Goal: Task Accomplishment & Management: Use online tool/utility

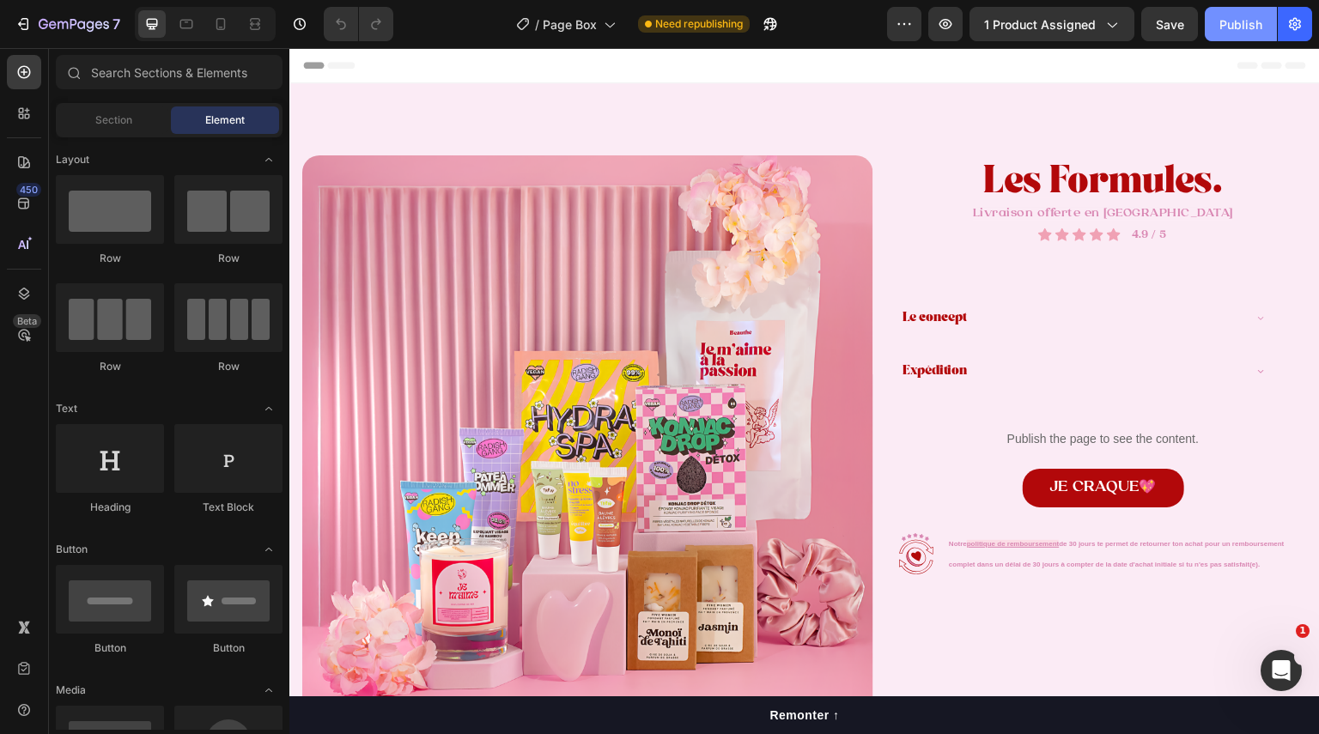
click at [1238, 26] on div "Publish" at bounding box center [1241, 24] width 43 height 18
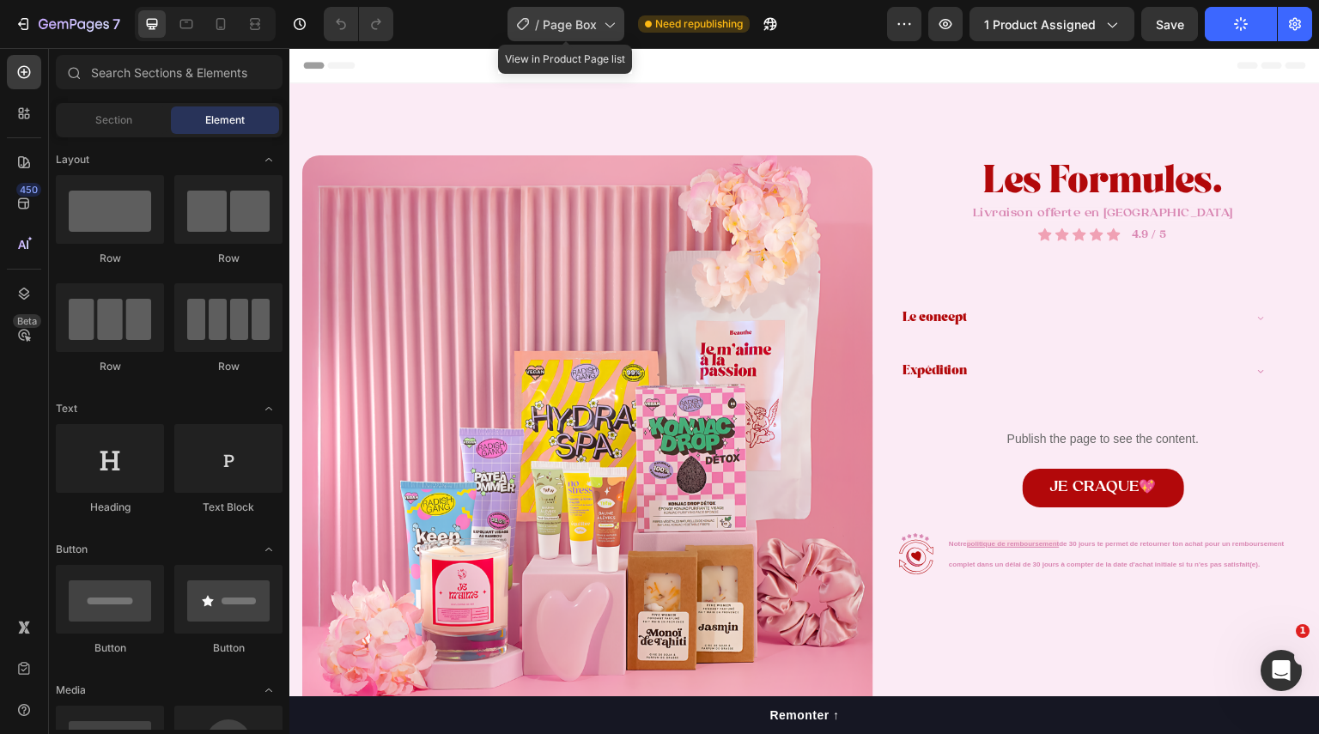
click at [563, 18] on span "Page Box" at bounding box center [570, 24] width 54 height 18
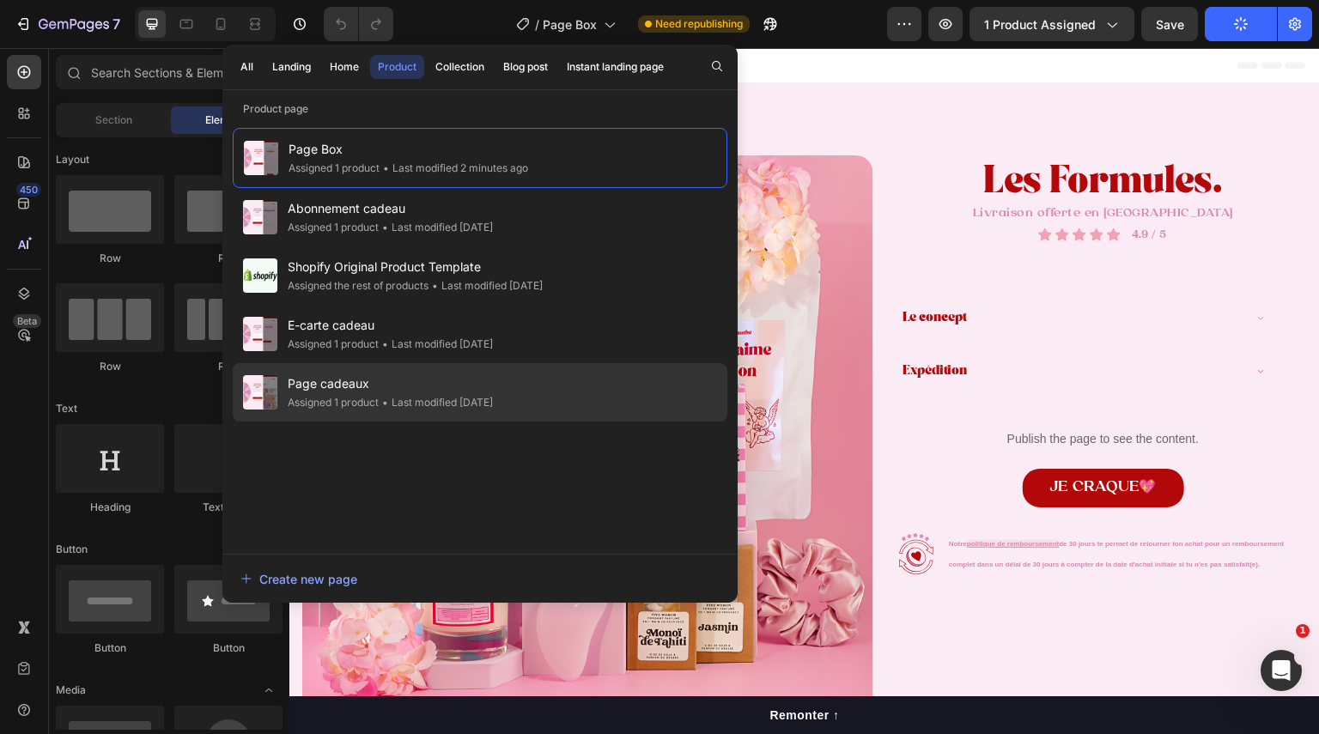
click at [418, 383] on span "Page cadeaux" at bounding box center [390, 384] width 205 height 21
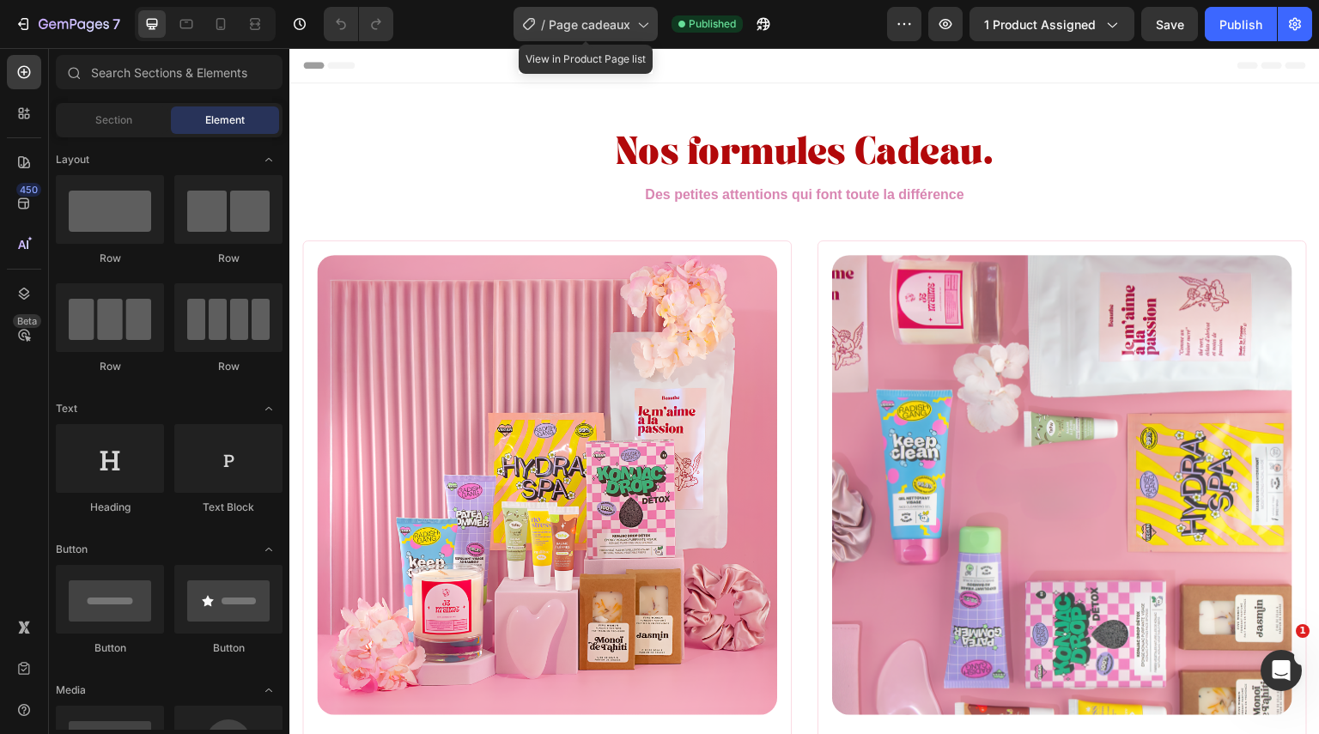
click at [573, 27] on span "Page cadeaux" at bounding box center [590, 24] width 82 height 18
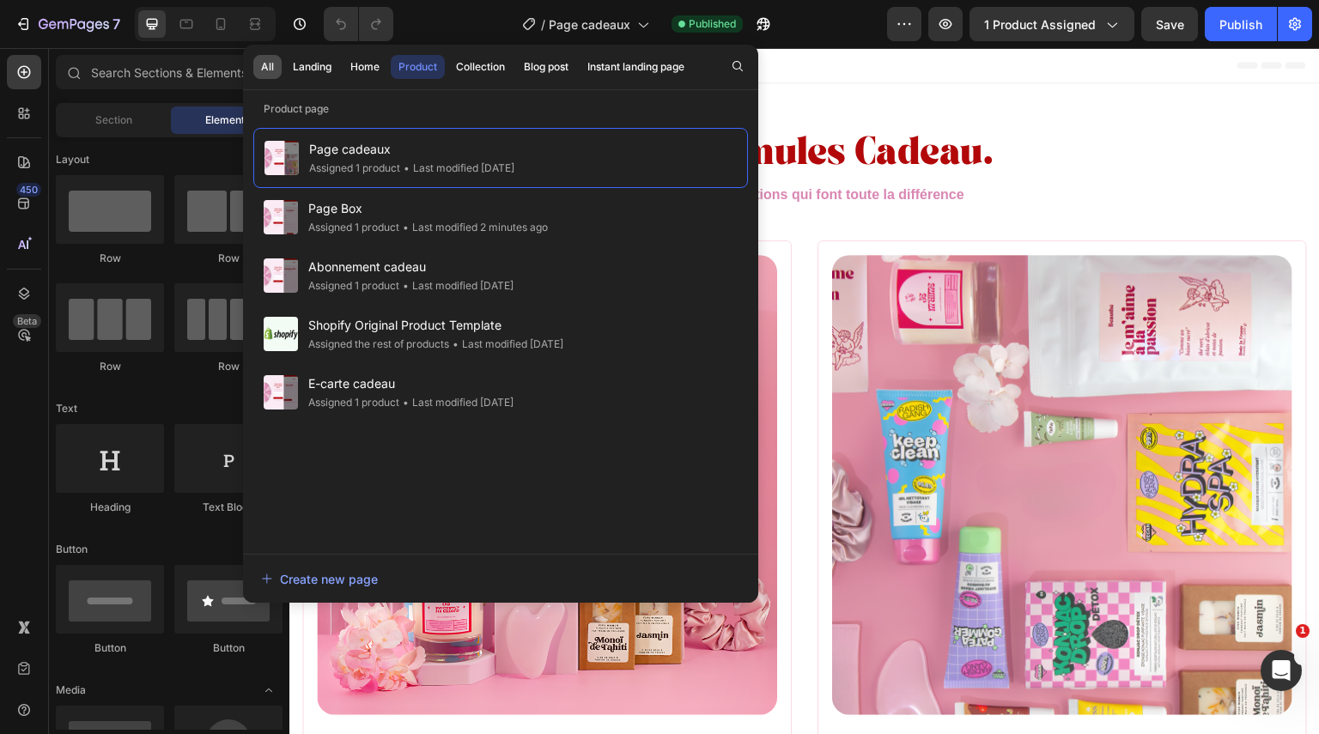
click at [276, 70] on button "All" at bounding box center [267, 67] width 28 height 24
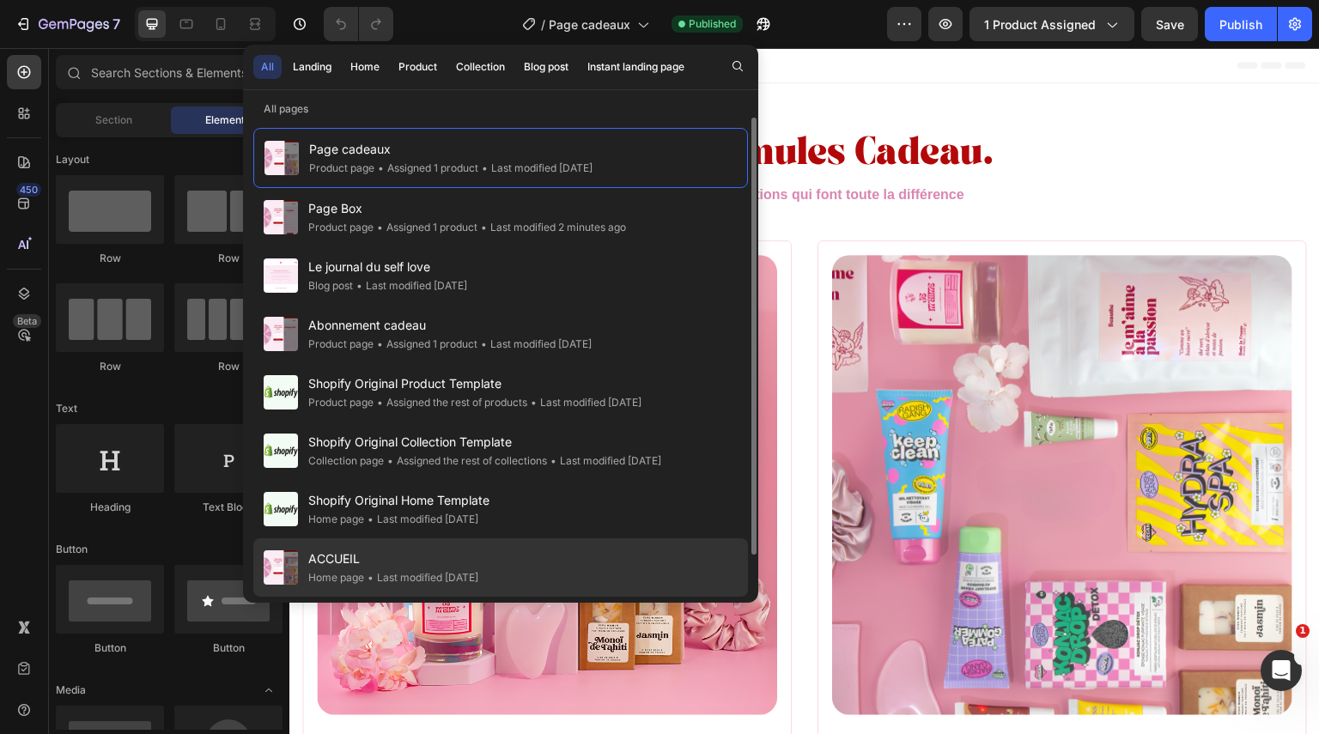
click at [439, 567] on span "ACCUEIL" at bounding box center [393, 559] width 170 height 21
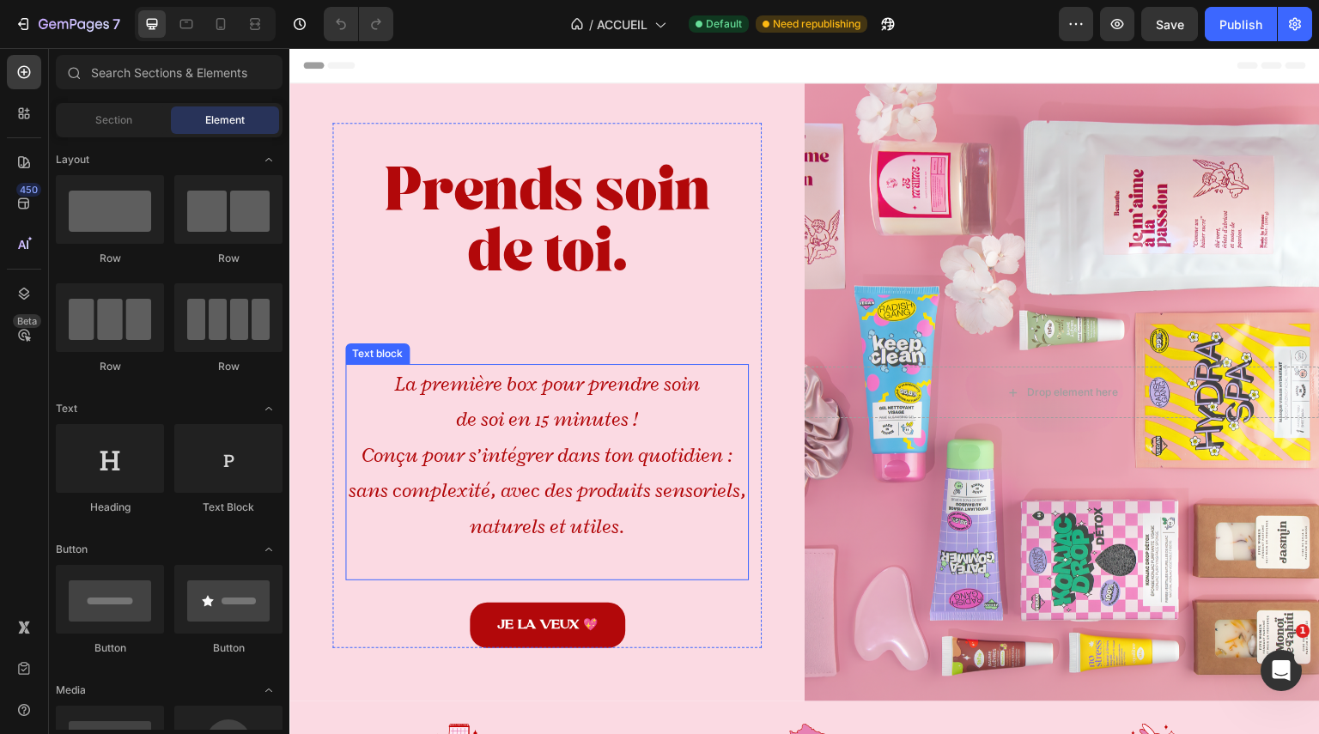
scroll to position [246, 0]
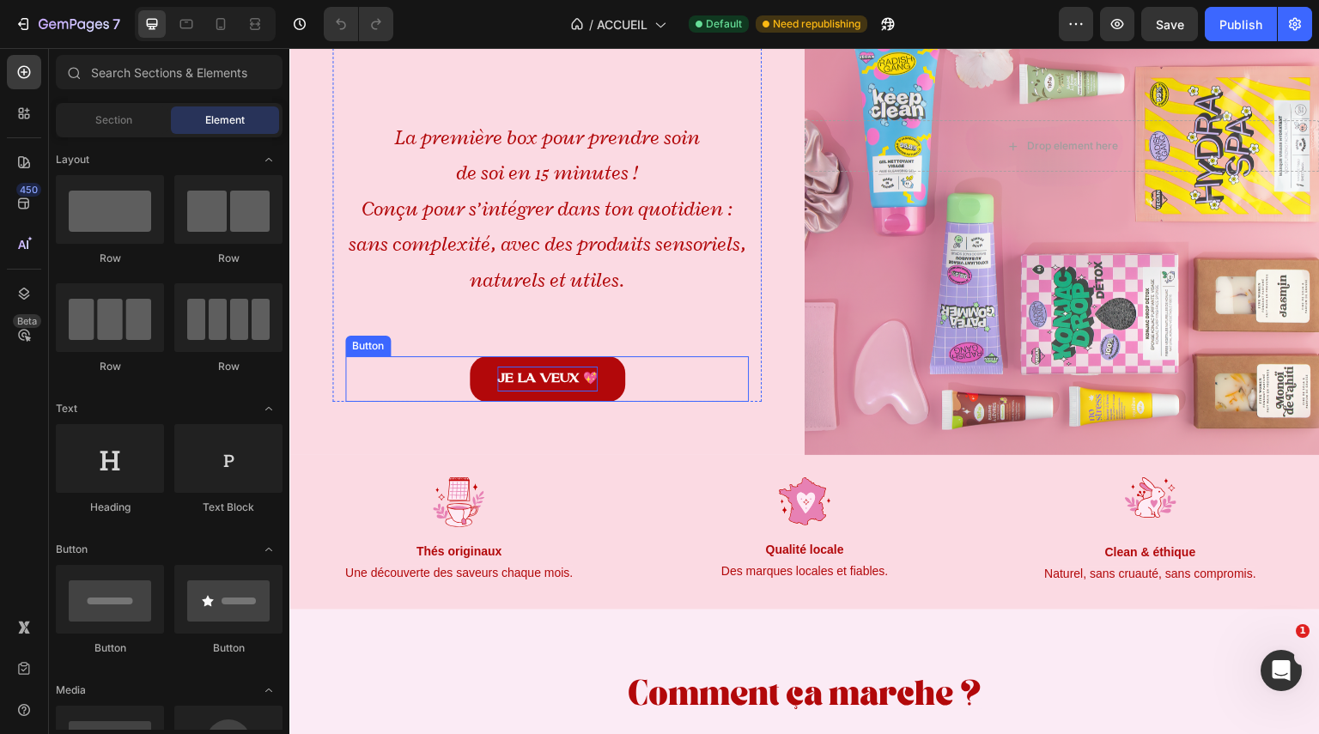
click at [553, 372] on strong "JE LA VEUX 💖" at bounding box center [547, 379] width 100 height 14
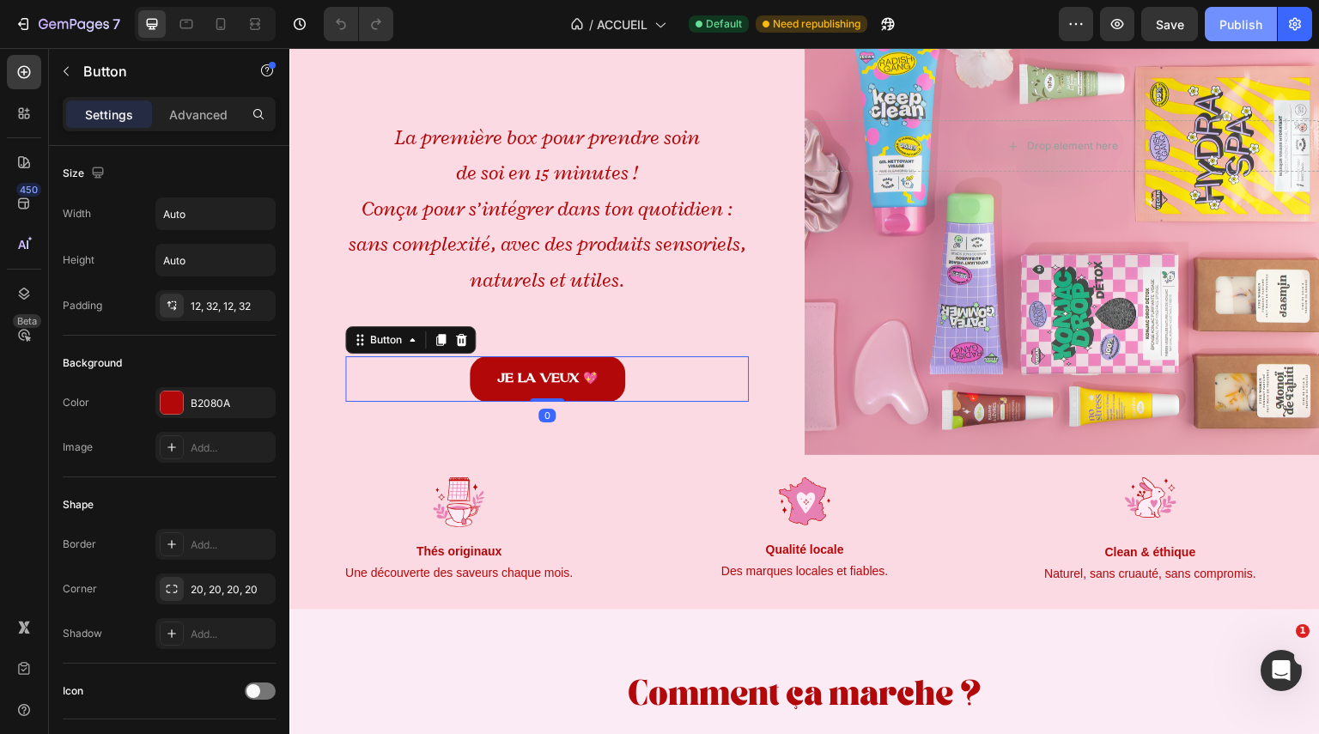
click at [1246, 24] on div "Publish" at bounding box center [1241, 24] width 43 height 18
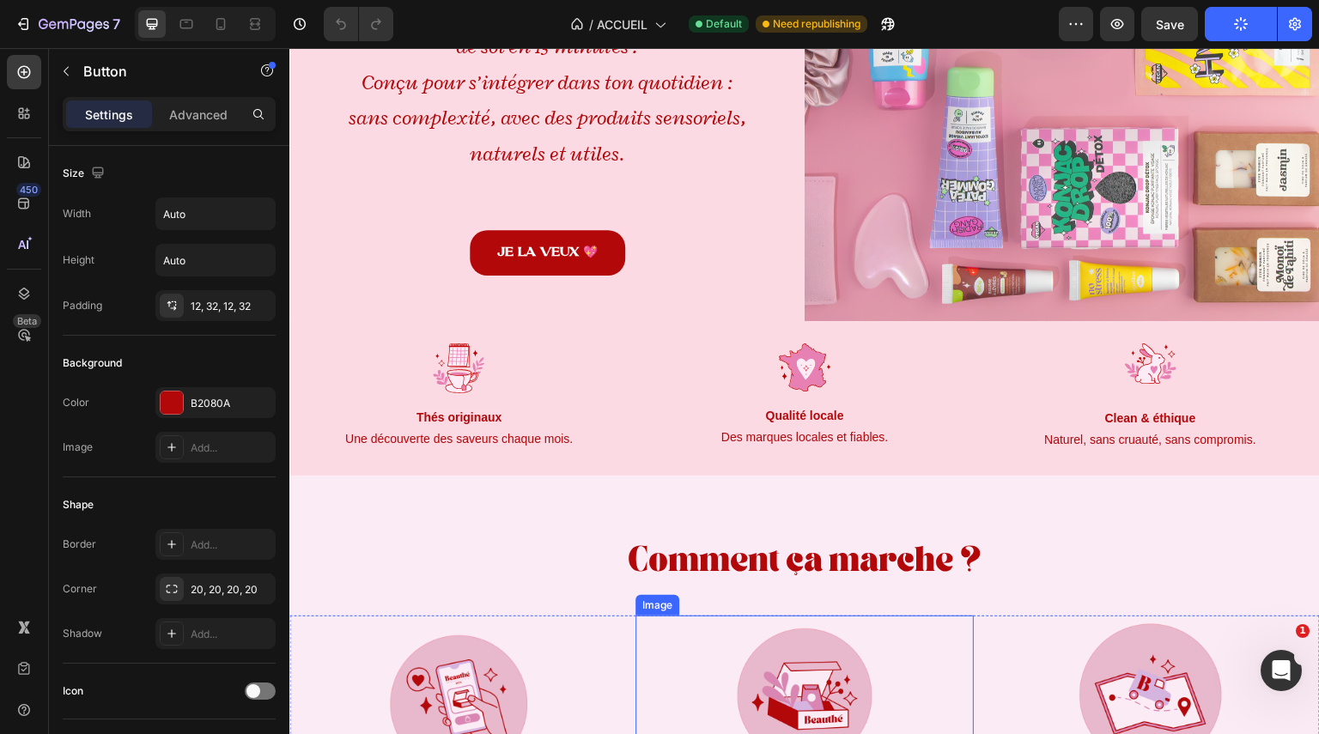
scroll to position [371, 0]
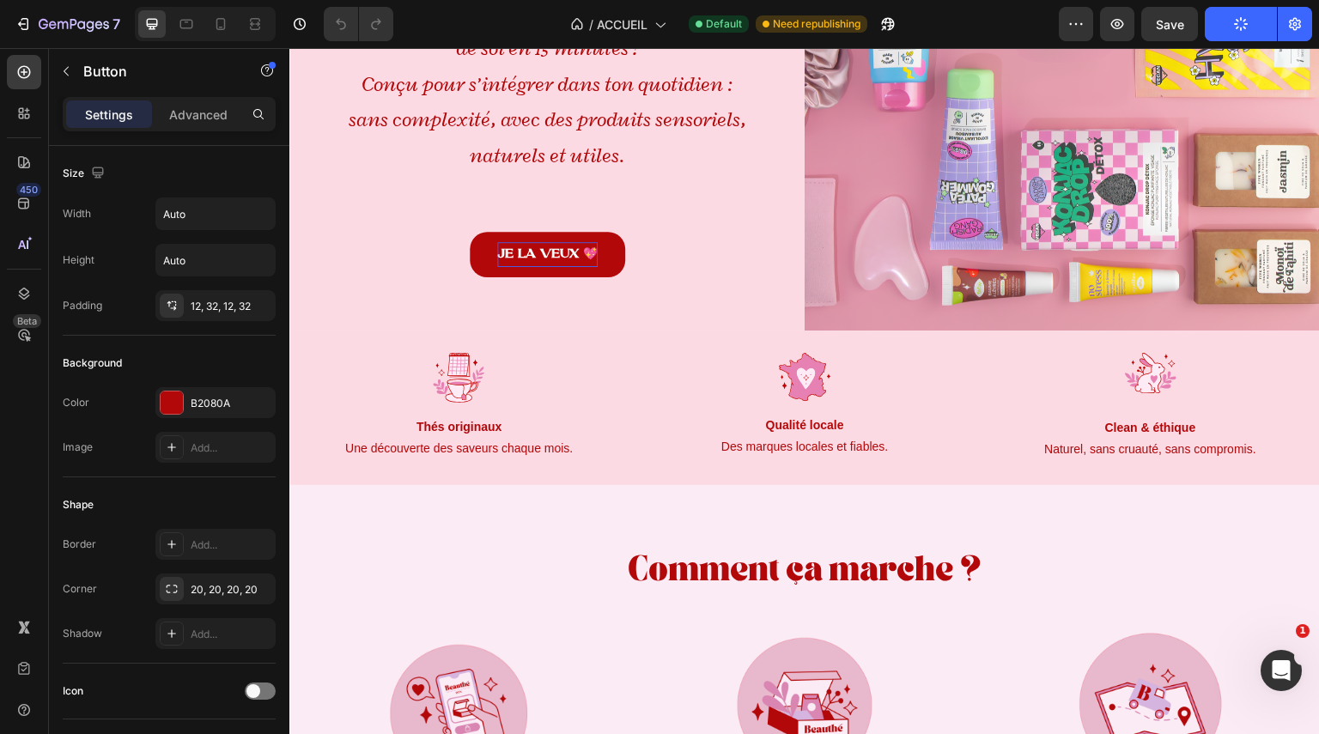
click at [553, 256] on strong "JE LA VEUX 💖" at bounding box center [547, 254] width 100 height 14
click at [553, 247] on strong "JE découvre 💖" at bounding box center [547, 254] width 107 height 14
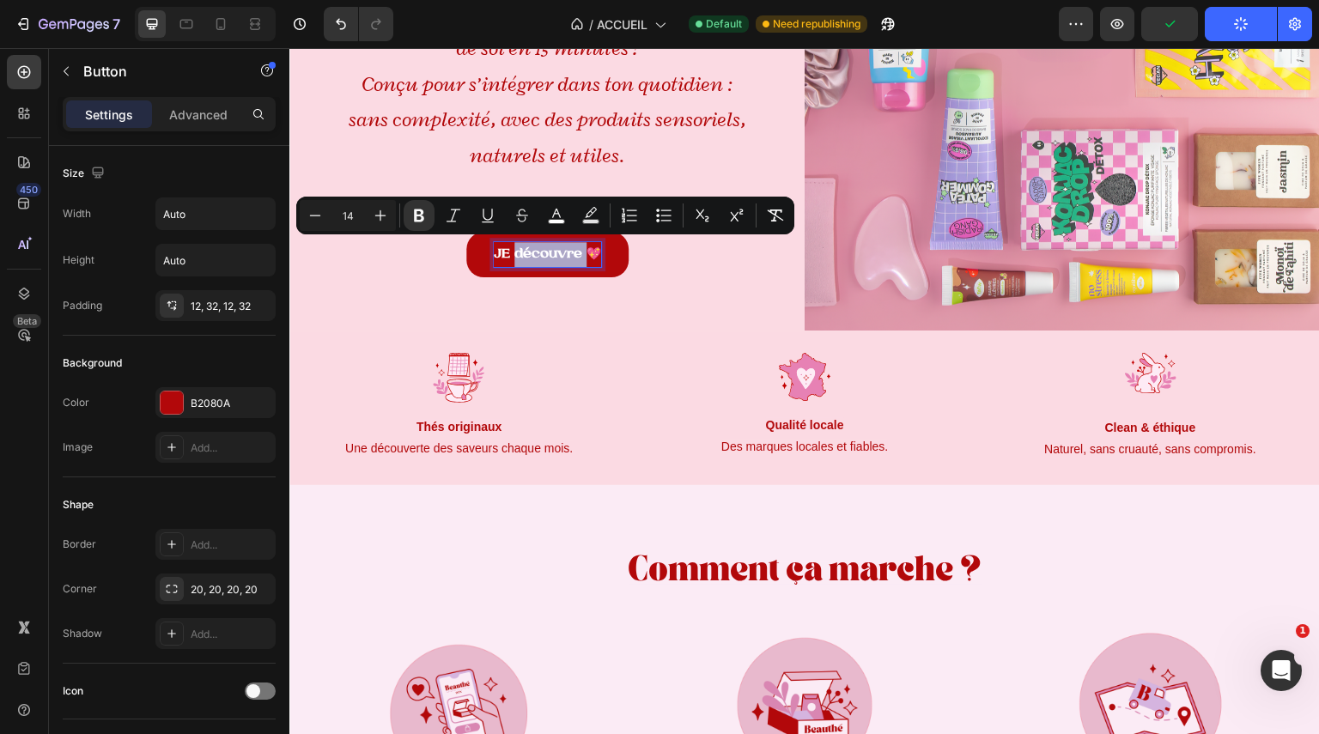
click at [511, 253] on strong "JE découvre 💖" at bounding box center [547, 254] width 107 height 14
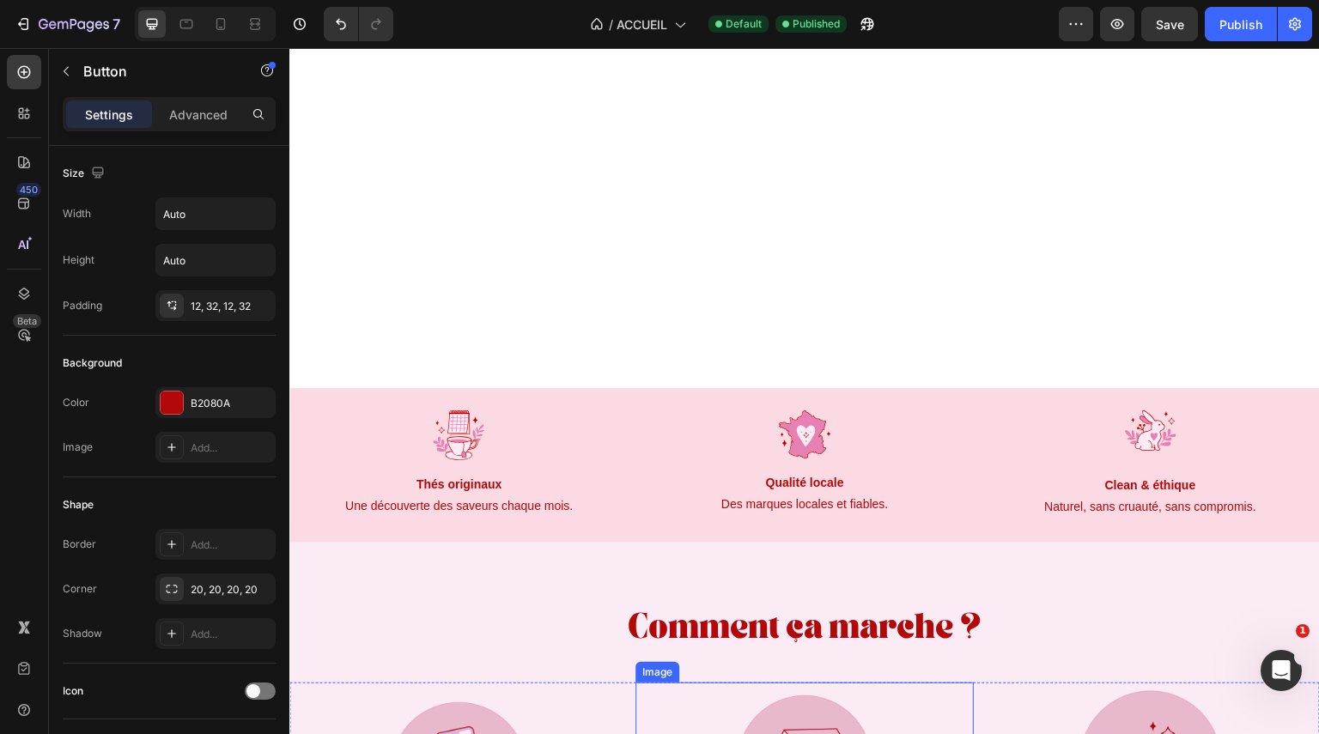
scroll to position [452, 0]
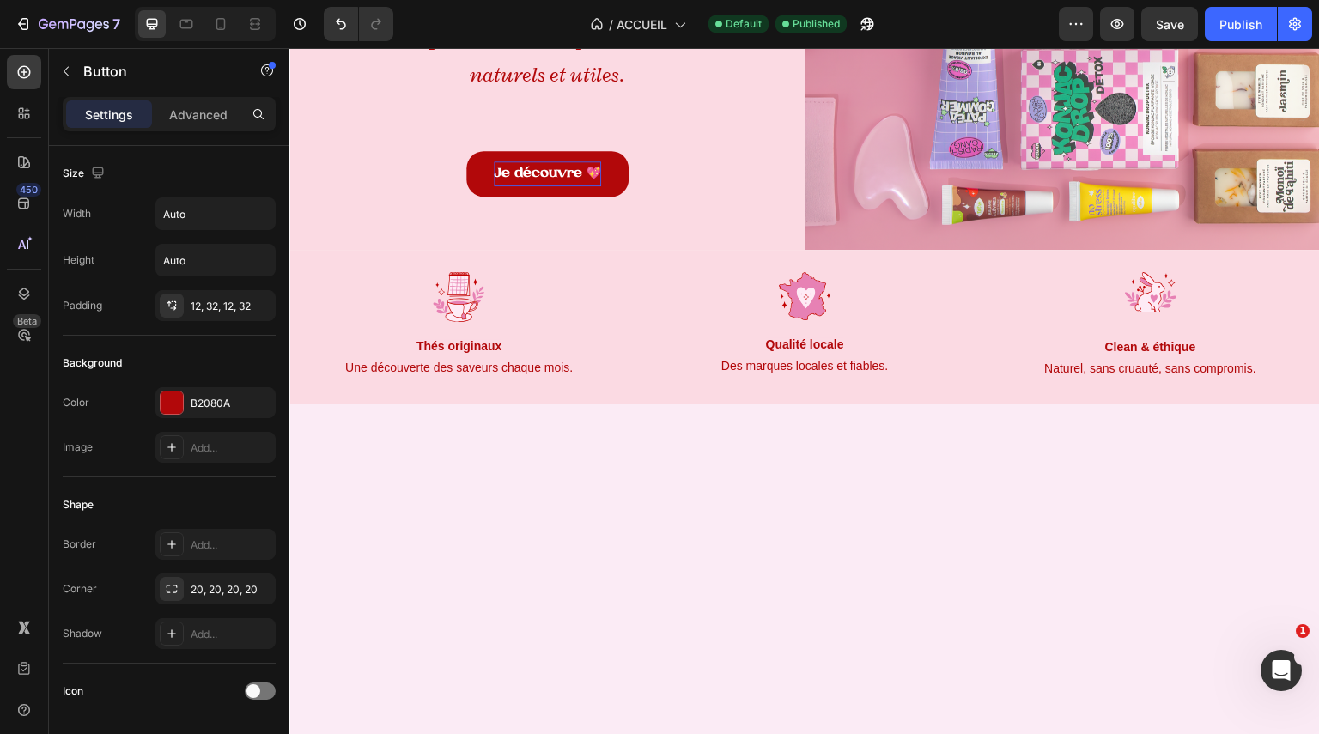
click at [534, 170] on strong "Je découvre 💖" at bounding box center [547, 174] width 107 height 14
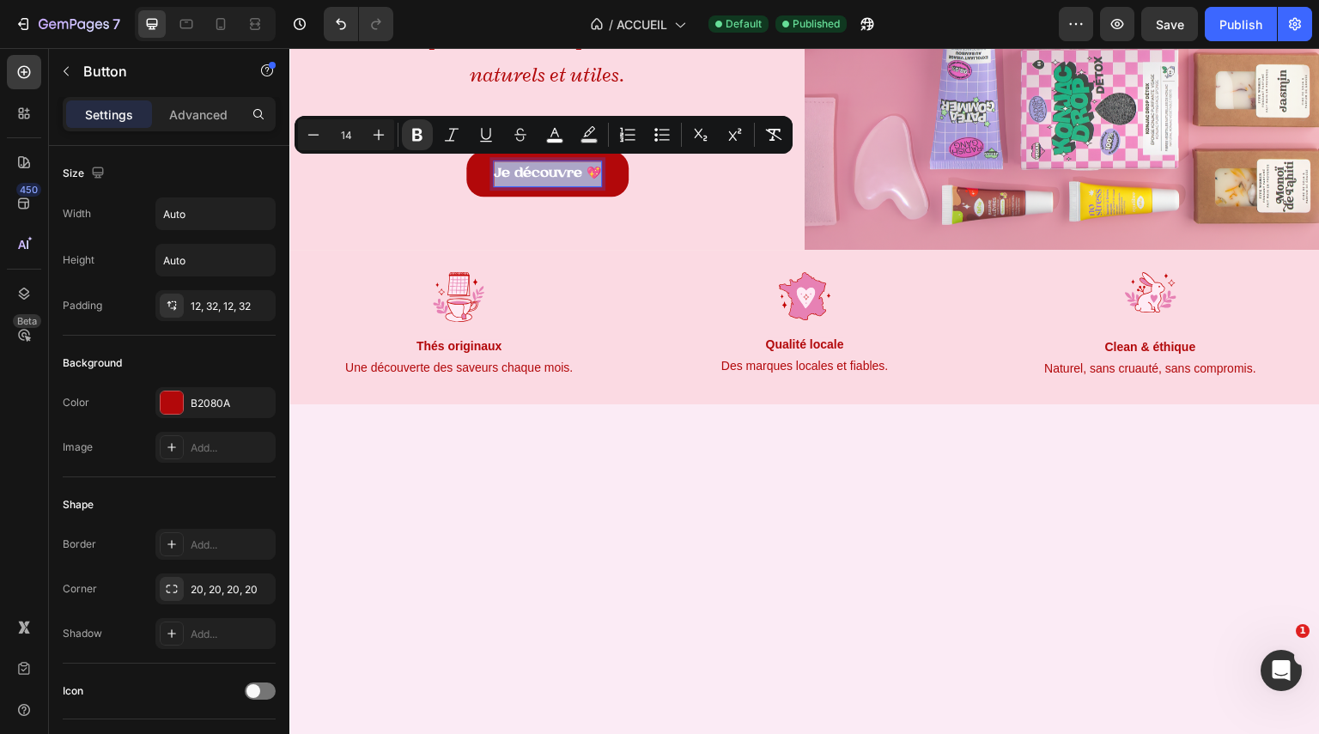
copy strong "Je découvre 💖"
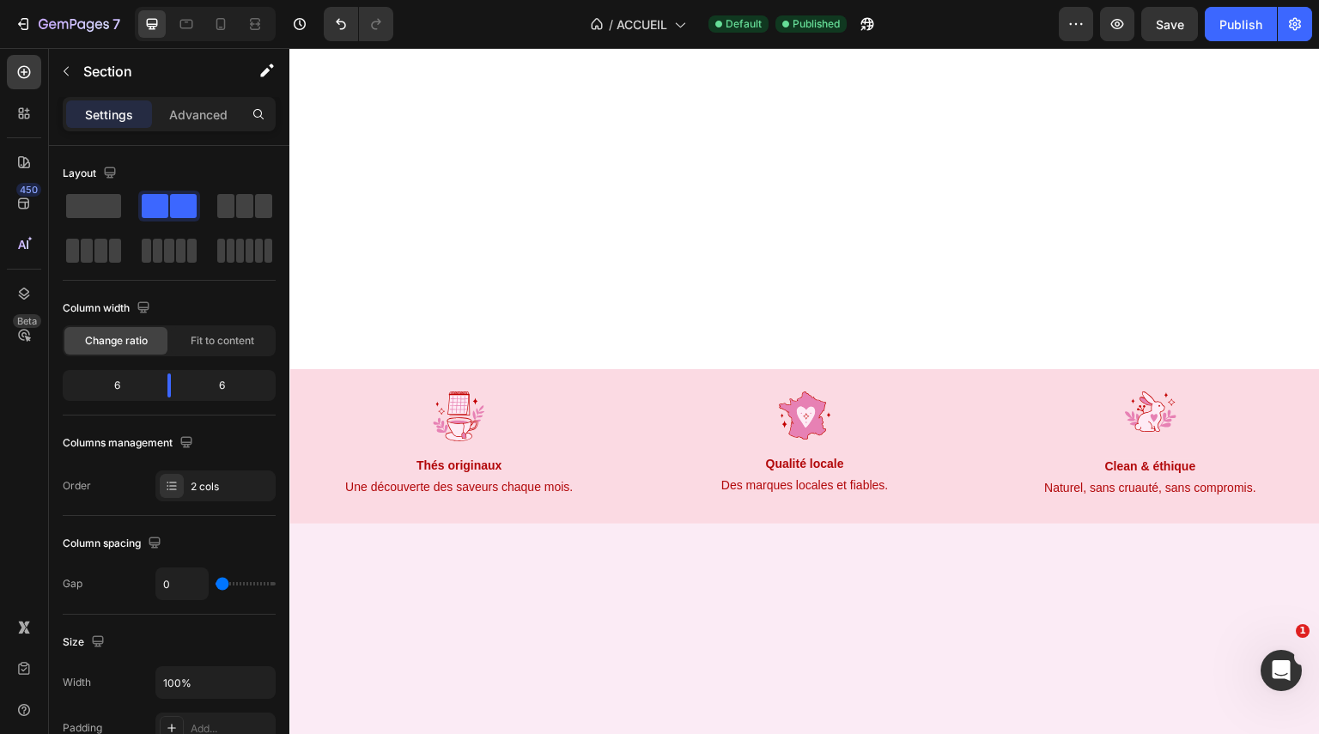
scroll to position [443, 0]
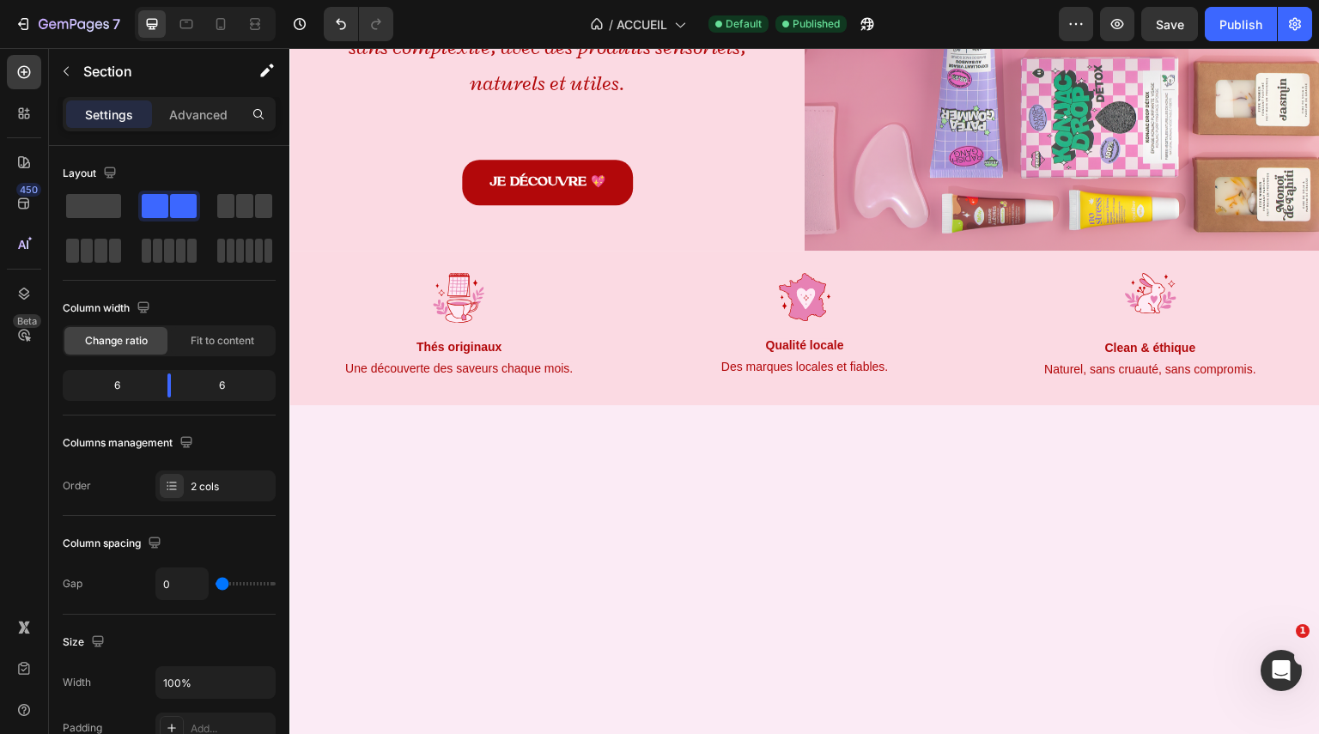
click at [881, 485] on div at bounding box center [804, 680] width 1031 height 551
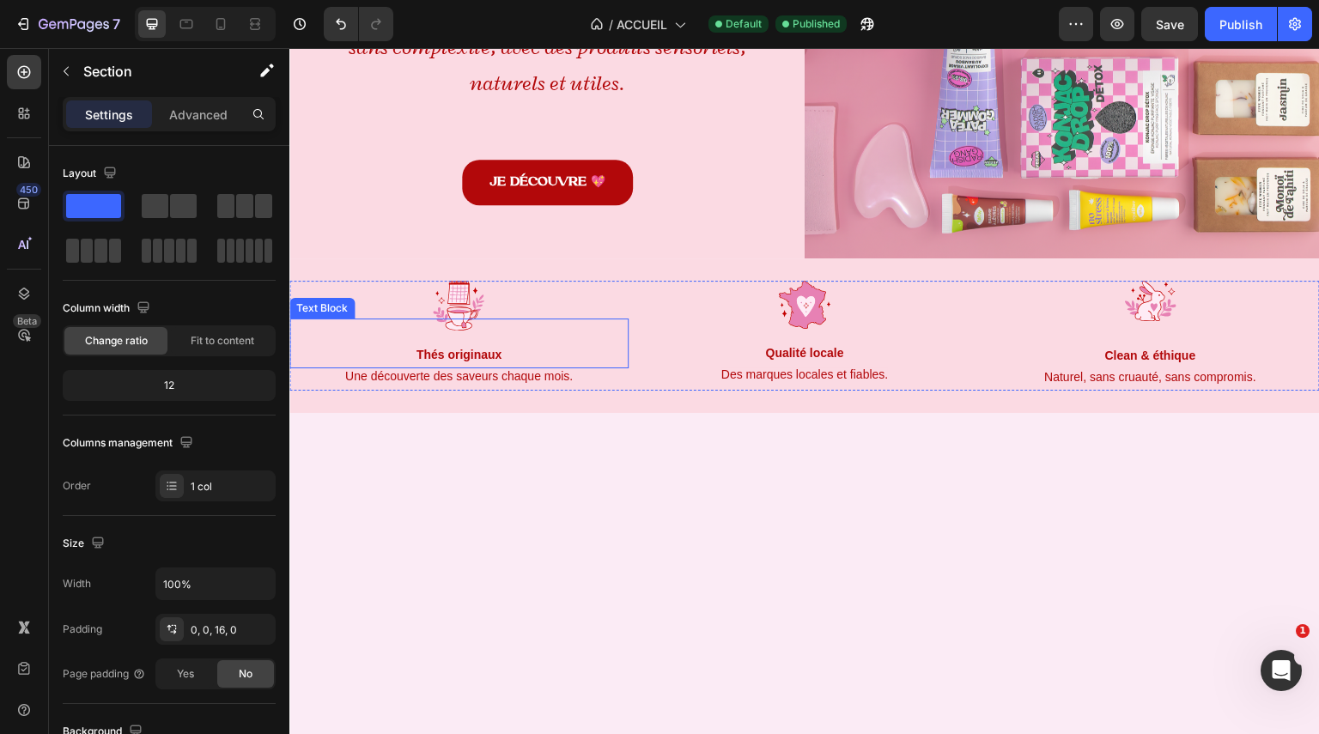
click at [471, 348] on strong "Thés originaux" at bounding box center [460, 355] width 86 height 14
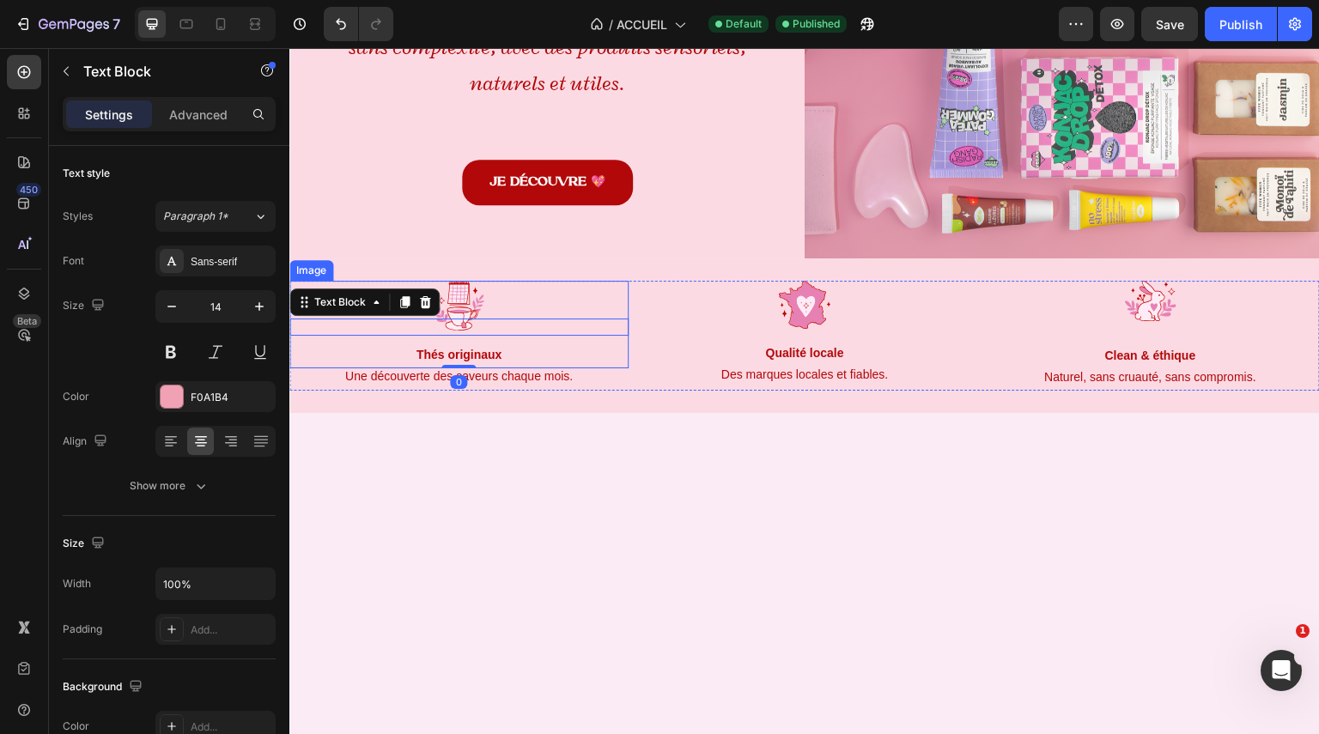
click at [480, 288] on img at bounding box center [459, 306] width 52 height 50
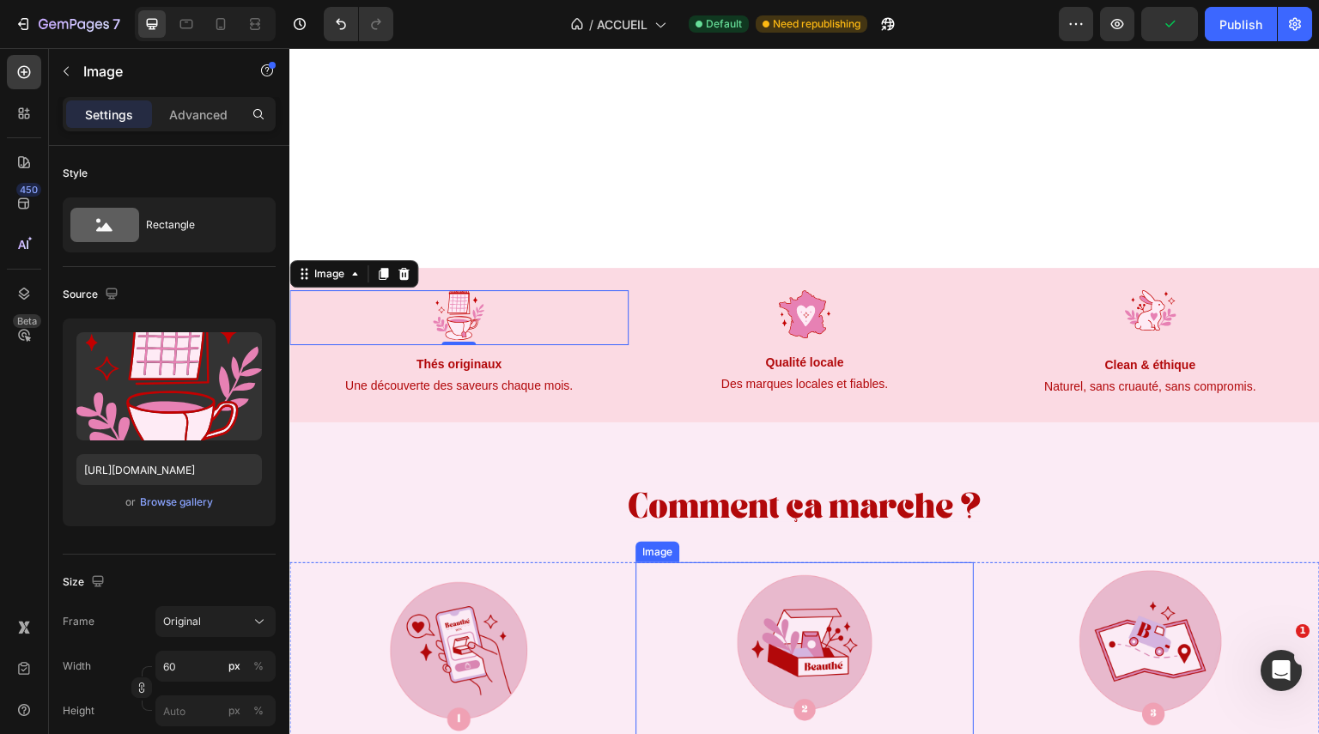
scroll to position [1195, 0]
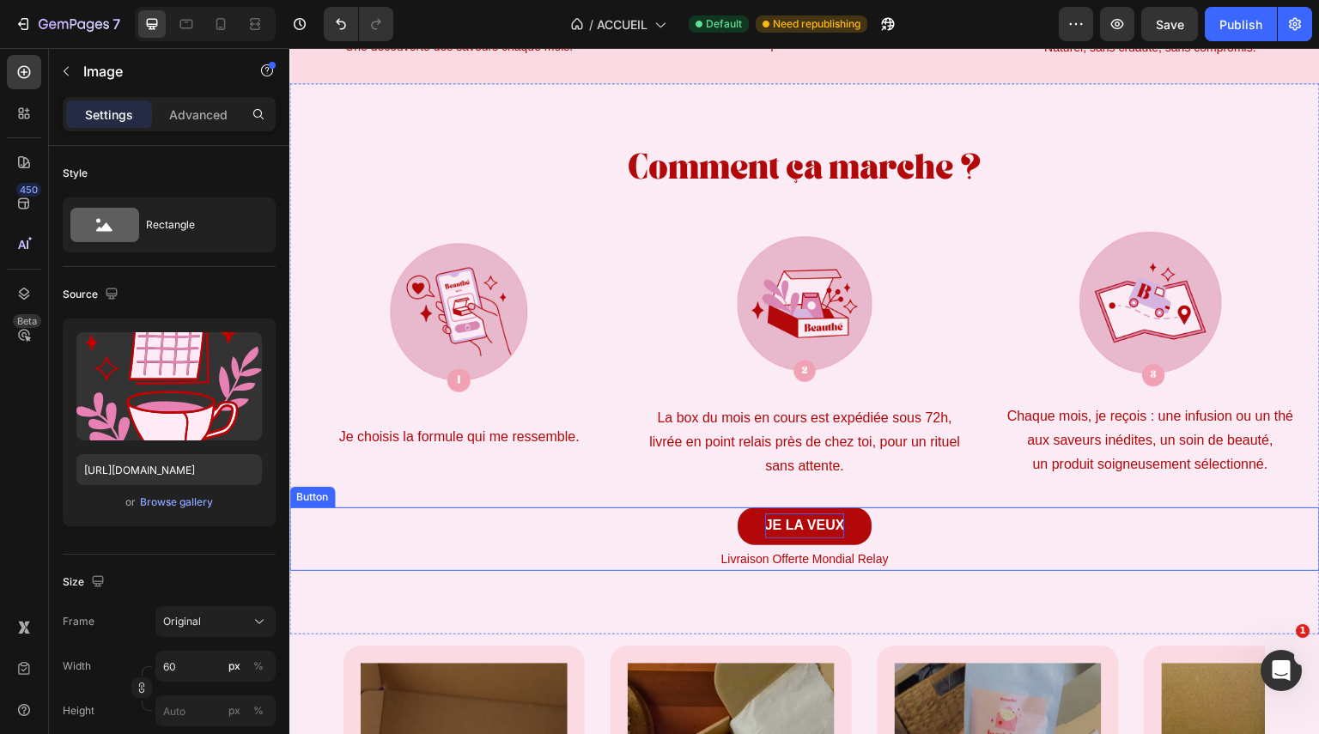
click at [802, 520] on strong "JE LA VEUX" at bounding box center [805, 525] width 80 height 15
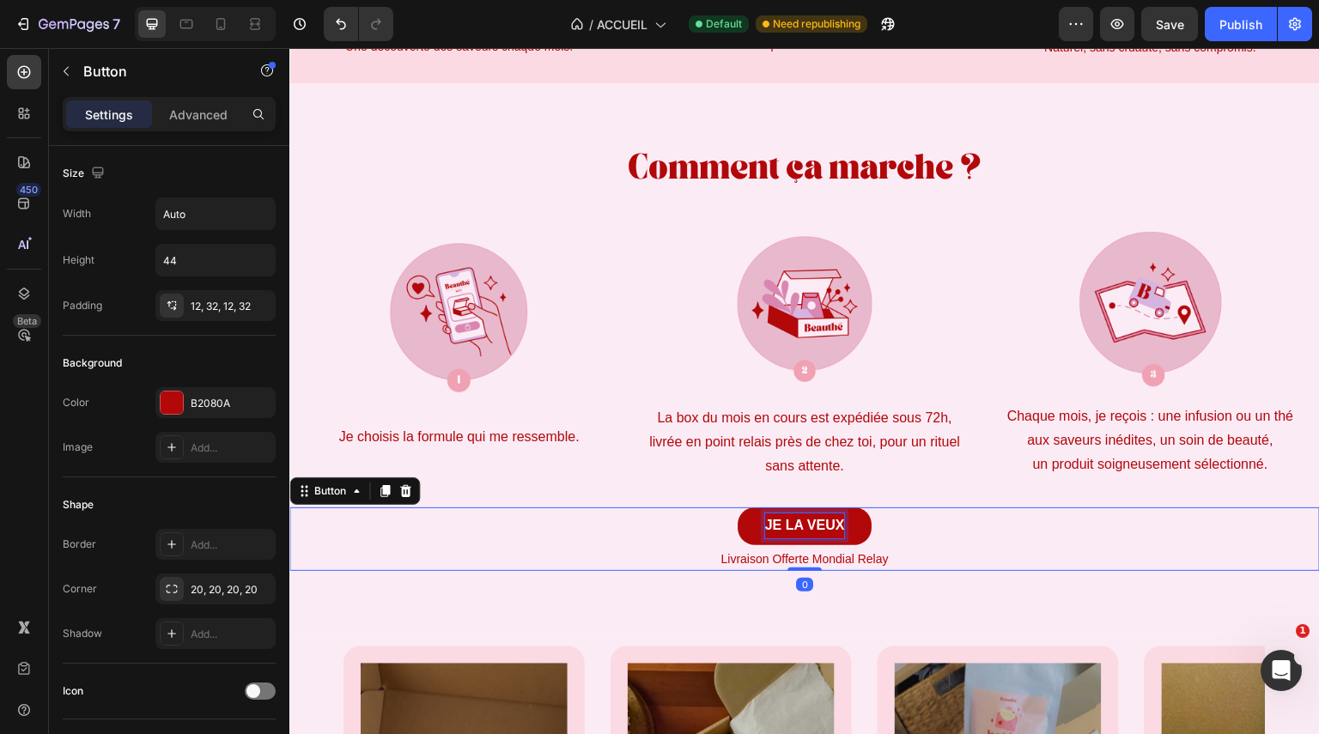
click at [794, 520] on strong "JE LA VEUX" at bounding box center [805, 525] width 80 height 15
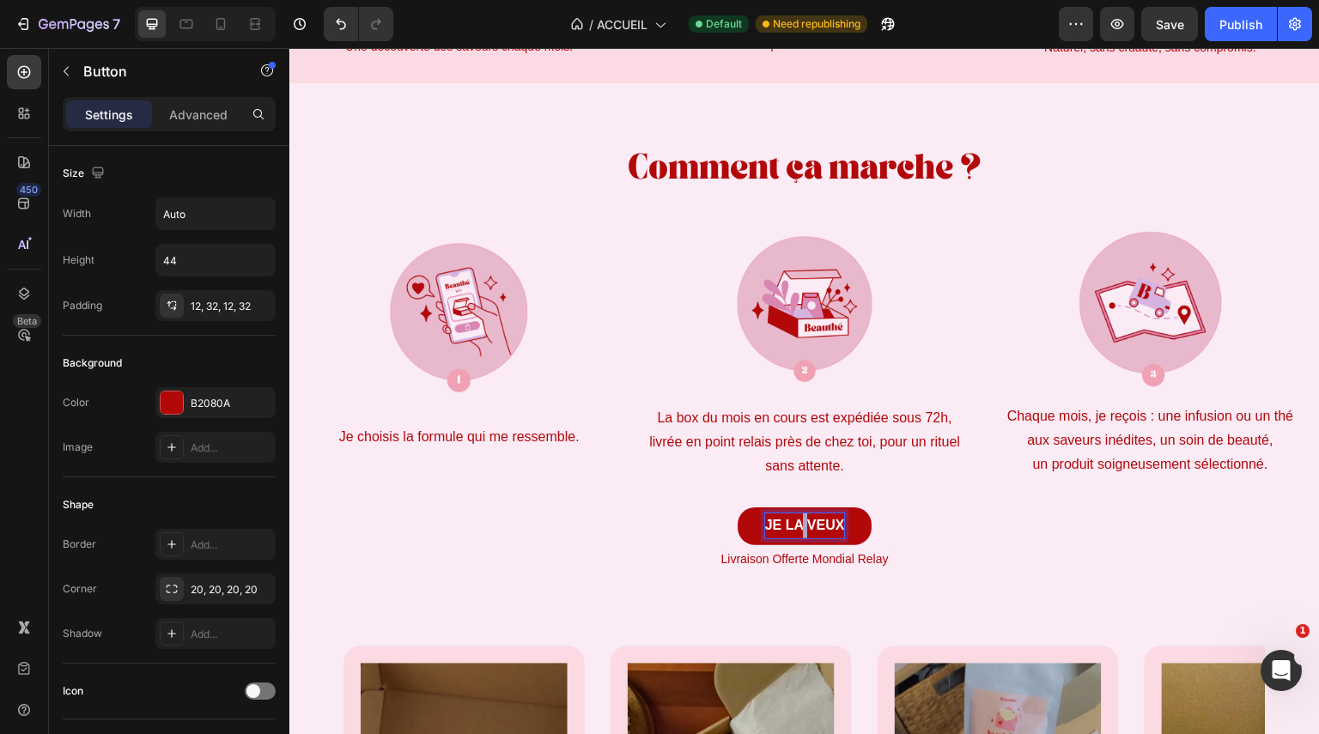
click at [794, 520] on strong "JE LA VEUX" at bounding box center [805, 525] width 80 height 15
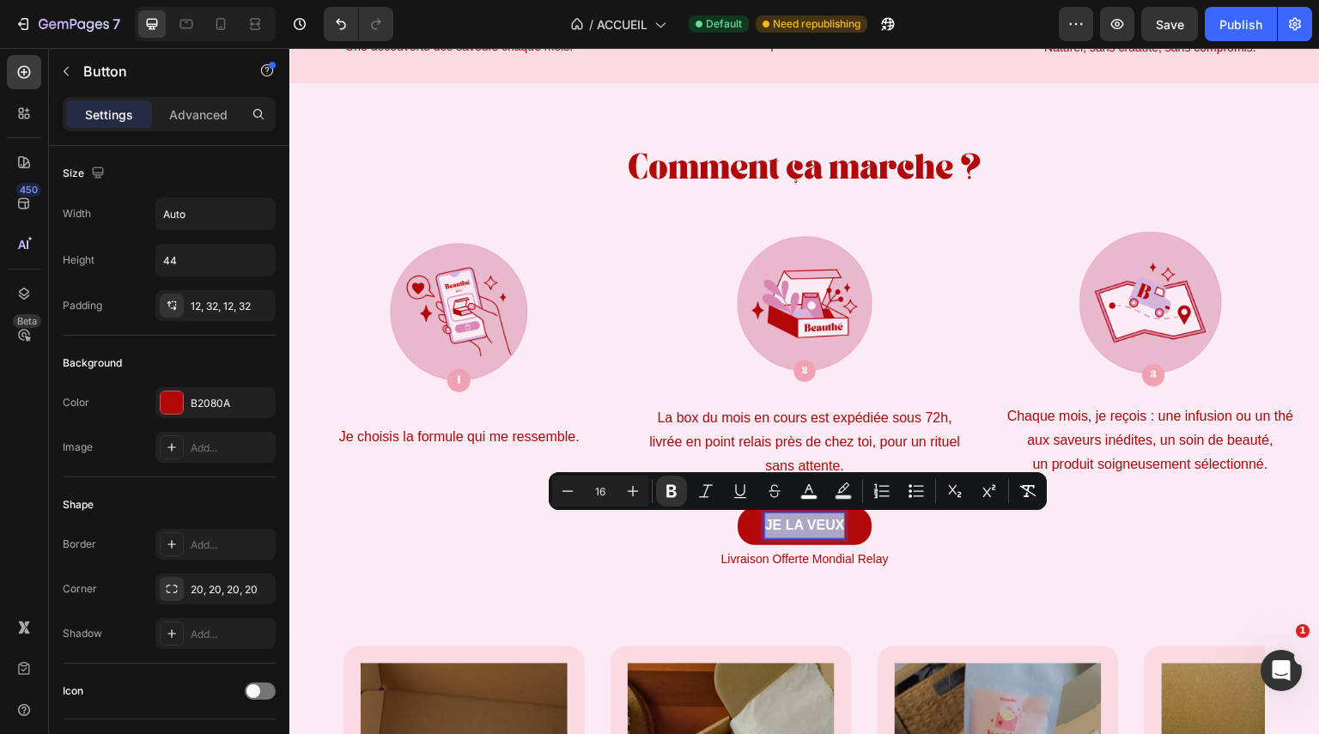
click at [800, 545] on div "Livraison Offerte Mondial Relay" at bounding box center [804, 558] width 1031 height 27
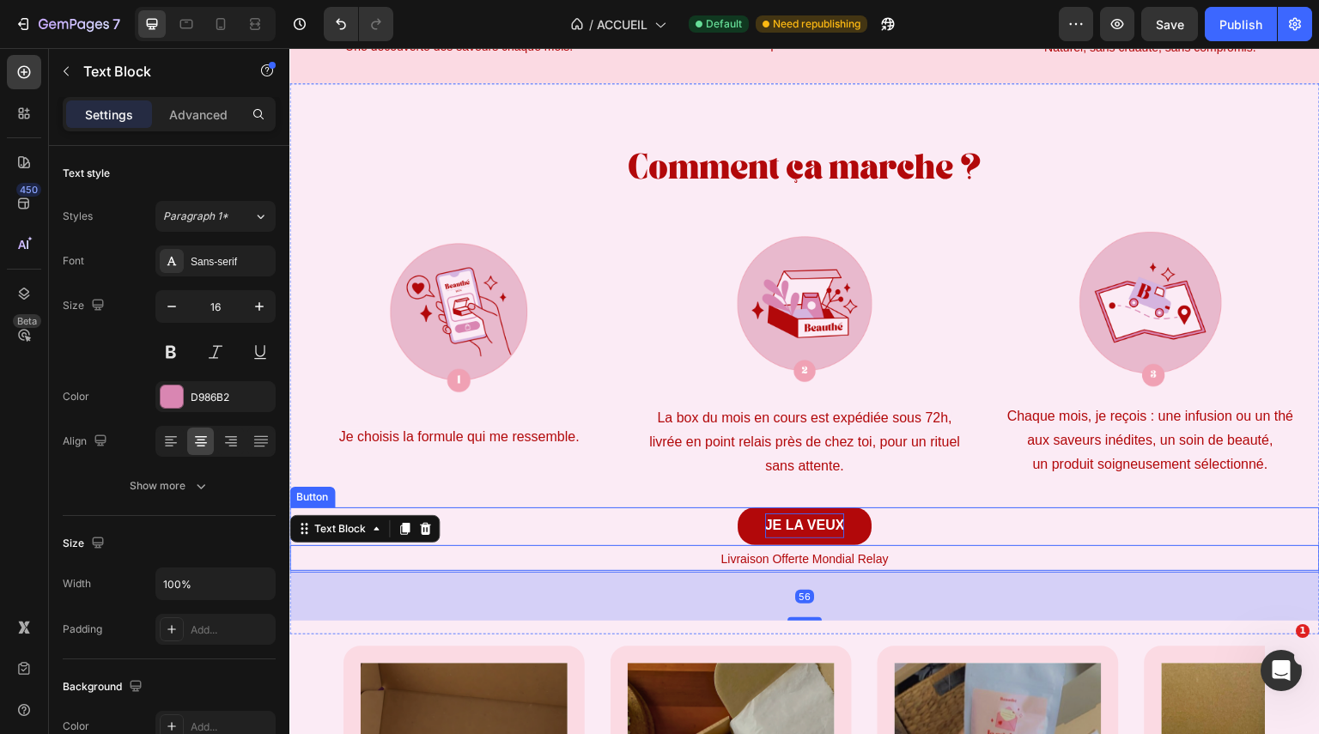
click at [828, 527] on strong "JE LA VEUX" at bounding box center [805, 525] width 80 height 15
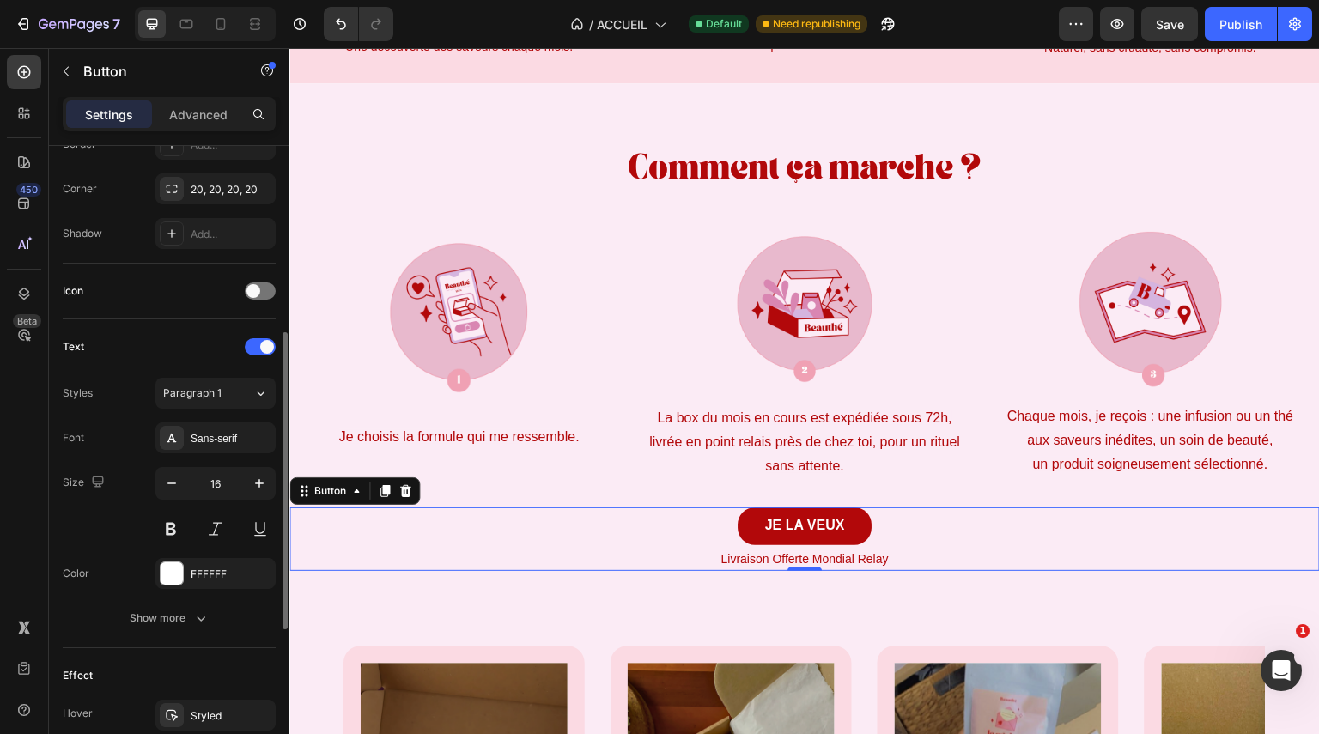
scroll to position [401, 0]
click at [246, 388] on div "Paragraph 1" at bounding box center [208, 392] width 90 height 15
click at [244, 430] on div "Sans-serif" at bounding box center [231, 437] width 81 height 15
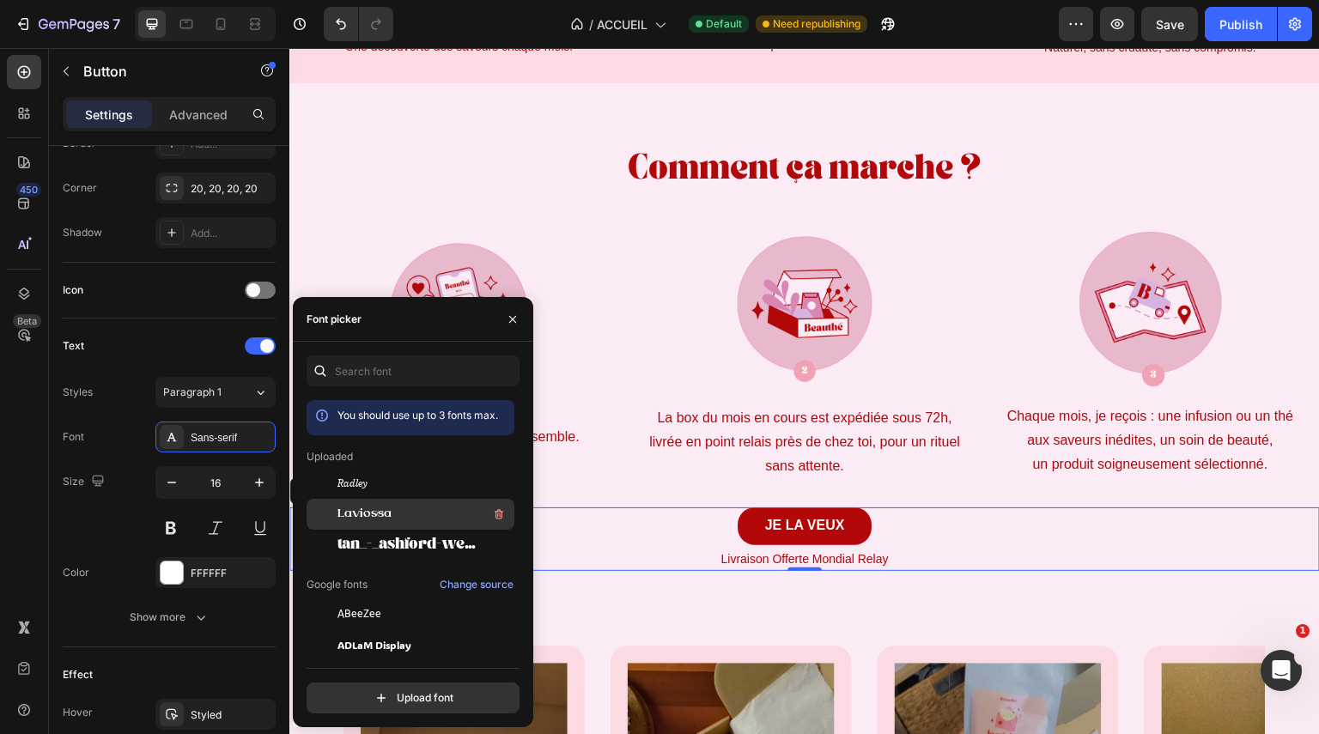
click at [399, 507] on div "Laviossa" at bounding box center [424, 514] width 173 height 21
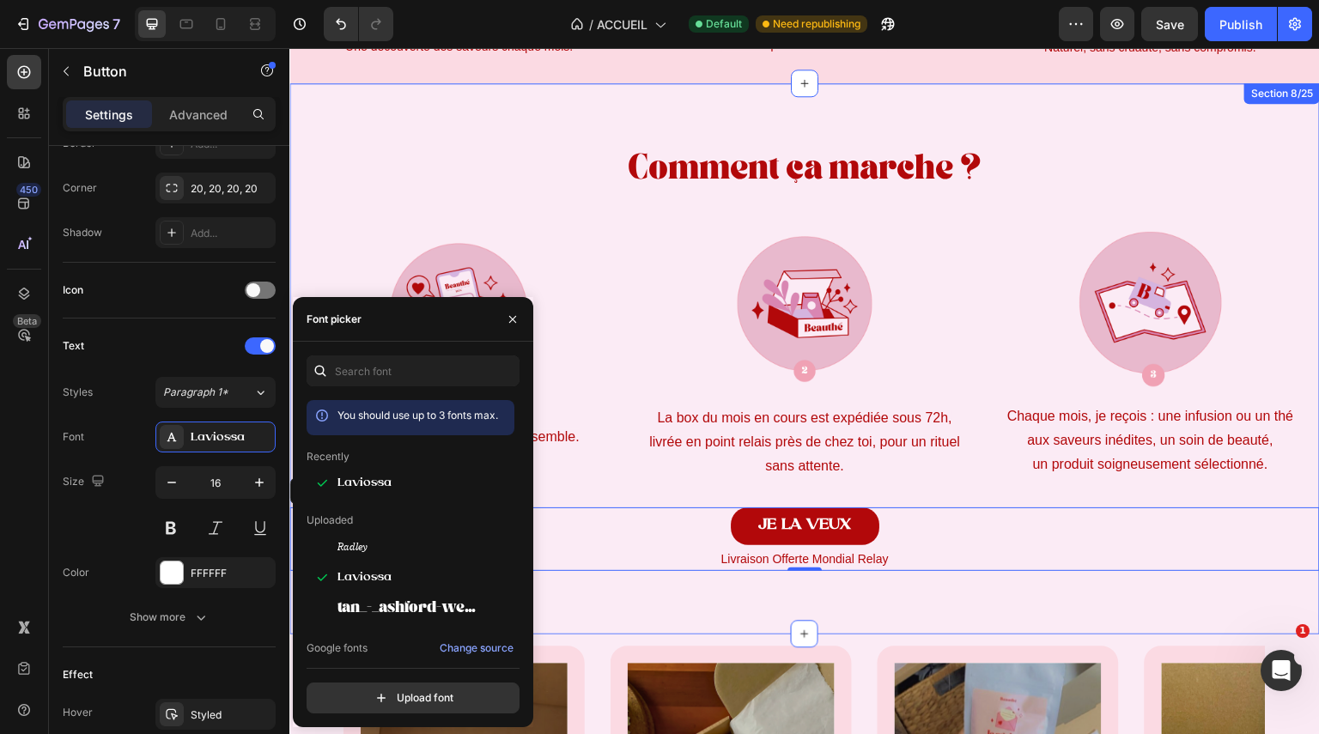
click at [915, 614] on div "Comment ça marche ? Heading Image Je choisis la formule qui me ressemble. Text …" at bounding box center [804, 351] width 1031 height 537
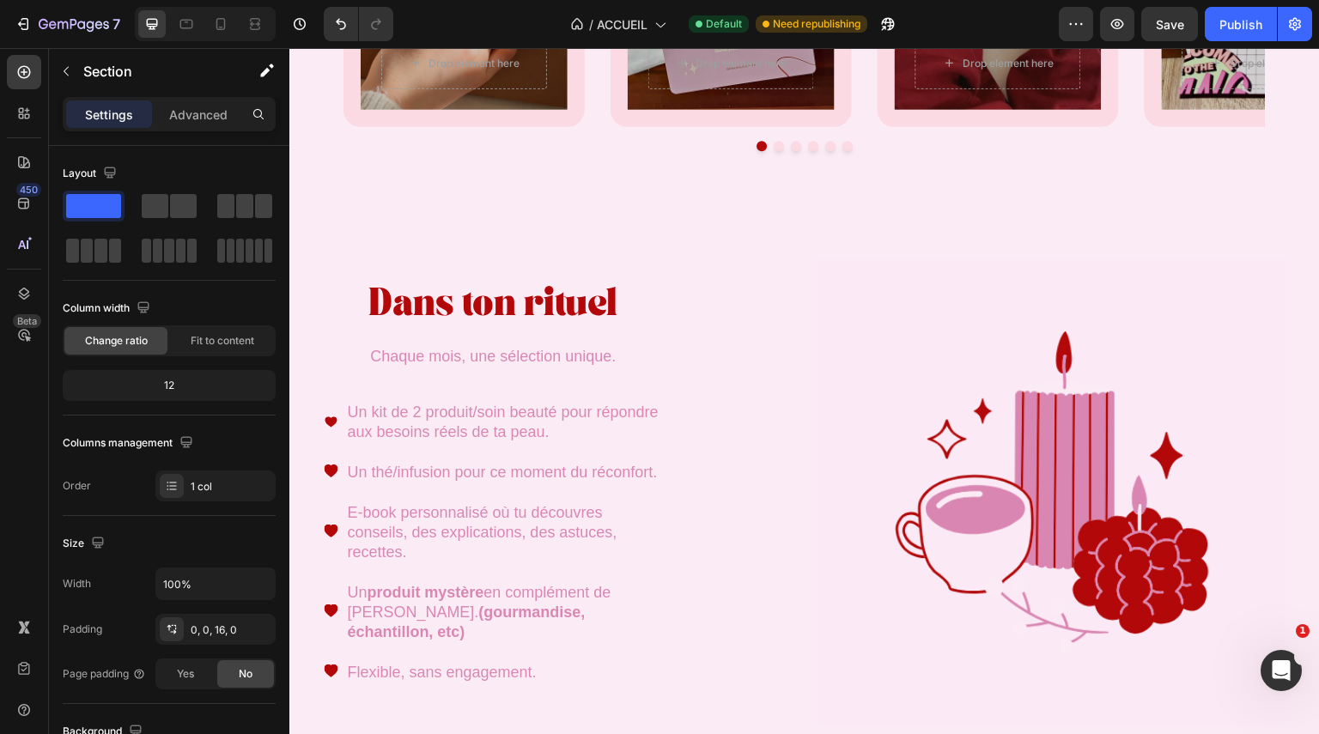
scroll to position [2534, 0]
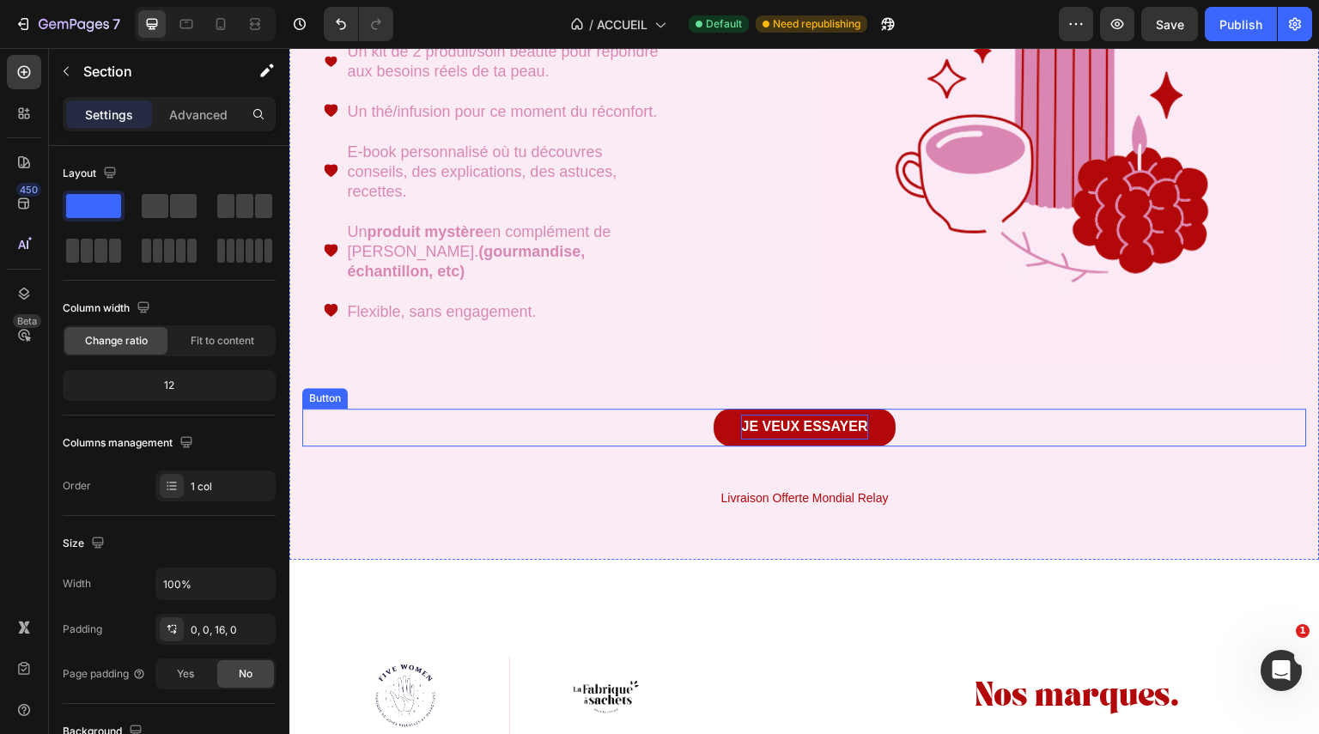
click at [814, 429] on strong "JE VEUX ESSAYER" at bounding box center [804, 426] width 126 height 15
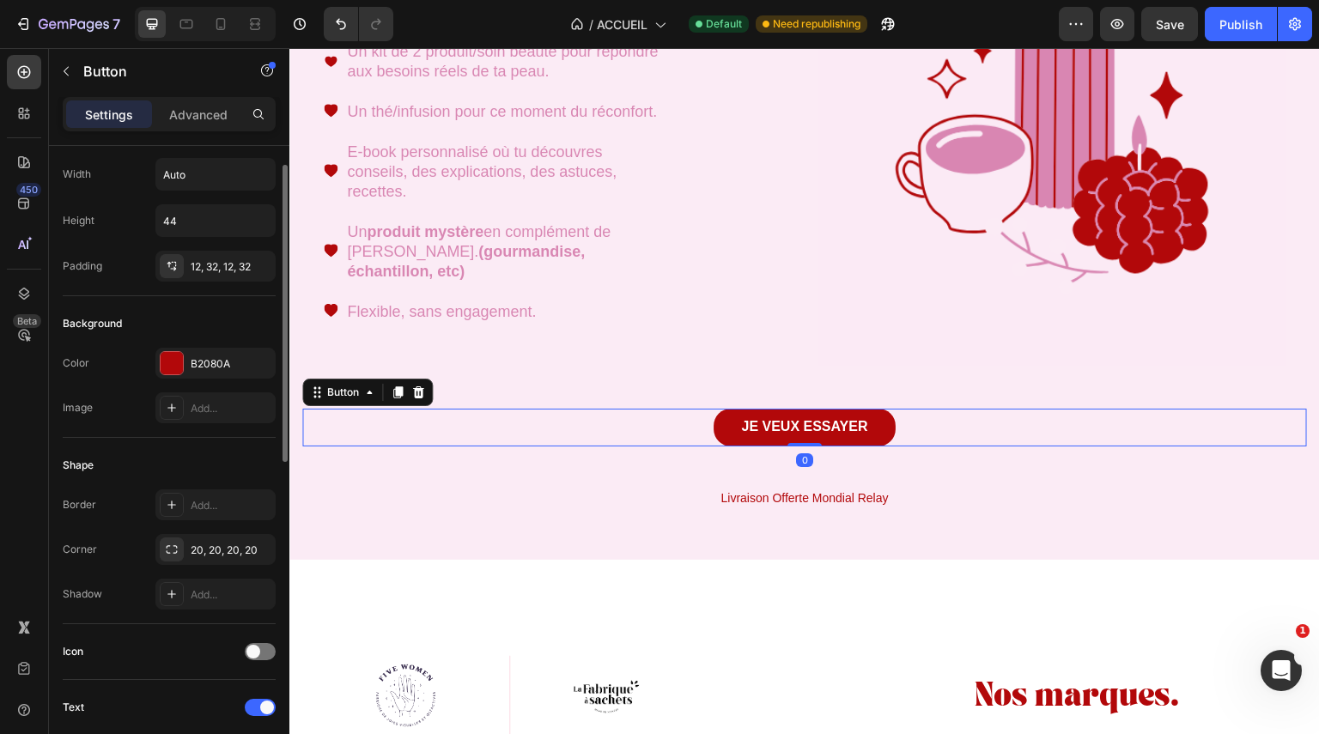
scroll to position [41, 0]
click at [800, 421] on strong "JE VEUX ESSAYER" at bounding box center [804, 426] width 126 height 15
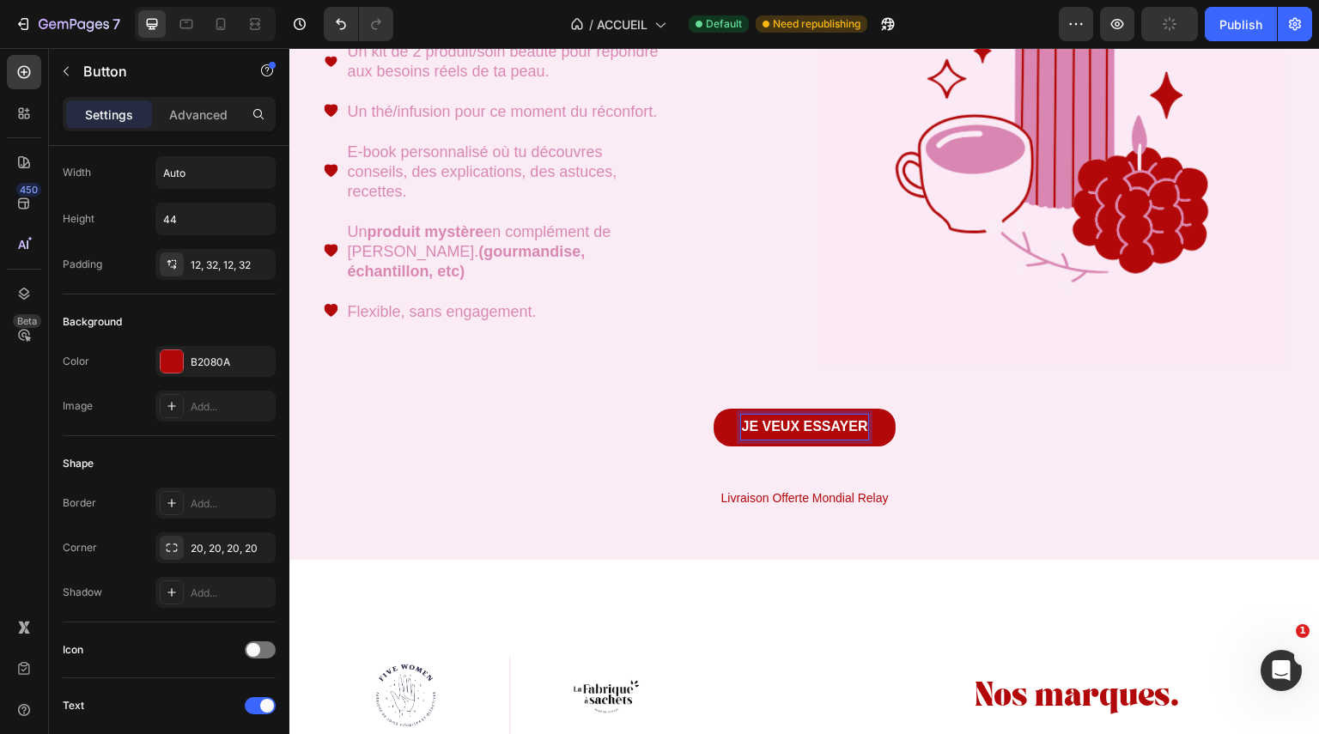
click at [860, 421] on strong "JE VEUX ESSAYER" at bounding box center [804, 426] width 126 height 15
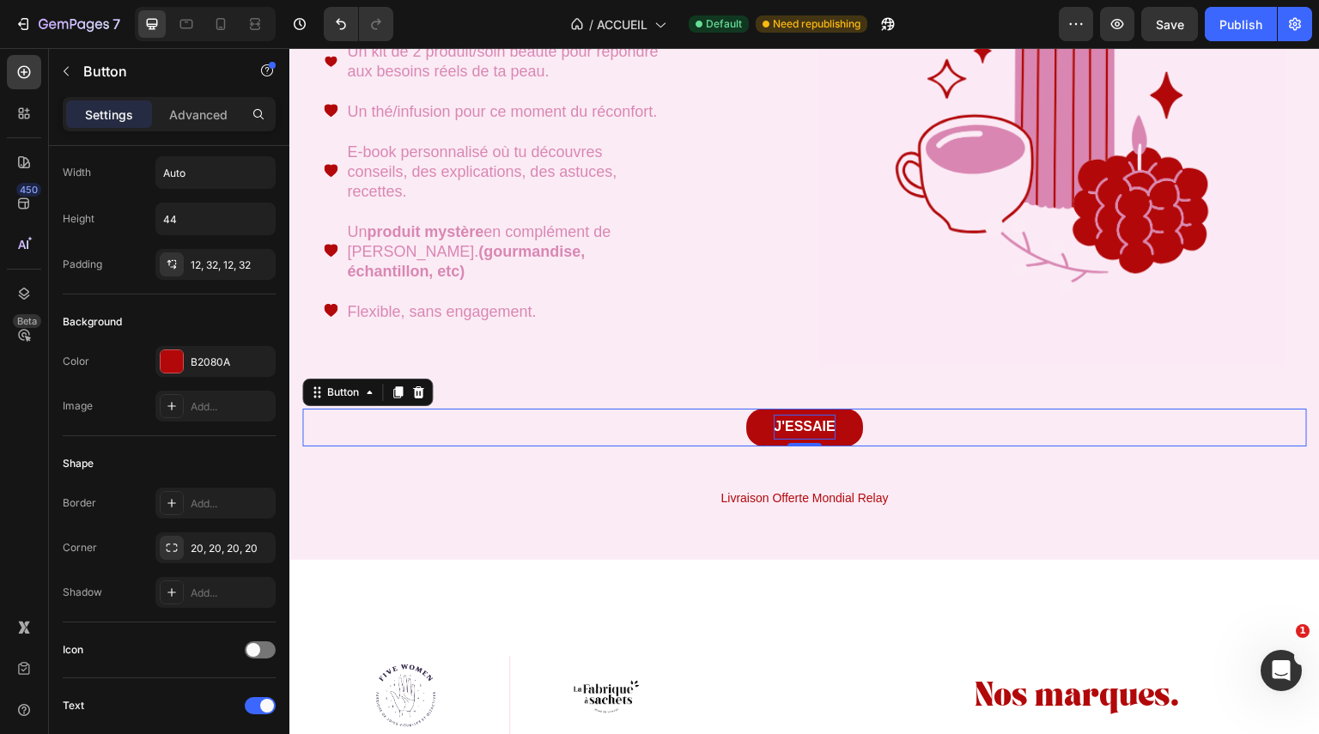
click at [932, 444] on div "J'ESSAIE Button 0" at bounding box center [804, 428] width 1005 height 38
click at [818, 424] on strong "J'ESSAIE" at bounding box center [804, 426] width 61 height 15
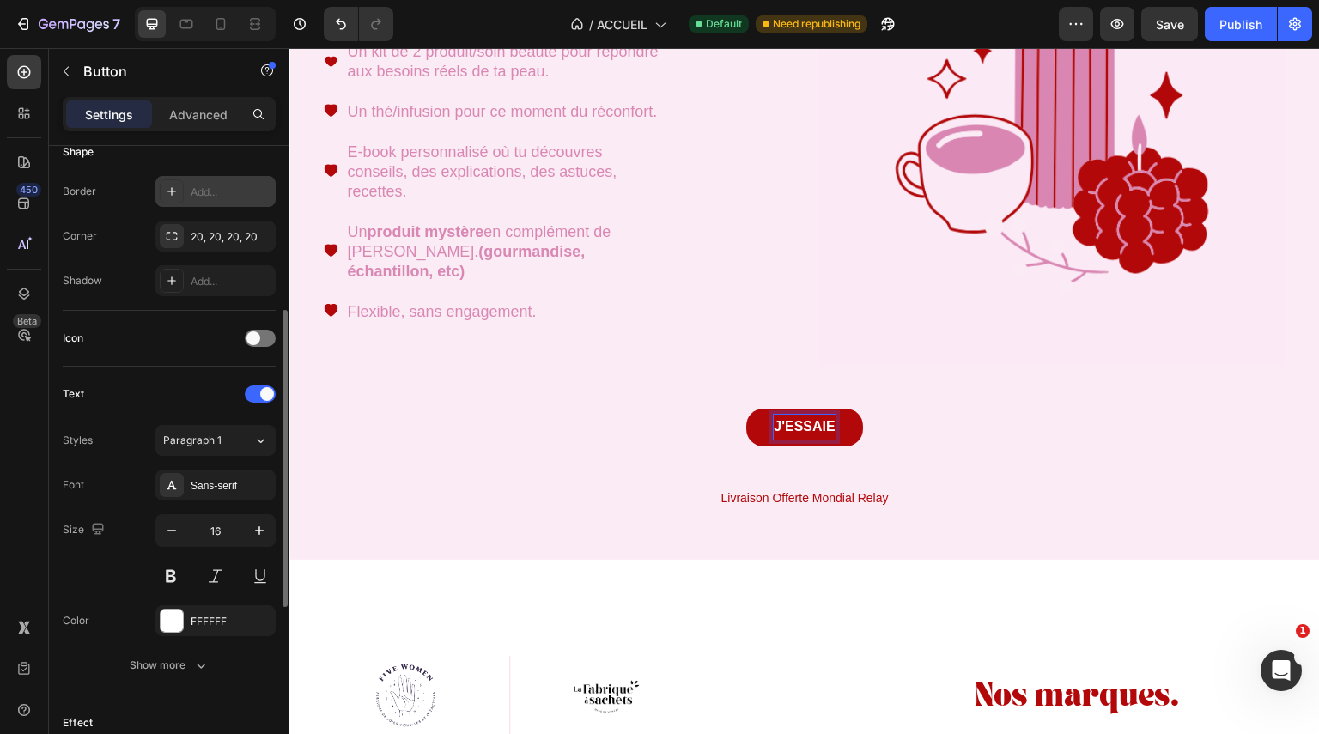
scroll to position [354, 0]
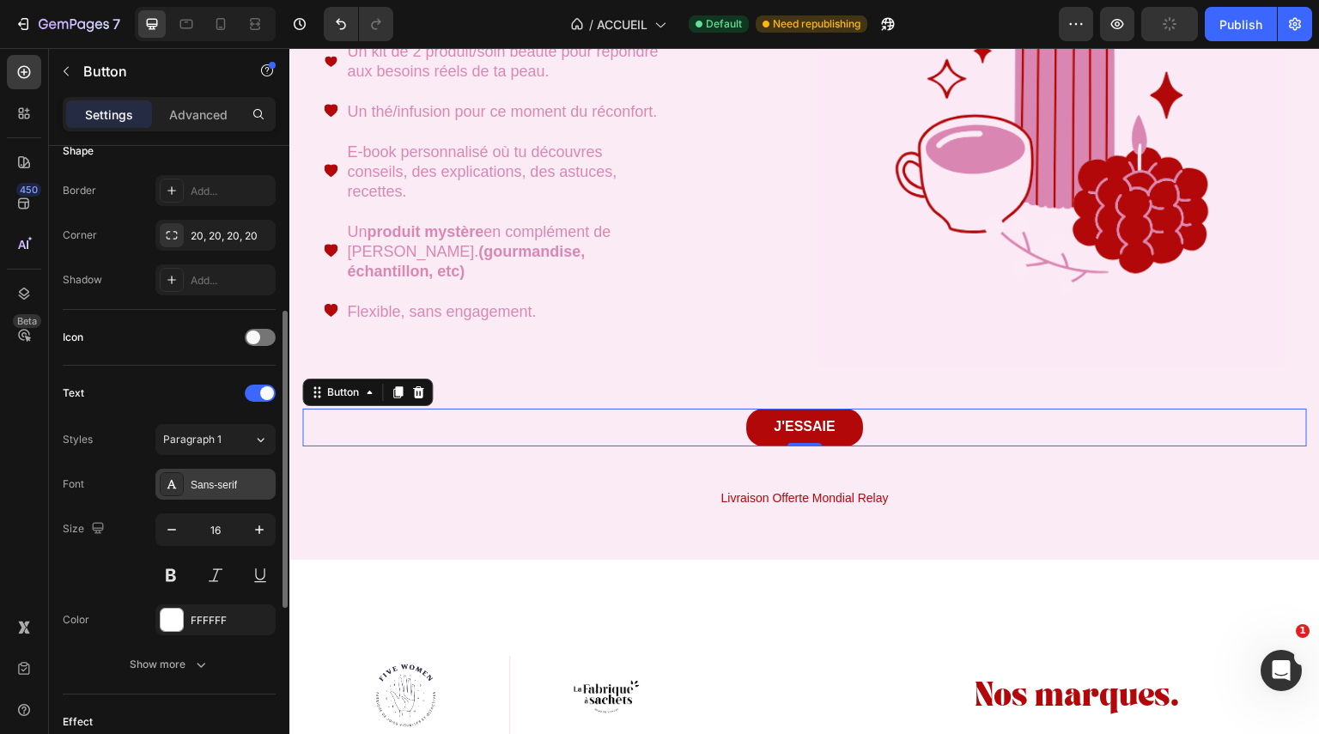
click at [200, 478] on div "Sans-serif" at bounding box center [231, 485] width 81 height 15
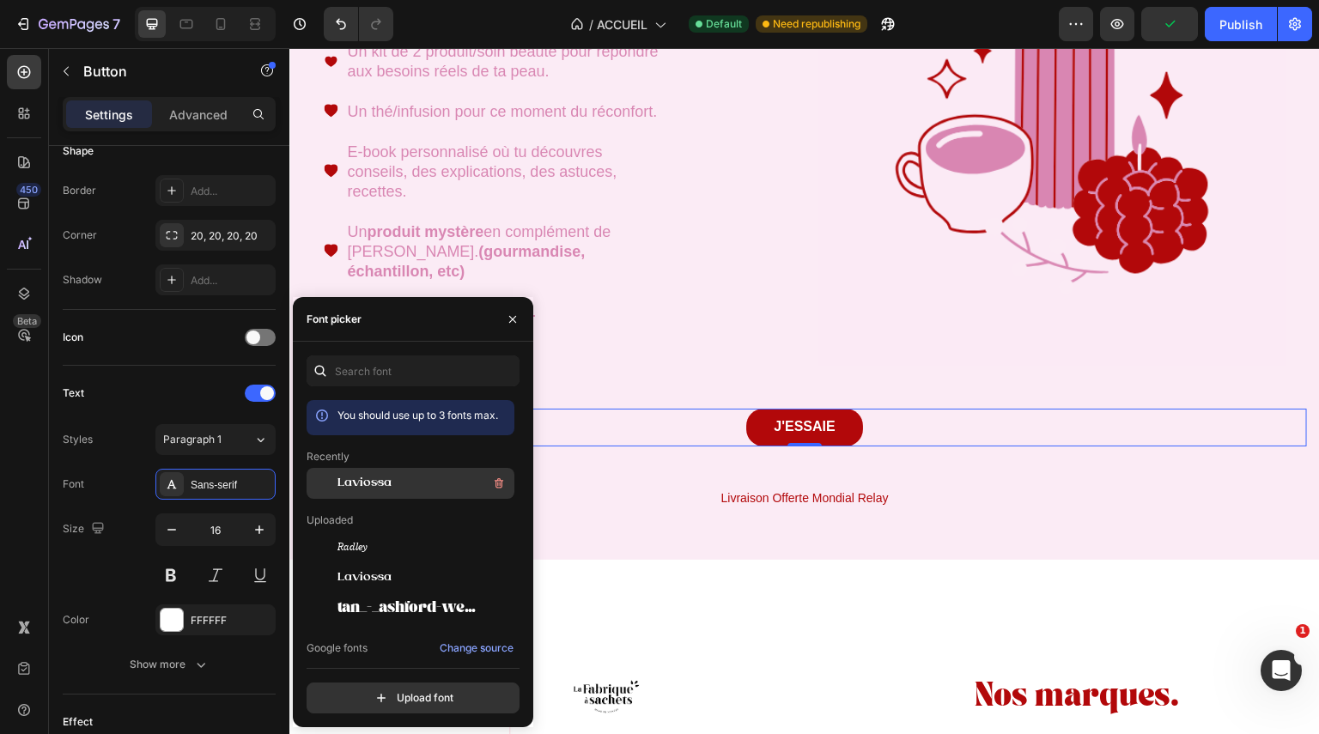
click at [392, 489] on div "Laviossa" at bounding box center [424, 483] width 173 height 21
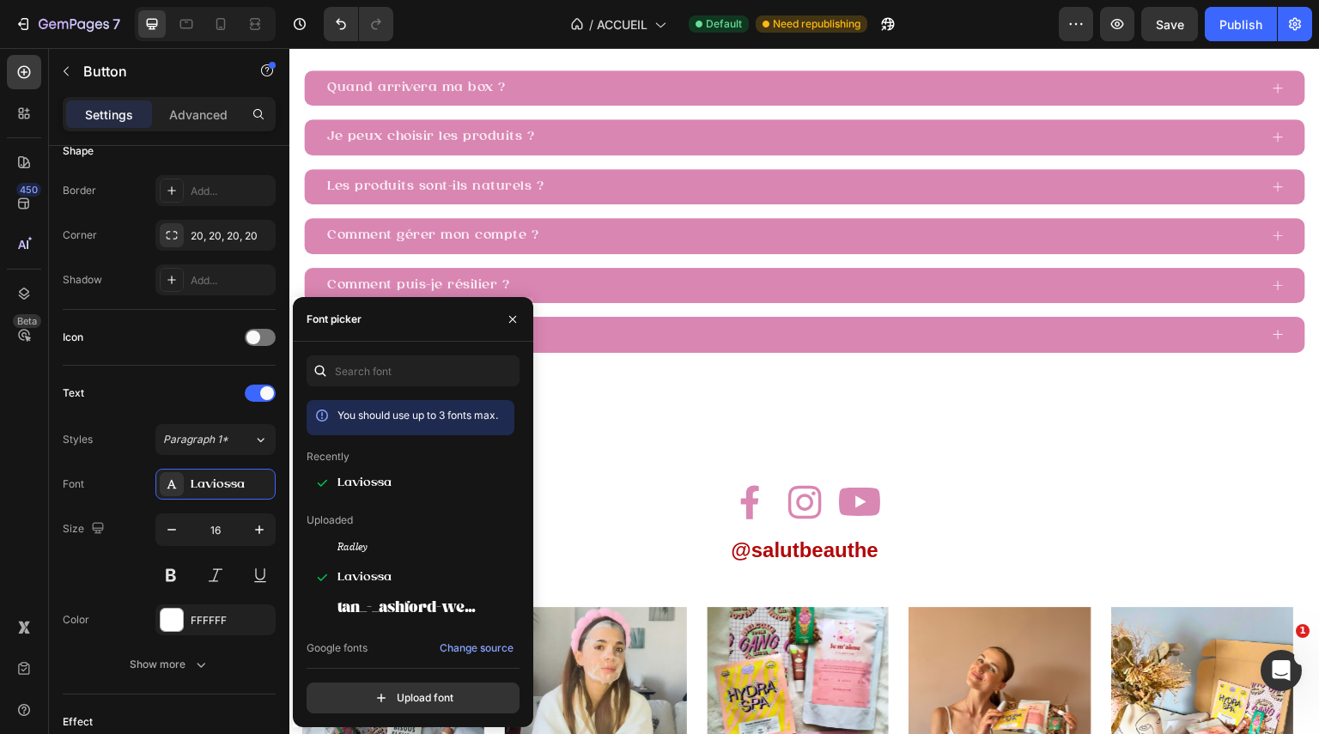
scroll to position [4470, 0]
click at [1025, 472] on div "Image Image Image Row @salutbeauthe Text Block" at bounding box center [804, 506] width 1005 height 117
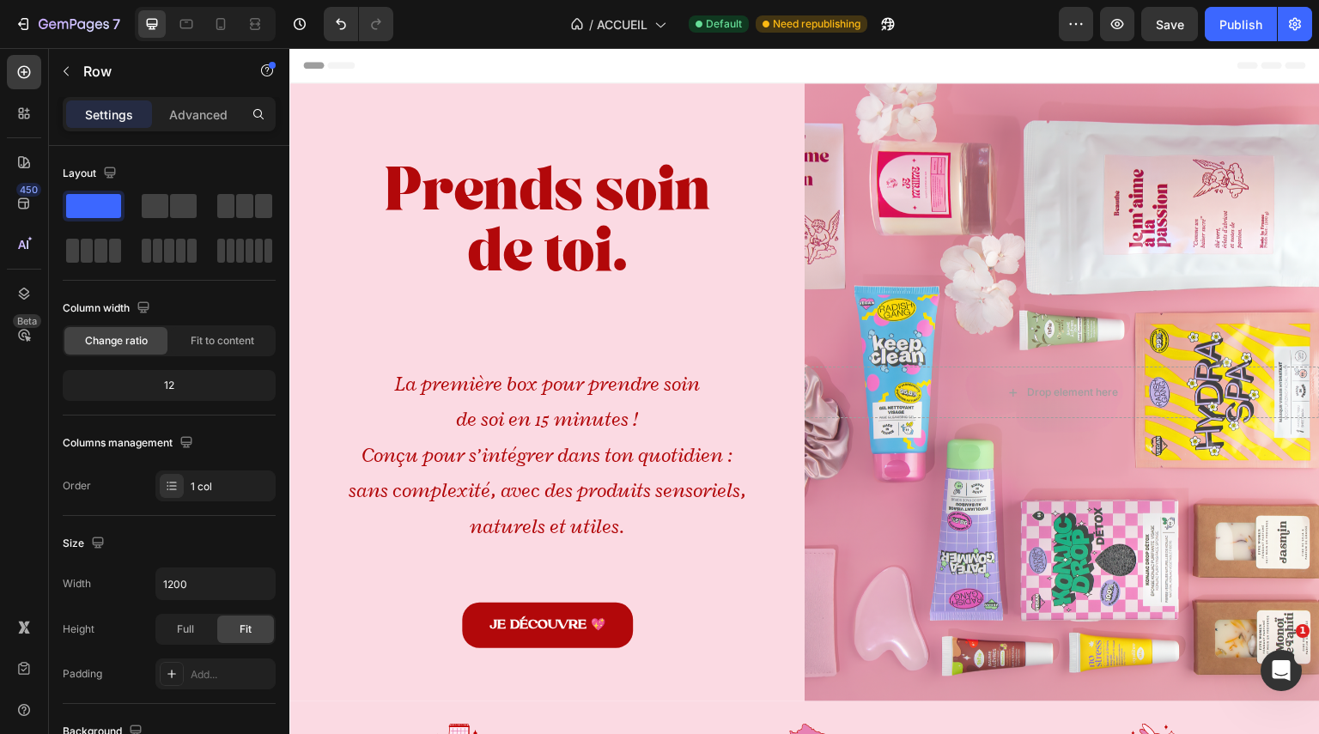
scroll to position [390, 0]
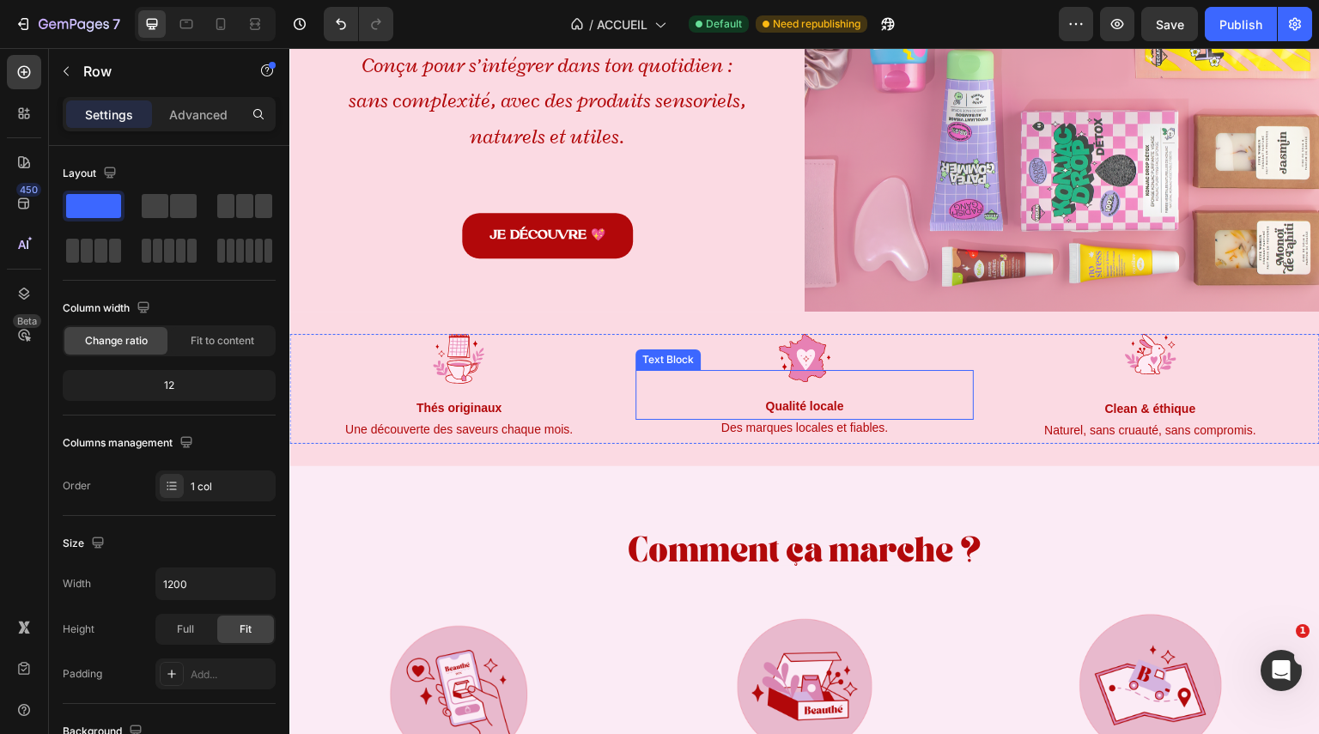
click at [803, 403] on strong "Qualité locale" at bounding box center [804, 406] width 78 height 14
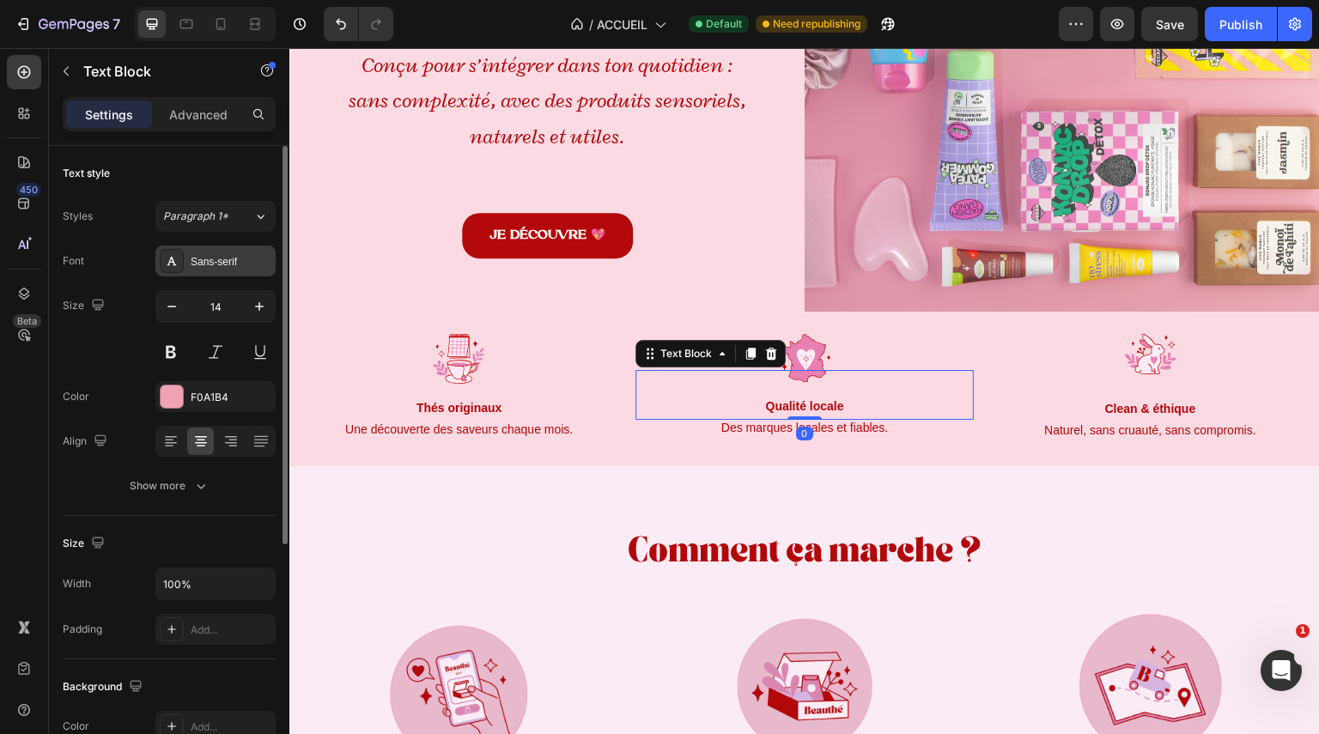
click at [225, 269] on div "Sans-serif" at bounding box center [231, 261] width 81 height 15
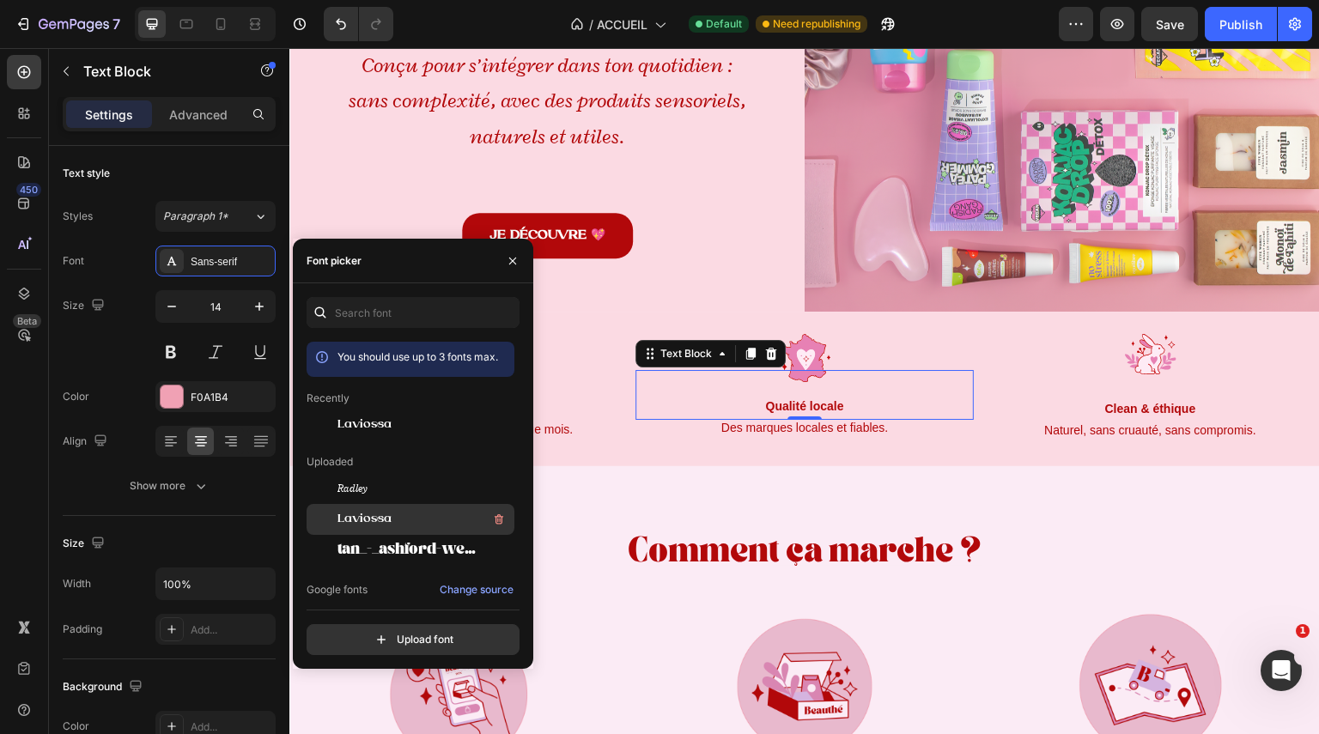
click at [404, 514] on div "Laviossa" at bounding box center [424, 519] width 173 height 21
click at [386, 544] on span "tan_-_ashford-webfont" at bounding box center [409, 550] width 143 height 15
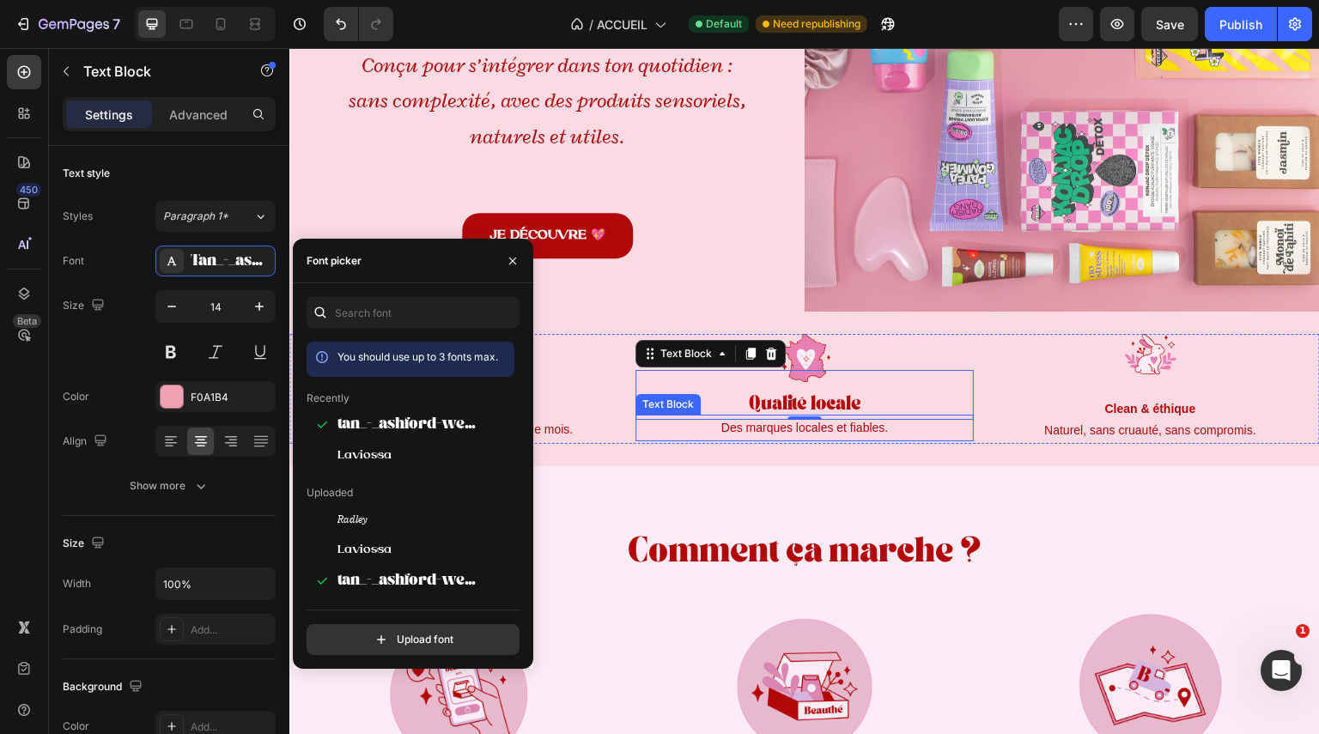
click at [854, 421] on span "Des marques locales et fiables." at bounding box center [804, 428] width 167 height 14
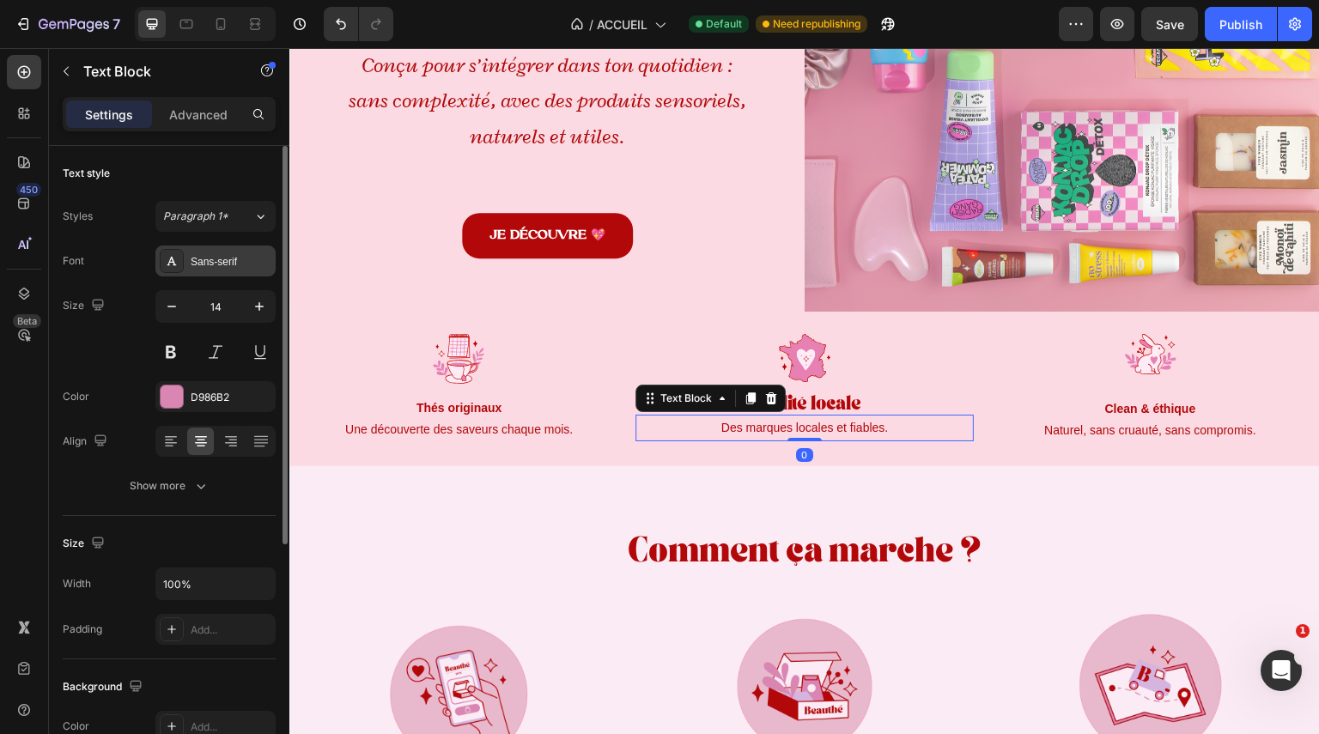
click at [200, 266] on div "Sans-serif" at bounding box center [231, 261] width 81 height 15
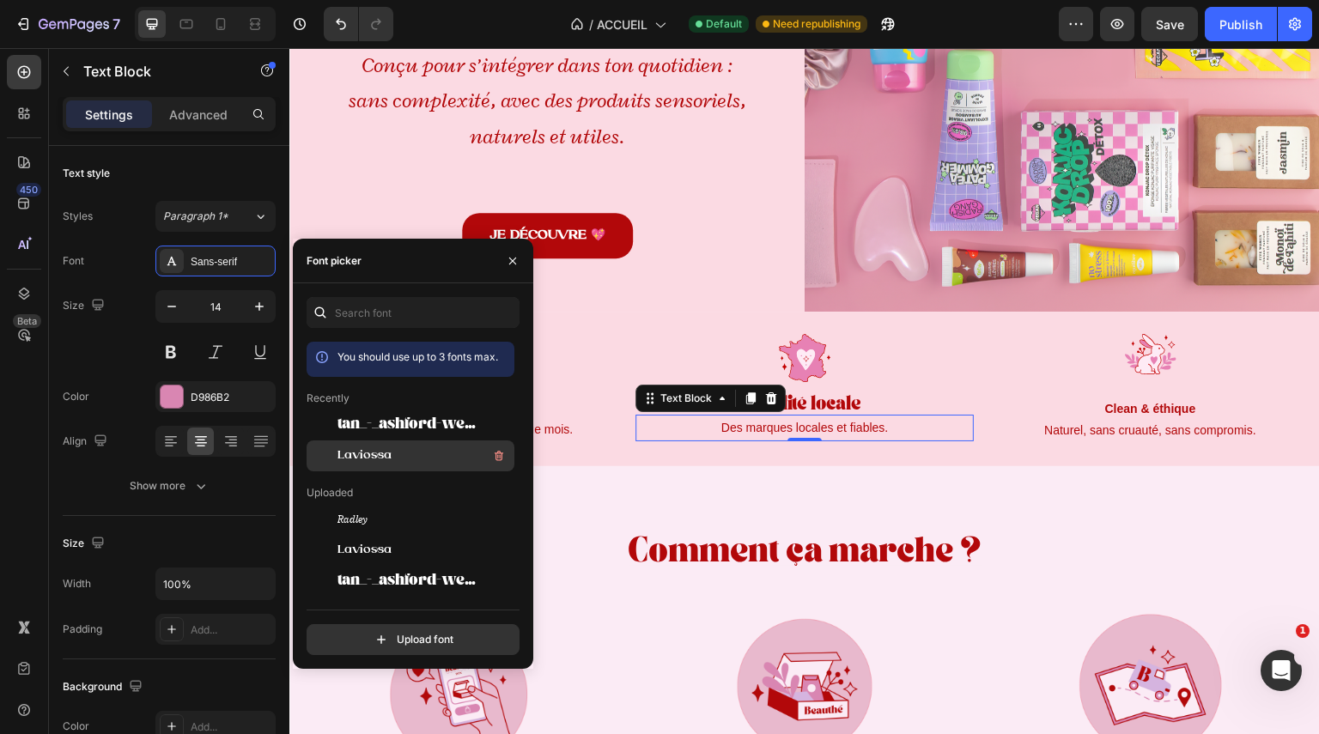
click at [368, 457] on span "Laviossa" at bounding box center [365, 455] width 54 height 15
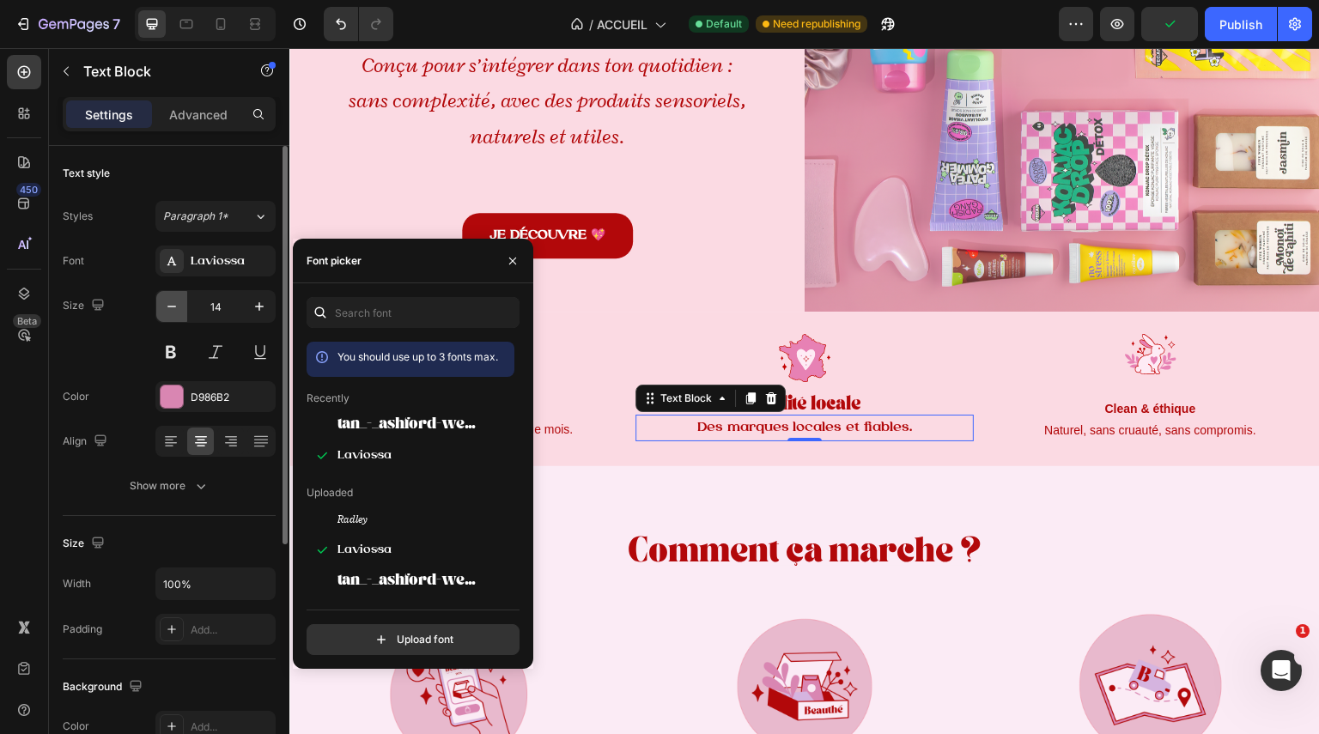
click at [168, 309] on icon "button" at bounding box center [171, 306] width 17 height 17
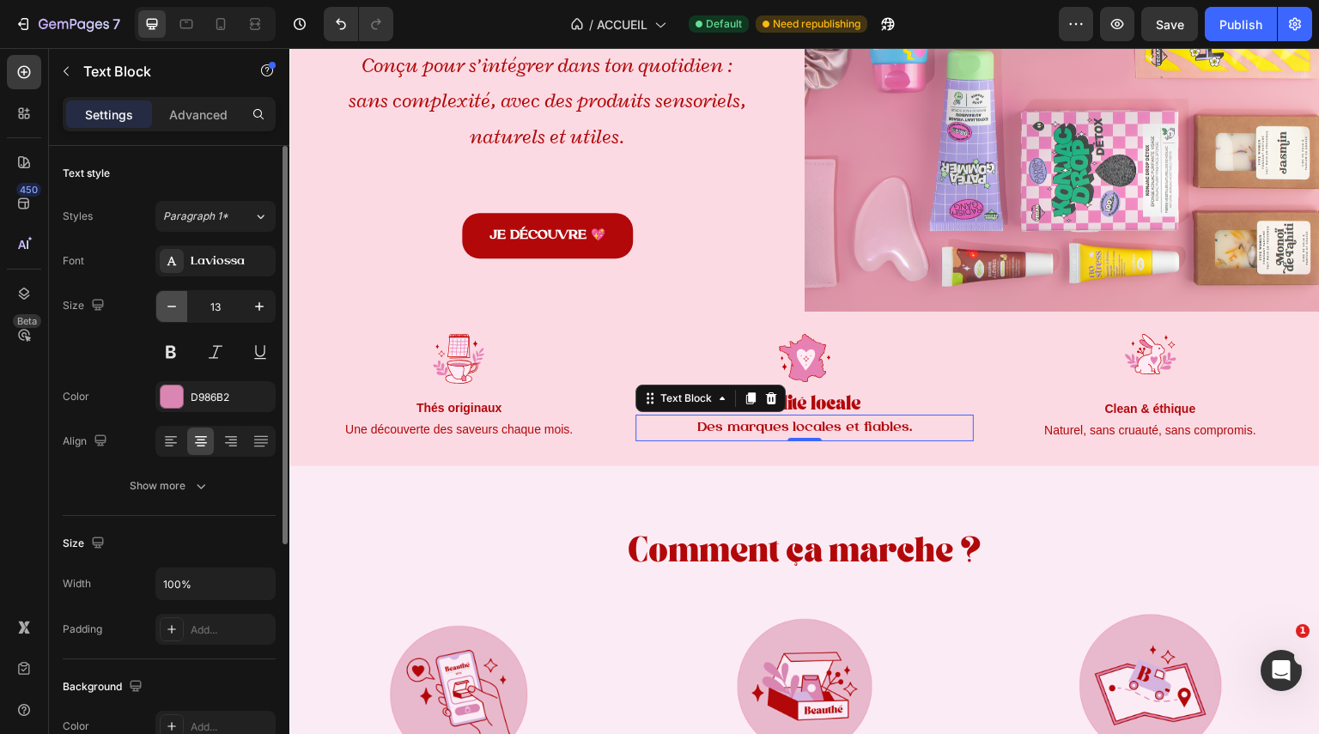
click at [168, 309] on icon "button" at bounding box center [171, 306] width 17 height 17
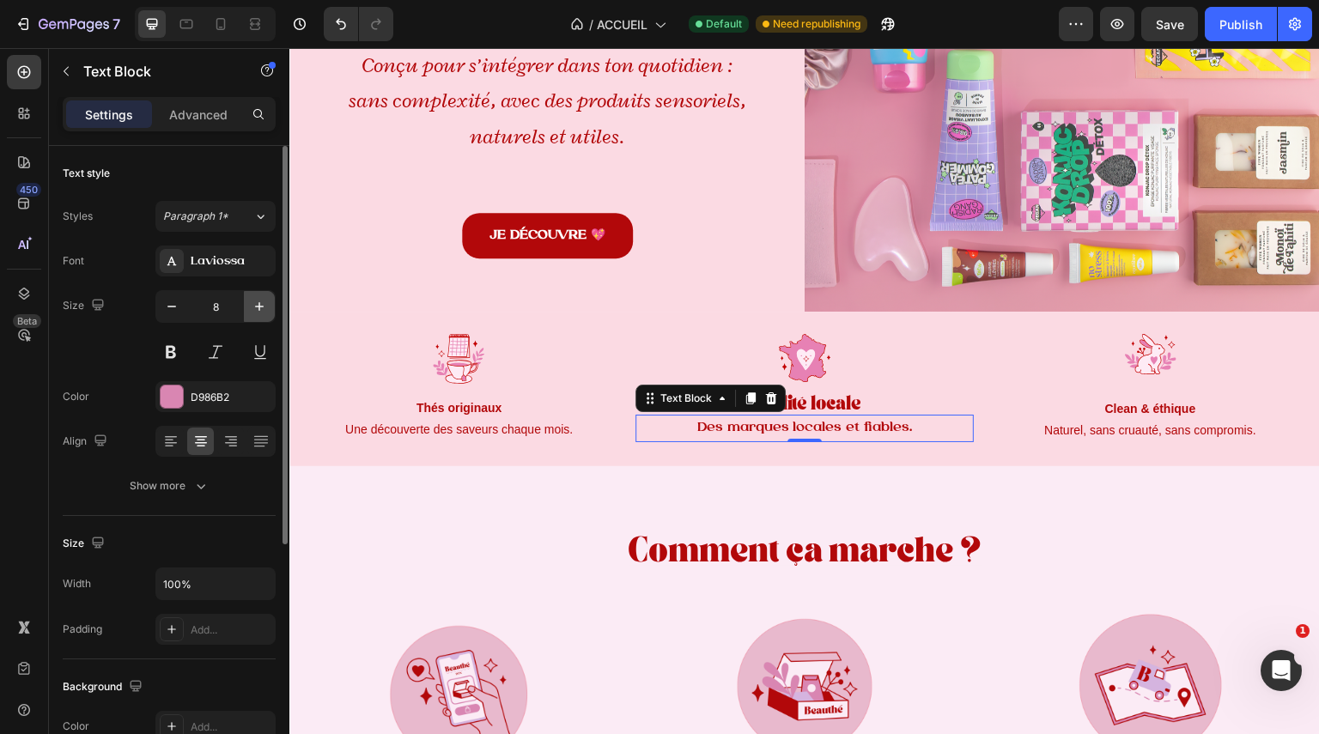
click at [266, 299] on icon "button" at bounding box center [259, 306] width 17 height 17
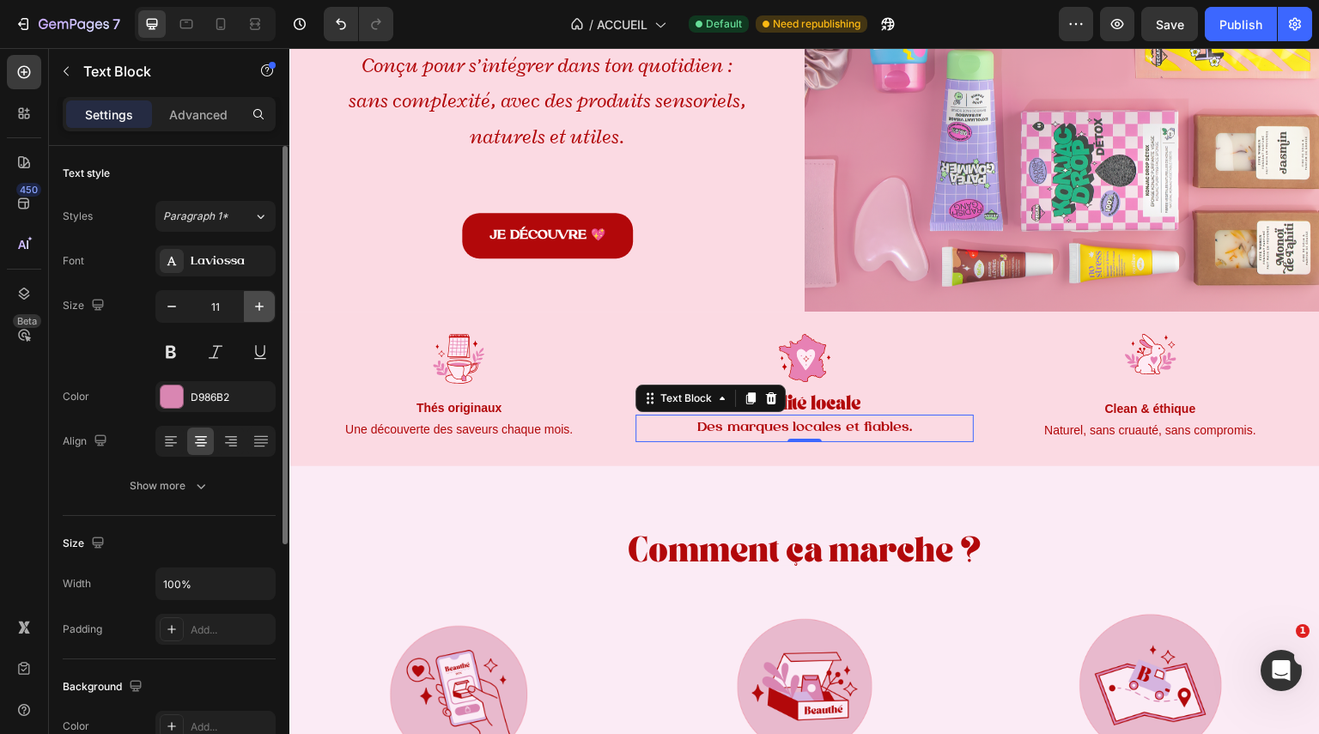
type input "12"
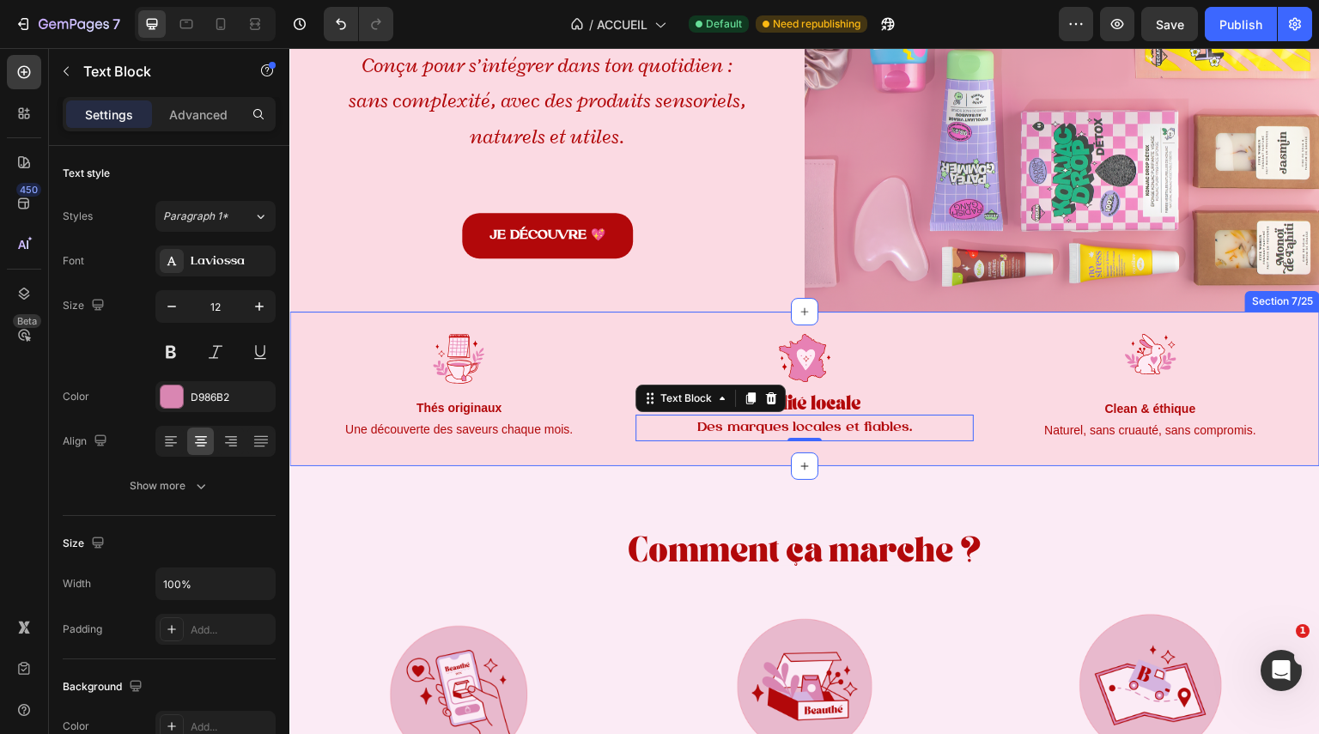
click at [1016, 453] on div "Image Thés originaux Text Block Une découverte des saveurs chaque mois. Text Bl…" at bounding box center [804, 389] width 1031 height 155
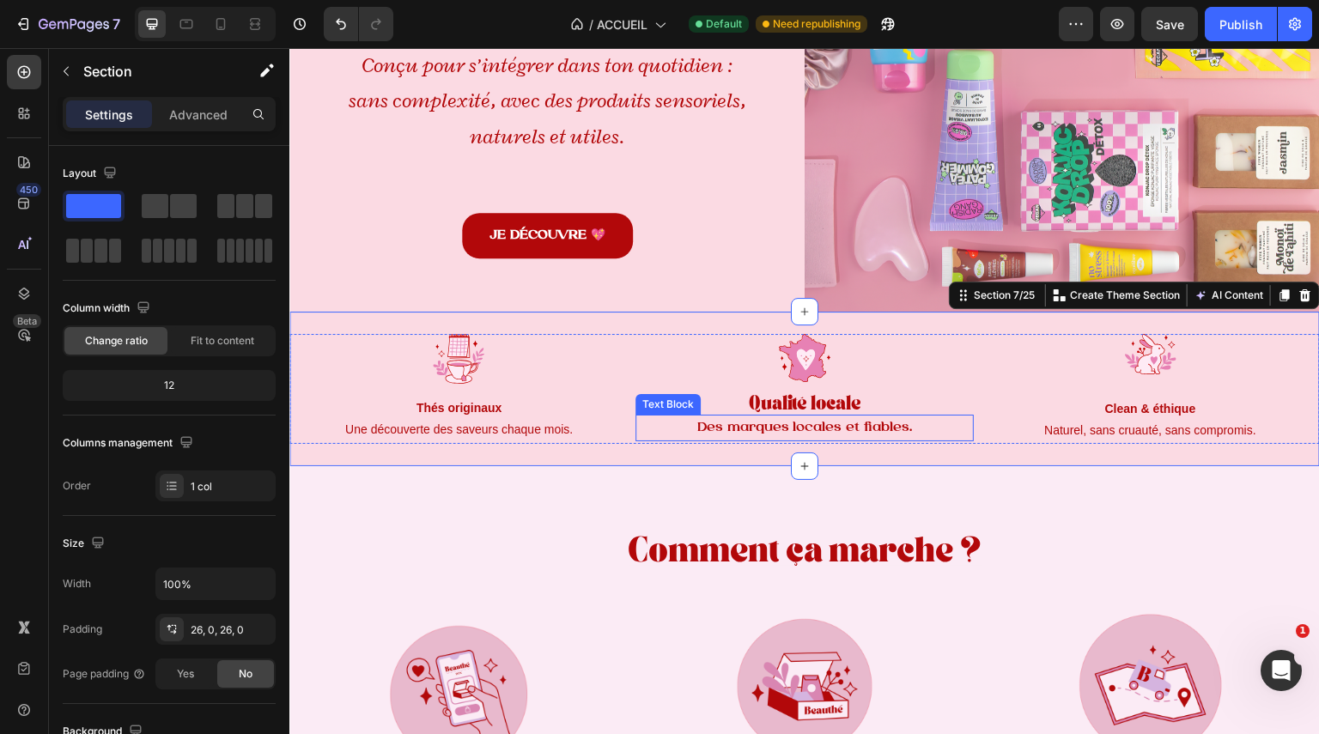
click at [885, 421] on span "Des marques locales et fiables." at bounding box center [805, 428] width 216 height 14
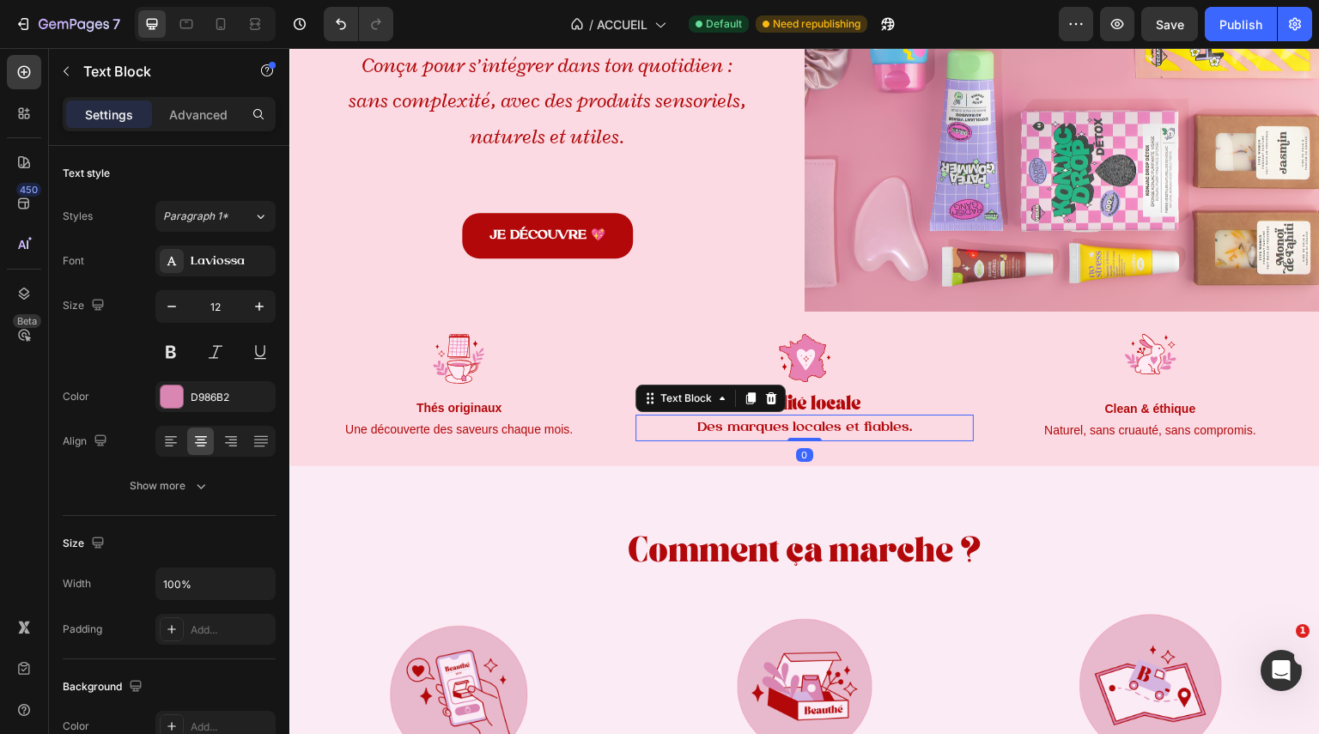
click at [885, 421] on span "Des marques locales et fiables." at bounding box center [805, 428] width 216 height 14
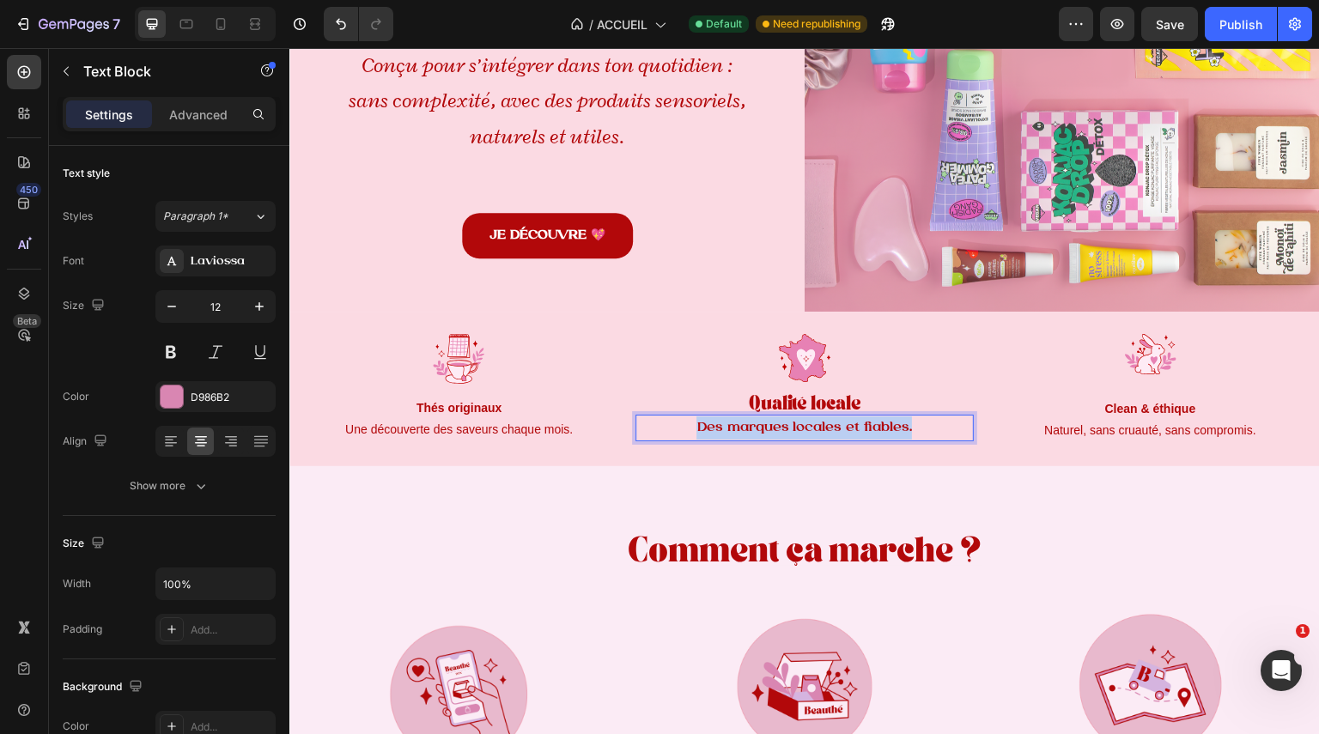
click at [885, 421] on span "Des marques locales et fiables." at bounding box center [805, 428] width 216 height 14
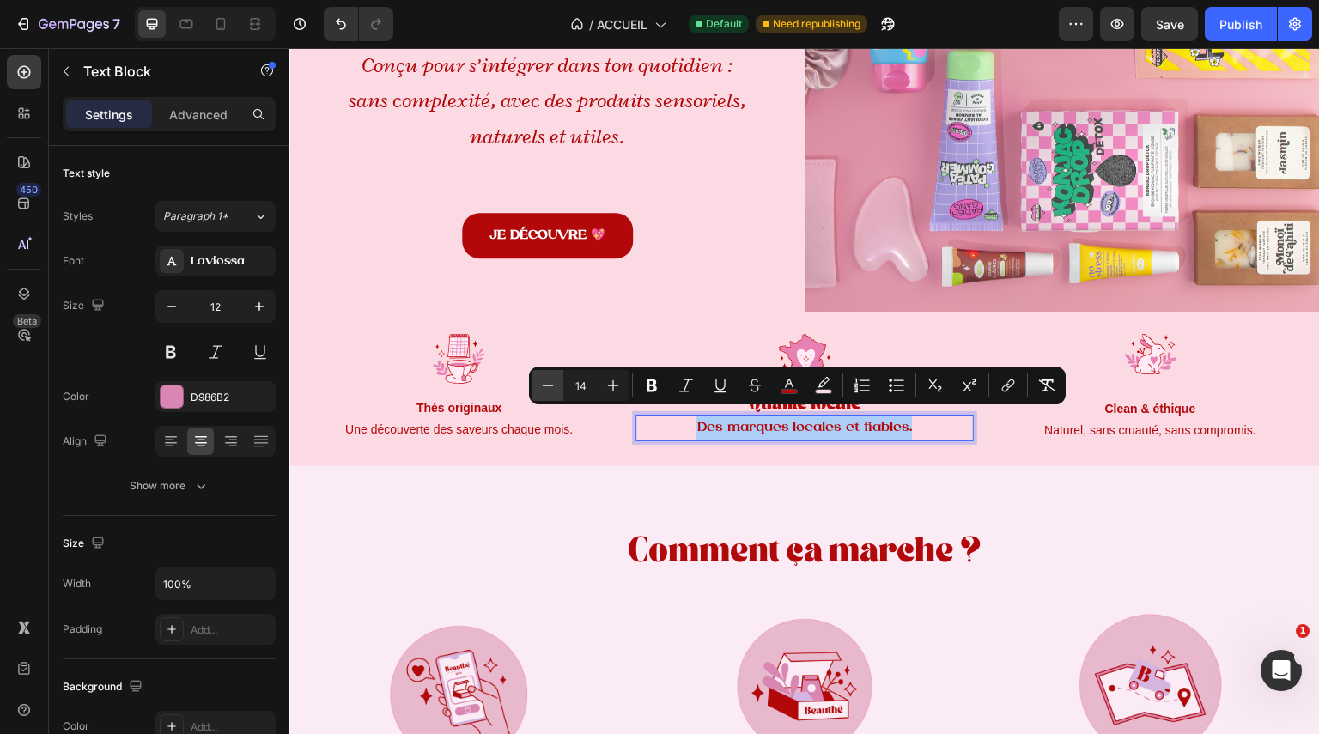
click at [551, 391] on icon "Editor contextual toolbar" at bounding box center [547, 385] width 17 height 17
type input "12"
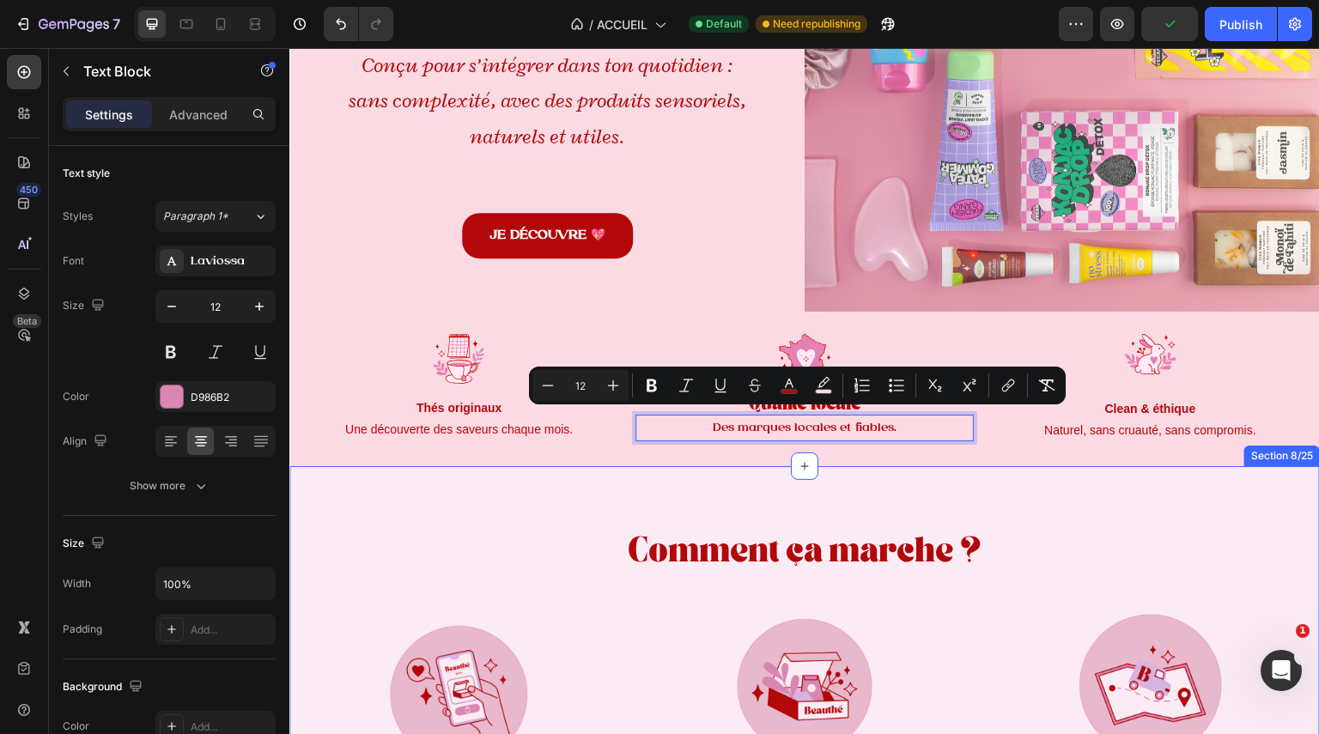
click at [709, 501] on div "Comment ça marche ? Heading Image Je choisis la formule qui me ressemble. Text …" at bounding box center [804, 734] width 1031 height 537
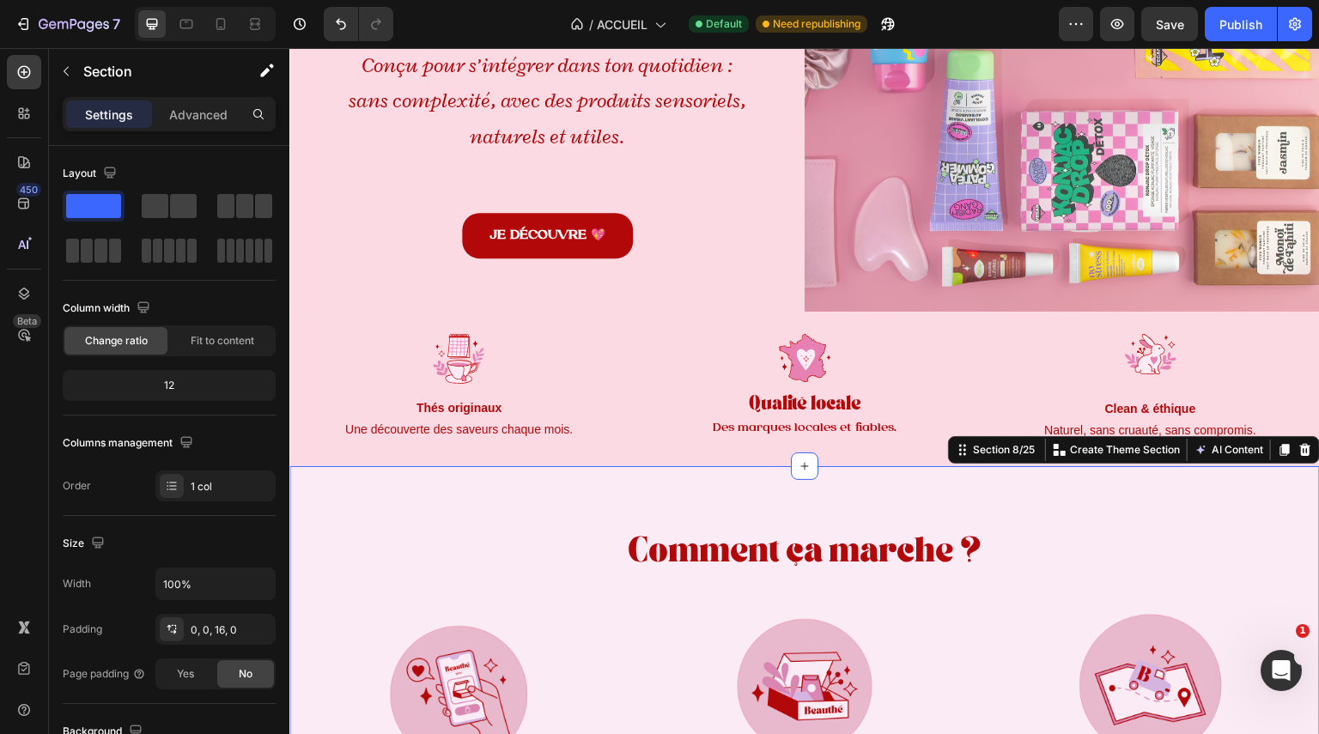
click at [837, 508] on div "Comment ça marche ? Heading Image Je choisis la formule qui me ressemble. Text …" at bounding box center [804, 734] width 1031 height 537
click at [469, 403] on strong "Thés originaux" at bounding box center [460, 408] width 86 height 14
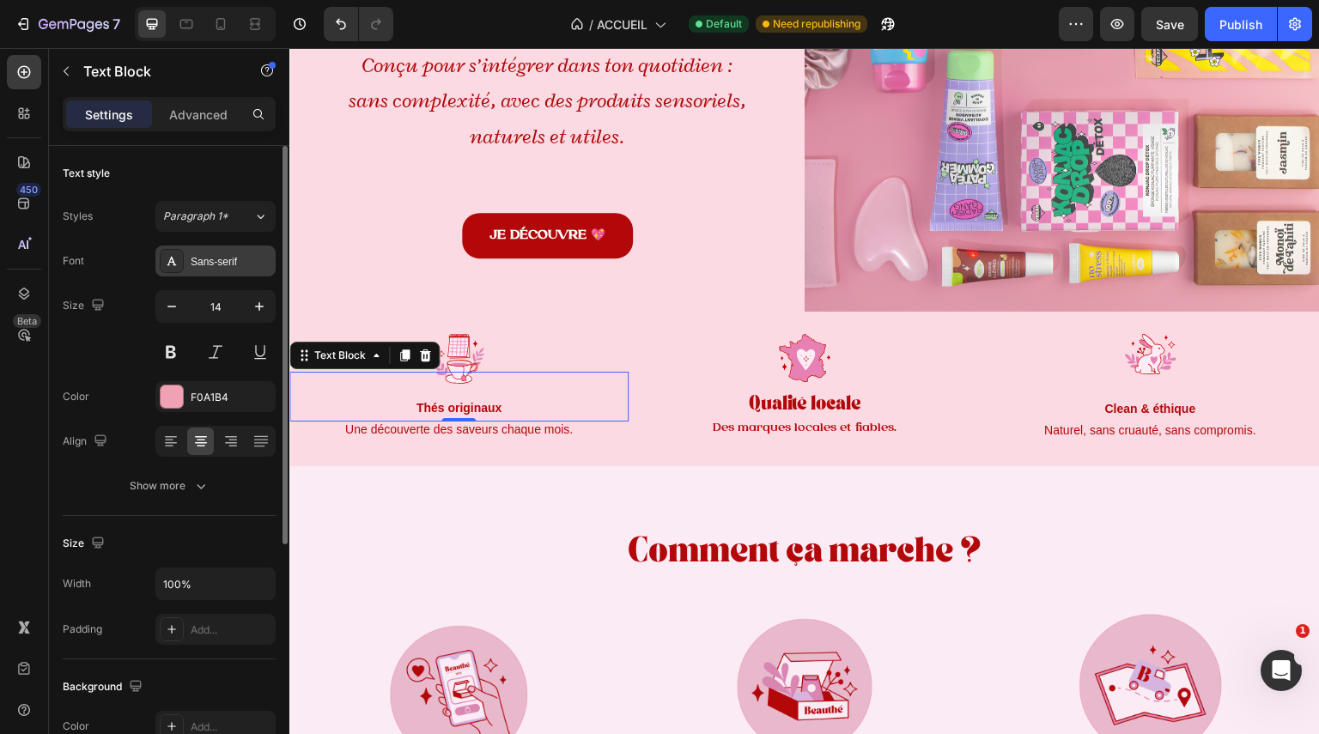
click at [210, 247] on div "Sans-serif" at bounding box center [215, 261] width 120 height 31
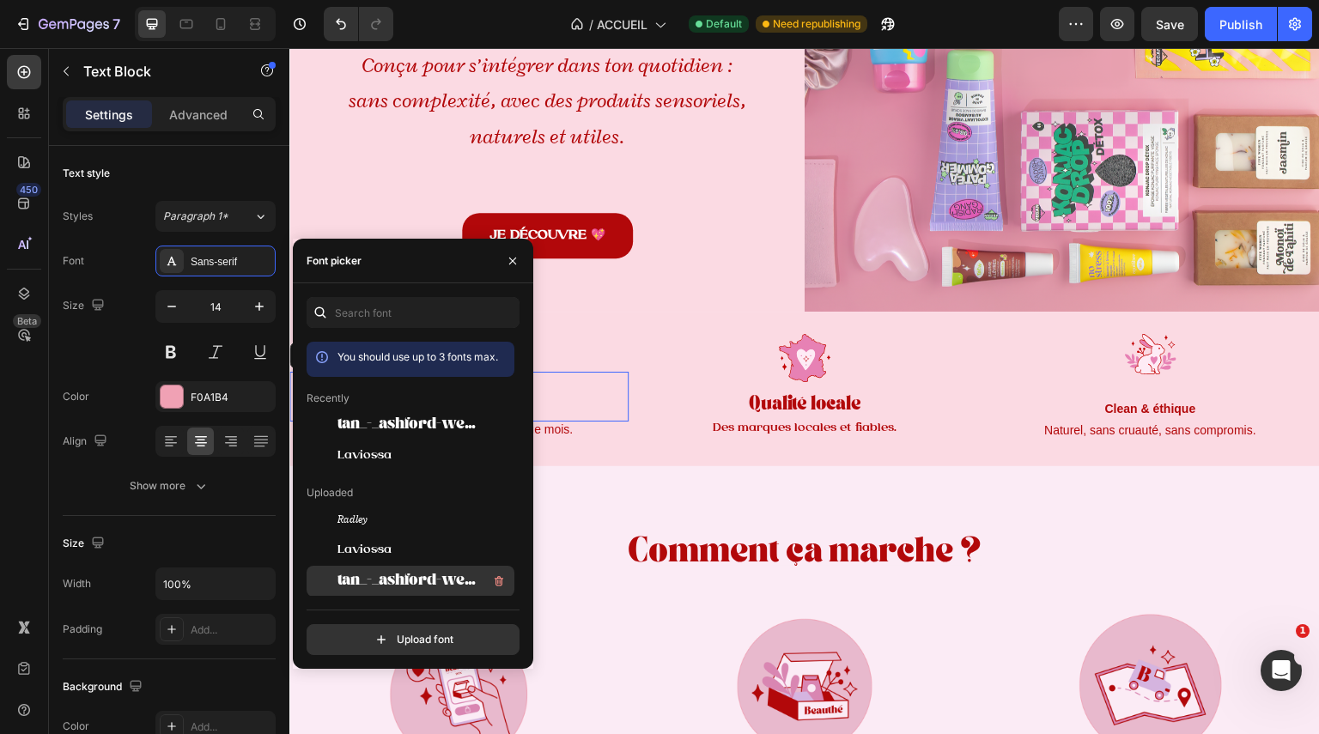
click at [414, 571] on div "tan_-_ashford-webfont" at bounding box center [424, 581] width 173 height 21
click at [605, 426] on p "Une découverte des saveurs chaque mois." at bounding box center [459, 429] width 336 height 23
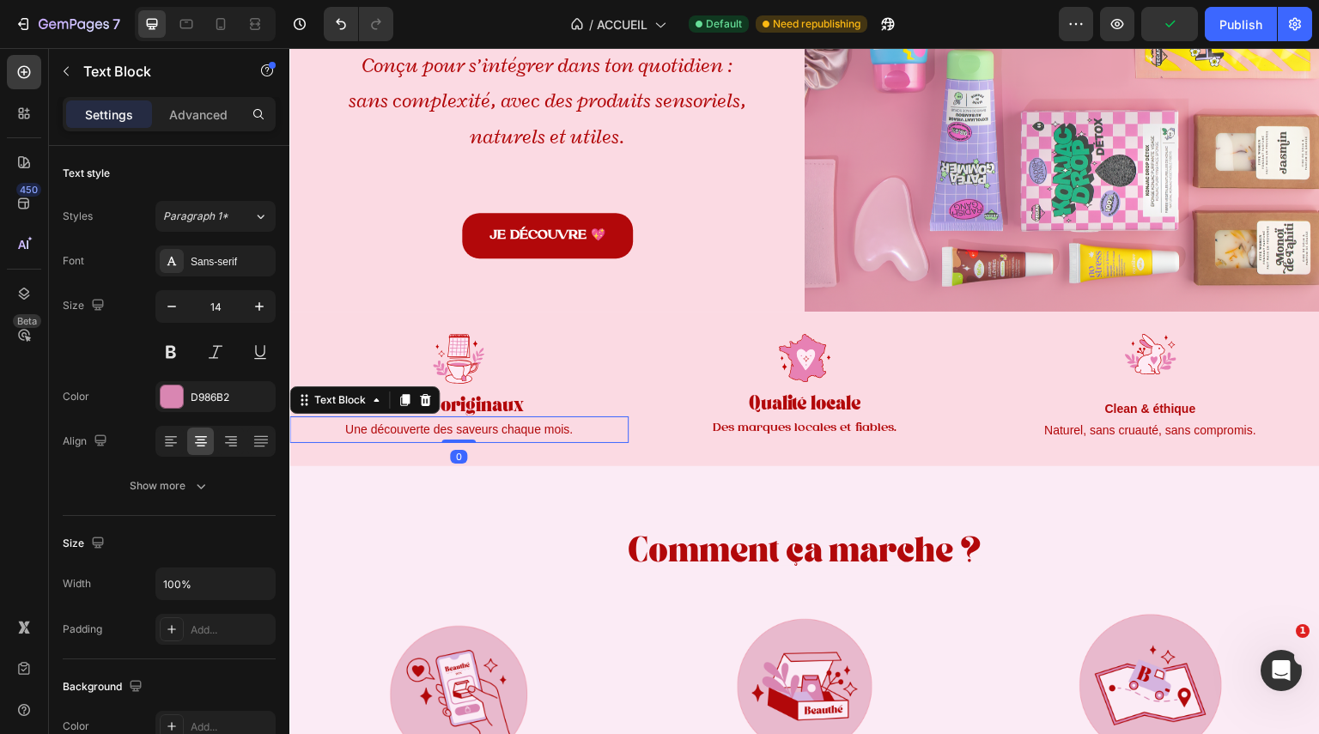
click at [542, 423] on span "Une découverte des saveurs chaque mois." at bounding box center [459, 430] width 228 height 14
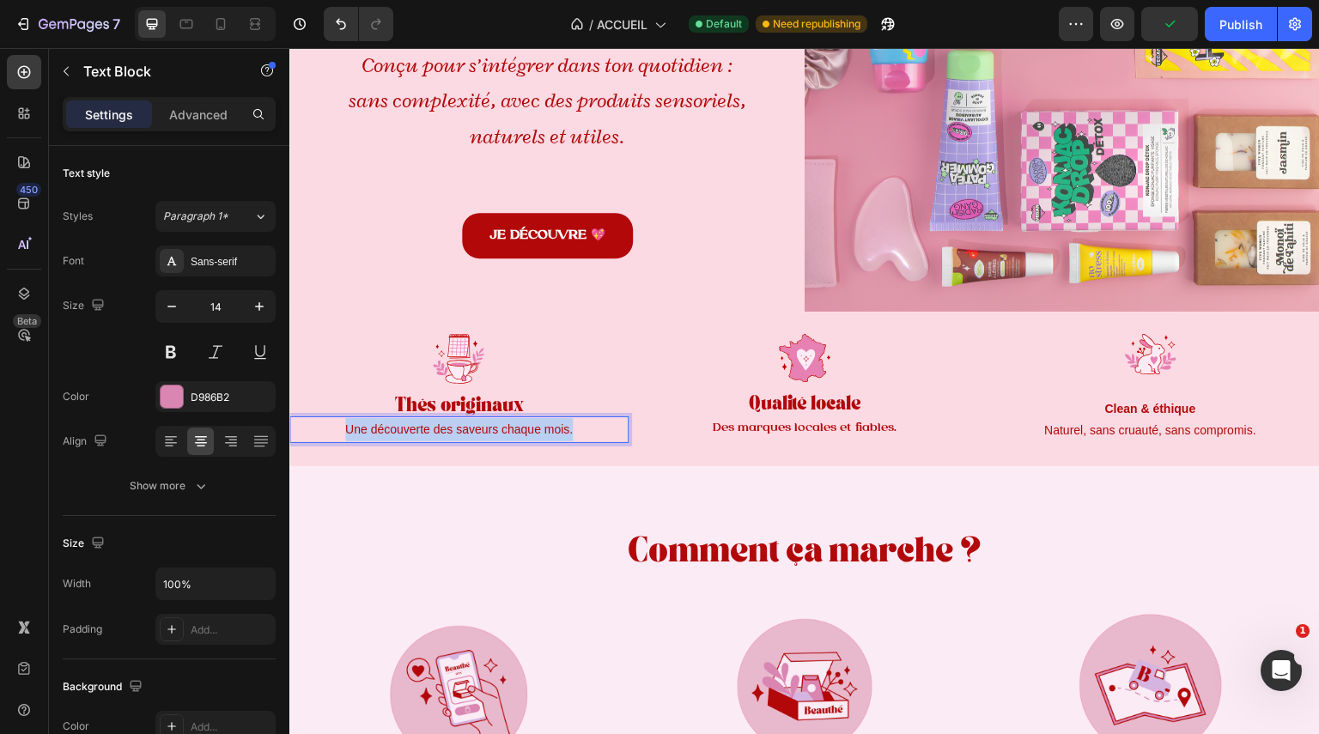
click at [542, 423] on span "Une découverte des saveurs chaque mois." at bounding box center [459, 430] width 228 height 14
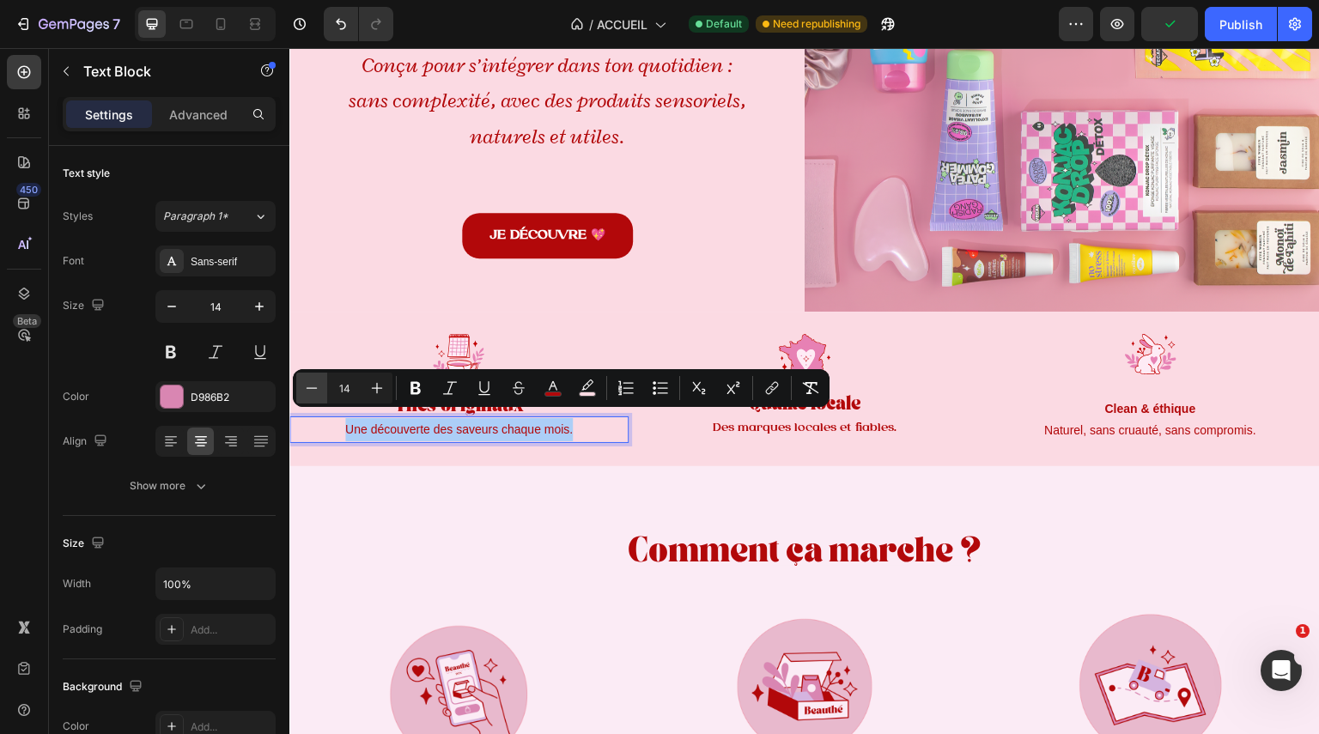
click at [301, 393] on button "Minus" at bounding box center [311, 388] width 31 height 31
type input "12"
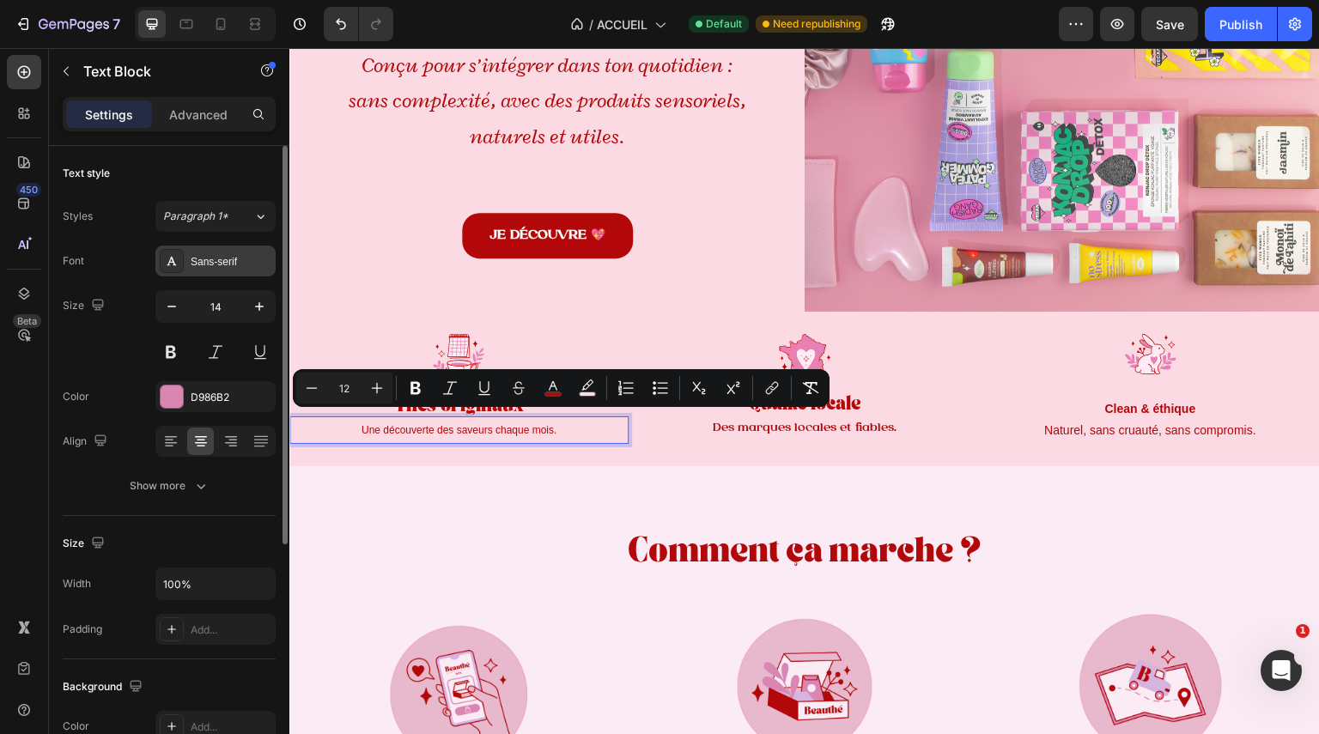
click at [230, 265] on div "Sans-serif" at bounding box center [231, 261] width 81 height 15
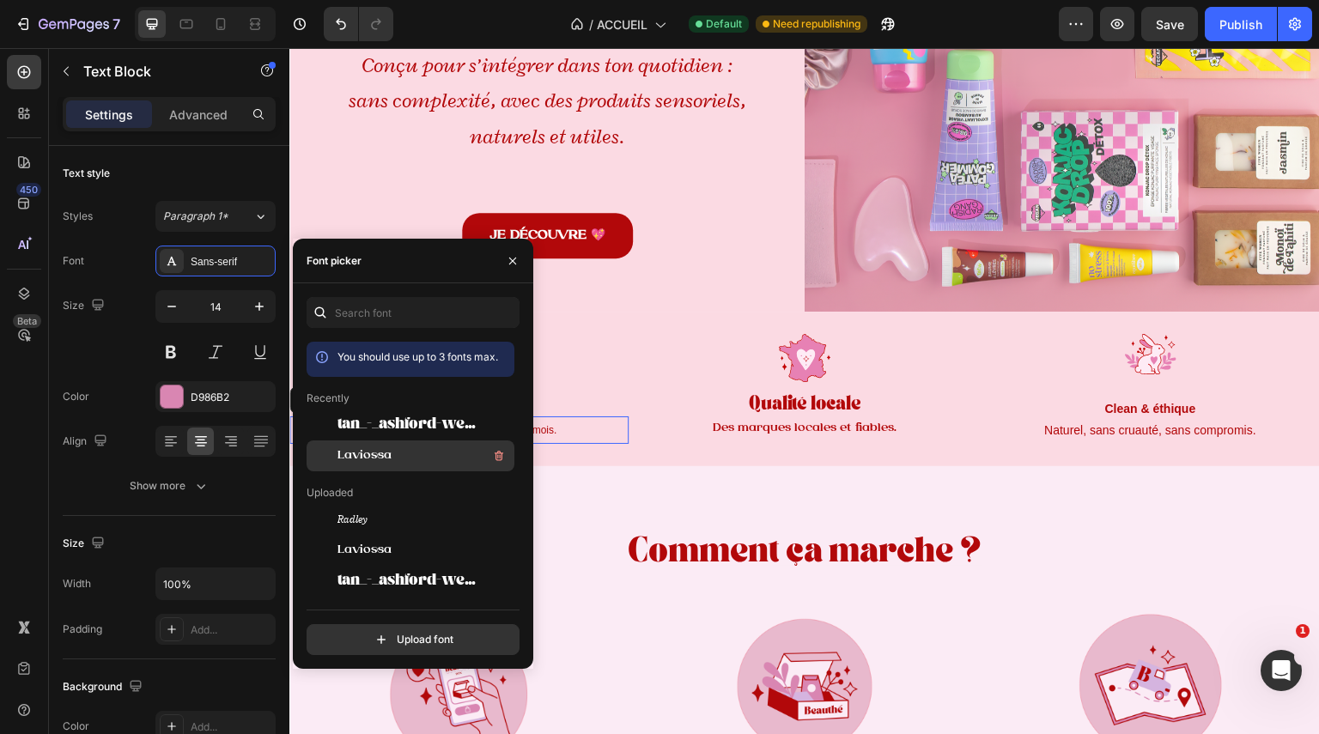
click at [413, 462] on div "Laviossa" at bounding box center [424, 456] width 173 height 21
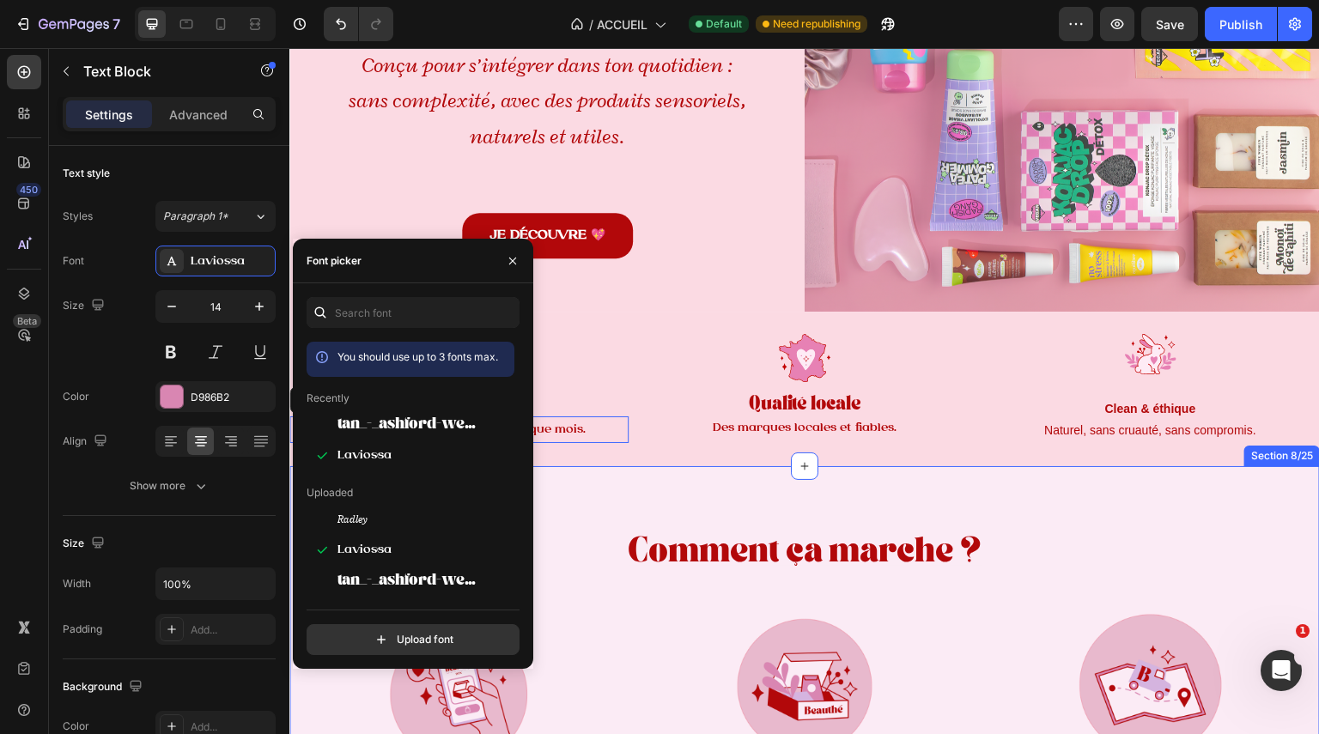
click at [709, 468] on div "Comment ça marche ? Heading Image Je choisis la formule qui me ressemble. Text …" at bounding box center [804, 734] width 1031 height 537
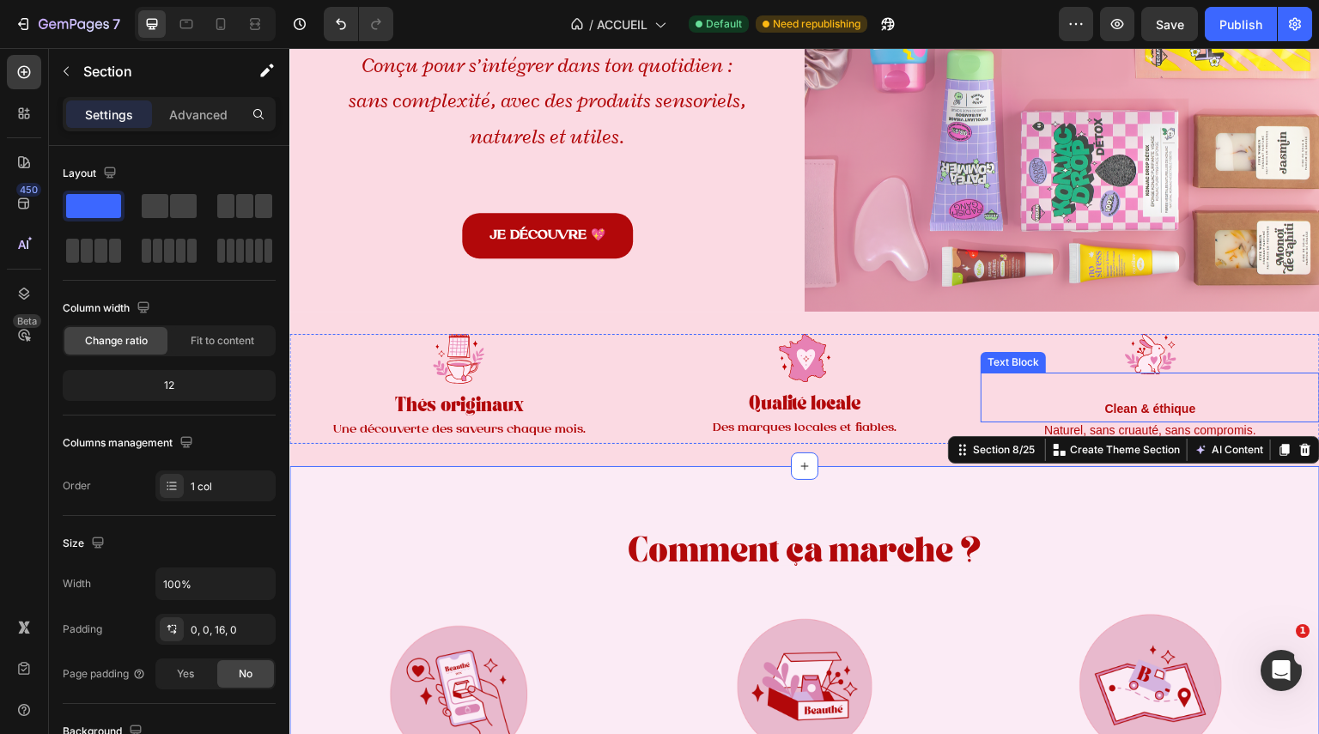
click at [1090, 361] on div at bounding box center [1150, 354] width 339 height 40
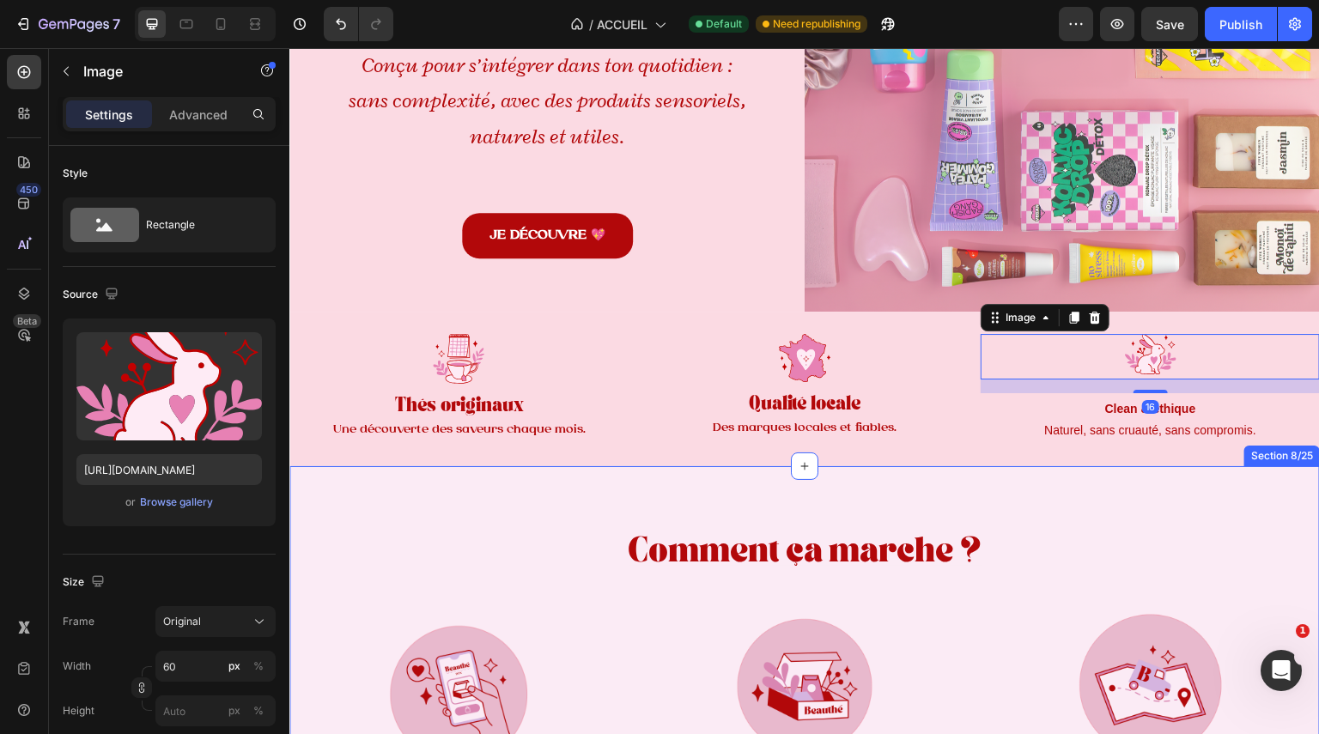
click at [1112, 497] on div "Comment ça marche ? Heading Image Je choisis la formule qui me ressemble. Text …" at bounding box center [804, 734] width 1031 height 537
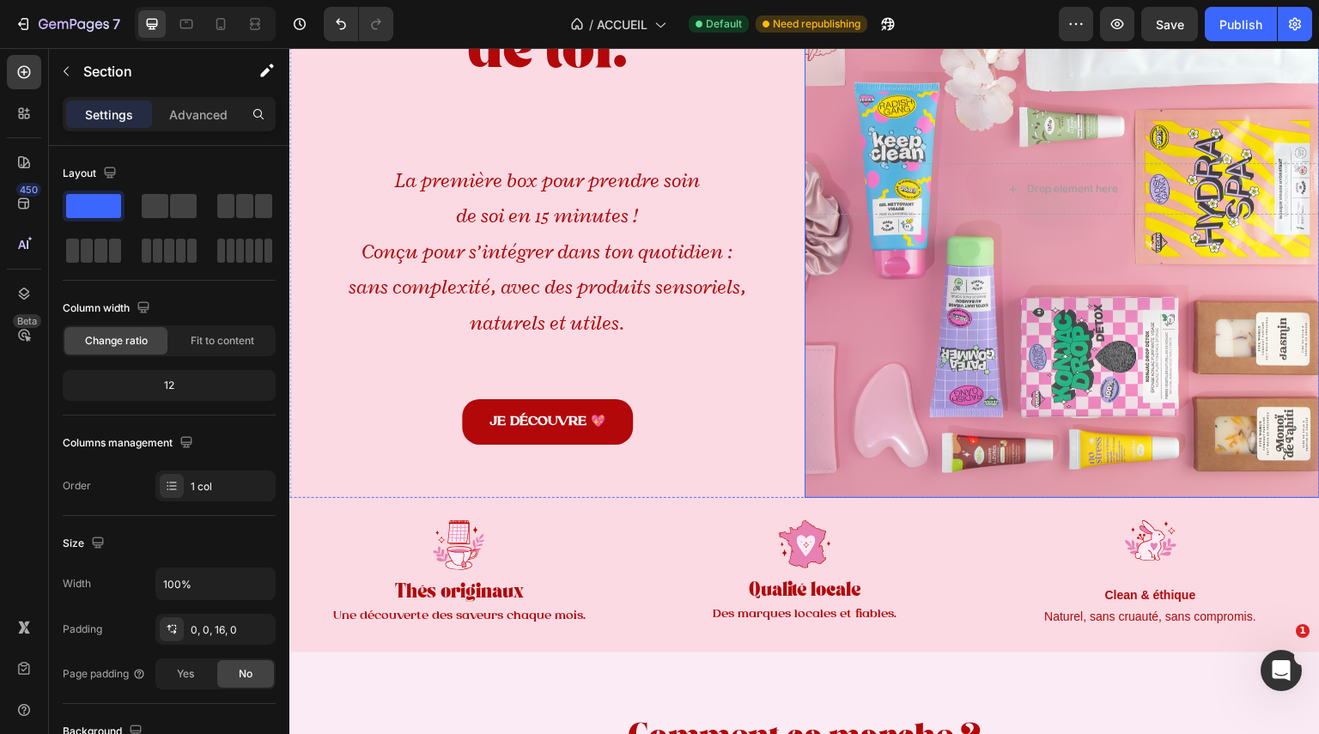
scroll to position [216, 0]
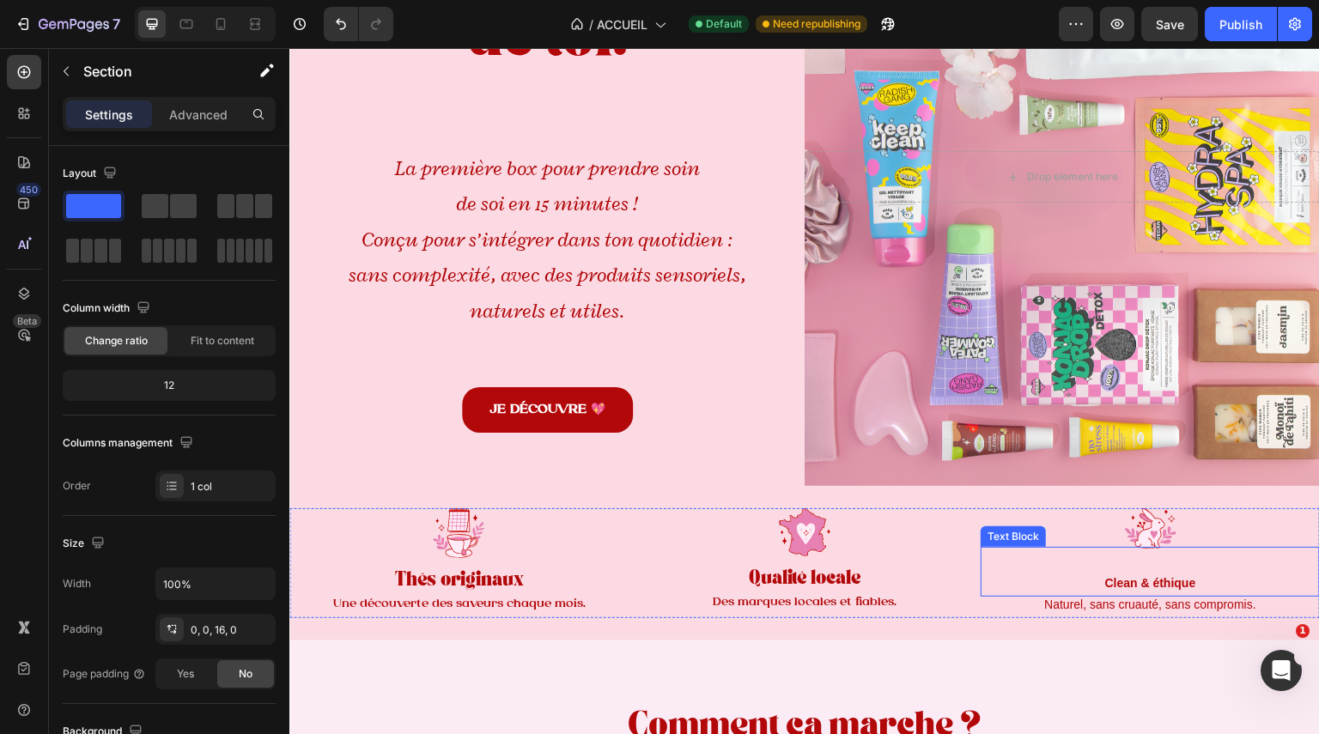
click at [1141, 530] on img at bounding box center [1151, 528] width 52 height 40
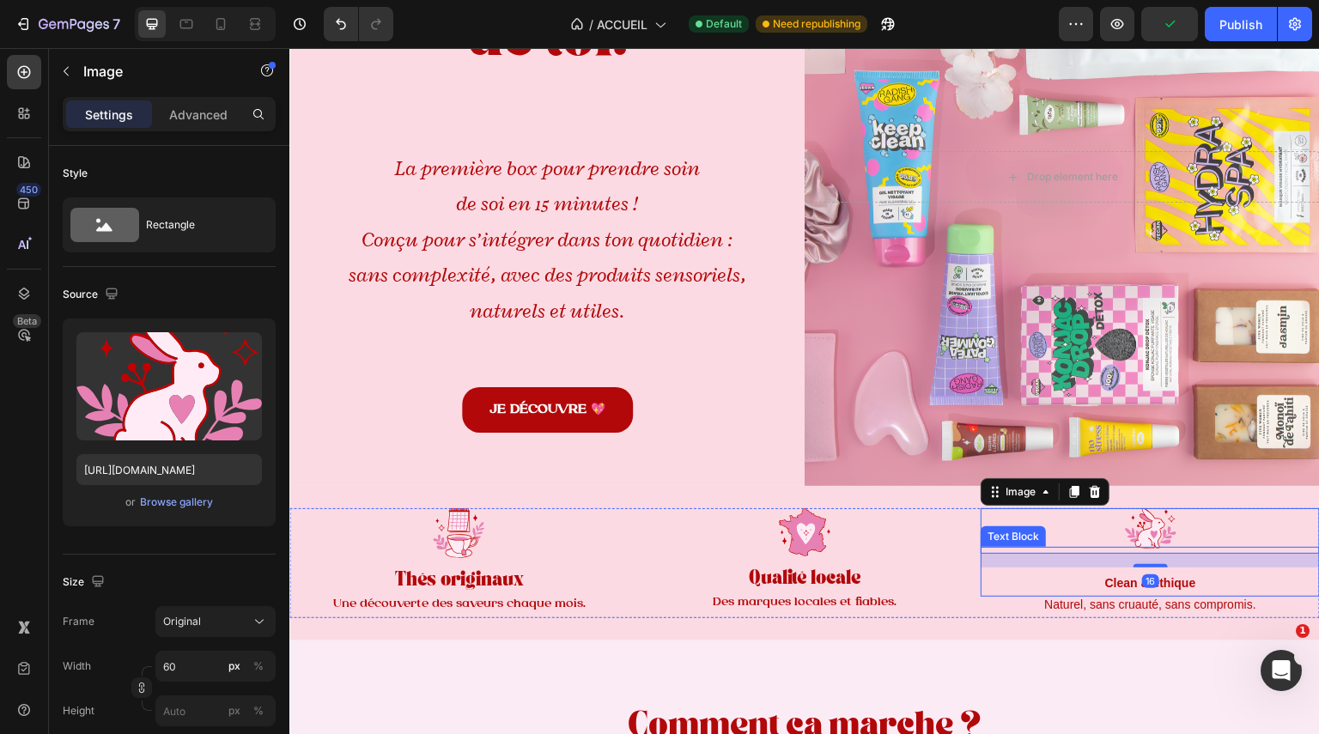
click at [1171, 576] on strong "Clean & éthique" at bounding box center [1150, 583] width 91 height 14
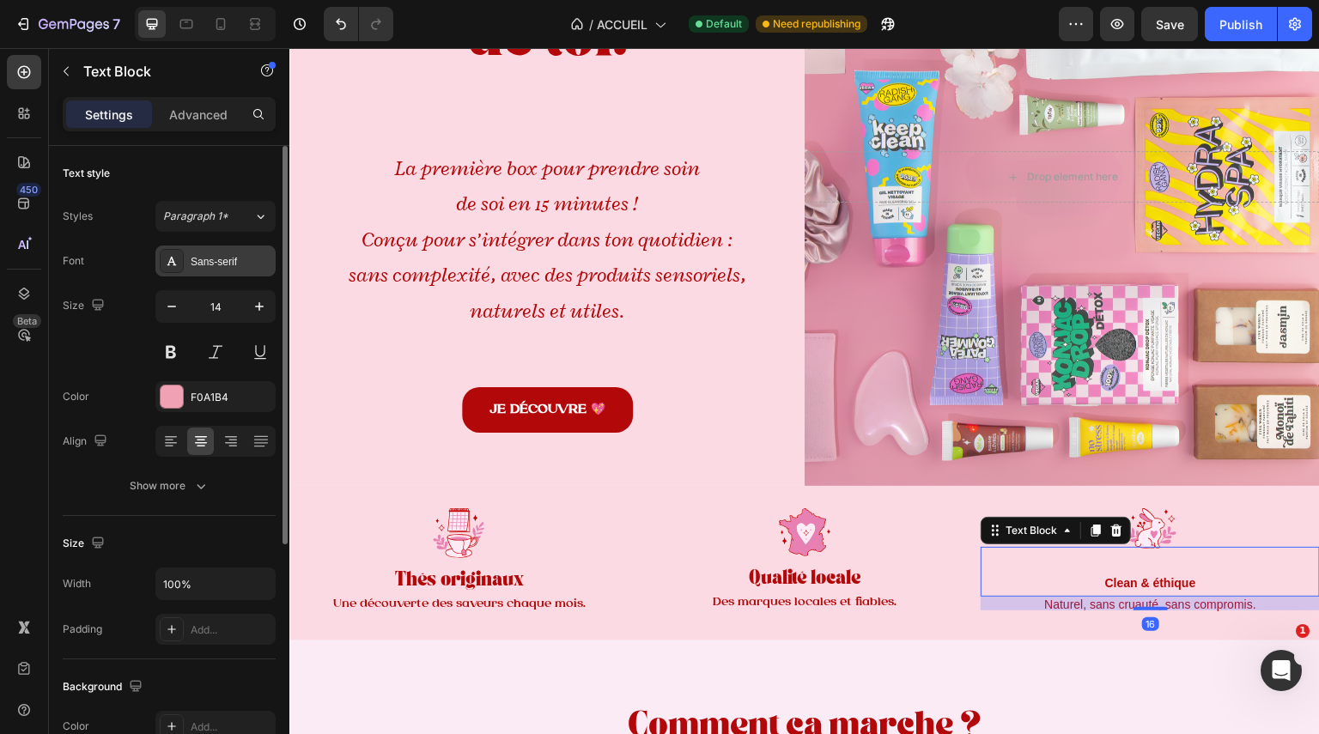
click at [216, 259] on div "Sans-serif" at bounding box center [231, 261] width 81 height 15
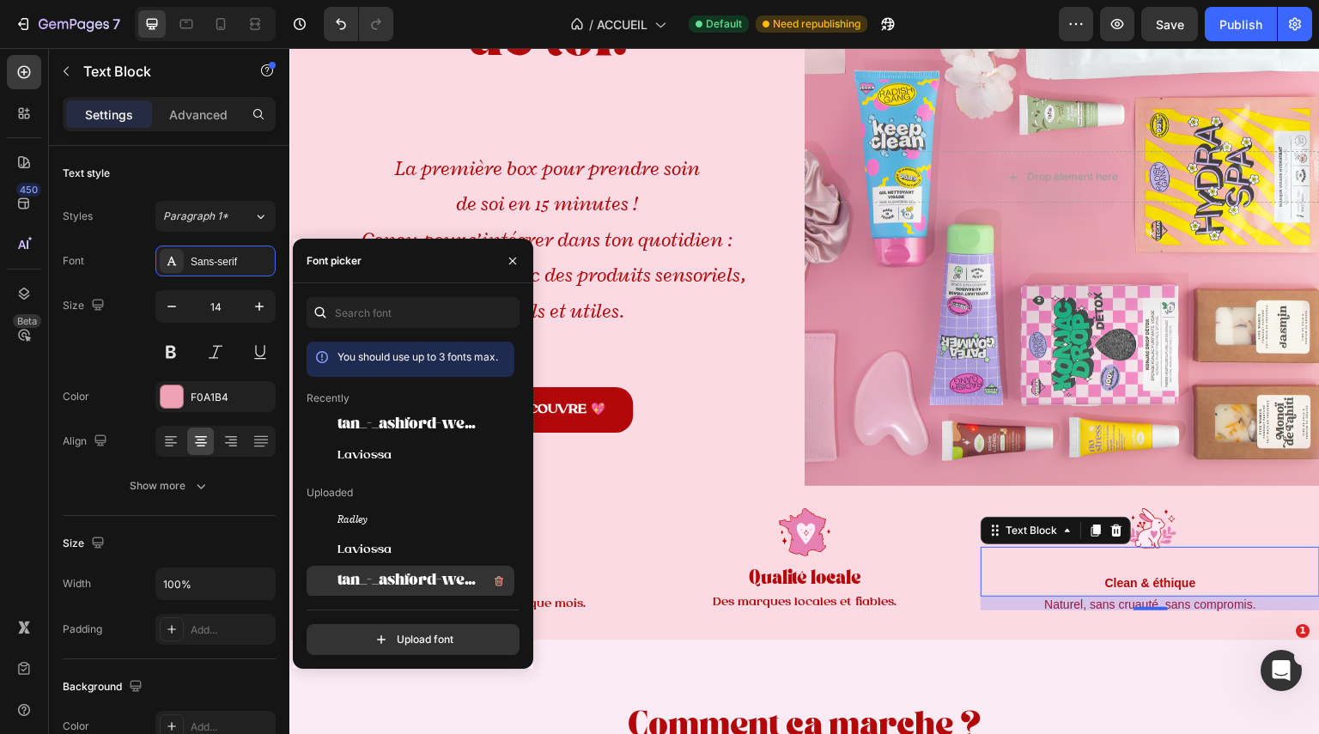
click at [431, 571] on div "tan_-_ashford-webfont" at bounding box center [424, 581] width 173 height 21
click at [1077, 599] on div "16" at bounding box center [1150, 604] width 339 height 14
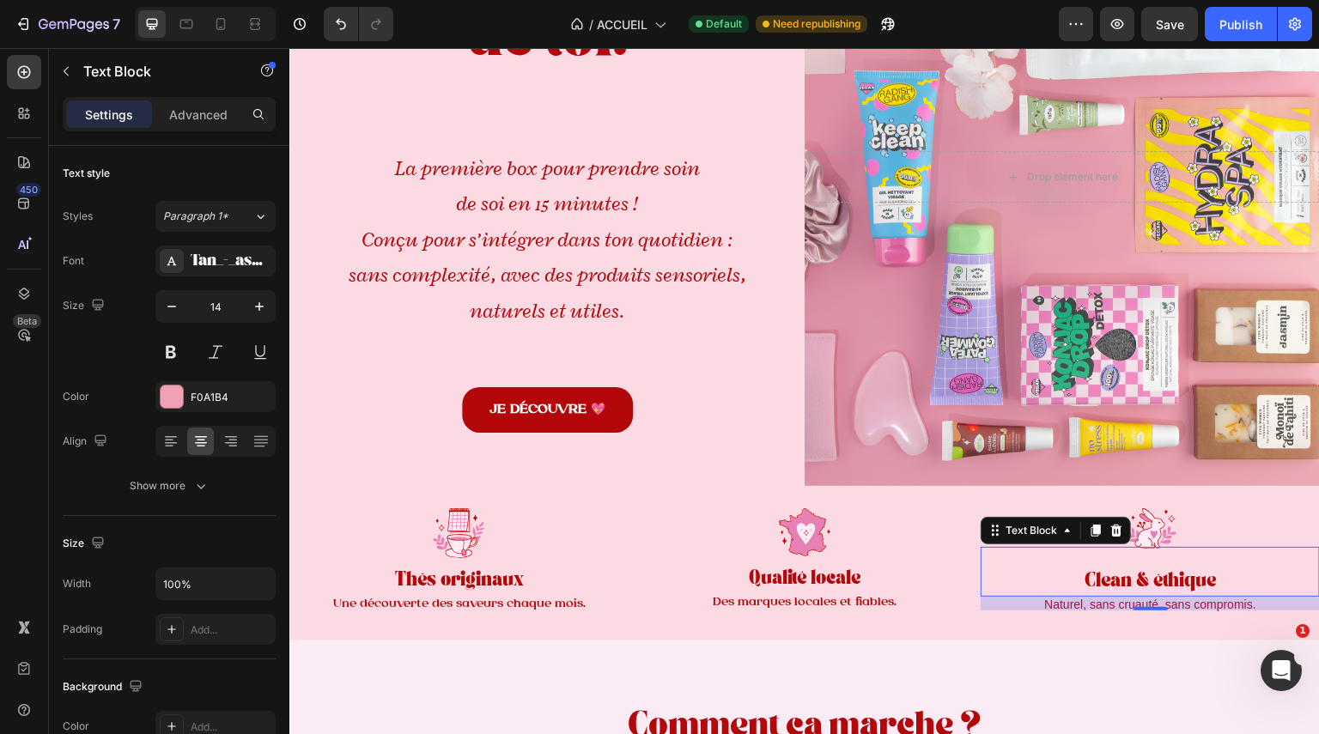
click at [1077, 599] on div "16" at bounding box center [1150, 604] width 339 height 14
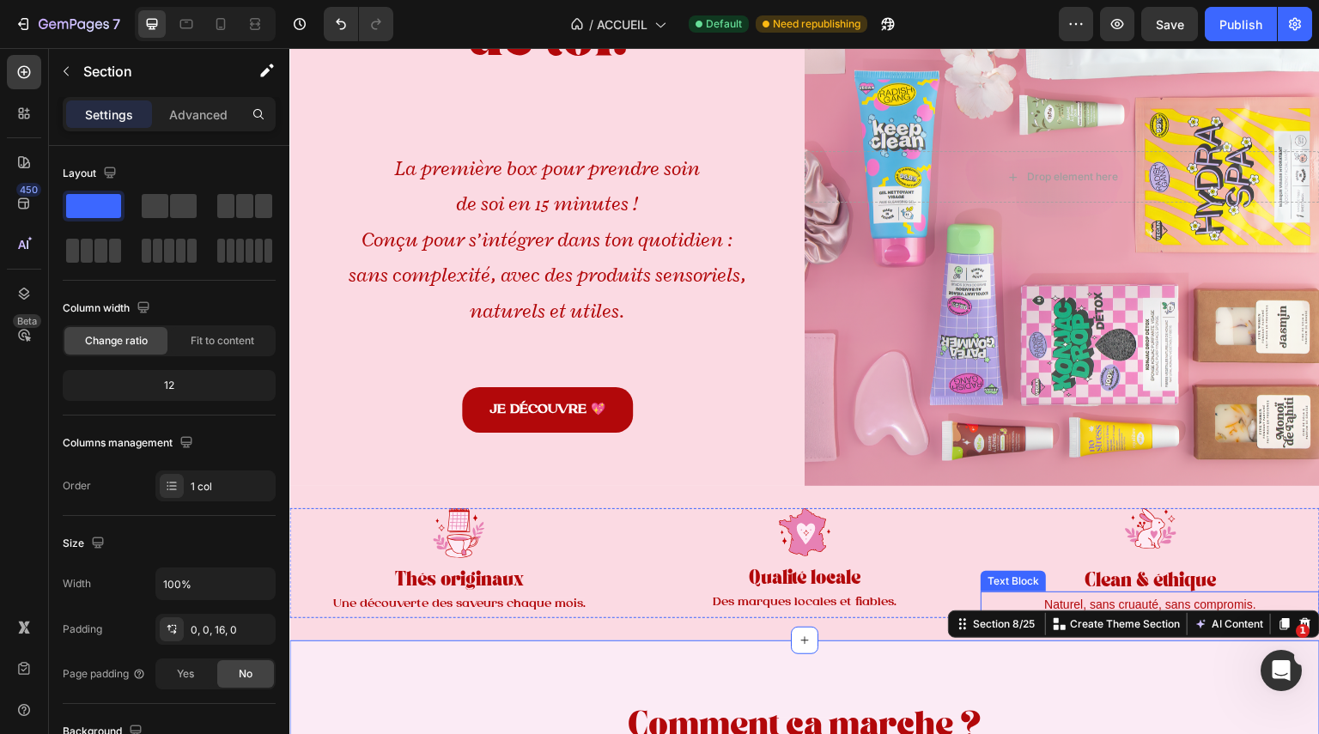
click at [1061, 598] on span "Naturel, sans cruauté, sans compromis." at bounding box center [1150, 605] width 212 height 14
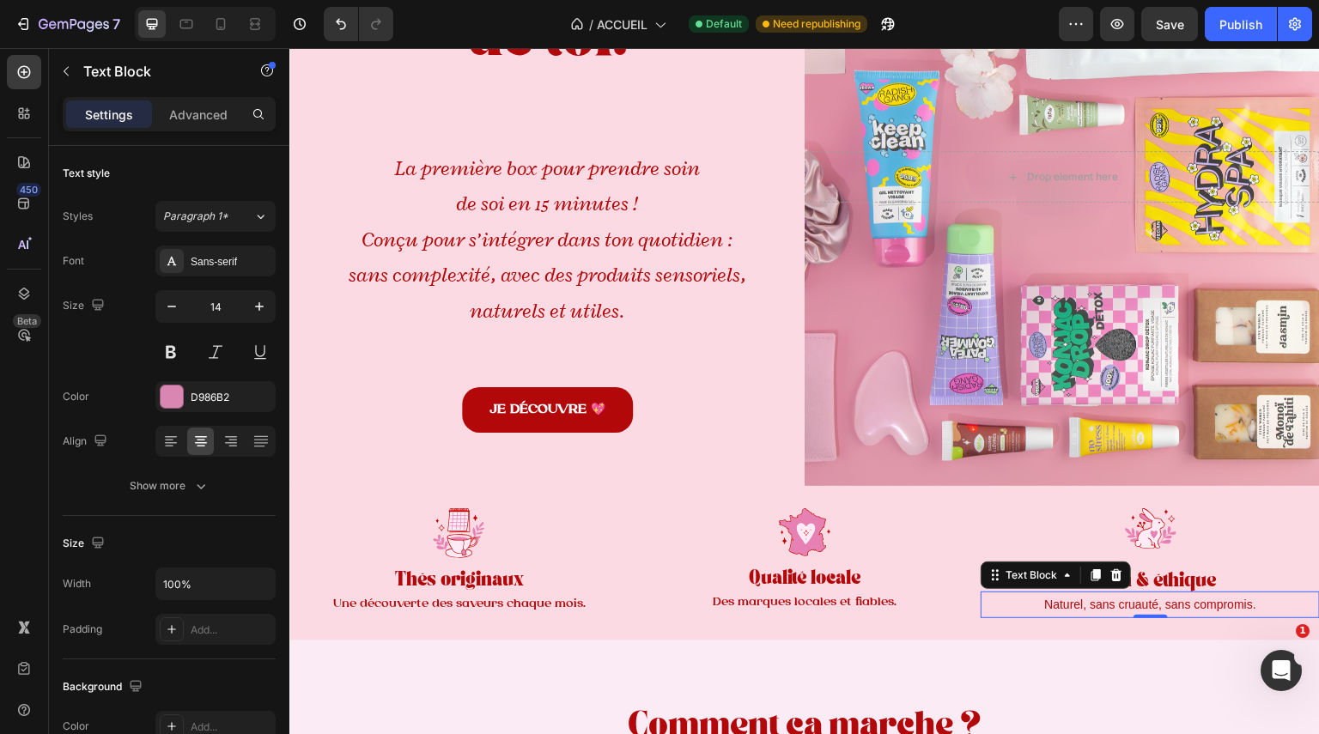
click at [1113, 598] on span "Naturel, sans cruauté, sans compromis." at bounding box center [1150, 605] width 212 height 14
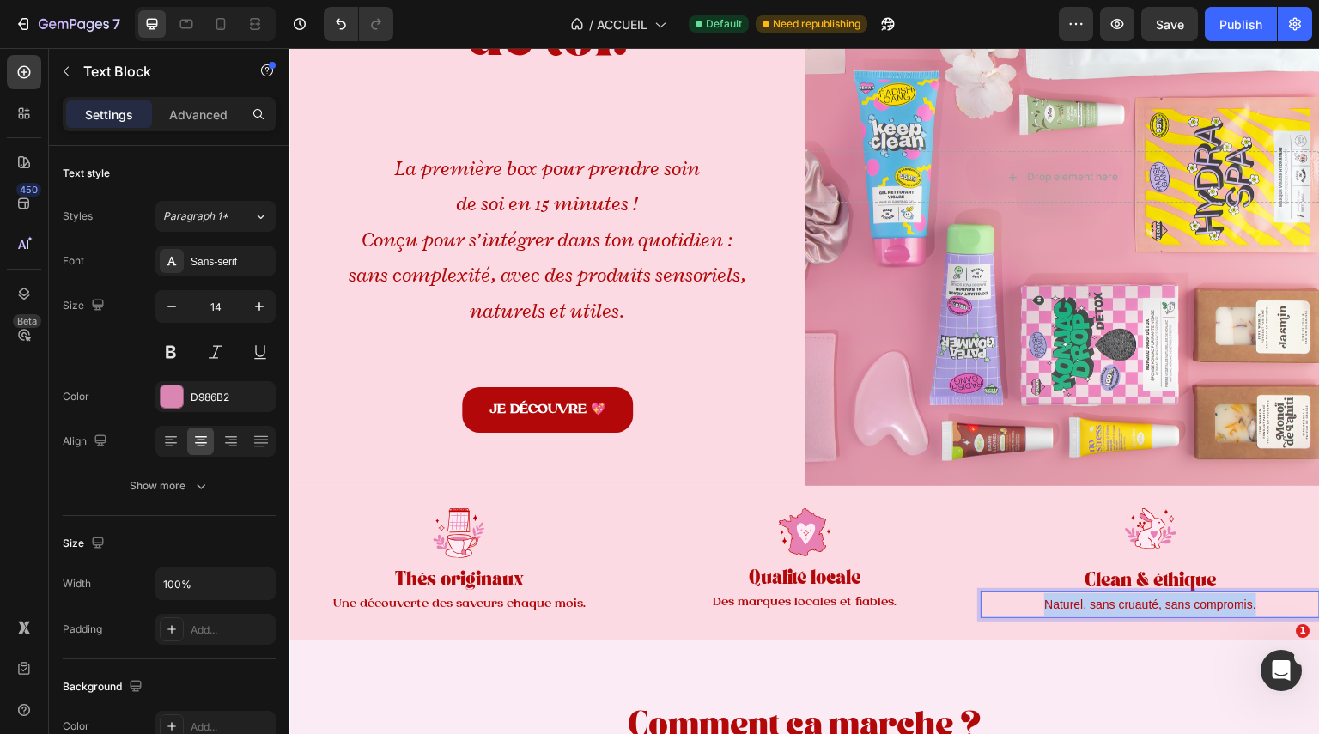
click at [1113, 598] on span "Naturel, sans cruauté, sans compromis." at bounding box center [1150, 605] width 212 height 14
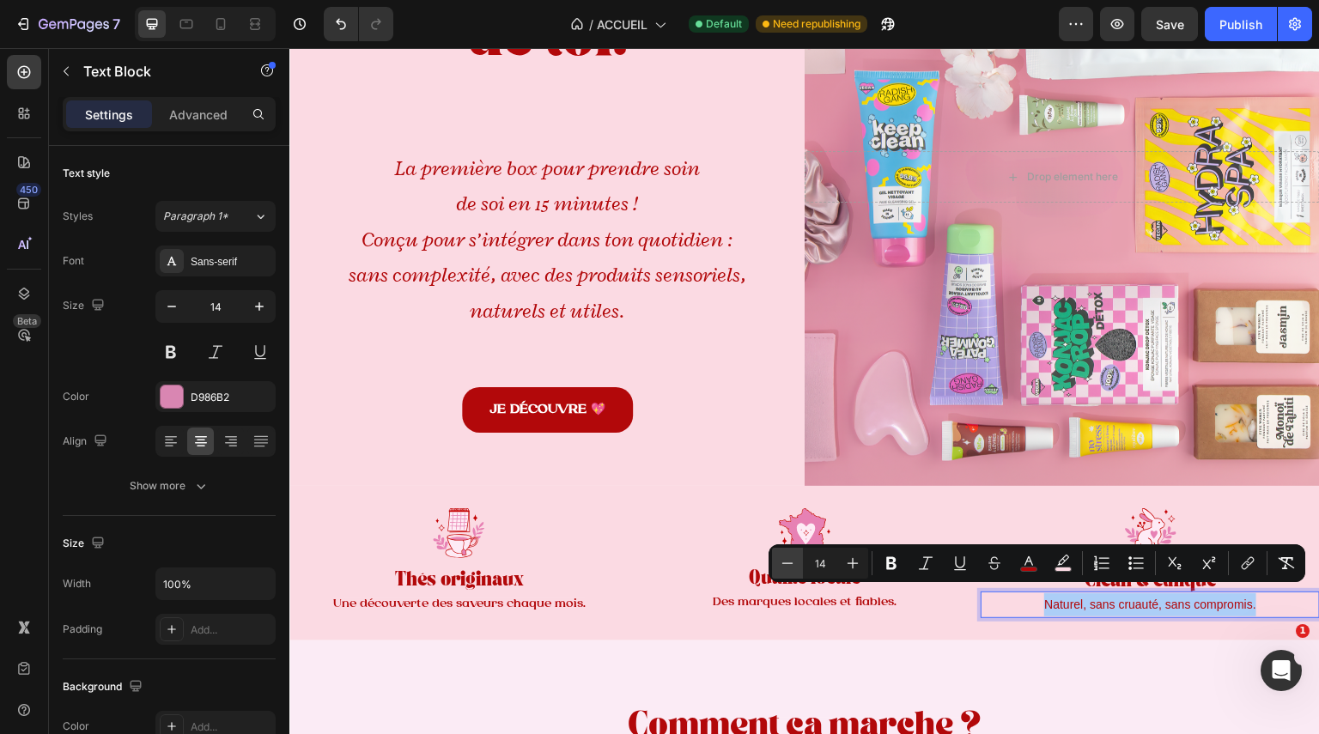
click at [796, 563] on button "Minus" at bounding box center [787, 563] width 31 height 31
type input "12"
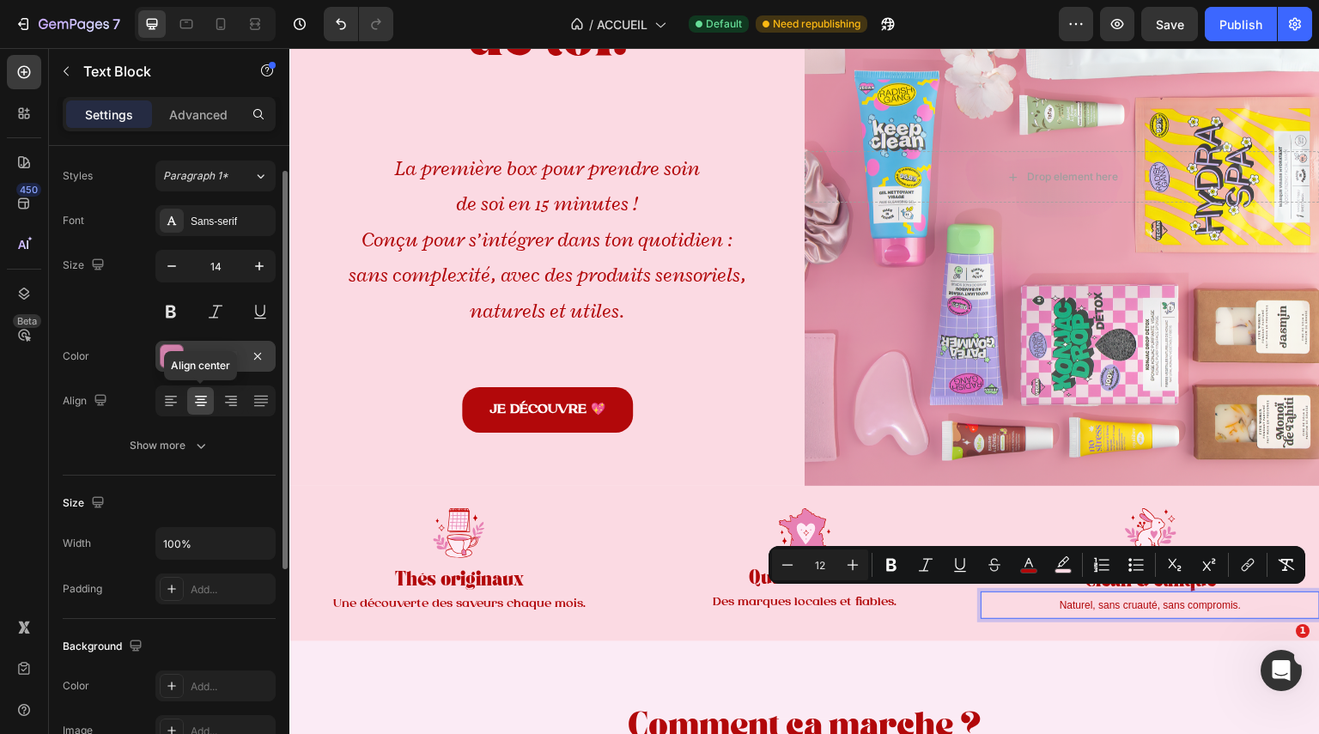
scroll to position [41, 0]
click at [212, 222] on div "Sans-serif" at bounding box center [231, 220] width 81 height 15
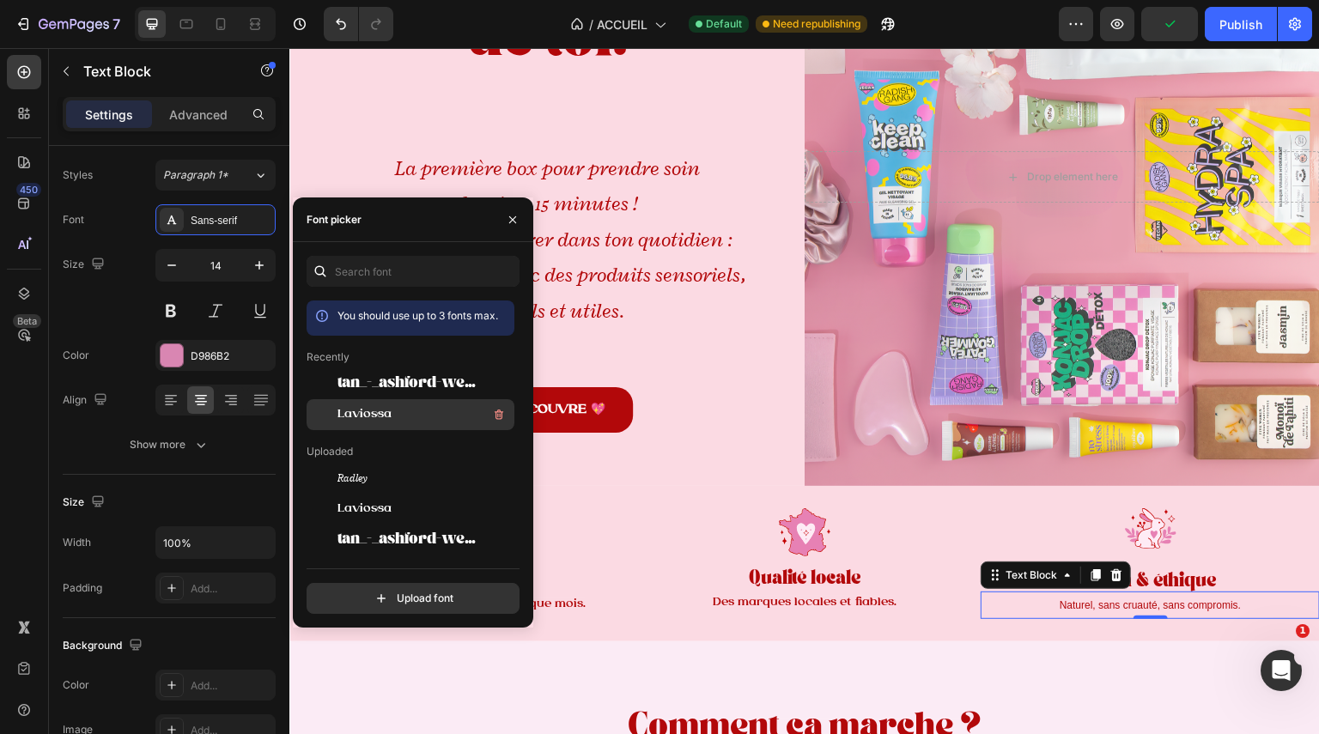
click at [386, 408] on span "Laviossa" at bounding box center [365, 414] width 54 height 15
click at [910, 367] on div "Background Image" at bounding box center [1062, 177] width 515 height 618
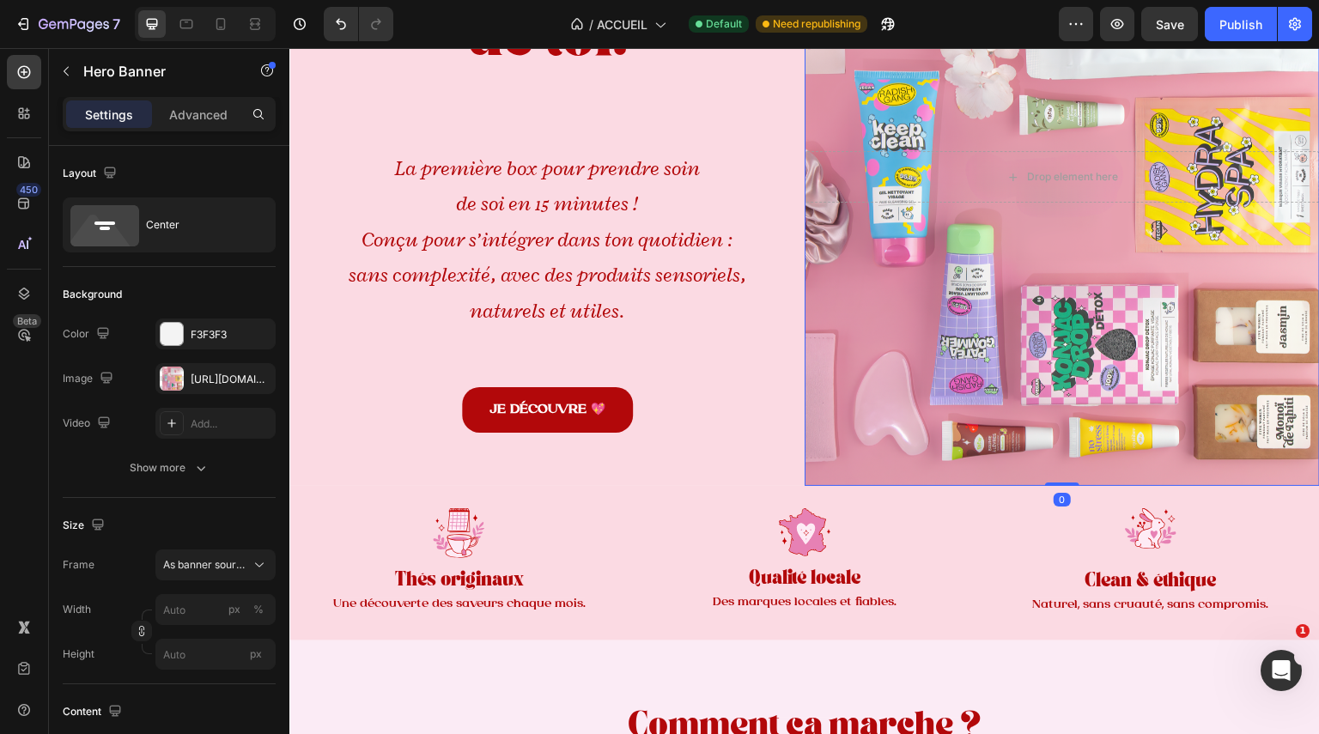
scroll to position [323, 0]
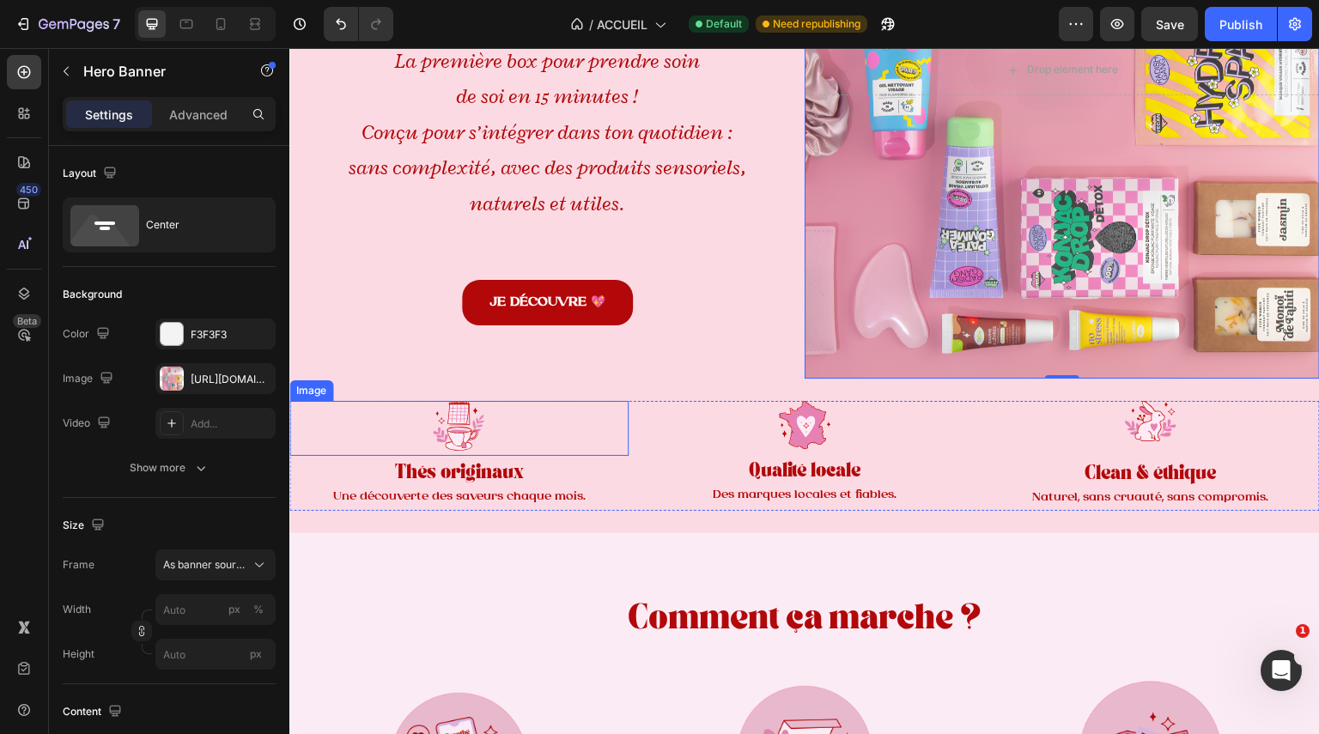
click at [297, 405] on div at bounding box center [458, 426] width 339 height 50
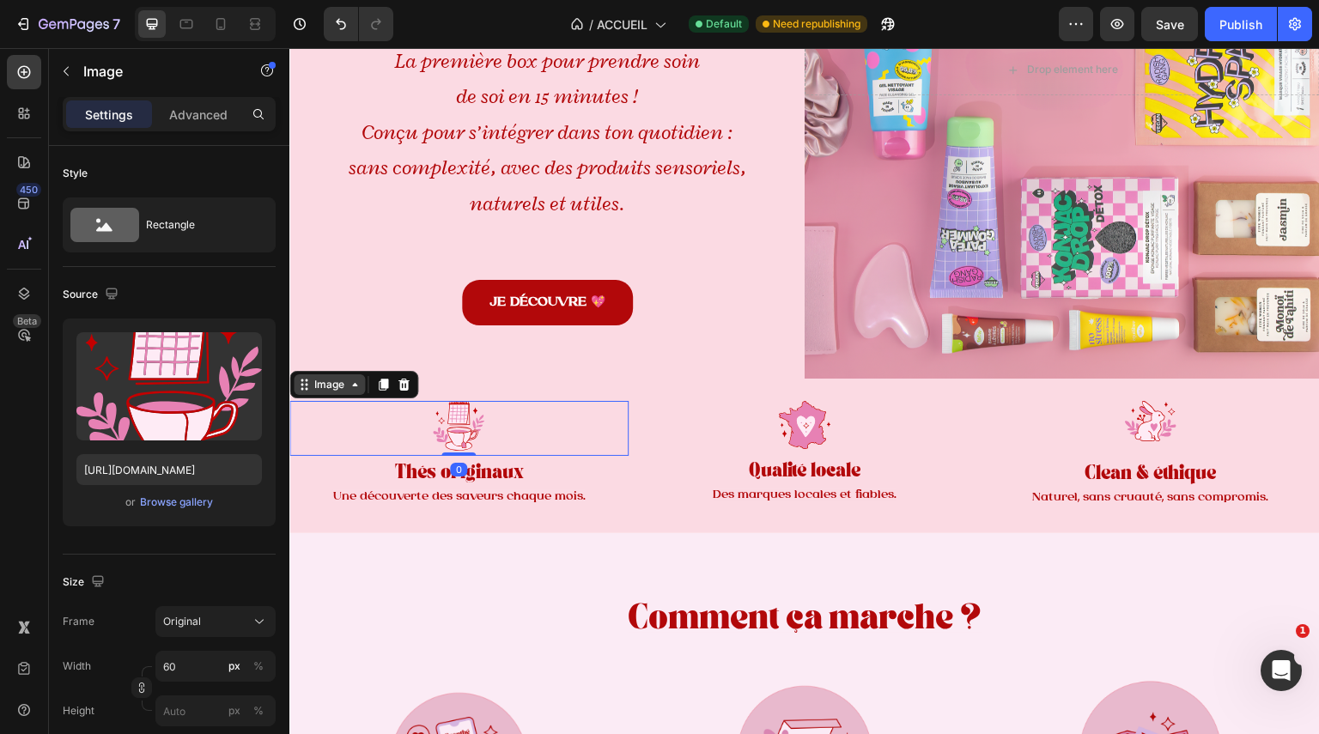
click at [357, 380] on icon at bounding box center [355, 385] width 14 height 14
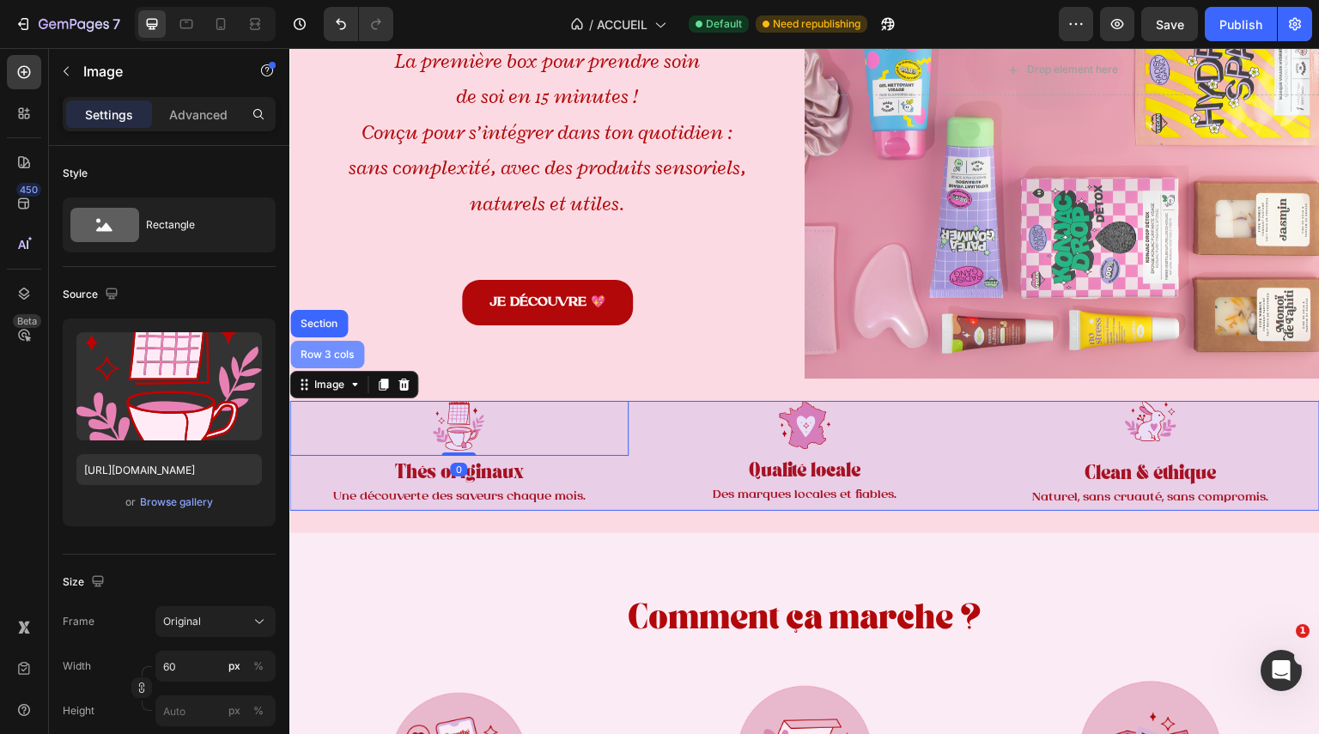
click at [339, 350] on div "Row 3 cols" at bounding box center [327, 355] width 60 height 10
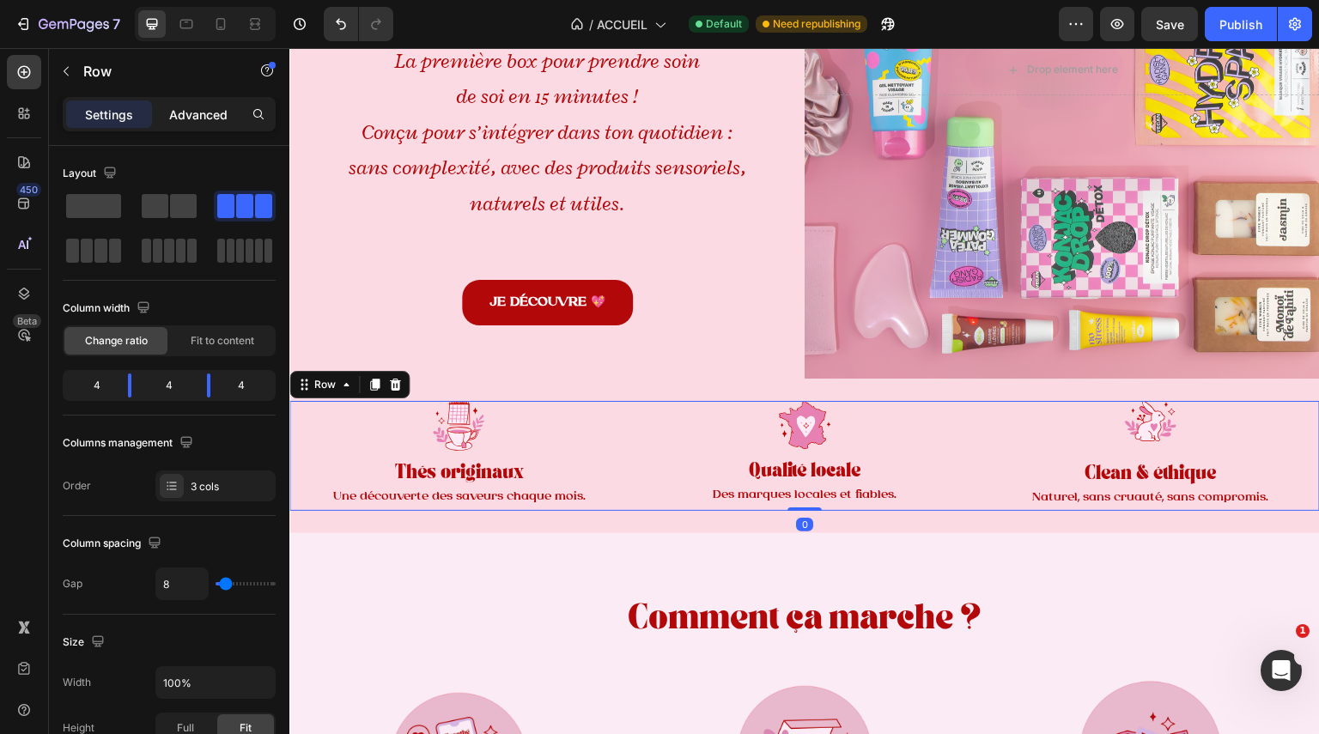
click at [210, 106] on p "Advanced" at bounding box center [198, 115] width 58 height 18
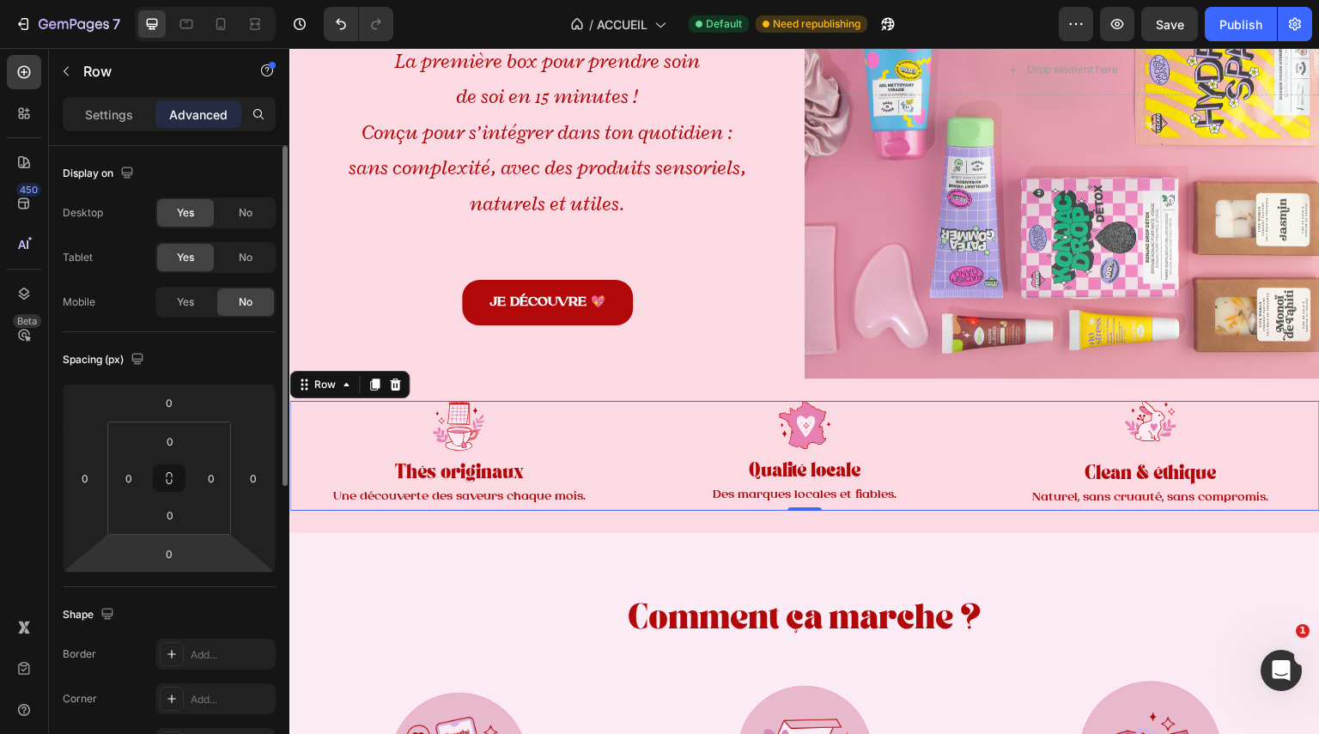
drag, startPoint x: 190, startPoint y: 556, endPoint x: 202, endPoint y: 565, distance: 15.3
click at [202, 565] on div "0 0 0 0" at bounding box center [169, 478] width 213 height 189
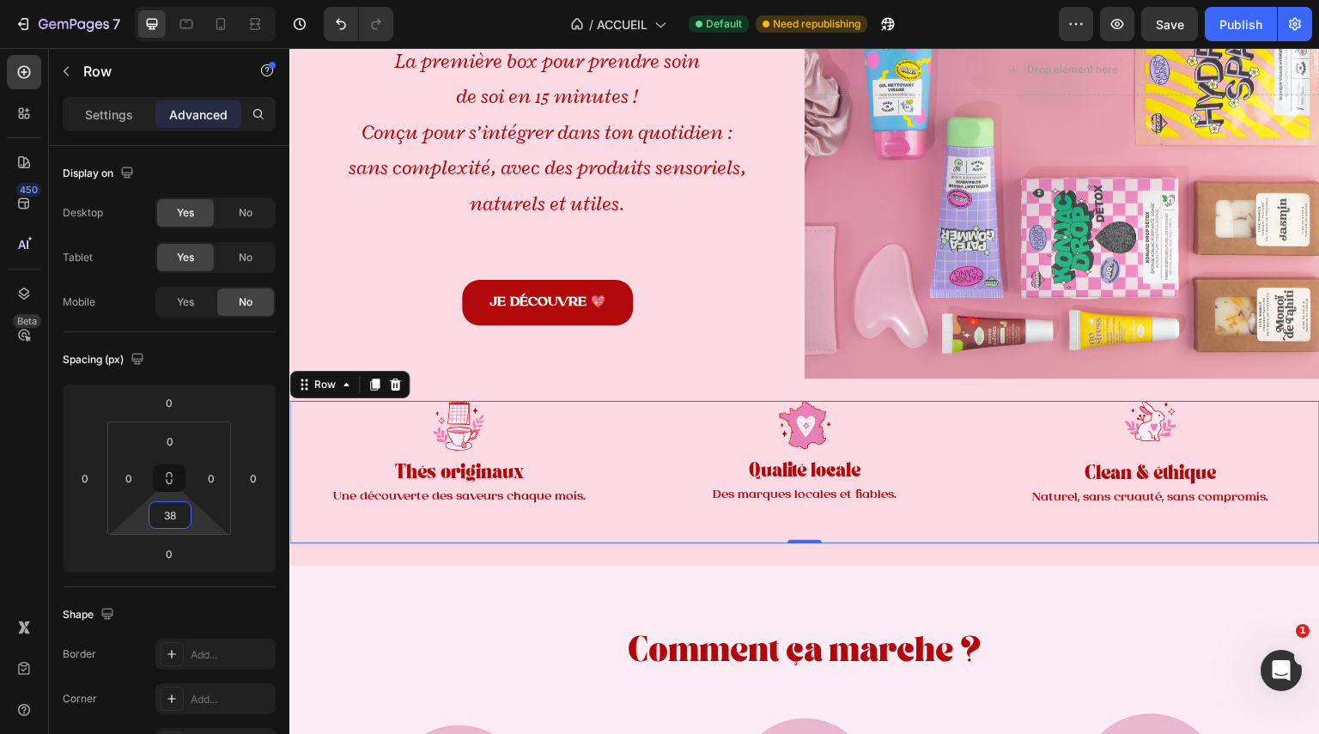
type input "0"
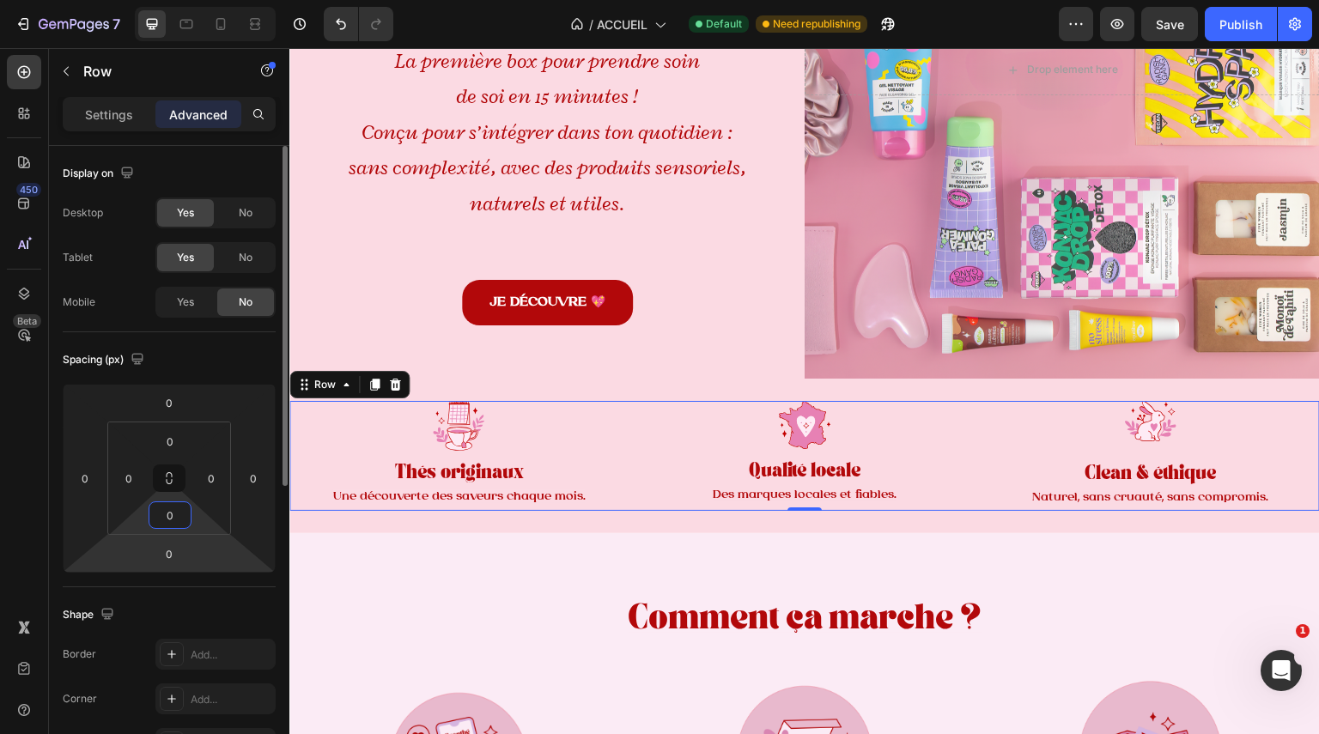
drag, startPoint x: 196, startPoint y: 514, endPoint x: 216, endPoint y: 540, distance: 32.5
click at [216, 129] on html "7 Version history / ACCUEIL Default Need republishing Preview Save Publish 450 …" at bounding box center [659, 64] width 1319 height 129
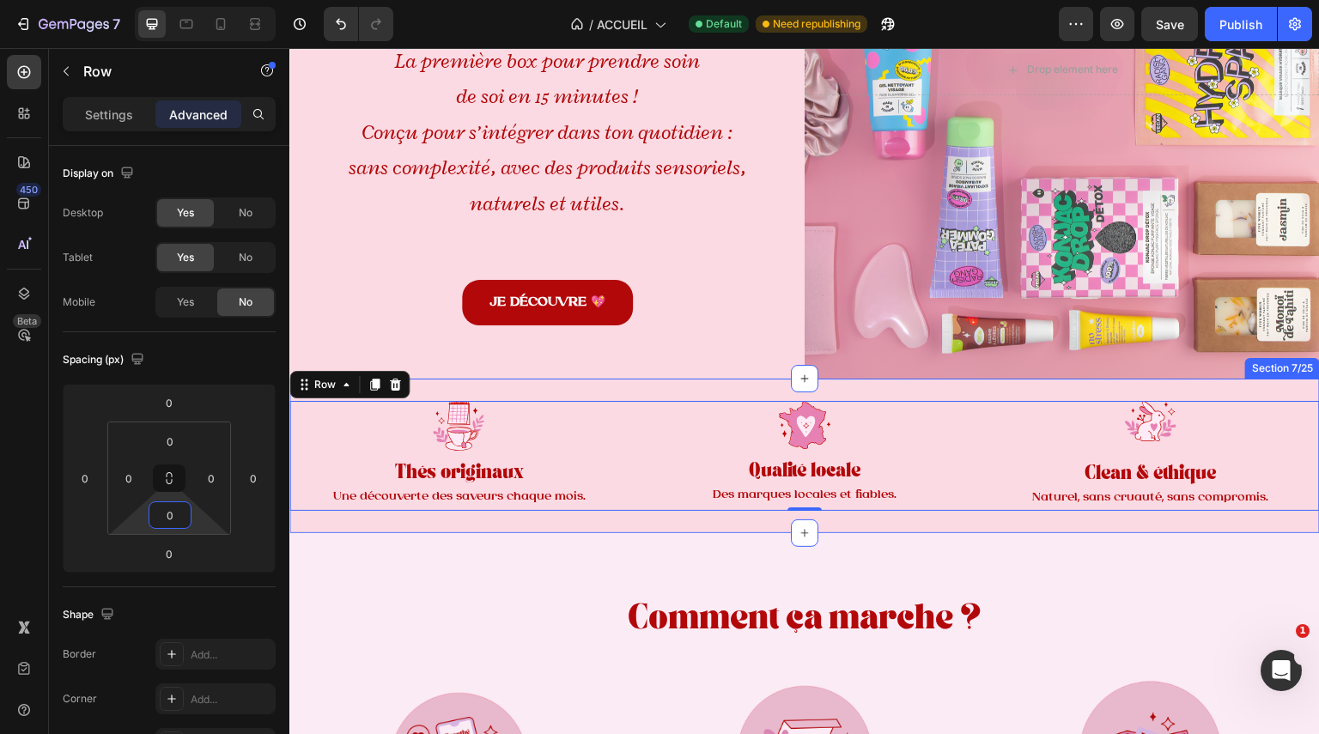
click at [439, 514] on div "Image Thés originaux Text Block Une découverte des saveurs chaque mois. Text Bl…" at bounding box center [804, 456] width 1031 height 155
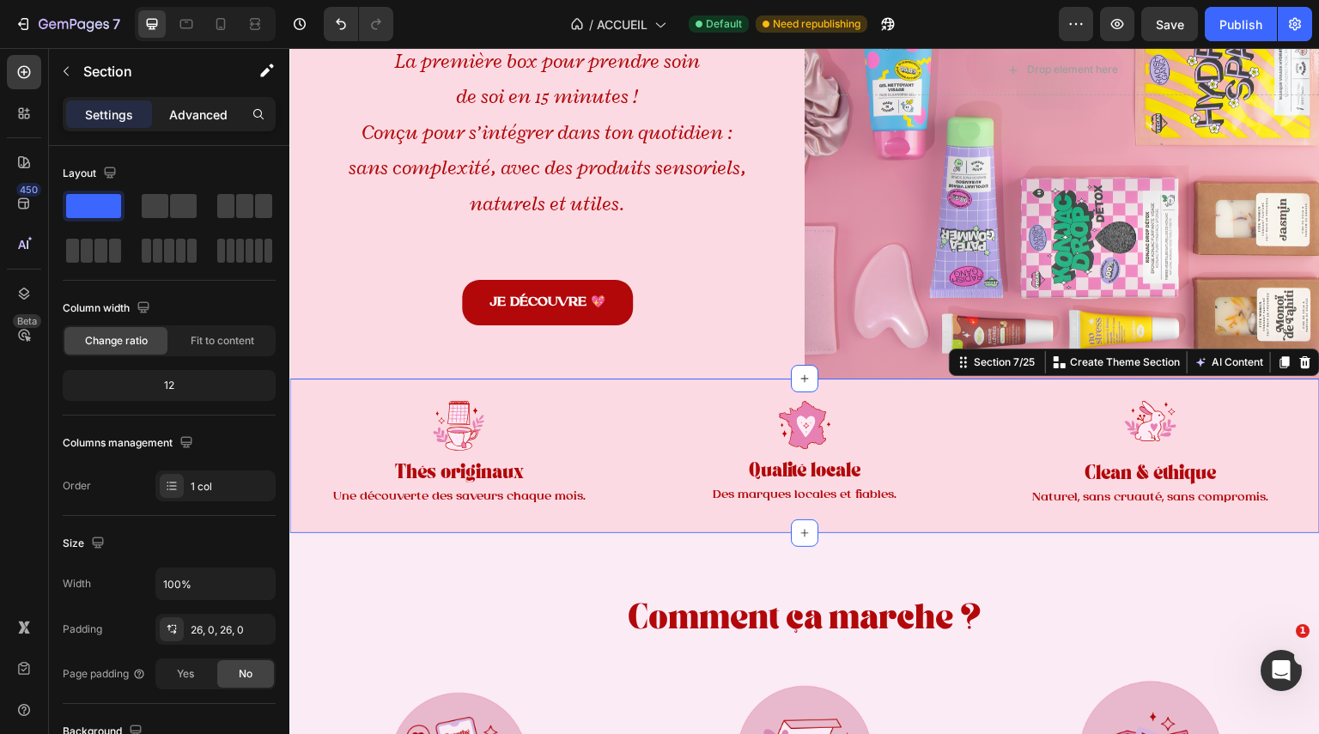
click at [211, 106] on p "Advanced" at bounding box center [198, 115] width 58 height 18
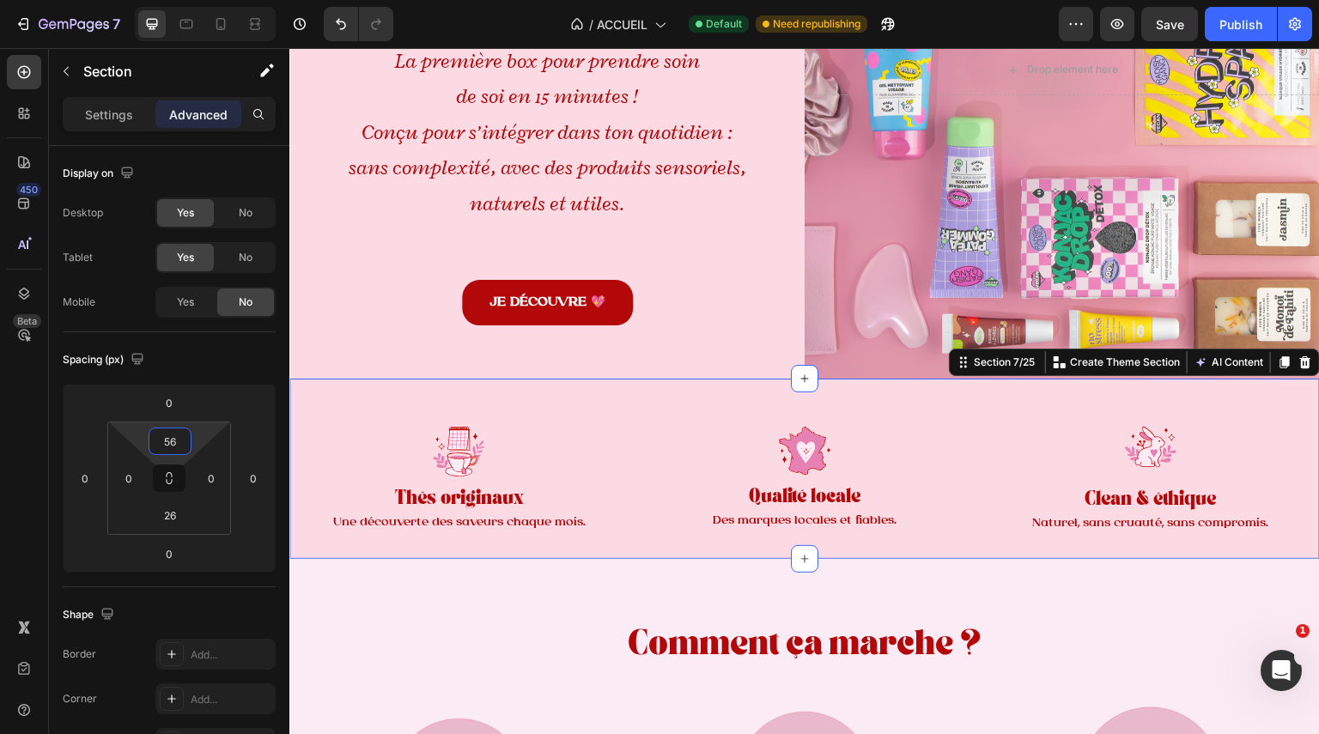
type input "64"
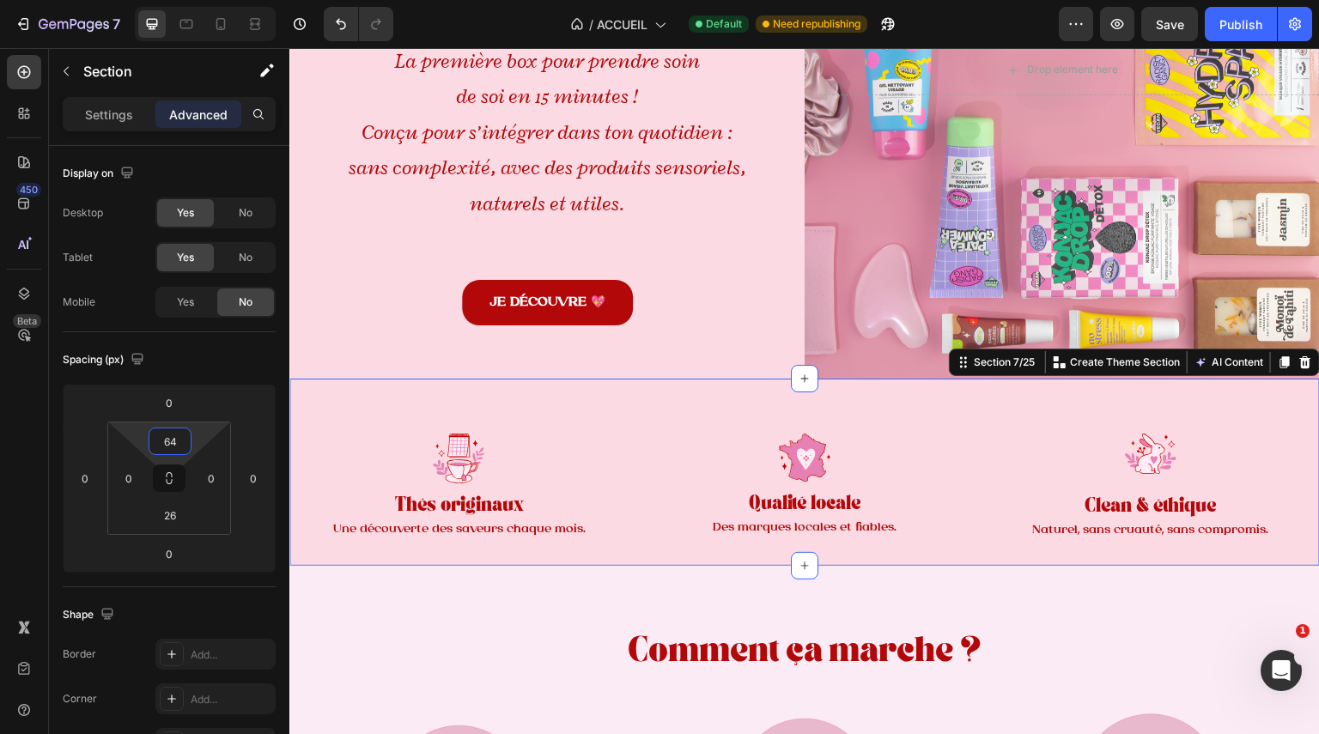
drag, startPoint x: 196, startPoint y: 441, endPoint x: 196, endPoint y: 424, distance: 16.3
click at [196, 129] on html "7 Version history / ACCUEIL Default Need republishing Preview Save Publish 450 …" at bounding box center [659, 64] width 1319 height 129
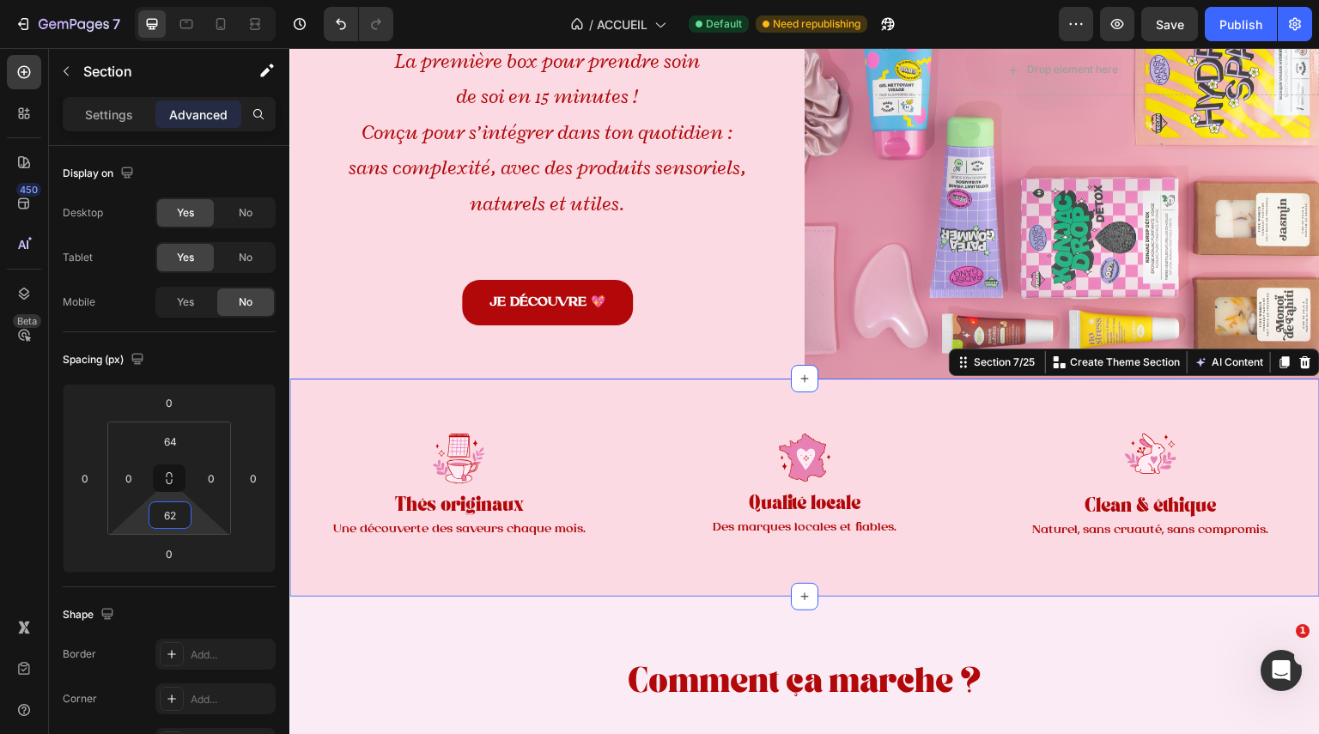
type input "64"
drag, startPoint x: 198, startPoint y: 522, endPoint x: 197, endPoint y: 506, distance: 16.3
click at [197, 129] on html "7 Version history / ACCUEIL Default Need republishing Preview Save Publish 450 …" at bounding box center [659, 64] width 1319 height 129
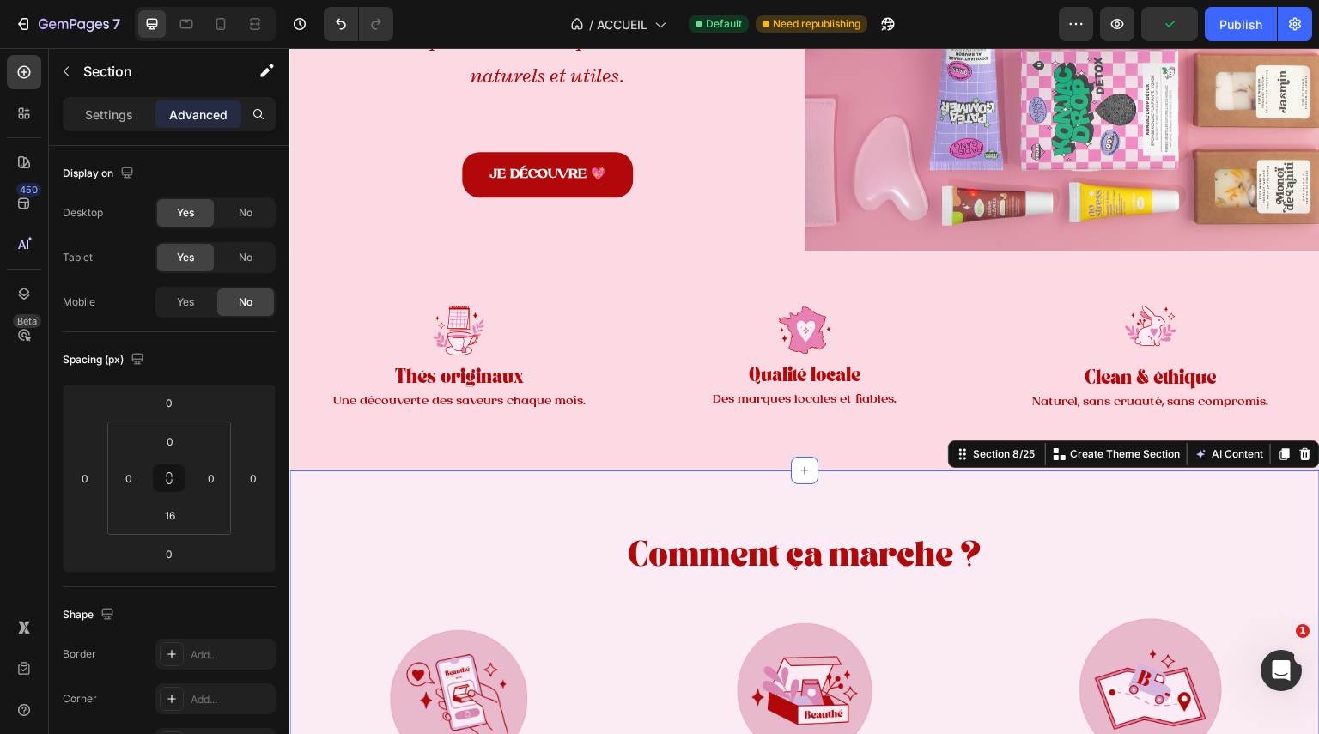
scroll to position [469, 0]
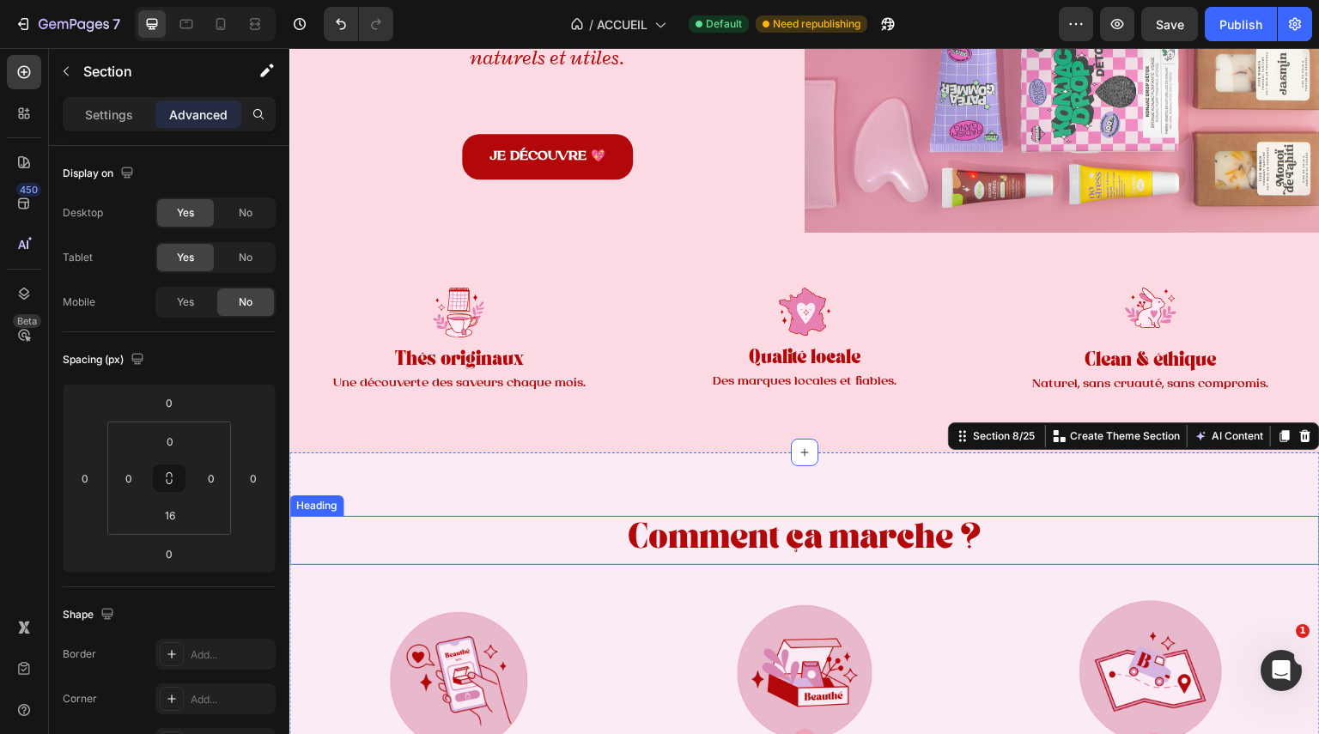
click at [767, 544] on span "Comment ça marche ?" at bounding box center [805, 541] width 355 height 22
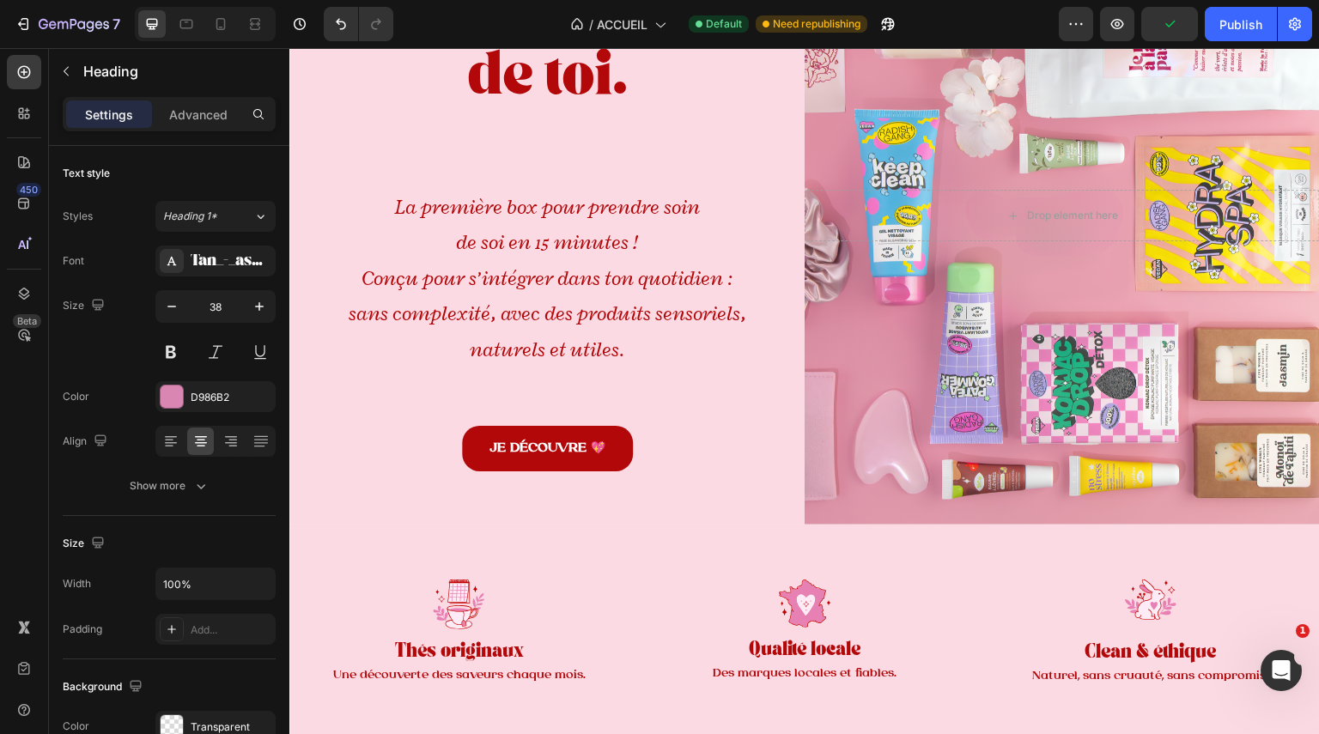
scroll to position [104, 0]
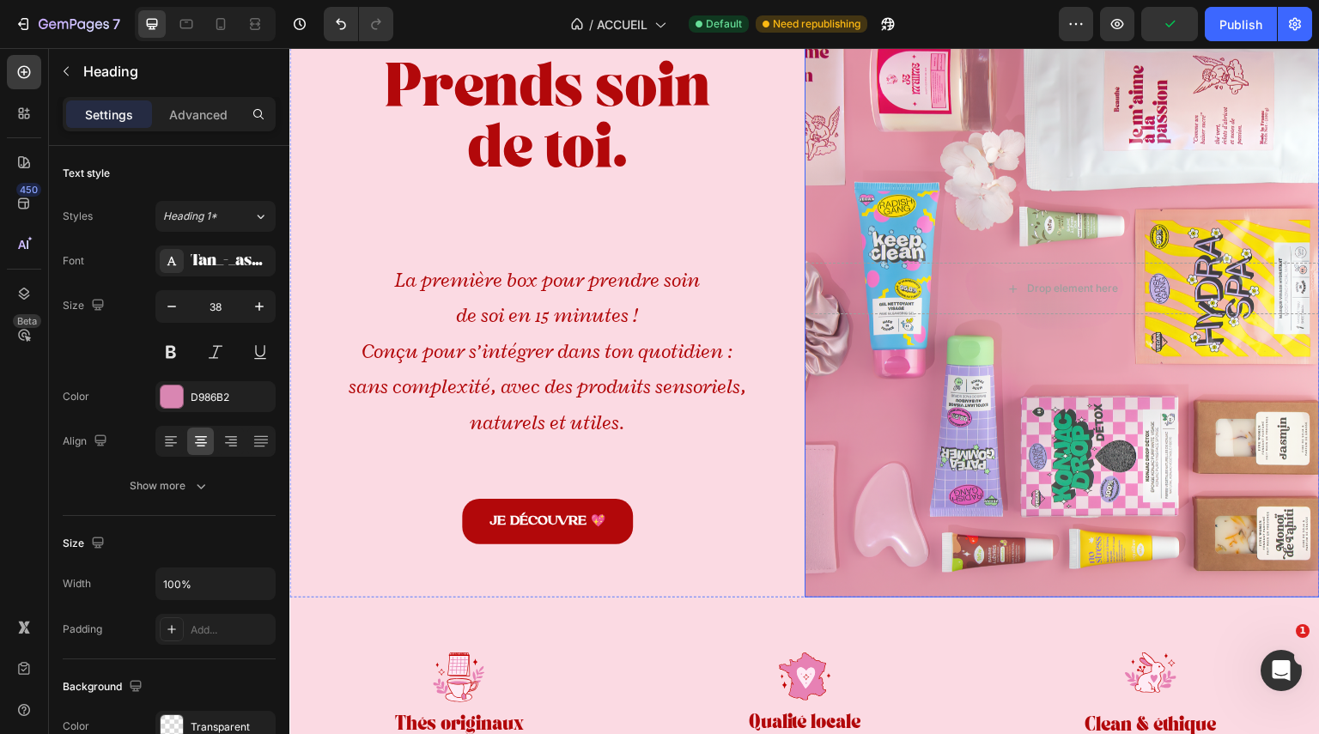
click at [875, 528] on div "Background Image" at bounding box center [1062, 288] width 515 height 618
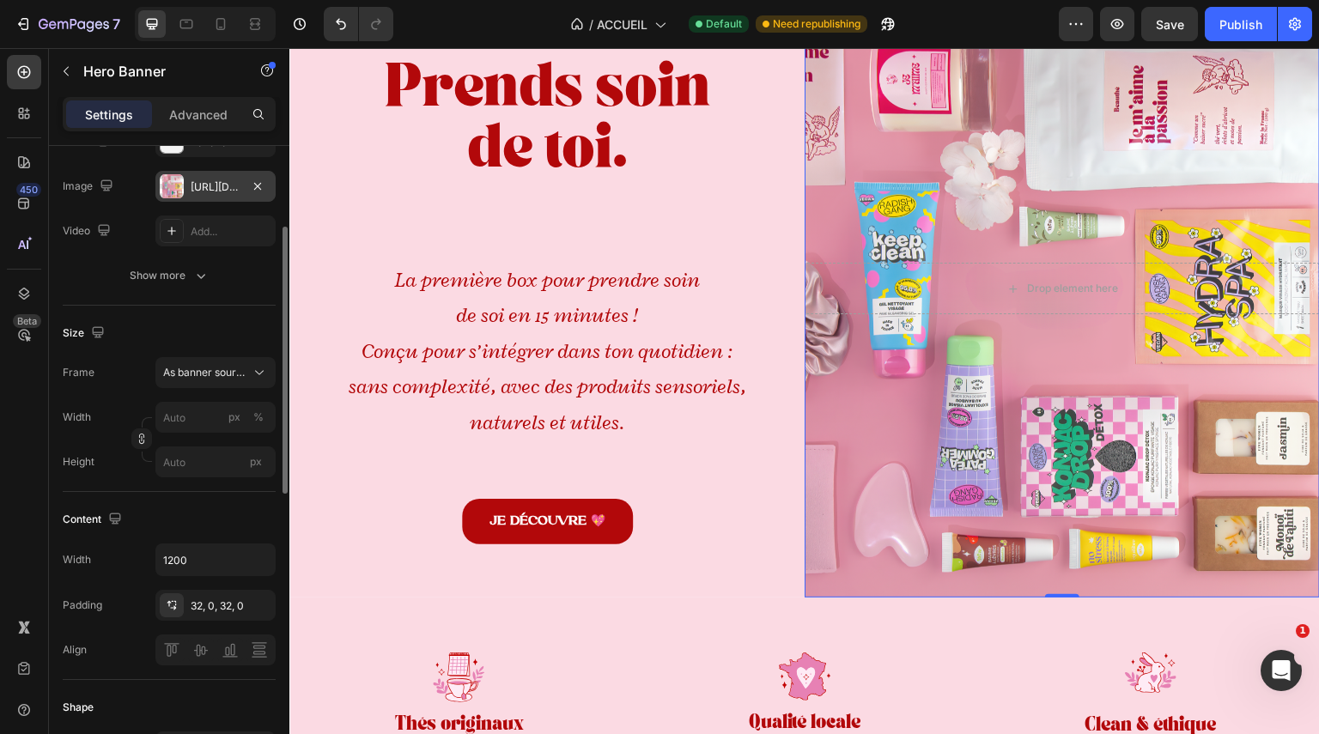
scroll to position [193, 0]
click at [178, 152] on div at bounding box center [172, 141] width 24 height 24
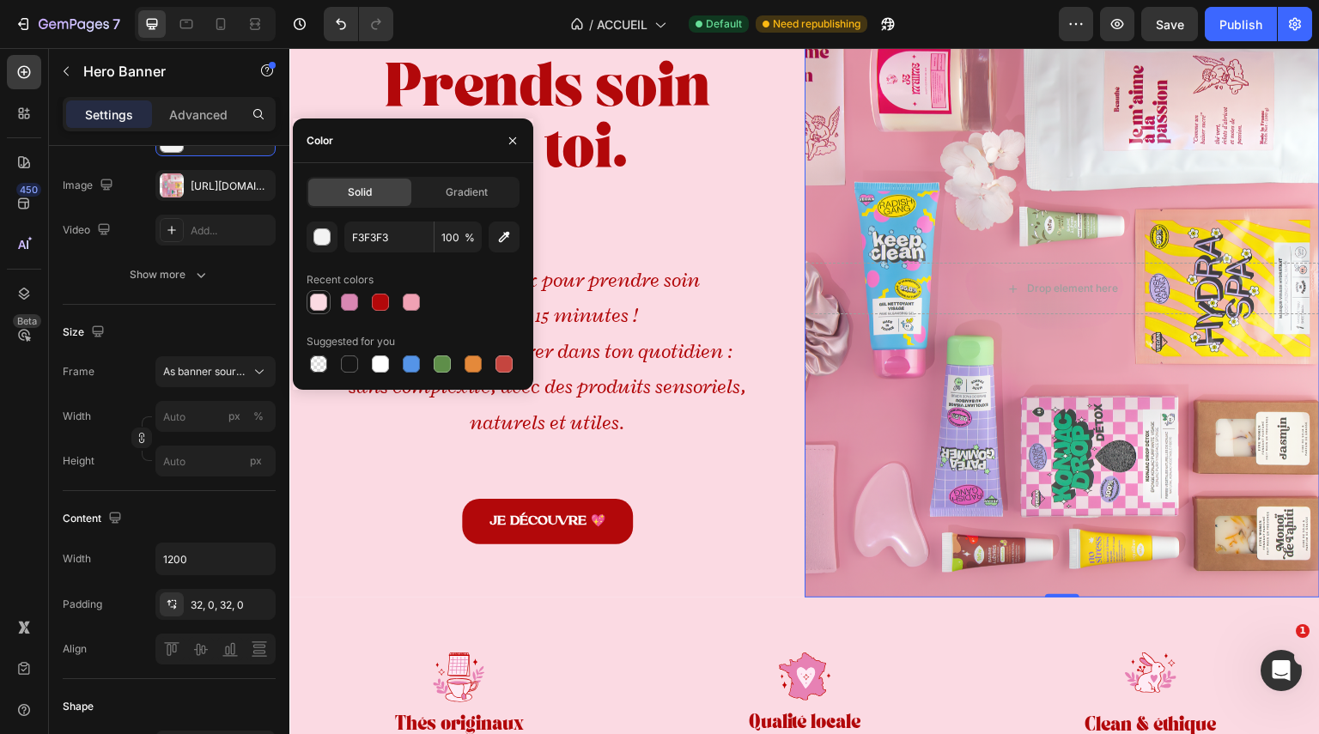
click at [315, 310] on div at bounding box center [318, 302] width 17 height 17
type input "FBDAE3"
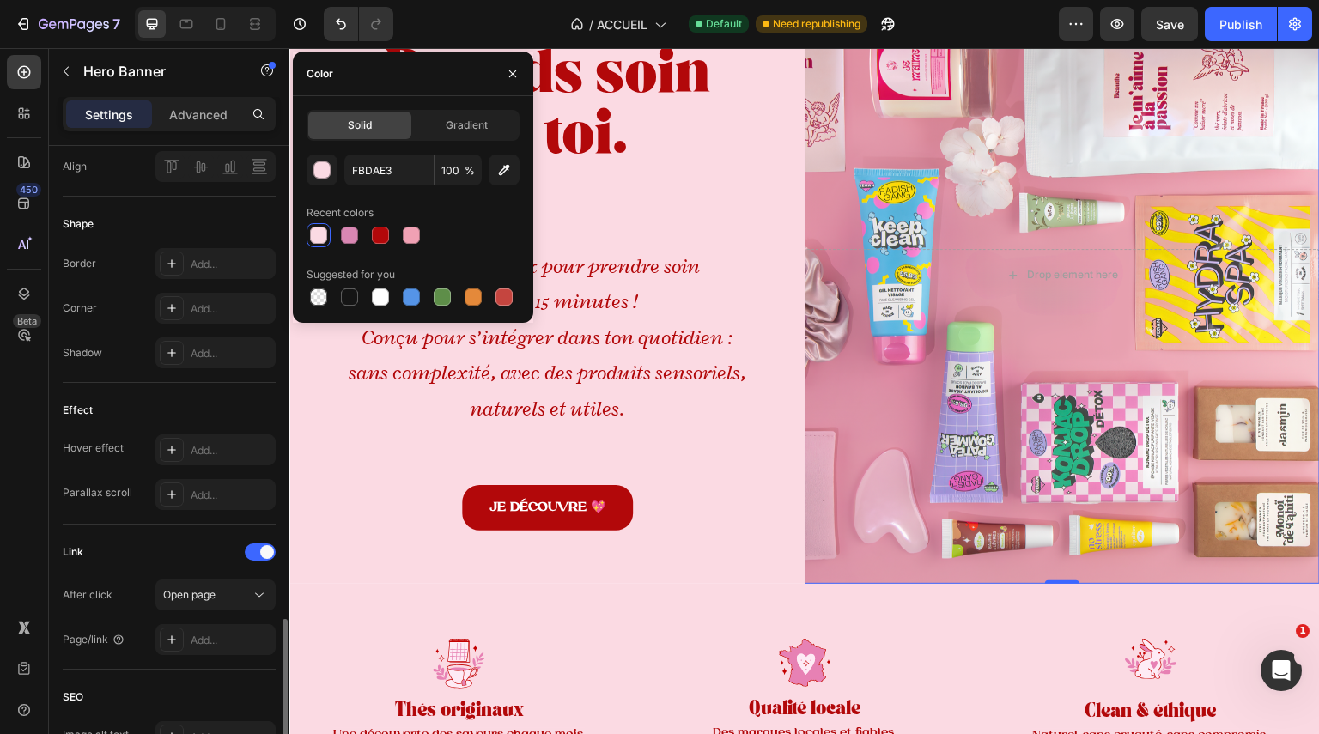
scroll to position [880, 0]
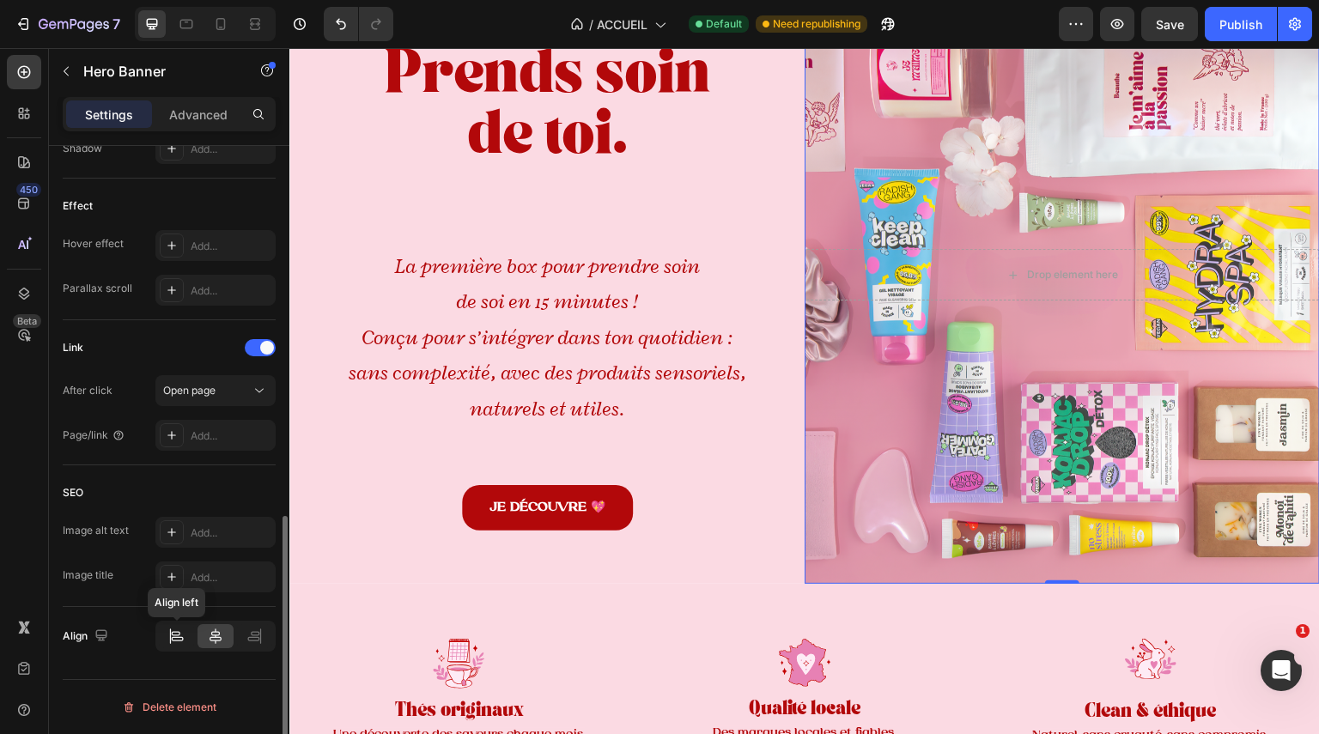
click at [186, 631] on icon at bounding box center [176, 636] width 18 height 17
click at [211, 639] on icon at bounding box center [215, 636] width 17 height 17
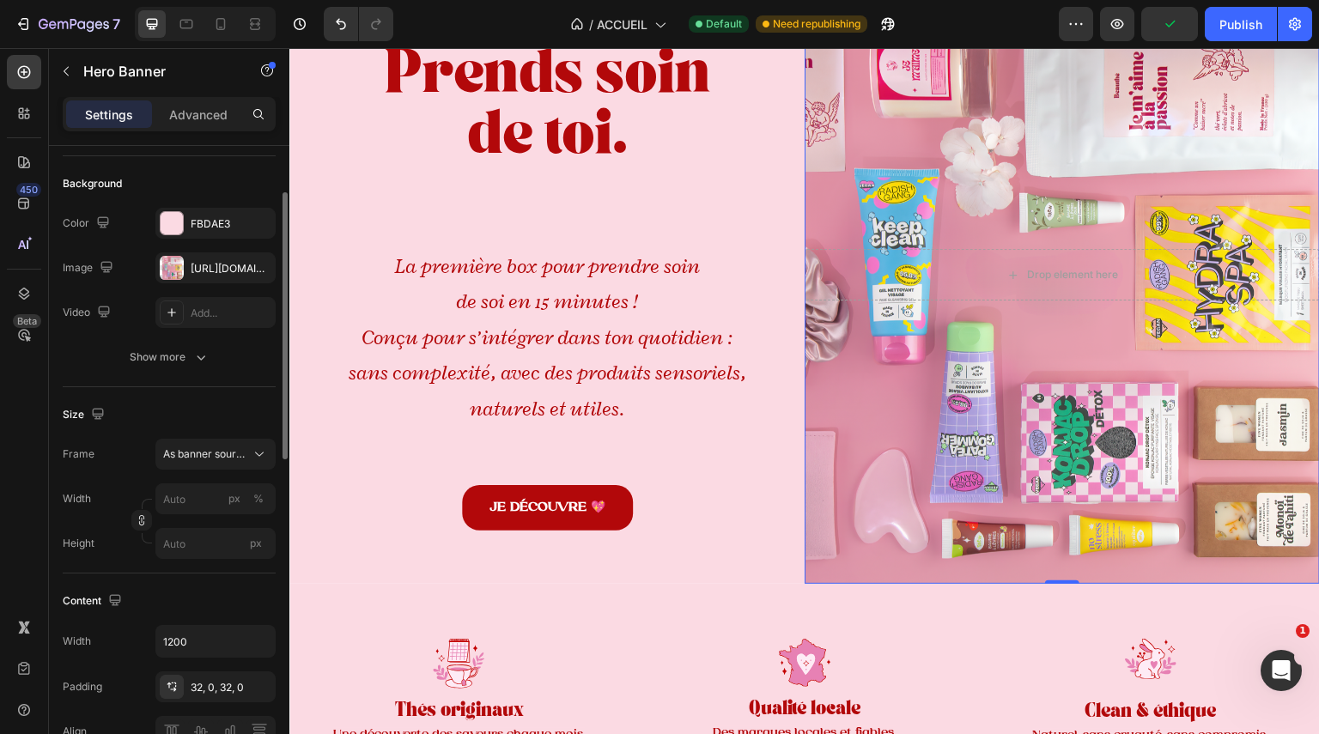
scroll to position [0, 0]
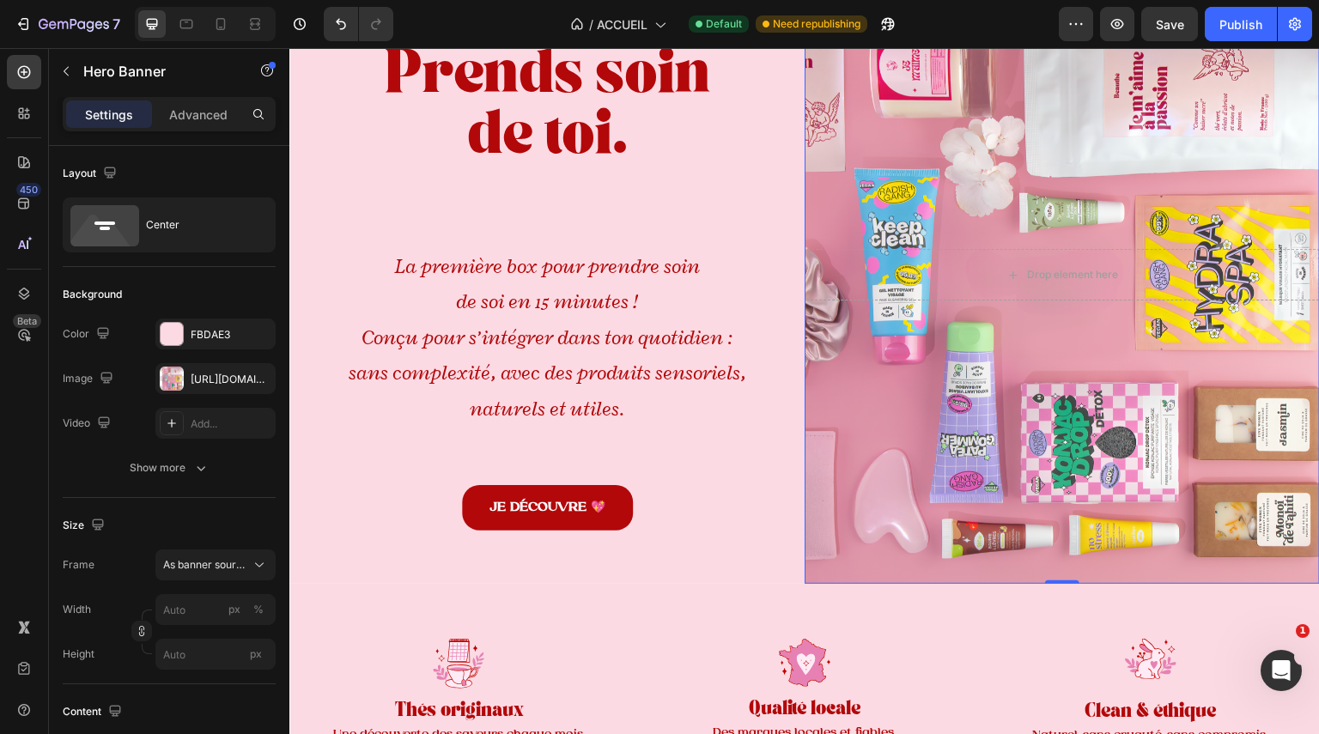
click at [968, 343] on div "Background Image" at bounding box center [1062, 275] width 515 height 618
click at [193, 122] on p "Advanced" at bounding box center [198, 115] width 58 height 18
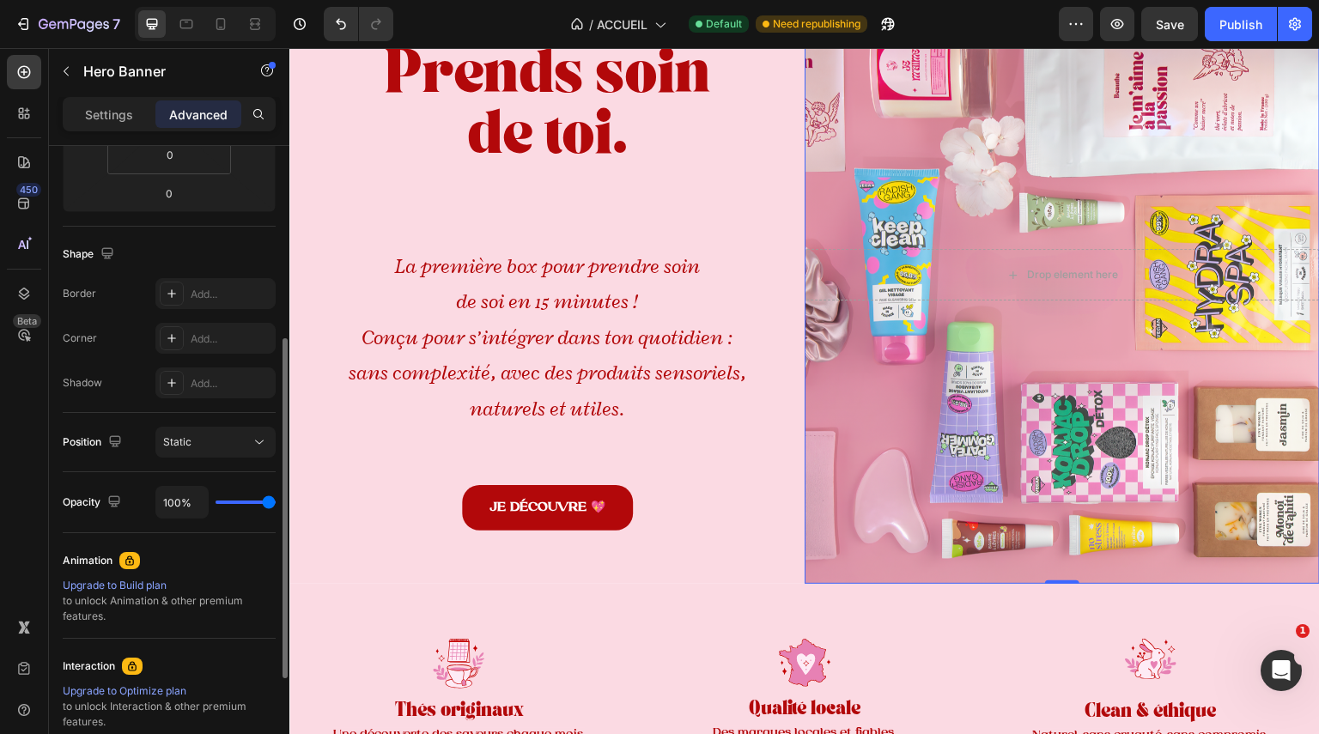
scroll to position [555, 0]
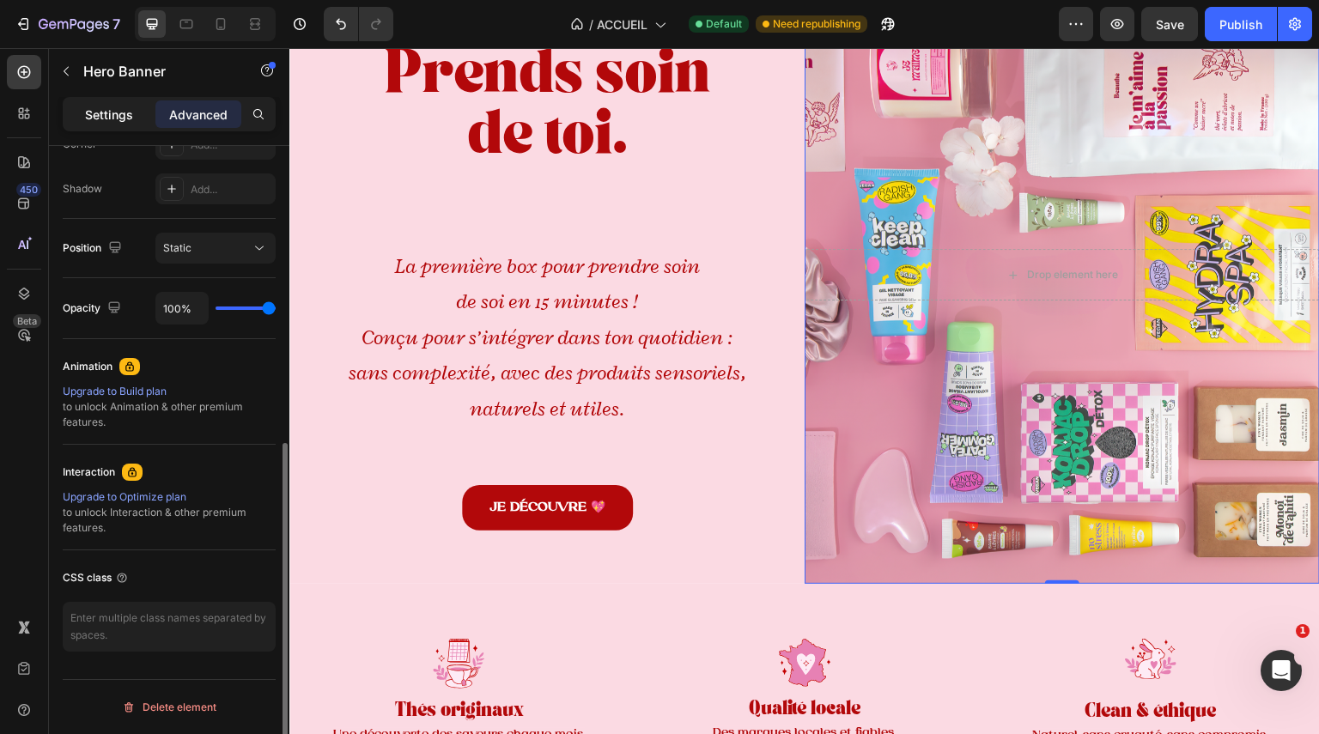
click at [115, 119] on p "Settings" at bounding box center [109, 115] width 48 height 18
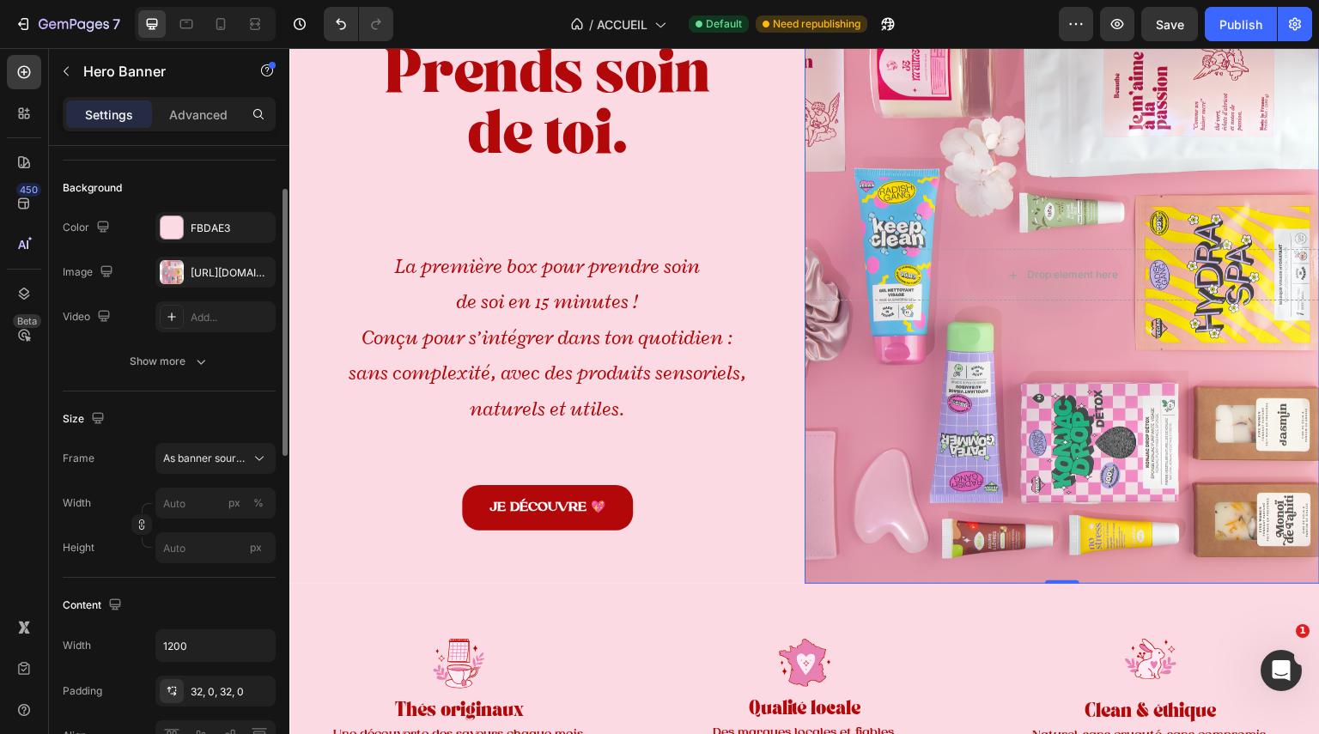
scroll to position [106, 0]
click at [246, 463] on span "As banner source" at bounding box center [205, 459] width 84 height 15
click at [223, 528] on div "Custom" at bounding box center [212, 531] width 100 height 15
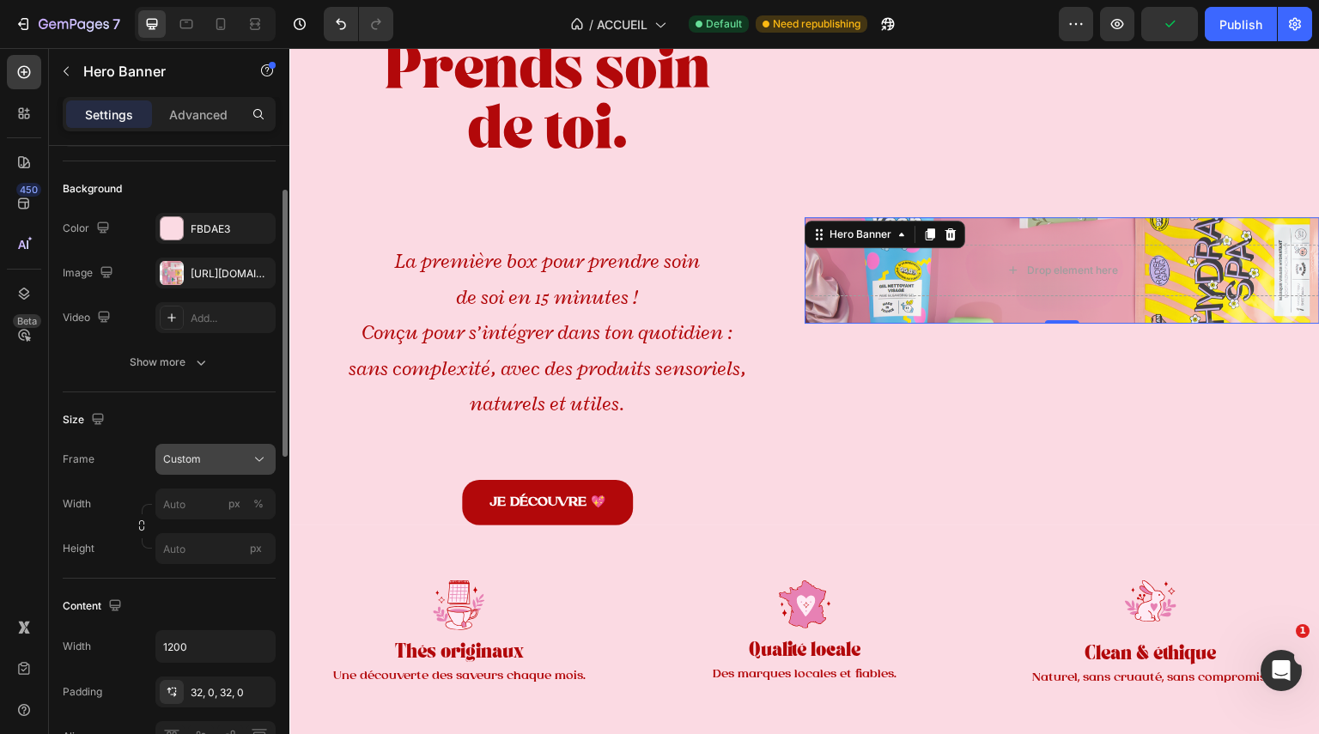
click at [218, 472] on button "Custom" at bounding box center [215, 459] width 120 height 31
click at [228, 487] on div "As banner source" at bounding box center [199, 500] width 137 height 31
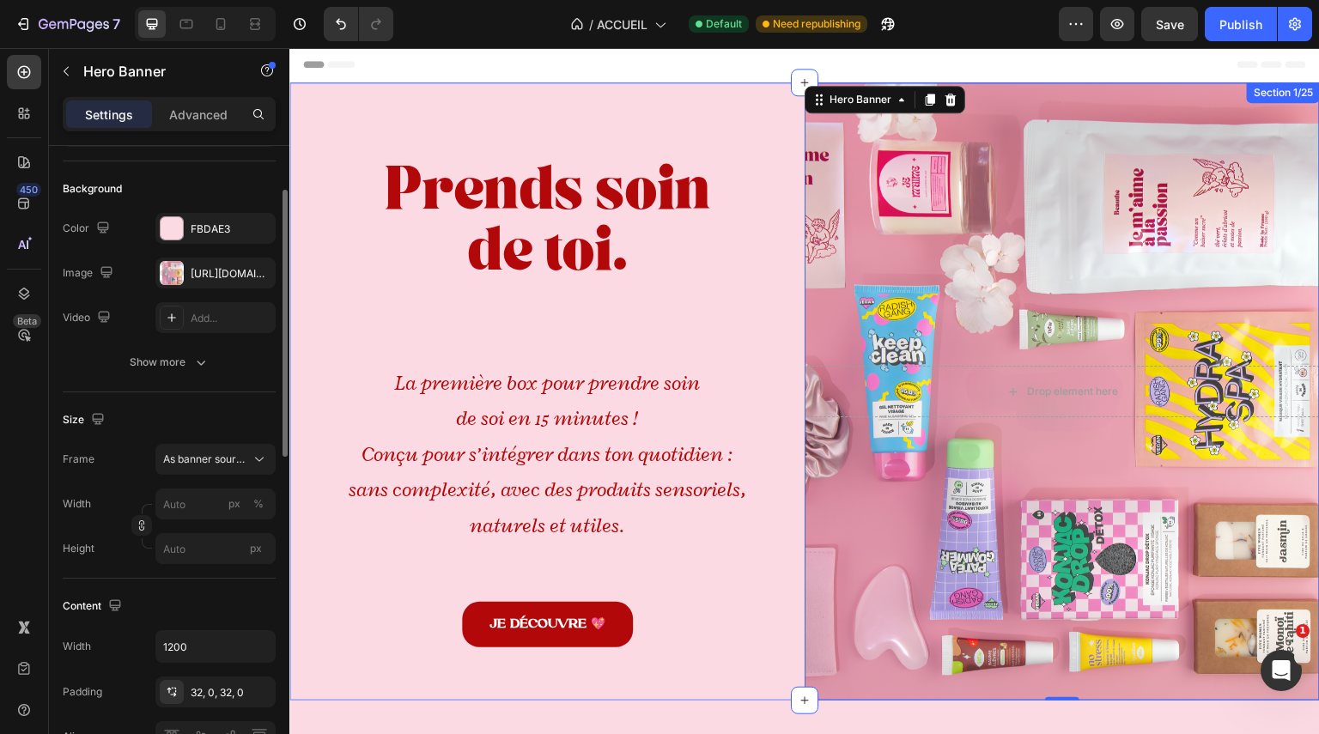
scroll to position [2, 0]
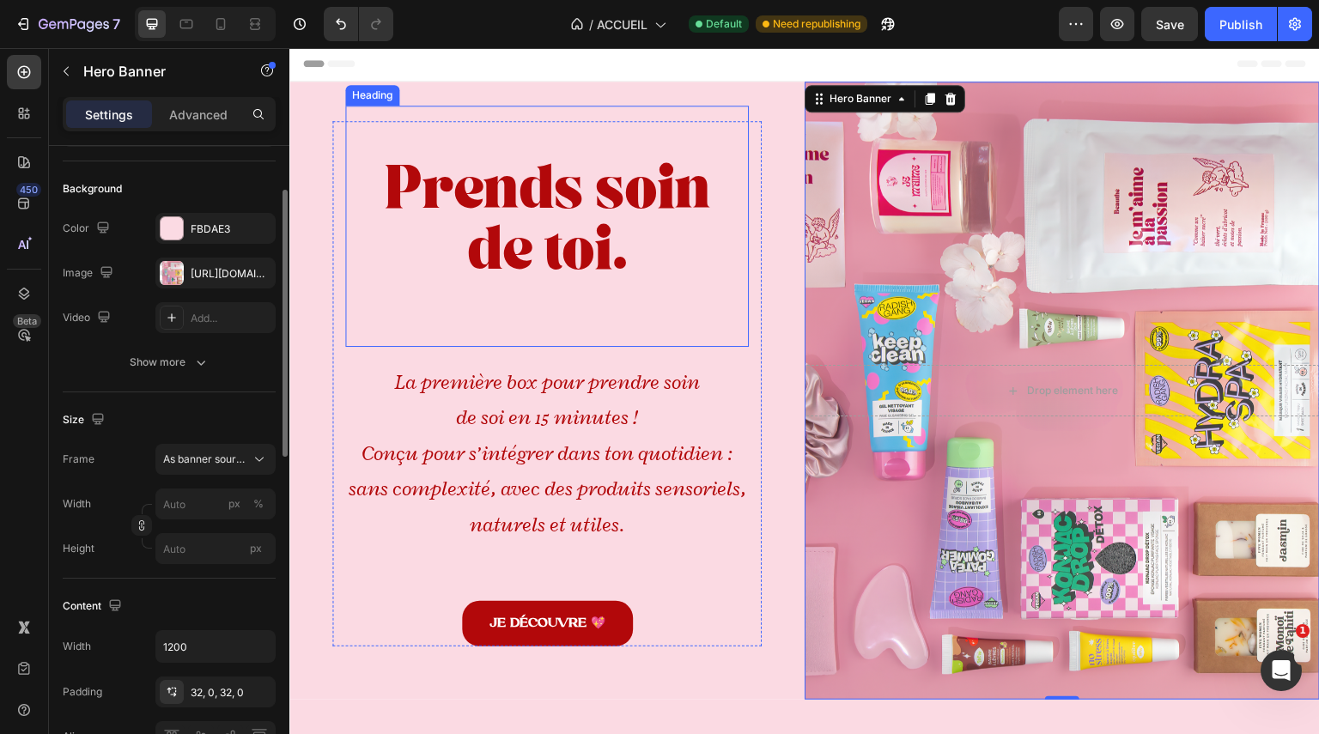
click at [623, 248] on strong "Prends soin de toi." at bounding box center [548, 227] width 326 height 99
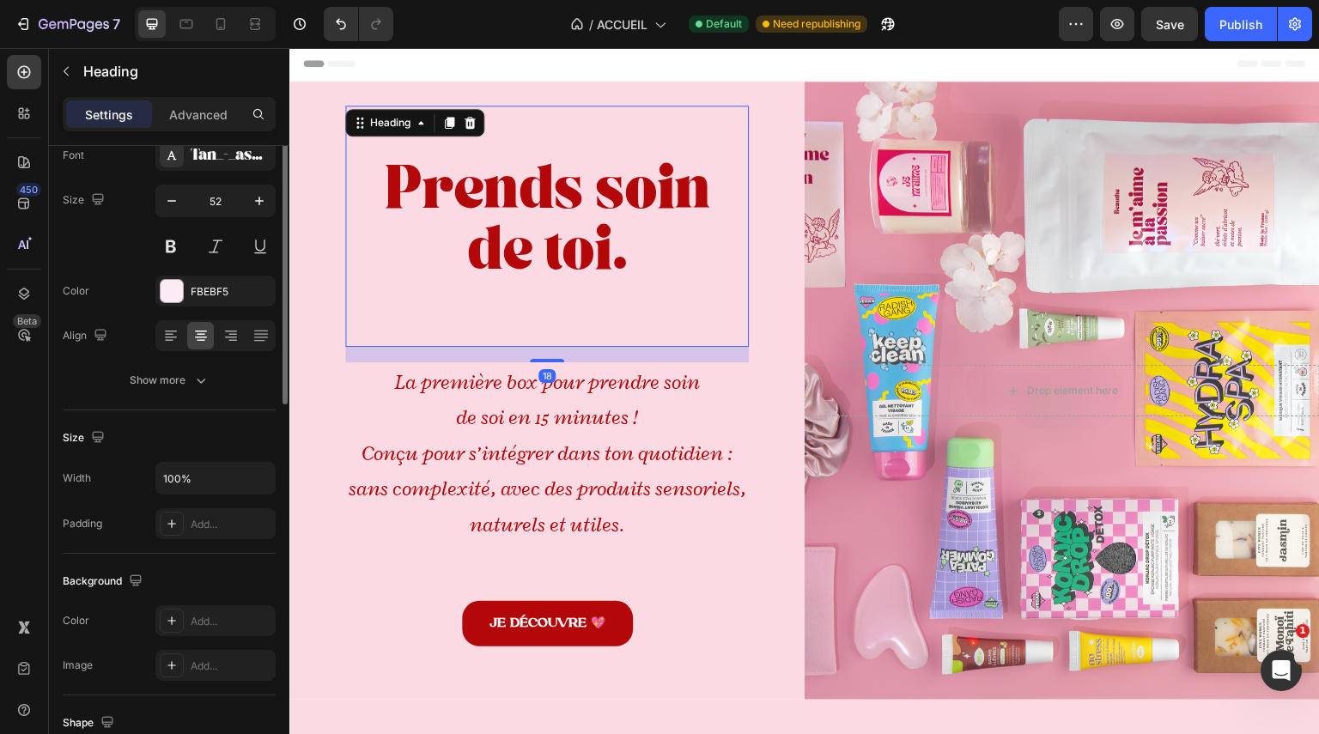
scroll to position [0, 0]
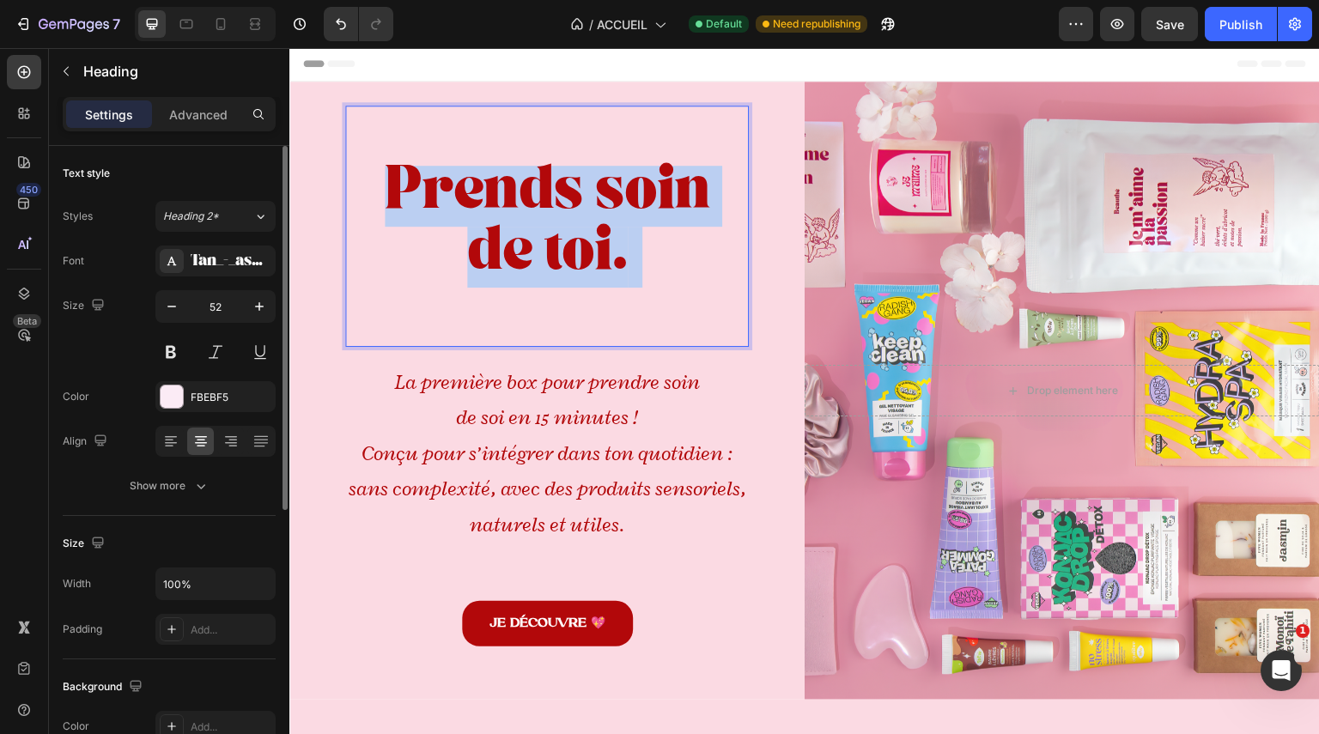
click at [623, 248] on strong "Prends soin de toi." at bounding box center [548, 227] width 326 height 99
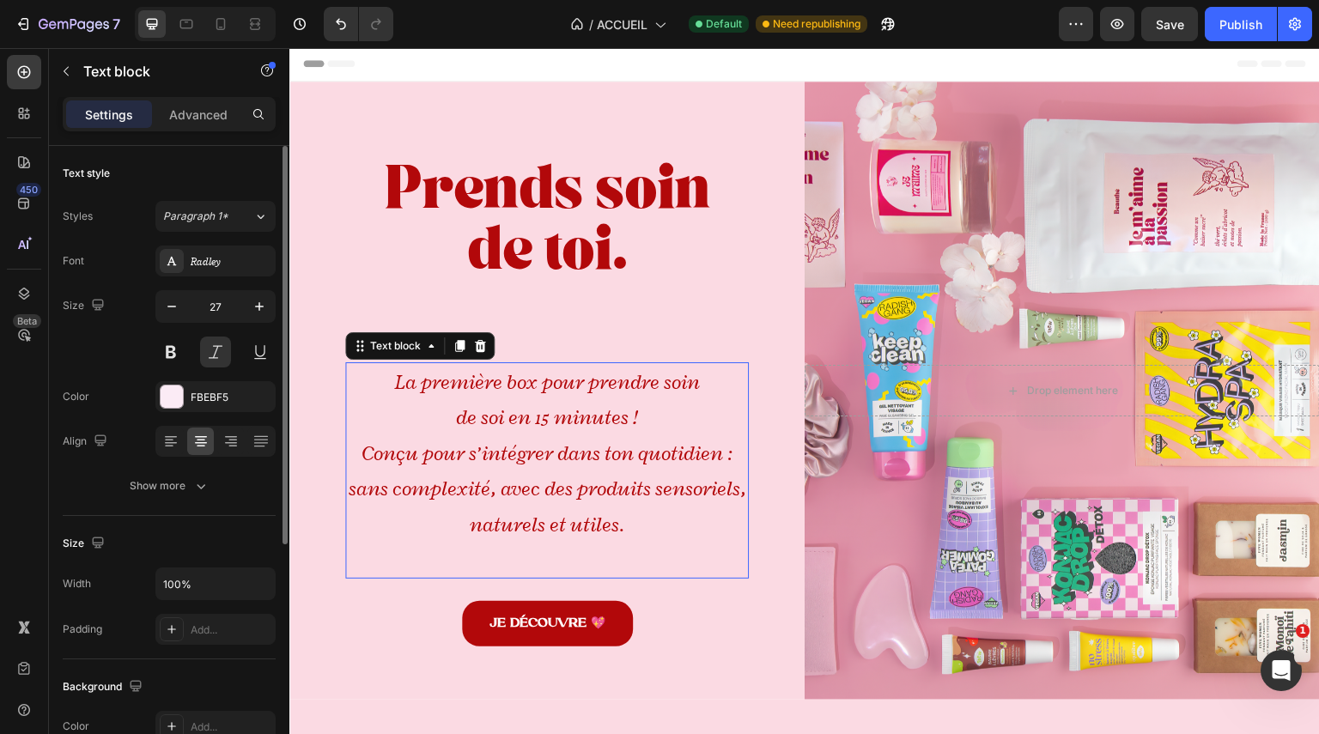
click at [601, 387] on icon "La première box pour prendre soin" at bounding box center [547, 382] width 305 height 26
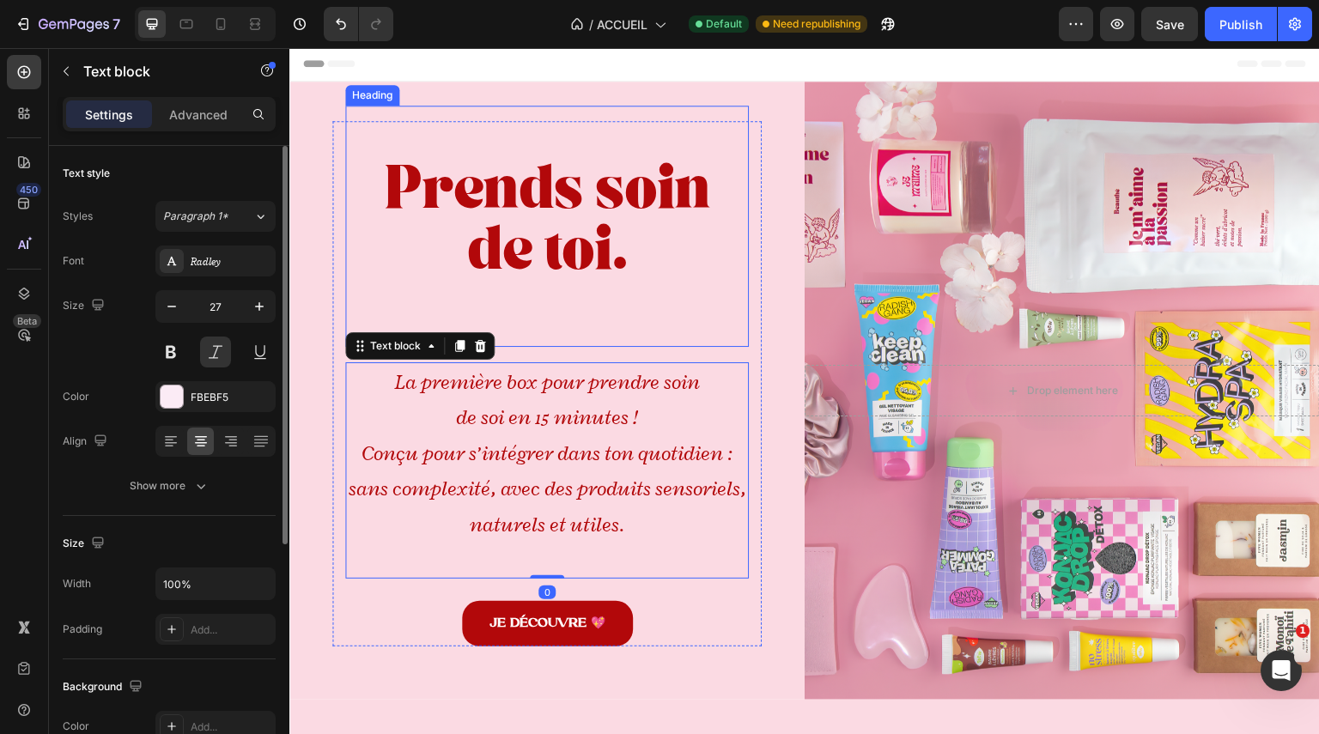
click at [624, 239] on strong "Prends soin de toi." at bounding box center [548, 227] width 326 height 99
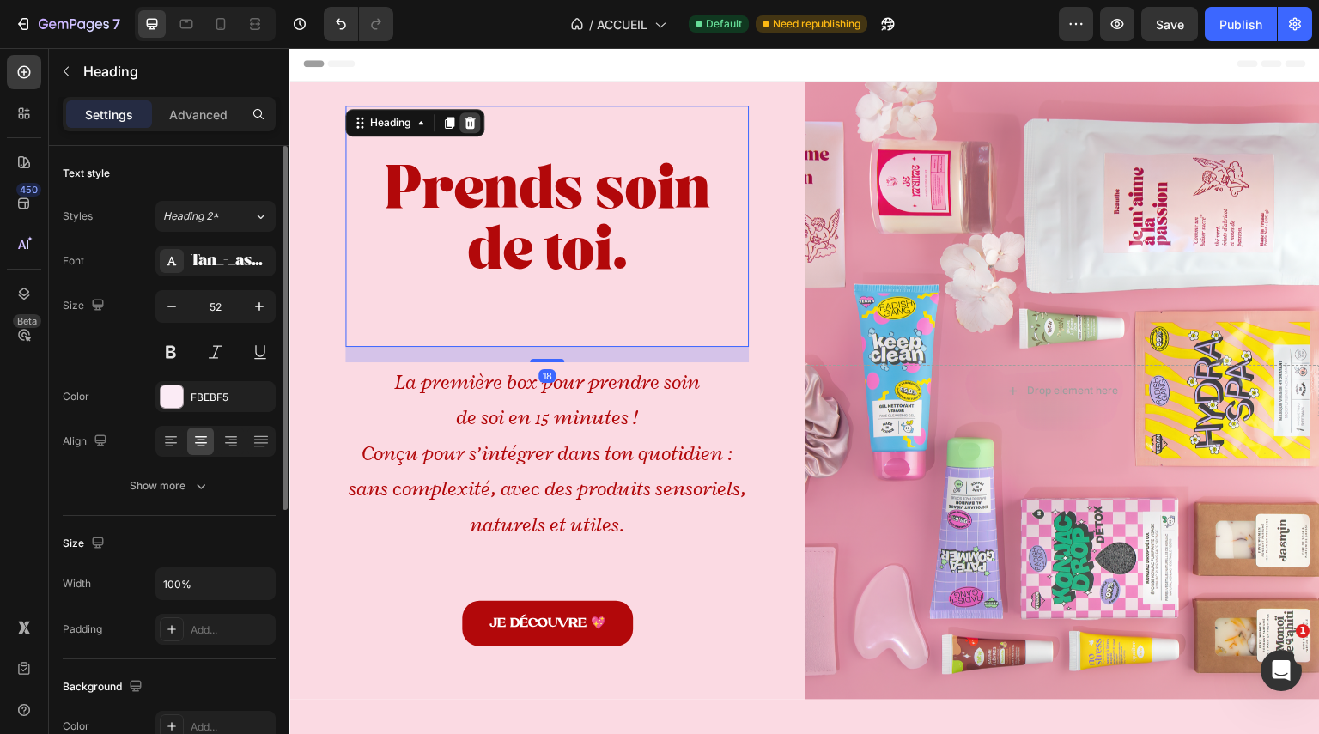
click at [465, 117] on icon at bounding box center [470, 123] width 11 height 12
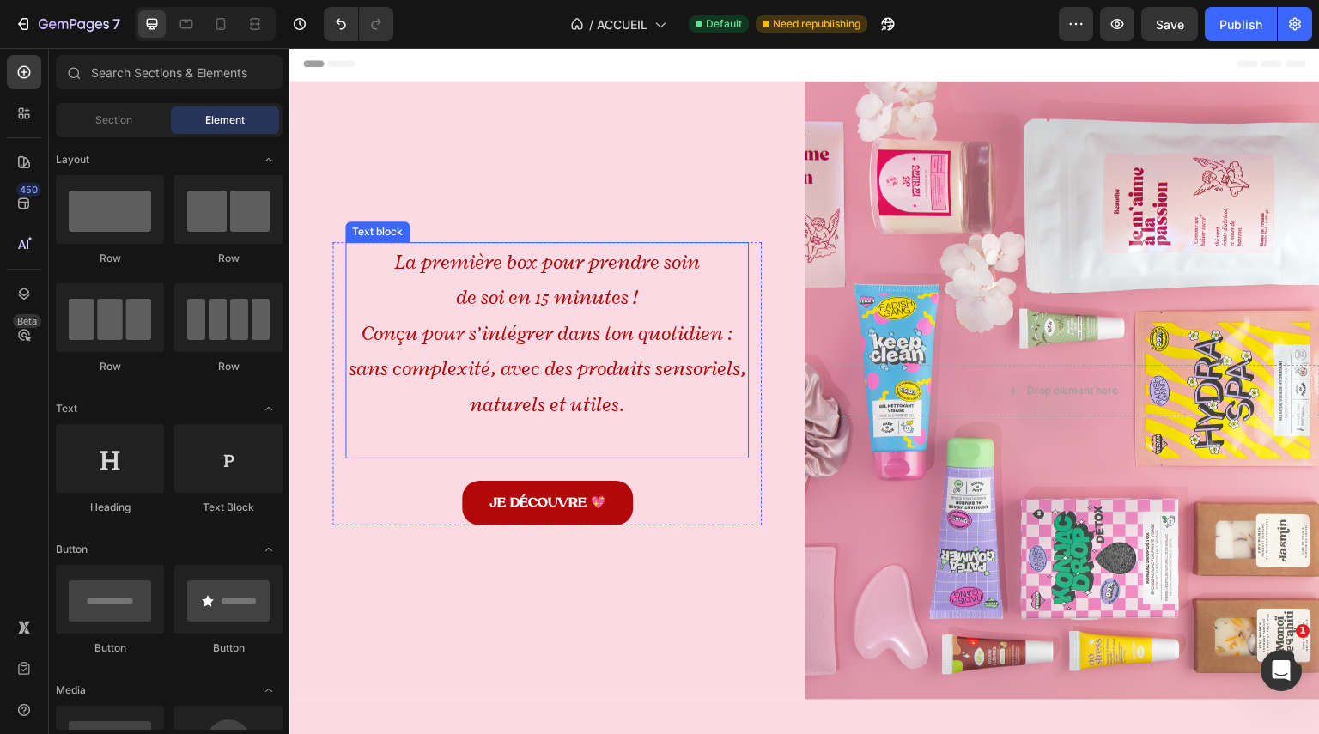
click at [569, 264] on icon "La première box pour prendre soin" at bounding box center [547, 262] width 305 height 26
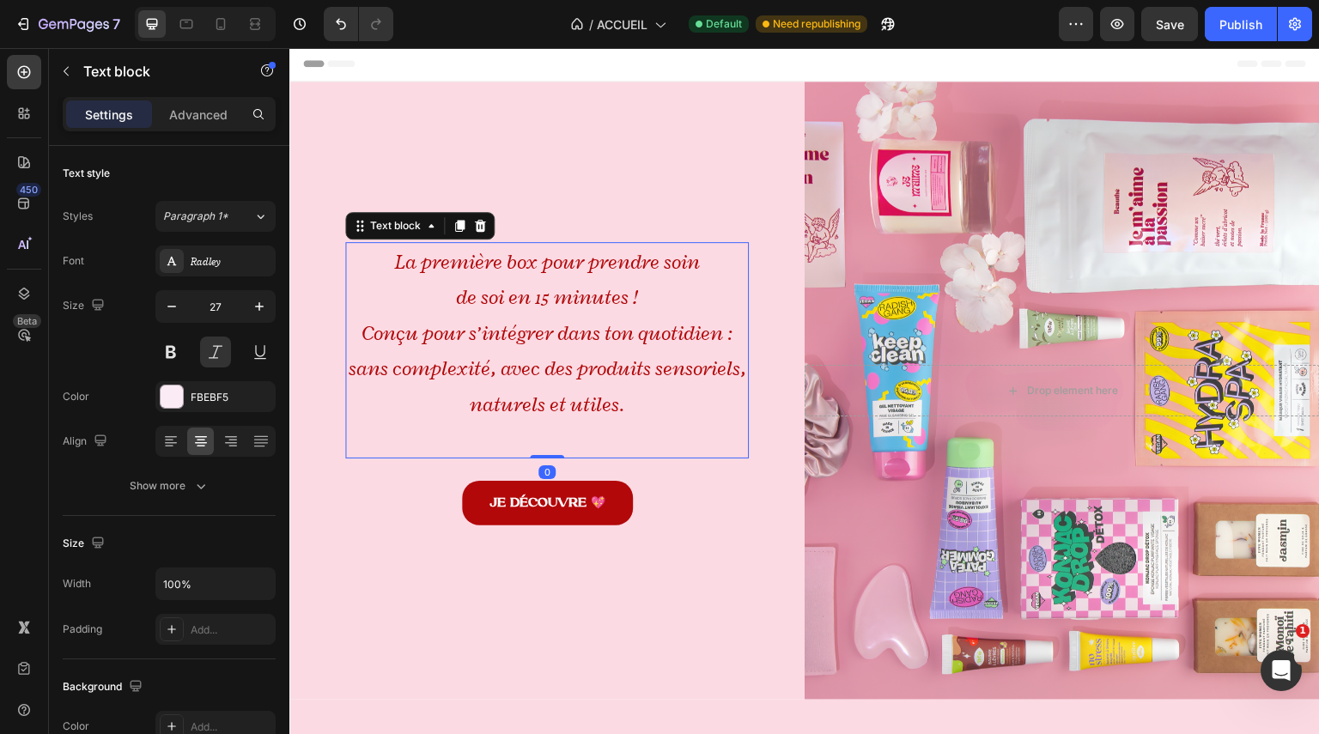
click at [569, 264] on icon "La première box pour prendre soin" at bounding box center [547, 262] width 305 height 26
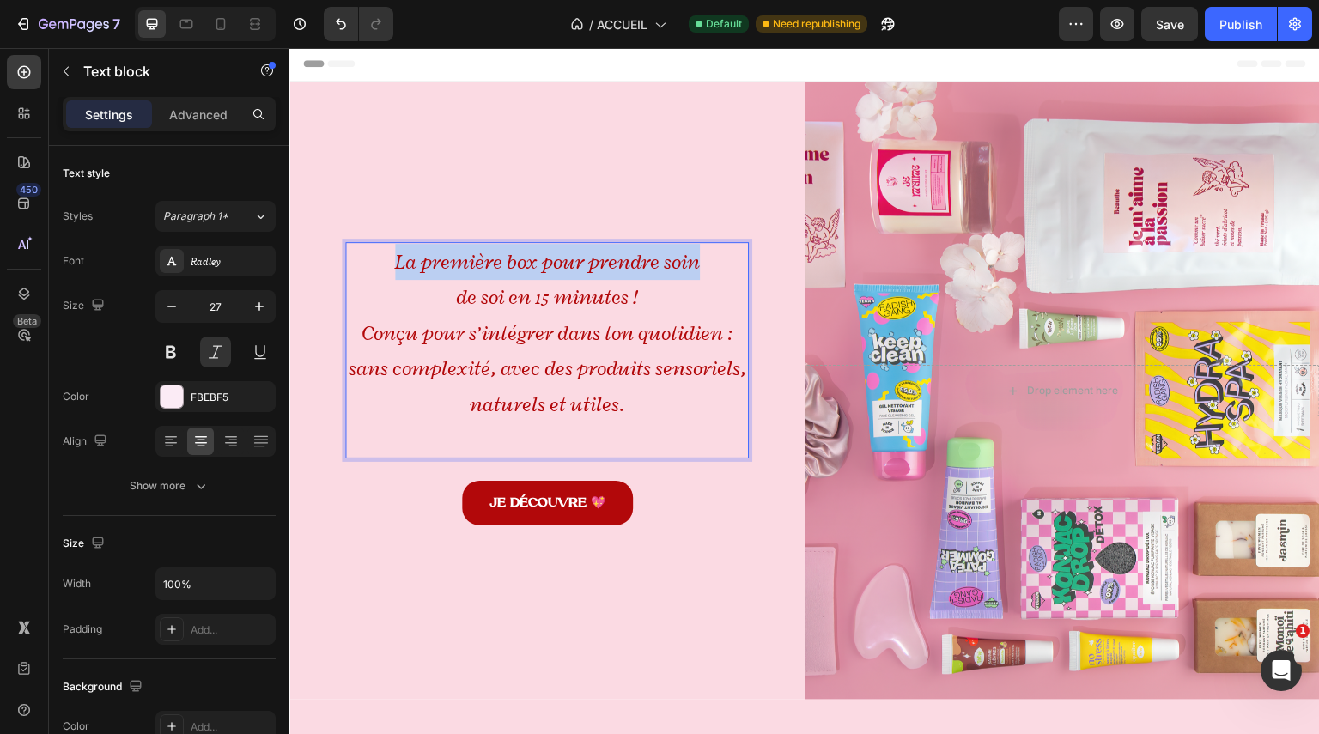
click at [569, 264] on icon "La première box pour prendre soin" at bounding box center [547, 262] width 305 height 26
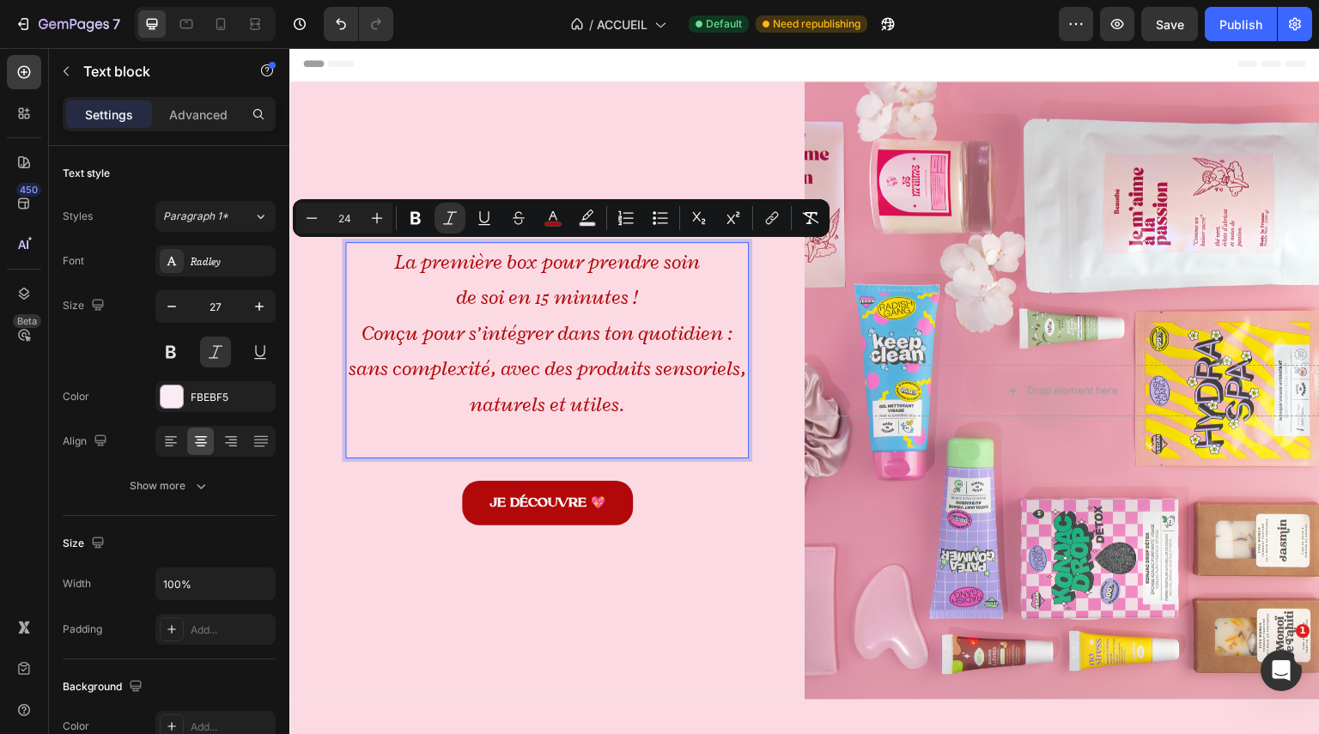
click at [659, 280] on p "de soi en 15 minutes !" at bounding box center [547, 297] width 400 height 36
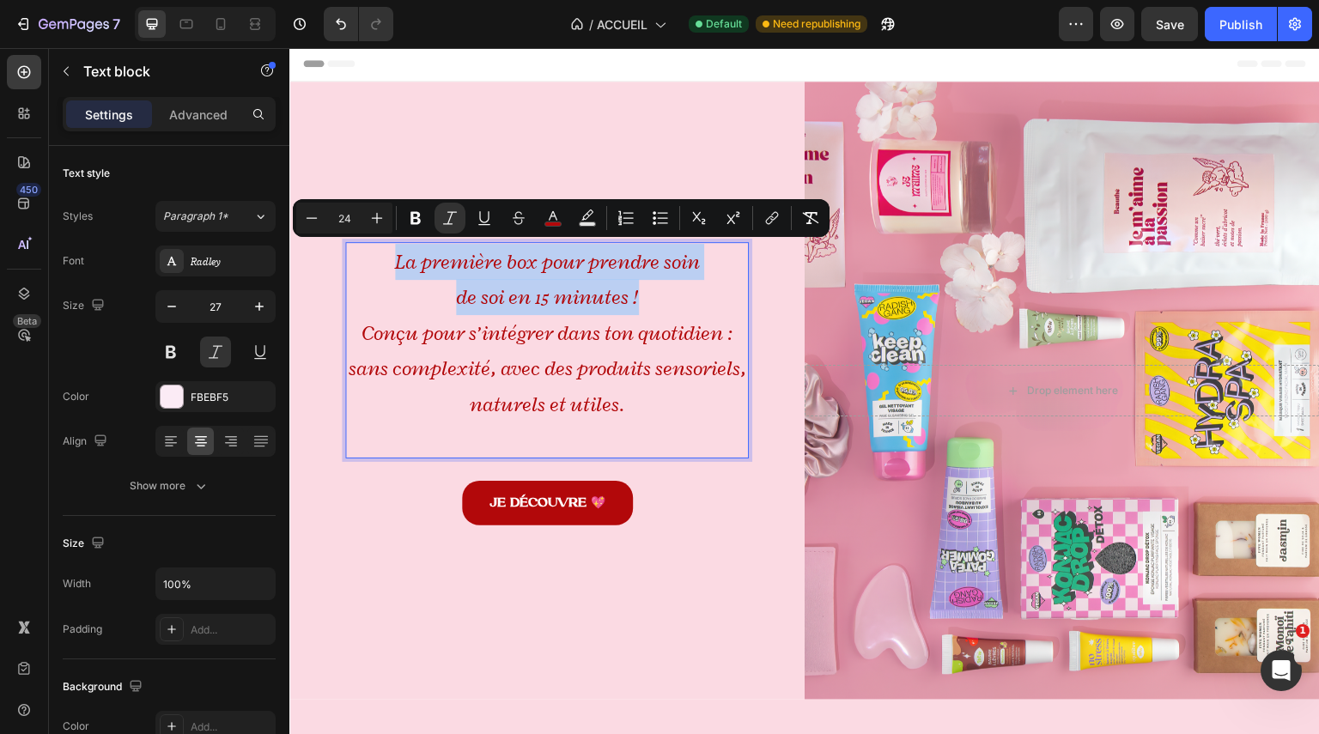
drag, startPoint x: 659, startPoint y: 286, endPoint x: 370, endPoint y: 240, distance: 292.1
click at [370, 242] on div "La première box pour prendre soin de soi en 15 minutes ! Conçu pour s’intégrer …" at bounding box center [547, 350] width 404 height 216
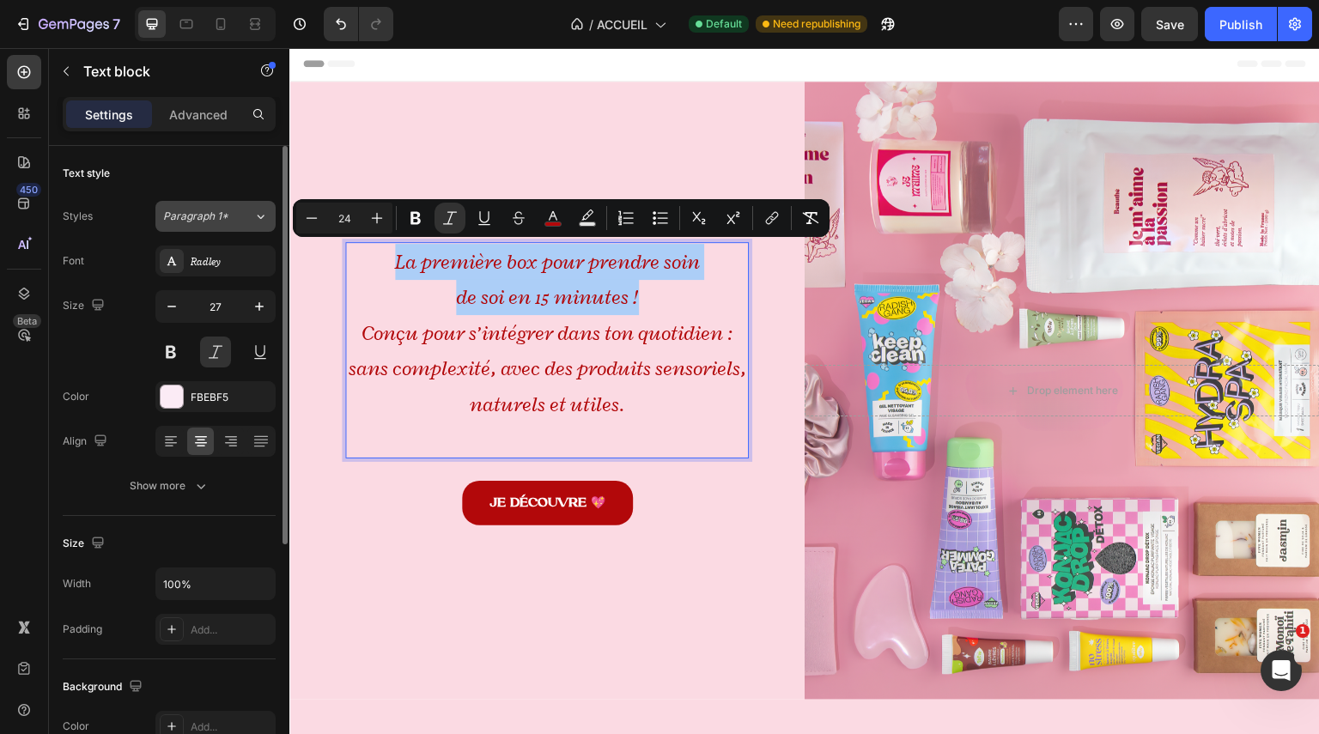
click at [226, 220] on span "Paragraph 1*" at bounding box center [195, 216] width 65 height 15
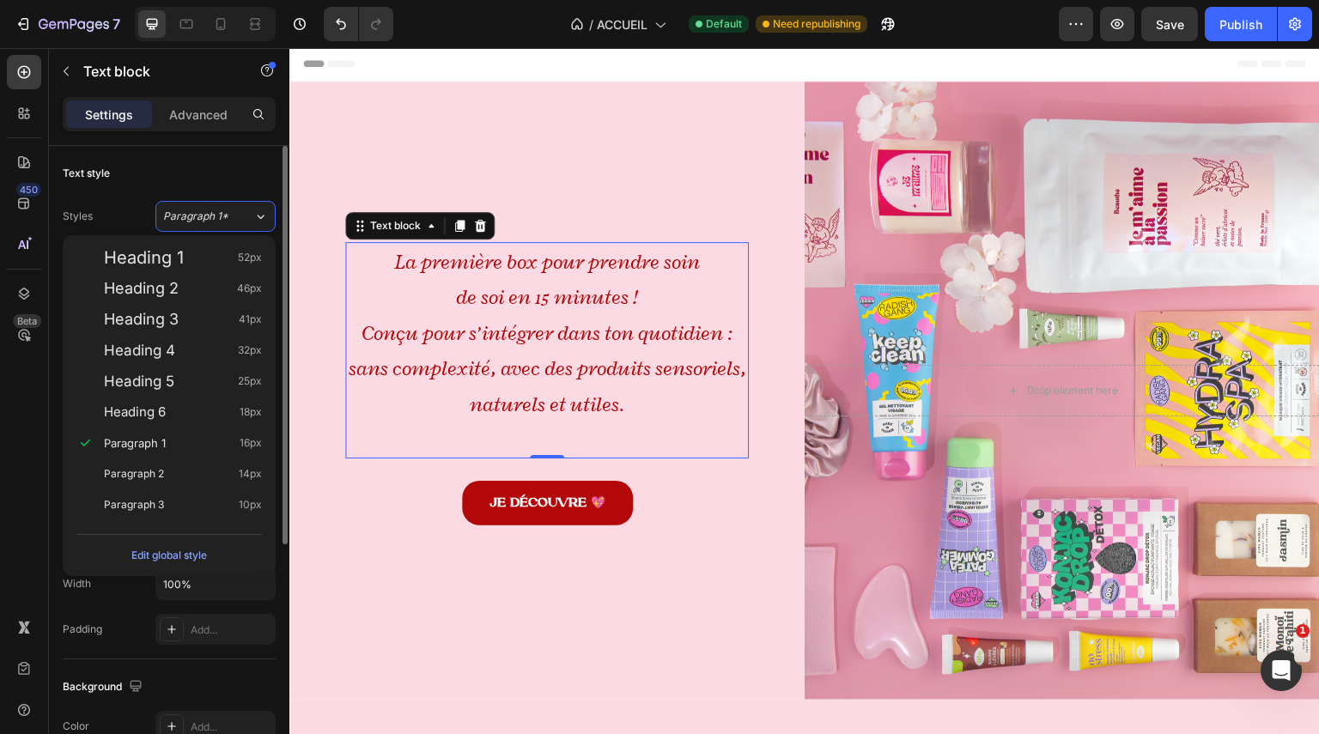
click at [221, 164] on div "Text style" at bounding box center [169, 173] width 213 height 27
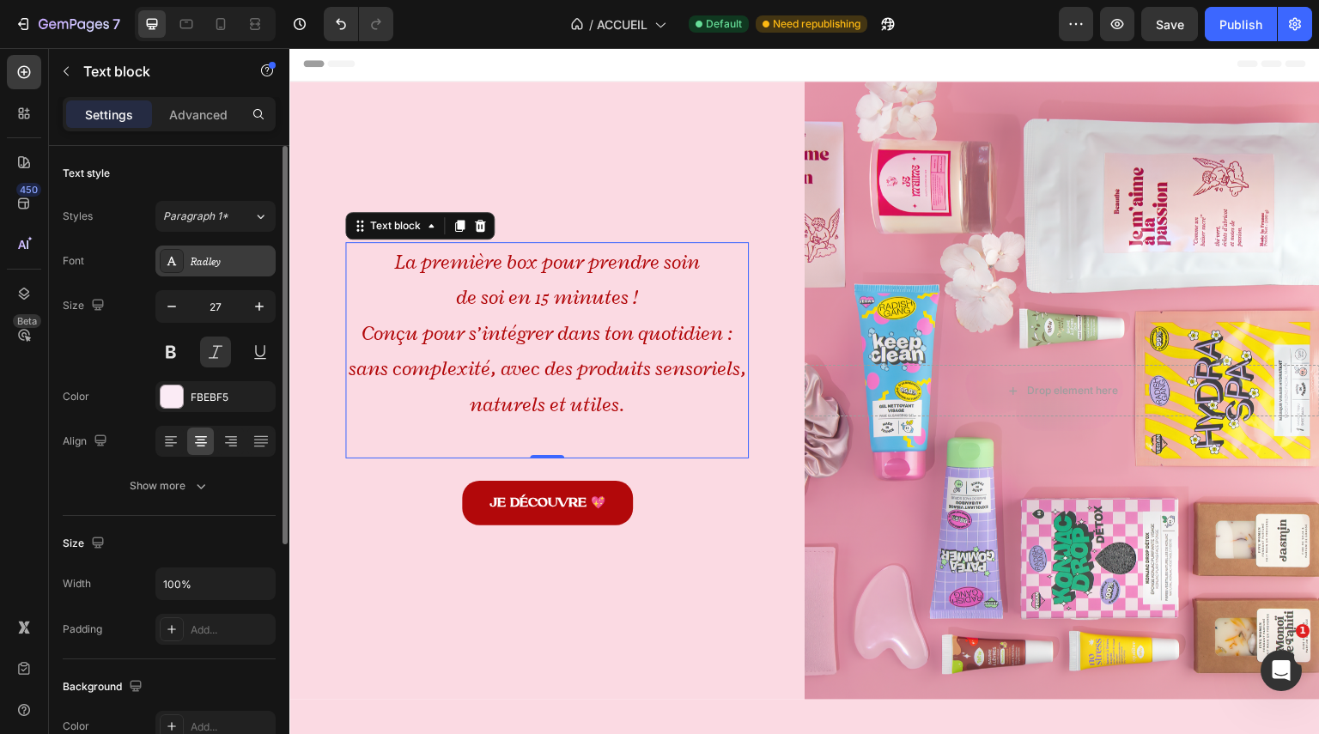
click at [228, 269] on div "Radley" at bounding box center [231, 261] width 81 height 15
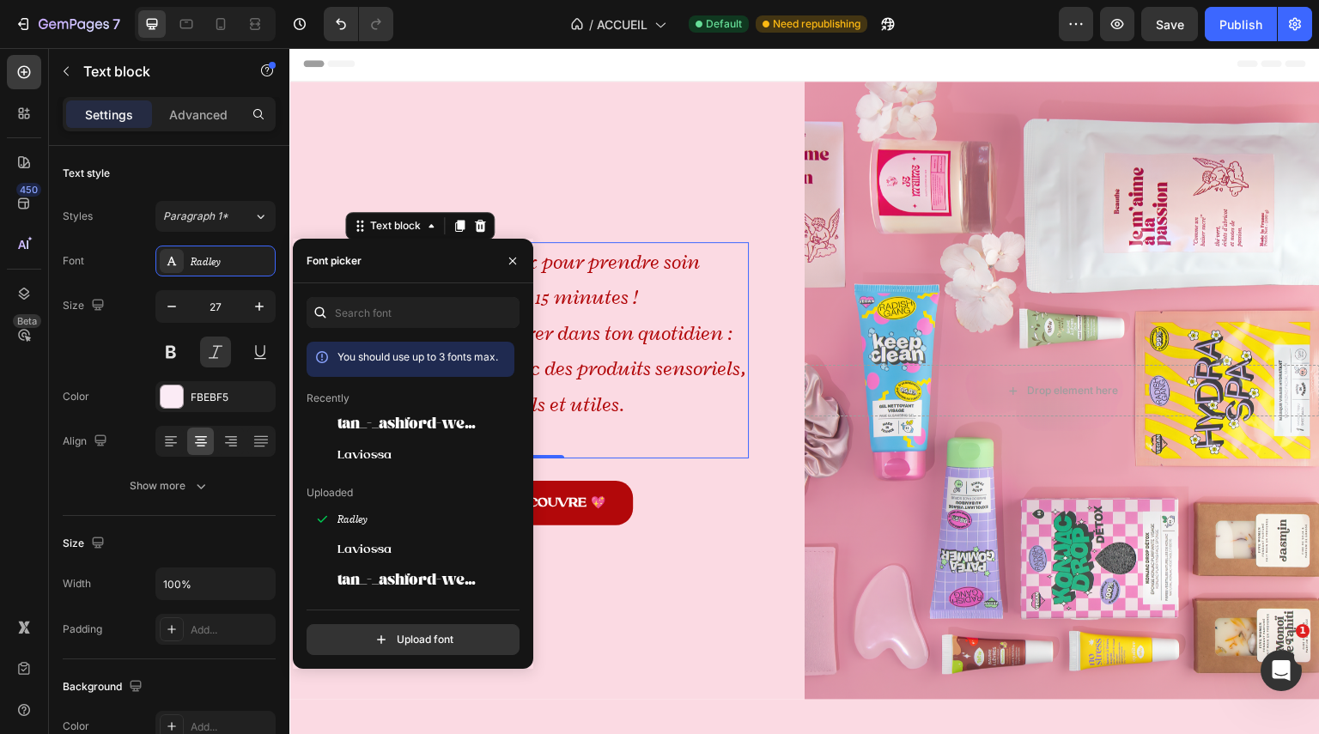
click at [394, 396] on div "Recently" at bounding box center [411, 398] width 208 height 15
click at [405, 416] on div "tan_-_ashford-webfont" at bounding box center [424, 425] width 173 height 21
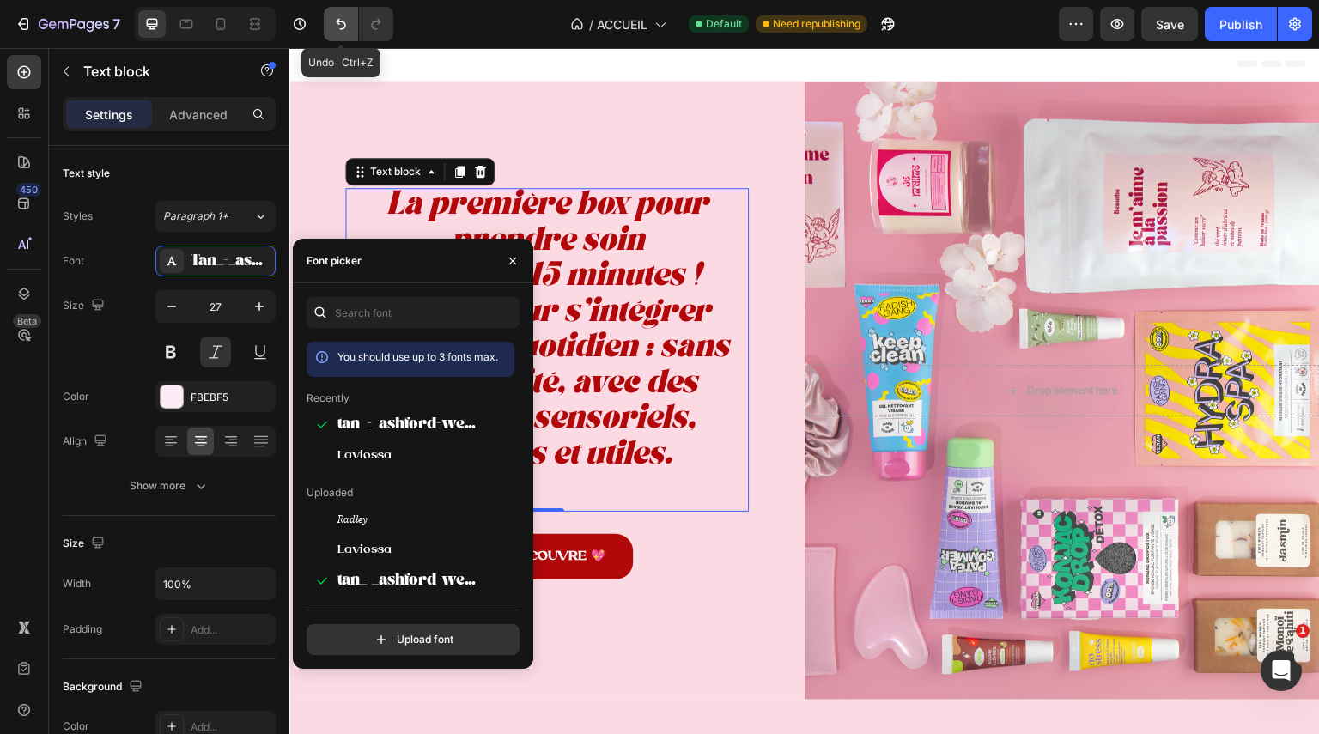
click at [326, 20] on button "Undo/Redo" at bounding box center [341, 24] width 34 height 34
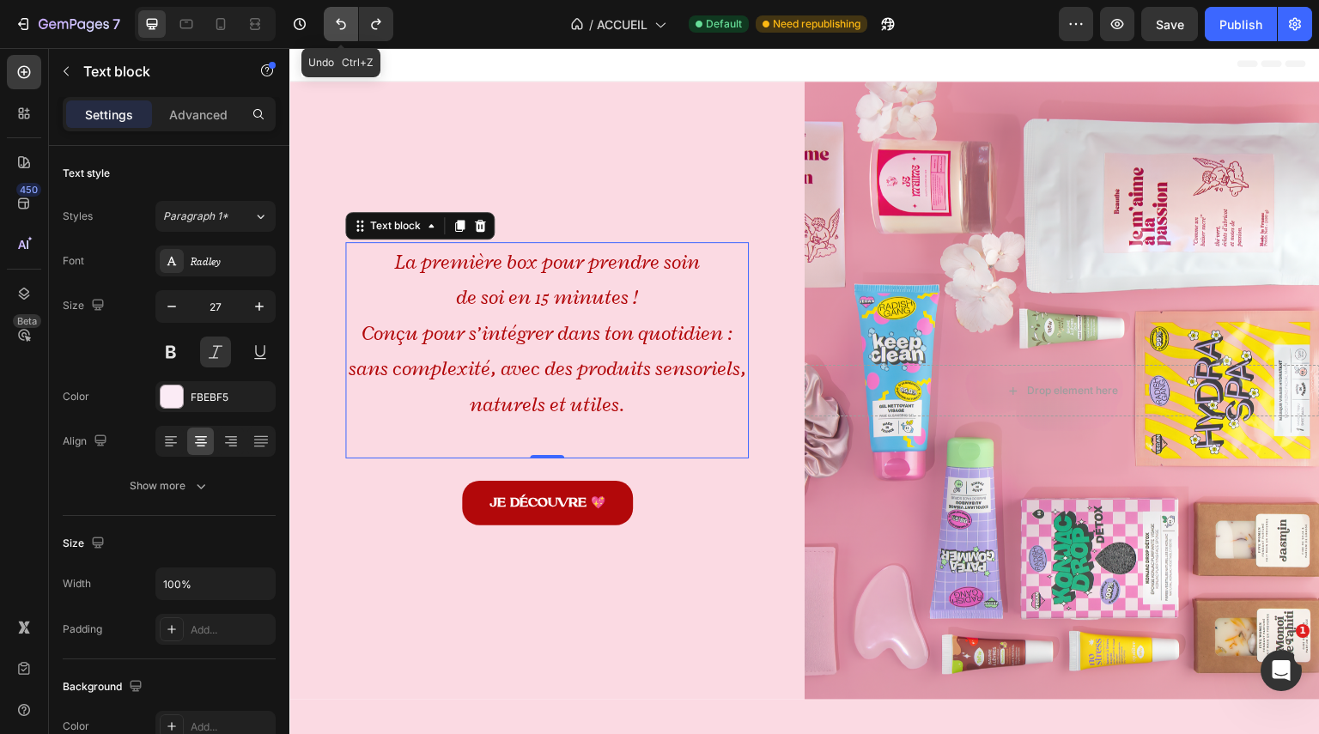
click at [326, 21] on button "Undo/Redo" at bounding box center [341, 24] width 34 height 34
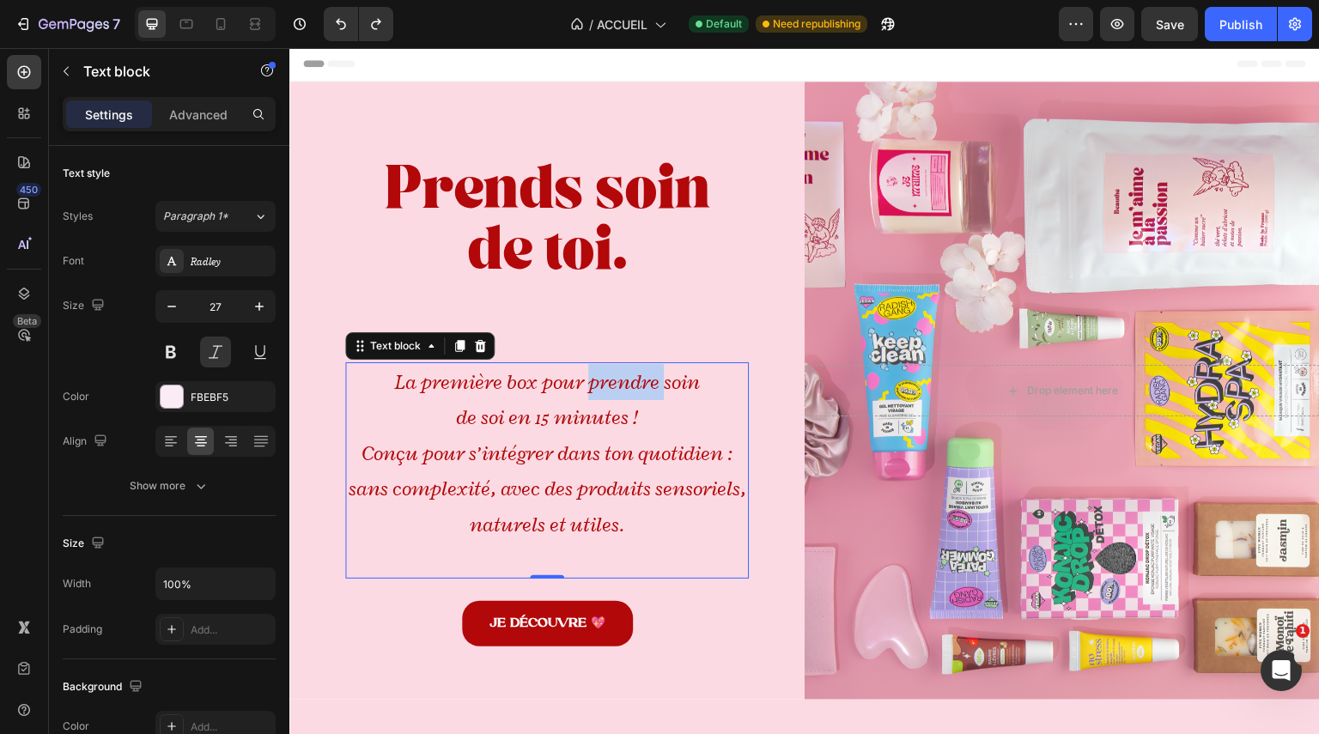
click at [616, 388] on icon "La première box pour prendre soin" at bounding box center [547, 382] width 305 height 26
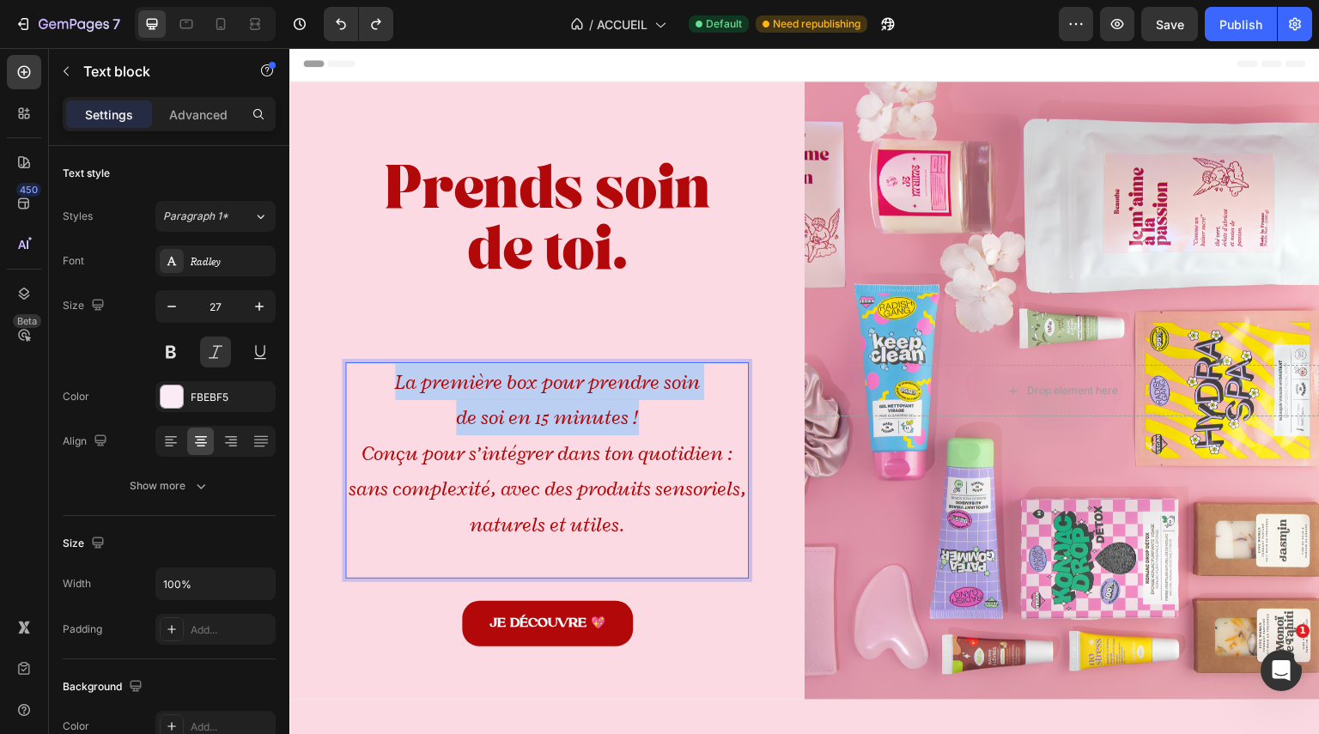
drag, startPoint x: 646, startPoint y: 410, endPoint x: 352, endPoint y: 368, distance: 296.7
click at [352, 368] on div "La première box pour prendre soin de soi en 15 minutes ! Conçu pour s’intégrer …" at bounding box center [547, 470] width 404 height 216
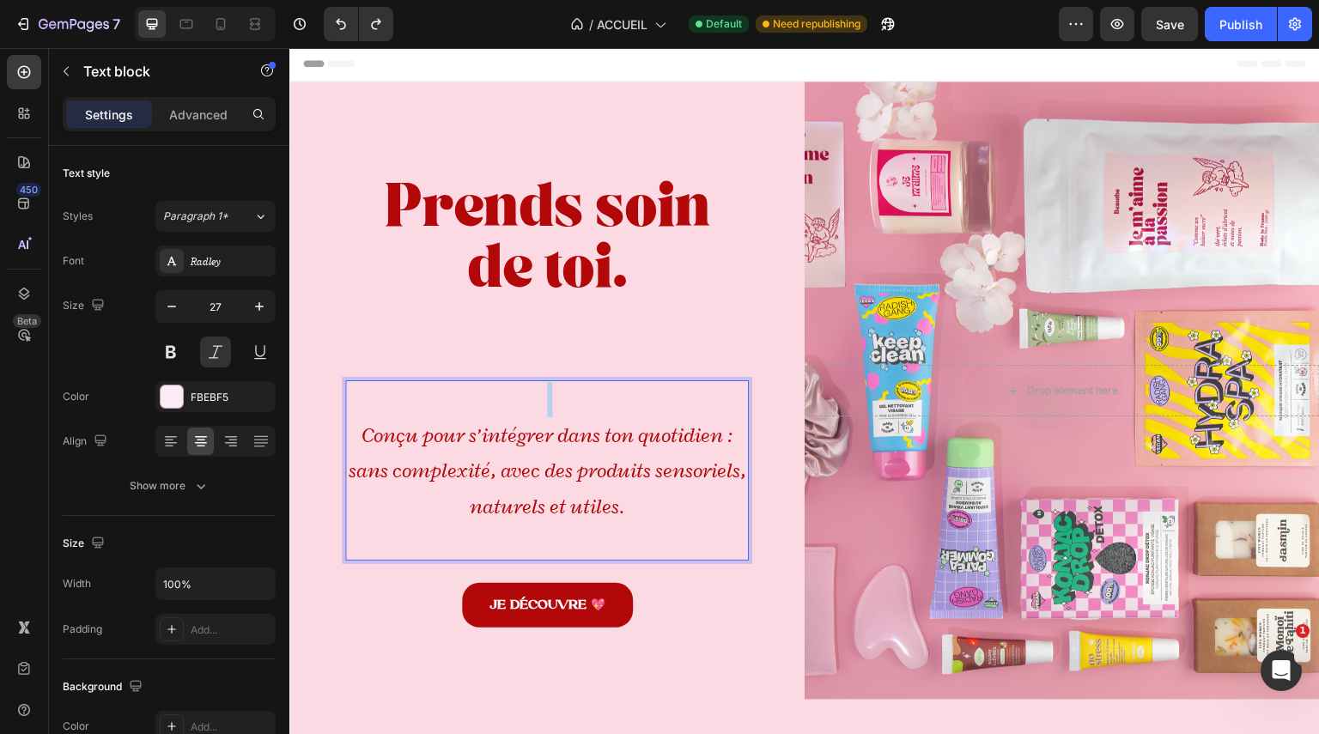
scroll to position [20, 0]
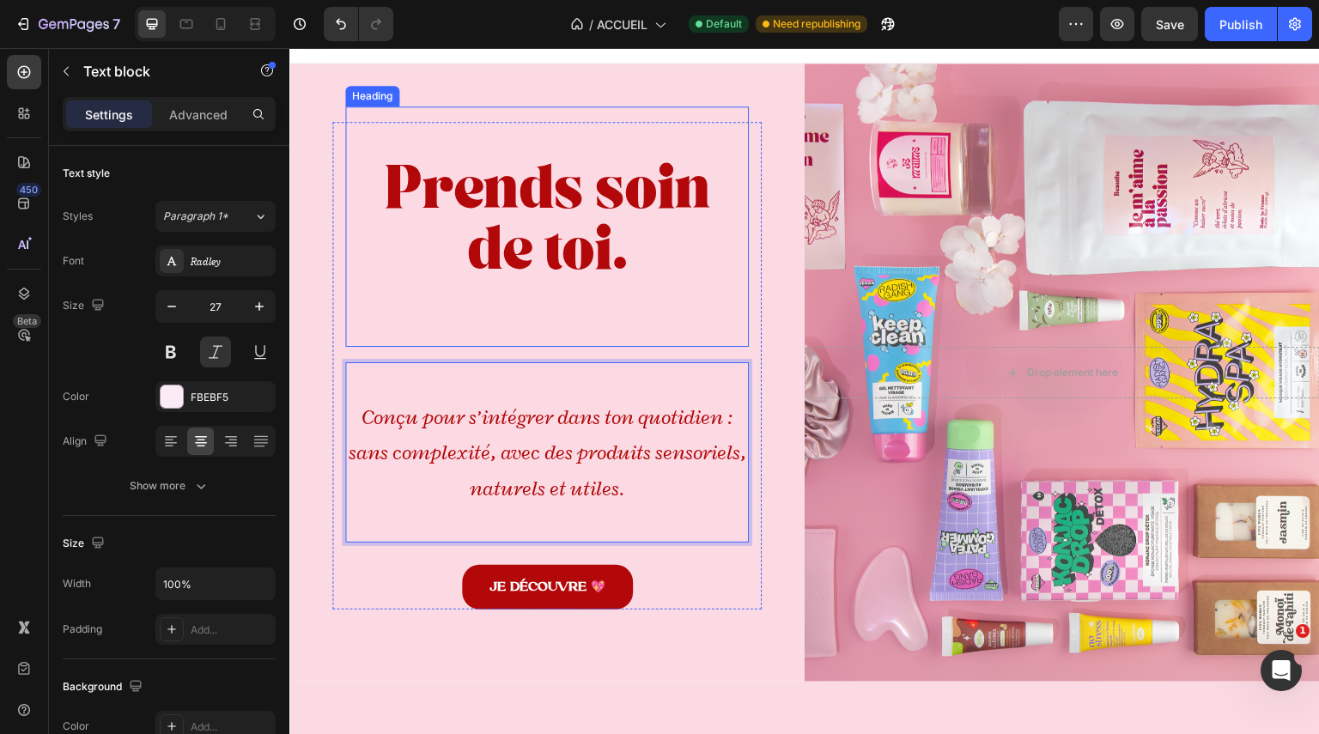
click at [550, 228] on h2 "Prends soin de toi." at bounding box center [547, 226] width 404 height 240
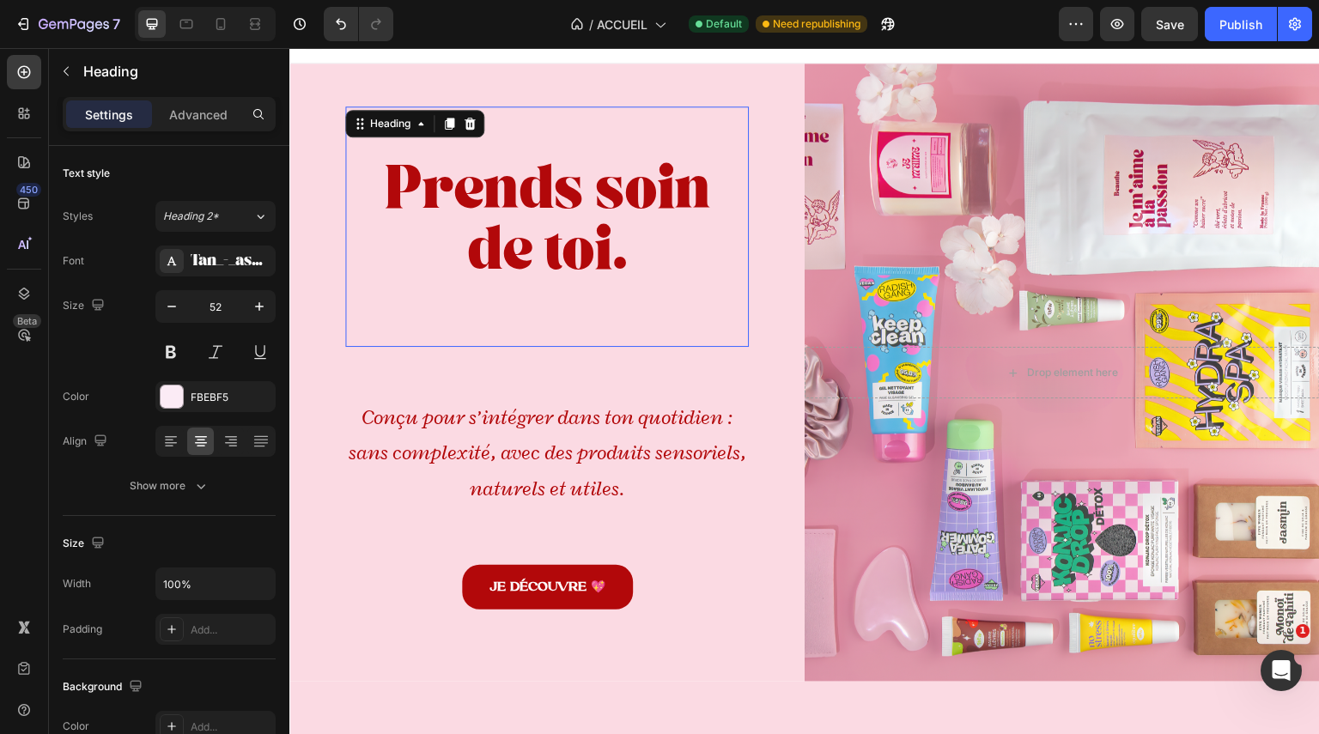
click at [538, 210] on div at bounding box center [538, 210] width 0 height 0
click at [659, 217] on p "⁠⁠⁠⁠⁠⁠⁠ Prends soin de toi." at bounding box center [547, 226] width 400 height 237
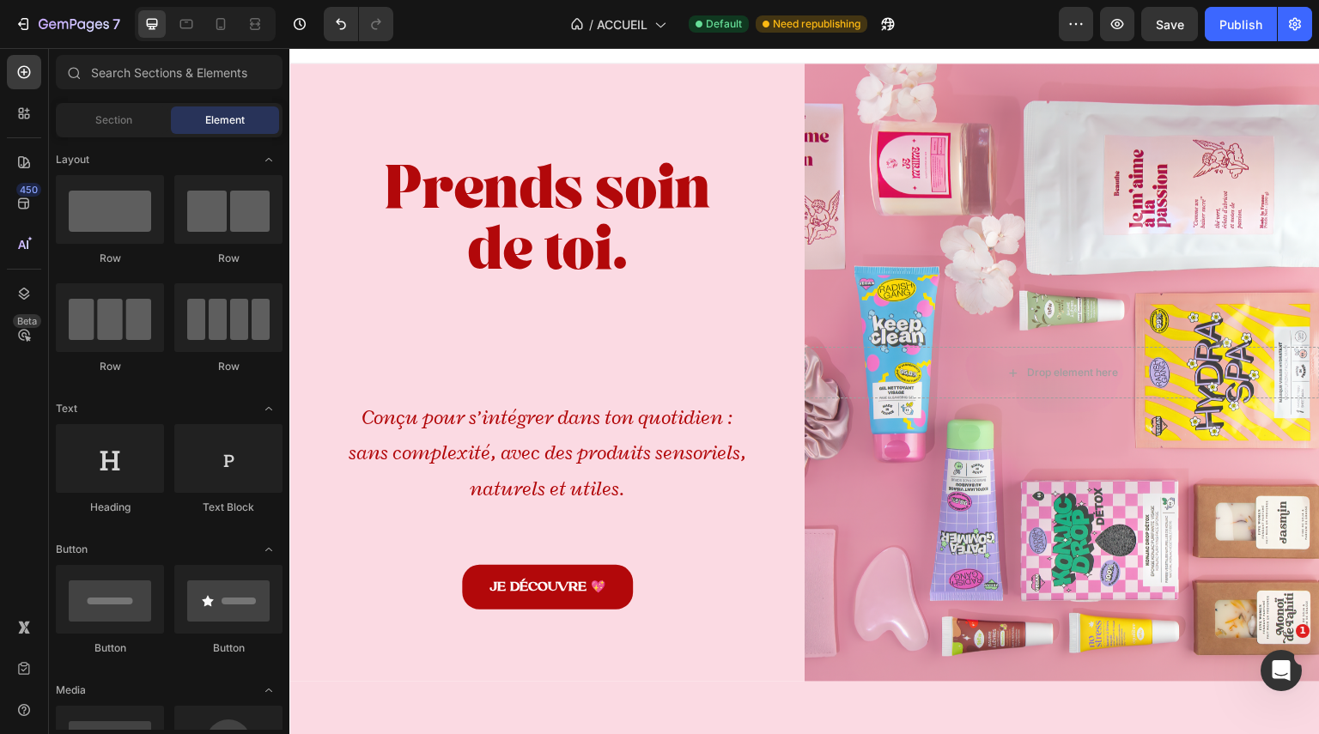
click at [638, 193] on strong "Prends soin de toi." at bounding box center [548, 227] width 326 height 99
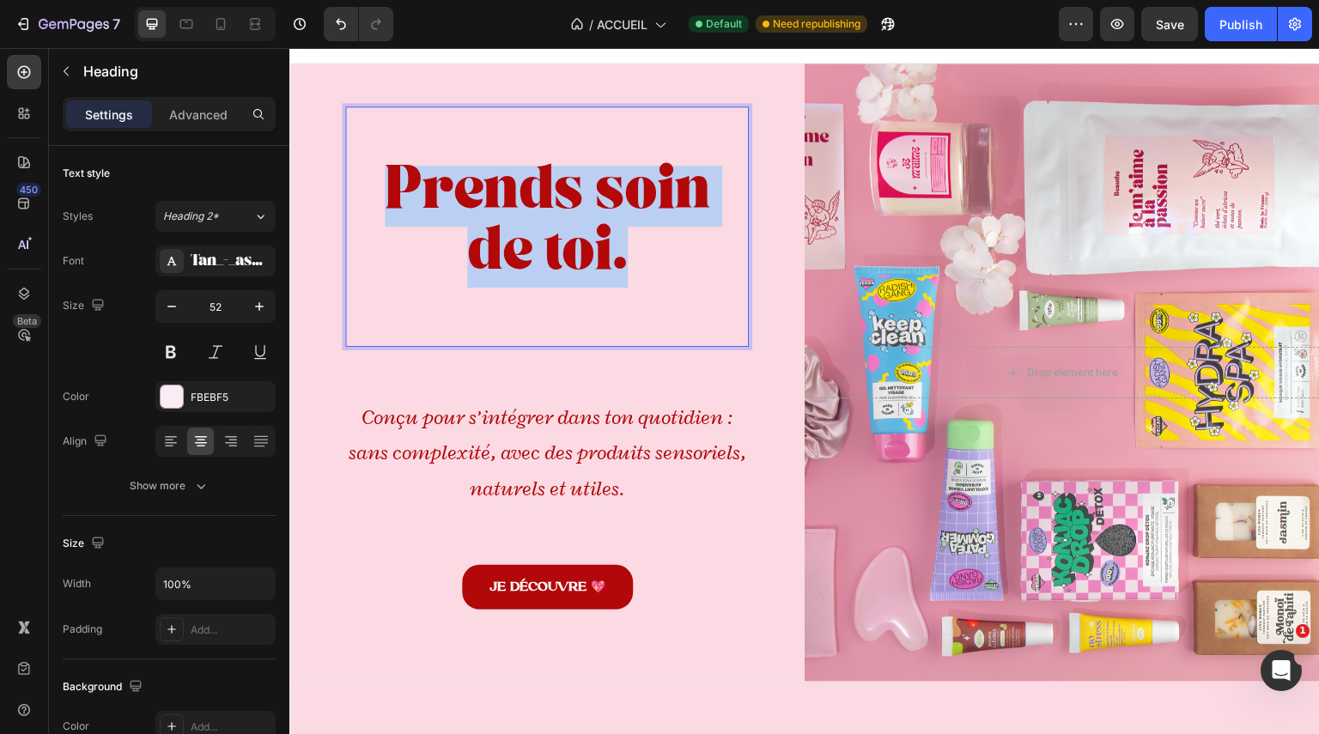
drag, startPoint x: 631, startPoint y: 257, endPoint x: 370, endPoint y: 168, distance: 275.7
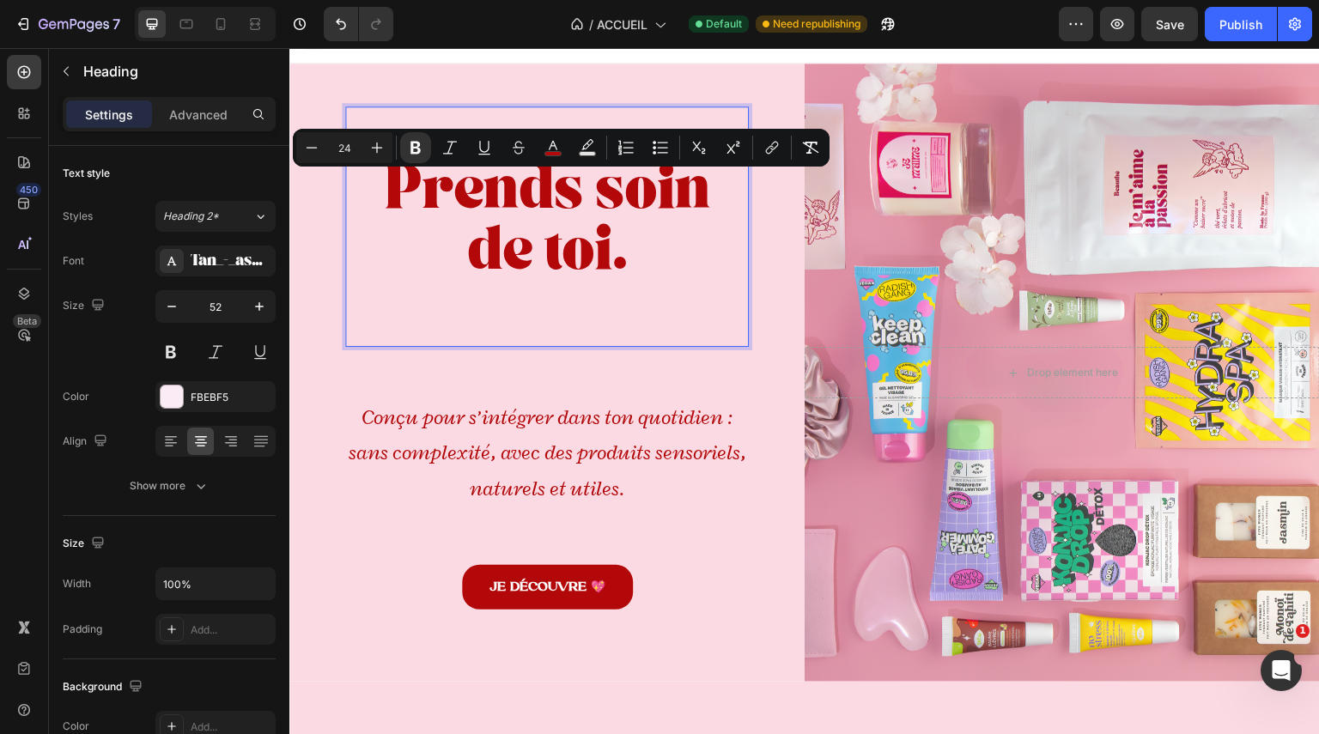
scroll to position [0, 0]
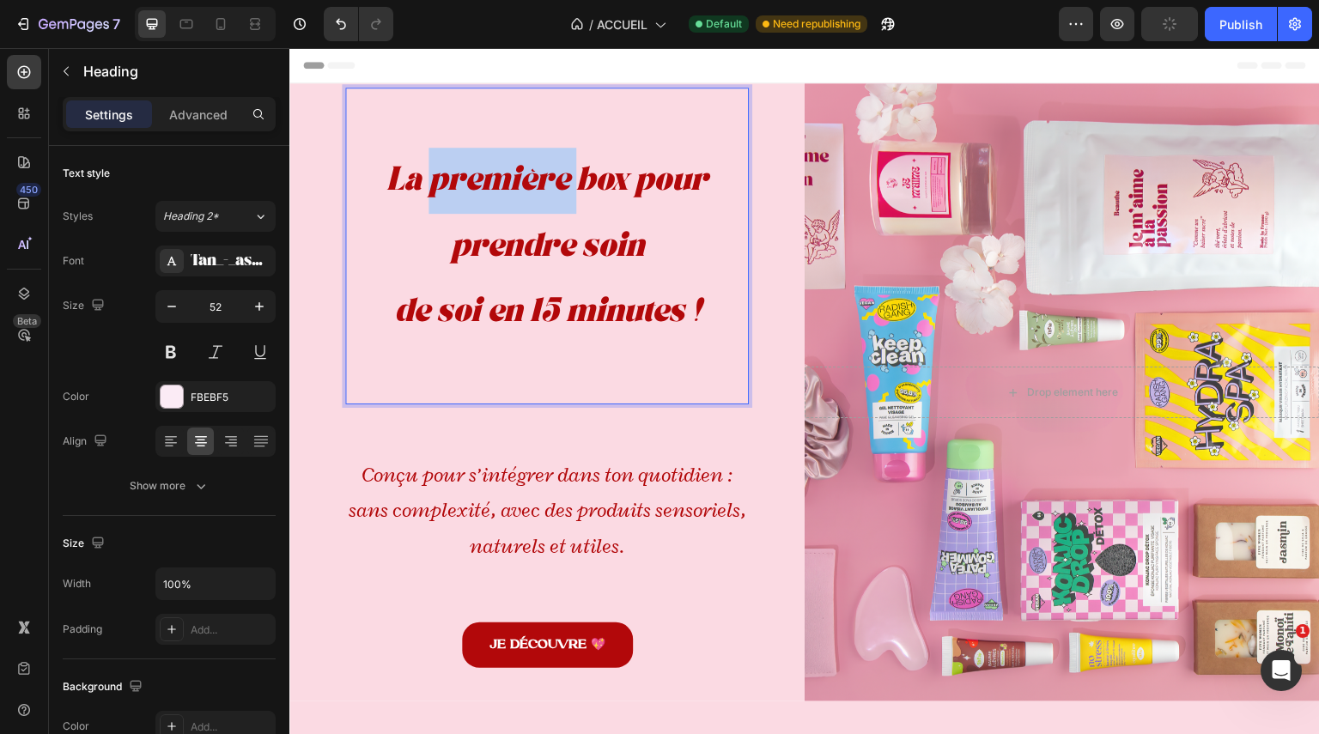
drag, startPoint x: 574, startPoint y: 171, endPoint x: 424, endPoint y: 184, distance: 150.0
click at [424, 184] on icon "La première box pour prendre soin" at bounding box center [546, 216] width 321 height 87
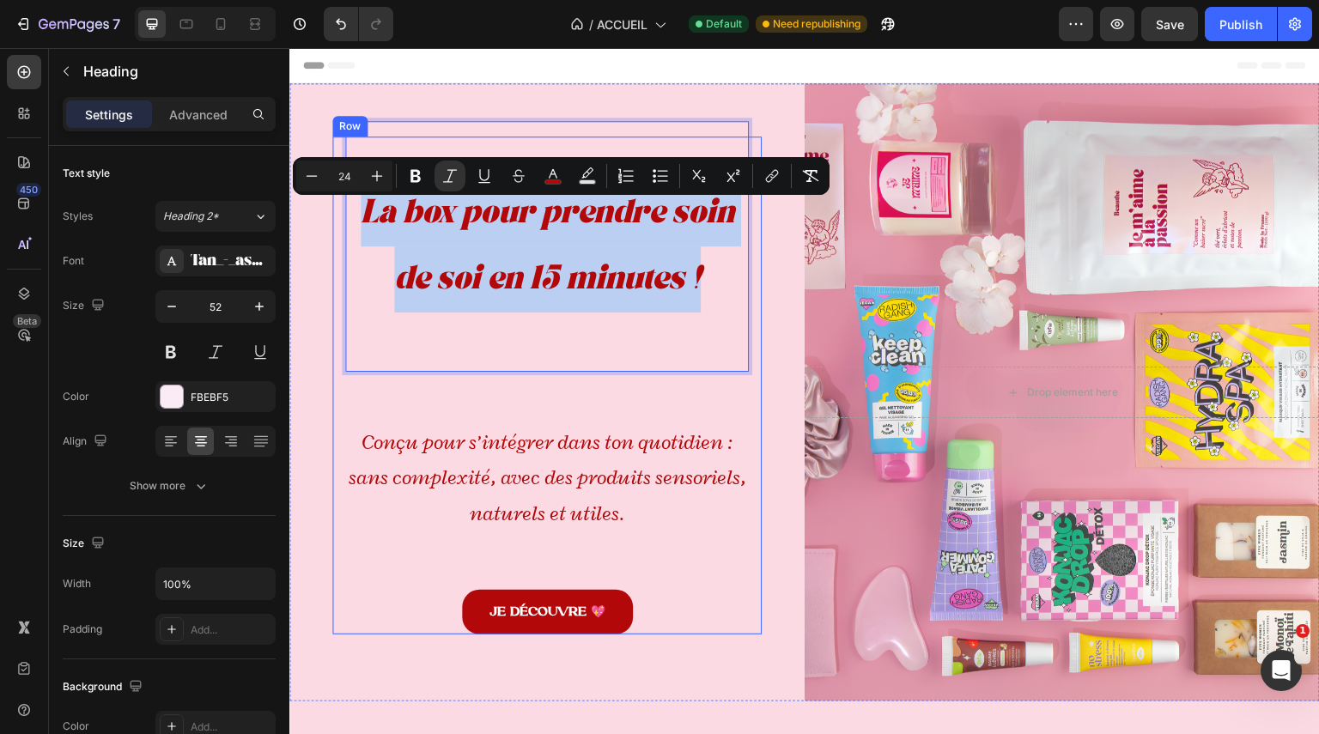
drag, startPoint x: 717, startPoint y: 288, endPoint x: 338, endPoint y: 200, distance: 389.6
click at [338, 200] on div "La box pour prendre soin de soi en 15 minutes ! Heading 18 Conçu pour s’intégre…" at bounding box center [546, 386] width 429 height 499
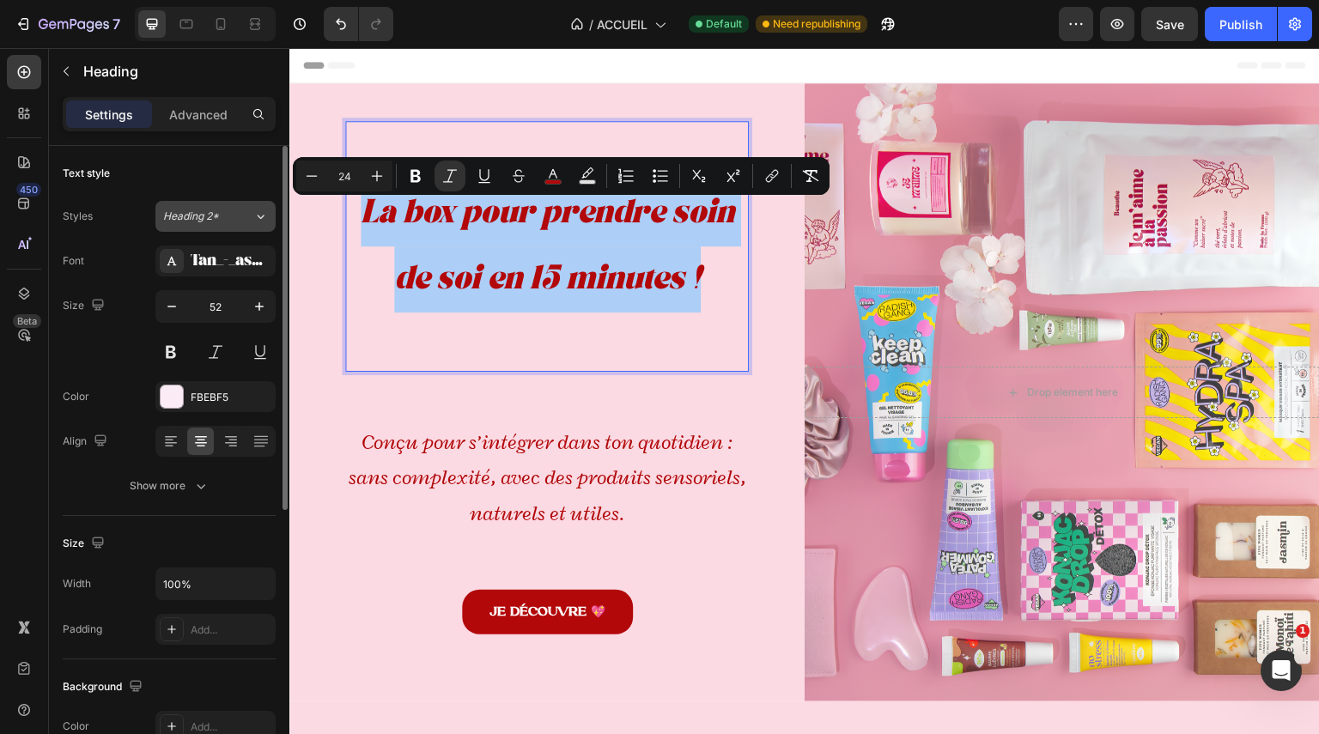
click at [254, 210] on icon at bounding box center [260, 216] width 15 height 17
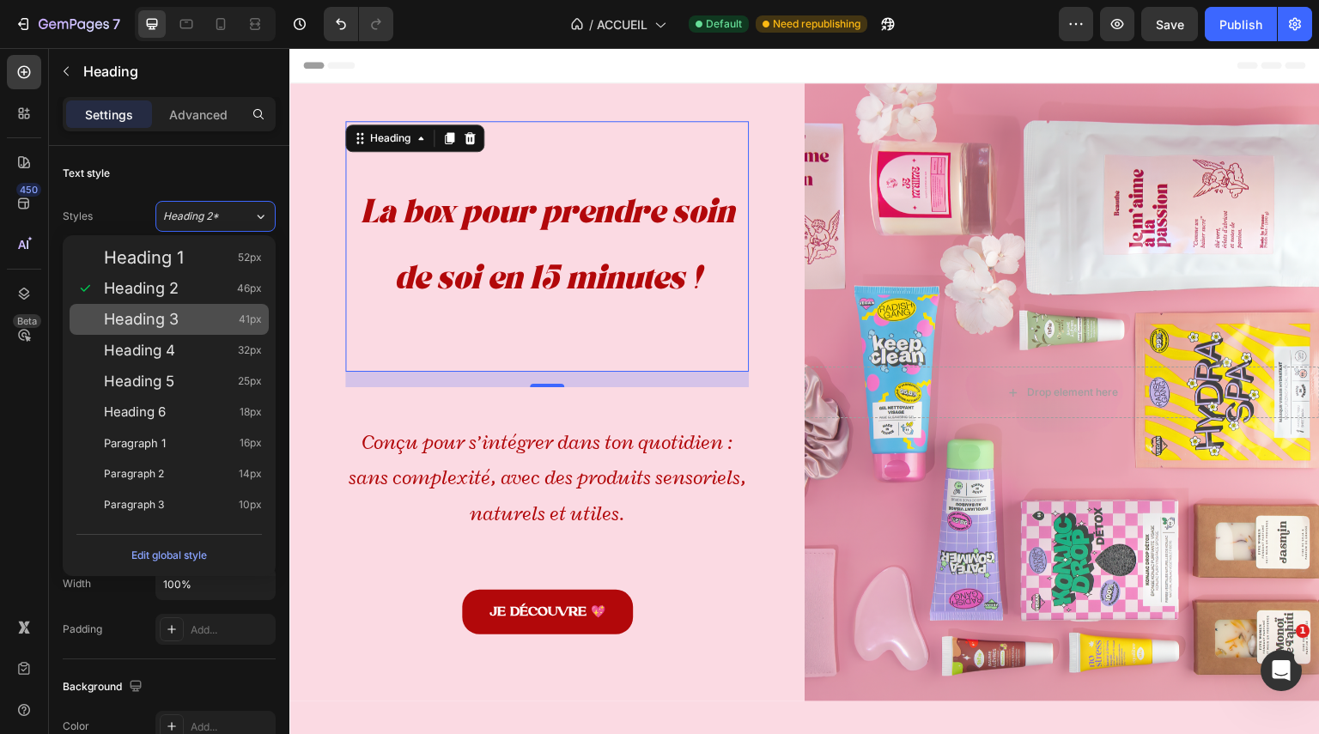
click at [194, 324] on div "Heading 3 41px" at bounding box center [183, 319] width 158 height 17
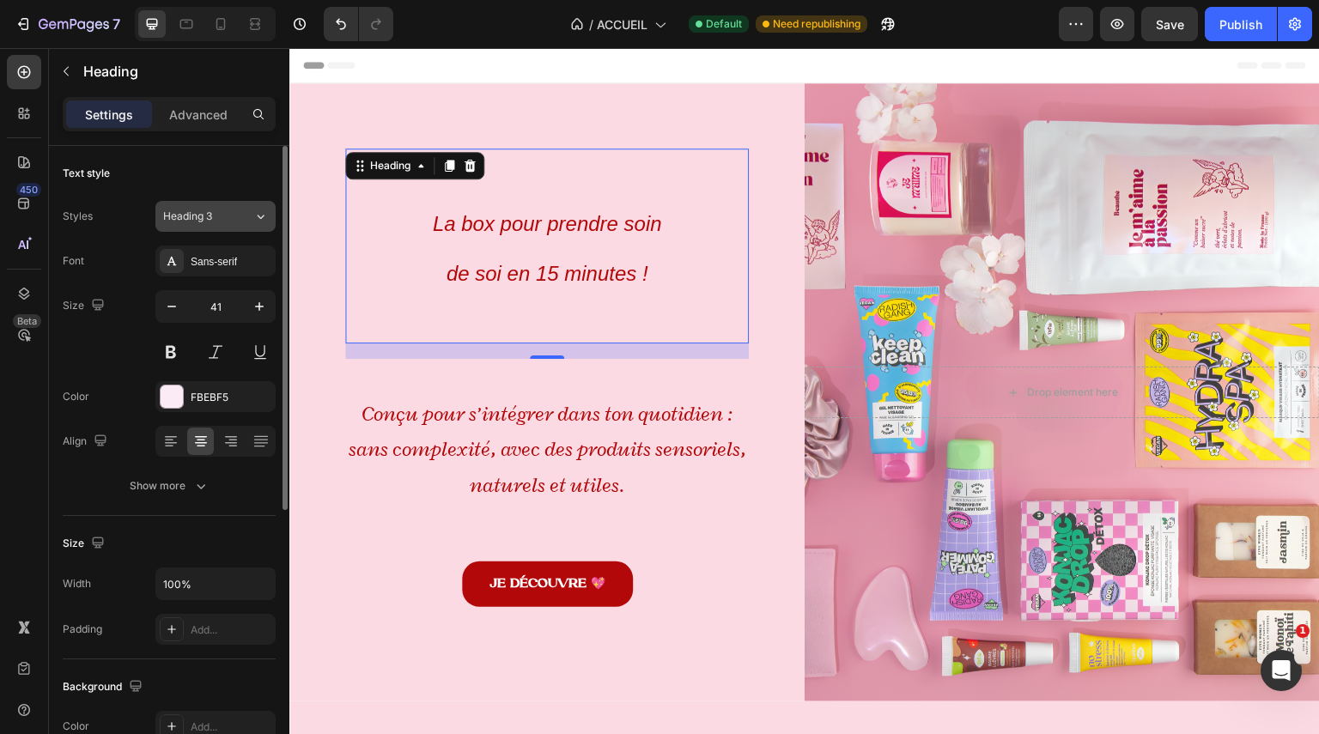
click at [196, 227] on button "Heading 3" at bounding box center [215, 216] width 120 height 31
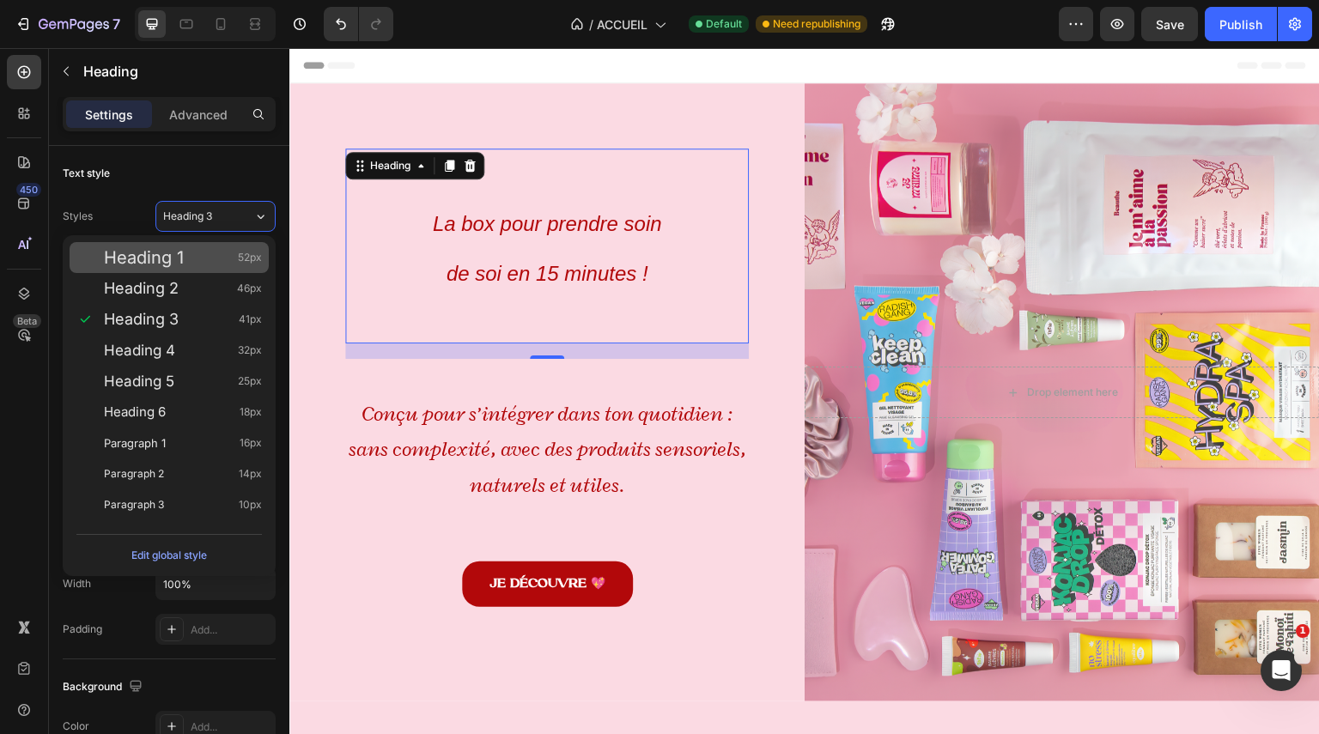
click at [198, 263] on div "Heading 1 52px" at bounding box center [183, 257] width 158 height 17
type input "52"
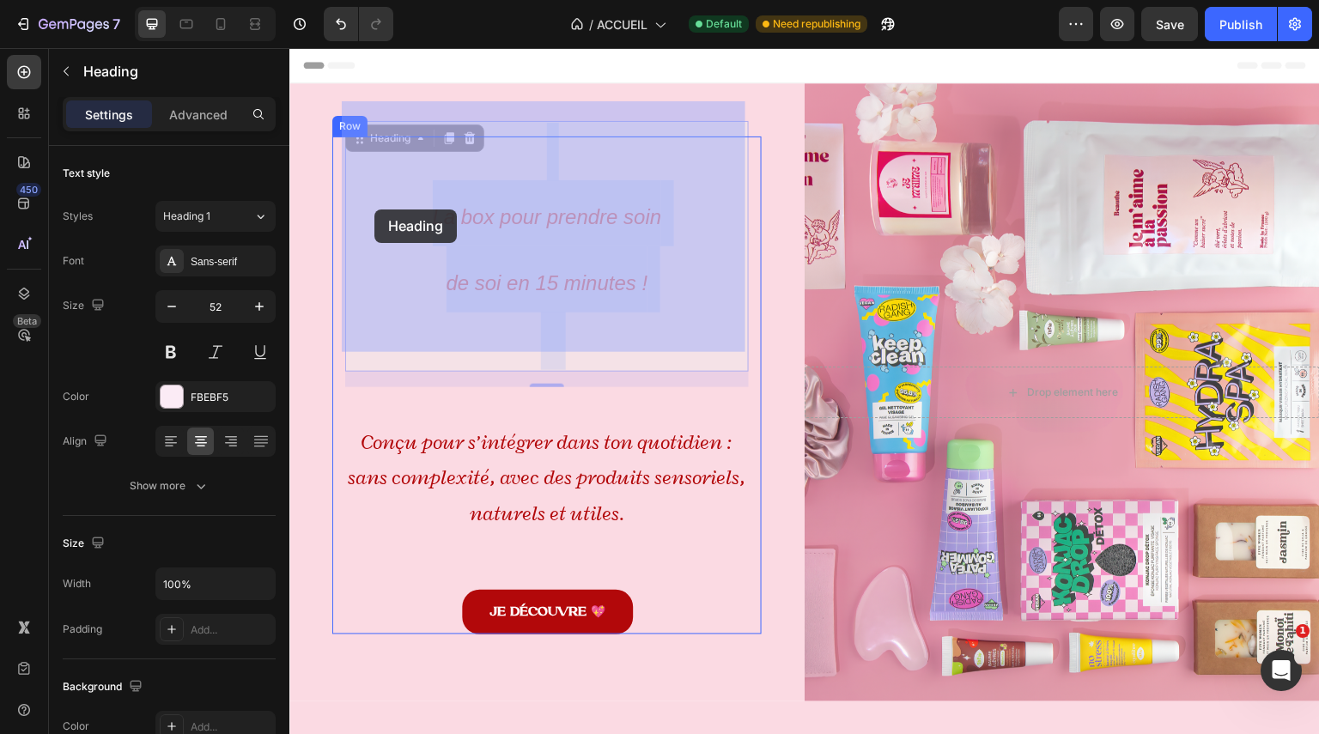
drag, startPoint x: 658, startPoint y: 287, endPoint x: 374, endPoint y: 209, distance: 294.0
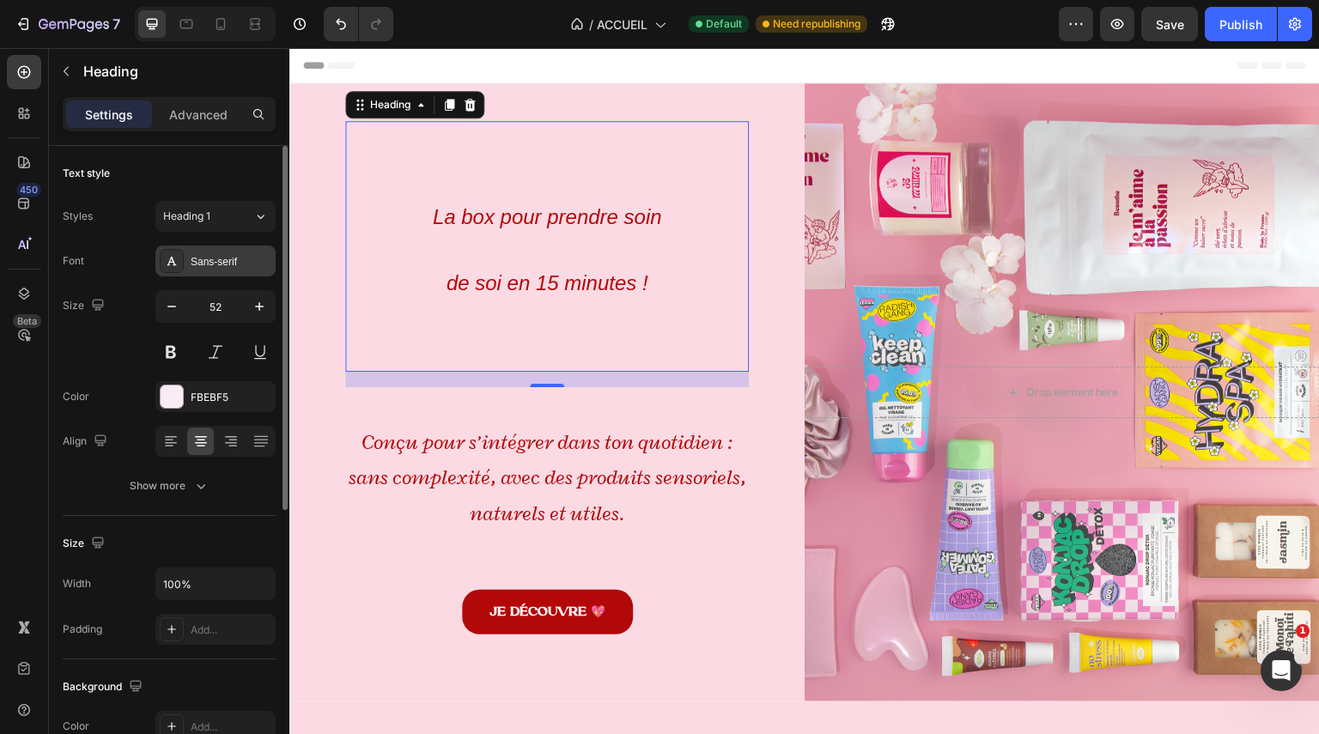
click at [205, 267] on div "Sans-serif" at bounding box center [231, 261] width 81 height 15
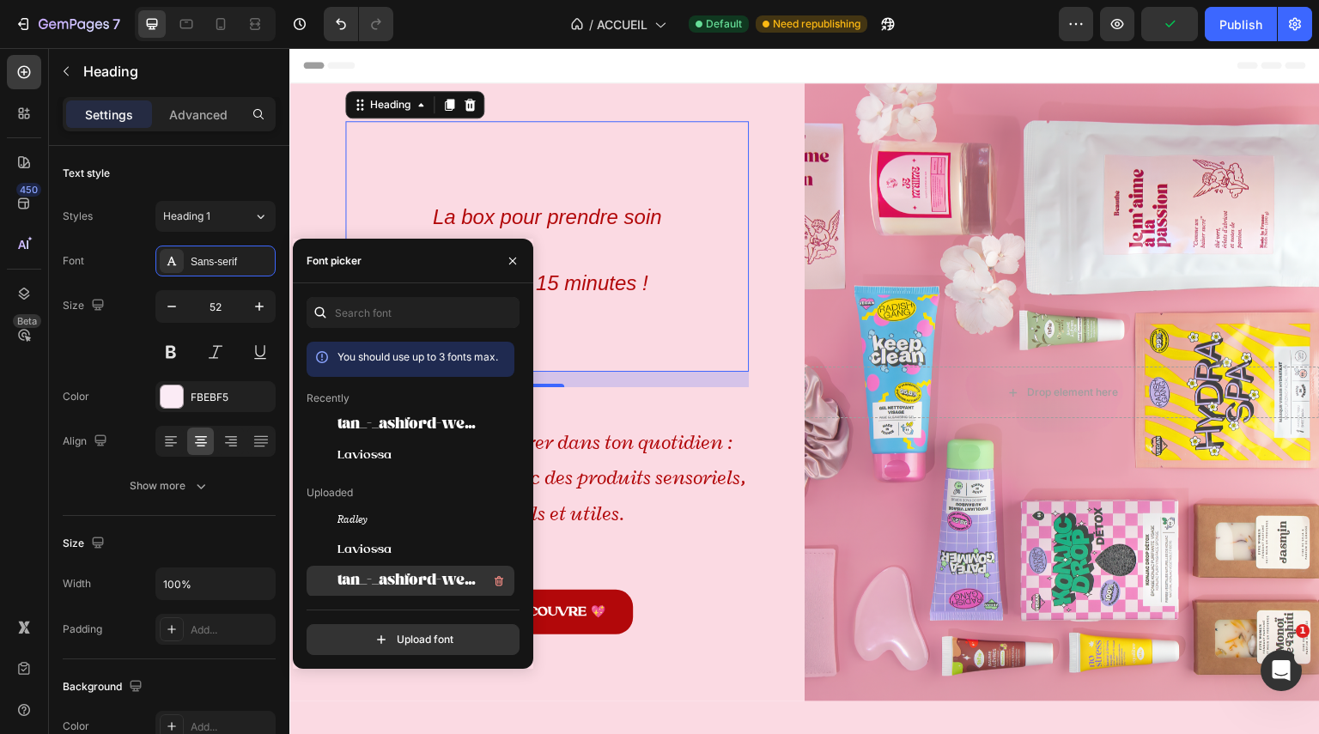
click at [441, 581] on span "tan_-_ashford-webfont" at bounding box center [409, 581] width 143 height 15
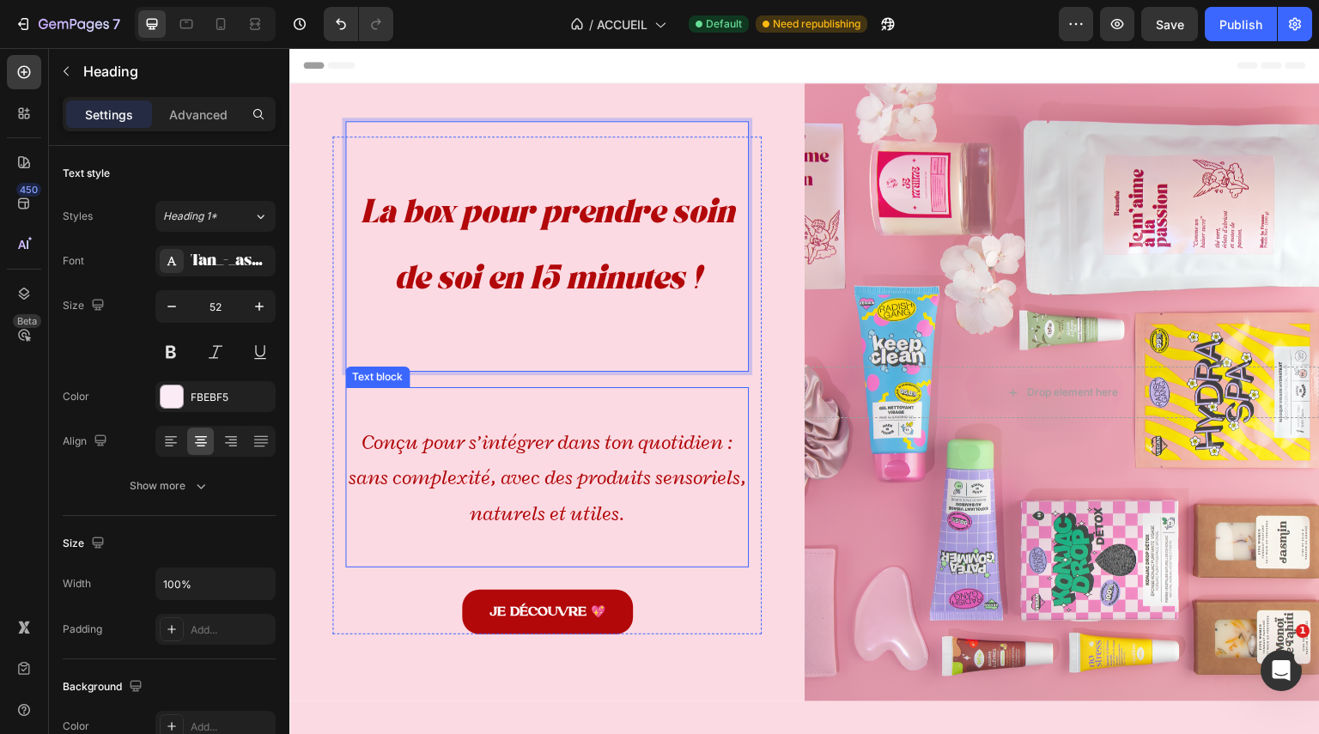
click at [634, 458] on p "Conçu pour s’intégrer dans ton quotidien : sans complexité, avec des produits s…" at bounding box center [547, 477] width 400 height 107
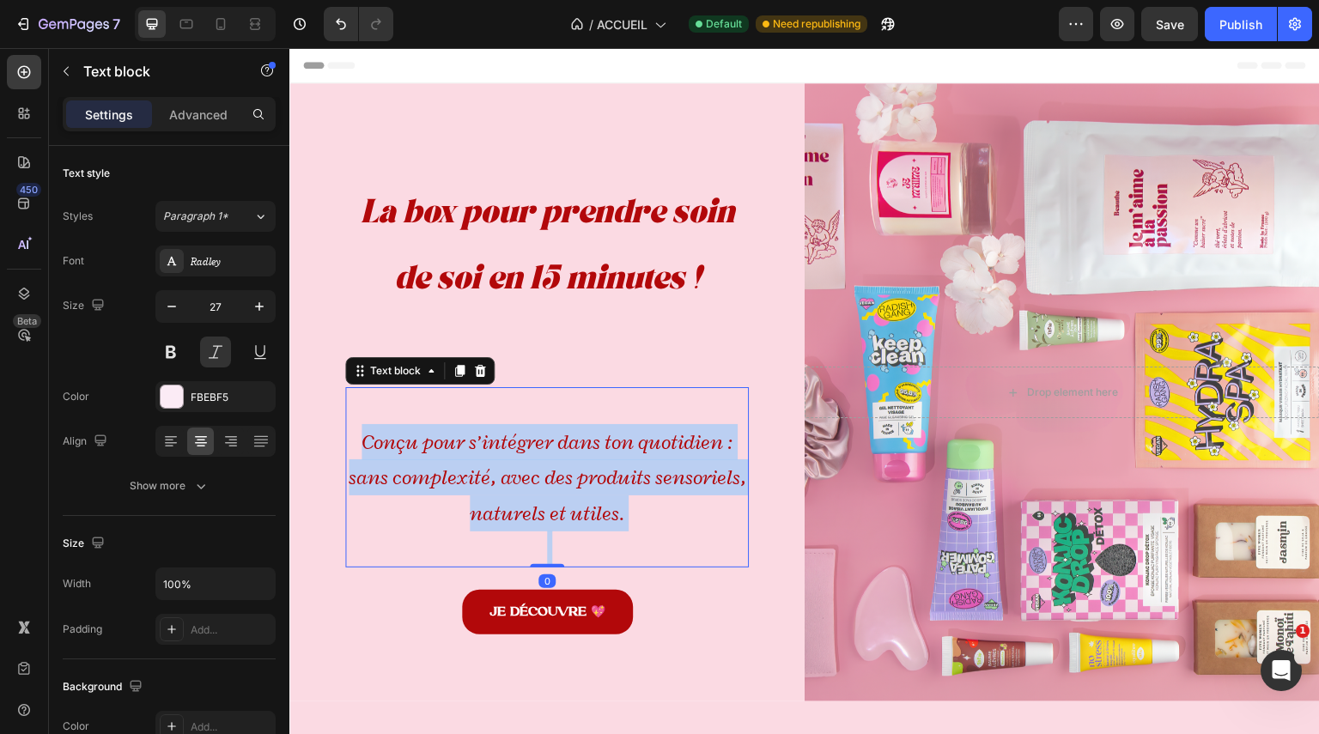
click at [634, 458] on p "Conçu pour s’intégrer dans ton quotidien : sans complexité, avec des produits s…" at bounding box center [547, 477] width 400 height 107
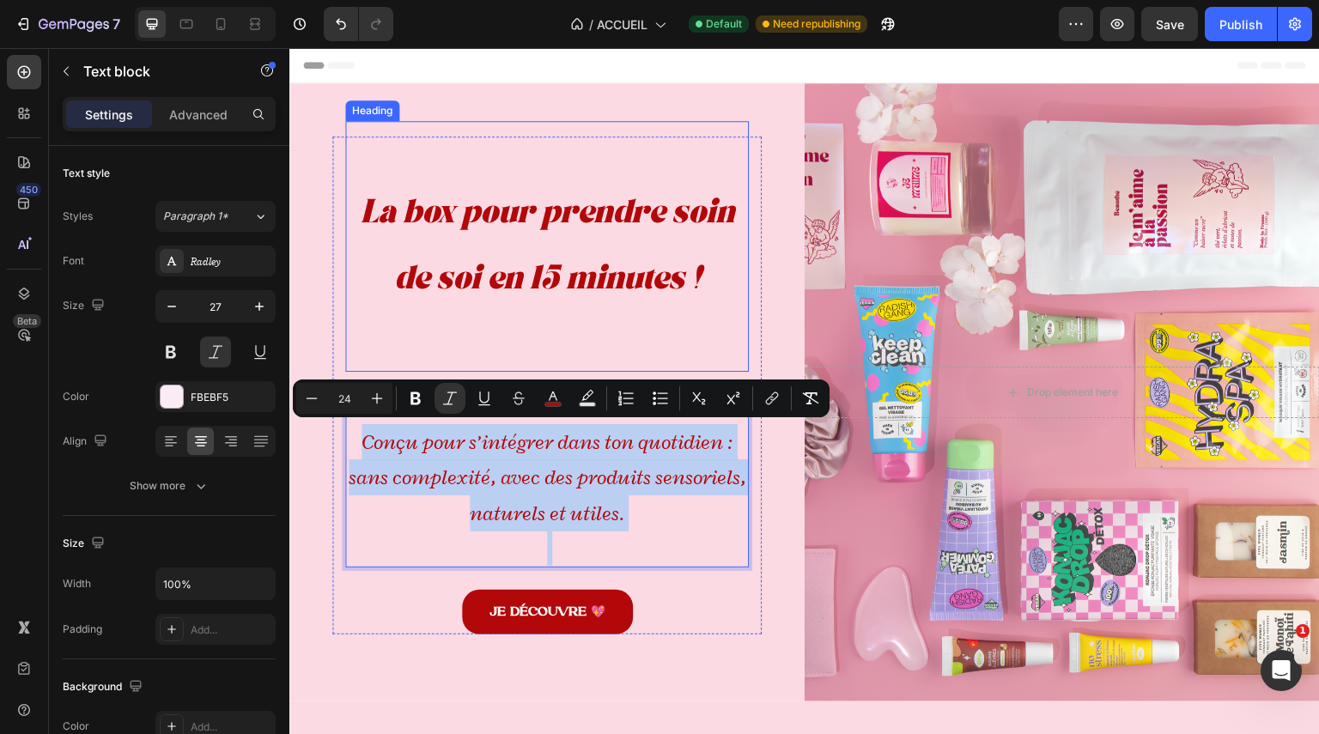
click at [637, 220] on icon "La box pour prendre soin" at bounding box center [548, 216] width 374 height 21
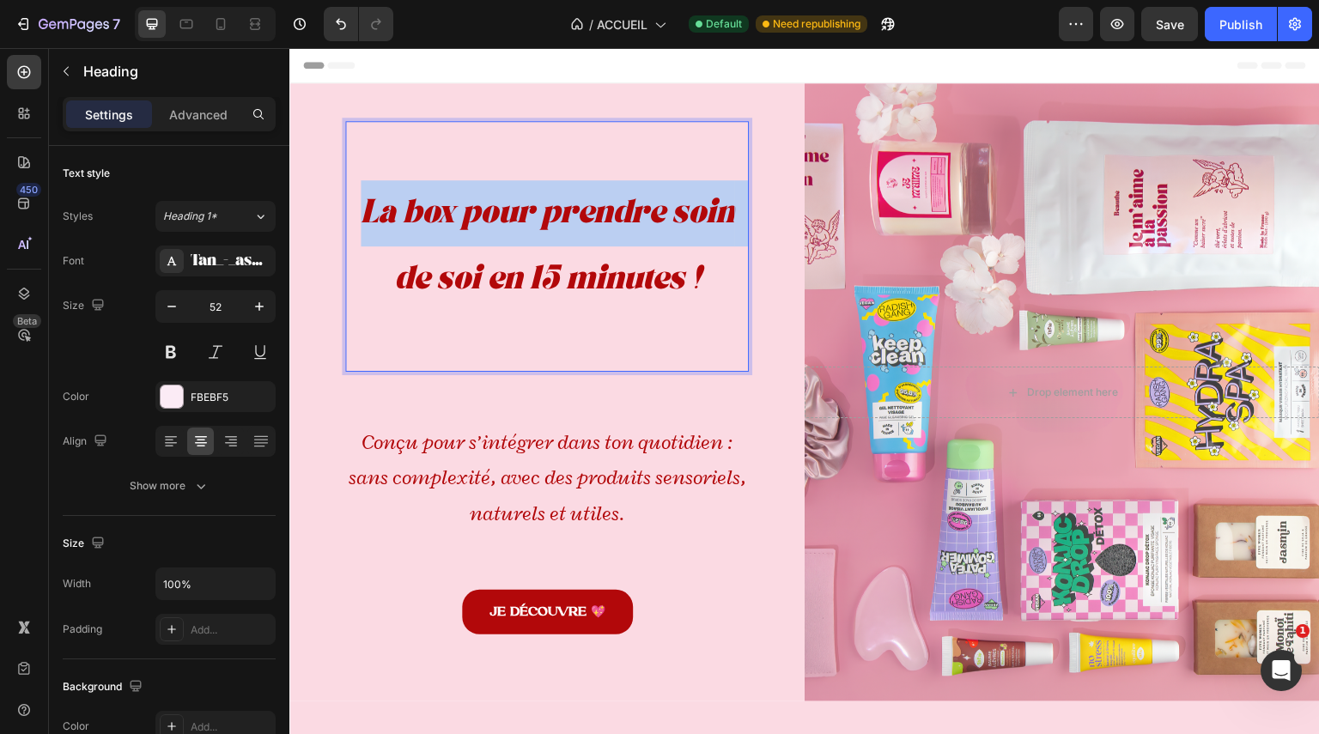
click at [637, 220] on icon "La box pour prendre soin" at bounding box center [548, 216] width 374 height 21
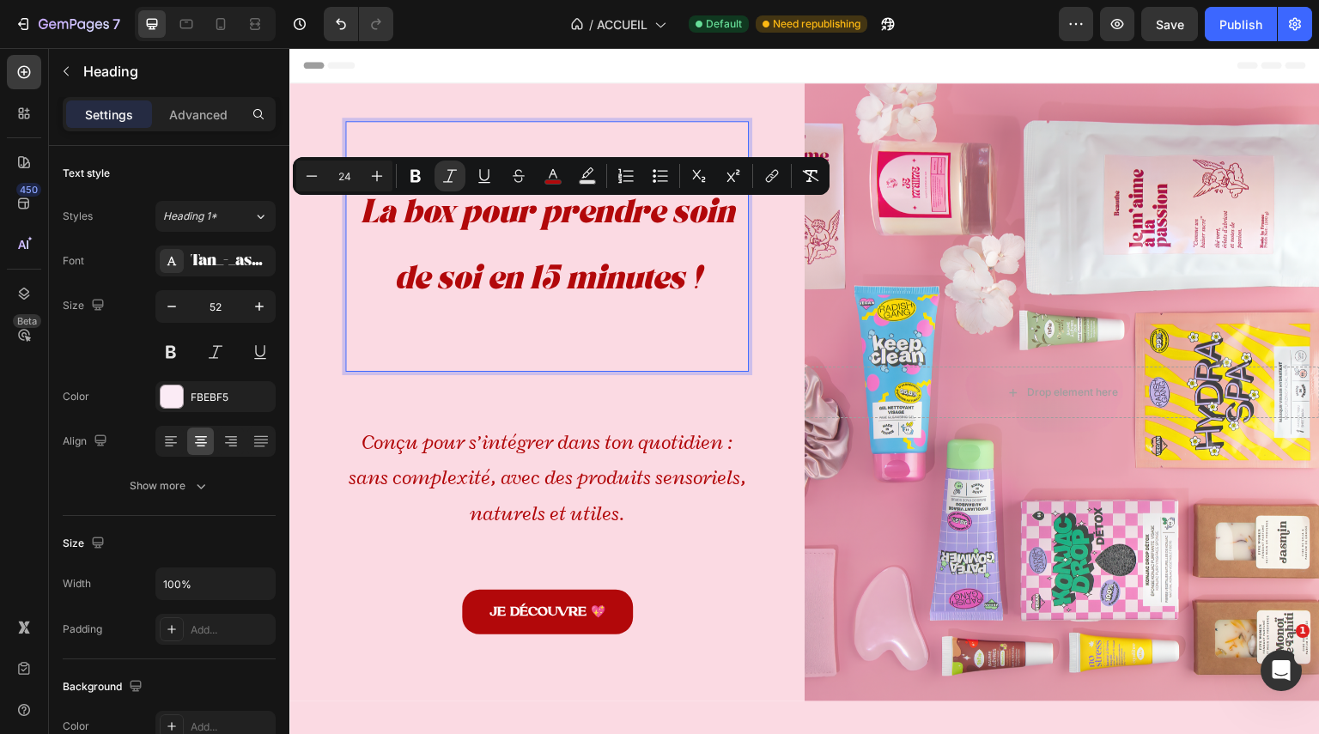
click at [687, 260] on p "La box pour prendre soin de soi en 15 minutes !" at bounding box center [547, 246] width 400 height 247
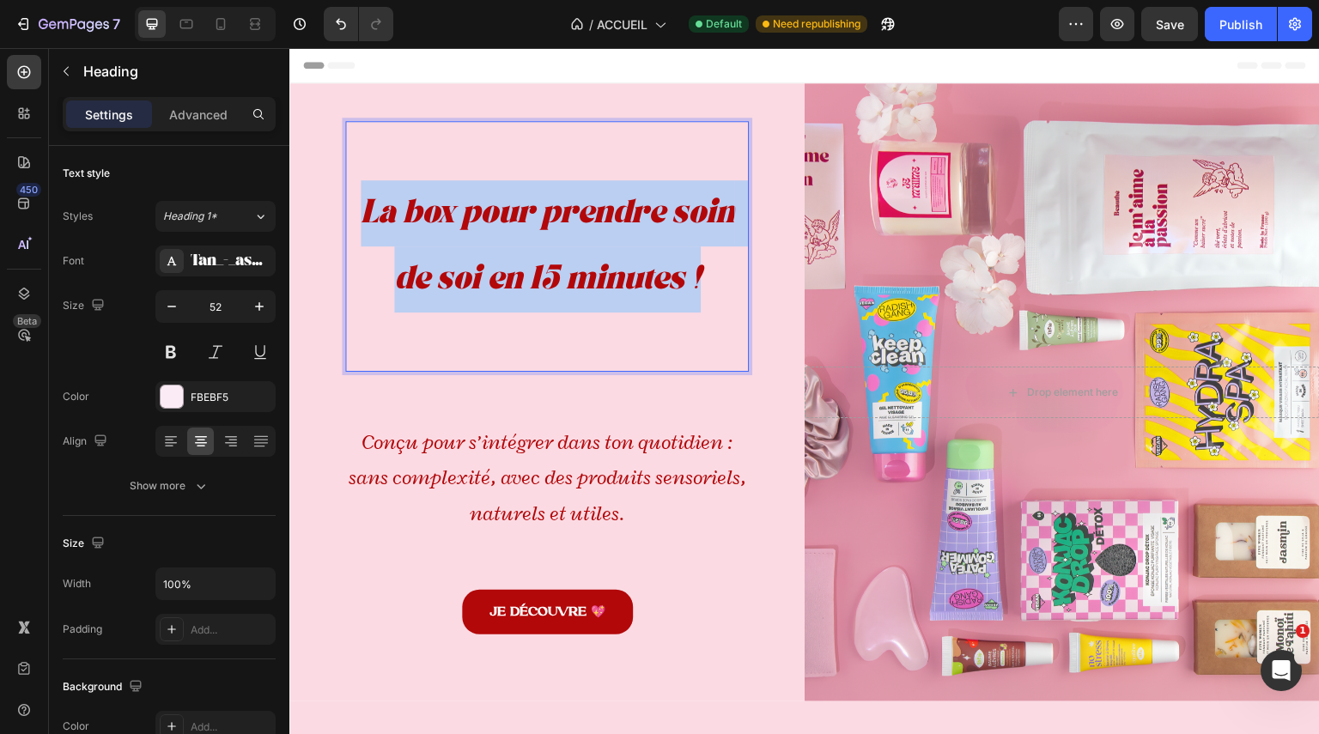
drag, startPoint x: 717, startPoint y: 278, endPoint x: 358, endPoint y: 204, distance: 366.7
click at [358, 204] on p "La box pour prendre soin de soi en 15 minutes !" at bounding box center [547, 246] width 400 height 247
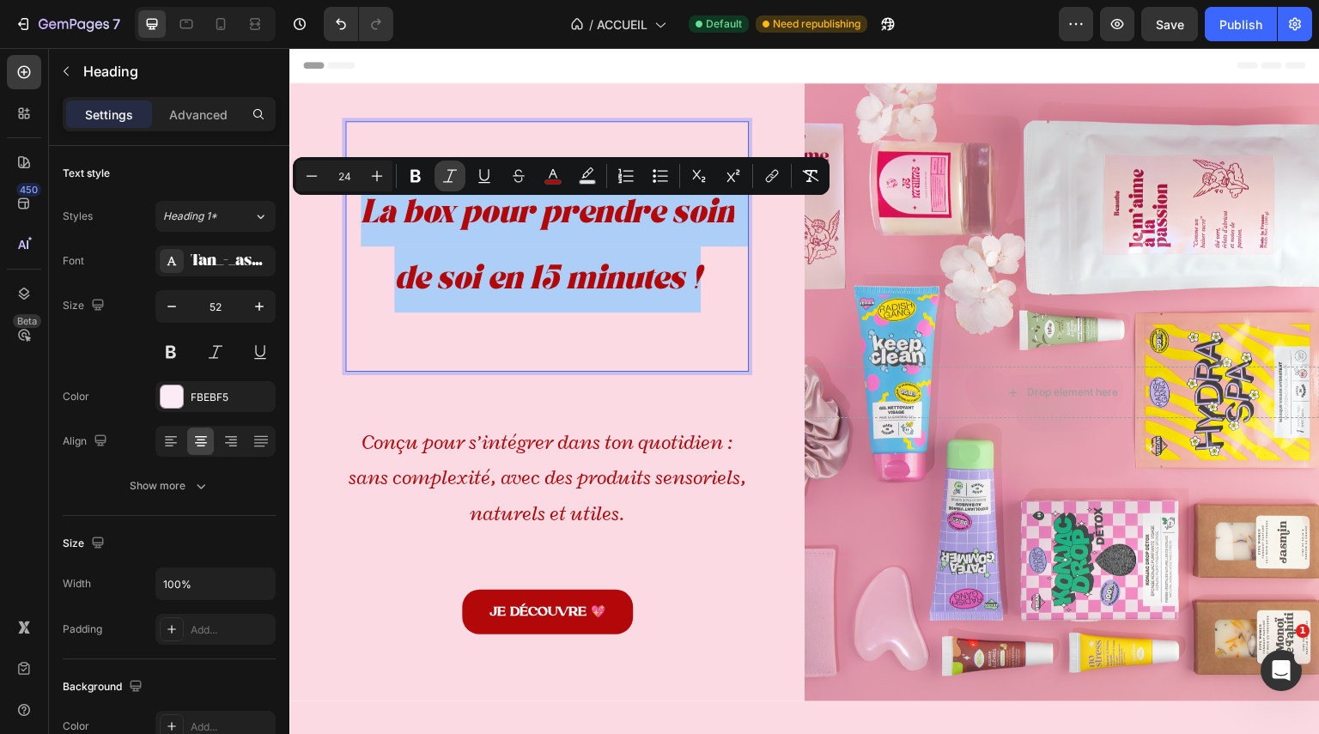
click at [450, 167] on icon "Editor contextual toolbar" at bounding box center [449, 175] width 17 height 17
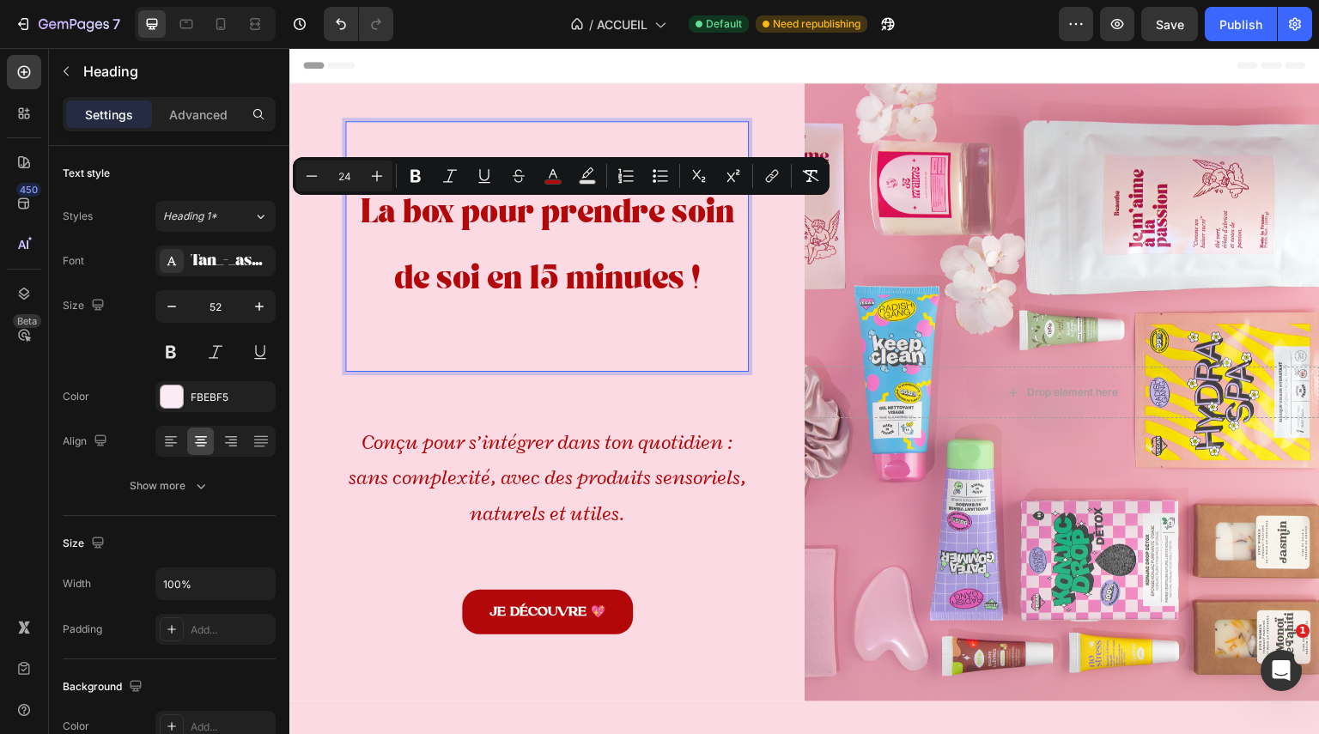
click at [720, 374] on div "La box pour prendre soin de soi en 15 minutes ! Heading 18 Conçu pour s’intégre…" at bounding box center [547, 386] width 404 height 499
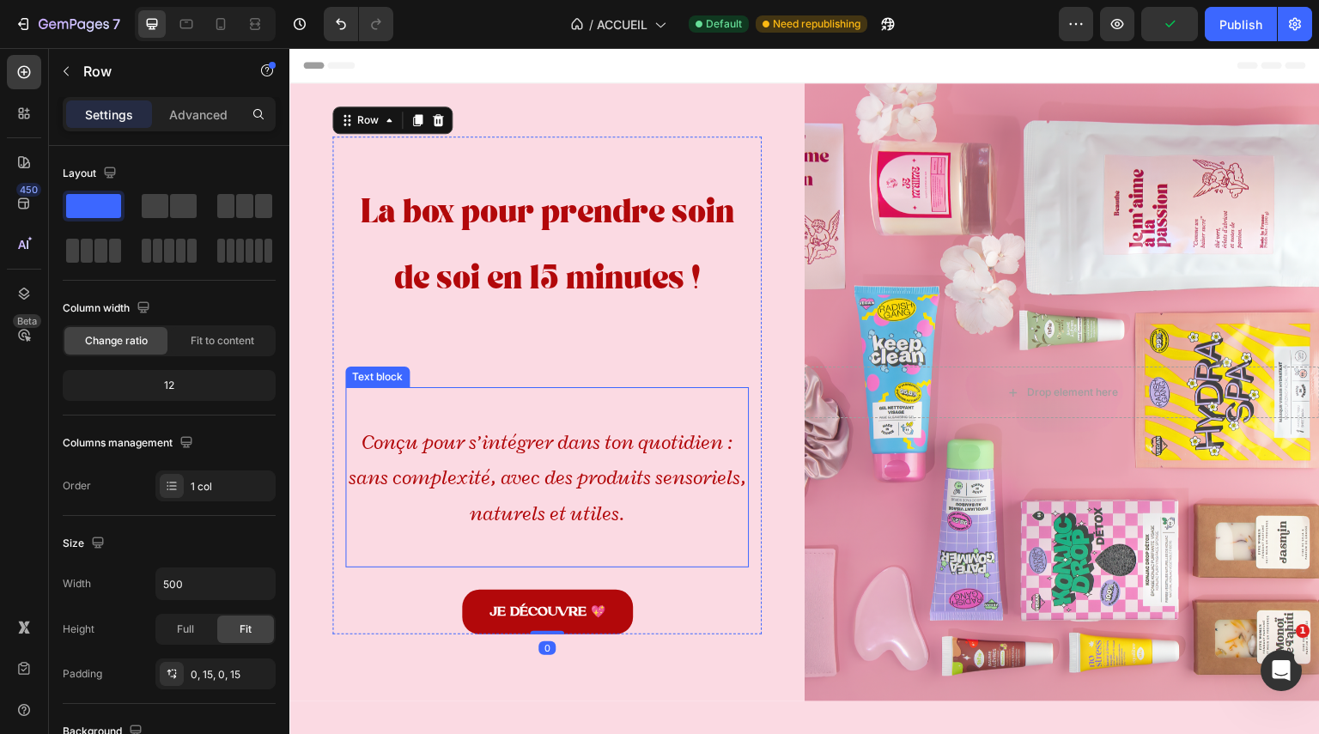
click at [692, 485] on icon "Conçu pour s’intégrer dans ton quotidien : sans complexité, avec des produits s…" at bounding box center [548, 477] width 398 height 97
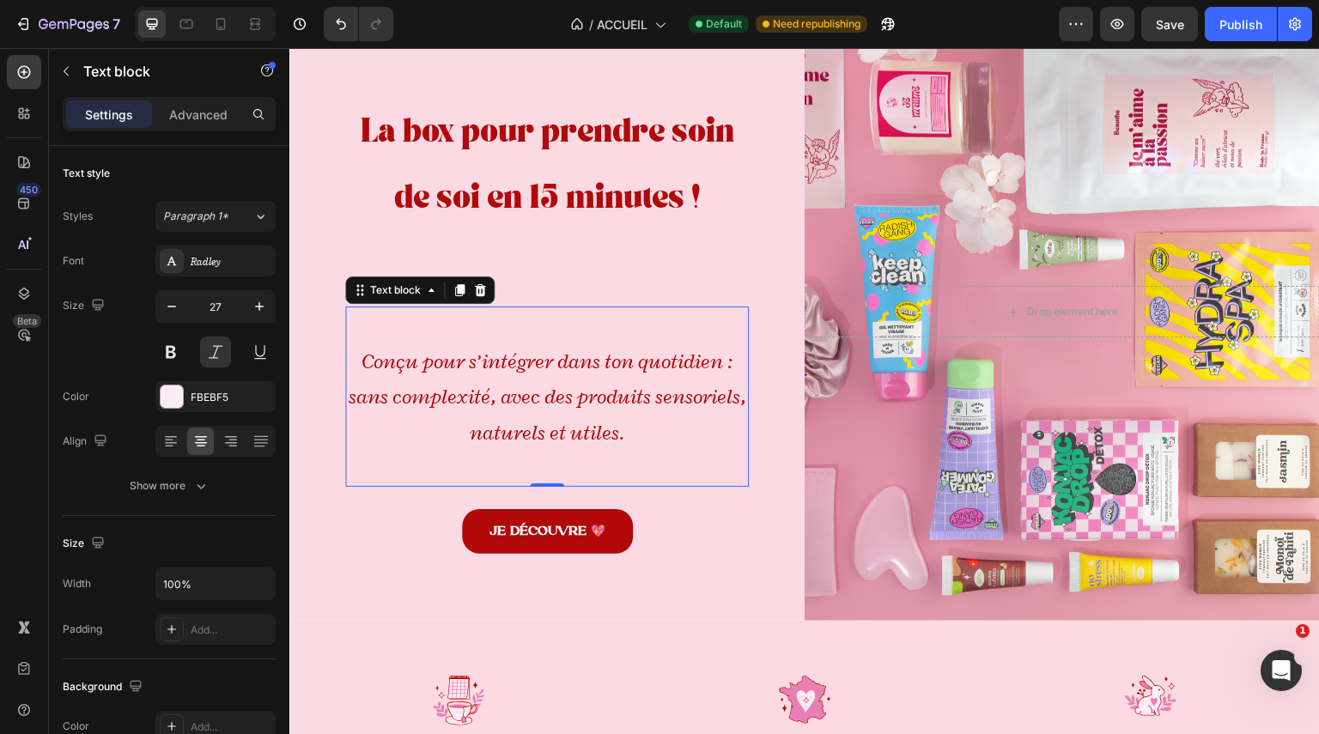
scroll to position [79, 0]
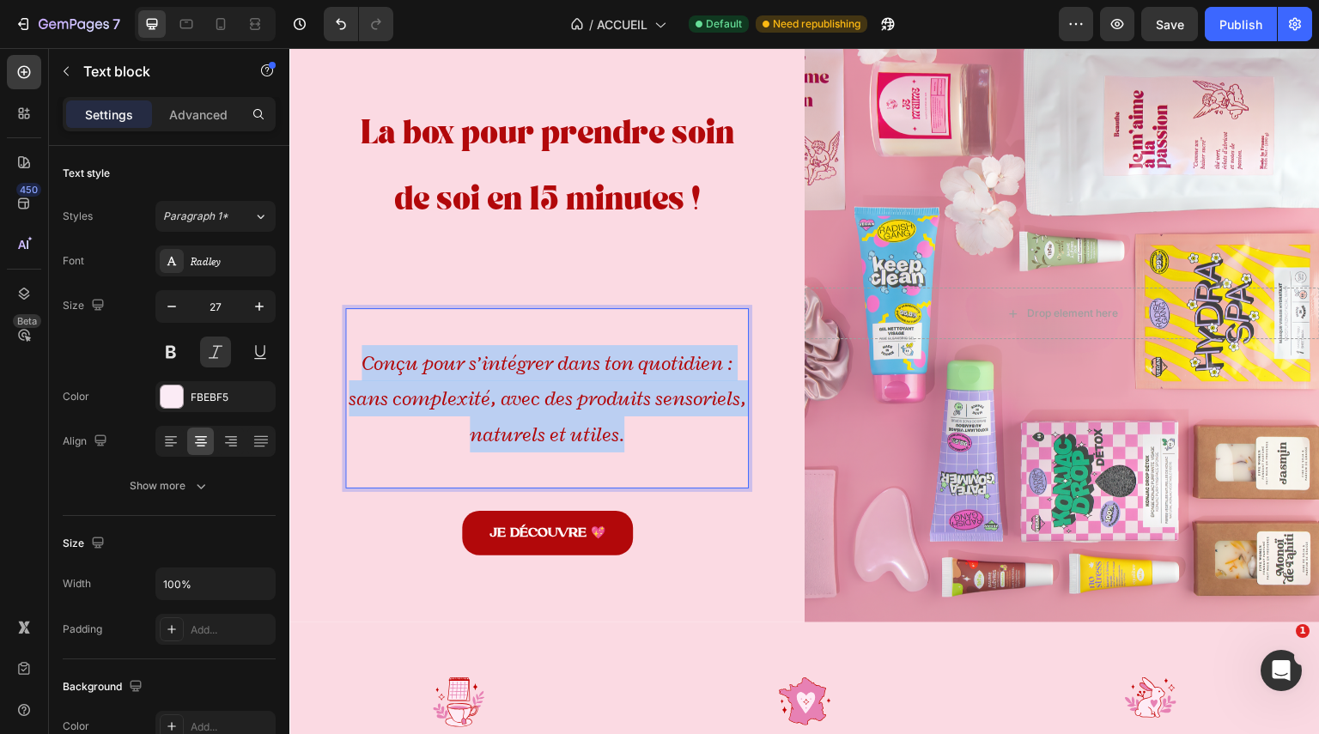
drag, startPoint x: 633, startPoint y: 437, endPoint x: 352, endPoint y: 369, distance: 288.9
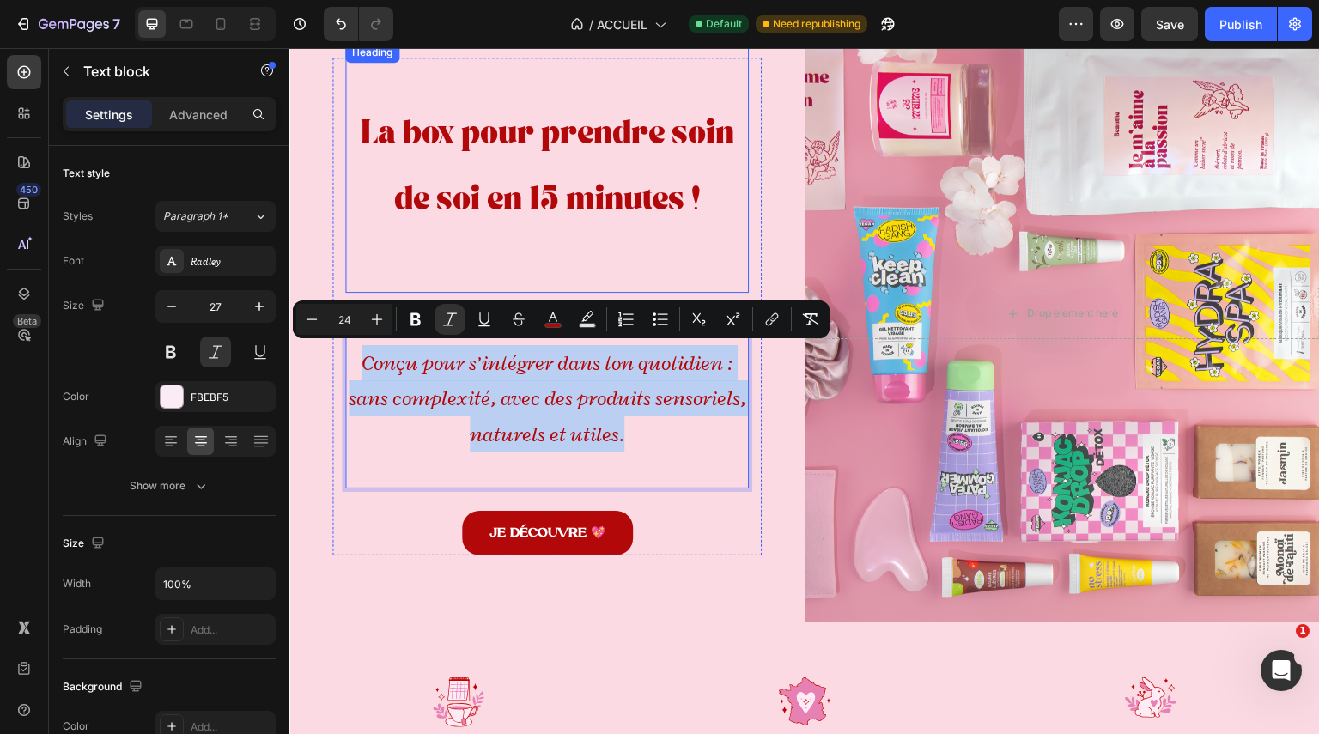
click at [503, 205] on span "de soi en 15 minutes !" at bounding box center [547, 203] width 307 height 21
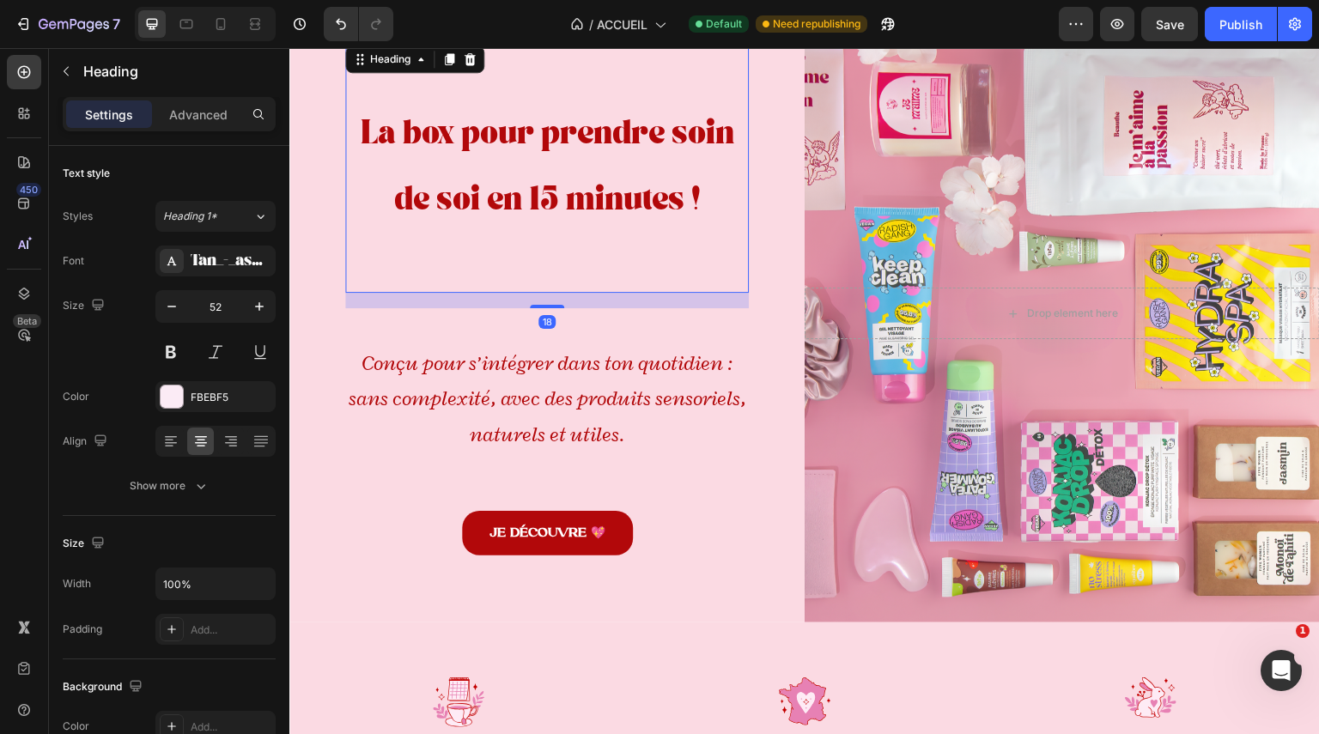
scroll to position [76, 0]
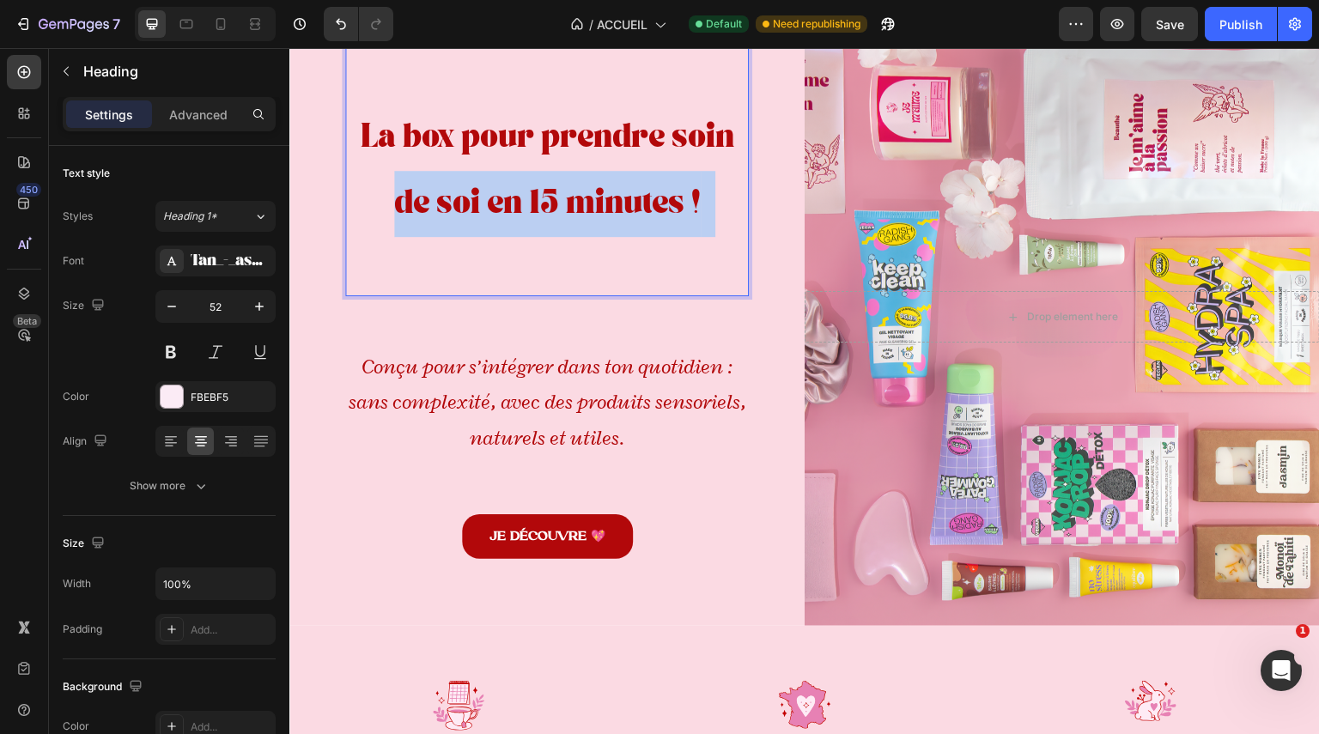
click at [503, 205] on span "de soi en 15 minutes !" at bounding box center [547, 207] width 307 height 21
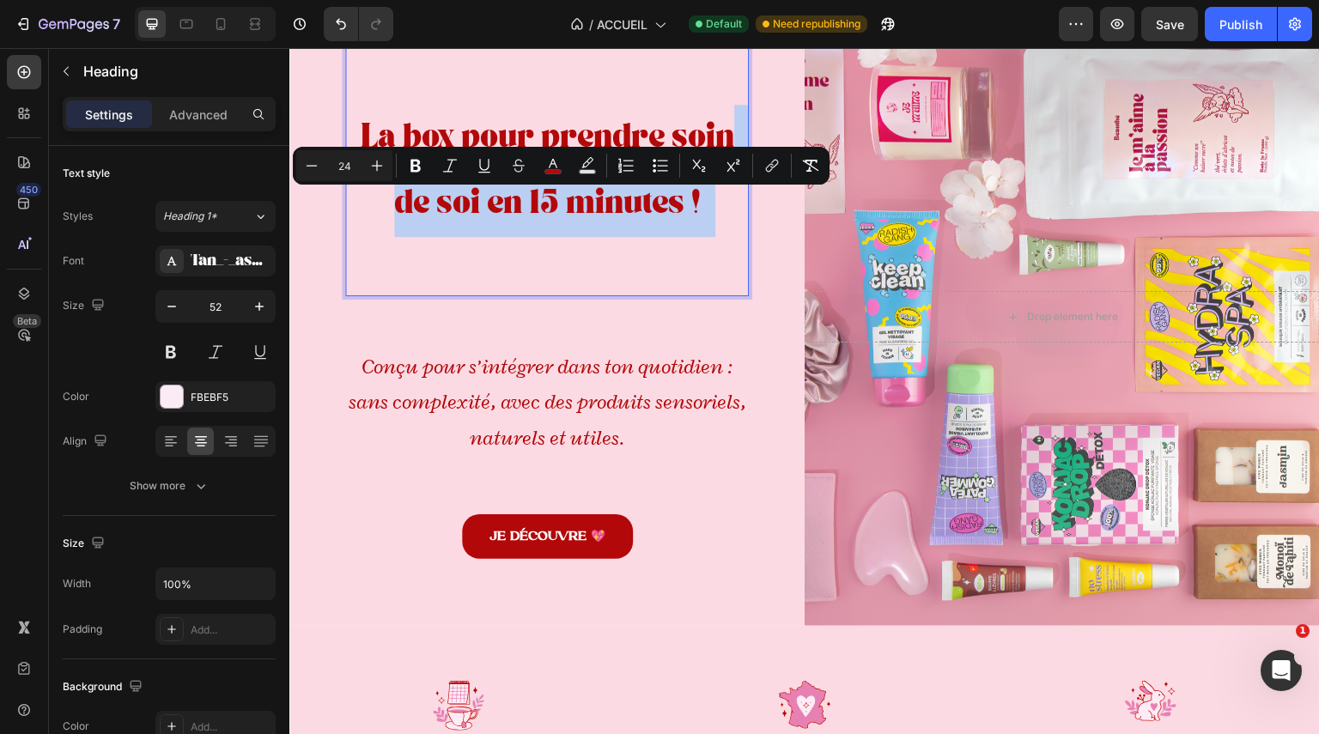
click at [691, 204] on span "de soi en 15 minutes !" at bounding box center [547, 207] width 307 height 21
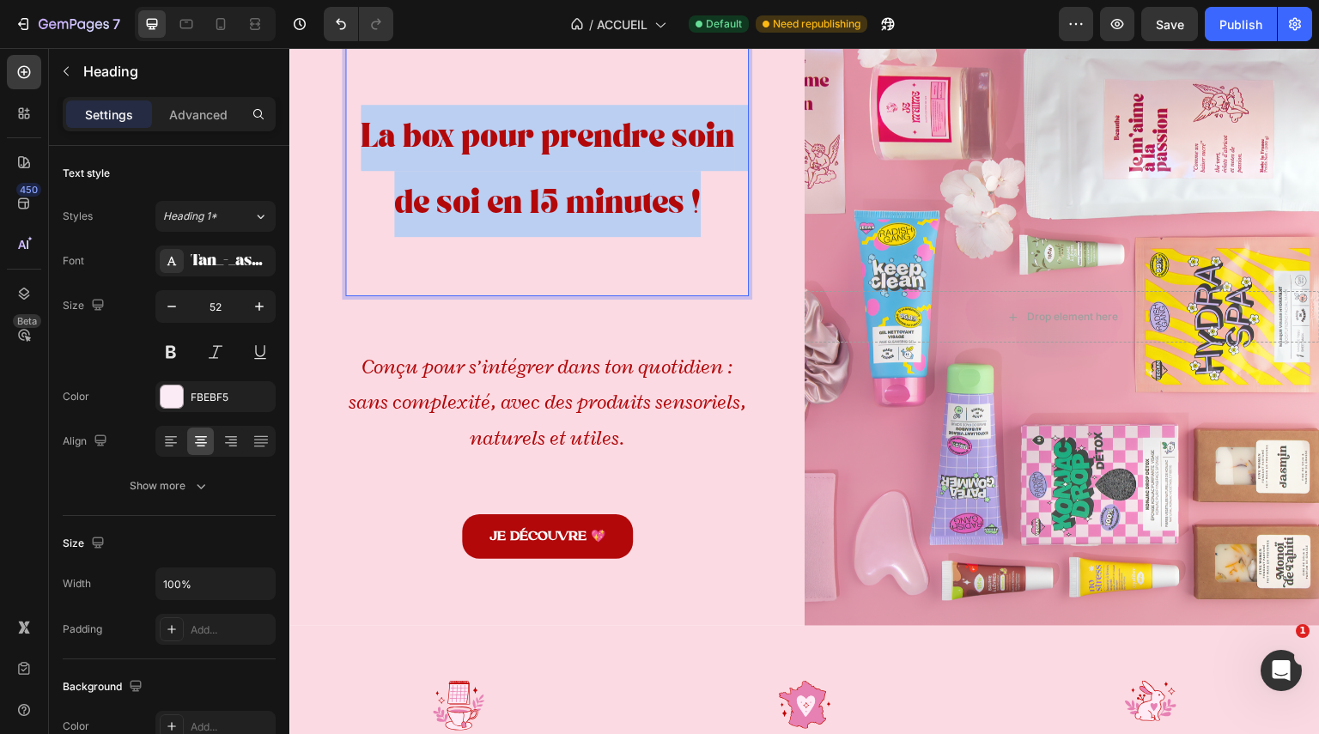
drag, startPoint x: 704, startPoint y: 206, endPoint x: 344, endPoint y: 121, distance: 370.6
click at [347, 121] on p "La box pour prendre soin de soi en 15 minutes !" at bounding box center [547, 170] width 400 height 247
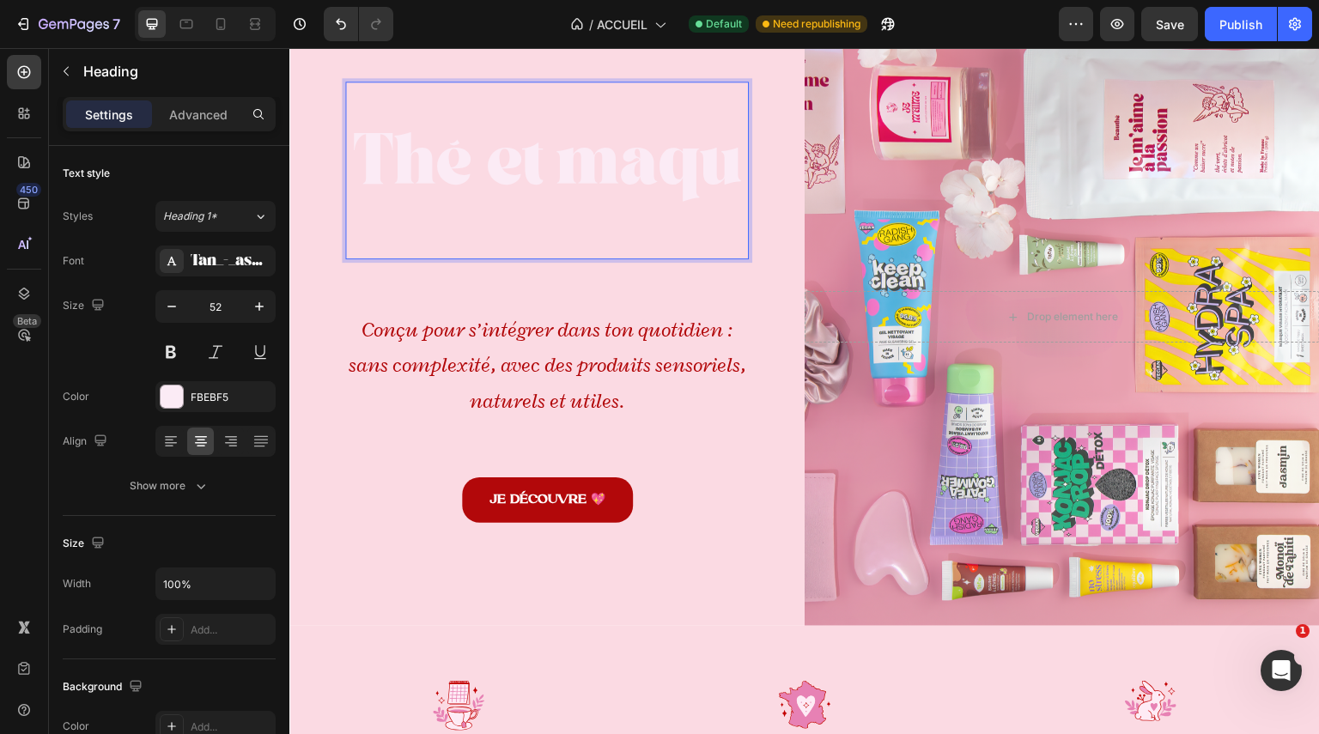
scroll to position [47, 0]
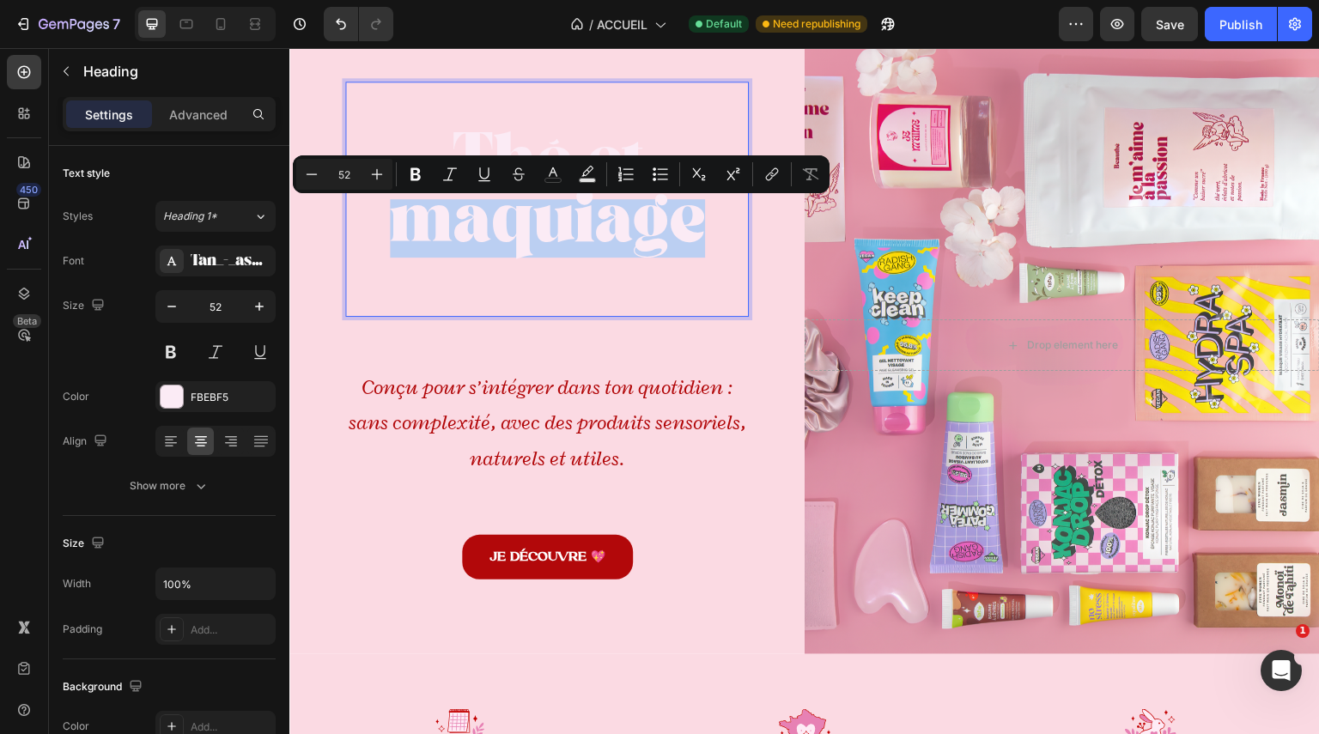
drag, startPoint x: 522, startPoint y: 216, endPoint x: 477, endPoint y: 223, distance: 46.2
click at [477, 223] on p "⁠⁠⁠⁠⁠⁠⁠Thé et maquiage" at bounding box center [547, 199] width 400 height 232
click at [671, 242] on p "Thé et maquiage" at bounding box center [547, 199] width 400 height 232
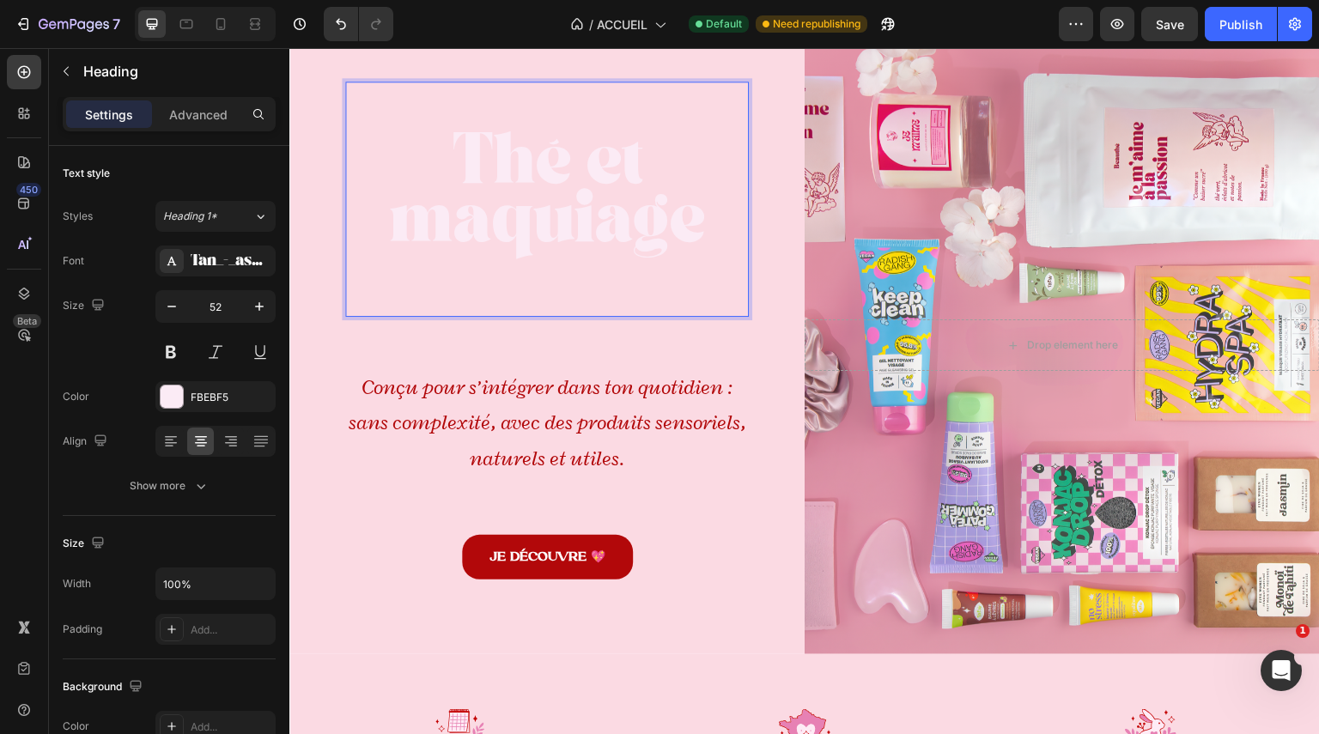
click at [699, 237] on p "Thé et maquiage" at bounding box center [547, 199] width 400 height 232
click at [686, 222] on p "Thé et maquiage" at bounding box center [547, 199] width 400 height 232
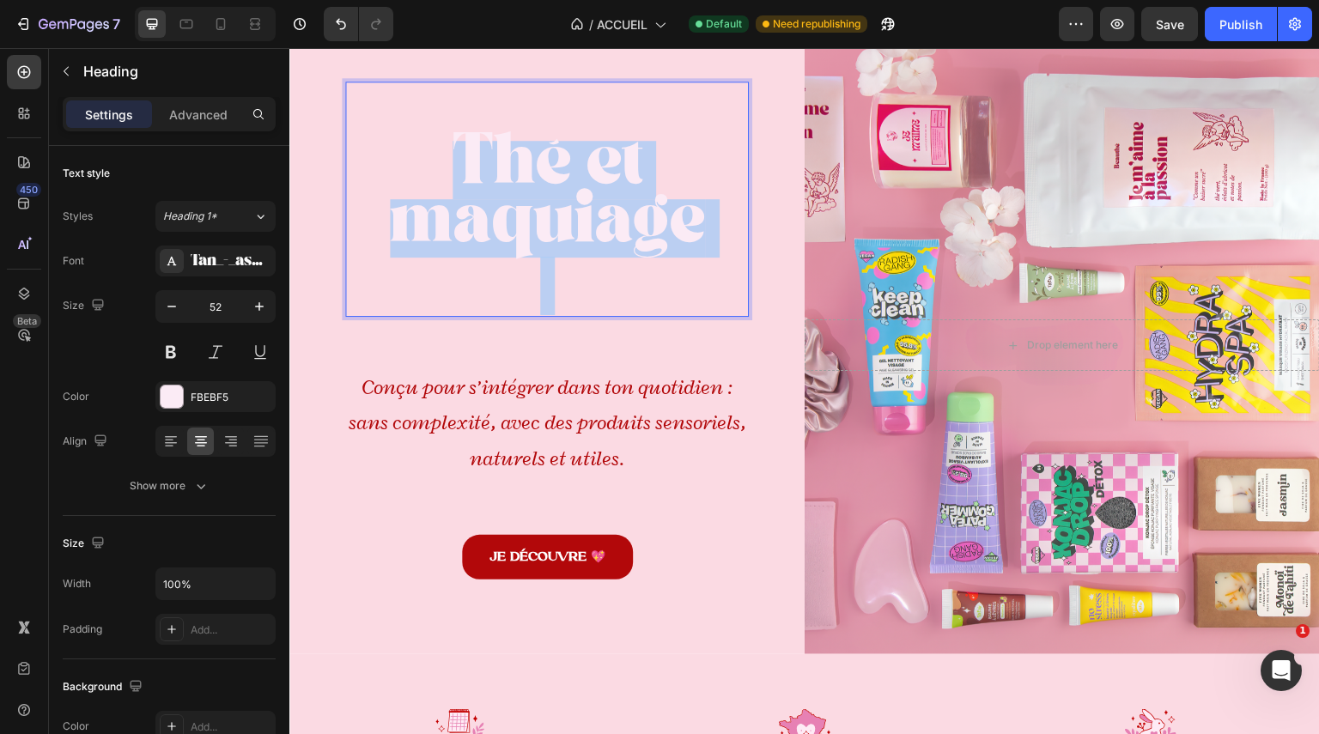
click at [686, 222] on p "Thé et maquiage" at bounding box center [547, 199] width 400 height 232
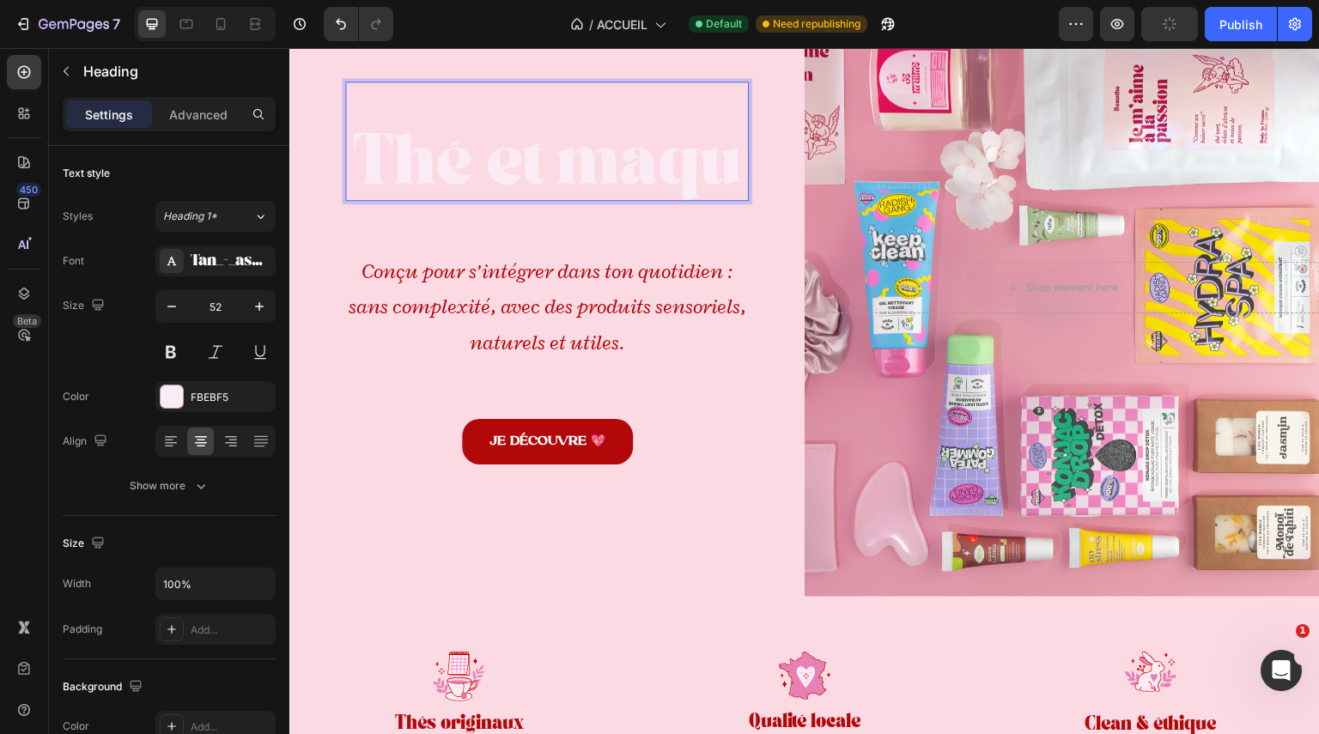
scroll to position [76, 0]
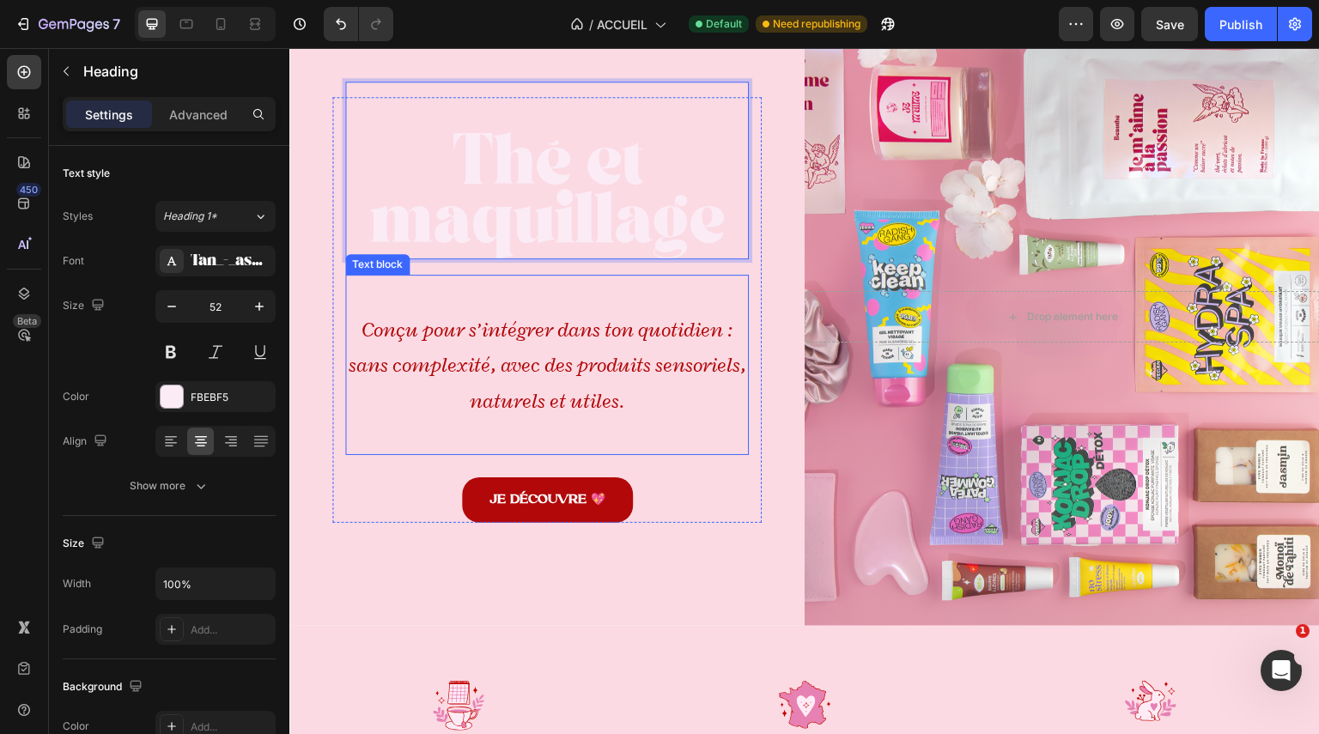
click at [636, 312] on p "Conçu pour s’intégrer dans ton quotidien : sans complexité, avec des produits s…" at bounding box center [547, 365] width 400 height 107
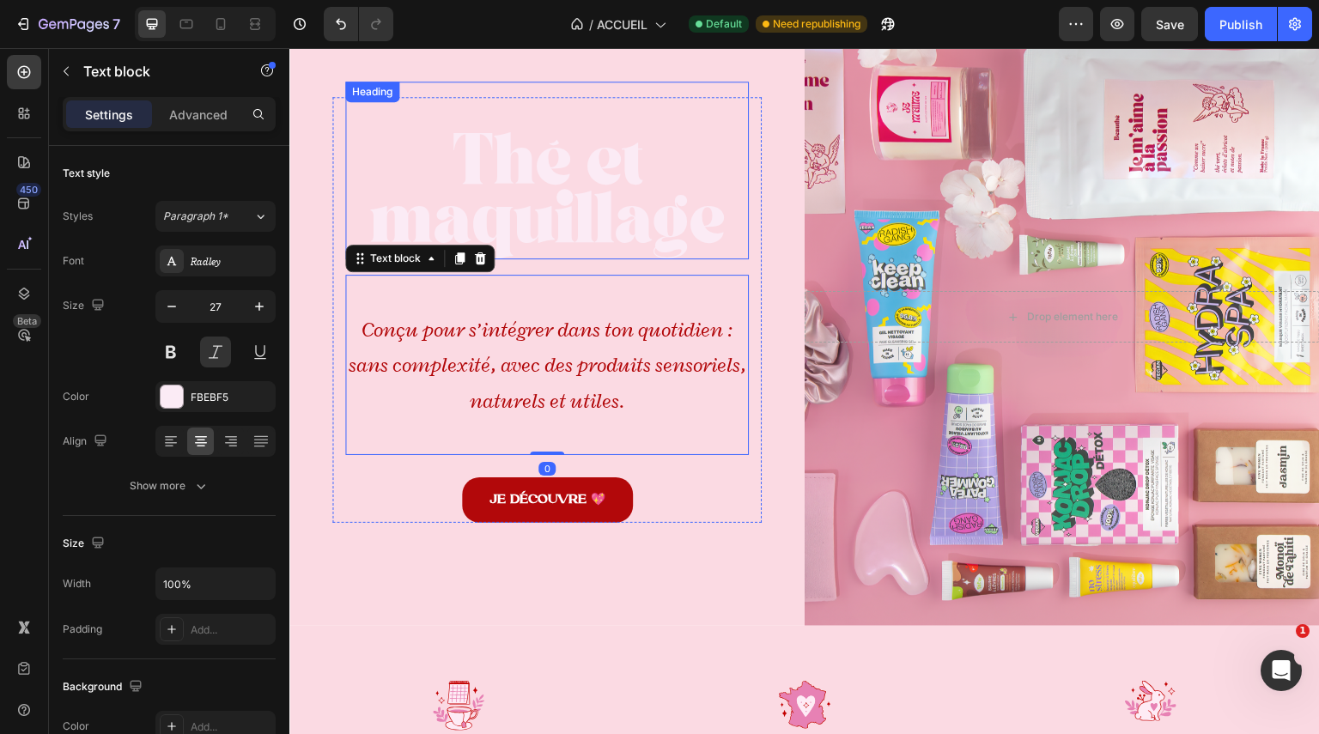
click at [638, 235] on p "⁠⁠⁠⁠⁠⁠⁠ Thé et maquillage" at bounding box center [547, 170] width 400 height 174
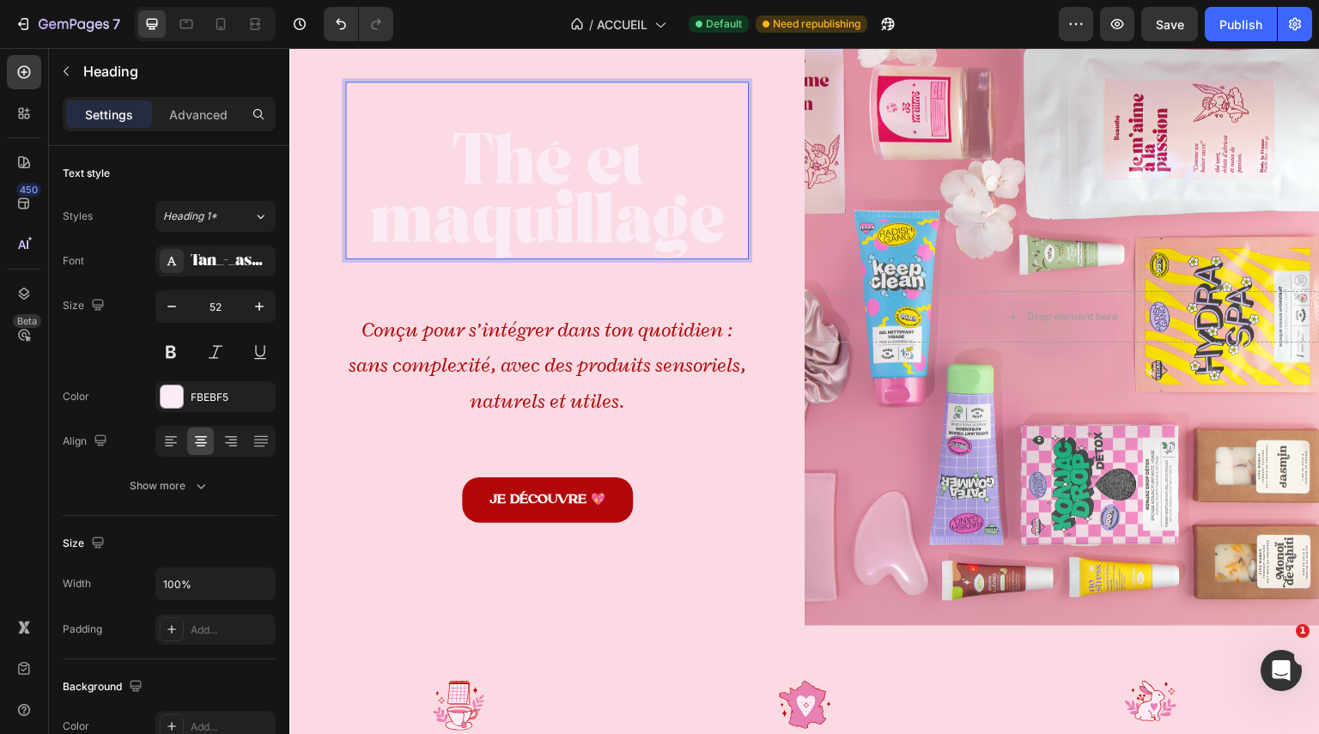
click at [638, 235] on p "⁠⁠⁠⁠⁠⁠⁠ Thé et maquillage" at bounding box center [547, 170] width 400 height 174
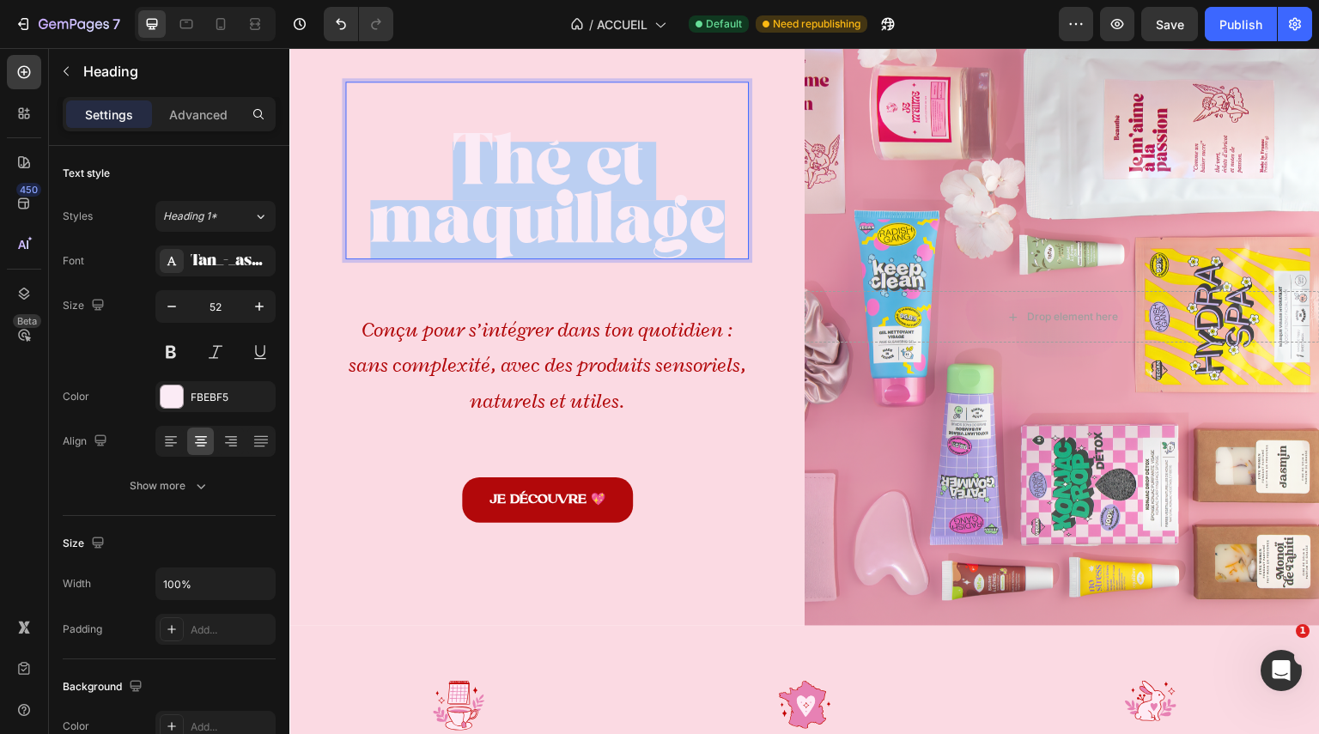
click at [638, 235] on p "⁠⁠⁠⁠⁠⁠⁠ Thé et maquillage" at bounding box center [547, 170] width 400 height 174
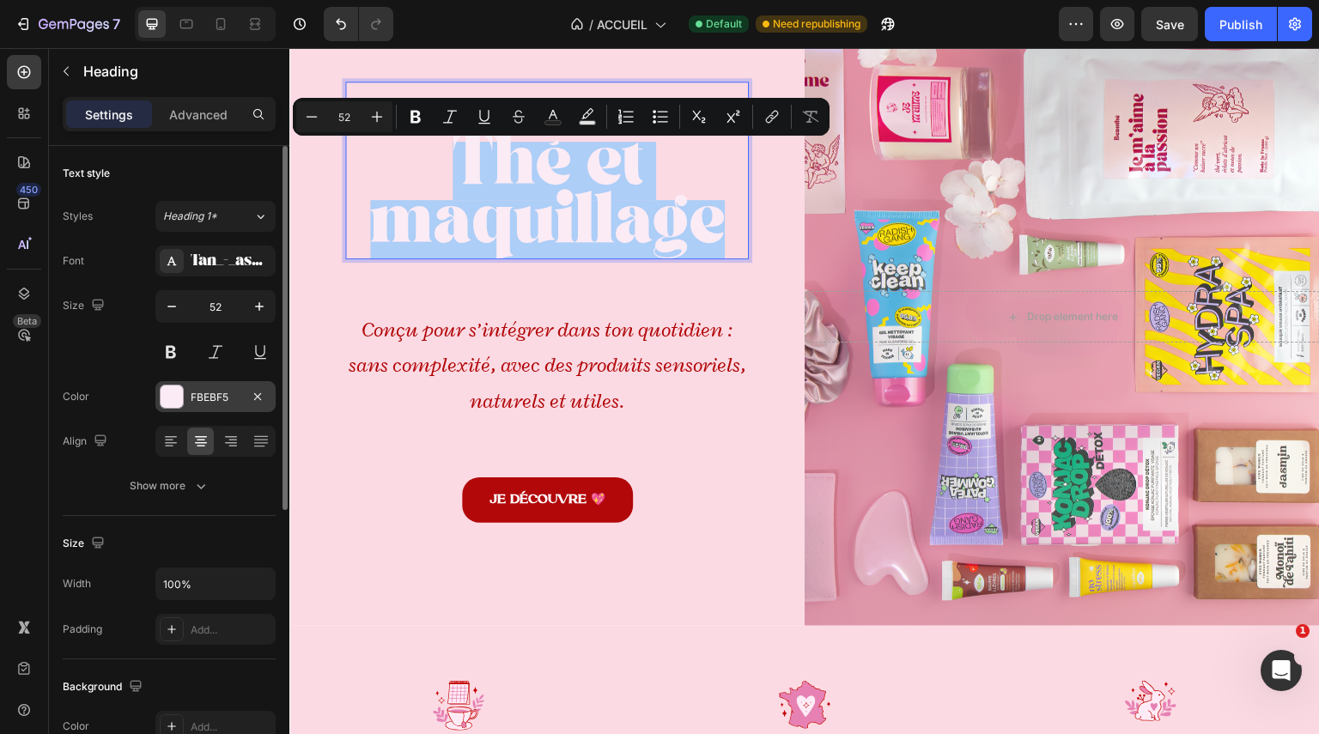
click at [210, 405] on div "FBEBF5" at bounding box center [215, 396] width 120 height 31
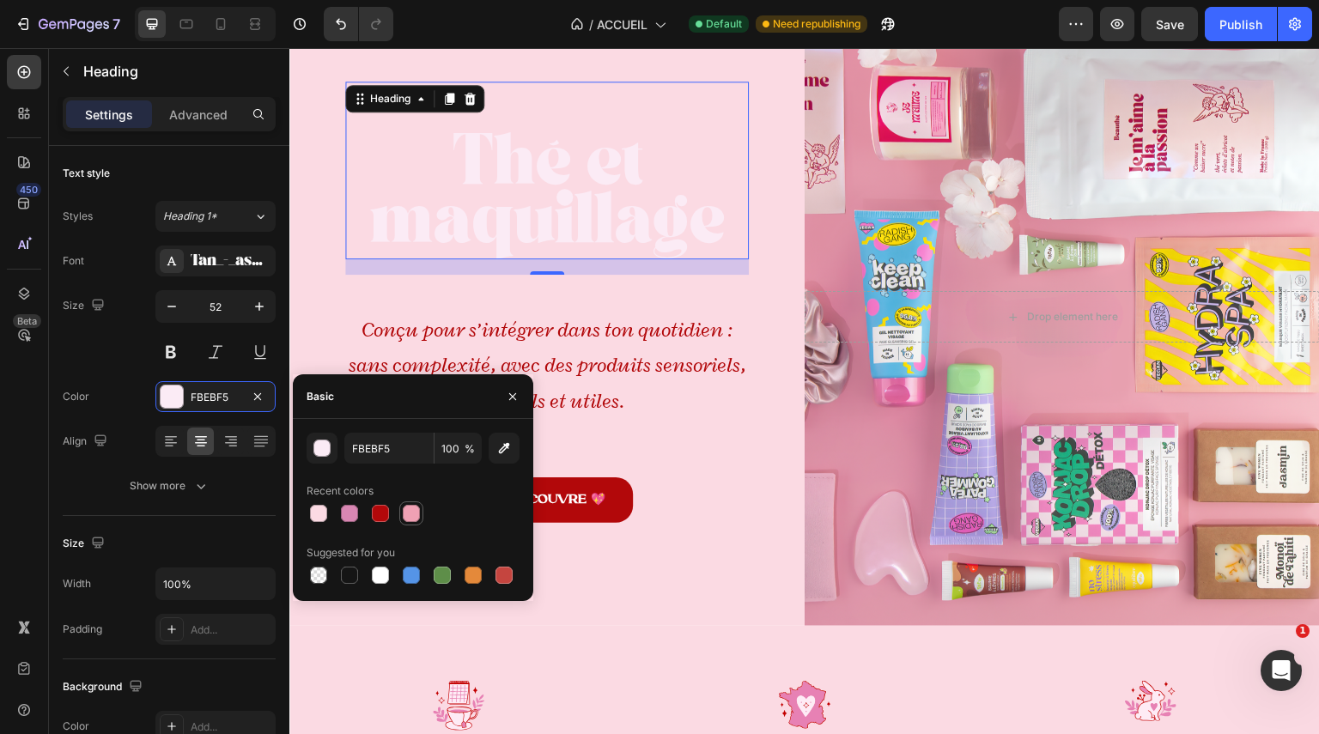
click at [406, 515] on div at bounding box center [411, 513] width 17 height 17
type input "F0A1B4"
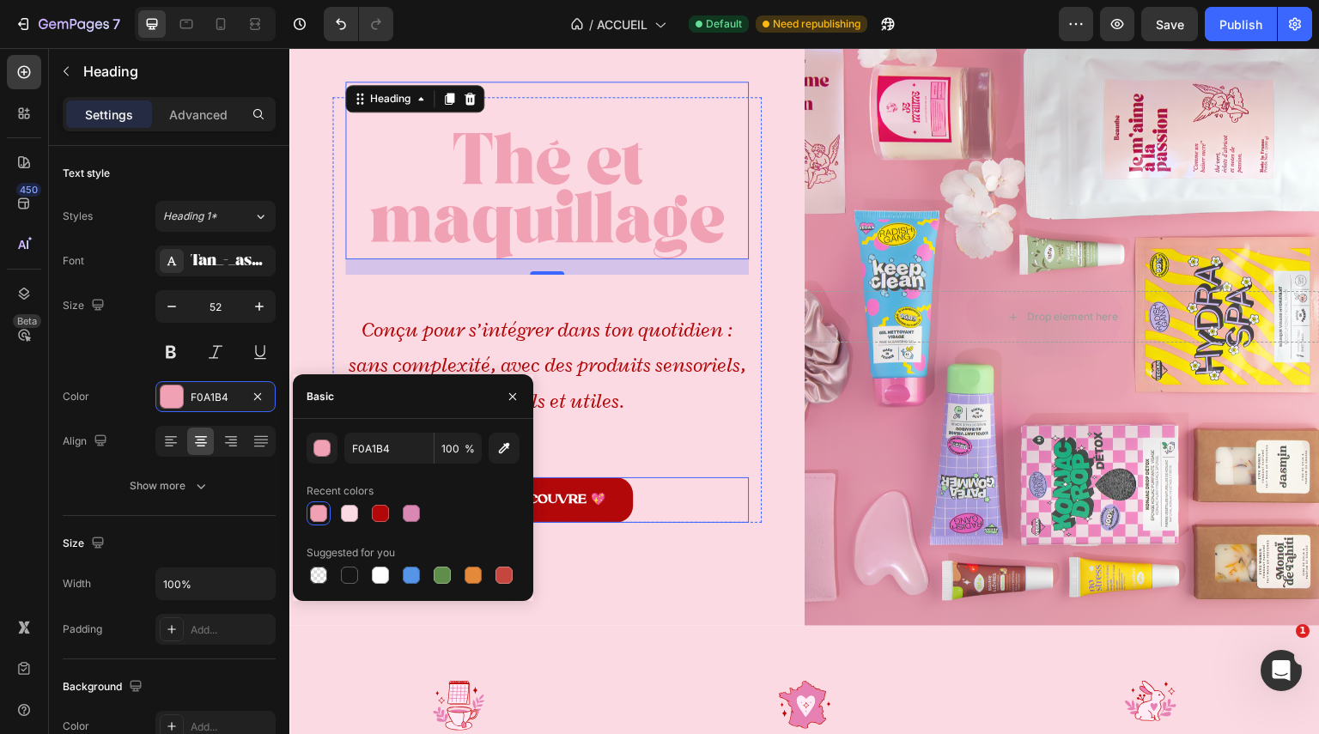
click at [721, 511] on div "JE DÉCOUVRE 💖 Button" at bounding box center [547, 501] width 404 height 46
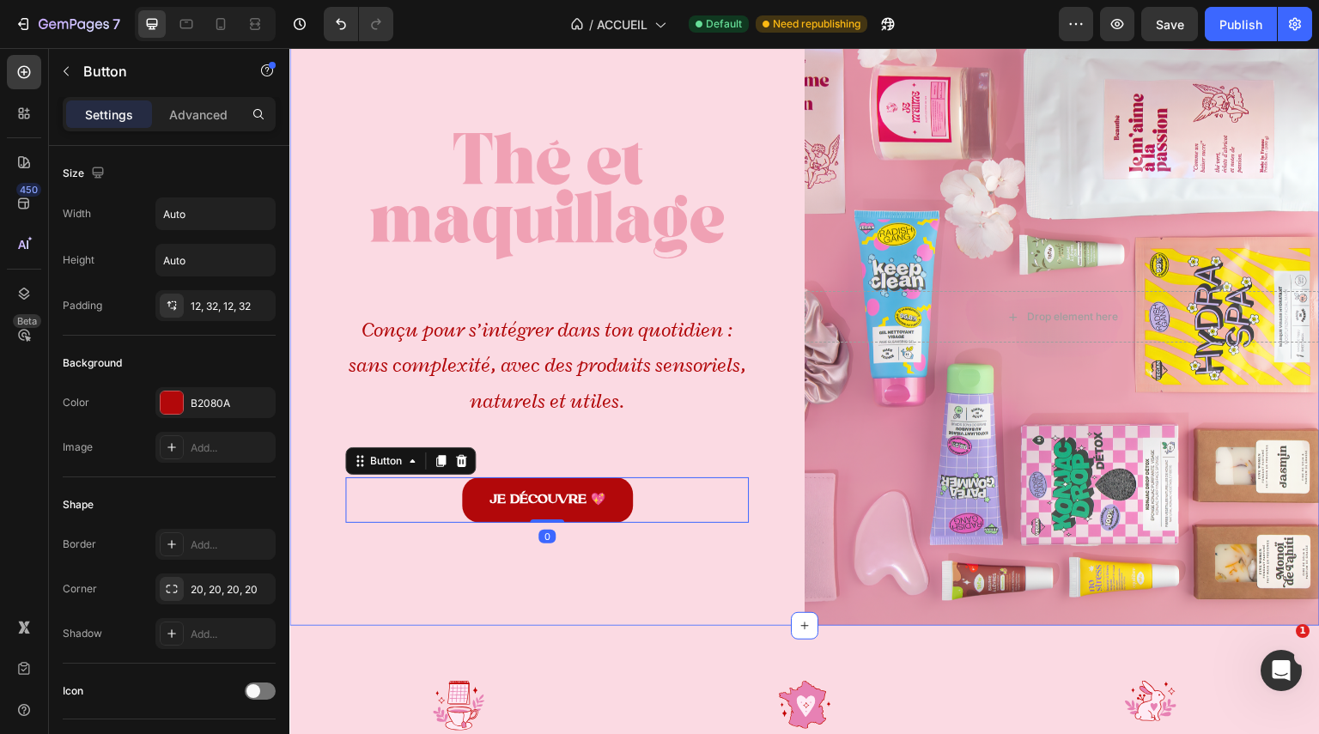
click at [739, 556] on div "⁠⁠⁠⁠⁠⁠⁠ Thé et maquillage Heading Conçu pour s’intégrer dans ton quotidien : sa…" at bounding box center [546, 317] width 515 height 618
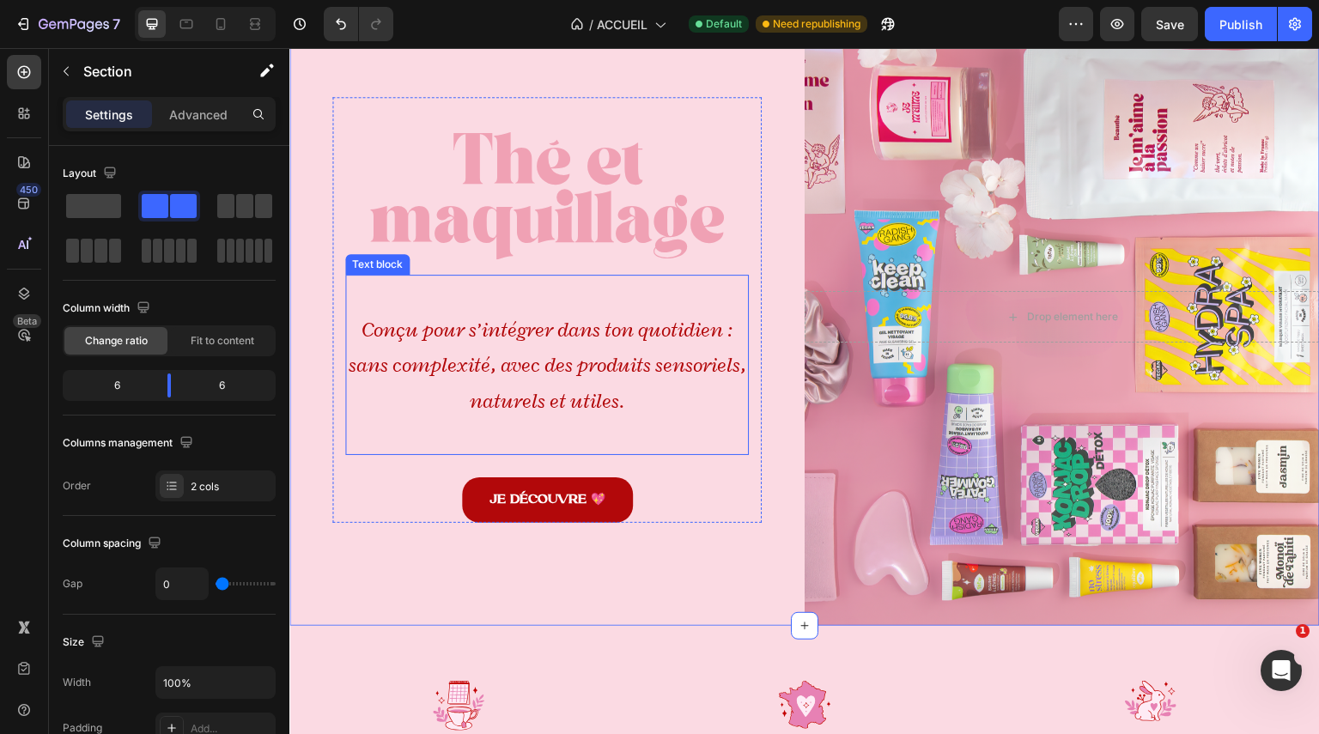
click at [583, 385] on icon "Conçu pour s’intégrer dans ton quotidien : sans complexité, avec des produits s…" at bounding box center [548, 365] width 398 height 97
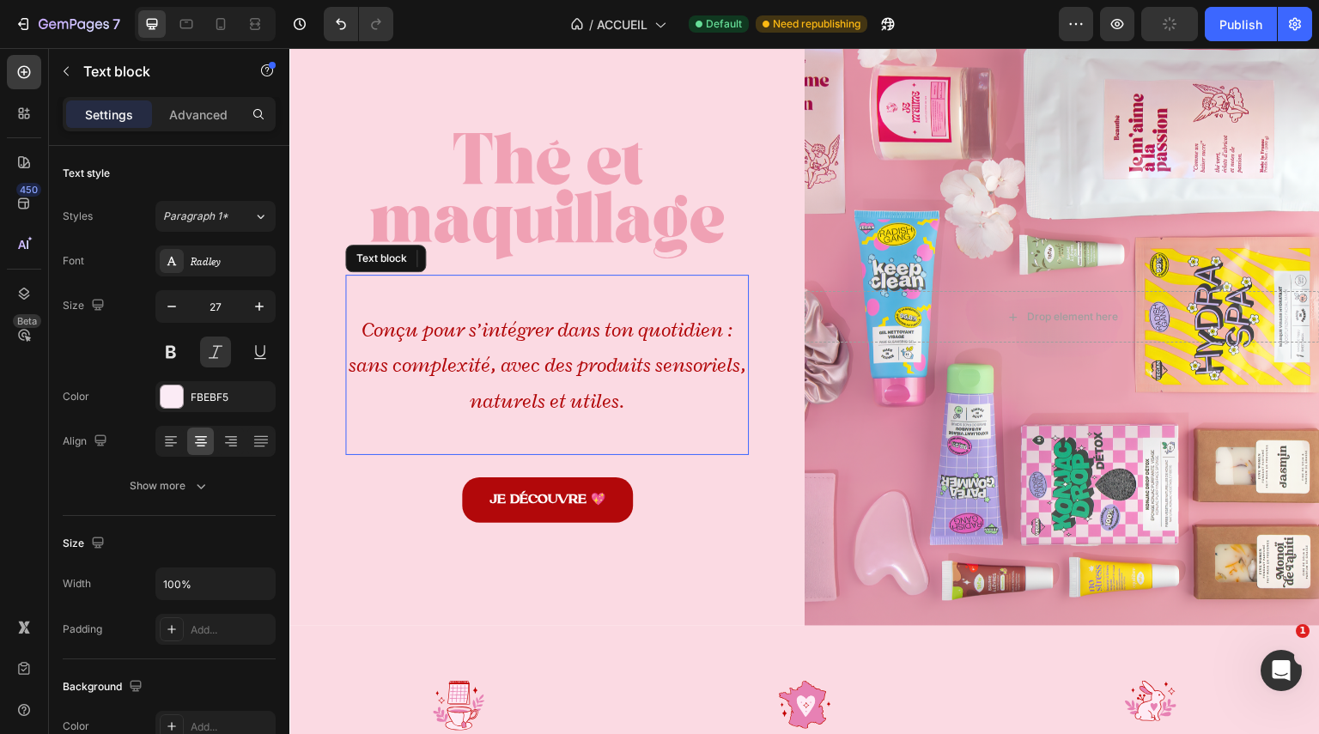
click at [583, 385] on icon "Conçu pour s’intégrer dans ton quotidien : sans complexité, avec des produits s…" at bounding box center [548, 365] width 398 height 97
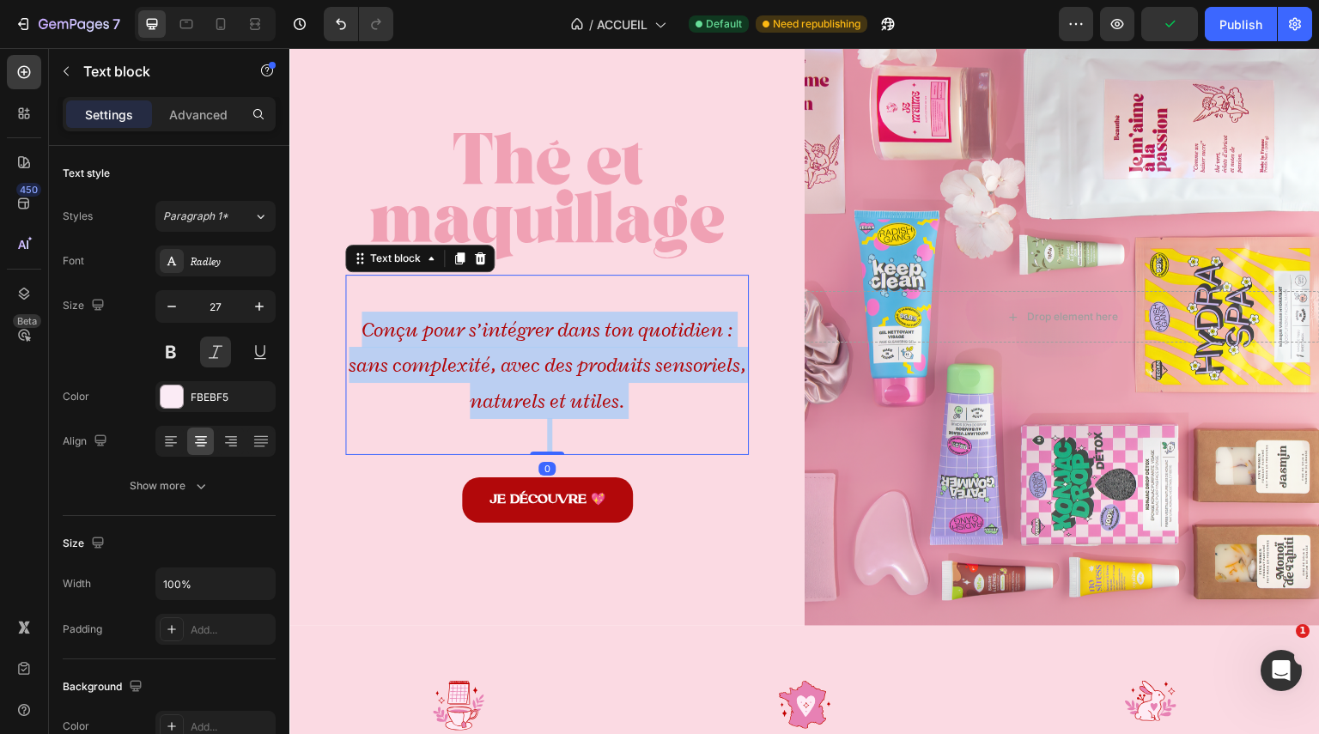
click at [583, 385] on icon "Conçu pour s’intégrer dans ton quotidien : sans complexité, avec des produits s…" at bounding box center [548, 365] width 398 height 97
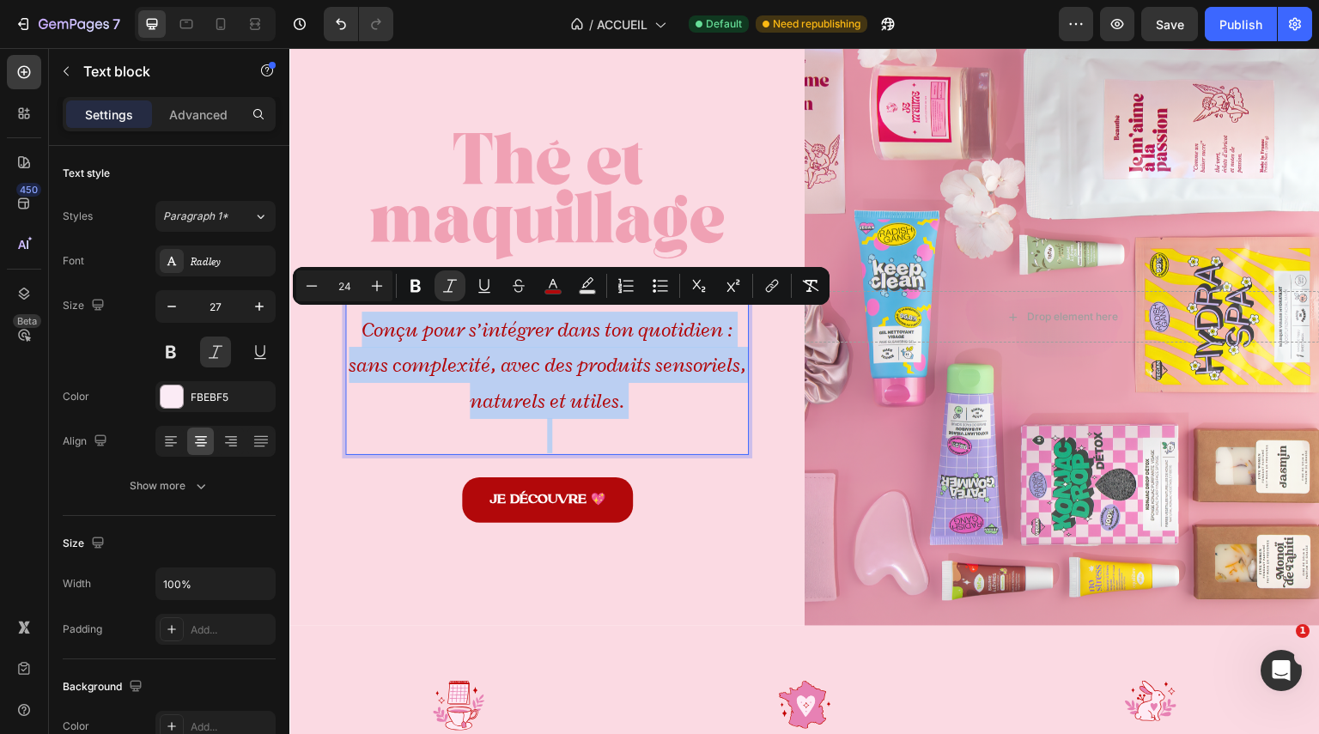
click at [477, 390] on icon "Conçu pour s’intégrer dans ton quotidien : sans complexité, avec des produits s…" at bounding box center [548, 365] width 398 height 97
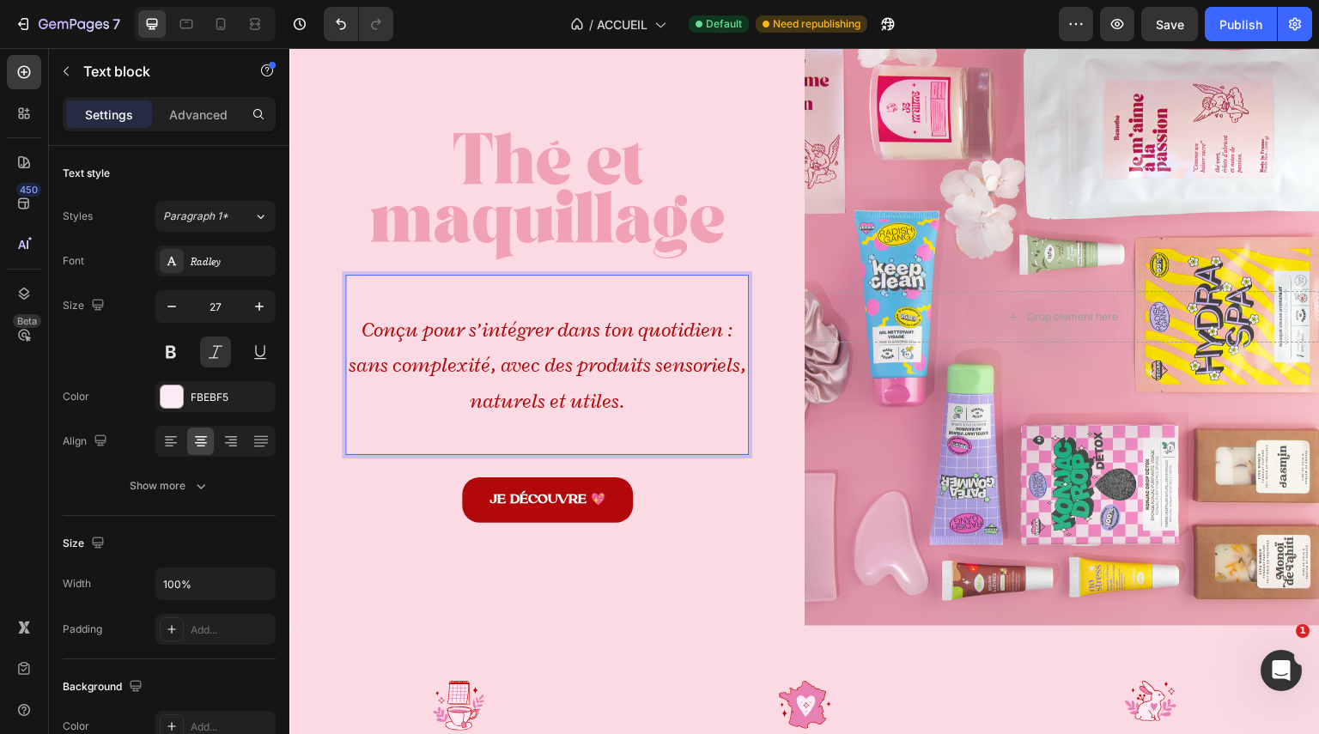
click at [603, 405] on icon "Conçu pour s’intégrer dans ton quotidien : sans complexité, avec des produits s…" at bounding box center [548, 365] width 398 height 97
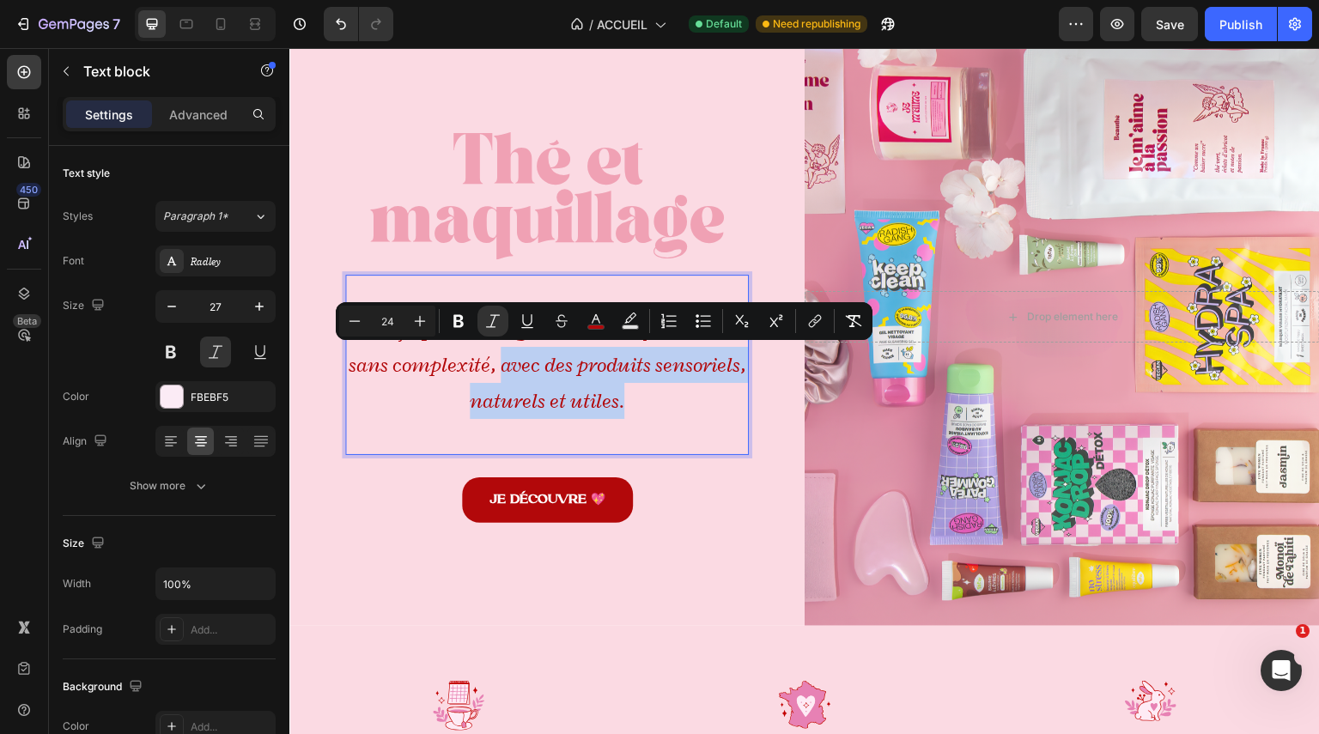
drag, startPoint x: 627, startPoint y: 401, endPoint x: 501, endPoint y: 362, distance: 132.3
click at [501, 362] on p "Conçu pour s’intégrer dans ton quotidien : sans complexité, avec des produits s…" at bounding box center [547, 365] width 400 height 107
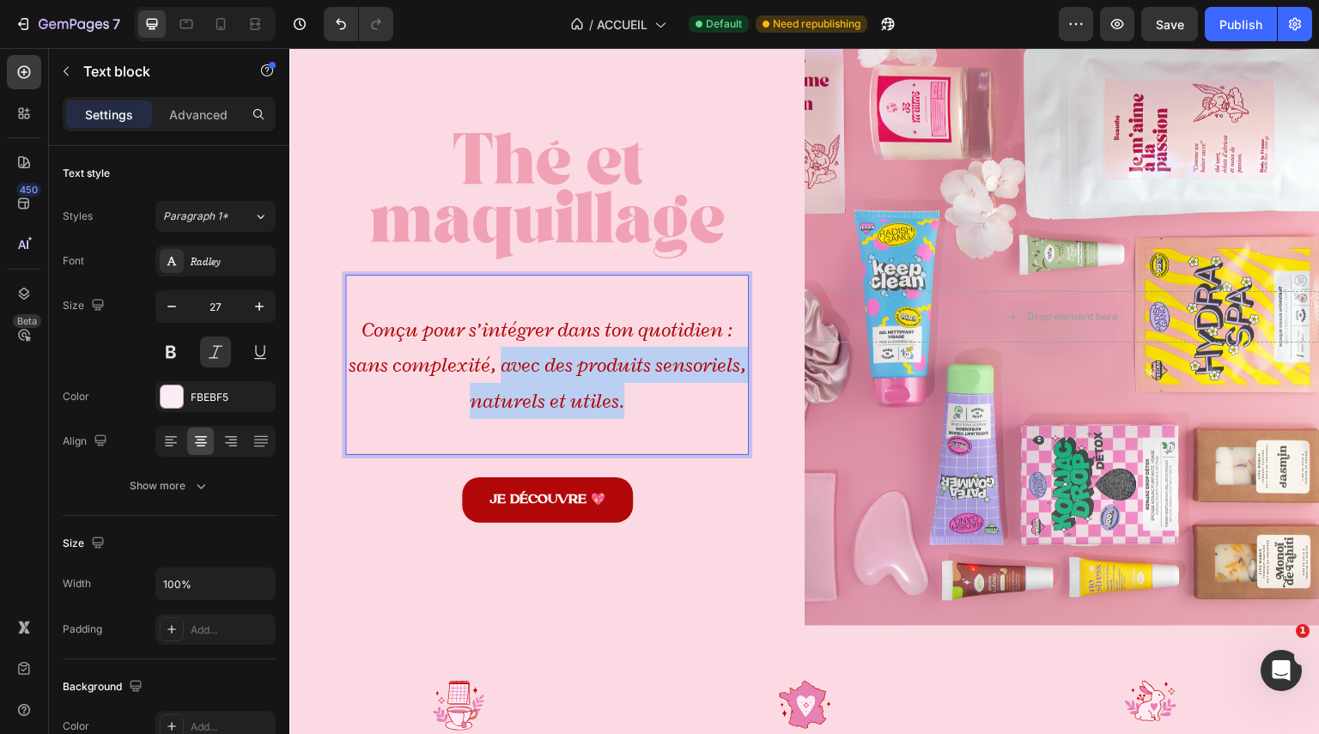
scroll to position [94, 0]
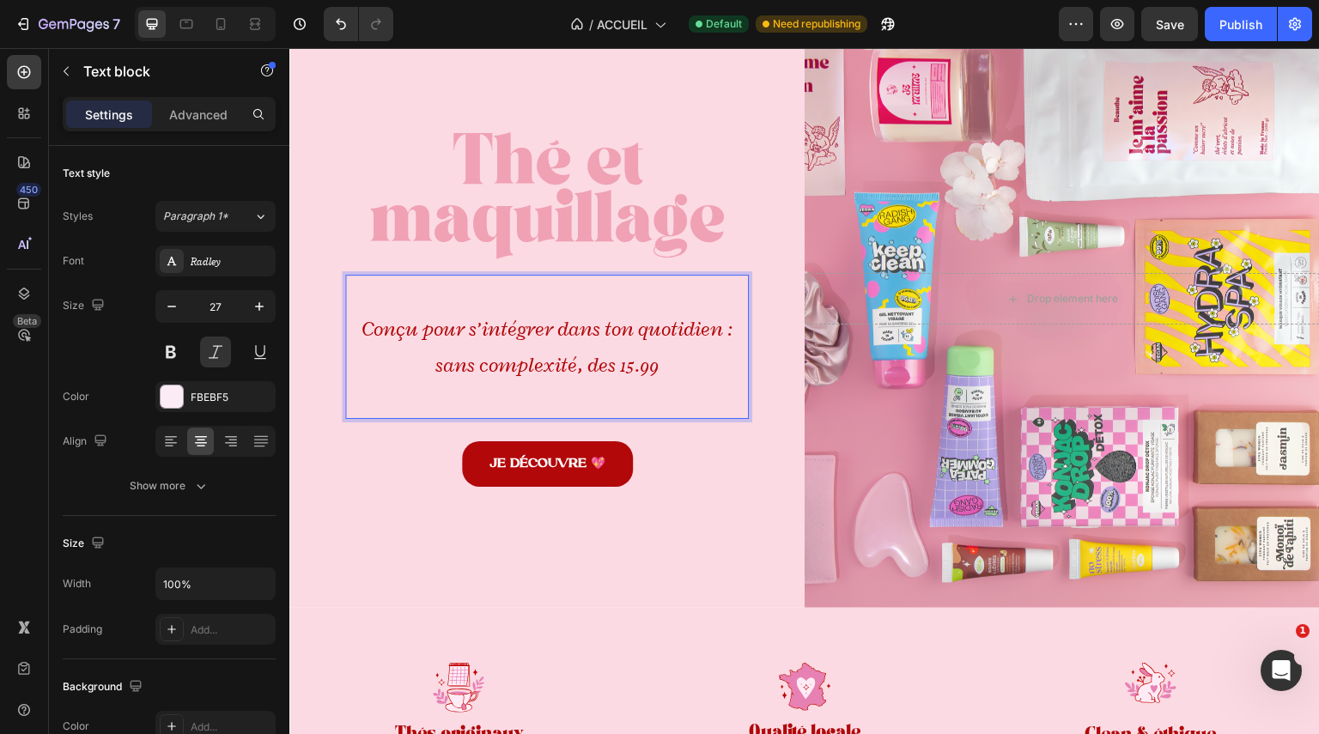
drag, startPoint x: 687, startPoint y: 356, endPoint x: 356, endPoint y: 320, distance: 333.4
click at [356, 320] on p "Conçu pour s’intégrer dans ton quotidien : sans complexité, des 15.99" at bounding box center [547, 346] width 400 height 71
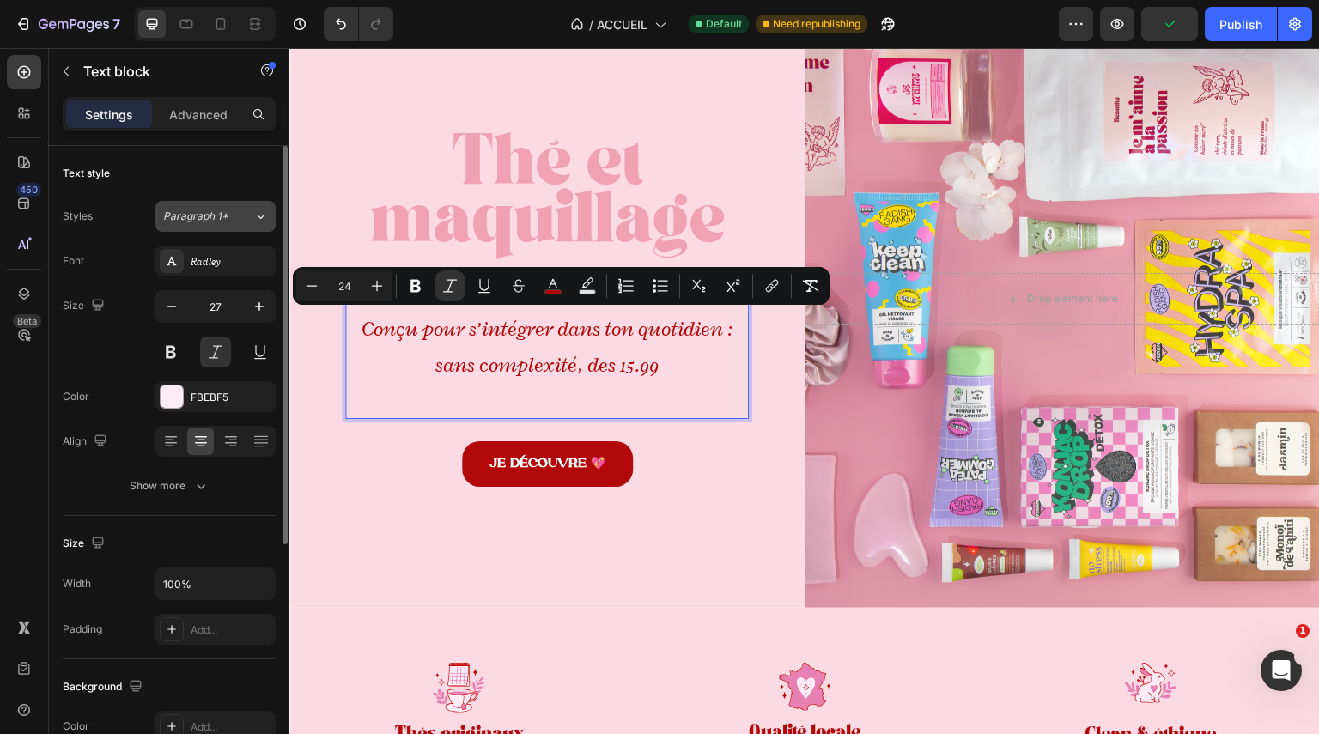
click at [226, 220] on span "Paragraph 1*" at bounding box center [195, 216] width 65 height 15
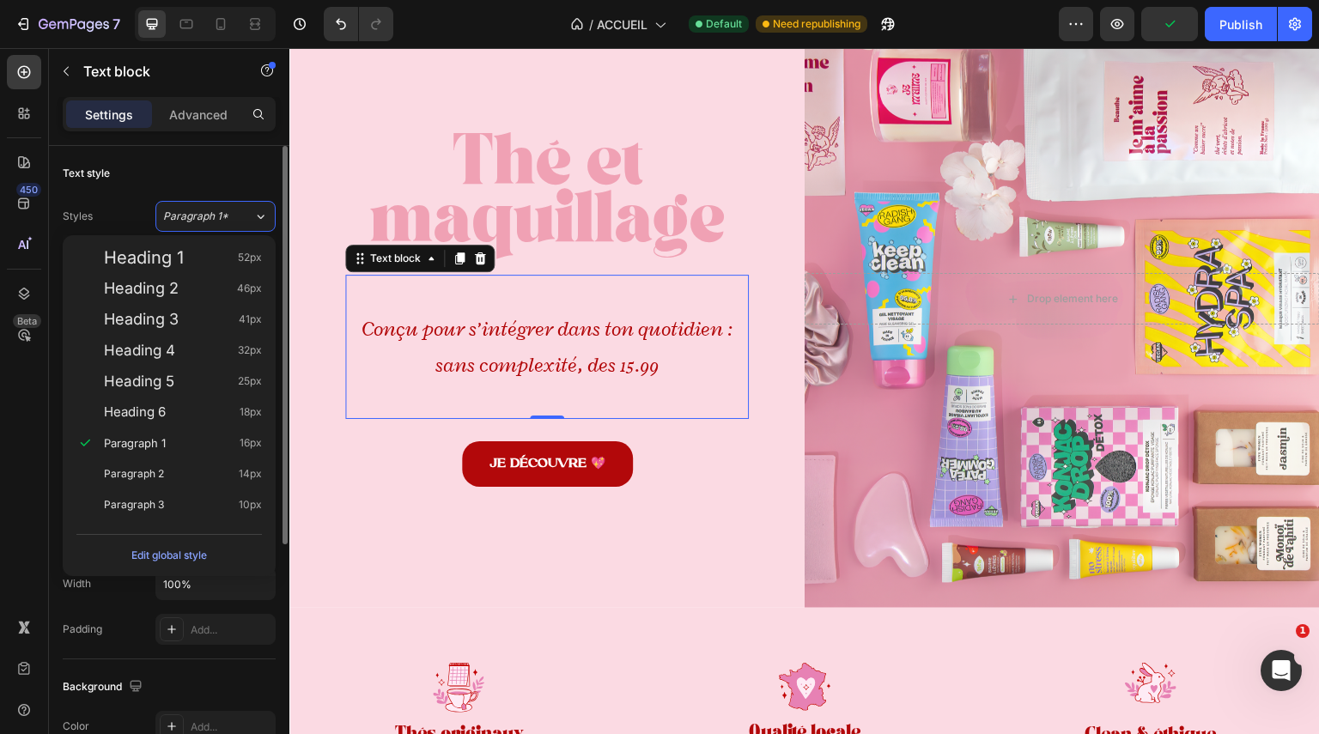
click at [222, 178] on div "Text style" at bounding box center [169, 173] width 213 height 27
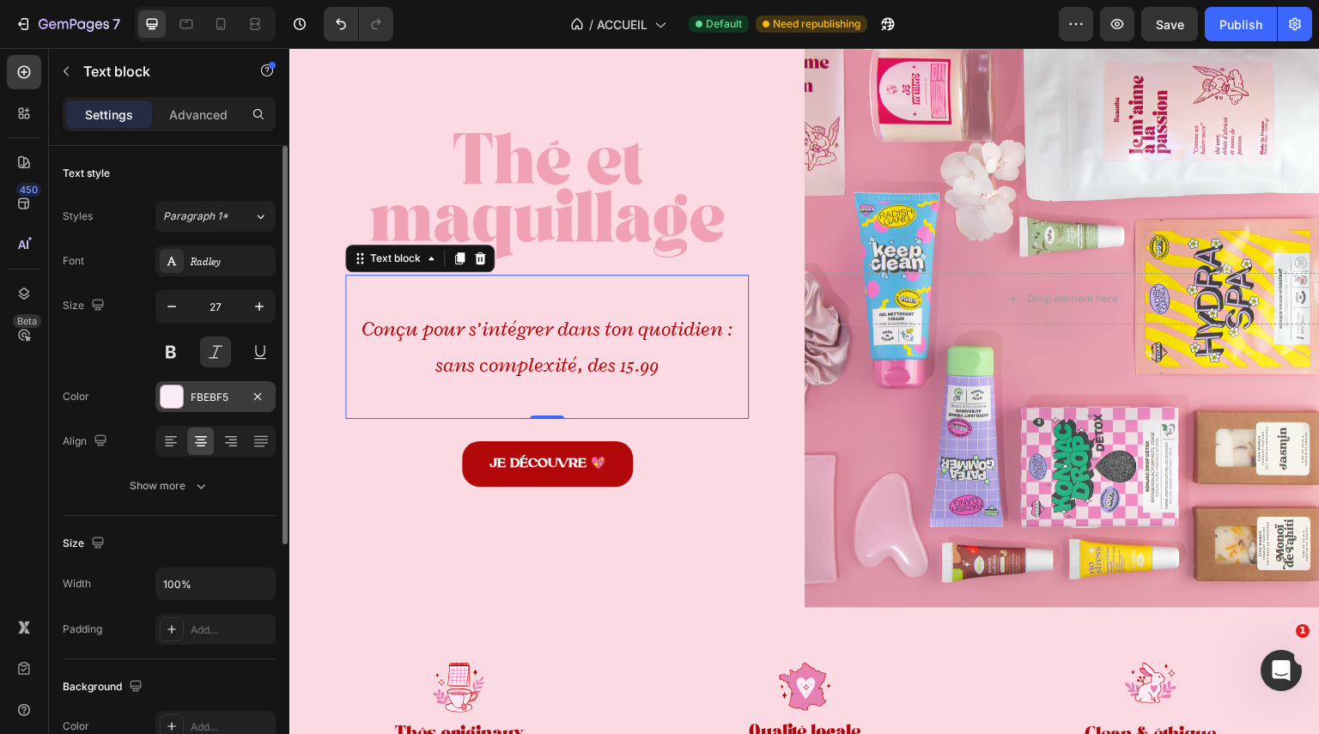
click at [176, 399] on div at bounding box center [172, 397] width 22 height 22
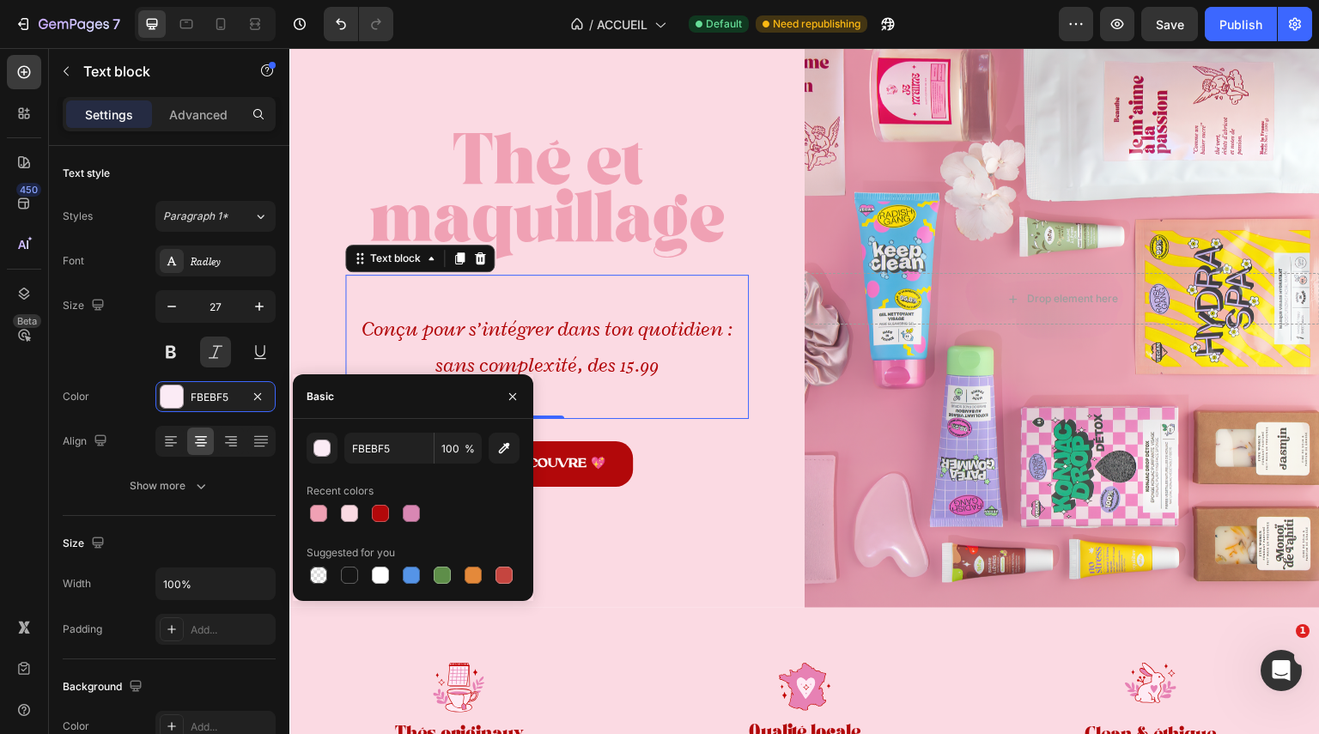
click at [427, 516] on div at bounding box center [413, 514] width 213 height 24
click at [414, 512] on div at bounding box center [411, 513] width 17 height 17
type input "D987B3"
click at [215, 262] on div "Radley" at bounding box center [231, 261] width 81 height 15
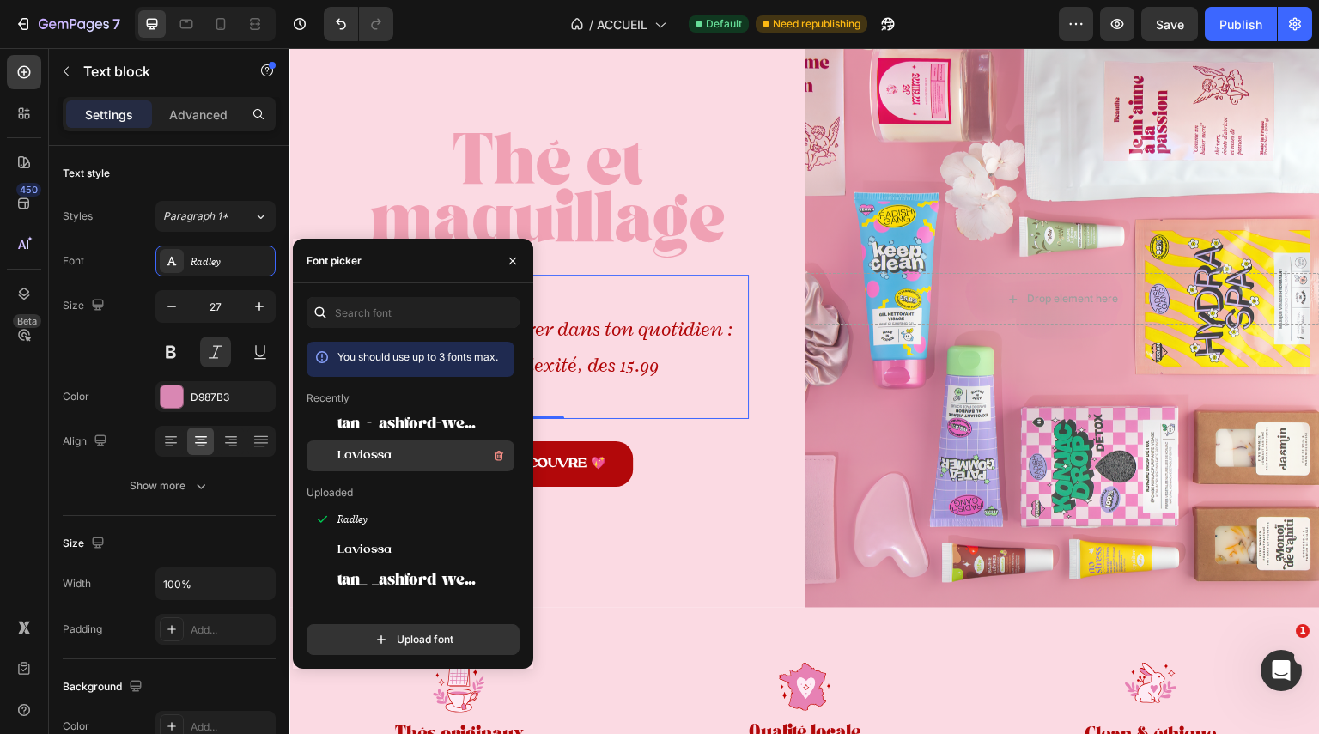
click at [371, 449] on span "Laviossa" at bounding box center [365, 455] width 54 height 15
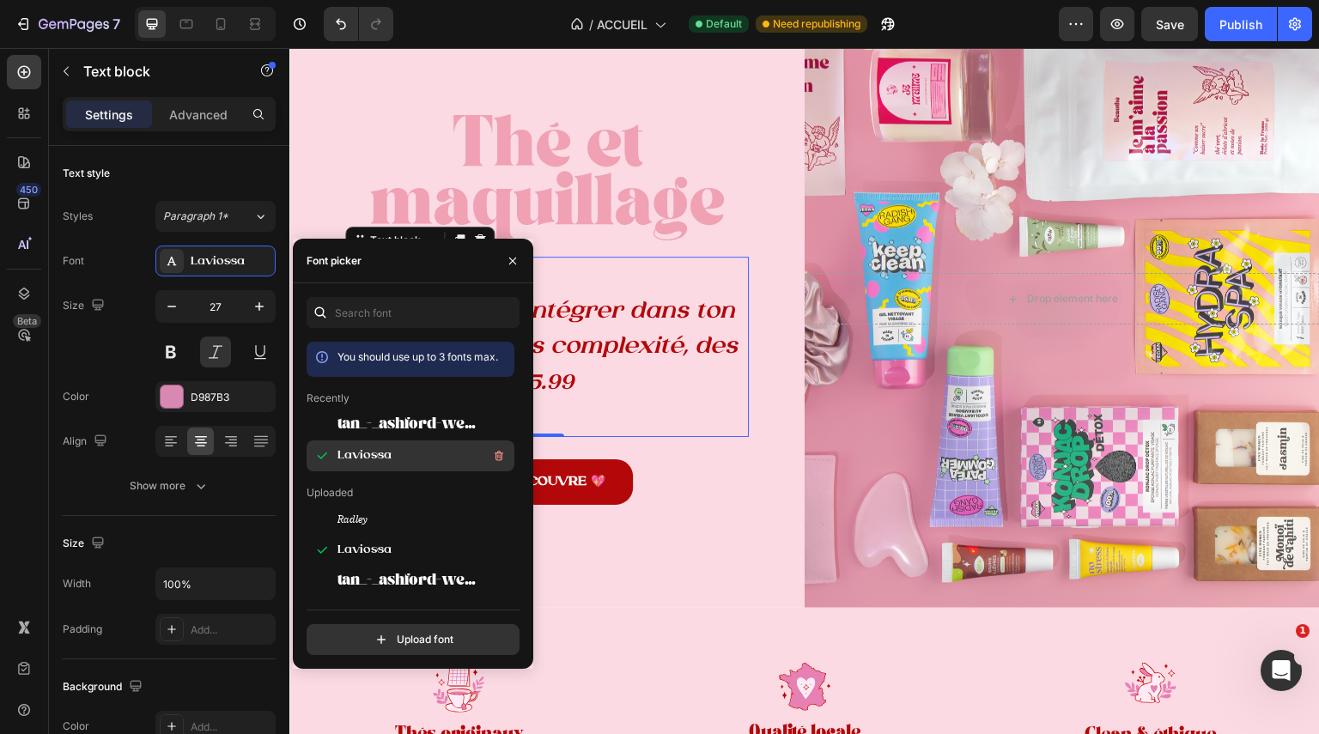
scroll to position [76, 0]
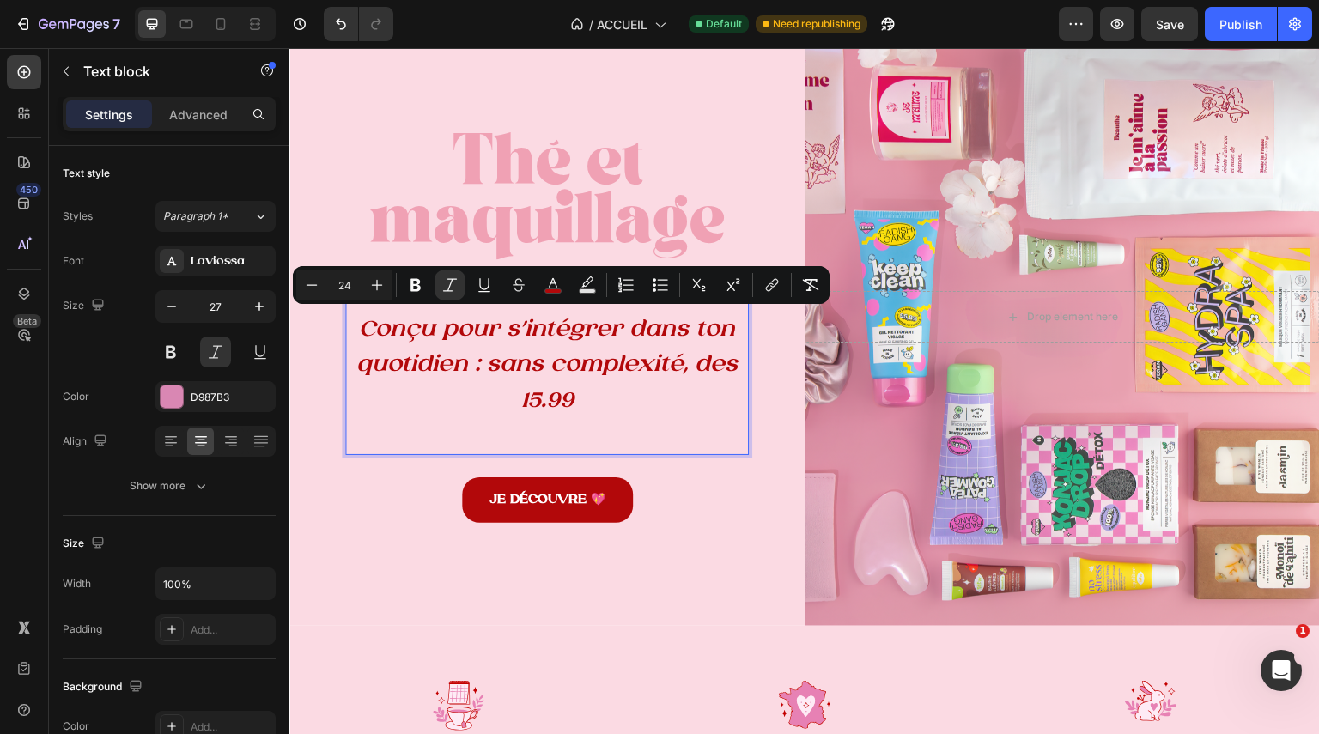
drag, startPoint x: 589, startPoint y: 403, endPoint x: 352, endPoint y: 330, distance: 248.0
click at [352, 330] on p "Conçu pour s’intégrer dans ton quotidien : sans complexité, des 15.99" at bounding box center [547, 365] width 400 height 107
click at [449, 284] on icon "Editor contextual toolbar" at bounding box center [449, 285] width 17 height 17
click at [313, 287] on icon "Editor contextual toolbar" at bounding box center [311, 285] width 17 height 17
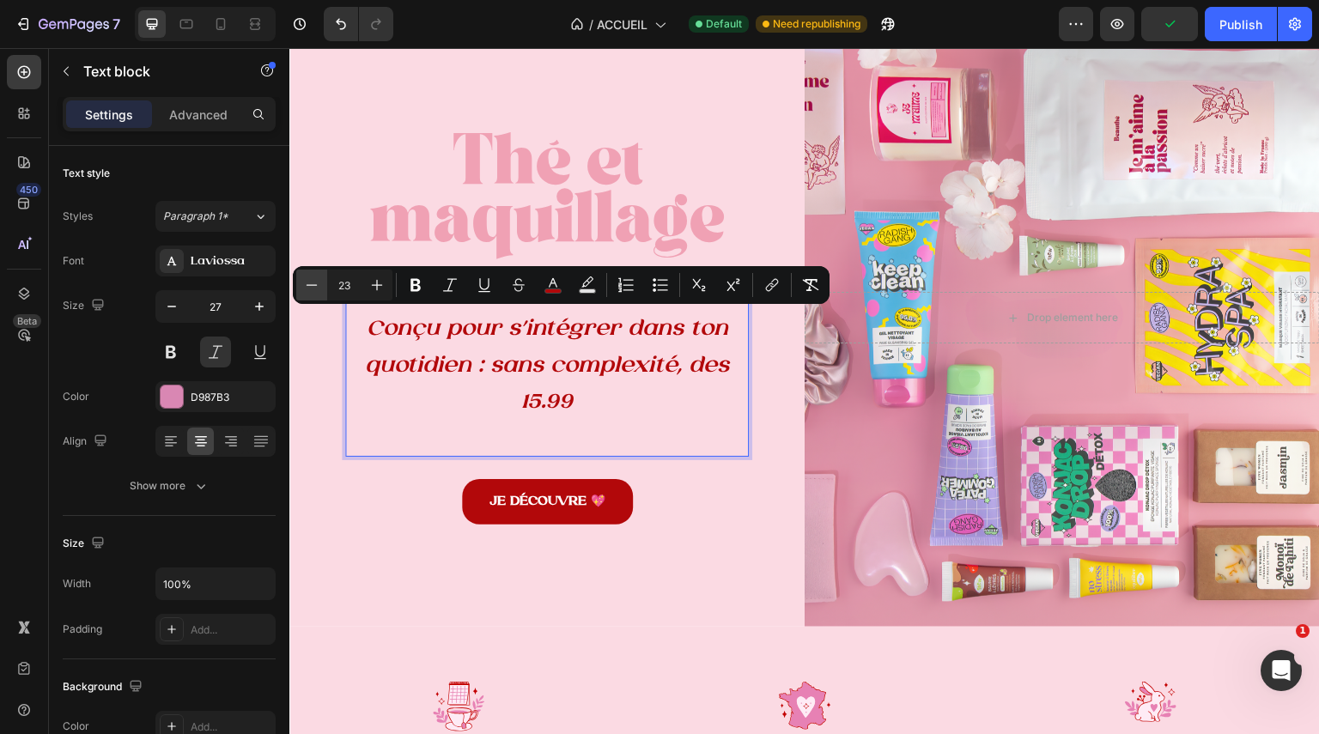
click at [313, 287] on icon "Editor contextual toolbar" at bounding box center [311, 285] width 17 height 17
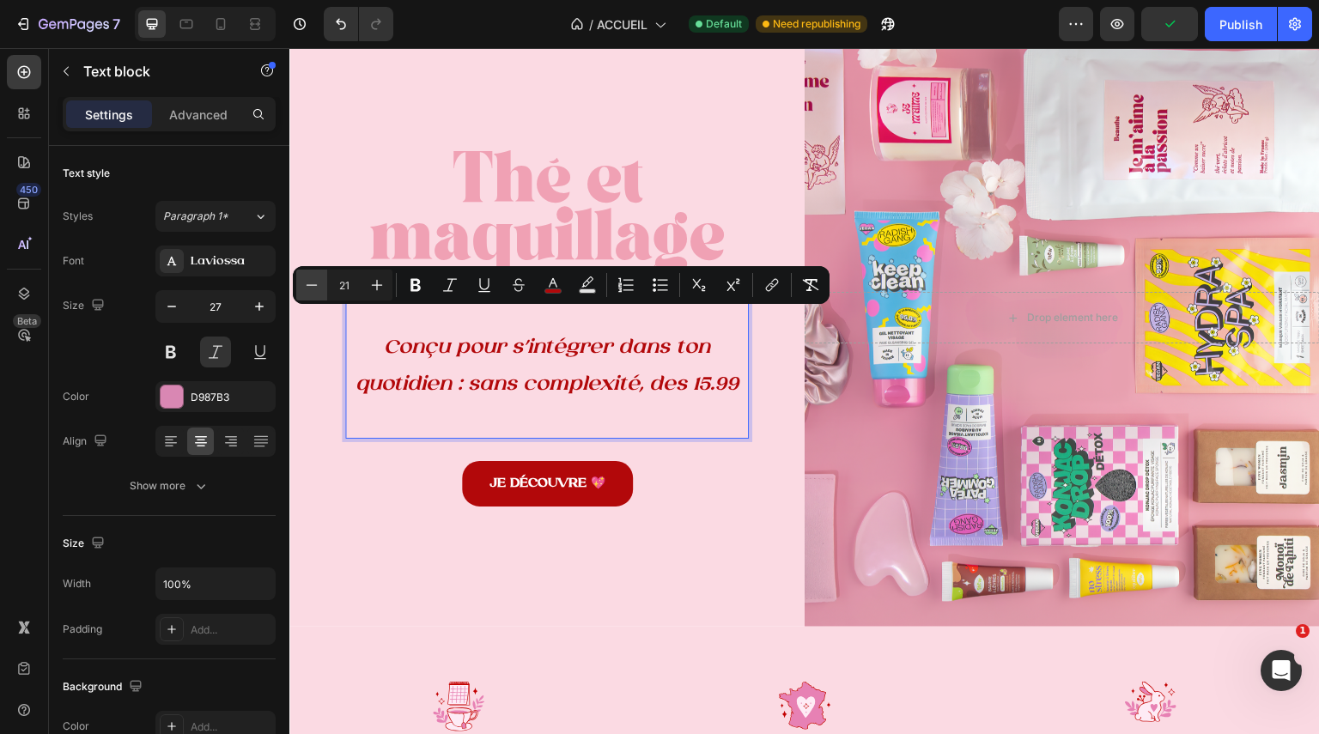
scroll to position [92, 0]
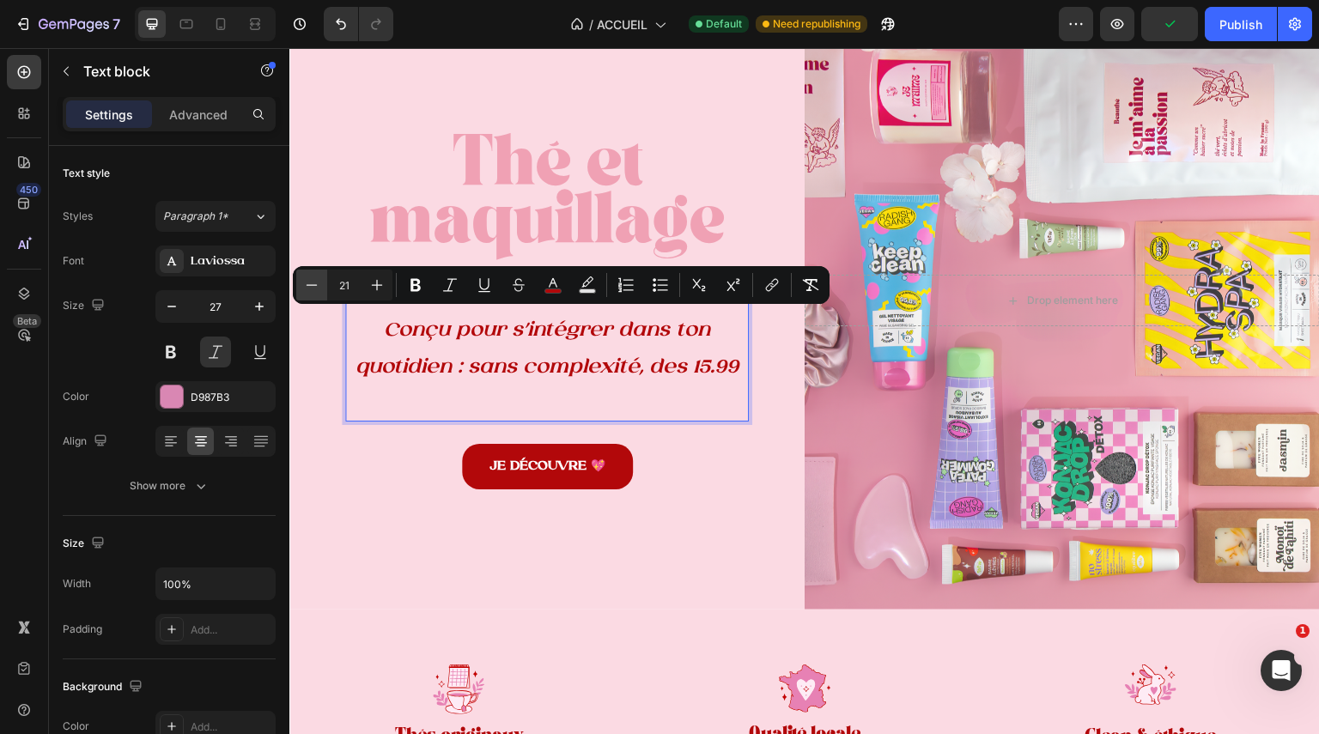
click at [313, 287] on icon "Editor contextual toolbar" at bounding box center [311, 285] width 17 height 17
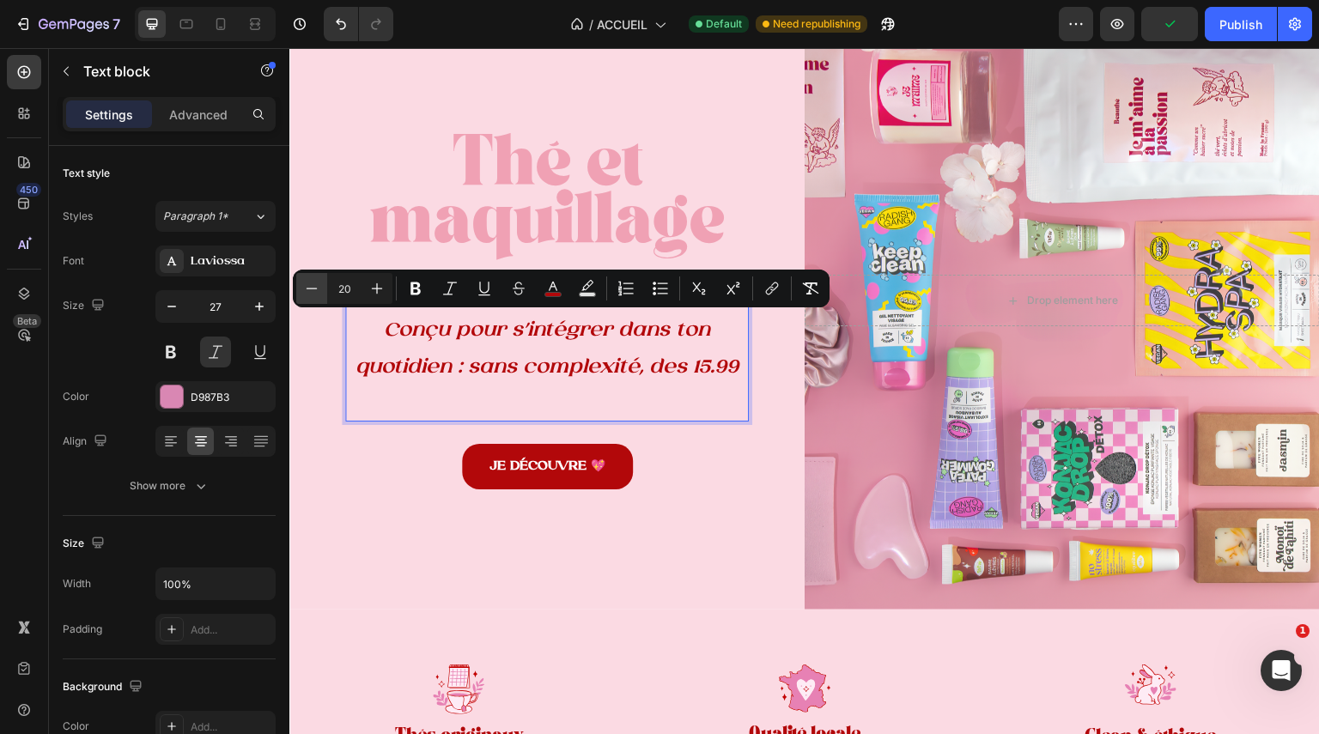
click at [313, 287] on icon "Editor contextual toolbar" at bounding box center [311, 288] width 17 height 17
type input "18"
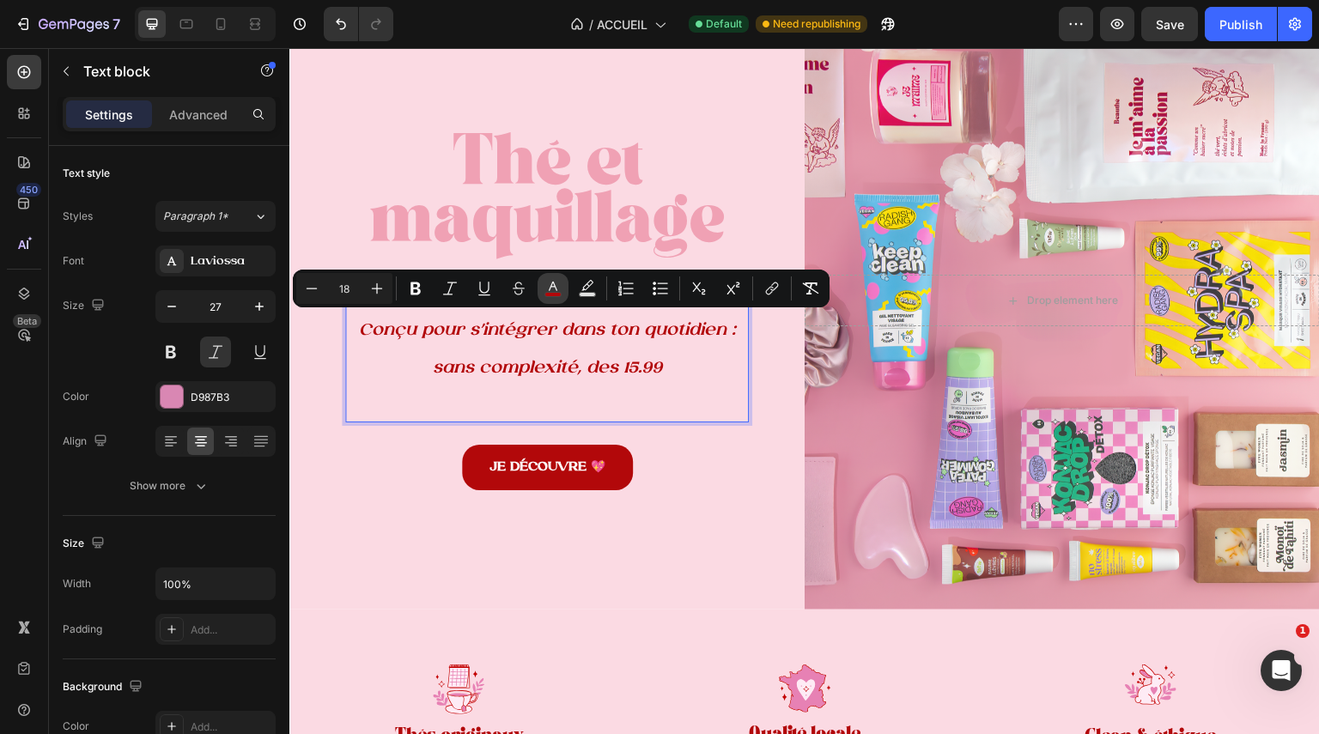
click at [538, 287] on button "color" at bounding box center [553, 288] width 31 height 31
type input "B2080A"
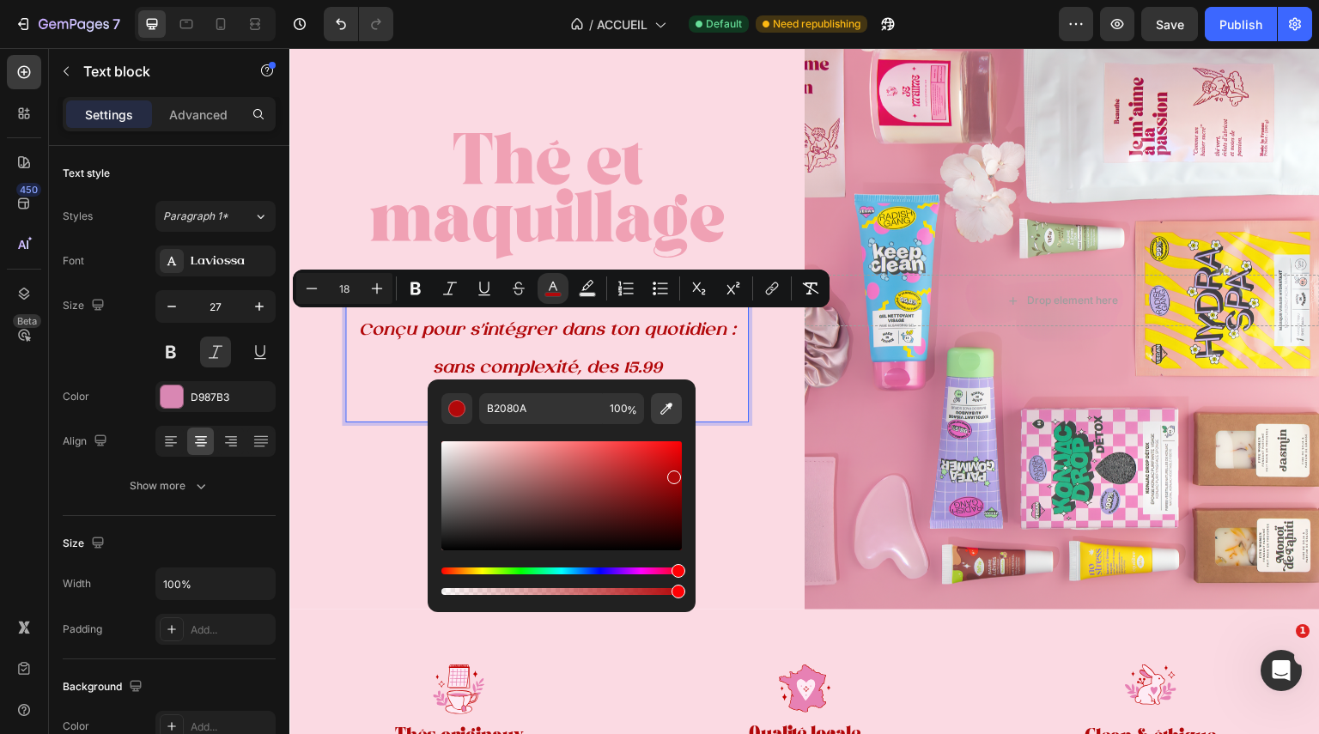
click at [659, 403] on icon "Editor contextual toolbar" at bounding box center [666, 408] width 17 height 17
type input "F0A1B4"
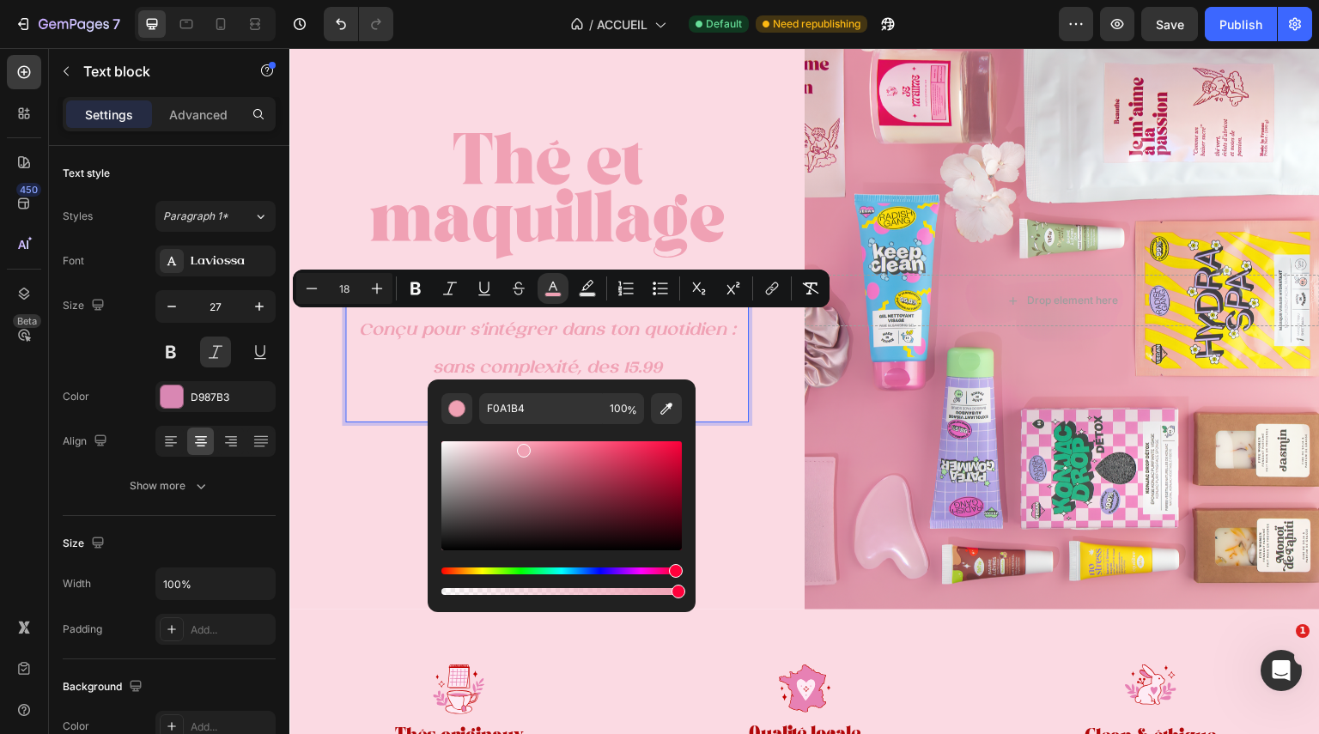
click at [687, 542] on div "F0A1B4 100 %" at bounding box center [562, 489] width 268 height 219
click at [739, 538] on div "⁠⁠⁠⁠⁠⁠⁠ Thé et maquillage Heading Conçu pour s’intégrer dans ton quotidien : sa…" at bounding box center [546, 300] width 515 height 618
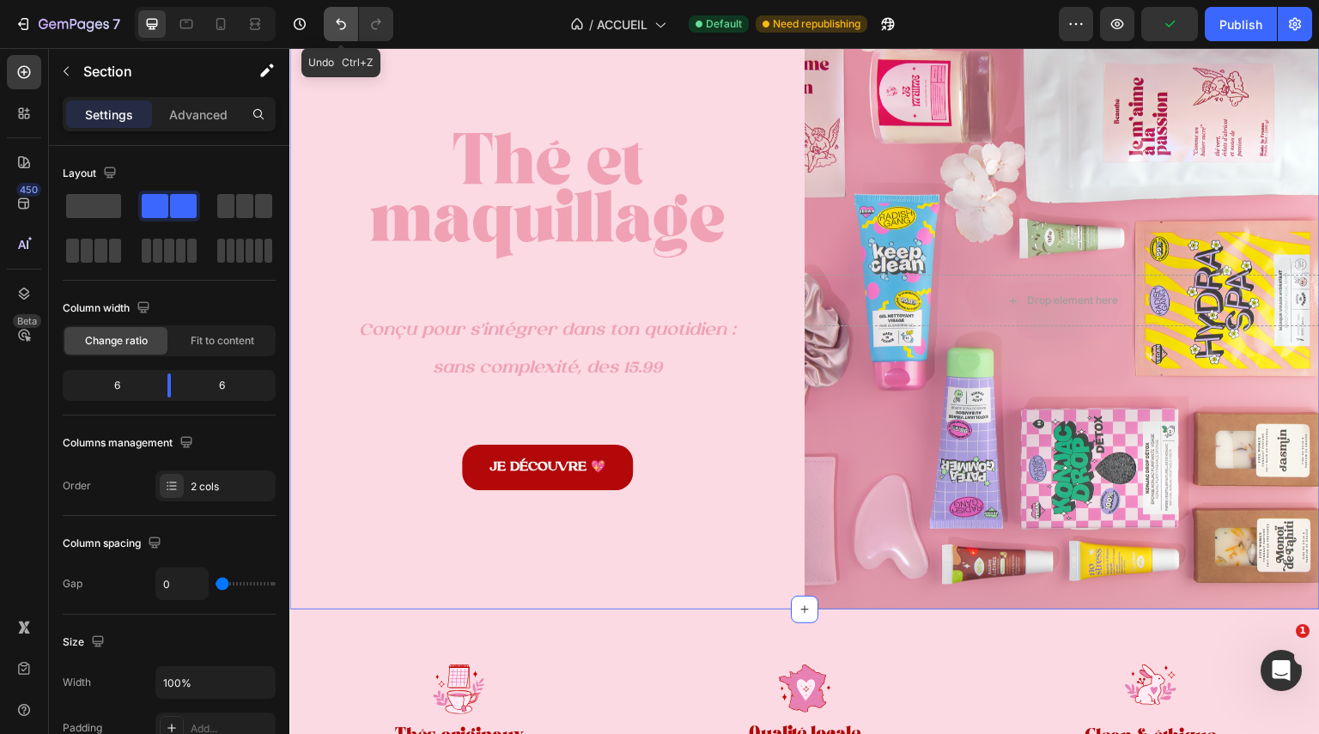
click at [338, 28] on icon "Undo/Redo" at bounding box center [340, 23] width 17 height 17
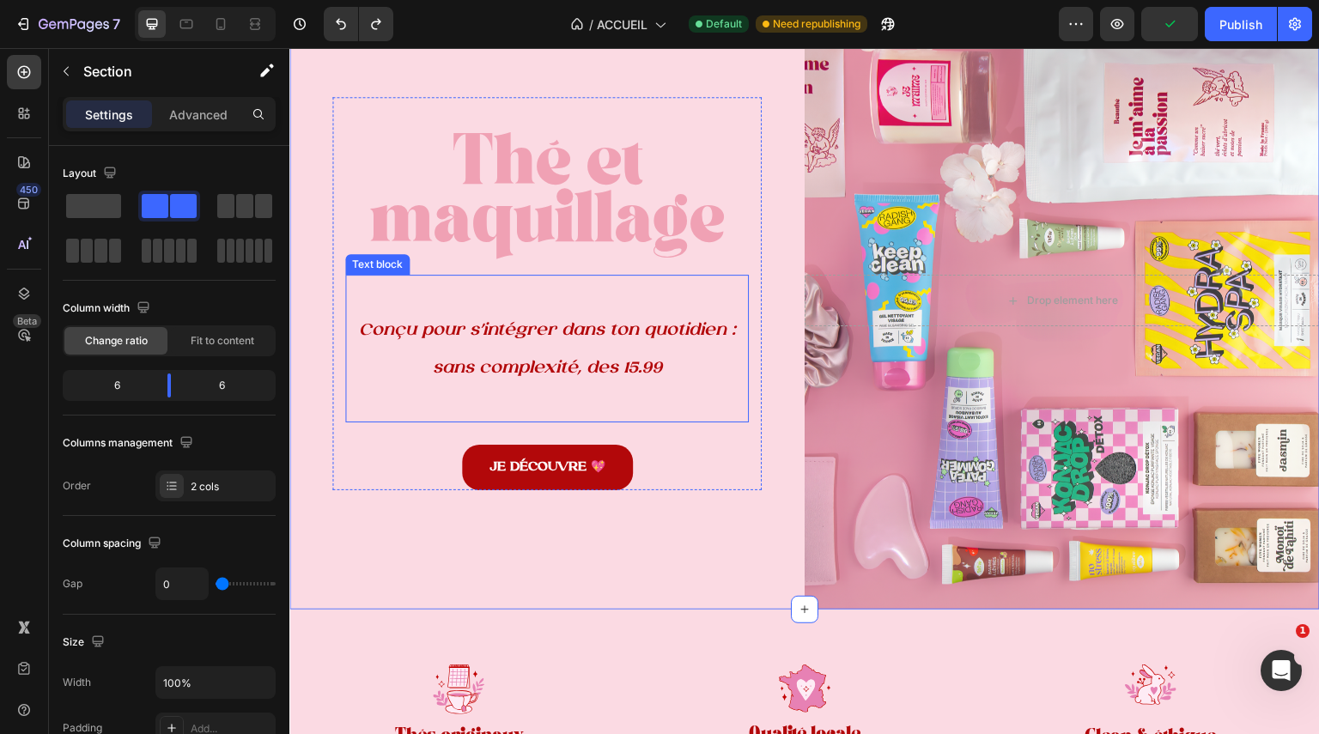
click at [666, 366] on p "Conçu pour s’intégrer dans ton quotidien : sans complexité, des 15.99" at bounding box center [547, 348] width 400 height 75
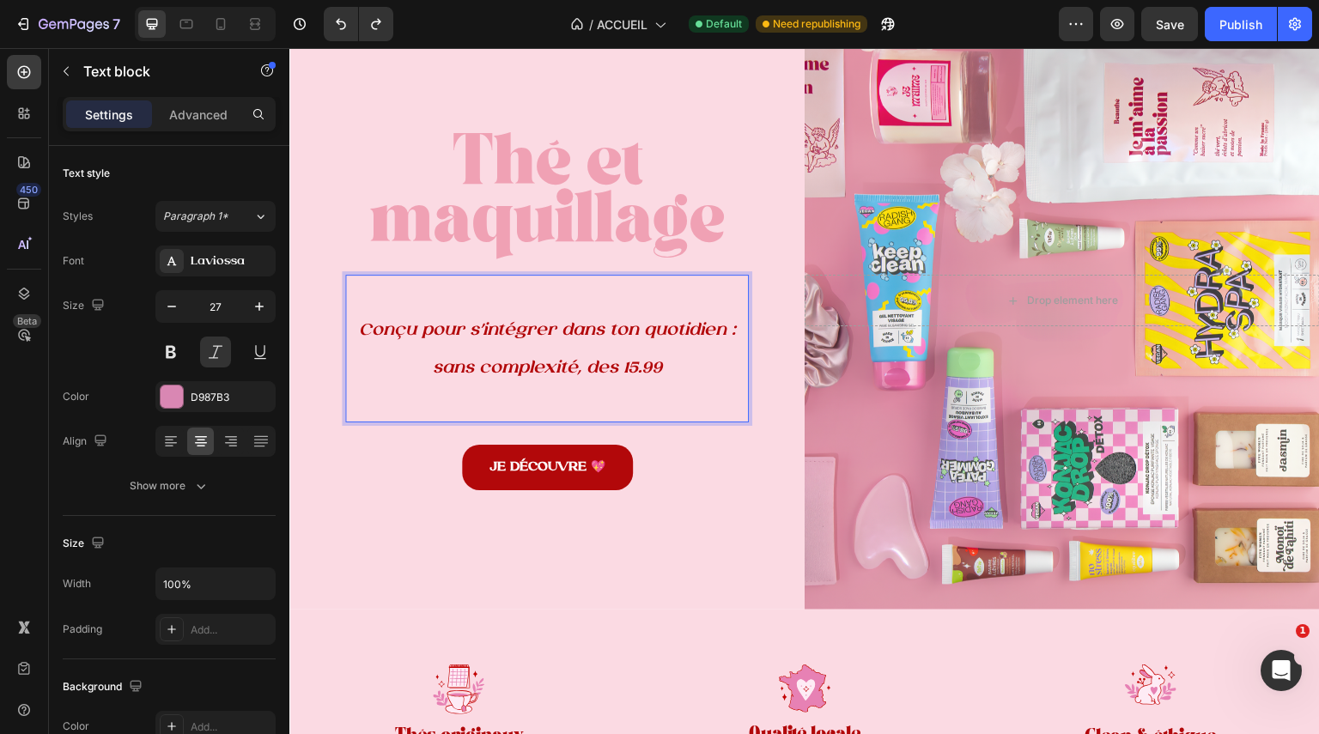
drag, startPoint x: 674, startPoint y: 366, endPoint x: 346, endPoint y: 323, distance: 330.9
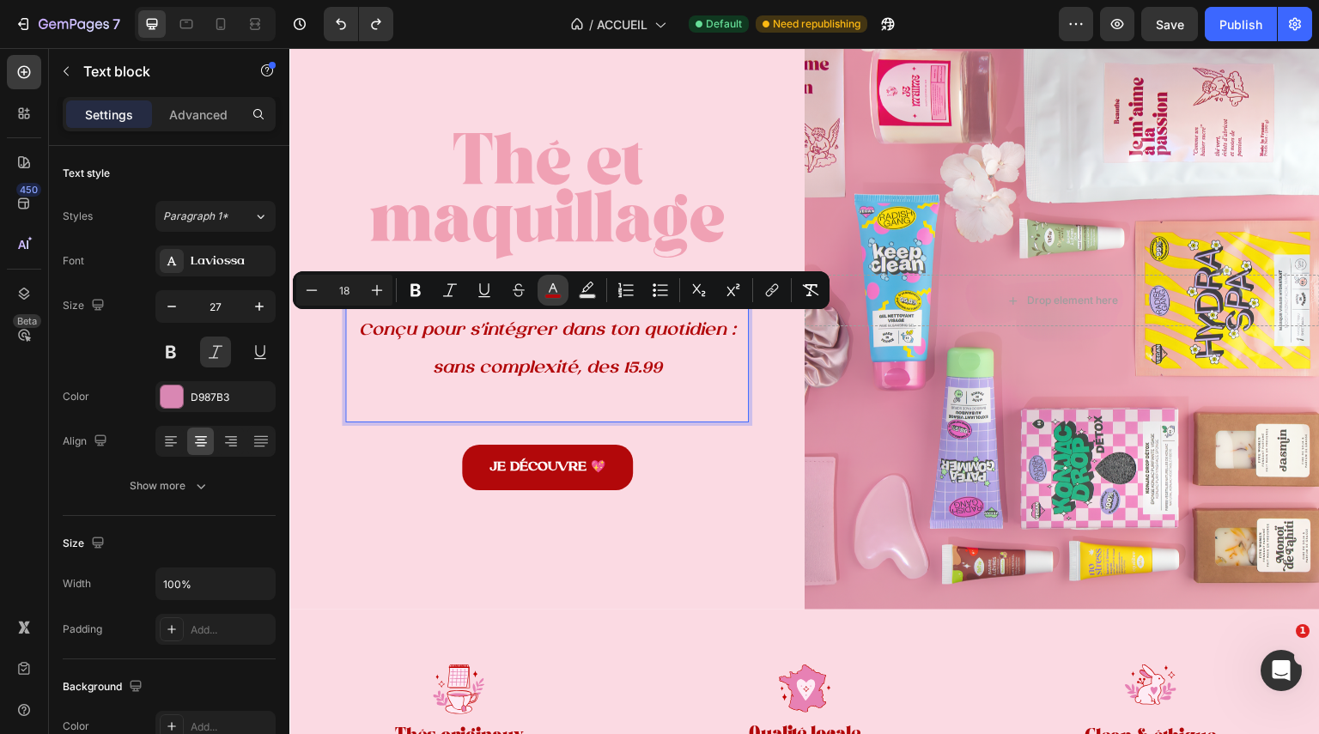
click at [563, 288] on button "color" at bounding box center [553, 290] width 31 height 31
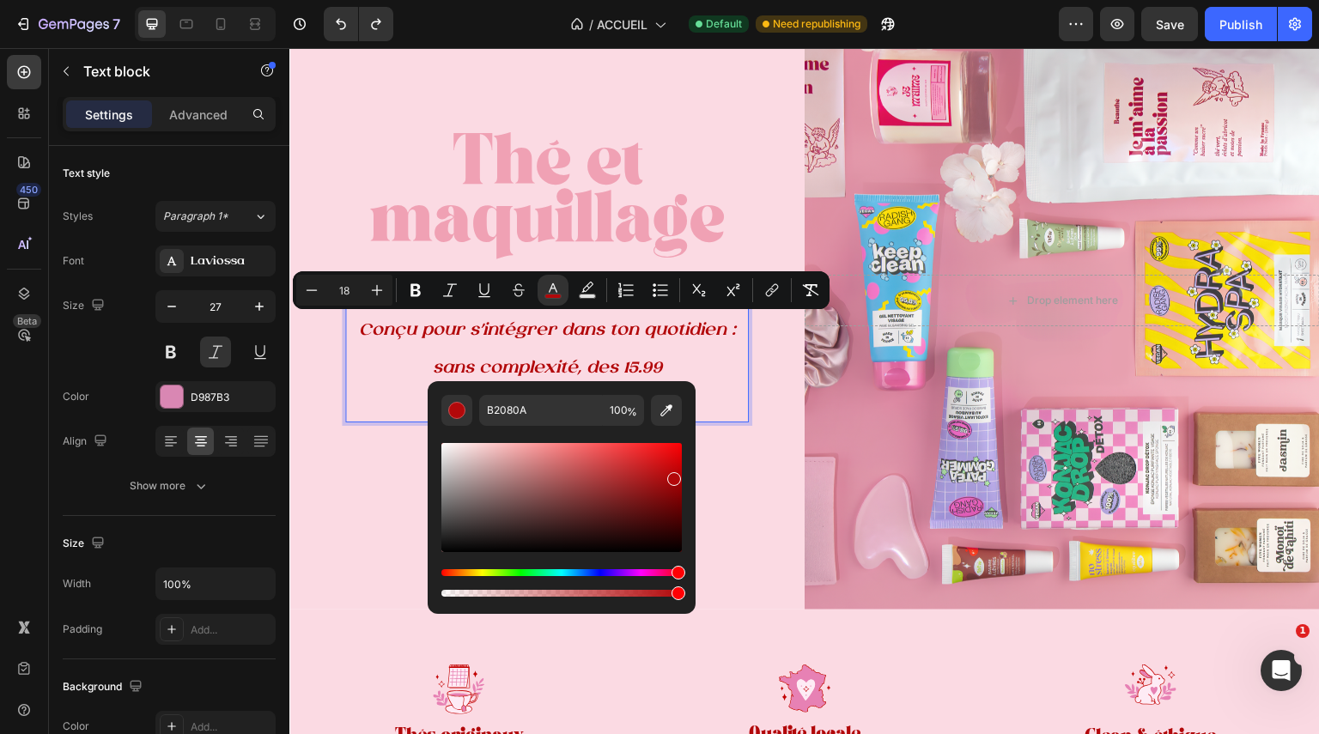
click at [723, 369] on p "Conçu pour s’intégrer dans ton quotidien : sans complexité, des 15.99" at bounding box center [547, 348] width 400 height 75
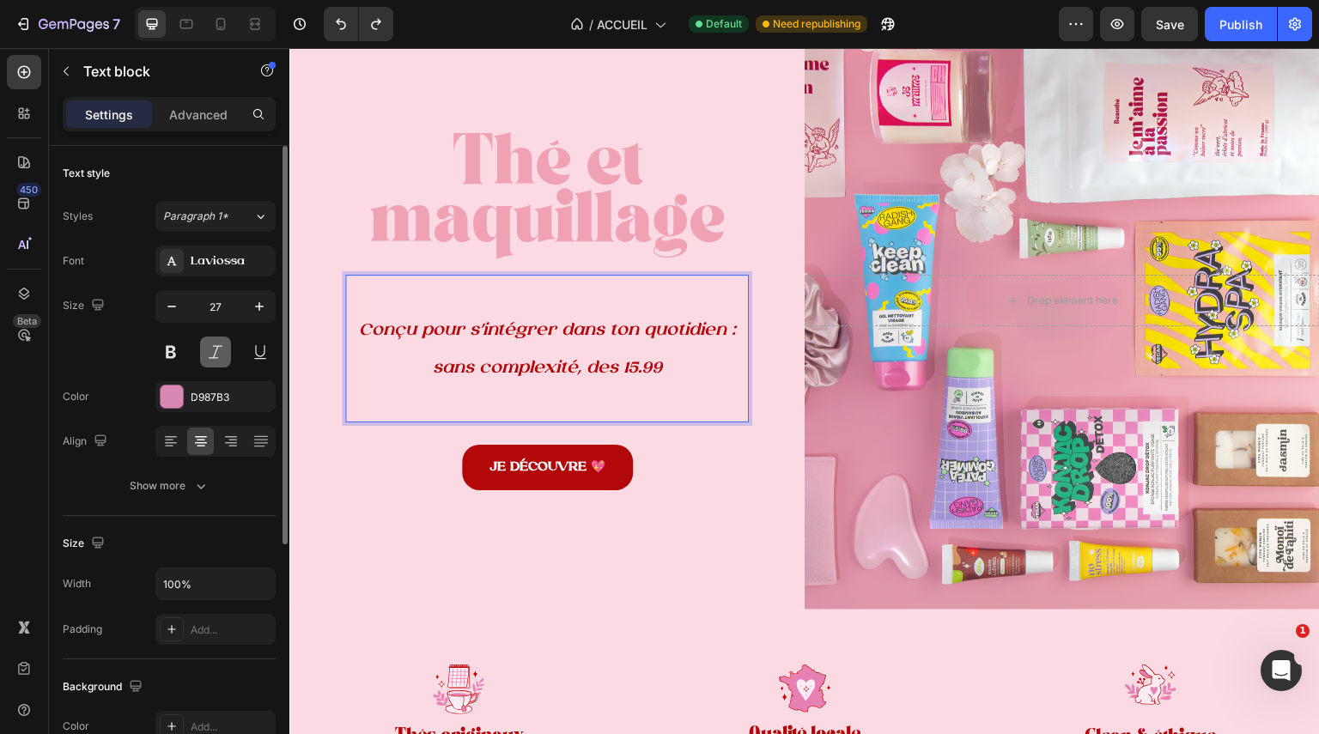
click at [207, 345] on button at bounding box center [215, 352] width 31 height 31
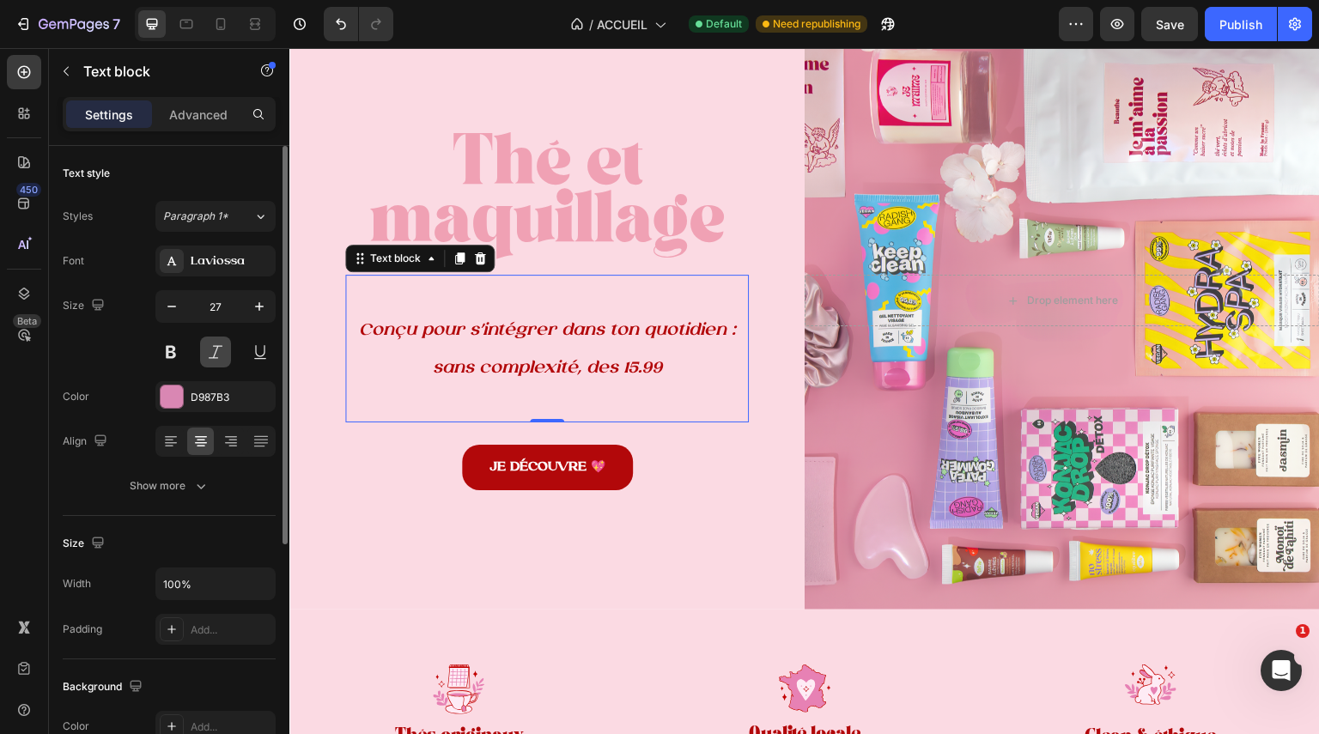
click at [219, 353] on button at bounding box center [215, 352] width 31 height 31
click at [695, 415] on p "Rich Text Editor. Editing area: main" at bounding box center [547, 403] width 400 height 35
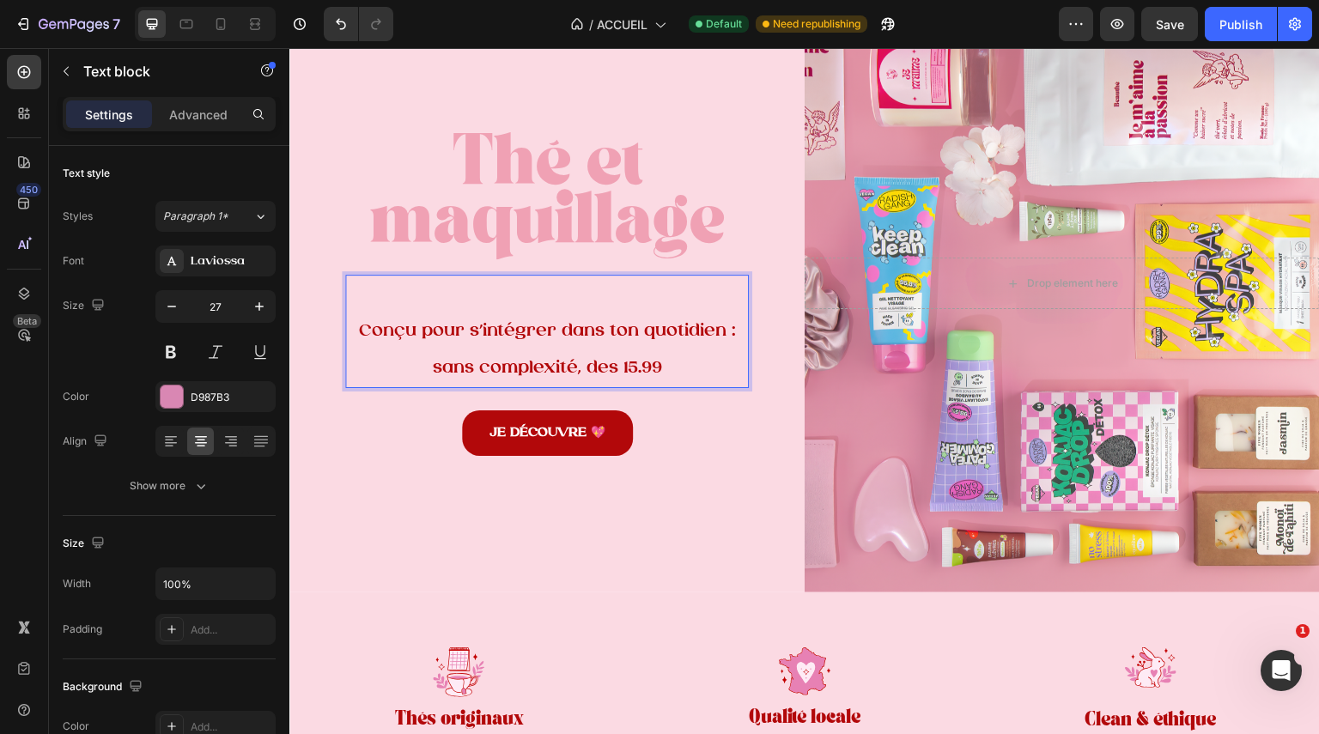
scroll to position [126, 0]
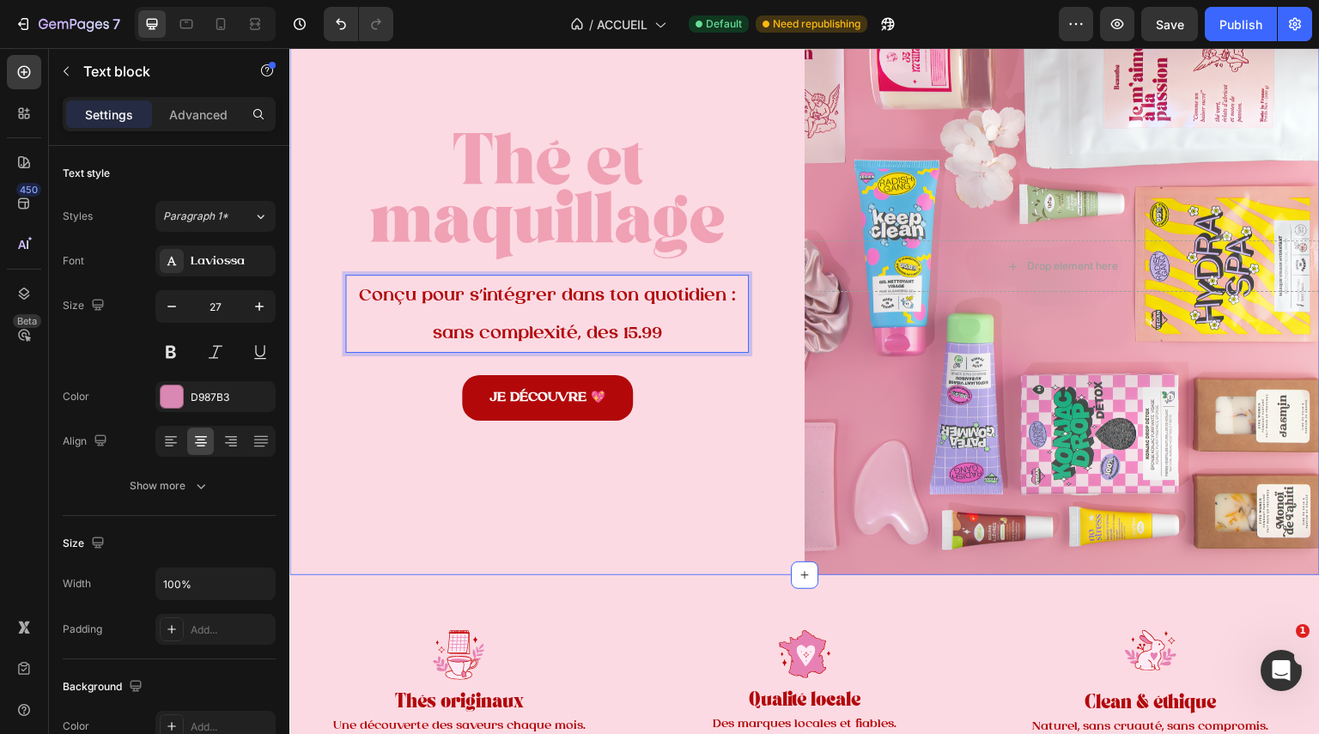
click at [565, 514] on div "⁠⁠⁠⁠⁠⁠⁠ Thé et maquillage Heading Conçu pour s’intégrer dans ton quotidien : sa…" at bounding box center [546, 266] width 515 height 618
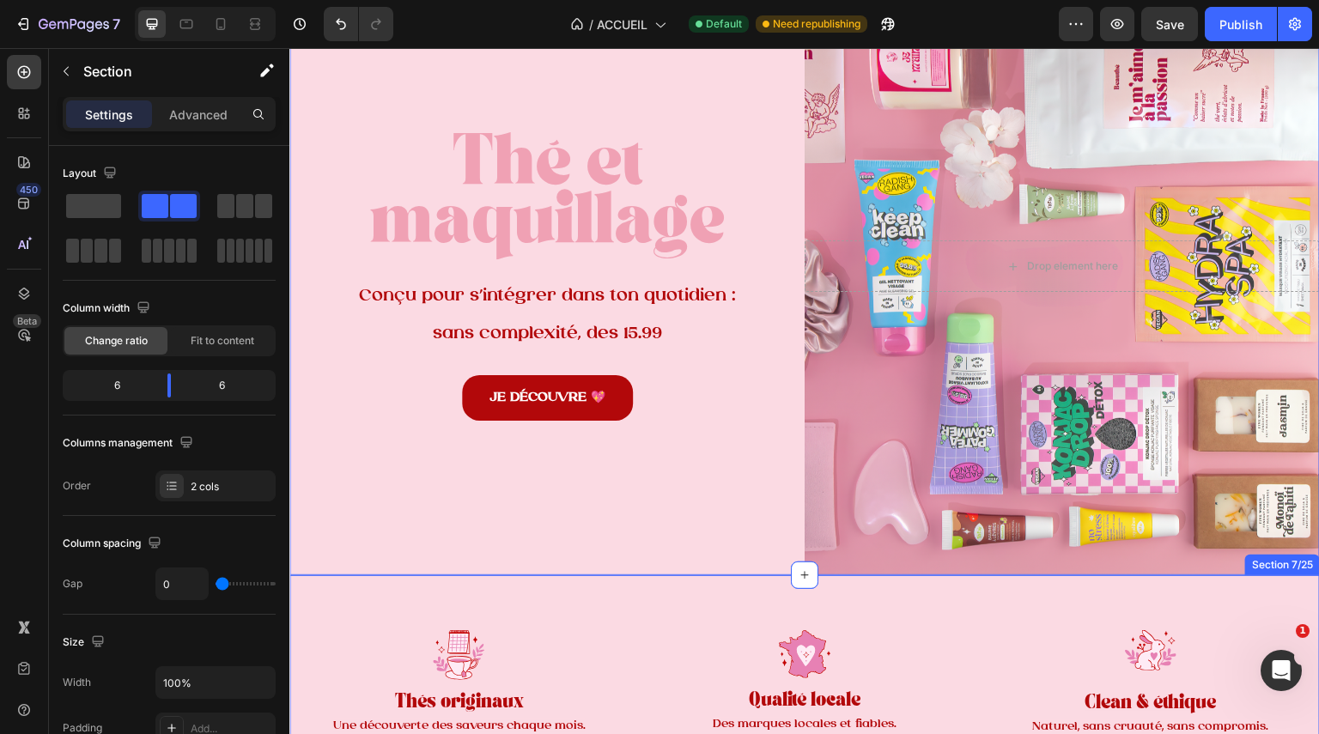
click at [719, 620] on div "Image Thés originaux Text Block Une découverte des saveurs chaque mois. Text Bl…" at bounding box center [804, 685] width 1031 height 220
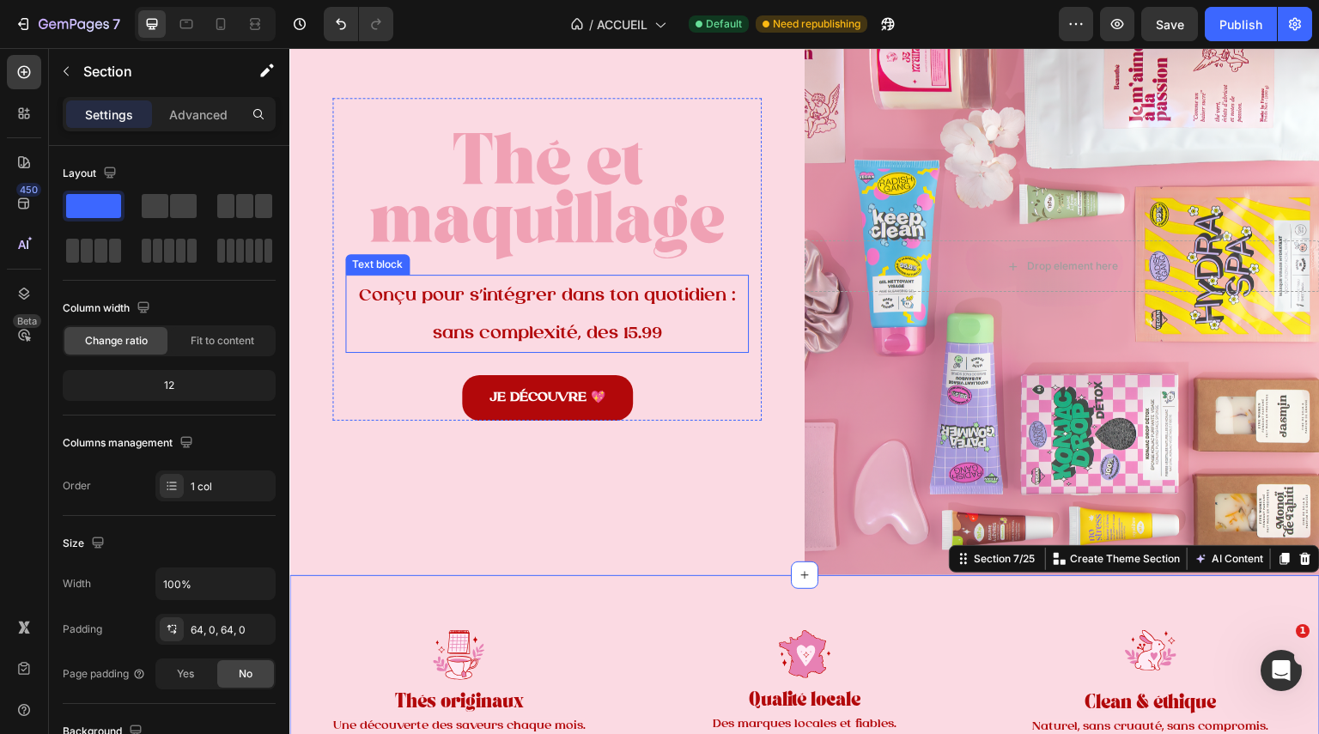
scroll to position [0, 0]
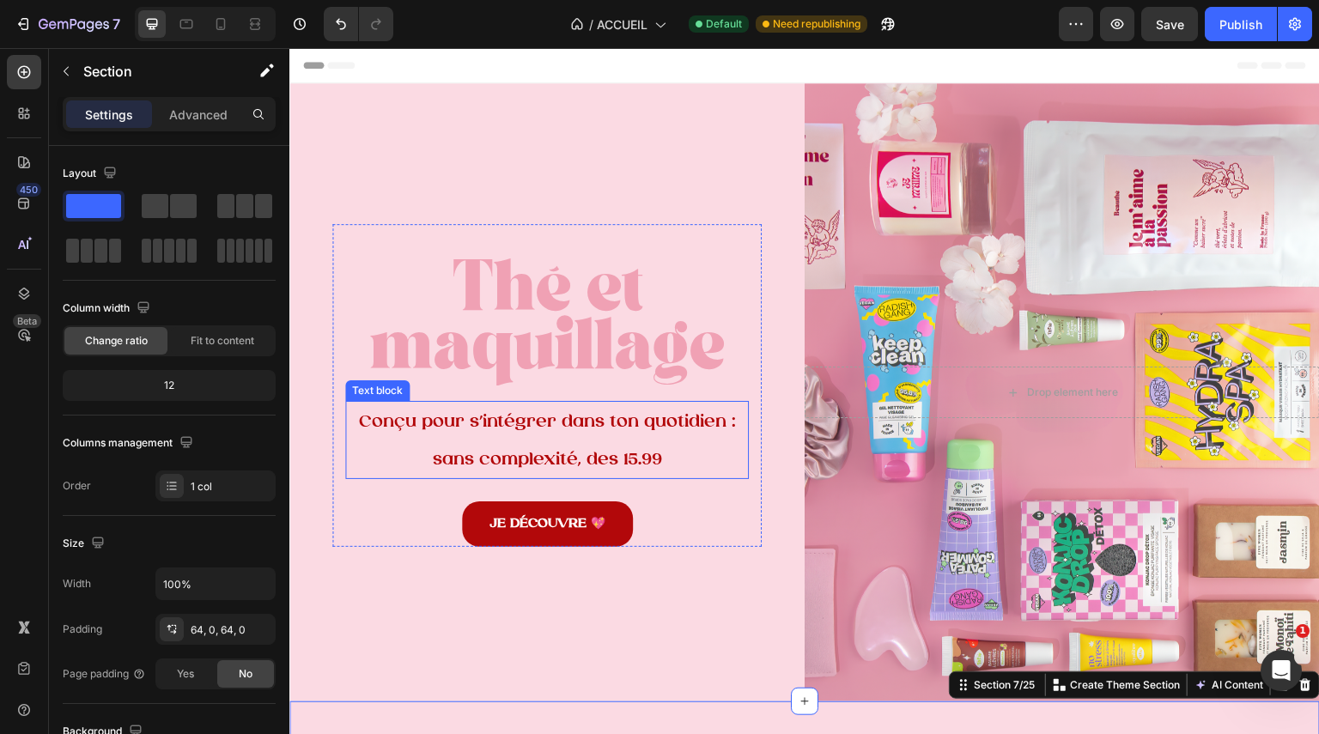
click at [359, 413] on span "Conçu pour s’intégrer dans ton quotidien : sans complexité, des 15.99" at bounding box center [547, 441] width 377 height 56
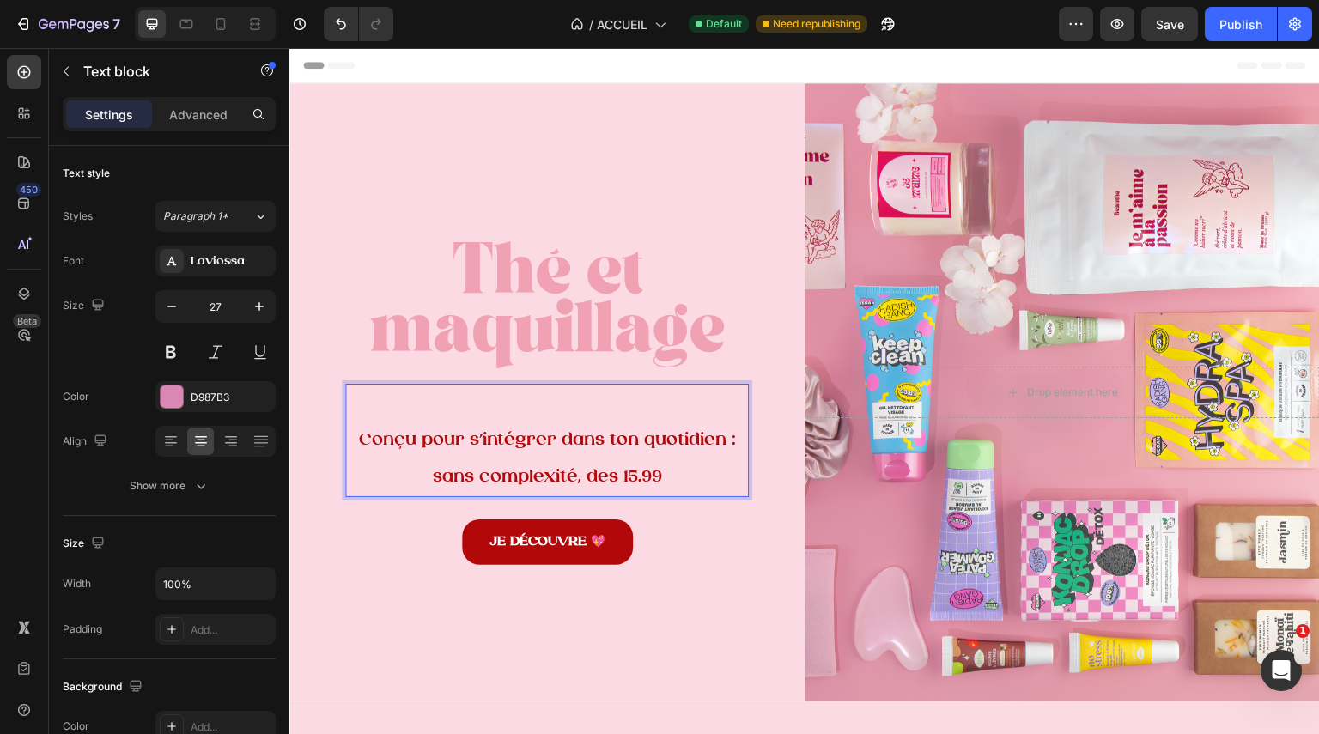
click at [701, 482] on p "Conçu pour s’intégrer dans ton quotidien : sans complexité, des 15.99" at bounding box center [547, 458] width 400 height 75
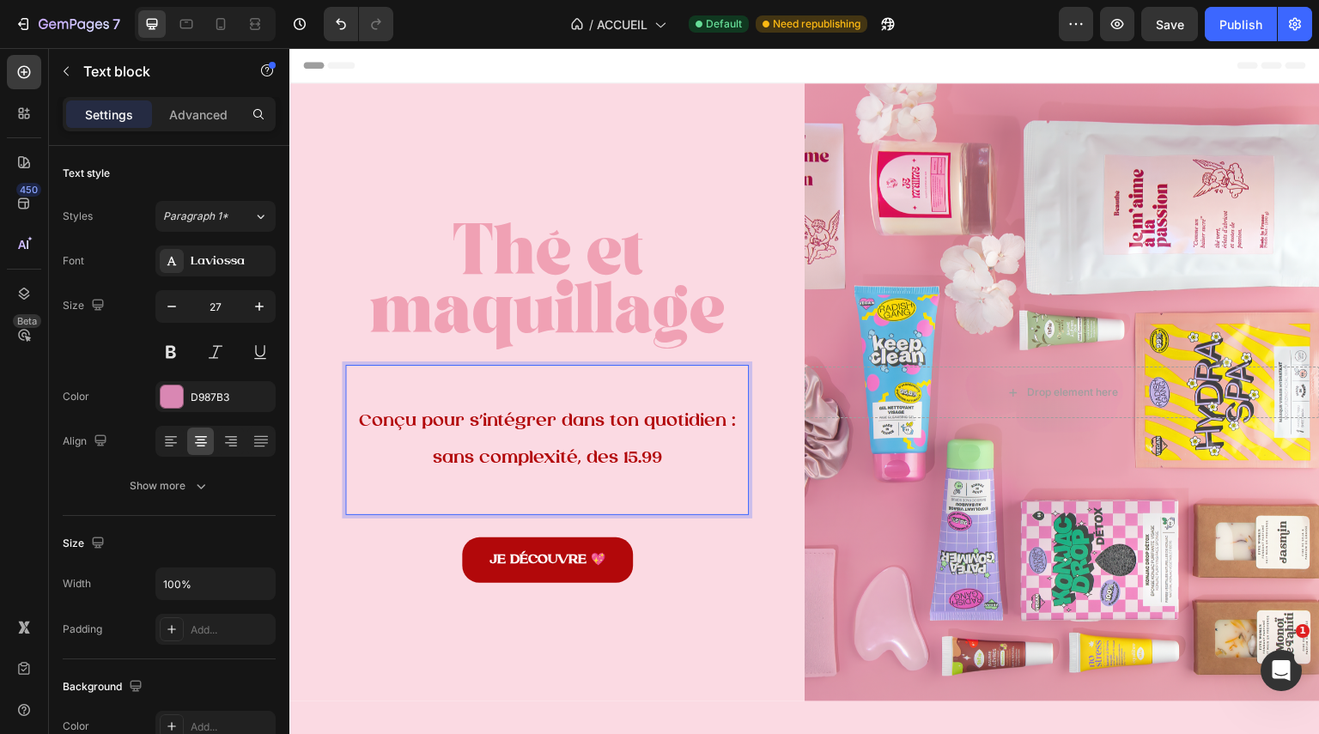
click at [596, 448] on span "Conçu pour s’intégrer dans ton quotidien : sans complexité, des 15.99" at bounding box center [547, 440] width 377 height 56
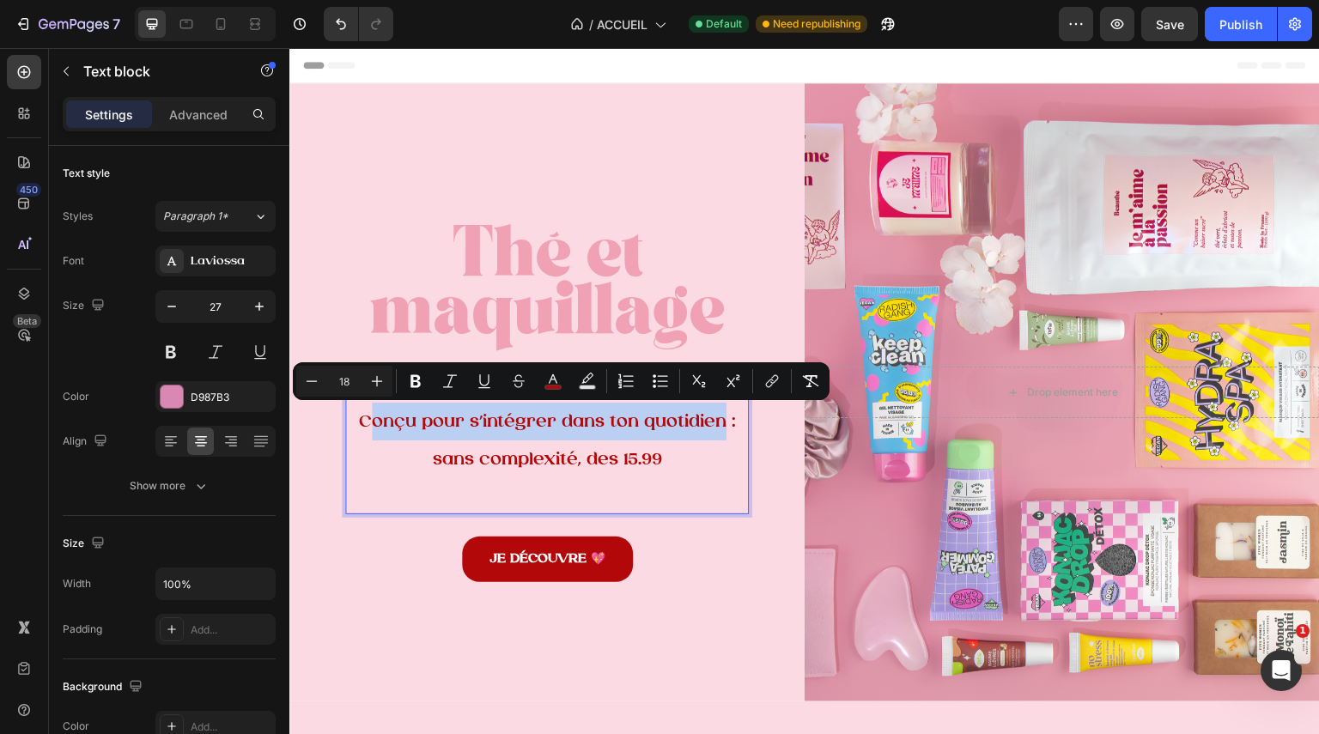
drag, startPoint x: 727, startPoint y: 423, endPoint x: 364, endPoint y: 417, distance: 362.5
click at [364, 417] on span "Conçu pour s’intégrer dans ton quotidien : sans complexité, des 15.99" at bounding box center [547, 441] width 377 height 56
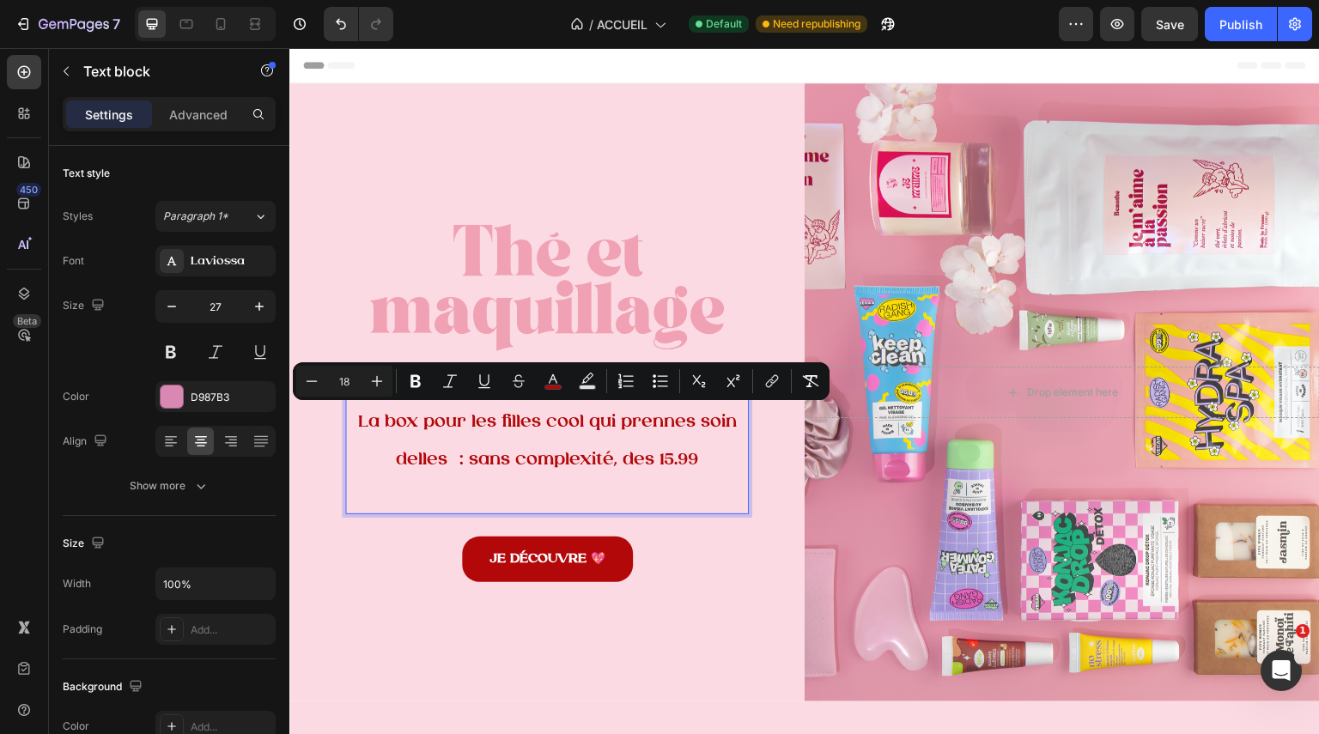
drag, startPoint x: 710, startPoint y: 457, endPoint x: 354, endPoint y: 413, distance: 359.1
click at [354, 413] on p "La box pour les filles cool qui prennes soin delles : sans complexité, des 15.99" at bounding box center [547, 440] width 400 height 75
copy span "La box pour les filles cool qui prennes soin delles : sans complexité, des 15.99"
click at [688, 464] on span "La box pour les filles cool qui prennes soin delles : sans complexité, des 15.99" at bounding box center [547, 441] width 379 height 56
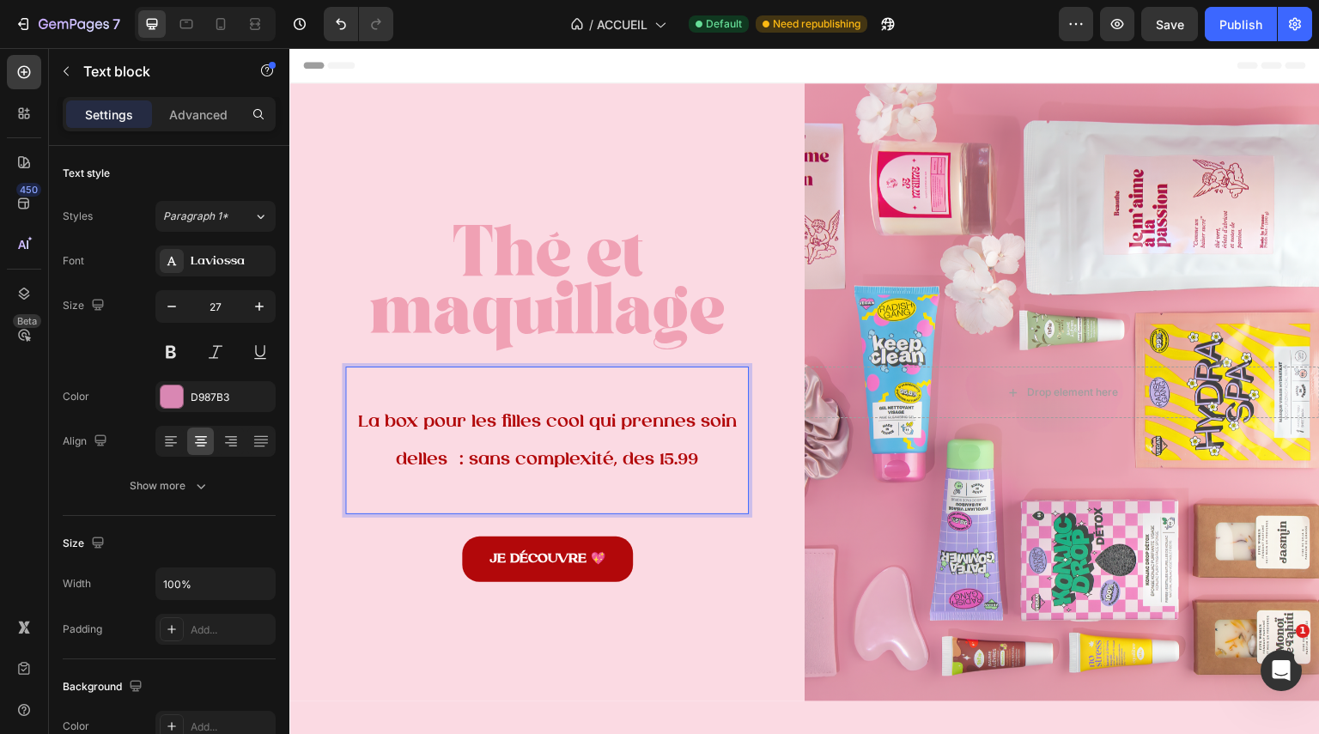
click at [688, 464] on span "La box pour les filles cool qui prennes soin delles : sans complexité, des 15.99" at bounding box center [547, 441] width 379 height 56
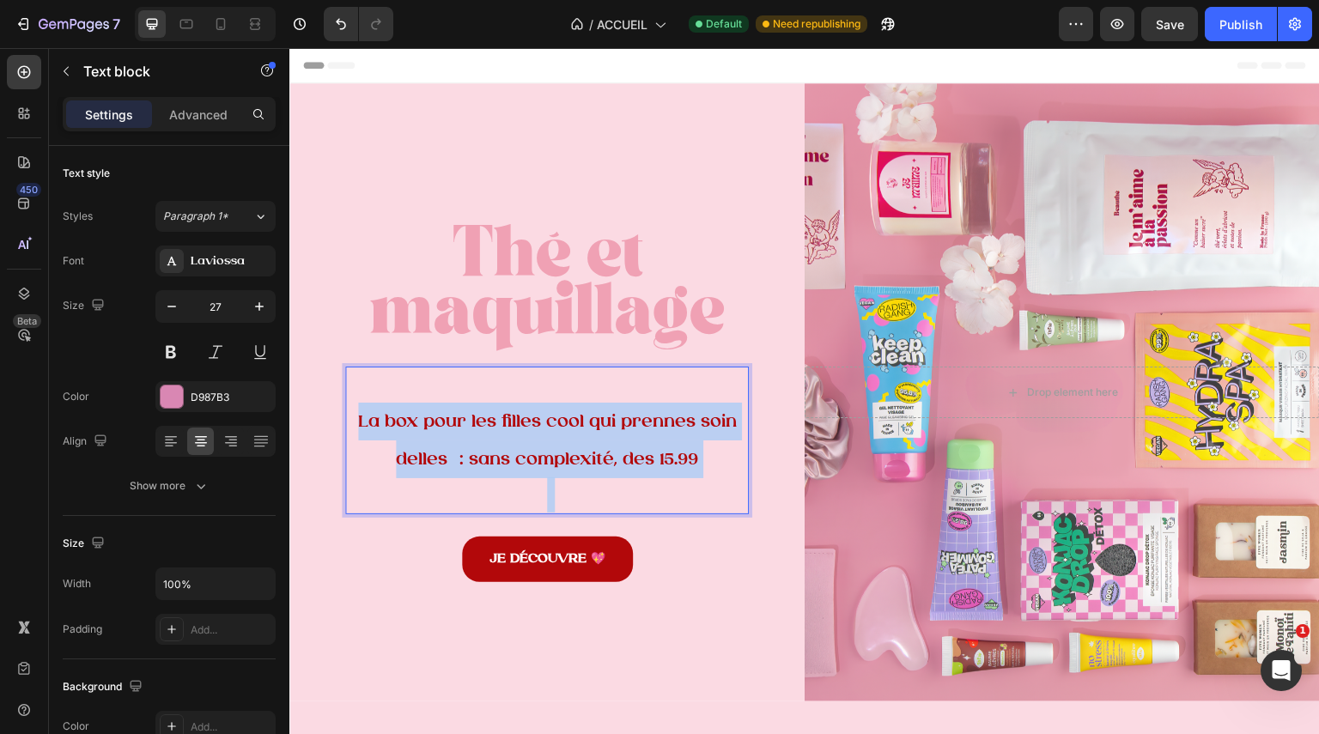
click at [688, 464] on span "La box pour les filles cool qui prennes soin delles : sans complexité, des 15.99" at bounding box center [547, 441] width 379 height 56
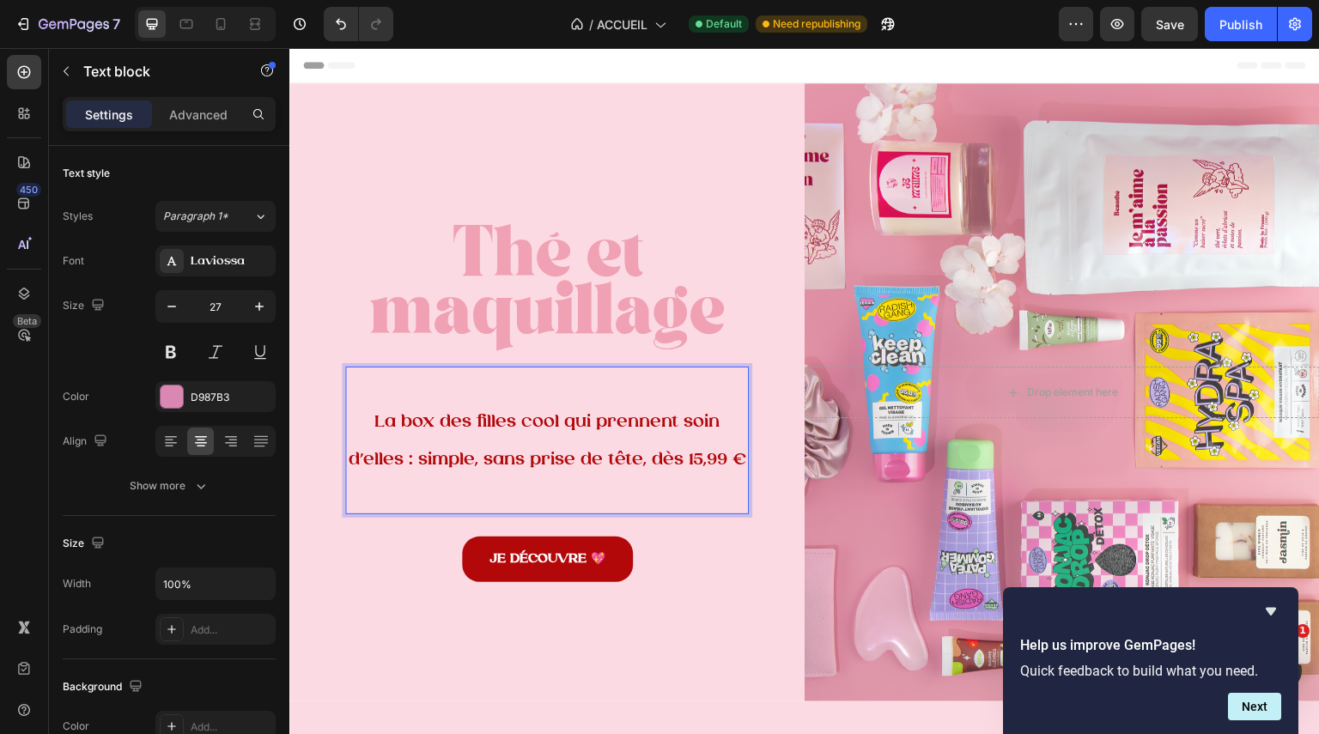
click at [658, 441] on span "La box des filles cool qui prennent soin d’elles : simple, sans prise de tête, …" at bounding box center [548, 441] width 398 height 56
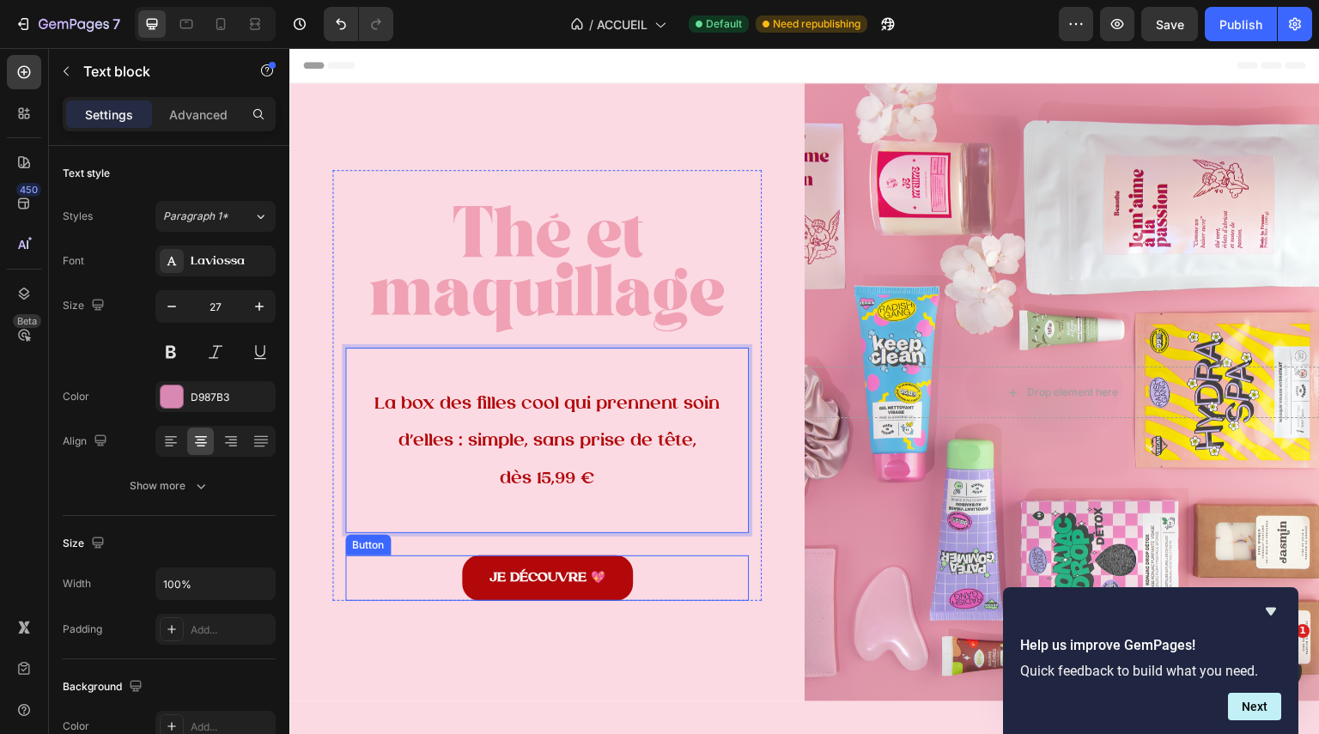
click at [660, 578] on div "JE DÉCOUVRE 💖 Button" at bounding box center [547, 579] width 404 height 46
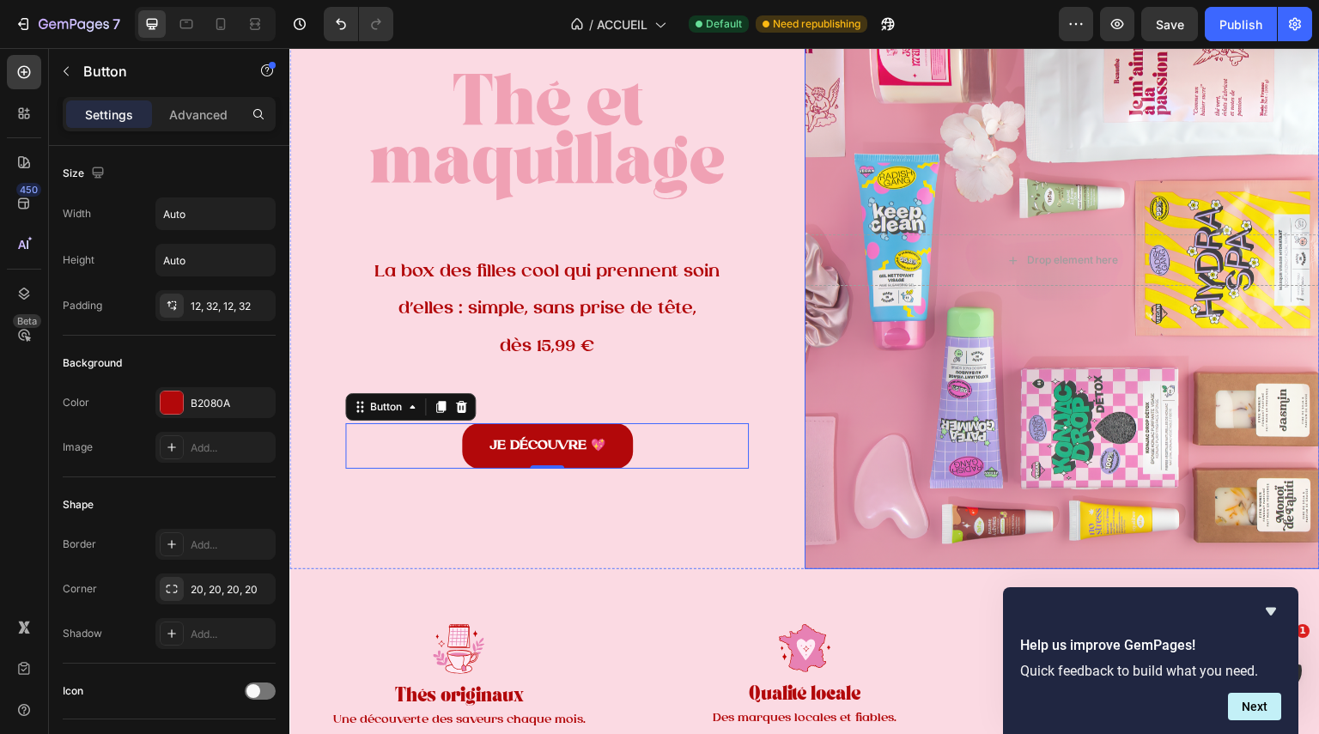
scroll to position [133, 0]
click at [1270, 607] on icon "Hide survey" at bounding box center [1271, 611] width 21 height 21
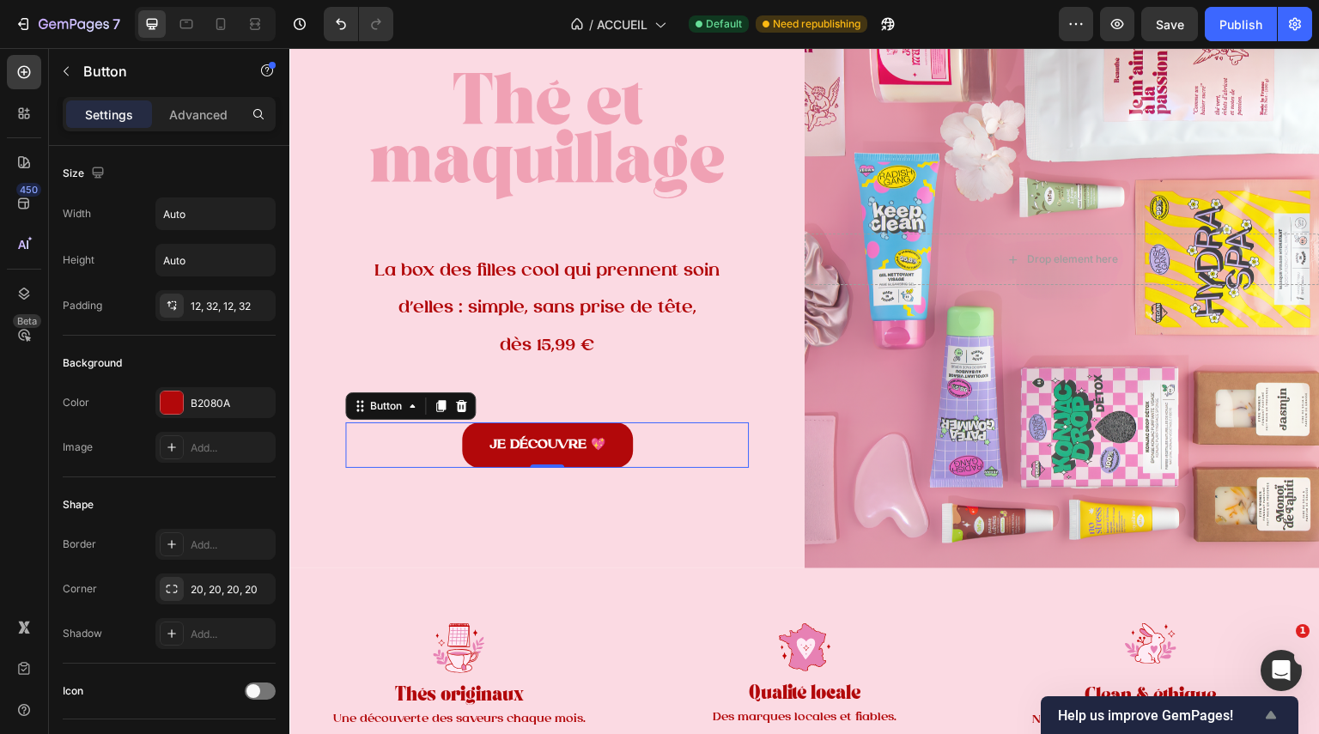
click at [1270, 711] on icon "Show survey - Help us improve GemPages!" at bounding box center [1271, 715] width 21 height 21
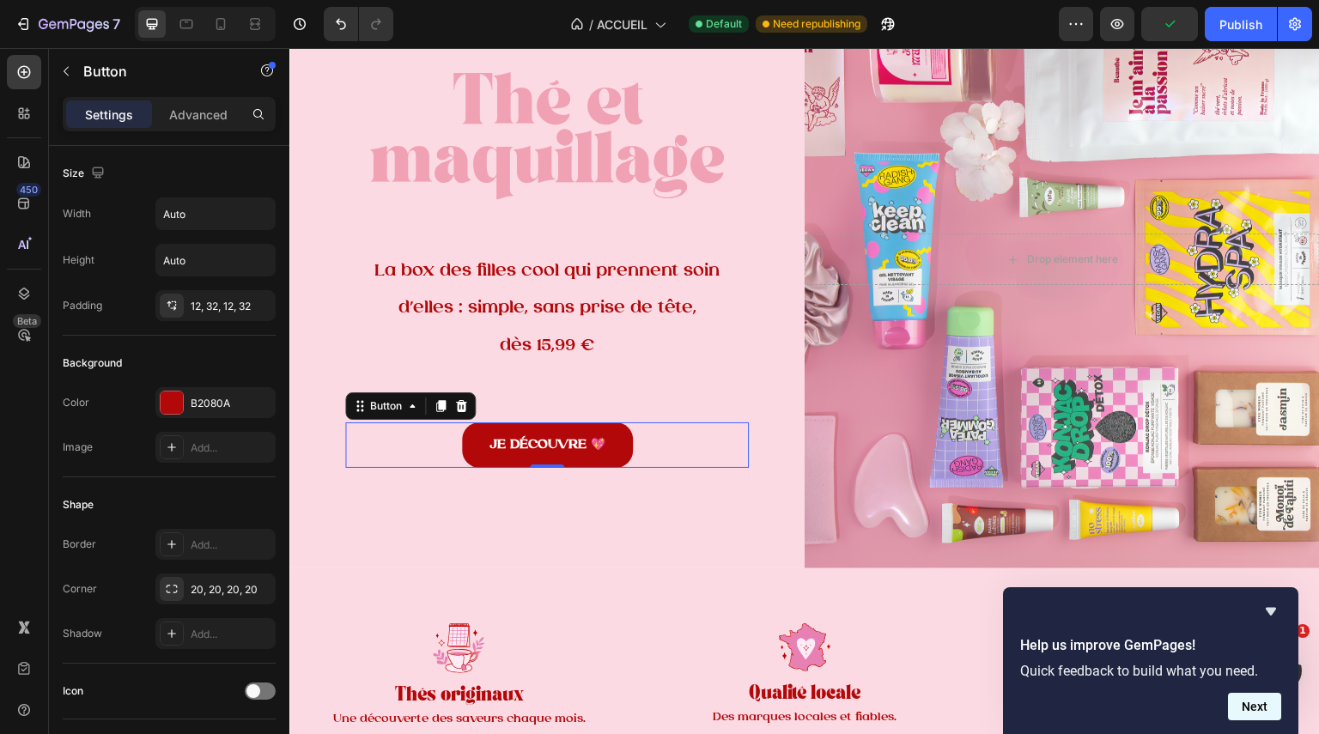
click at [1253, 709] on button "Next" at bounding box center [1254, 706] width 53 height 27
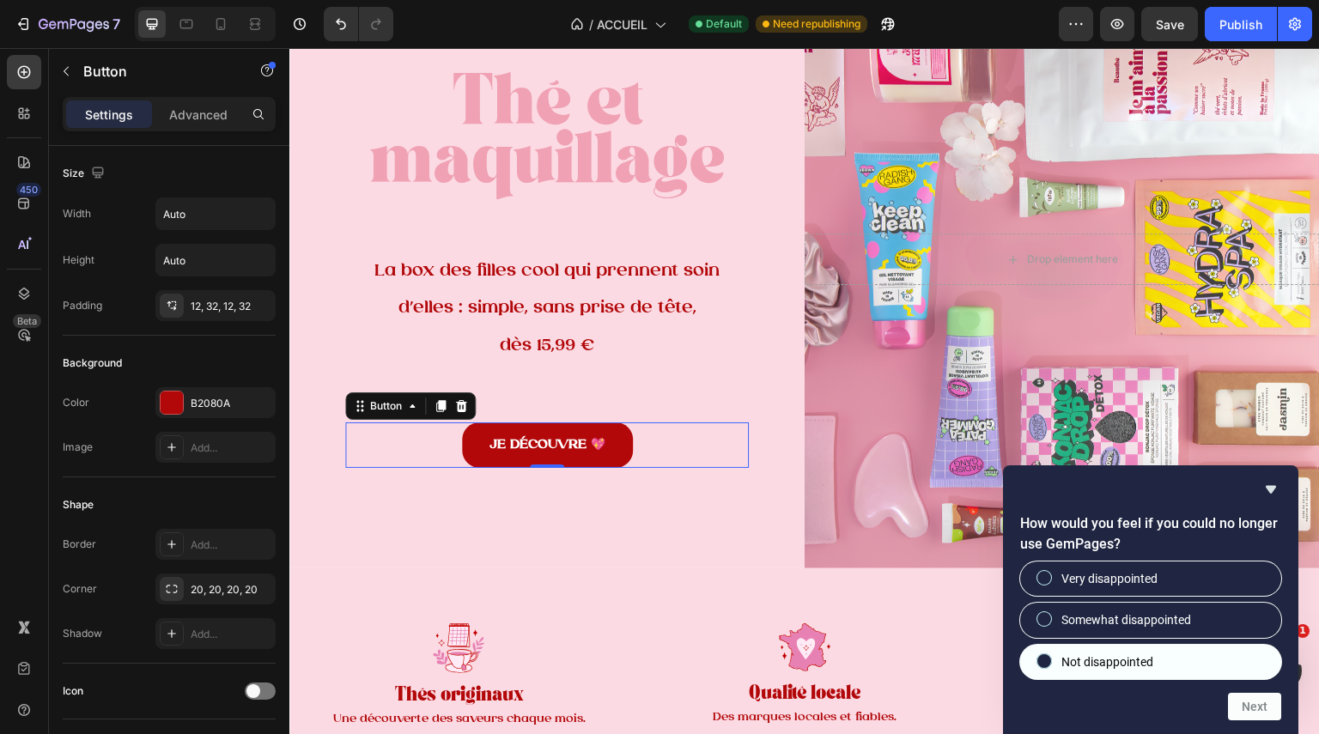
click at [1201, 669] on label "Not disappointed" at bounding box center [1150, 662] width 261 height 34
click at [1050, 666] on input "Not disappointed" at bounding box center [1044, 660] width 11 height 11
radio input "true"
click at [1252, 698] on button "Next" at bounding box center [1254, 706] width 53 height 27
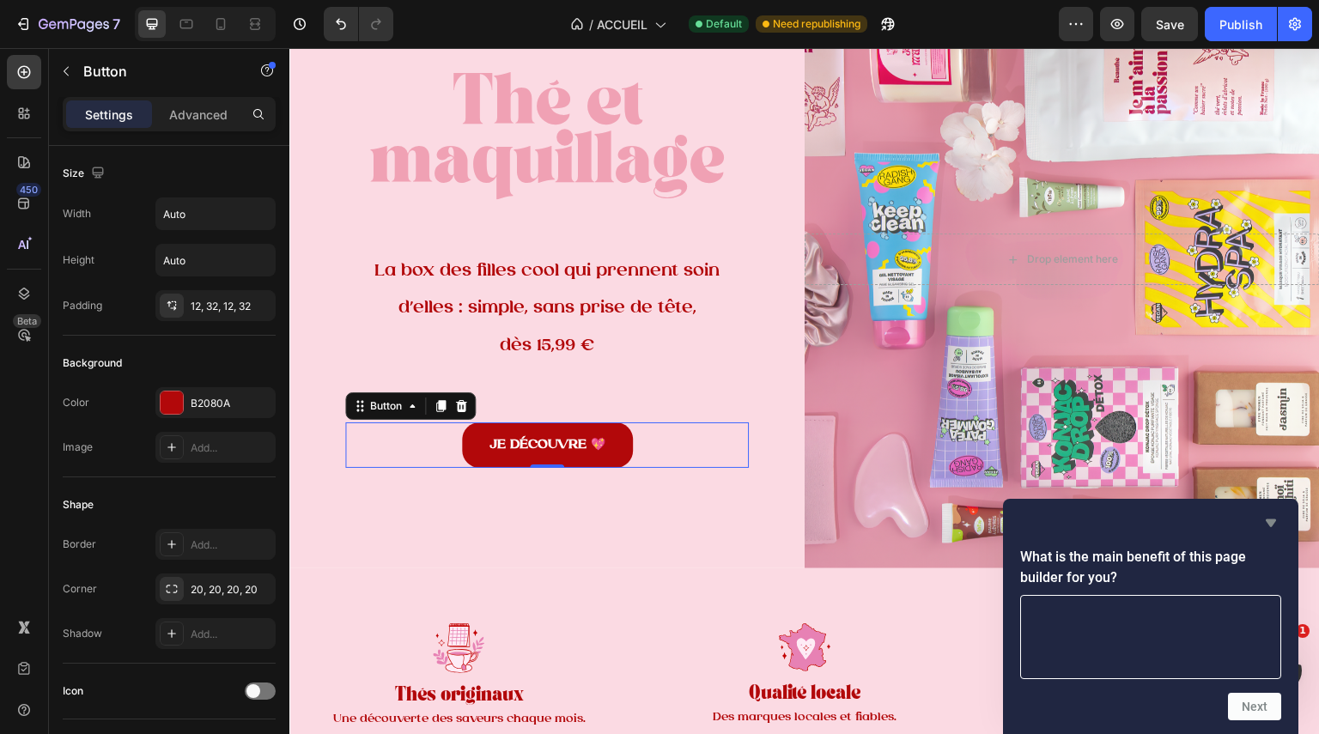
click at [1263, 523] on icon "Hide survey" at bounding box center [1271, 523] width 21 height 21
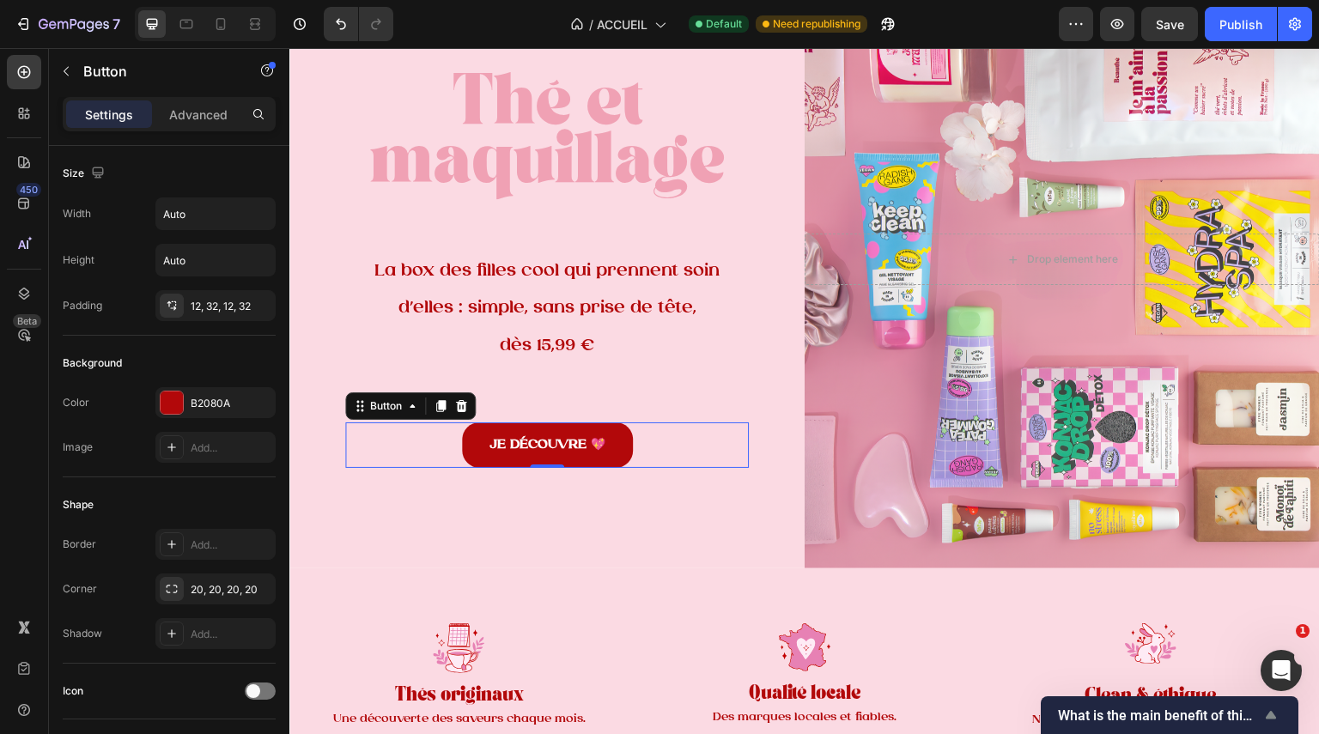
click at [1272, 718] on icon "Show survey - What is the main benefit of this page builder for you?" at bounding box center [1271, 715] width 10 height 8
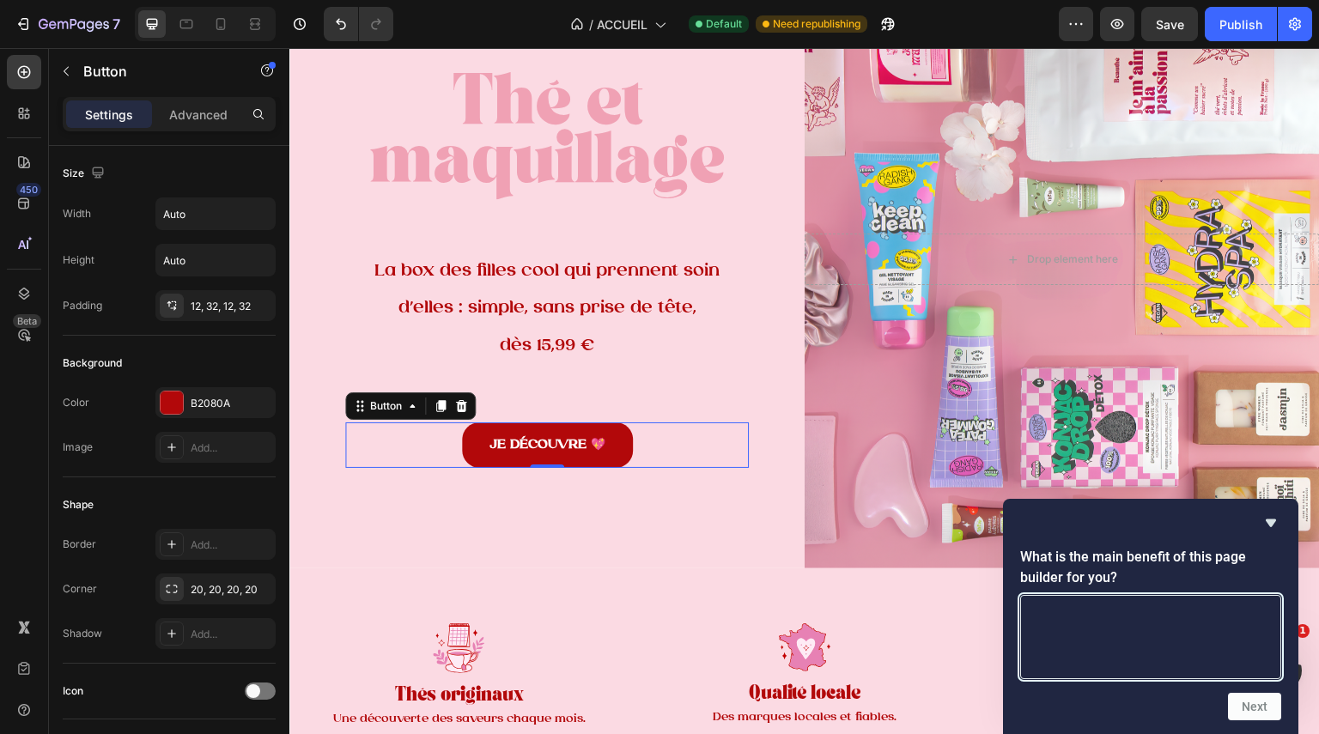
click at [1229, 636] on textarea at bounding box center [1150, 637] width 261 height 84
click at [1269, 521] on icon "Hide survey" at bounding box center [1271, 524] width 10 height 8
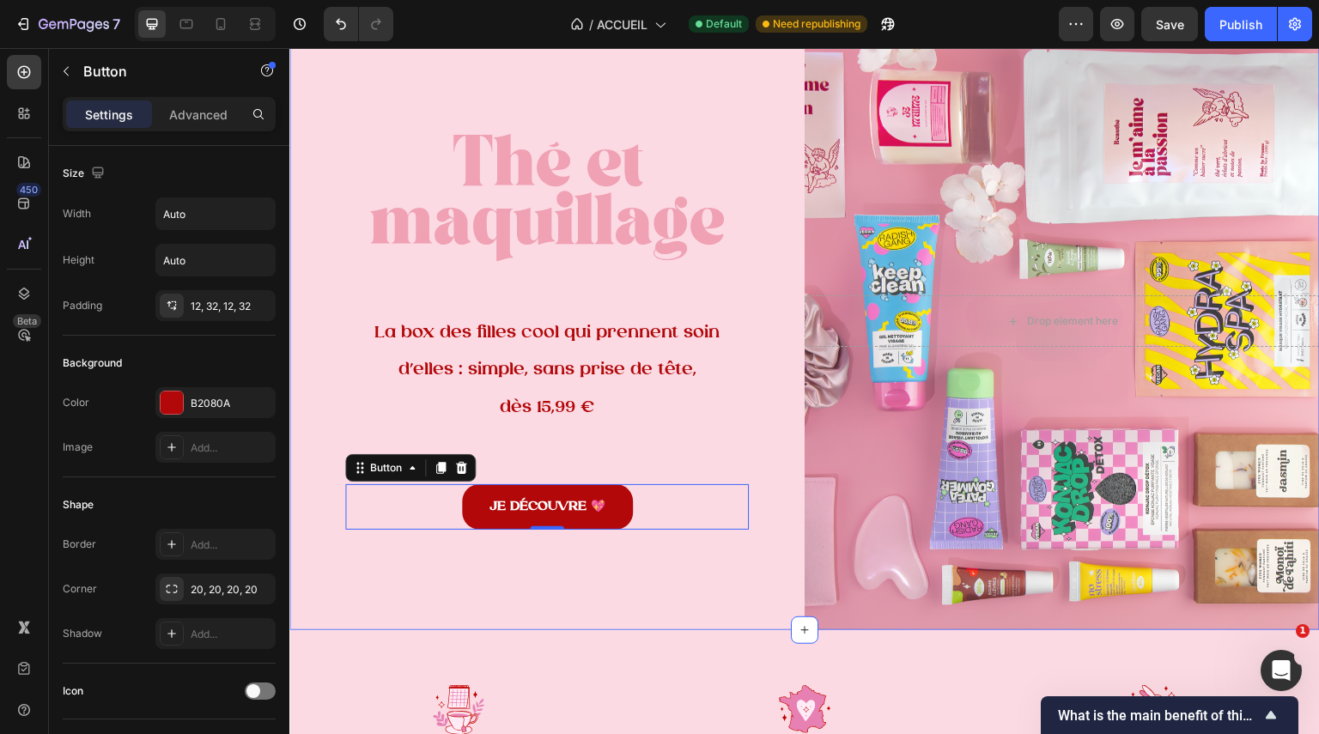
scroll to position [0, 0]
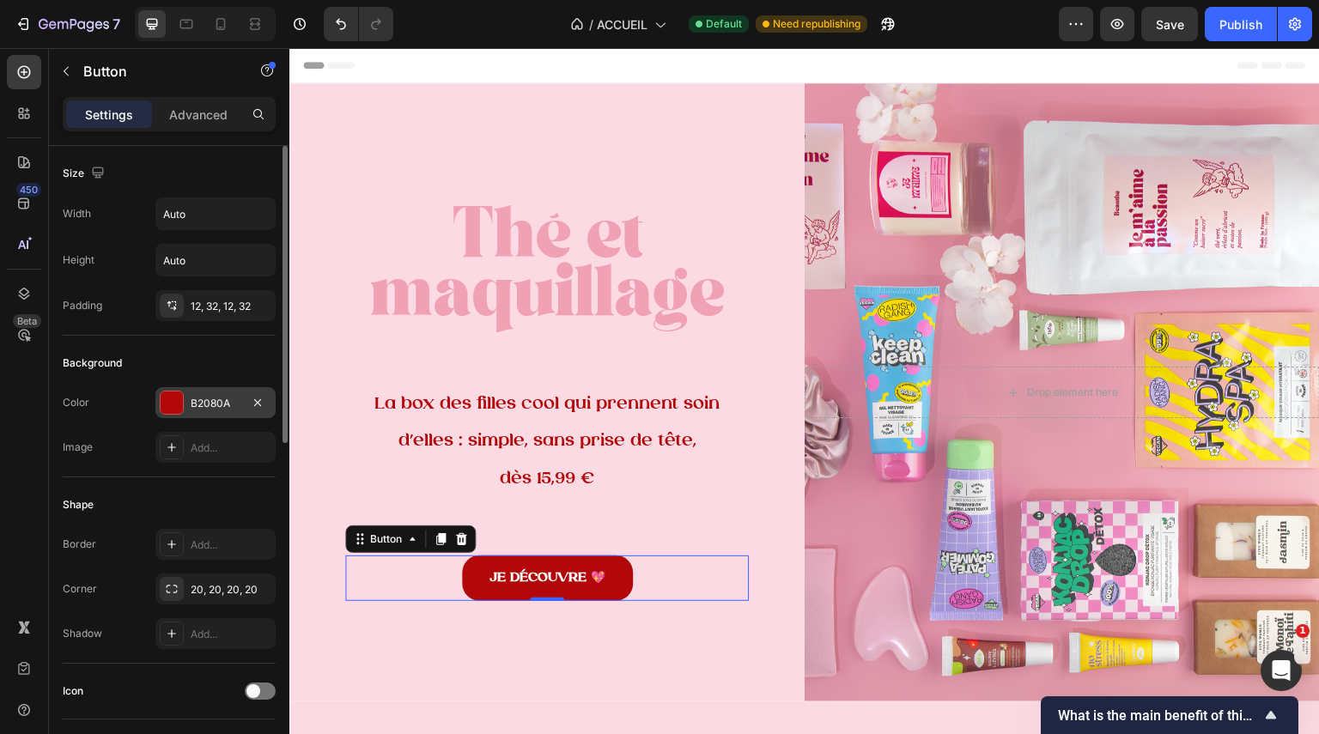
click at [173, 405] on div at bounding box center [172, 403] width 22 height 22
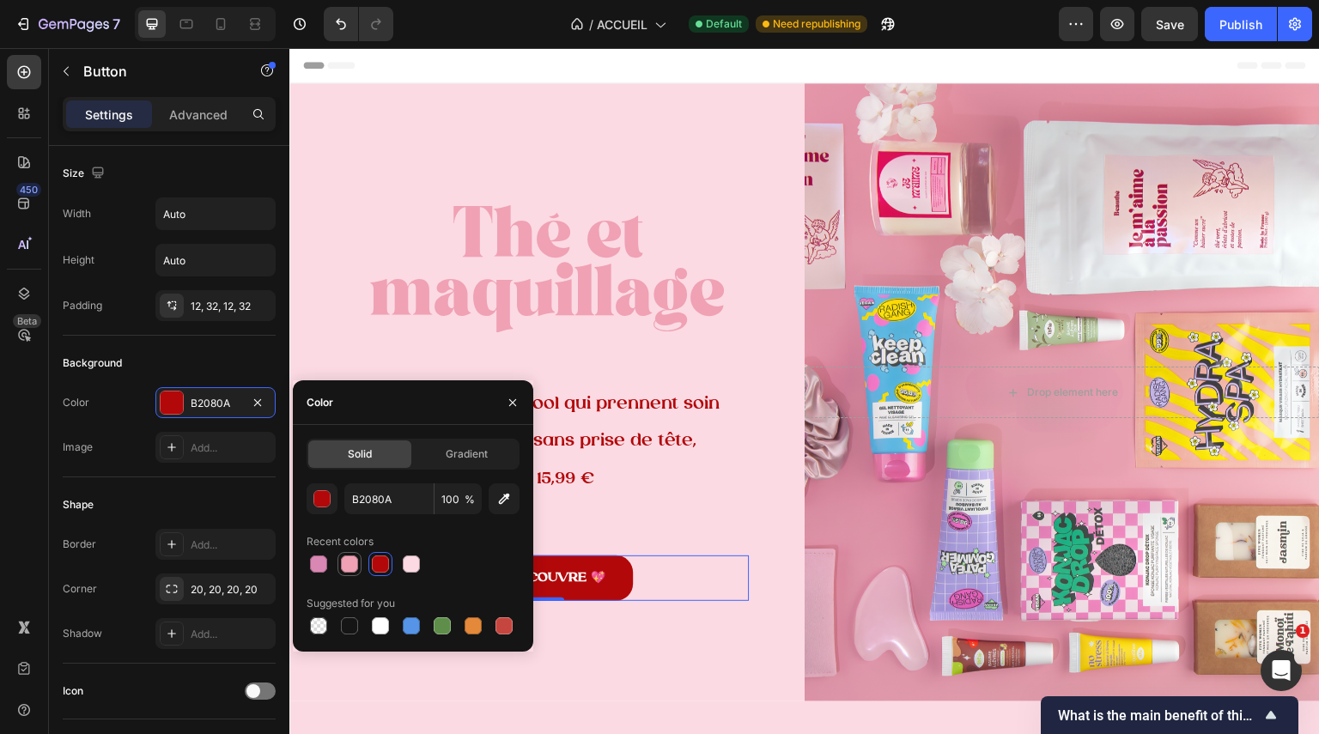
click at [338, 562] on div at bounding box center [350, 564] width 24 height 24
type input "F0A1B4"
click at [683, 502] on p "Rich Text Editor. Editing area: main" at bounding box center [547, 513] width 400 height 35
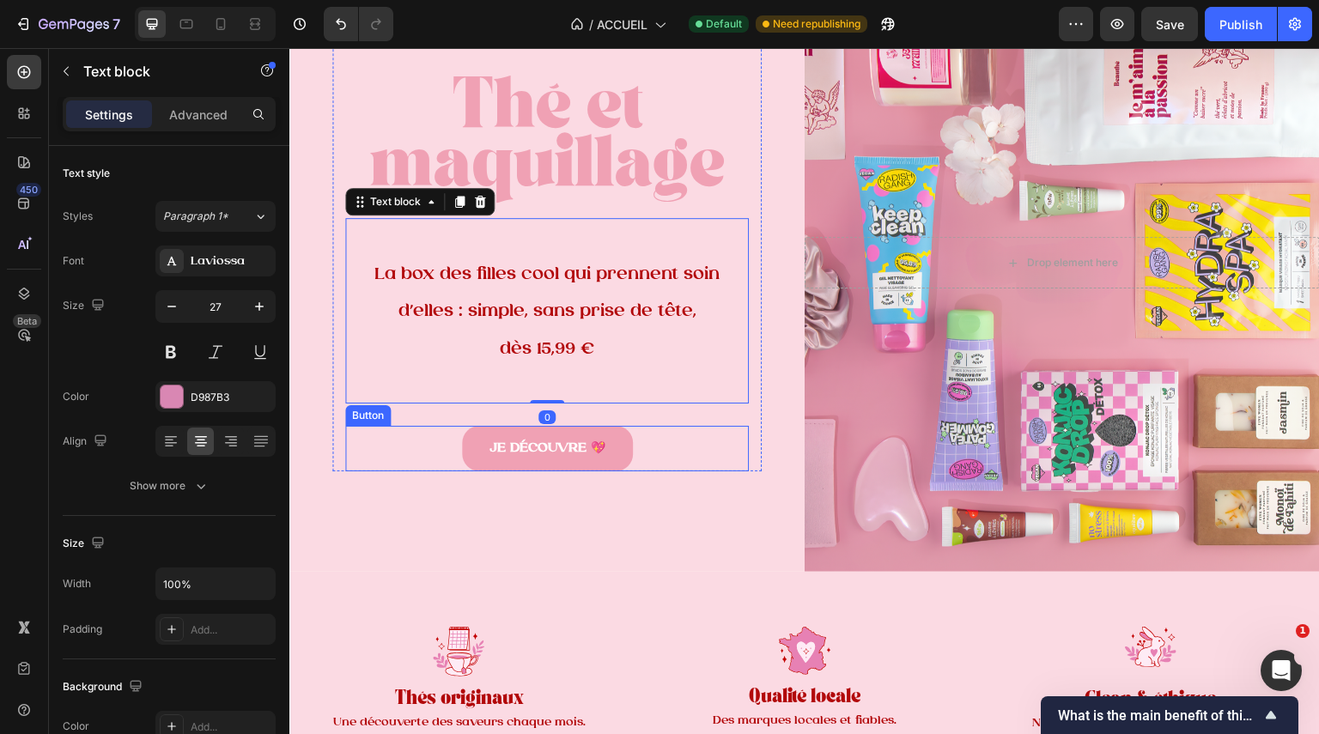
scroll to position [217, 0]
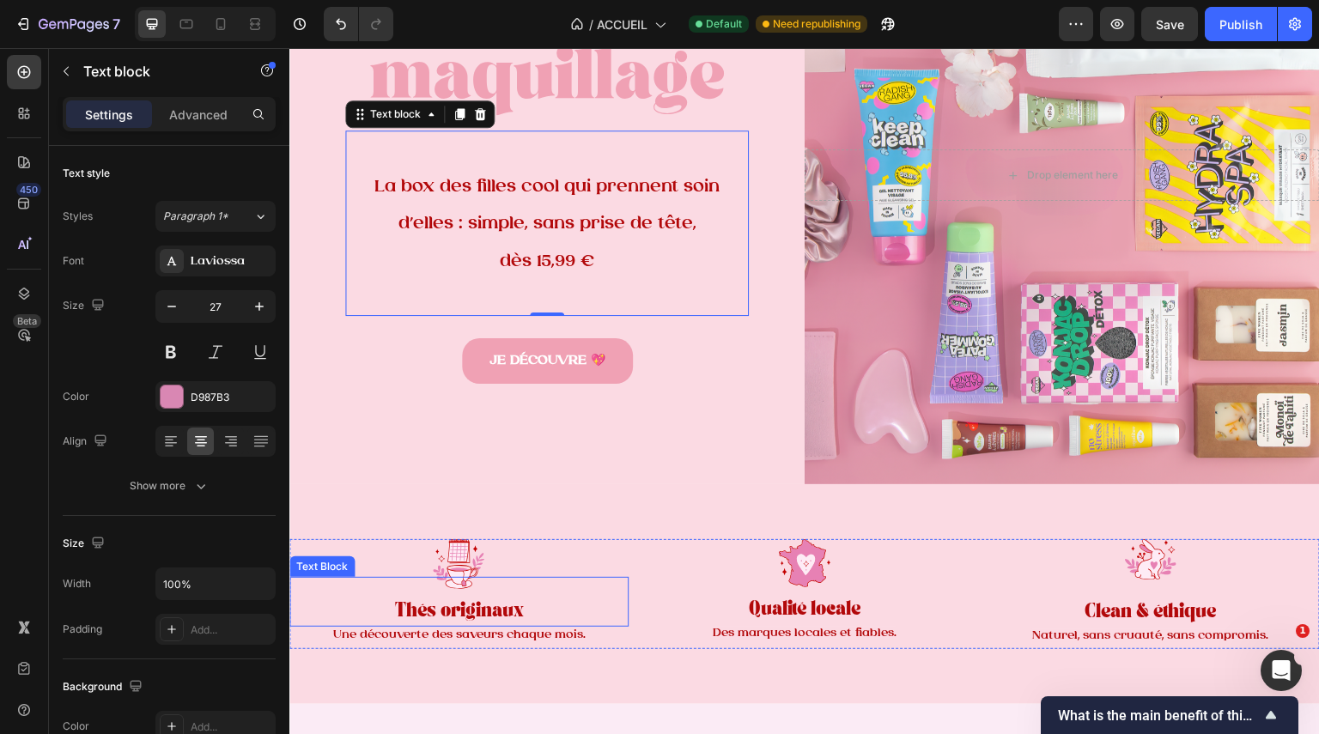
click at [501, 607] on strong "Thés originaux" at bounding box center [458, 613] width 129 height 12
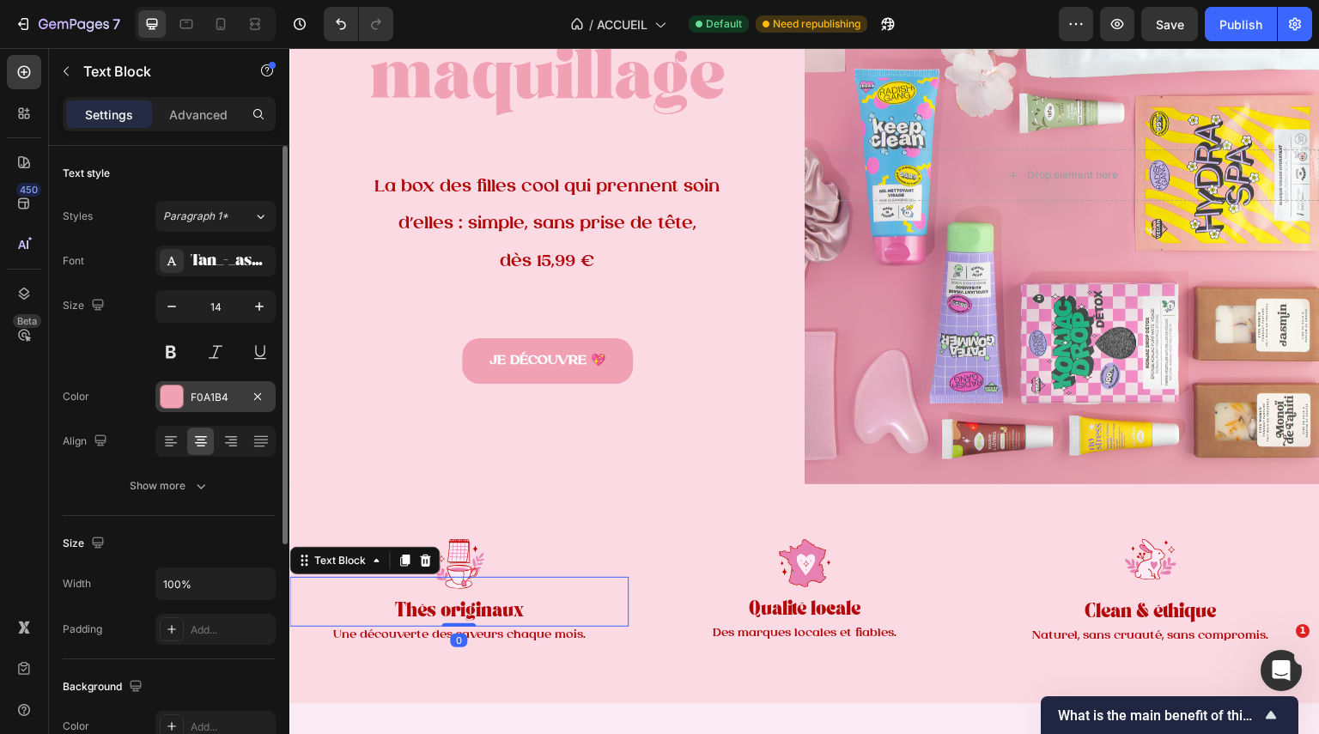
click at [181, 390] on div at bounding box center [172, 397] width 22 height 22
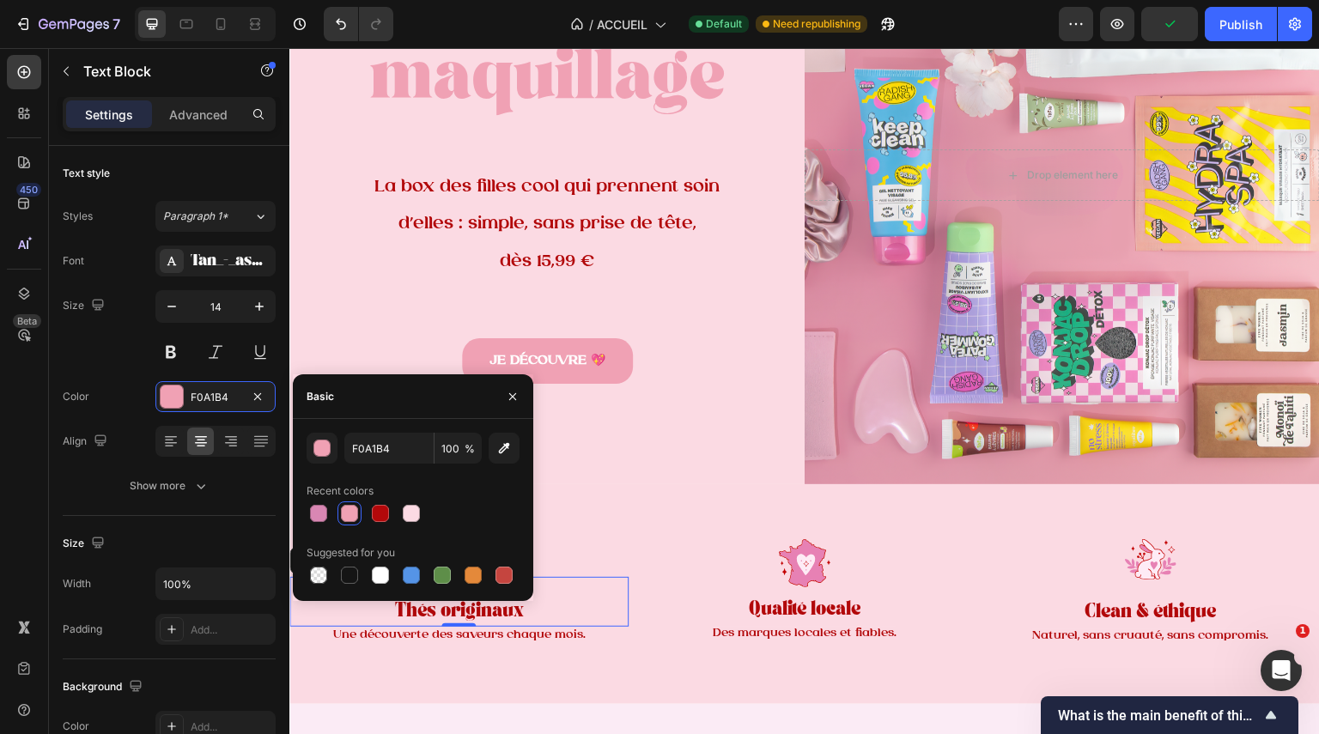
click at [521, 602] on p "Thés originaux" at bounding box center [459, 613] width 336 height 23
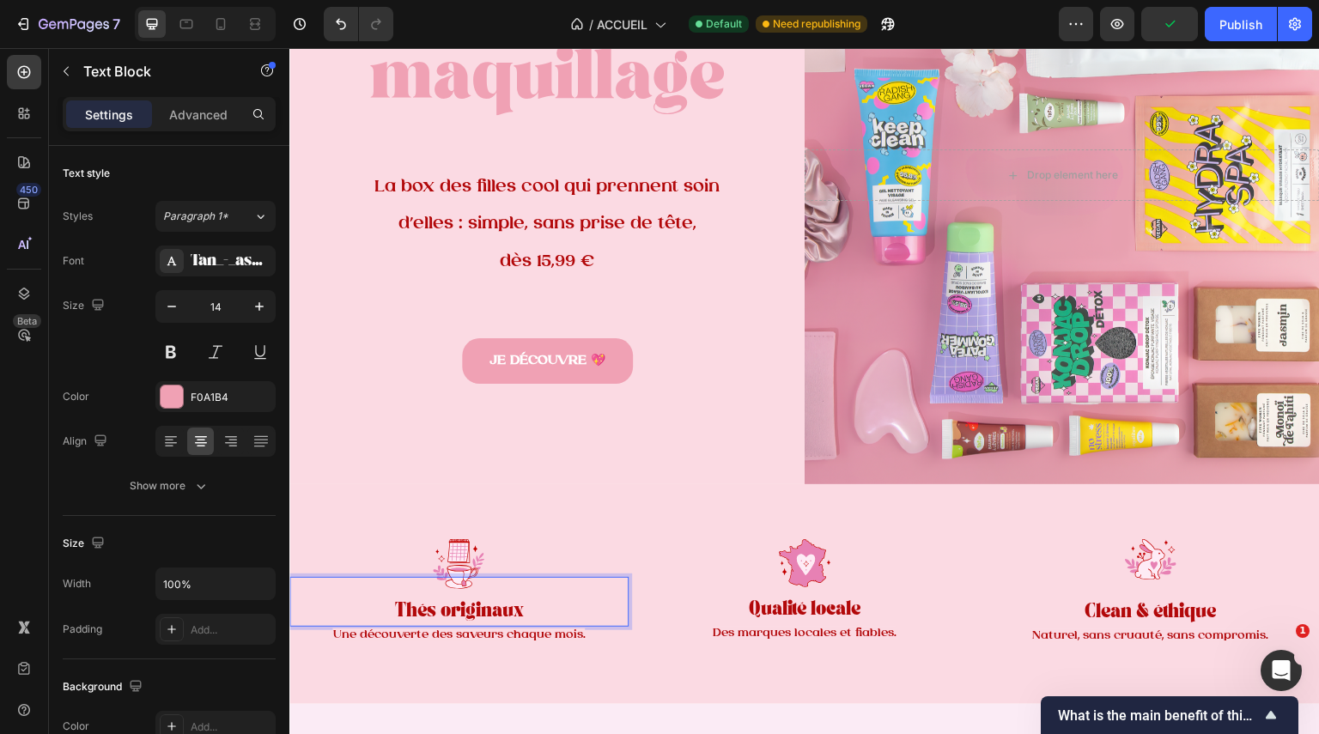
click at [505, 607] on strong "Thés originaux" at bounding box center [458, 613] width 129 height 12
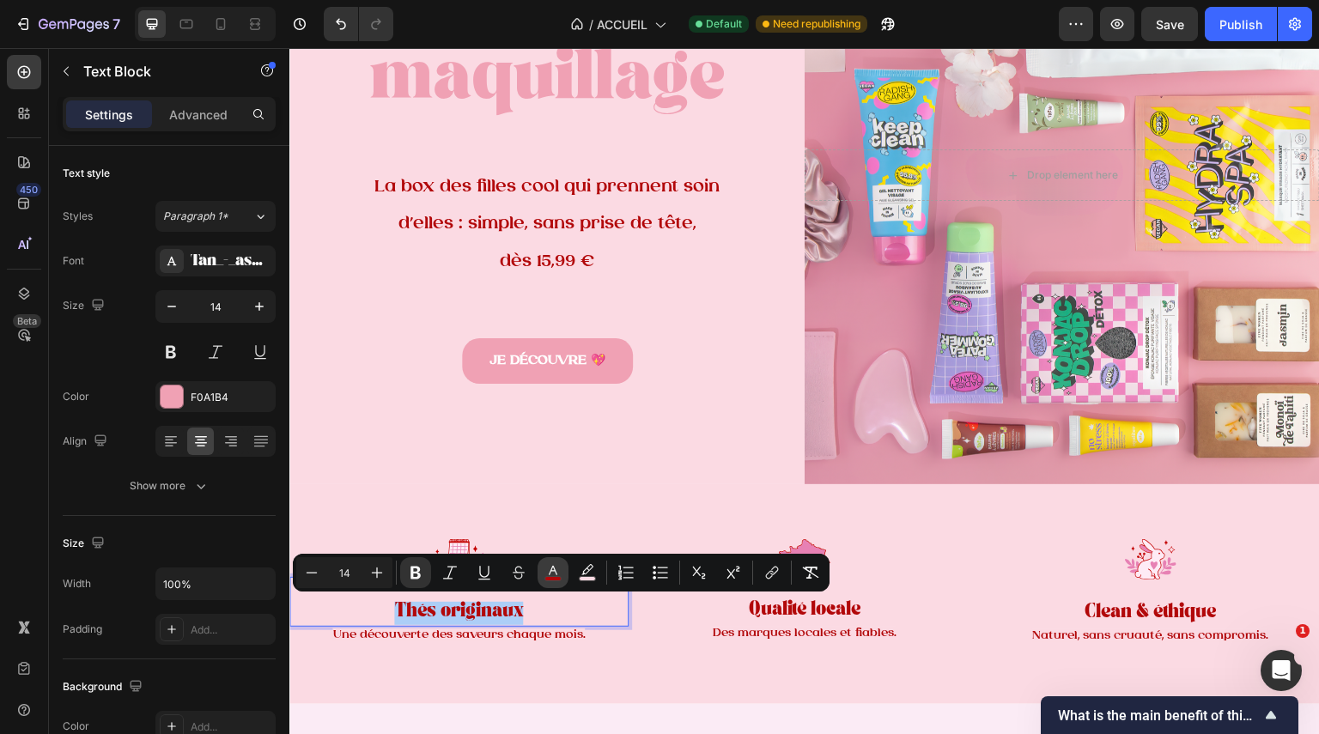
click at [557, 575] on icon "Editor contextual toolbar" at bounding box center [553, 570] width 9 height 9
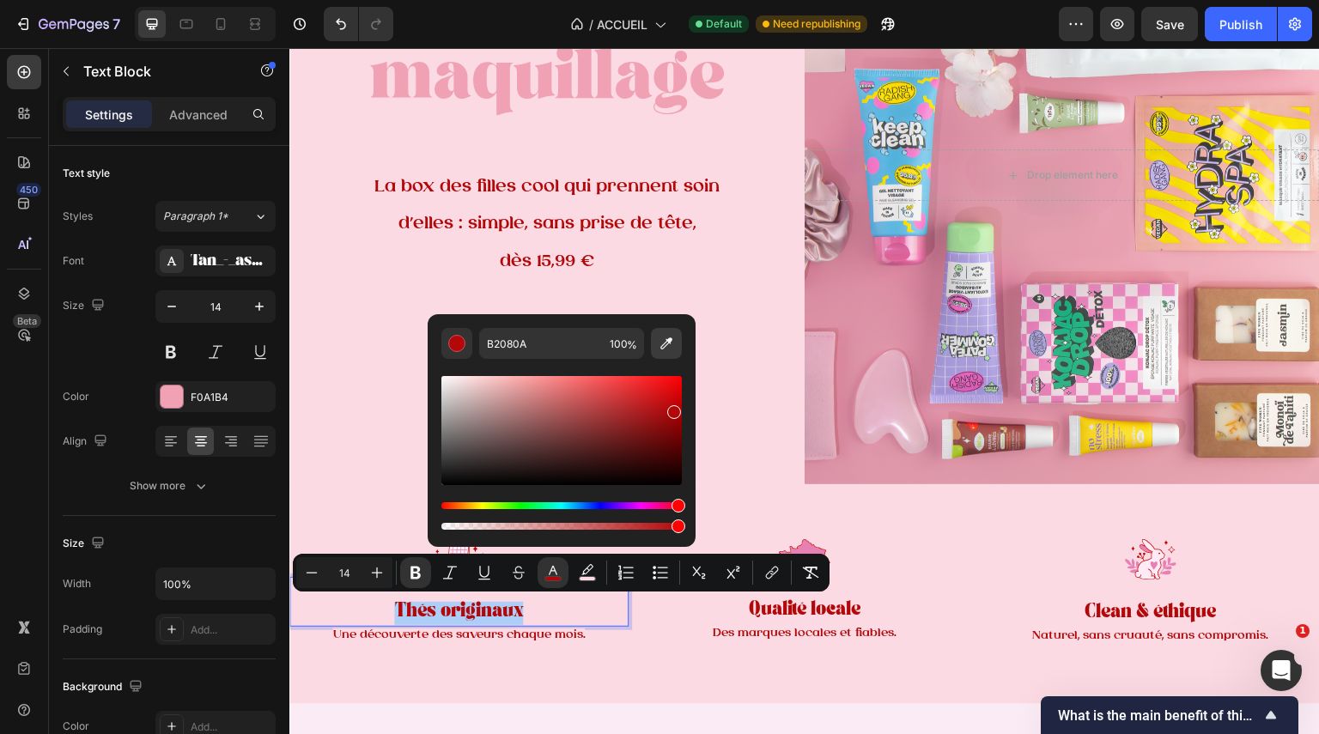
click at [666, 333] on button "Editor contextual toolbar" at bounding box center [666, 343] width 31 height 31
type input "F0A1B4"
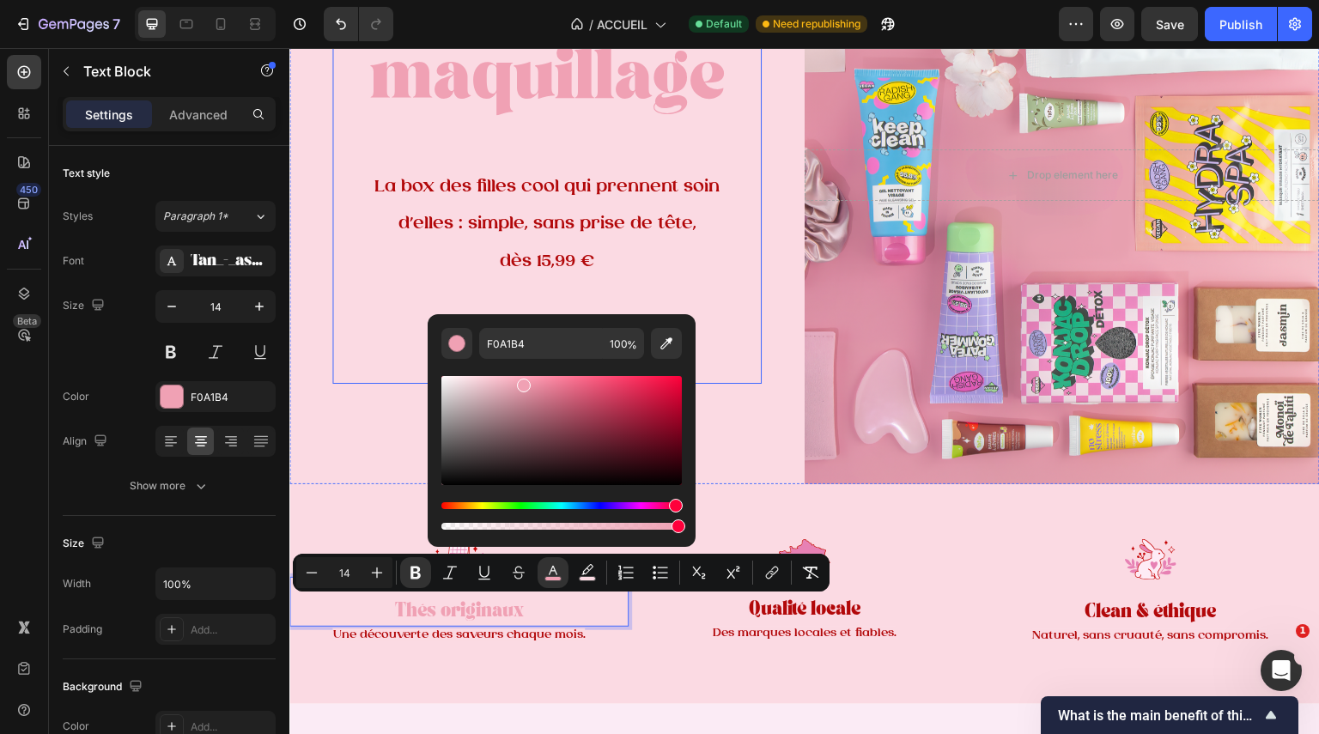
click at [751, 345] on div "⁠⁠⁠⁠⁠⁠⁠ Thé et maquillage Heading La box des filles cool qui prennent soin d’el…" at bounding box center [546, 168] width 429 height 430
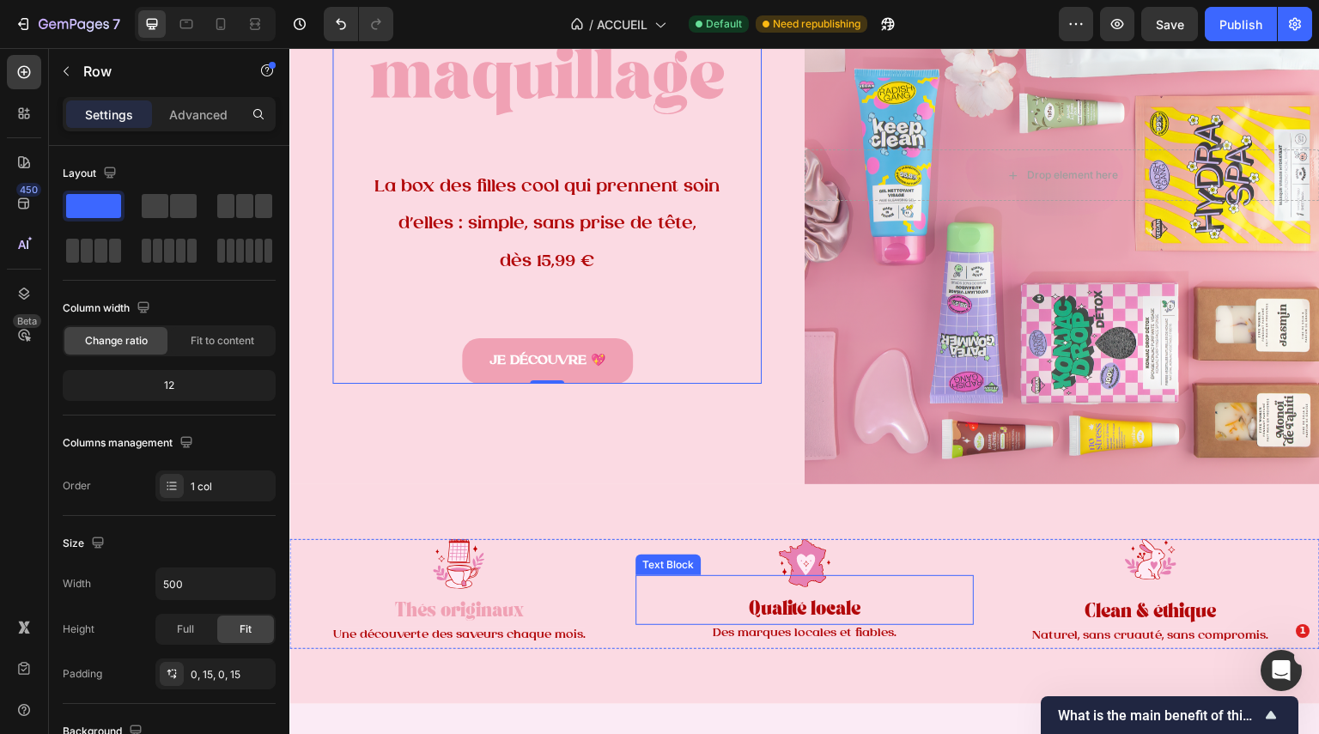
click at [815, 590] on p at bounding box center [805, 588] width 336 height 23
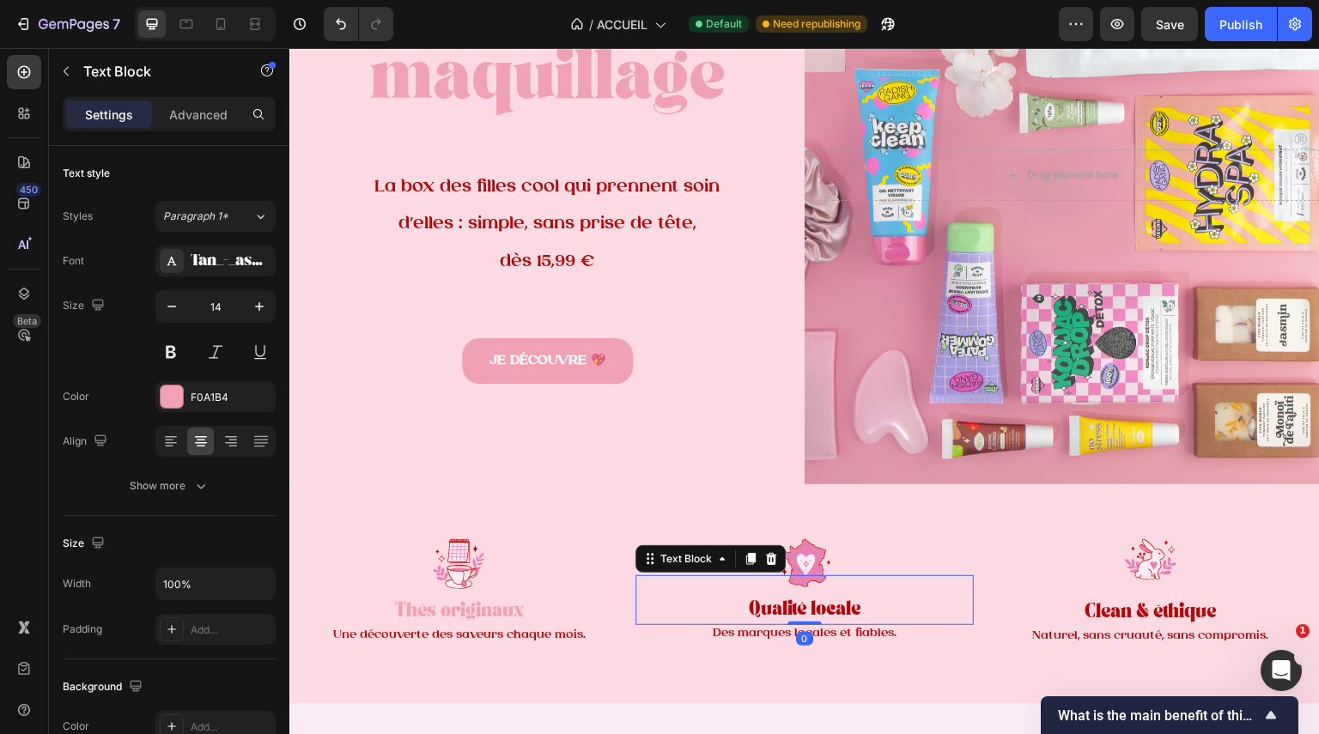
click at [818, 600] on p "Qualité locale" at bounding box center [805, 611] width 336 height 23
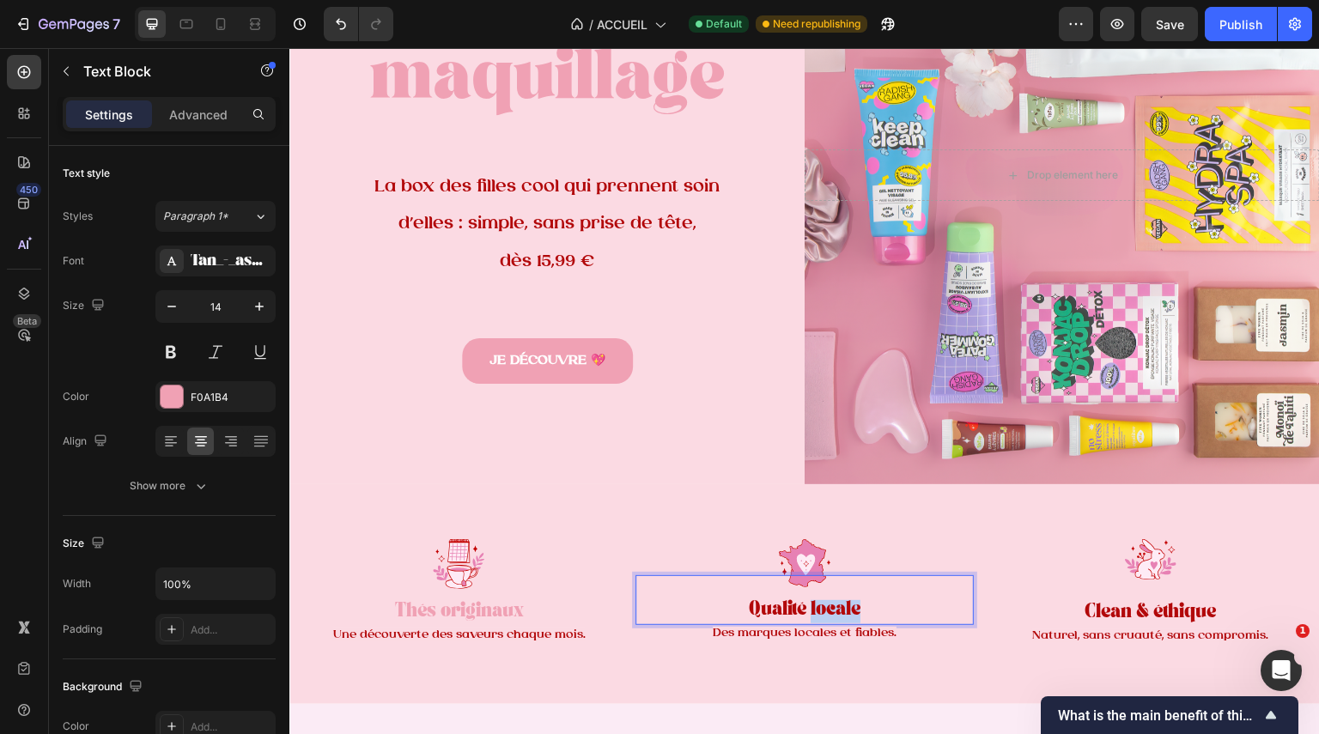
click at [818, 600] on p "Qualité locale" at bounding box center [805, 611] width 336 height 23
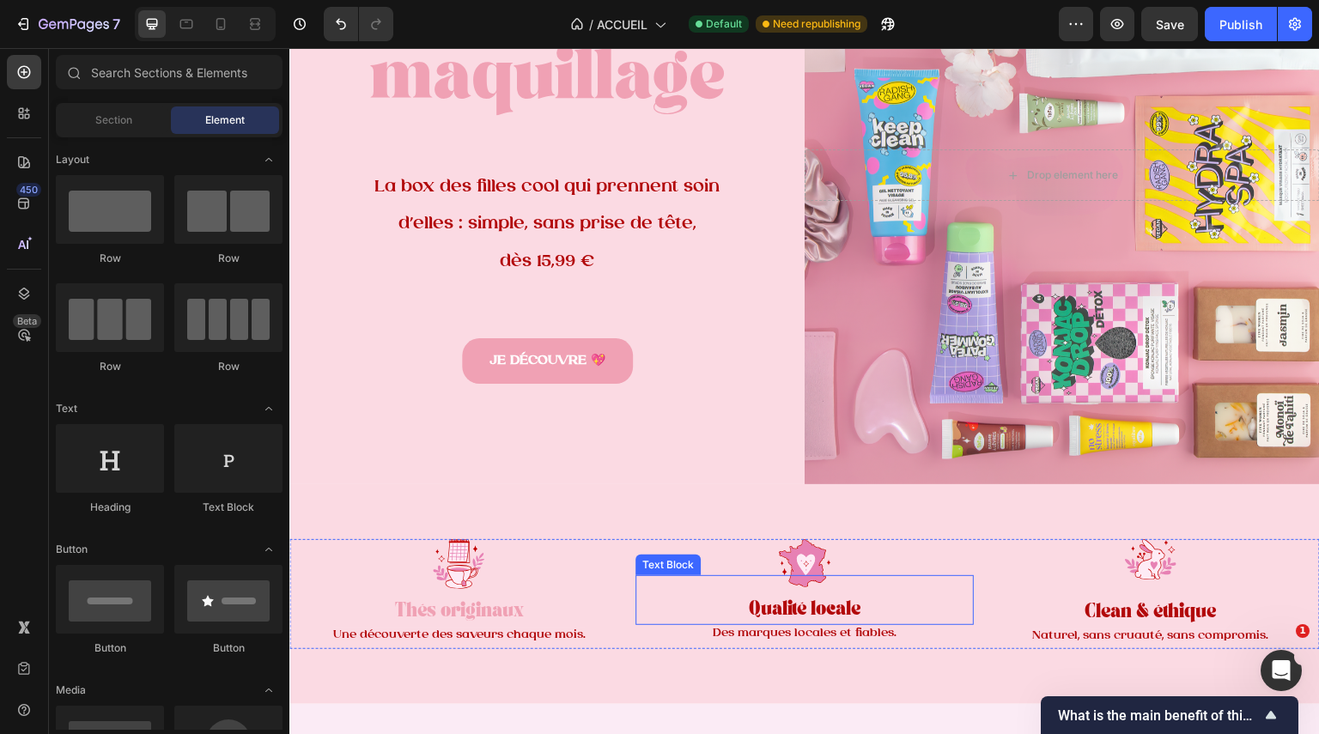
click at [805, 600] on p "Qualité locale" at bounding box center [805, 611] width 336 height 23
click at [814, 605] on strong "Qualité locale" at bounding box center [804, 611] width 113 height 12
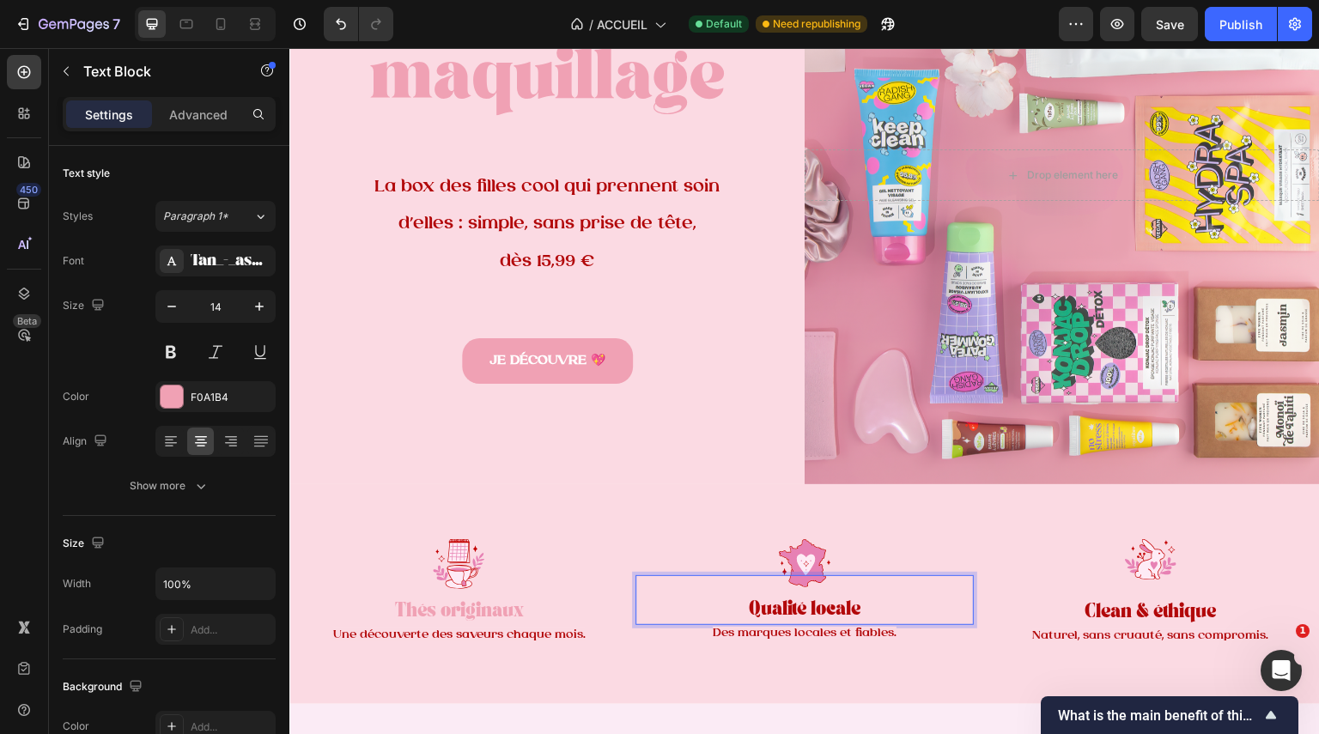
click at [814, 605] on strong "Qualité locale" at bounding box center [804, 611] width 113 height 12
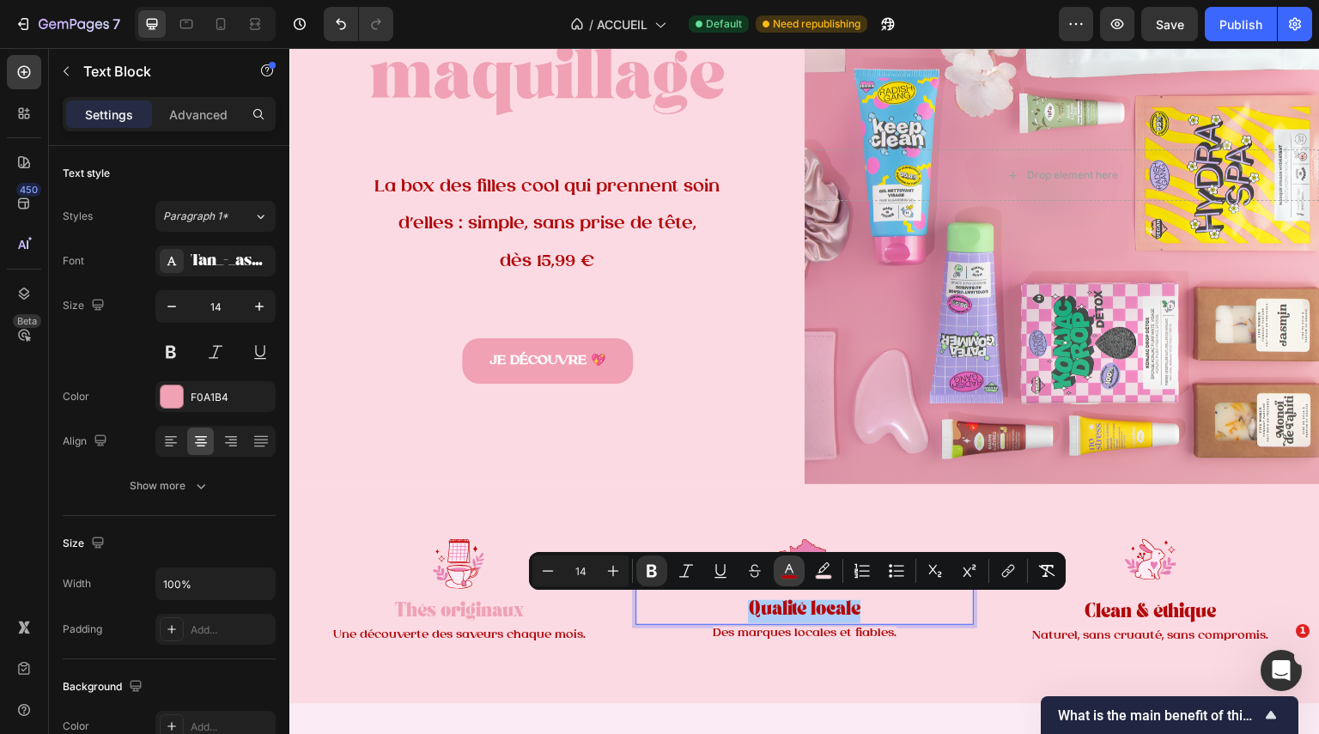
click at [786, 573] on icon "Editor contextual toolbar" at bounding box center [789, 568] width 9 height 9
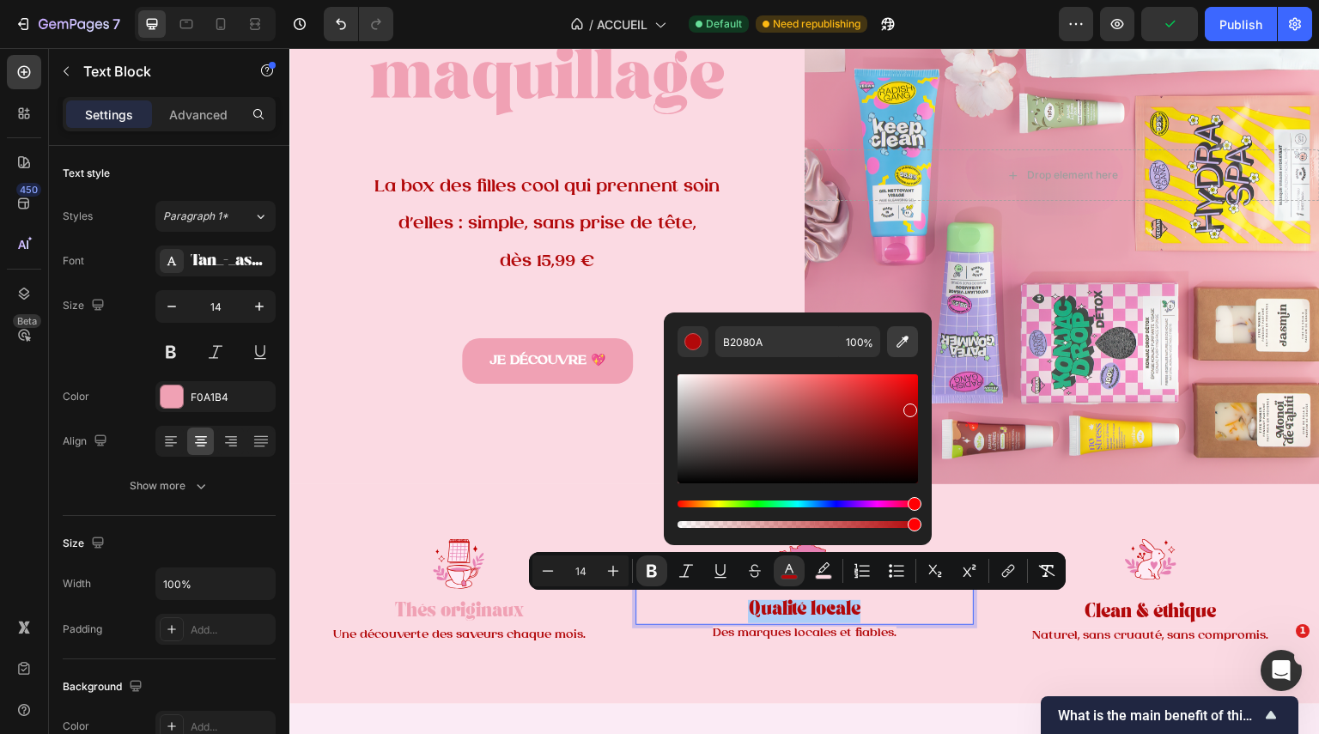
click at [896, 340] on icon "Editor contextual toolbar" at bounding box center [902, 341] width 17 height 17
type input "F0A1B4"
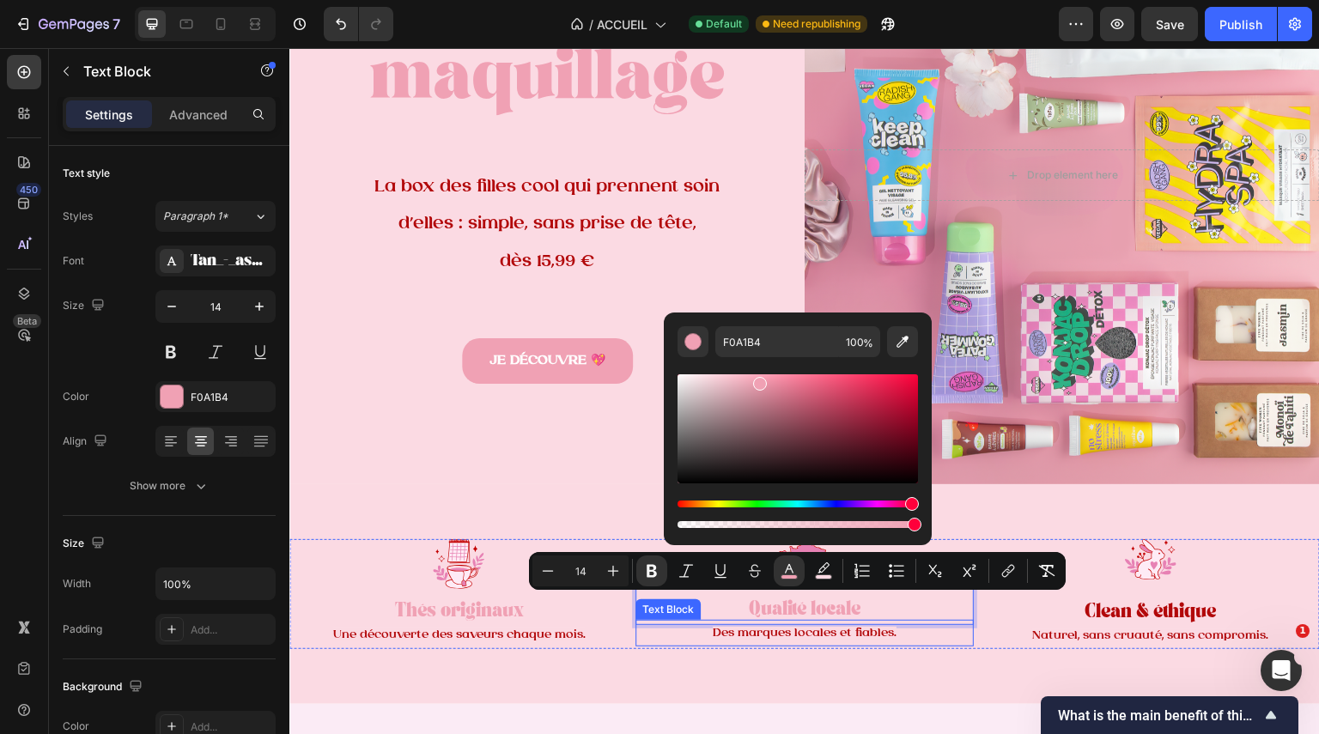
click at [925, 630] on p "Des marques locales et fiables." at bounding box center [805, 633] width 336 height 23
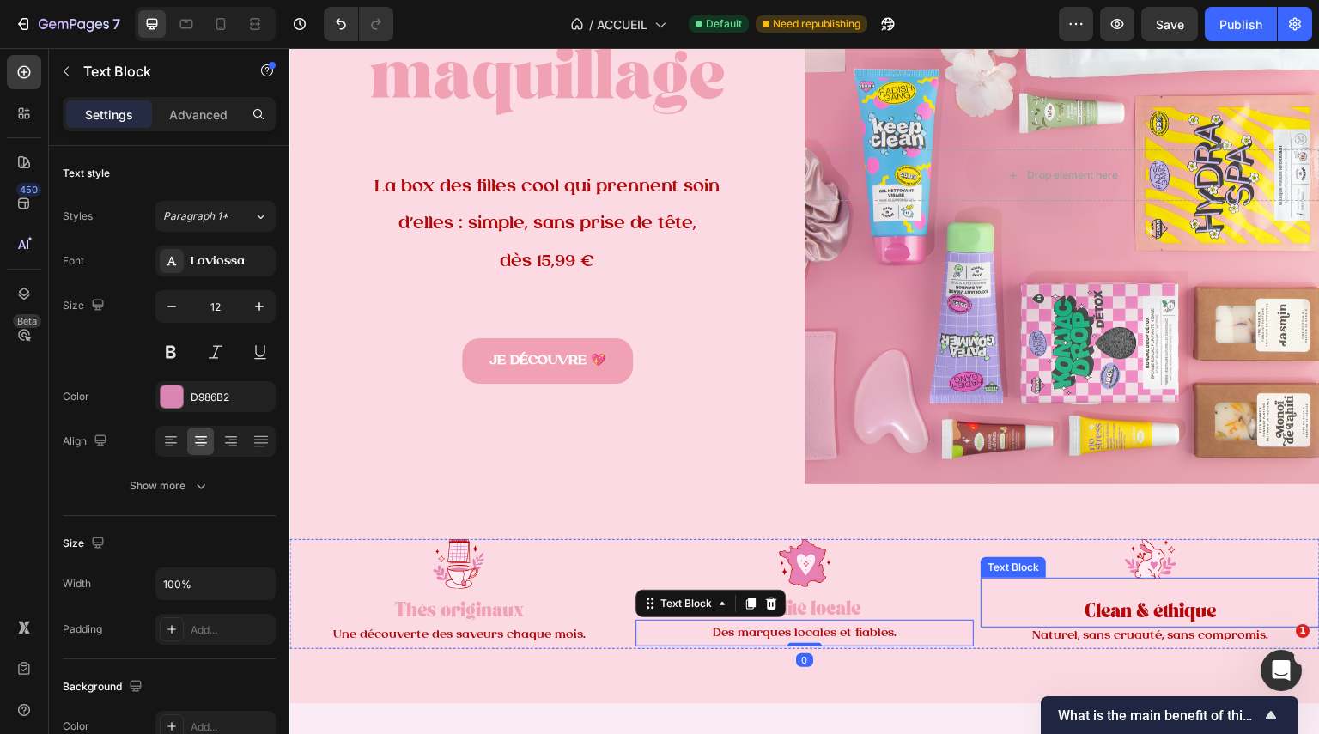
click at [1113, 608] on strong "Clean & éthique" at bounding box center [1150, 614] width 131 height 12
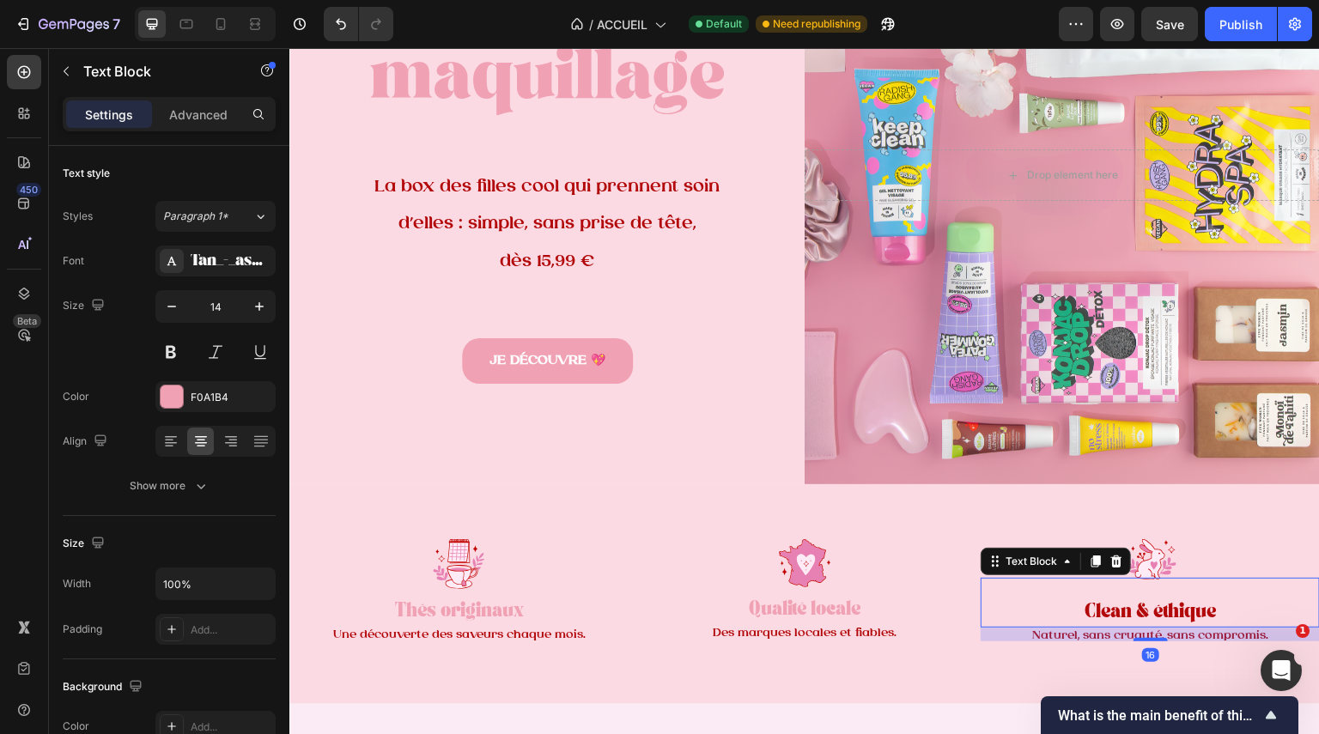
click at [1113, 608] on strong "Clean & éthique" at bounding box center [1150, 614] width 131 height 12
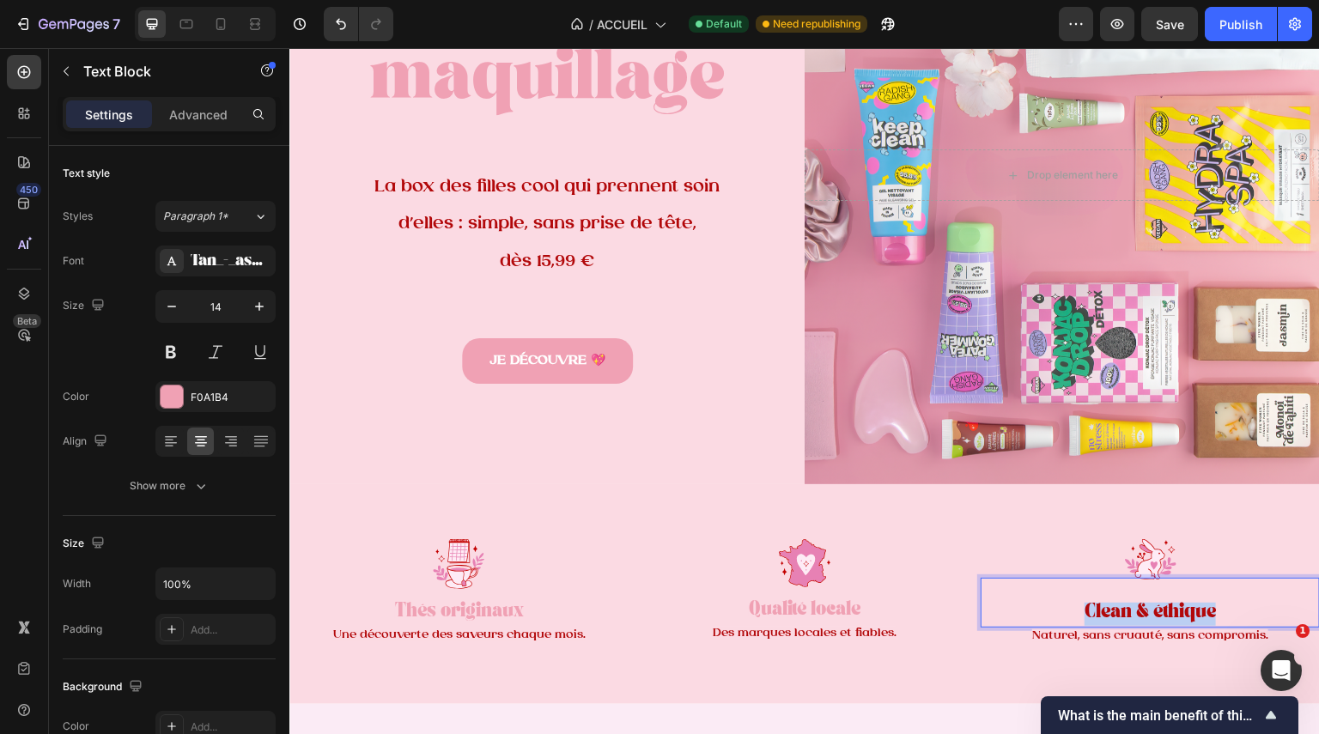
click at [1113, 608] on strong "Clean & éthique" at bounding box center [1150, 614] width 131 height 12
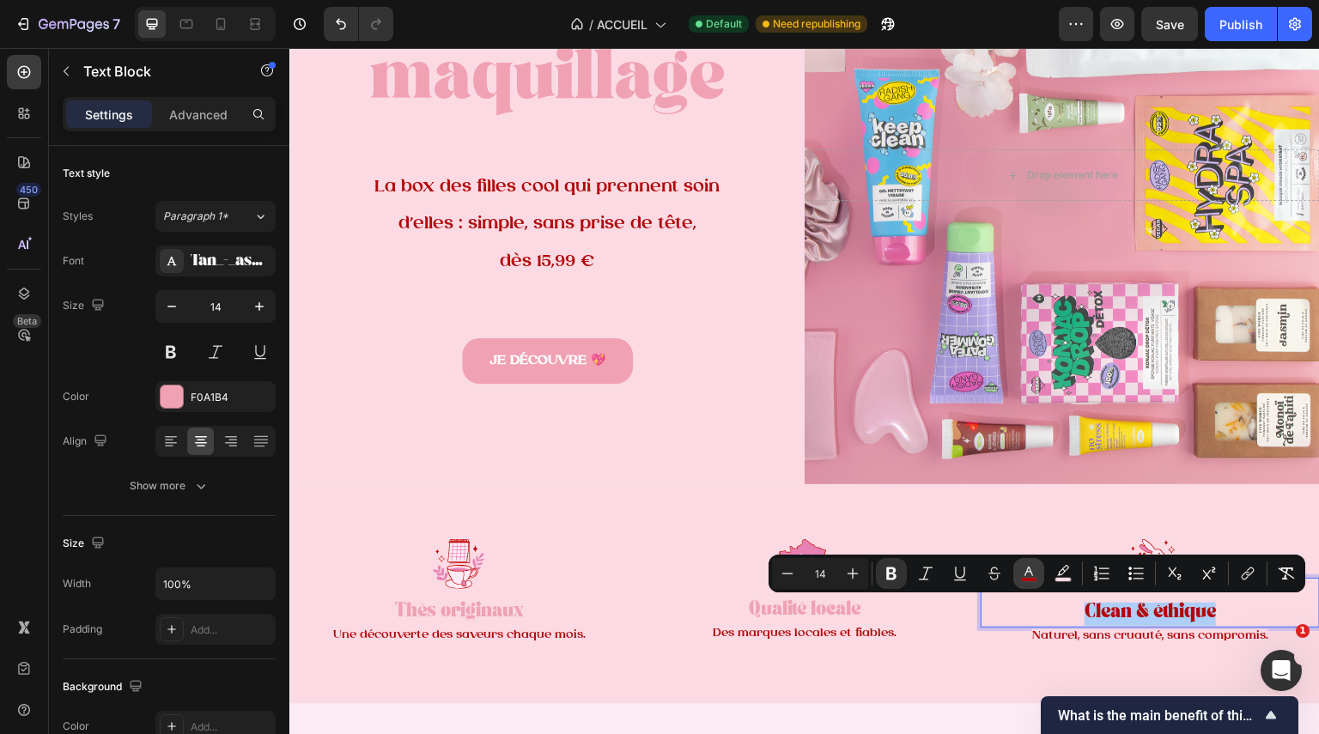
click at [1041, 571] on button "color" at bounding box center [1028, 573] width 31 height 31
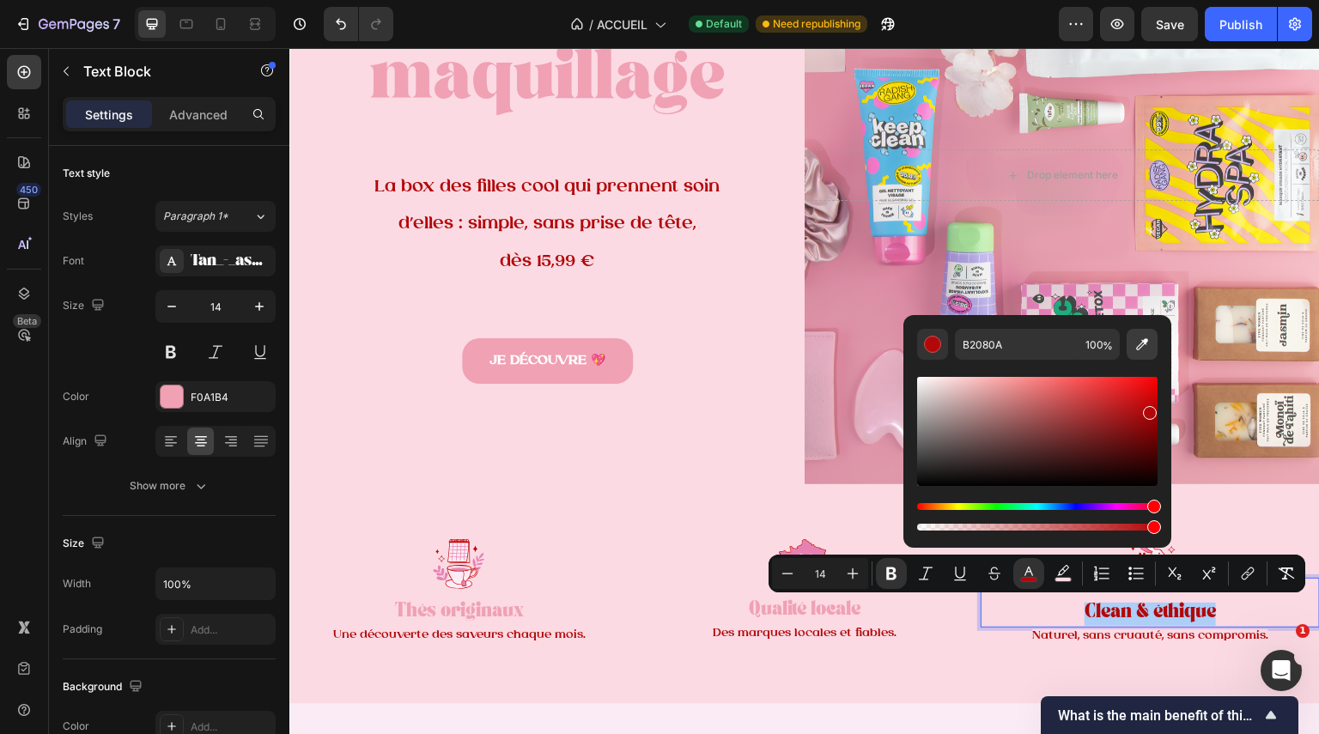
click at [1140, 336] on icon "Editor contextual toolbar" at bounding box center [1142, 344] width 17 height 17
type input "F0A1B4"
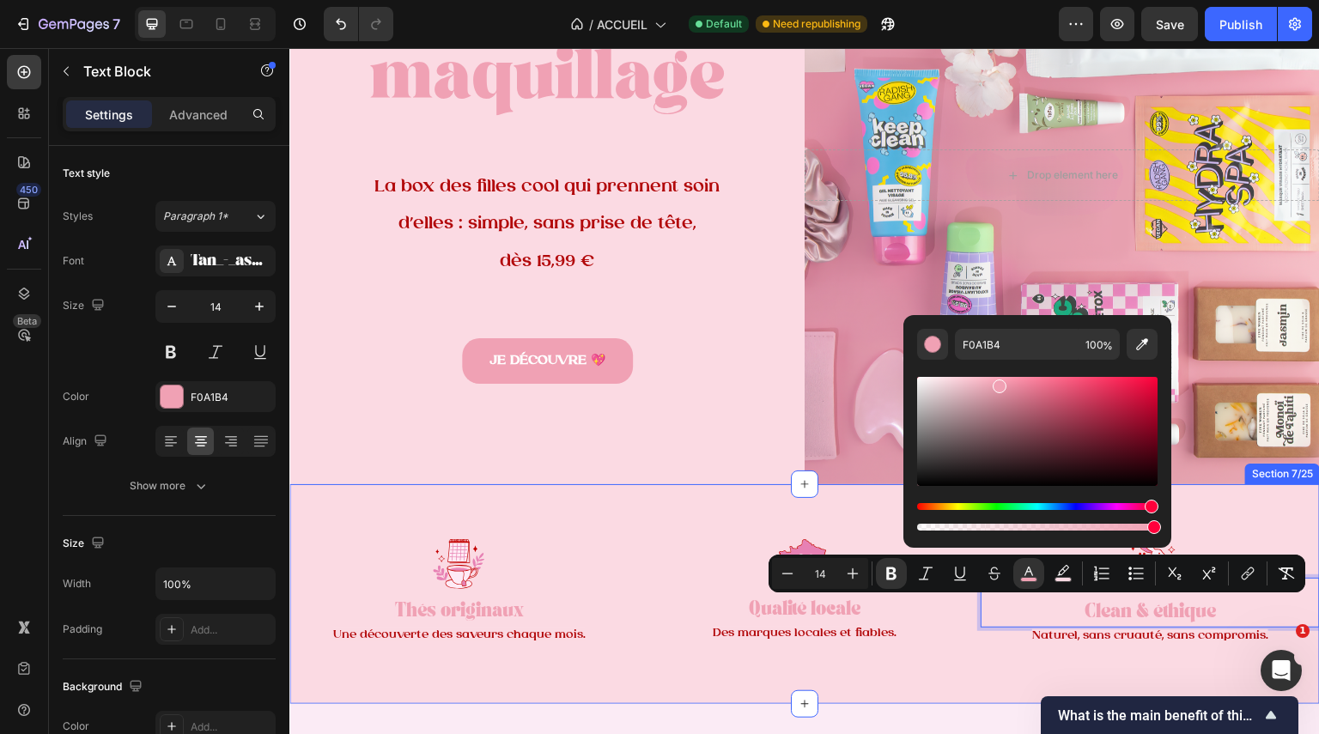
click at [752, 504] on div "Image Thés originaux Text Block Une découverte des saveurs chaque mois. Text Bl…" at bounding box center [804, 594] width 1031 height 220
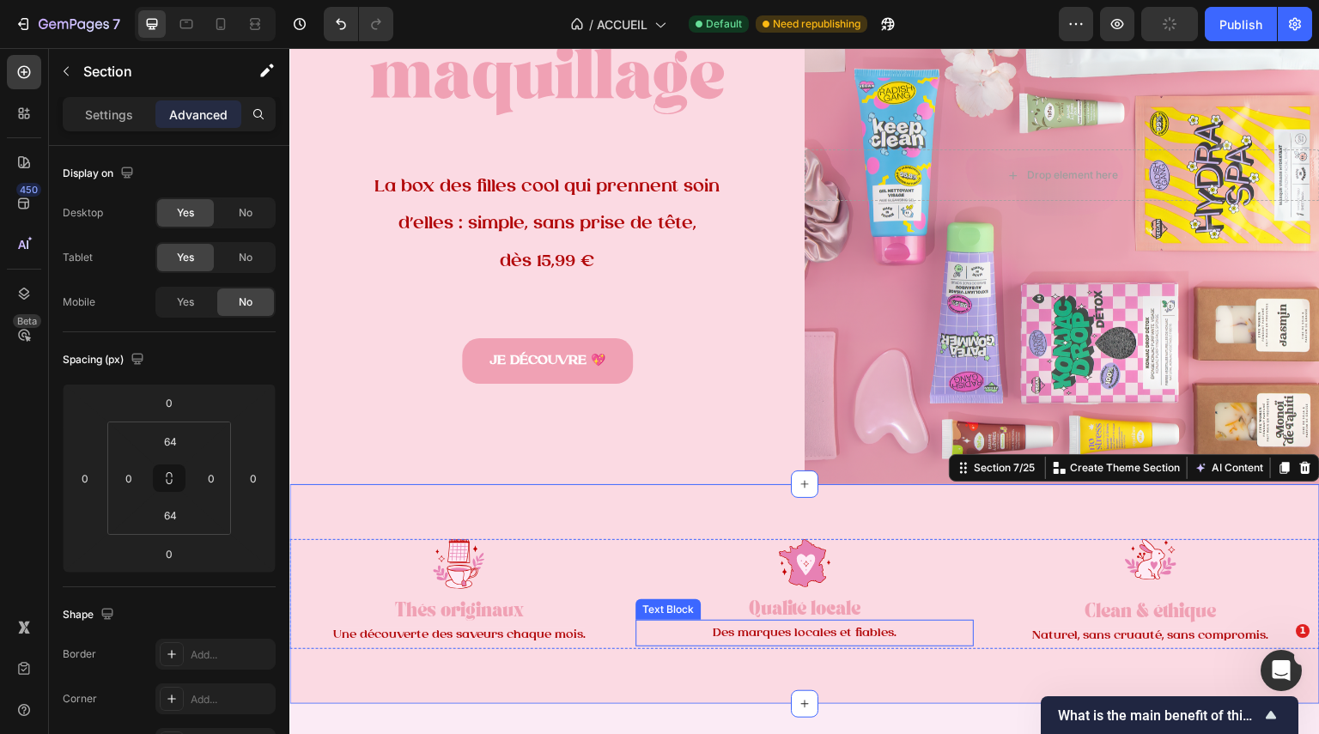
scroll to position [418, 0]
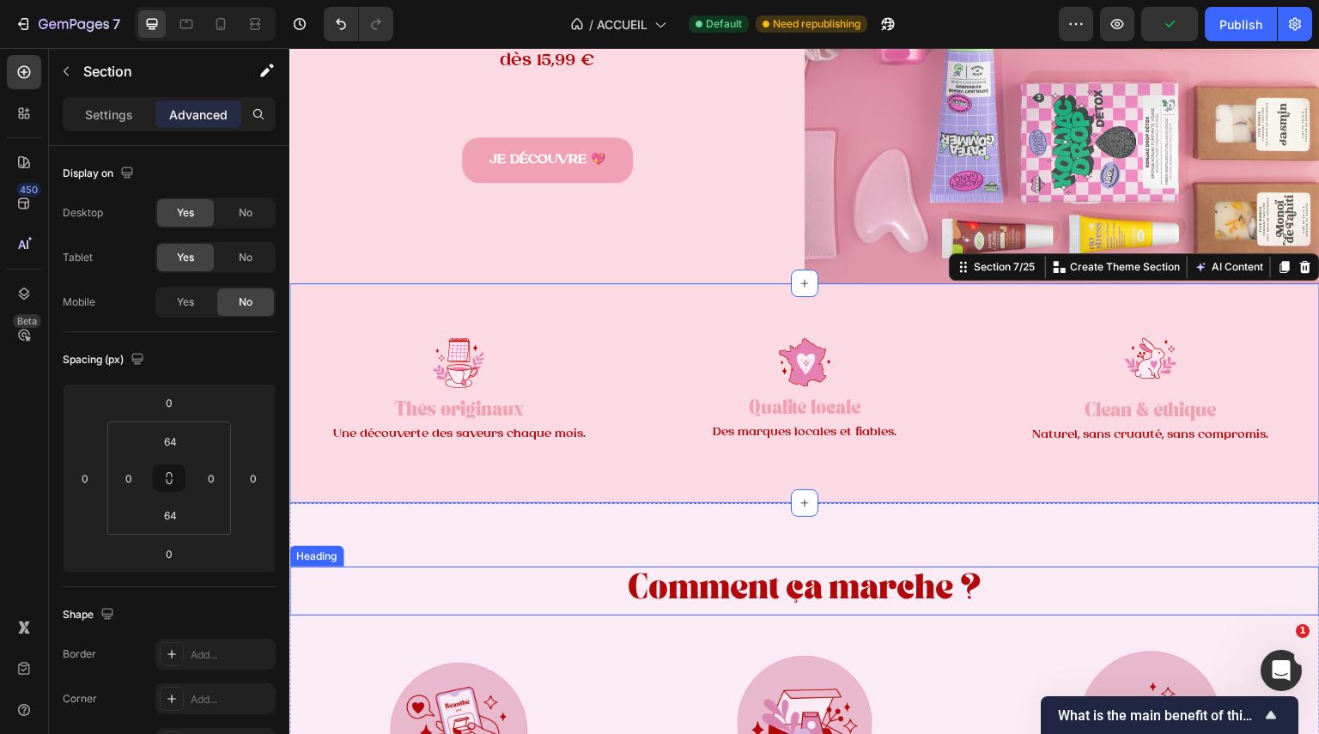
click at [1090, 567] on h2 "Comment ça marche ?" at bounding box center [804, 591] width 1031 height 48
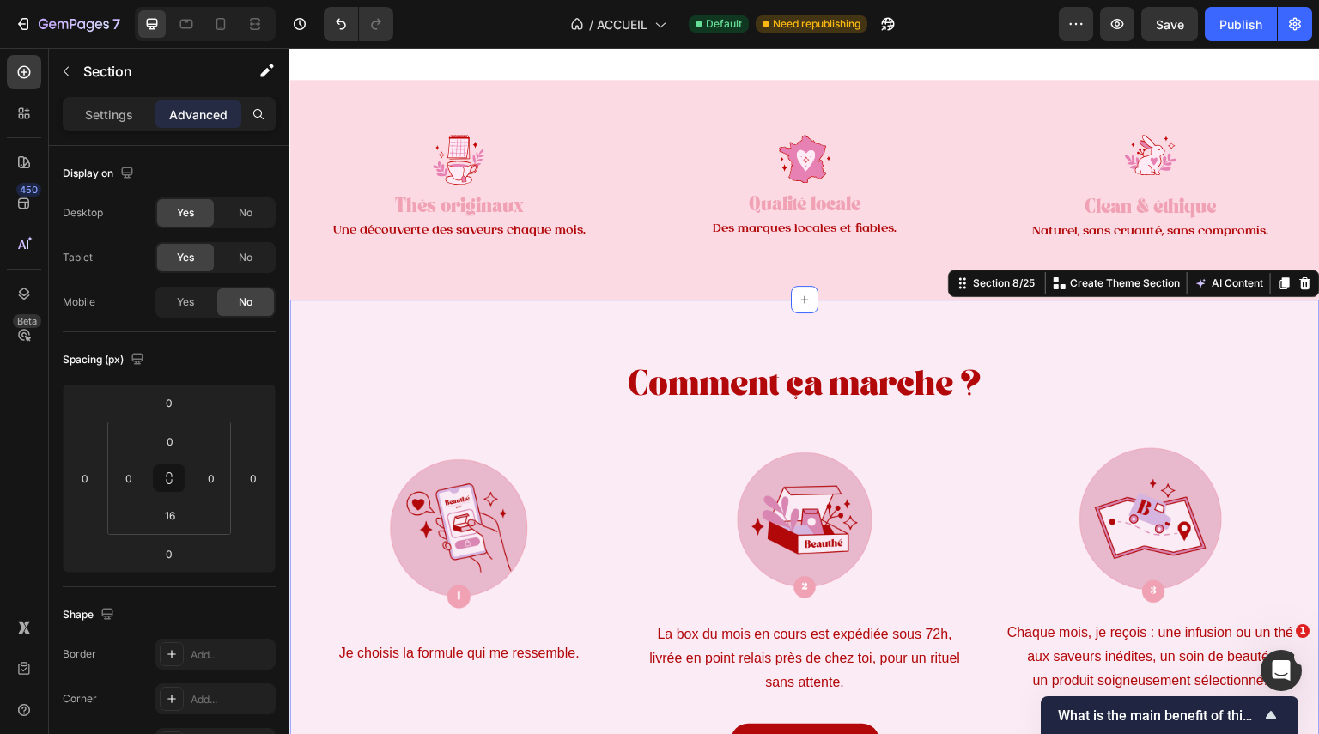
scroll to position [1220, 0]
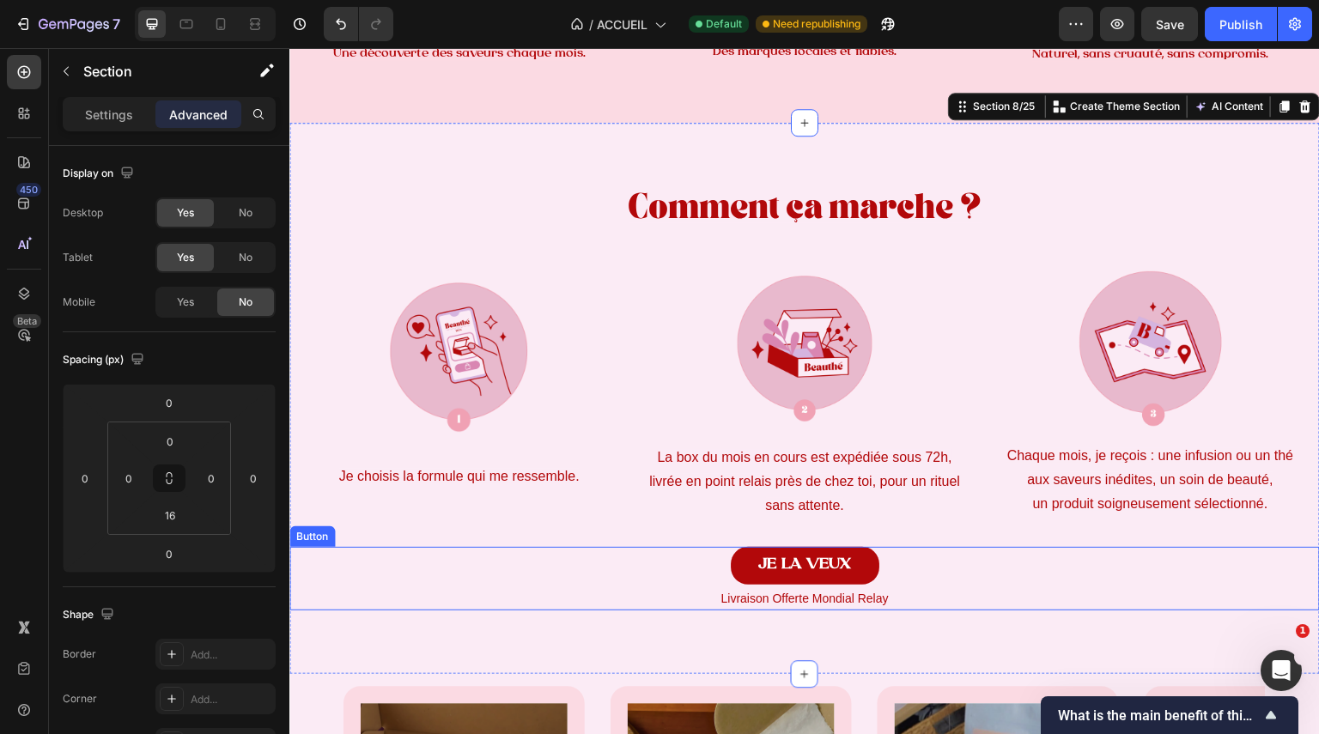
click at [861, 554] on link "JE LA VEUX" at bounding box center [805, 566] width 149 height 38
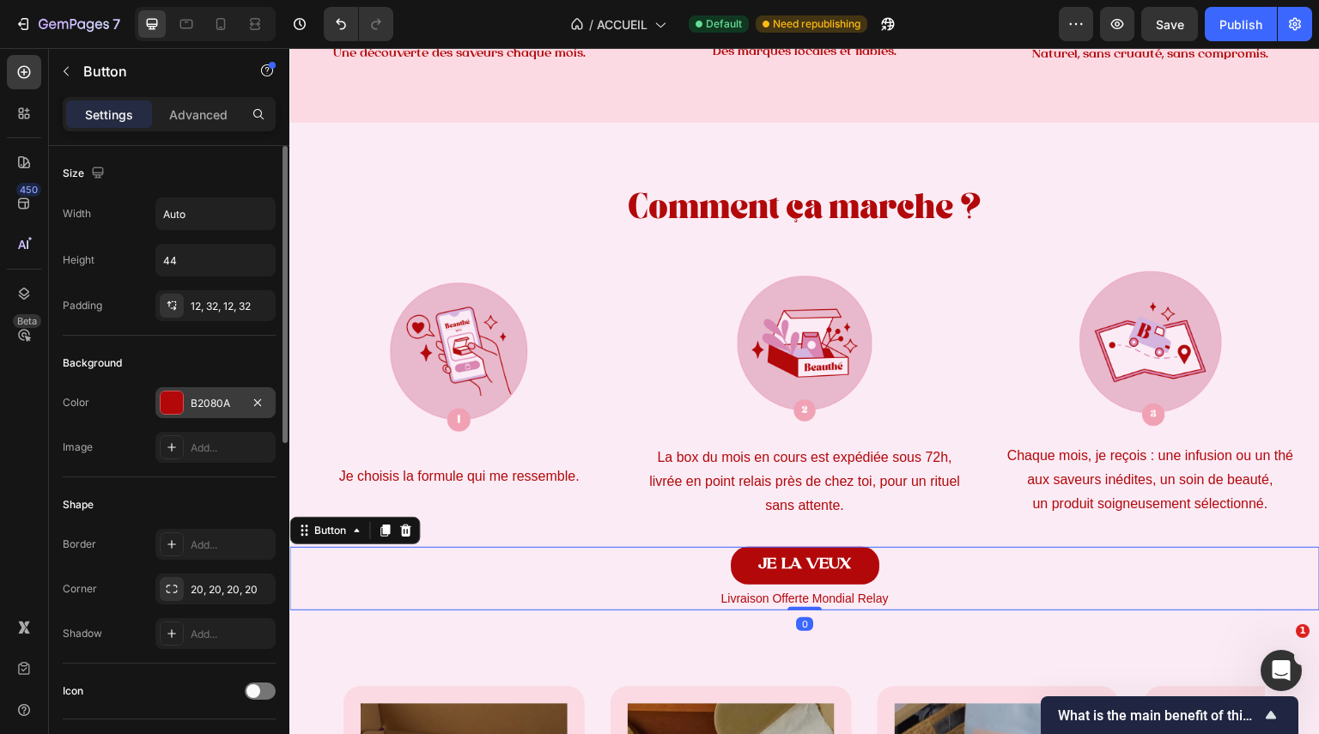
click at [161, 394] on div at bounding box center [172, 403] width 22 height 22
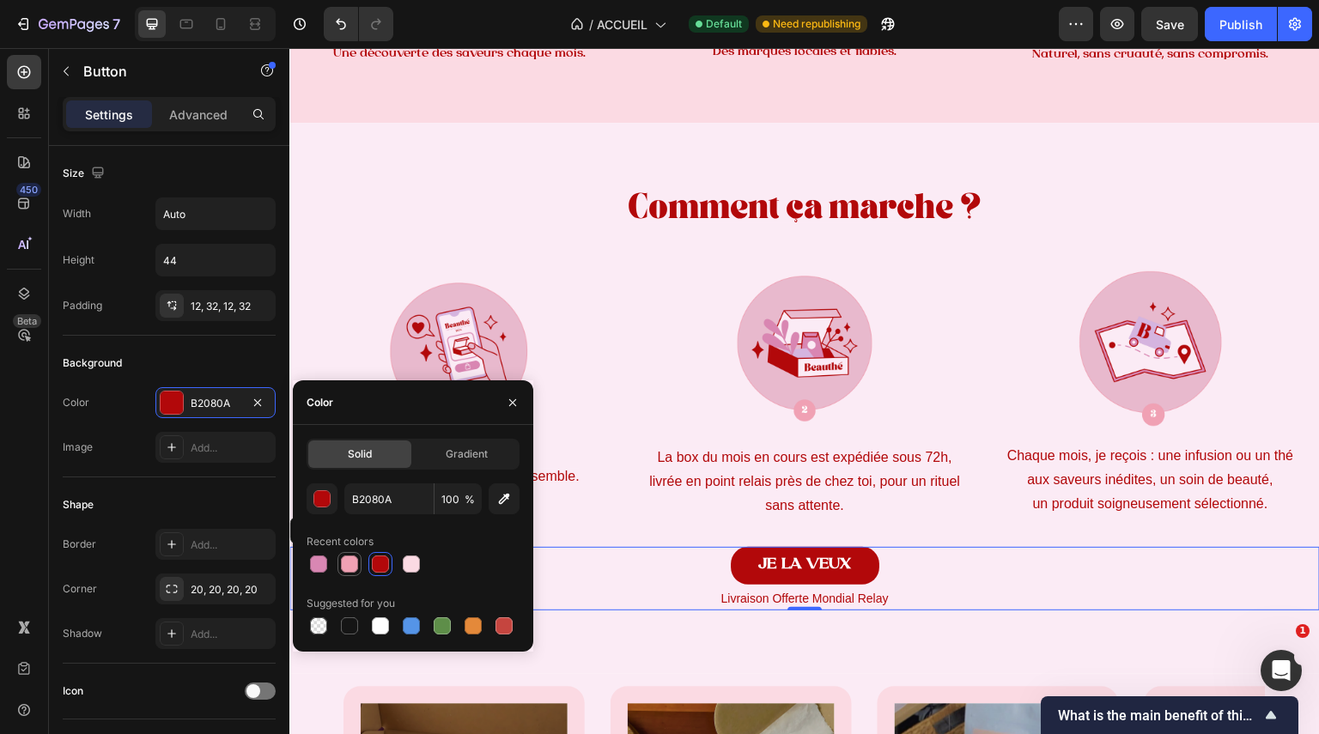
click at [356, 561] on div at bounding box center [349, 564] width 17 height 17
type input "F0A1B4"
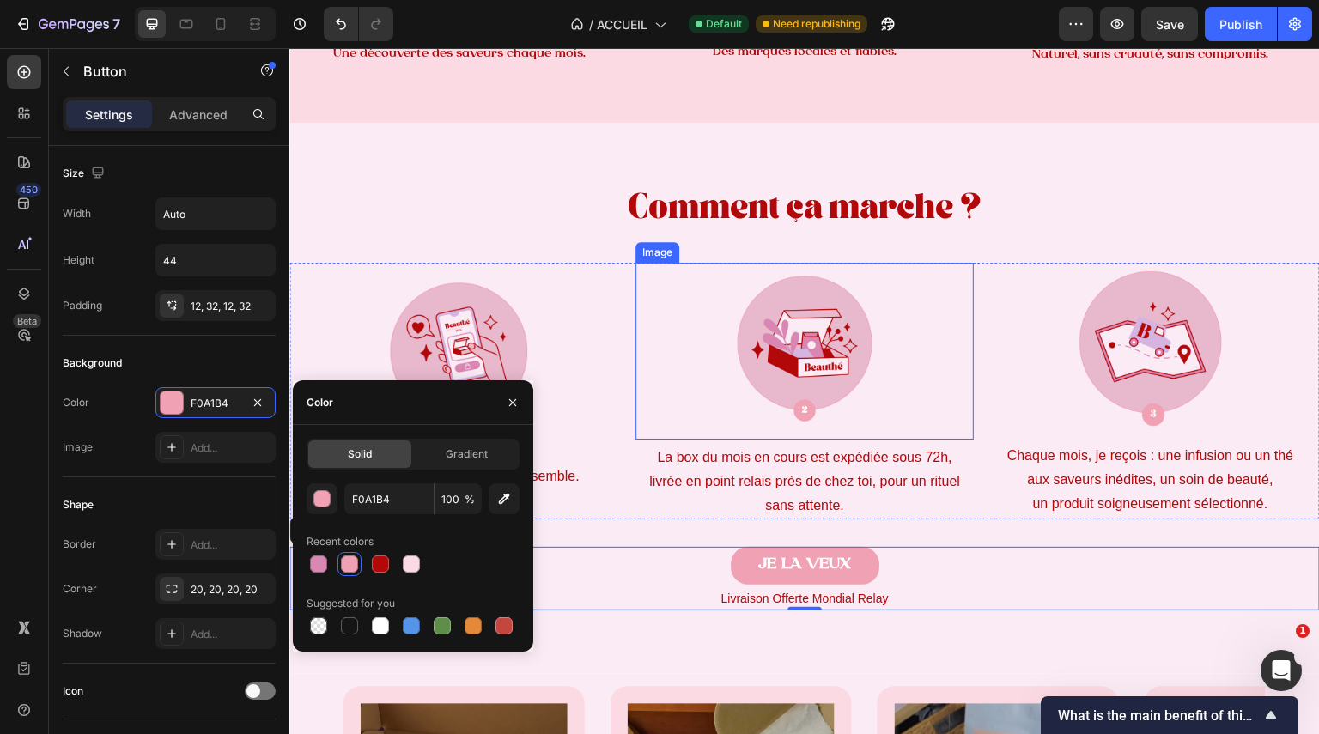
click at [801, 414] on img at bounding box center [805, 349] width 172 height 172
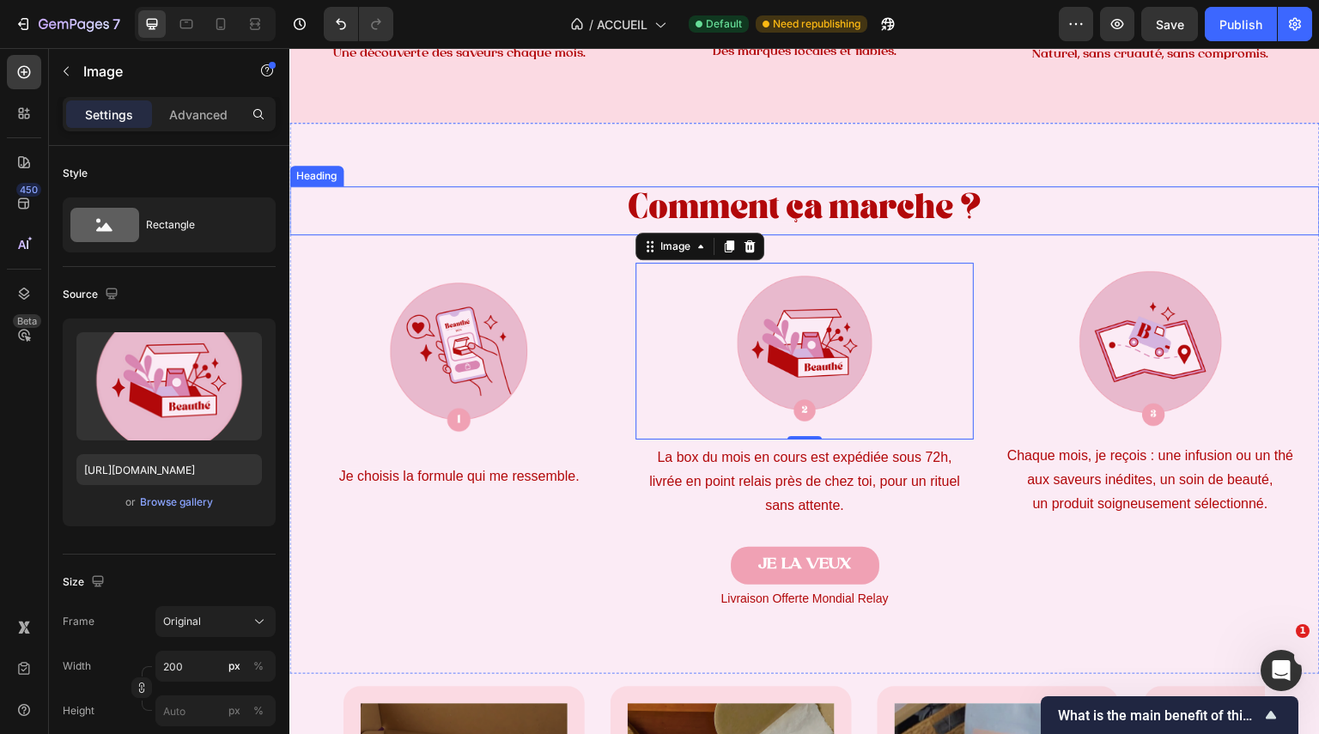
click at [855, 212] on span "Comment ça marche ?" at bounding box center [805, 211] width 355 height 22
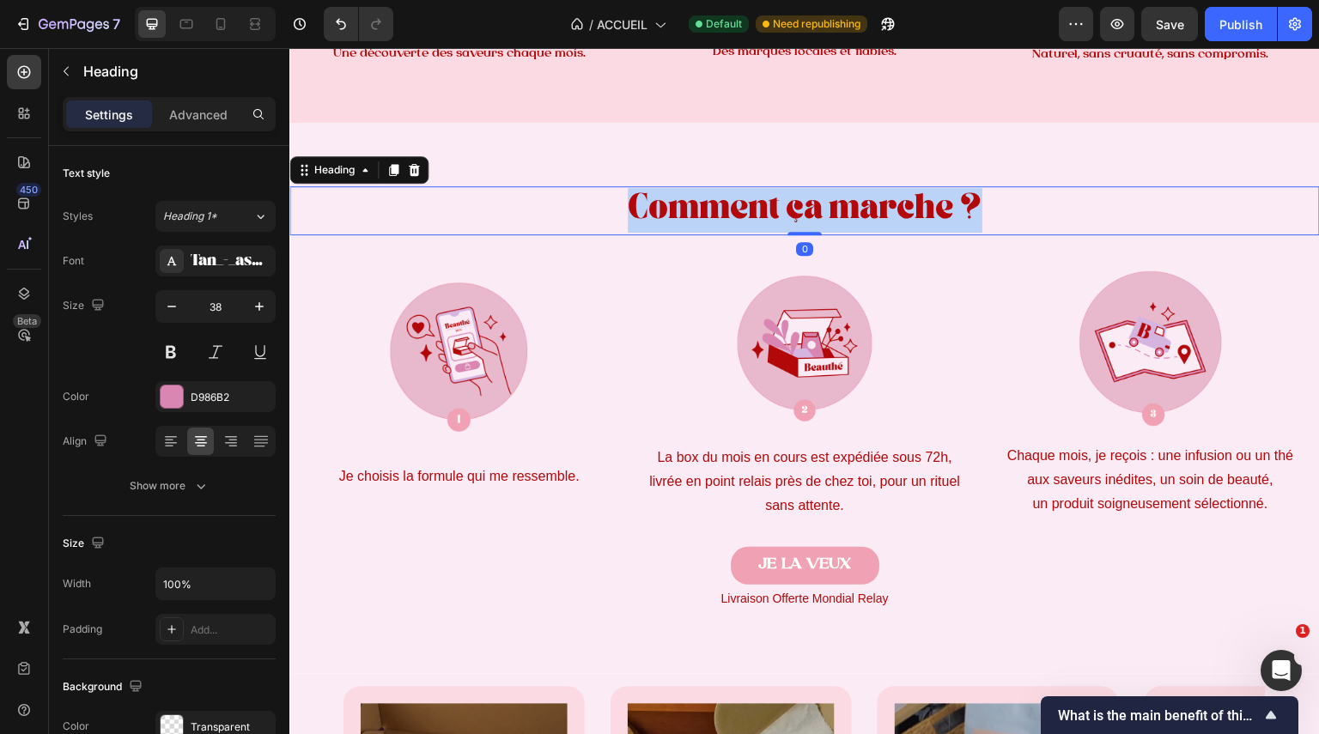
click at [855, 212] on span "Comment ça marche ?" at bounding box center [805, 211] width 355 height 22
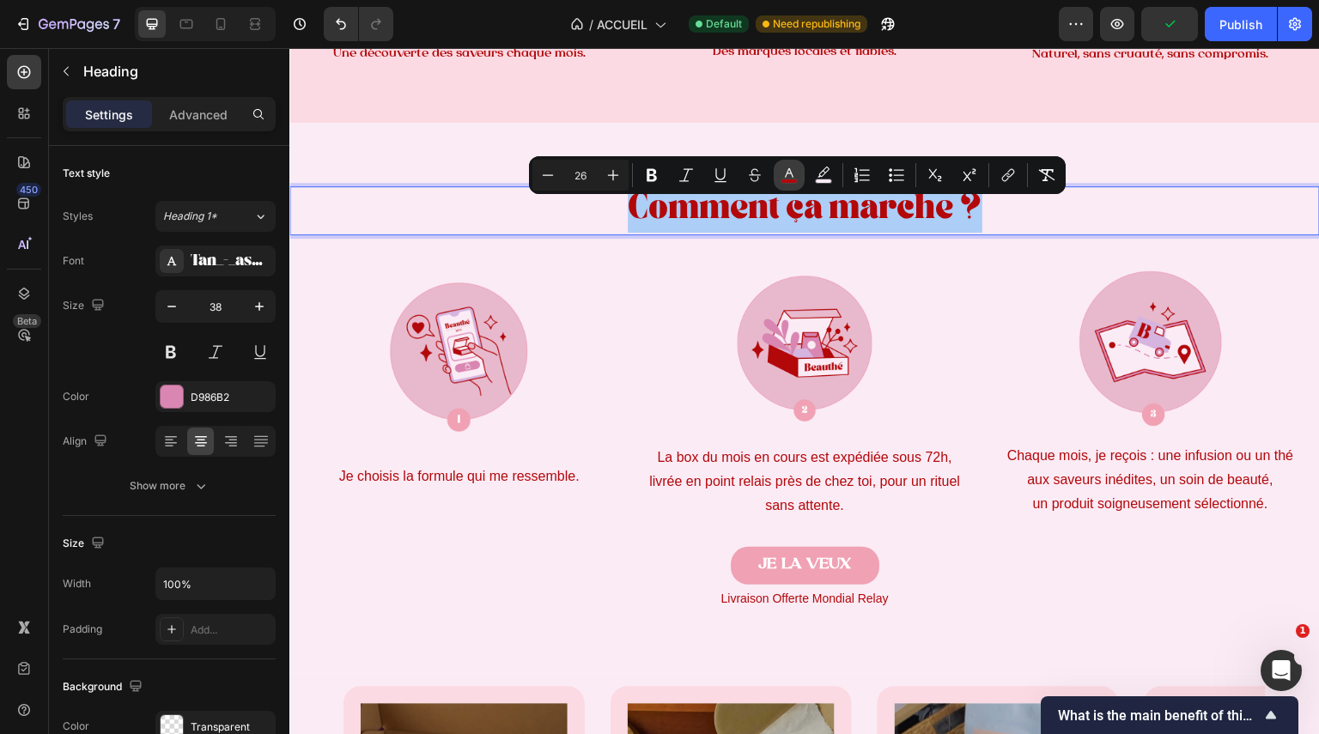
click at [789, 181] on rect "Editor contextual toolbar" at bounding box center [790, 181] width 16 height 4
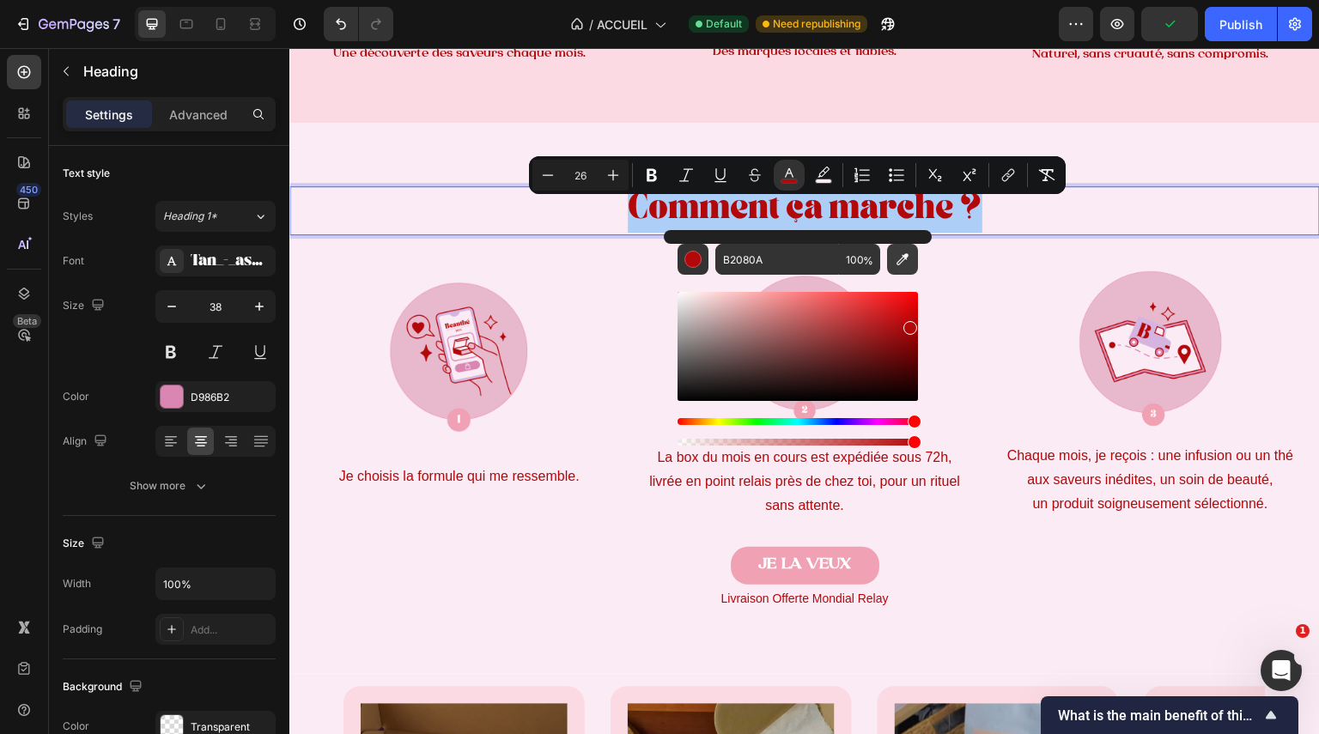
click at [913, 262] on button "Editor contextual toolbar" at bounding box center [902, 259] width 31 height 31
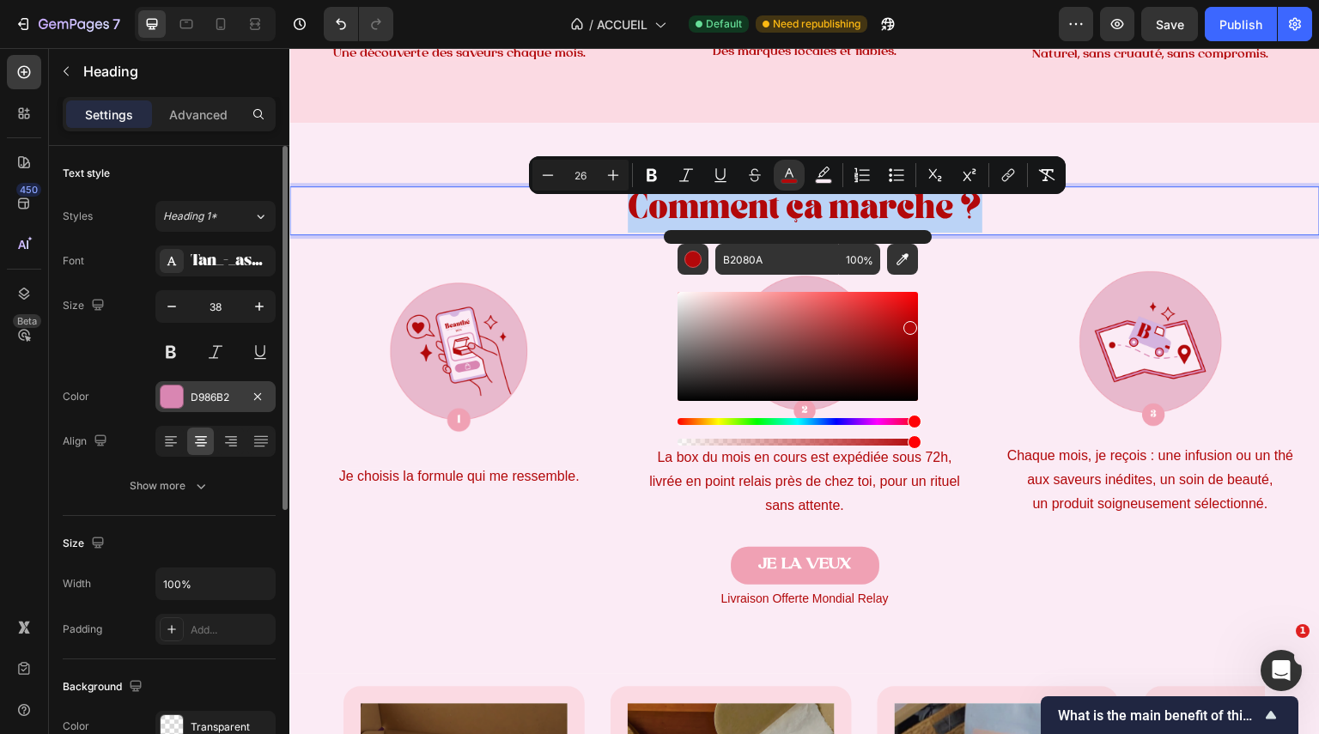
type input "D986B2"
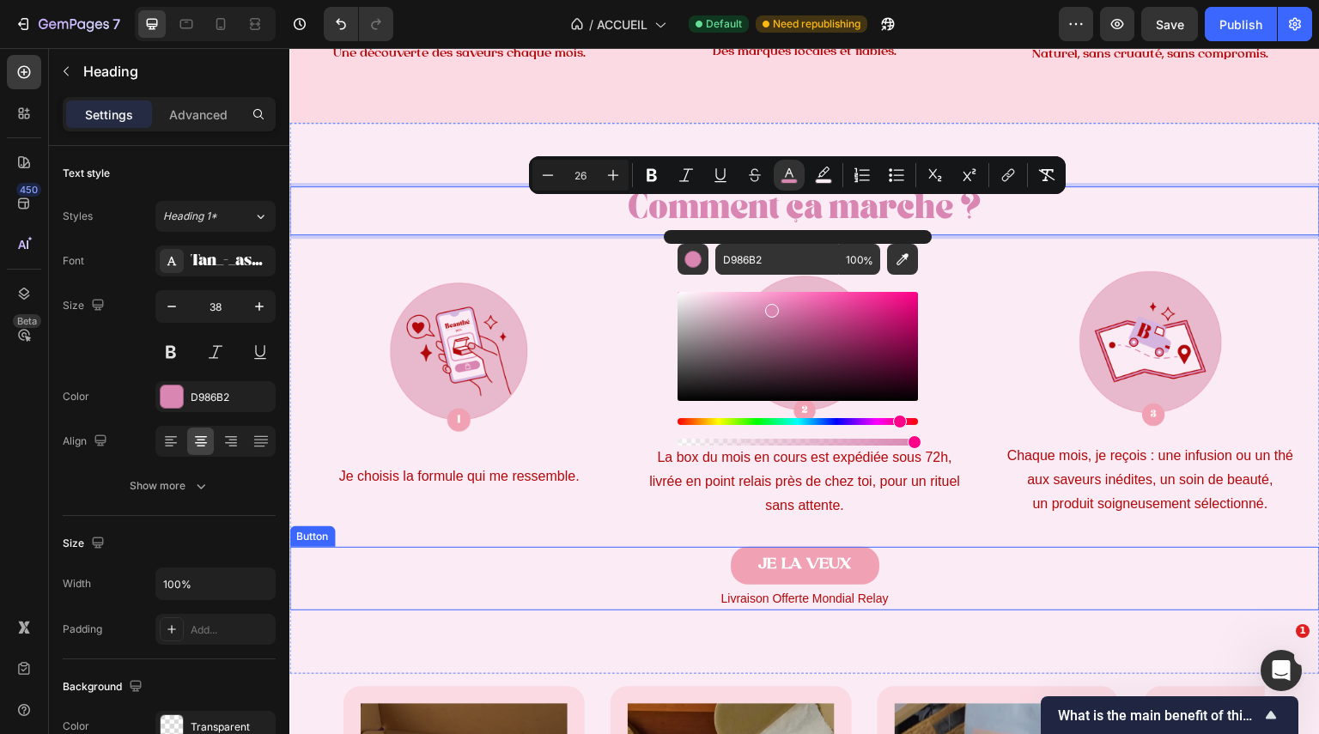
click at [465, 548] on div "JE LA VEUX Button" at bounding box center [804, 579] width 1031 height 64
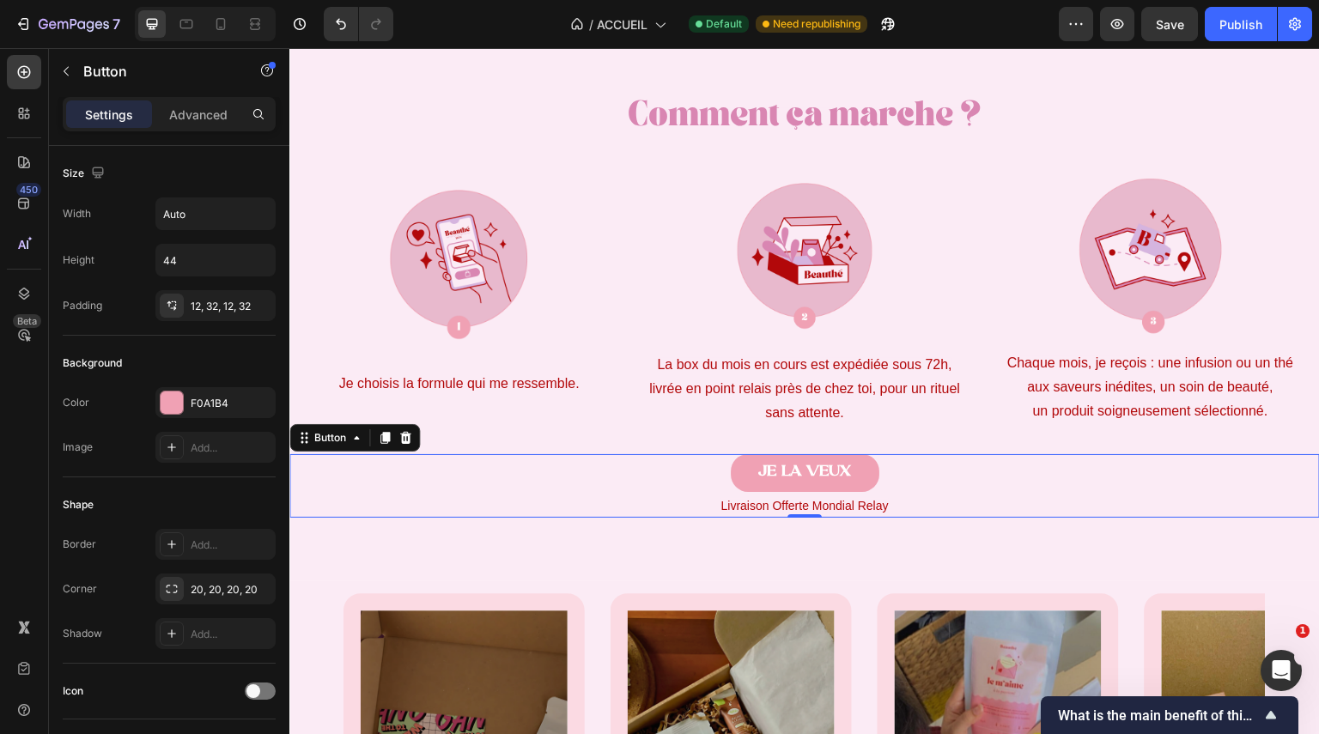
scroll to position [1281, 0]
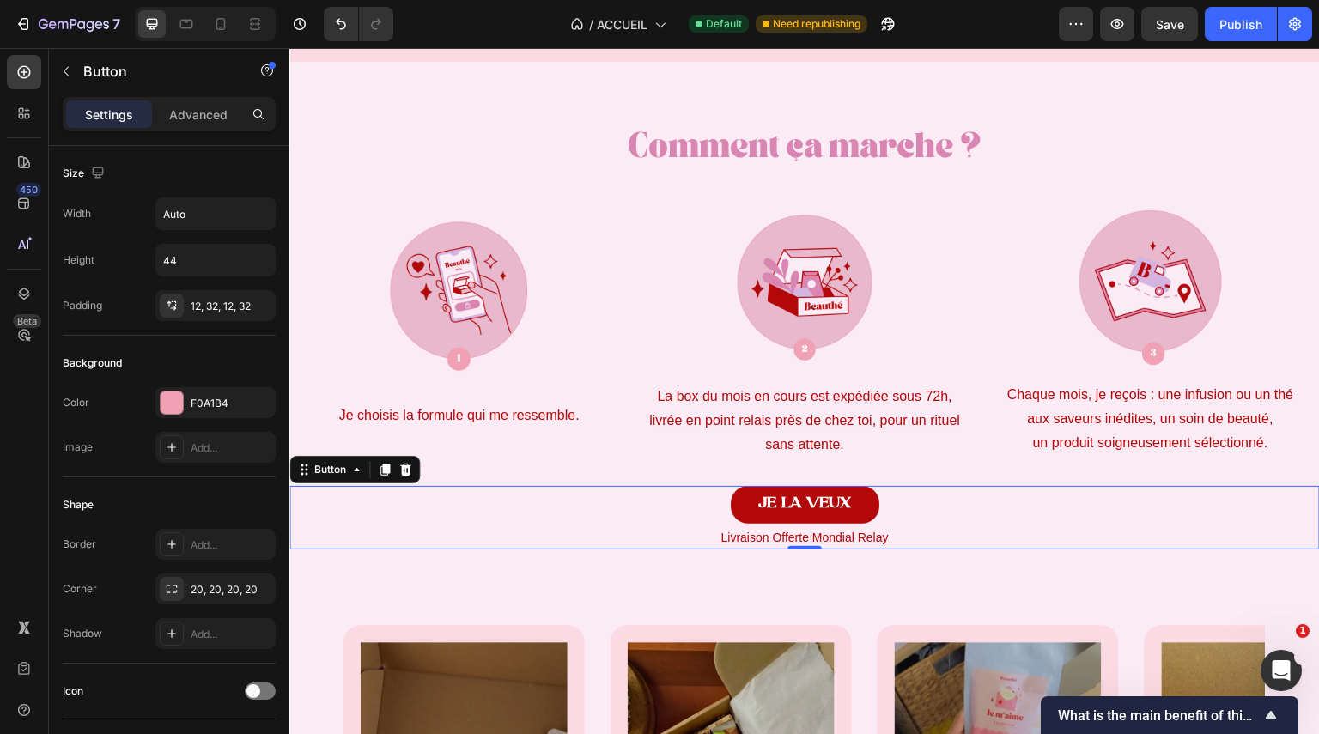
click at [859, 506] on link "JE LA VEUX" at bounding box center [805, 505] width 149 height 38
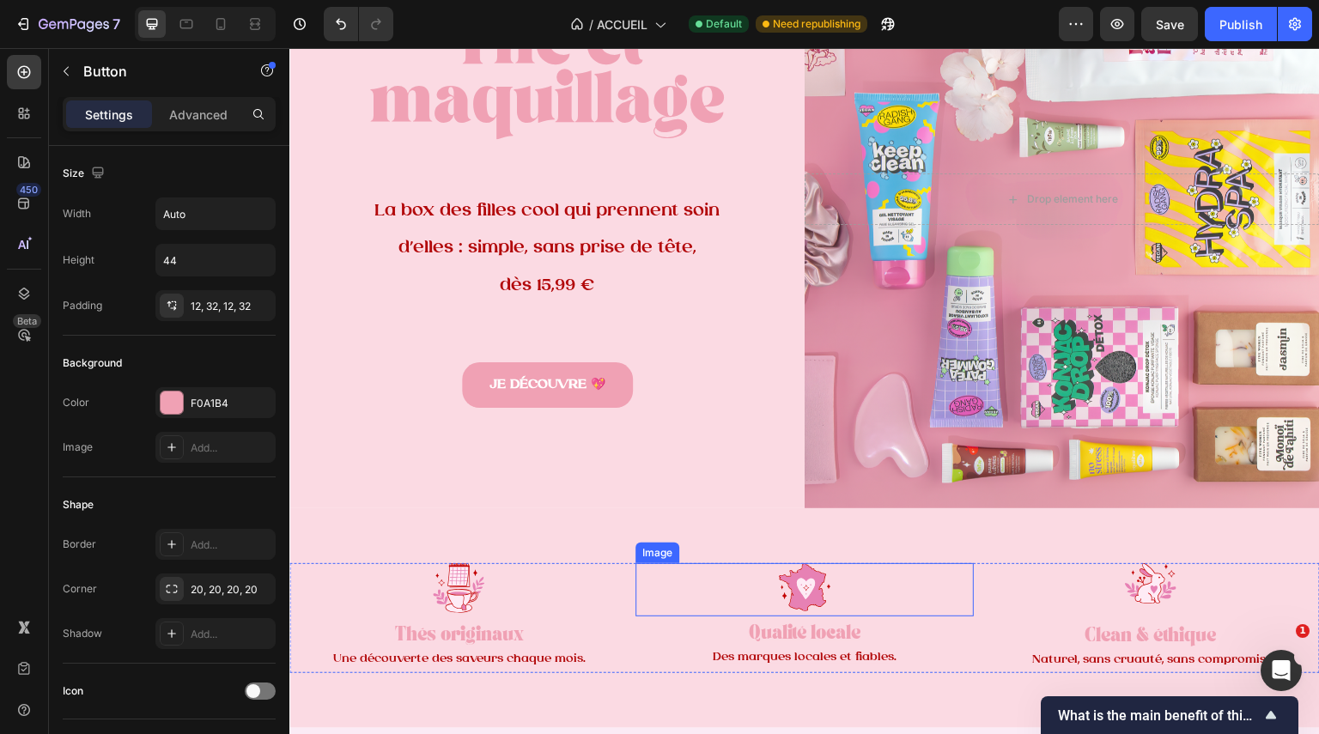
scroll to position [194, 0]
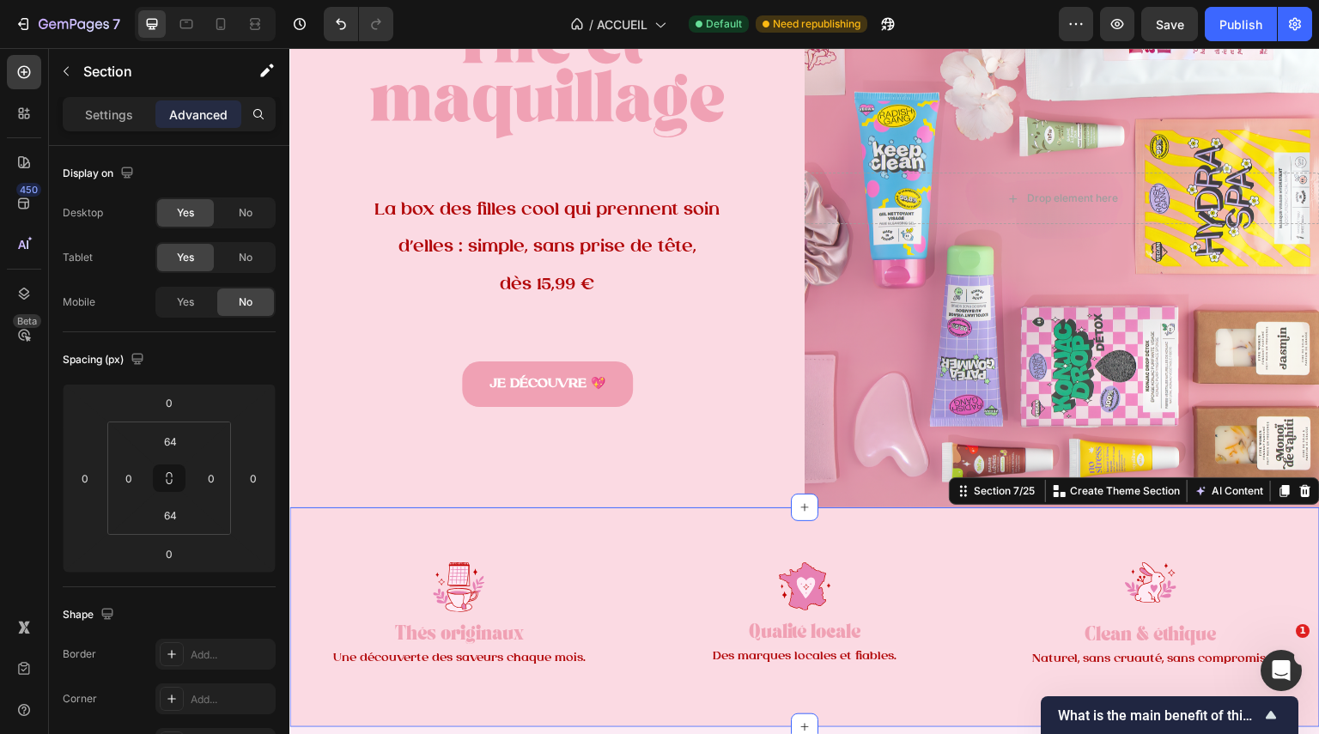
click at [772, 552] on div "Image Thés originaux Text Block Une découverte des saveurs chaque mois. Text Bl…" at bounding box center [804, 618] width 1031 height 220
click at [654, 600] on p at bounding box center [805, 611] width 336 height 23
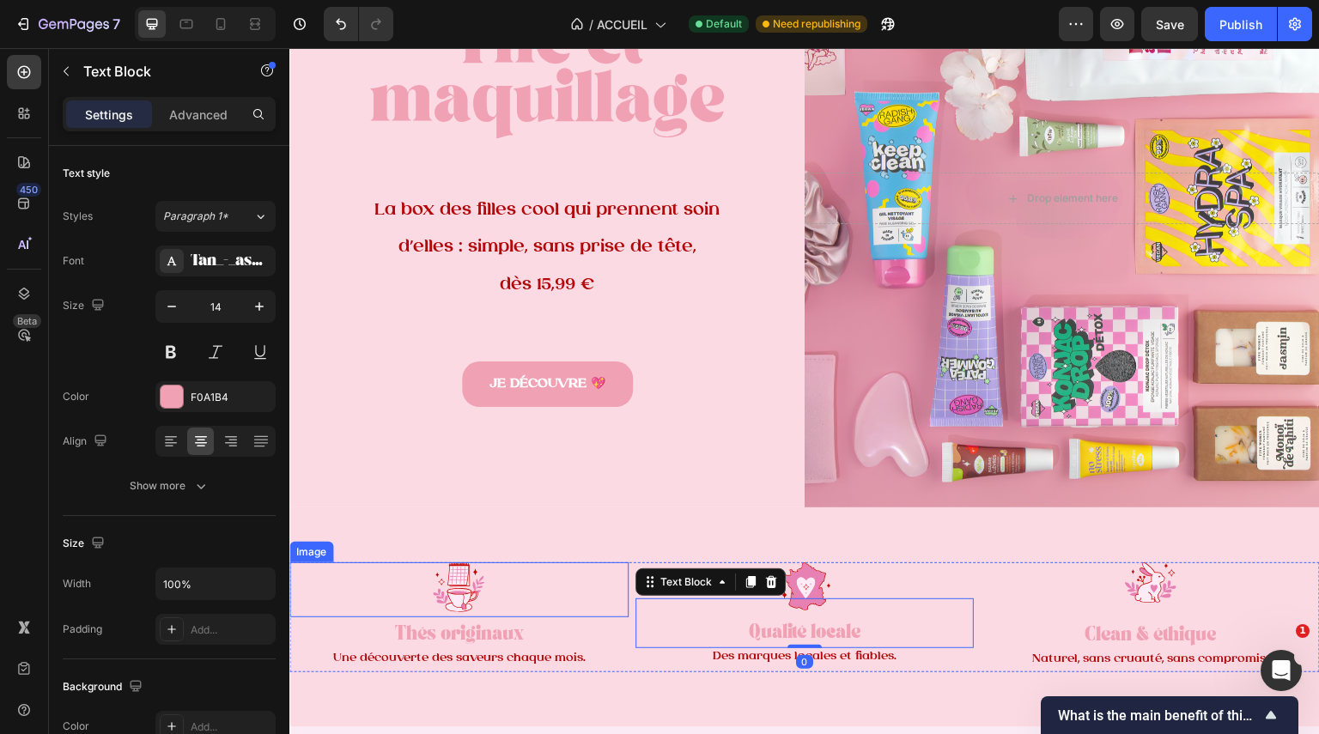
click at [598, 587] on div at bounding box center [458, 588] width 339 height 50
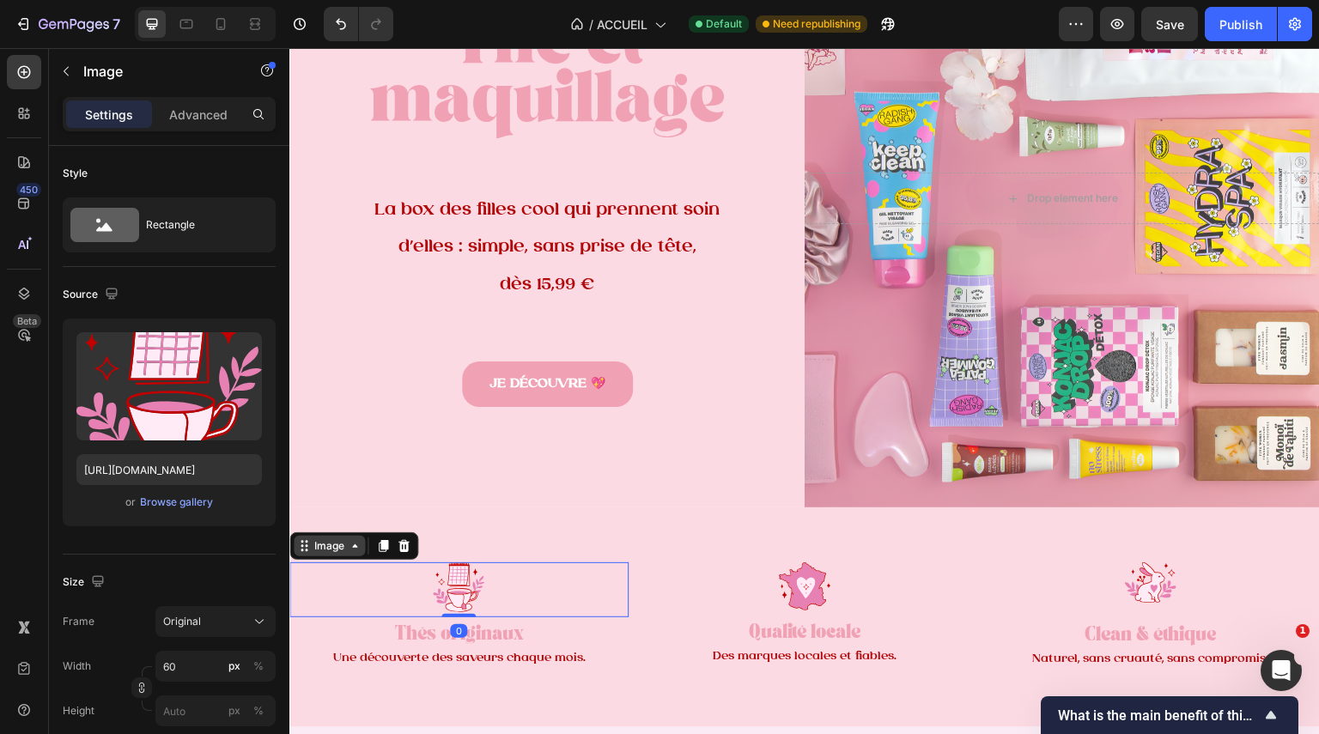
click at [351, 539] on icon at bounding box center [355, 546] width 14 height 14
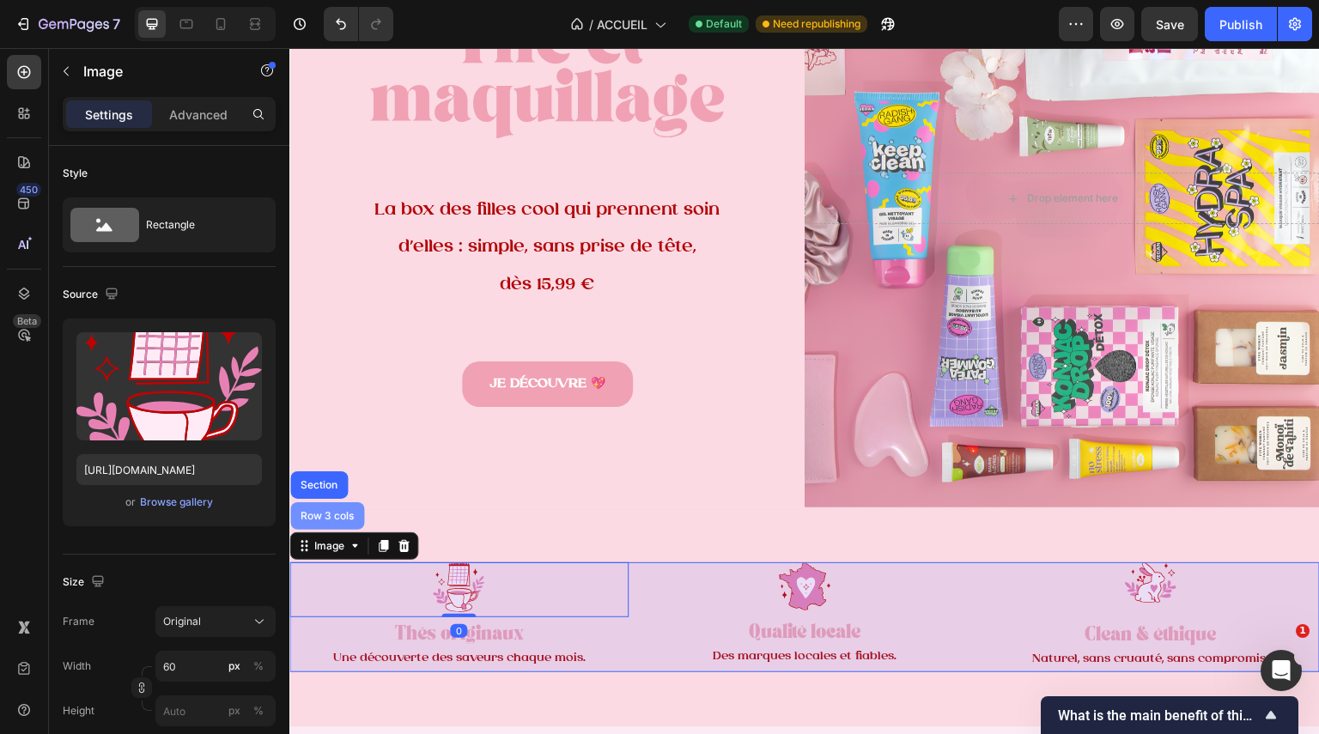
click at [353, 502] on div "Row 3 cols" at bounding box center [327, 515] width 74 height 27
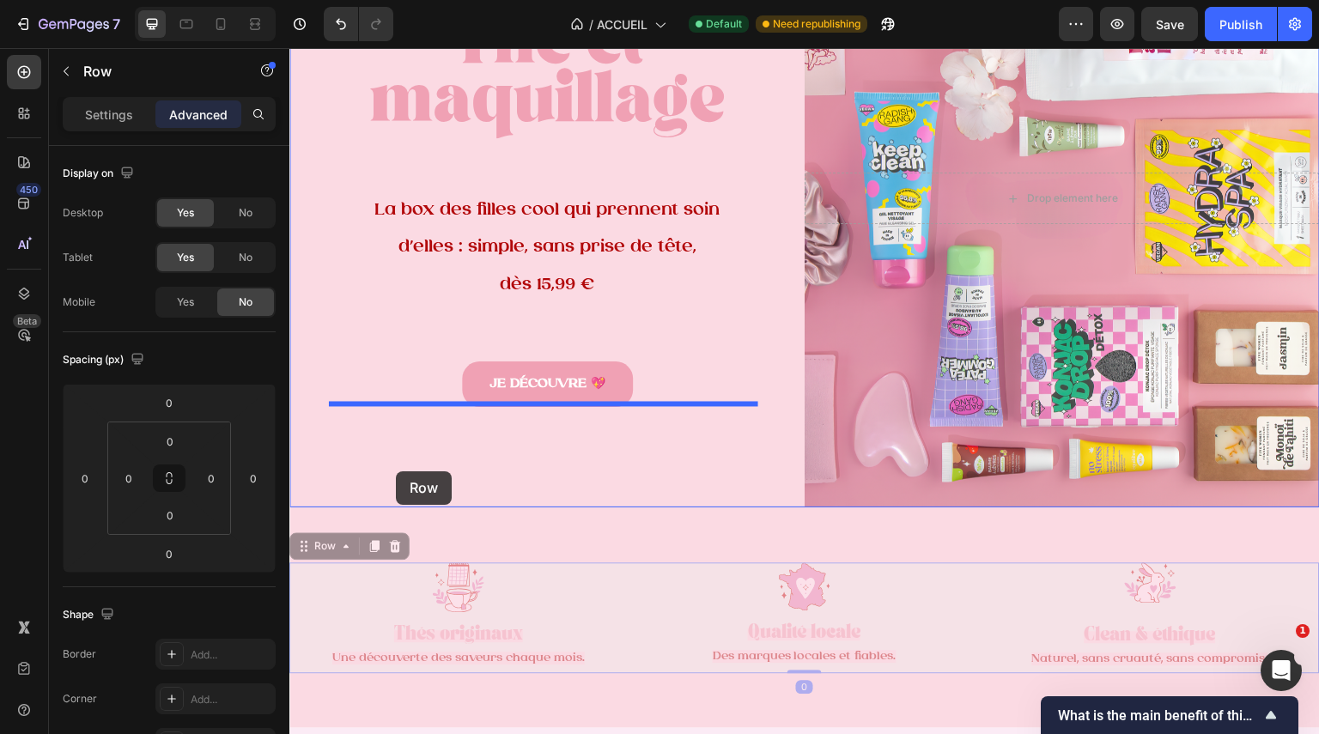
drag, startPoint x: 307, startPoint y: 539, endPoint x: 396, endPoint y: 472, distance: 112.2
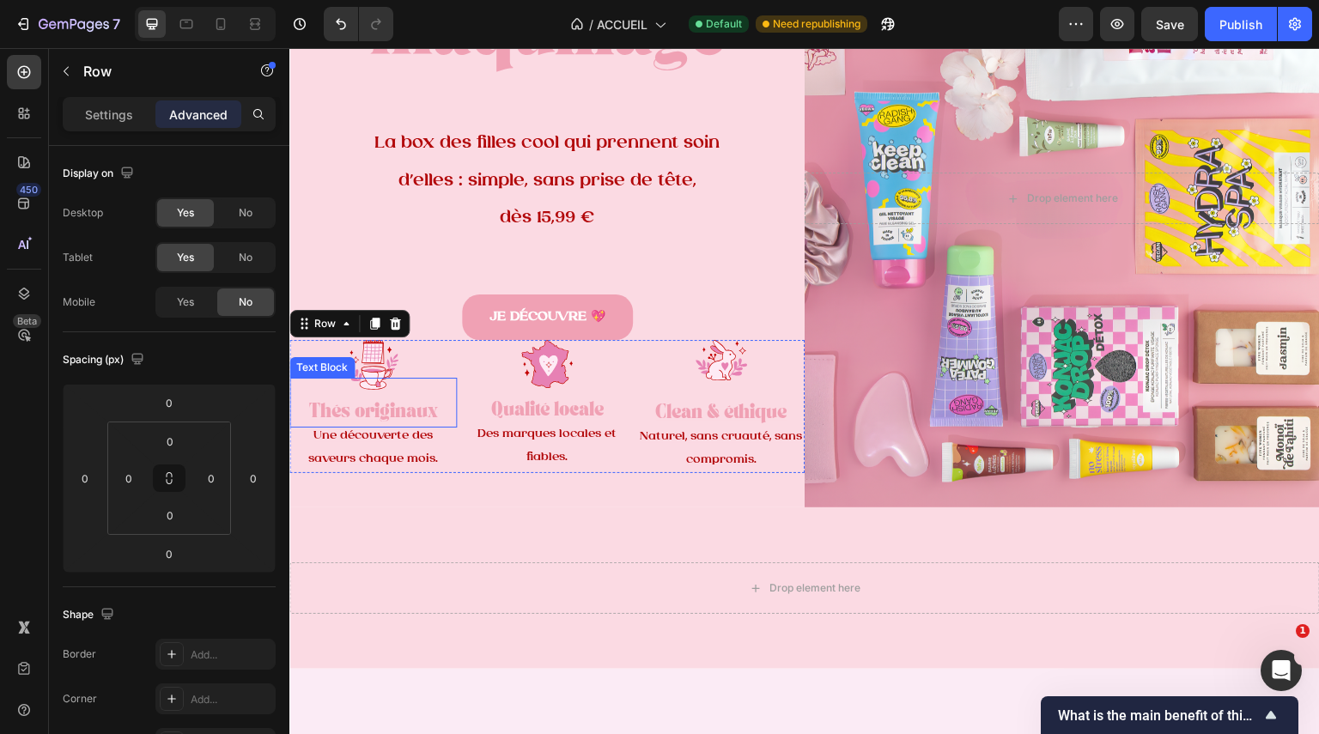
scroll to position [126, 0]
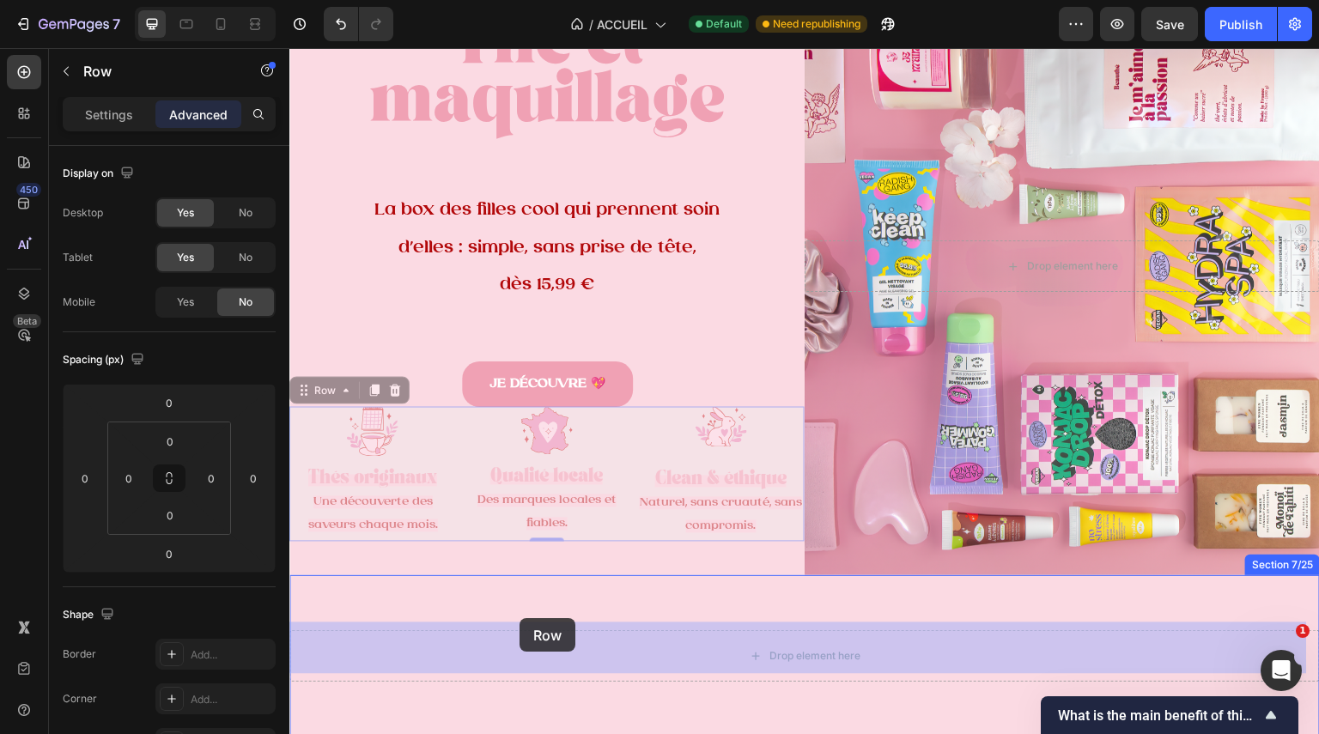
drag, startPoint x: 301, startPoint y: 386, endPoint x: 520, endPoint y: 619, distance: 319.6
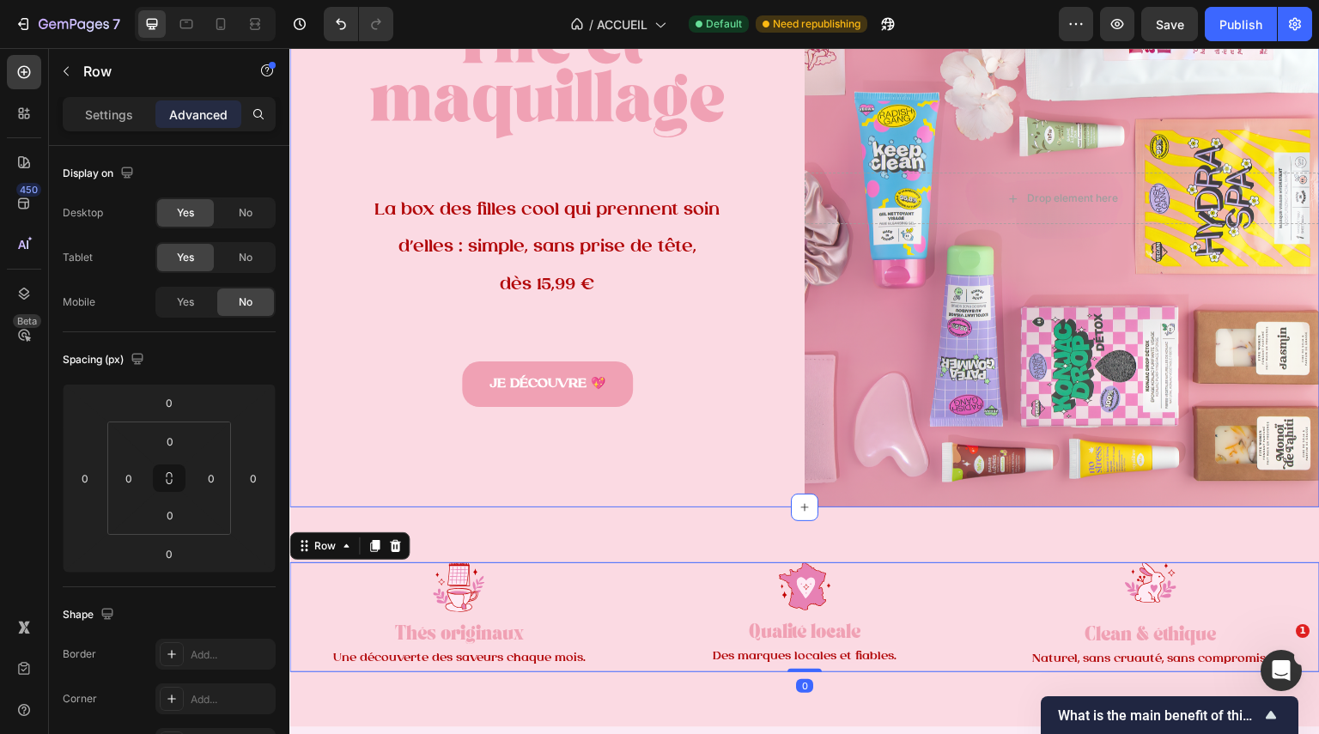
scroll to position [0, 0]
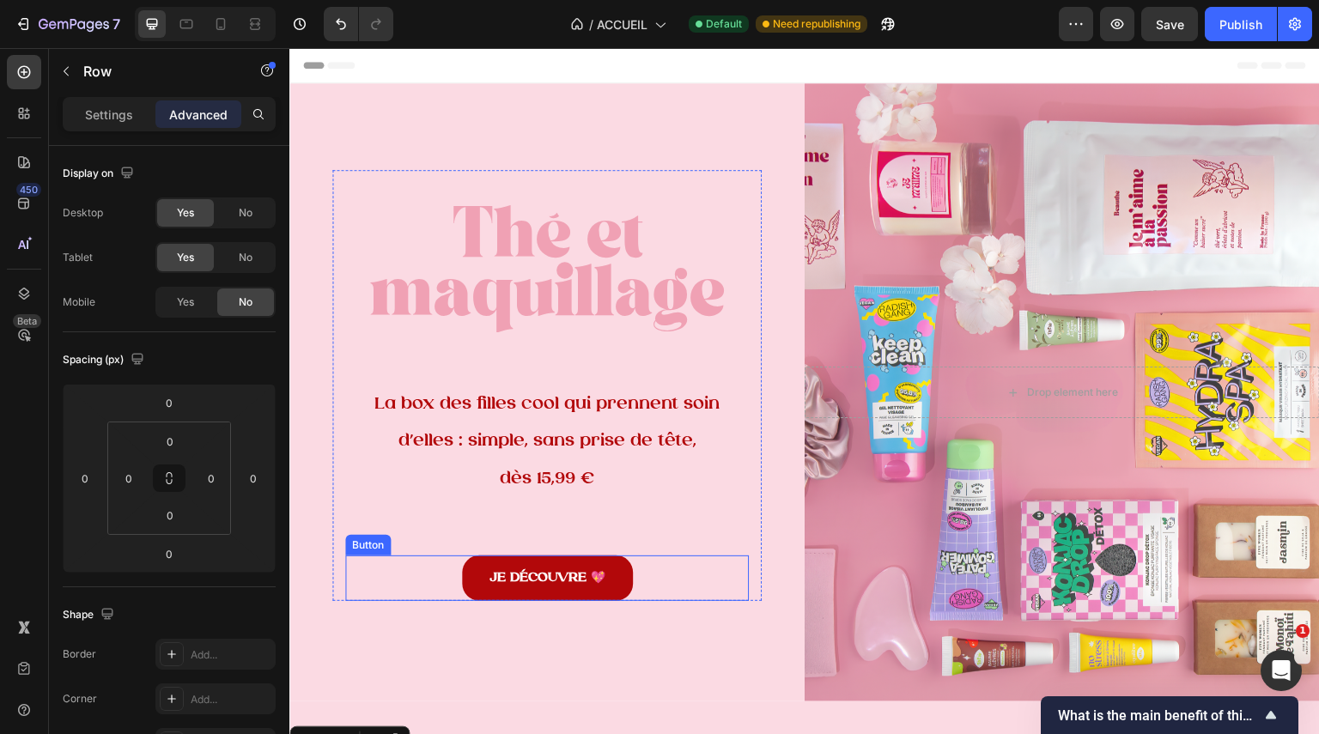
click at [532, 556] on link "JE DÉCOUVRE 💖" at bounding box center [547, 579] width 171 height 46
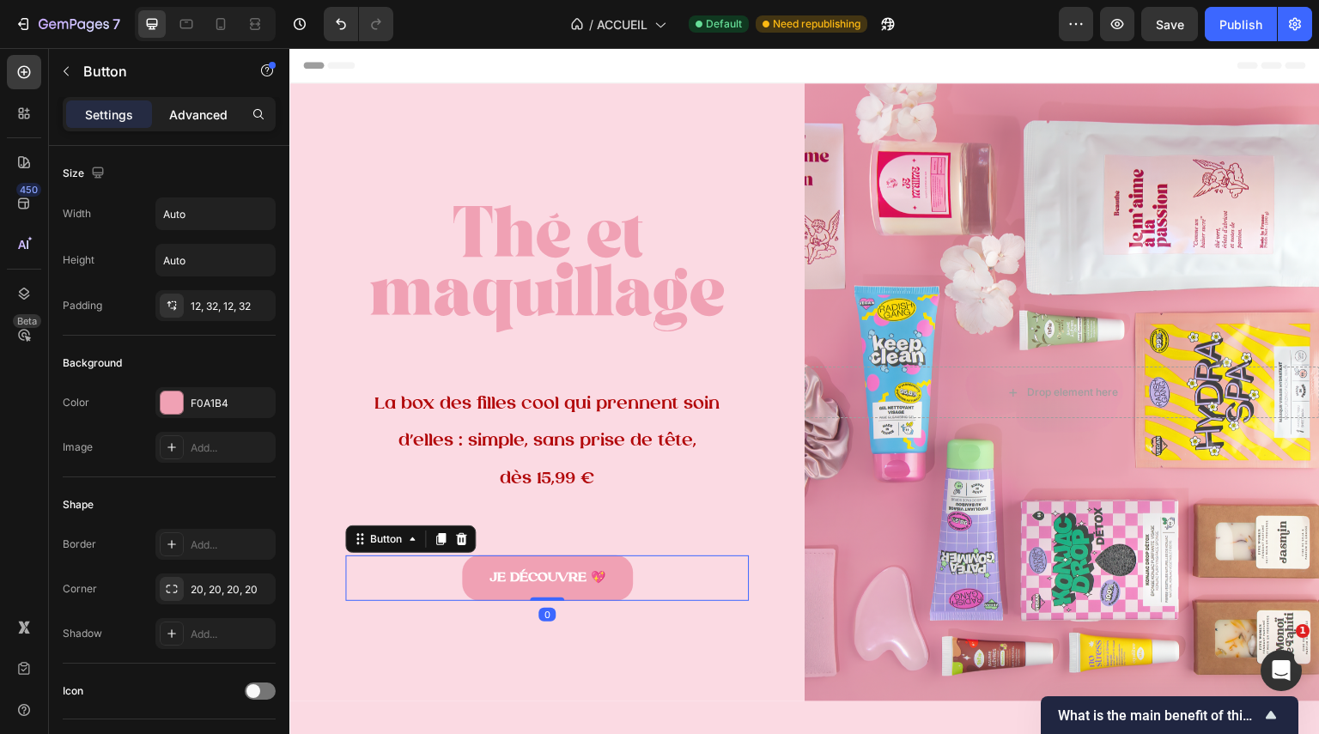
click at [197, 116] on p "Advanced" at bounding box center [198, 115] width 58 height 18
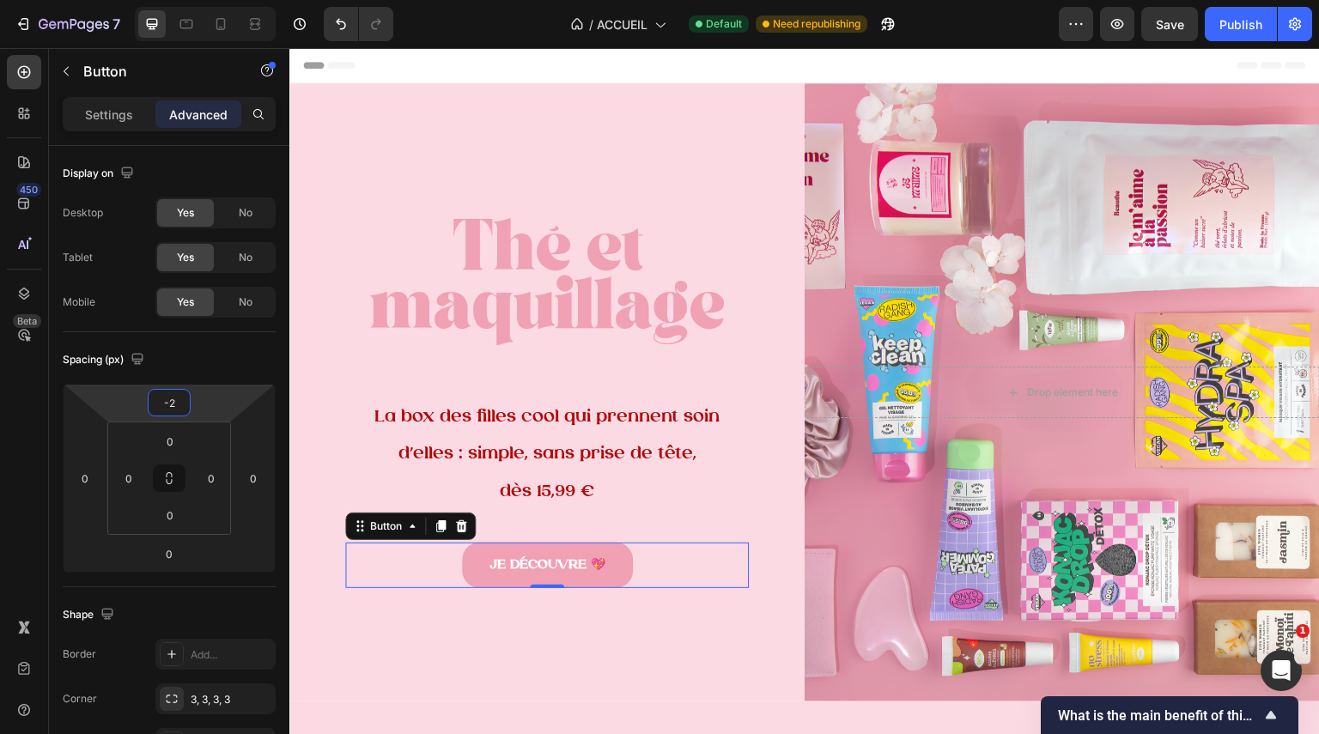
type input "0"
drag, startPoint x: 192, startPoint y: 402, endPoint x: 204, endPoint y: 413, distance: 16.4
click at [204, 129] on html "7 Version history / ACCUEIL Default Need republishing Preview Save Publish 450 …" at bounding box center [659, 64] width 1319 height 129
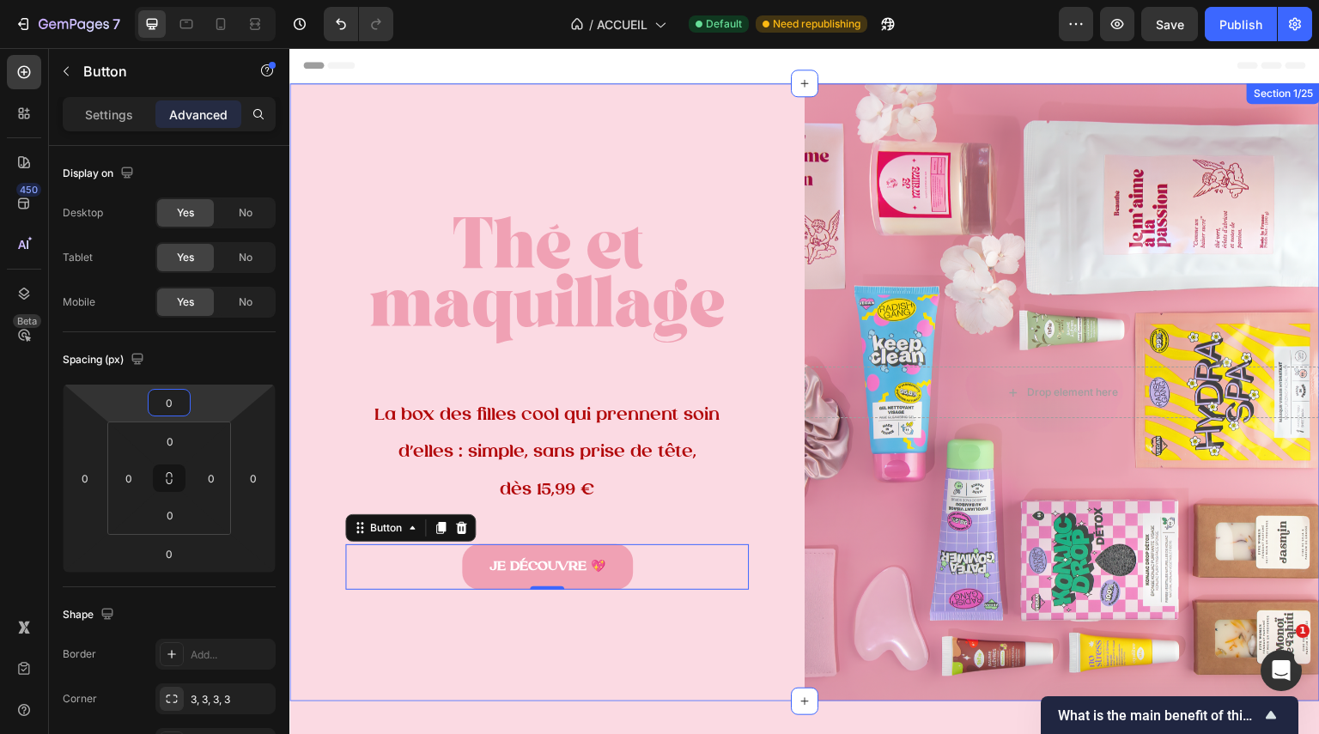
click at [763, 630] on div "Thé et maquillage Heading La box des filles cool qui prennent soin d’elles : si…" at bounding box center [546, 392] width 515 height 618
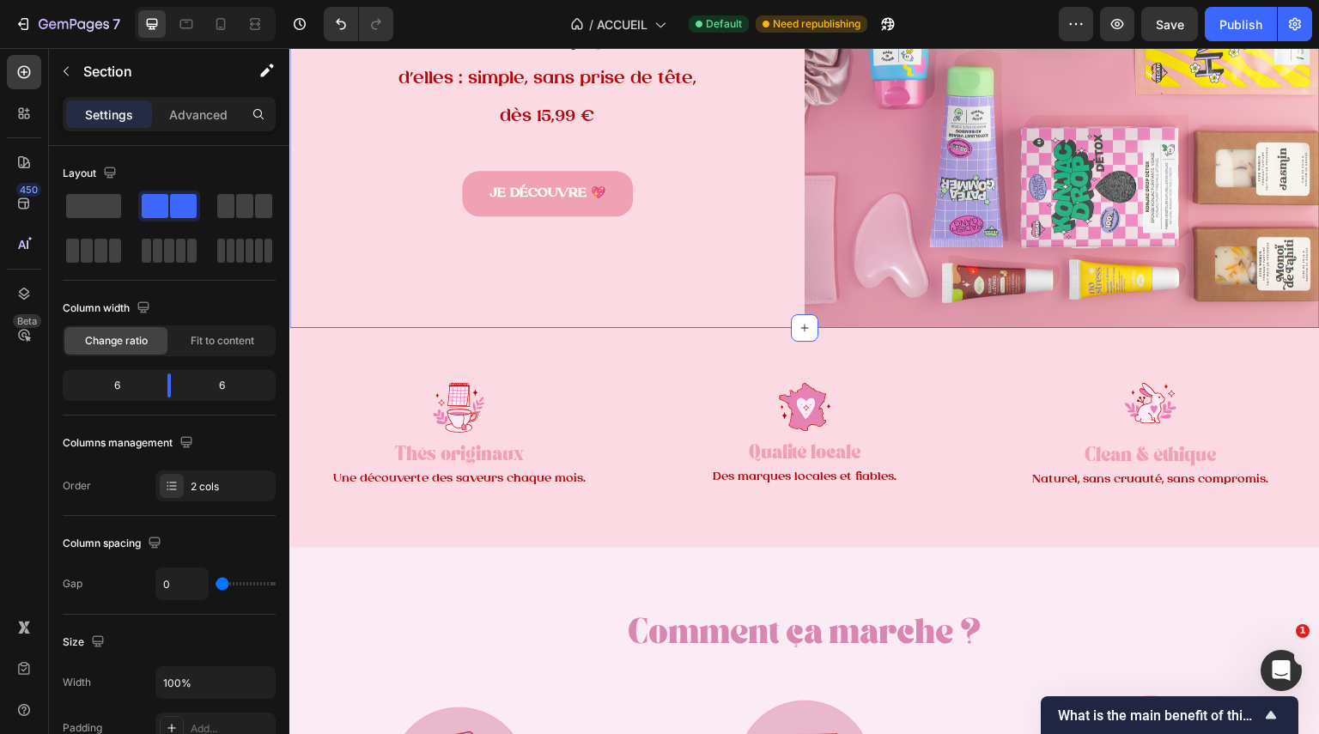
scroll to position [374, 0]
click at [494, 453] on strong "Thés originaux" at bounding box center [458, 456] width 129 height 12
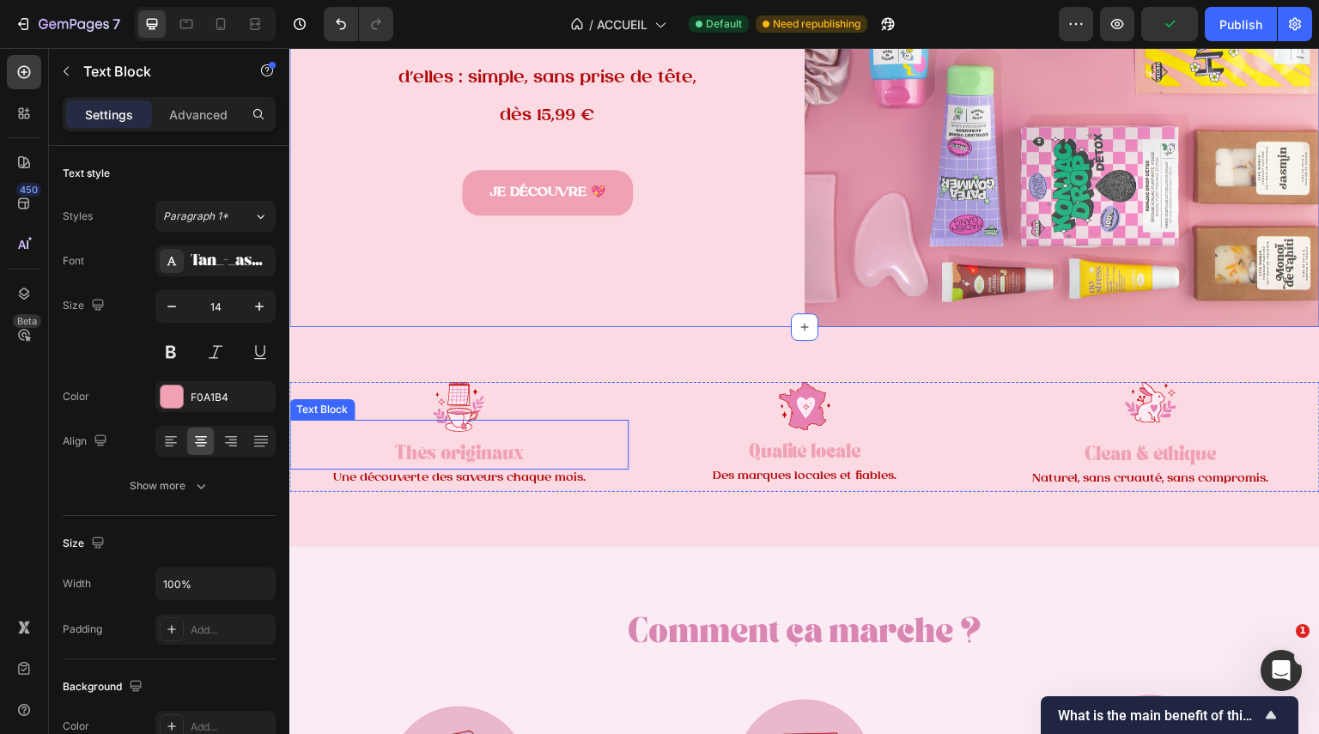
click at [494, 453] on strong "Thés originaux" at bounding box center [458, 456] width 129 height 12
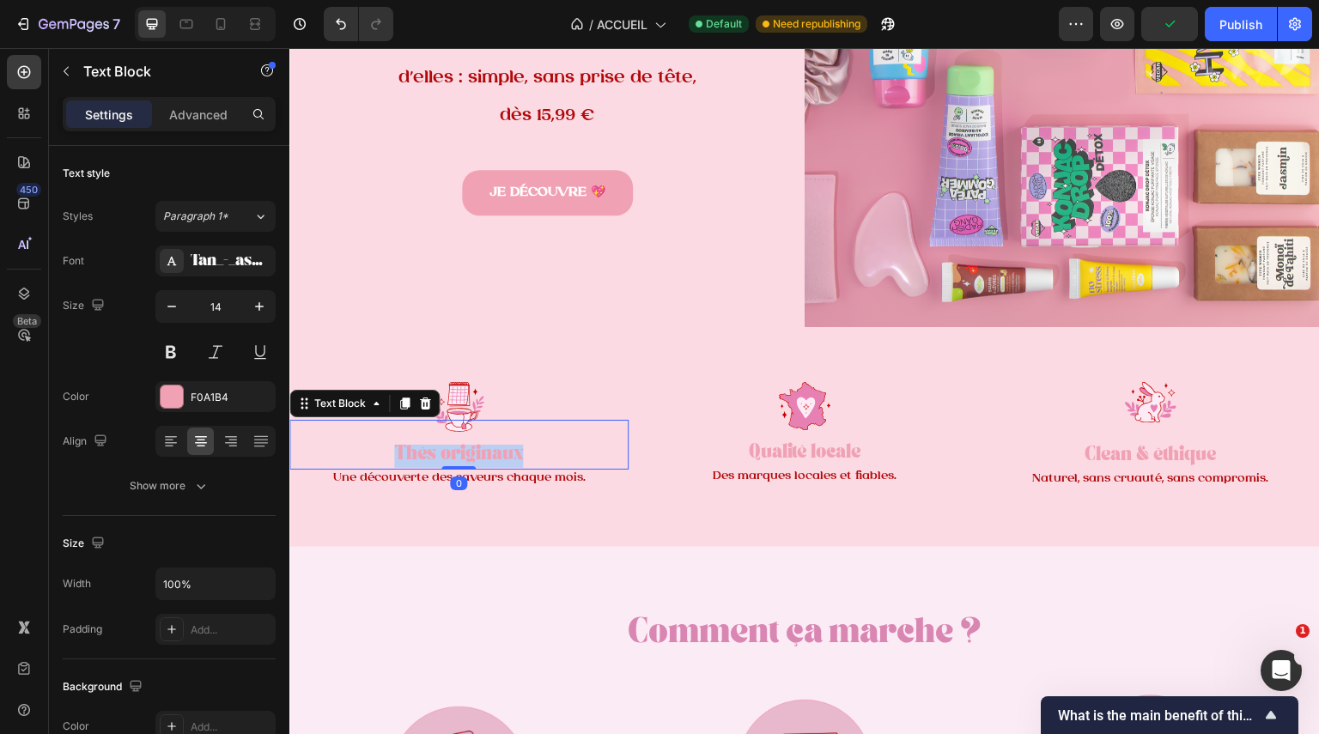
click at [494, 453] on strong "Thés originaux" at bounding box center [458, 456] width 129 height 12
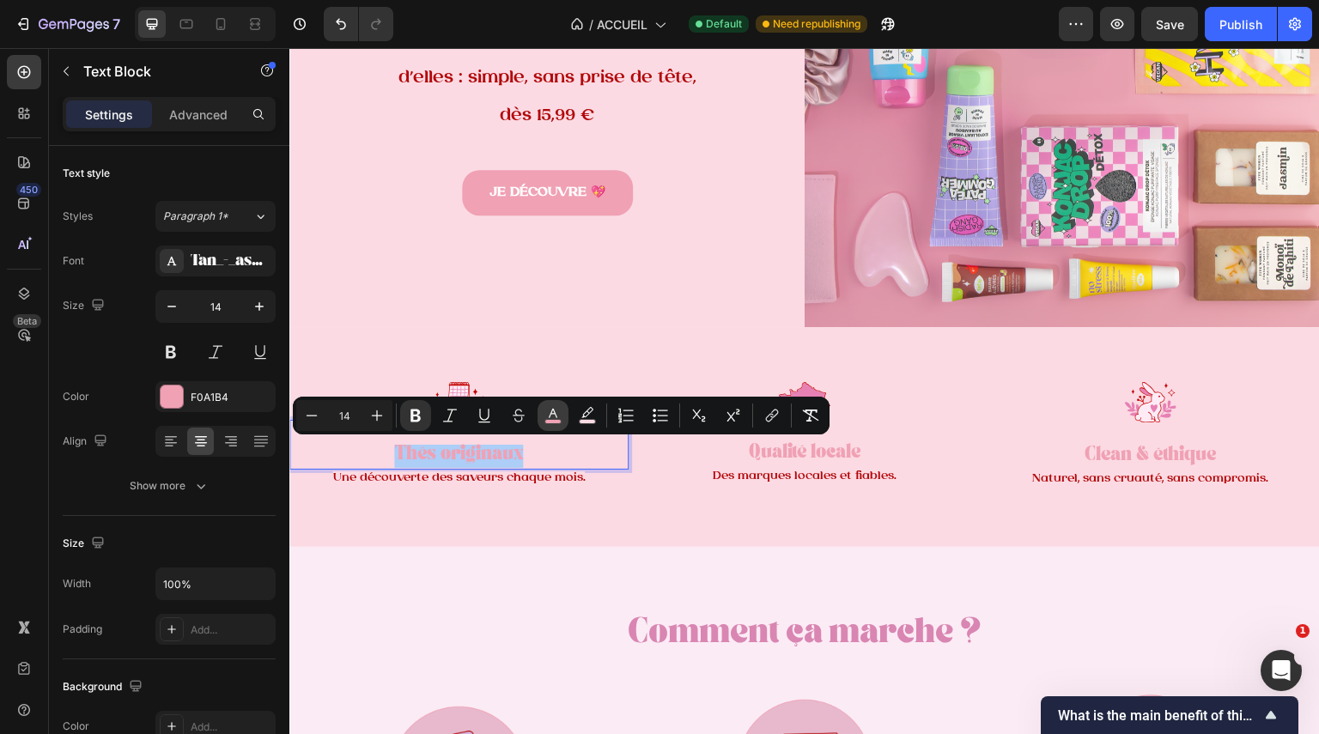
click at [551, 410] on icon "Editor contextual toolbar" at bounding box center [553, 415] width 17 height 17
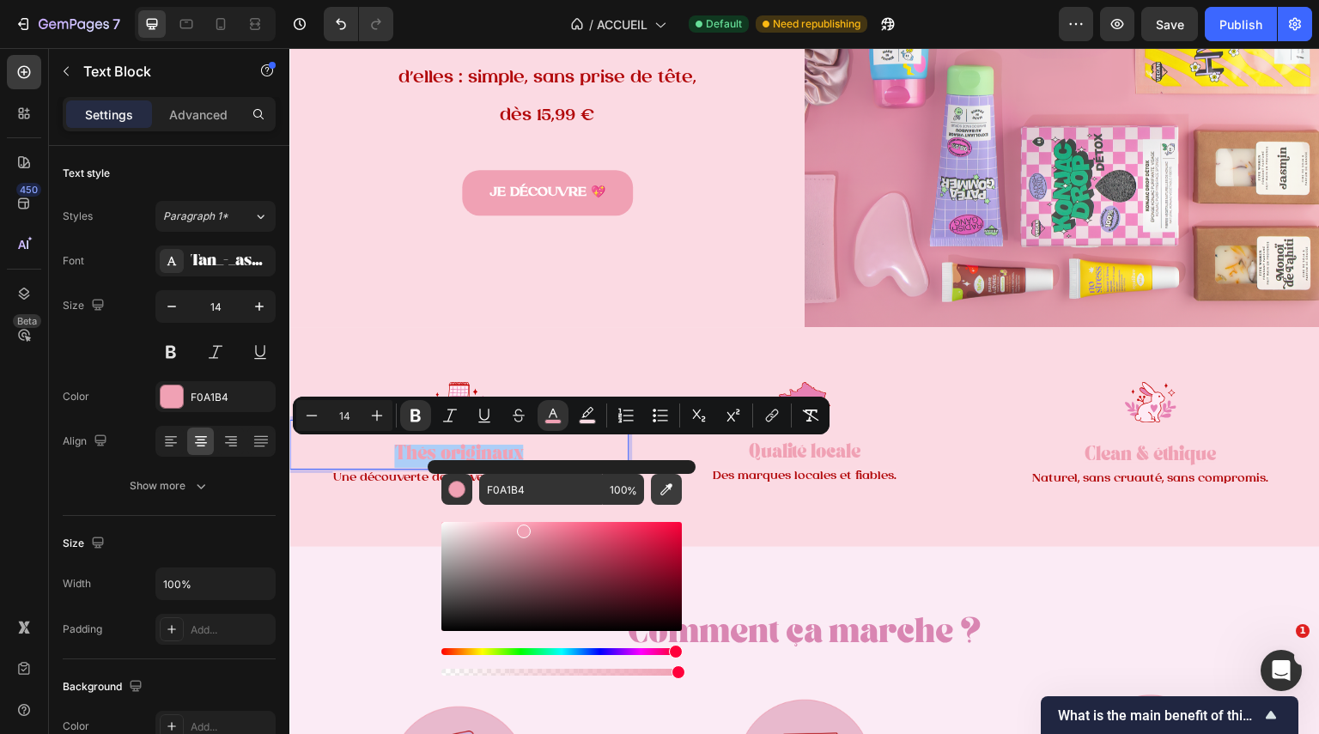
click at [669, 494] on icon "Editor contextual toolbar" at bounding box center [666, 489] width 17 height 17
type input "D986B2"
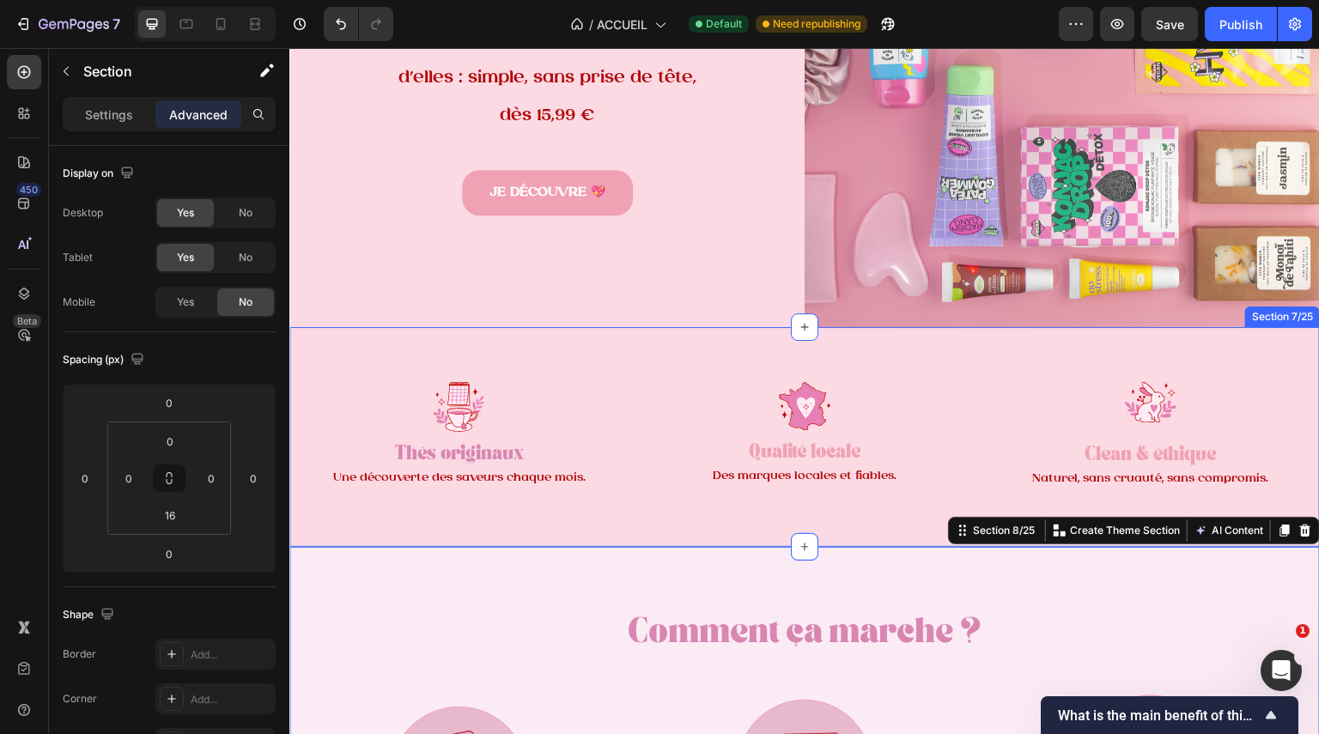
click at [845, 516] on div "Image Thés originaux Text Block Une découverte des saveurs chaque mois. Text Bl…" at bounding box center [804, 437] width 1031 height 220
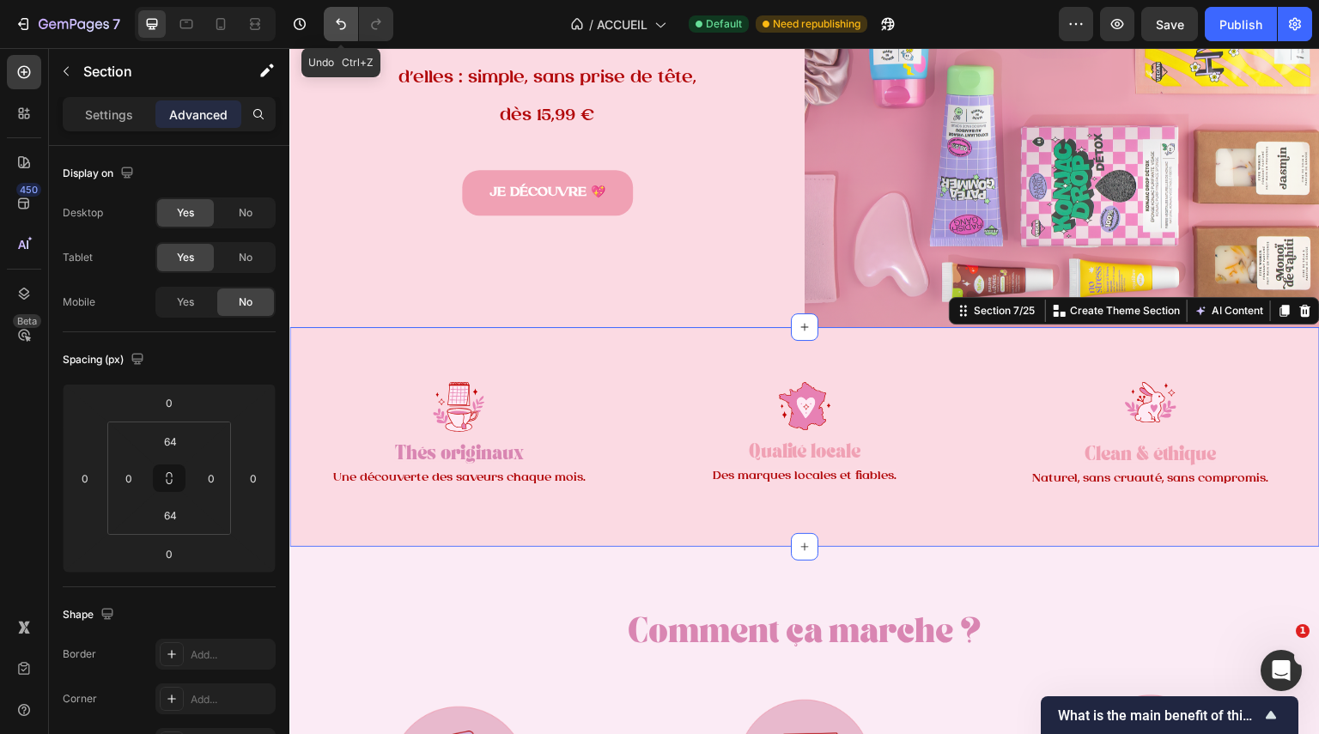
click at [339, 27] on icon "Undo/Redo" at bounding box center [340, 23] width 17 height 17
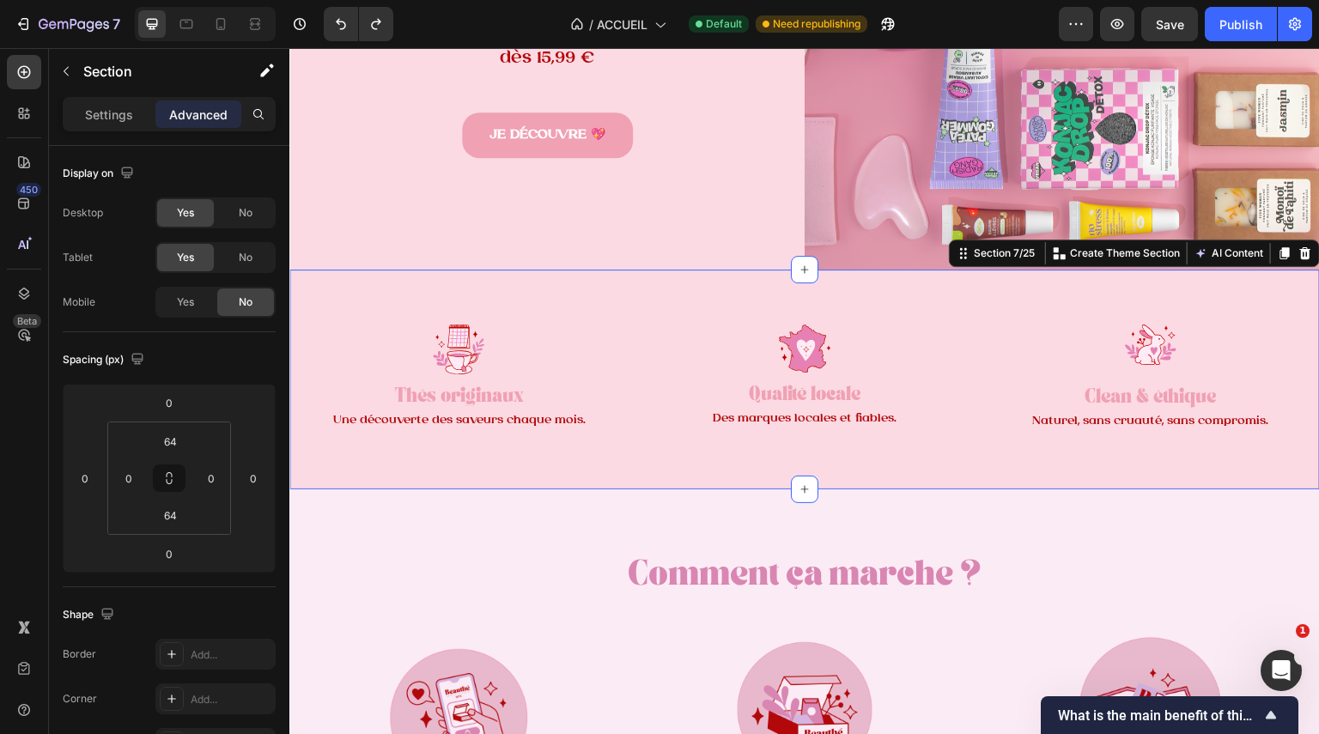
scroll to position [431, 0]
click at [1063, 302] on div "Image Thés originaux Text Block Une découverte des saveurs chaque mois. Text Bl…" at bounding box center [804, 381] width 1031 height 220
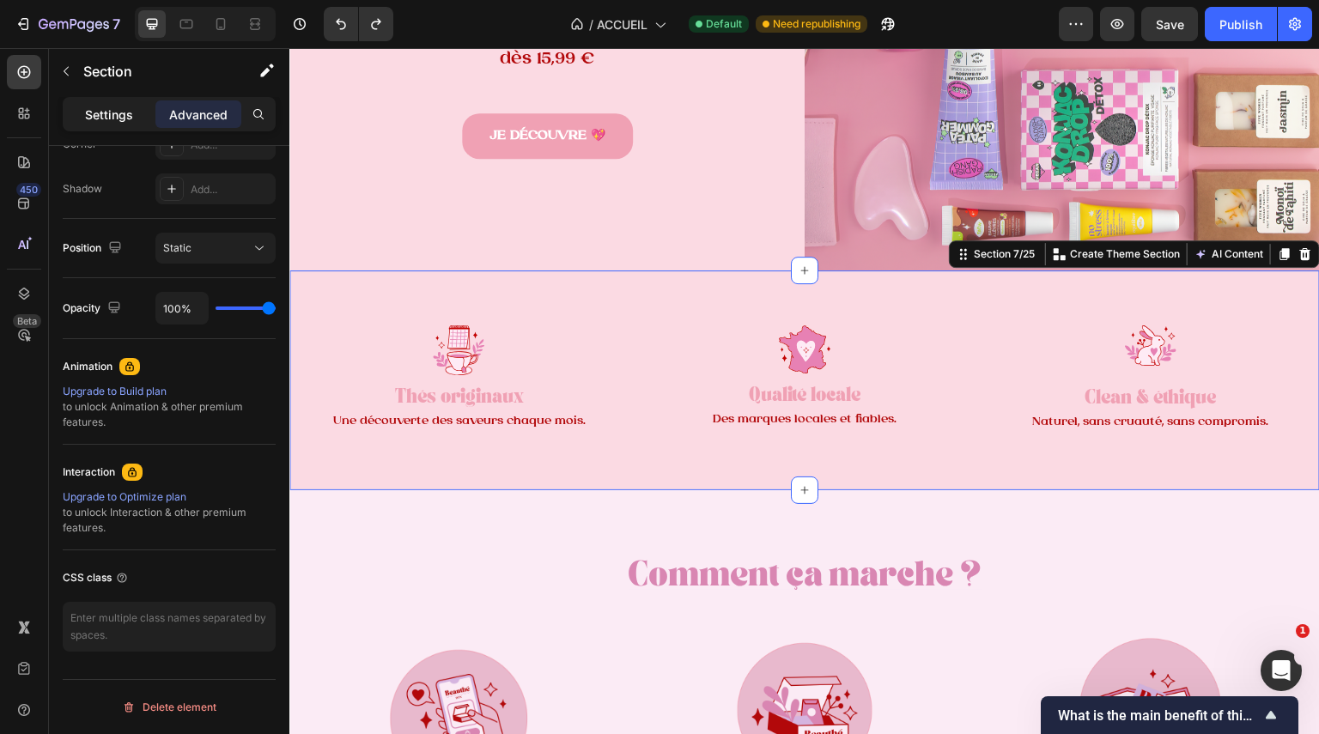
click at [107, 122] on p "Settings" at bounding box center [109, 115] width 48 height 18
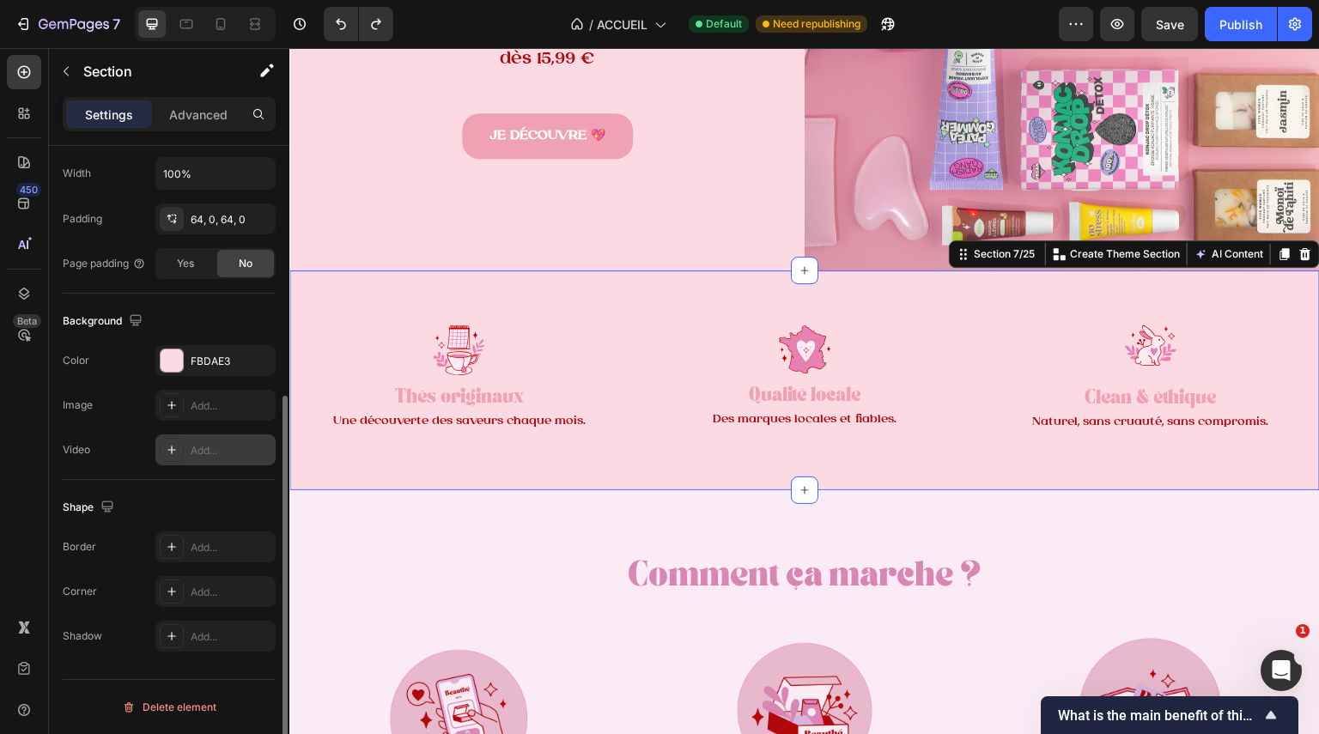
scroll to position [411, 0]
click at [161, 352] on div at bounding box center [172, 361] width 22 height 22
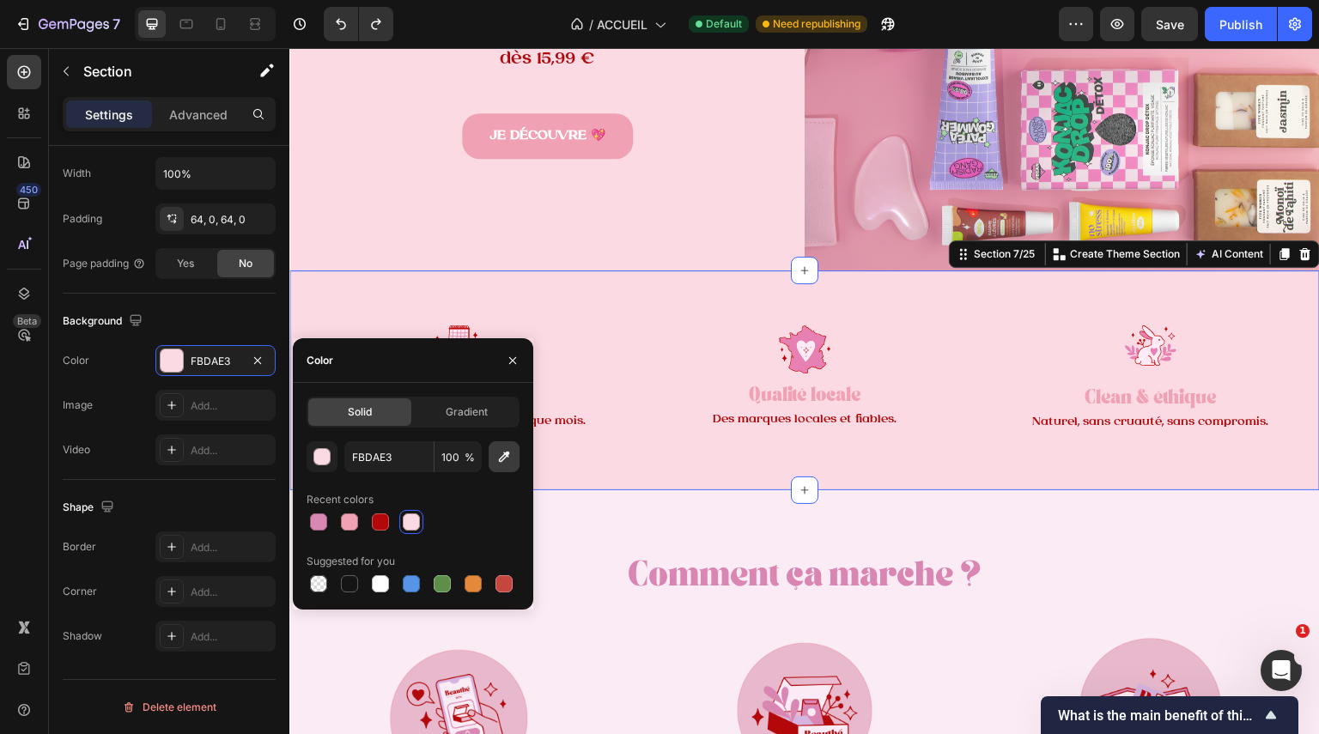
click at [504, 451] on icon "button" at bounding box center [504, 456] width 17 height 17
type input "FBEBF5"
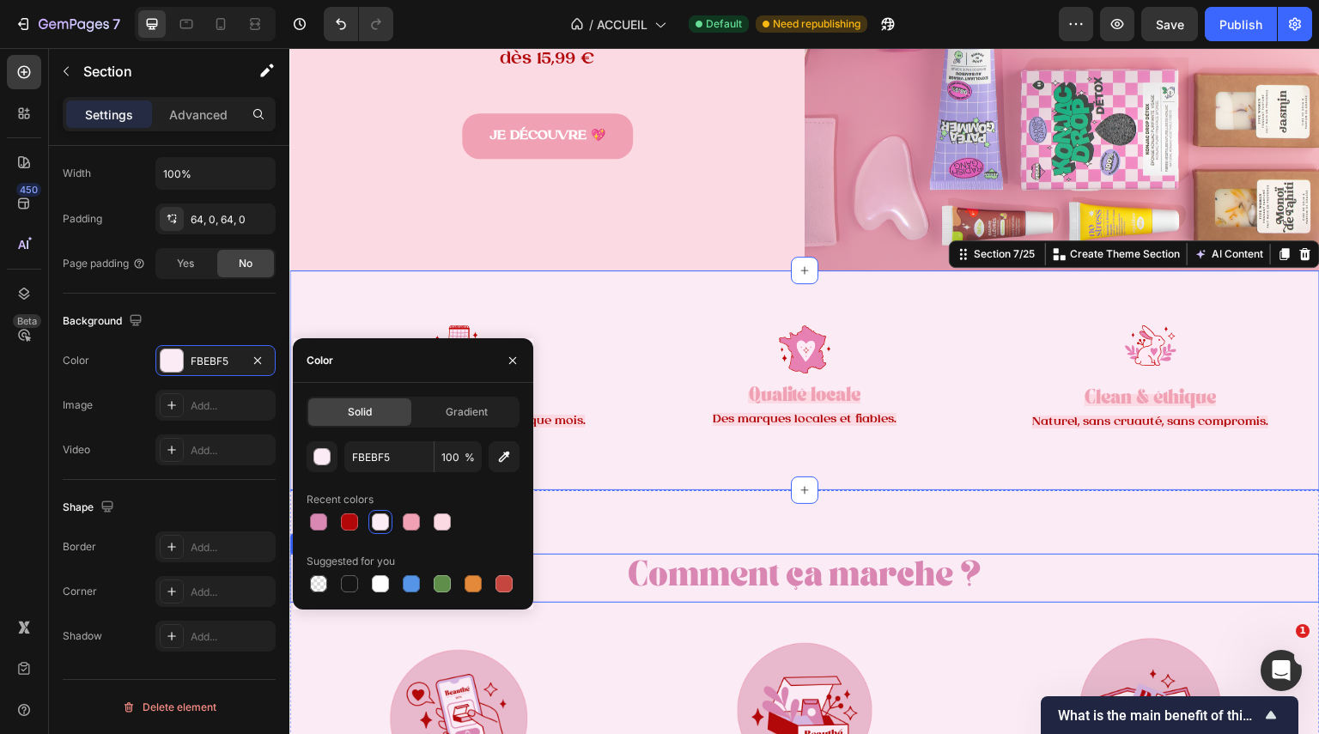
click at [963, 586] on h2 "Comment ça marche ?" at bounding box center [804, 578] width 1031 height 48
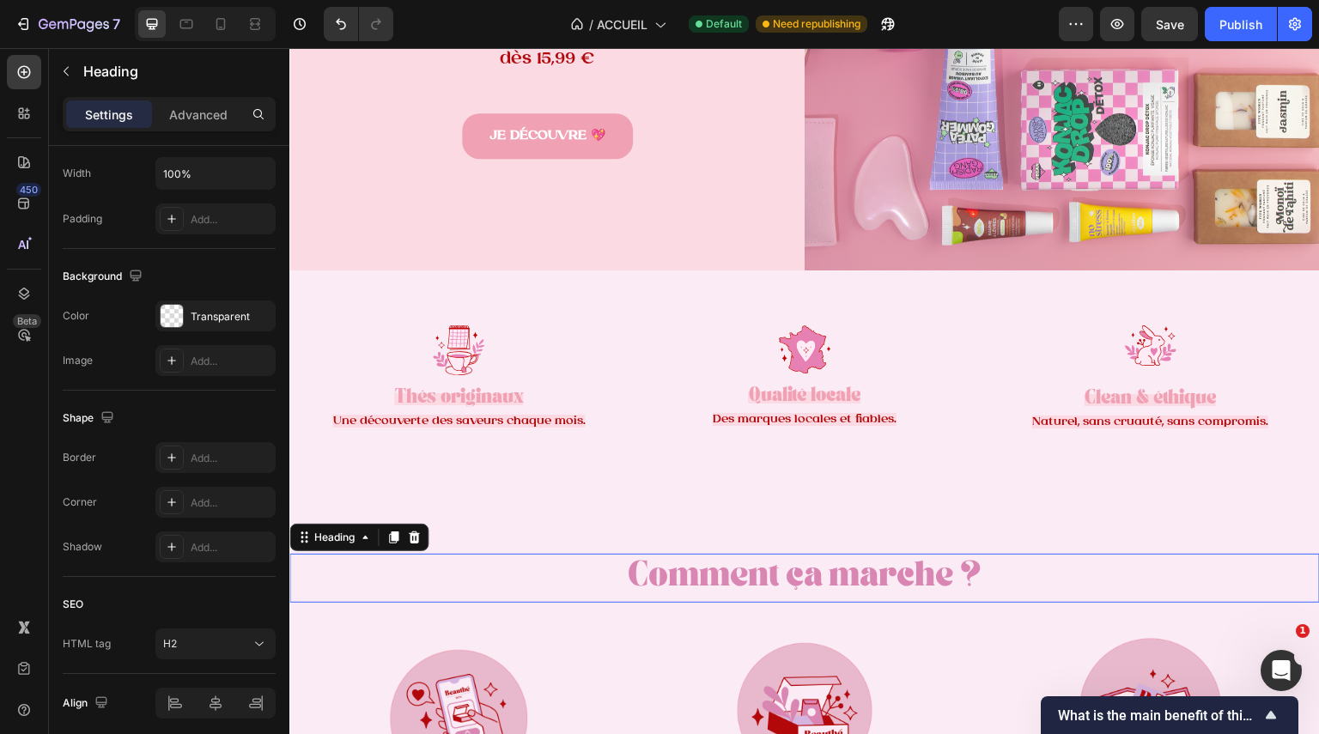
scroll to position [0, 0]
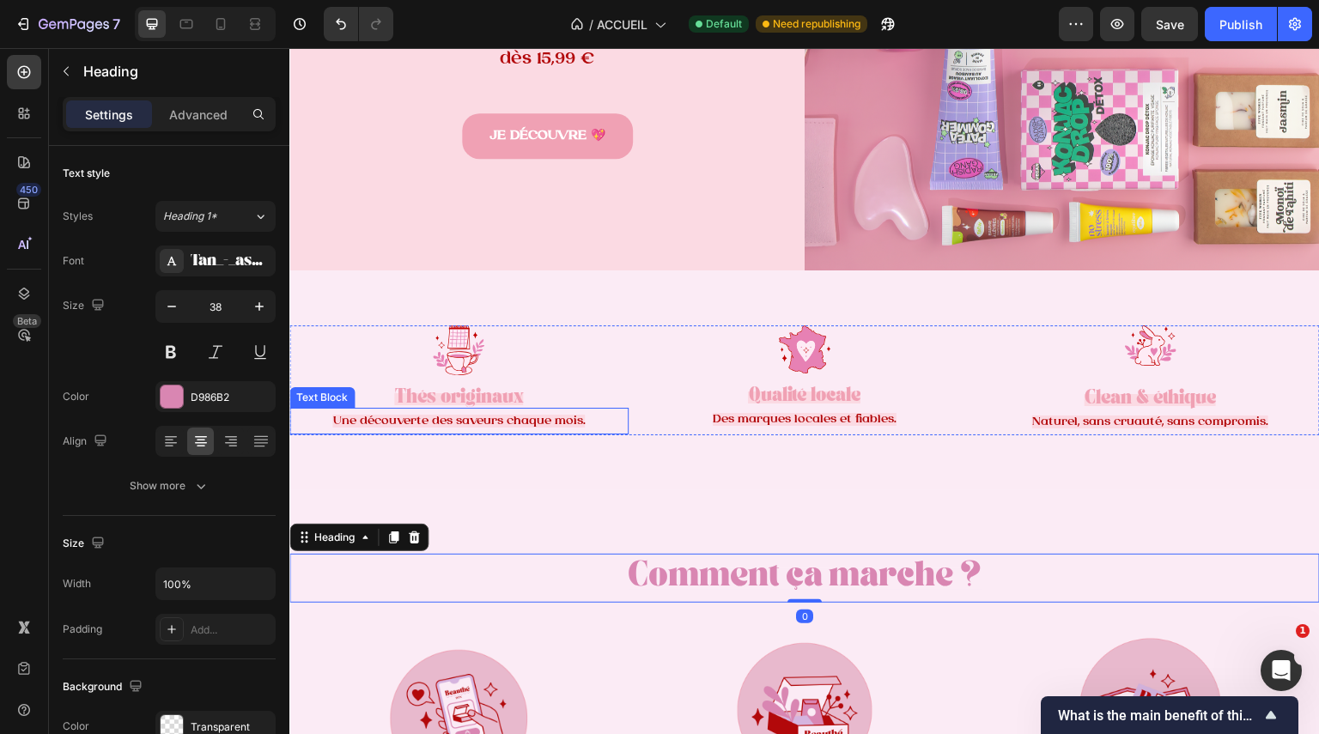
click at [459, 415] on span "Une découverte des saveurs chaque mois." at bounding box center [458, 421] width 253 height 13
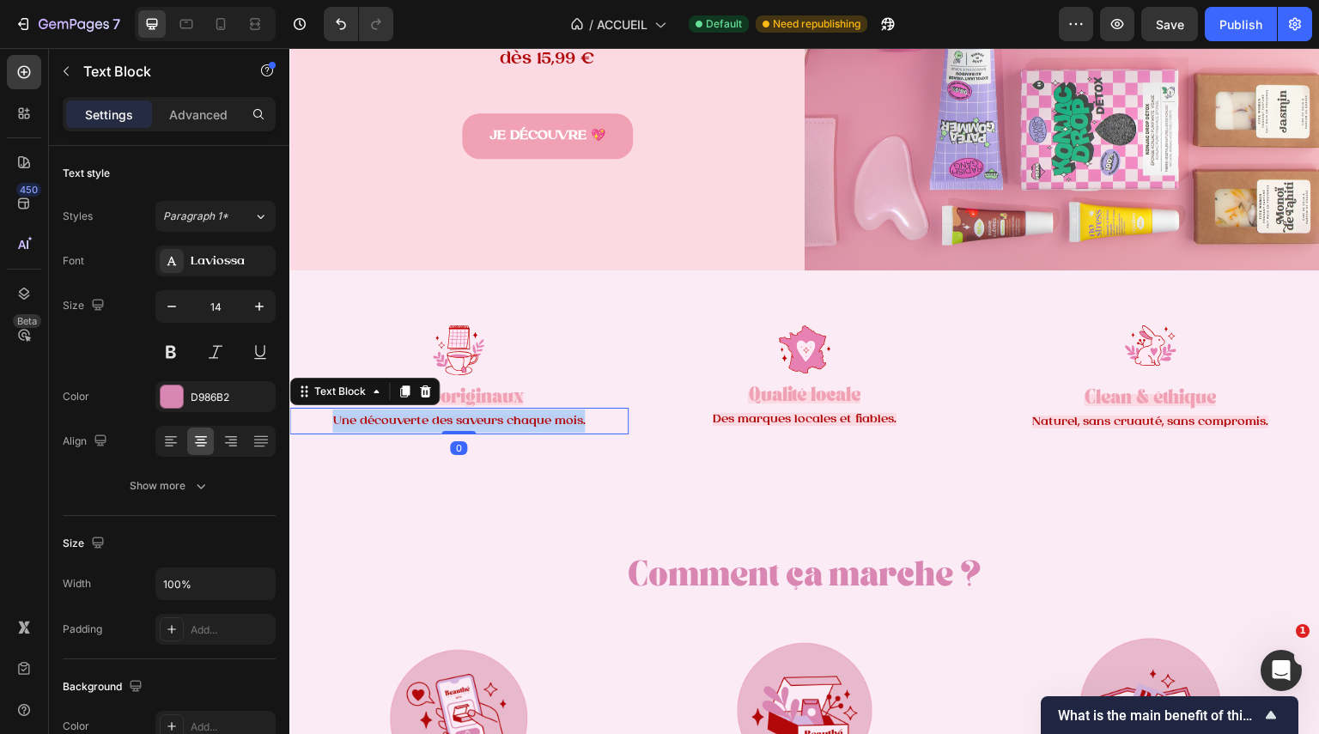
click at [459, 415] on span "Une découverte des saveurs chaque mois." at bounding box center [458, 421] width 253 height 13
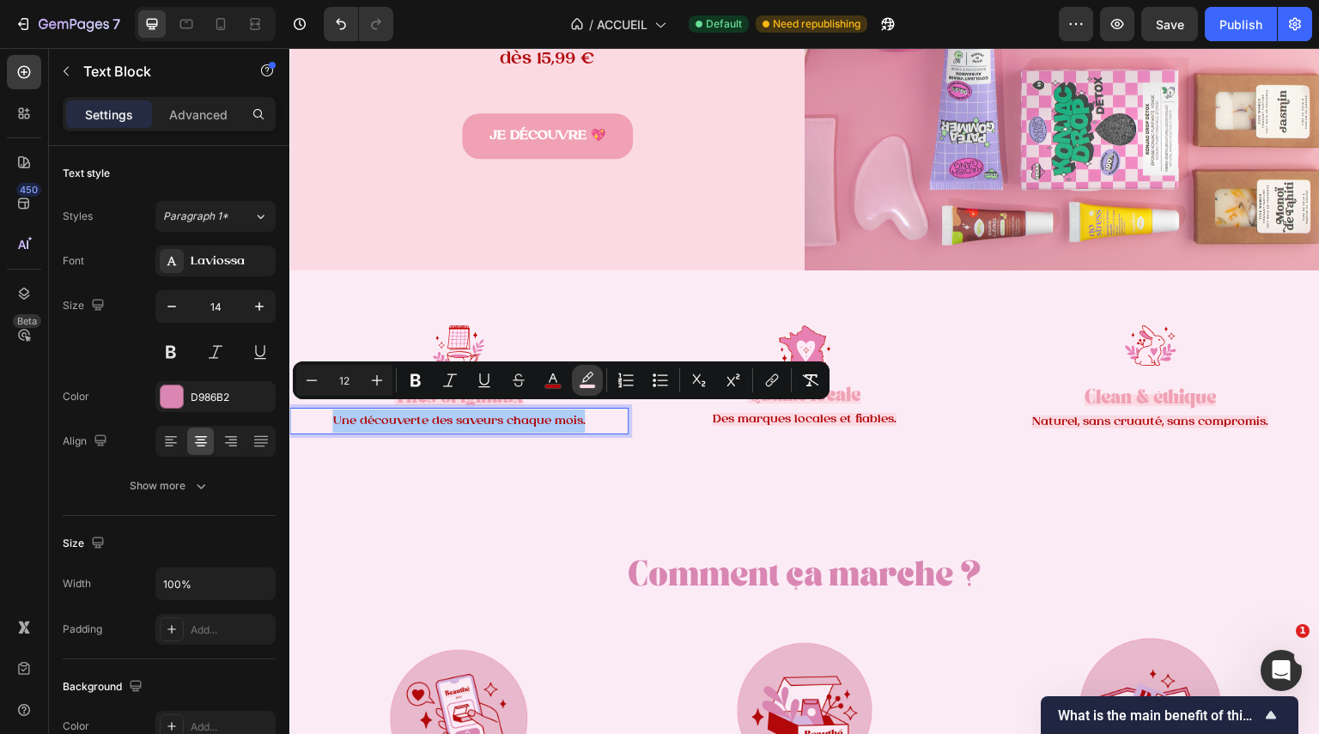
click at [587, 382] on icon "Editor contextual toolbar" at bounding box center [587, 380] width 17 height 17
type input "FBDAE3"
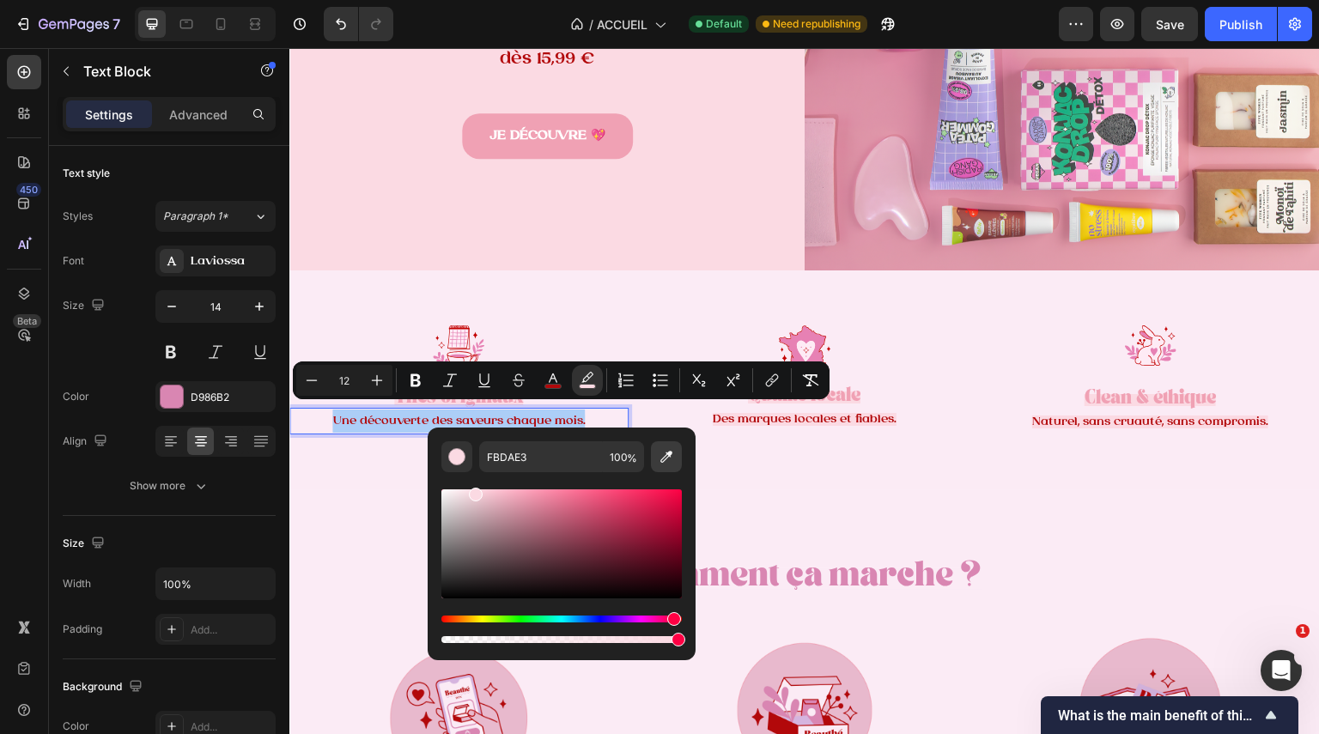
click at [679, 453] on button "Editor contextual toolbar" at bounding box center [666, 456] width 31 height 31
type input "FBEBF5"
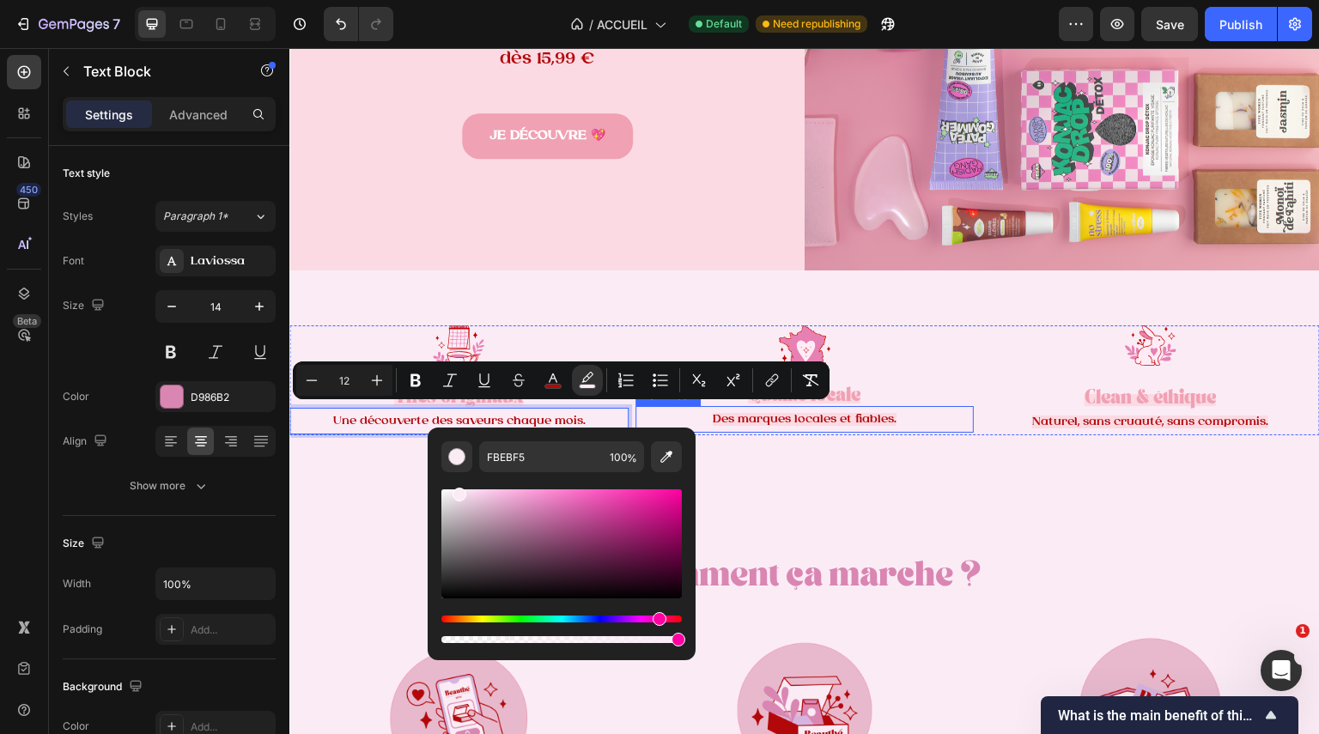
click at [872, 413] on span "Des marques locales et fiables." at bounding box center [805, 419] width 184 height 13
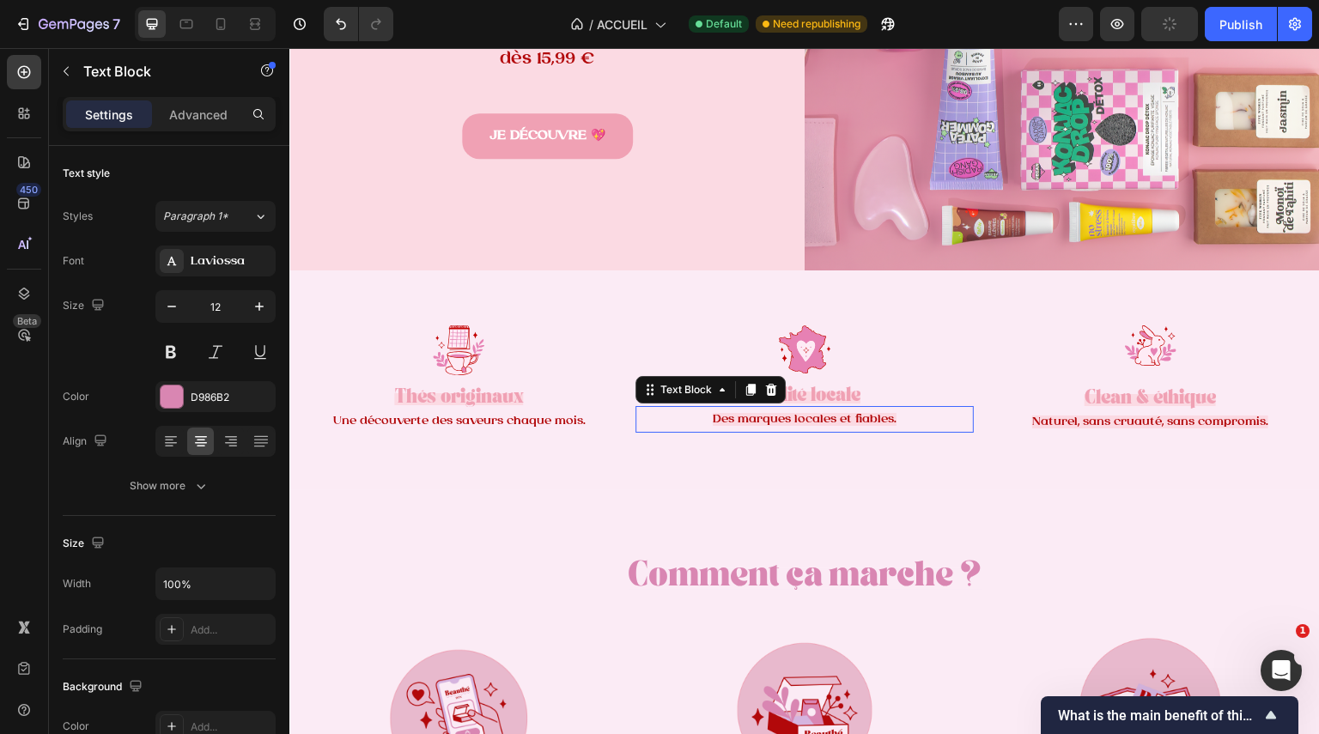
click at [872, 413] on span "Des marques locales et fiables." at bounding box center [805, 419] width 184 height 13
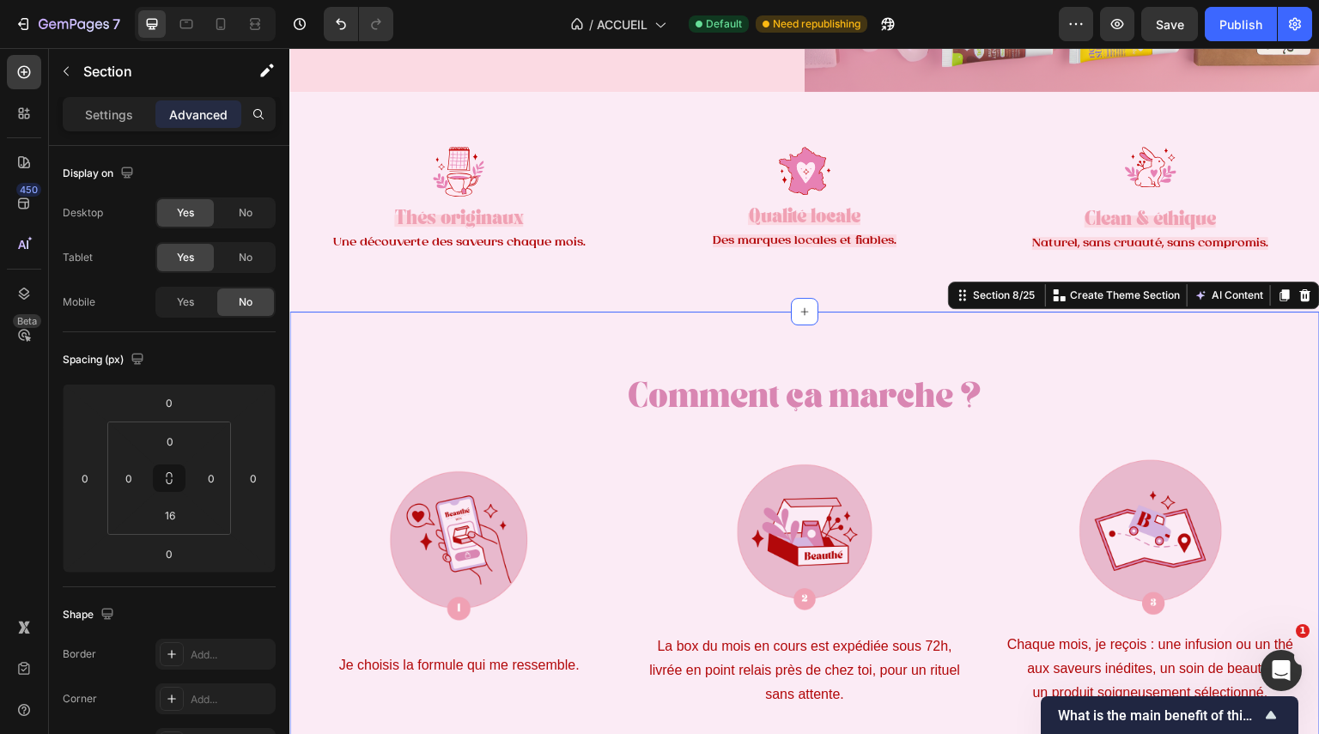
scroll to position [611, 0]
click at [555, 240] on span "Une découverte des saveurs chaque mois." at bounding box center [458, 241] width 253 height 13
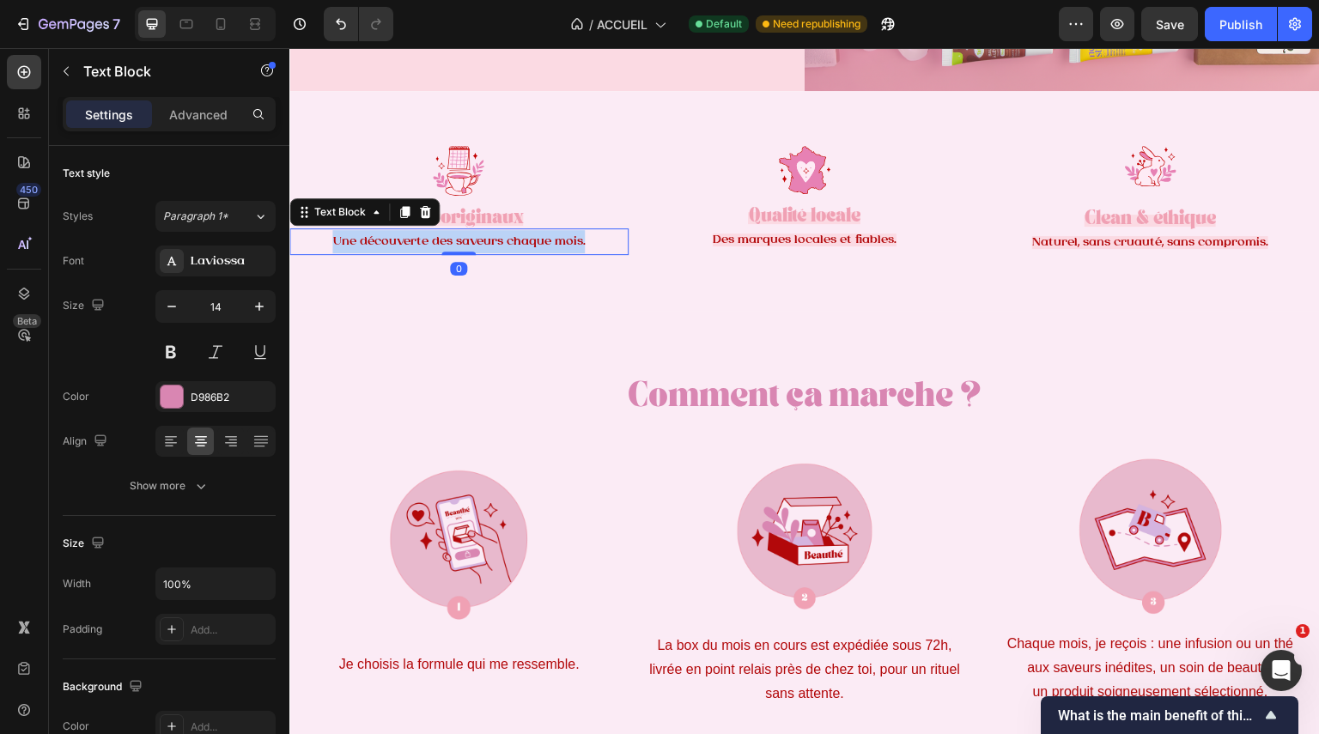
click at [555, 240] on span "Une découverte des saveurs chaque mois." at bounding box center [458, 241] width 253 height 13
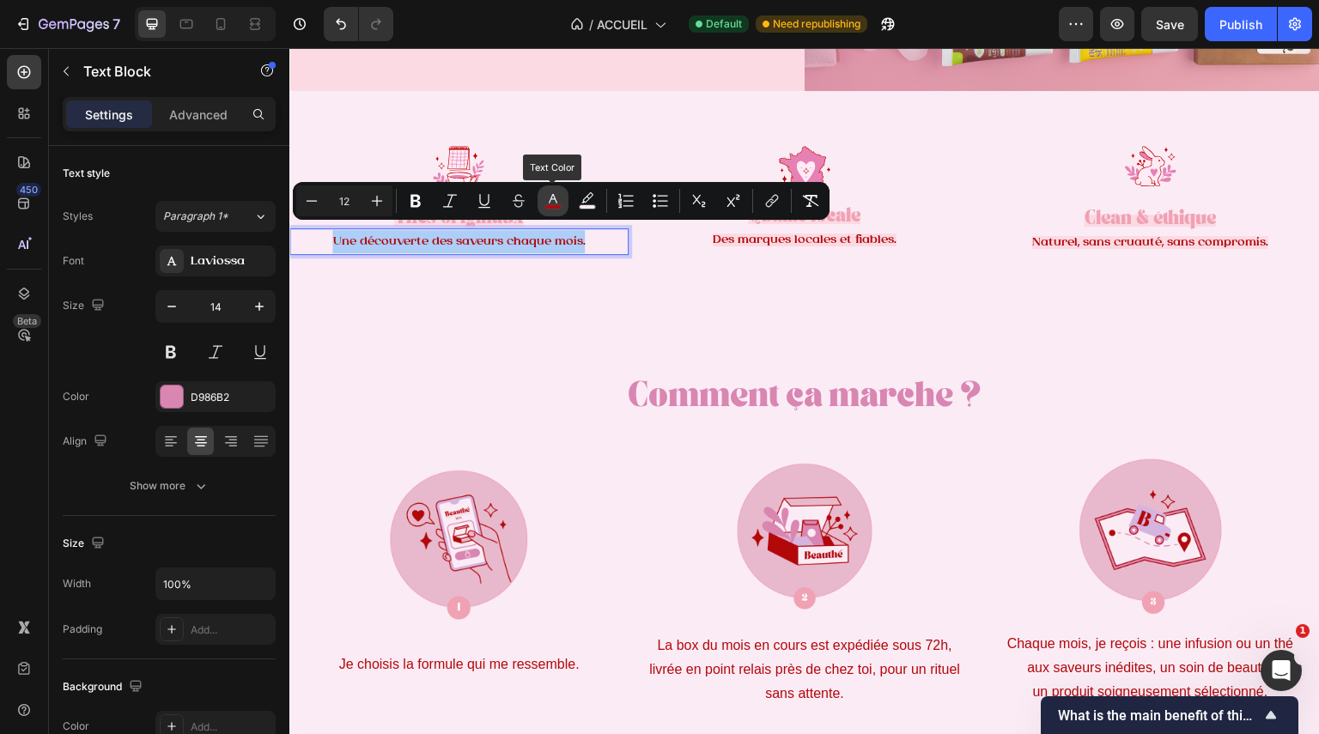
click at [554, 209] on rect "Editor contextual toolbar" at bounding box center [553, 207] width 16 height 4
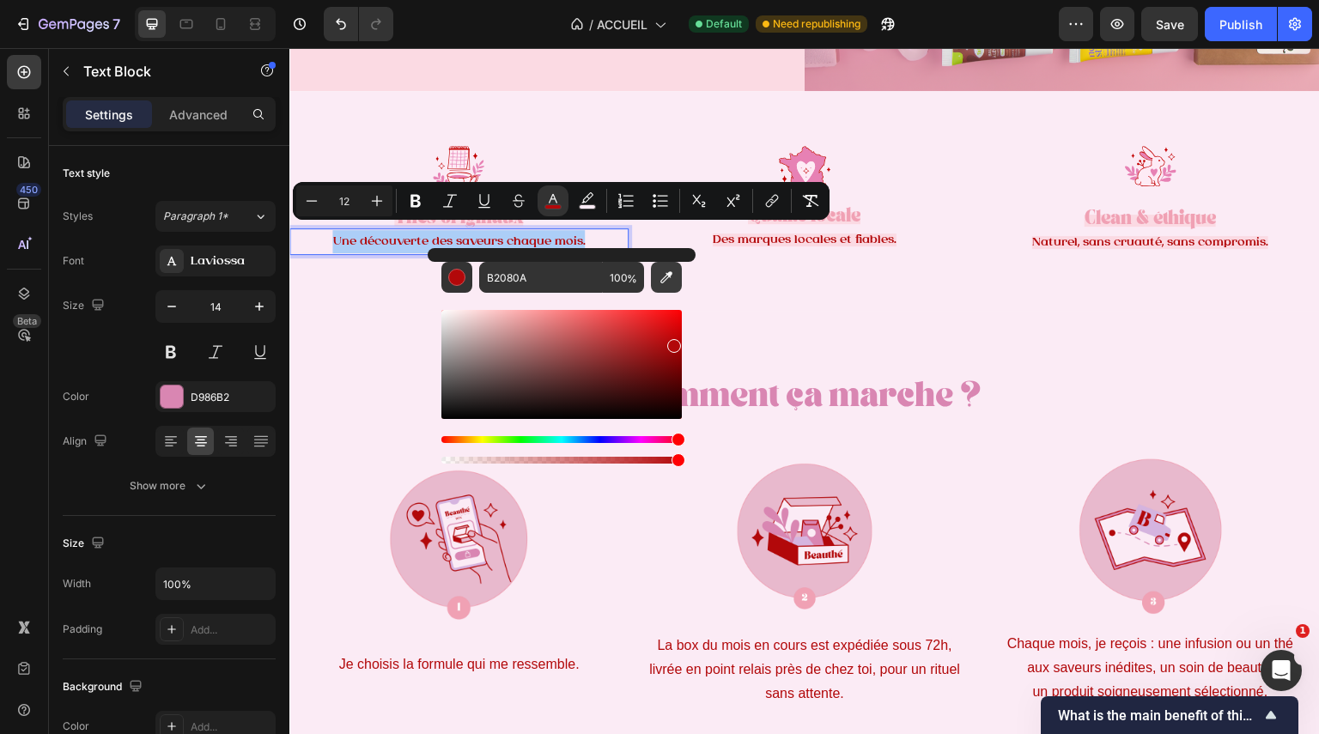
click at [660, 280] on icon "Editor contextual toolbar" at bounding box center [666, 277] width 17 height 17
type input "F0A1B4"
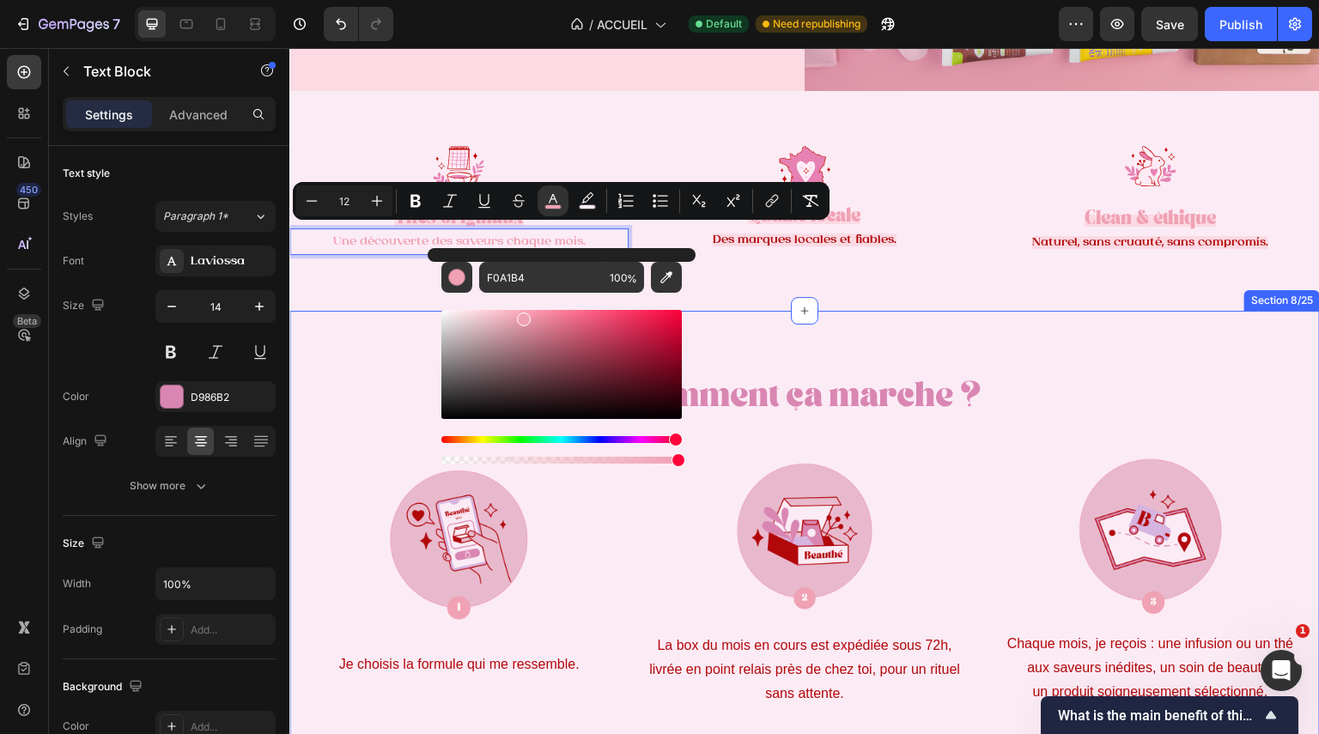
click at [850, 311] on div "Comment ça marche ? Heading Image Je choisis la formule qui me ressemble. Text …" at bounding box center [804, 579] width 1031 height 537
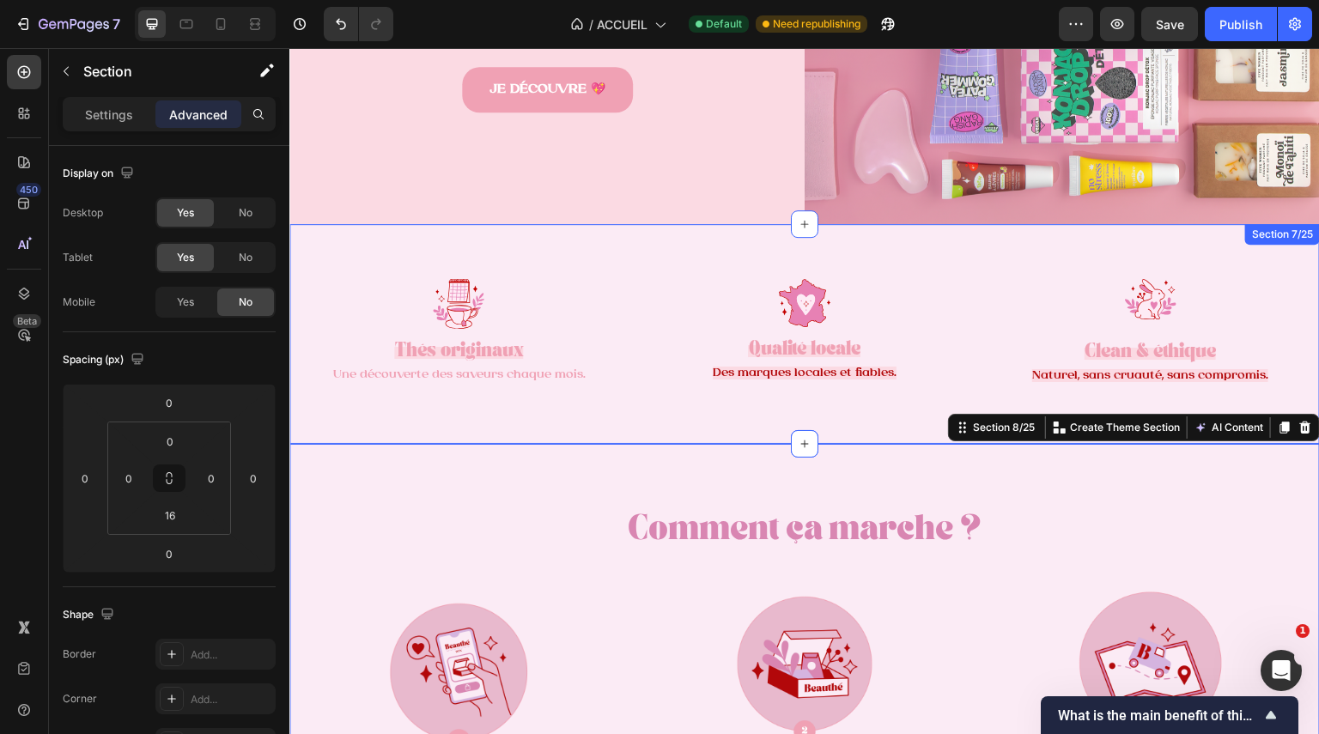
scroll to position [476, 0]
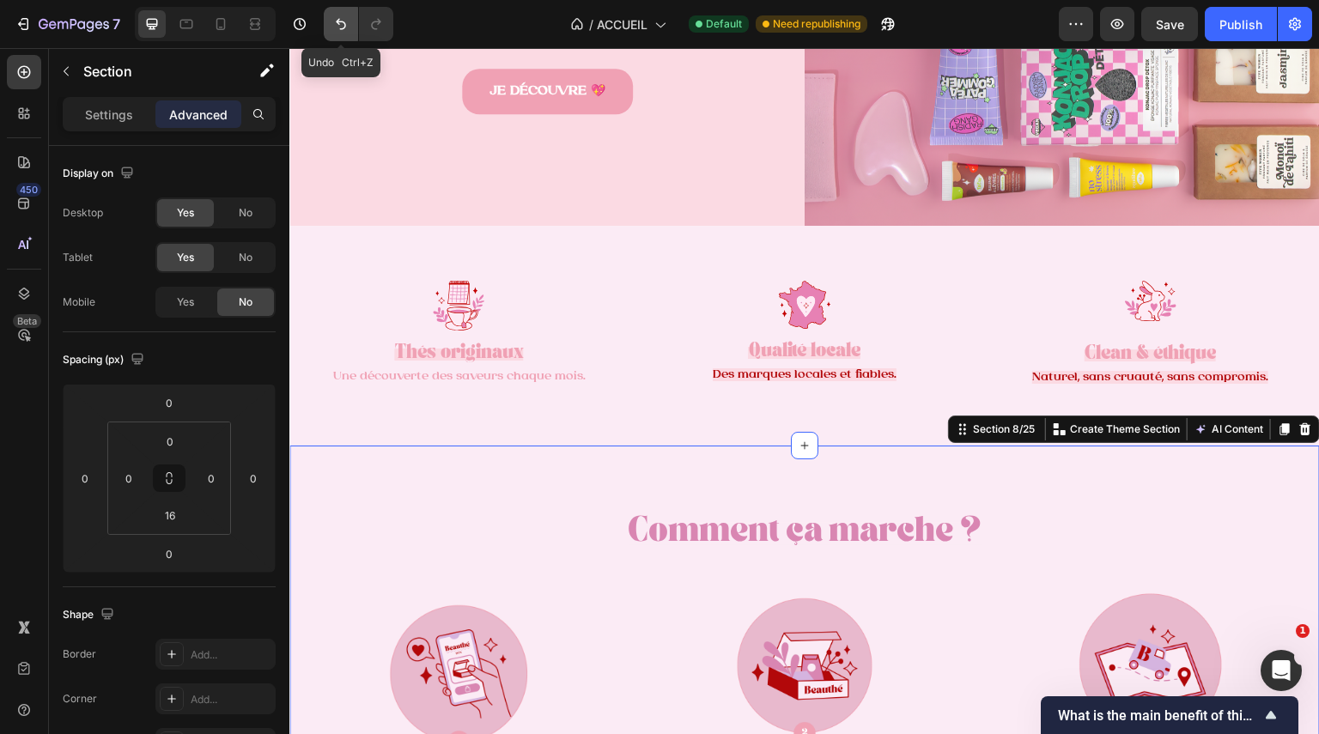
click at [335, 21] on icon "Undo/Redo" at bounding box center [340, 23] width 17 height 17
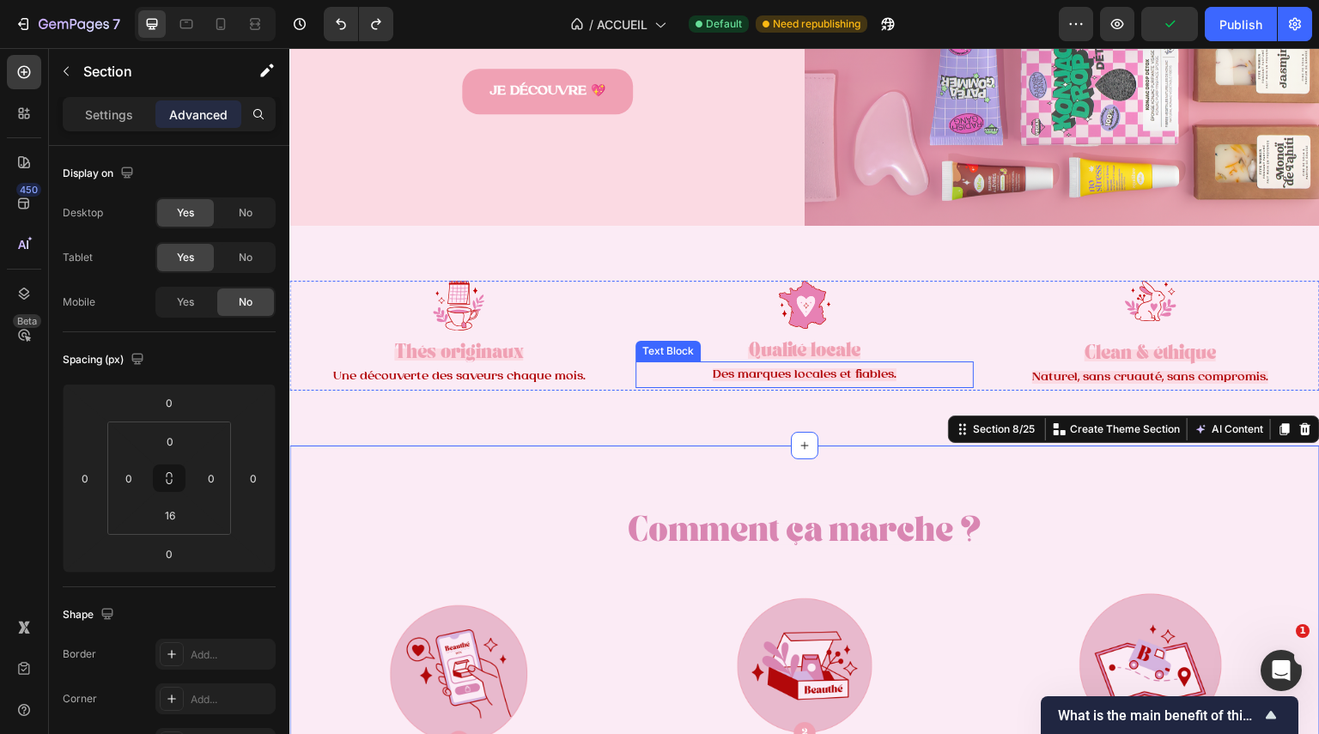
click at [797, 368] on span "Des marques locales et fiables." at bounding box center [805, 374] width 184 height 13
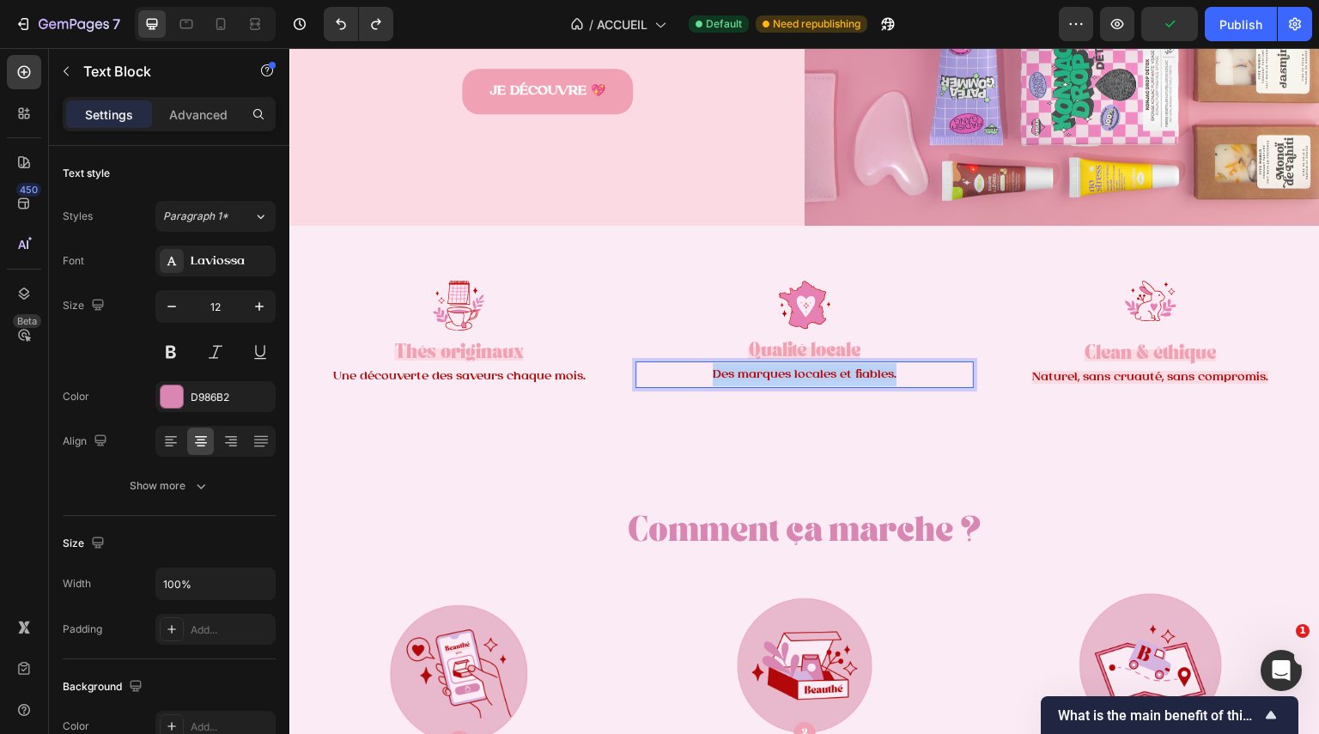
click at [797, 368] on span "Des marques locales et fiables." at bounding box center [805, 374] width 184 height 13
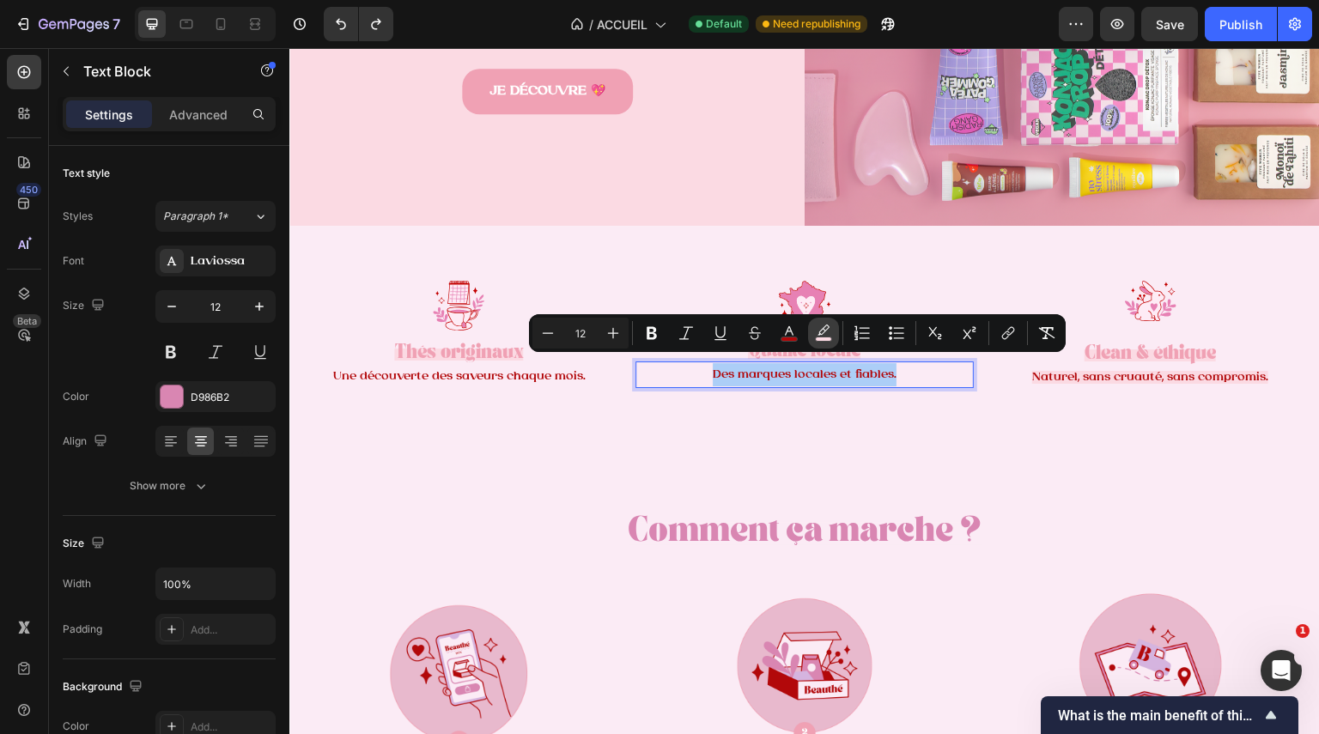
click at [818, 334] on icon "Editor contextual toolbar" at bounding box center [823, 333] width 17 height 17
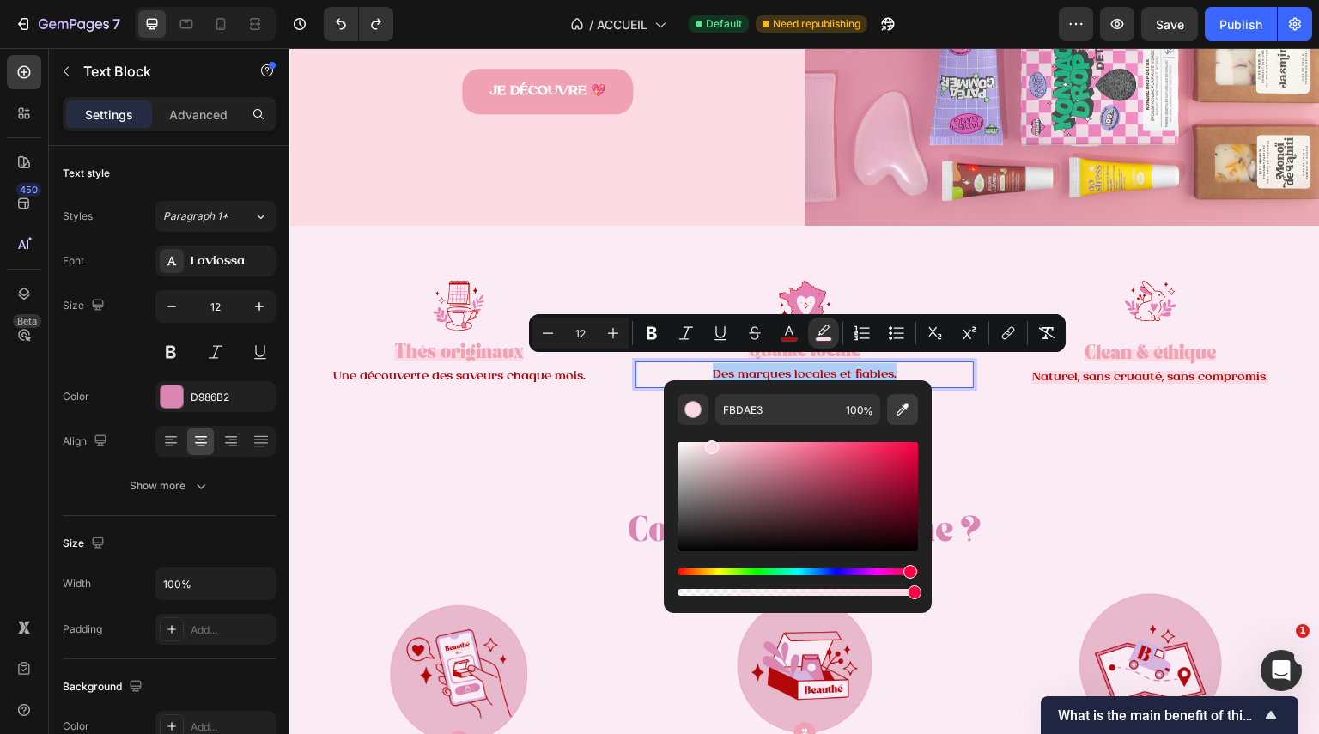
click at [911, 407] on button "Editor contextual toolbar" at bounding box center [902, 409] width 31 height 31
type input "FBEBF5"
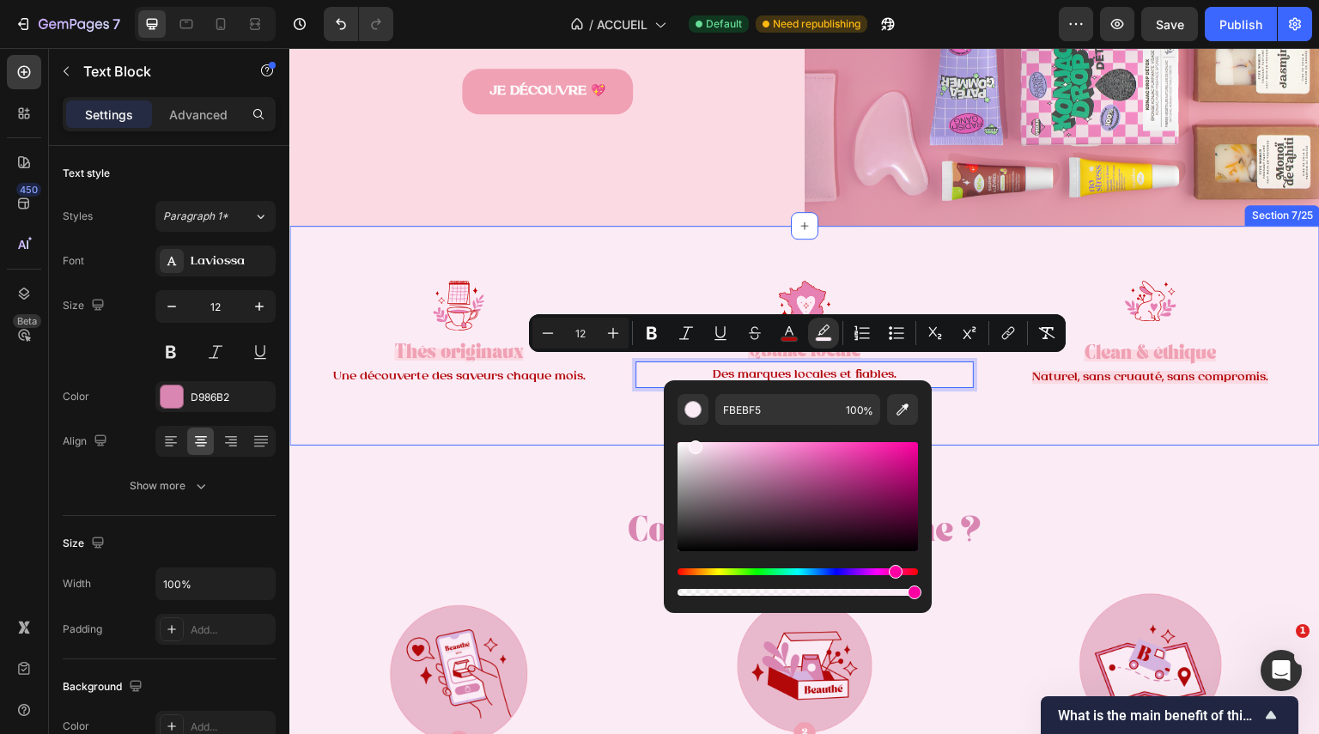
click at [1151, 536] on h2 "Comment ça marche ?" at bounding box center [804, 533] width 1031 height 48
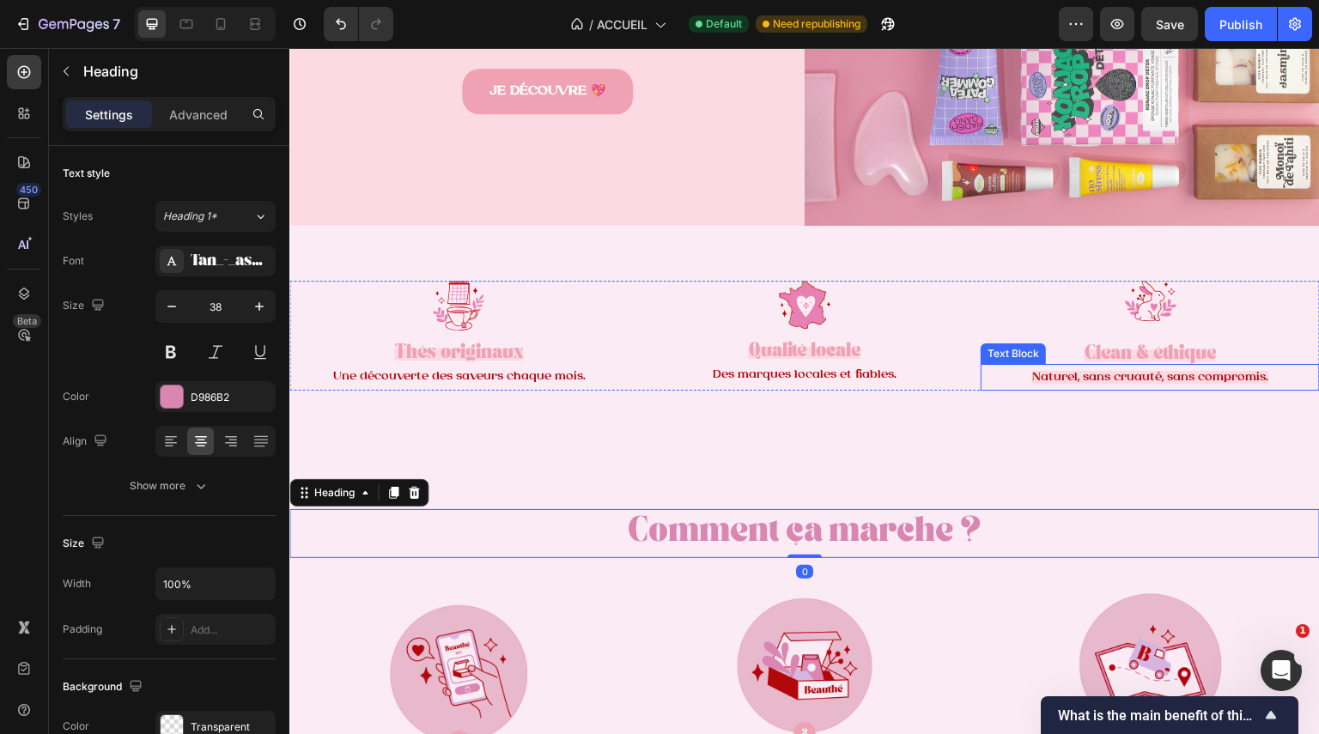
click at [1161, 378] on p "Naturel, sans cruauté, sans compromis." at bounding box center [1151, 377] width 336 height 23
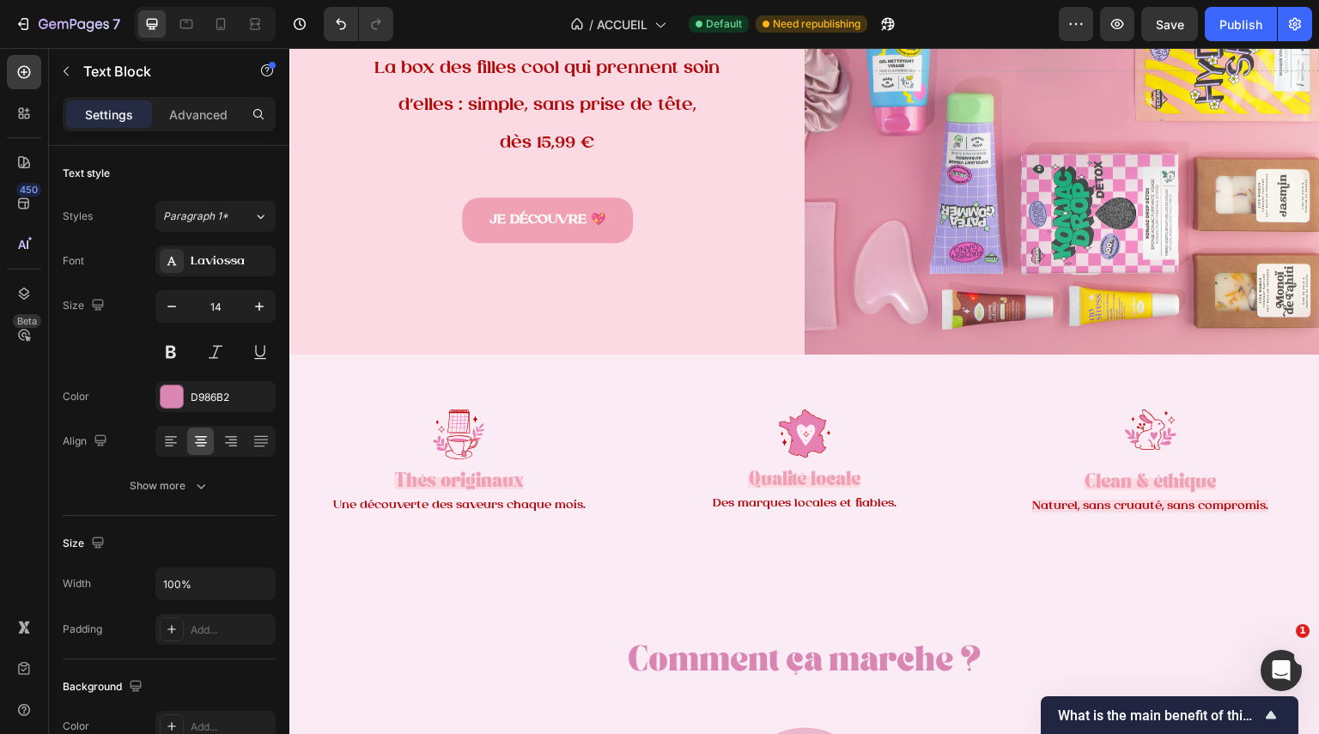
scroll to position [461, 0]
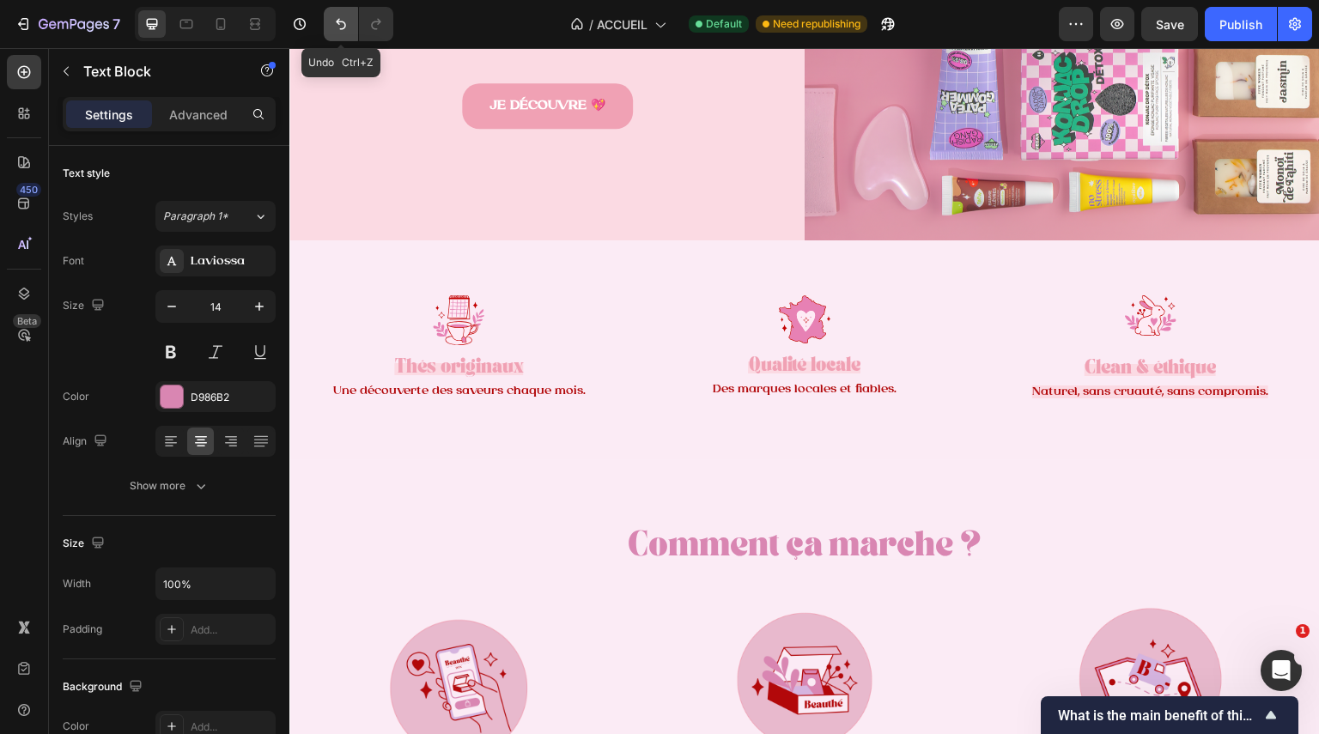
click at [337, 29] on icon "Undo/Redo" at bounding box center [340, 23] width 17 height 17
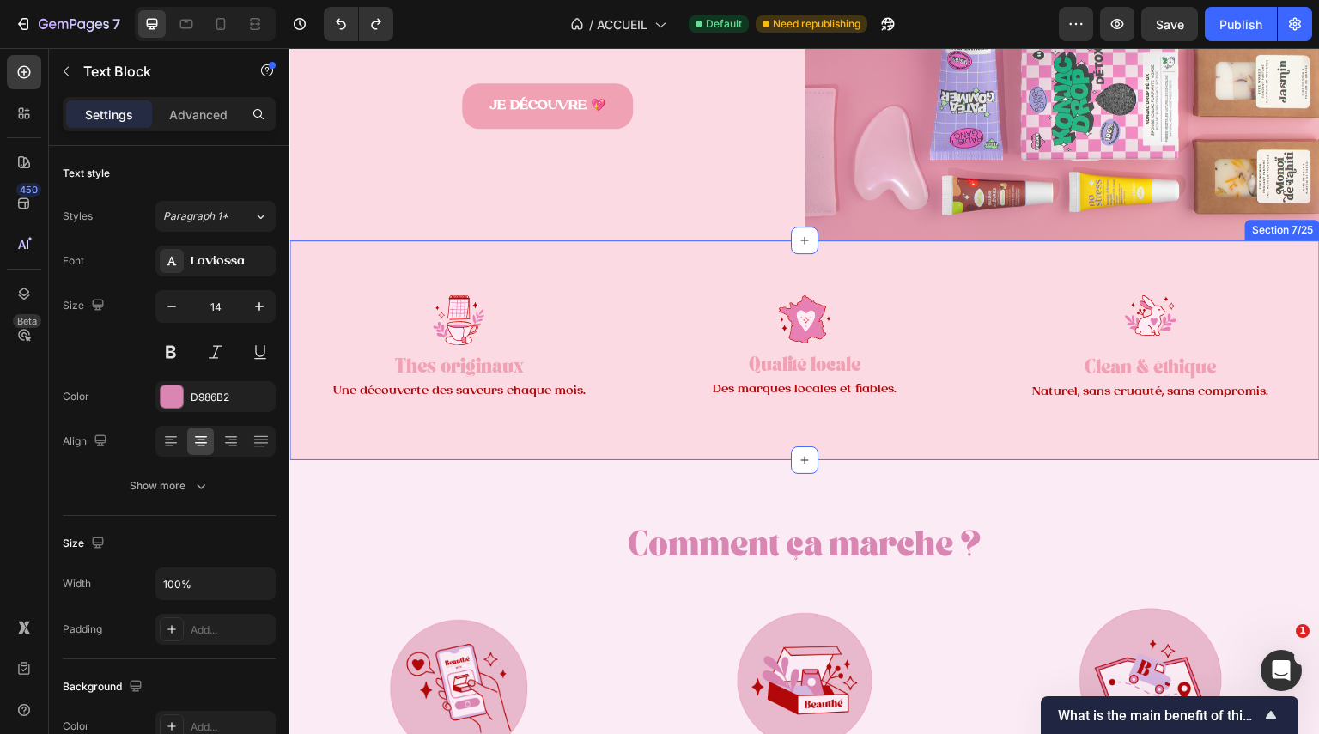
click at [755, 251] on div "Image Thés originaux Text Block Une découverte des saveurs chaque mois. Text Bl…" at bounding box center [804, 350] width 1031 height 220
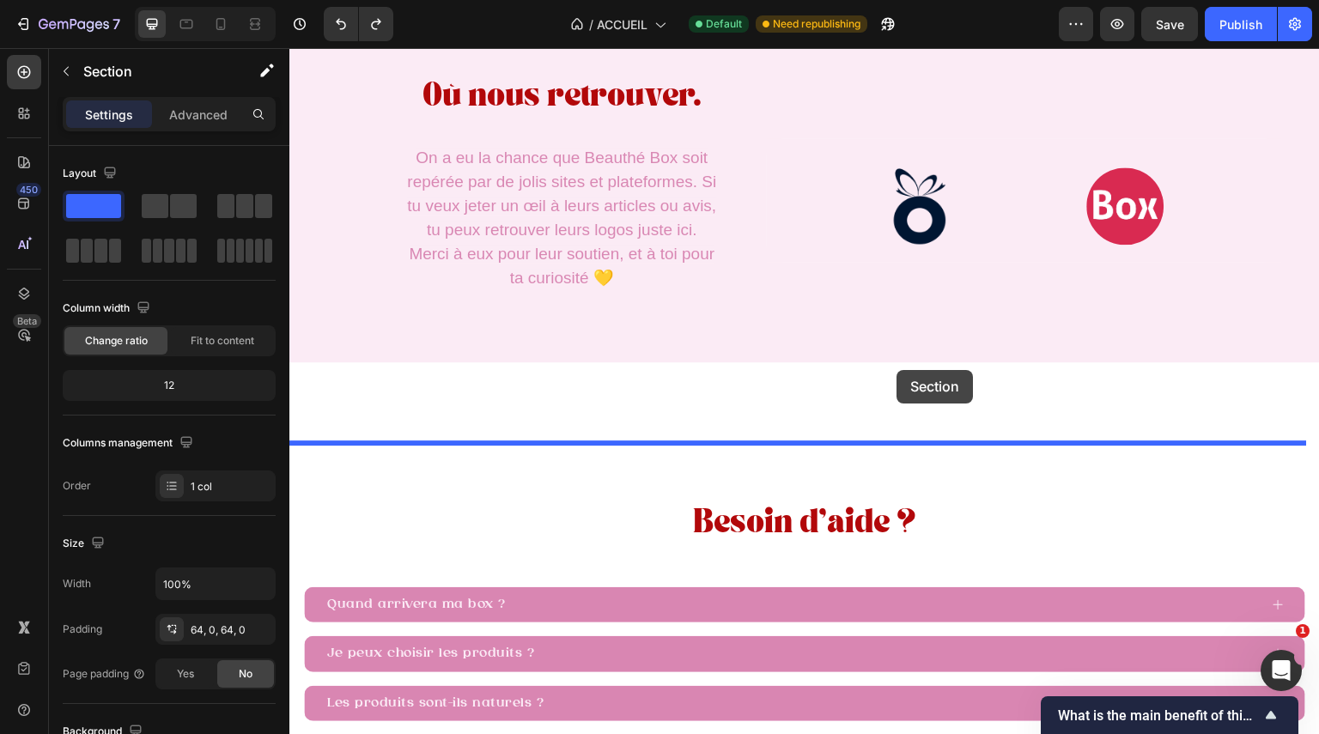
scroll to position [3575, 0]
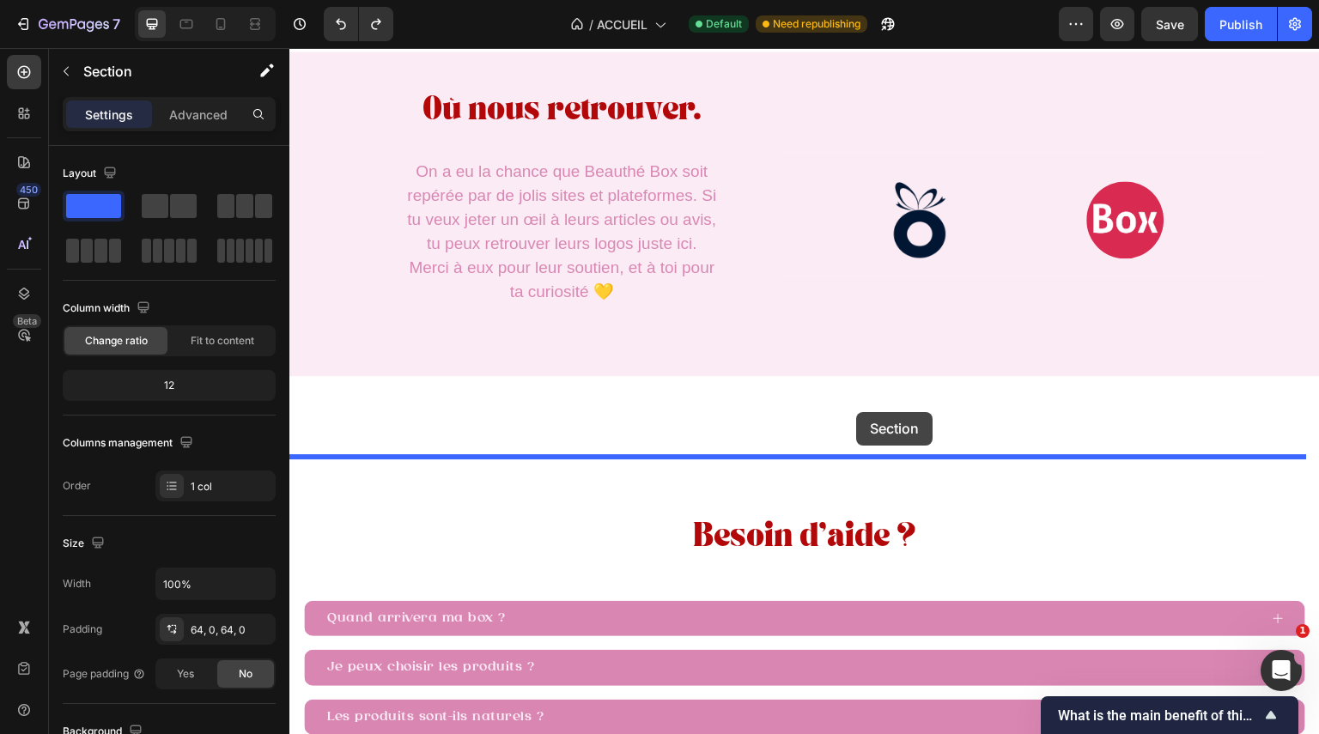
drag, startPoint x: 955, startPoint y: 218, endPoint x: 857, endPoint y: 412, distance: 217.4
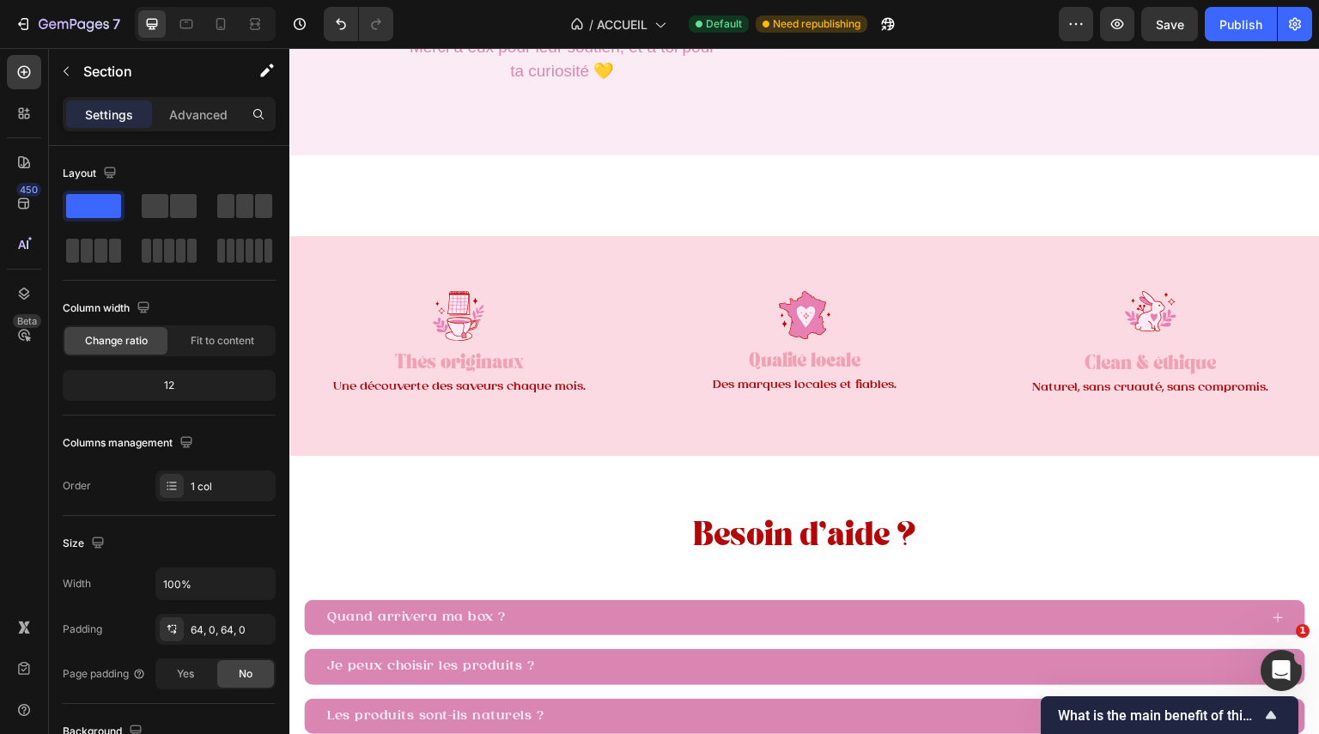
scroll to position [3354, 0]
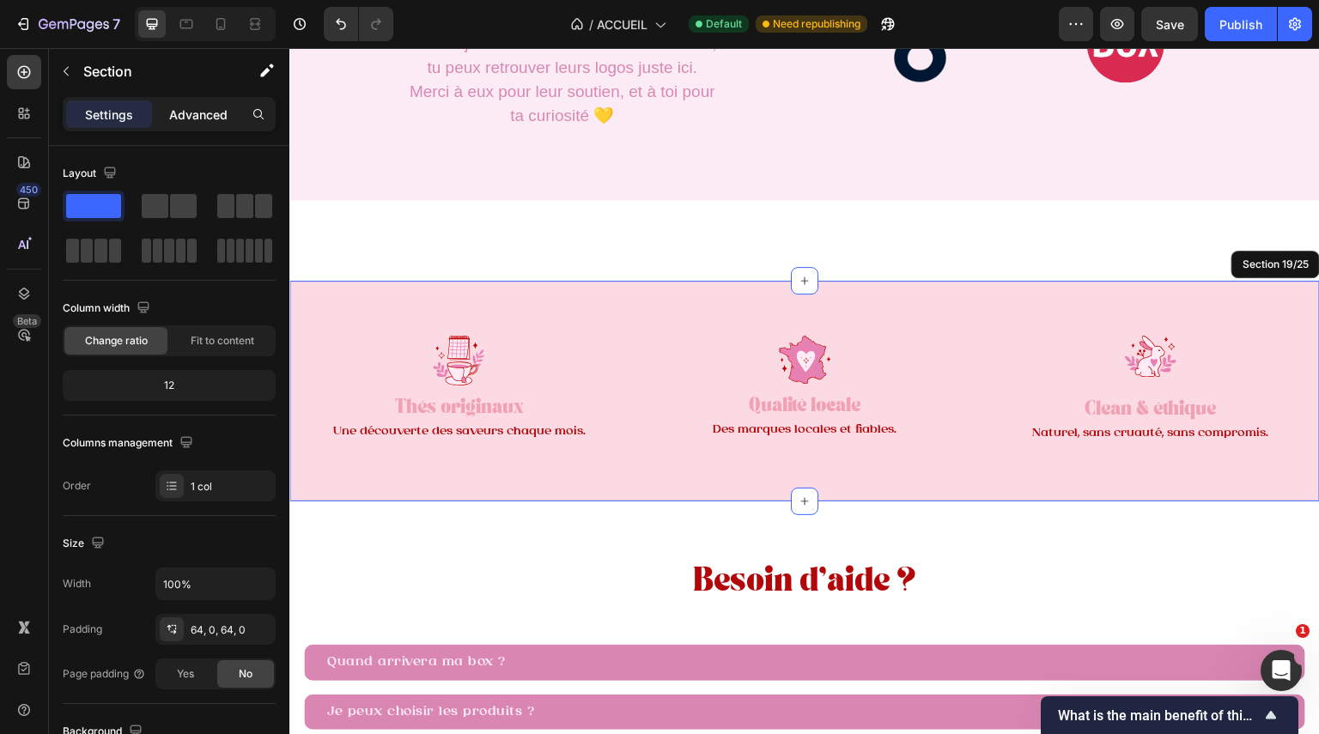
click at [213, 108] on p "Advanced" at bounding box center [198, 115] width 58 height 18
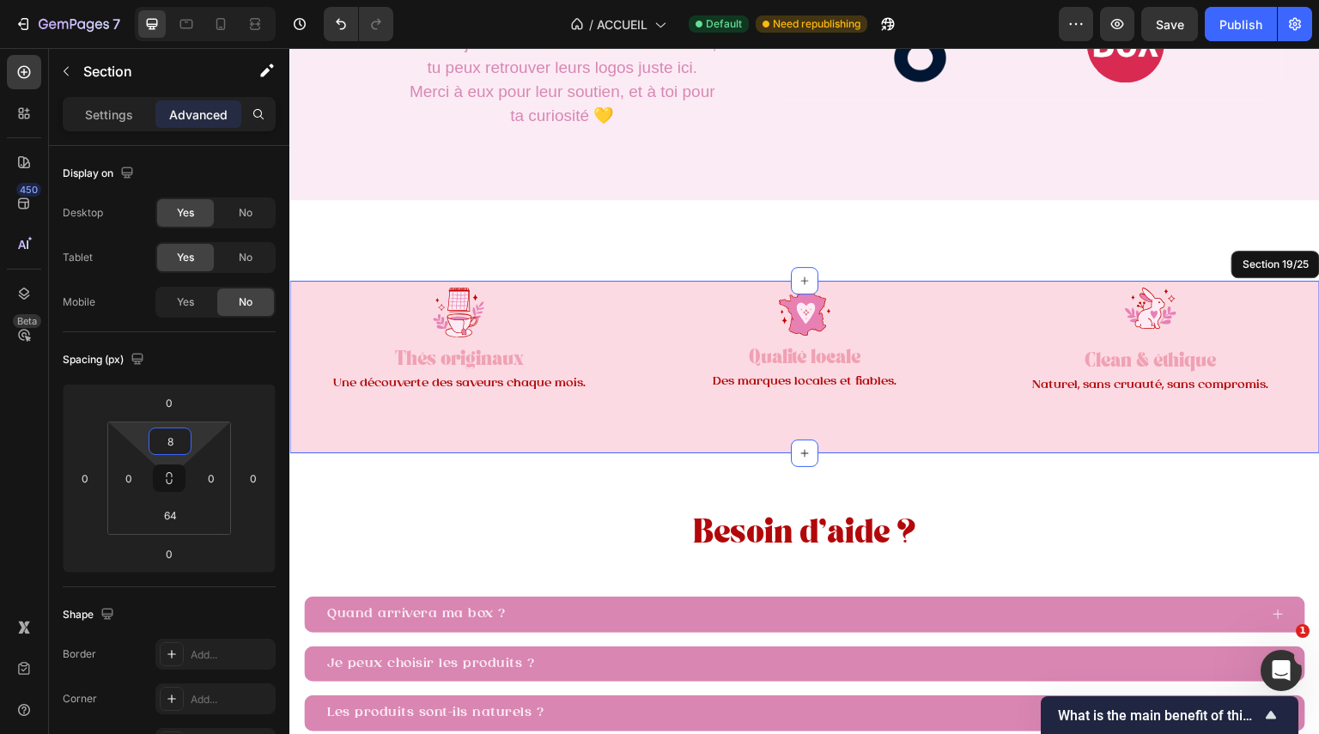
type input "0"
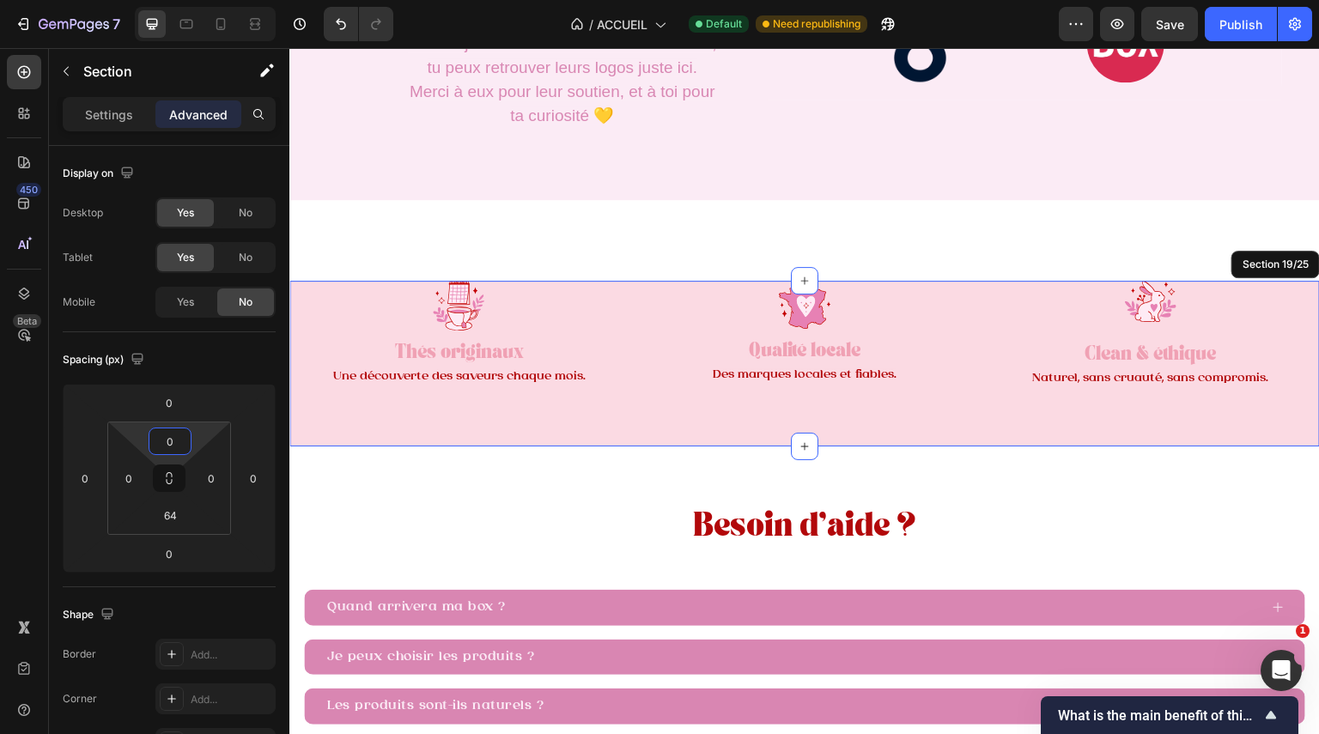
drag, startPoint x: 198, startPoint y: 446, endPoint x: 240, endPoint y: 496, distance: 65.2
click at [240, 129] on html "7 Version history / ACCUEIL Default Need republishing Preview Save Publish 450 …" at bounding box center [659, 64] width 1319 height 129
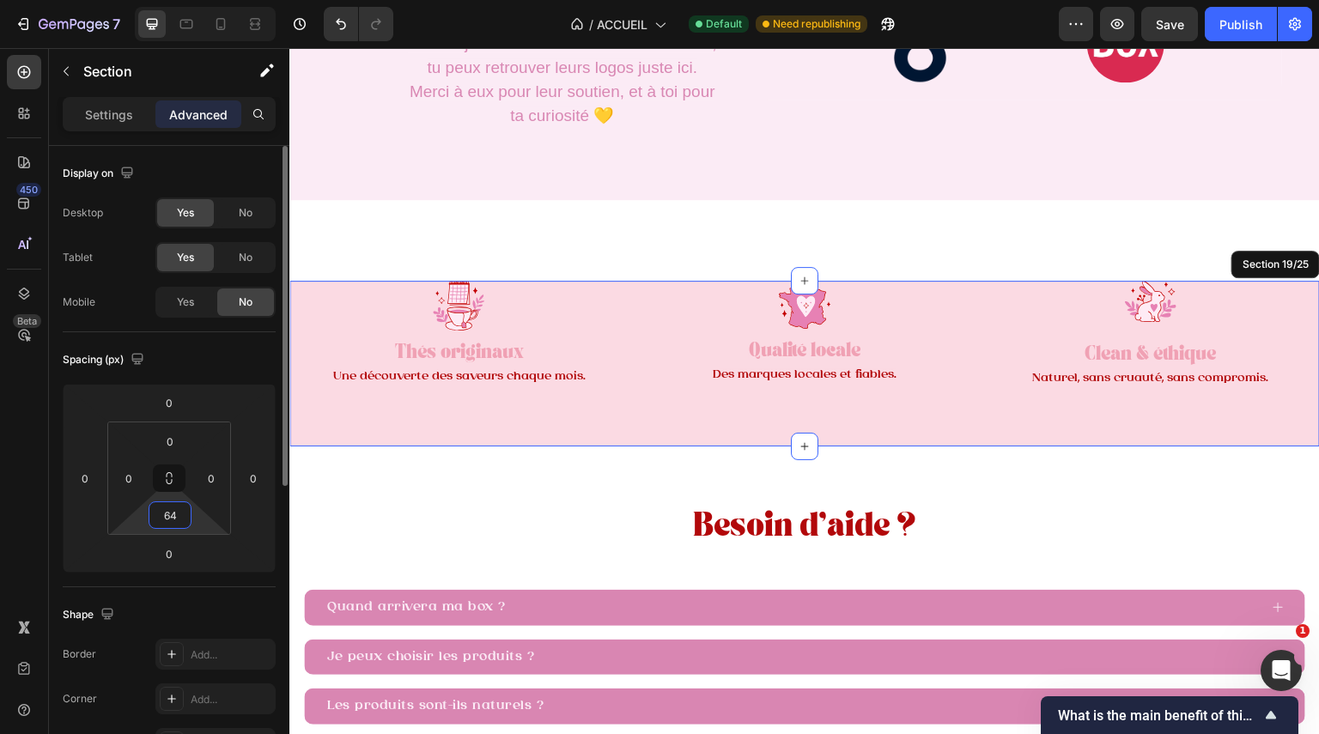
click at [183, 509] on input "64" at bounding box center [170, 515] width 34 height 26
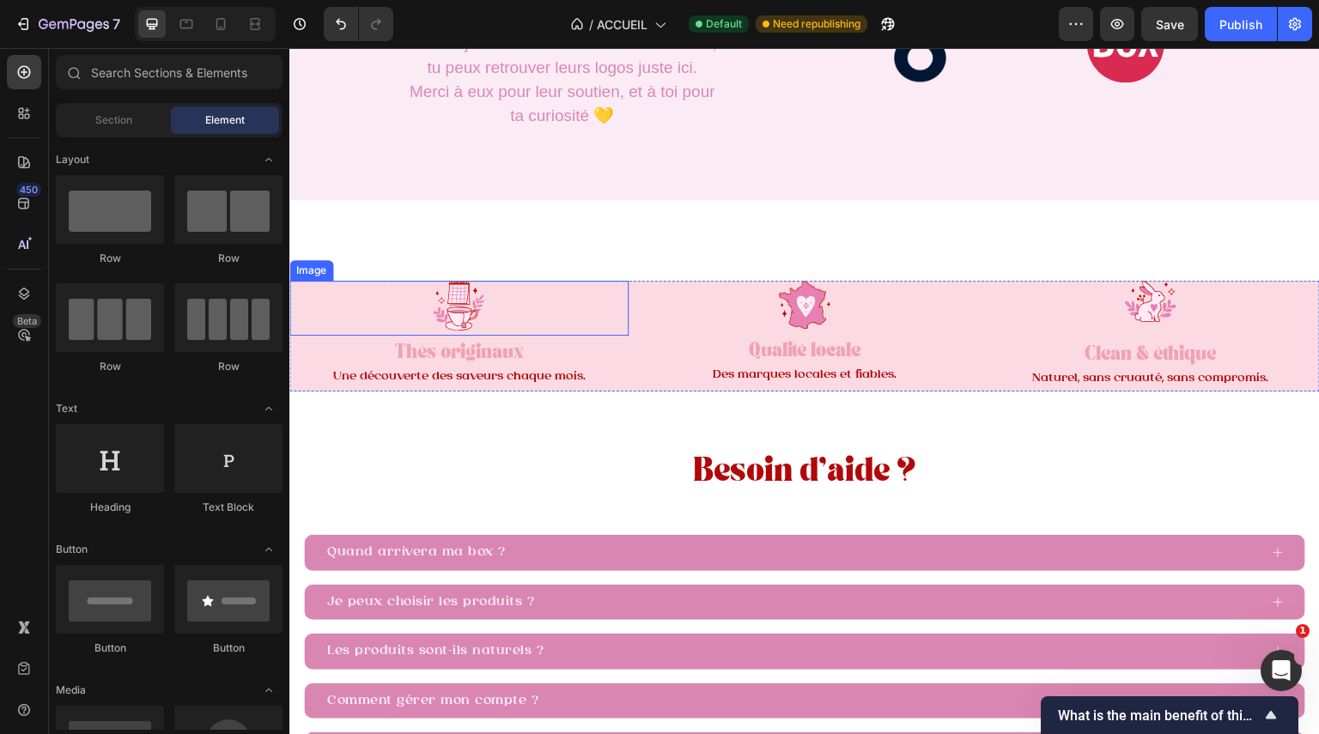
click at [621, 331] on div at bounding box center [458, 306] width 339 height 50
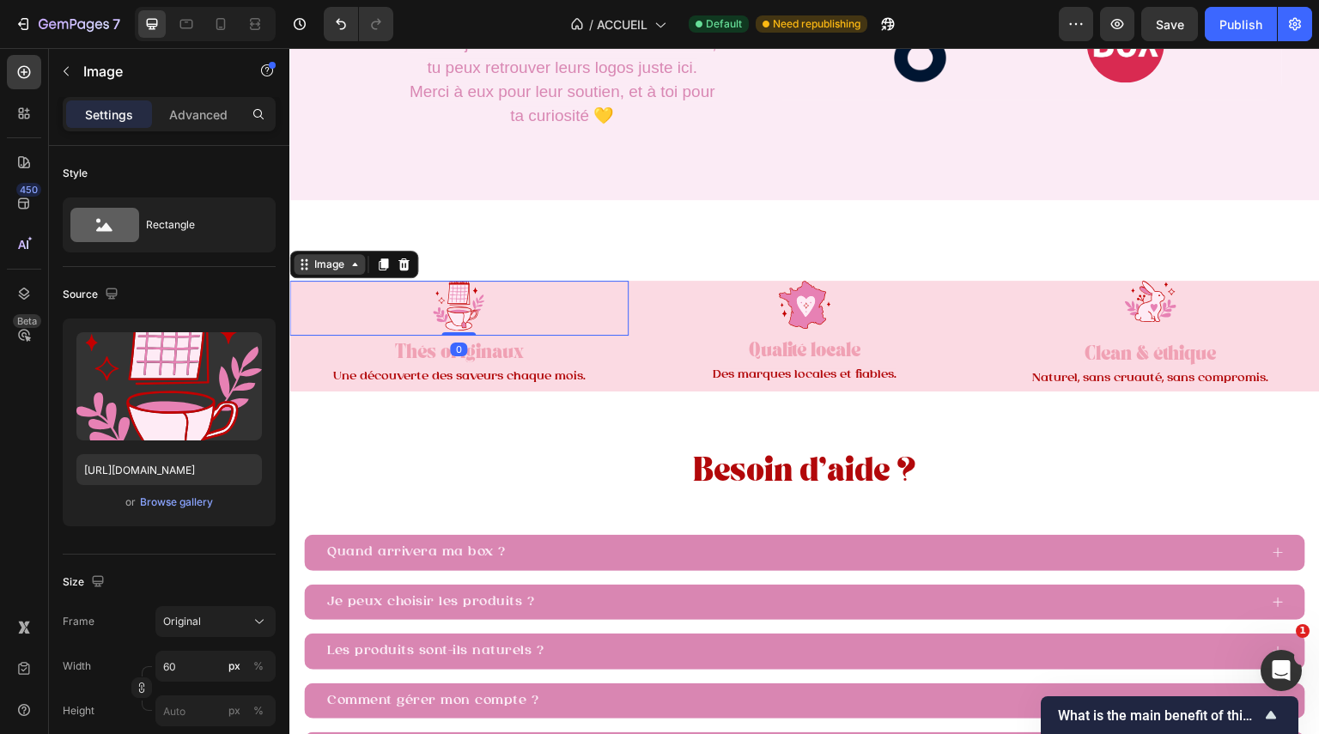
click at [350, 271] on icon at bounding box center [355, 265] width 14 height 14
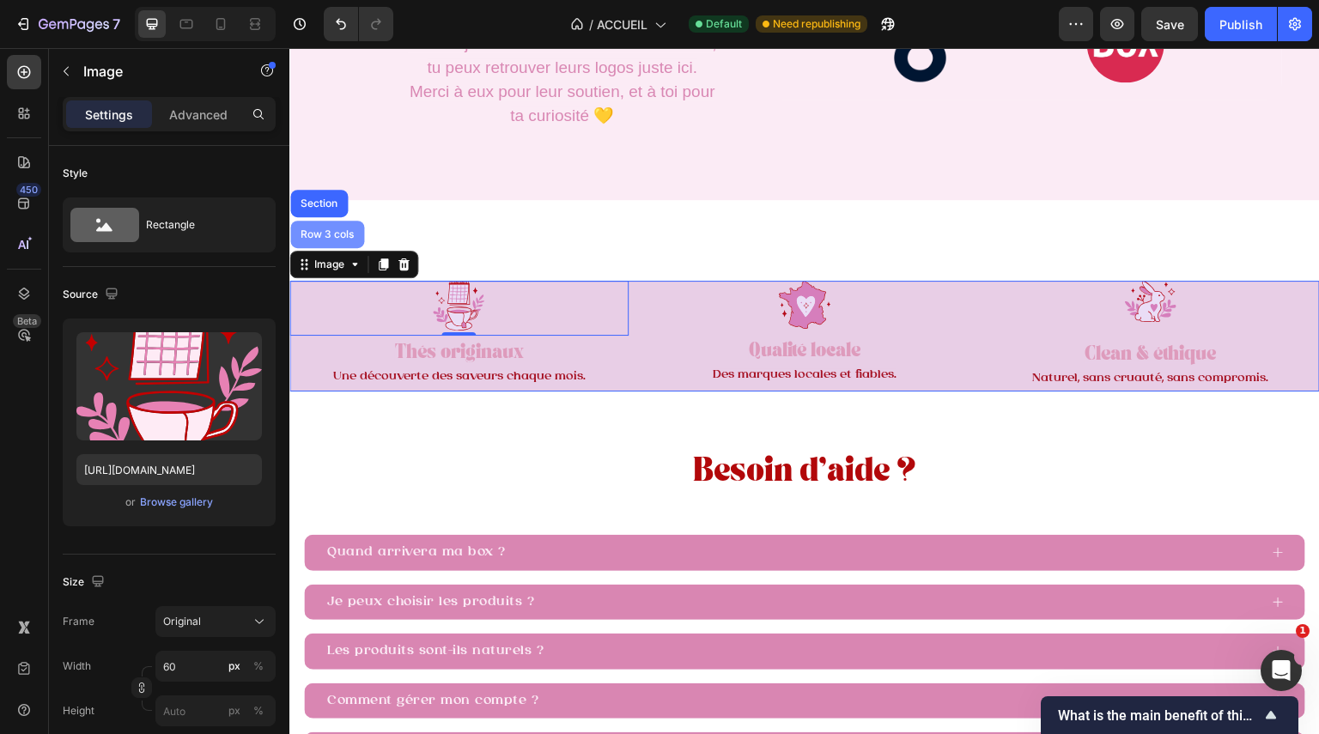
click at [336, 240] on div "Row 3 cols" at bounding box center [327, 234] width 60 height 10
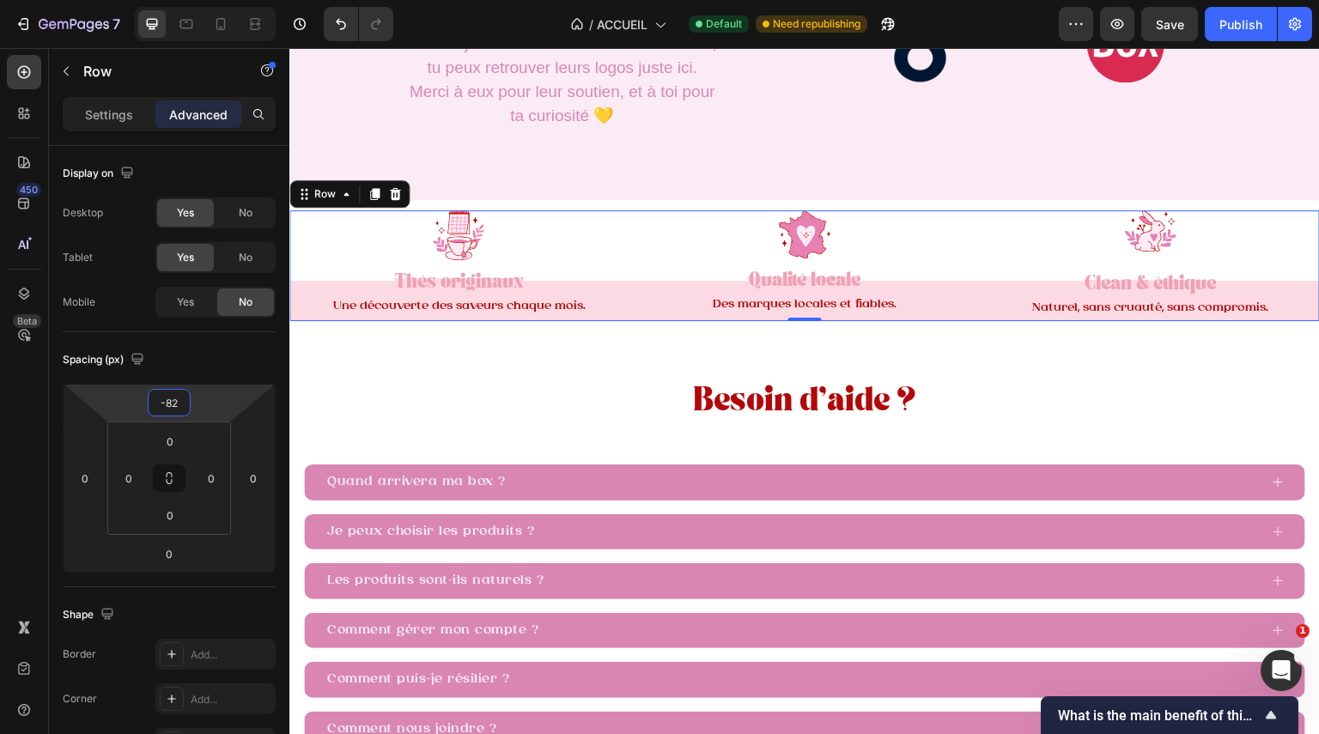
drag, startPoint x: 194, startPoint y: 404, endPoint x: 239, endPoint y: 439, distance: 56.9
click at [239, 129] on html "7 Version history / ACCUEIL Default Need republishing Preview Save Publish 450 …" at bounding box center [659, 64] width 1319 height 129
click at [333, 19] on icon "Undo/Redo" at bounding box center [340, 23] width 17 height 17
type input "0"
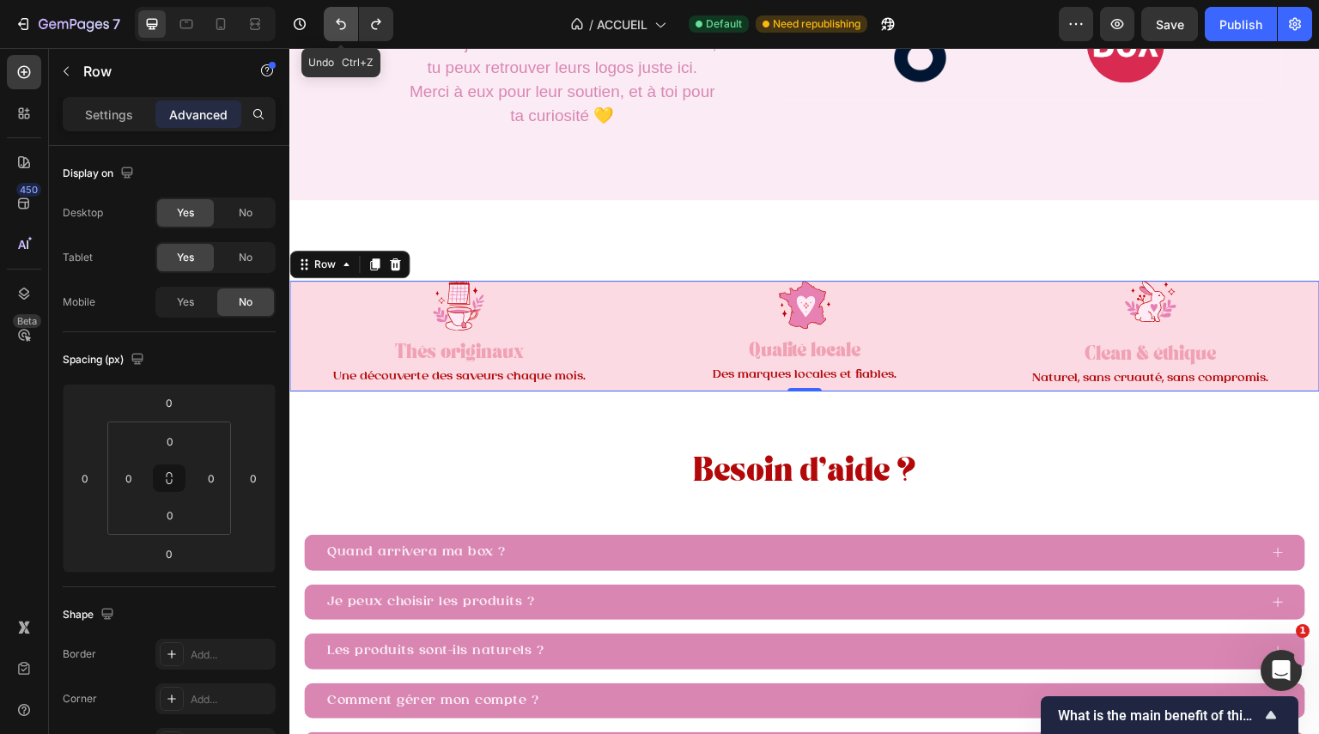
click at [333, 19] on icon "Undo/Redo" at bounding box center [340, 23] width 17 height 17
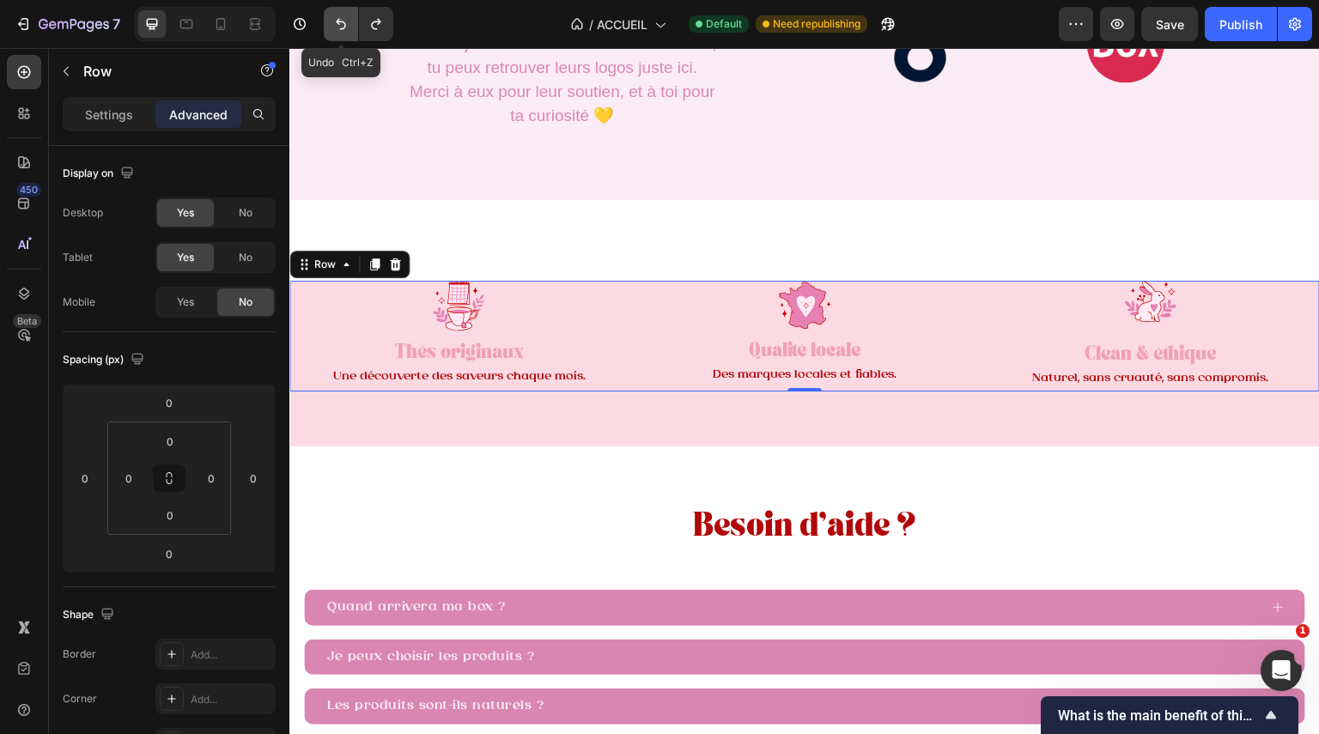
click at [333, 19] on icon "Undo/Redo" at bounding box center [340, 23] width 17 height 17
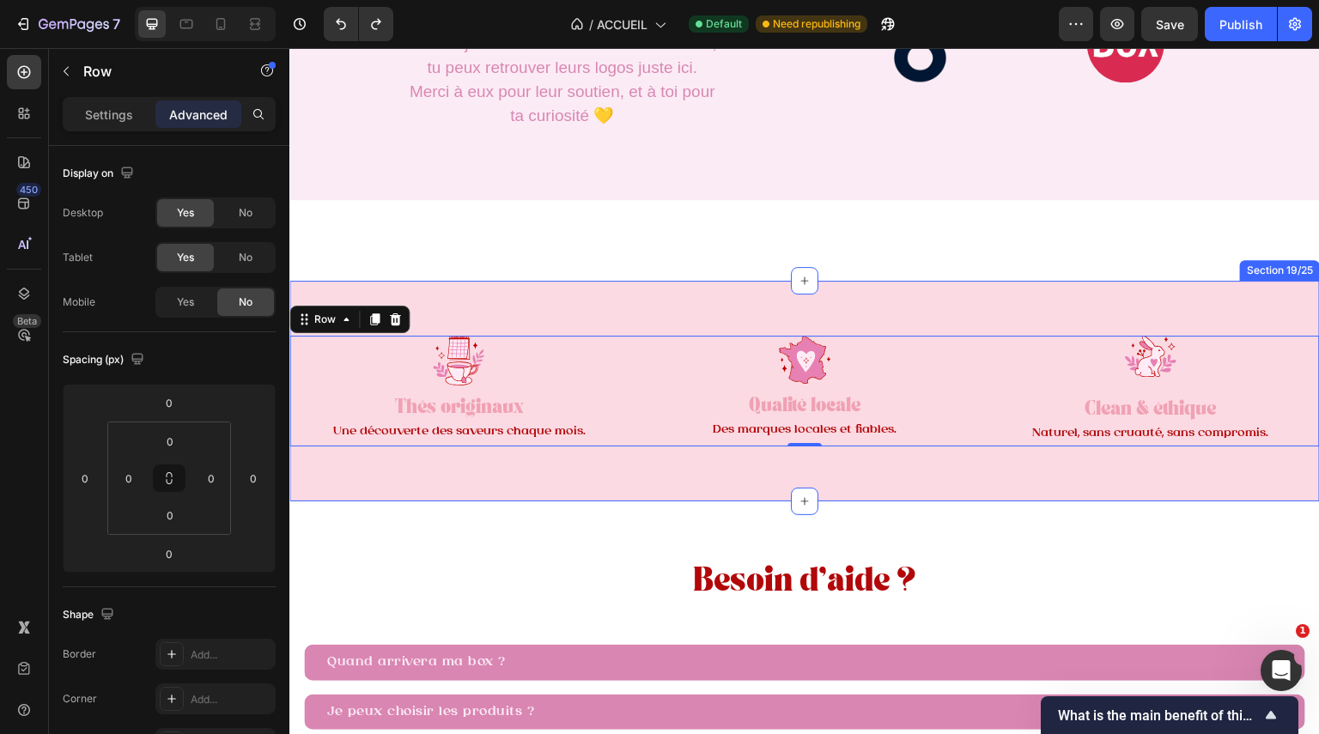
click at [953, 472] on div "Image Thés originaux Text Block Une découverte des saveurs chaque mois. Text Bl…" at bounding box center [804, 391] width 1031 height 220
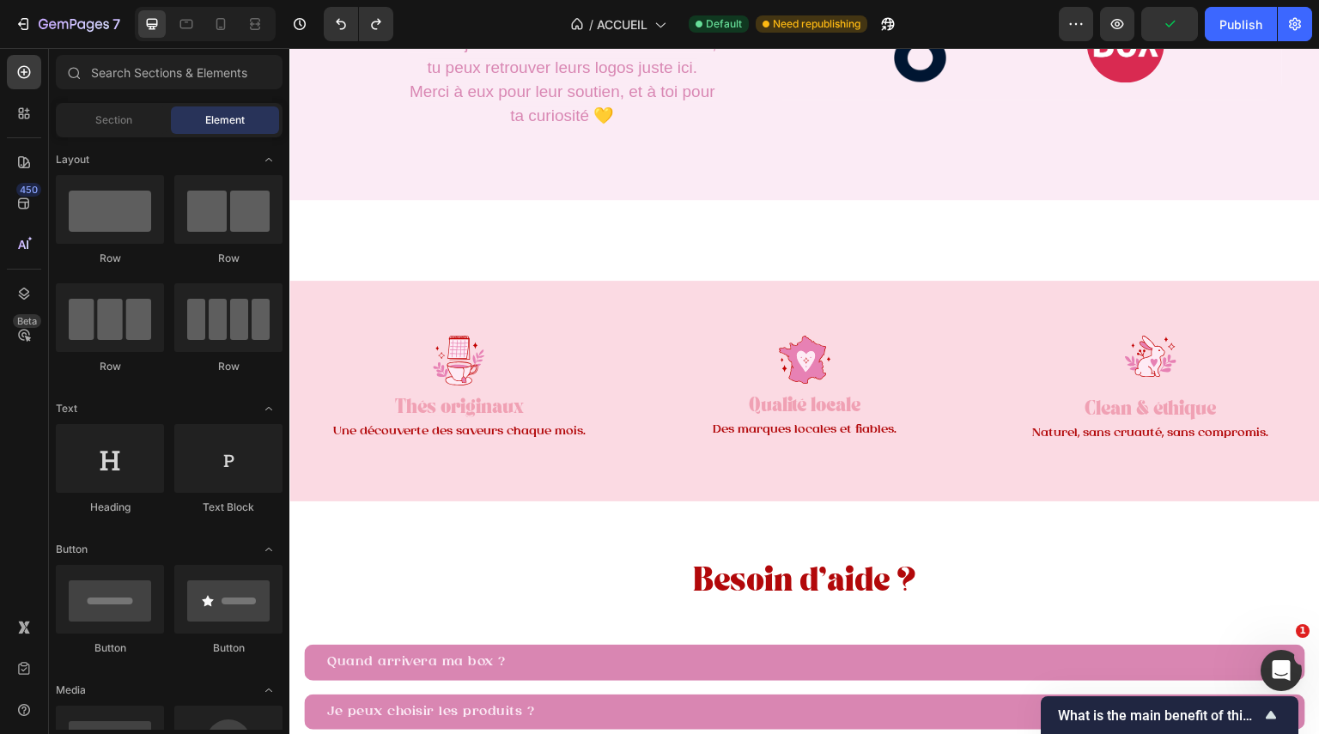
click at [429, 173] on div "Où nous retrouver. Heading On a eu la chance que Beauthé Box soit repérée par d…" at bounding box center [561, 43] width 313 height 260
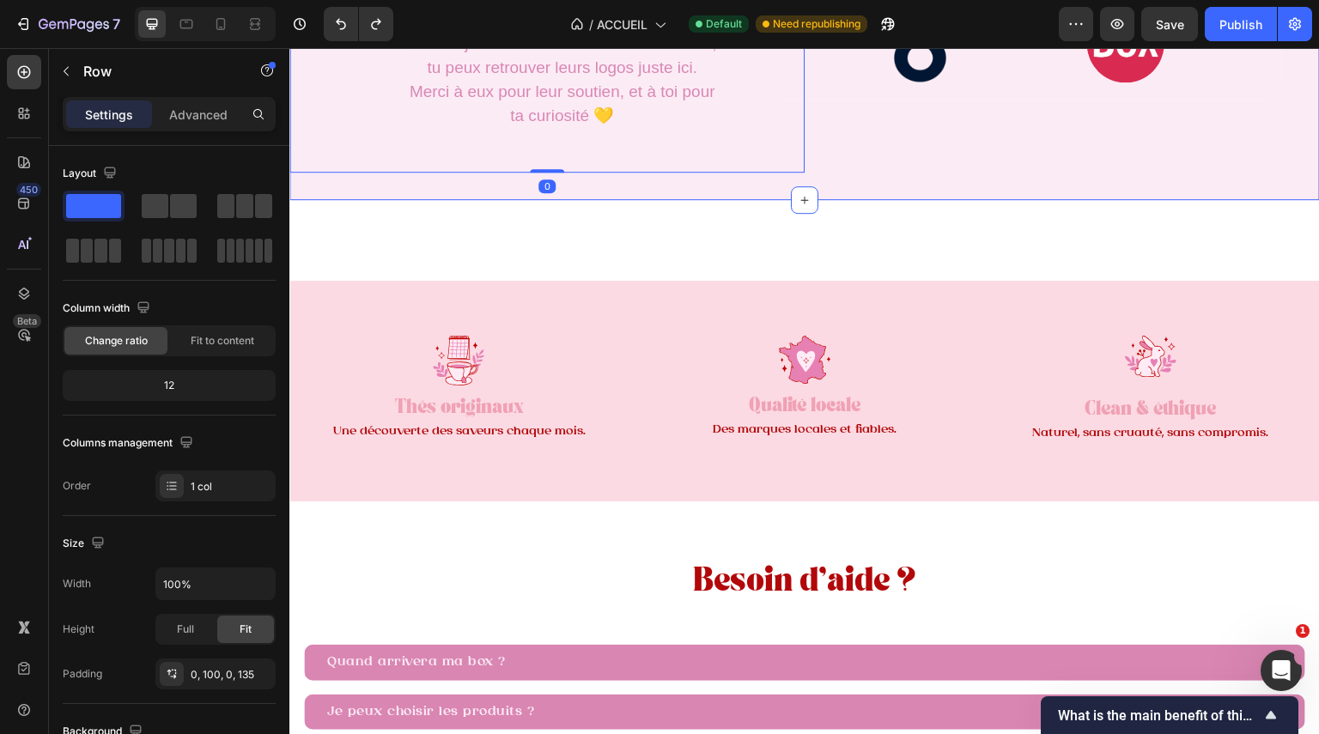
click at [459, 201] on div "Image Row Image Row Row Où nous retrouver. Heading Row Où nous retrouver. Headi…" at bounding box center [804, 38] width 1031 height 326
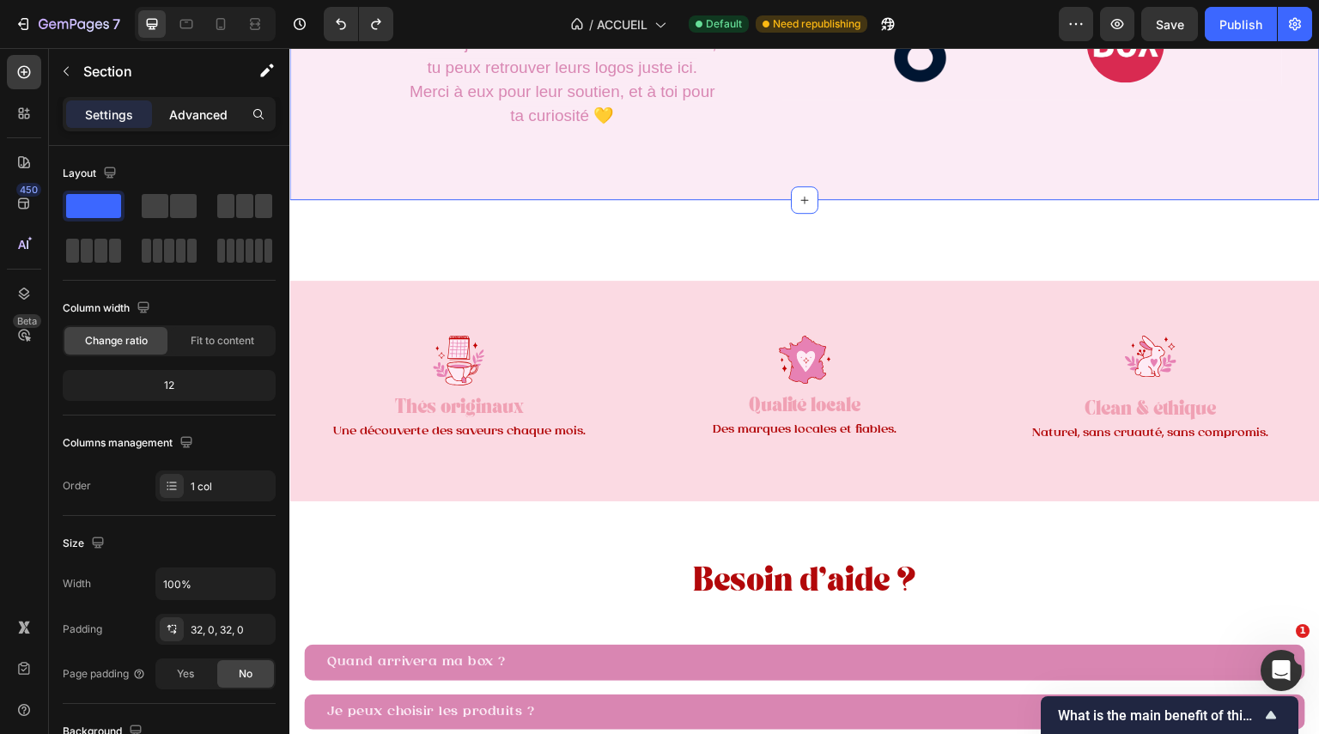
click at [209, 124] on div "Advanced" at bounding box center [198, 113] width 86 height 27
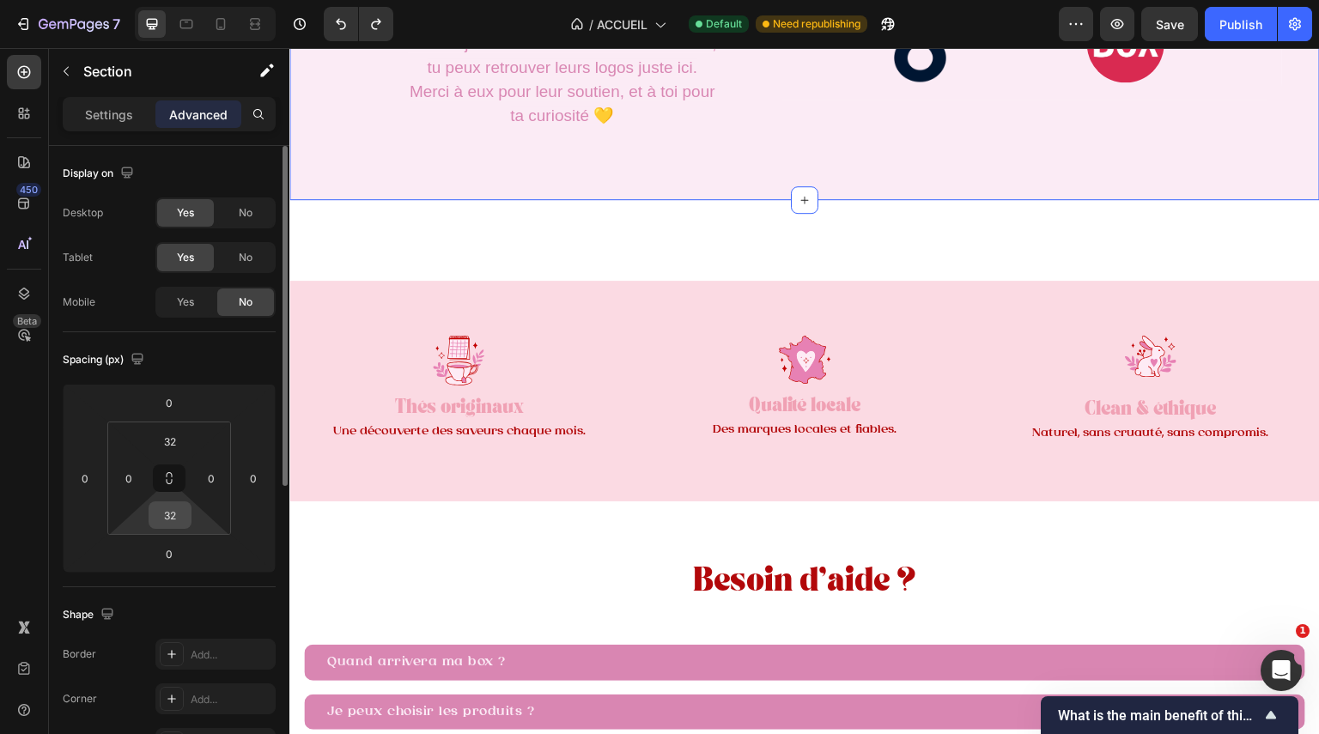
click at [186, 520] on input "32" at bounding box center [170, 515] width 34 height 26
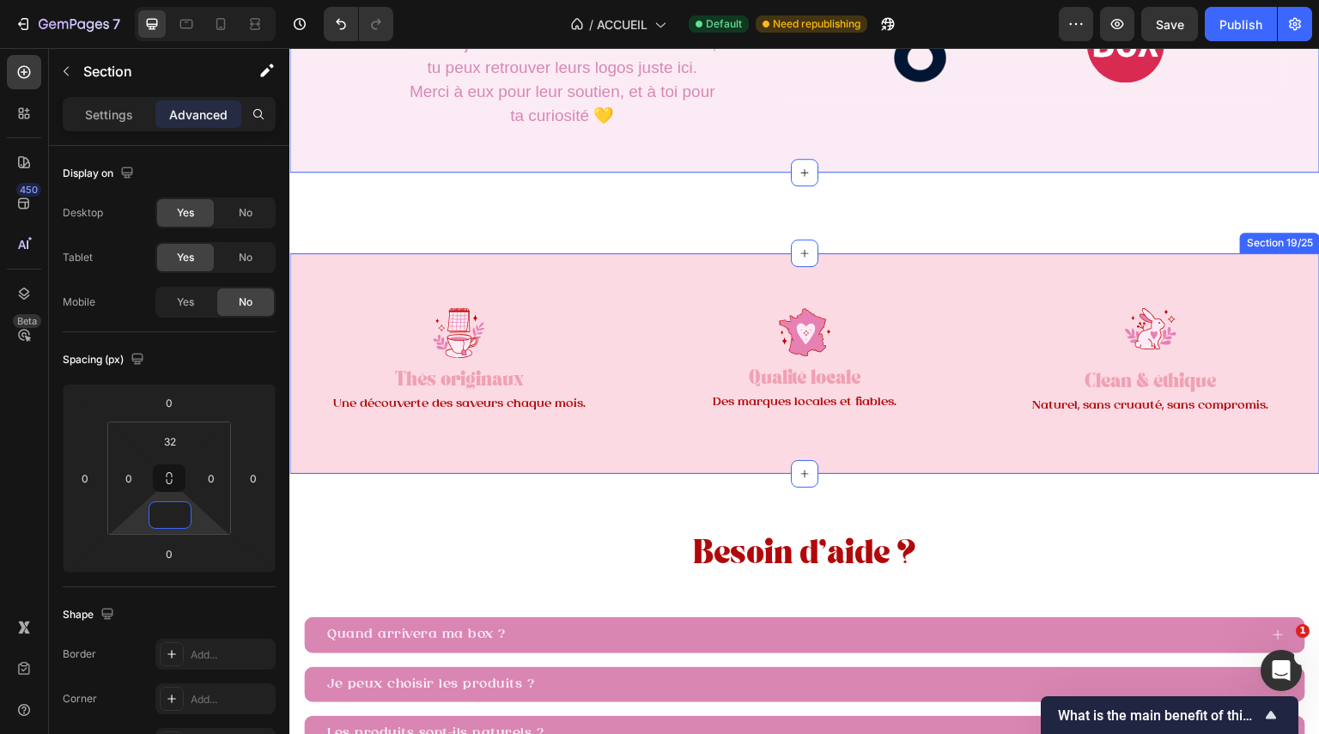
click at [649, 451] on div "Image Thés originaux Text Block Une découverte des saveurs chaque mois. Text Bl…" at bounding box center [804, 363] width 1031 height 220
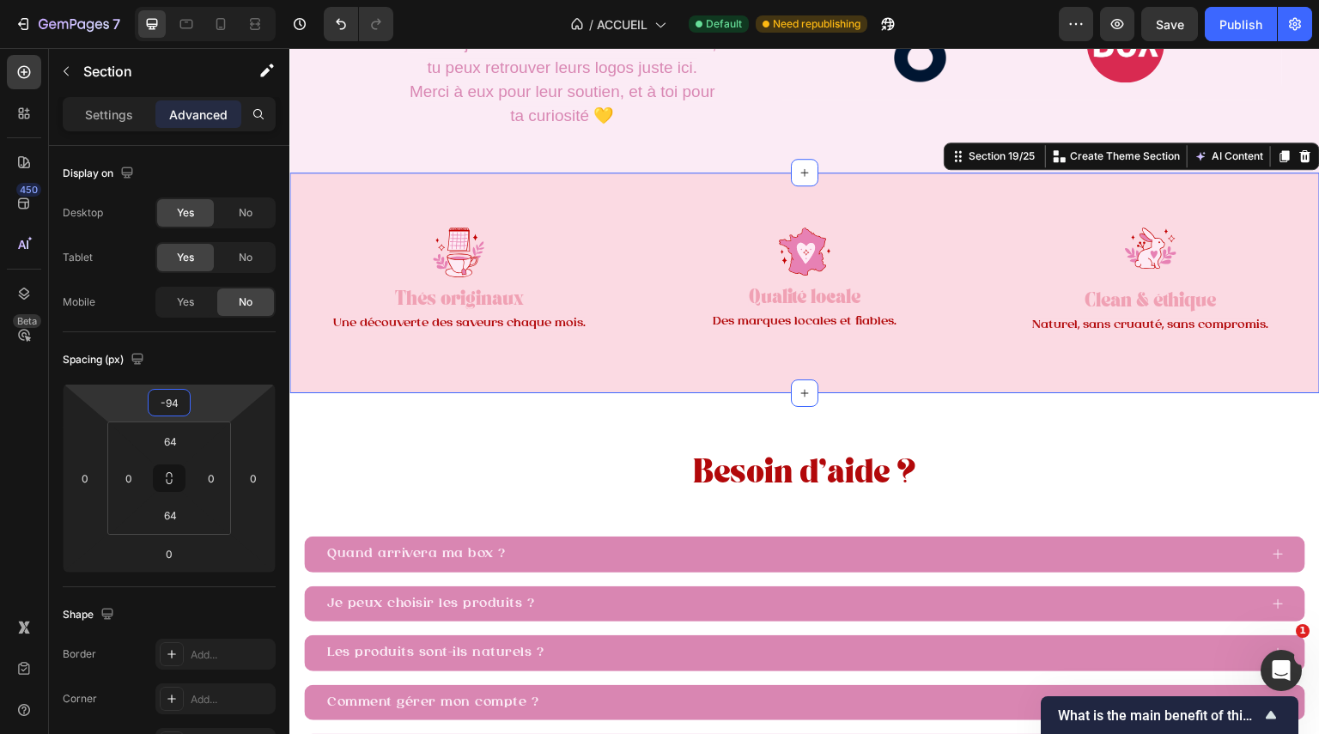
type input "-96"
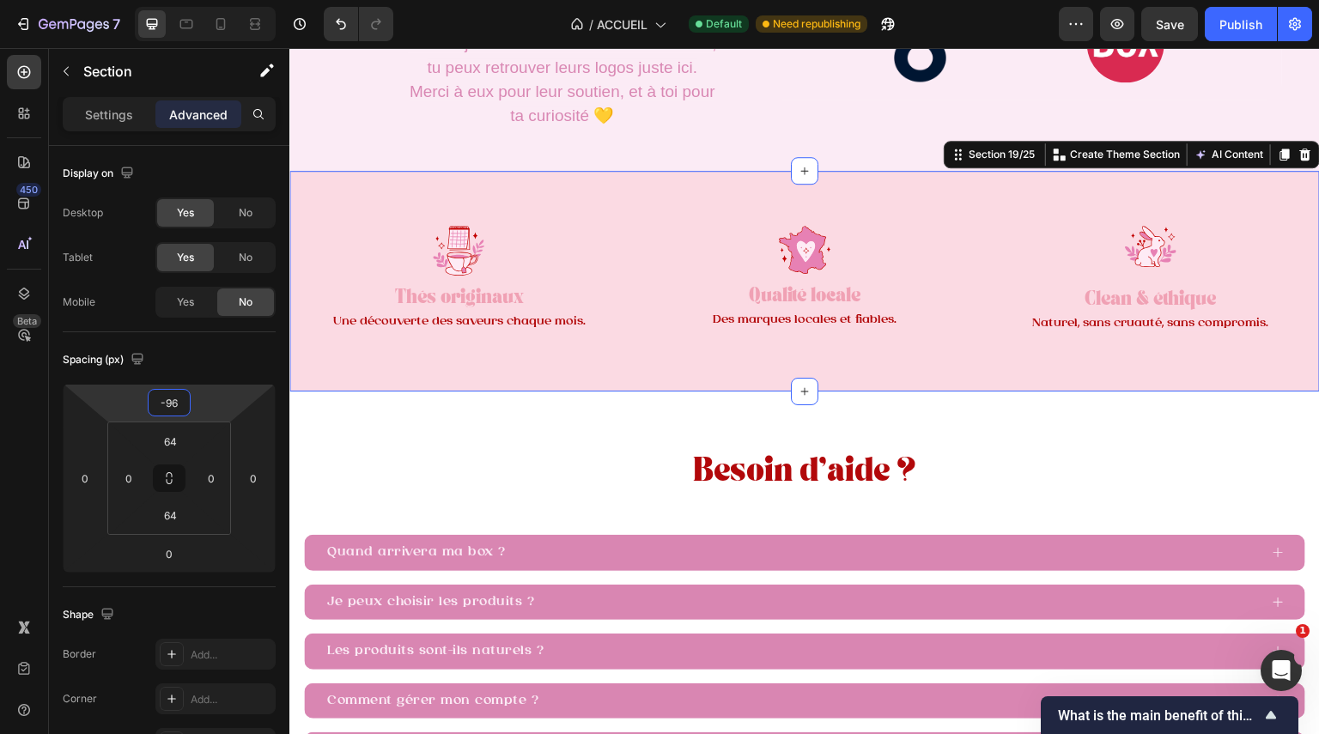
drag, startPoint x: 200, startPoint y: 404, endPoint x: 225, endPoint y: 445, distance: 48.2
click at [225, 129] on html "7 Version history / ACCUEIL Default Need republishing Preview Save Publish 450 …" at bounding box center [659, 64] width 1319 height 129
click at [392, 276] on div at bounding box center [458, 251] width 339 height 50
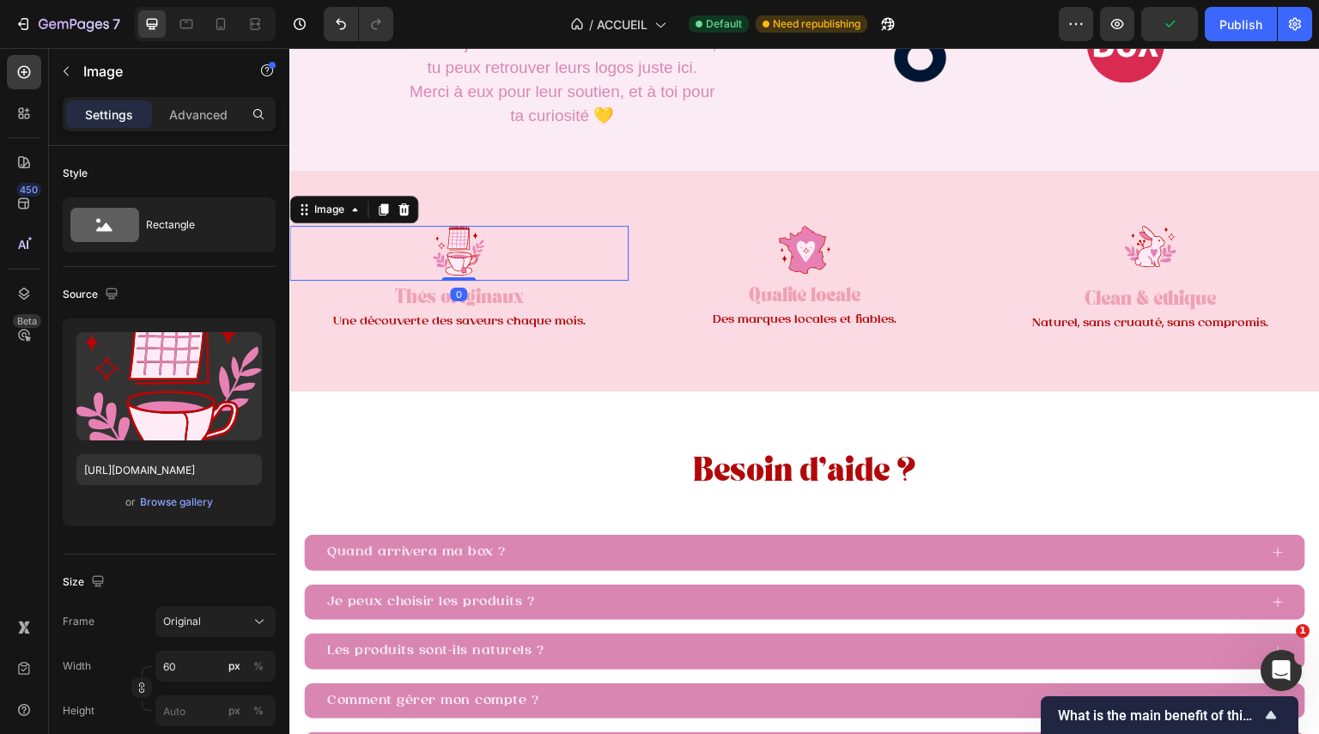
click at [391, 223] on div "Image" at bounding box center [353, 209] width 129 height 27
click at [522, 356] on div "Image 0 Thés originaux Text Block Une découverte des saveurs chaque mois. Text …" at bounding box center [804, 281] width 1031 height 220
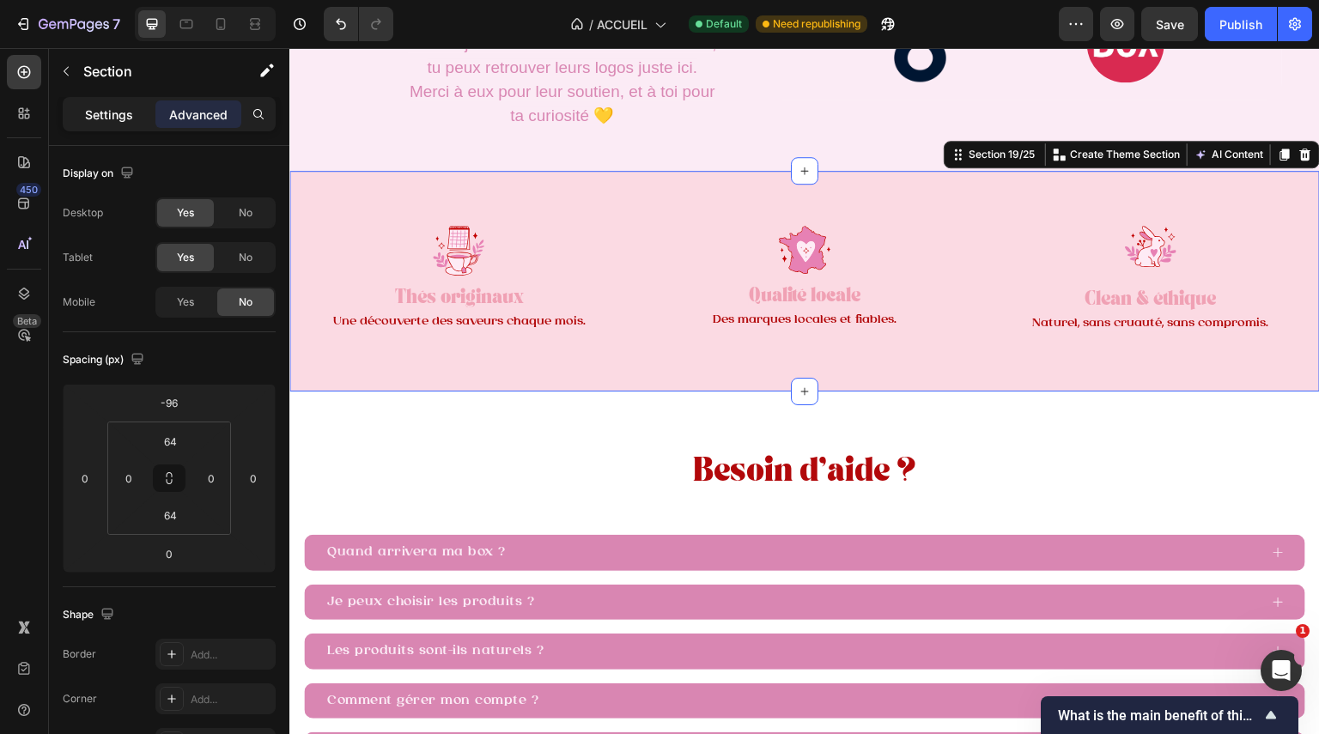
click at [95, 126] on div "Settings" at bounding box center [109, 113] width 86 height 27
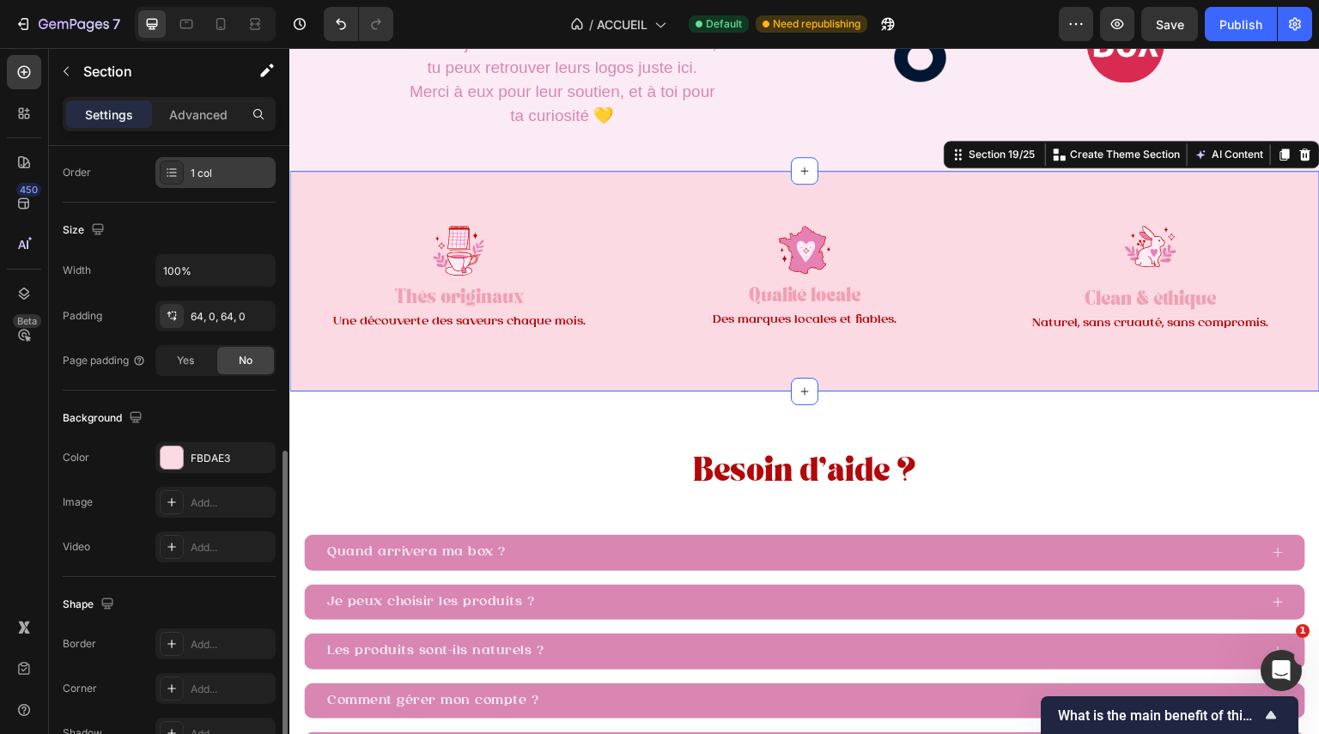
scroll to position [411, 0]
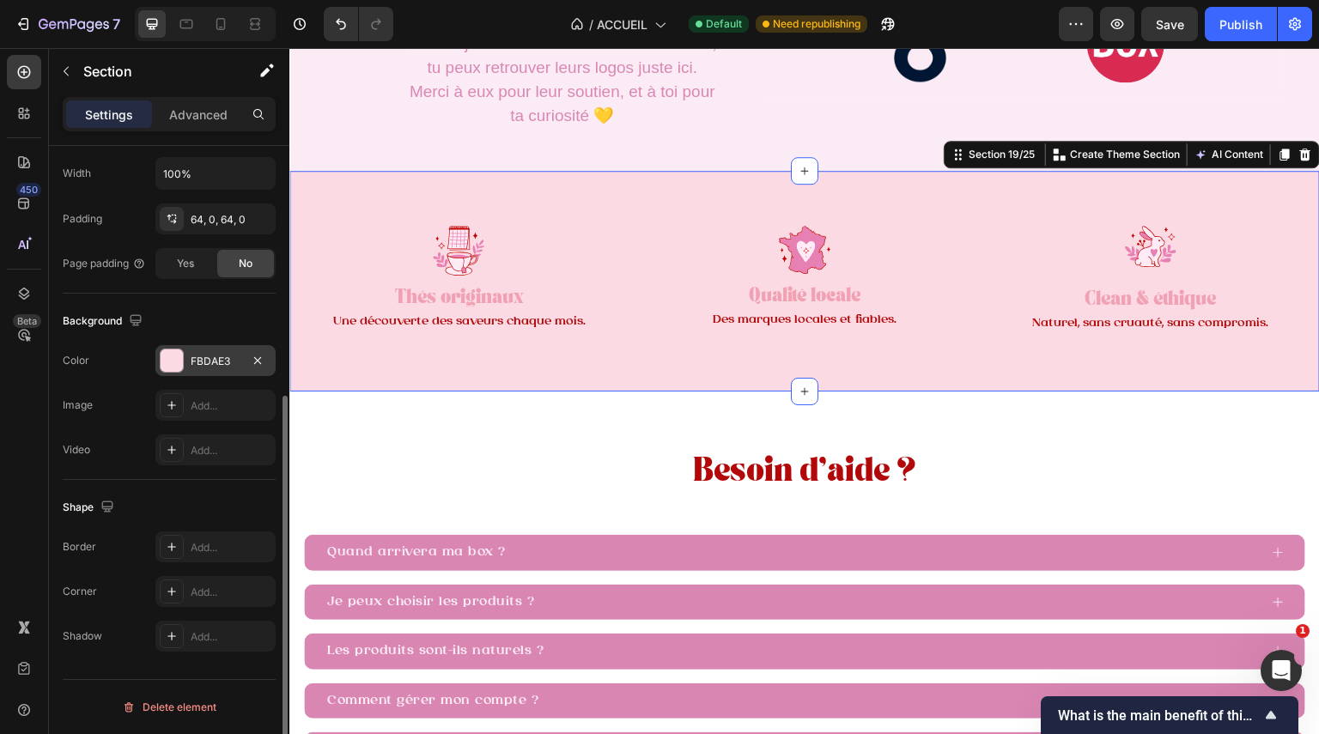
click at [170, 362] on div at bounding box center [172, 361] width 22 height 22
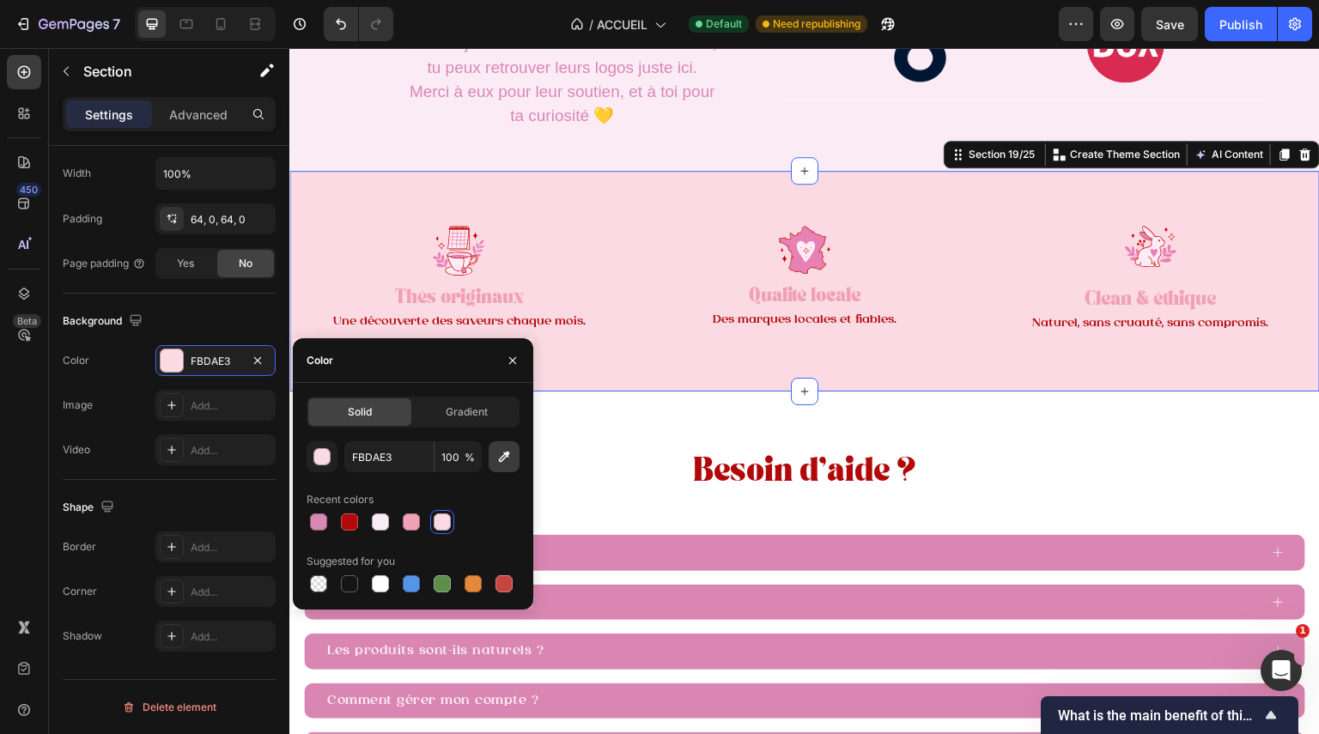
click at [505, 457] on icon "button" at bounding box center [504, 456] width 17 height 17
type input "FBEBF5"
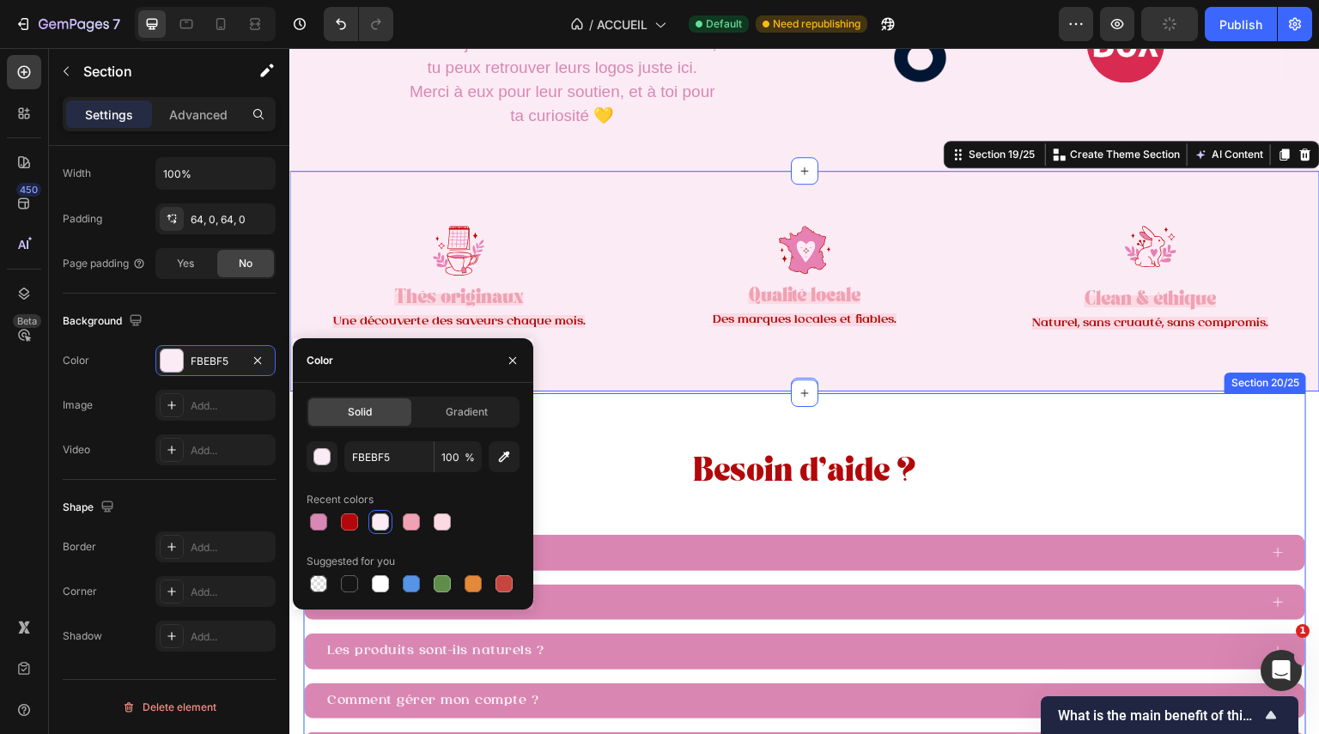
click at [995, 604] on div "Besoin d’aide ? Text Block Quand arrivera ma box ? Je peux choisir les produits…" at bounding box center [804, 619] width 1003 height 452
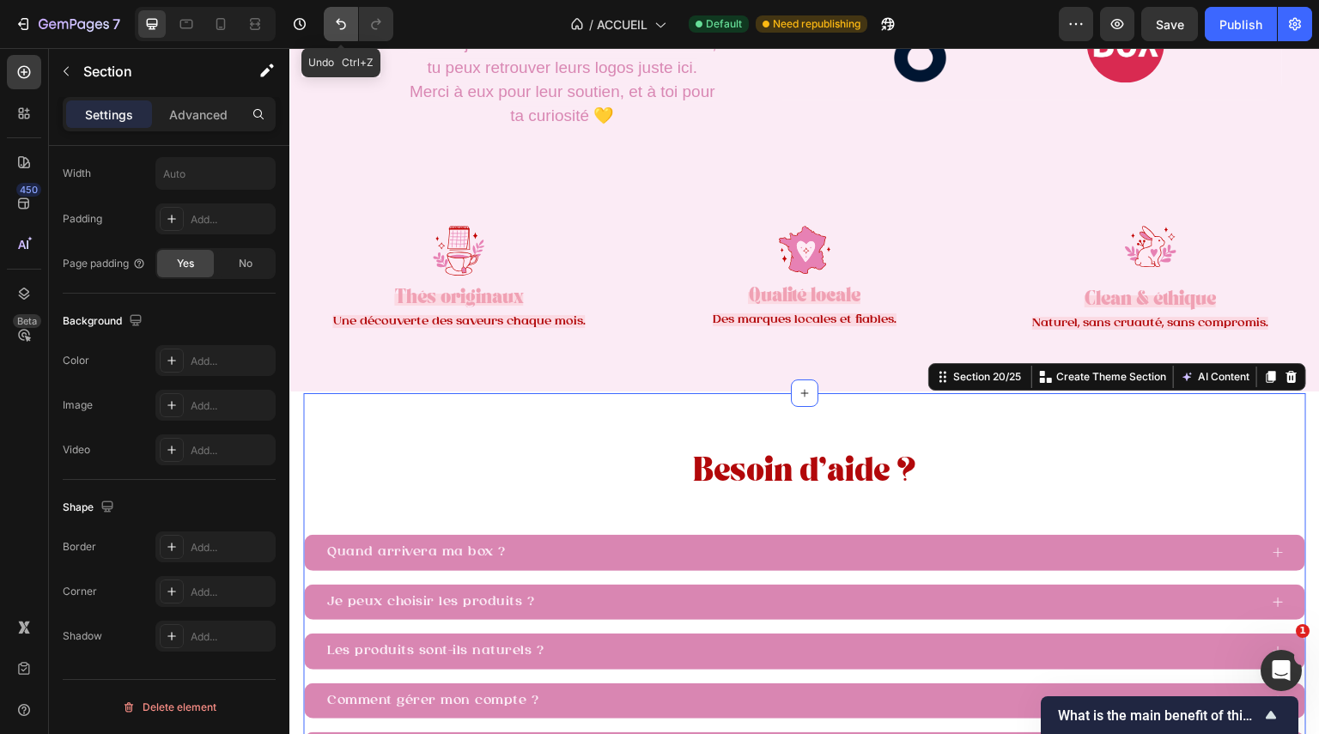
click at [343, 21] on icon "Undo/Redo" at bounding box center [341, 24] width 10 height 11
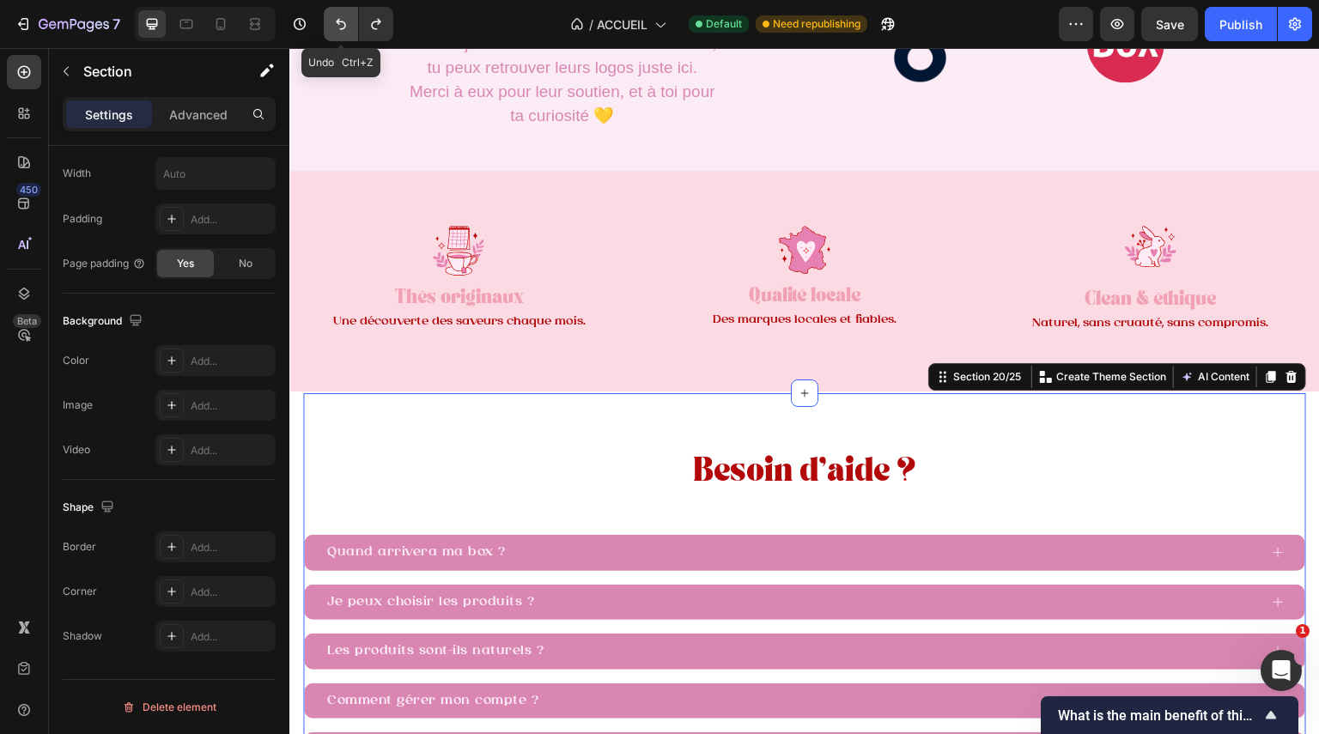
click at [343, 22] on icon "Undo/Redo" at bounding box center [341, 24] width 10 height 11
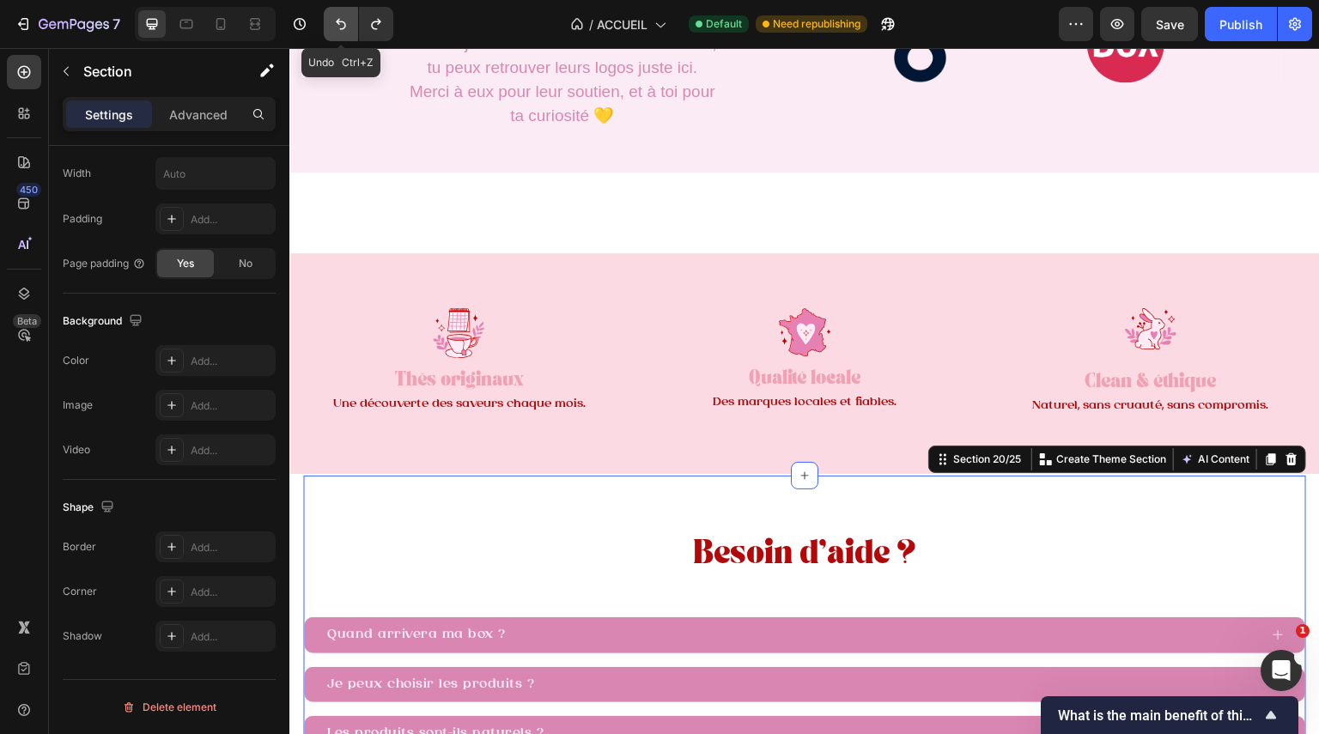
click at [343, 22] on icon "Undo/Redo" at bounding box center [341, 24] width 10 height 11
click at [344, 23] on icon "Undo/Redo" at bounding box center [340, 23] width 17 height 17
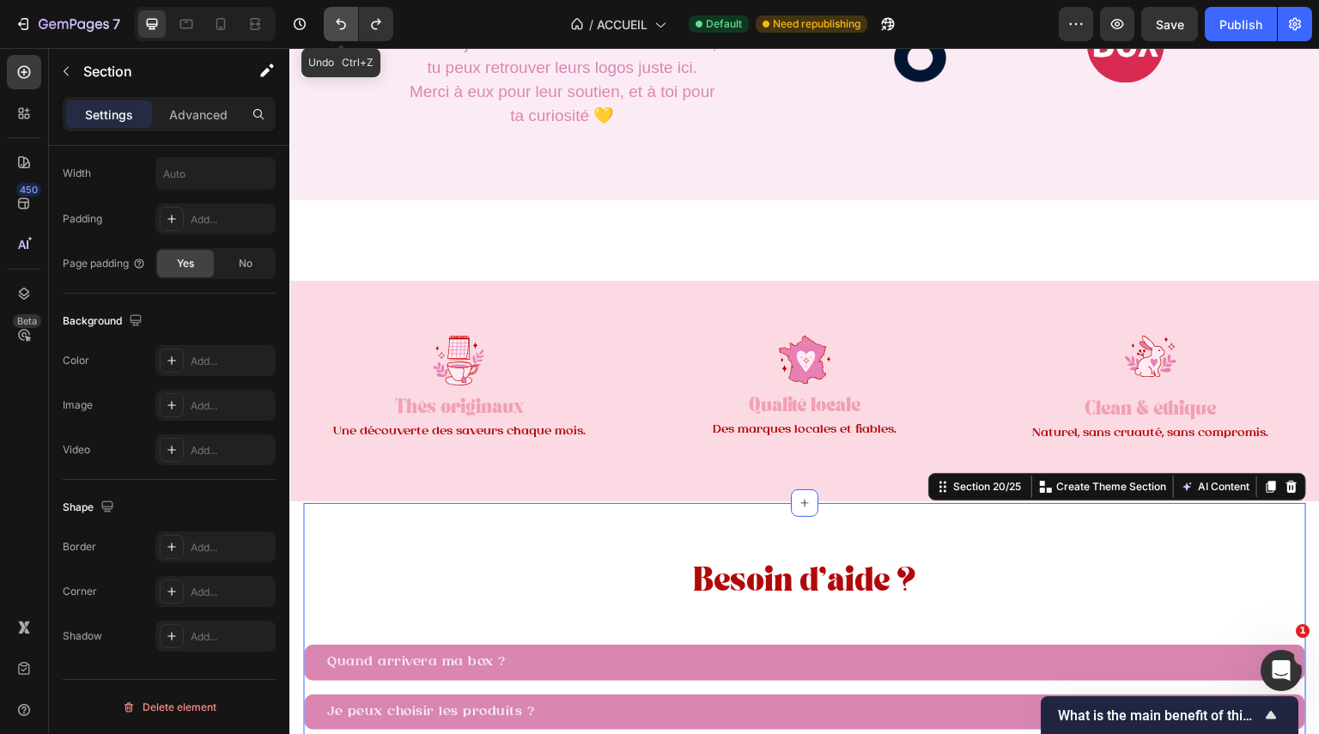
click at [344, 23] on icon "Undo/Redo" at bounding box center [340, 23] width 17 height 17
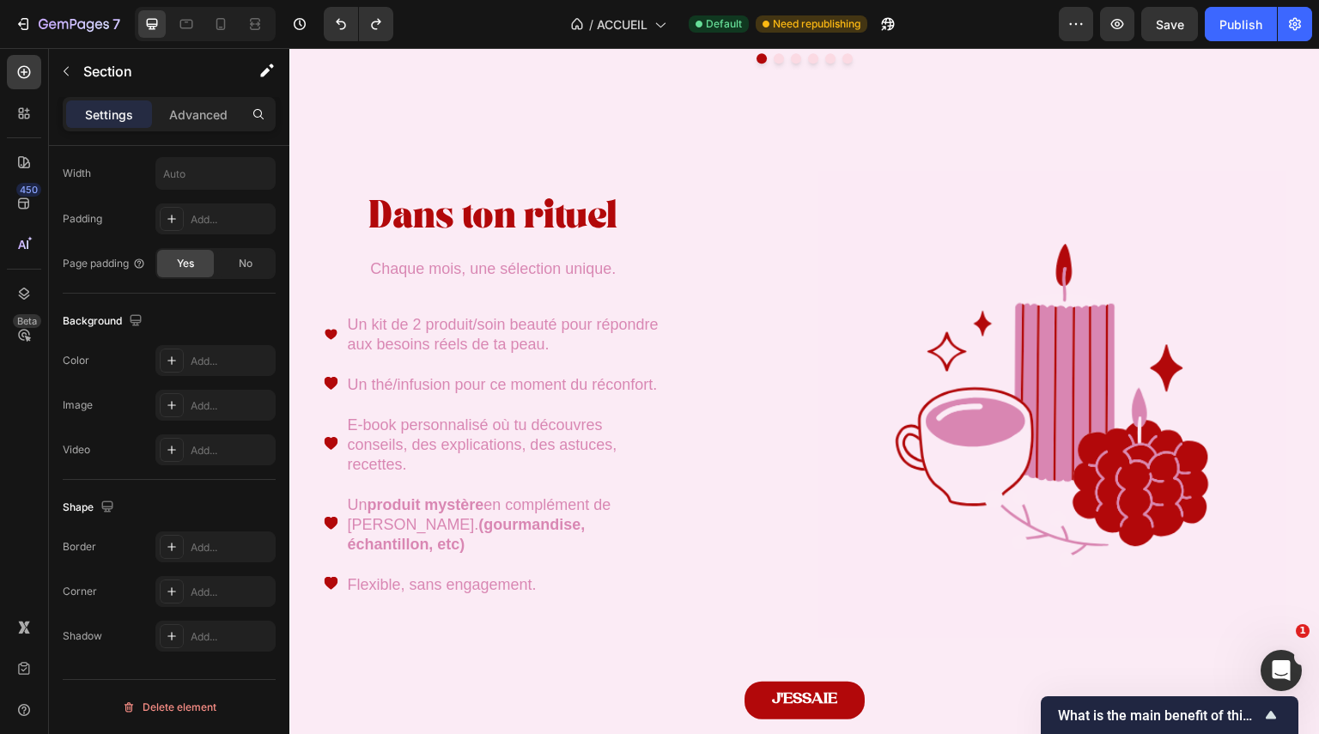
scroll to position [2327, 0]
click at [502, 269] on span "Chaque mois, une sélection unique." at bounding box center [493, 267] width 246 height 17
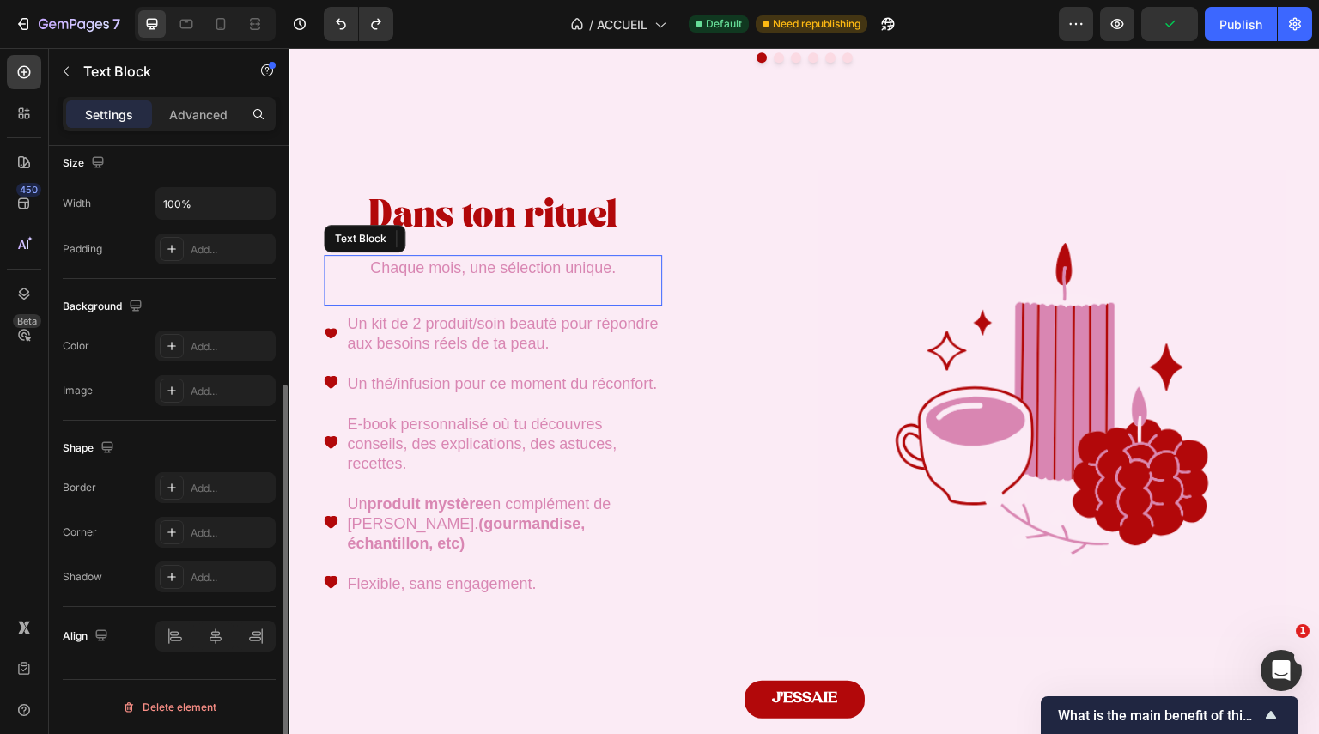
click at [502, 269] on span "Chaque mois, une sélection unique." at bounding box center [493, 267] width 246 height 17
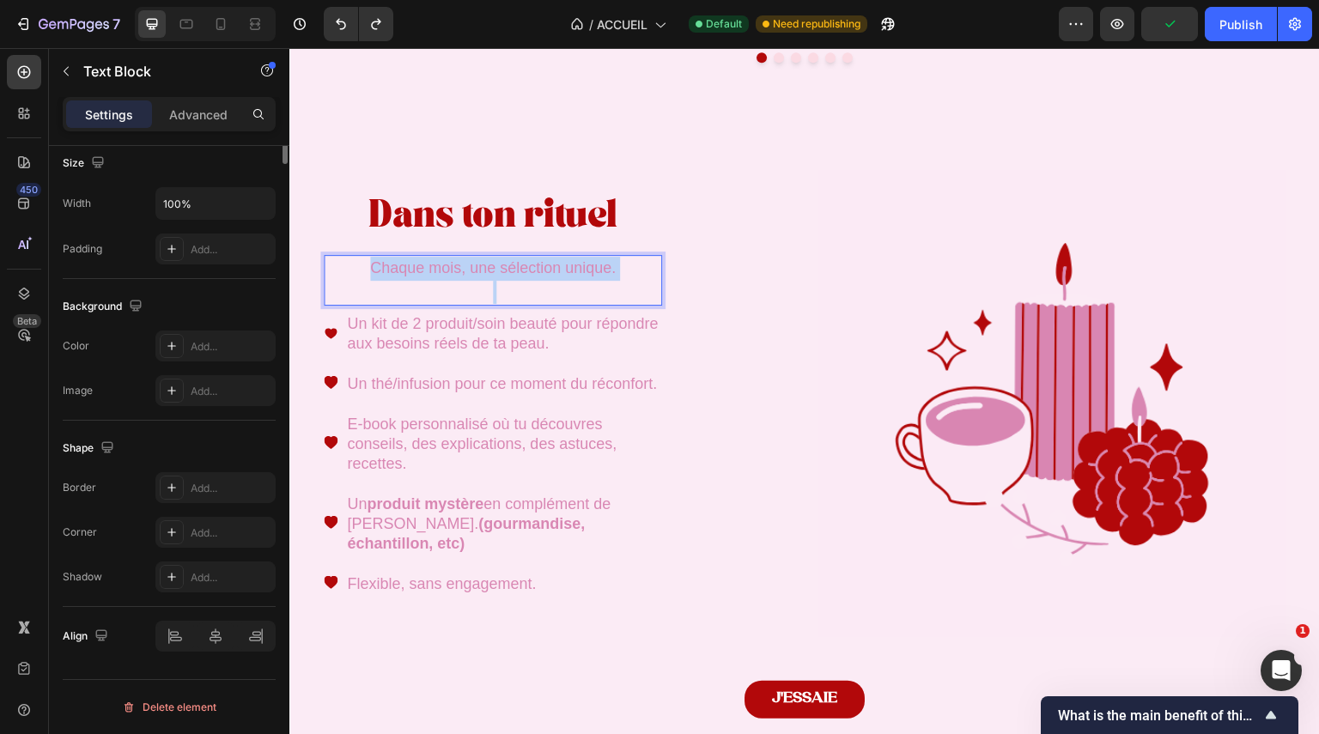
scroll to position [0, 0]
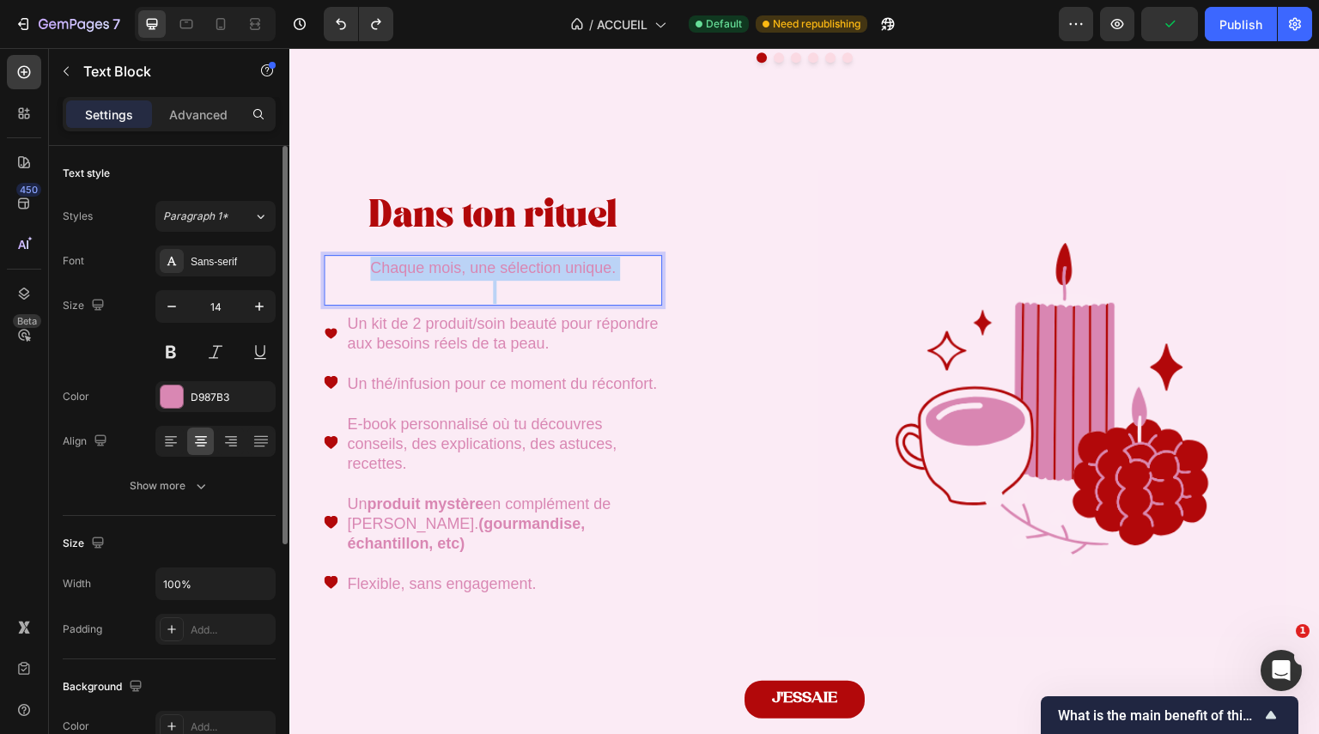
click at [502, 269] on span "Chaque mois, une sélection unique." at bounding box center [493, 267] width 246 height 17
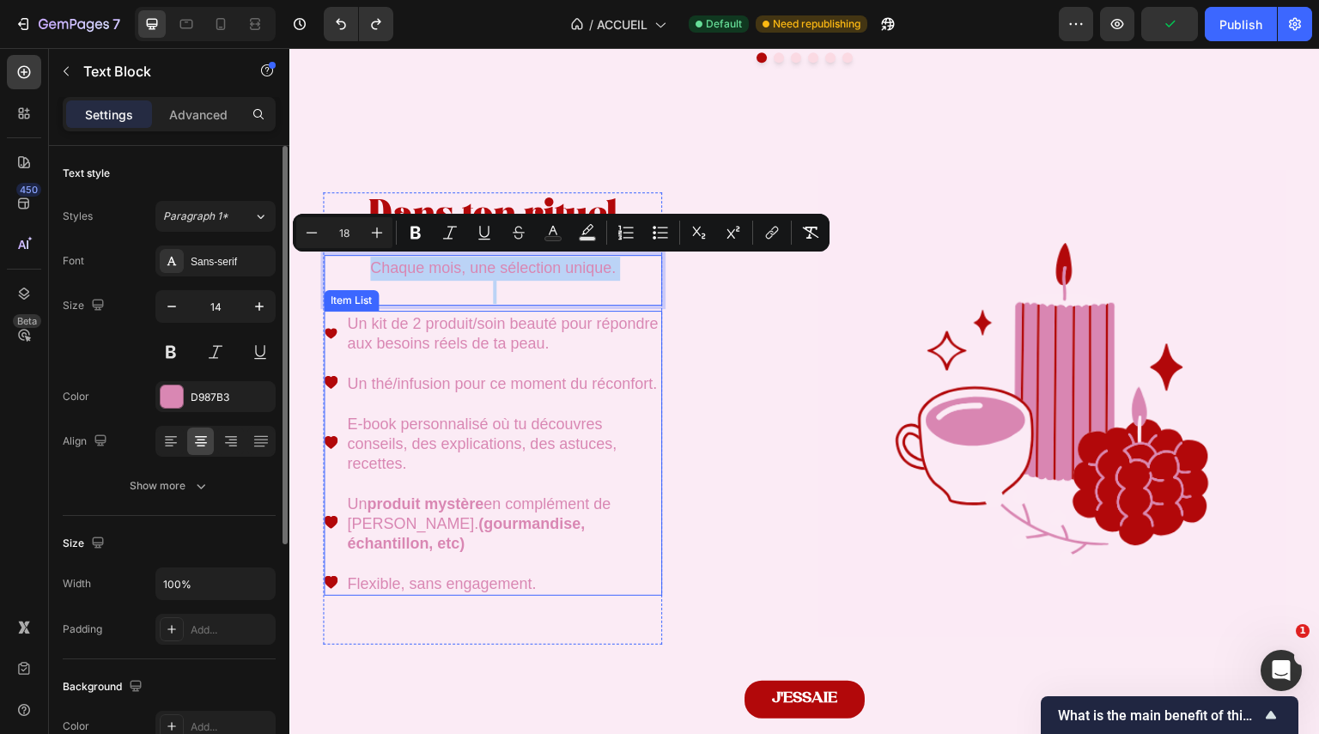
click at [557, 391] on span "Un thé/infusion pour ce moment du réconfort." at bounding box center [502, 383] width 310 height 17
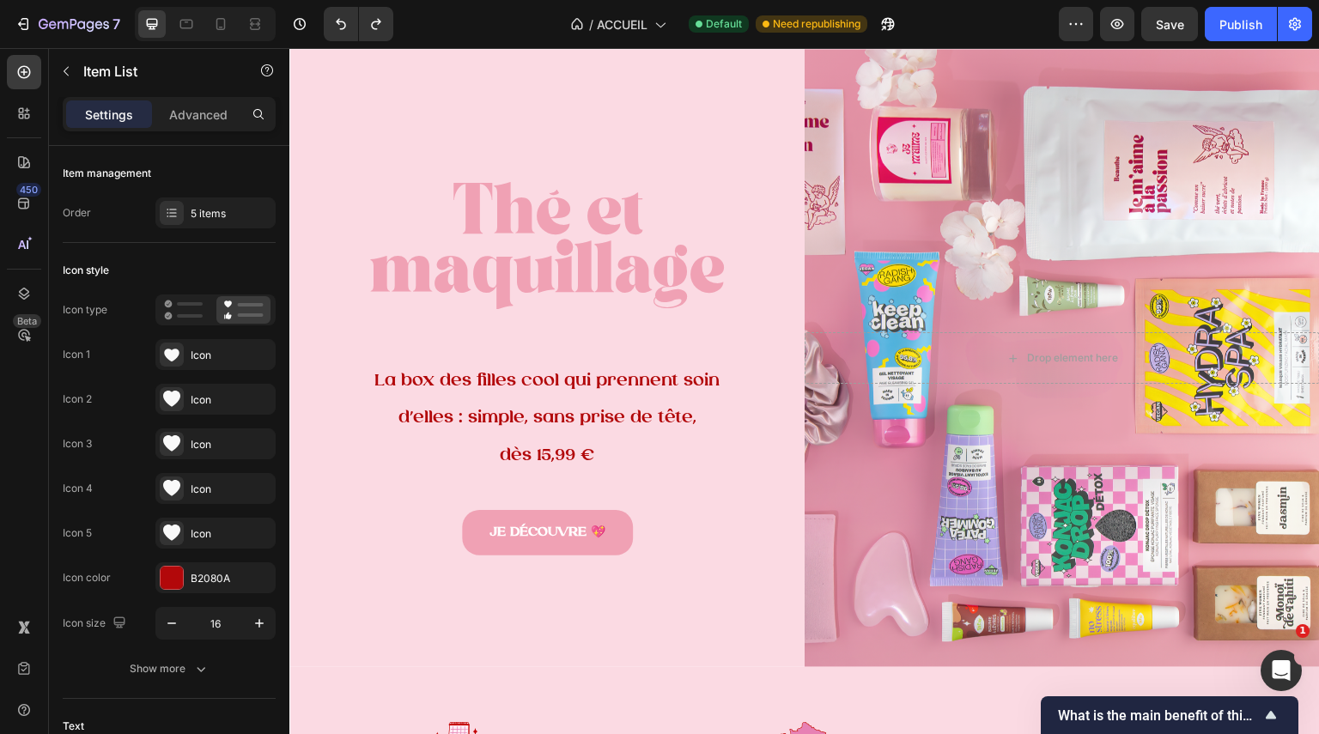
scroll to position [276, 0]
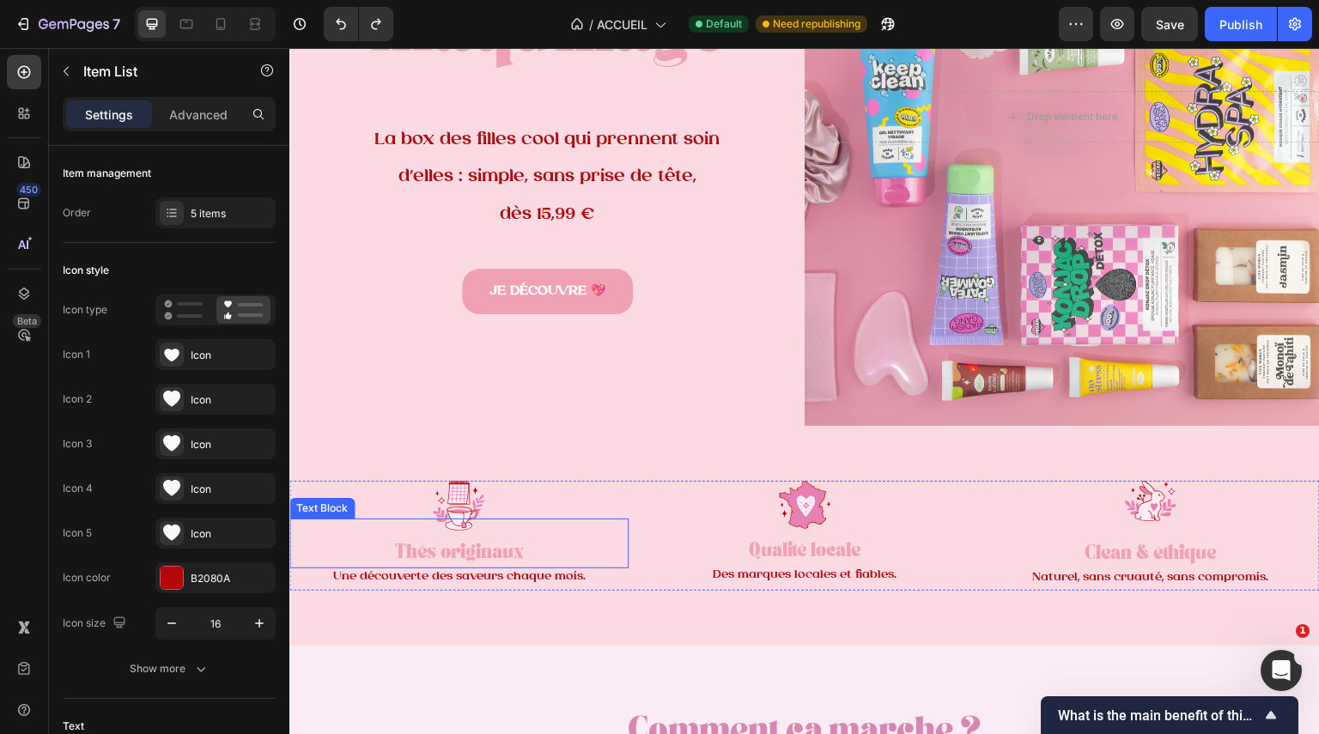
click at [462, 549] on strong "Thés originaux" at bounding box center [458, 555] width 129 height 12
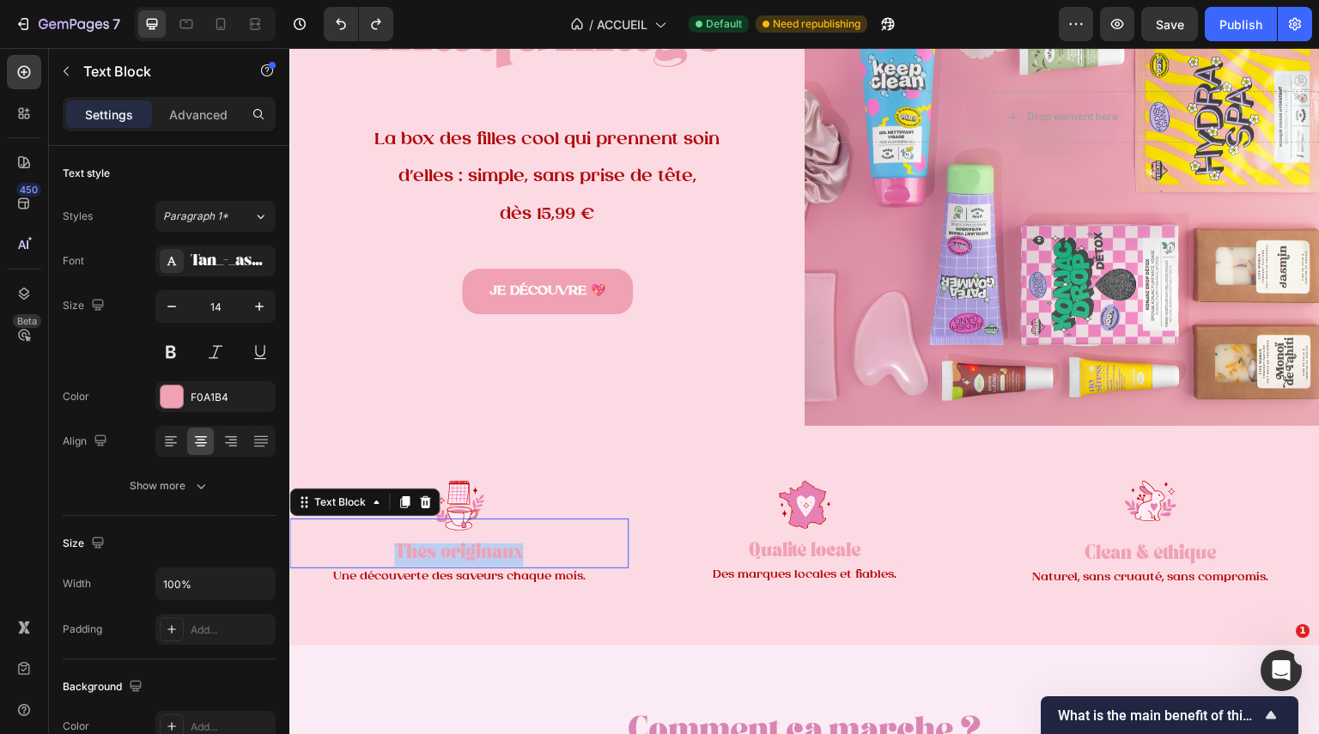
click at [462, 549] on strong "Thés originaux" at bounding box center [458, 555] width 129 height 12
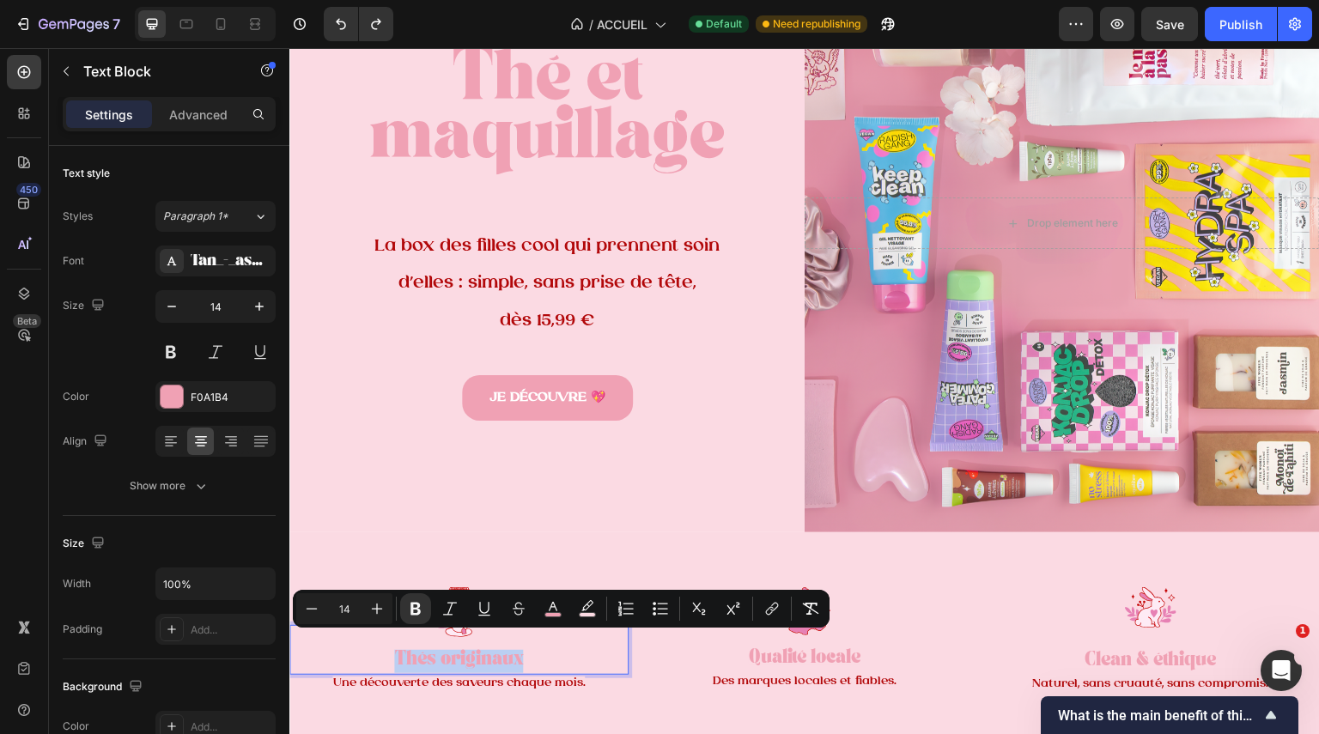
scroll to position [181, 0]
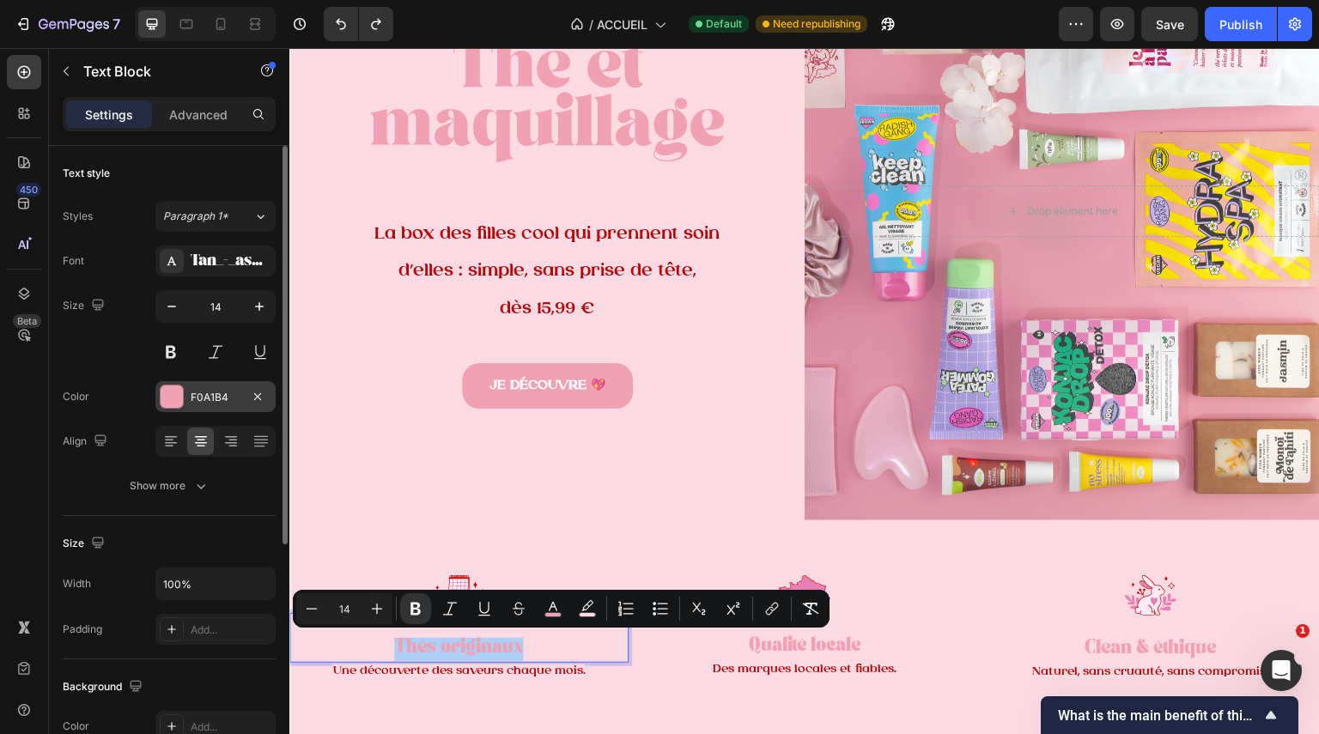
click at [173, 399] on div at bounding box center [172, 397] width 22 height 22
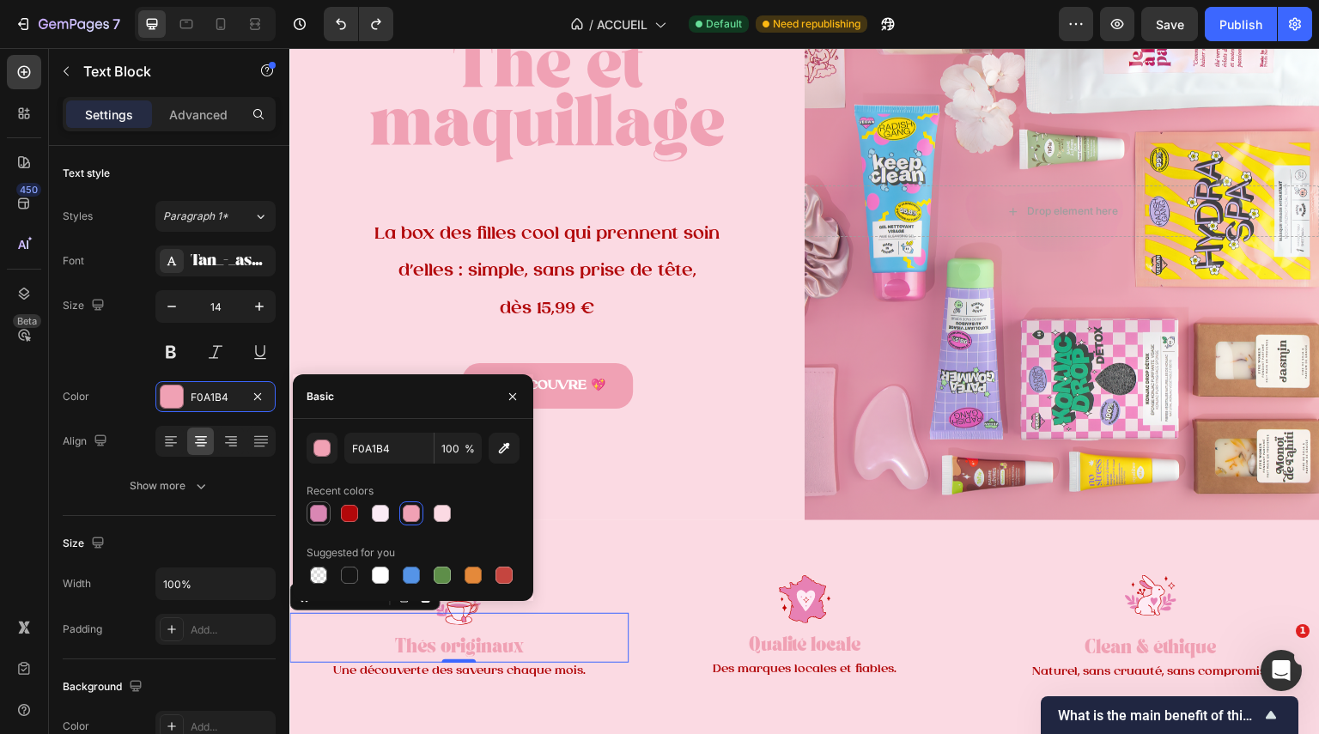
click at [322, 514] on div at bounding box center [318, 513] width 17 height 17
type input "D987B3"
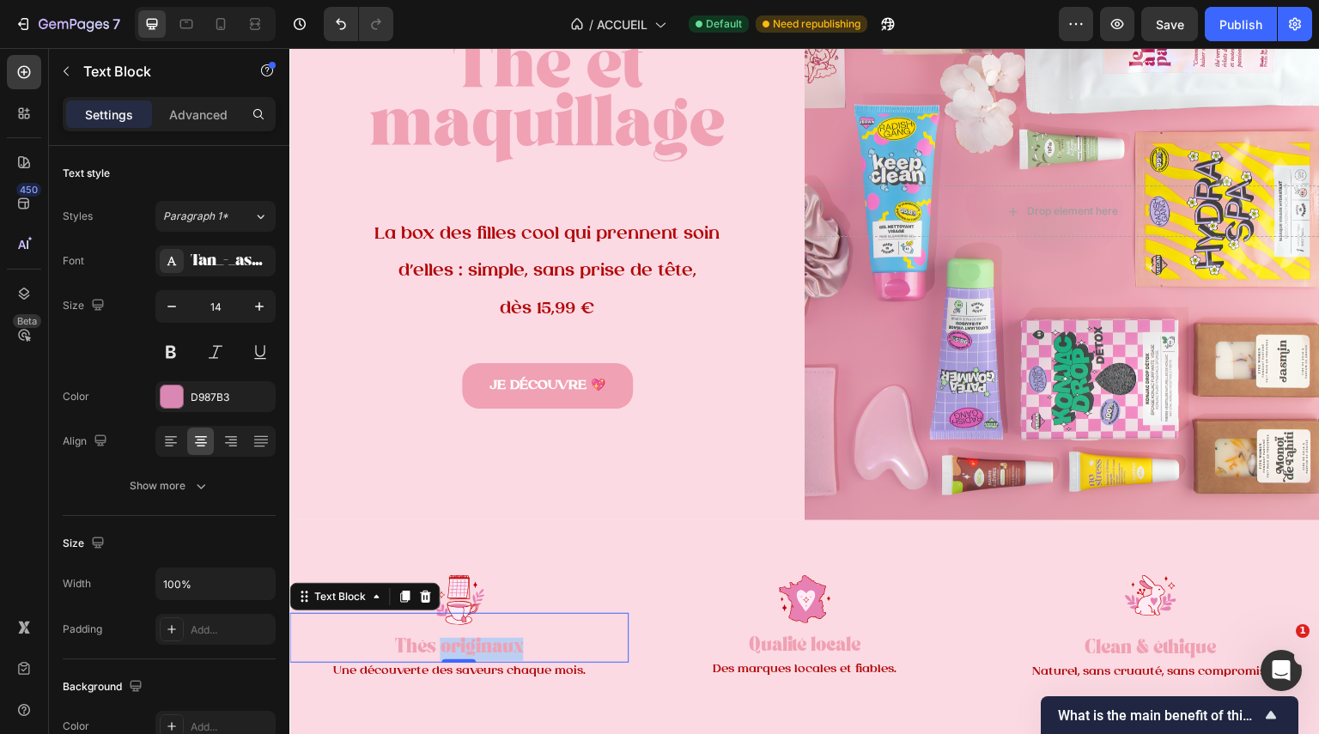
click at [485, 643] on strong "Thés originaux" at bounding box center [458, 649] width 129 height 12
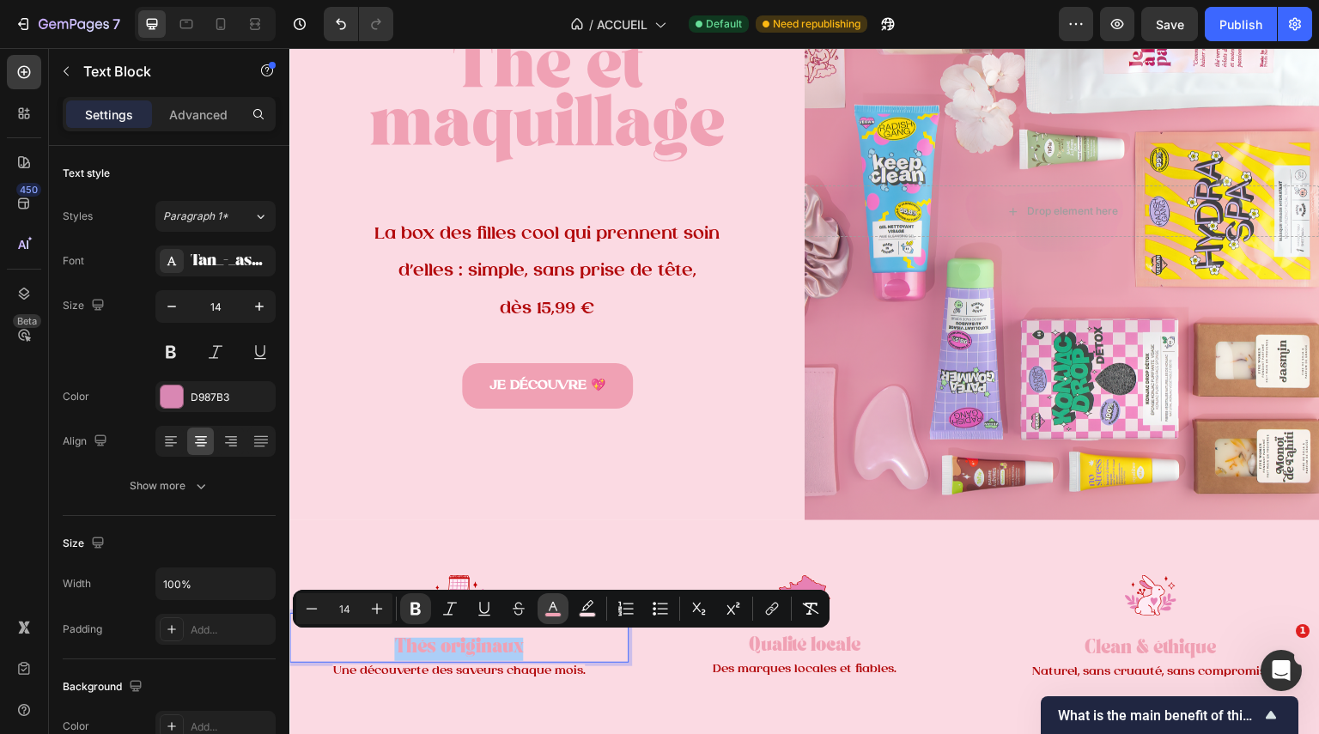
click at [557, 604] on icon "Editor contextual toolbar" at bounding box center [553, 608] width 17 height 17
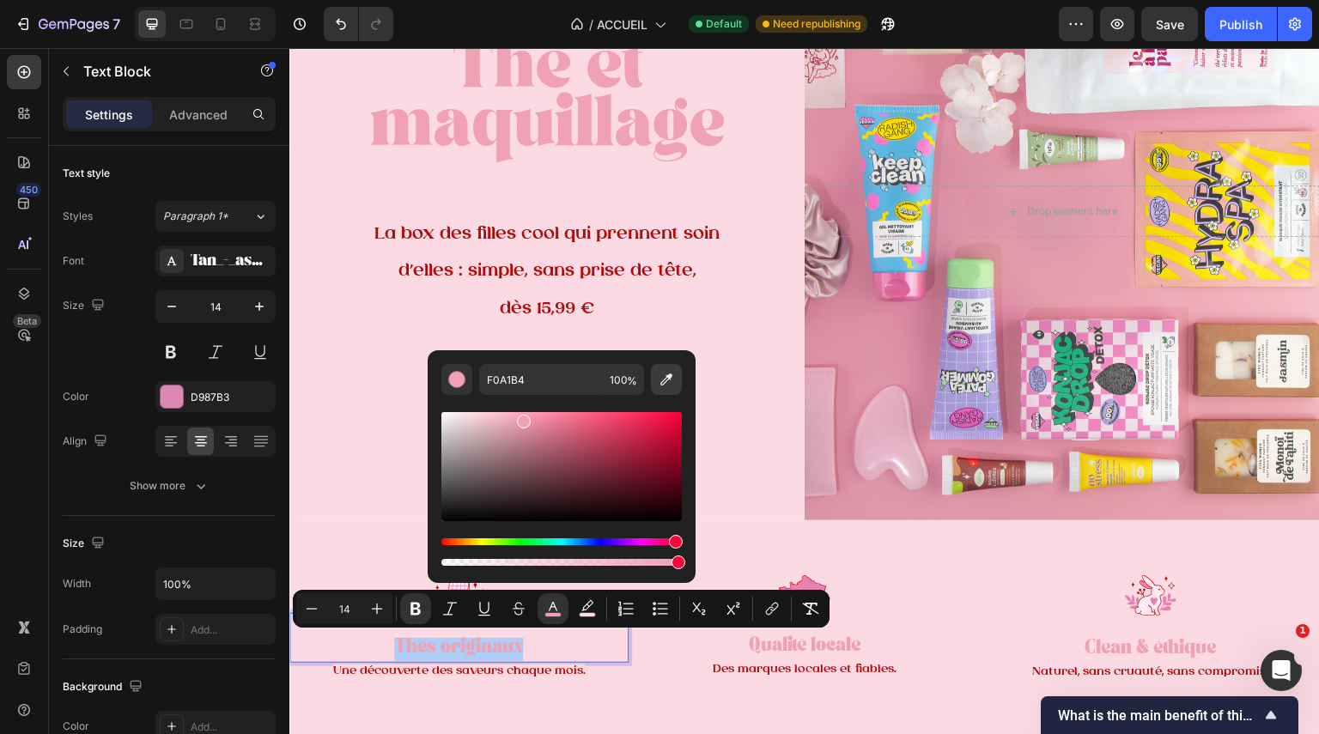
click at [655, 382] on button "Editor contextual toolbar" at bounding box center [666, 379] width 31 height 31
type input "E781B4"
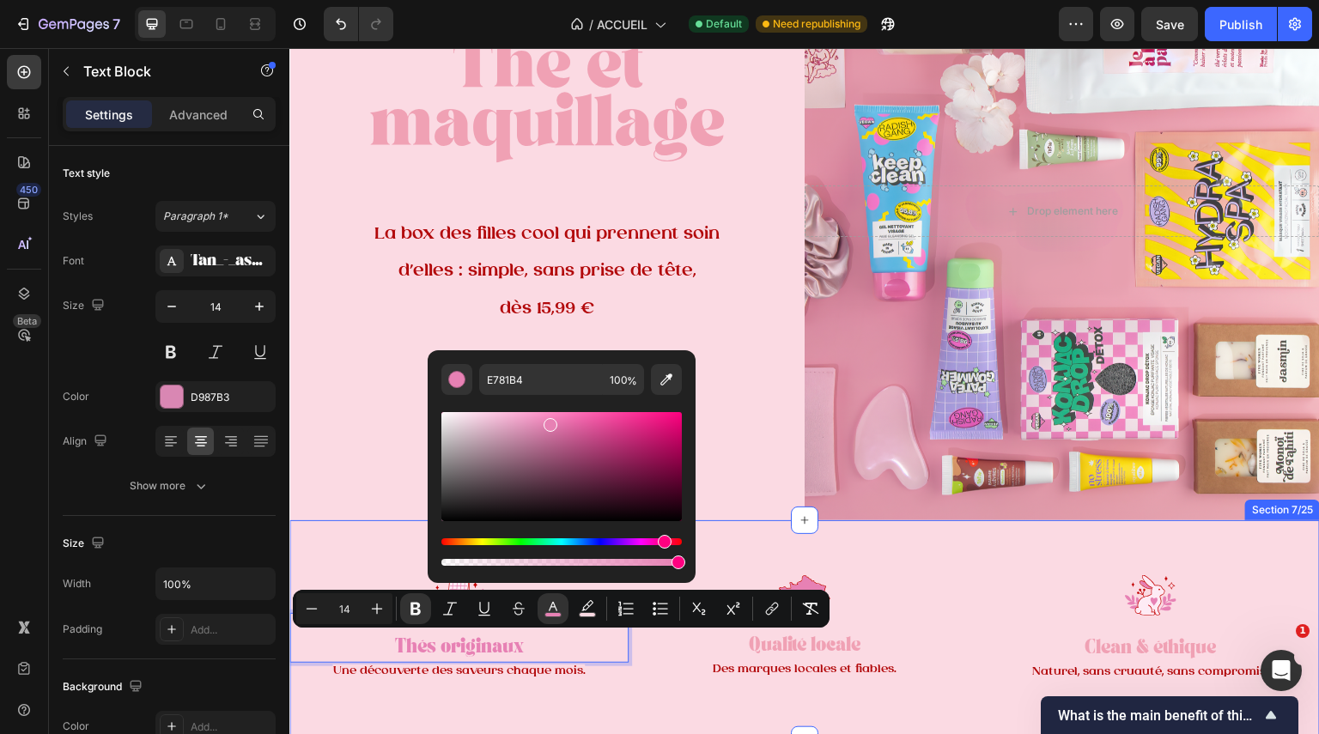
click at [951, 562] on div "Image Thés originaux Text Block 0 Une découverte des saveurs chaque mois. Text …" at bounding box center [804, 630] width 1031 height 220
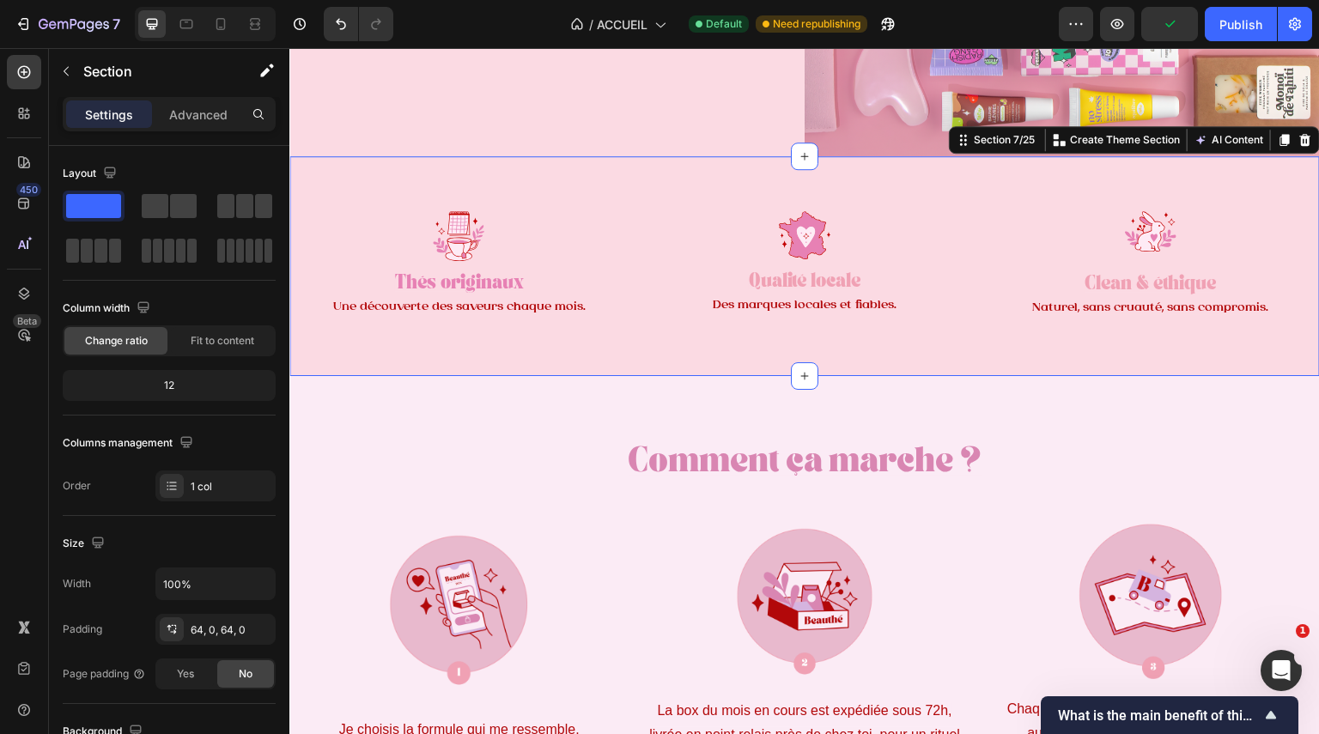
scroll to position [546, 0]
click at [498, 279] on strong "Thés originaux" at bounding box center [458, 284] width 129 height 12
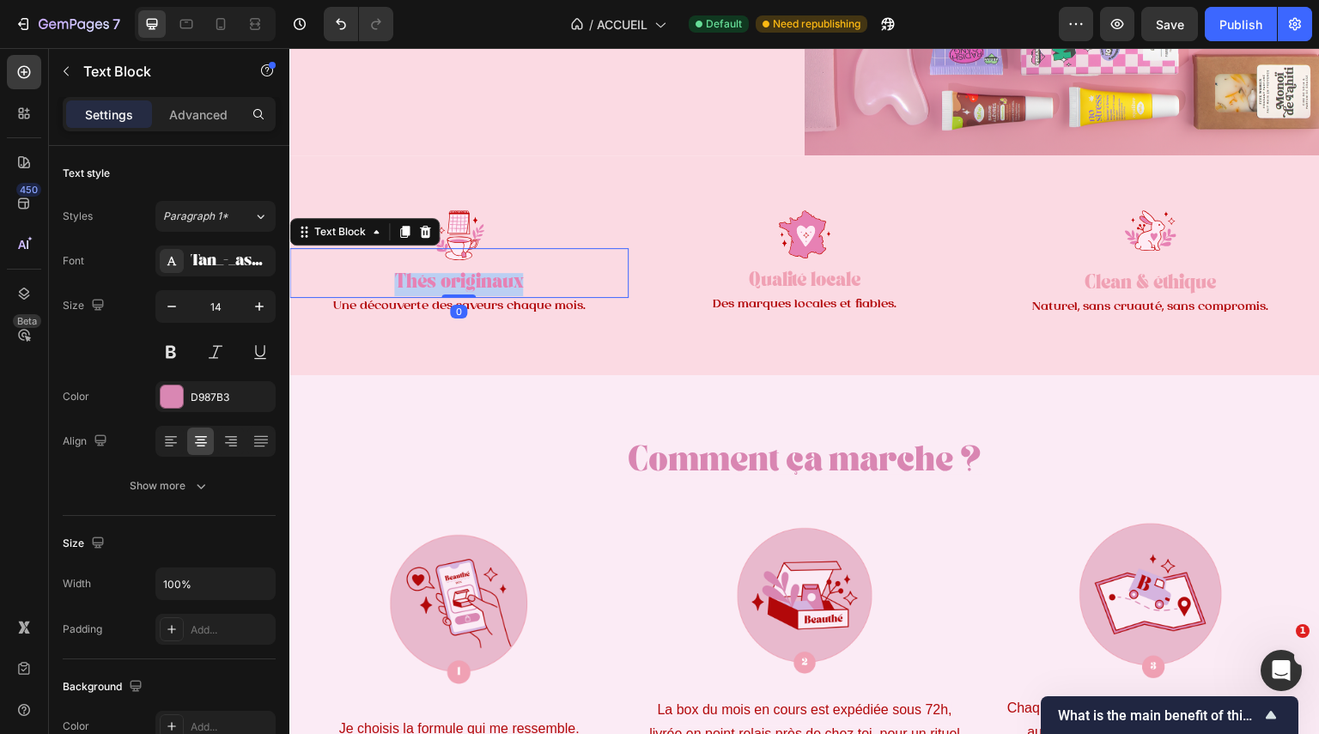
click at [498, 279] on strong "Thés originaux" at bounding box center [458, 284] width 129 height 12
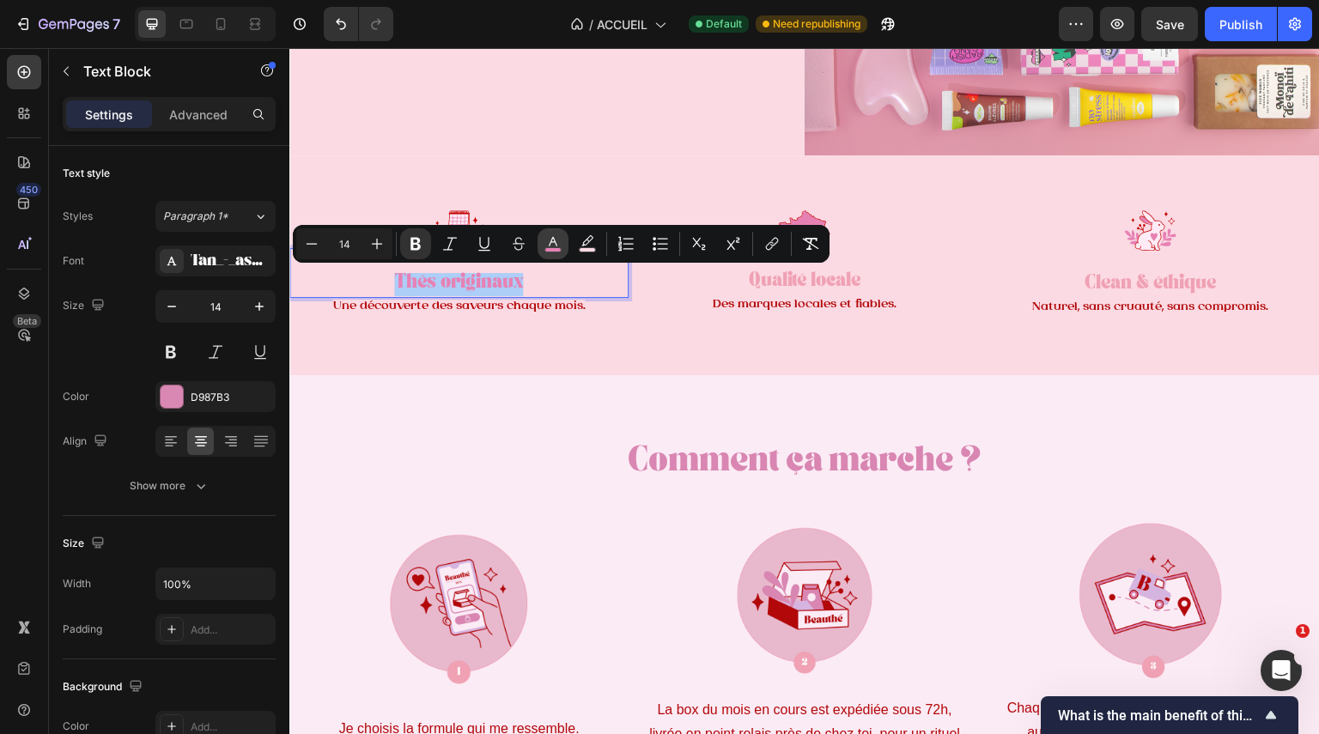
click at [555, 240] on icon "Editor contextual toolbar" at bounding box center [553, 243] width 17 height 17
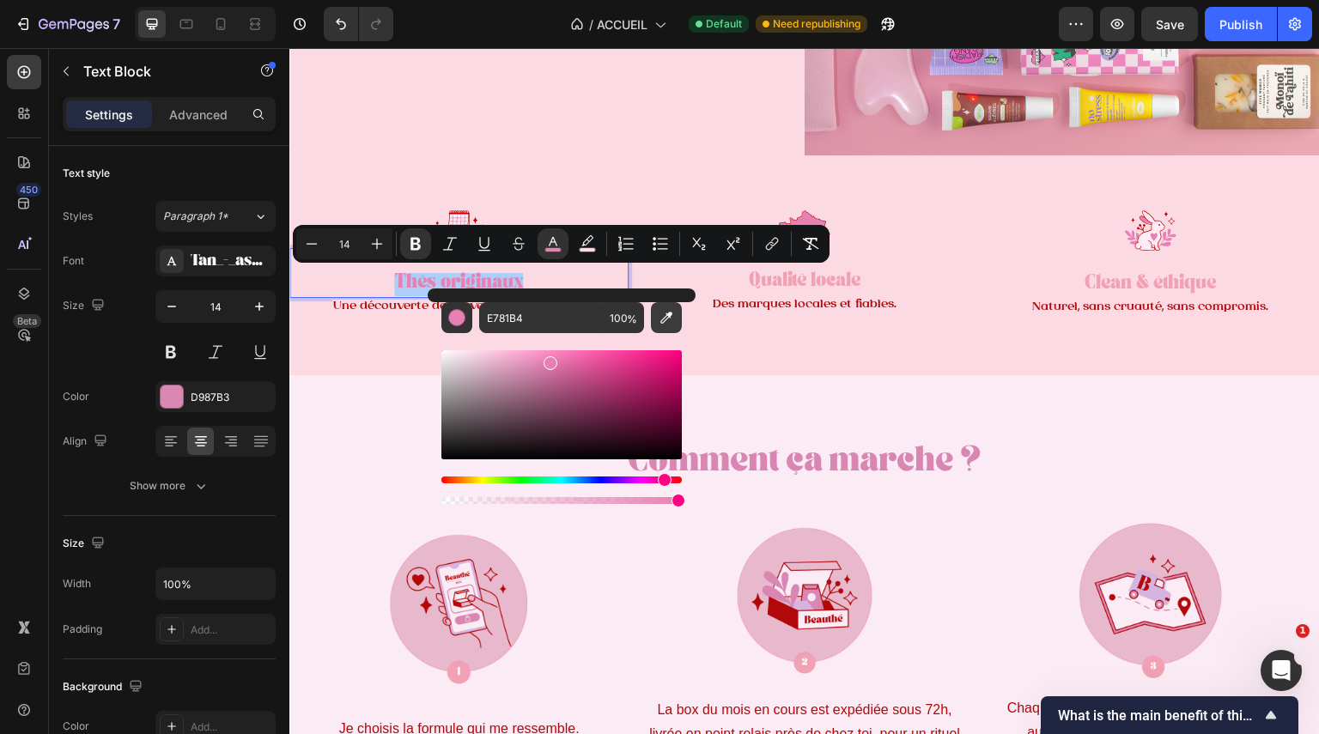
click at [666, 313] on icon "Editor contextual toolbar" at bounding box center [666, 318] width 12 height 12
type input "D986B2"
click at [793, 392] on div "Comment ça marche ? Heading Image Je choisis la formule qui me ressemble. Text …" at bounding box center [804, 643] width 1031 height 537
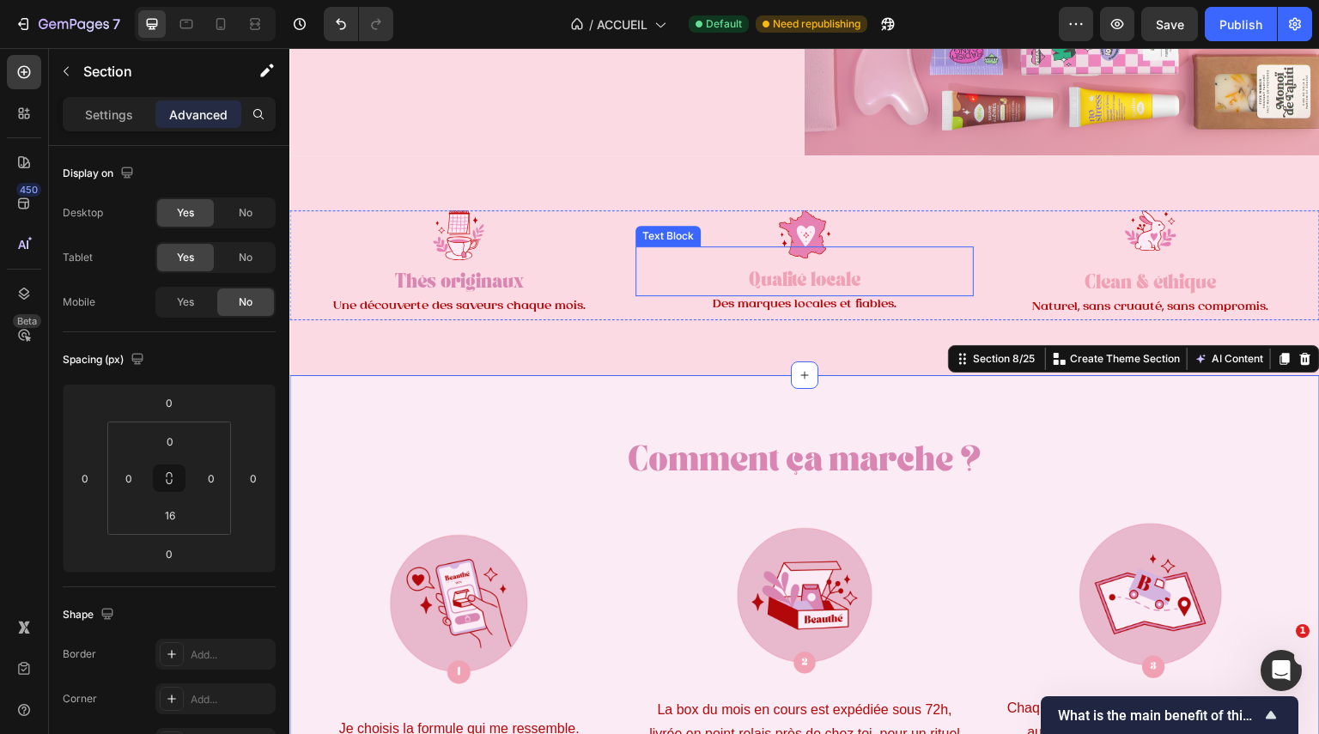
click at [764, 277] on strong "Qualité locale" at bounding box center [804, 283] width 113 height 12
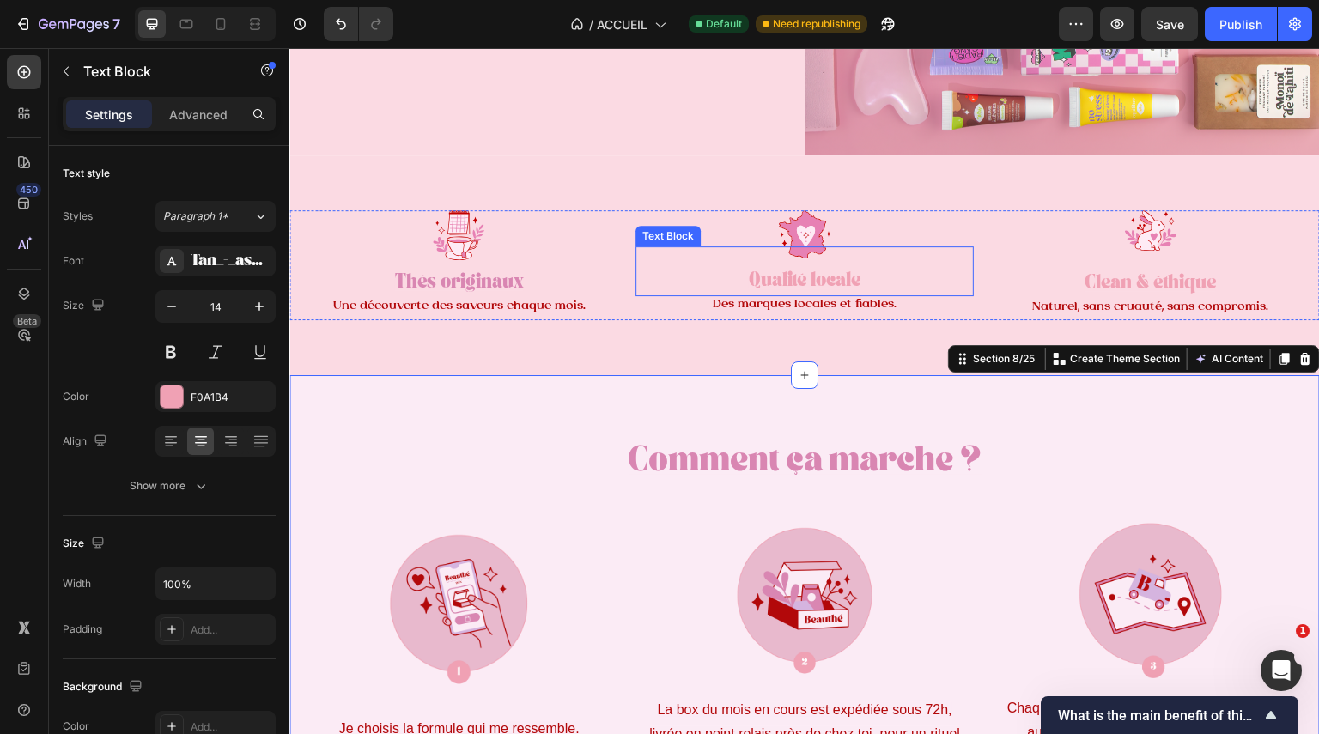
click at [764, 277] on strong "Qualité locale" at bounding box center [804, 283] width 113 height 12
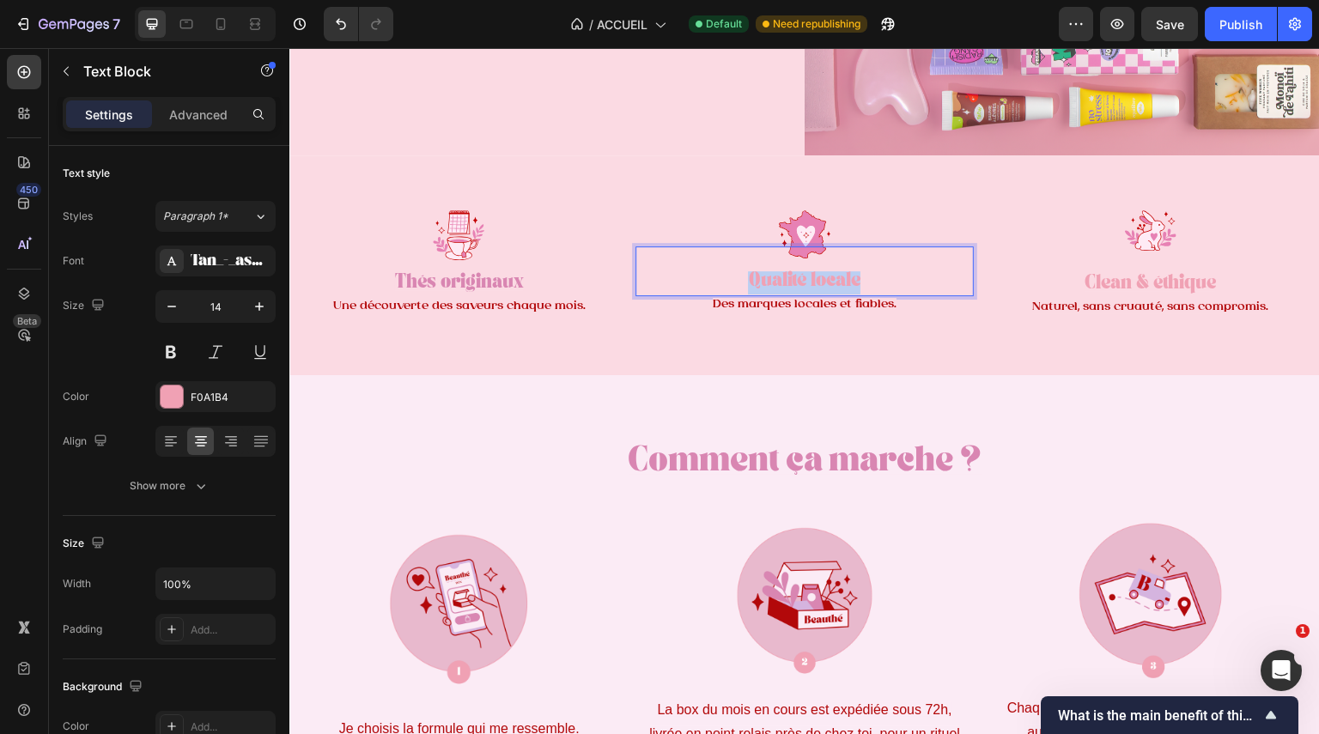
click at [764, 277] on strong "Qualité locale" at bounding box center [804, 283] width 113 height 12
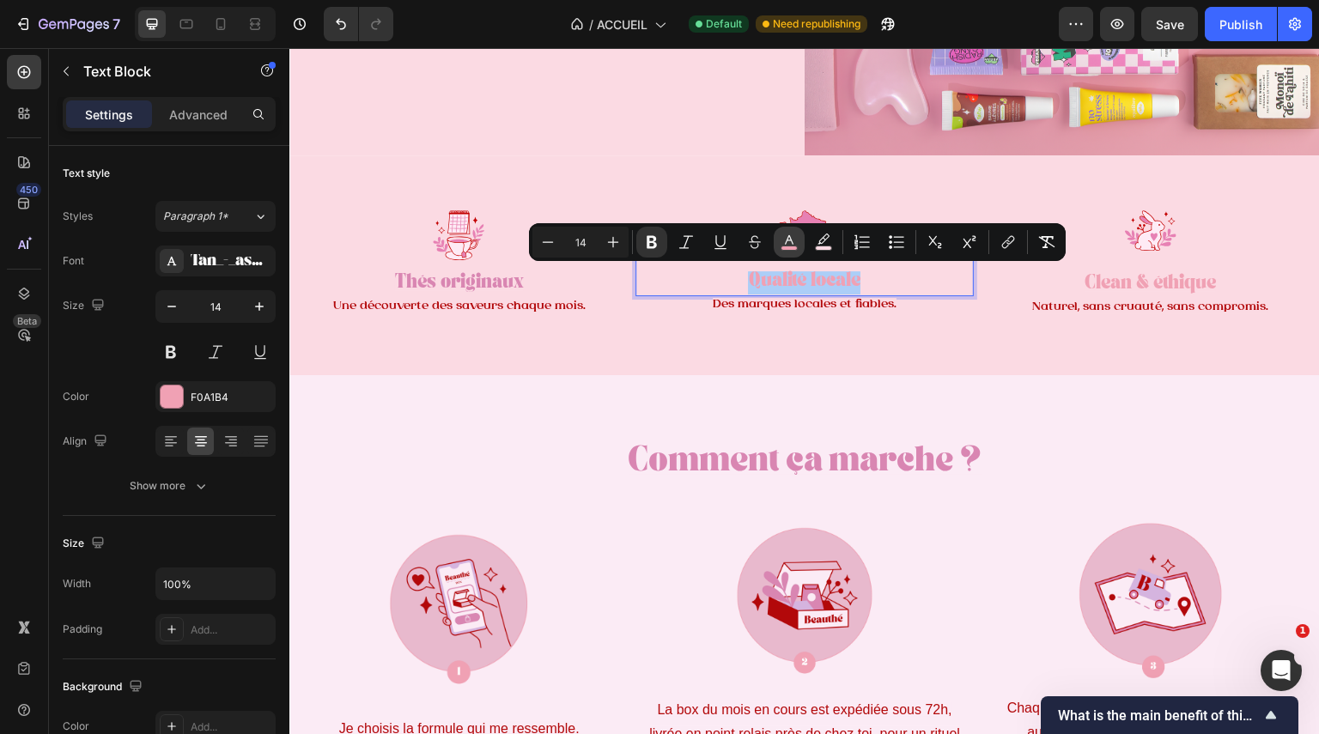
click at [786, 248] on rect "Editor contextual toolbar" at bounding box center [790, 248] width 16 height 4
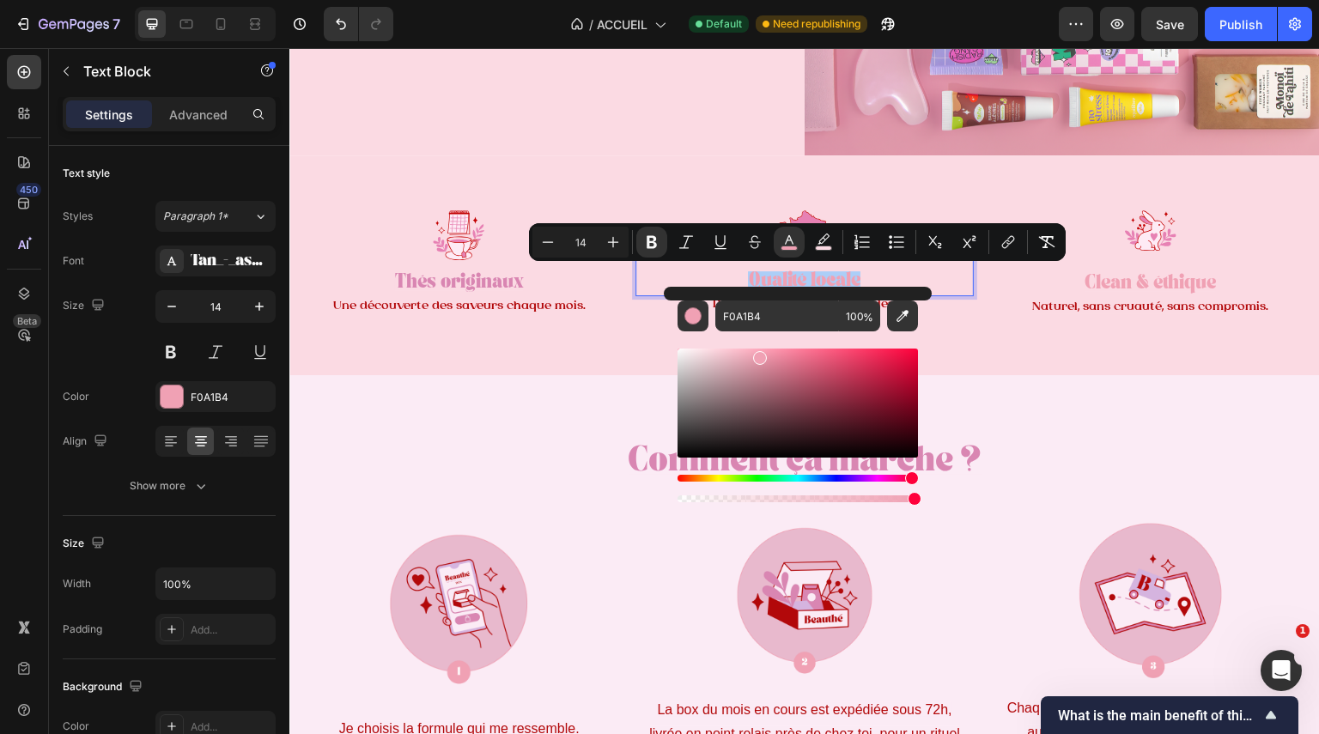
click at [904, 332] on div "Editor contextual toolbar" at bounding box center [798, 419] width 240 height 174
click at [900, 324] on icon "Editor contextual toolbar" at bounding box center [902, 315] width 17 height 17
type input "D986B2"
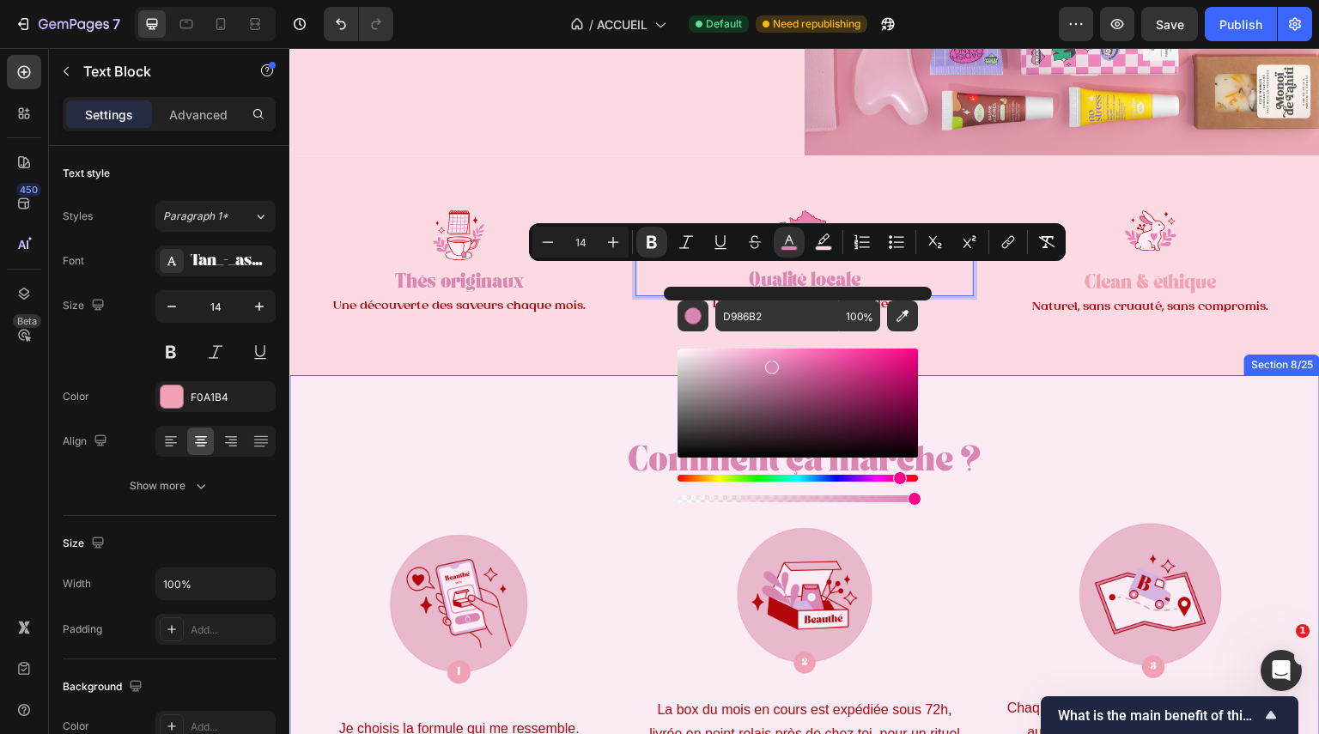
click at [964, 382] on div "Comment ça marche ? Heading Image Je choisis la formule qui me ressemble. Text …" at bounding box center [804, 643] width 1031 height 537
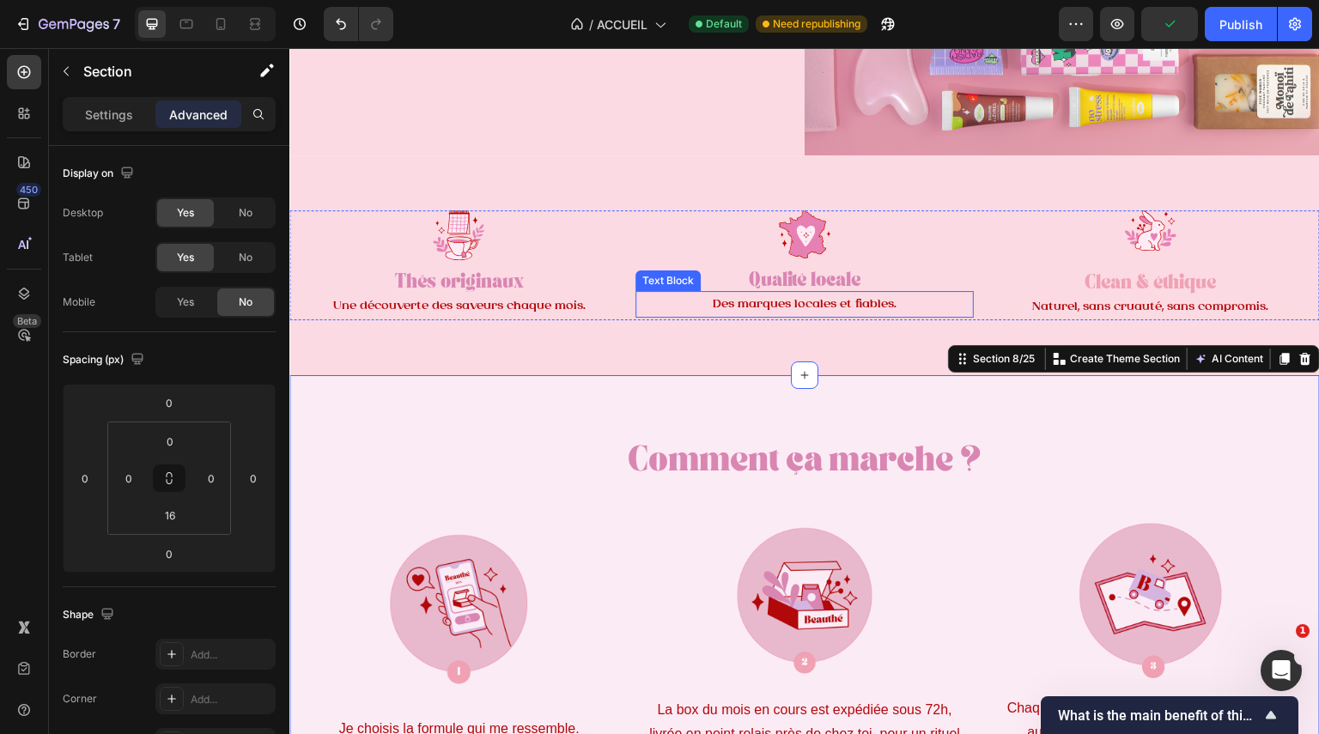
click at [803, 298] on span "Des marques locales et fiables." at bounding box center [805, 304] width 184 height 13
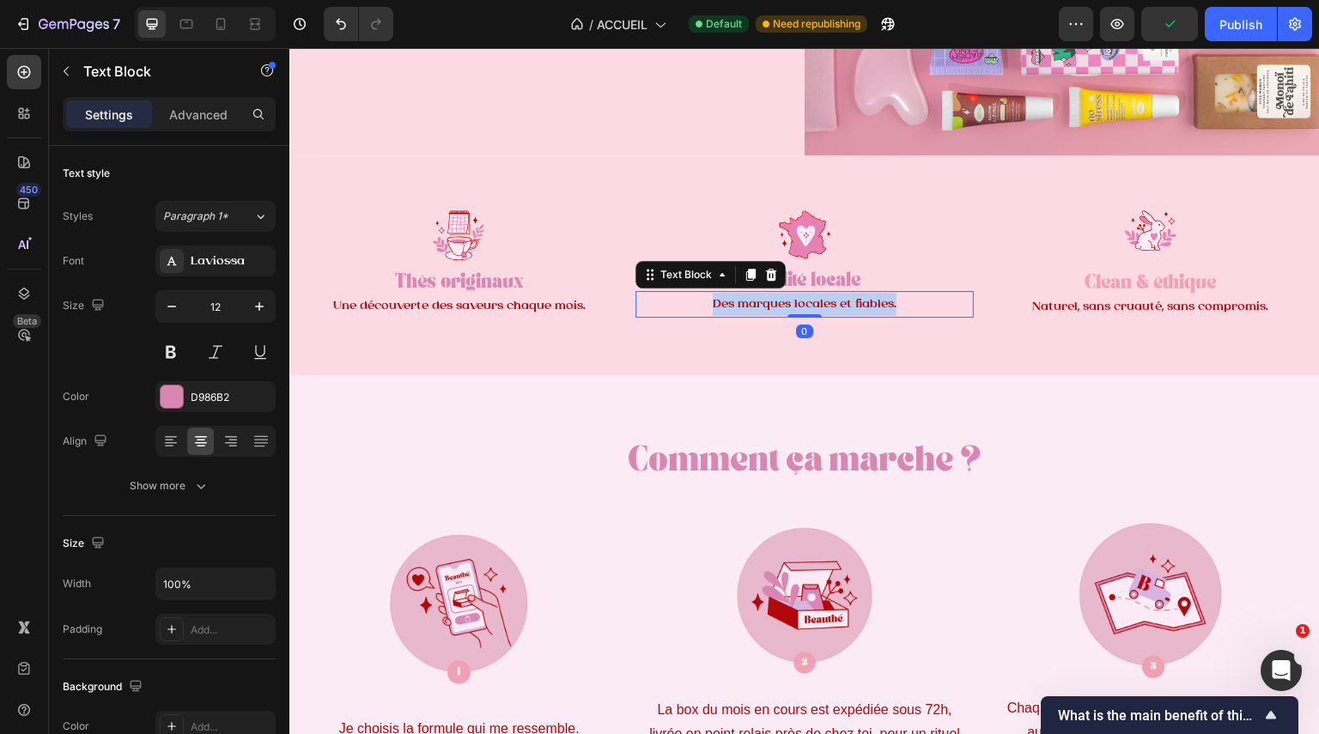
click at [803, 298] on span "Des marques locales et fiables." at bounding box center [805, 304] width 184 height 13
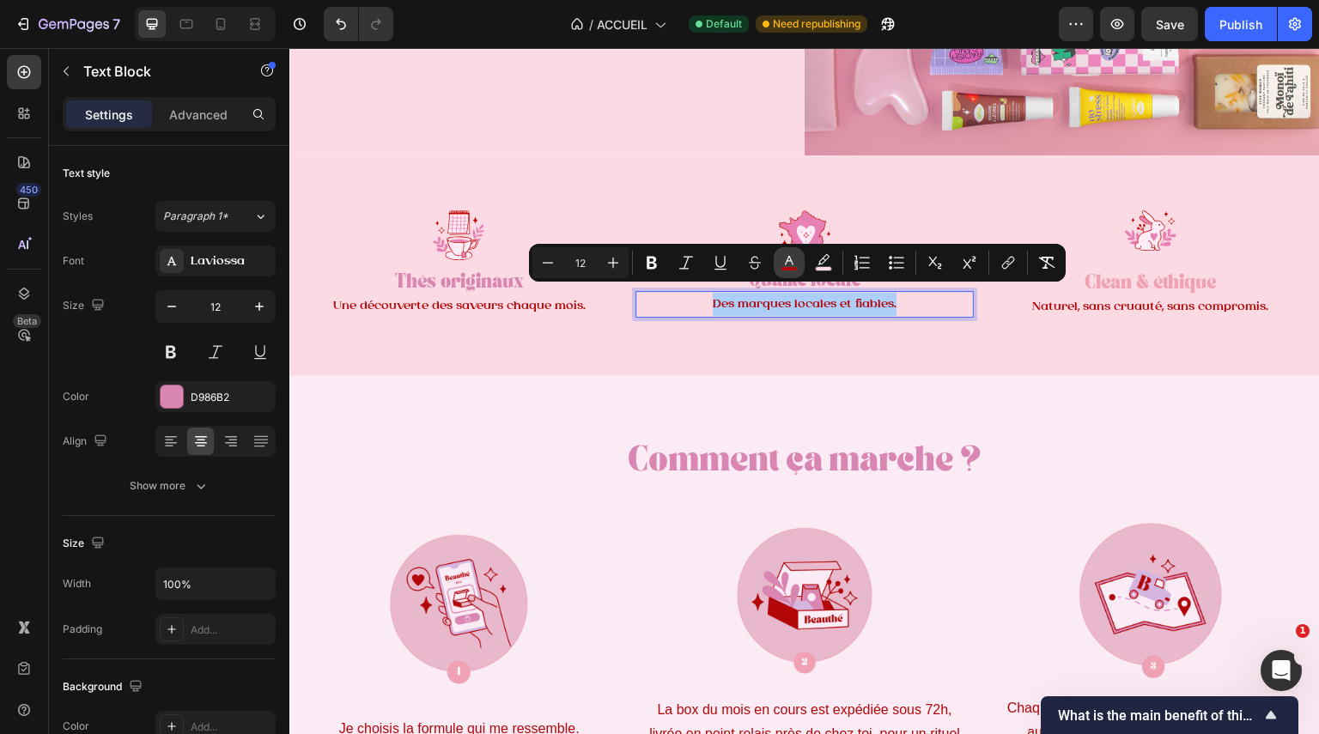
click at [788, 261] on icon "Editor contextual toolbar" at bounding box center [789, 260] width 9 height 9
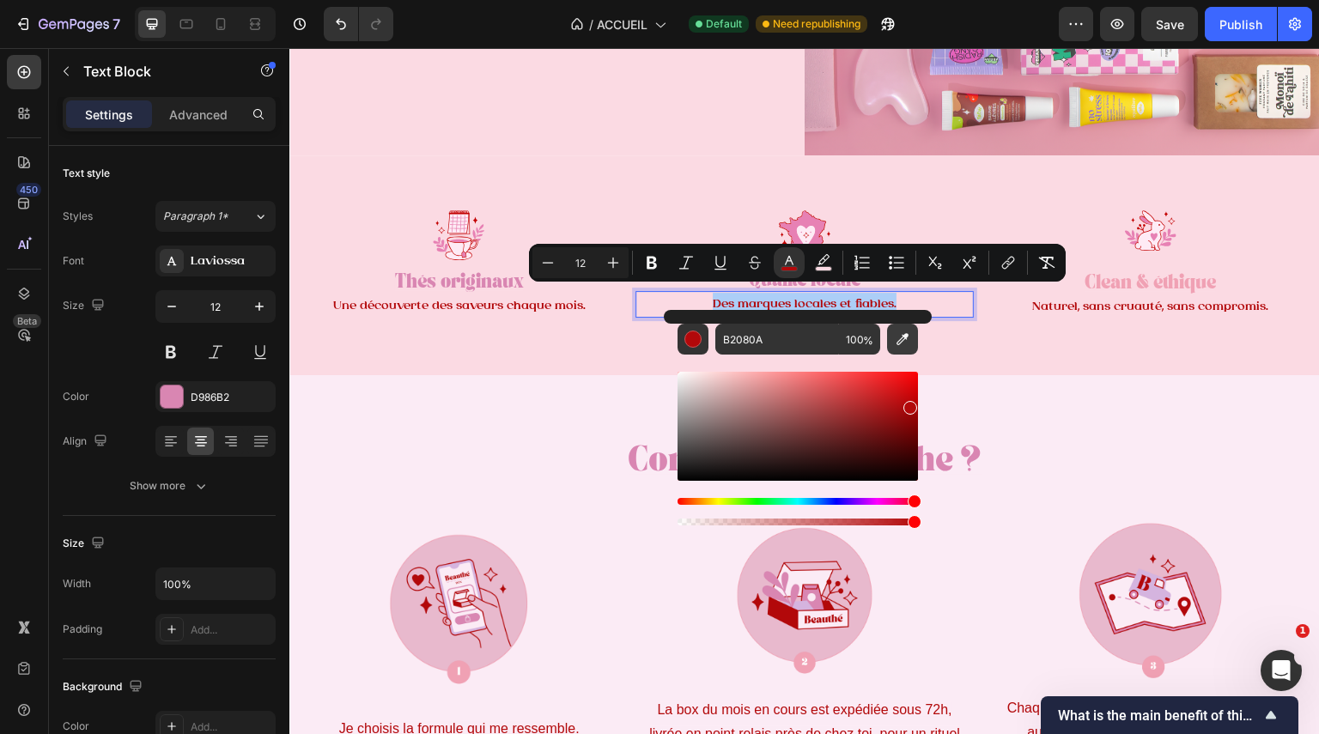
click at [895, 344] on icon "Editor contextual toolbar" at bounding box center [902, 339] width 17 height 17
type input "D986B2"
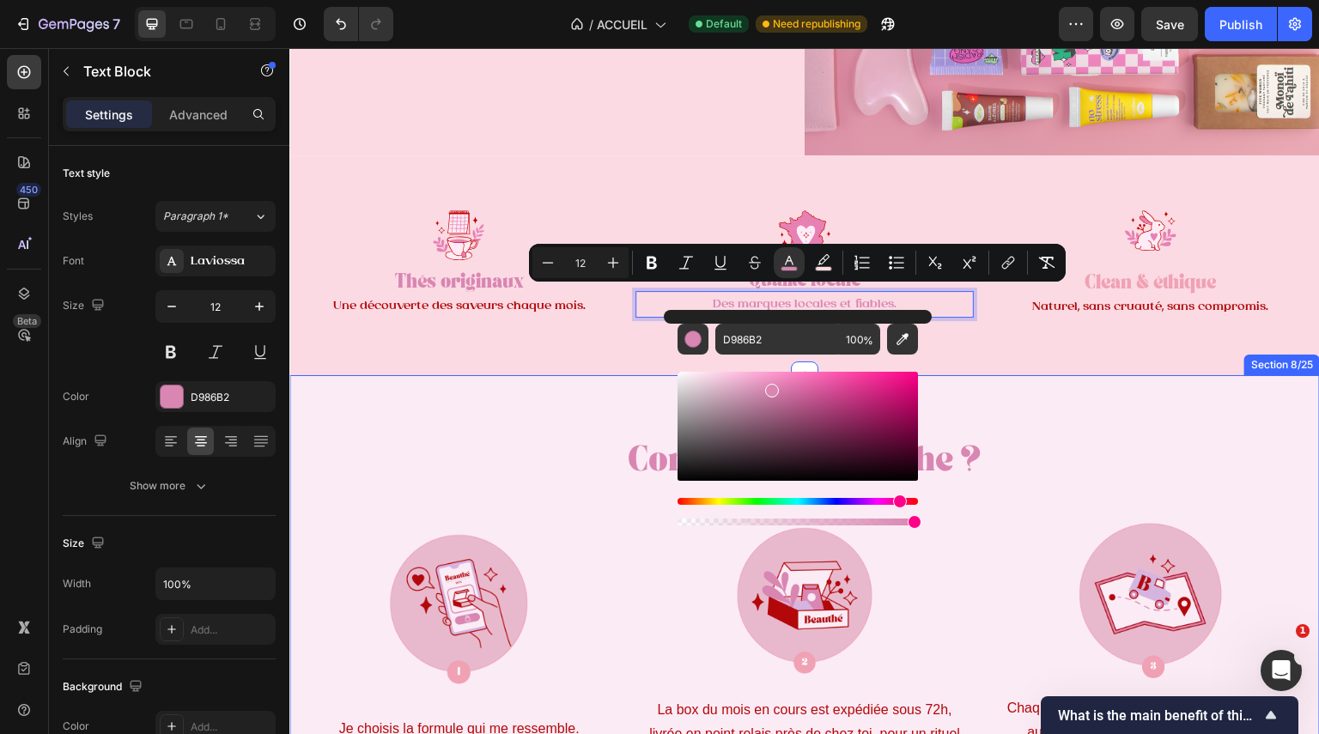
click at [1048, 384] on div "Comment ça marche ? Heading Image Je choisis la formule qui me ressemble. Text …" at bounding box center [804, 643] width 1031 height 537
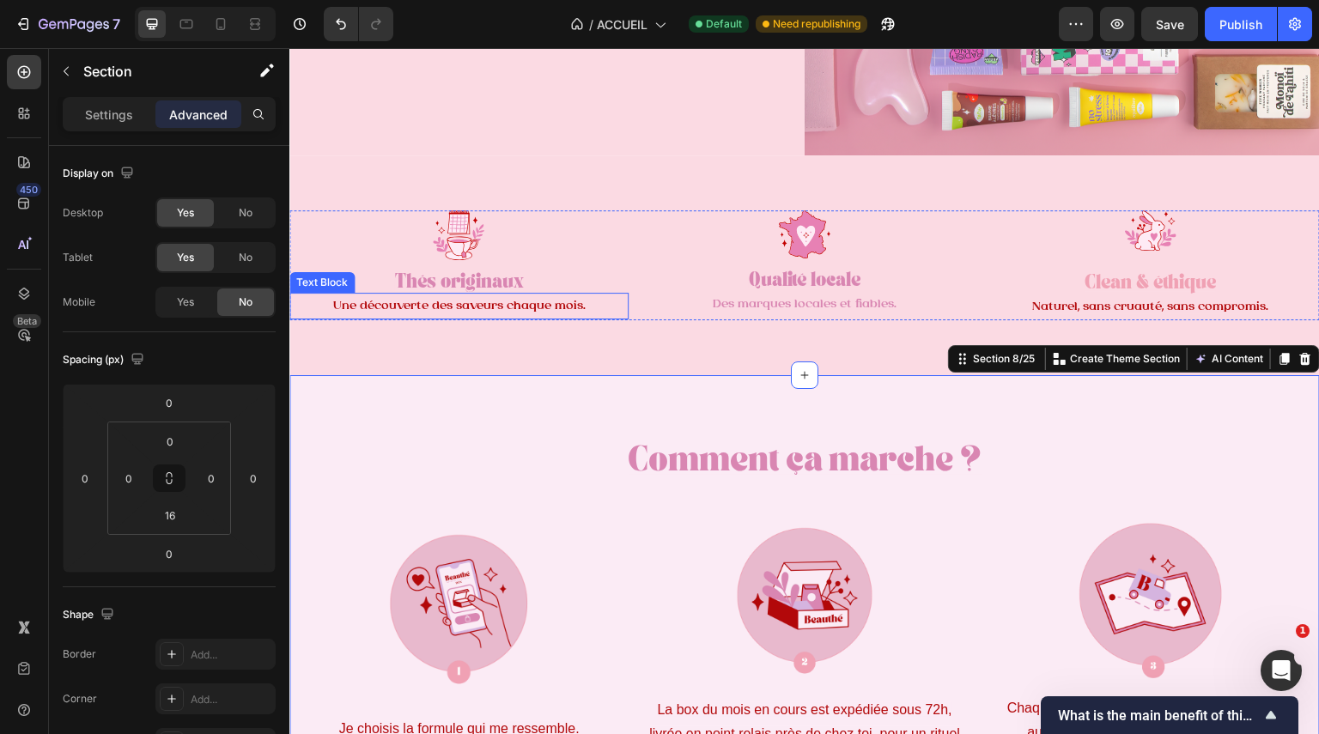
click at [489, 300] on span "Une découverte des saveurs chaque mois." at bounding box center [458, 306] width 253 height 13
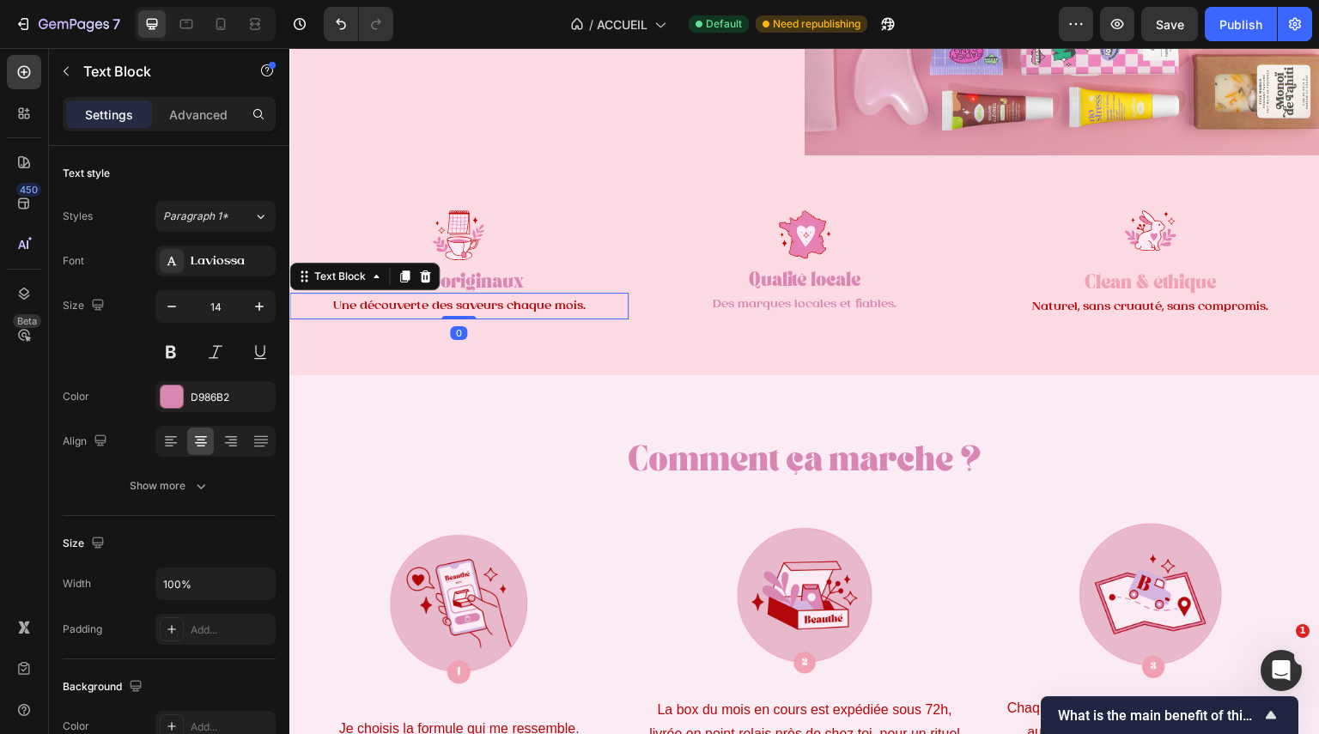
click at [489, 300] on span "Une découverte des saveurs chaque mois." at bounding box center [458, 306] width 253 height 13
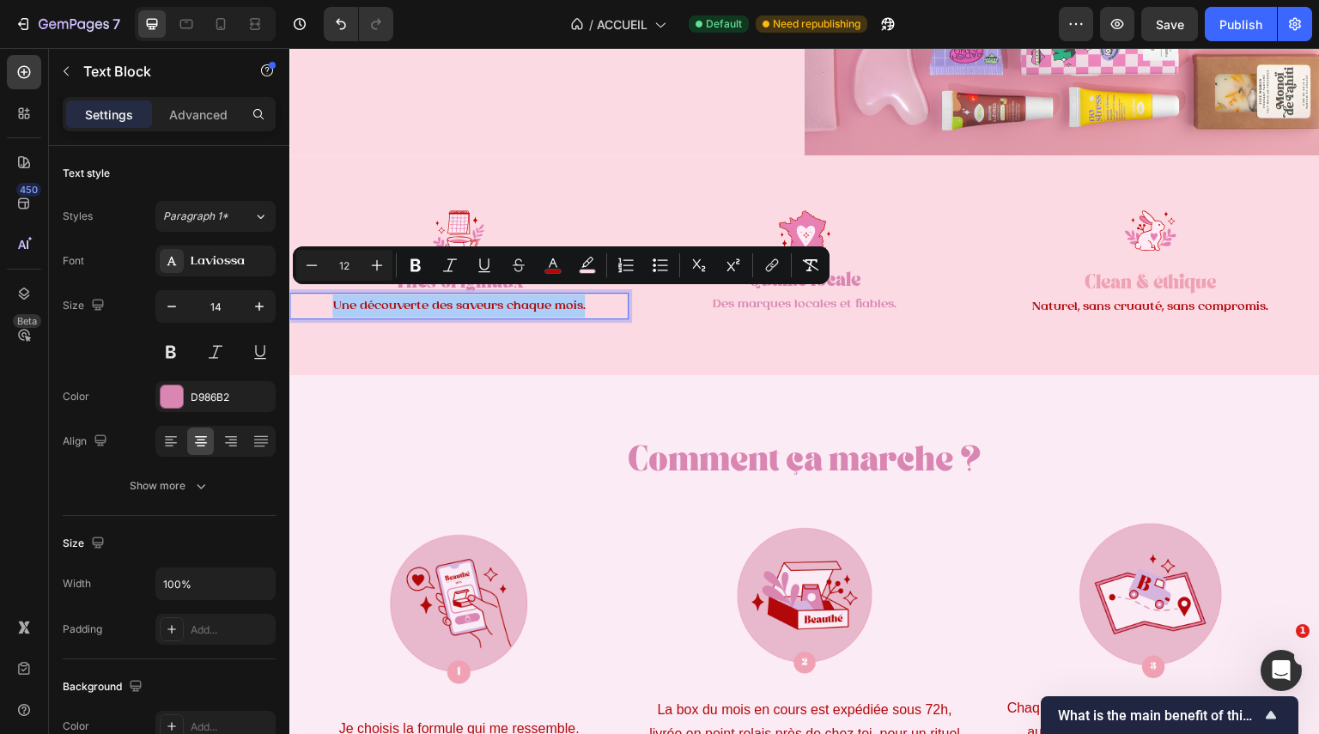
click at [570, 264] on div "Minus 12 Plus Bold Italic Underline Strikethrough color color Numbered List Bul…" at bounding box center [561, 265] width 530 height 31
click at [581, 265] on icon "Editor contextual toolbar" at bounding box center [587, 265] width 17 height 17
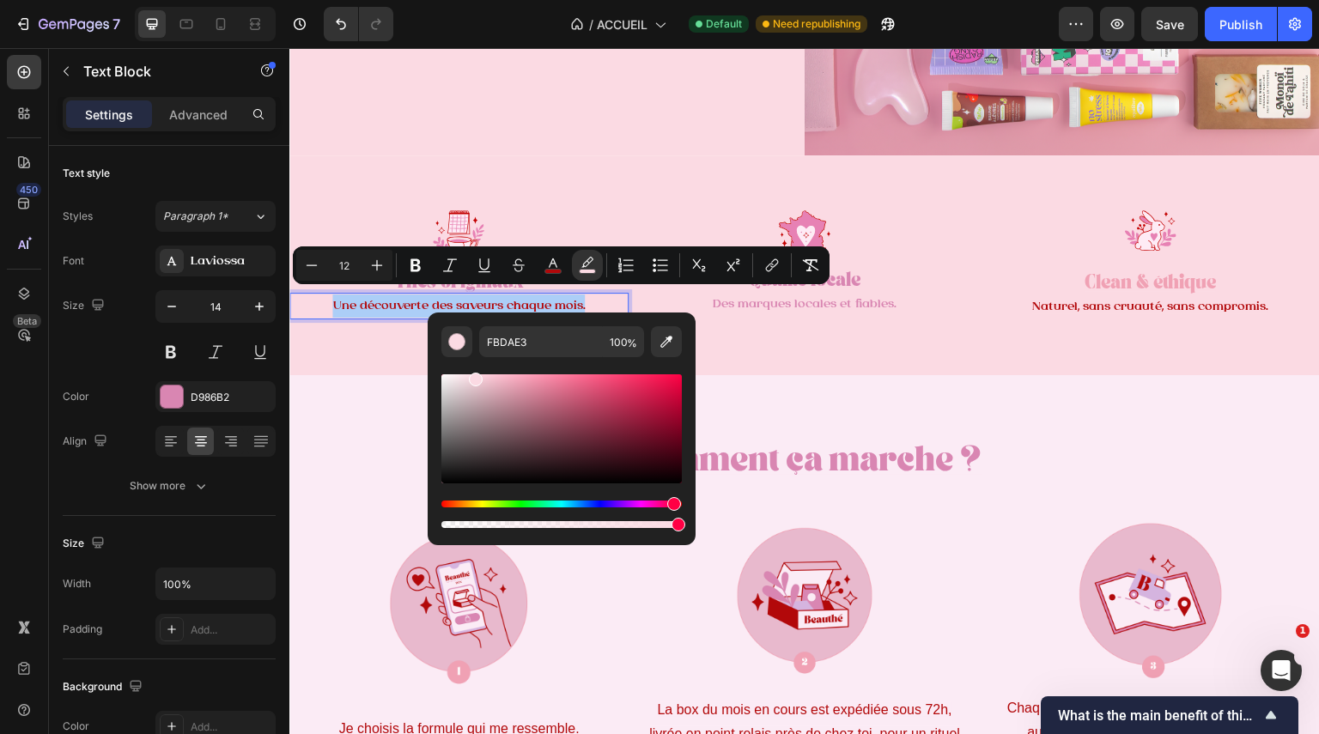
click at [678, 363] on div "Editor contextual toolbar" at bounding box center [561, 444] width 240 height 174
click at [663, 338] on icon "Editor contextual toolbar" at bounding box center [666, 341] width 17 height 17
type input "E9A0B3"
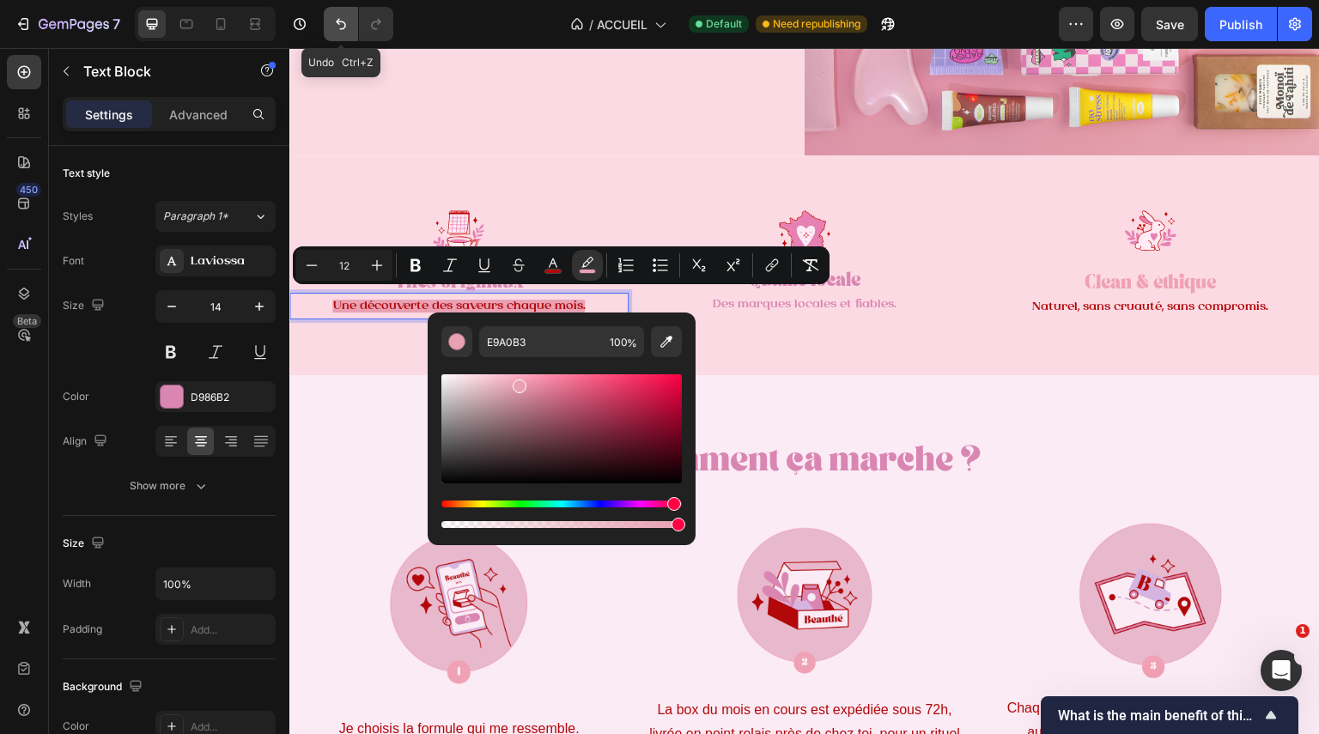
click at [343, 19] on icon "Undo/Redo" at bounding box center [340, 23] width 17 height 17
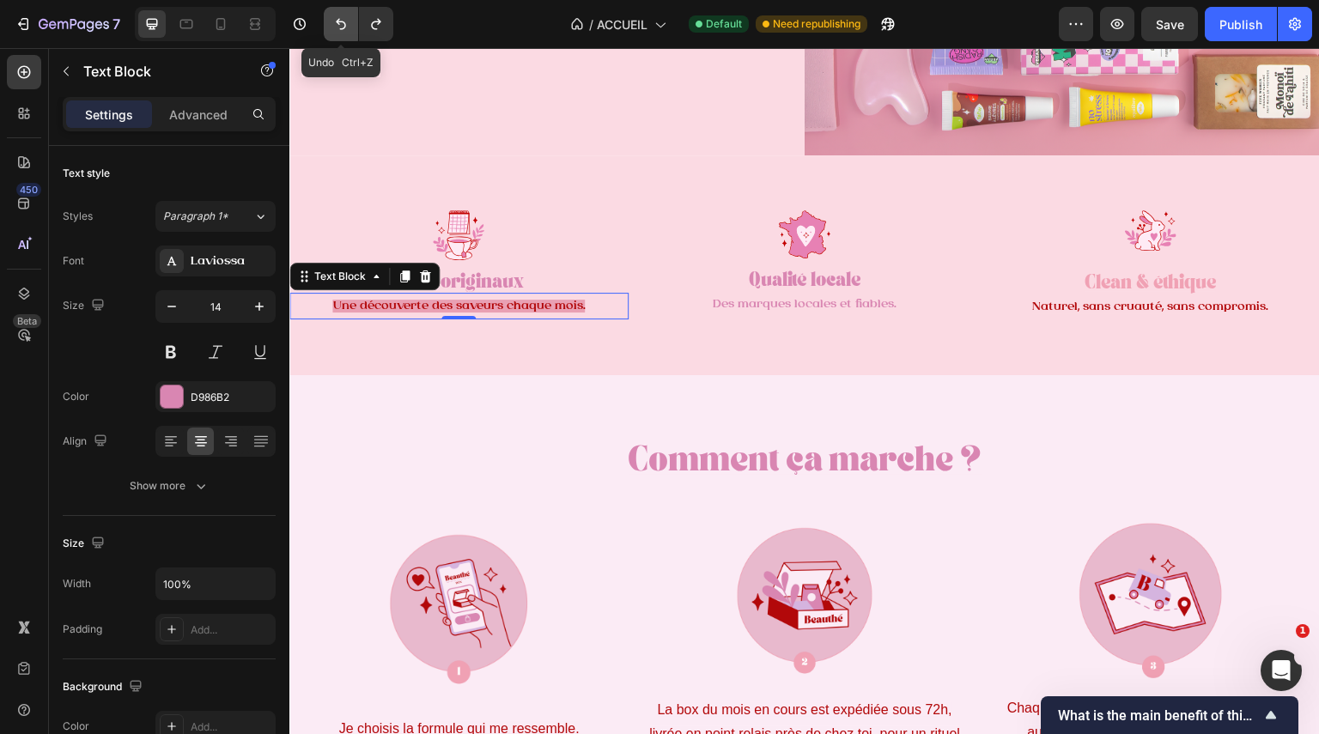
click at [343, 19] on icon "Undo/Redo" at bounding box center [340, 23] width 17 height 17
click at [370, 22] on icon "Undo/Redo" at bounding box center [376, 23] width 17 height 17
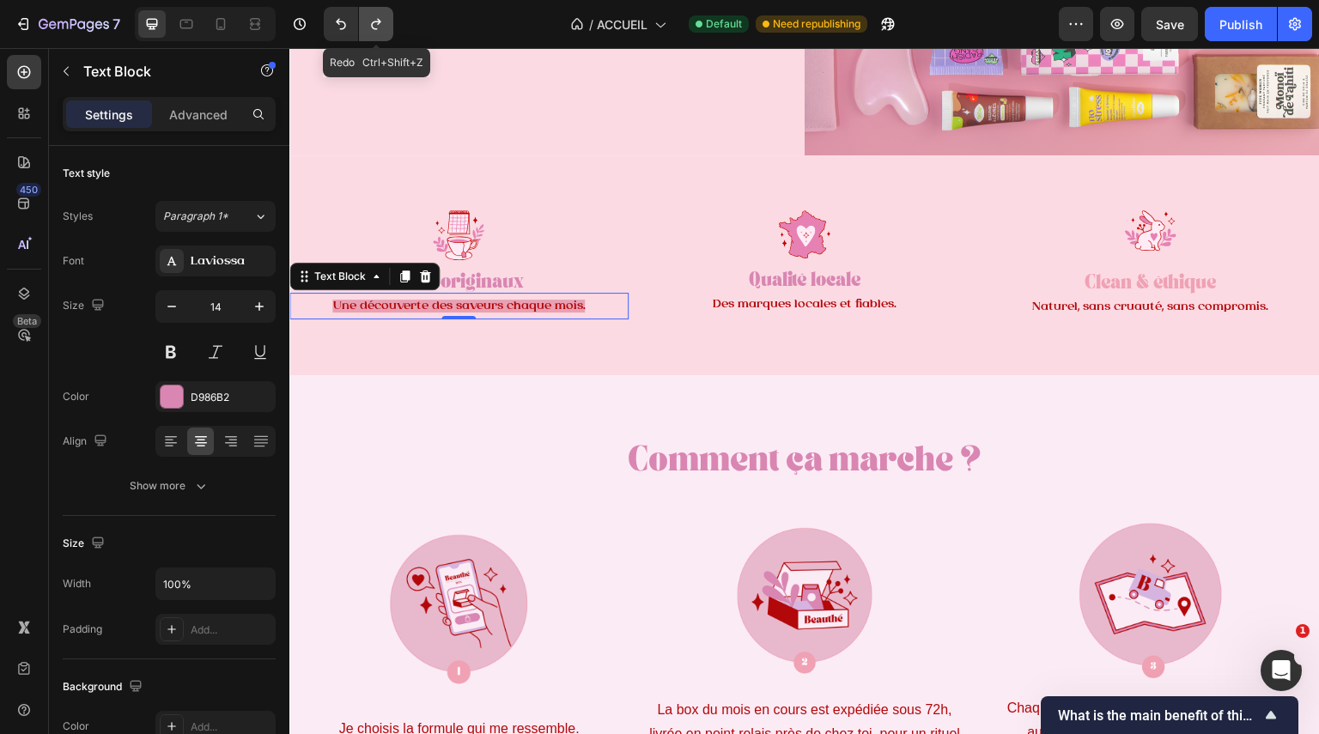
click at [370, 22] on icon "Undo/Redo" at bounding box center [376, 23] width 17 height 17
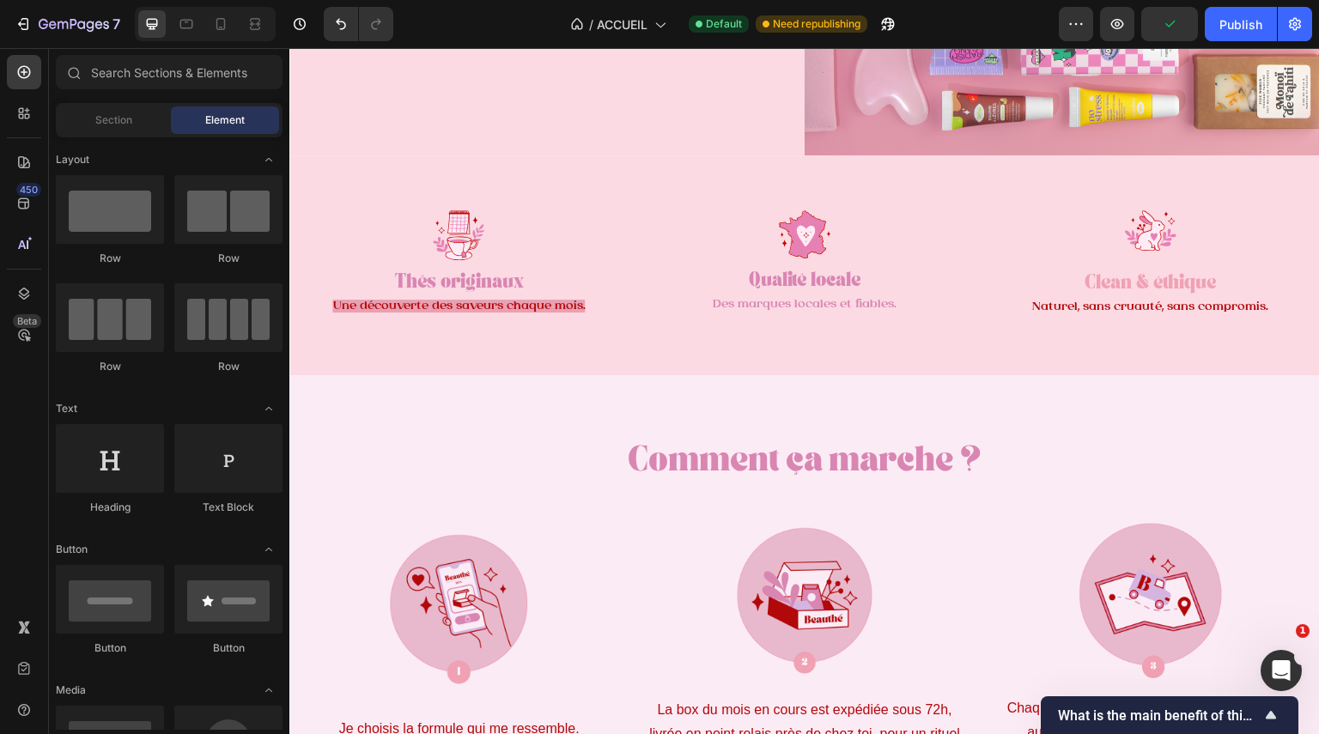
click at [541, 307] on p "Une découverte des saveurs chaque mois." at bounding box center [459, 306] width 336 height 23
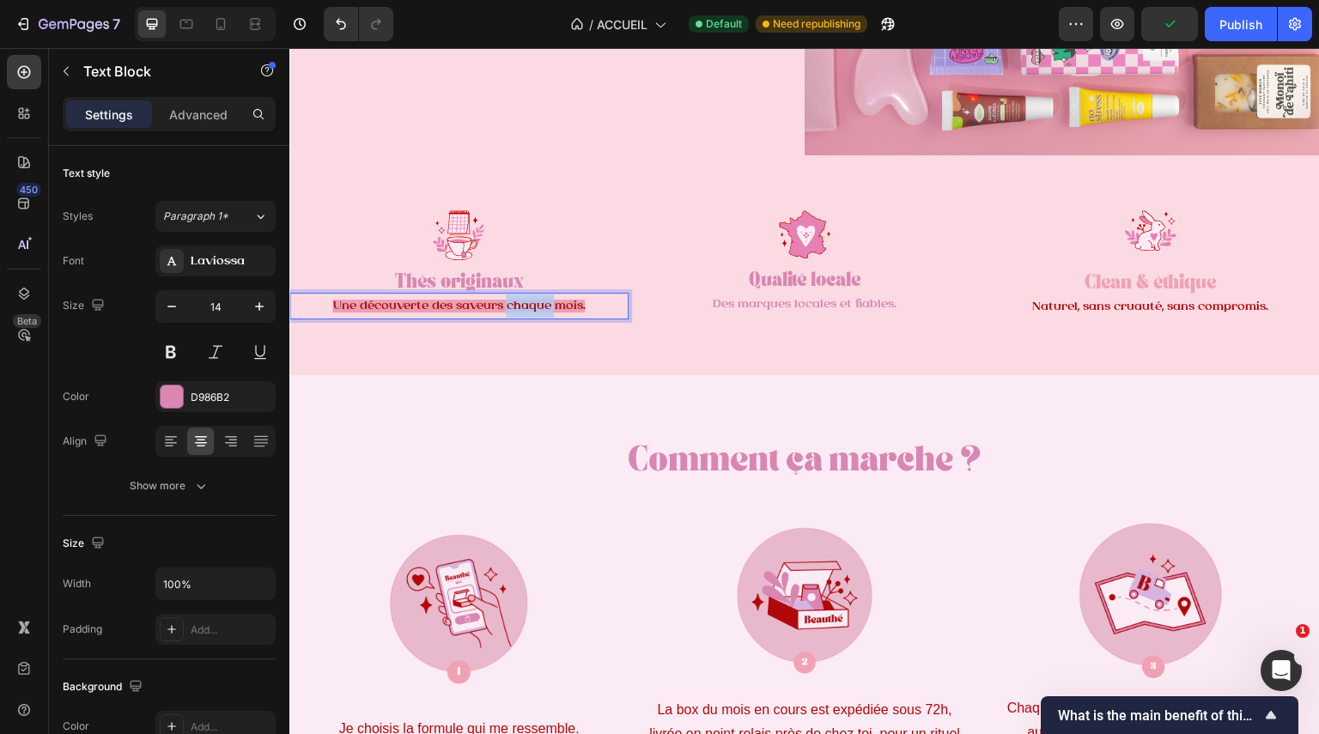
click at [526, 295] on p "Une découverte des saveurs chaque mois." at bounding box center [459, 306] width 336 height 23
click at [514, 268] on div at bounding box center [514, 268] width 0 height 0
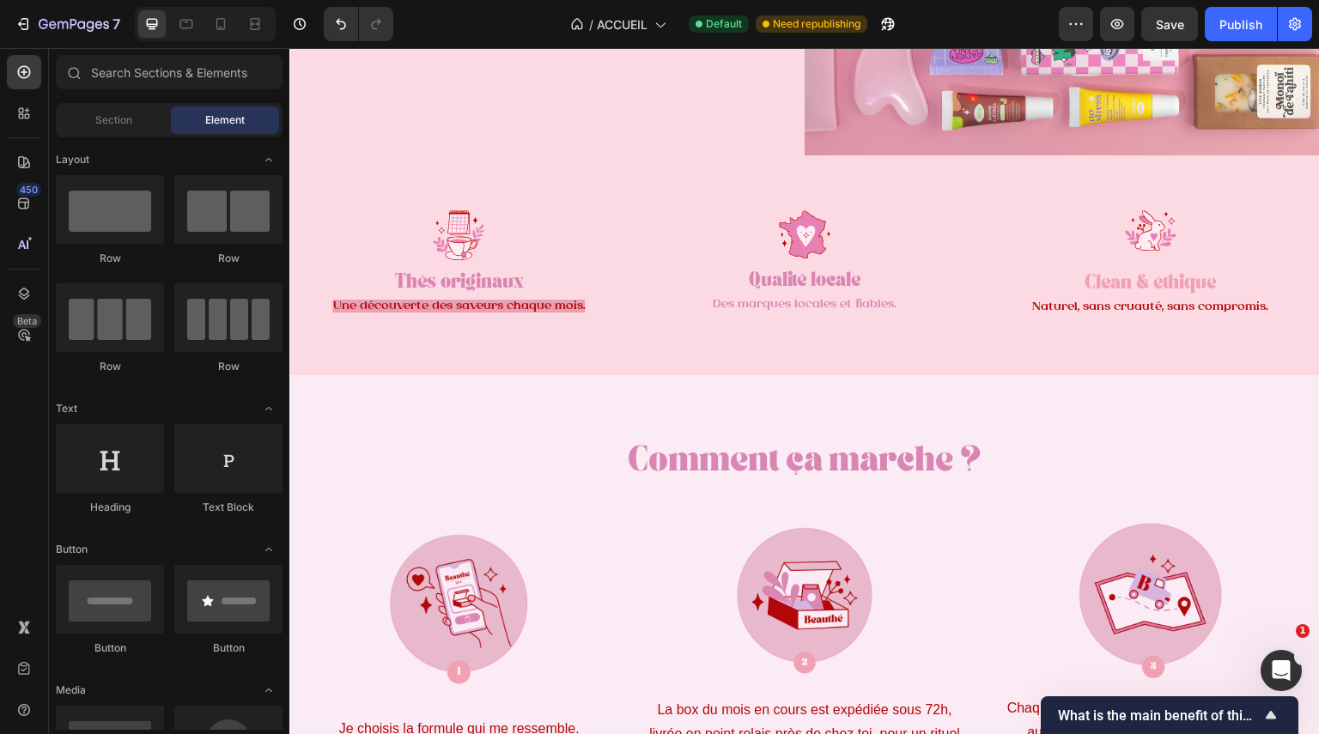
click at [526, 295] on p "Une découverte des saveurs chaque mois." at bounding box center [459, 306] width 336 height 23
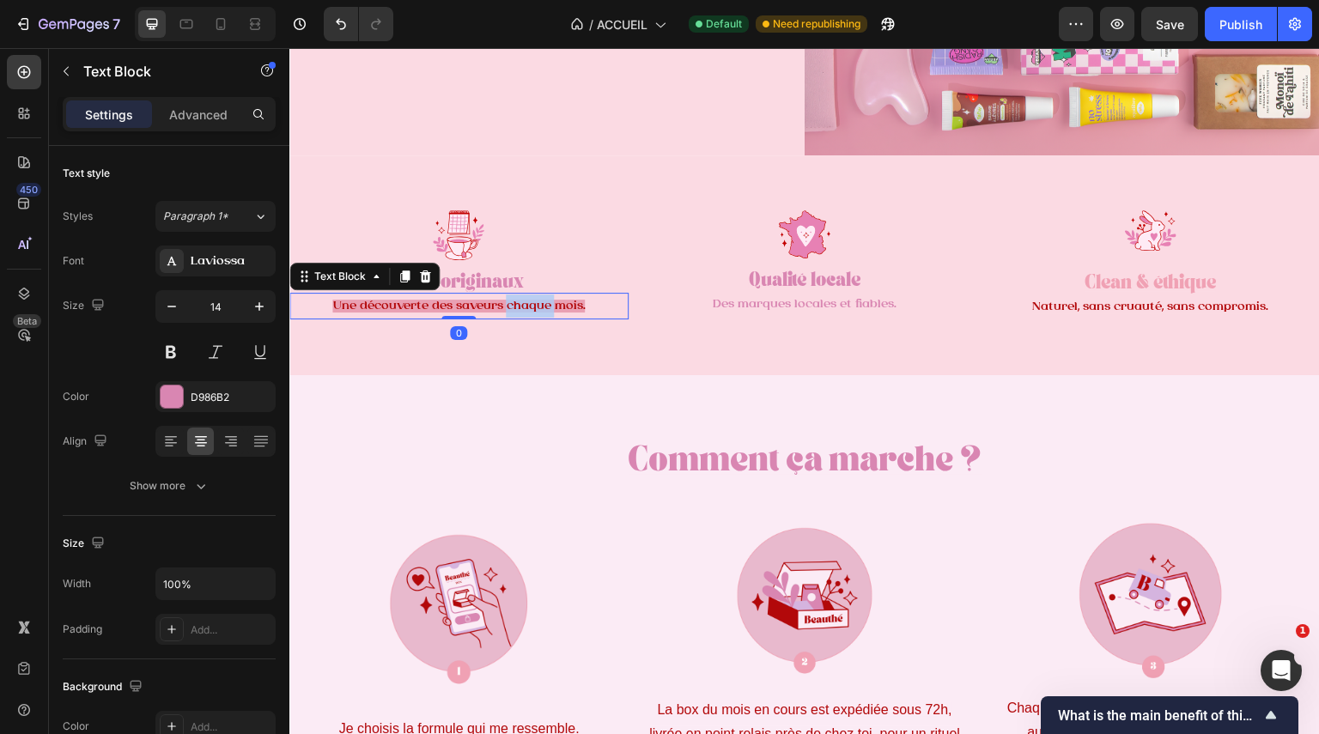
click at [540, 300] on span "Une découverte des saveurs chaque mois." at bounding box center [458, 306] width 253 height 13
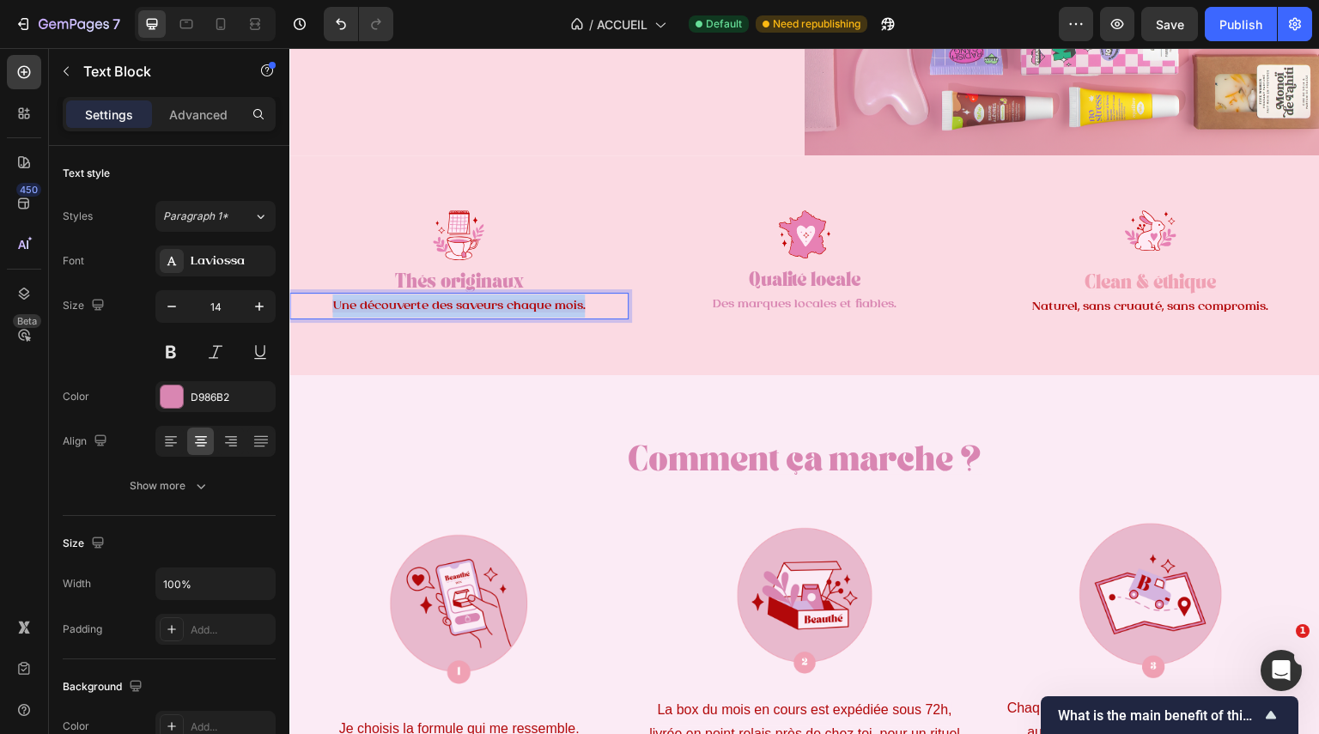
click at [540, 300] on span "Une découverte des saveurs chaque mois." at bounding box center [458, 306] width 253 height 13
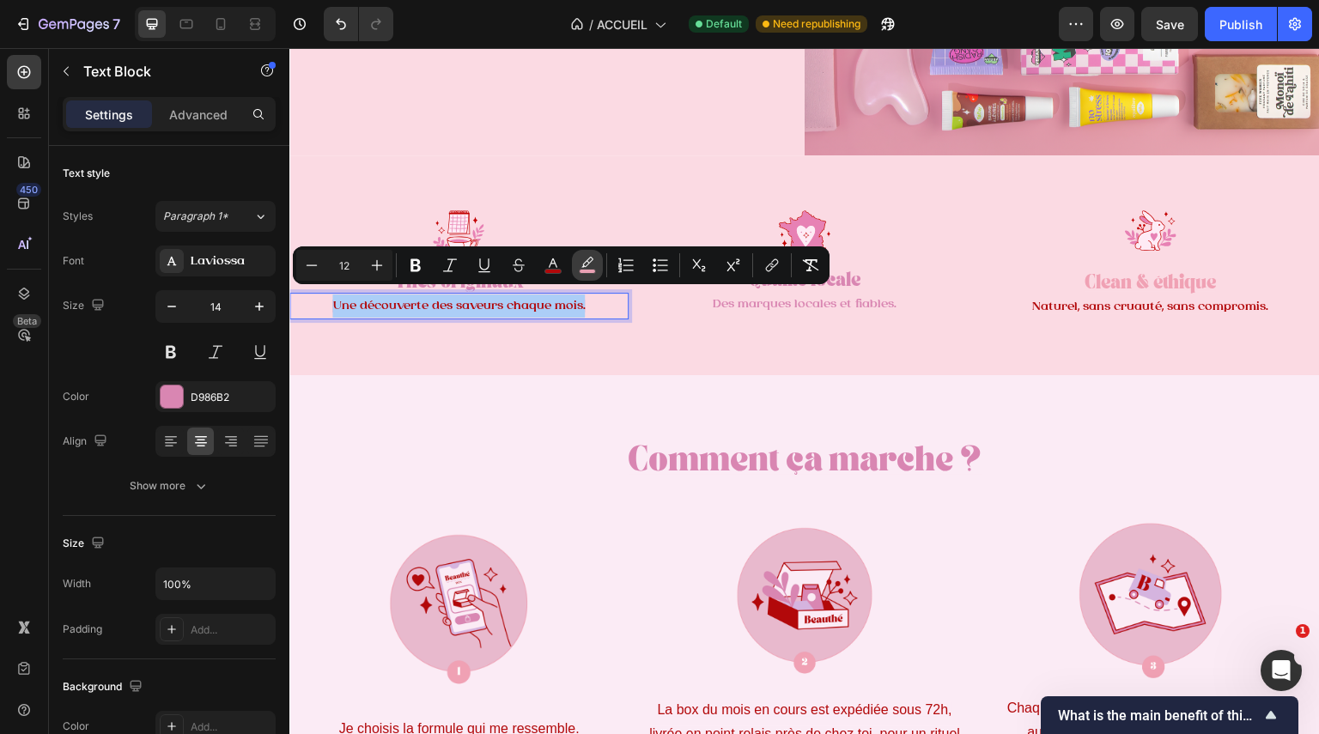
click at [587, 274] on button "color" at bounding box center [587, 265] width 31 height 31
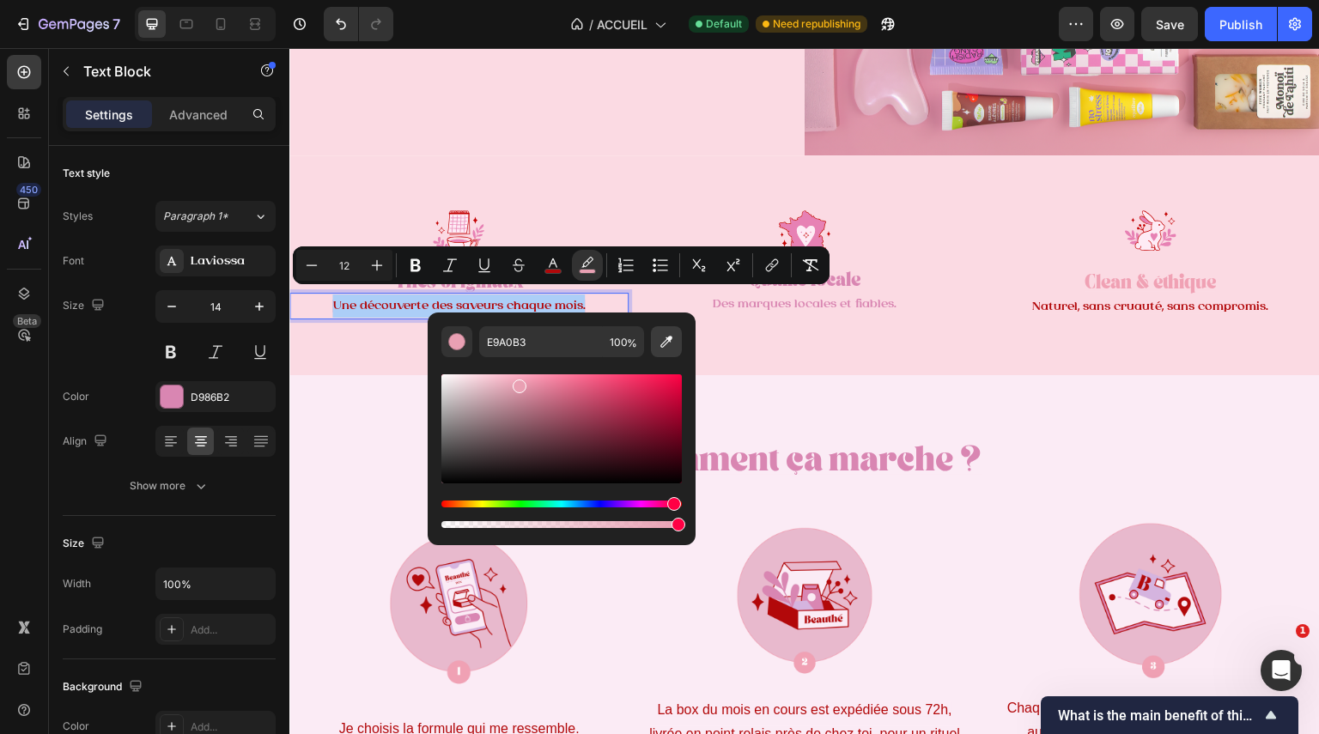
click at [671, 346] on icon "Editor contextual toolbar" at bounding box center [666, 341] width 17 height 17
type input "FBDAE3"
click at [560, 267] on icon "Editor contextual toolbar" at bounding box center [553, 265] width 17 height 17
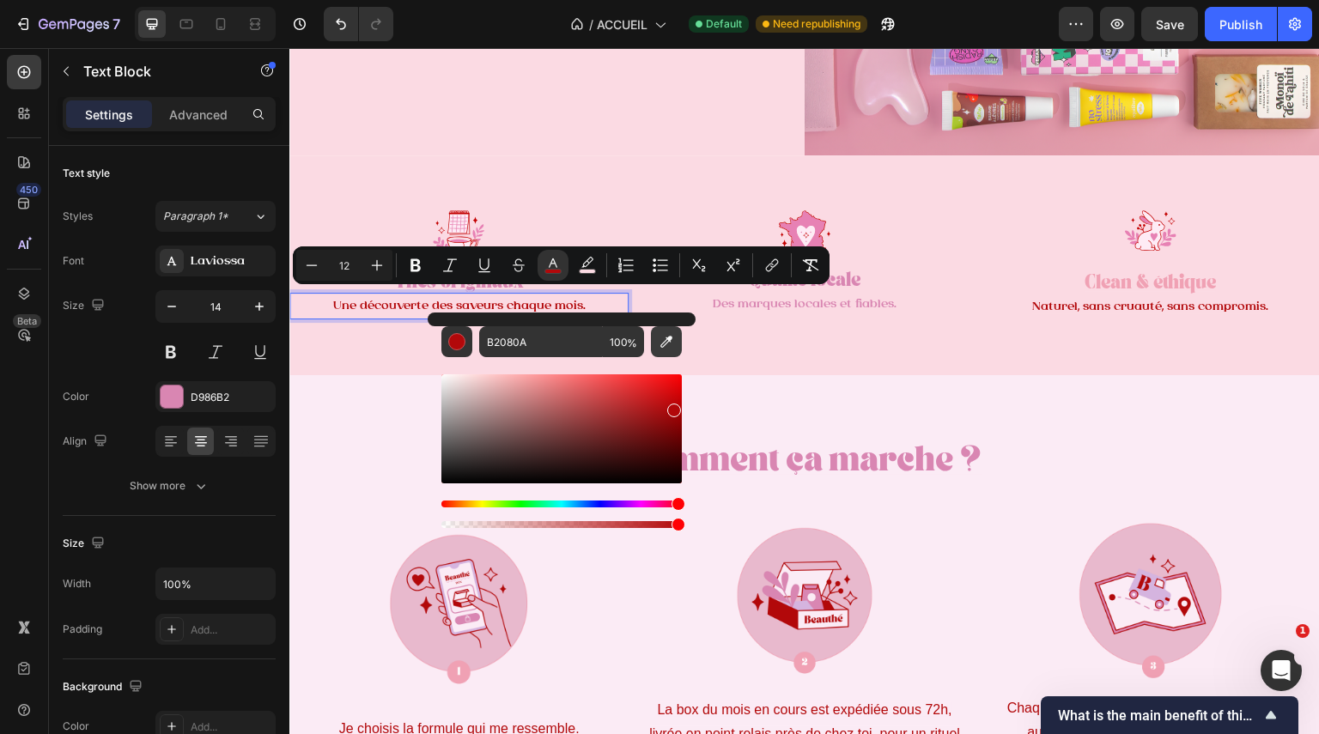
click at [674, 349] on icon "Editor contextual toolbar" at bounding box center [666, 341] width 17 height 17
type input "D986B2"
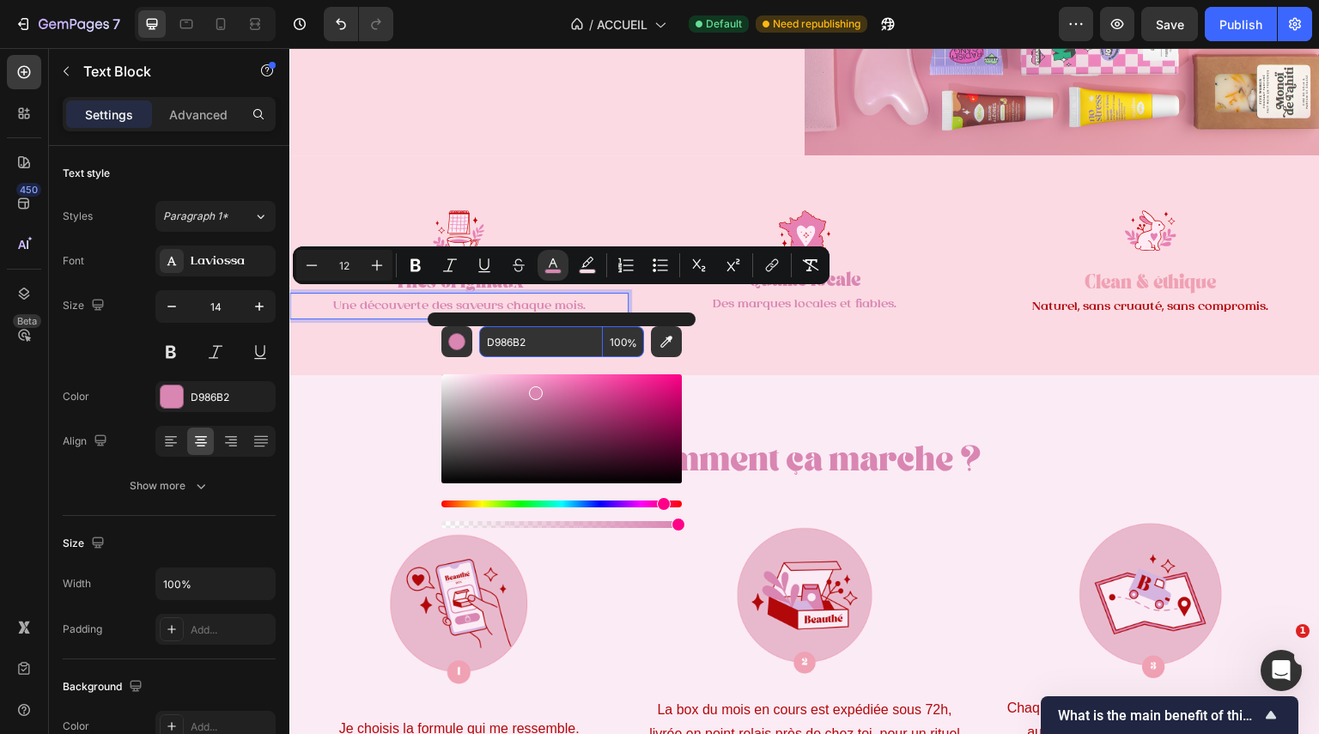
click at [553, 348] on input "D986B2" at bounding box center [541, 341] width 124 height 31
click at [752, 359] on div "Image Thés originaux Text Block Une découverte des saveurs chaque mois. Text Bl…" at bounding box center [804, 265] width 1031 height 220
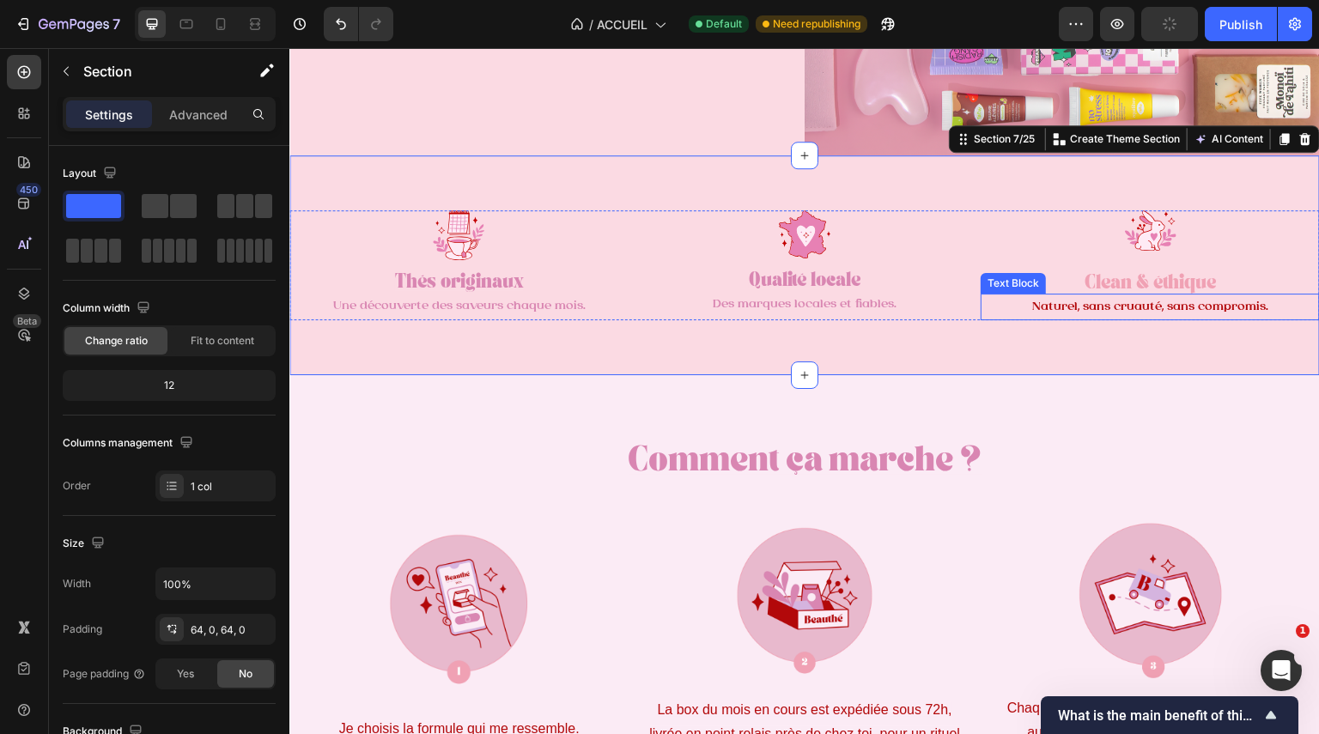
click at [1109, 307] on p "Naturel, sans cruauté, sans compromis." at bounding box center [1151, 306] width 336 height 23
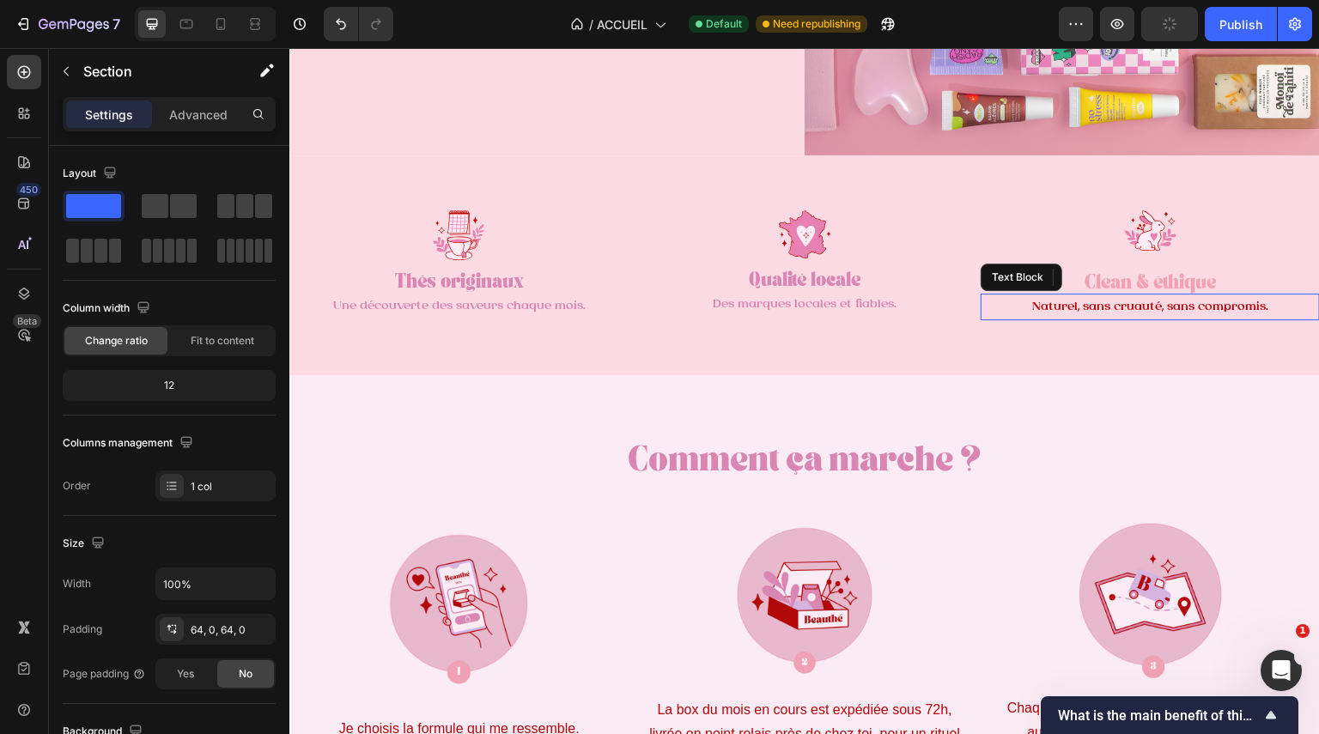
click at [1109, 307] on p "Naturel, sans cruauté, sans compromis." at bounding box center [1151, 306] width 336 height 23
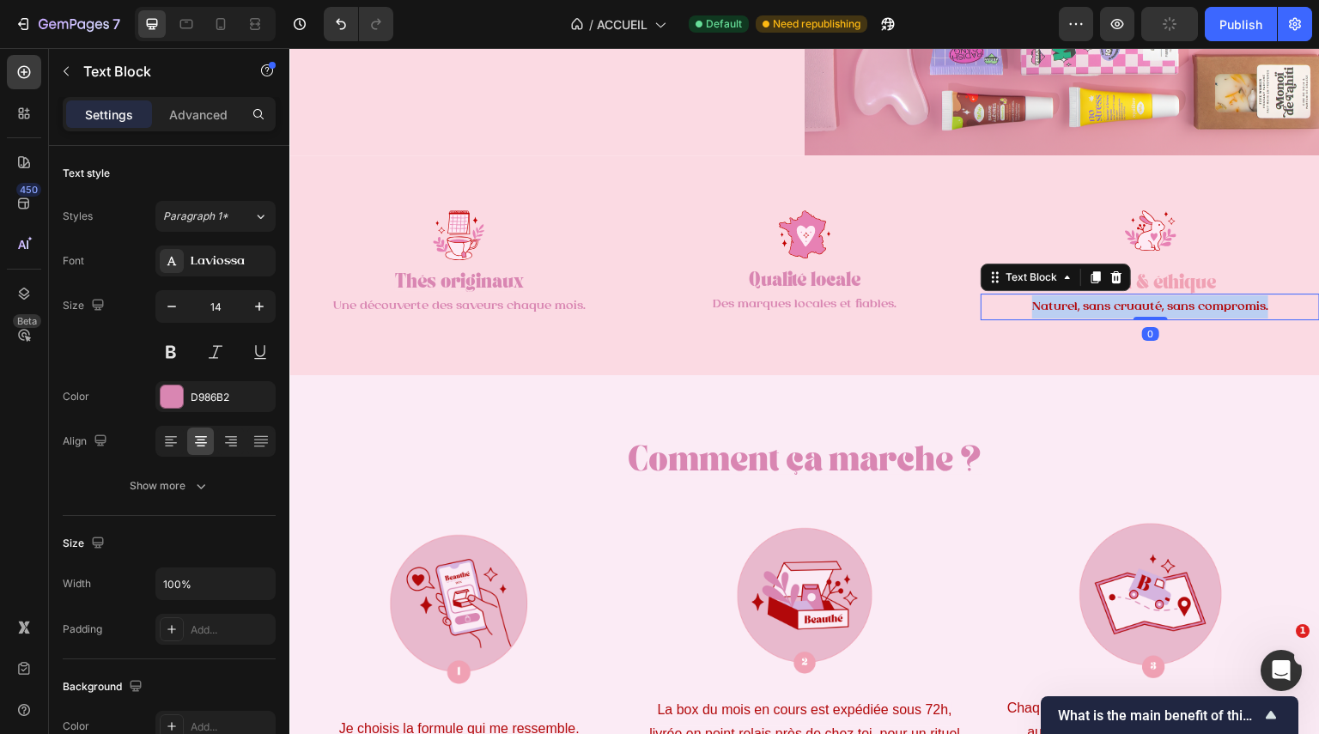
click at [1109, 307] on p "Naturel, sans cruauté, sans compromis." at bounding box center [1151, 306] width 336 height 23
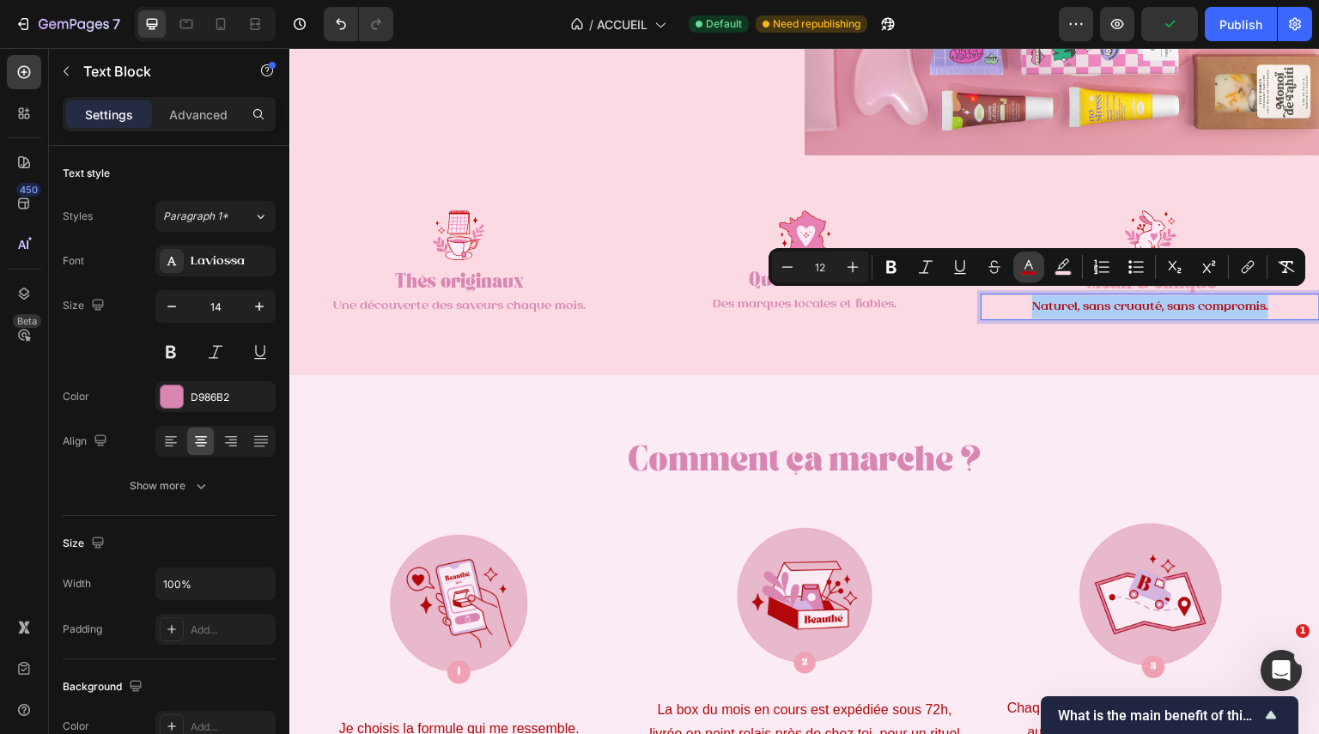
click at [1034, 267] on icon "Editor contextual toolbar" at bounding box center [1028, 267] width 17 height 17
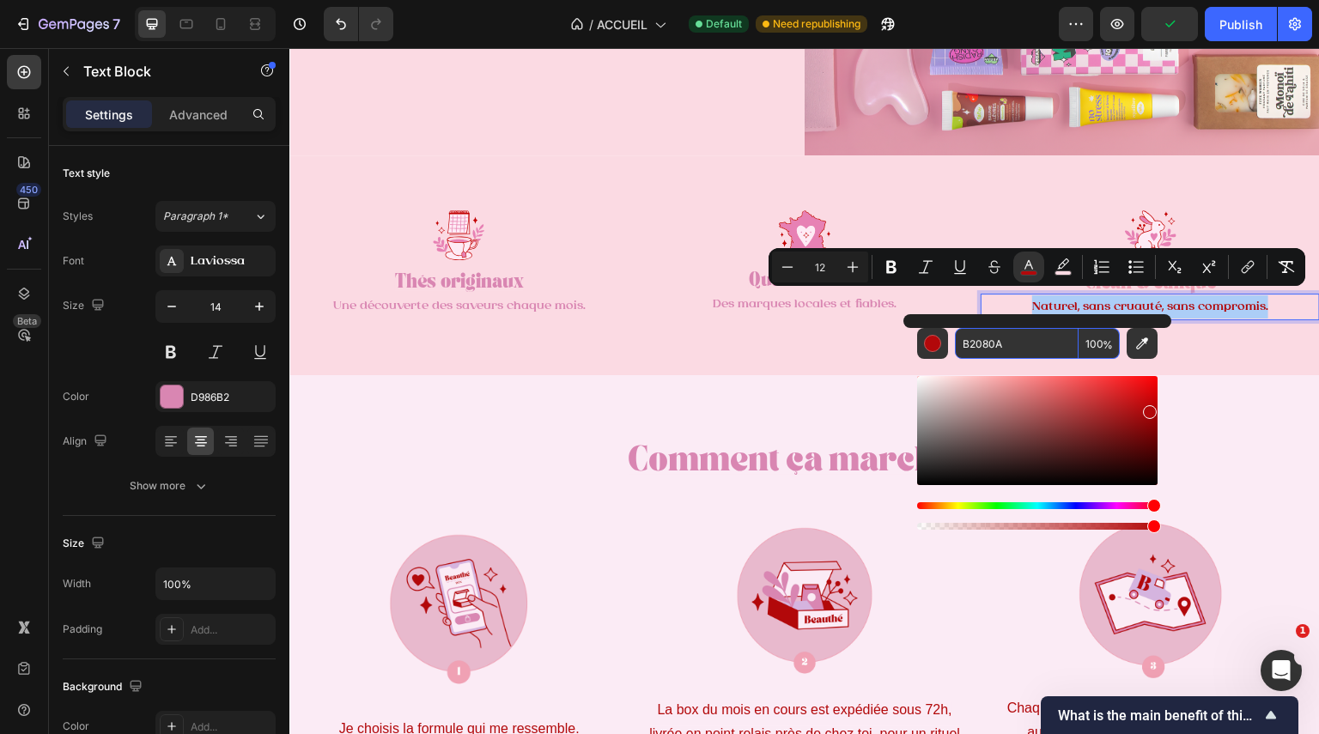
click at [999, 338] on input "B2080A" at bounding box center [1017, 343] width 124 height 31
paste input "D986B2"
type input "D986B2"
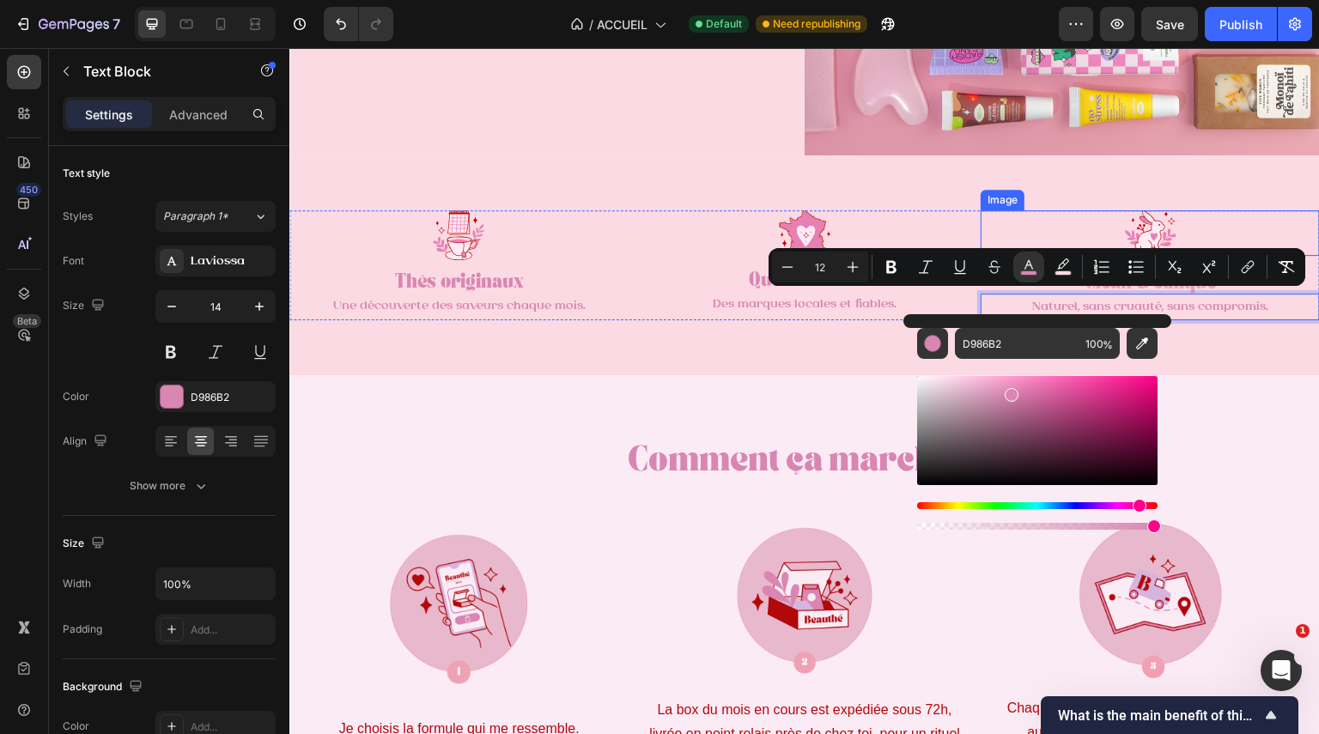
click at [967, 212] on div "Image Thés originaux Text Block Une découverte des saveurs chaque mois. Text Bl…" at bounding box center [804, 265] width 1031 height 110
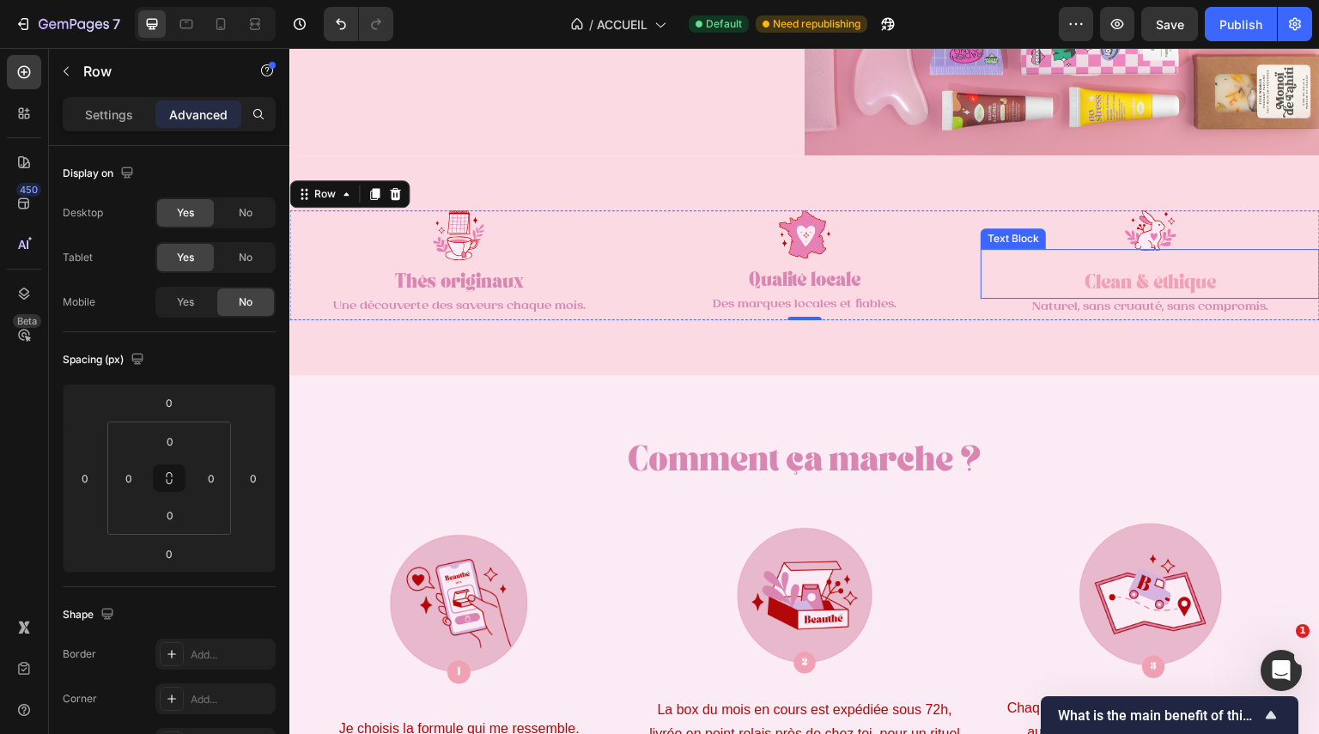
click at [1147, 279] on strong "Clean & éthique" at bounding box center [1150, 285] width 131 height 12
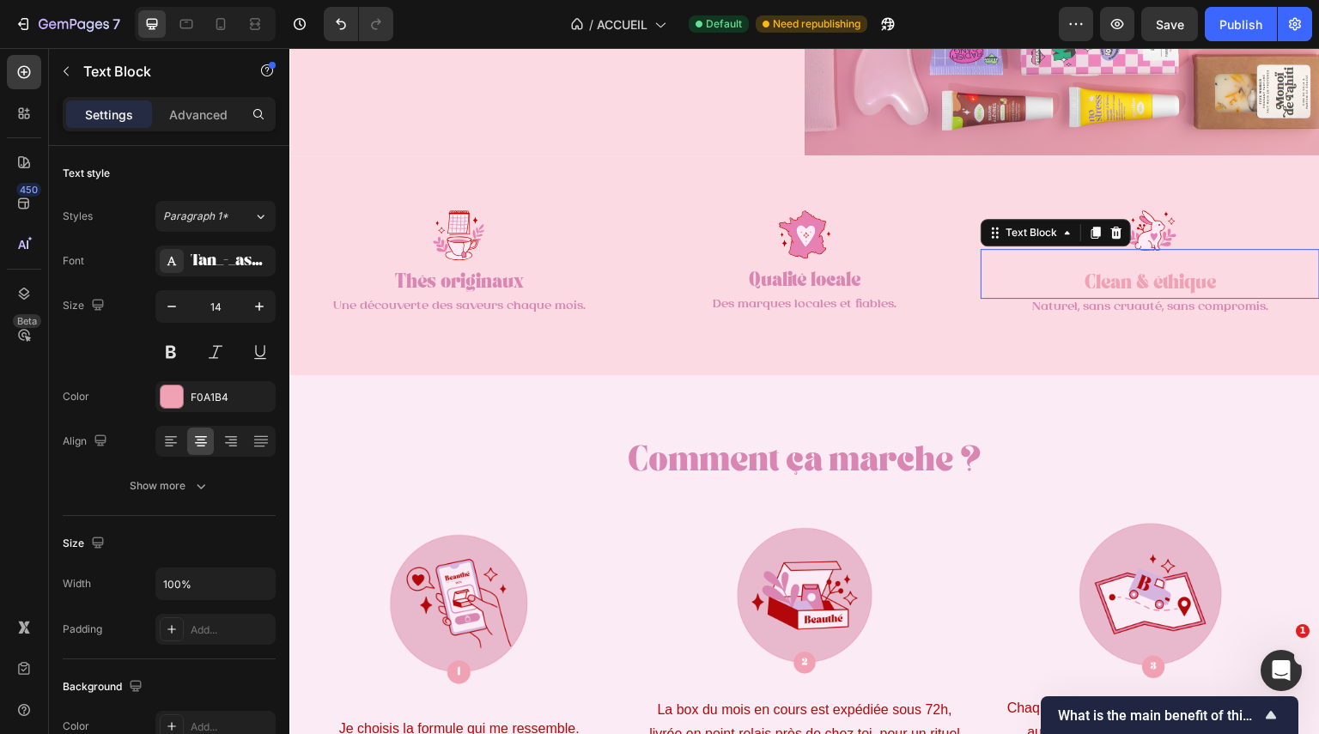
click at [1147, 279] on strong "Clean & éthique" at bounding box center [1150, 285] width 131 height 12
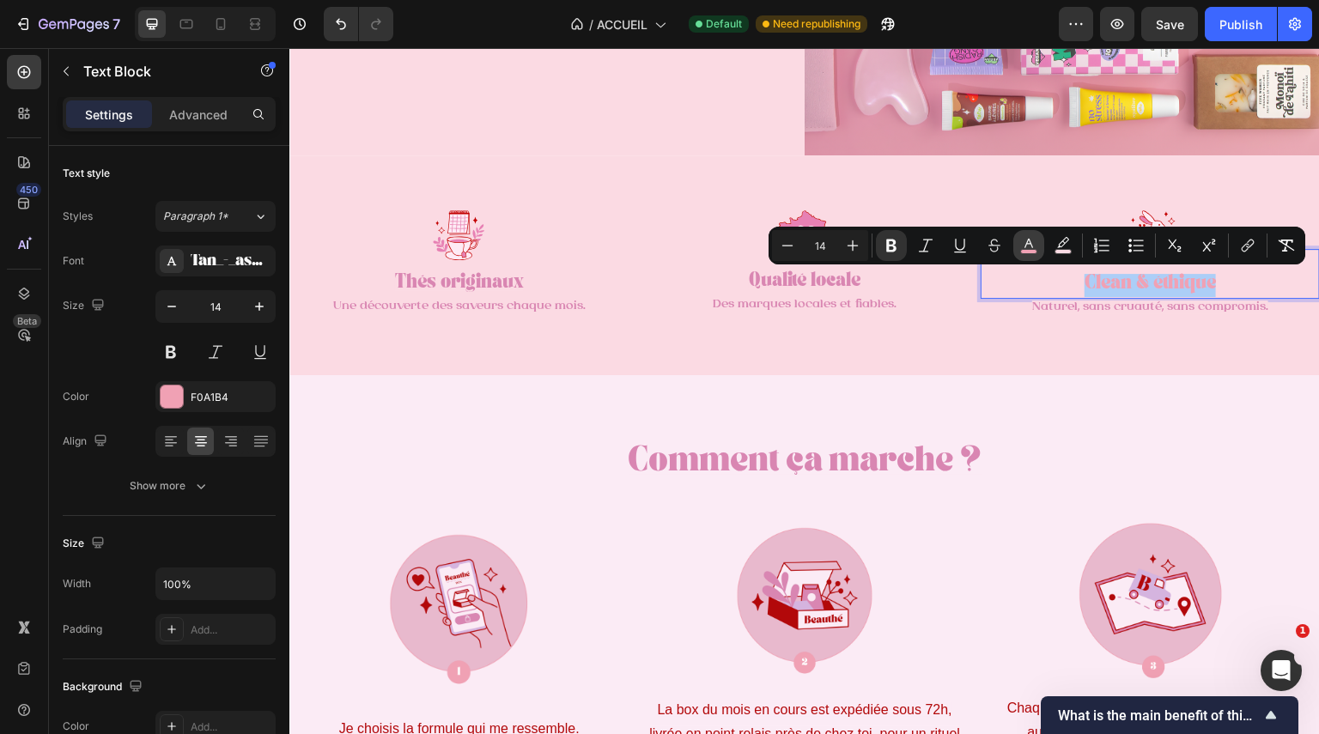
click at [1023, 250] on rect "Editor contextual toolbar" at bounding box center [1029, 252] width 16 height 4
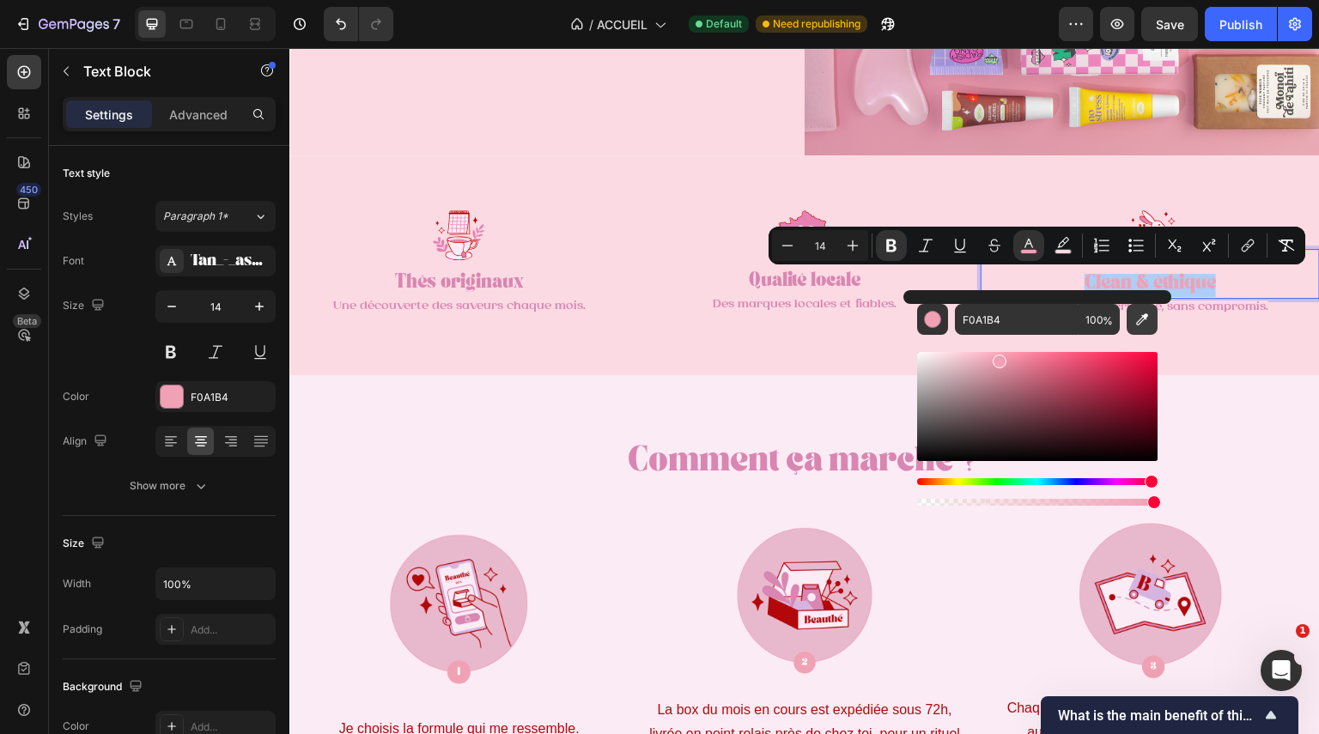
click at [1155, 319] on button "Editor contextual toolbar" at bounding box center [1142, 319] width 31 height 31
type input "D986B2"
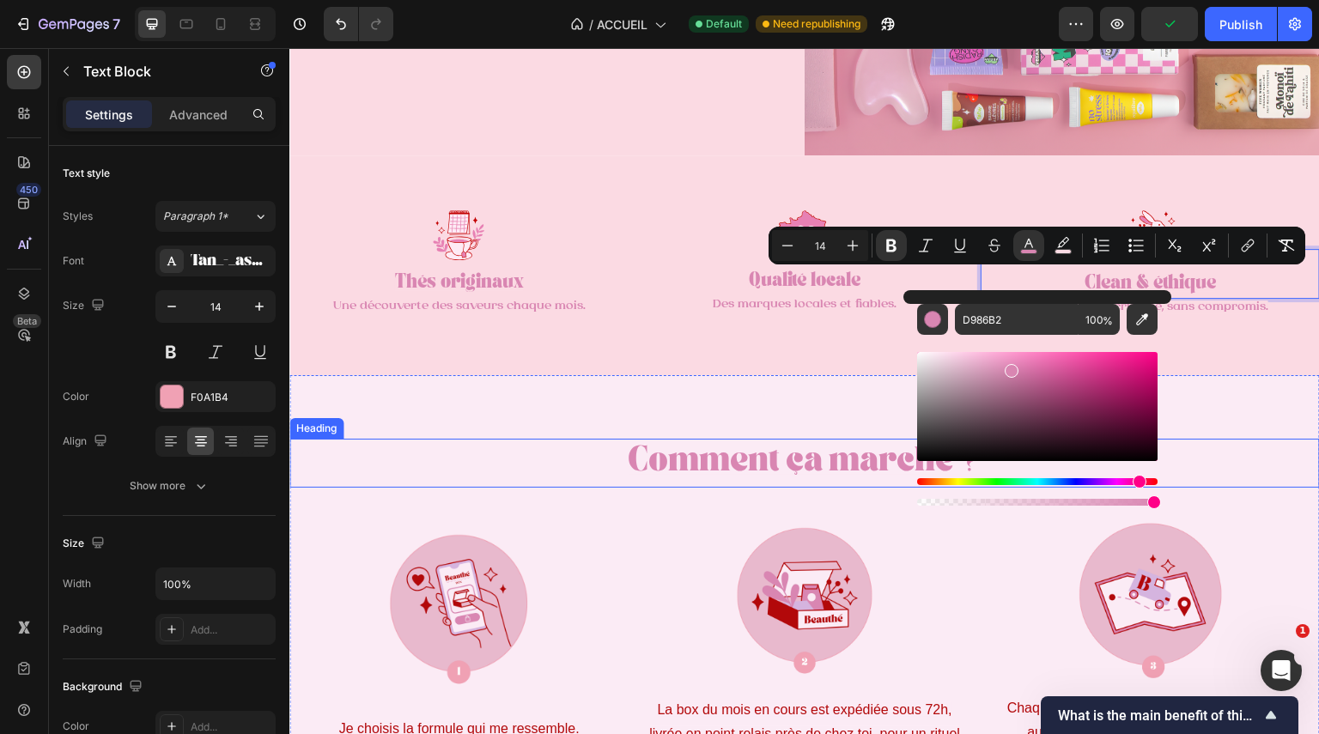
click at [860, 453] on span "Comment ça marche ?" at bounding box center [805, 464] width 355 height 22
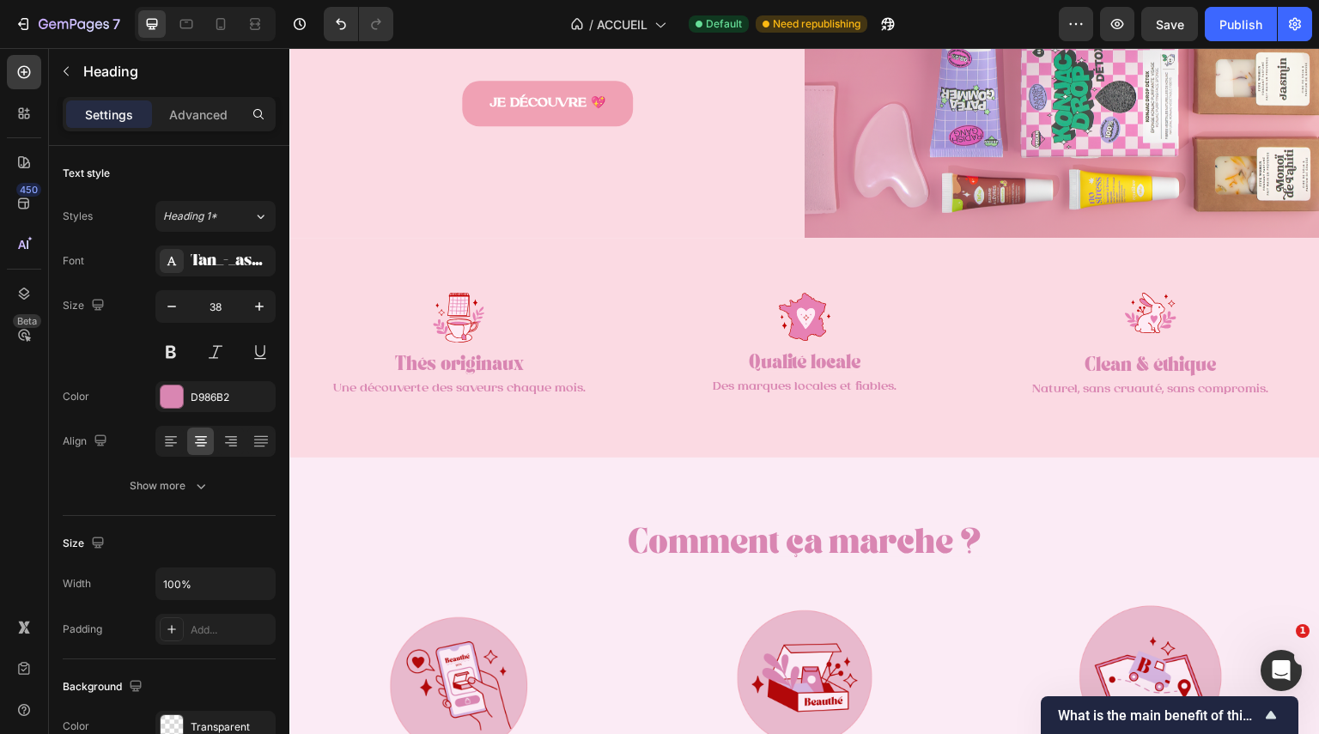
scroll to position [465, 0]
click at [827, 541] on span "Comment ça marche ?" at bounding box center [805, 545] width 355 height 22
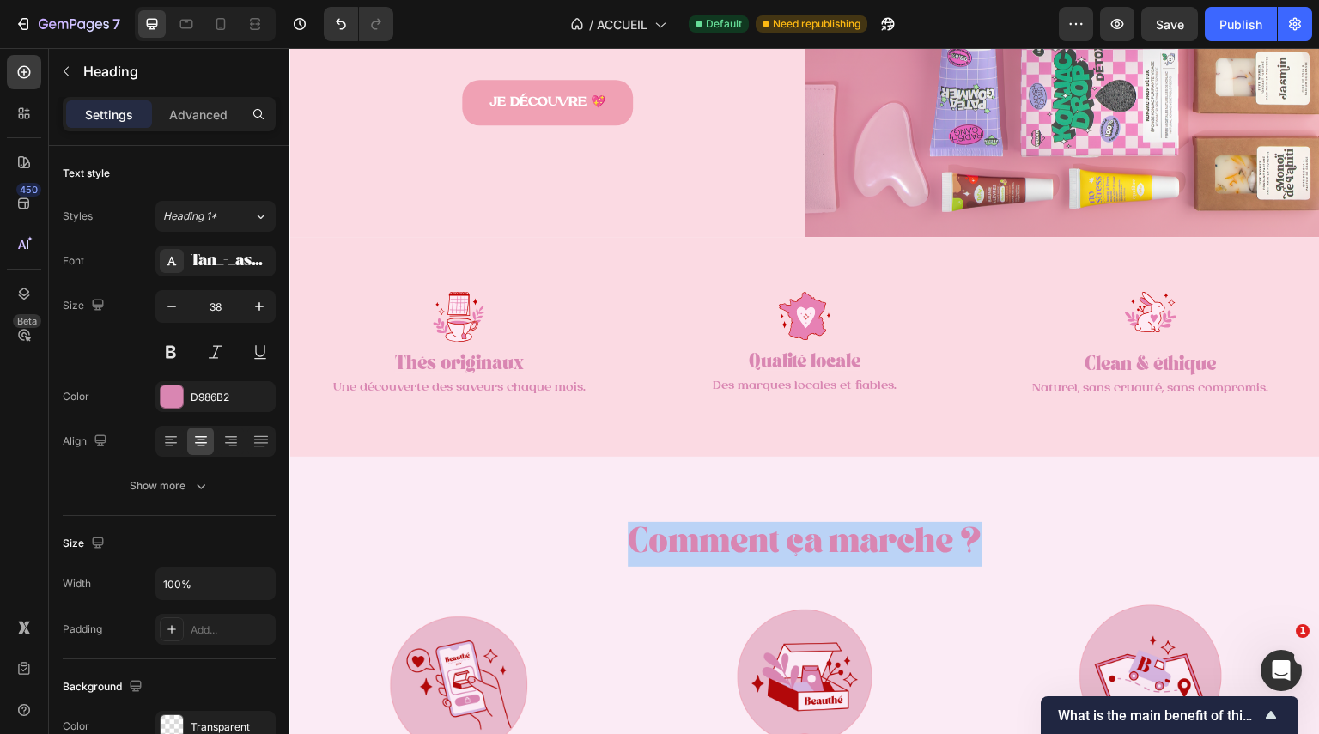
click at [827, 541] on span "Comment ça marche ?" at bounding box center [805, 545] width 355 height 22
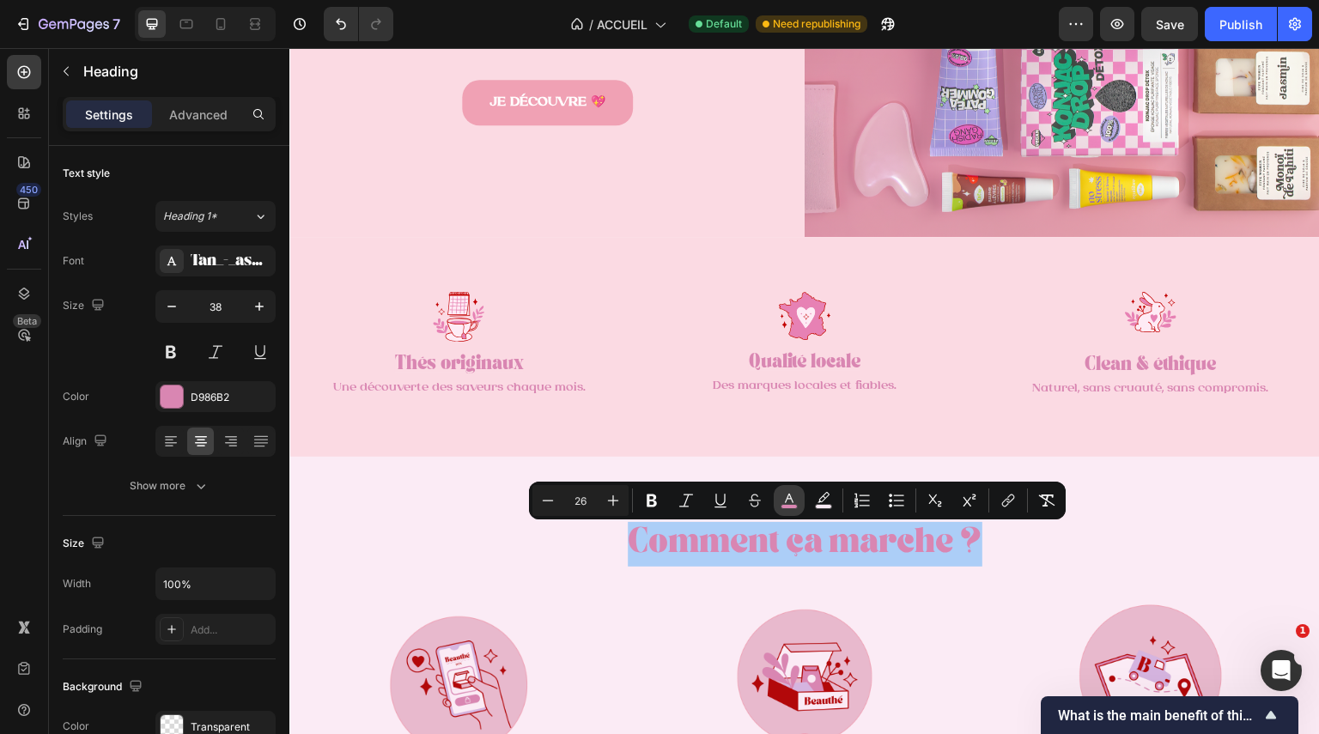
click at [793, 501] on icon "Editor contextual toolbar" at bounding box center [789, 498] width 9 height 9
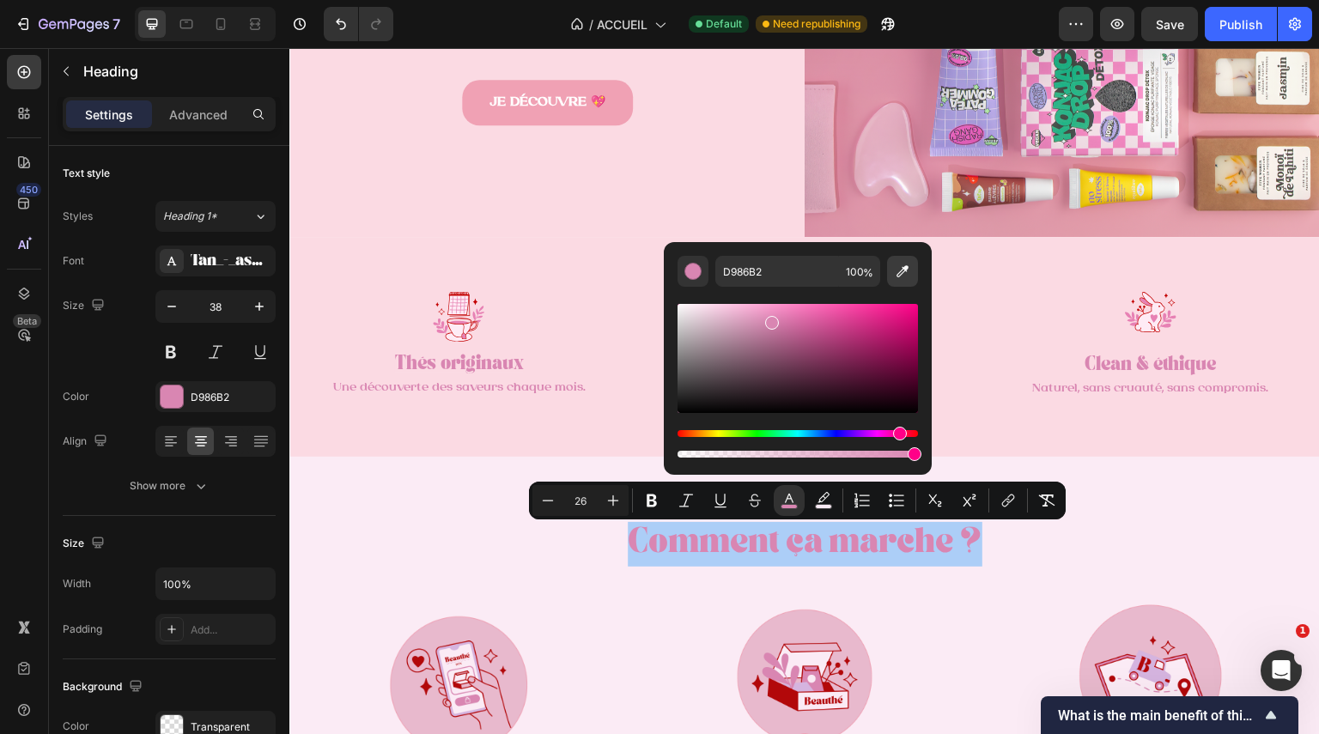
click at [905, 270] on icon "Editor contextual toolbar" at bounding box center [903, 271] width 12 height 12
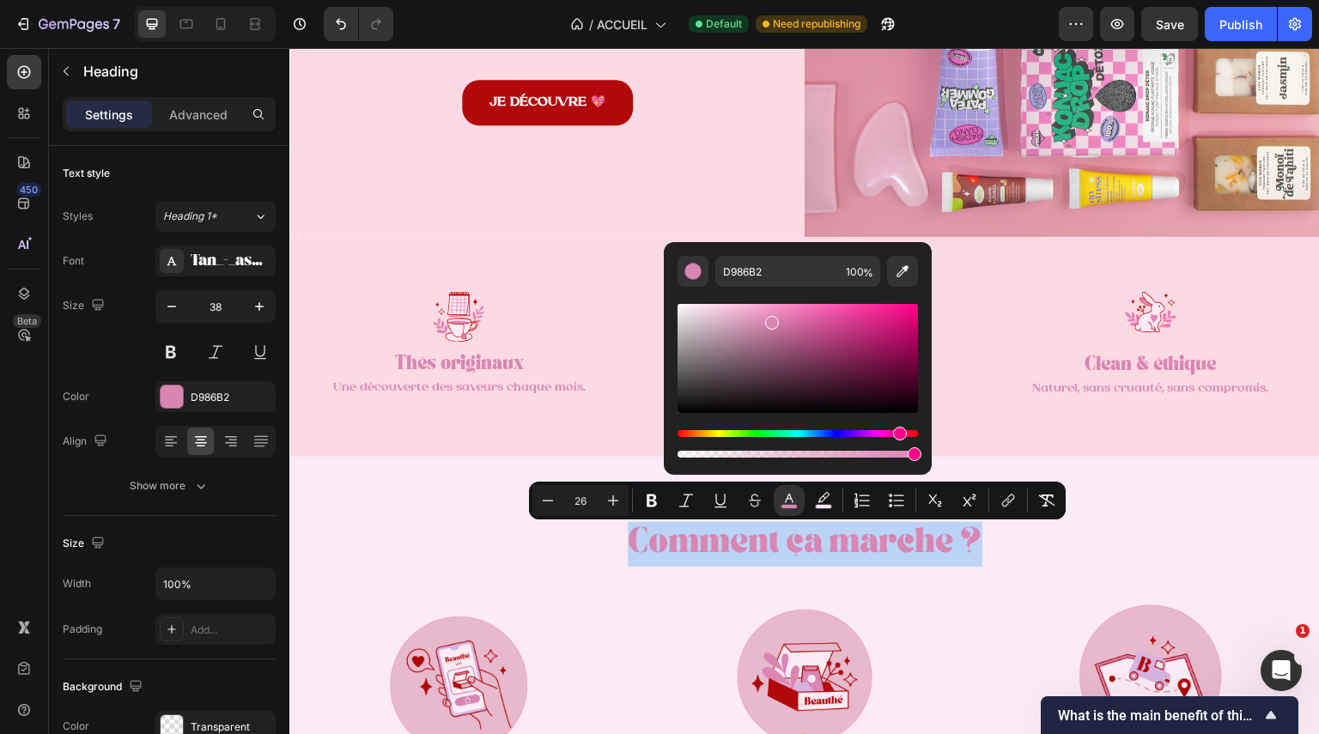
type input "F0A1B4"
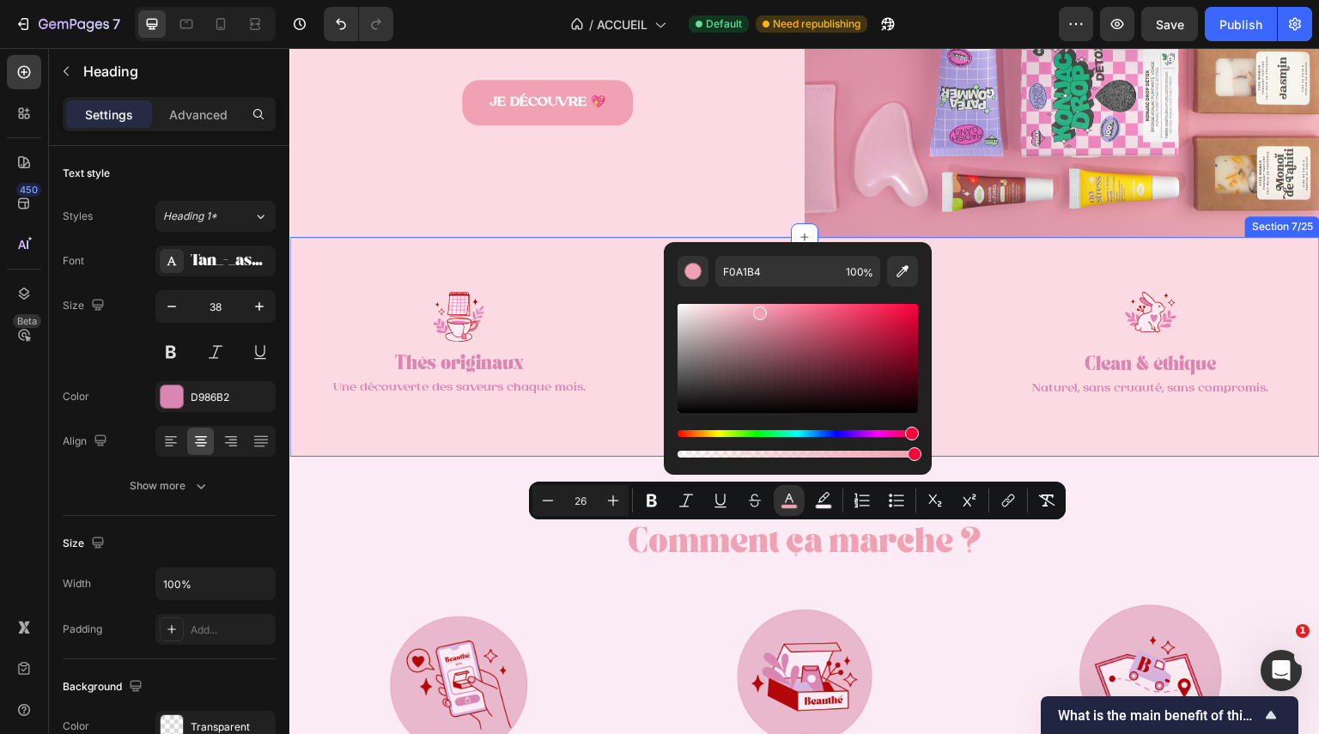
click at [1131, 480] on div "Comment ça marche ? Heading Image Je choisis la formule qui me ressemble. Text …" at bounding box center [804, 725] width 1031 height 537
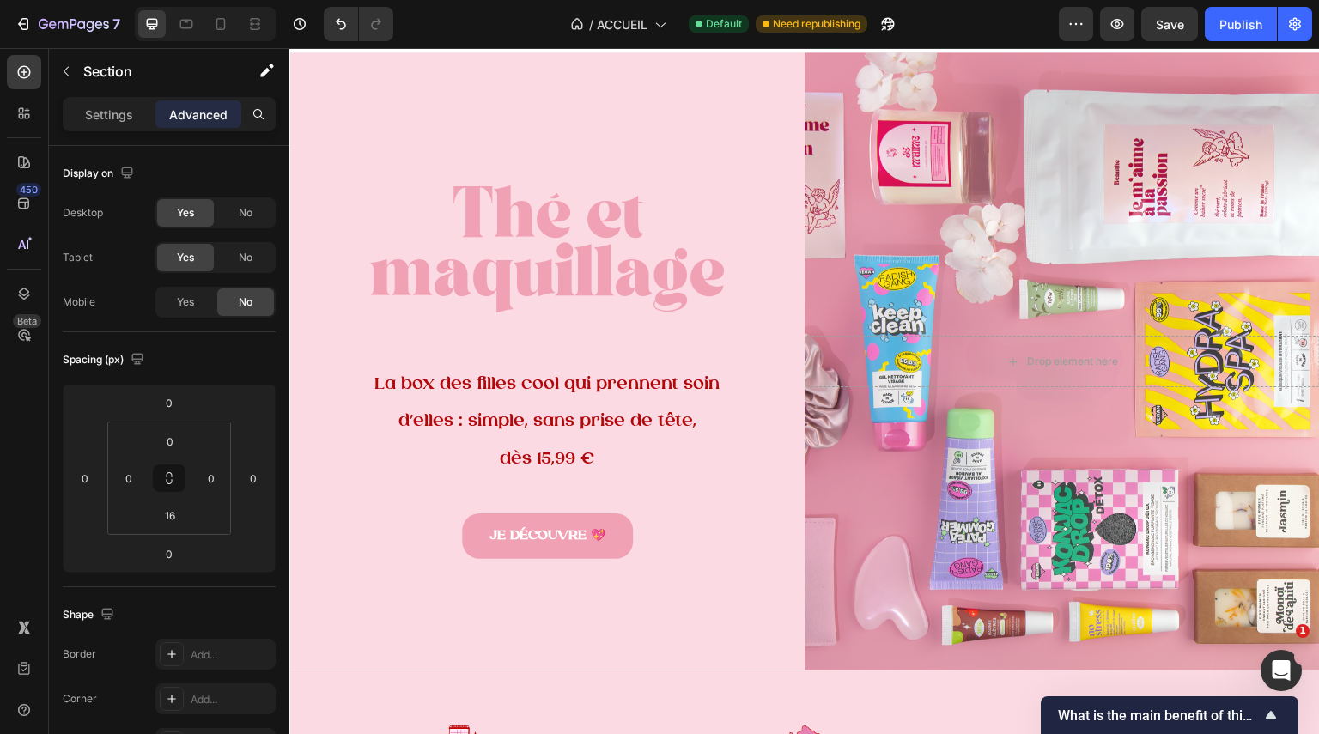
scroll to position [0, 0]
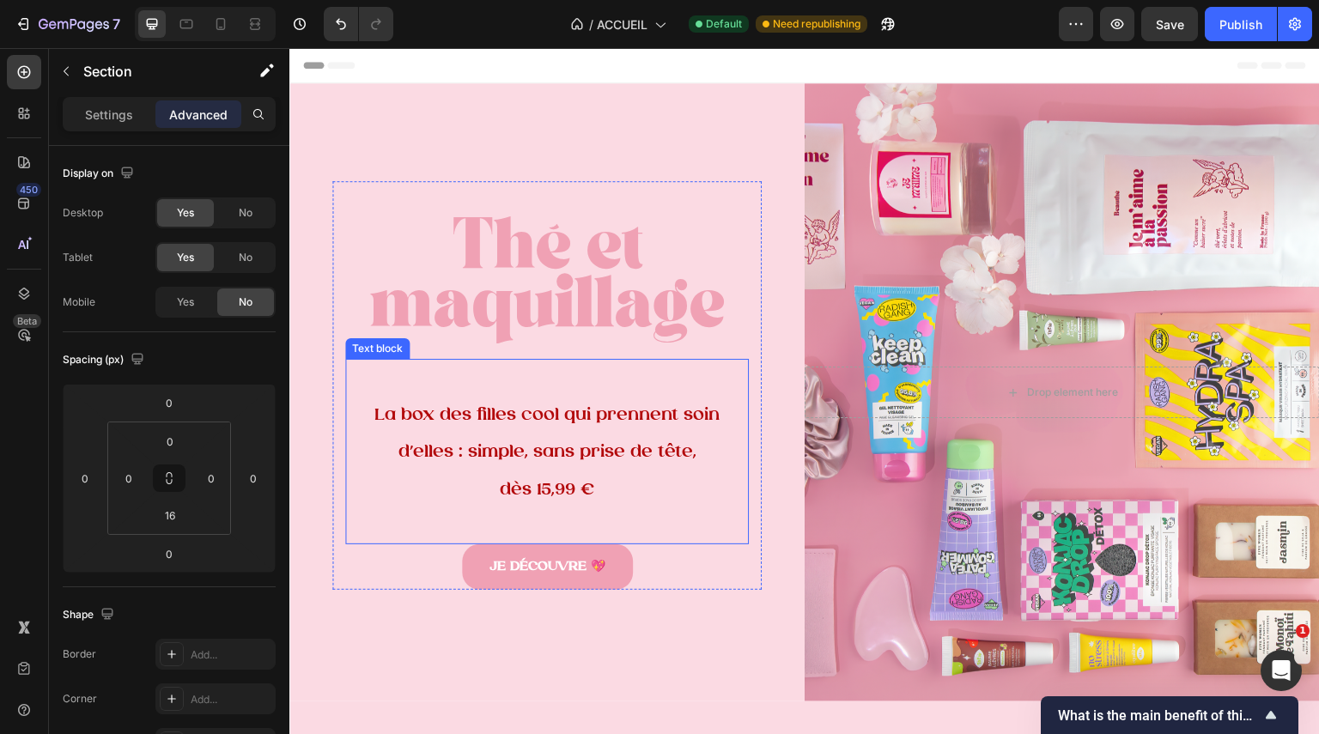
click at [591, 454] on span "La box des filles cool qui prennent soin d’elles : simple, sans prise de tête," at bounding box center [546, 434] width 345 height 56
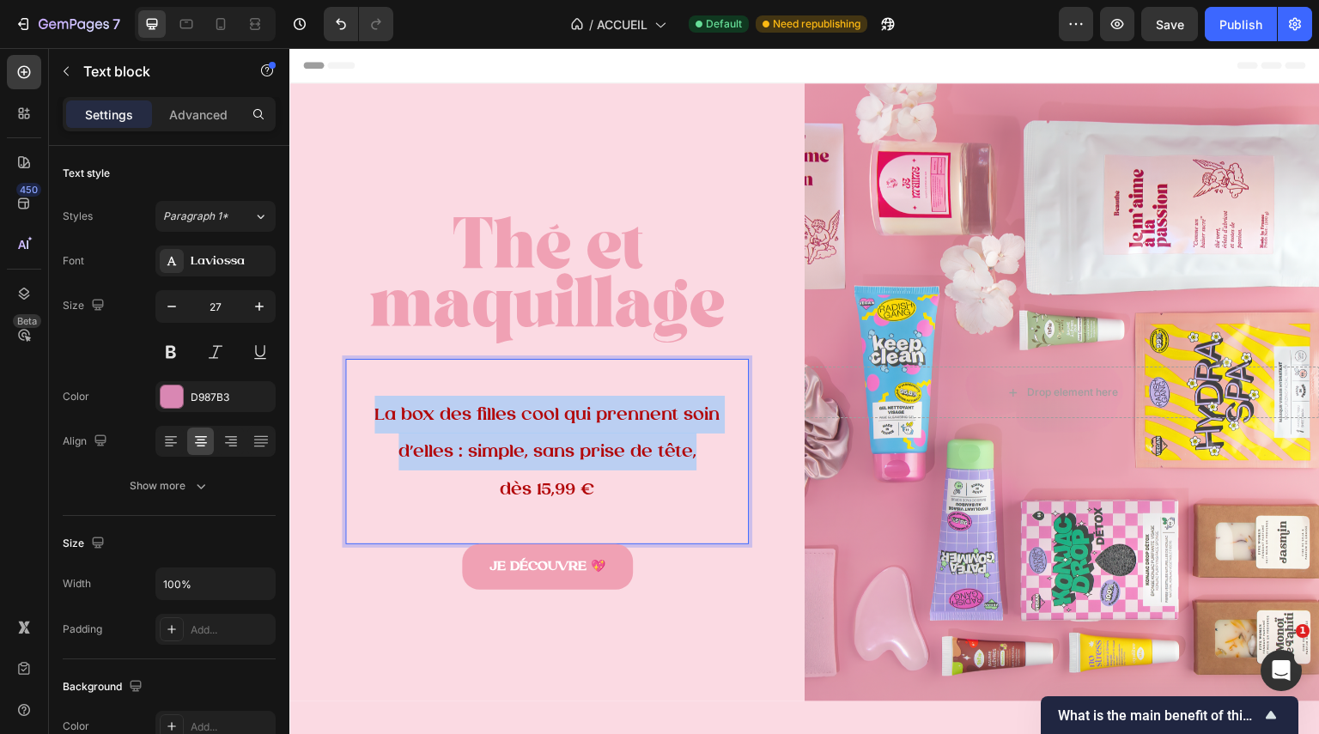
click at [591, 454] on span "La box des filles cool qui prennent soin d’elles : simple, sans prise de tête," at bounding box center [546, 434] width 345 height 56
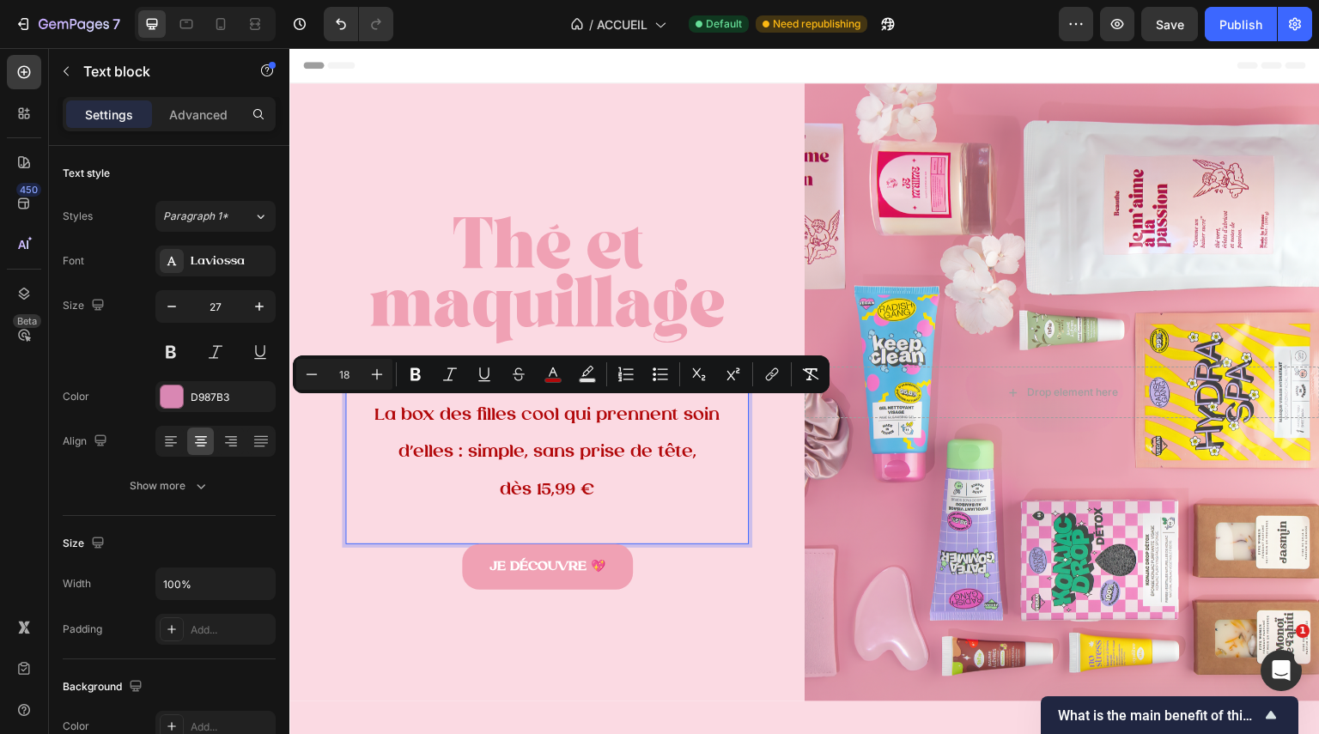
click at [597, 495] on p "dès 15,99 €" at bounding box center [547, 490] width 400 height 38
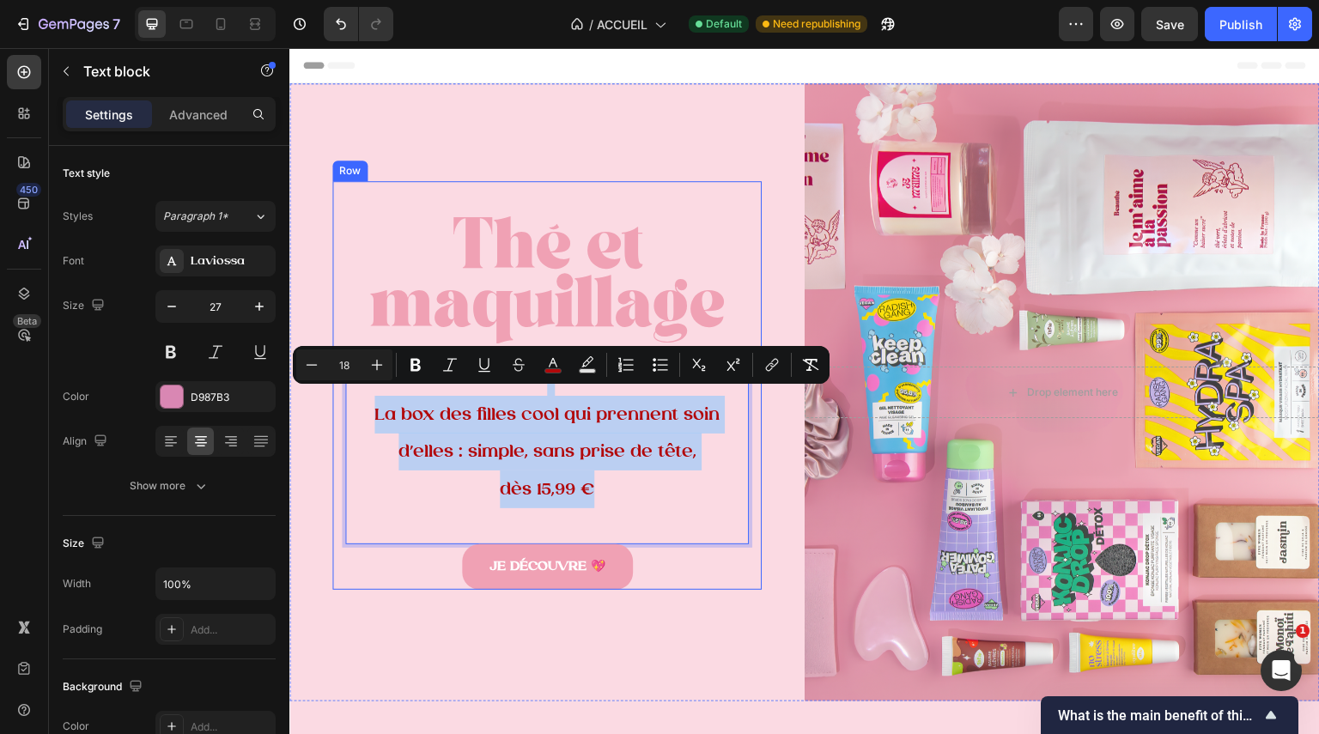
drag, startPoint x: 601, startPoint y: 490, endPoint x: 329, endPoint y: 366, distance: 299.0
click at [332, 366] on div "Thé et maquillage Heading La box des filles cool qui prennent soin d’elles : si…" at bounding box center [546, 385] width 429 height 408
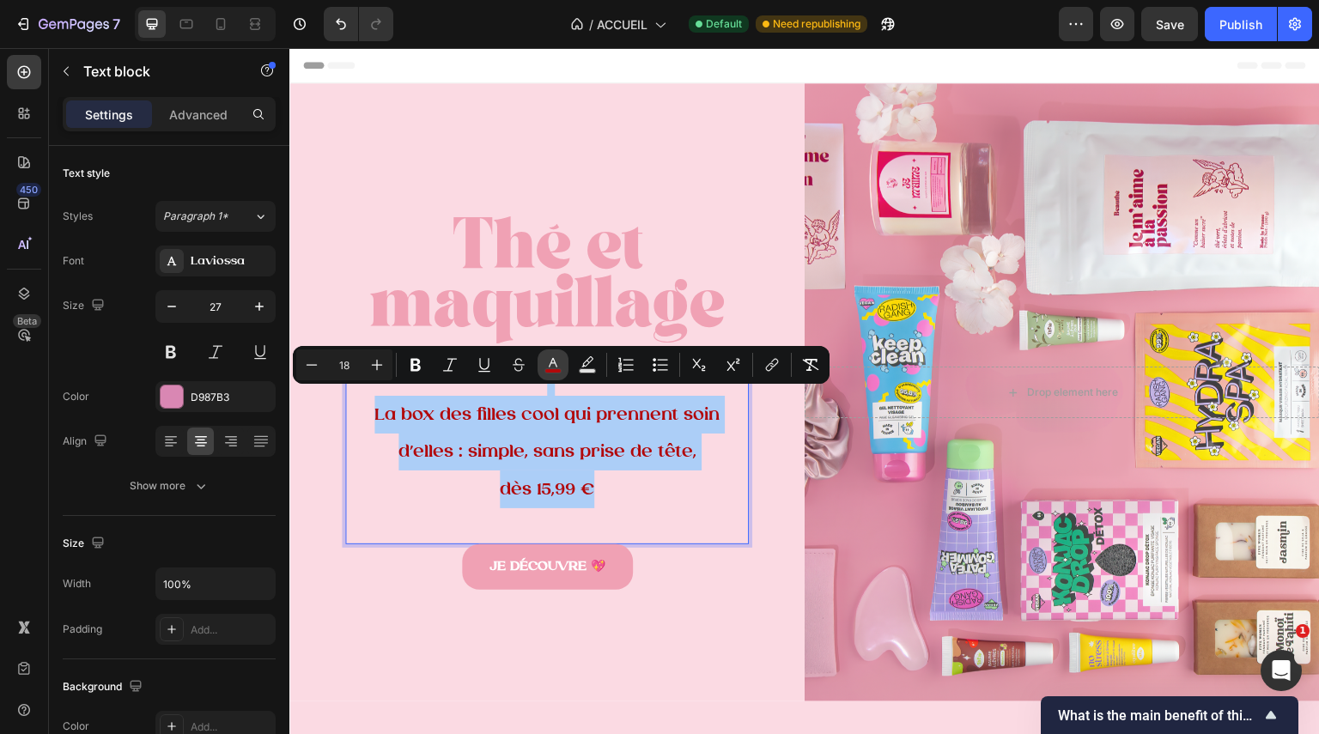
click at [552, 357] on icon "Editor contextual toolbar" at bounding box center [553, 364] width 17 height 17
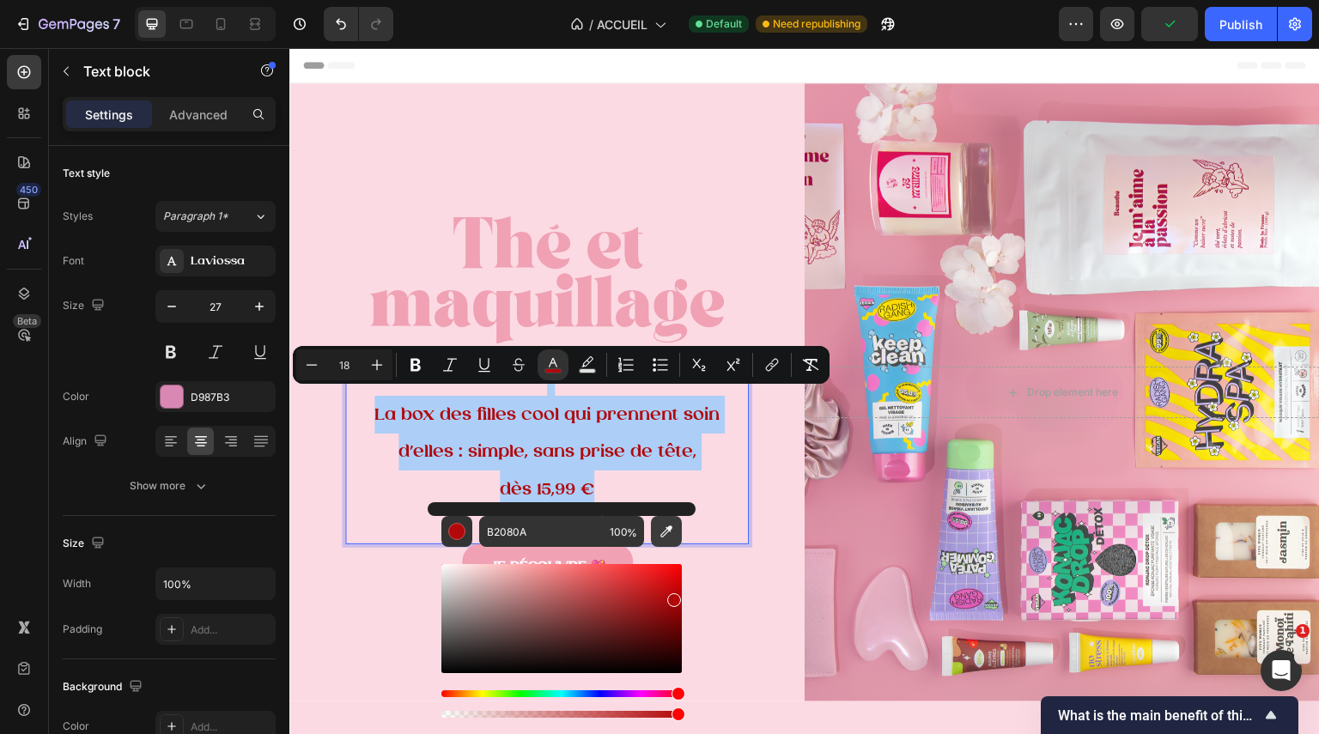
click at [661, 528] on icon "Editor contextual toolbar" at bounding box center [666, 531] width 17 height 17
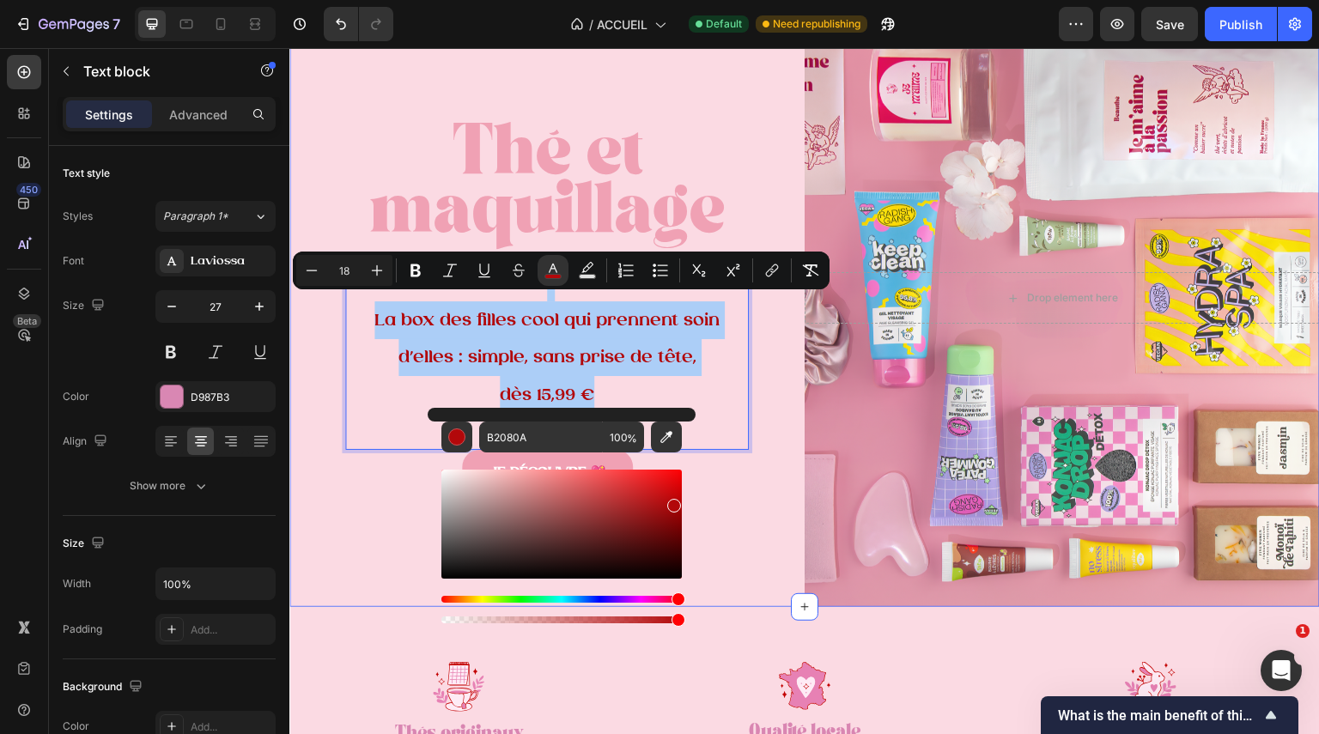
scroll to position [95, 0]
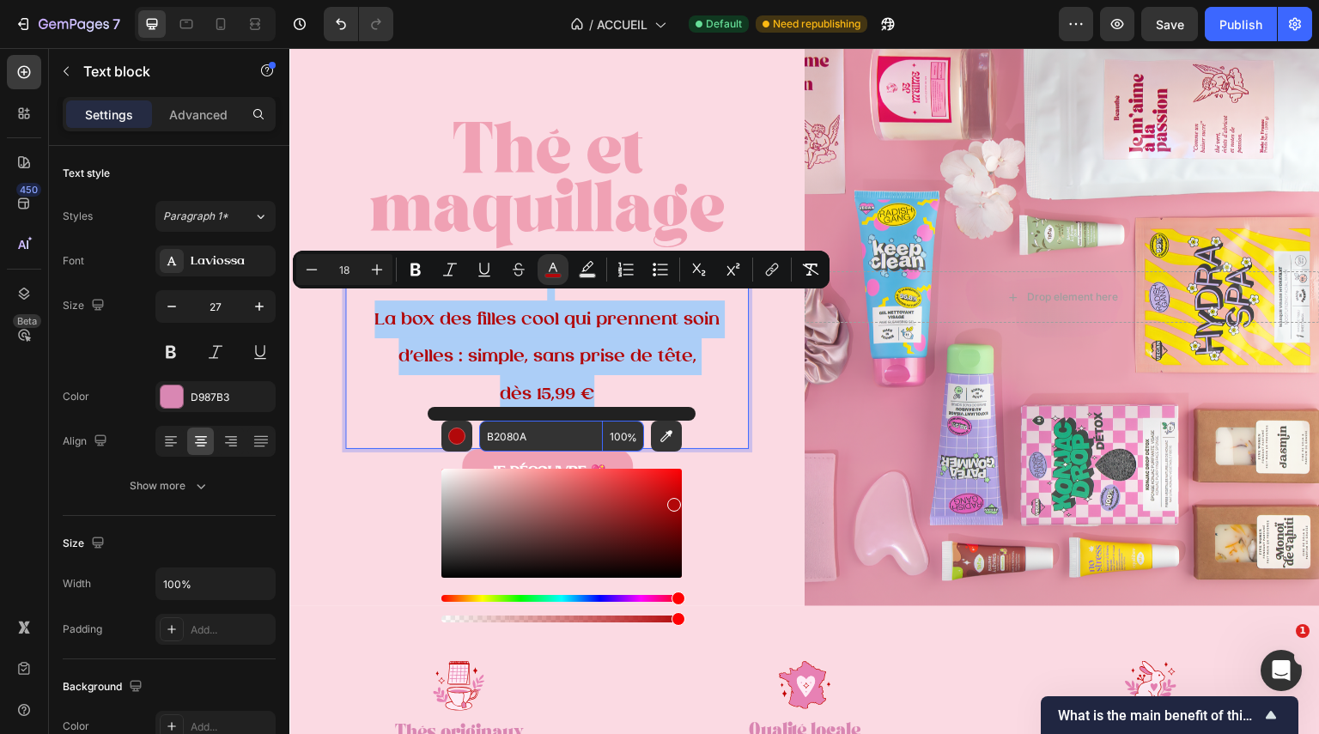
click at [544, 429] on input "B2080A" at bounding box center [541, 436] width 124 height 31
paste input "D986B2"
type input "D986B2"
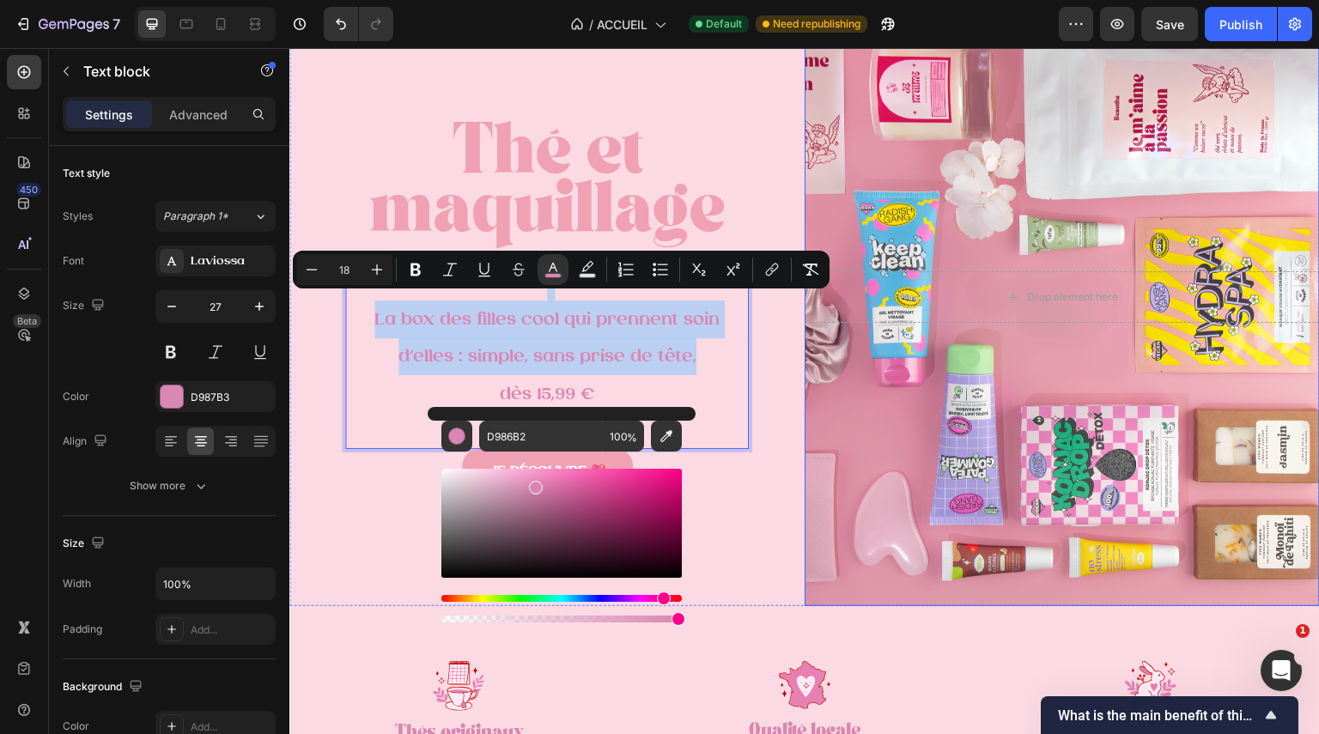
click at [809, 525] on div "Background Image" at bounding box center [1062, 297] width 515 height 618
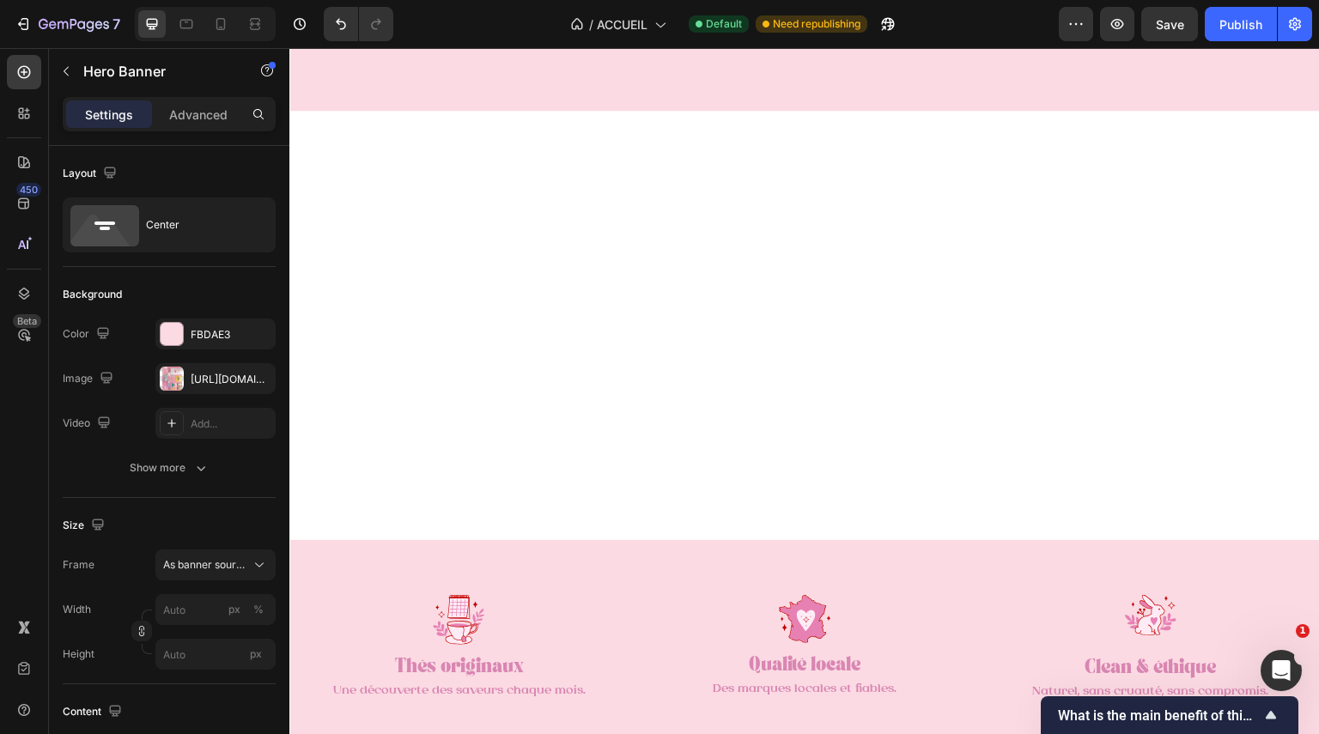
scroll to position [1246, 0]
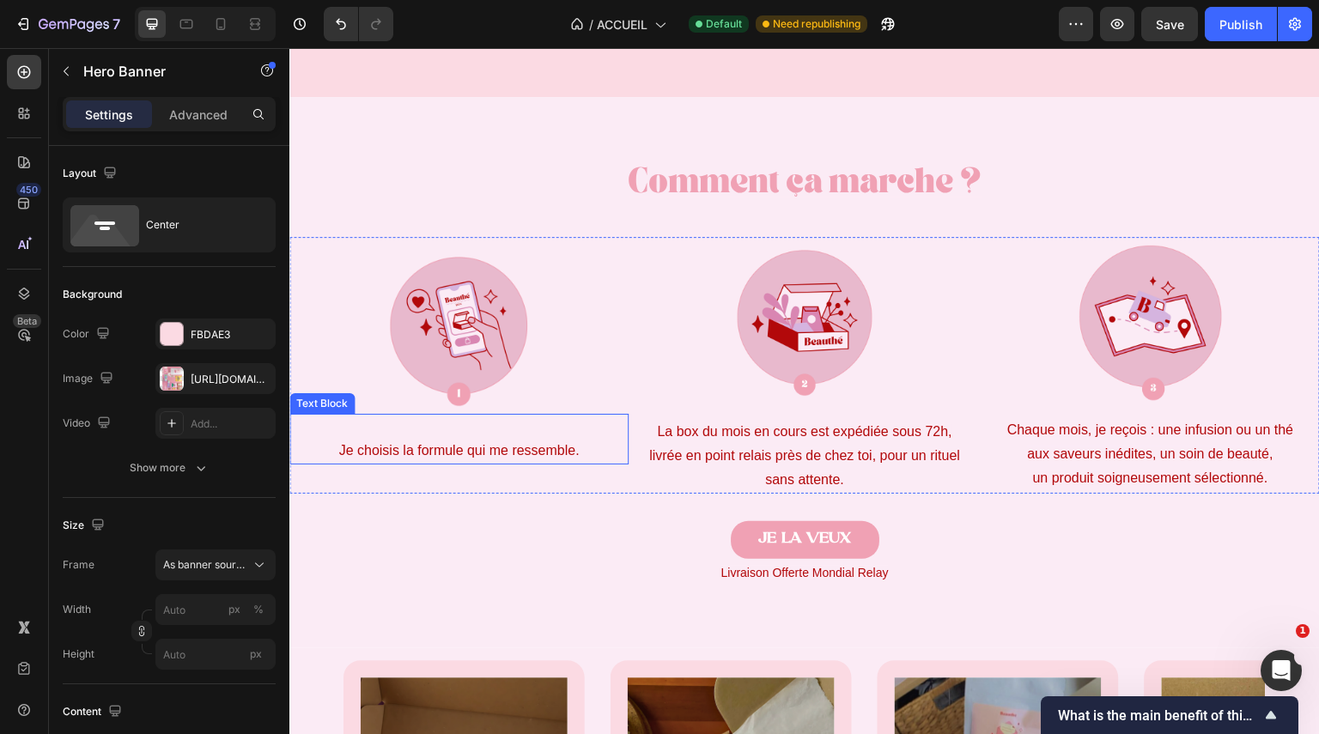
click at [538, 455] on span "Je choisis la formule qui me ressemble." at bounding box center [458, 450] width 240 height 15
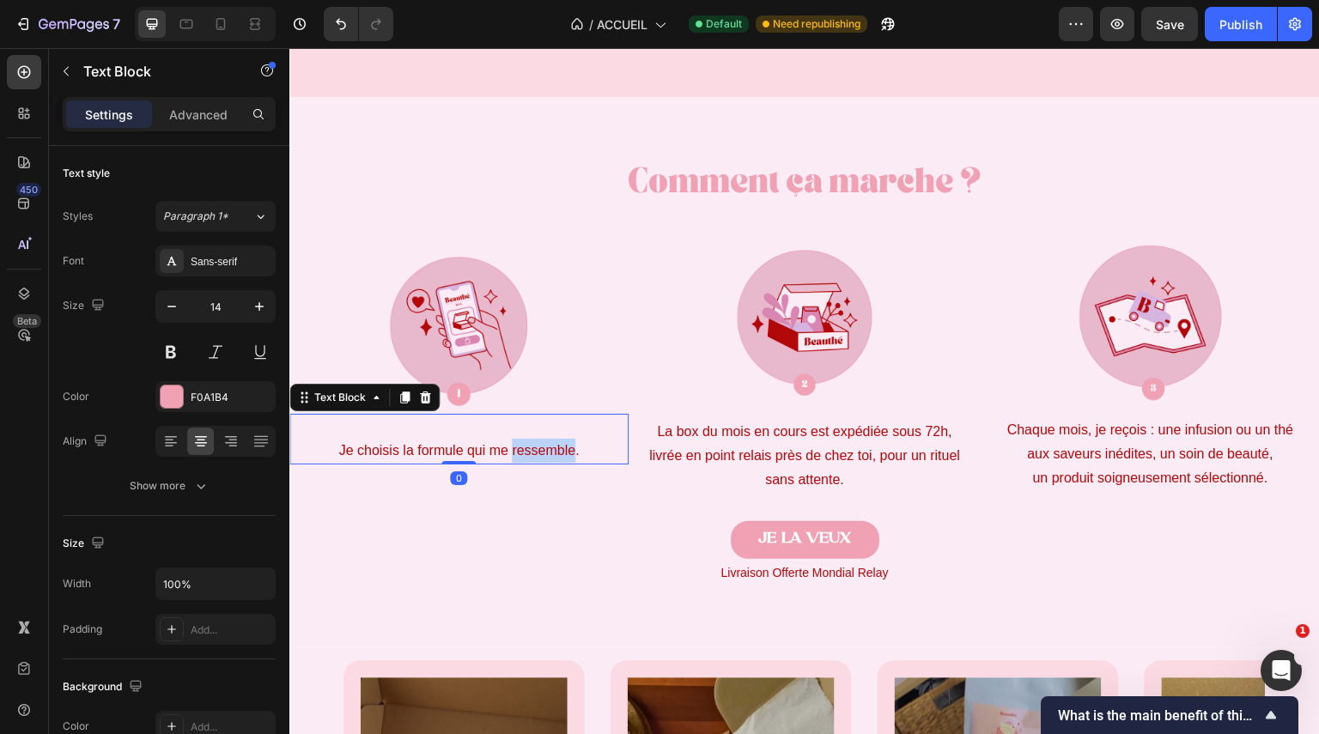
click at [538, 455] on span "Je choisis la formule qui me ressemble." at bounding box center [458, 450] width 240 height 15
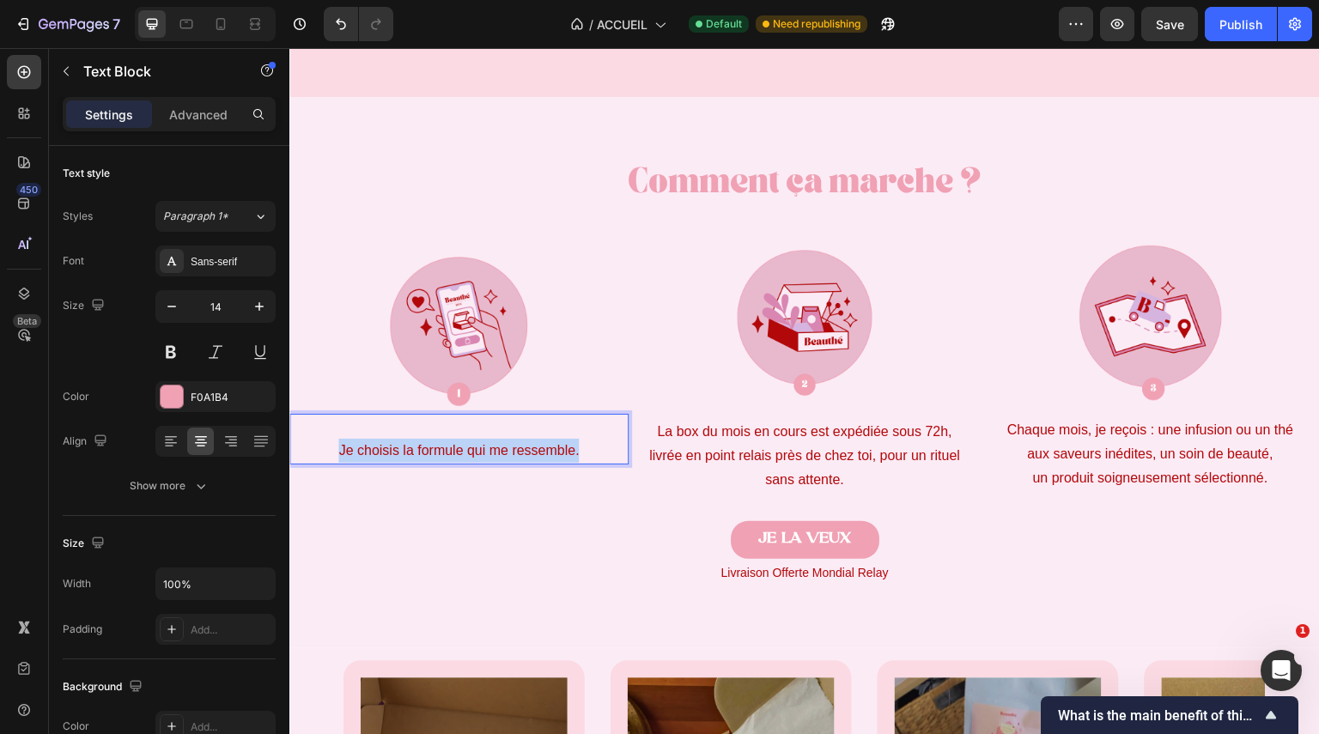
click at [538, 455] on span "Je choisis la formule qui me ressemble." at bounding box center [458, 450] width 240 height 15
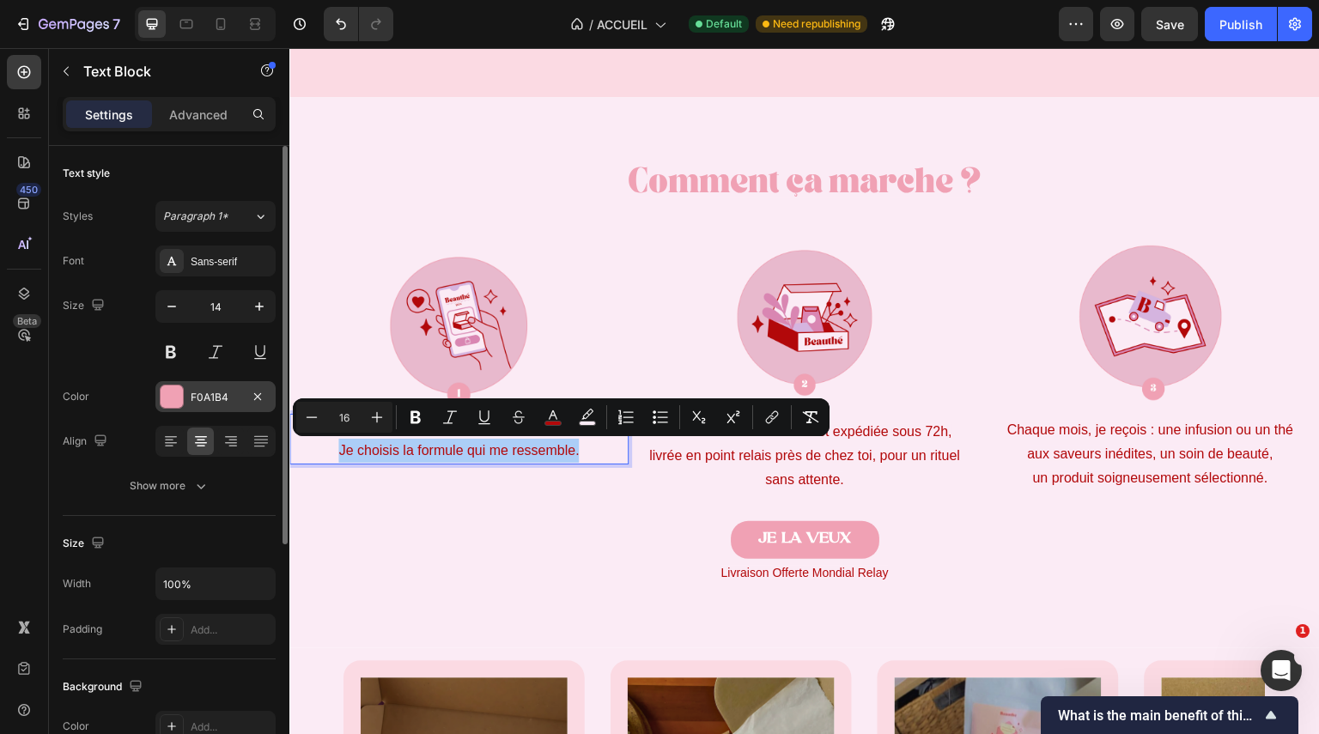
click at [219, 393] on div "F0A1B4" at bounding box center [216, 397] width 50 height 15
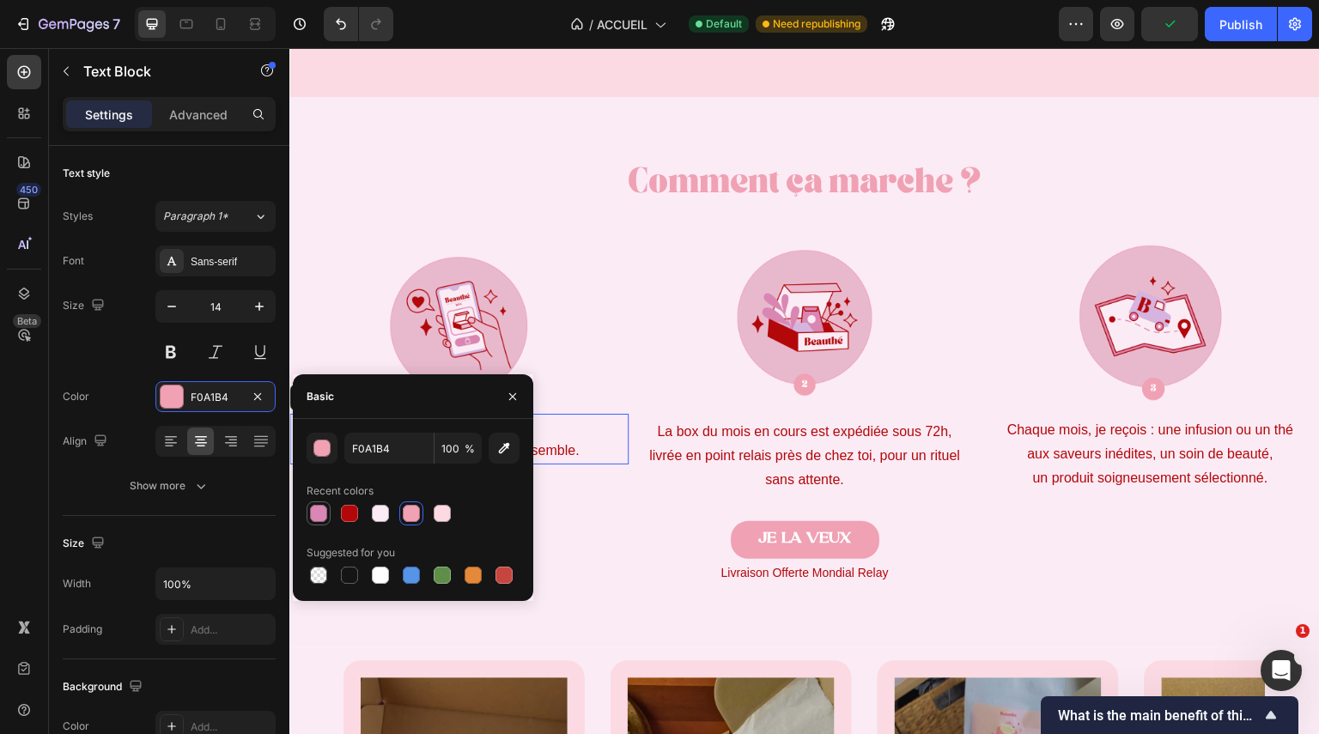
click at [325, 503] on div at bounding box center [318, 513] width 21 height 21
type input "D987B3"
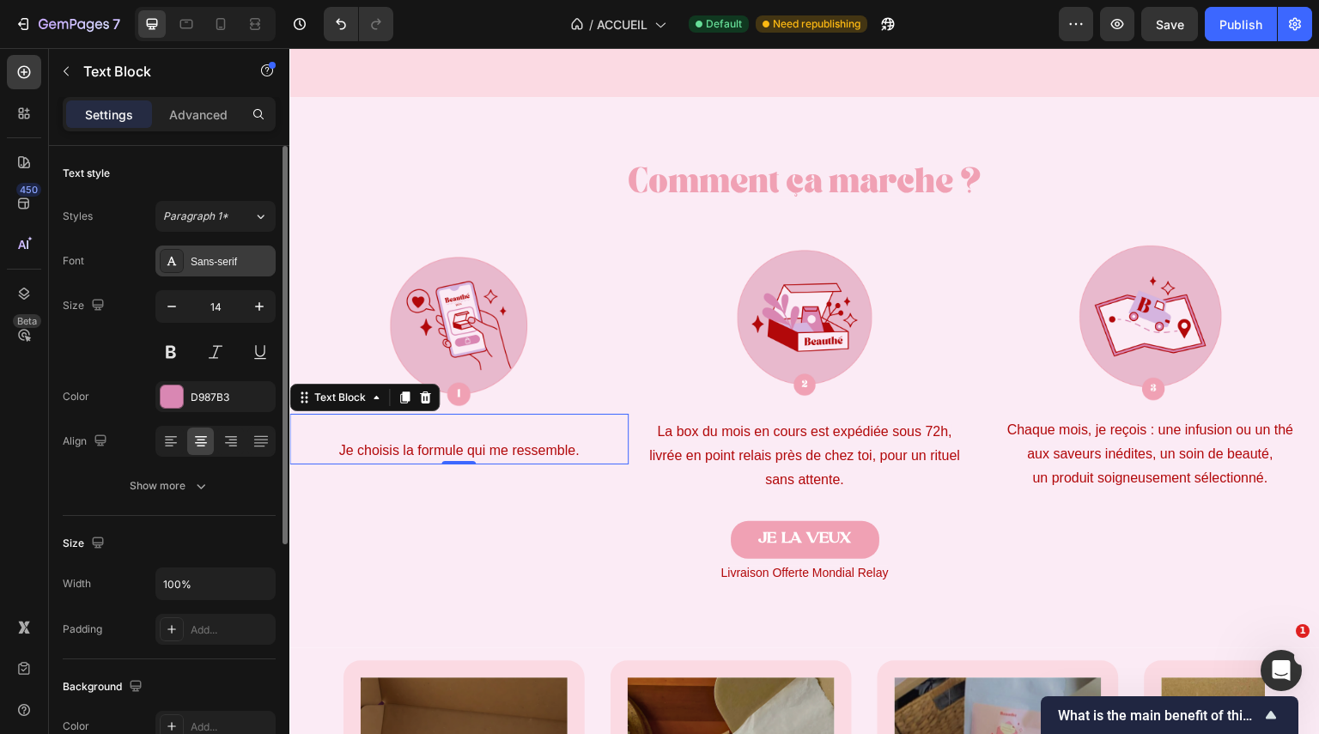
click at [234, 247] on div "Sans-serif" at bounding box center [215, 261] width 120 height 31
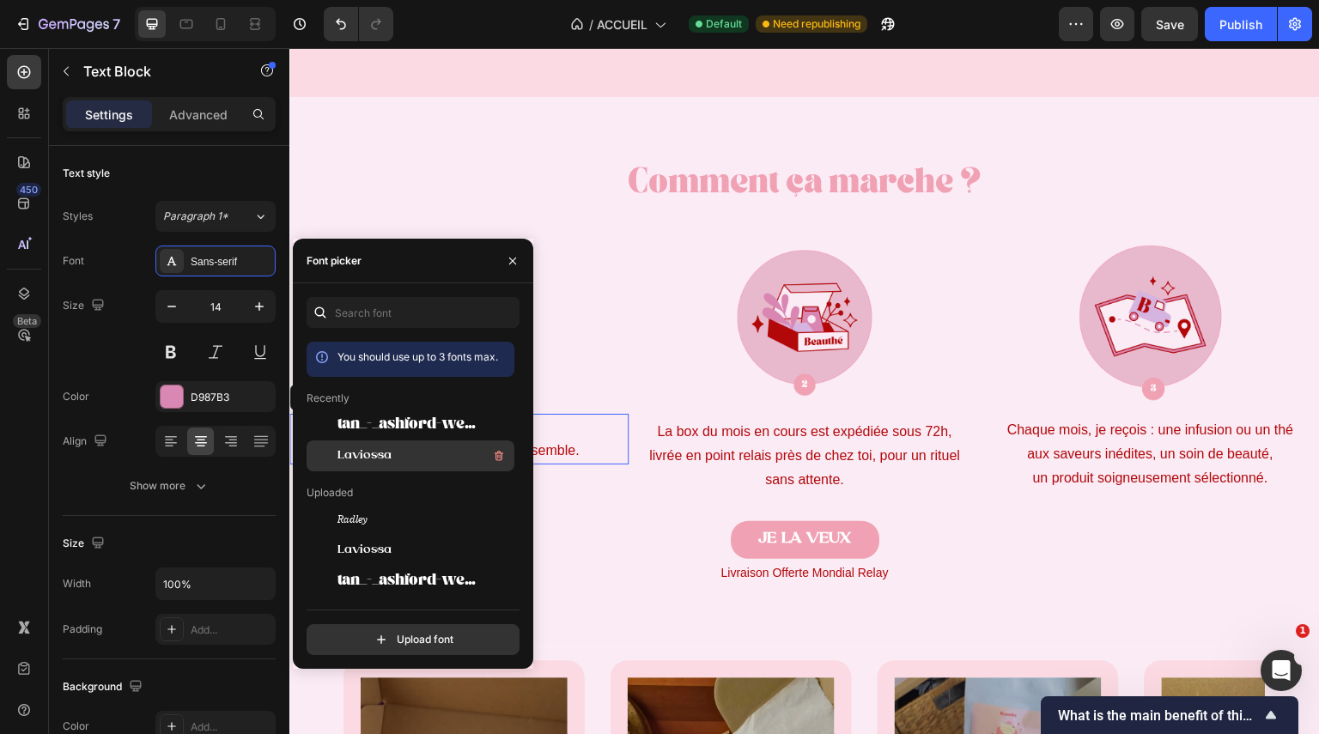
click at [374, 456] on span "Laviossa" at bounding box center [365, 455] width 54 height 15
click at [610, 499] on div "Comment ça marche ? Heading Image Je choisis la formule qui me ressemble. Text …" at bounding box center [804, 365] width 1031 height 537
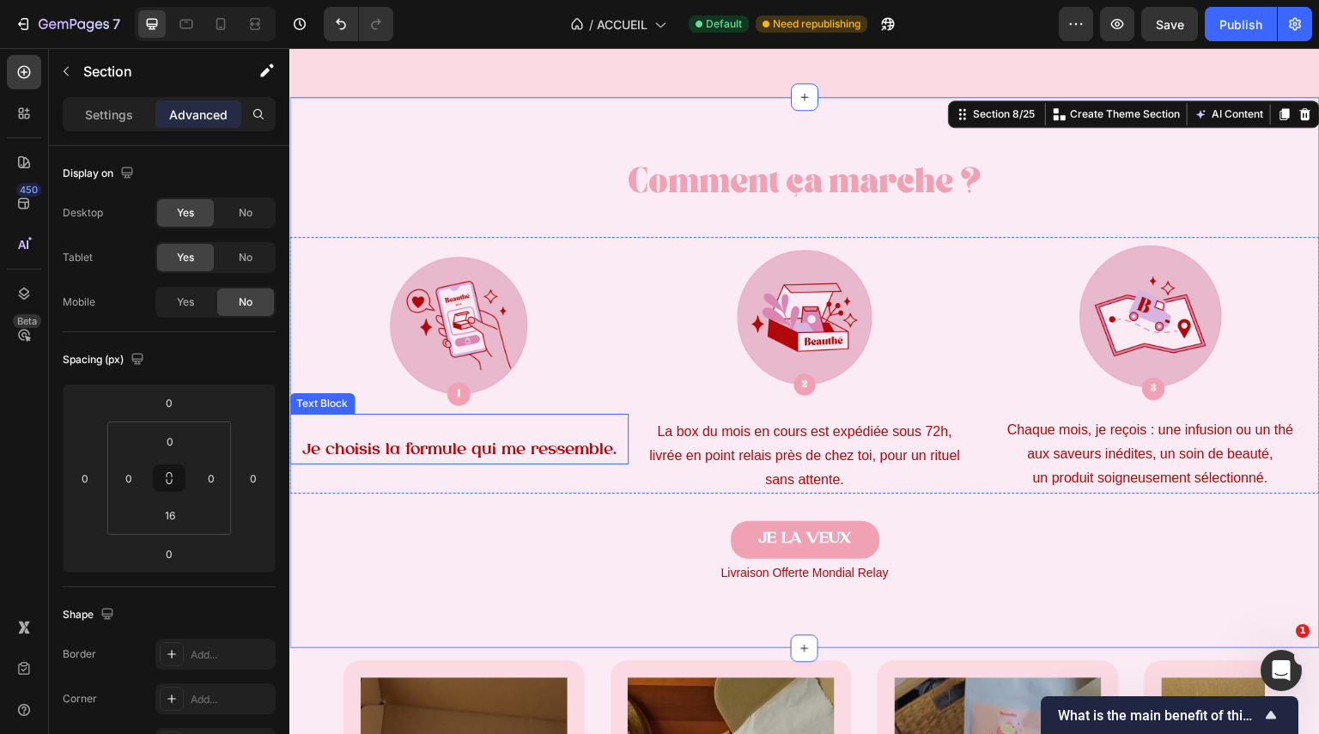
click at [526, 458] on span "Je choisis la formule qui me ressemble." at bounding box center [458, 450] width 314 height 16
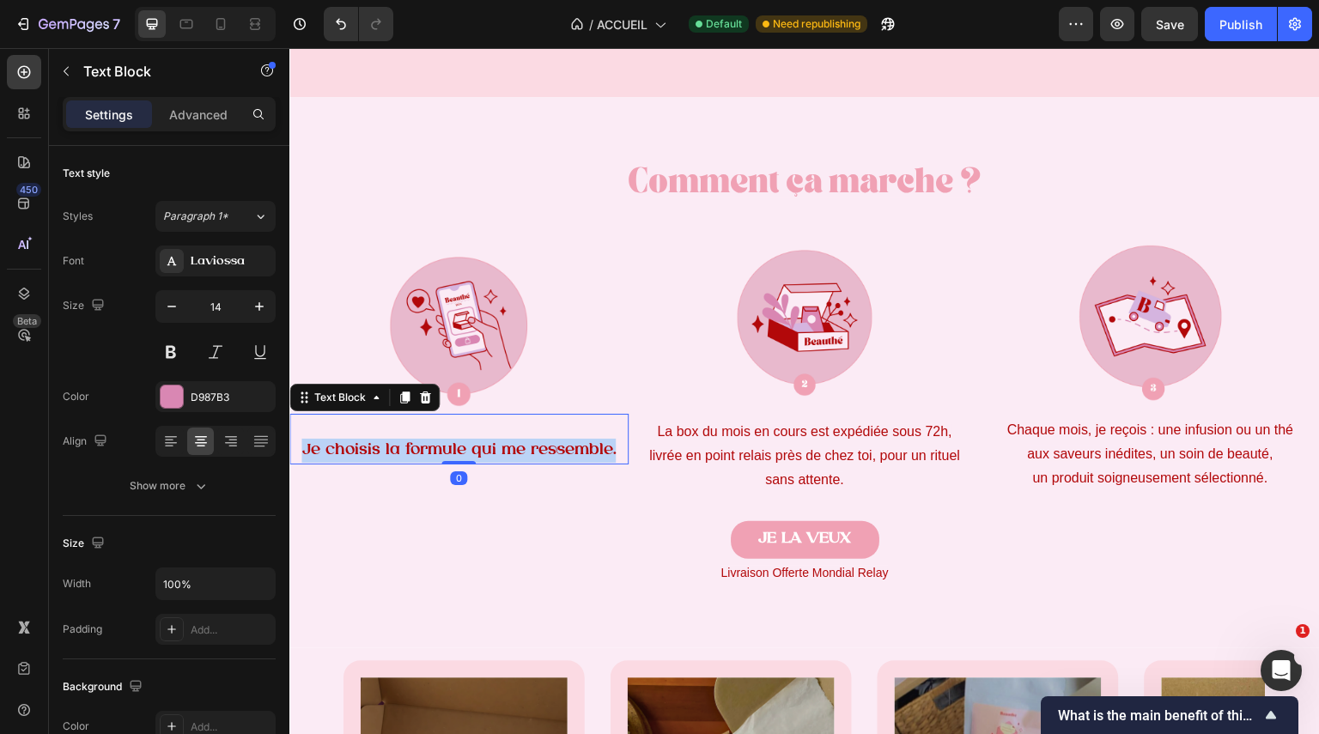
click at [526, 458] on span "Je choisis la formule qui me ressemble." at bounding box center [458, 450] width 314 height 16
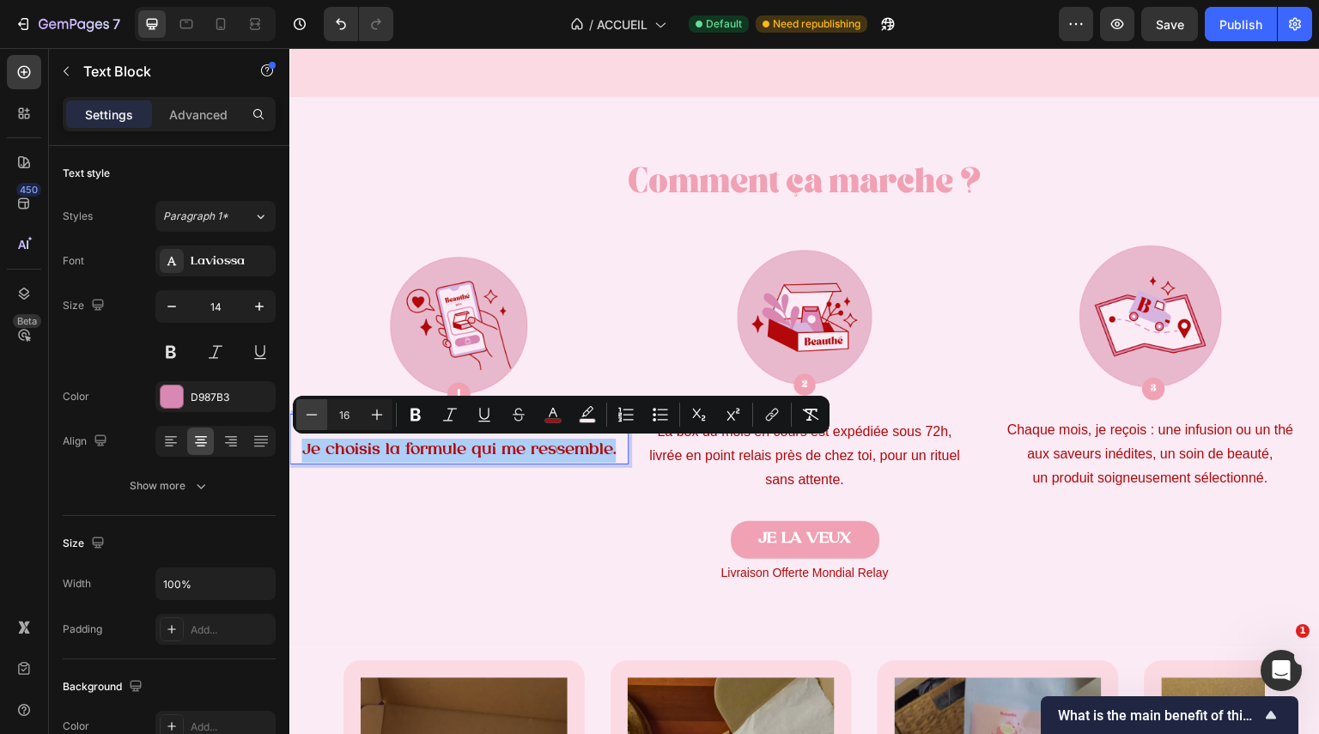
click at [320, 423] on button "Minus" at bounding box center [311, 414] width 31 height 31
type input "14"
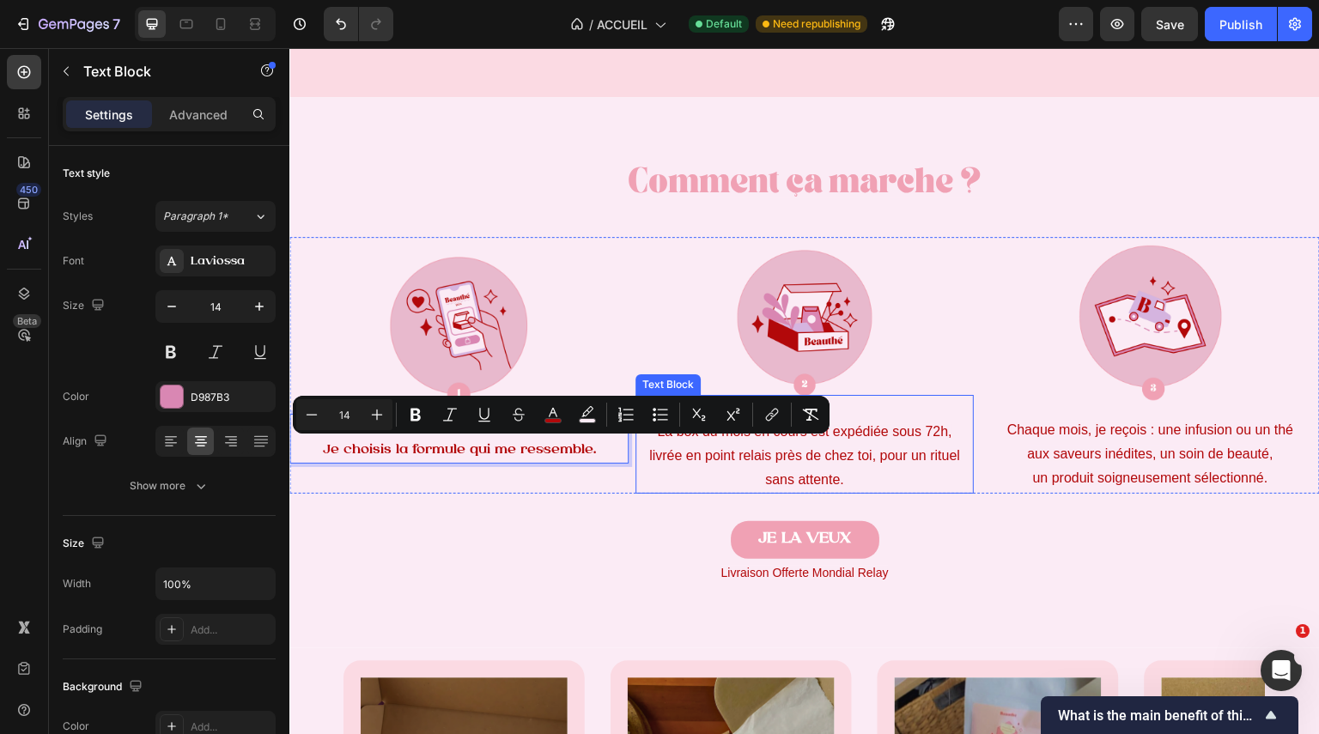
click at [733, 464] on p "livrée en point relais près de chez toi, pour un rituel sans attente." at bounding box center [805, 468] width 336 height 48
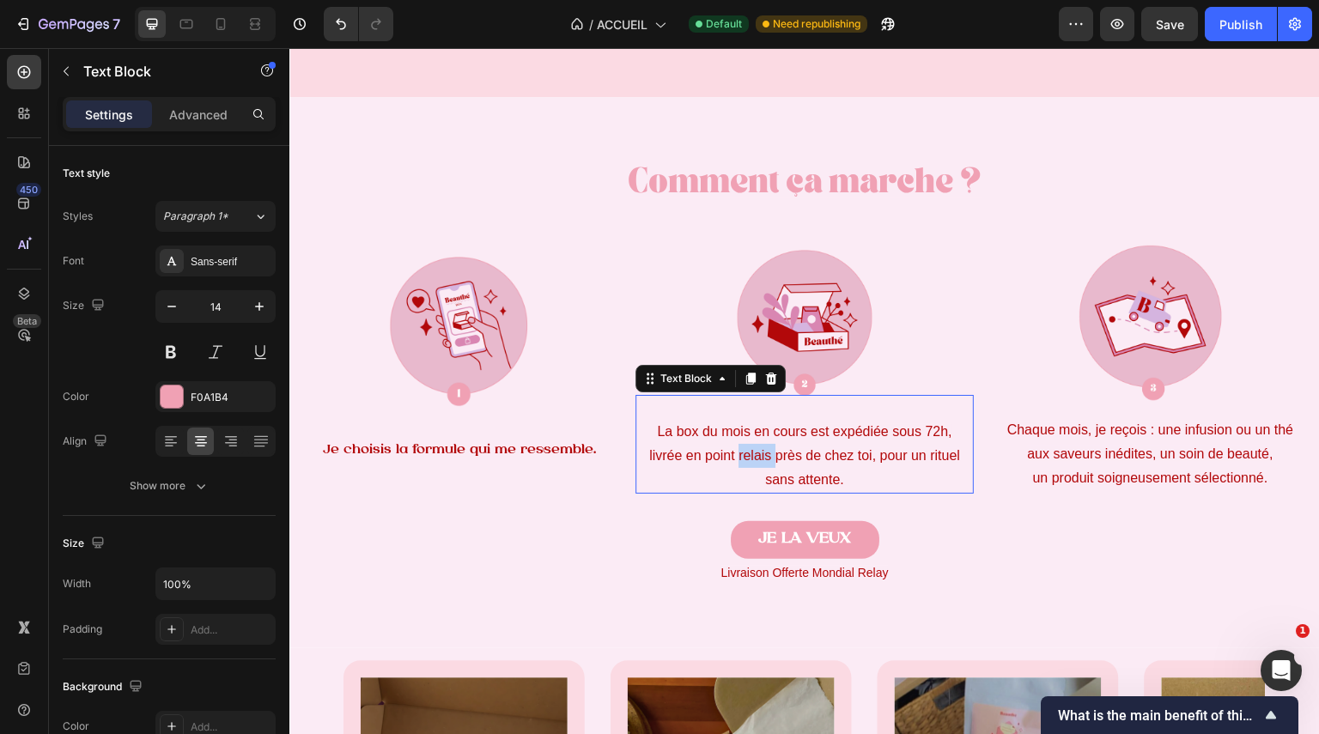
click at [733, 464] on p "livrée en point relais près de chez toi, pour un rituel sans attente." at bounding box center [805, 468] width 336 height 48
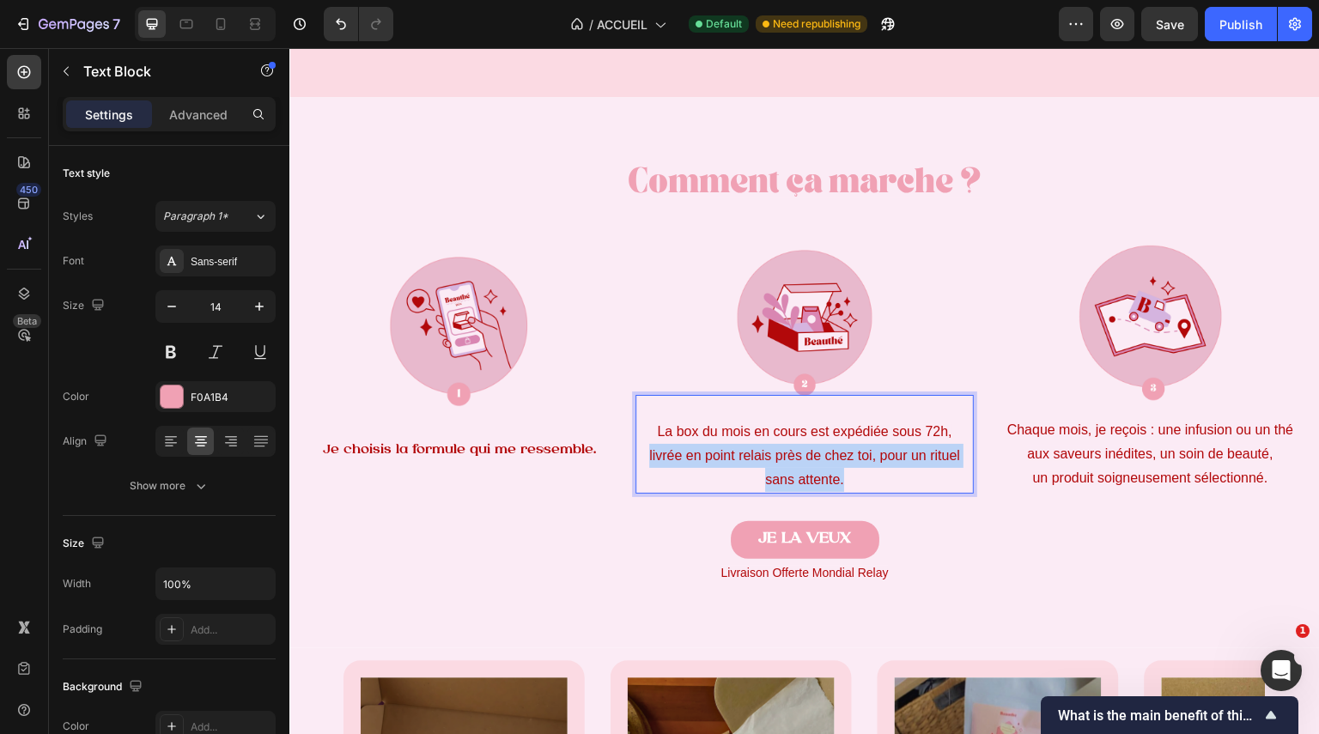
click at [733, 464] on p "livrée en point relais près de chez toi, pour un rituel sans attente." at bounding box center [805, 468] width 336 height 48
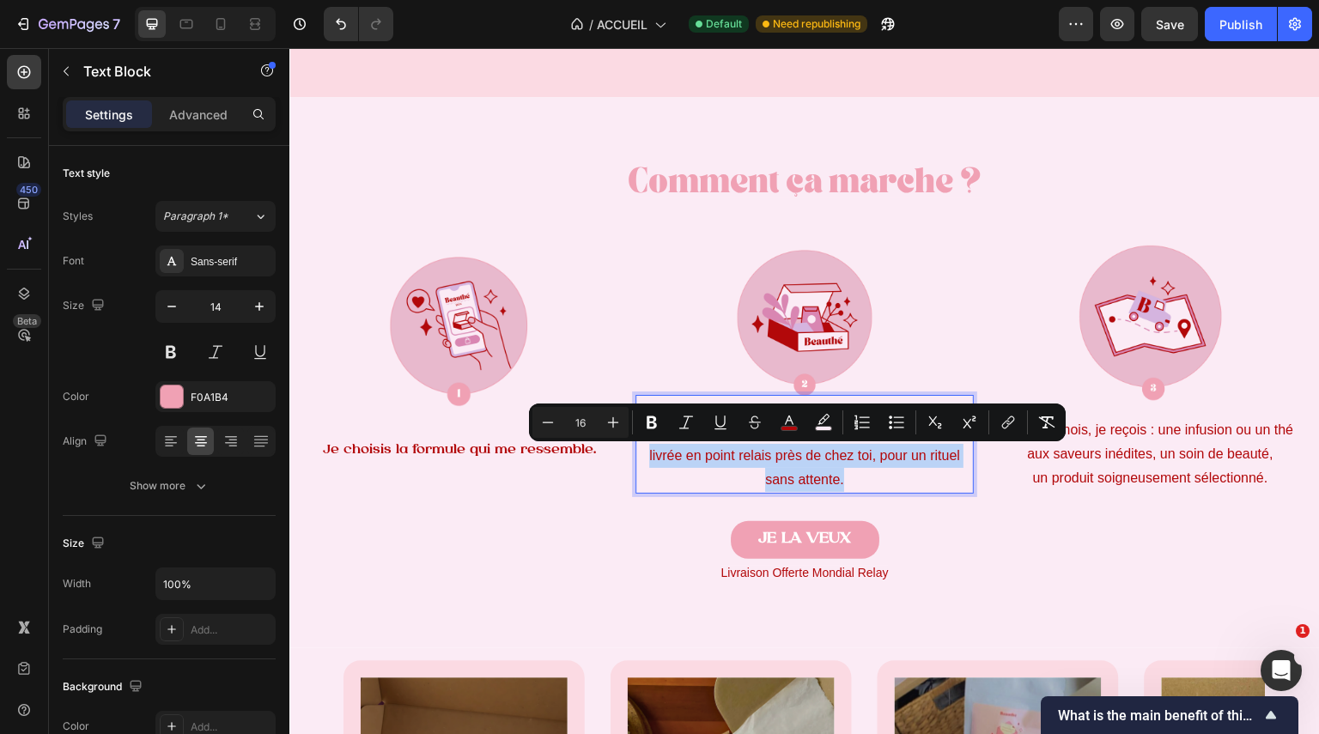
click at [862, 473] on p "livrée en point relais près de chez toi, pour un rituel sans attente." at bounding box center [805, 468] width 336 height 48
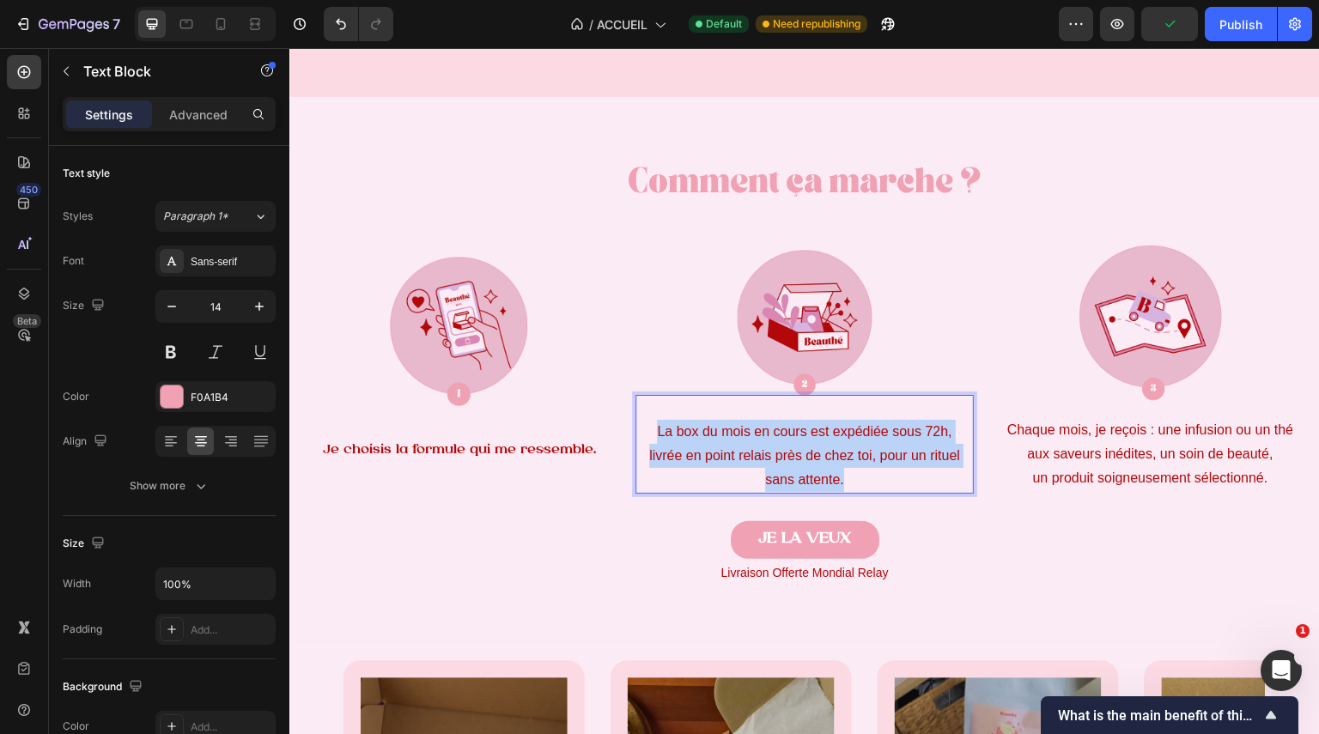
drag, startPoint x: 865, startPoint y: 482, endPoint x: 647, endPoint y: 433, distance: 223.6
click at [647, 433] on div "La box du mois en cours est expédiée sous 72h, livrée en point relais près de c…" at bounding box center [805, 444] width 339 height 99
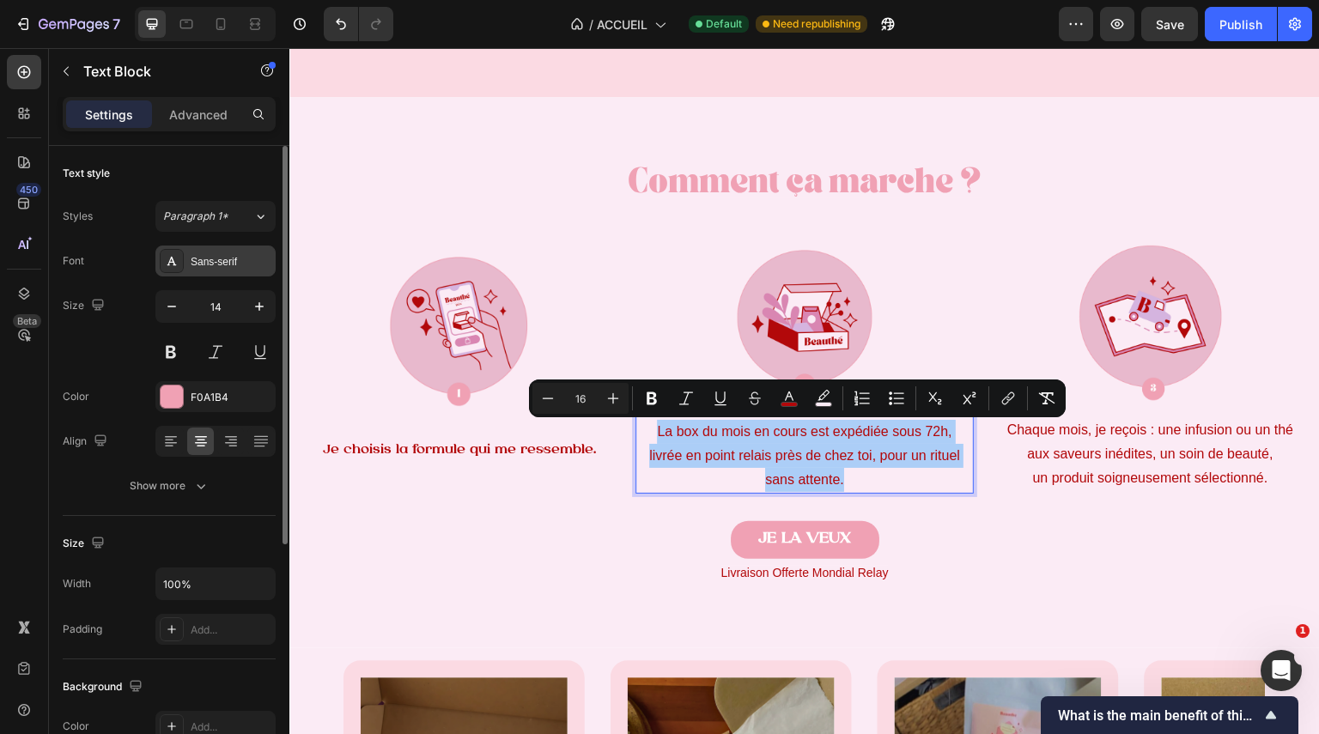
click at [231, 258] on div "Sans-serif" at bounding box center [231, 261] width 81 height 15
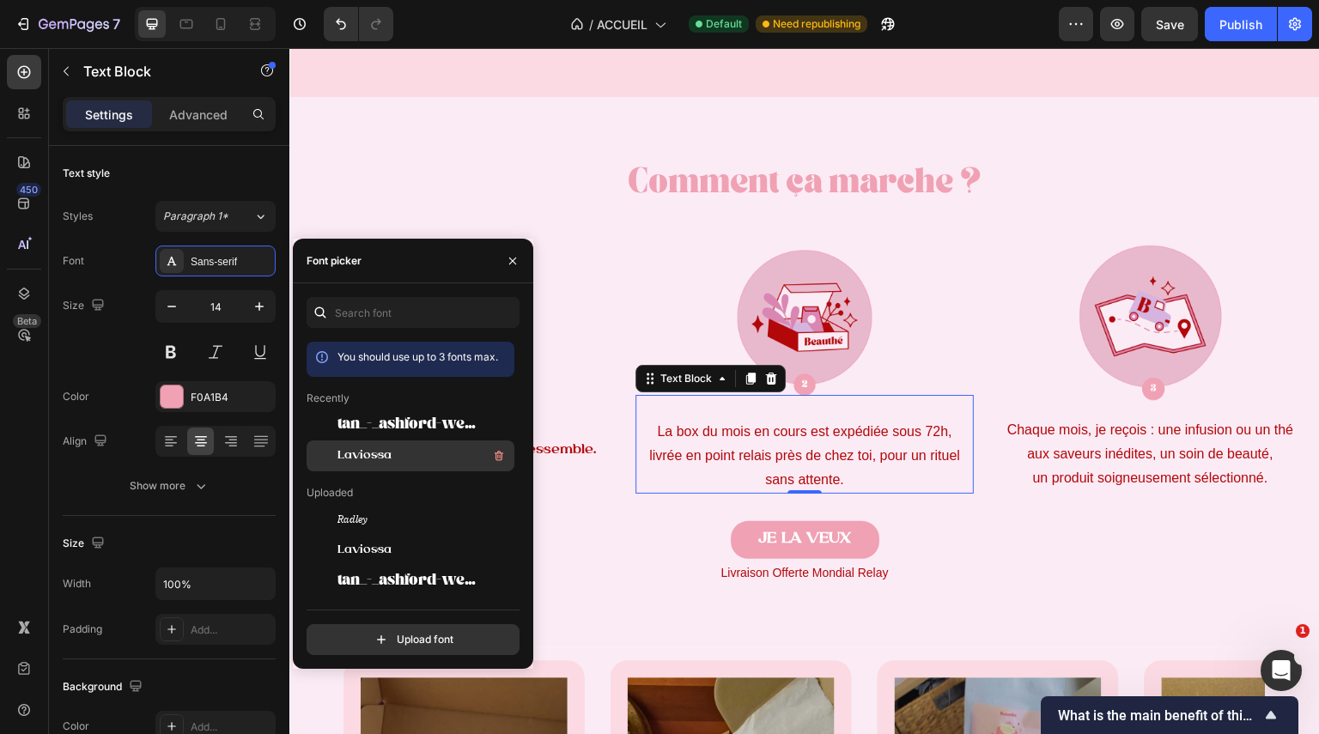
click at [374, 466] on div "Laviossa" at bounding box center [411, 456] width 208 height 31
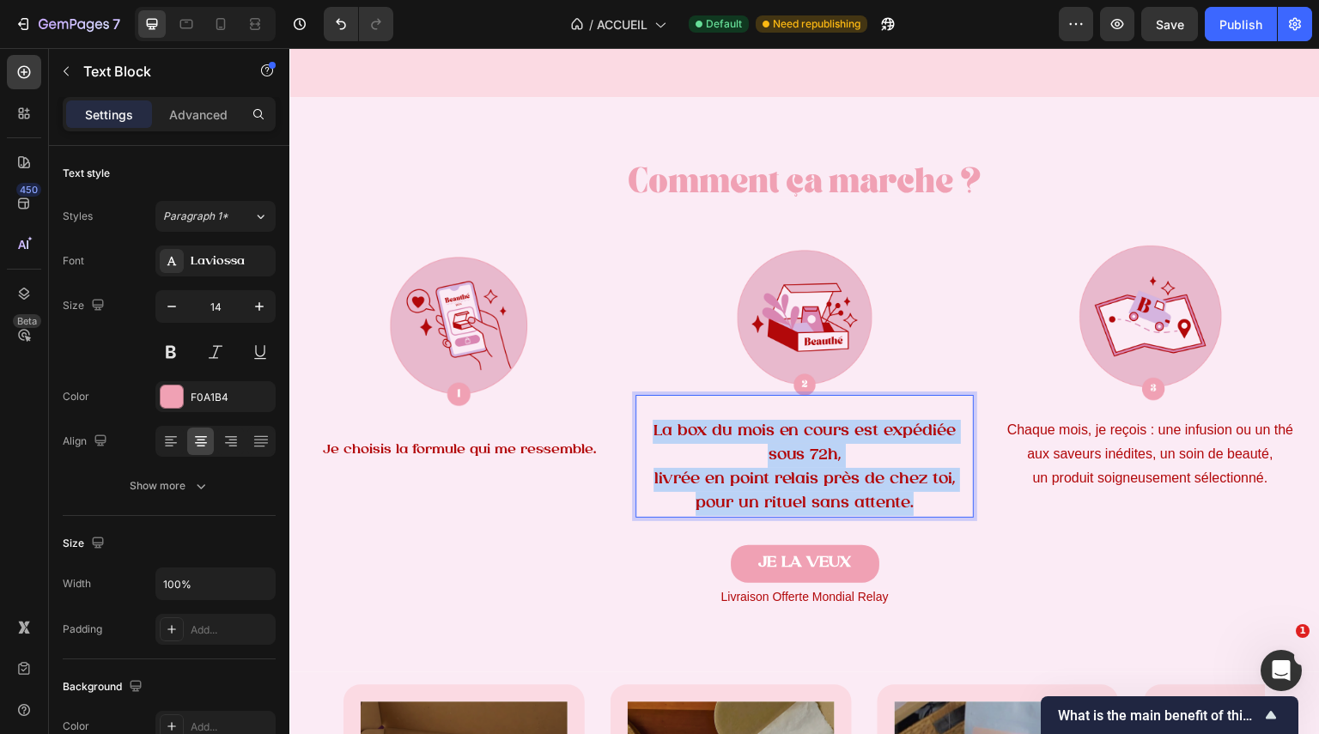
drag, startPoint x: 930, startPoint y: 498, endPoint x: 648, endPoint y: 433, distance: 289.2
click at [648, 433] on div "La box du mois en cours est expédiée sous 72h, livrée en point relais près de c…" at bounding box center [805, 456] width 339 height 123
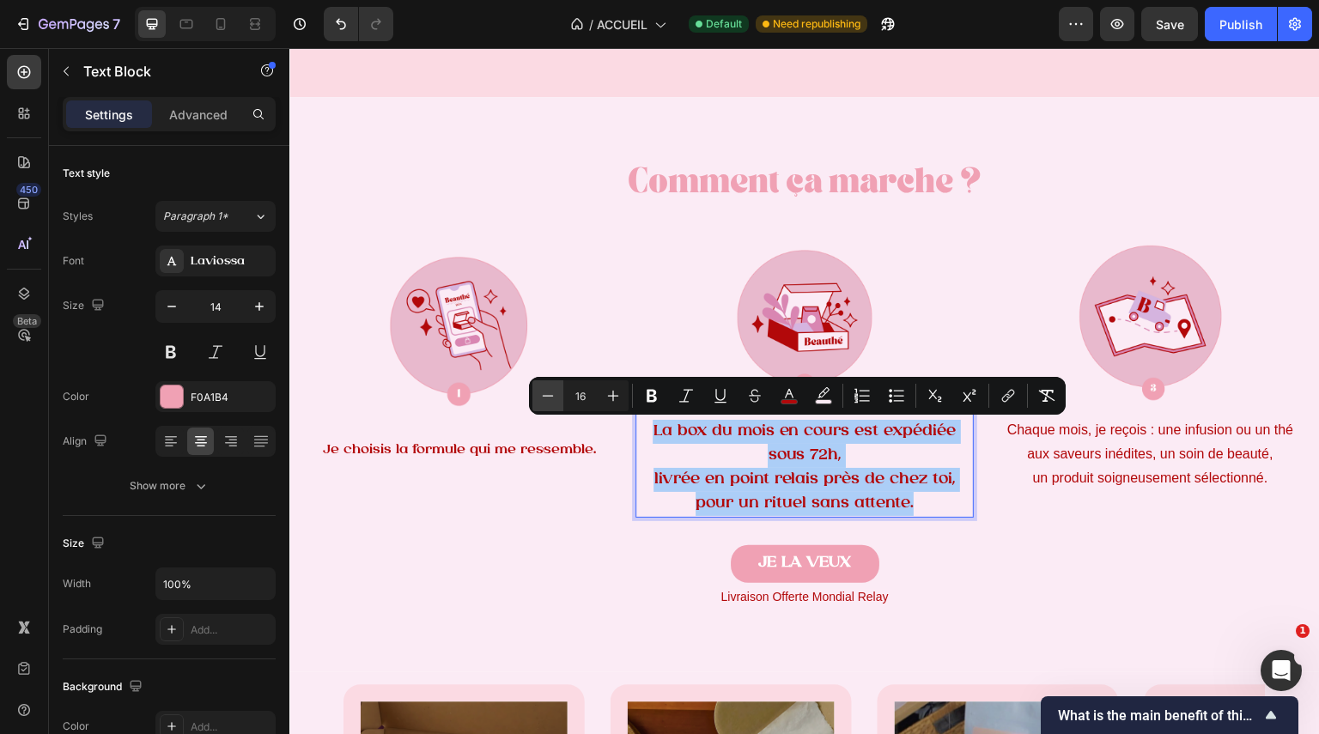
click at [534, 403] on button "Minus" at bounding box center [547, 395] width 31 height 31
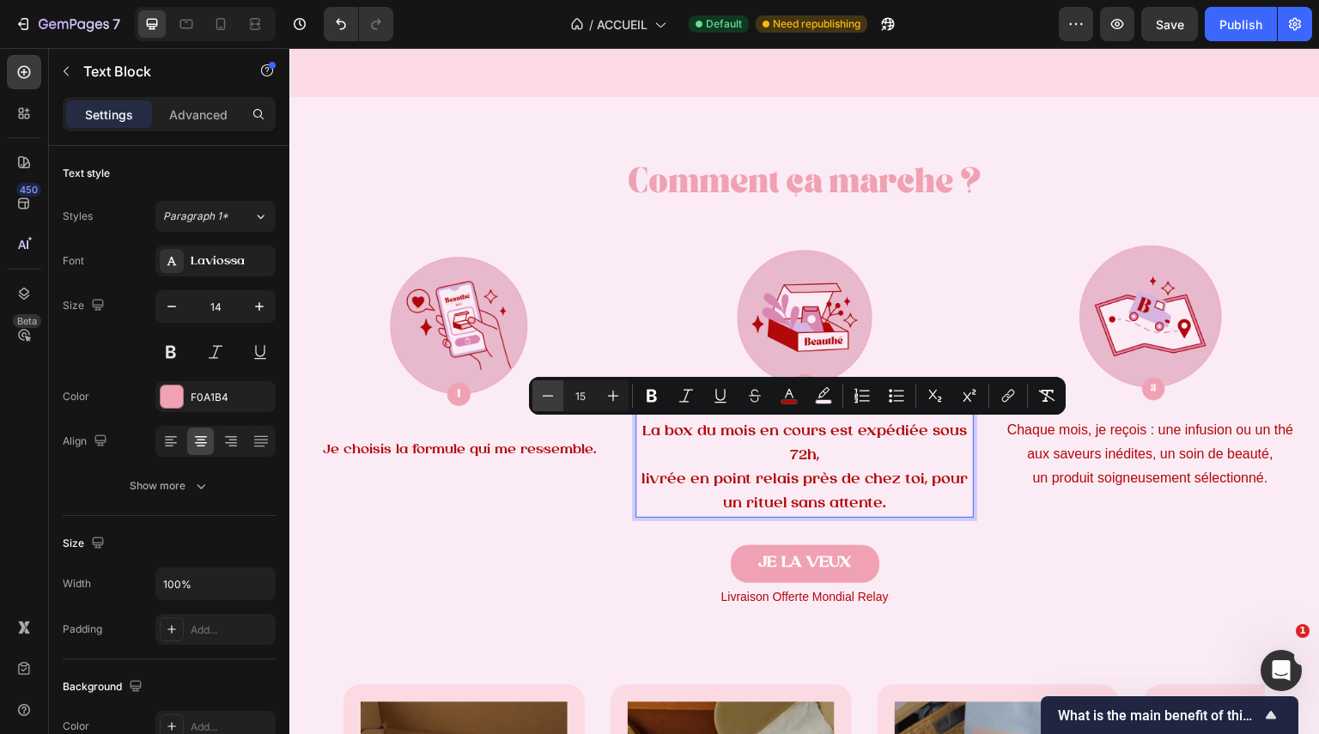
click at [538, 403] on button "Minus" at bounding box center [547, 395] width 31 height 31
type input "14"
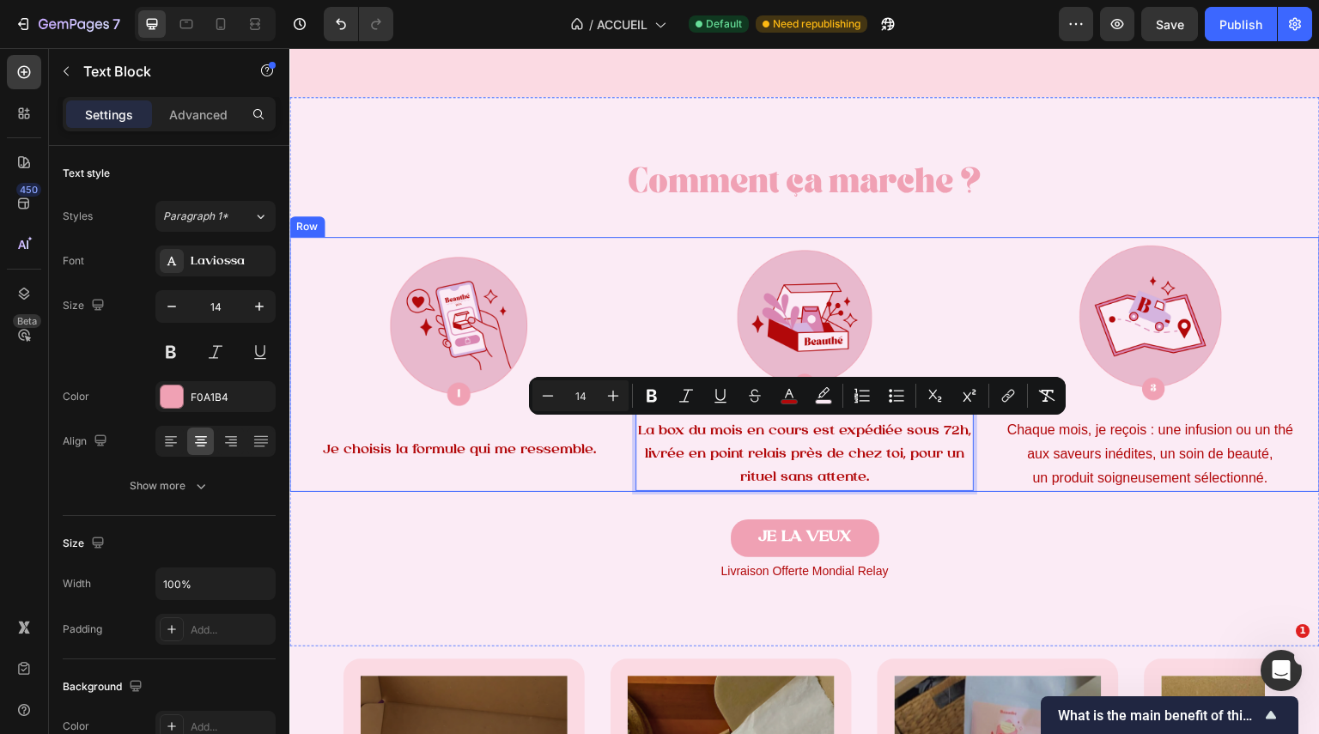
click at [983, 517] on div "Comment ça marche ? Heading Image Je choisis la formule qui me ressemble. Text …" at bounding box center [804, 364] width 1031 height 535
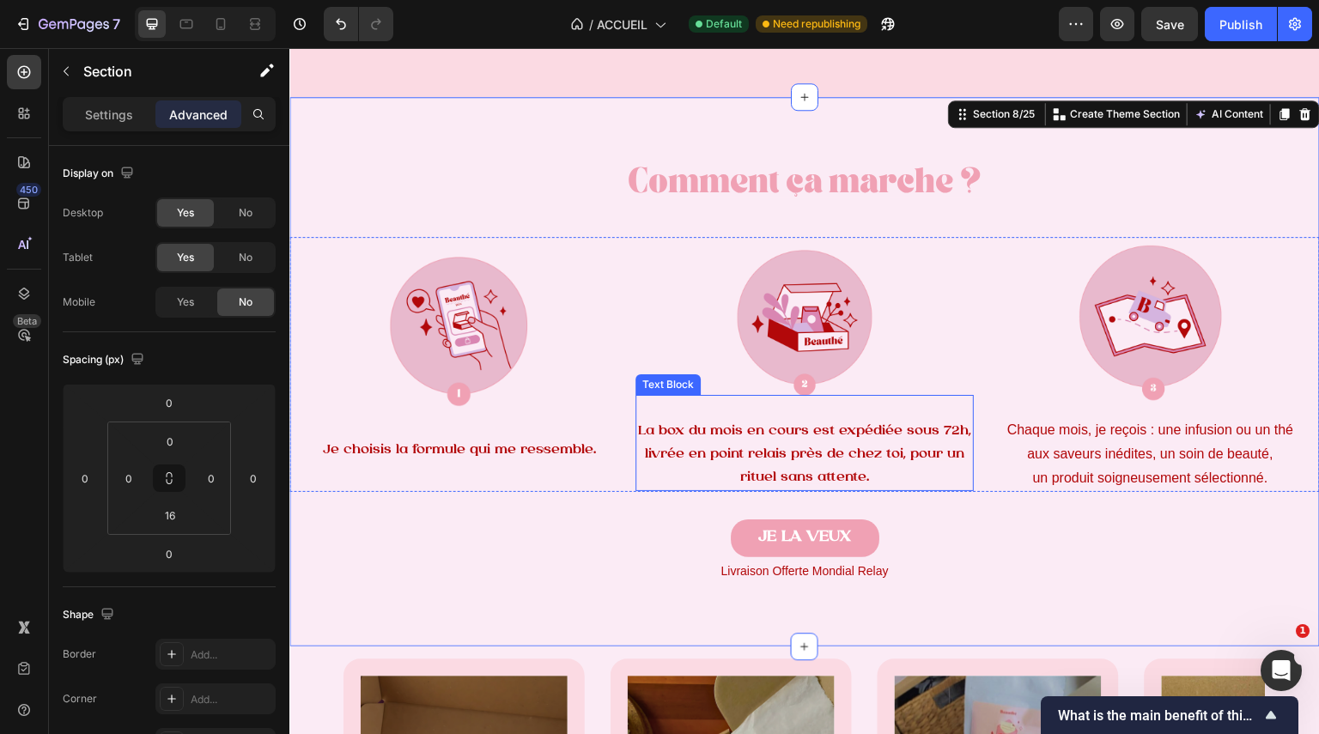
click at [784, 438] on span "La box du mois en cours est expédiée sous 72h," at bounding box center [804, 431] width 333 height 14
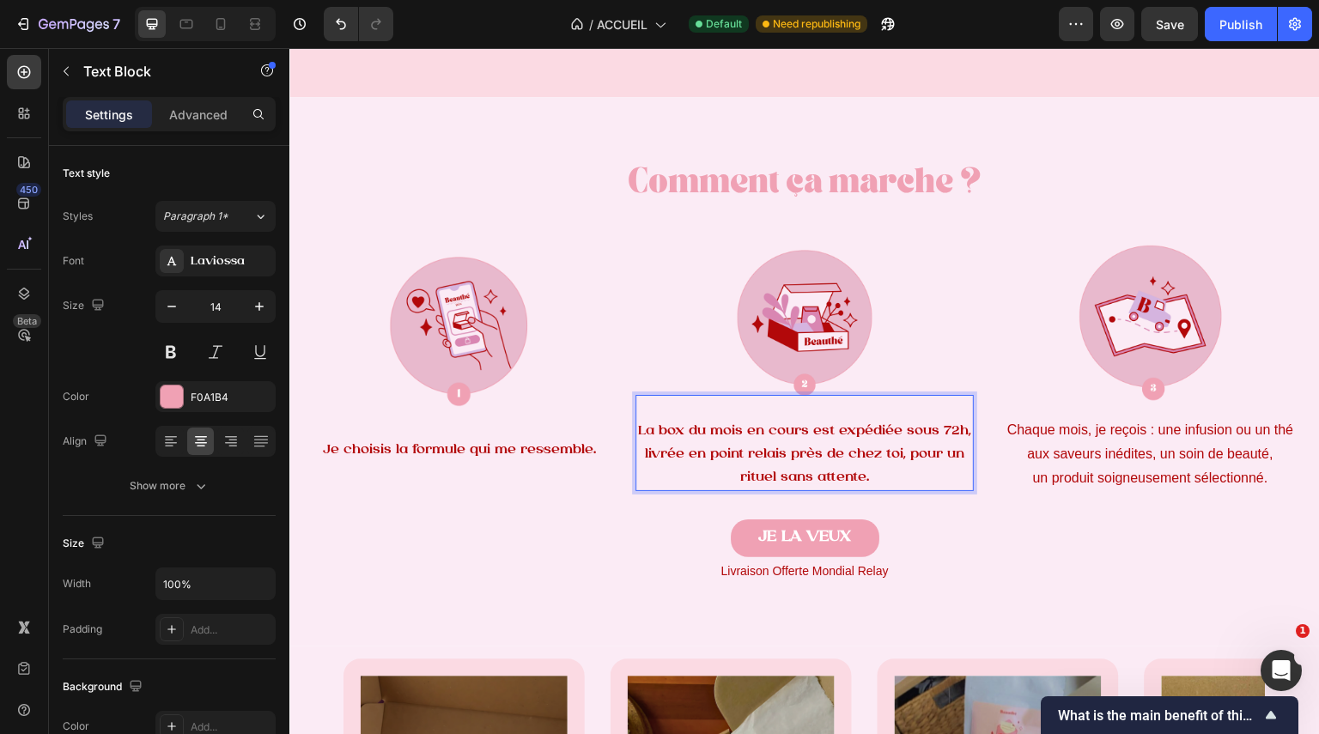
click at [637, 485] on p "livrée en point relais près de chez toi, pour un rituel sans attente." at bounding box center [805, 466] width 336 height 46
click at [931, 505] on div "Comment ça marche ? Heading Image Je choisis la formule qui me ressemble. Text …" at bounding box center [804, 364] width 1031 height 535
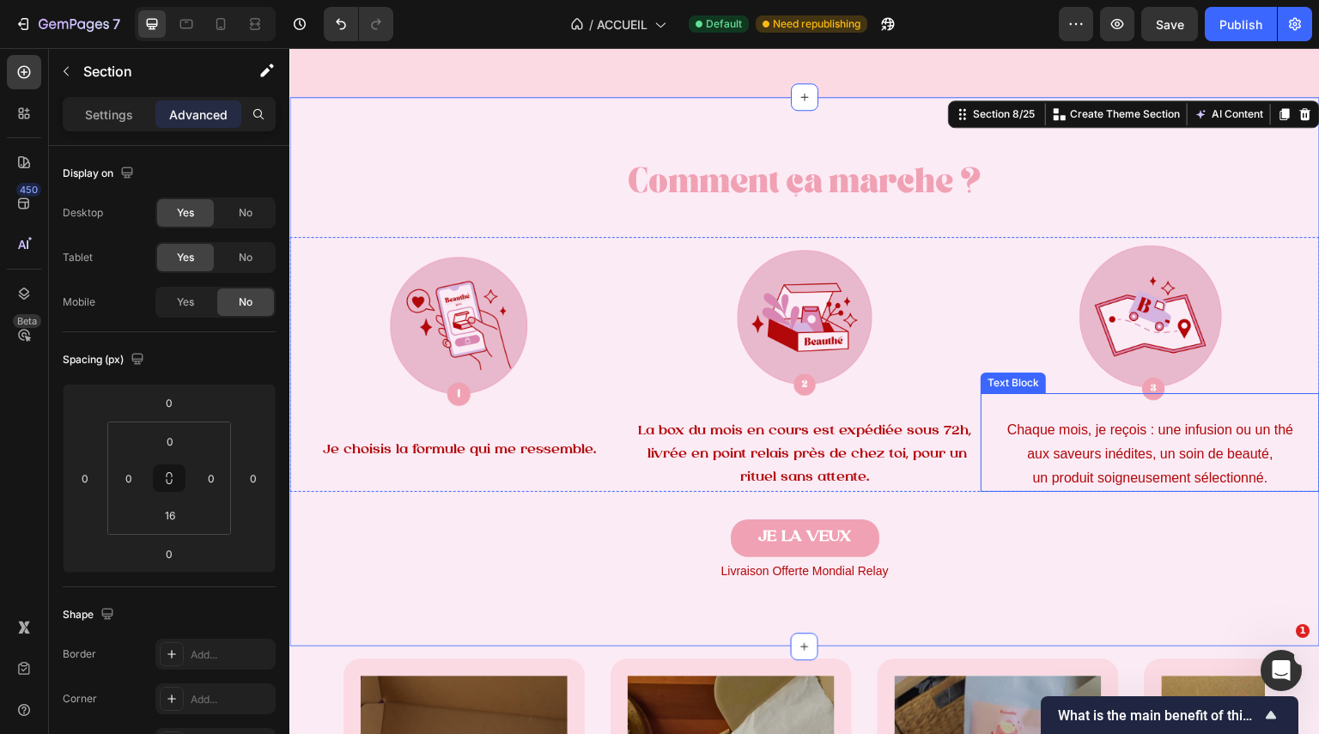
click at [1094, 470] on p "un produit soigneusement sélectionné." at bounding box center [1151, 478] width 336 height 24
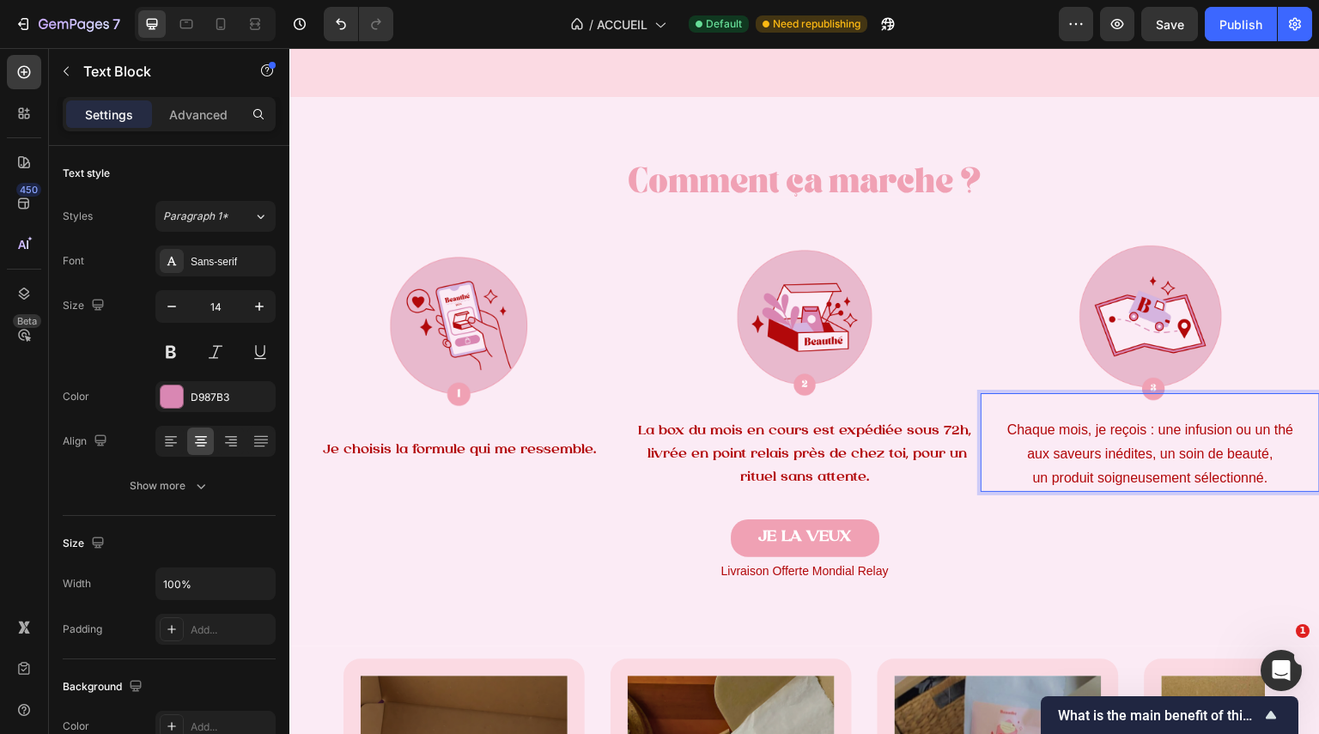
click at [1094, 470] on p "un produit soigneusement sélectionné." at bounding box center [1151, 478] width 336 height 24
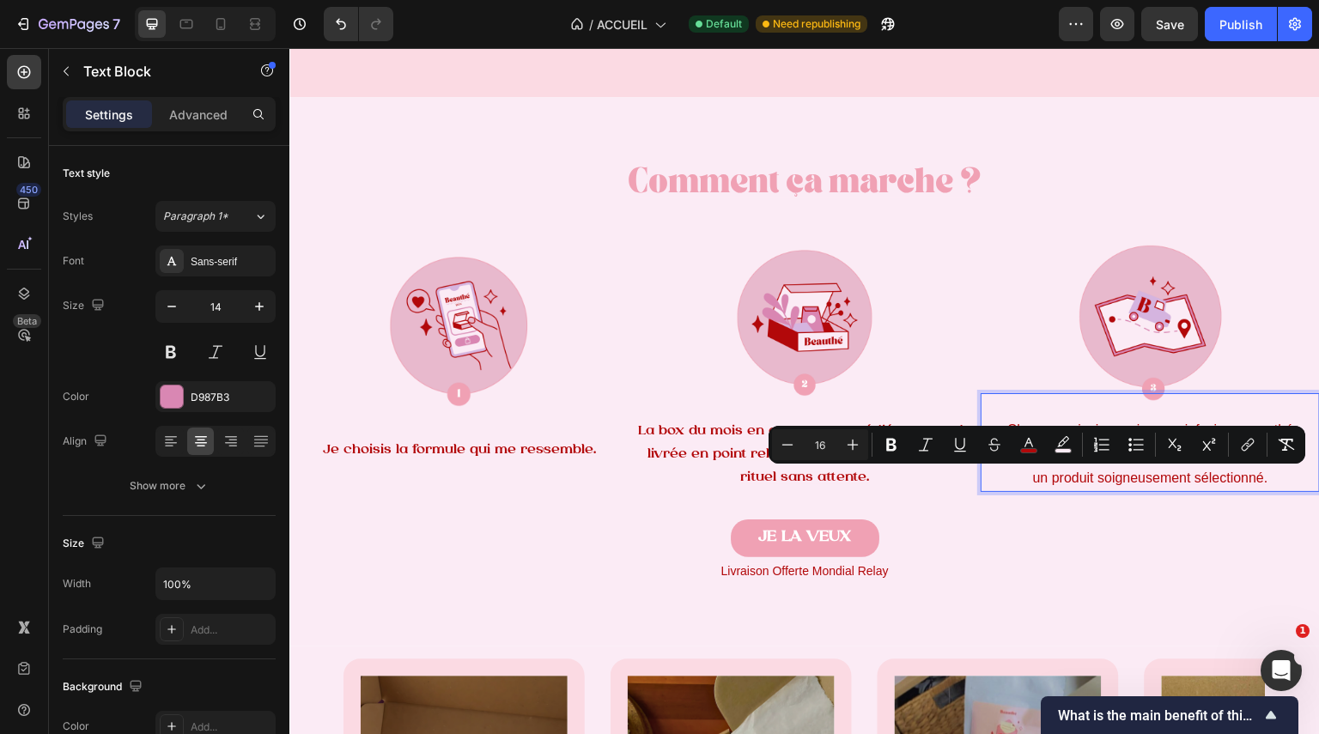
click at [1165, 484] on span "un produit soigneusement sélectionné." at bounding box center [1150, 478] width 235 height 15
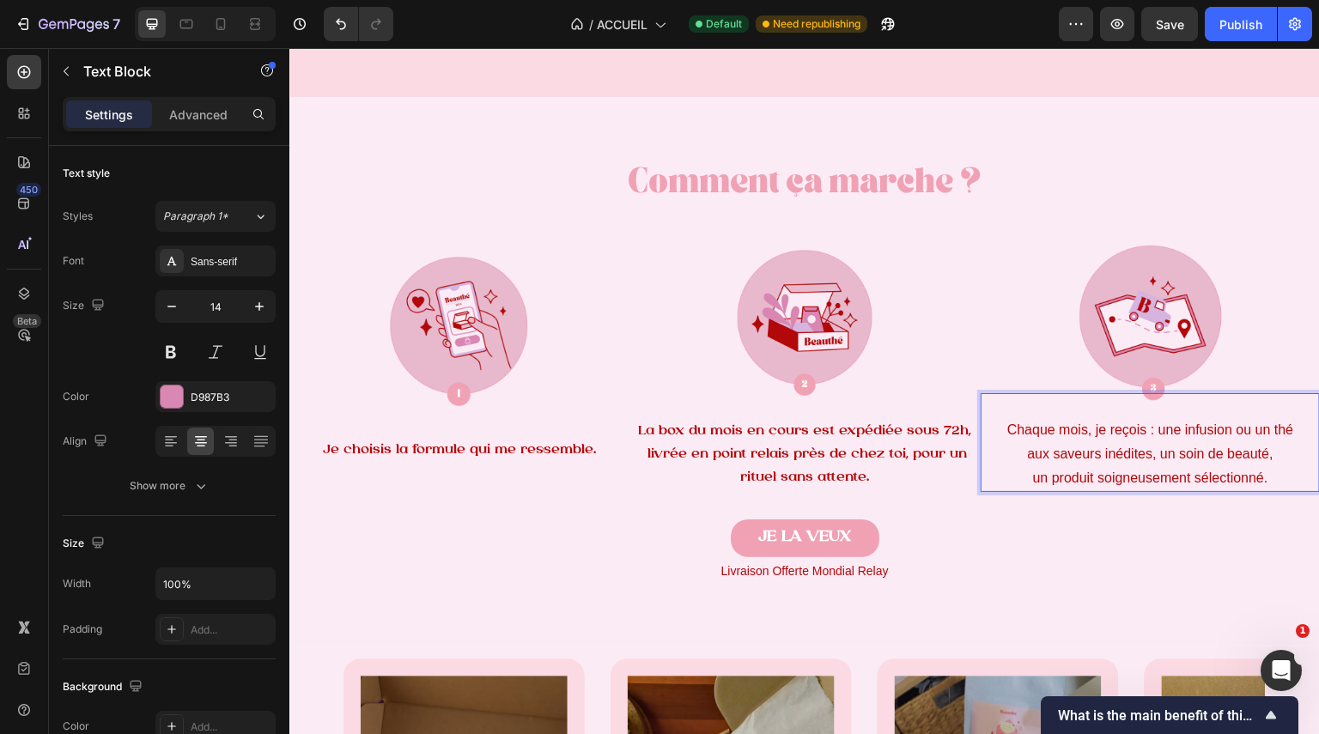
drag, startPoint x: 1266, startPoint y: 487, endPoint x: 990, endPoint y: 429, distance: 281.6
click at [990, 429] on div "Chaque mois, je reçois : une infusion ou un thé aux saveurs inédites, un soin d…" at bounding box center [1150, 442] width 339 height 99
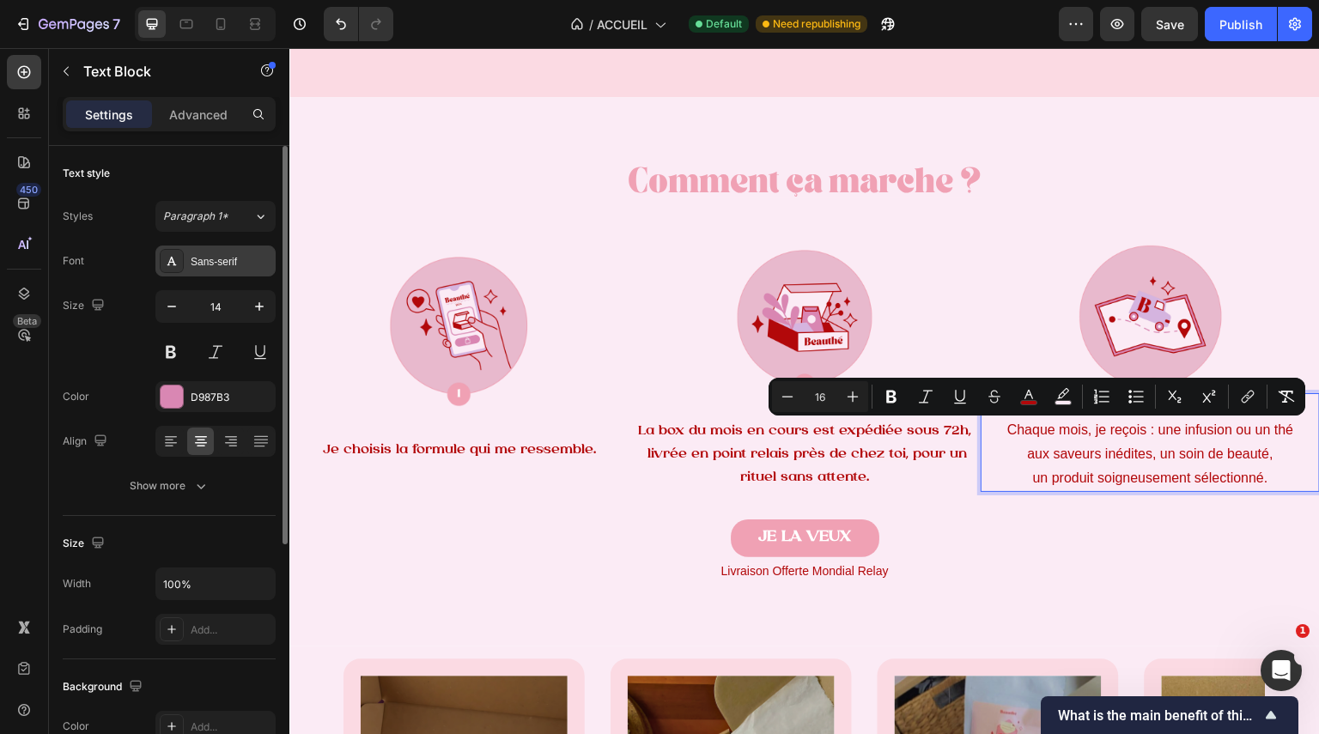
click at [181, 265] on div at bounding box center [172, 261] width 24 height 24
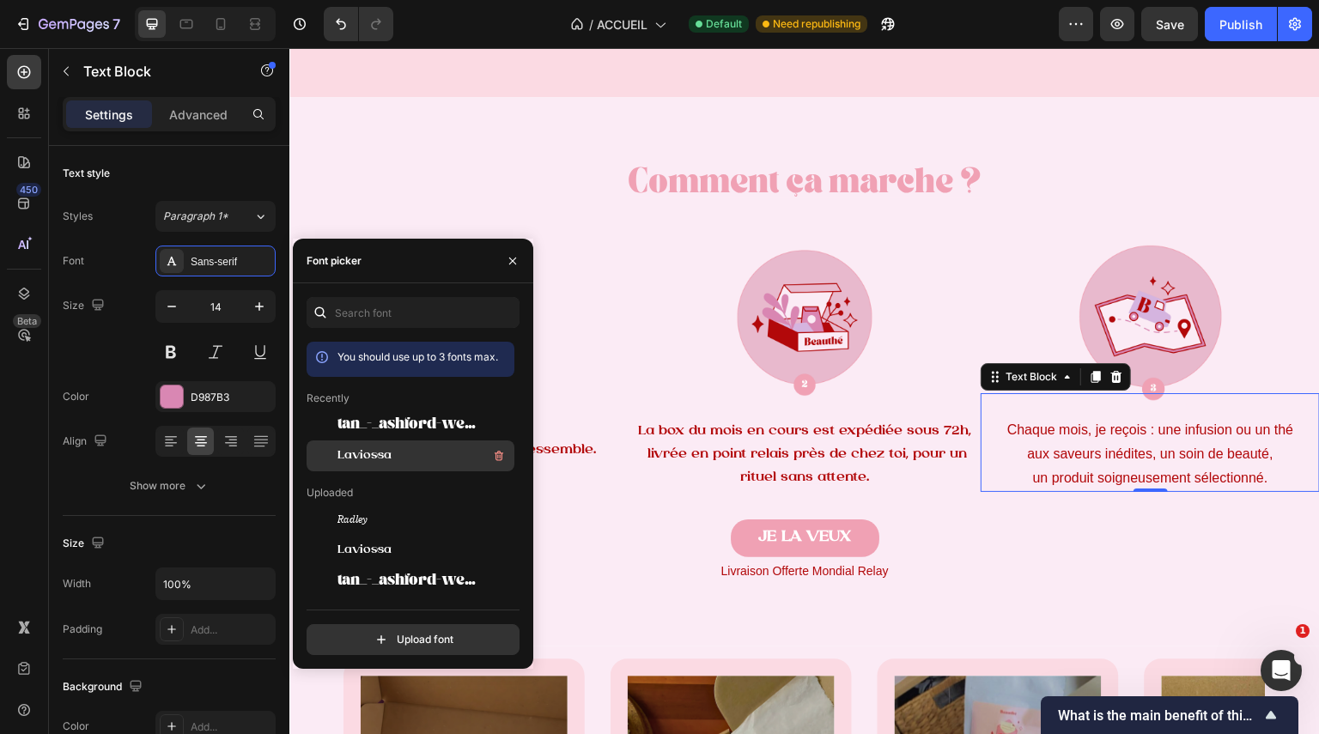
click at [368, 471] on div "Laviossa" at bounding box center [411, 456] width 208 height 31
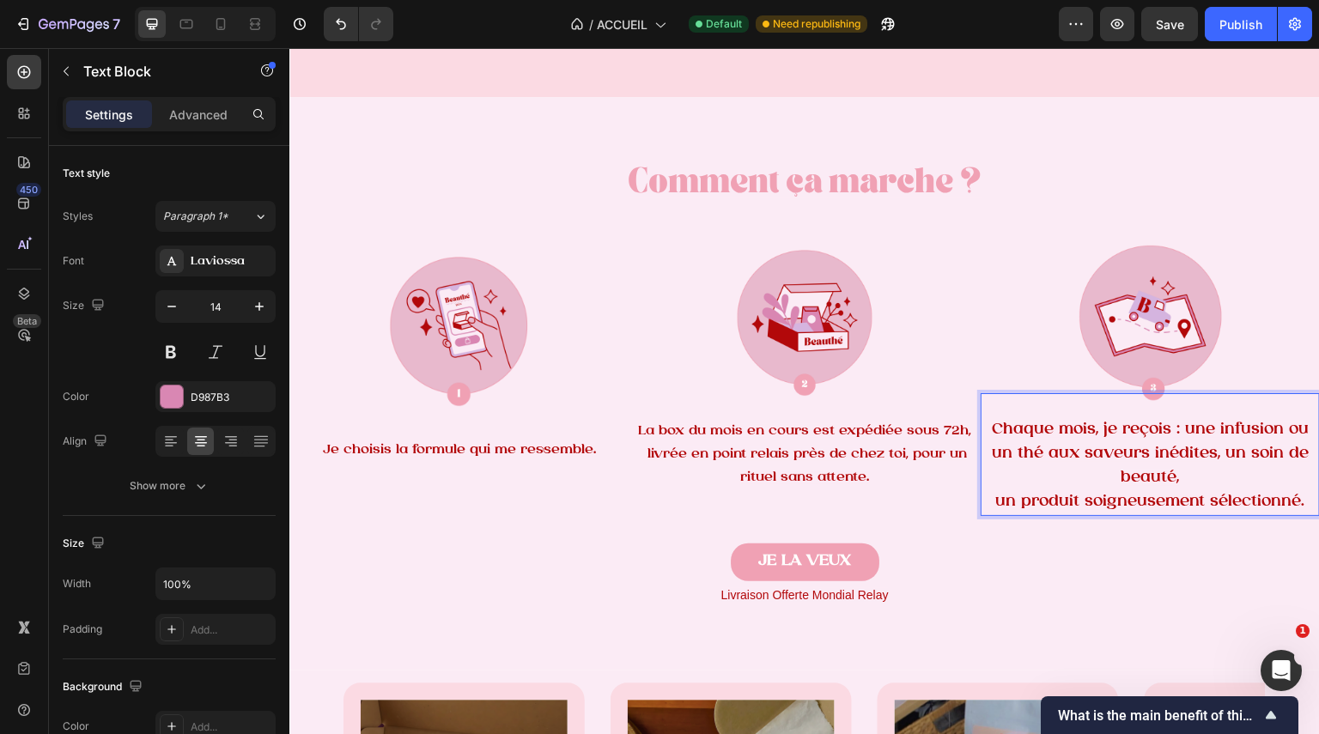
click at [996, 494] on span "un produit soigneusement sélectionné." at bounding box center [1150, 502] width 309 height 16
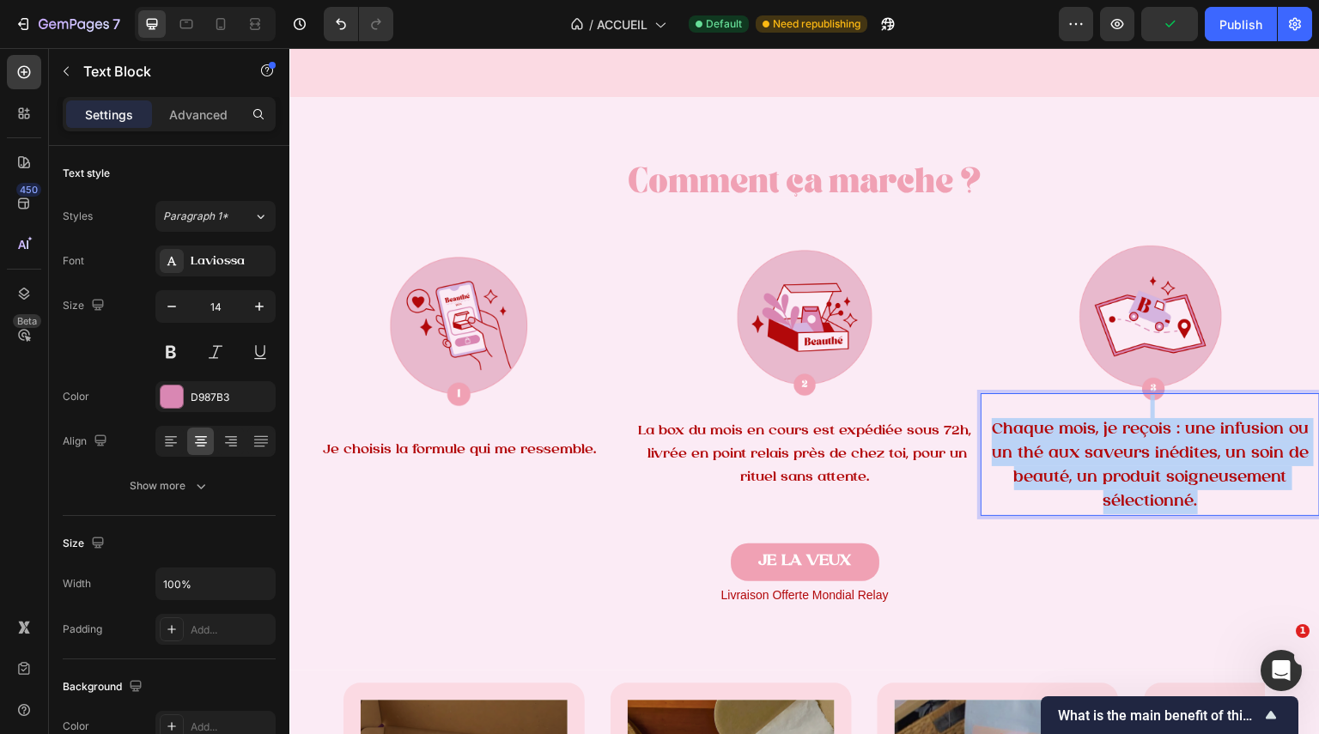
drag, startPoint x: 1247, startPoint y: 501, endPoint x: 990, endPoint y: 414, distance: 271.0
click at [990, 414] on div "Chaque mois, je reçois : une infusion ou un thé aux saveurs inédites, un soin d…" at bounding box center [1150, 454] width 339 height 123
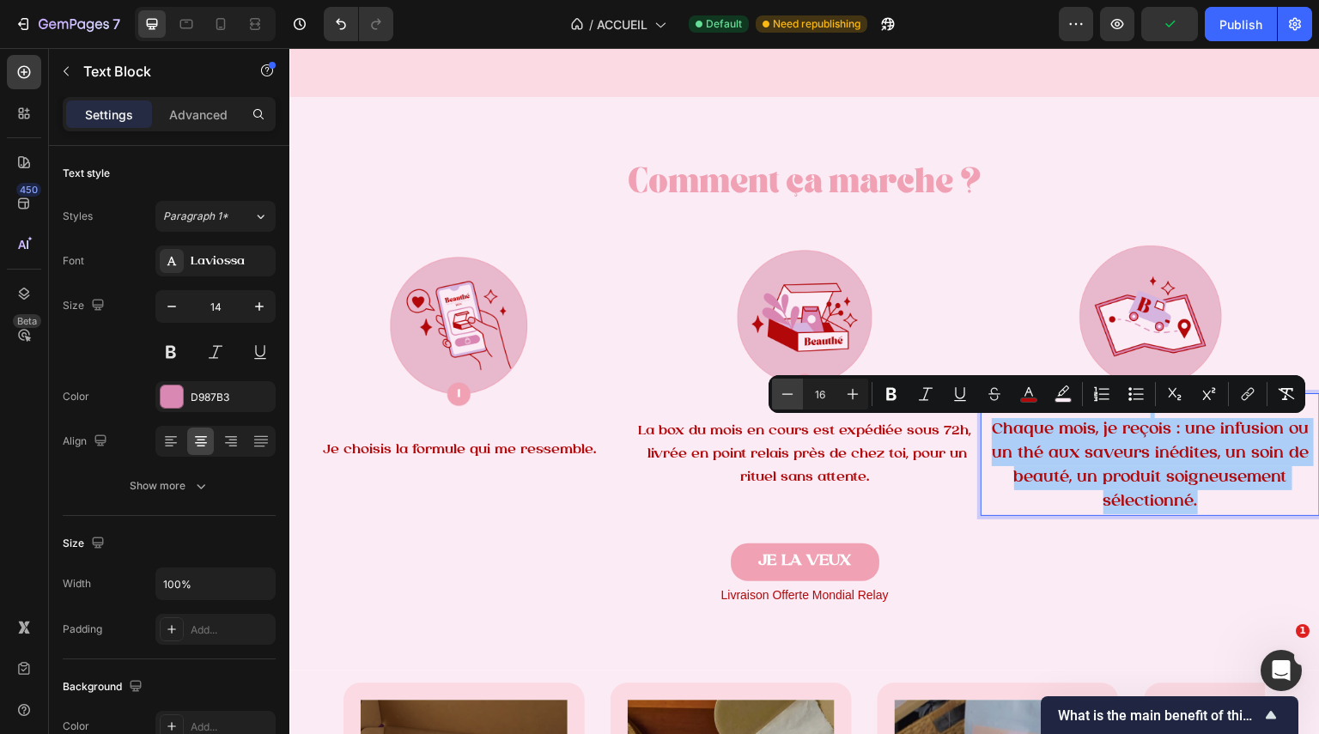
click at [788, 394] on icon "Editor contextual toolbar" at bounding box center [787, 393] width 11 height 1
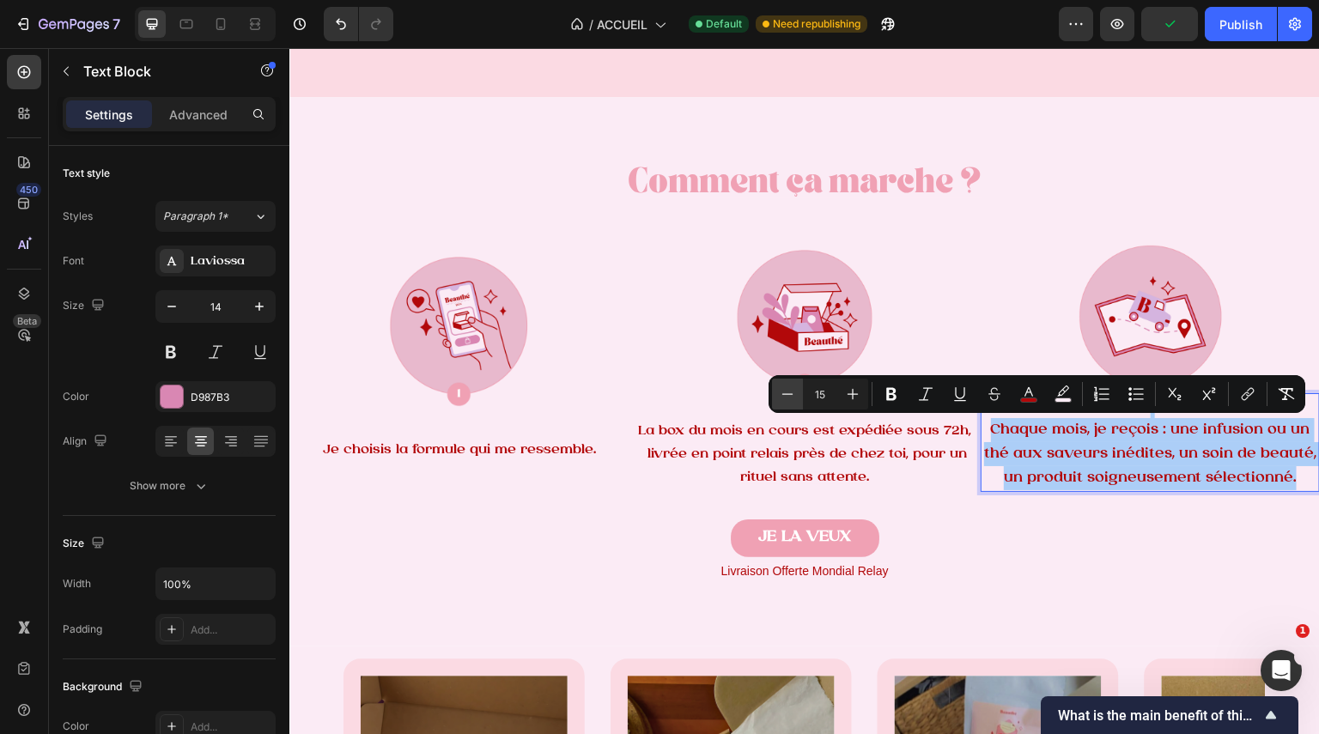
click at [788, 394] on icon "Editor contextual toolbar" at bounding box center [787, 393] width 11 height 1
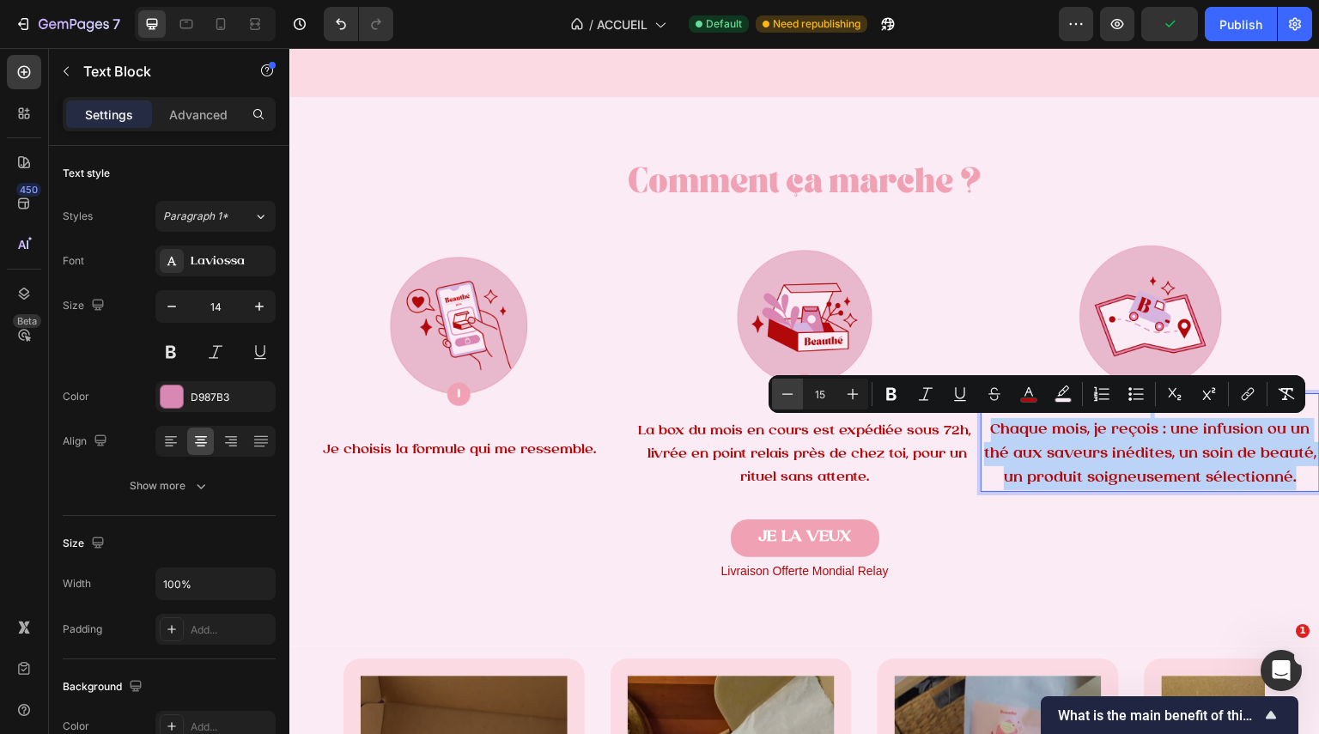
type input "14"
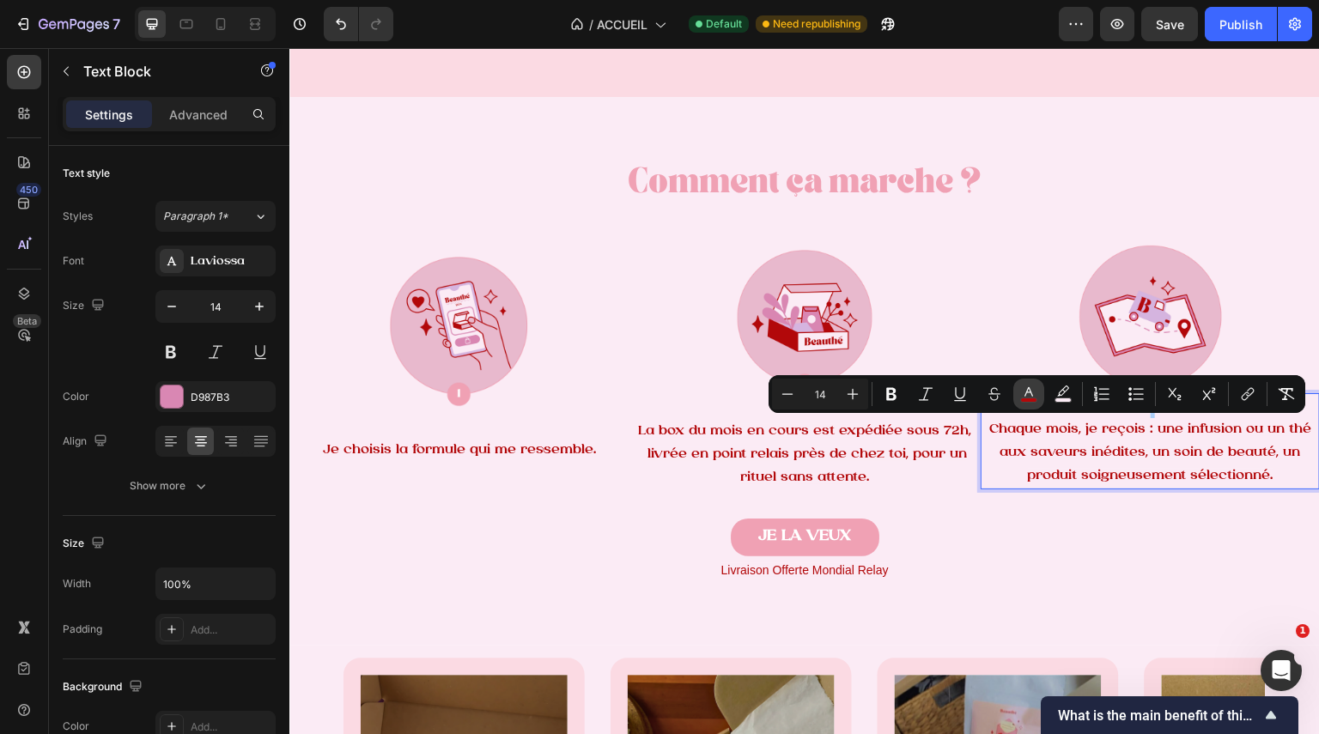
click at [1029, 393] on icon "Editor contextual toolbar" at bounding box center [1028, 394] width 17 height 17
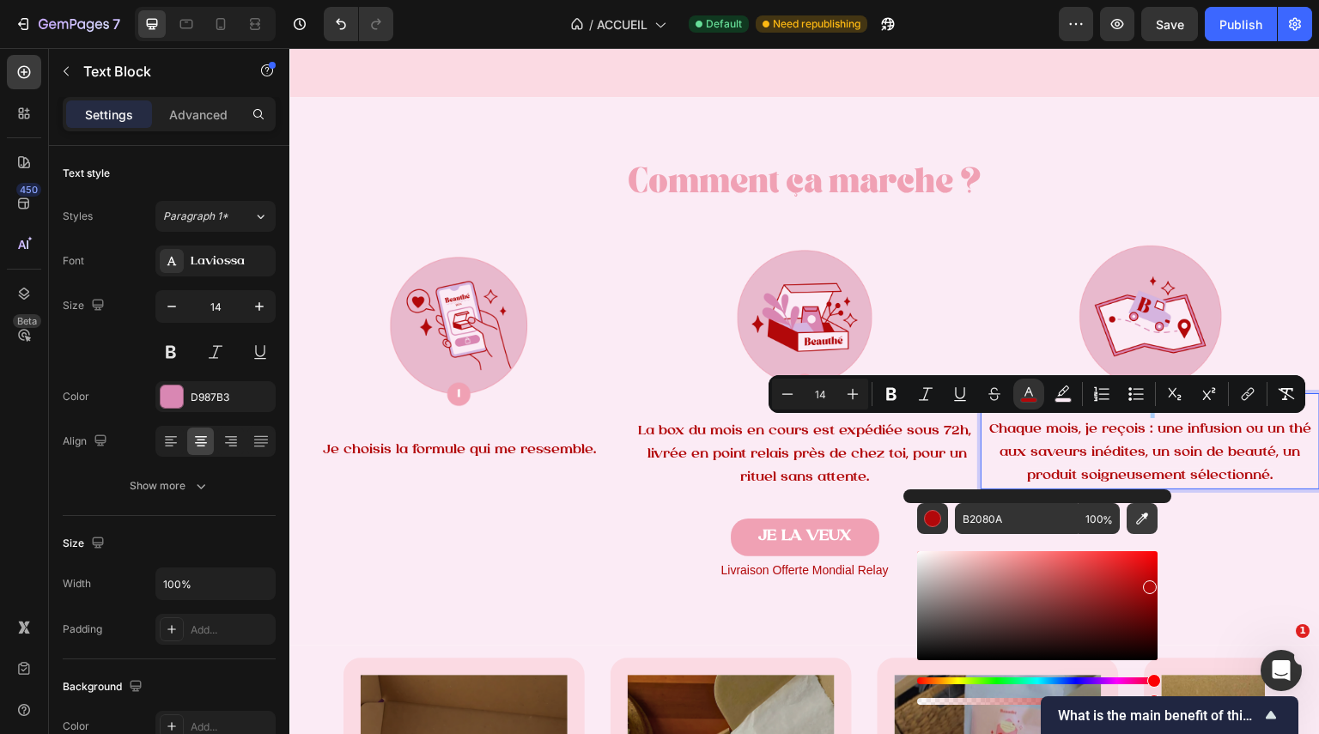
click at [1147, 514] on icon "Editor contextual toolbar" at bounding box center [1142, 519] width 12 height 12
click at [1008, 514] on input "B2080A" at bounding box center [1017, 518] width 124 height 31
paste input "D986B2"
type input "D986B2"
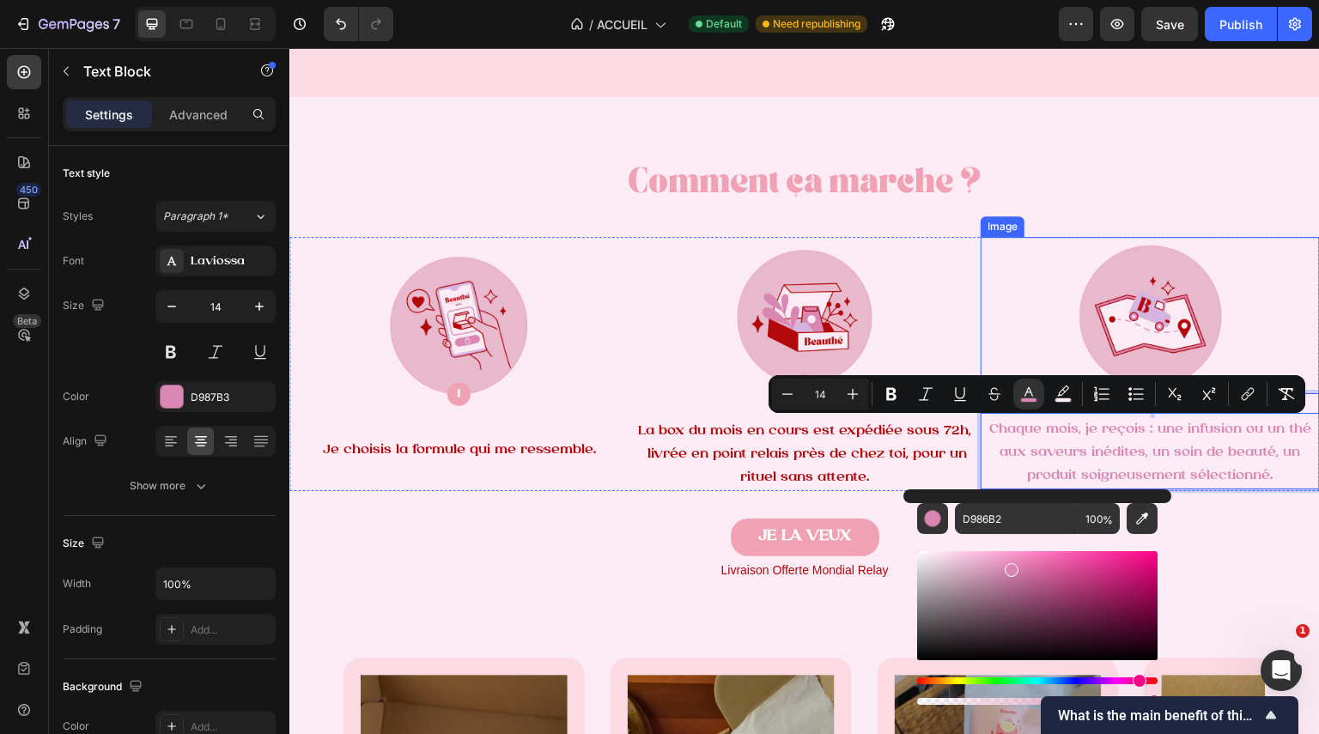
click at [1011, 302] on div at bounding box center [1150, 323] width 339 height 172
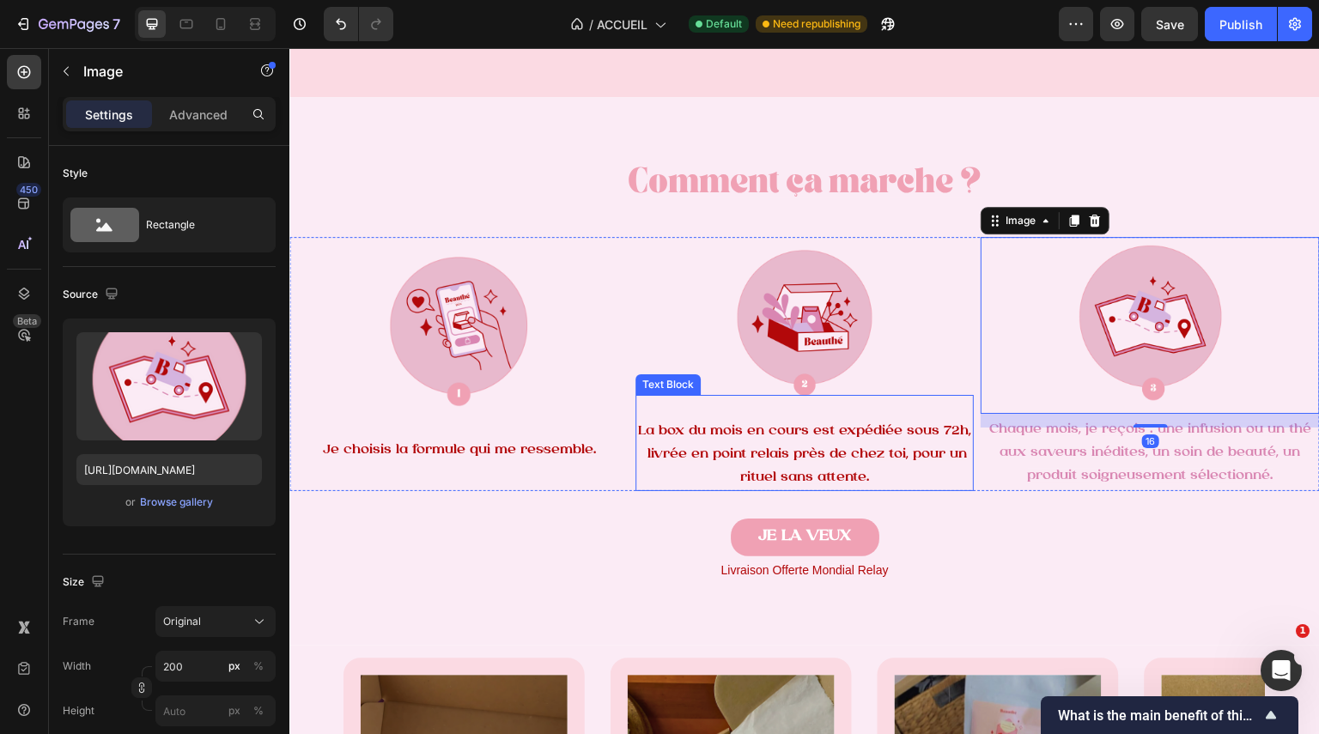
click at [821, 459] on span "La box du mois en cours est expédiée sous 72h, livrée en point relais près de c…" at bounding box center [804, 454] width 333 height 60
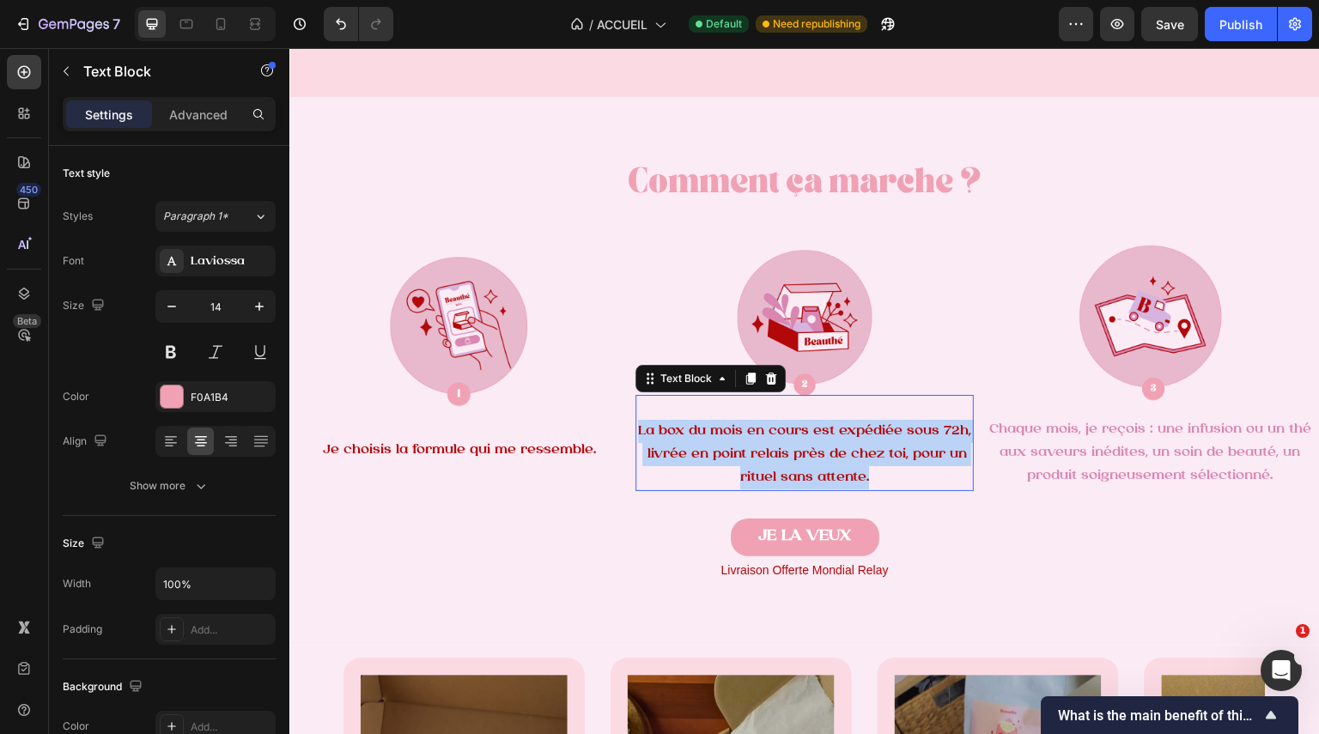
click at [821, 459] on span "La box du mois en cours est expédiée sous 72h, livrée en point relais près de c…" at bounding box center [804, 454] width 333 height 60
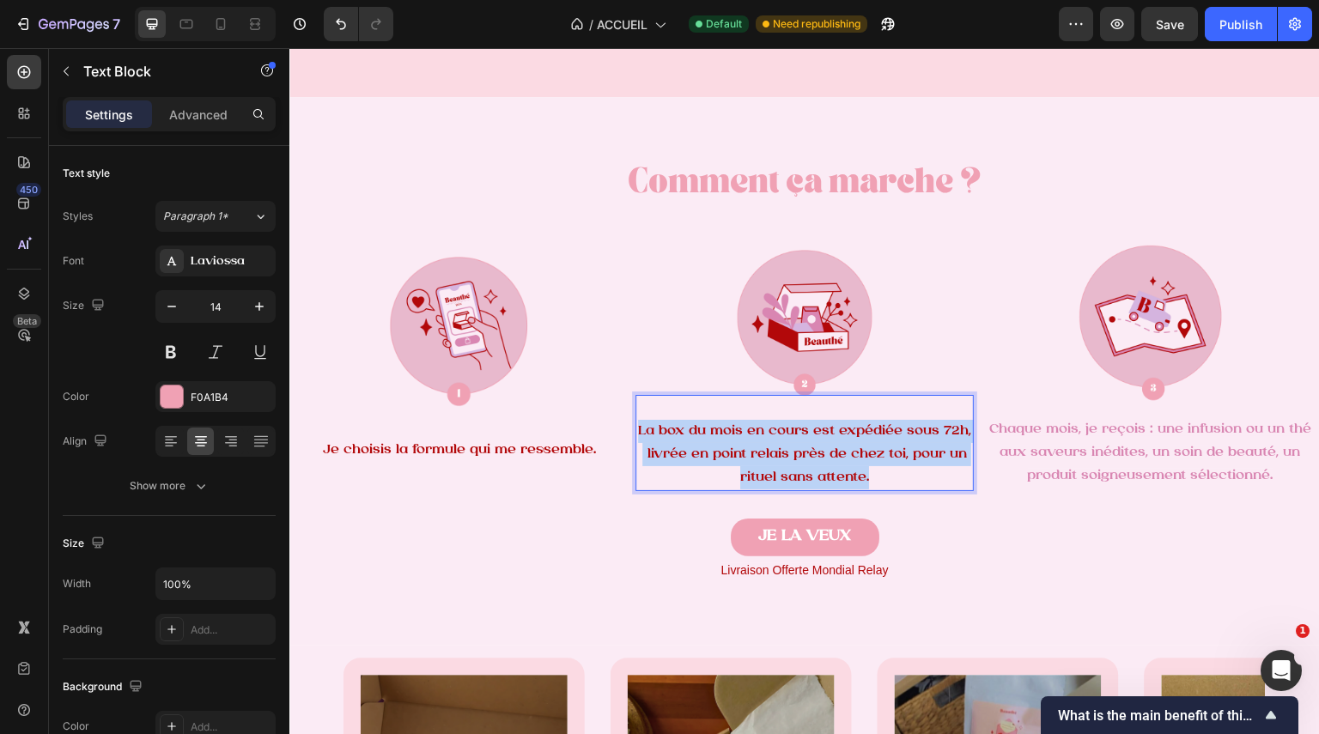
click at [821, 459] on span "La box du mois en cours est expédiée sous 72h, livrée en point relais près de c…" at bounding box center [804, 454] width 333 height 60
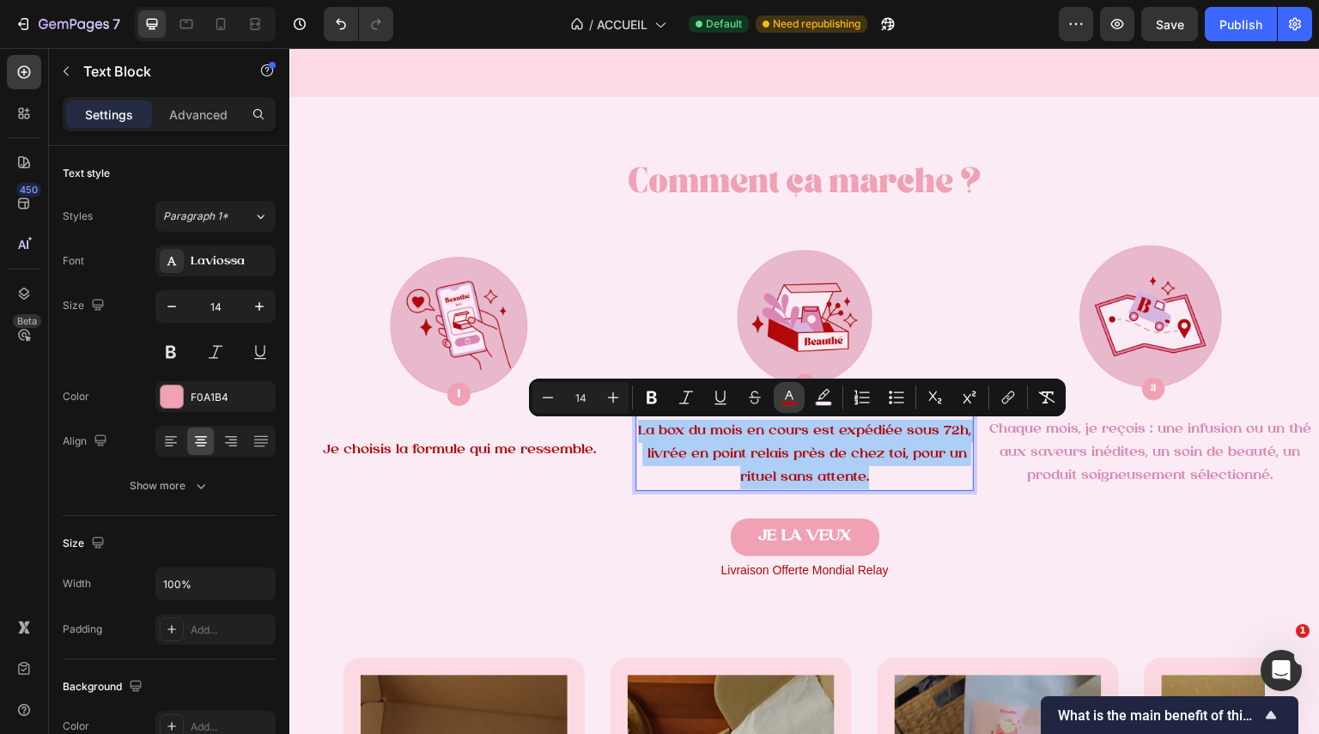
click at [797, 405] on rect "Editor contextual toolbar" at bounding box center [790, 404] width 16 height 4
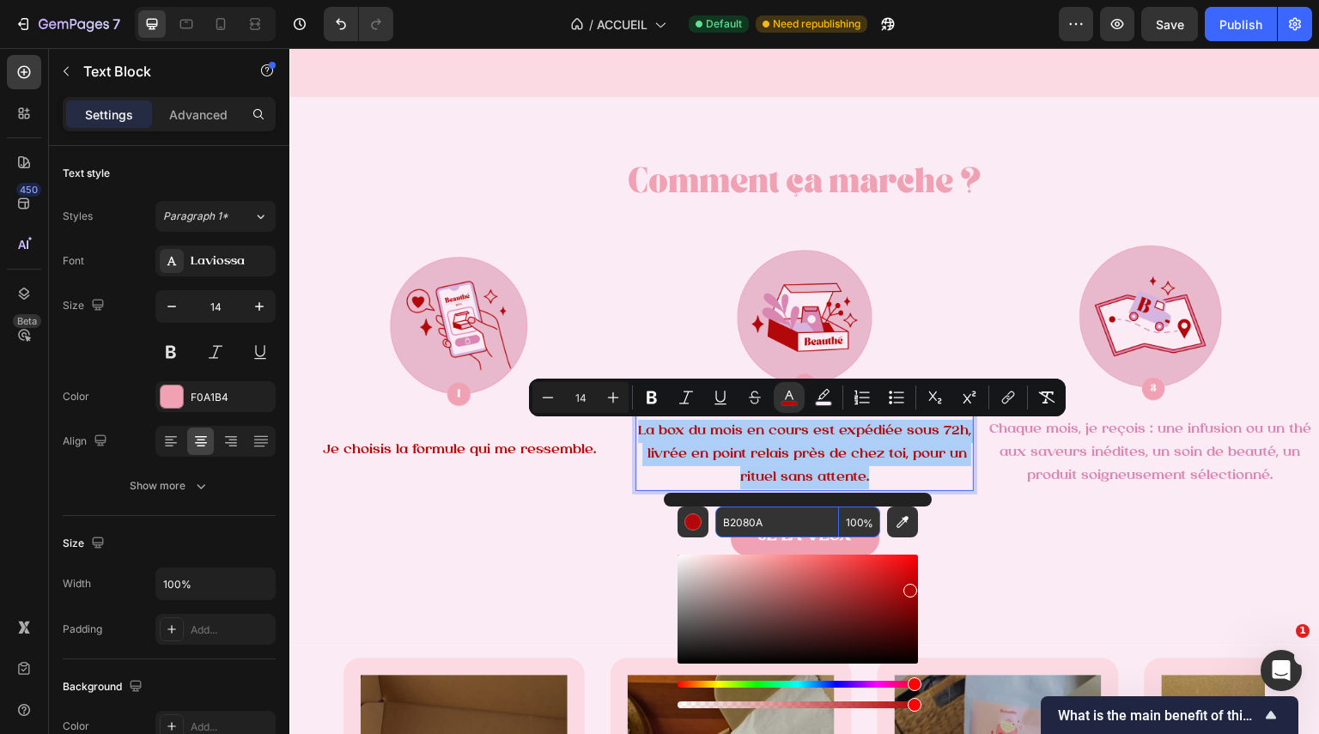
click at [759, 521] on input "B2080A" at bounding box center [777, 522] width 124 height 31
paste input "D986B2"
type input "D986B2"
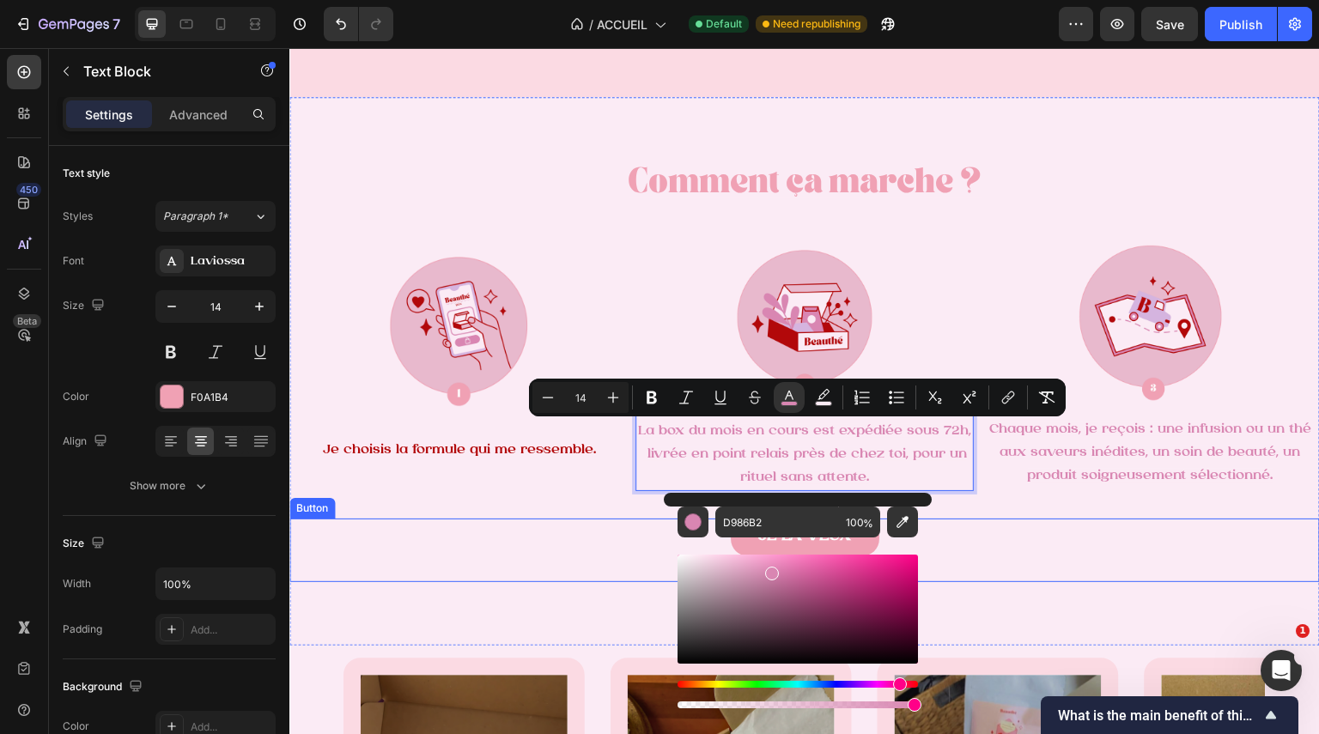
click at [536, 528] on div "JE LA VEUX Button" at bounding box center [804, 551] width 1031 height 64
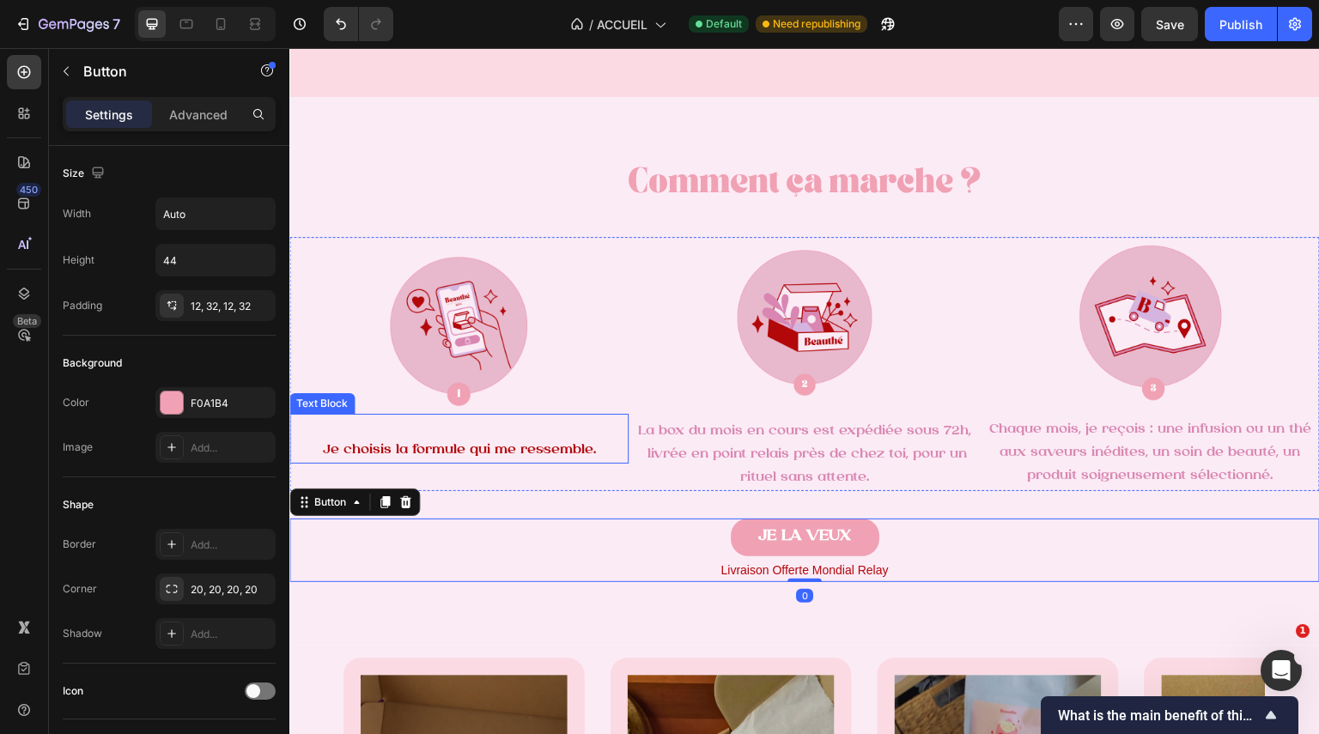
click at [460, 446] on span "Je choisis la formule qui me ressemble." at bounding box center [458, 450] width 273 height 14
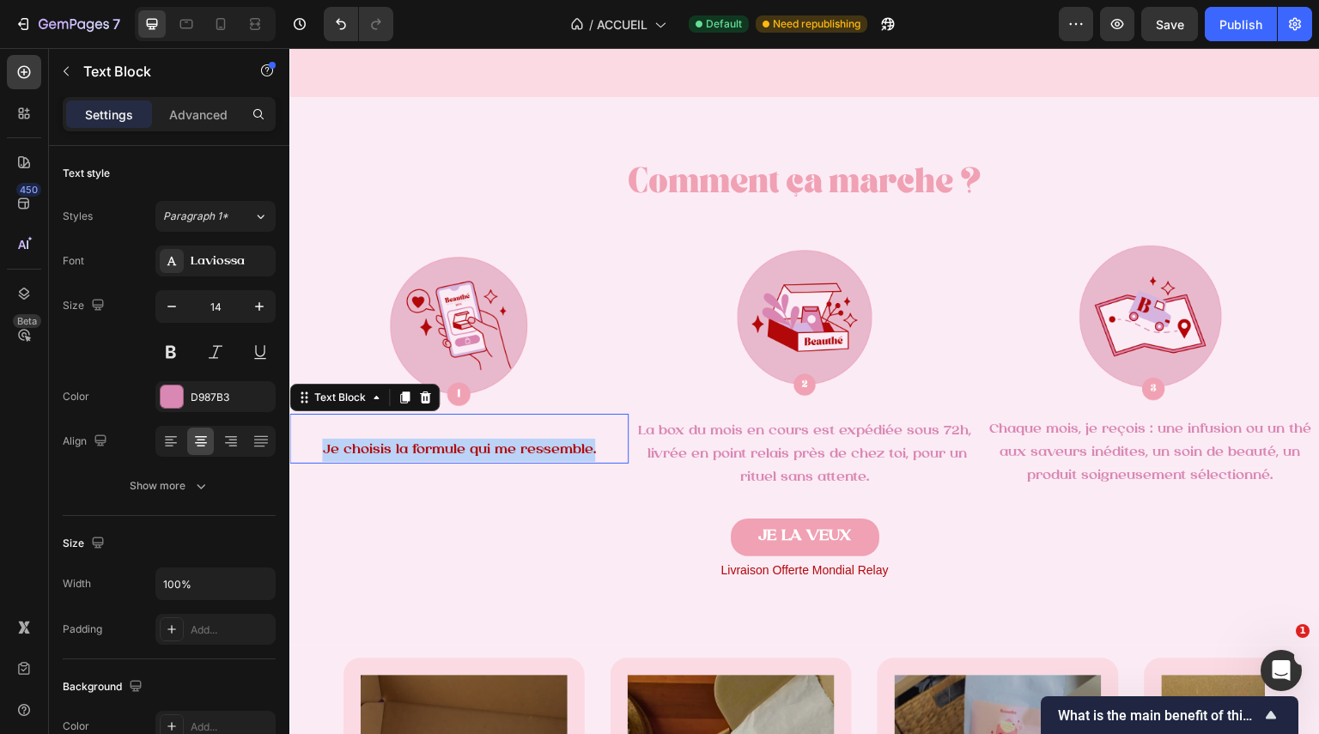
click at [460, 446] on span "Je choisis la formule qui me ressemble." at bounding box center [458, 450] width 273 height 14
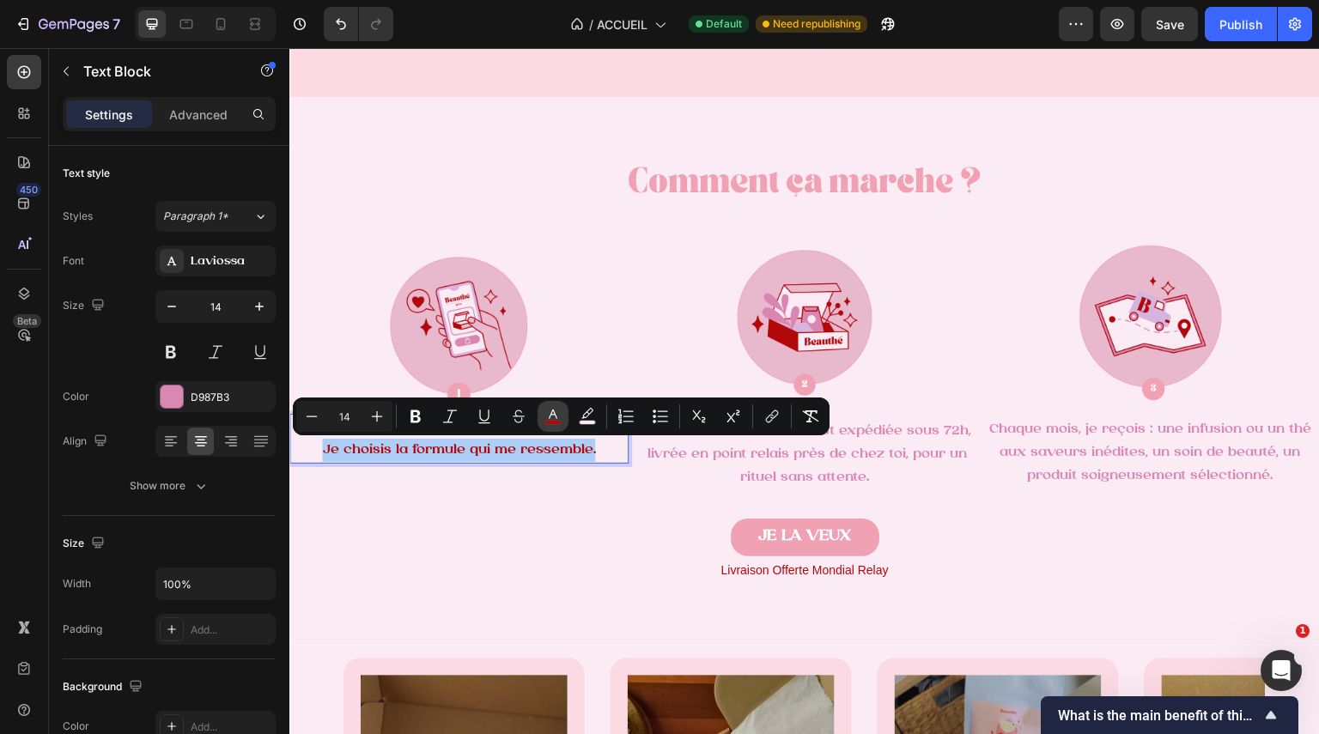
click at [551, 419] on icon "Editor contextual toolbar" at bounding box center [553, 416] width 17 height 17
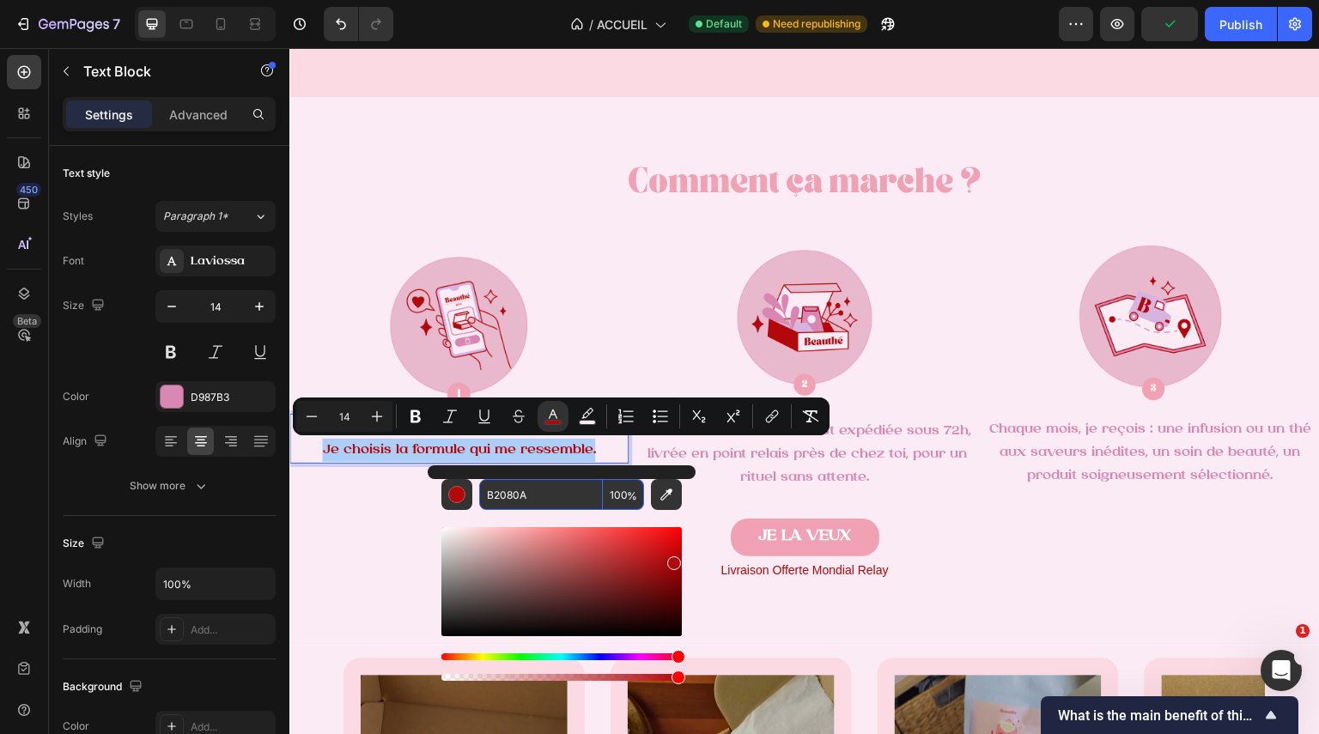
click at [566, 497] on input "B2080A" at bounding box center [541, 494] width 124 height 31
paste input "D986B2"
type input "D986B2"
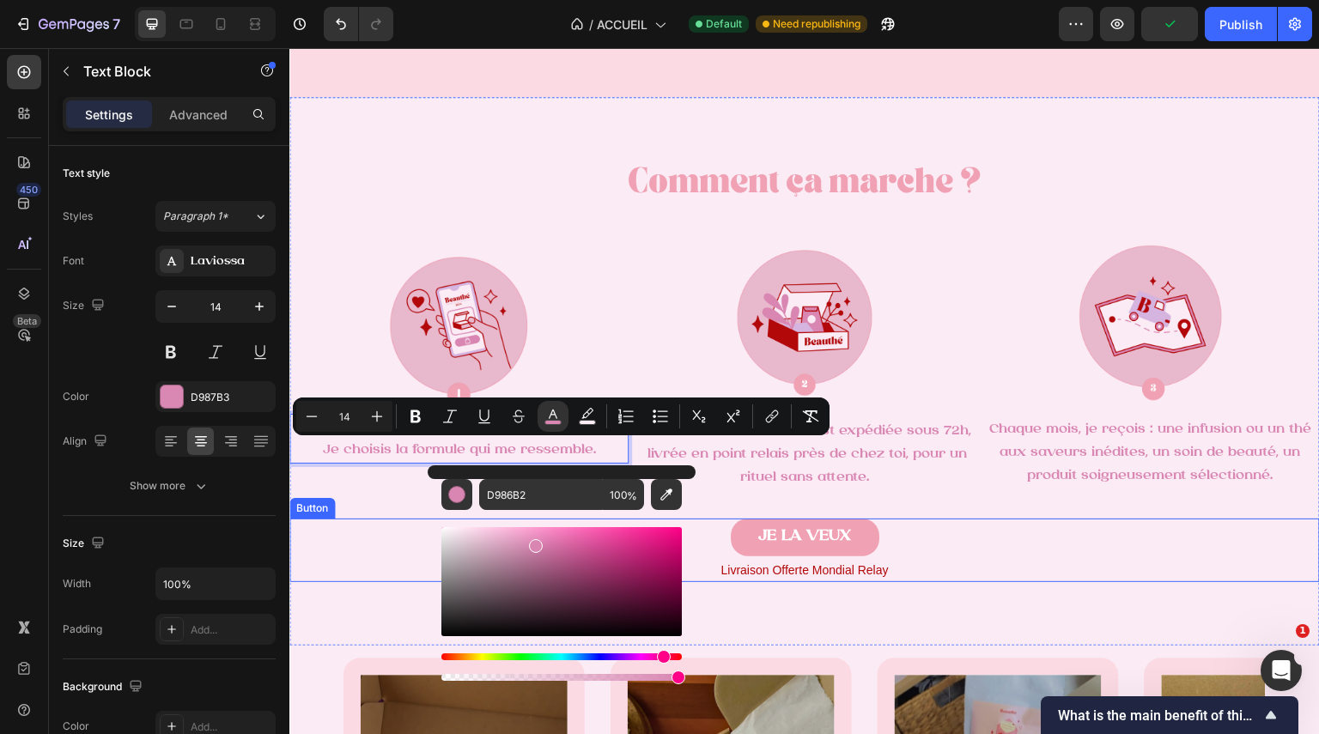
click at [372, 537] on div "JE LA VEUX Button" at bounding box center [804, 551] width 1031 height 64
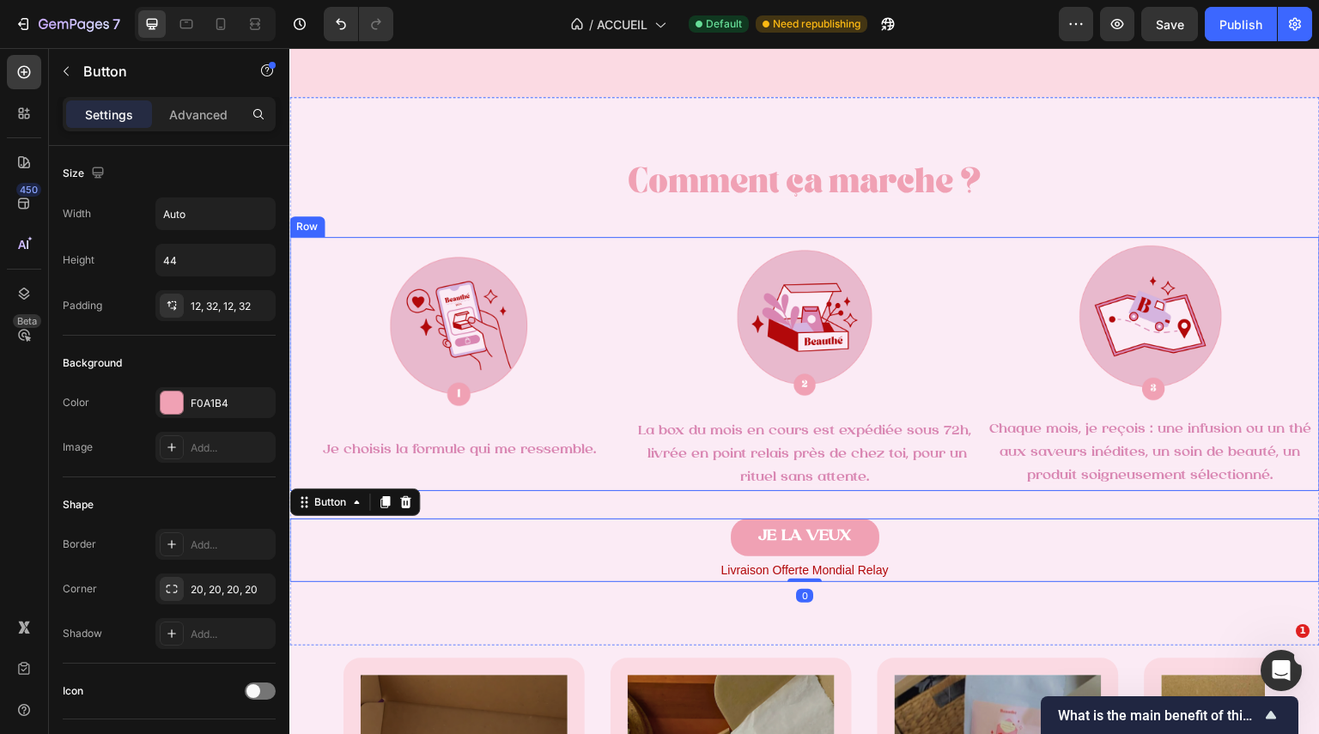
click at [461, 488] on div "Image Je choisis la formule qui me ressemble. Text Block" at bounding box center [458, 364] width 339 height 254
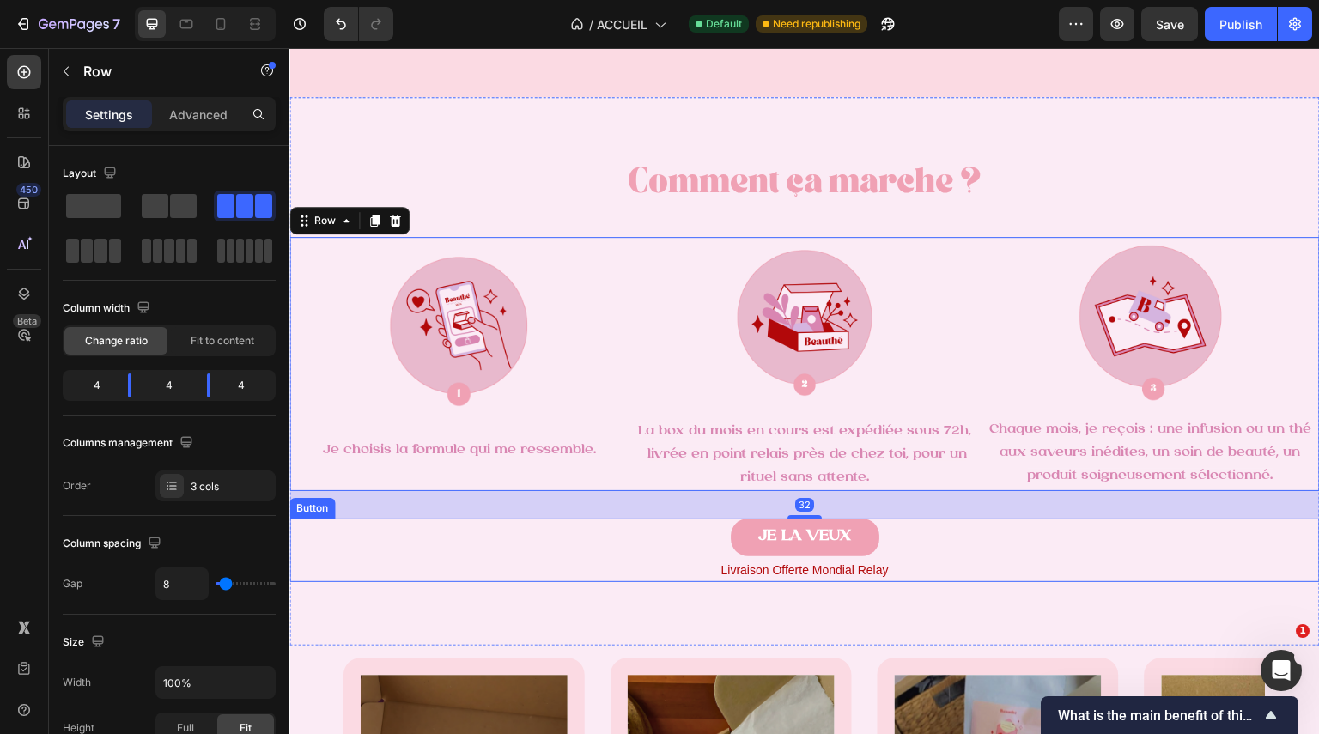
click at [566, 525] on div "JE LA VEUX Button" at bounding box center [804, 551] width 1031 height 64
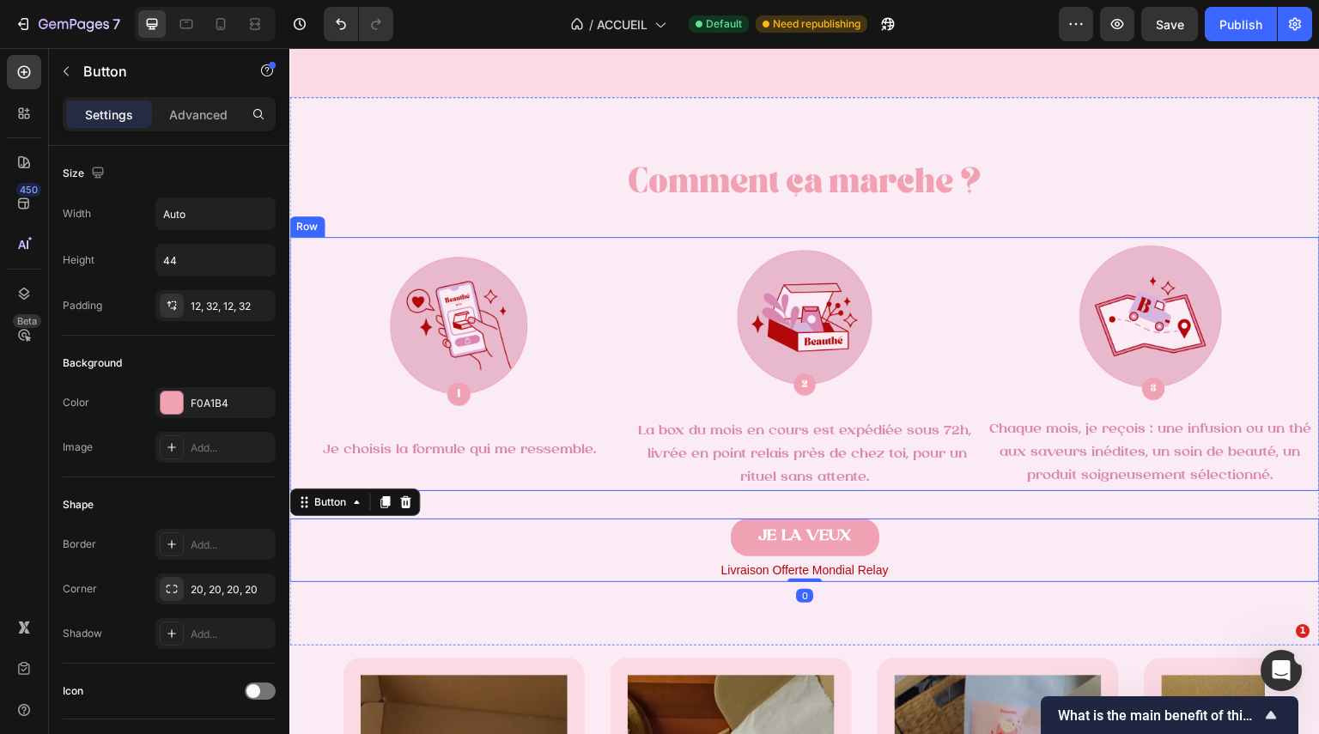
click at [487, 465] on div "Image Je choisis la formule qui me ressemble. Text Block" at bounding box center [458, 364] width 339 height 254
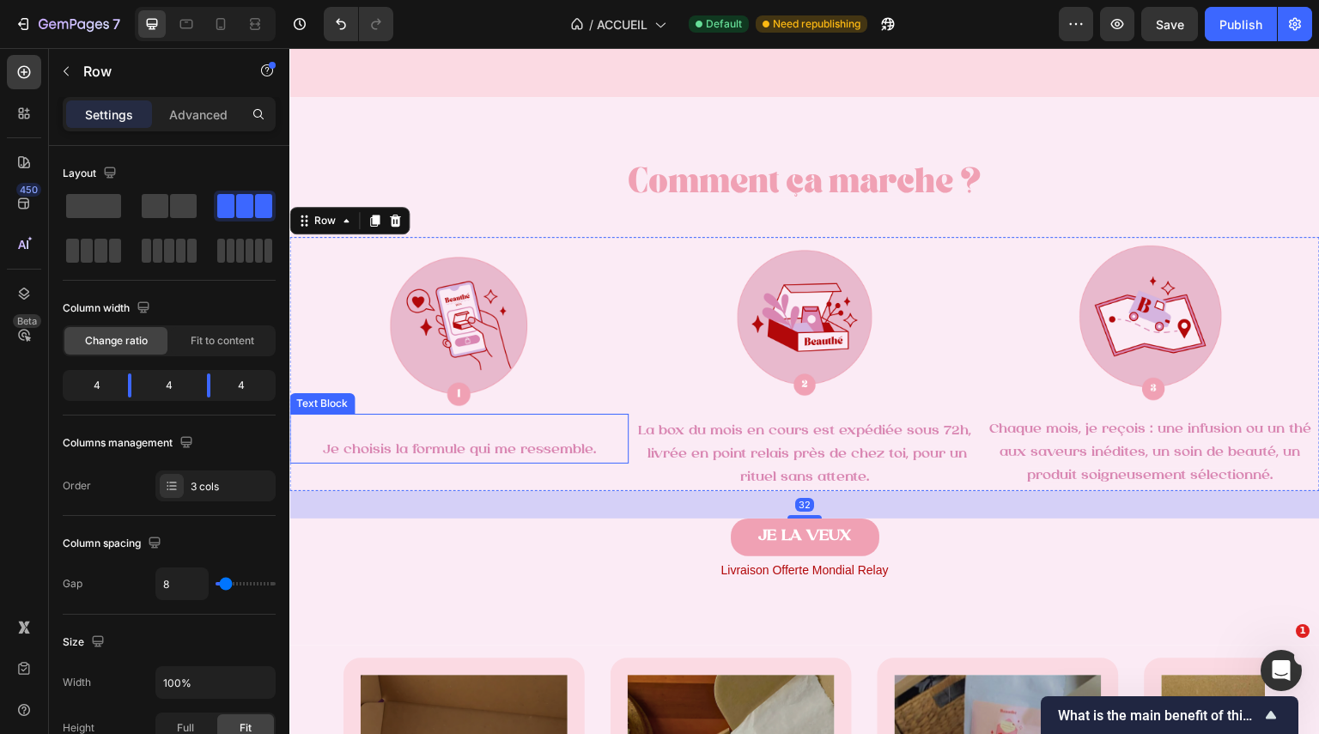
click at [460, 441] on p "Je choisis la formule qui me ressemble." at bounding box center [459, 450] width 336 height 23
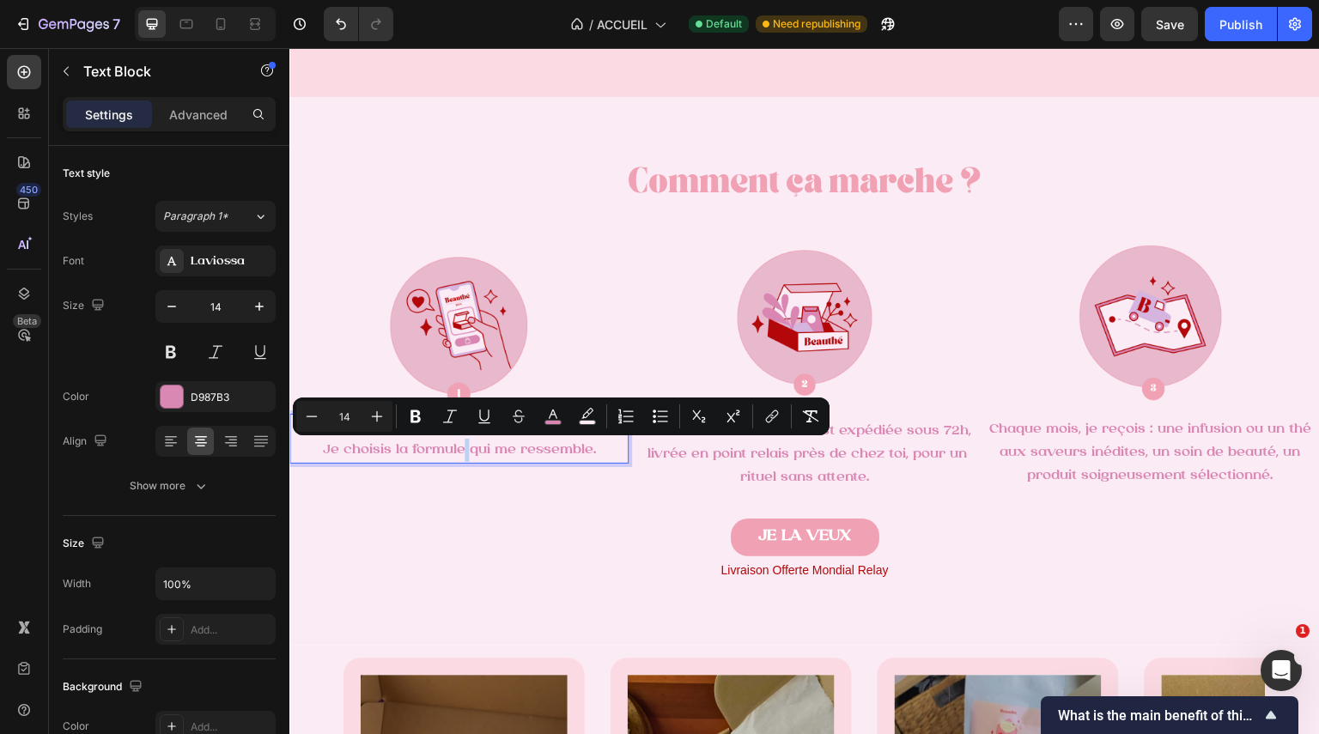
click at [460, 454] on span "Je choisis la formule qui me ressemble." at bounding box center [458, 450] width 273 height 14
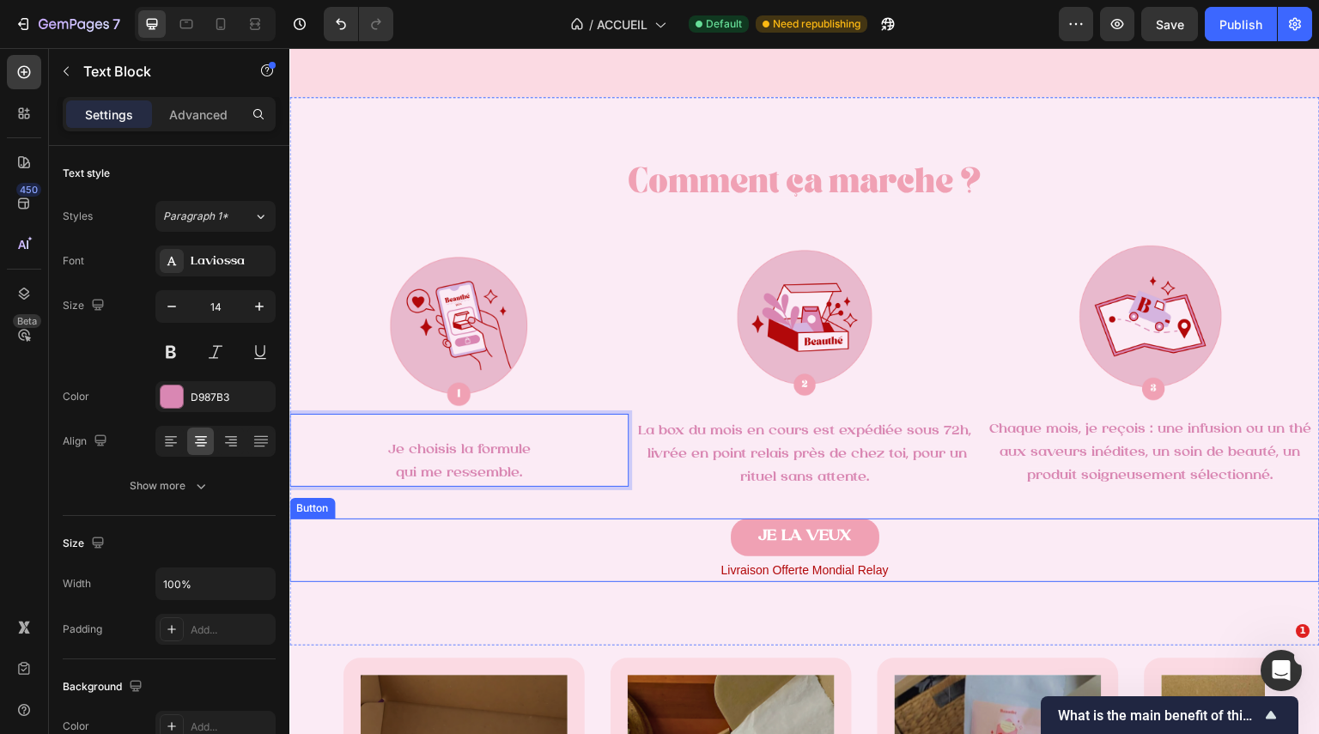
click at [670, 575] on p "Livraison Offerte Mondial Relay" at bounding box center [804, 570] width 1027 height 24
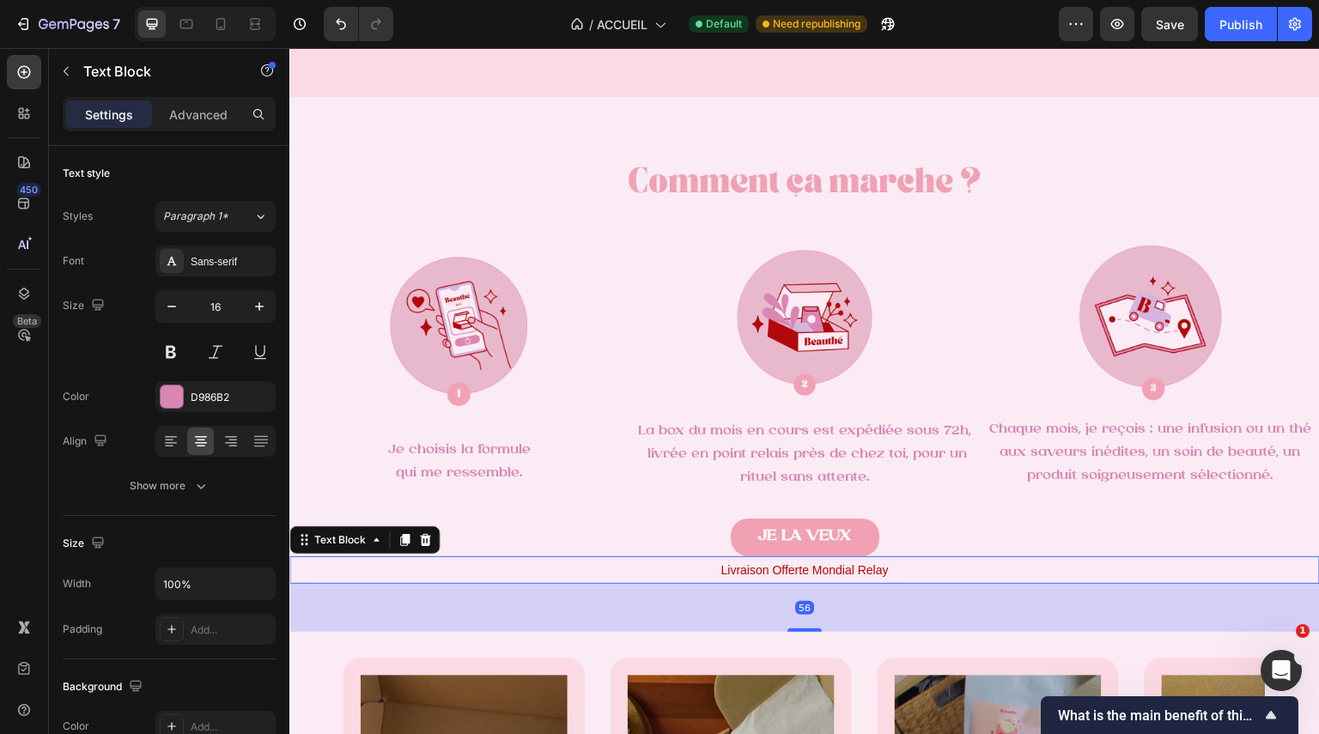
click at [831, 569] on span "Livraison Offerte Mondial Relay" at bounding box center [804, 570] width 167 height 14
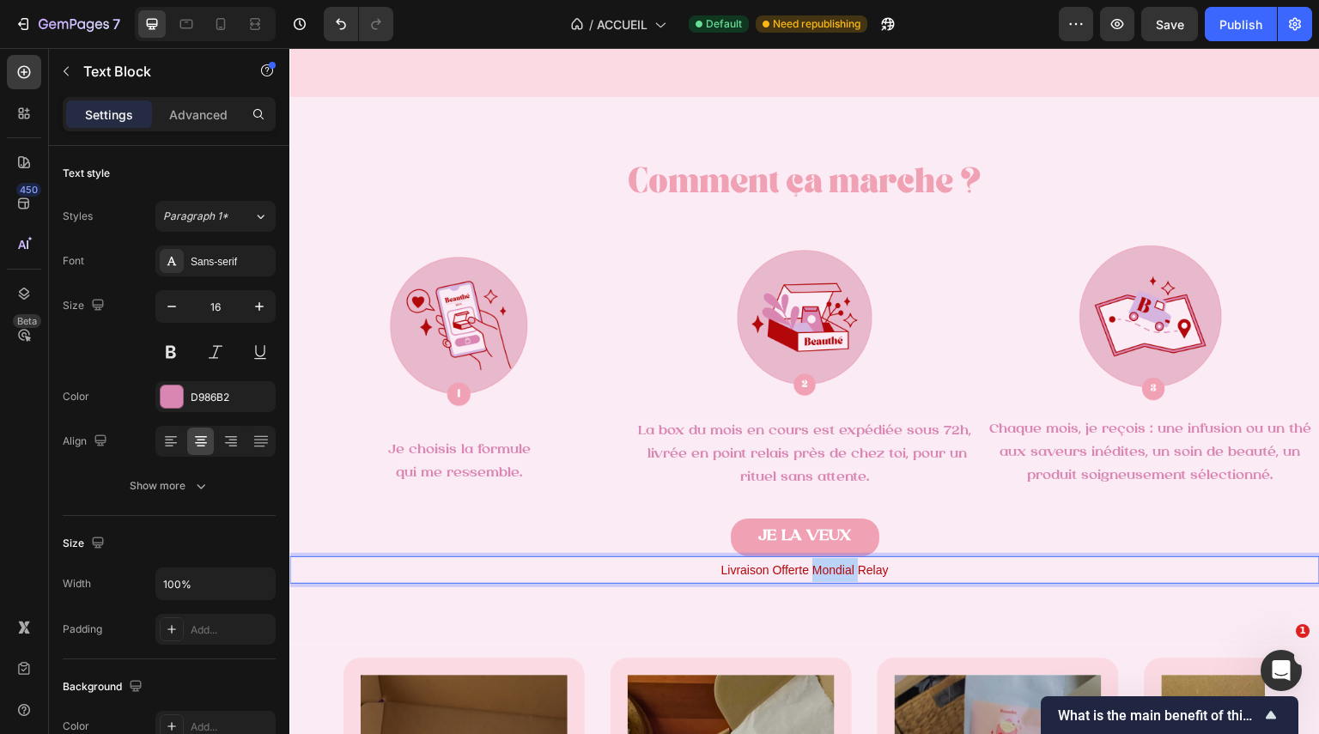
click at [831, 569] on span "Livraison Offerte Mondial Relay" at bounding box center [804, 570] width 167 height 14
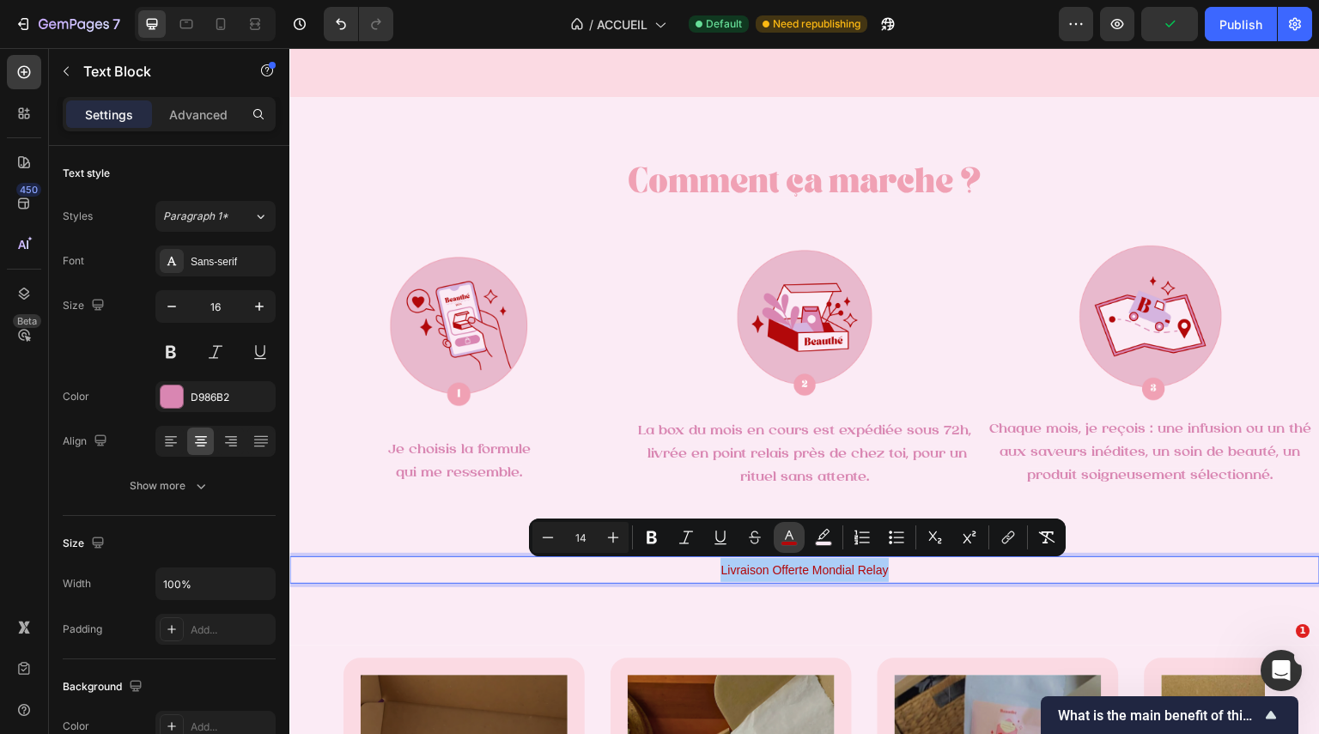
click at [786, 542] on rect "Editor contextual toolbar" at bounding box center [790, 544] width 16 height 4
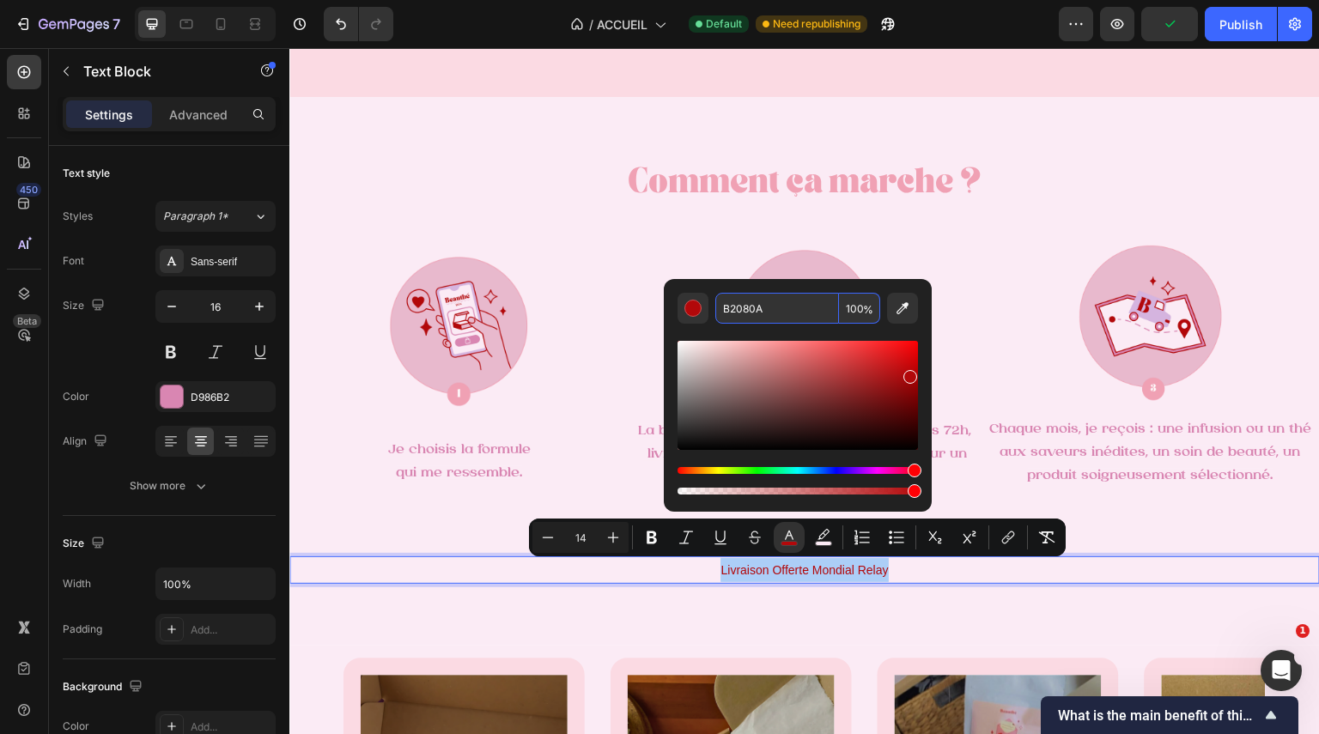
click at [778, 309] on input "B2080A" at bounding box center [777, 308] width 124 height 31
paste input "D986B2"
type input "D986B2"
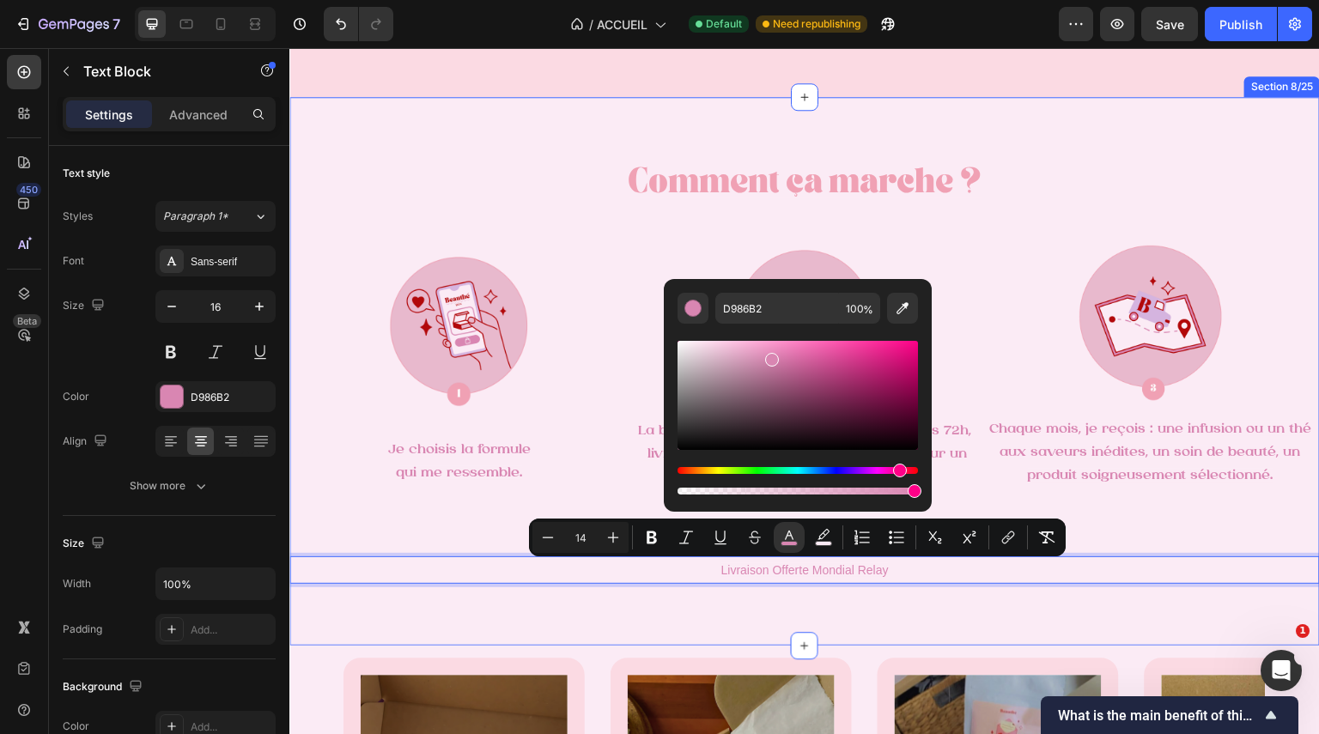
click at [441, 222] on div "Comment ça marche ? Heading Image Je choisis la formule qui me ressemble. Text …" at bounding box center [804, 364] width 1031 height 534
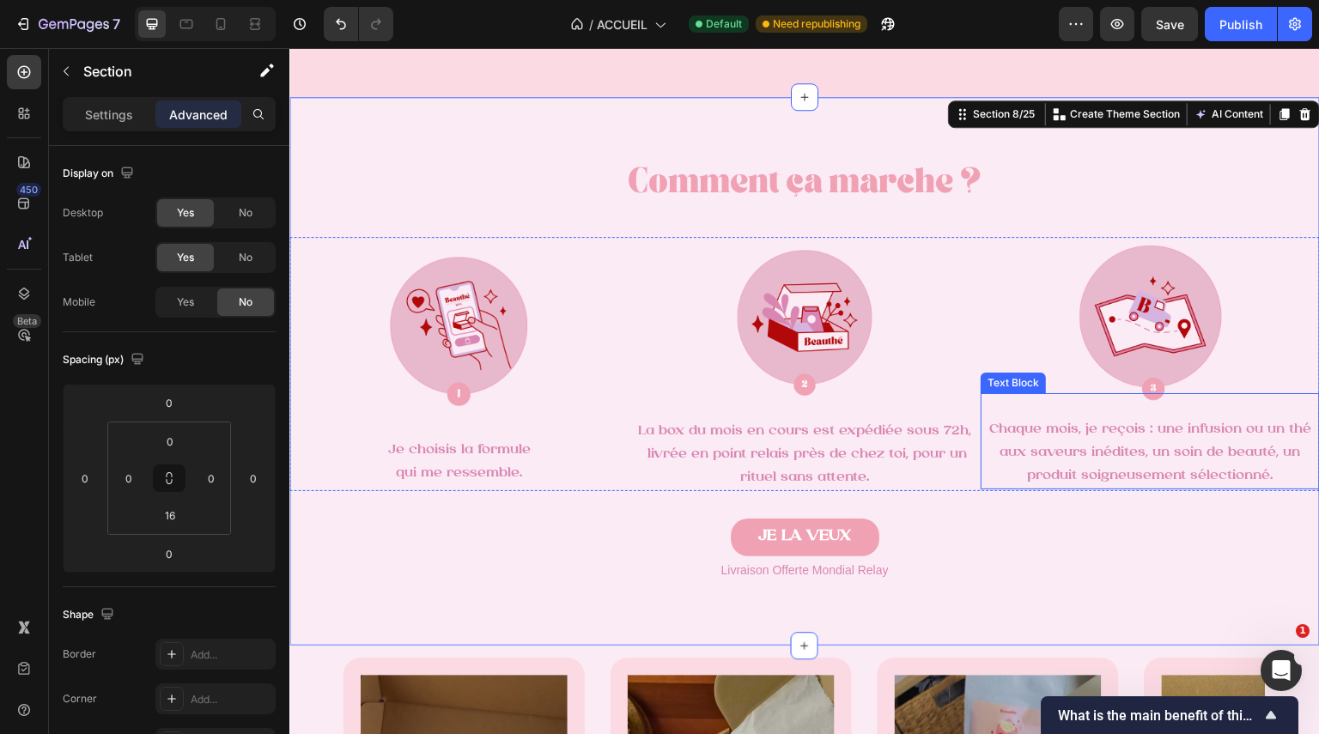
click at [1100, 473] on span "Chaque mois, je reçois : une infusion ou un thé aux saveurs inédites, un soin d…" at bounding box center [1150, 453] width 322 height 60
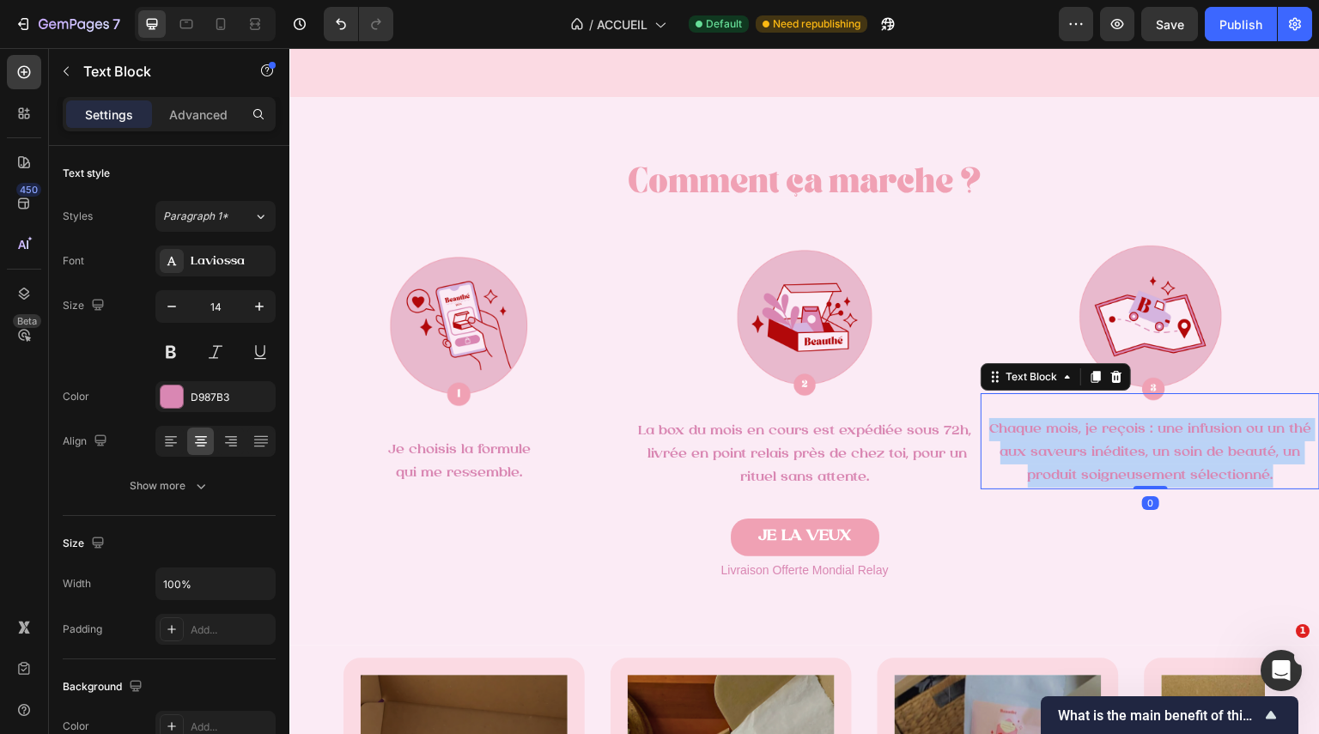
click at [1100, 473] on span "Chaque mois, je reçois : une infusion ou un thé aux saveurs inédites, un soin d…" at bounding box center [1150, 453] width 322 height 60
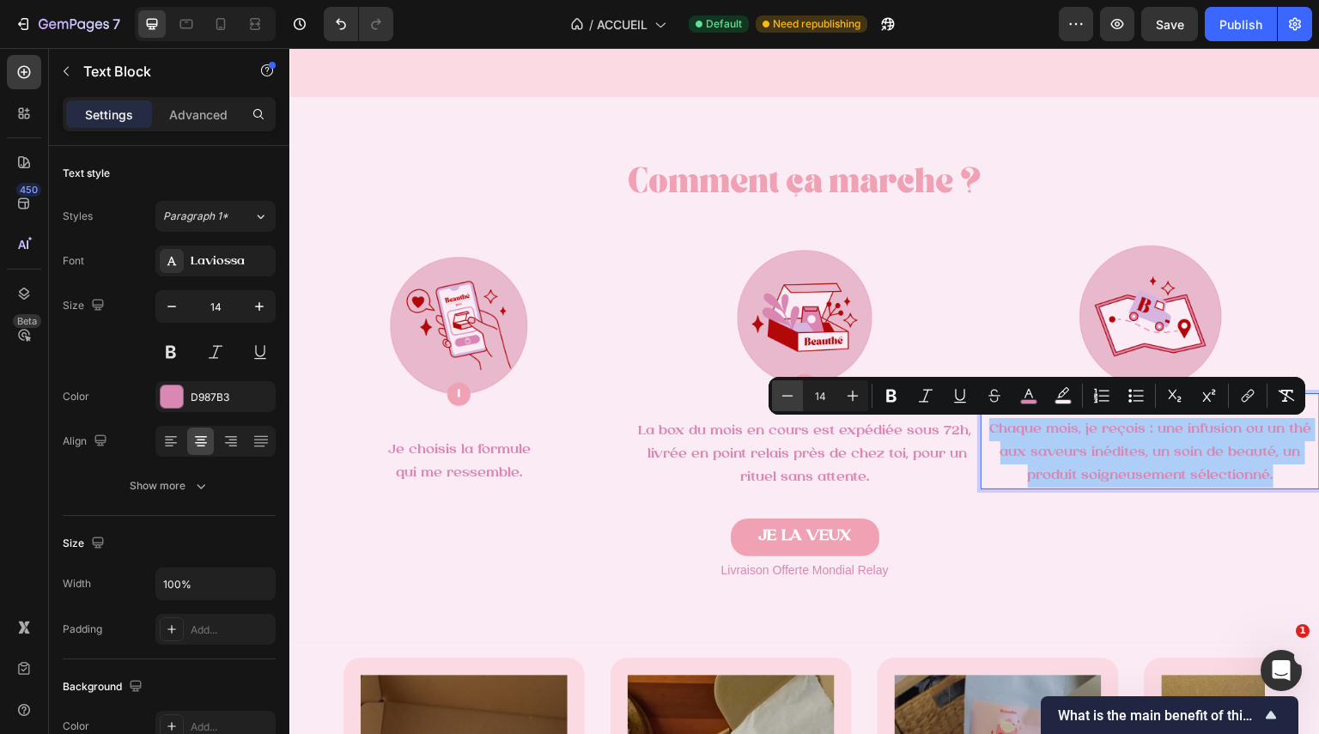
click at [793, 395] on icon "Editor contextual toolbar" at bounding box center [787, 395] width 17 height 17
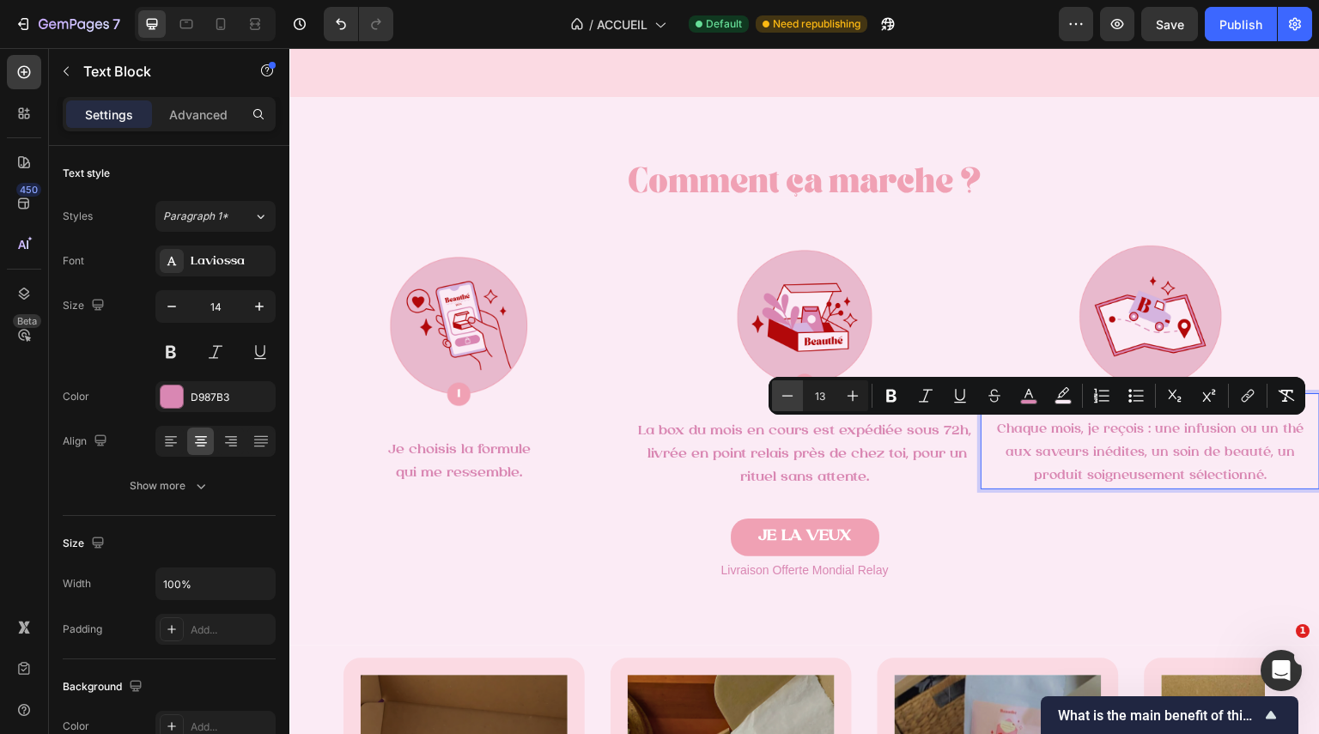
click at [793, 395] on icon "Editor contextual toolbar" at bounding box center [787, 395] width 17 height 17
type input "12"
click at [678, 487] on p "La box du mois en cours est expédiée sous 72h, livrée en point relais près de c…" at bounding box center [805, 455] width 336 height 70
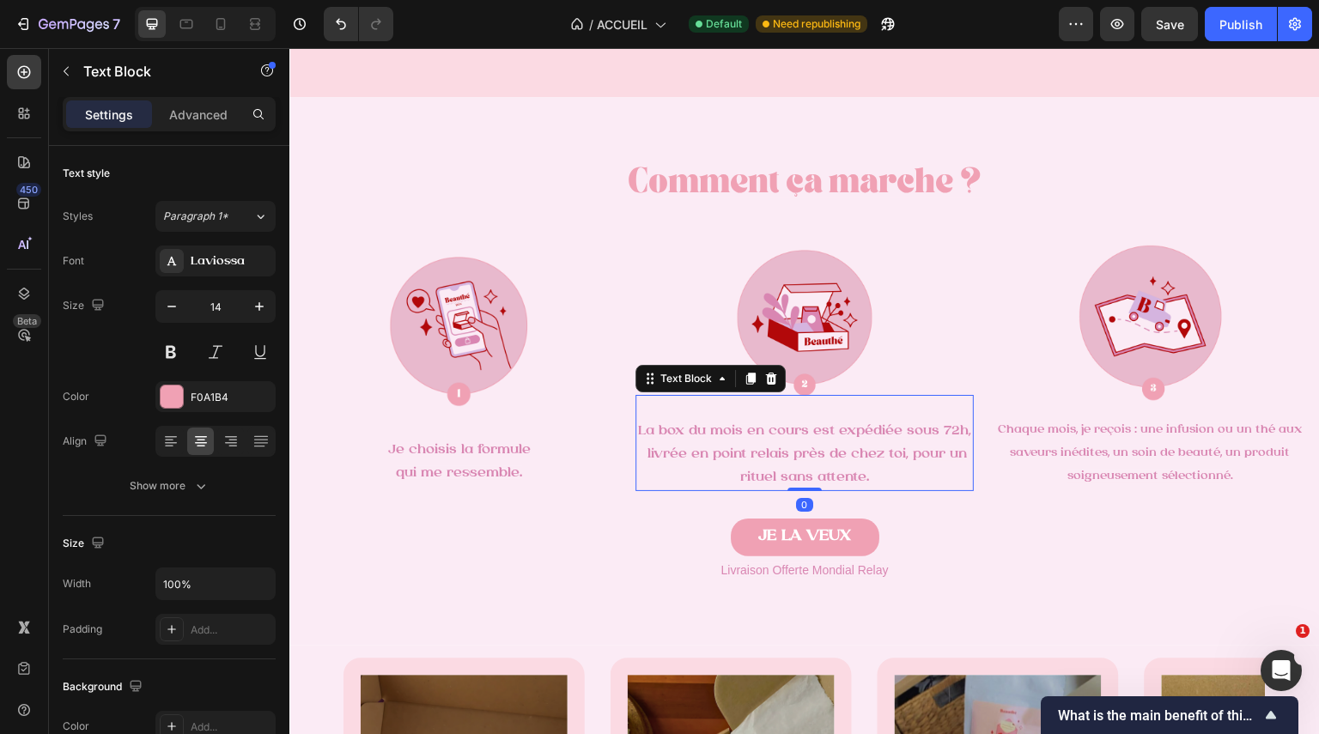
click at [751, 477] on span "La box du mois en cours est expédiée sous 72h, livrée en point relais près de c…" at bounding box center [804, 454] width 333 height 60
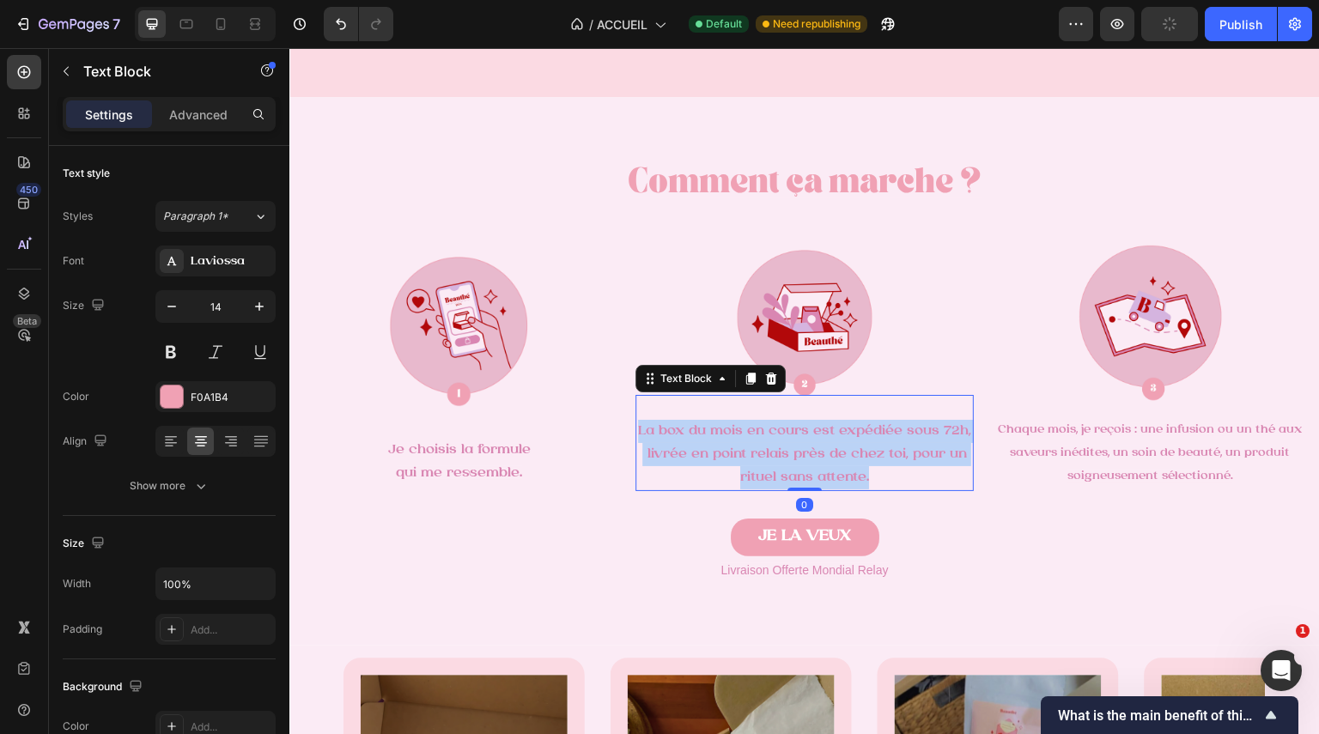
click at [751, 477] on span "La box du mois en cours est expédiée sous 72h, livrée en point relais près de c…" at bounding box center [804, 454] width 333 height 60
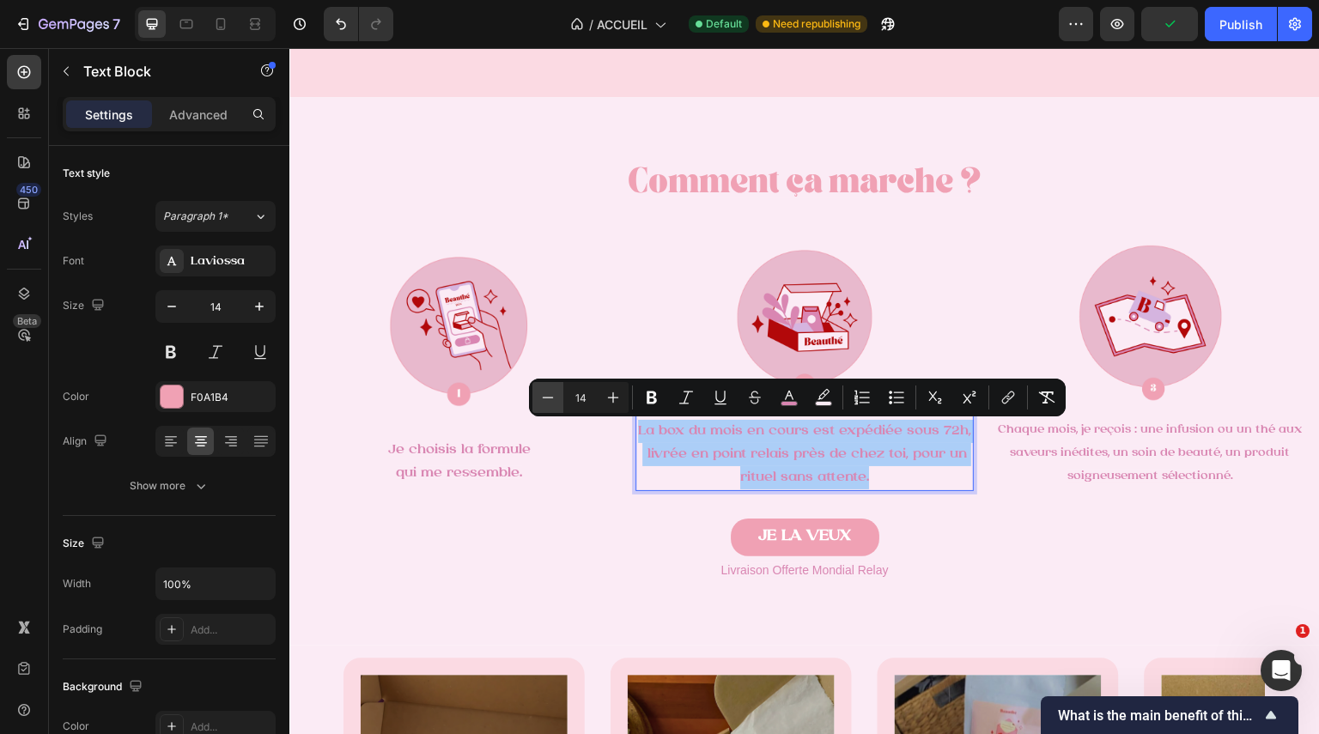
click at [556, 396] on icon "Editor contextual toolbar" at bounding box center [547, 397] width 17 height 17
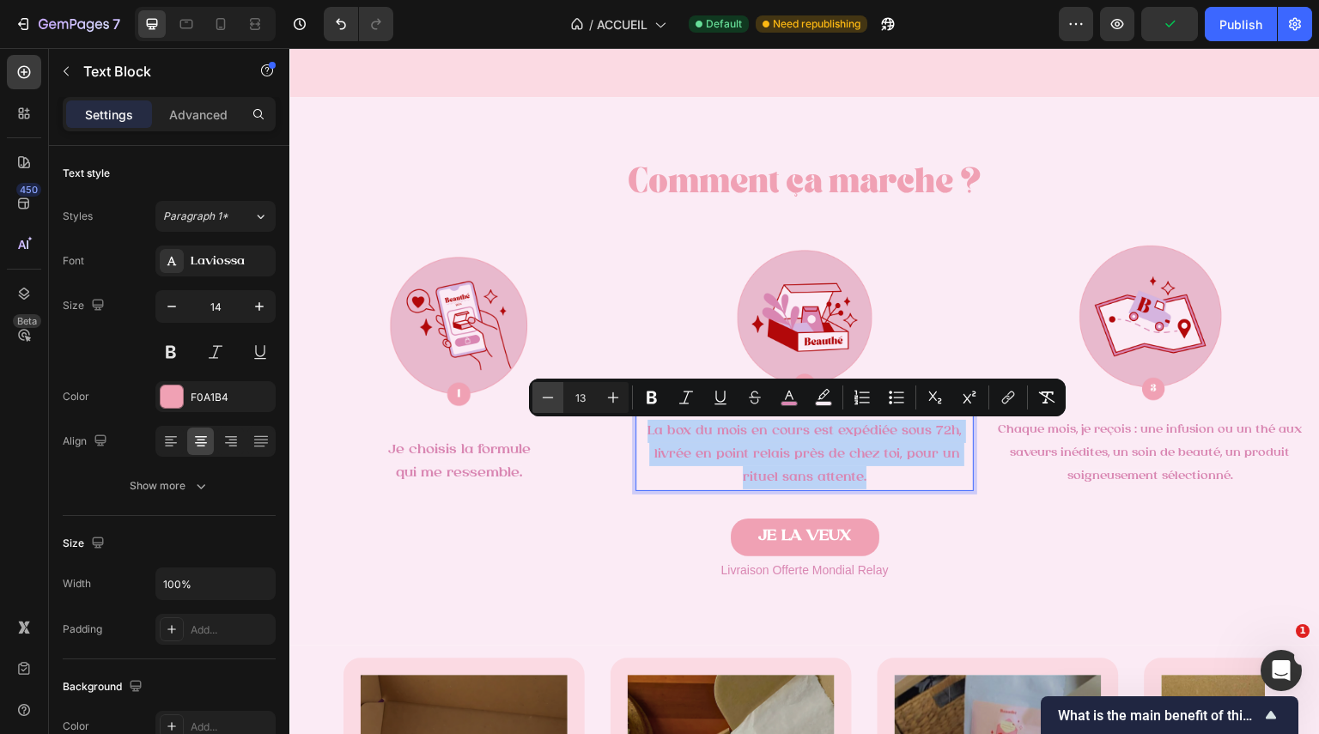
type input "12"
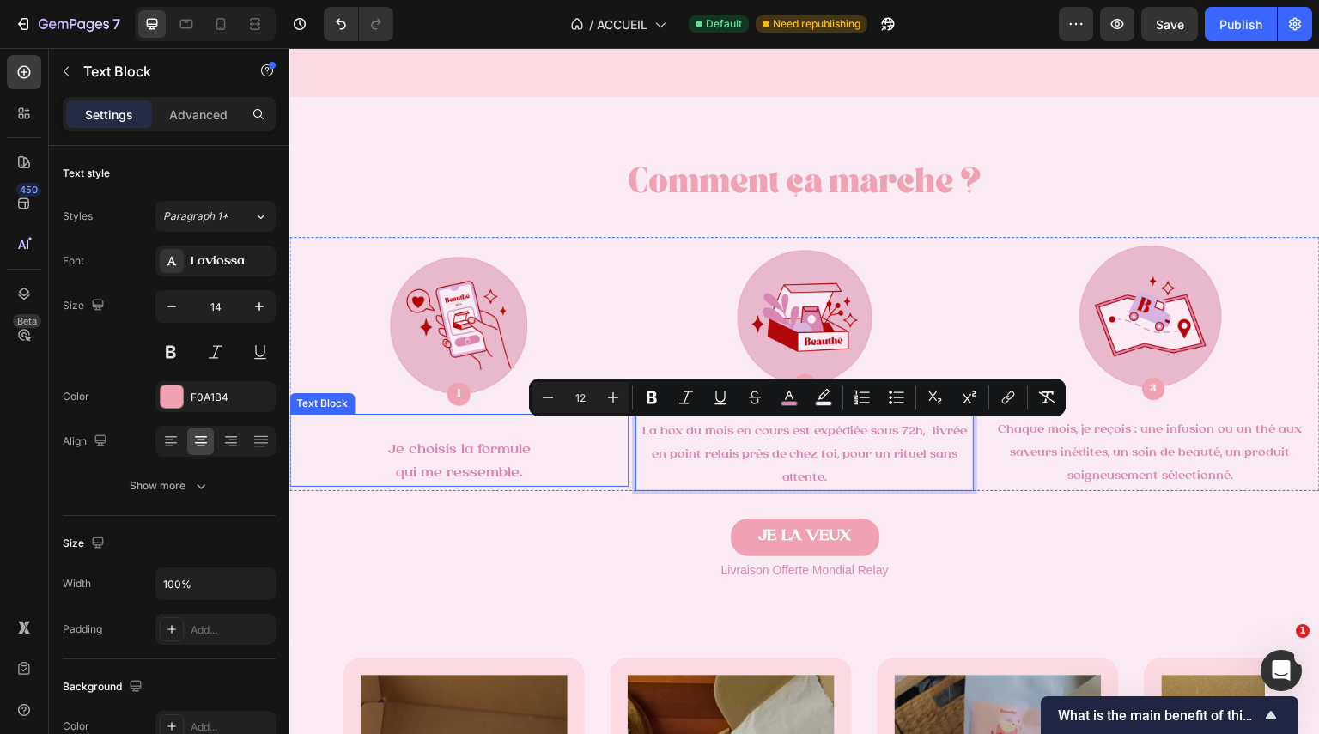
click at [459, 440] on p "Je choisis la formule" at bounding box center [459, 450] width 336 height 23
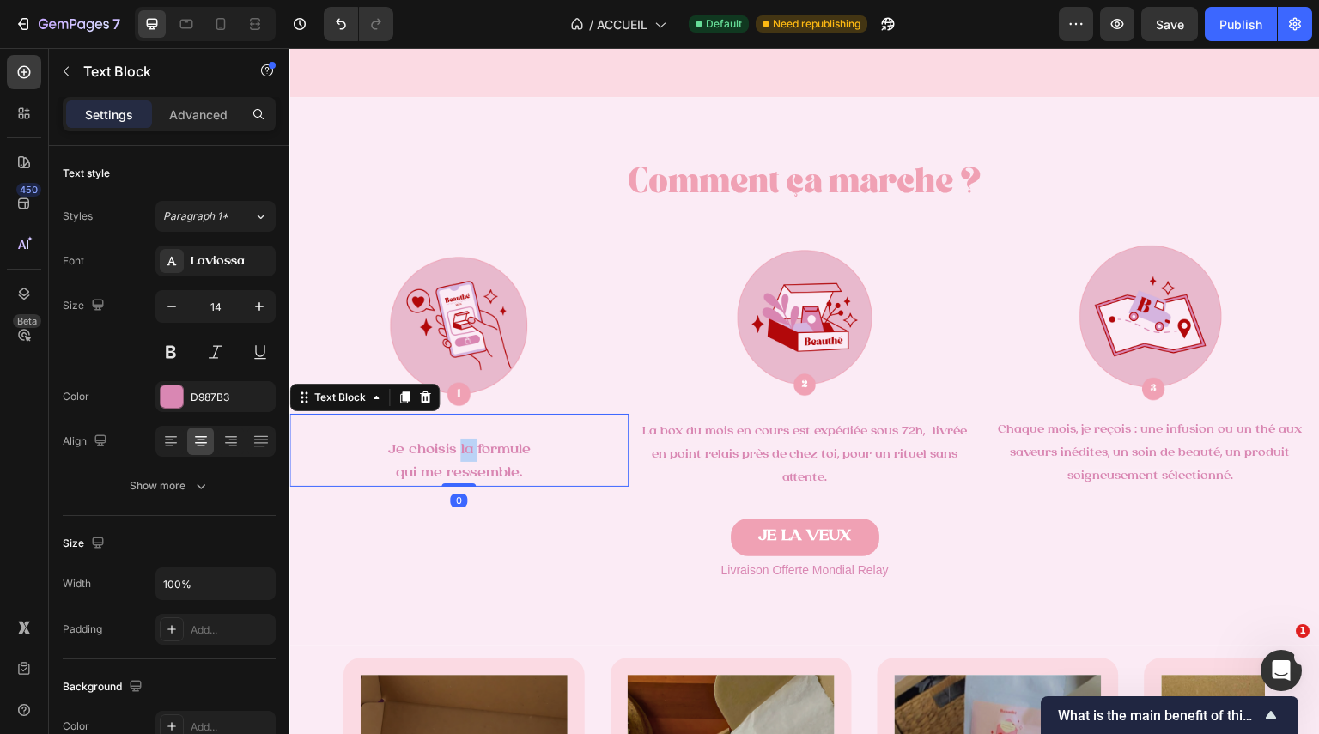
click at [458, 460] on p "Je choisis la formule" at bounding box center [459, 450] width 336 height 23
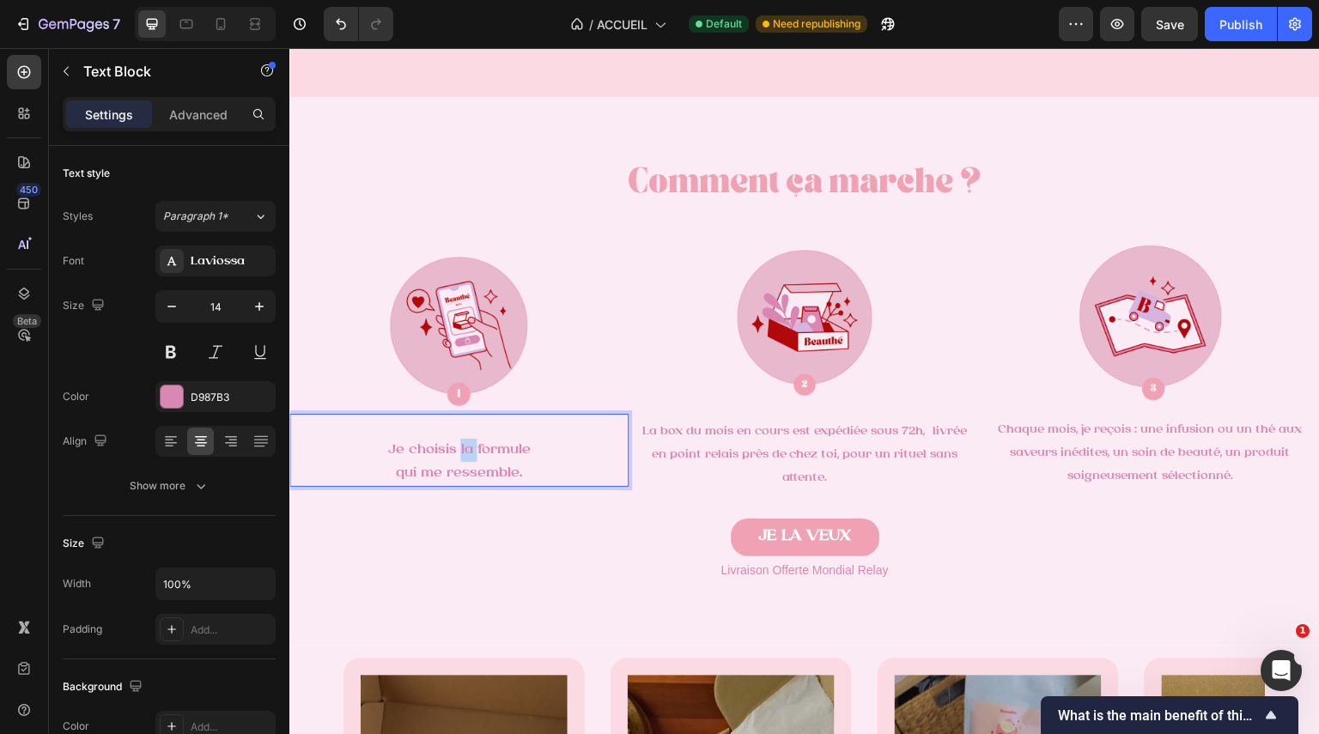
click at [447, 460] on div at bounding box center [447, 460] width 0 height 0
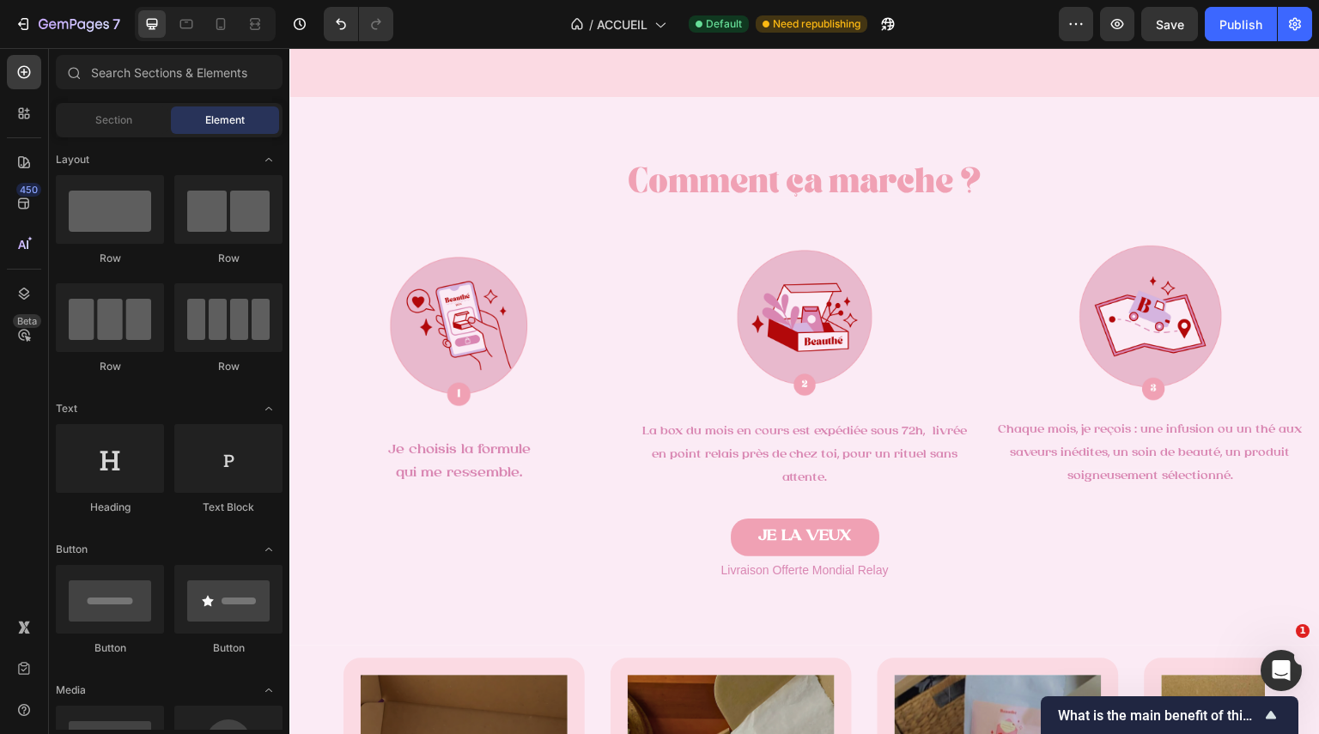
click at [458, 460] on p "Je choisis la formule" at bounding box center [459, 450] width 336 height 23
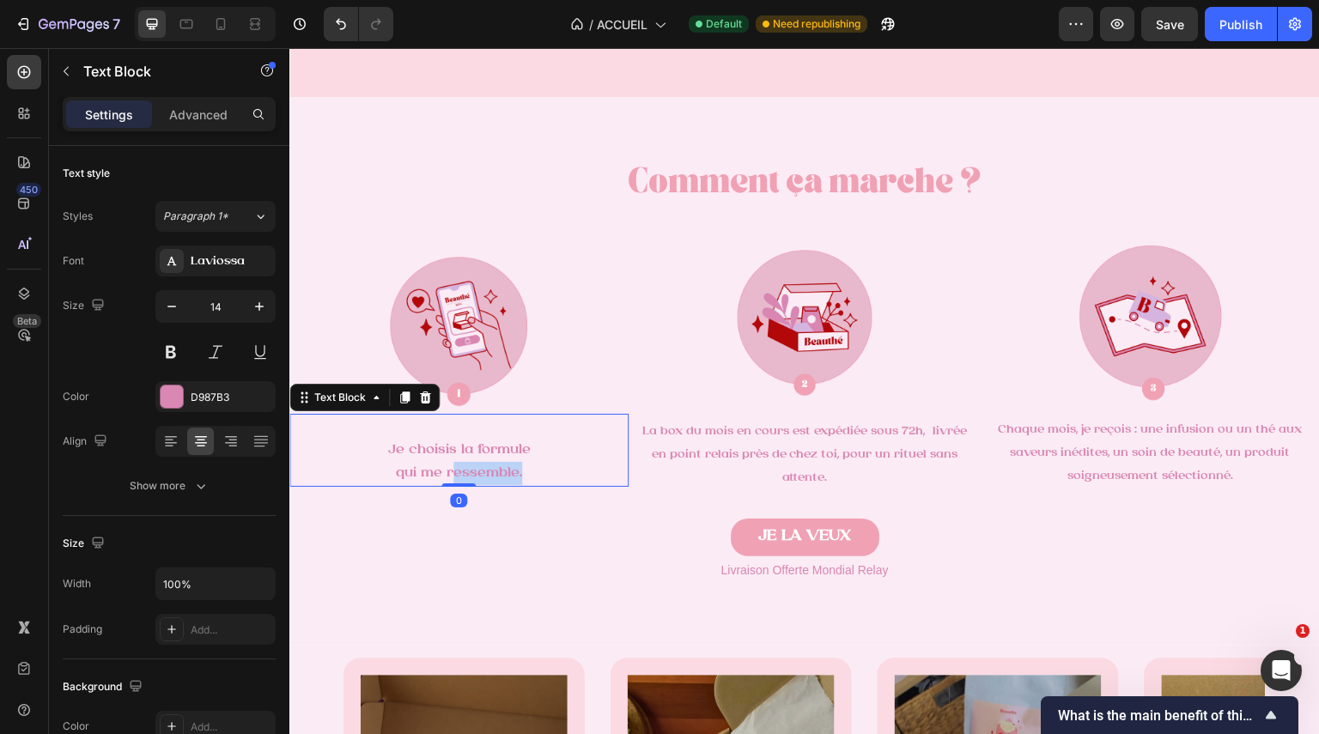
click at [465, 464] on p "qui me ressemble." at bounding box center [459, 473] width 336 height 23
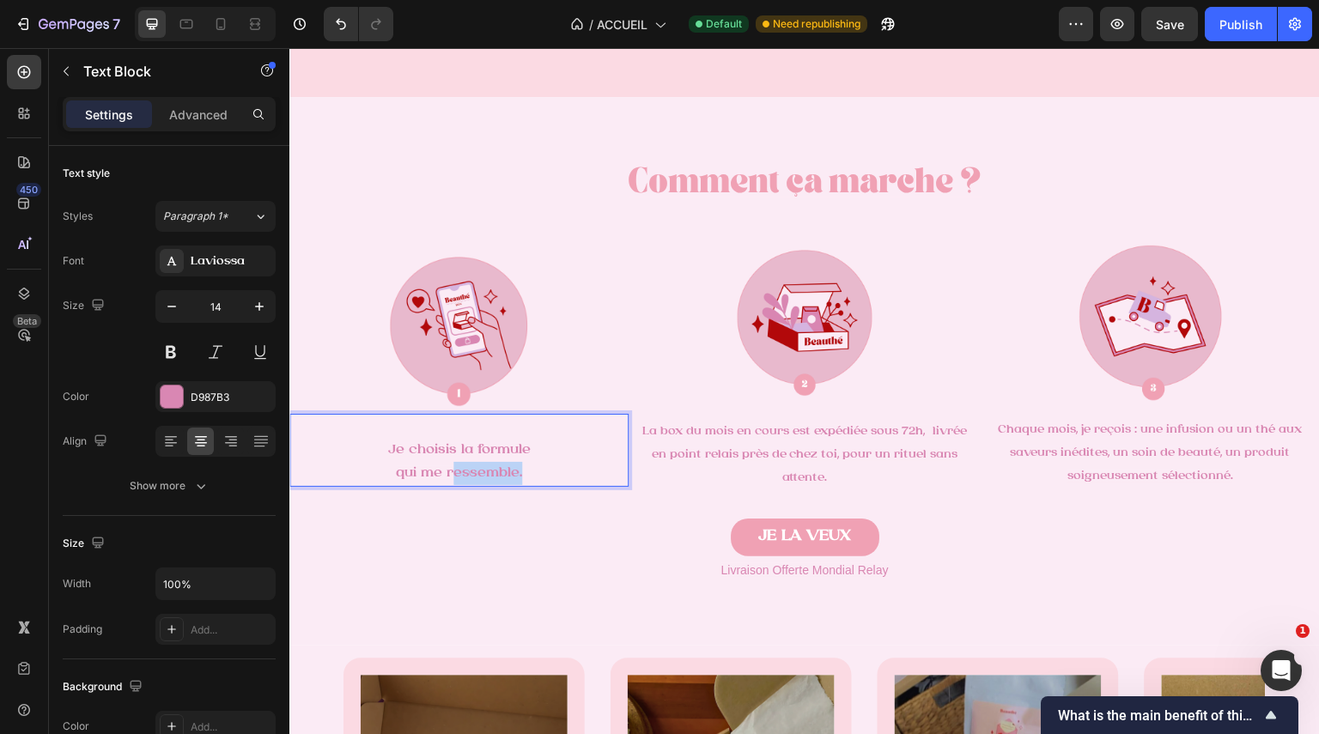
click at [465, 464] on p "qui me ressemble." at bounding box center [459, 473] width 336 height 23
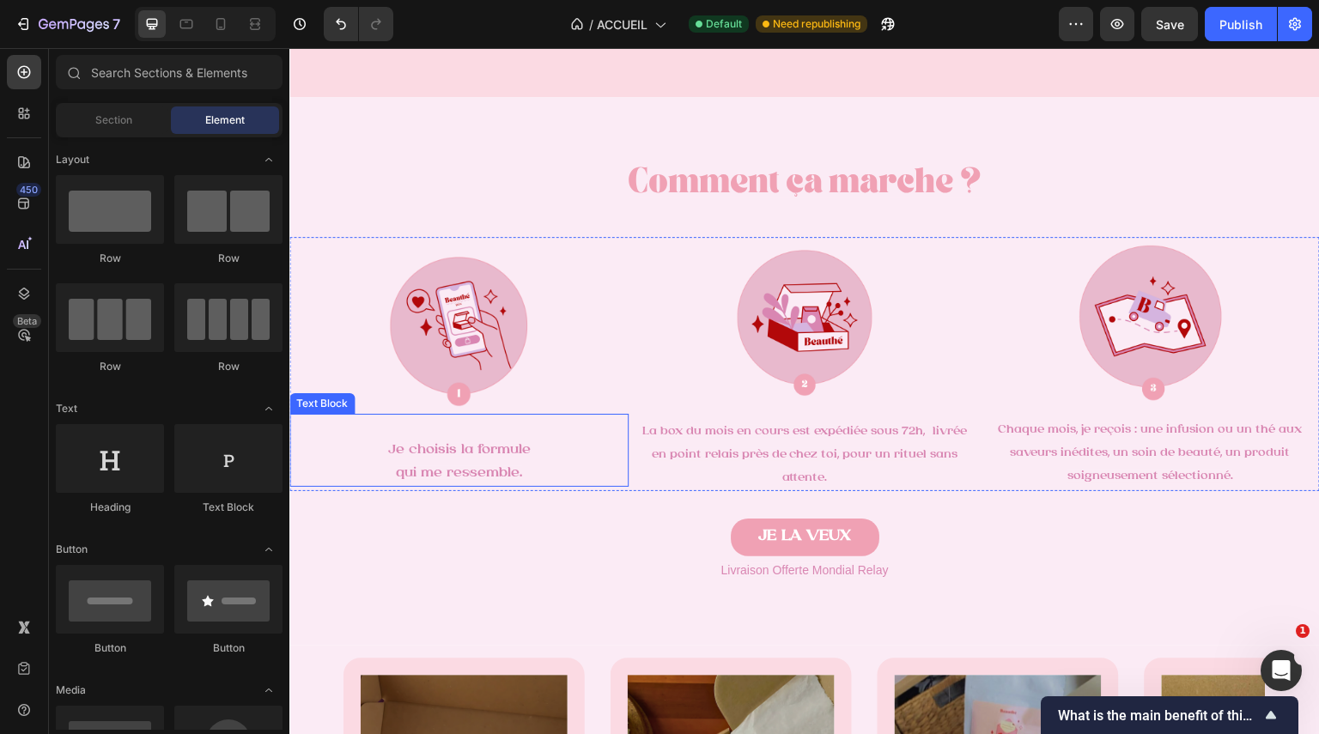
click at [508, 467] on span "qui me ressemble." at bounding box center [459, 473] width 126 height 14
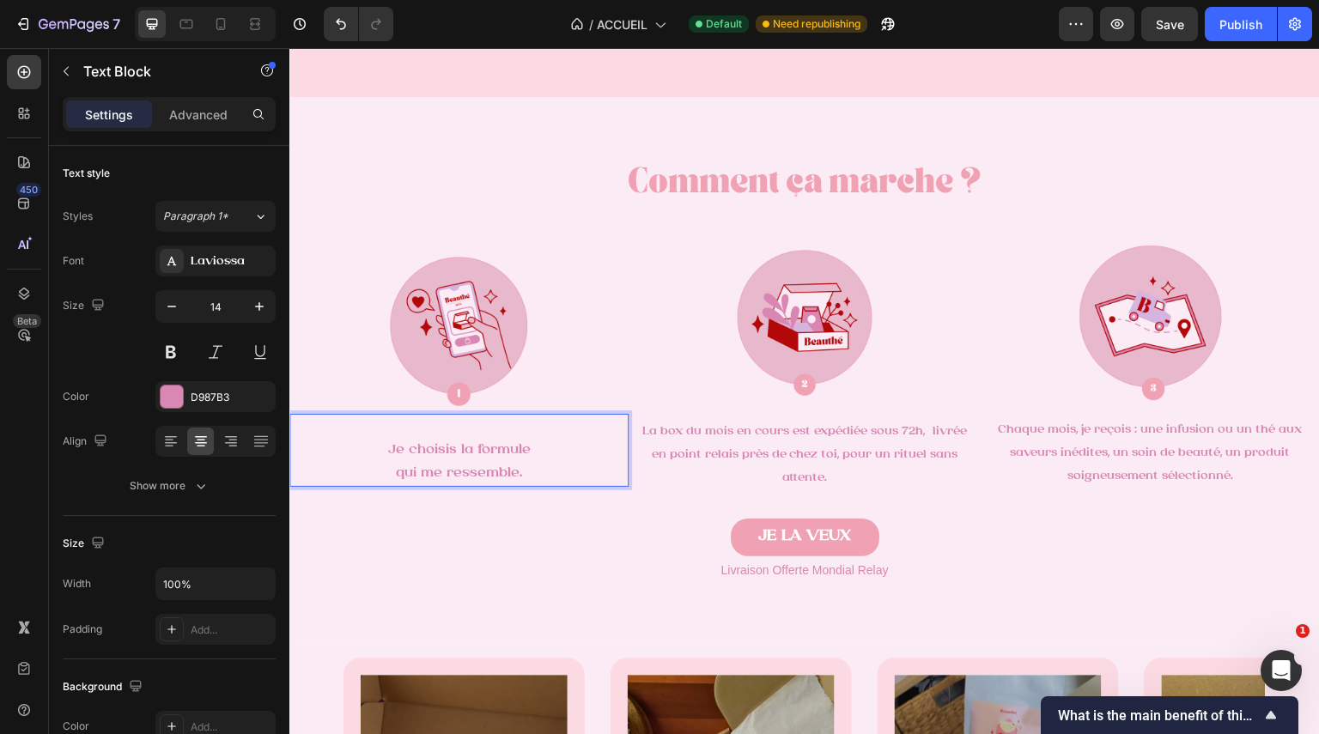
drag, startPoint x: 538, startPoint y: 474, endPoint x: 342, endPoint y: 448, distance: 198.4
click at [342, 448] on div "Je choisis la formule qui me ressemble." at bounding box center [458, 450] width 339 height 73
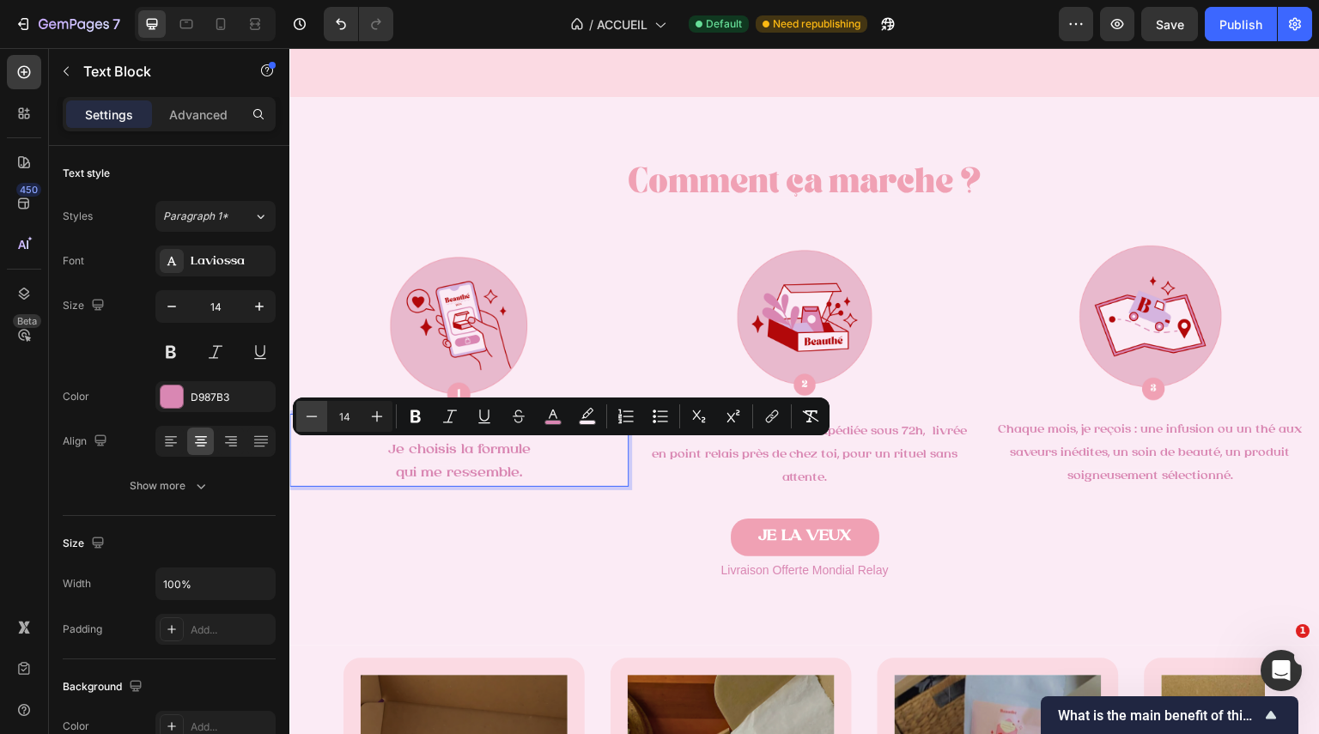
click at [308, 414] on icon "Editor contextual toolbar" at bounding box center [311, 416] width 17 height 17
type input "12"
click at [529, 538] on div "JE LA VEUX Button" at bounding box center [804, 551] width 1031 height 64
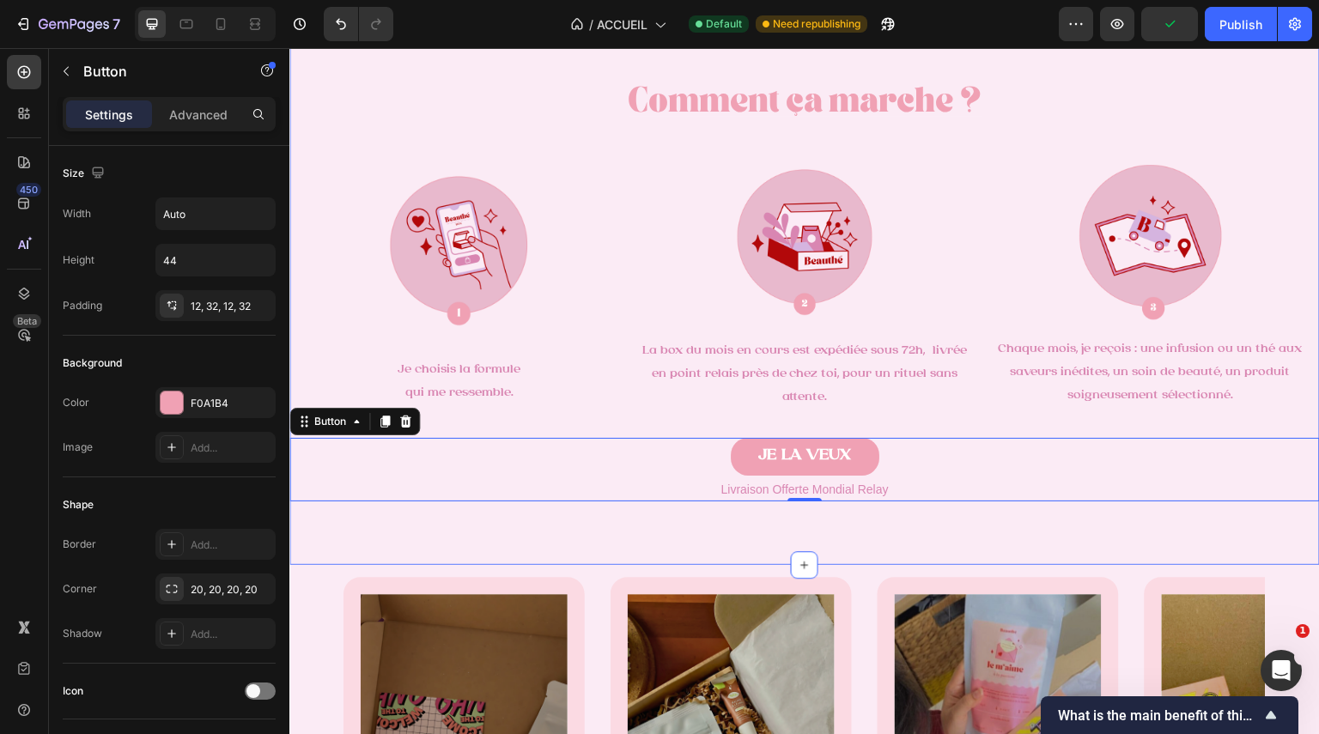
scroll to position [1263, 0]
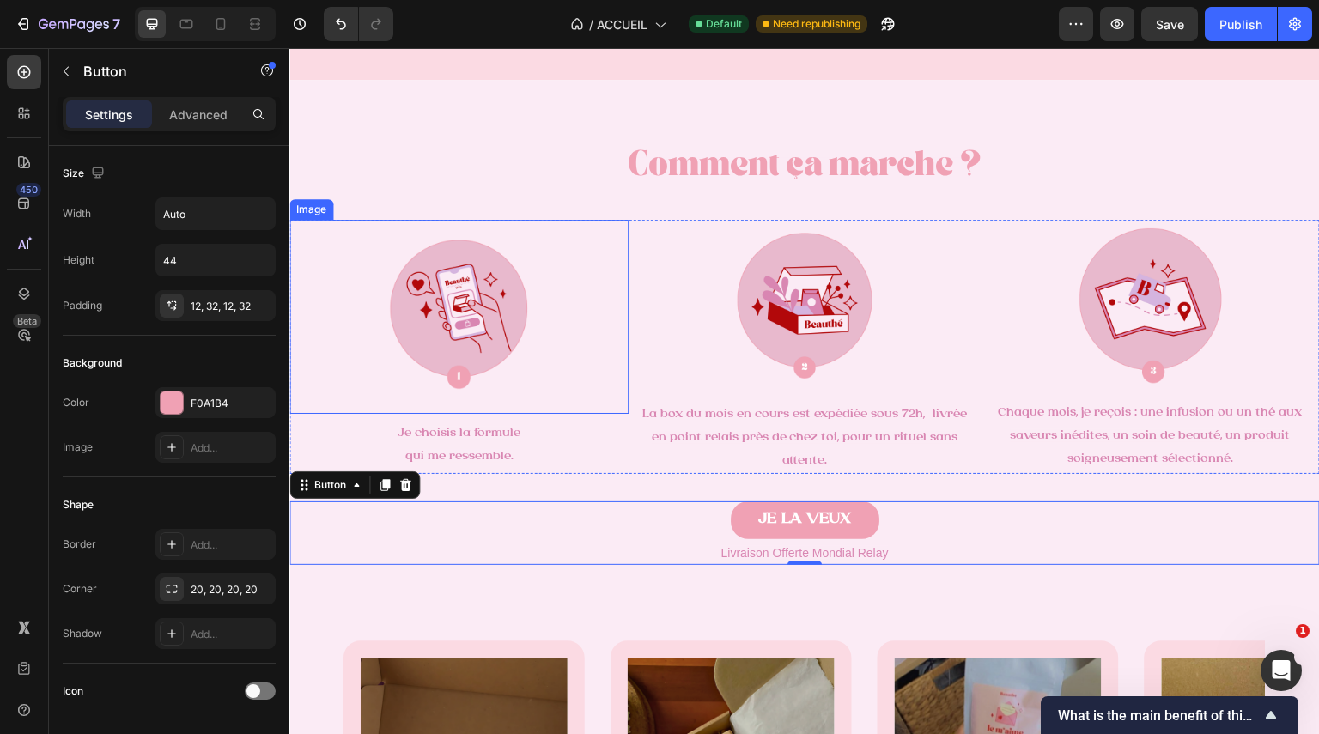
click at [600, 240] on div at bounding box center [458, 314] width 339 height 189
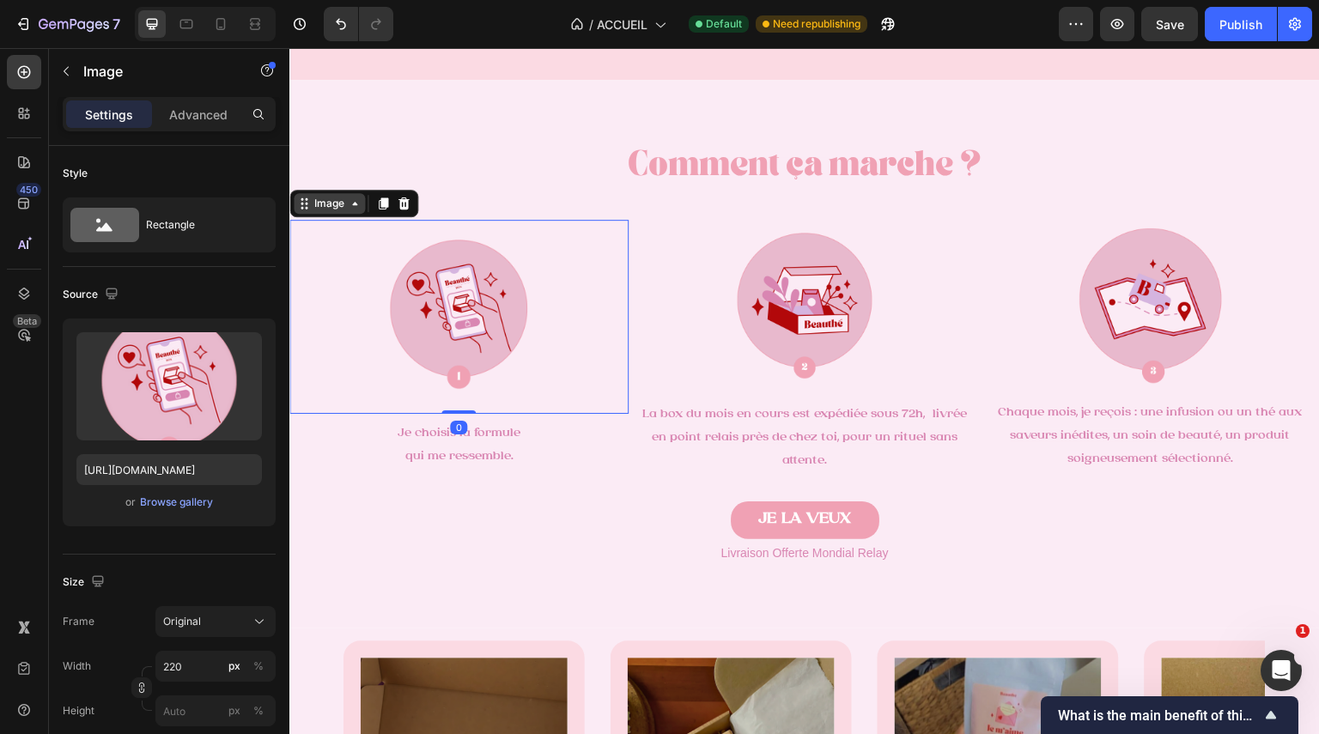
click at [344, 204] on div "Image" at bounding box center [329, 203] width 37 height 15
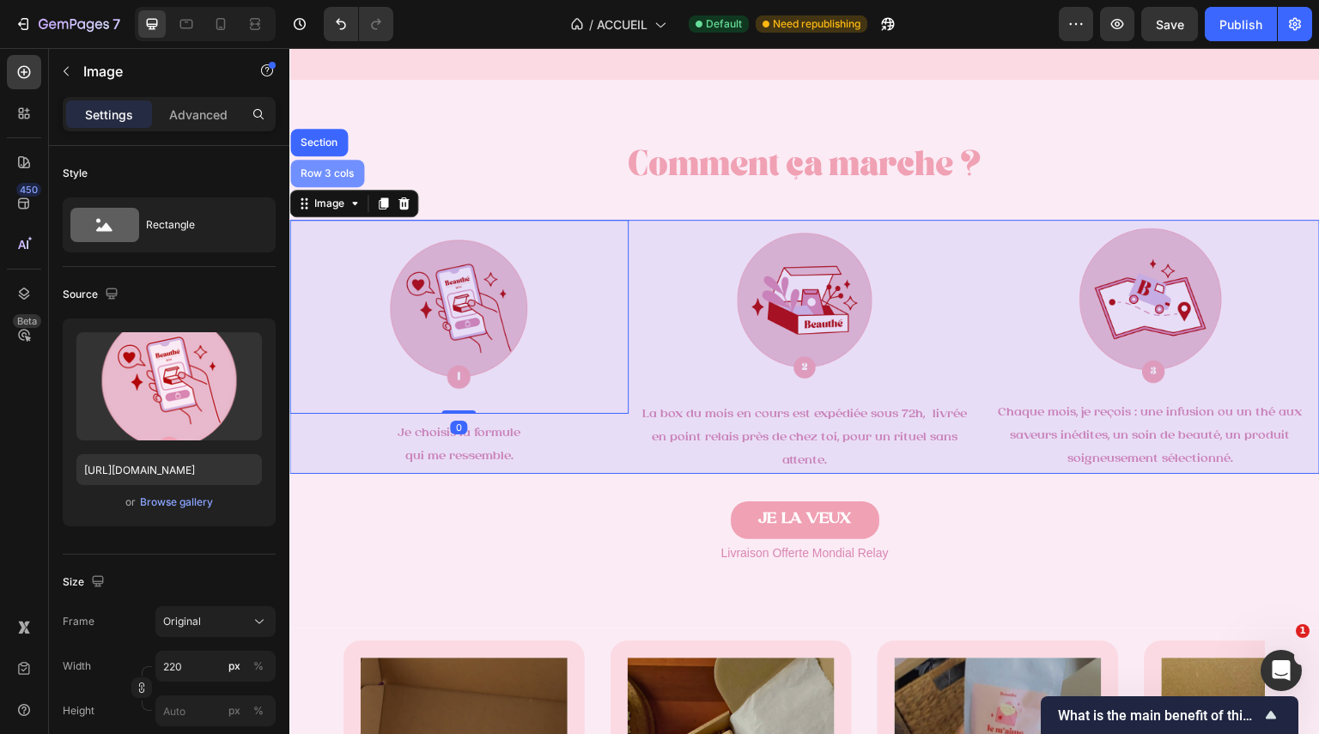
click at [337, 182] on div "Row 3 cols" at bounding box center [327, 173] width 74 height 27
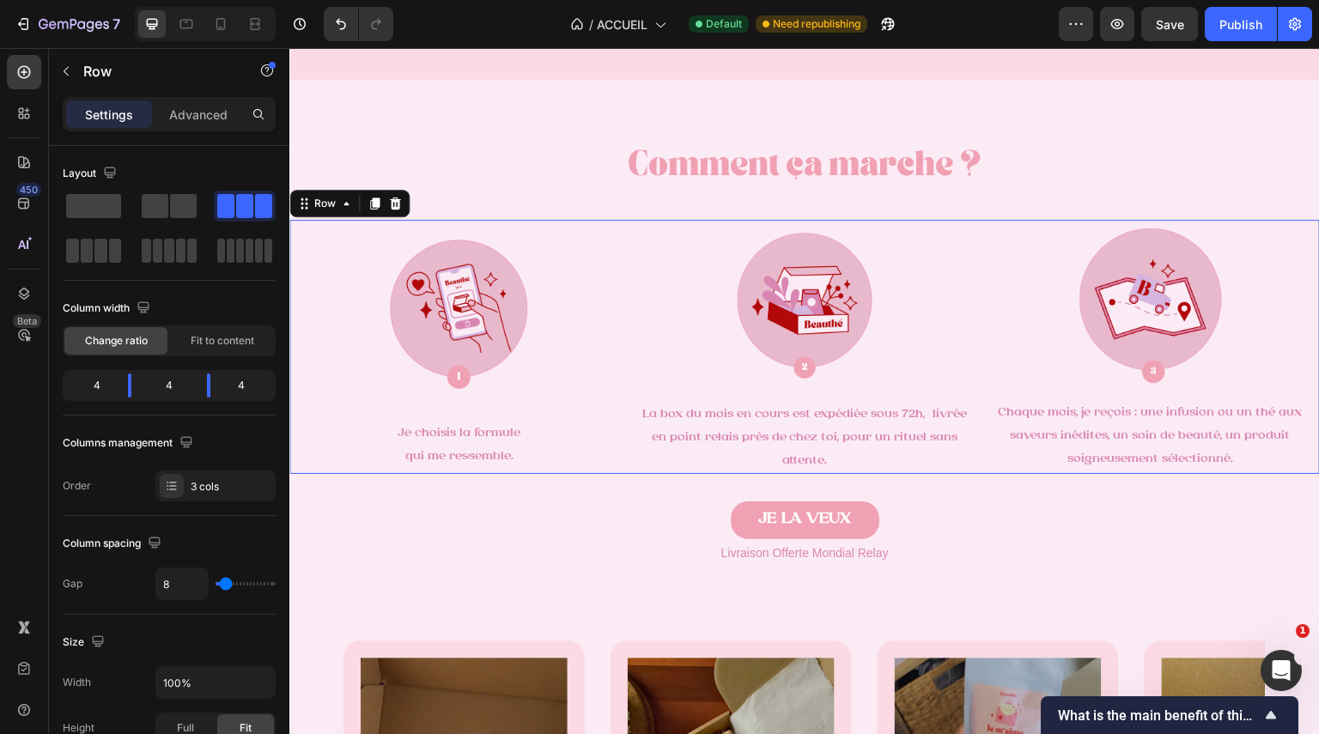
click at [337, 182] on h2 "Comment ça marche ?" at bounding box center [804, 167] width 1031 height 48
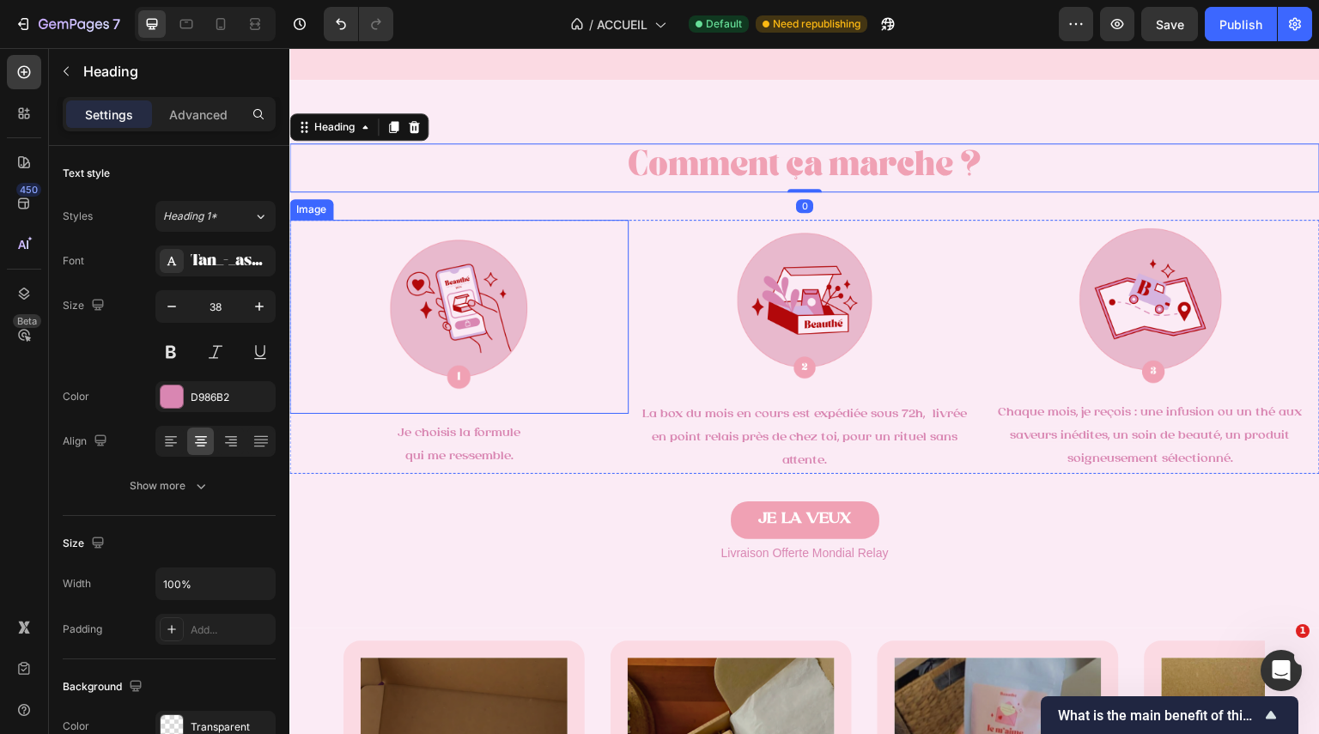
click at [514, 335] on img at bounding box center [458, 314] width 189 height 189
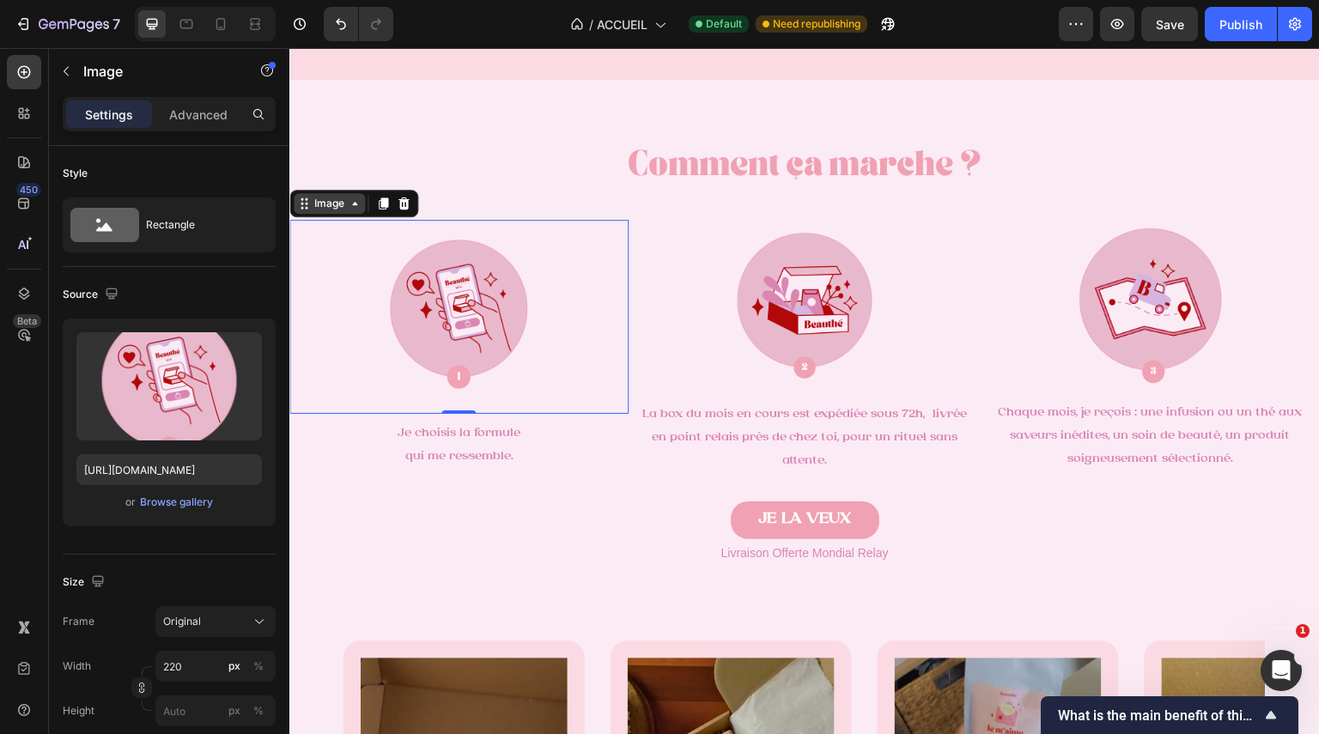
click at [348, 204] on icon at bounding box center [355, 204] width 14 height 14
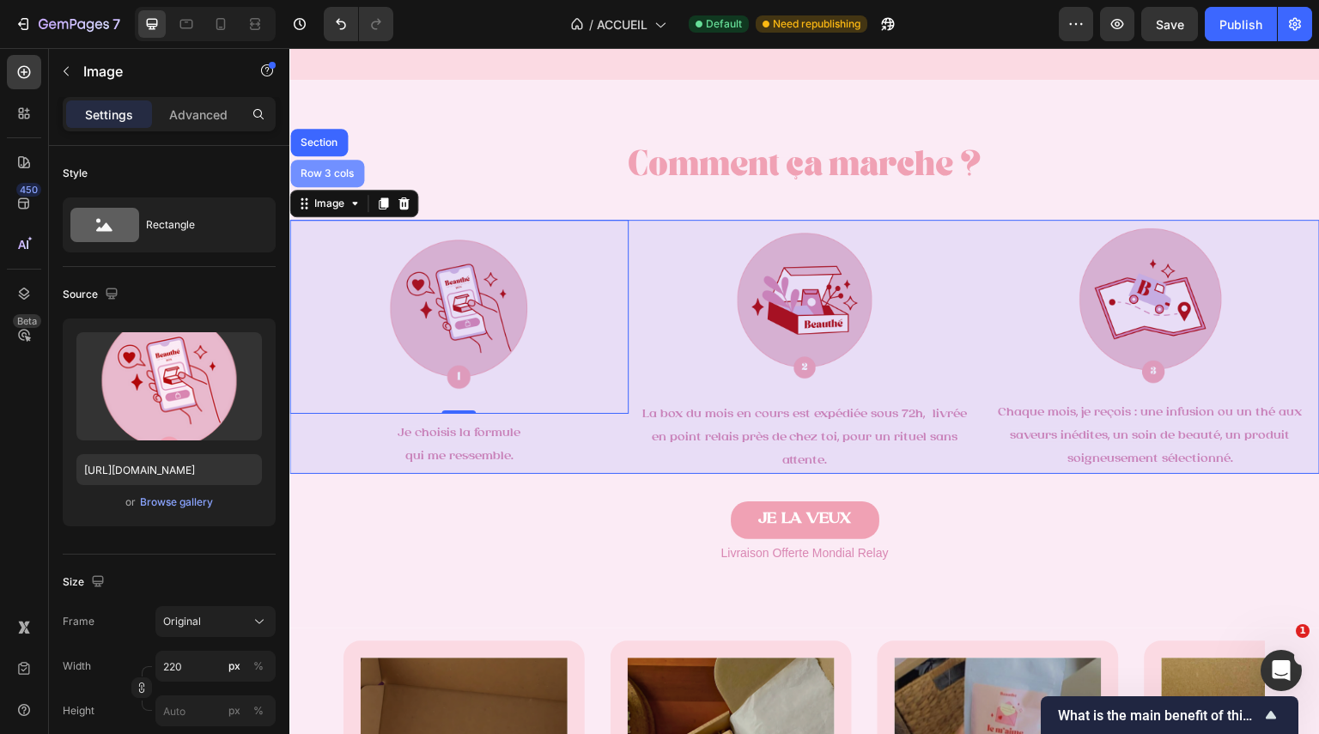
click at [315, 181] on div "Row 3 cols" at bounding box center [327, 173] width 74 height 27
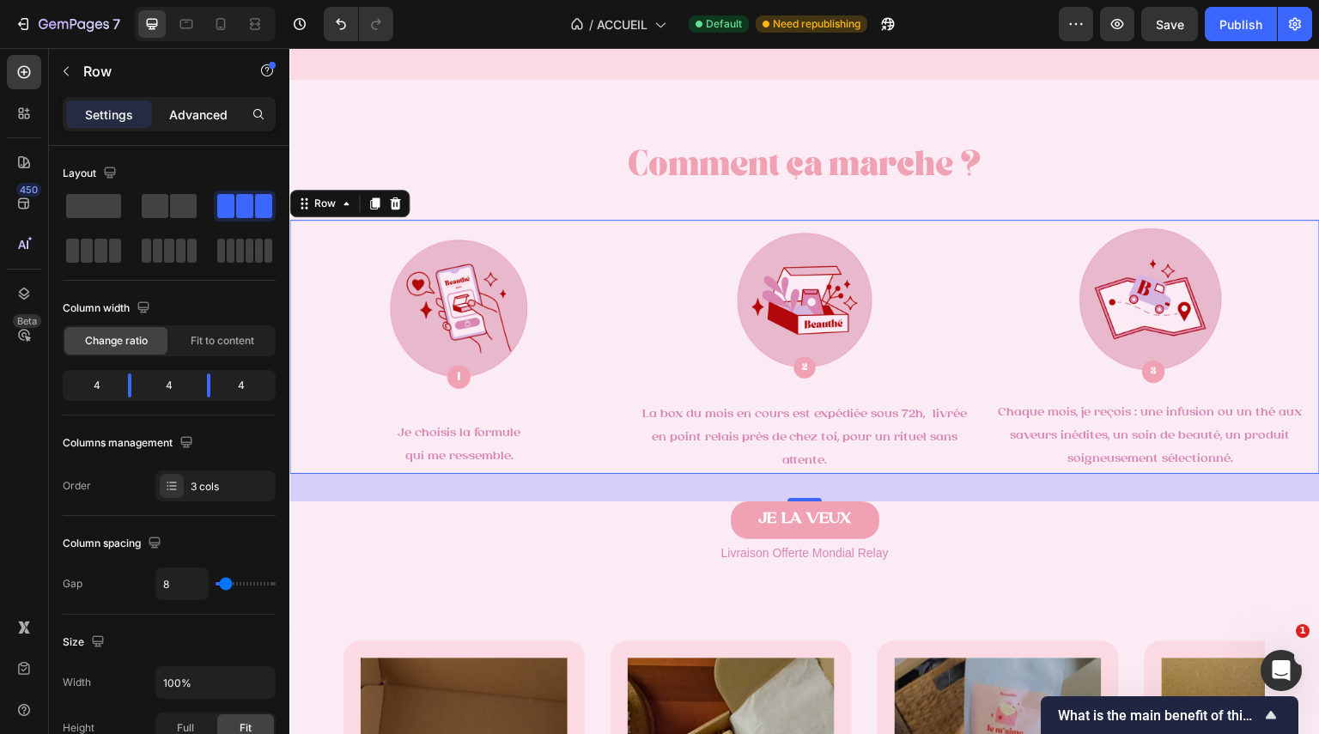
click at [203, 113] on p "Advanced" at bounding box center [198, 115] width 58 height 18
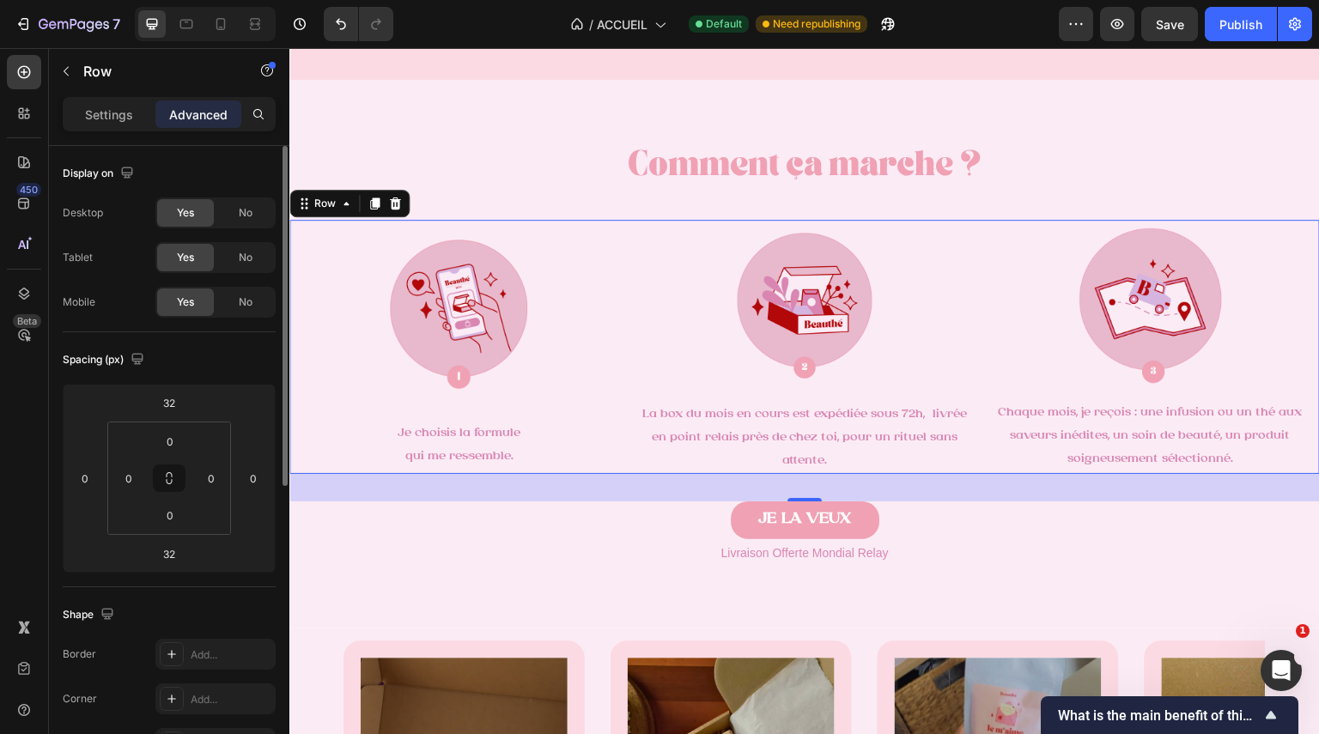
click at [104, 122] on p "Settings" at bounding box center [109, 115] width 48 height 18
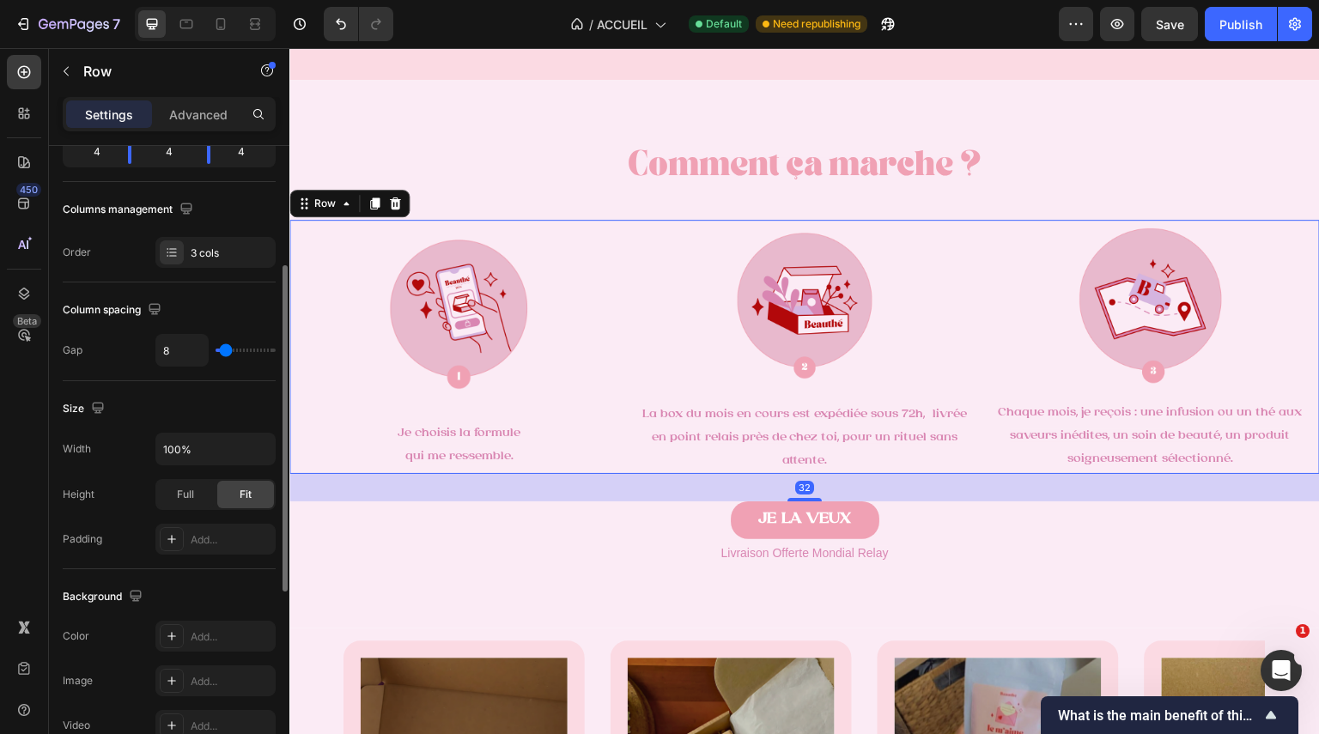
scroll to position [234, 0]
type input "2"
type input "0"
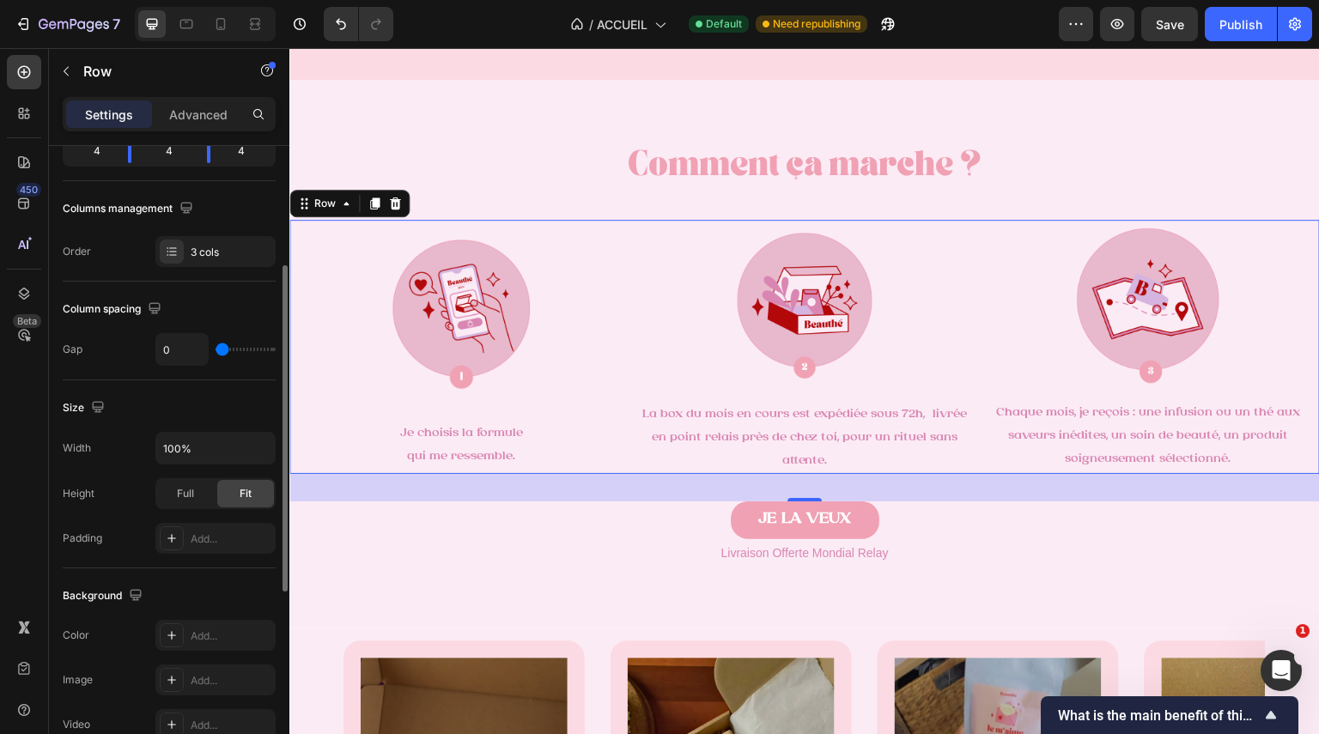
type input "120"
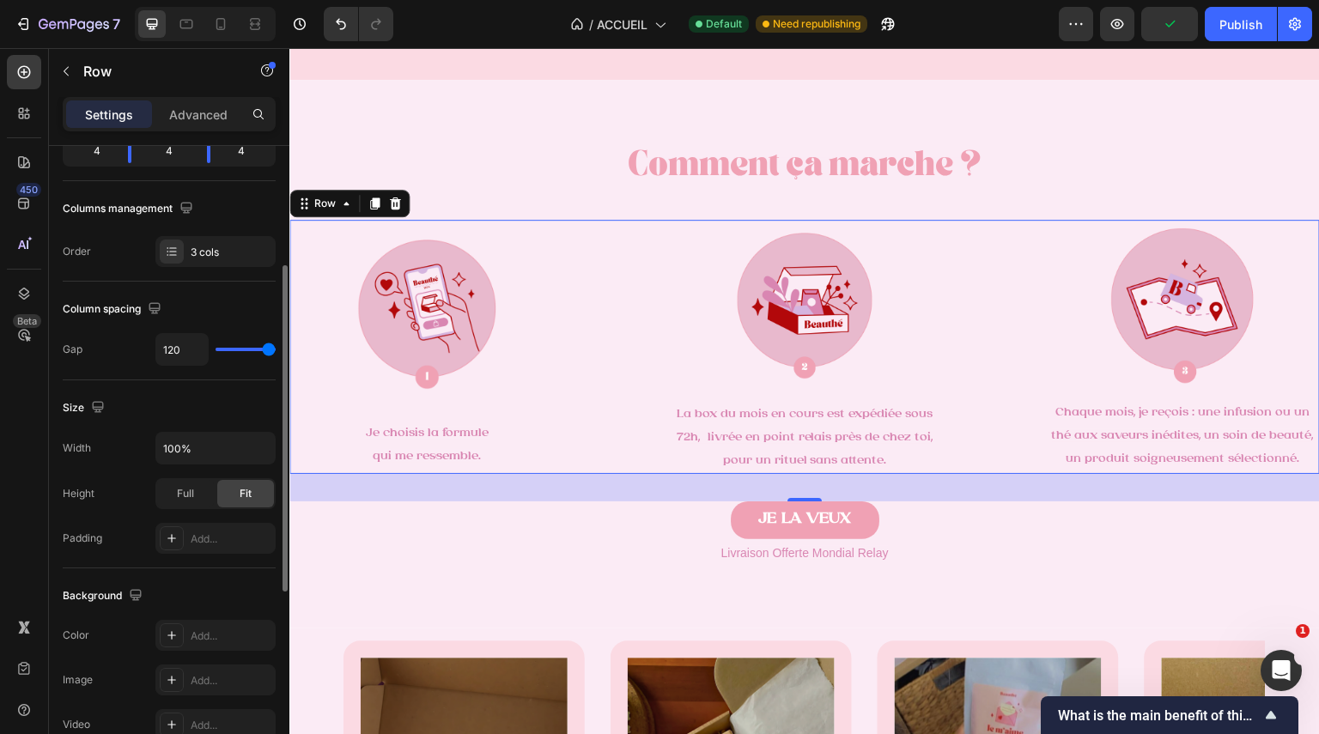
type input "76"
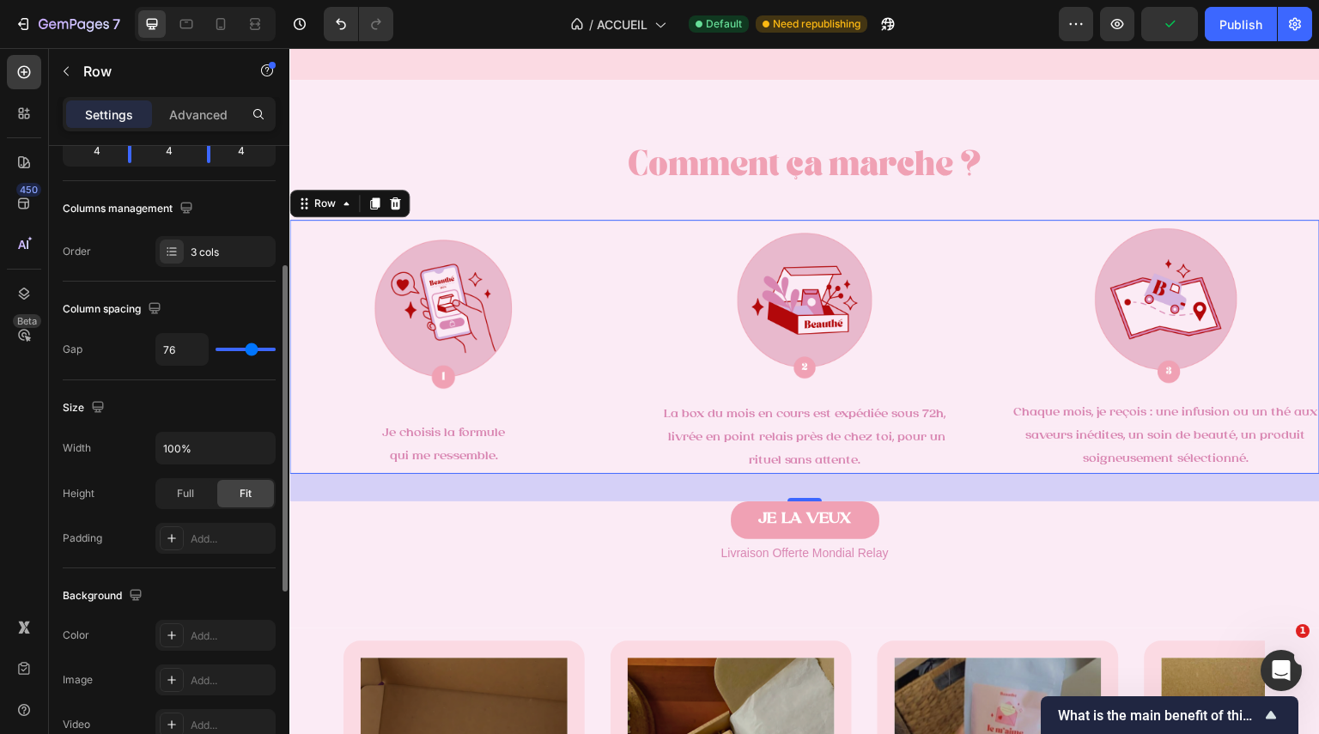
type input "62"
type input "0"
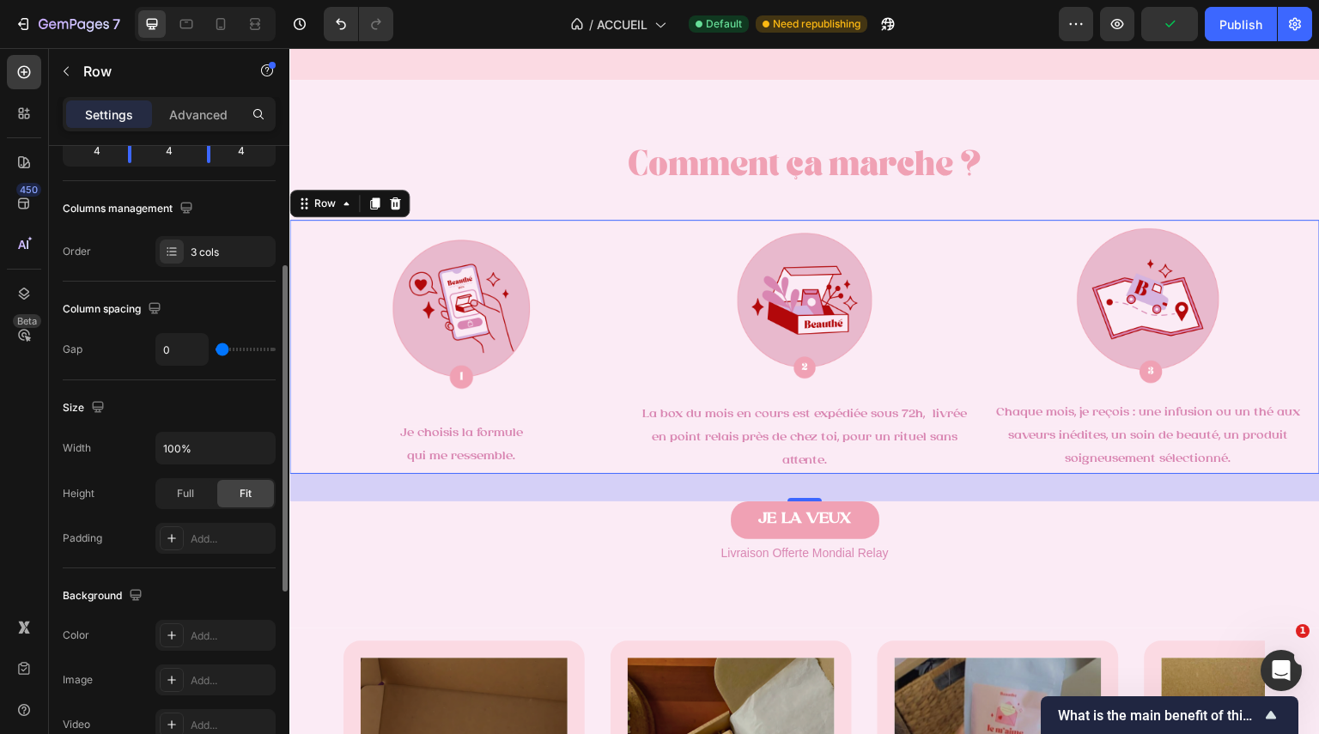
type input "120"
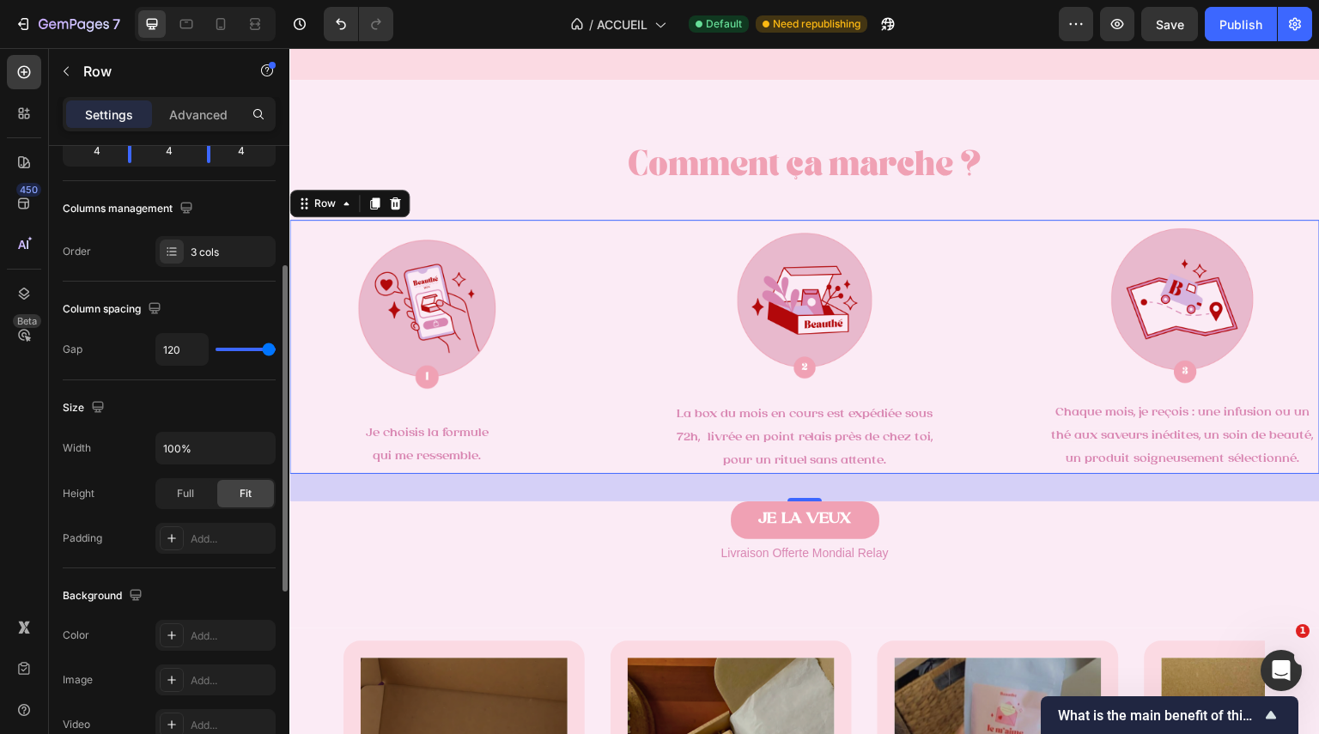
drag, startPoint x: 227, startPoint y: 348, endPoint x: 125, endPoint y: 353, distance: 101.5
type input "120"
click at [276, 351] on input "range" at bounding box center [246, 349] width 60 height 3
click at [187, 484] on div "Full" at bounding box center [185, 493] width 57 height 27
click at [236, 492] on div "Fit" at bounding box center [245, 493] width 57 height 27
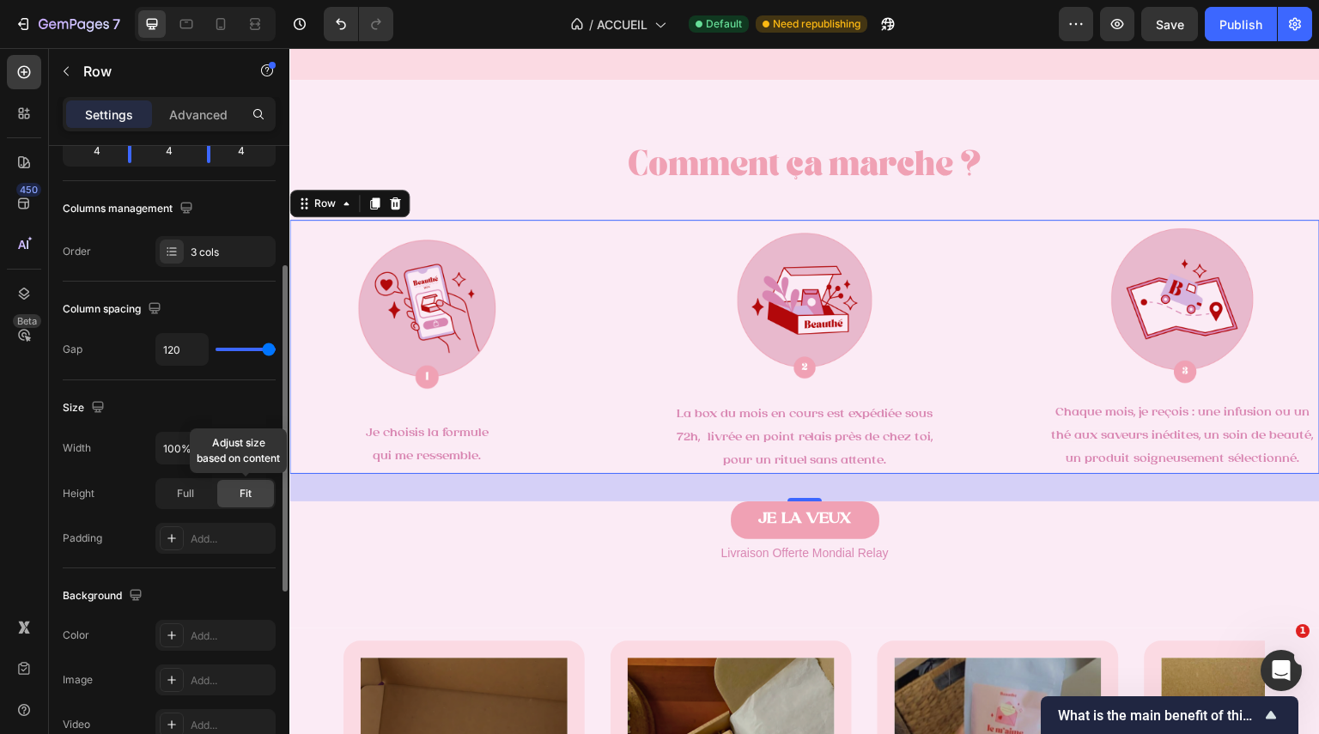
scroll to position [606, 0]
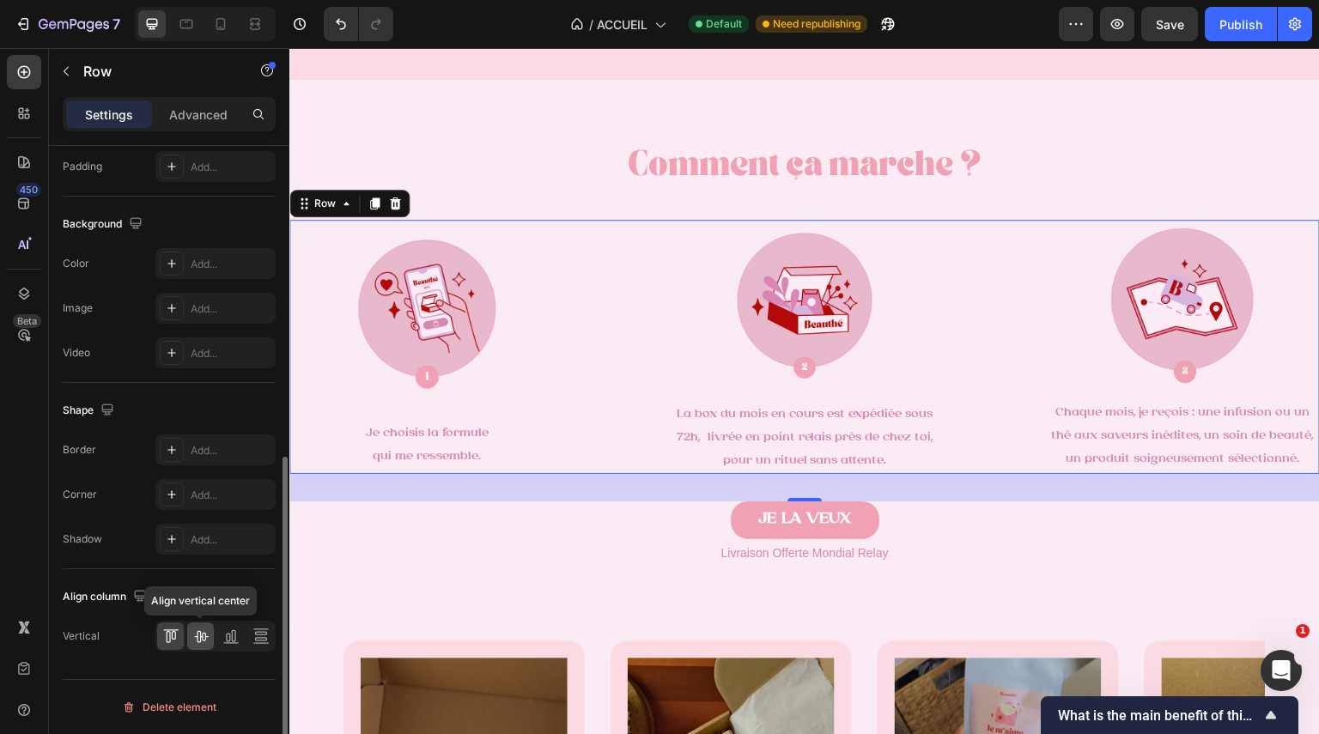
click at [209, 630] on icon at bounding box center [200, 636] width 17 height 17
click at [173, 630] on icon at bounding box center [170, 630] width 15 height 1
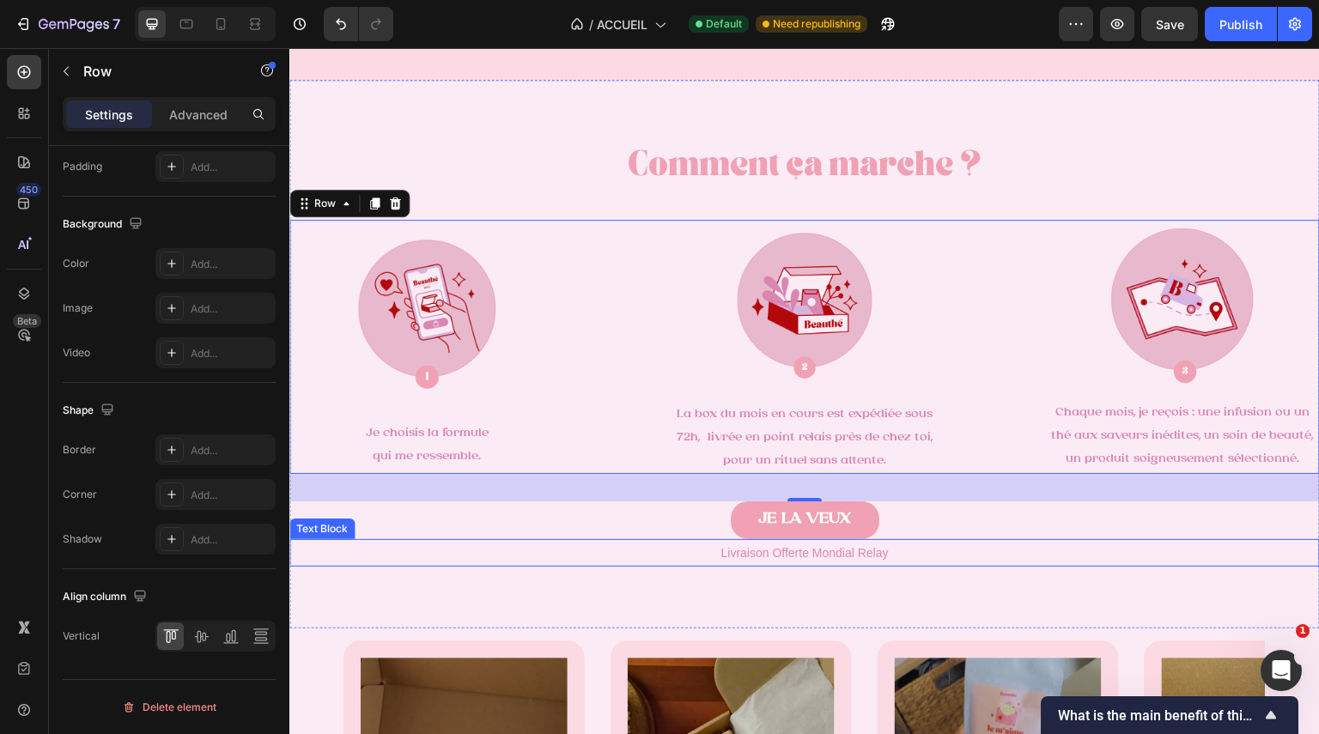
click at [1021, 554] on p "Livraison Offerte Mondial Relay" at bounding box center [804, 553] width 1027 height 24
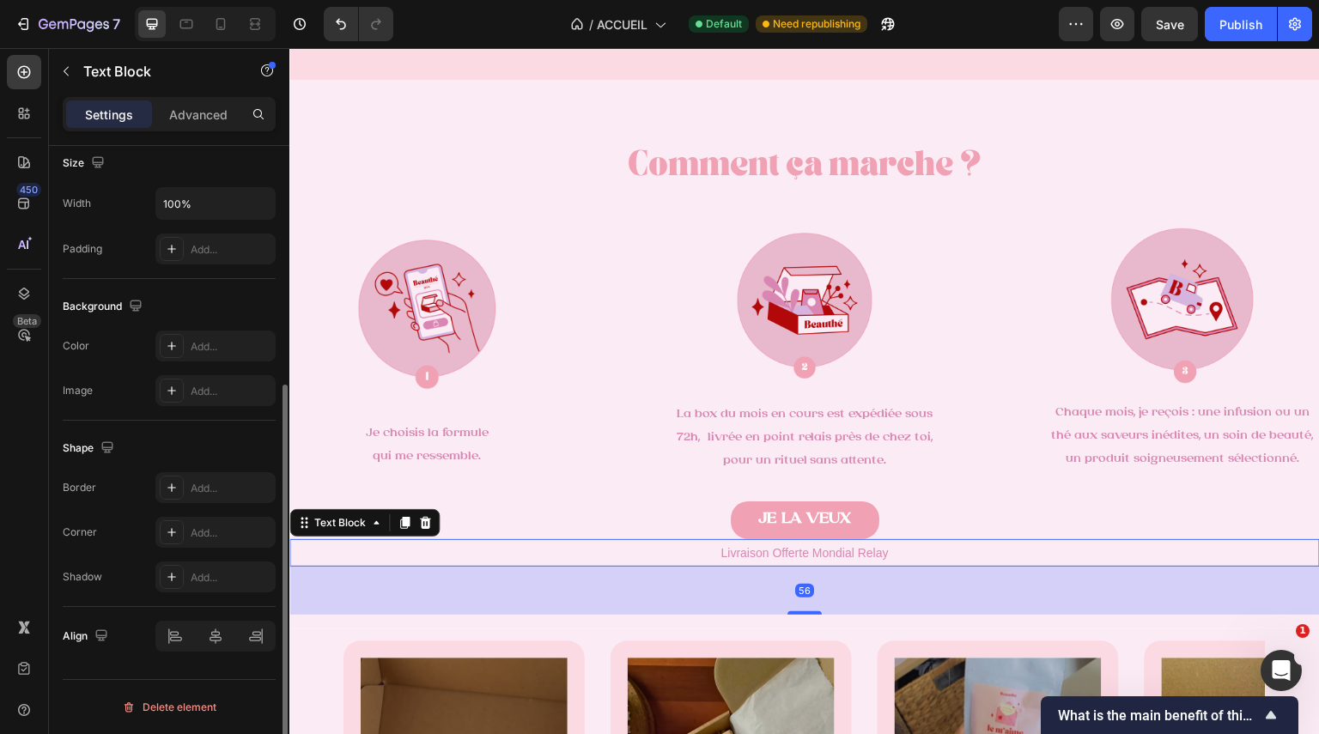
scroll to position [0, 0]
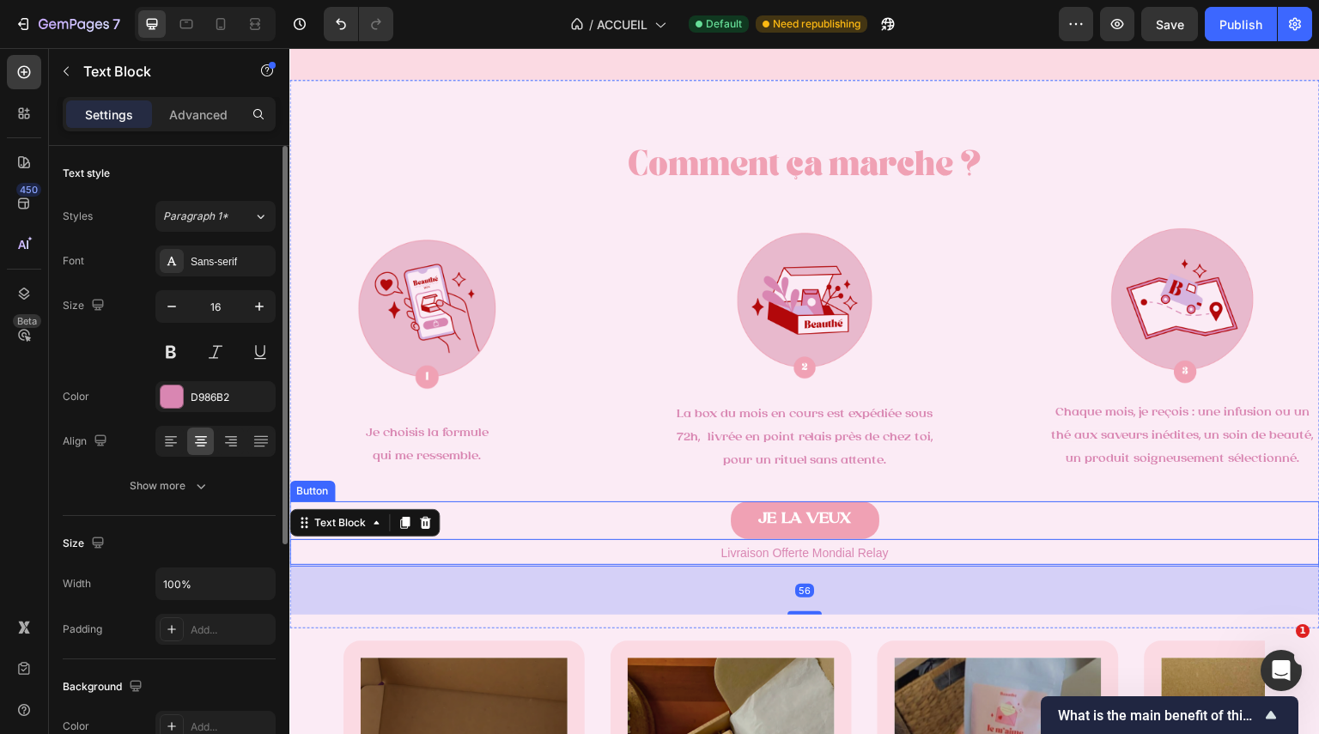
click at [873, 520] on div "JE LA VEUX Button" at bounding box center [804, 534] width 1031 height 64
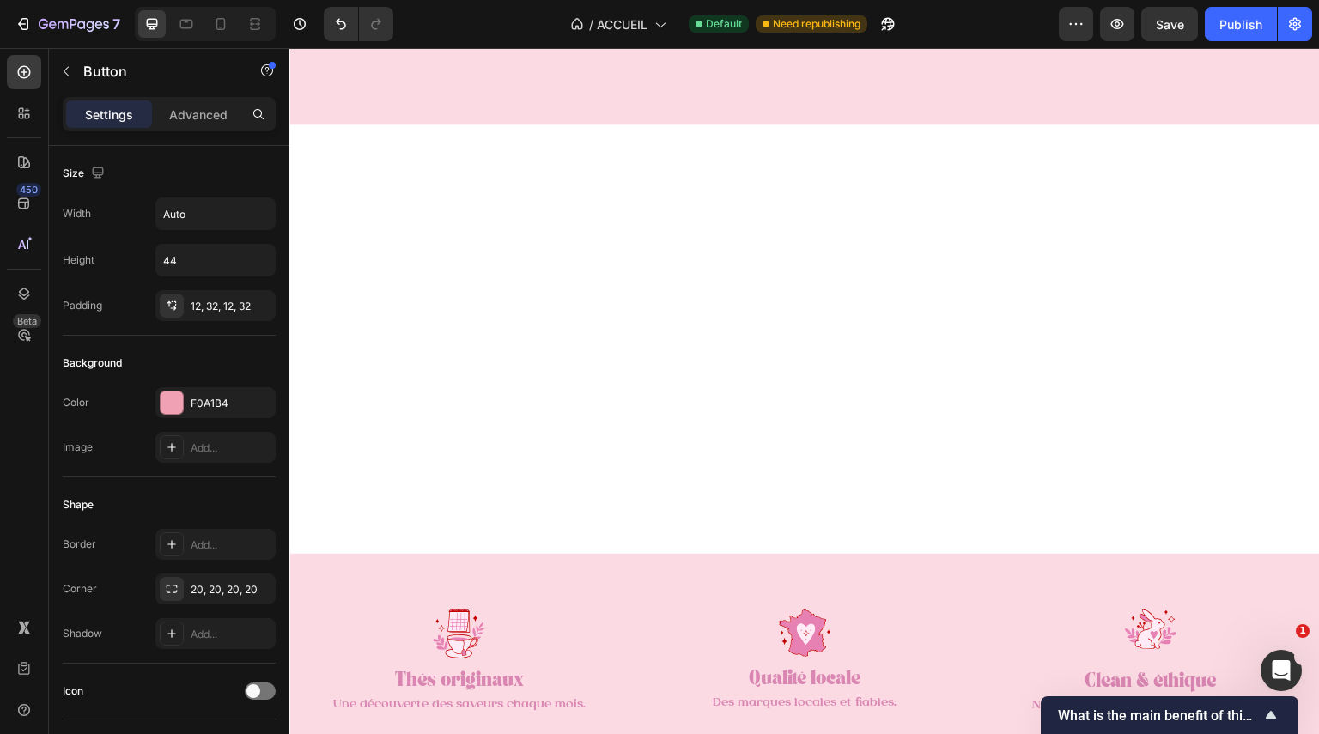
scroll to position [1274, 0]
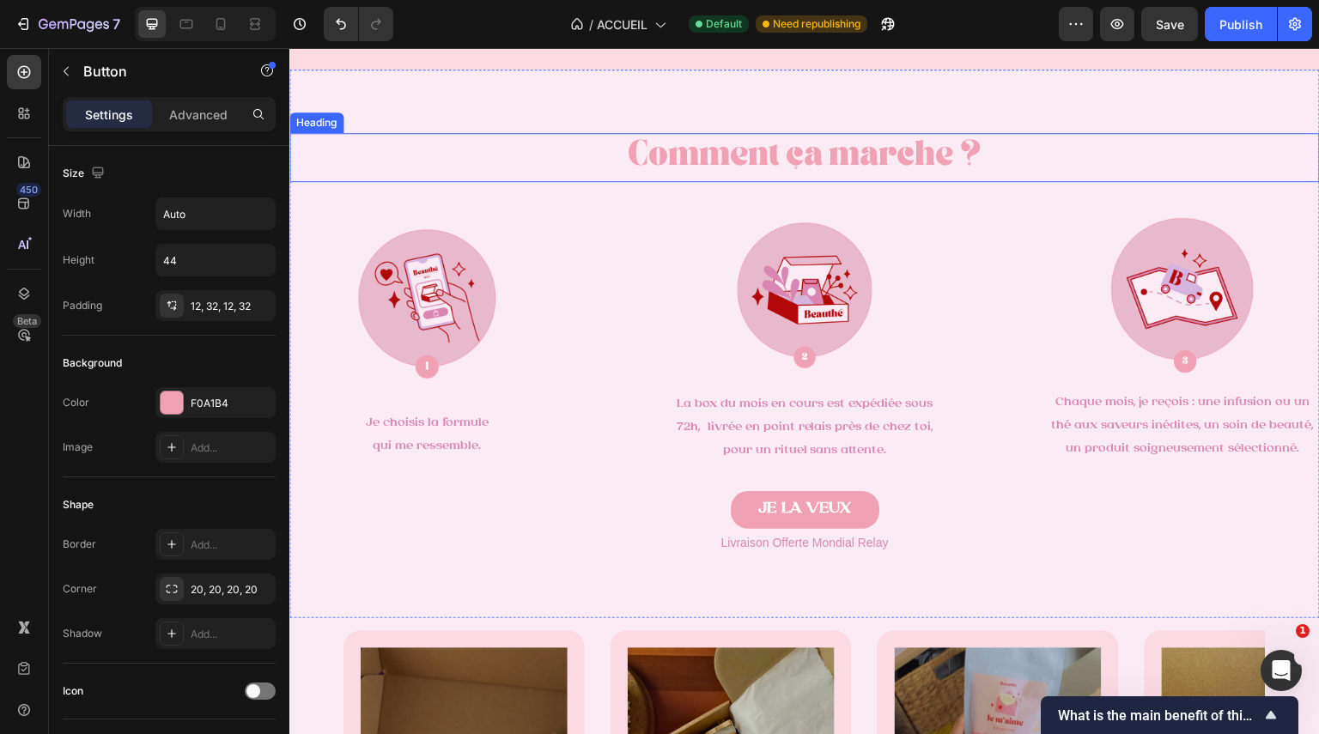
click at [858, 159] on span "Comment ça marche ?" at bounding box center [805, 158] width 355 height 22
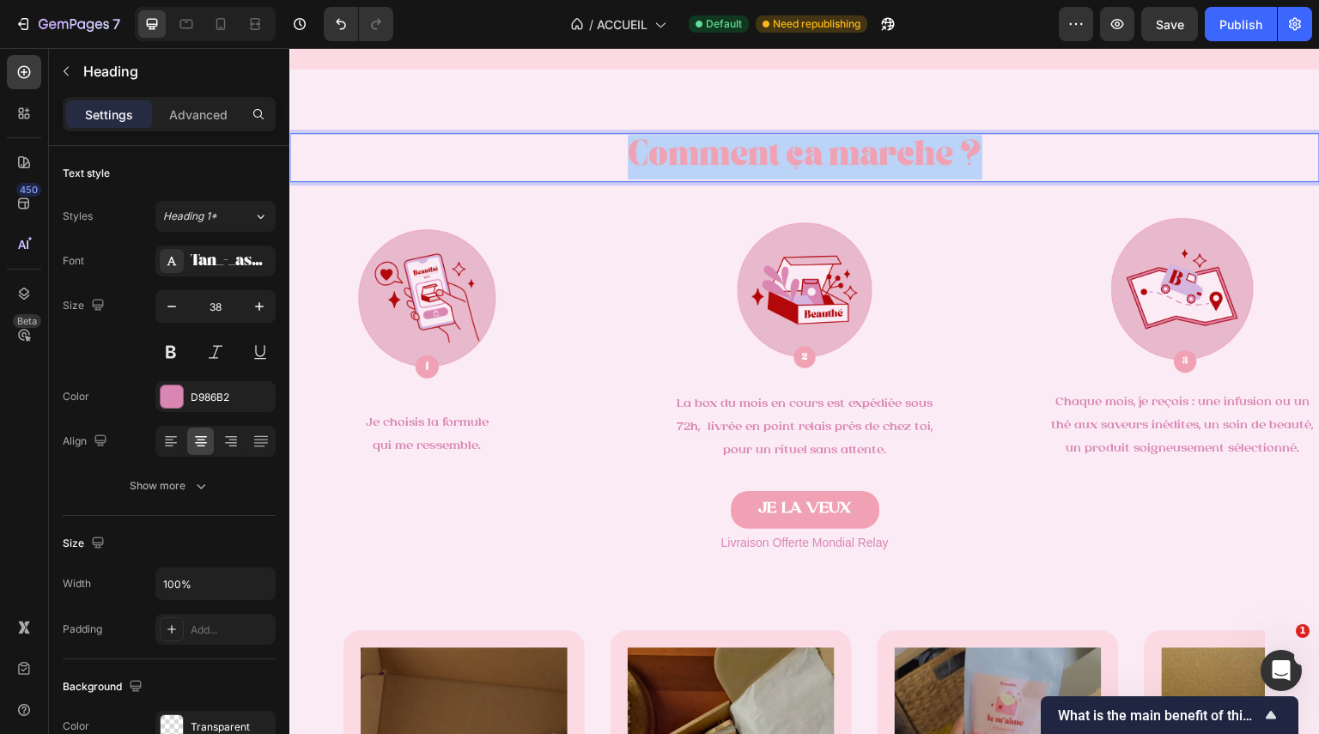
click at [858, 159] on span "Comment ça marche ?" at bounding box center [805, 158] width 355 height 22
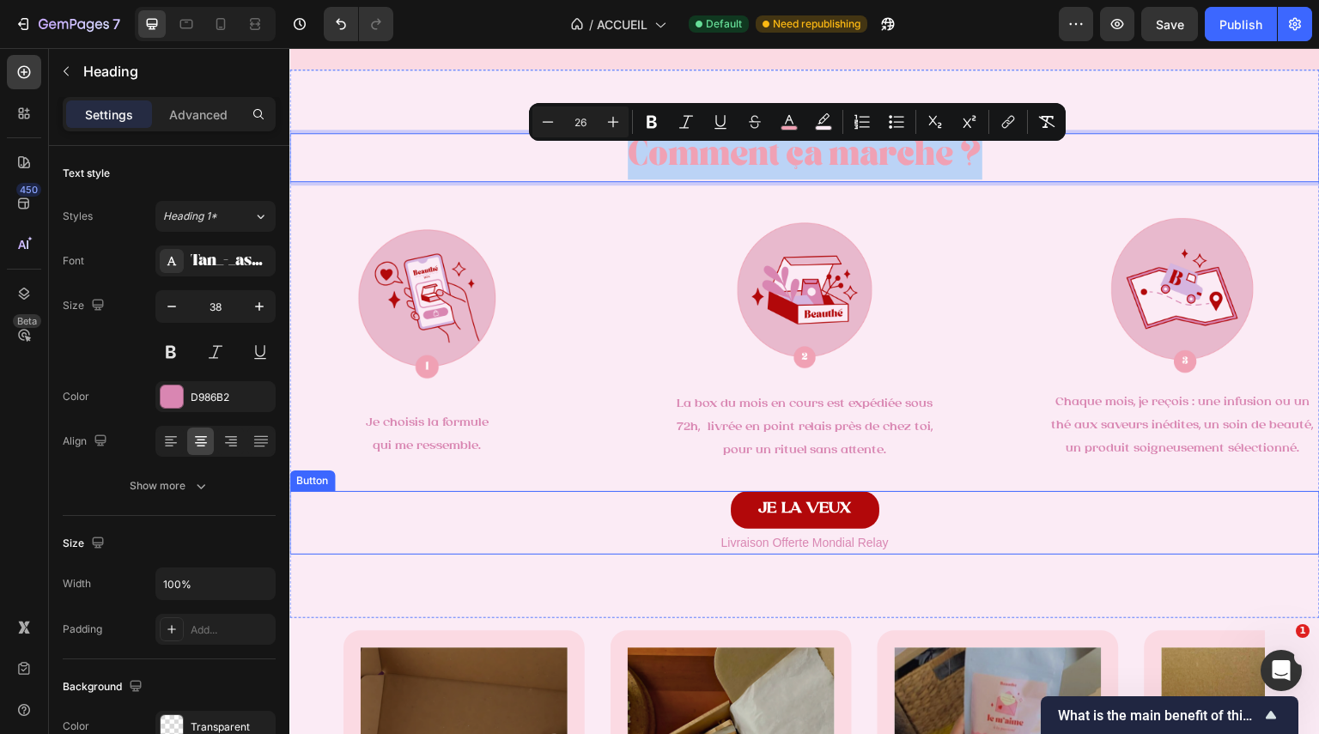
click at [865, 503] on link "JE LA VEUX" at bounding box center [805, 510] width 149 height 38
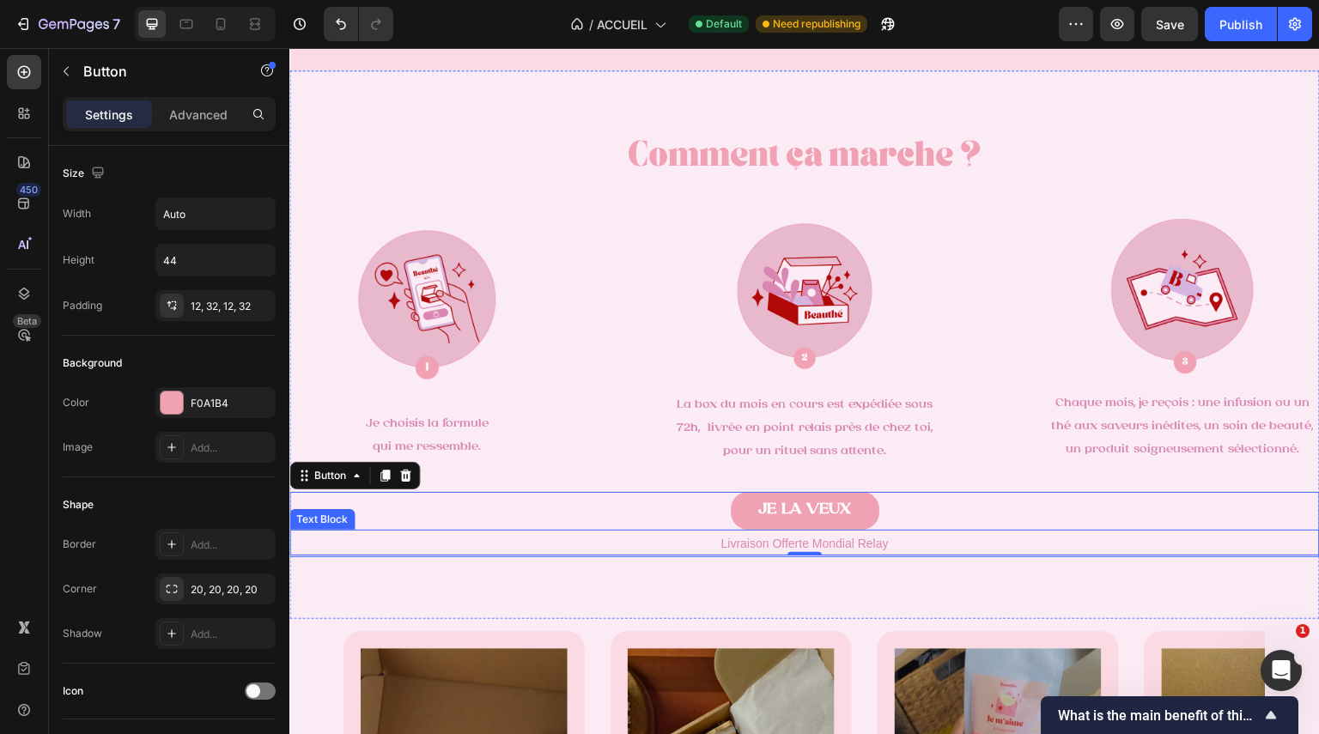
scroll to position [1453, 0]
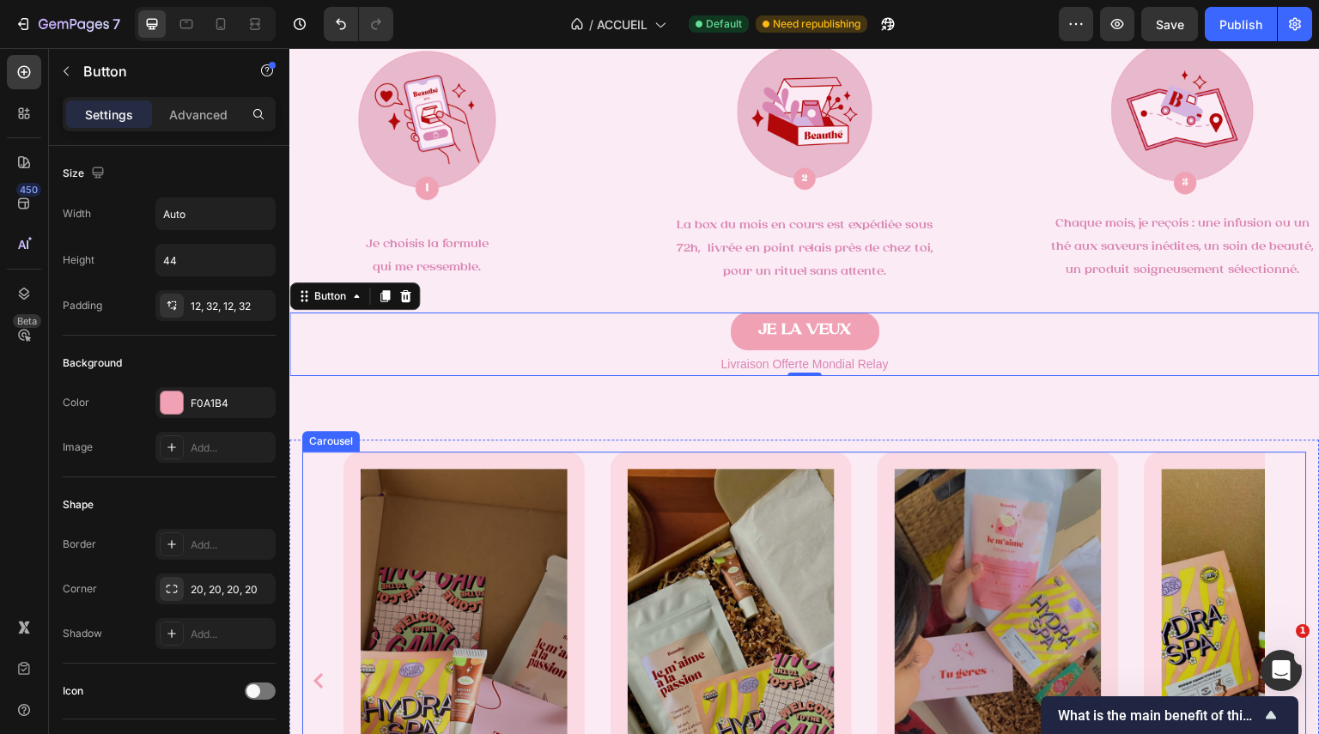
click at [879, 487] on div "Drop element here Row Hero Banner" at bounding box center [998, 681] width 241 height 459
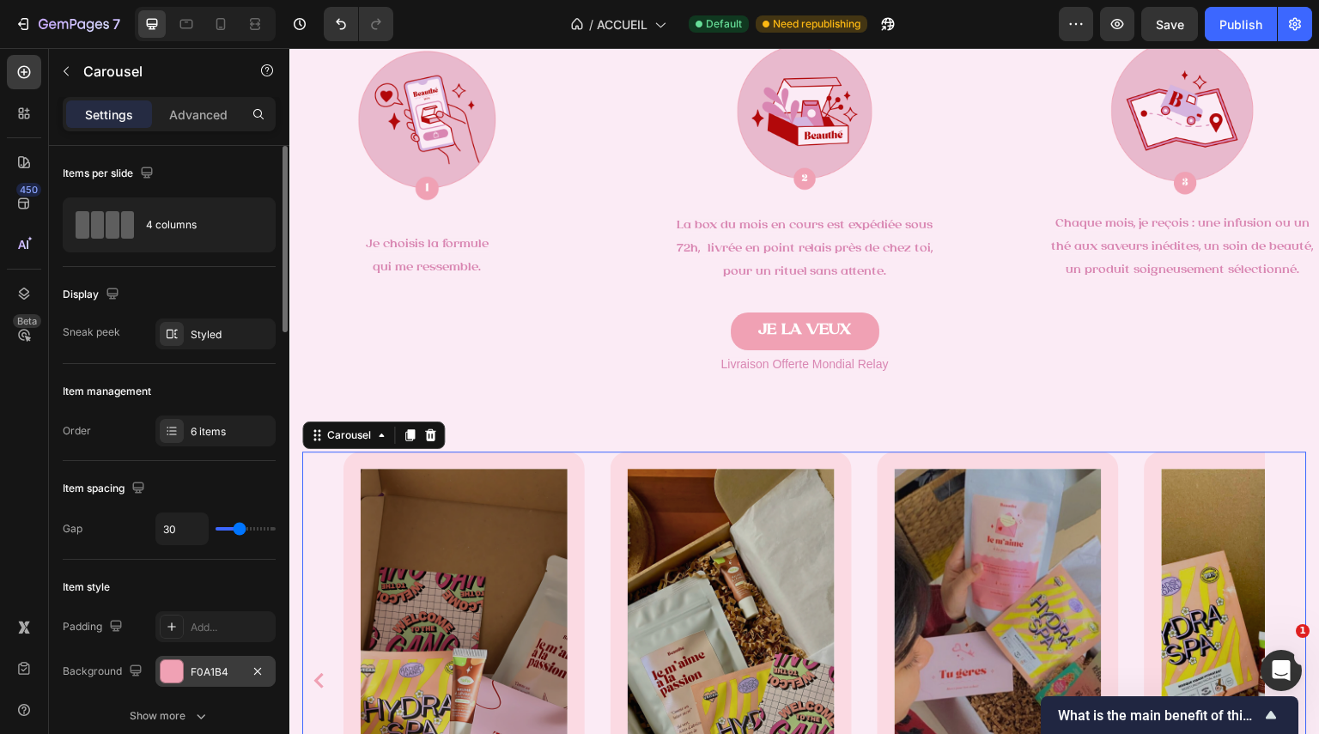
click at [171, 676] on div at bounding box center [172, 671] width 22 height 22
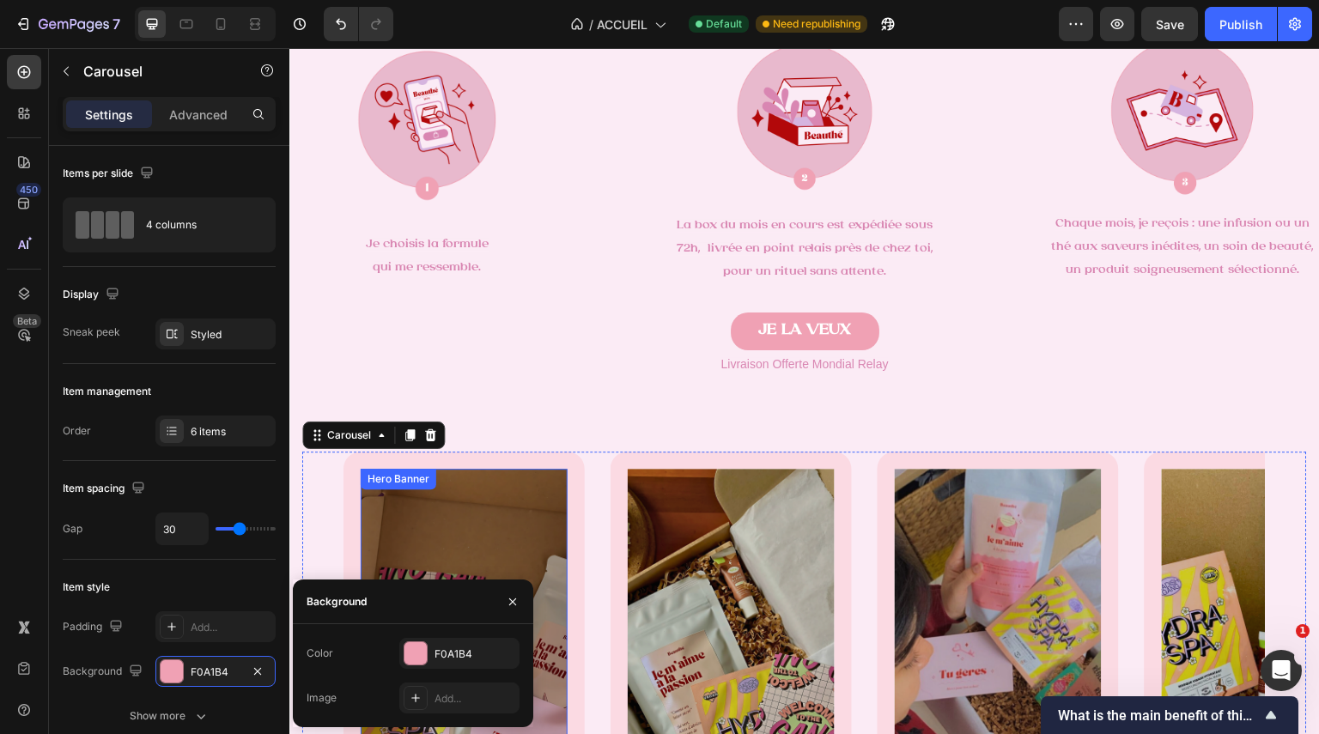
scroll to position [1591, 0]
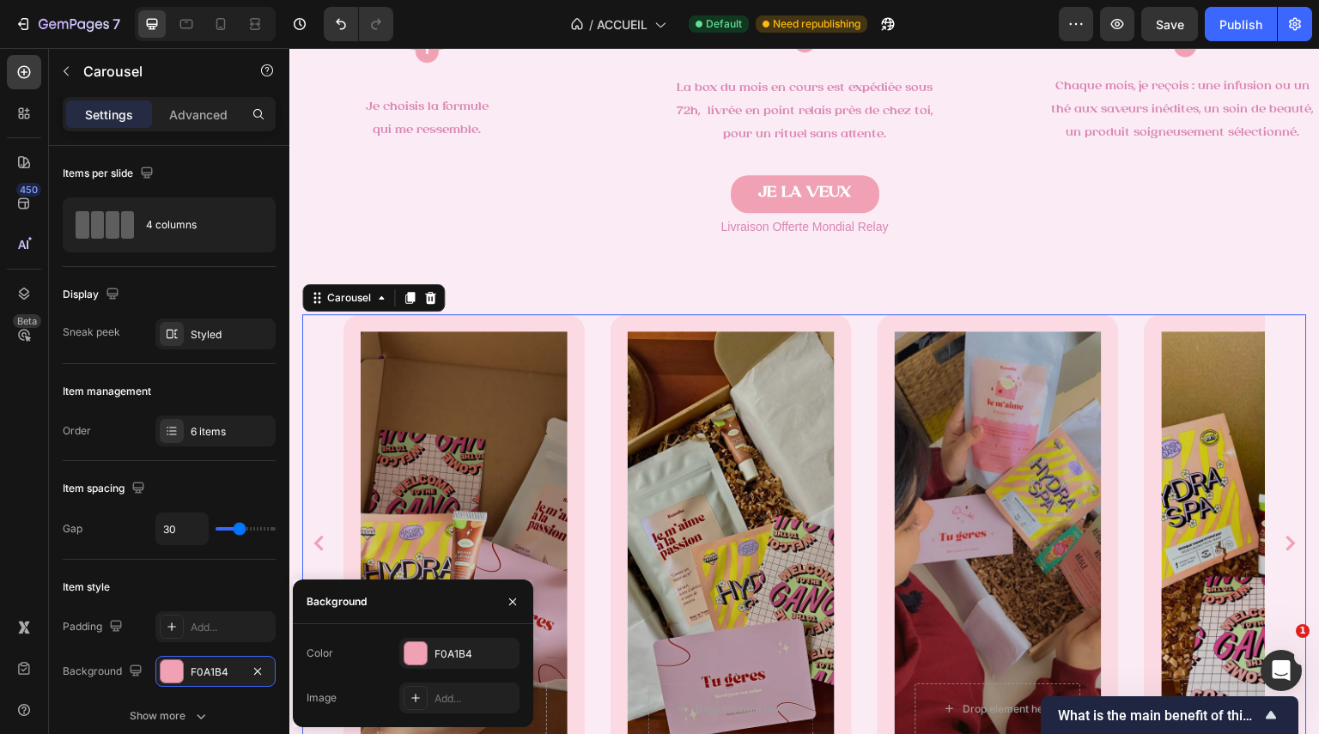
click at [577, 472] on div "Drop element here Row Hero Banner" at bounding box center [464, 543] width 241 height 459
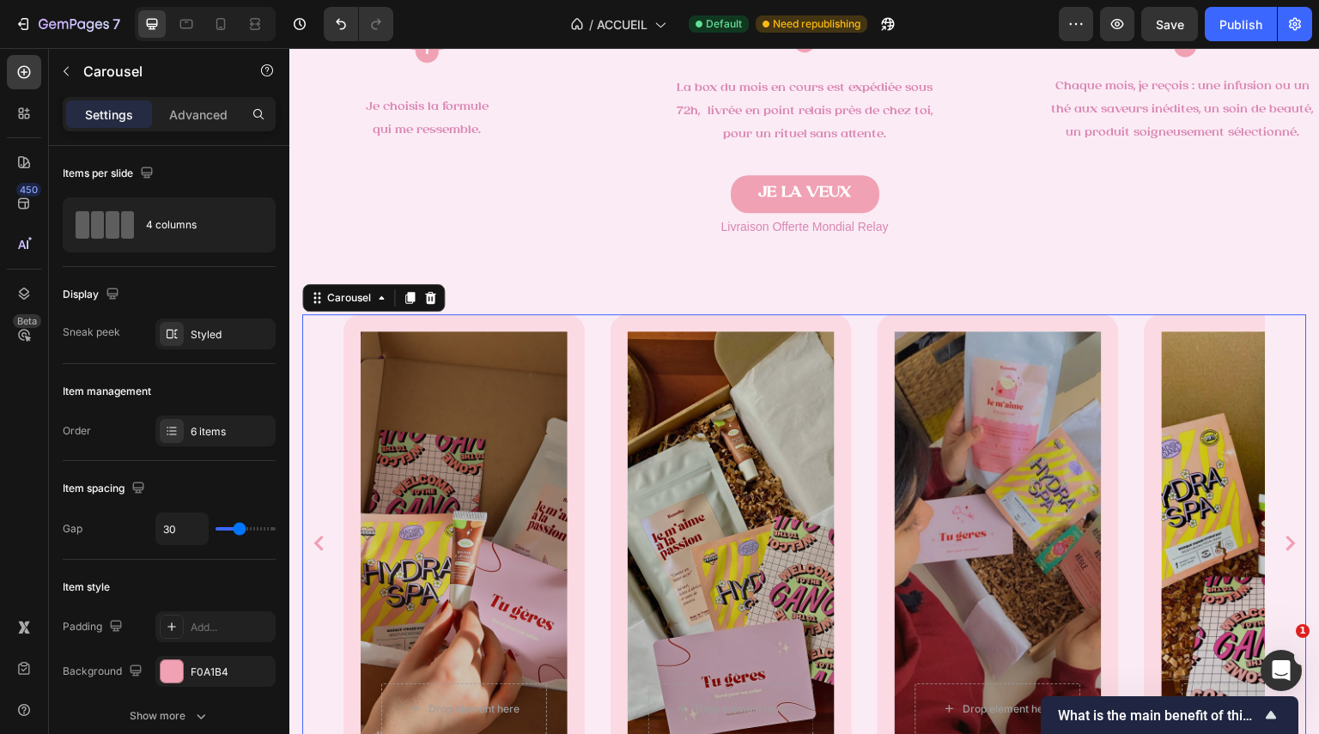
click at [576, 475] on div "Drop element here Row Hero Banner" at bounding box center [464, 543] width 241 height 459
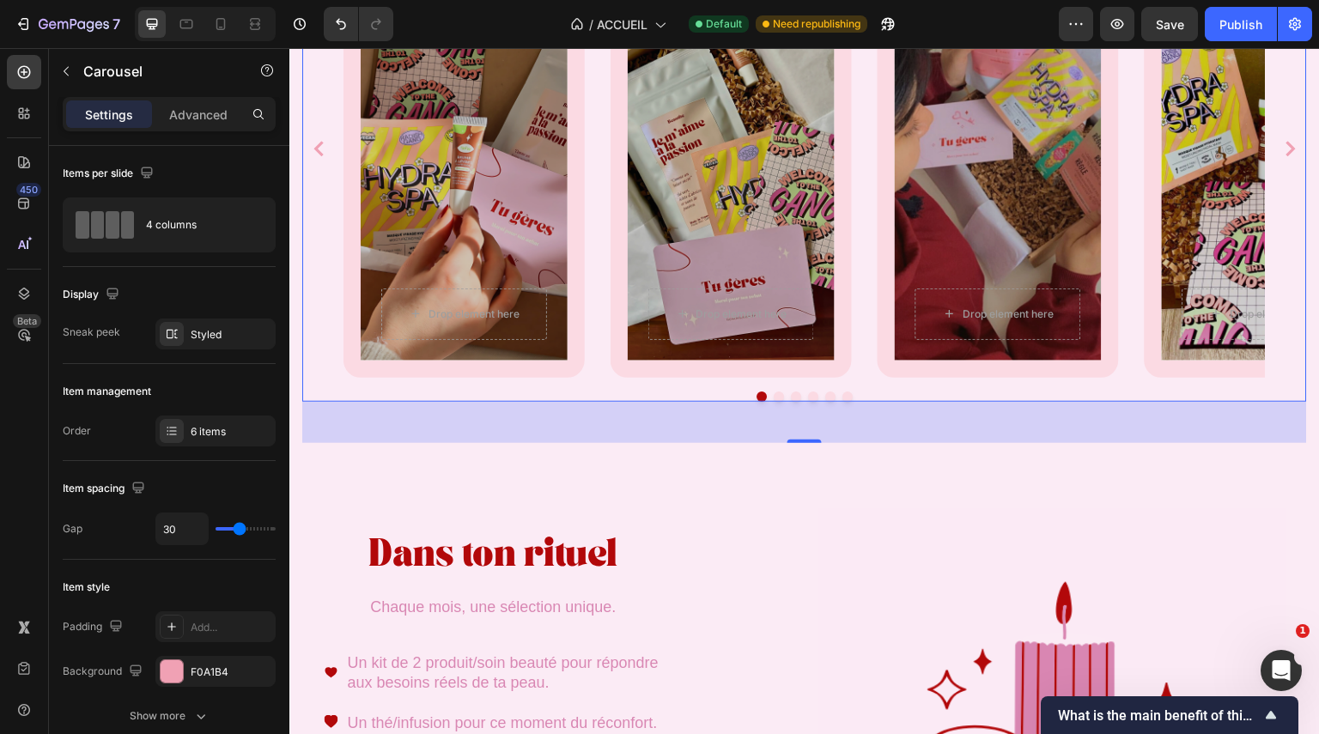
scroll to position [1990, 0]
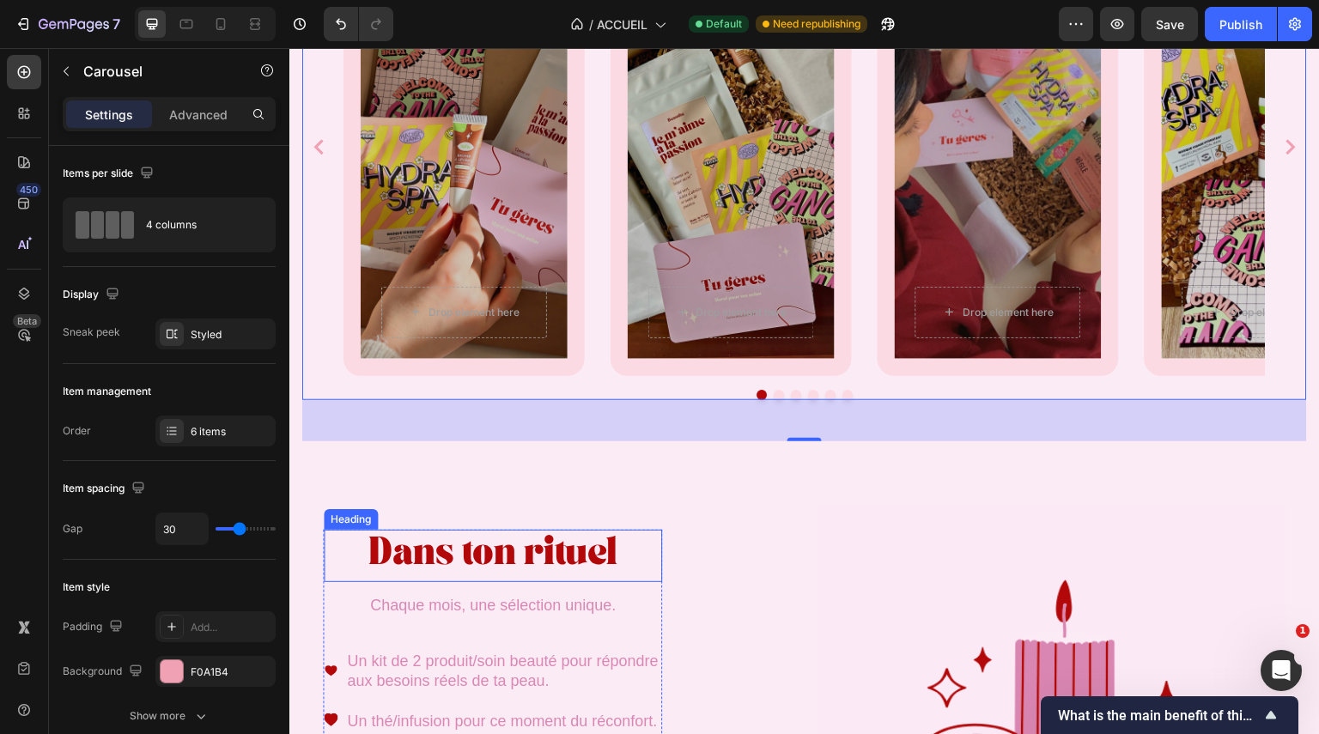
click at [574, 569] on span "Dans ton rituel" at bounding box center [492, 557] width 249 height 24
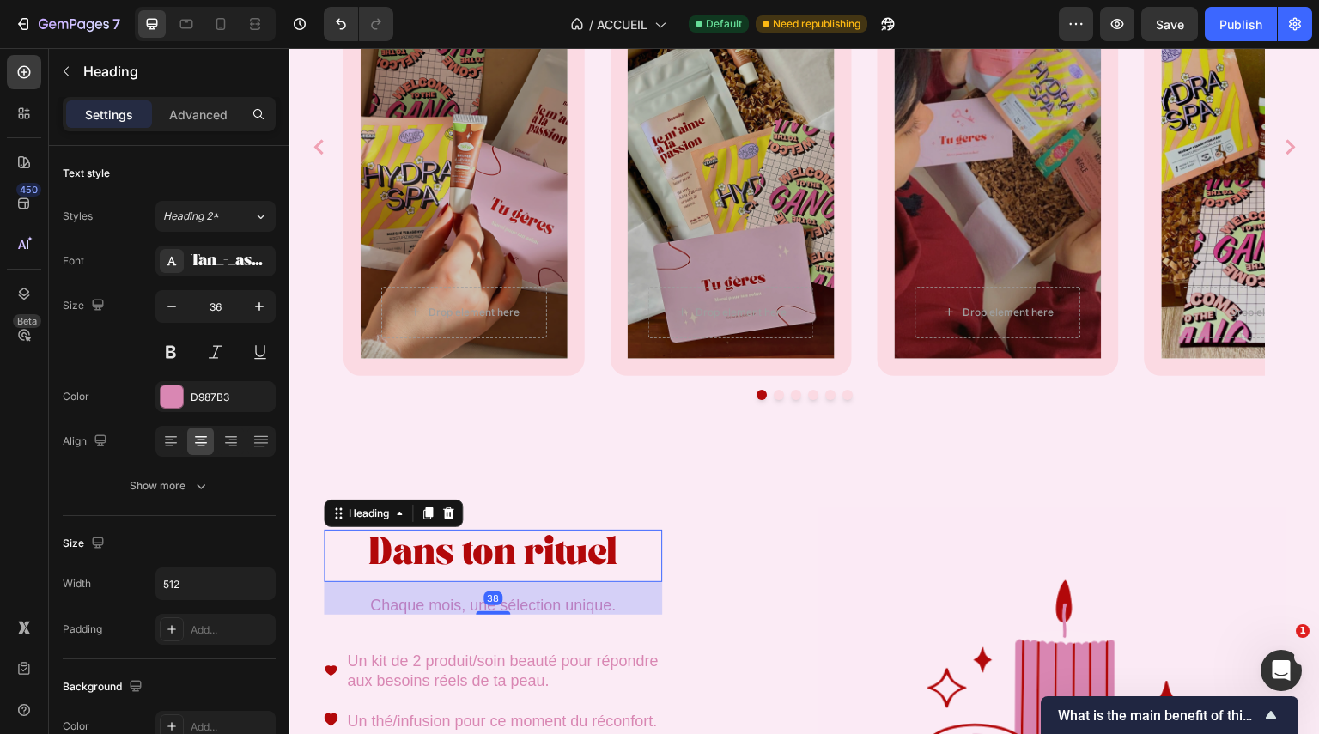
scroll to position [2128, 0]
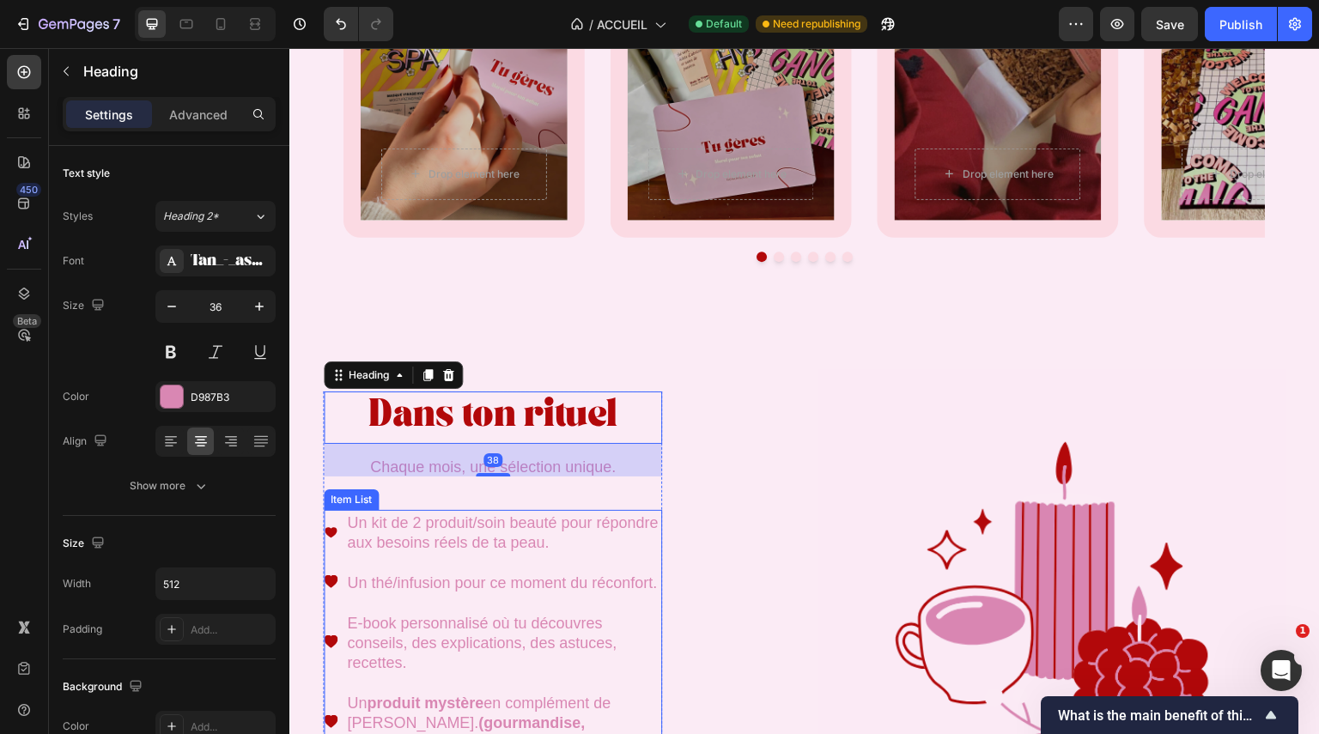
click at [539, 553] on div "Un kit de 2 produit/soin beauté pour répondre aux besoins réels de ta peau." at bounding box center [503, 532] width 318 height 45
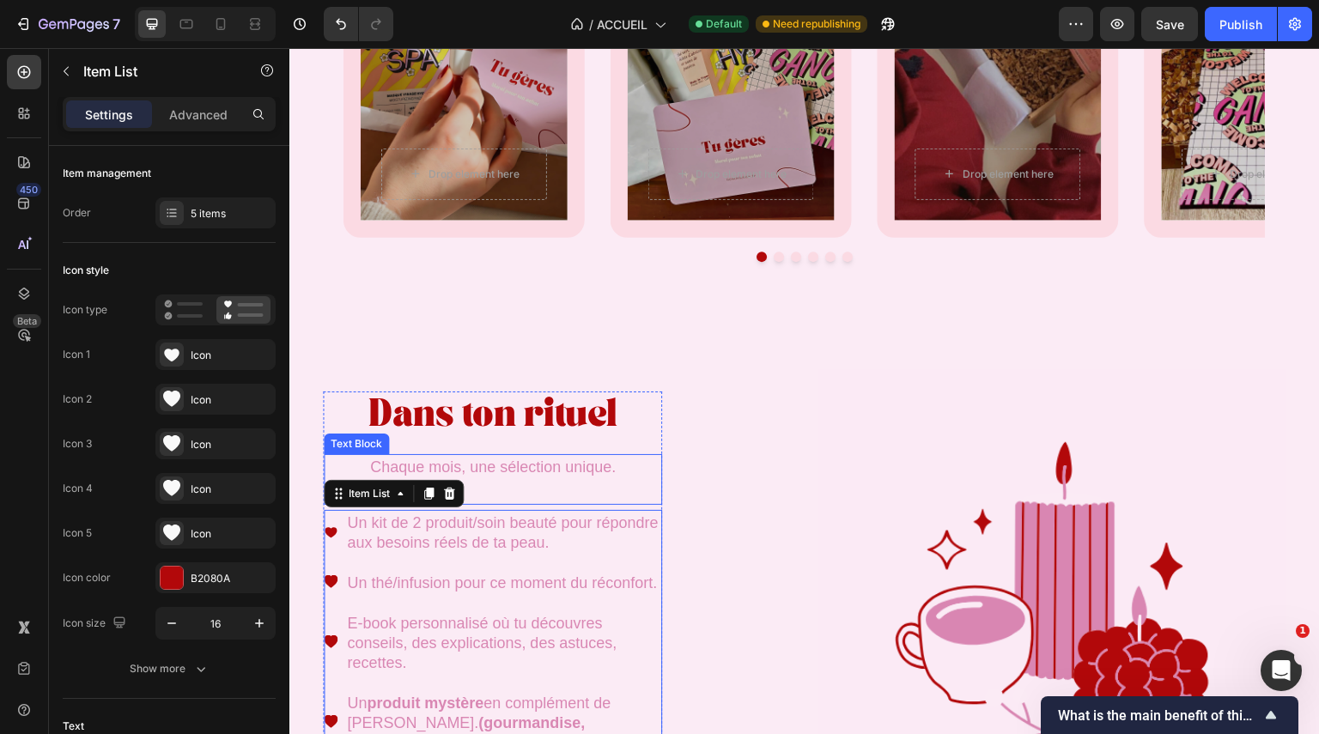
click at [549, 472] on span "Chaque mois, une sélection unique." at bounding box center [493, 467] width 246 height 17
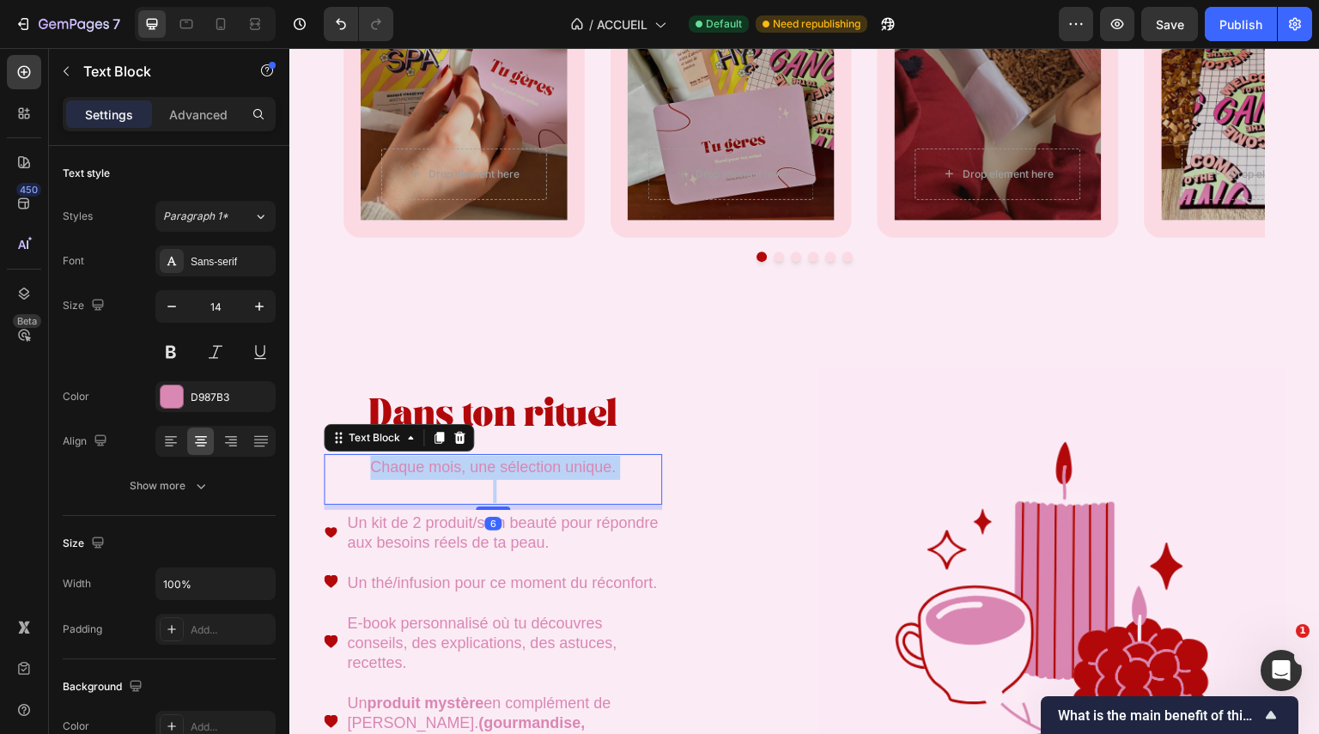
click at [549, 472] on span "Chaque mois, une sélection unique." at bounding box center [493, 467] width 246 height 17
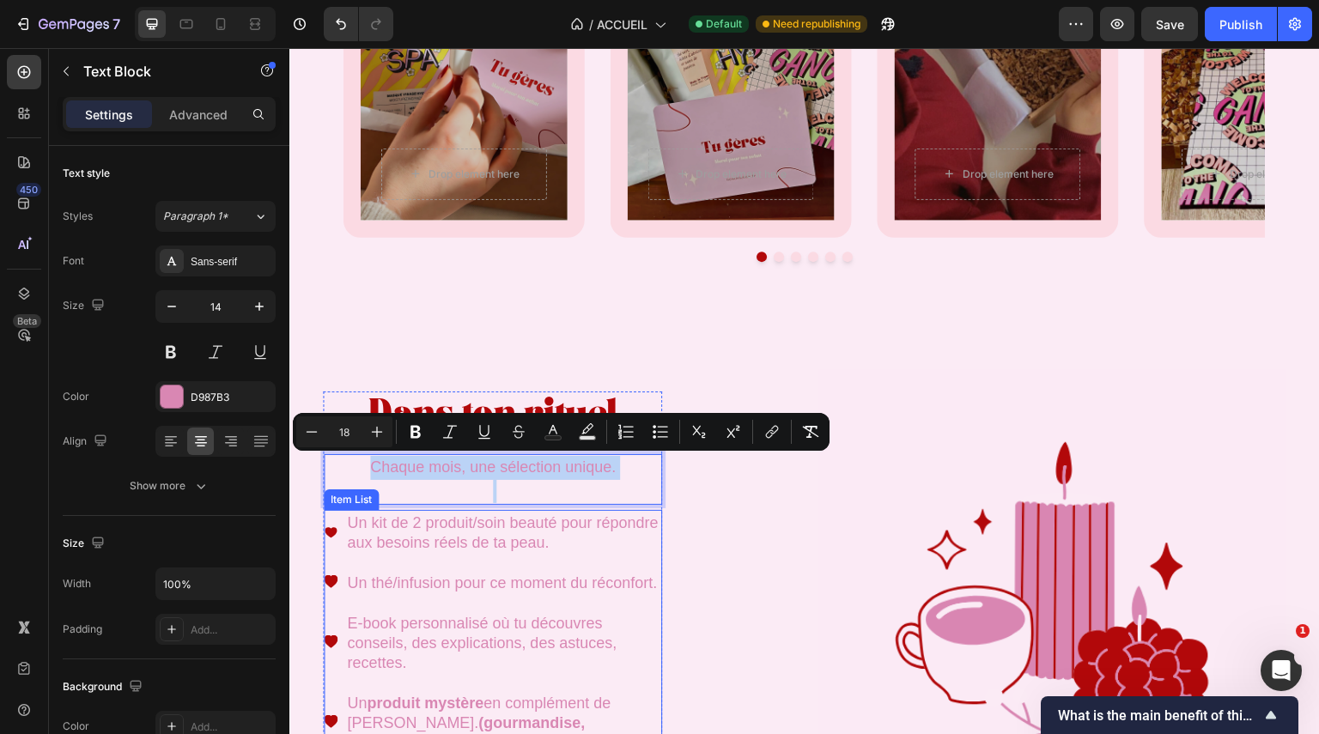
click at [527, 542] on span "Un kit de 2 produit/soin beauté pour répondre aux besoins réels de ta peau." at bounding box center [502, 532] width 311 height 37
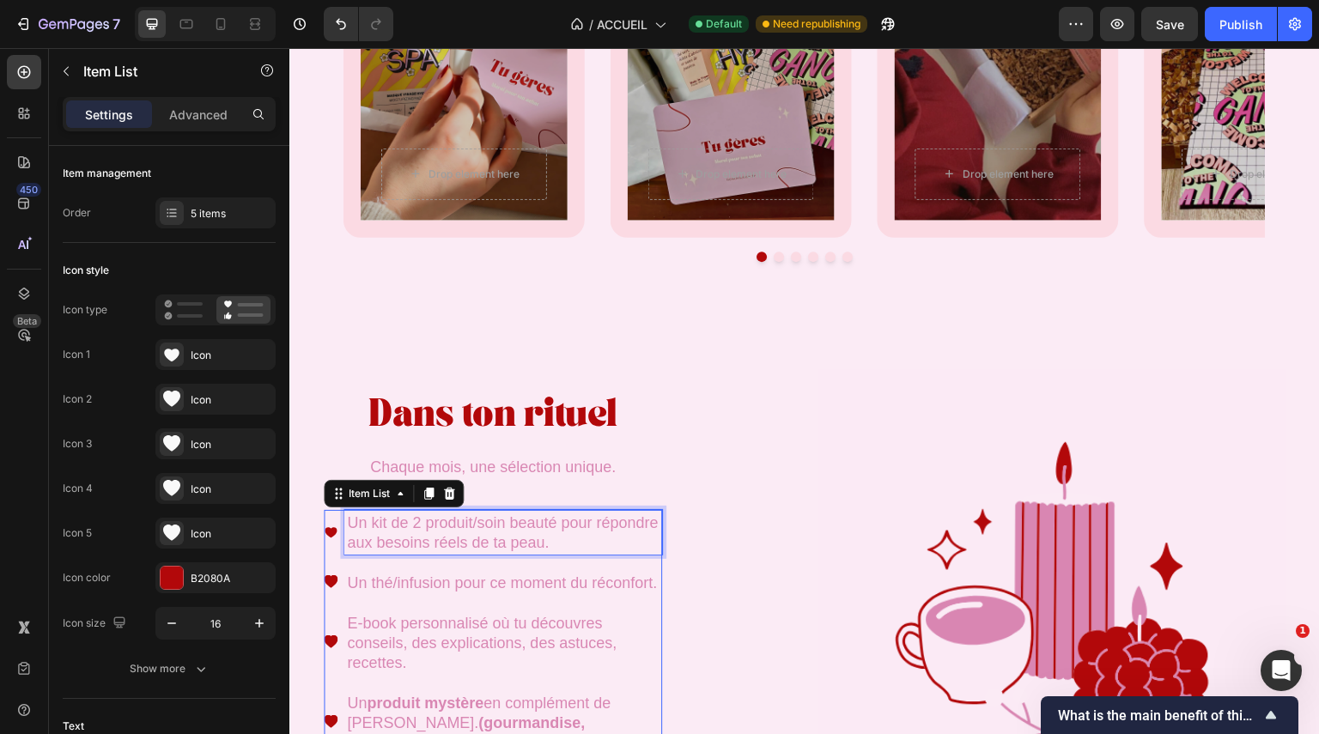
click at [527, 542] on span "Un kit de 2 produit/soin beauté pour répondre aux besoins réels de ta peau." at bounding box center [502, 532] width 311 height 37
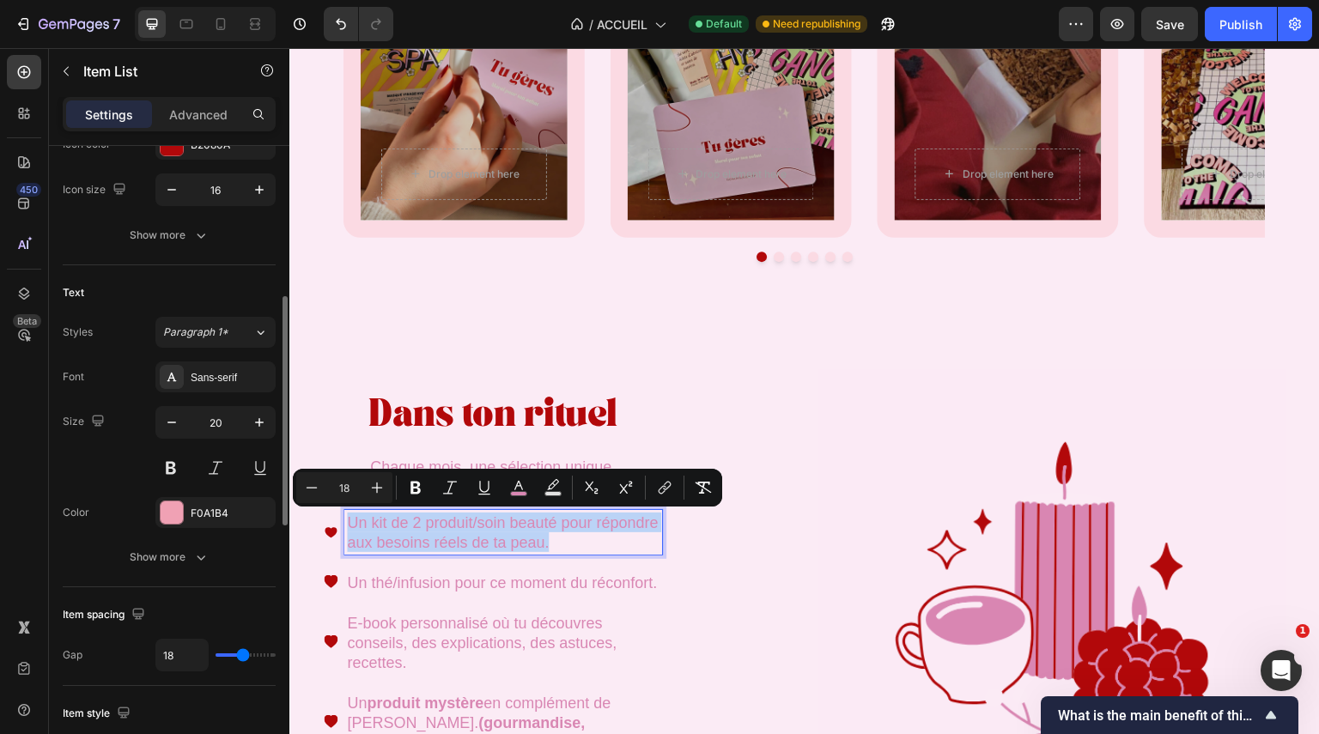
scroll to position [435, 0]
click at [216, 374] on div "Sans-serif" at bounding box center [231, 376] width 81 height 15
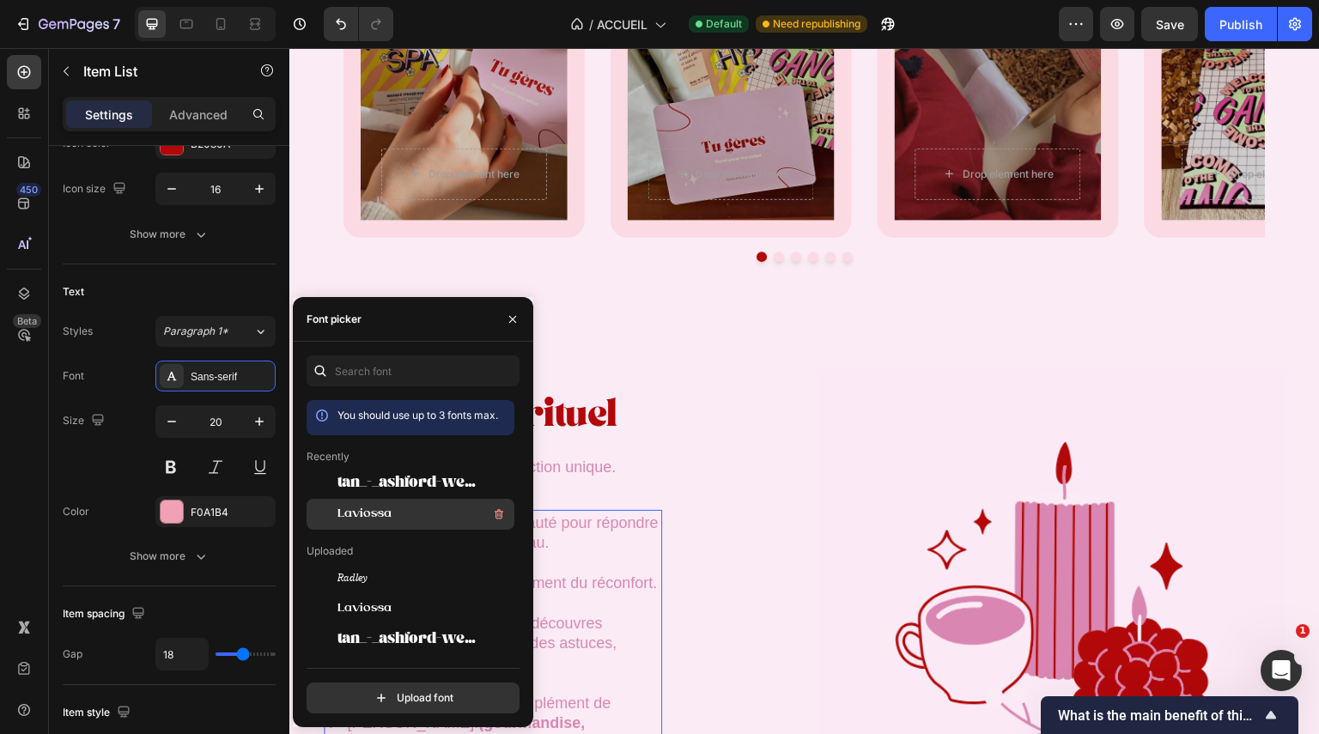
click at [394, 526] on div "Laviossa" at bounding box center [411, 514] width 208 height 31
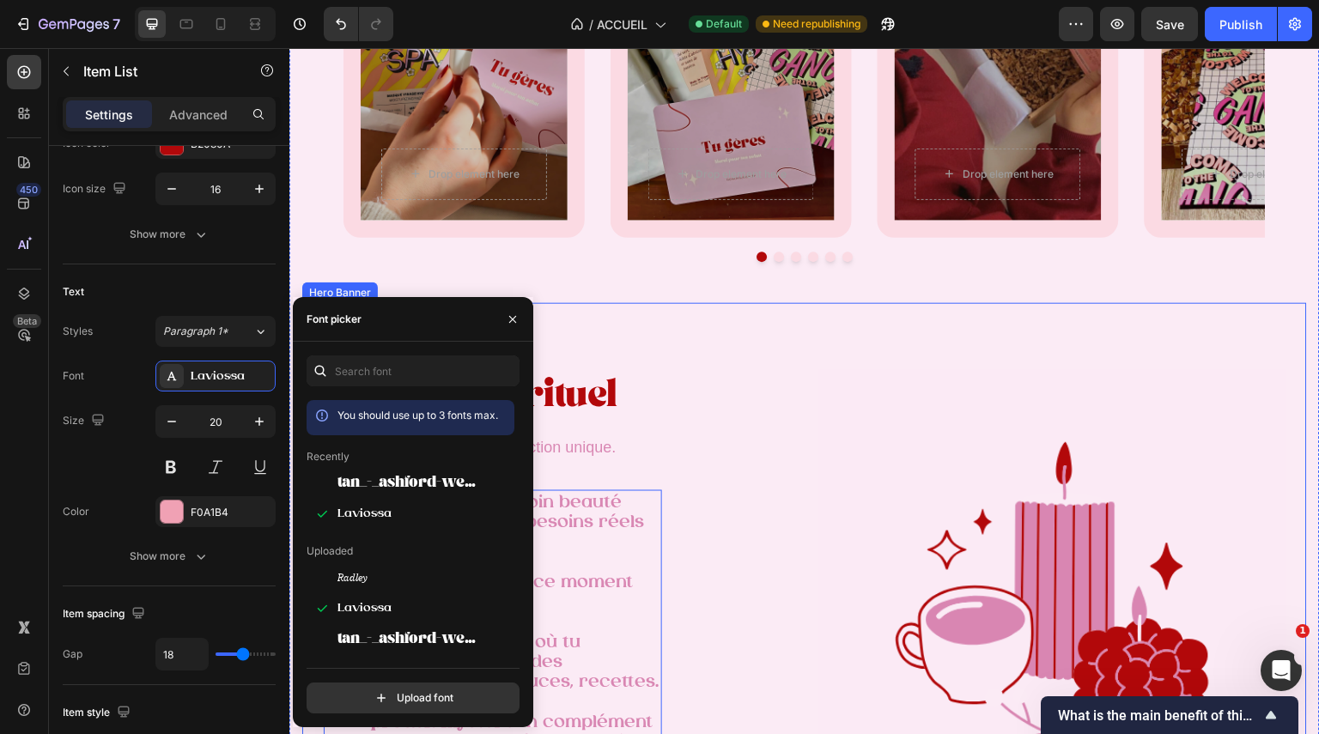
click at [672, 530] on div "Dans ton rituel Heading Chaque mois, une sélection unique. Text Block Un kit de…" at bounding box center [557, 642] width 467 height 541
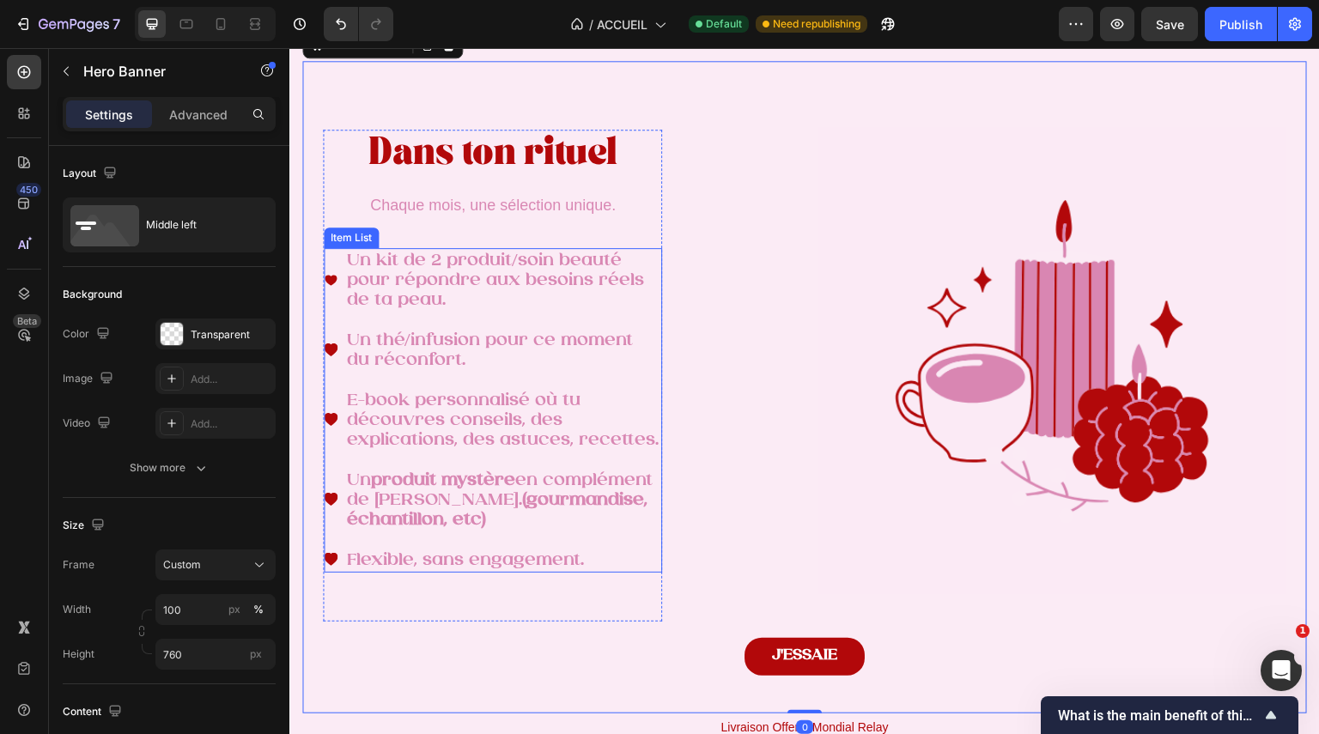
scroll to position [2371, 0]
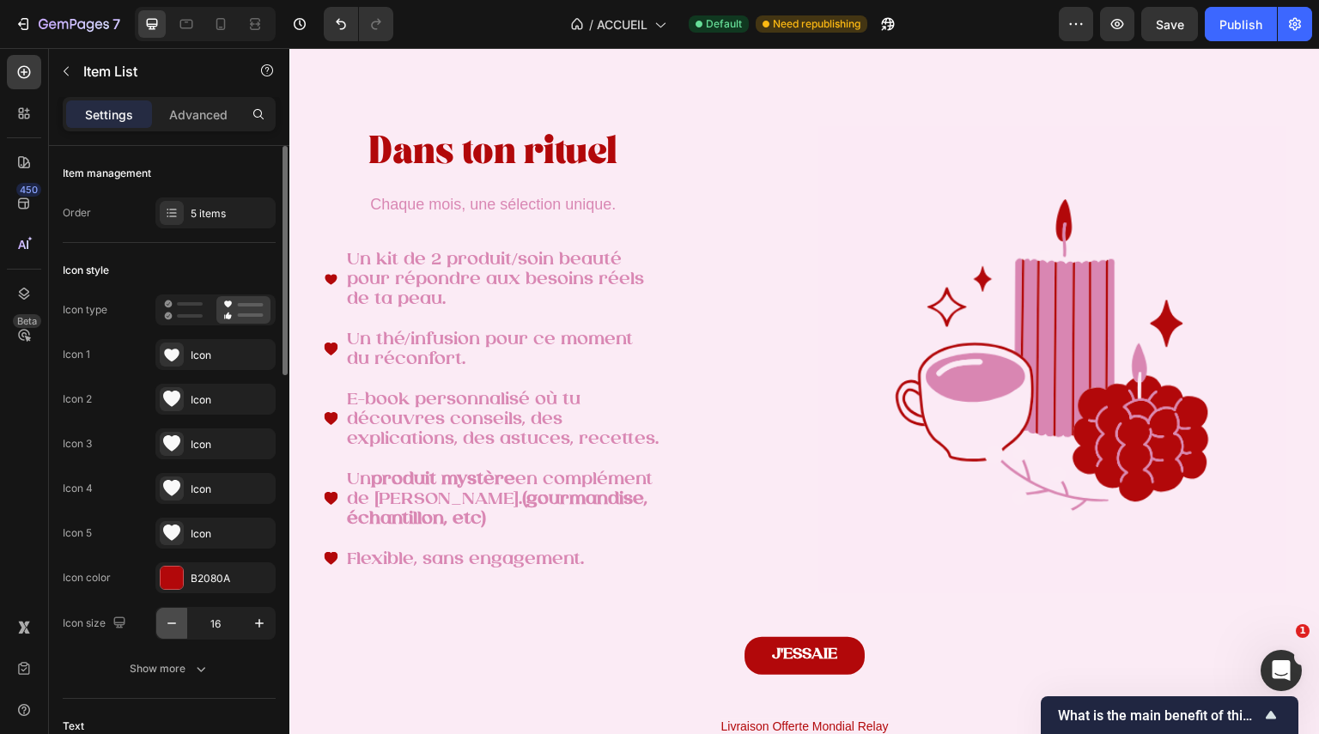
click at [168, 632] on button "button" at bounding box center [171, 623] width 31 height 31
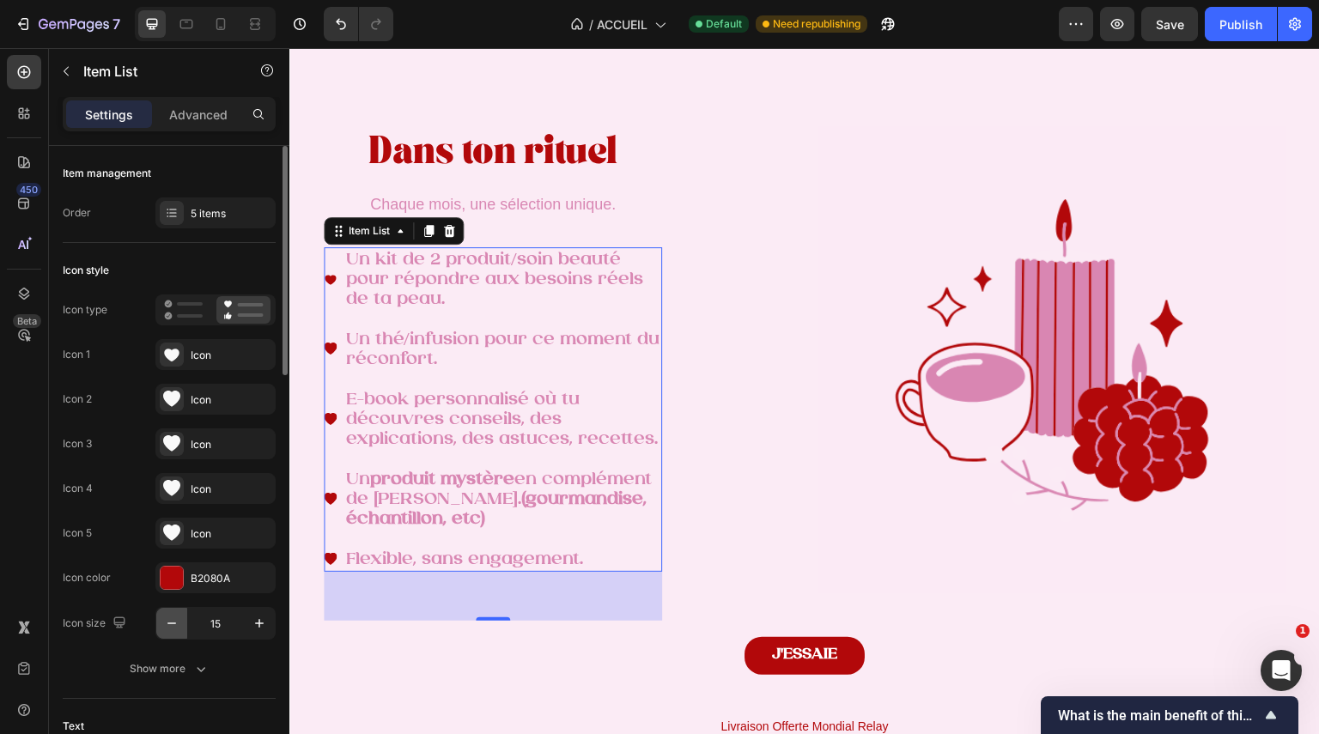
click at [168, 632] on button "button" at bounding box center [171, 623] width 31 height 31
type input "12"
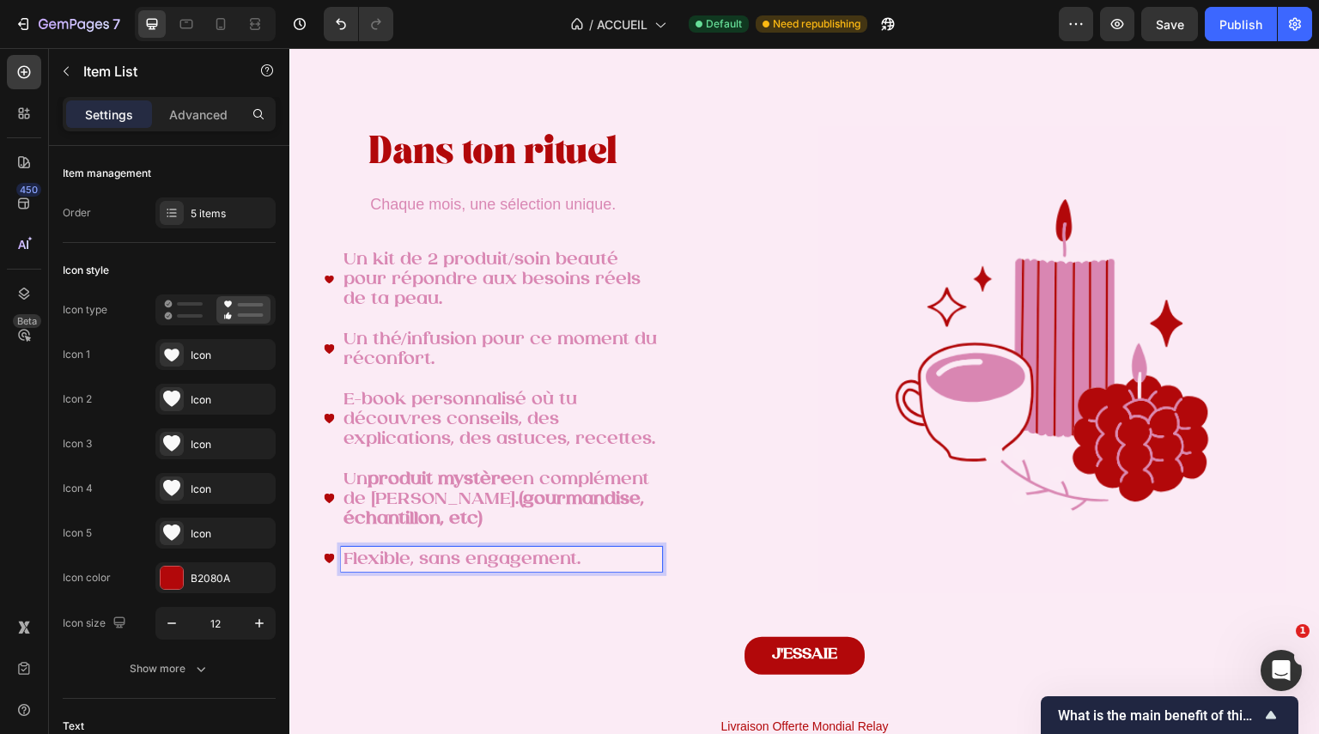
click at [527, 559] on span "Flexible, sans engagement." at bounding box center [462, 560] width 237 height 18
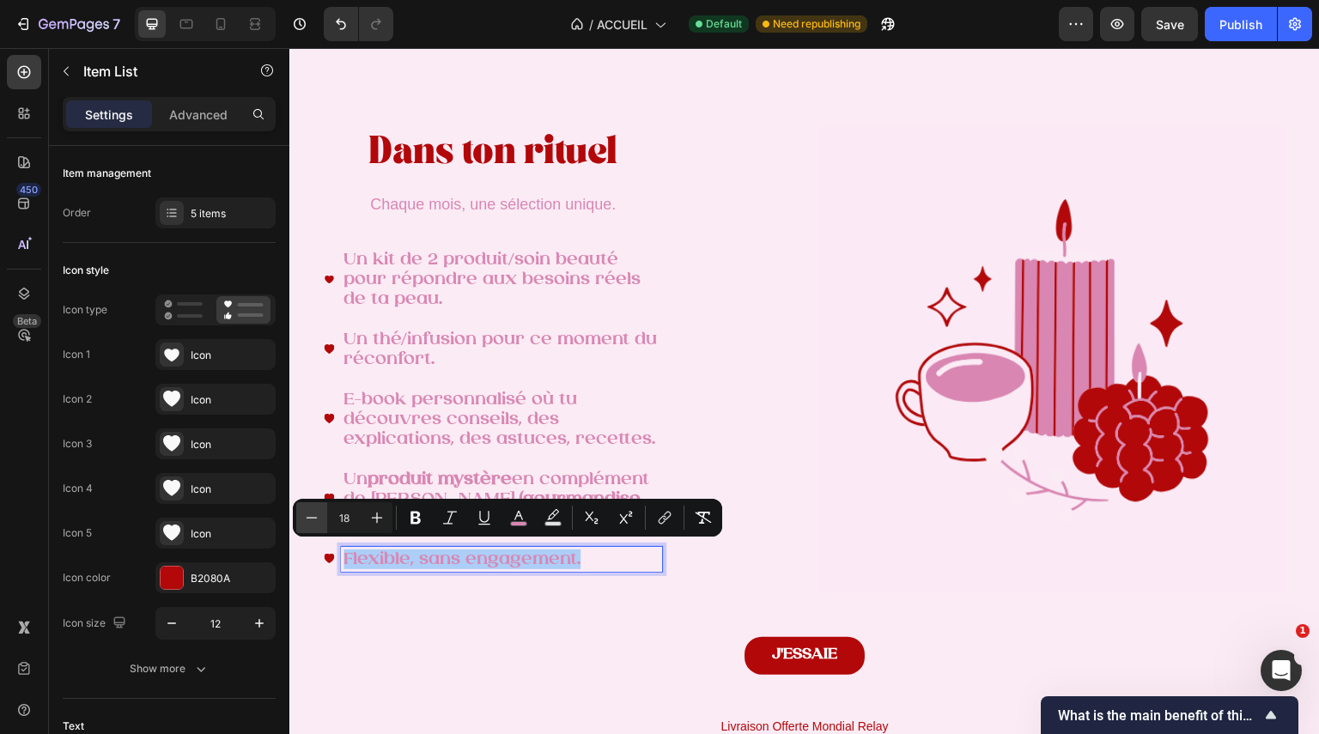
click at [319, 515] on icon "Editor contextual toolbar" at bounding box center [311, 517] width 17 height 17
type input "14"
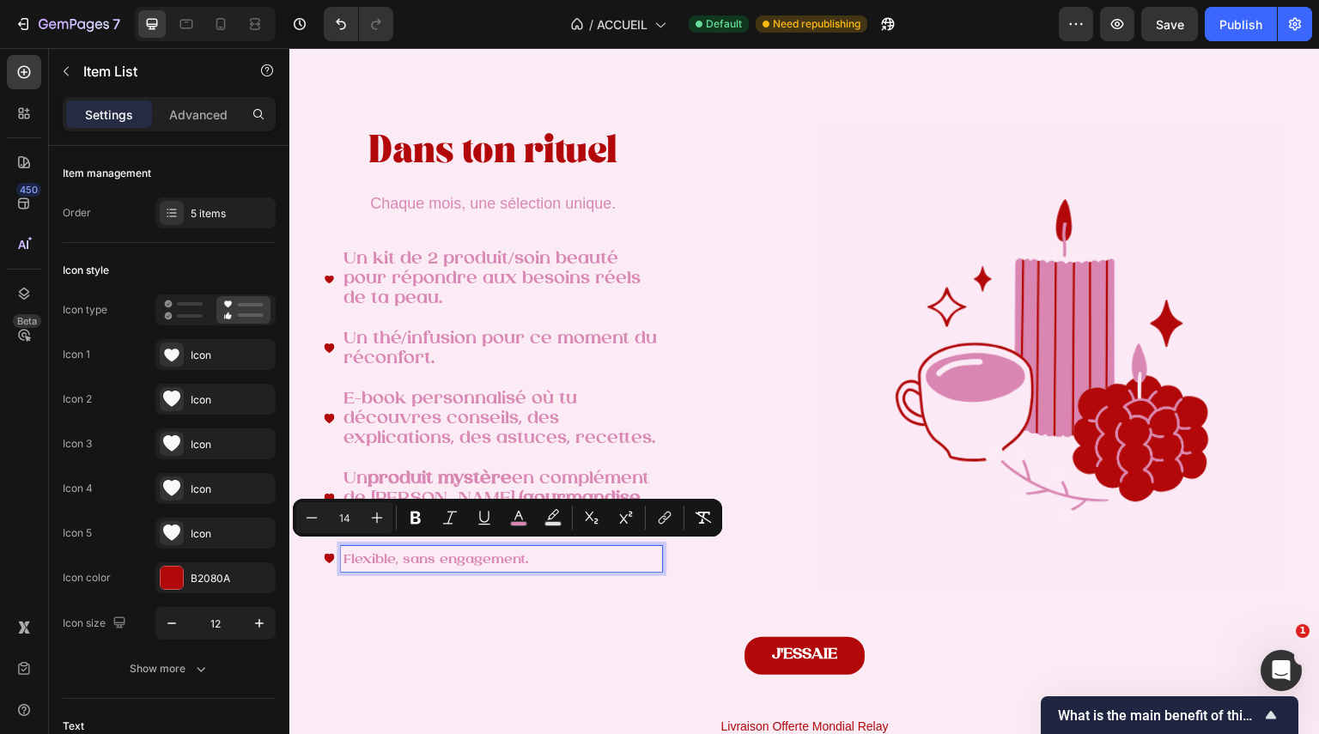
click at [458, 491] on span "Un produit mystère en complément de ton rituel. (gourmandise, échantillon, etc)" at bounding box center [497, 499] width 306 height 58
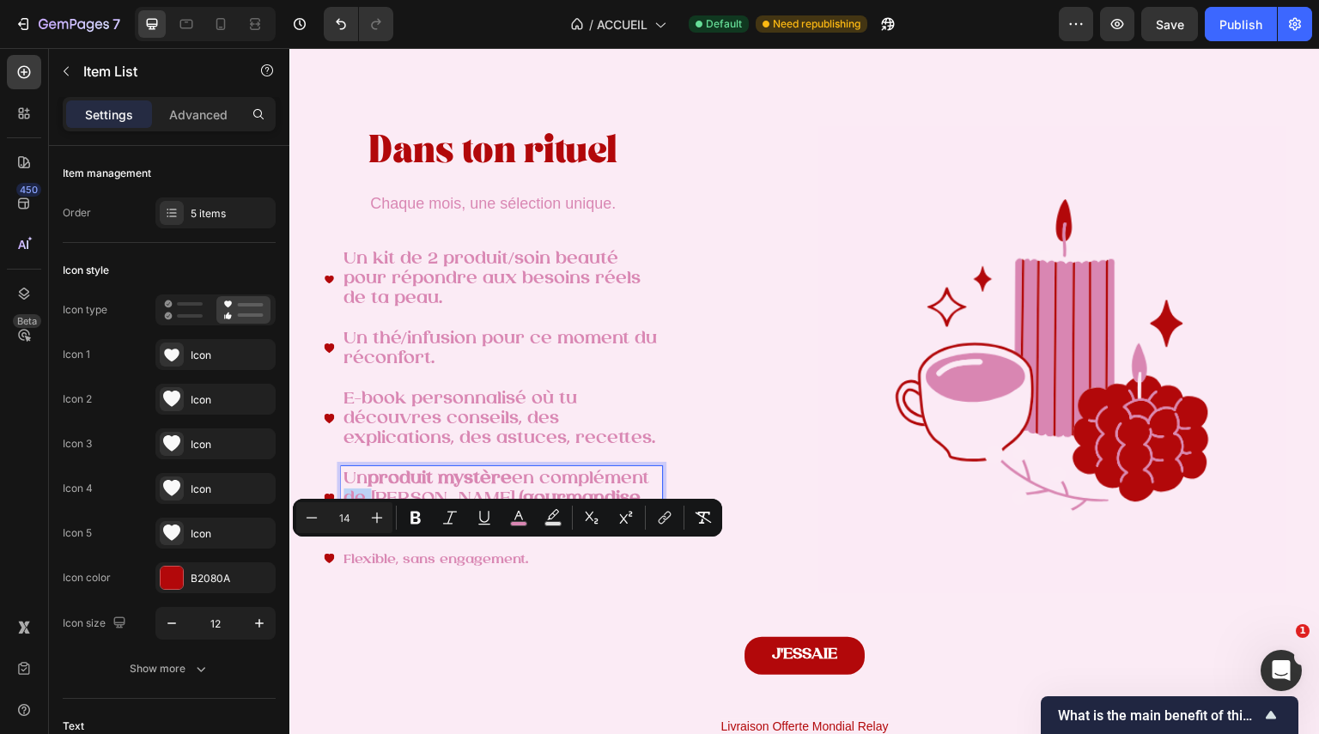
click at [458, 491] on span "Un produit mystère en complément de ton rituel. (gourmandise, échantillon, etc)" at bounding box center [497, 499] width 306 height 58
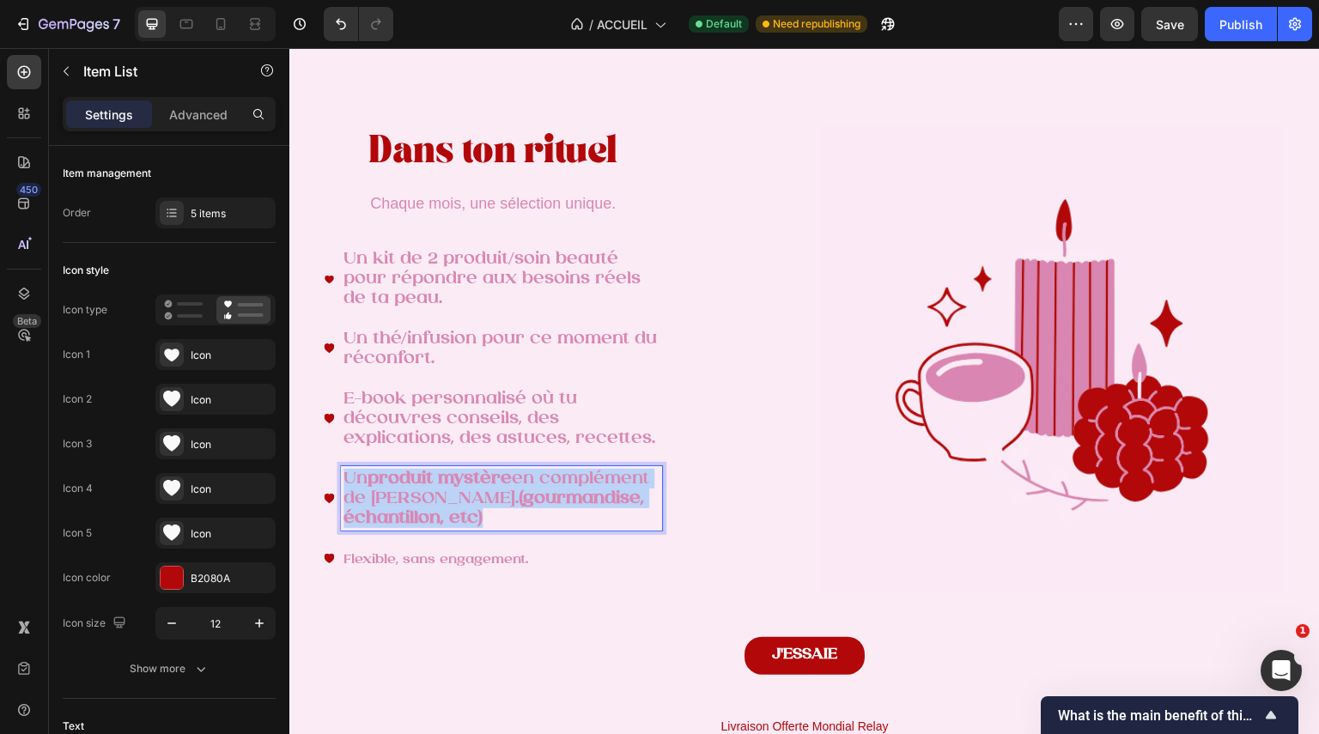
click at [458, 491] on span "Un produit mystère en complément de ton rituel. (gourmandise, échantillon, etc)" at bounding box center [497, 499] width 306 height 58
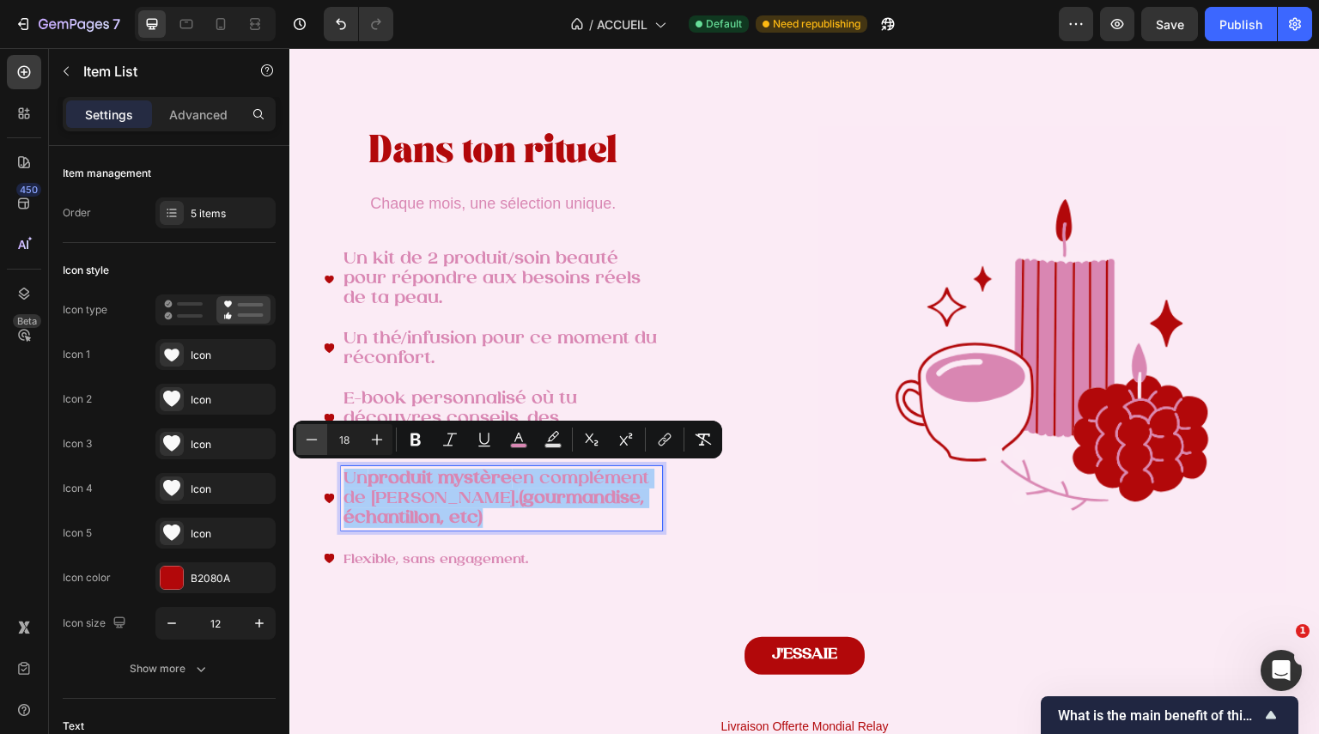
click at [313, 441] on icon "Editor contextual toolbar" at bounding box center [311, 439] width 17 height 17
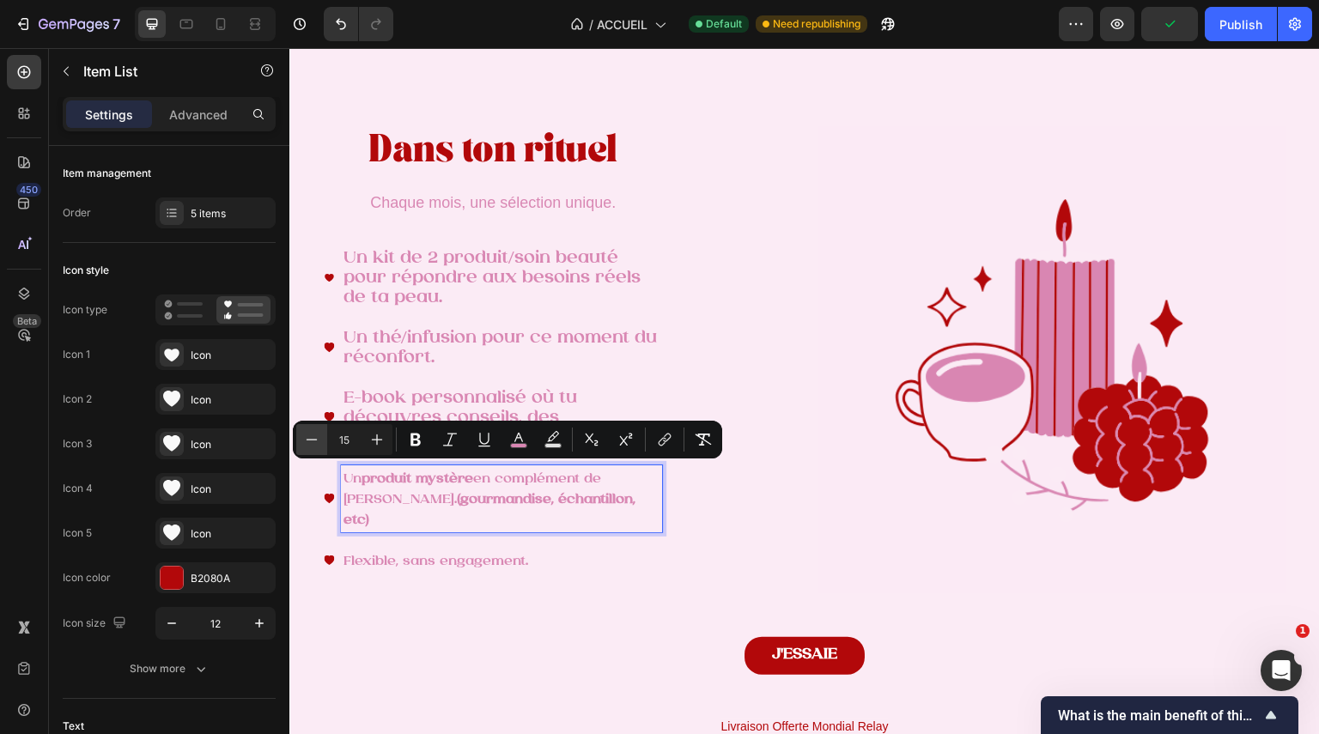
type input "14"
click at [436, 401] on span "E-book personnalisé où tu découvres conseils, des explications, des astuces, re…" at bounding box center [500, 418] width 312 height 58
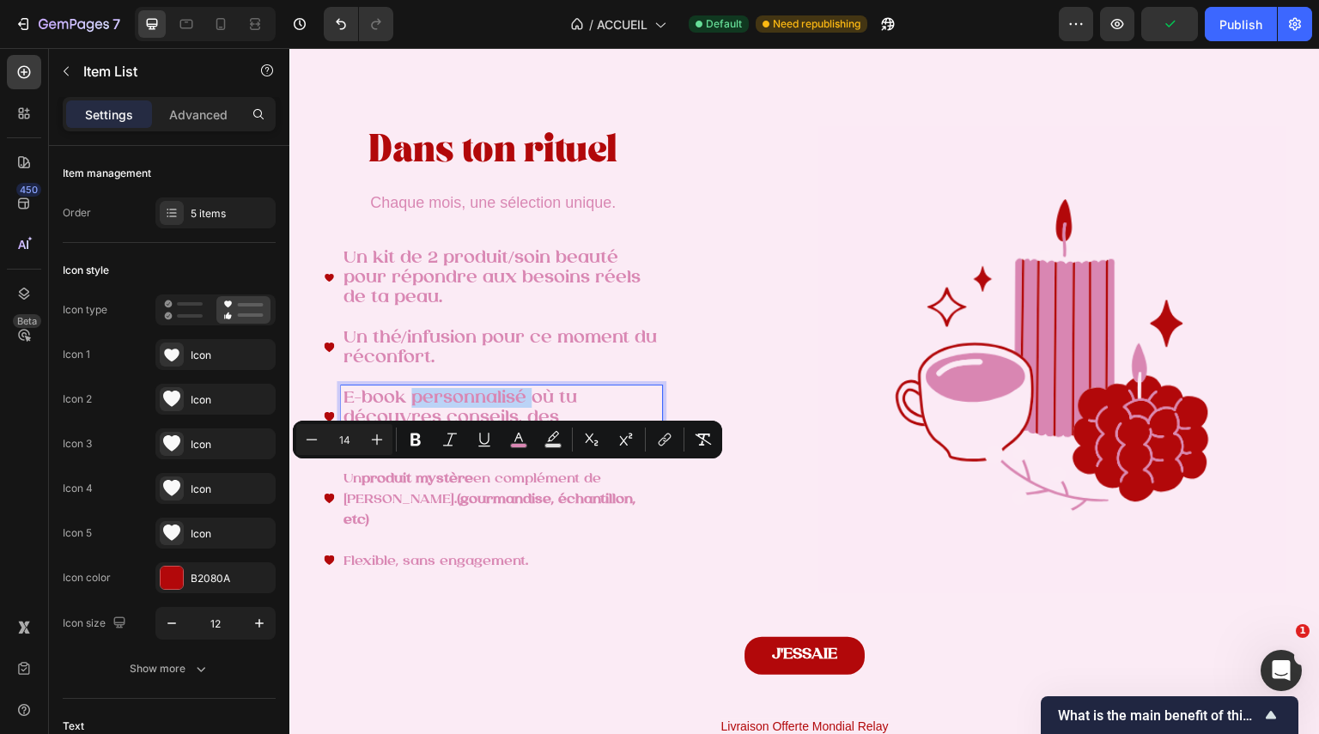
click at [436, 401] on span "E-book personnalisé où tu découvres conseils, des explications, des astuces, re…" at bounding box center [500, 418] width 312 height 58
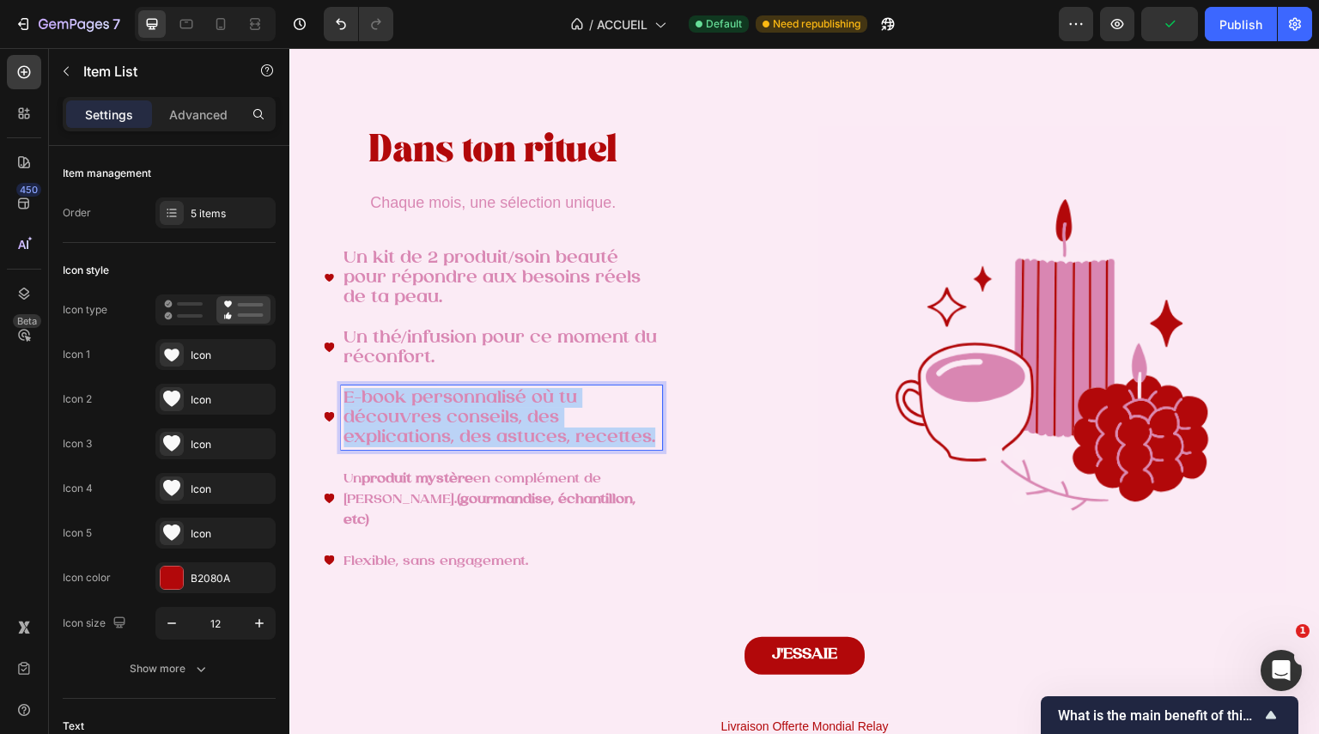
click at [436, 401] on span "E-book personnalisé où tu découvres conseils, des explications, des astuces, re…" at bounding box center [500, 418] width 312 height 58
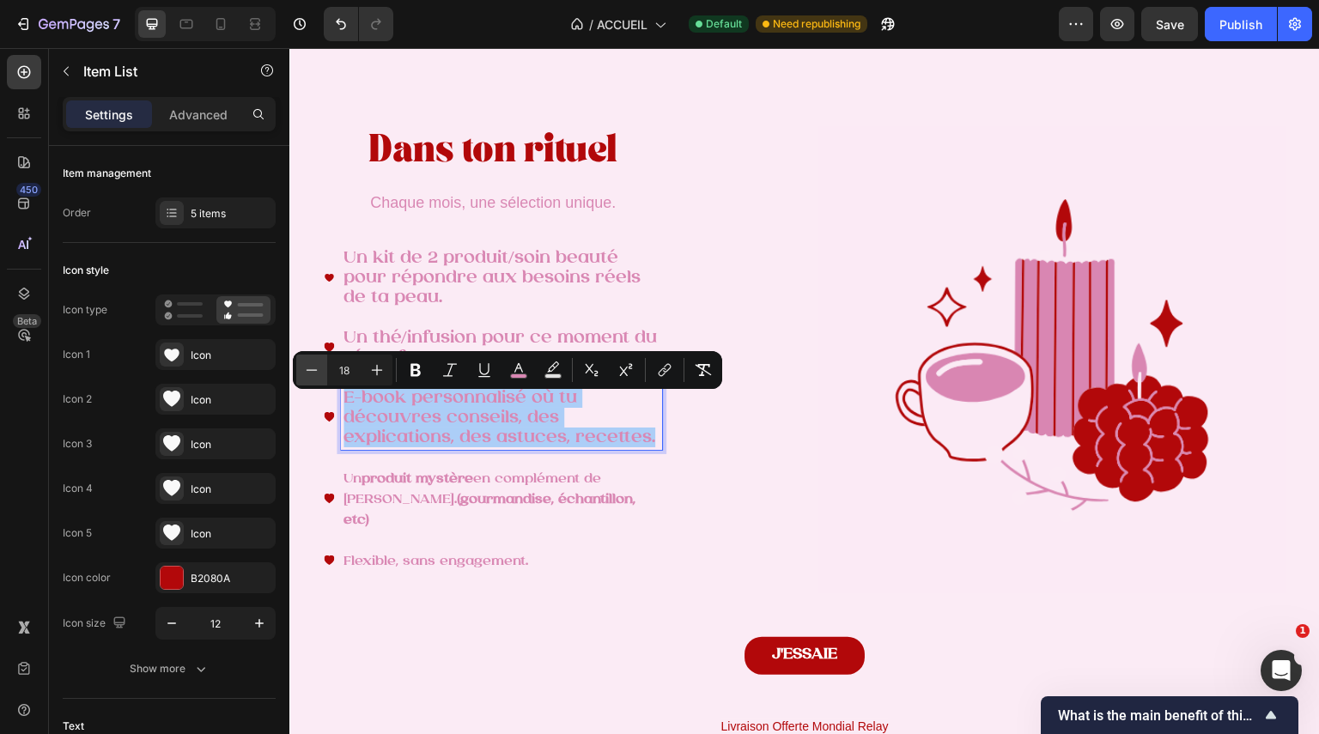
click at [314, 362] on icon "Editor contextual toolbar" at bounding box center [311, 370] width 17 height 17
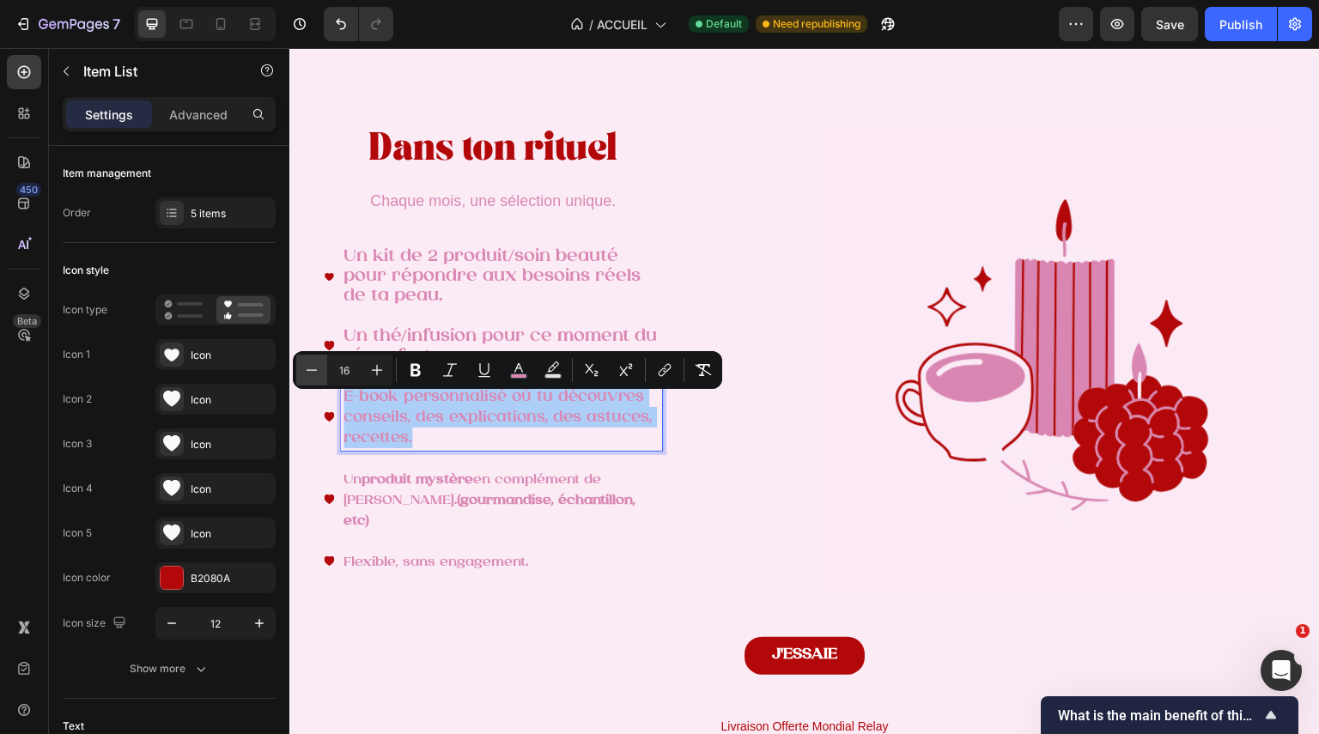
click at [314, 362] on icon "Editor contextual toolbar" at bounding box center [311, 370] width 17 height 17
type input "14"
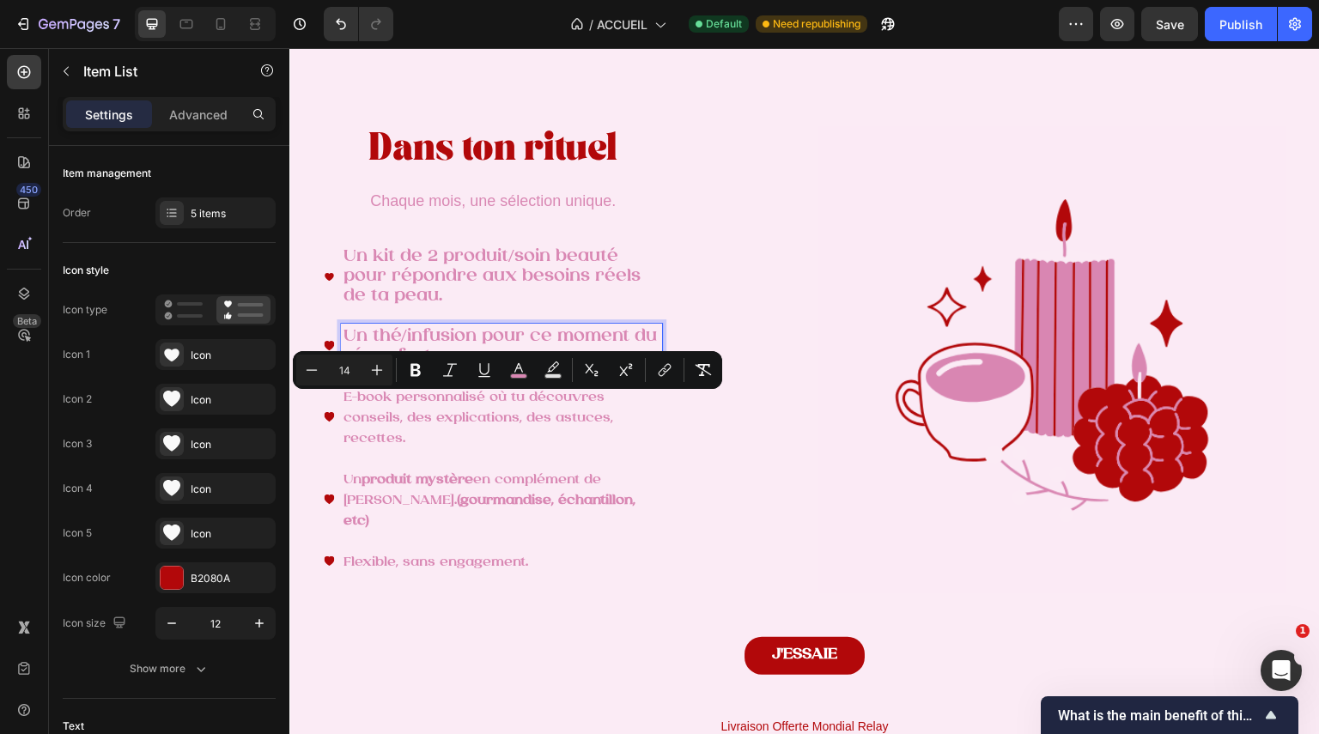
click at [397, 346] on span "Un thé/infusion pour ce moment du réconfort." at bounding box center [500, 346] width 313 height 38
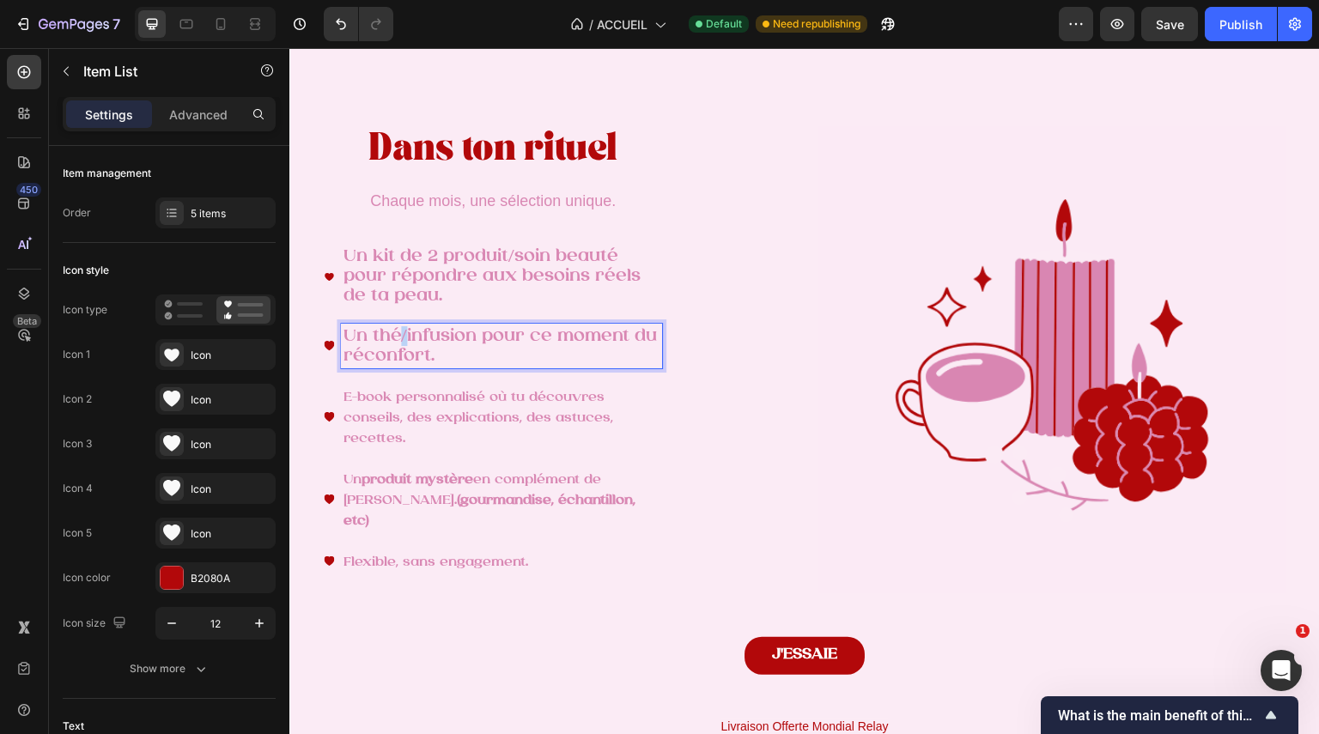
click at [397, 346] on span "Un thé/infusion pour ce moment du réconfort." at bounding box center [500, 346] width 313 height 38
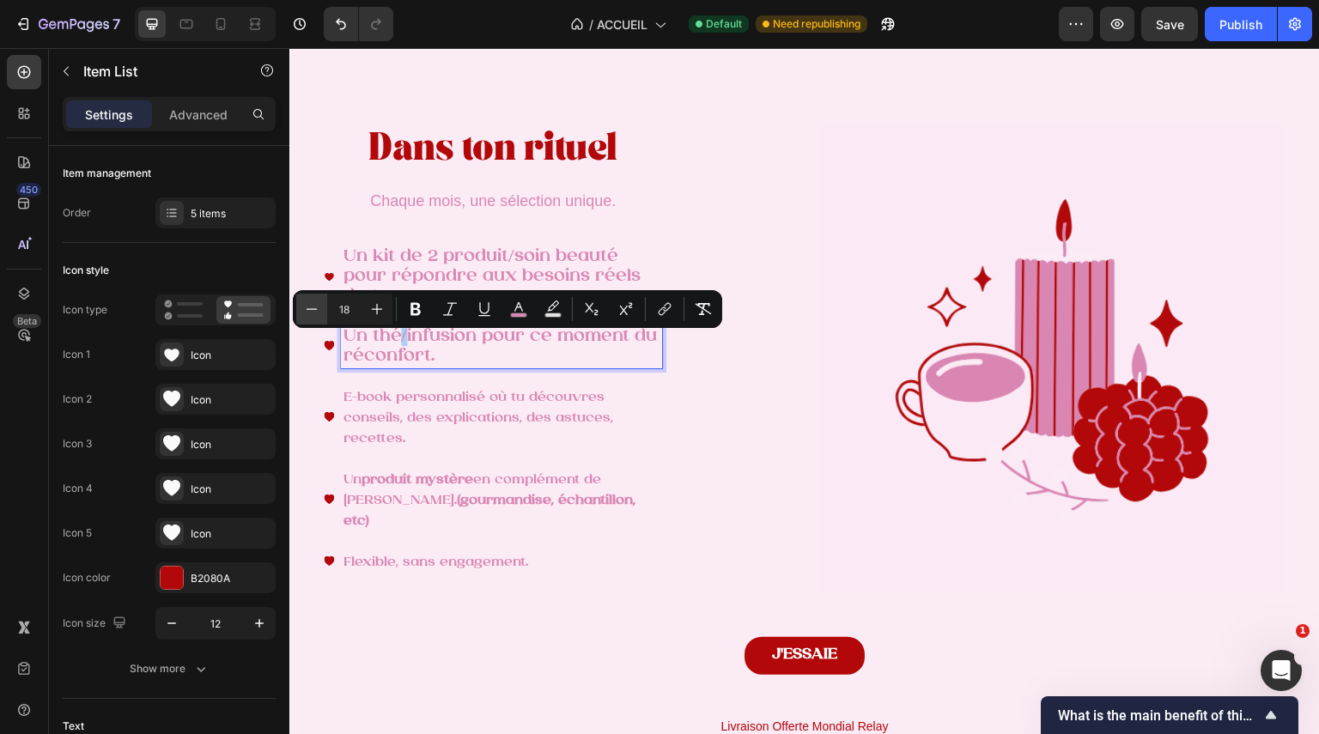
click at [306, 309] on icon "Editor contextual toolbar" at bounding box center [311, 309] width 17 height 17
type input "14"
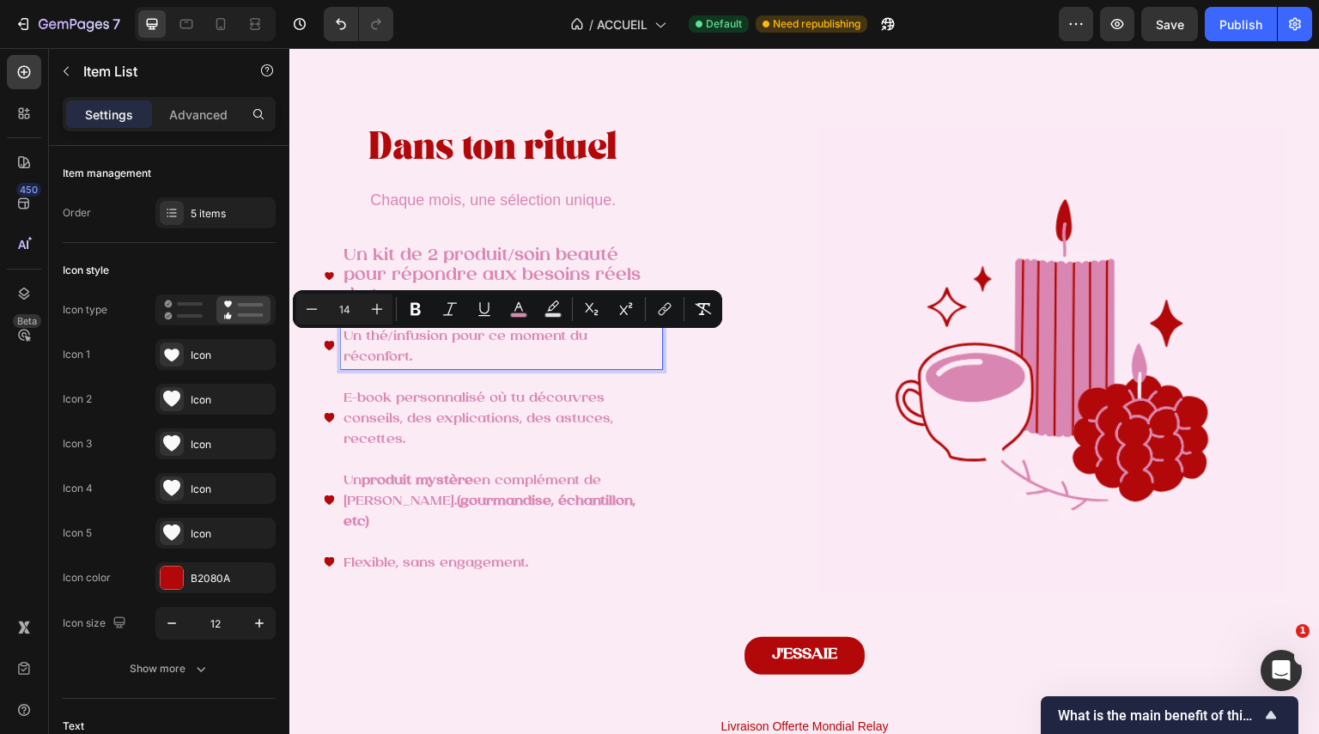
click at [400, 279] on span "Un kit de 2 produit/soin beauté pour répondre aux besoins réels de ta peau." at bounding box center [492, 275] width 297 height 58
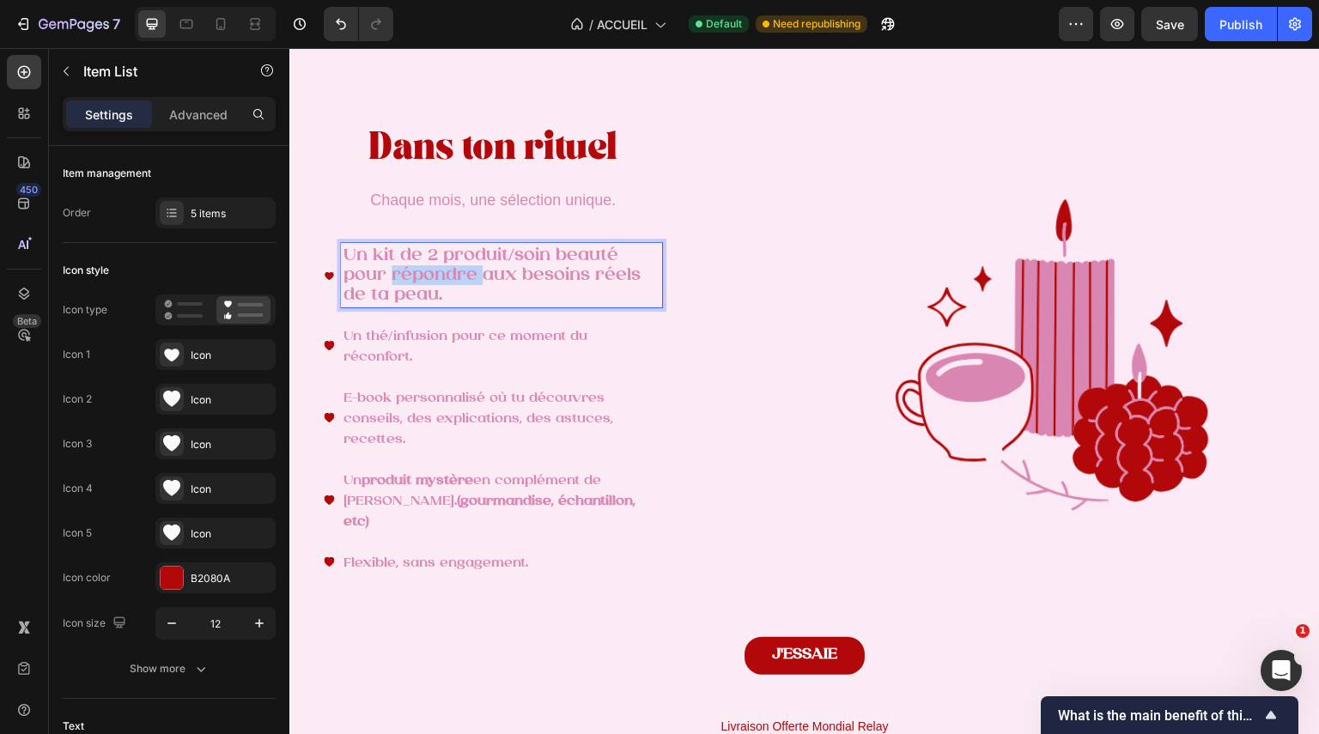
click at [400, 279] on span "Un kit de 2 produit/soin beauté pour répondre aux besoins réels de ta peau." at bounding box center [492, 275] width 297 height 58
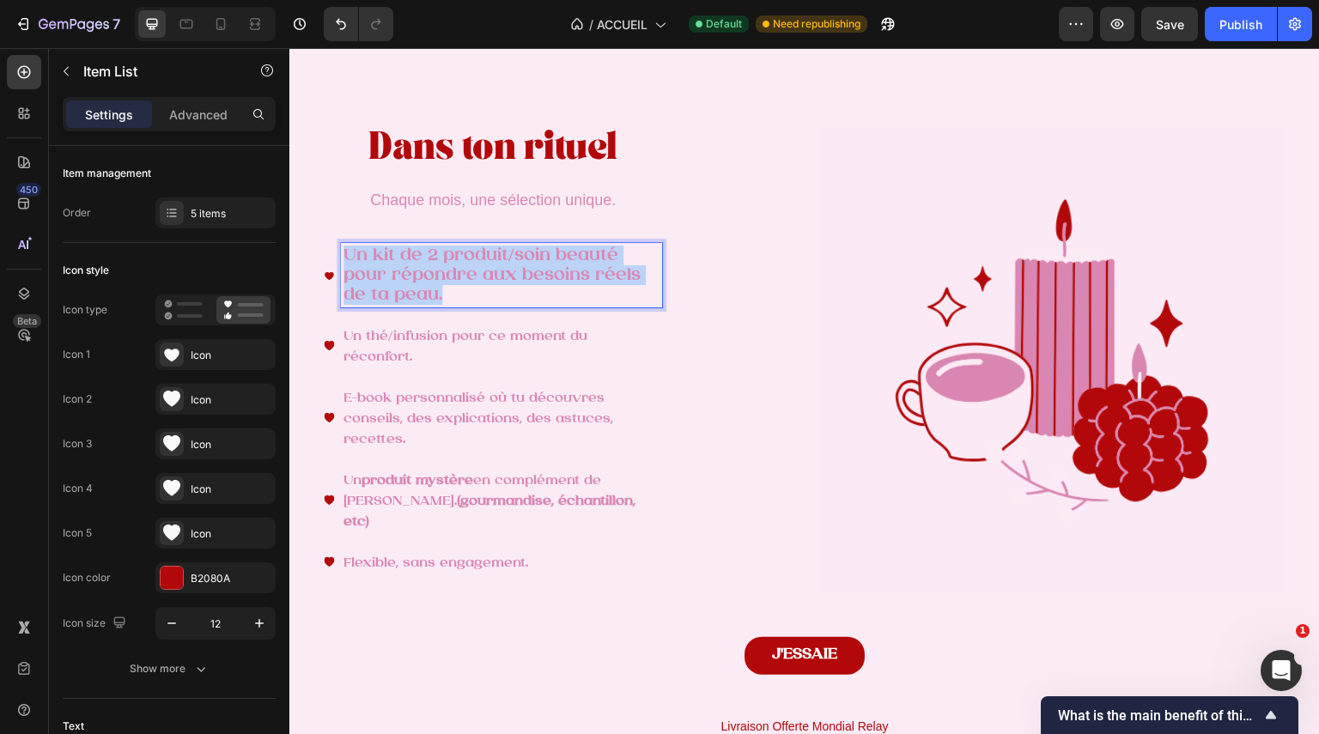
click at [400, 279] on span "Un kit de 2 produit/soin beauté pour répondre aux besoins réels de ta peau." at bounding box center [492, 275] width 297 height 58
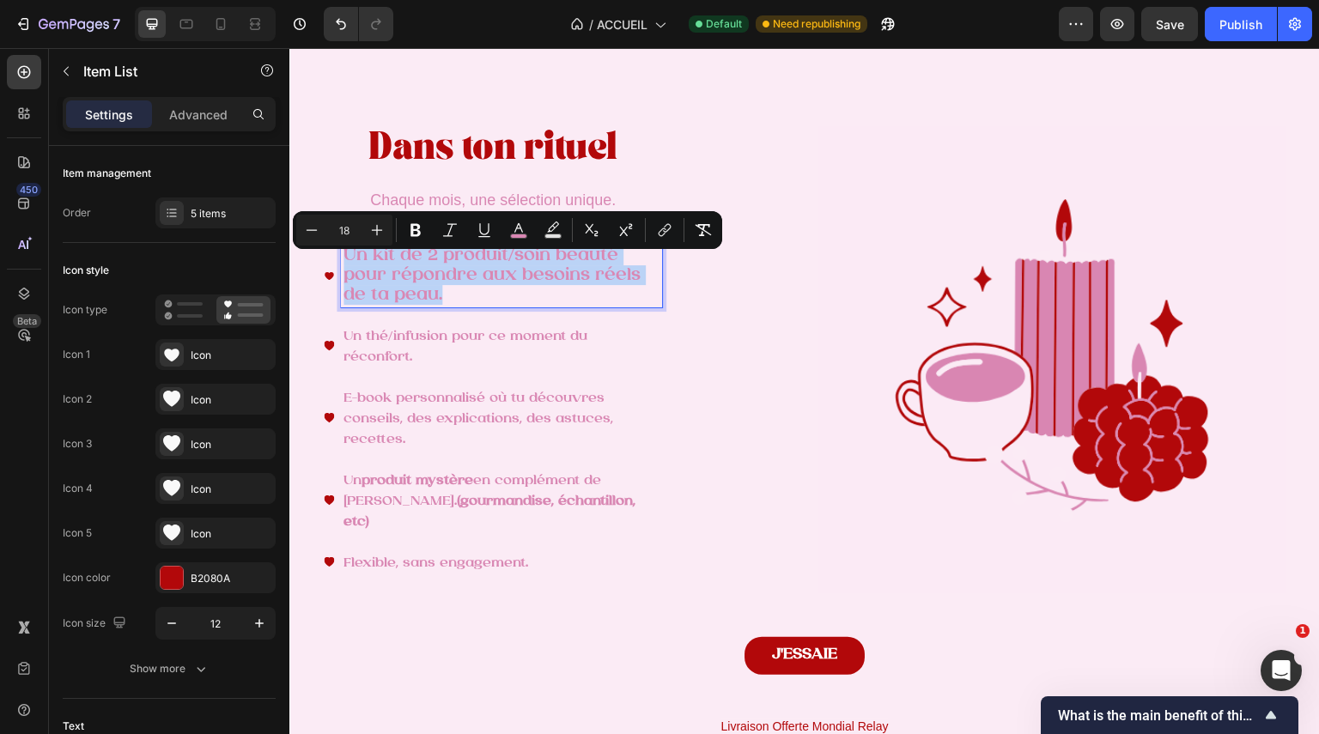
click at [400, 279] on span "Un kit de 2 produit/soin beauté pour répondre aux besoins réels de ta peau." at bounding box center [492, 275] width 297 height 58
click at [313, 231] on icon "Editor contextual toolbar" at bounding box center [311, 230] width 17 height 17
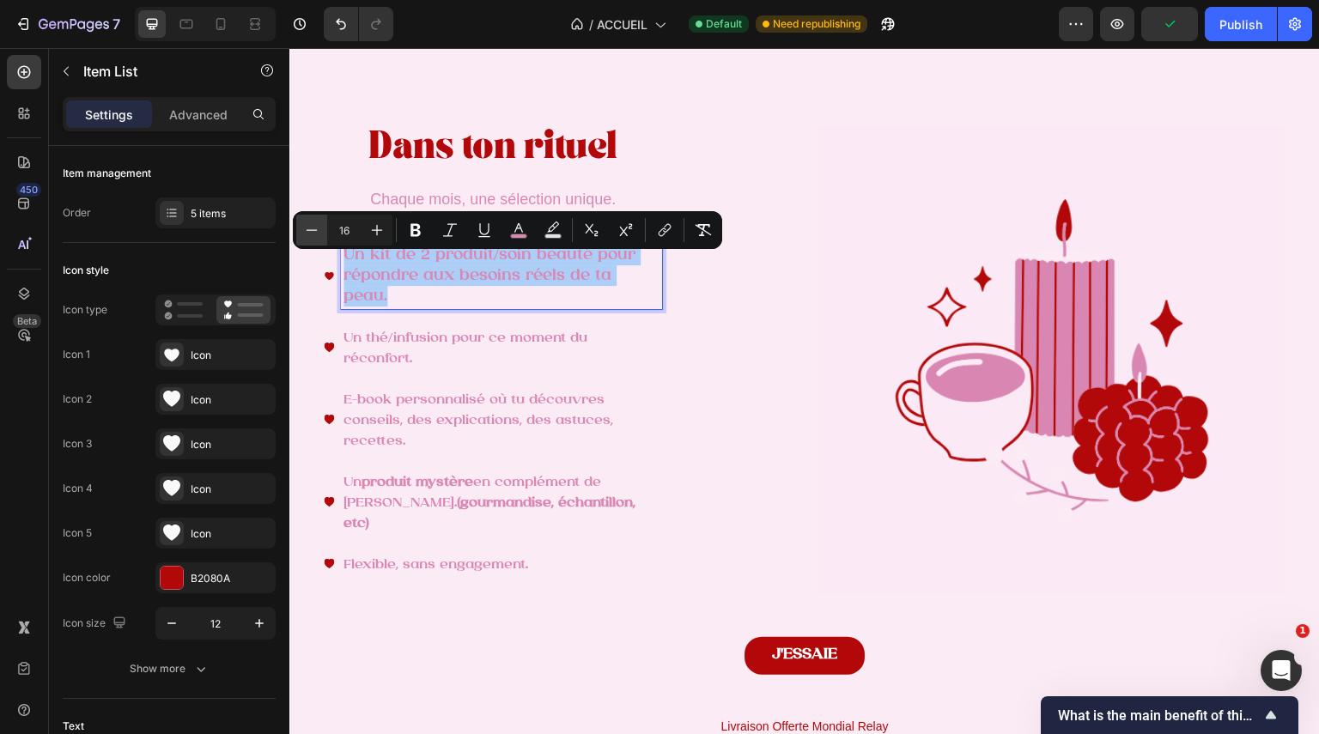
click at [313, 231] on icon "Editor contextual toolbar" at bounding box center [311, 230] width 17 height 17
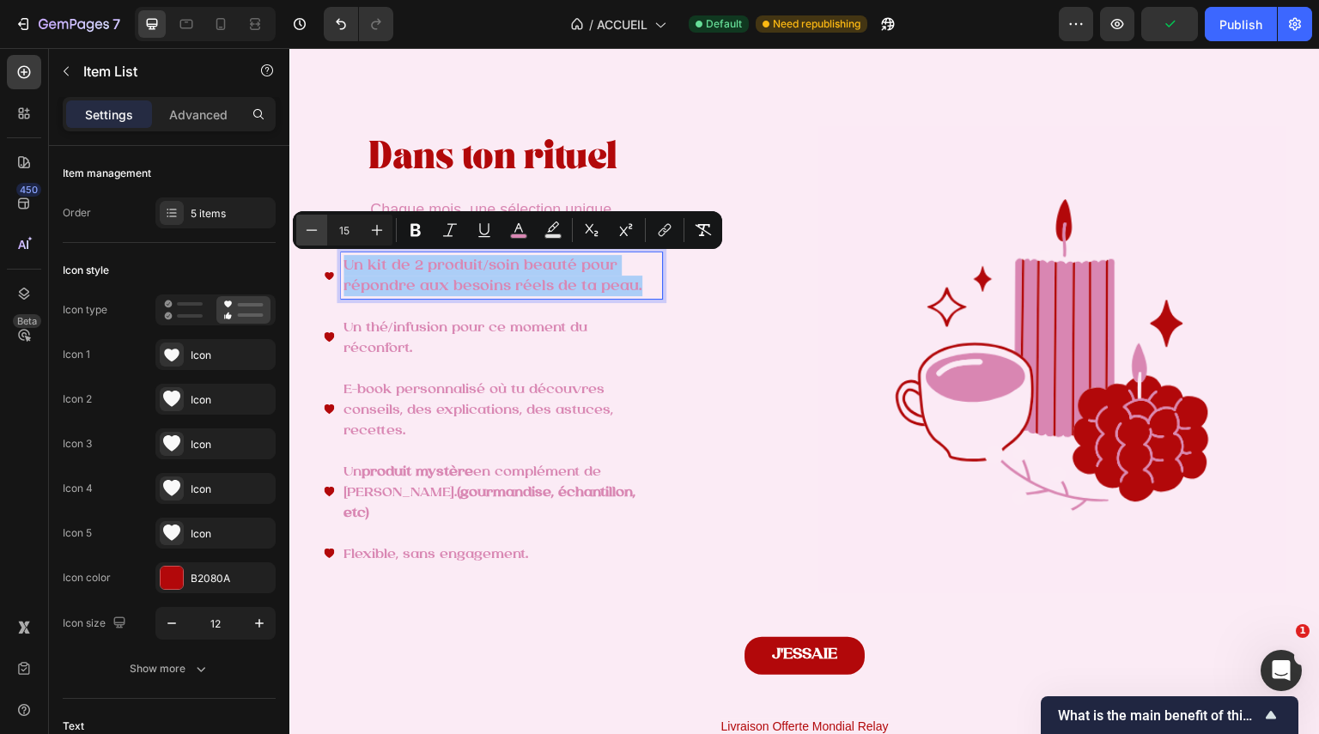
click at [313, 231] on icon "Editor contextual toolbar" at bounding box center [311, 230] width 17 height 17
type input "14"
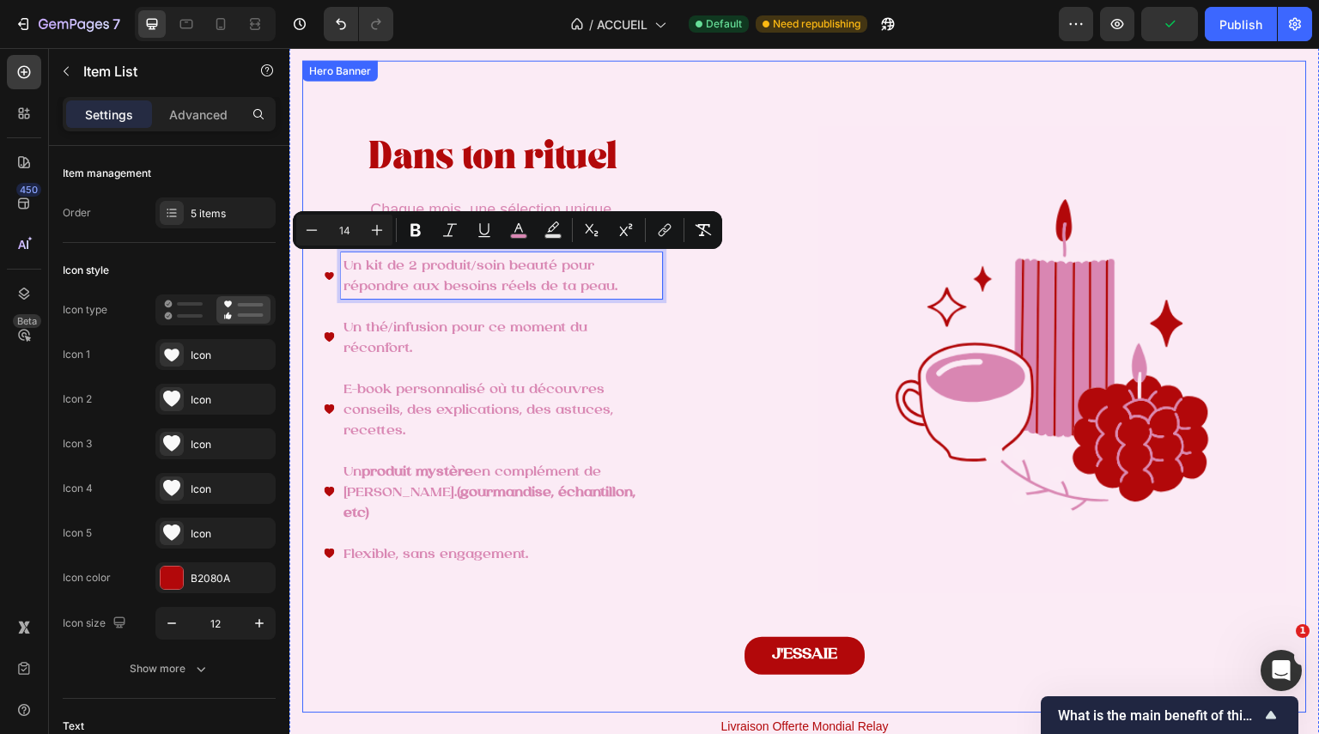
click at [757, 373] on div "Dans ton rituel Heading Chaque mois, une sélection unique. Text Block Un kit de…" at bounding box center [557, 399] width 467 height 531
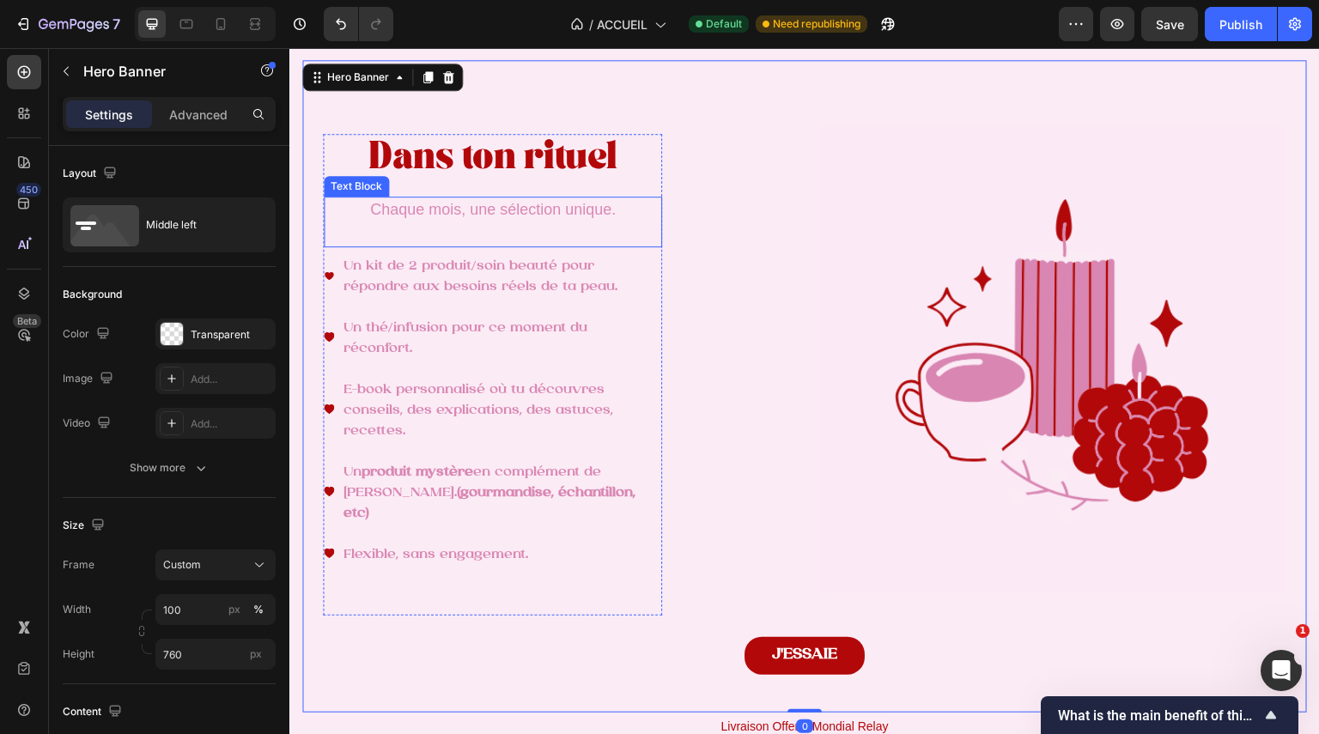
click at [575, 218] on span "Chaque mois, une sélection unique." at bounding box center [493, 209] width 246 height 17
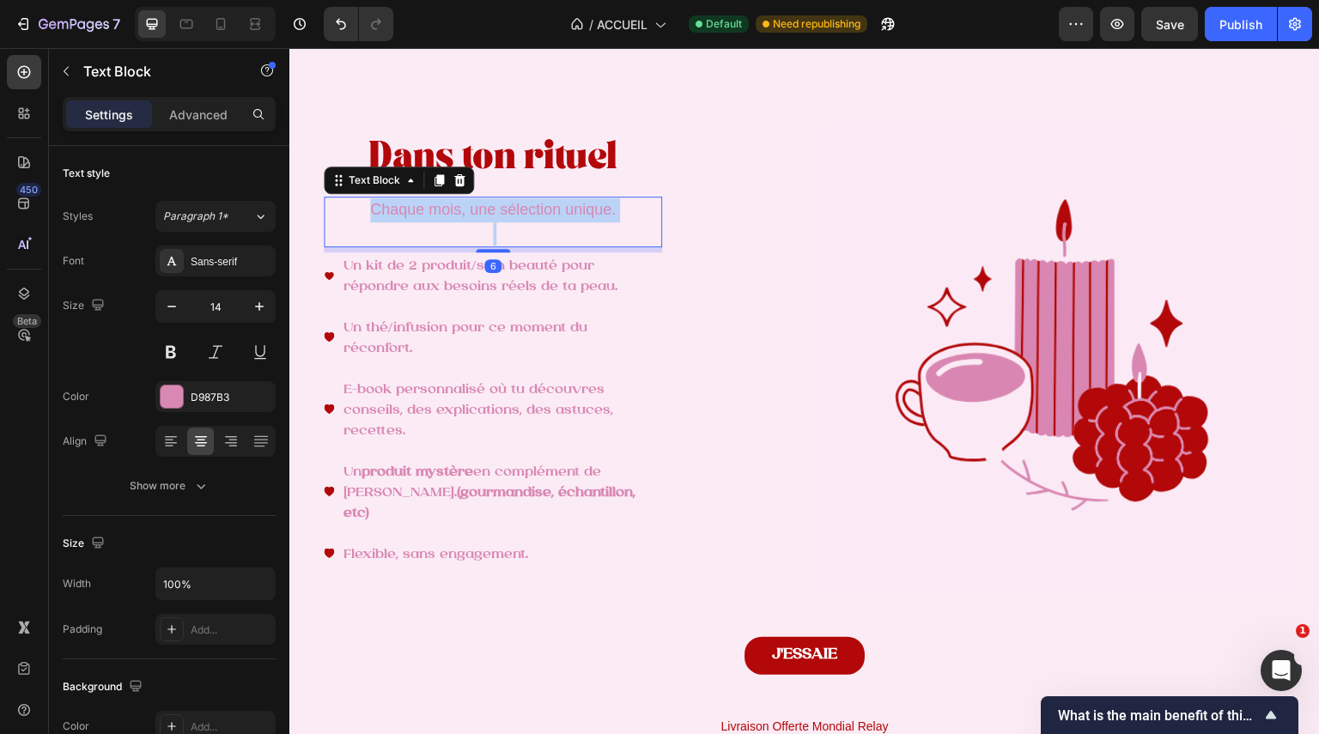
click at [575, 218] on span "Chaque mois, une sélection unique." at bounding box center [493, 209] width 246 height 17
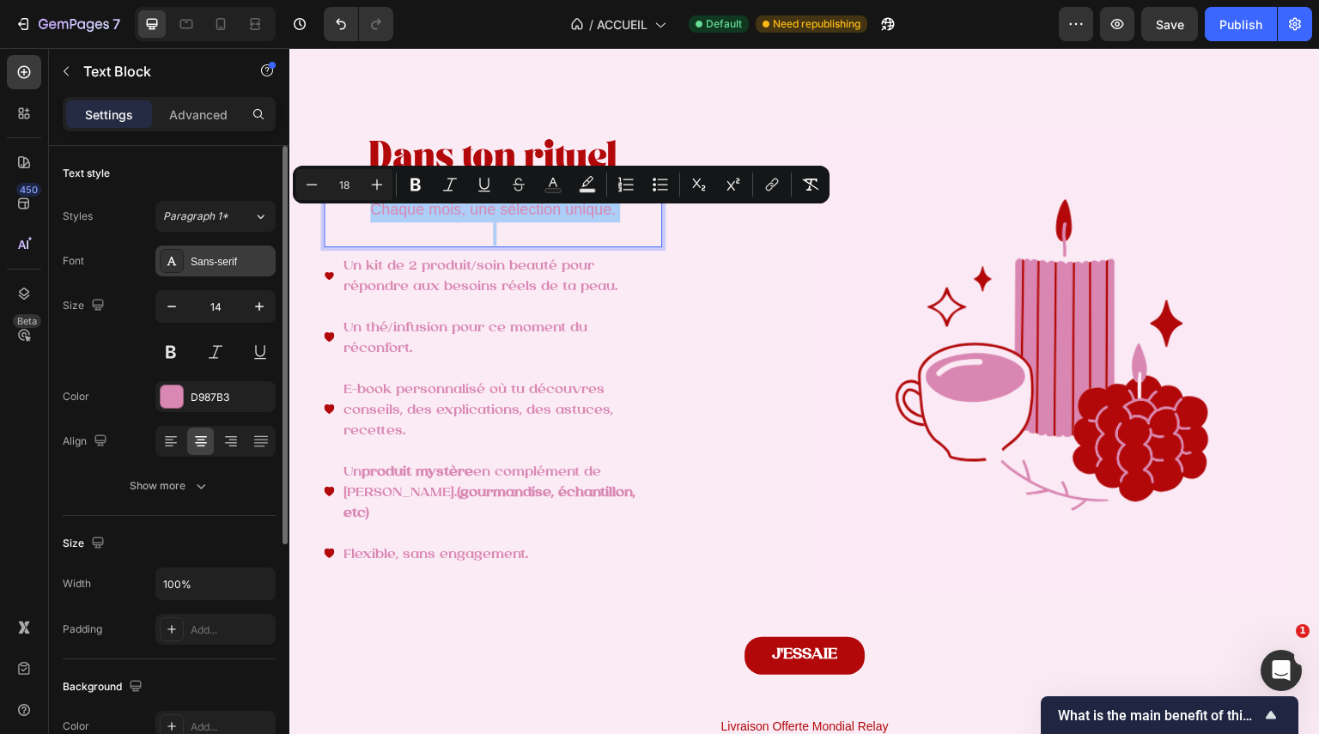
click at [249, 257] on div "Sans-serif" at bounding box center [231, 261] width 81 height 15
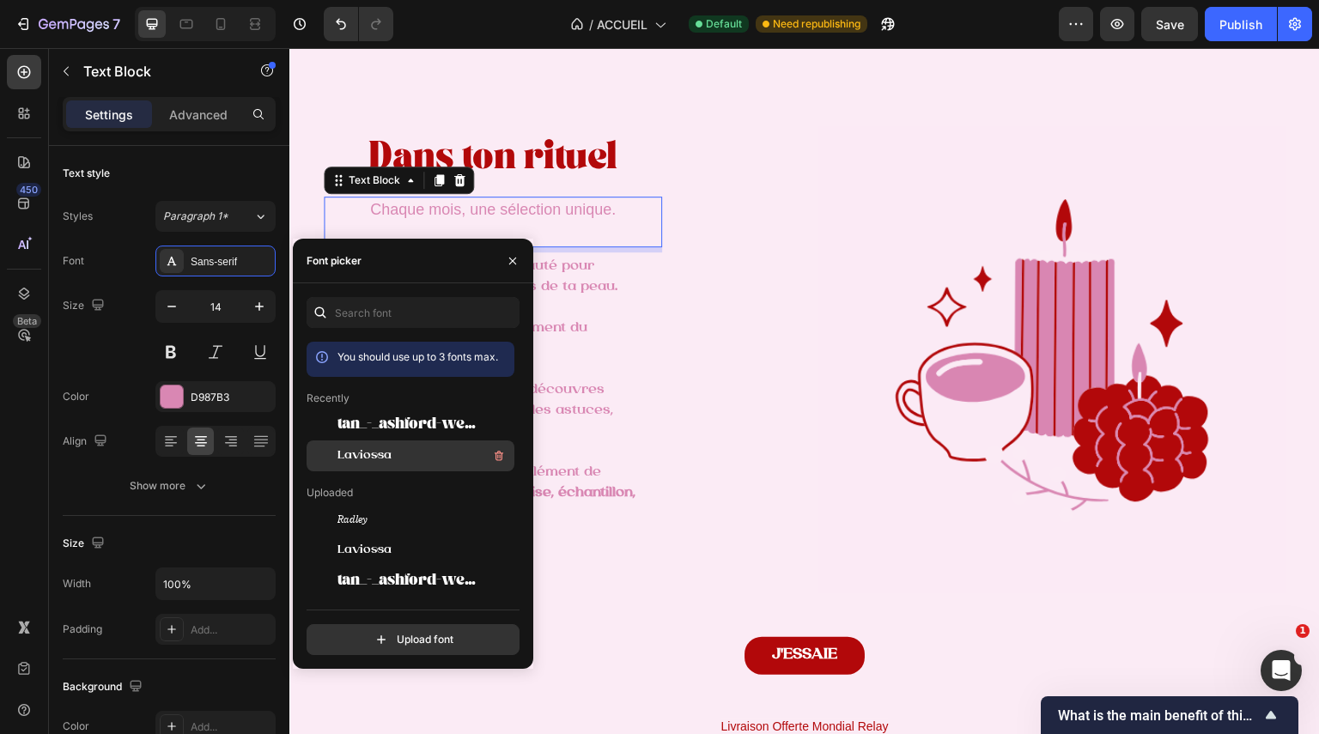
click at [412, 449] on div "Laviossa" at bounding box center [424, 456] width 173 height 21
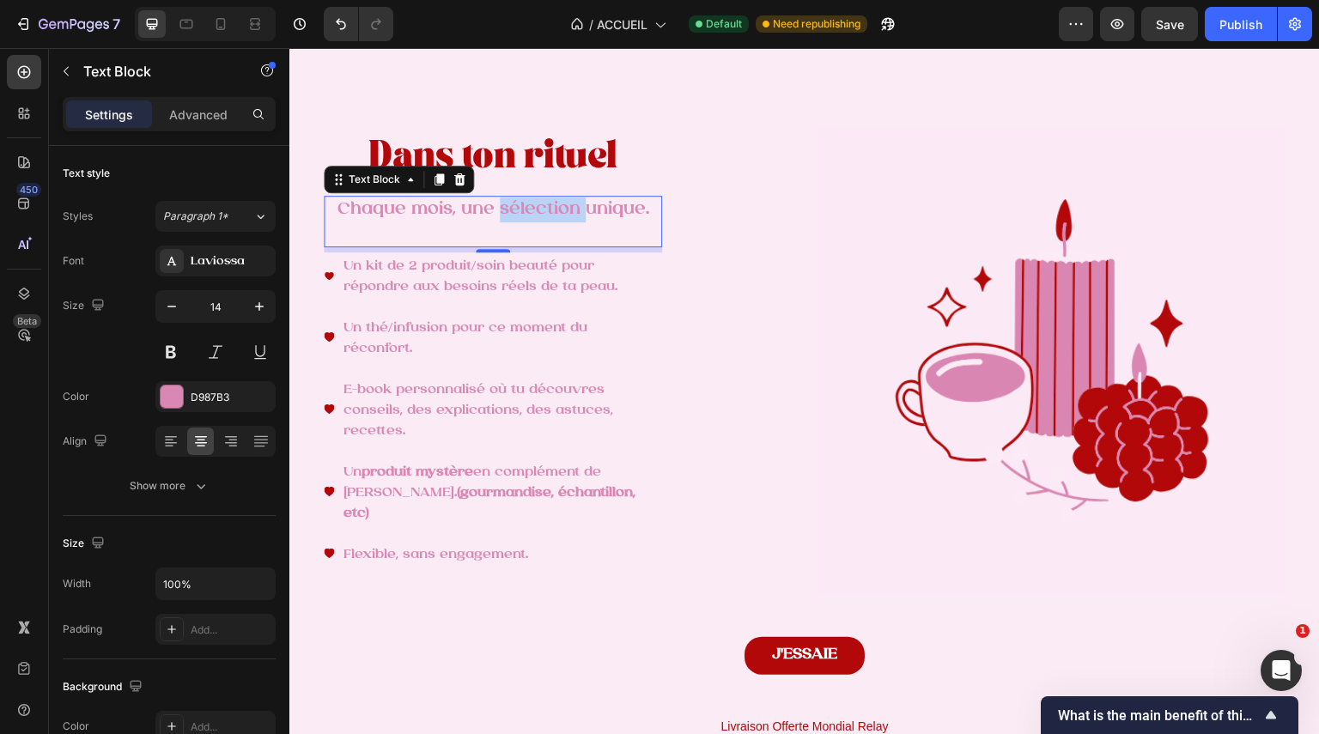
click at [541, 218] on span "Chaque mois, une sélection unique." at bounding box center [494, 209] width 312 height 18
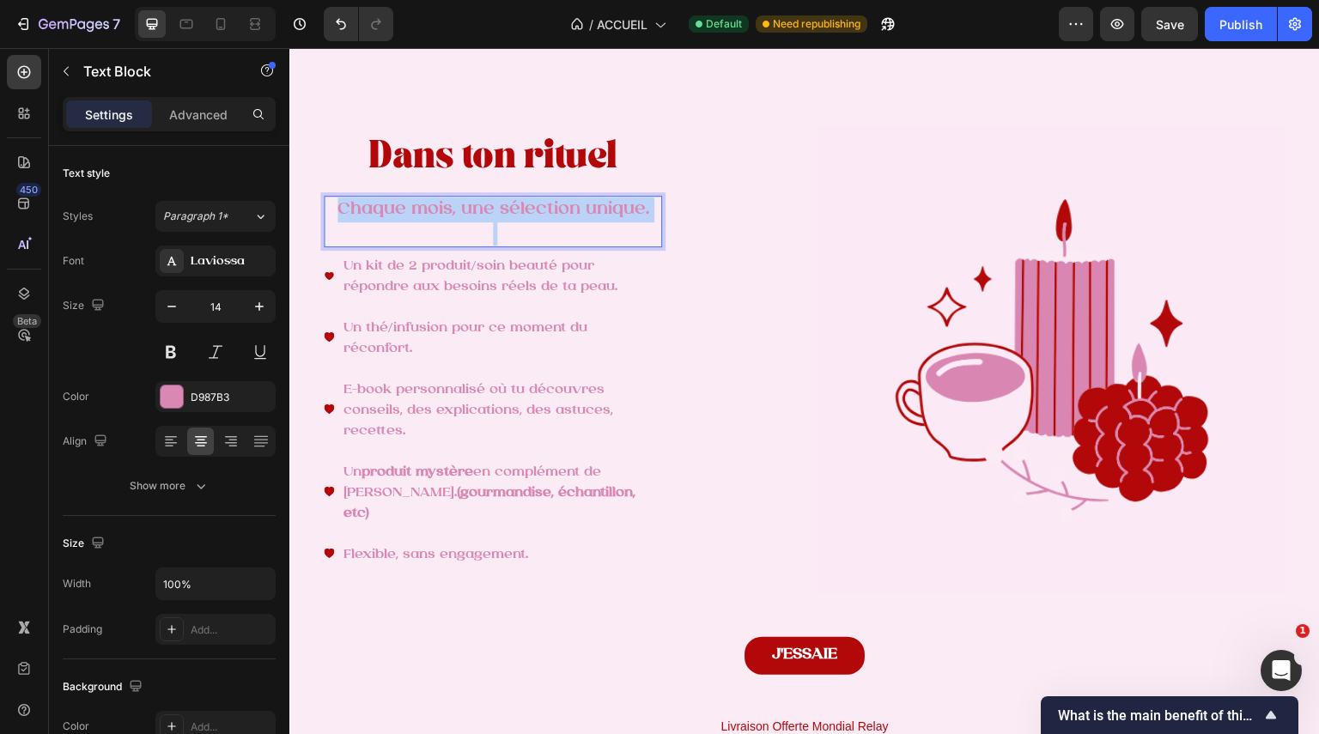
click at [541, 218] on span "Chaque mois, une sélection unique." at bounding box center [494, 209] width 312 height 18
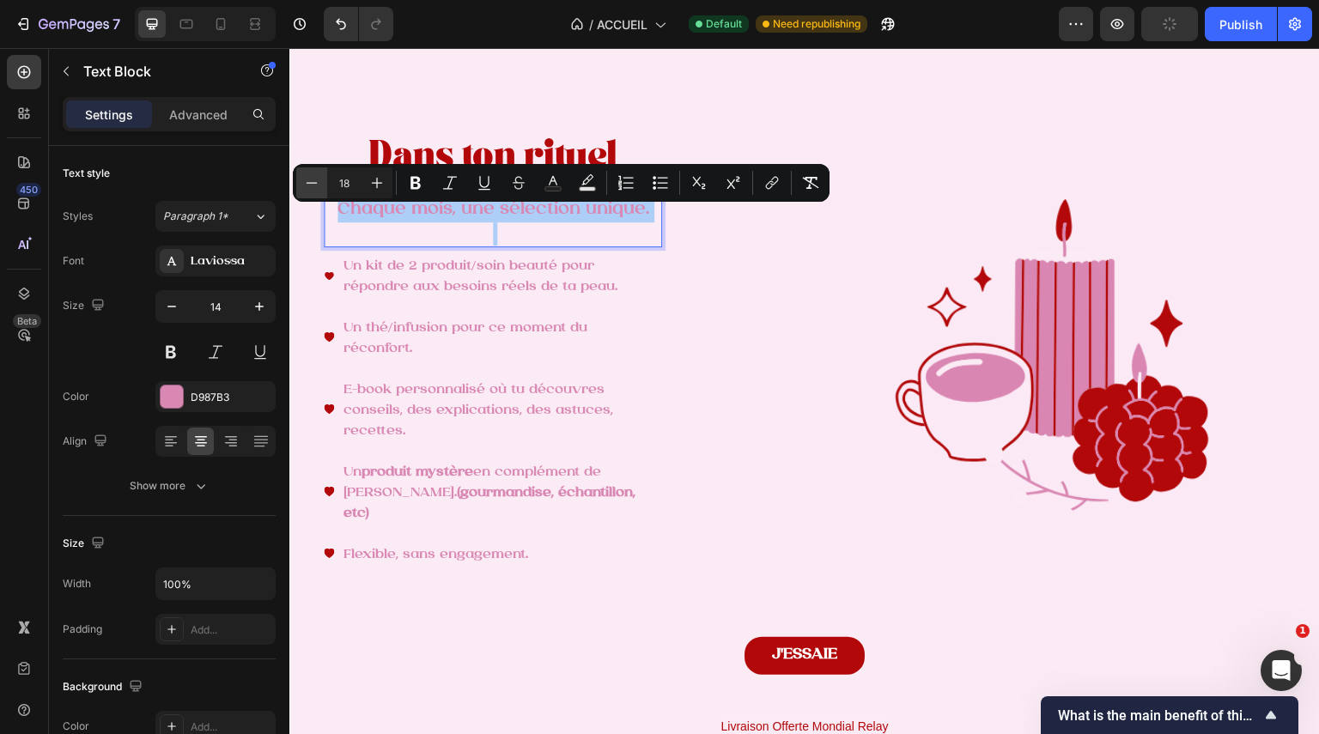
click at [324, 188] on button "Minus" at bounding box center [311, 182] width 31 height 31
type input "16"
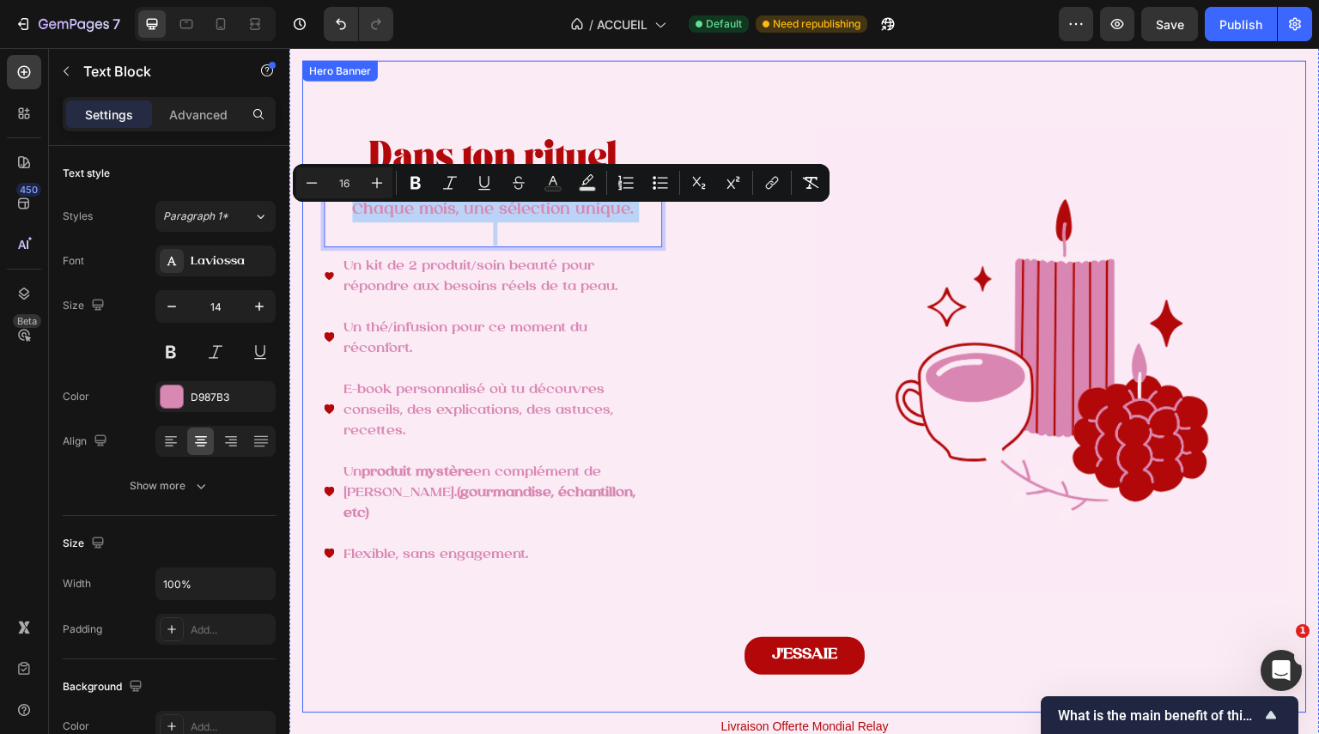
click at [762, 281] on div "Dans ton rituel Heading Chaque mois, une sélection unique. Text Block 6 Un kit …" at bounding box center [557, 399] width 467 height 531
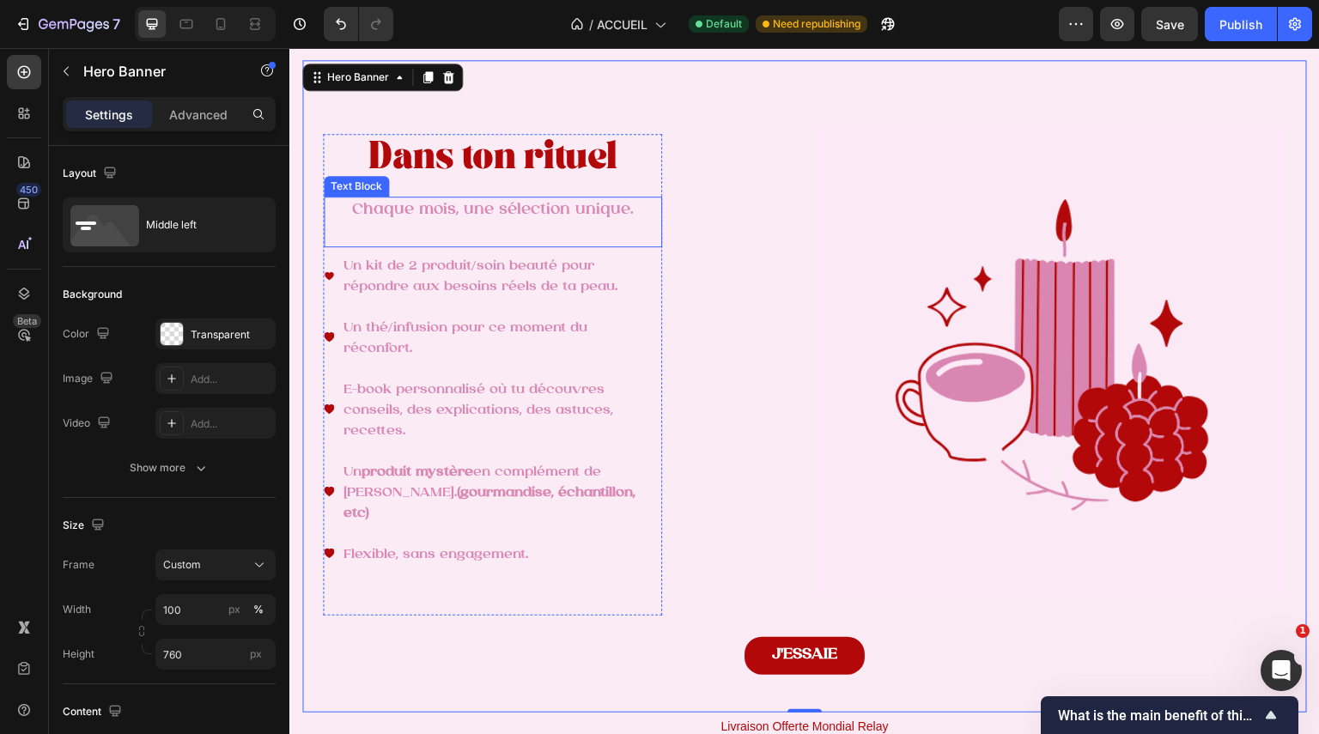
click at [526, 218] on span "Chaque mois, une sélection unique." at bounding box center [493, 210] width 282 height 16
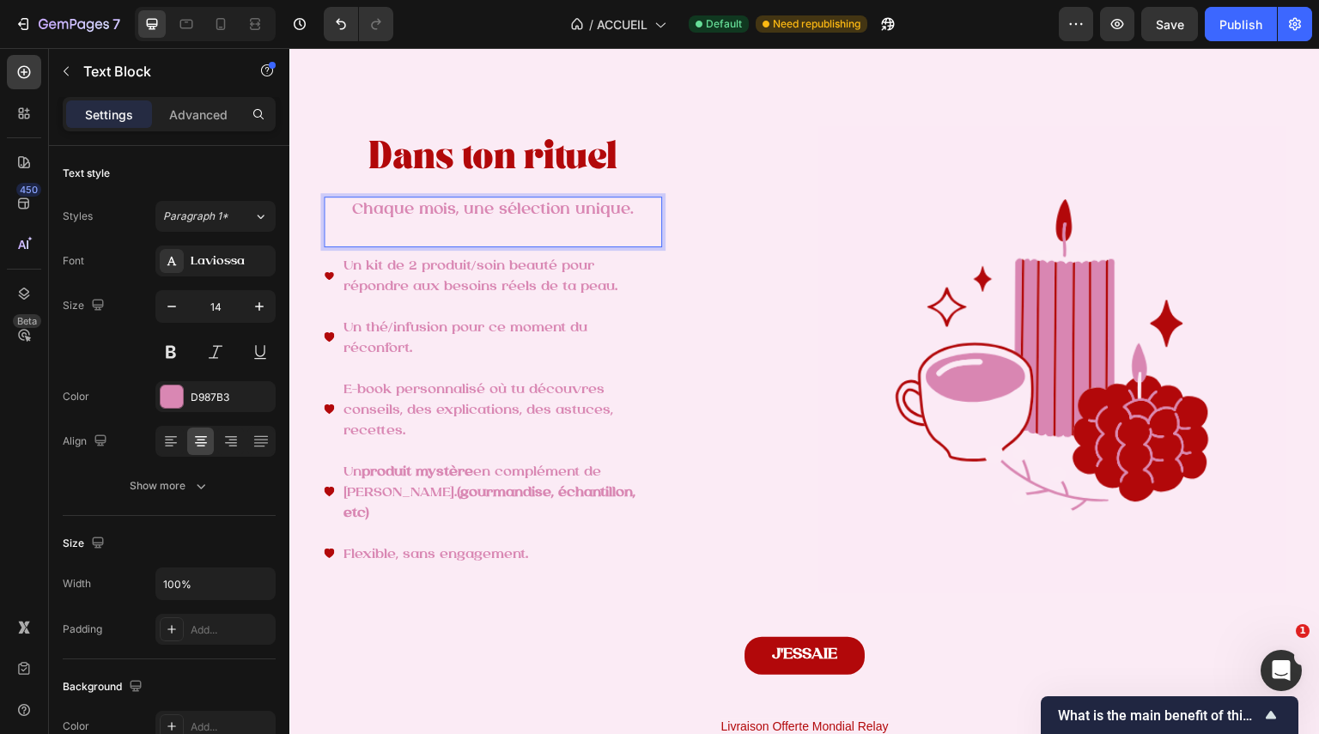
click at [526, 218] on span "Chaque mois, une sélection unique." at bounding box center [493, 210] width 282 height 16
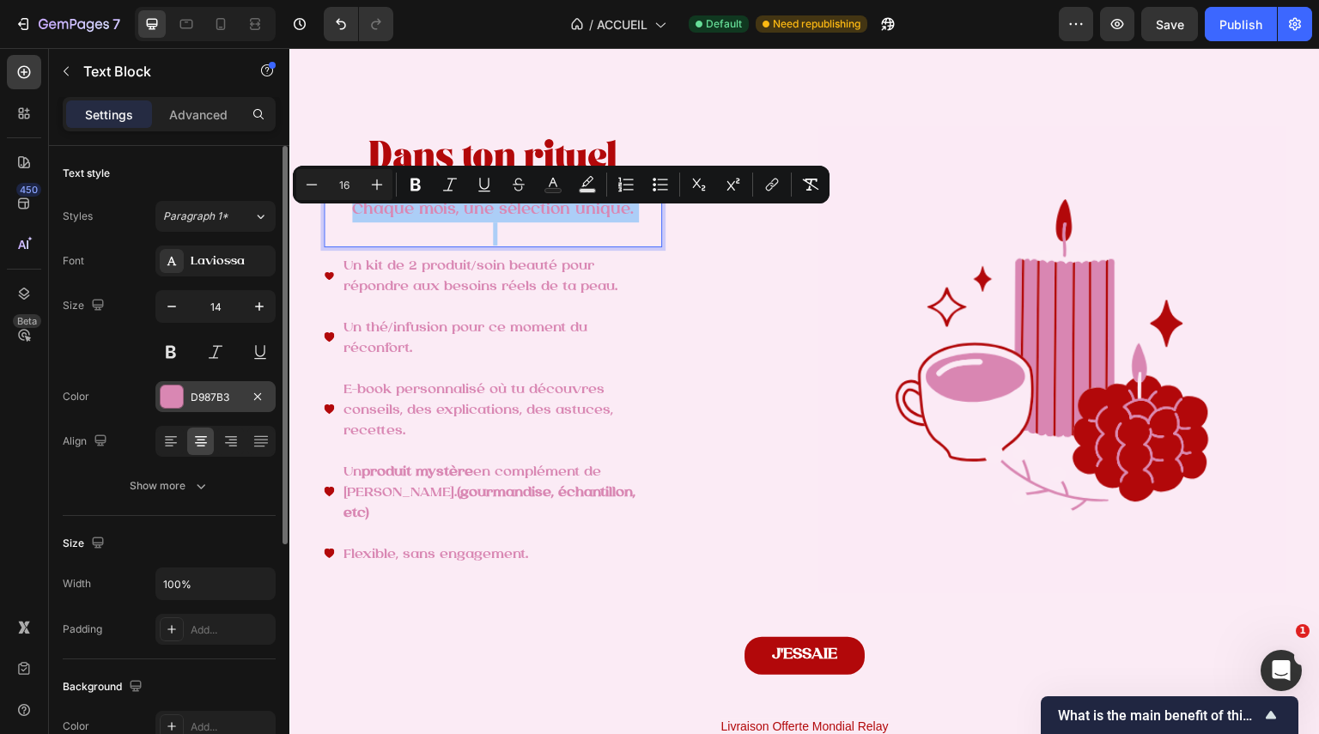
click at [183, 410] on div "D987B3" at bounding box center [215, 396] width 120 height 31
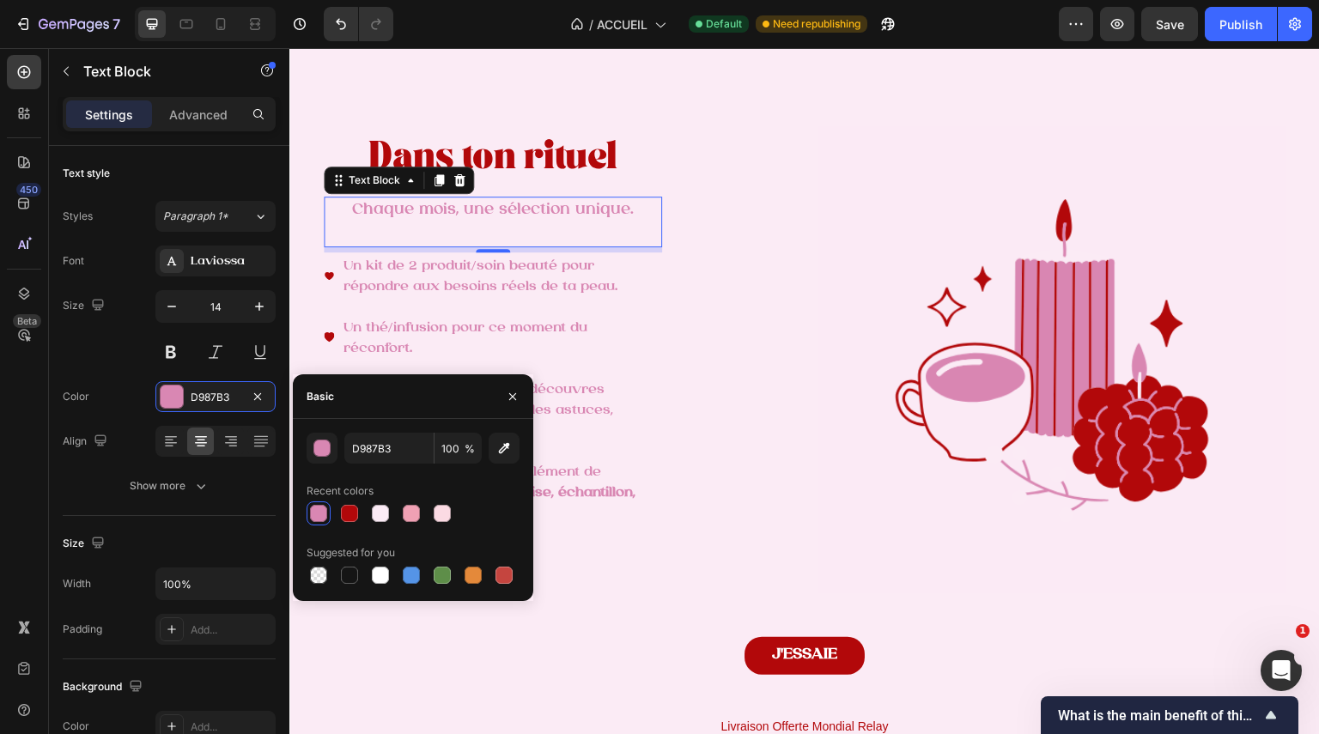
click at [423, 518] on div at bounding box center [413, 514] width 213 height 24
click at [417, 517] on div at bounding box center [411, 513] width 17 height 17
type input "F0A1B4"
click at [642, 423] on p "E-book personnalisé où tu découvres conseils, des explications, des astuces, re…" at bounding box center [502, 410] width 316 height 62
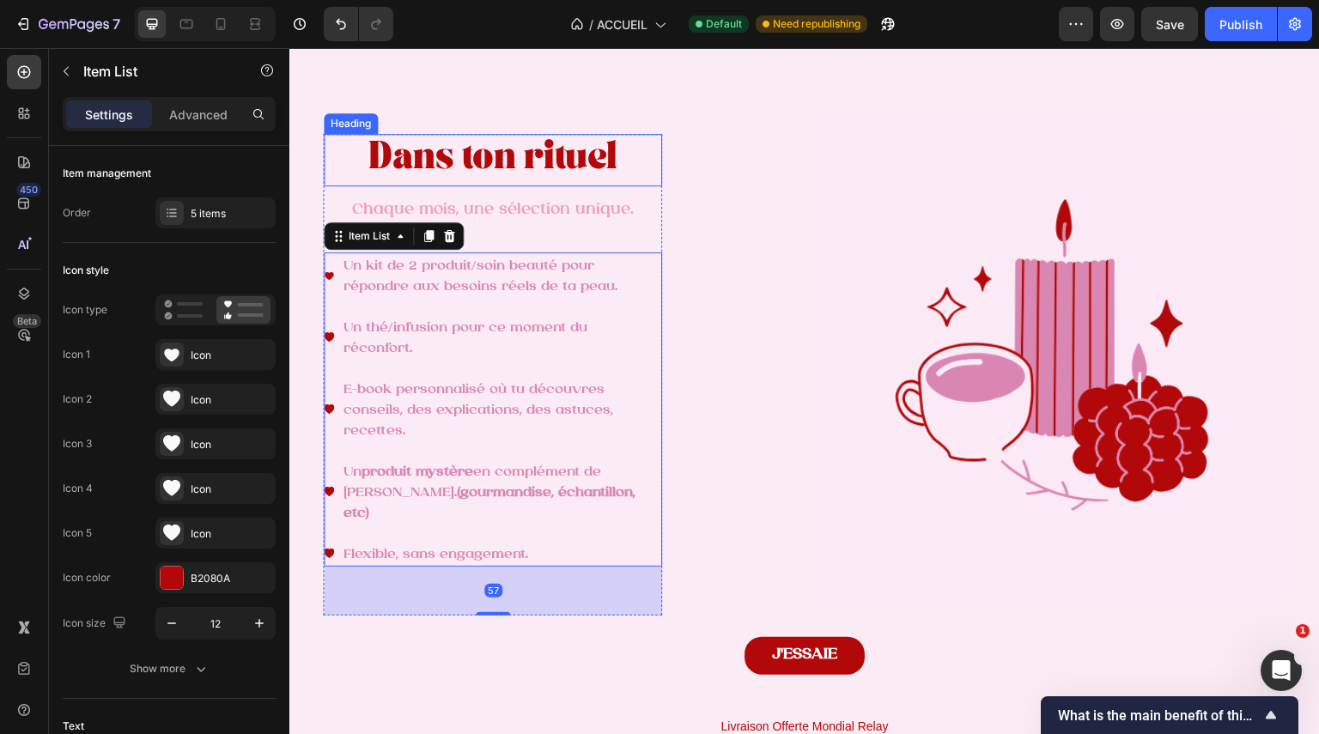
click at [542, 170] on span "Dans ton rituel" at bounding box center [492, 161] width 249 height 24
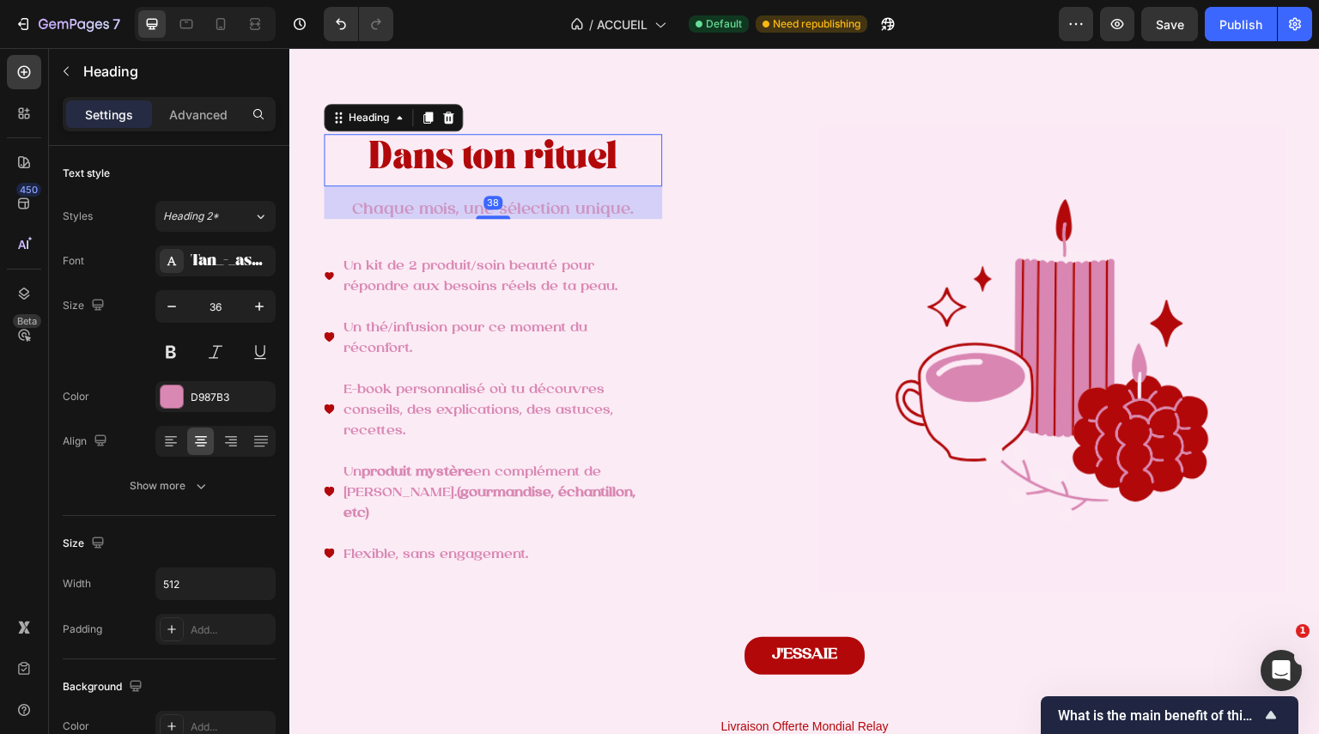
click at [542, 170] on span "Dans ton rituel" at bounding box center [492, 161] width 249 height 24
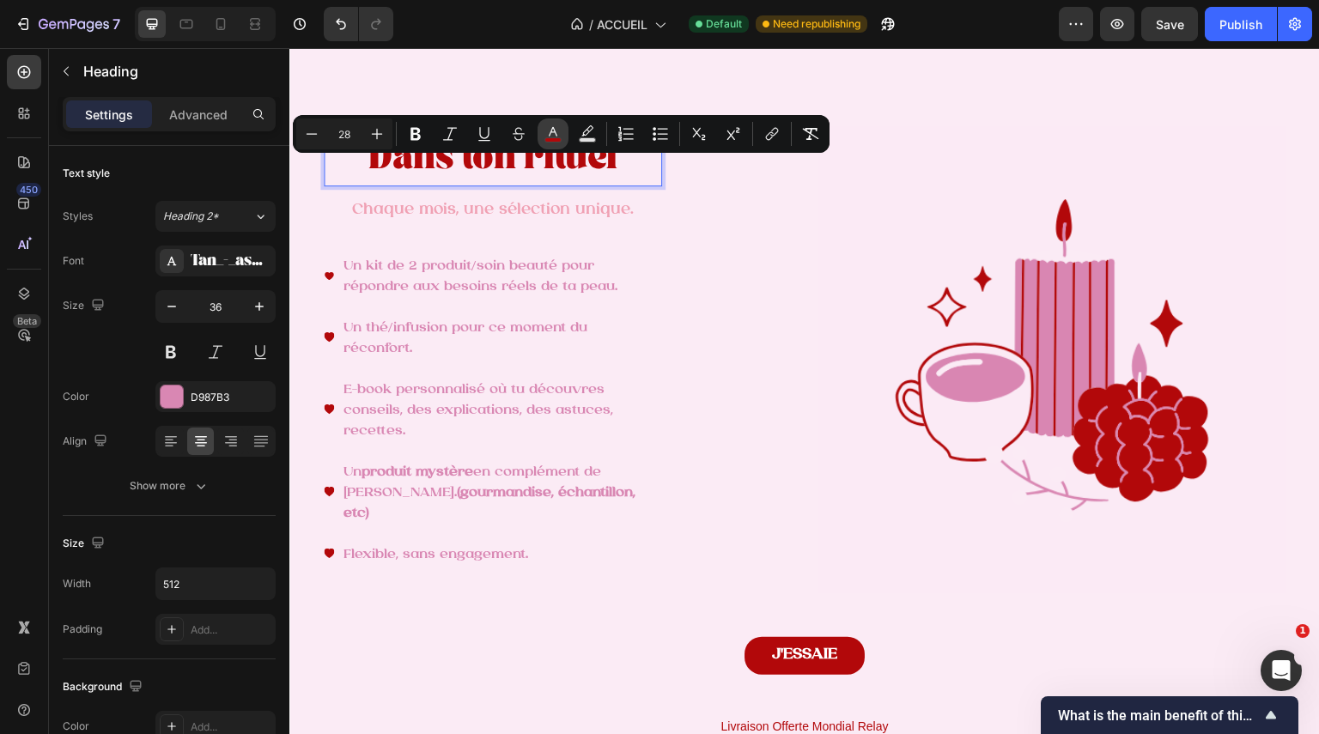
click at [554, 144] on button "color" at bounding box center [553, 134] width 31 height 31
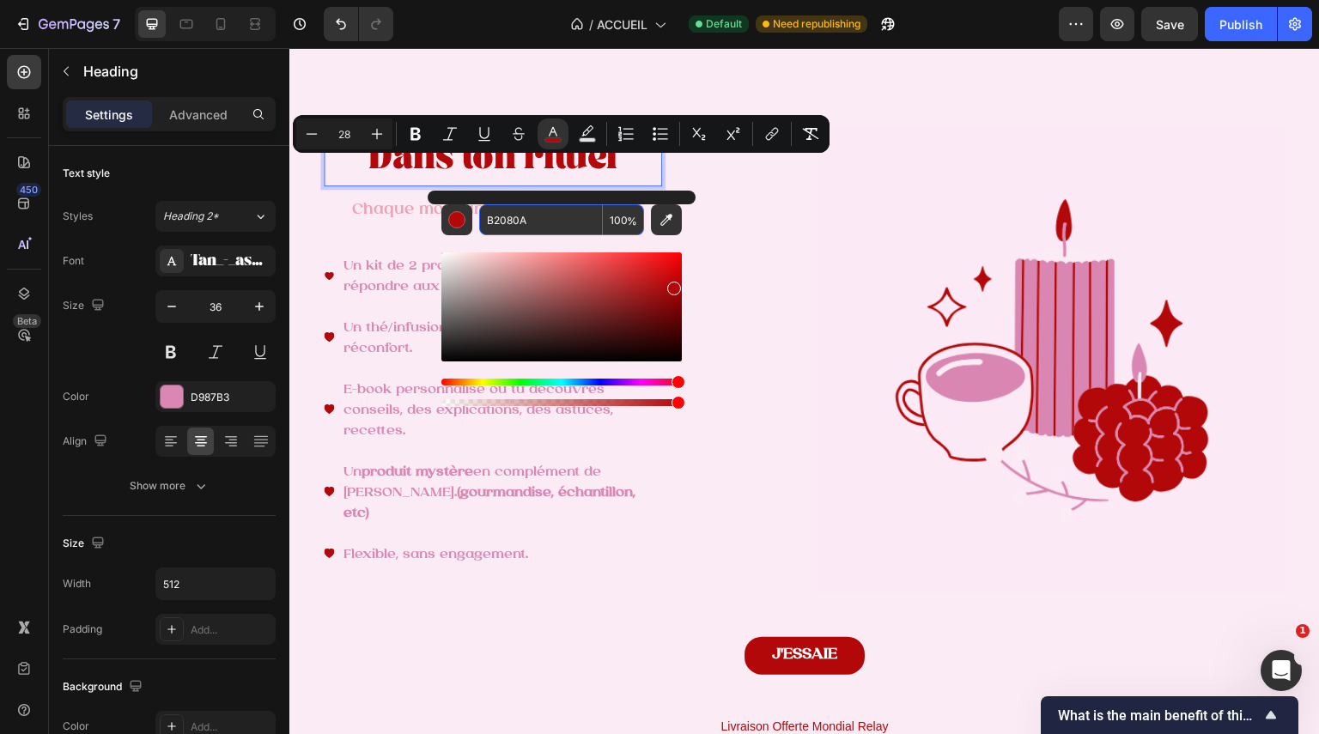
click at [541, 209] on input "B2080A" at bounding box center [541, 219] width 124 height 31
paste input "D986B2"
type input "D986B2"
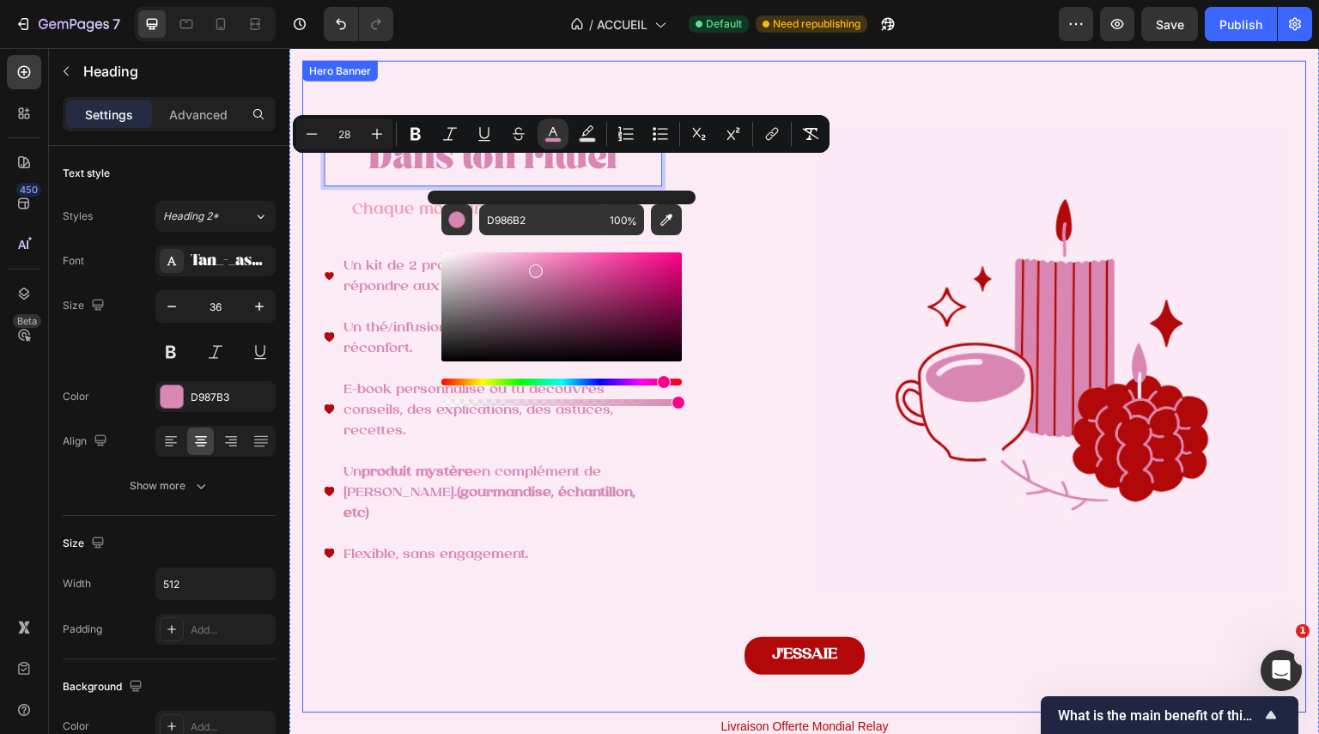
click at [794, 271] on div "Dans ton rituel Heading 38 Chaque mois, une sélection unique. Text Block Un kit…" at bounding box center [804, 386] width 1005 height 687
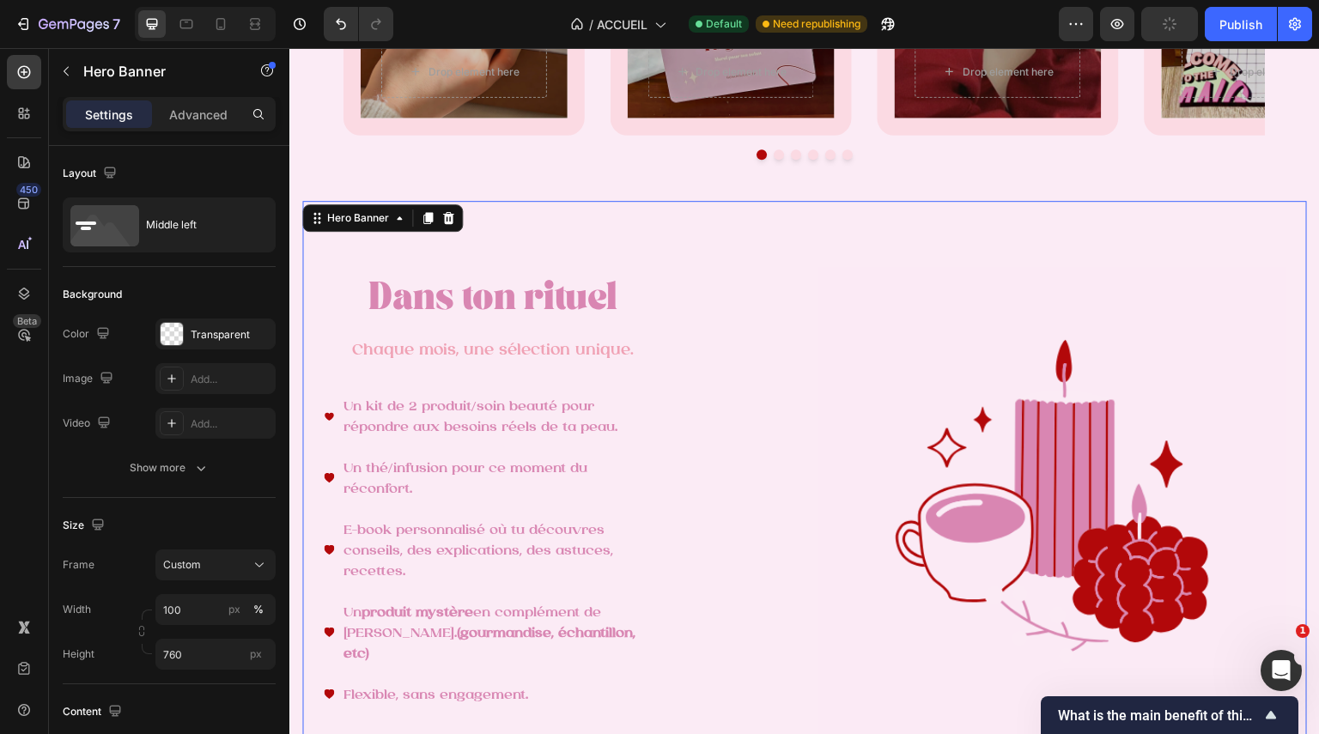
scroll to position [2530, 0]
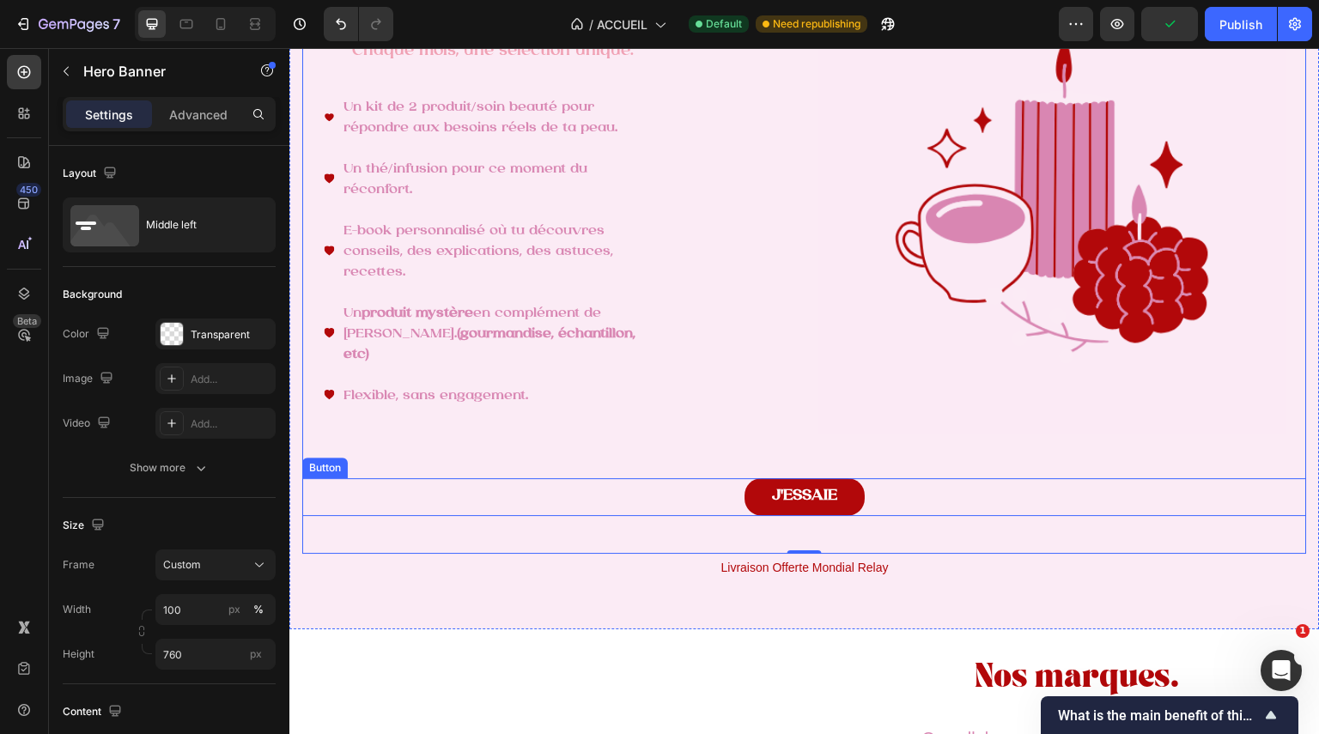
click at [852, 499] on link "J'ESSAIE" at bounding box center [805, 497] width 120 height 38
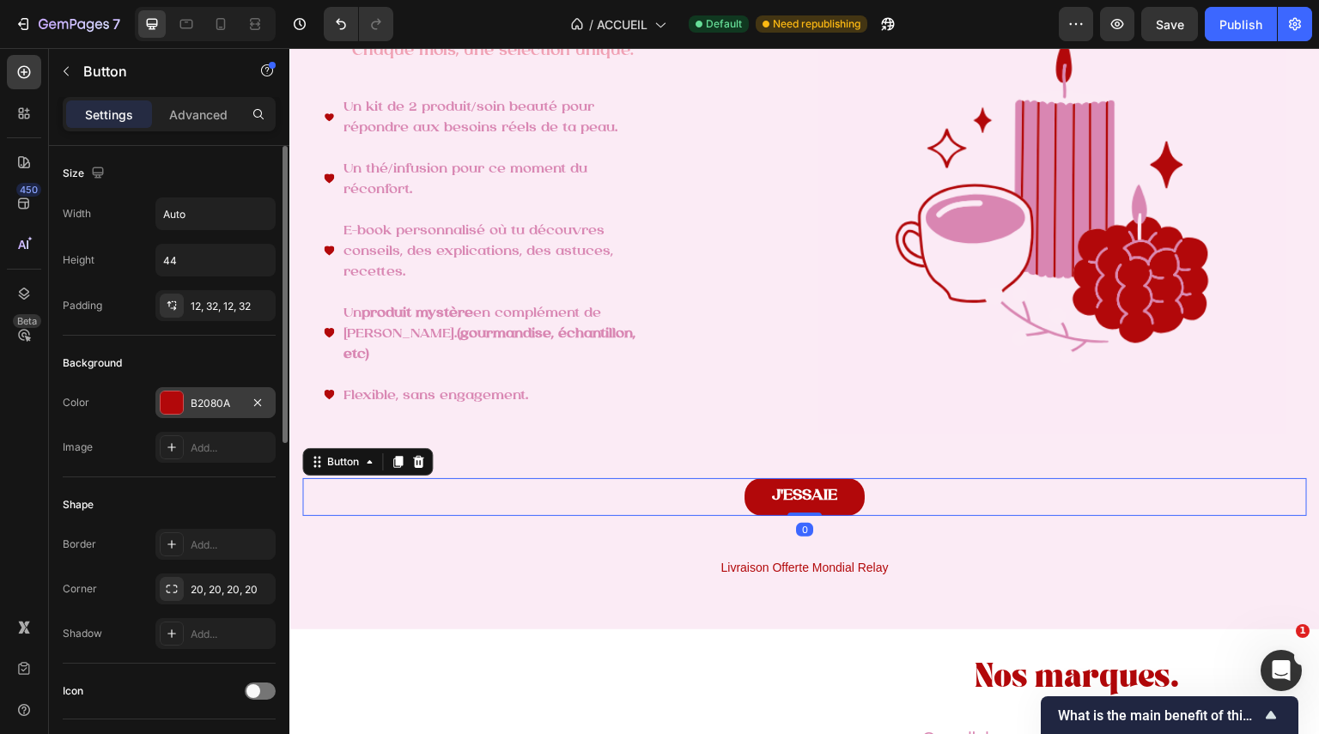
click at [168, 414] on div at bounding box center [172, 403] width 24 height 24
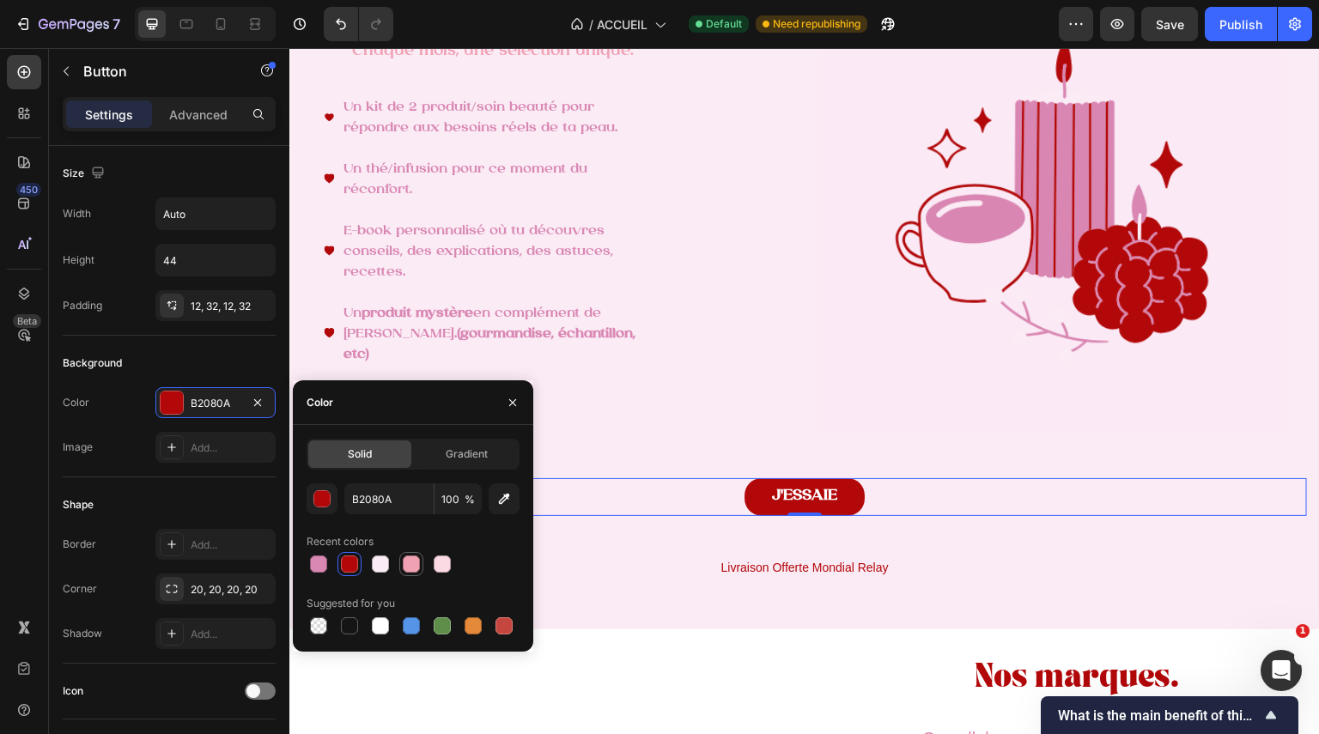
click at [410, 557] on div at bounding box center [411, 564] width 17 height 17
type input "F0A1B4"
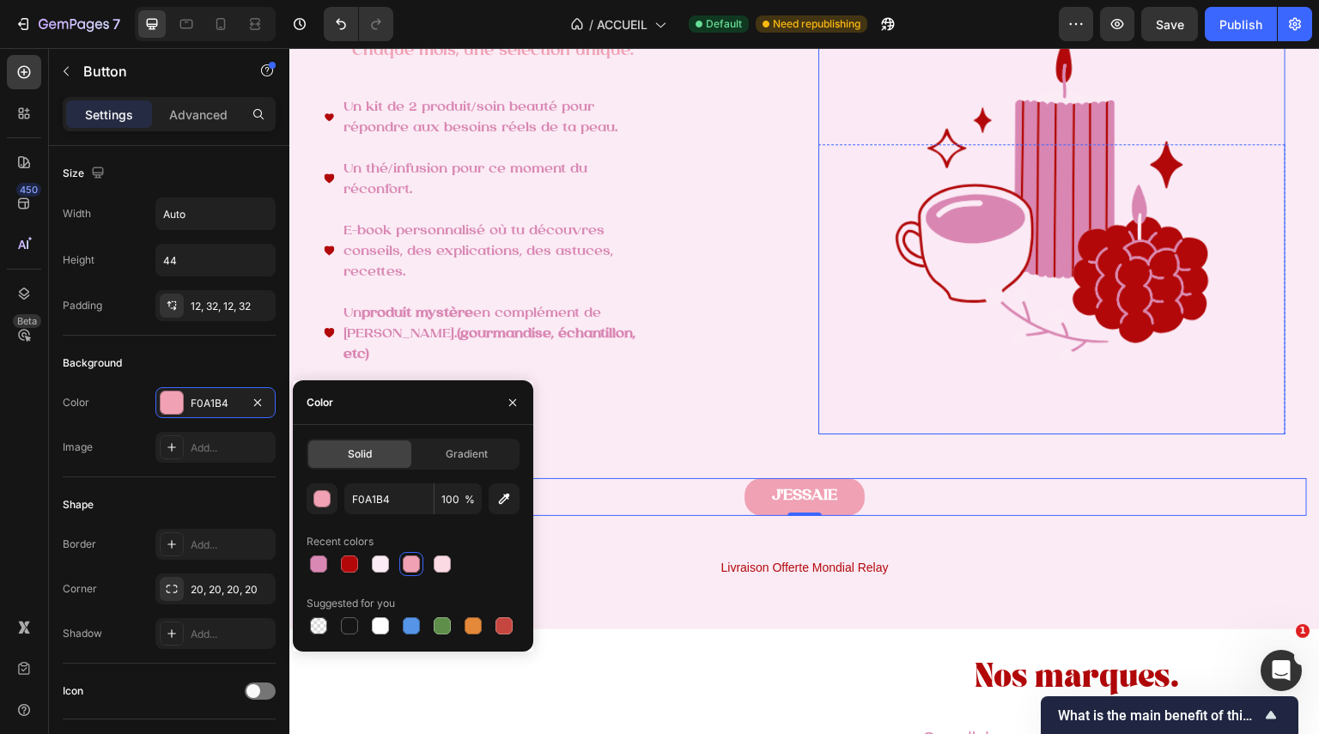
scroll to position [2488, 0]
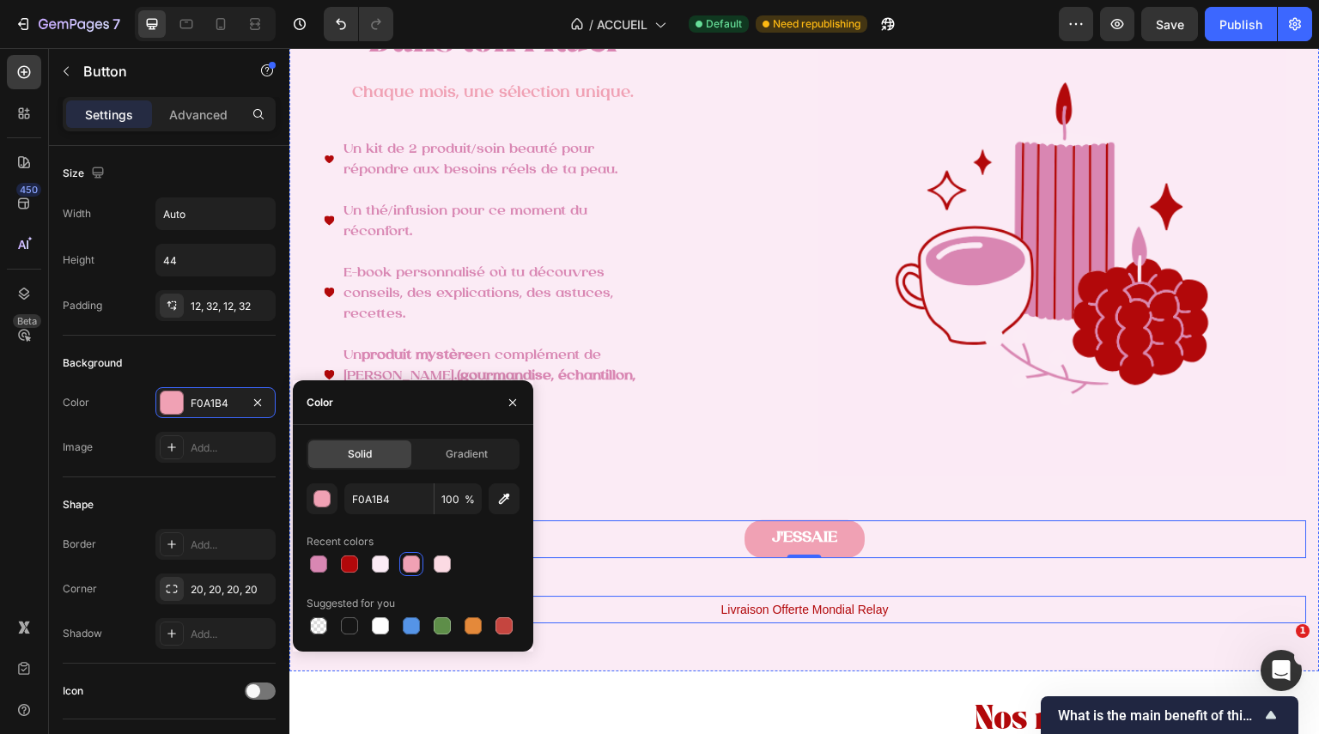
click at [836, 615] on span "Livraison Offerte Mondial Relay" at bounding box center [804, 610] width 167 height 14
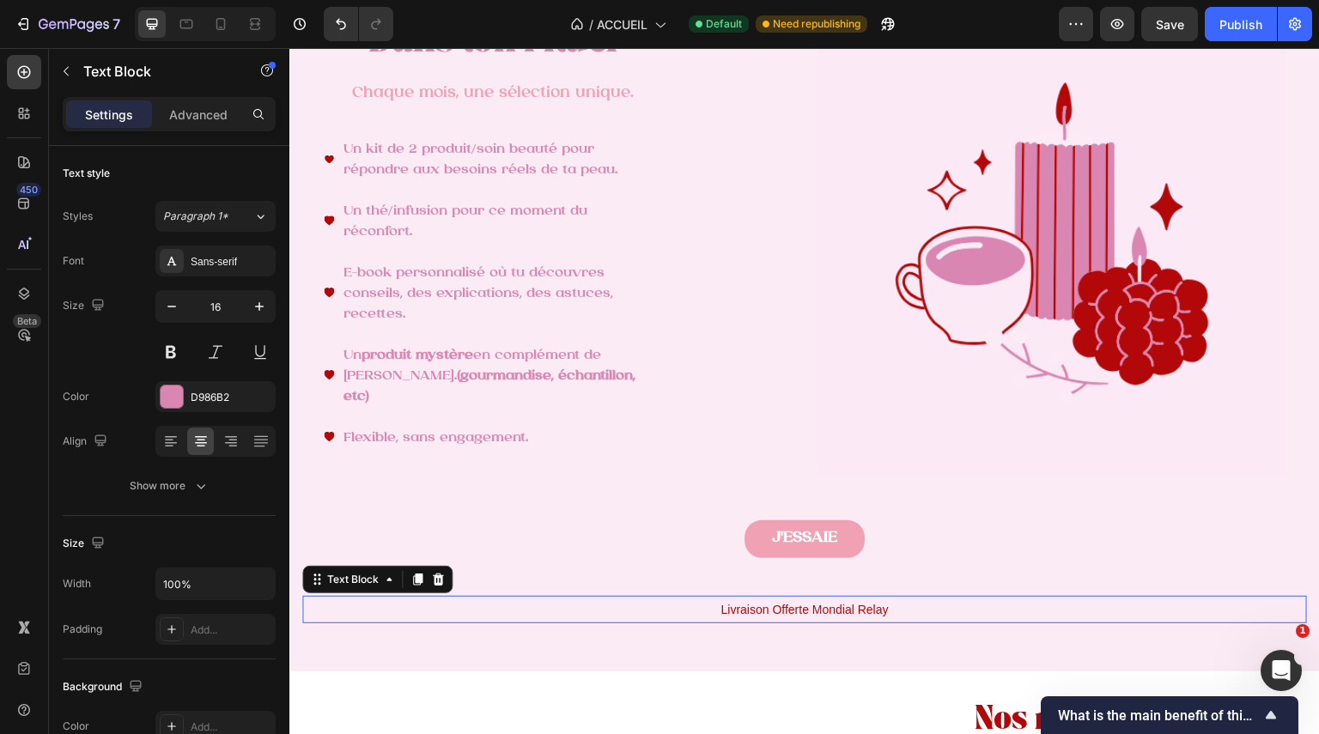
click at [836, 615] on span "Livraison Offerte Mondial Relay" at bounding box center [804, 610] width 167 height 14
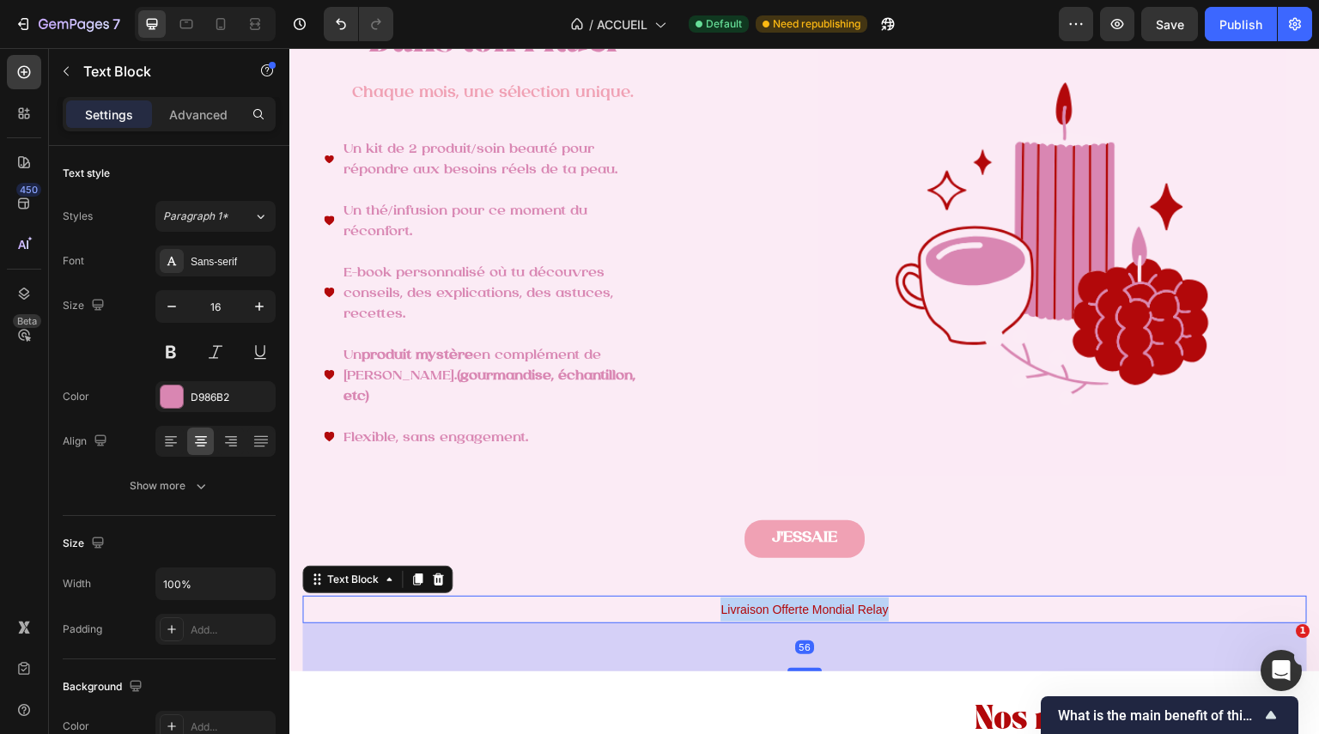
click at [836, 615] on span "Livraison Offerte Mondial Relay" at bounding box center [804, 610] width 167 height 14
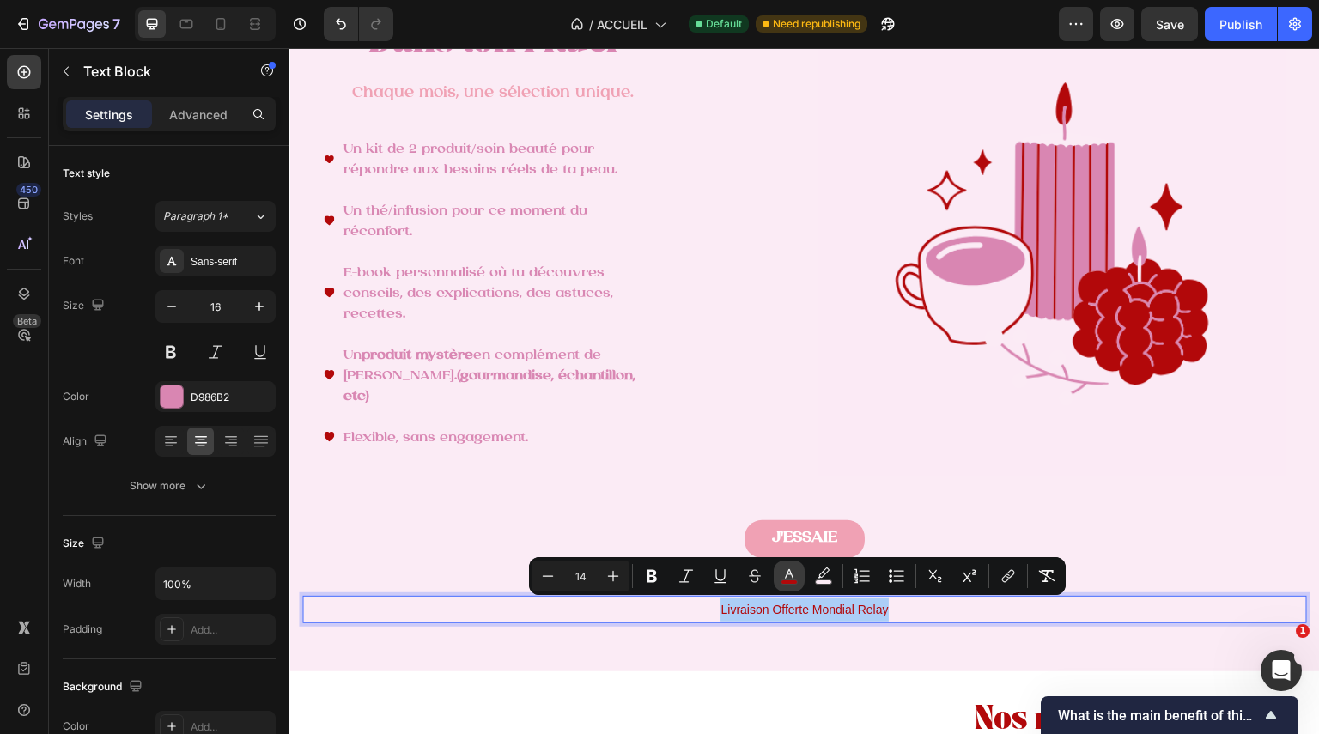
click at [783, 581] on rect "Editor contextual toolbar" at bounding box center [790, 583] width 16 height 4
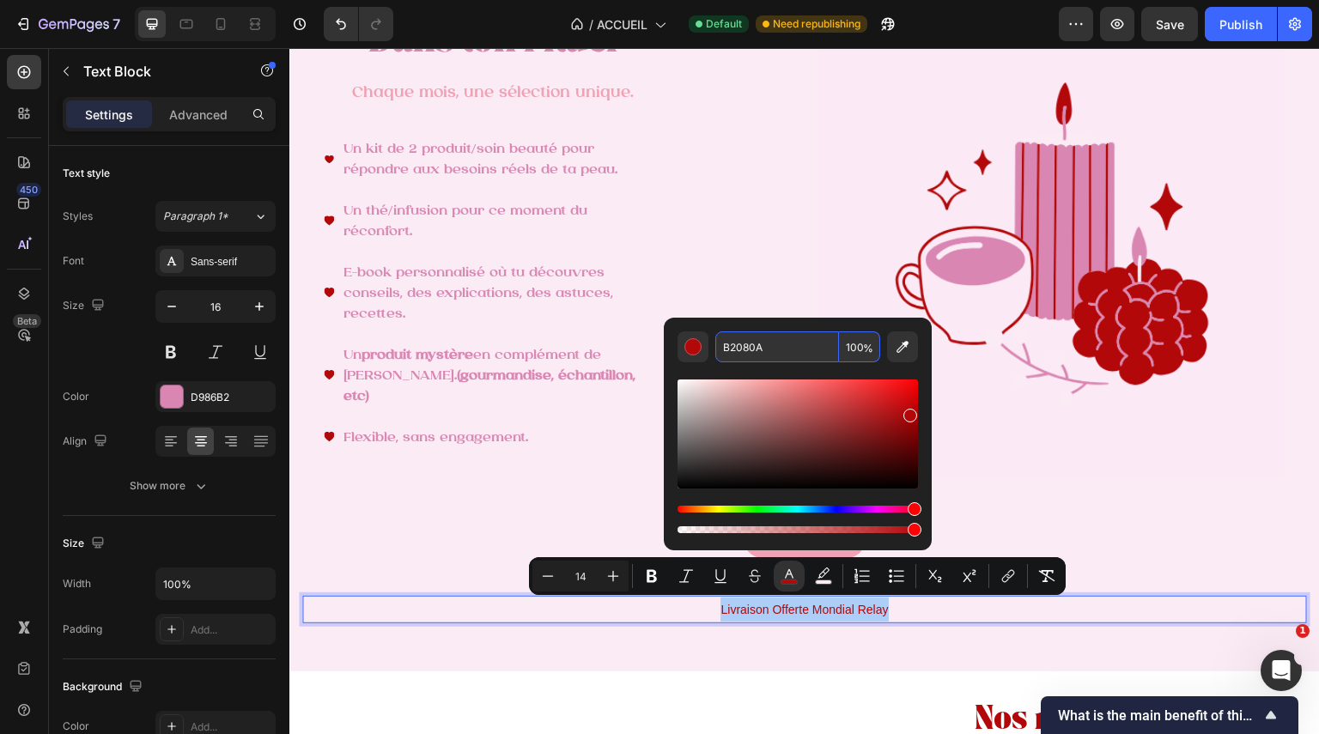
click at [741, 343] on input "B2080A" at bounding box center [777, 347] width 124 height 31
paste input "D986B2"
type input "D986B2"
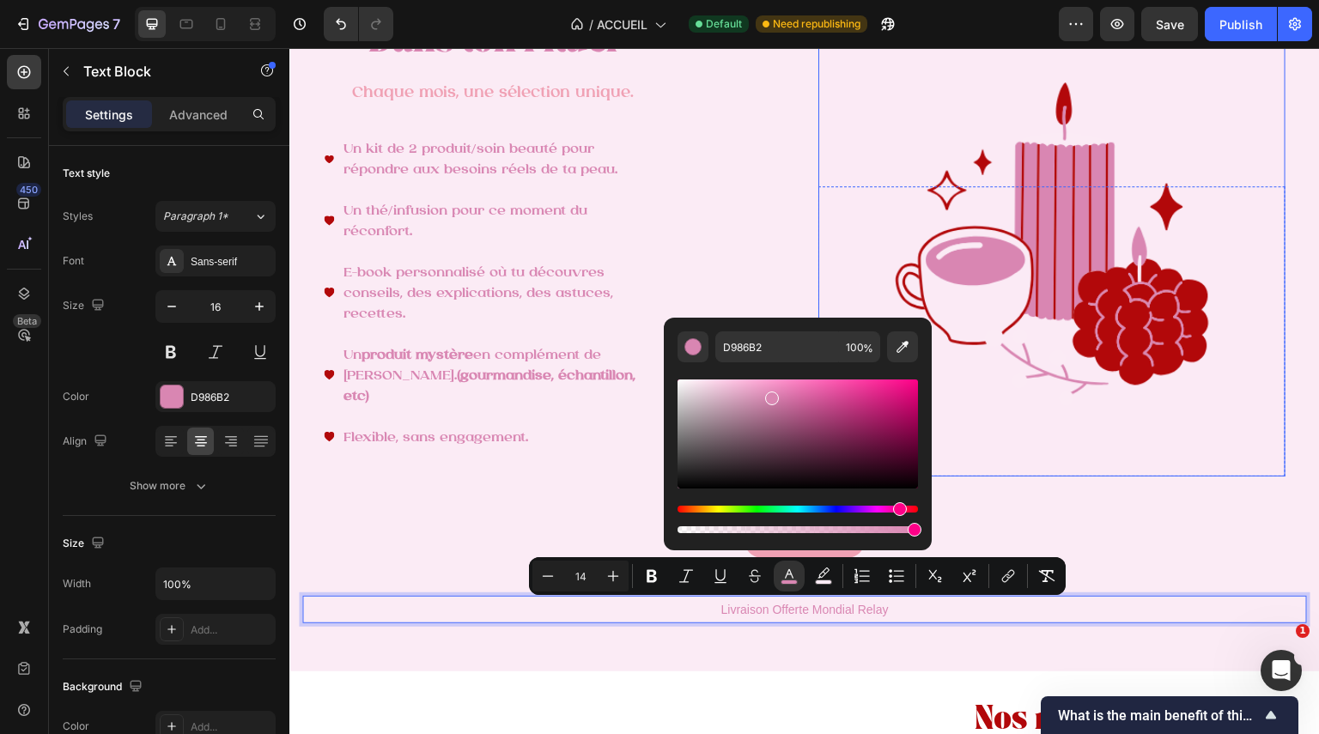
click at [822, 250] on img at bounding box center [1051, 242] width 467 height 467
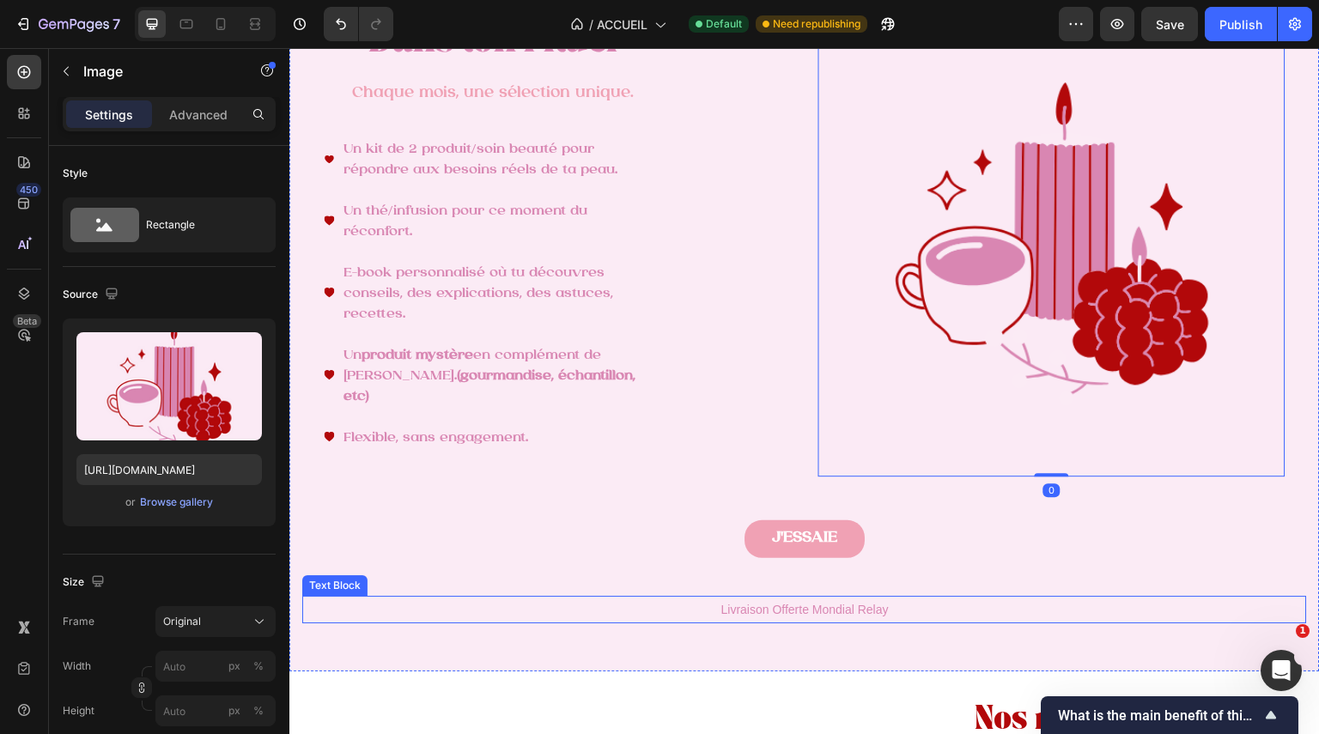
click at [830, 615] on span "Livraison Offerte Mondial Relay" at bounding box center [804, 610] width 167 height 14
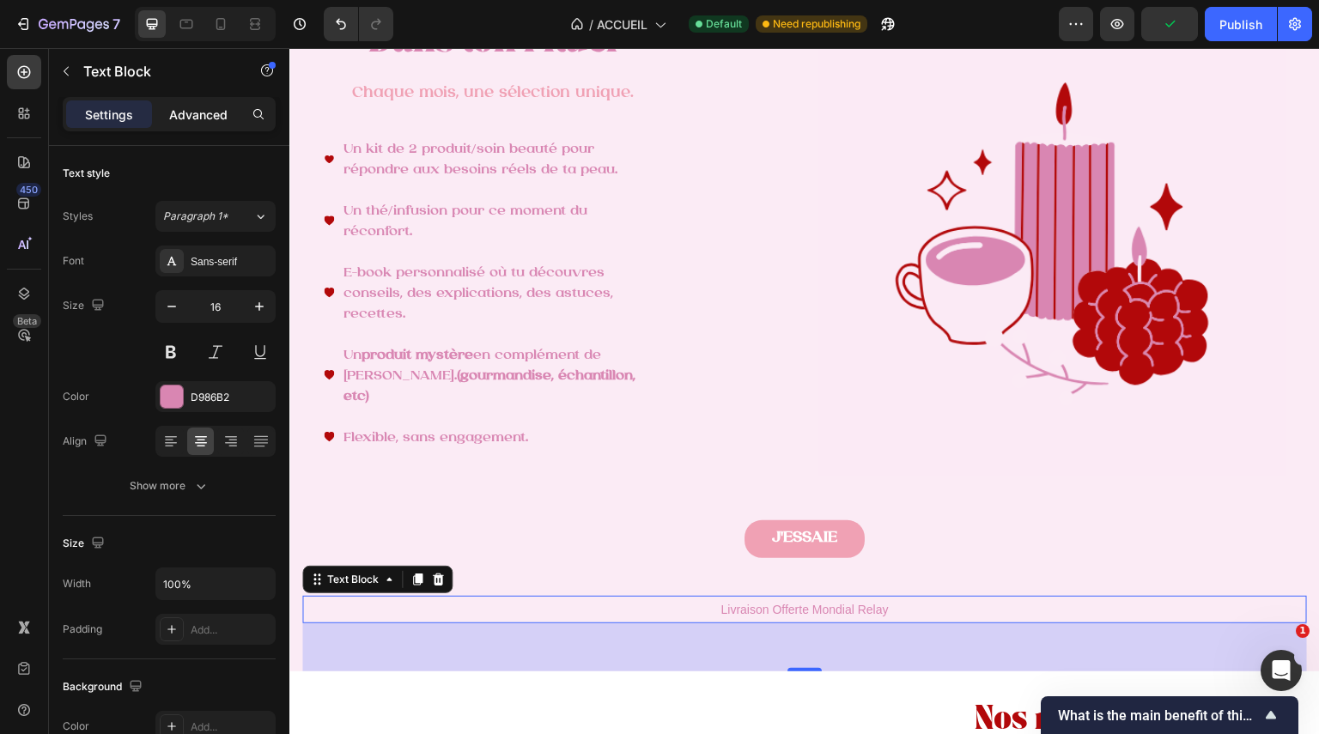
click at [219, 119] on p "Advanced" at bounding box center [198, 115] width 58 height 18
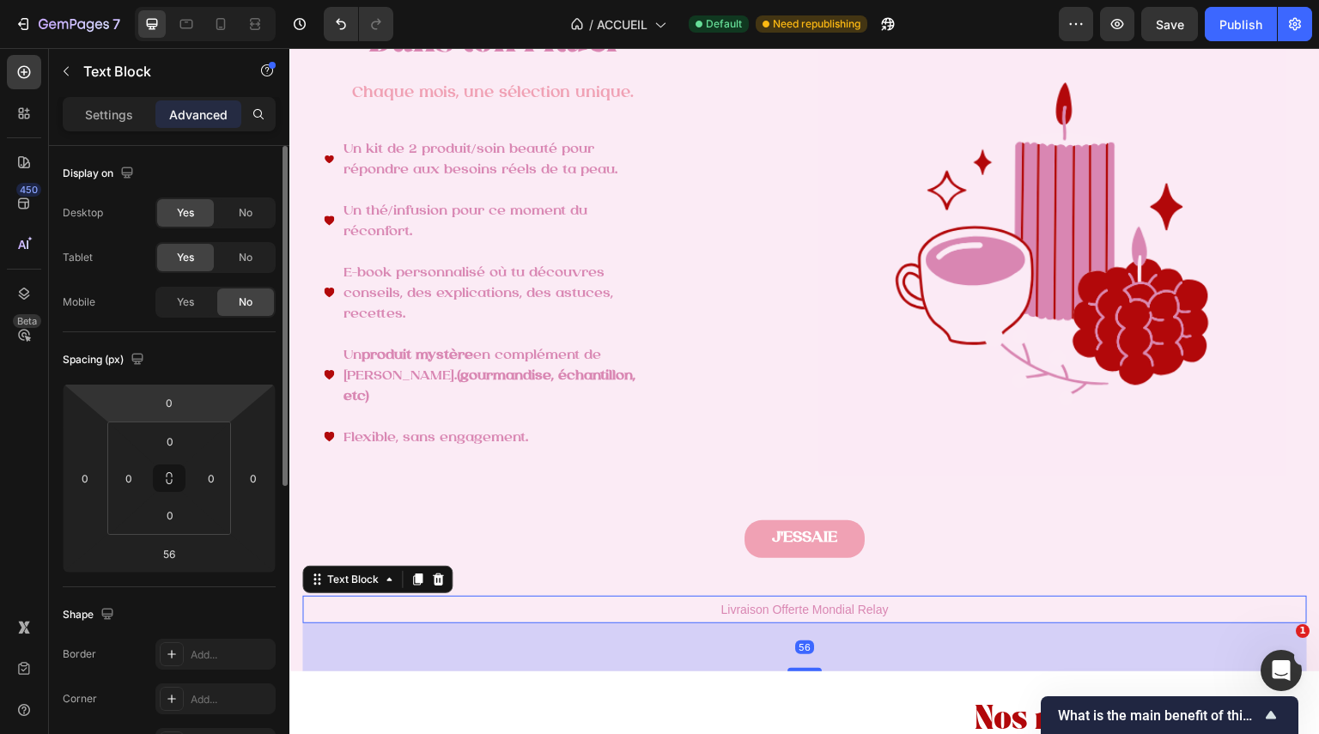
click at [192, 409] on div "0 0 56 0" at bounding box center [169, 478] width 213 height 189
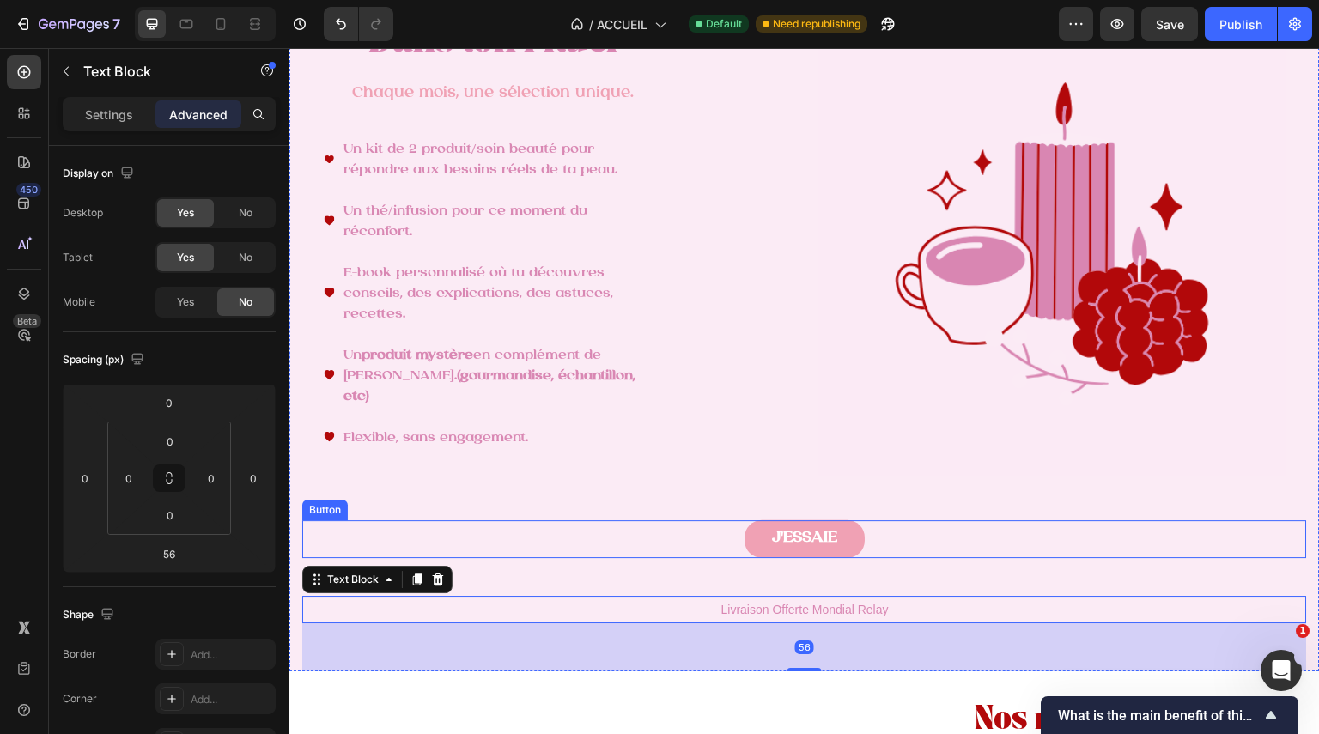
click at [716, 543] on div "J'ESSAIE Button" at bounding box center [804, 539] width 1005 height 38
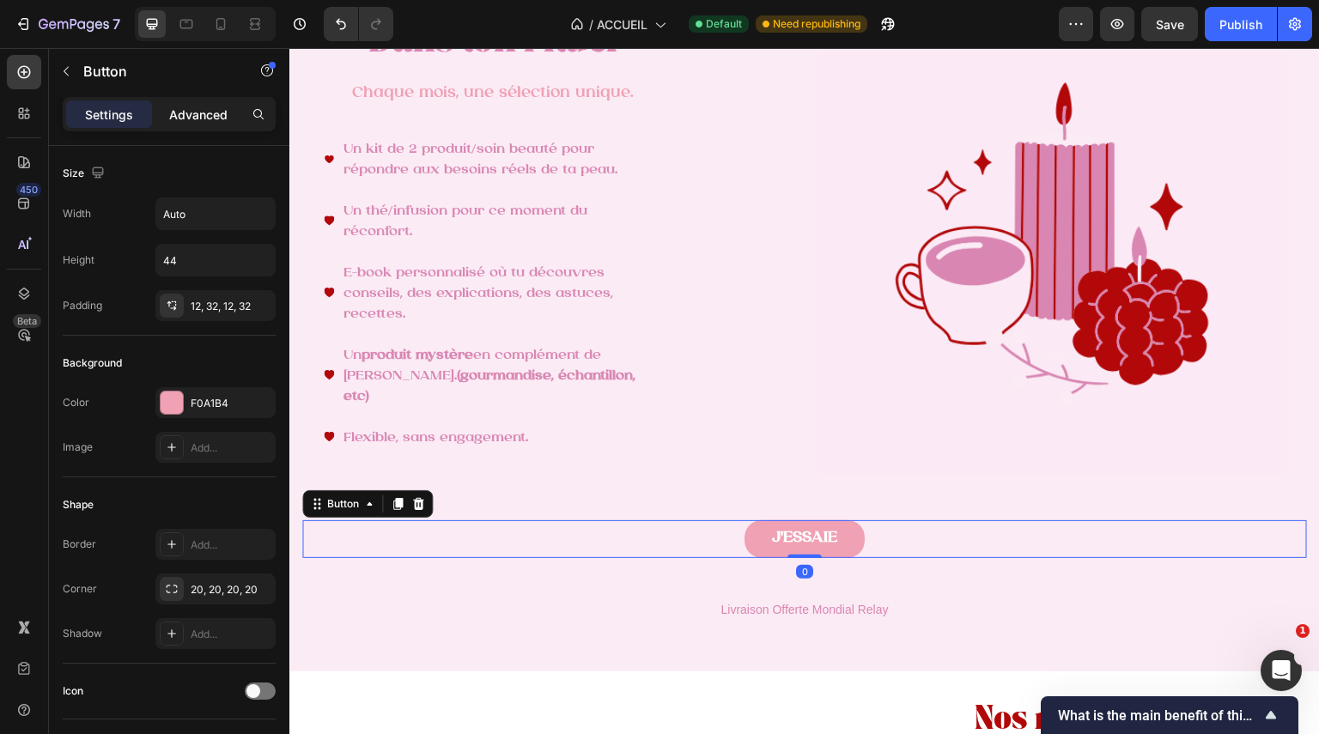
click at [182, 111] on p "Advanced" at bounding box center [198, 115] width 58 height 18
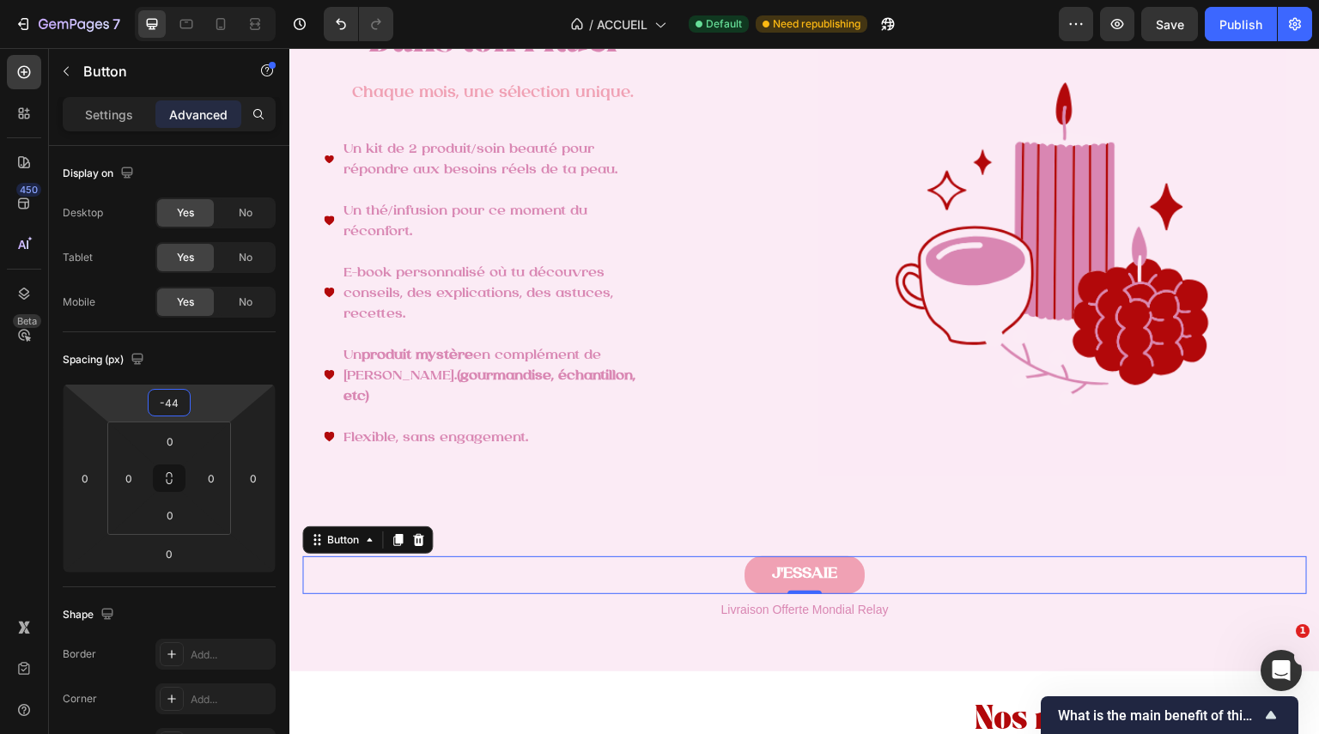
type input "-42"
drag, startPoint x: 192, startPoint y: 398, endPoint x: 204, endPoint y: 378, distance: 23.1
click at [204, 129] on html "7 Version history / ACCUEIL Default Need republishing Preview Publish 450 Beta …" at bounding box center [659, 64] width 1319 height 129
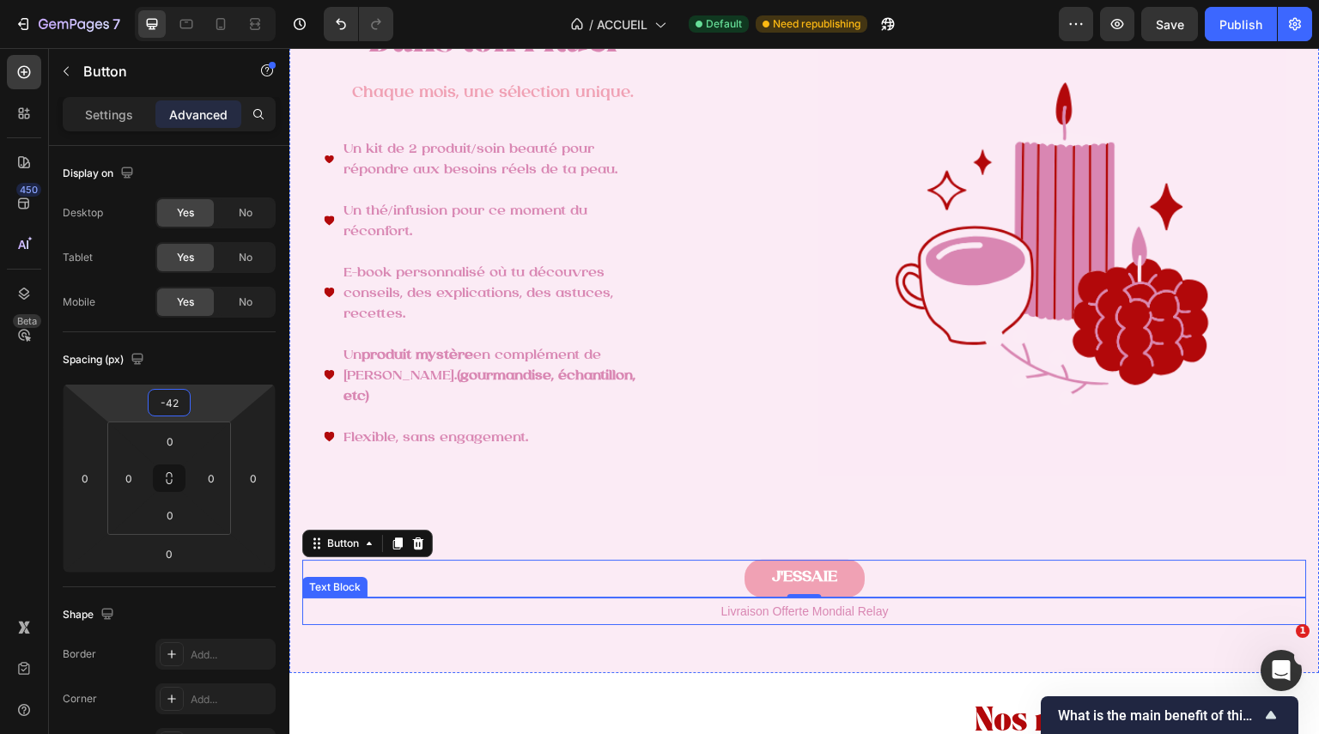
click at [435, 622] on p "Livraison Offerte Mondial Relay" at bounding box center [804, 611] width 1001 height 24
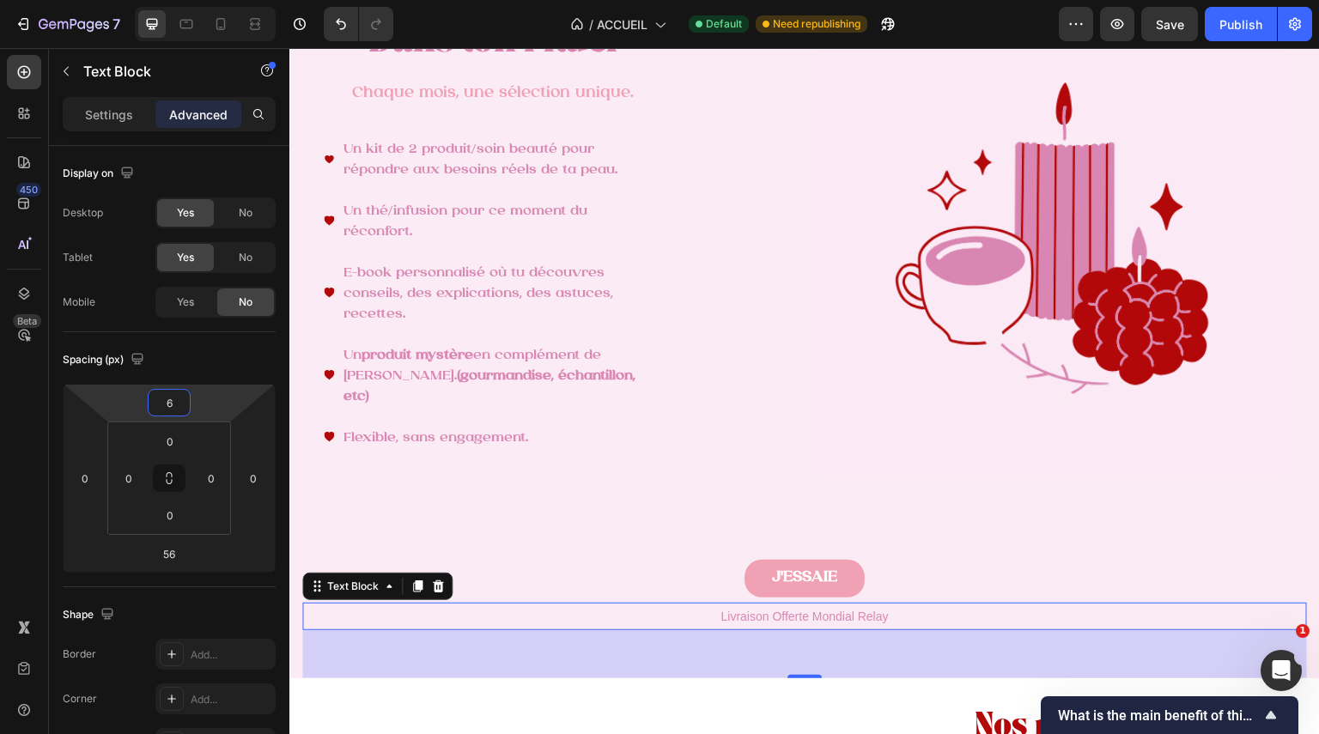
click at [198, 129] on html "7 Version history / ACCUEIL Default Need republishing Preview Save Publish 450 …" at bounding box center [659, 64] width 1319 height 129
click at [335, 35] on button "Undo/Redo" at bounding box center [341, 24] width 34 height 34
type input "0"
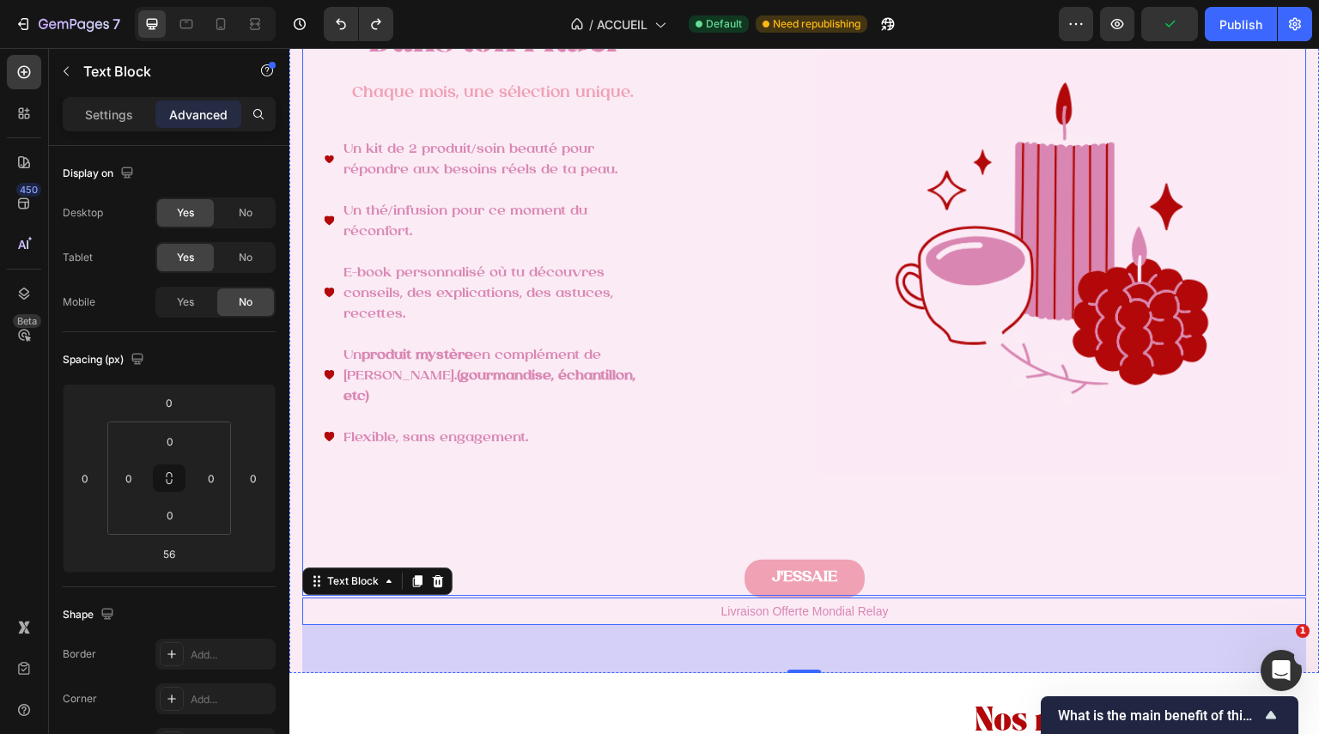
click at [387, 554] on div "⁠⁠⁠⁠⁠⁠⁠ Dans ton rituel Heading Chaque mois, une sélection unique. Text Block U…" at bounding box center [804, 269] width 1005 height 687
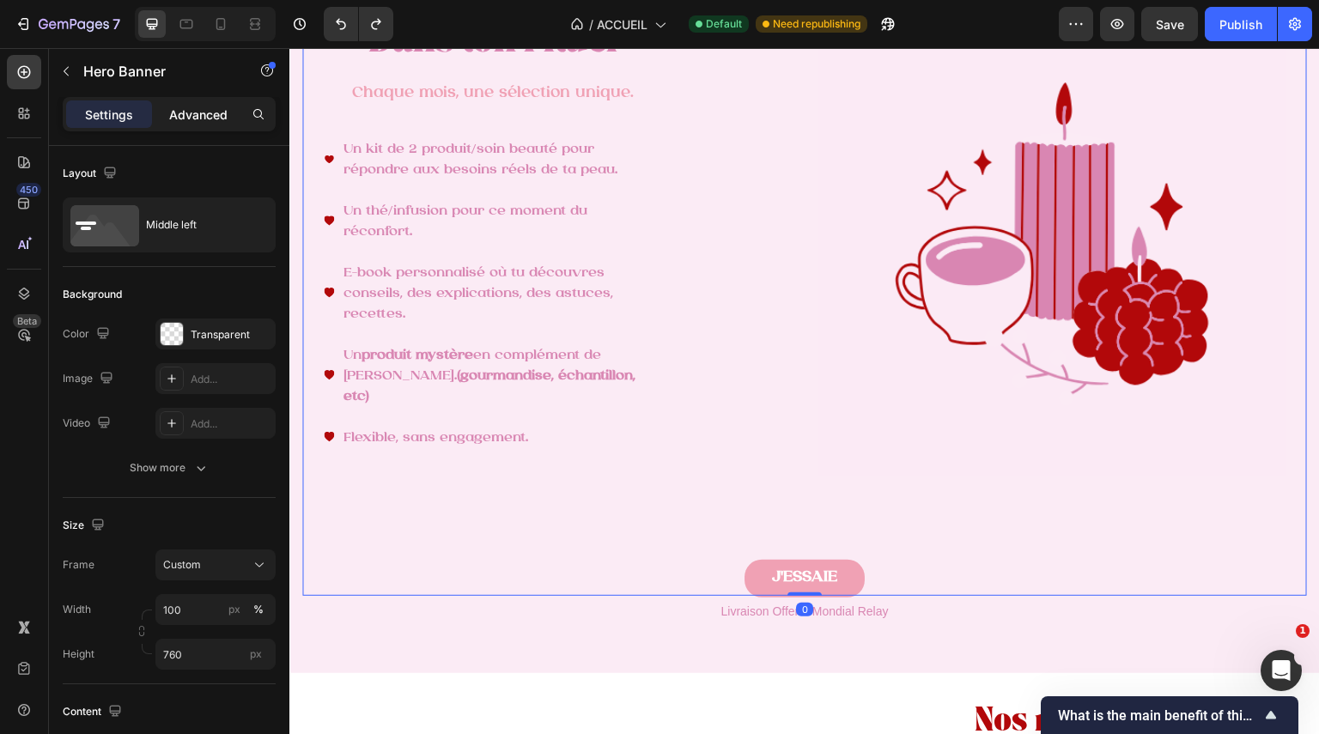
click at [206, 108] on p "Advanced" at bounding box center [198, 115] width 58 height 18
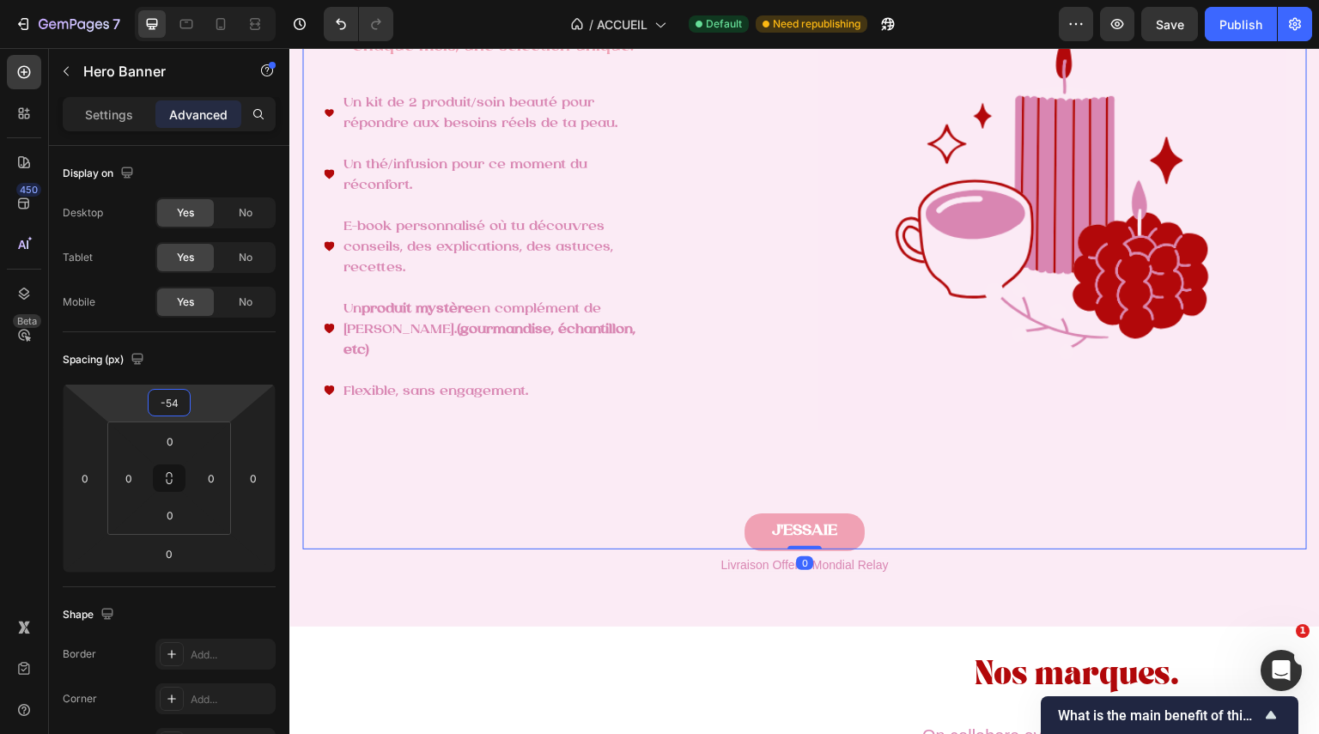
drag, startPoint x: 193, startPoint y: 407, endPoint x: 207, endPoint y: 430, distance: 27.0
click at [207, 129] on html "7 Version history / ACCUEIL Default Need republishing Preview Save Publish 450 …" at bounding box center [659, 64] width 1319 height 129
click at [343, 29] on icon "Undo/Redo" at bounding box center [341, 24] width 10 height 11
type input "0"
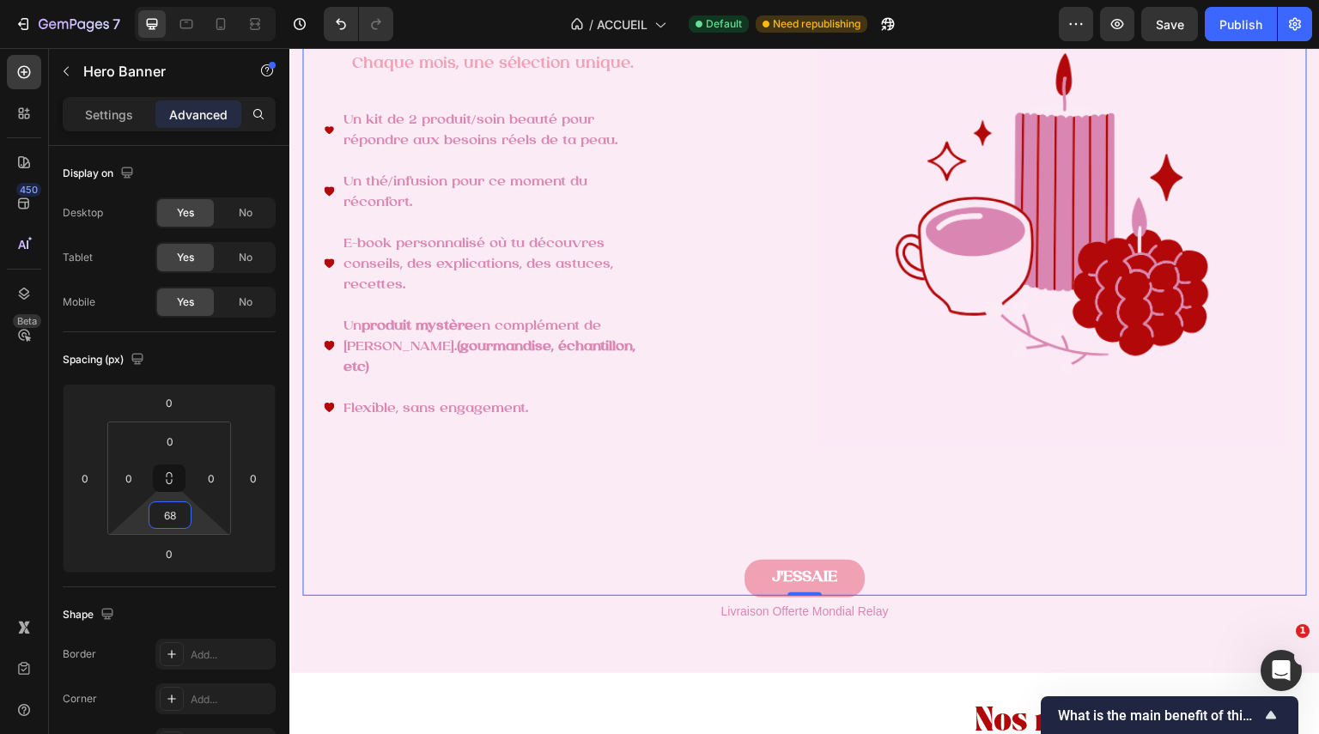
type input "0"
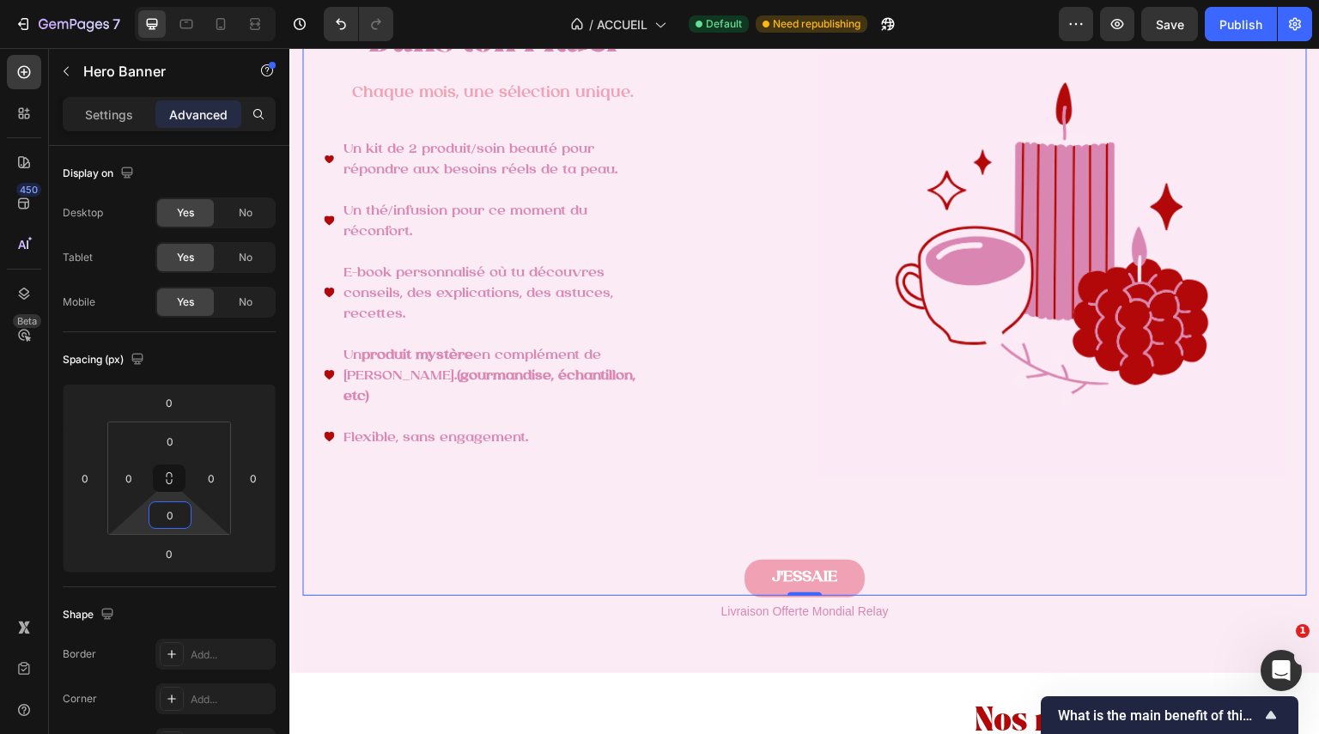
drag, startPoint x: 196, startPoint y: 514, endPoint x: 249, endPoint y: 595, distance: 96.7
click at [249, 129] on html "7 Version history / ACCUEIL Default Need republishing Preview Save Publish 450 …" at bounding box center [659, 64] width 1319 height 129
click at [559, 448] on div "⁠⁠⁠⁠⁠⁠⁠ Dans ton rituel Heading Chaque mois, une sélection unique. Text Block U…" at bounding box center [493, 258] width 338 height 482
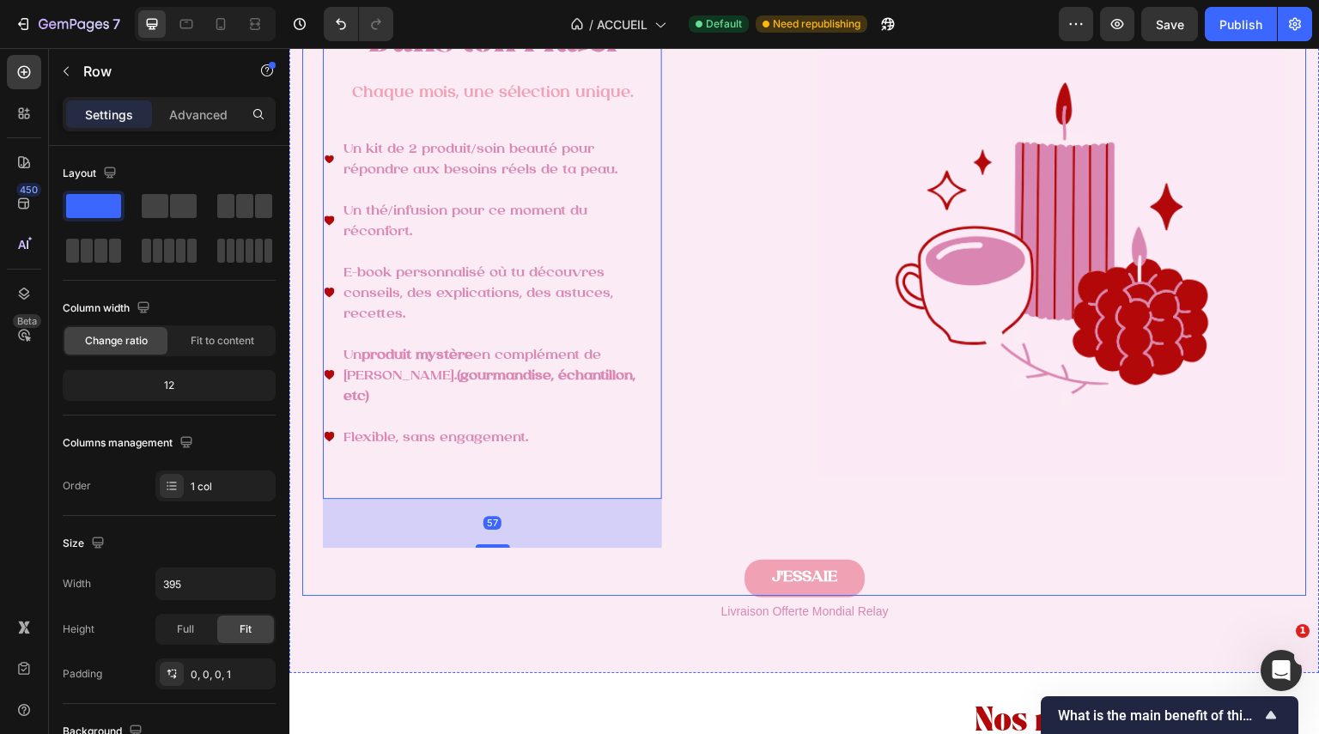
click at [738, 454] on div "⁠⁠⁠⁠⁠⁠⁠ Dans ton rituel Heading Chaque mois, une sélection unique. Text Block U…" at bounding box center [557, 282] width 467 height 531
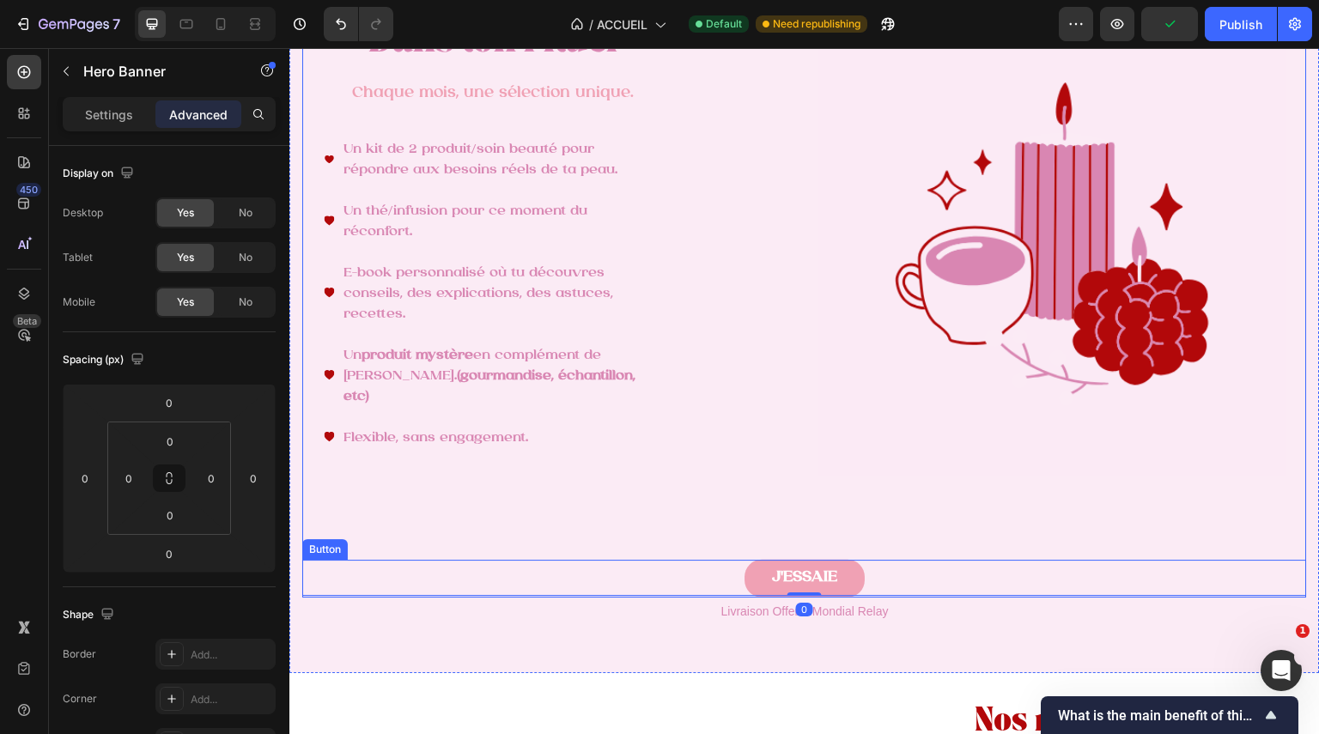
click at [918, 590] on div "J'ESSAIE Button" at bounding box center [804, 579] width 1005 height 38
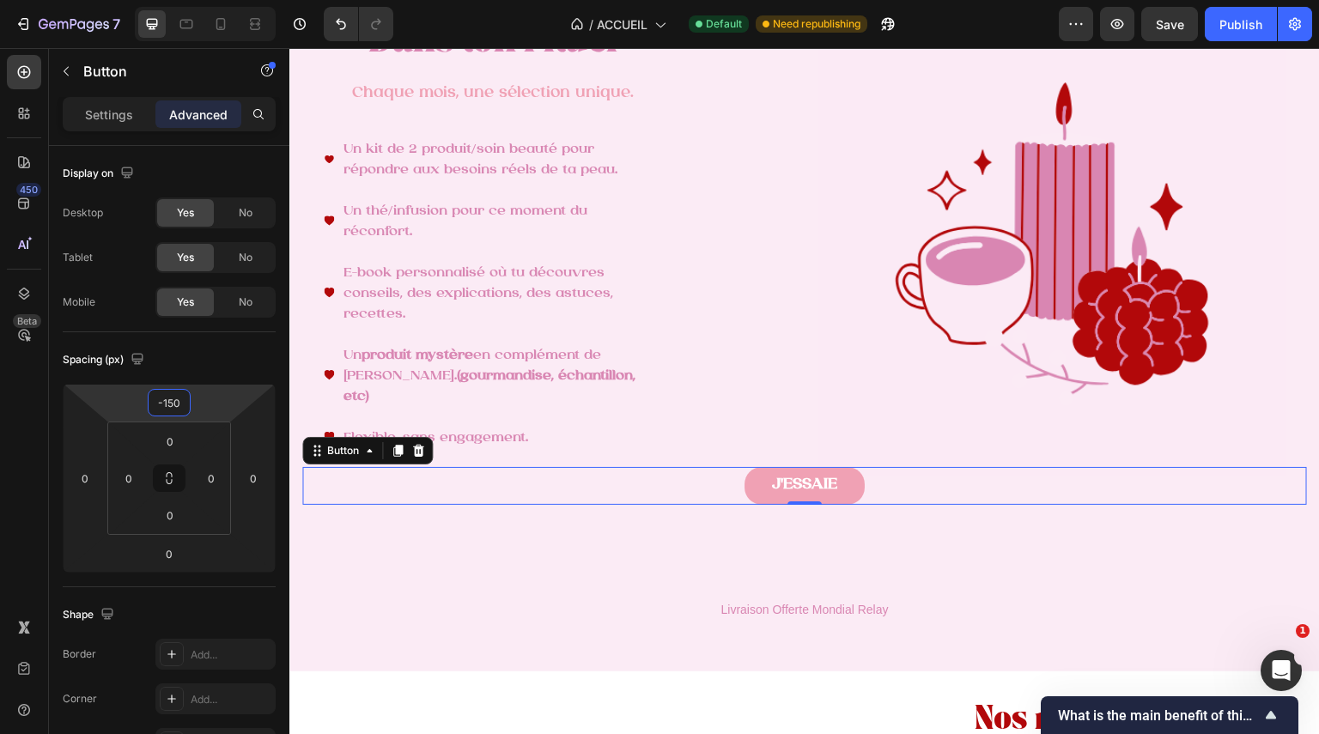
type input "-148"
drag, startPoint x: 197, startPoint y: 399, endPoint x: 240, endPoint y: 442, distance: 61.3
click at [240, 129] on html "7 Version history / ACCUEIL Default Need republishing Preview Save Publish 450 …" at bounding box center [659, 64] width 1319 height 129
click at [688, 622] on div "Livraison Offerte Mondial Relay" at bounding box center [804, 609] width 1005 height 27
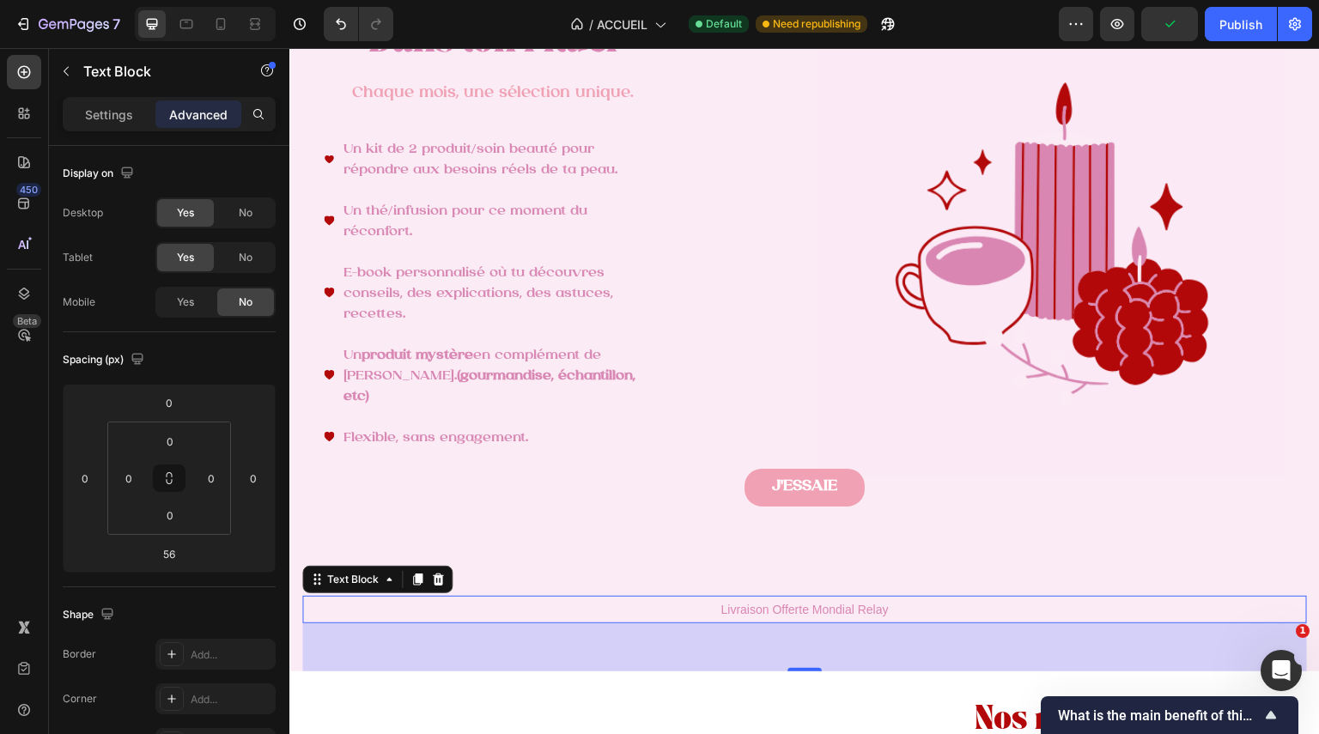
drag, startPoint x: 480, startPoint y: 490, endPoint x: 305, endPoint y: 607, distance: 211.0
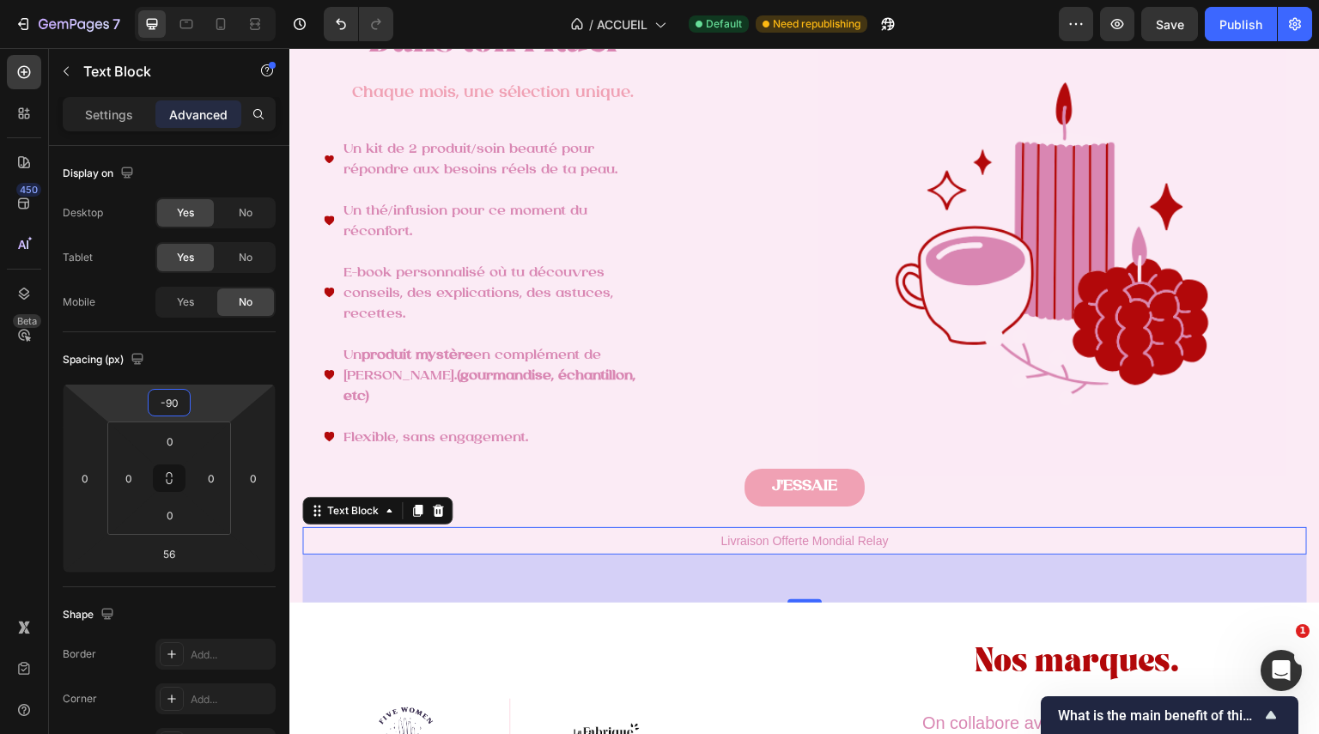
type input "-94"
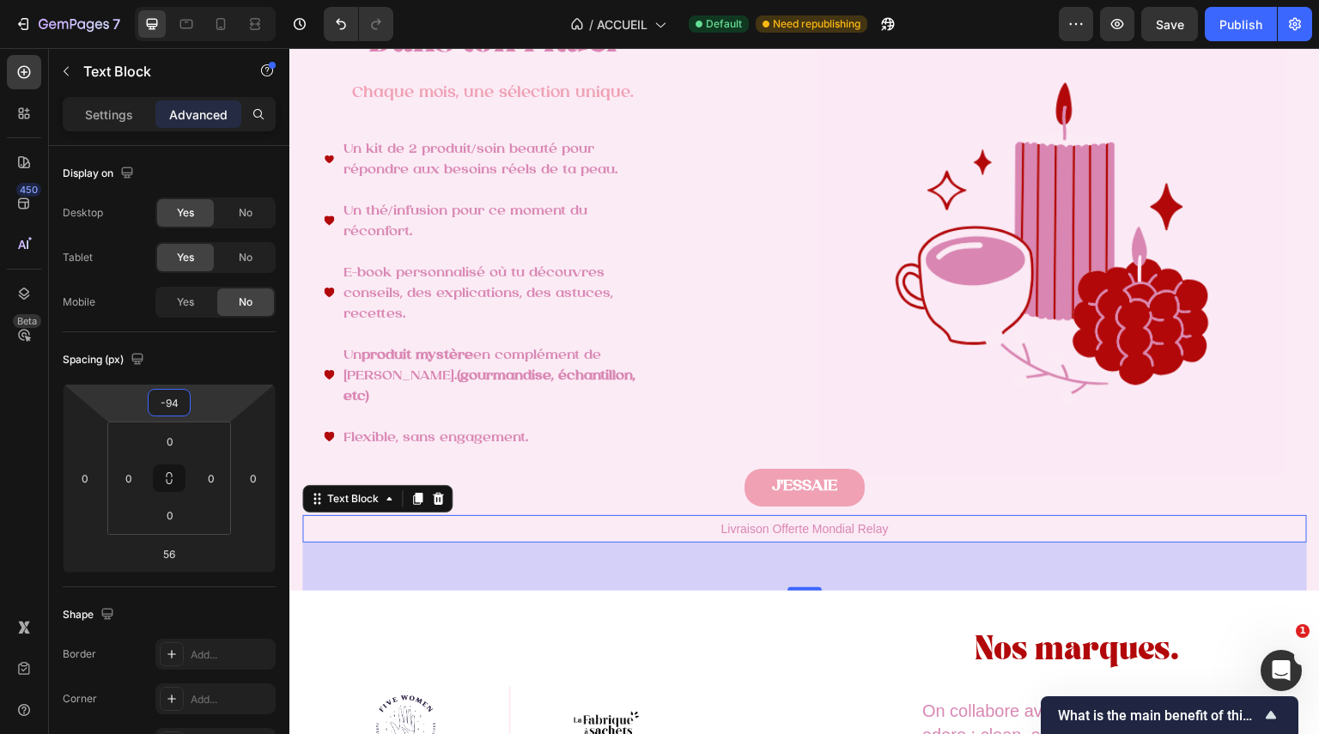
drag, startPoint x: 192, startPoint y: 394, endPoint x: 219, endPoint y: 435, distance: 48.4
click at [219, 129] on html "7 Version history / ACCUEIL Default Need republishing Preview Save Publish 450 …" at bounding box center [659, 64] width 1319 height 129
click at [493, 594] on div "Image Row Image Row Row Image Row Image Row Row Image Row Image Row Row Row Nos…" at bounding box center [804, 747] width 1031 height 313
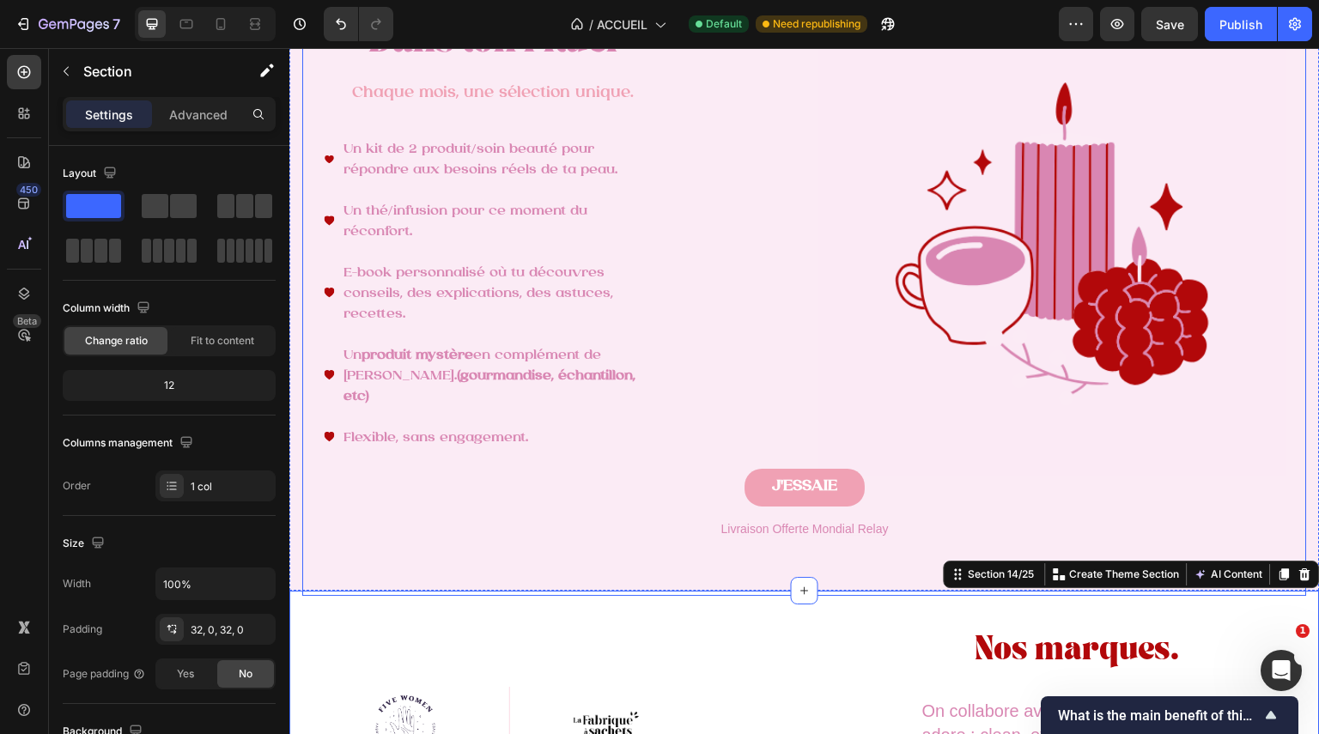
click at [608, 575] on div "⁠⁠⁠⁠⁠⁠⁠ Dans ton rituel Heading Chaque mois, une sélection unique. Text Block U…" at bounding box center [804, 269] width 1005 height 687
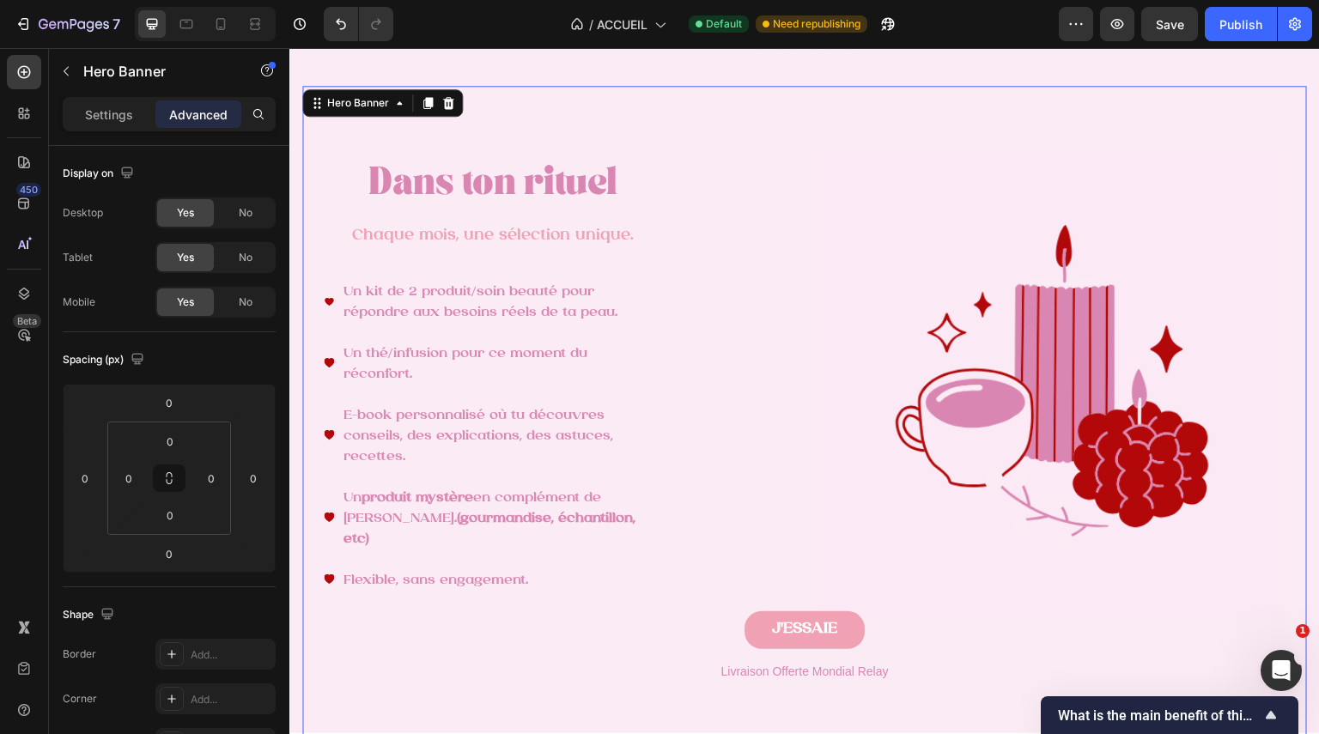
scroll to position [2345, 0]
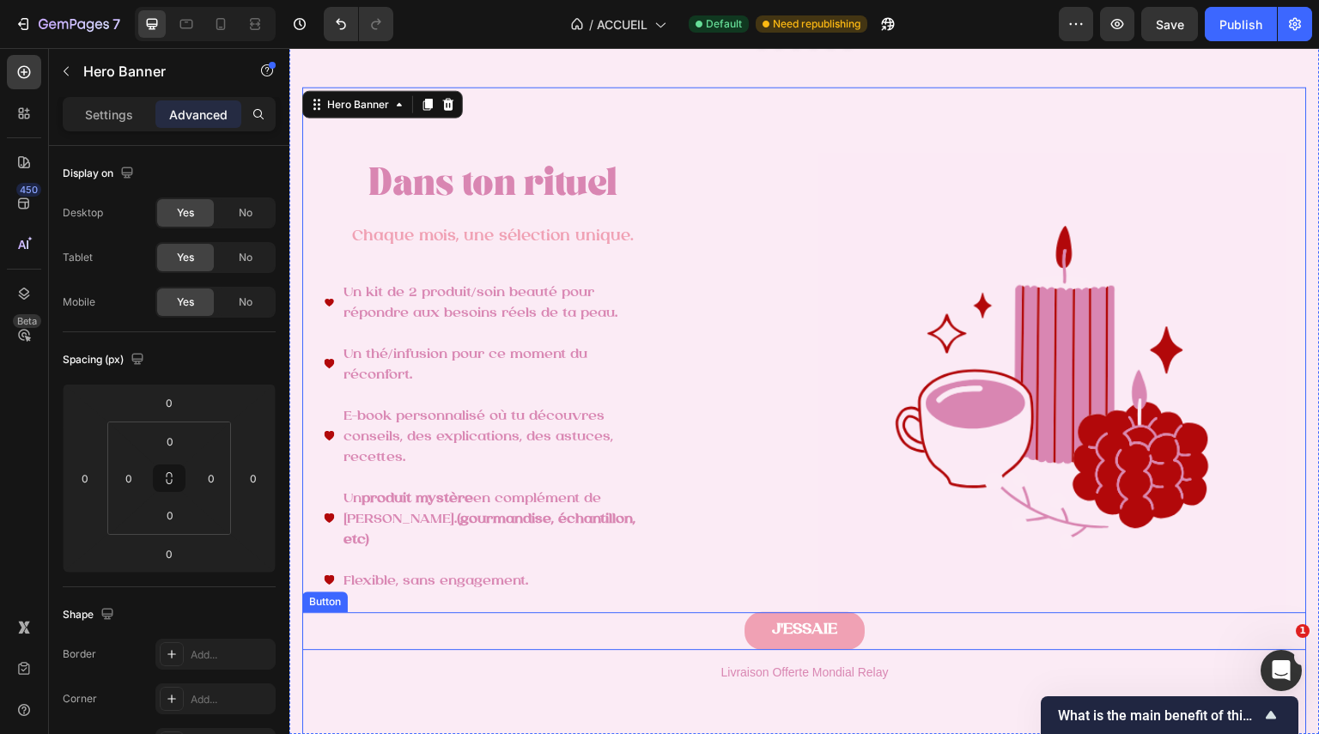
click at [715, 621] on div "J'ESSAIE Button" at bounding box center [804, 631] width 1005 height 38
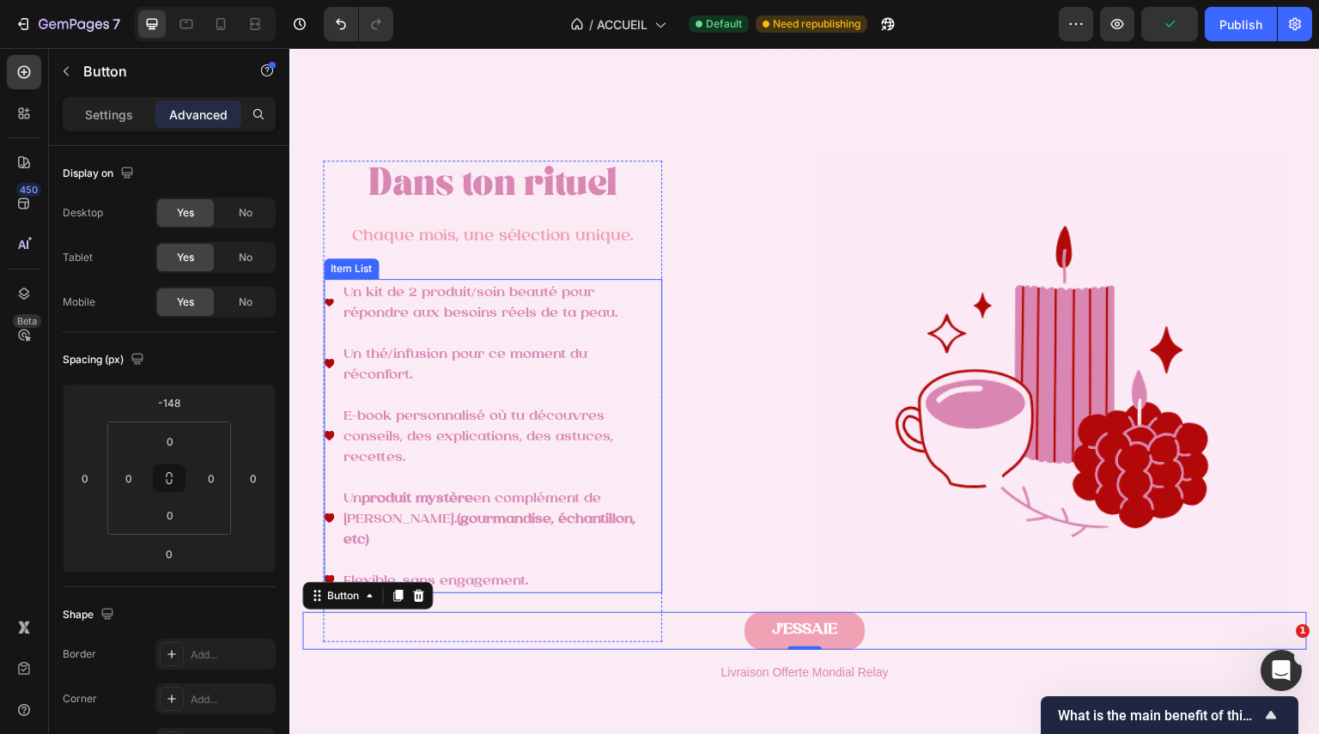
click at [501, 493] on div "Un kit de 2 produit/soin beauté pour répondre aux besoins réels de ta peau. Un …" at bounding box center [493, 436] width 338 height 314
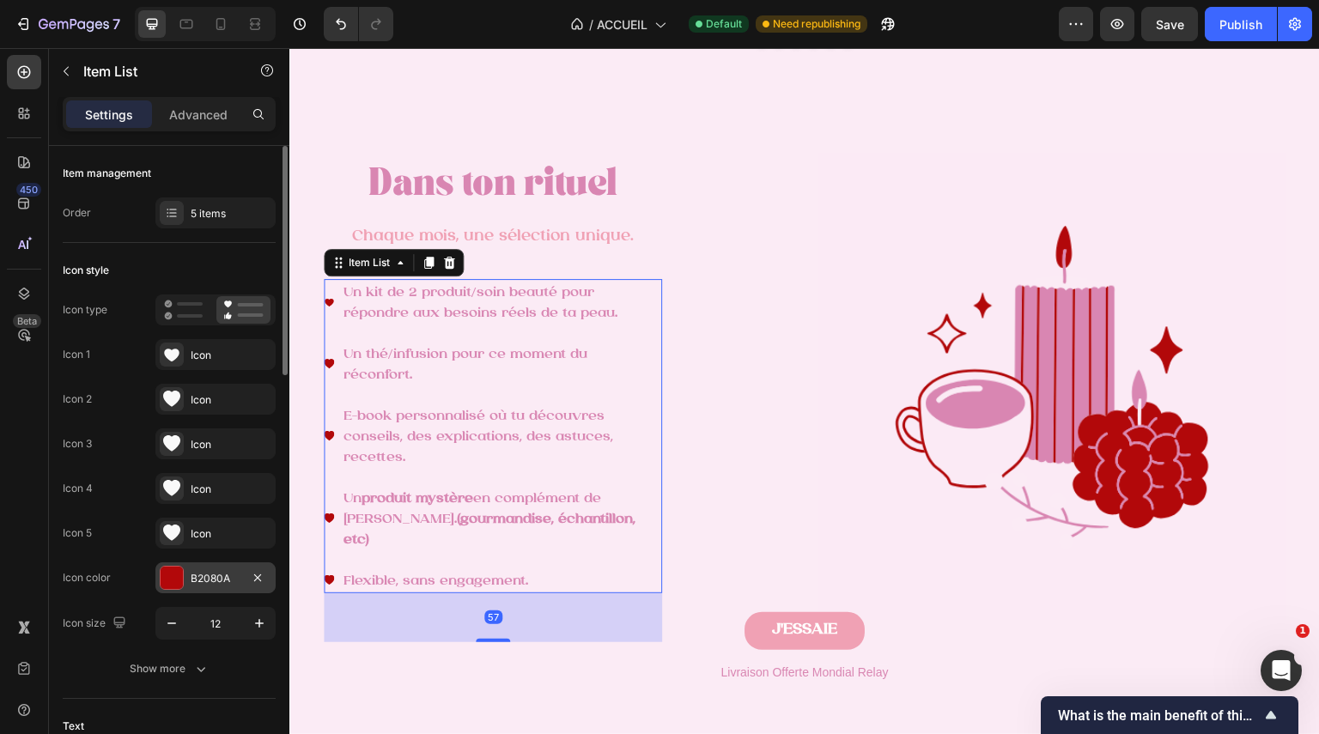
click at [161, 573] on div at bounding box center [172, 578] width 22 height 22
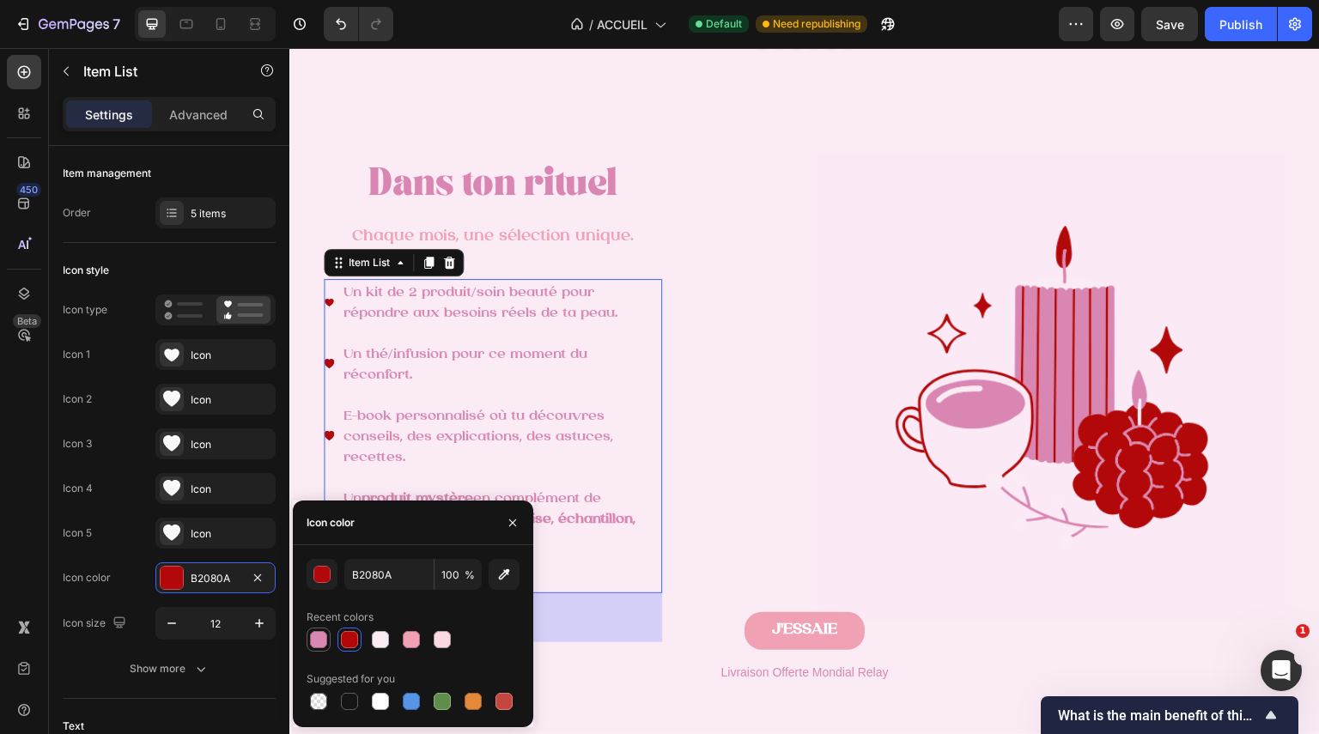
click at [318, 641] on div at bounding box center [318, 639] width 17 height 17
type input "D987B3"
click at [536, 249] on p "Chaque mois, une sélection unique." at bounding box center [493, 237] width 335 height 24
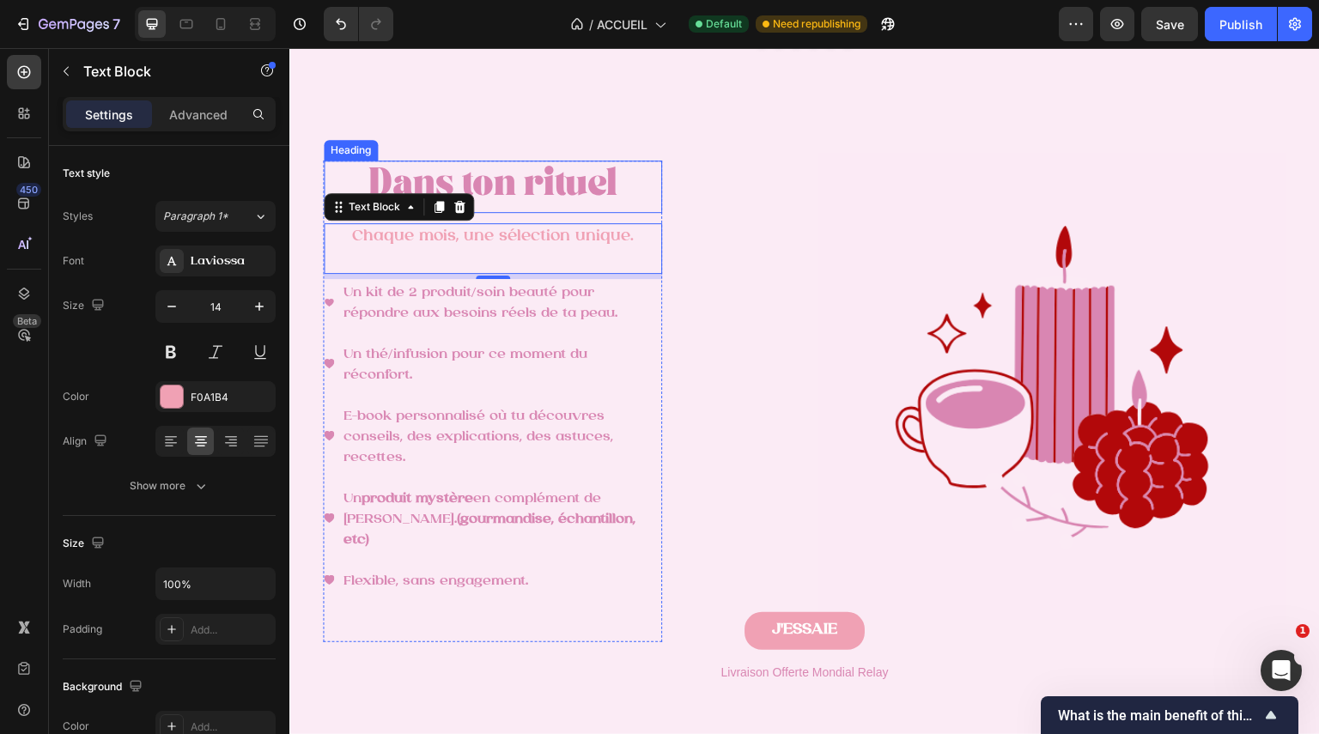
click at [540, 185] on p "⁠⁠⁠⁠⁠⁠⁠ Dans ton rituel" at bounding box center [493, 186] width 335 height 49
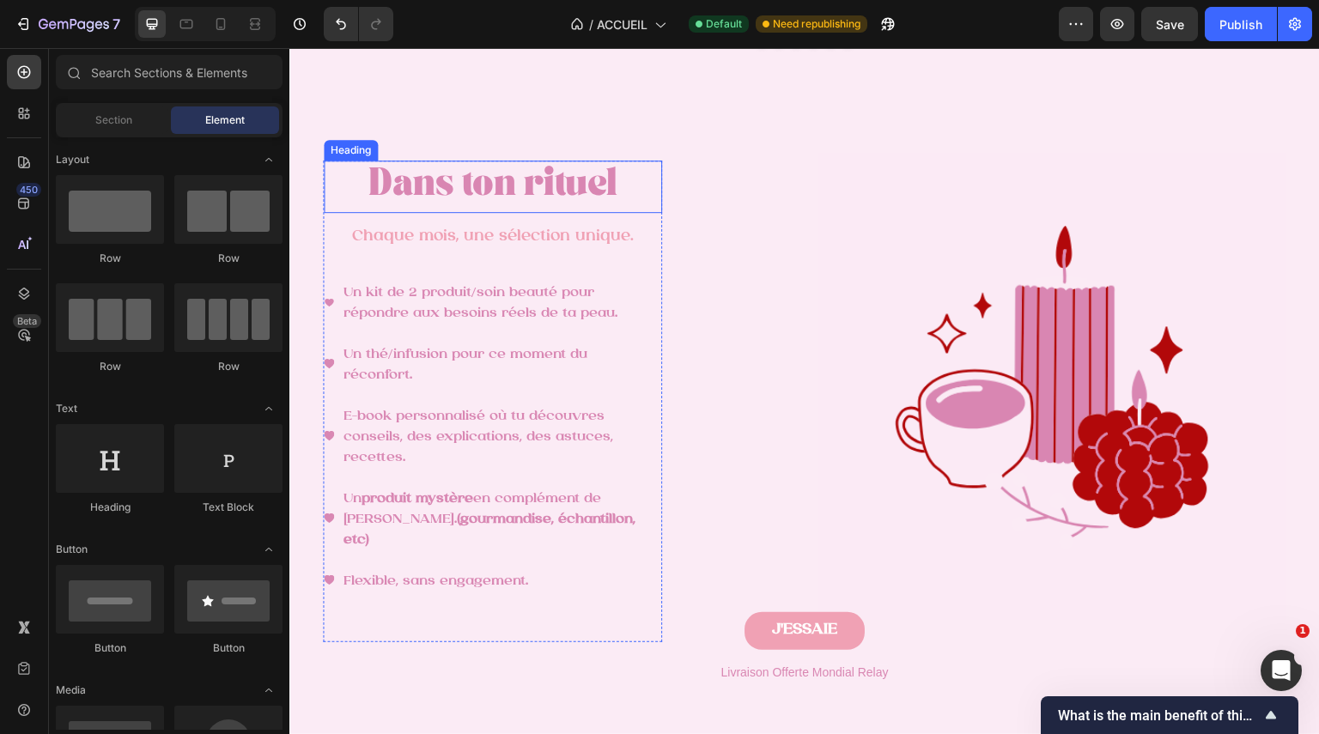
click at [496, 192] on span "Dans ton rituel" at bounding box center [492, 188] width 249 height 24
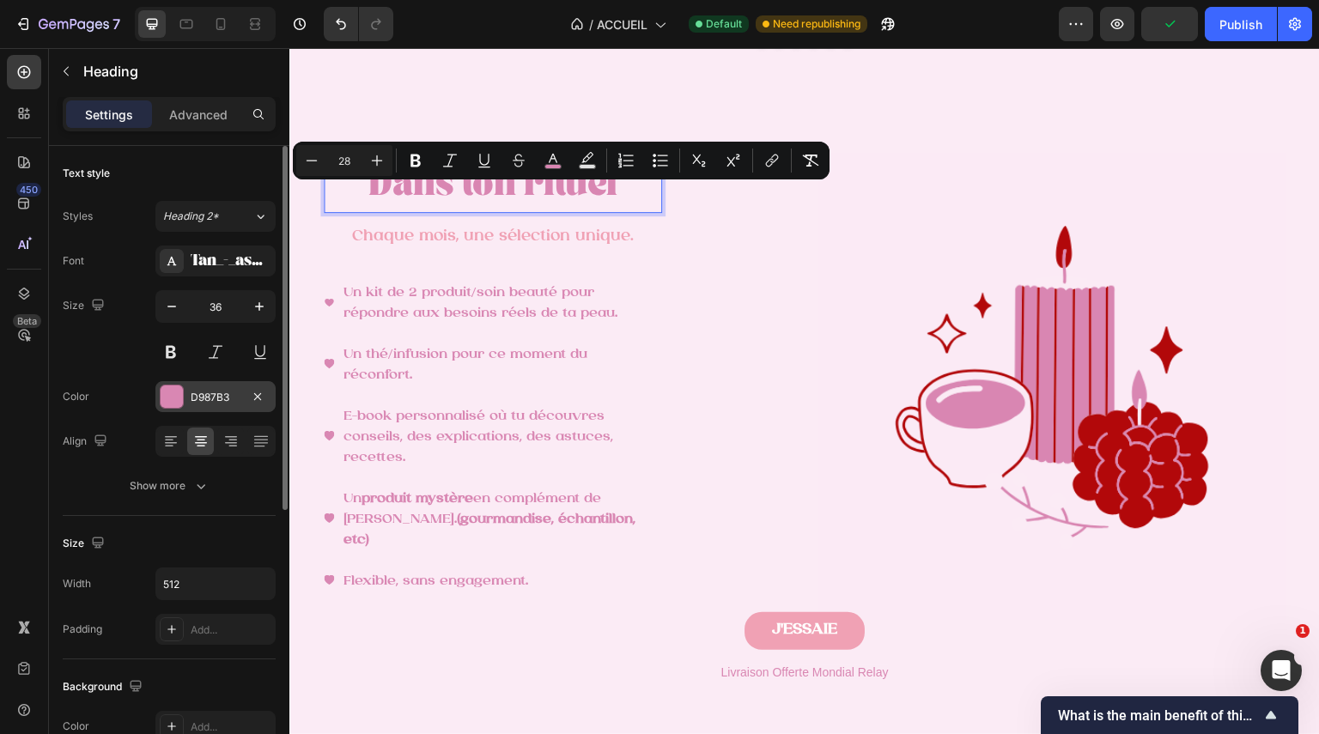
click at [183, 404] on div at bounding box center [172, 397] width 24 height 24
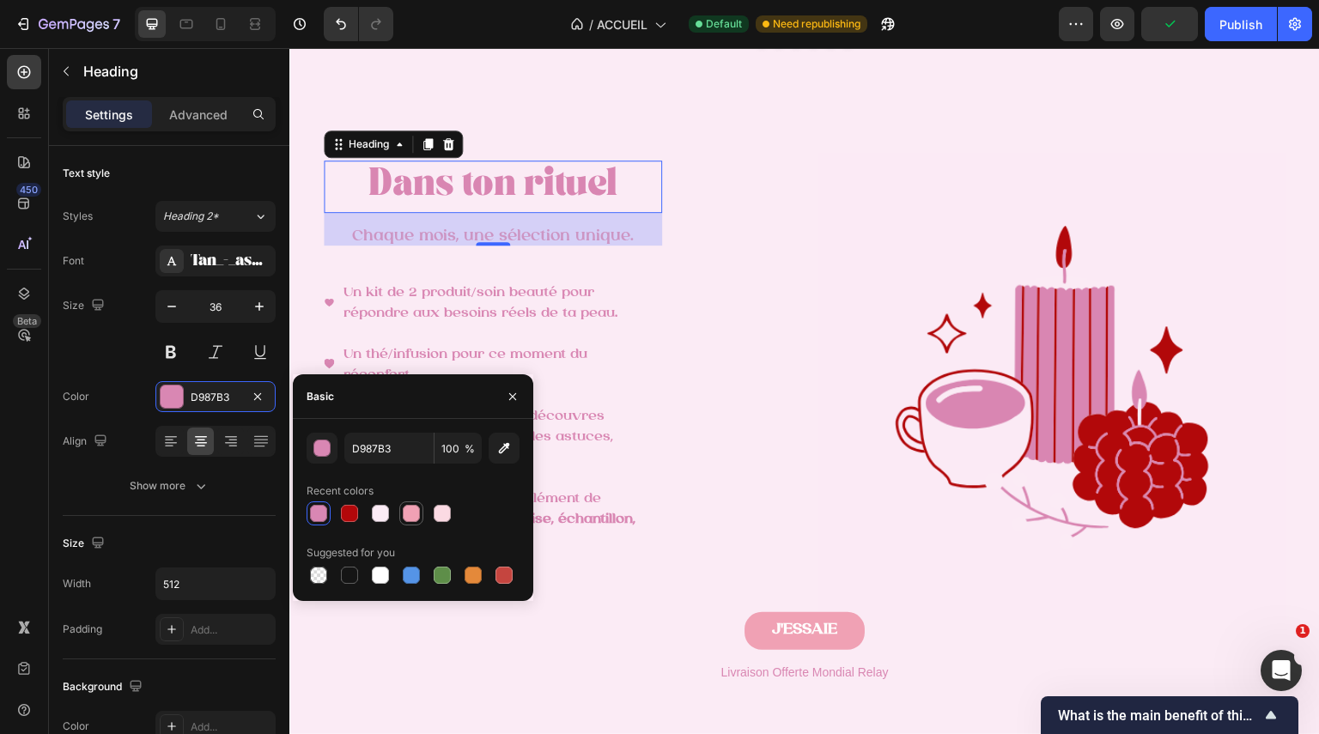
click at [400, 514] on div at bounding box center [411, 514] width 24 height 24
click at [405, 514] on div at bounding box center [411, 513] width 17 height 17
click at [323, 510] on div at bounding box center [318, 513] width 17 height 17
click at [415, 514] on div at bounding box center [411, 513] width 17 height 17
type input "F0A1B4"
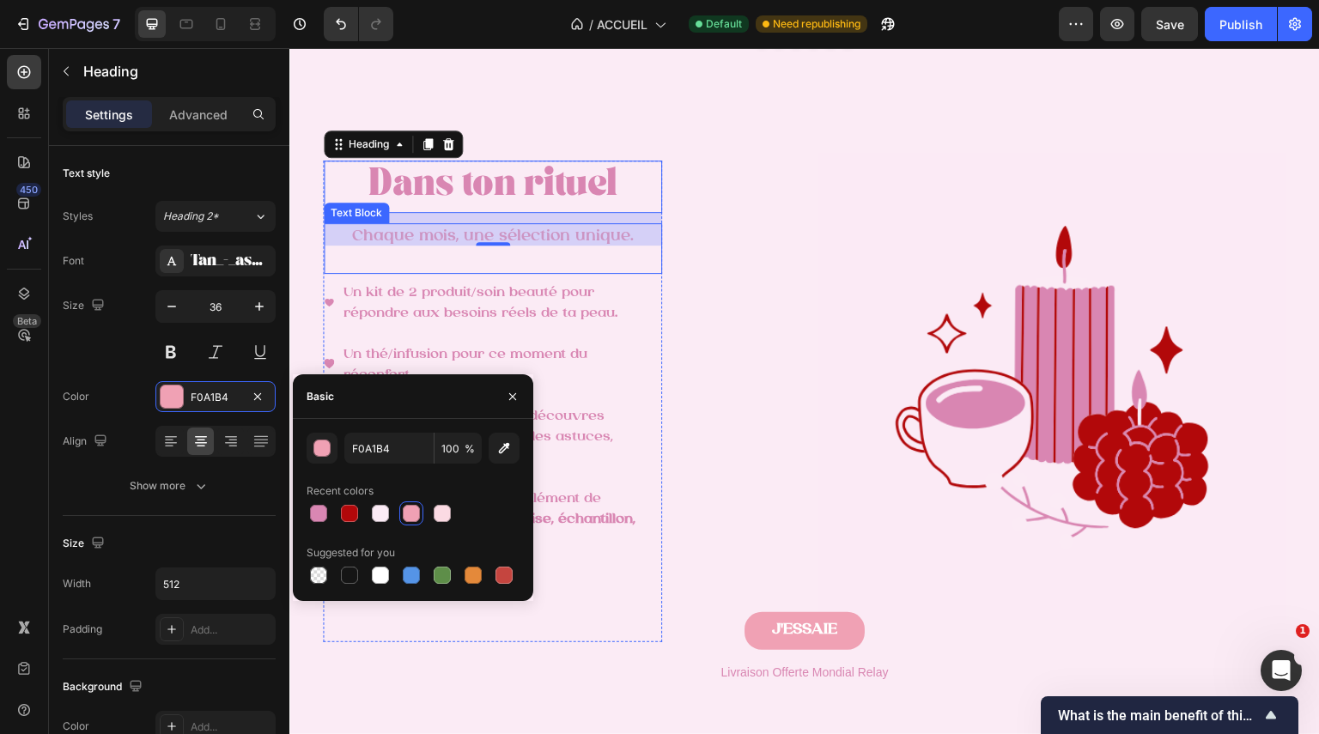
click at [559, 272] on p "Rich Text Editor. Editing area: main" at bounding box center [493, 260] width 335 height 23
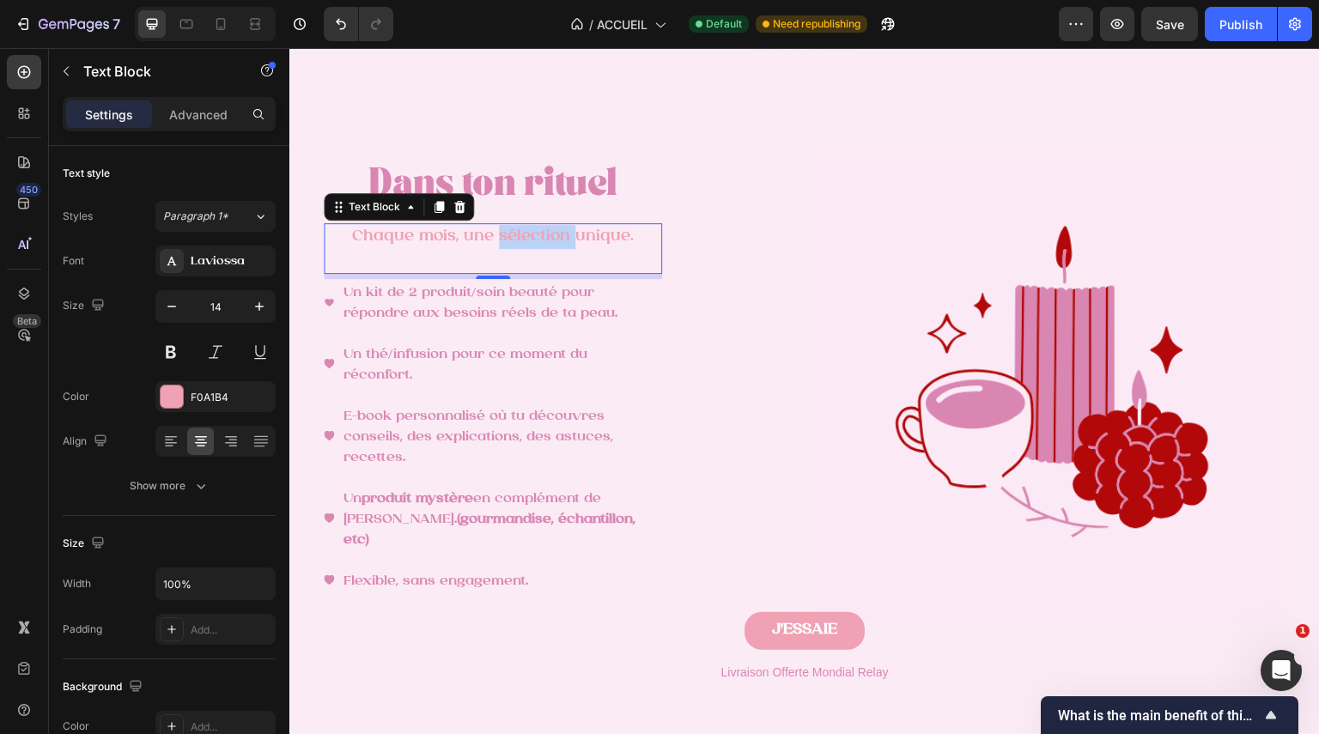
click at [557, 245] on span "Chaque mois, une sélection unique." at bounding box center [493, 236] width 282 height 16
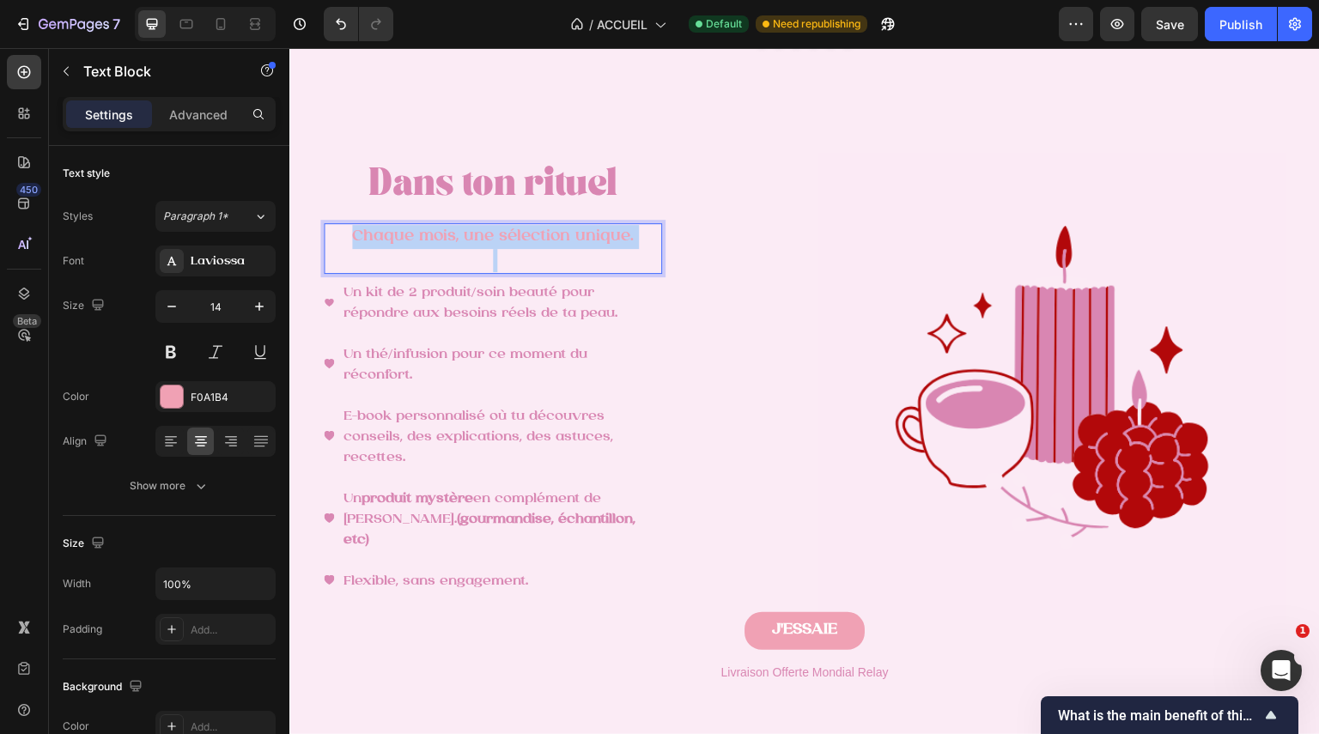
click at [557, 245] on span "Chaque mois, une sélection unique." at bounding box center [493, 236] width 282 height 16
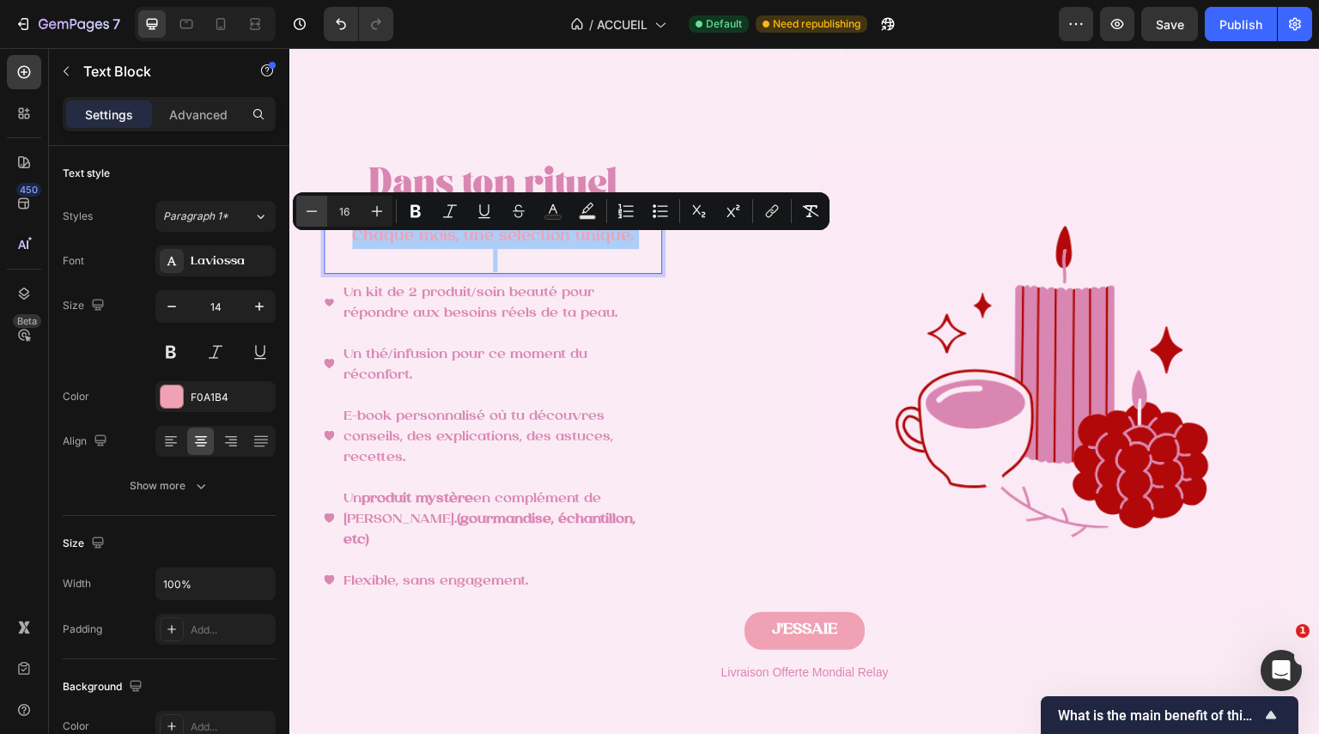
click at [324, 207] on button "Minus" at bounding box center [311, 211] width 31 height 31
type input "14"
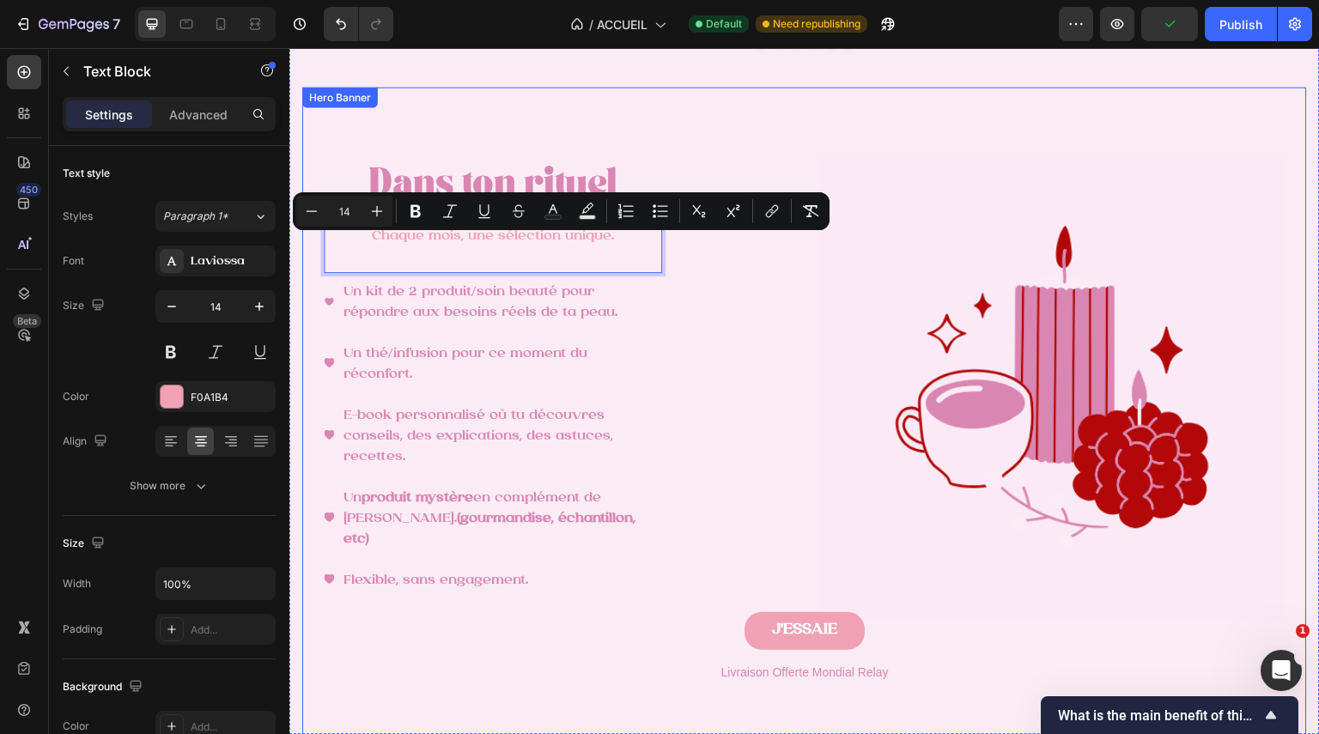
click at [754, 335] on div "⁠⁠⁠⁠⁠⁠⁠ Dans ton rituel Heading Chaque mois, une sélection unique. Text Block 6…" at bounding box center [557, 426] width 467 height 530
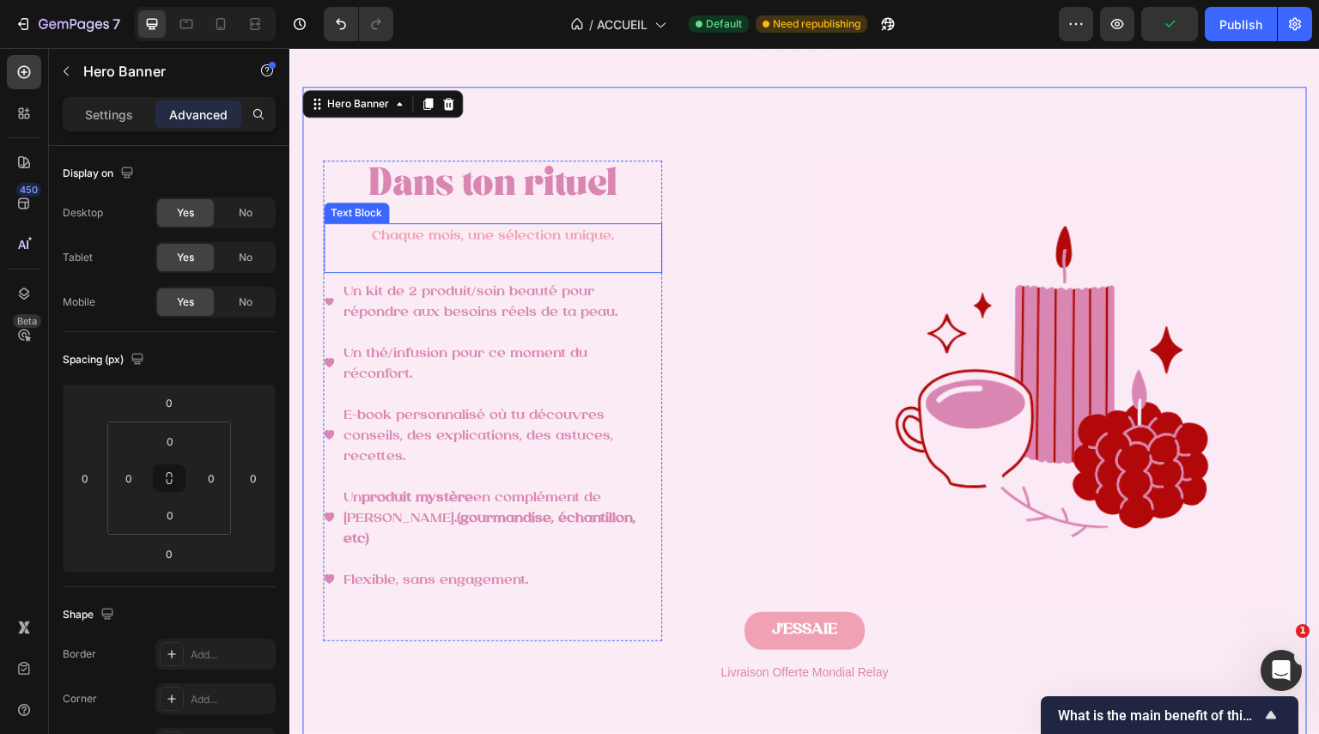
click at [556, 248] on p "Chaque mois, une sélection unique." at bounding box center [493, 236] width 335 height 23
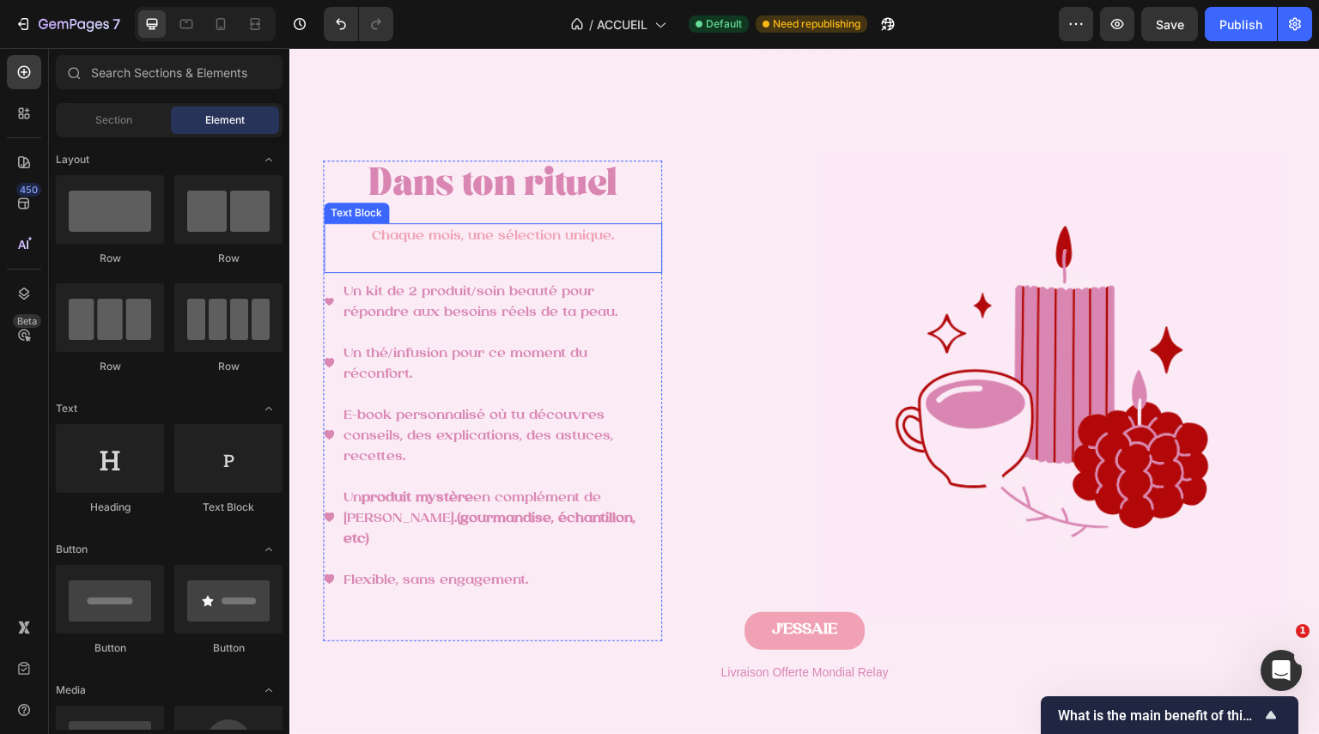
click at [499, 243] on span "Chaque mois, une sélection unique." at bounding box center [493, 236] width 242 height 14
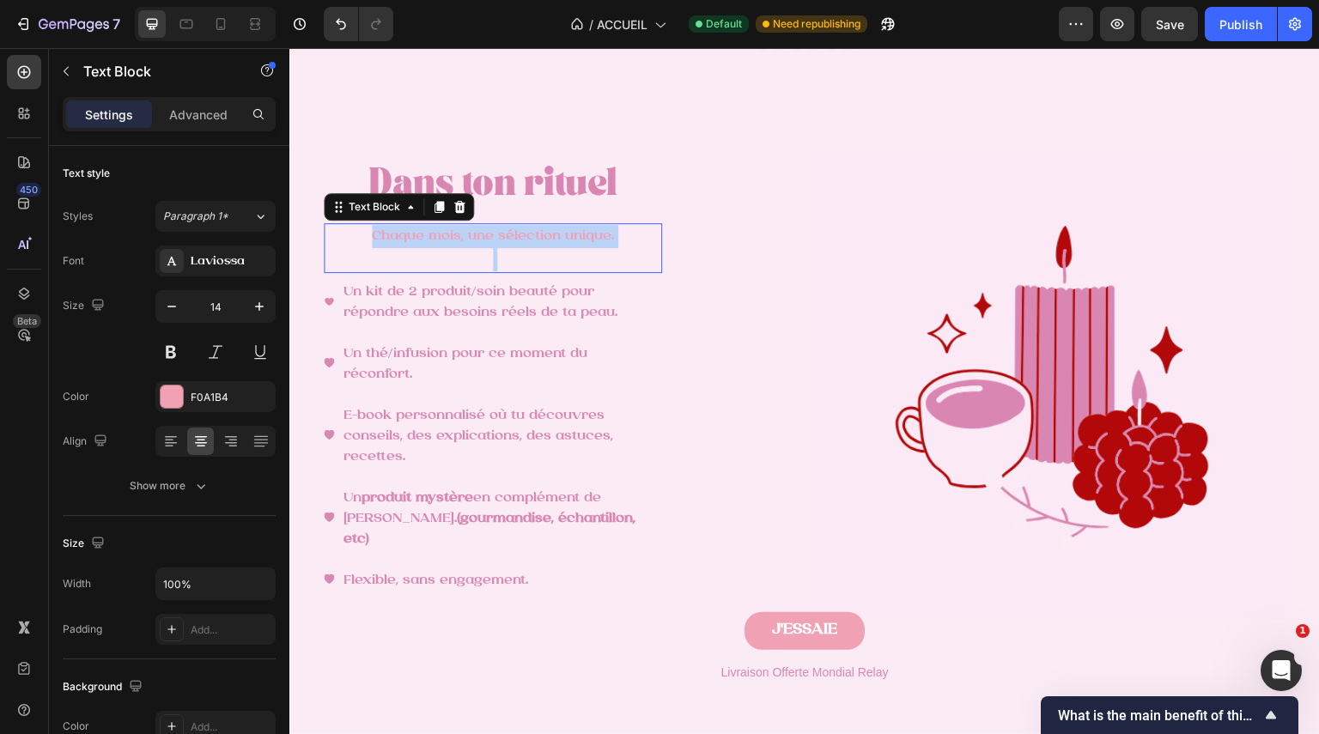
click at [499, 243] on span "Chaque mois, une sélection unique." at bounding box center [493, 236] width 242 height 14
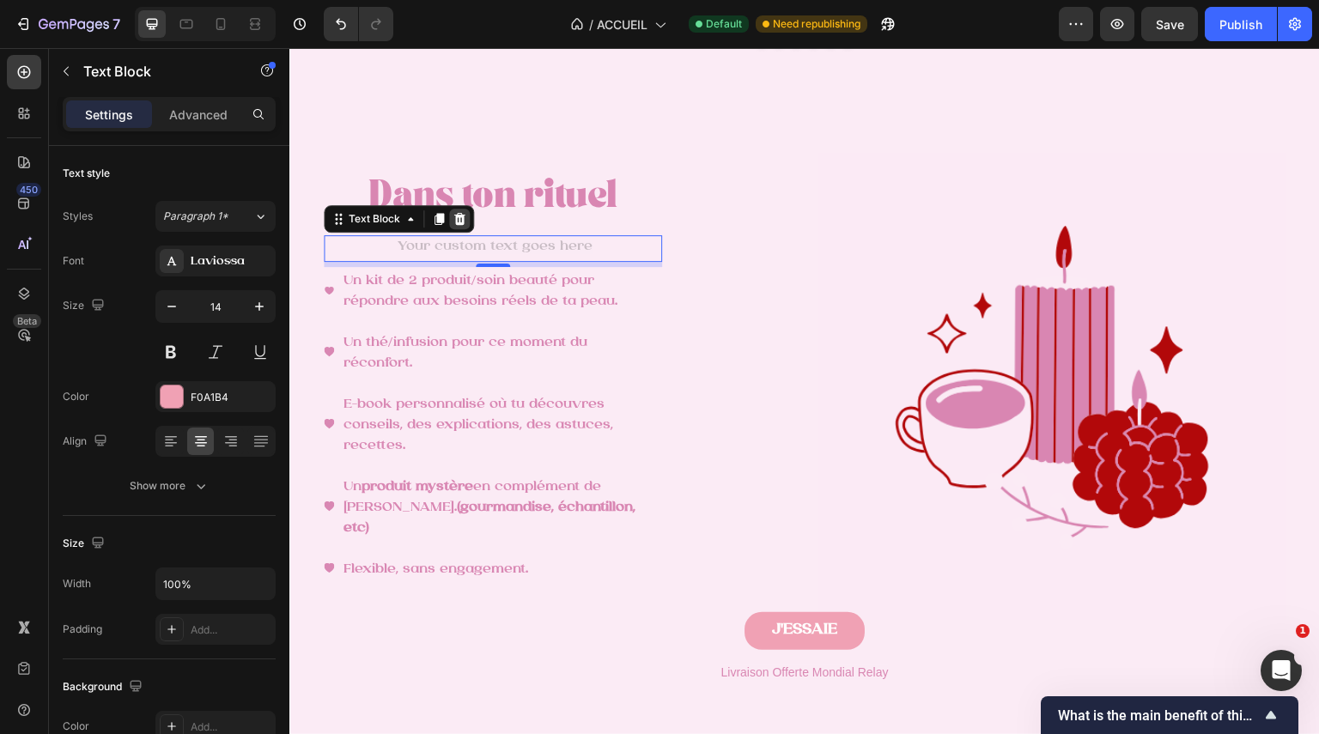
click at [469, 229] on div at bounding box center [459, 219] width 21 height 21
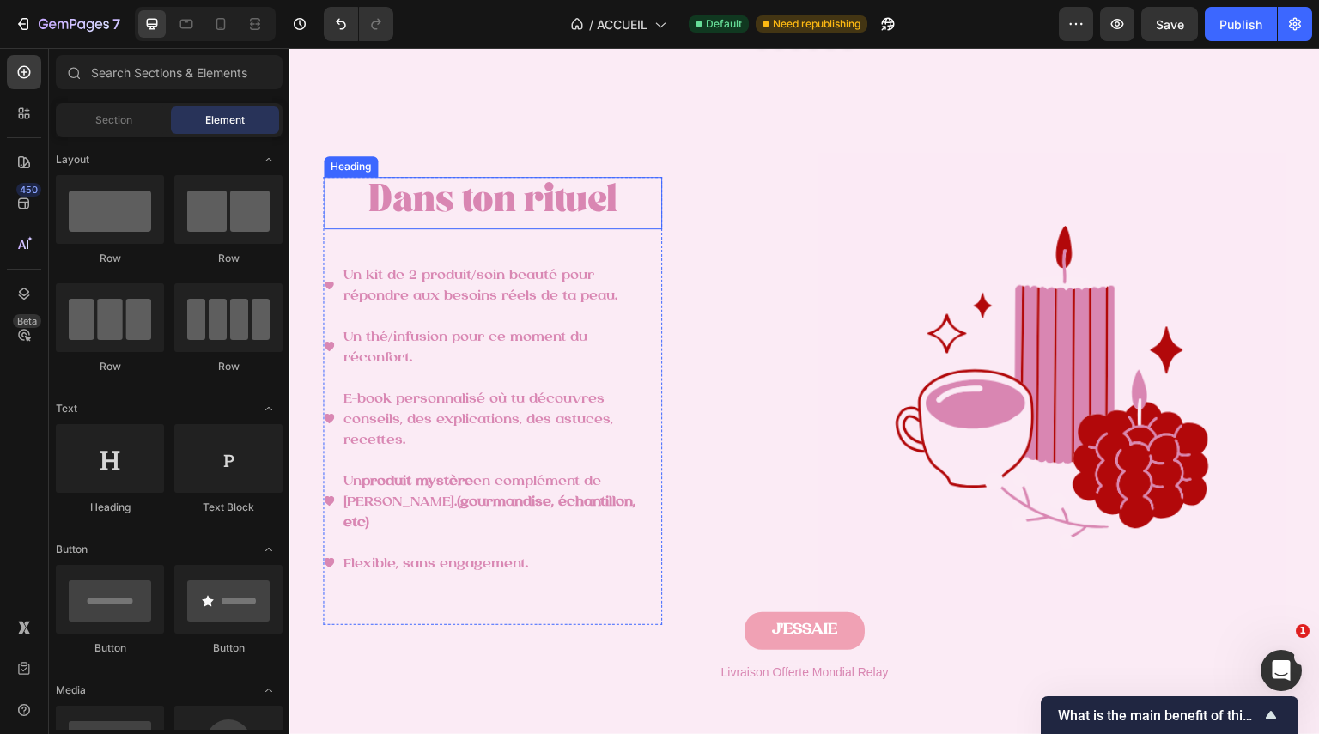
click at [505, 210] on span "Dans ton rituel" at bounding box center [492, 204] width 249 height 24
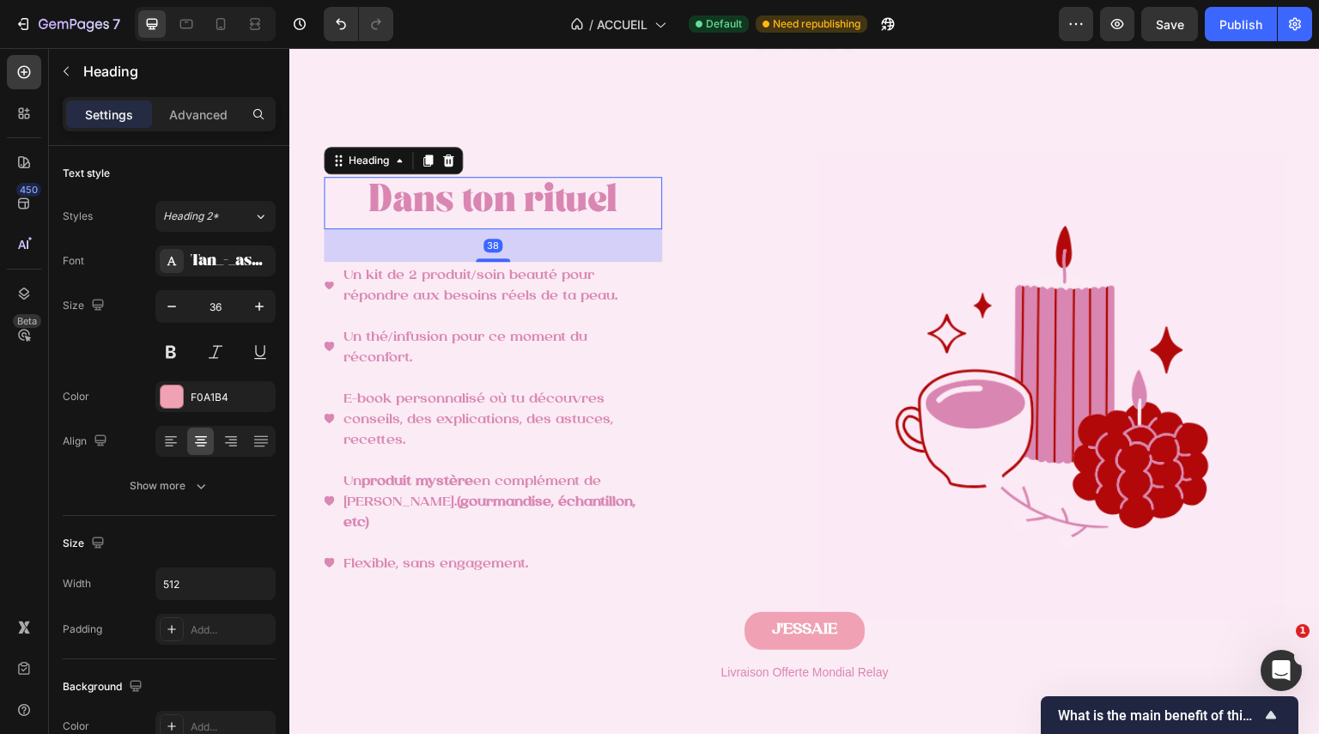
click at [505, 210] on span "Dans ton rituel" at bounding box center [492, 204] width 249 height 24
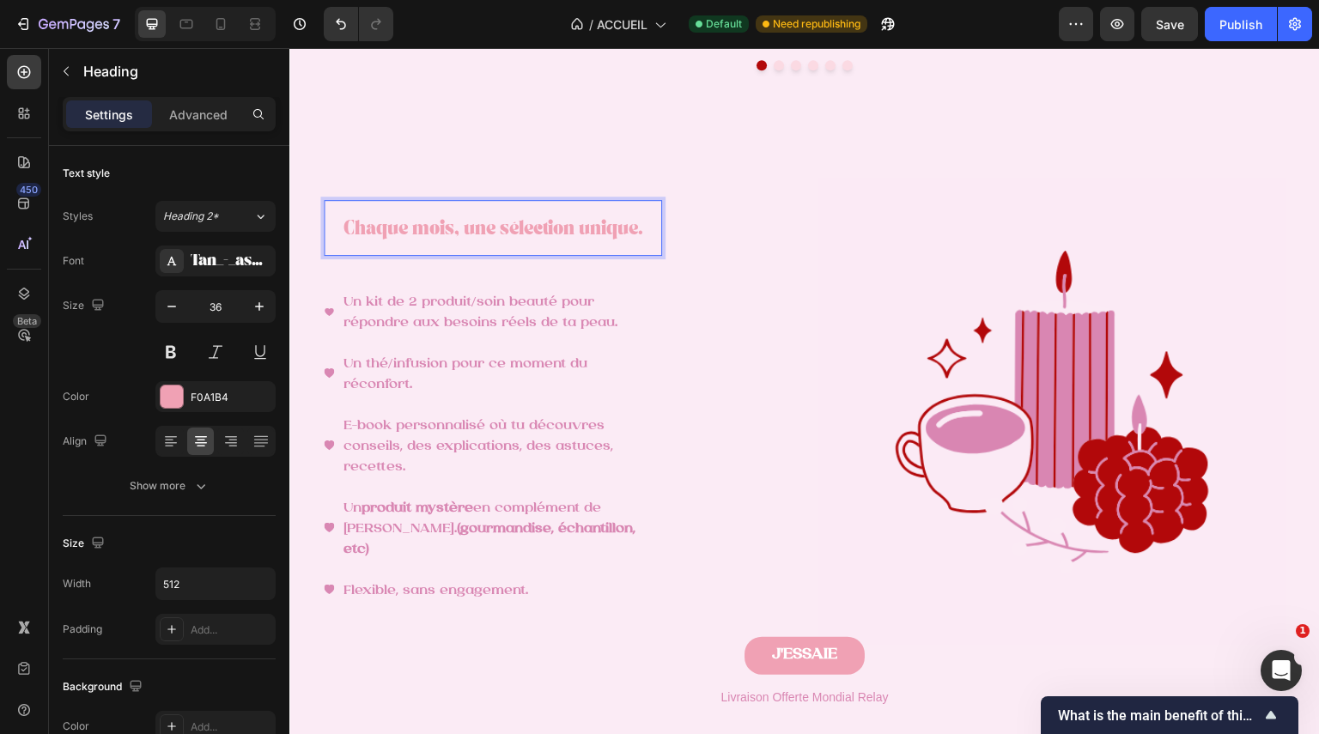
scroll to position [2343, 0]
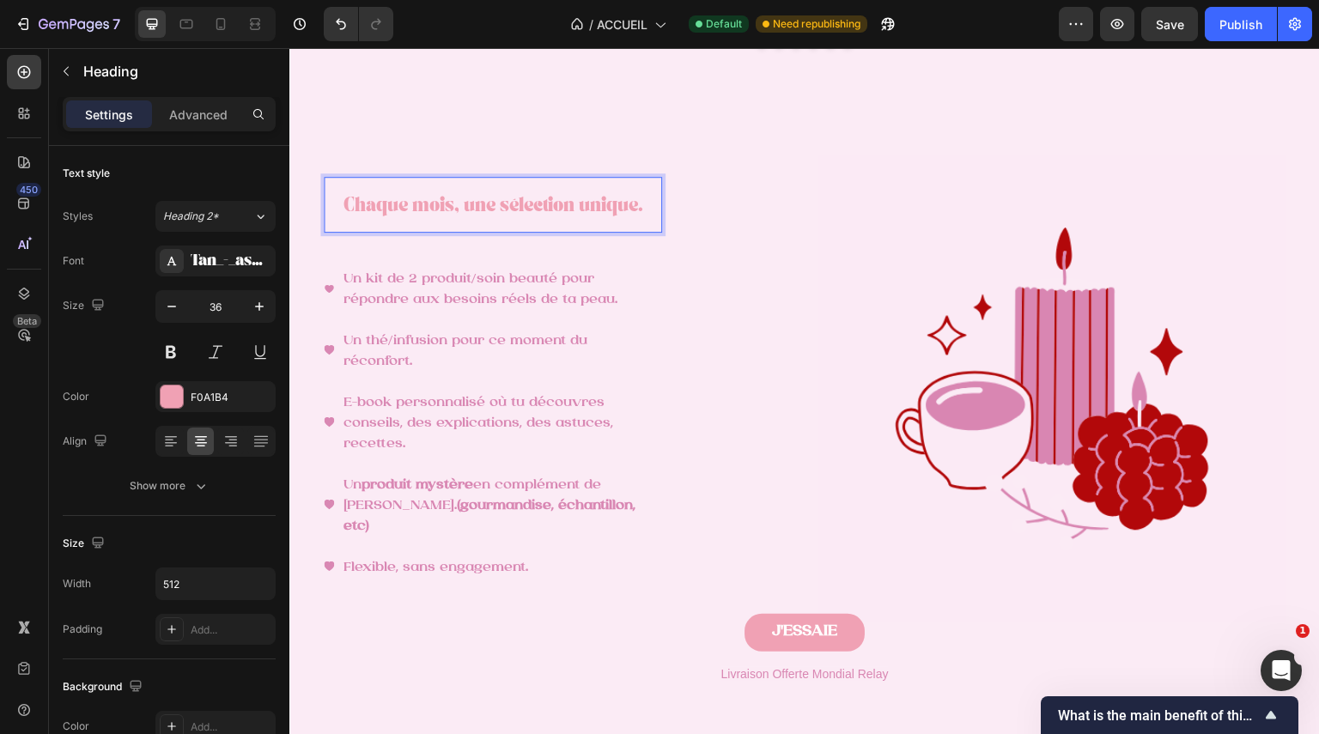
click at [524, 214] on span "Chaque mois, une sélection unique." at bounding box center [494, 208] width 300 height 12
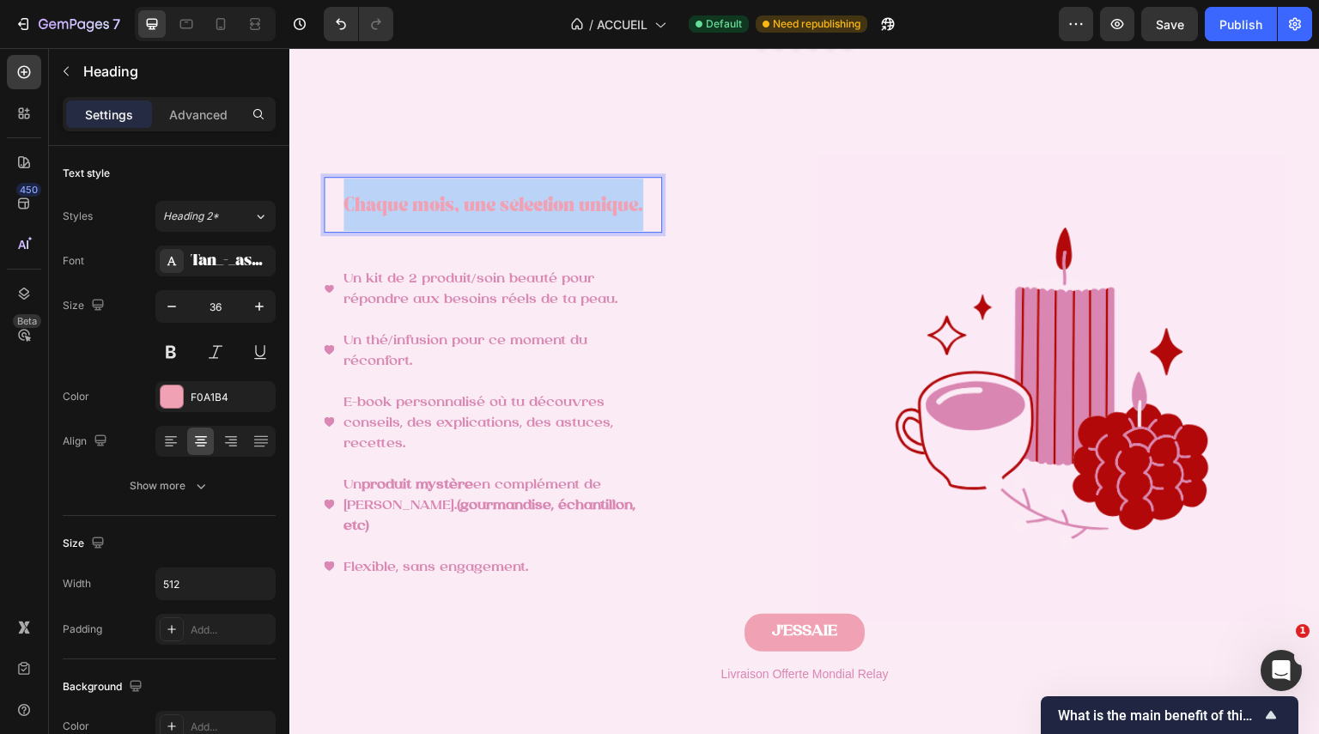
click at [524, 214] on span "Chaque mois, une sélection unique." at bounding box center [494, 208] width 300 height 12
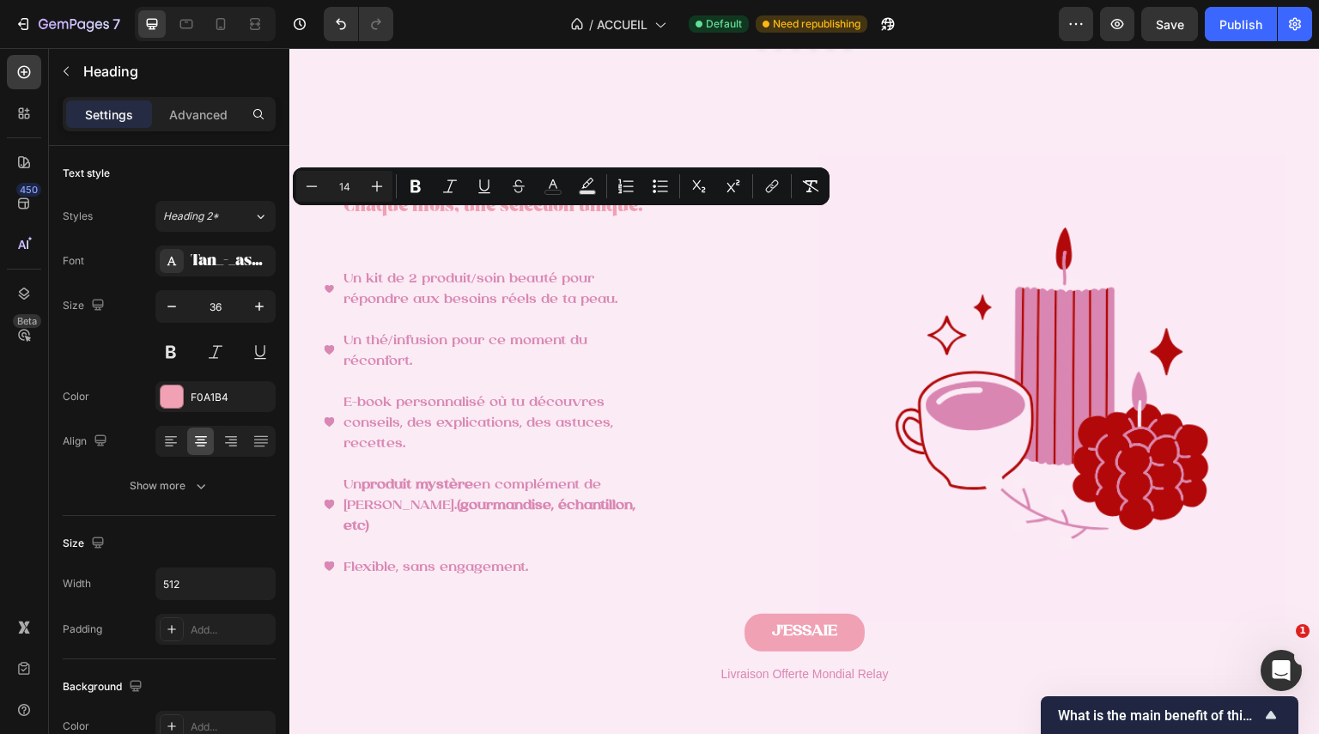
click at [513, 225] on div at bounding box center [513, 225] width 0 height 0
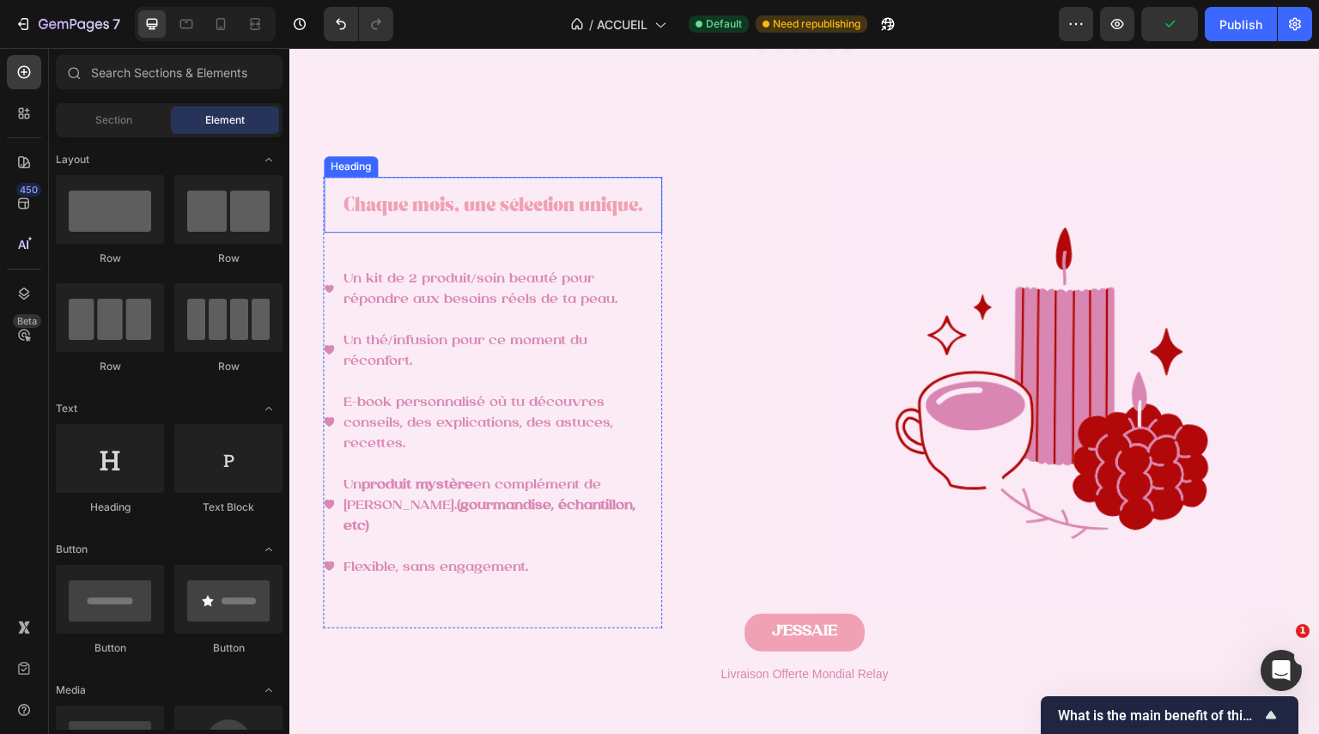
click at [468, 214] on span "Chaque mois, une sélection unique." at bounding box center [494, 208] width 300 height 12
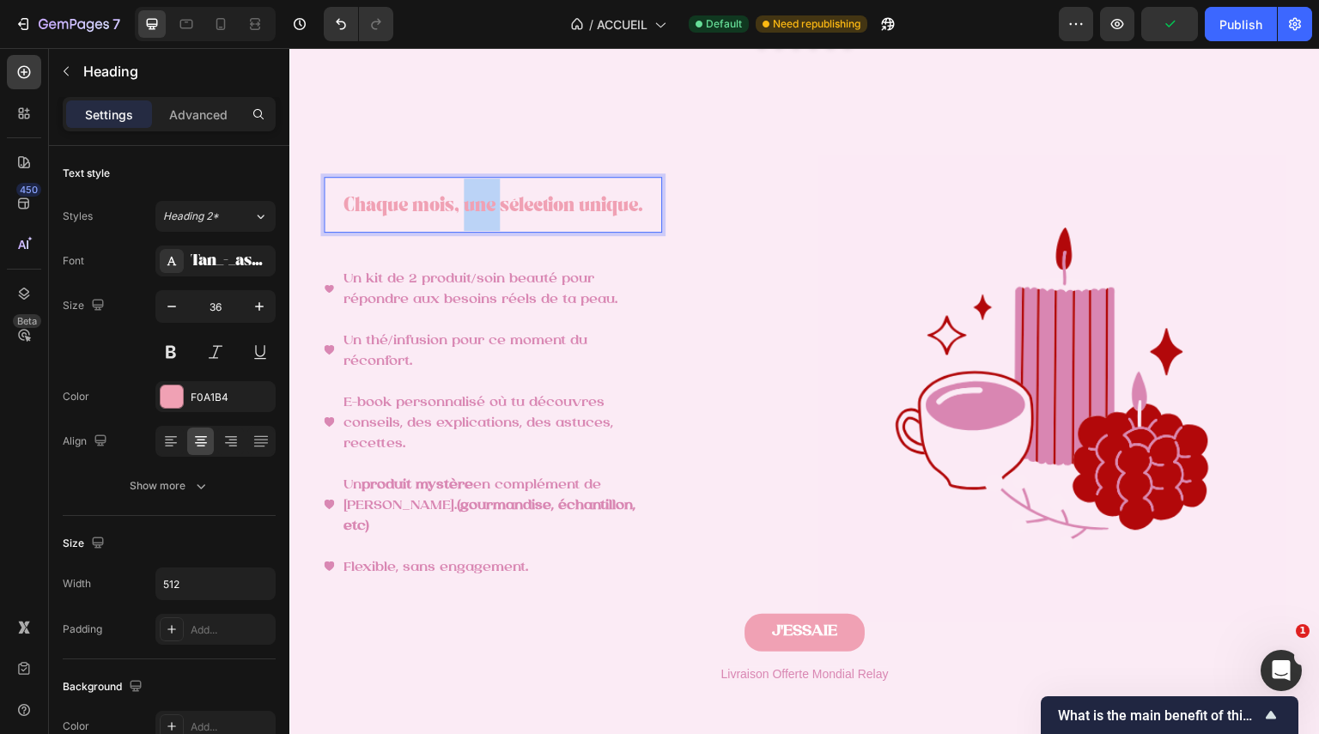
click at [470, 214] on span "Chaque mois, une sélection unique." at bounding box center [494, 208] width 300 height 12
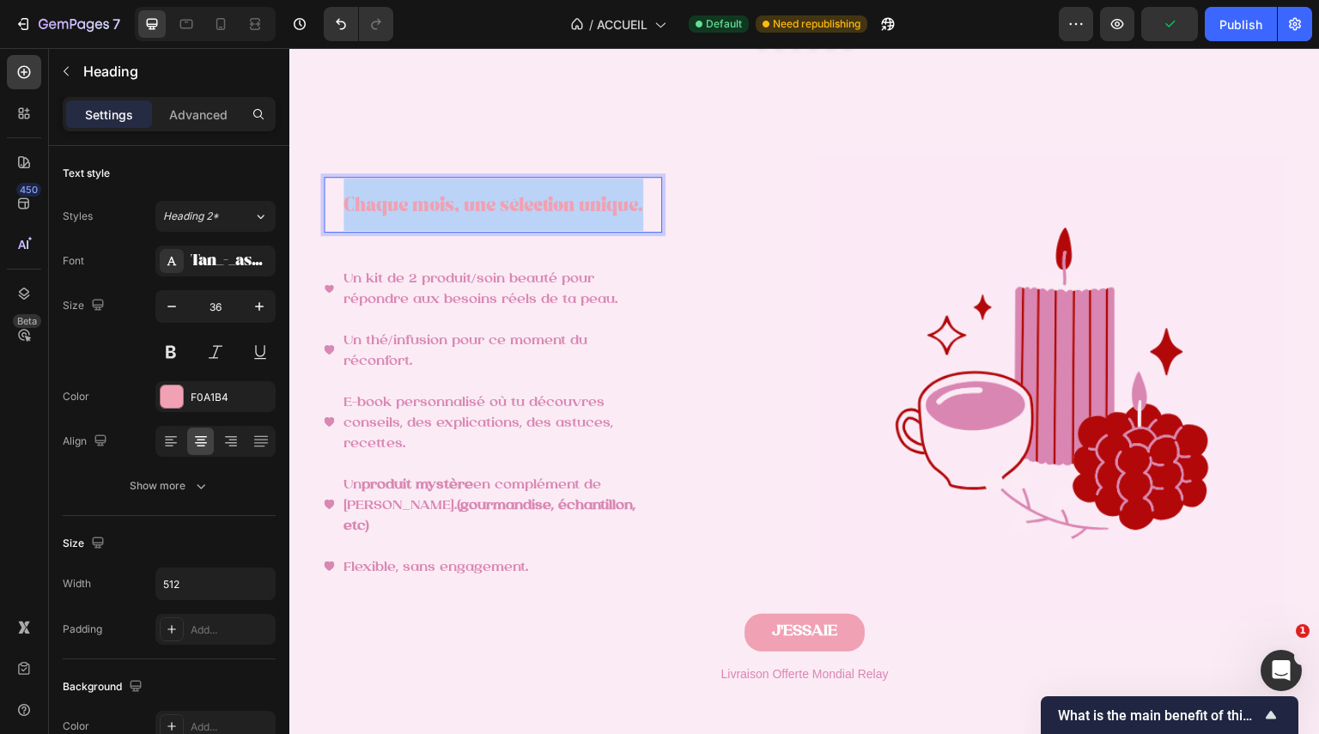
click at [470, 214] on span "Chaque mois, une sélection unique." at bounding box center [494, 208] width 300 height 12
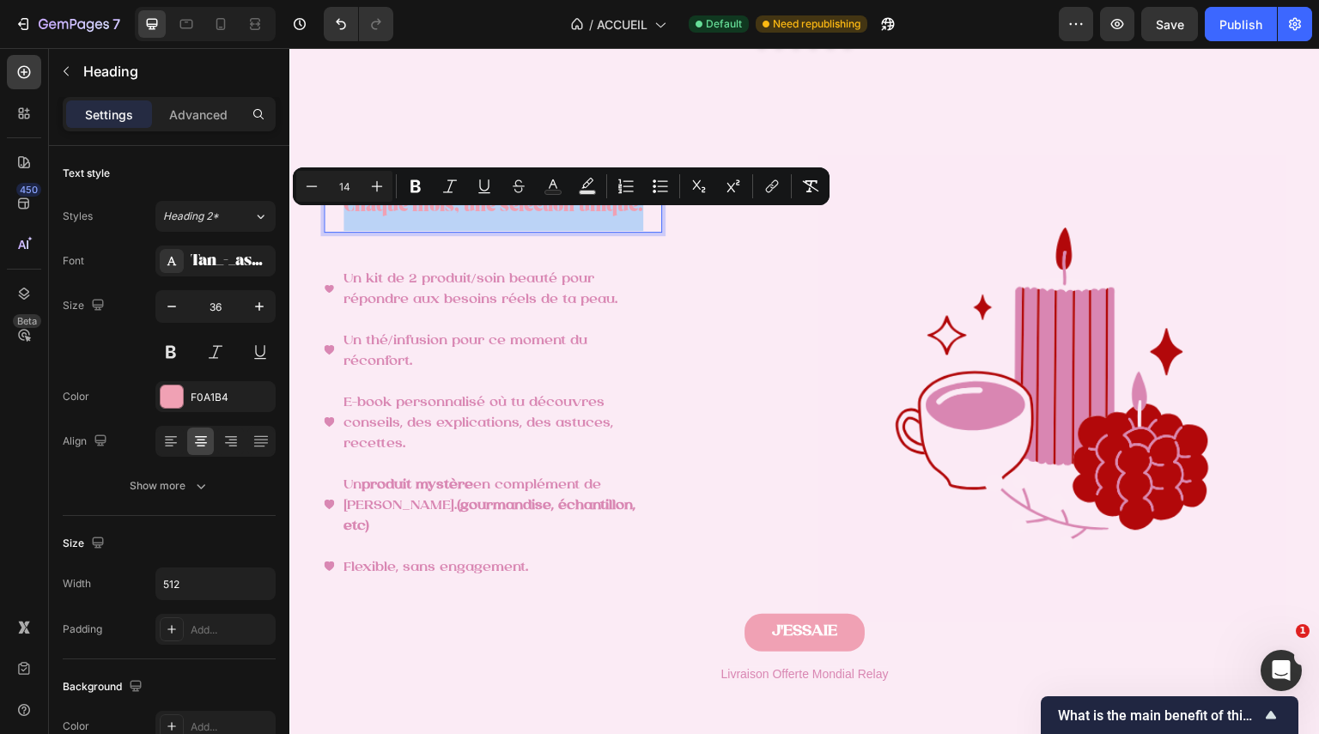
click at [470, 214] on span "Chaque mois, une sélection unique." at bounding box center [494, 208] width 300 height 12
click at [366, 191] on button "Plus" at bounding box center [377, 186] width 31 height 31
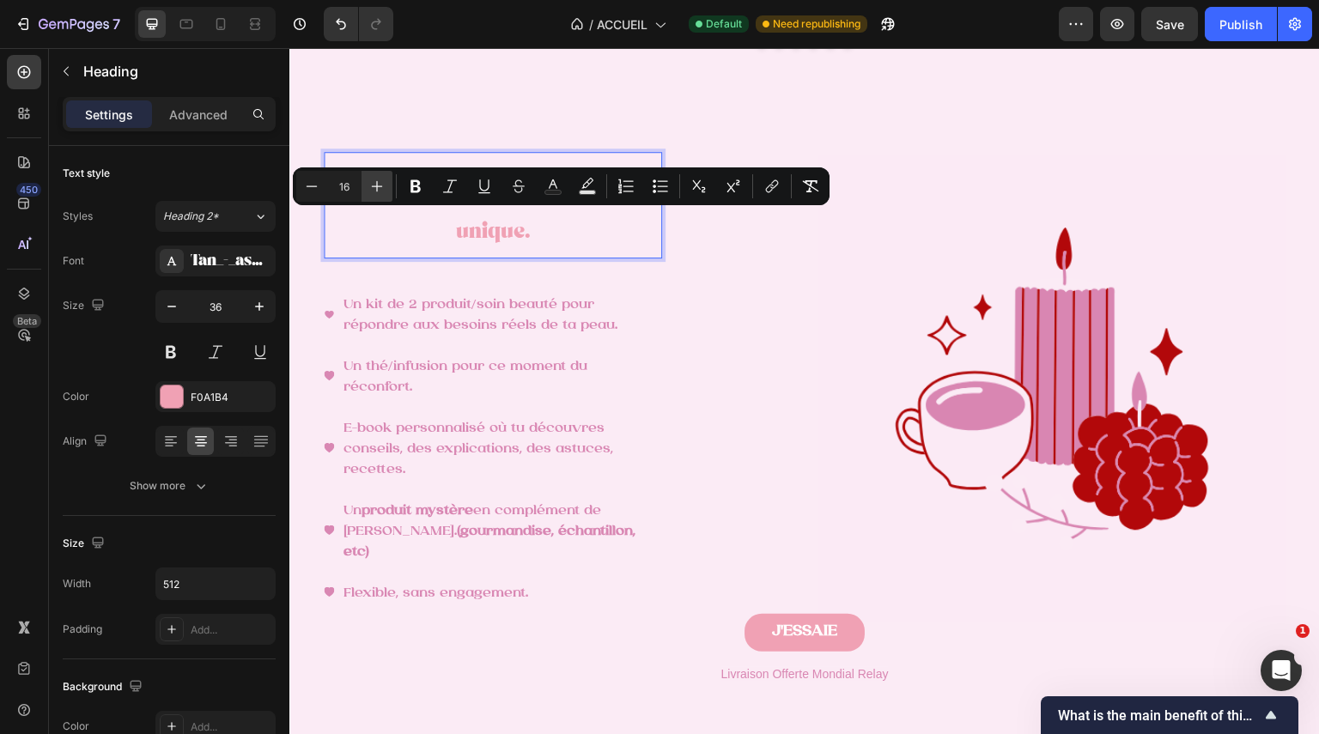
click at [366, 191] on button "Plus" at bounding box center [377, 186] width 31 height 31
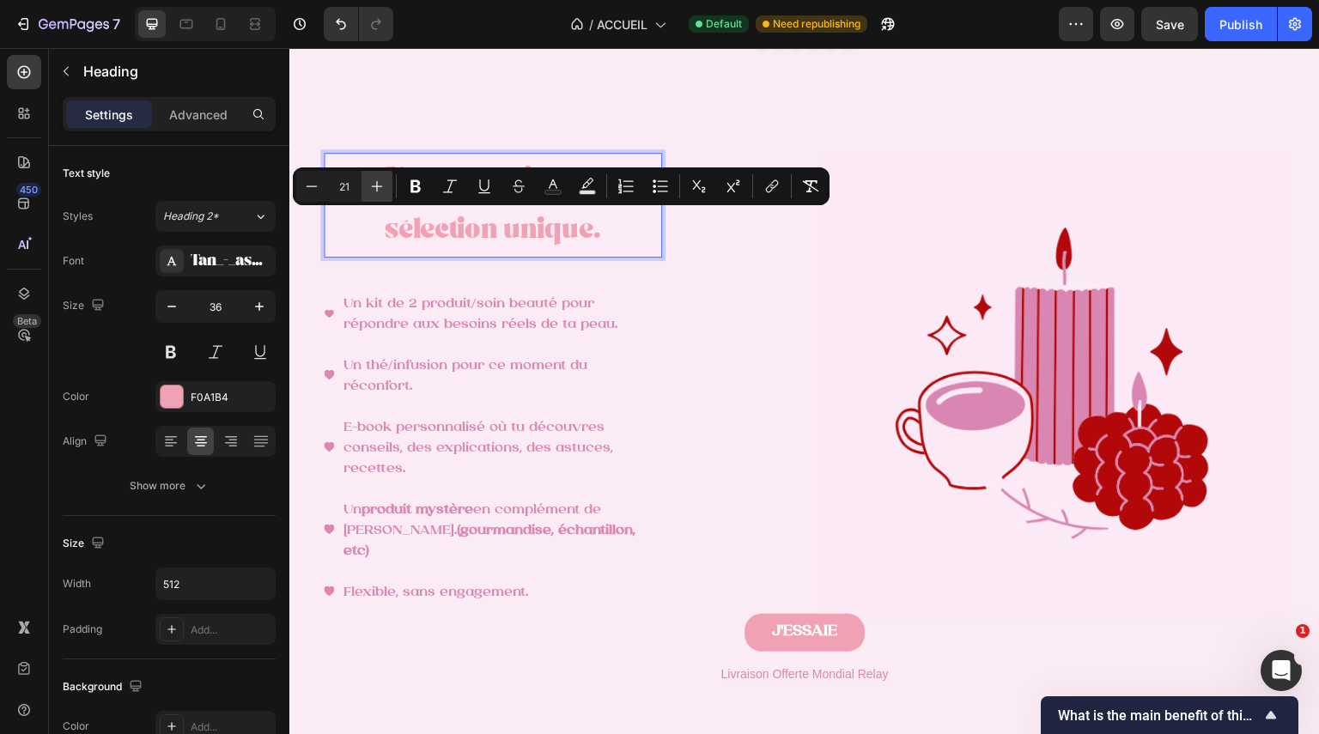
click at [366, 191] on button "Plus" at bounding box center [377, 186] width 31 height 31
type input "22"
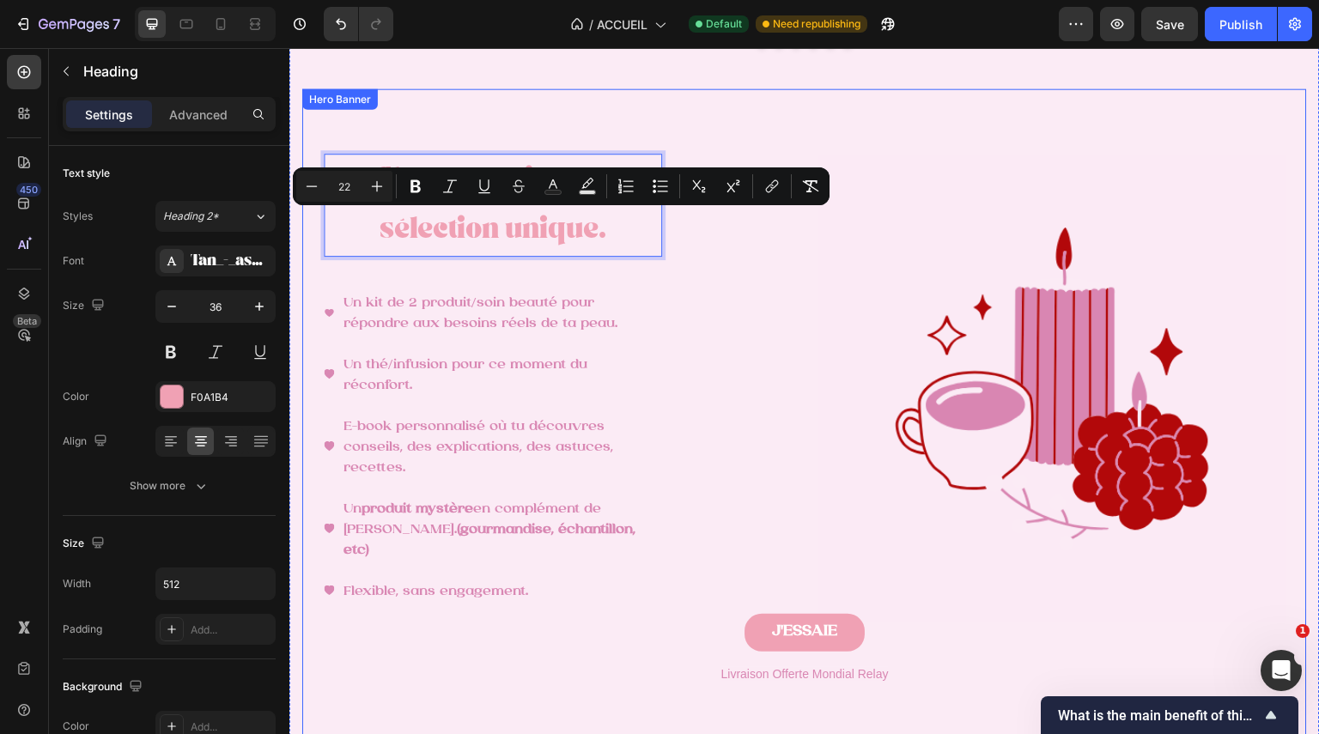
click at [707, 366] on div "Chaque mois, une sélection unique. Heading 38 Un kit de 2 produit/soin beauté p…" at bounding box center [557, 428] width 467 height 548
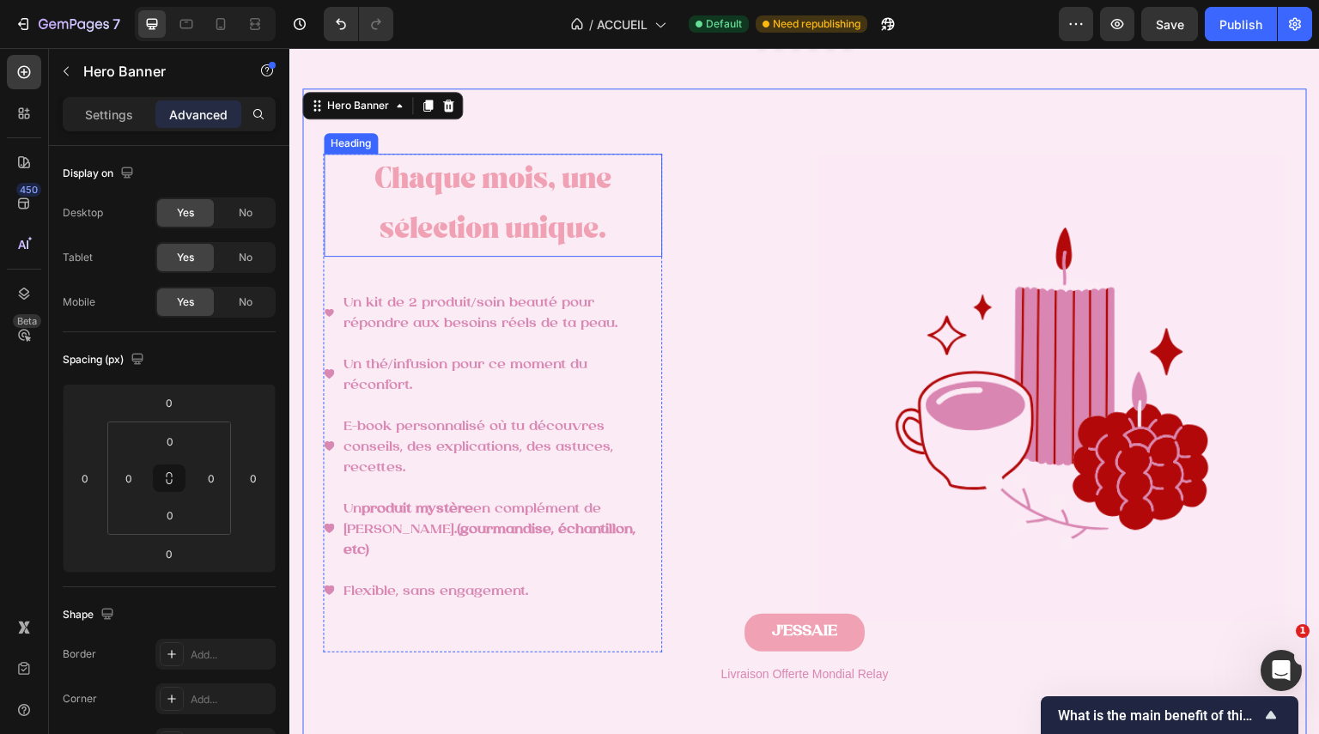
click at [541, 240] on span "Chaque mois, une sélection unique." at bounding box center [492, 207] width 237 height 69
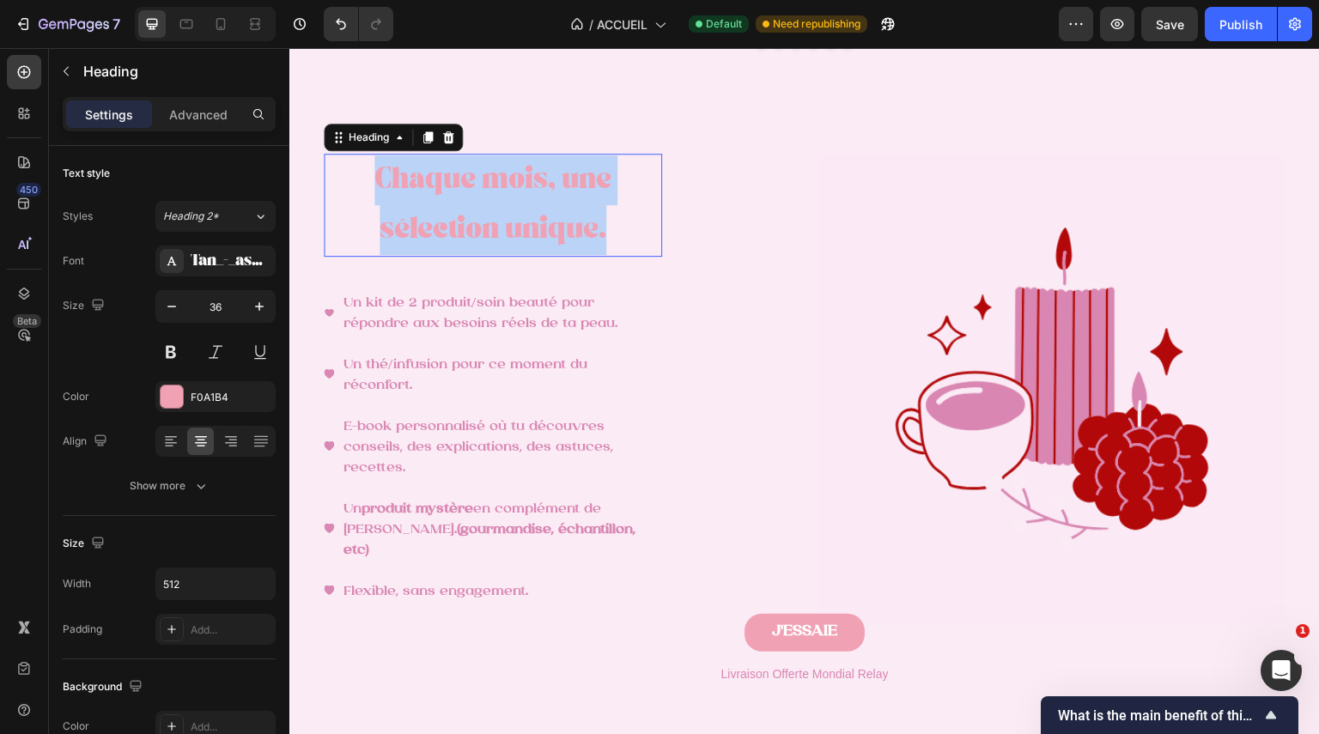
click at [541, 240] on span "Chaque mois, une sélection unique." at bounding box center [492, 207] width 237 height 69
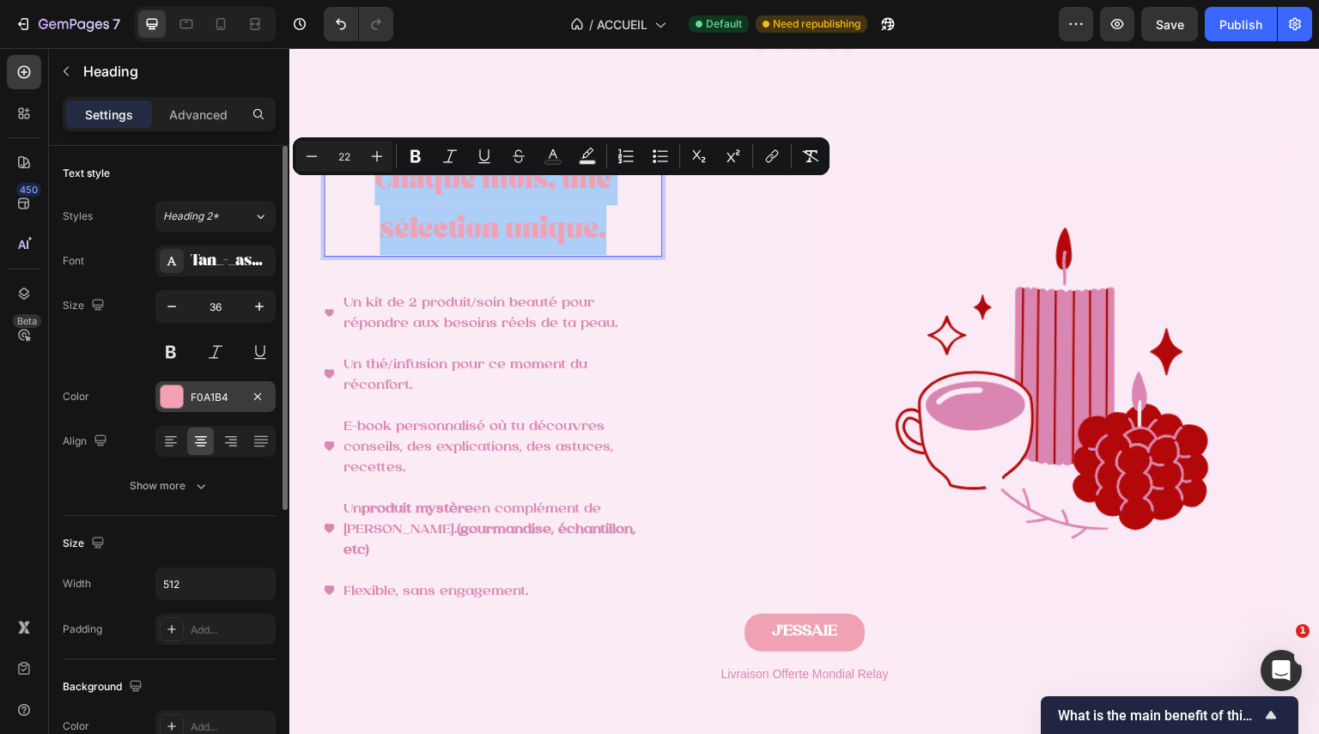
click at [183, 399] on div at bounding box center [172, 397] width 24 height 24
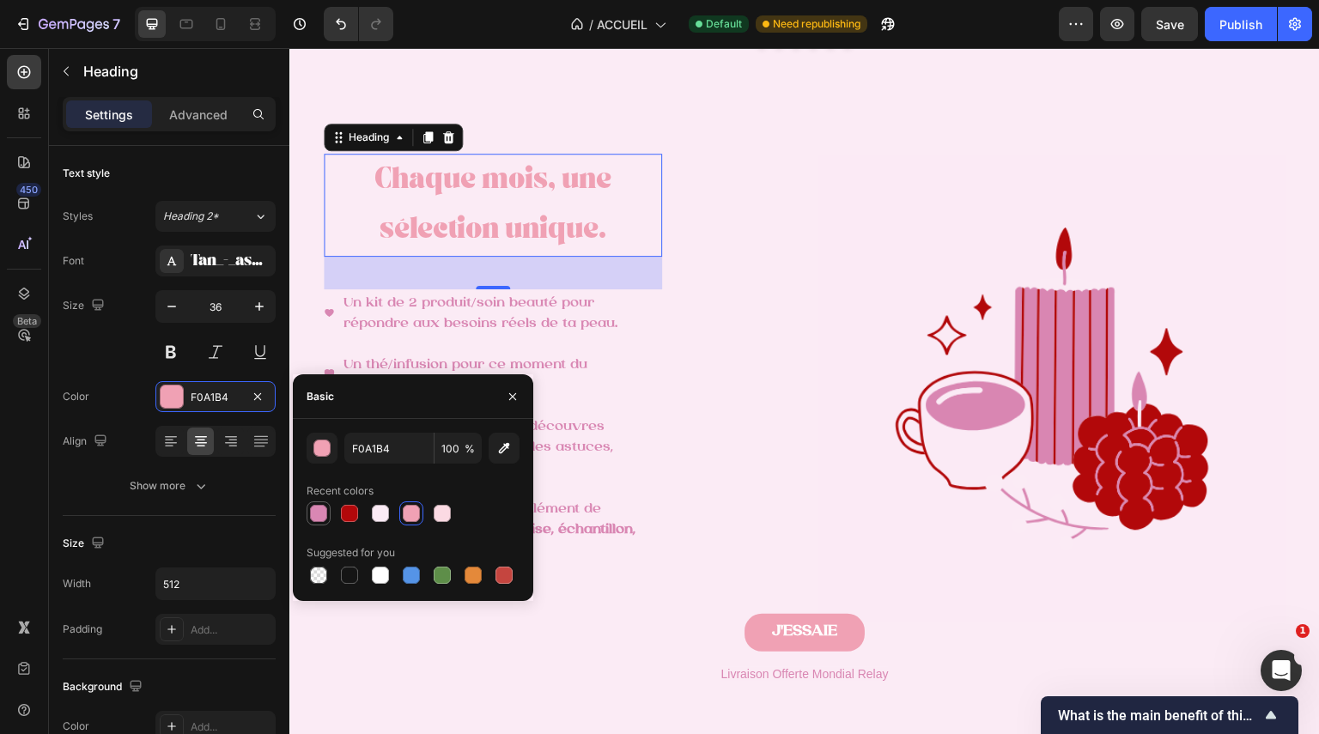
click at [318, 520] on div at bounding box center [318, 513] width 17 height 17
type input "D987B3"
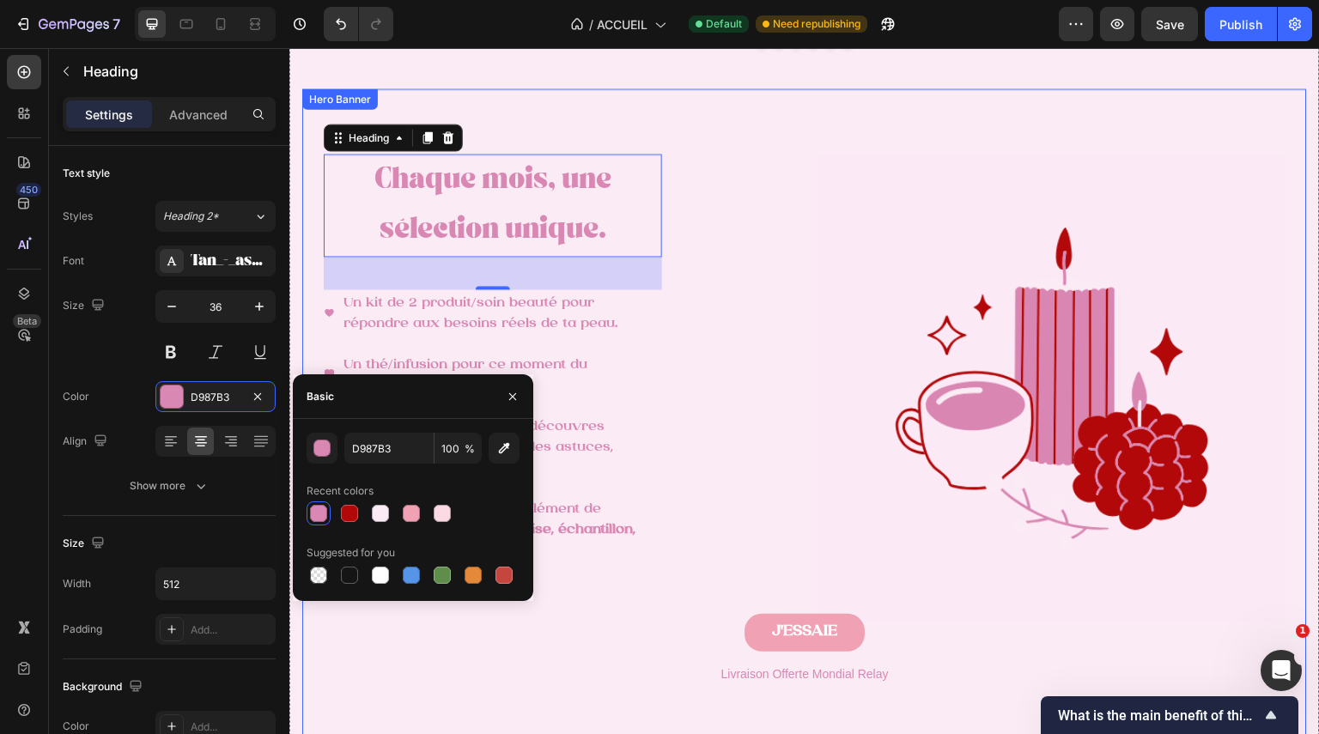
click at [750, 472] on div "⁠⁠⁠⁠⁠⁠⁠ Chaque mois, une sélection unique. Heading 38 Un kit de 2 produit/soin …" at bounding box center [557, 428] width 467 height 548
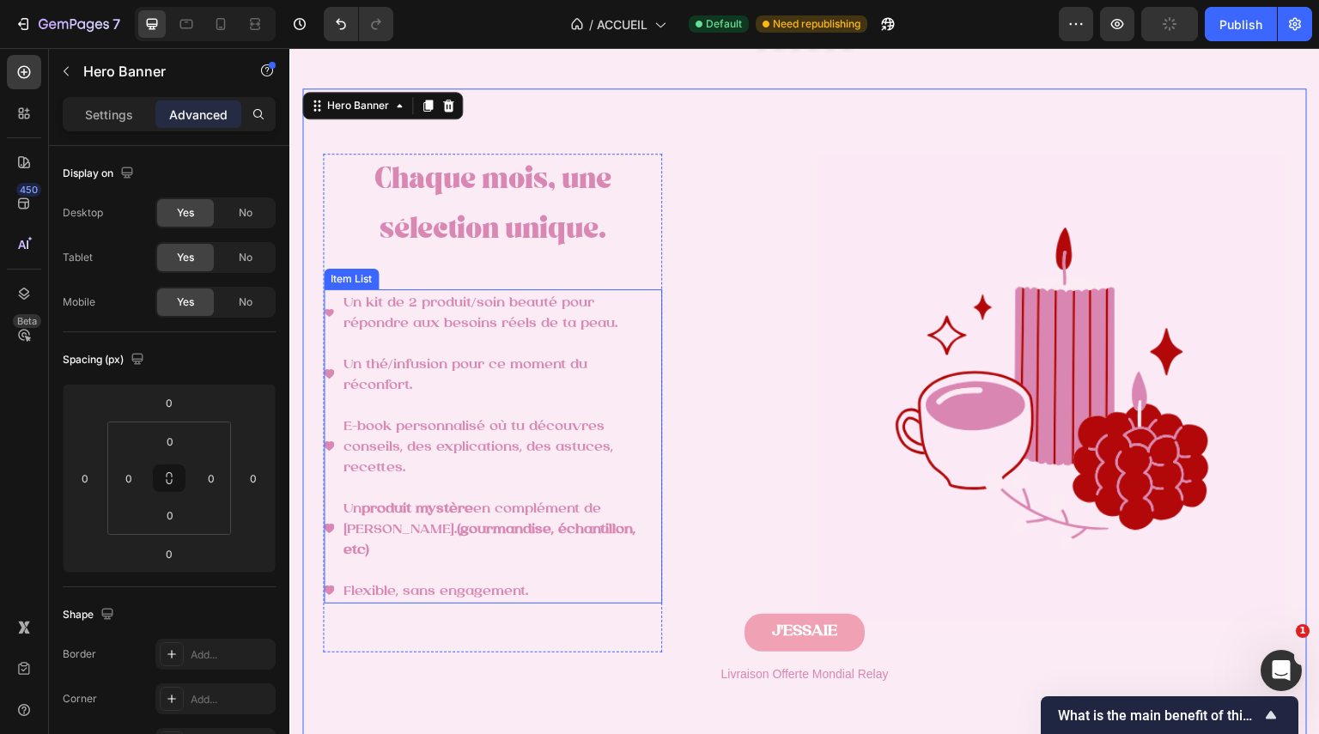
click at [574, 331] on span "Un kit de 2 produit/soin beauté pour répondre aux besoins réels de ta peau." at bounding box center [481, 313] width 274 height 34
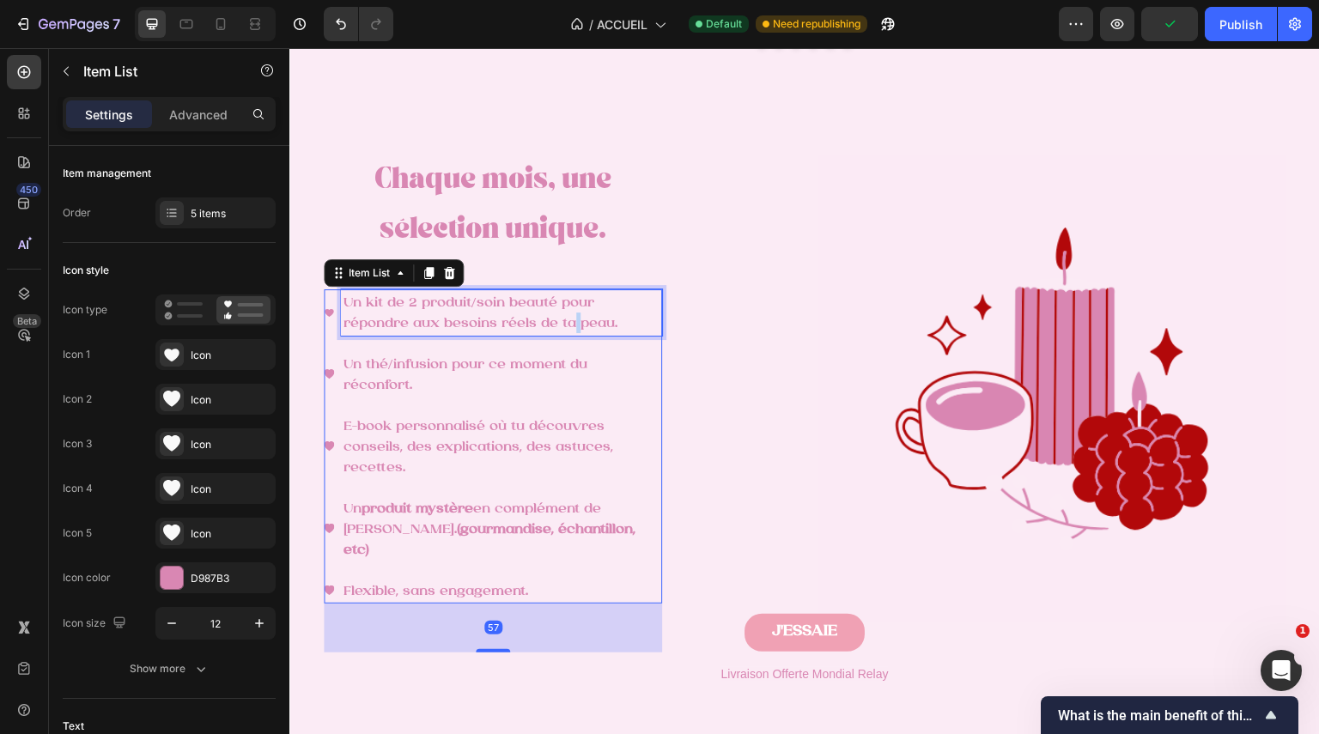
click at [574, 331] on span "Un kit de 2 produit/soin beauté pour répondre aux besoins réels de ta peau." at bounding box center [481, 313] width 274 height 34
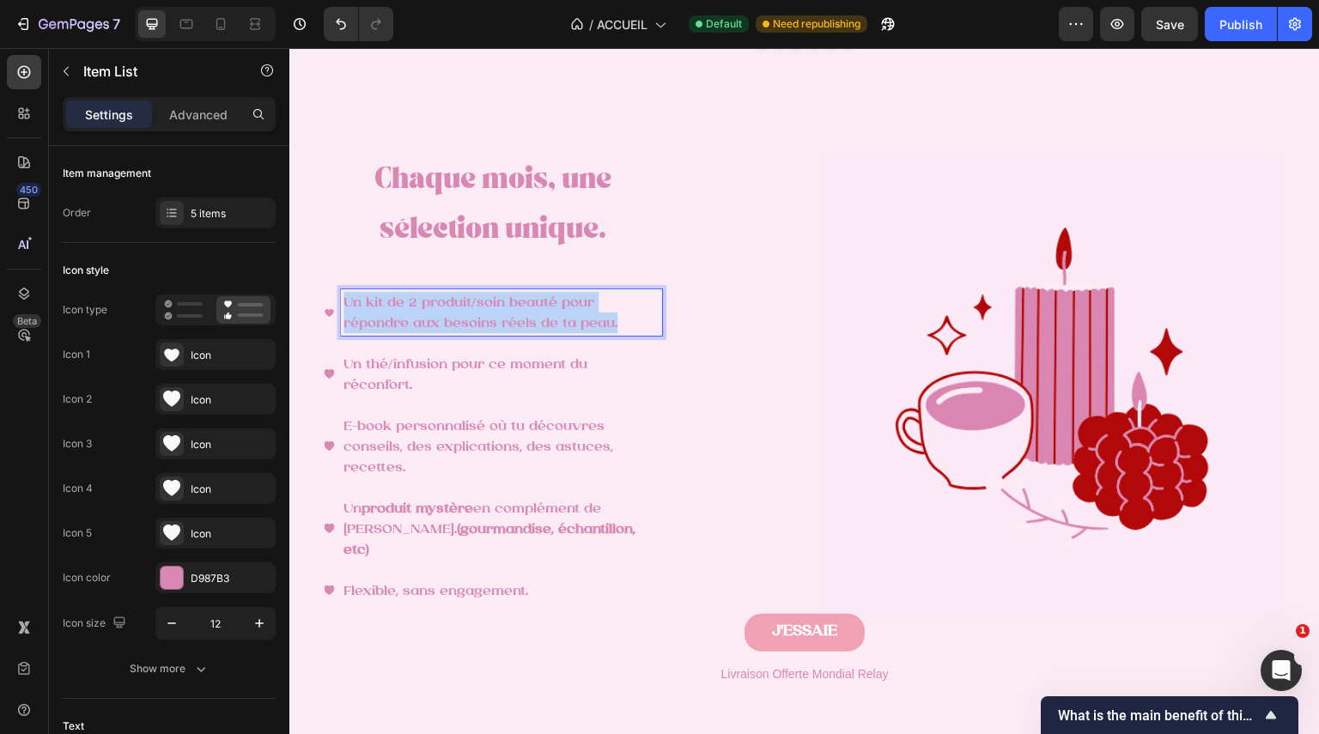
click at [574, 331] on span "Un kit de 2 produit/soin beauté pour répondre aux besoins réels de ta peau." at bounding box center [481, 313] width 274 height 34
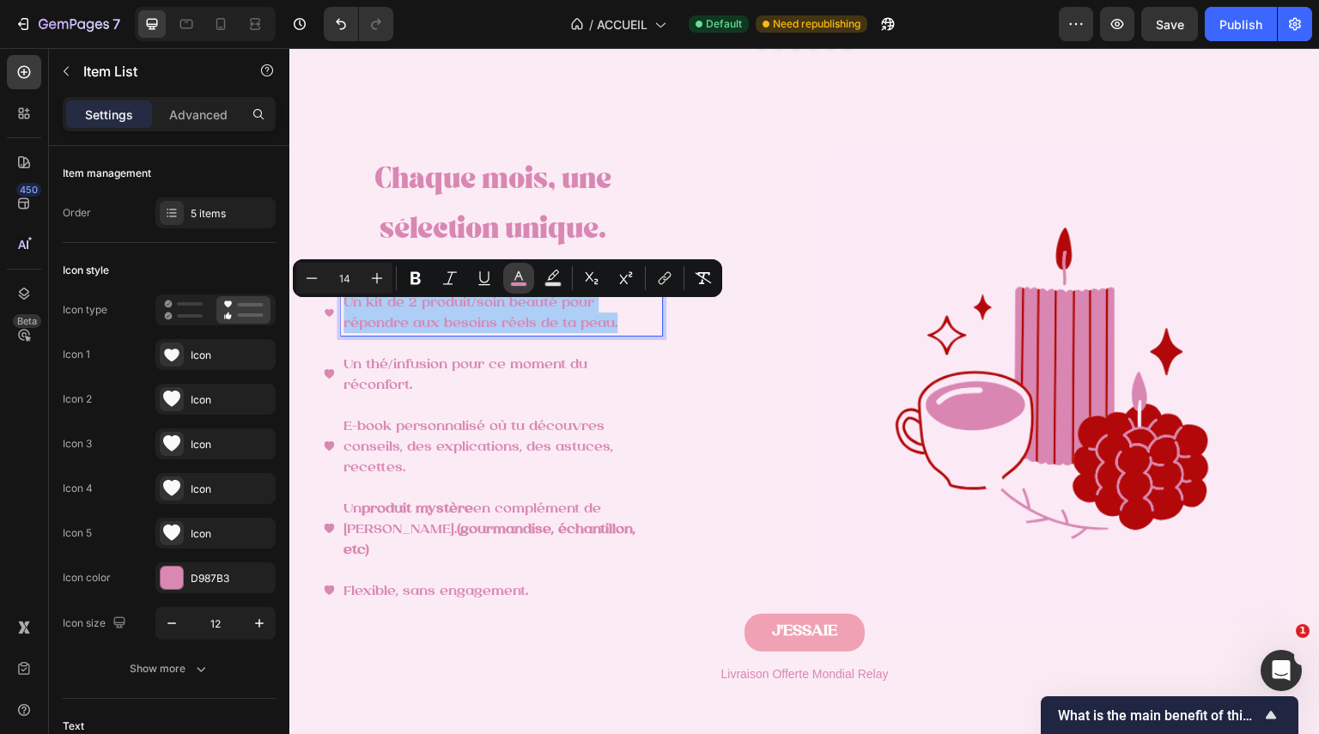
click at [523, 277] on icon "Editor contextual toolbar" at bounding box center [518, 278] width 17 height 17
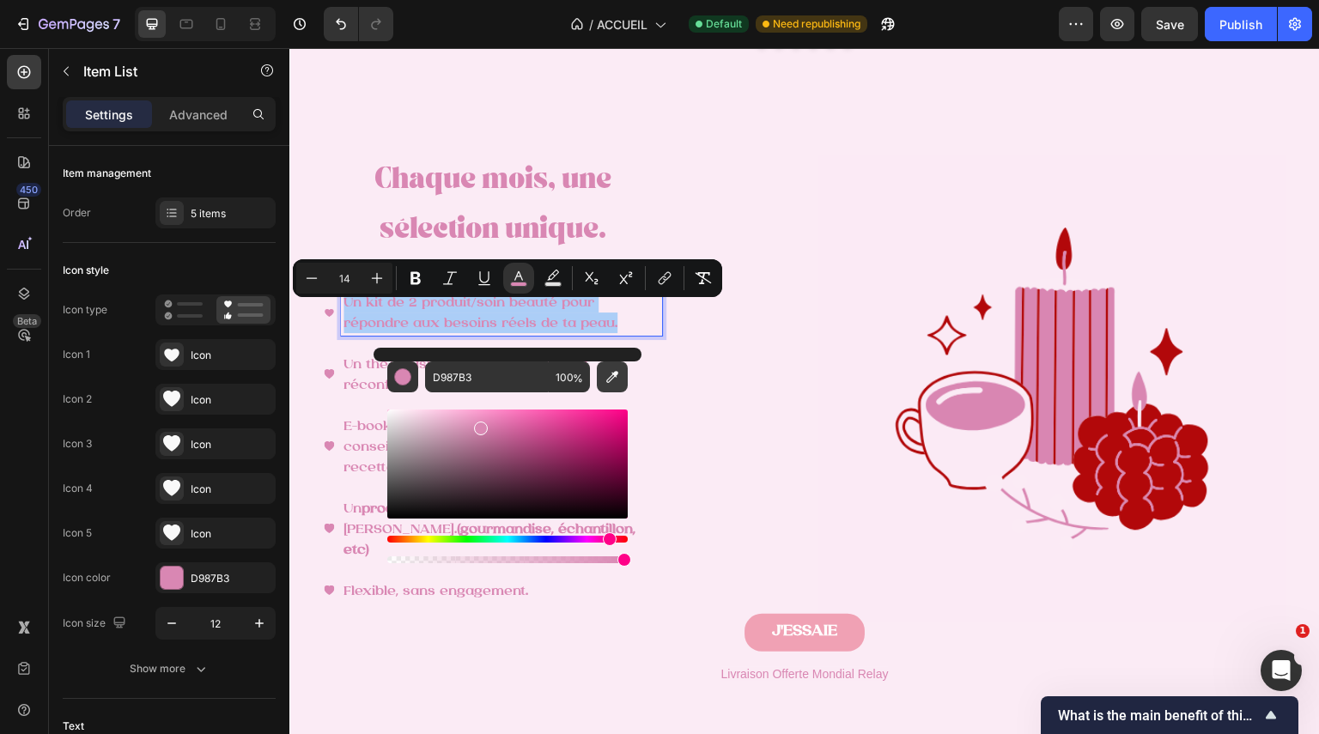
click at [610, 366] on button "Editor contextual toolbar" at bounding box center [612, 377] width 31 height 31
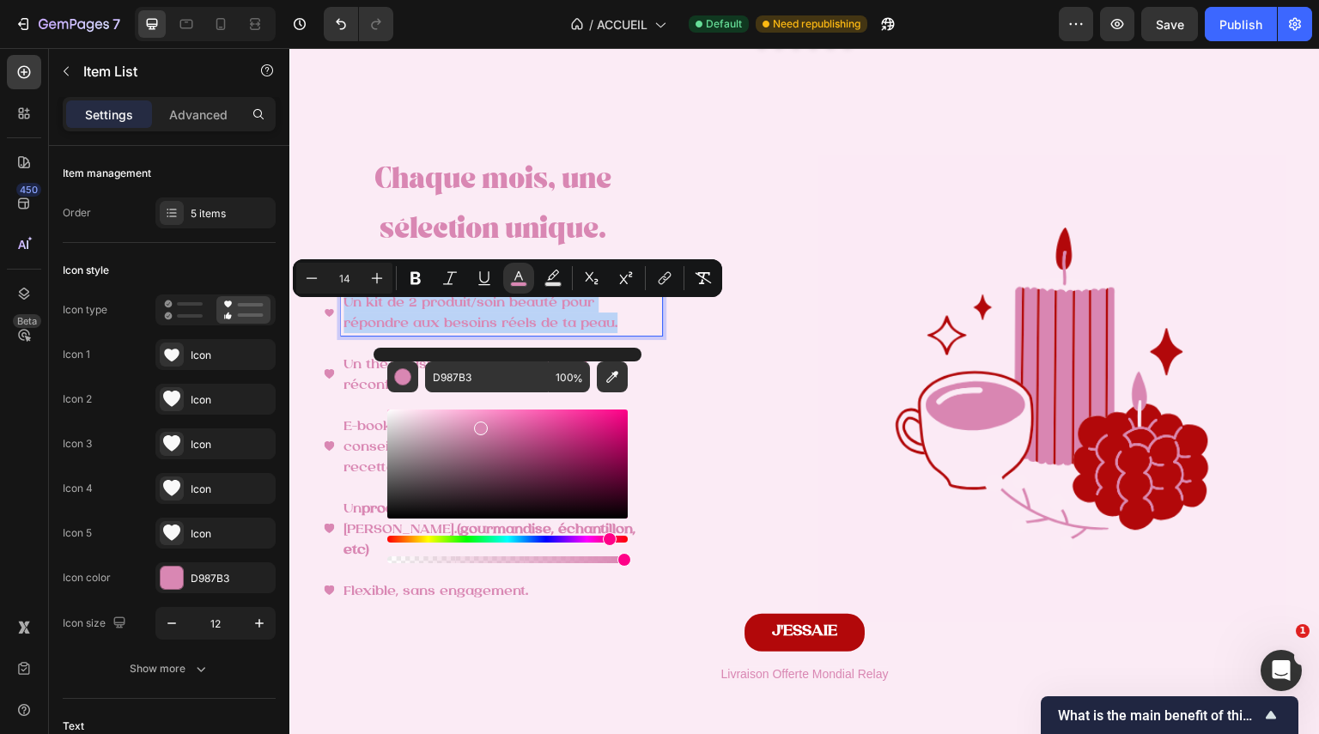
type input "F0A1B4"
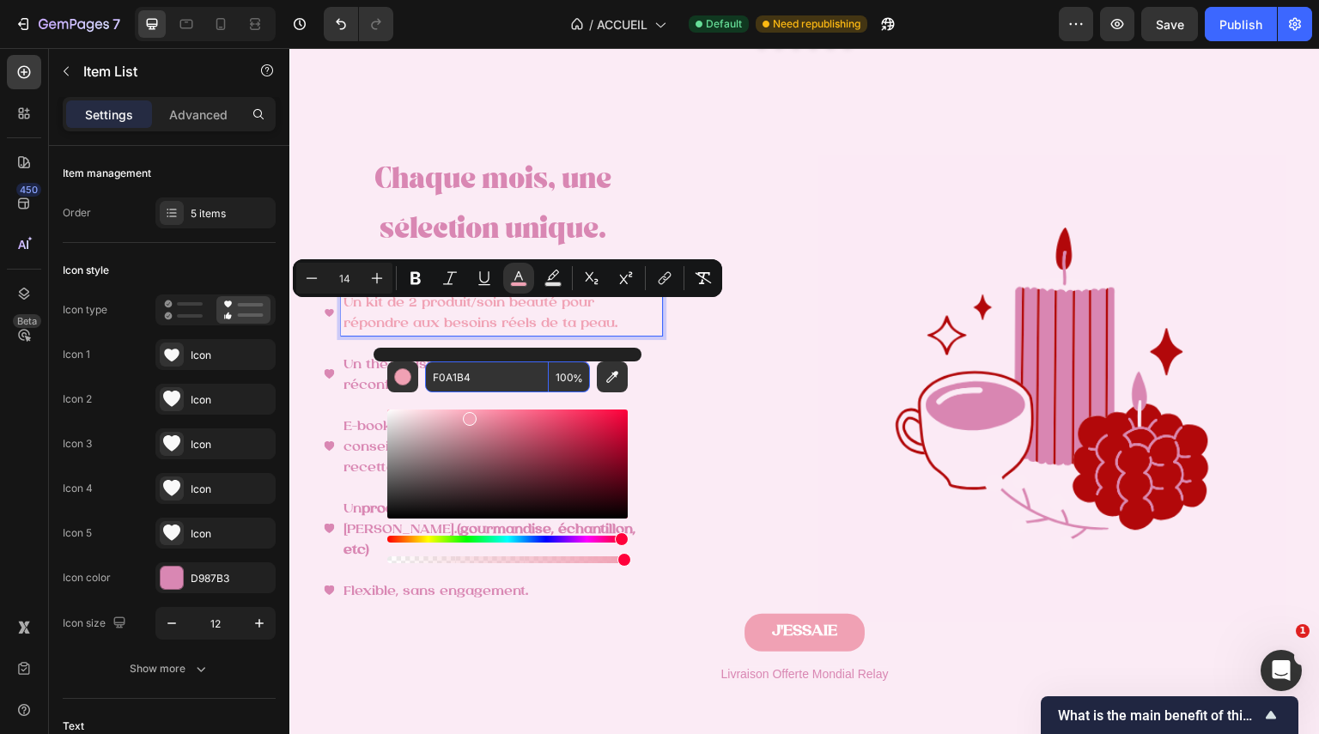
click at [502, 374] on input "F0A1B4" at bounding box center [487, 377] width 124 height 31
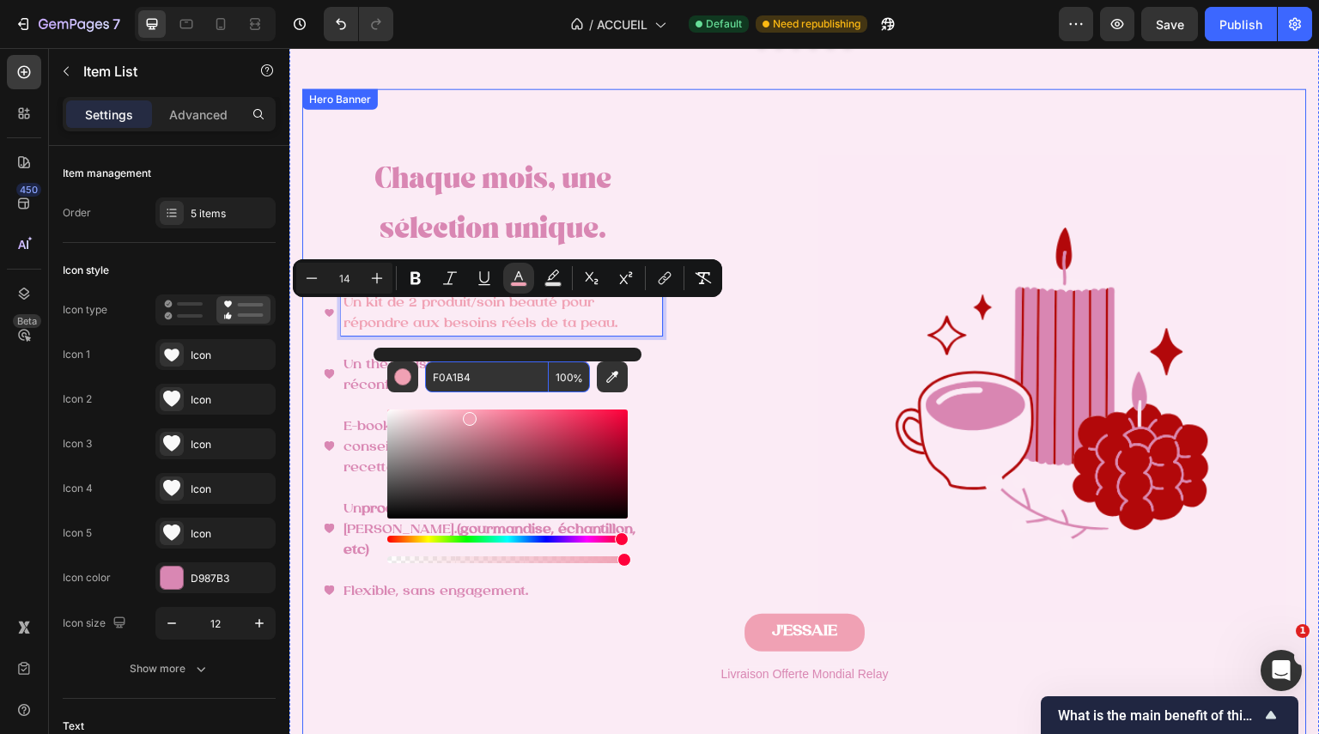
click at [732, 451] on div "⁠⁠⁠⁠⁠⁠⁠ Chaque mois, une sélection unique. Heading Un kit de 2 produit/soin bea…" at bounding box center [557, 428] width 467 height 548
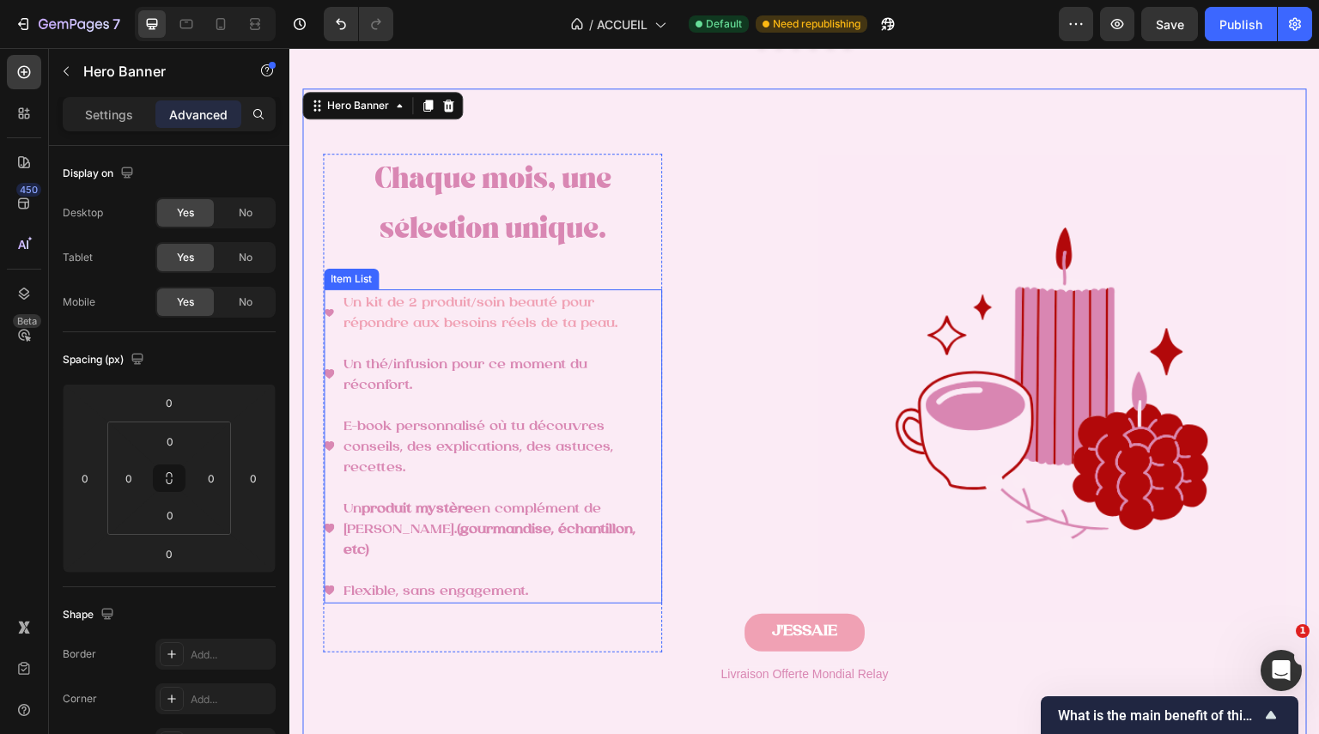
click at [514, 392] on p "Un thé/infusion pour ce moment du réconfort." at bounding box center [502, 374] width 316 height 41
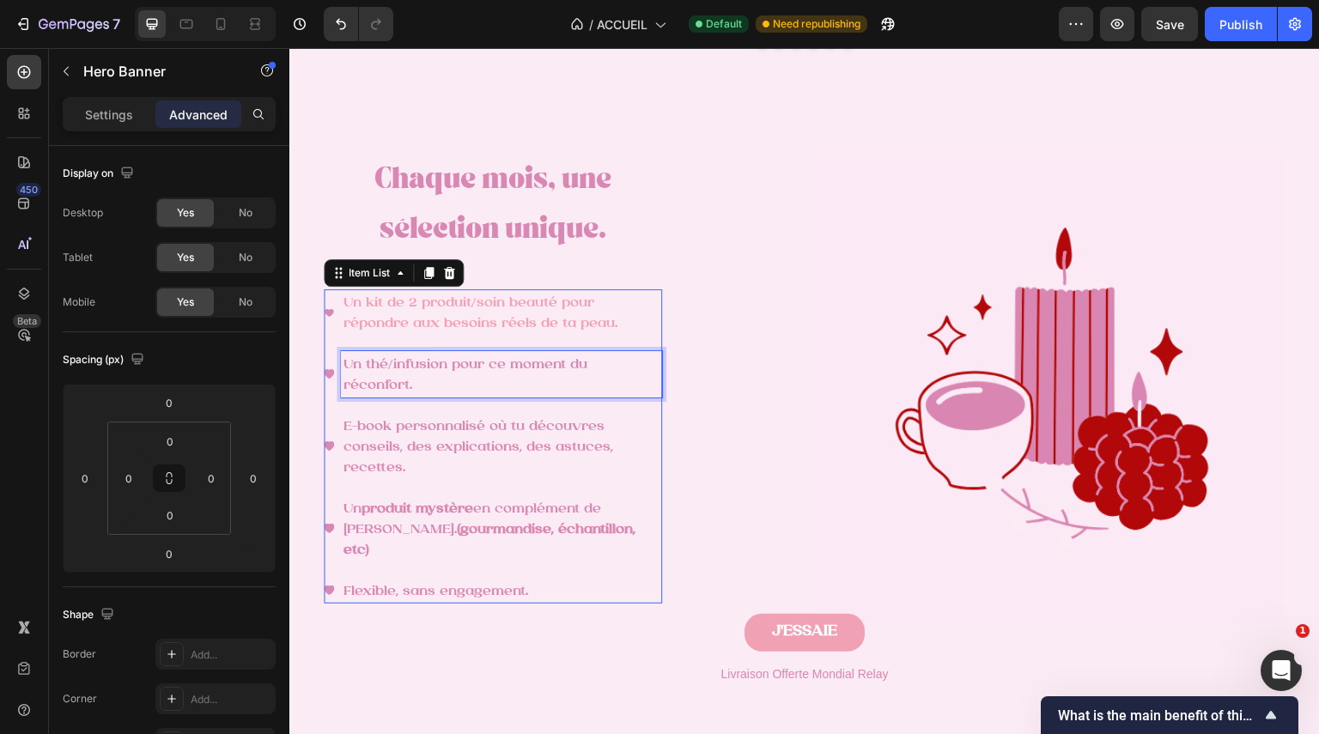
click at [514, 392] on p "Un thé/infusion pour ce moment du réconfort." at bounding box center [502, 374] width 316 height 41
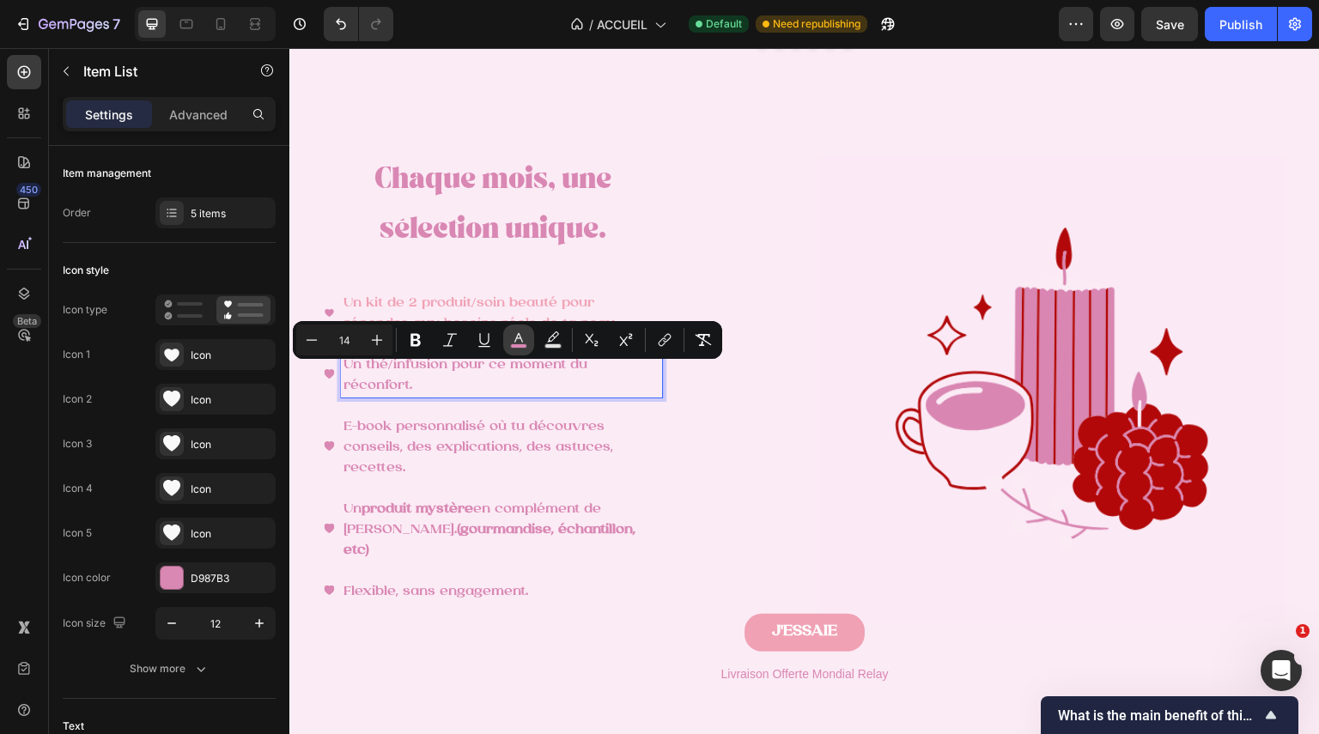
click at [514, 338] on icon "Editor contextual toolbar" at bounding box center [518, 340] width 17 height 17
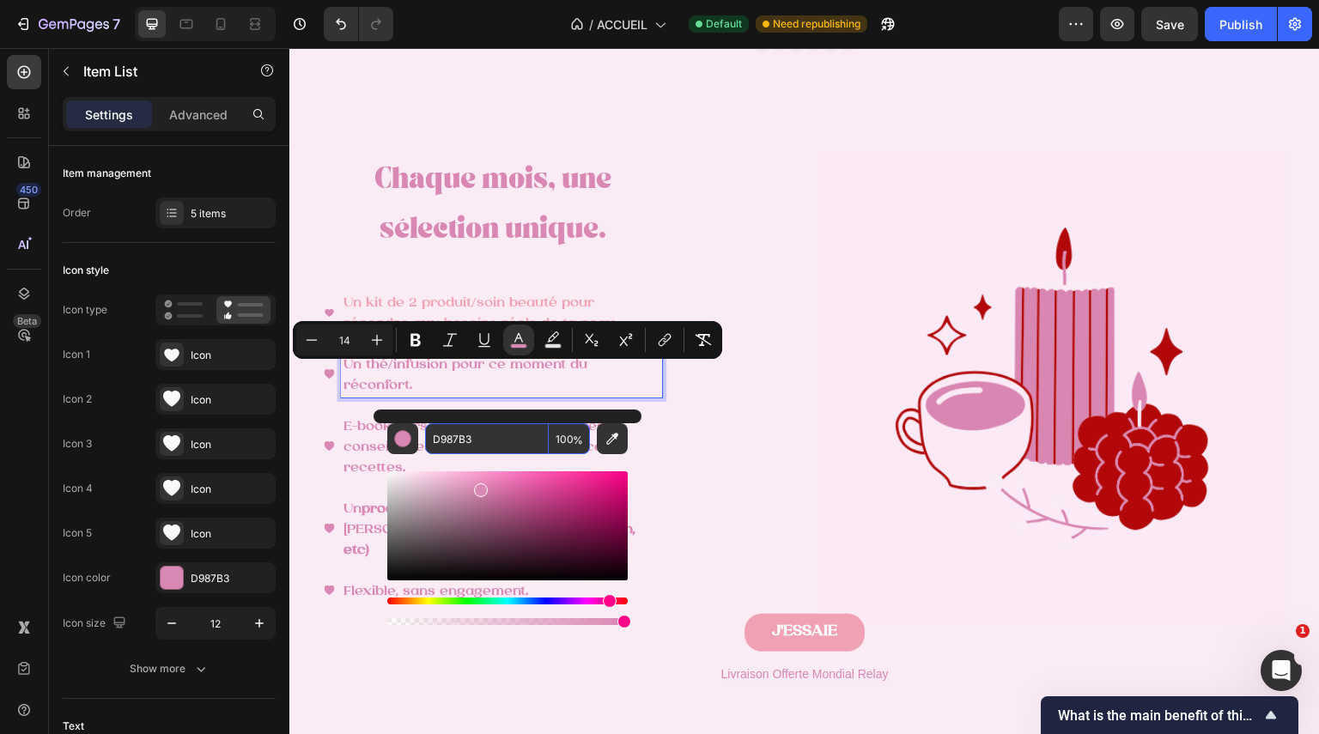
click at [523, 435] on input "D987B3" at bounding box center [487, 438] width 124 height 31
paste input "F0A1B4"
type input "F0A1B4"
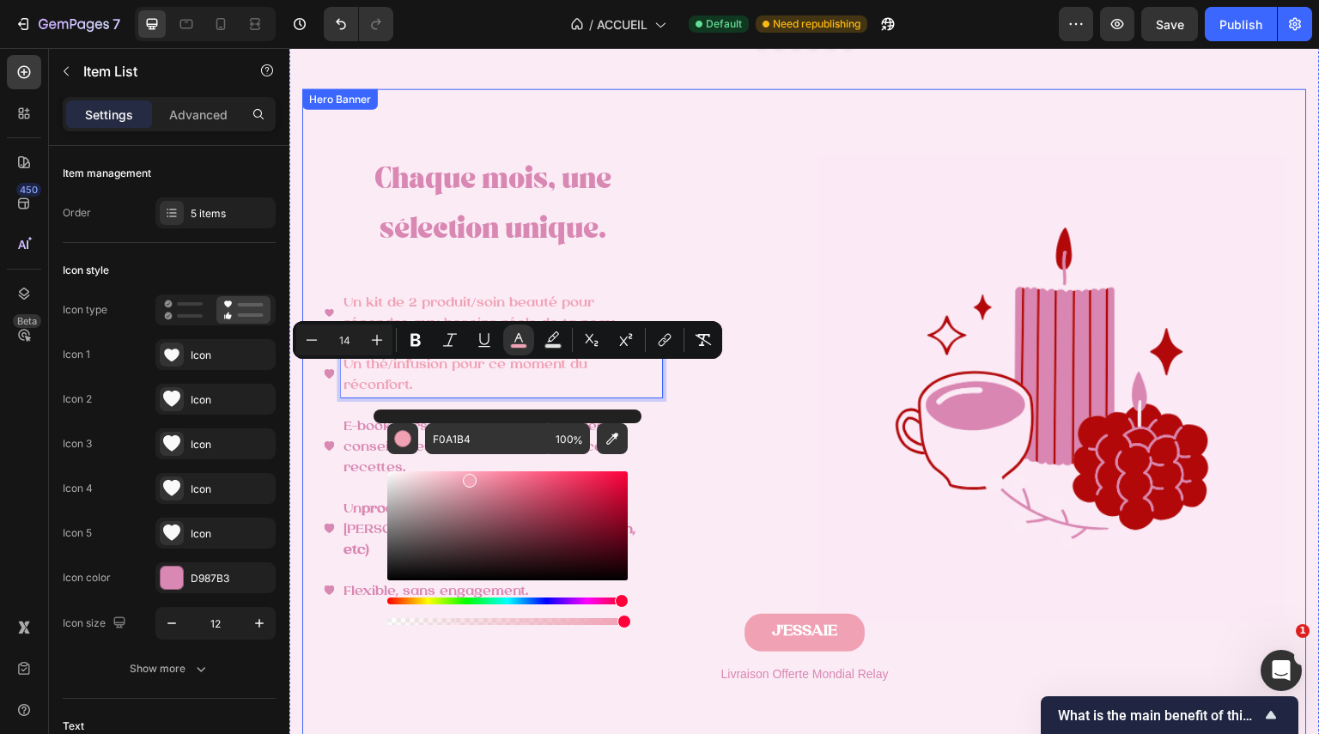
click at [761, 458] on div "⁠⁠⁠⁠⁠⁠⁠ Chaque mois, une sélection unique. Heading Un kit de 2 produit/soin bea…" at bounding box center [557, 428] width 467 height 548
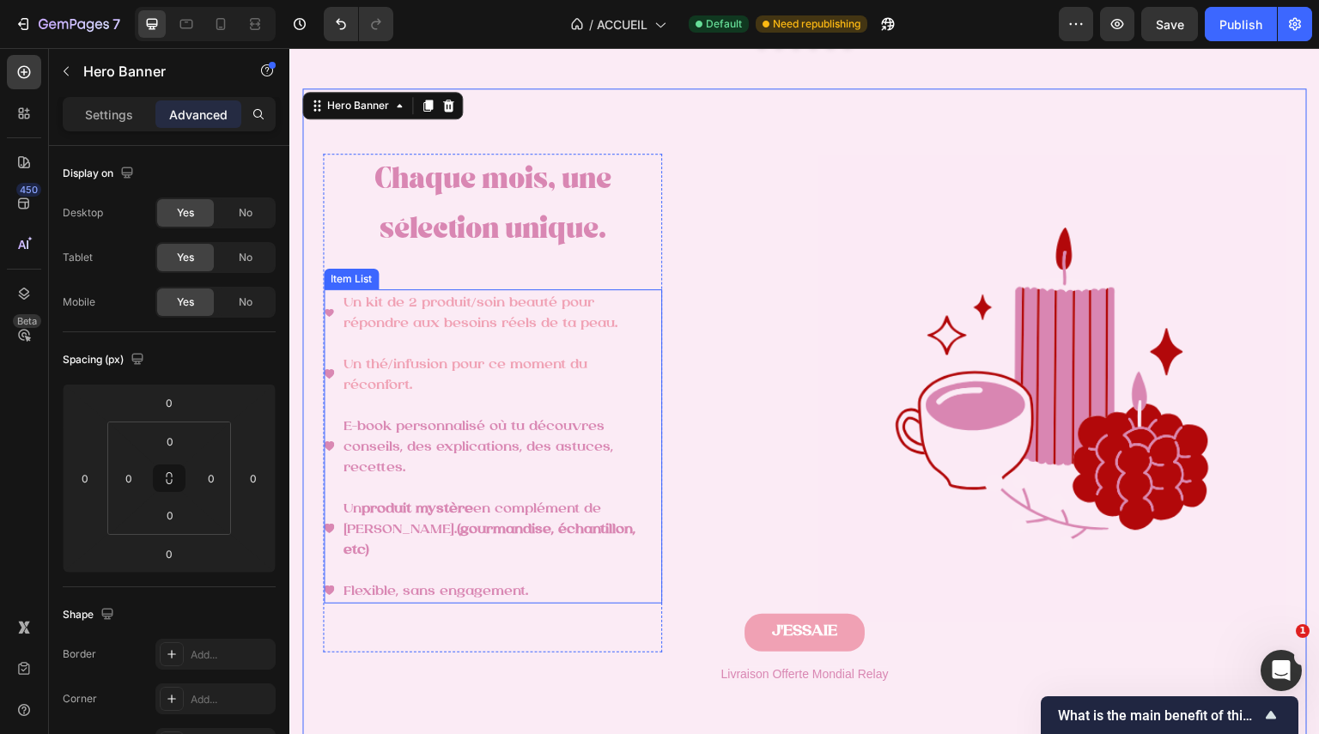
click at [554, 432] on span "E-book personnalisé où tu découvres conseils, des explications, des astuces, re…" at bounding box center [479, 447] width 270 height 55
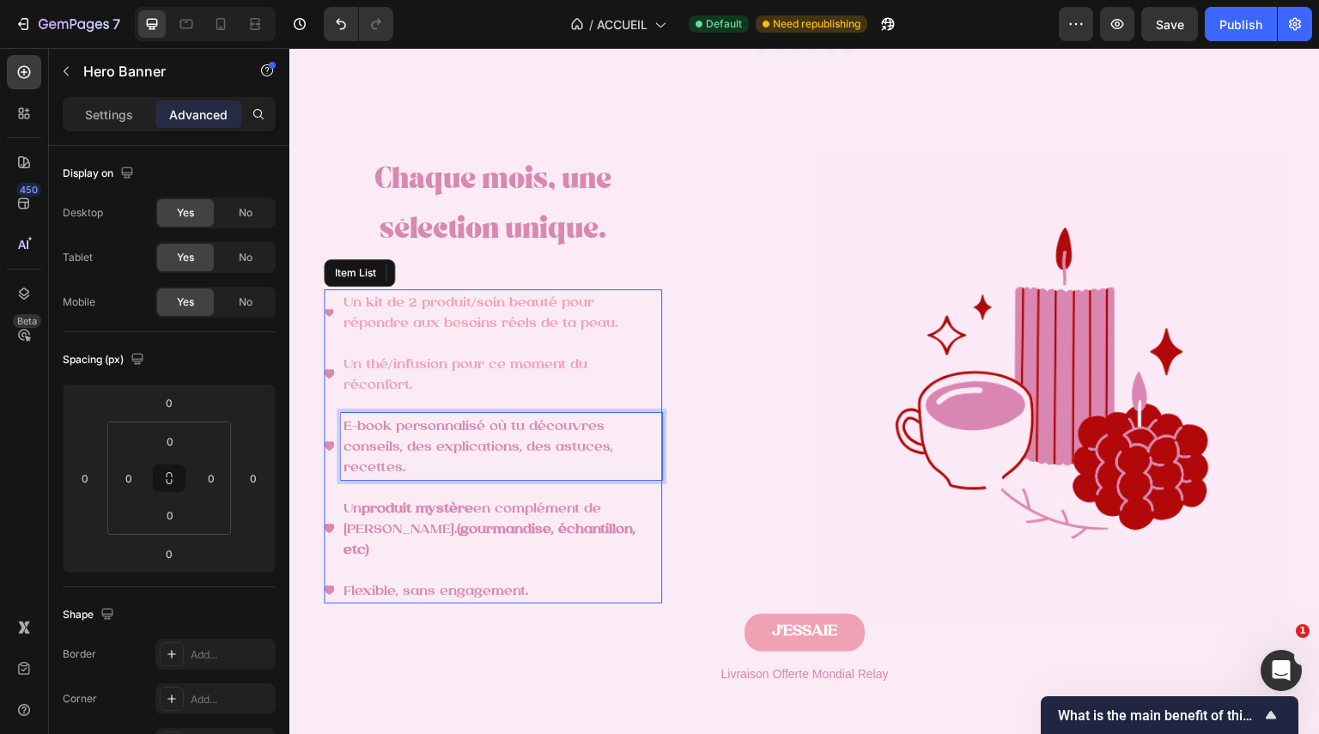
click at [554, 432] on span "E-book personnalisé où tu découvres conseils, des explications, des astuces, re…" at bounding box center [479, 447] width 270 height 55
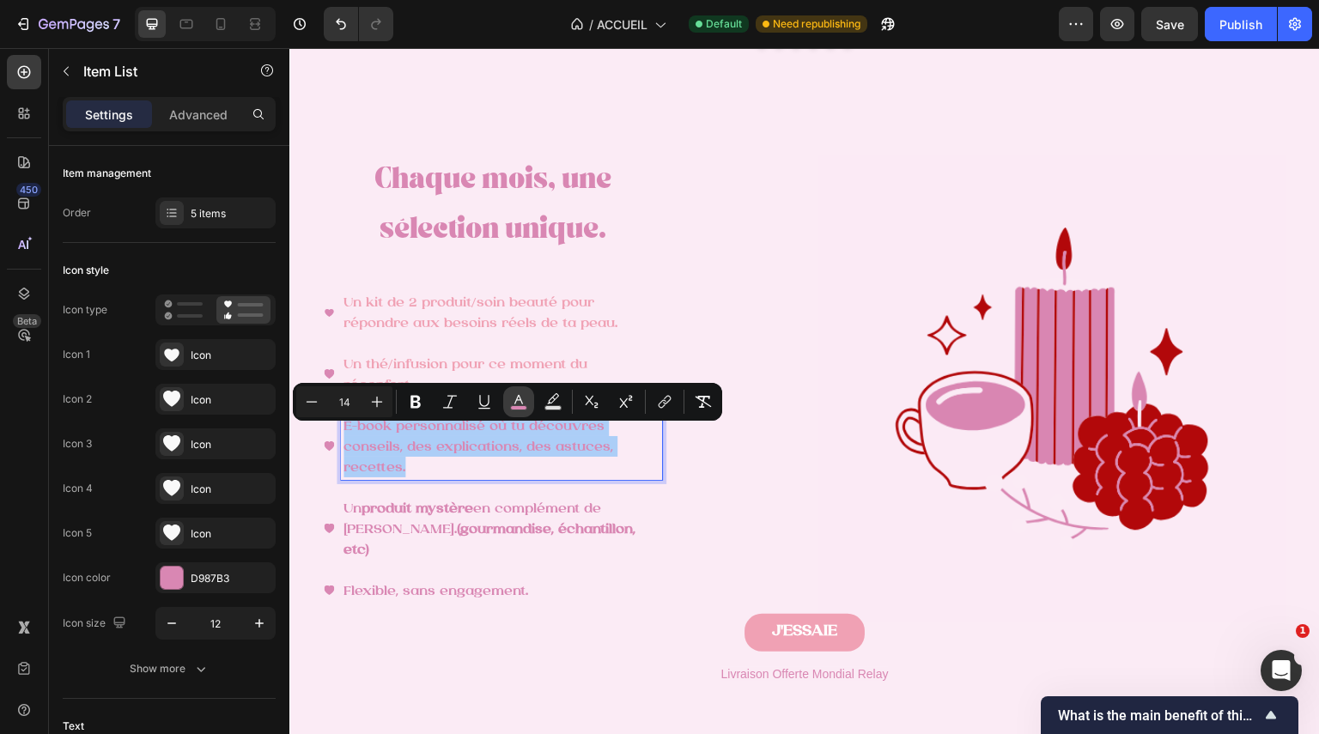
click at [523, 401] on icon "Editor contextual toolbar" at bounding box center [518, 401] width 17 height 17
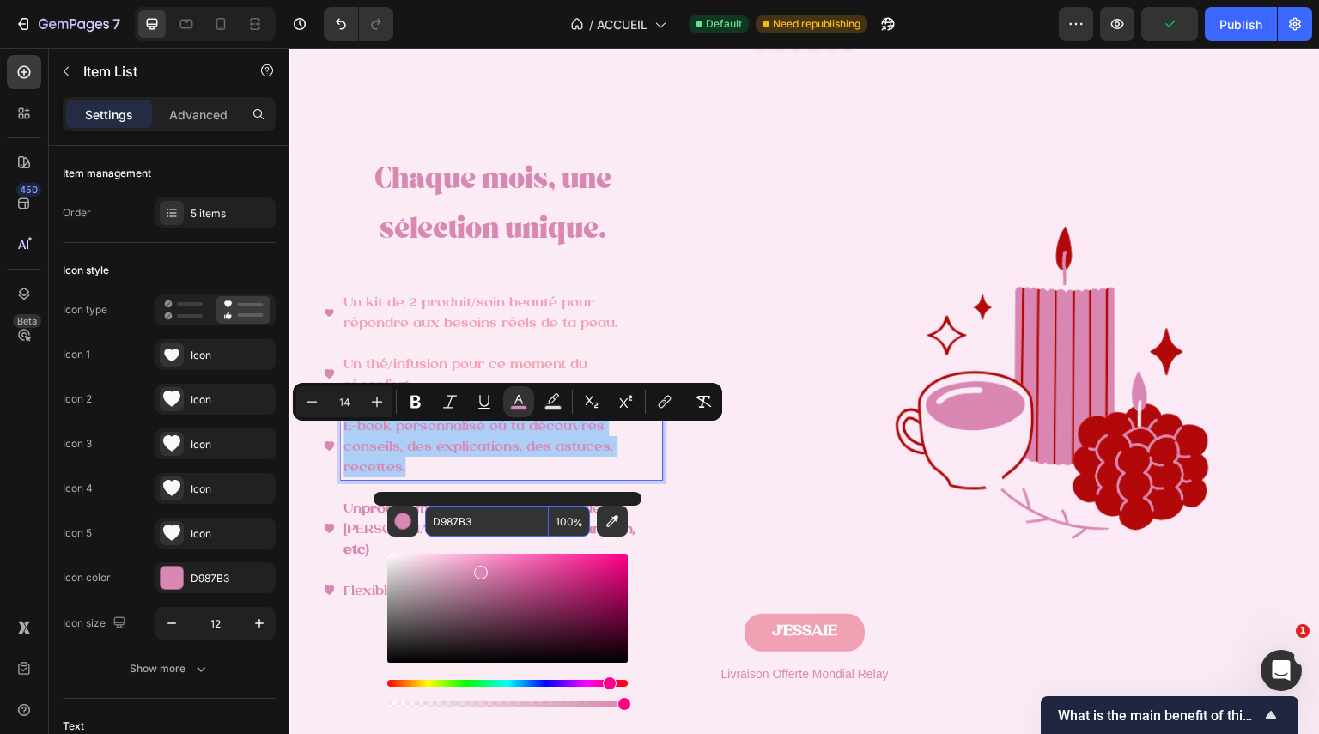
click at [511, 514] on input "D987B3" at bounding box center [487, 521] width 124 height 31
paste input "F0A1B4"
type input "F0A1B4"
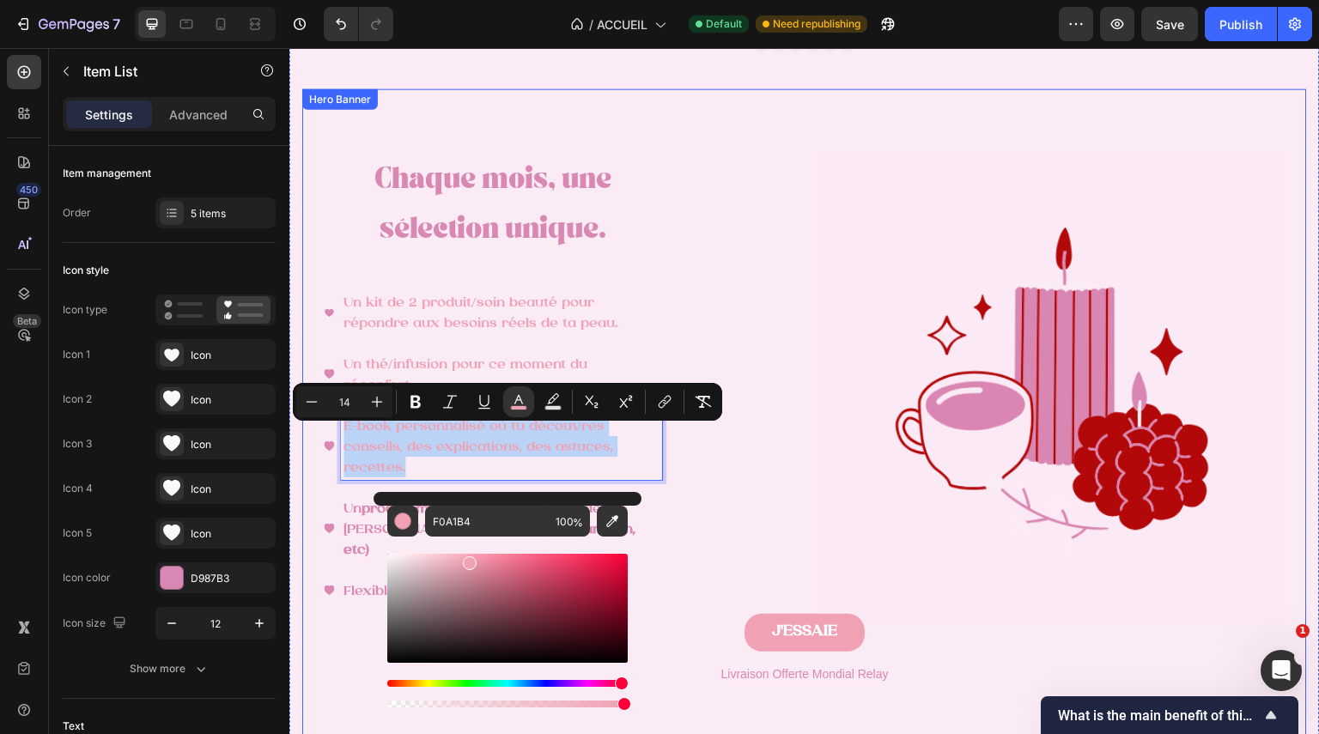
click at [797, 535] on div "⁠⁠⁠⁠⁠⁠⁠ Chaque mois, une sélection unique. Heading Un kit de 2 produit/soin bea…" at bounding box center [804, 415] width 1005 height 704
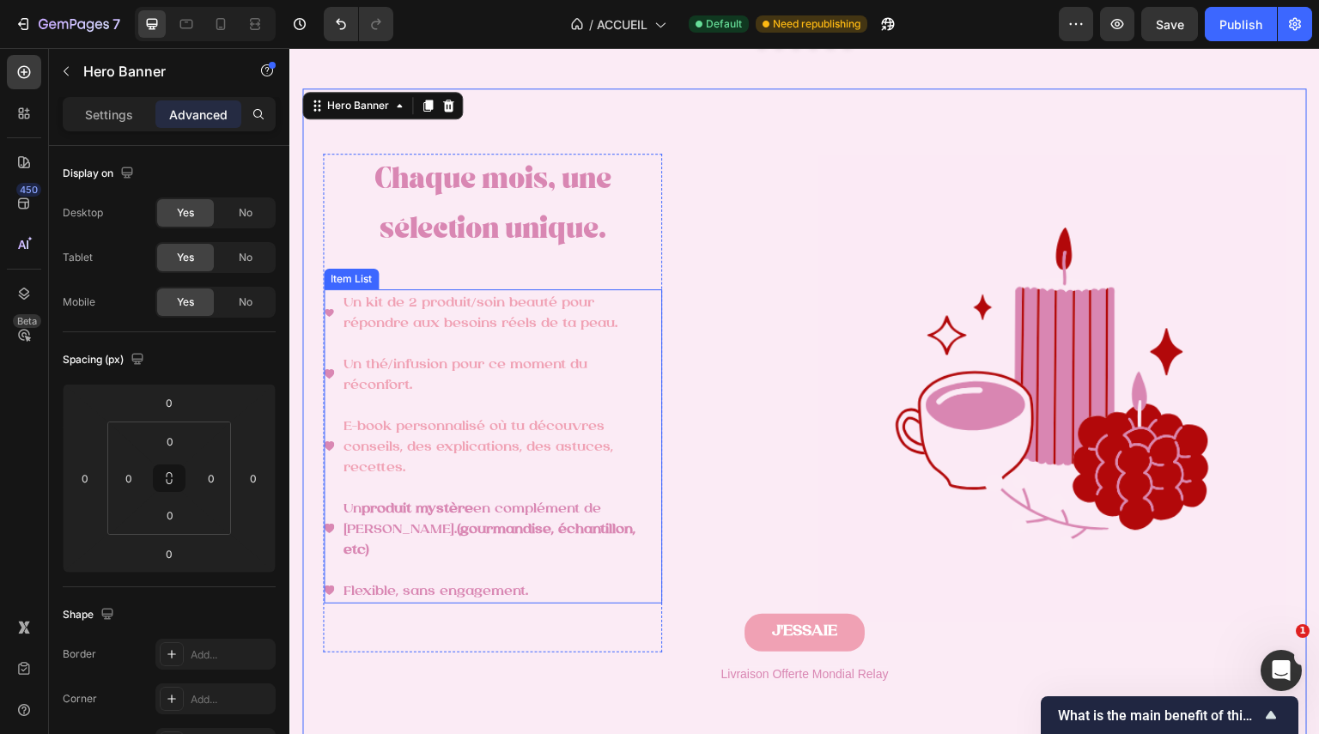
click at [437, 516] on strong "produit mystère" at bounding box center [418, 509] width 112 height 14
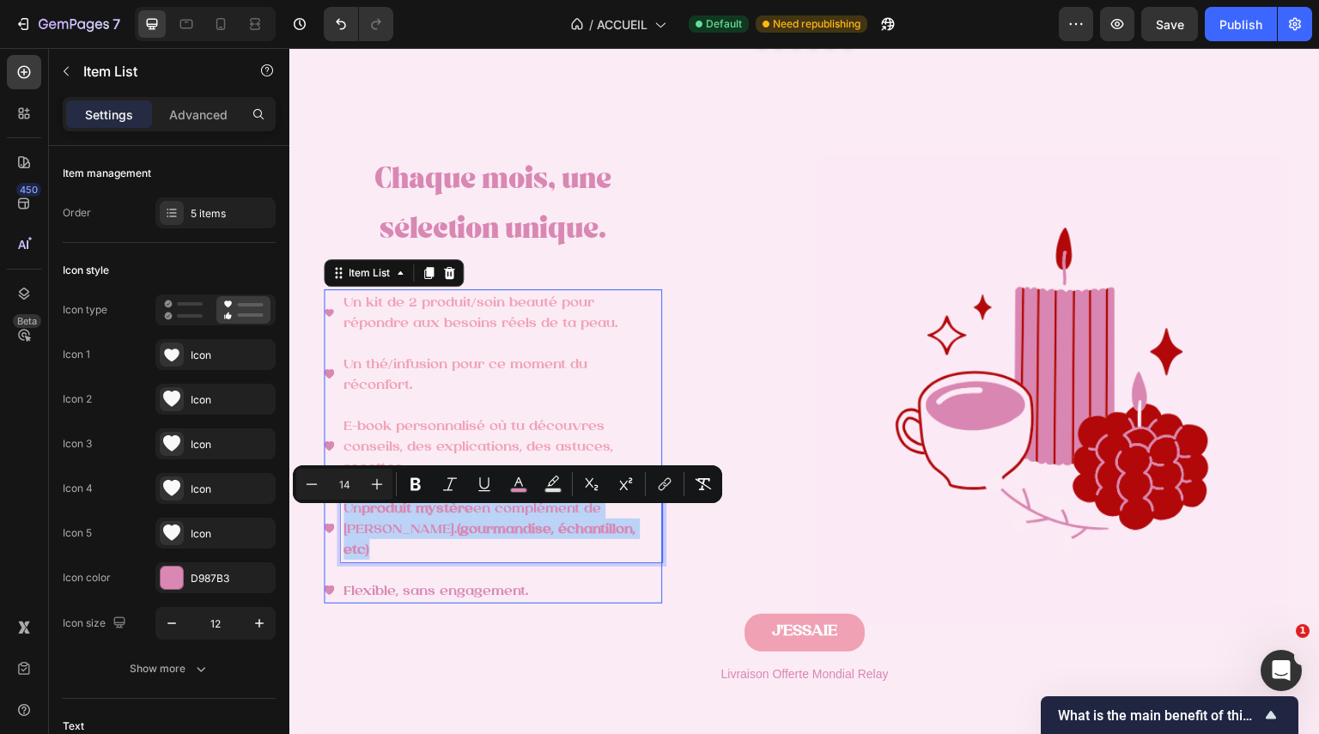
click at [437, 516] on strong "produit mystère" at bounding box center [418, 509] width 112 height 14
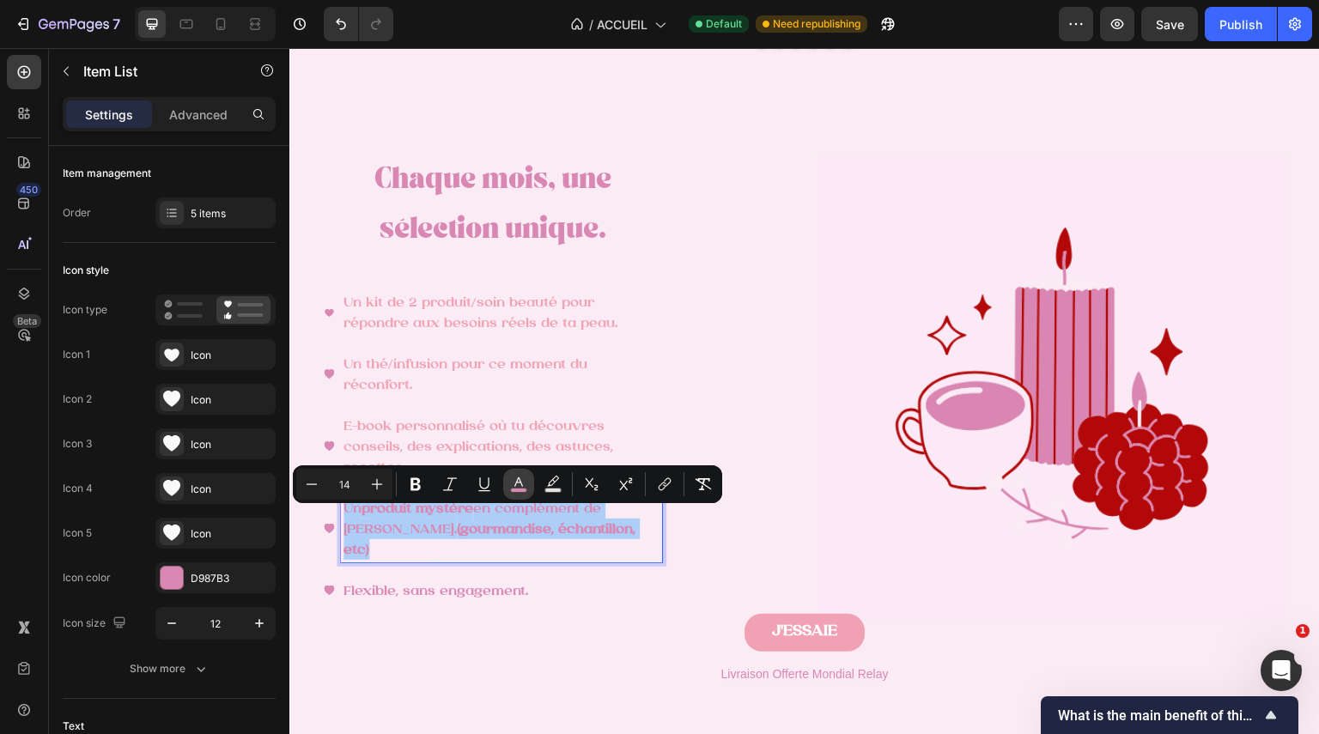
click at [520, 487] on icon "Editor contextual toolbar" at bounding box center [518, 484] width 17 height 17
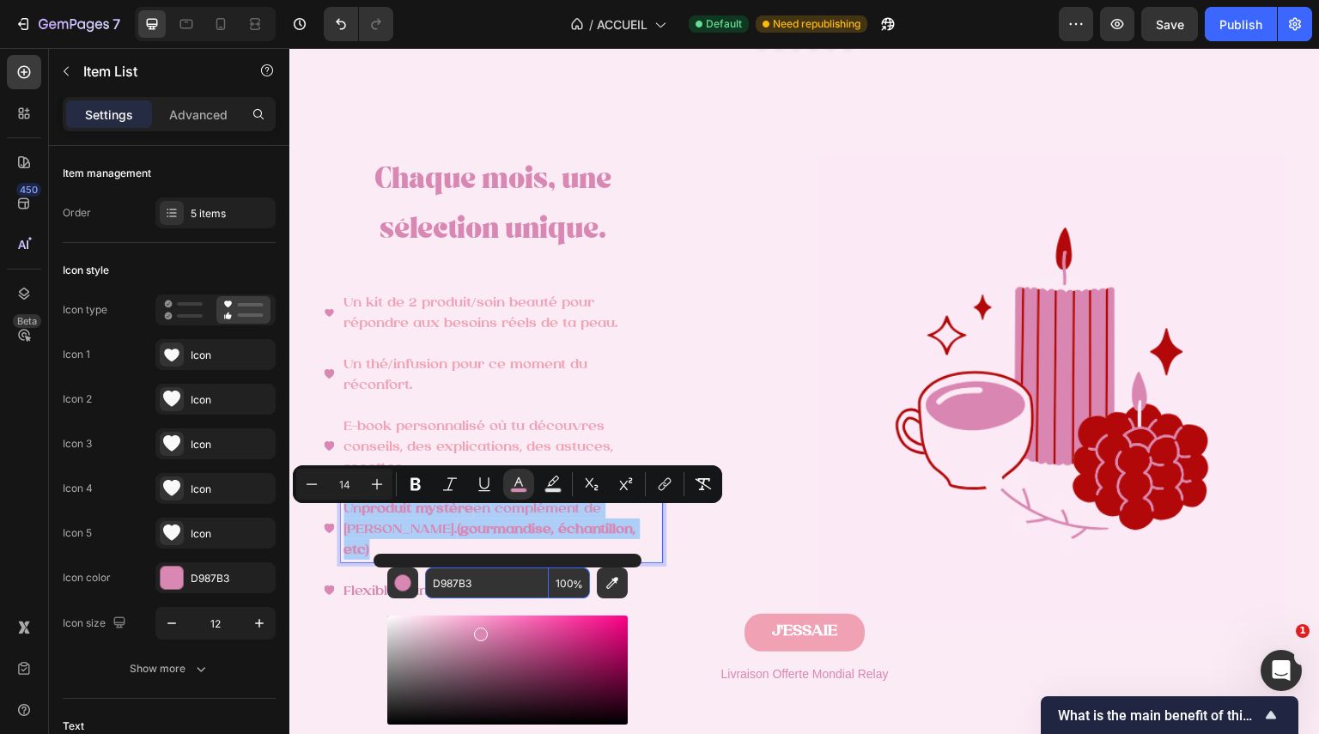
click at [514, 583] on input "D987B3" at bounding box center [487, 583] width 124 height 31
paste input "F0A1B4"
type input "F0A1B4"
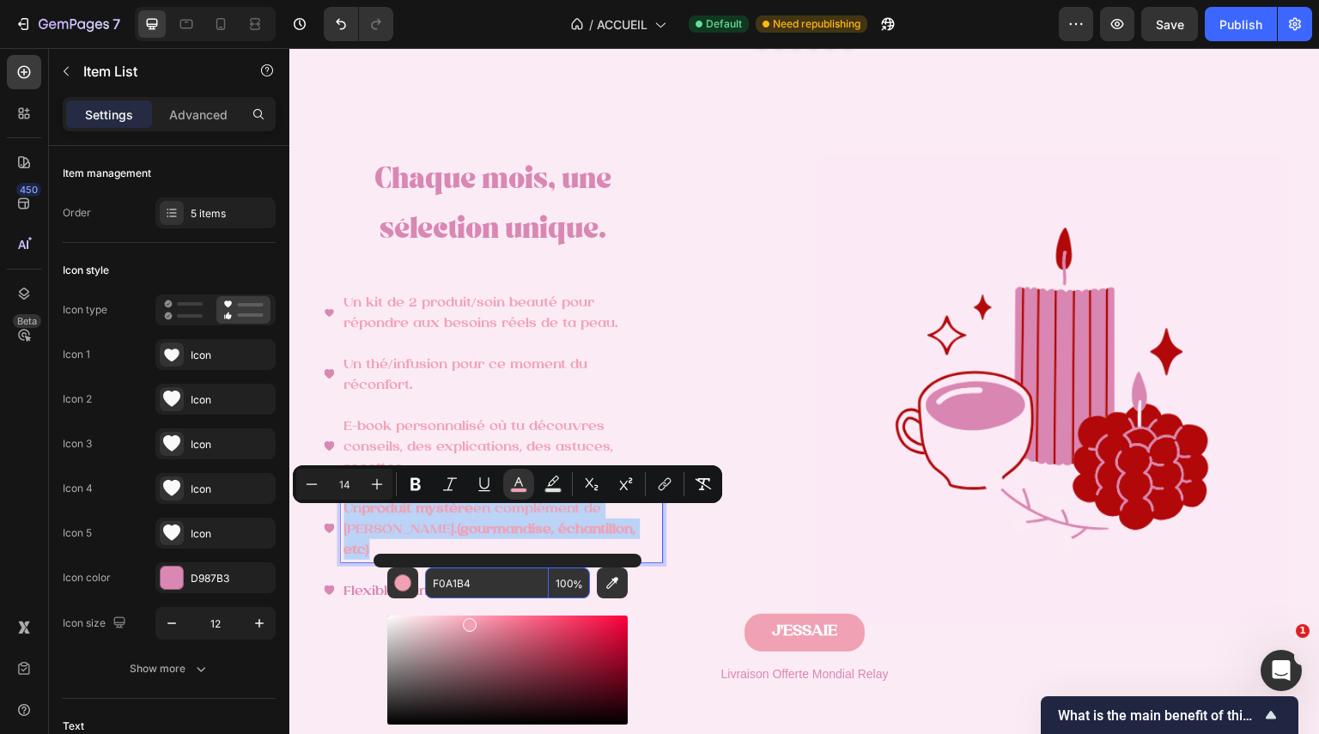
click at [836, 520] on img at bounding box center [1051, 388] width 467 height 467
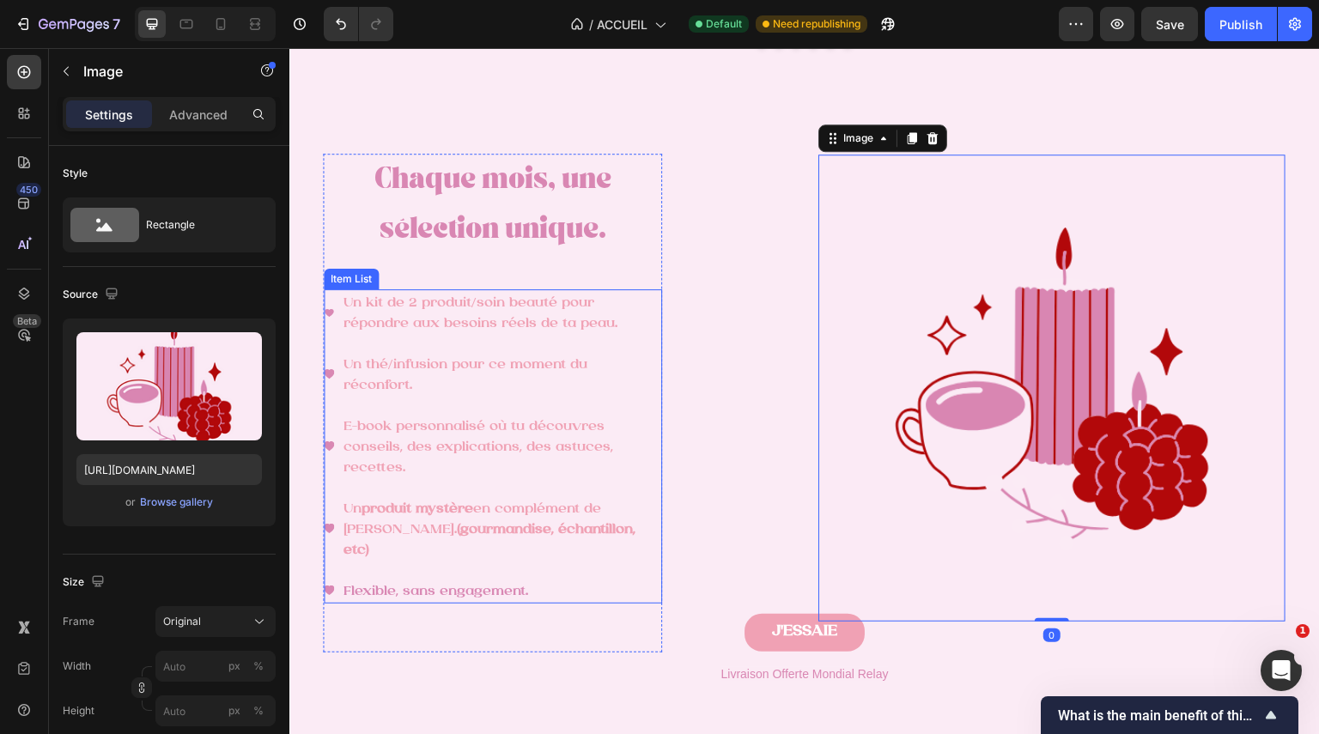
click at [496, 585] on span "Flexible, sans engagement." at bounding box center [436, 592] width 185 height 14
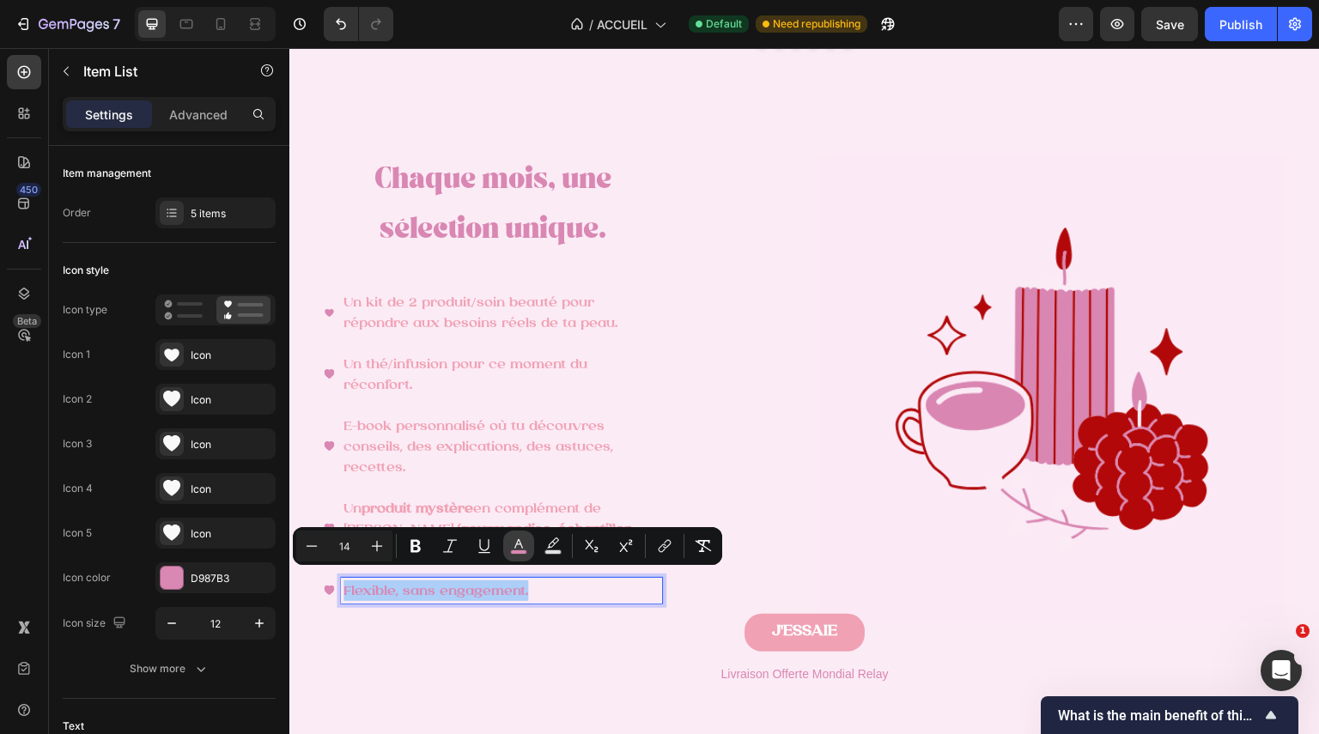
click at [525, 545] on icon "Editor contextual toolbar" at bounding box center [518, 546] width 17 height 17
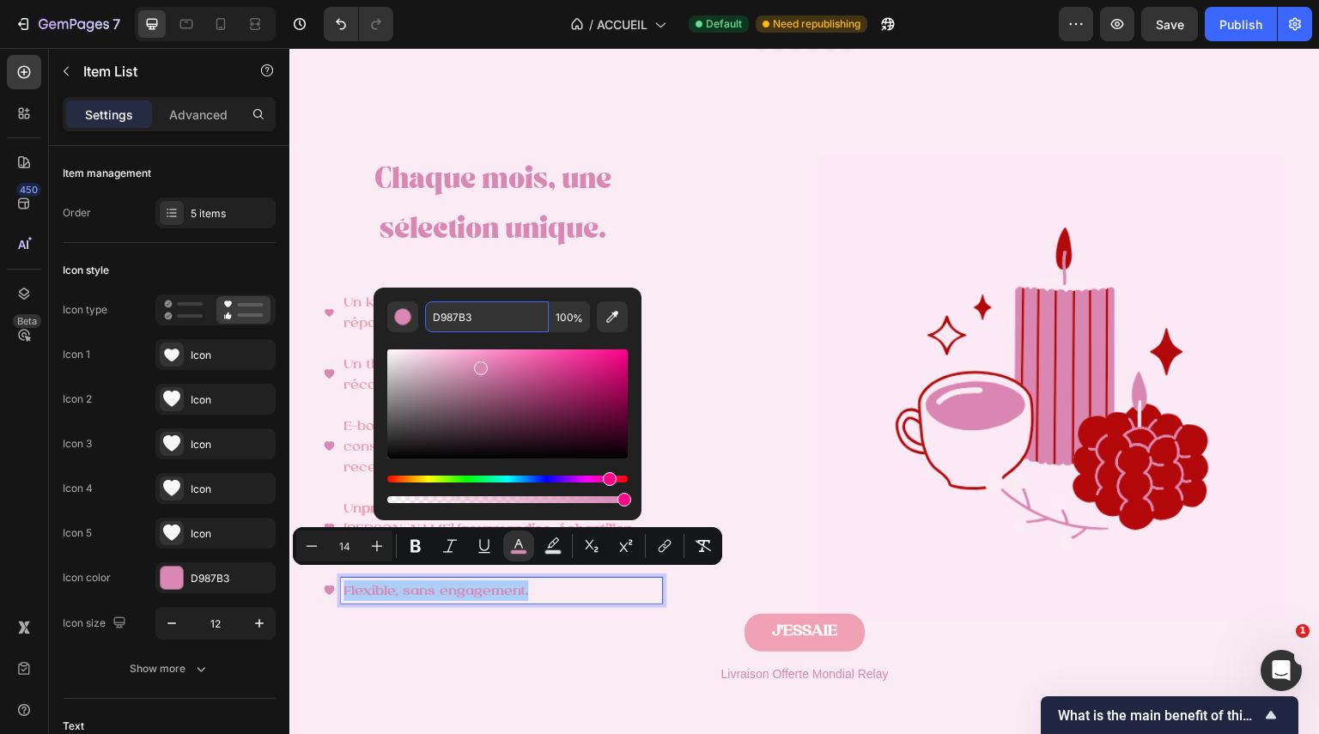
click at [493, 313] on input "D987B3" at bounding box center [487, 316] width 124 height 31
paste input "F0A1B4"
type input "F0A1B4"
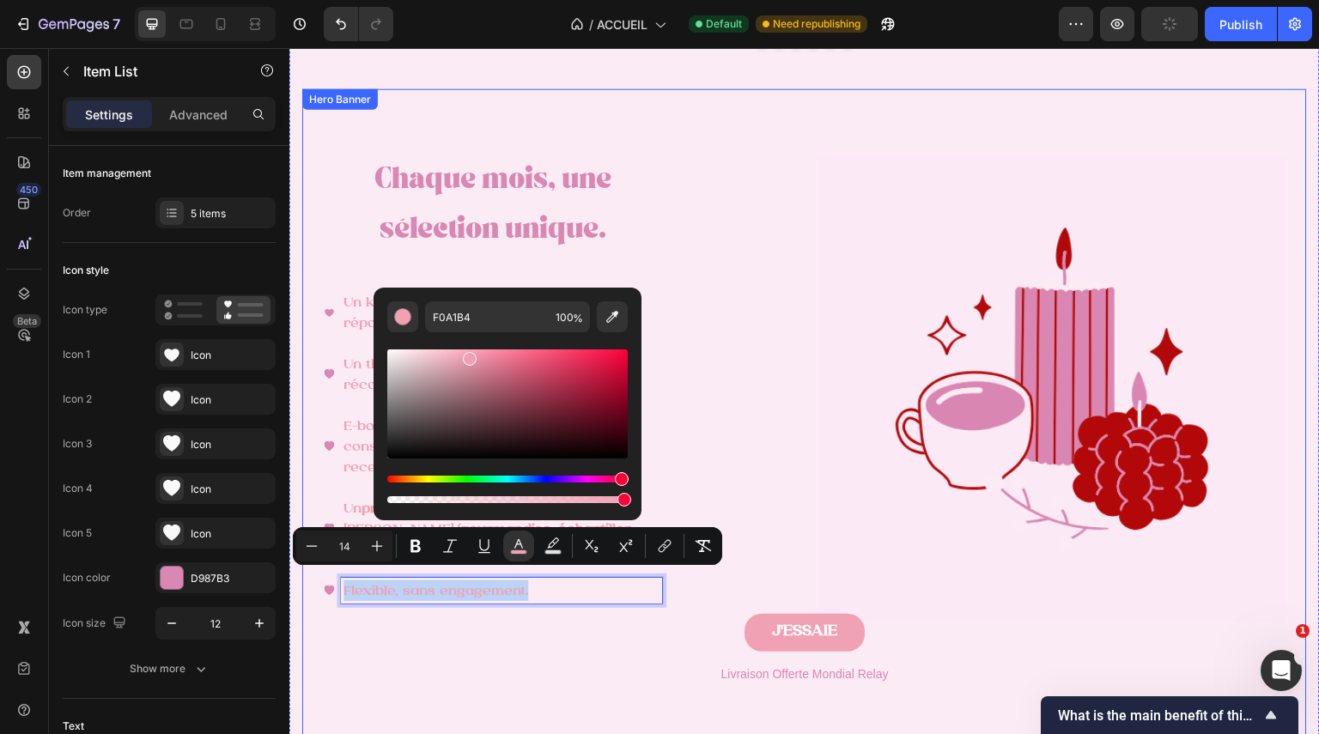
click at [794, 319] on div "⁠⁠⁠⁠⁠⁠⁠ Chaque mois, une sélection unique. Heading Un kit de 2 produit/soin bea…" at bounding box center [804, 415] width 1005 height 704
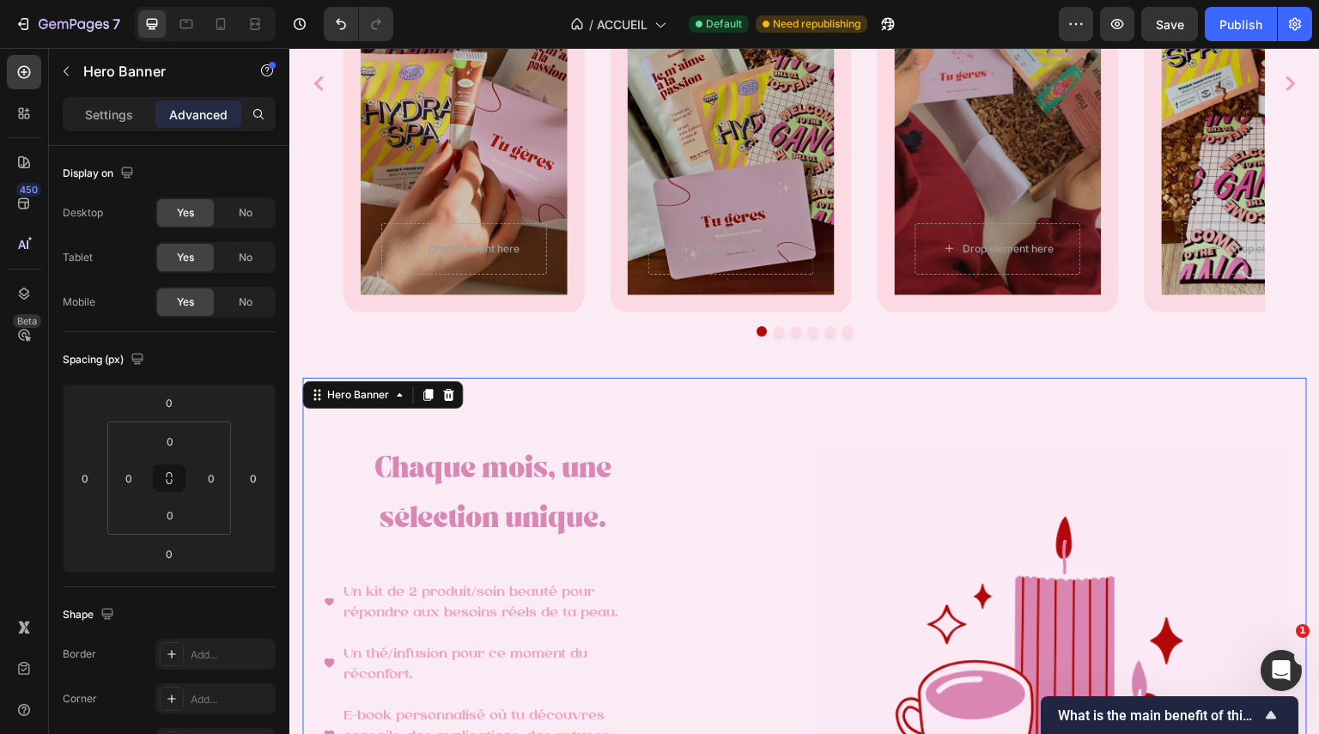
scroll to position [2053, 0]
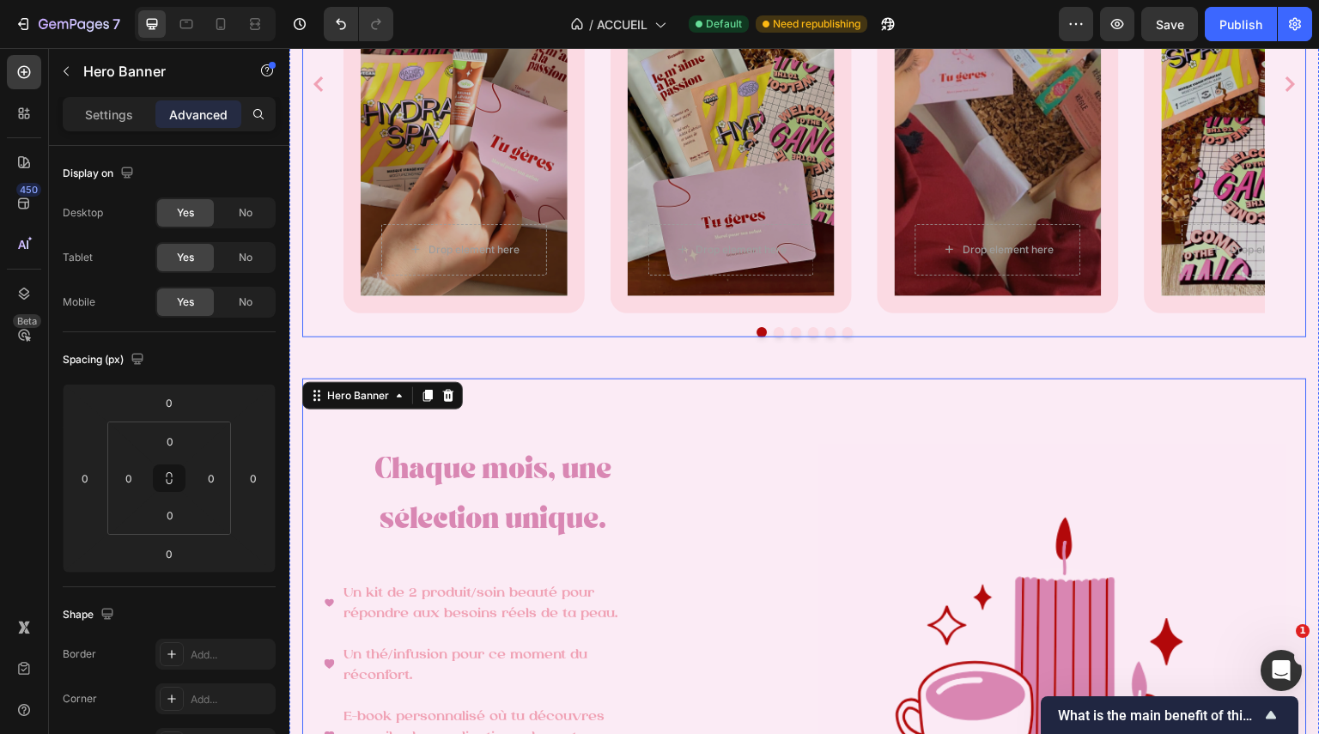
click at [814, 334] on div at bounding box center [804, 332] width 1005 height 10
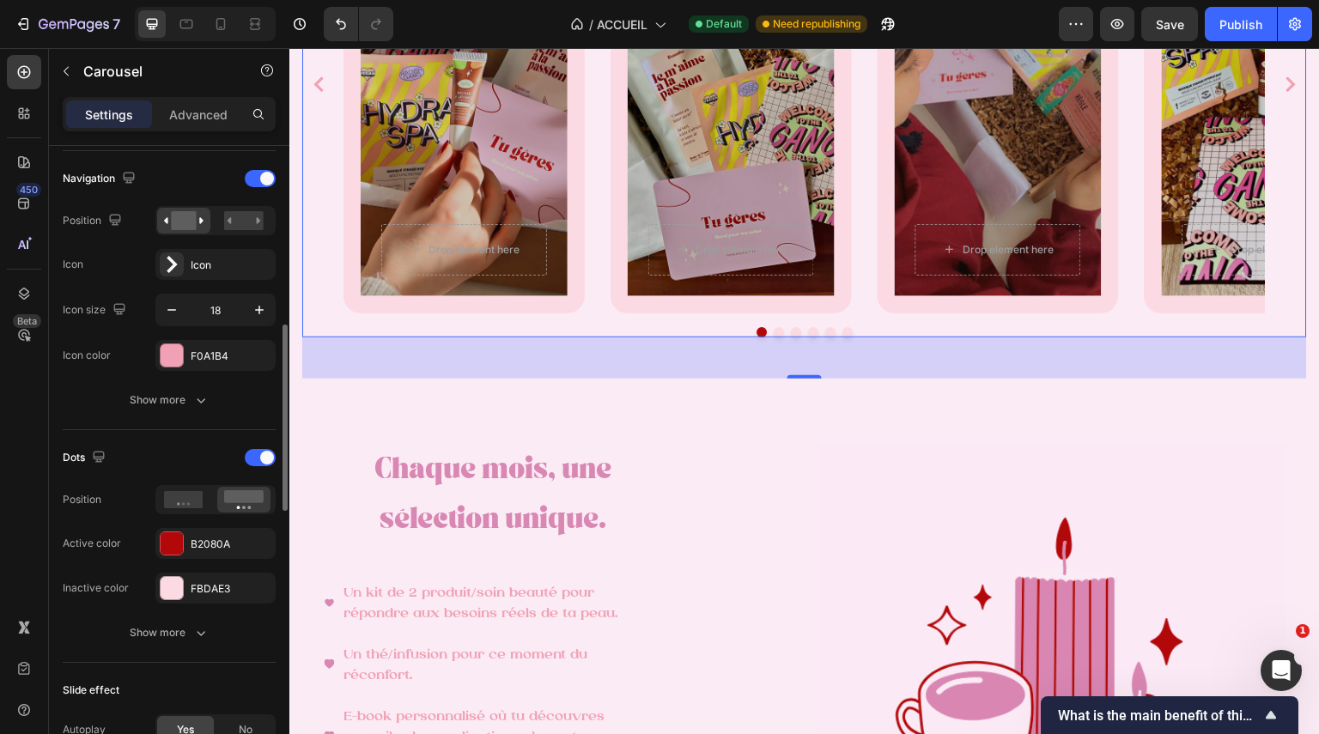
scroll to position [599, 0]
click at [176, 534] on div at bounding box center [172, 540] width 22 height 22
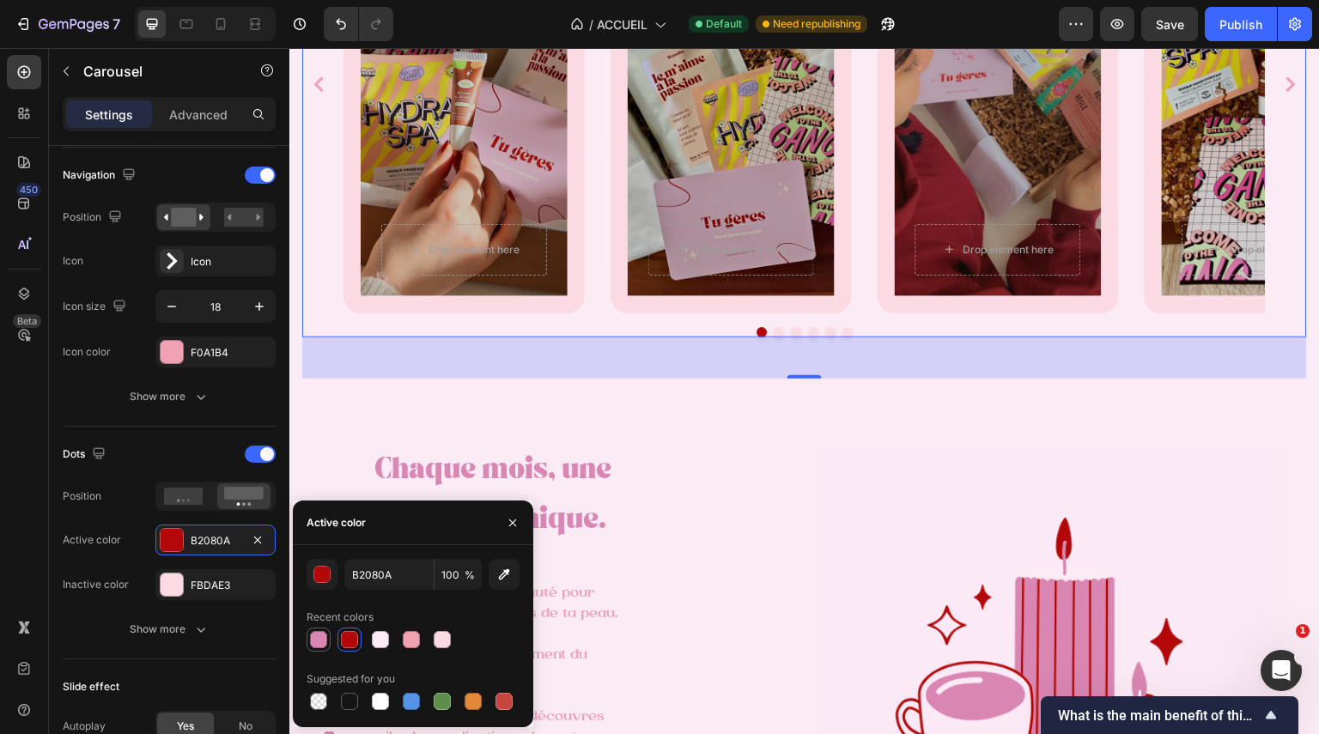
click at [319, 642] on div at bounding box center [318, 639] width 17 height 17
type input "D987B3"
click at [198, 492] on icon at bounding box center [184, 496] width 40 height 17
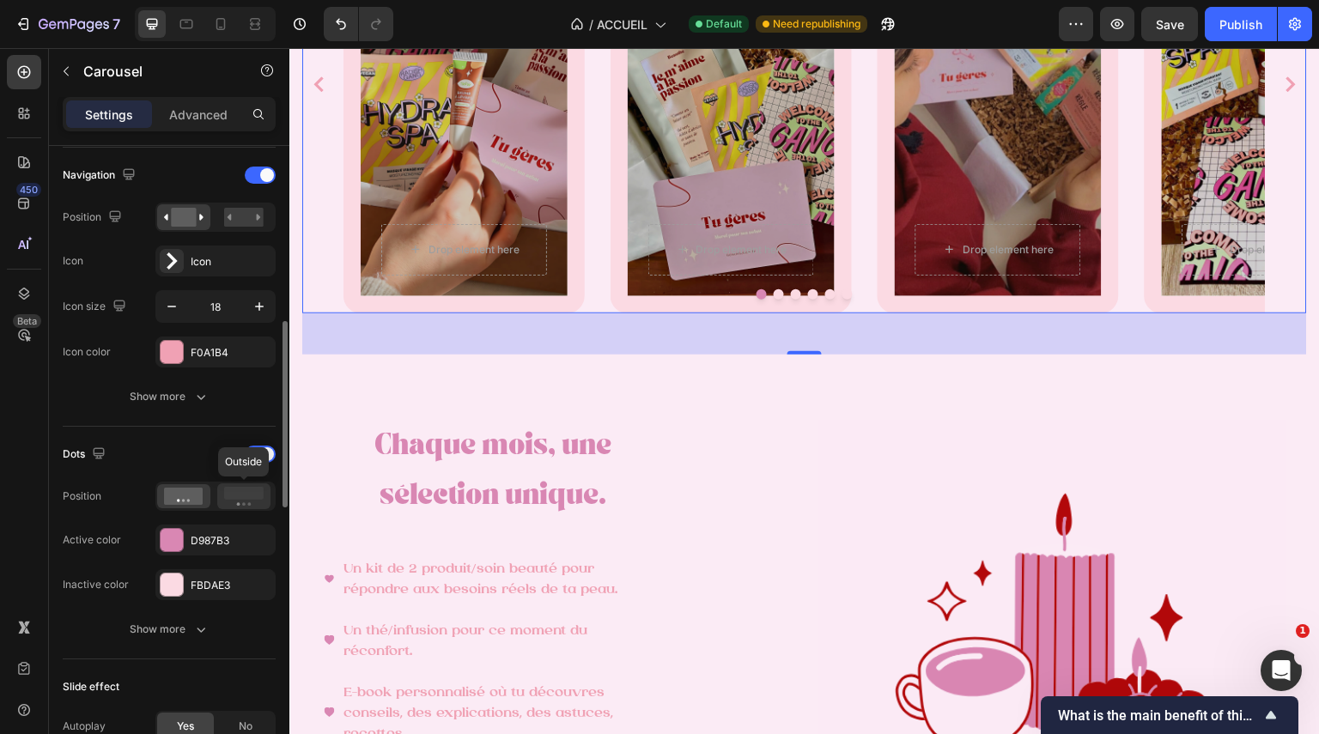
click at [231, 495] on rect at bounding box center [244, 493] width 40 height 13
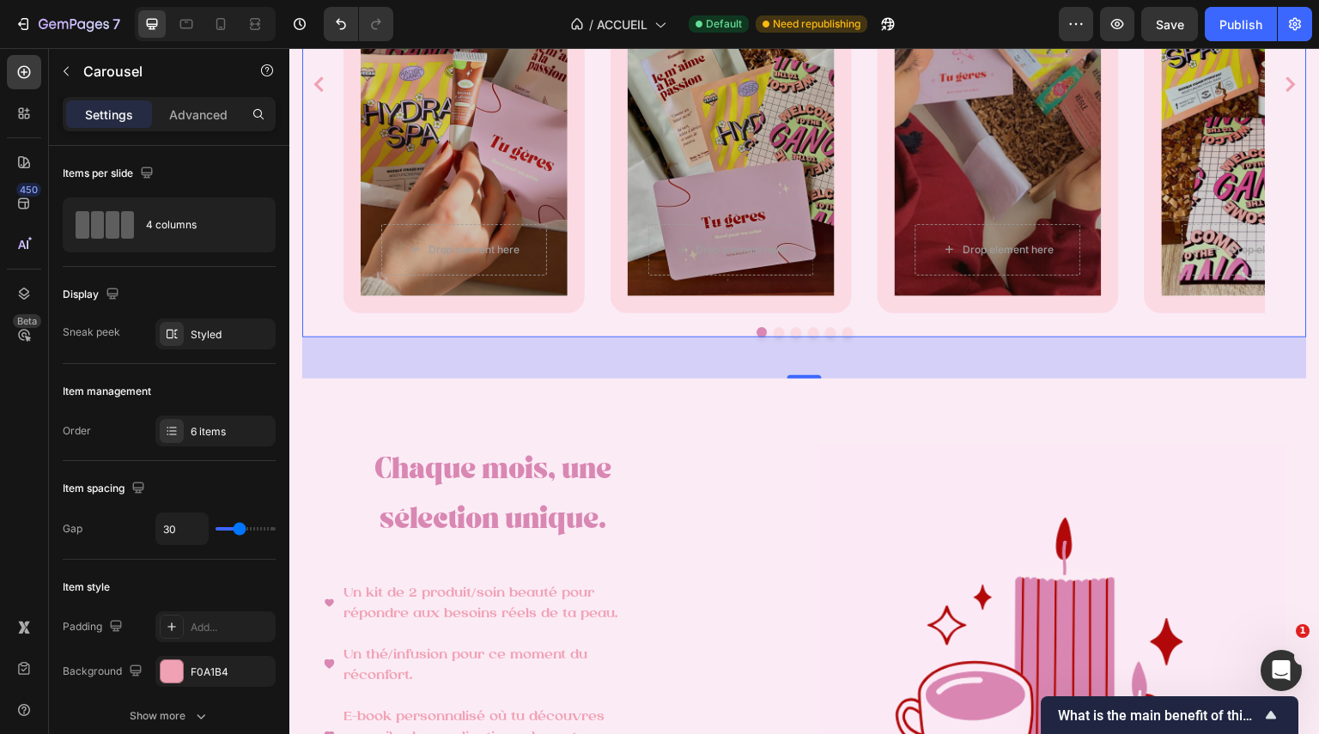
scroll to position [1694, 0]
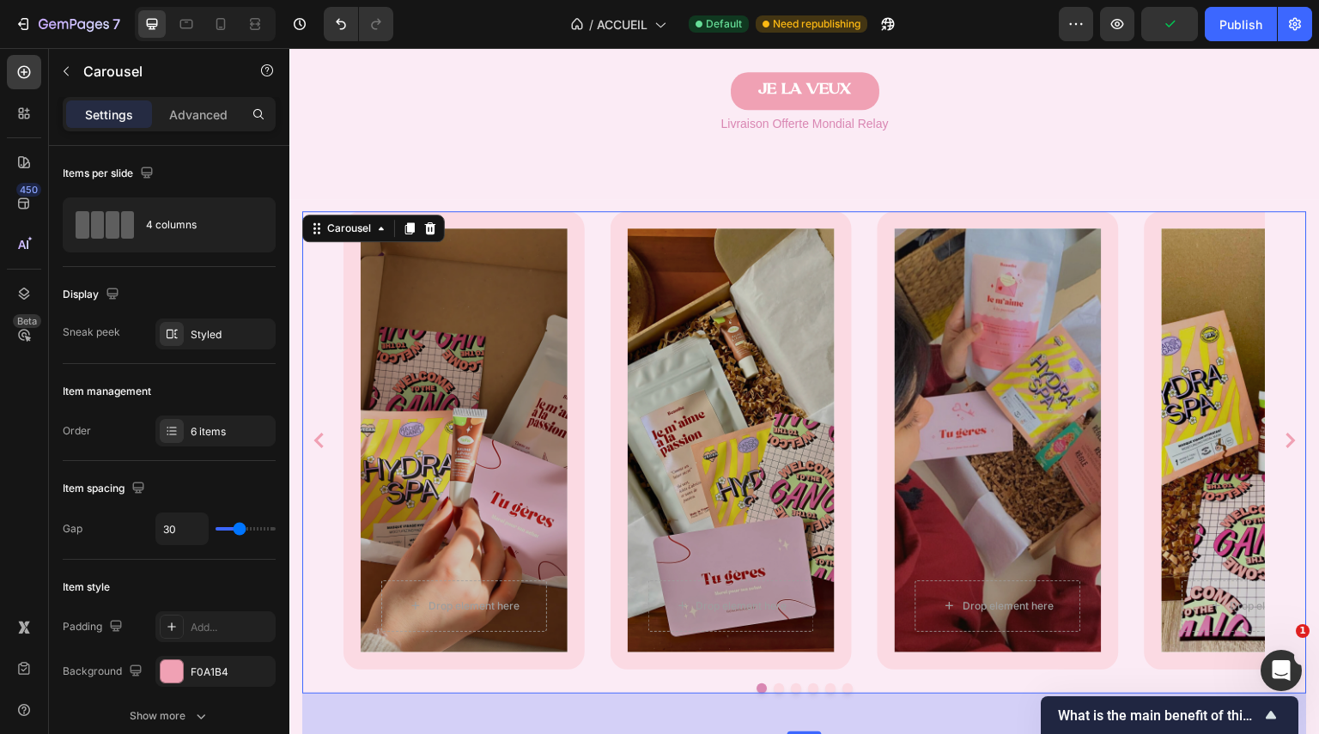
click at [569, 274] on div "Drop element here Row Hero Banner" at bounding box center [464, 440] width 241 height 459
click at [503, 302] on div "Overlay" at bounding box center [464, 440] width 207 height 424
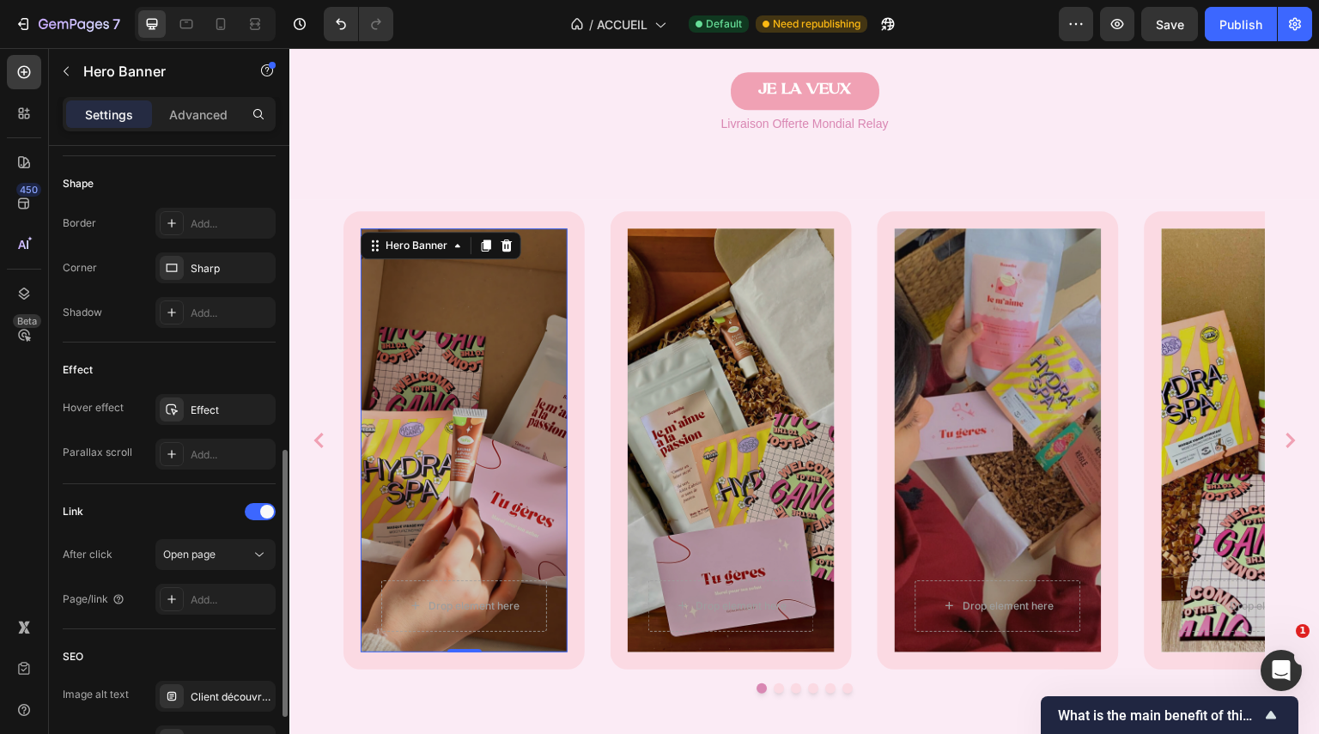
scroll to position [719, 0]
click at [204, 119] on p "Advanced" at bounding box center [198, 115] width 58 height 18
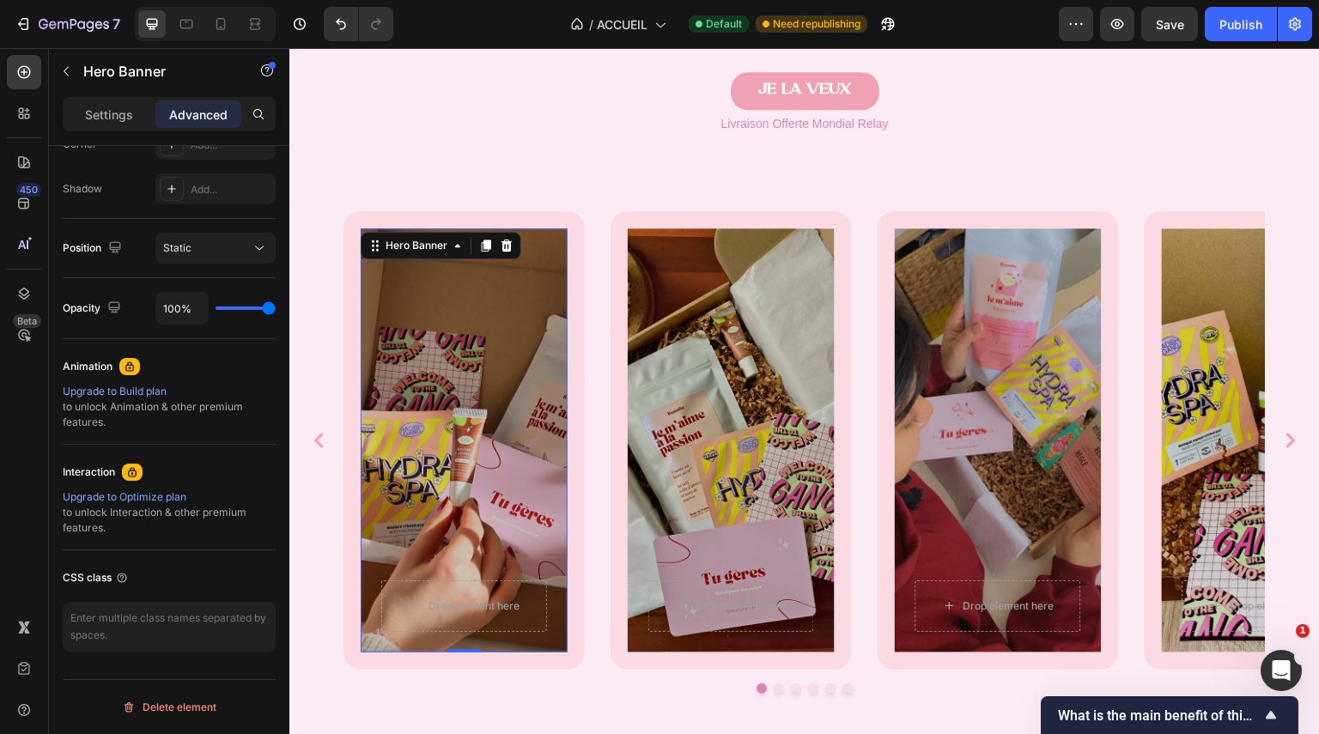
scroll to position [0, 0]
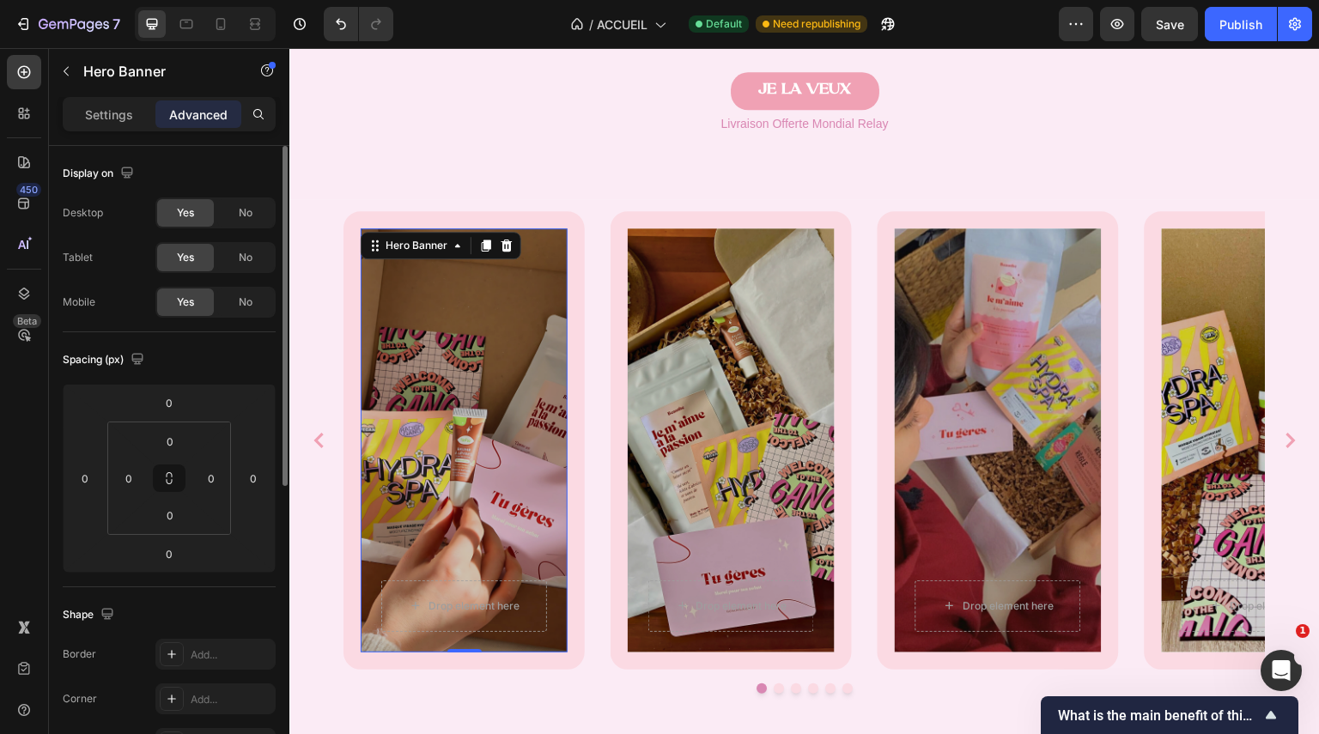
click at [122, 119] on p "Settings" at bounding box center [109, 115] width 48 height 18
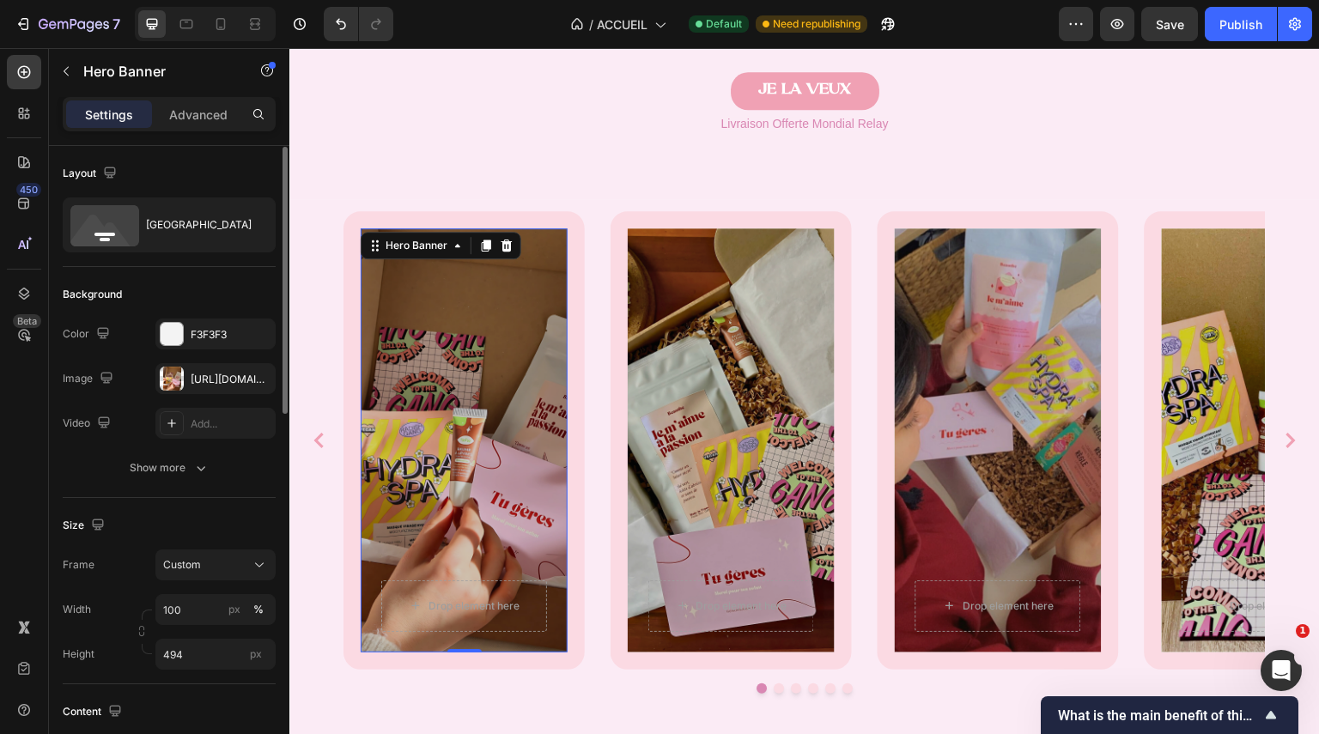
scroll to position [1, 0]
click at [171, 338] on div at bounding box center [172, 333] width 22 height 22
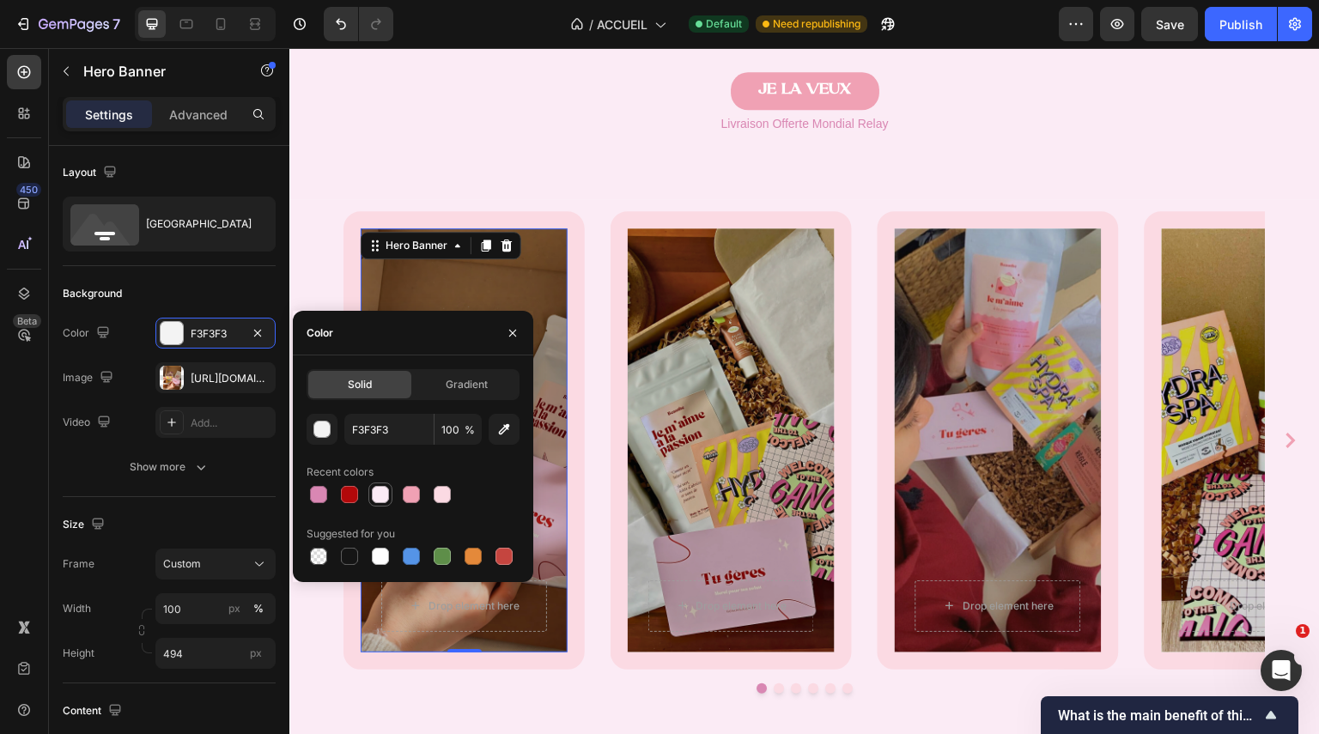
click at [376, 496] on div at bounding box center [380, 494] width 17 height 17
click at [313, 494] on div at bounding box center [318, 494] width 17 height 17
type input "D987B3"
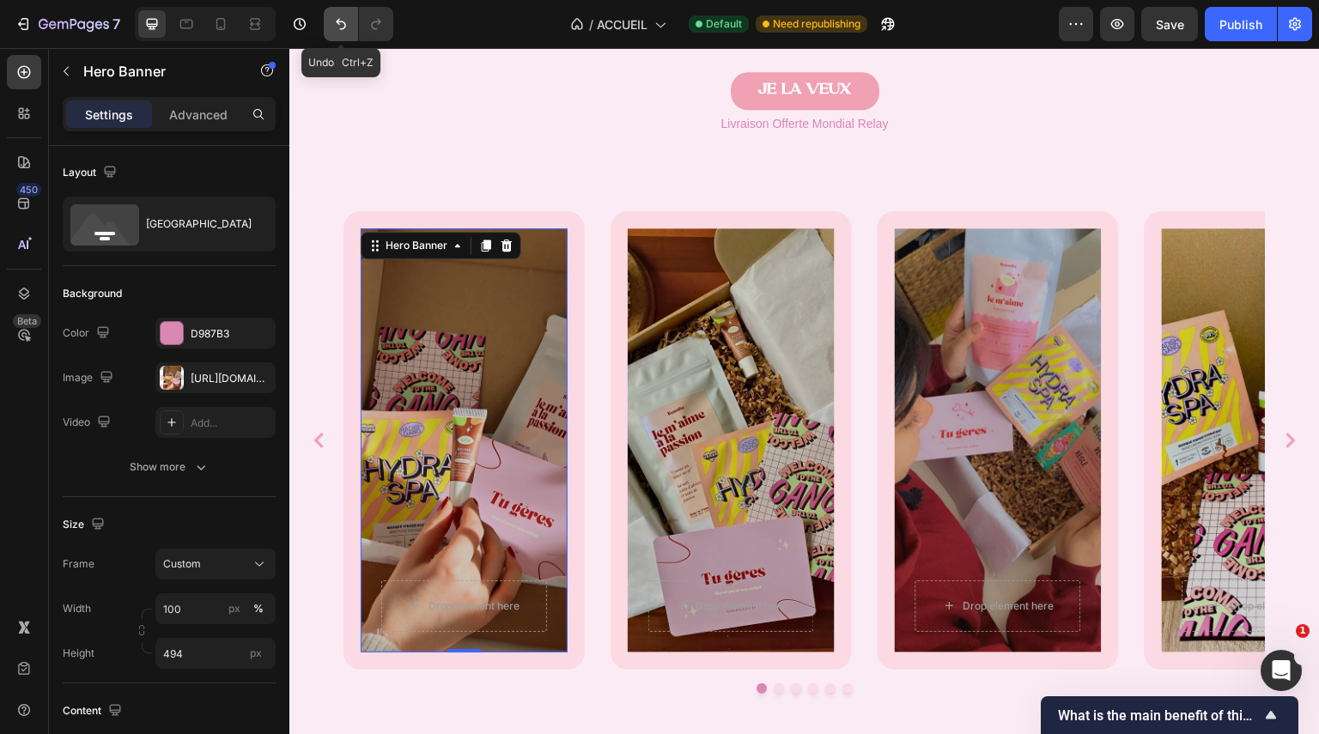
click at [336, 19] on icon "Undo/Redo" at bounding box center [340, 23] width 17 height 17
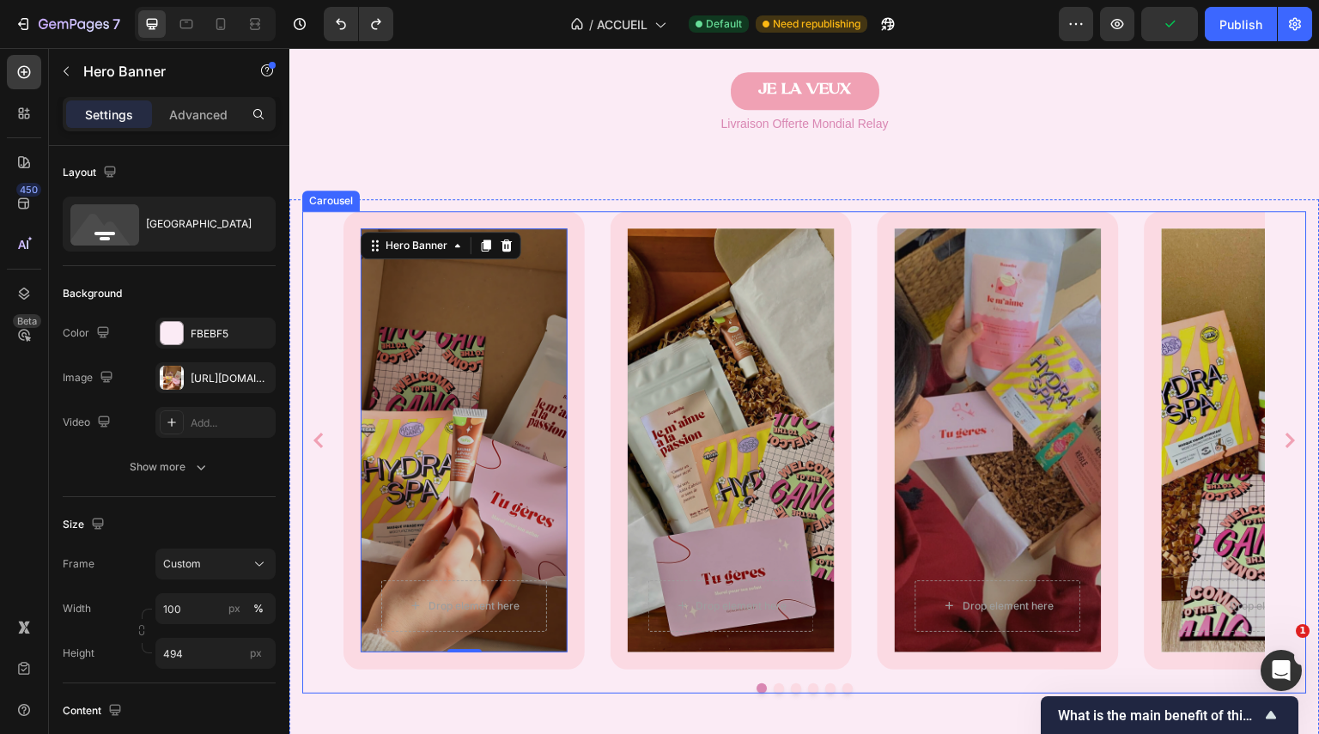
click at [496, 224] on div "Drop element here Row Hero Banner 0" at bounding box center [464, 440] width 241 height 459
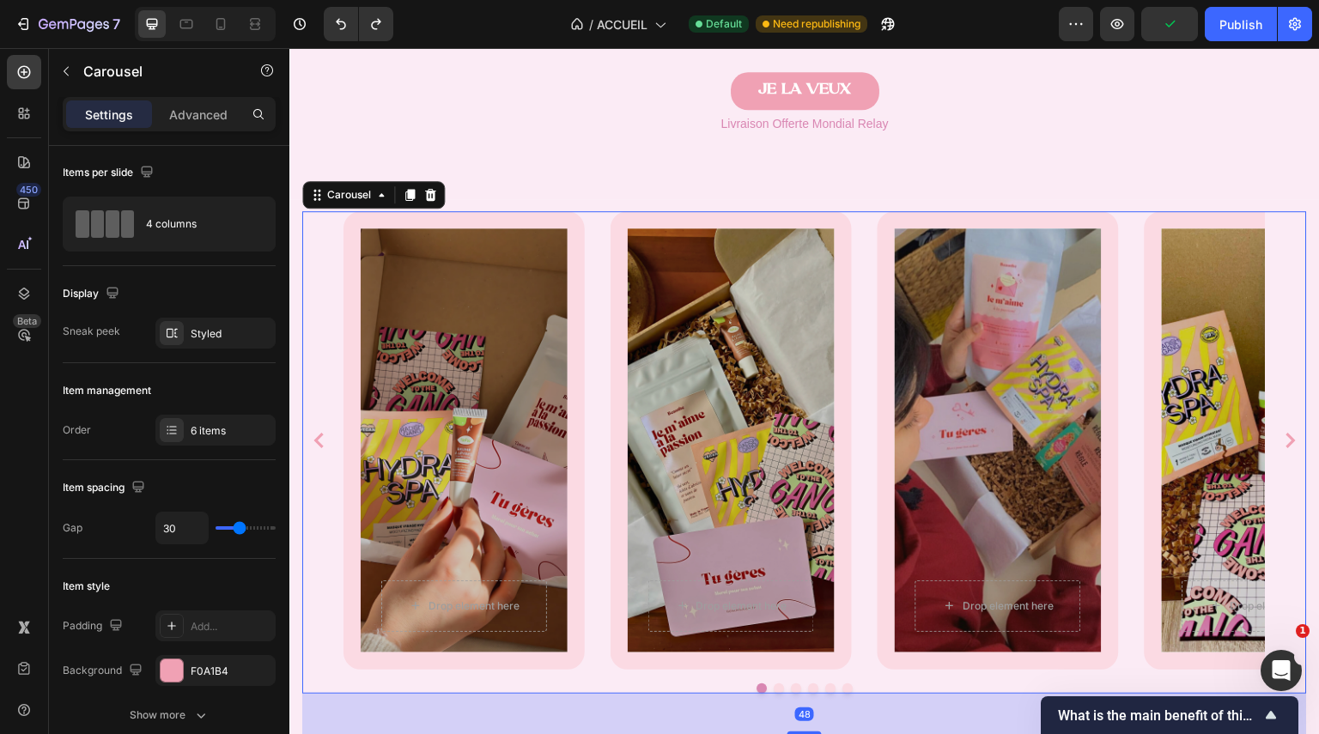
scroll to position [0, 0]
click at [160, 671] on div at bounding box center [172, 672] width 24 height 24
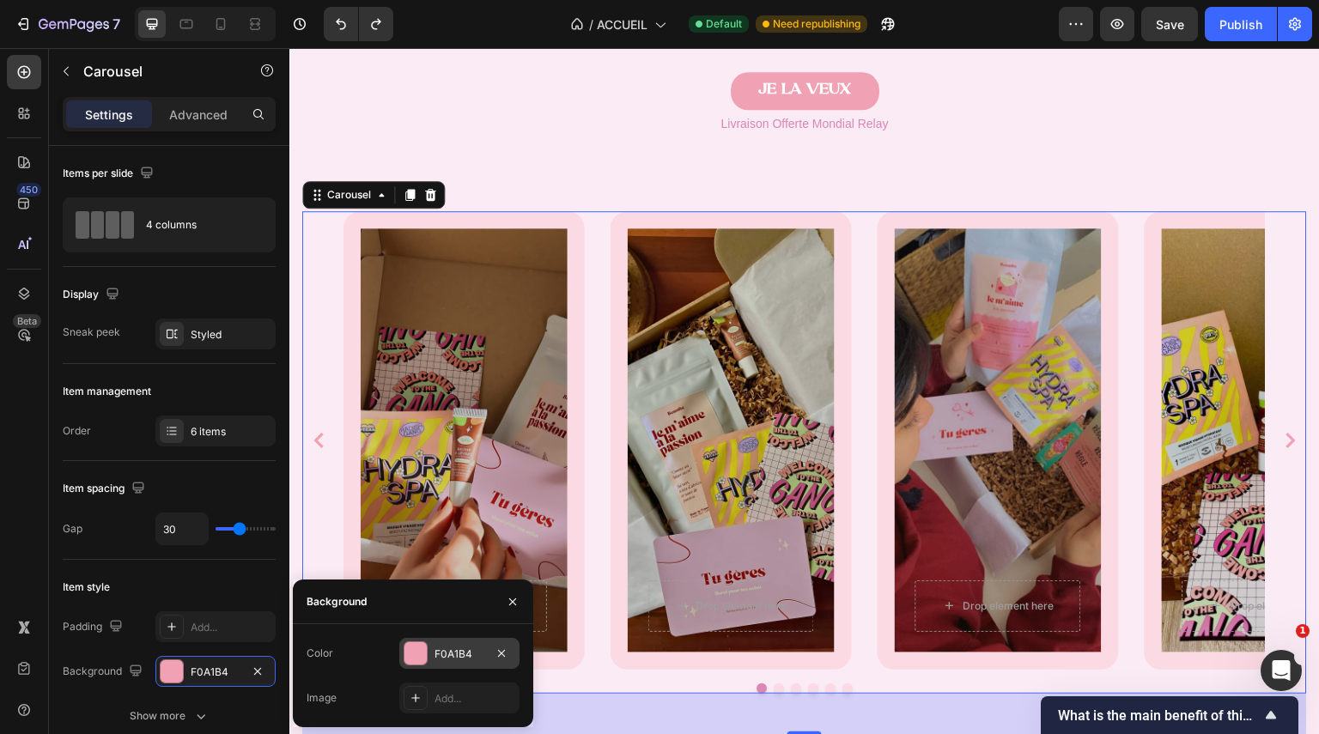
click at [411, 660] on div at bounding box center [416, 653] width 22 height 22
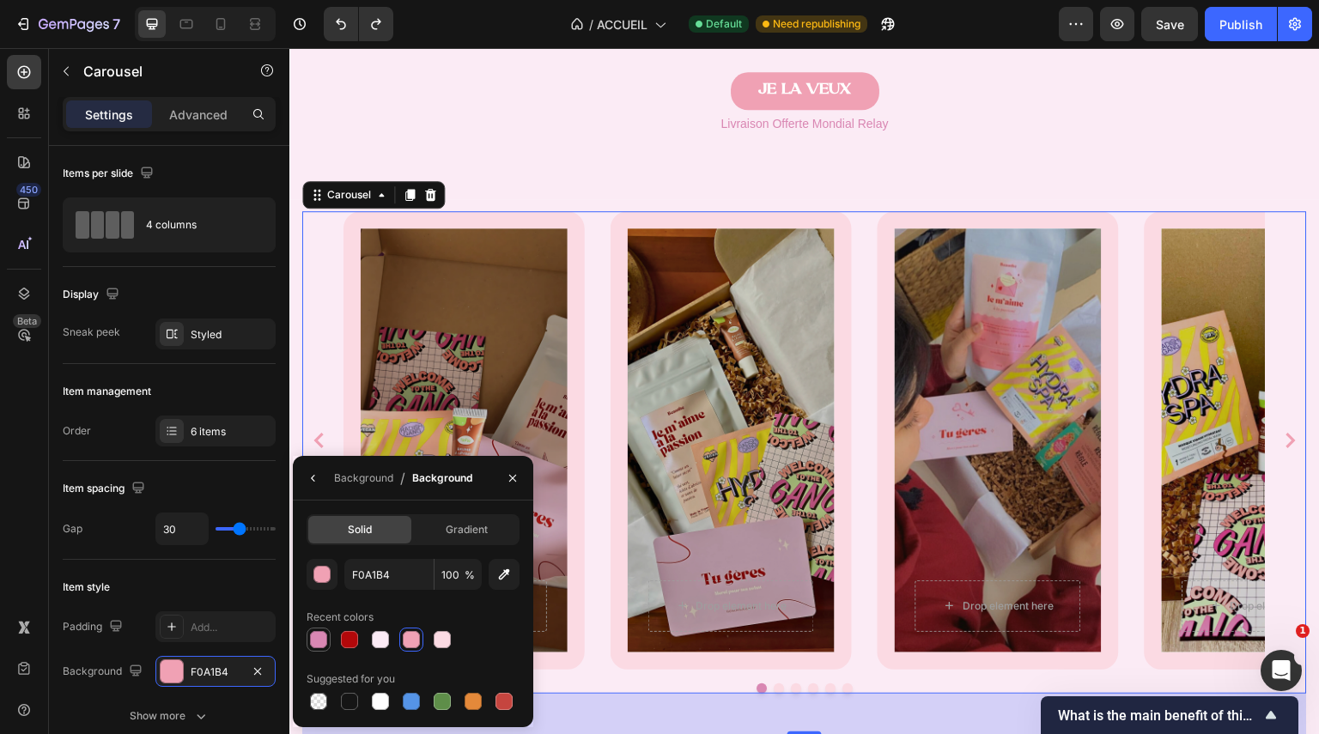
click at [321, 632] on div at bounding box center [318, 639] width 17 height 17
type input "D987B3"
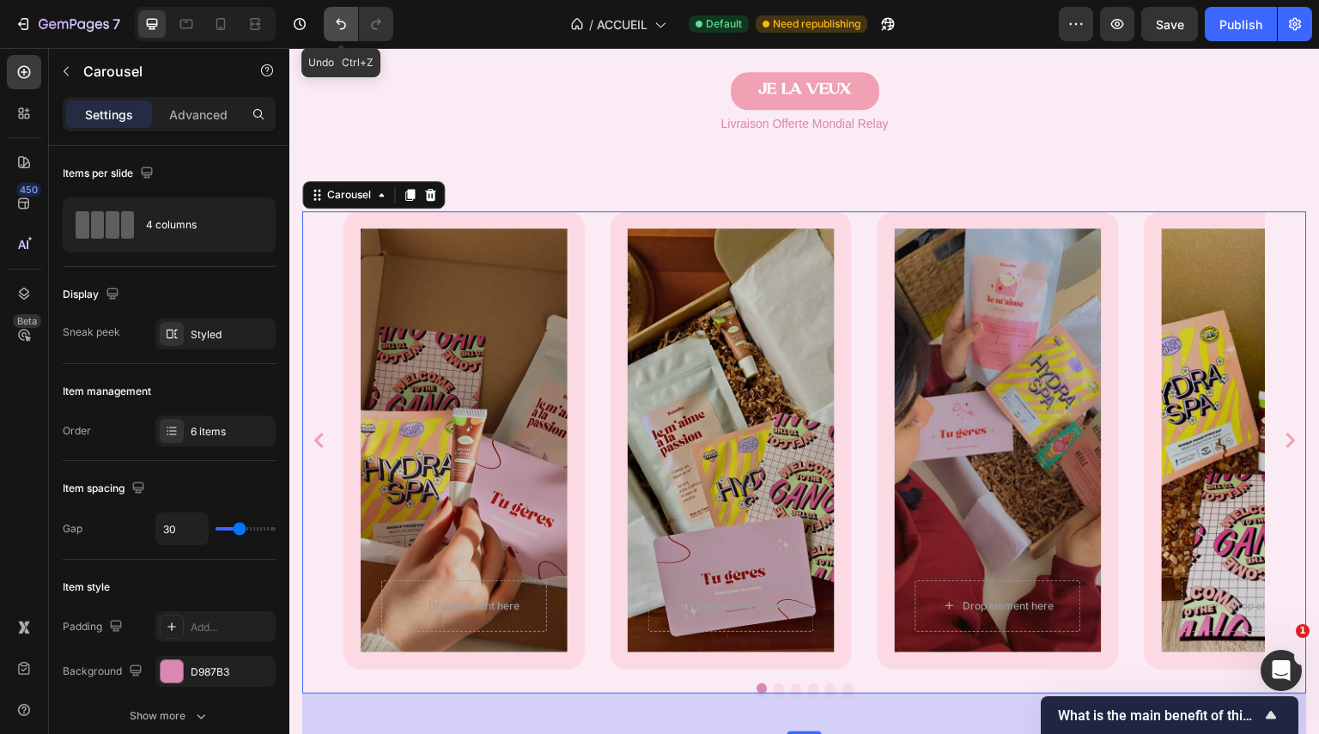
click at [349, 15] on icon "Undo/Redo" at bounding box center [340, 23] width 17 height 17
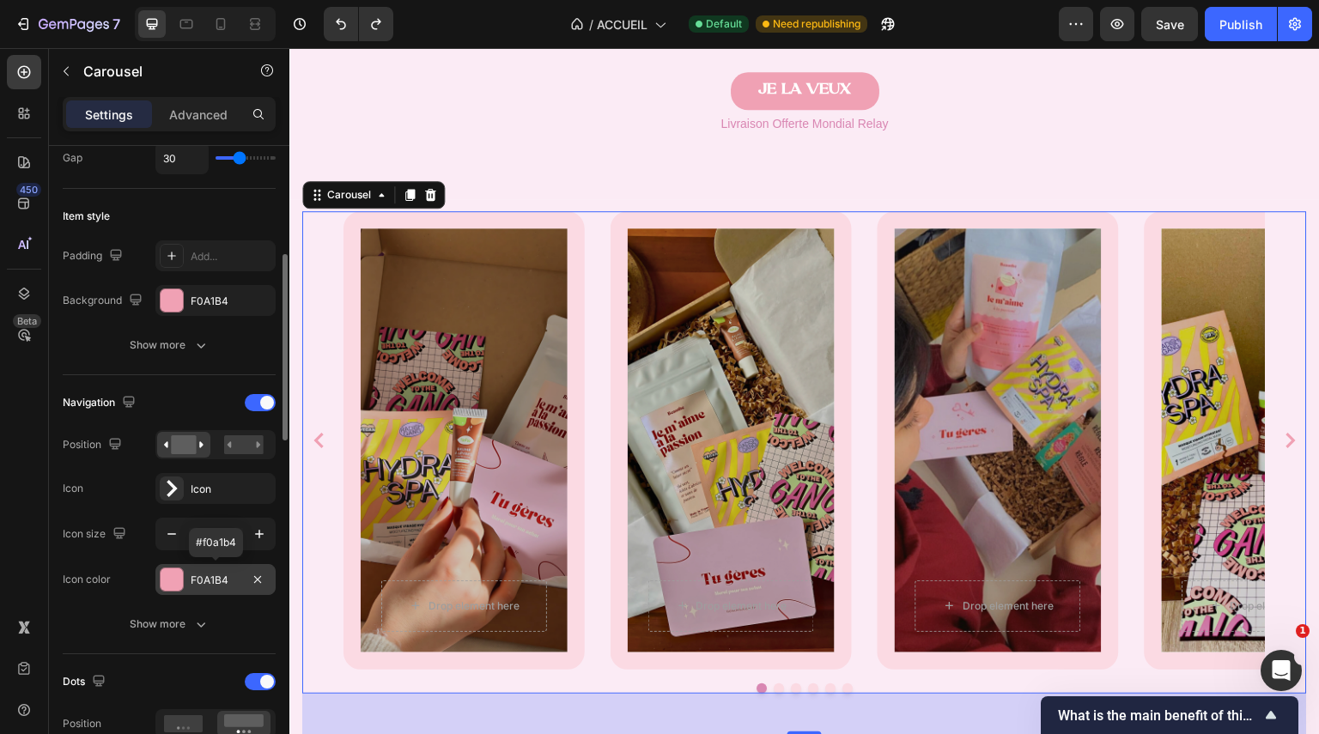
click at [175, 578] on div at bounding box center [172, 580] width 22 height 22
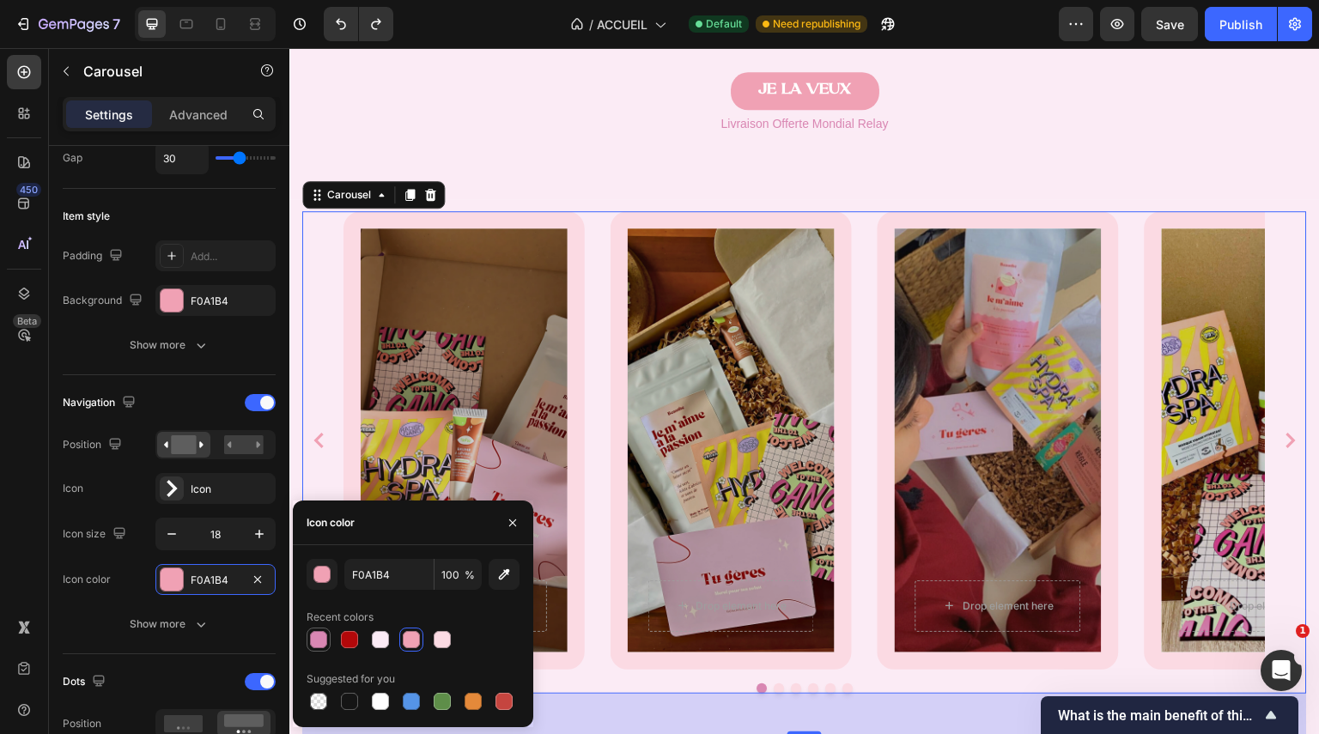
click at [323, 636] on div at bounding box center [318, 639] width 17 height 17
type input "D987B3"
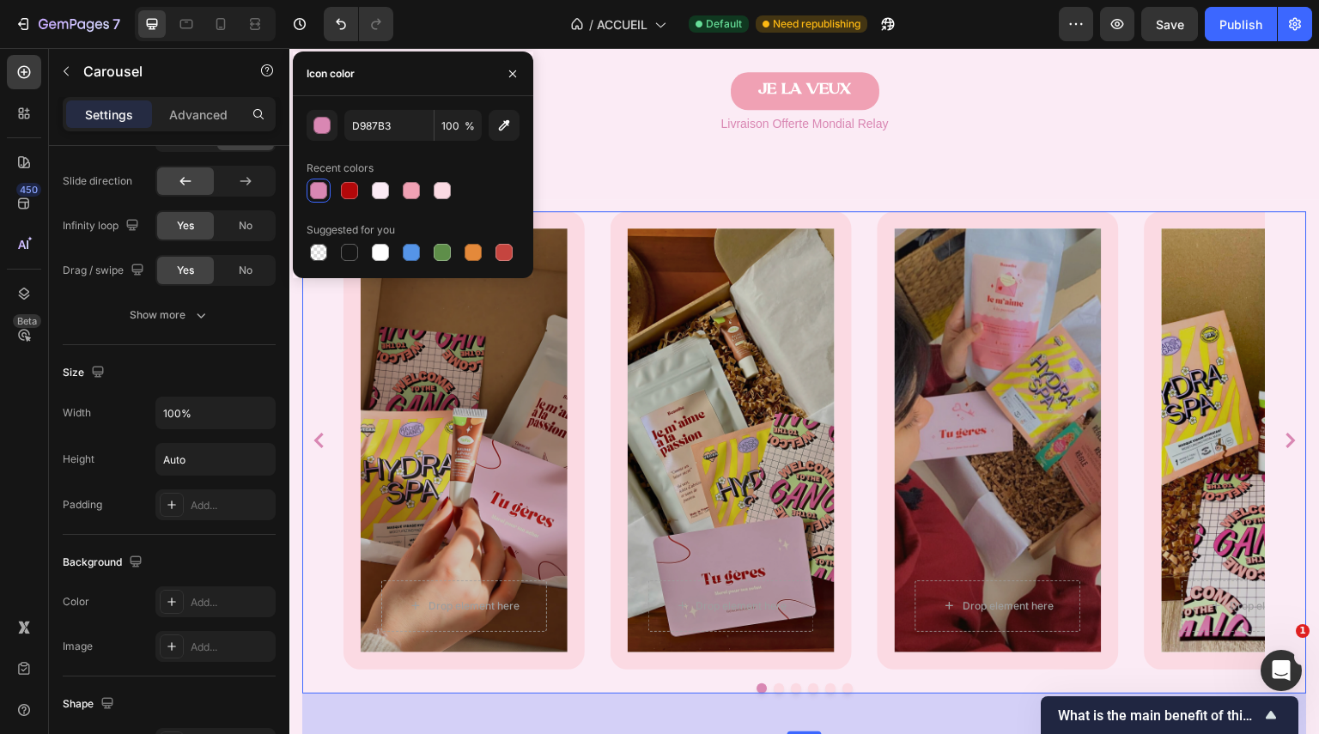
scroll to position [1536, 0]
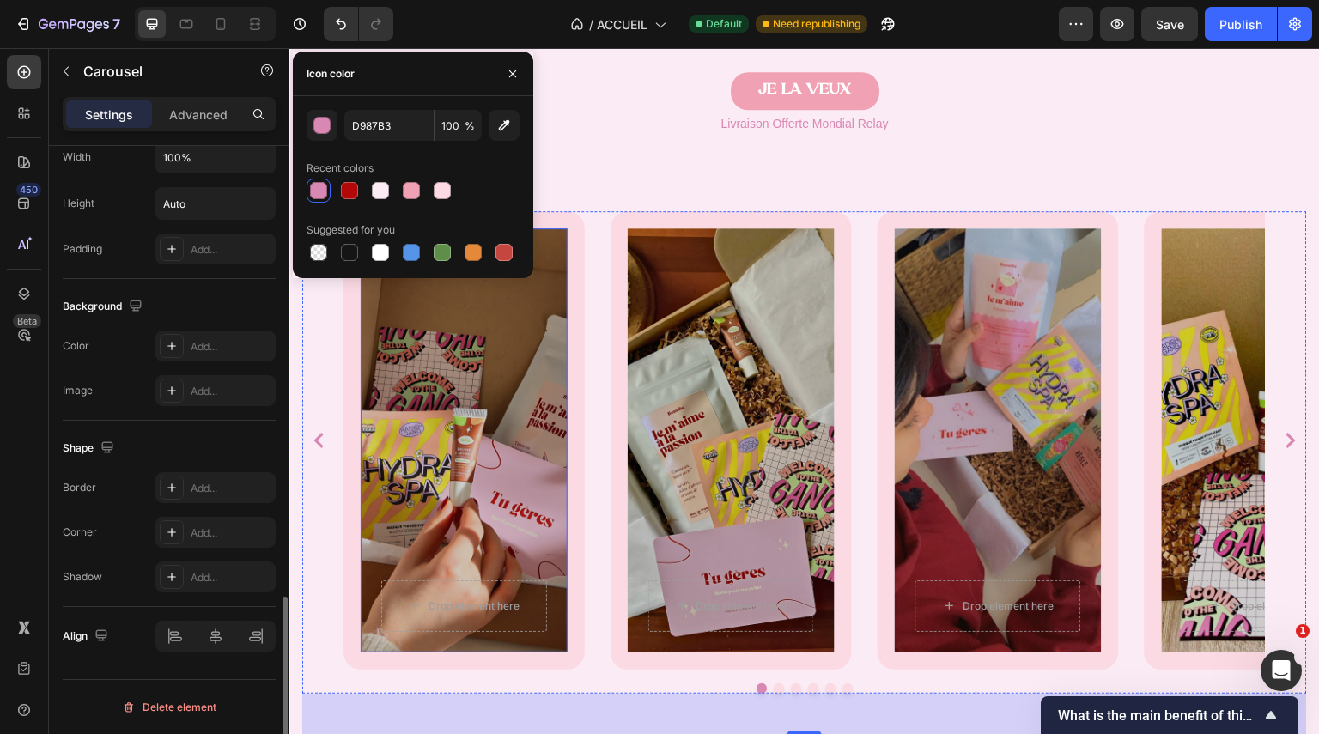
click at [435, 525] on div "Overlay" at bounding box center [464, 440] width 207 height 424
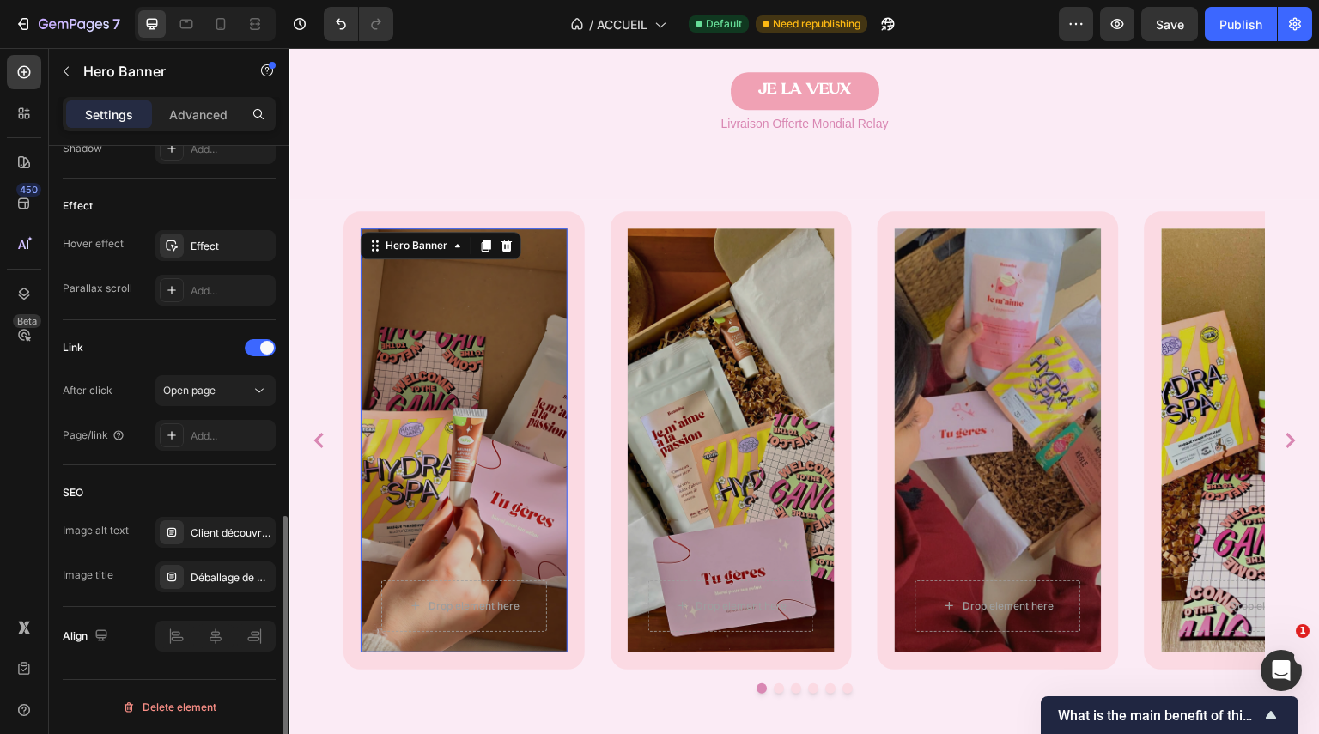
scroll to position [0, 0]
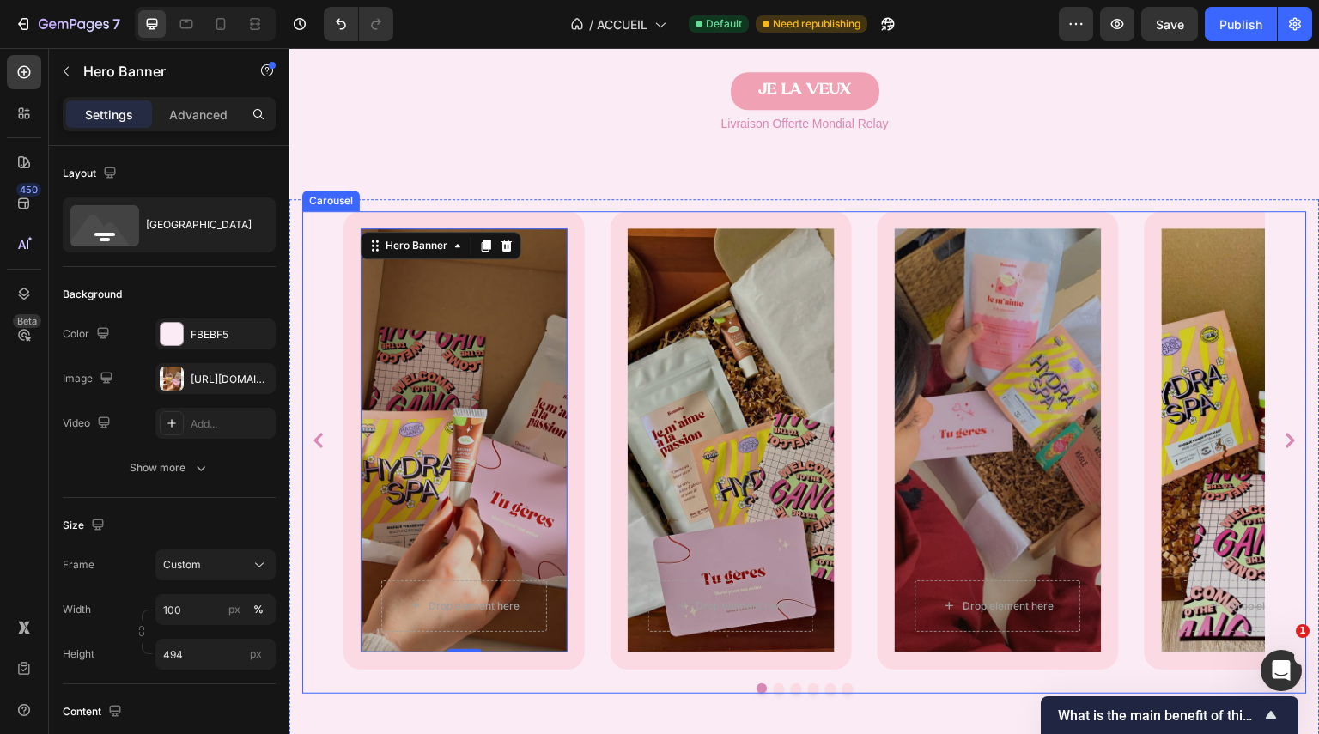
click at [582, 520] on div "Drop element here Row Hero Banner 0" at bounding box center [464, 440] width 241 height 459
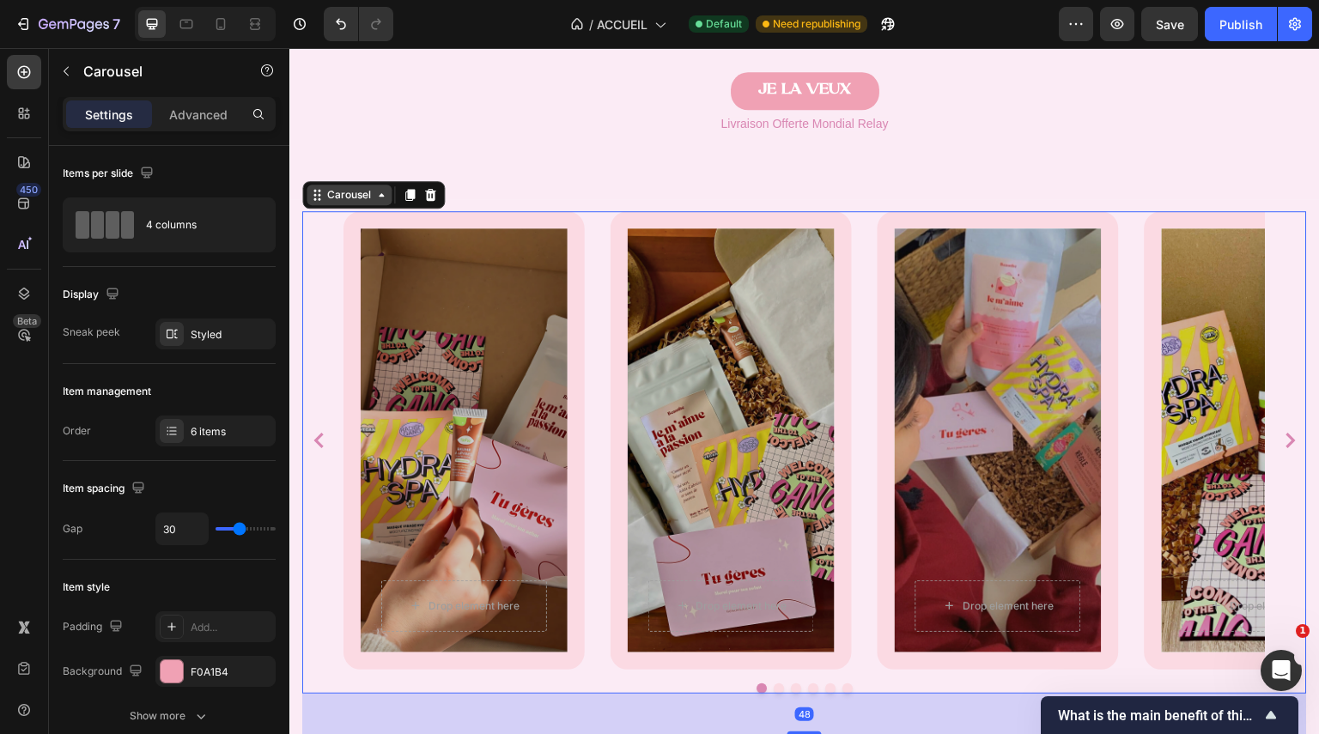
click at [357, 190] on div "Carousel" at bounding box center [349, 194] width 51 height 15
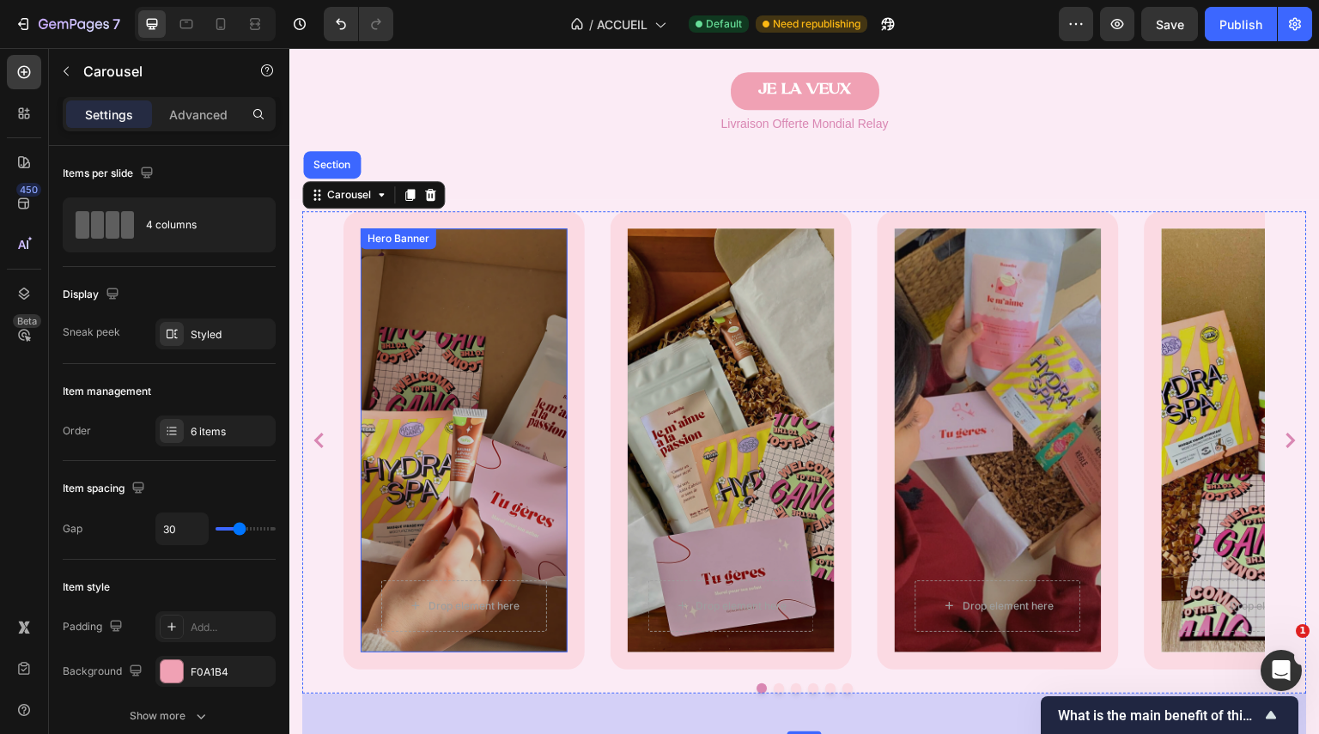
click at [472, 388] on div "Overlay" at bounding box center [464, 440] width 207 height 424
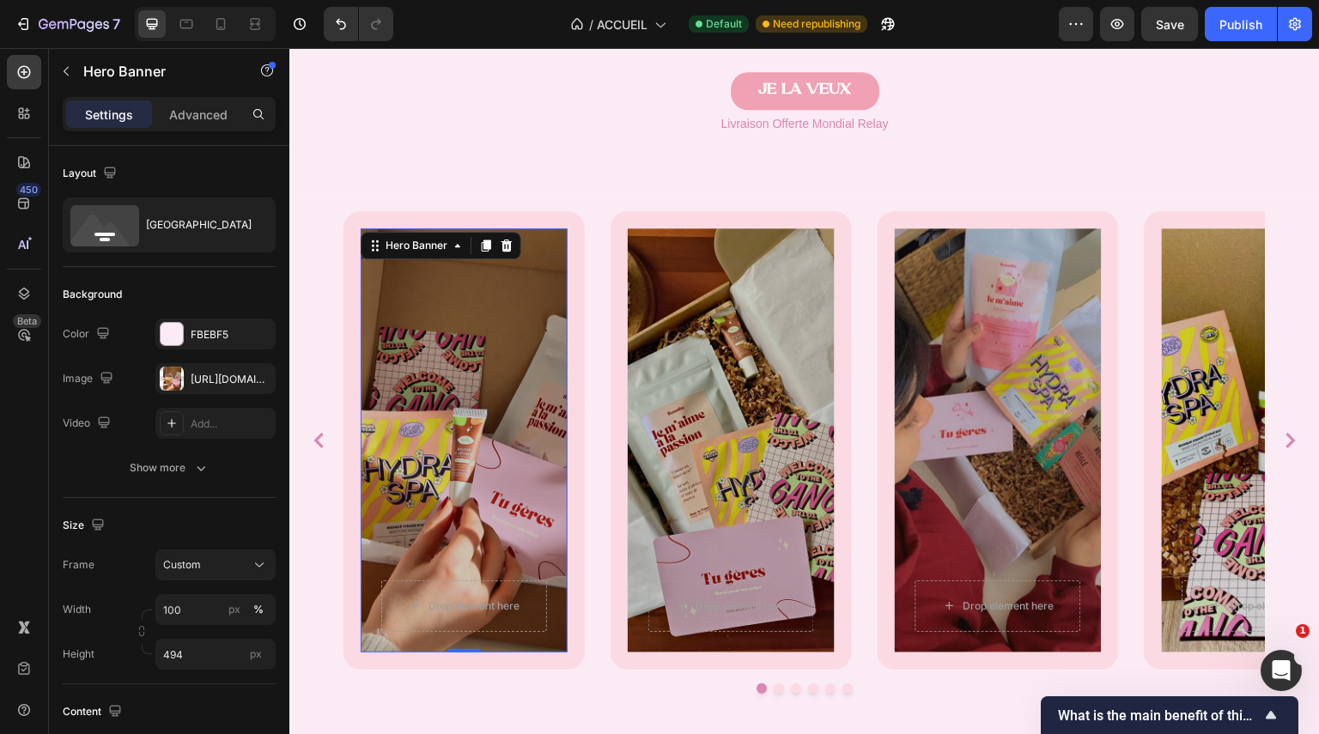
click at [472, 388] on div "Overlay" at bounding box center [464, 440] width 207 height 424
click at [174, 335] on div at bounding box center [172, 334] width 22 height 22
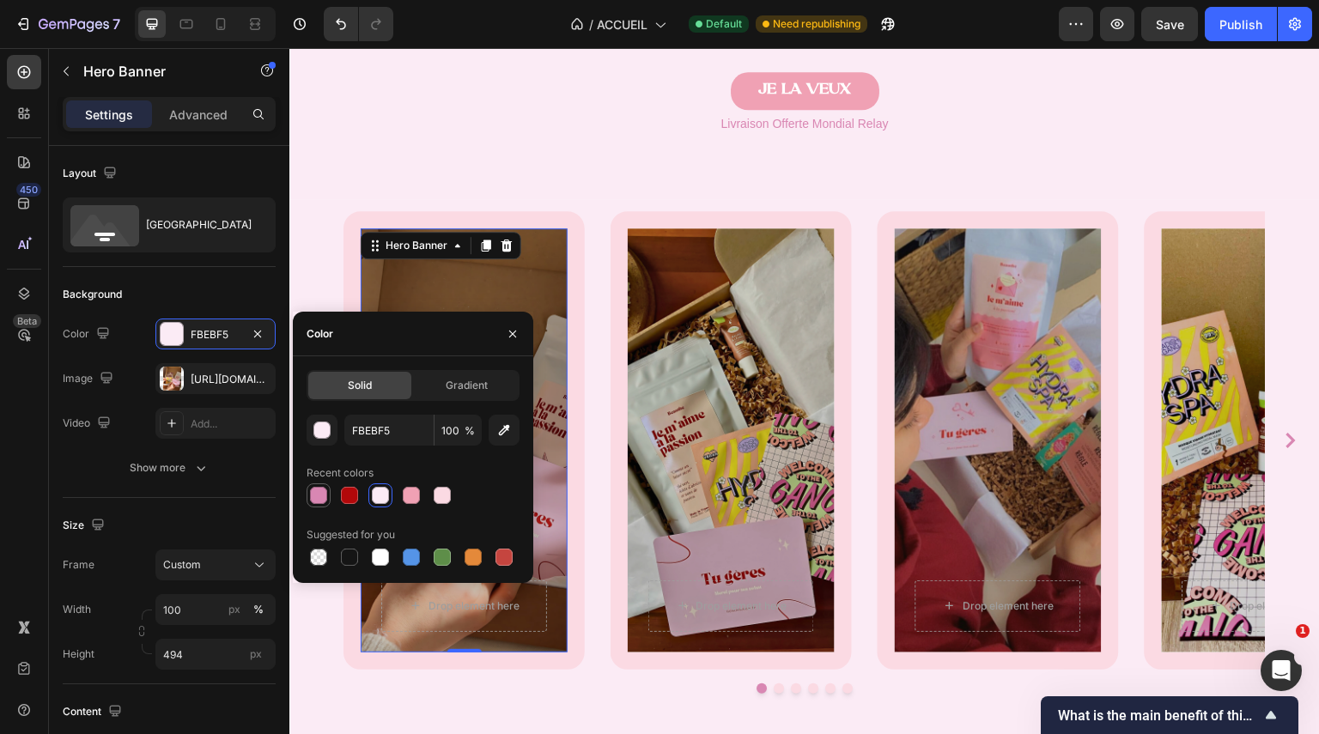
click at [327, 493] on div at bounding box center [318, 495] width 21 height 21
click at [409, 489] on div at bounding box center [411, 495] width 17 height 17
click at [323, 489] on div at bounding box center [318, 495] width 17 height 17
type input "D987B3"
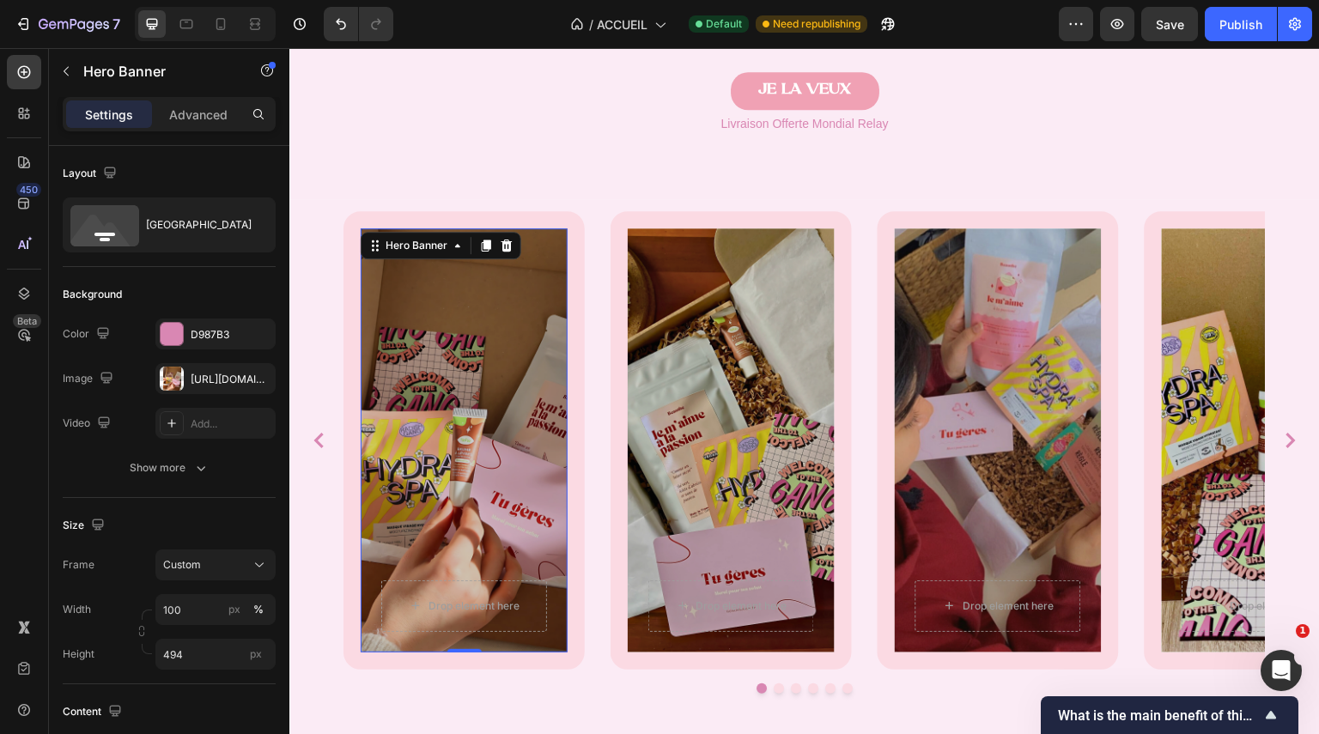
click at [186, 99] on div "Settings Advanced" at bounding box center [169, 114] width 213 height 34
click at [201, 123] on p "Advanced" at bounding box center [198, 115] width 58 height 18
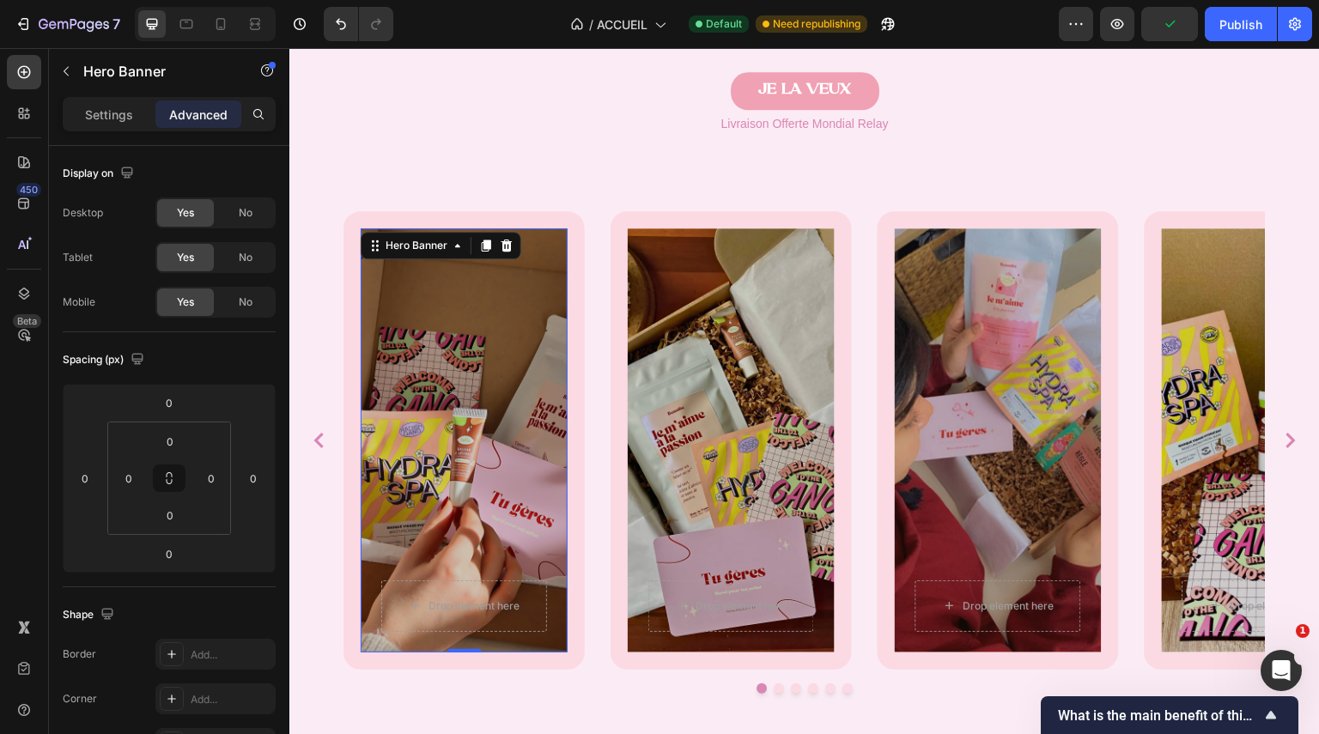
click at [423, 362] on div "Overlay" at bounding box center [464, 440] width 207 height 424
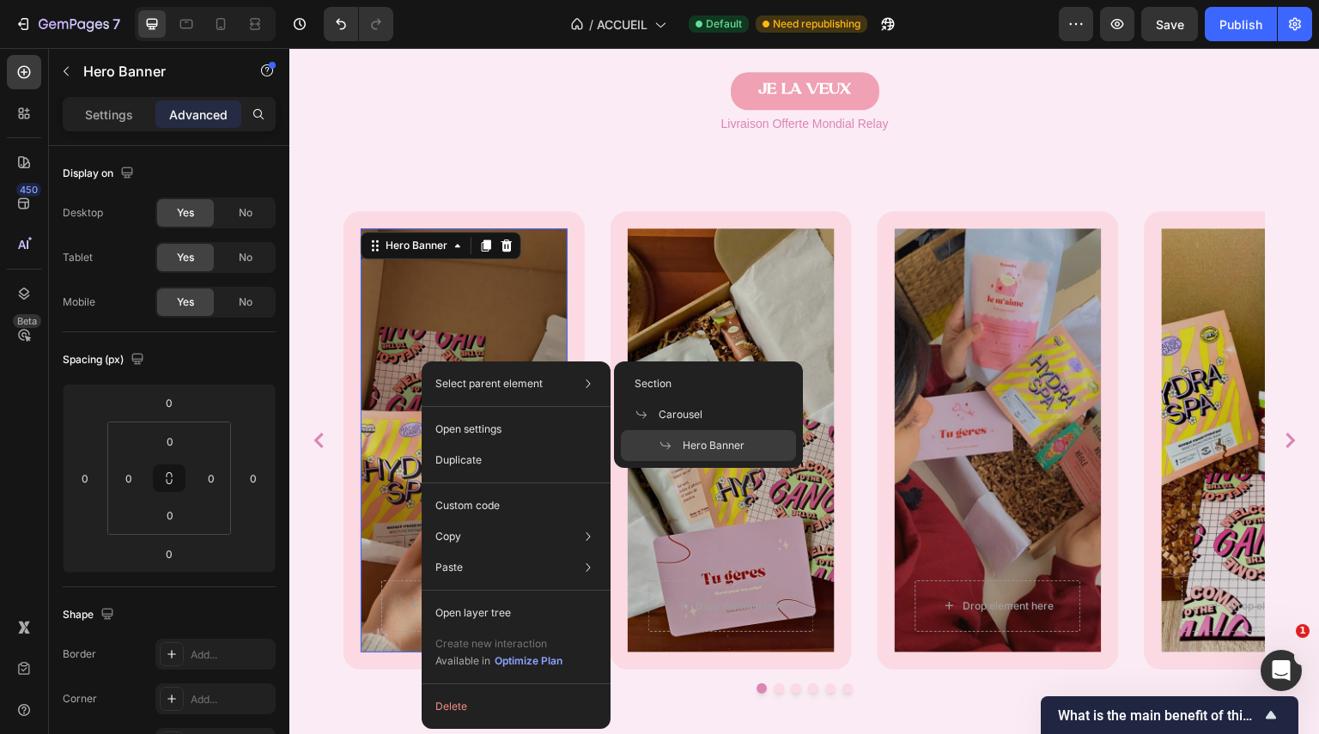
click at [478, 331] on div "Overlay" at bounding box center [464, 440] width 207 height 424
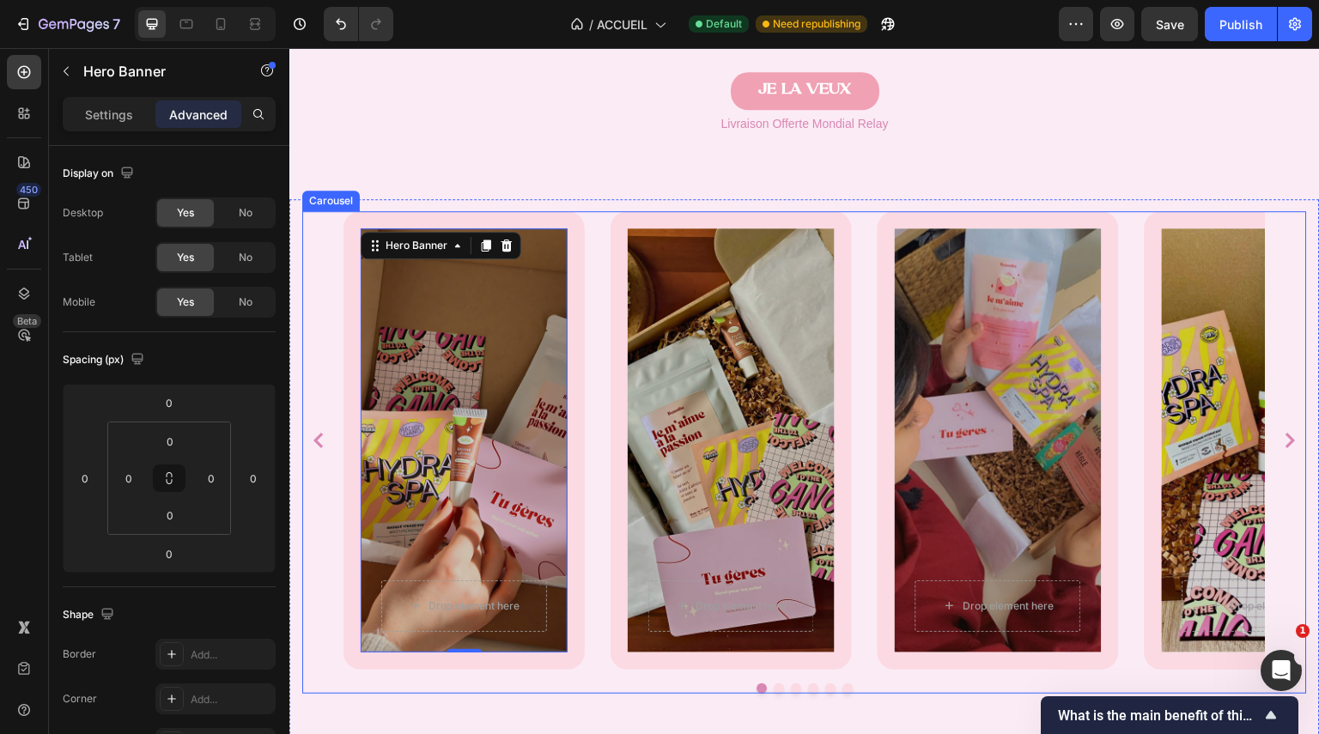
click at [582, 342] on div "Drop element here Row Hero Banner 0" at bounding box center [464, 440] width 241 height 459
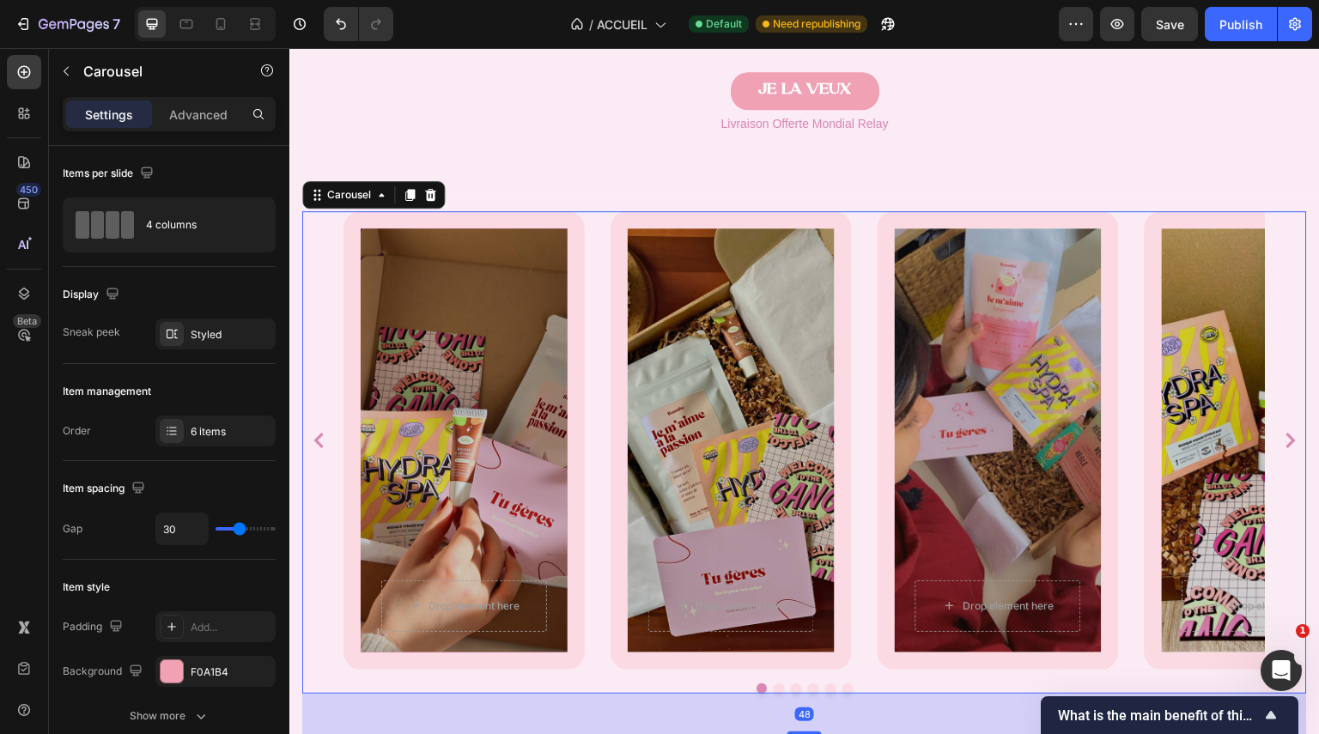
click at [577, 342] on div "Drop element here Row Hero Banner" at bounding box center [464, 440] width 241 height 459
click at [351, 383] on div "Drop element here Row Hero Banner" at bounding box center [464, 440] width 241 height 459
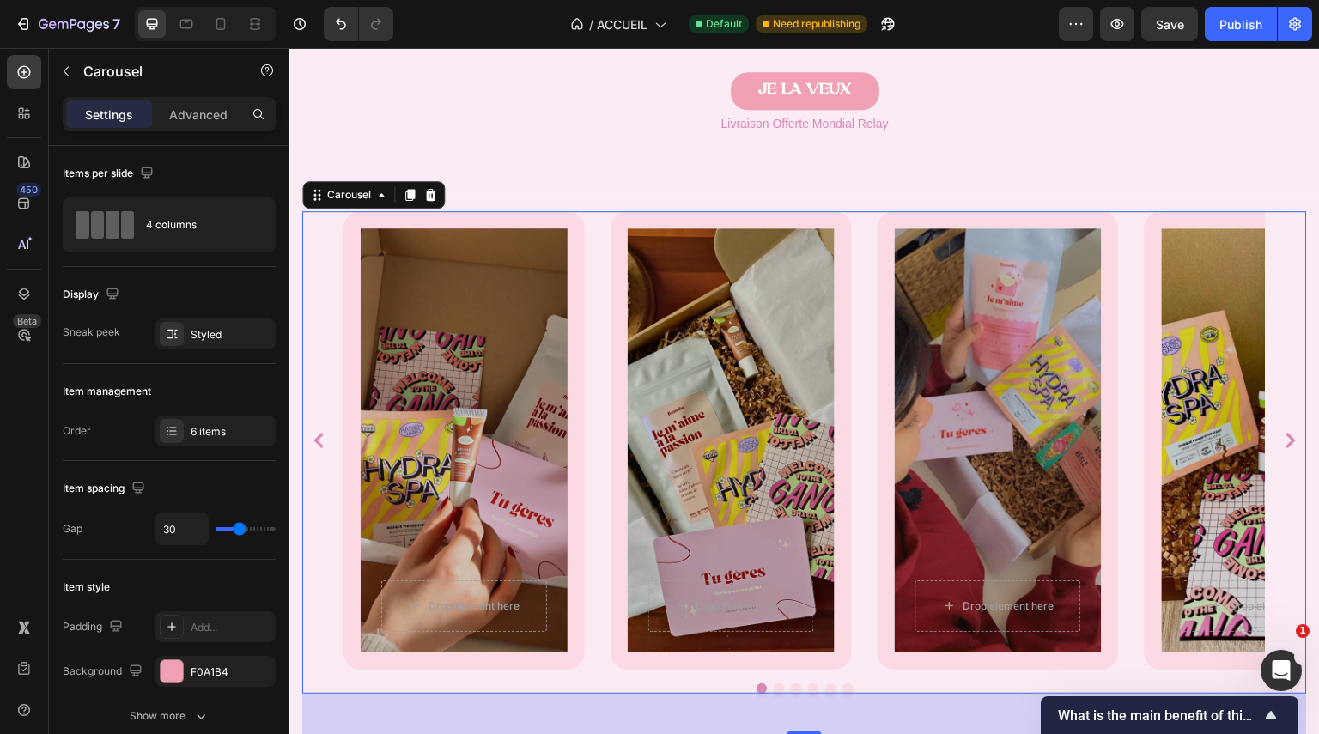
click at [351, 383] on div "Drop element here Row Hero Banner" at bounding box center [464, 440] width 241 height 459
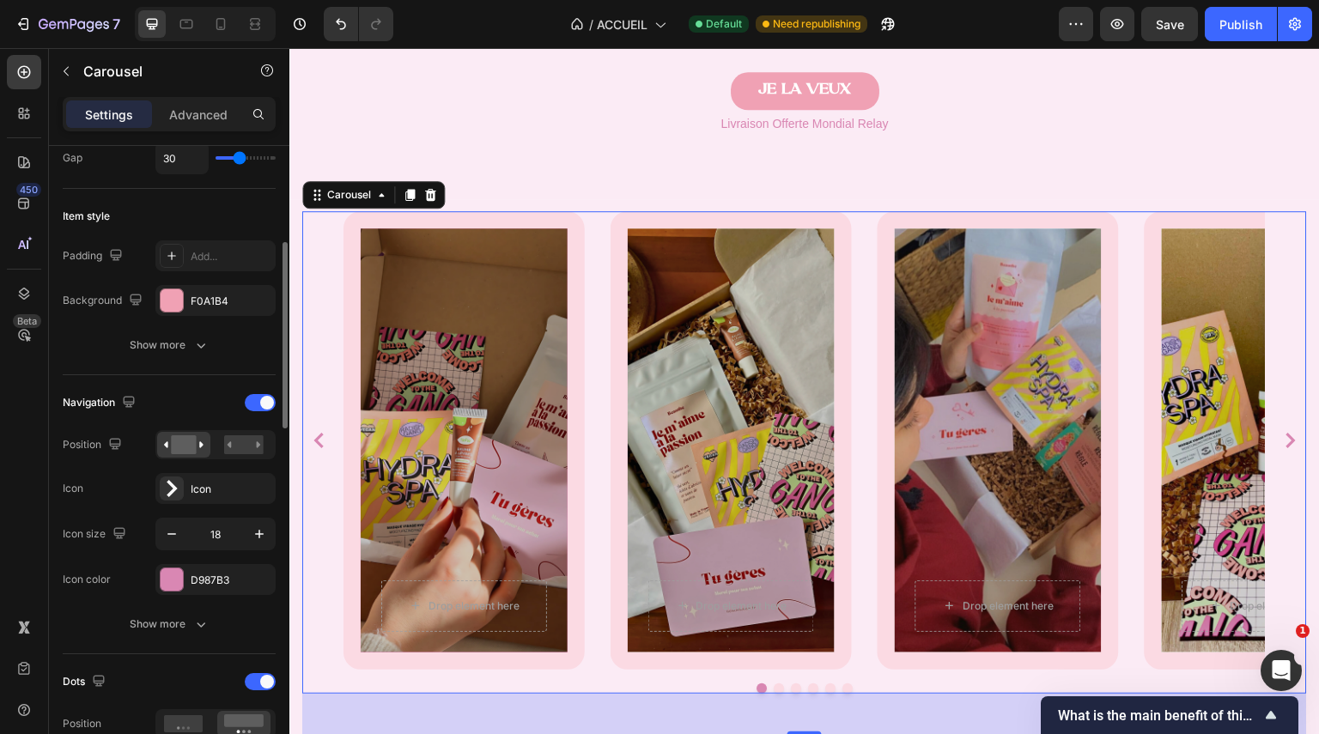
scroll to position [374, 0]
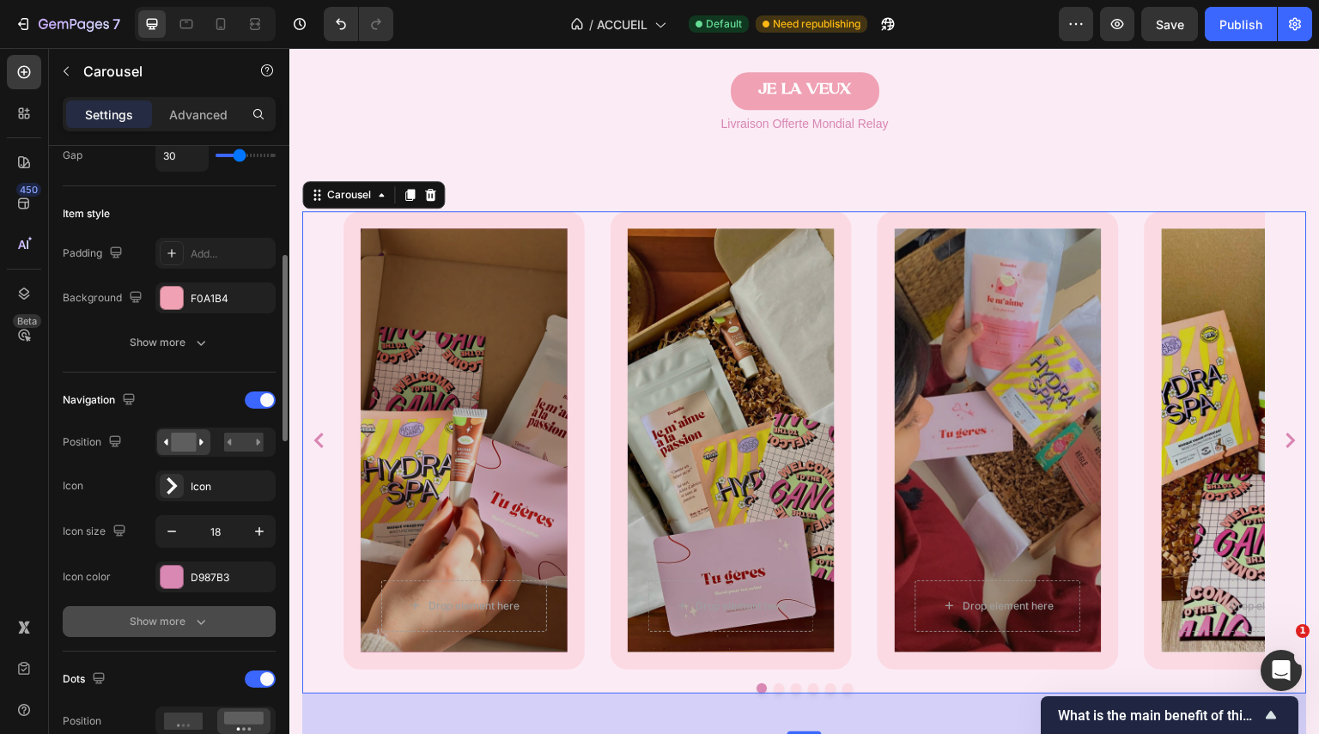
click at [206, 622] on icon "button" at bounding box center [200, 621] width 17 height 17
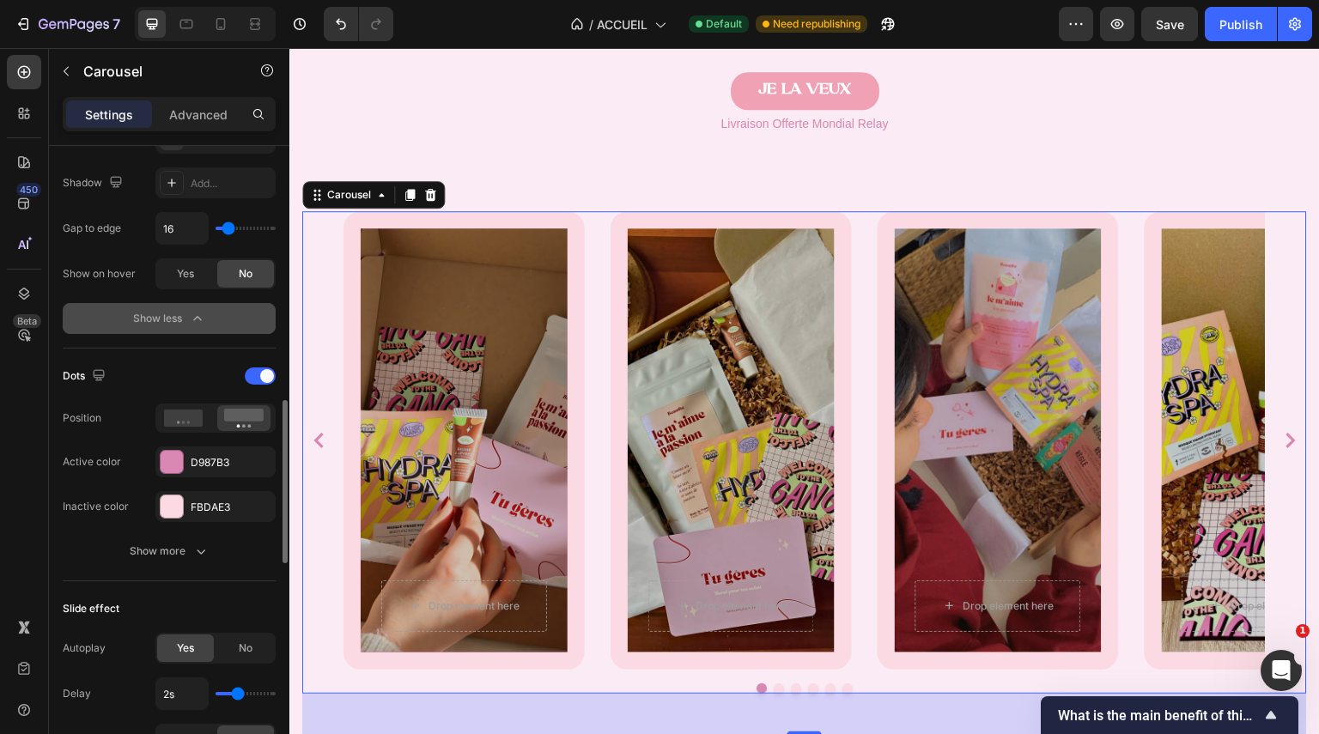
scroll to position [992, 0]
click at [204, 551] on icon "button" at bounding box center [201, 551] width 9 height 5
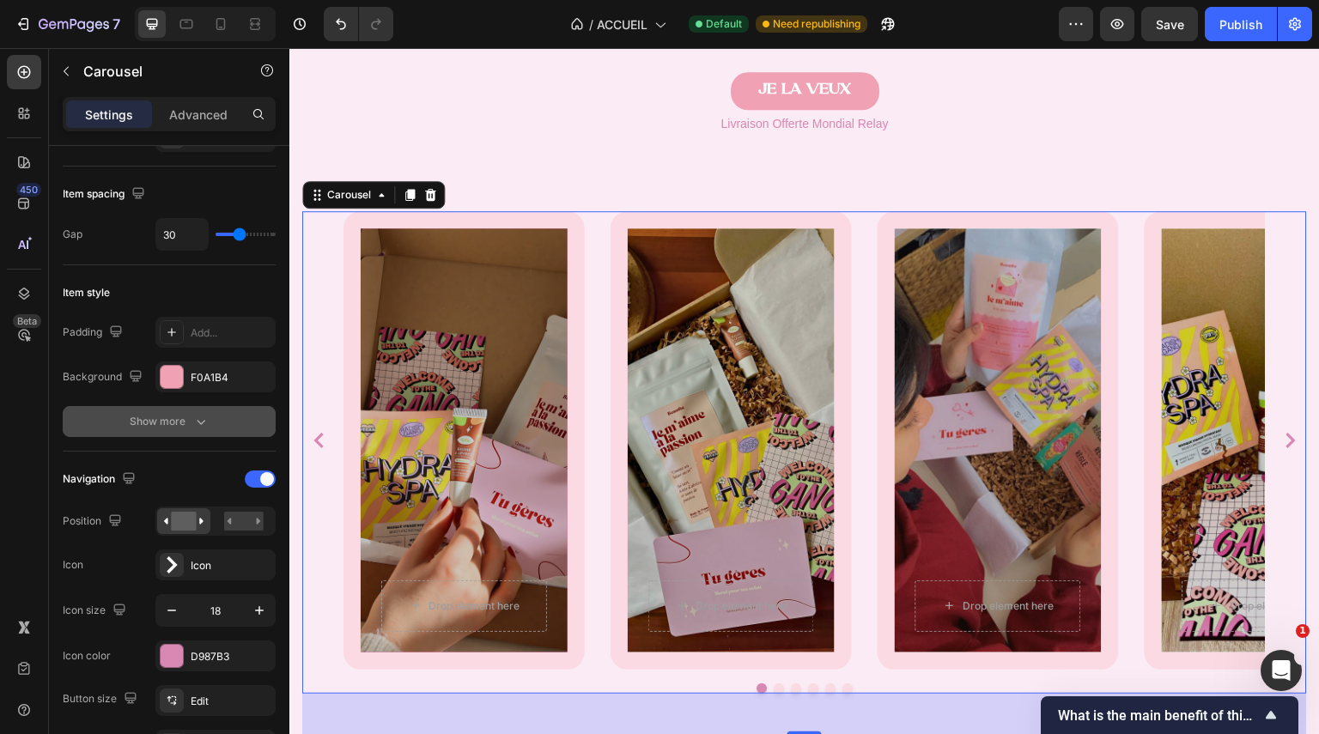
scroll to position [0, 0]
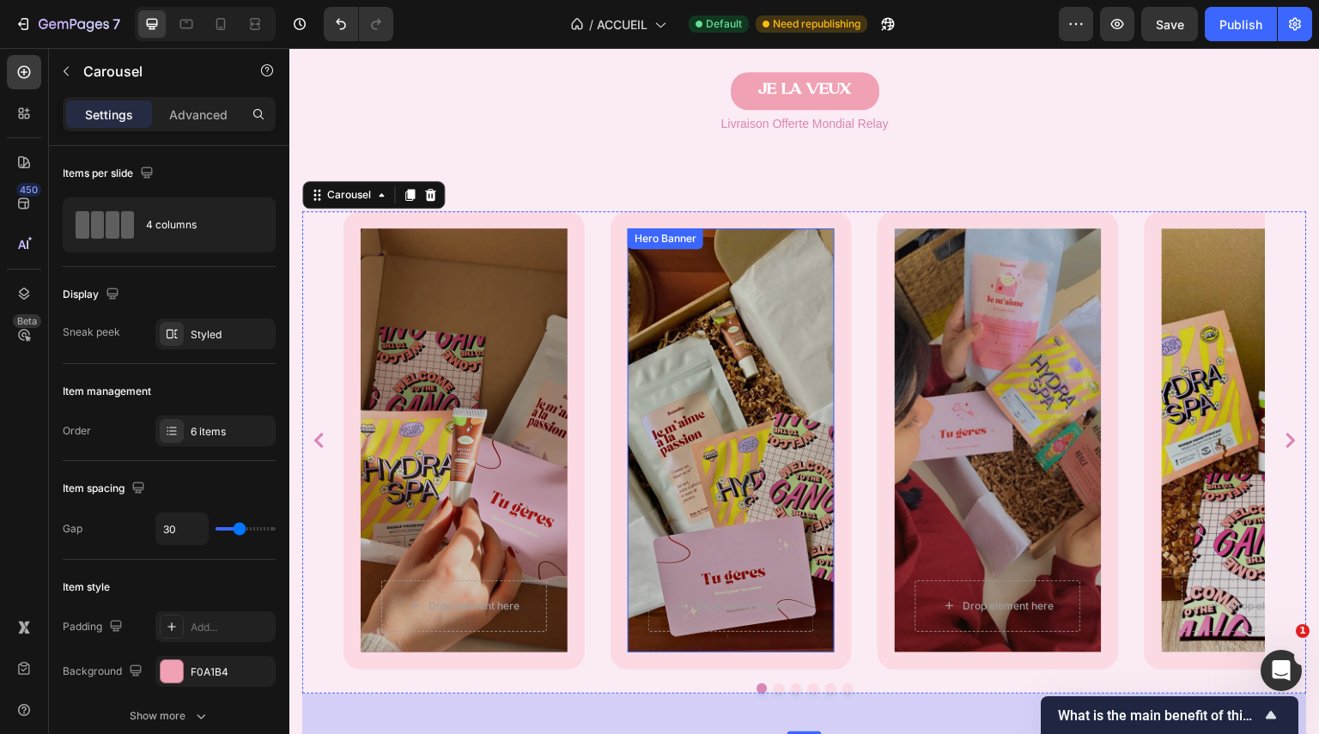
click at [685, 391] on div "Overlay" at bounding box center [731, 440] width 207 height 424
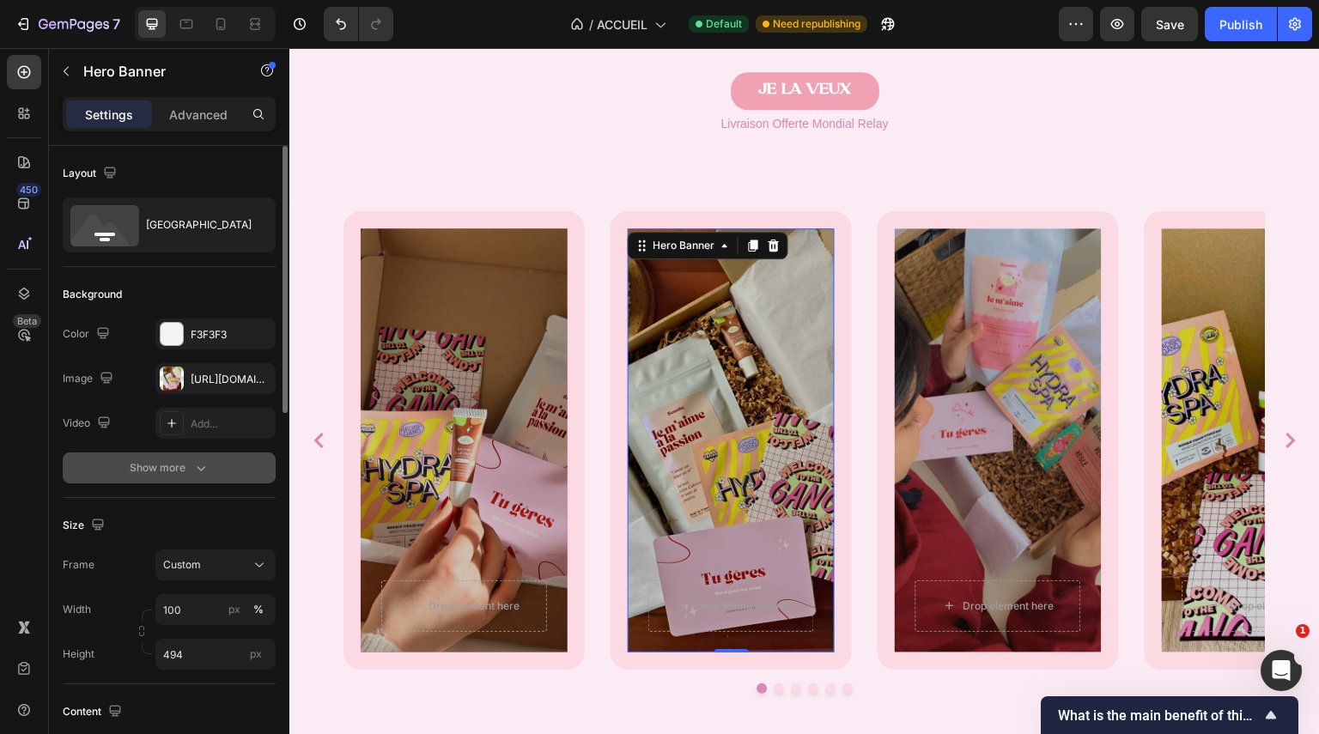
click at [215, 468] on button "Show more" at bounding box center [169, 468] width 213 height 31
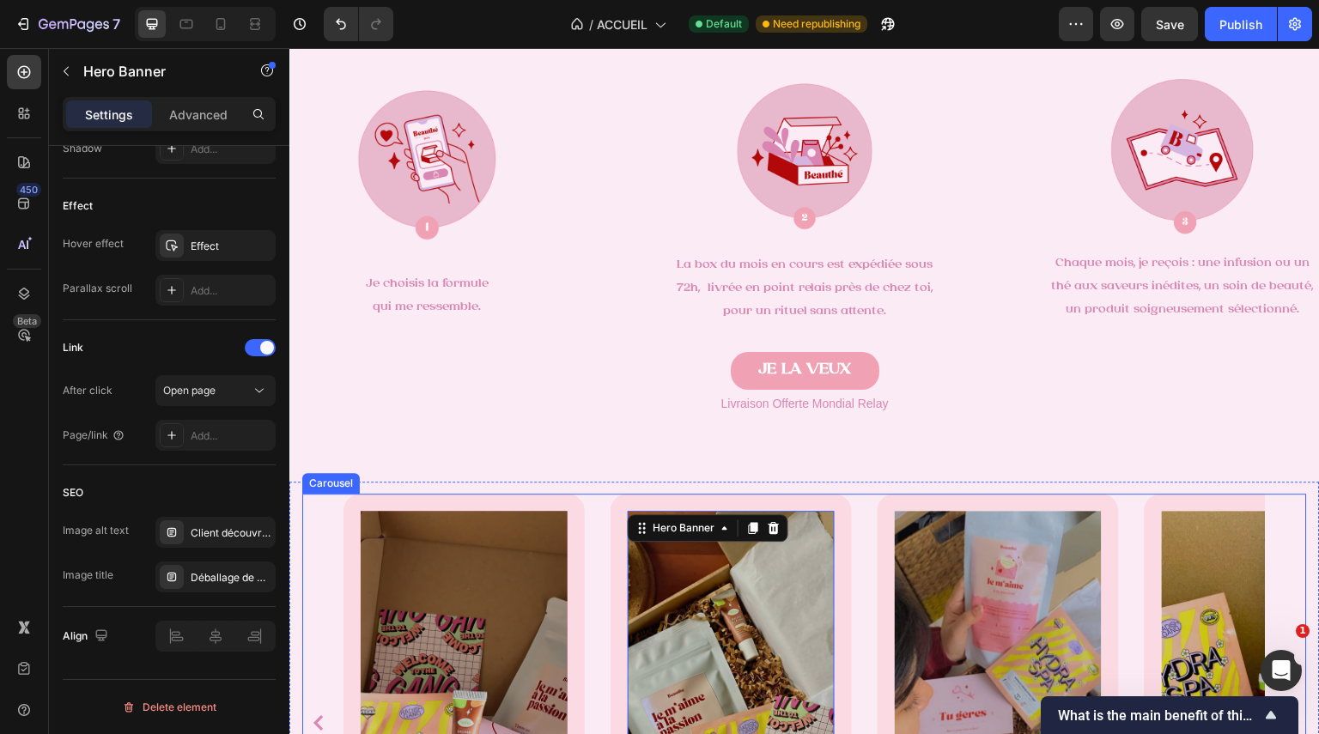
scroll to position [1381, 0]
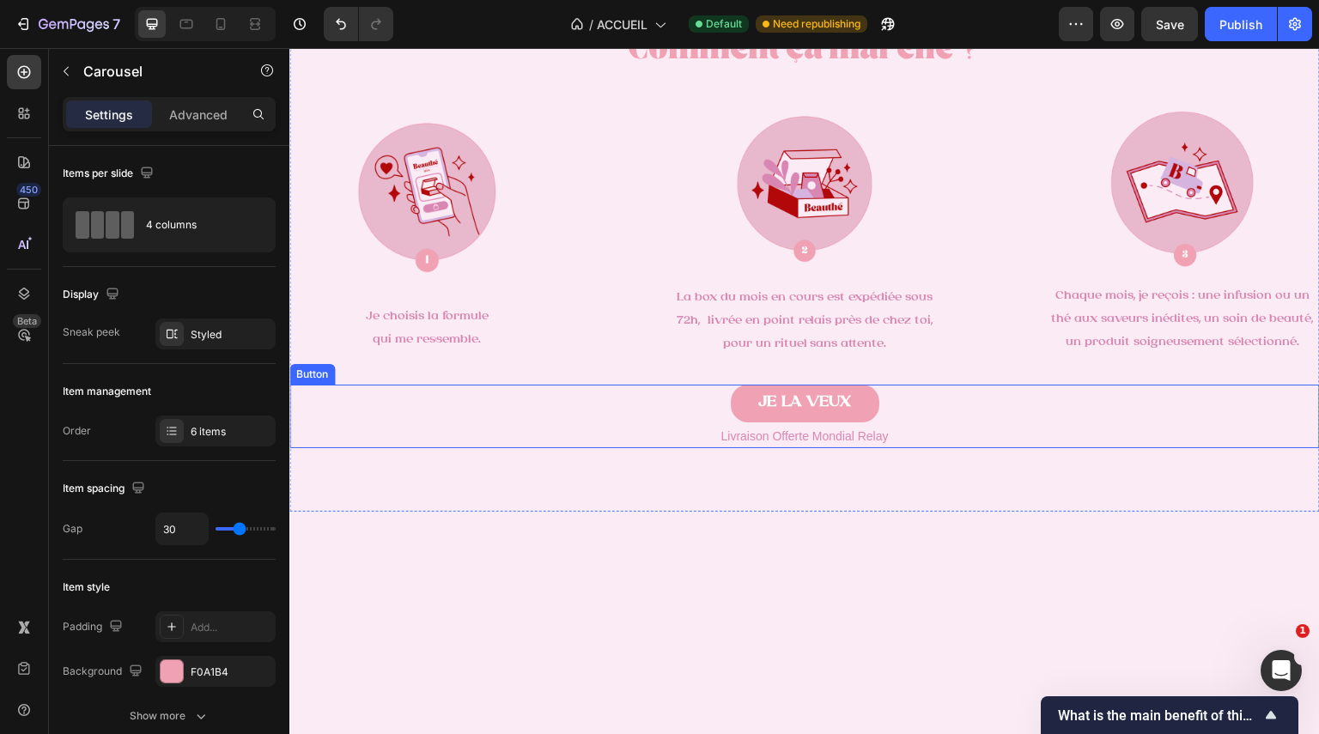
scroll to position [1123, 0]
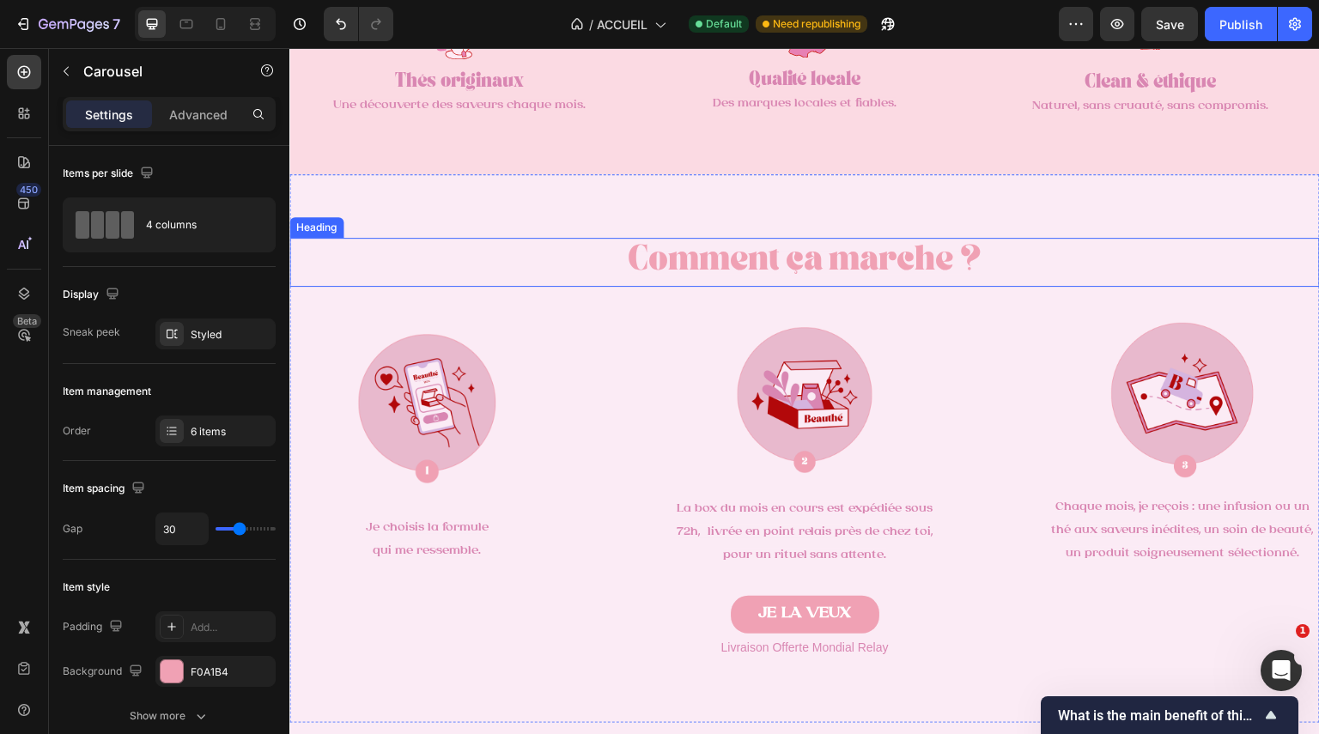
scroll to position [1171, 0]
click at [857, 253] on span "Comment ça marche ?" at bounding box center [805, 261] width 355 height 22
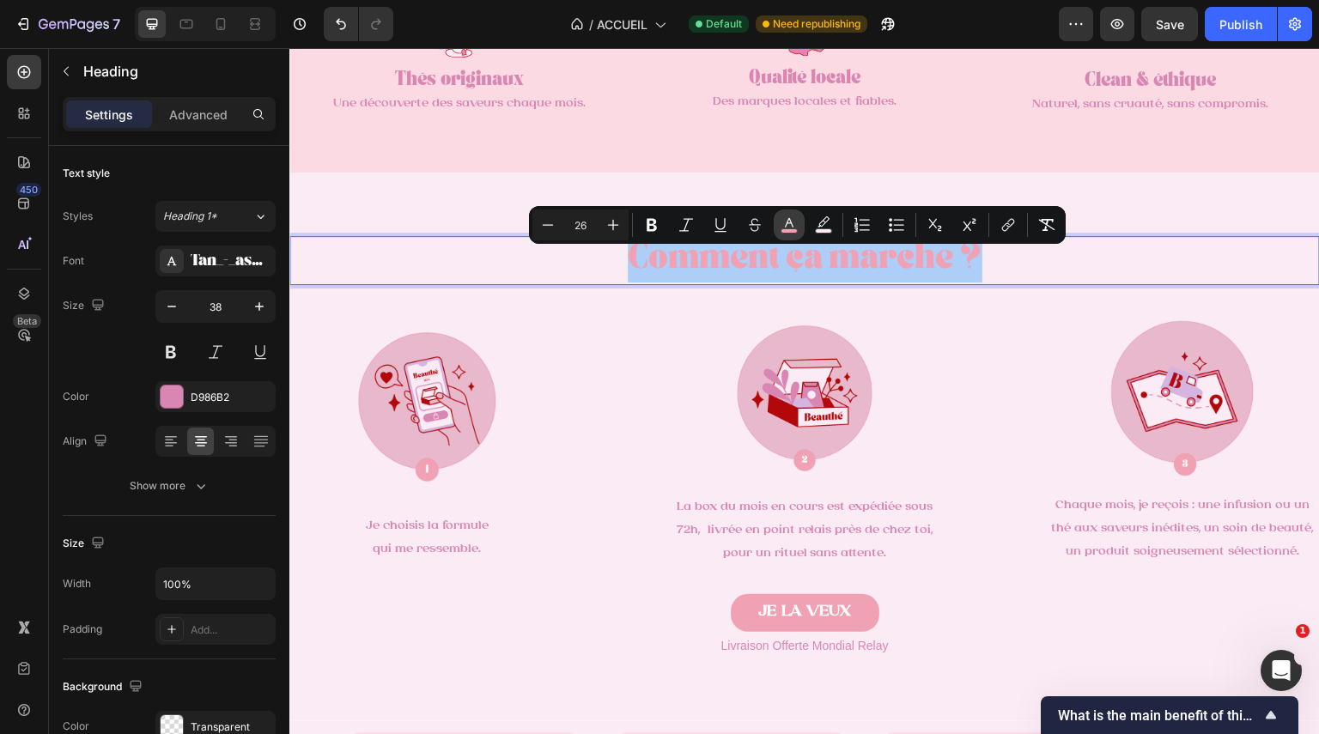
click at [791, 234] on button "color" at bounding box center [789, 225] width 31 height 31
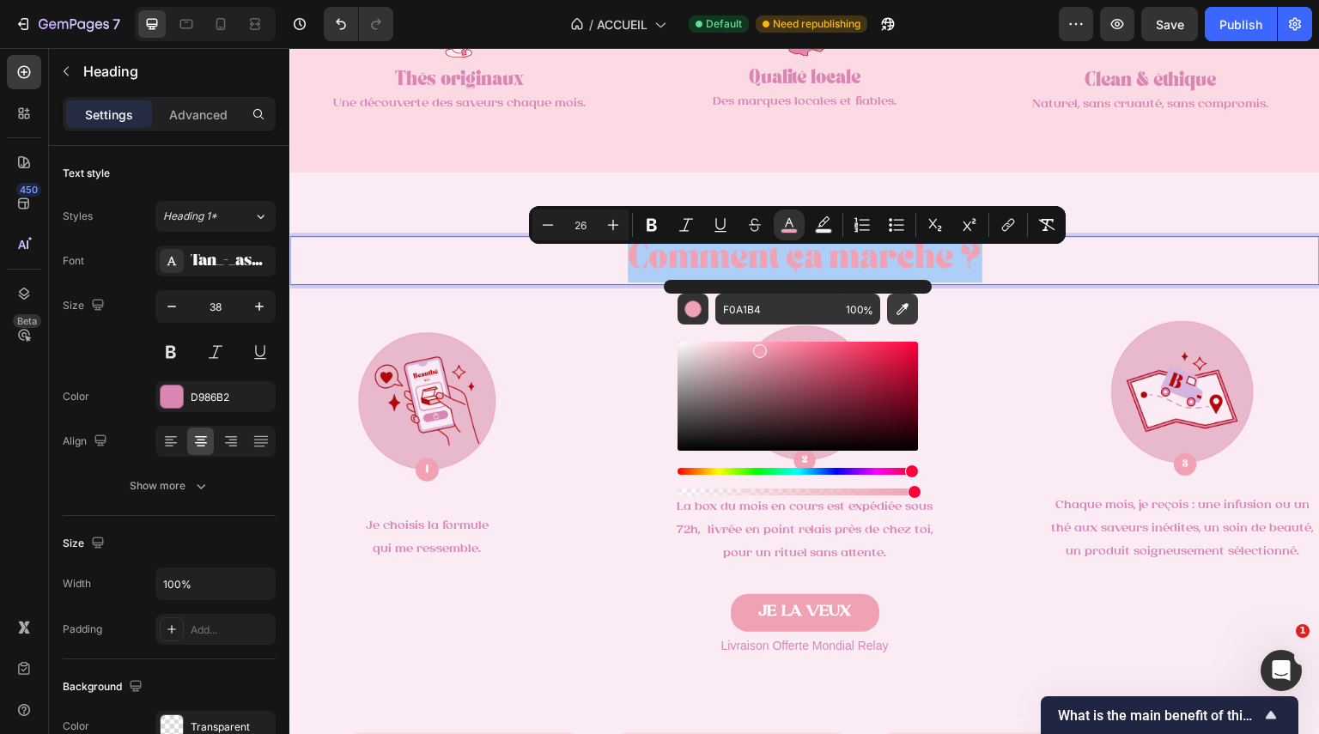
click at [907, 320] on button "Editor contextual toolbar" at bounding box center [902, 309] width 31 height 31
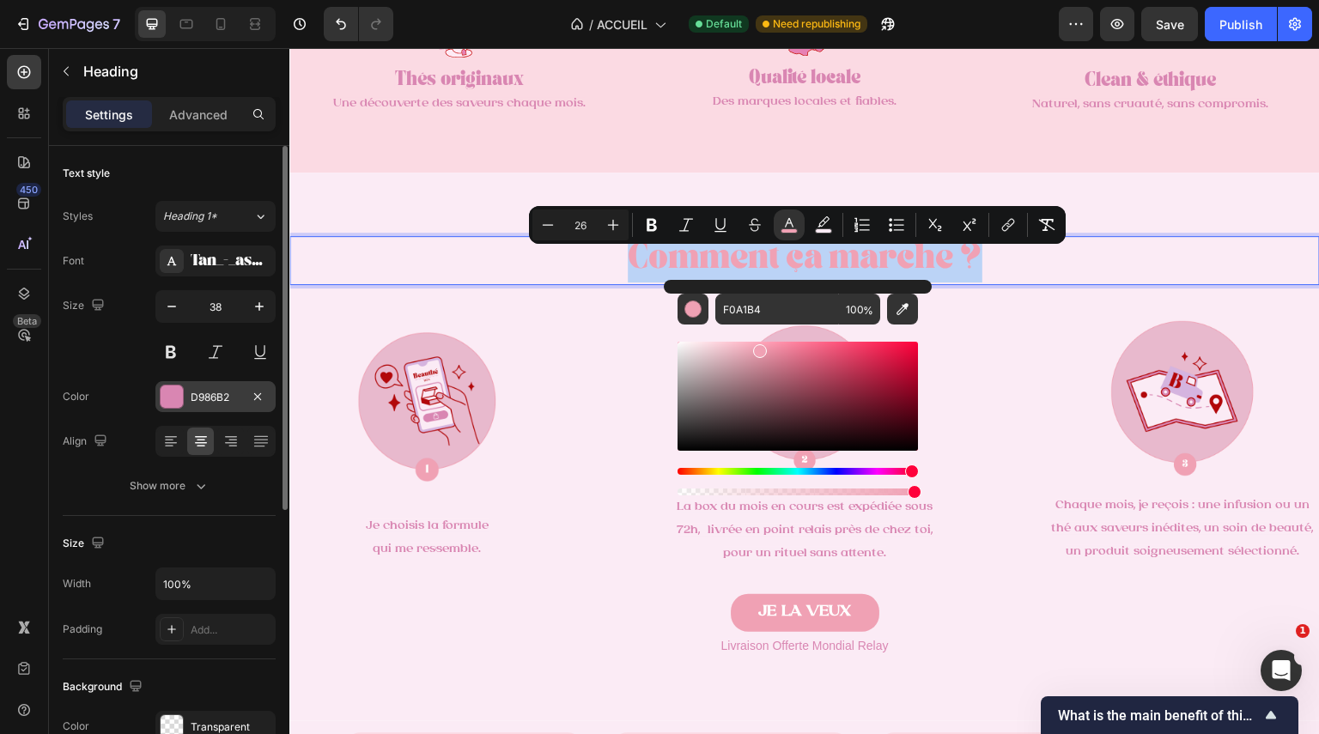
type input "D986B2"
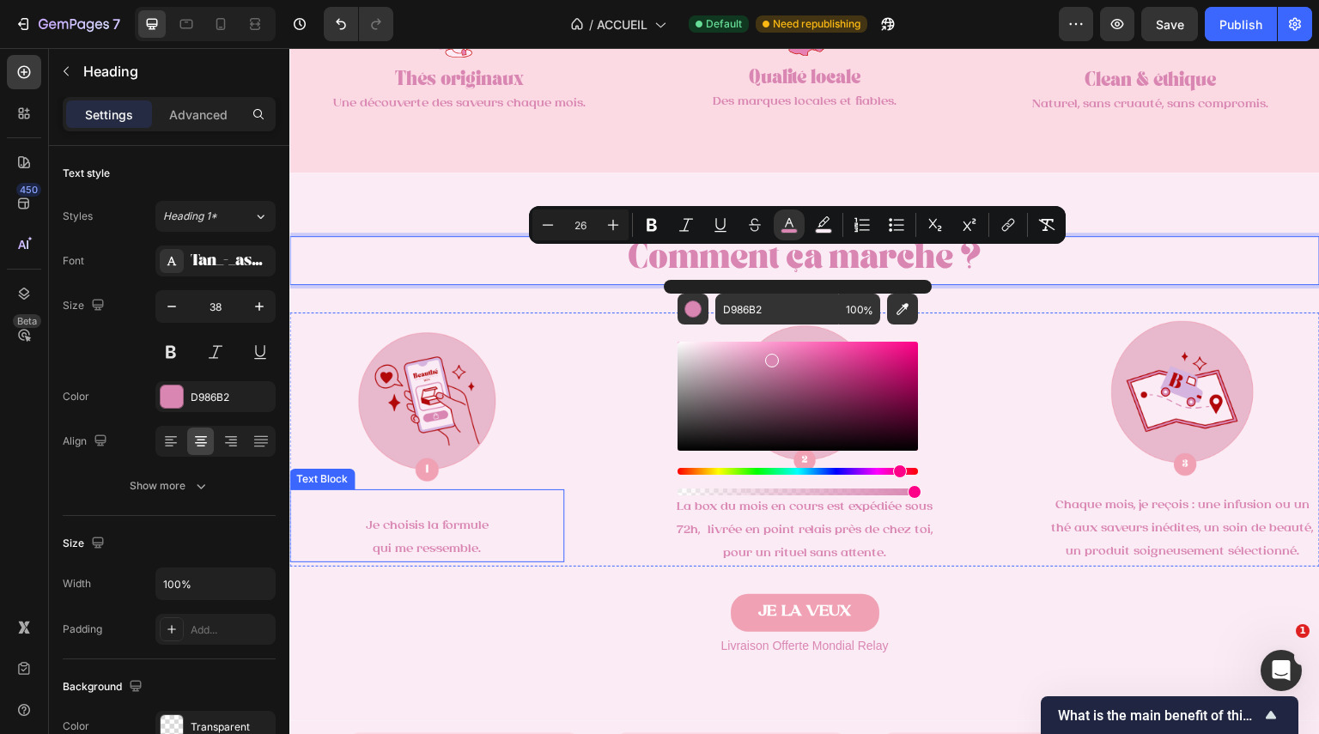
click at [520, 514] on p at bounding box center [426, 502] width 271 height 23
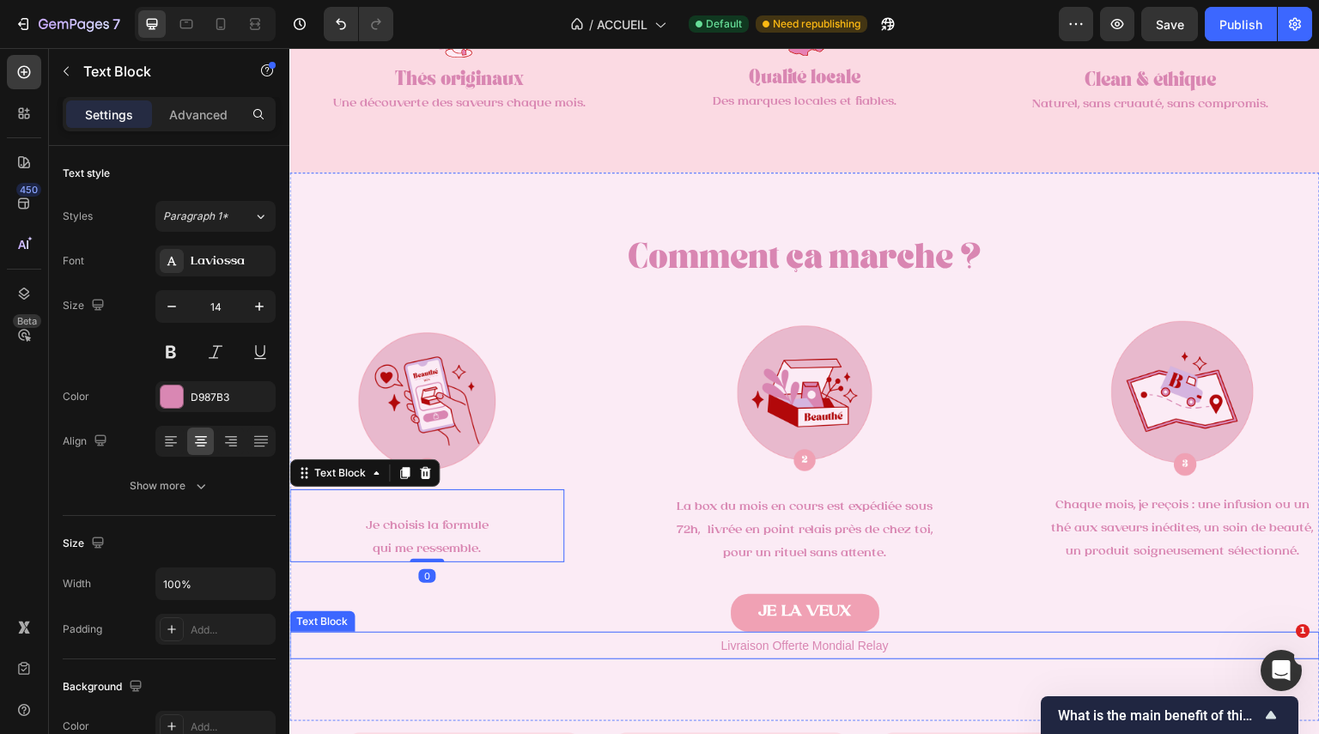
click at [697, 660] on div "Livraison Offerte Mondial Relay" at bounding box center [804, 645] width 1031 height 27
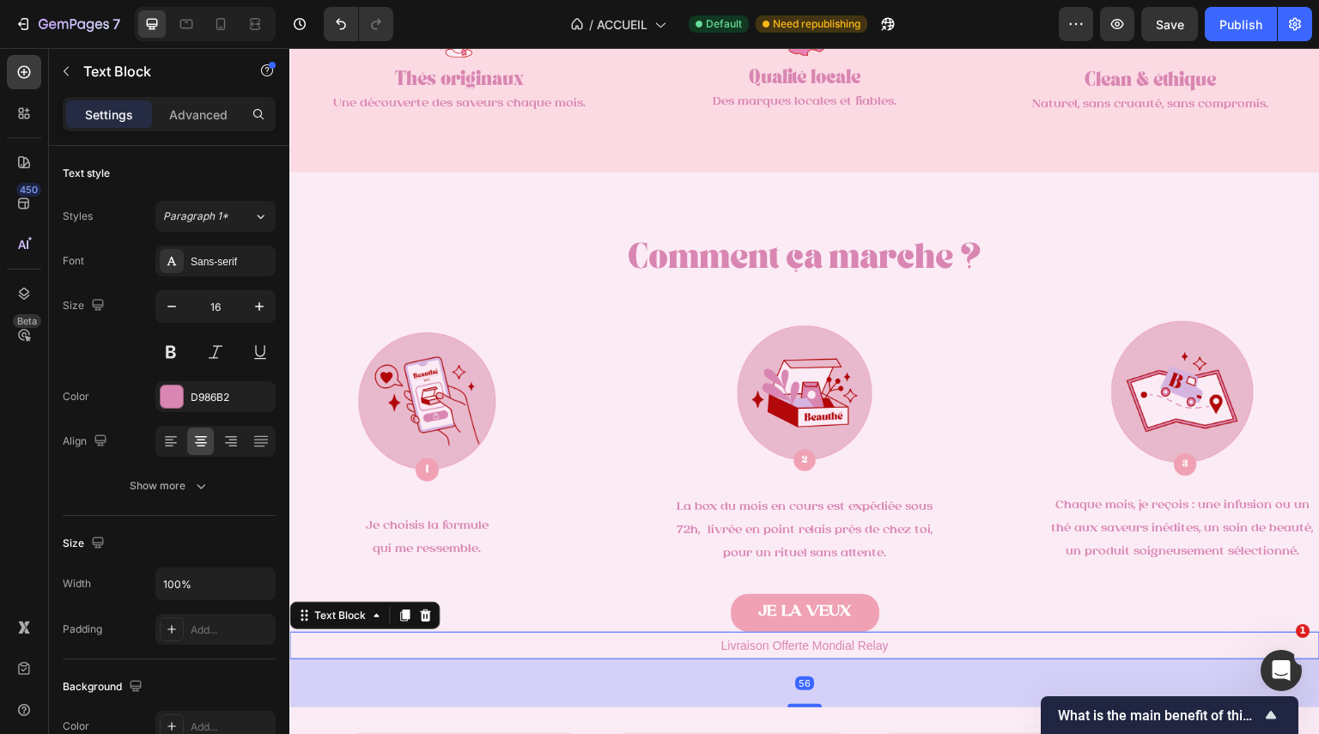
click at [969, 634] on div "JE LA VEUX Button" at bounding box center [804, 626] width 1031 height 64
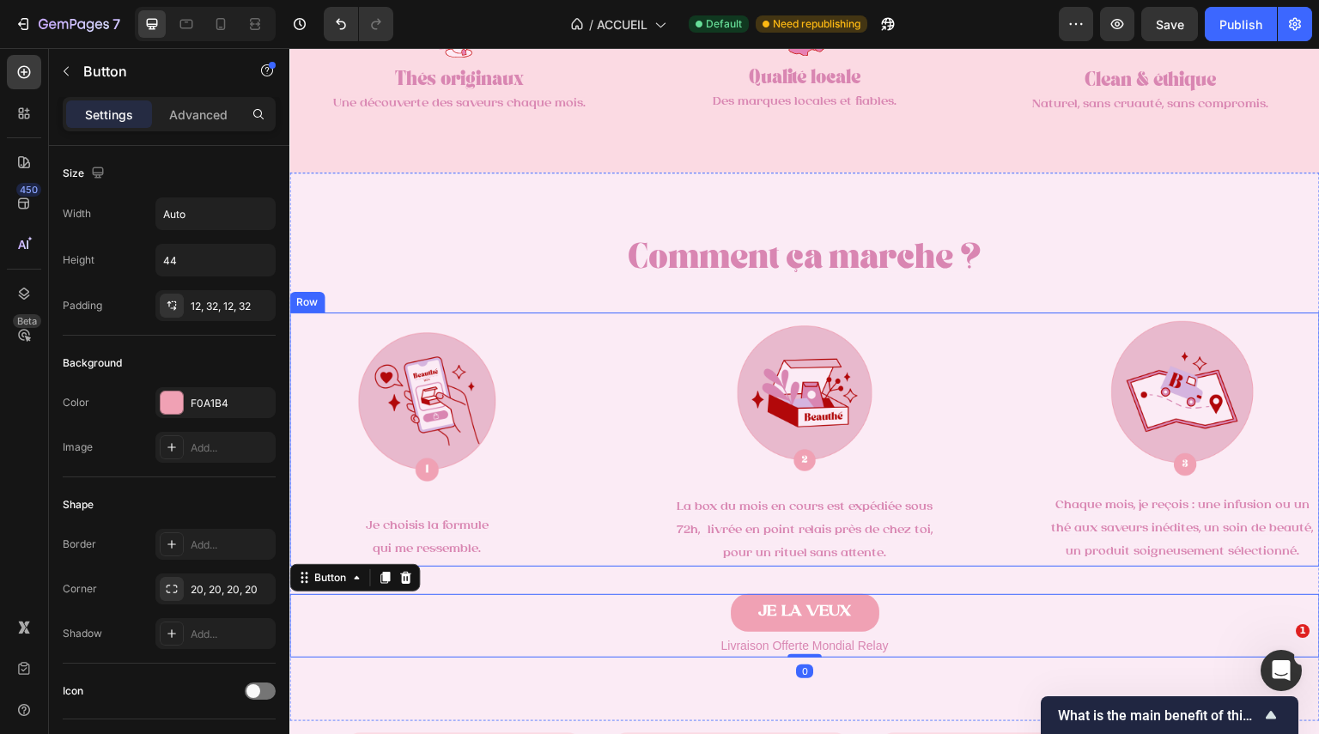
click at [996, 412] on div "Image Je choisis la formule qui me ressemble. Text Block Image La box du mois e…" at bounding box center [804, 440] width 1031 height 254
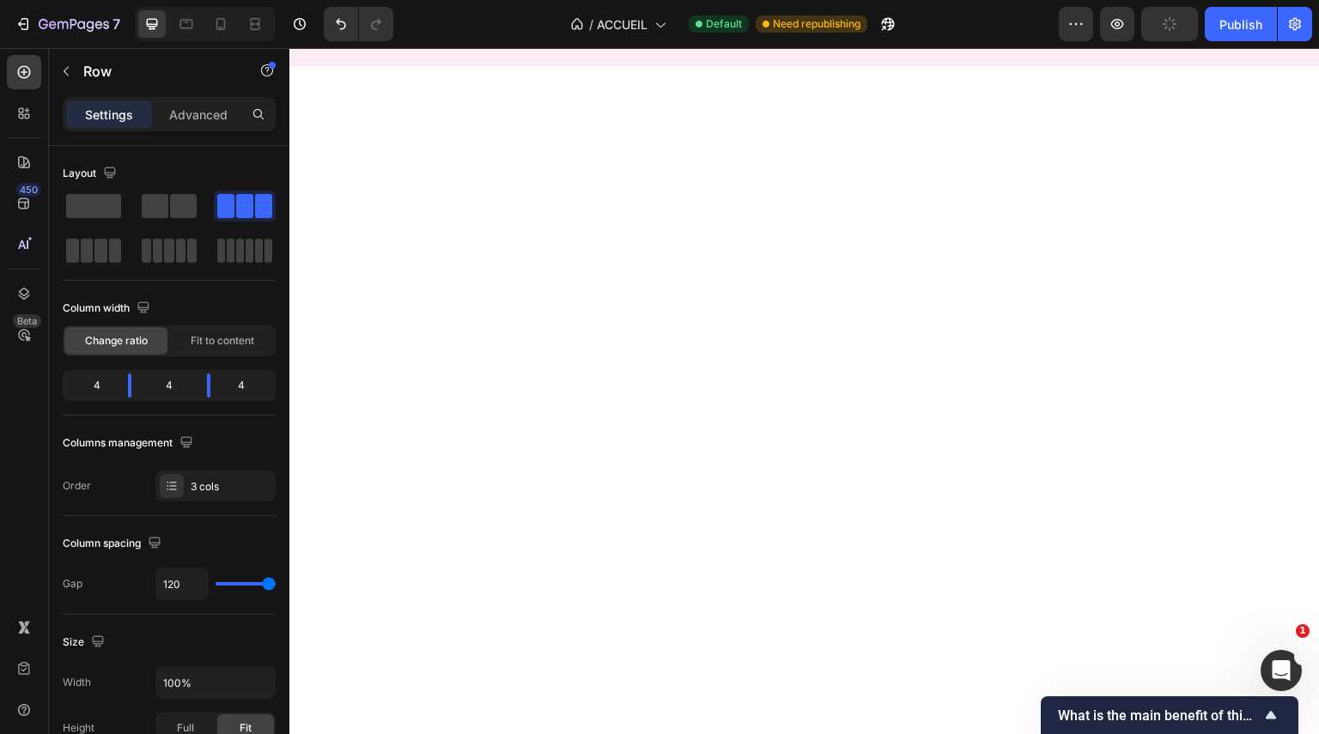
scroll to position [2917, 0]
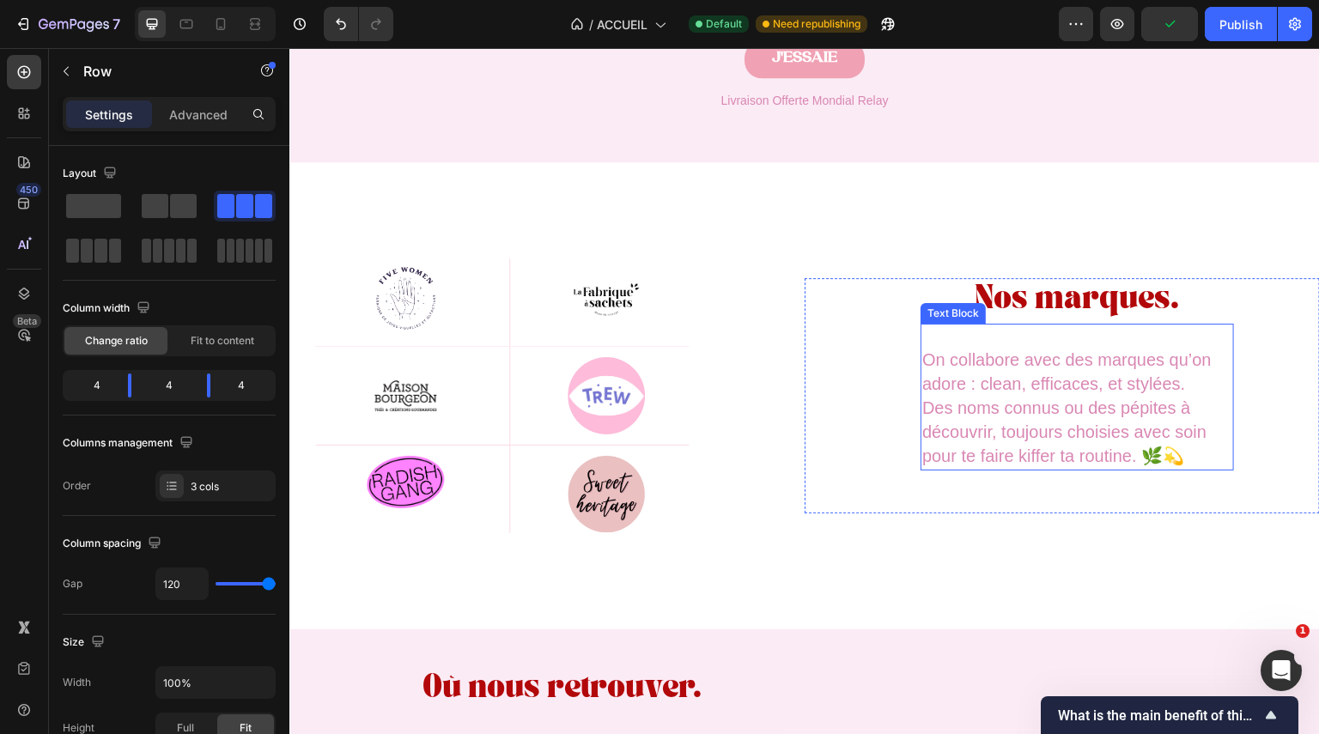
click at [1050, 432] on span "Des noms connus ou des pépites à découvrir, toujours choisies avec soin pour te…" at bounding box center [1064, 432] width 284 height 67
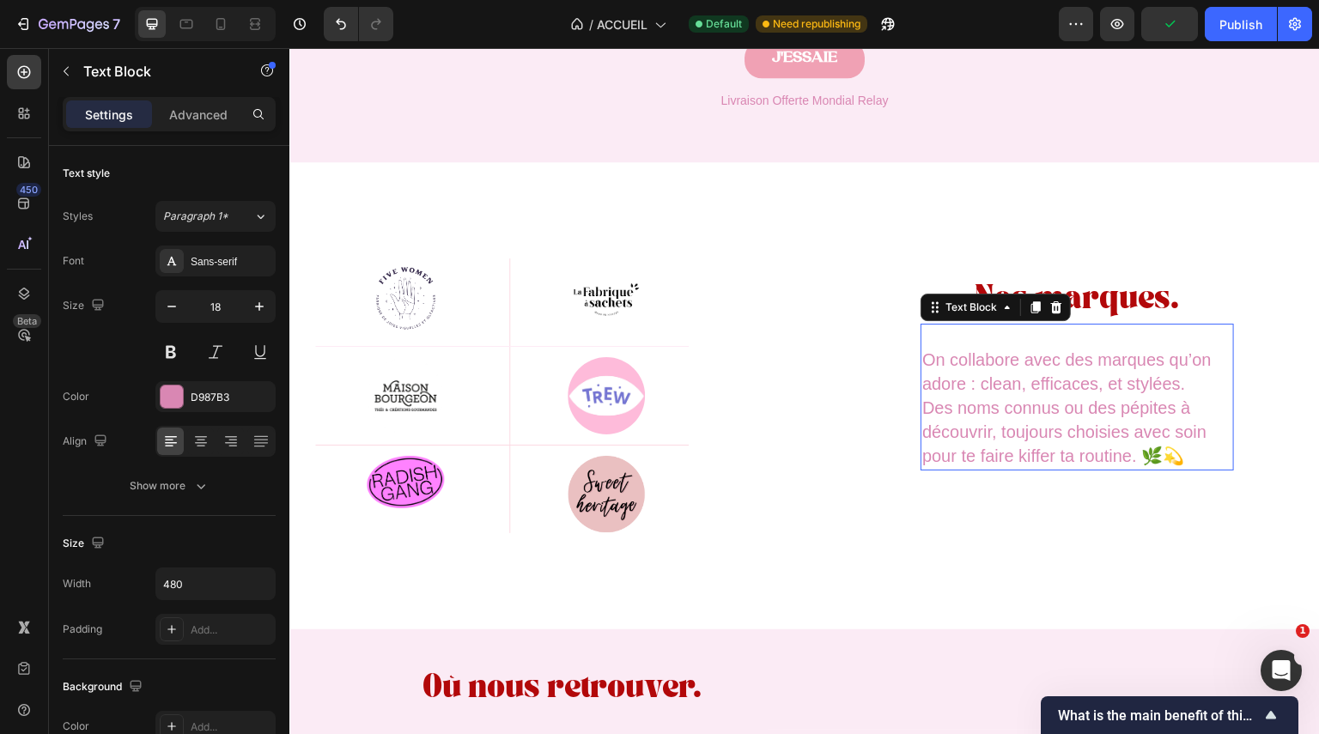
click at [1050, 432] on span "Des noms connus ou des pépites à découvrir, toujours choisies avec soin pour te…" at bounding box center [1064, 432] width 284 height 67
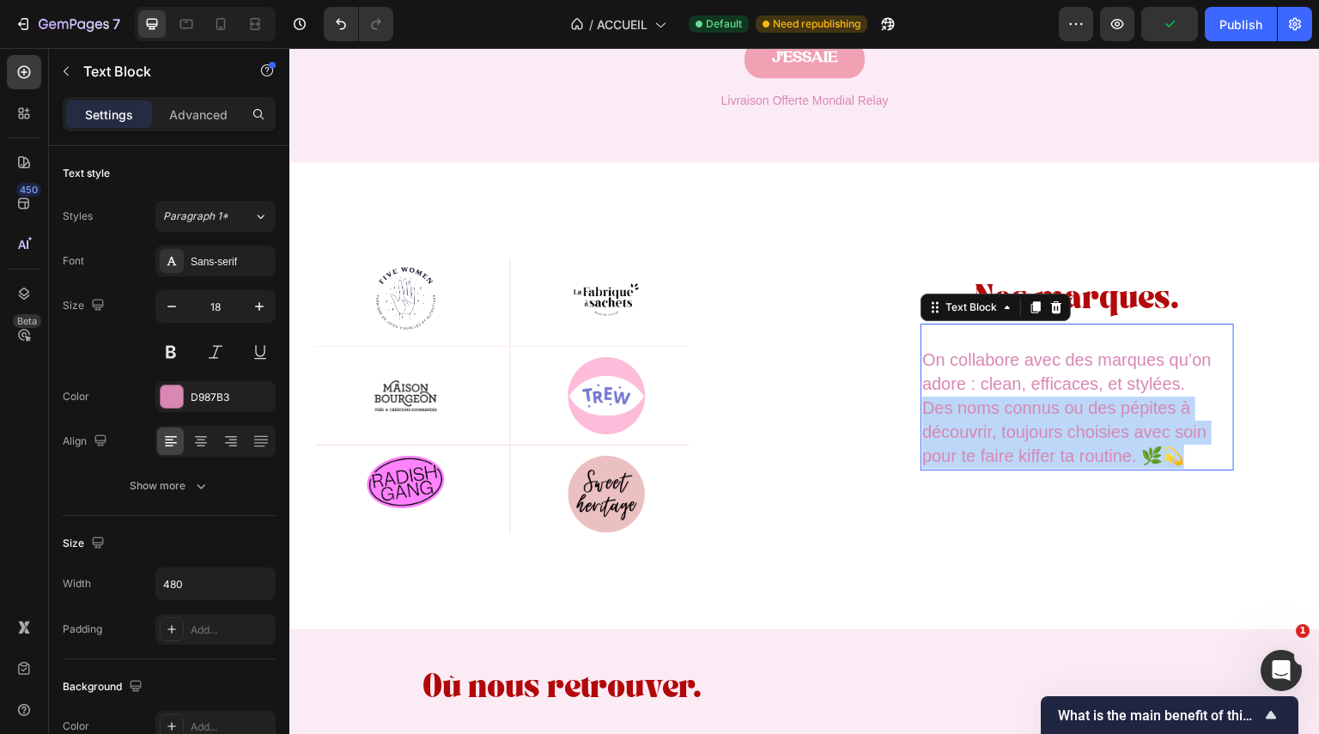
click at [1050, 432] on span "Des noms connus ou des pépites à découvrir, toujours choisies avec soin pour te…" at bounding box center [1064, 432] width 284 height 67
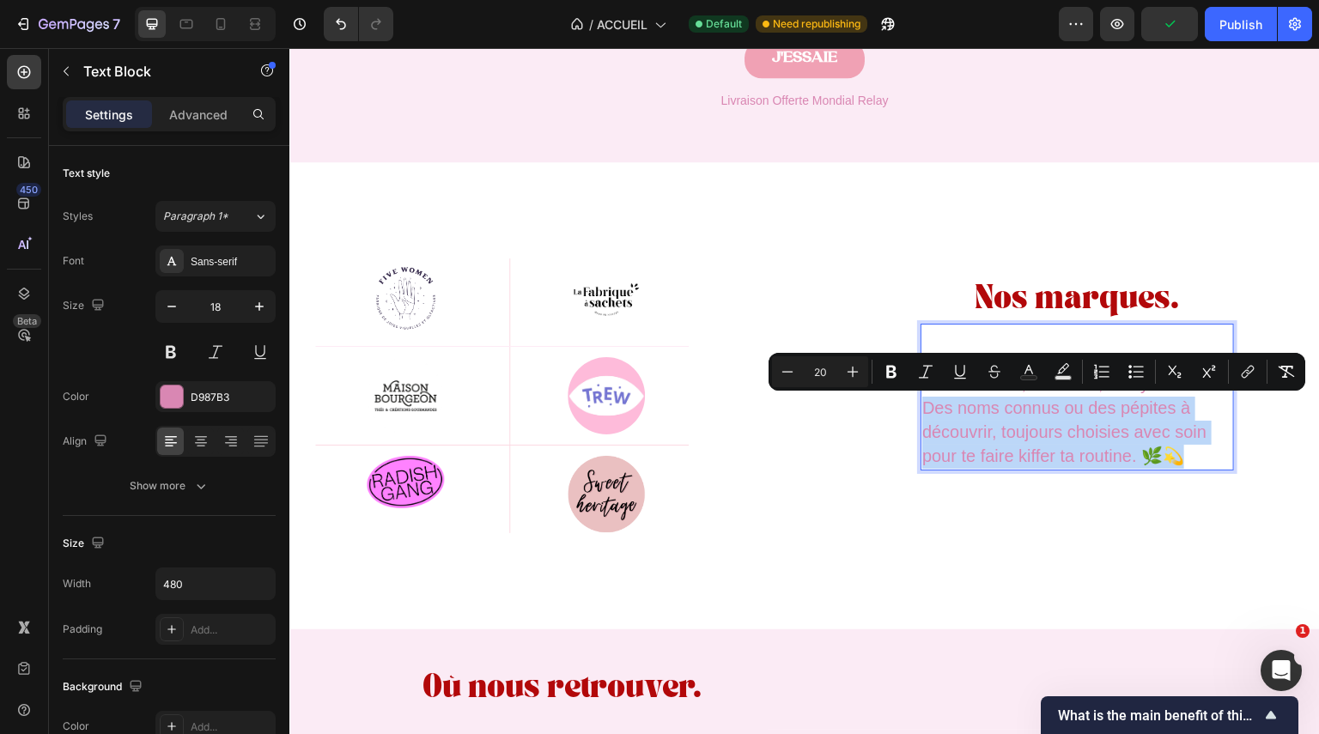
click at [1143, 449] on span "Des noms connus ou des pépites à découvrir, toujours choisies avec soin pour te…" at bounding box center [1064, 432] width 284 height 67
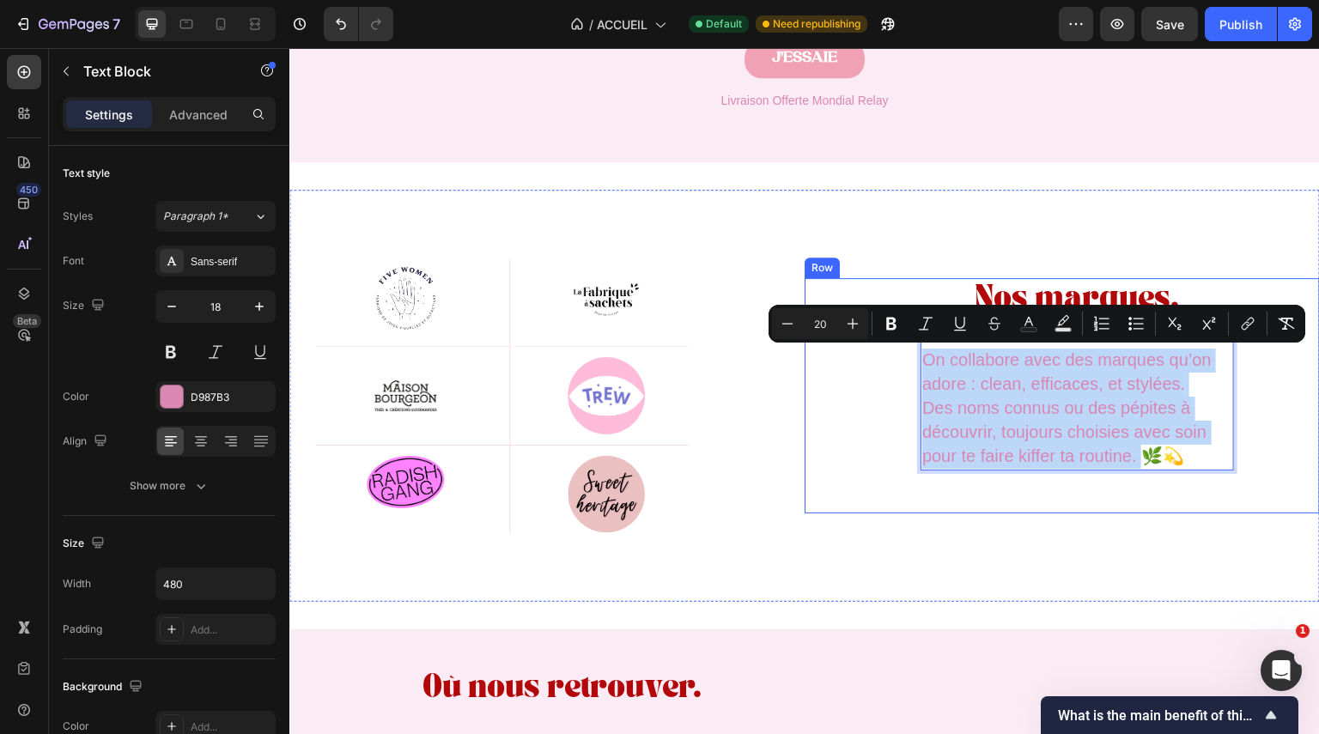
drag, startPoint x: 1140, startPoint y: 455, endPoint x: 910, endPoint y: 361, distance: 248.8
click at [910, 361] on div "Nos marques. Heading On collabore avec des marques qu’on adore : clean, efficac…" at bounding box center [1062, 396] width 515 height 236
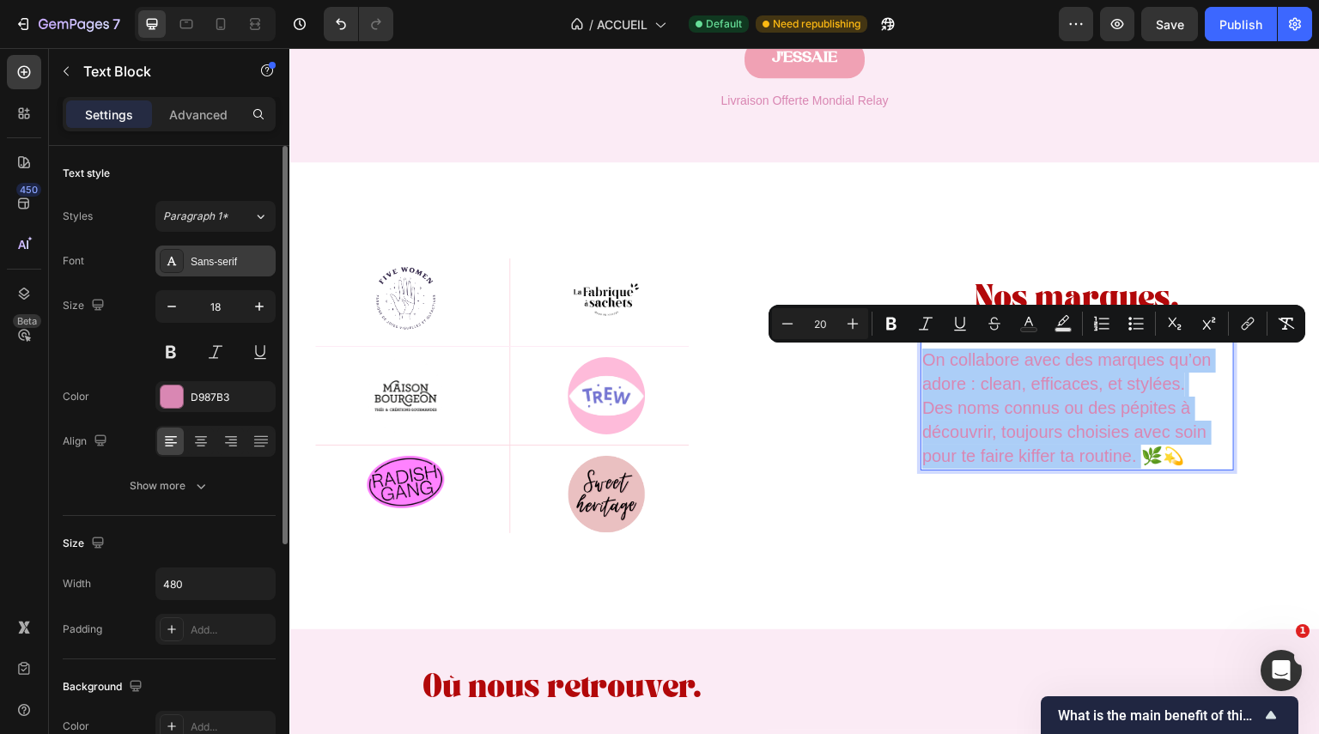
click at [231, 265] on div "Sans-serif" at bounding box center [231, 261] width 81 height 15
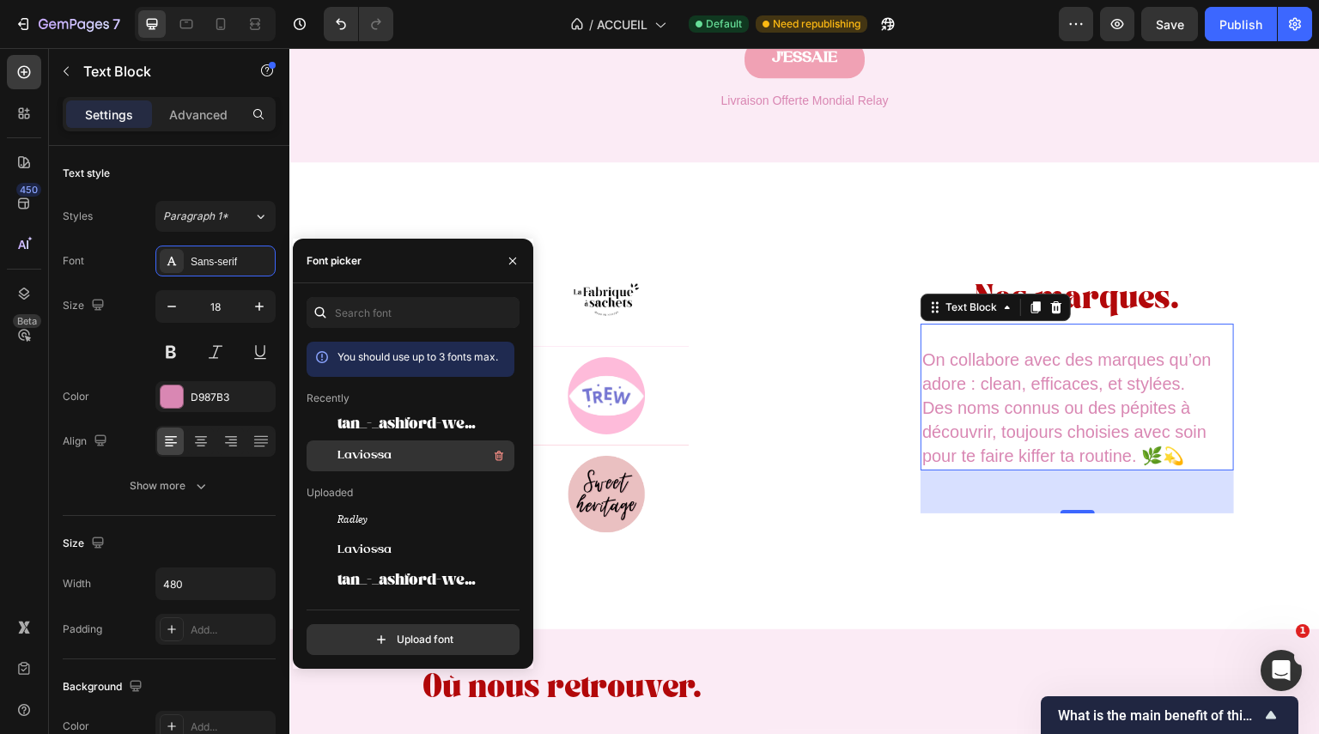
click at [406, 458] on div "Laviossa" at bounding box center [424, 456] width 173 height 21
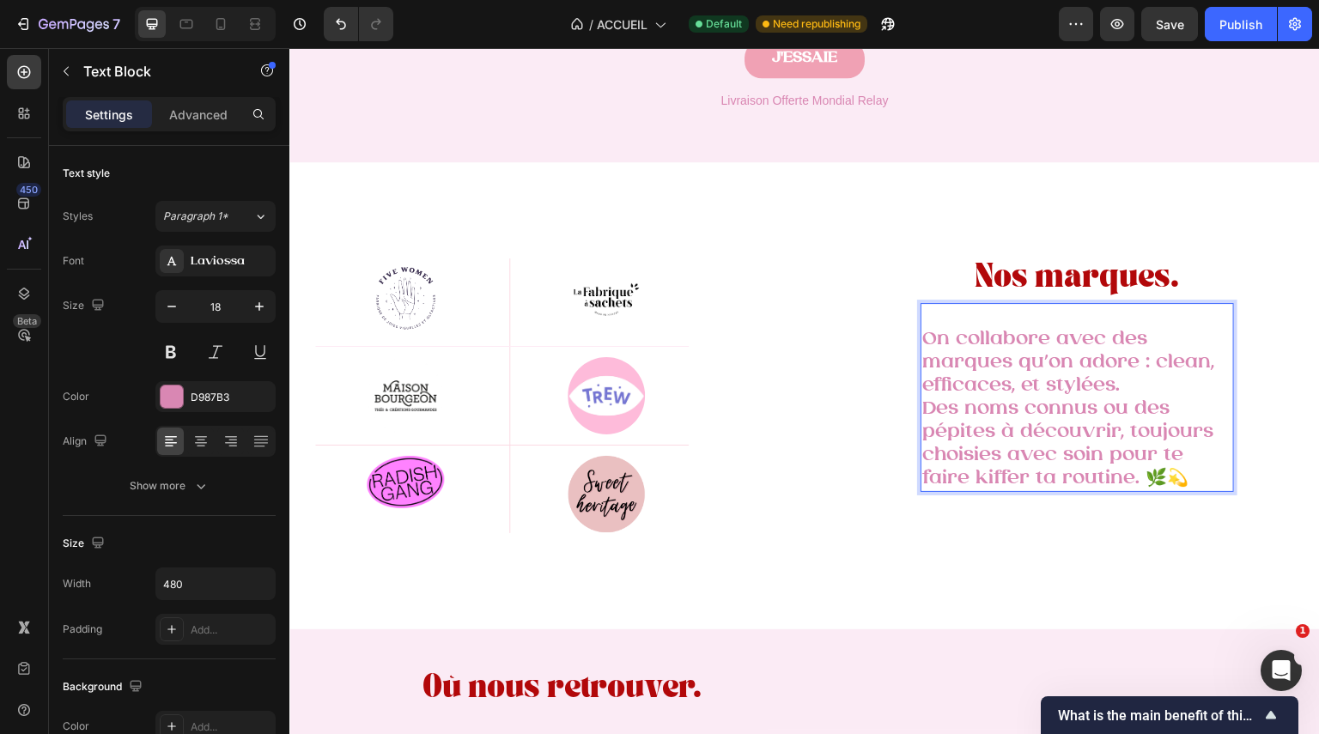
drag, startPoint x: 1143, startPoint y: 482, endPoint x: 938, endPoint y: 338, distance: 250.4
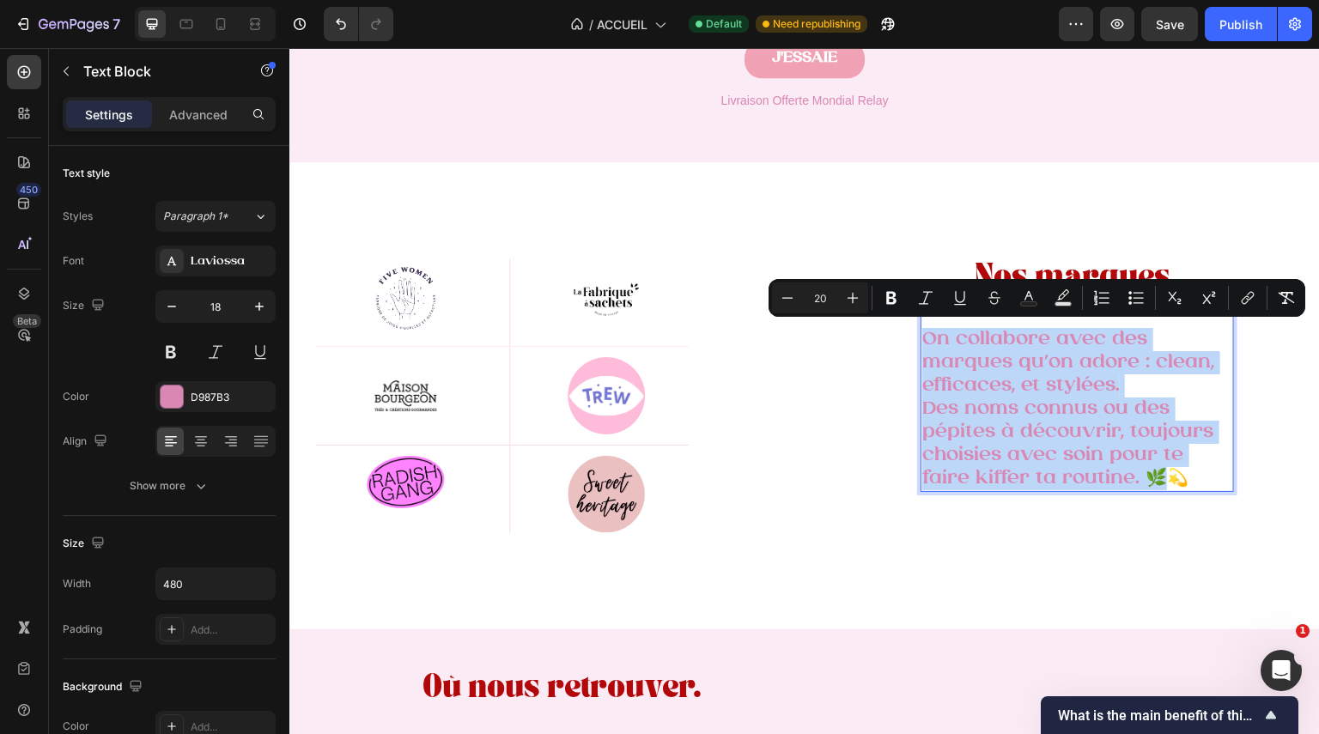
drag, startPoint x: 919, startPoint y: 334, endPoint x: 1171, endPoint y: 488, distance: 295.6
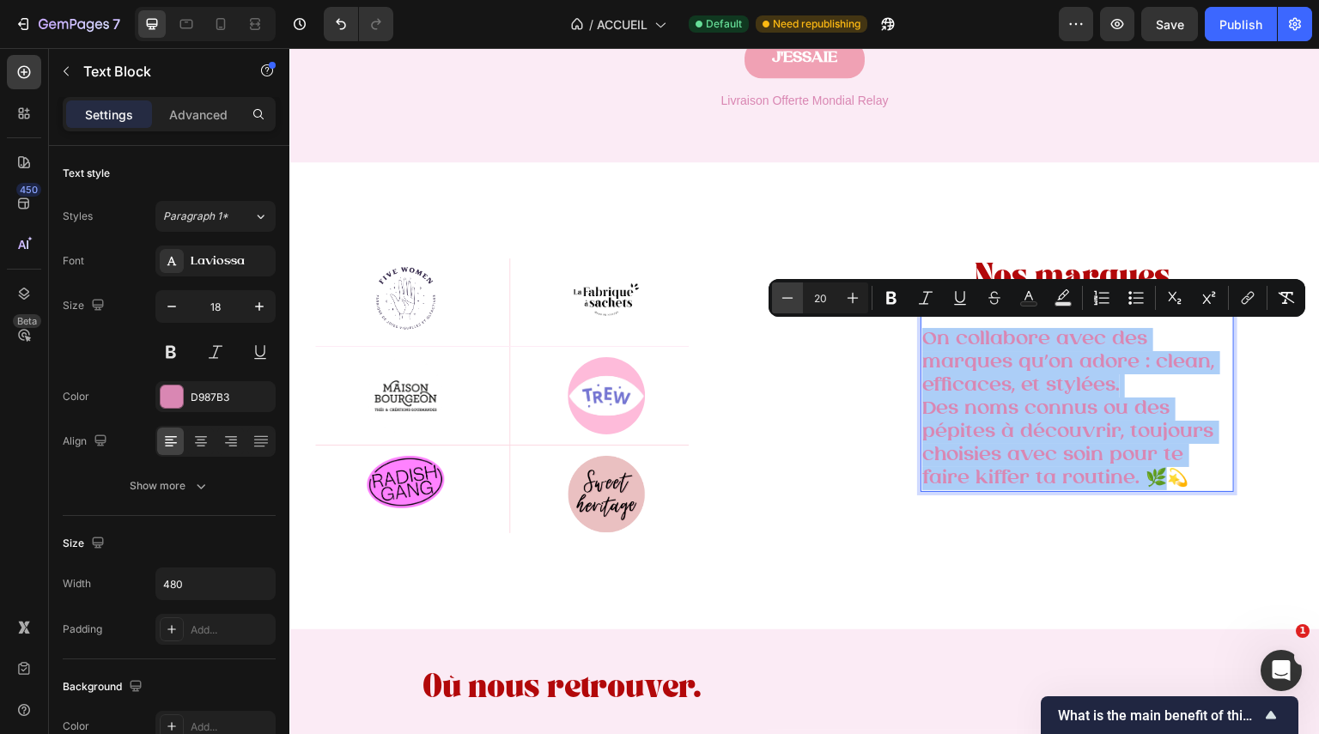
click at [797, 296] on button "Minus" at bounding box center [787, 298] width 31 height 31
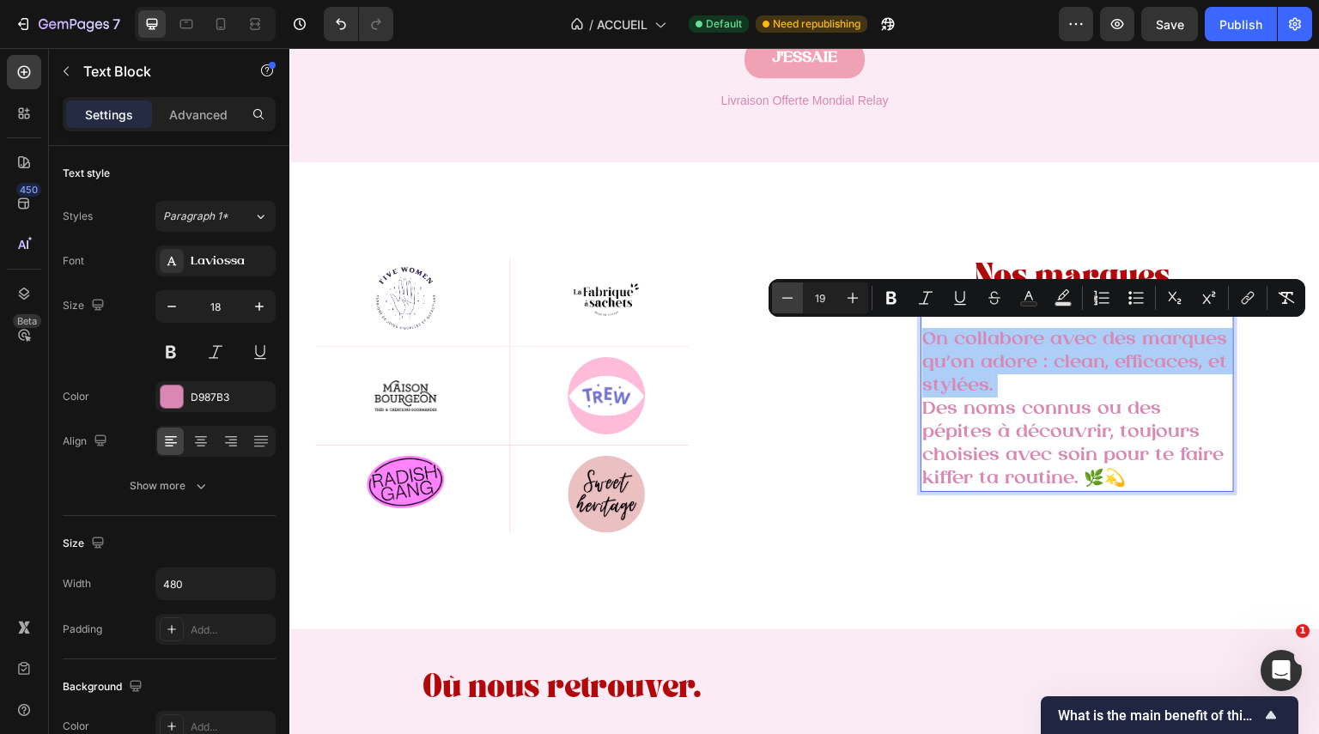
click at [797, 296] on button "Minus" at bounding box center [787, 298] width 31 height 31
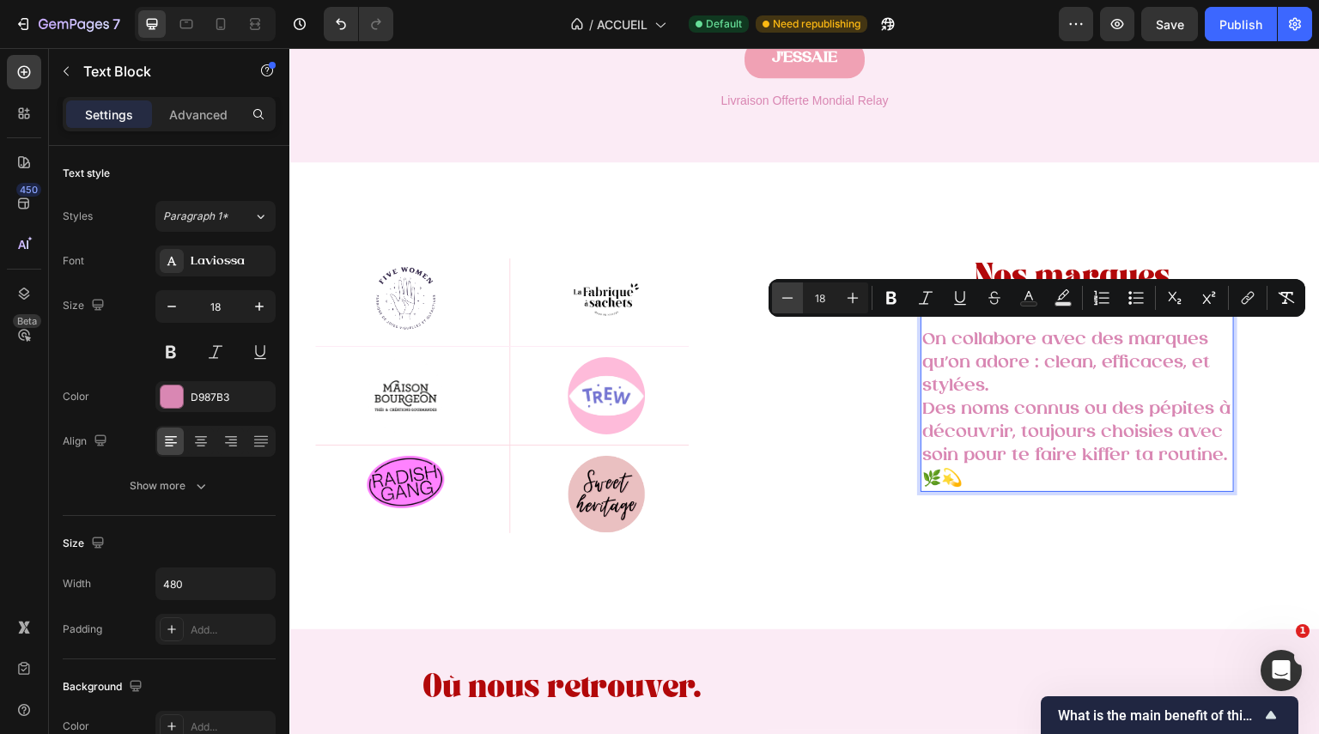
click at [797, 296] on button "Minus" at bounding box center [787, 298] width 31 height 31
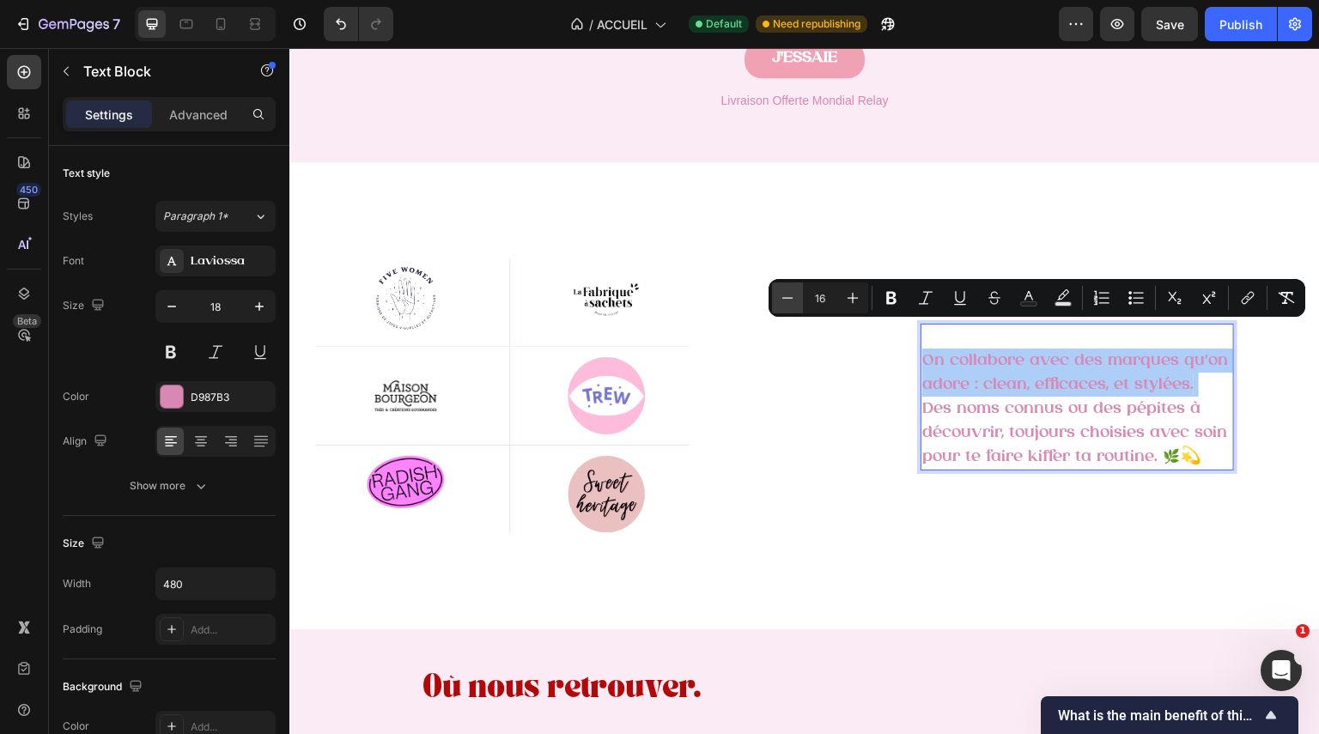
click at [798, 301] on button "Minus" at bounding box center [787, 298] width 31 height 31
click at [861, 312] on button "Plus" at bounding box center [852, 298] width 31 height 31
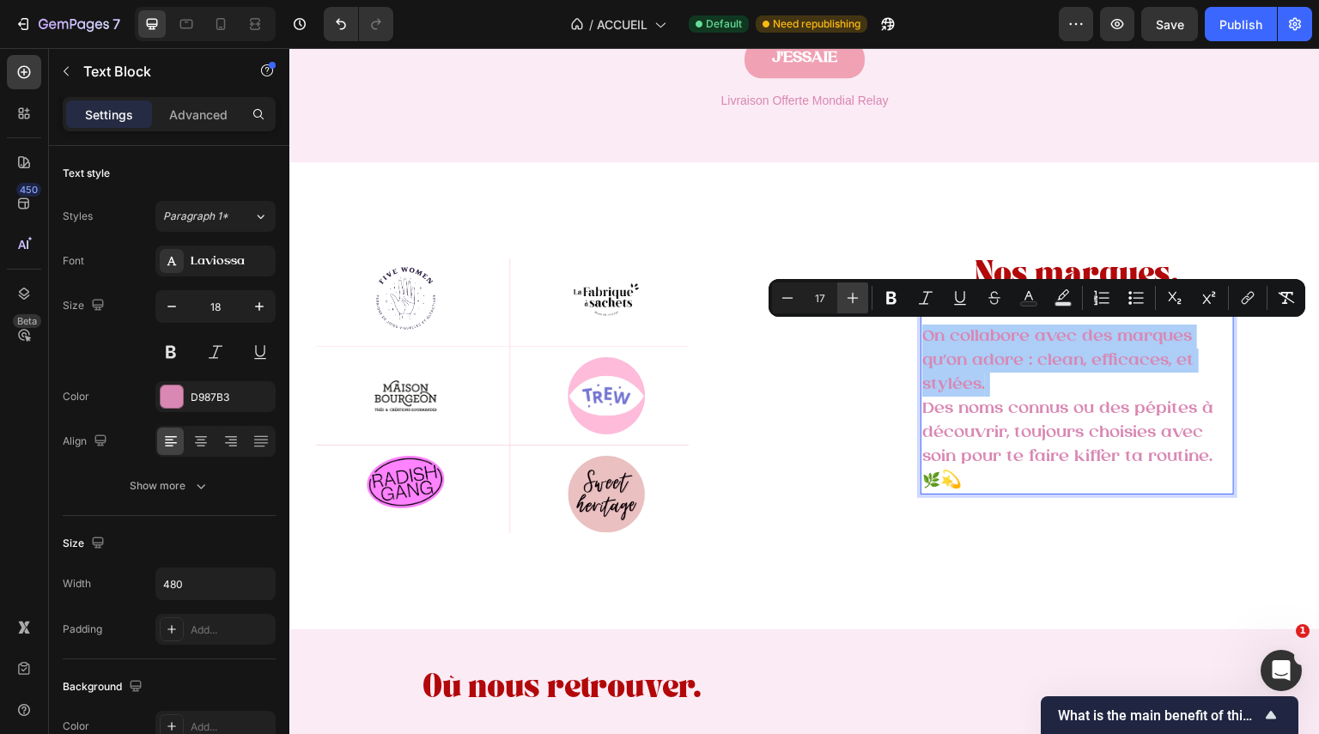
click at [861, 312] on button "Plus" at bounding box center [852, 298] width 31 height 31
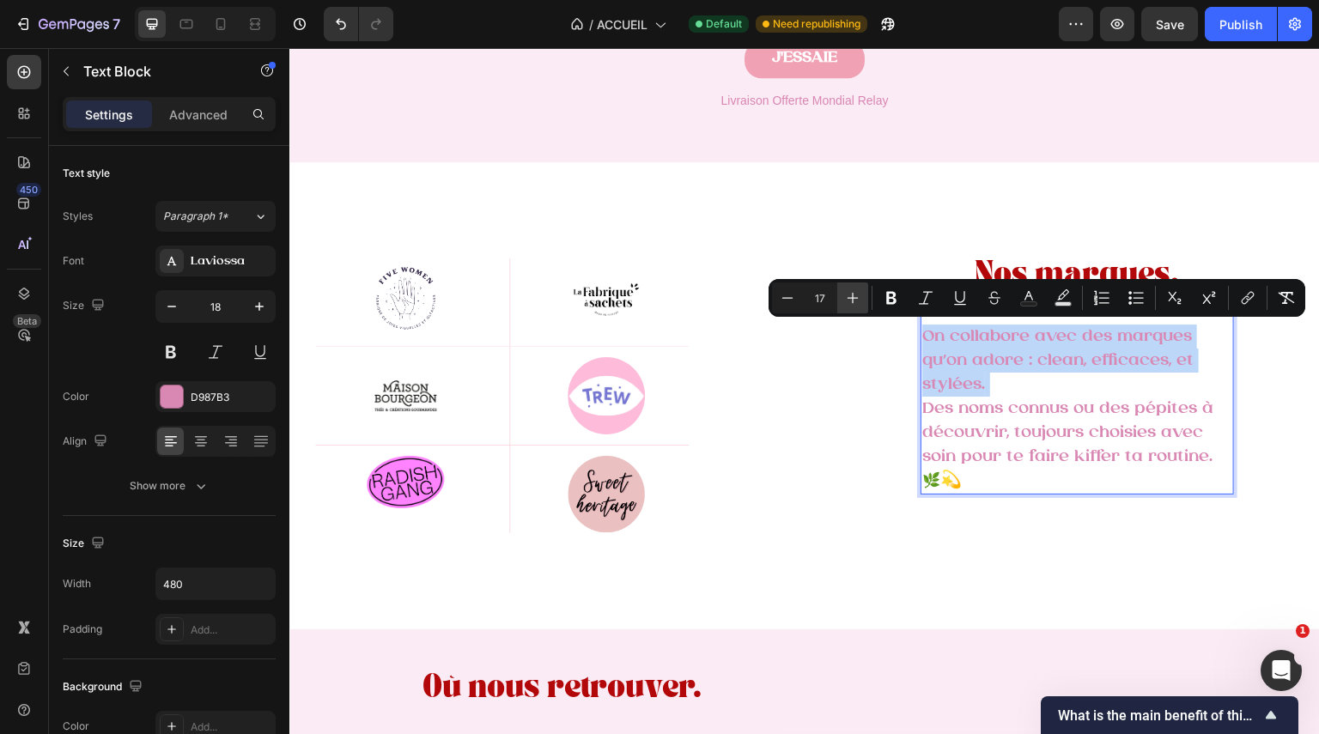
type input "18"
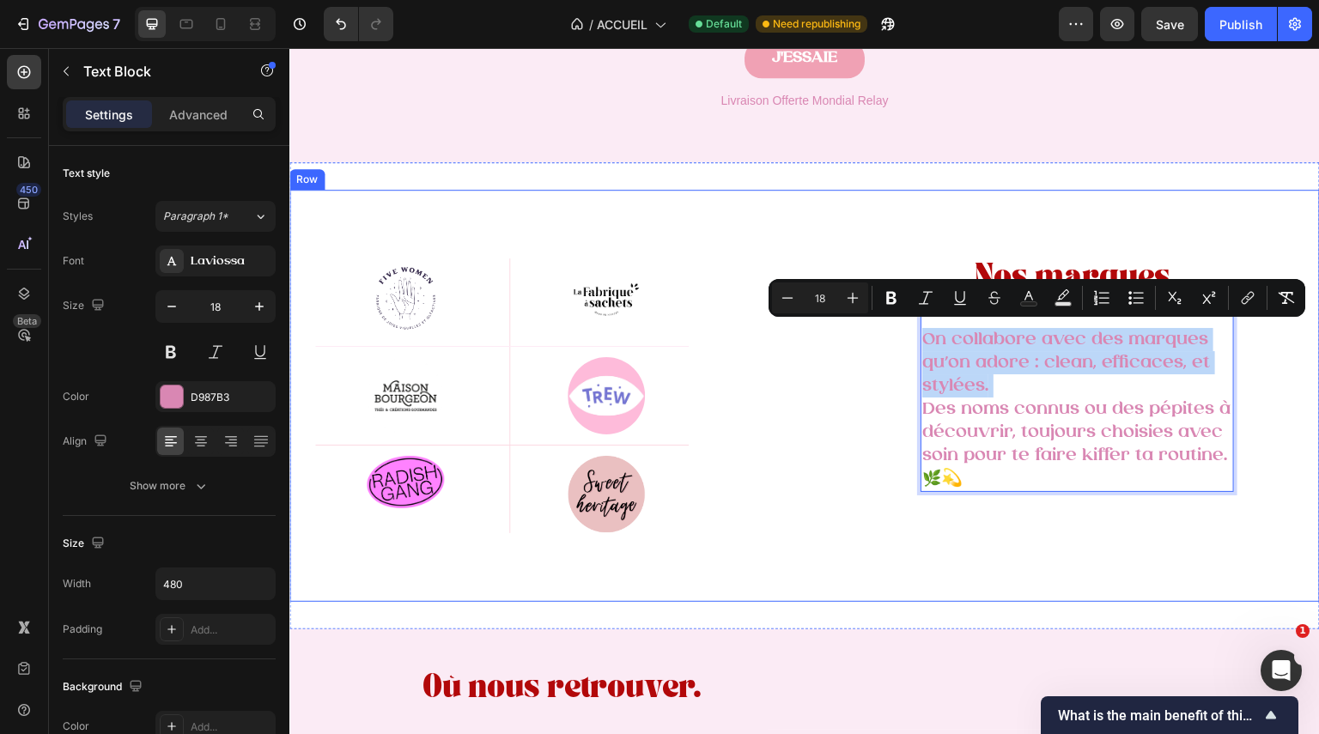
click at [1012, 584] on div "Nos marques. Heading On collabore avec des marques qu’on adore : clean, efficac…" at bounding box center [1062, 396] width 515 height 412
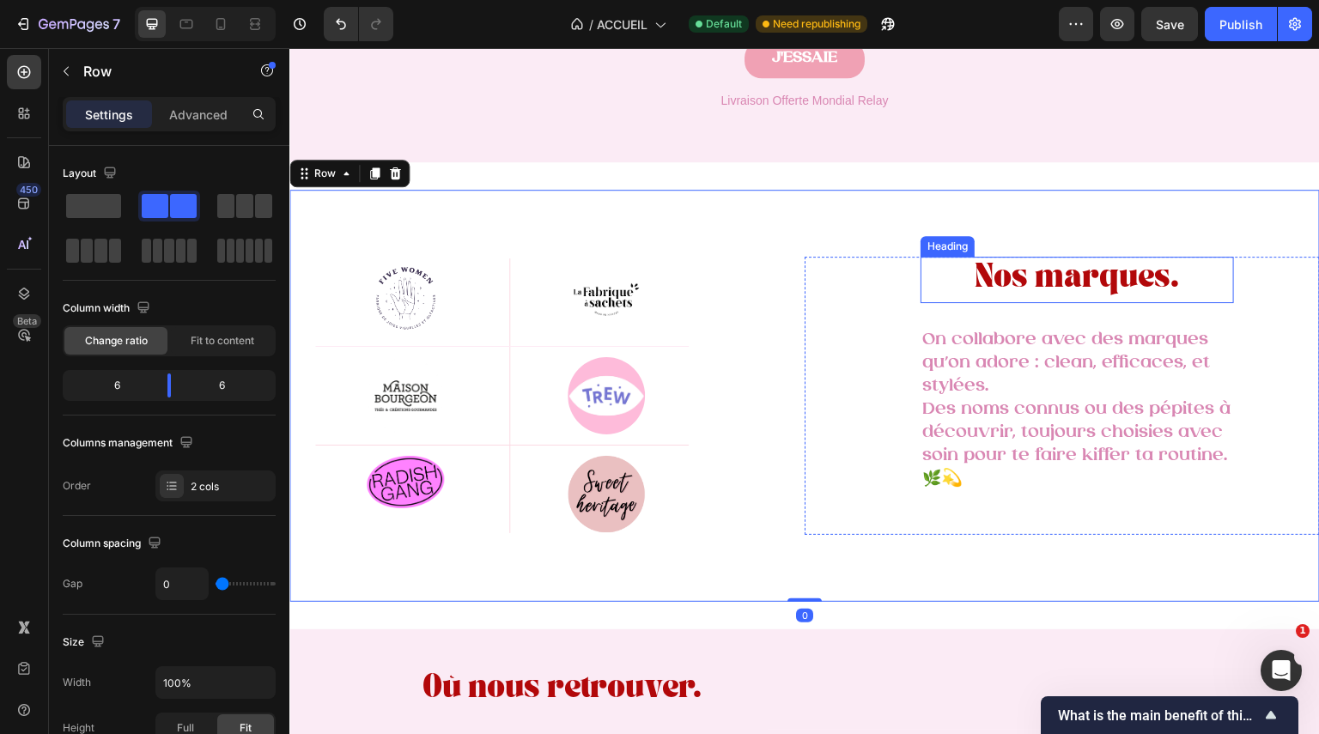
click at [1075, 289] on span "Nos marques." at bounding box center [1078, 281] width 204 height 21
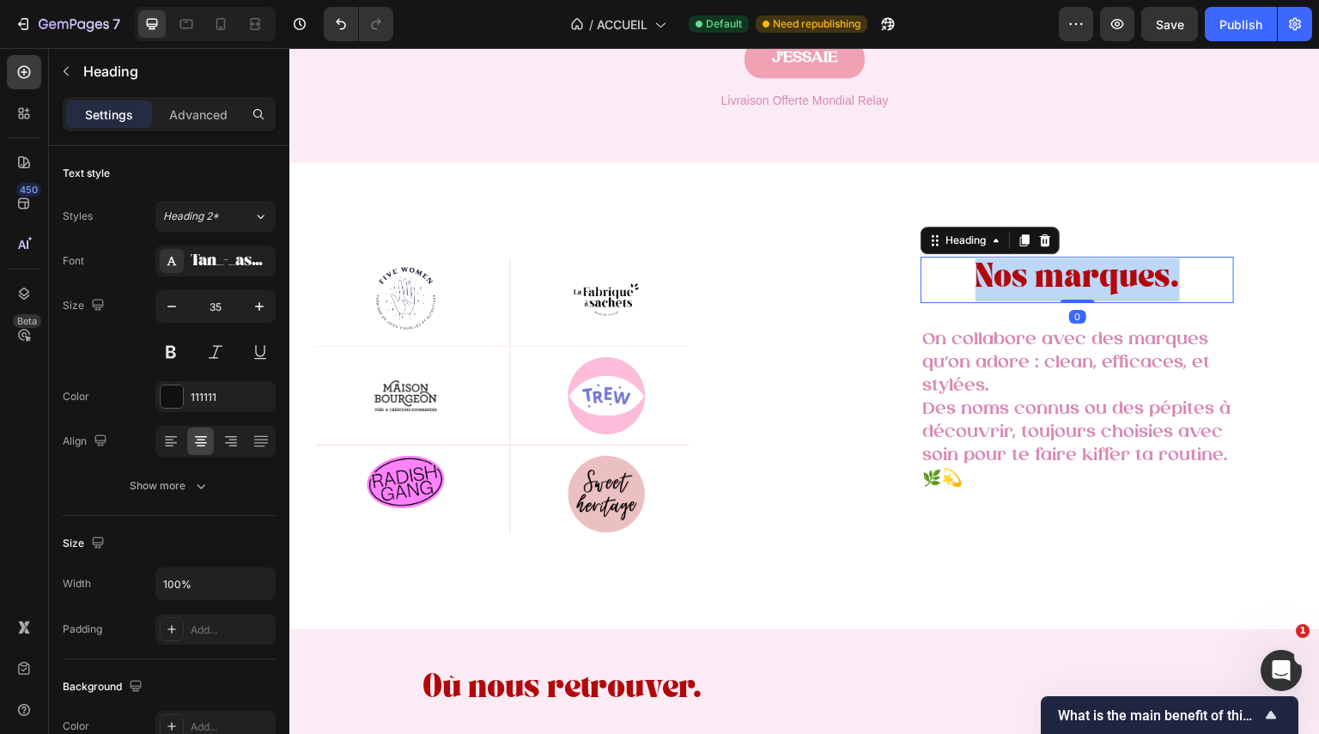
click at [1075, 289] on span "Nos marques." at bounding box center [1078, 281] width 204 height 21
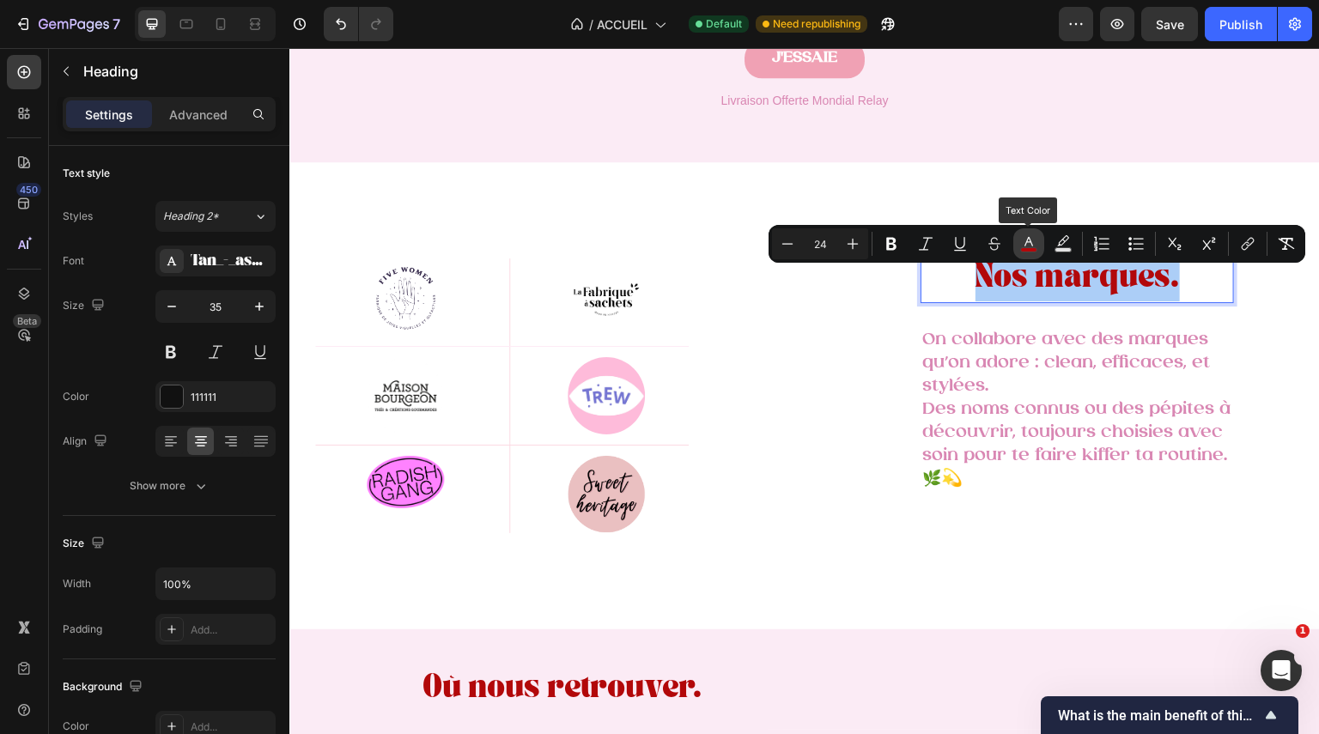
click at [1022, 251] on rect "Editor contextual toolbar" at bounding box center [1029, 250] width 16 height 4
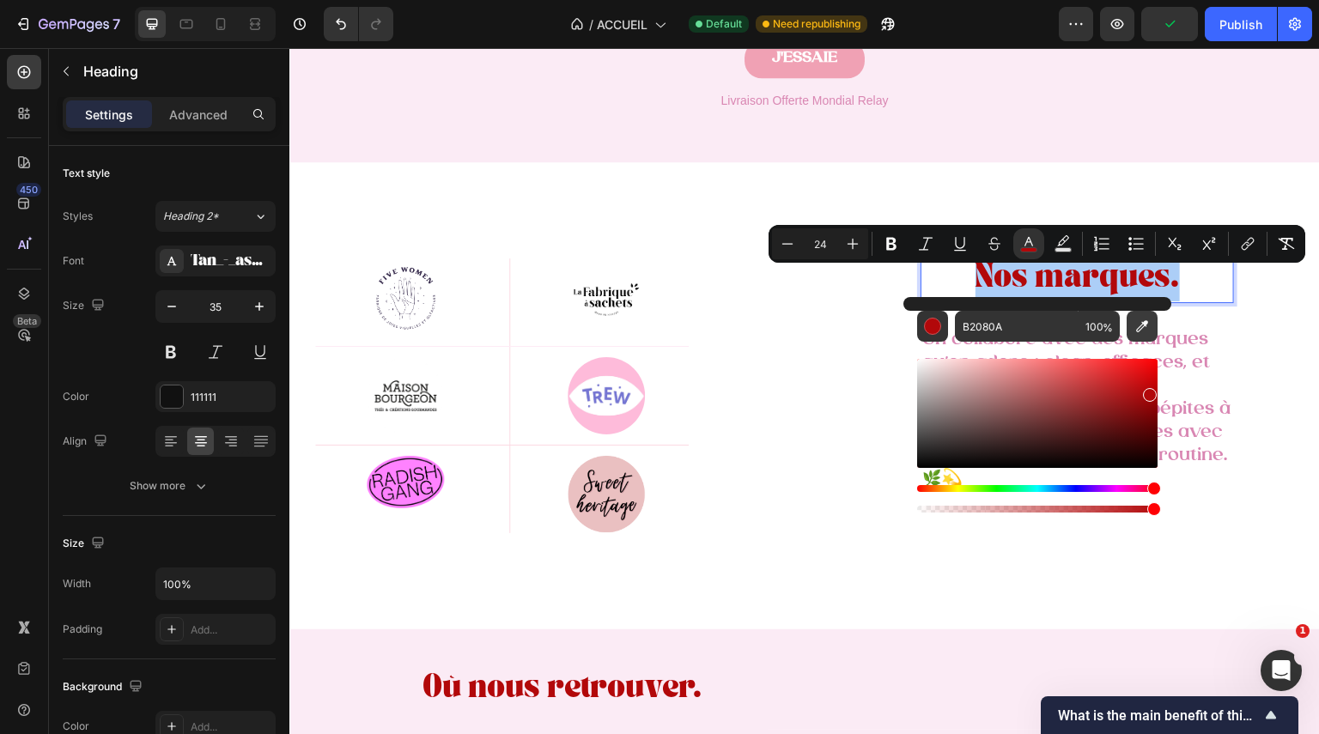
click at [1142, 325] on icon "Editor contextual toolbar" at bounding box center [1142, 326] width 12 height 12
type input "F0A1B4"
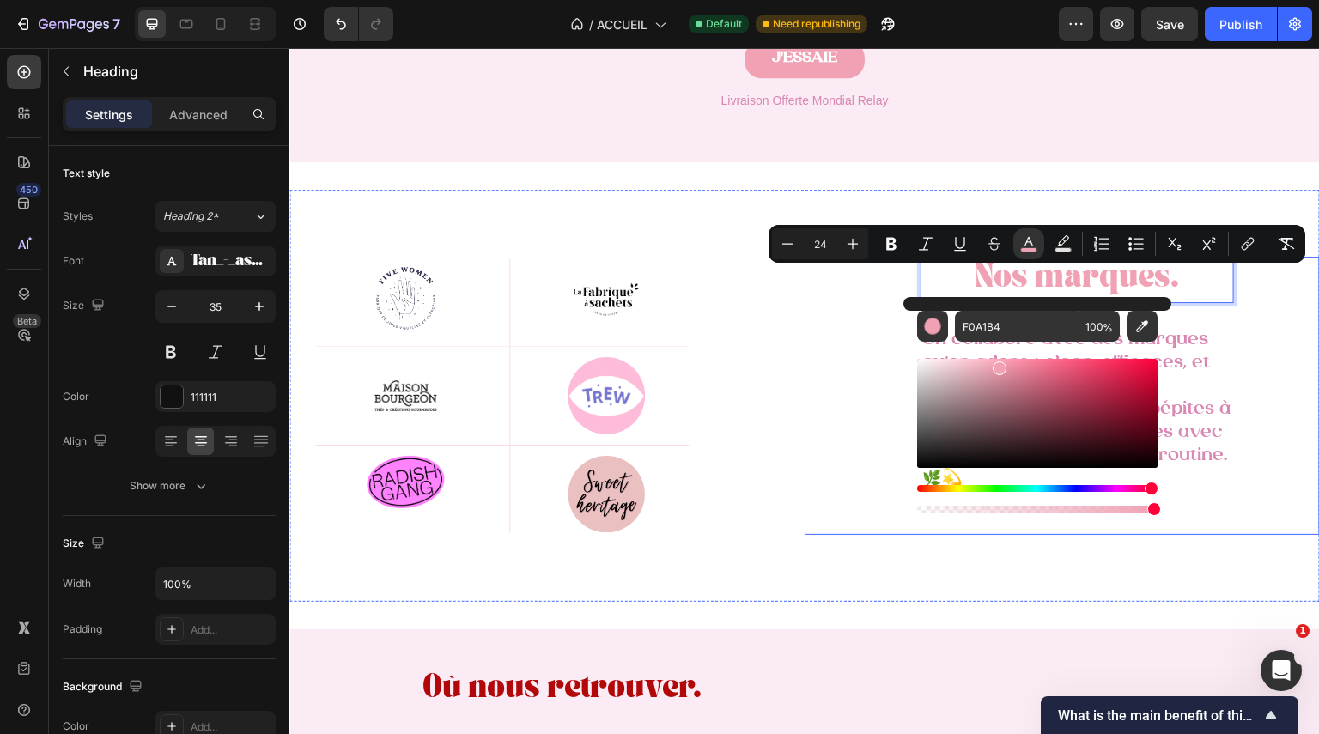
click at [821, 463] on div "Nos marques. Heading 0 On collabore avec des marques qu’on adore : clean, effic…" at bounding box center [1062, 396] width 515 height 278
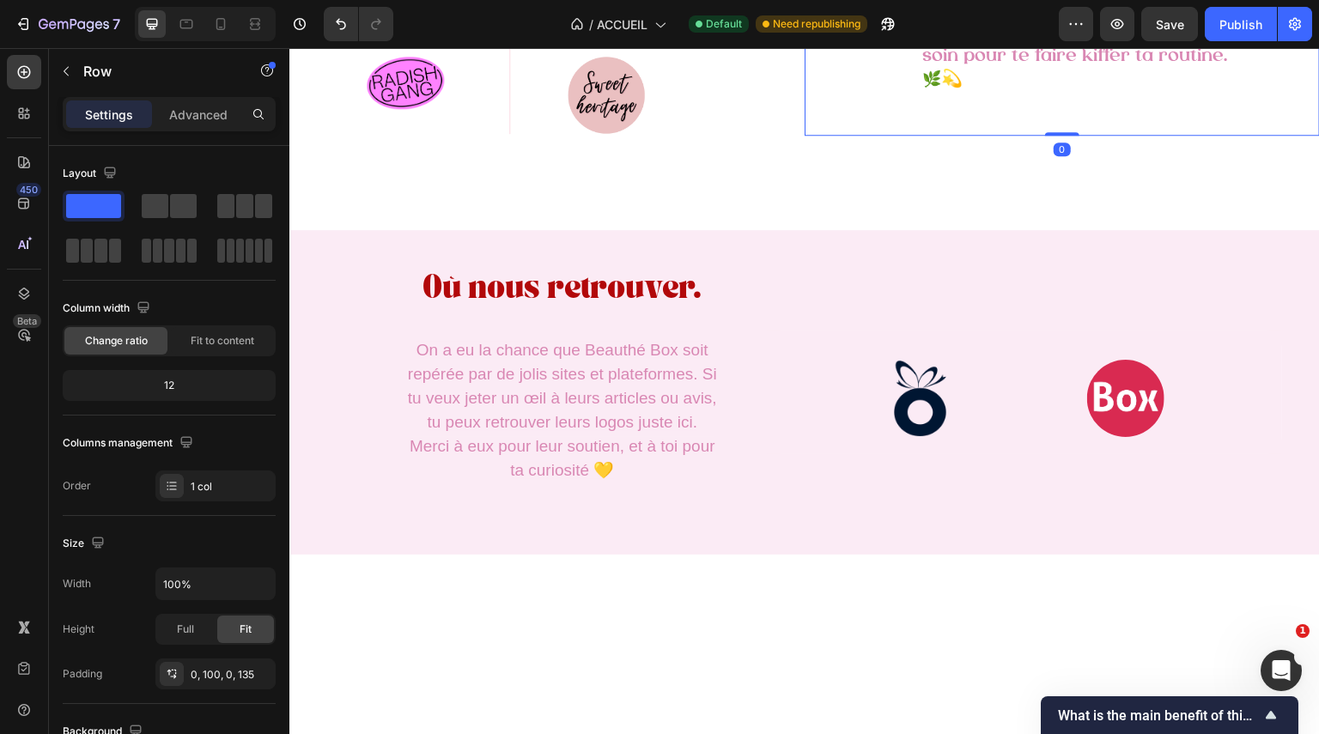
scroll to position [3375, 0]
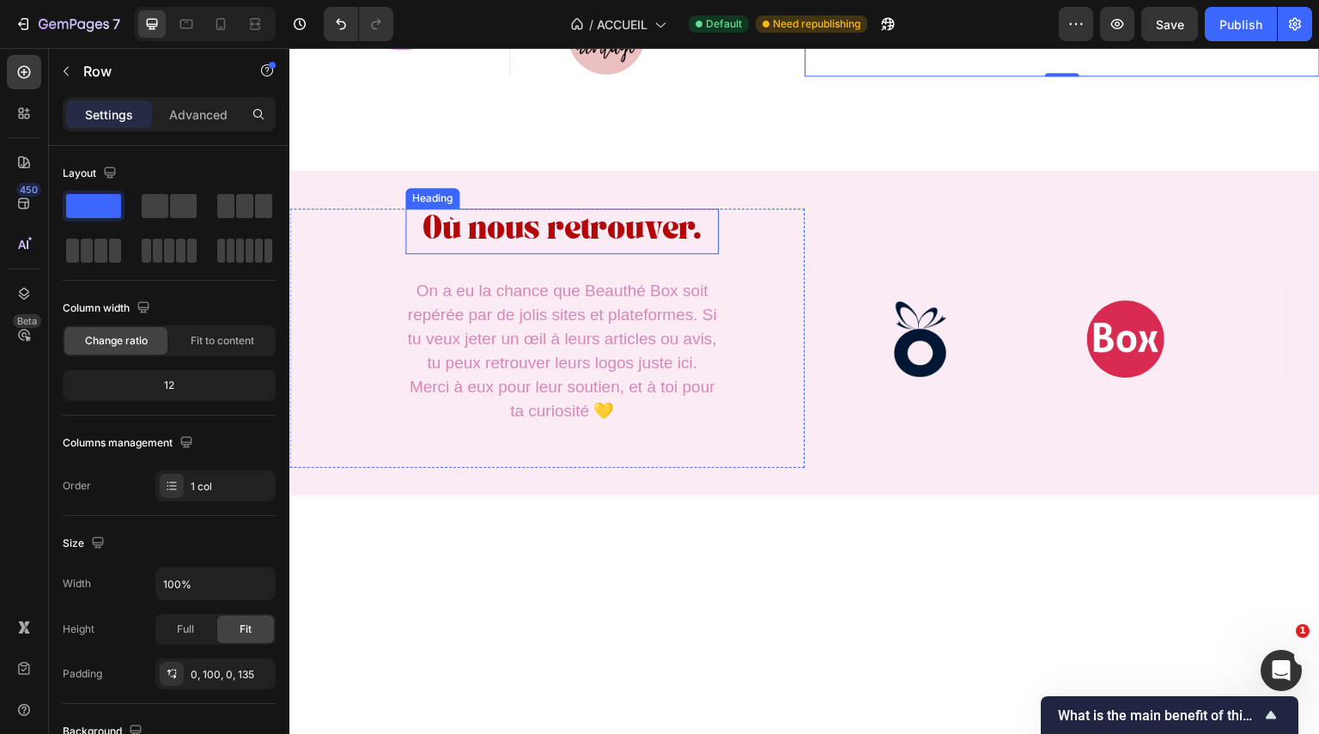
click at [561, 239] on span "Où nous retrouver." at bounding box center [562, 232] width 279 height 21
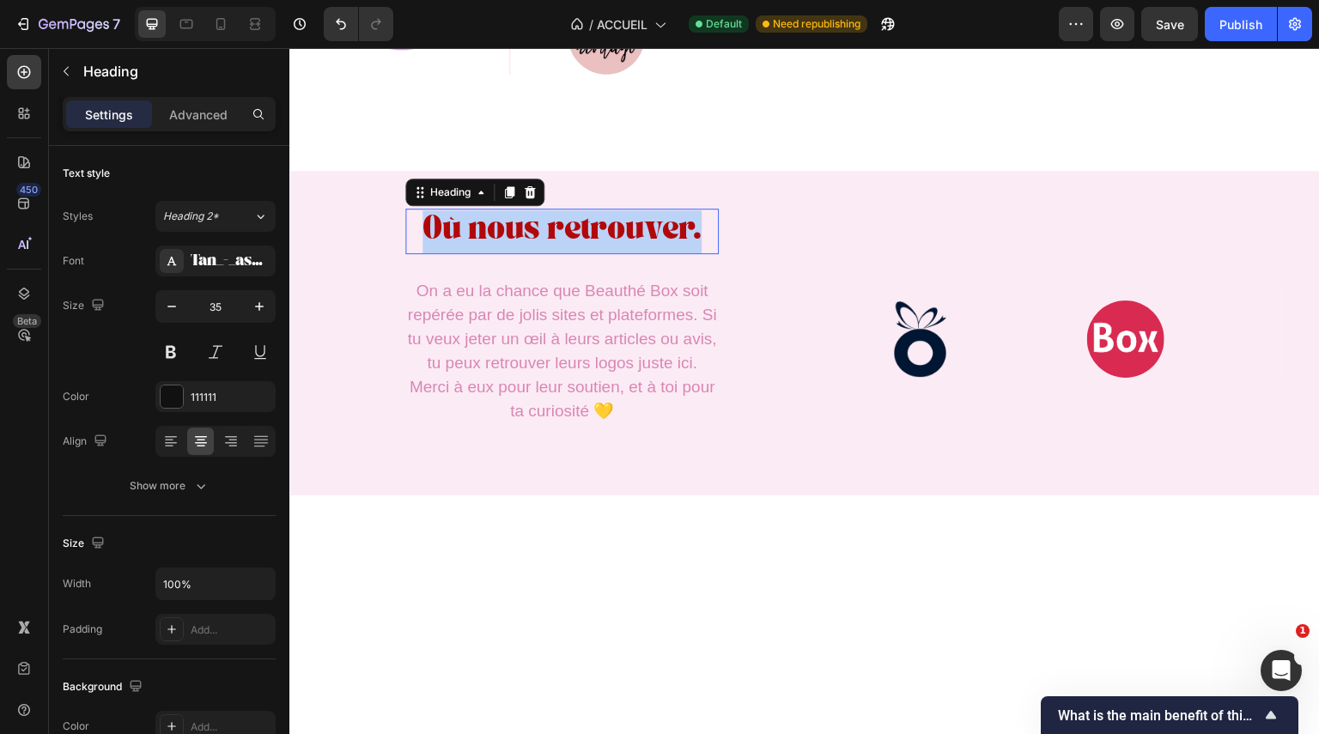
click at [561, 239] on span "Où nous retrouver." at bounding box center [562, 232] width 279 height 21
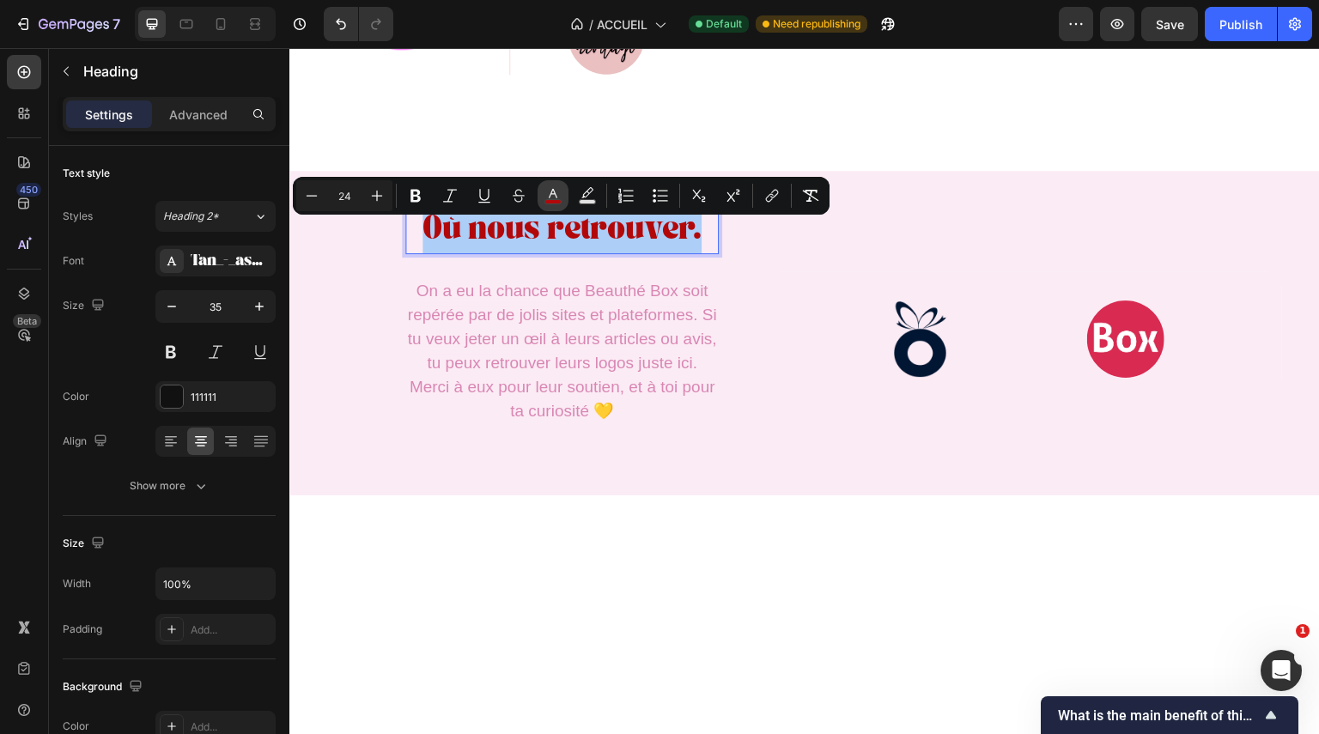
click at [554, 197] on icon "Editor contextual toolbar" at bounding box center [553, 195] width 17 height 17
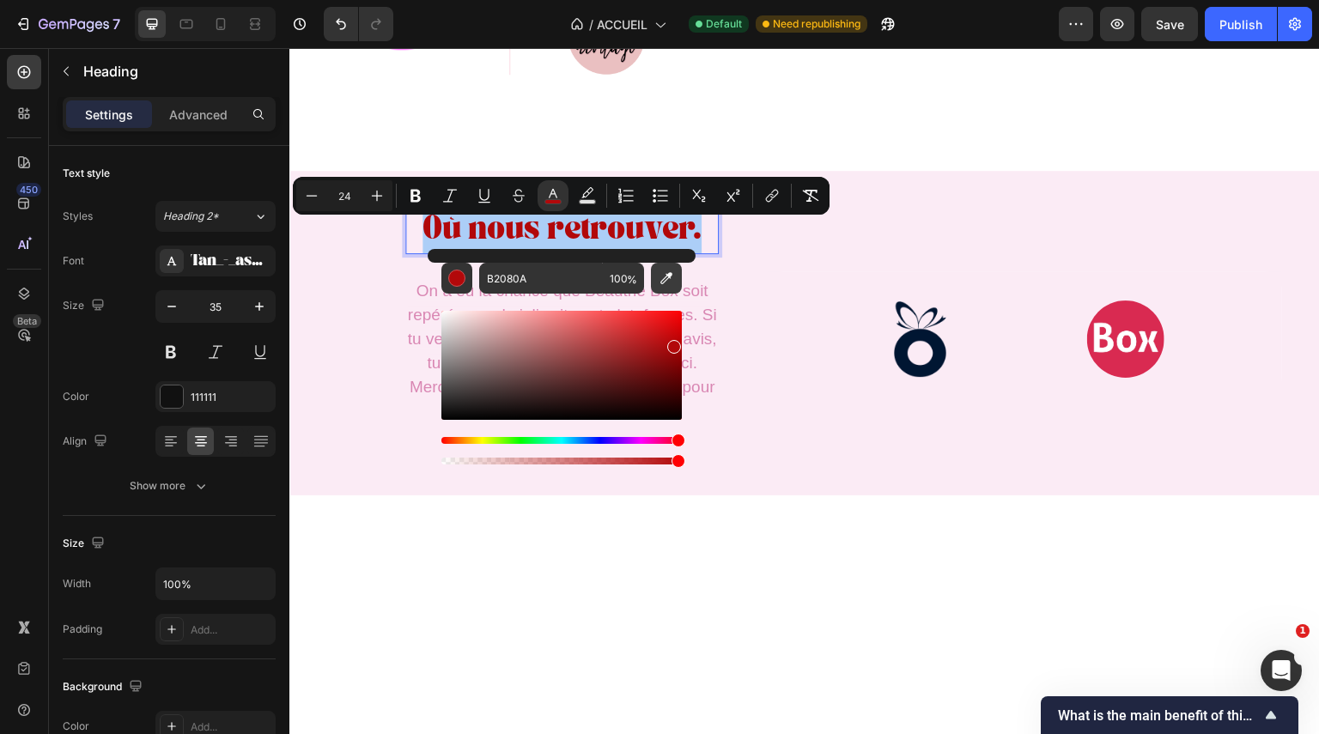
click at [669, 276] on icon "Editor contextual toolbar" at bounding box center [666, 278] width 12 height 12
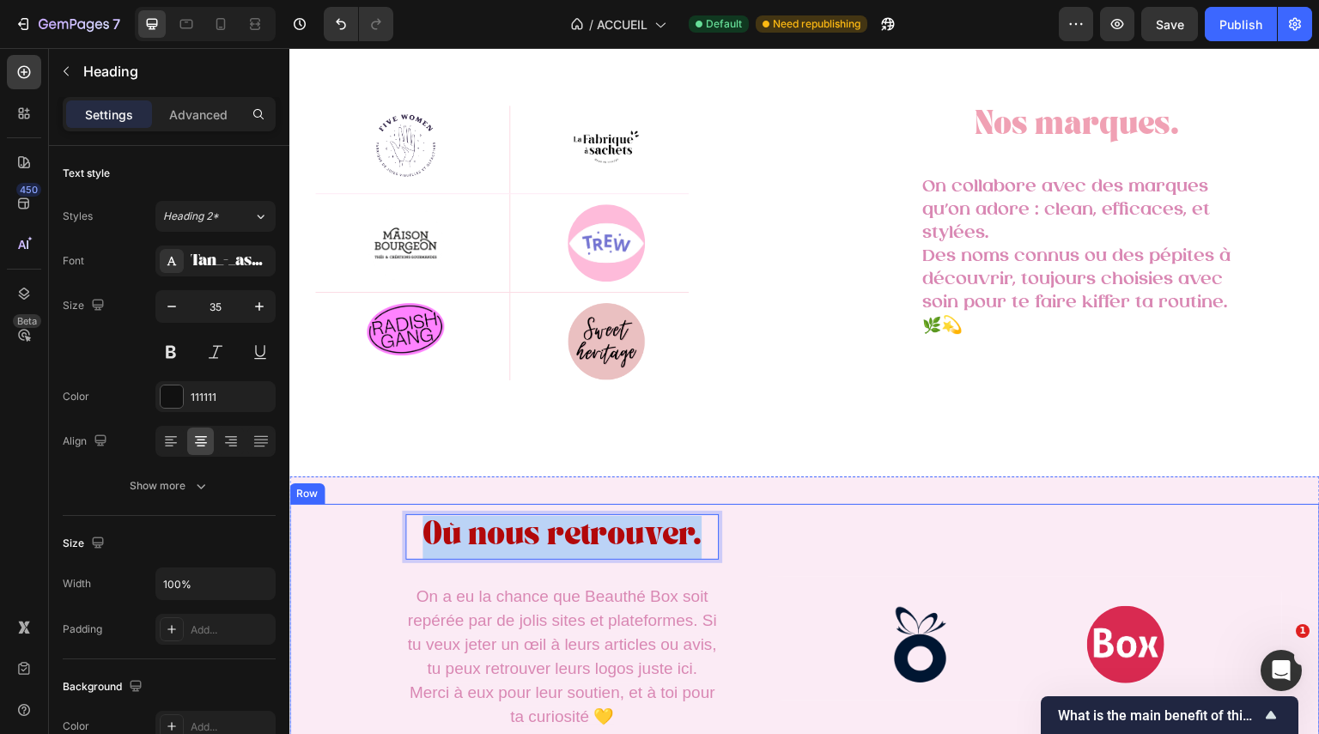
scroll to position [3094, 0]
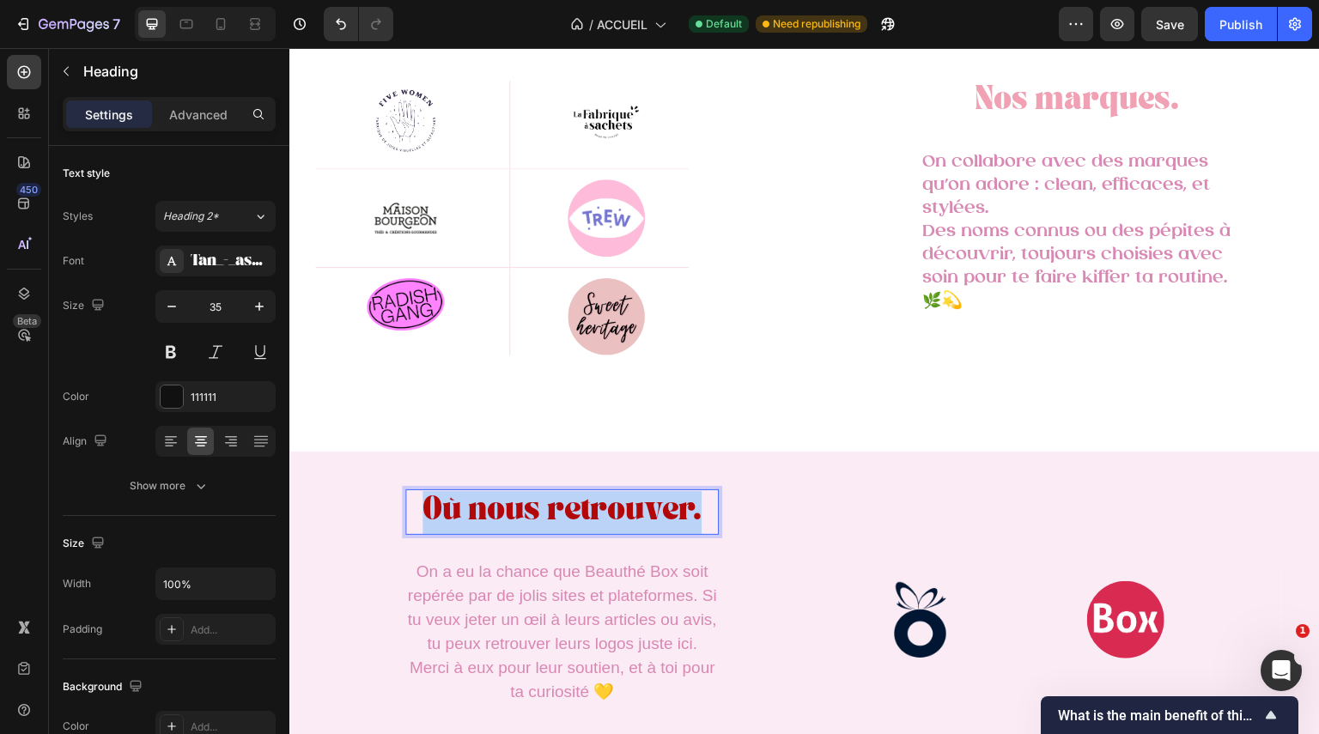
click at [626, 511] on span "Où nous retrouver." at bounding box center [562, 513] width 279 height 21
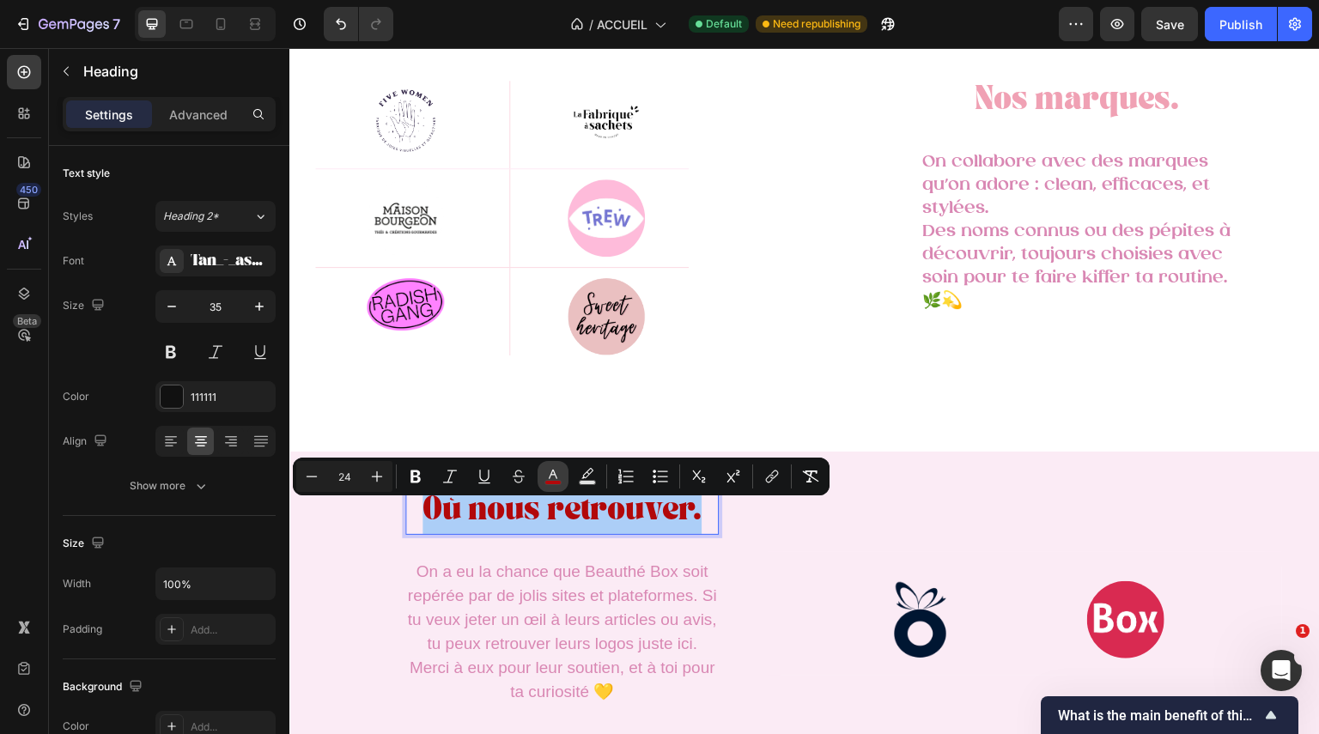
click at [552, 481] on rect "Editor contextual toolbar" at bounding box center [553, 483] width 16 height 4
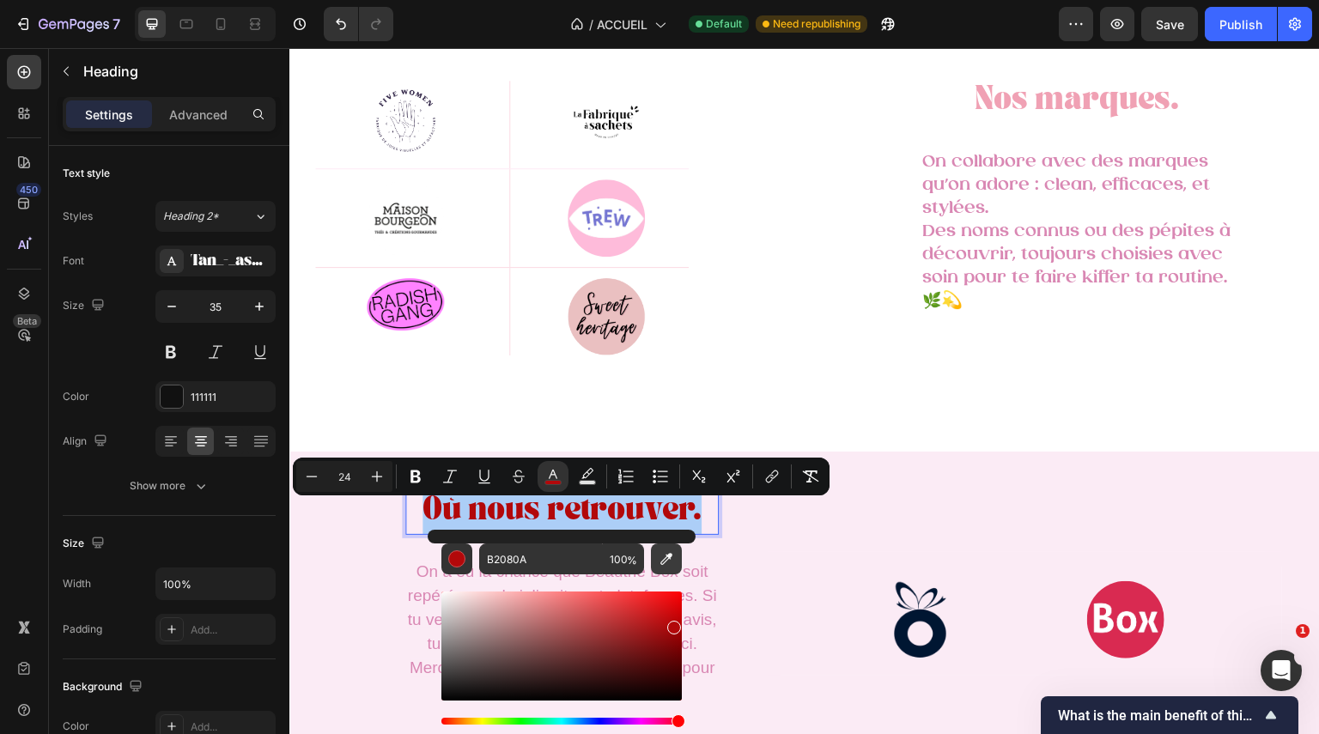
click at [662, 553] on icon "Editor contextual toolbar" at bounding box center [666, 559] width 17 height 17
type input "F0A1B4"
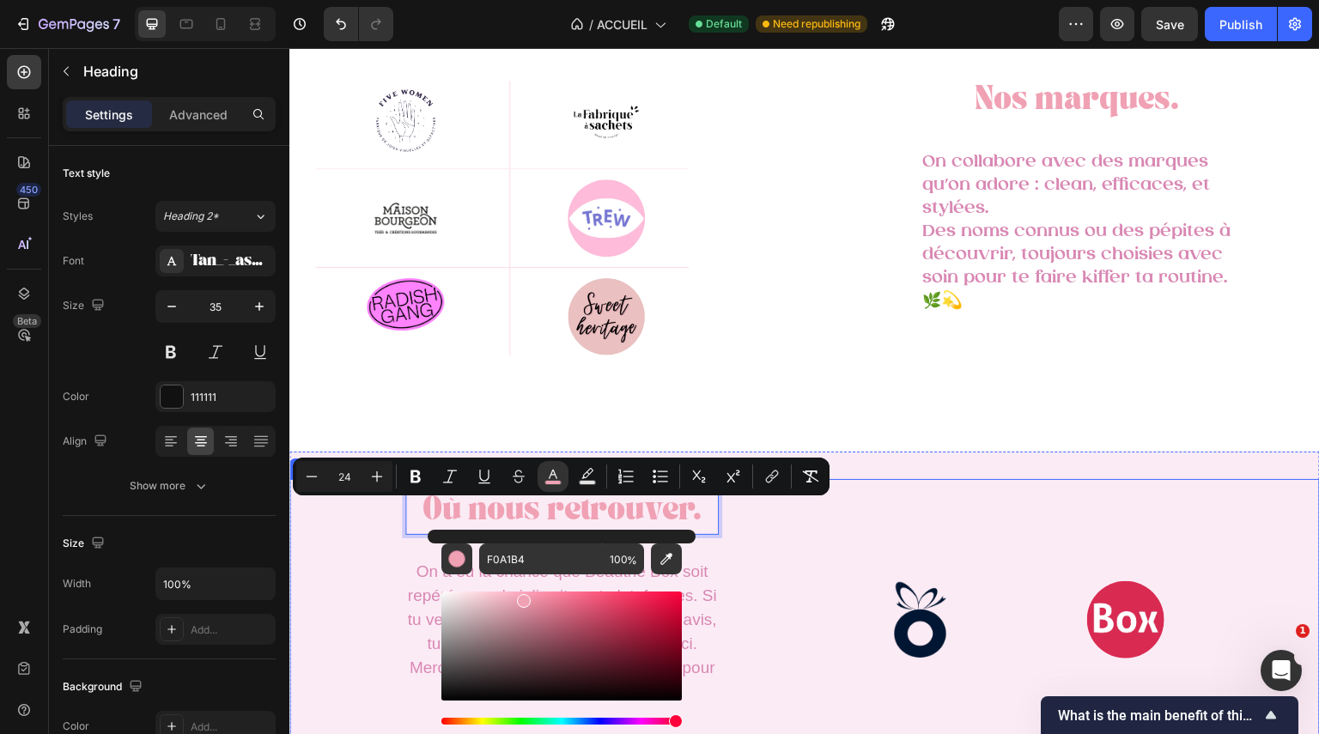
click at [831, 522] on div "Image Image Row Row Row" at bounding box center [1062, 614] width 515 height 271
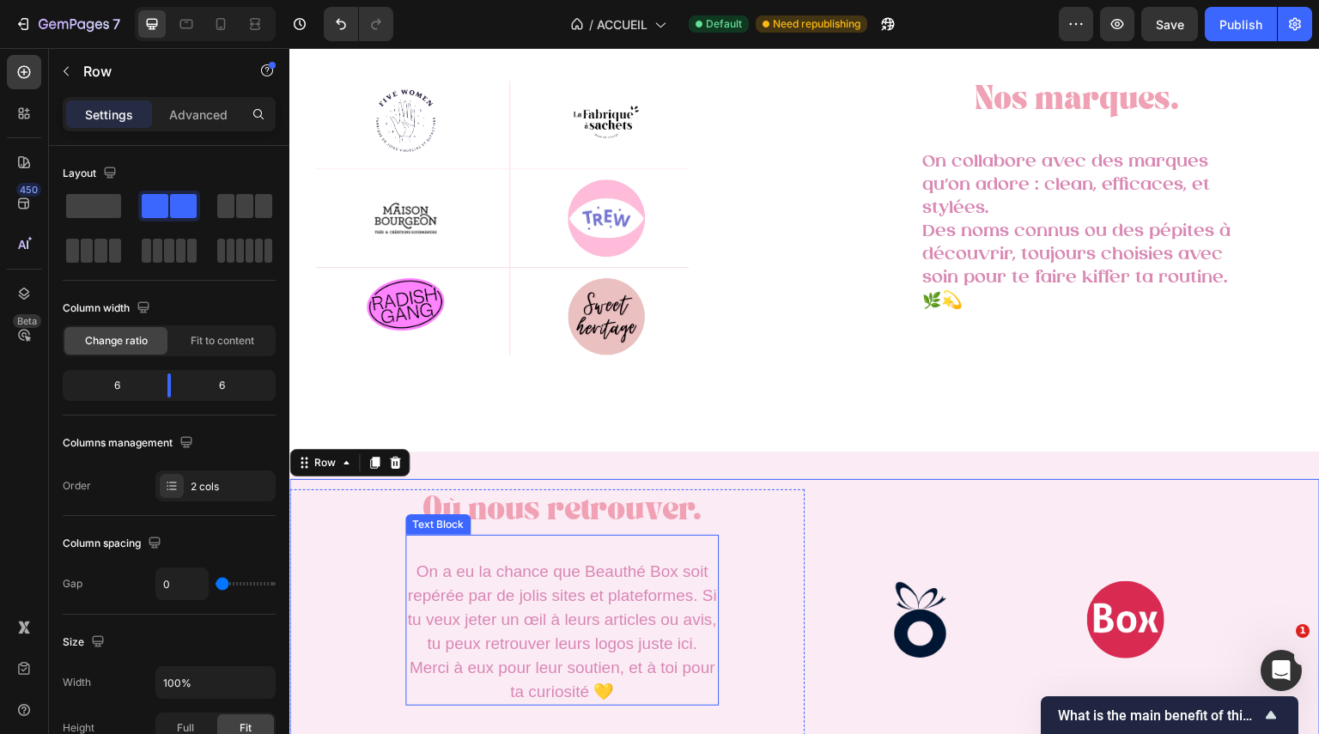
click at [616, 618] on span "On a eu la chance que Beauthé Box soit repérée par de jolis sites et plateforme…" at bounding box center [561, 632] width 309 height 138
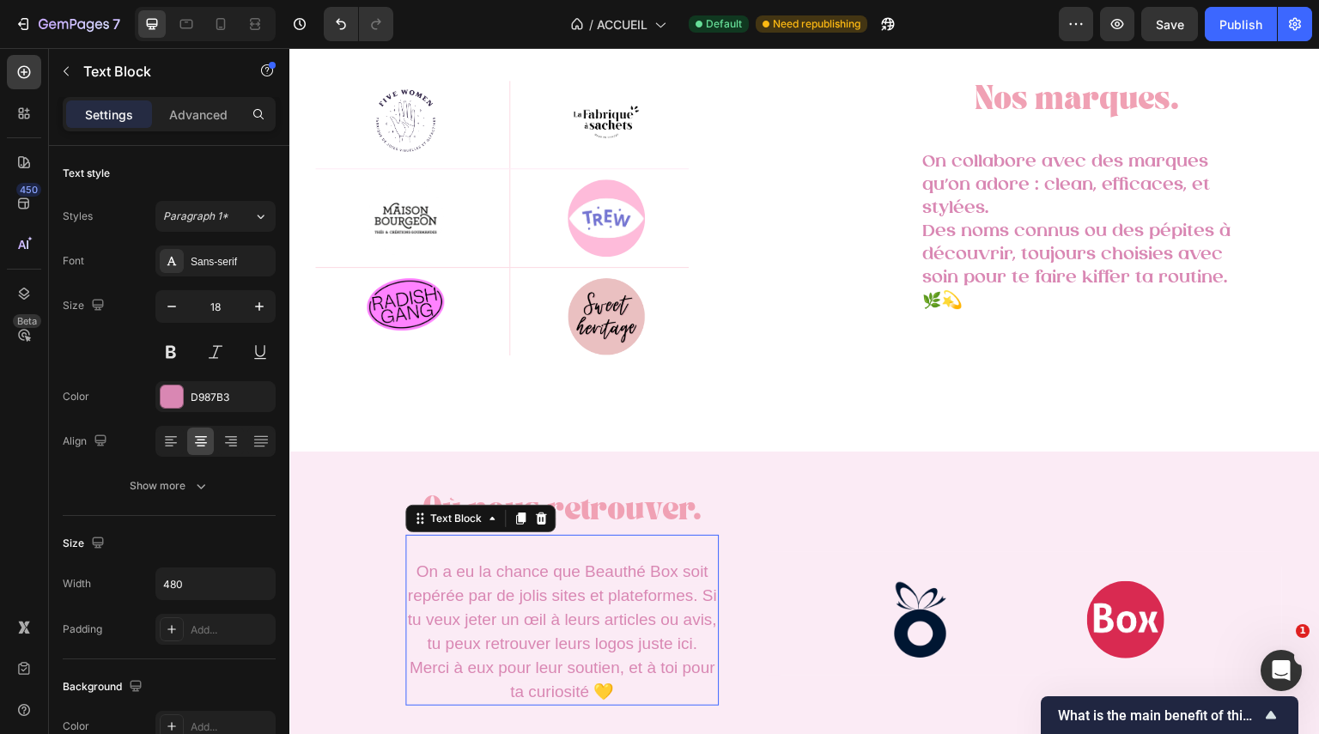
click at [616, 618] on span "On a eu la chance que Beauthé Box soit repérée par de jolis sites et plateforme…" at bounding box center [561, 632] width 309 height 138
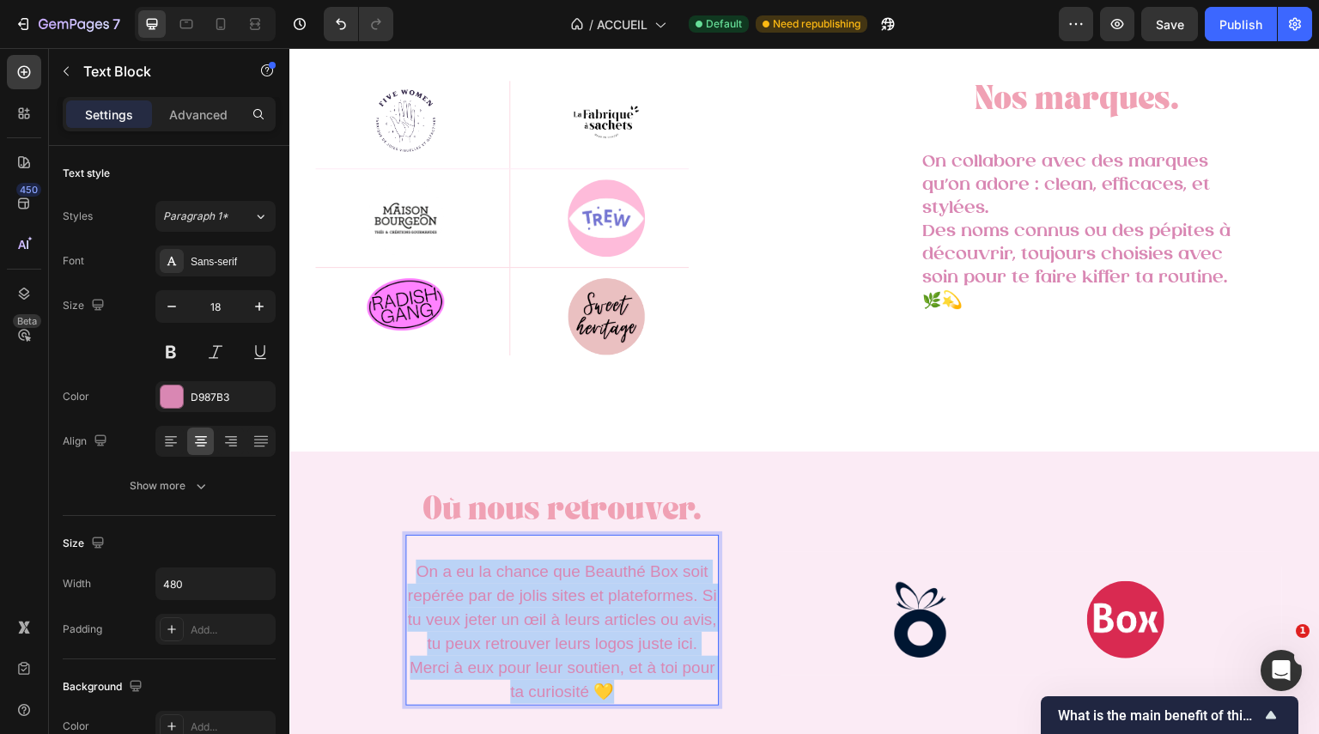
click at [616, 618] on span "On a eu la chance que Beauthé Box soit repérée par de jolis sites et plateforme…" at bounding box center [561, 632] width 309 height 138
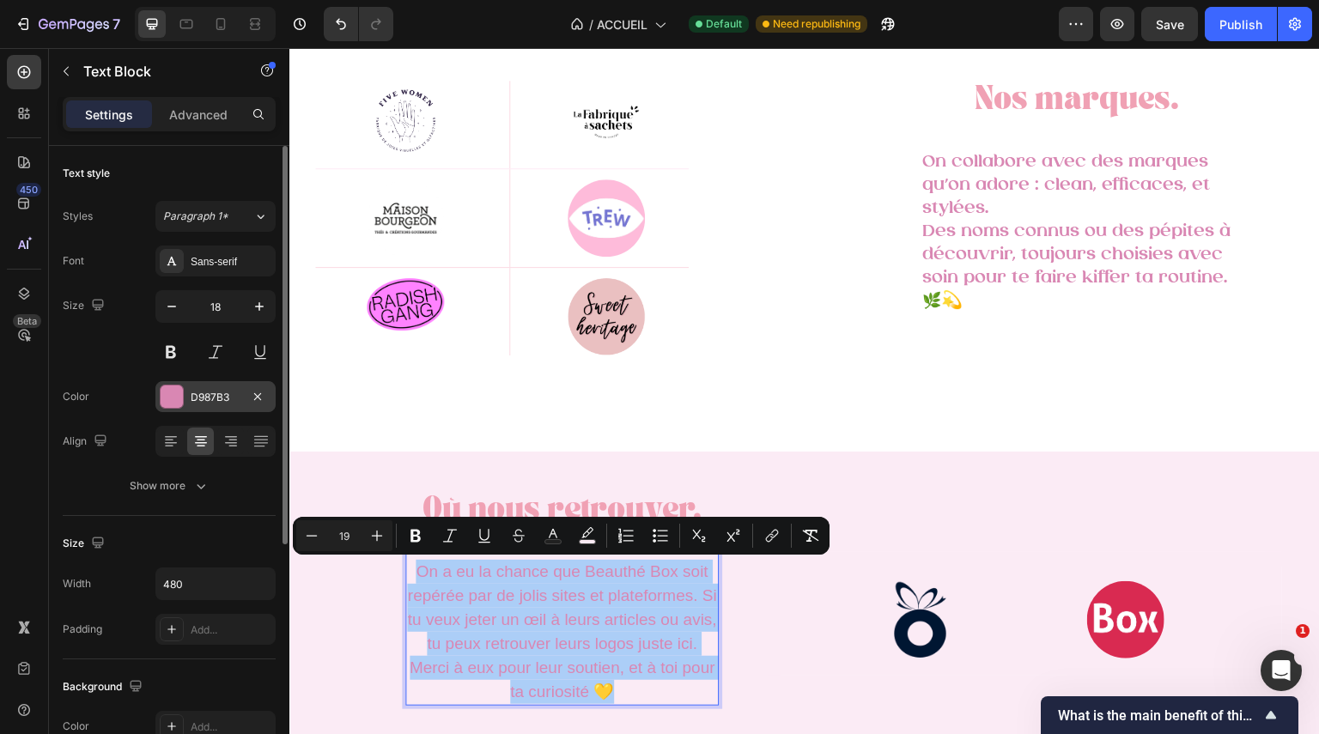
click at [181, 398] on div at bounding box center [172, 397] width 22 height 22
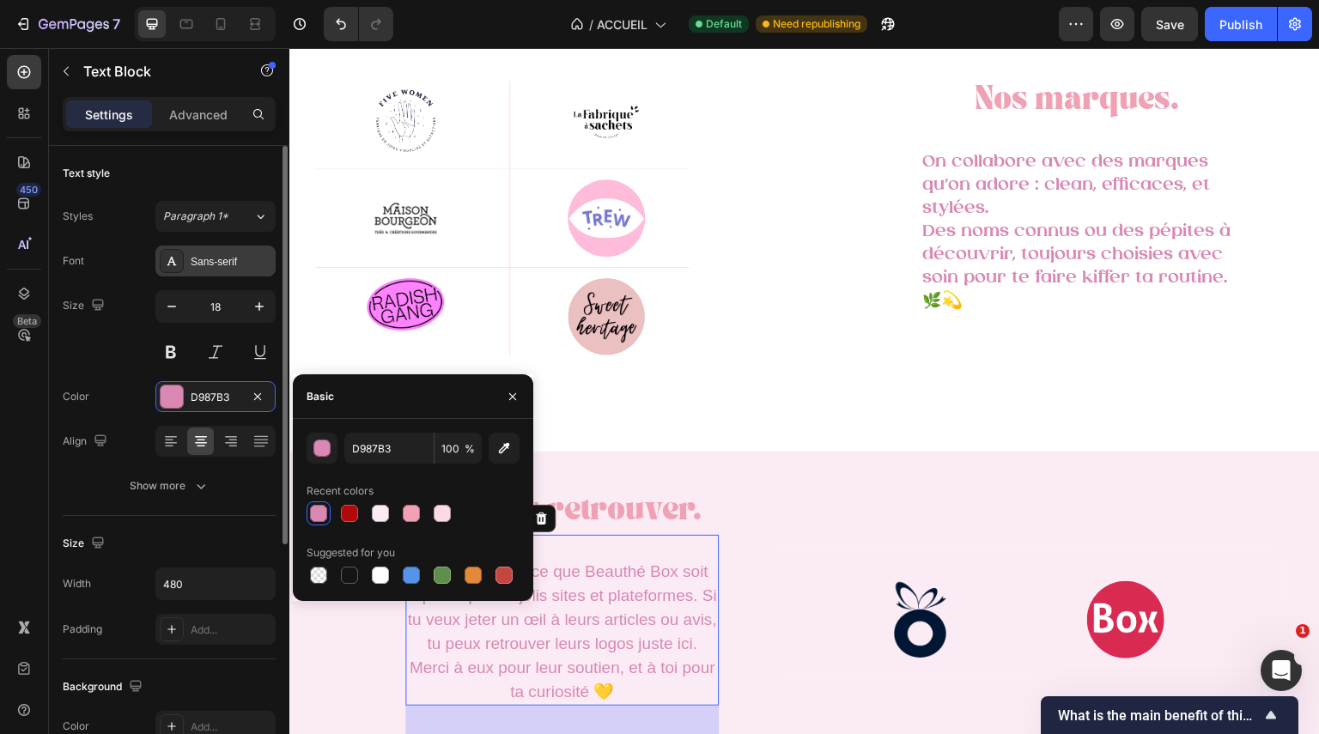
click at [217, 260] on div "Sans-serif" at bounding box center [231, 261] width 81 height 15
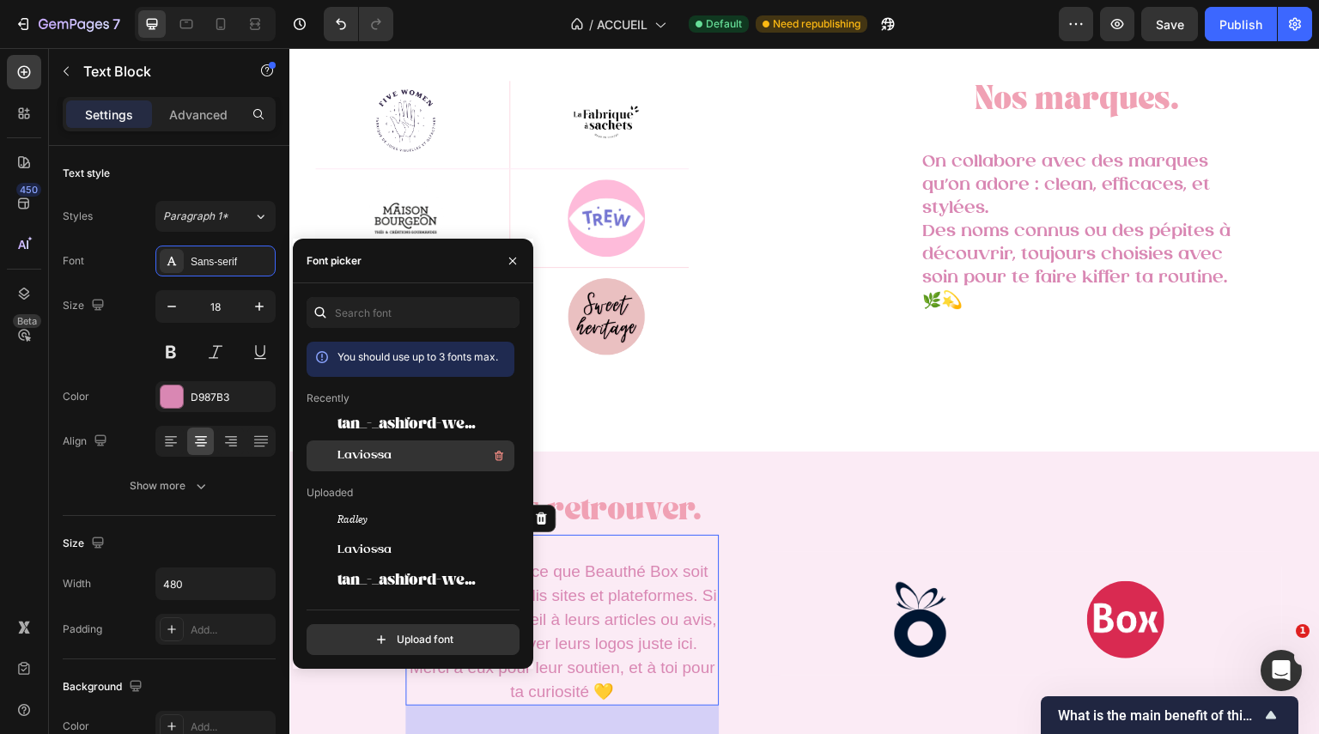
click at [389, 467] on div "Laviossa" at bounding box center [411, 456] width 208 height 31
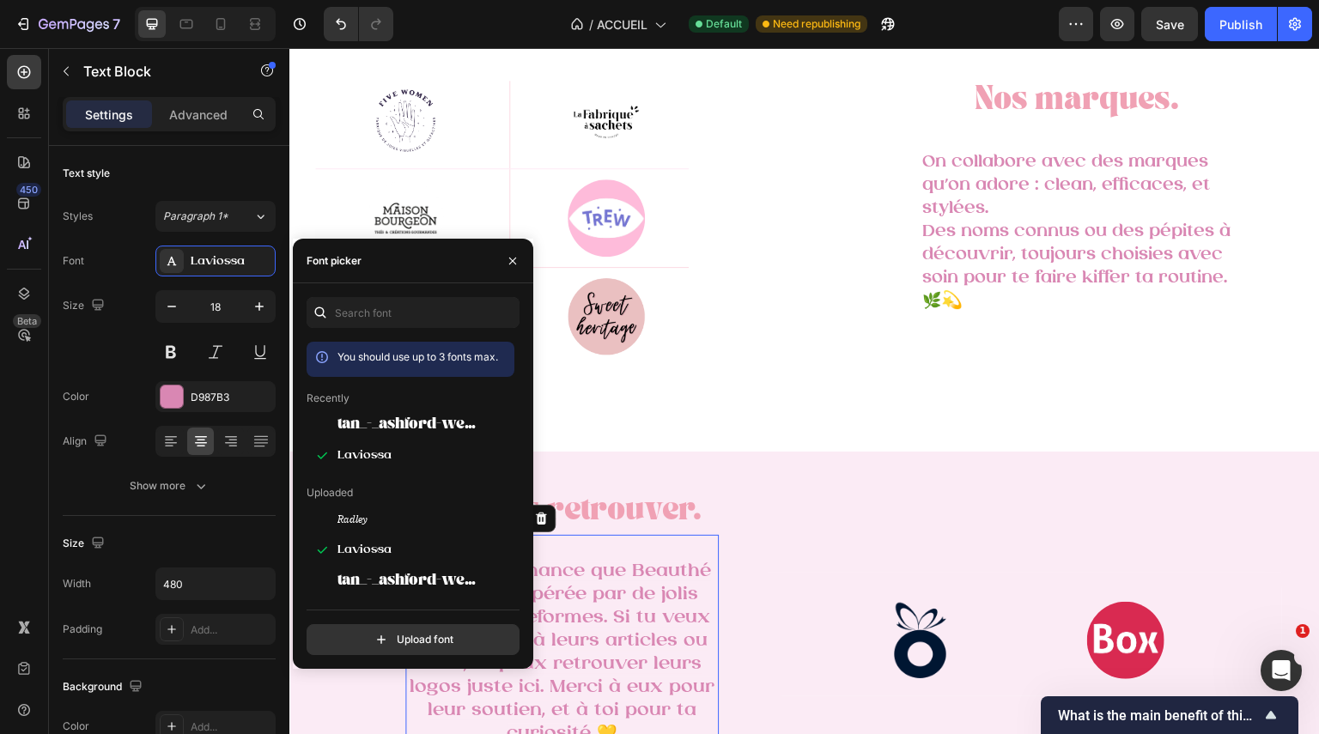
scroll to position [3241, 0]
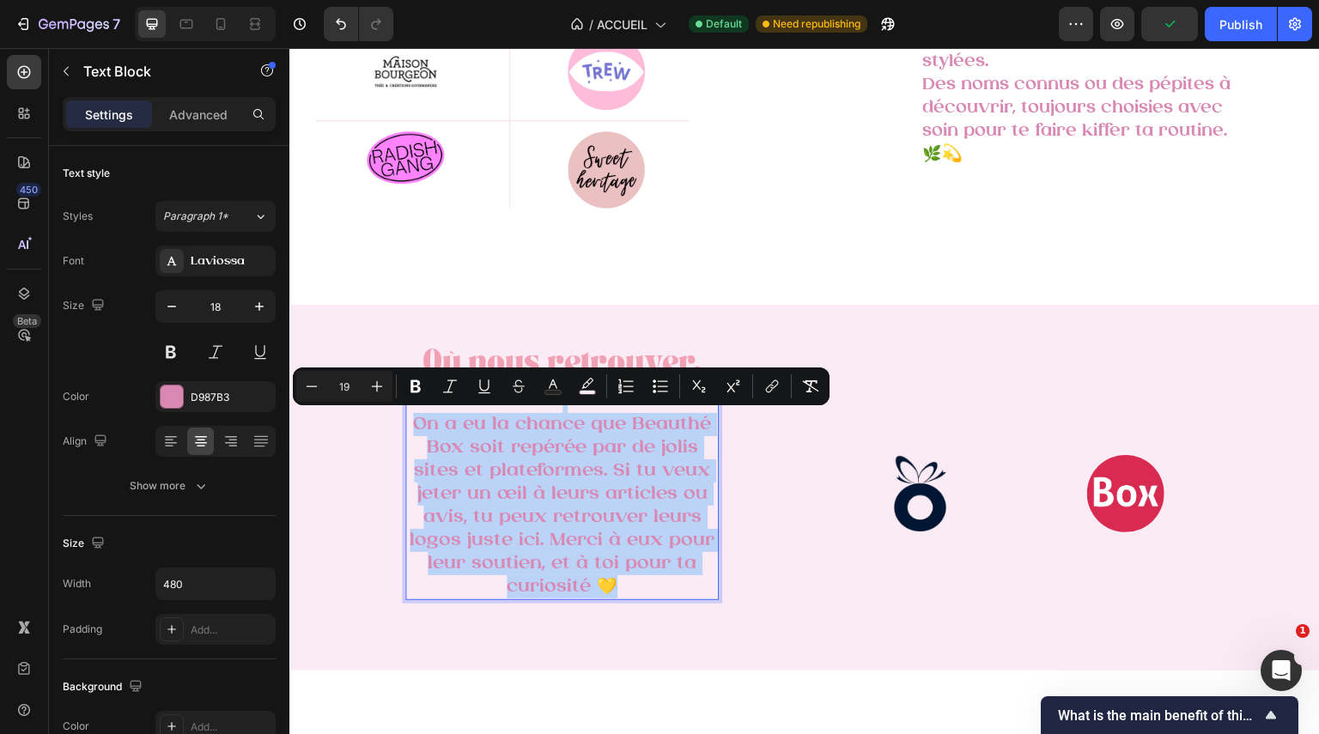
drag, startPoint x: 628, startPoint y: 575, endPoint x: 403, endPoint y: 409, distance: 280.0
click at [403, 409] on div "⁠⁠⁠⁠⁠⁠⁠ Où nous retrouver. Heading On a eu la chance que Beauthé Box soit repér…" at bounding box center [546, 493] width 515 height 301
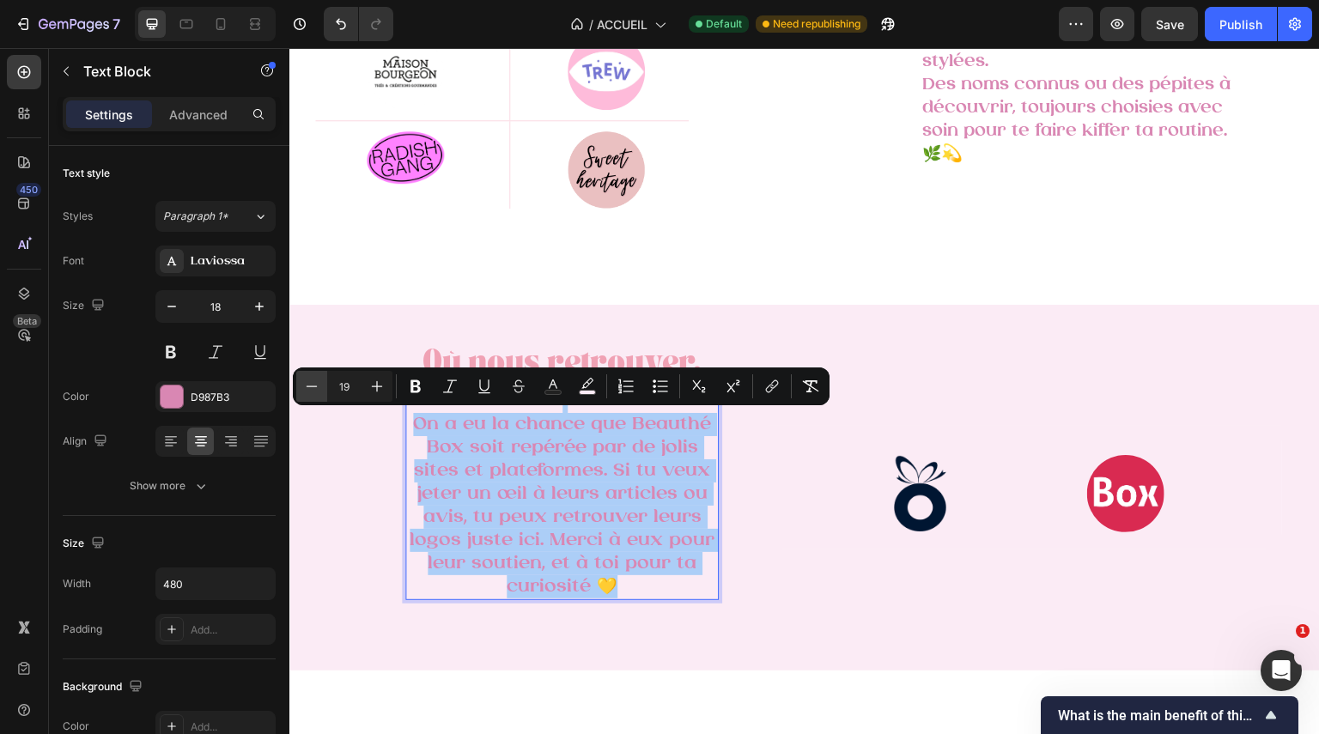
click at [307, 391] on icon "Editor contextual toolbar" at bounding box center [311, 386] width 17 height 17
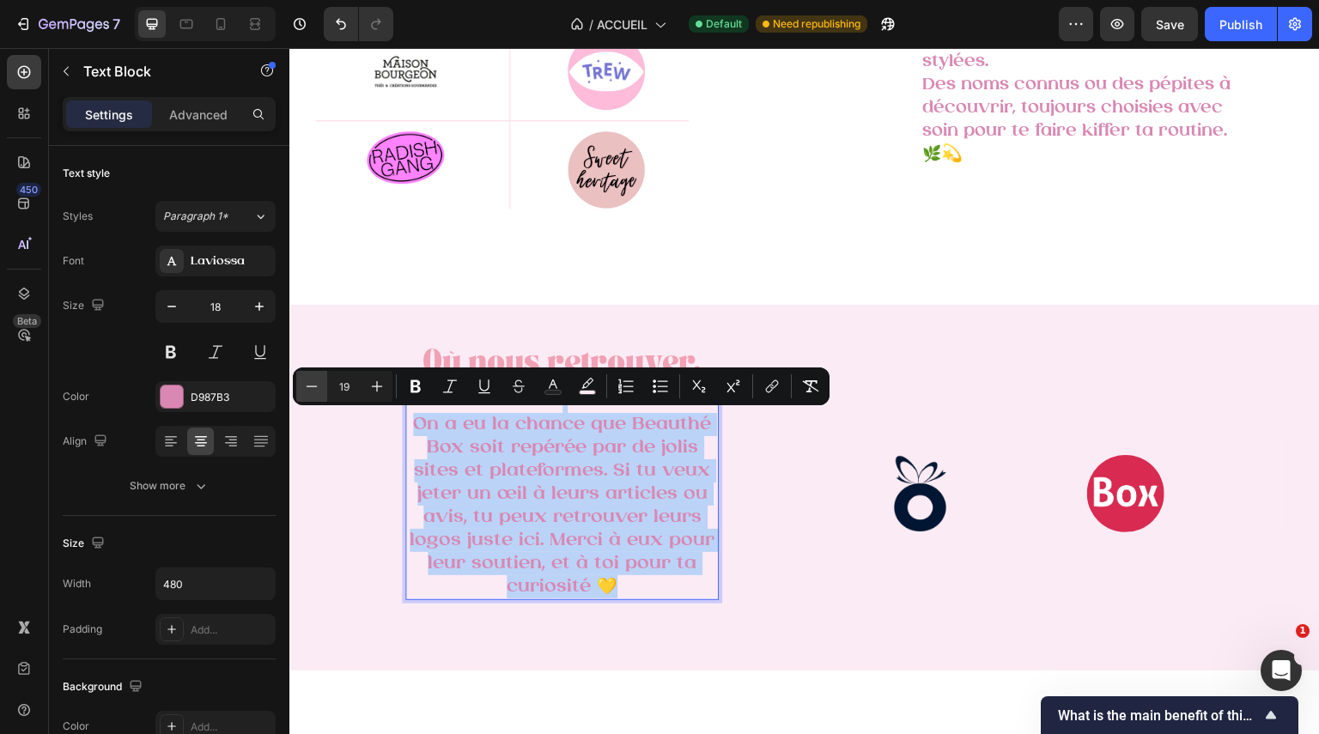
type input "18"
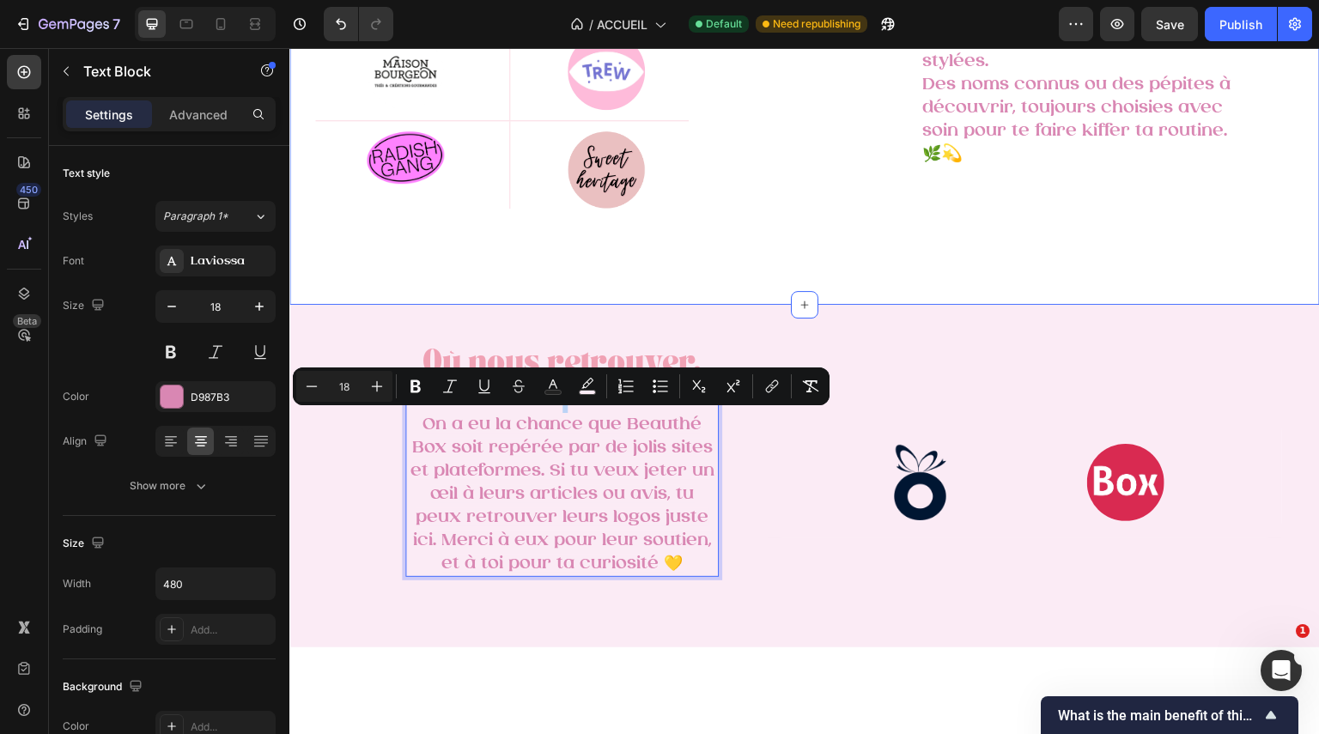
click at [916, 301] on div "Image Row Image Row Row Image Row Image Row Row Image Row Image Row Row Row ⁠⁠⁠…" at bounding box center [804, 71] width 1031 height 467
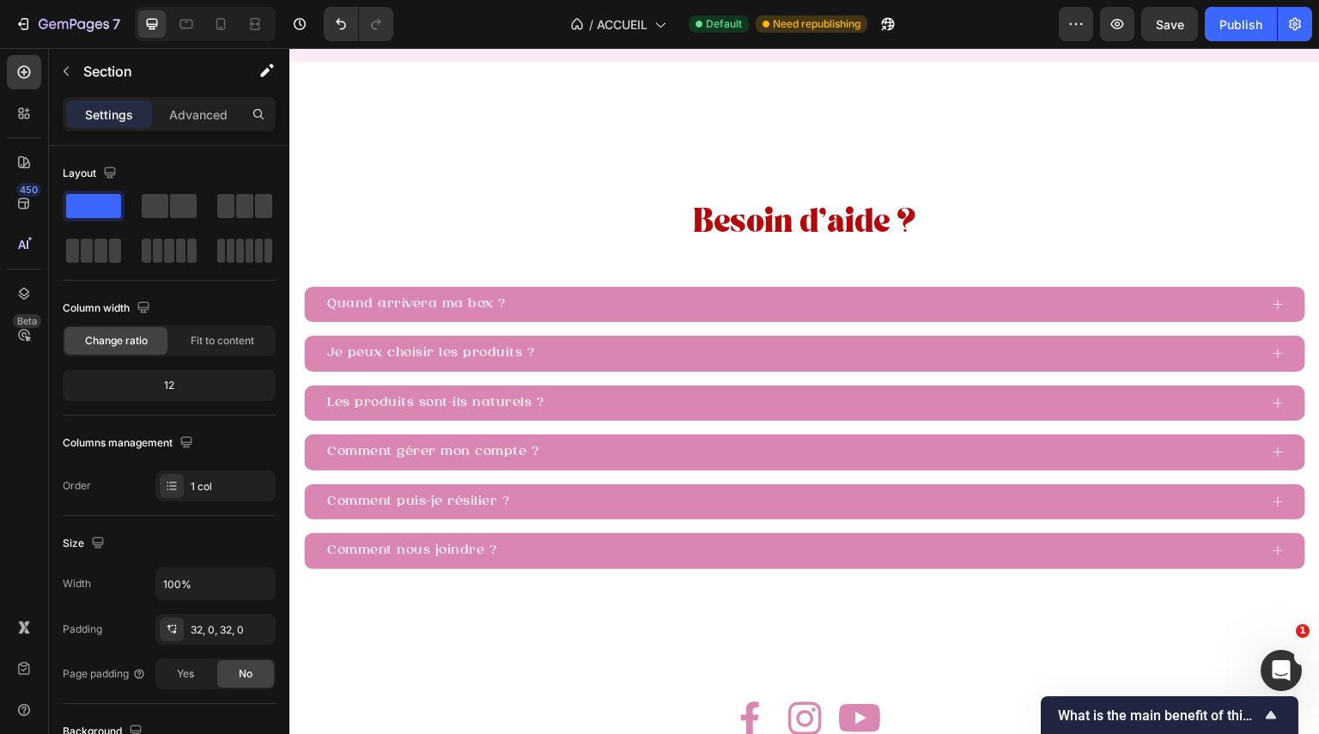
scroll to position [3772, 0]
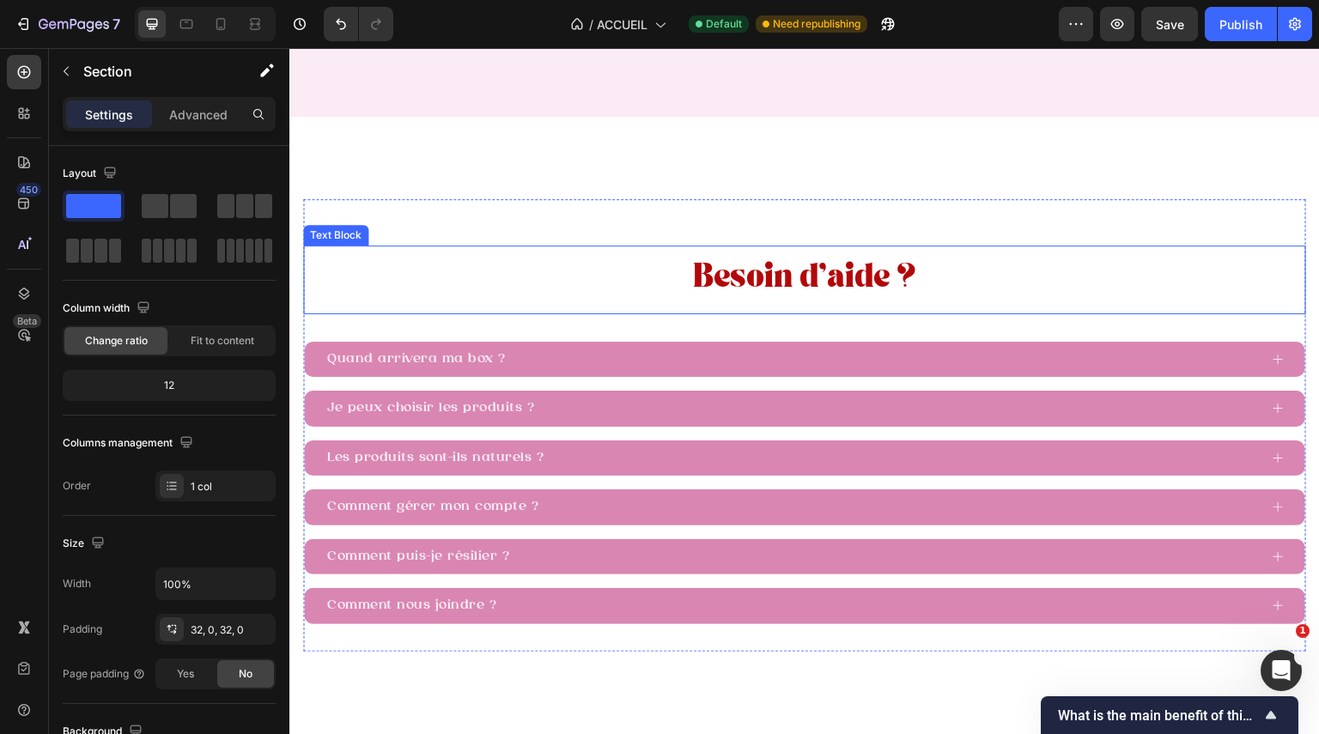
click at [830, 289] on span "Besoin d’aide ?" at bounding box center [804, 281] width 223 height 21
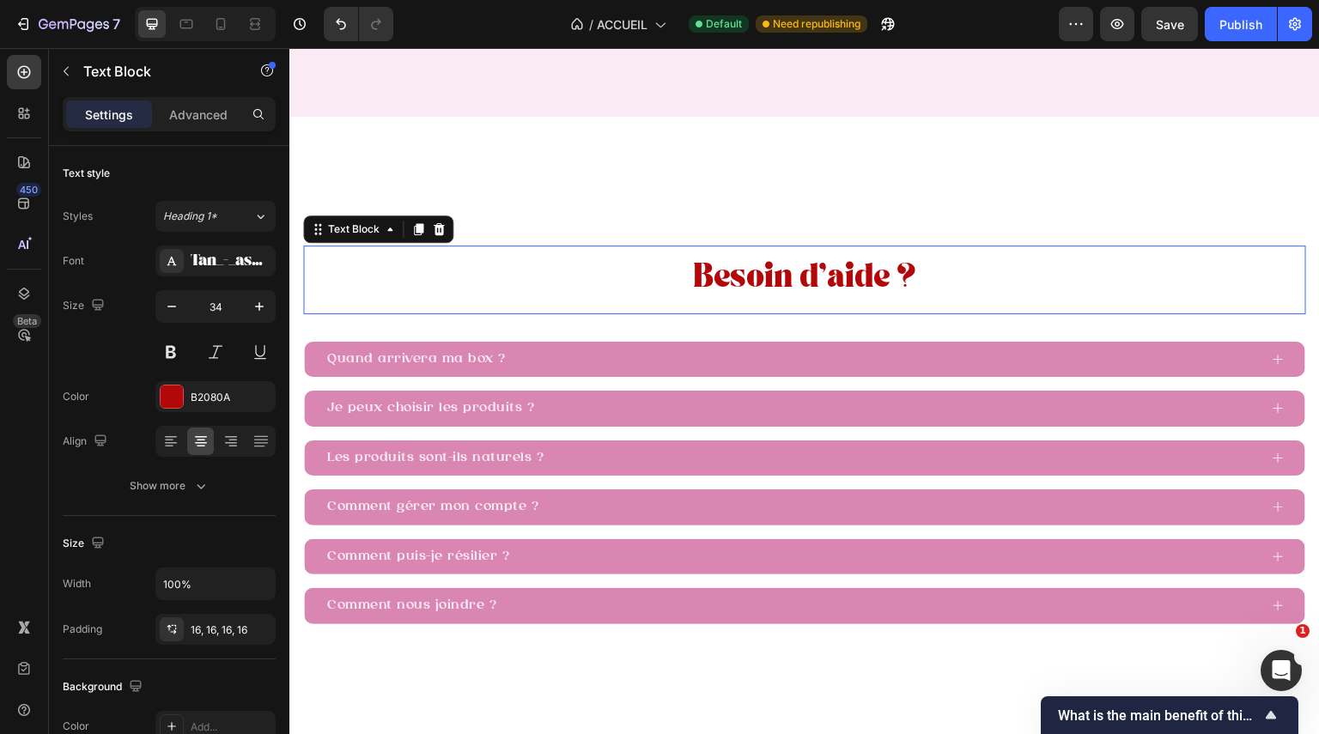
click at [830, 289] on span "Besoin d’aide ?" at bounding box center [804, 281] width 223 height 21
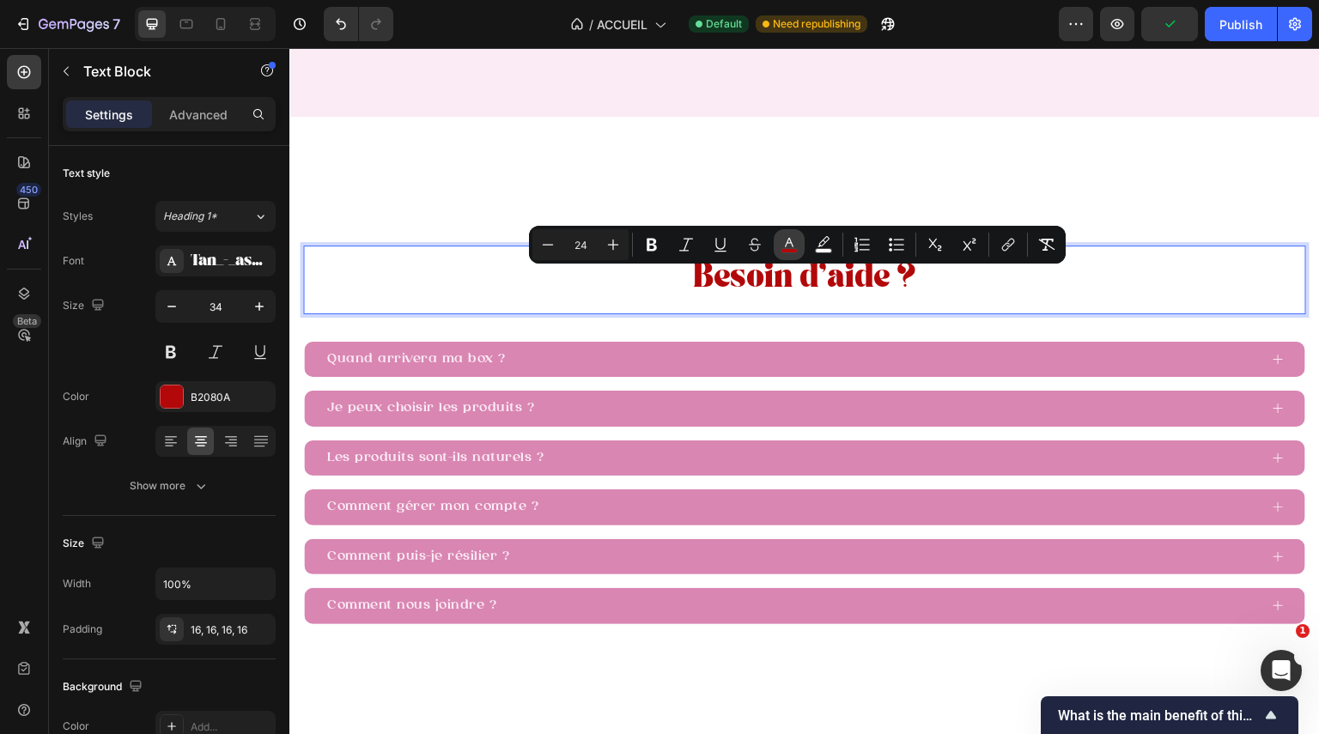
click at [784, 240] on icon "Editor contextual toolbar" at bounding box center [789, 244] width 17 height 17
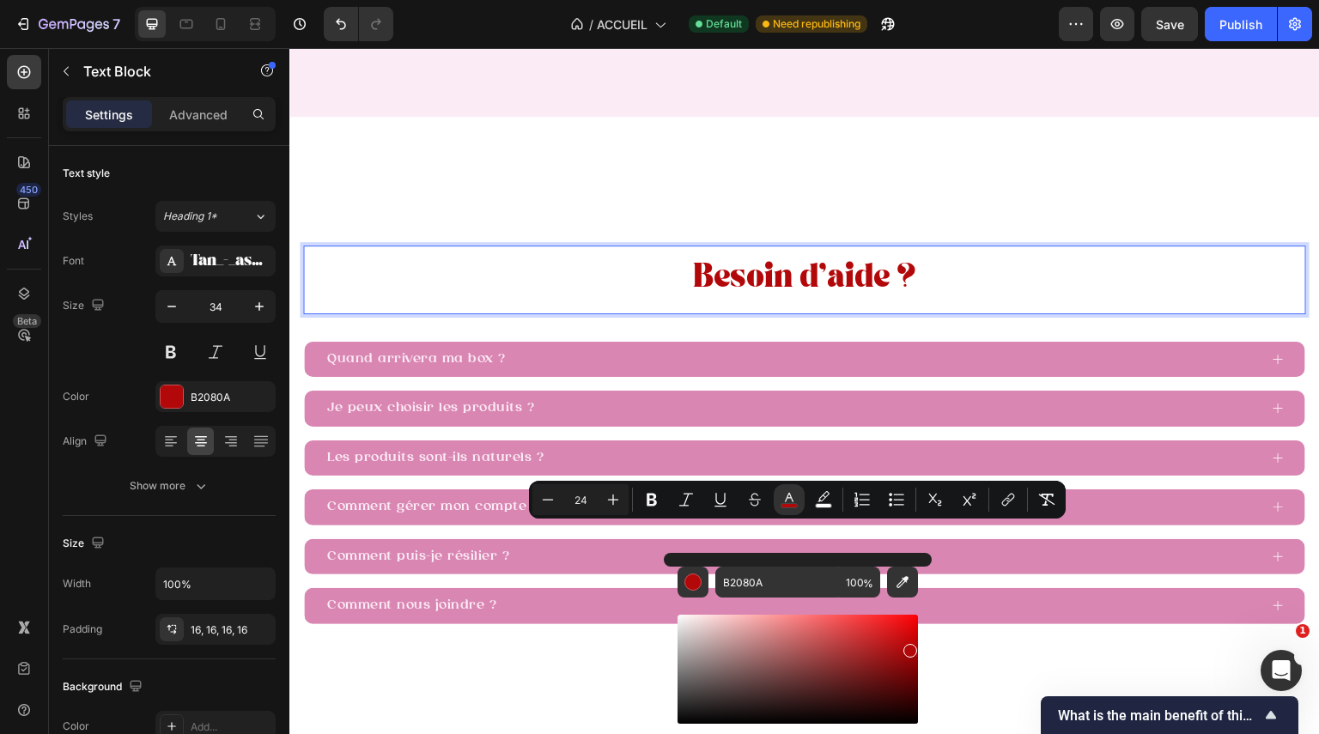
scroll to position [3516, 0]
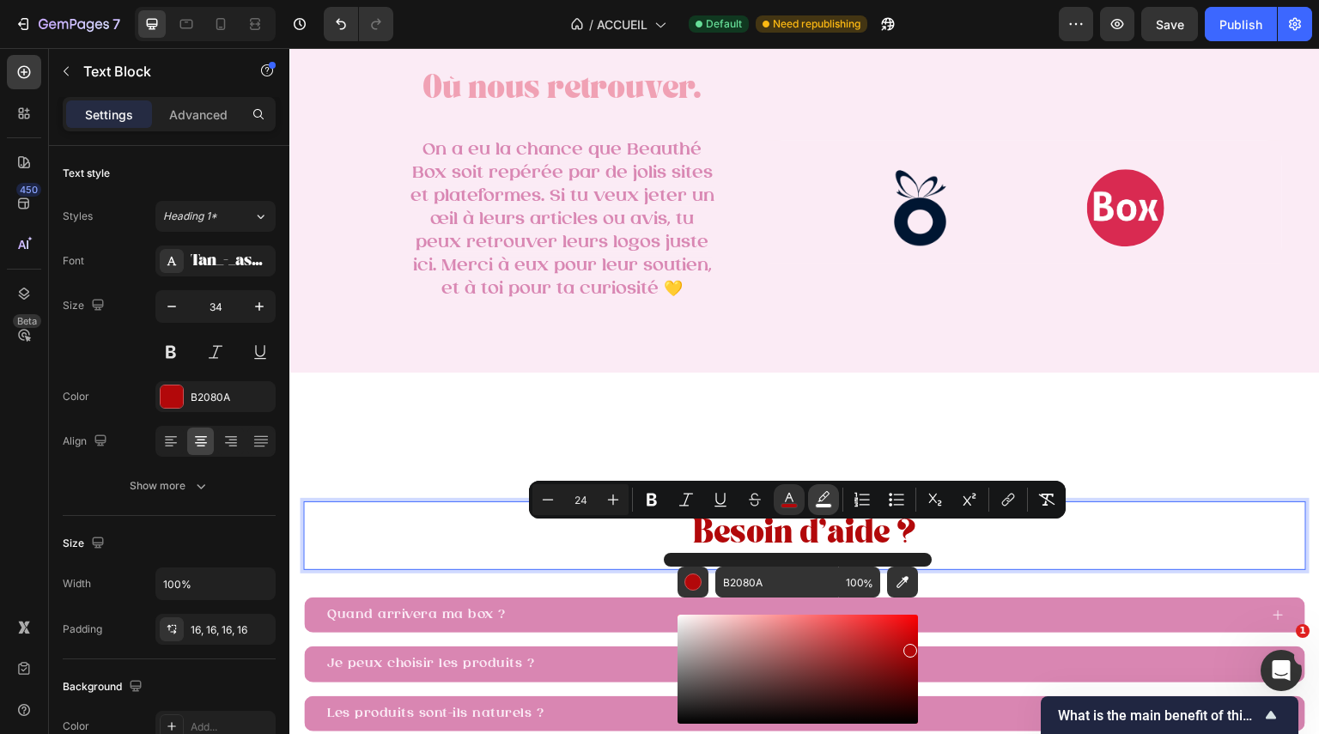
click at [827, 491] on icon "Editor contextual toolbar" at bounding box center [823, 499] width 17 height 17
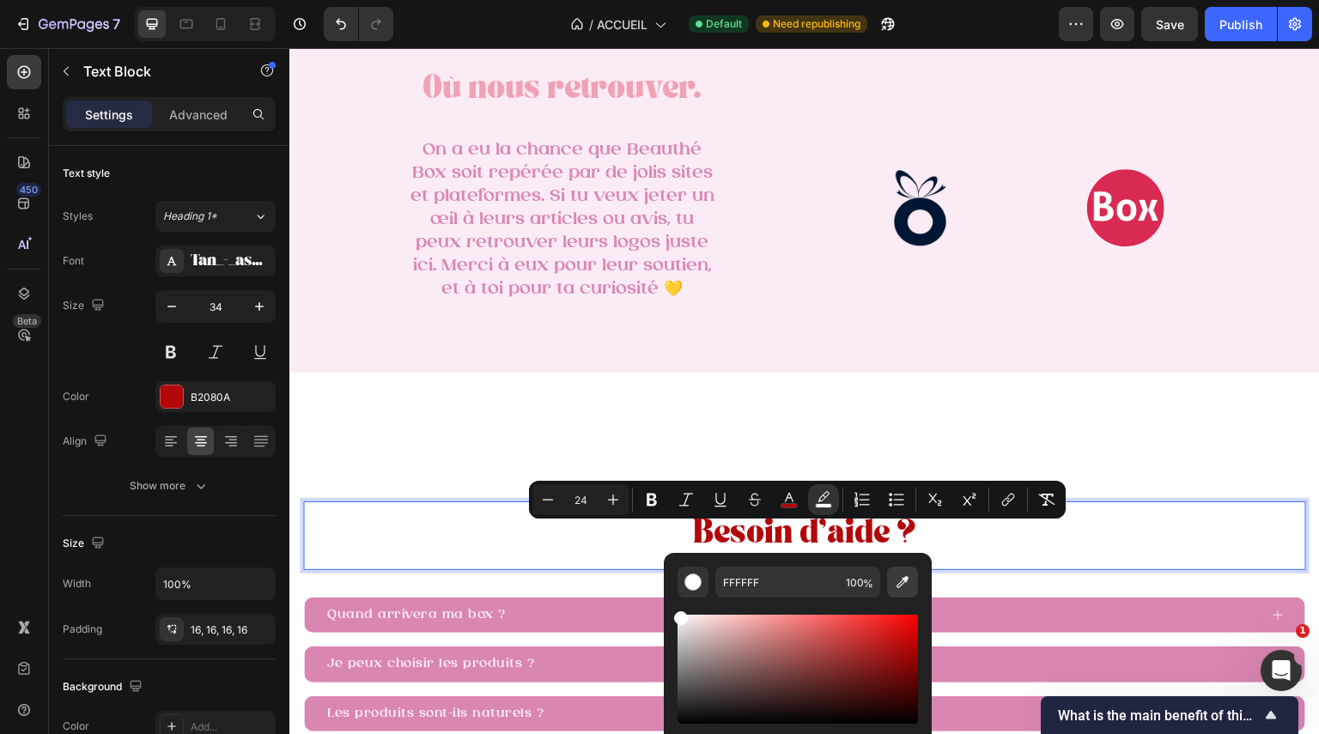
click at [903, 581] on icon "Editor contextual toolbar" at bounding box center [903, 582] width 12 height 12
type input "F0A1B4"
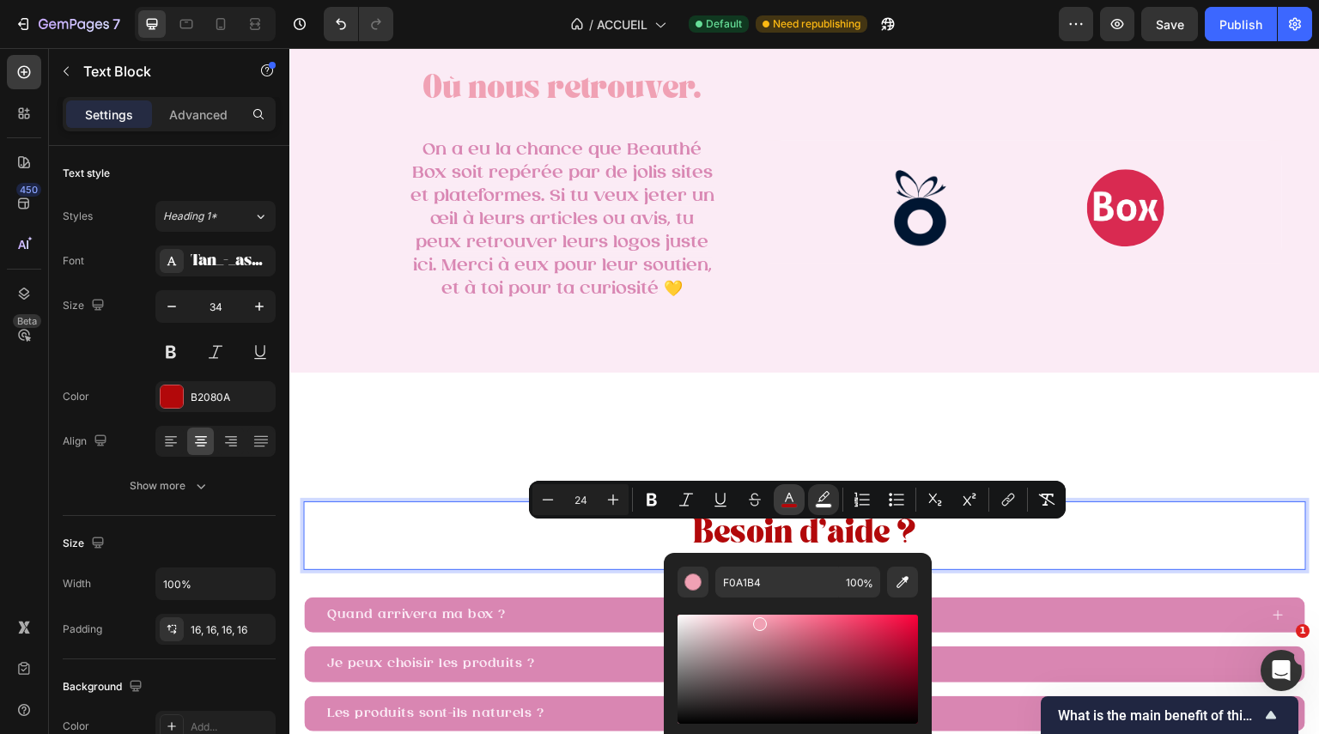
click at [800, 499] on button "color" at bounding box center [789, 499] width 31 height 31
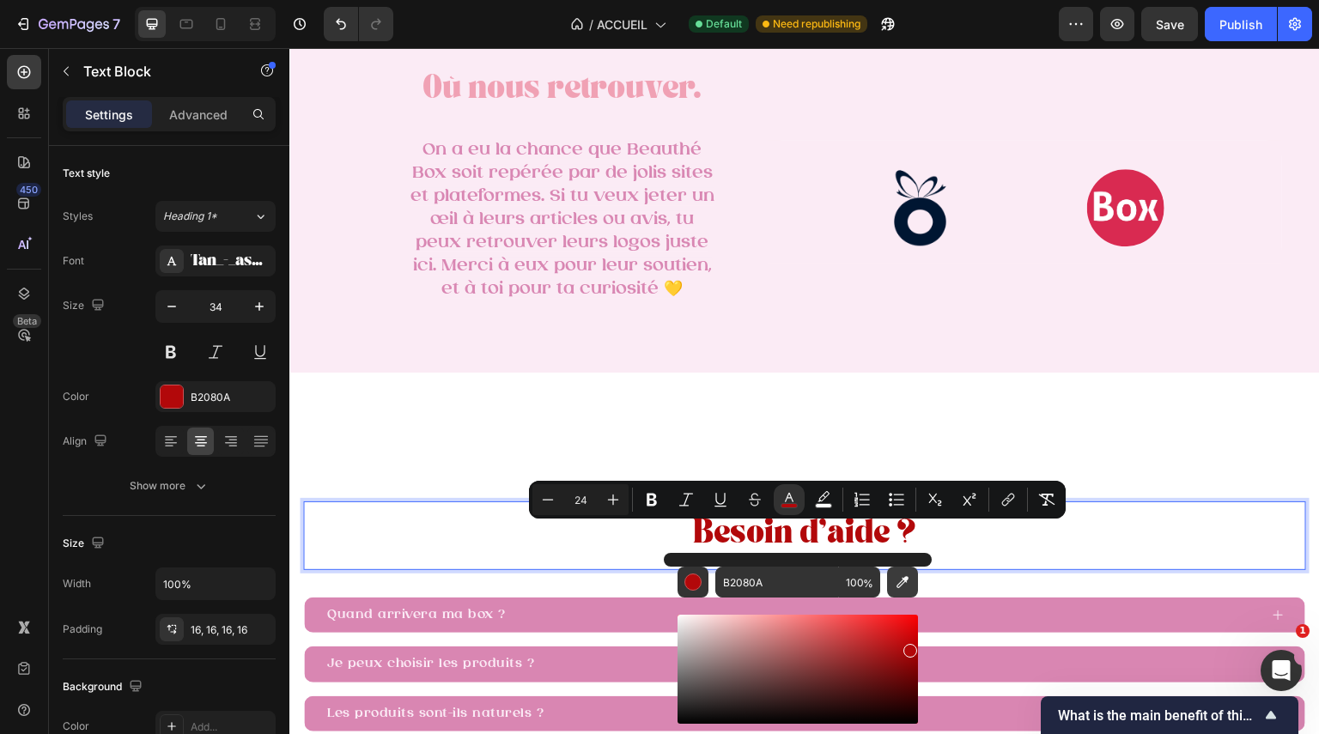
click at [905, 573] on button "Editor contextual toolbar" at bounding box center [902, 582] width 31 height 31
type input "F0A1B4"
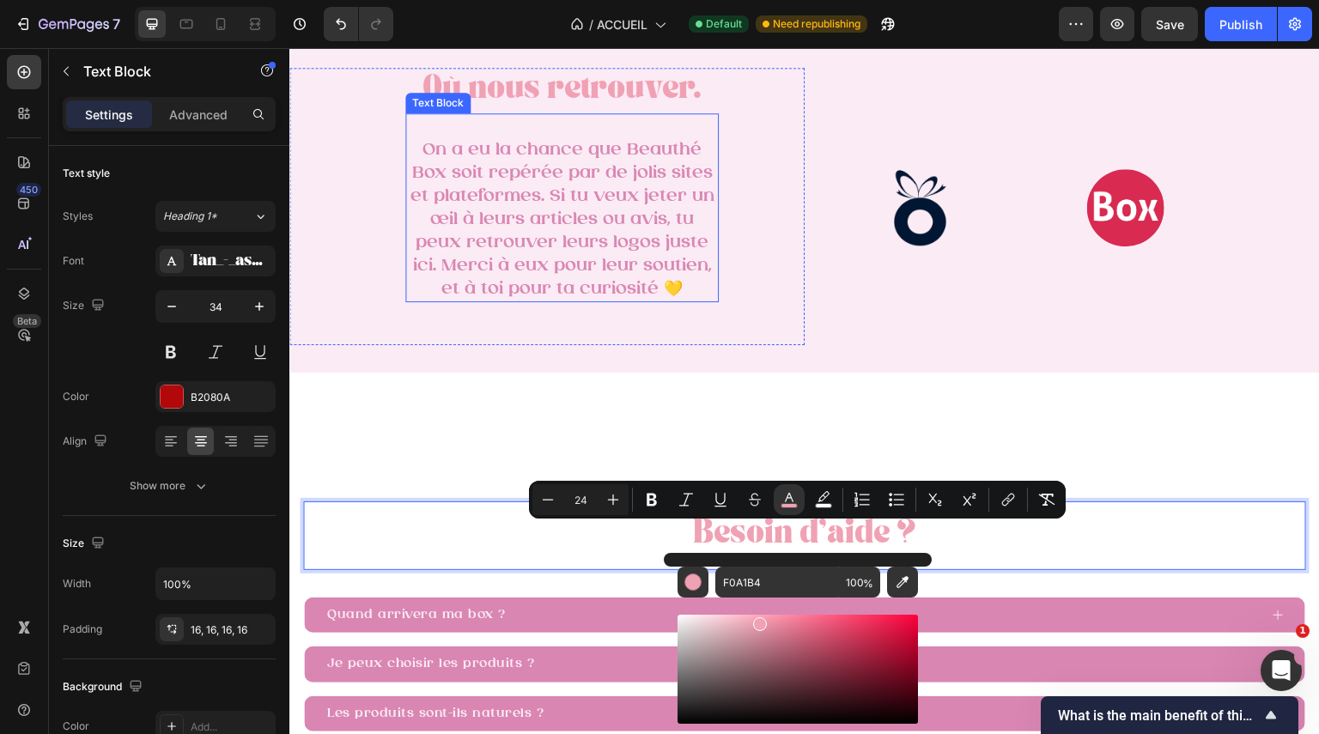
click at [741, 308] on div "⁠⁠⁠⁠⁠⁠⁠ Où nous retrouver. Heading On a eu la chance que Beauthé Box soit repér…" at bounding box center [546, 207] width 515 height 278
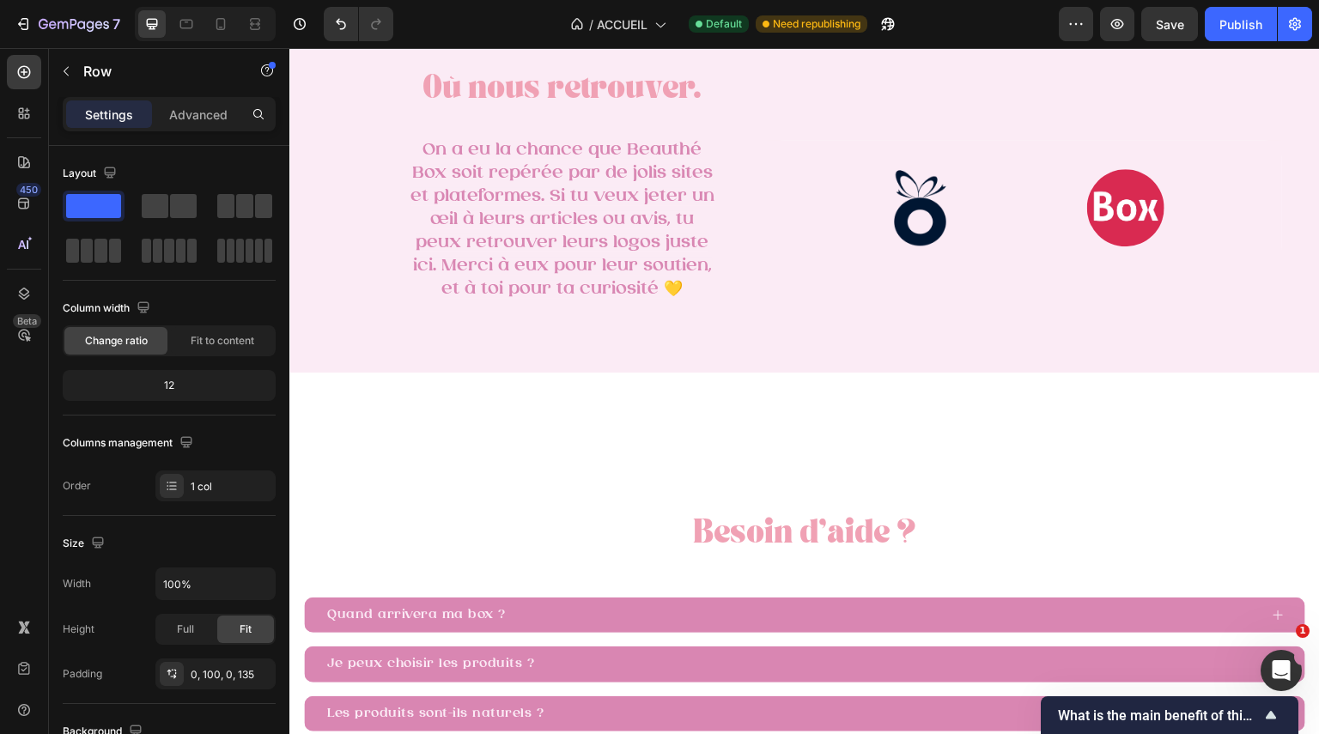
scroll to position [3660, 0]
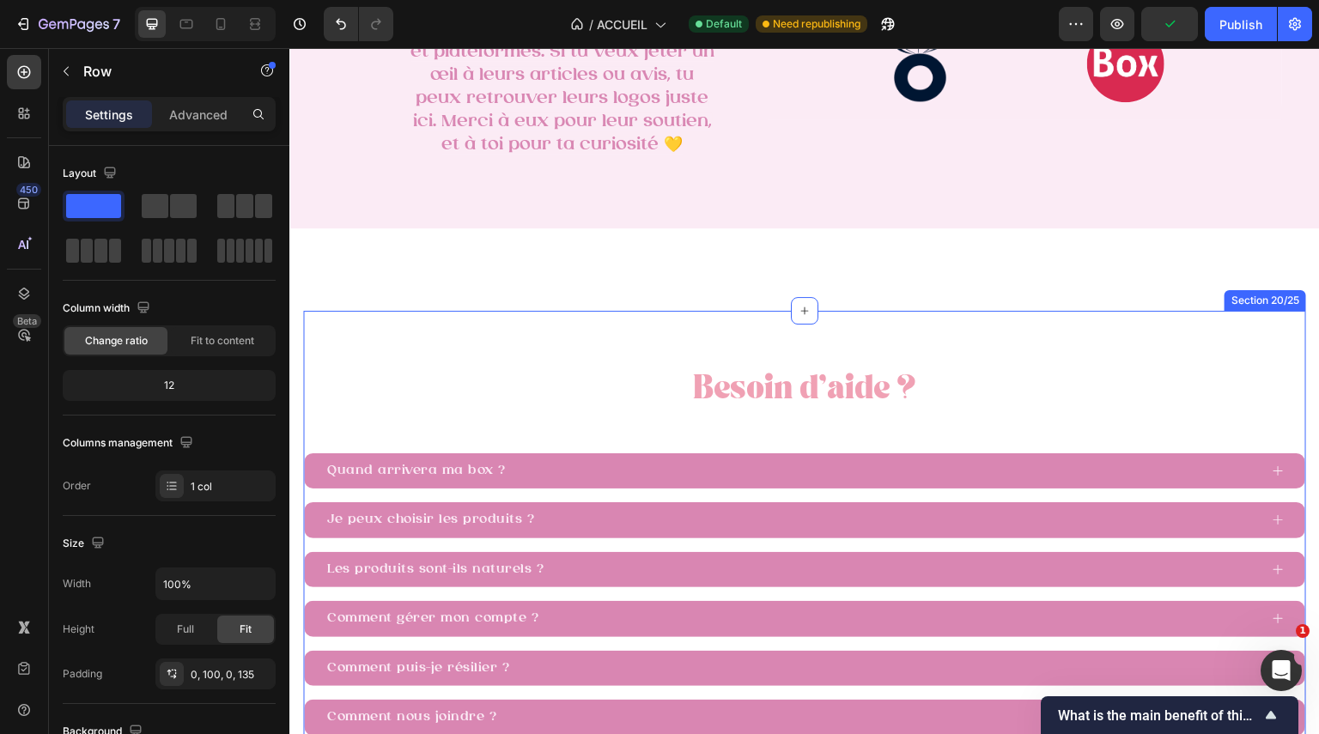
click at [714, 349] on div "Besoin d’aide ? Text Block Quand arrivera ma box ? Je peux choisir les produits…" at bounding box center [804, 537] width 1003 height 452
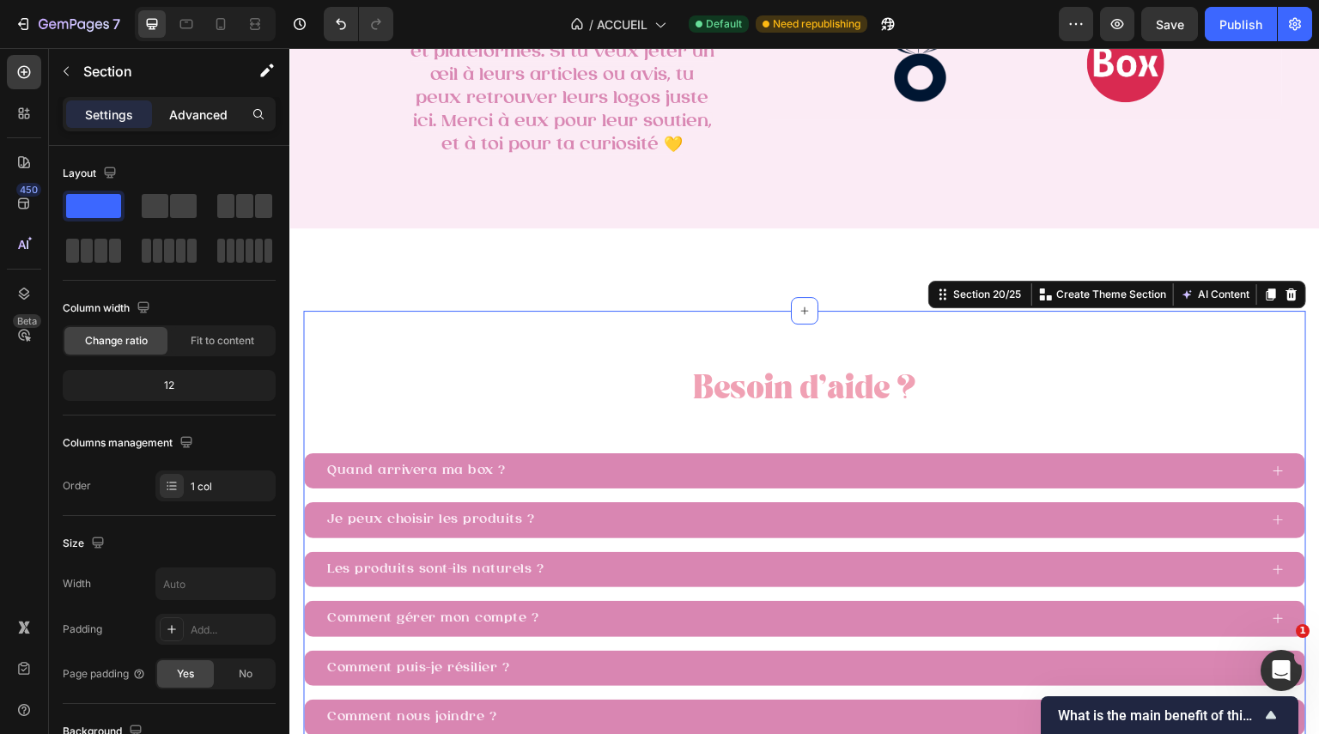
click at [219, 113] on p "Advanced" at bounding box center [198, 115] width 58 height 18
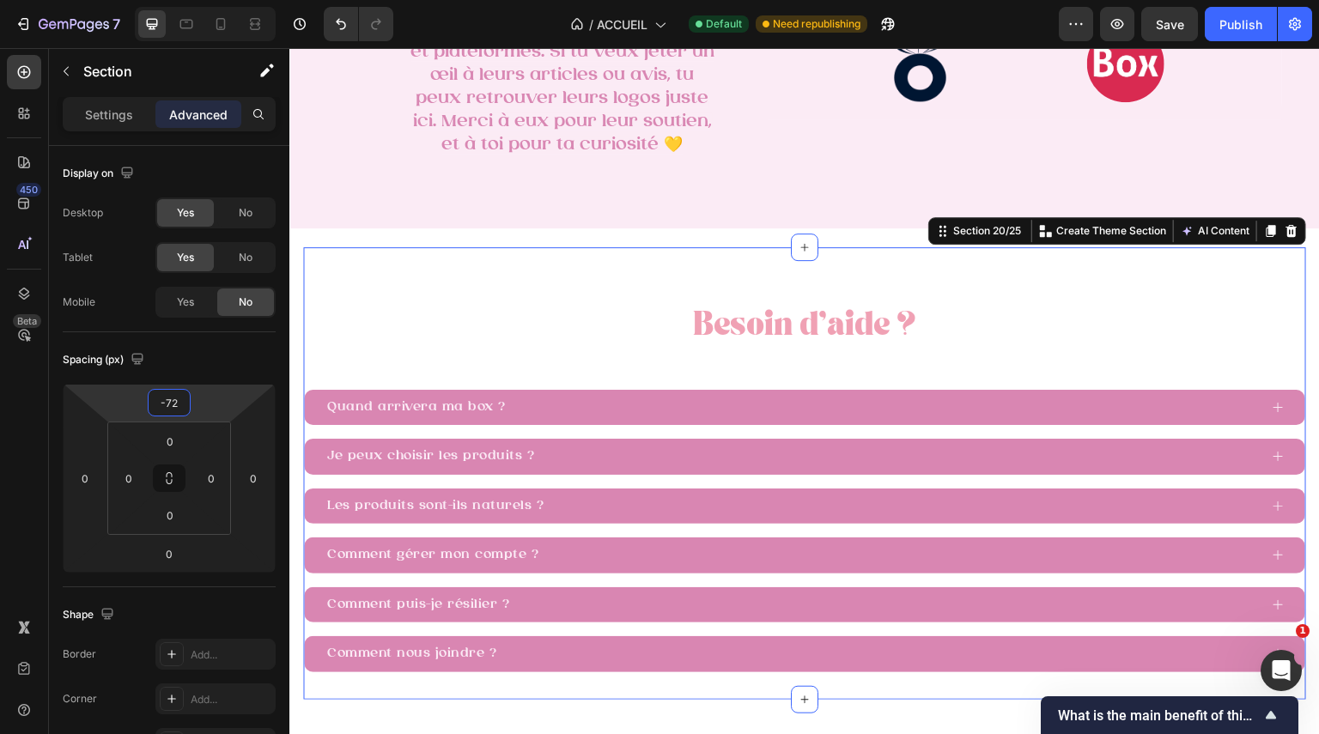
type input "-76"
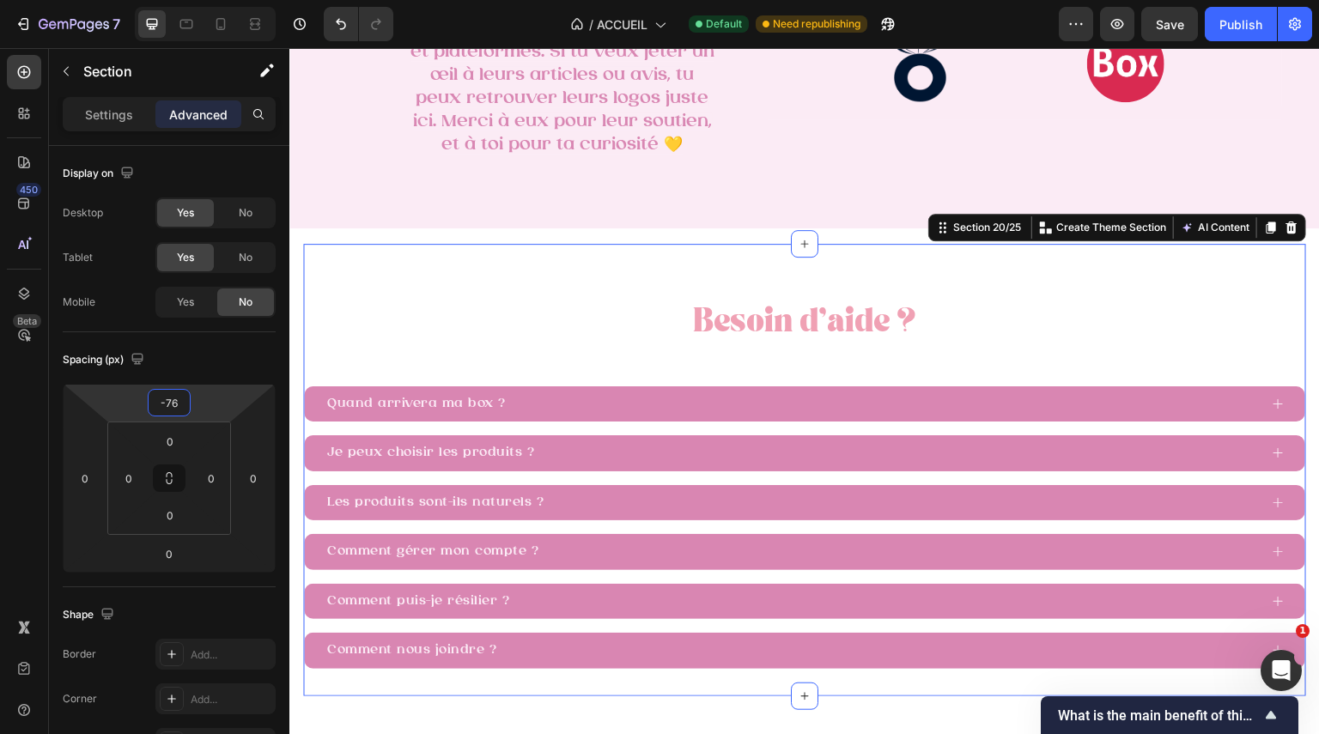
drag, startPoint x: 192, startPoint y: 404, endPoint x: 213, endPoint y: 437, distance: 39.8
click at [213, 129] on html "7 Version history / ACCUEIL Default Need republishing Preview Save Publish 450 …" at bounding box center [659, 64] width 1319 height 129
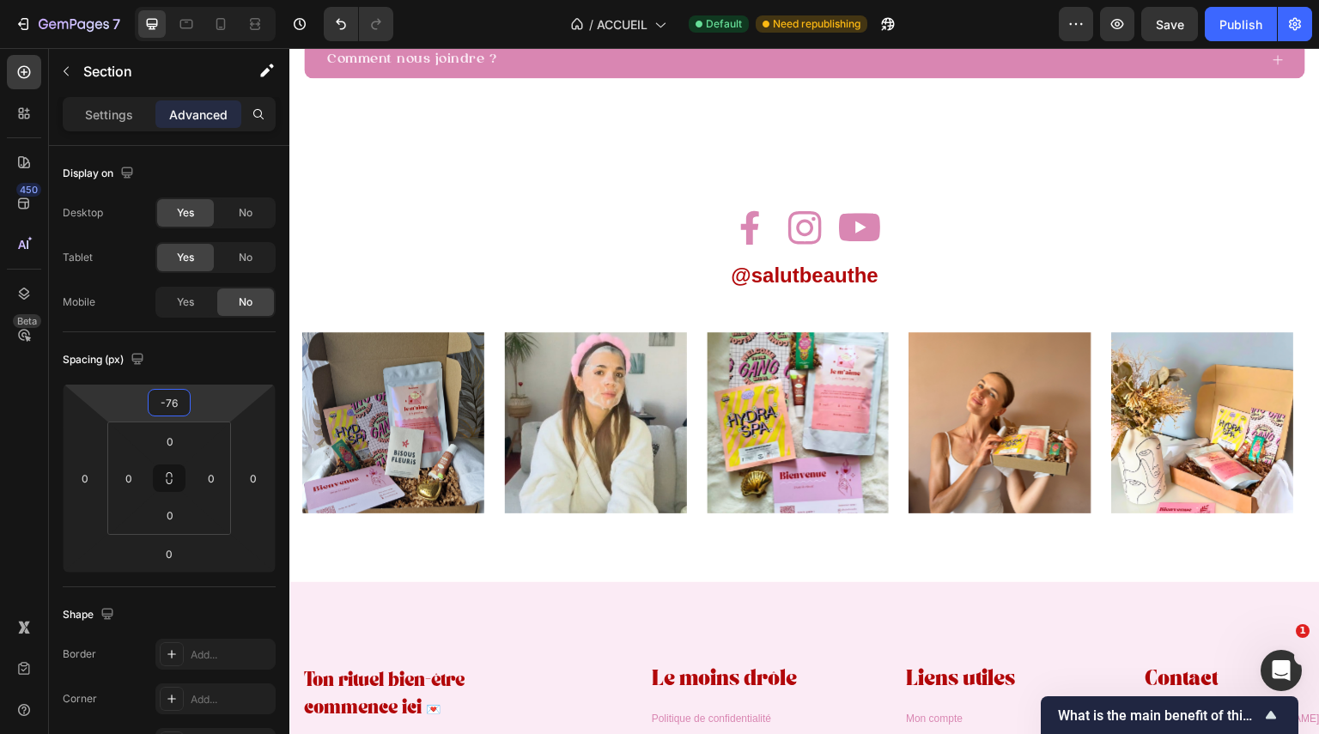
scroll to position [4680, 0]
click at [798, 284] on strong "@salutbeauthe" at bounding box center [804, 276] width 147 height 23
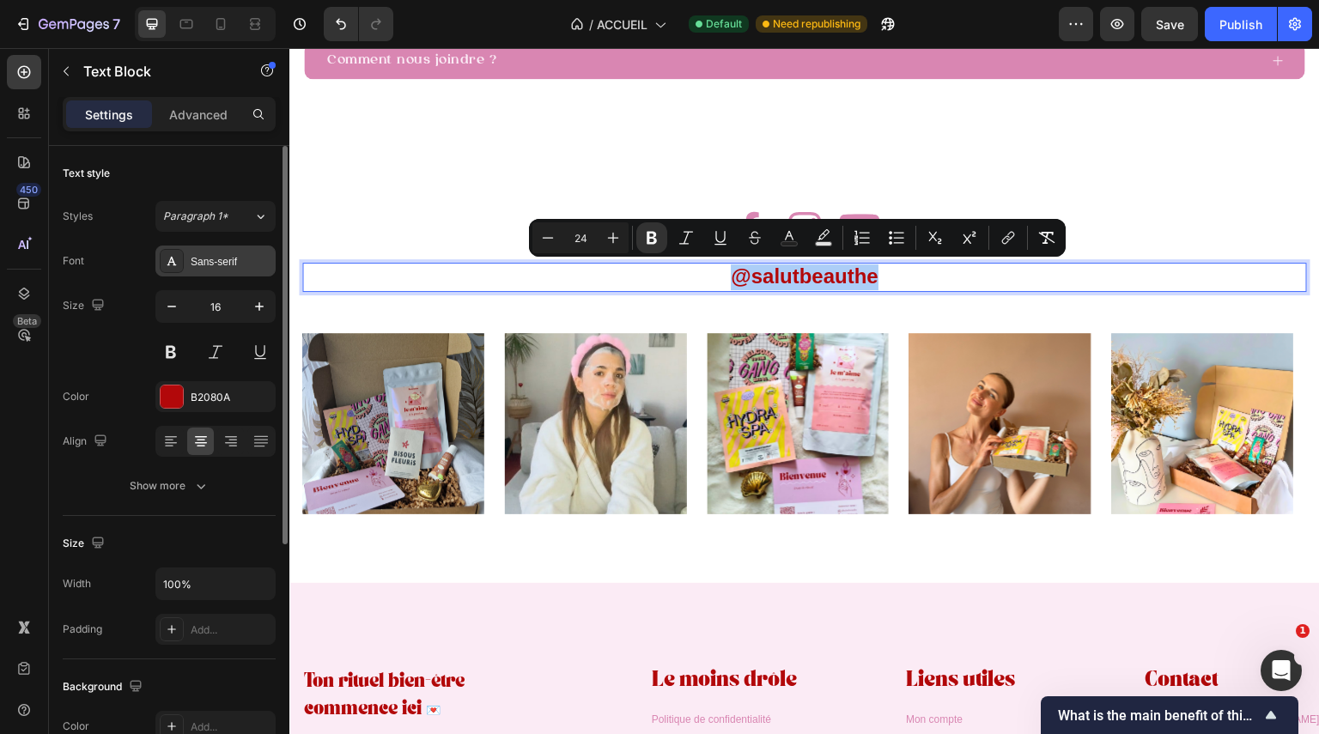
click at [230, 257] on div "Sans-serif" at bounding box center [231, 261] width 81 height 15
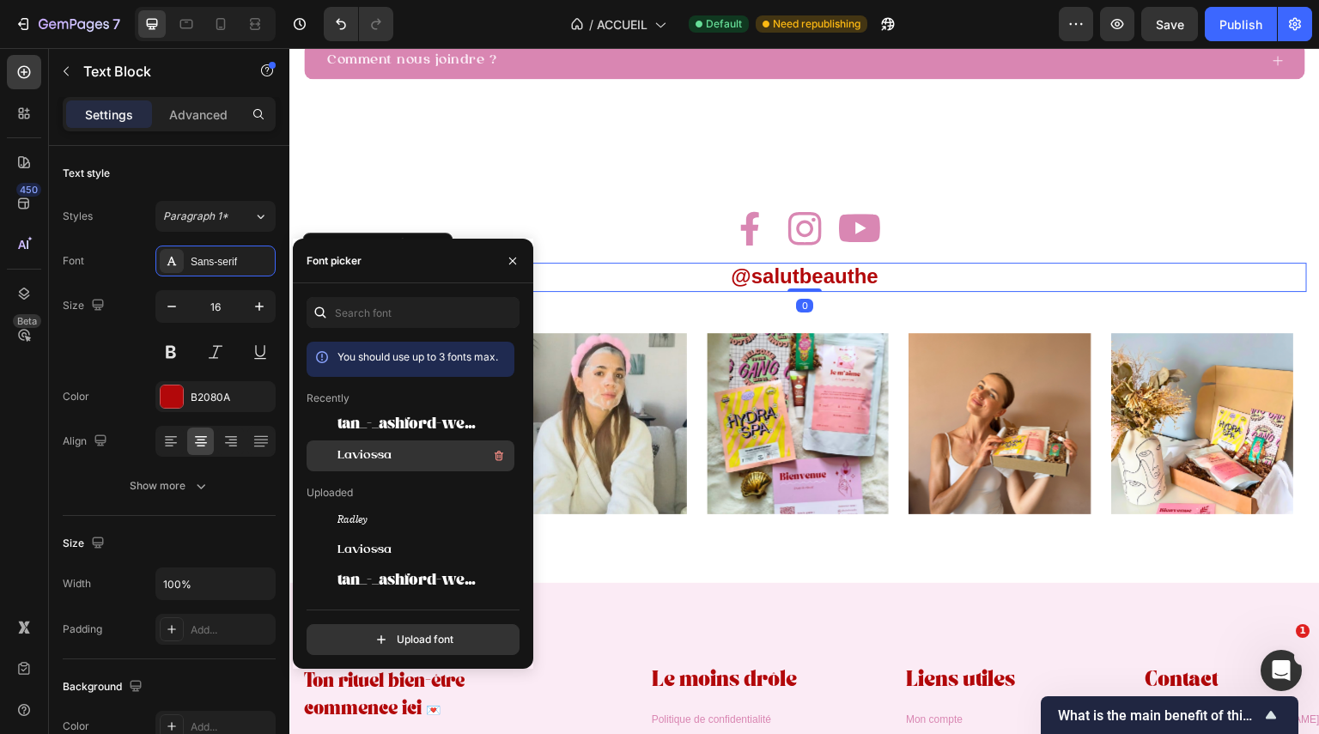
click at [384, 459] on span "Laviossa" at bounding box center [365, 455] width 54 height 15
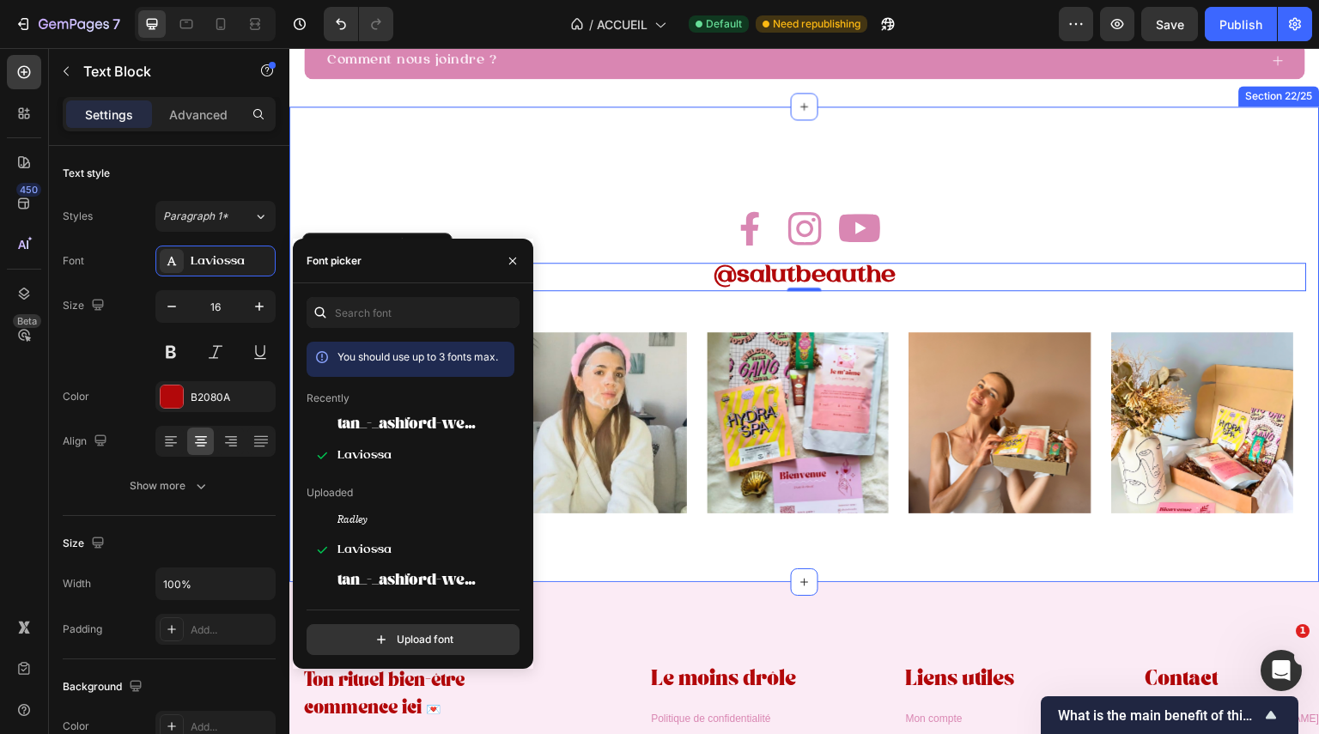
click at [745, 298] on div "Image Image Image Row @salutbeauthe Text Block 0 Row Image Image Image Row @sal…" at bounding box center [804, 344] width 1005 height 339
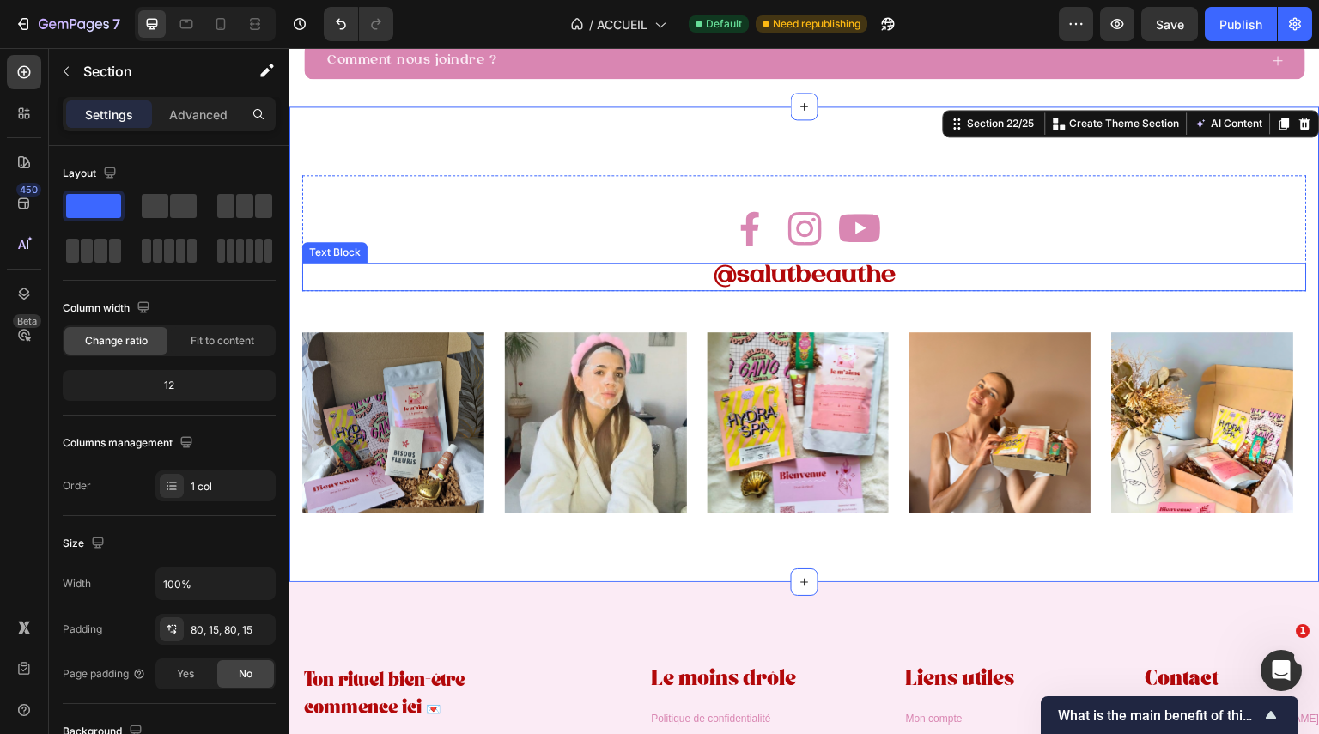
click at [756, 271] on strong "@salutbeauthe" at bounding box center [805, 276] width 182 height 24
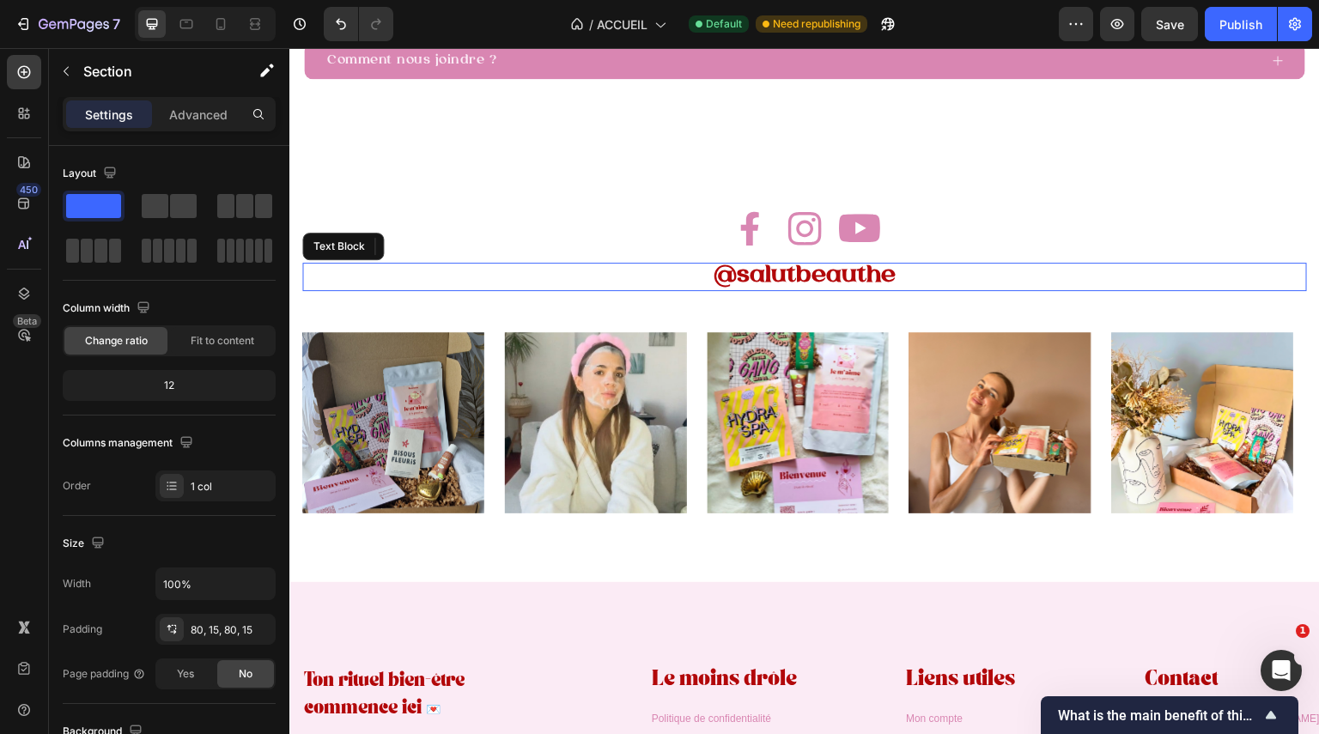
click at [756, 271] on strong "@salutbeauthe" at bounding box center [805, 276] width 182 height 24
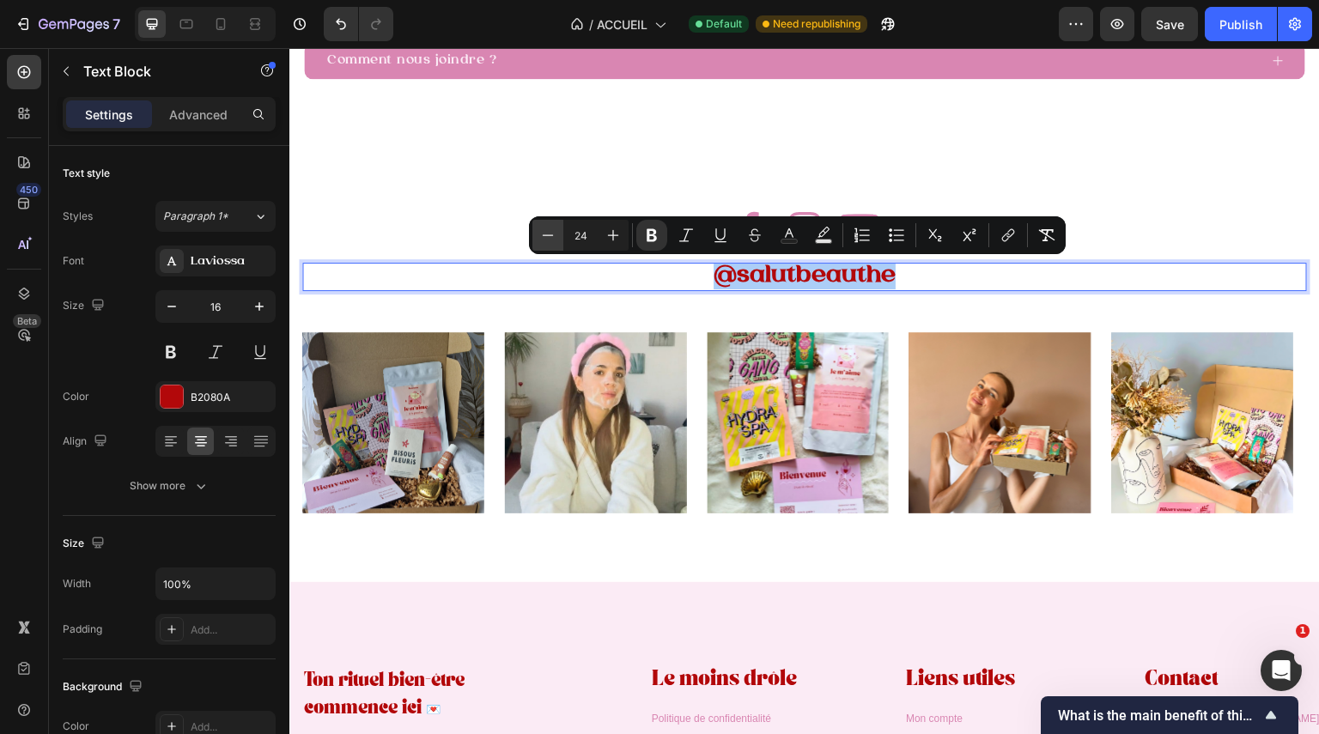
click at [538, 232] on button "Minus" at bounding box center [547, 235] width 31 height 31
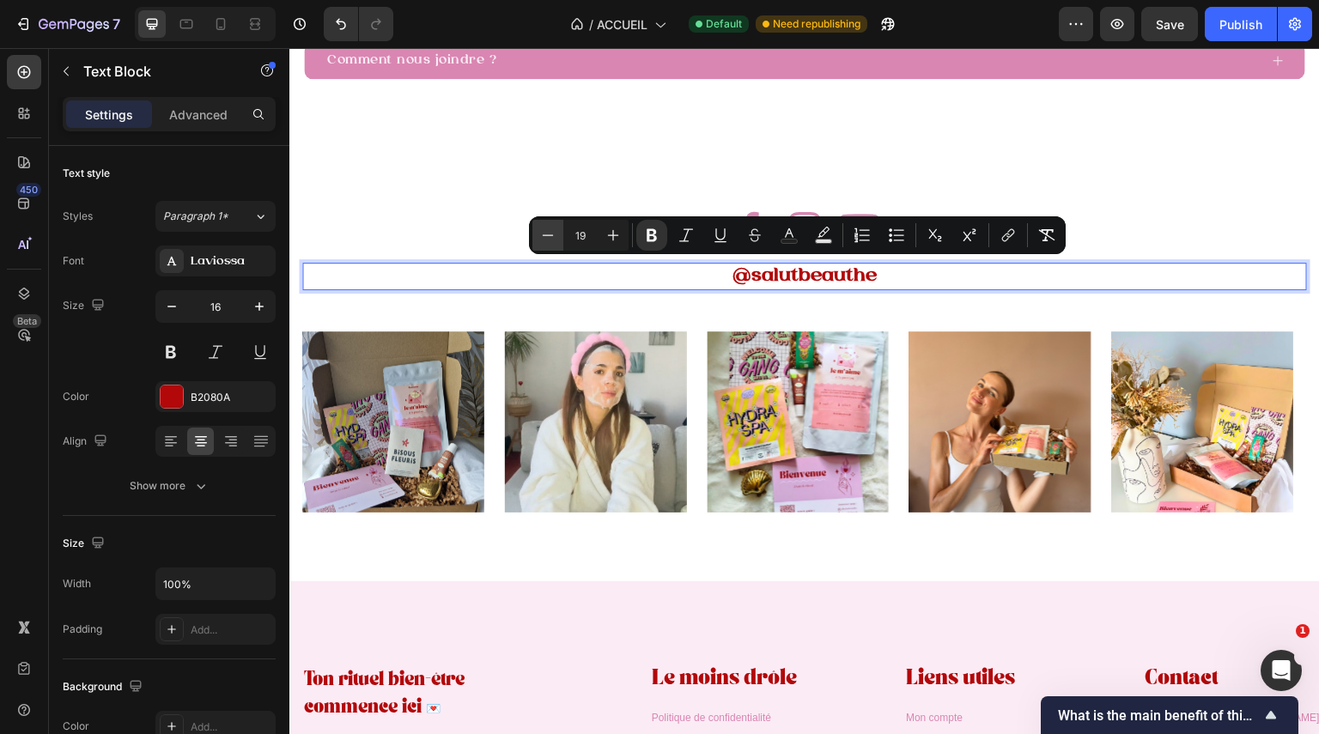
click at [538, 232] on button "Minus" at bounding box center [547, 235] width 31 height 31
type input "18"
click at [182, 392] on div at bounding box center [172, 397] width 22 height 22
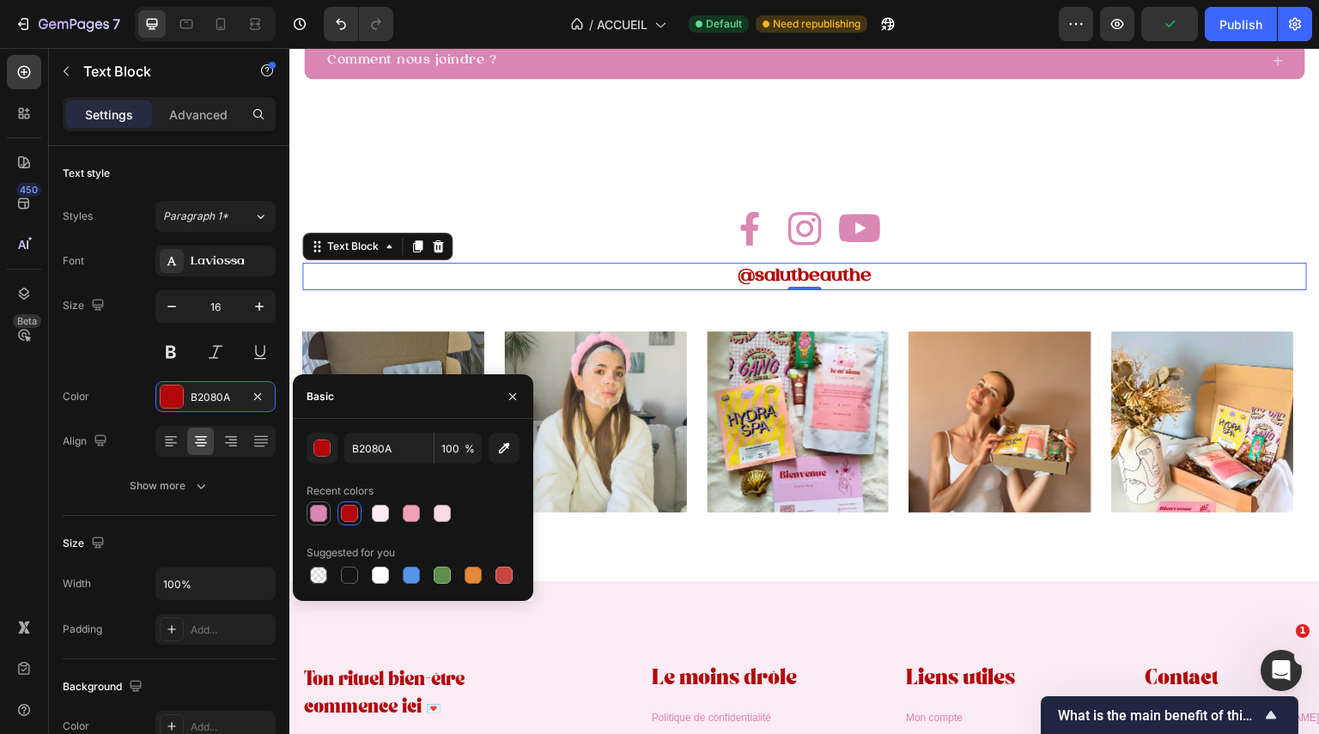
click at [316, 510] on div at bounding box center [318, 513] width 17 height 17
click at [410, 515] on div at bounding box center [411, 513] width 17 height 17
click at [310, 519] on div at bounding box center [318, 513] width 17 height 17
type input "D987B3"
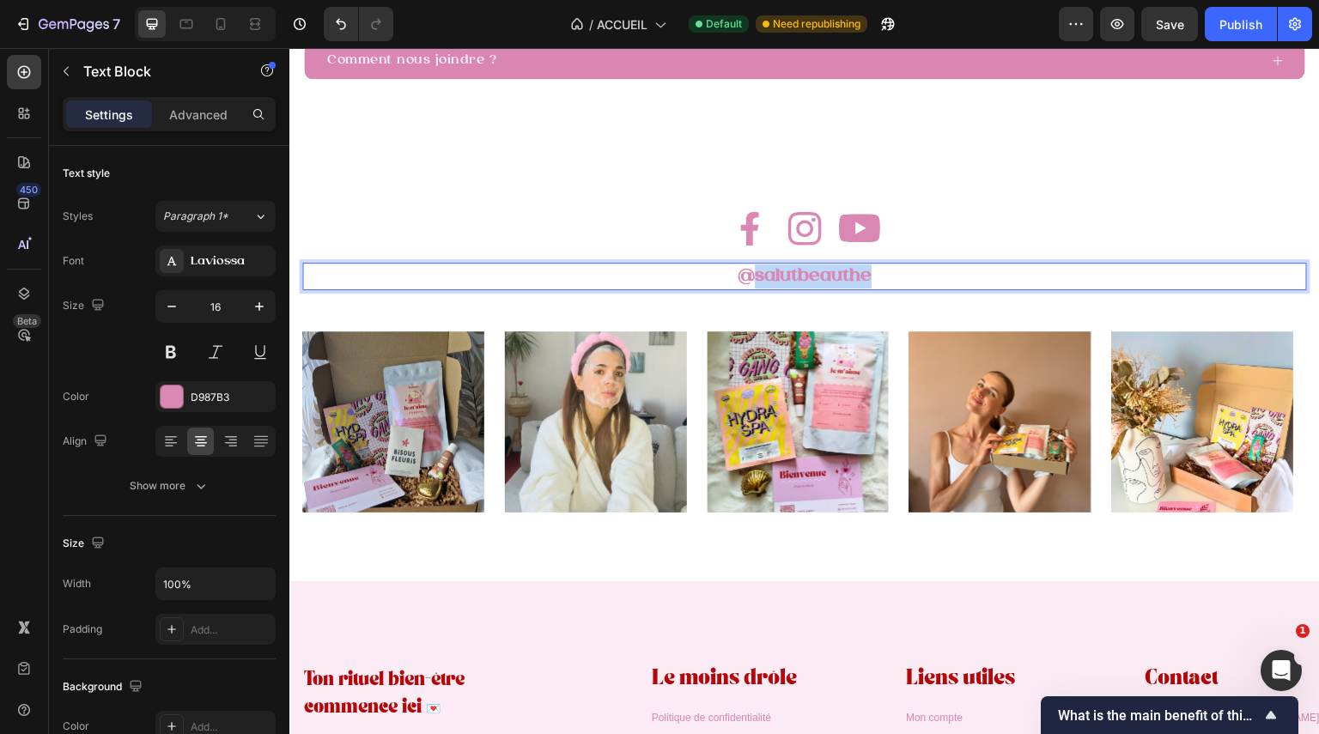
click at [806, 278] on strong "@salutbeauthe" at bounding box center [805, 276] width 134 height 18
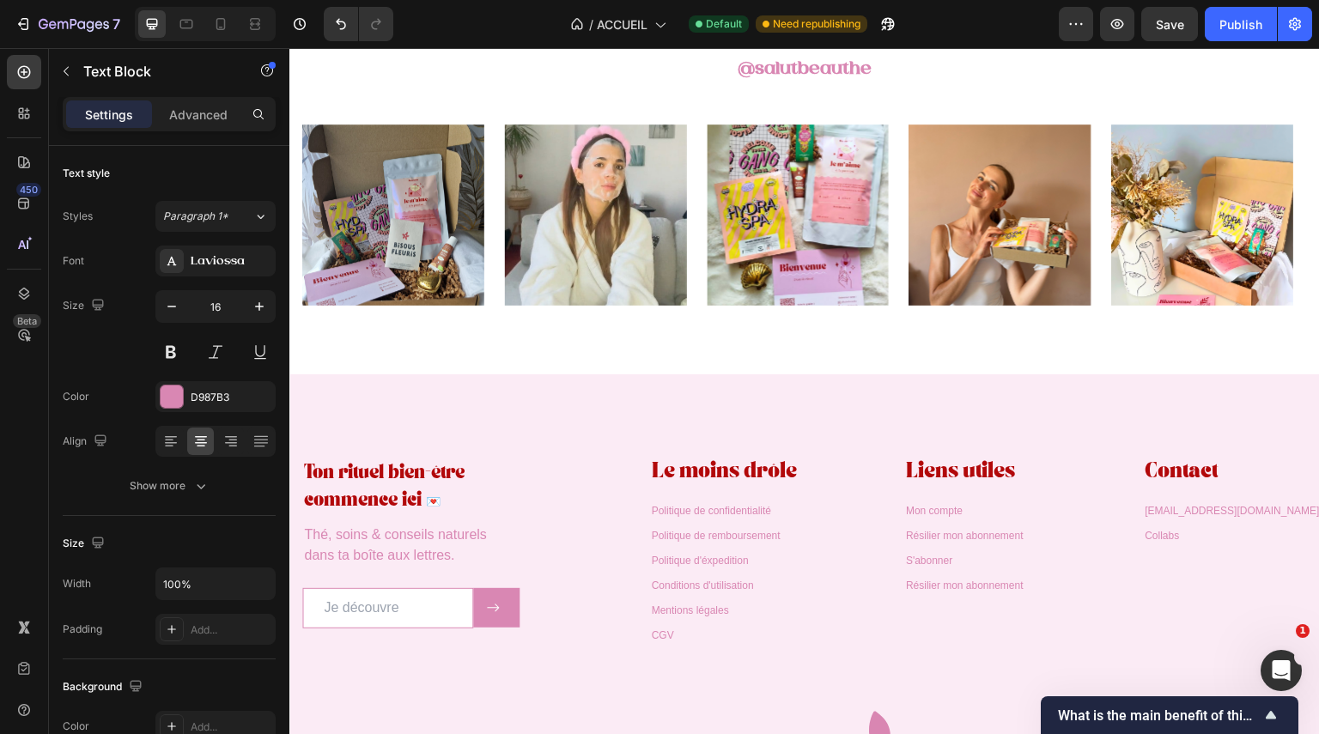
scroll to position [4886, 0]
click at [407, 552] on p "Thé, soins & conseils naturels dans ta boîte aux lettres." at bounding box center [411, 546] width 214 height 41
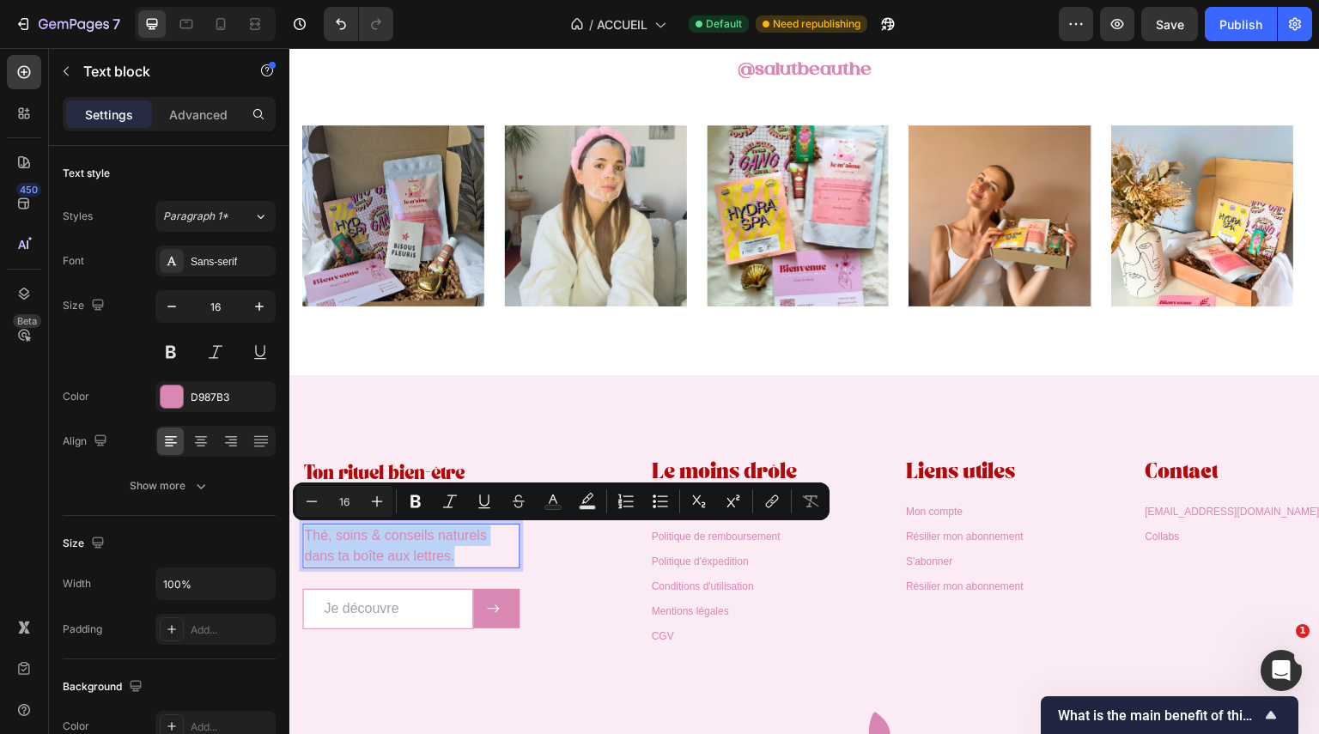
click at [407, 552] on p "Thé, soins & conseils naturels dans ta boîte aux lettres." at bounding box center [411, 546] width 214 height 41
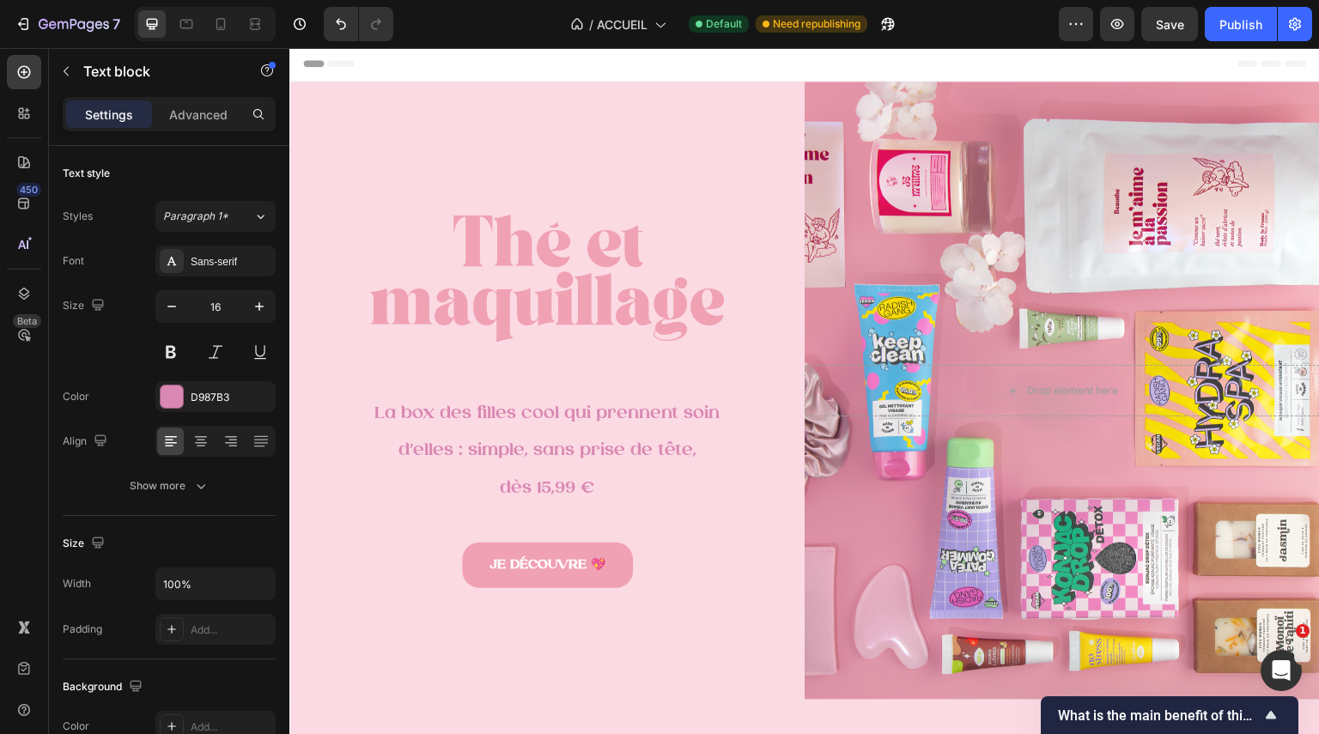
scroll to position [0, 0]
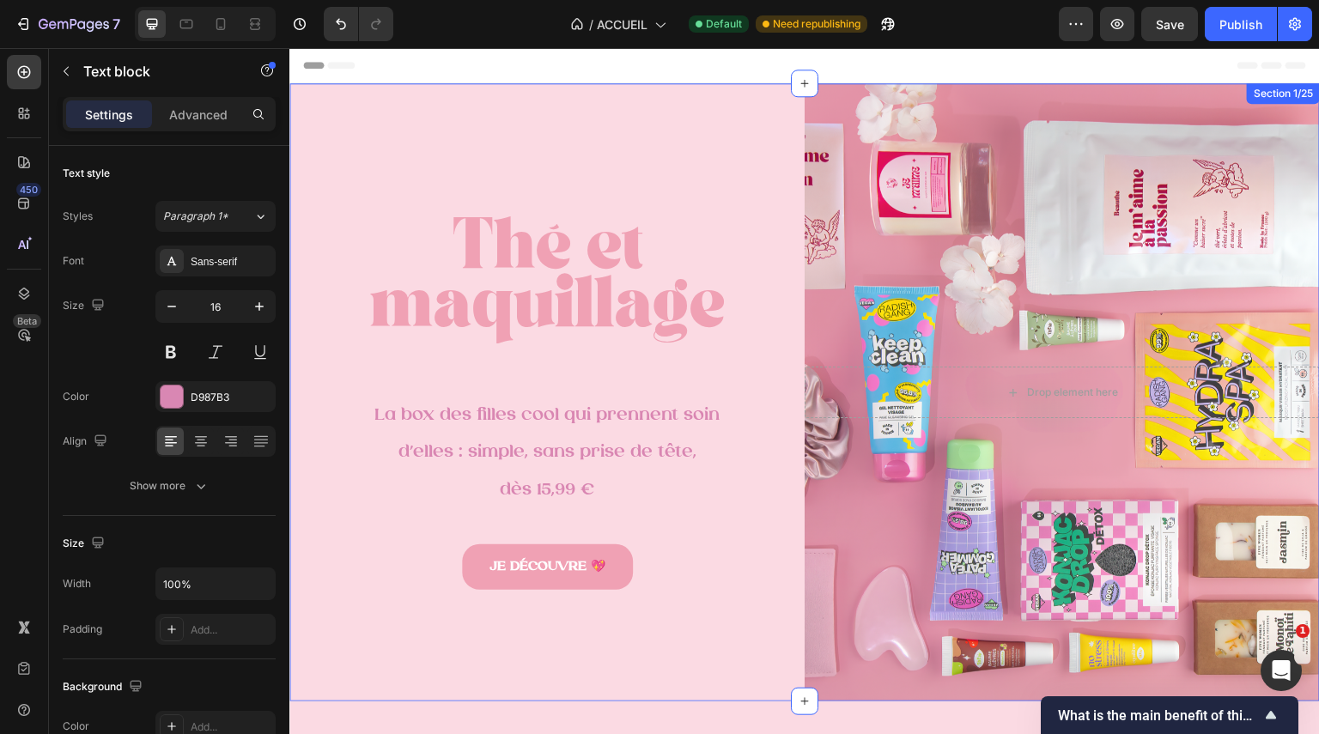
click at [703, 124] on div "Thé et maquillage Heading La box des filles cool qui prennent soin d’elles : si…" at bounding box center [546, 392] width 515 height 618
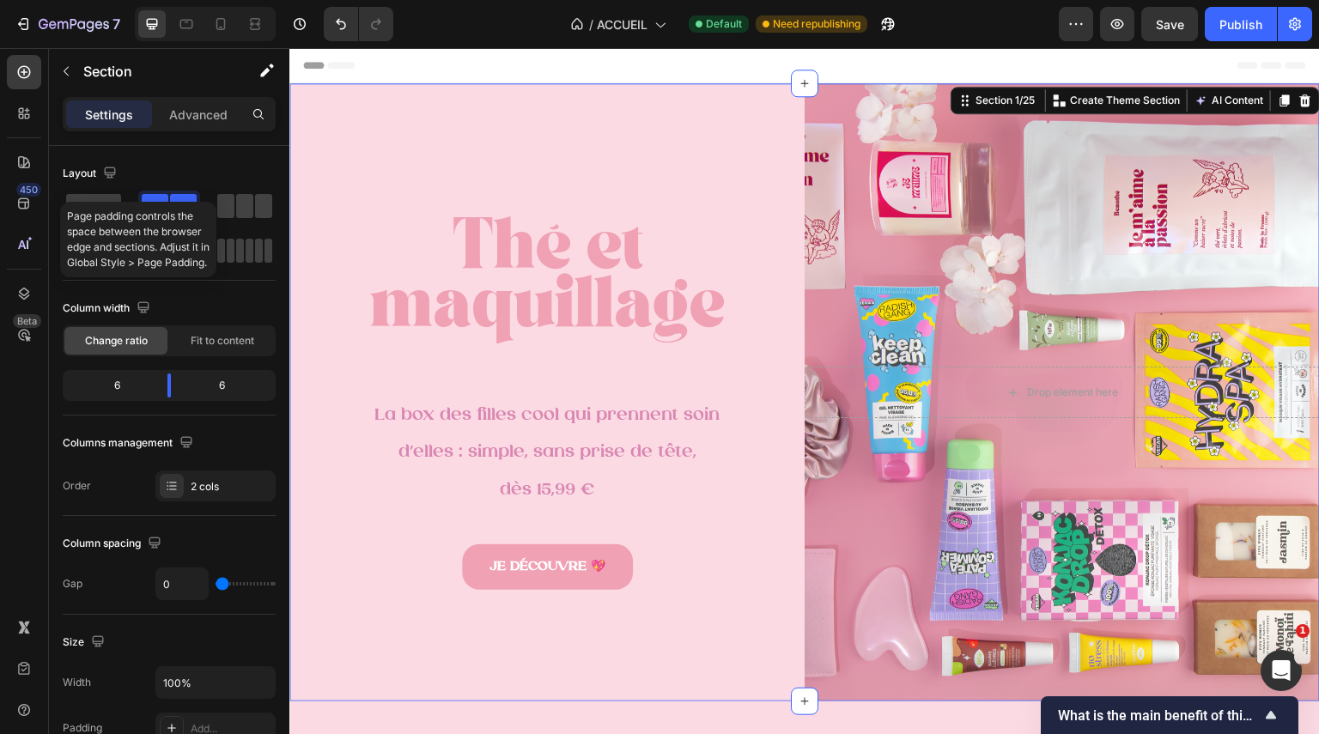
scroll to position [606, 0]
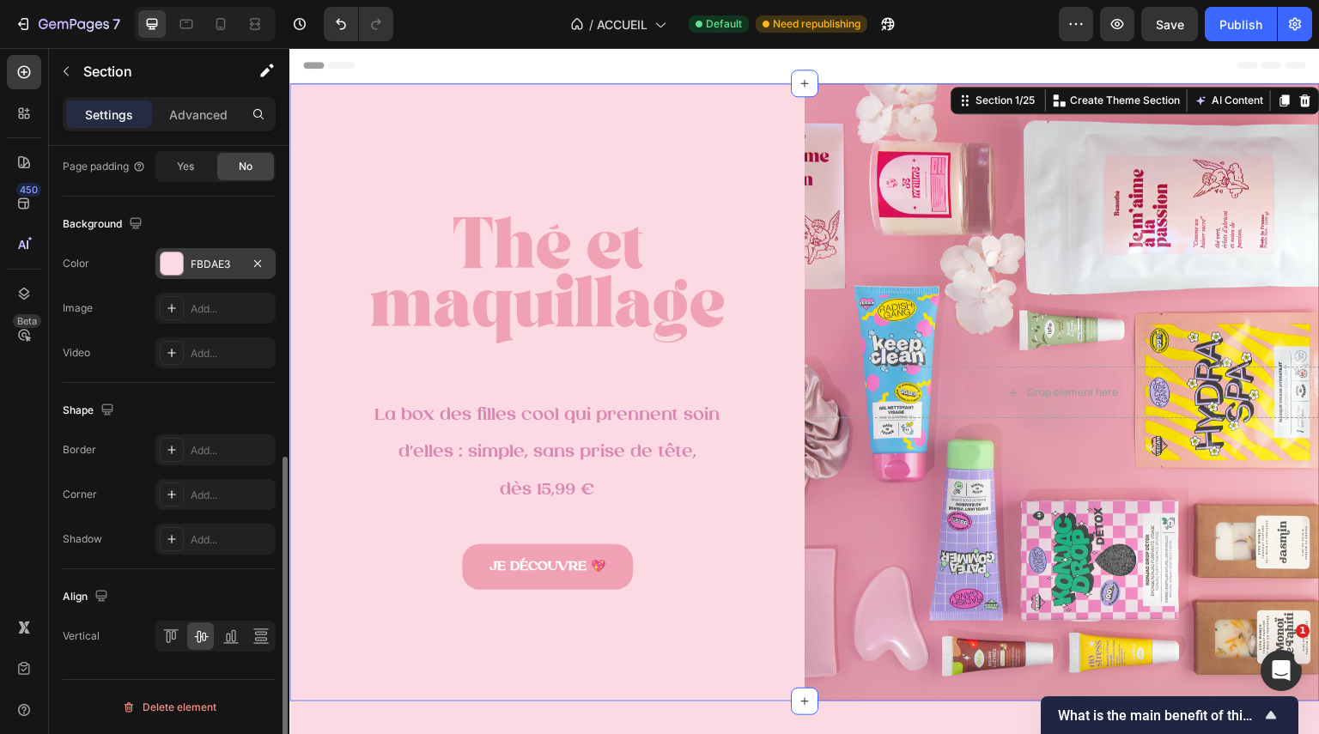
click at [173, 261] on div at bounding box center [172, 264] width 22 height 22
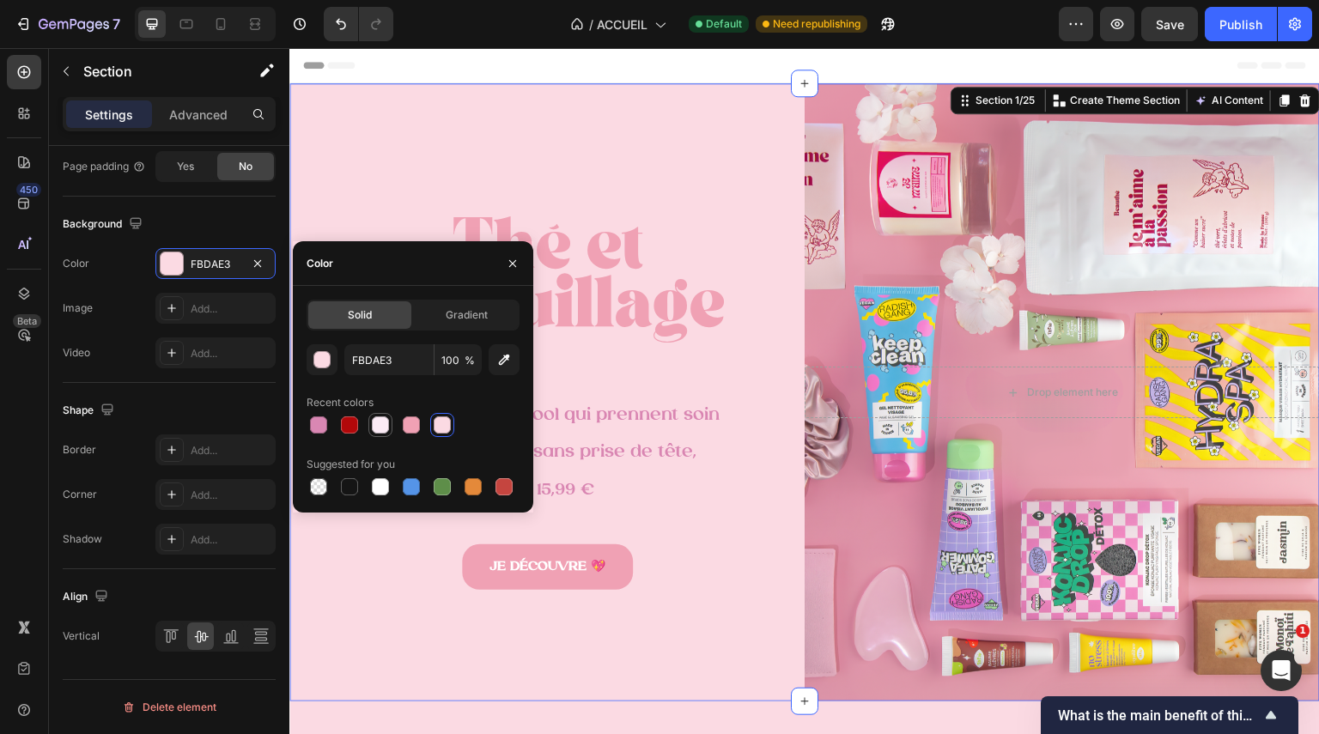
click at [380, 428] on div at bounding box center [380, 425] width 17 height 17
type input "FBEBF5"
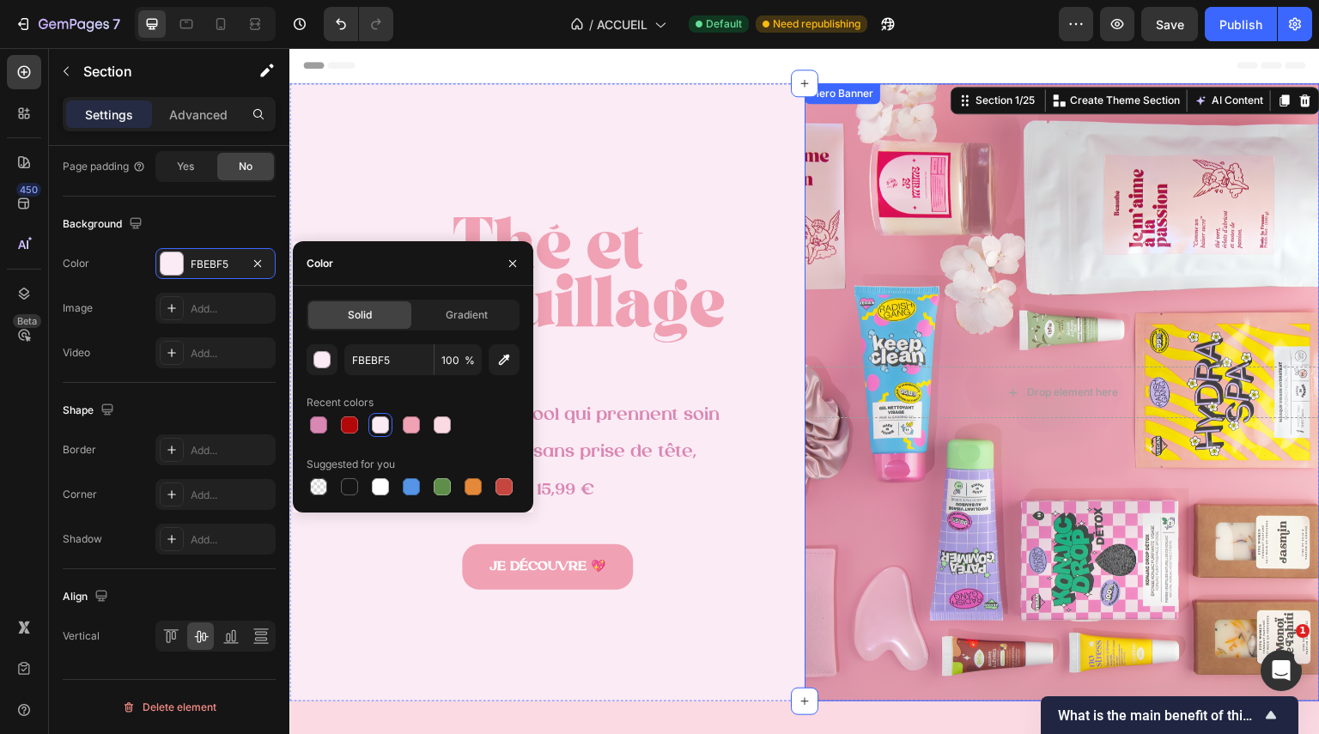
click at [949, 472] on div "Background Image" at bounding box center [1062, 392] width 515 height 618
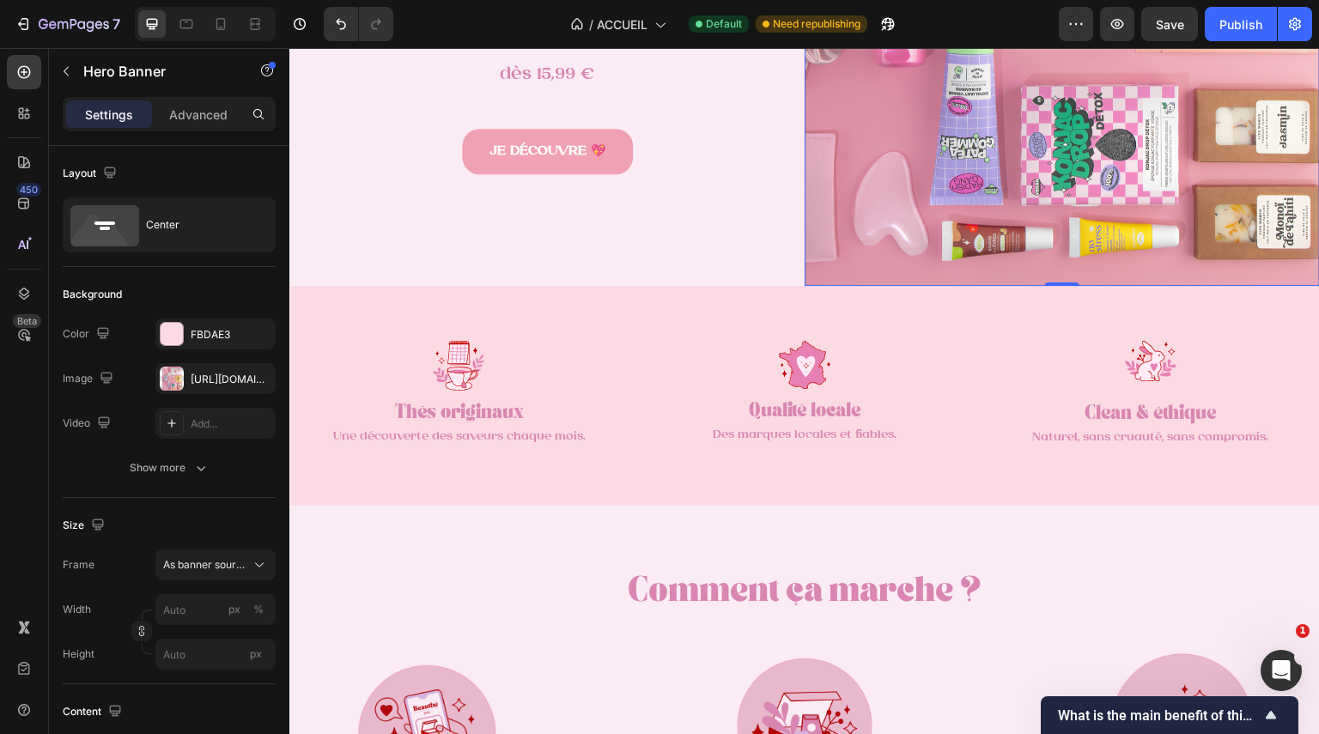
scroll to position [405, 0]
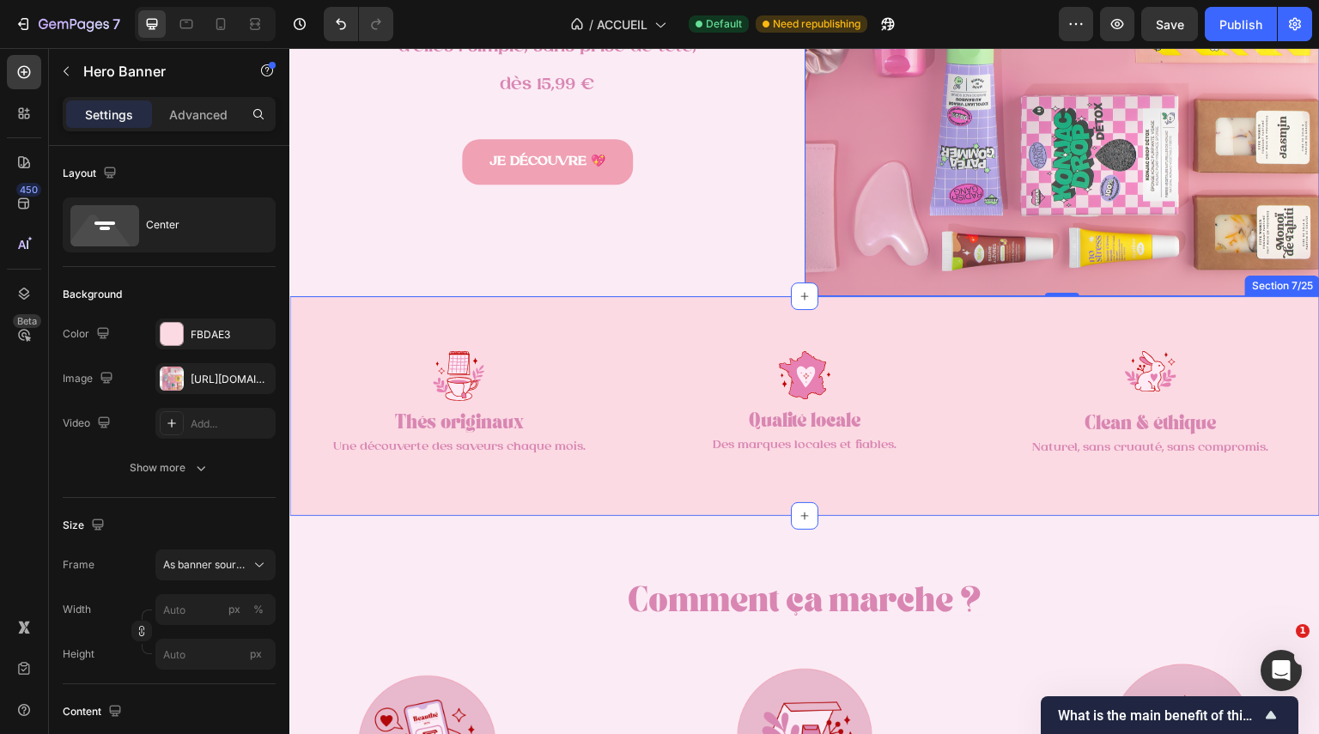
click at [928, 318] on div "Image Thés originaux Text Block Une découverte des saveurs chaque mois. Text Bl…" at bounding box center [804, 406] width 1031 height 220
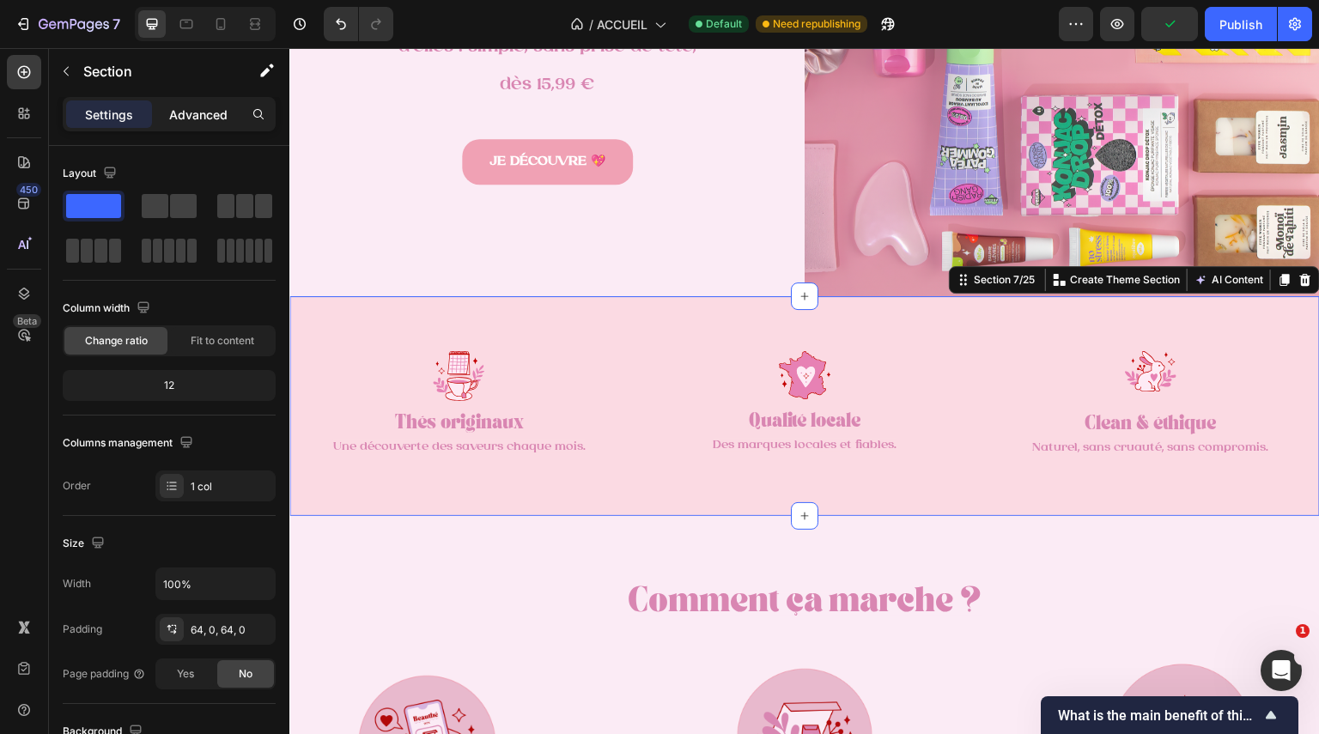
click at [192, 109] on p "Advanced" at bounding box center [198, 115] width 58 height 18
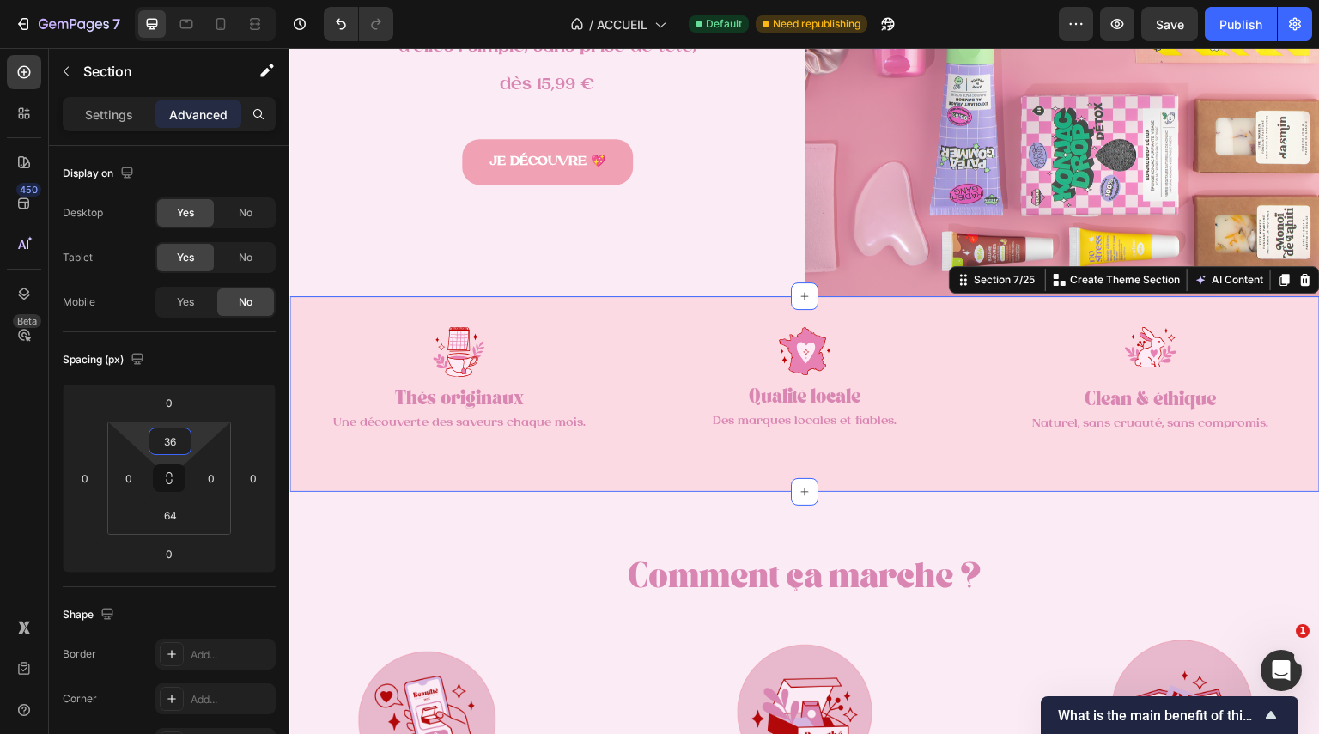
type input "32"
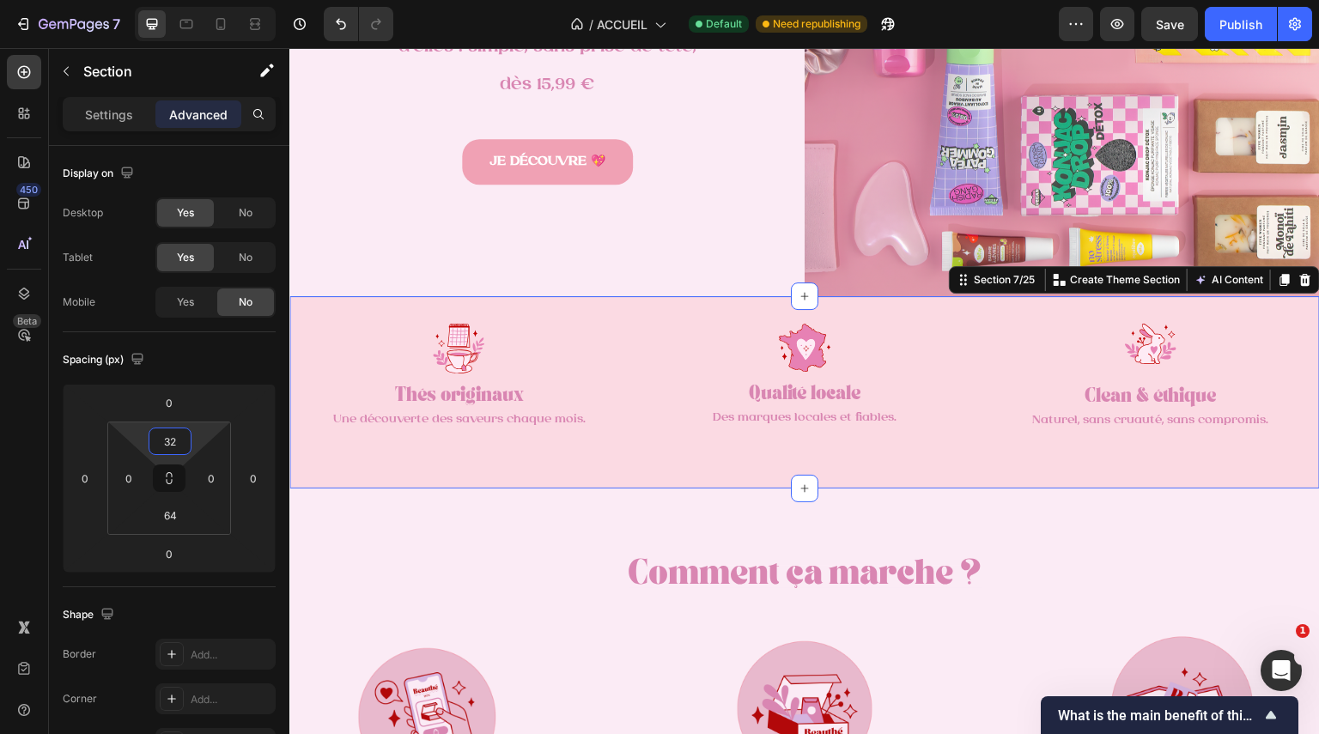
drag, startPoint x: 198, startPoint y: 441, endPoint x: 212, endPoint y: 456, distance: 20.0
click at [212, 129] on html "7 Version history / ACCUEIL Default Need republishing Preview Save Publish 450 …" at bounding box center [659, 64] width 1319 height 129
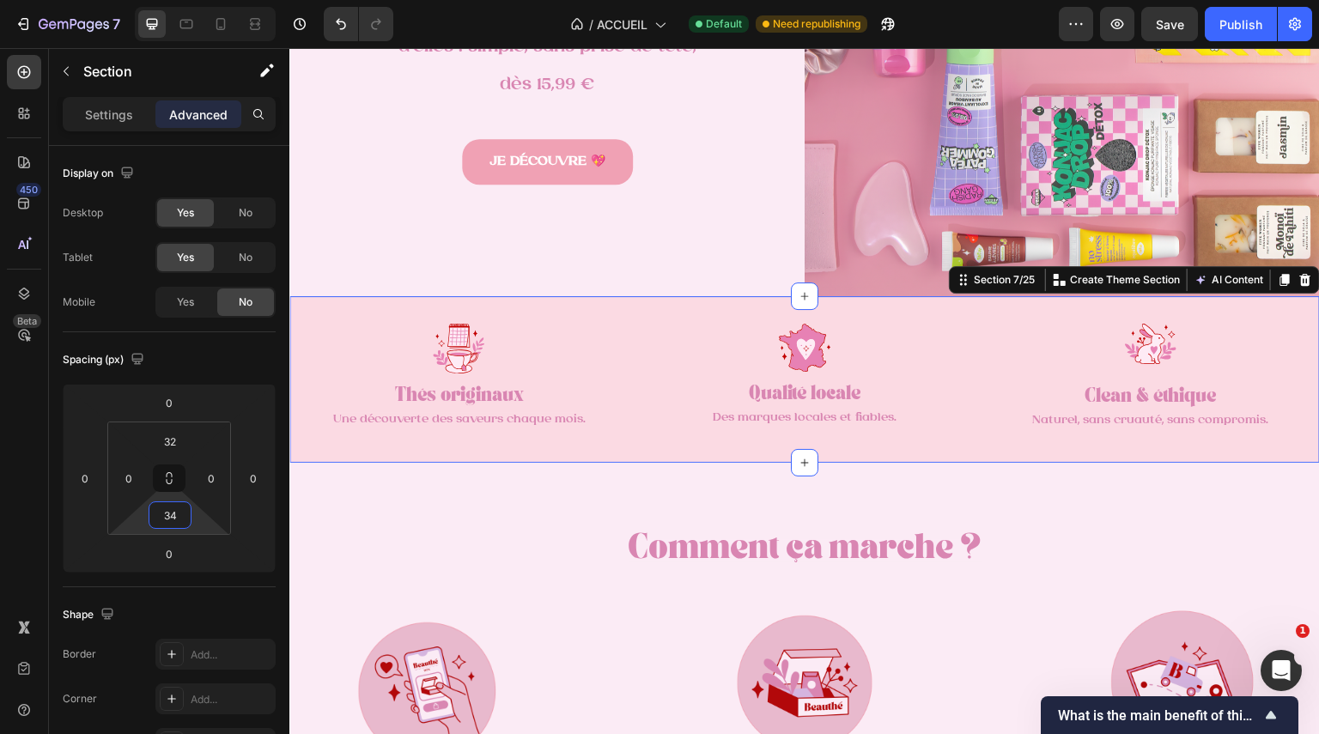
type input "32"
drag, startPoint x: 198, startPoint y: 518, endPoint x: 204, endPoint y: 532, distance: 15.4
click at [204, 129] on html "7 Version history / ACCUEIL Default Need republishing Preview Save Publish 450 …" at bounding box center [659, 64] width 1319 height 129
click at [743, 305] on div "Image Thés originaux Text Block Une découverte des saveurs chaque mois. Text Bl…" at bounding box center [804, 378] width 1031 height 165
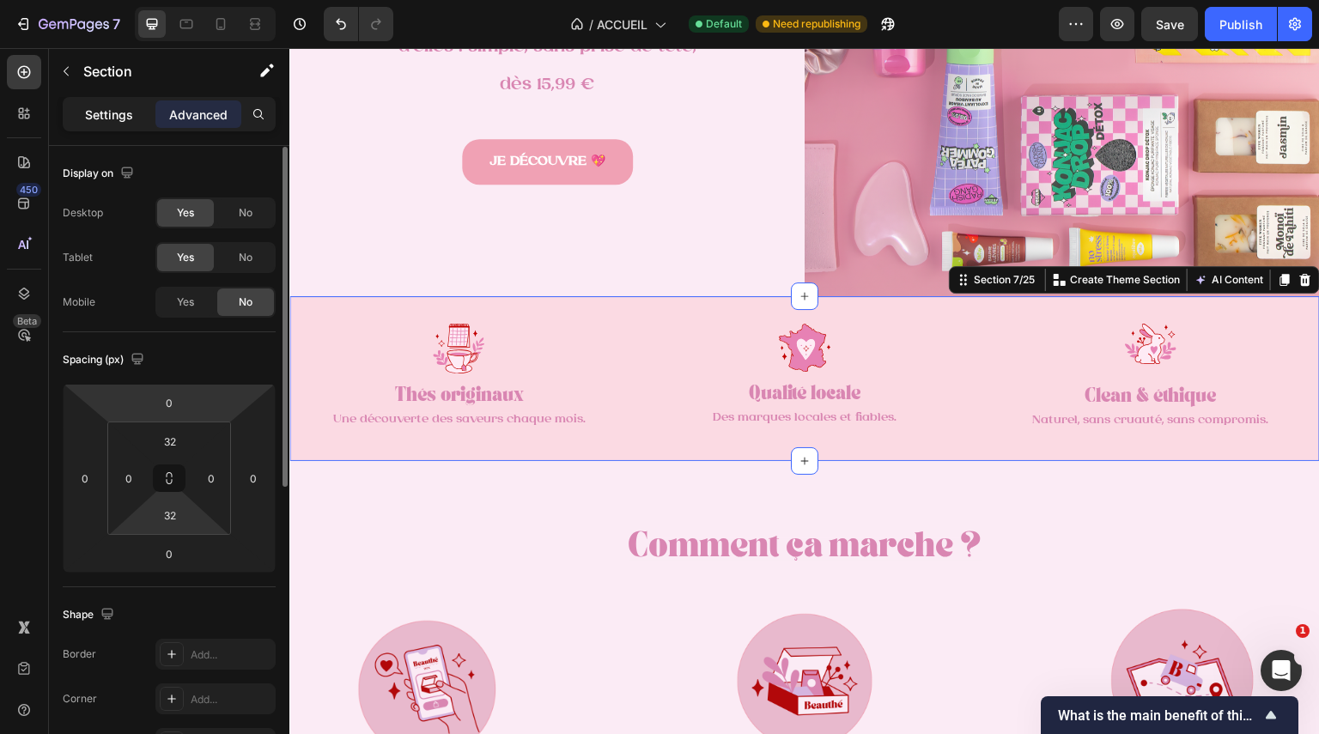
scroll to position [1, 0]
click at [131, 117] on p "Settings" at bounding box center [109, 115] width 48 height 18
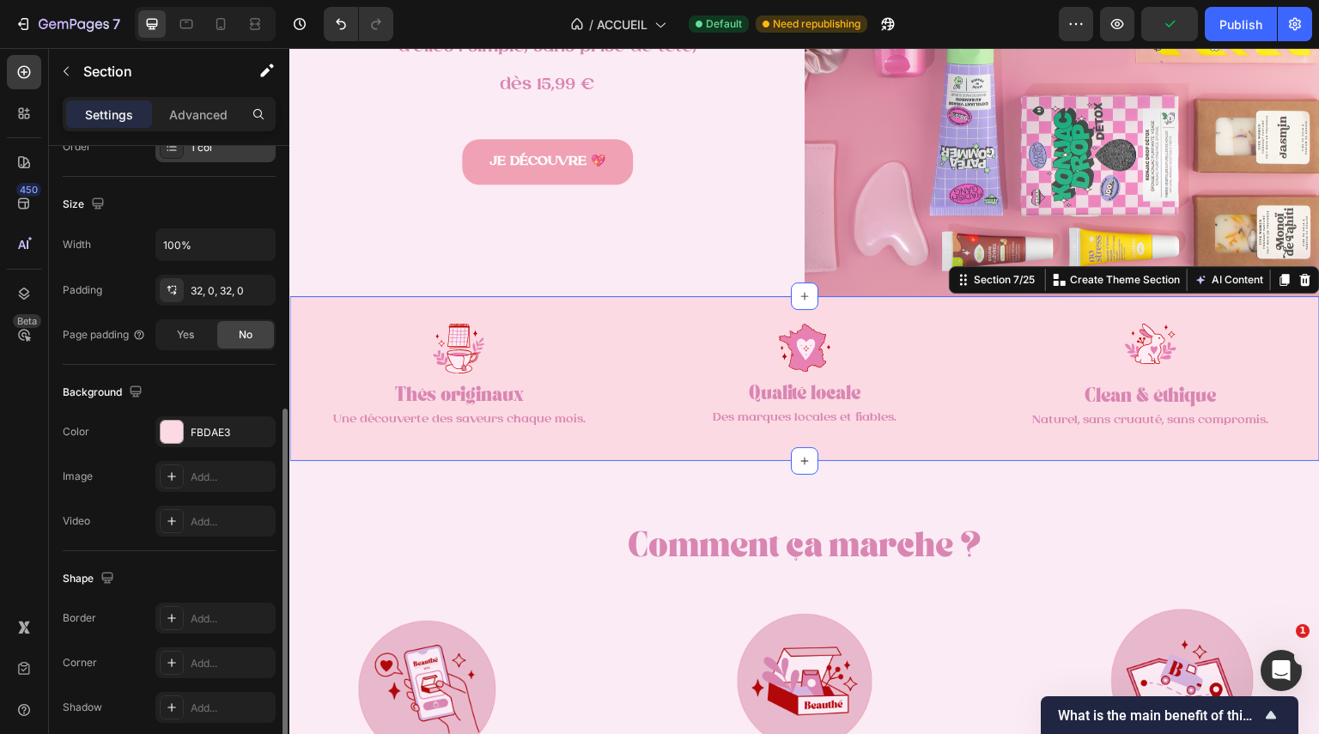
scroll to position [411, 0]
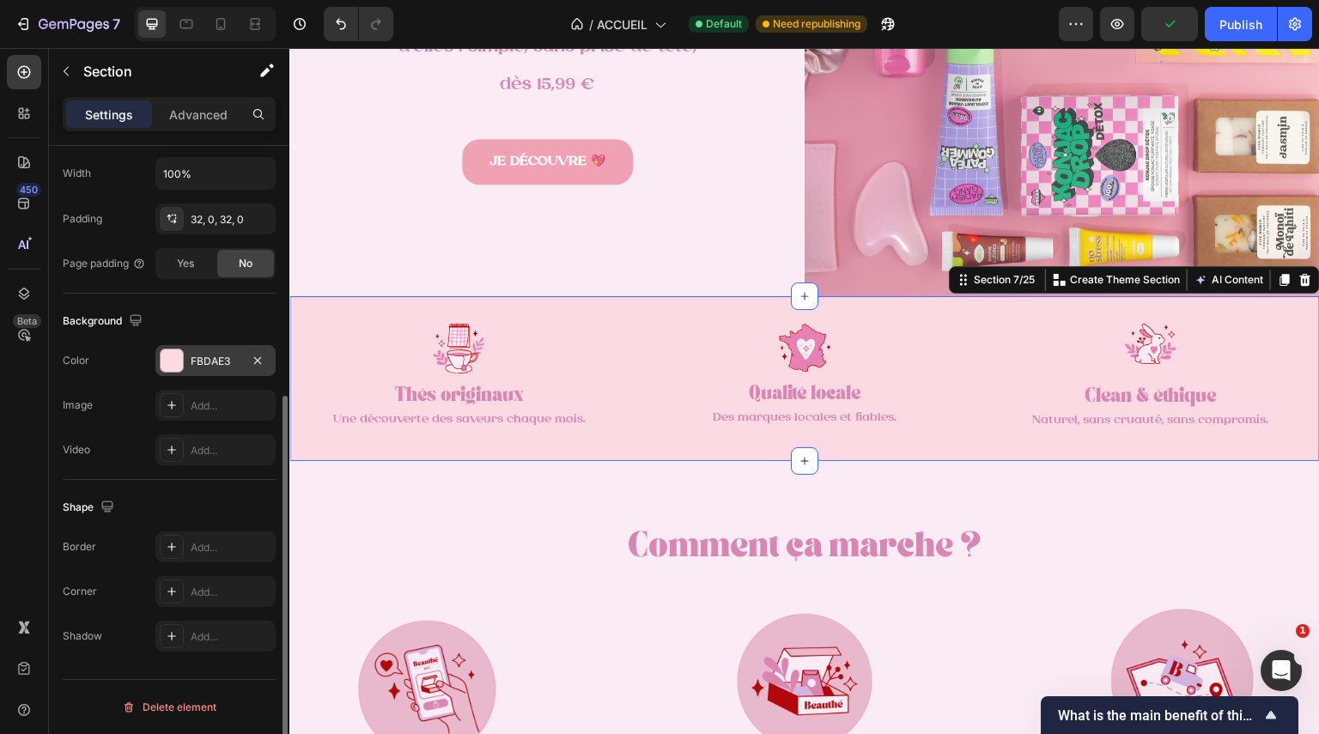
click at [173, 371] on div at bounding box center [172, 361] width 22 height 22
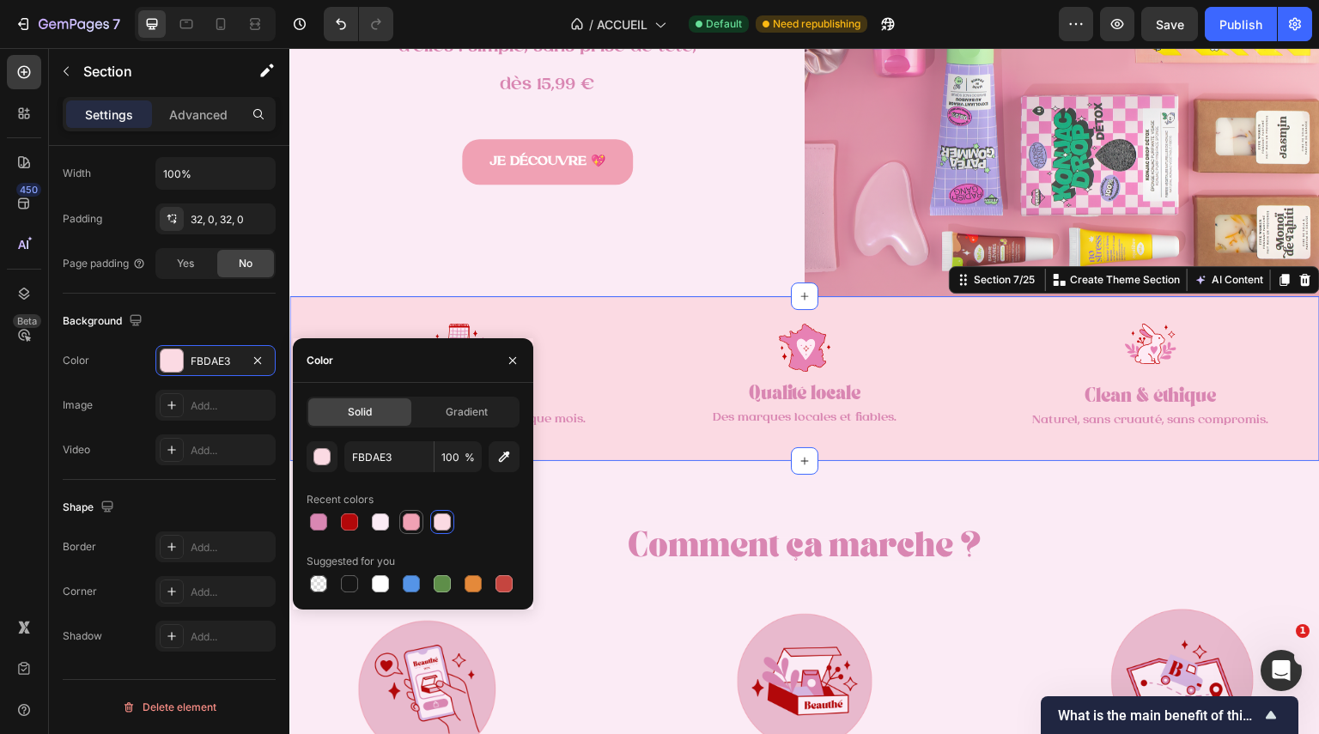
click at [416, 520] on div at bounding box center [411, 522] width 17 height 17
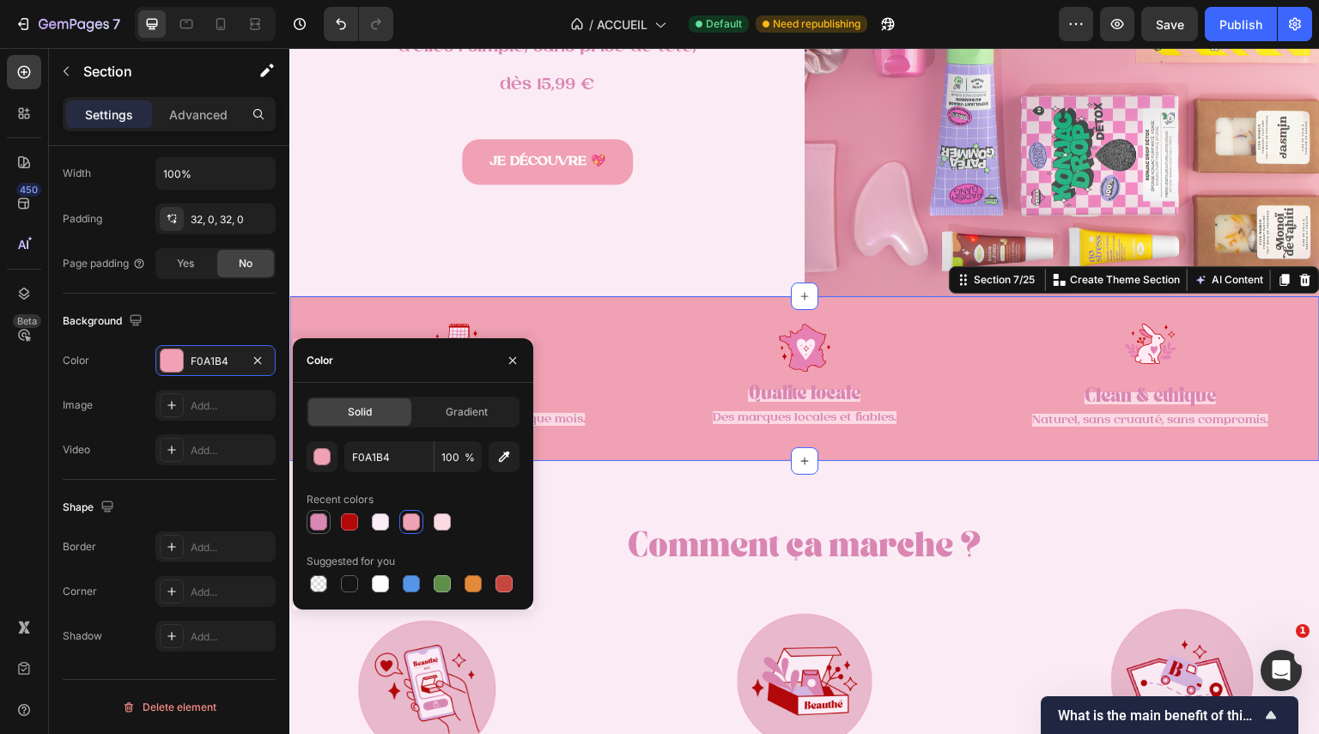
click at [319, 517] on div at bounding box center [318, 522] width 17 height 17
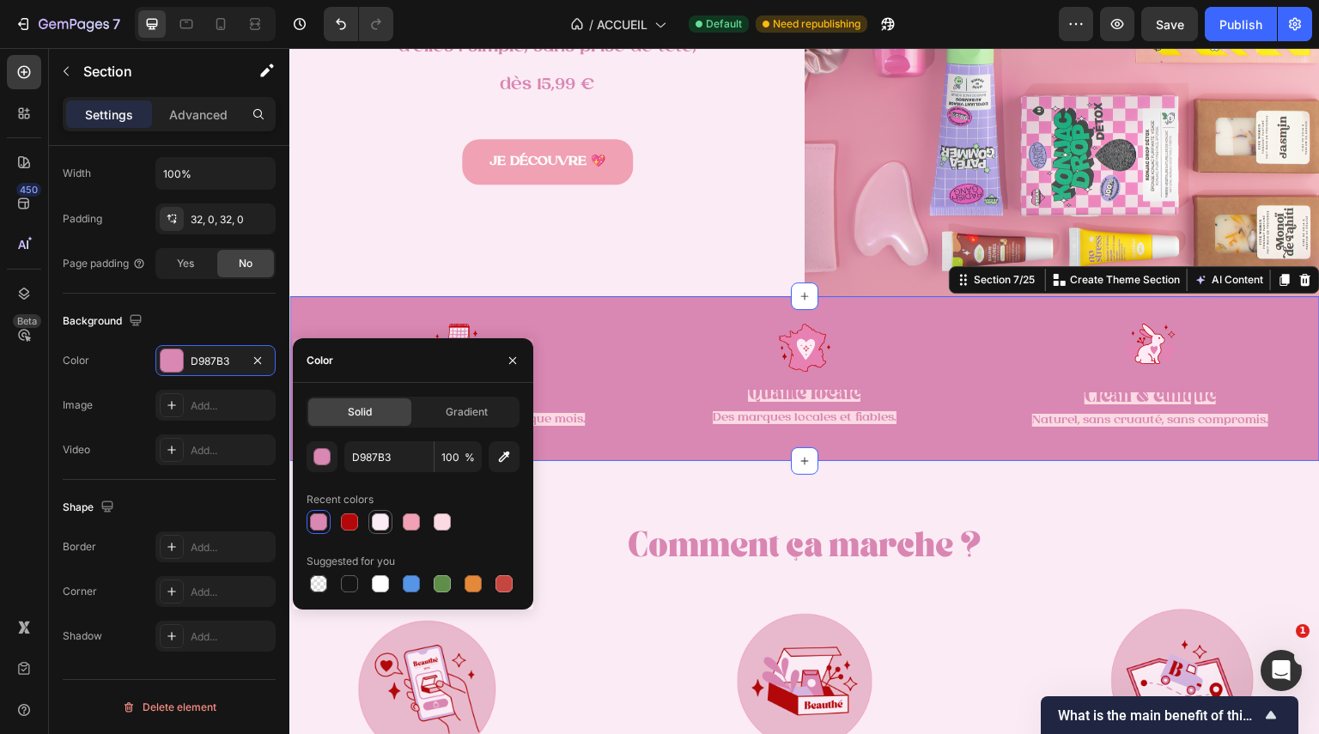
click at [382, 521] on div at bounding box center [380, 522] width 17 height 17
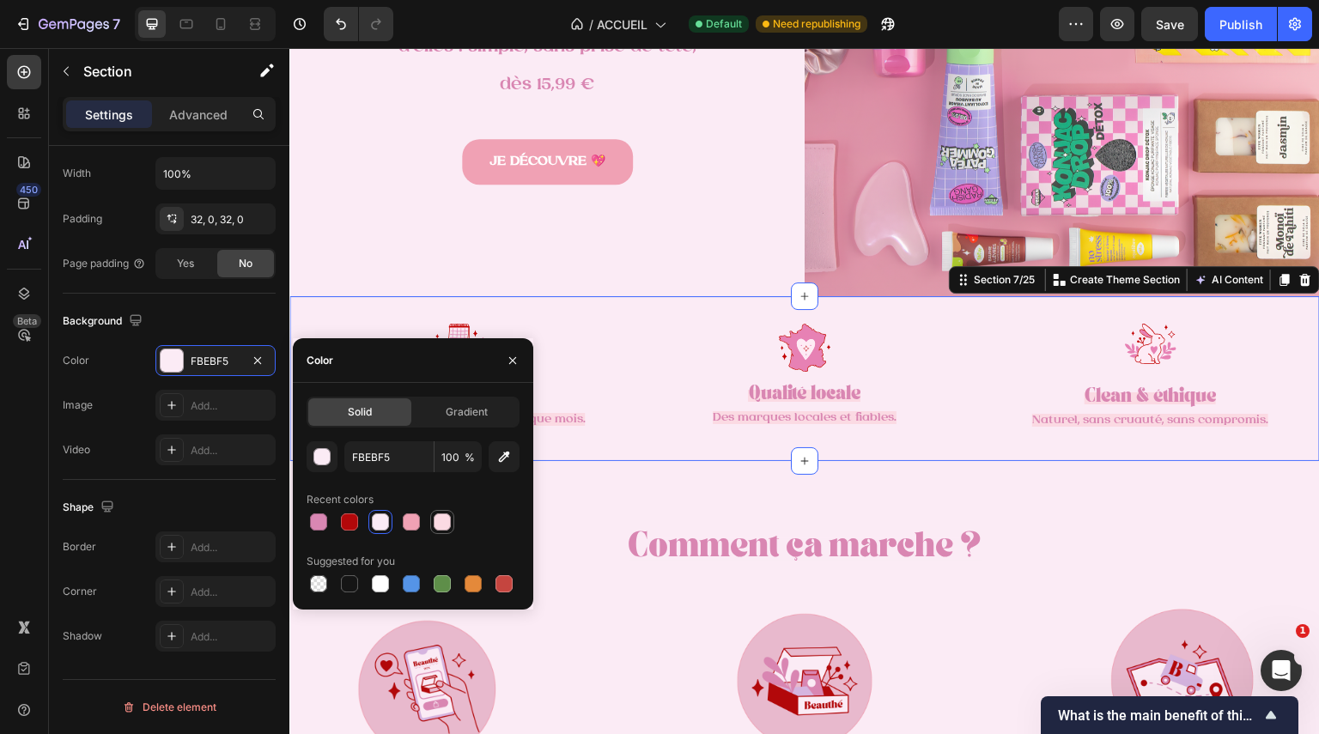
click at [449, 518] on div at bounding box center [442, 522] width 17 height 17
type input "FBDAE3"
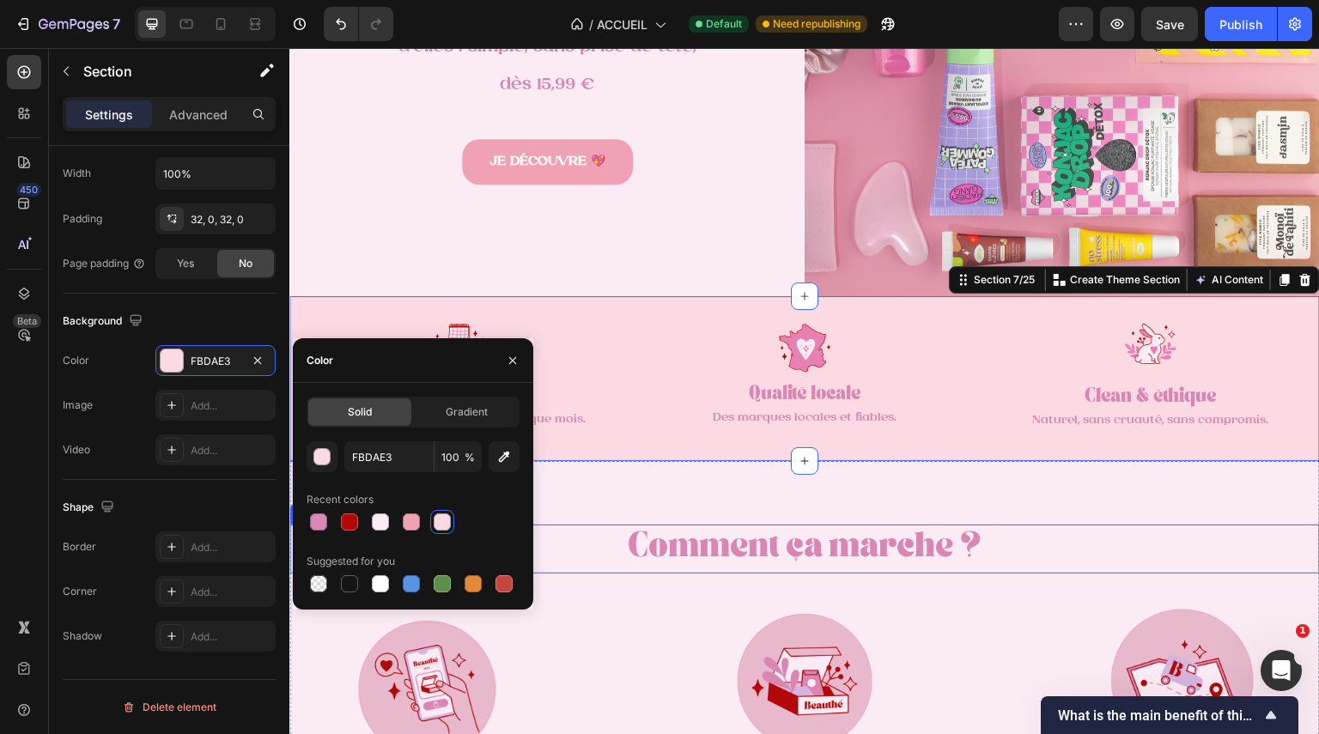
click at [1074, 564] on h2 "Comment ça marche ?" at bounding box center [804, 549] width 1031 height 48
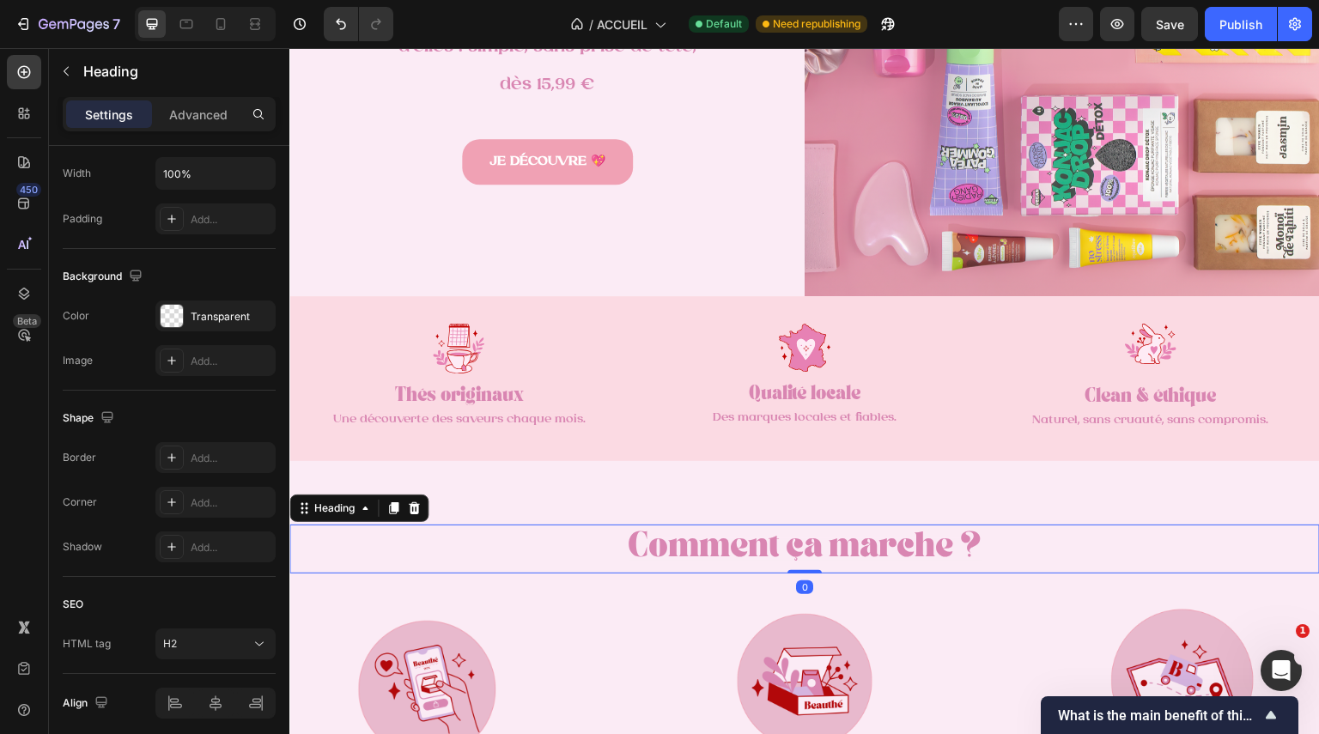
scroll to position [0, 0]
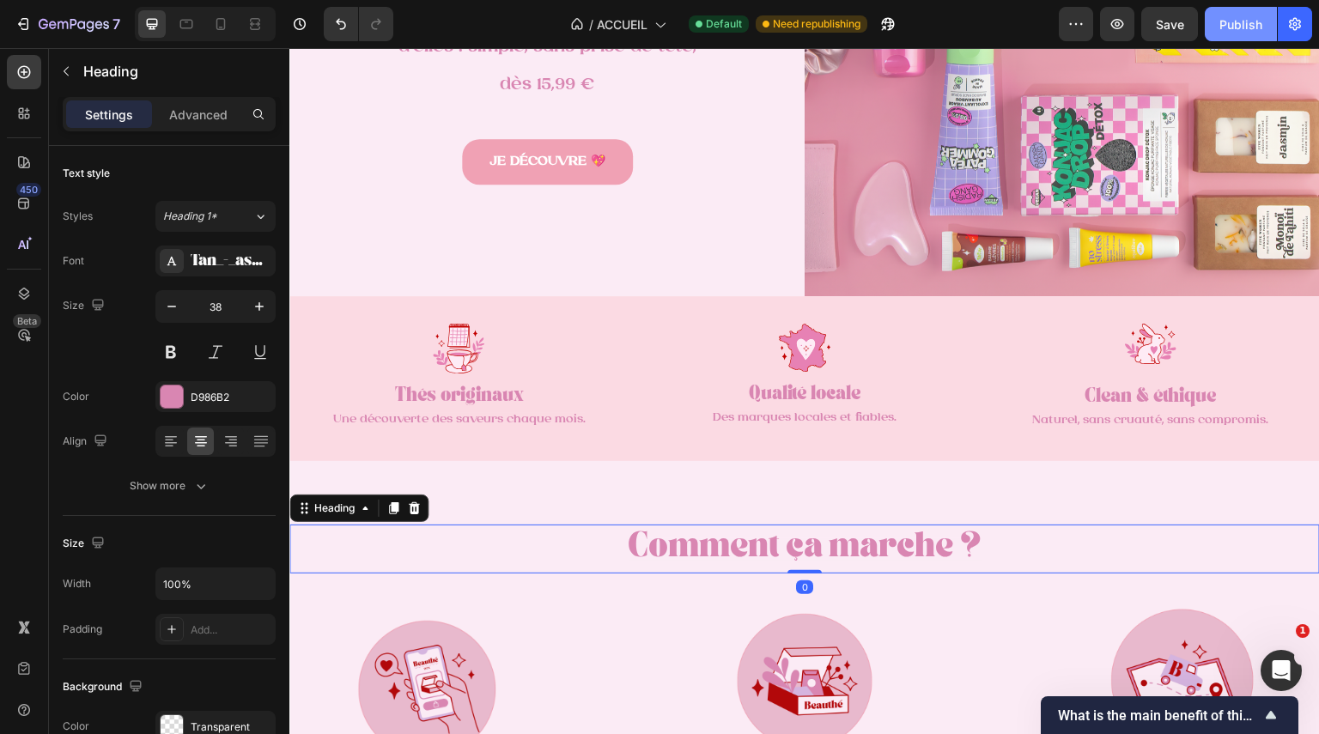
click at [1250, 33] on button "Publish" at bounding box center [1241, 24] width 72 height 34
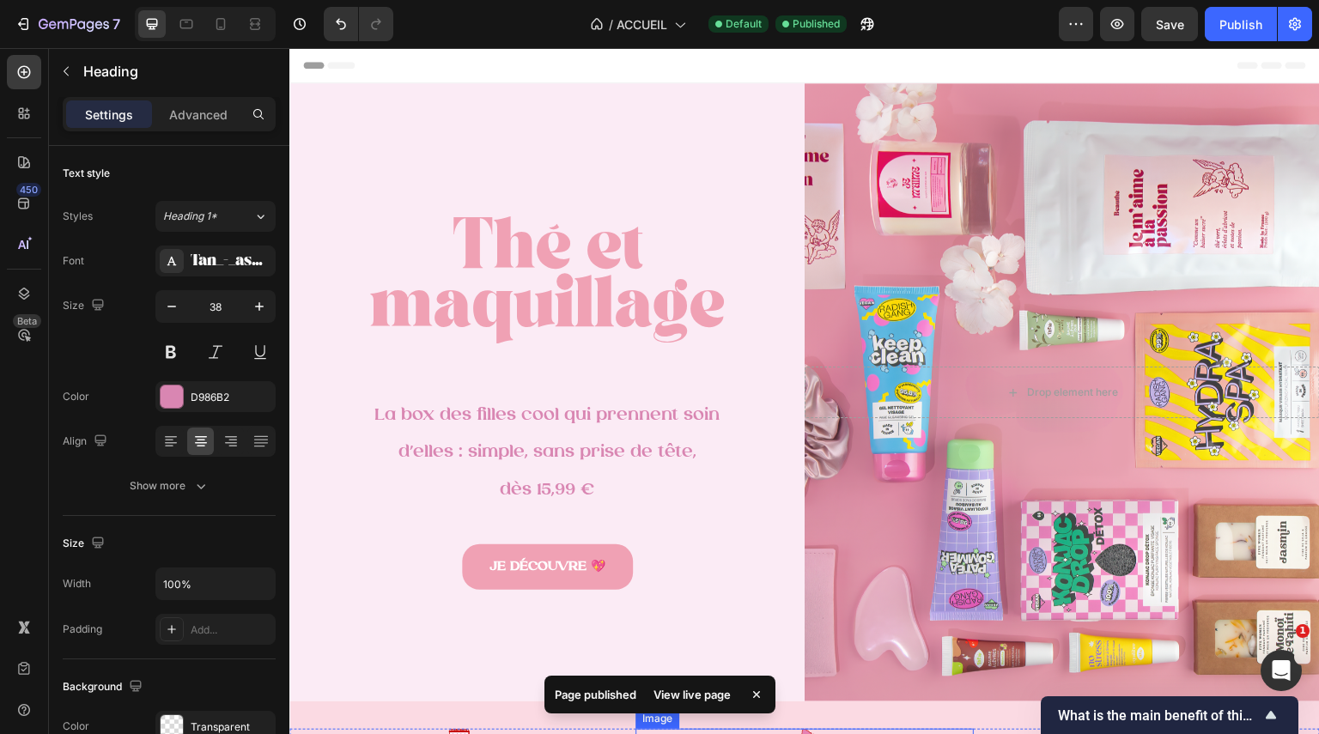
scroll to position [618, 0]
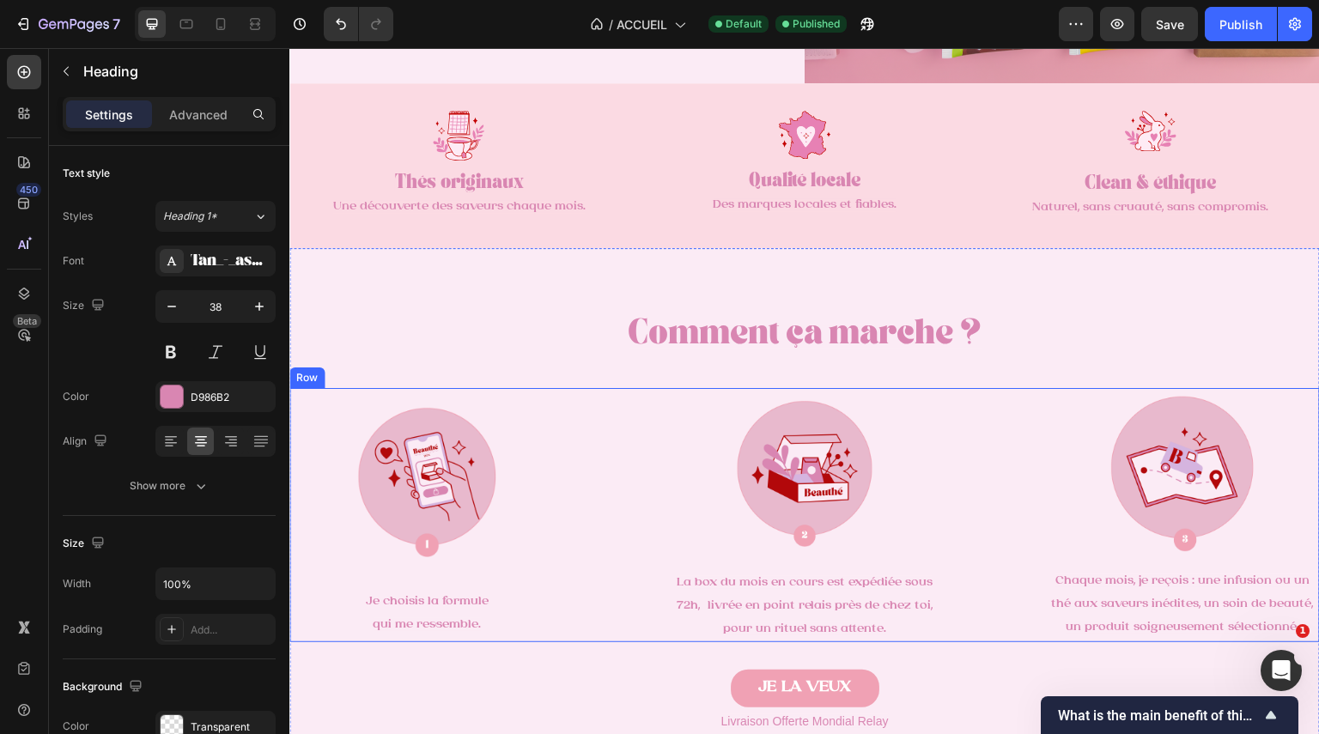
click at [1030, 413] on div "Image Je choisis la formule qui me ressemble. Text Block Image La box du mois e…" at bounding box center [804, 515] width 1031 height 254
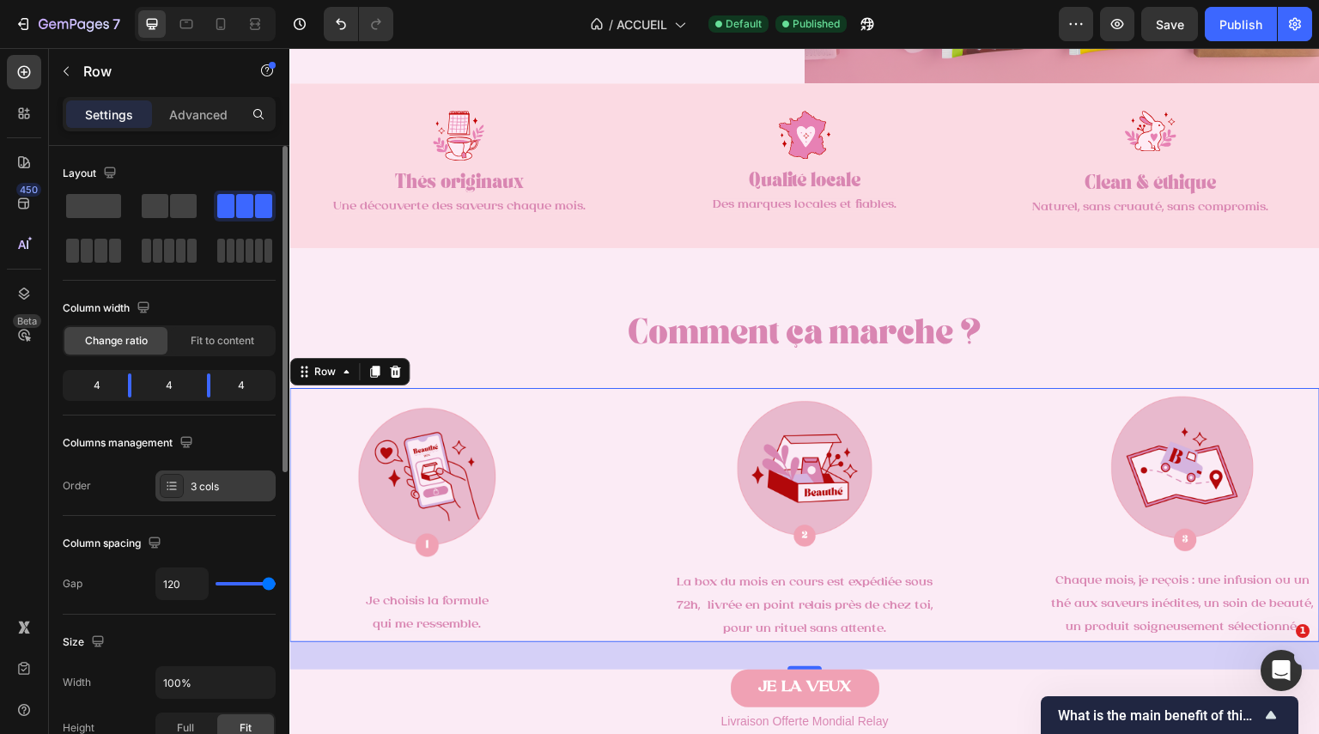
click at [179, 484] on div at bounding box center [172, 486] width 24 height 24
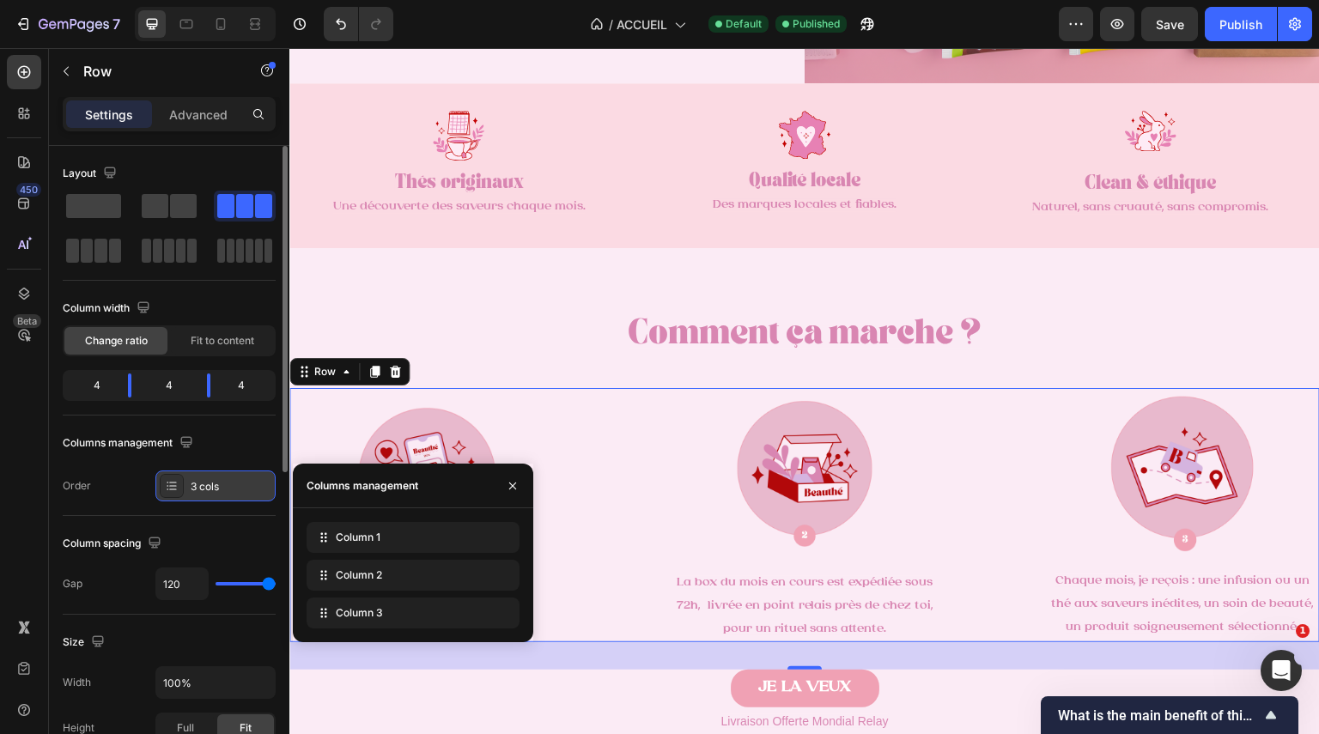
click at [179, 484] on div at bounding box center [172, 486] width 24 height 24
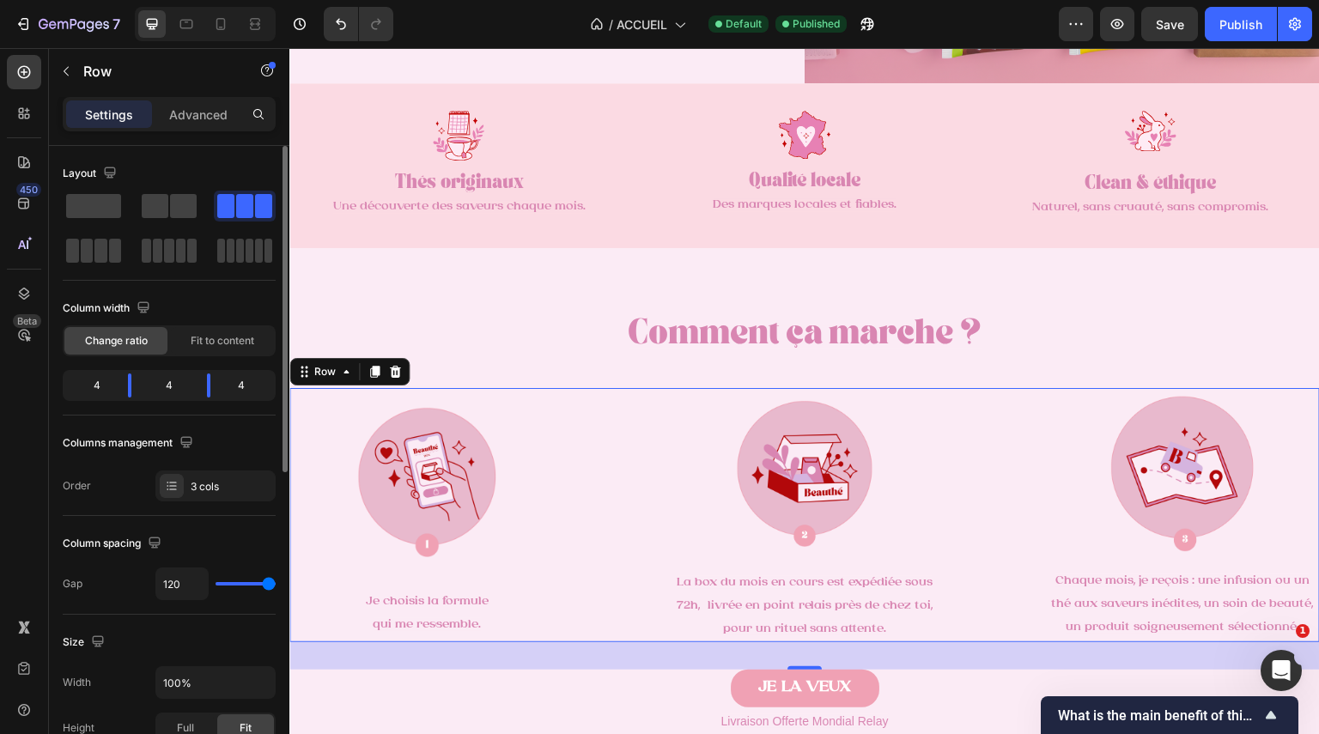
type input "98"
type input "0"
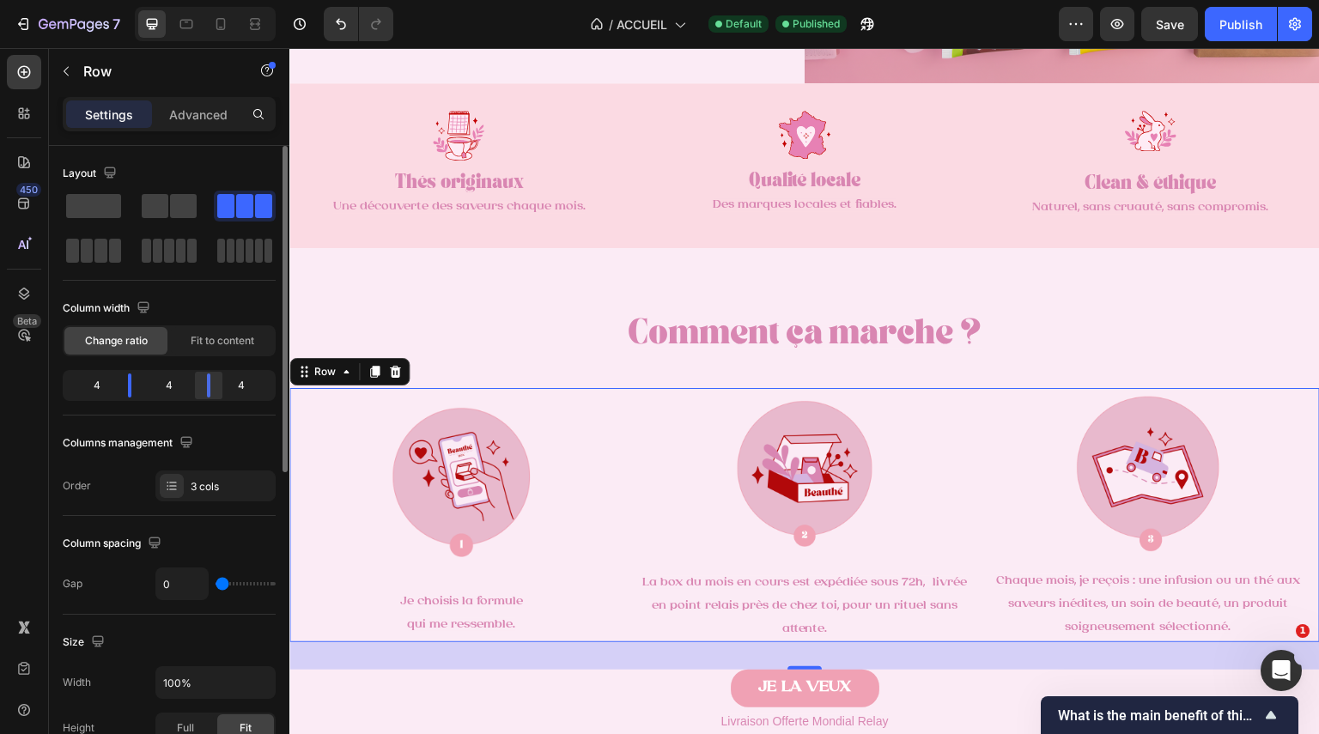
drag, startPoint x: 270, startPoint y: 586, endPoint x: 222, endPoint y: 381, distance: 209.8
type input "0"
click at [216, 586] on input "range" at bounding box center [246, 583] width 60 height 3
click at [256, 16] on icon at bounding box center [254, 23] width 17 height 17
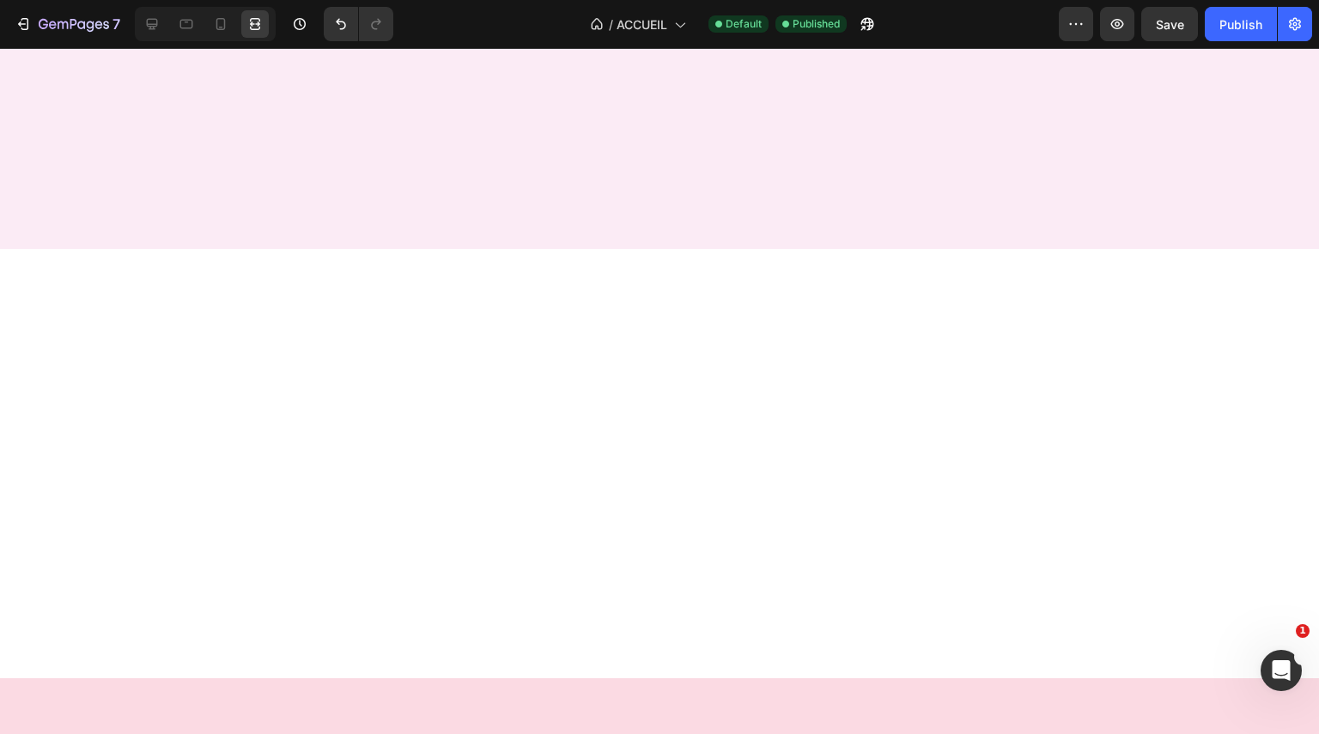
scroll to position [1464, 0]
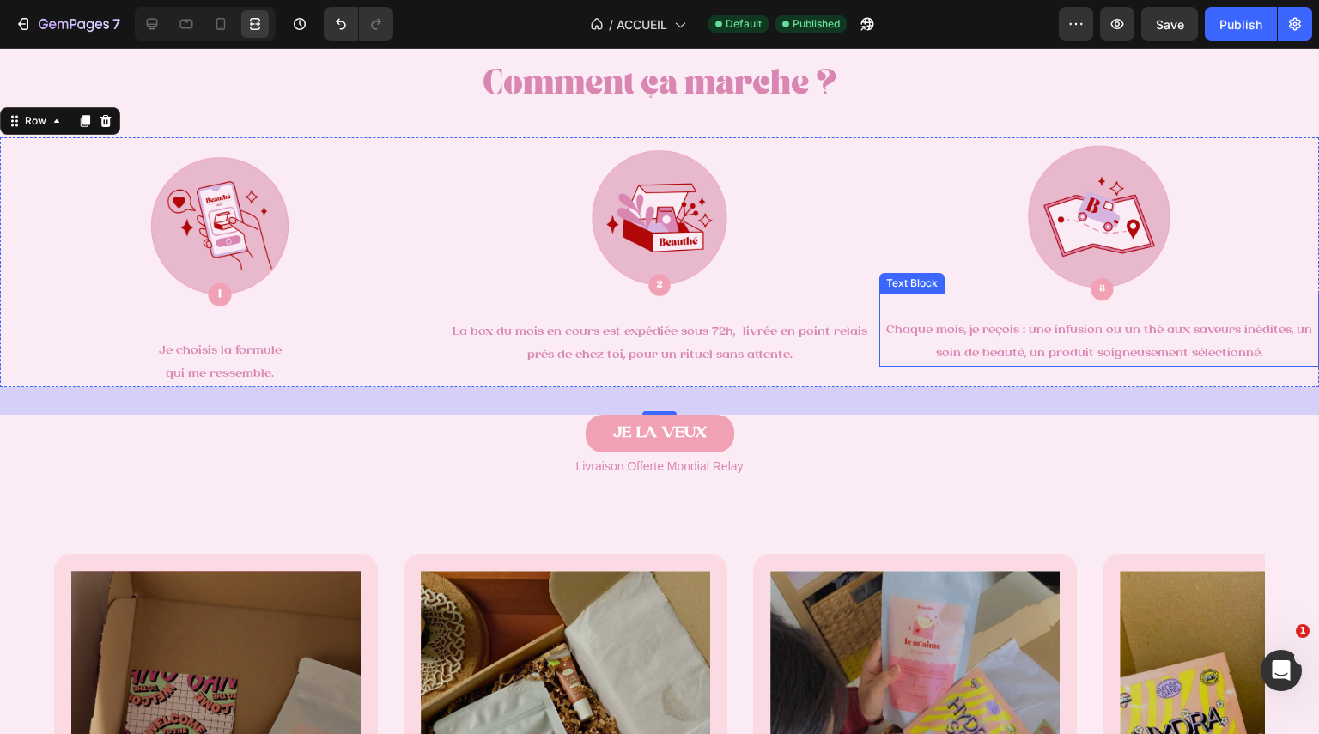
click at [1174, 327] on span "Chaque mois, je reçois : une infusion ou un thé aux saveurs inédites, un soin d…" at bounding box center [1099, 342] width 426 height 36
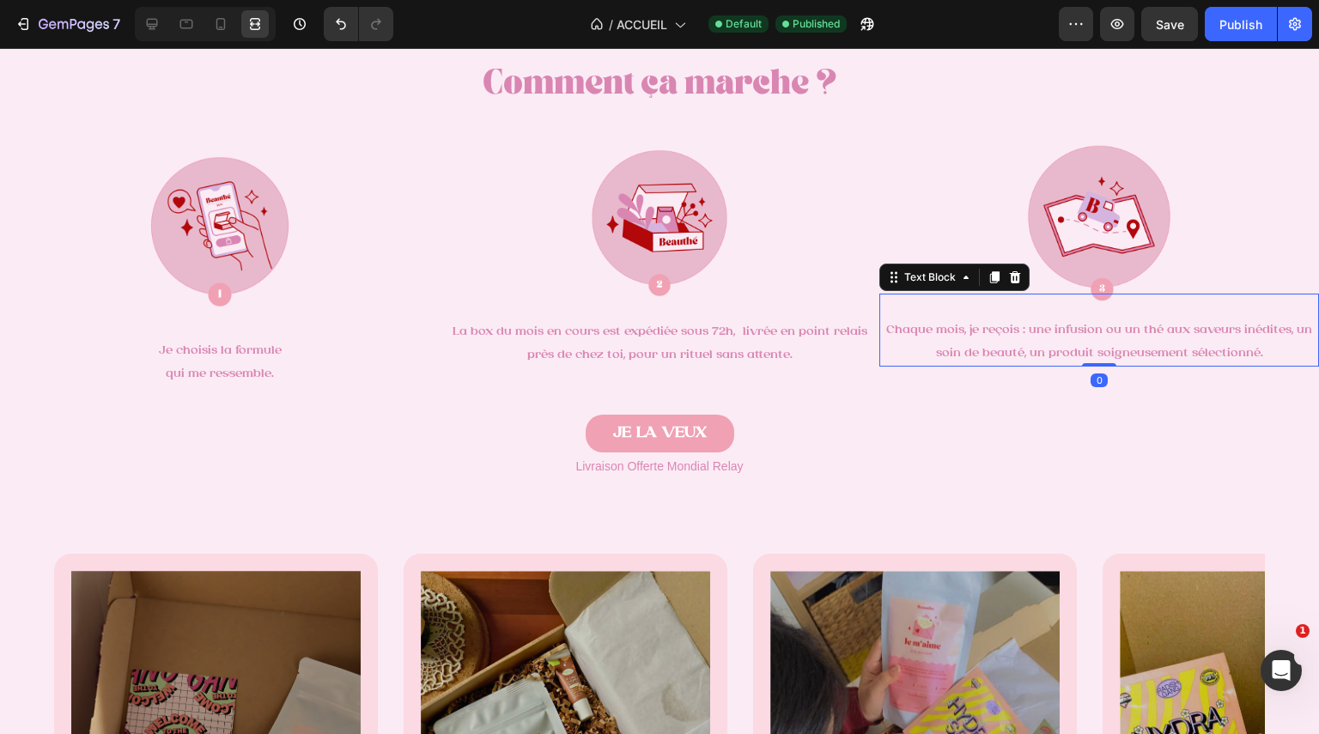
click at [1183, 333] on span "Chaque mois, je reçois : une infusion ou un thé aux saveurs inédites, un soin d…" at bounding box center [1099, 342] width 426 height 36
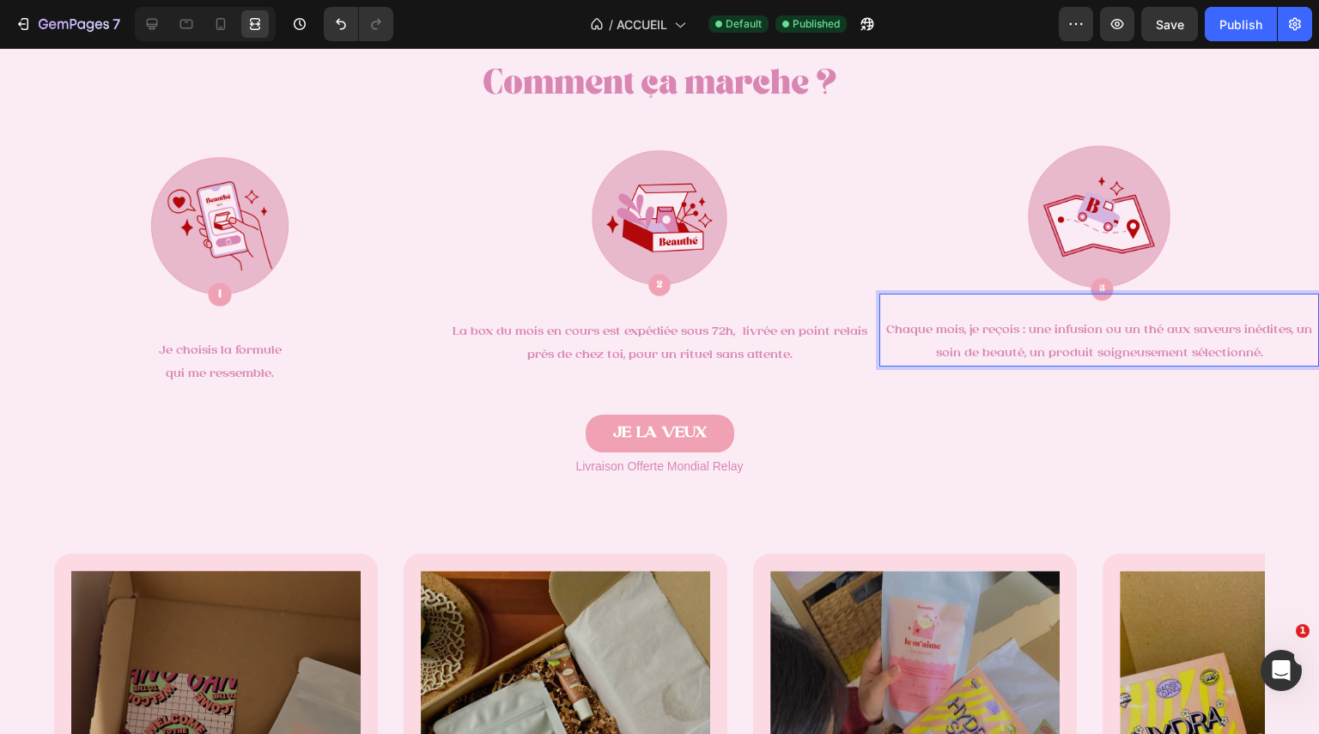
click at [1221, 333] on span "Chaque mois, je reçois : une infusion ou un thé aux saveurs inédites, un soin d…" at bounding box center [1099, 342] width 426 height 36
click at [1115, 328] on span "Chaque mois, je reçois : une infusion ou un thé aux saveurs inédites, un soin d…" at bounding box center [1099, 342] width 426 height 36
click at [1092, 328] on span "Chaque mois, je reçois : une infusion ou un thé aux saveurs inédites, un soin d…" at bounding box center [1099, 342] width 426 height 36
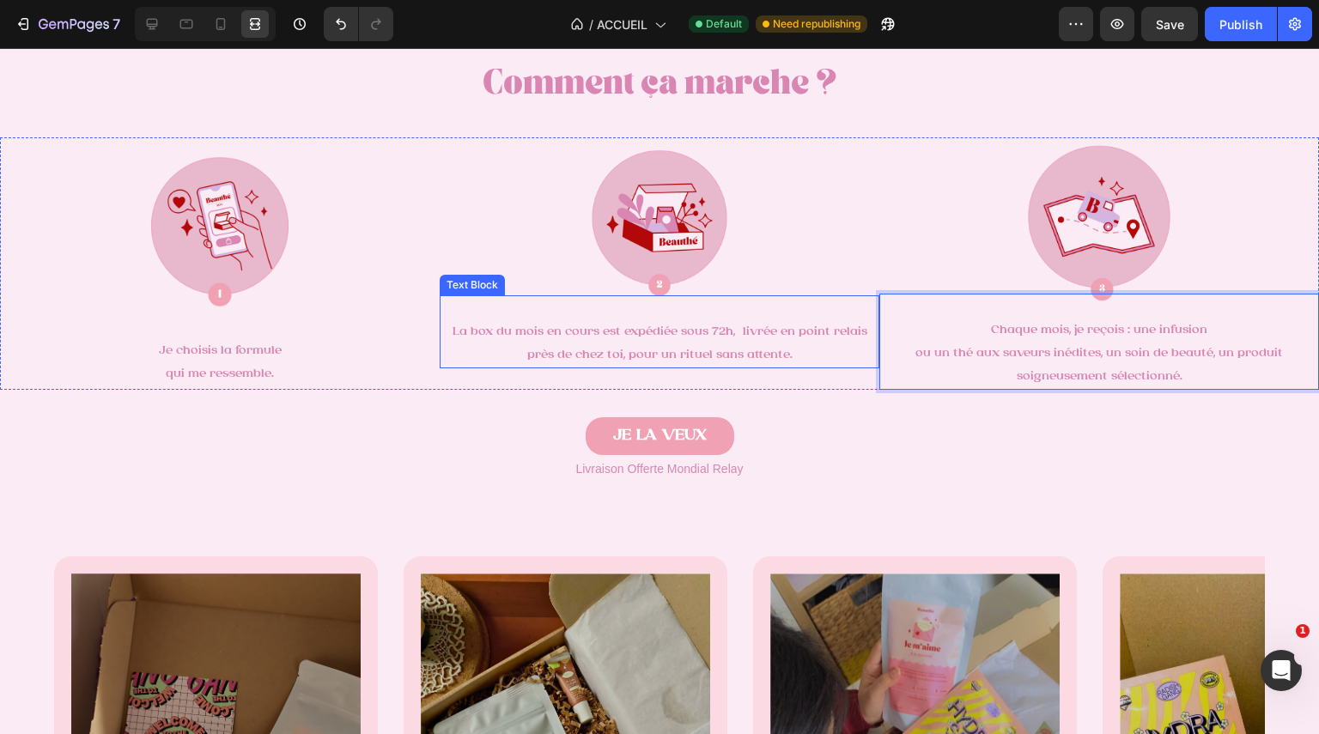
click at [717, 344] on p "La box du mois en cours est expédiée sous 72h, livrée en point relais près de c…" at bounding box center [659, 343] width 436 height 46
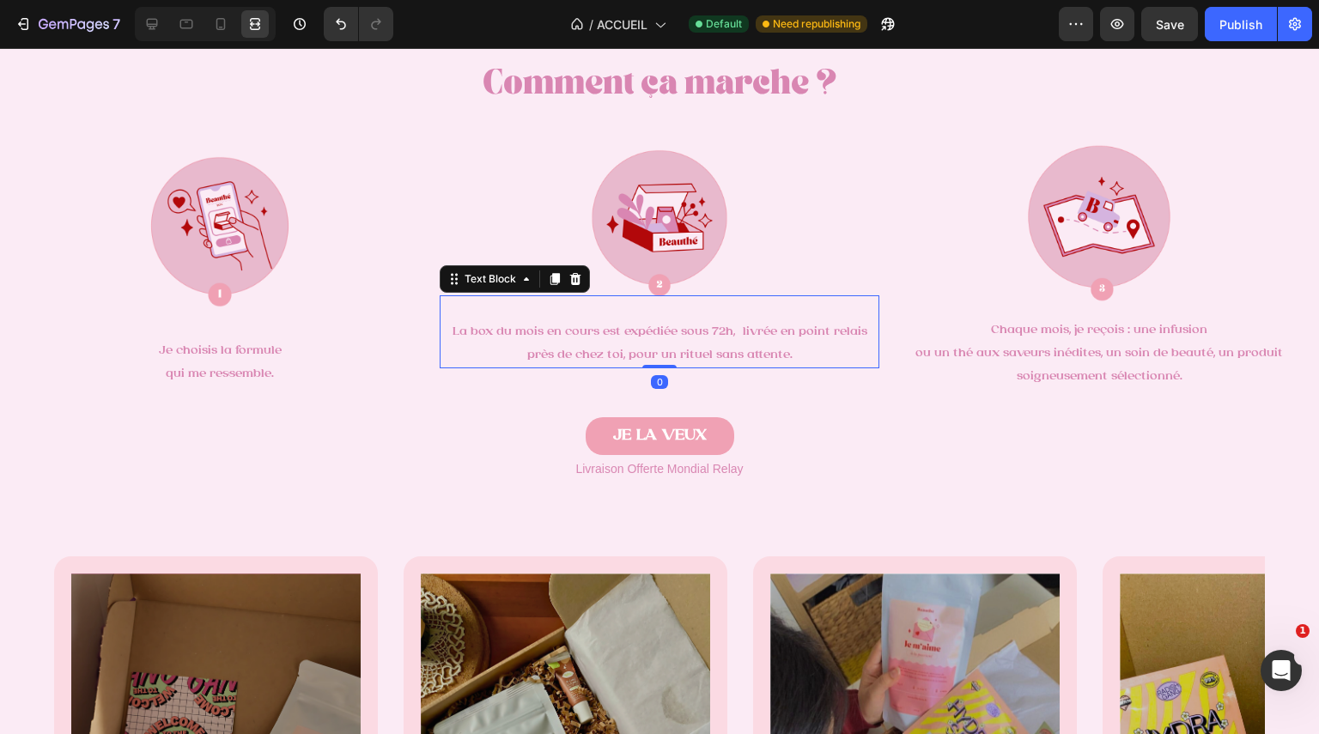
click at [733, 333] on span "La box du mois en cours est expédiée sous 72h, livrée en point relais près de c…" at bounding box center [660, 344] width 415 height 36
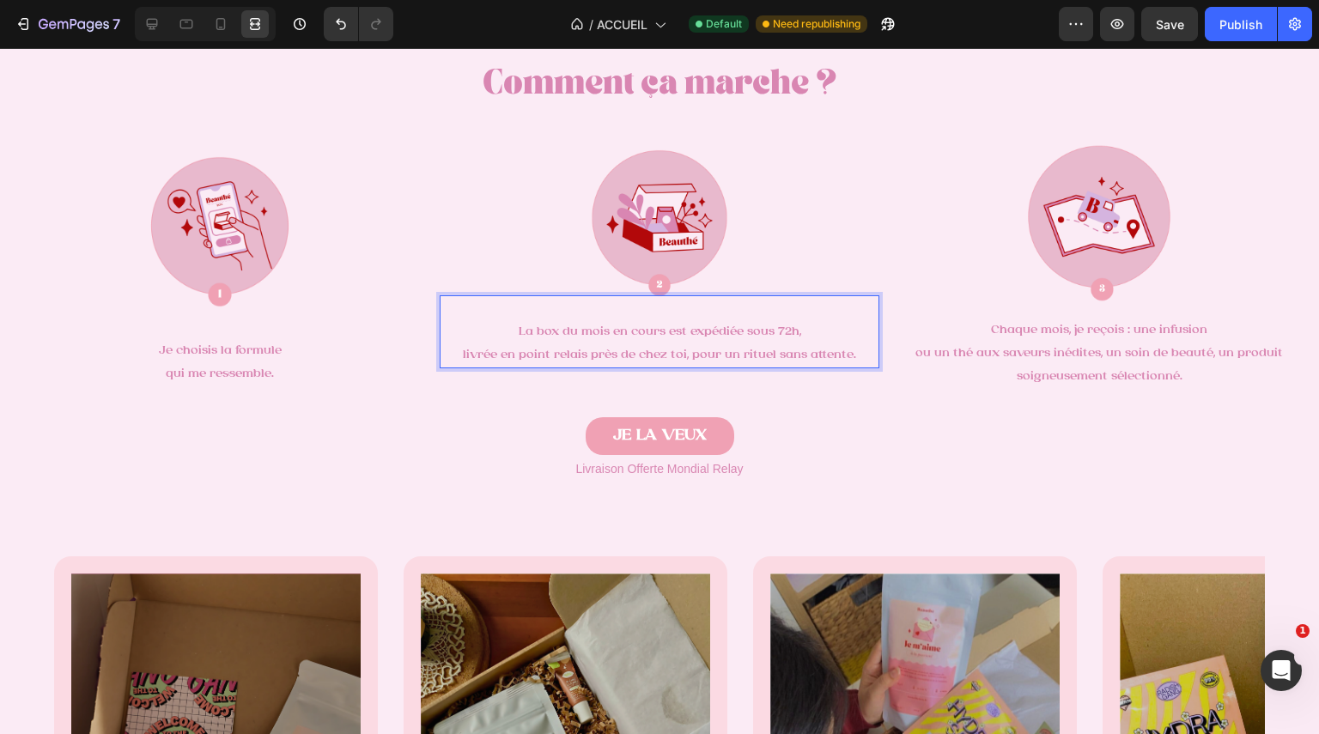
click at [675, 338] on span "La box du mois en cours est expédiée sous 72h," at bounding box center [660, 332] width 283 height 13
click at [661, 332] on span "La box du mois en cours est expédiée sous 72h," at bounding box center [660, 332] width 283 height 13
click at [677, 360] on span "livrée en point relais près de chez toi, pour un rituel sans attente." at bounding box center [659, 355] width 393 height 13
click at [690, 359] on span "livrée en point relais près de chez toi, pour un rituel sans attente." at bounding box center [659, 355] width 393 height 13
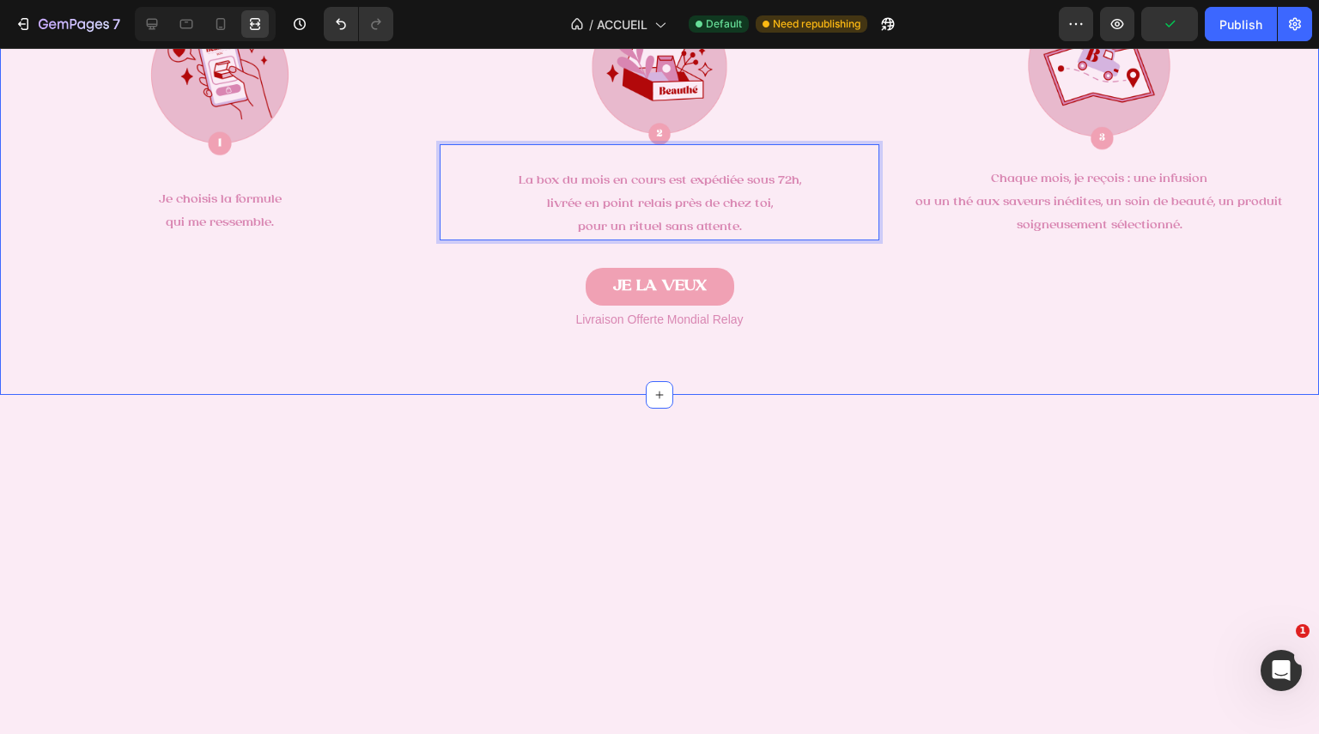
scroll to position [756, 0]
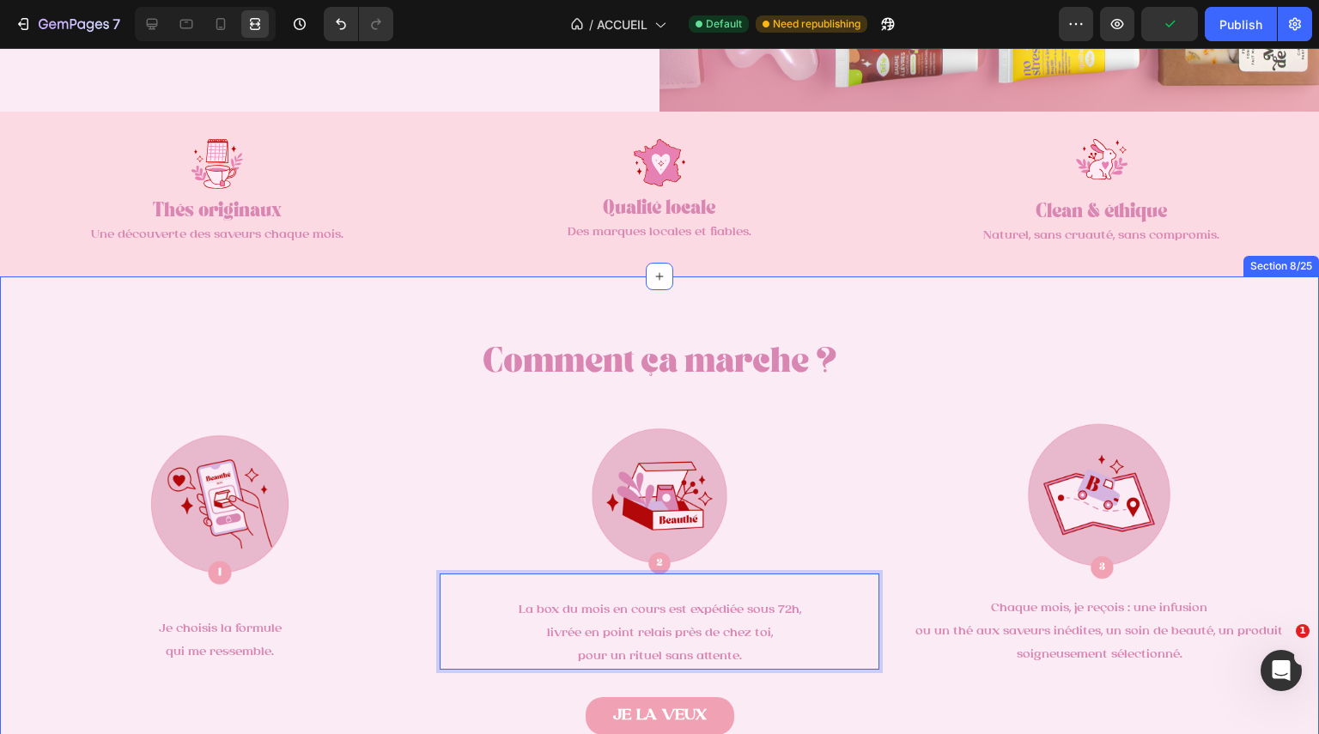
click at [761, 302] on div "Comment ça marche ? Heading Image Je choisis la formule qui me ressemble. Text …" at bounding box center [659, 544] width 1319 height 534
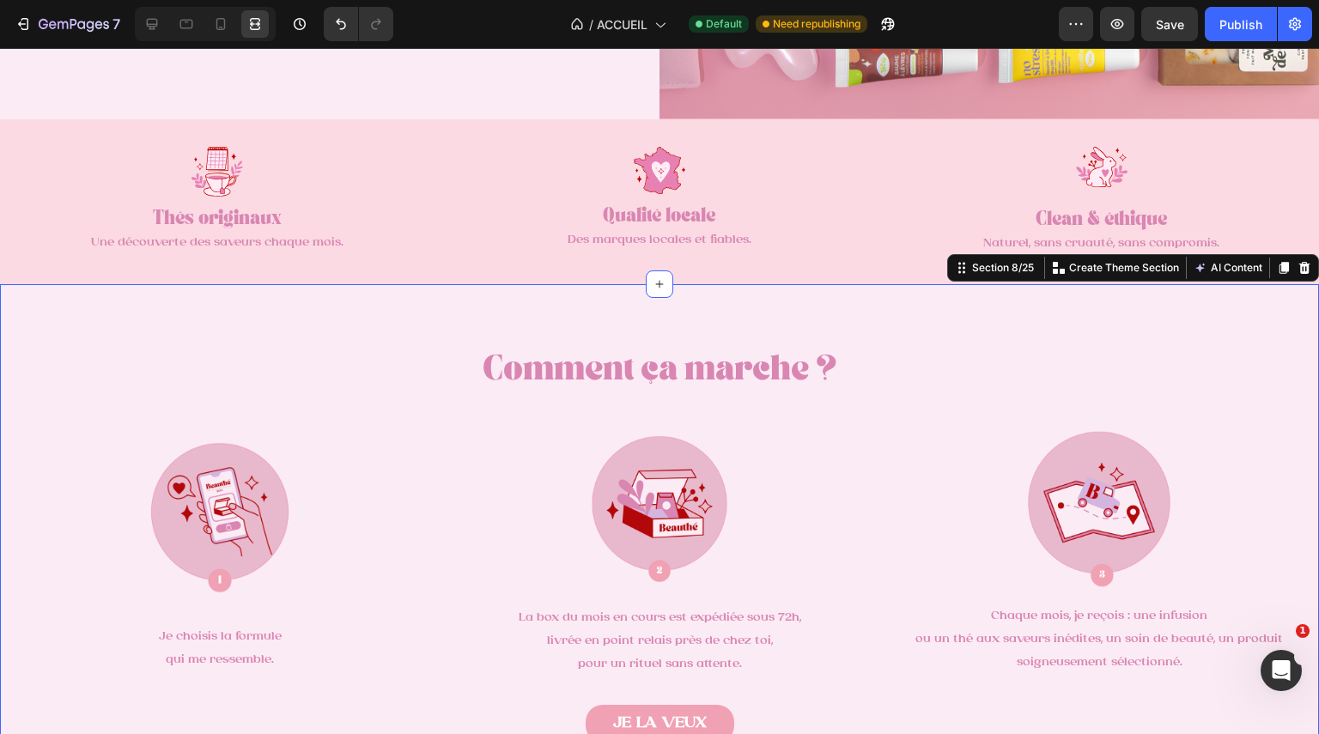
click at [761, 302] on div "Comment ça marche ? Heading Image Je choisis la formule qui me ressemble. Text …" at bounding box center [659, 551] width 1319 height 534
click at [251, 28] on icon at bounding box center [255, 28] width 10 height 3
click at [159, 27] on icon at bounding box center [151, 23] width 17 height 17
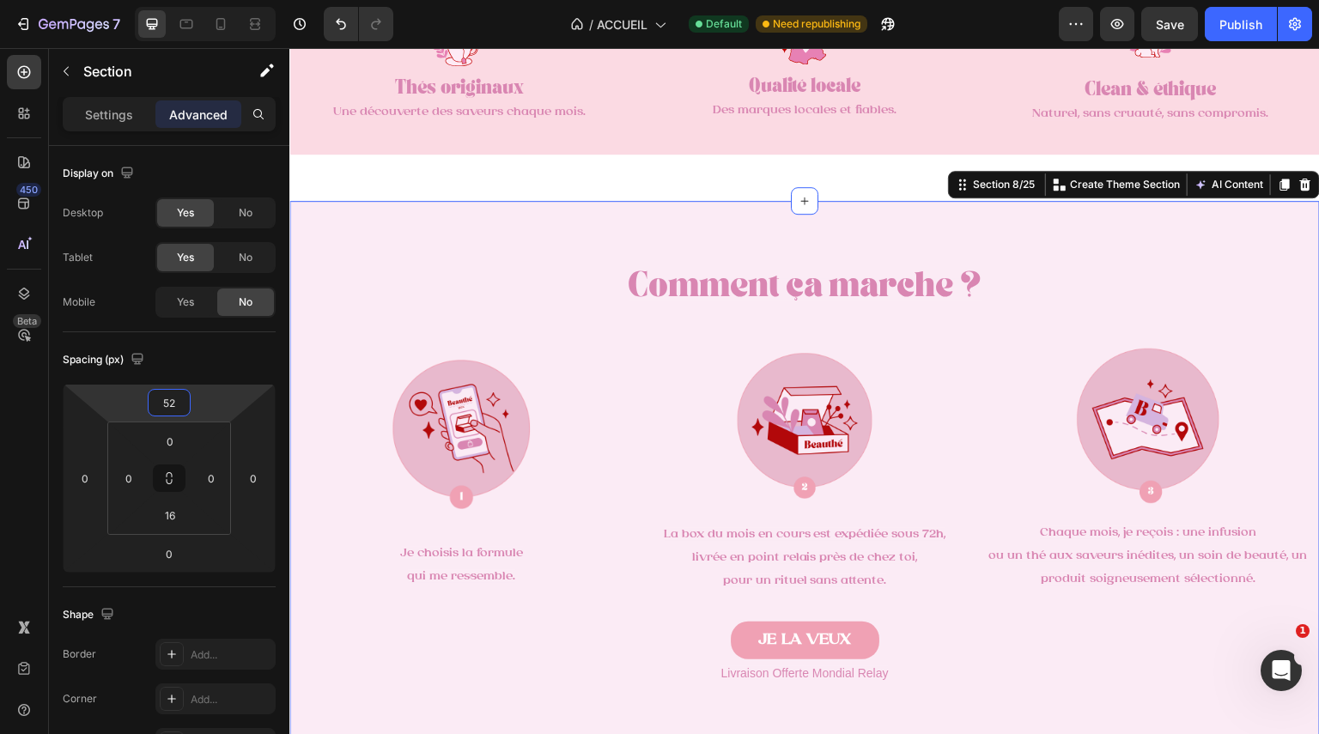
type input "54"
drag, startPoint x: 194, startPoint y: 399, endPoint x: 194, endPoint y: 375, distance: 23.2
click at [194, 129] on html "7 Version history / ACCUEIL Default Need republishing Preview Save Publish 450 …" at bounding box center [659, 64] width 1319 height 129
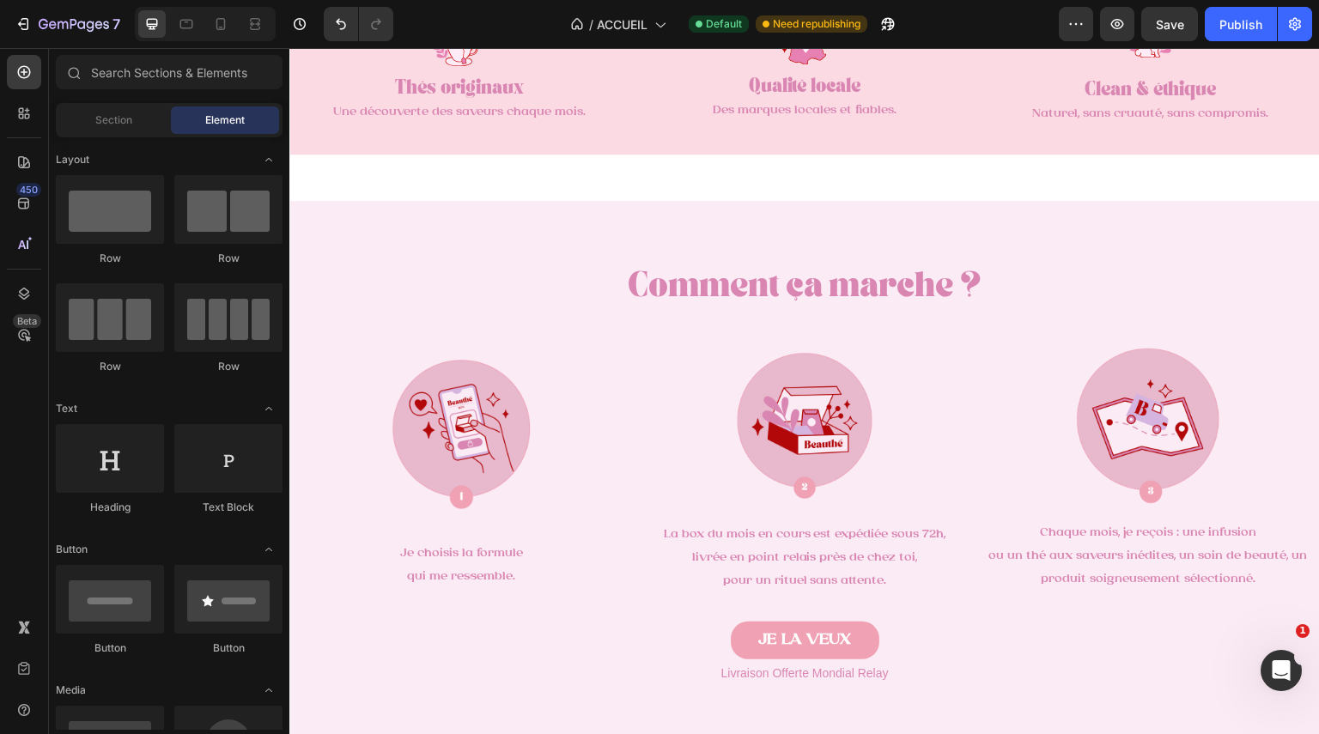
click at [561, 137] on div "Image Thés originaux Text Block Une découverte des saveurs chaque mois. Text Bl…" at bounding box center [804, 71] width 1031 height 165
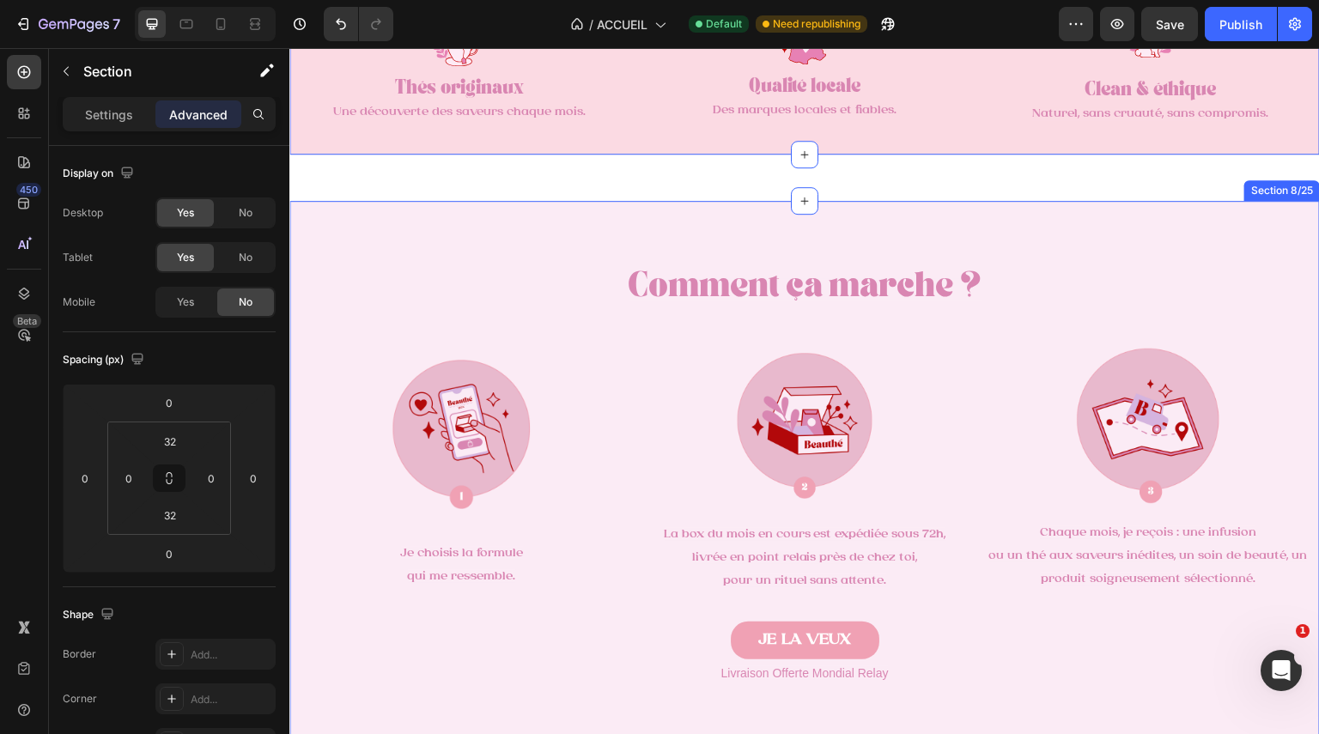
click at [600, 211] on div "Comment ça marche ? Heading Image Je choisis la formule qui me ressemble. Text …" at bounding box center [804, 468] width 1031 height 534
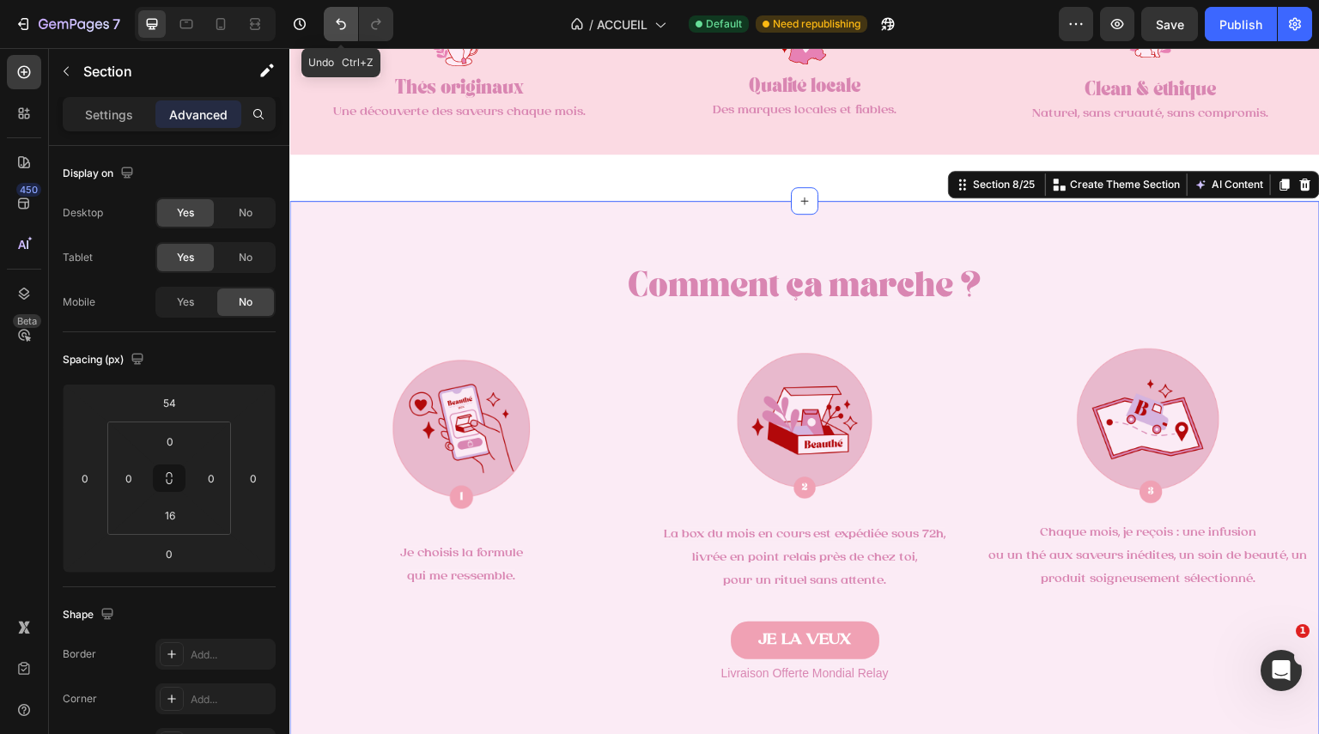
click at [350, 26] on icon "Undo/Redo" at bounding box center [340, 23] width 17 height 17
type input "0"
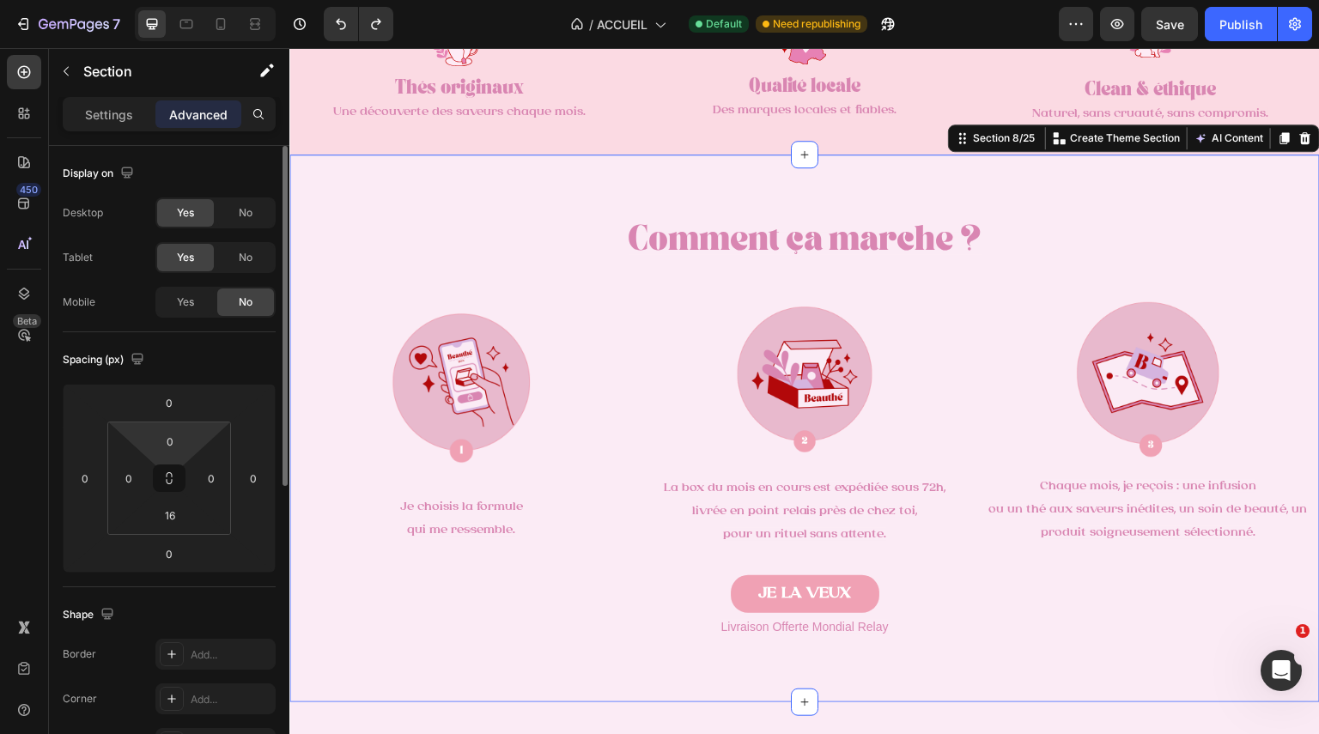
drag, startPoint x: 191, startPoint y: 444, endPoint x: 192, endPoint y: 423, distance: 20.6
click at [192, 423] on div "0 0 16 0" at bounding box center [169, 478] width 124 height 113
click at [189, 437] on div "0" at bounding box center [170, 441] width 43 height 27
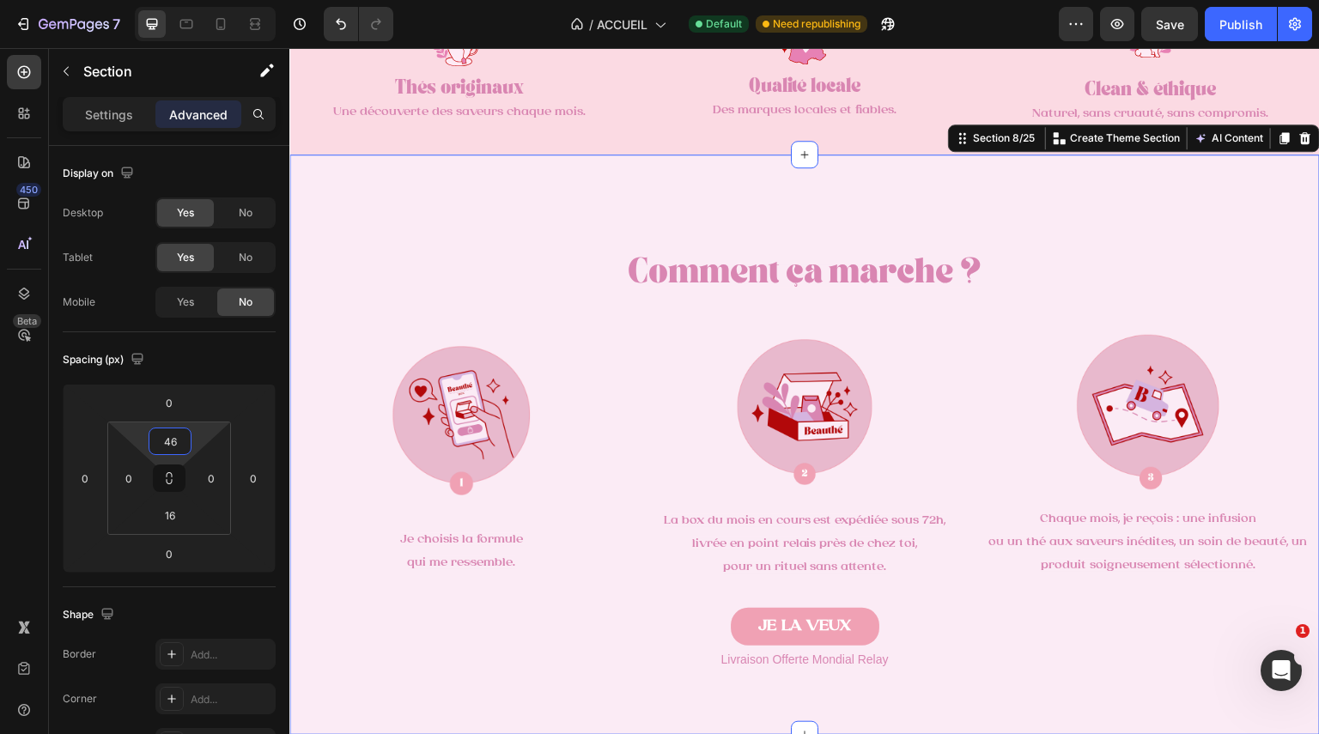
type input "50"
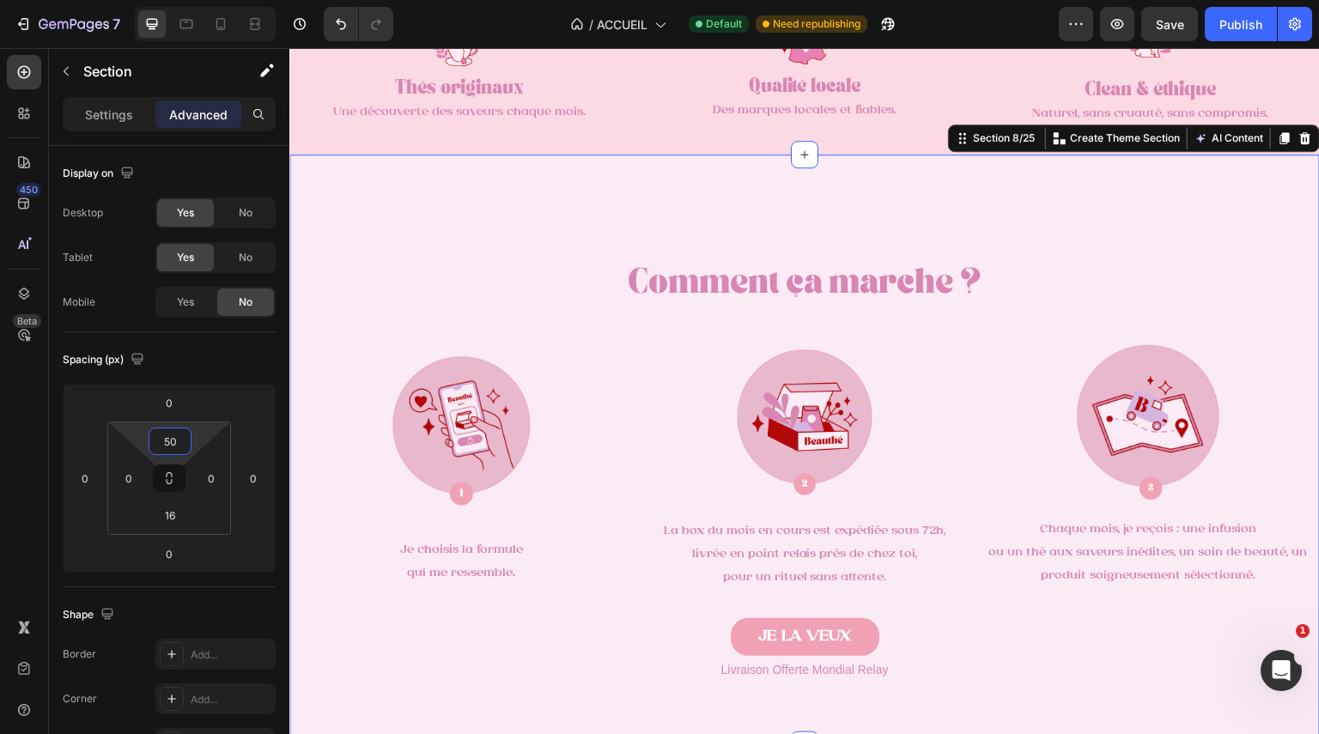
drag, startPoint x: 192, startPoint y: 437, endPoint x: 193, endPoint y: 416, distance: 21.5
click at [193, 129] on html "7 Version history / ACCUEIL Default Need republishing Preview Save Publish 450 …" at bounding box center [659, 64] width 1319 height 129
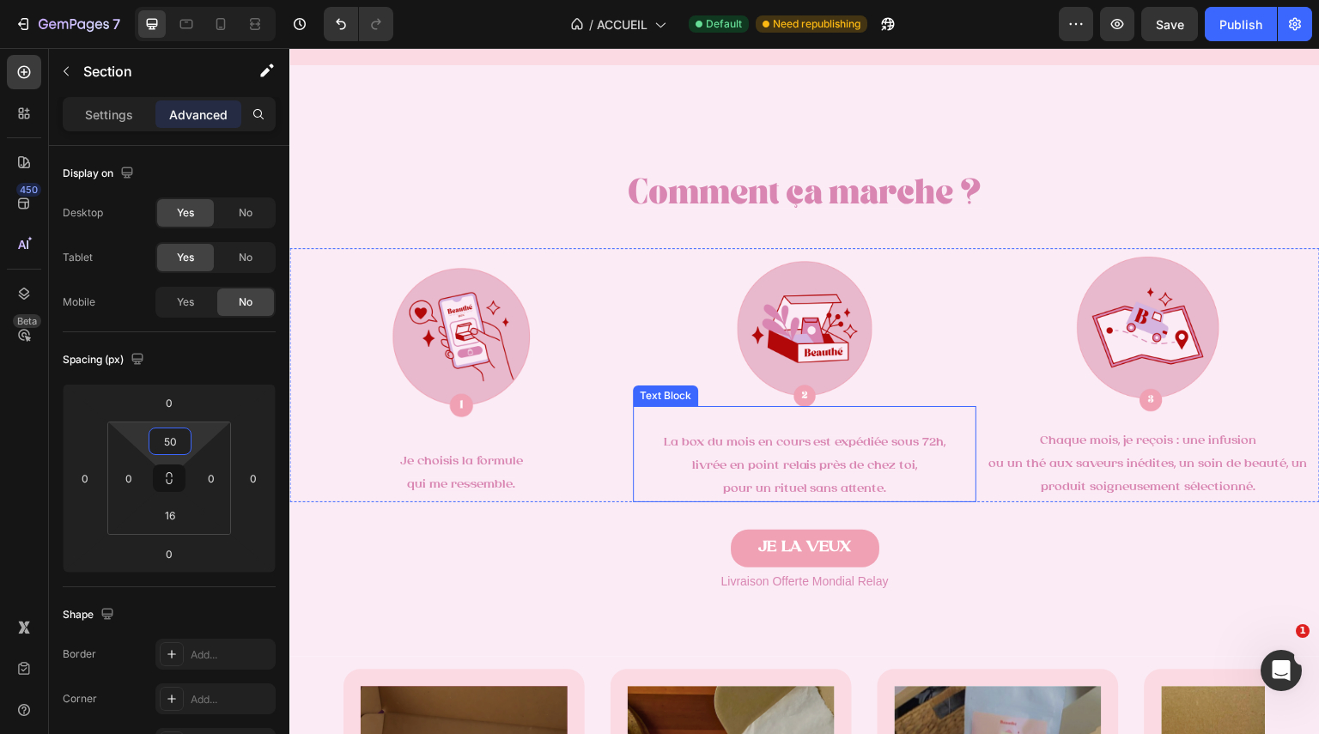
scroll to position [1223, 0]
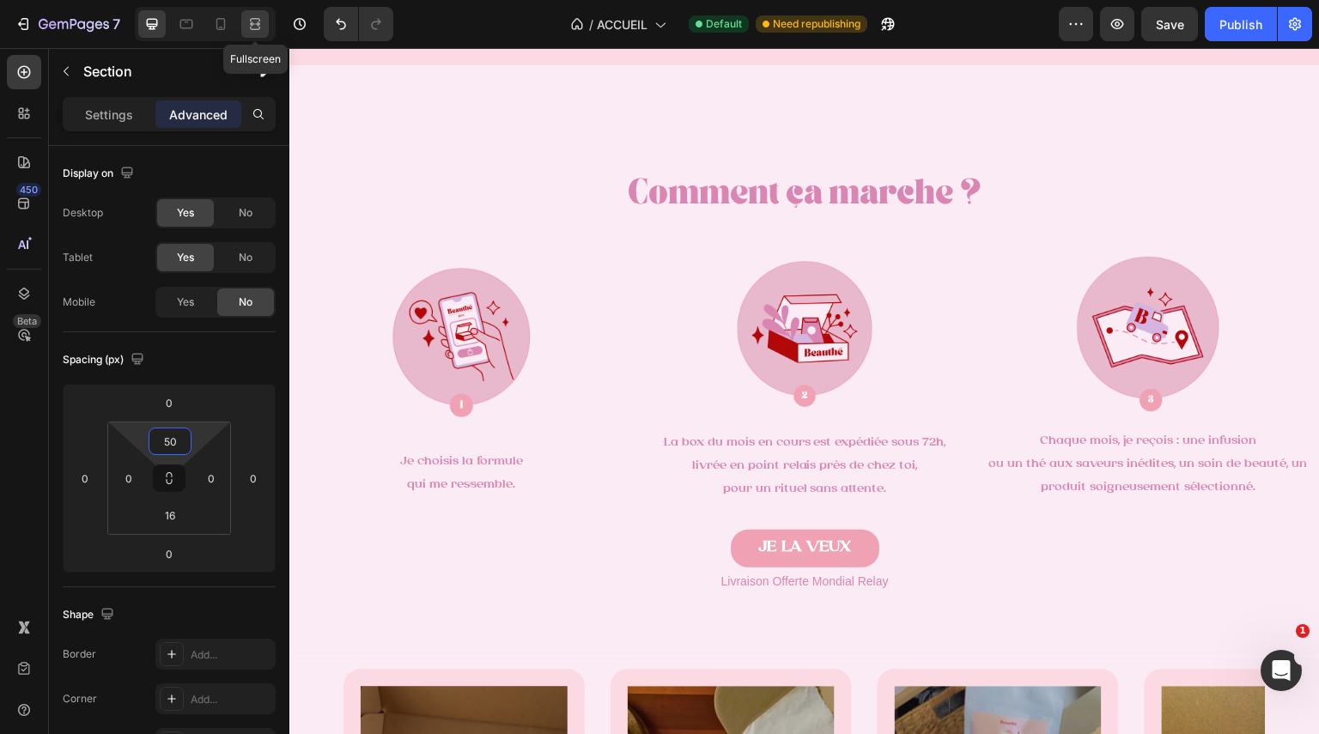
click at [263, 24] on icon at bounding box center [254, 23] width 17 height 17
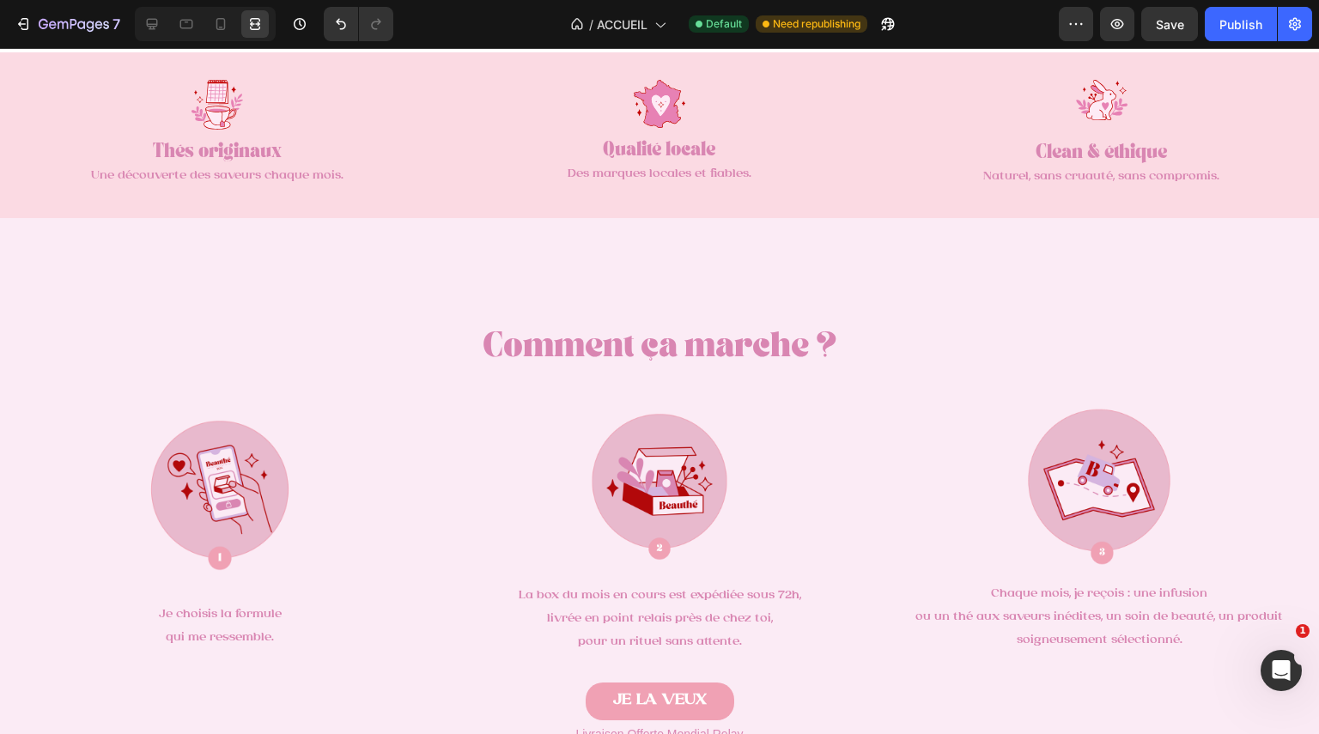
scroll to position [1077, 0]
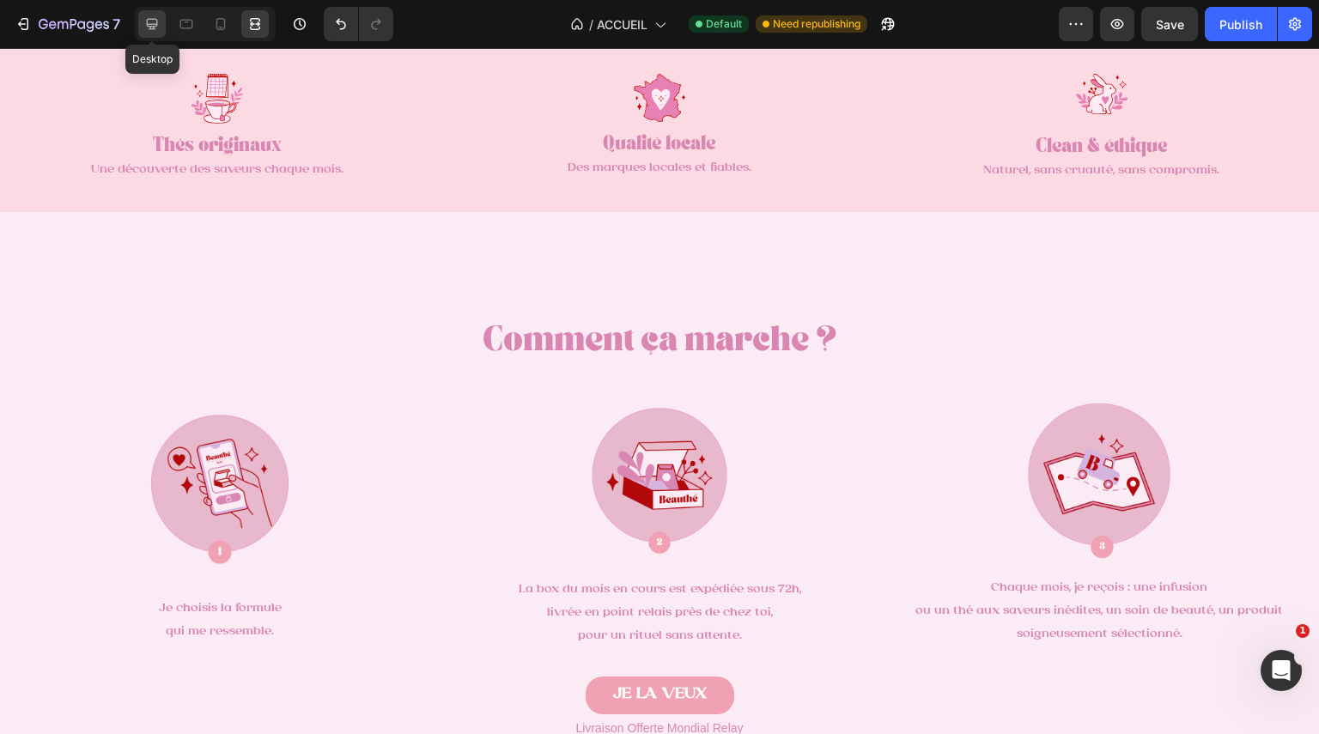
click at [153, 23] on icon at bounding box center [151, 23] width 17 height 17
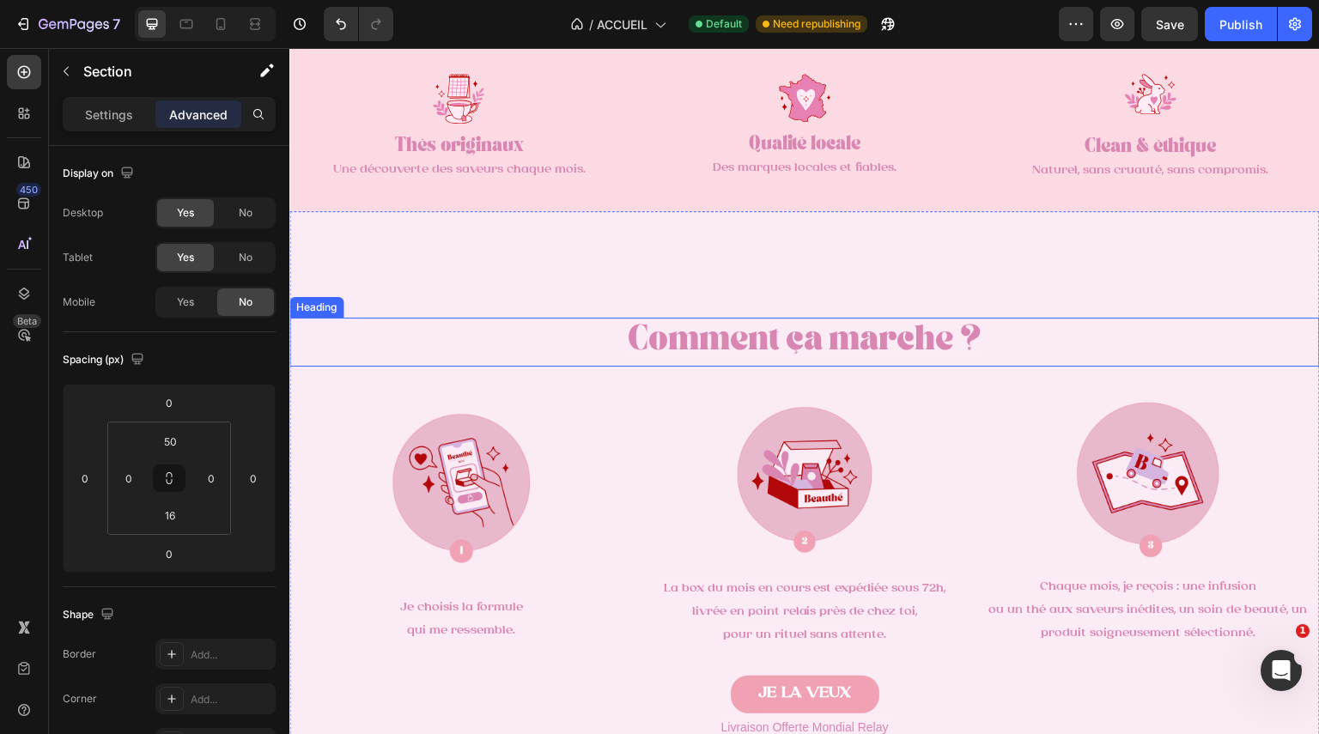
click at [824, 341] on span "Comment ça marche ?" at bounding box center [805, 343] width 355 height 22
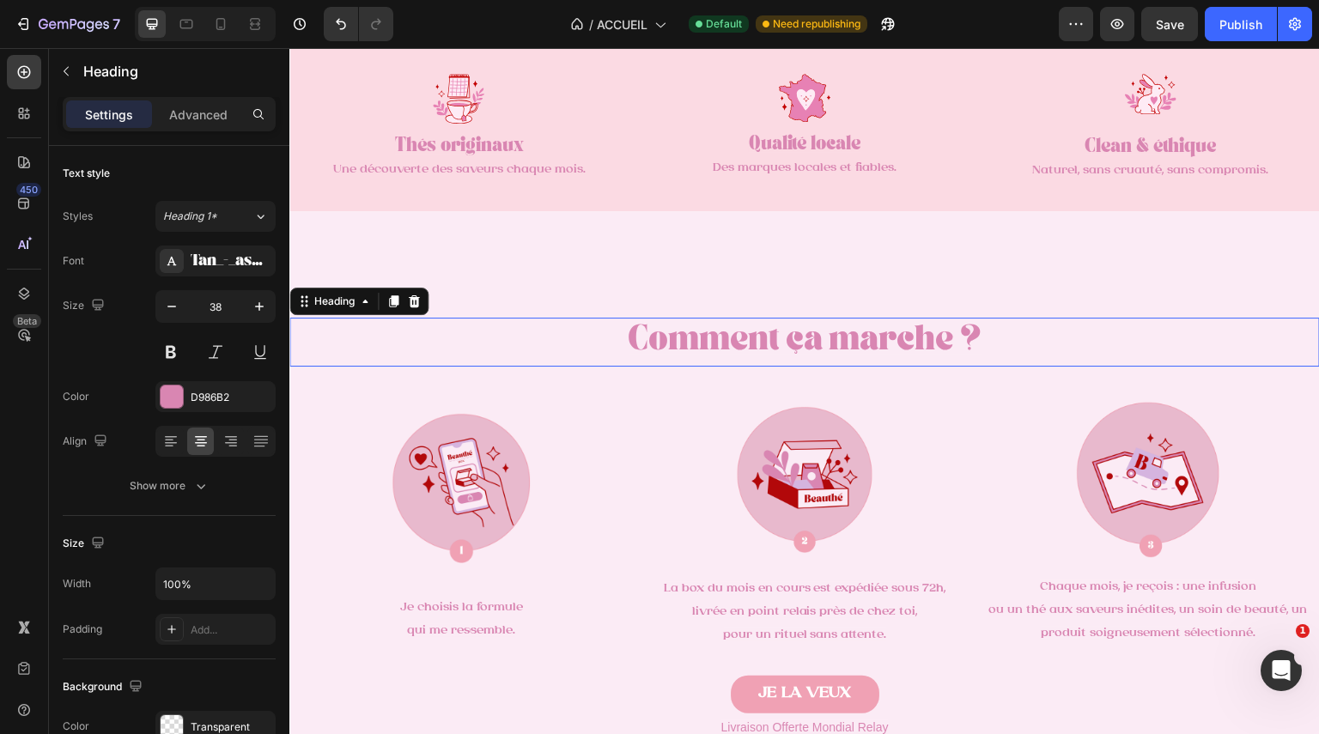
click at [824, 341] on span "Comment ça marche ?" at bounding box center [805, 343] width 355 height 22
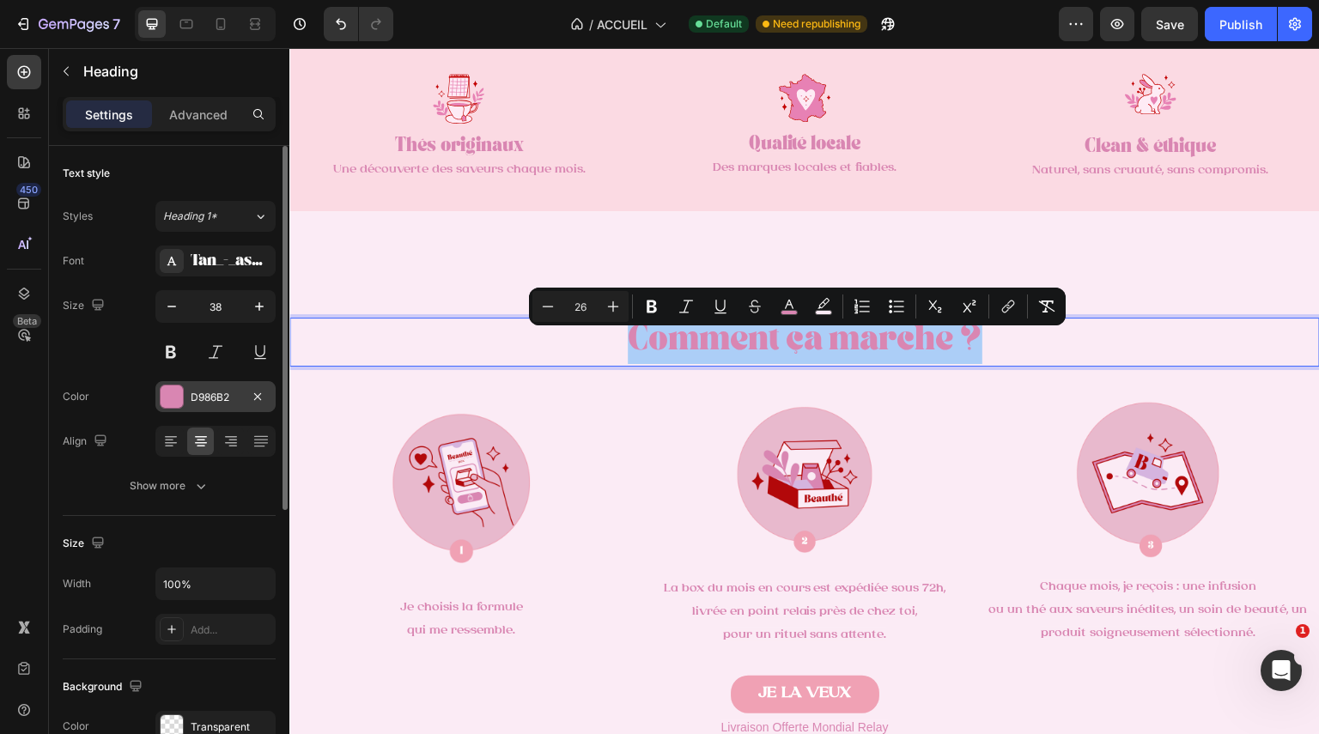
click at [169, 396] on div at bounding box center [172, 397] width 22 height 22
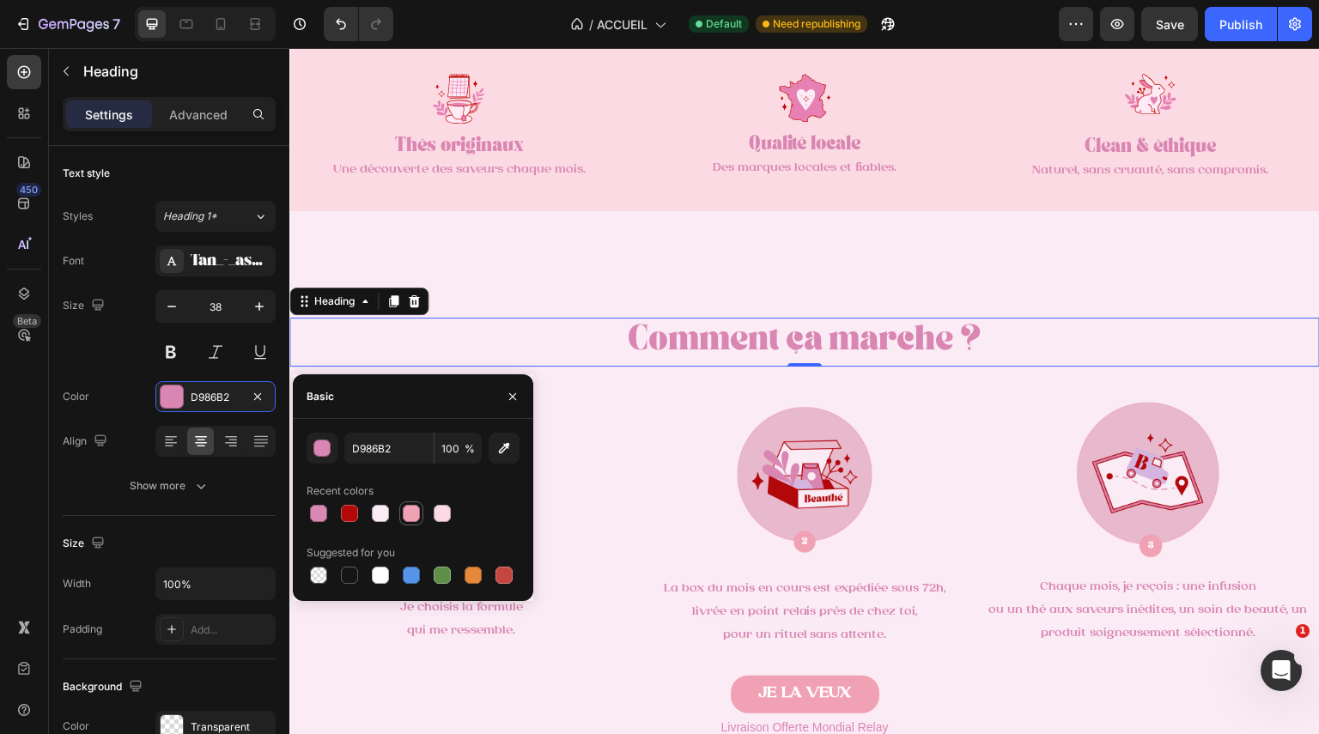
click at [410, 507] on div at bounding box center [411, 513] width 17 height 17
type input "F0A1B4"
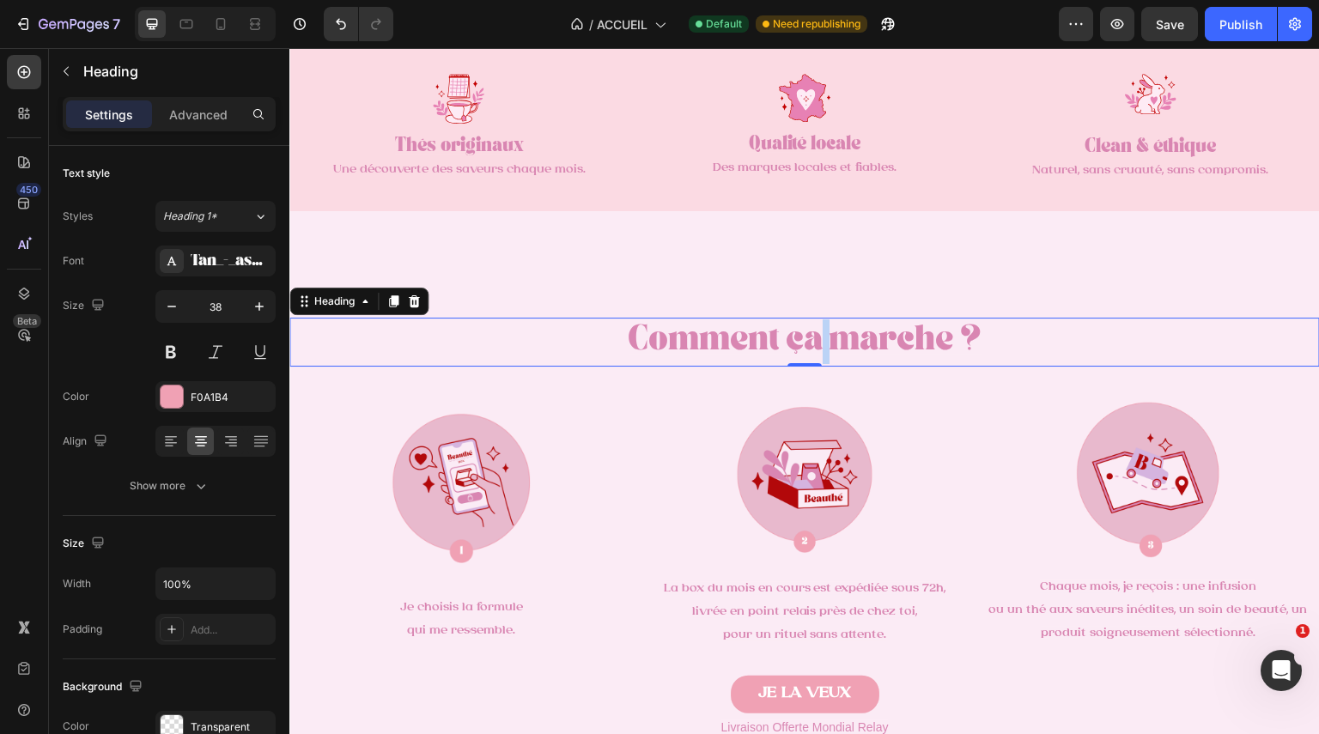
click at [807, 342] on span "Comment ça marche ?" at bounding box center [805, 343] width 355 height 22
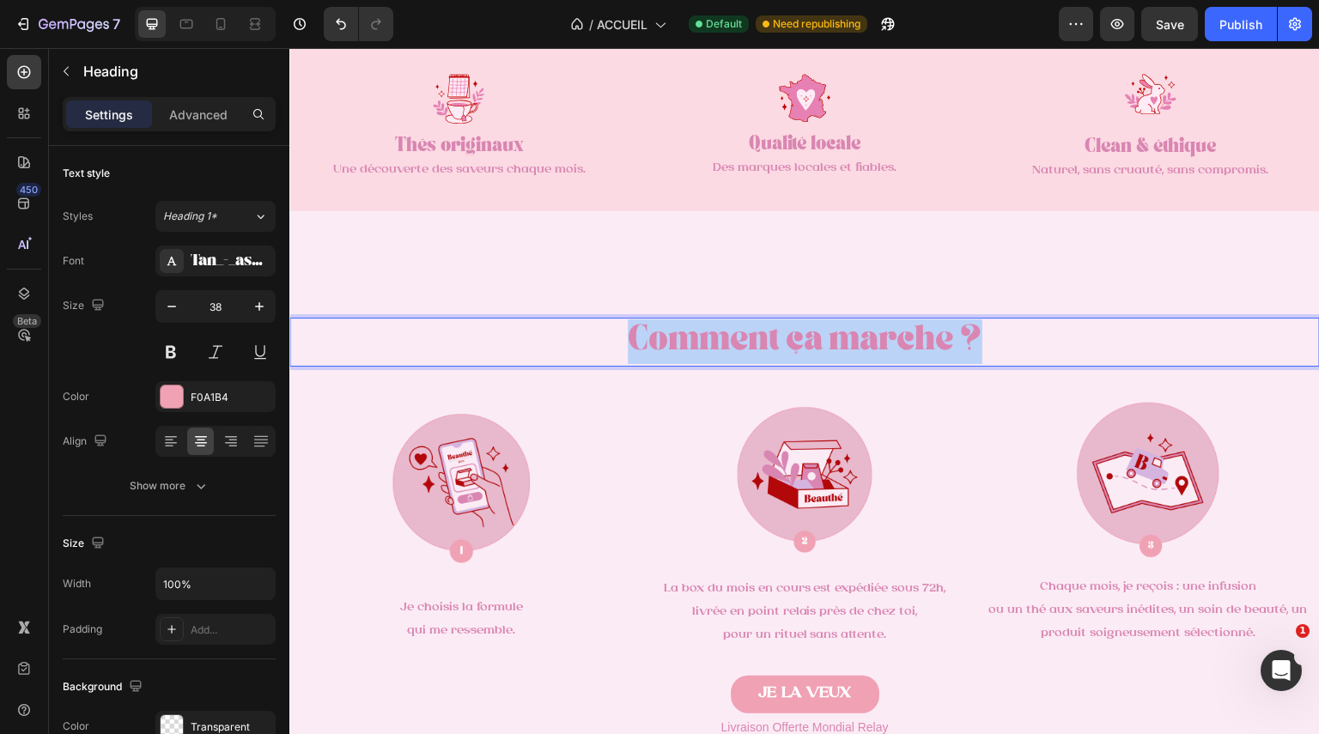
click at [807, 342] on span "Comment ça marche ?" at bounding box center [805, 343] width 355 height 22
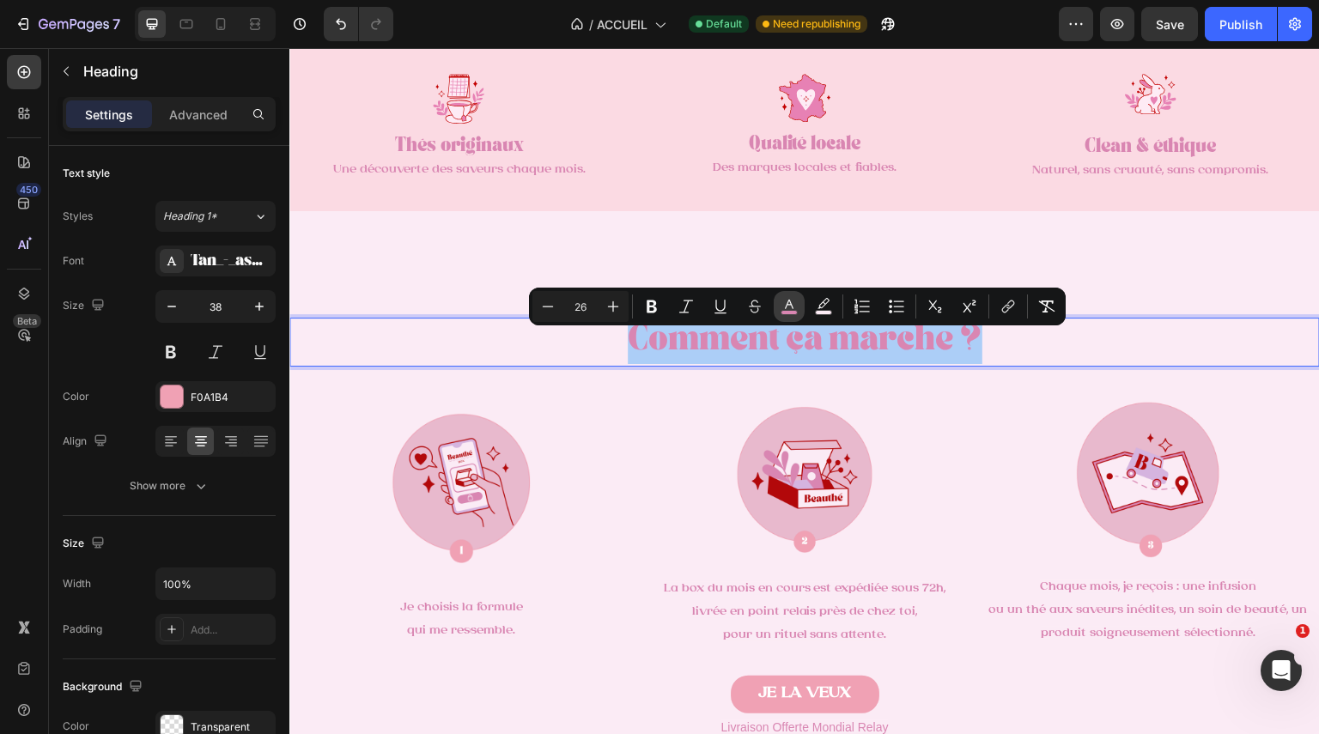
click at [790, 315] on button "color" at bounding box center [789, 306] width 31 height 31
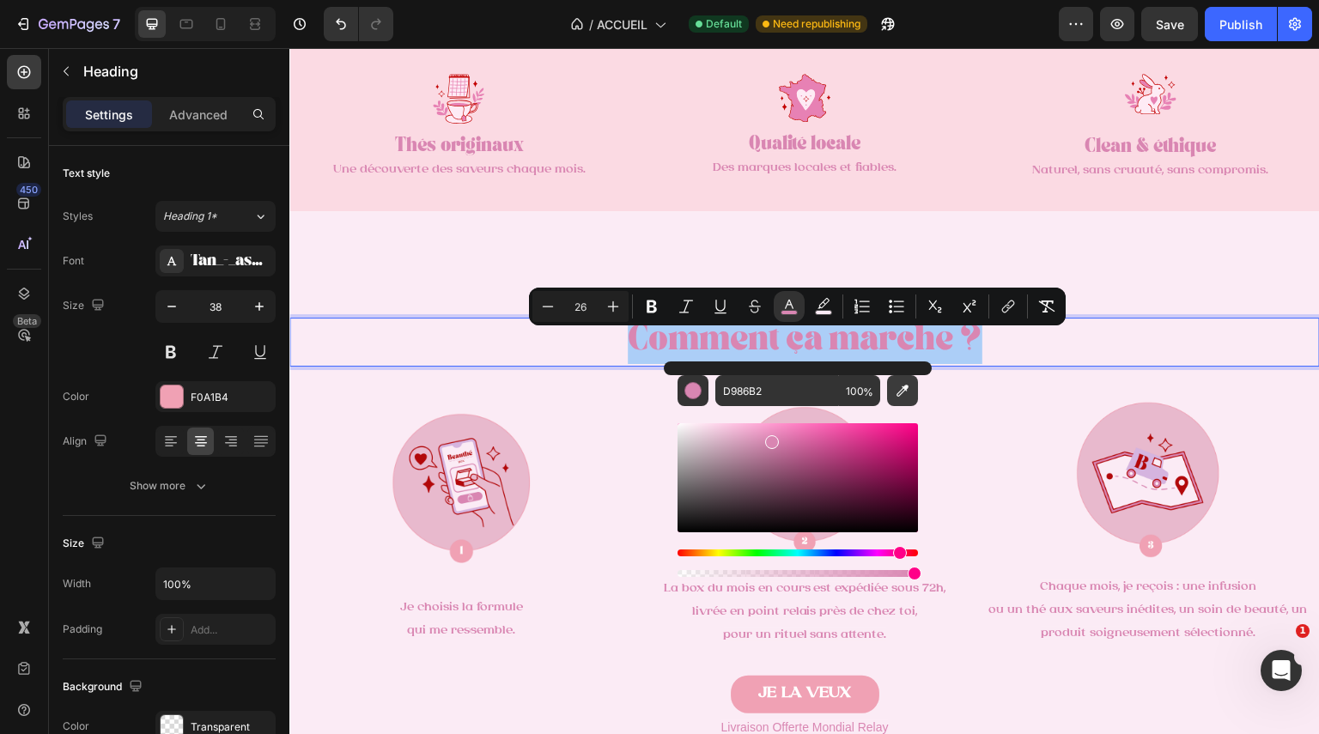
click at [891, 396] on button "Editor contextual toolbar" at bounding box center [902, 390] width 31 height 31
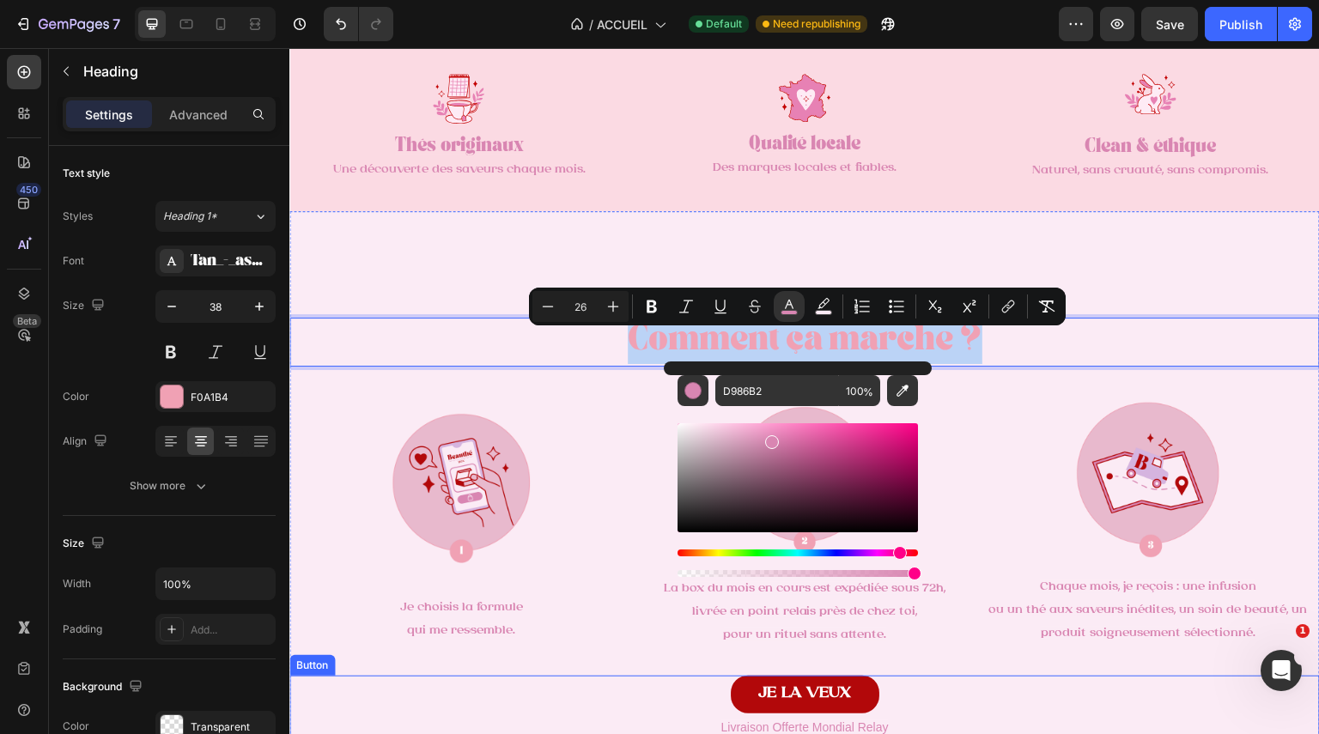
type input "F0A1B4"
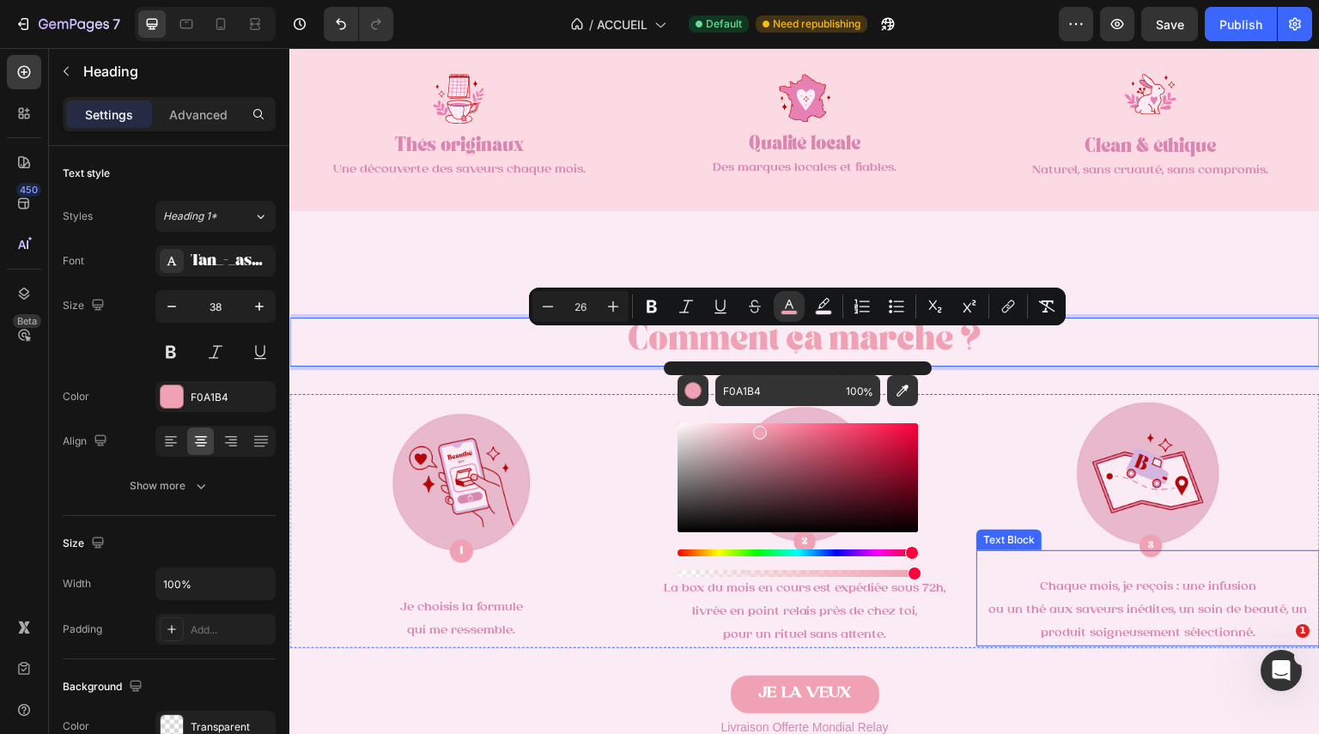
click at [1080, 586] on span "Chaque mois, je reçois : une infusion" at bounding box center [1148, 587] width 216 height 13
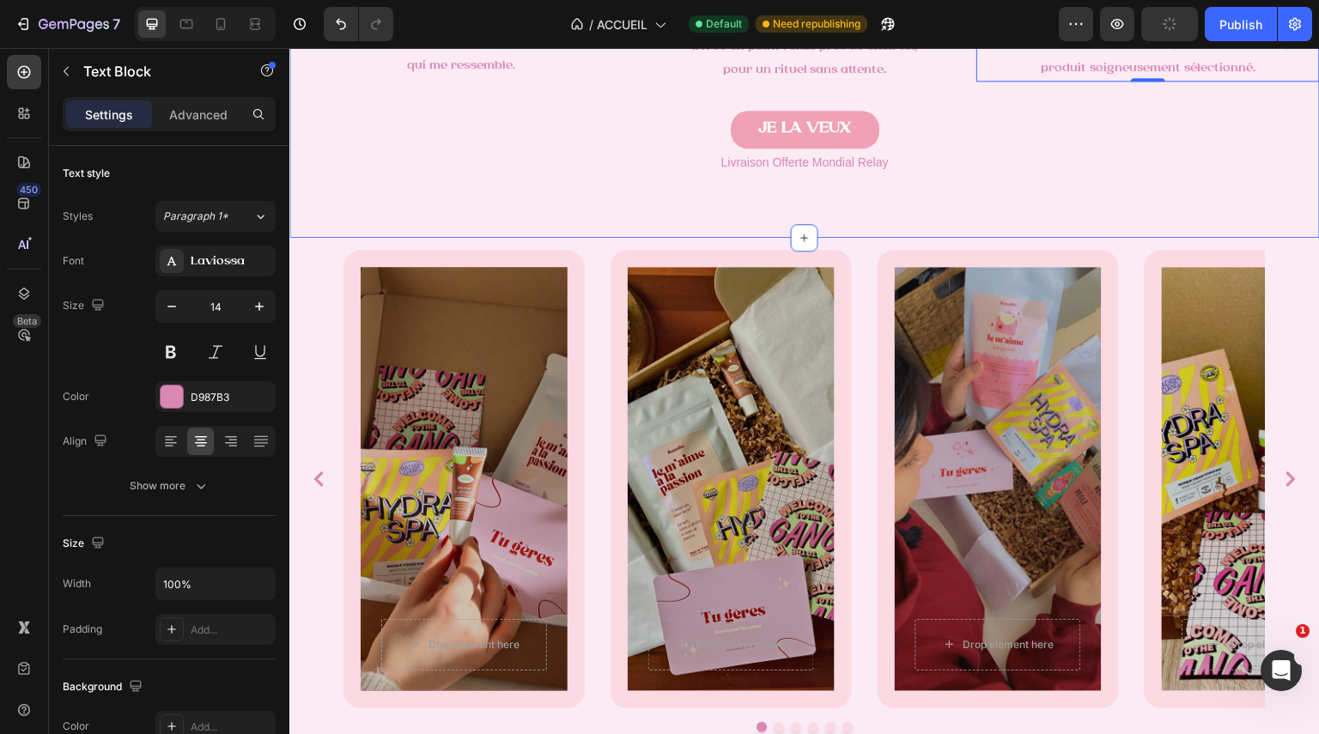
scroll to position [1644, 0]
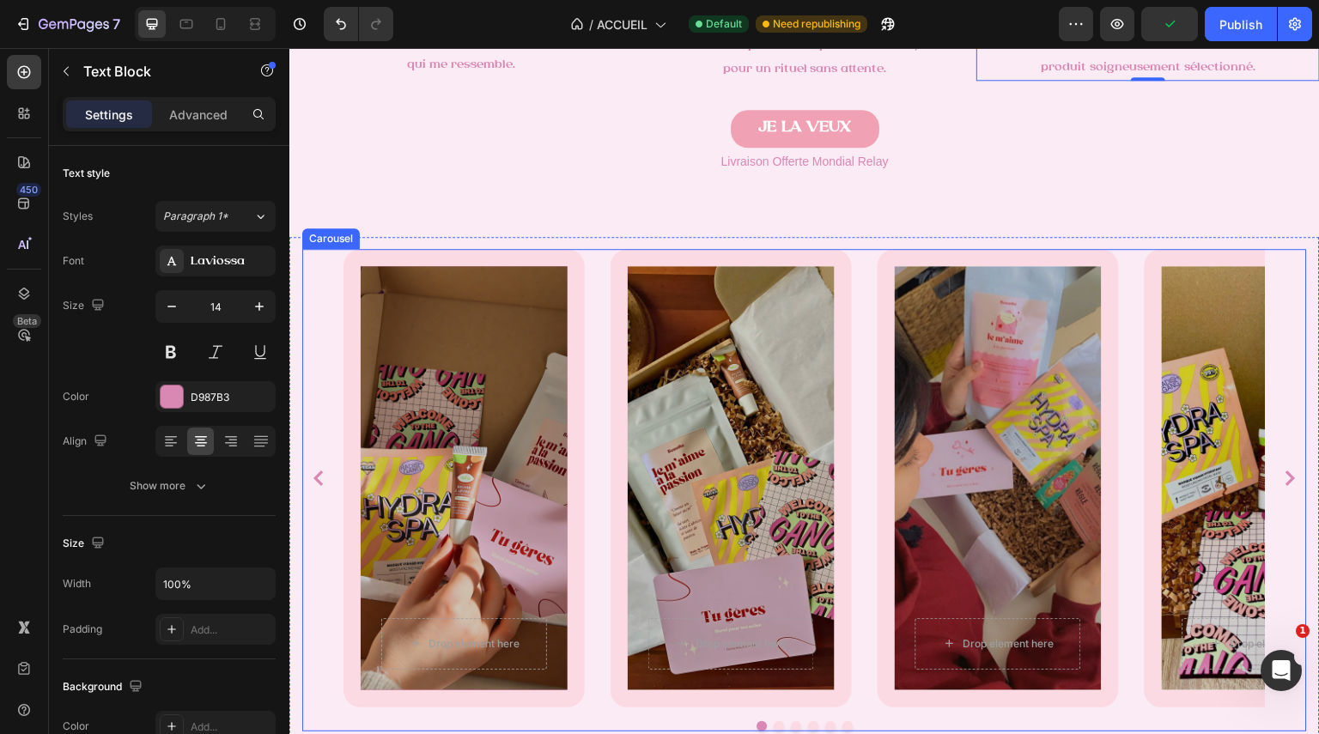
click at [872, 259] on div "Drop element here Row Hero Banner Drop element here Row Hero Banner Drop elemen…" at bounding box center [805, 478] width 922 height 459
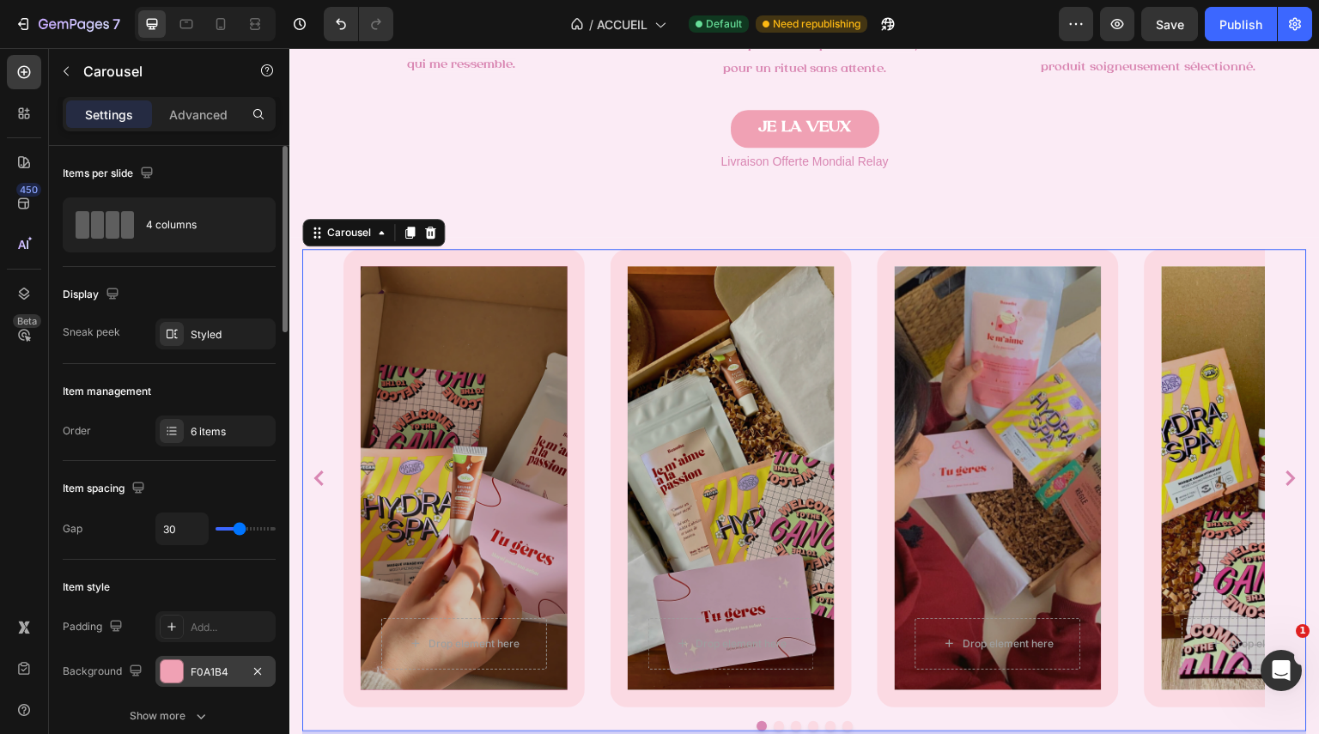
click at [173, 670] on div at bounding box center [172, 671] width 22 height 22
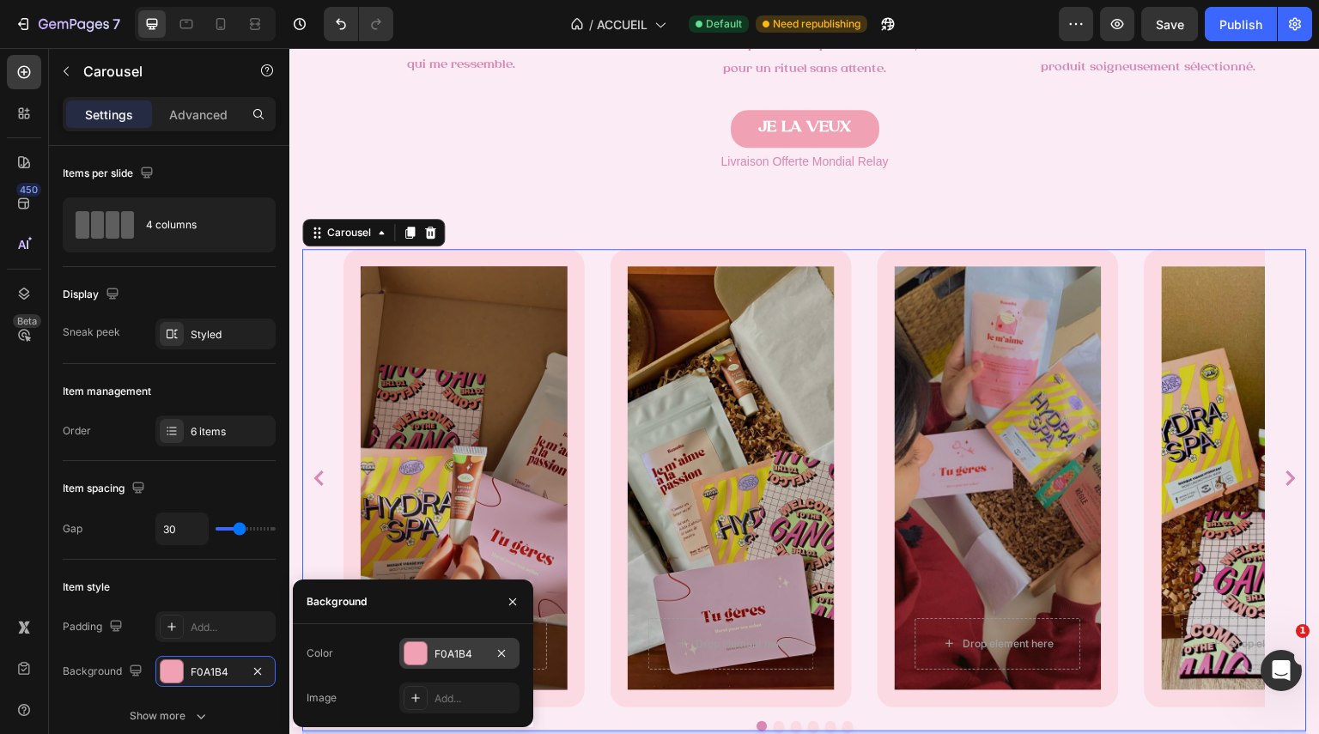
click at [404, 650] on div at bounding box center [416, 654] width 24 height 24
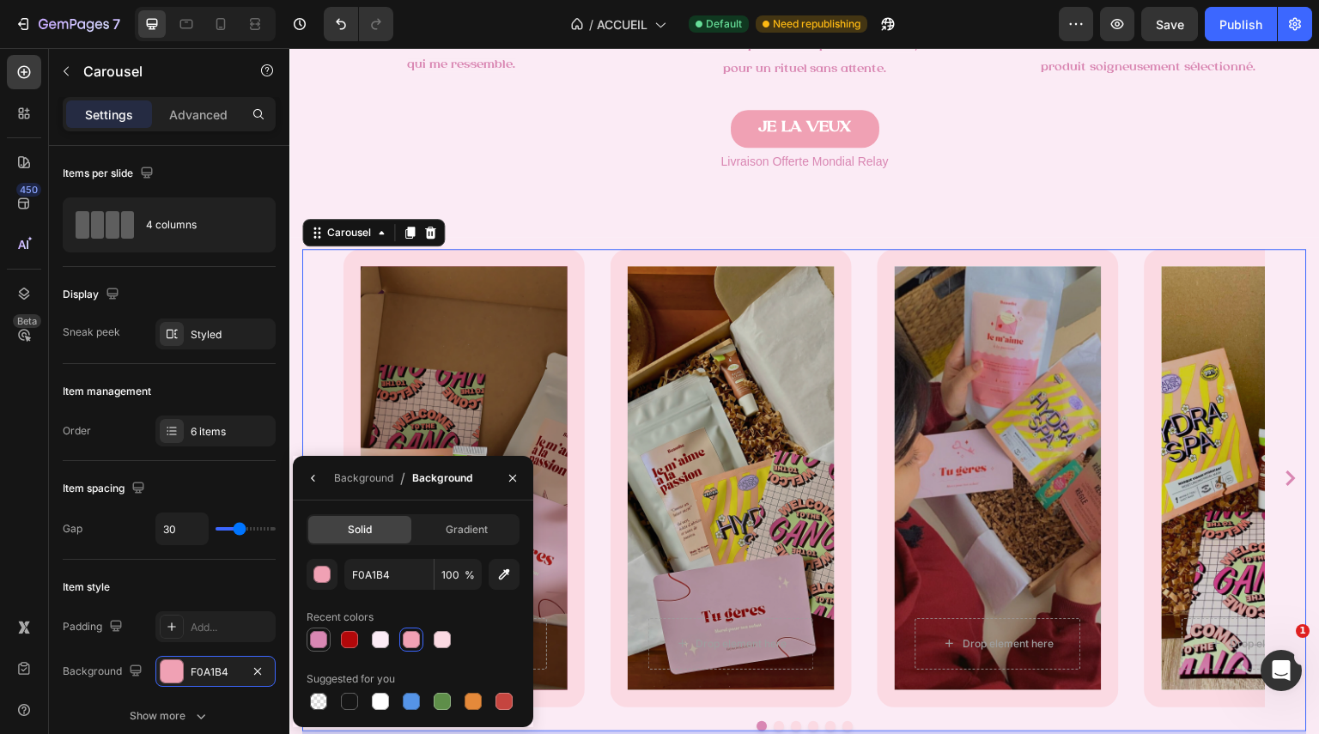
click at [318, 637] on div at bounding box center [318, 639] width 17 height 17
type input "D987B3"
click at [346, 374] on div "Drop element here Row Hero Banner" at bounding box center [464, 478] width 241 height 459
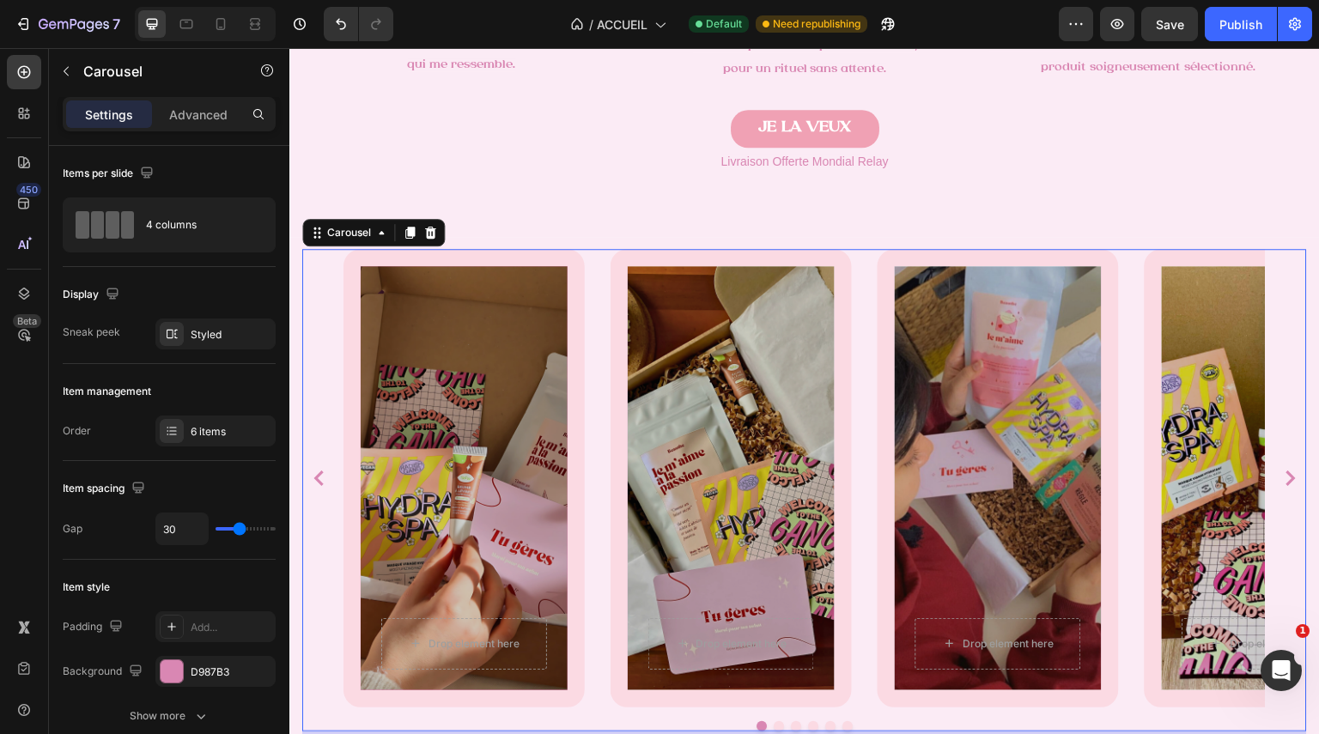
click at [353, 380] on div "Drop element here Row Hero Banner" at bounding box center [464, 478] width 241 height 459
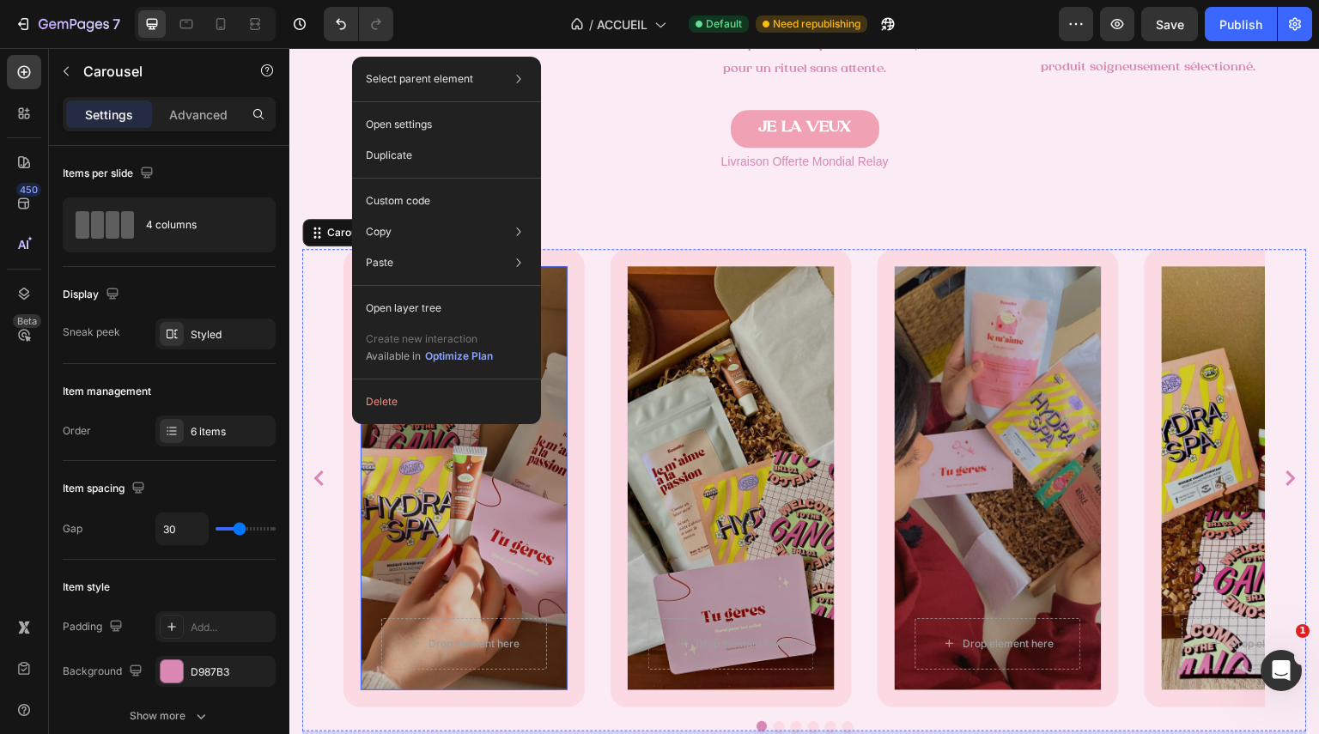
click at [461, 489] on div "Overlay" at bounding box center [464, 478] width 207 height 424
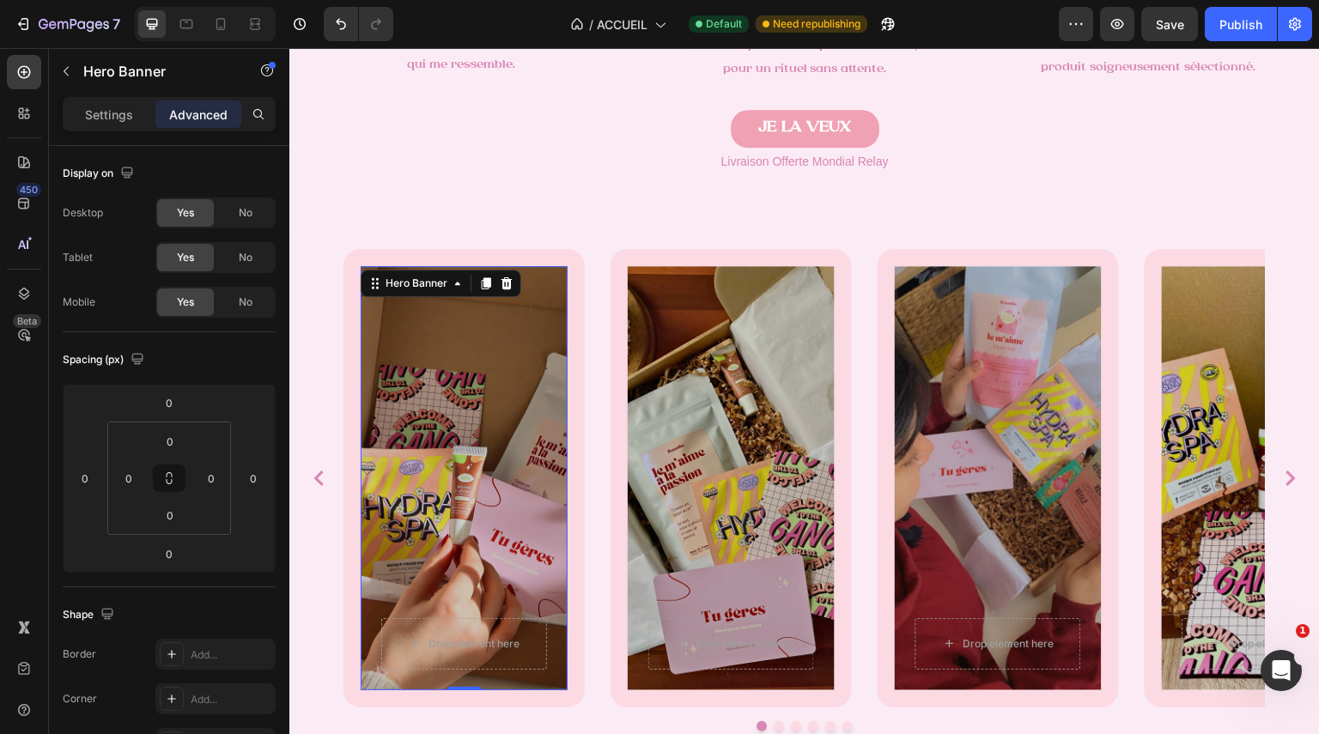
click at [461, 489] on div "Overlay" at bounding box center [464, 478] width 207 height 424
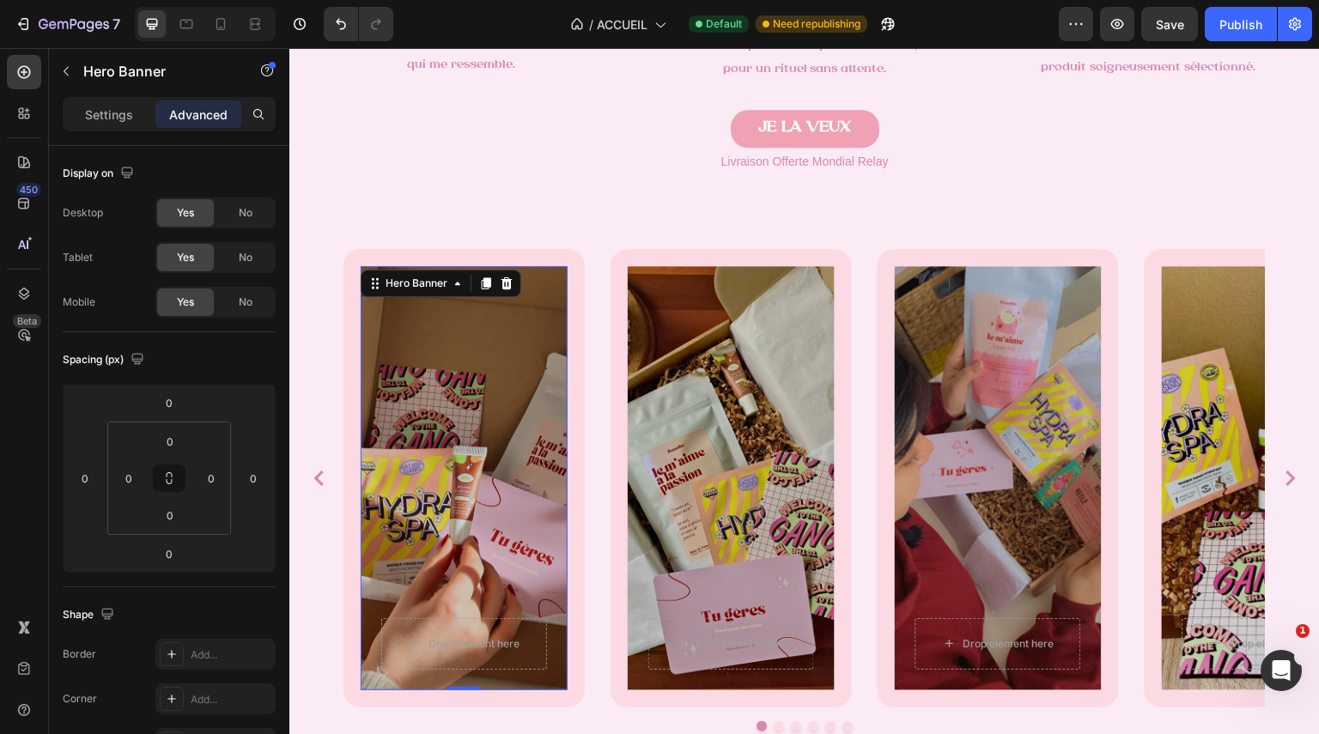
click at [73, 98] on div "Settings Advanced" at bounding box center [169, 114] width 213 height 34
click at [81, 100] on div "Settings" at bounding box center [109, 113] width 86 height 27
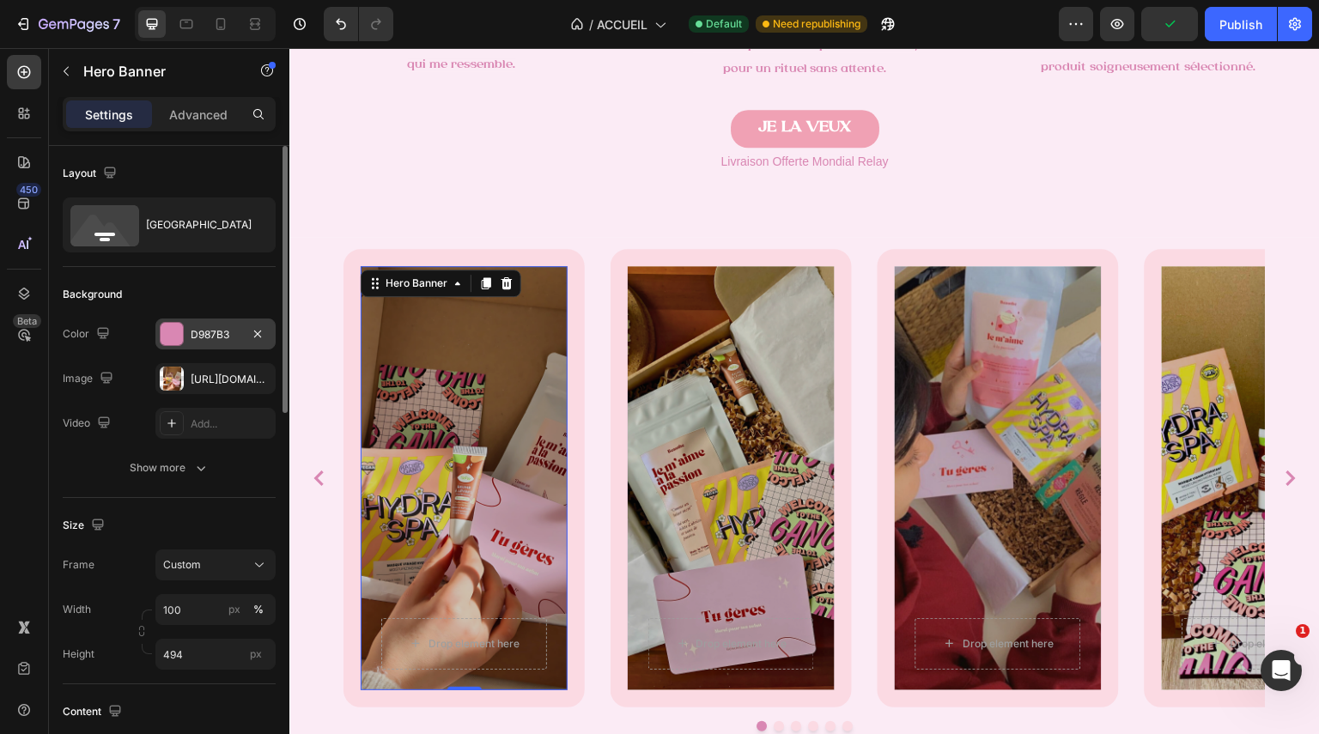
click at [173, 326] on div at bounding box center [172, 334] width 22 height 22
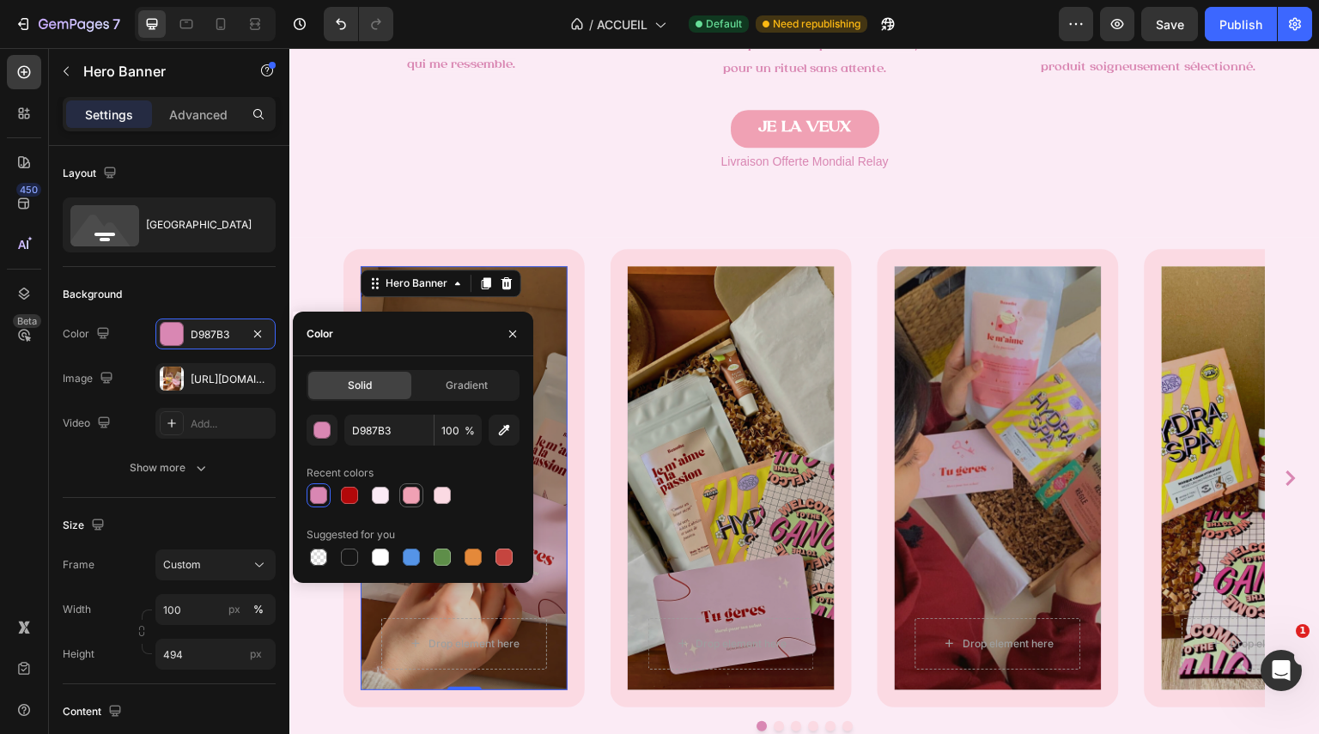
click at [410, 499] on div at bounding box center [411, 495] width 17 height 17
click at [310, 499] on div at bounding box center [318, 495] width 17 height 17
type input "D987B3"
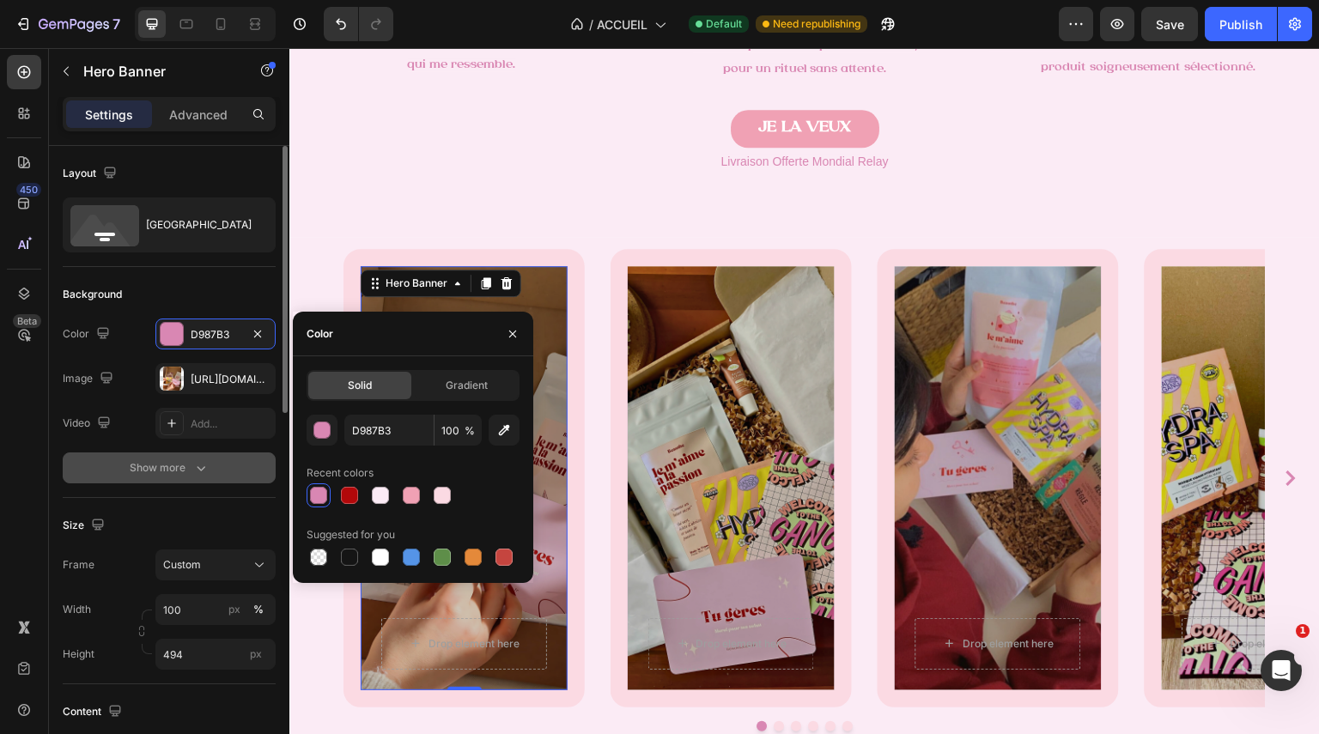
click at [190, 463] on div "Show more" at bounding box center [170, 467] width 80 height 17
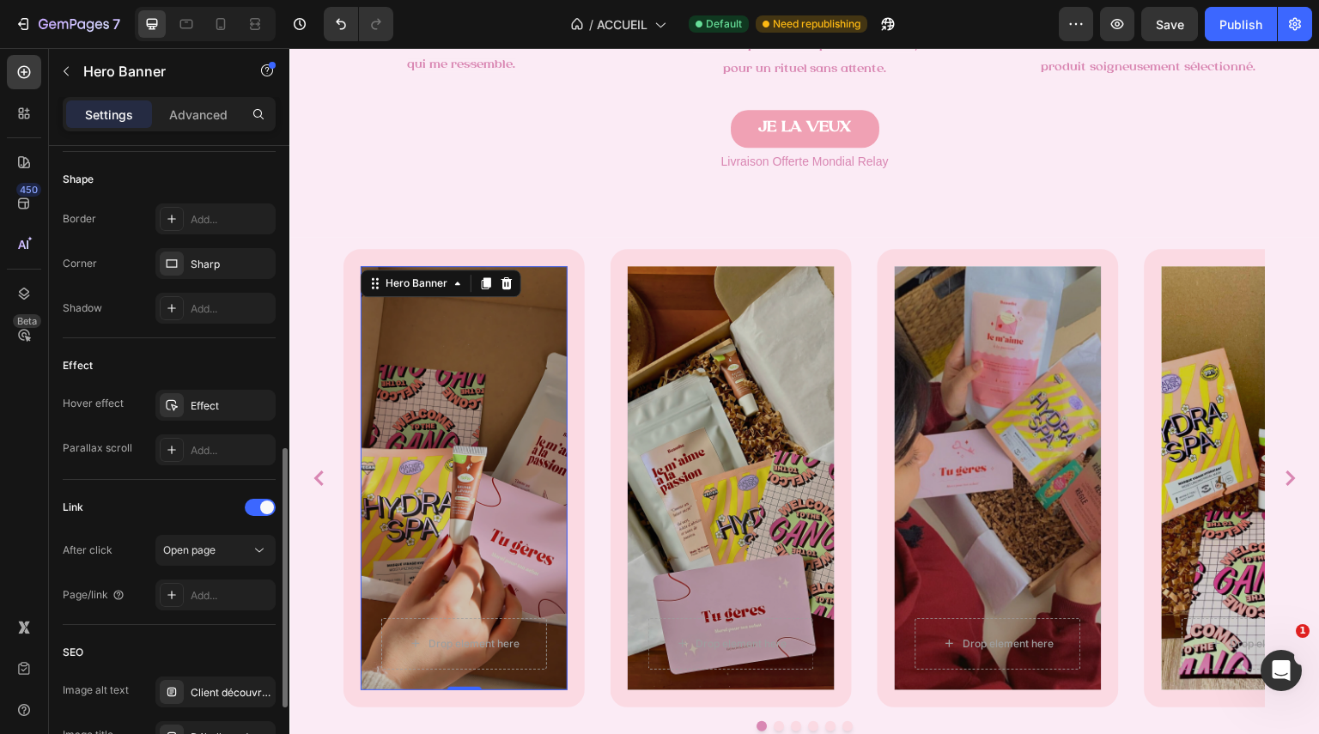
scroll to position [772, 0]
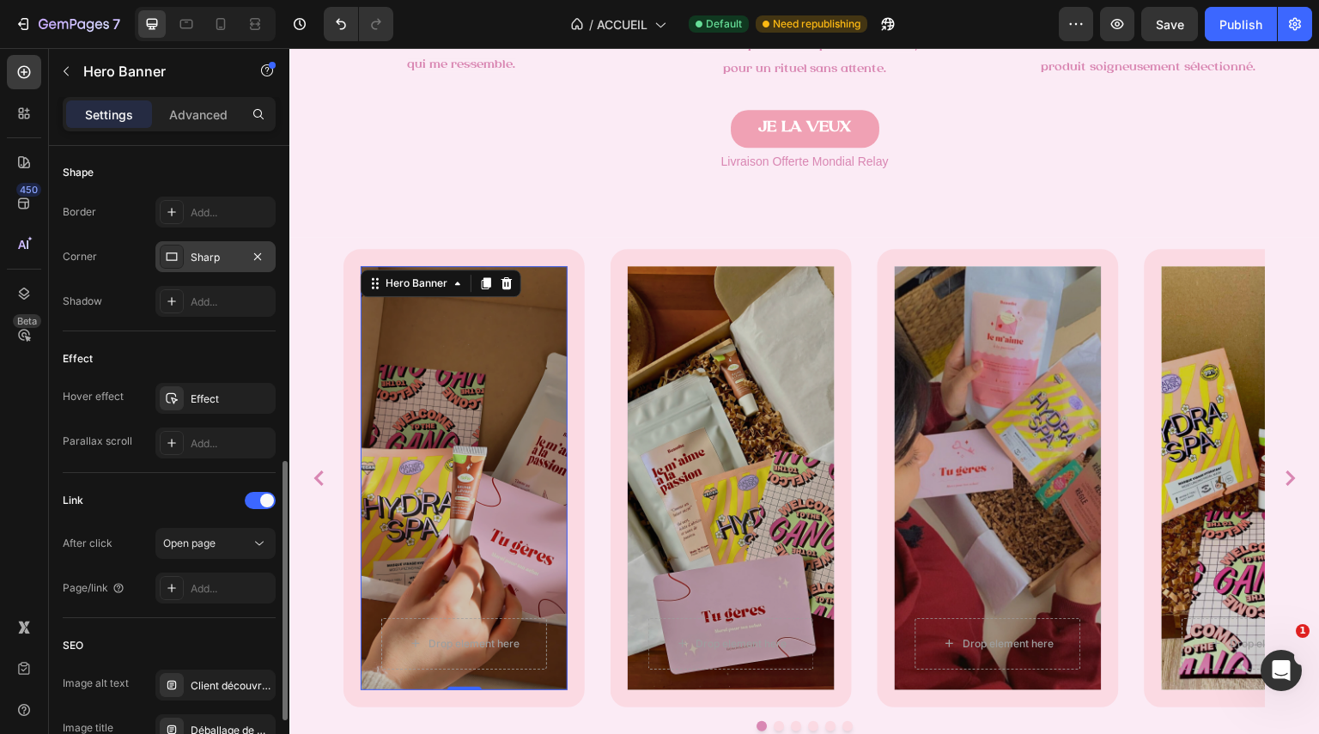
click at [210, 259] on div "Sharp" at bounding box center [216, 257] width 50 height 15
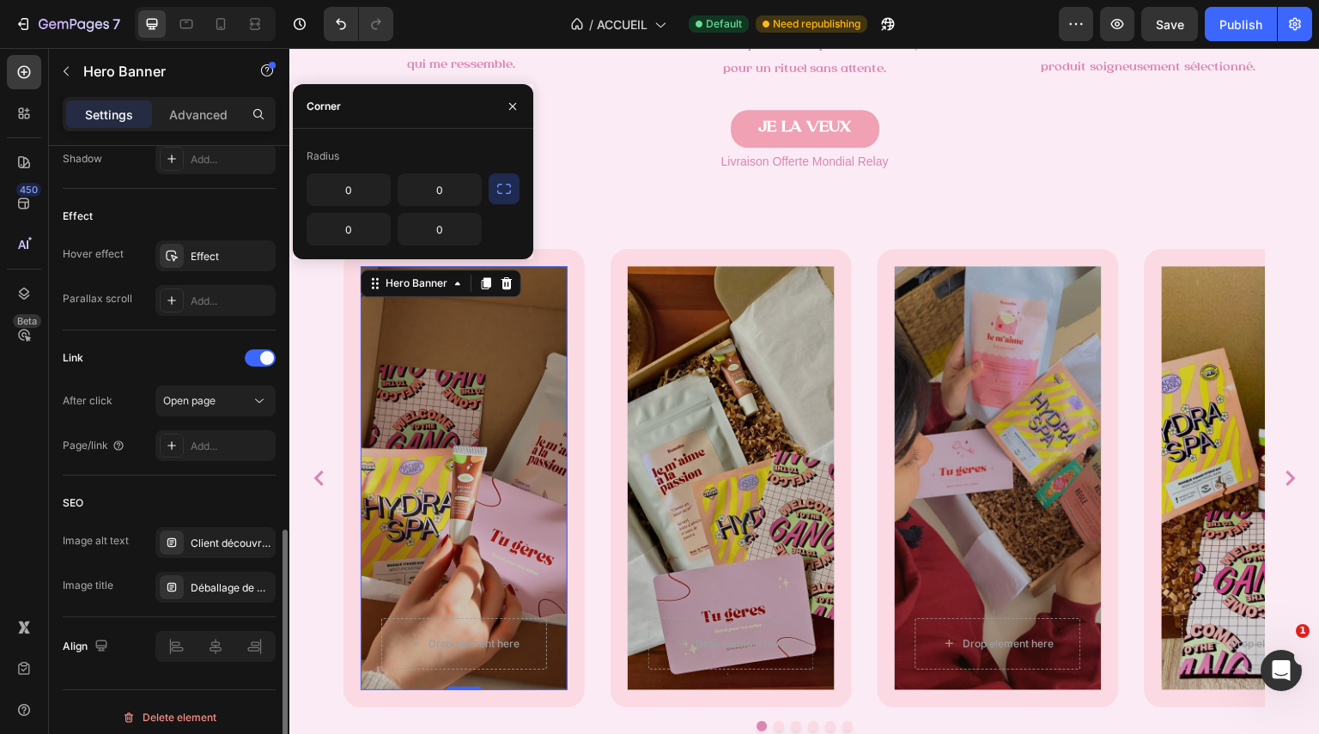
scroll to position [925, 0]
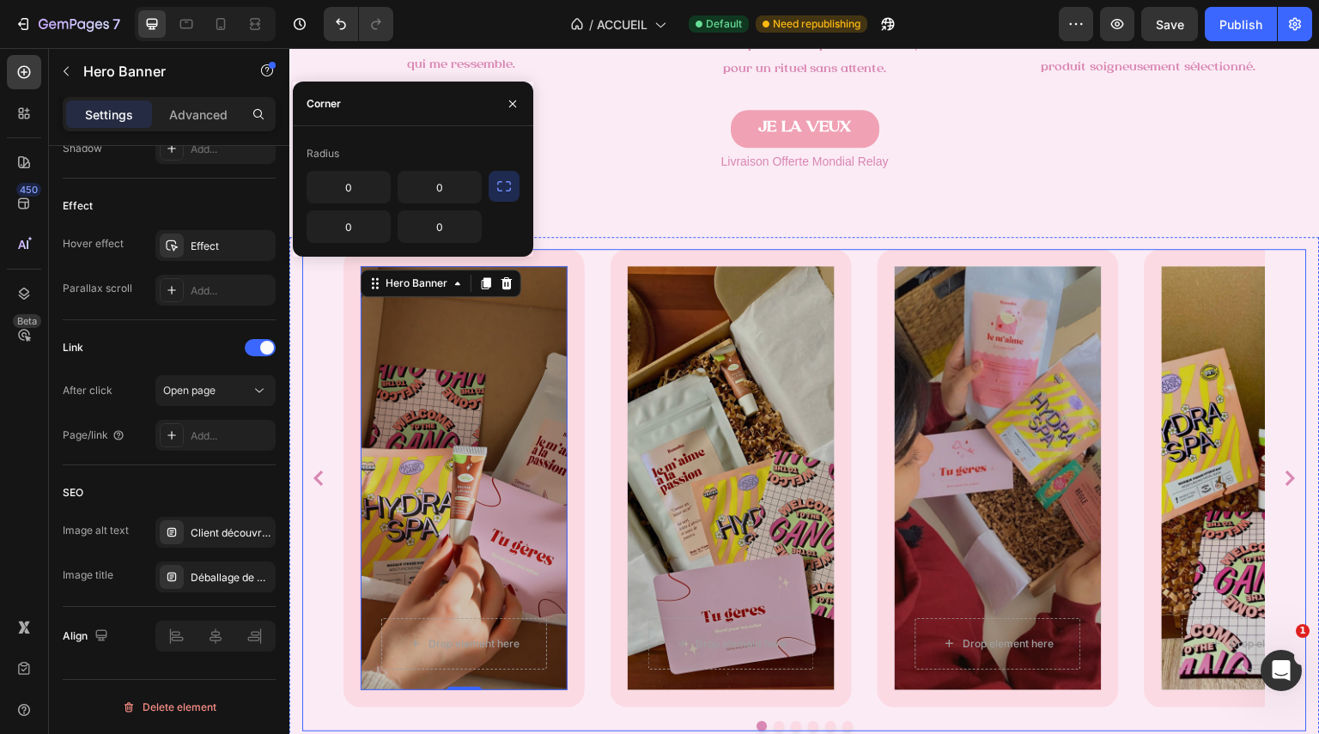
click at [575, 328] on div "Drop element here Row Hero Banner 0" at bounding box center [464, 478] width 241 height 459
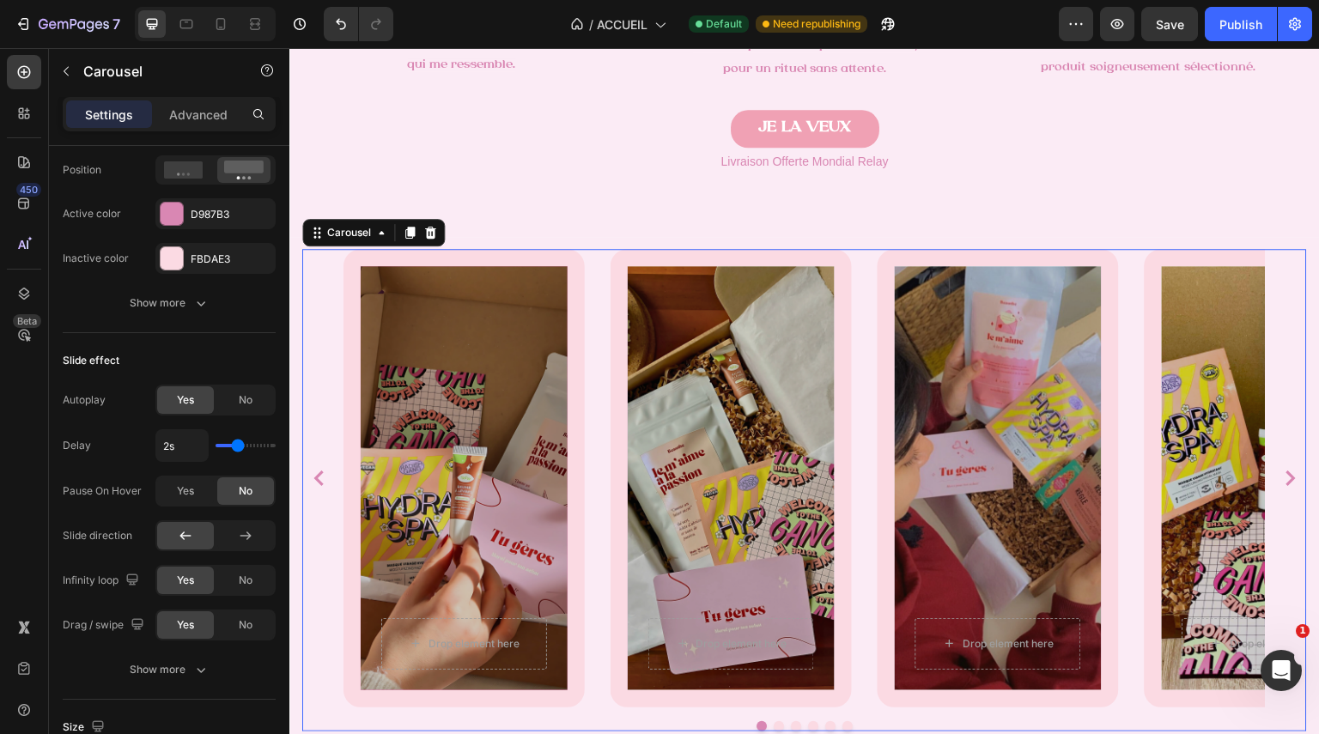
scroll to position [0, 0]
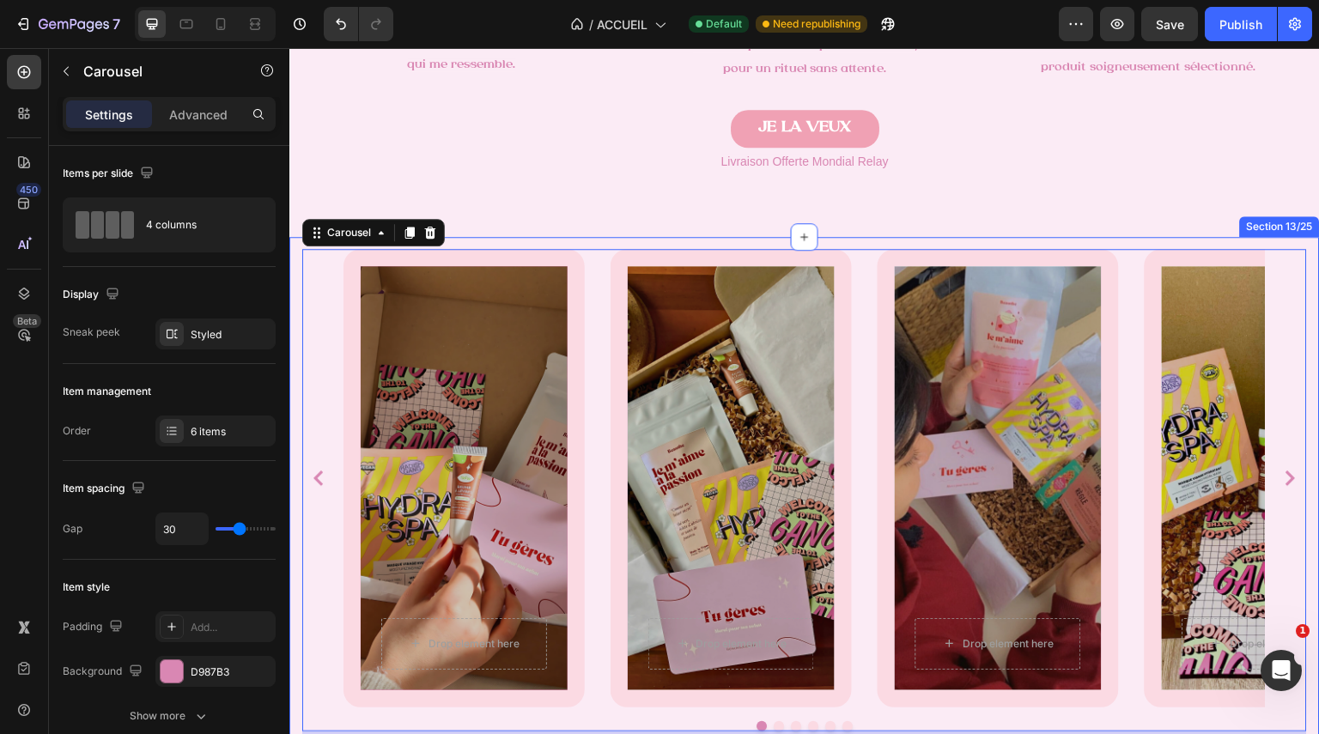
click at [575, 248] on div "Drop element here Row Hero Banner Drop element here Row Hero Banner Drop elemen…" at bounding box center [804, 505] width 1005 height 536
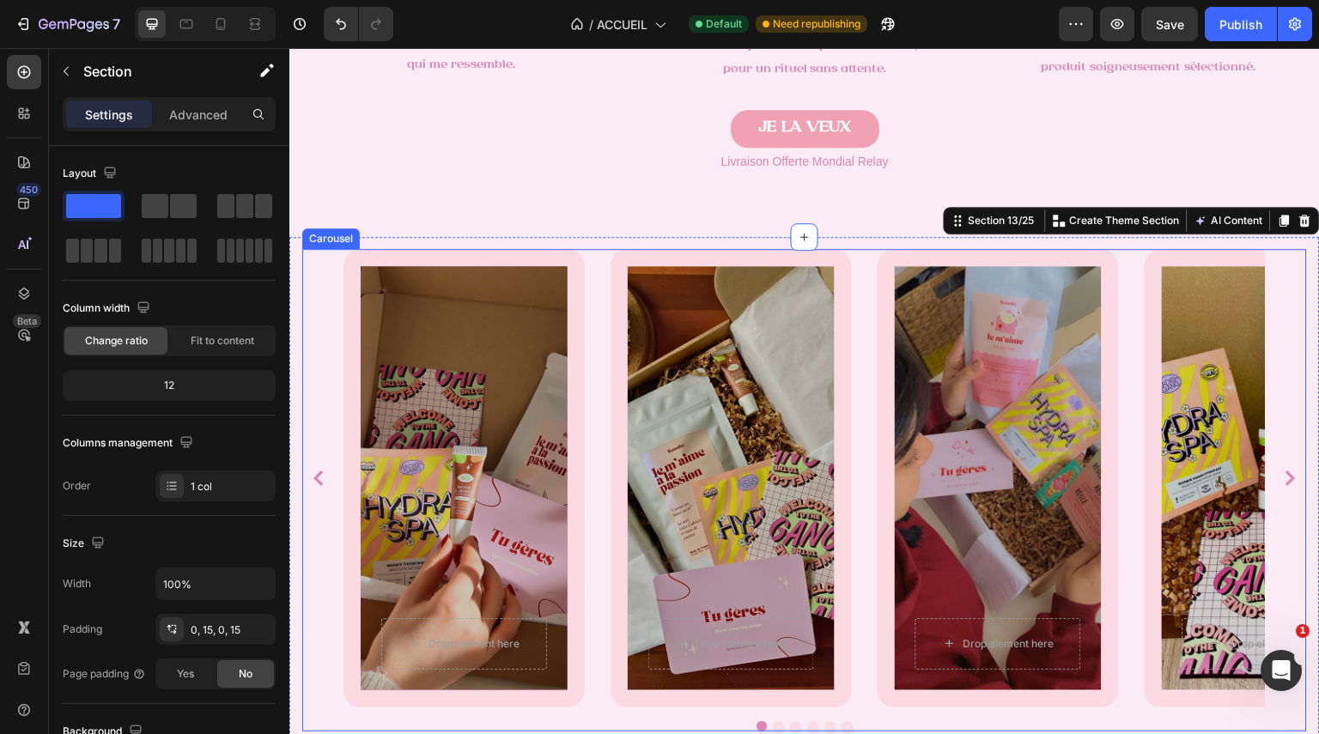
click at [349, 473] on div "Drop element here Row Hero Banner" at bounding box center [464, 478] width 241 height 459
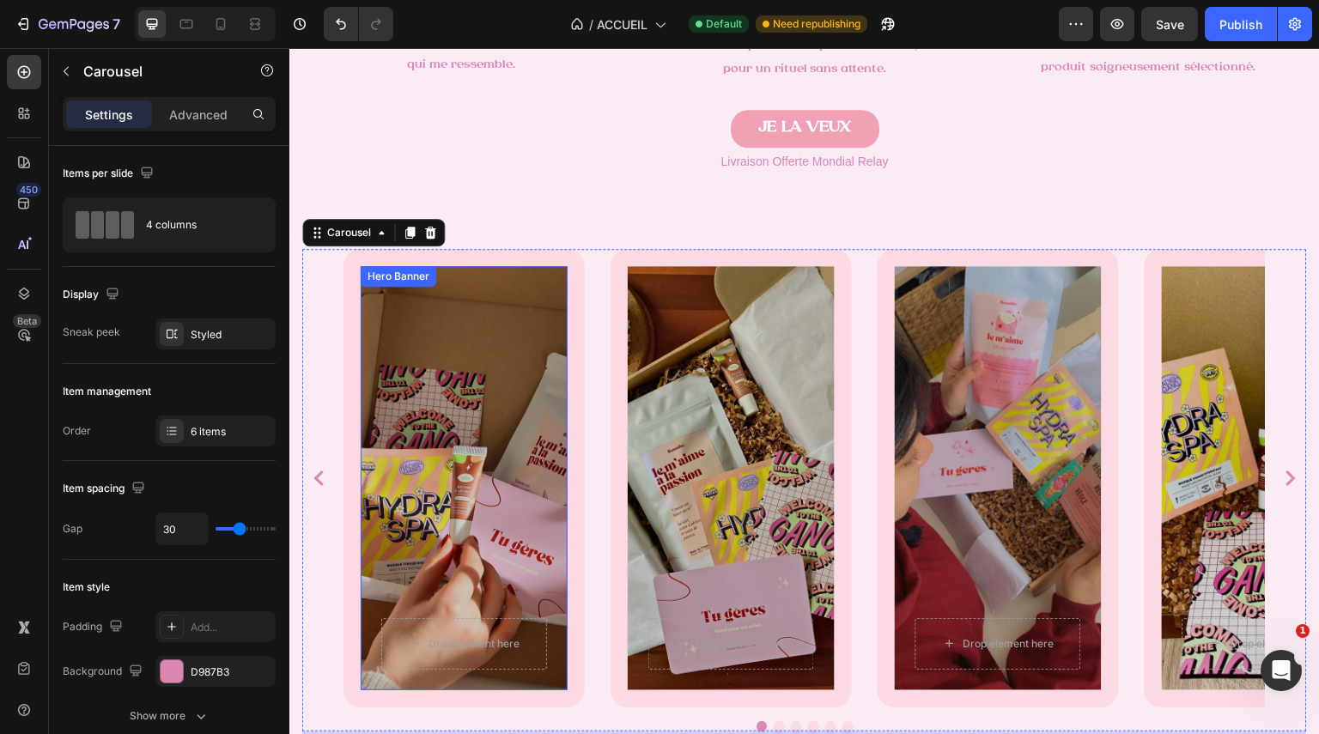
click at [453, 272] on div "Overlay" at bounding box center [464, 478] width 207 height 424
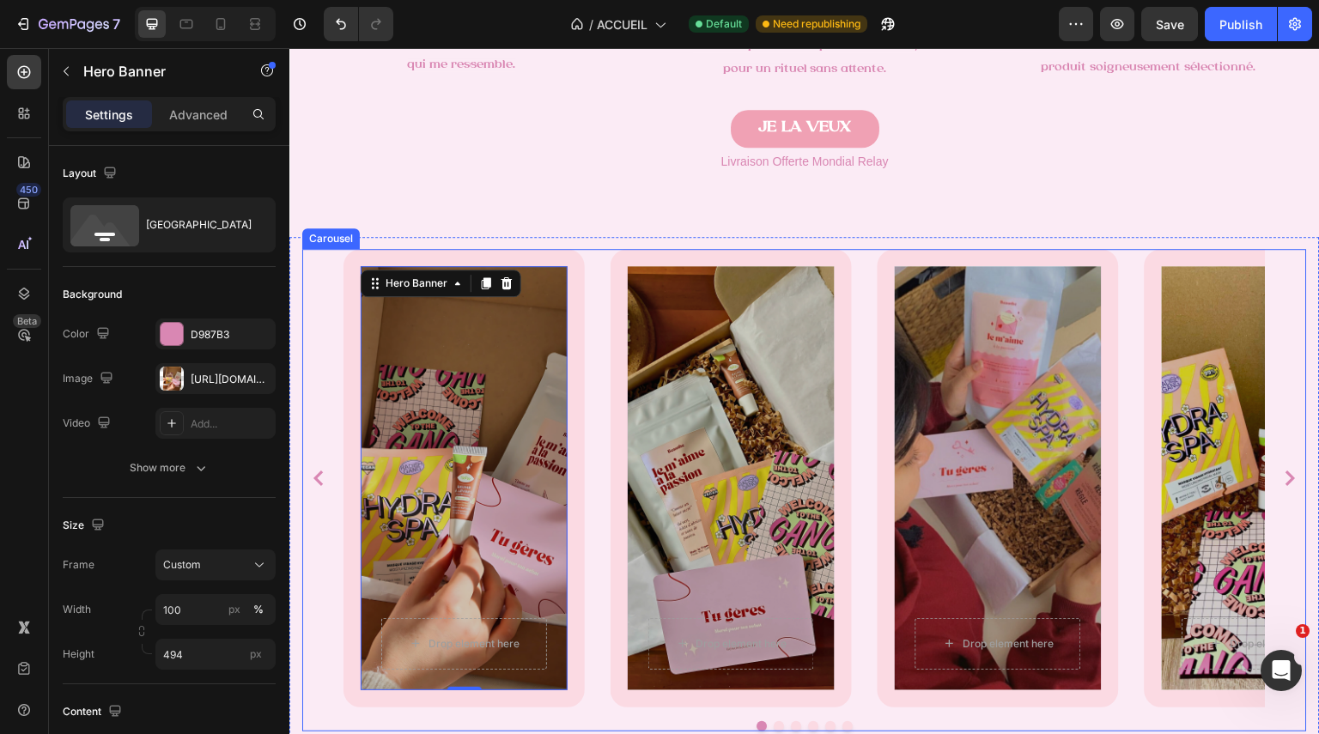
click at [356, 301] on div "Drop element here Row Hero Banner 0" at bounding box center [464, 478] width 241 height 459
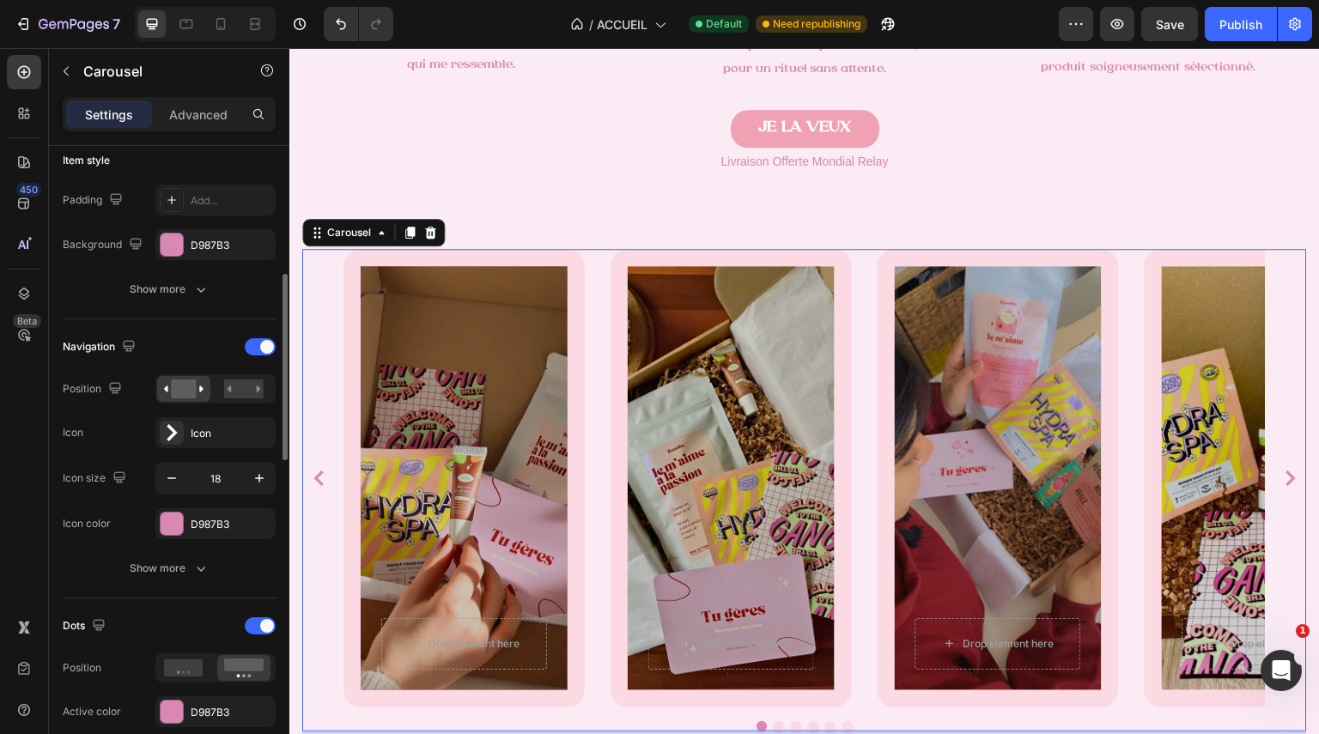
scroll to position [434, 0]
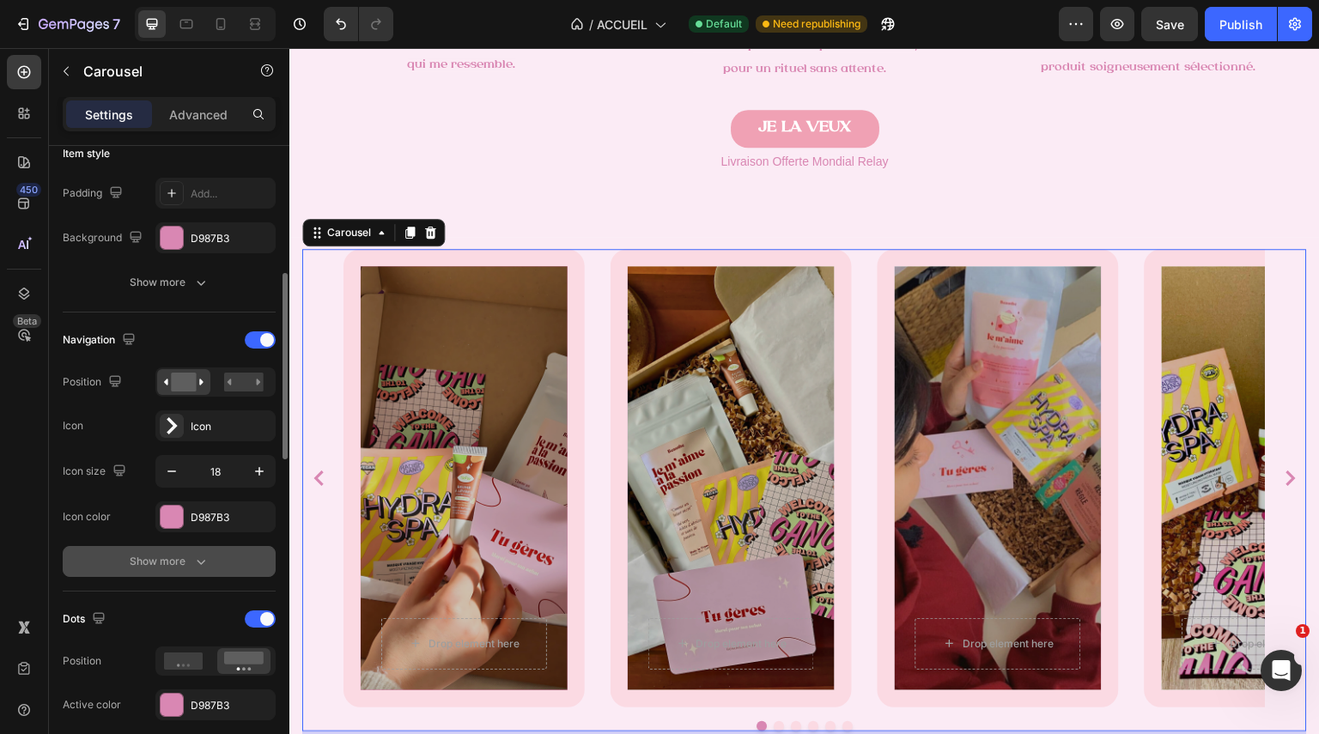
click at [210, 562] on button "Show more" at bounding box center [169, 561] width 213 height 31
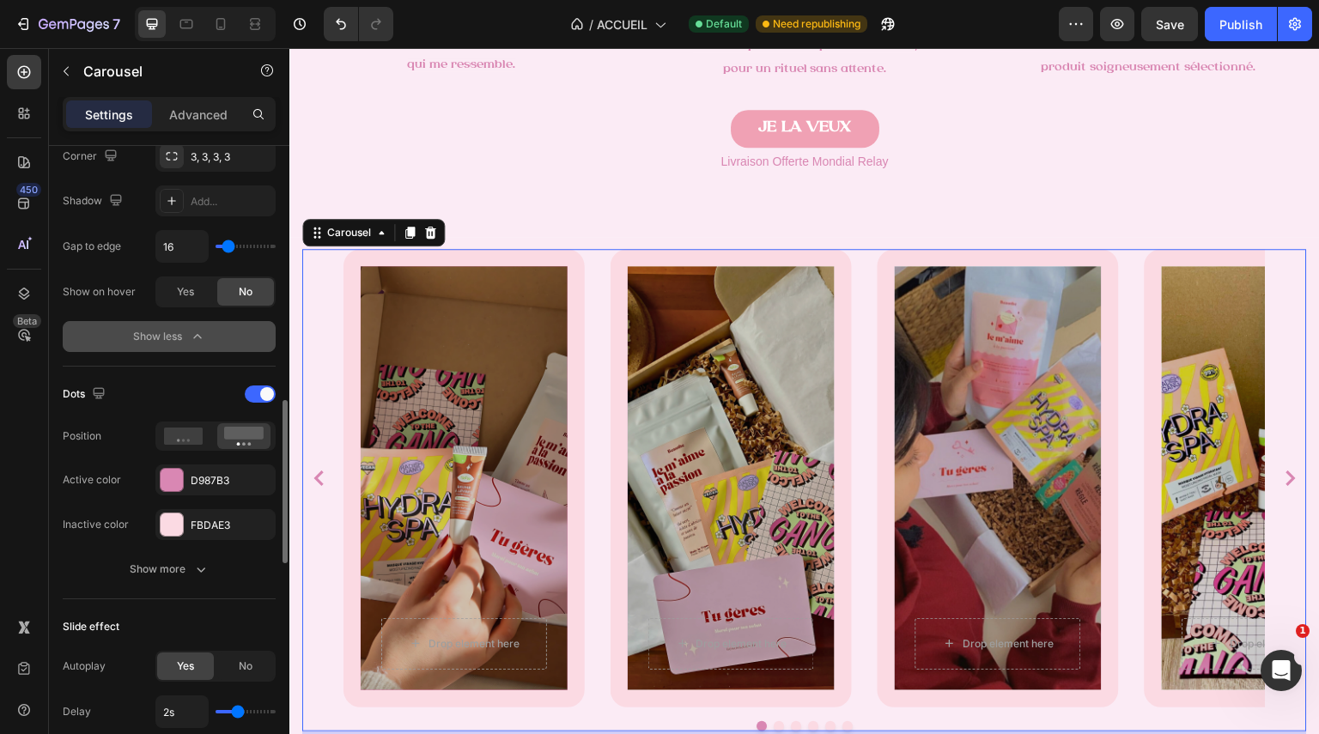
scroll to position [978, 0]
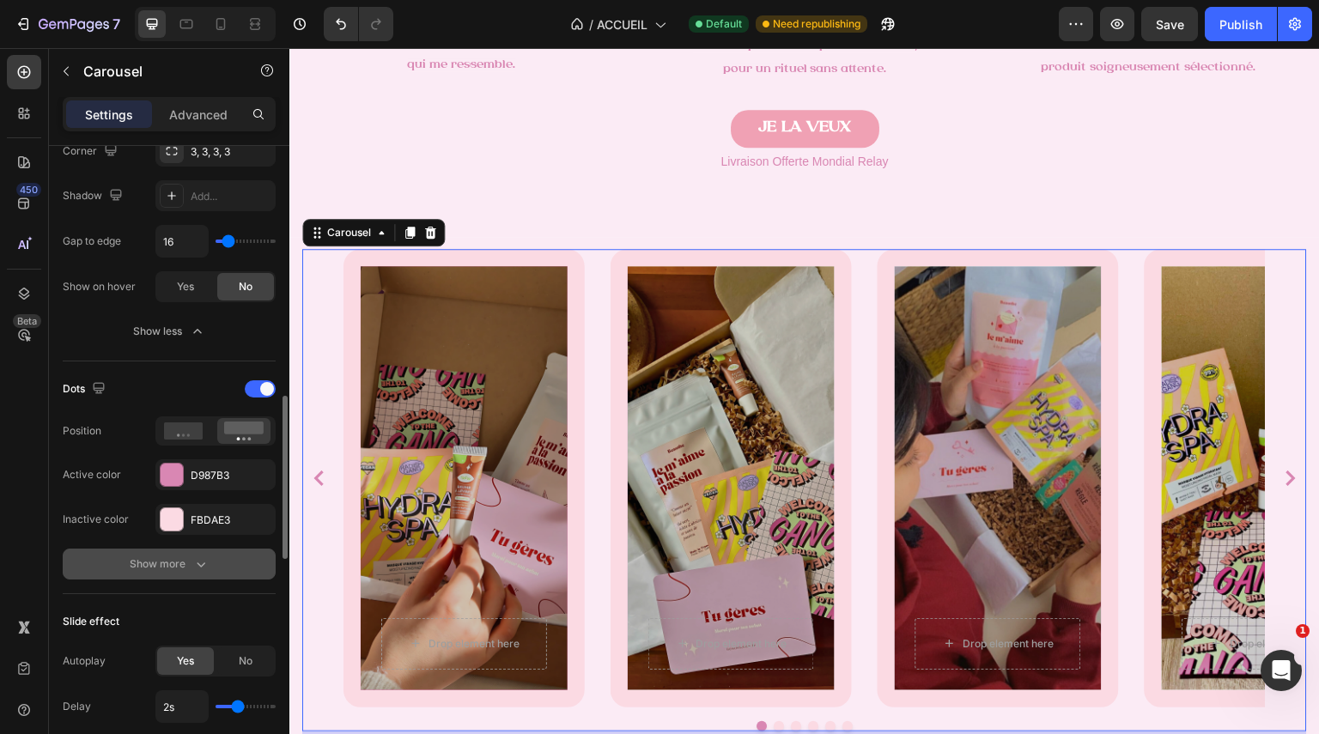
click at [207, 562] on icon "button" at bounding box center [200, 564] width 17 height 17
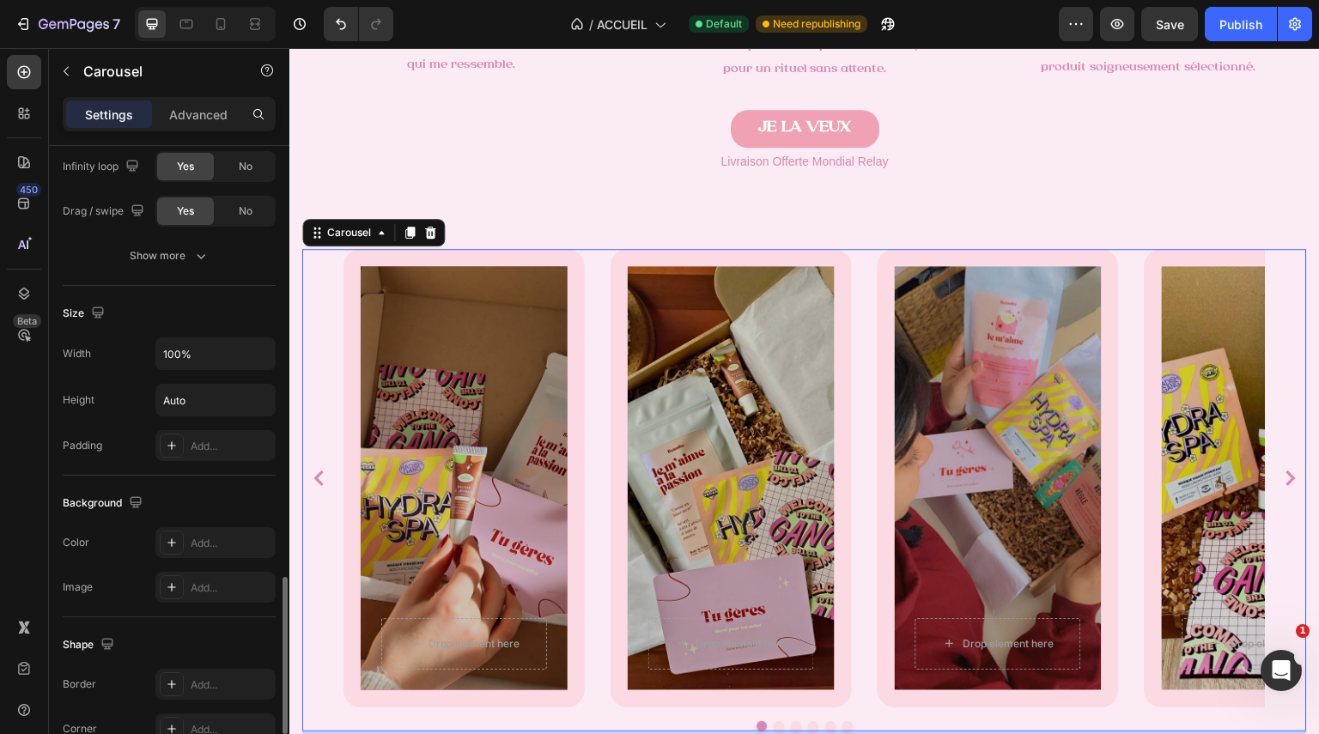
scroll to position [1747, 0]
click at [194, 265] on button "Show more" at bounding box center [169, 255] width 213 height 31
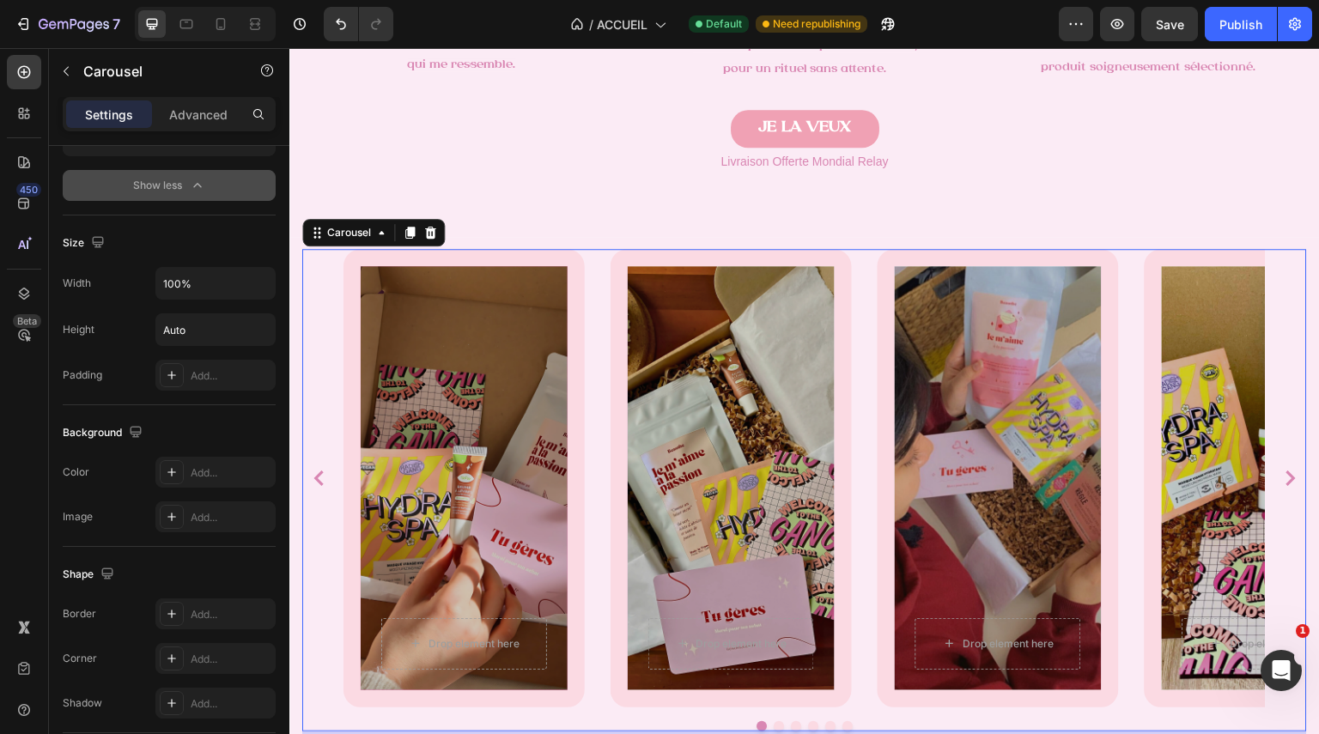
scroll to position [2078, 0]
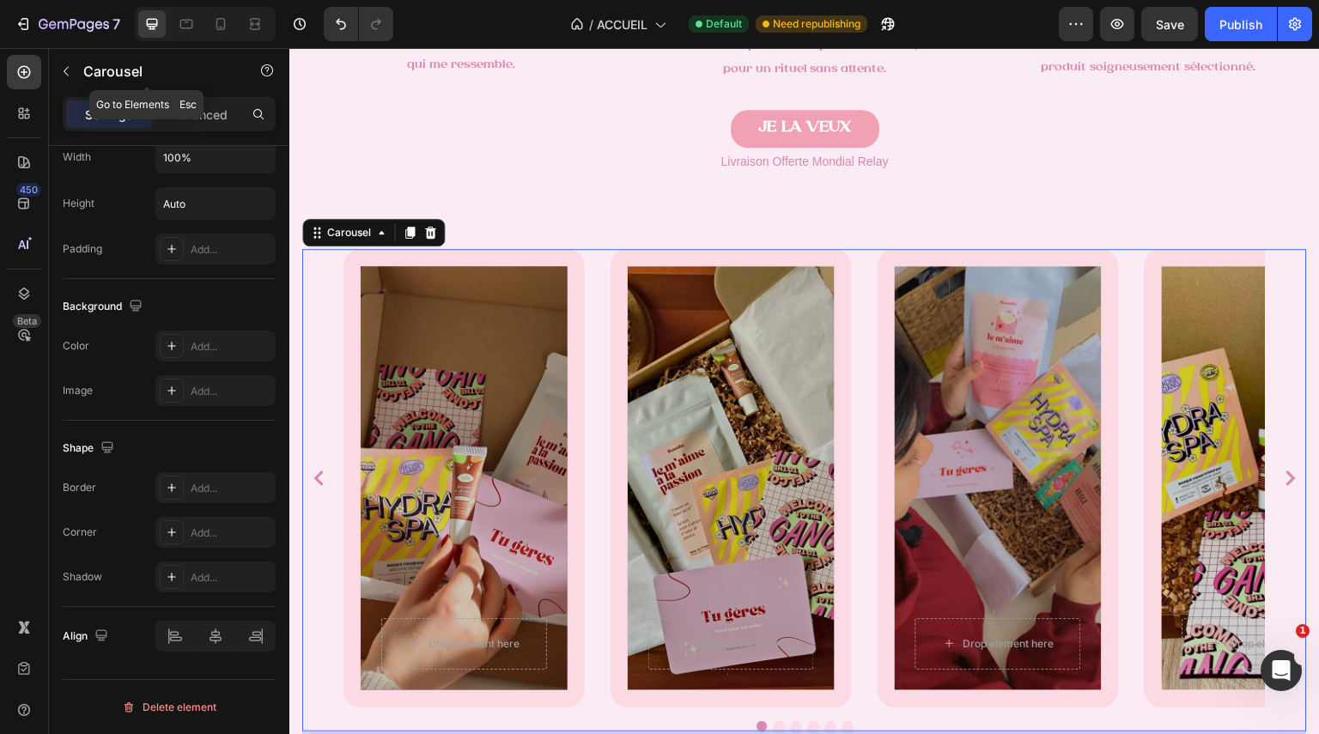
click at [203, 97] on div "Settings Advanced" at bounding box center [169, 114] width 213 height 34
click at [213, 113] on p "Advanced" at bounding box center [198, 115] width 58 height 18
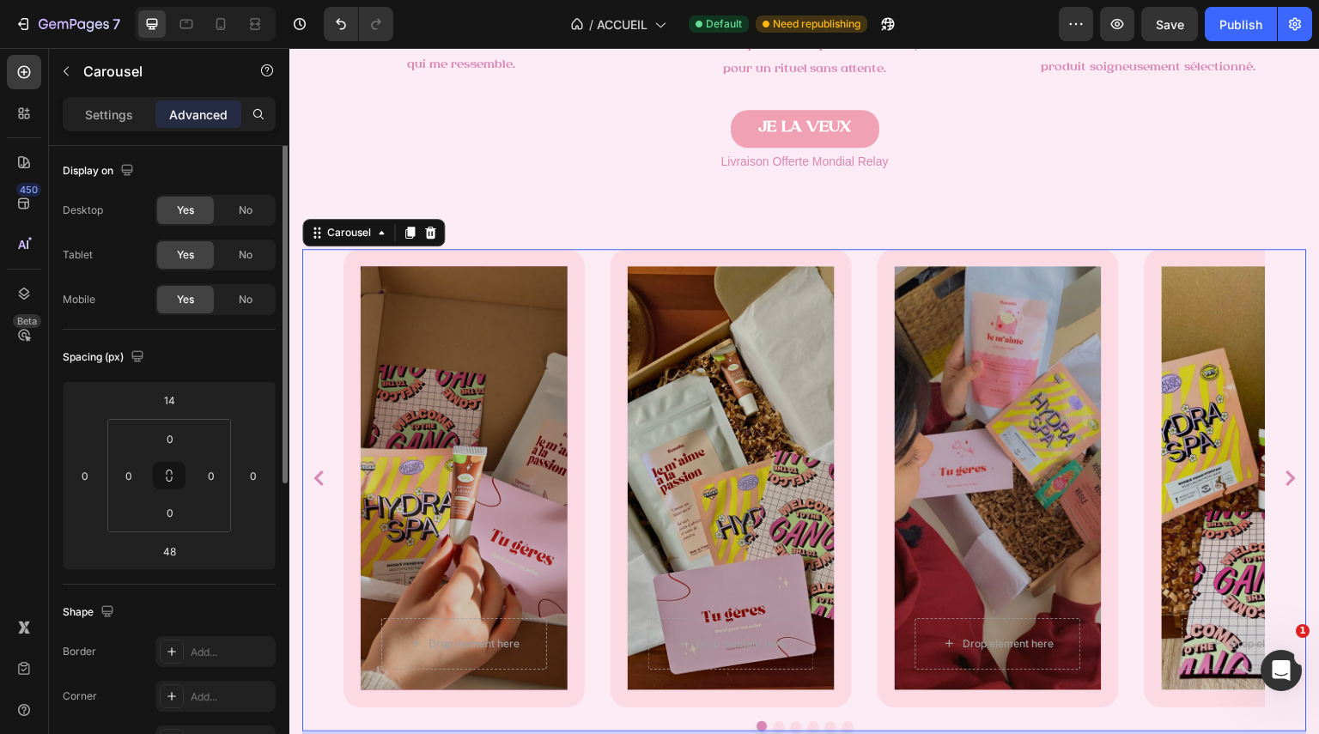
scroll to position [0, 0]
click at [561, 289] on div "Overlay" at bounding box center [464, 478] width 207 height 424
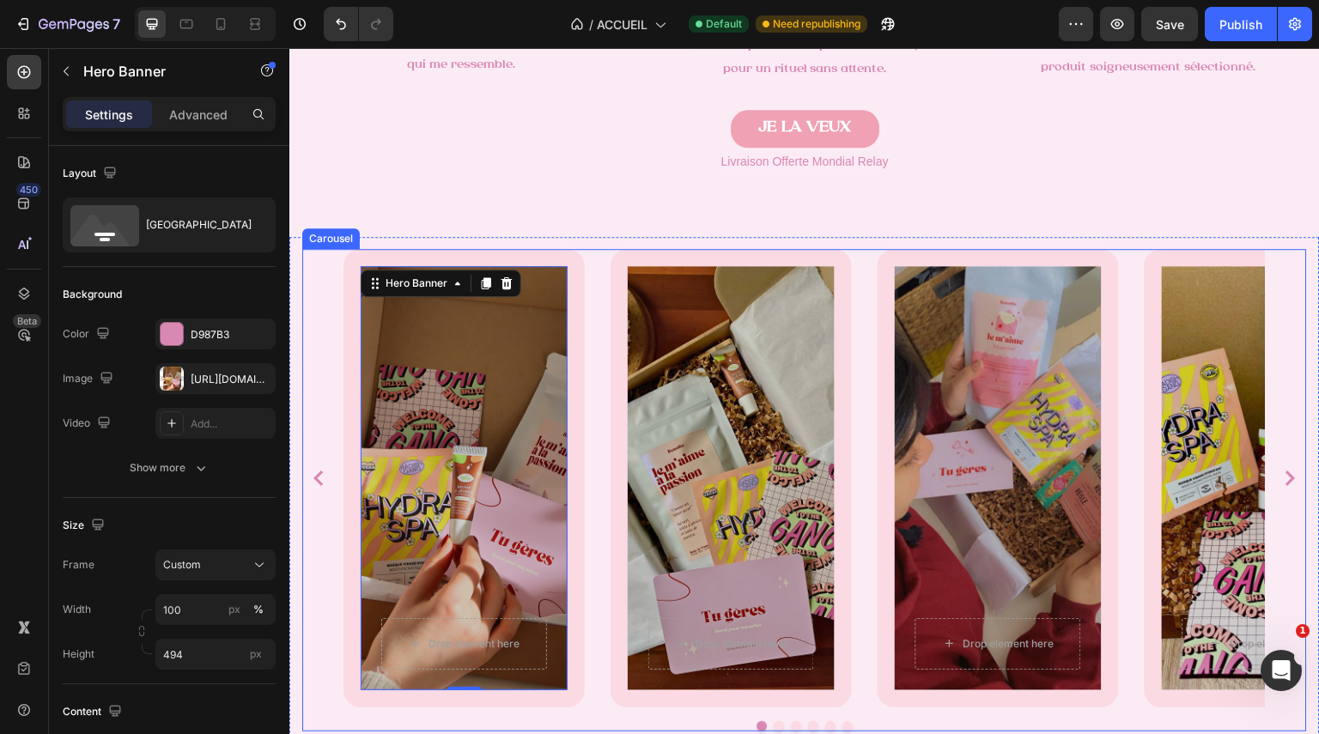
click at [569, 261] on div "Drop element here Row Hero Banner 0" at bounding box center [464, 478] width 241 height 459
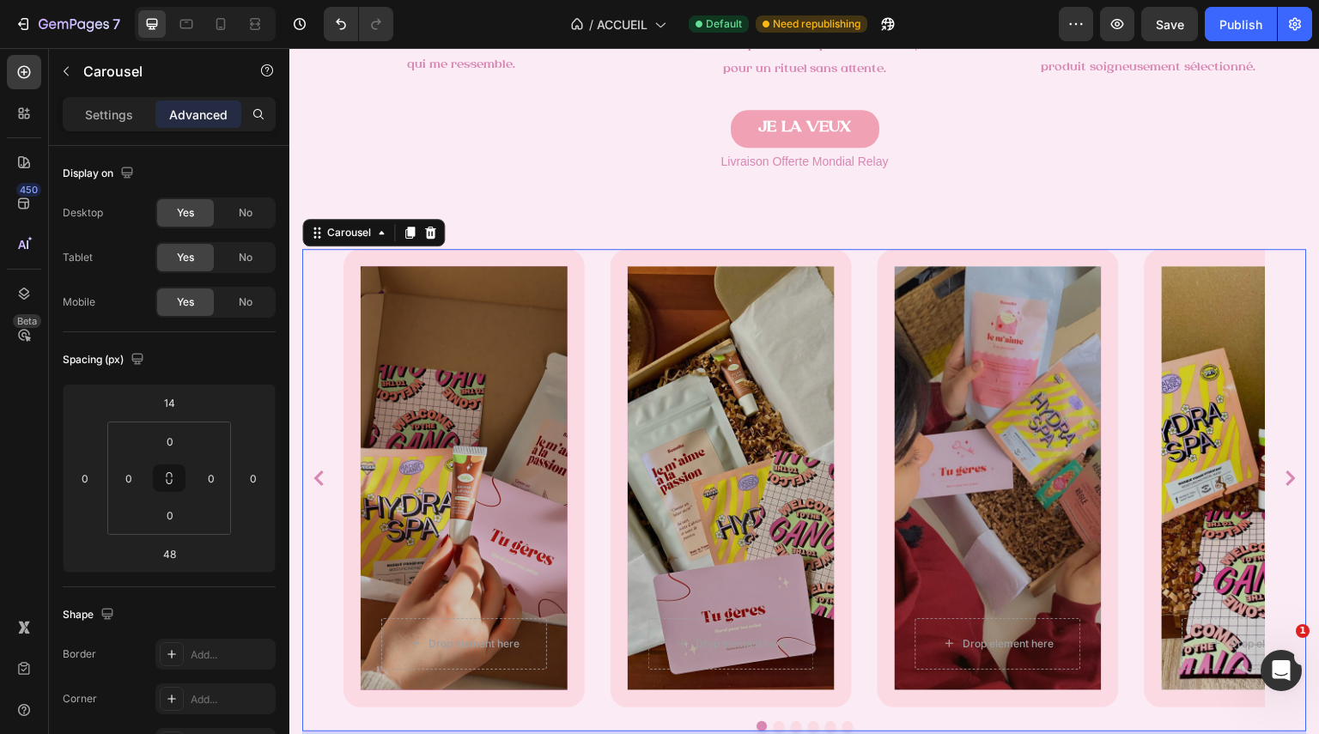
click at [858, 275] on div "Drop element here Row Hero Banner Drop element here Row Hero Banner Drop elemen…" at bounding box center [805, 478] width 922 height 459
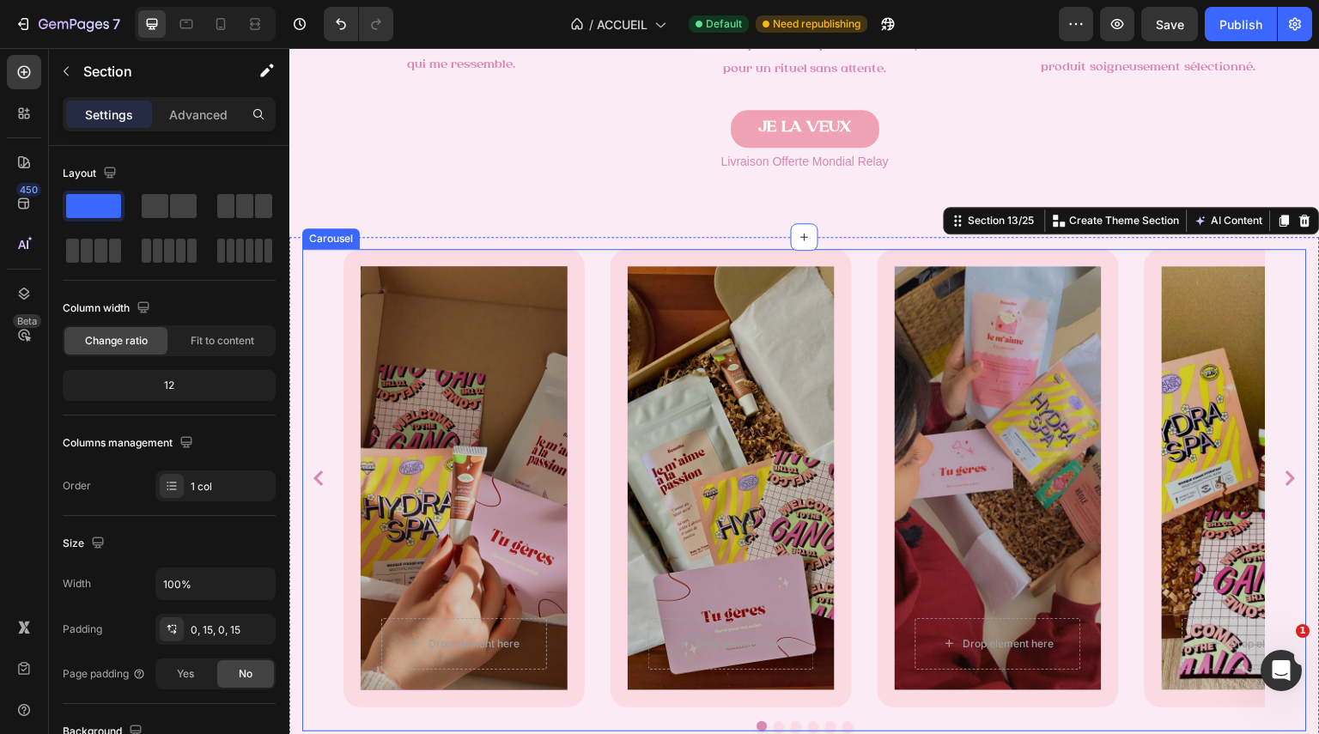
click at [350, 479] on div "Drop element here Row Hero Banner" at bounding box center [464, 478] width 241 height 459
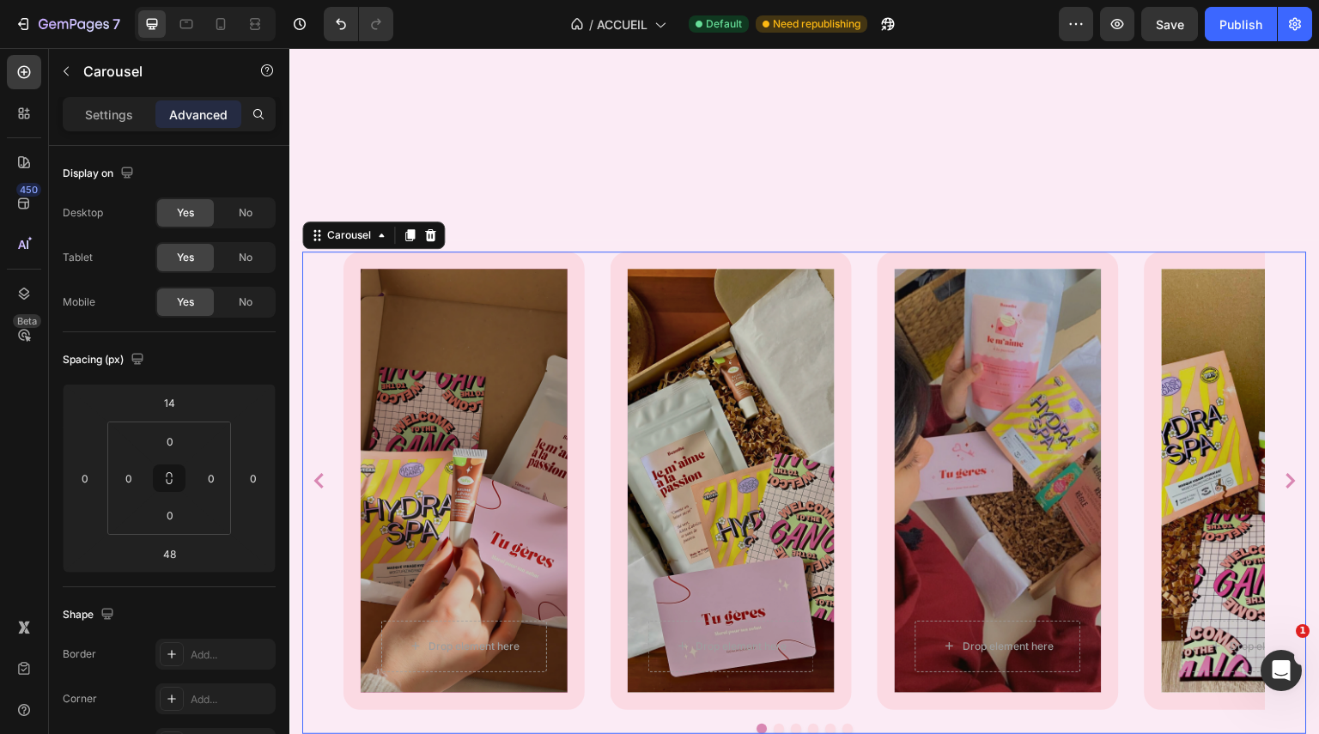
scroll to position [2003, 0]
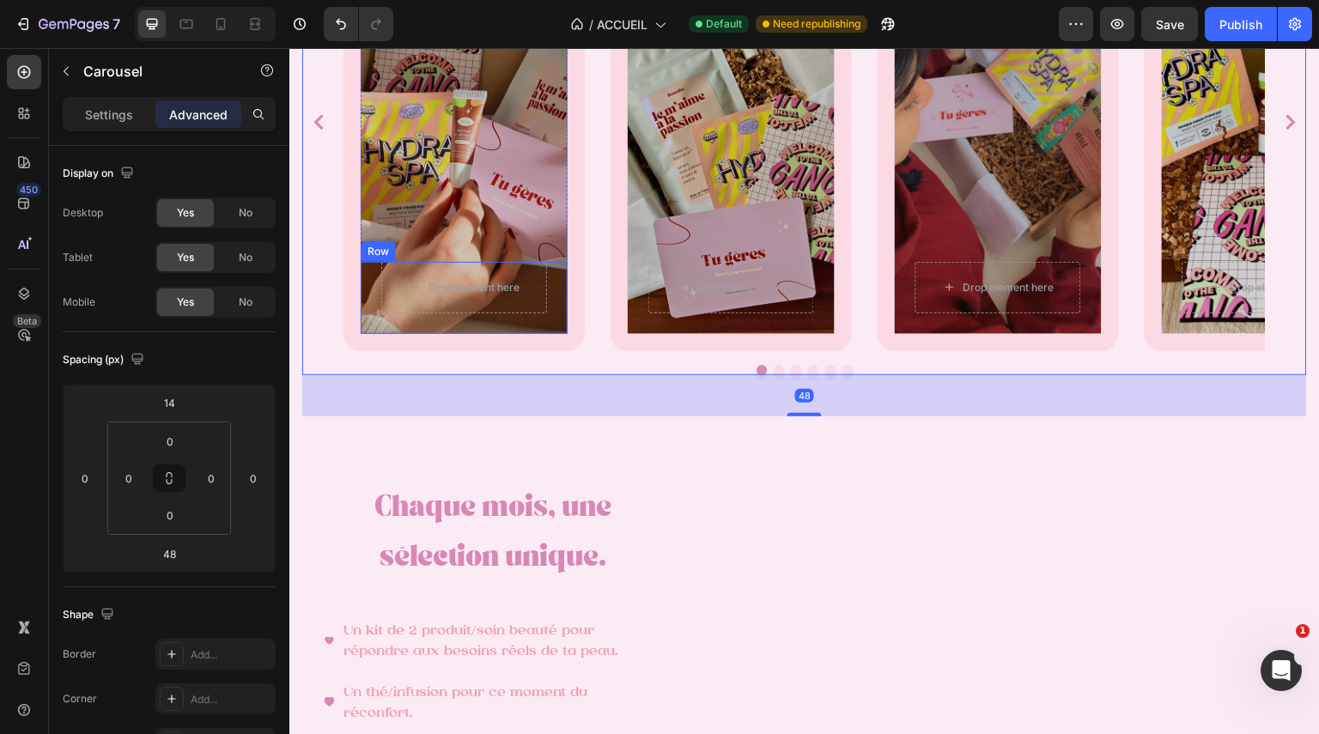
click at [531, 332] on div "Drop element here Row" at bounding box center [464, 298] width 207 height 72
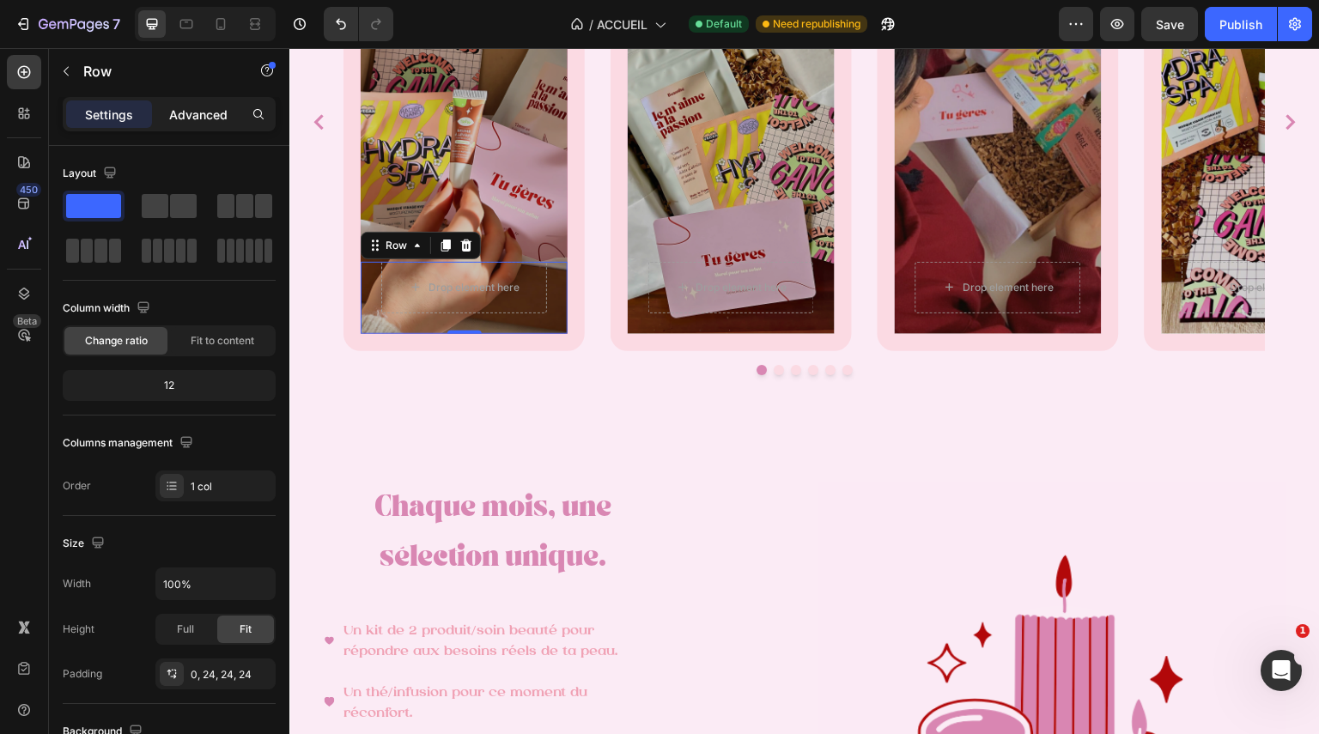
click at [198, 119] on p "Advanced" at bounding box center [198, 115] width 58 height 18
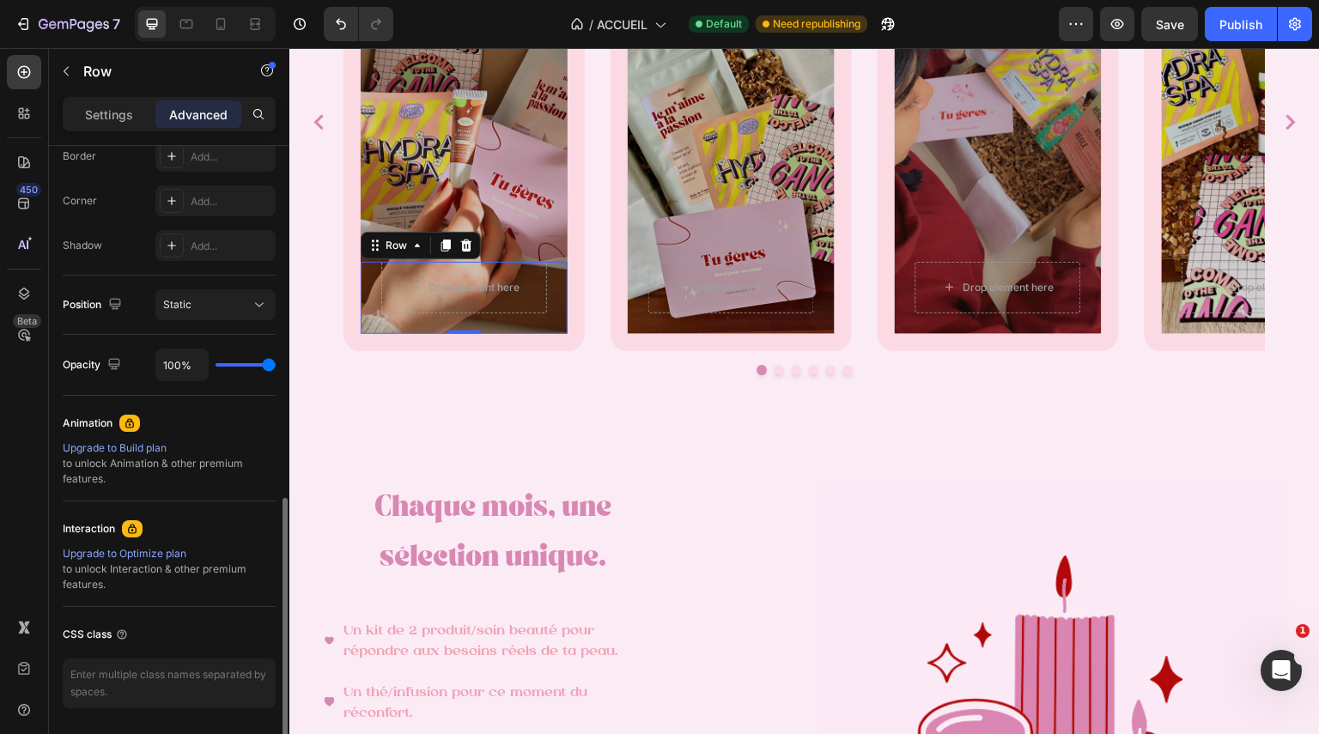
scroll to position [555, 0]
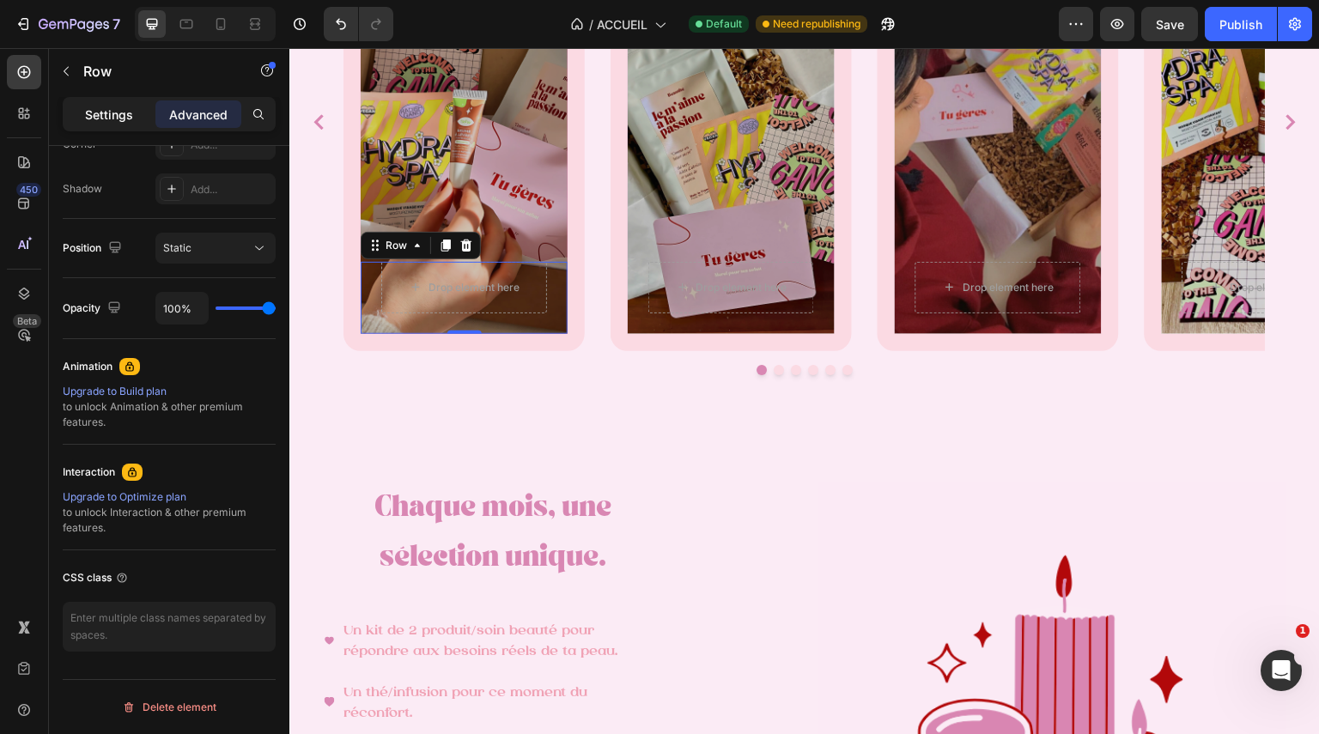
click at [110, 110] on p "Settings" at bounding box center [109, 115] width 48 height 18
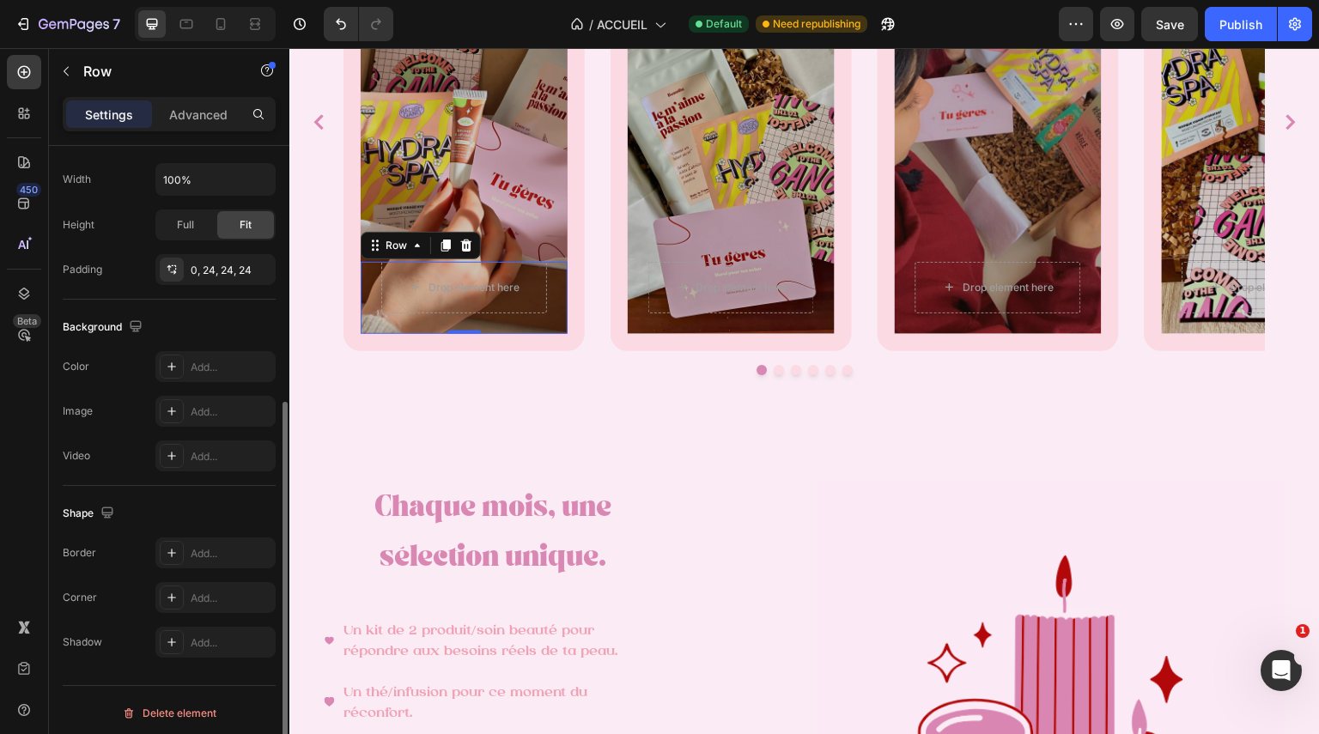
scroll to position [411, 0]
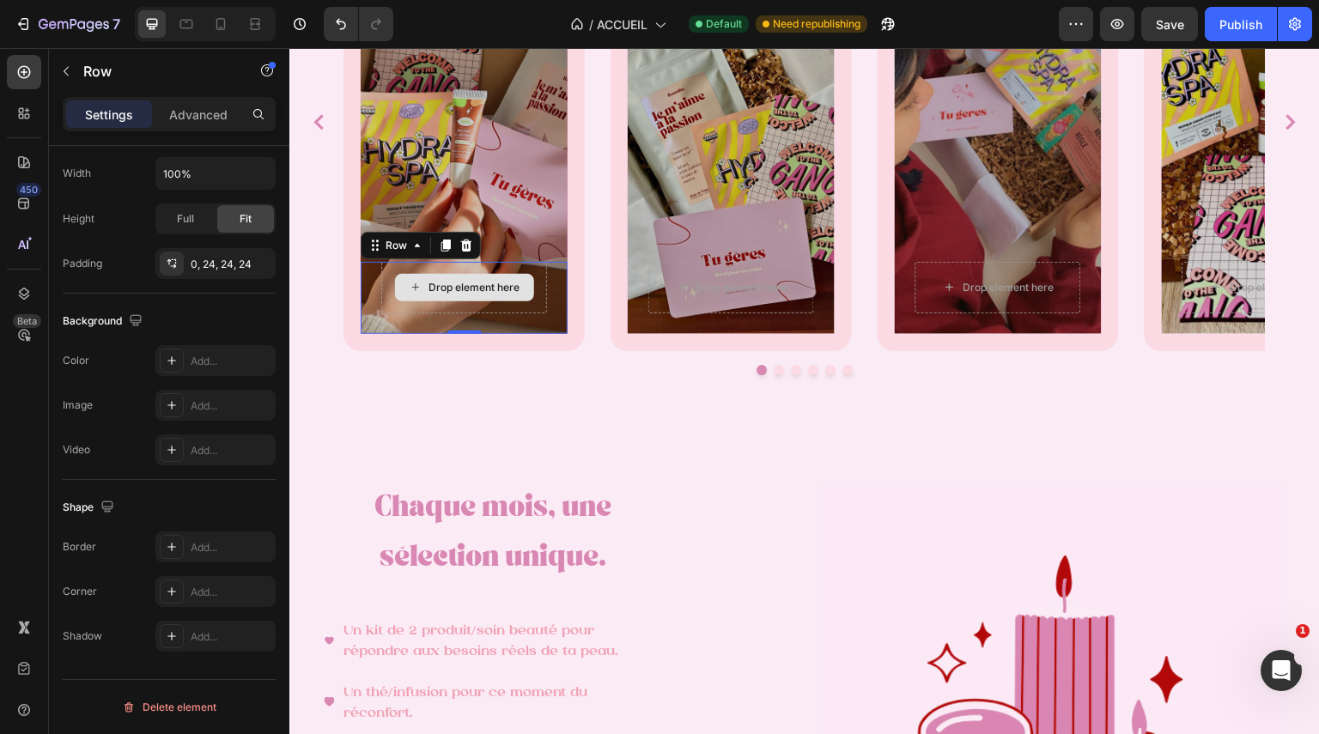
click at [541, 276] on div "Drop element here" at bounding box center [464, 288] width 166 height 52
click at [533, 232] on div "Overlay" at bounding box center [464, 122] width 207 height 424
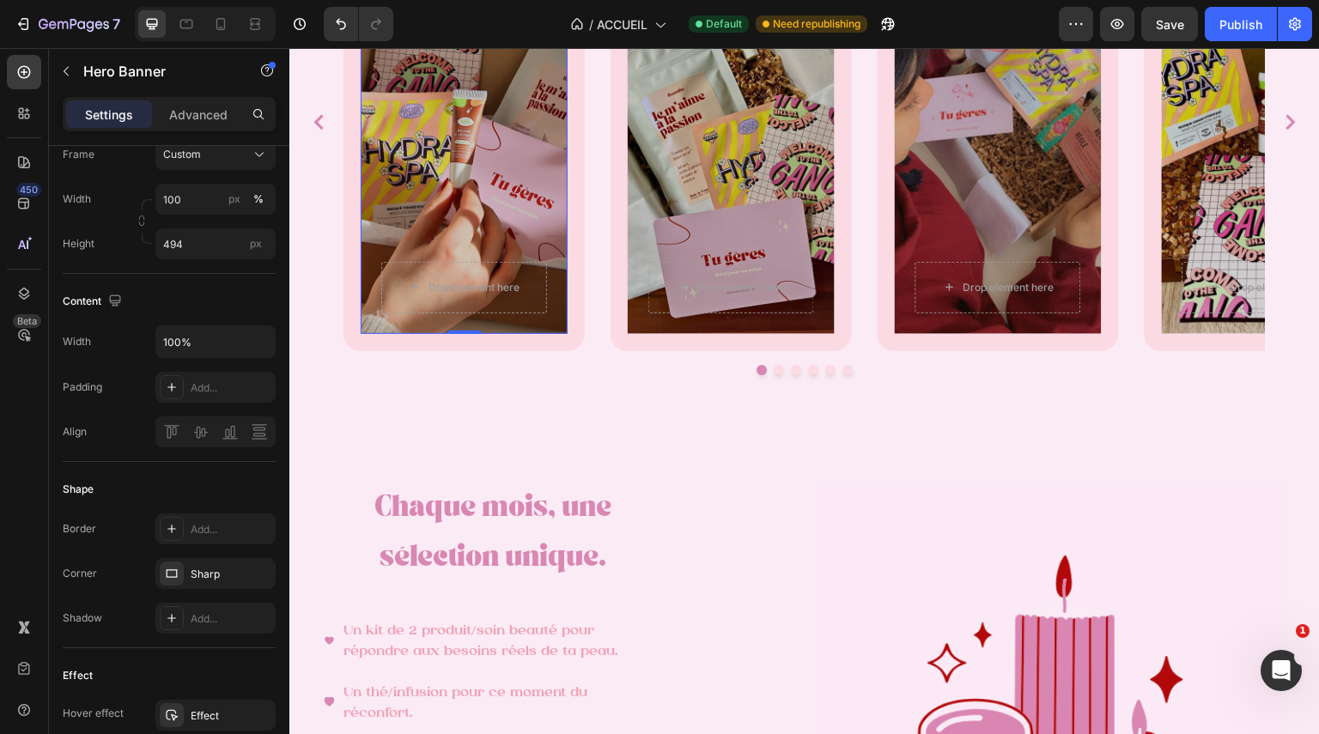
scroll to position [0, 0]
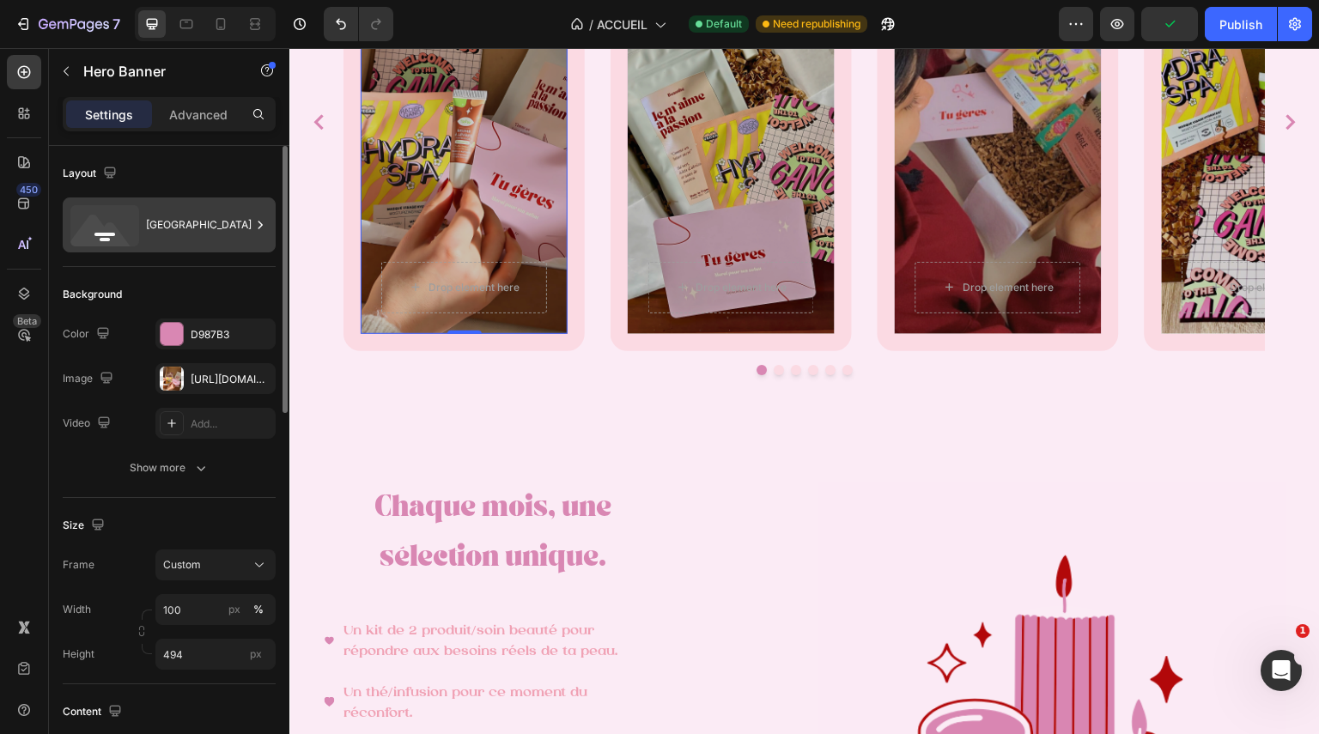
click at [209, 223] on div "Bottom center" at bounding box center [198, 225] width 105 height 40
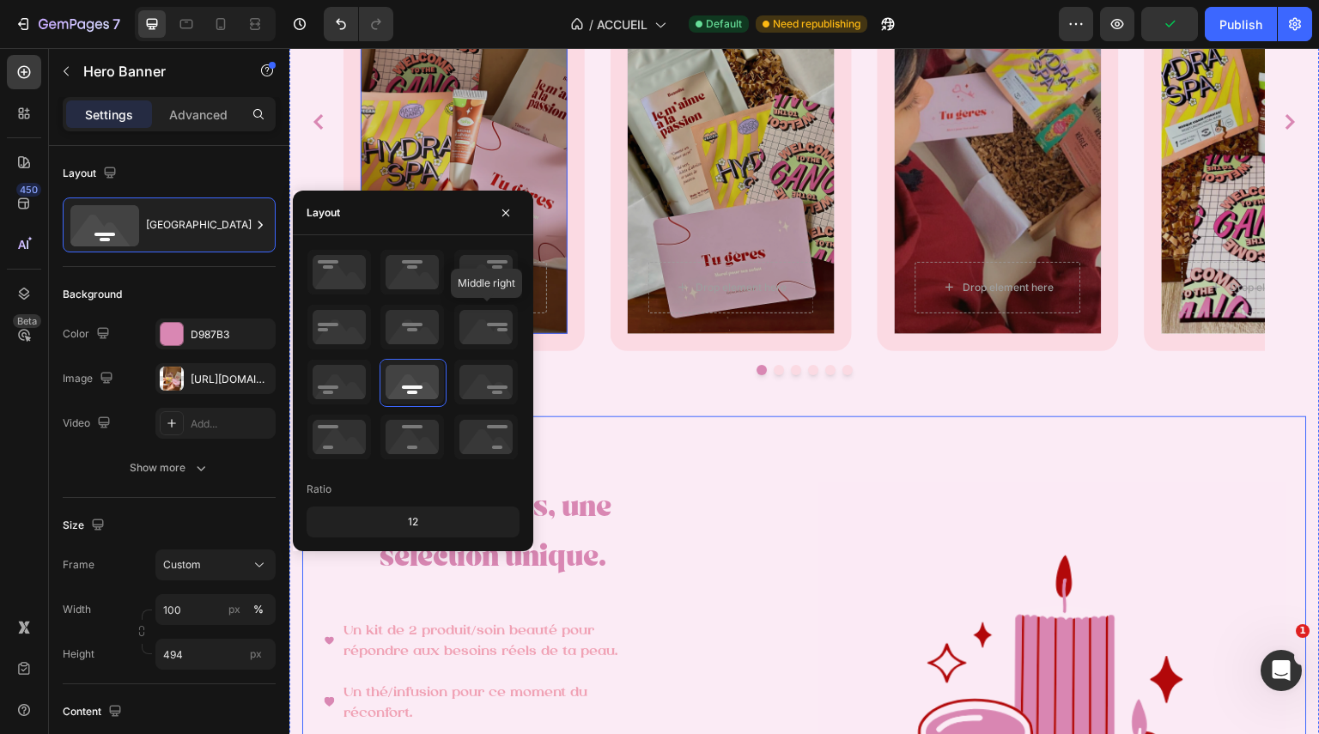
click at [702, 422] on div "Chaque mois, une sélection unique. Heading Un kit de 2 produit/soin beauté pour…" at bounding box center [804, 743] width 1005 height 704
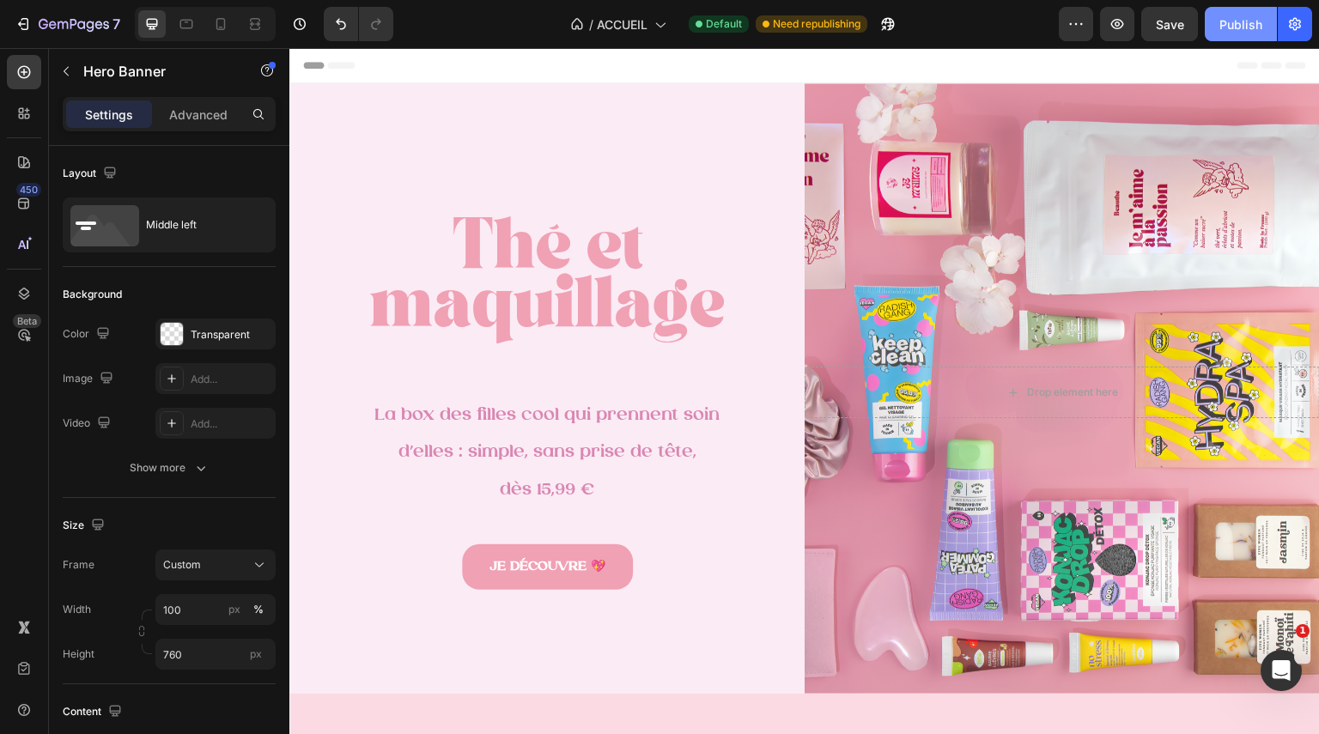
click at [1247, 25] on div "Publish" at bounding box center [1241, 24] width 43 height 18
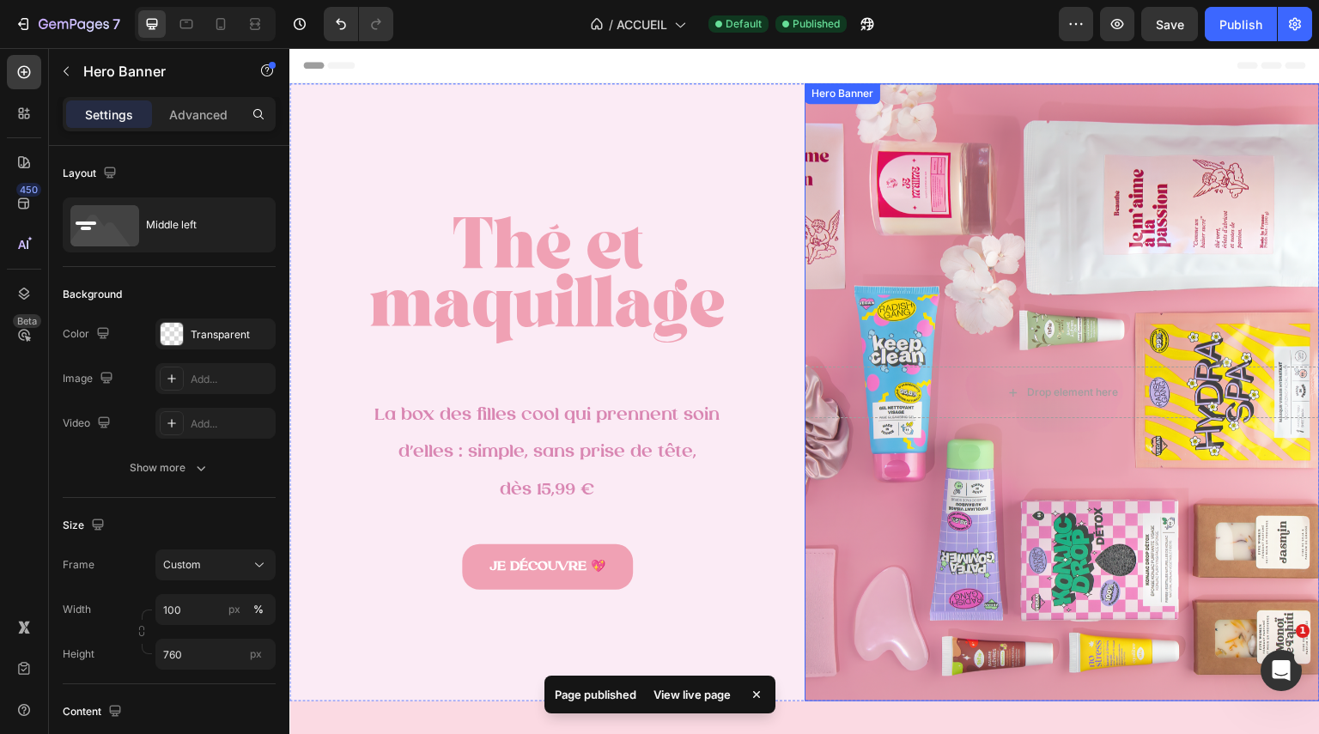
click at [1104, 352] on div "Drop element here" at bounding box center [1062, 392] width 515 height 106
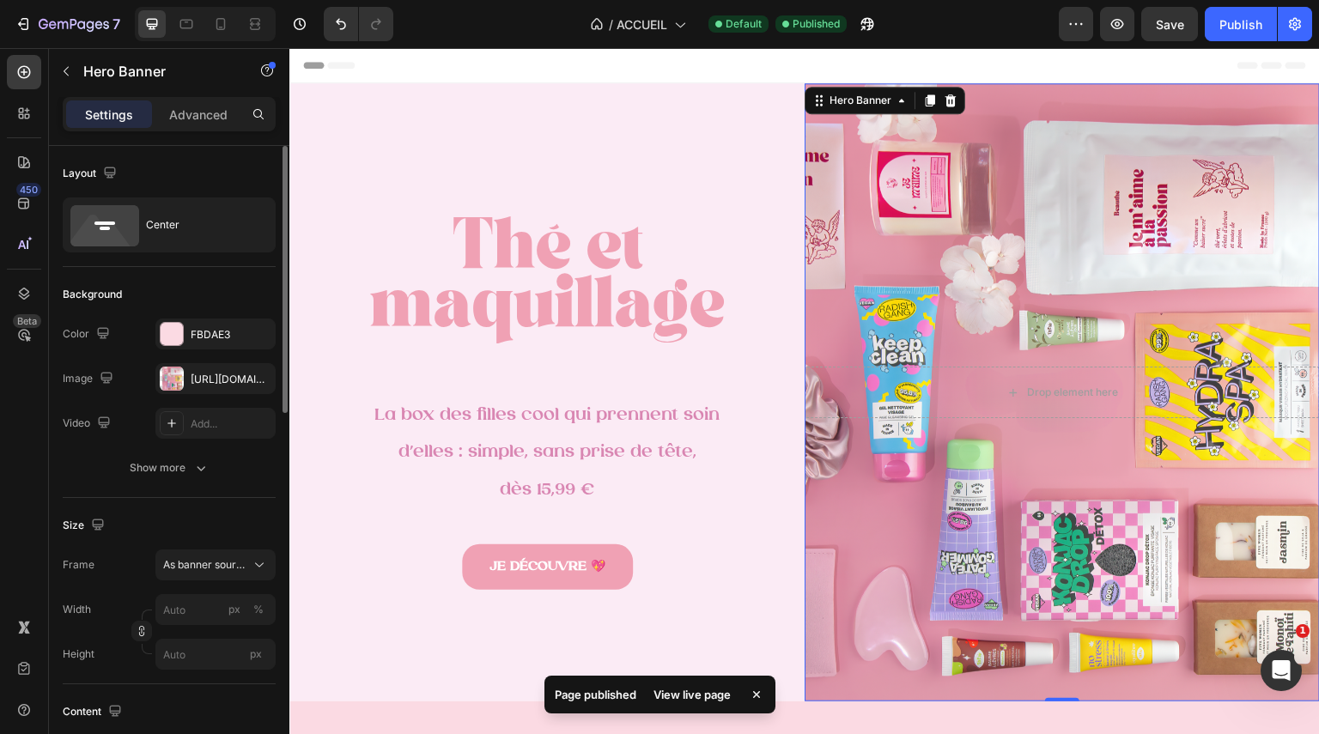
click at [204, 394] on div "The changes might be hidden by the image and the video. Color FBDAE3 Image http…" at bounding box center [169, 379] width 213 height 120
click at [196, 388] on div "https://cdn.shopify.com/s/files/1/0908/2316/4278/files/gempages_556584360346649…" at bounding box center [215, 378] width 120 height 31
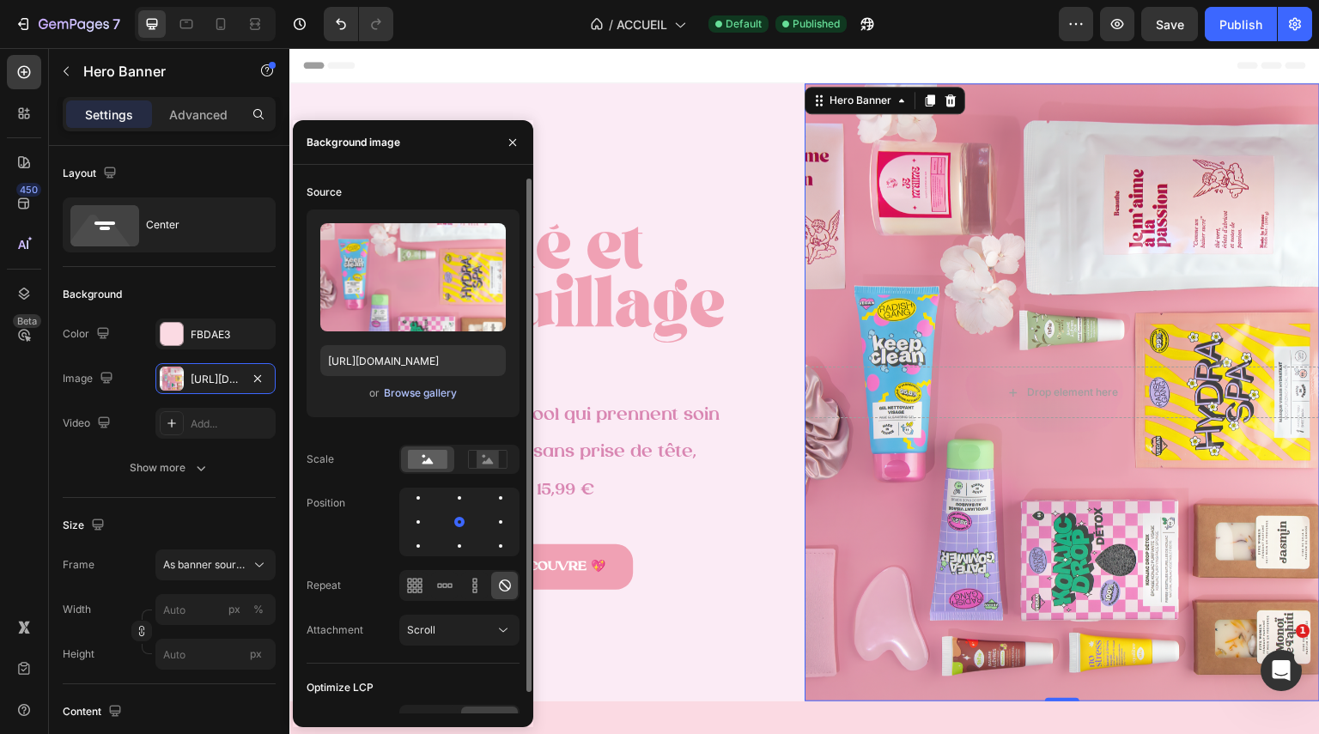
click at [407, 388] on div "Browse gallery" at bounding box center [420, 393] width 73 height 15
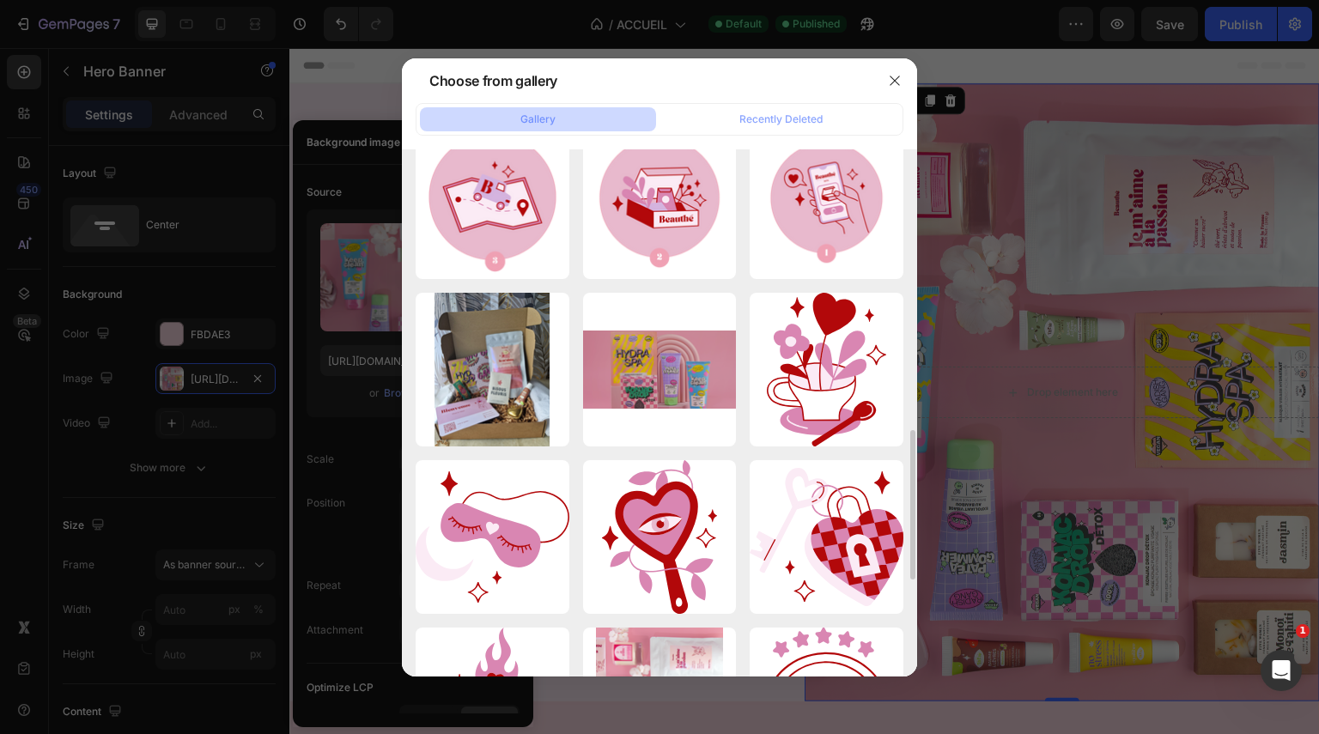
scroll to position [1045, 0]
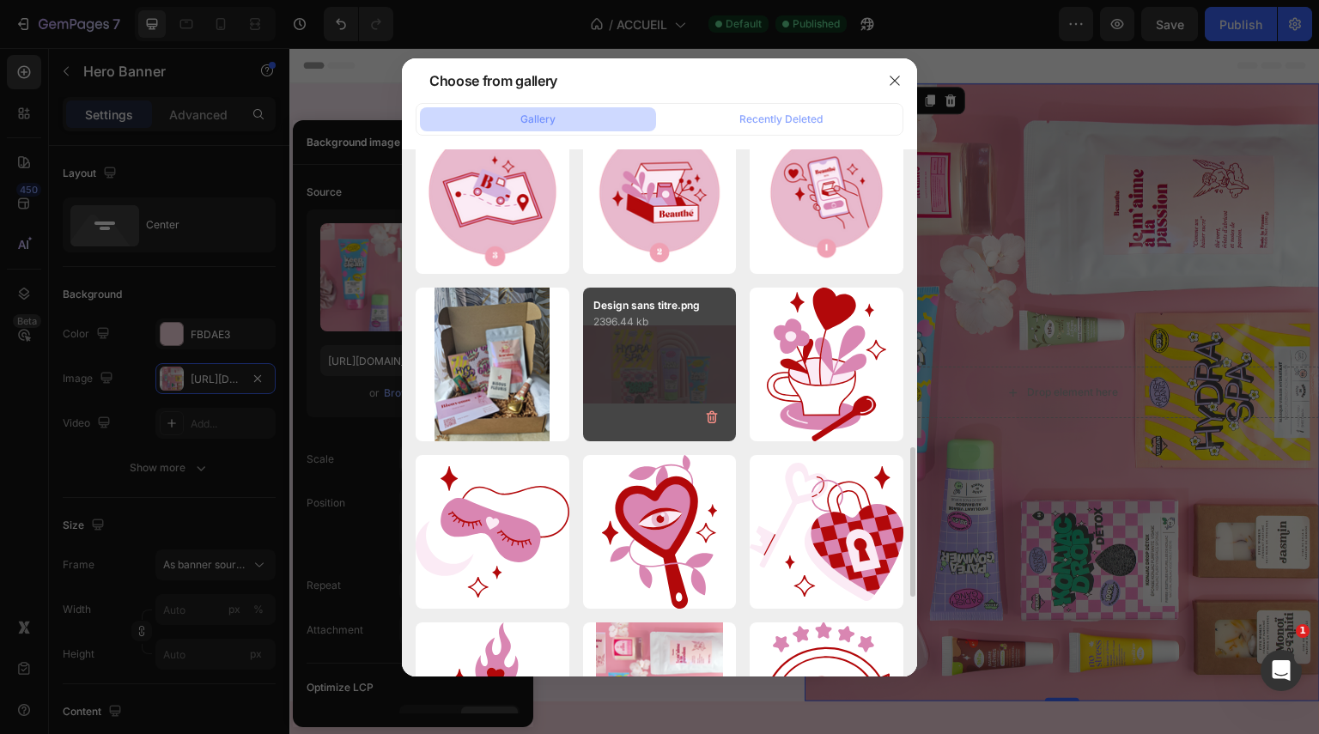
click at [695, 362] on div "Design sans titre.png 2396.44 kb" at bounding box center [660, 365] width 154 height 154
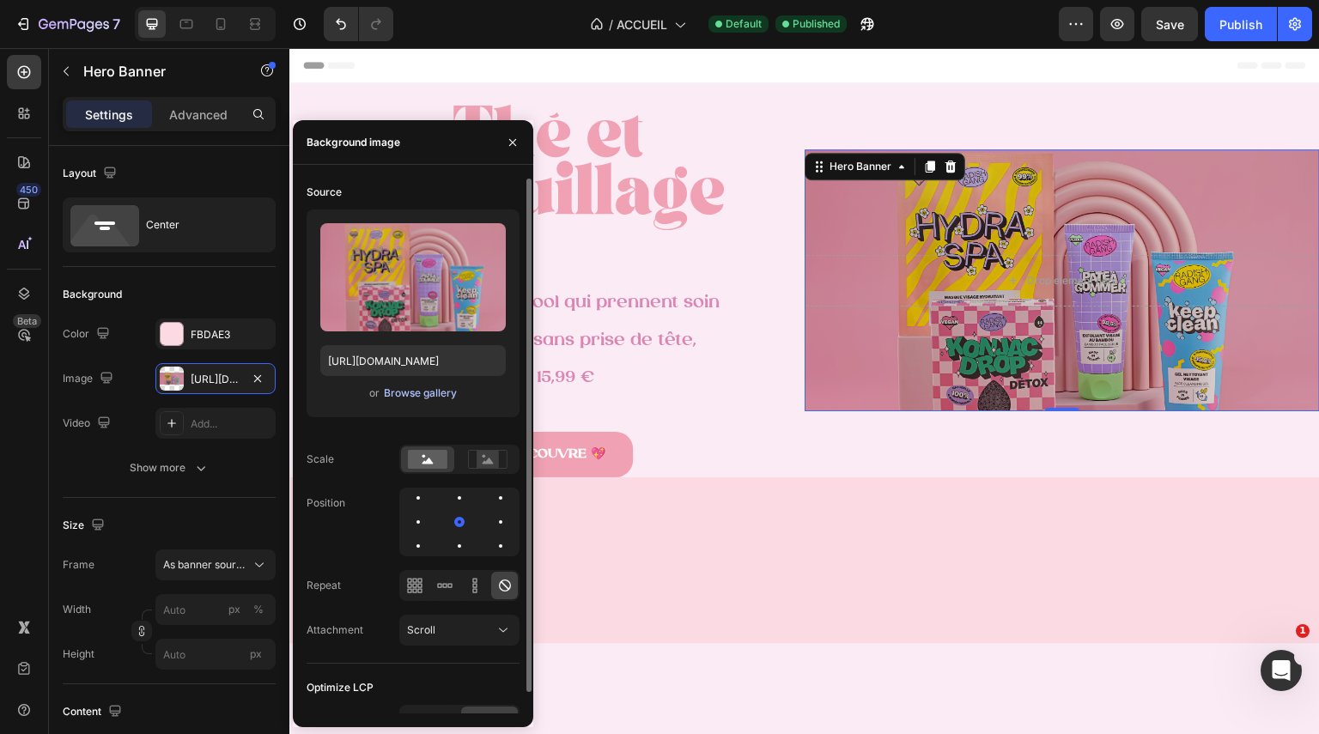
click at [437, 393] on div "Browse gallery" at bounding box center [420, 393] width 73 height 15
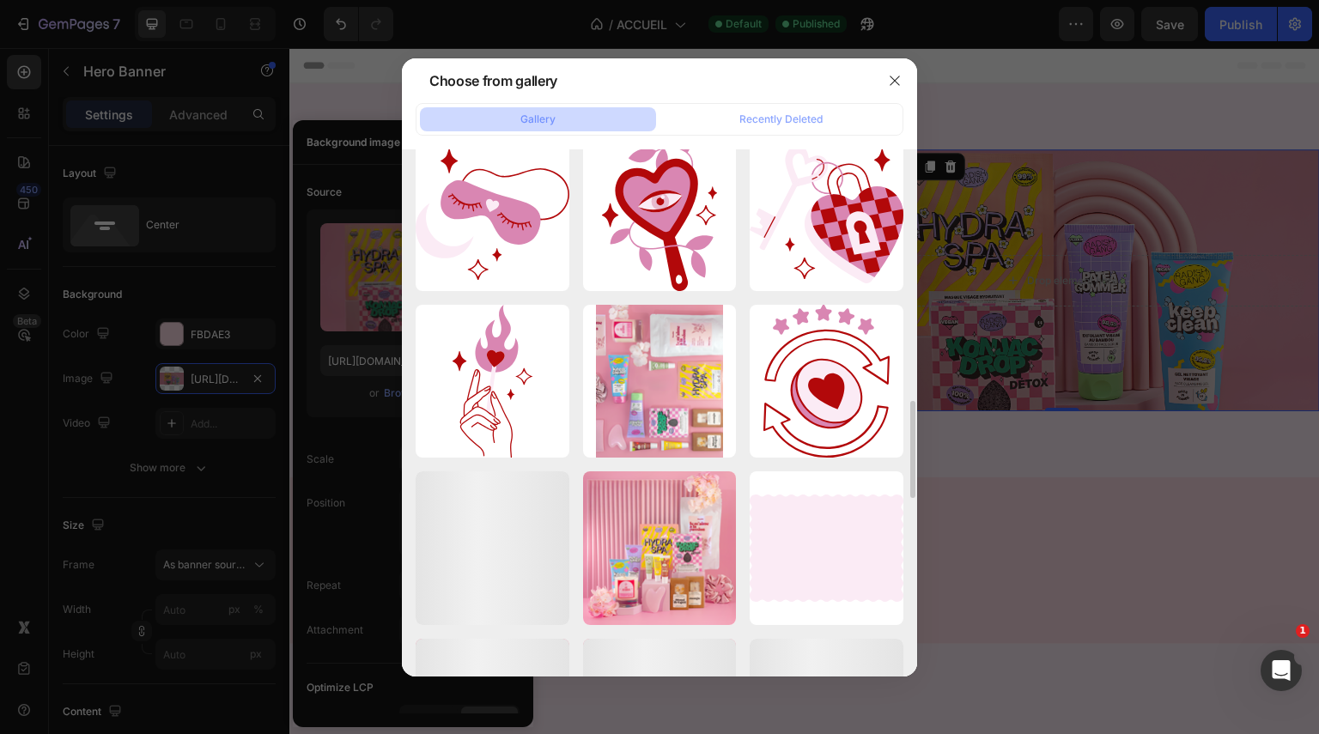
scroll to position [1364, 0]
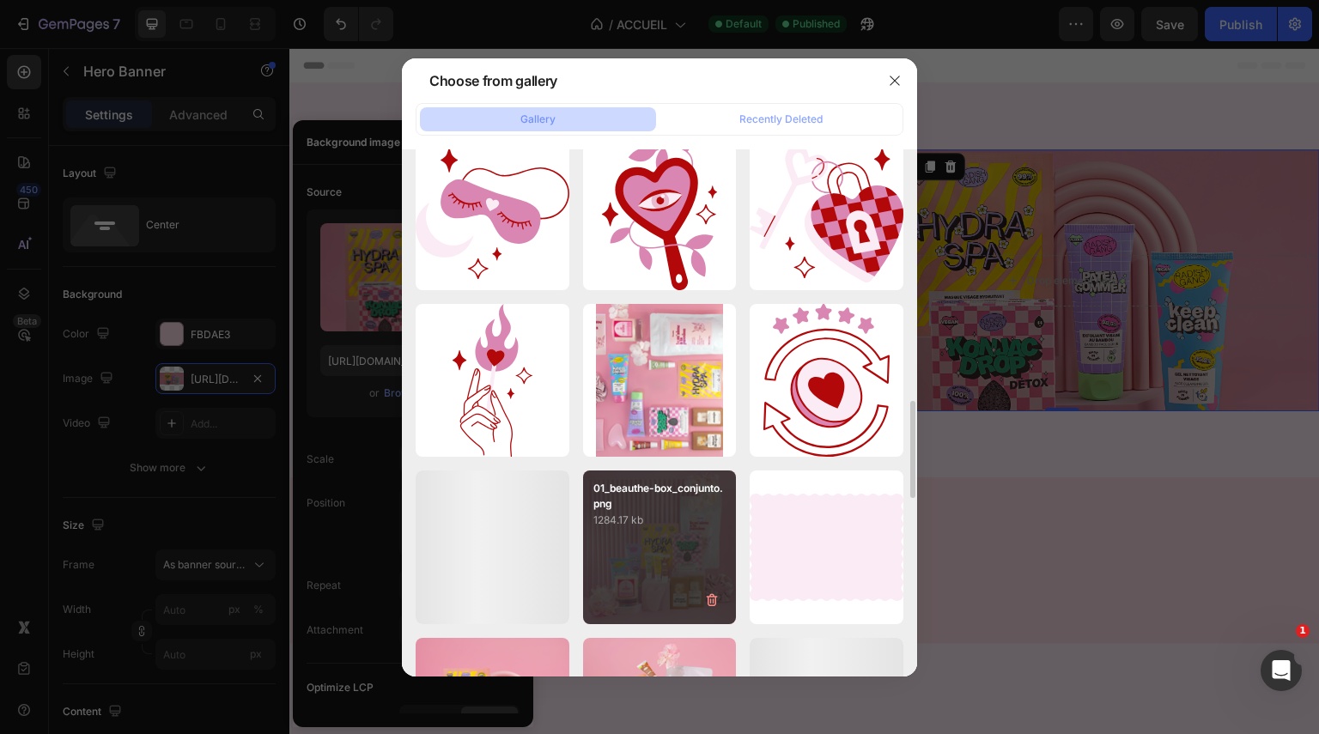
click at [669, 513] on p "1284.17 kb" at bounding box center [659, 520] width 133 height 17
type input "https://cdn.shopify.com/s/files/1/0908/2316/4278/files/gempages_556584360346649…"
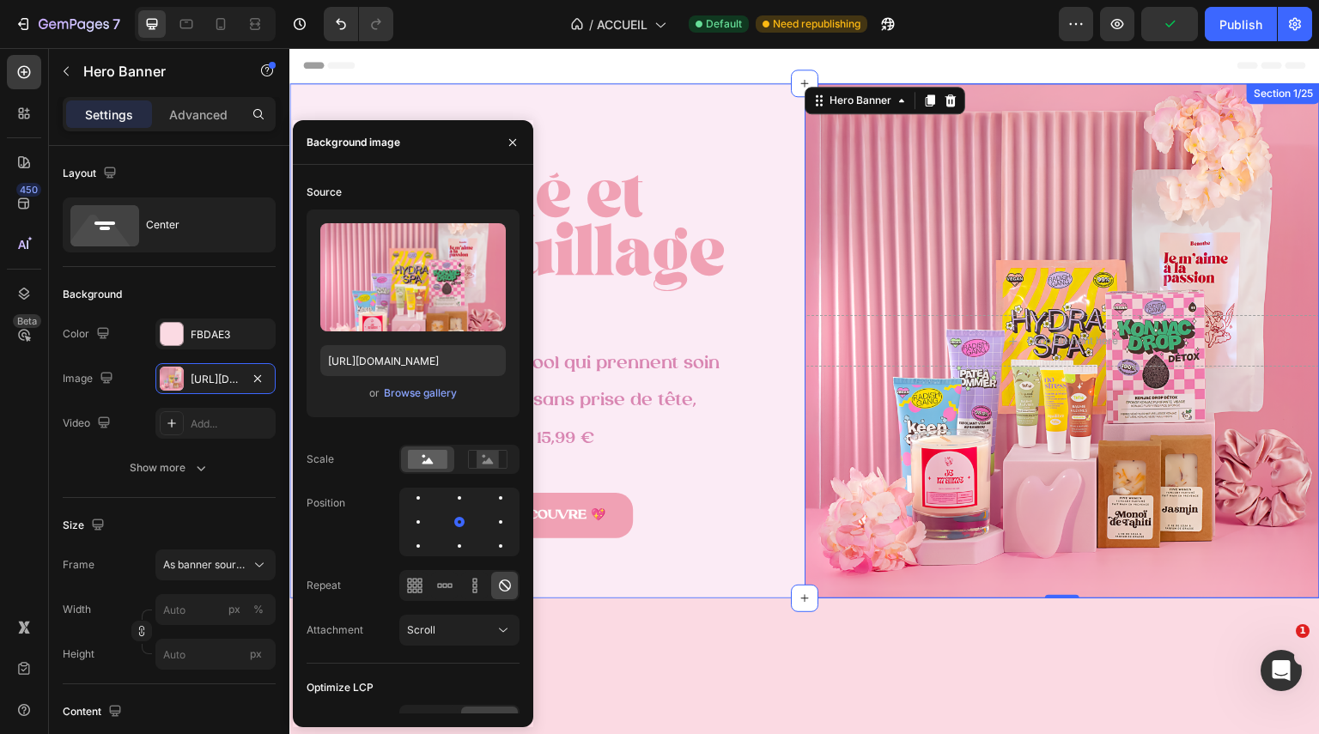
click at [774, 605] on div at bounding box center [804, 682] width 1031 height 166
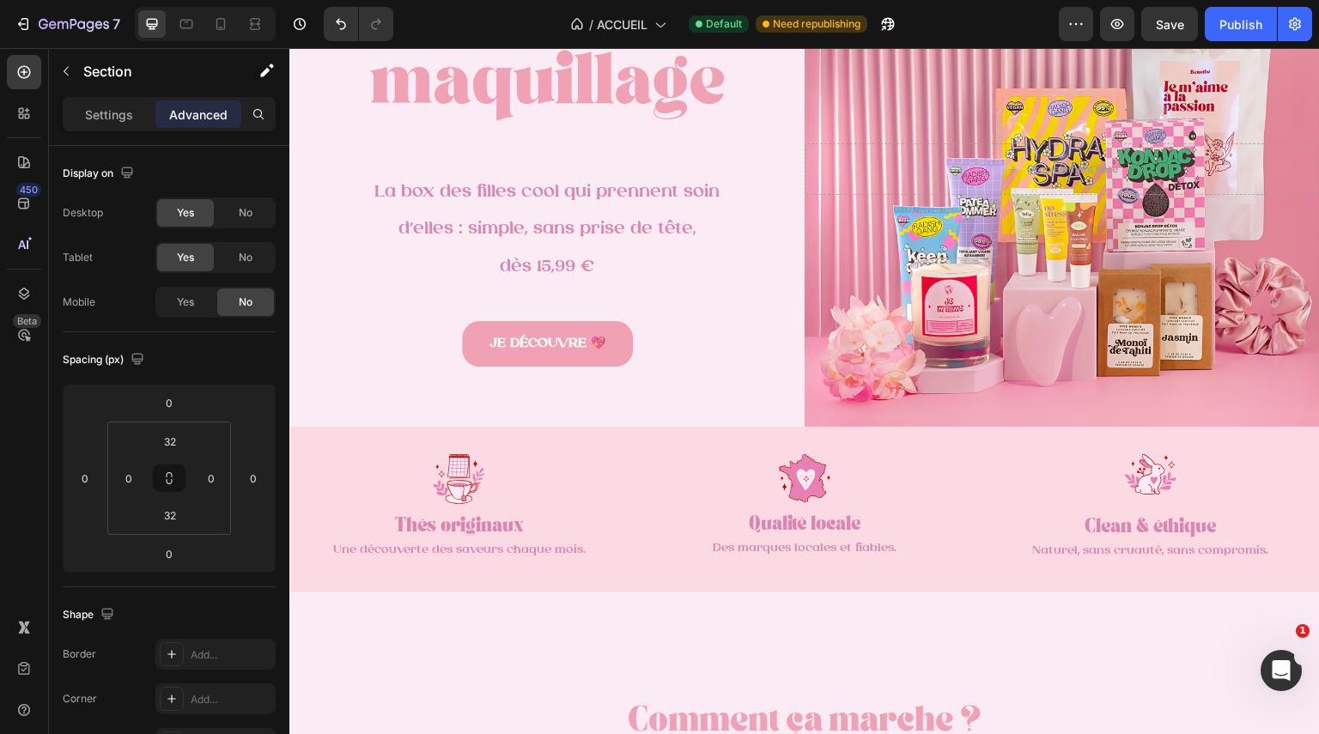
scroll to position [32, 0]
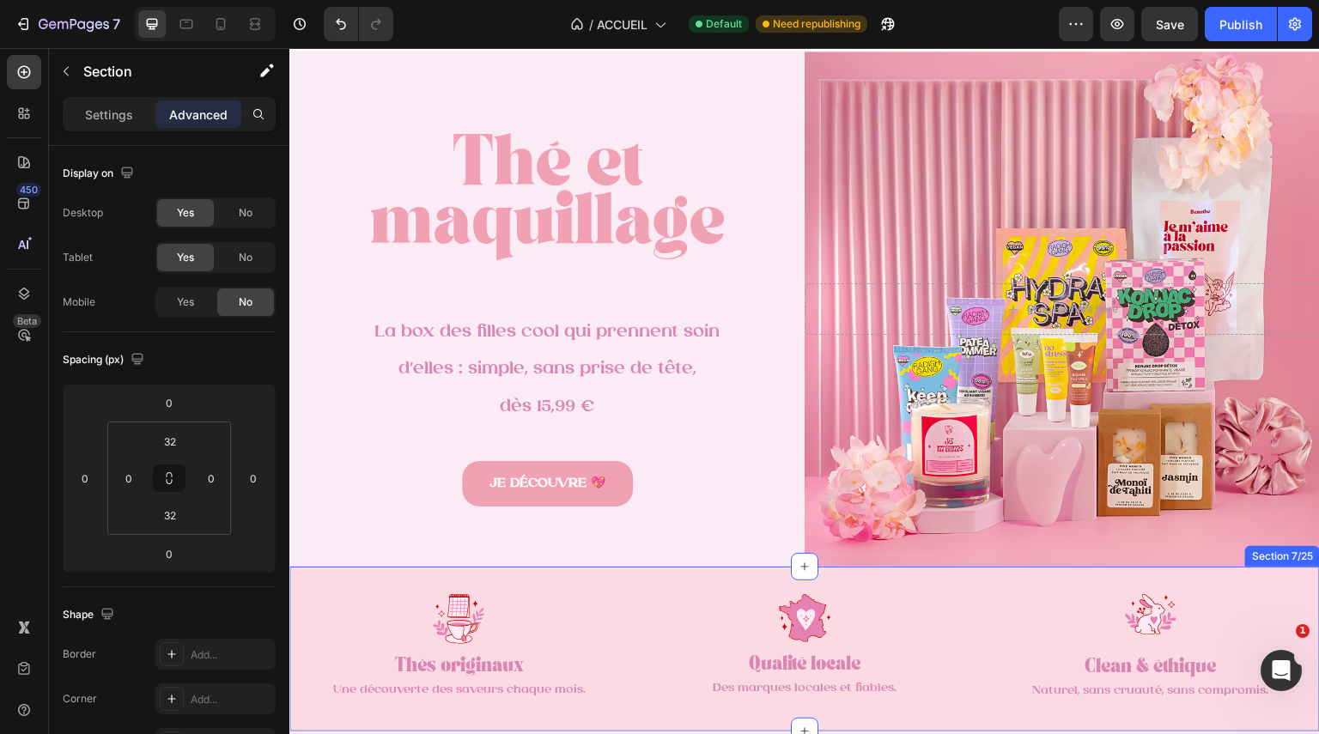
click at [862, 579] on div "Image Thés originaux Text Block Une découverte des saveurs chaque mois. Text Bl…" at bounding box center [804, 649] width 1031 height 165
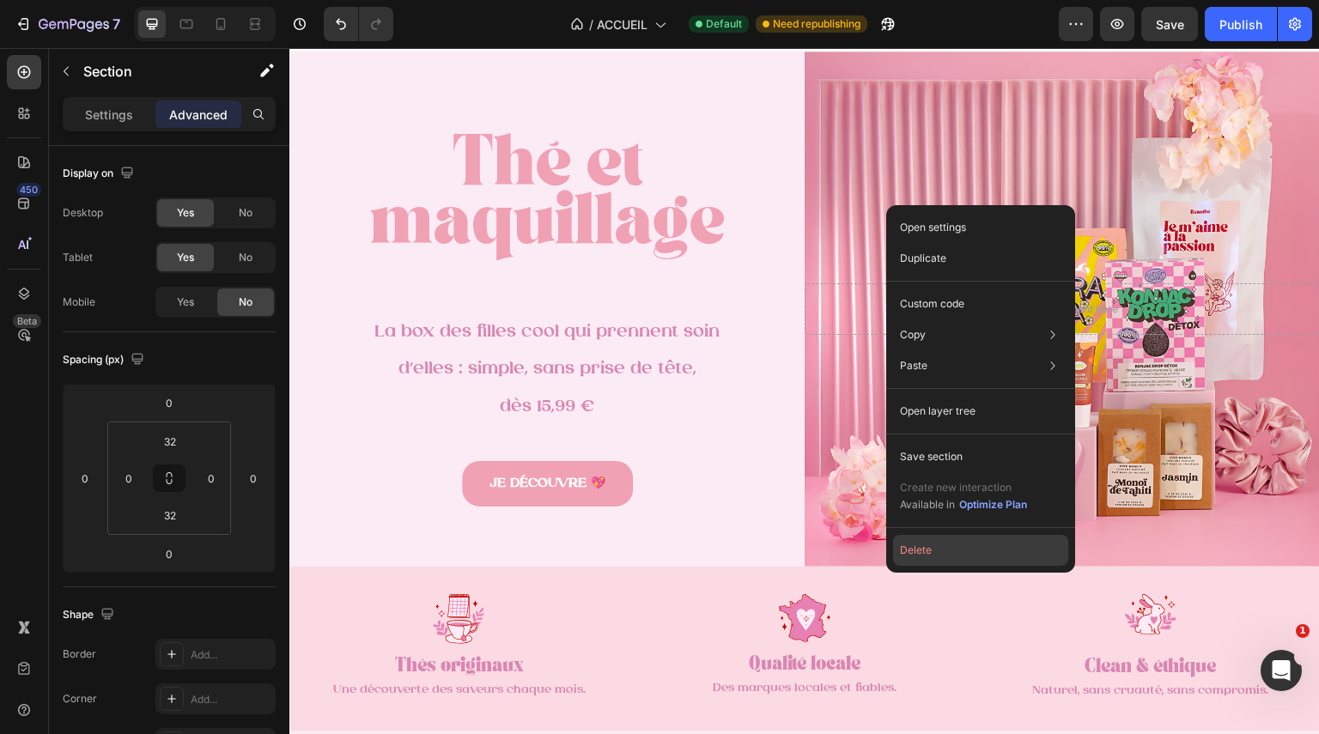
click at [923, 538] on button "Delete" at bounding box center [980, 550] width 175 height 31
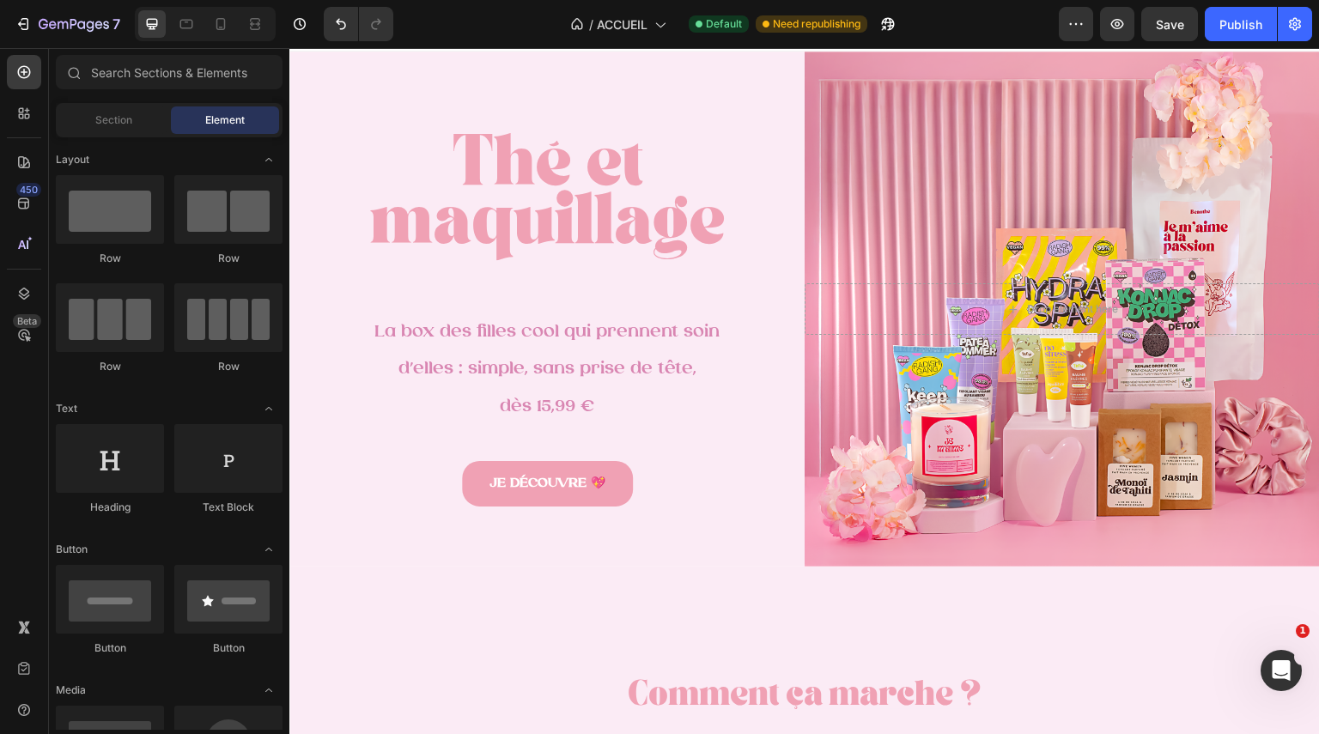
scroll to position [435, 0]
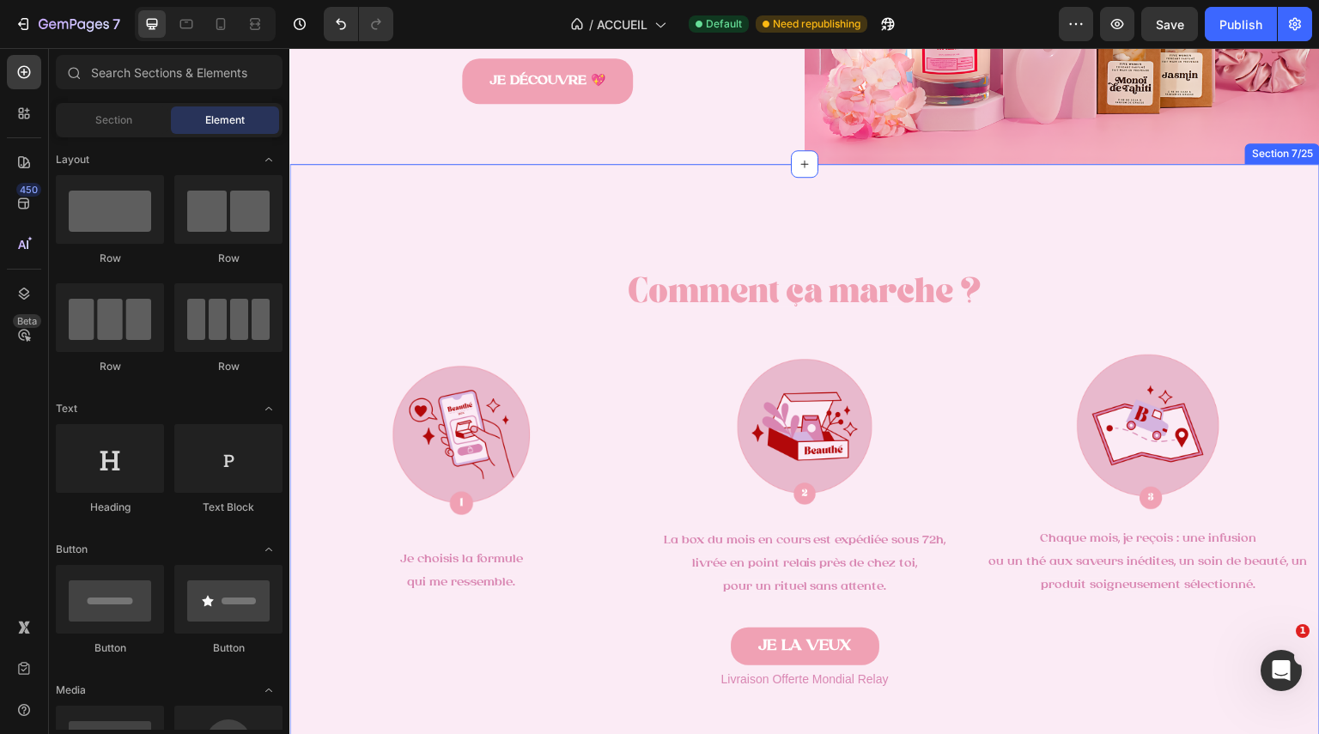
click at [981, 219] on div "Comment ça marche ? Heading Image Je choisis la formule qui me ressemble. Text …" at bounding box center [804, 474] width 1031 height 534
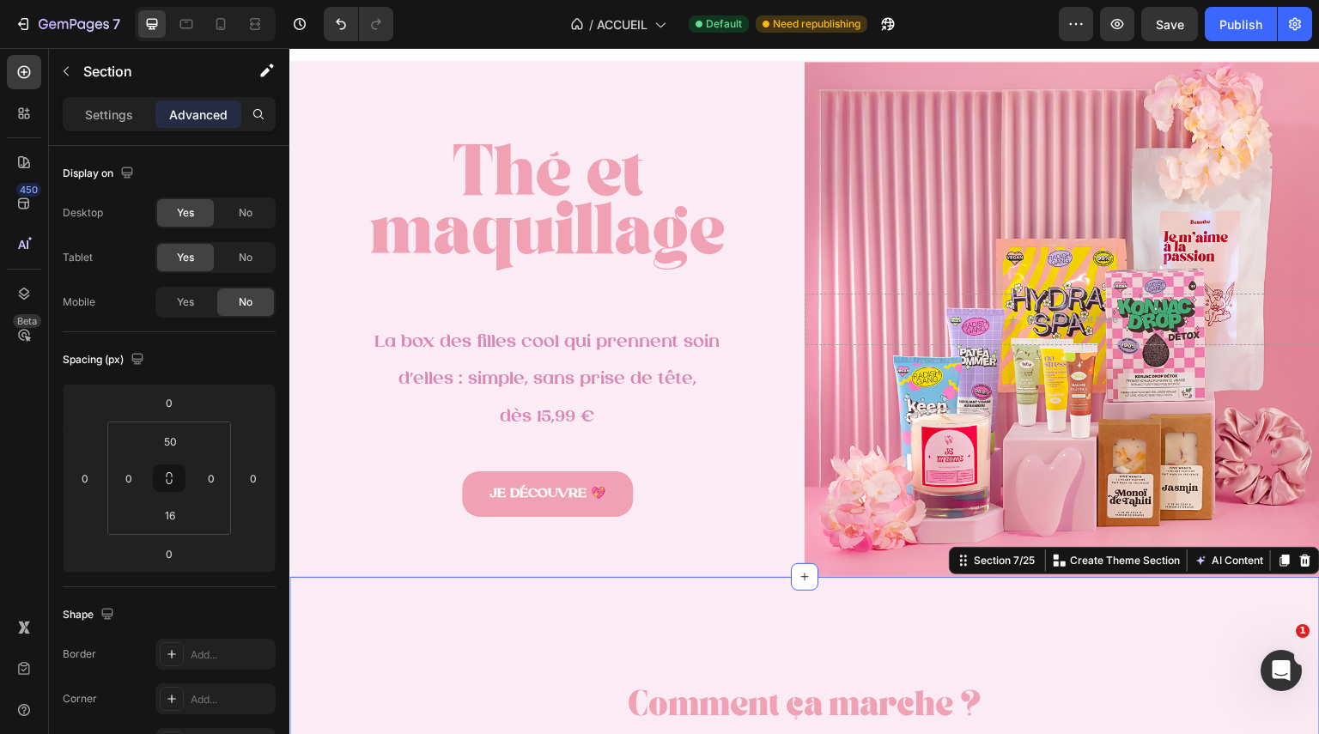
scroll to position [257, 0]
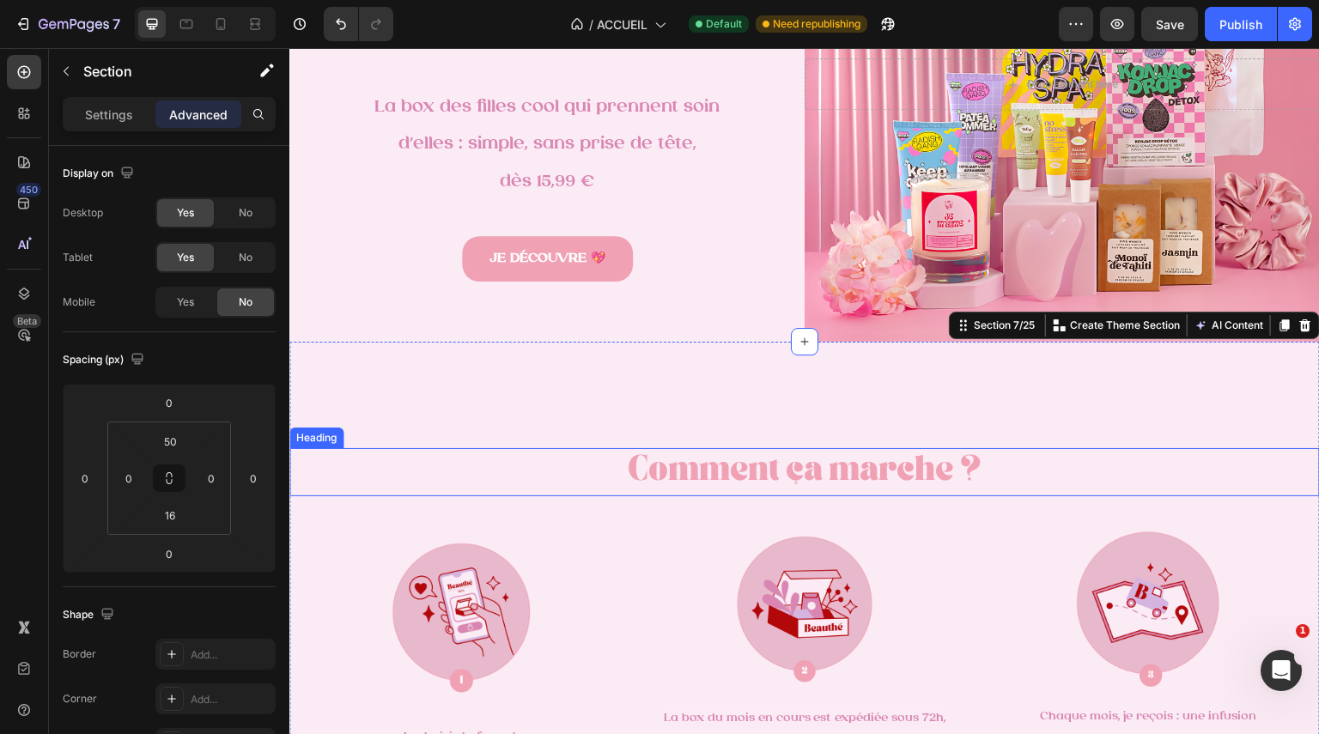
click at [853, 472] on span "Comment ça marche ?" at bounding box center [805, 473] width 355 height 22
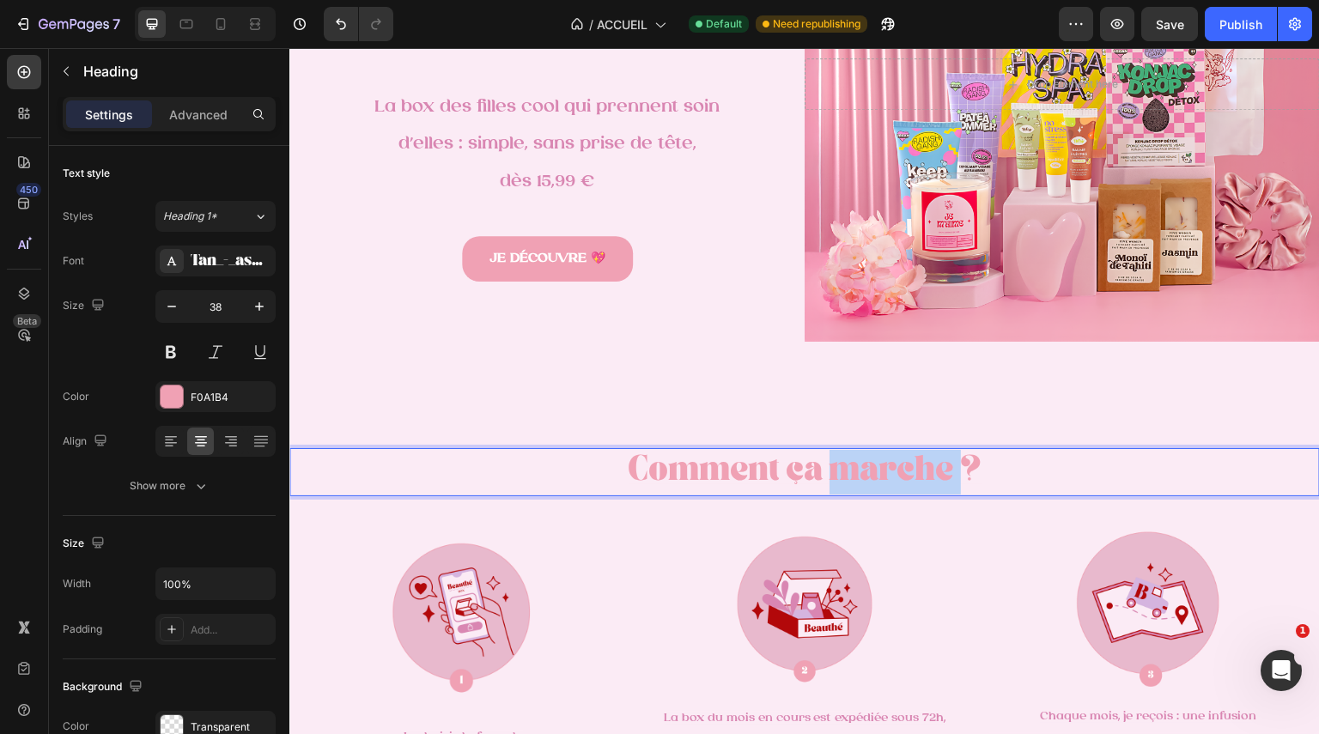
click at [853, 469] on span "Comment ça marche ?" at bounding box center [805, 473] width 355 height 22
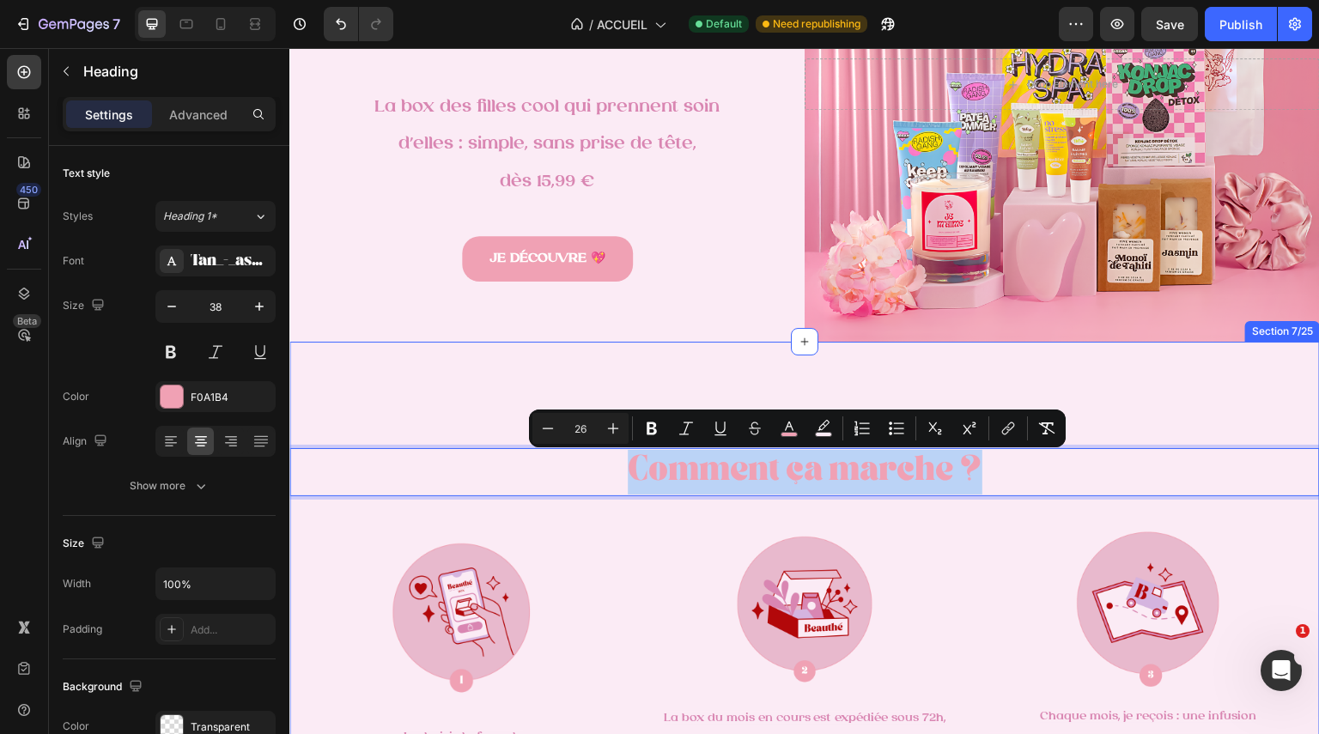
click at [862, 392] on div "Comment ça marche ? Heading 0 Image Je choisis la formule qui me ressemble. Tex…" at bounding box center [804, 652] width 1031 height 534
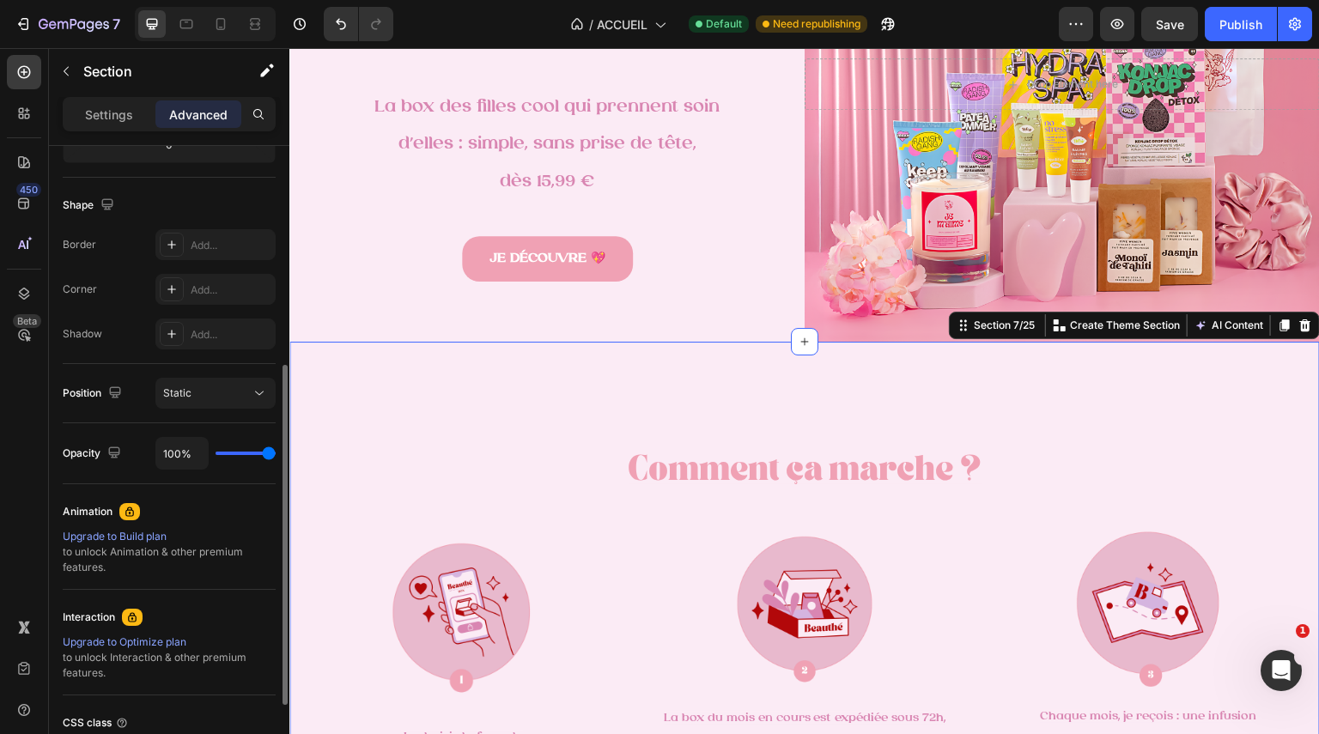
scroll to position [555, 0]
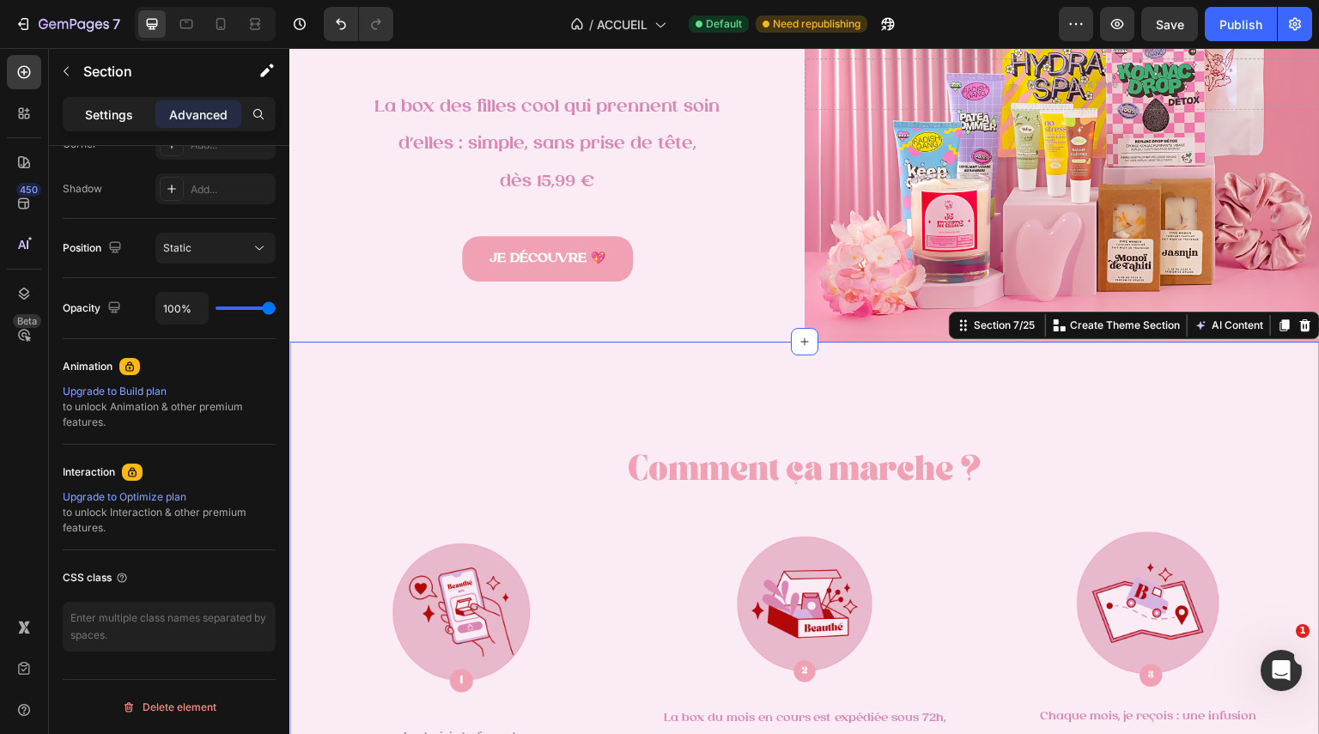
click at [113, 125] on div "Settings" at bounding box center [109, 113] width 86 height 27
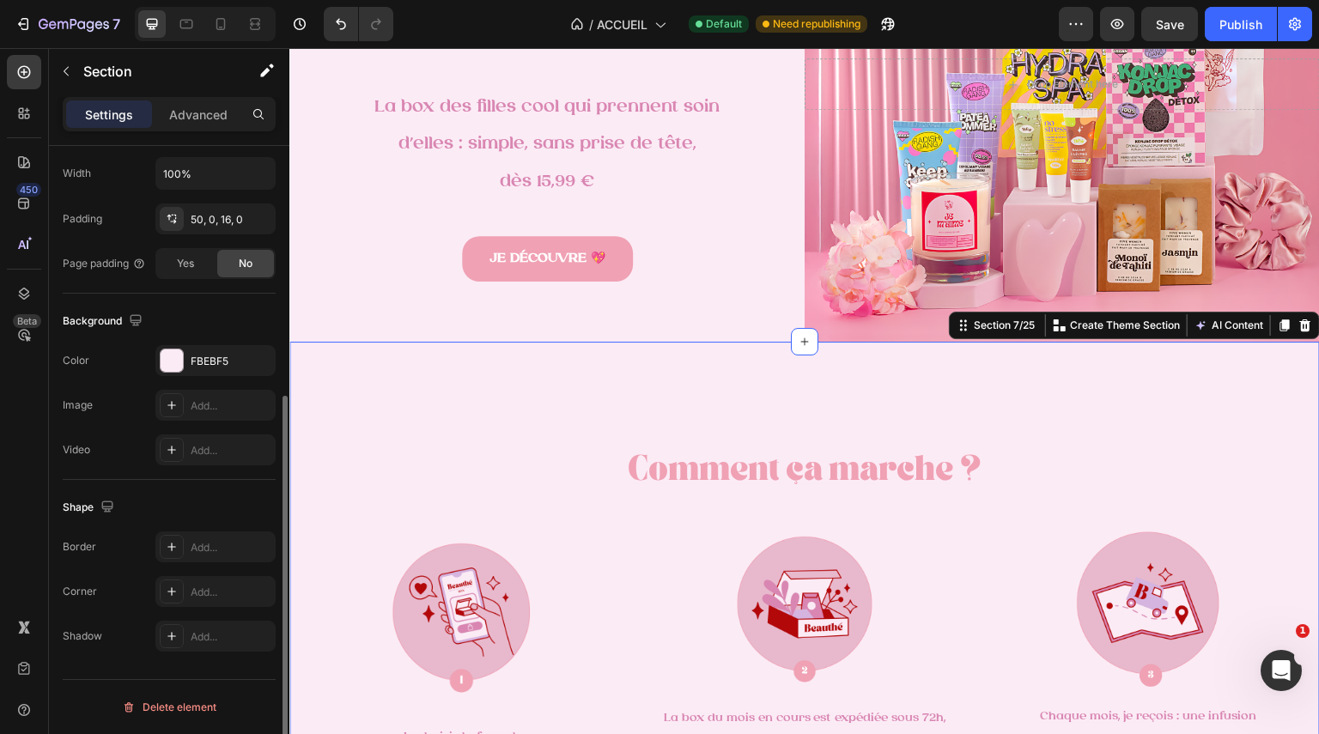
scroll to position [411, 0]
click at [167, 367] on div at bounding box center [172, 361] width 22 height 22
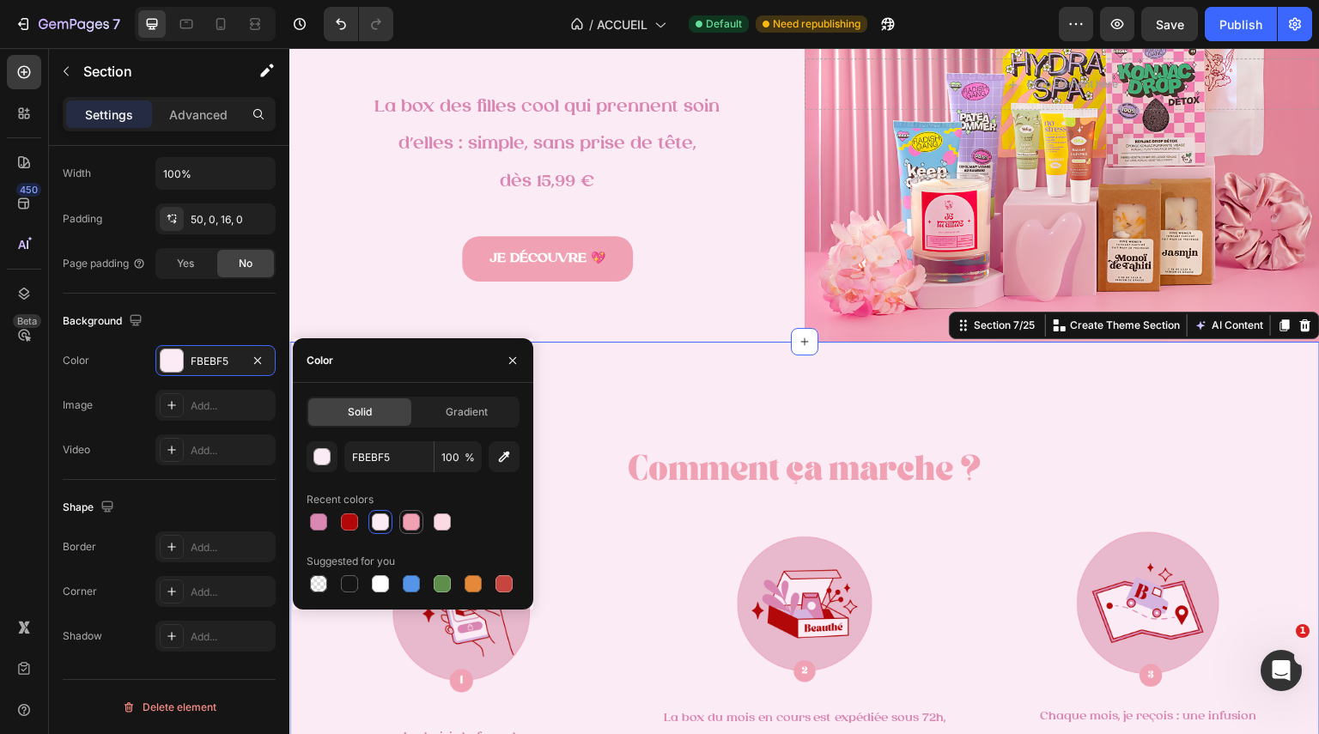
click at [411, 528] on div at bounding box center [411, 522] width 17 height 17
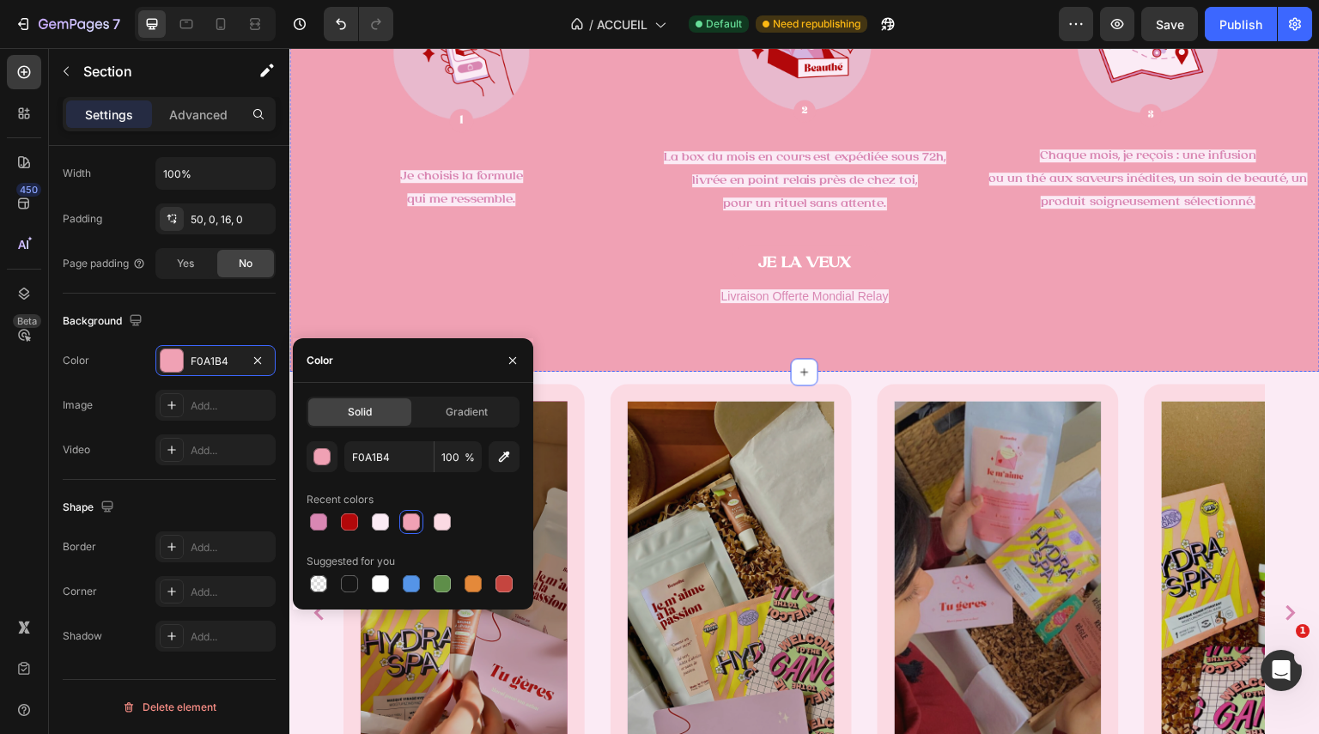
scroll to position [1242, 0]
click at [319, 519] on div at bounding box center [318, 522] width 17 height 17
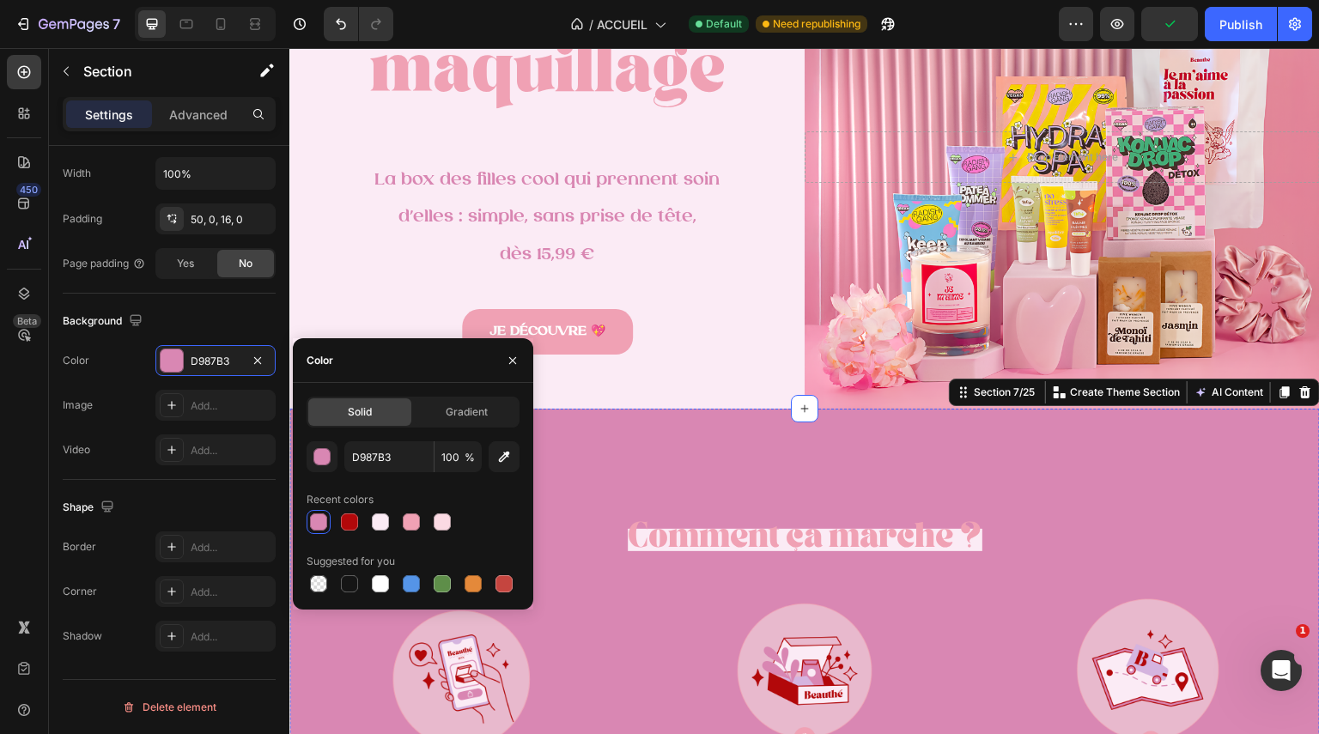
scroll to position [183, 0]
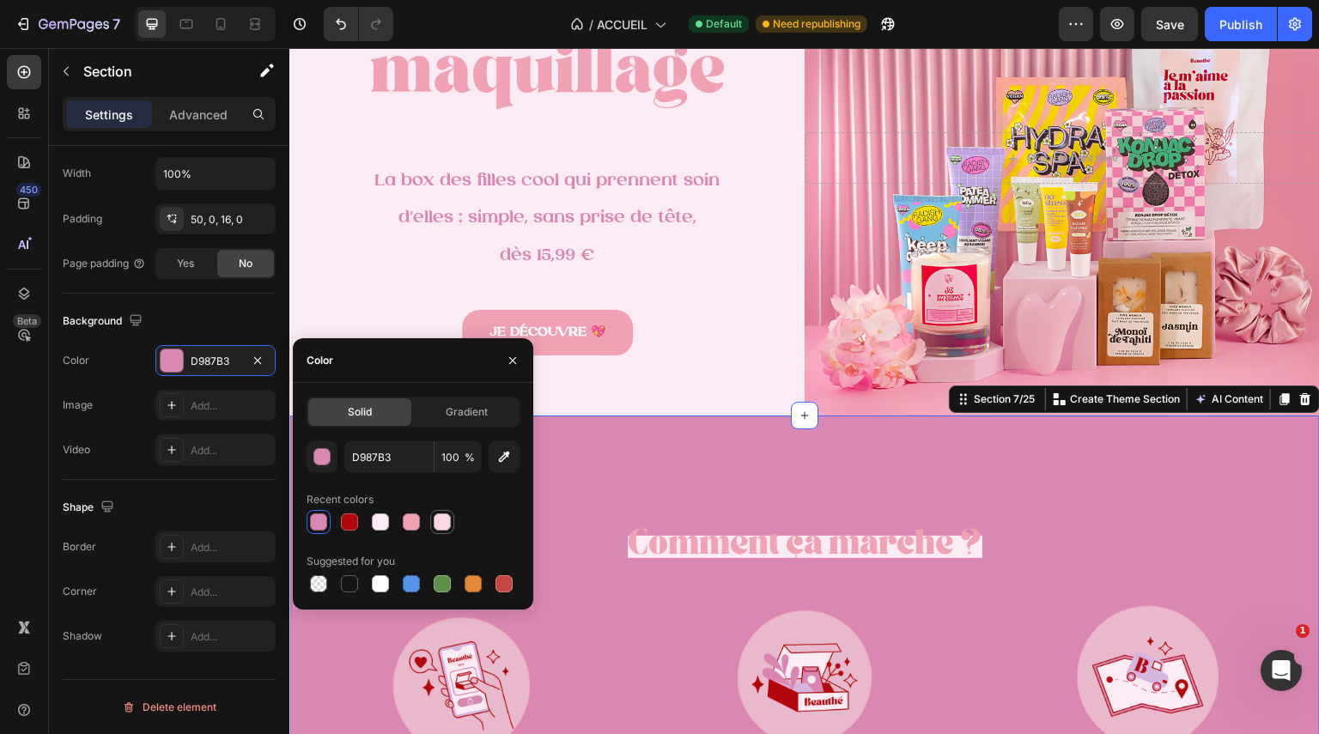
click at [446, 517] on div at bounding box center [442, 522] width 17 height 17
type input "FBDAE3"
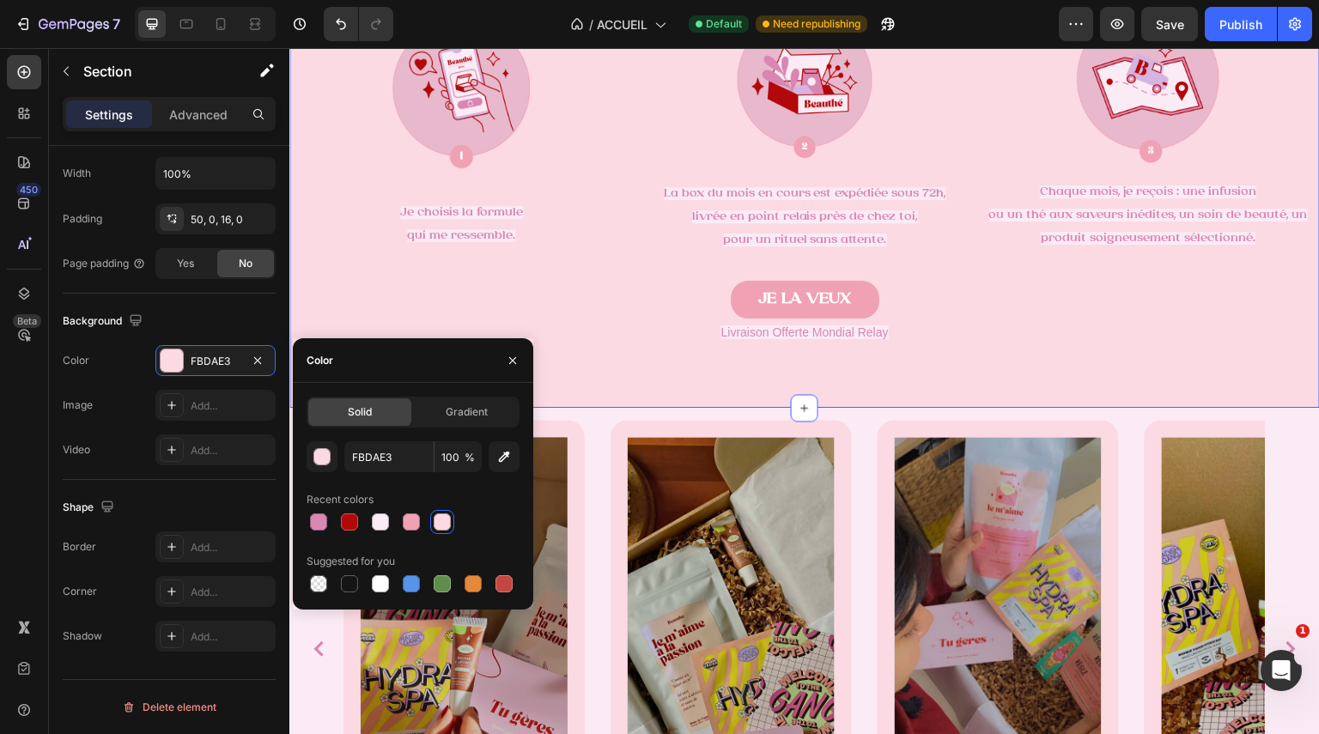
scroll to position [1206, 0]
click at [339, 27] on icon "Undo/Redo" at bounding box center [340, 23] width 17 height 17
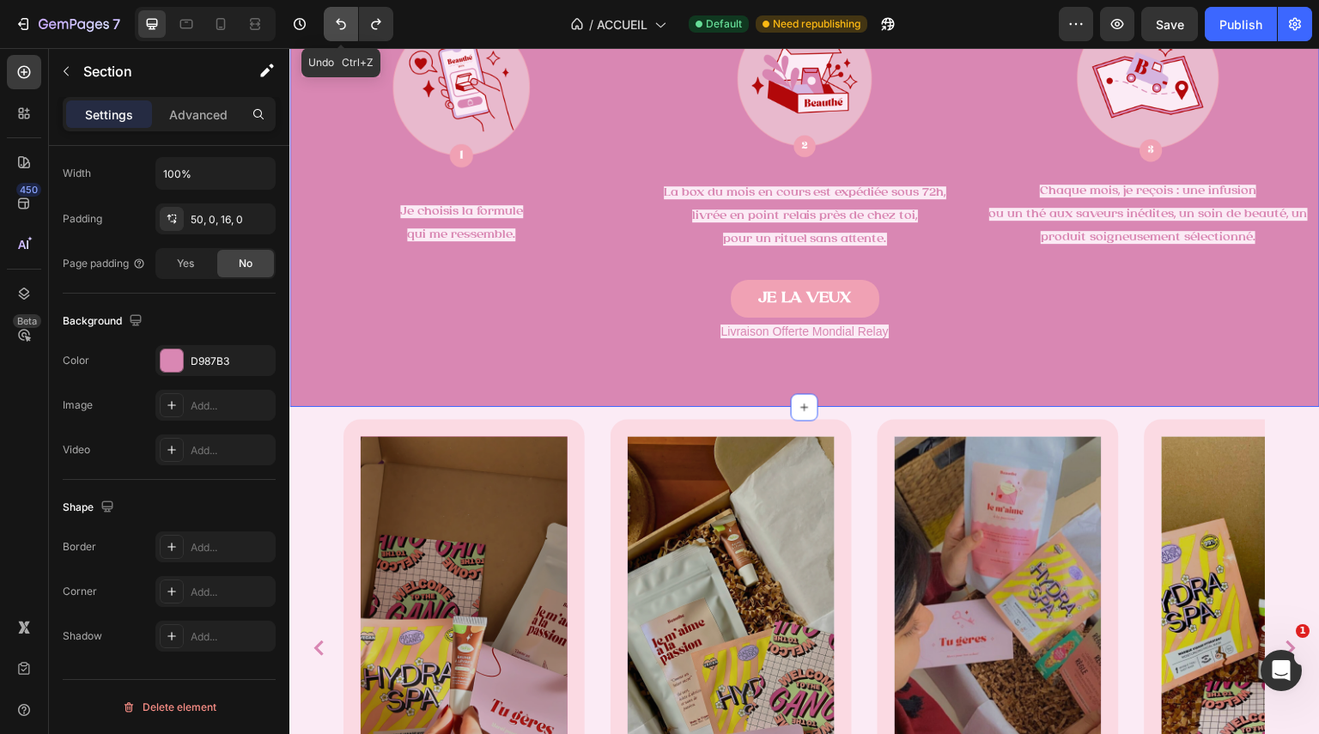
click at [339, 27] on icon "Undo/Redo" at bounding box center [340, 23] width 17 height 17
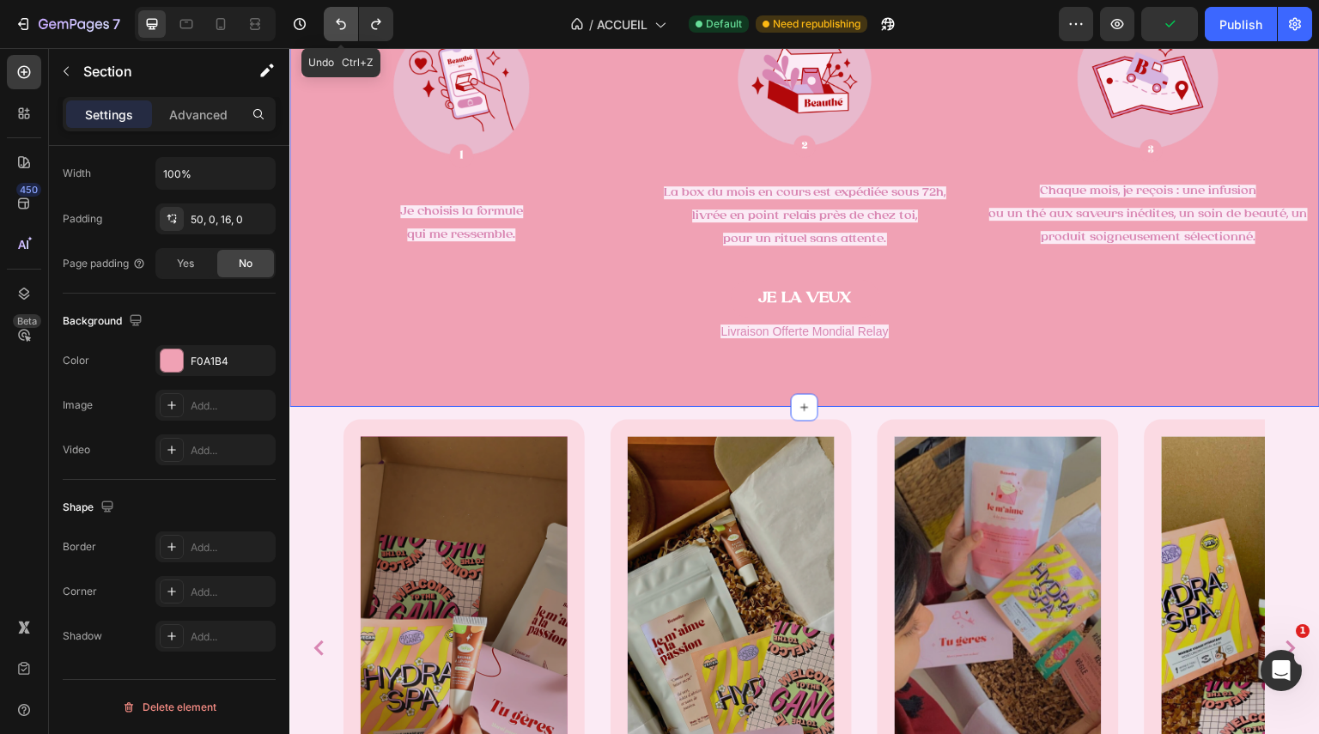
click at [339, 27] on icon "Undo/Redo" at bounding box center [340, 23] width 17 height 17
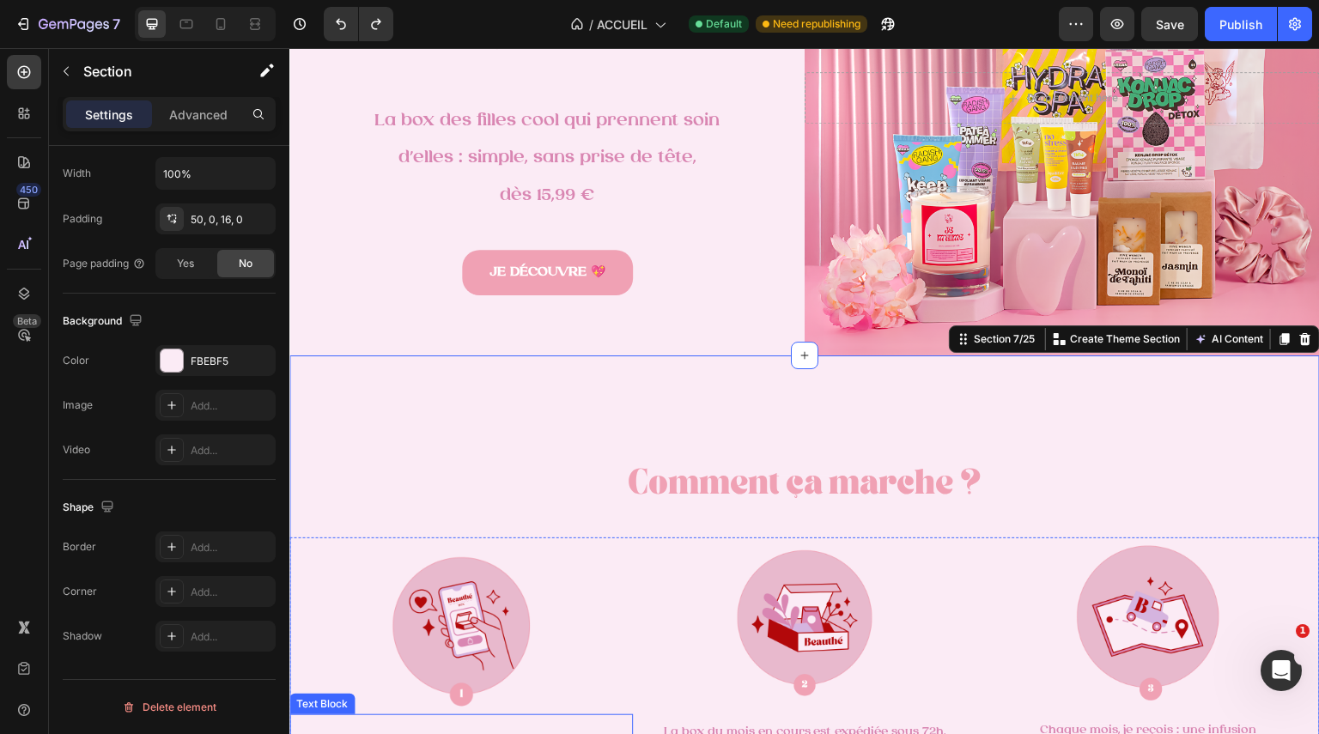
scroll to position [0, 0]
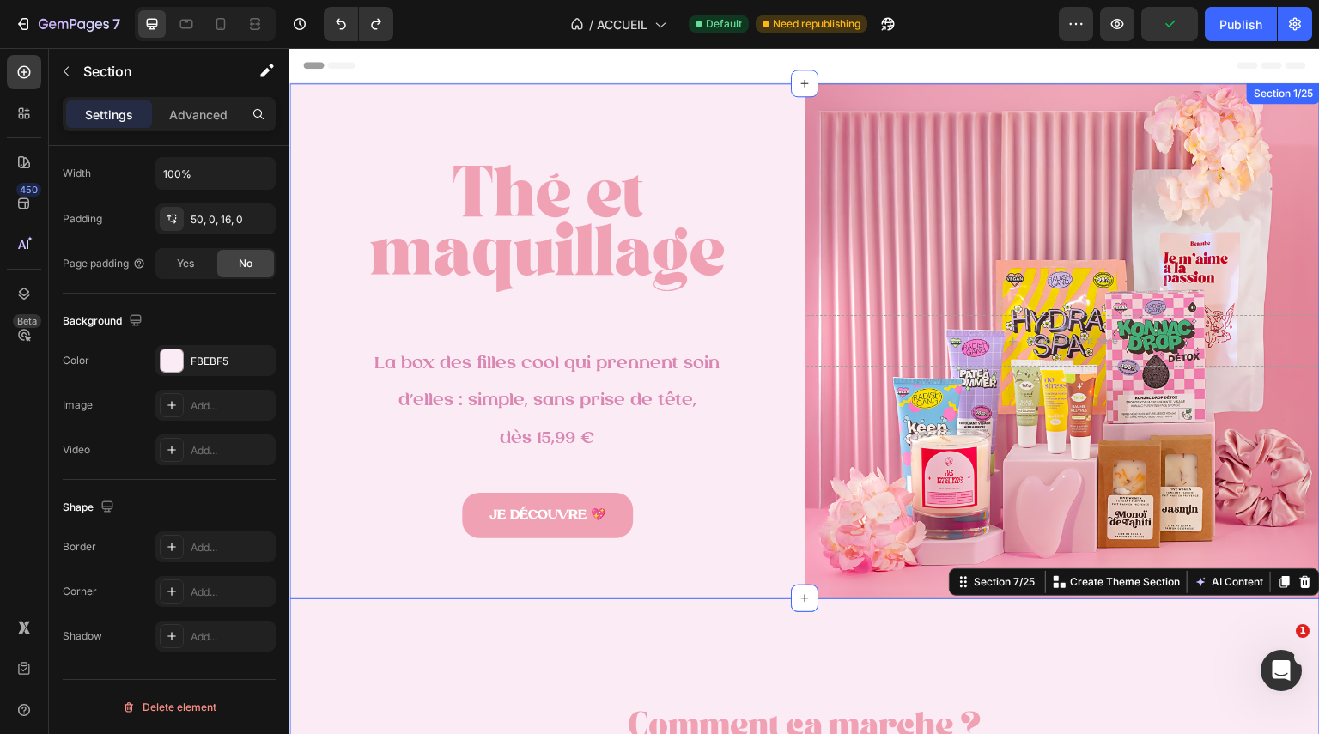
click at [689, 100] on div "Thé et maquillage Heading La box des filles cool qui prennent soin d’elles : si…" at bounding box center [546, 340] width 515 height 515
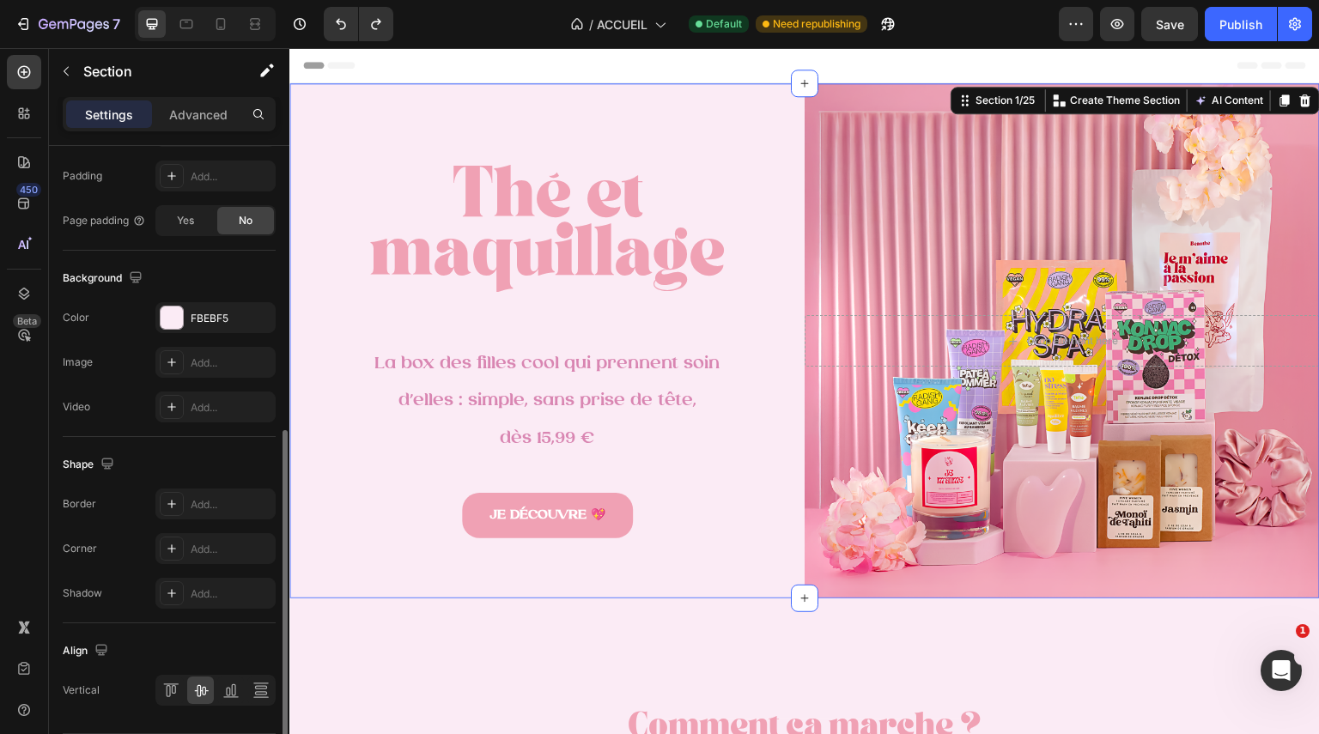
scroll to position [553, 0]
click at [172, 332] on div "The changes might be hidden by the video. Color FBEBF5 Image Add... Video Add..." at bounding box center [169, 361] width 213 height 120
click at [173, 319] on div at bounding box center [172, 317] width 22 height 22
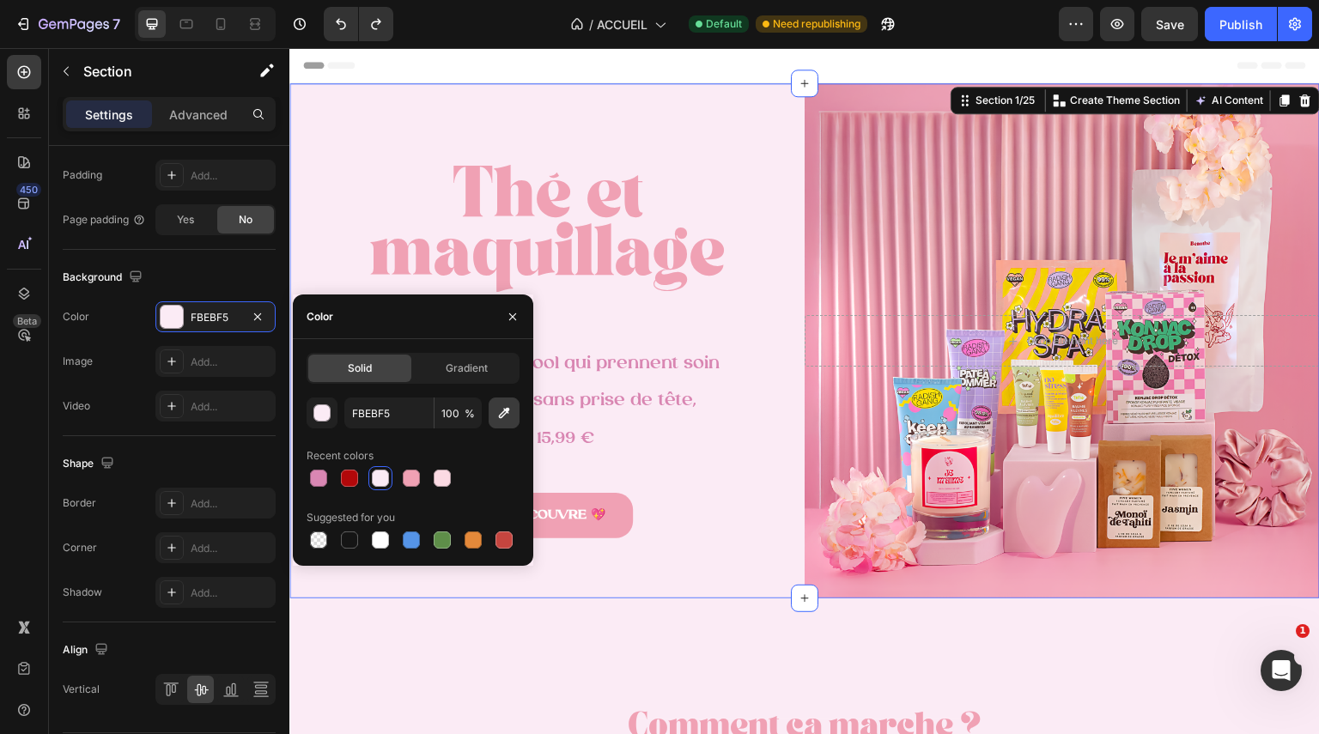
click at [508, 403] on button "button" at bounding box center [504, 413] width 31 height 31
type input "F1A3B9"
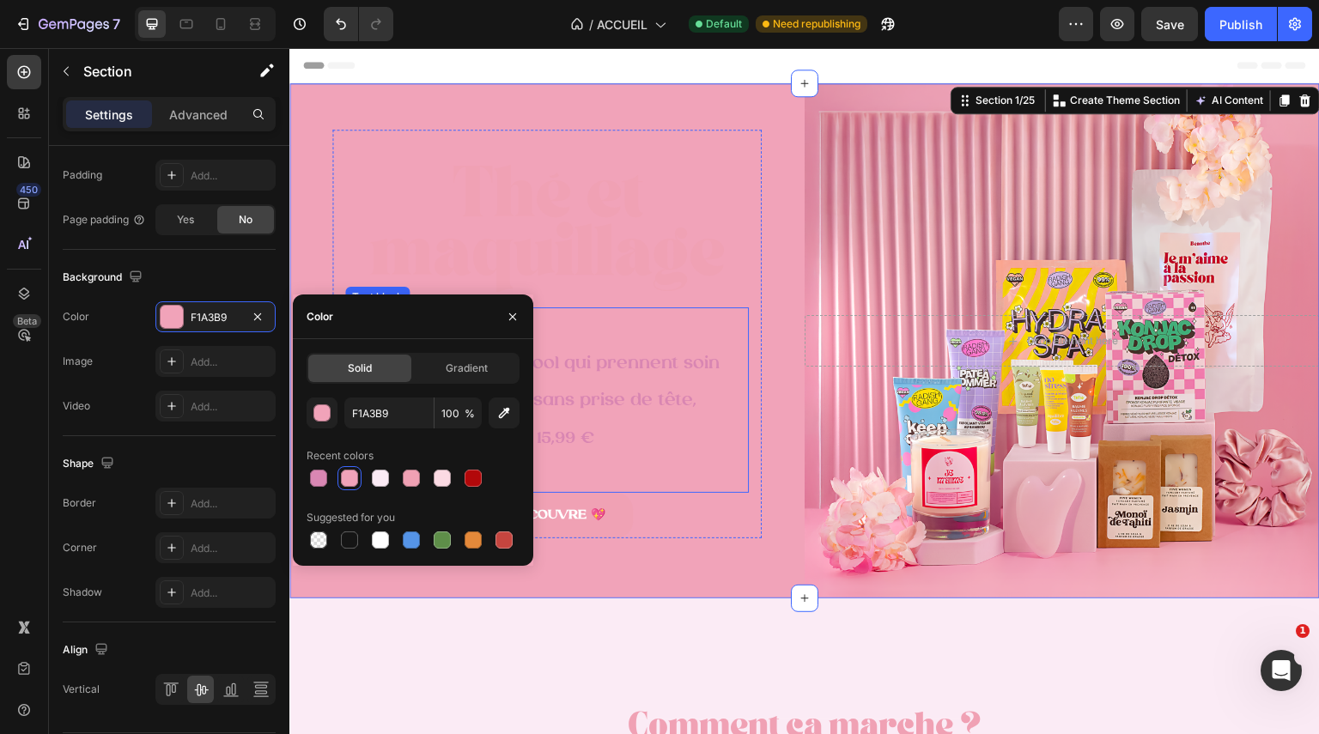
click at [666, 469] on p at bounding box center [547, 473] width 400 height 35
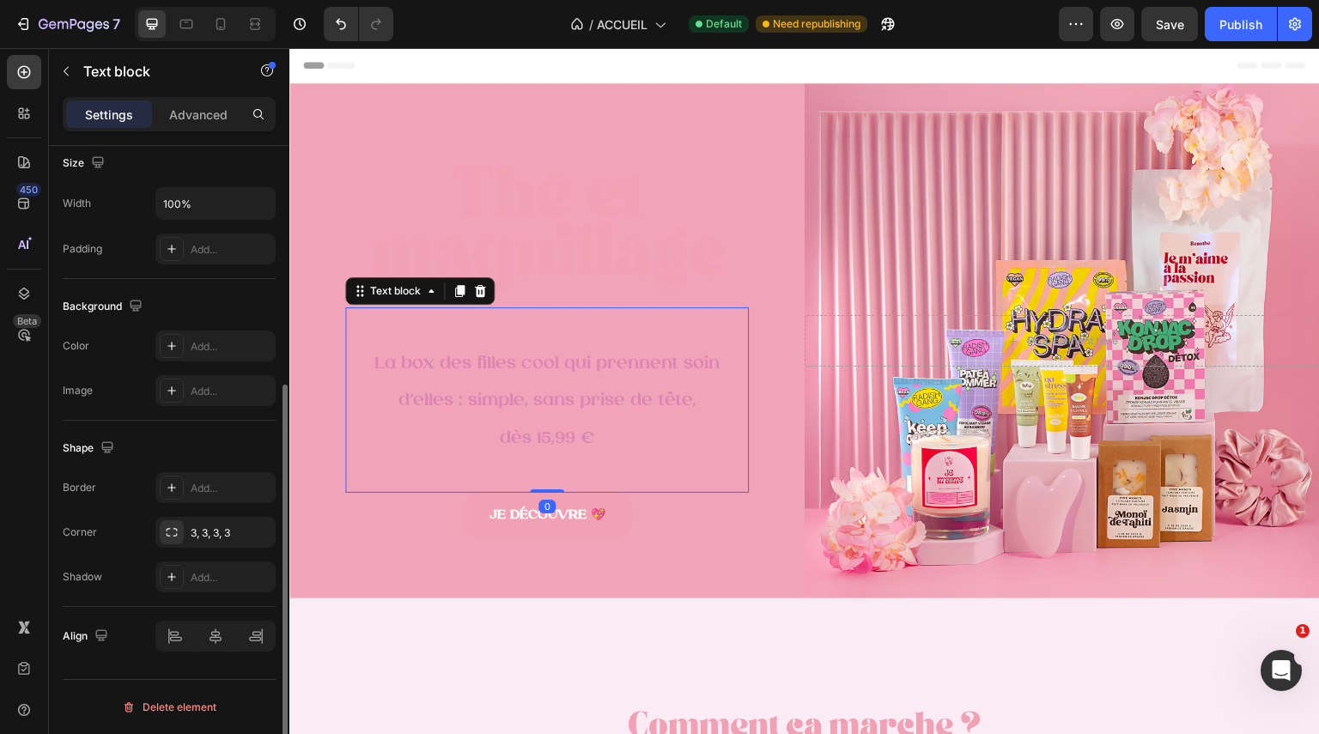
scroll to position [0, 0]
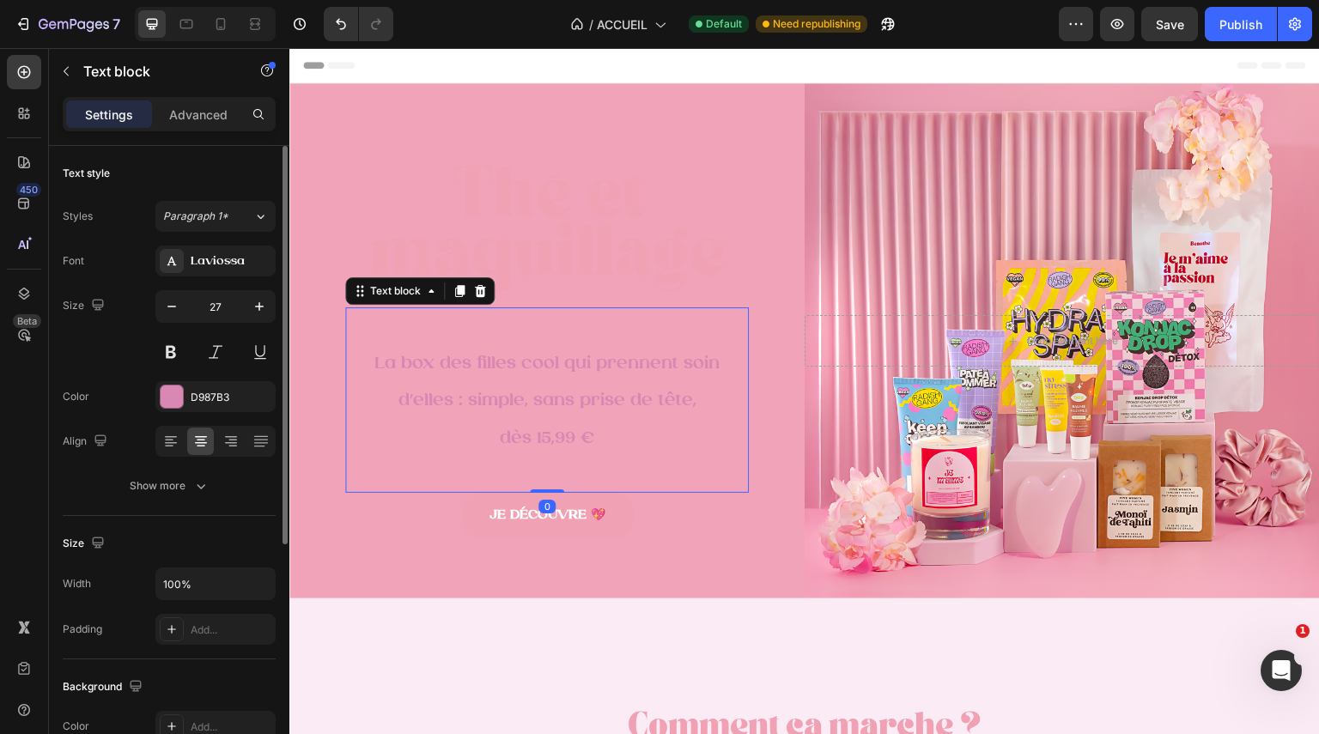
click at [624, 388] on span "La box des filles cool qui prennent soin d’elles : simple, sans prise de tête," at bounding box center [546, 383] width 345 height 56
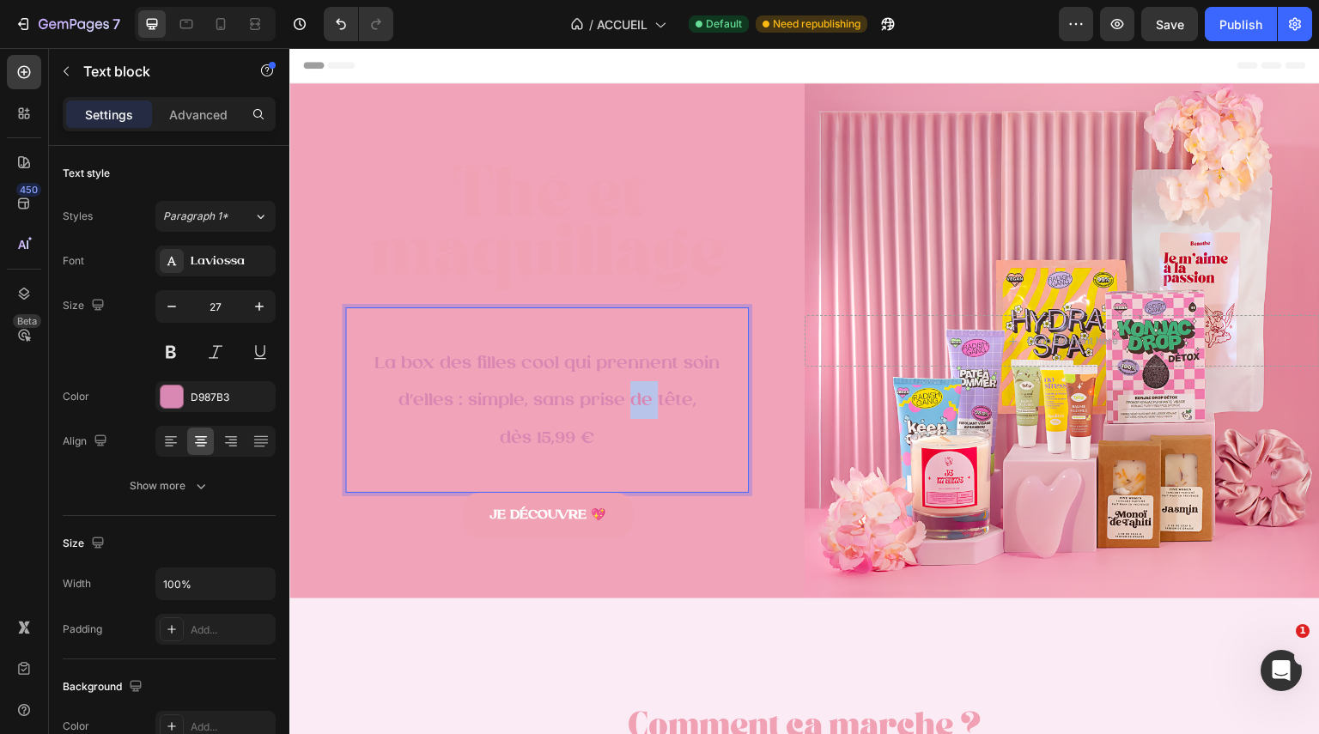
click at [624, 388] on span "La box des filles cool qui prennent soin d’elles : simple, sans prise de tête," at bounding box center [546, 383] width 345 height 56
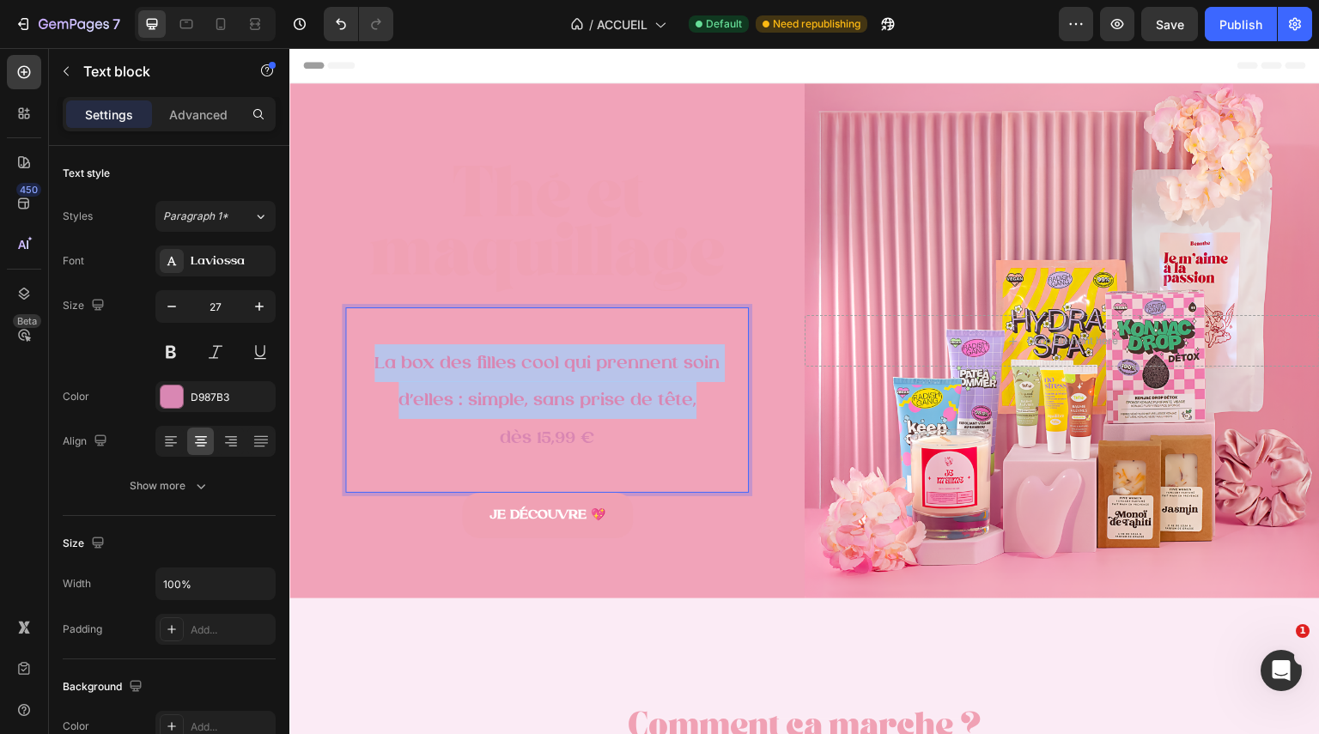
click at [624, 388] on span "La box des filles cool qui prennent soin d’elles : simple, sans prise de tête," at bounding box center [546, 383] width 345 height 56
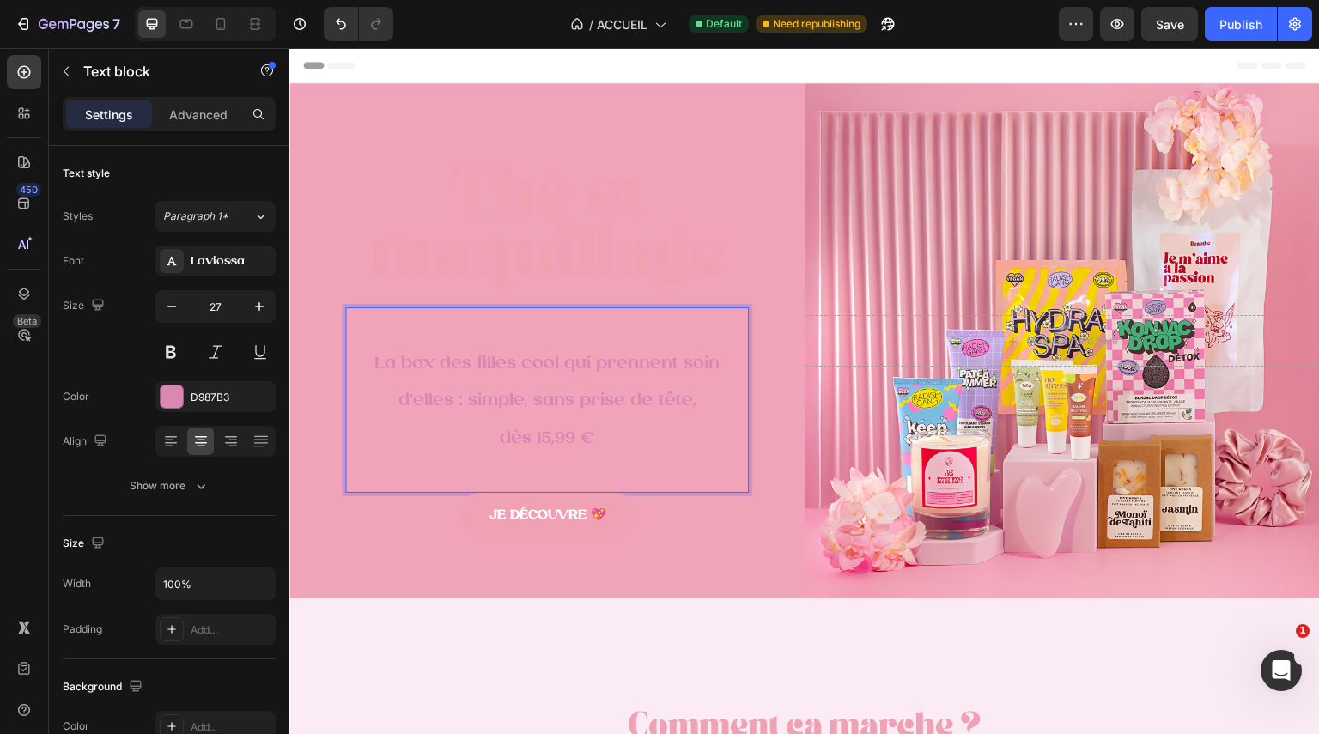
click at [628, 432] on p "dès 15,99 €" at bounding box center [547, 438] width 400 height 38
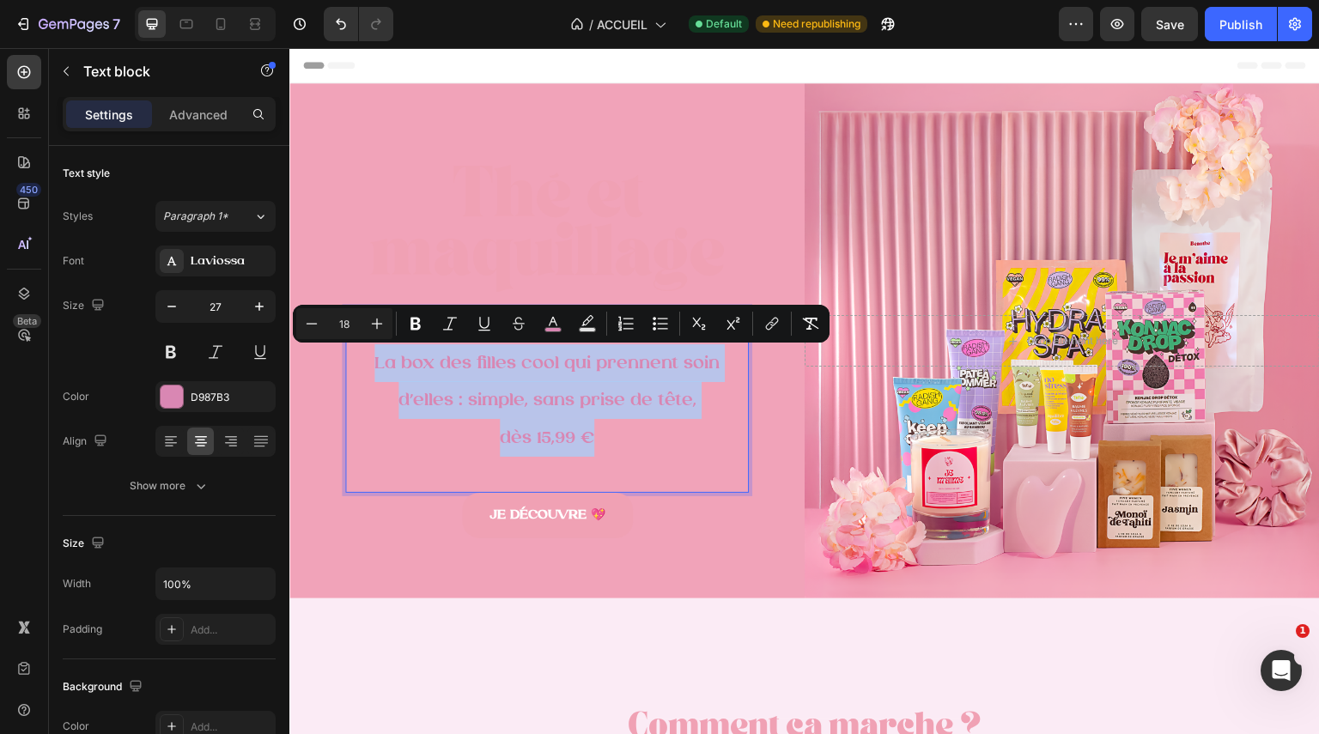
drag, startPoint x: 628, startPoint y: 432, endPoint x: 344, endPoint y: 356, distance: 293.3
click at [345, 356] on div "La box des filles cool qui prennent soin d’elles : simple, sans prise de tête, …" at bounding box center [547, 400] width 404 height 186
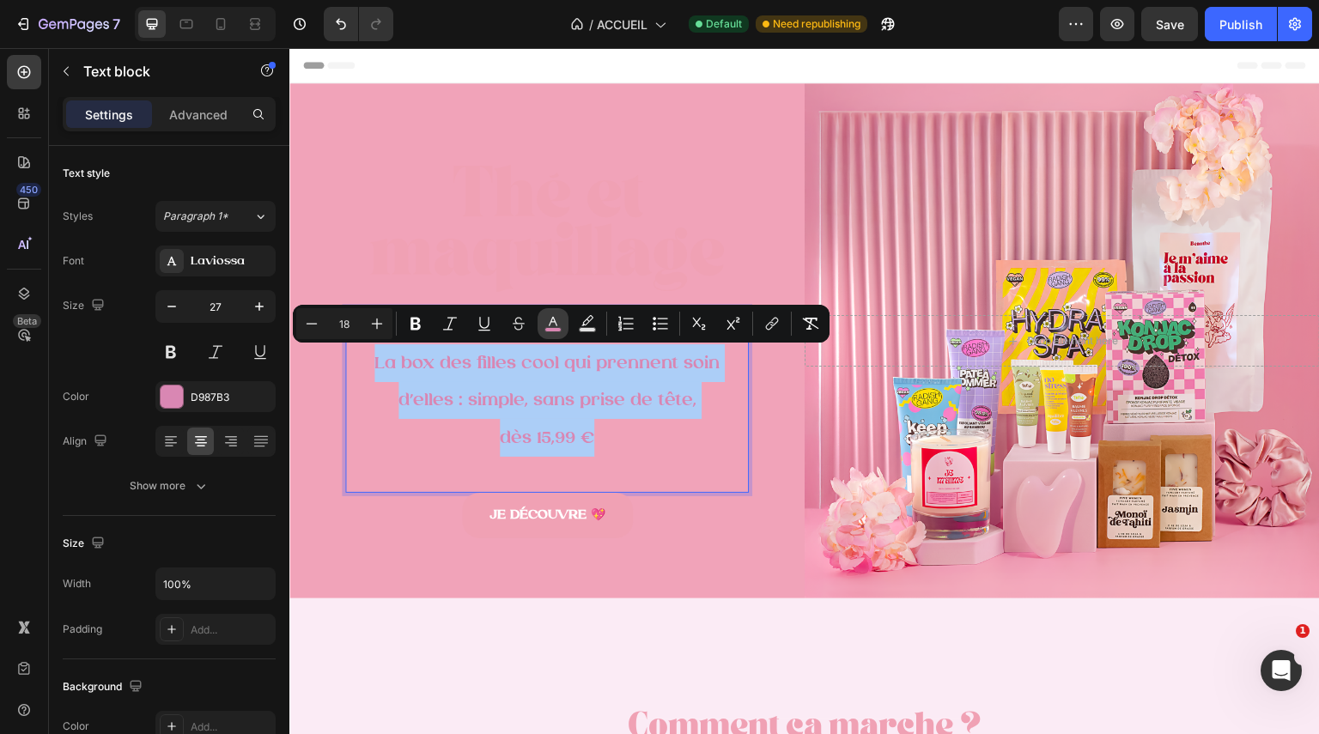
click at [552, 322] on icon "Editor contextual toolbar" at bounding box center [553, 321] width 9 height 9
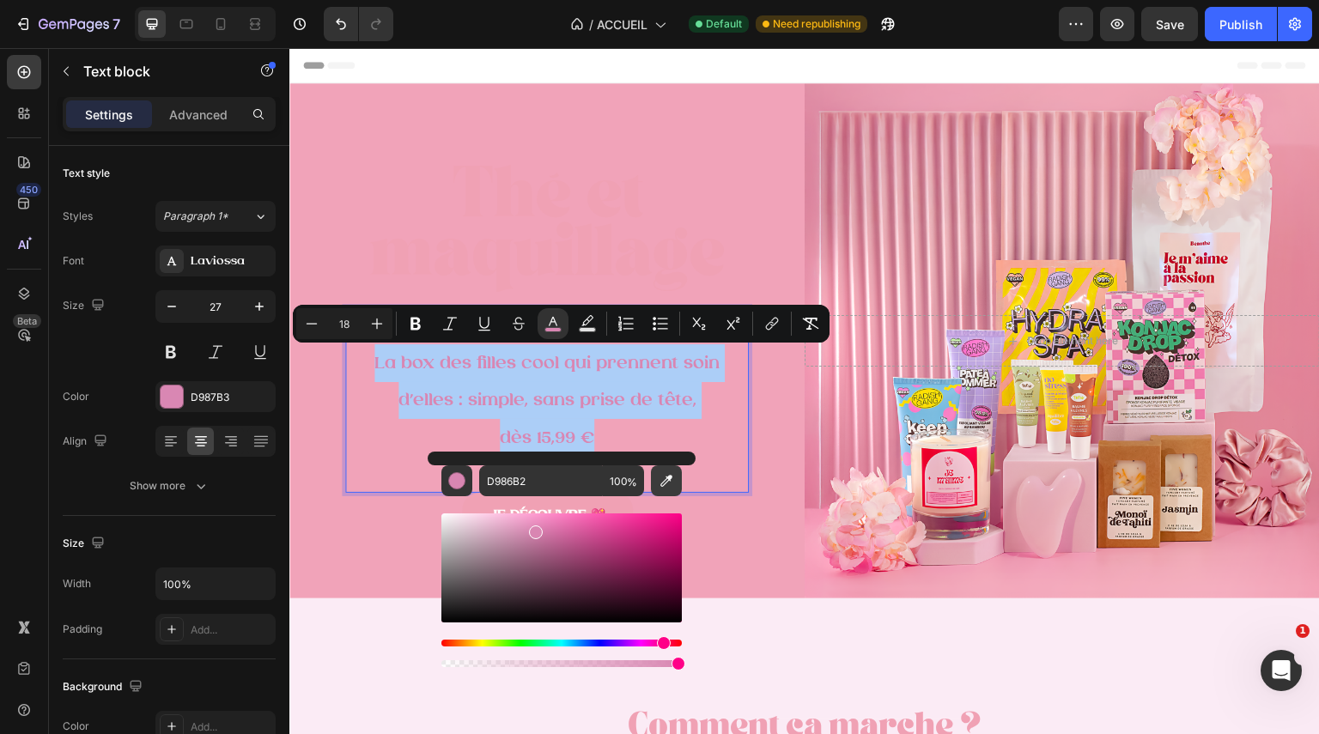
click at [675, 484] on button "Editor contextual toolbar" at bounding box center [666, 480] width 31 height 31
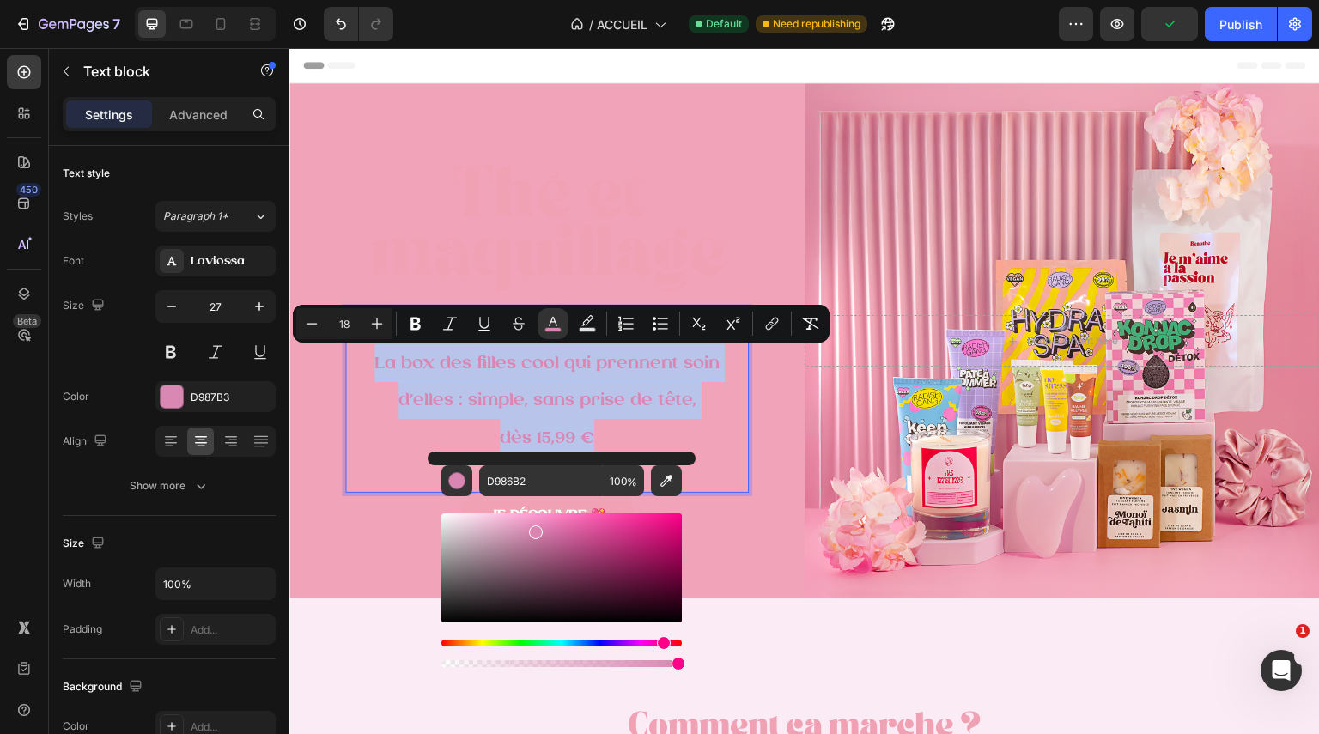
type input "FBEBF5"
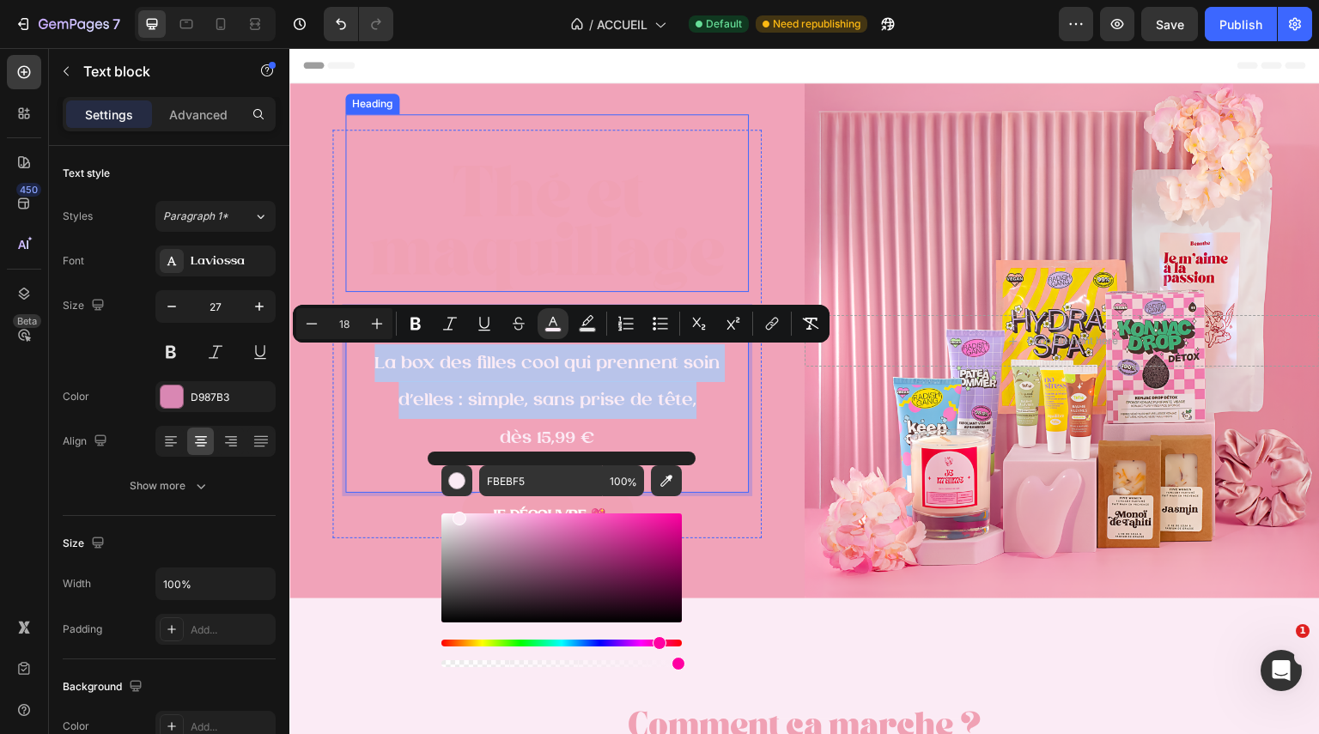
click at [533, 231] on h2 "Thé et maquillage" at bounding box center [547, 203] width 404 height 178
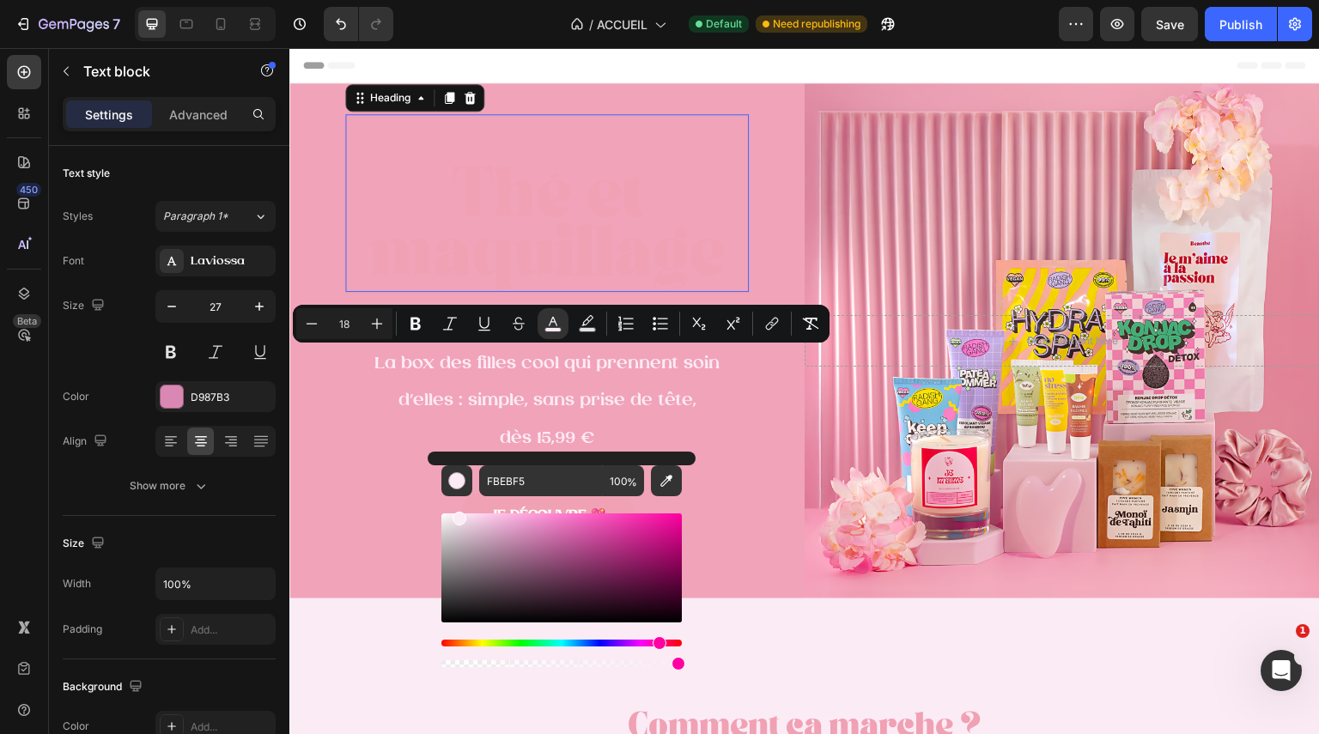
click at [533, 231] on p "Thé et maquillage" at bounding box center [547, 203] width 400 height 174
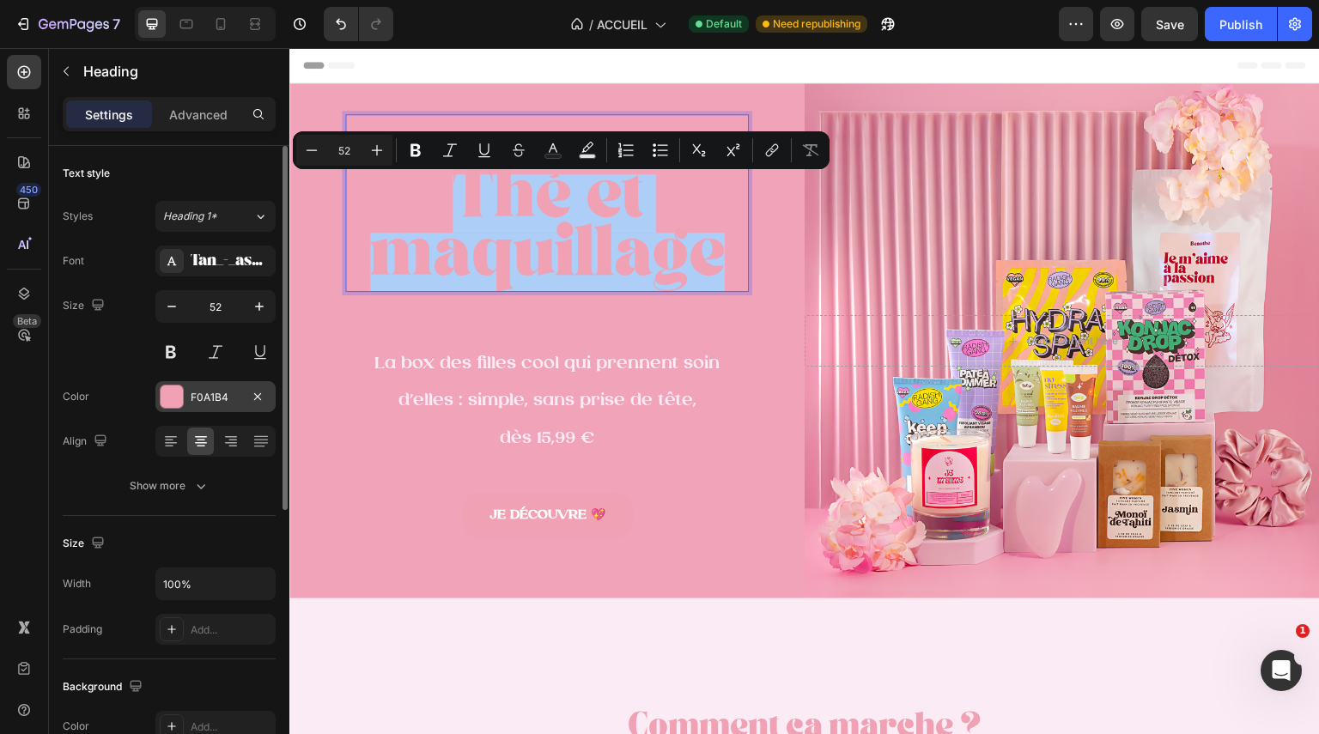
click at [184, 397] on div "F0A1B4" at bounding box center [215, 396] width 120 height 31
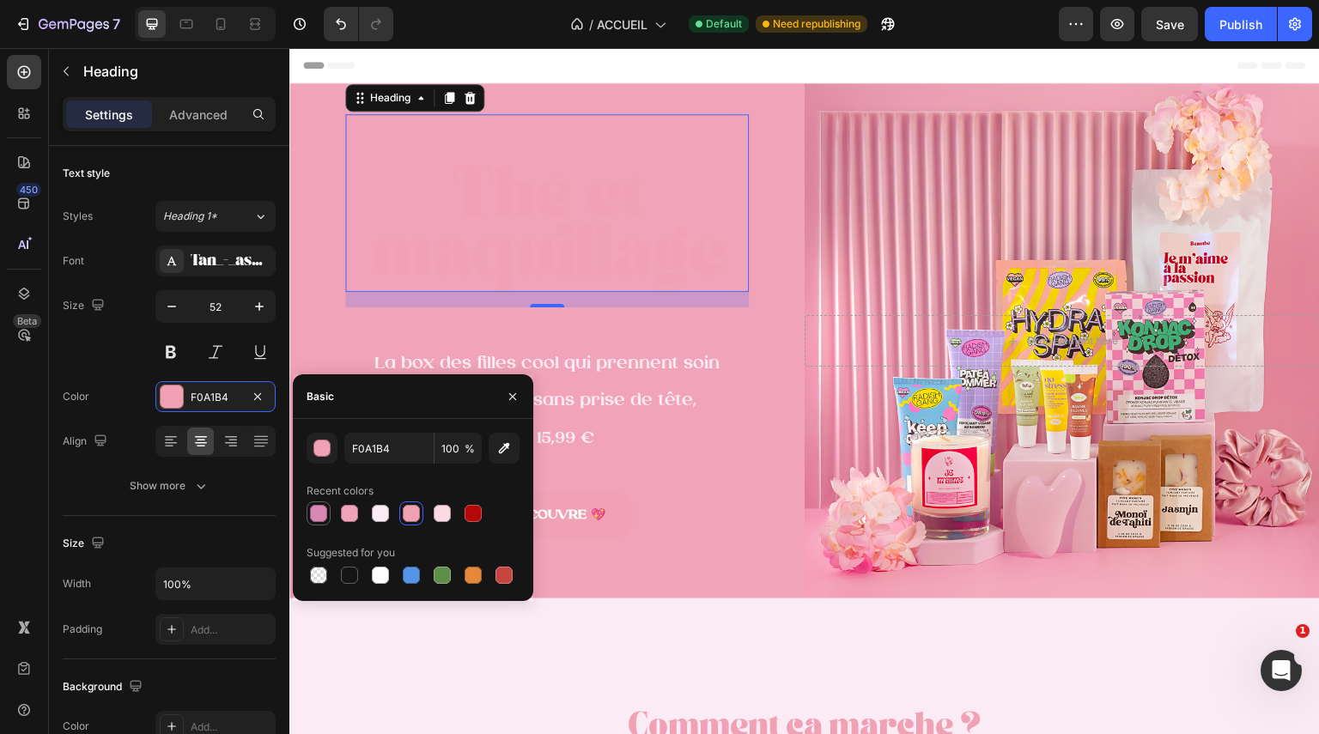
click at [317, 511] on div at bounding box center [318, 513] width 17 height 17
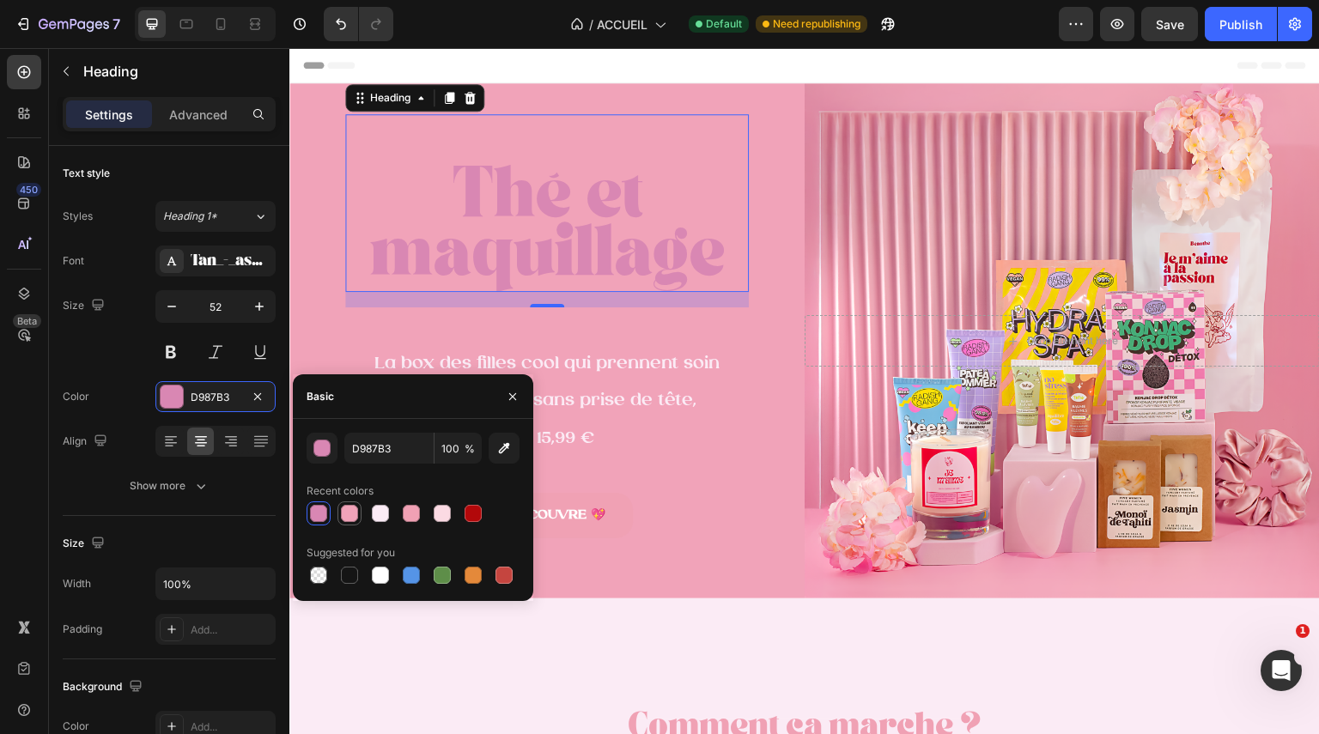
click at [352, 511] on div at bounding box center [349, 513] width 17 height 17
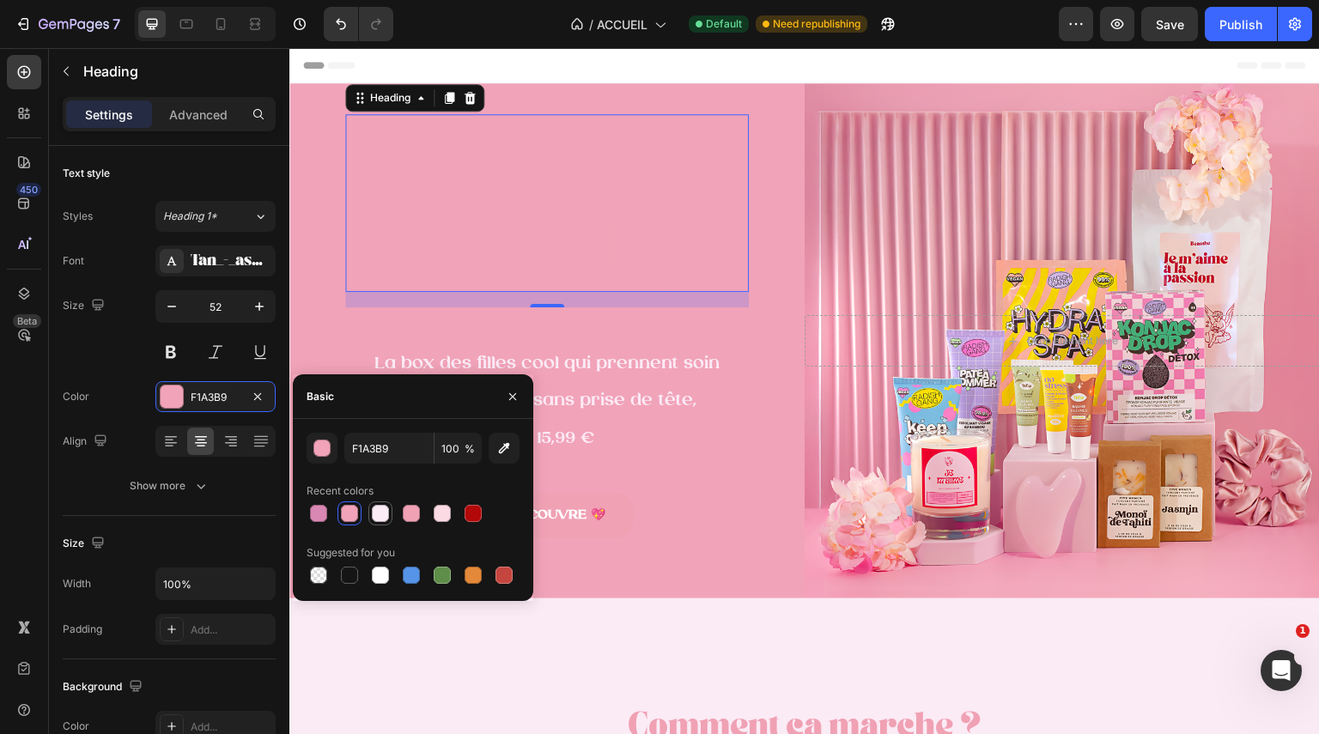
click at [383, 511] on div at bounding box center [380, 513] width 17 height 17
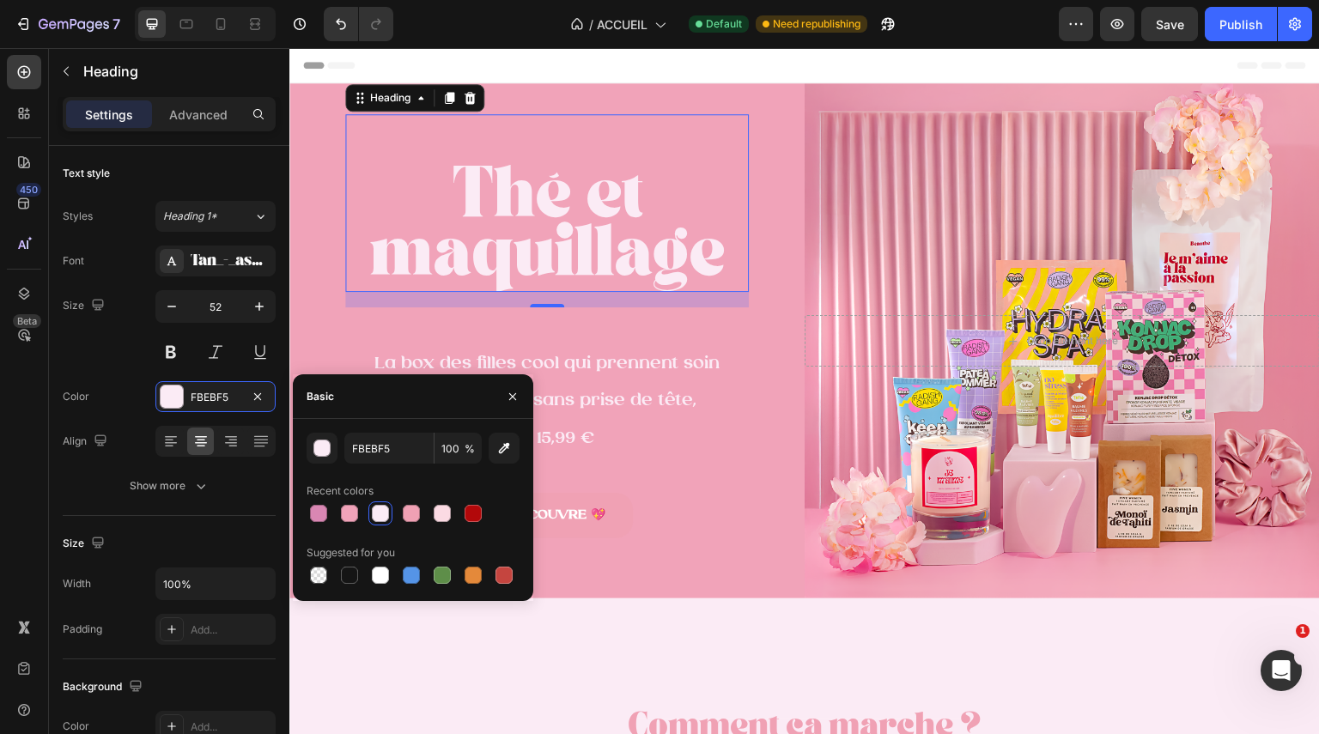
click at [459, 511] on div at bounding box center [413, 514] width 213 height 24
click at [450, 511] on div at bounding box center [442, 513] width 17 height 17
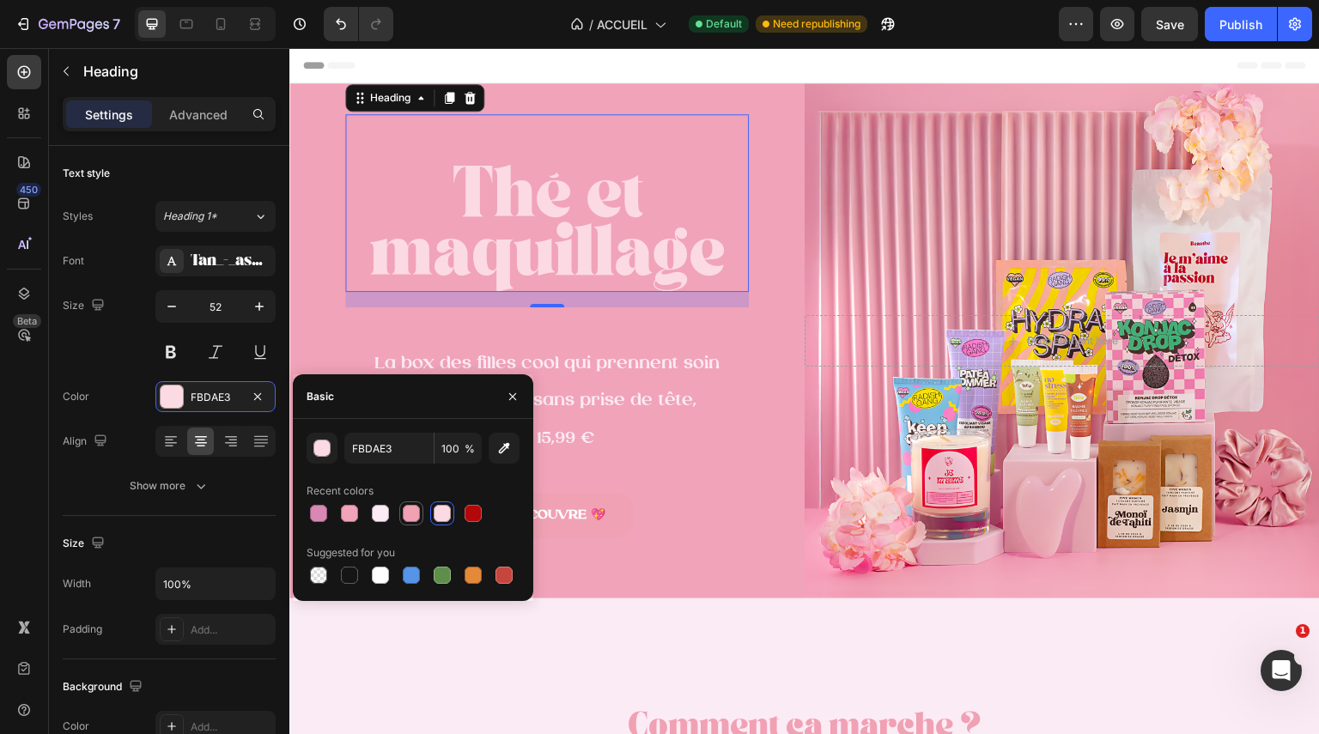
click at [411, 513] on div at bounding box center [411, 513] width 17 height 17
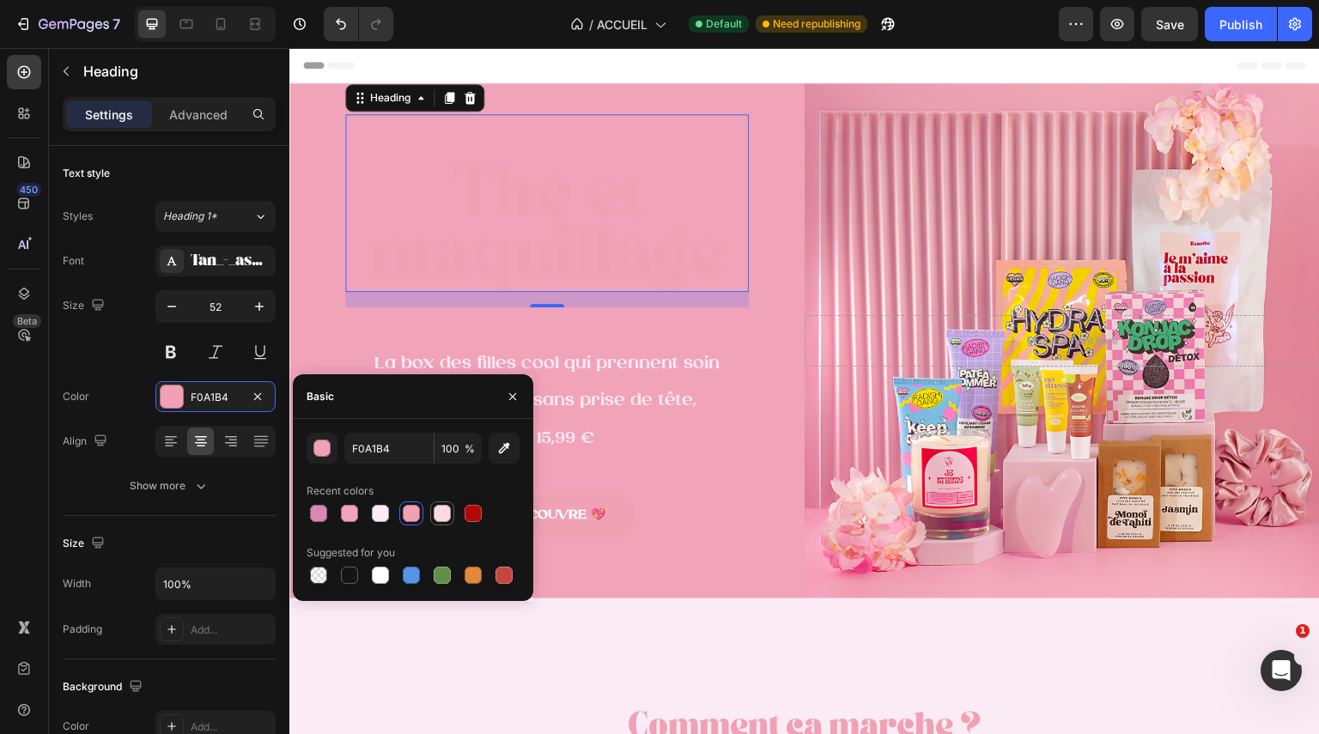
click at [444, 513] on div at bounding box center [442, 513] width 17 height 17
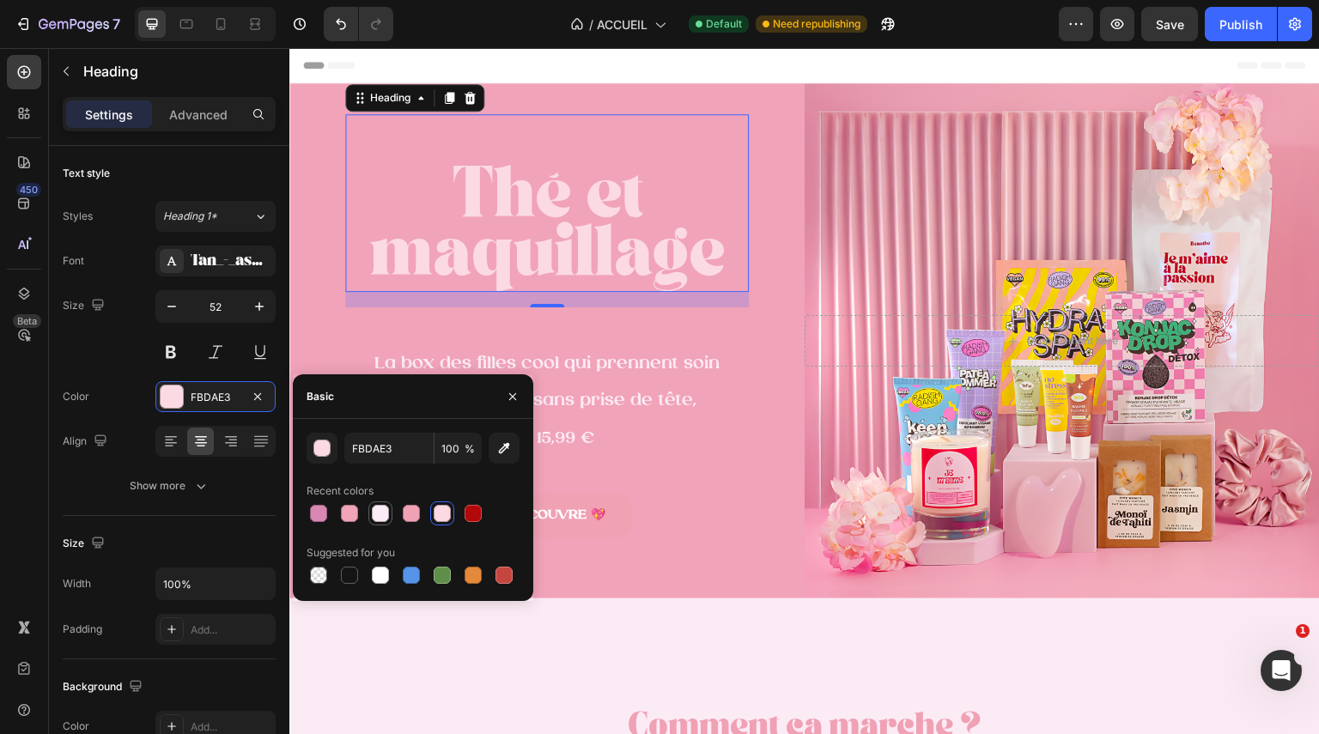
click at [382, 514] on div at bounding box center [380, 513] width 17 height 17
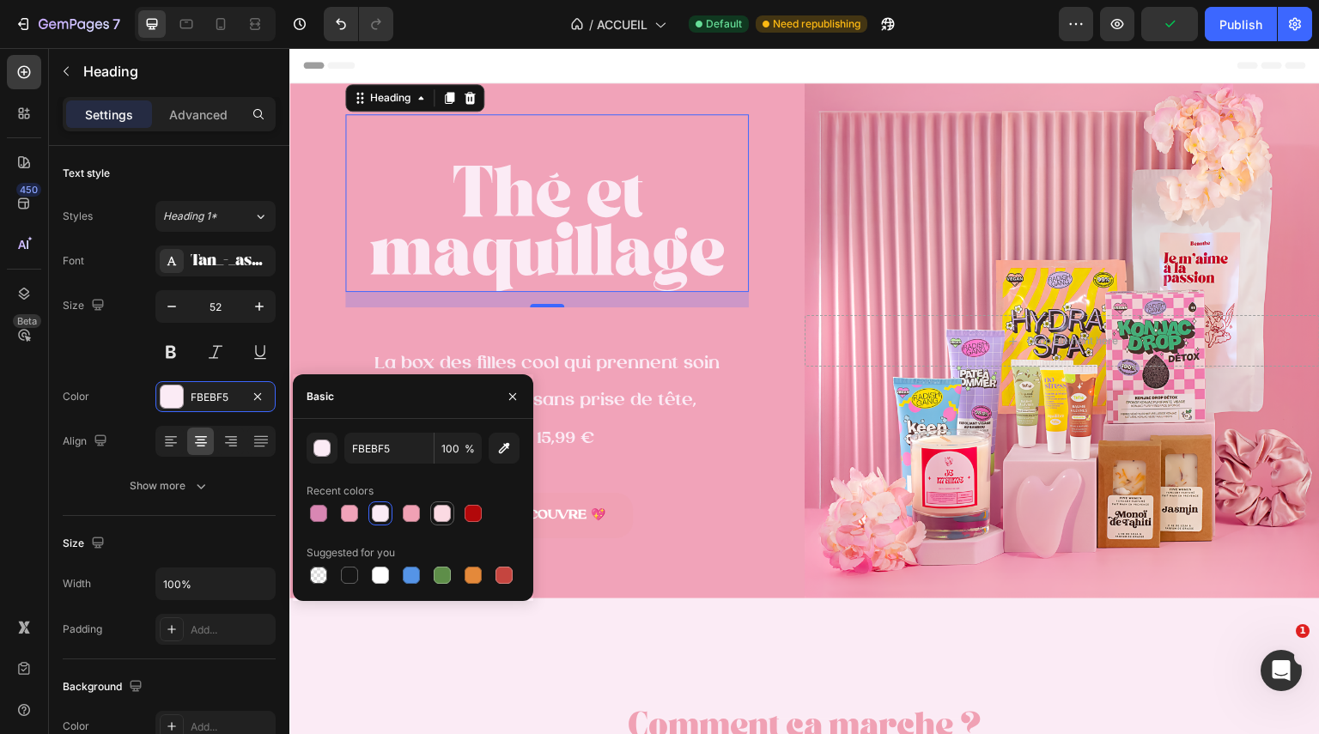
click at [444, 511] on div at bounding box center [442, 513] width 17 height 17
type input "FBDAE3"
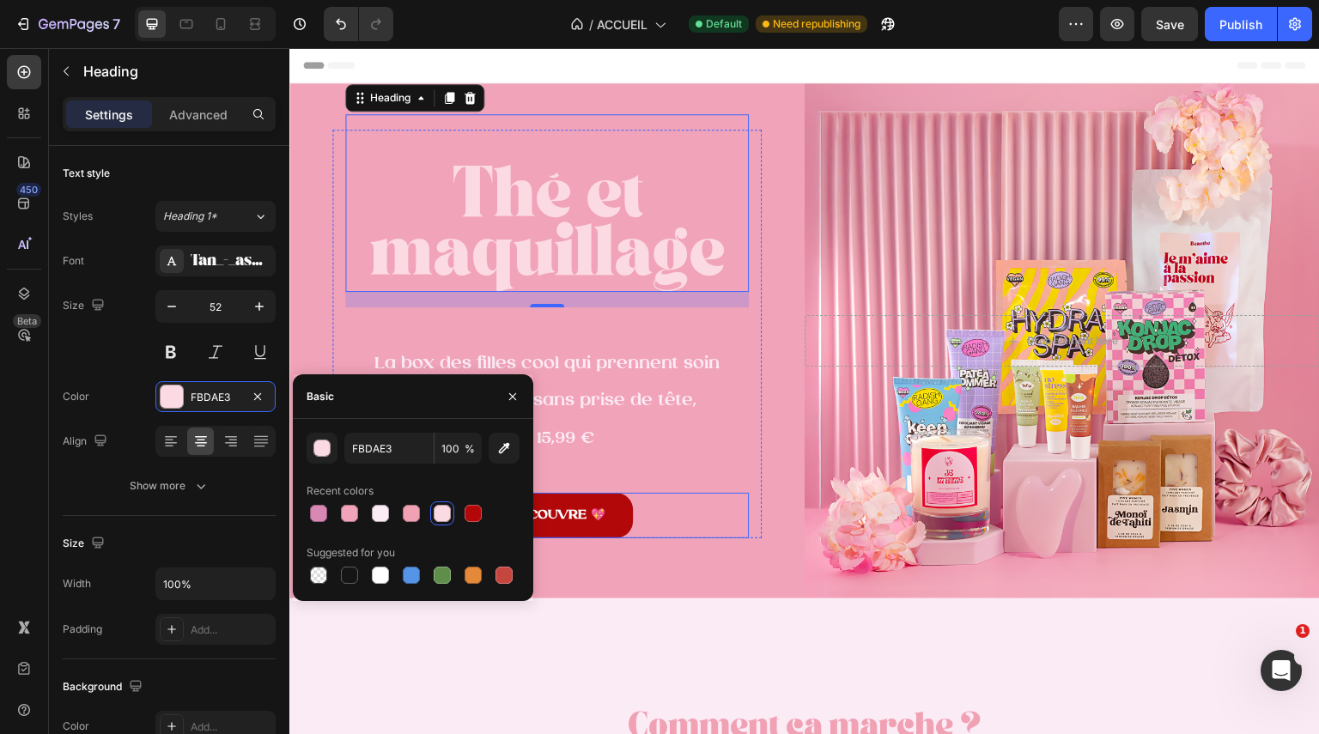
click at [593, 496] on link "JE DÉCOUVRE 💖" at bounding box center [547, 516] width 171 height 46
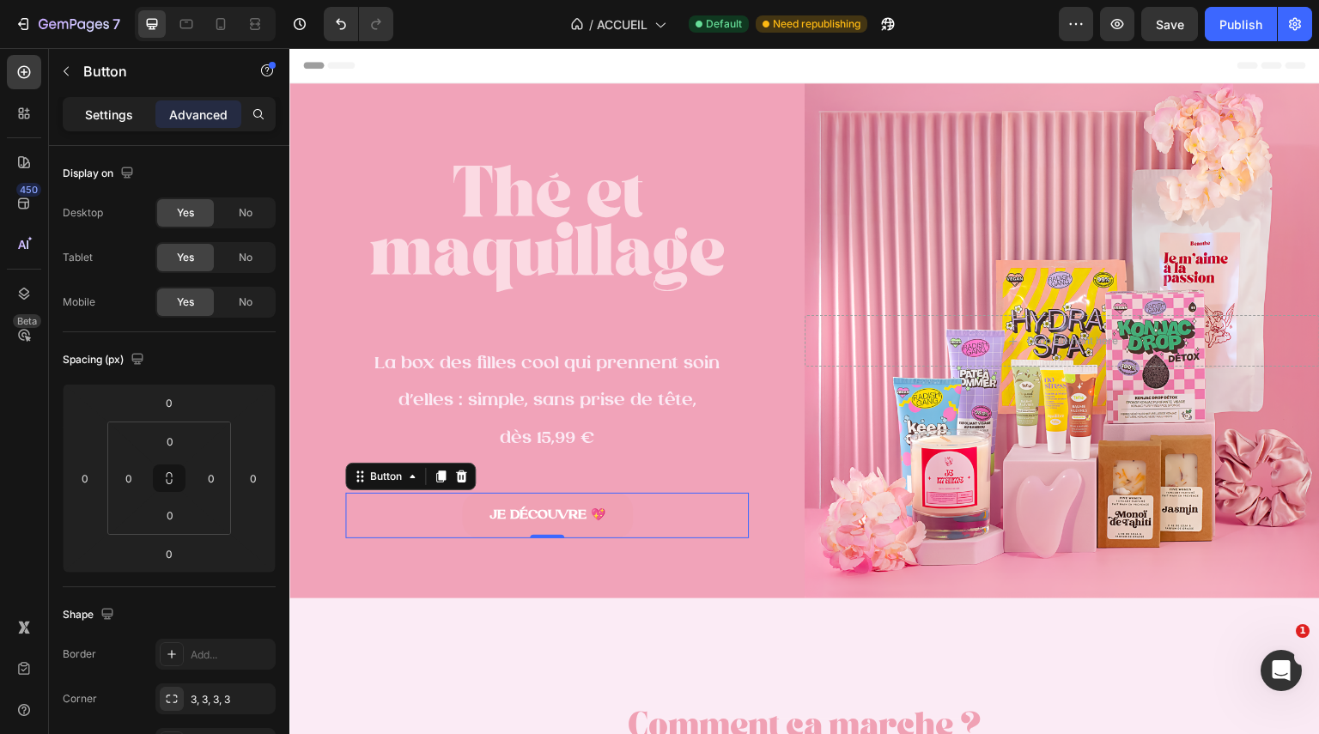
click at [107, 113] on p "Settings" at bounding box center [109, 115] width 48 height 18
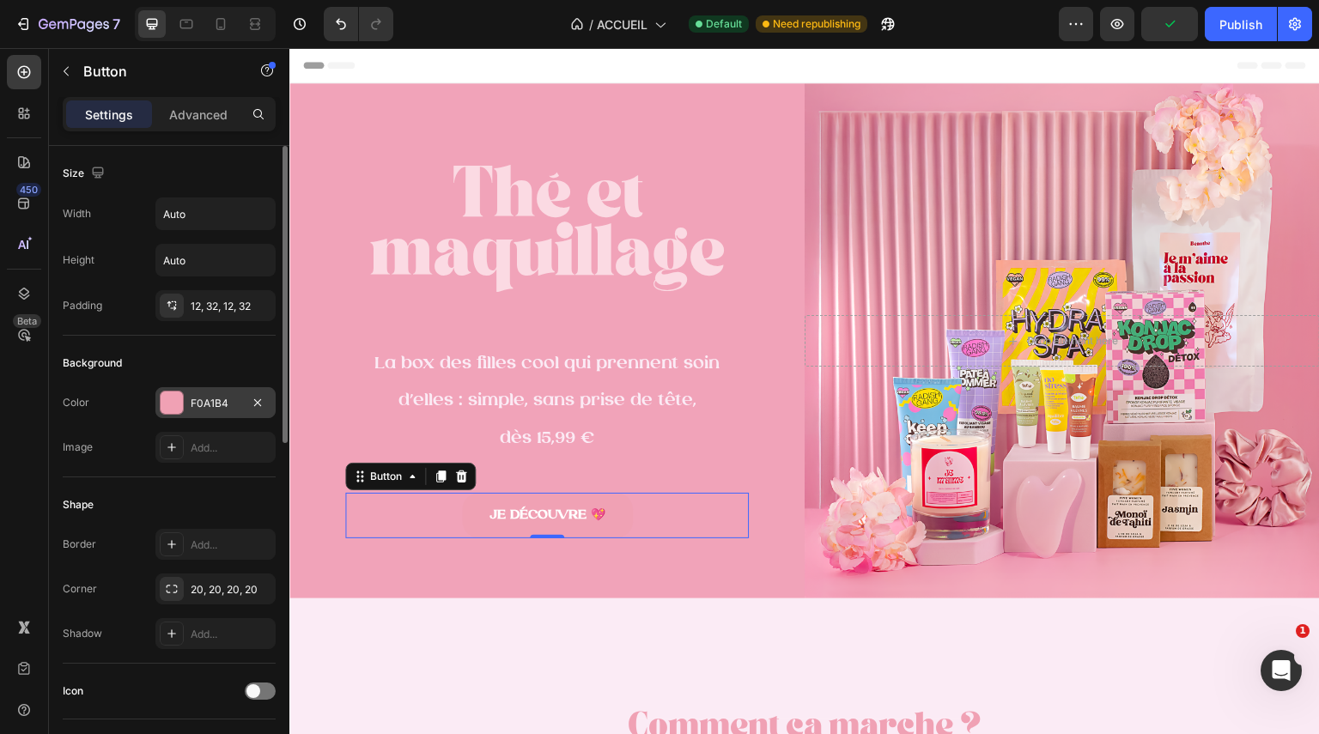
click at [168, 394] on div at bounding box center [172, 403] width 22 height 22
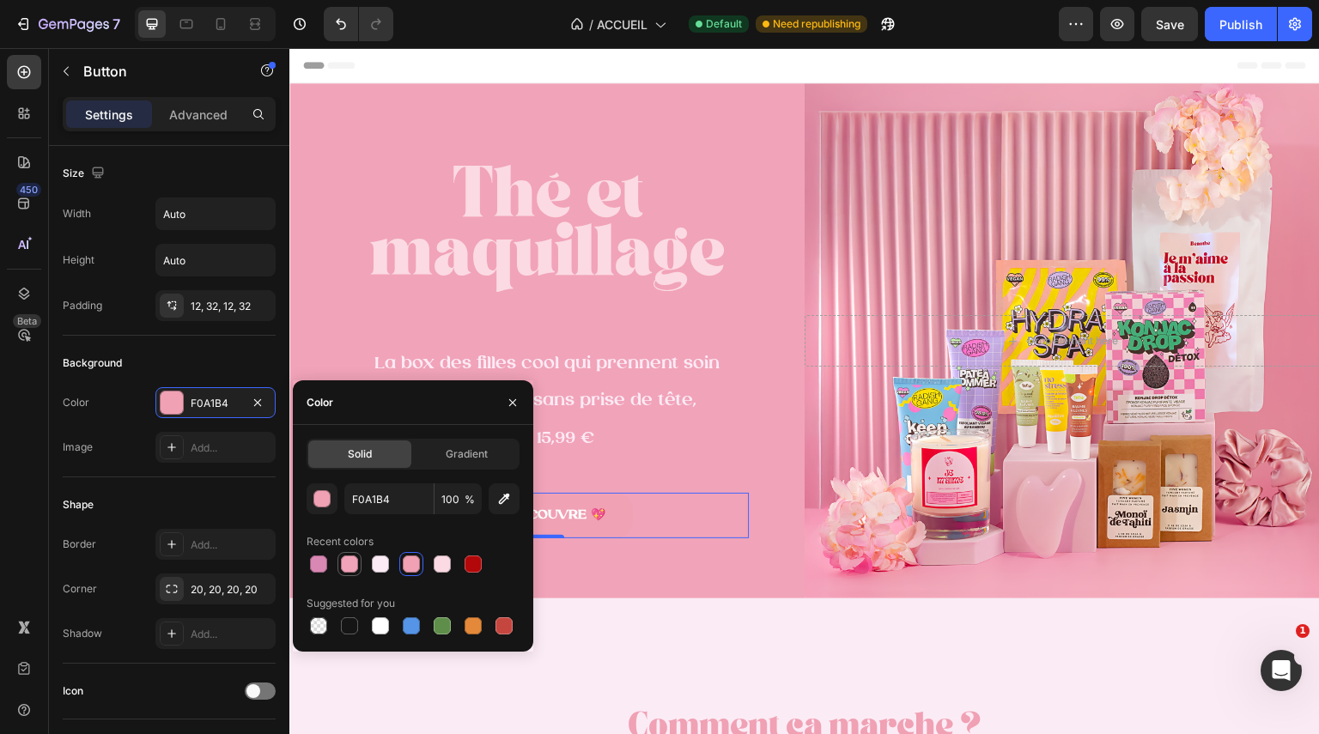
click at [347, 566] on div at bounding box center [349, 564] width 17 height 17
click at [324, 561] on div at bounding box center [318, 564] width 17 height 17
type input "D987B3"
click at [633, 551] on div "⁠⁠⁠⁠⁠⁠⁠ Thé et maquillage Heading La box des filles cool qui prennent soin d’el…" at bounding box center [546, 340] width 515 height 515
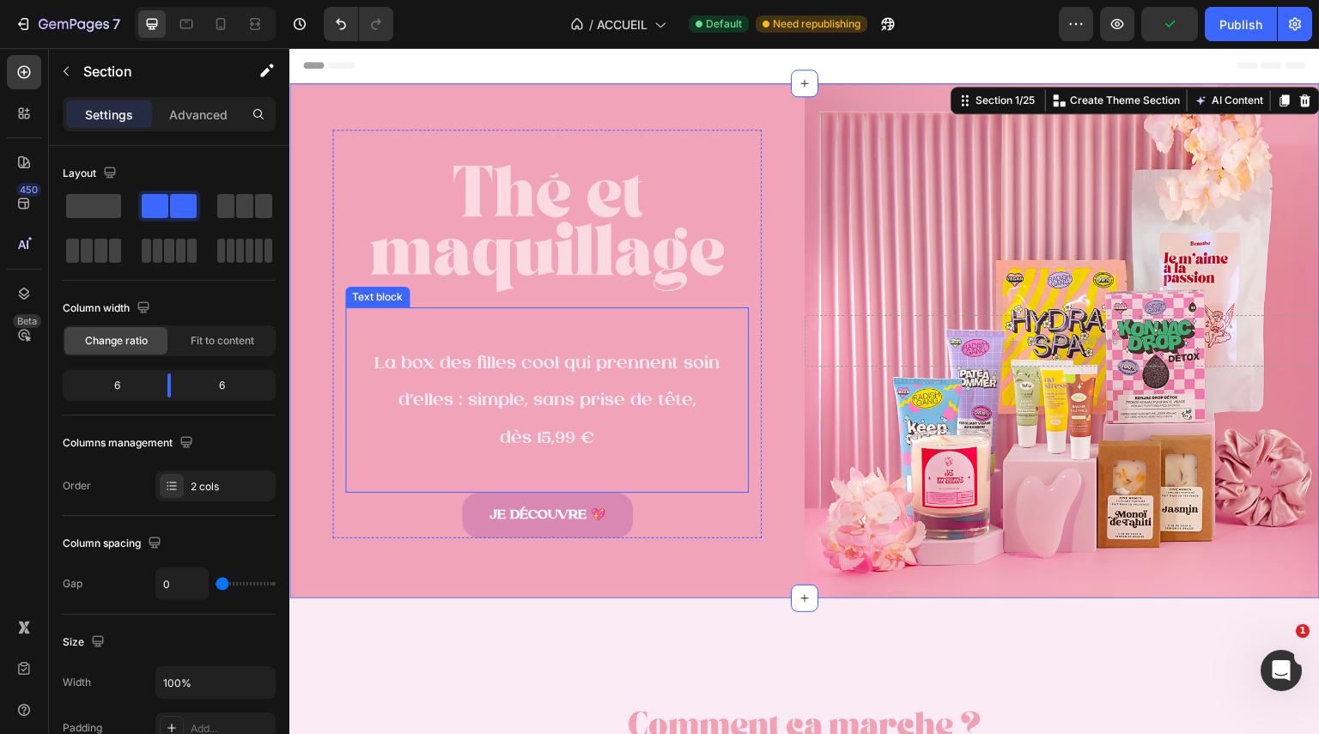
click at [578, 429] on span "dès 15,99 €" at bounding box center [547, 438] width 94 height 18
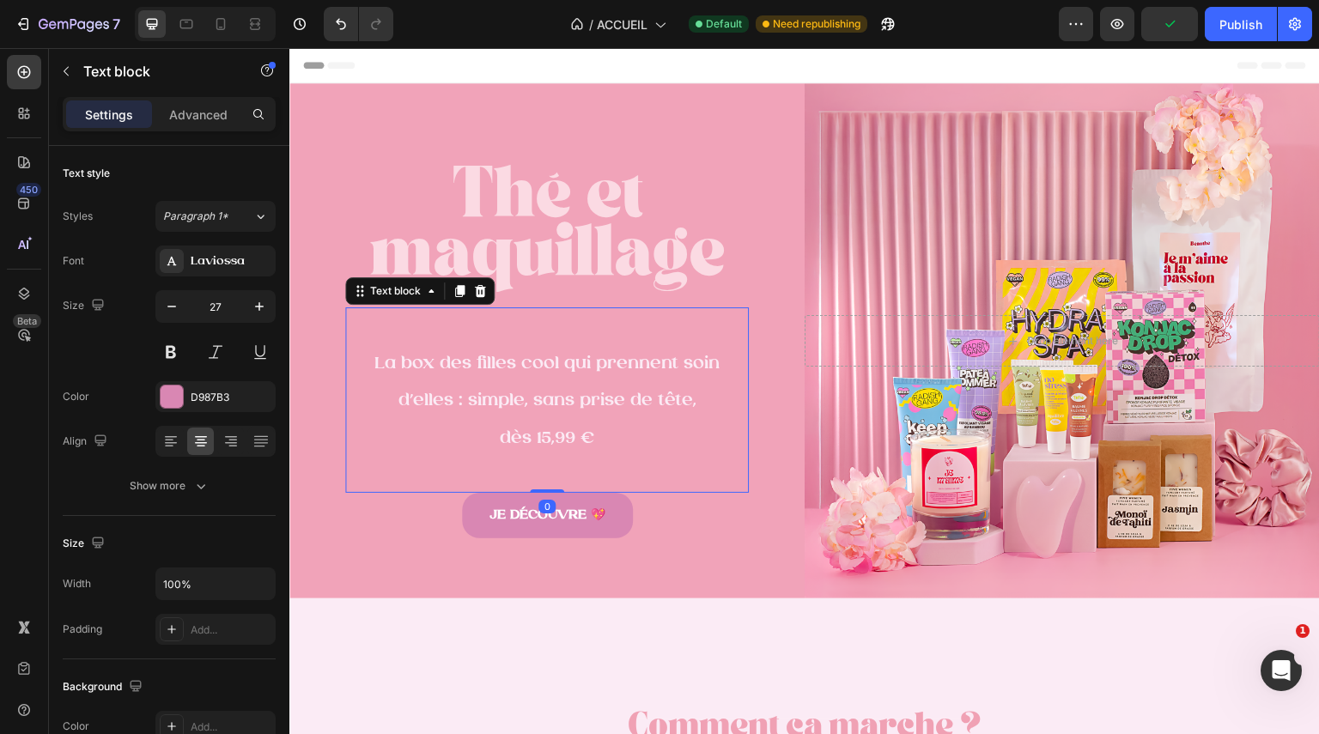
click at [578, 429] on span "dès 15,99 €" at bounding box center [547, 438] width 94 height 18
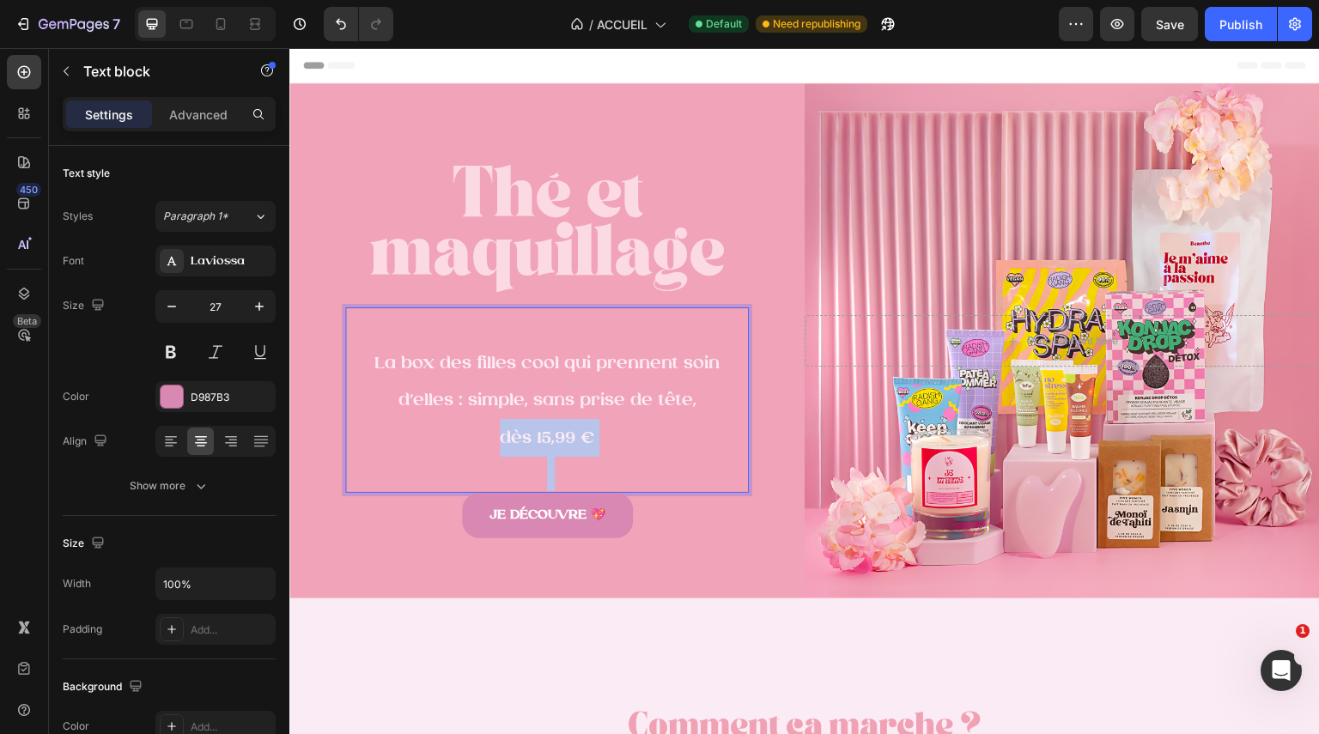
click at [578, 429] on span "dès 15,99 €" at bounding box center [547, 438] width 94 height 18
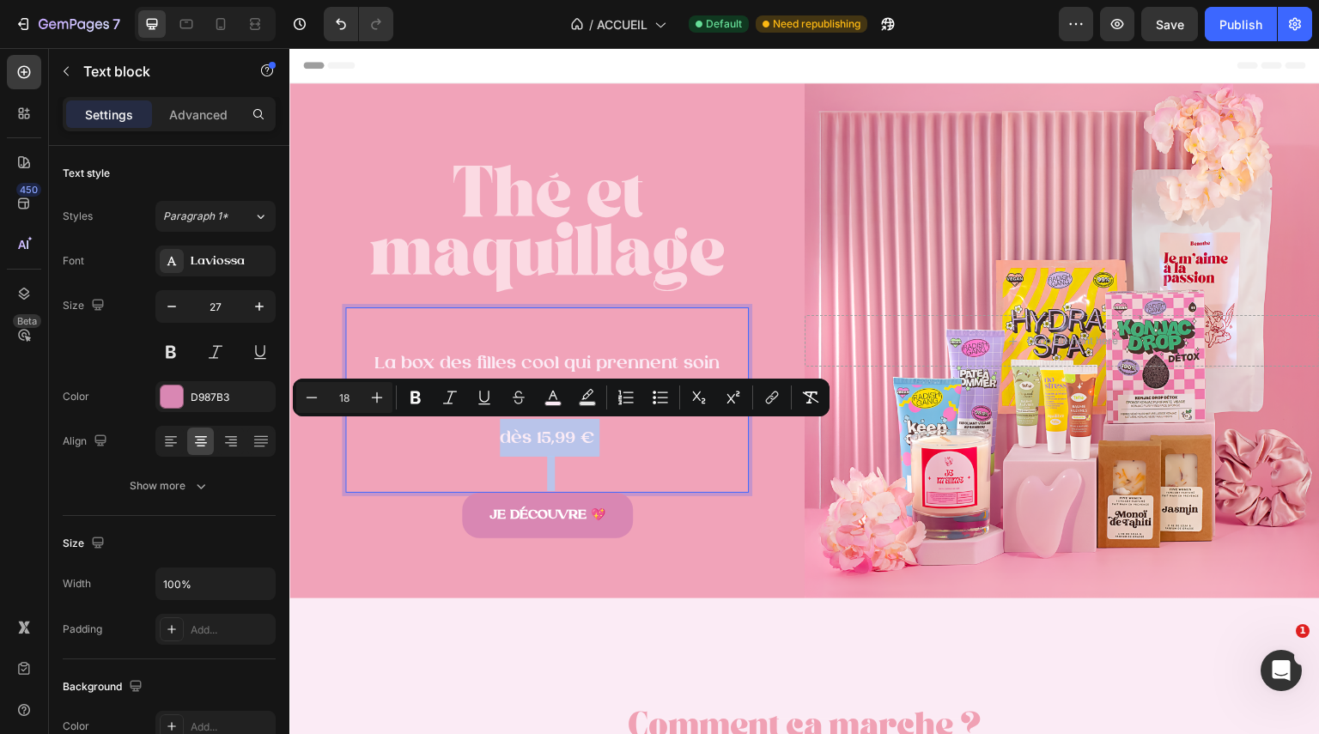
click at [632, 447] on p "dès 15,99 €" at bounding box center [547, 438] width 400 height 38
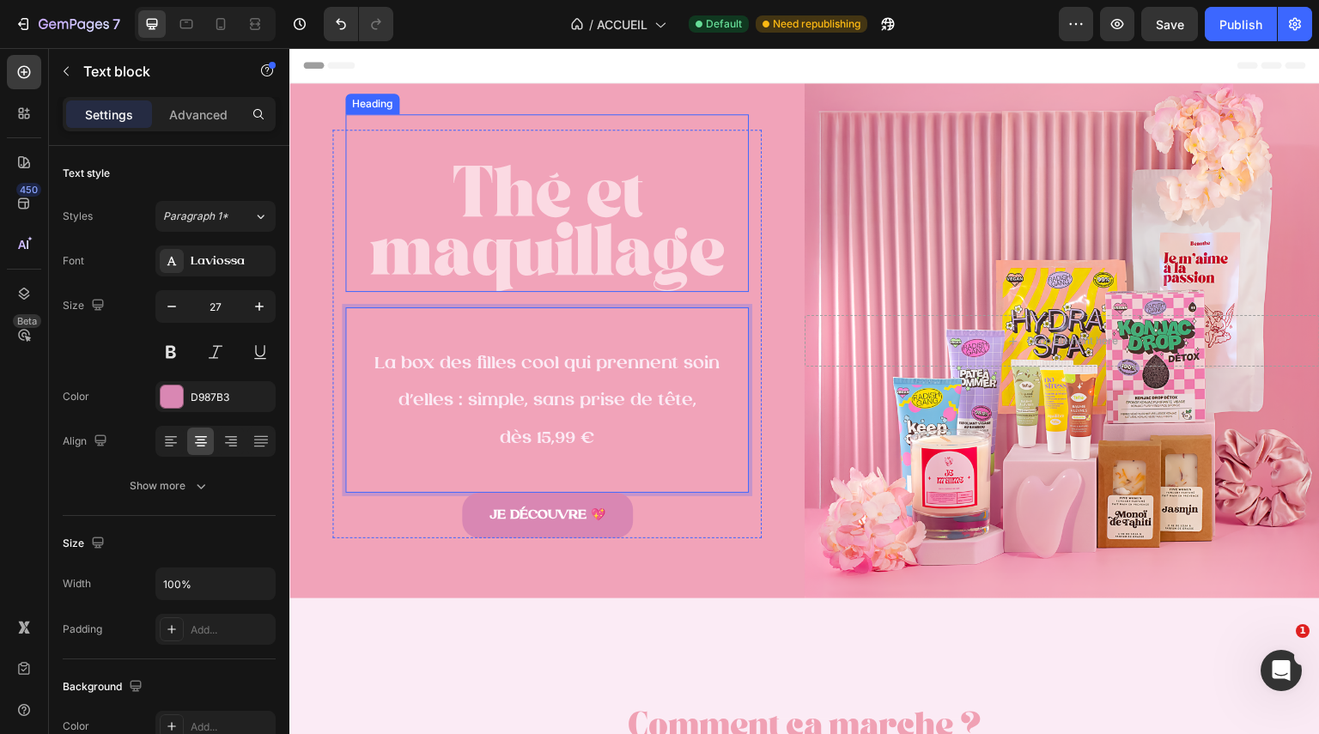
click at [598, 247] on p "⁠⁠⁠⁠⁠⁠⁠ Thé et maquillage" at bounding box center [547, 203] width 400 height 174
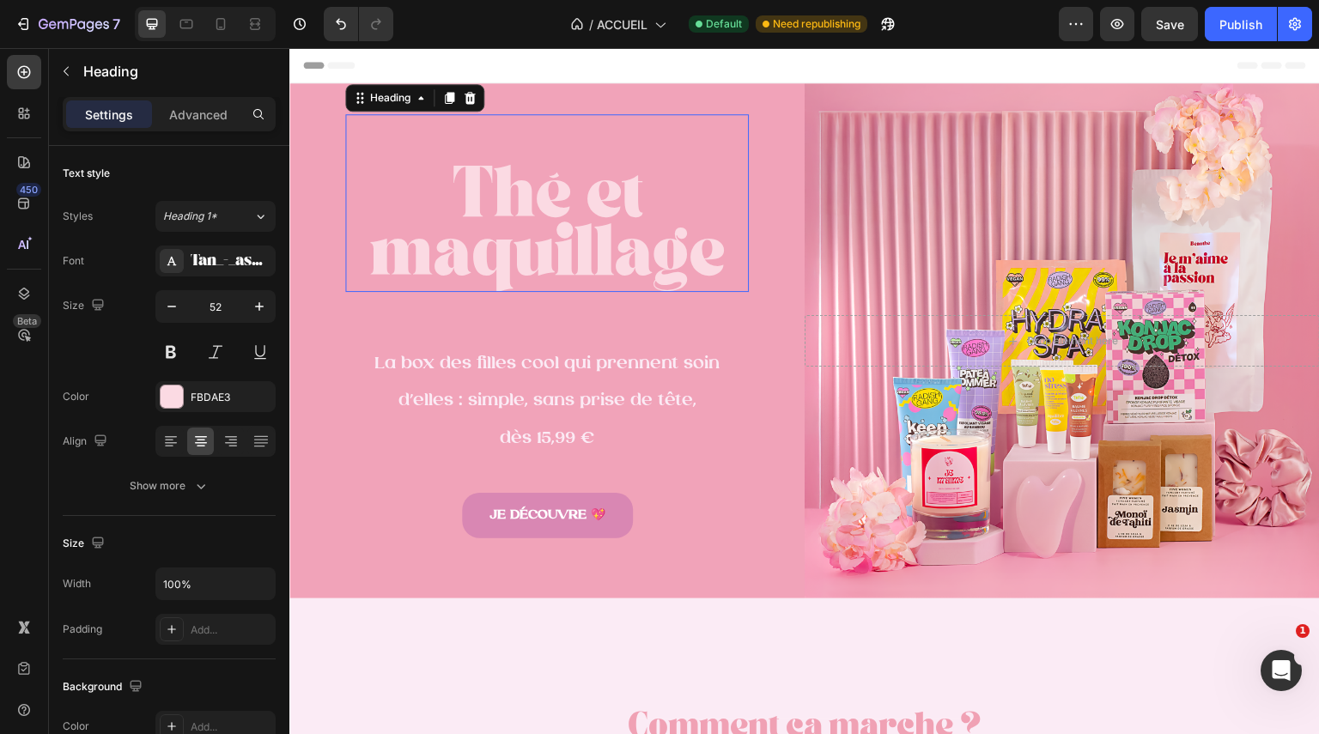
click at [598, 247] on p "⁠⁠⁠⁠⁠⁠⁠ Thé et maquillage" at bounding box center [547, 203] width 400 height 174
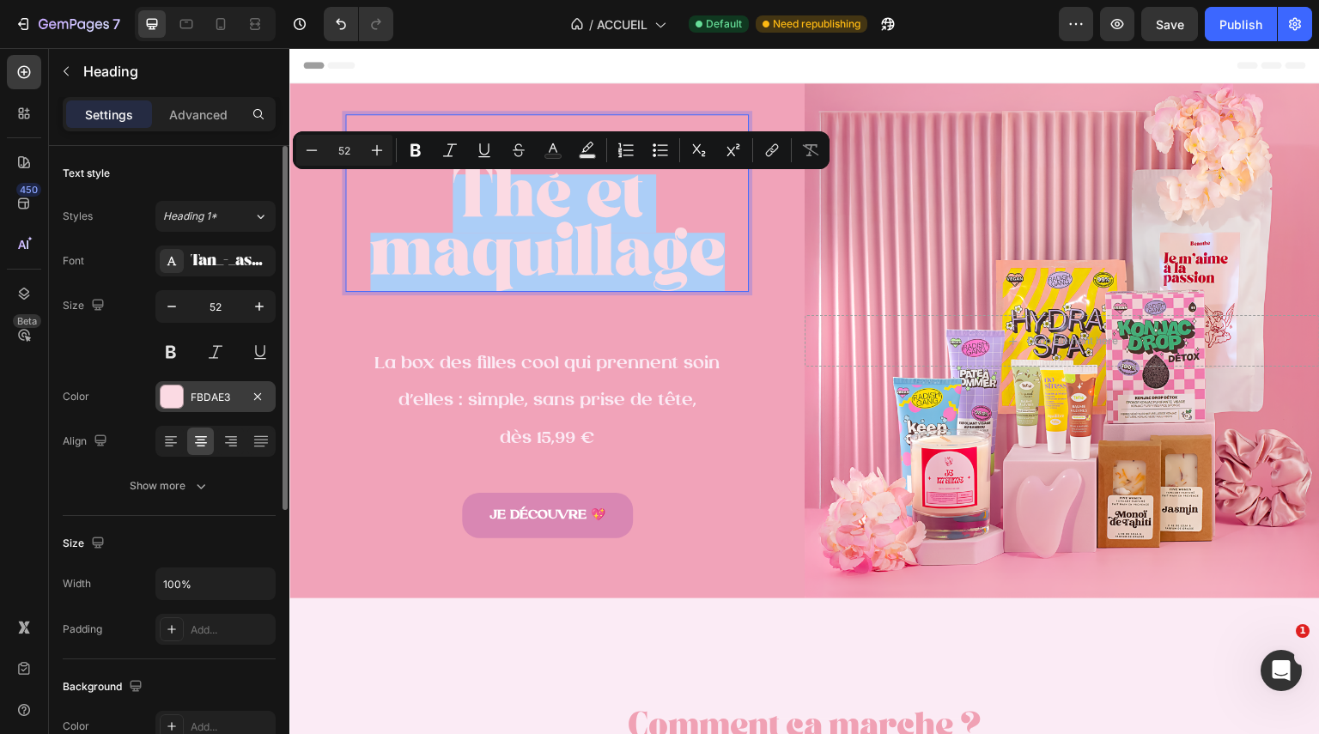
click at [180, 397] on div at bounding box center [172, 397] width 22 height 22
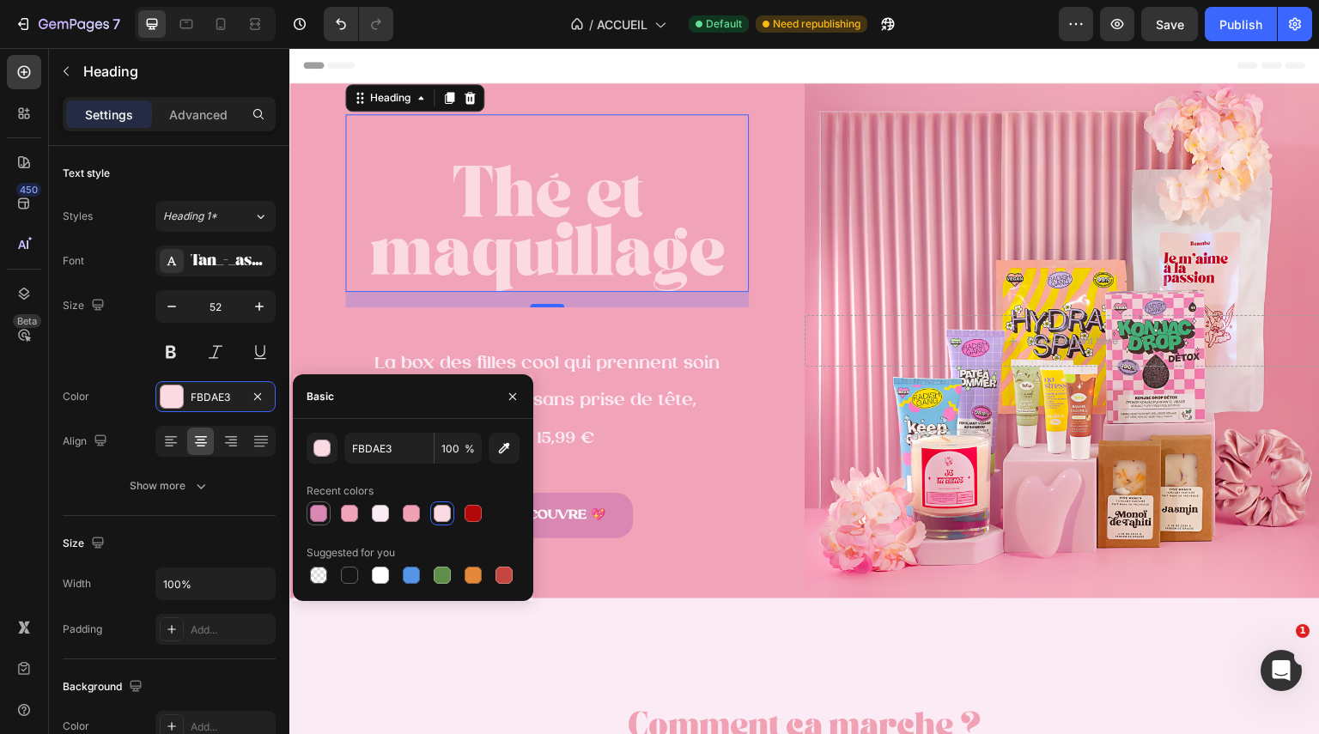
click at [322, 513] on div at bounding box center [318, 513] width 17 height 17
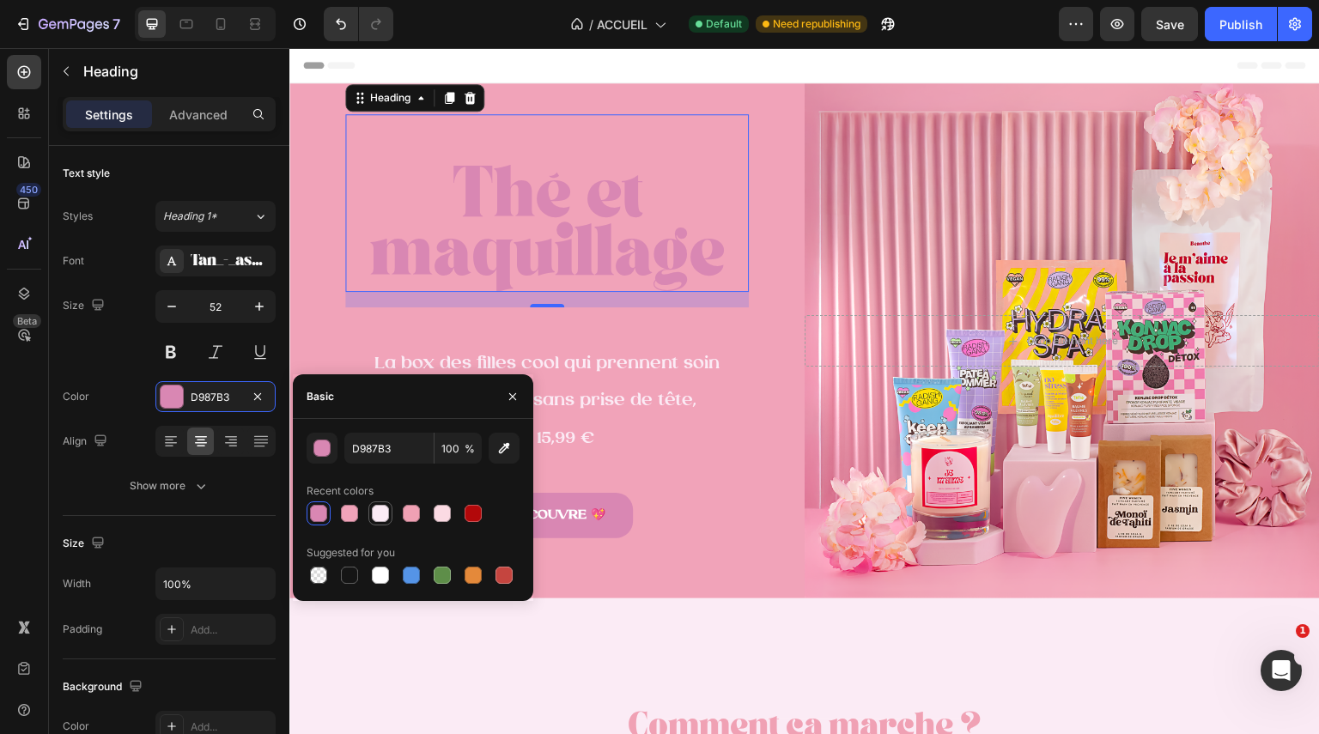
click at [386, 513] on div at bounding box center [380, 513] width 17 height 17
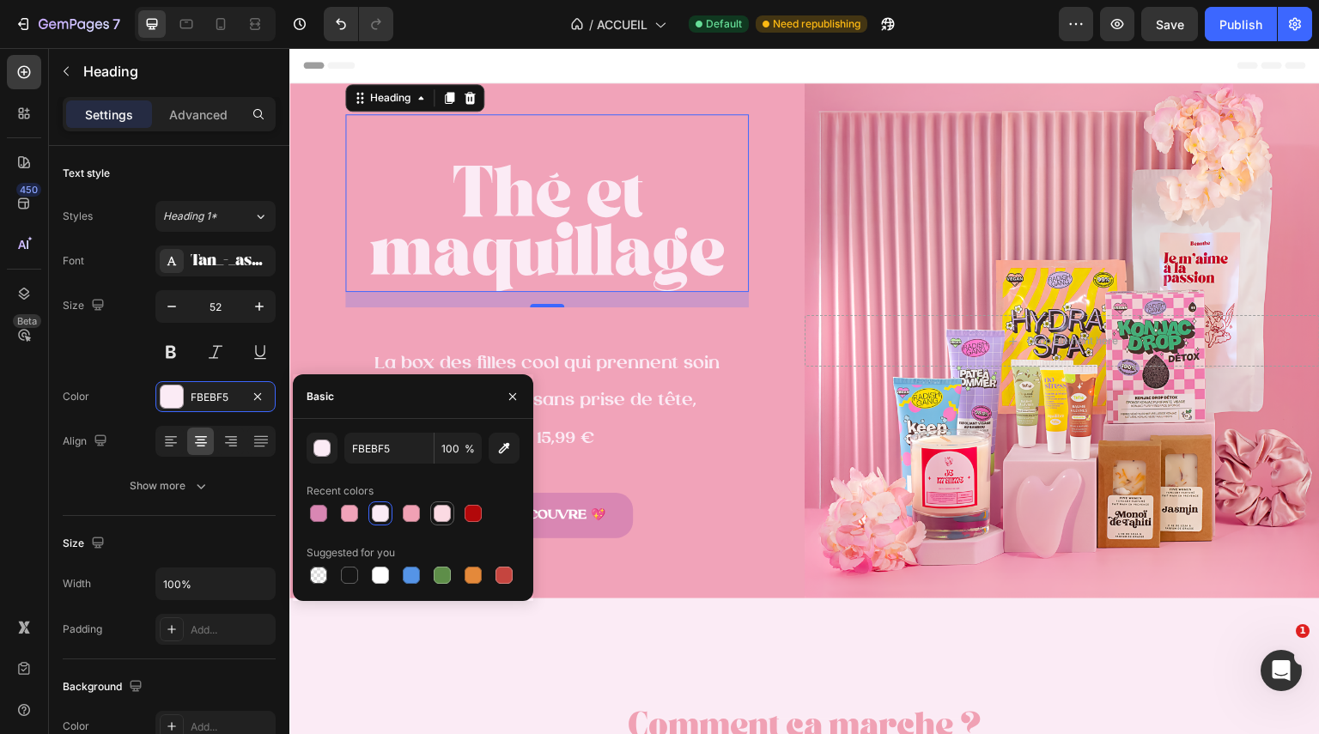
click at [437, 516] on div at bounding box center [442, 513] width 17 height 17
type input "FBDAE3"
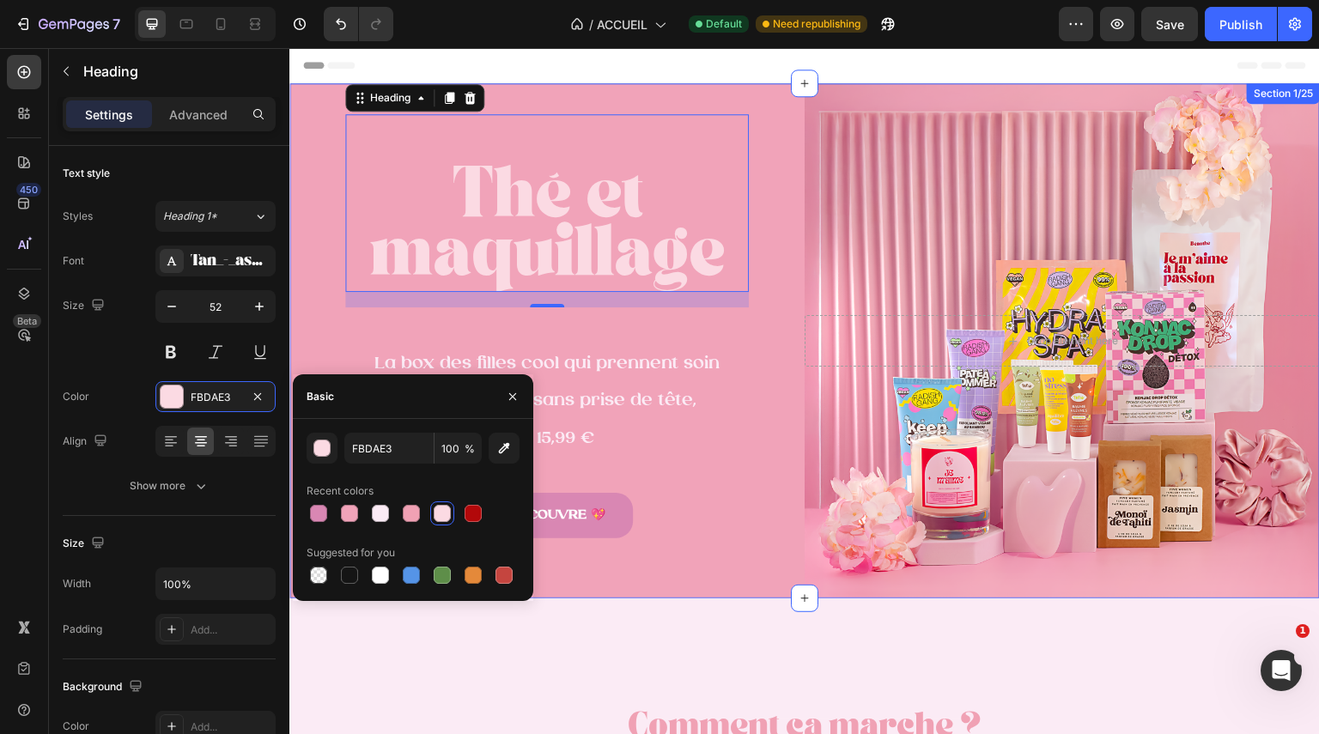
click at [727, 585] on div "⁠⁠⁠⁠⁠⁠⁠ Thé et maquillage Heading 18 La box des filles cool qui prennent soin d…" at bounding box center [546, 340] width 515 height 515
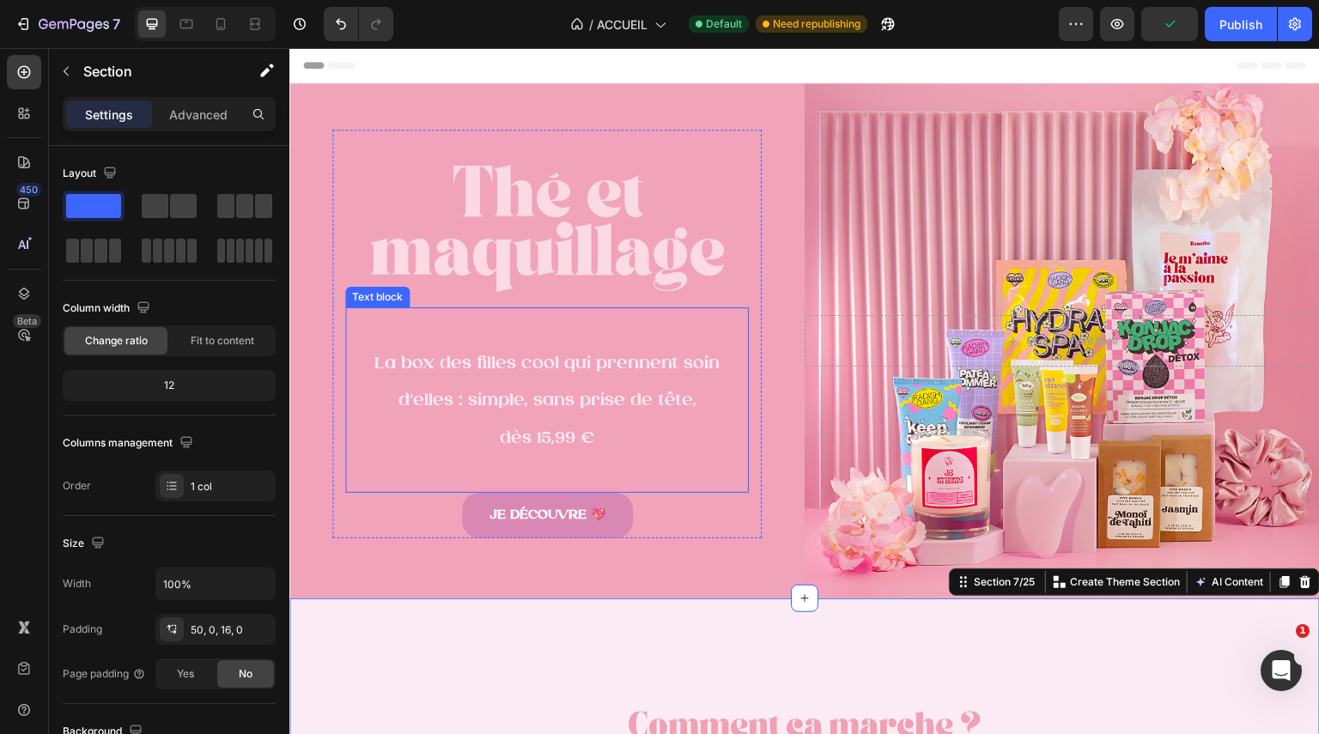
click at [611, 429] on p "dès 15,99 €" at bounding box center [547, 438] width 400 height 38
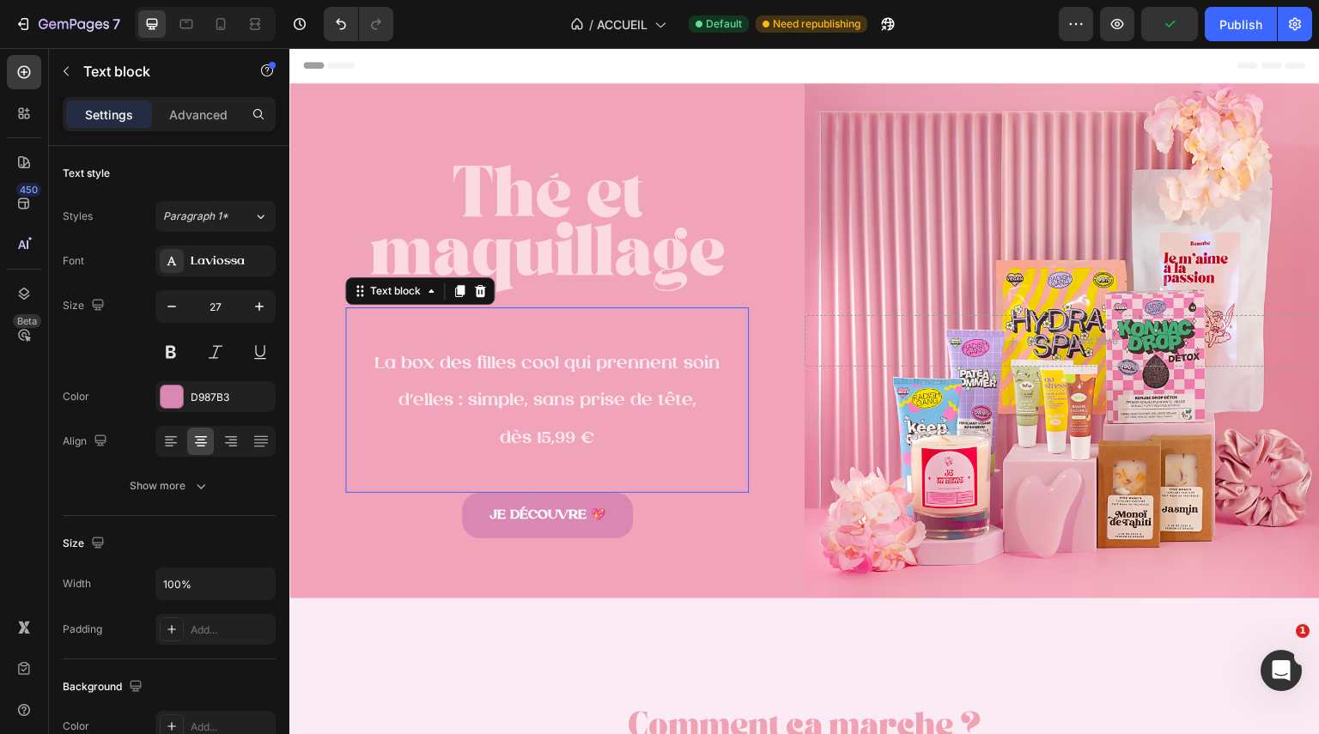
click at [611, 429] on p "dès 15,99 €" at bounding box center [547, 438] width 400 height 38
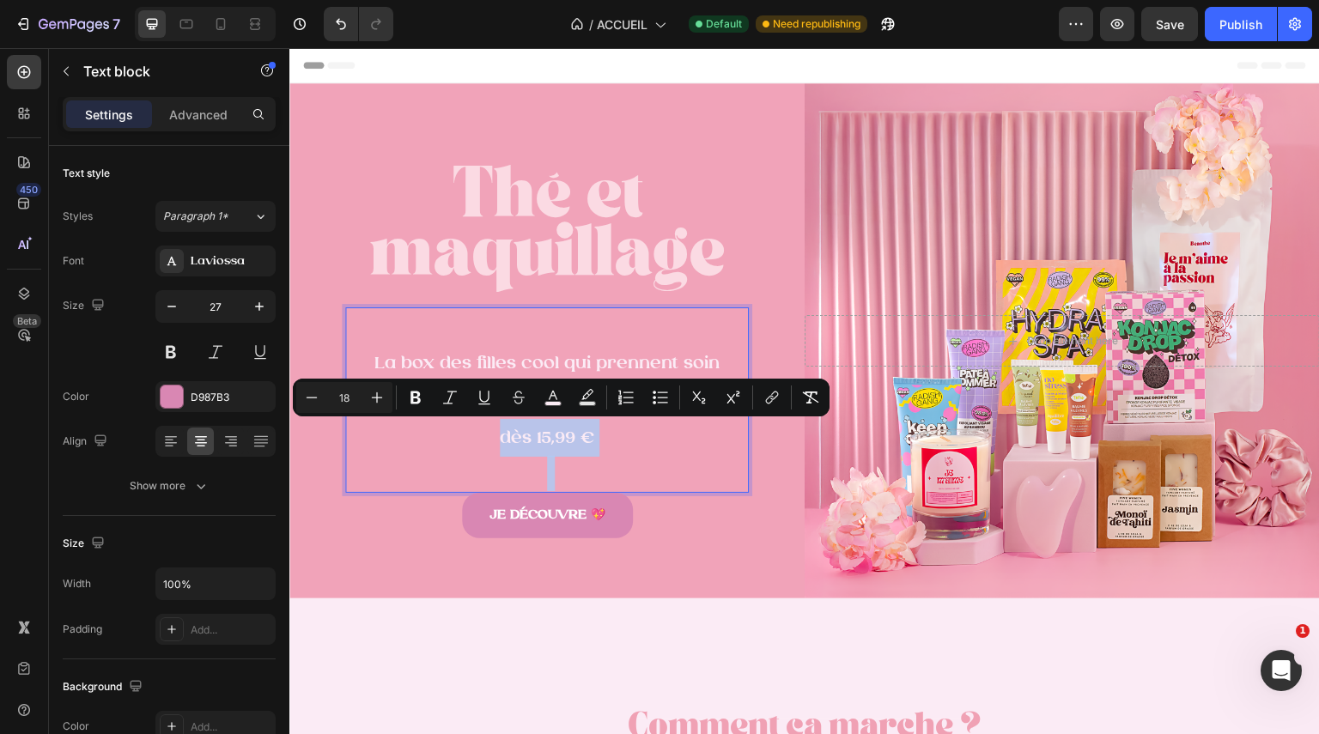
click at [611, 429] on p "dès 15,99 €" at bounding box center [547, 438] width 400 height 38
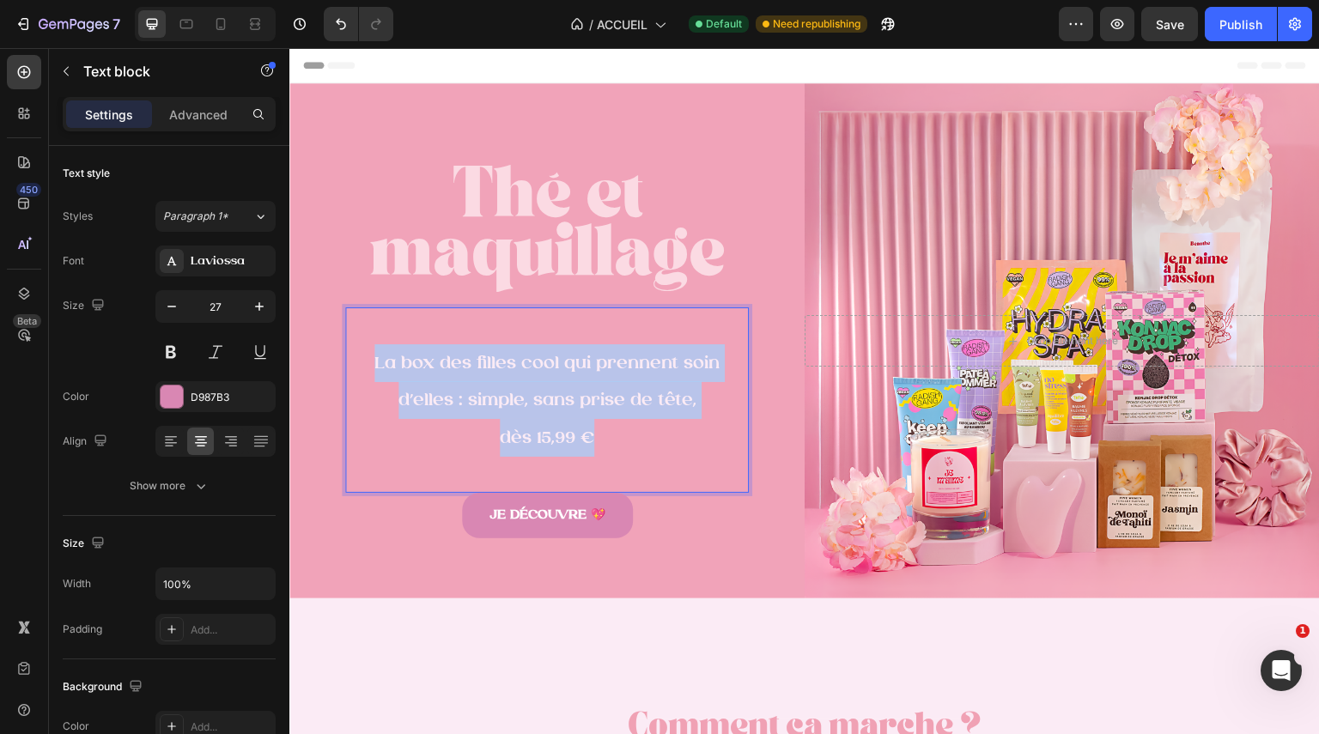
drag, startPoint x: 611, startPoint y: 429, endPoint x: 372, endPoint y: 360, distance: 249.5
click at [372, 360] on div "La box des filles cool qui prennent soin d’elles : simple, sans prise de tête, …" at bounding box center [547, 400] width 404 height 186
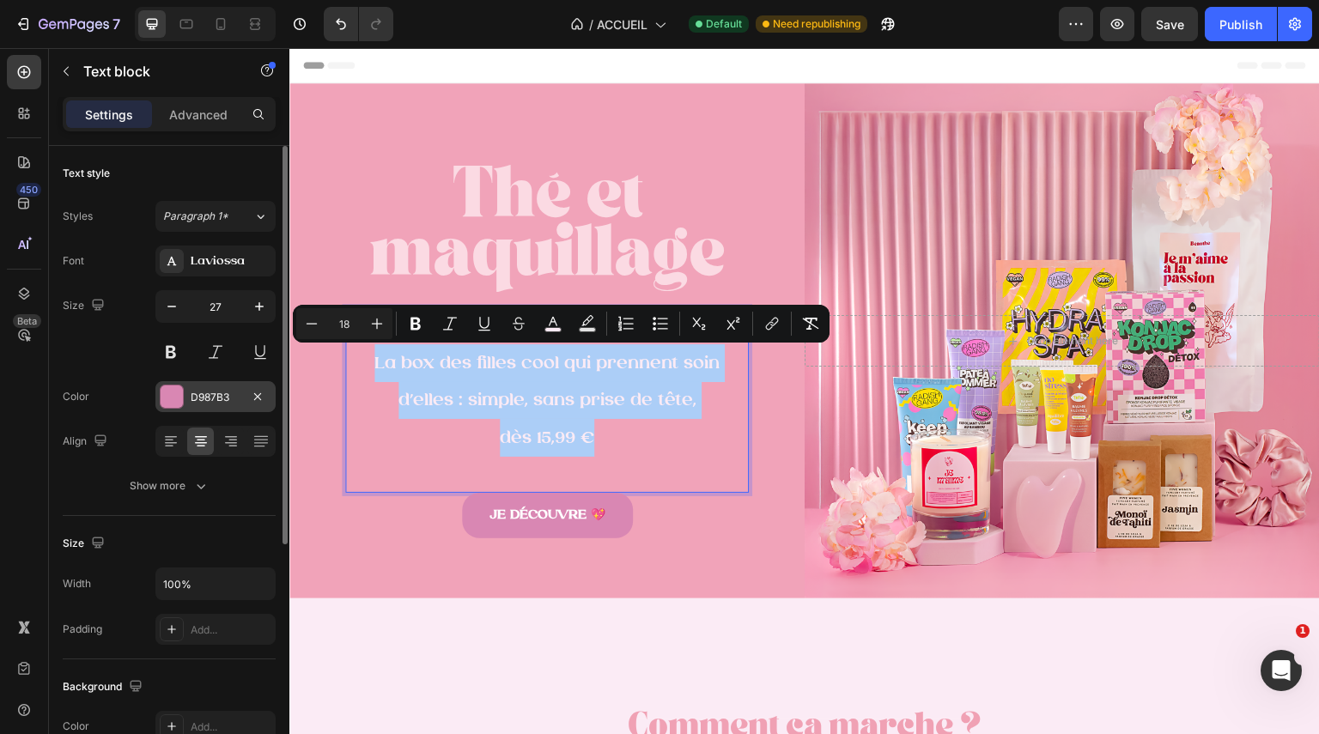
click at [171, 397] on div at bounding box center [172, 397] width 22 height 22
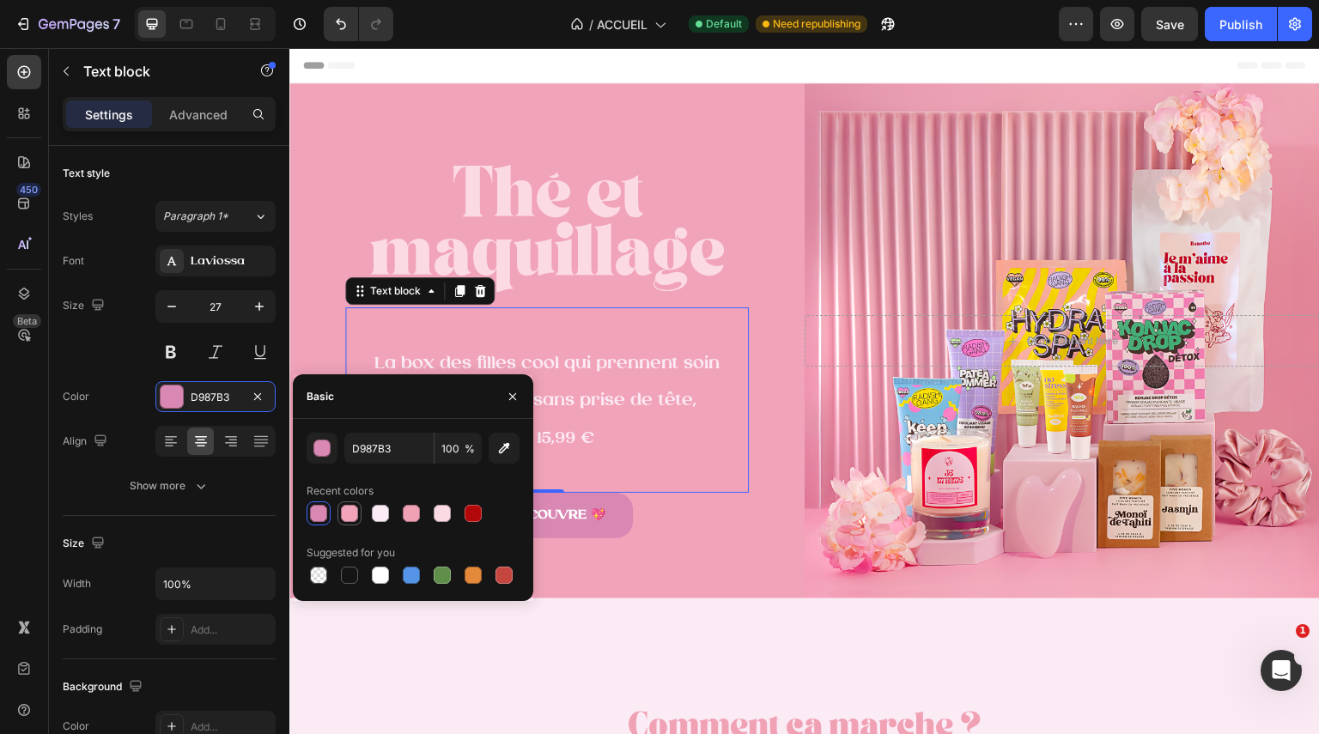
click at [358, 506] on div at bounding box center [349, 513] width 21 height 21
type input "F1A3B9"
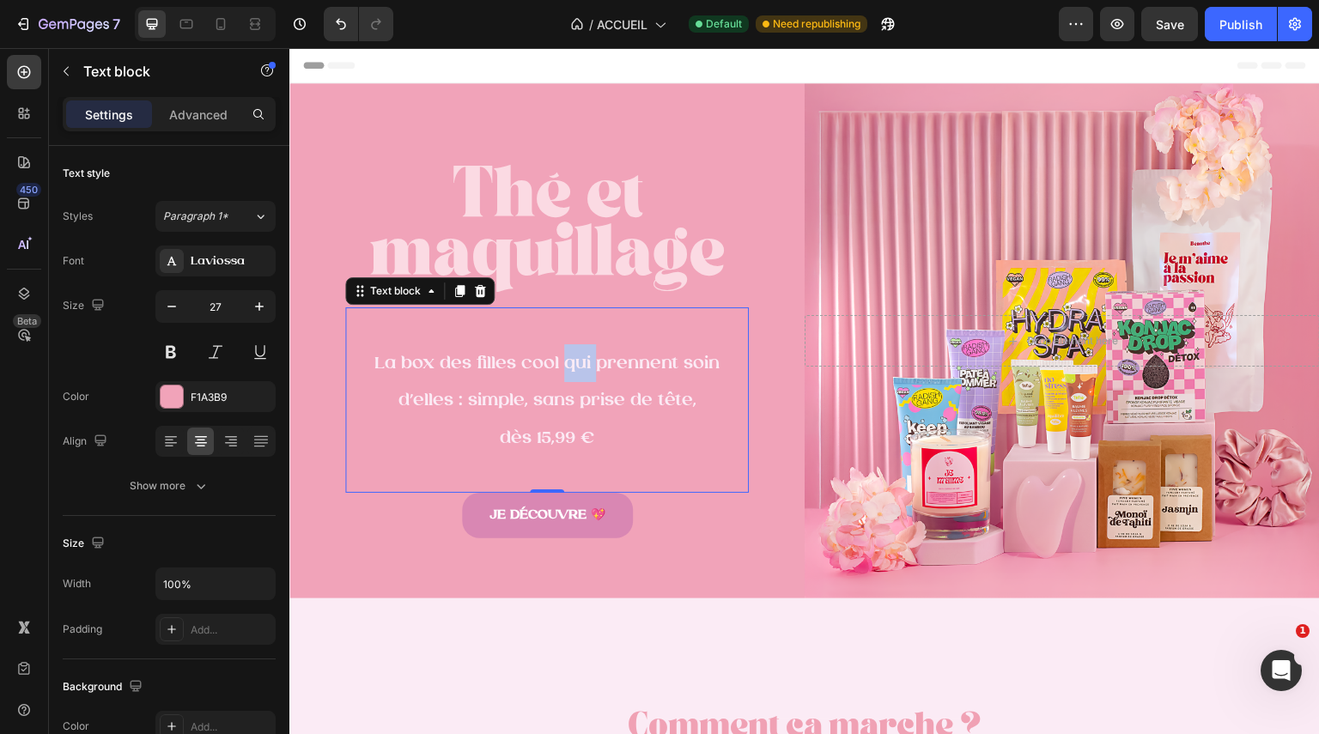
click at [565, 362] on span "La box des filles cool qui prennent soin d’elles : simple, sans prise de tête," at bounding box center [546, 383] width 345 height 56
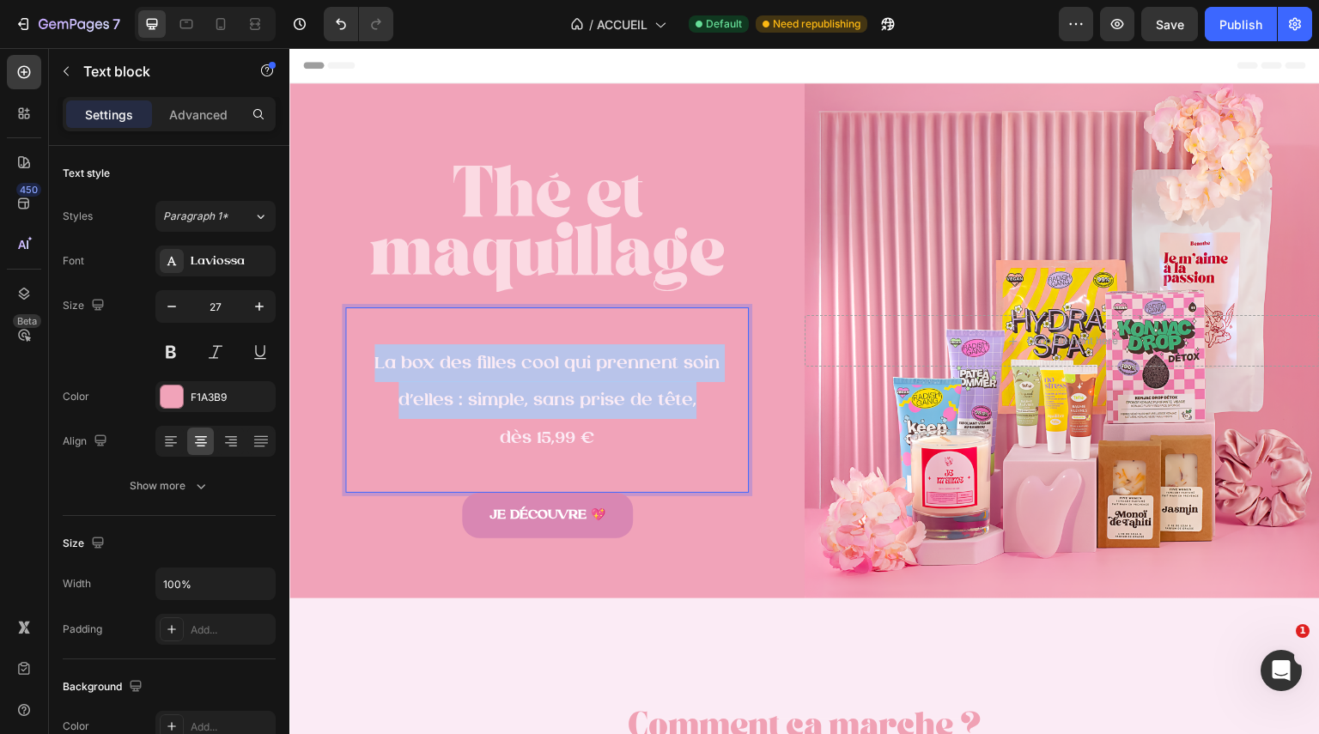
click at [565, 362] on span "La box des filles cool qui prennent soin d’elles : simple, sans prise de tête," at bounding box center [546, 383] width 345 height 56
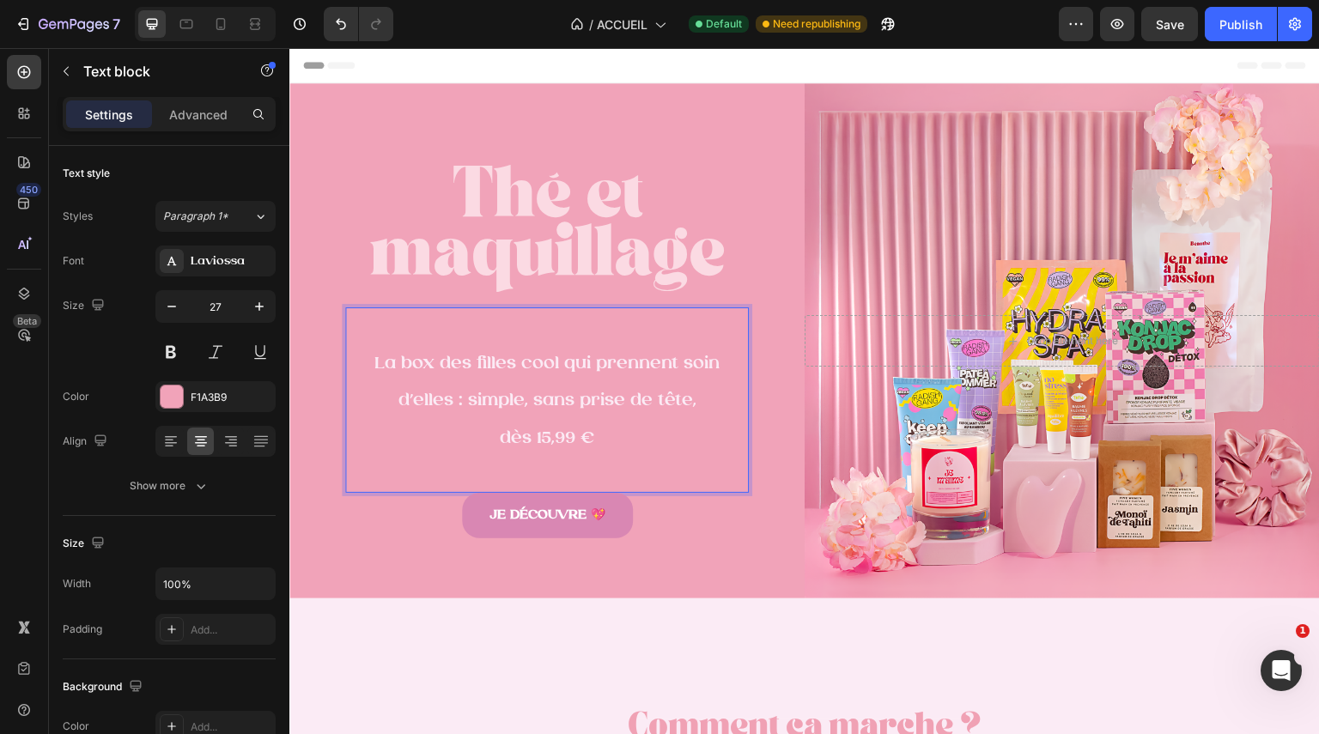
click at [611, 426] on p "dès 15,99 €" at bounding box center [547, 438] width 400 height 38
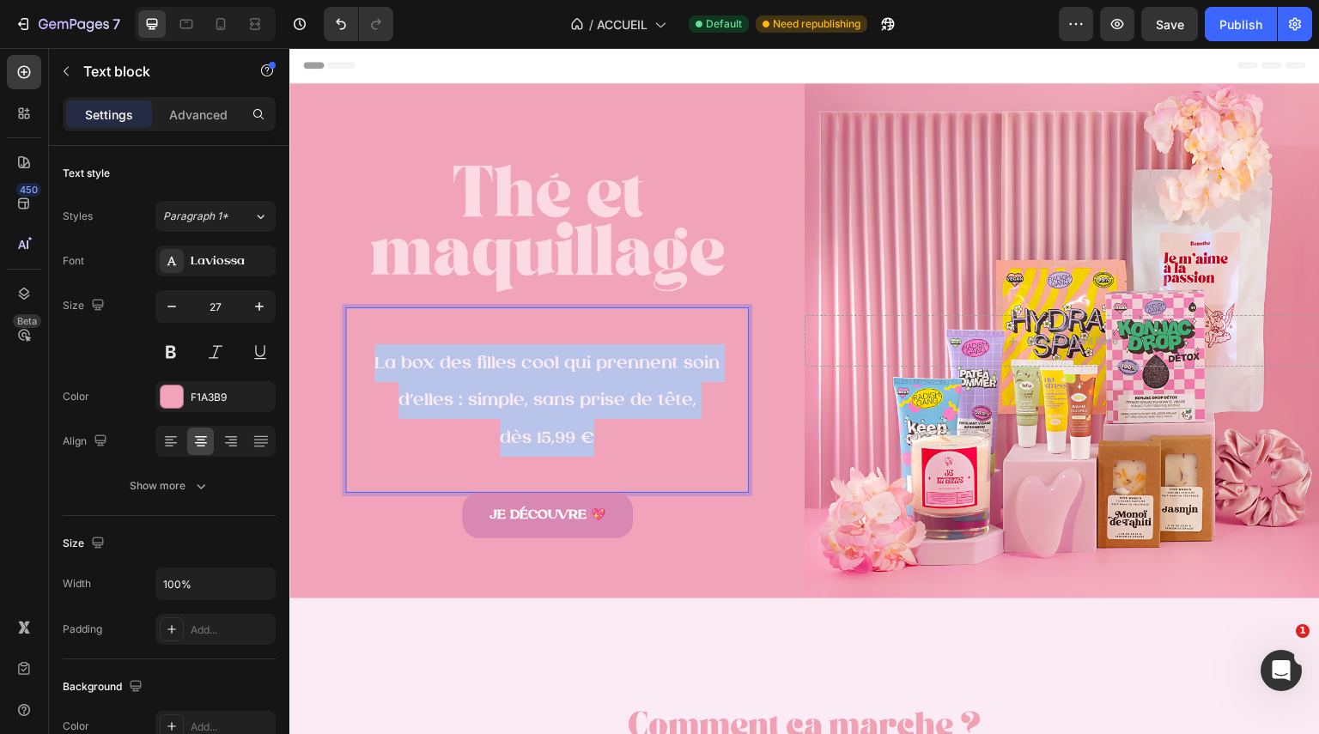
drag, startPoint x: 617, startPoint y: 437, endPoint x: 353, endPoint y: 356, distance: 276.0
click at [353, 356] on div "La box des filles cool qui prennent soin d’elles : simple, sans prise de tête, …" at bounding box center [547, 400] width 404 height 186
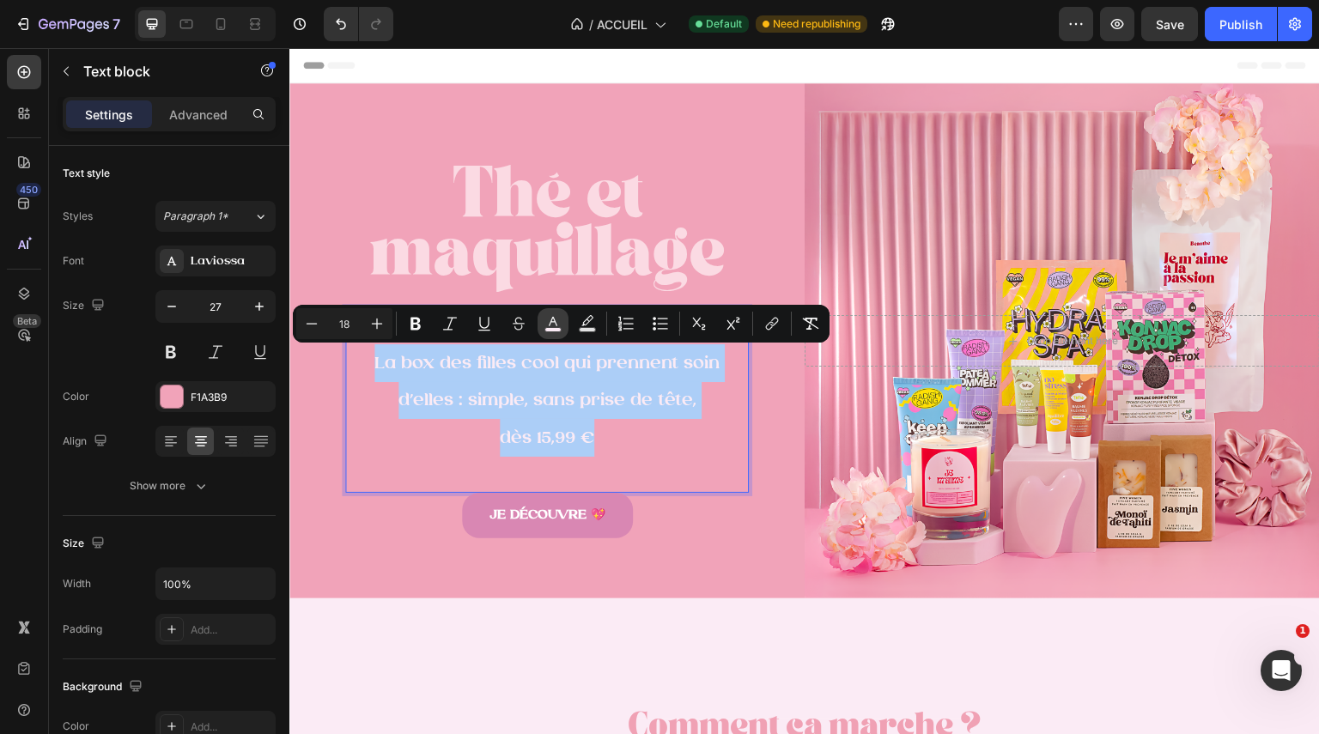
click at [556, 316] on icon "Editor contextual toolbar" at bounding box center [553, 323] width 17 height 17
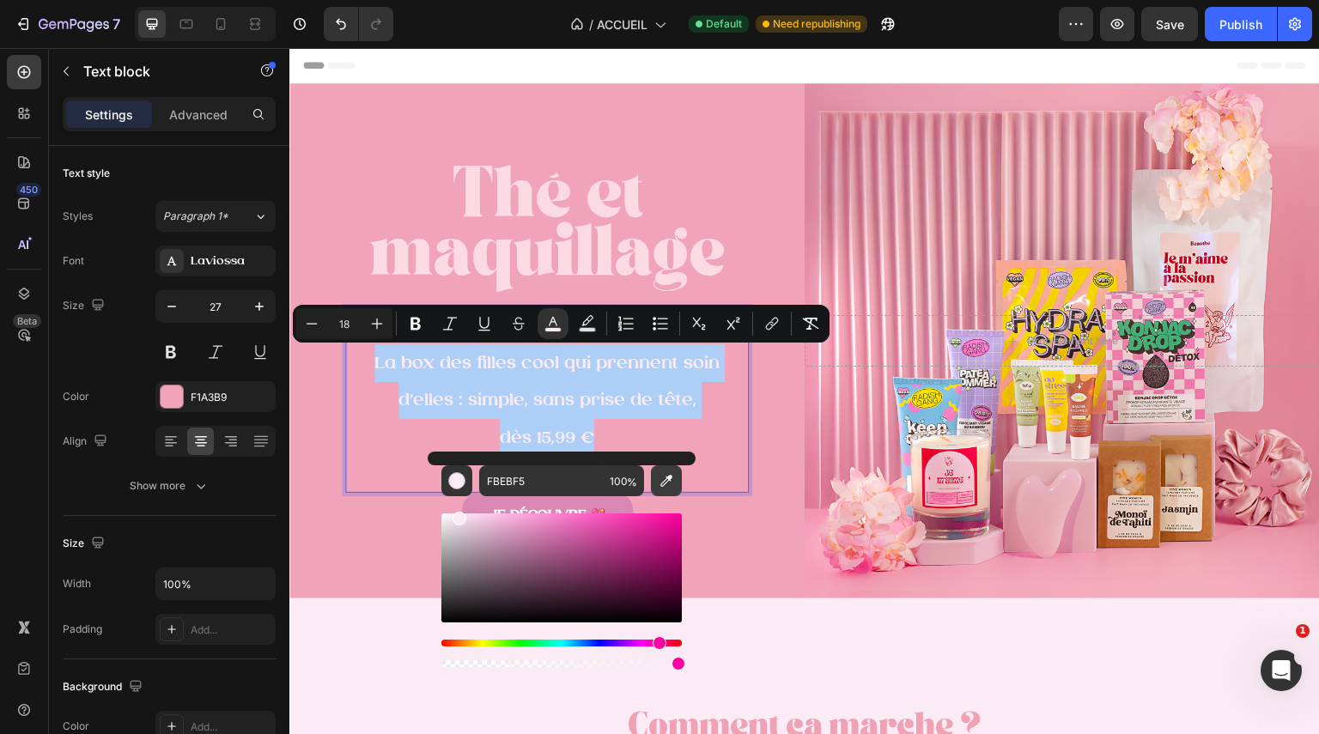
click at [666, 486] on icon "Editor contextual toolbar" at bounding box center [666, 480] width 17 height 17
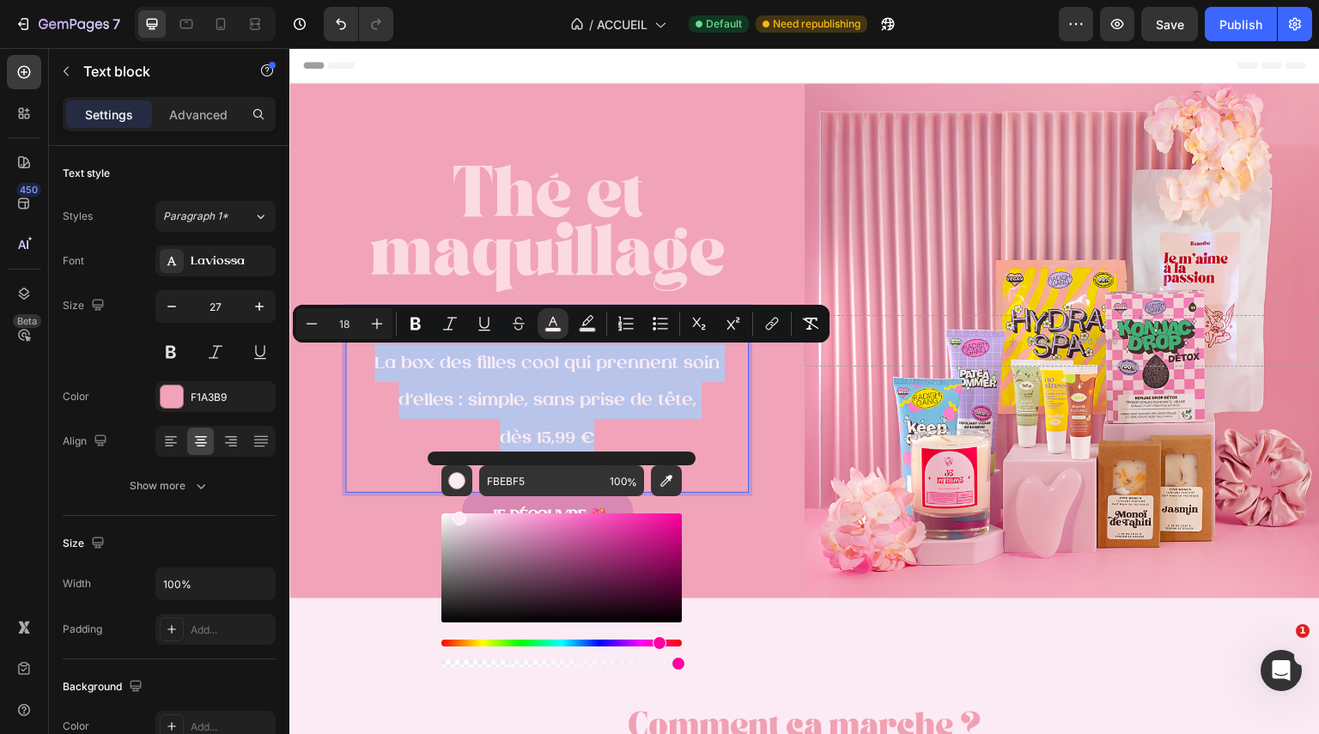
type input "F0A1B4"
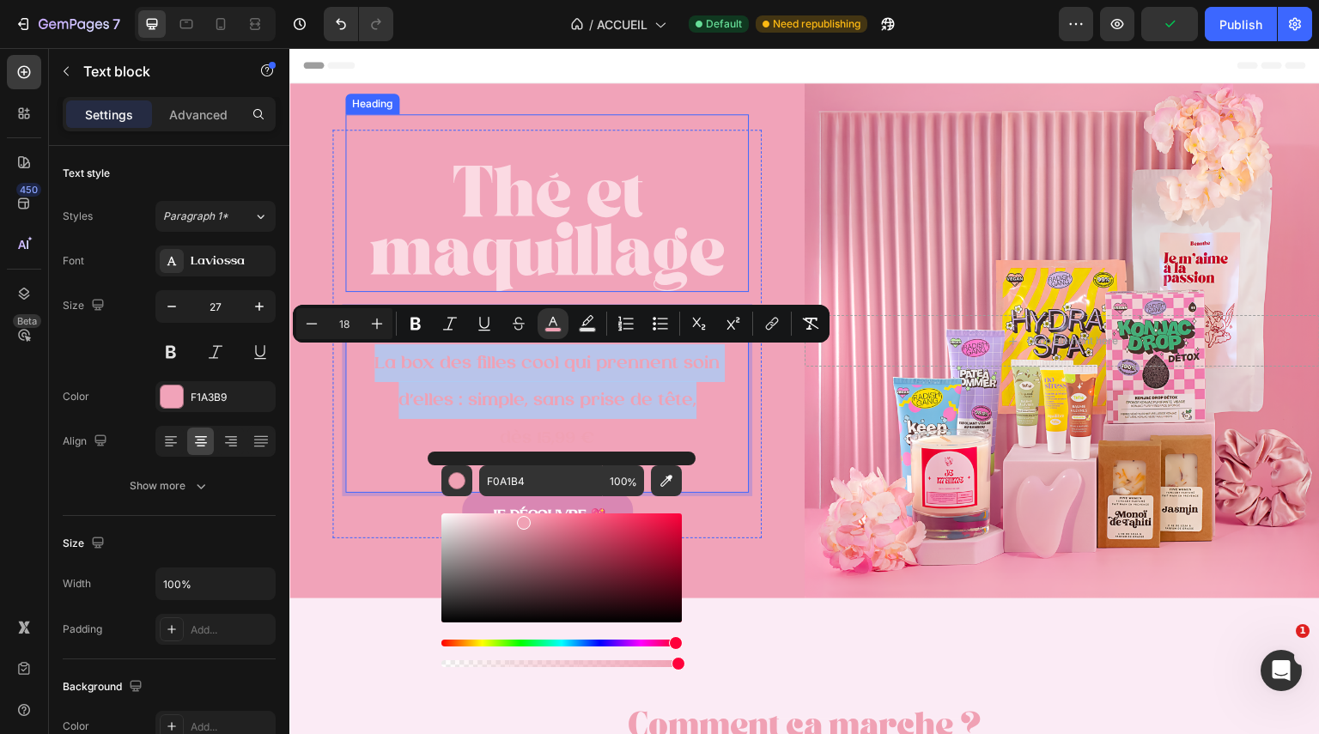
click at [749, 216] on div "⁠⁠⁠⁠⁠⁠⁠ Thé et maquillage Heading La box des filles cool qui prennent soin d’el…" at bounding box center [546, 334] width 429 height 408
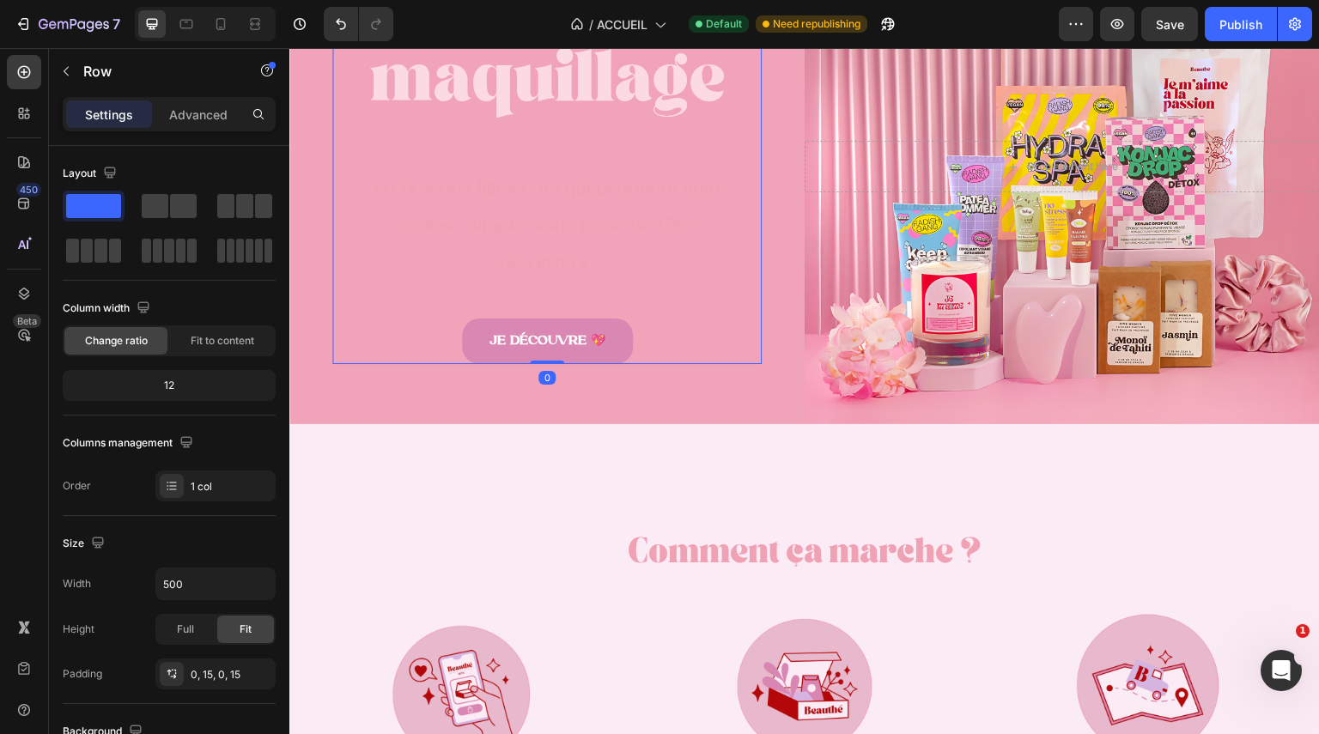
scroll to position [175, 0]
click at [333, 32] on icon "Undo/Redo" at bounding box center [340, 23] width 17 height 17
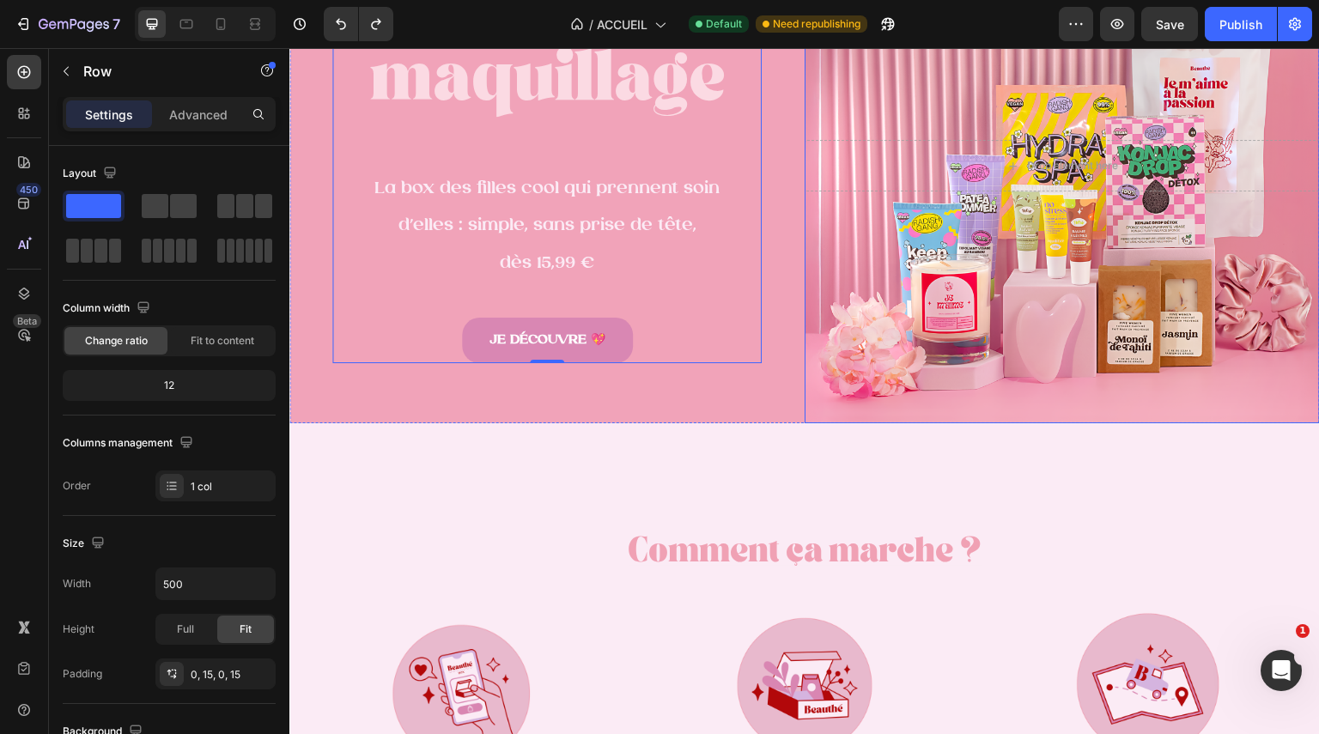
click at [940, 453] on div "⁠⁠⁠⁠⁠⁠⁠ Comment ça marche ? Heading Image Je choisis la formule qui me ressembl…" at bounding box center [804, 718] width 1031 height 591
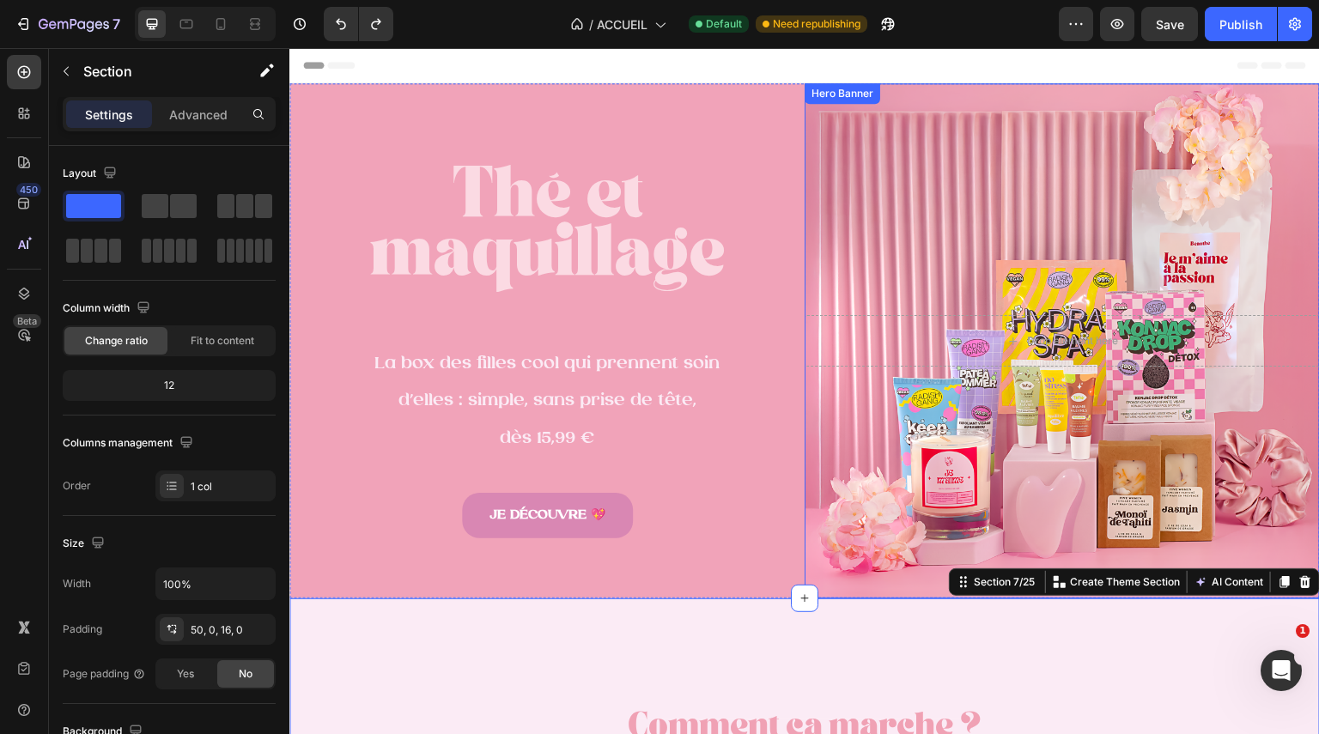
scroll to position [126, 0]
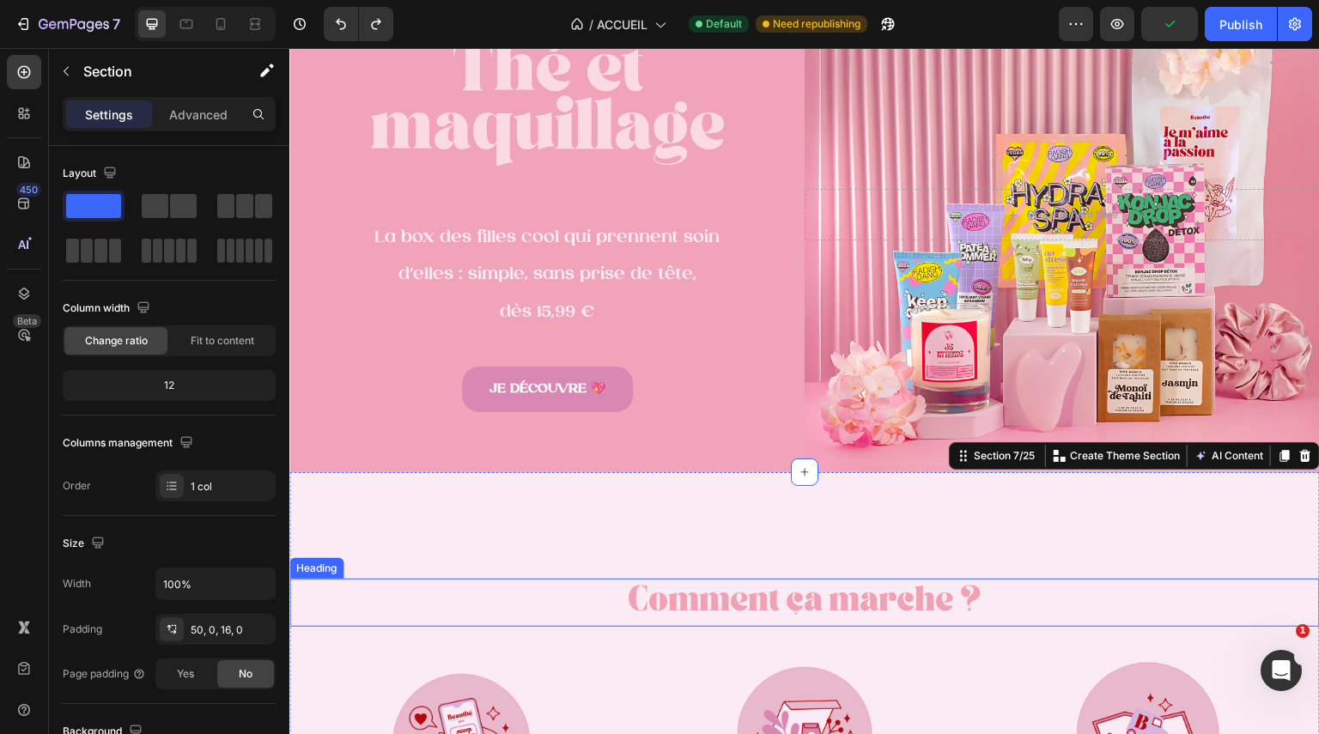
click at [872, 581] on p "⁠⁠⁠⁠⁠⁠⁠ Comment ça marche ?" at bounding box center [804, 603] width 1027 height 45
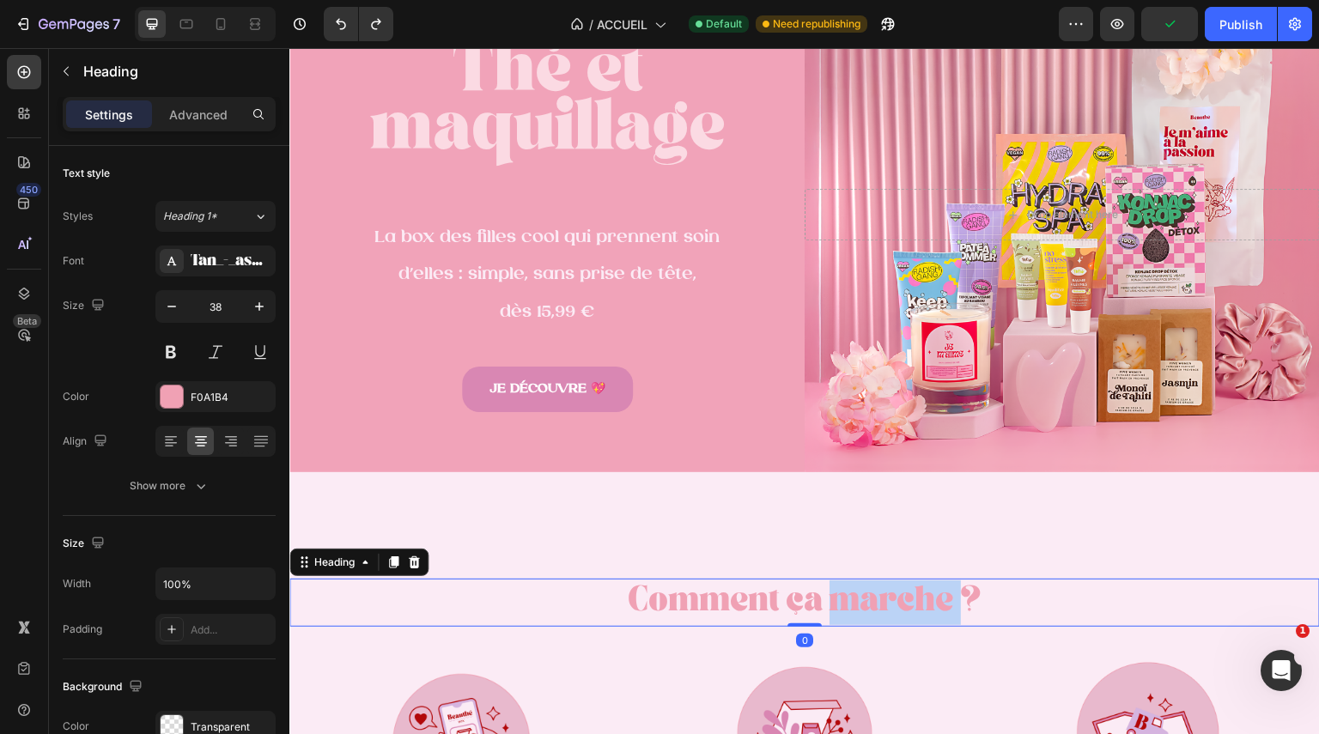
click at [857, 595] on span "Comment ça marche ?" at bounding box center [805, 604] width 355 height 22
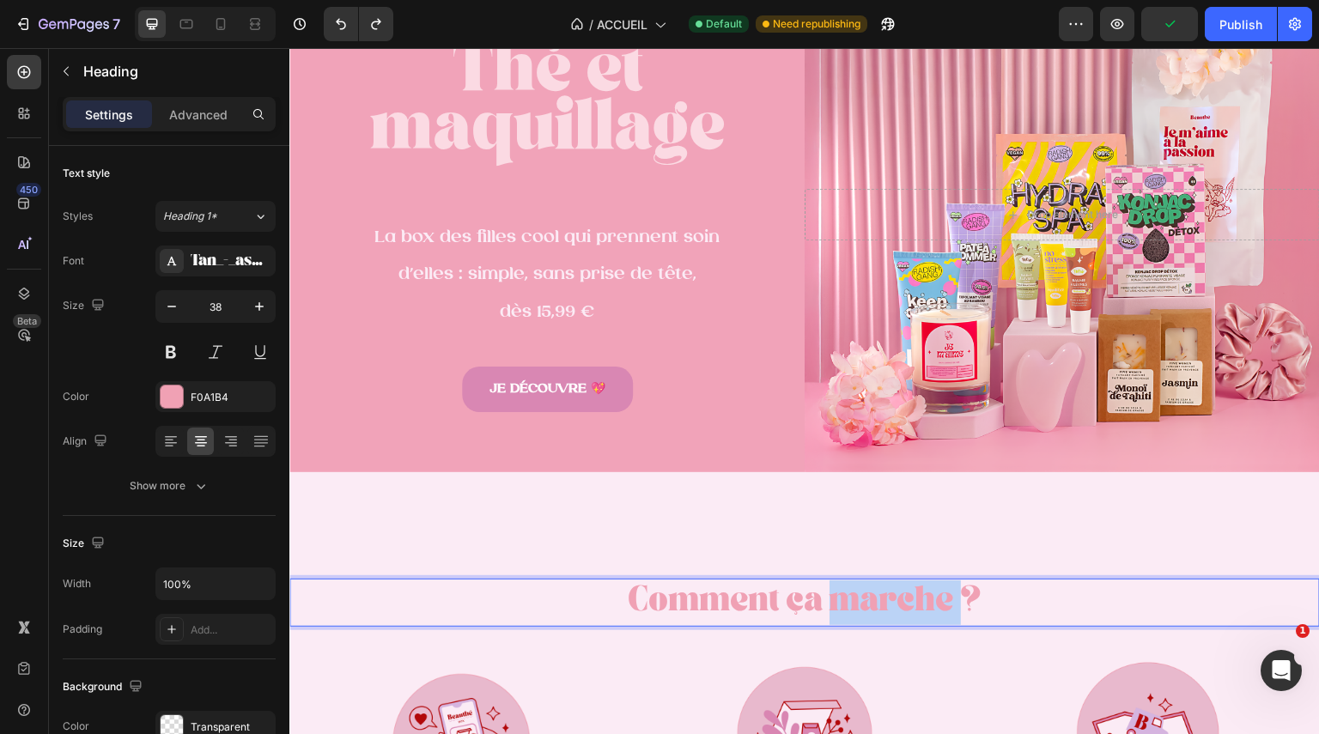
click at [857, 595] on span "Comment ça marche ?" at bounding box center [805, 604] width 355 height 22
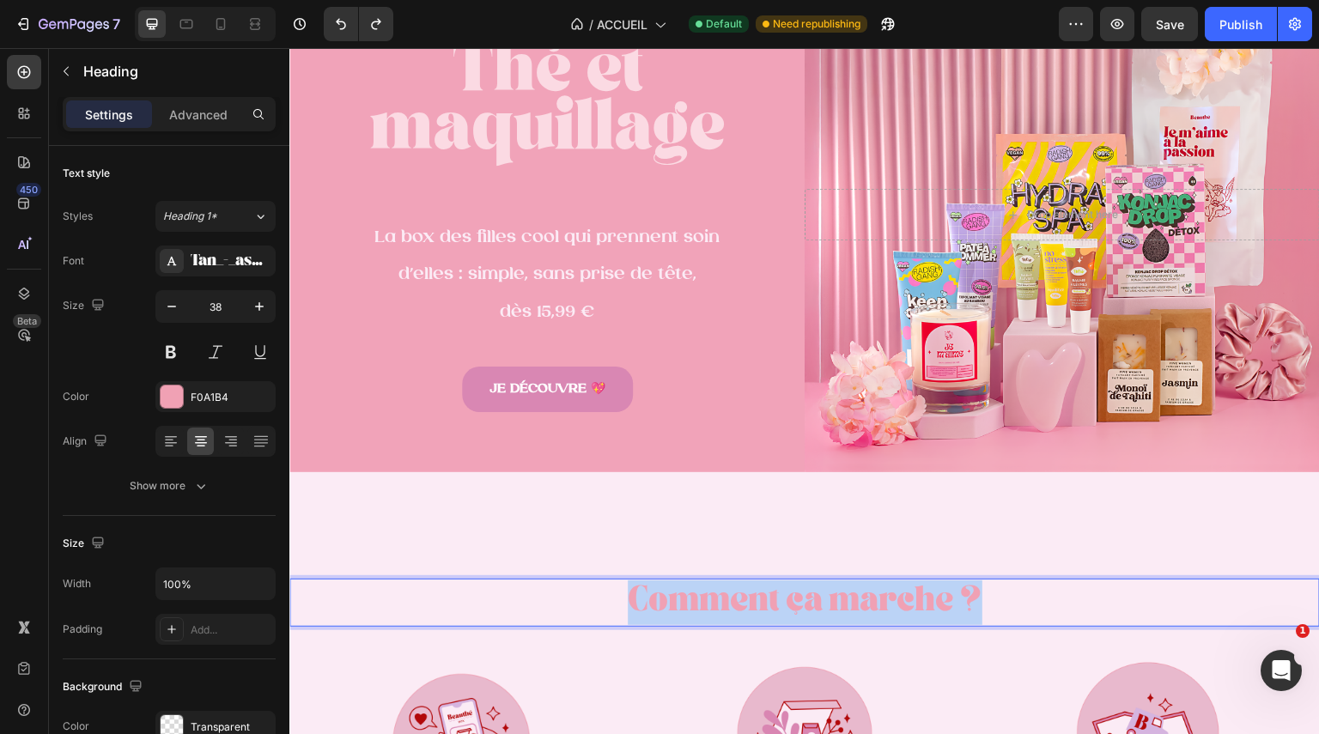
click at [857, 595] on span "Comment ça marche ?" at bounding box center [805, 604] width 355 height 22
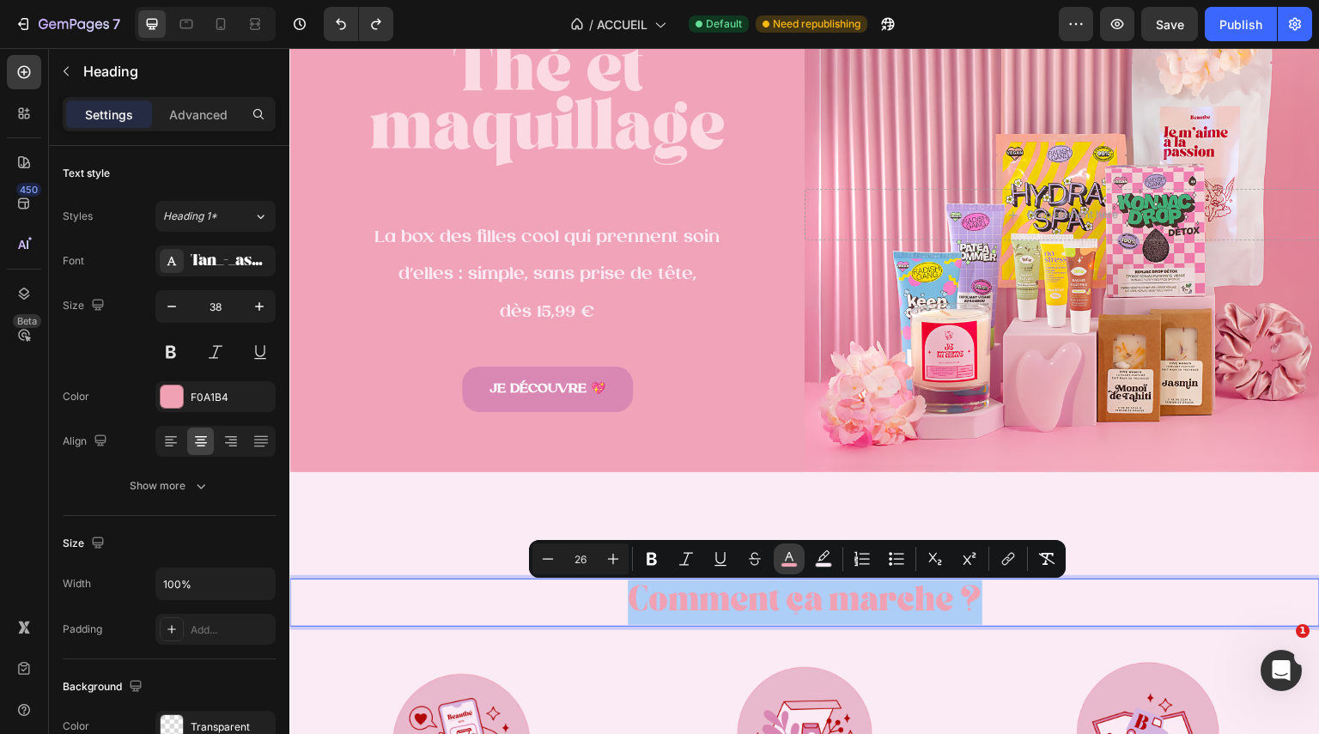
click at [789, 559] on icon "Editor contextual toolbar" at bounding box center [789, 559] width 17 height 17
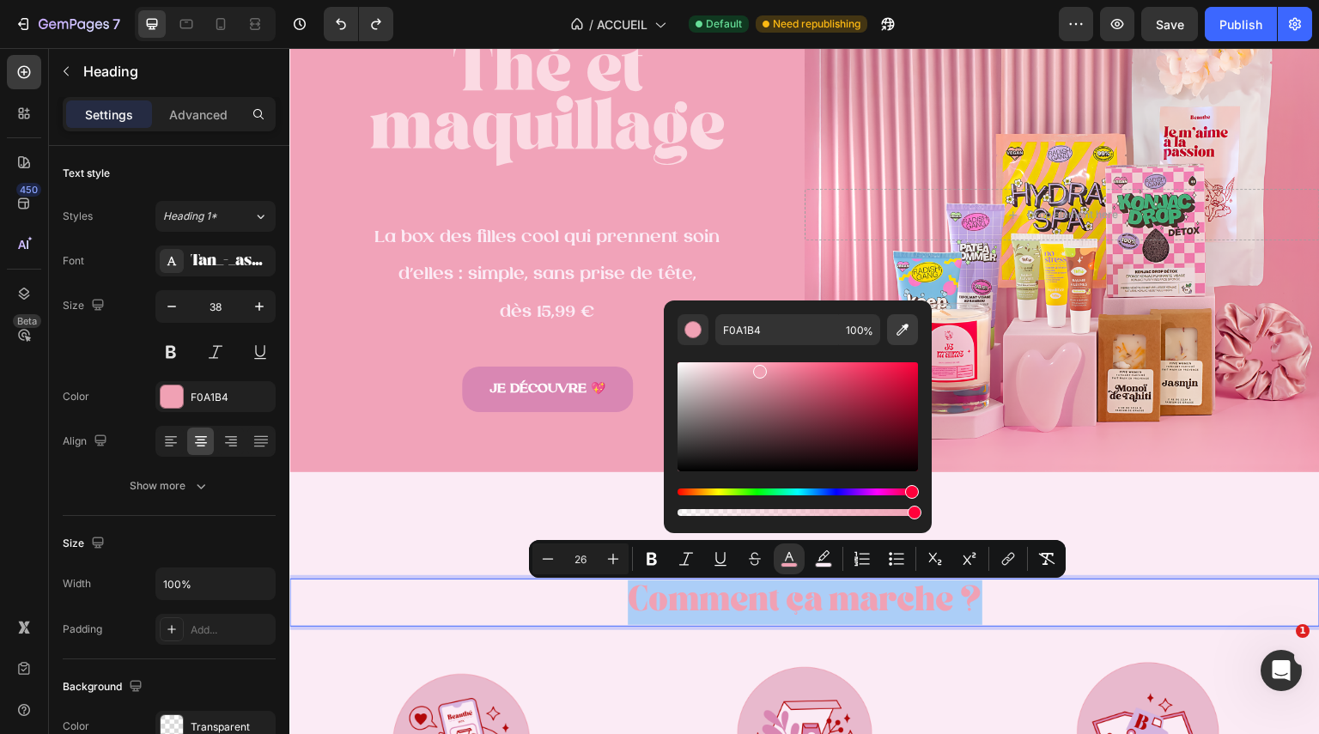
click at [904, 337] on icon "Editor contextual toolbar" at bounding box center [902, 329] width 17 height 17
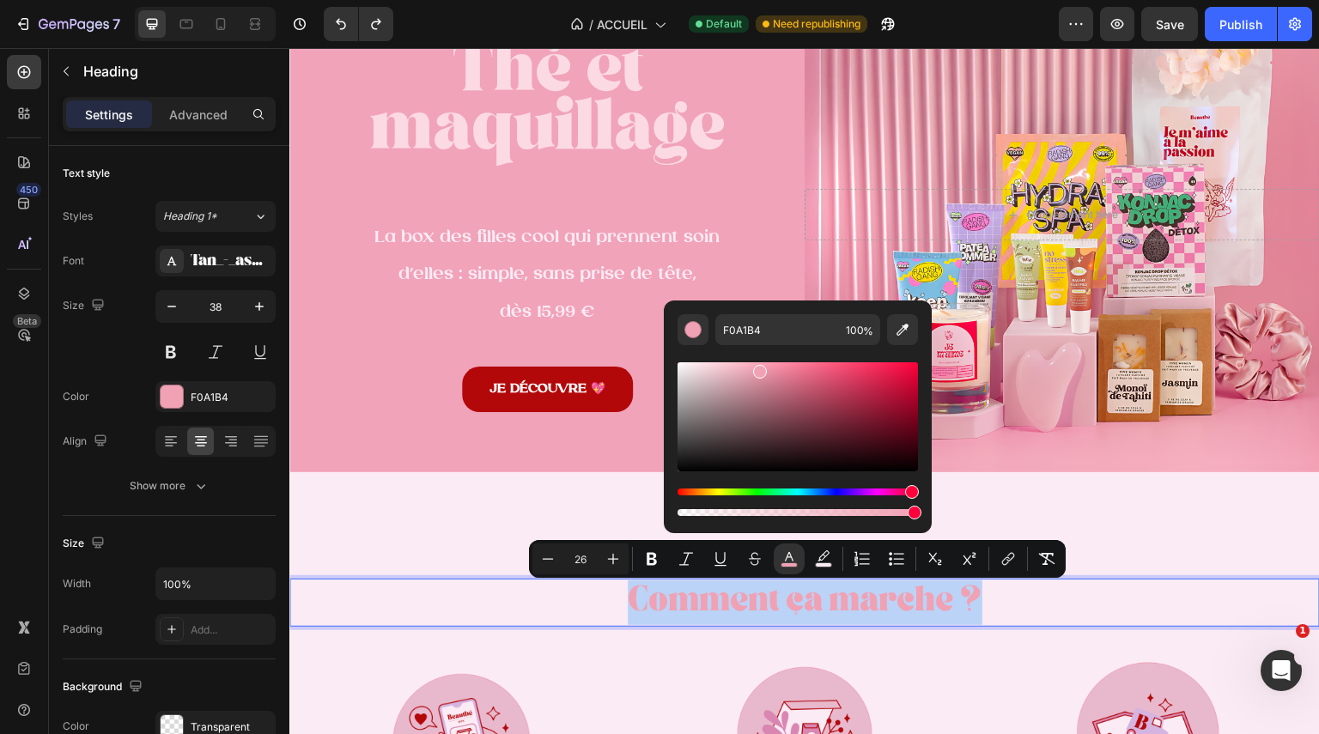
type input "D987B3"
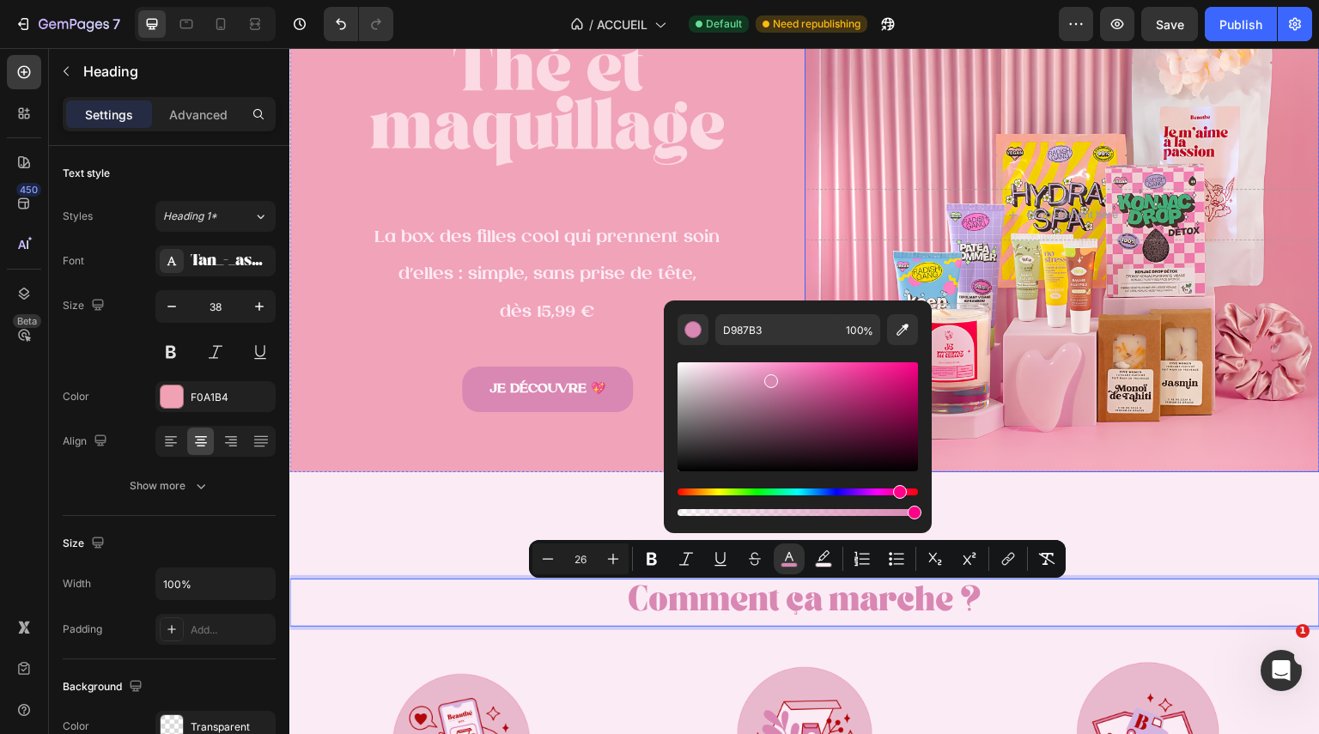
click at [1102, 456] on div "Background Image" at bounding box center [1062, 214] width 515 height 515
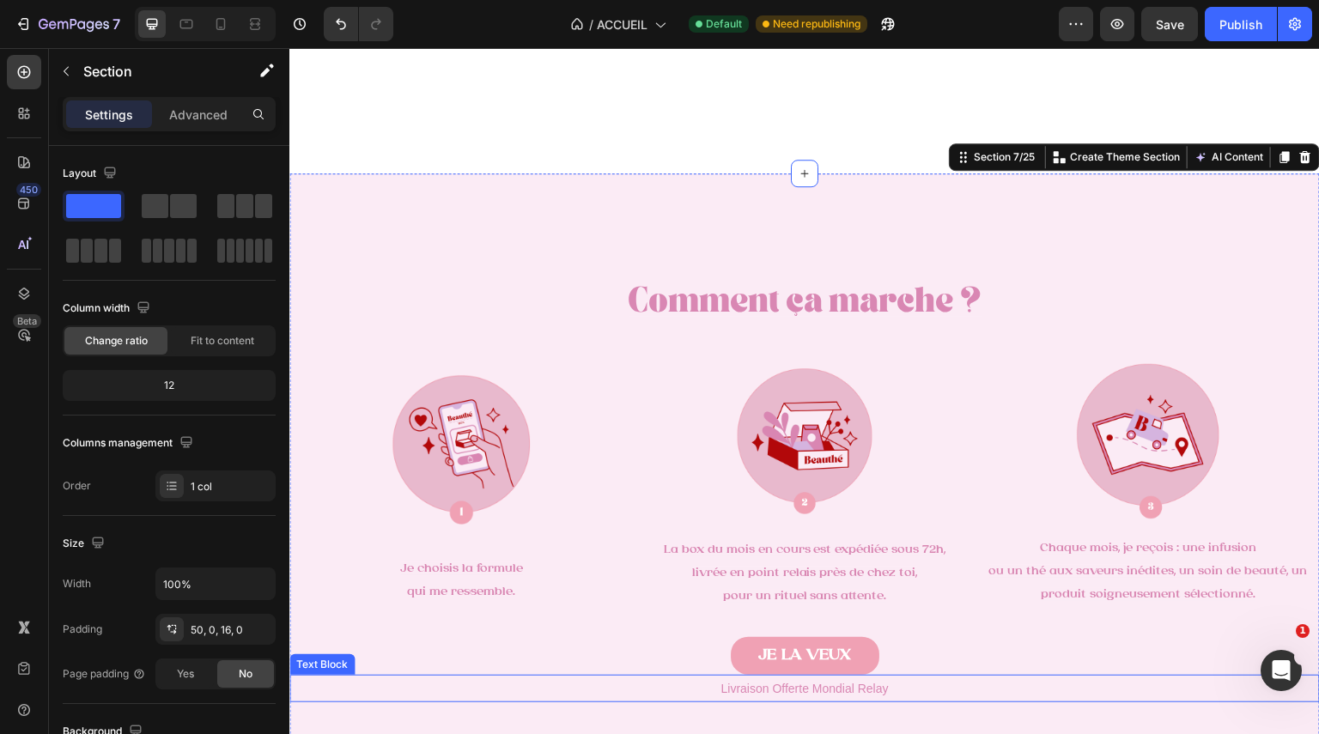
scroll to position [848, 0]
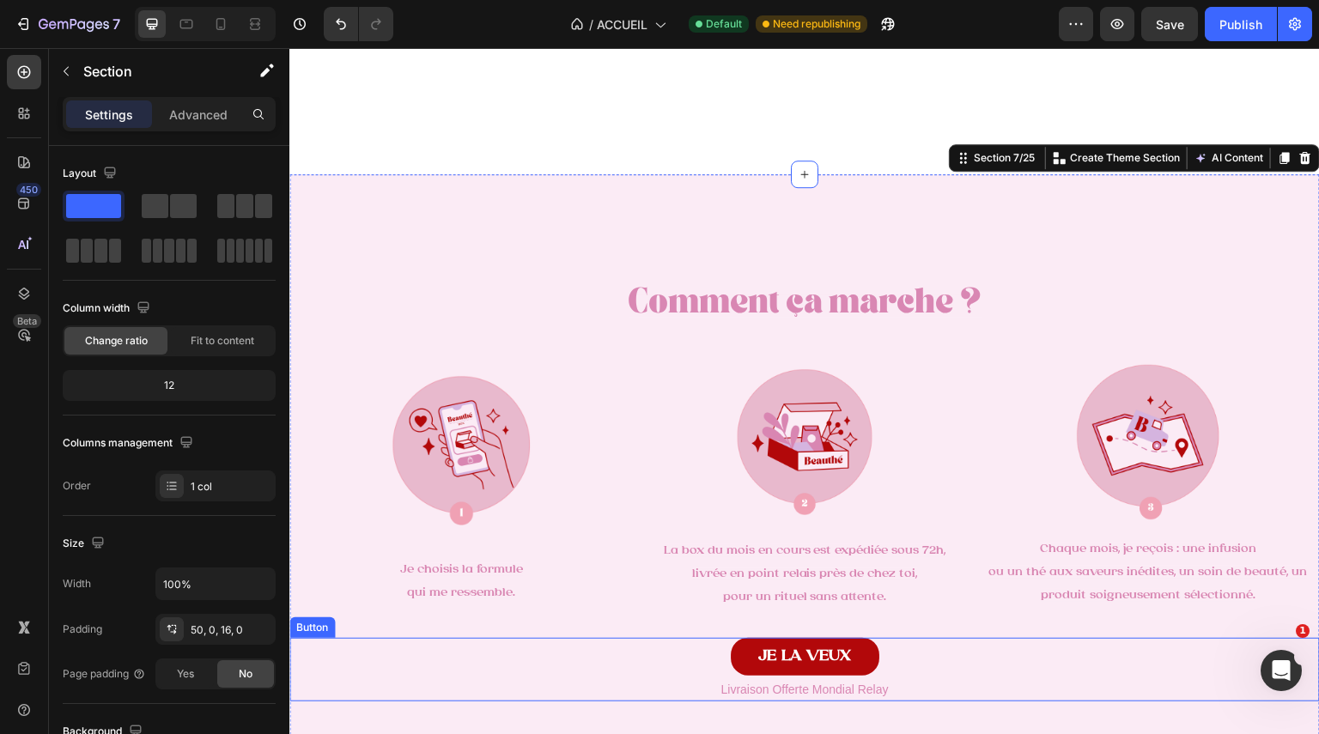
click at [863, 638] on link "JE LA VEUX" at bounding box center [805, 657] width 149 height 38
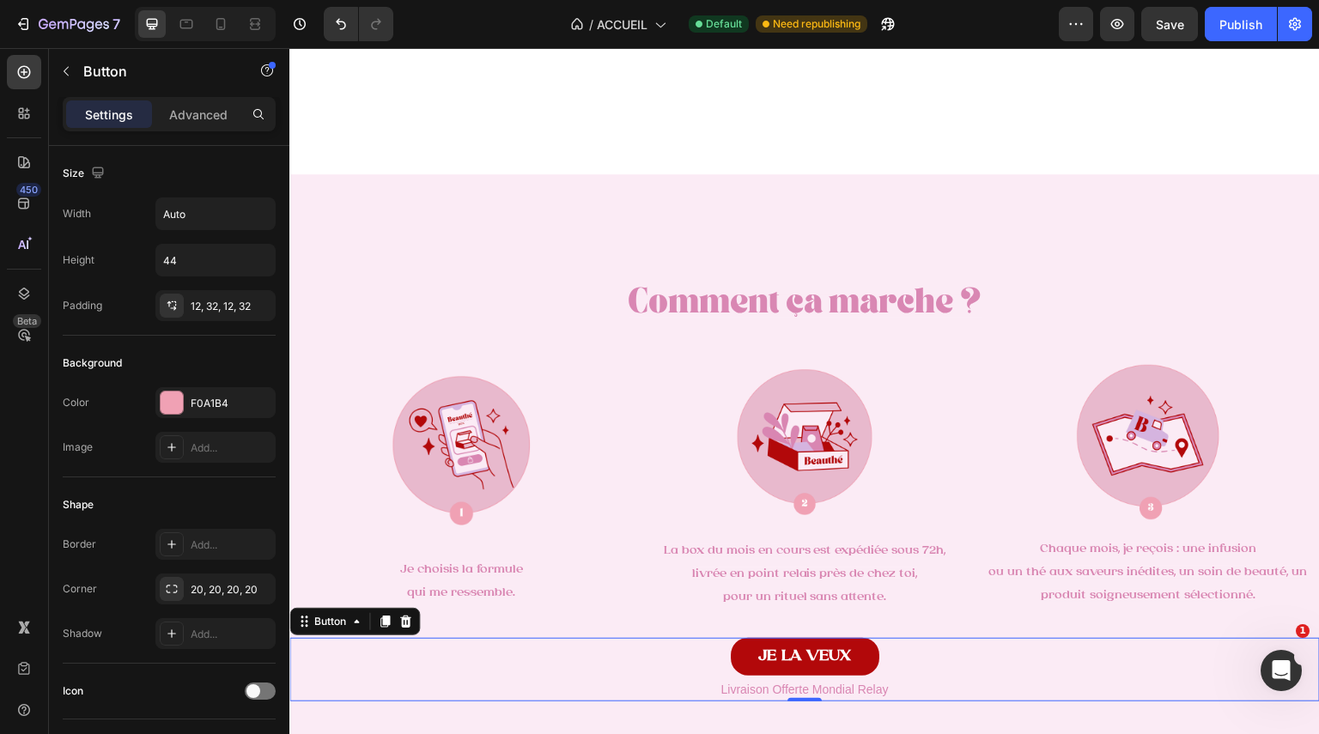
scroll to position [1049, 0]
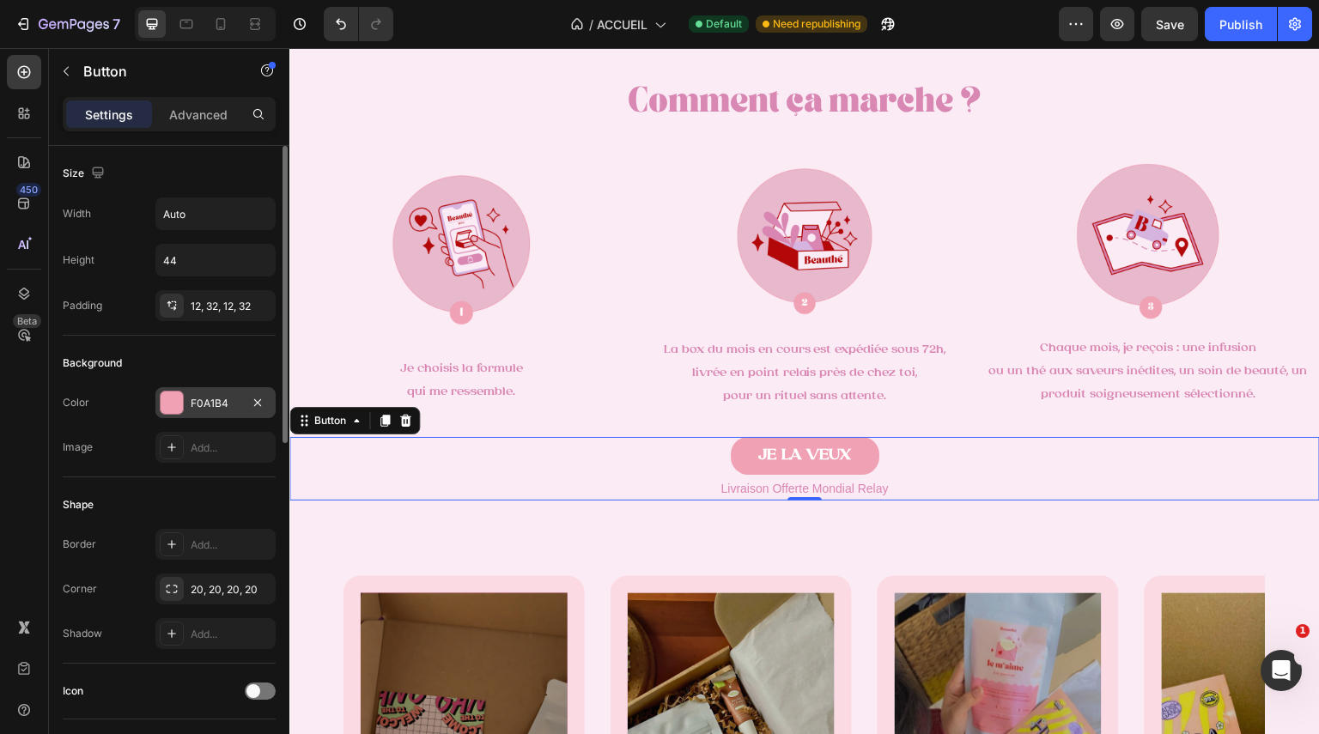
click at [175, 405] on div at bounding box center [172, 403] width 22 height 22
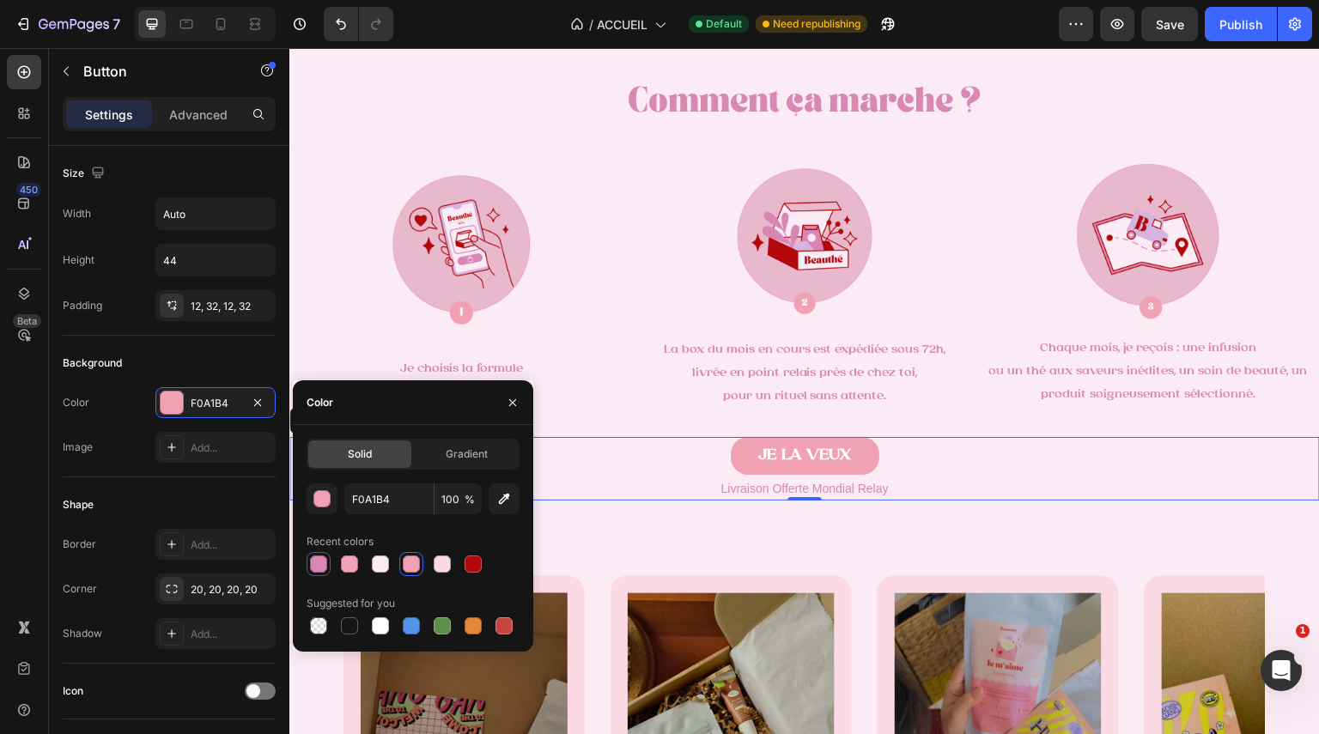
click at [327, 557] on div at bounding box center [318, 564] width 21 height 21
type input "D987B3"
click at [481, 458] on span "Gradient" at bounding box center [467, 454] width 42 height 15
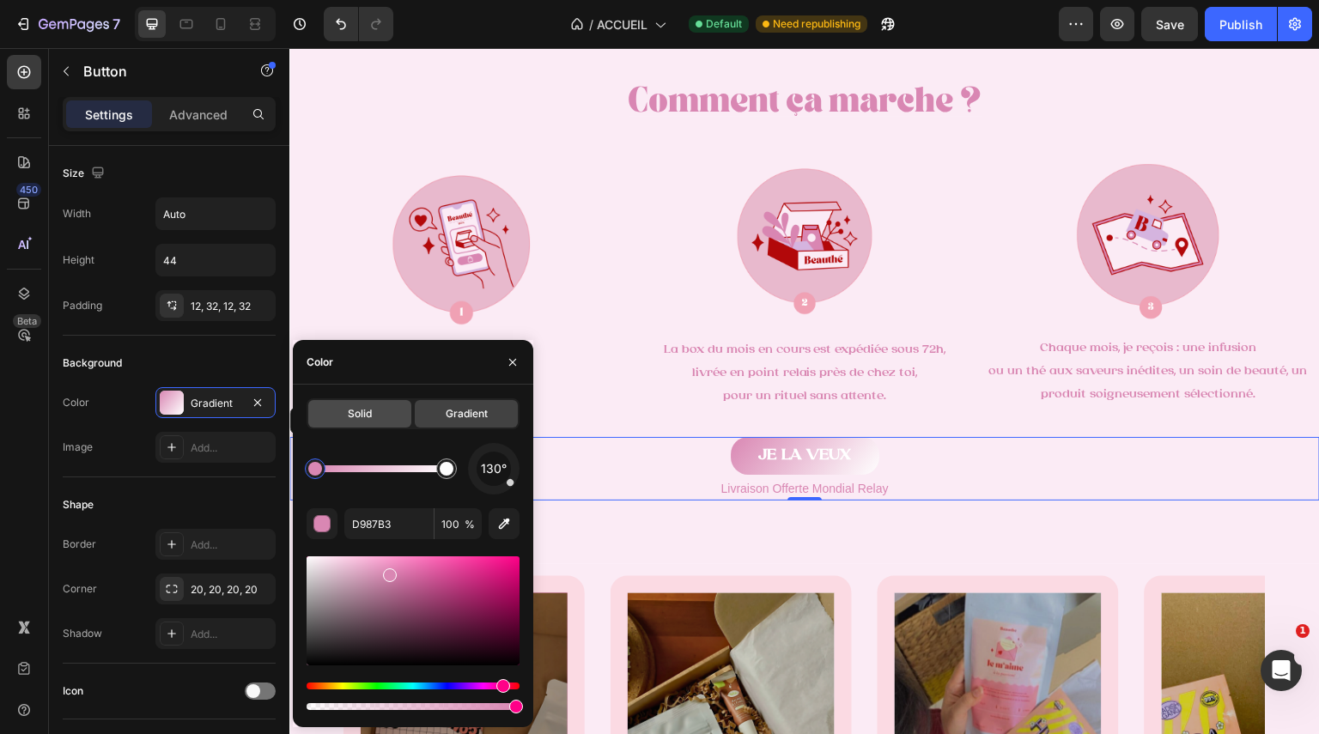
click at [386, 417] on div "Solid" at bounding box center [359, 413] width 103 height 27
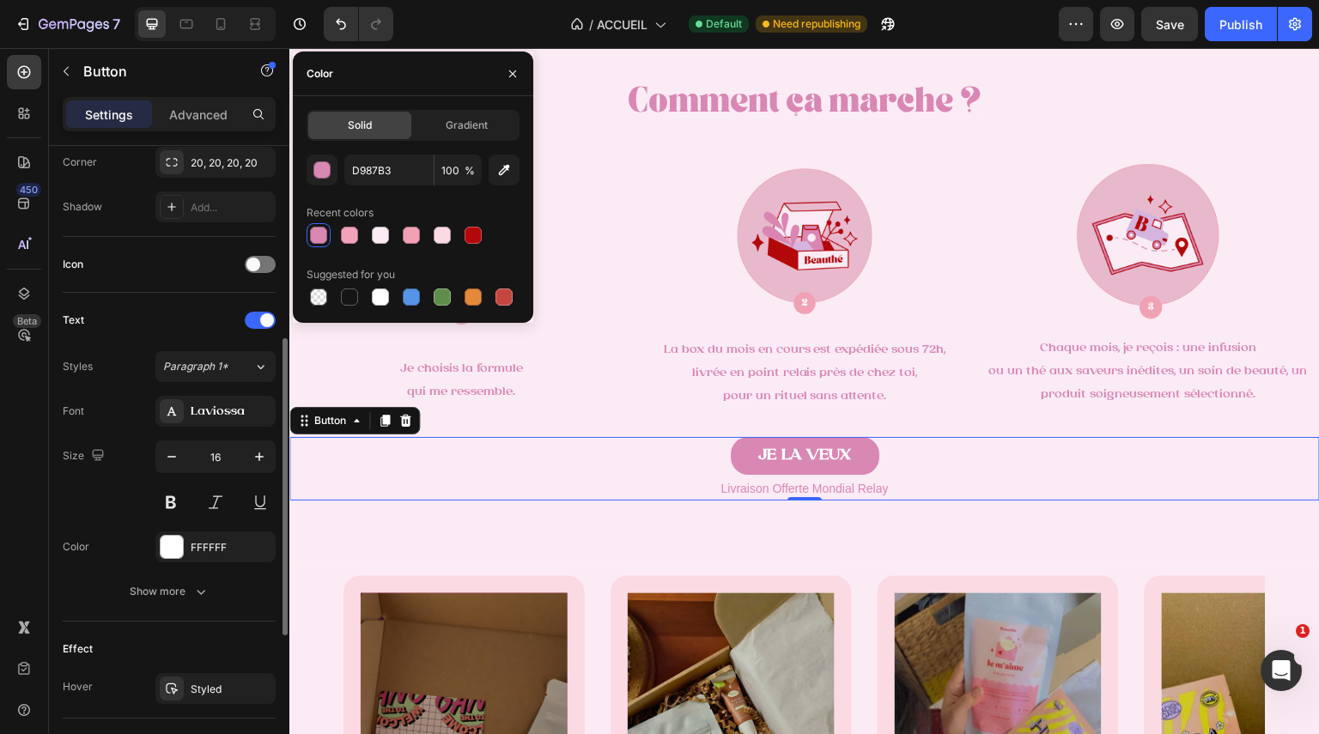
scroll to position [429, 0]
click at [198, 582] on icon "button" at bounding box center [200, 589] width 17 height 17
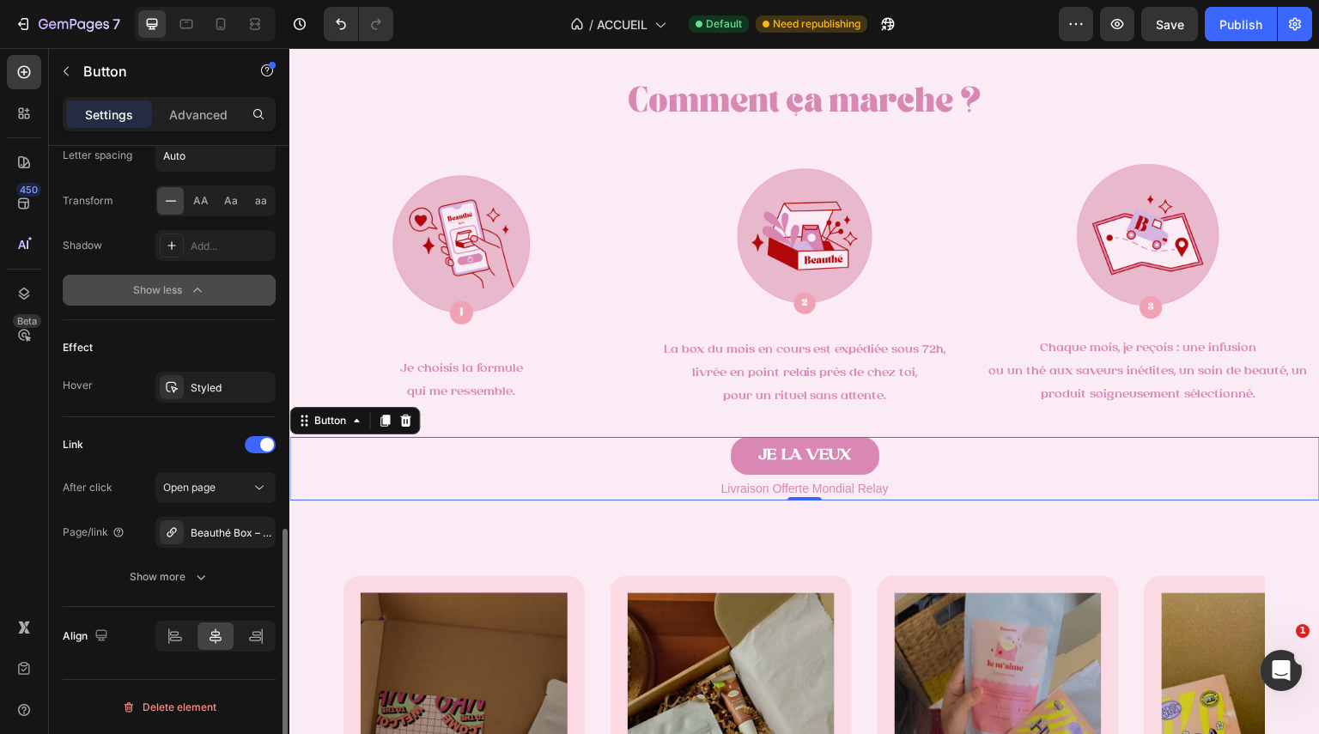
scroll to position [955, 0]
click at [210, 380] on div "Styled" at bounding box center [216, 387] width 50 height 15
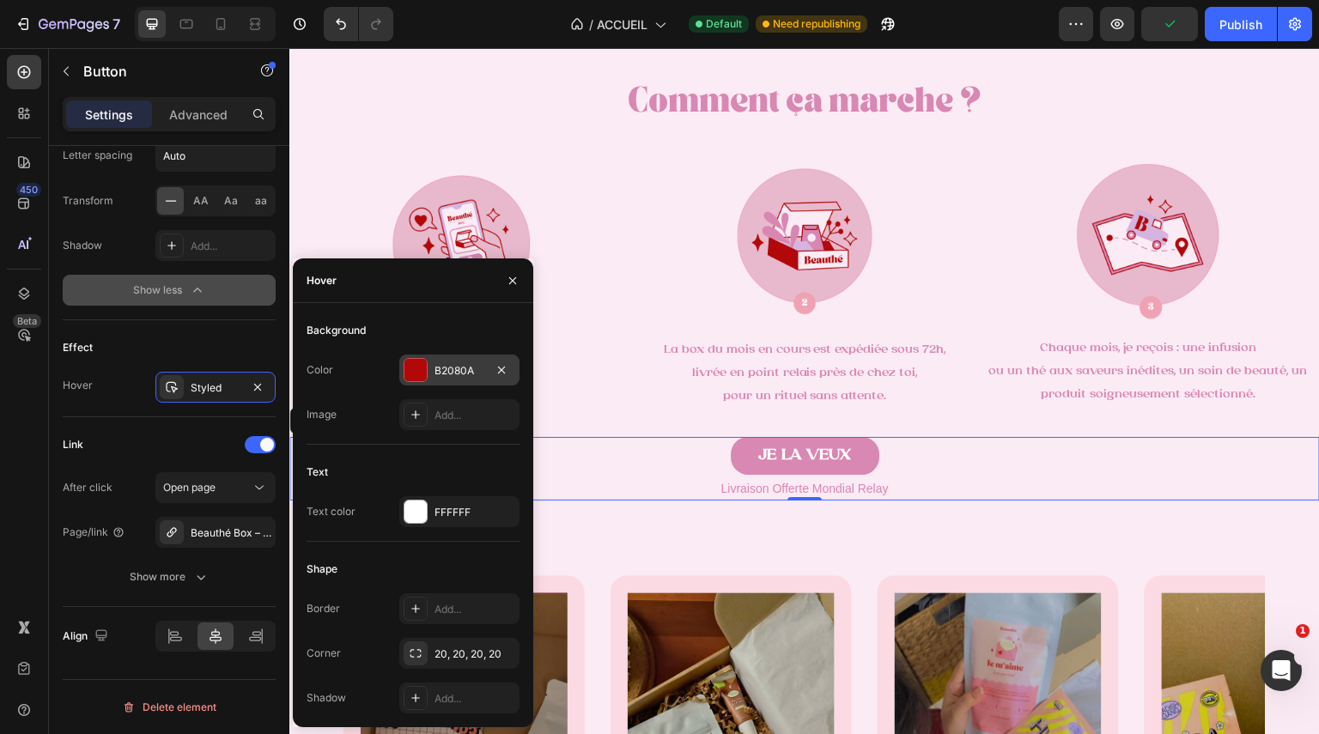
click at [419, 369] on div at bounding box center [416, 370] width 22 height 22
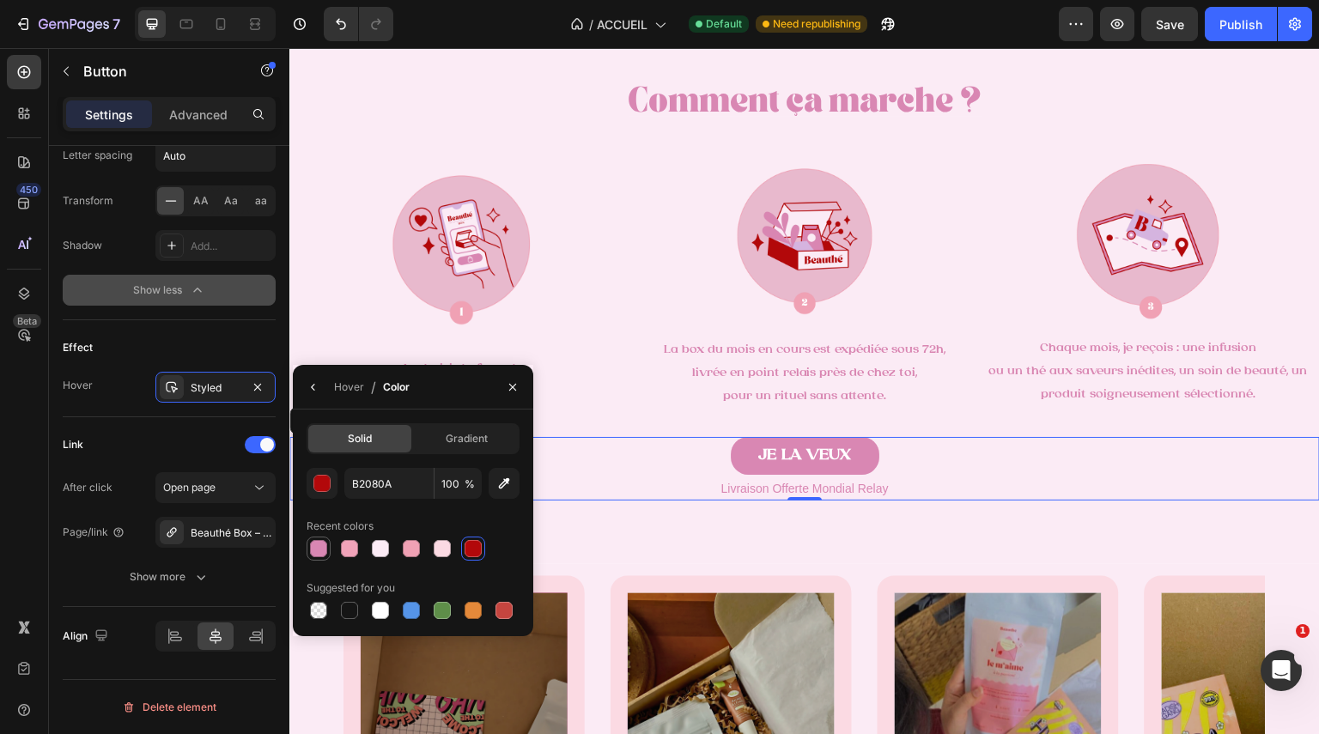
click at [324, 543] on div at bounding box center [318, 548] width 17 height 17
type input "D987B3"
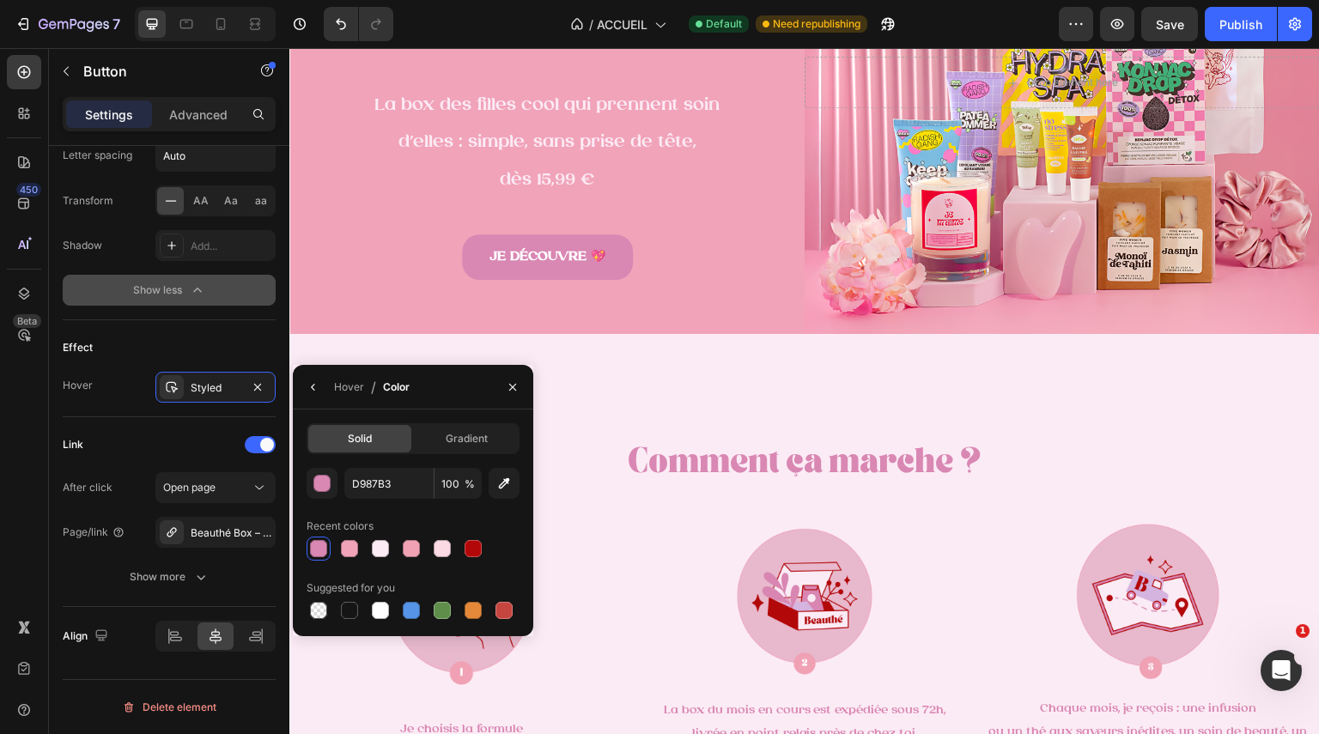
scroll to position [0, 0]
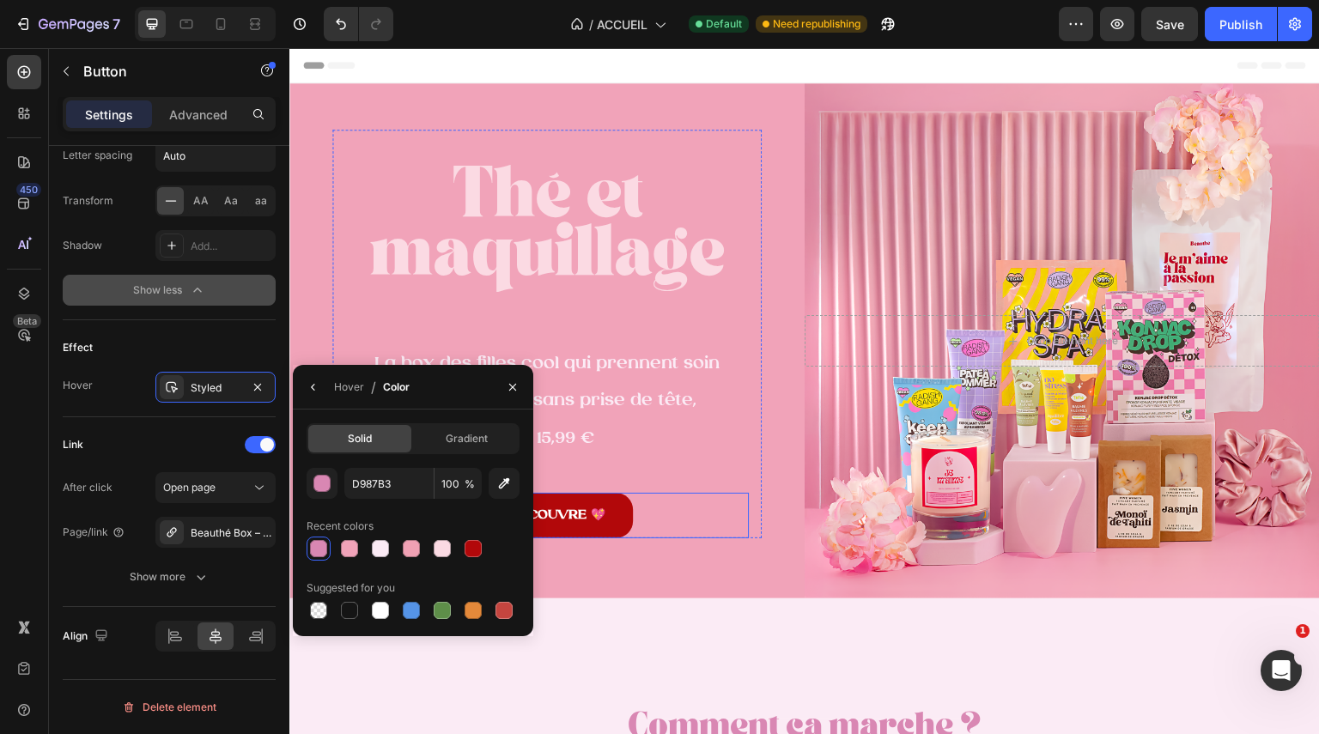
click at [606, 508] on link "JE DÉCOUVRE 💖" at bounding box center [547, 516] width 171 height 46
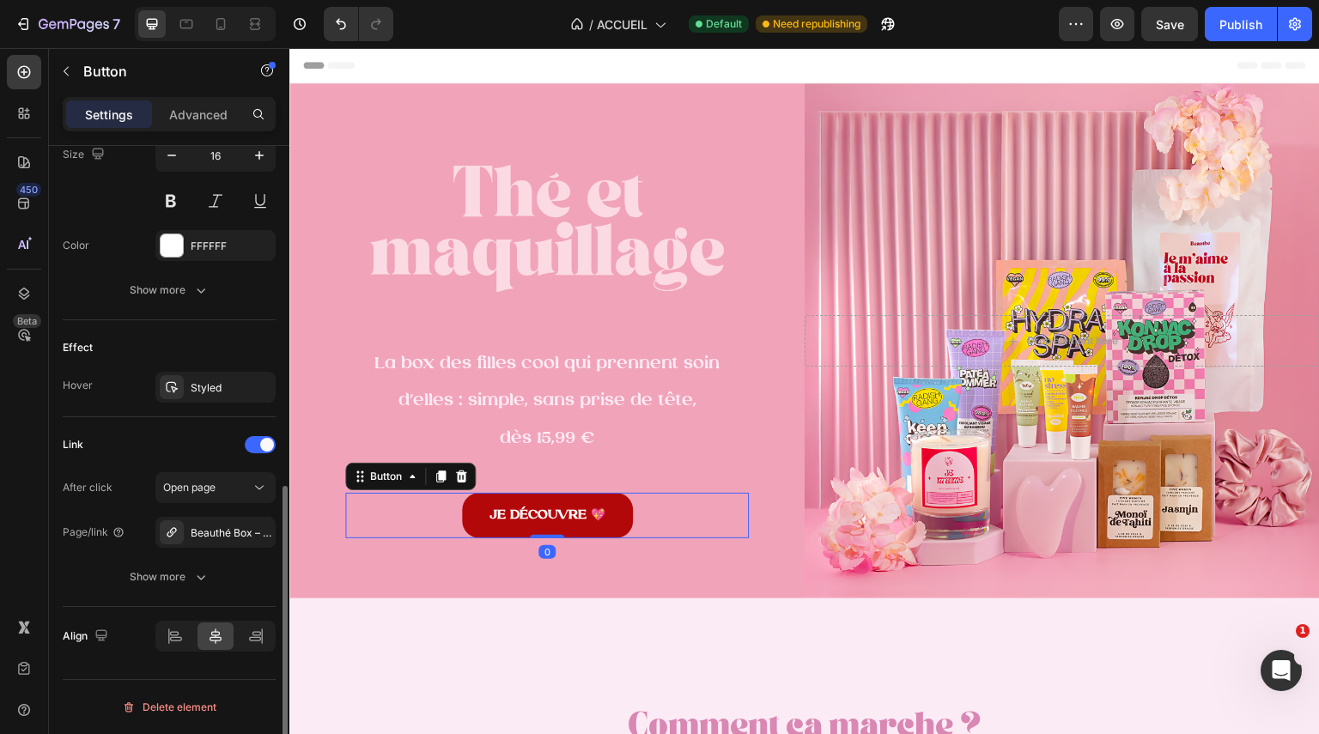
scroll to position [728, 0]
click at [226, 397] on div "Styled" at bounding box center [215, 387] width 120 height 31
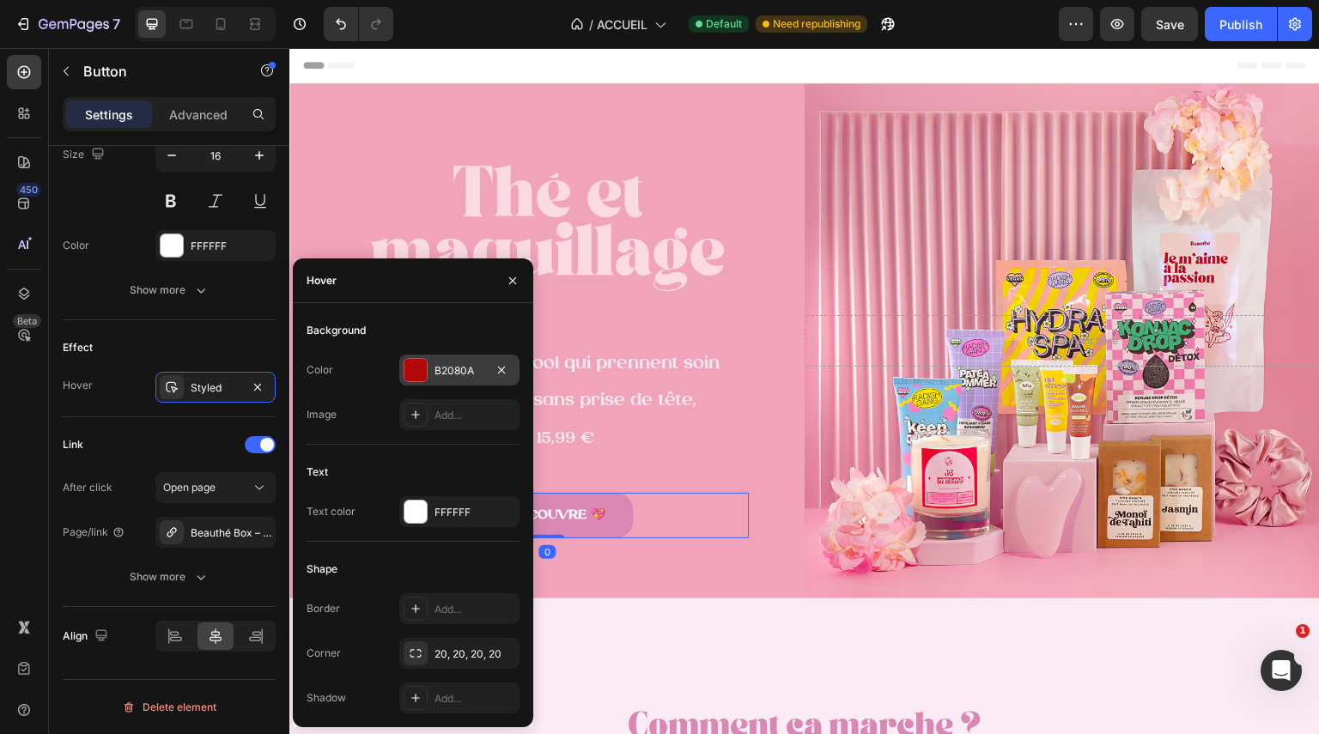
click at [424, 372] on div at bounding box center [416, 370] width 22 height 22
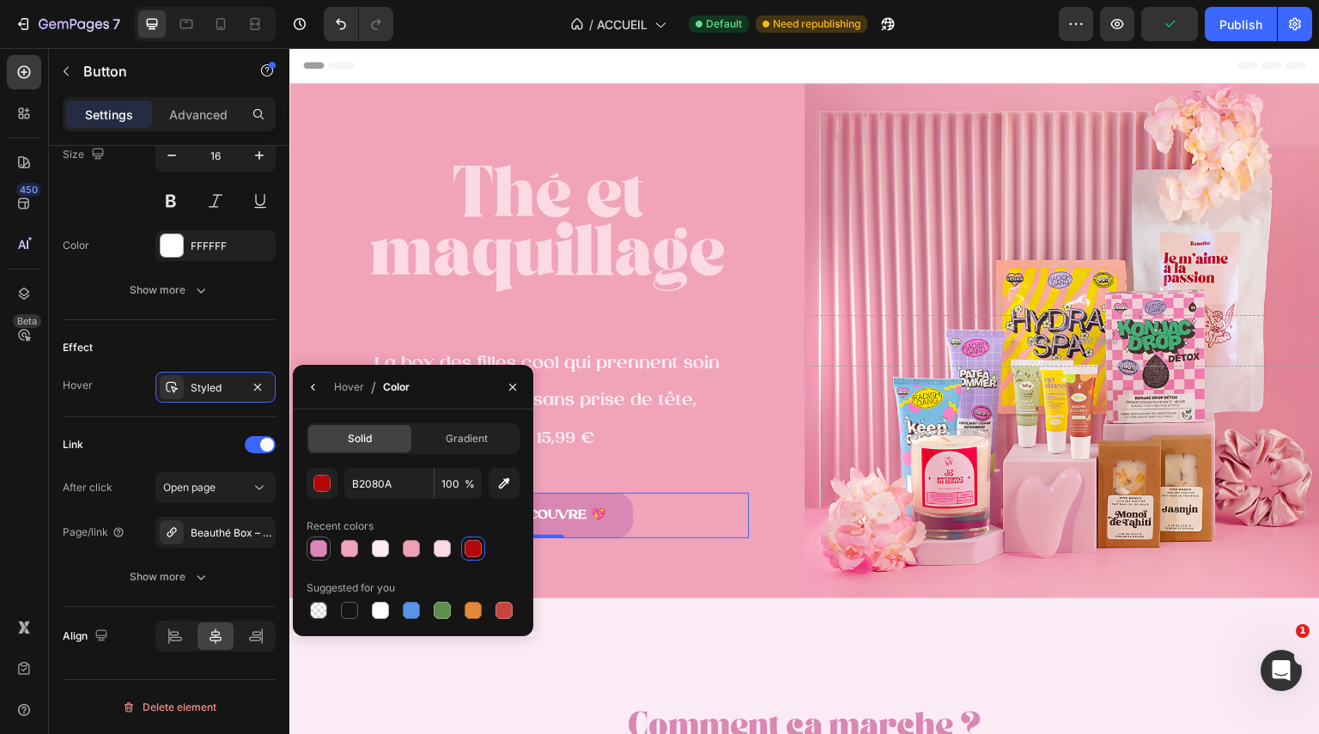
click at [324, 542] on div at bounding box center [318, 548] width 17 height 17
type input "D987B3"
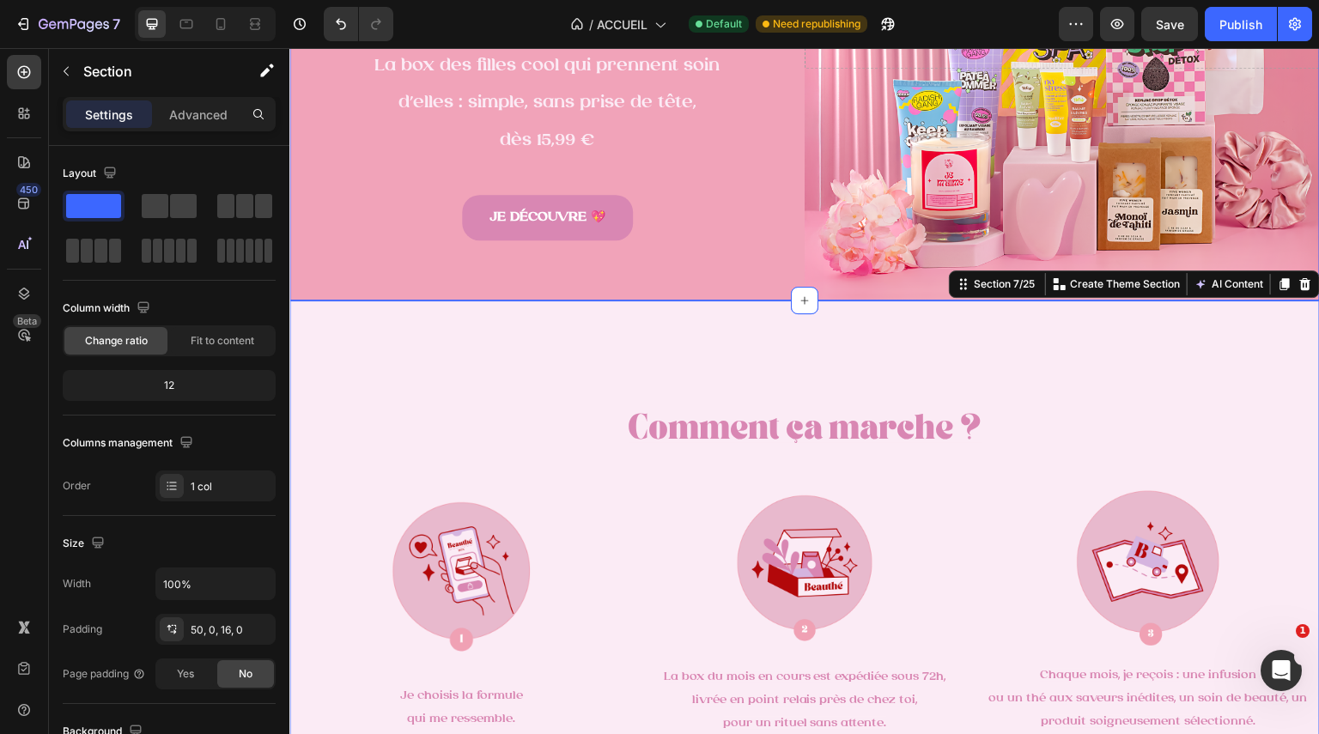
scroll to position [299, 0]
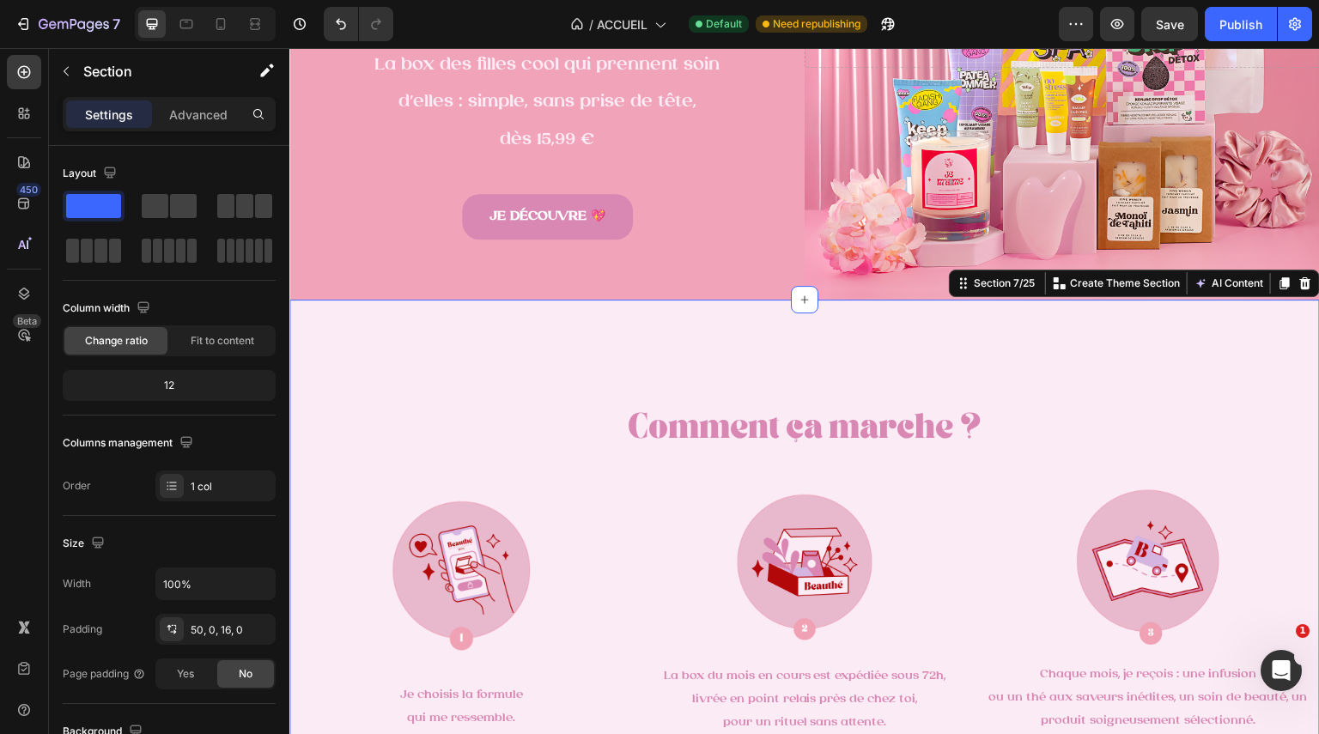
click at [538, 358] on div "Comment ça marche ? Heading Image Je choisis la formule qui me ressemble. Text …" at bounding box center [804, 610] width 1031 height 534
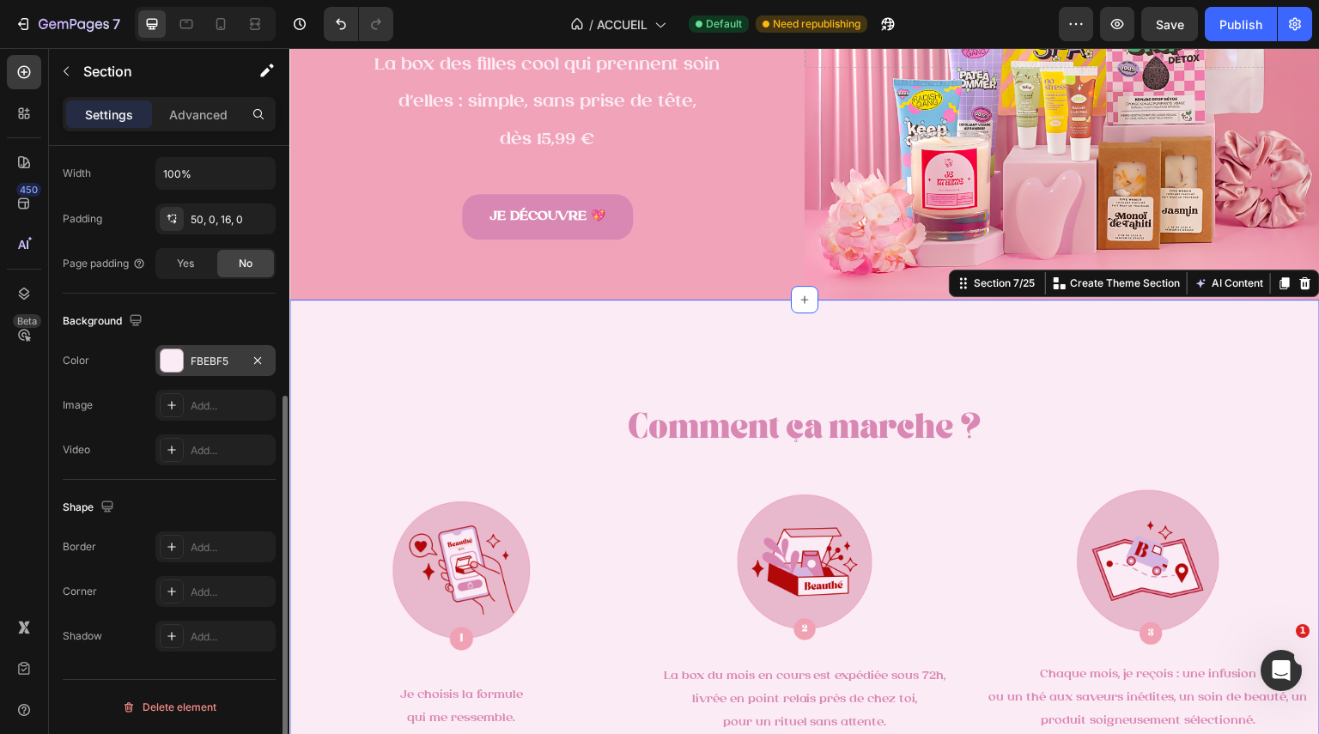
click at [170, 361] on div at bounding box center [172, 361] width 22 height 22
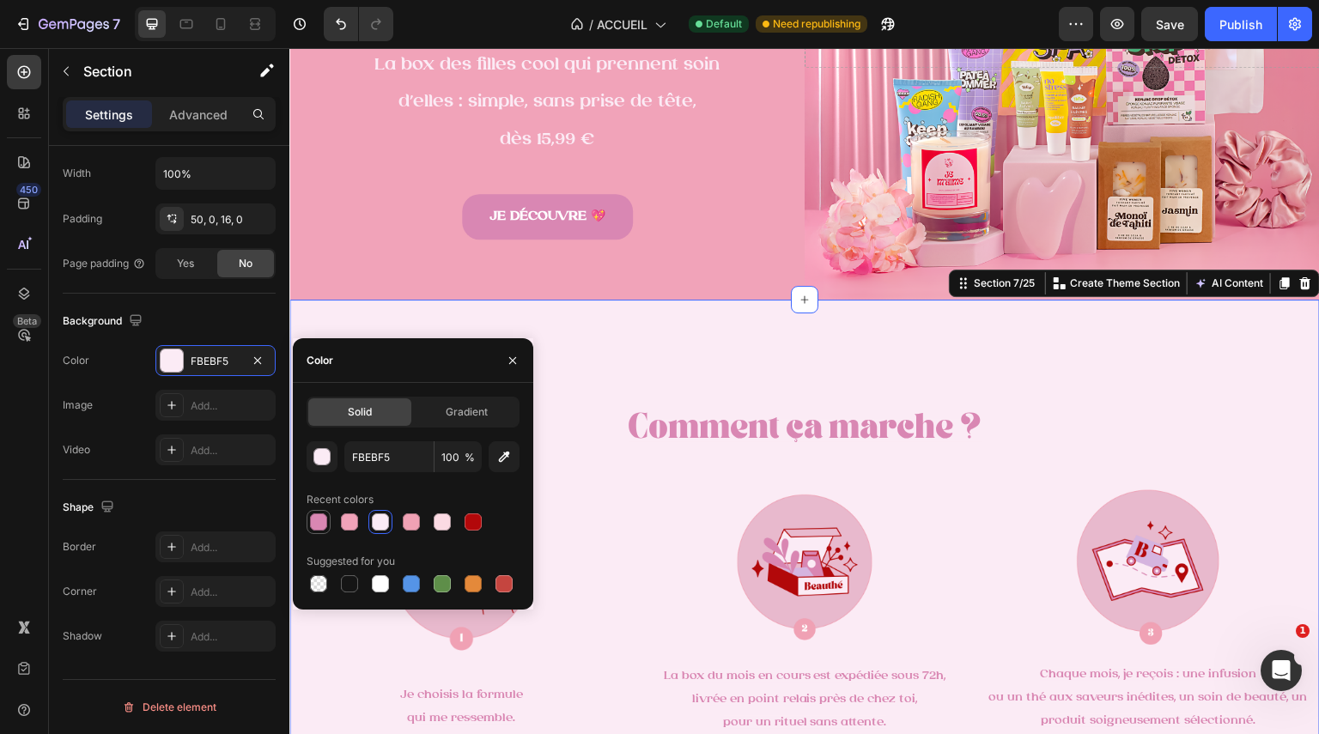
click at [311, 523] on div at bounding box center [318, 522] width 17 height 17
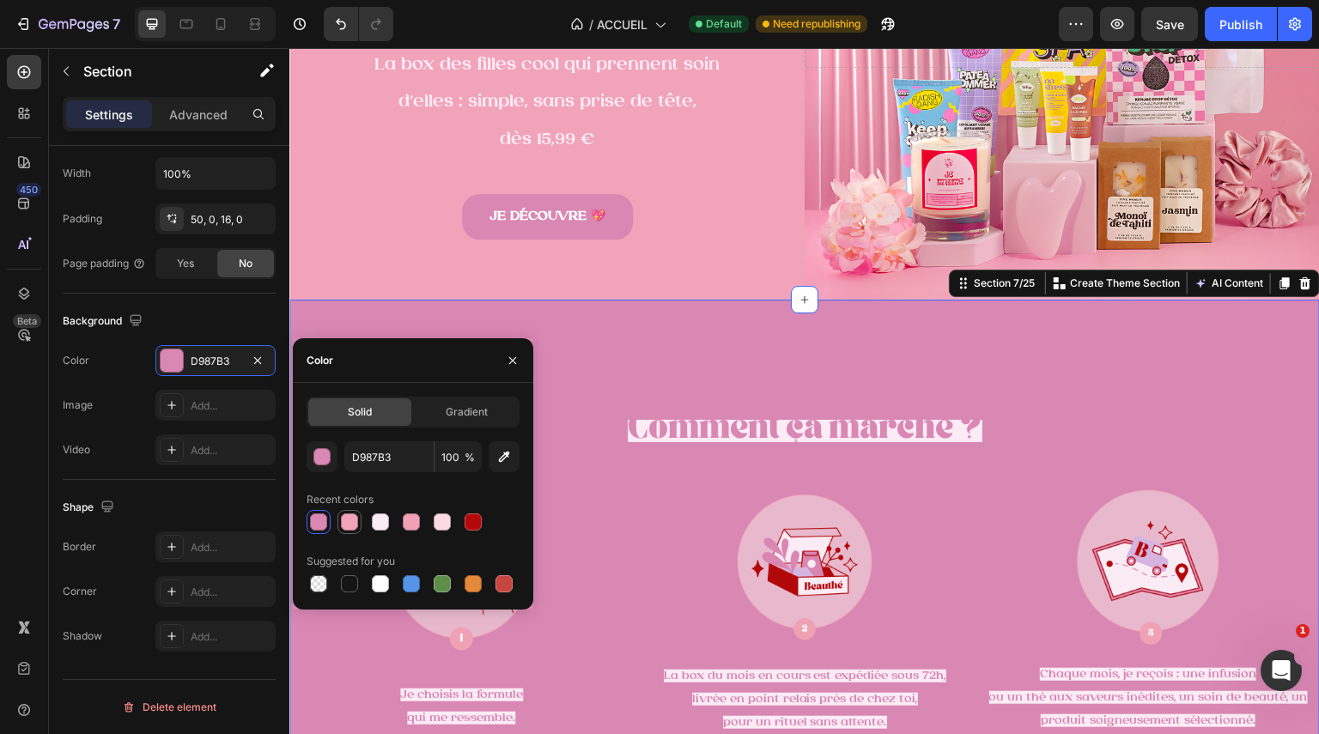
click at [350, 518] on div at bounding box center [349, 522] width 17 height 17
type input "F1A3B9"
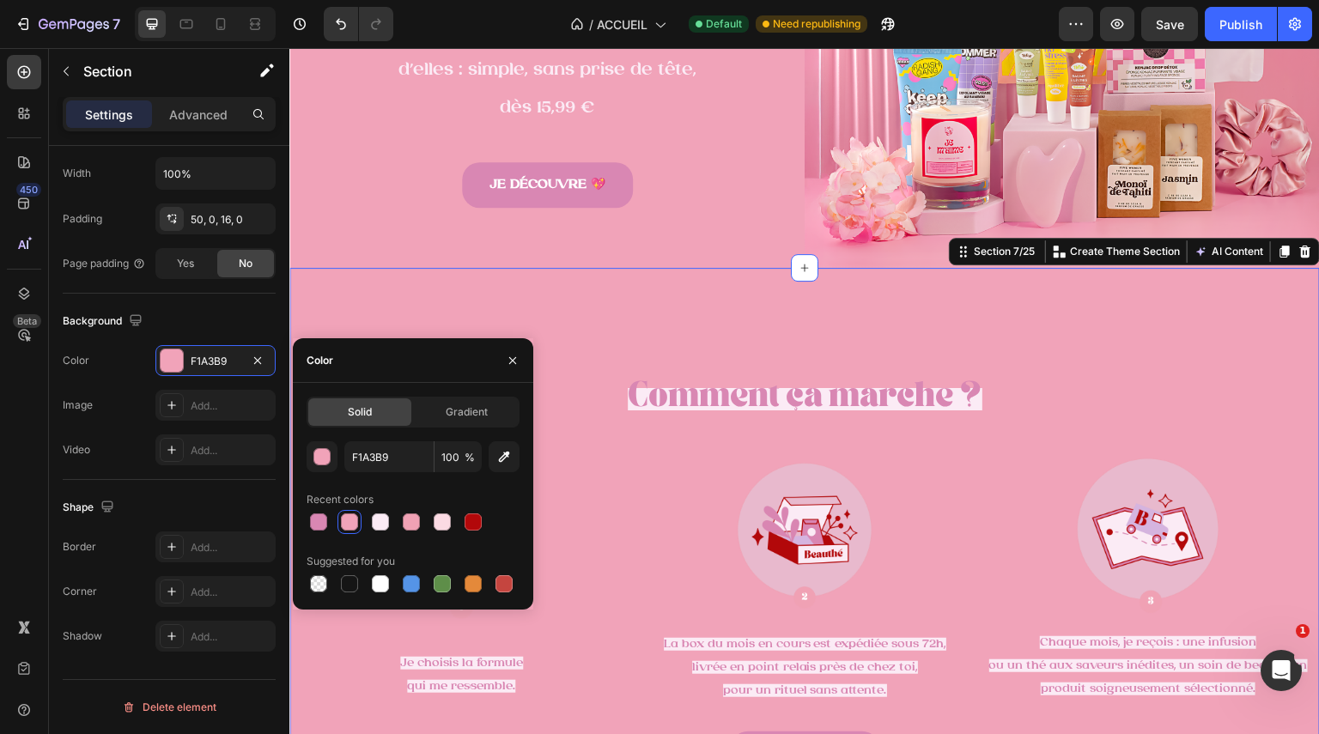
scroll to position [336, 0]
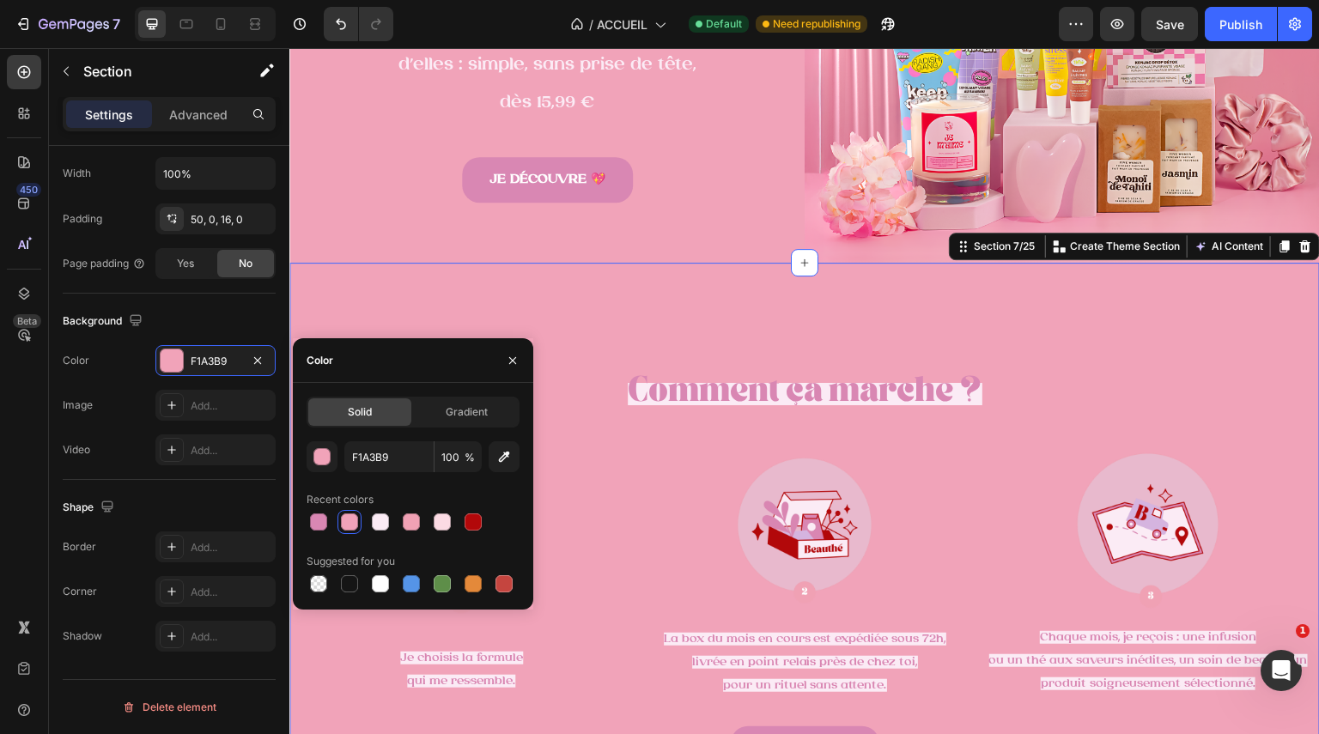
click at [884, 383] on span "Comment ça marche ?" at bounding box center [805, 394] width 355 height 22
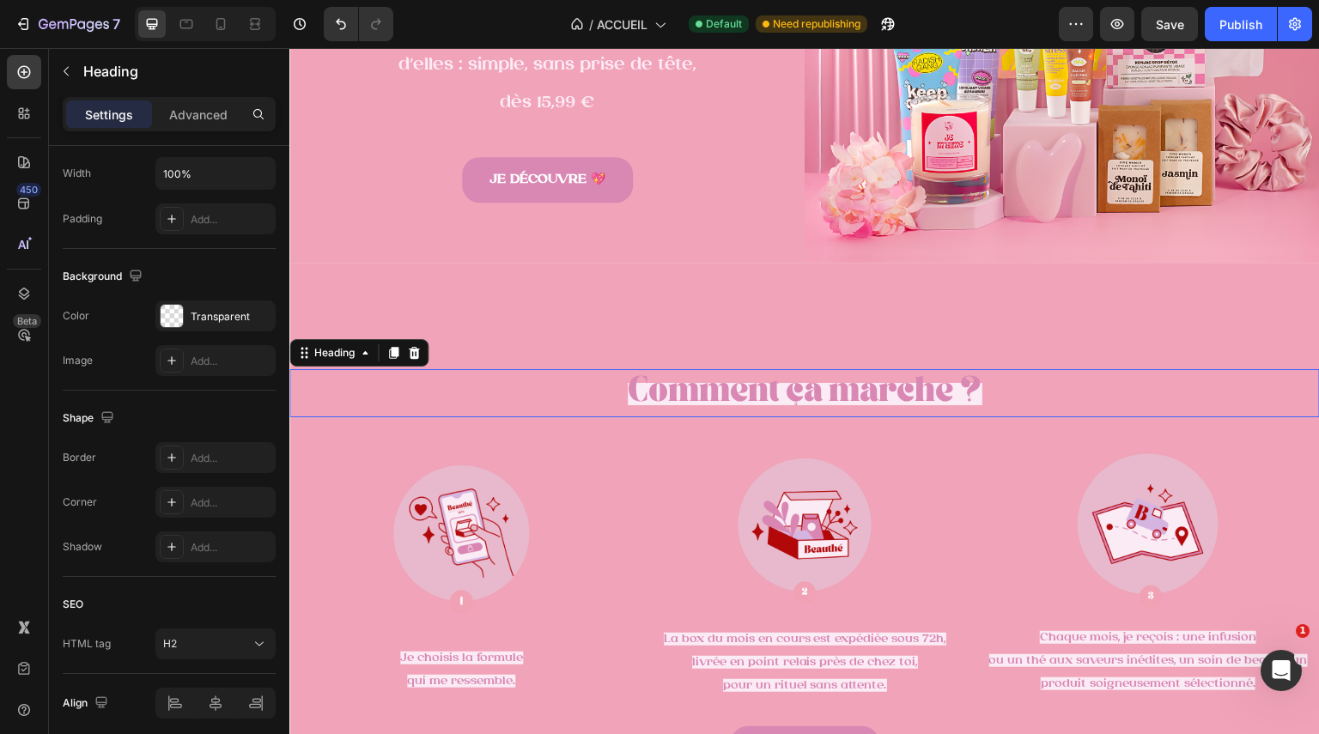
click at [884, 383] on span "Comment ça marche ?" at bounding box center [805, 394] width 355 height 22
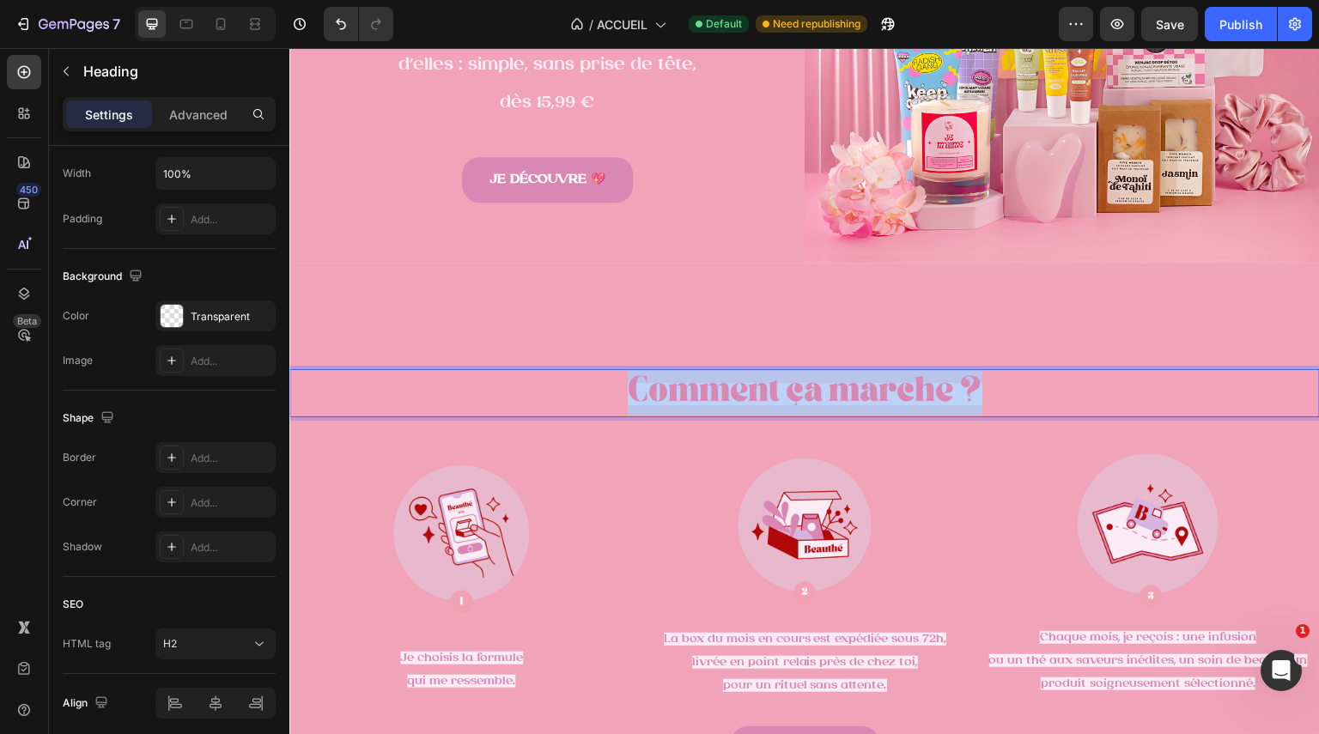
scroll to position [0, 0]
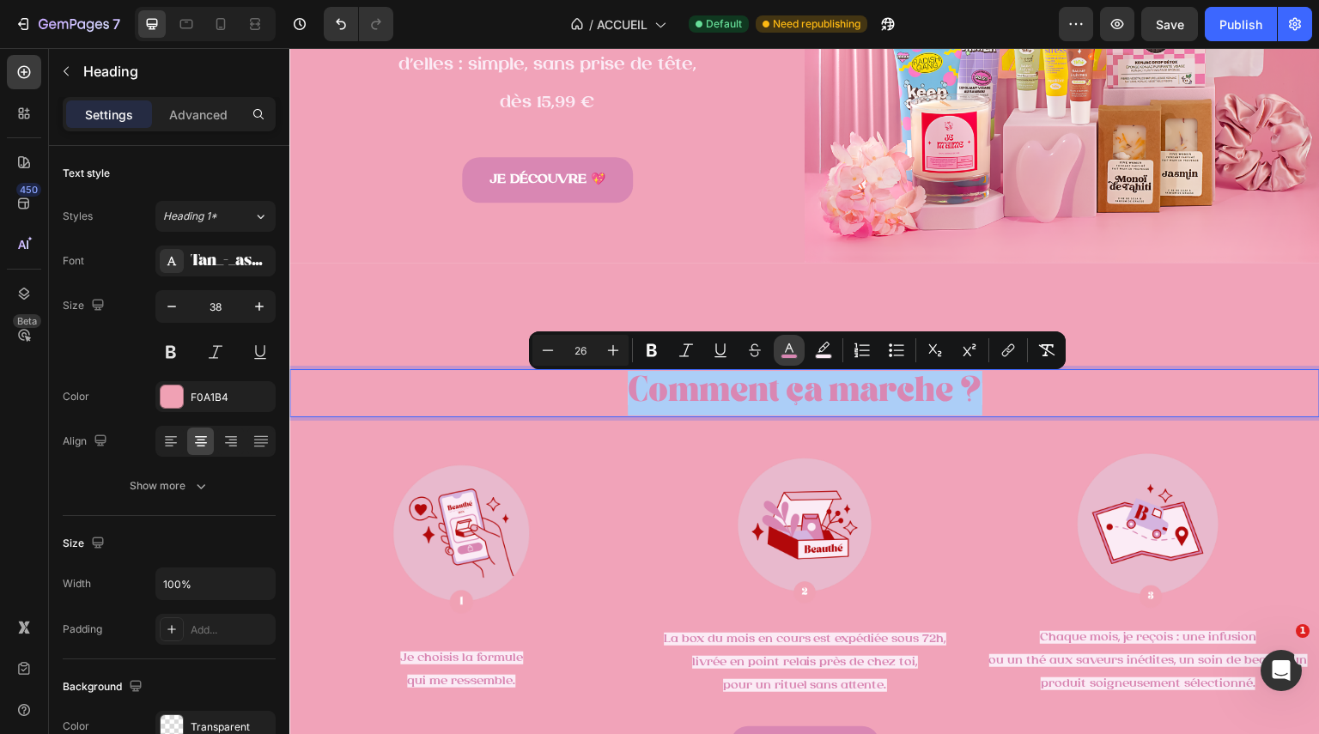
click at [793, 353] on icon "Editor contextual toolbar" at bounding box center [789, 350] width 17 height 17
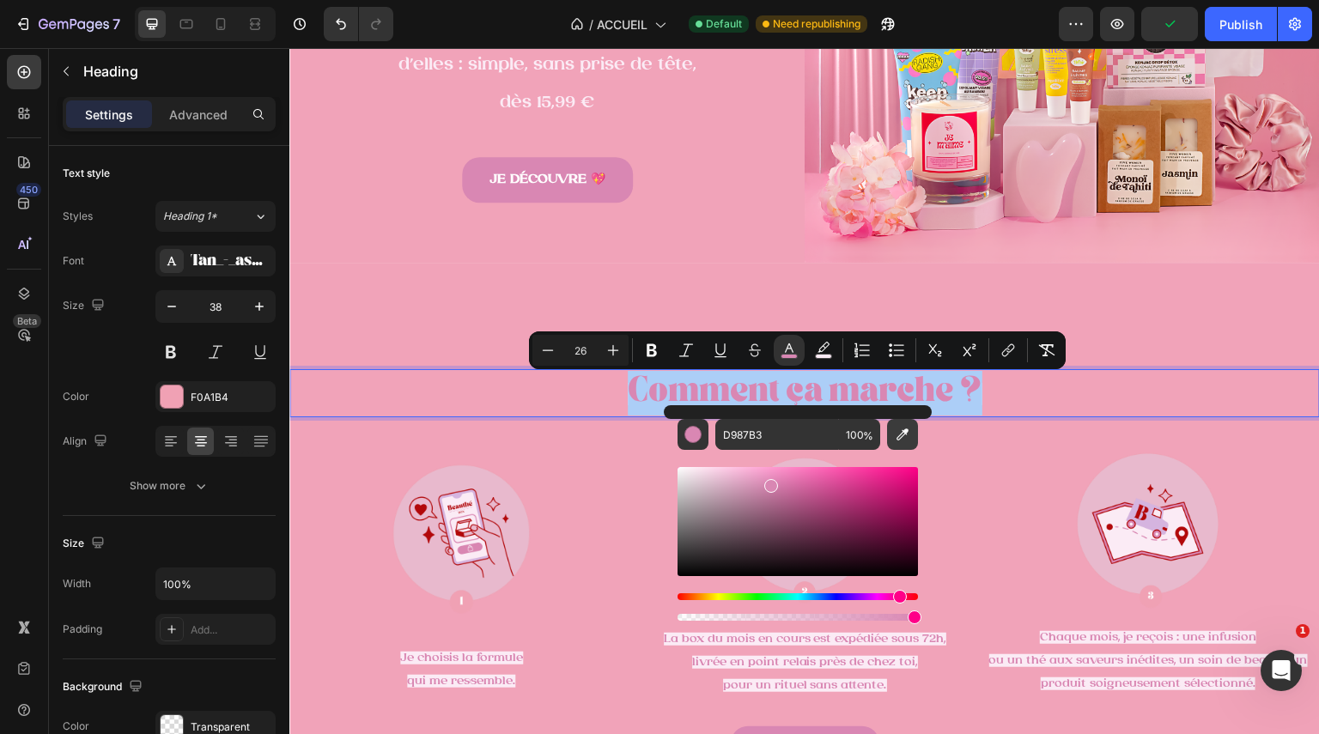
click at [900, 432] on icon "Editor contextual toolbar" at bounding box center [902, 434] width 17 height 17
type input "FBEBF5"
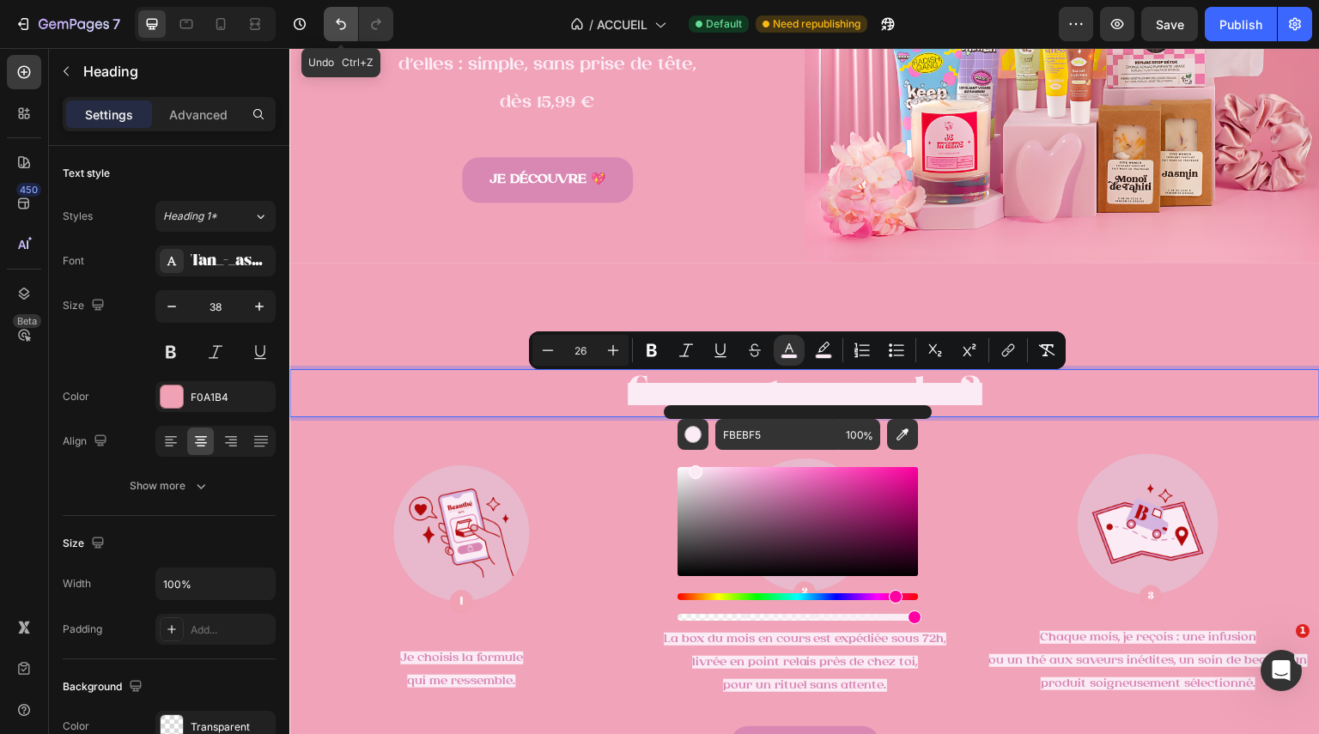
click at [346, 25] on icon "Undo/Redo" at bounding box center [340, 23] width 17 height 17
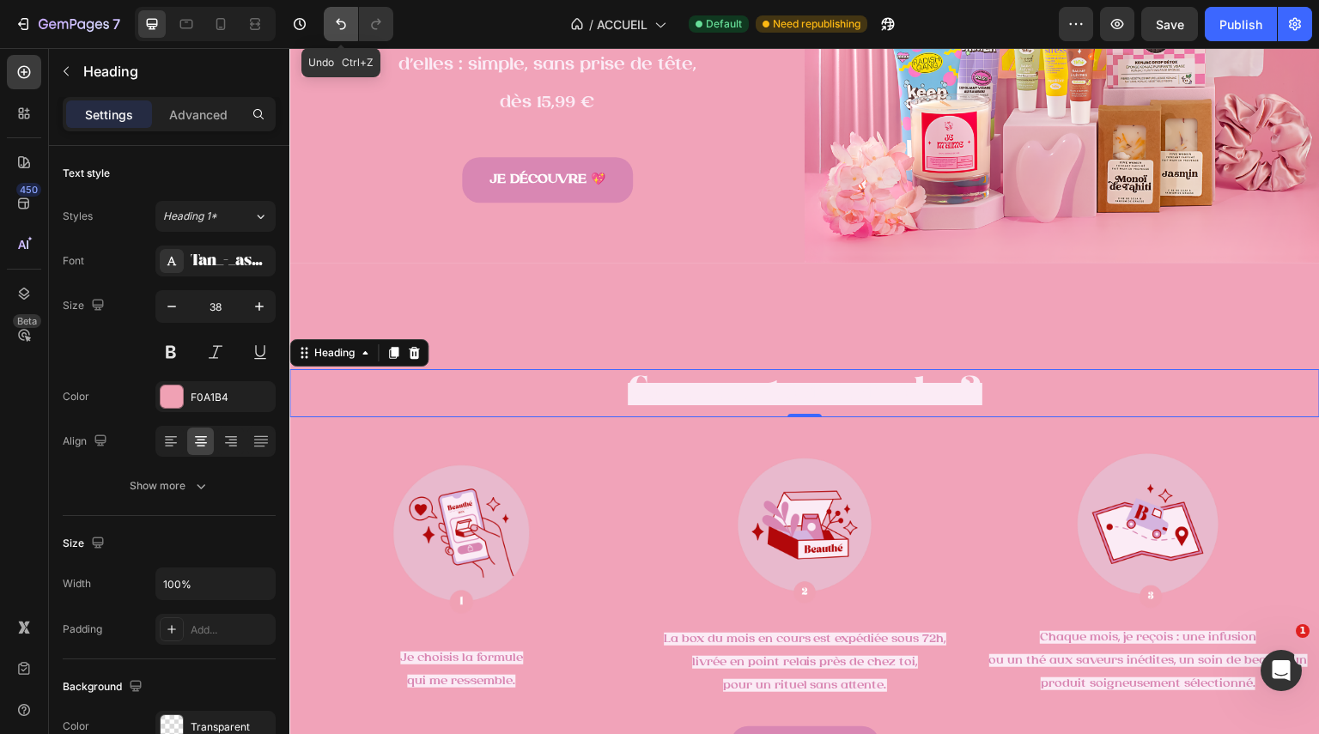
click at [346, 25] on icon "Undo/Redo" at bounding box center [340, 23] width 17 height 17
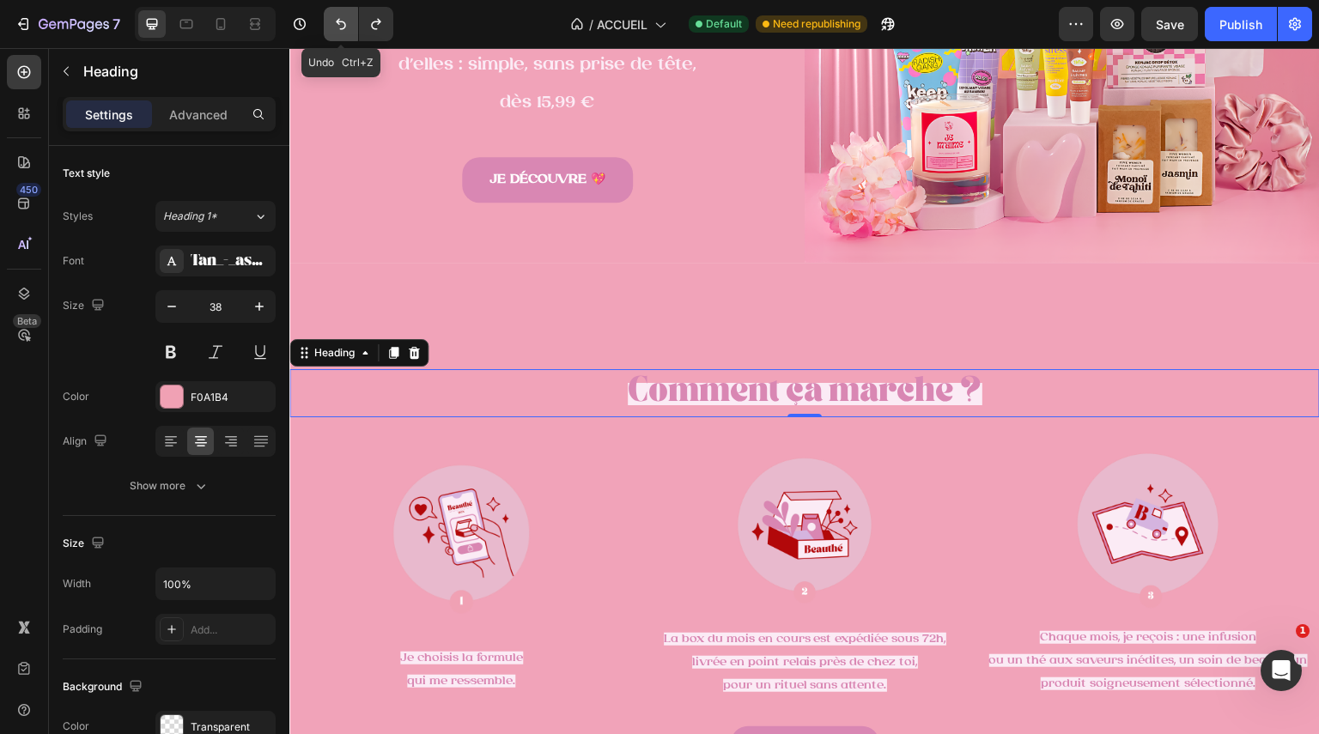
click at [346, 25] on icon "Undo/Redo" at bounding box center [340, 23] width 17 height 17
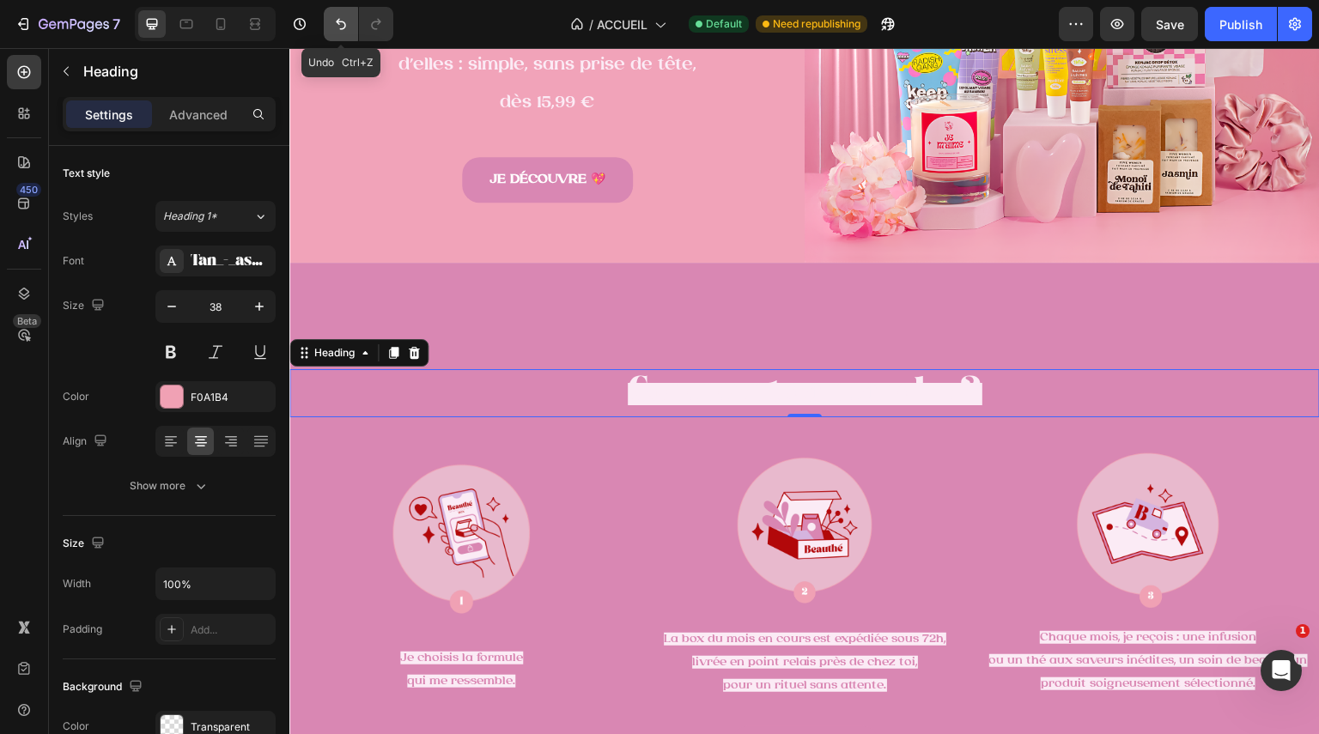
click at [346, 25] on icon "Undo/Redo" at bounding box center [340, 23] width 17 height 17
click at [344, 18] on icon "Undo/Redo" at bounding box center [340, 23] width 17 height 17
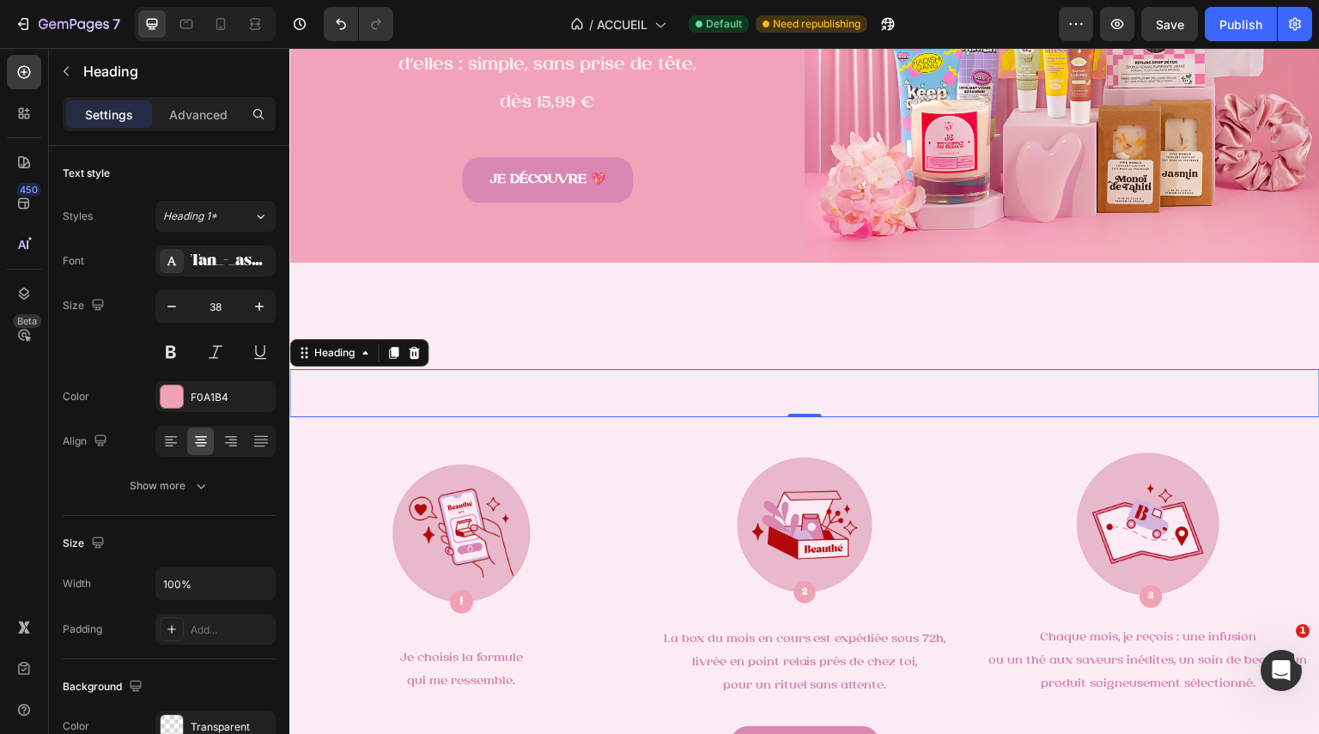
click at [813, 385] on span "Comment ça marche ?" at bounding box center [805, 394] width 355 height 22
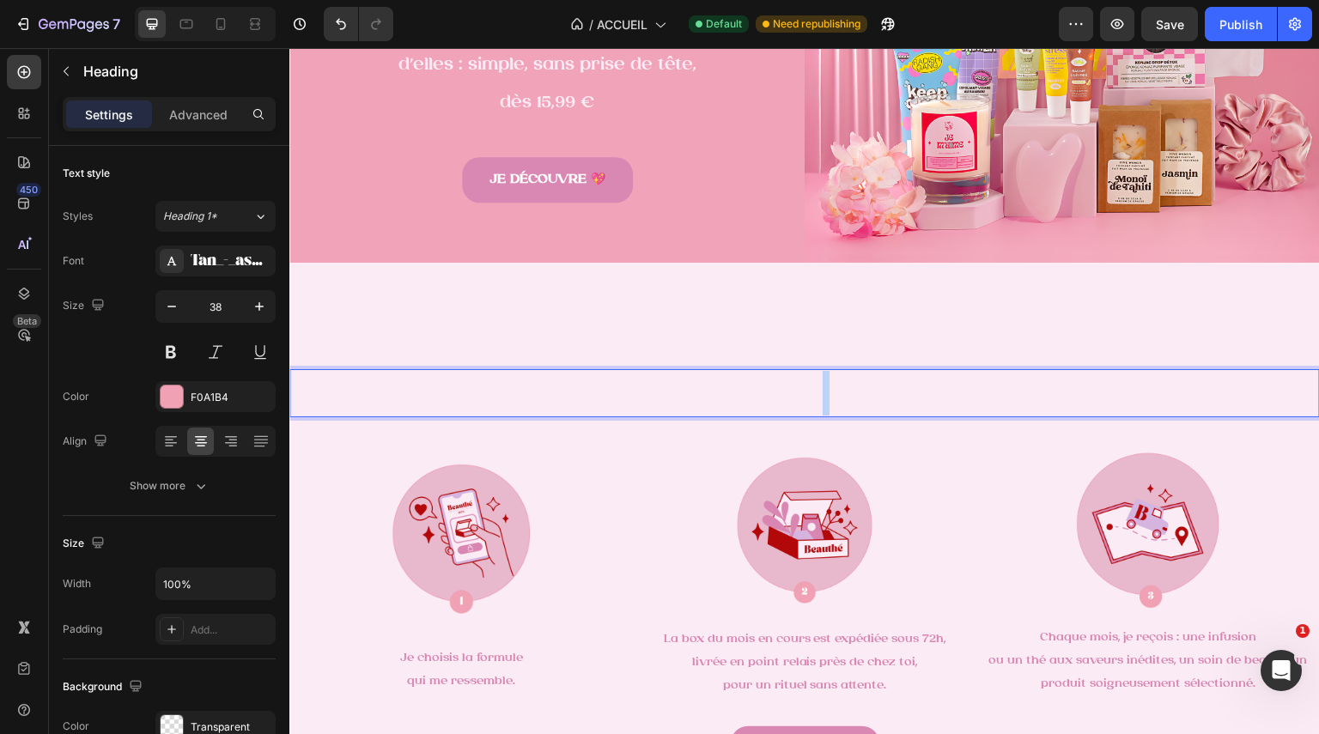
click at [813, 385] on span "Comment ça marche ?" at bounding box center [805, 394] width 355 height 22
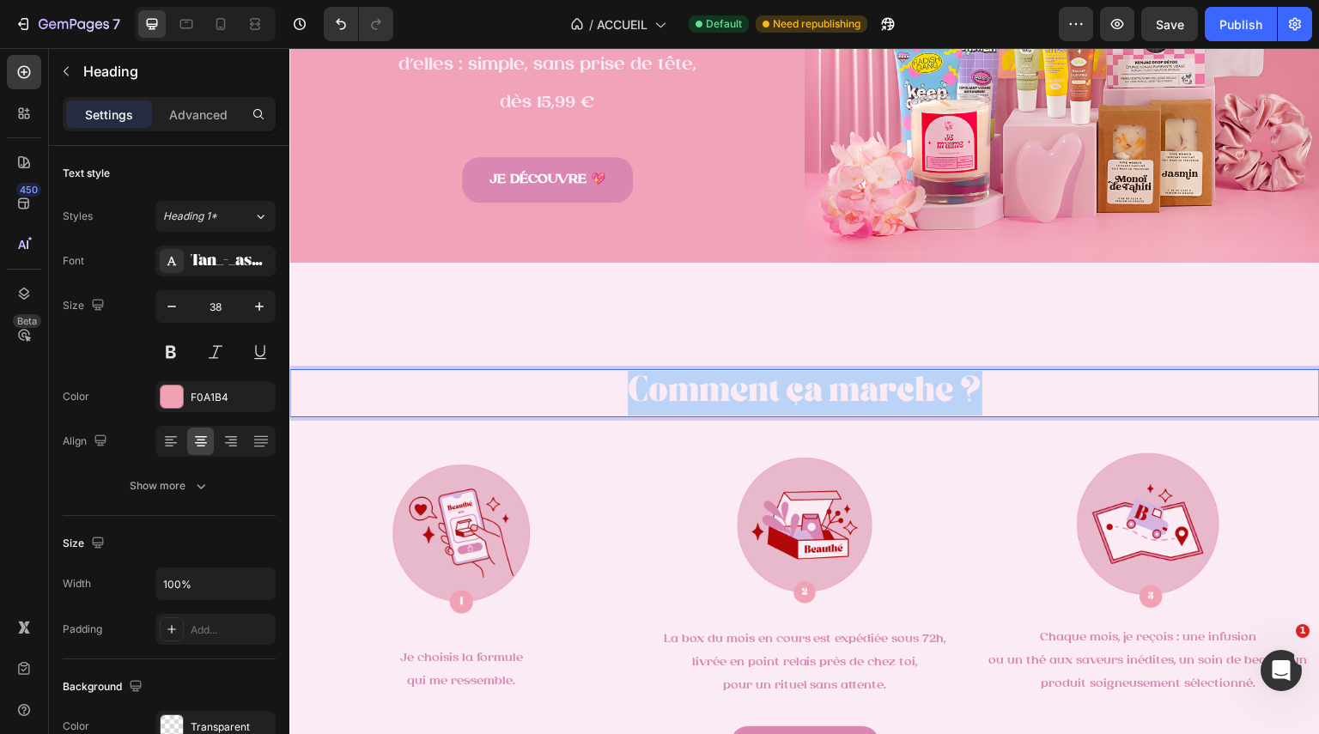
click at [813, 385] on span "Comment ça marche ?" at bounding box center [805, 394] width 355 height 22
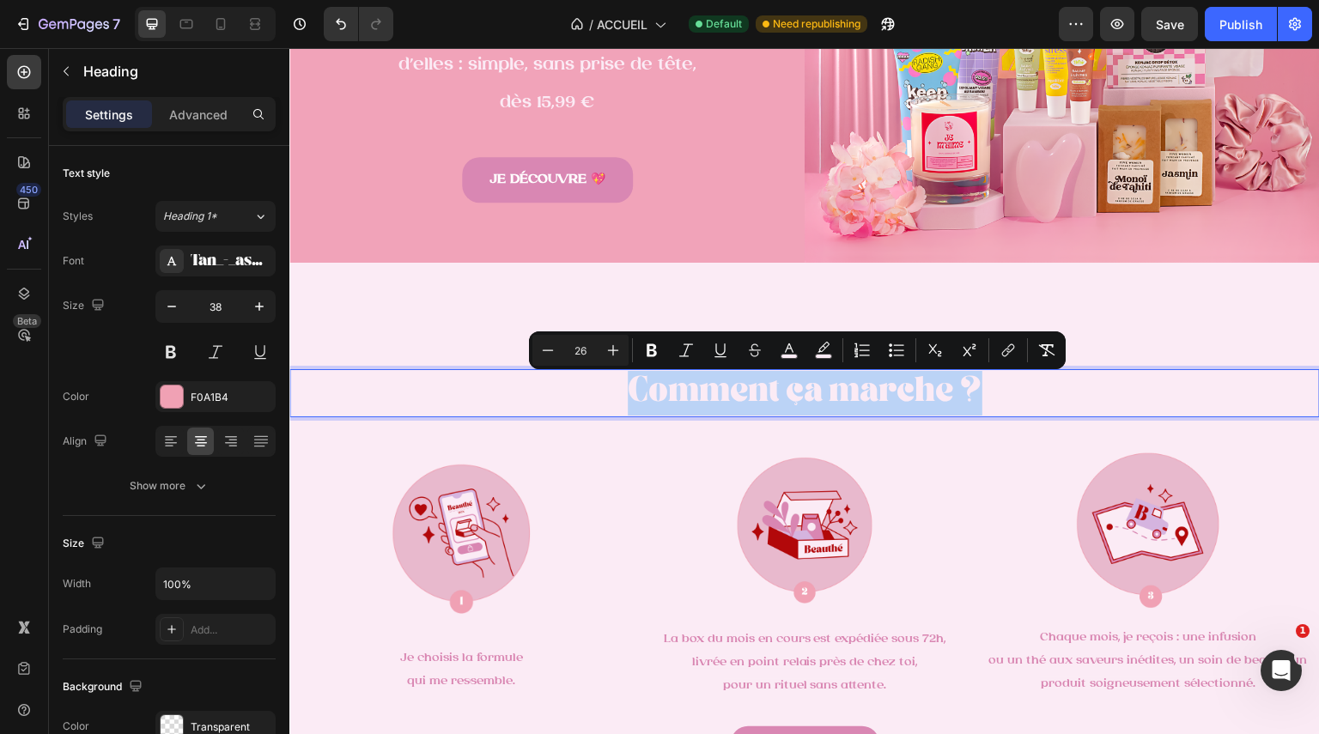
click at [813, 385] on span "Comment ça marche ?" at bounding box center [805, 394] width 355 height 22
click at [823, 355] on rect "Editor contextual toolbar" at bounding box center [824, 357] width 16 height 4
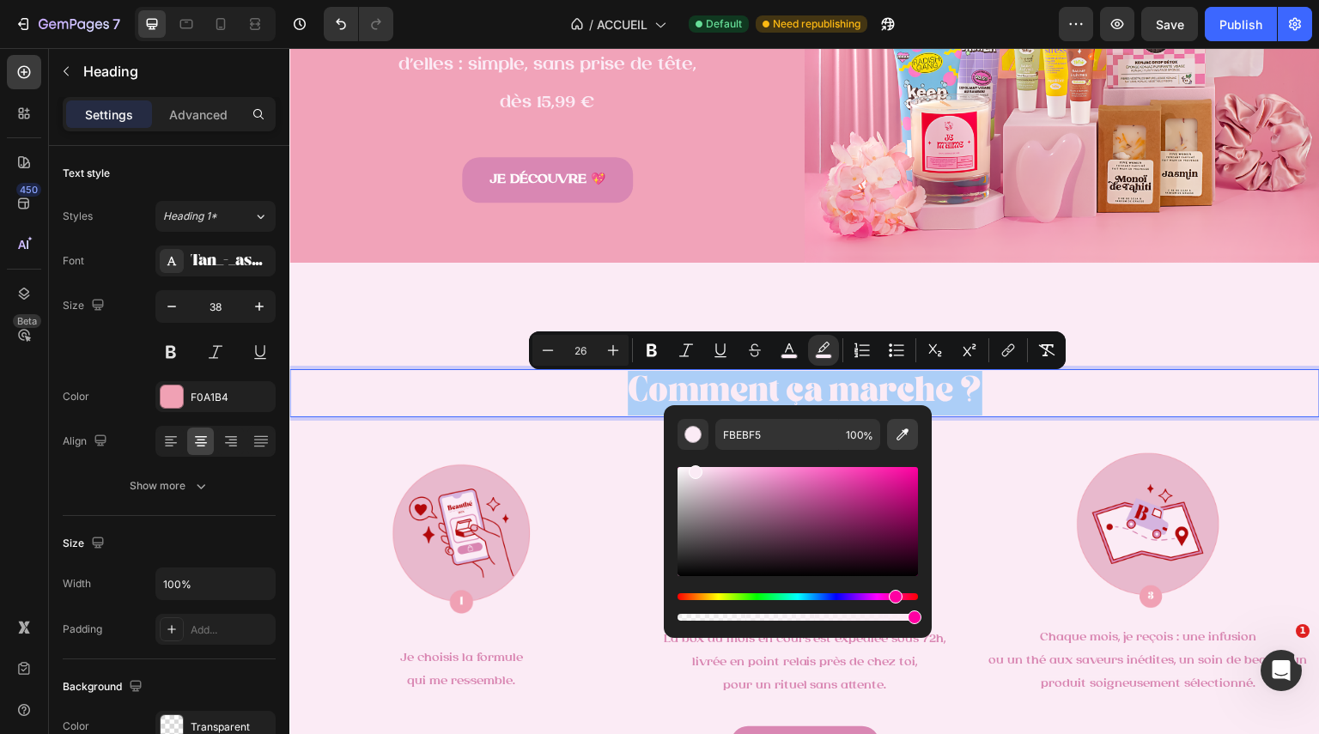
click at [897, 432] on icon "Editor contextual toolbar" at bounding box center [902, 434] width 17 height 17
click at [788, 355] on rect "Editor contextual toolbar" at bounding box center [790, 357] width 16 height 4
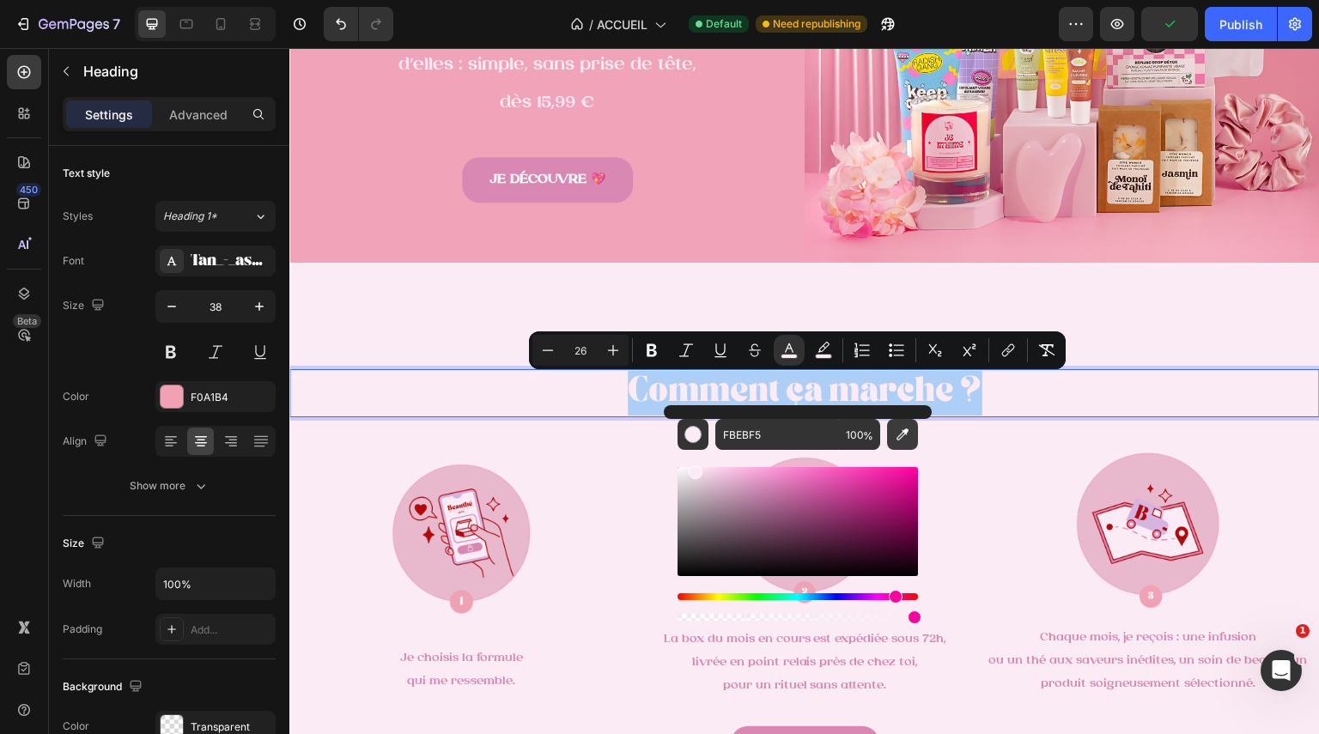
click at [904, 429] on icon "Editor contextual toolbar" at bounding box center [902, 434] width 17 height 17
type input "D987B3"
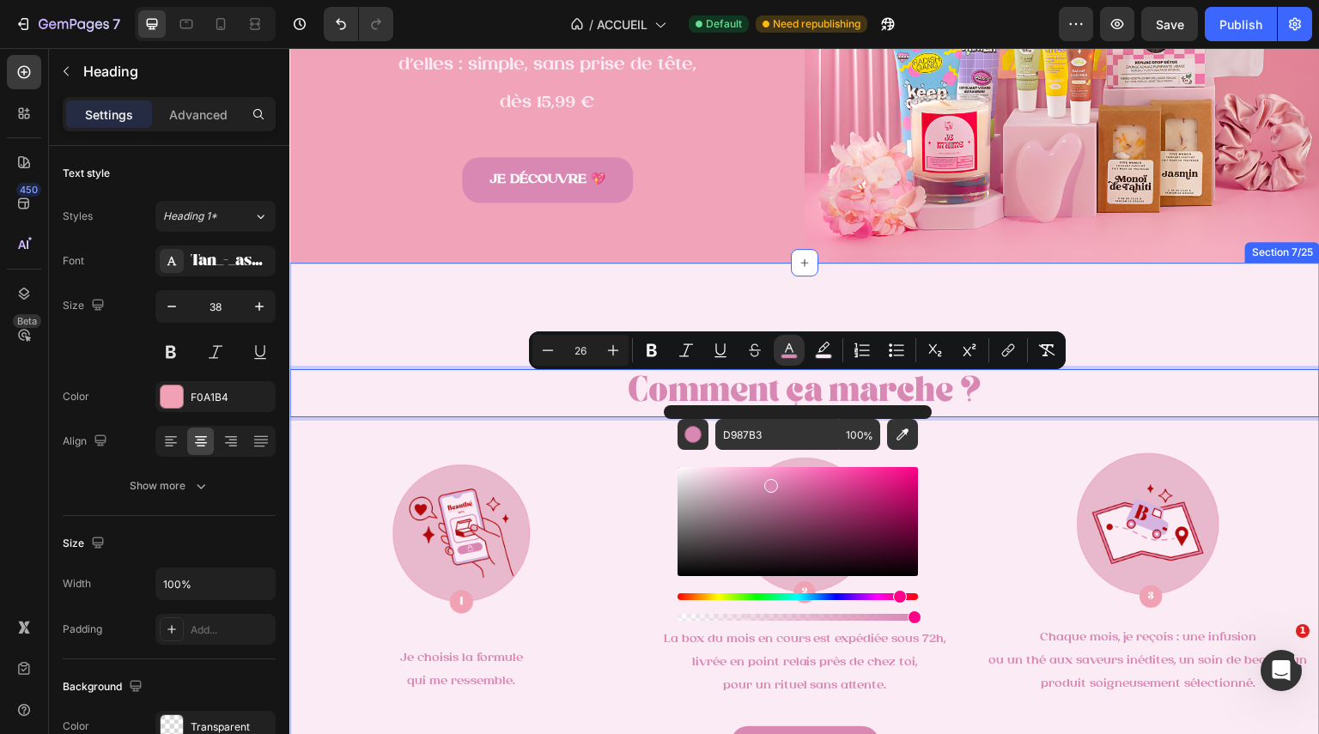
click at [1098, 320] on div "Comment ça marche ? Heading 0 Image Je choisis la formule qui me ressemble. Tex…" at bounding box center [804, 573] width 1031 height 534
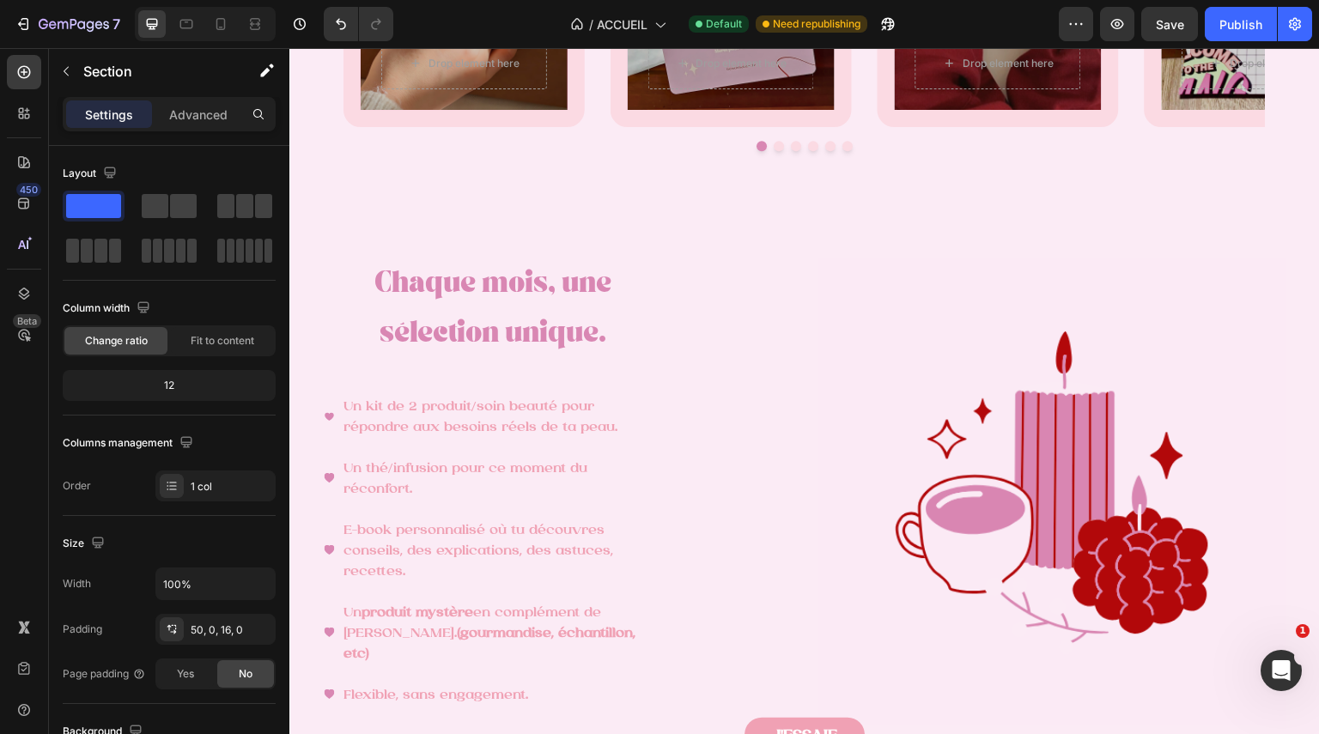
scroll to position [2282, 0]
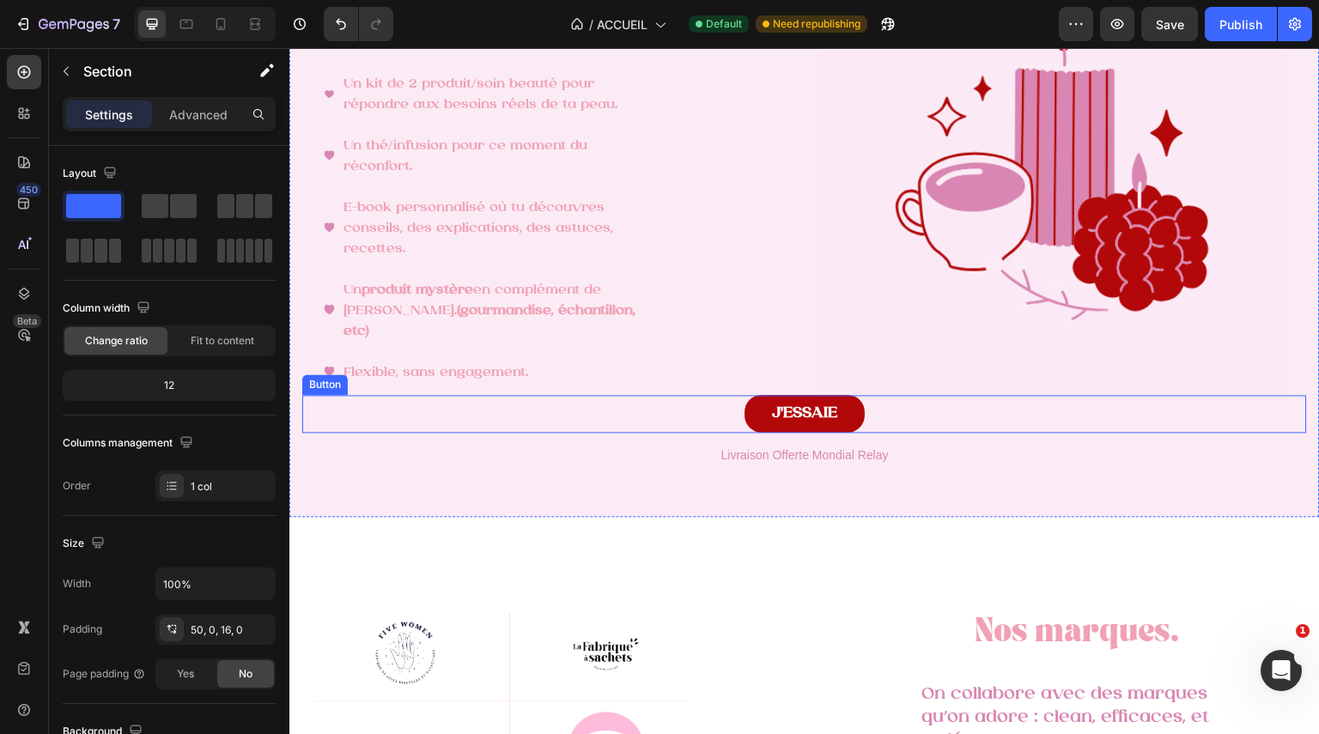
click at [843, 411] on link "J'ESSAIE" at bounding box center [805, 414] width 120 height 38
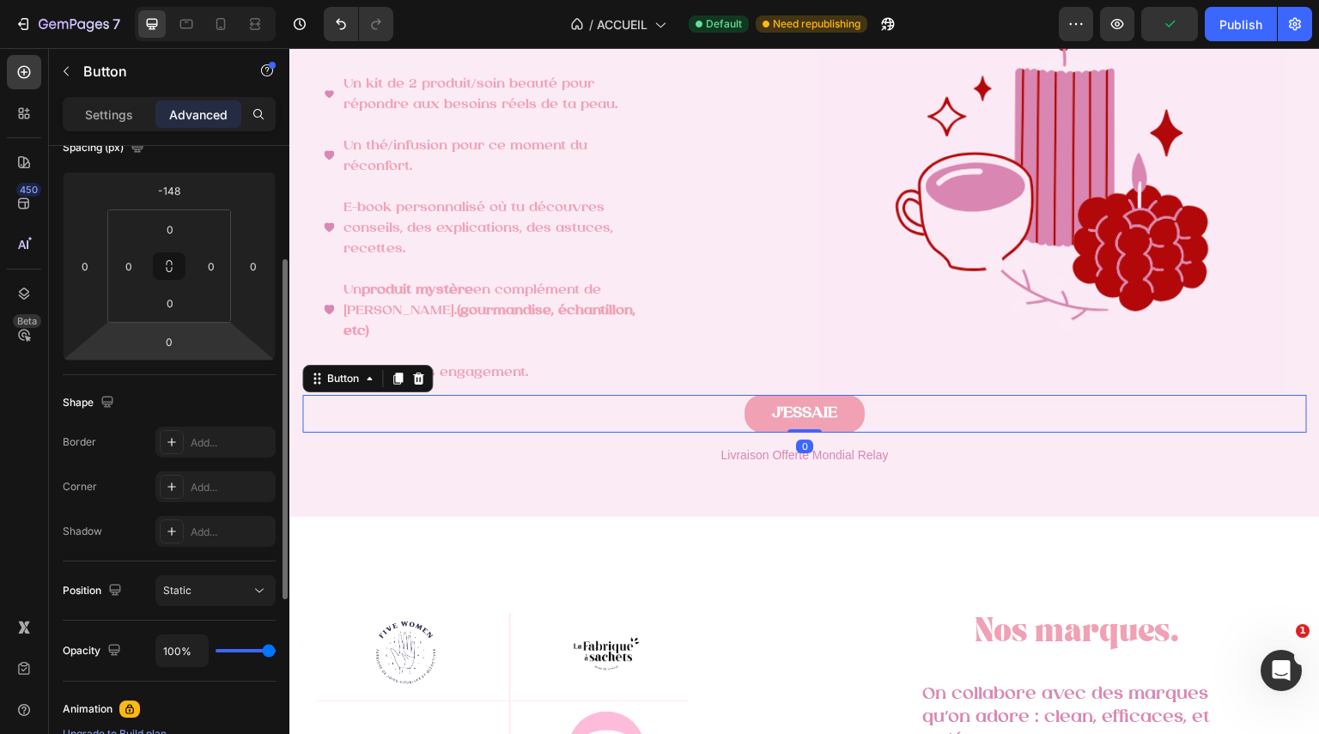
scroll to position [213, 0]
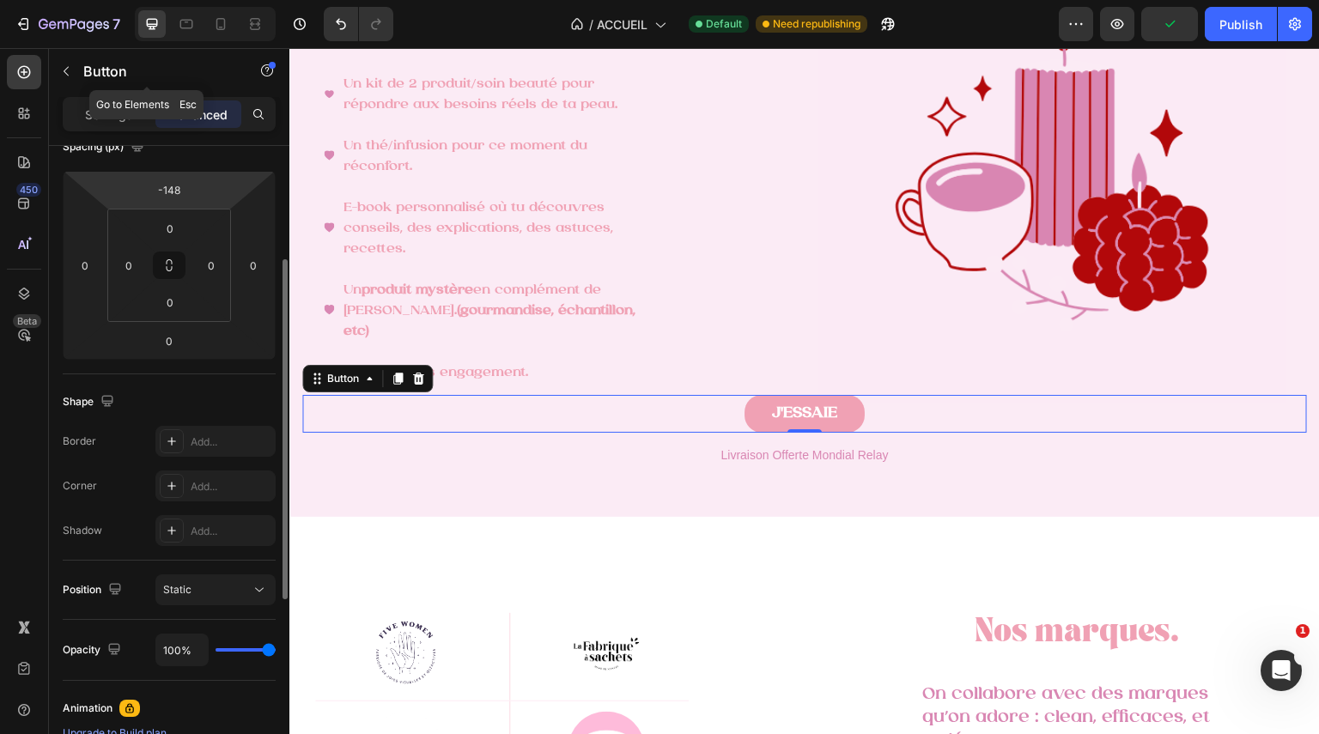
click at [112, 94] on div "Button" at bounding box center [147, 72] width 196 height 49
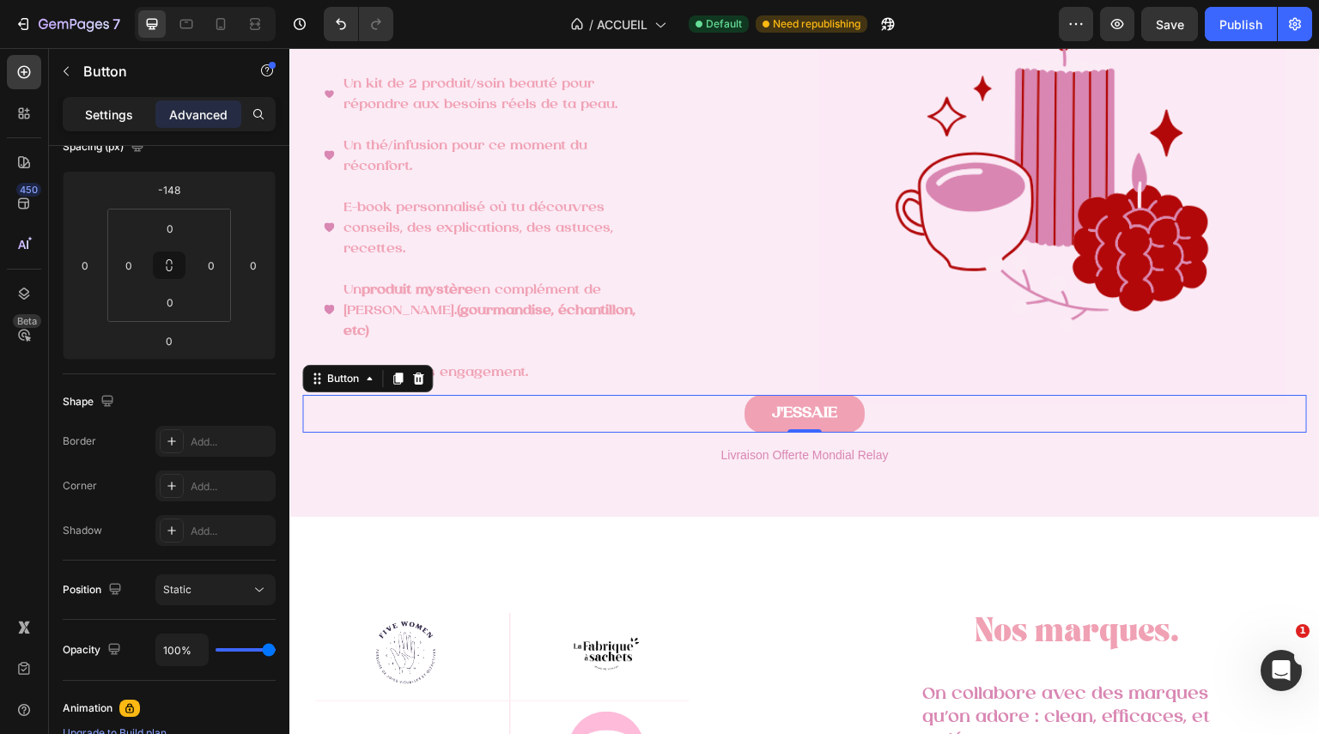
click at [92, 113] on p "Settings" at bounding box center [109, 115] width 48 height 18
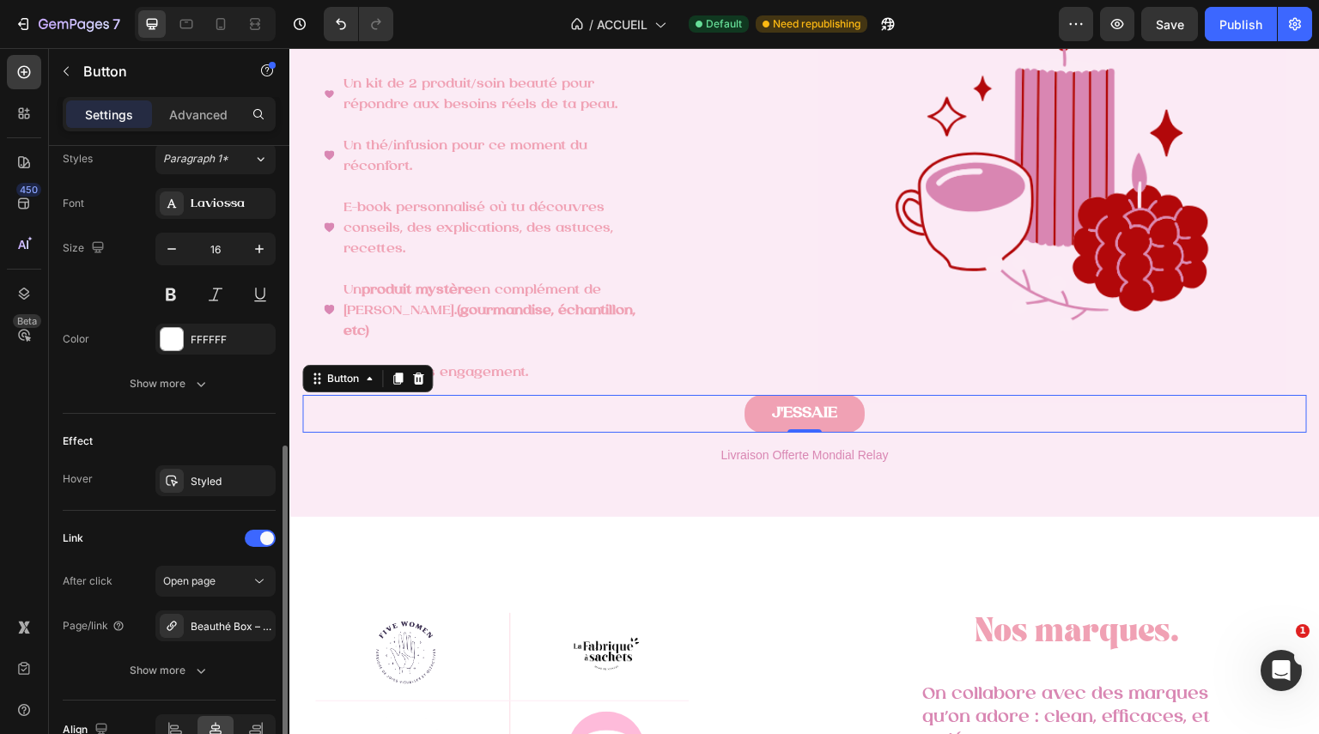
scroll to position [637, 0]
click at [196, 475] on div "Styled" at bounding box center [231, 479] width 81 height 15
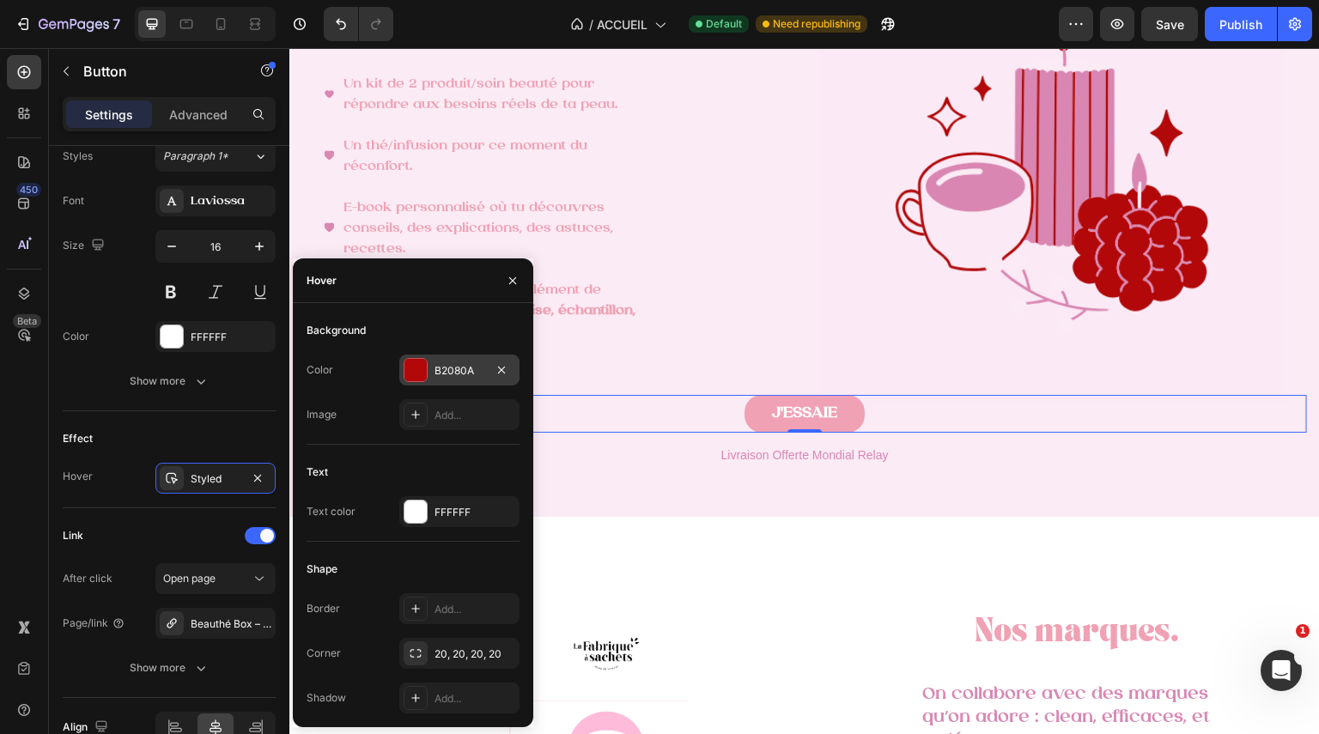
click at [419, 360] on div at bounding box center [416, 370] width 22 height 22
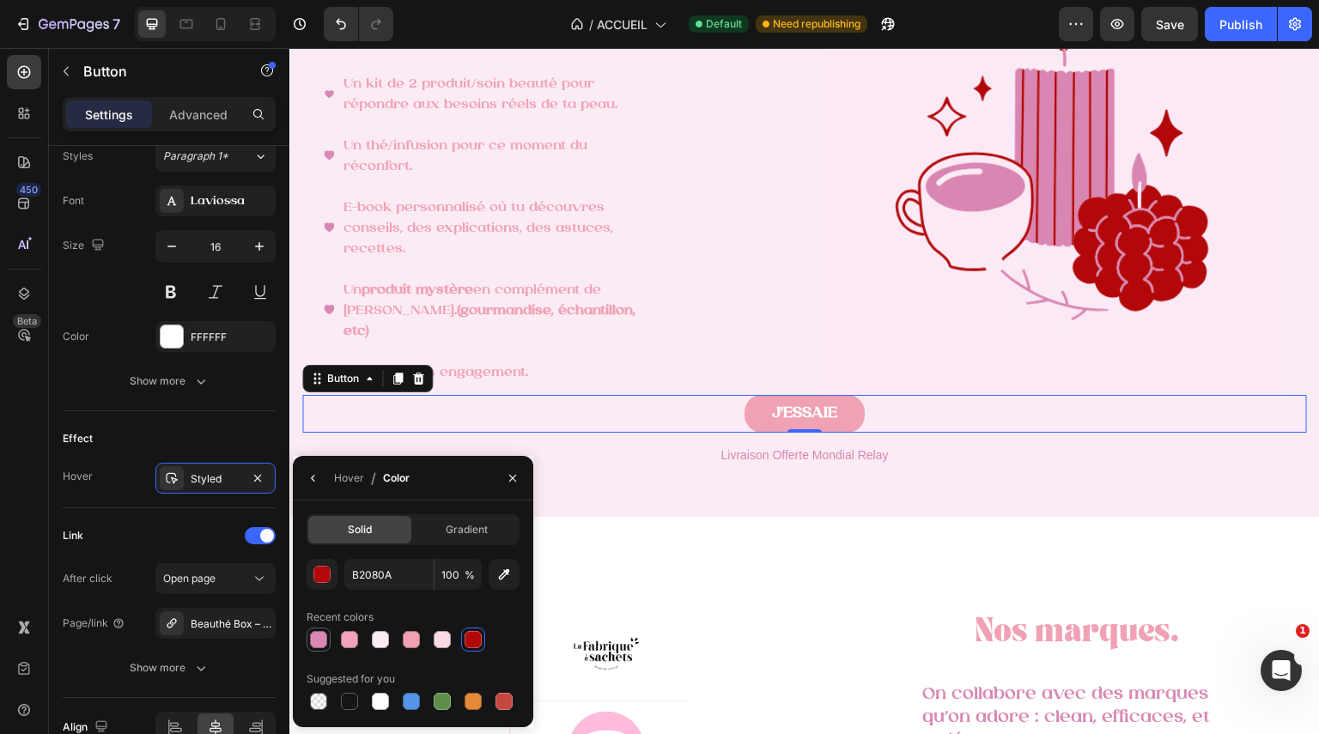
click at [321, 636] on div at bounding box center [318, 639] width 17 height 17
type input "D987B3"
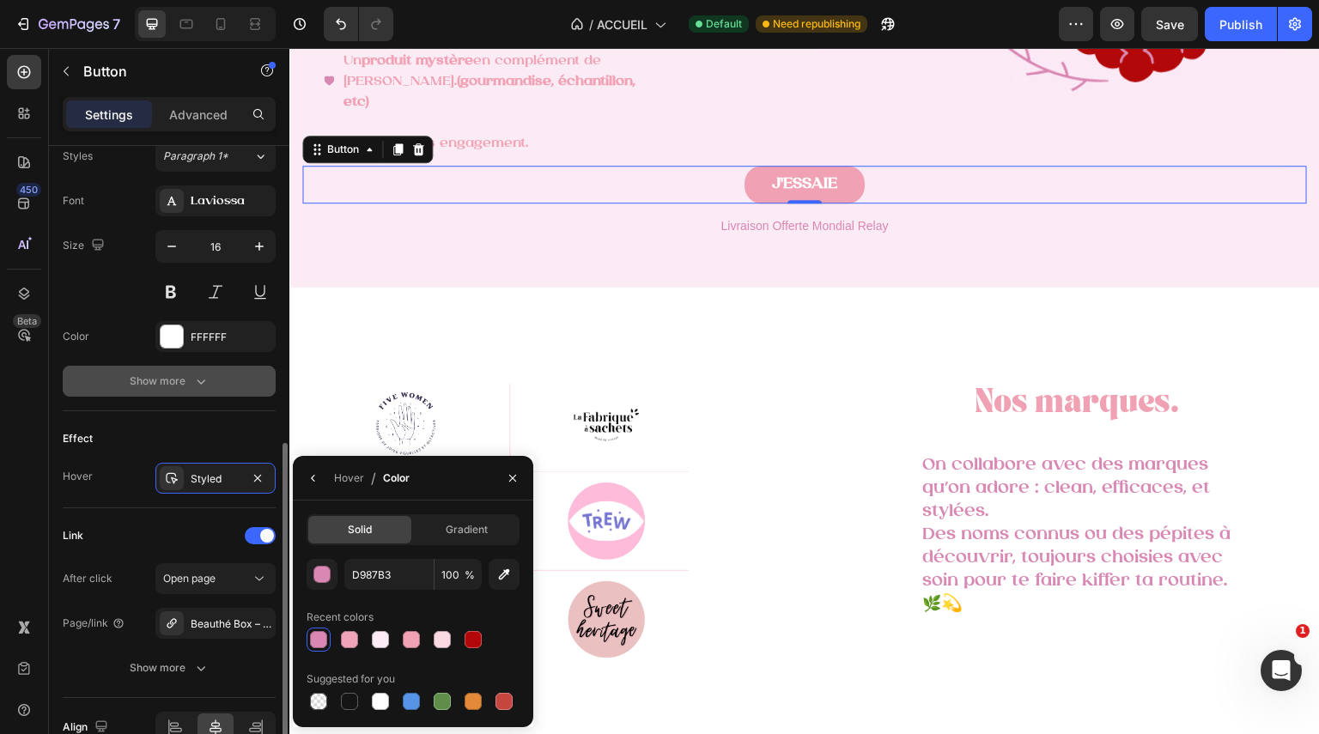
scroll to position [162, 0]
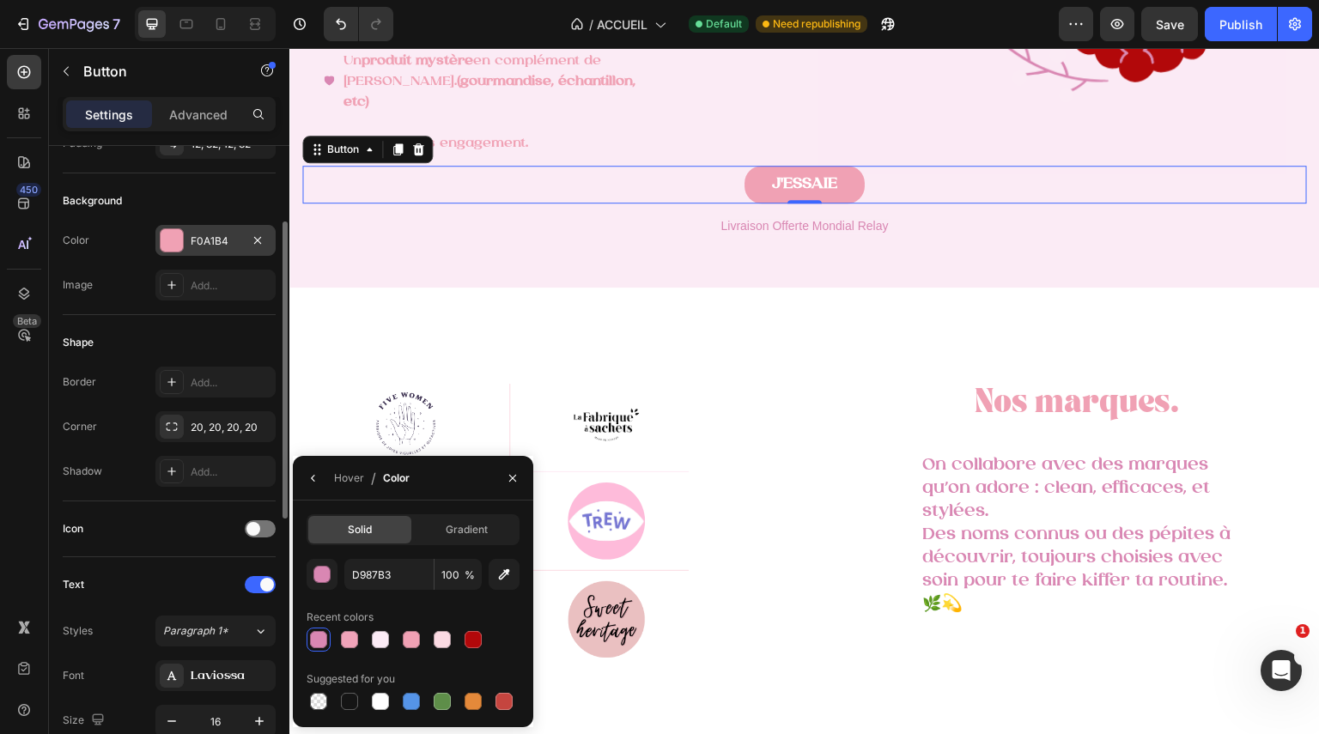
click at [169, 245] on div at bounding box center [172, 240] width 22 height 22
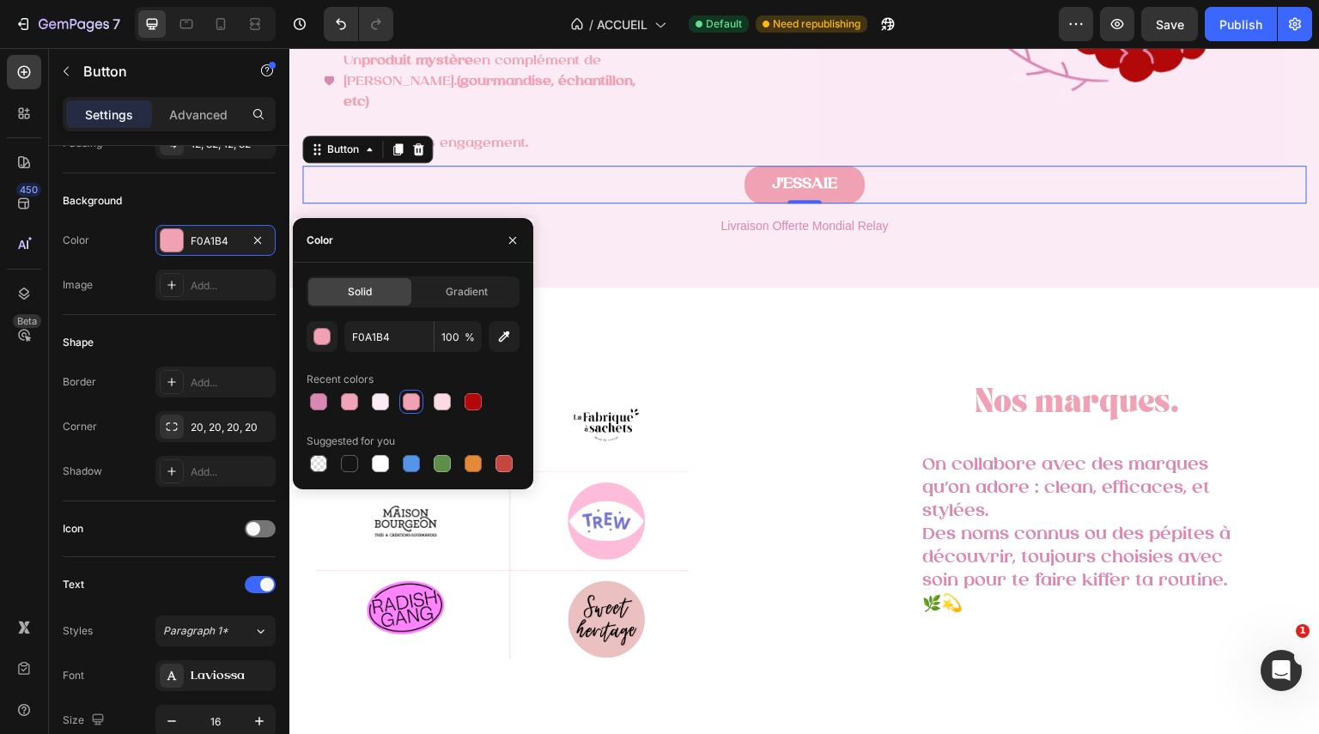
click at [331, 405] on div at bounding box center [413, 402] width 213 height 24
click at [321, 402] on div at bounding box center [318, 401] width 17 height 17
type input "D987B3"
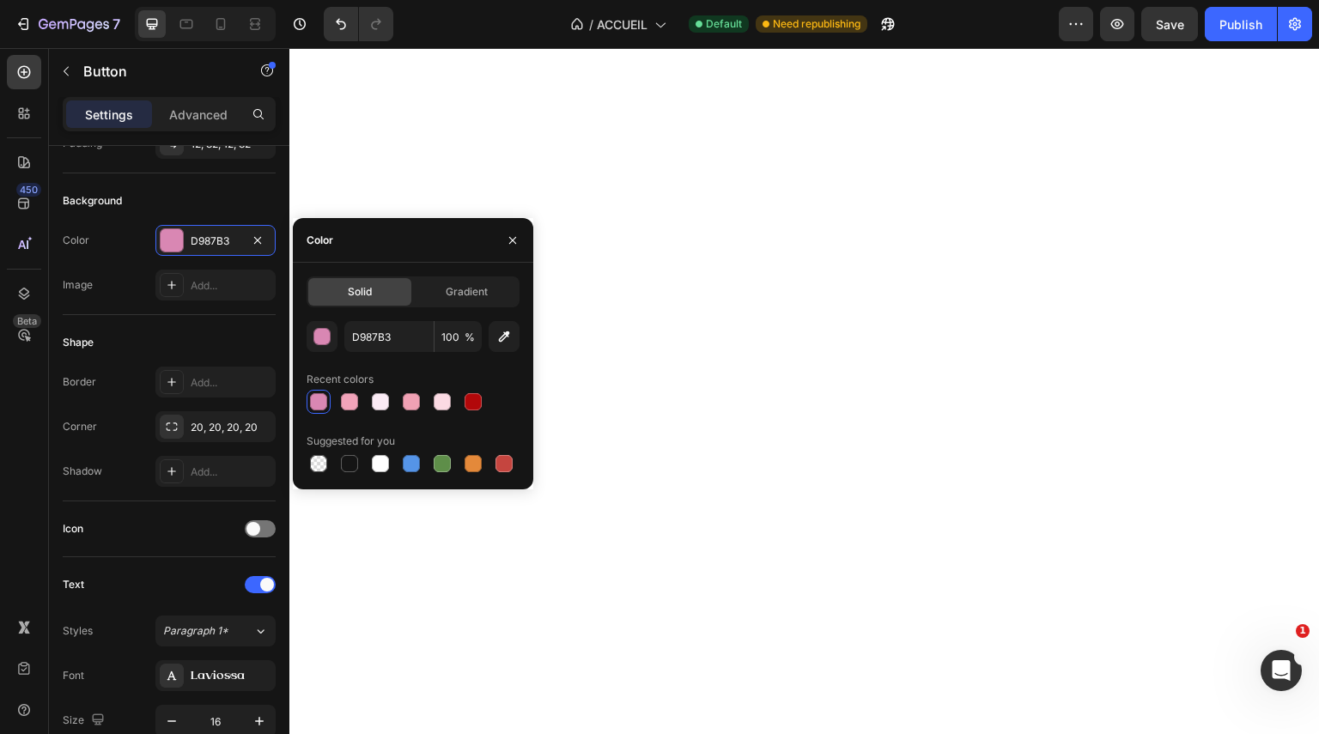
scroll to position [0, 0]
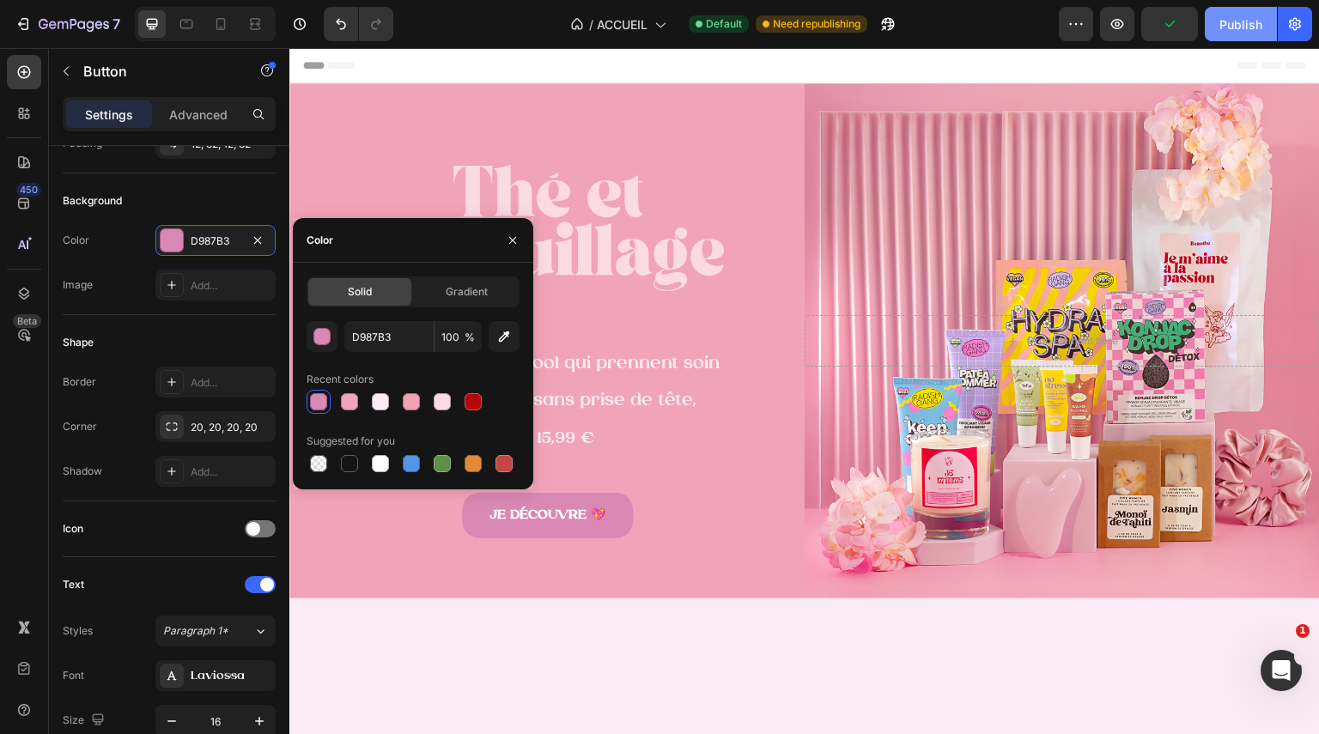
click at [1243, 25] on div "Publish" at bounding box center [1241, 24] width 43 height 18
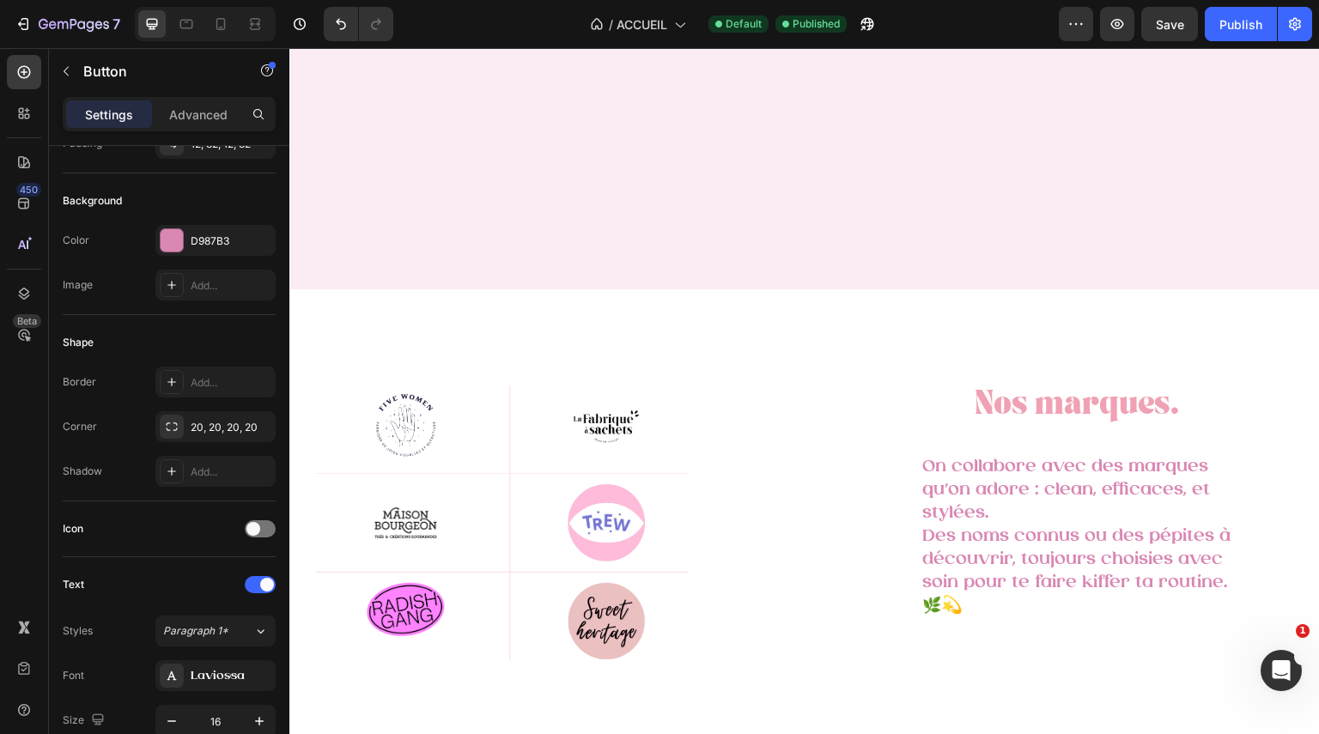
scroll to position [2805, 0]
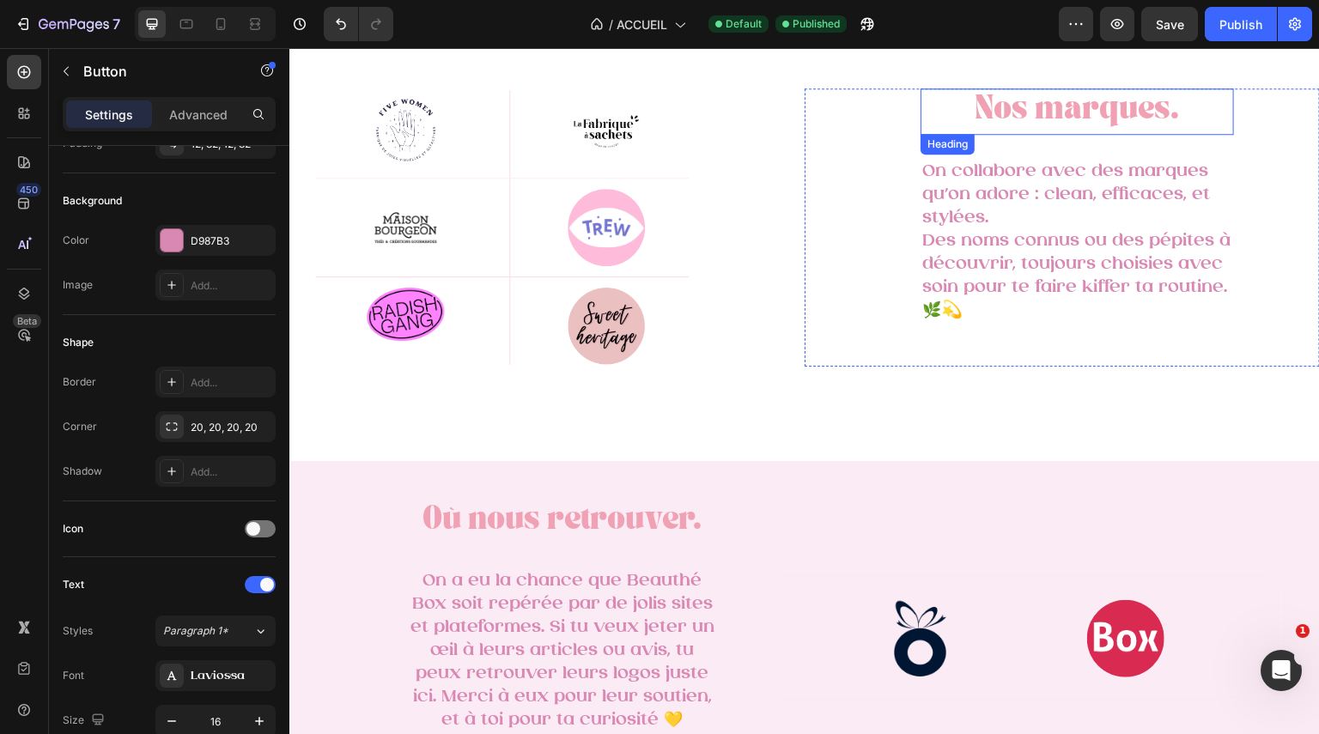
click at [1051, 119] on span "Nos marques." at bounding box center [1078, 112] width 204 height 21
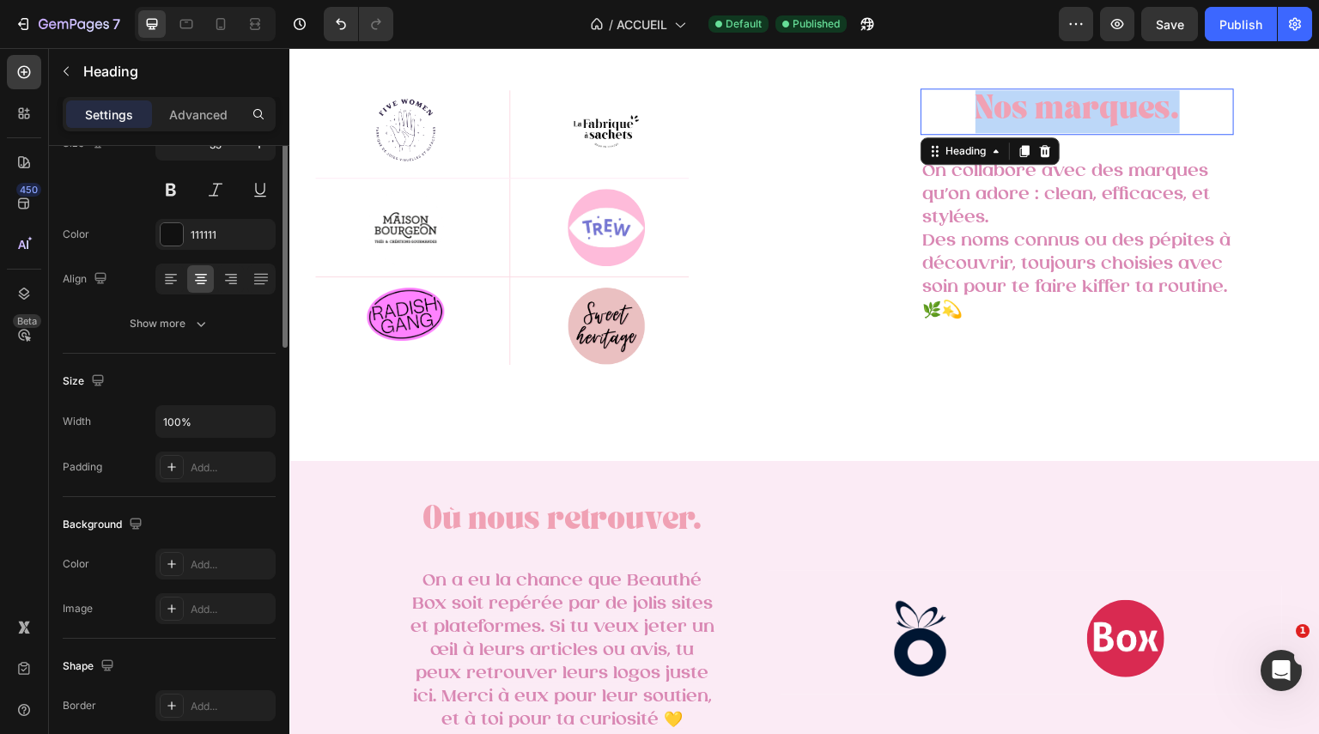
scroll to position [0, 0]
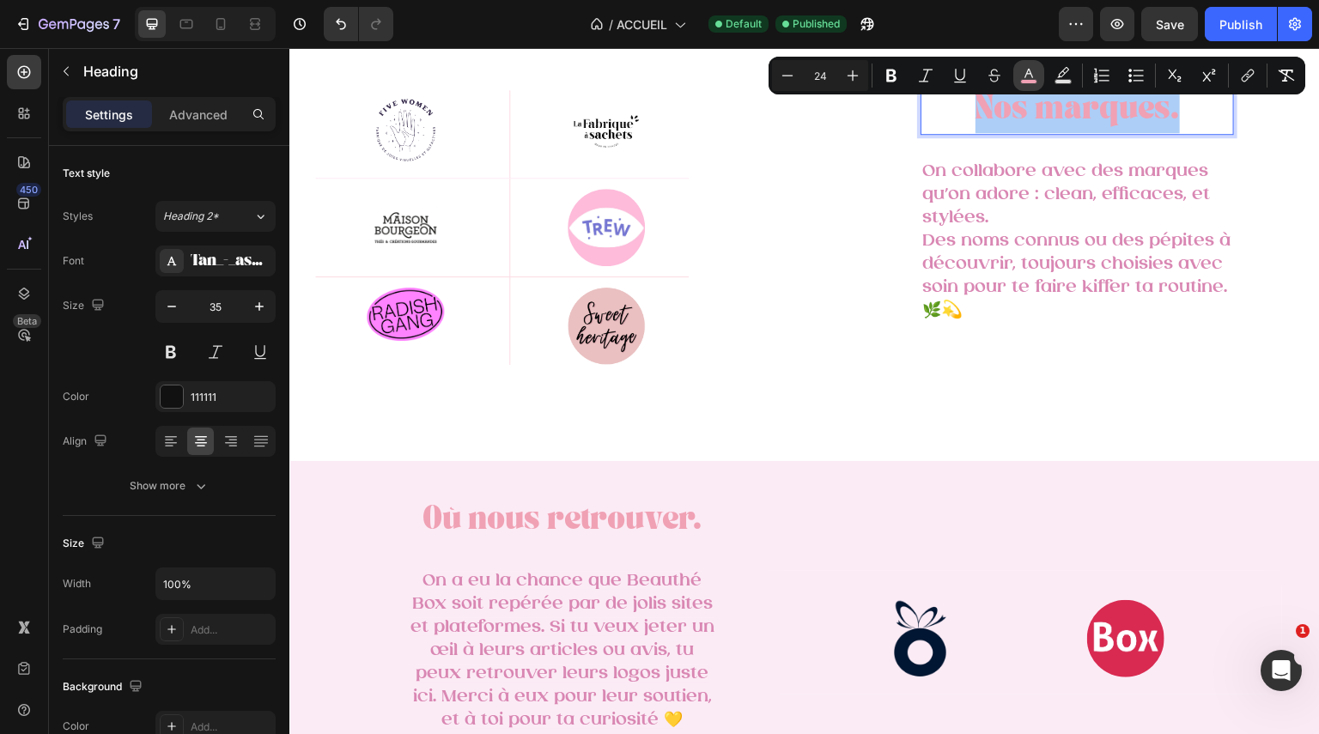
click at [1028, 80] on rect "Editor contextual toolbar" at bounding box center [1029, 82] width 16 height 4
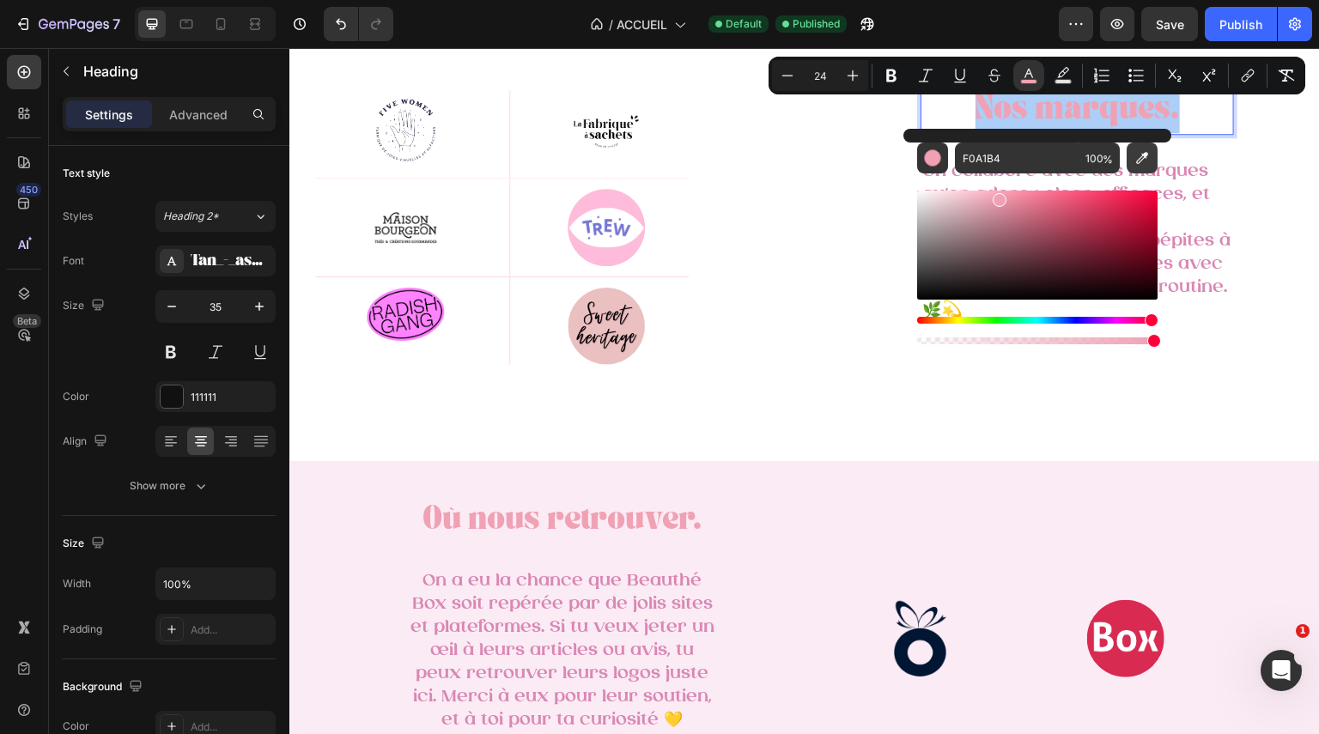
click at [1141, 155] on icon "Editor contextual toolbar" at bounding box center [1142, 157] width 17 height 17
type input "D987B3"
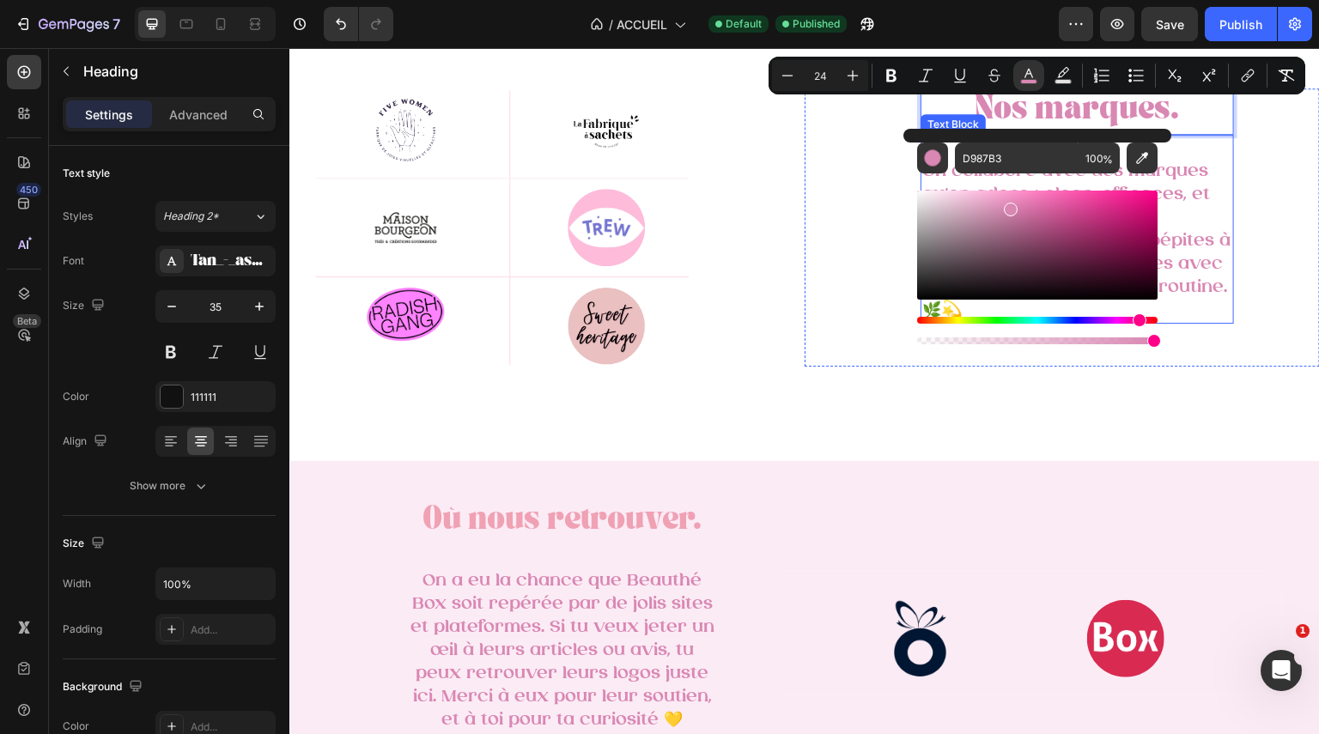
click at [1177, 248] on span "Des noms connus ou des pépites à découvrir, toujours choisies avec soin pour te…" at bounding box center [1076, 276] width 308 height 88
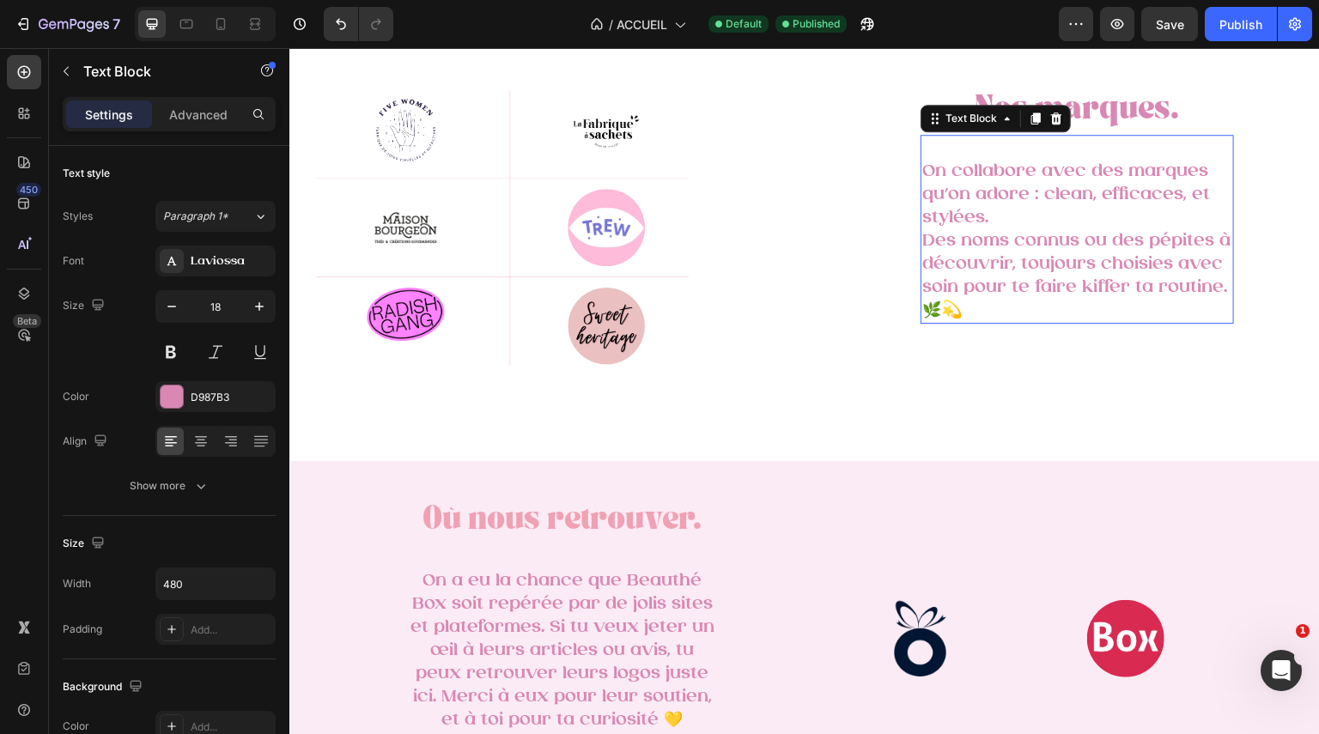
click at [1177, 248] on span "Des noms connus ou des pépites à découvrir, toujours choisies avec soin pour te…" at bounding box center [1076, 276] width 308 height 88
click at [1189, 271] on p "On collabore avec des marques qu’on adore : clean, efficaces, et stylées. Des n…" at bounding box center [1077, 241] width 310 height 162
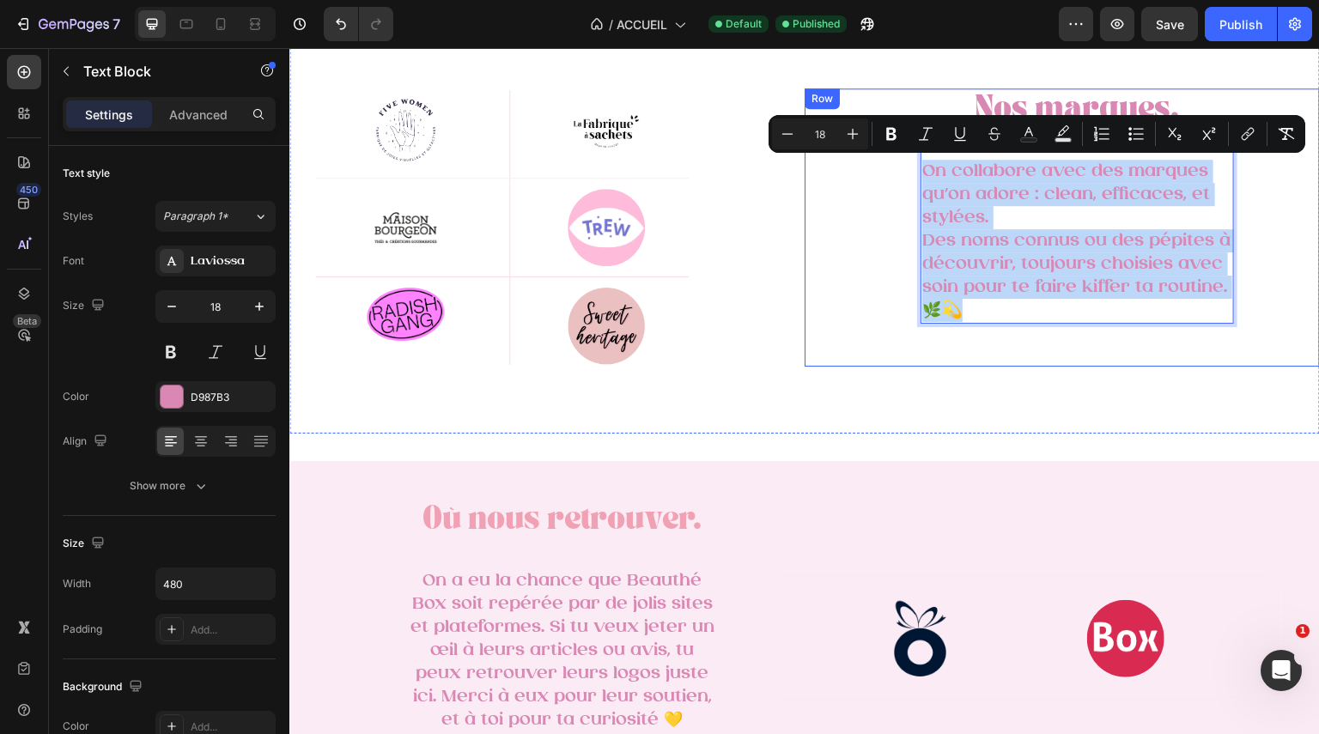
drag, startPoint x: 1123, startPoint y: 307, endPoint x: 888, endPoint y: 165, distance: 274.4
click at [888, 165] on div "⁠⁠⁠⁠⁠⁠⁠ Nos marques. Heading On collabore avec des marques qu’on adore : clean,…" at bounding box center [1062, 227] width 515 height 278
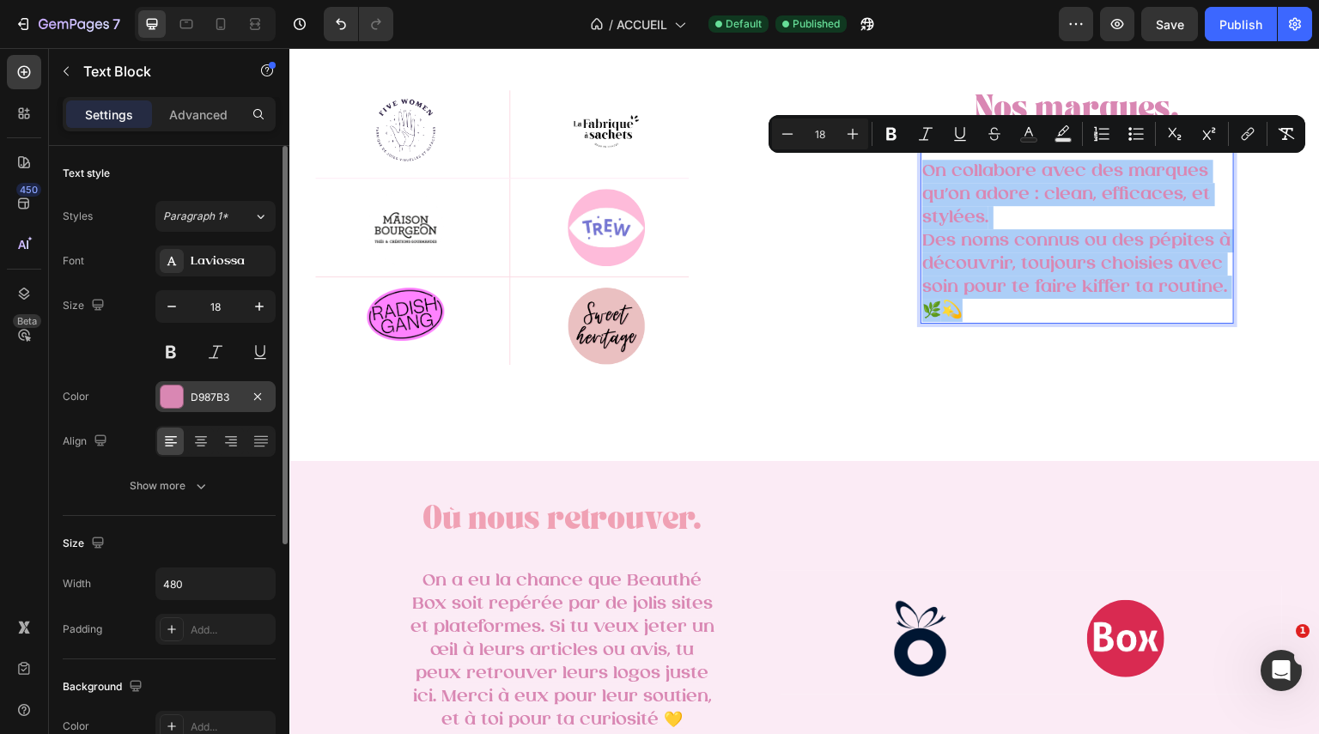
click at [174, 400] on div at bounding box center [172, 397] width 22 height 22
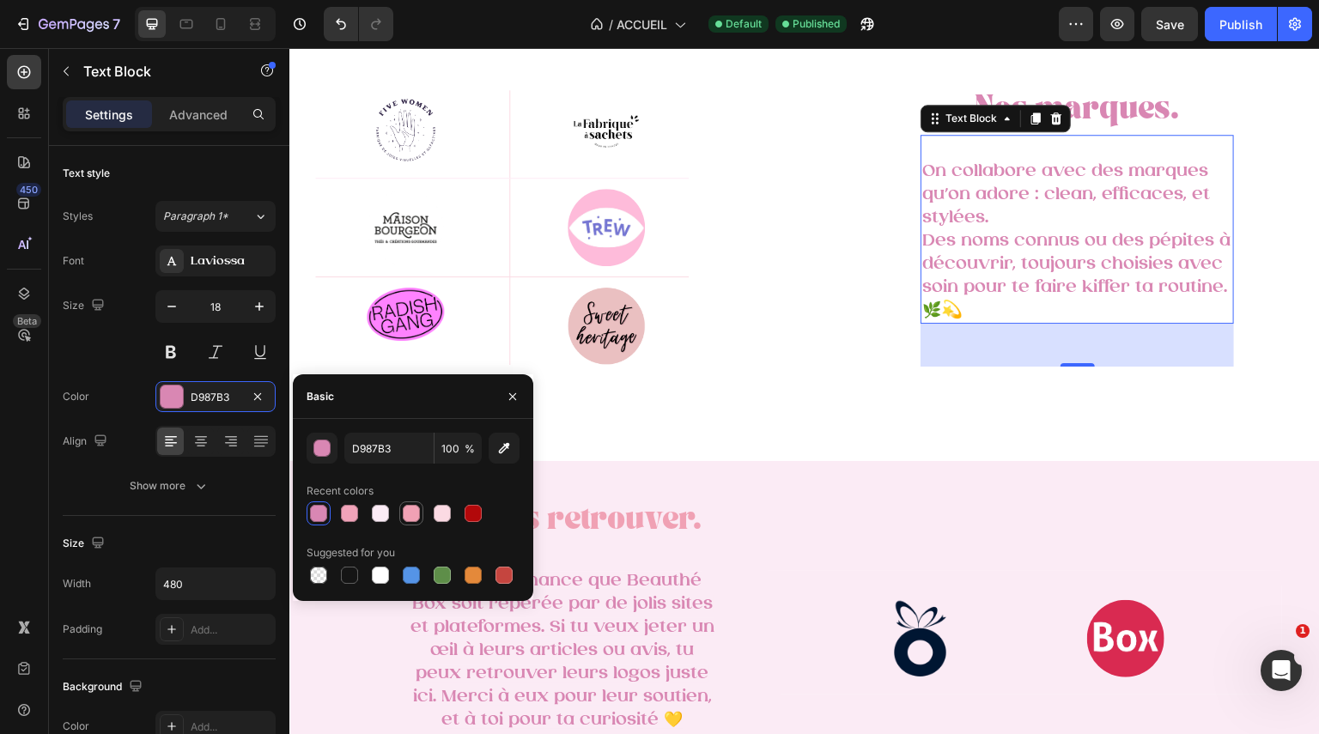
click at [410, 510] on div at bounding box center [411, 513] width 17 height 17
click at [354, 512] on div at bounding box center [349, 513] width 17 height 17
type input "F1A3B9"
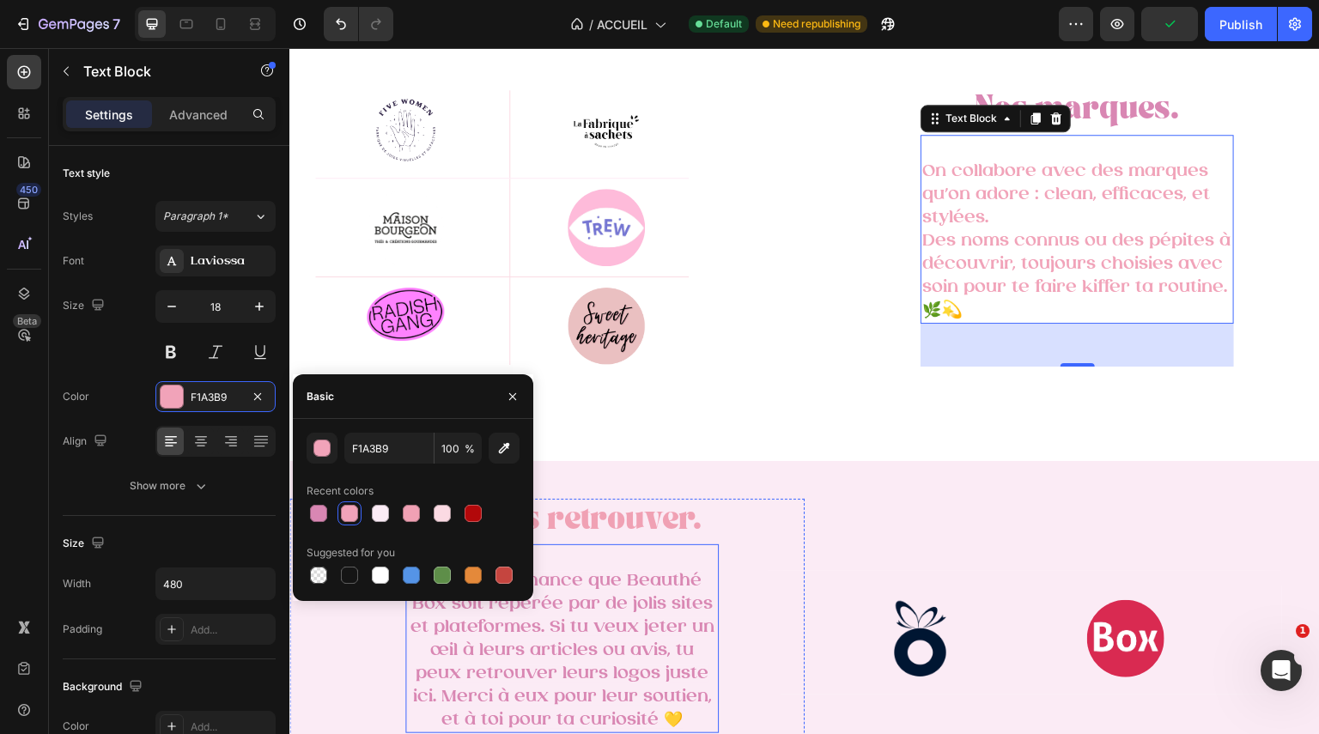
click at [591, 620] on span "On a eu la chance que Beauthé Box soit repérée par de jolis sites et plateforme…" at bounding box center [563, 650] width 304 height 157
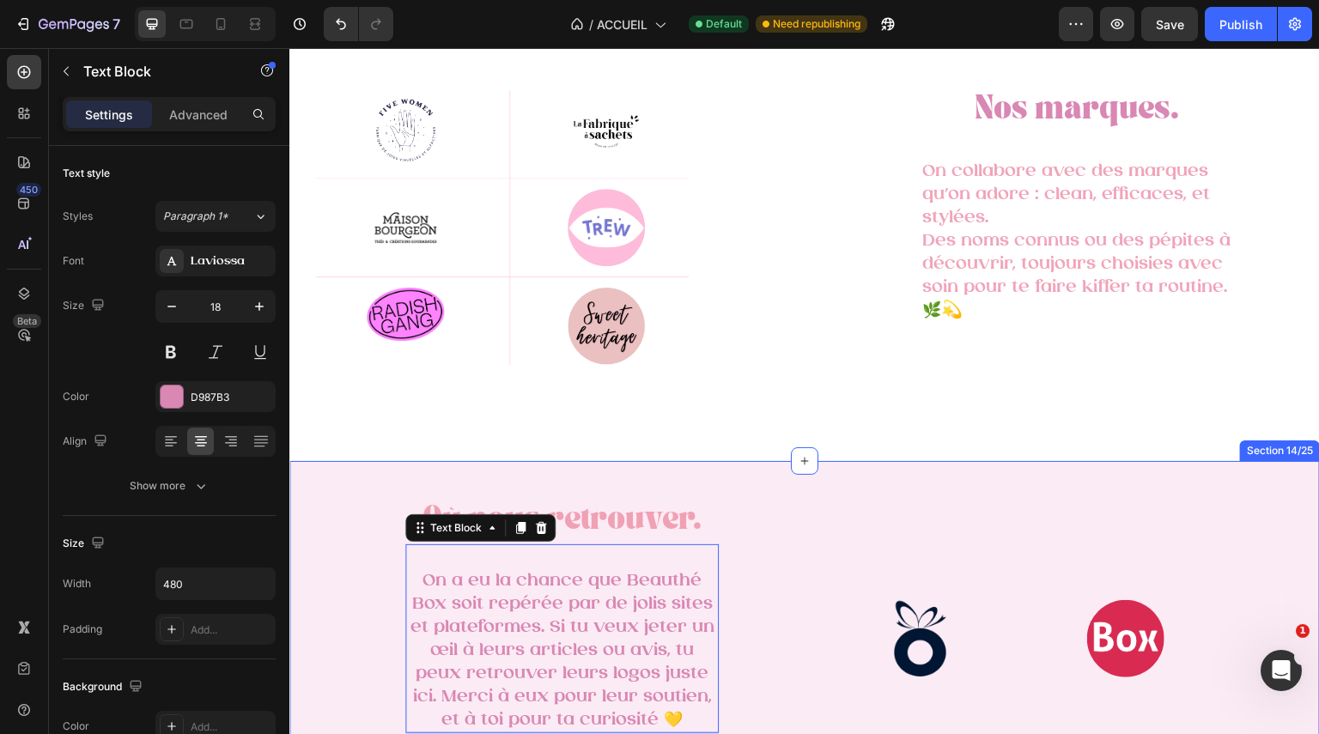
click at [812, 475] on div "Image Row Image Row Row Où nous retrouver. Heading Row Où nous retrouver. Headi…" at bounding box center [804, 633] width 1031 height 344
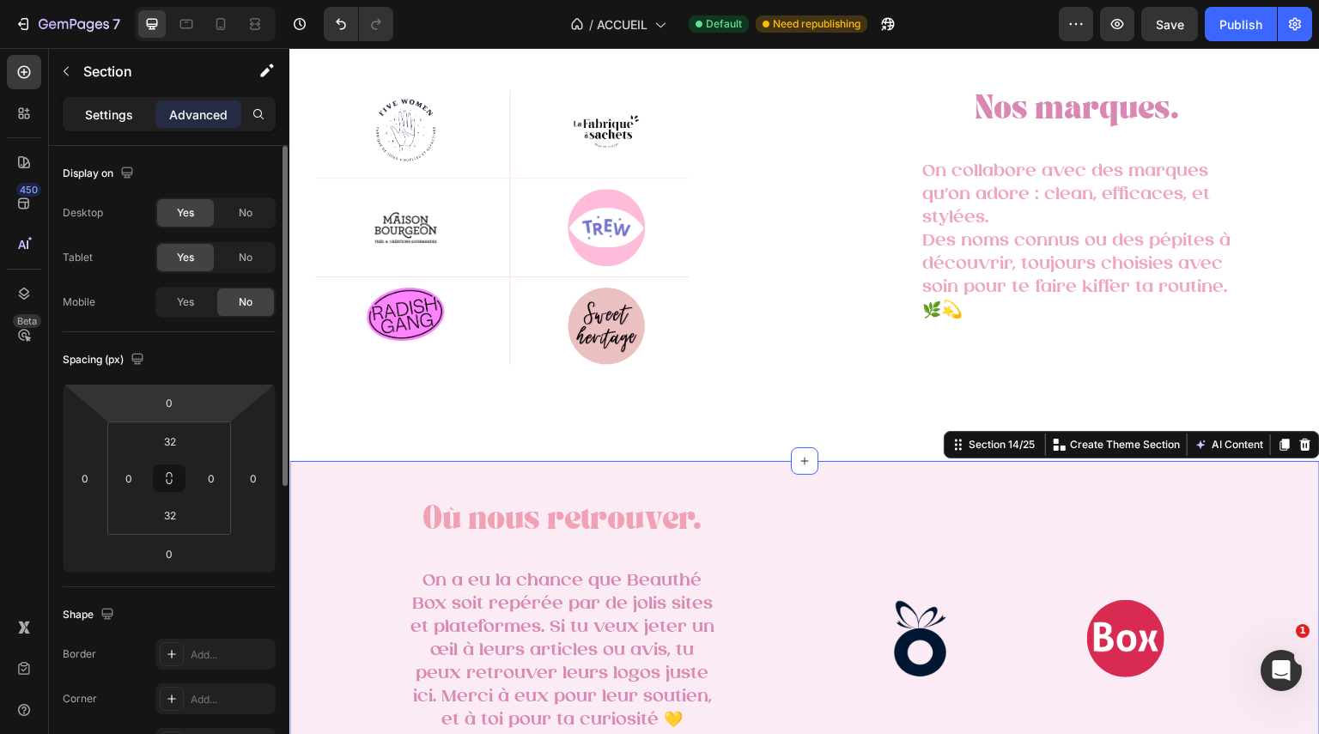
click at [105, 118] on p "Settings" at bounding box center [109, 115] width 48 height 18
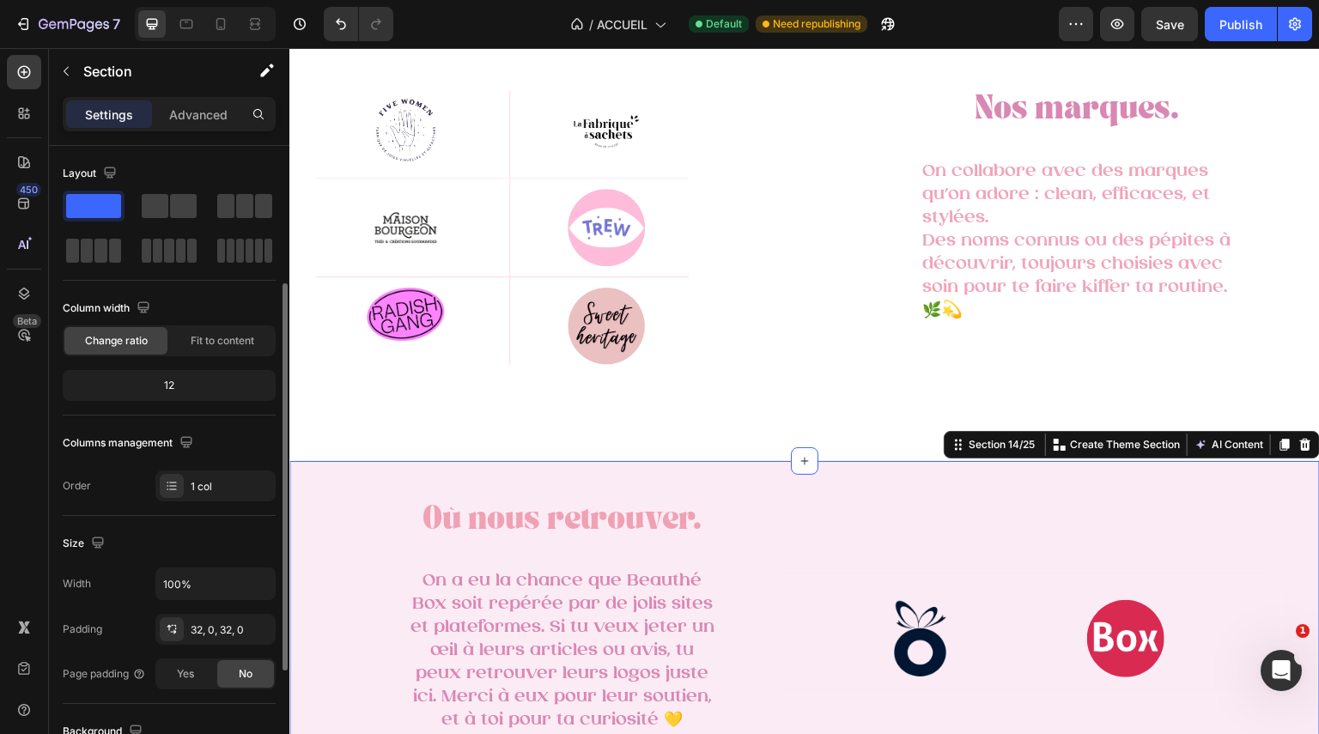
scroll to position [411, 0]
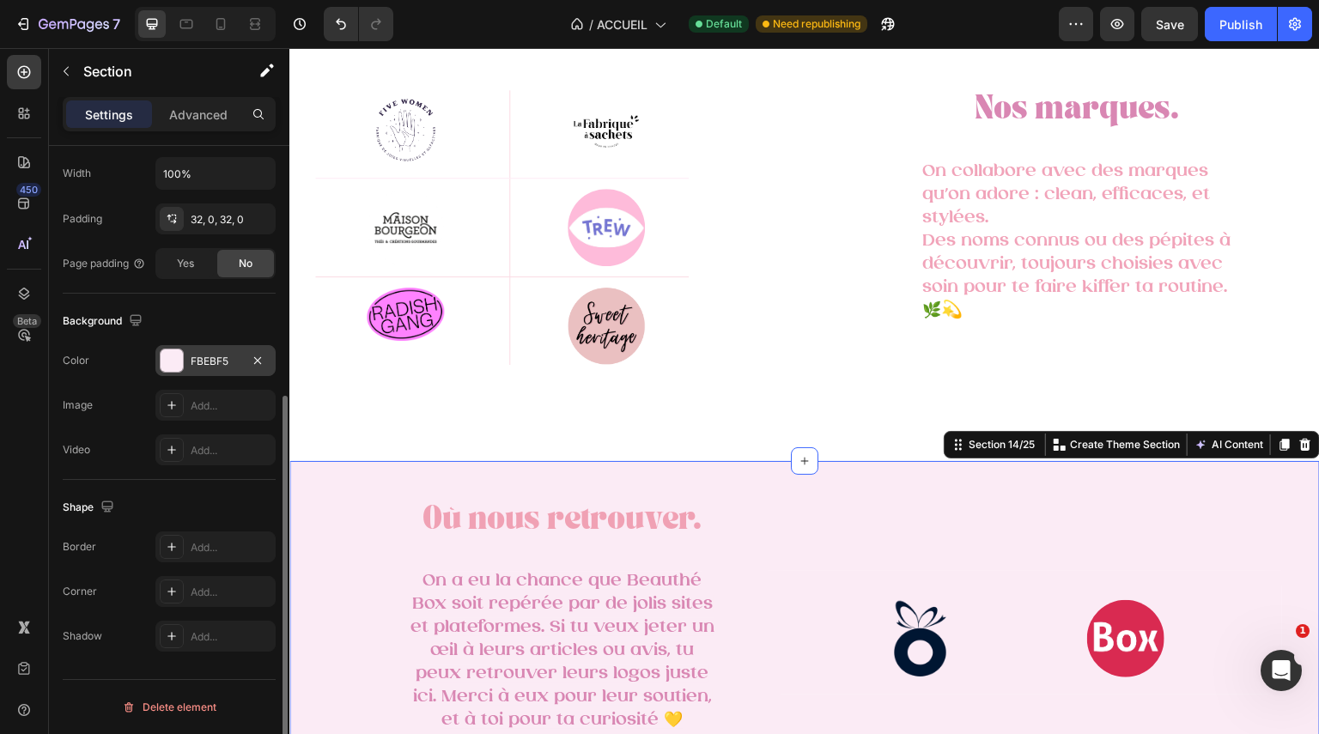
click at [182, 368] on div at bounding box center [172, 361] width 22 height 22
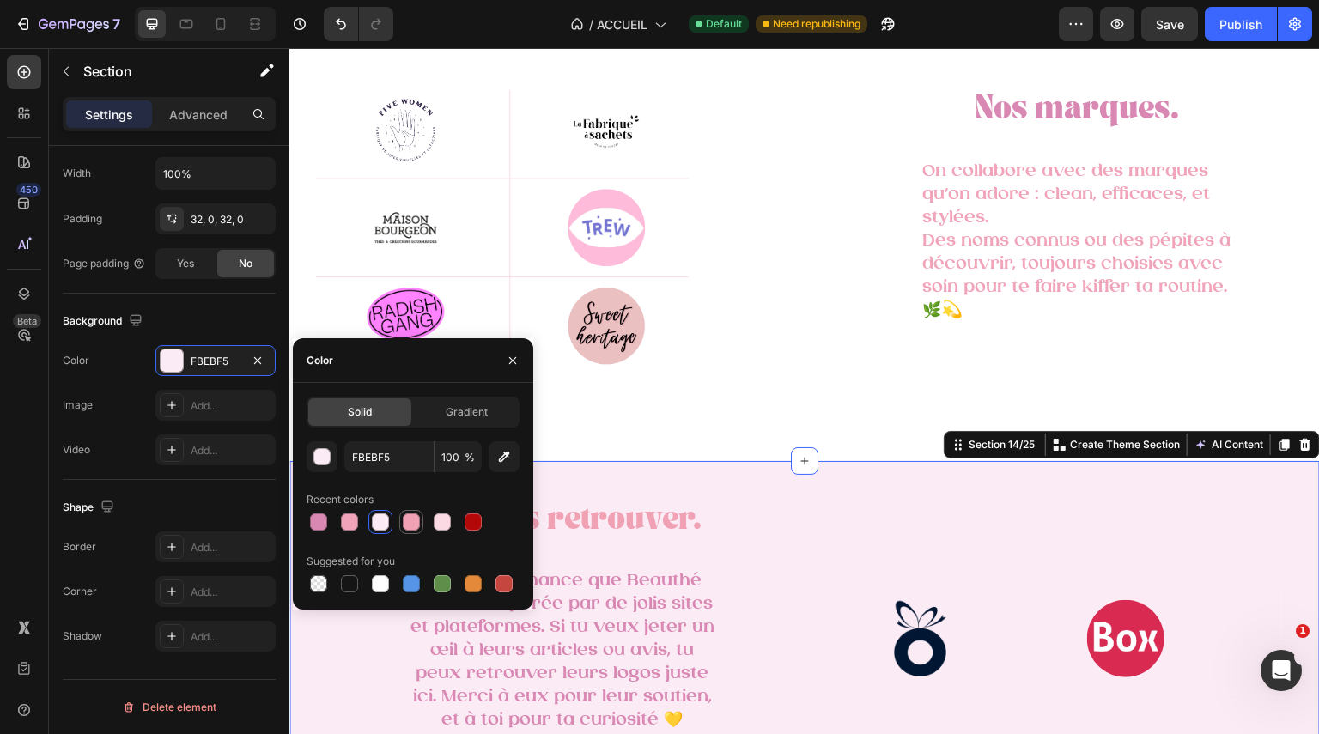
click at [411, 521] on div at bounding box center [411, 522] width 17 height 17
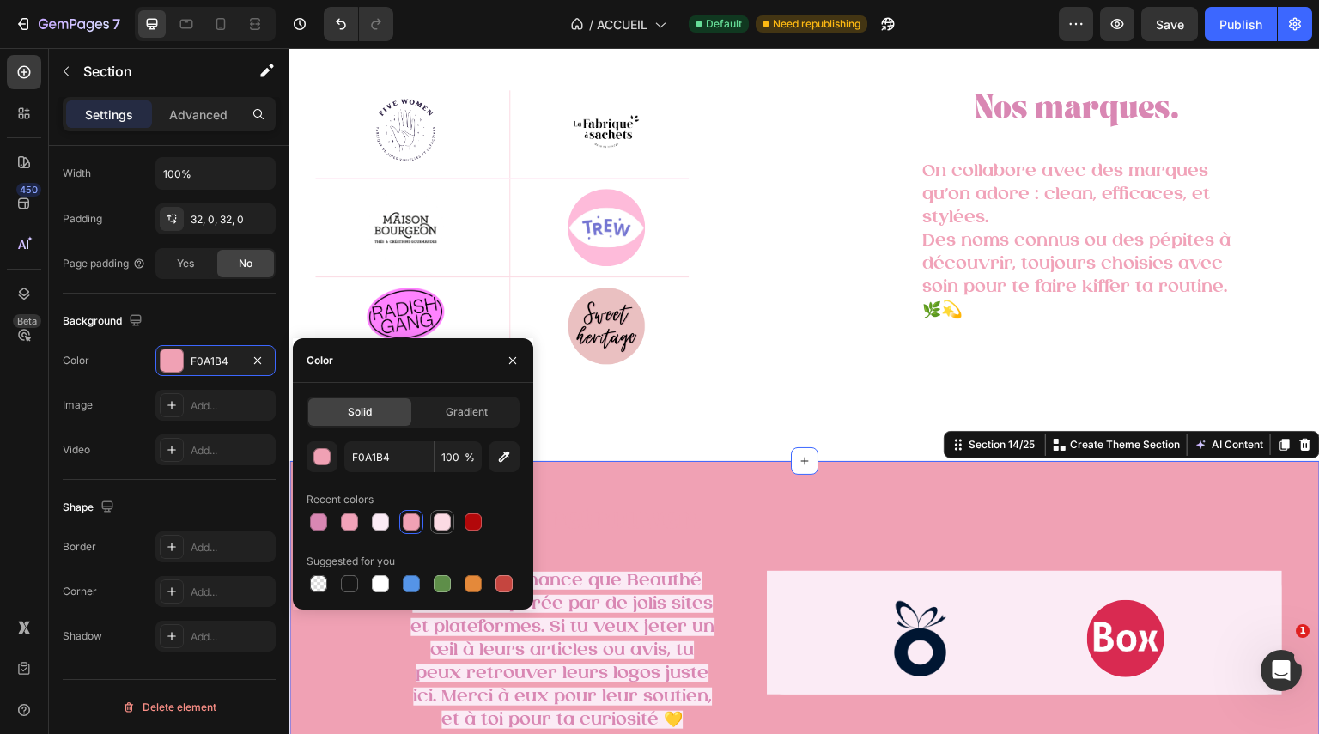
click at [447, 524] on div at bounding box center [442, 522] width 17 height 17
type input "FBDAE3"
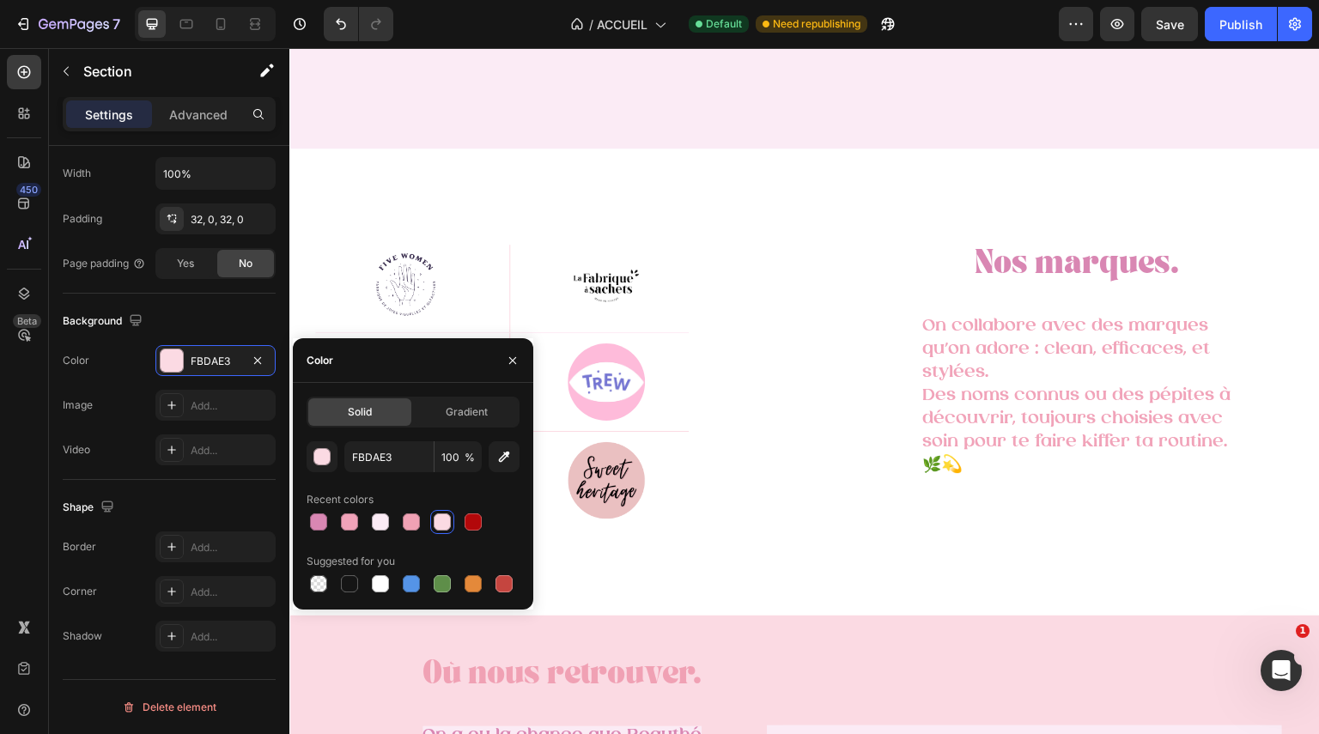
scroll to position [2978, 0]
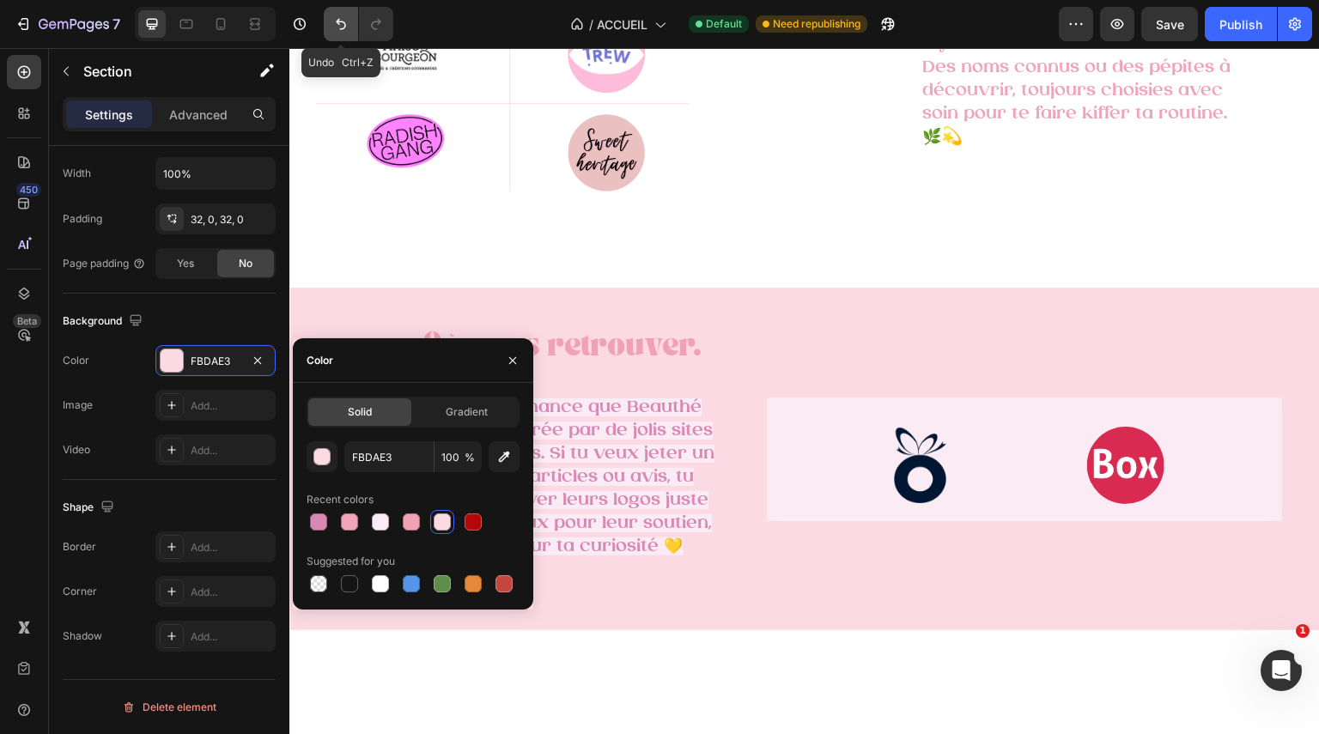
click at [350, 23] on icon "Undo/Redo" at bounding box center [340, 23] width 17 height 17
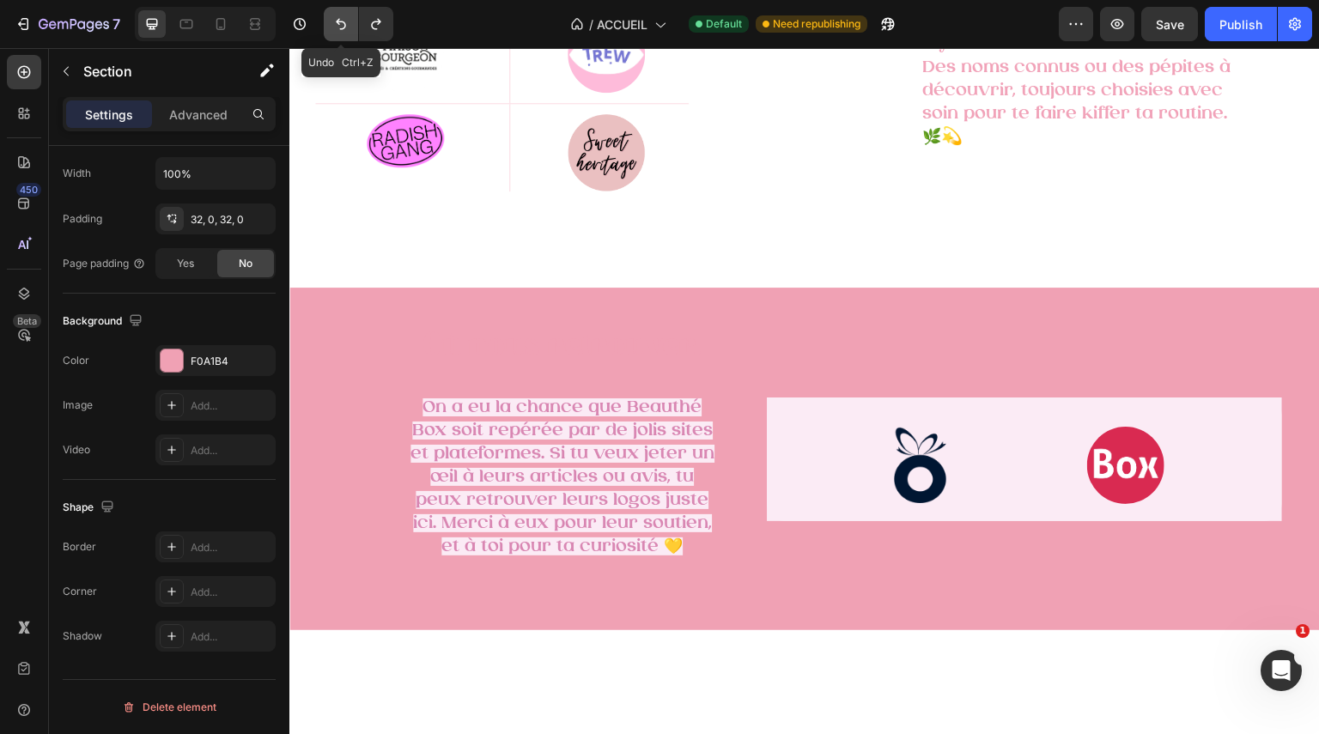
click at [350, 23] on icon "Undo/Redo" at bounding box center [340, 23] width 17 height 17
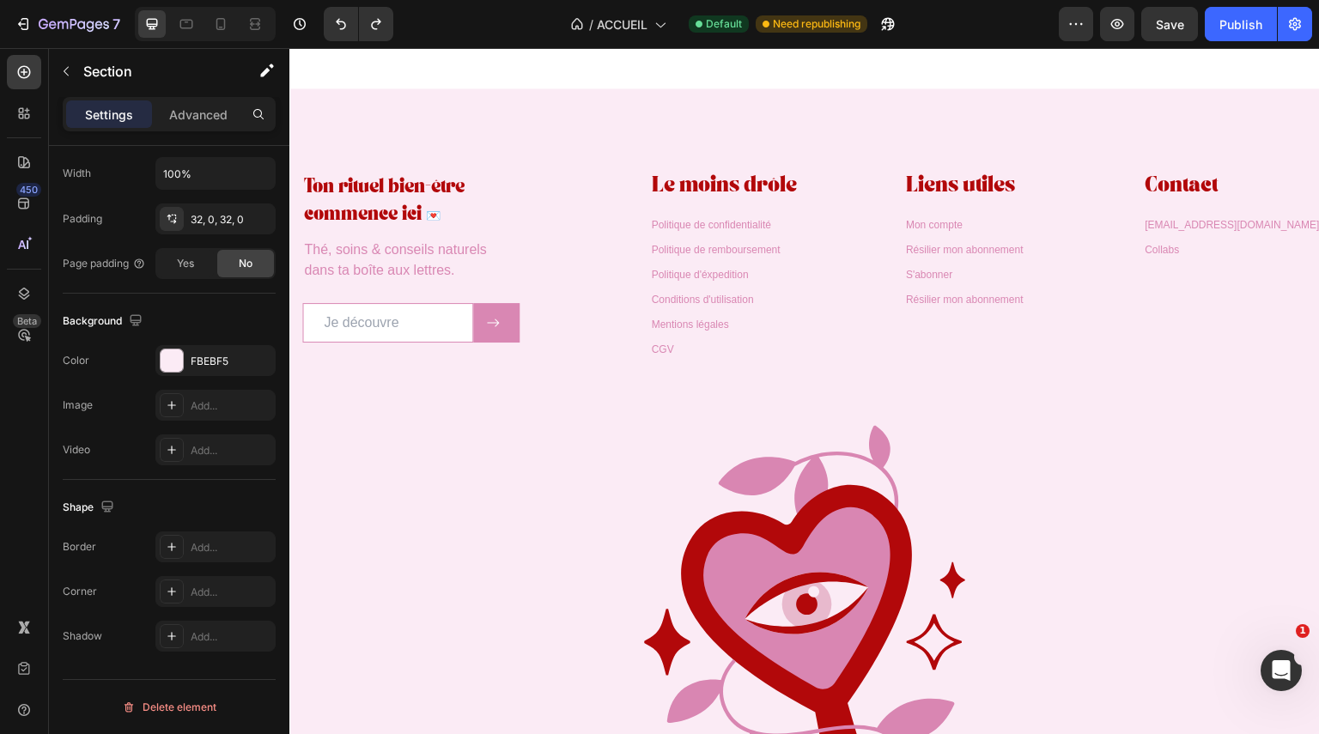
scroll to position [4869, 0]
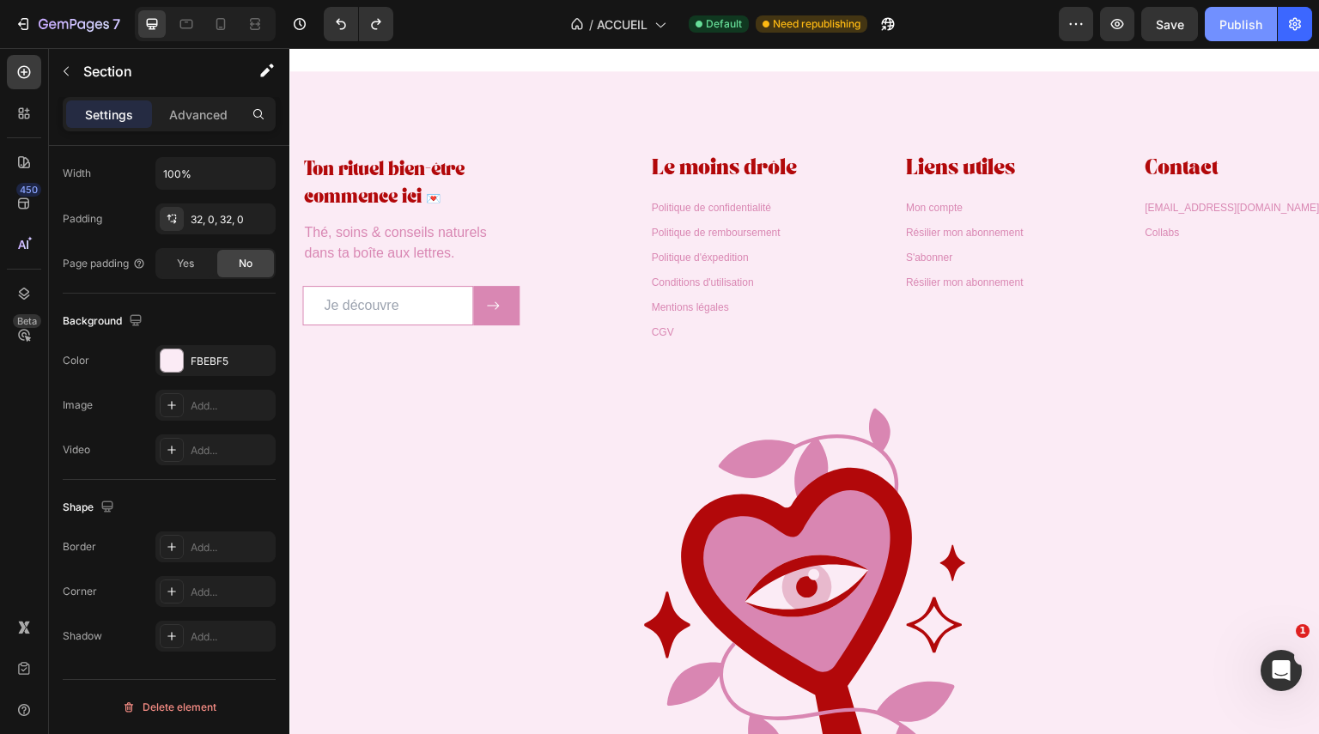
click at [1238, 38] on button "Publish" at bounding box center [1241, 24] width 72 height 34
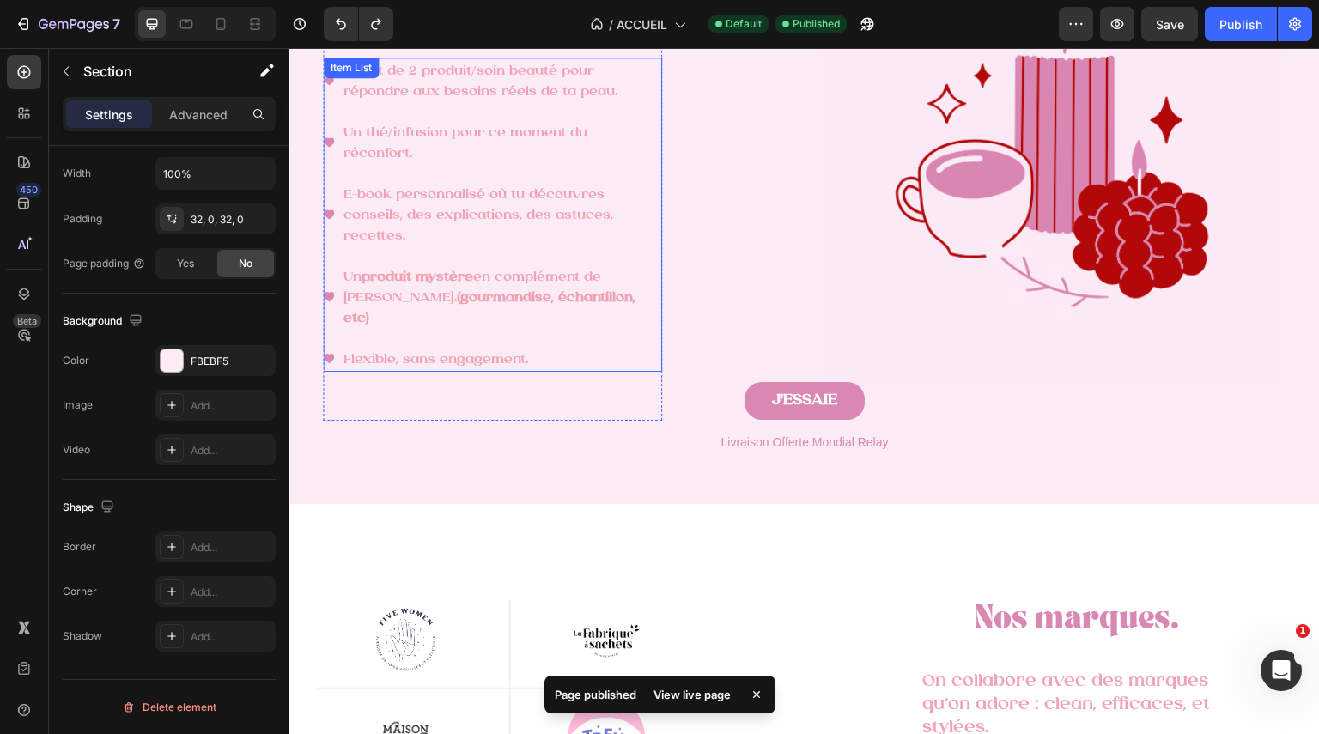
scroll to position [2296, 0]
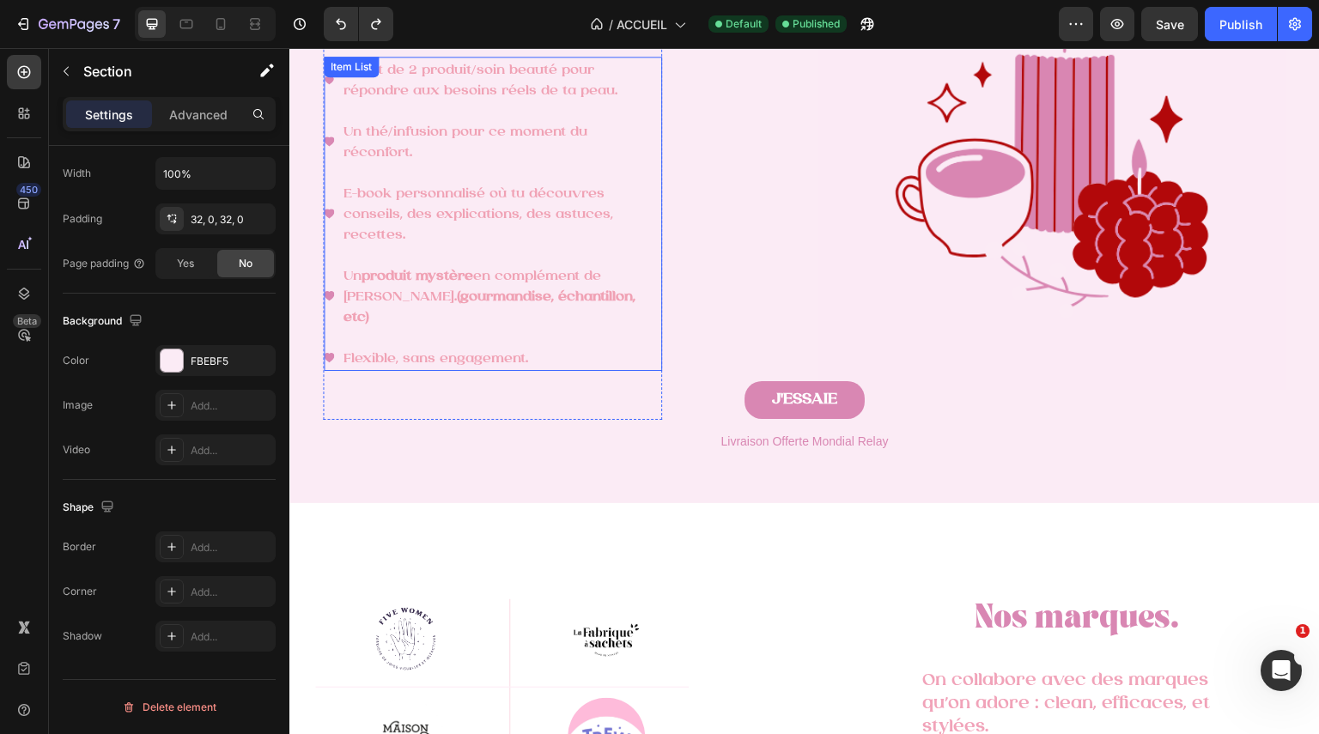
click at [557, 213] on p "E-book personnalisé où tu découvres conseils, des explications, des astuces, re…" at bounding box center [502, 214] width 316 height 62
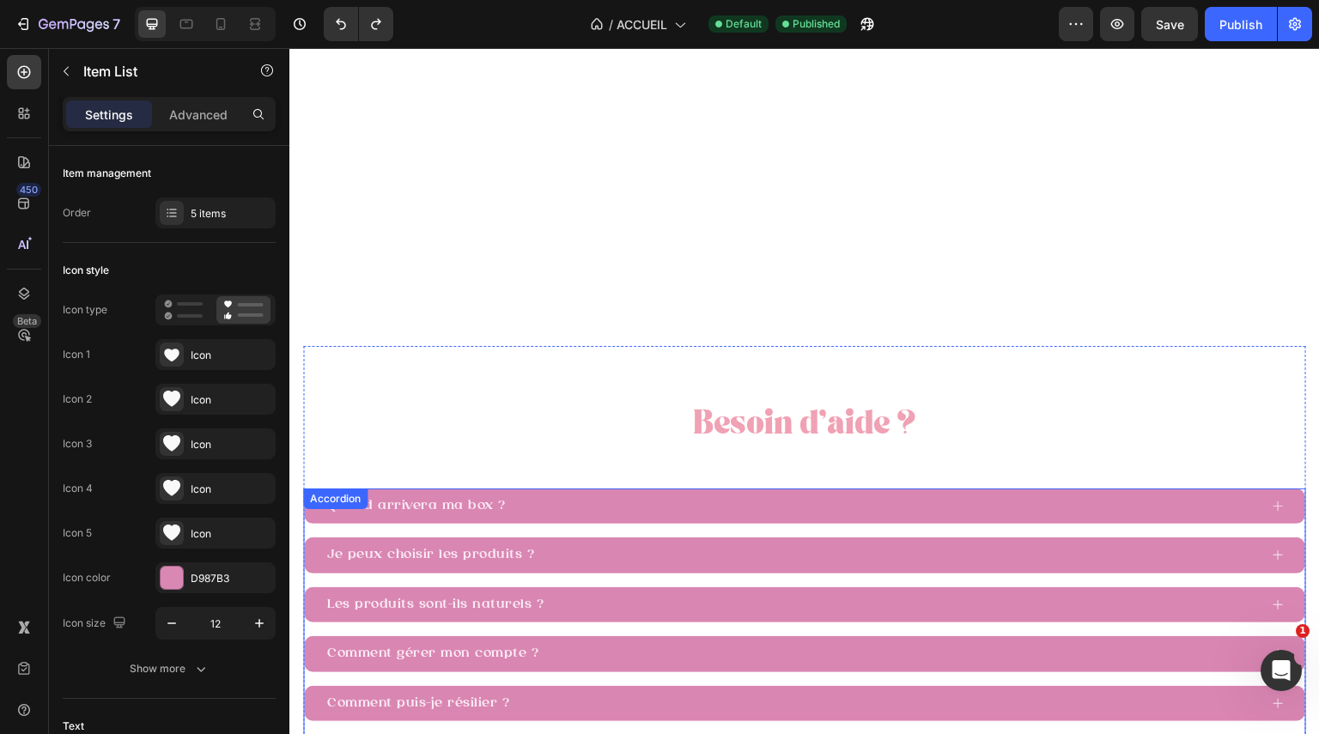
scroll to position [3706, 0]
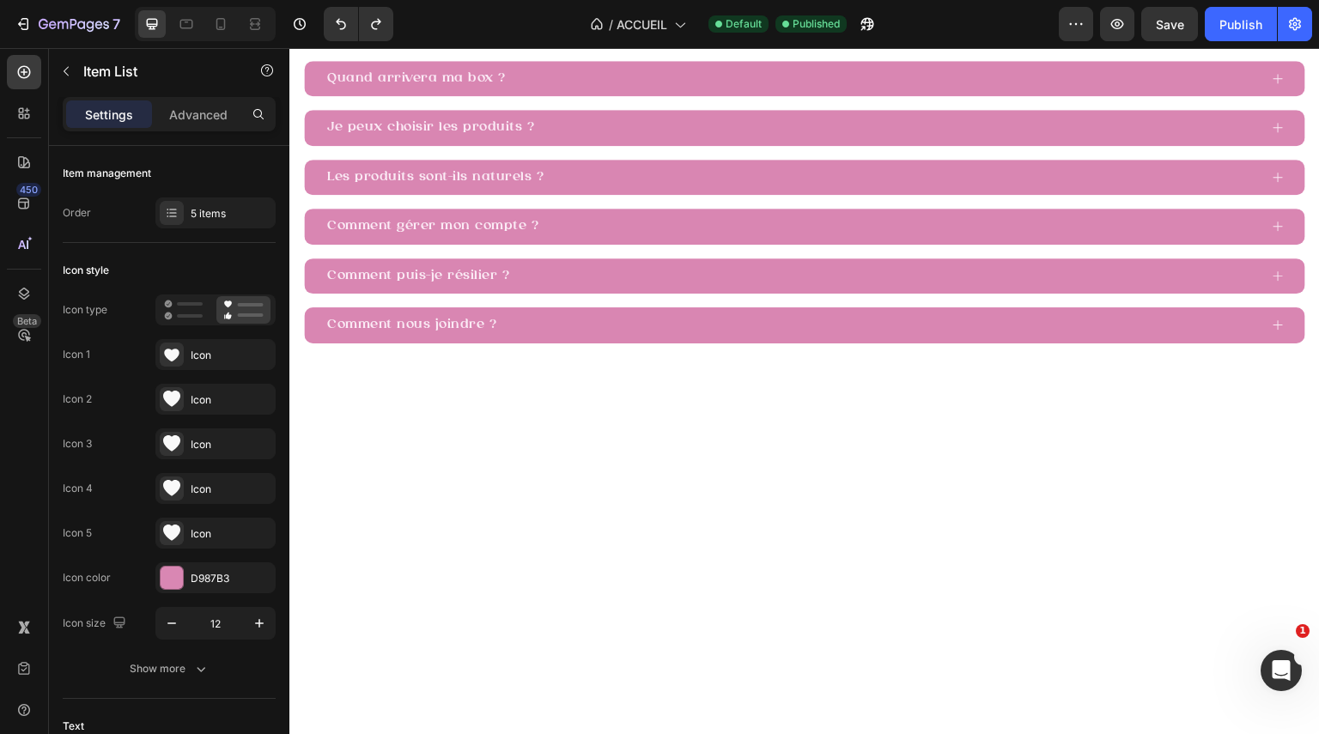
click at [922, 399] on div at bounding box center [804, 609] width 1031 height 476
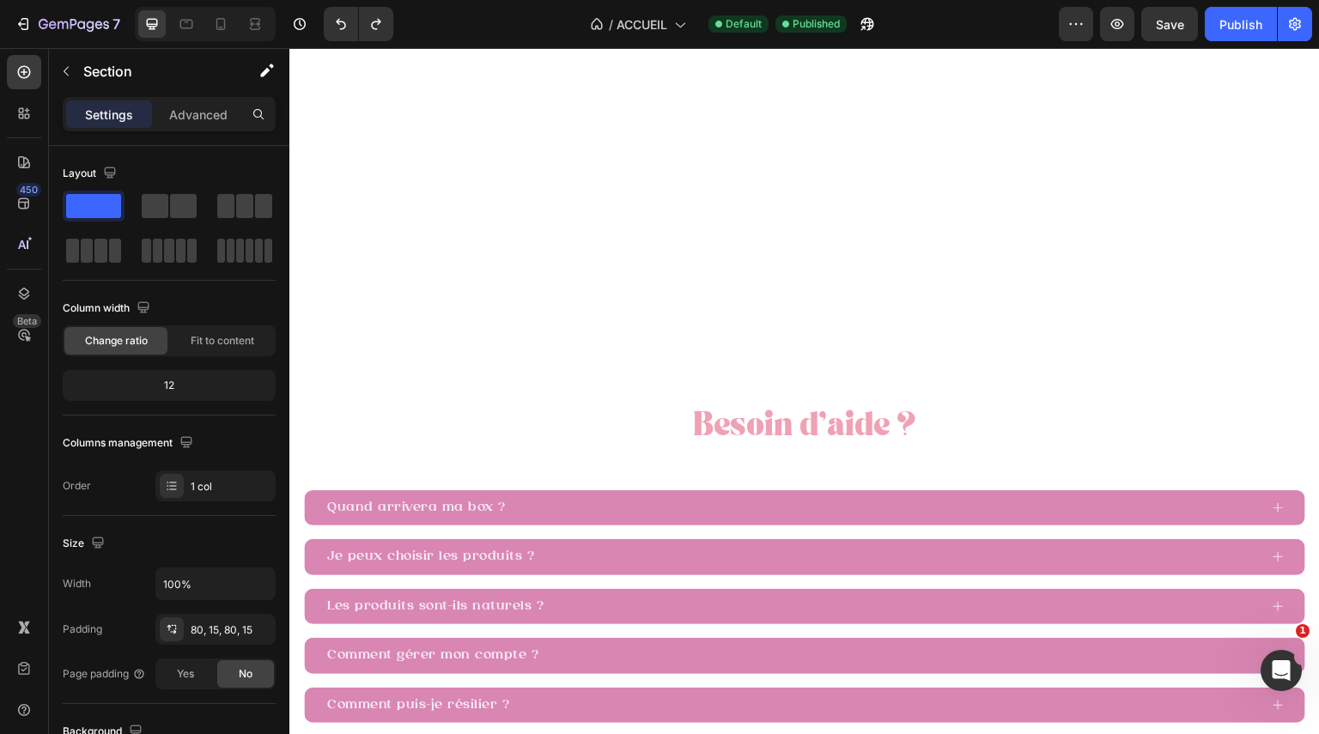
scroll to position [3429, 0]
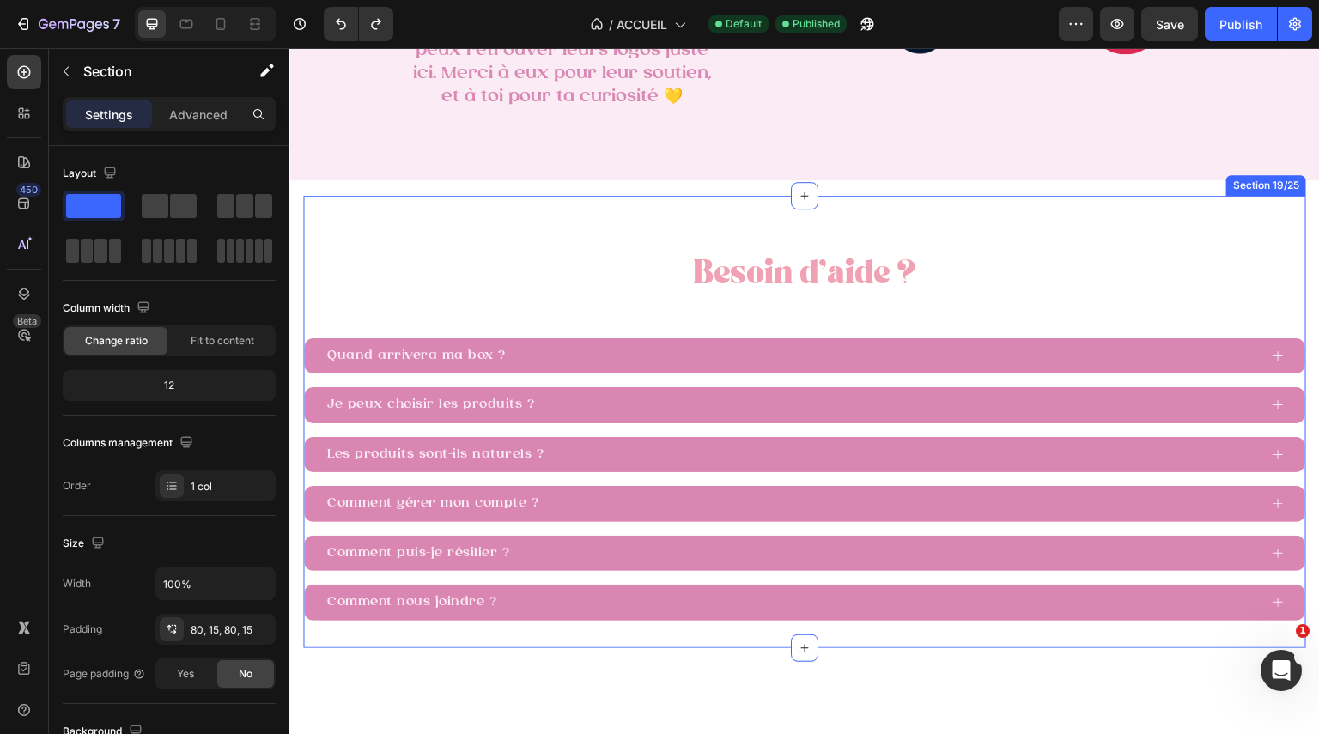
click at [1037, 198] on div "Besoin d’aide ? Text Block Quand arrivera ma box ? Je peux choisir les produits…" at bounding box center [804, 422] width 1003 height 452
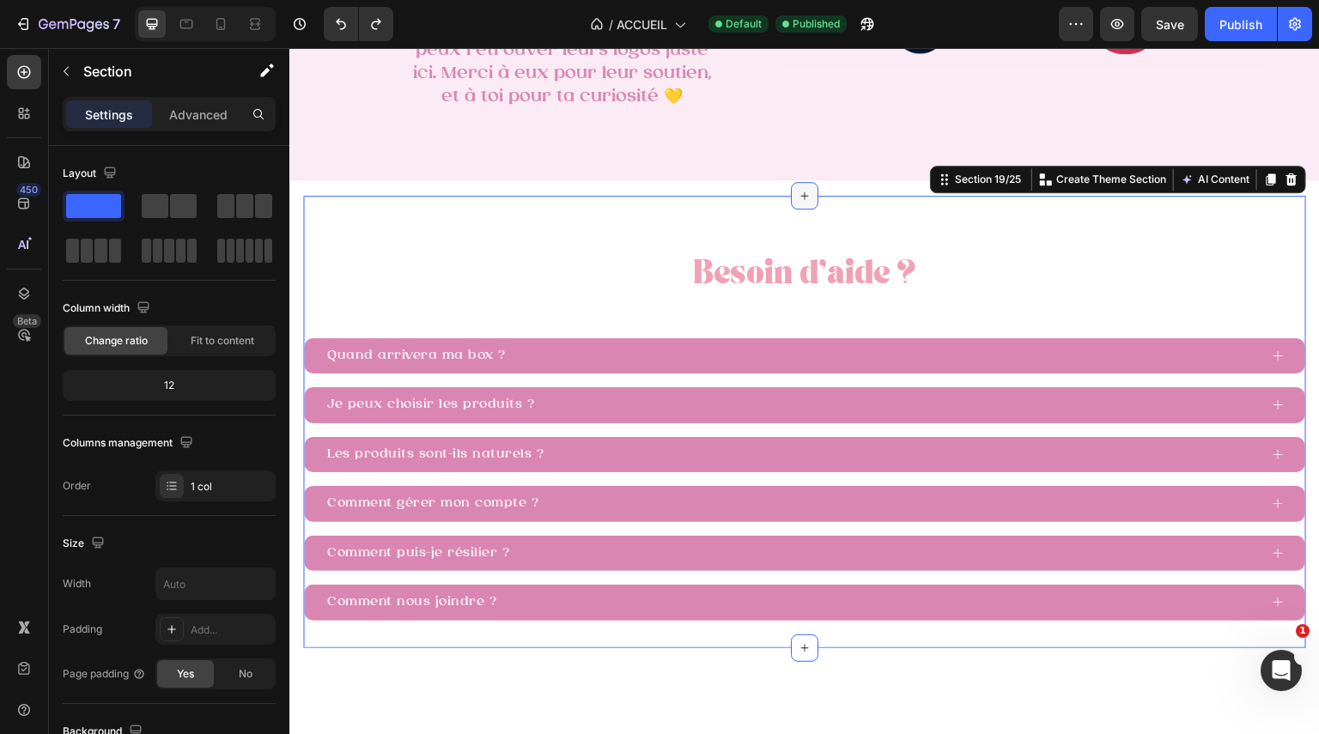
click at [801, 199] on icon at bounding box center [805, 196] width 14 height 14
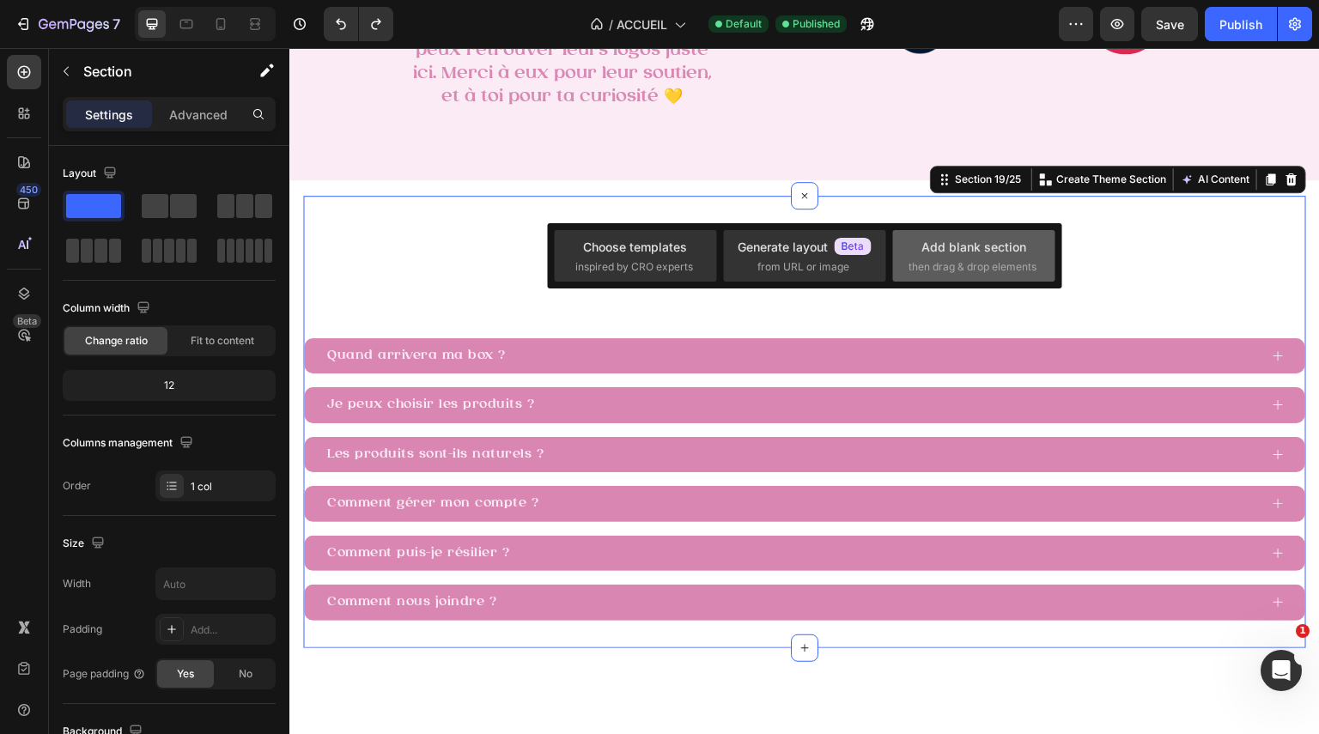
click at [927, 244] on div "Add blank section" at bounding box center [974, 247] width 105 height 18
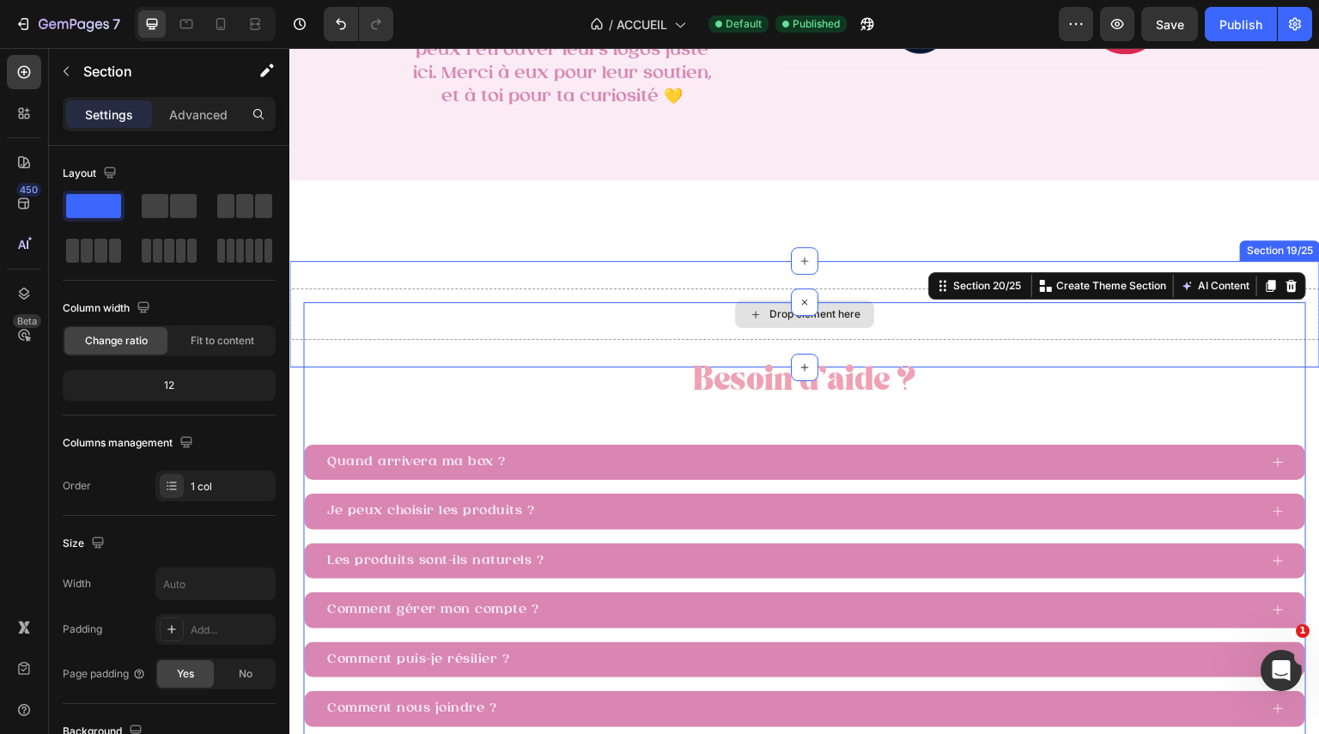
click at [884, 295] on div "Drop element here" at bounding box center [804, 315] width 1031 height 52
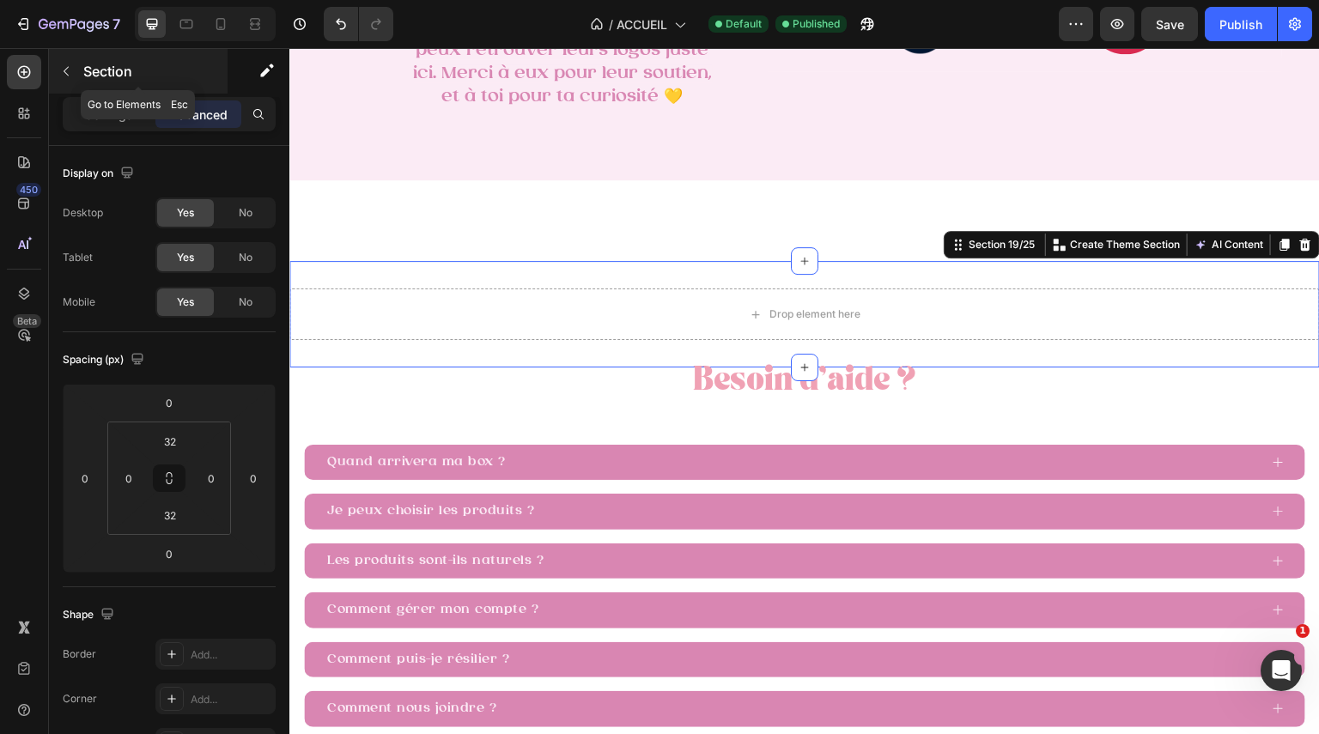
click at [72, 74] on icon "button" at bounding box center [66, 71] width 14 height 14
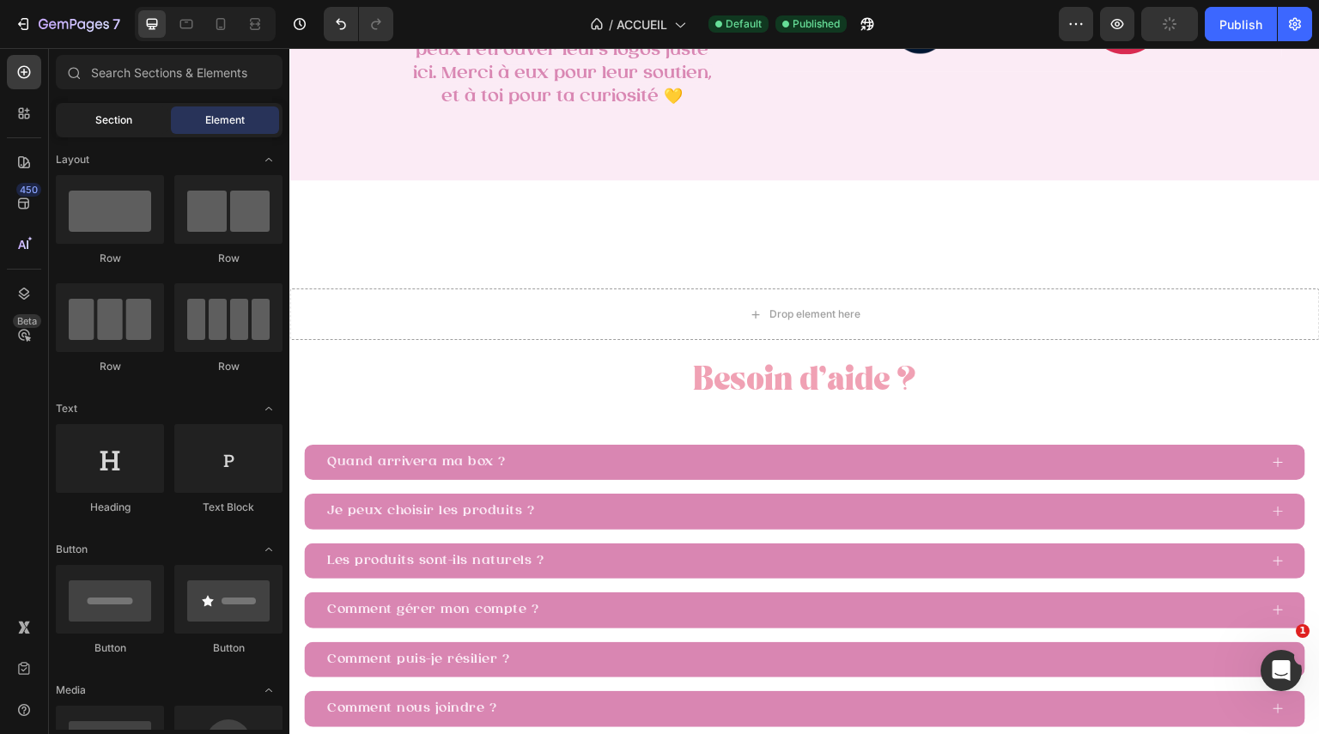
click at [134, 125] on div "Section" at bounding box center [113, 119] width 108 height 27
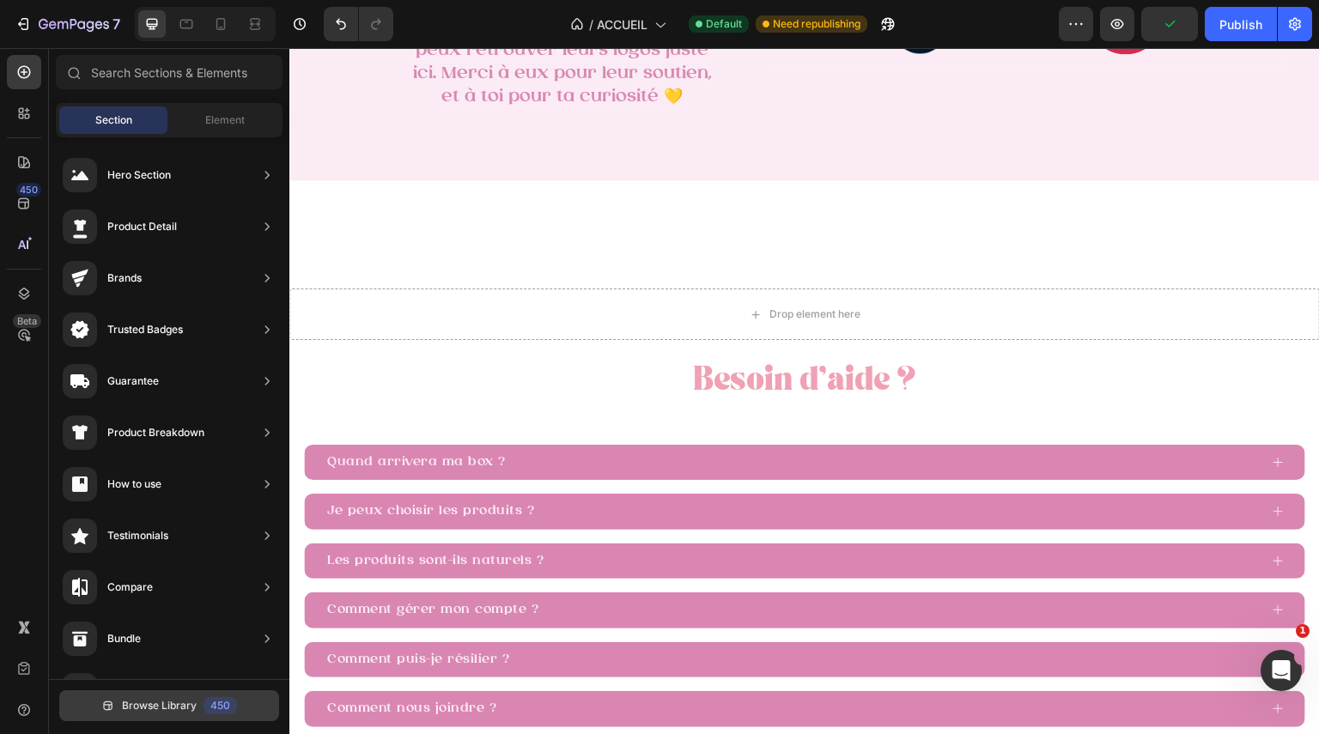
click at [232, 698] on div "450" at bounding box center [220, 705] width 33 height 17
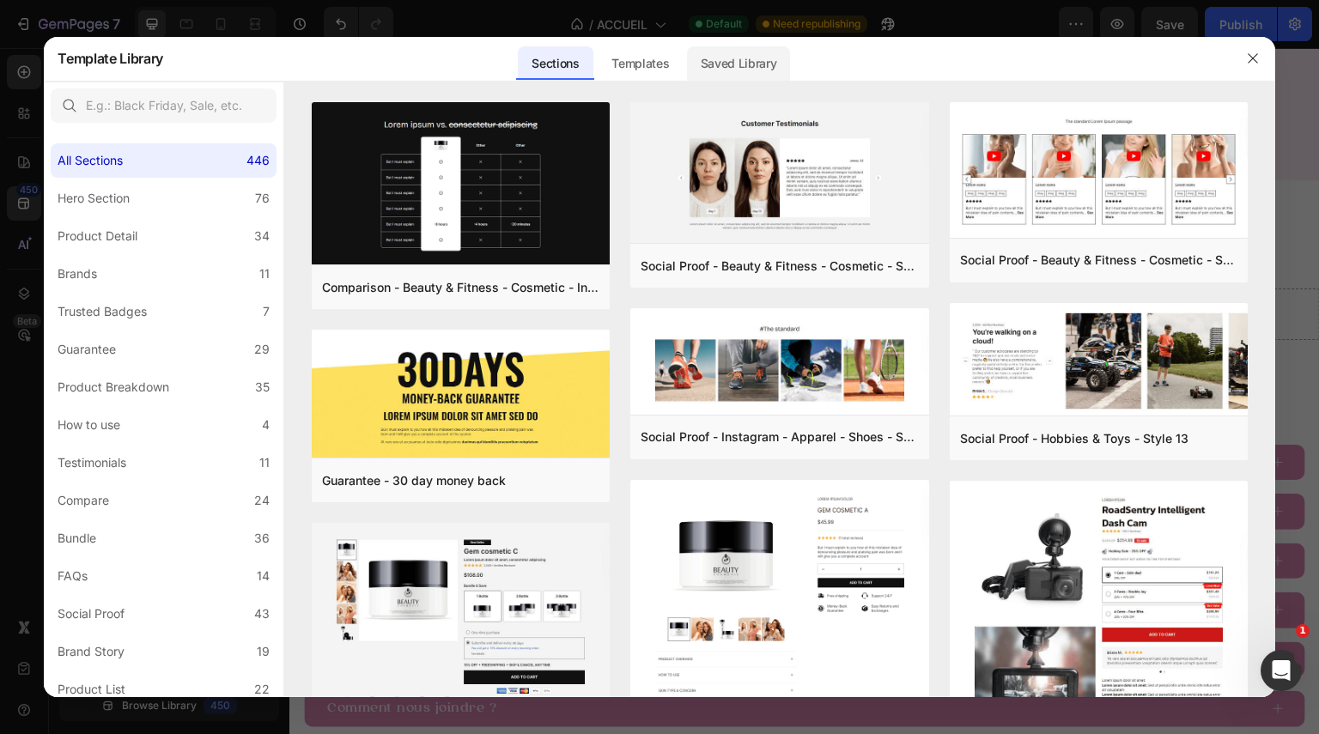
click at [732, 61] on div "Saved Library" at bounding box center [739, 63] width 104 height 34
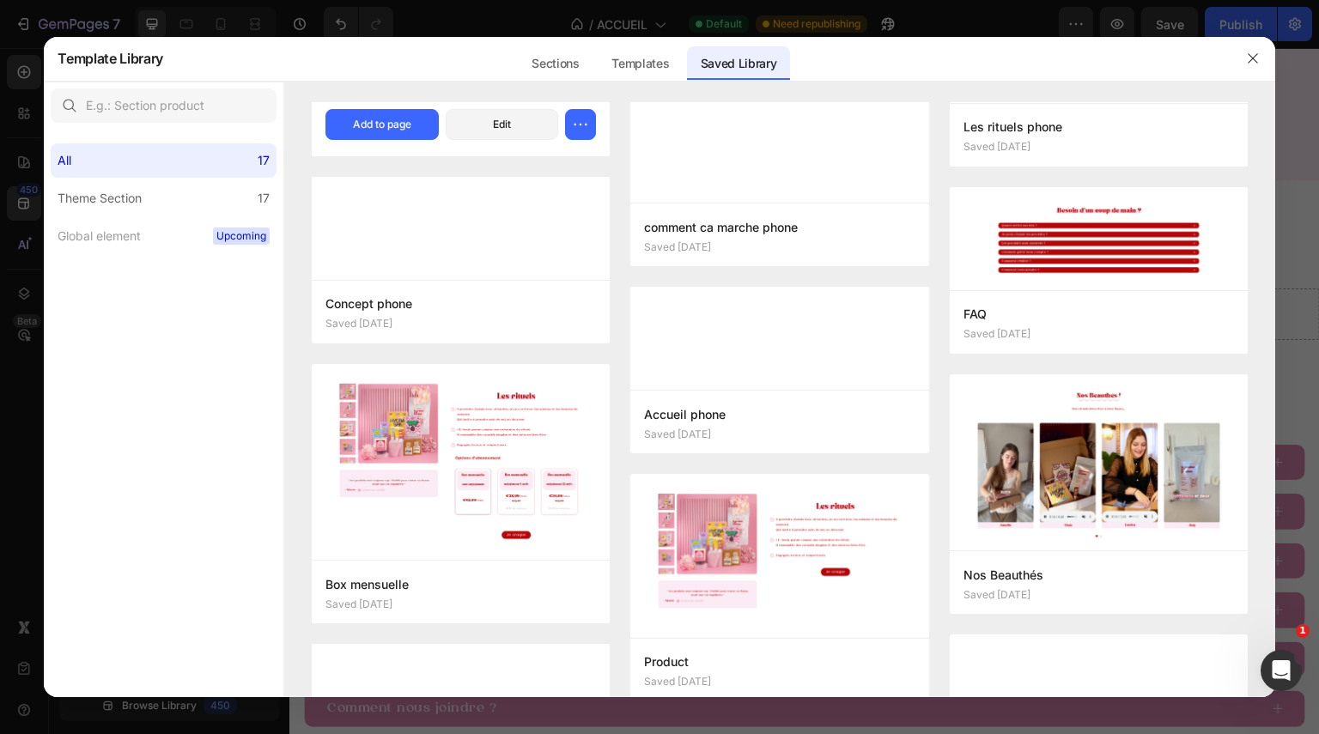
scroll to position [0, 0]
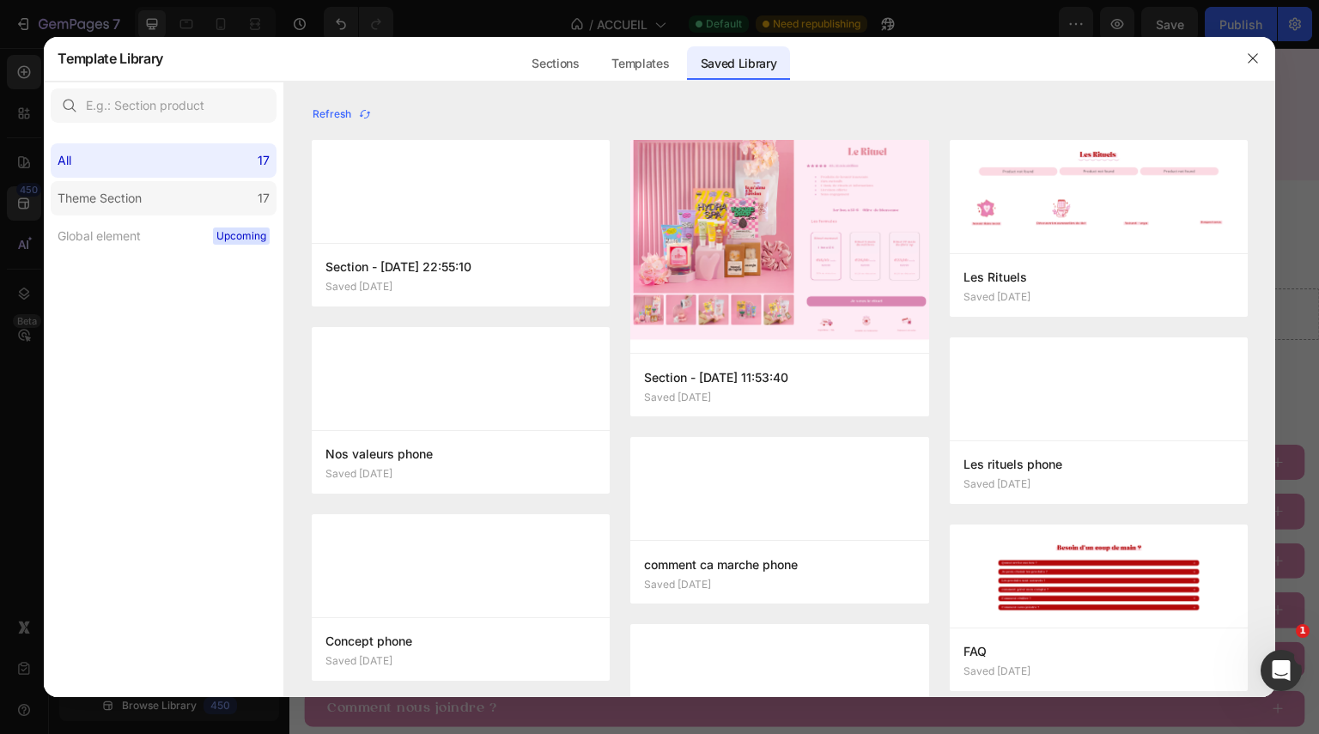
click at [258, 203] on div "17" at bounding box center [264, 198] width 12 height 21
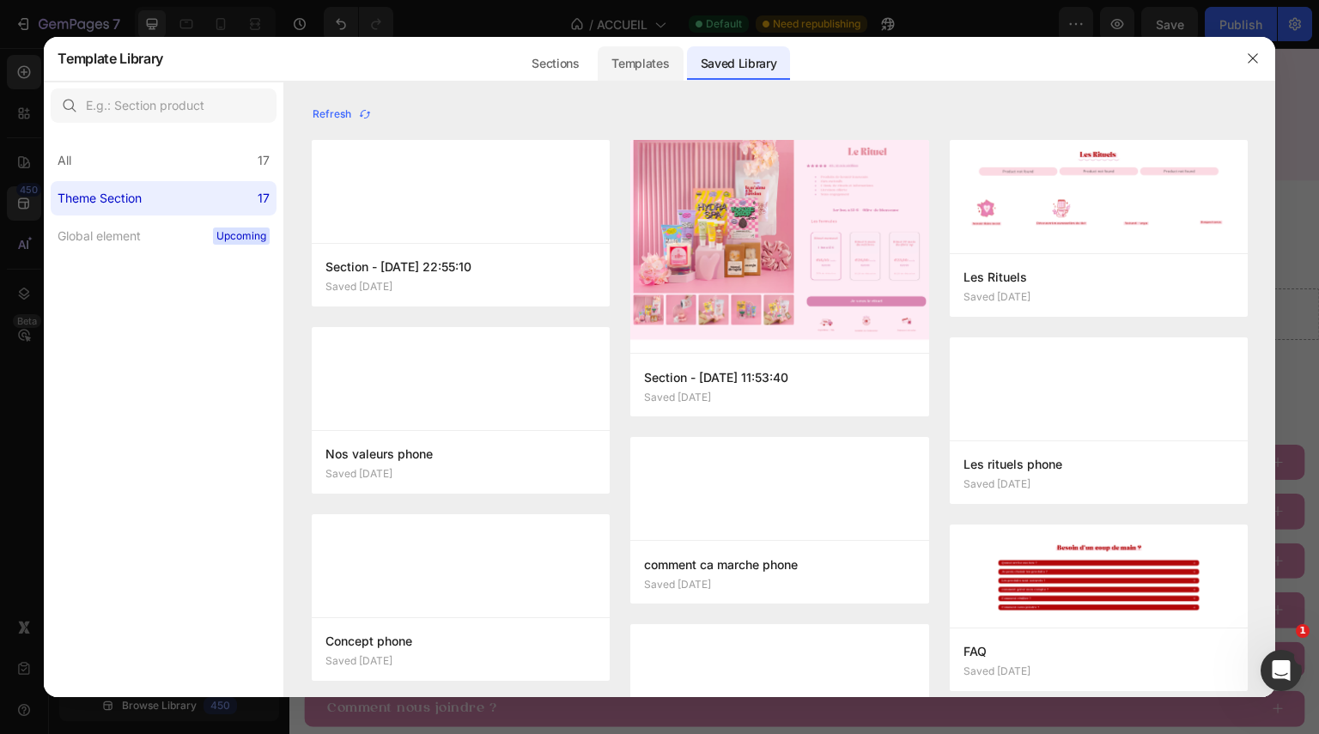
click at [628, 65] on div "Templates" at bounding box center [640, 63] width 85 height 34
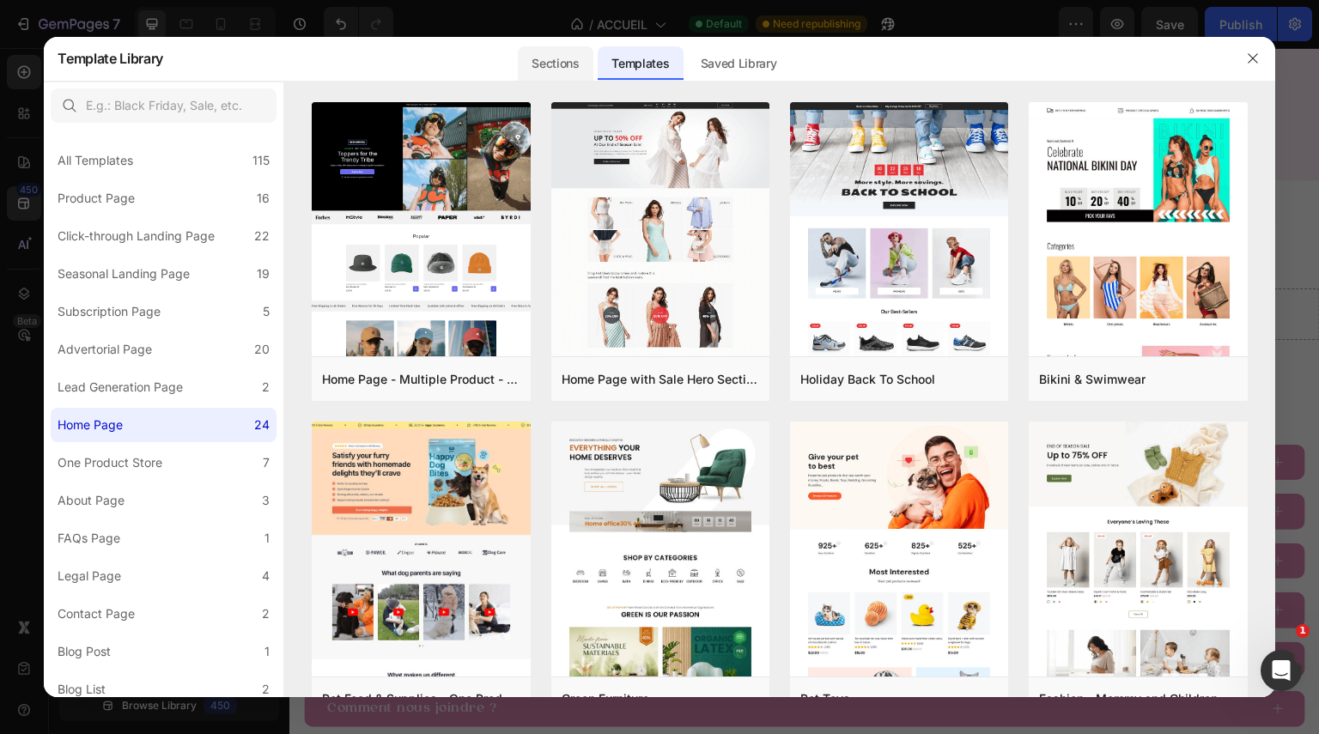
click at [562, 70] on div "Sections" at bounding box center [555, 63] width 75 height 34
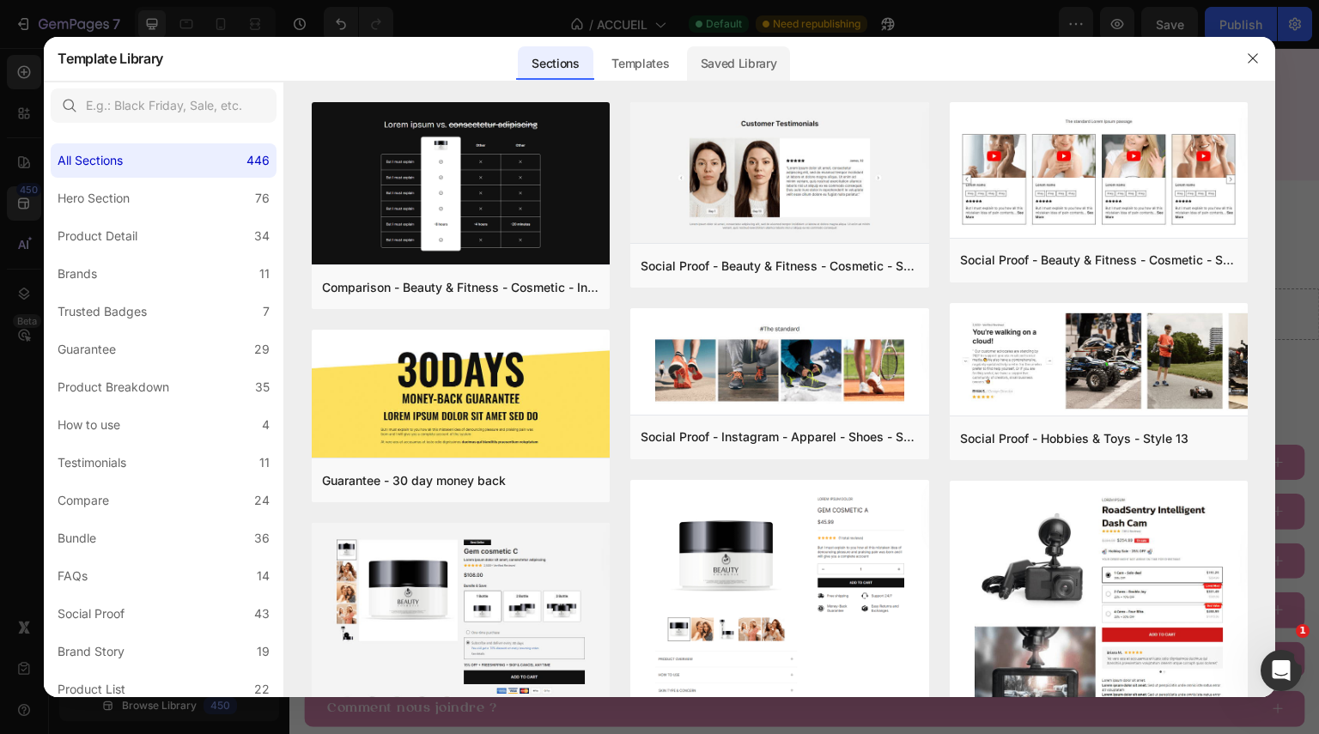
click at [721, 64] on div "Saved Library" at bounding box center [739, 63] width 104 height 34
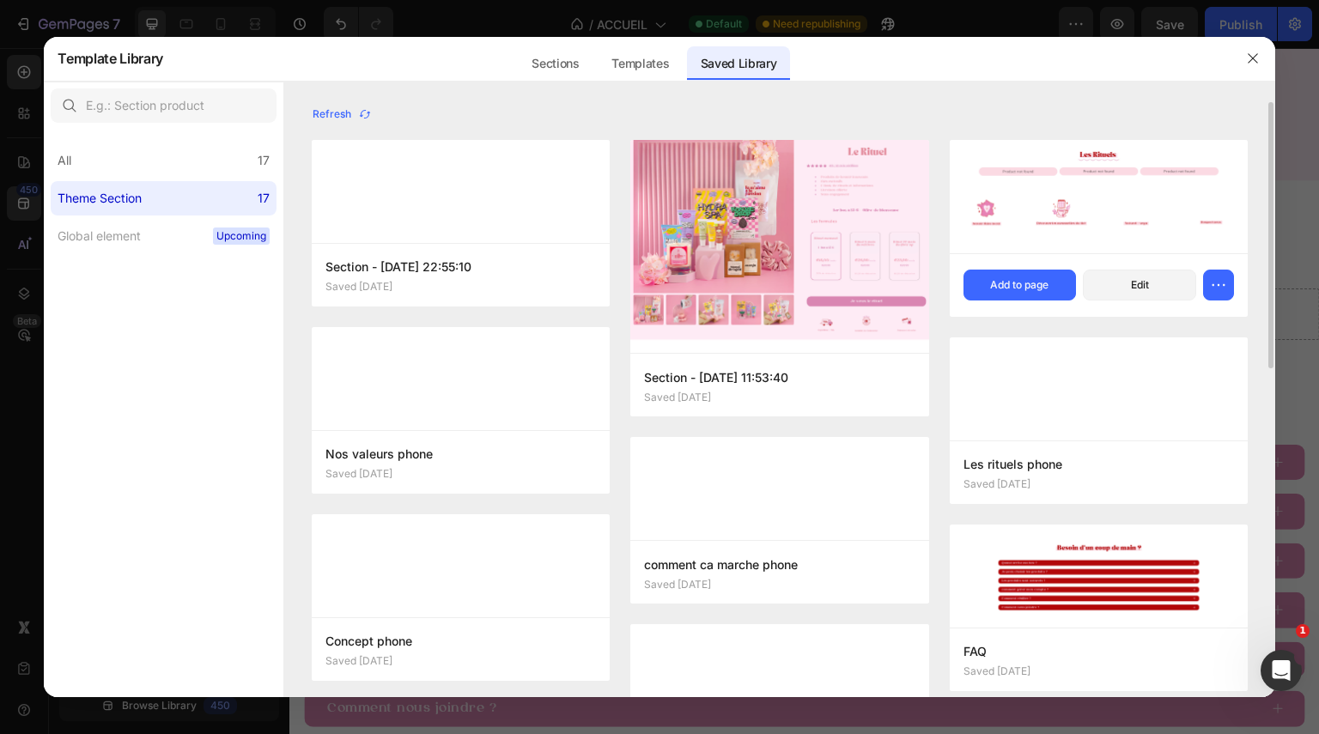
click at [1023, 218] on img at bounding box center [1099, 196] width 298 height 113
click at [1030, 284] on div "Add to page" at bounding box center [1019, 284] width 58 height 15
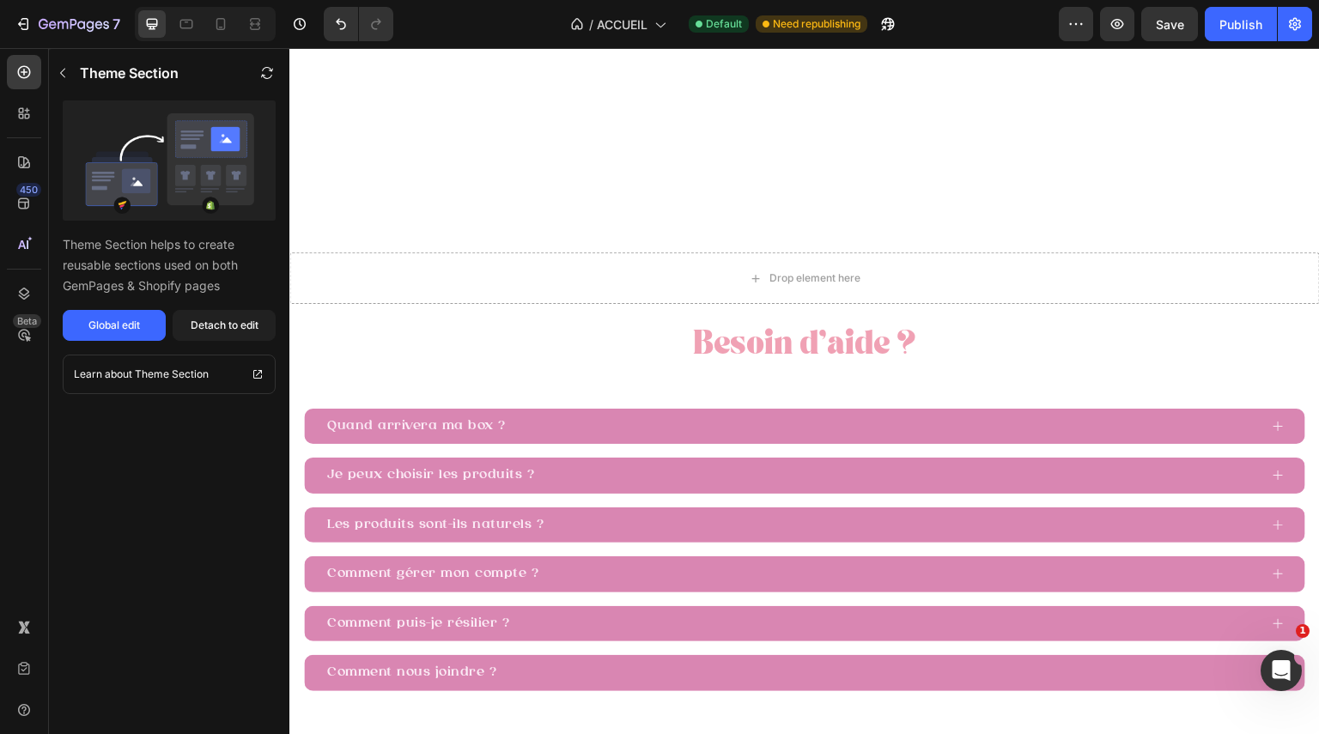
scroll to position [3647, 0]
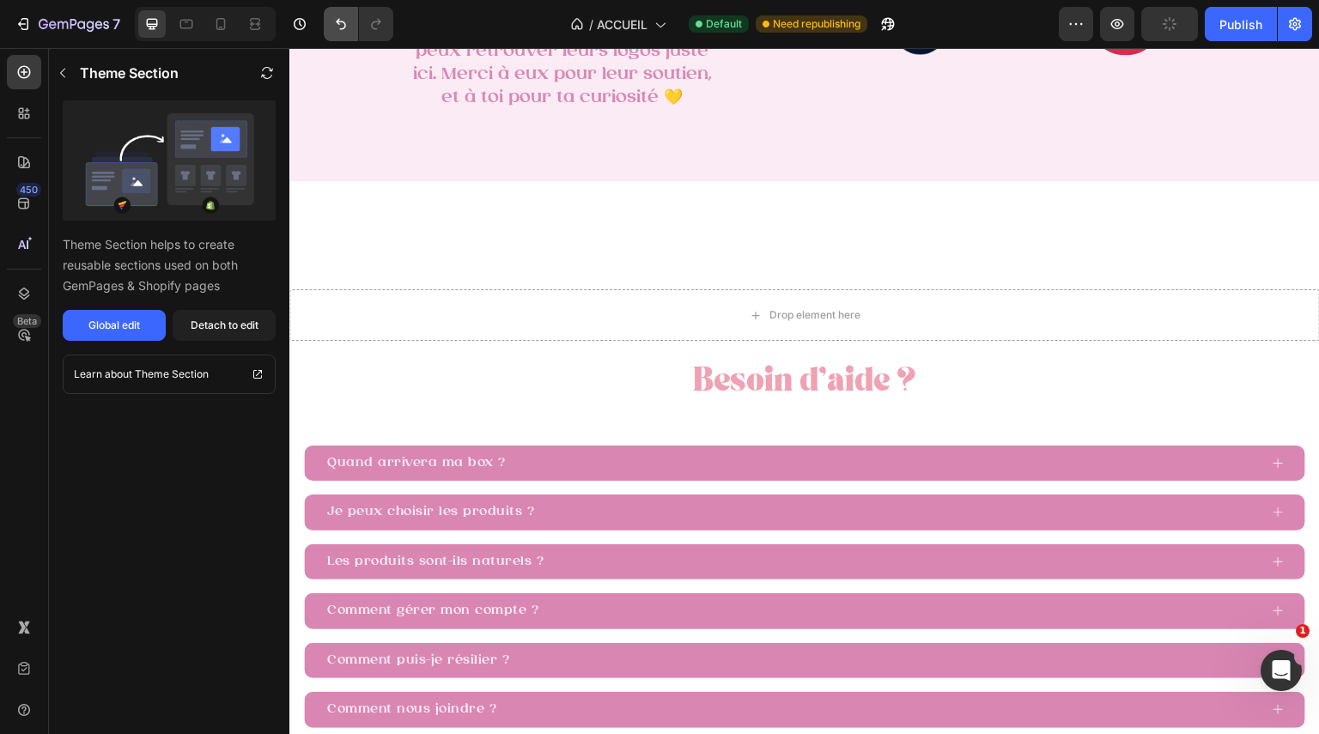
click at [348, 27] on icon "Undo/Redo" at bounding box center [340, 23] width 17 height 17
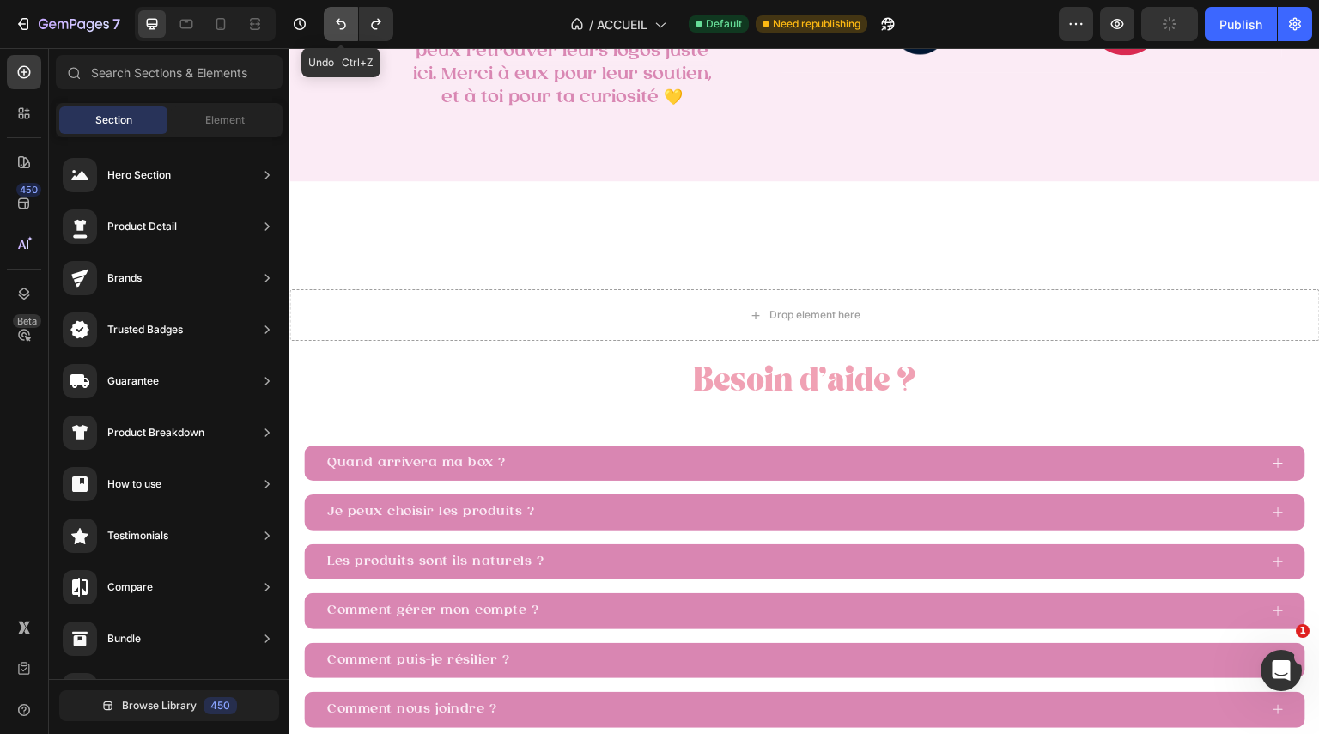
scroll to position [3404, 0]
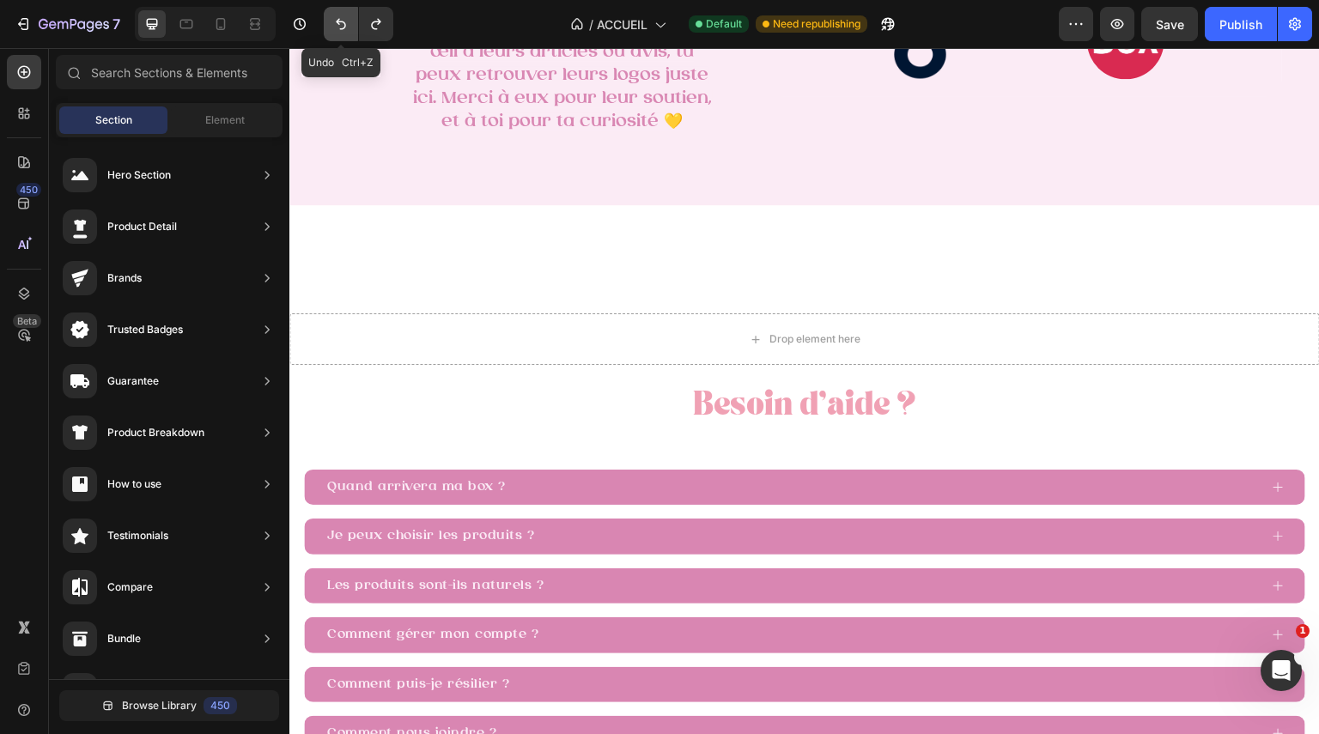
click at [348, 27] on icon "Undo/Redo" at bounding box center [340, 23] width 17 height 17
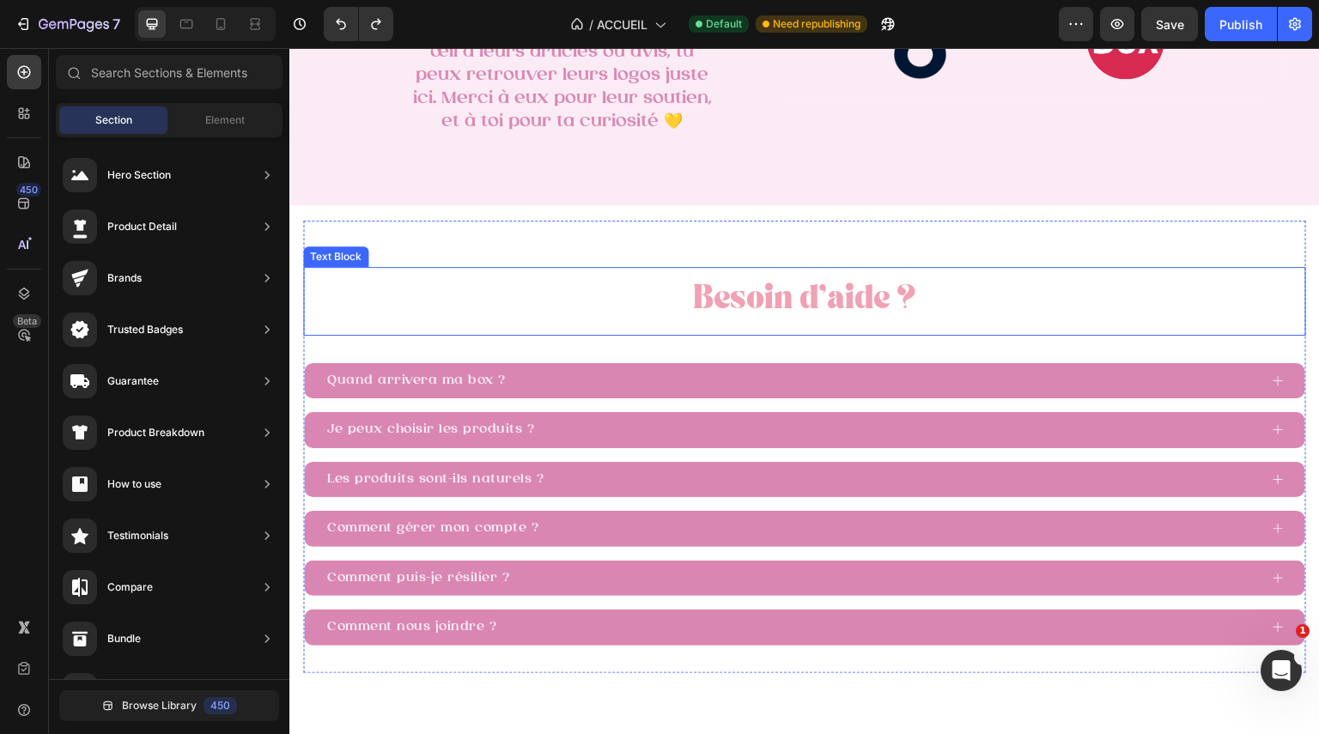
click at [873, 289] on p "Besoin d’aide ?" at bounding box center [805, 301] width 976 height 40
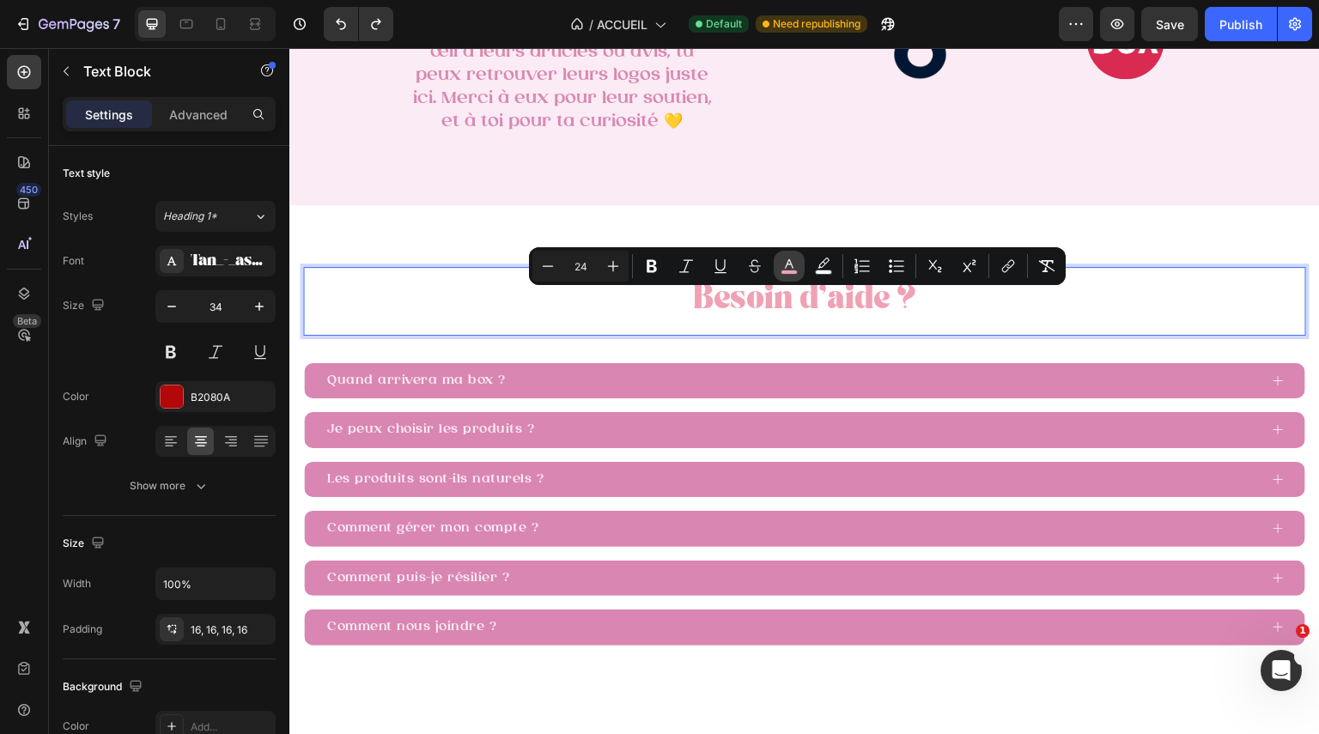
click at [791, 258] on icon "Editor contextual toolbar" at bounding box center [789, 266] width 17 height 17
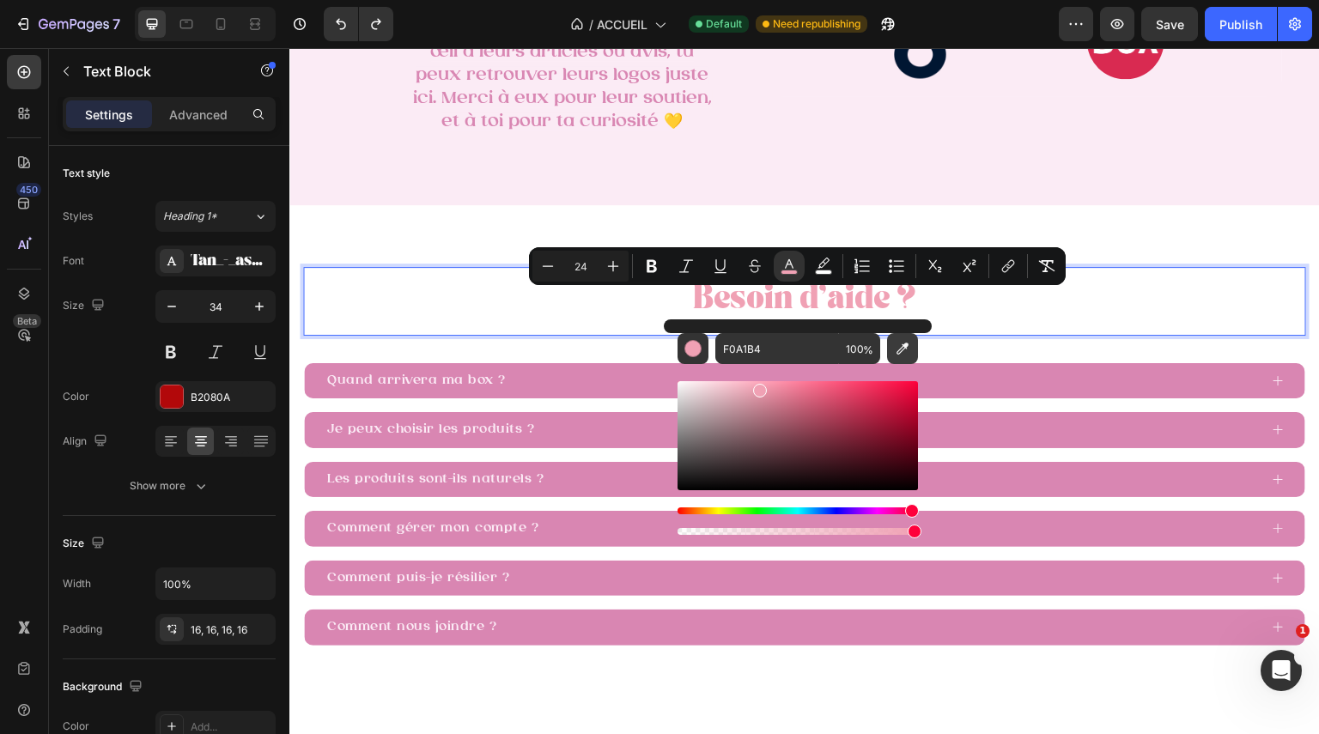
click at [910, 343] on icon "Editor contextual toolbar" at bounding box center [902, 348] width 17 height 17
type input "D986B2"
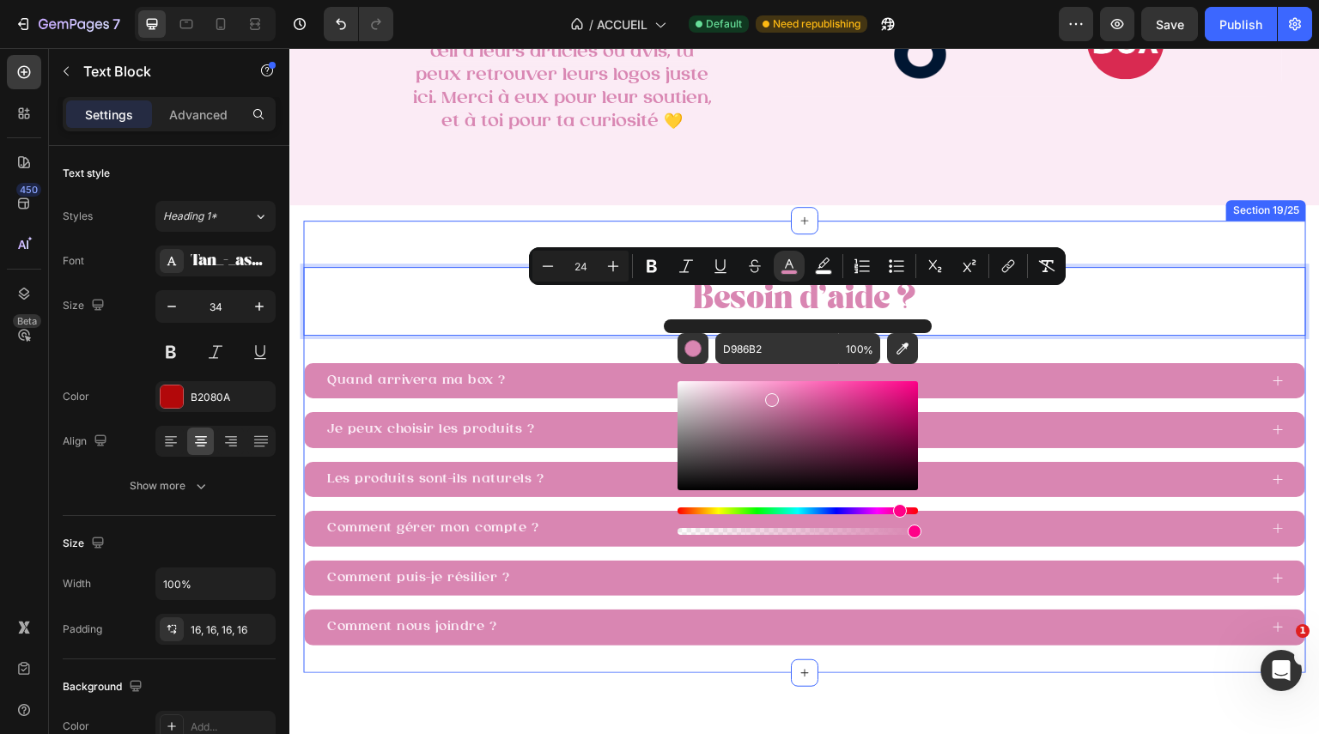
click at [1095, 173] on div "Image Image Row Row Row" at bounding box center [1062, 34] width 515 height 289
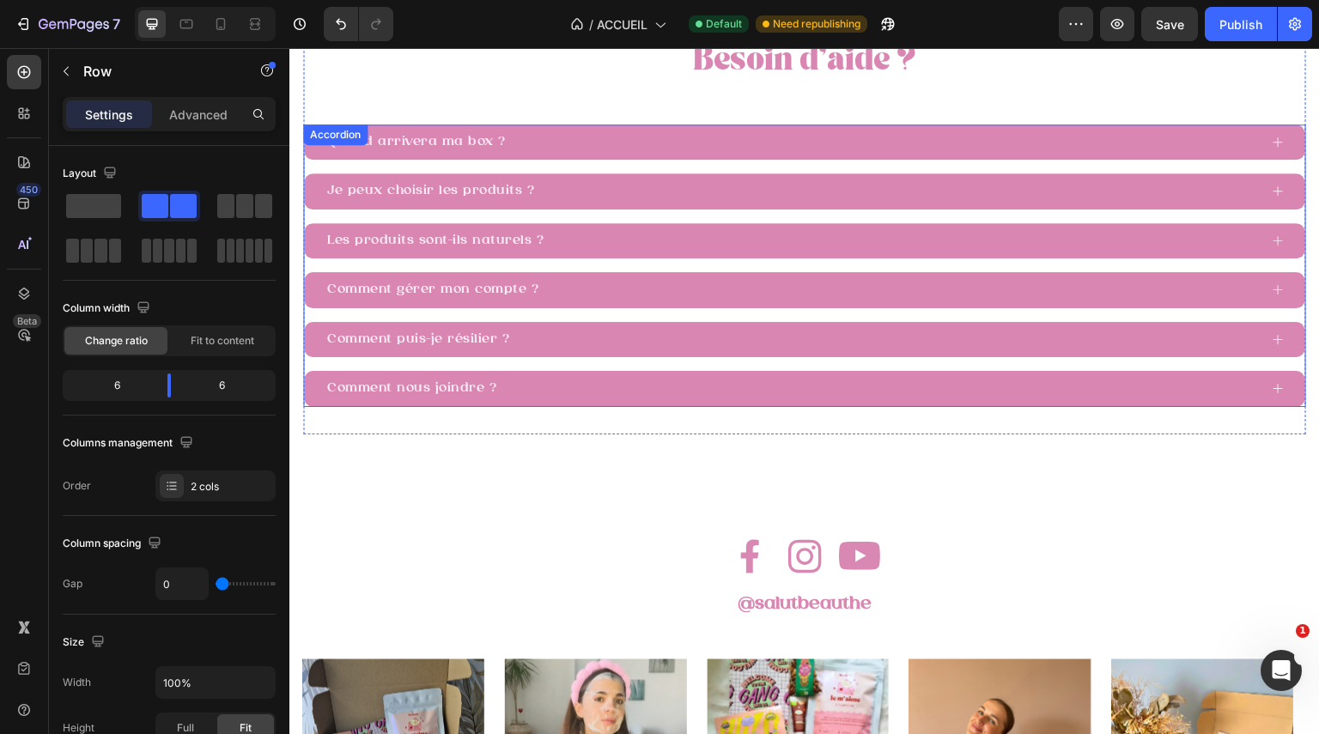
scroll to position [4703, 0]
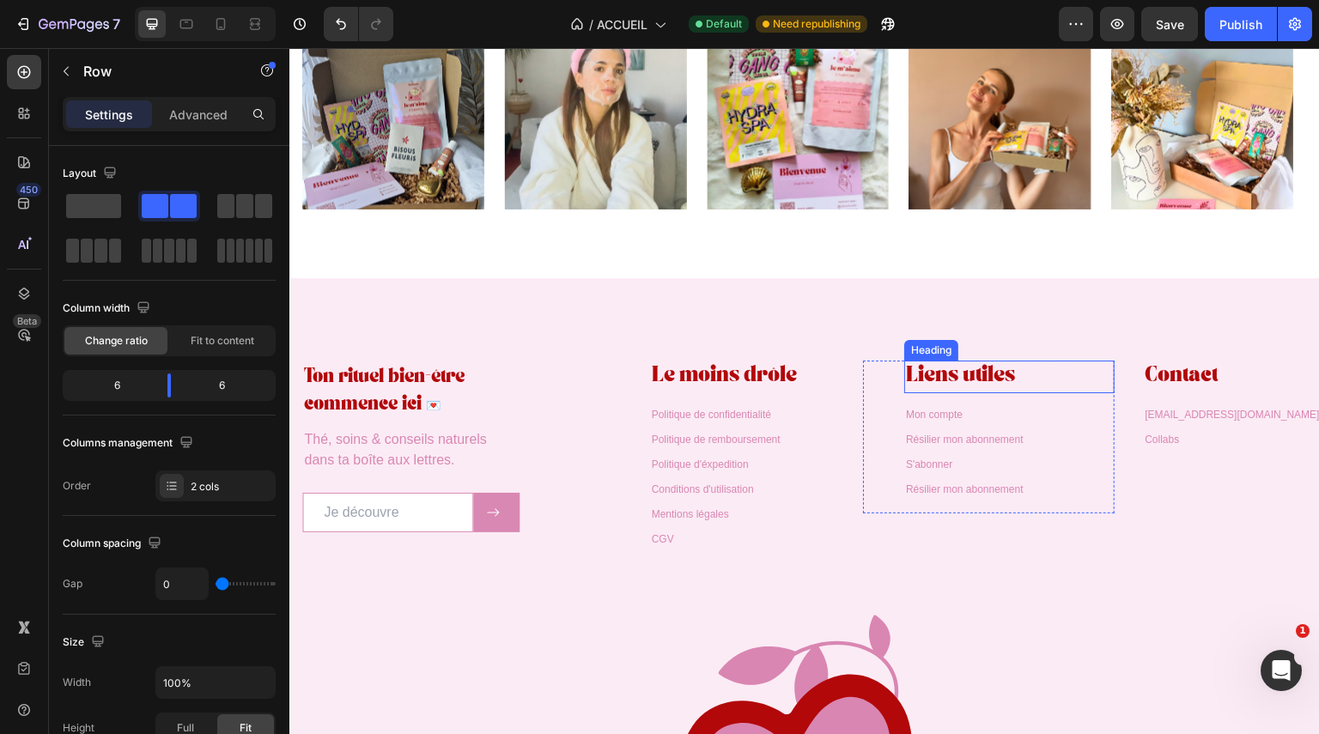
click at [979, 377] on span "Liens utiles" at bounding box center [960, 377] width 109 height 14
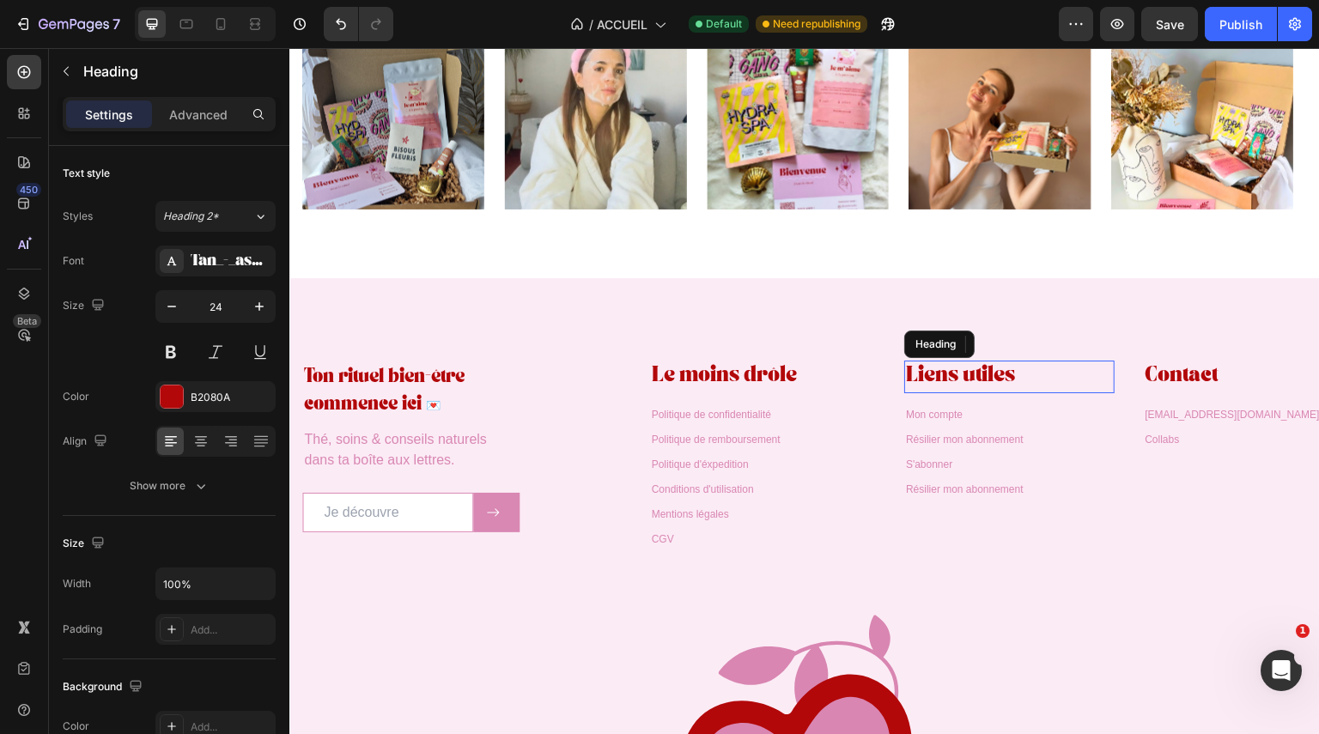
click at [979, 377] on span "Liens utiles" at bounding box center [960, 377] width 109 height 14
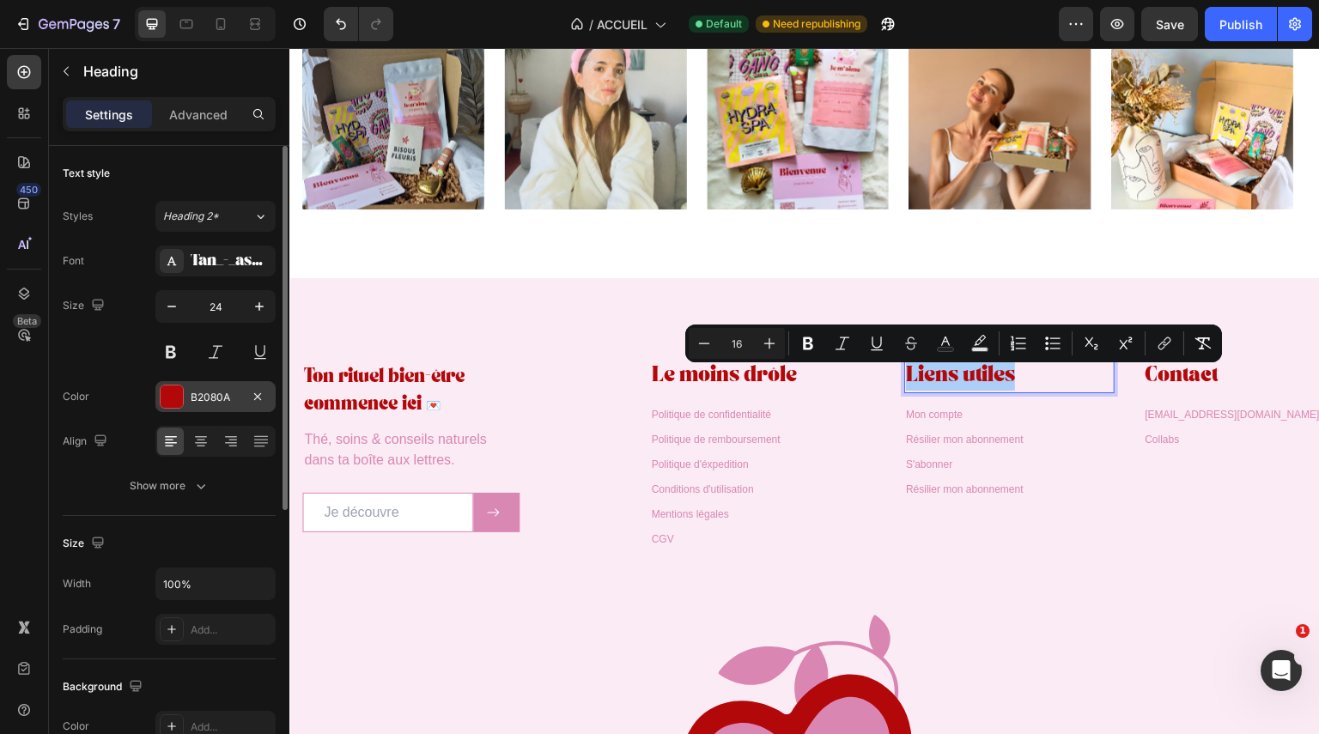
click at [173, 391] on div at bounding box center [172, 397] width 22 height 22
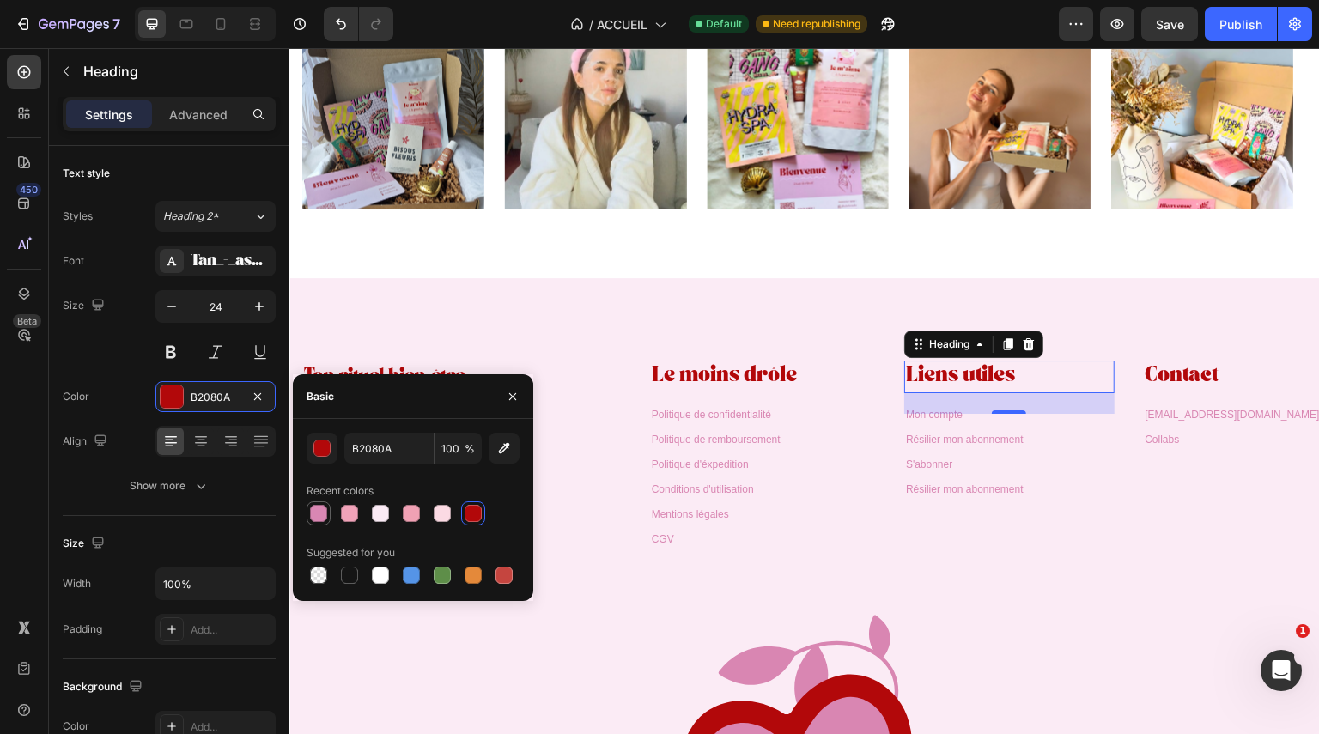
click at [326, 510] on div at bounding box center [318, 513] width 17 height 17
type input "D987B3"
click at [727, 370] on span "Le moins drôle" at bounding box center [724, 377] width 145 height 14
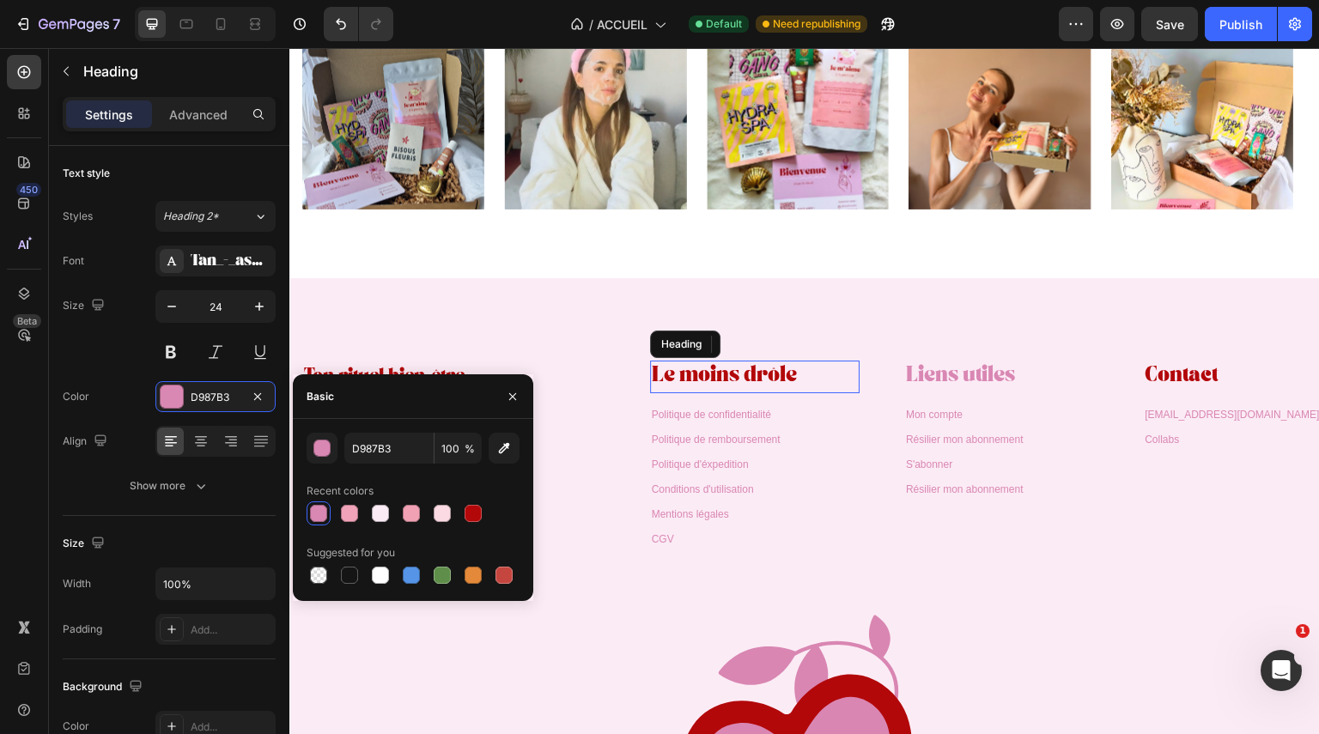
click at [727, 370] on span "Le moins drôle" at bounding box center [724, 377] width 145 height 14
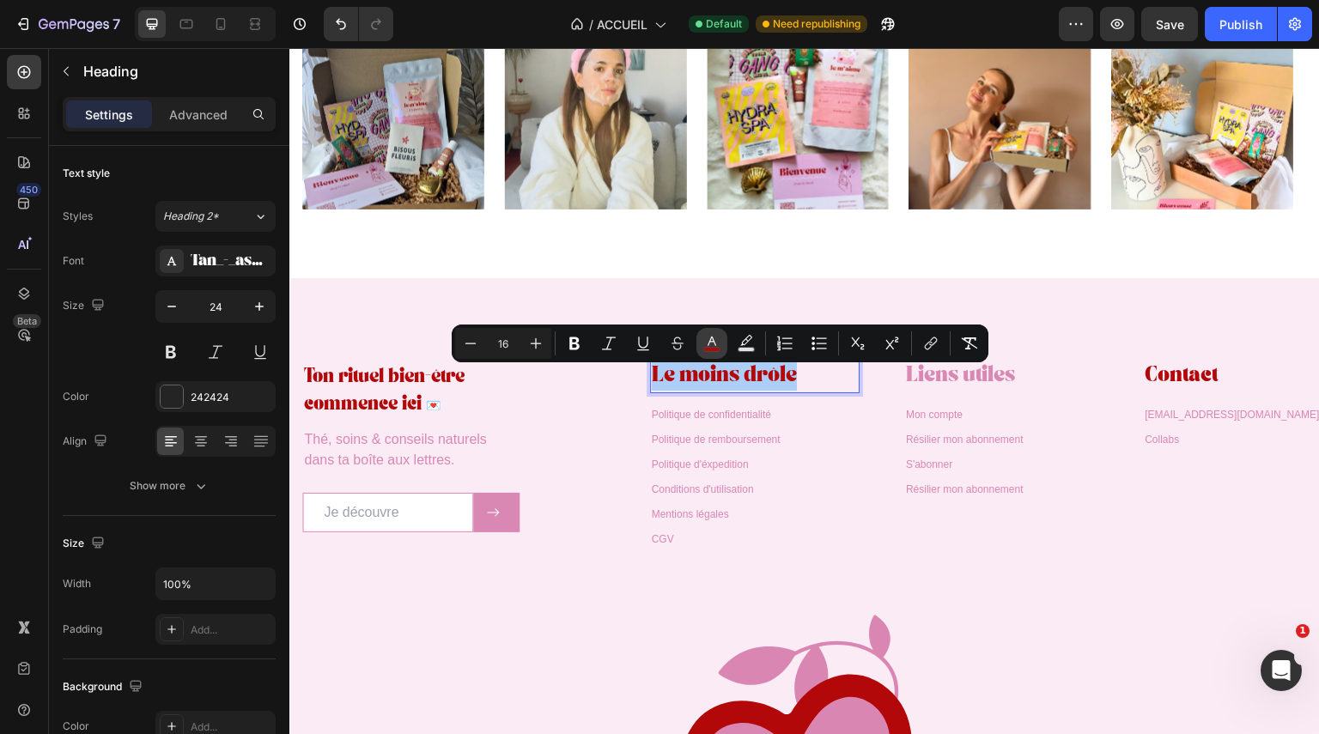
click at [721, 350] on button "color" at bounding box center [712, 343] width 31 height 31
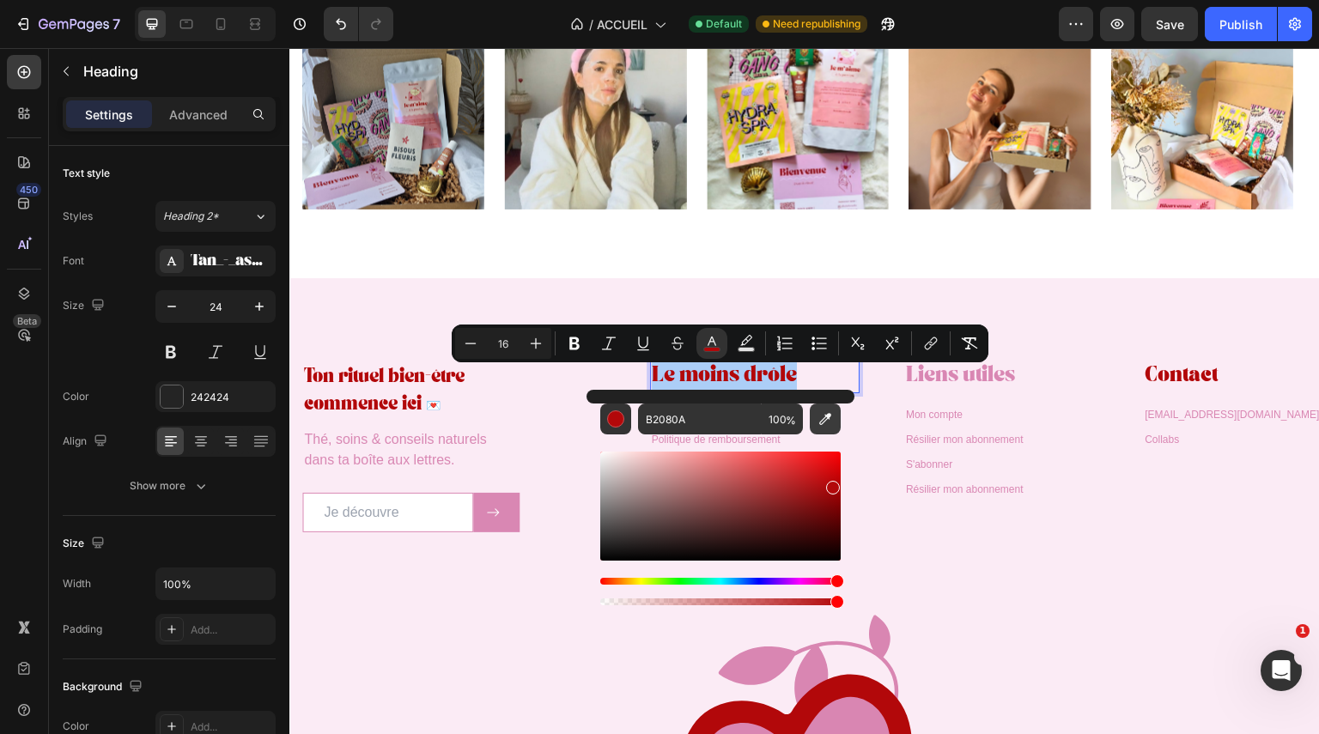
click at [825, 414] on icon "Editor contextual toolbar" at bounding box center [825, 419] width 17 height 17
type input "D987B3"
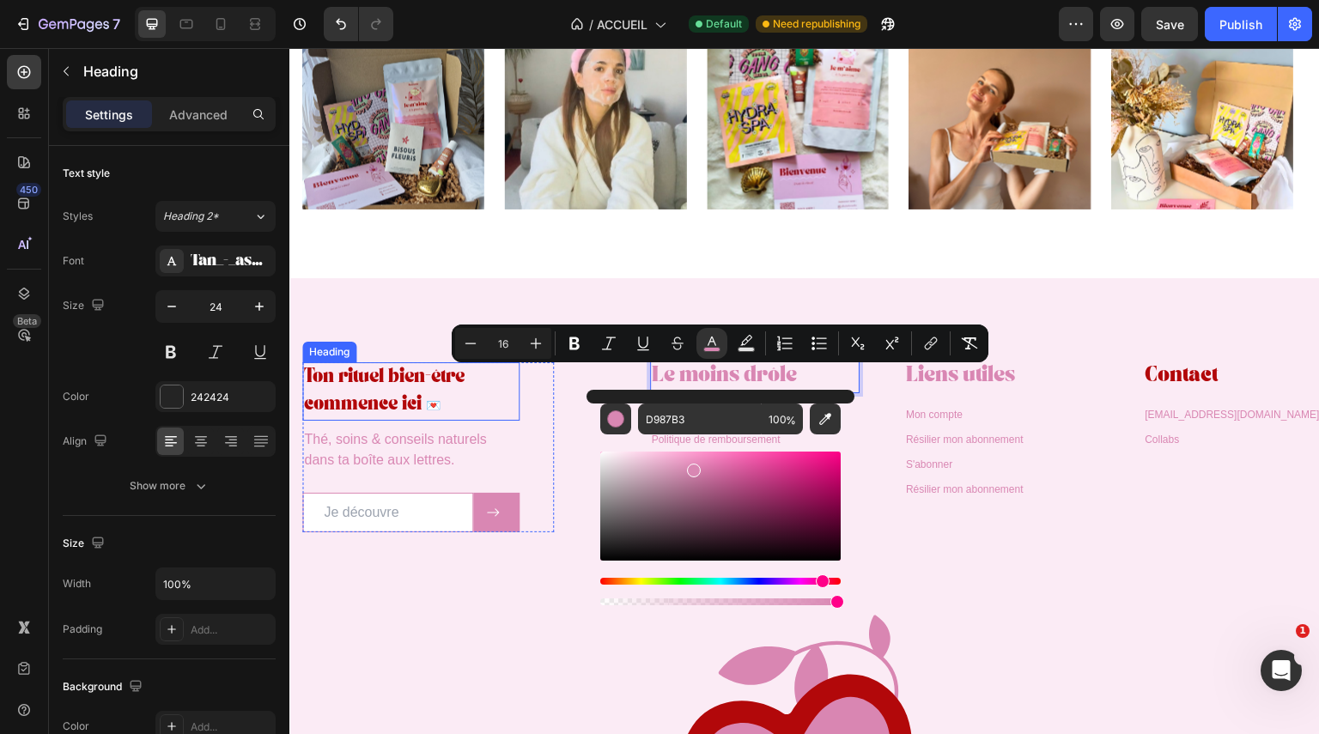
click at [403, 389] on h2 "Ton rituel bien-être commence ici 💌" at bounding box center [410, 391] width 217 height 58
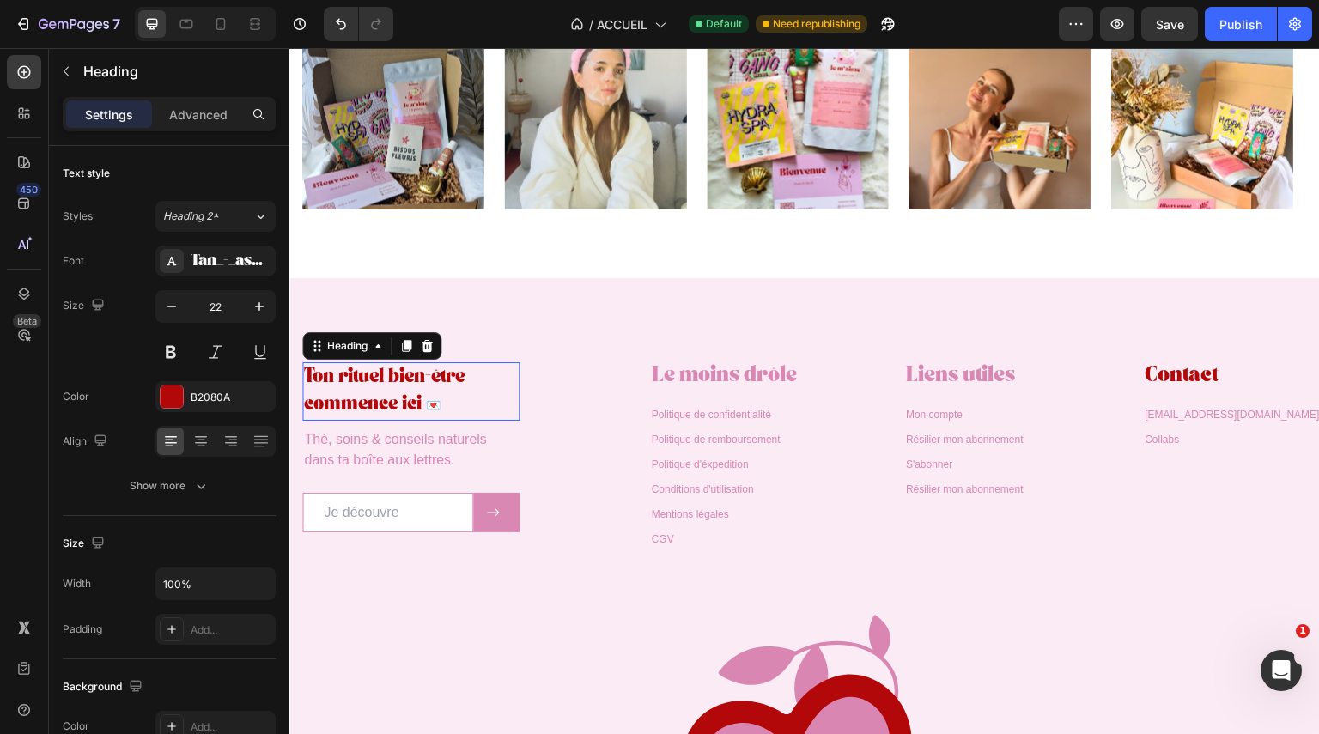
click at [403, 389] on h2 "Ton rituel bien-être commence ici 💌" at bounding box center [410, 391] width 217 height 58
click at [403, 389] on p "Ton rituel bien-être commence ici 💌" at bounding box center [411, 391] width 214 height 54
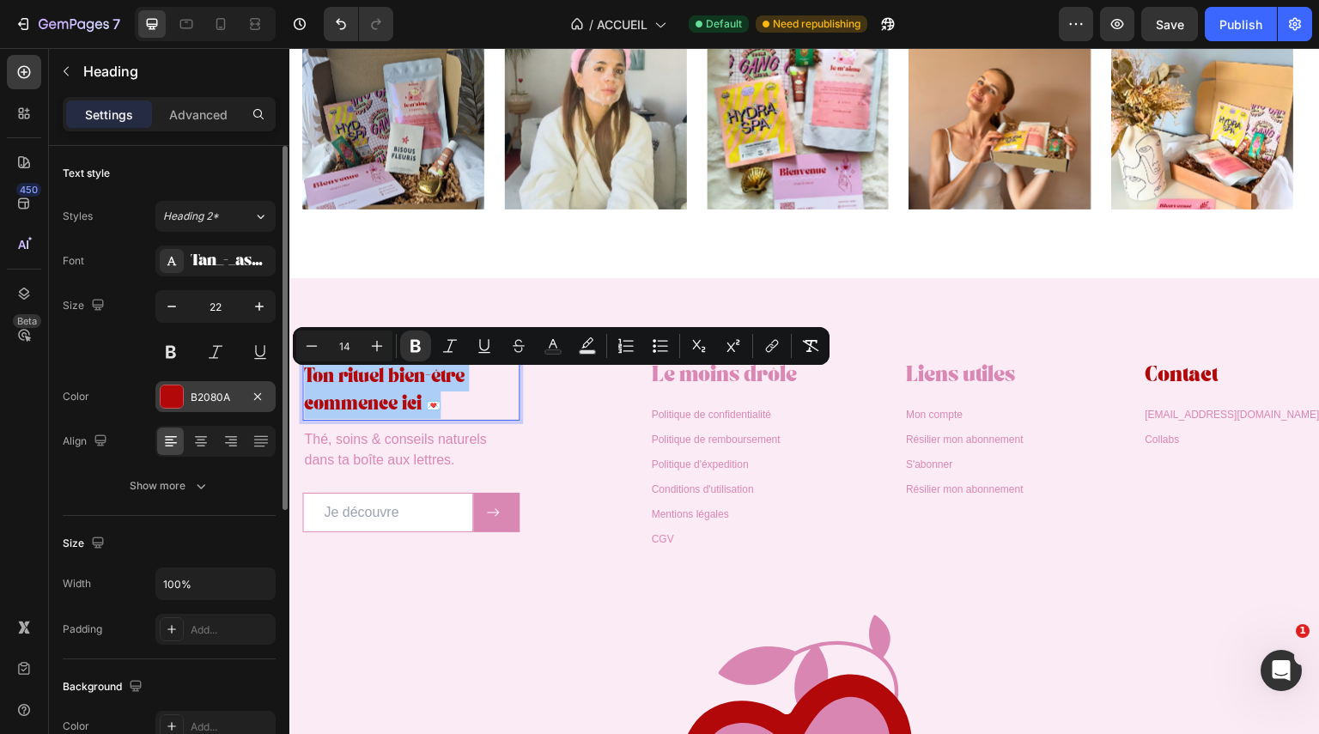
click at [180, 397] on div at bounding box center [172, 397] width 22 height 22
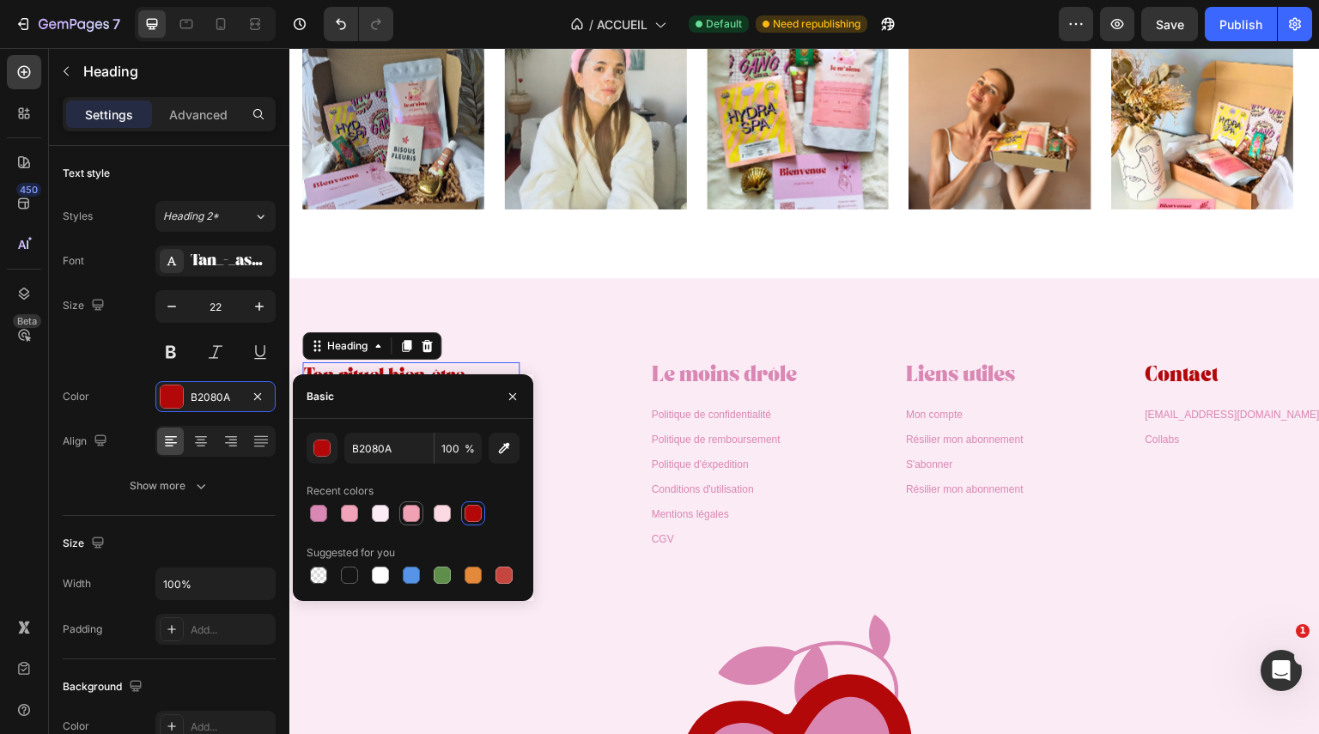
click at [413, 513] on div at bounding box center [411, 513] width 17 height 17
click at [322, 516] on div at bounding box center [318, 513] width 17 height 17
type input "D987B3"
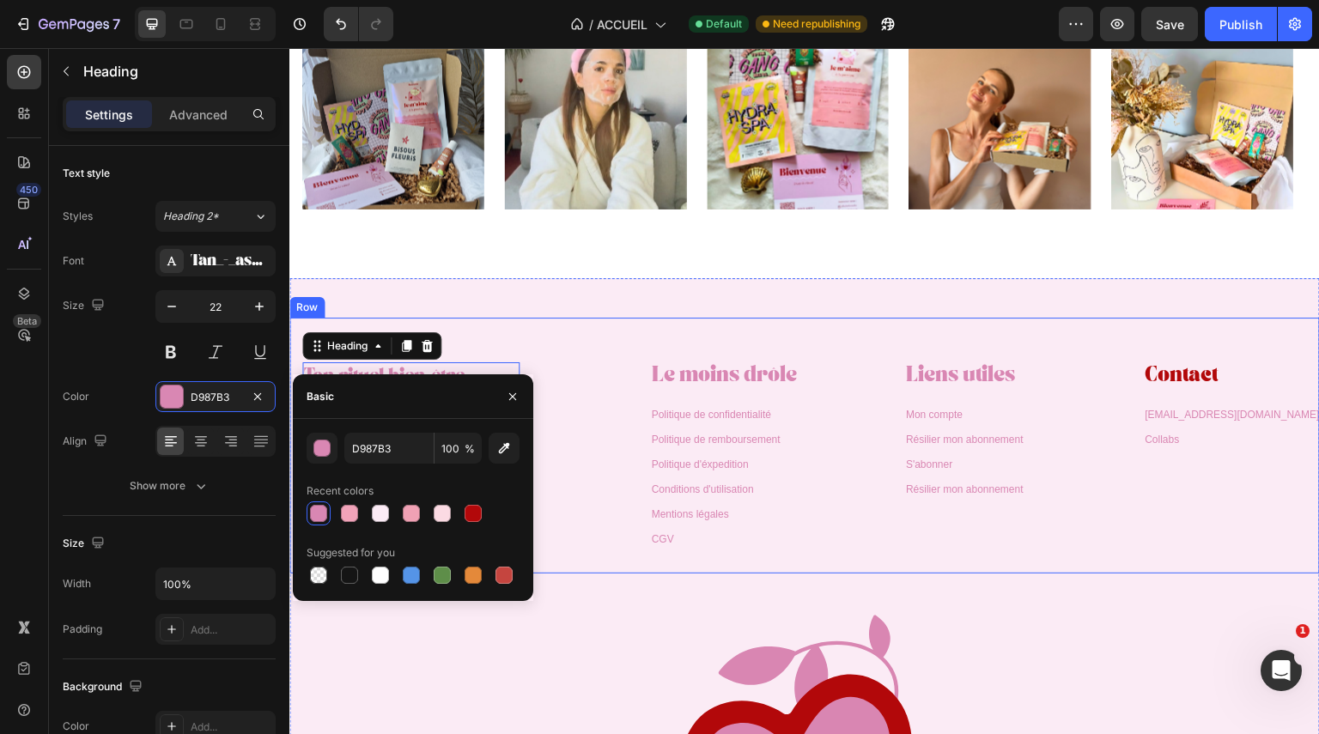
click at [594, 470] on div "⁠⁠⁠⁠⁠⁠⁠ Le moins drôle Heading Politique de confidentialité Text Block Politiqu…" at bounding box center [680, 446] width 252 height 256
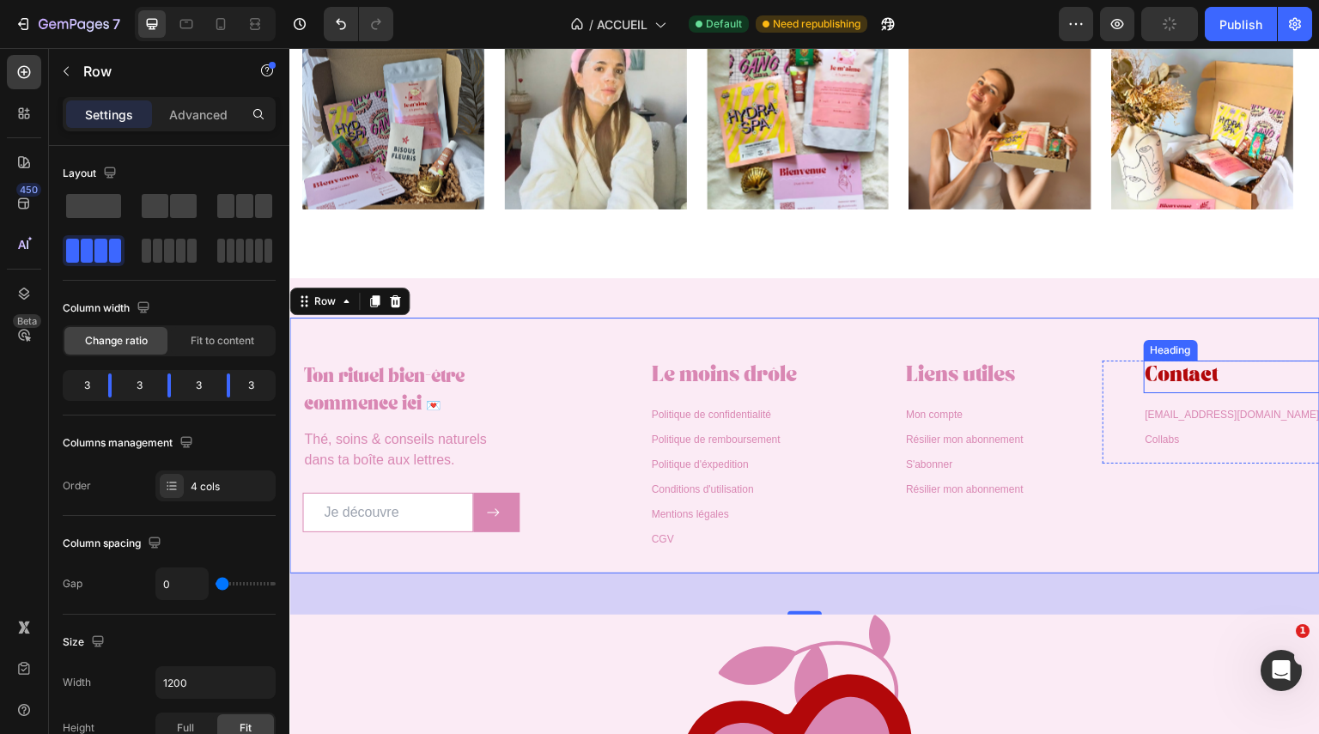
click at [1171, 362] on h3 "Contact" at bounding box center [1249, 377] width 210 height 32
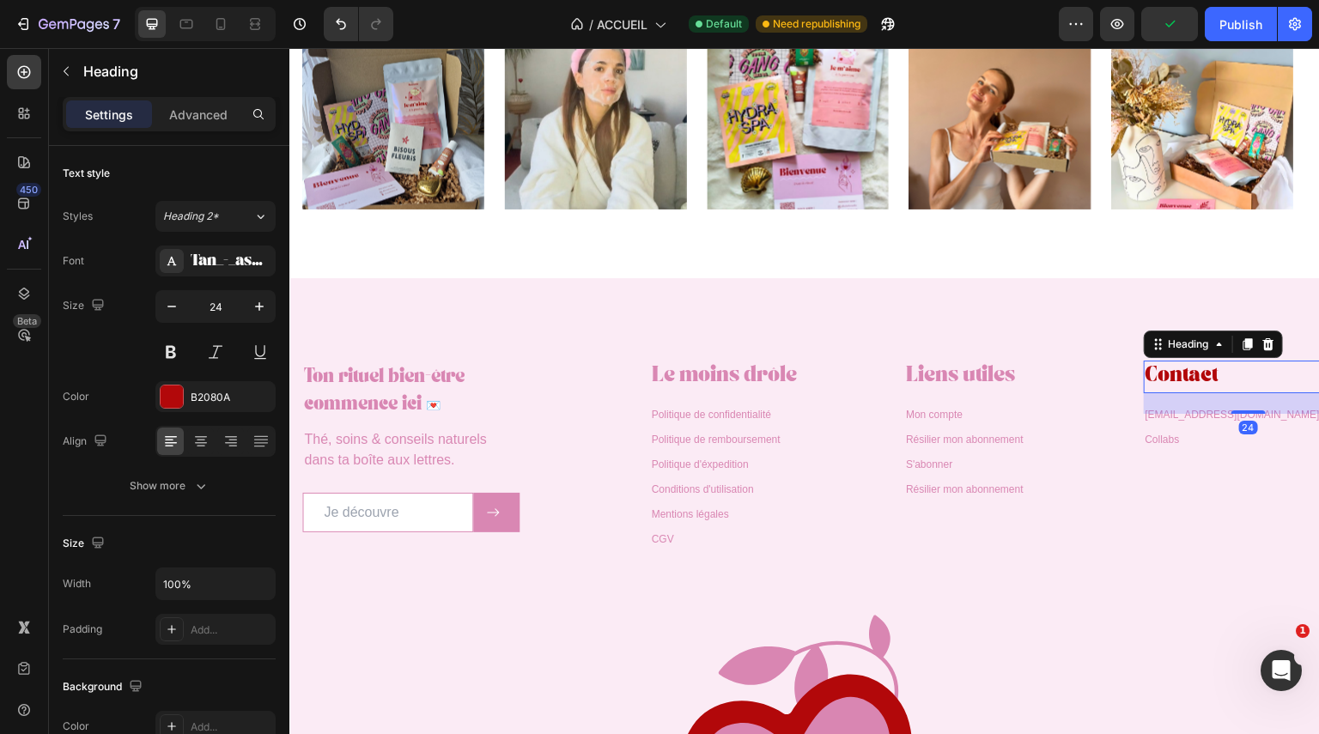
click at [1173, 368] on h3 "Contact" at bounding box center [1249, 377] width 210 height 32
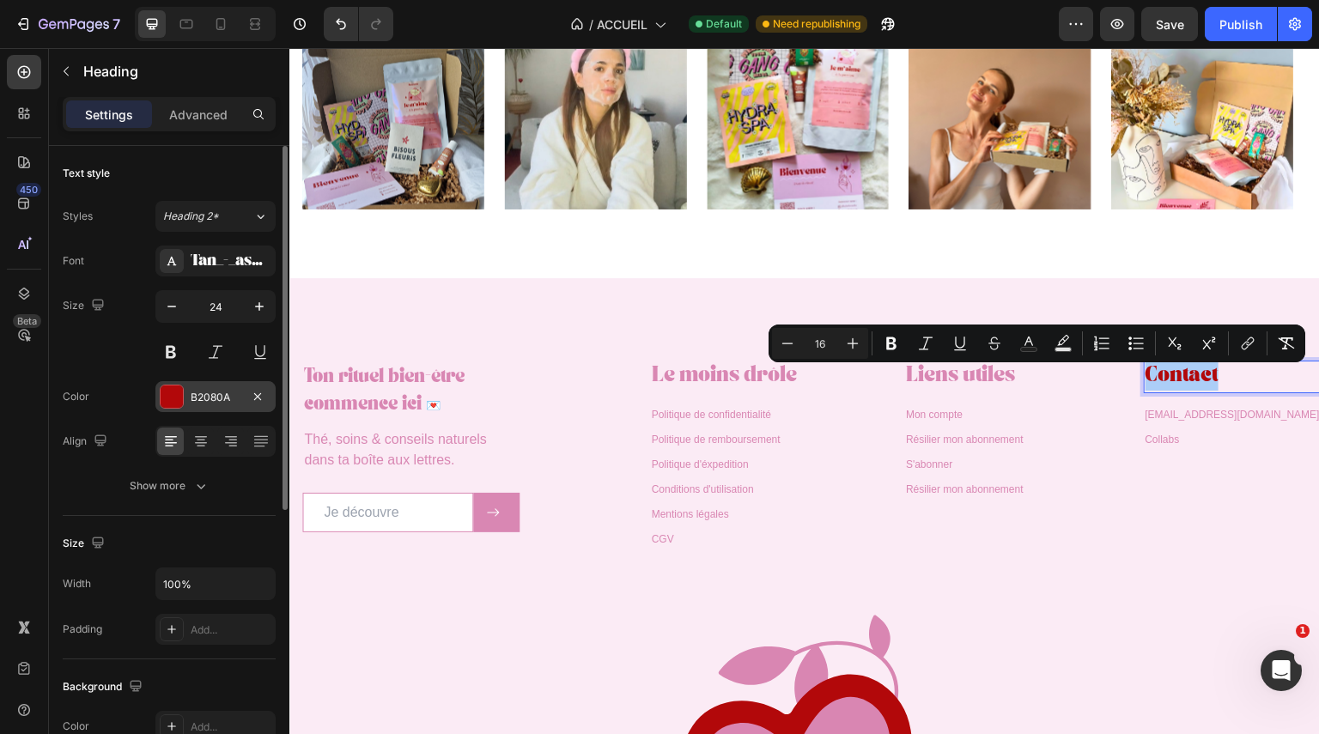
click at [172, 407] on div at bounding box center [172, 397] width 22 height 22
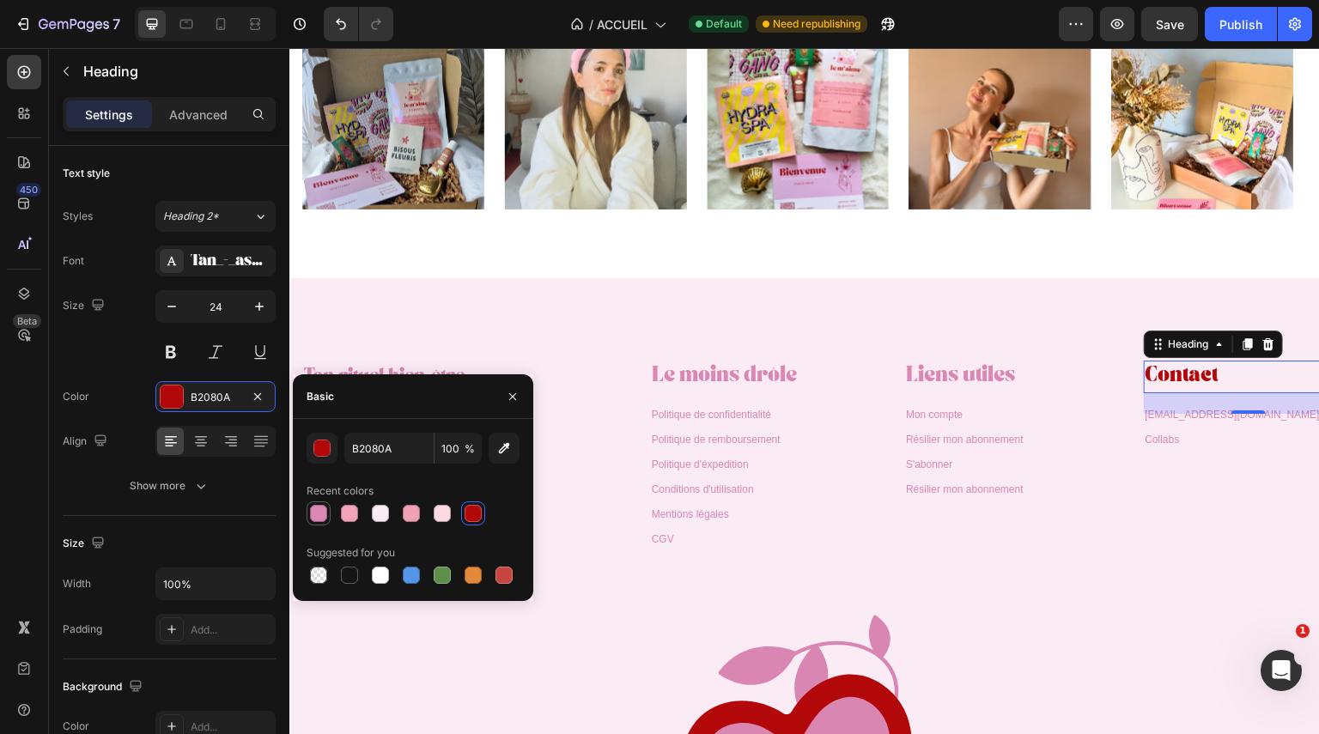
click at [322, 509] on div at bounding box center [318, 513] width 17 height 17
type input "D987B3"
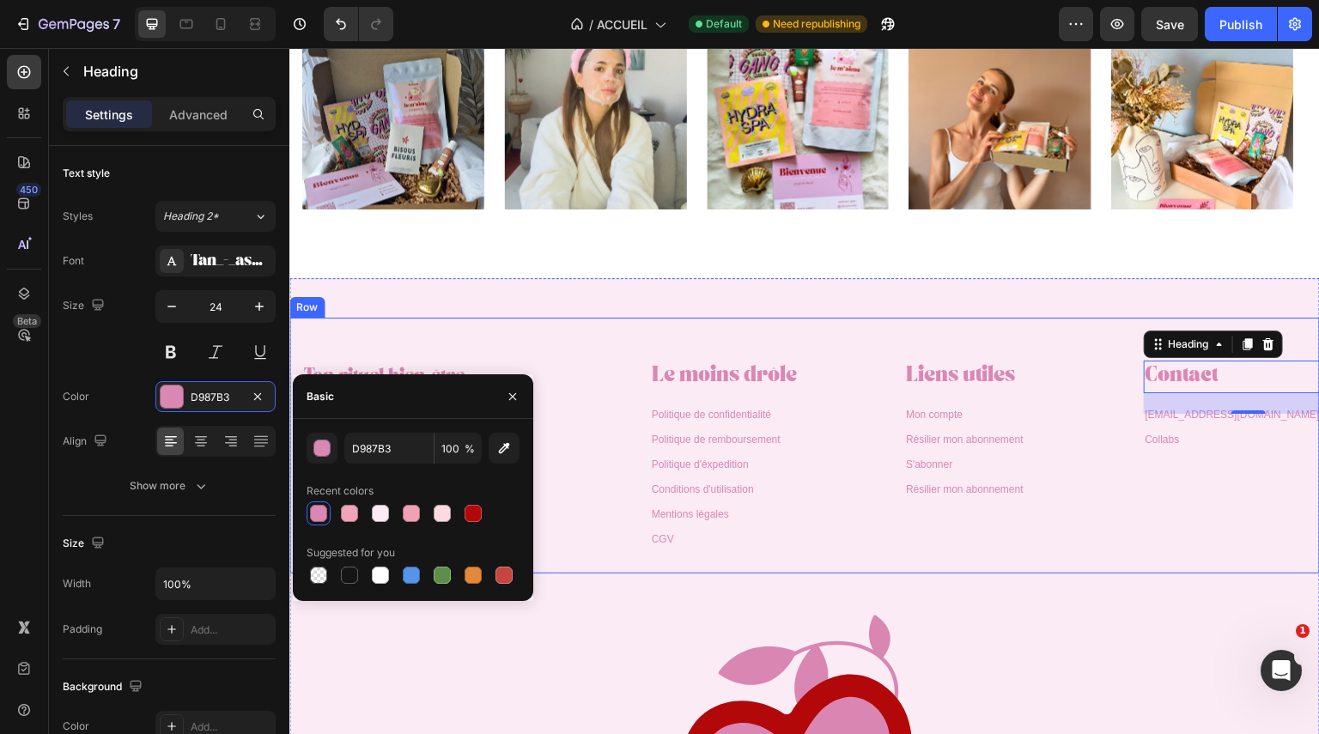
click at [954, 560] on div "⁠⁠⁠⁠⁠⁠⁠ Liens utiles Heading Mon compte Text Block Résilier mon abonnement Text…" at bounding box center [931, 446] width 252 height 256
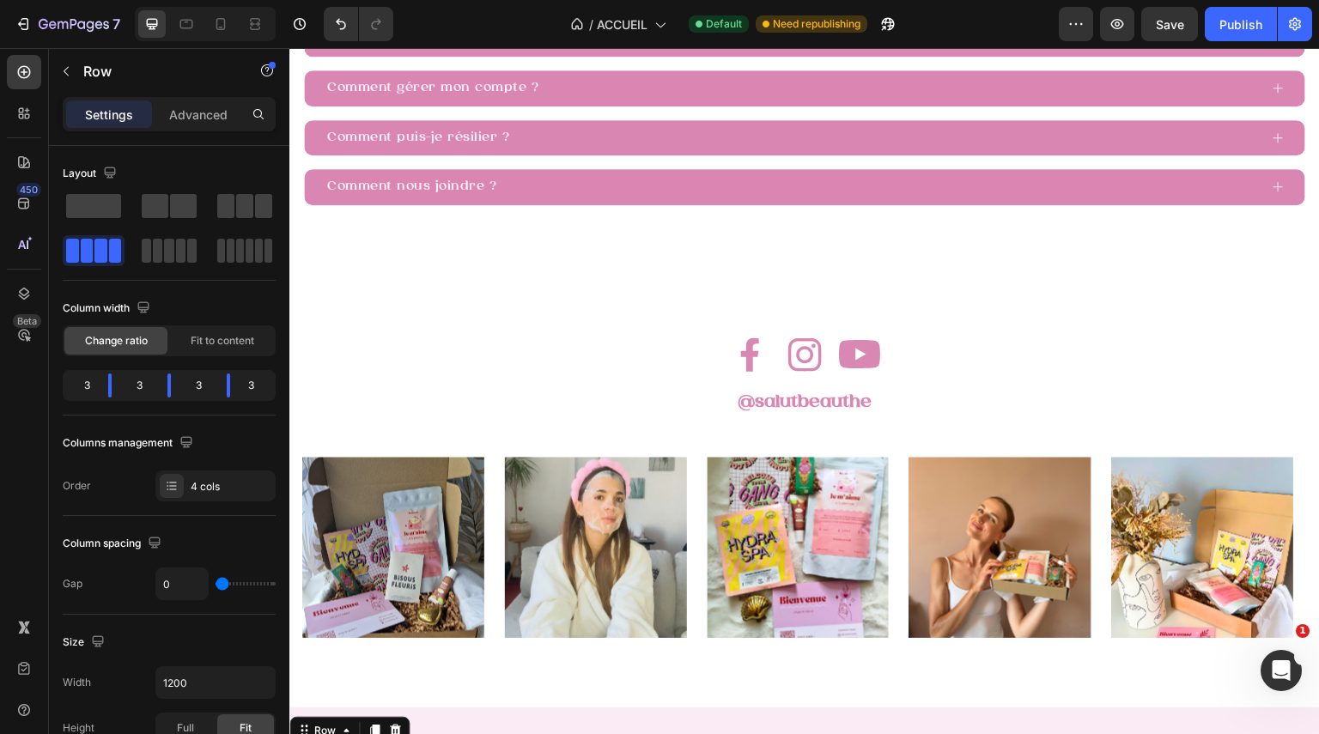
scroll to position [4273, 0]
click at [819, 406] on strong "@salutbeauthe" at bounding box center [805, 403] width 134 height 18
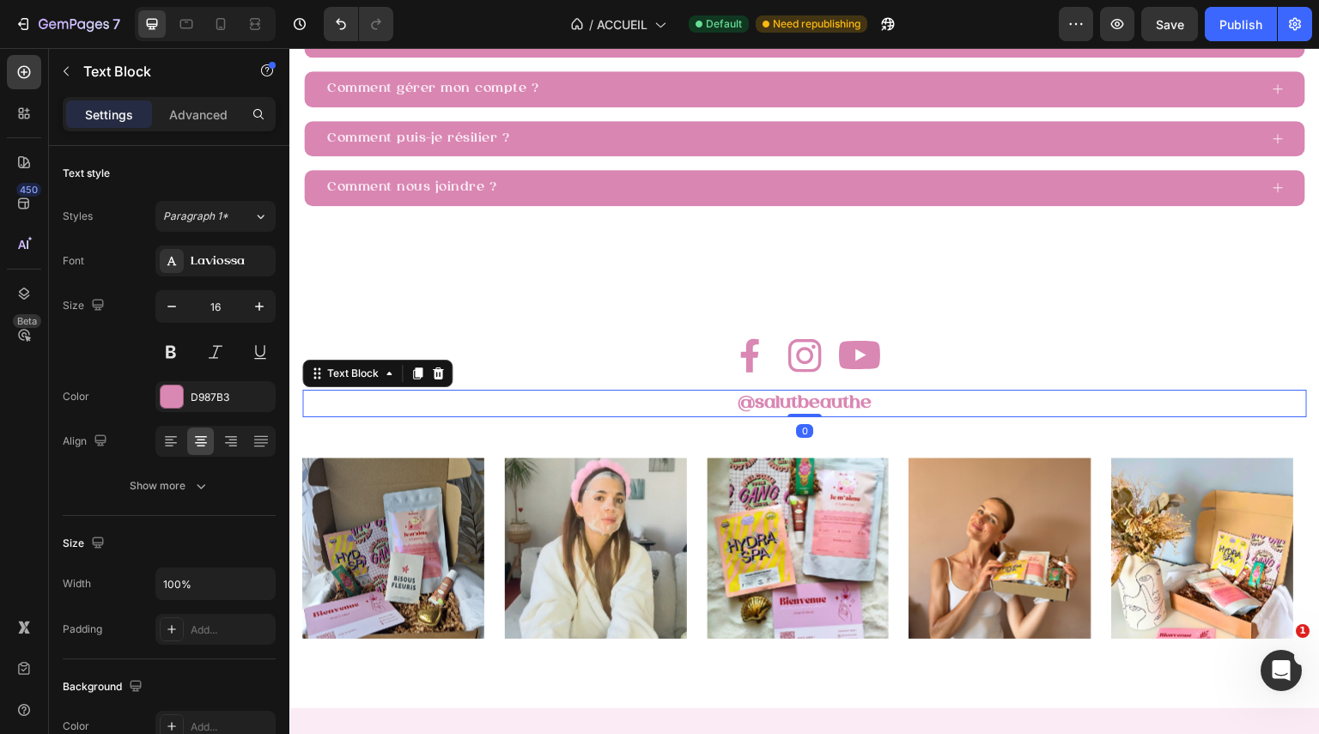
click at [819, 406] on strong "@salutbeauthe" at bounding box center [805, 403] width 134 height 18
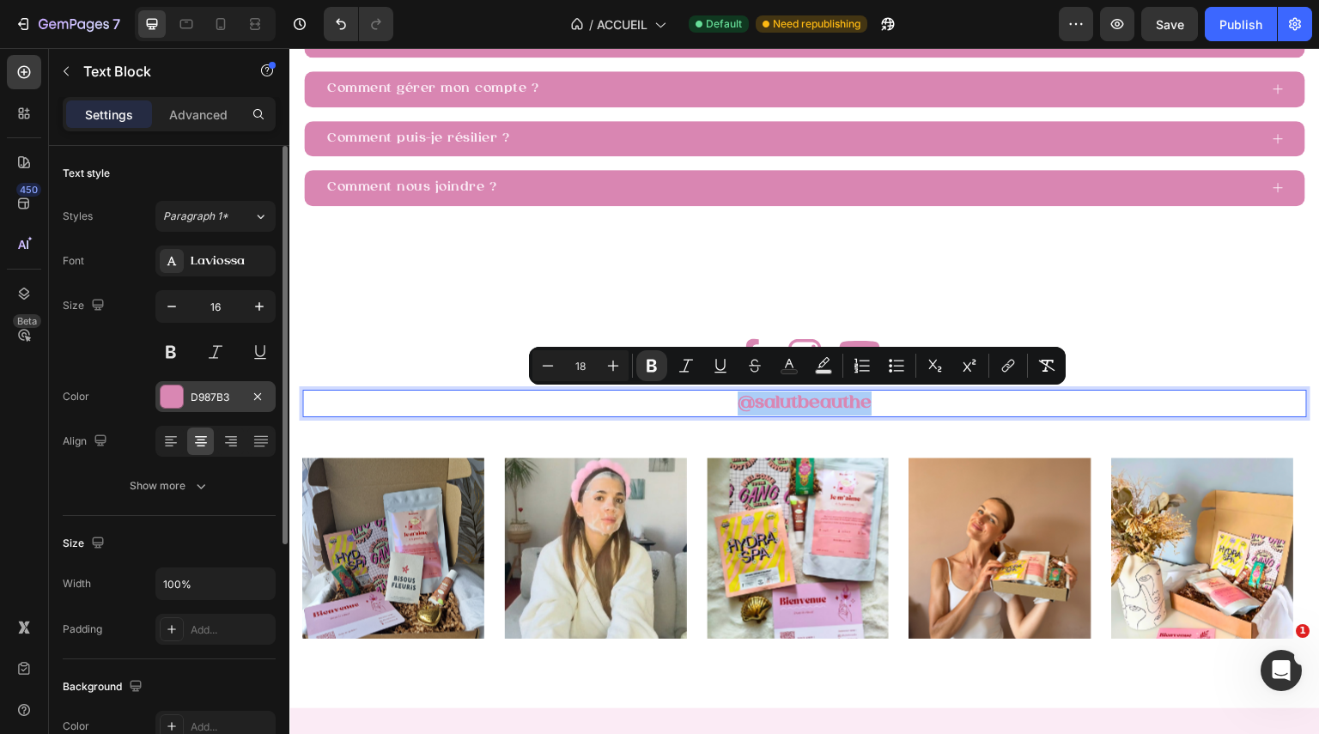
click at [185, 395] on div "D987B3" at bounding box center [215, 396] width 120 height 31
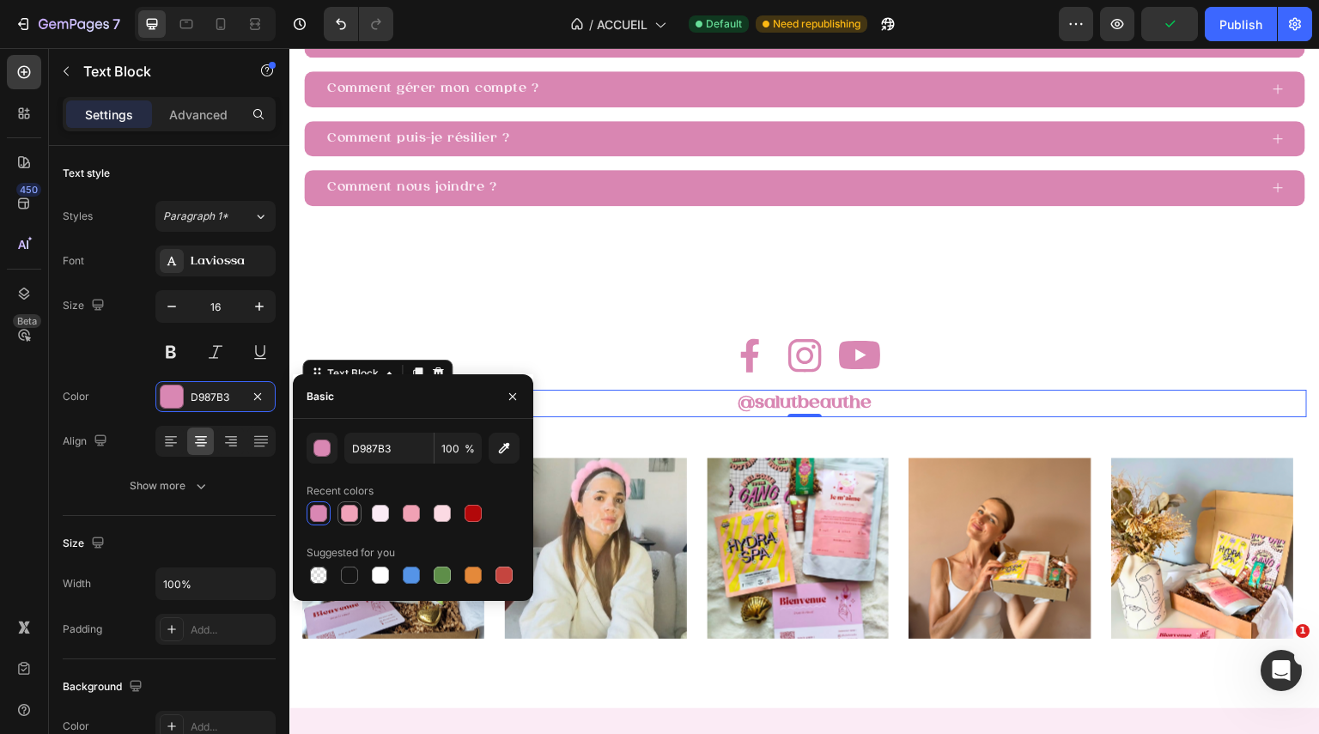
click at [358, 508] on div at bounding box center [349, 513] width 21 height 21
click at [413, 514] on div at bounding box center [411, 513] width 17 height 17
click at [441, 515] on div at bounding box center [442, 513] width 17 height 17
click at [415, 515] on div at bounding box center [411, 513] width 17 height 17
click at [353, 518] on div at bounding box center [349, 513] width 17 height 17
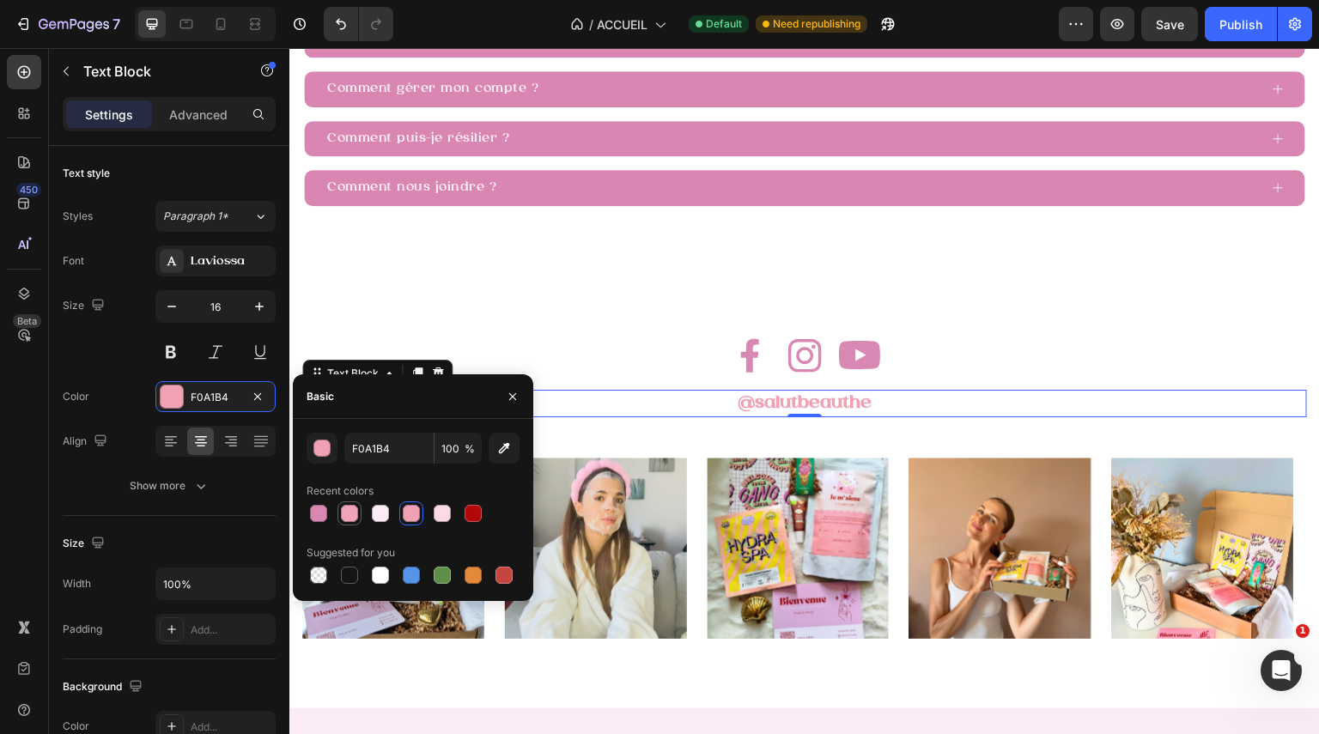
type input "F1A3B9"
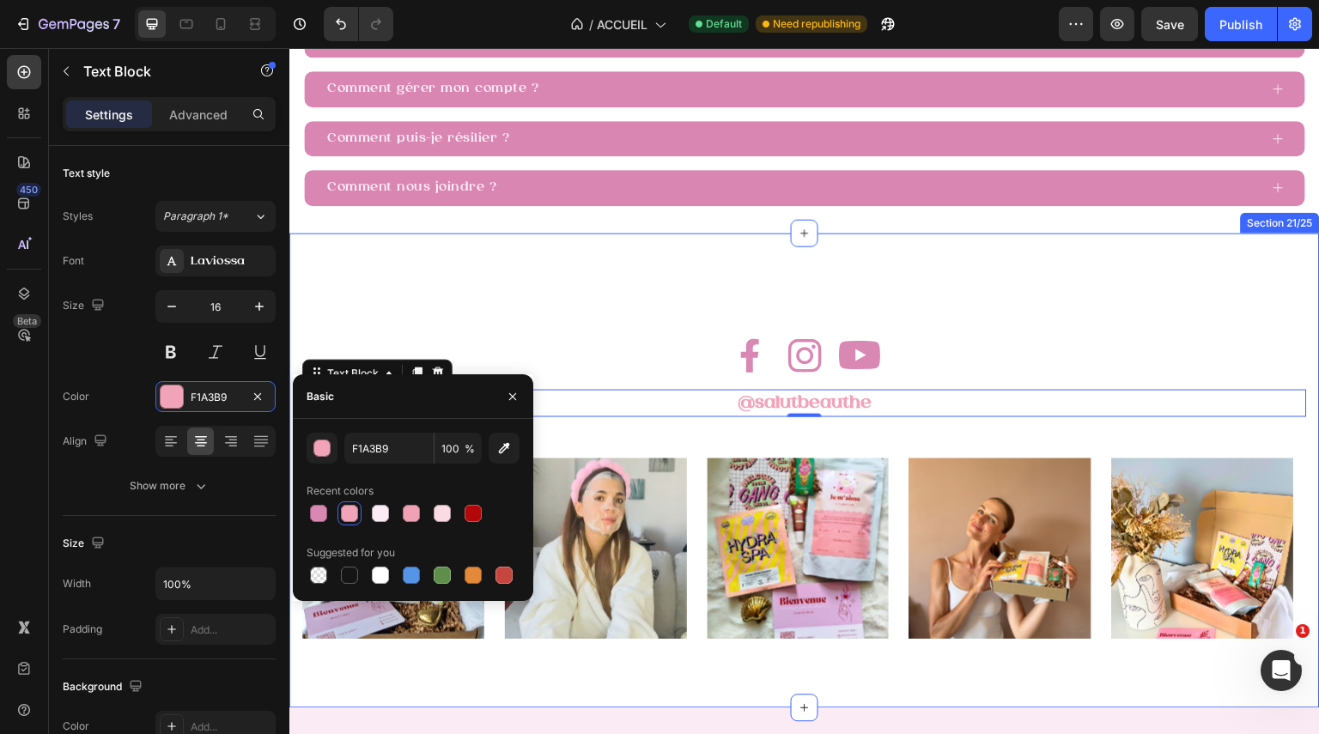
click at [657, 283] on div "Image Image Image Row @salutbeauthe Text Block 0 Row Image Image Image Row @sal…" at bounding box center [804, 472] width 1031 height 476
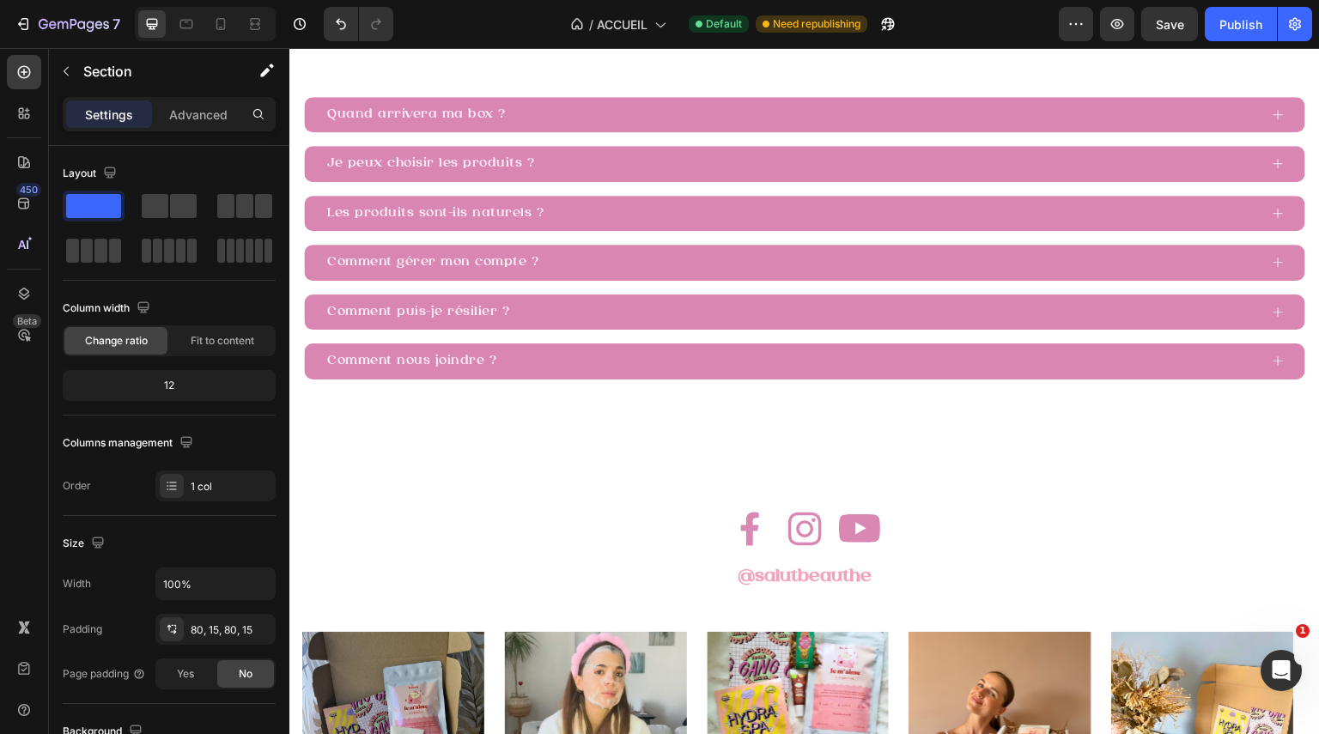
scroll to position [3346, 0]
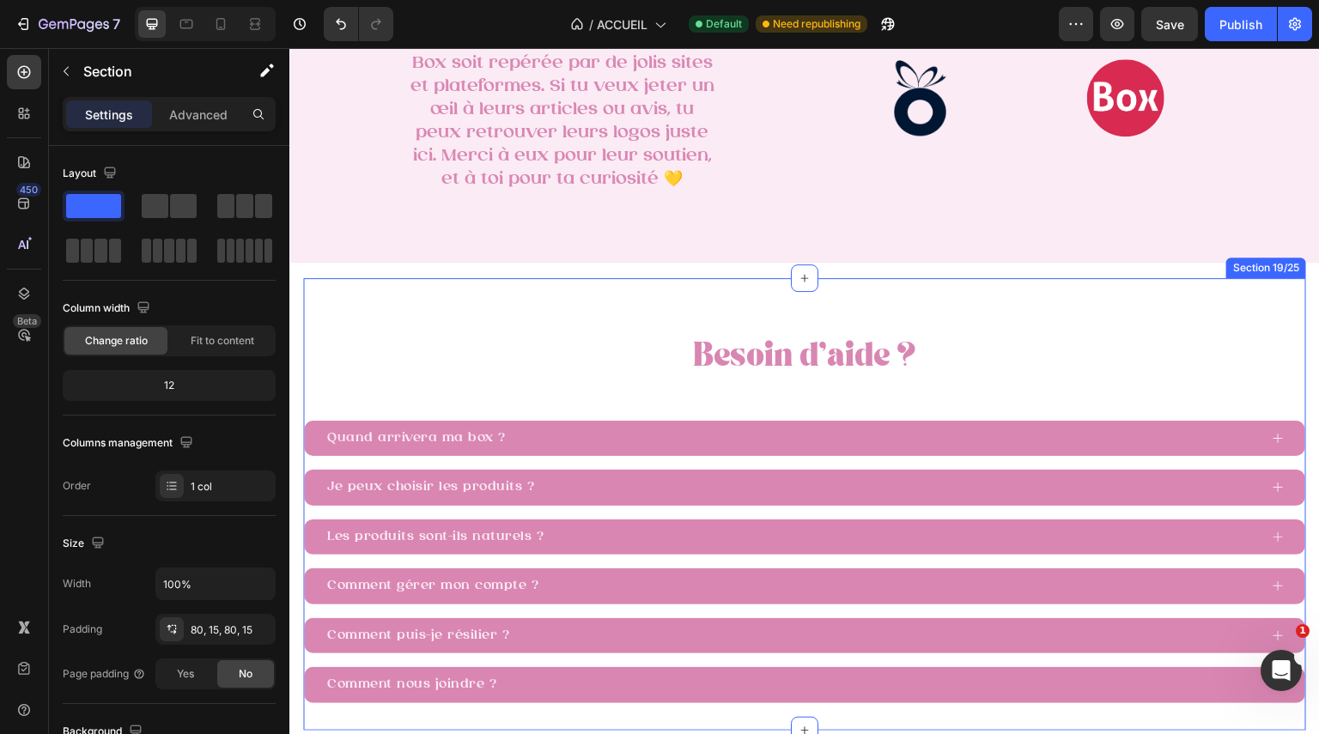
click at [723, 315] on div "Besoin d’aide ? Text Block Quand arrivera ma box ? Je peux choisir les produits…" at bounding box center [804, 504] width 1003 height 452
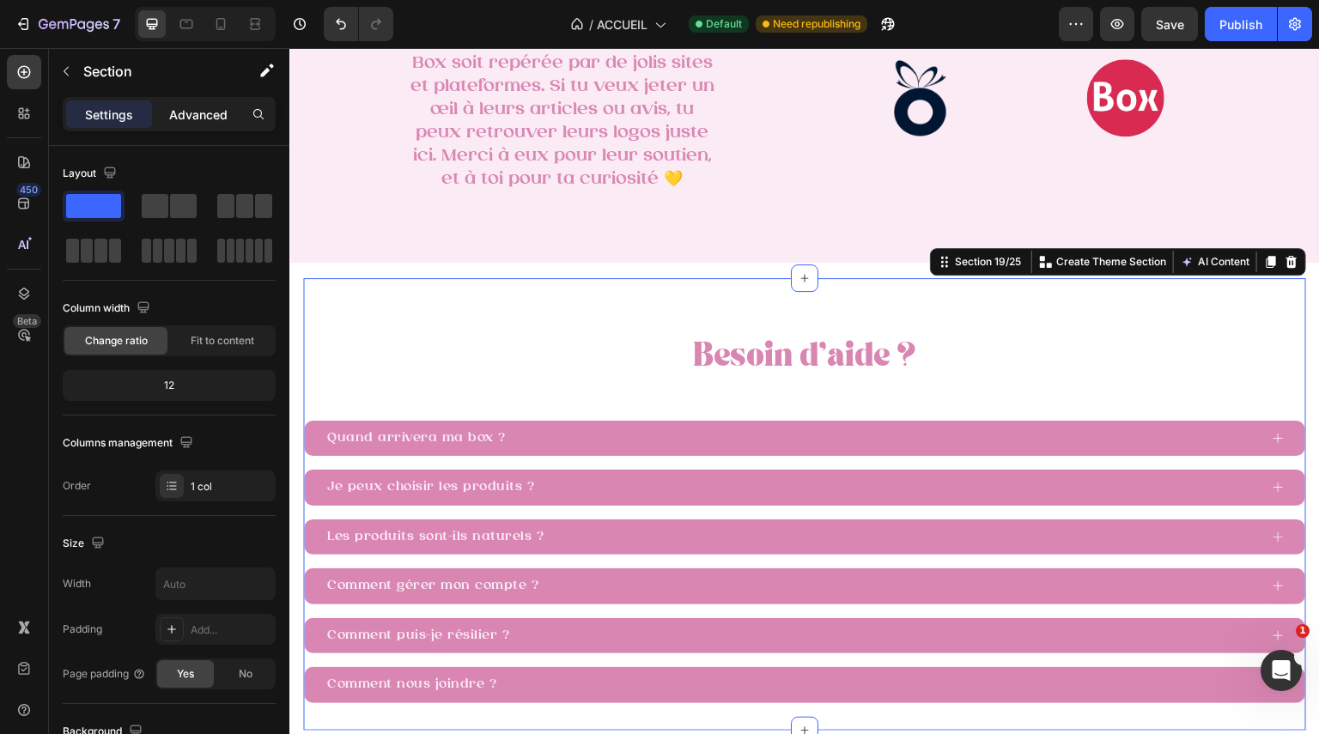
click at [218, 104] on div "Advanced" at bounding box center [198, 113] width 86 height 27
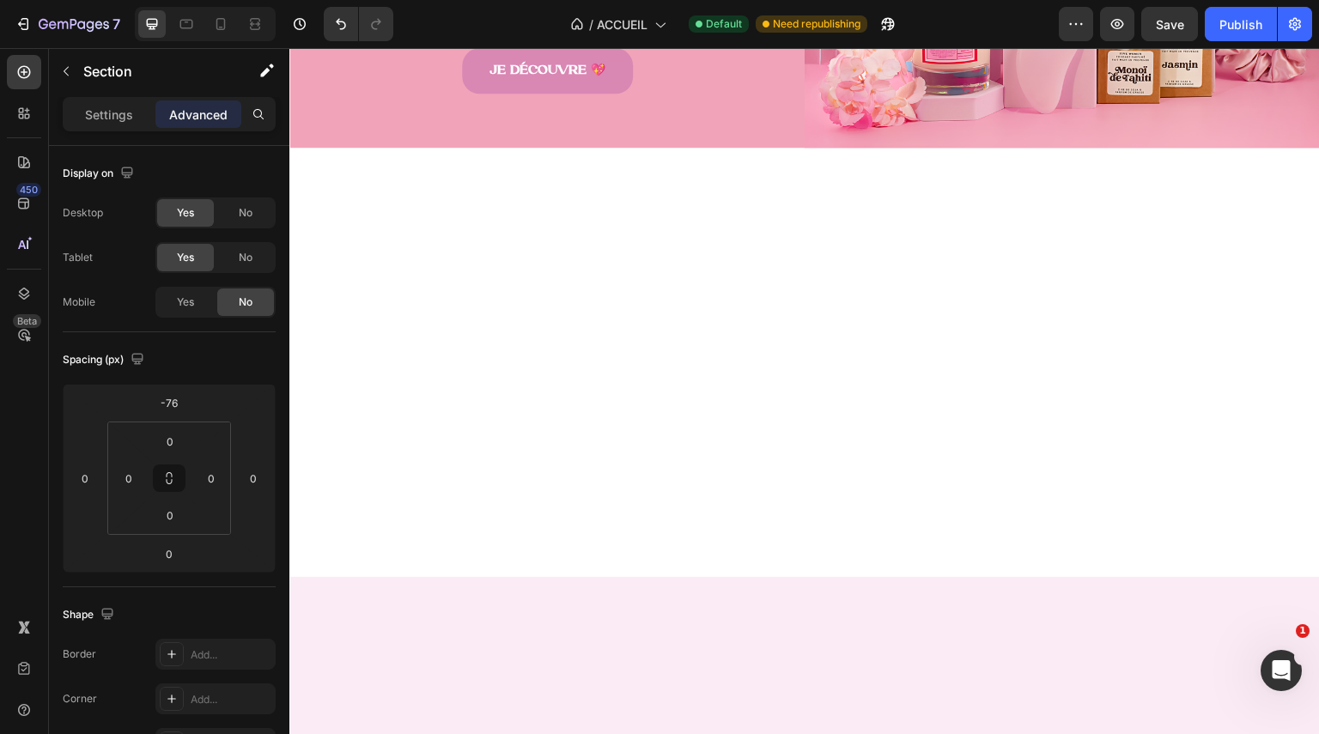
scroll to position [0, 0]
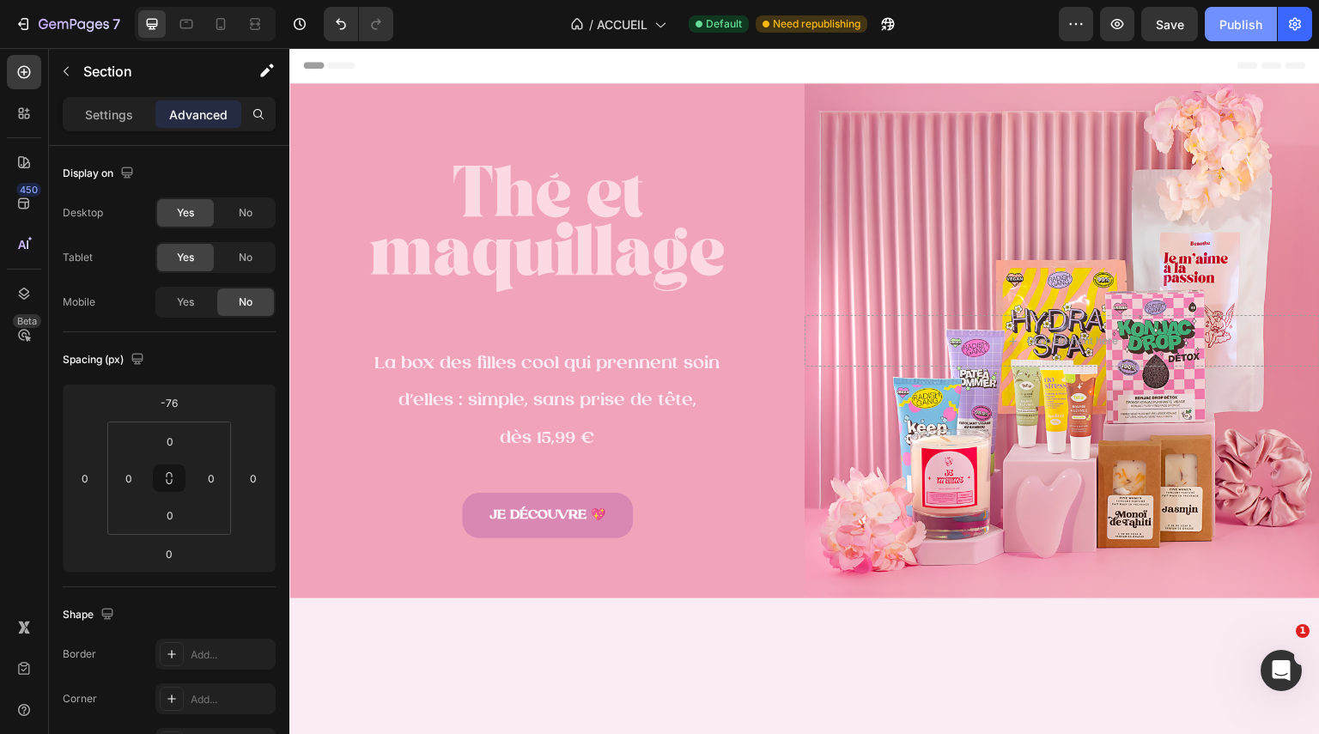
click at [1243, 30] on div "Publish" at bounding box center [1241, 24] width 43 height 18
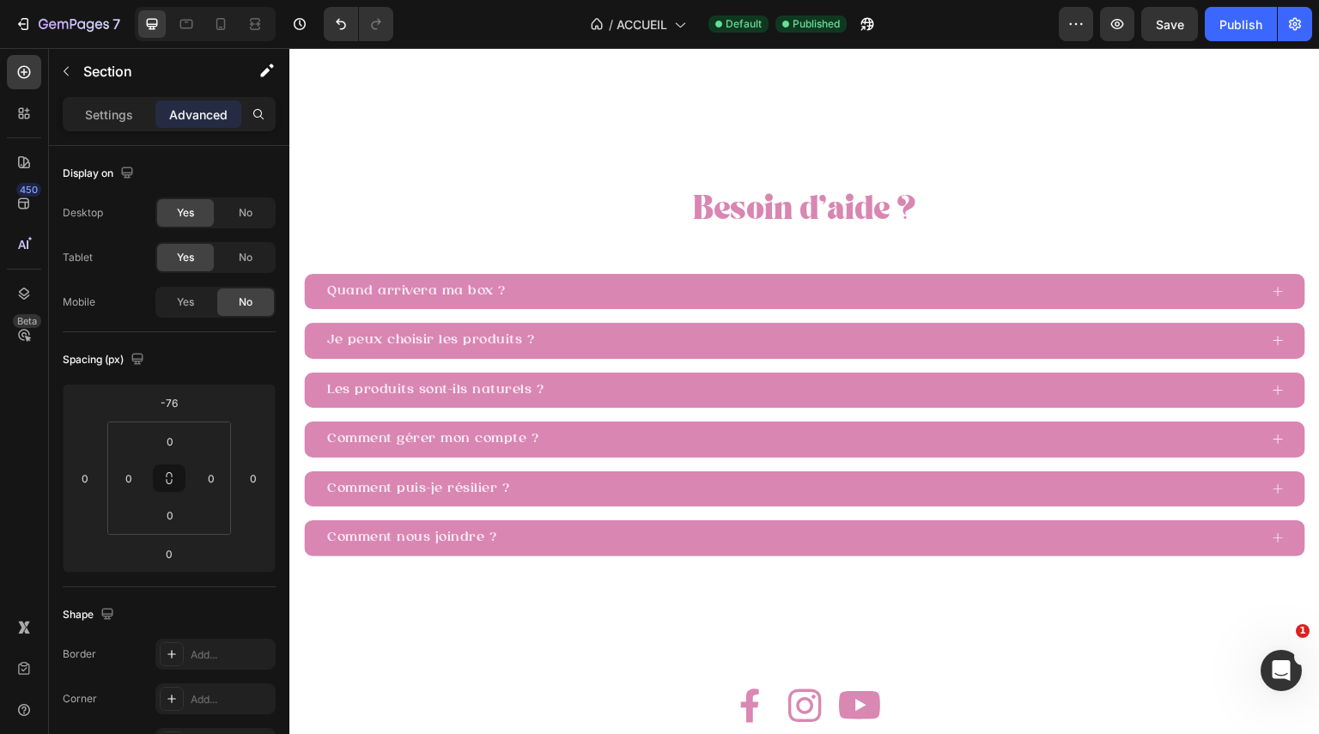
scroll to position [3921, 0]
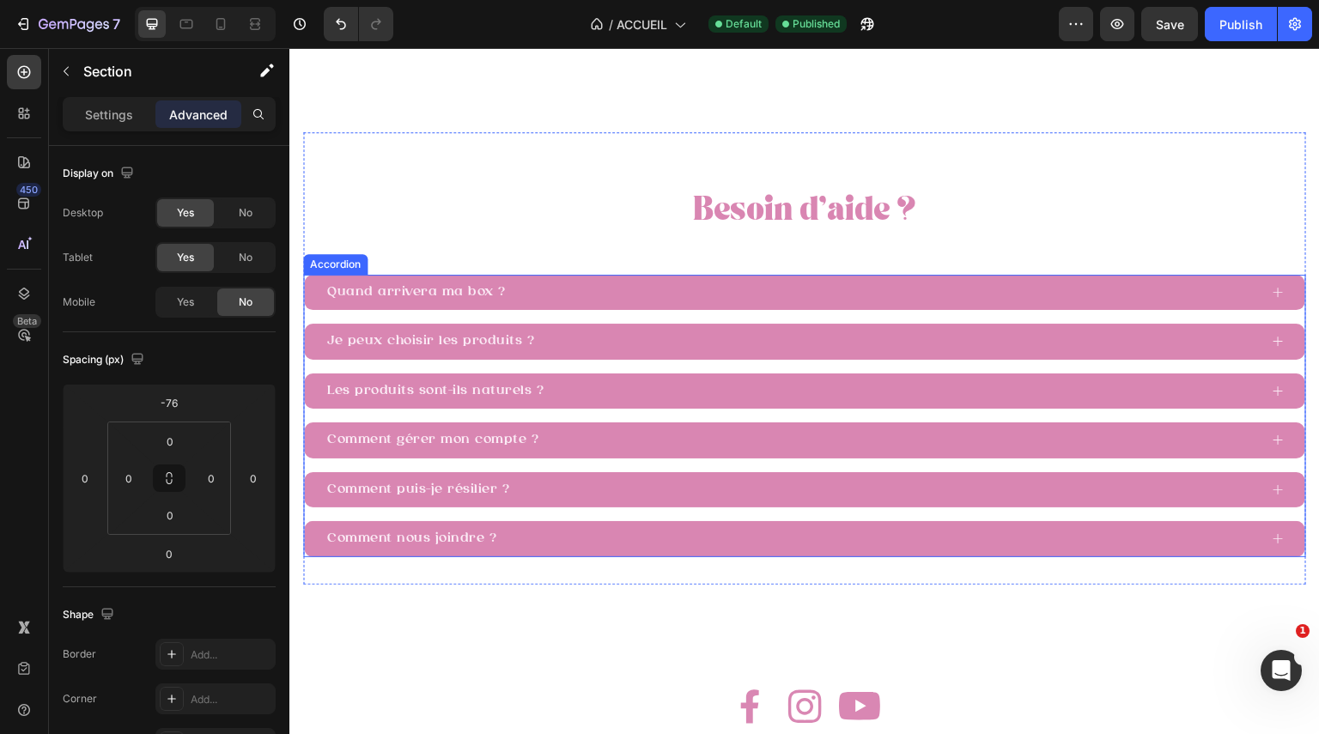
click at [894, 287] on div "Quand arrivera ma box ?" at bounding box center [792, 293] width 934 height 22
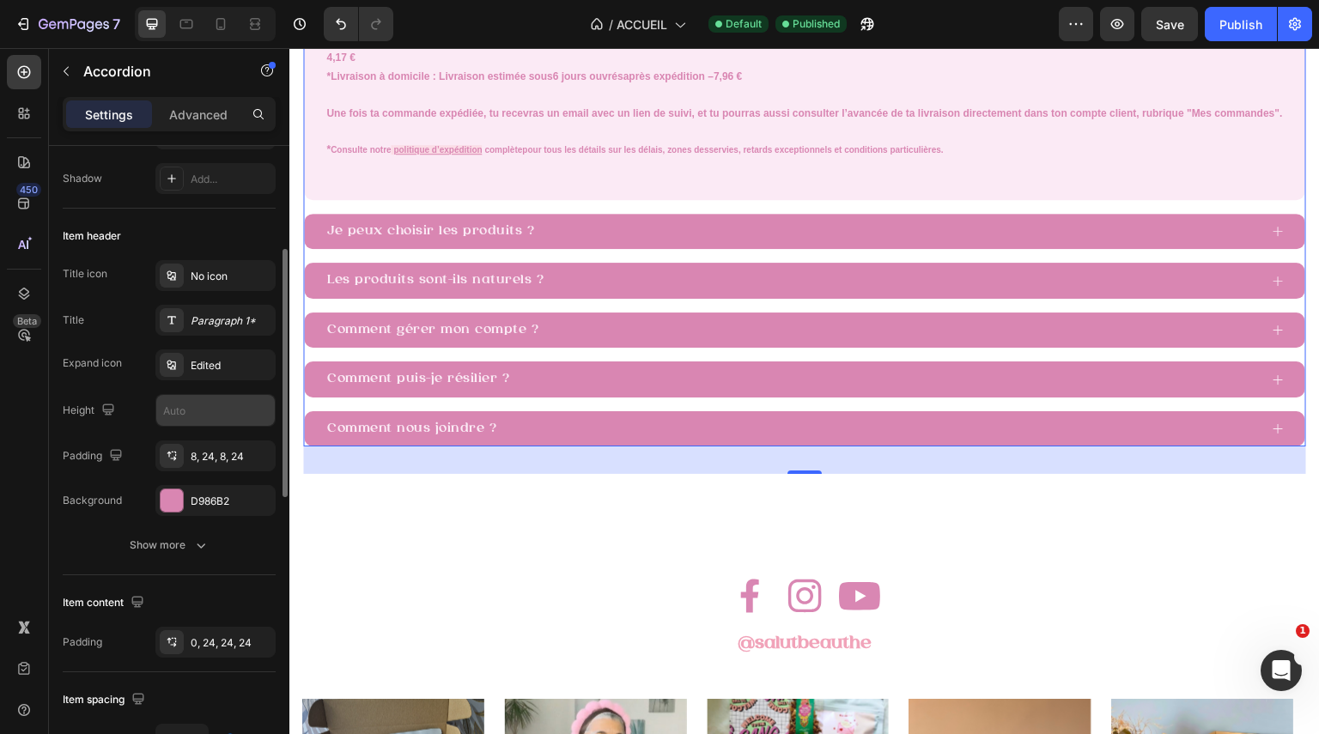
scroll to position [267, 0]
click at [178, 502] on div at bounding box center [172, 499] width 22 height 22
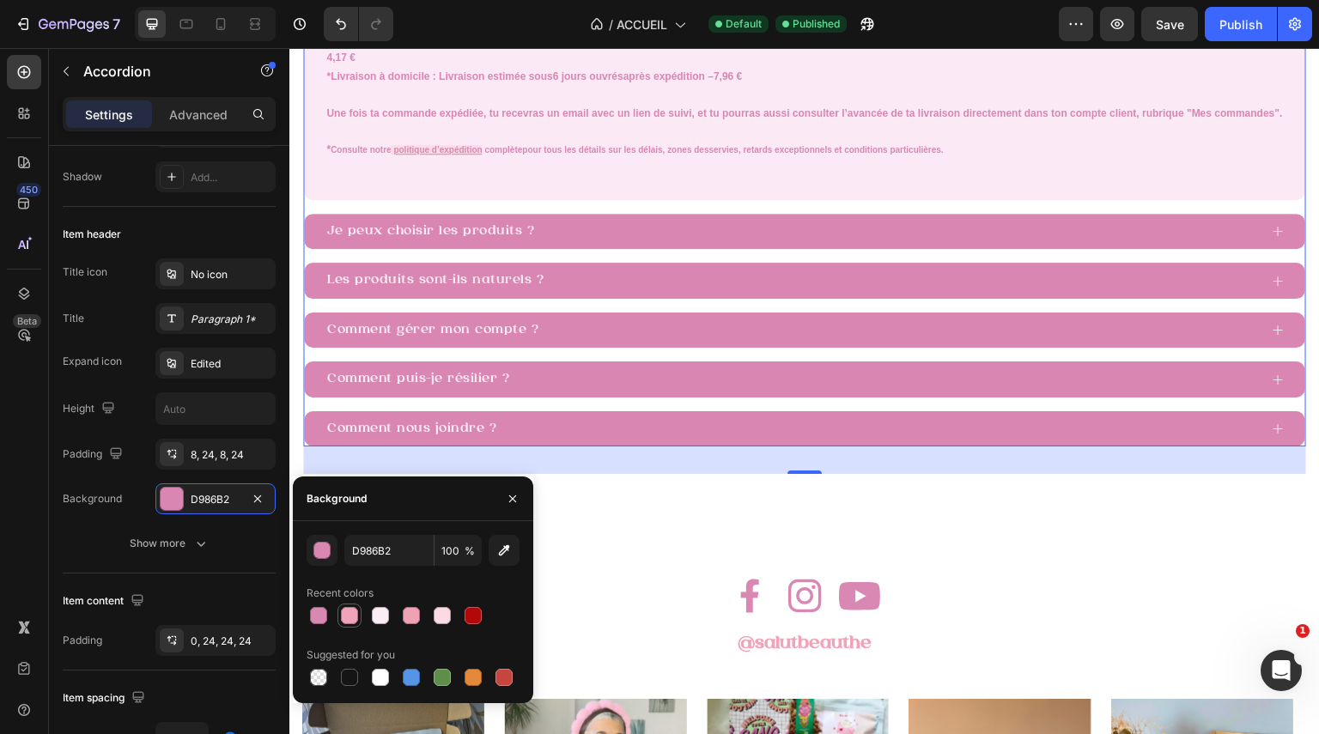
click at [344, 618] on div at bounding box center [349, 615] width 17 height 17
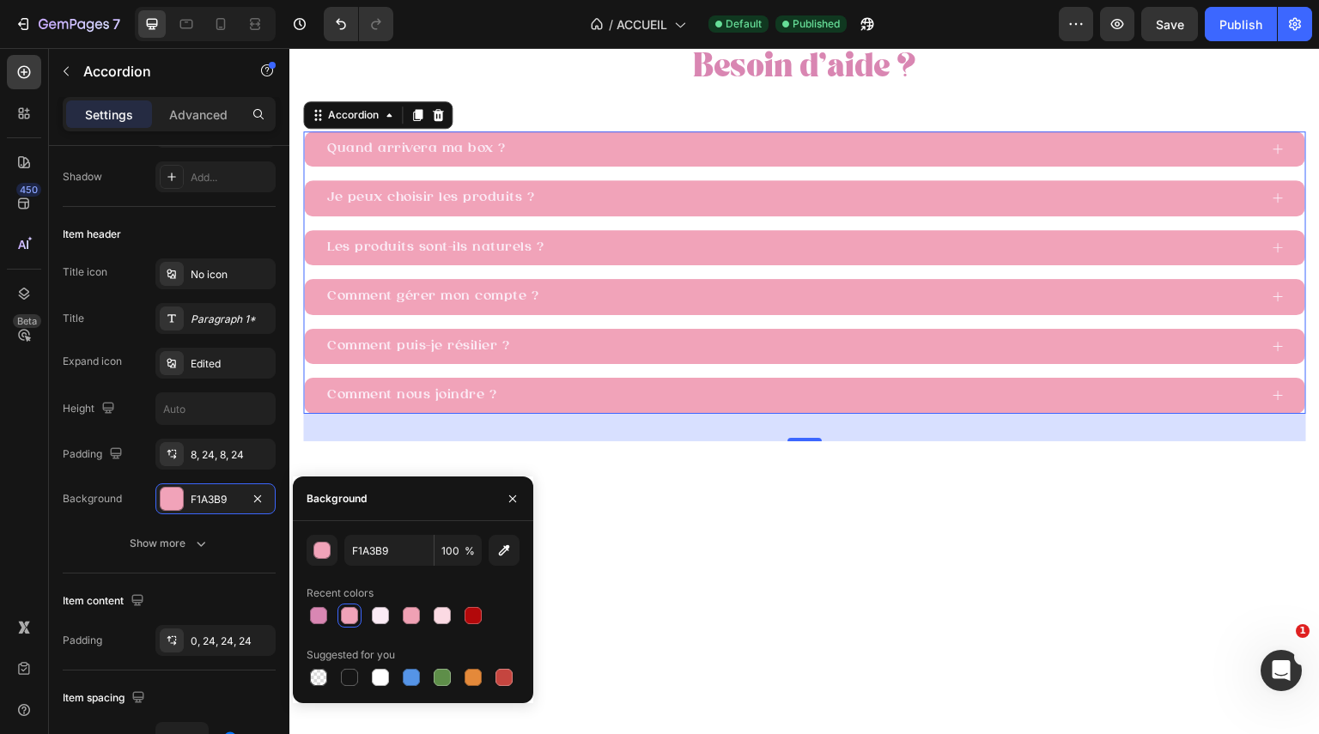
scroll to position [3636, 0]
click at [416, 612] on div at bounding box center [411, 615] width 17 height 17
click at [444, 614] on div at bounding box center [442, 615] width 17 height 17
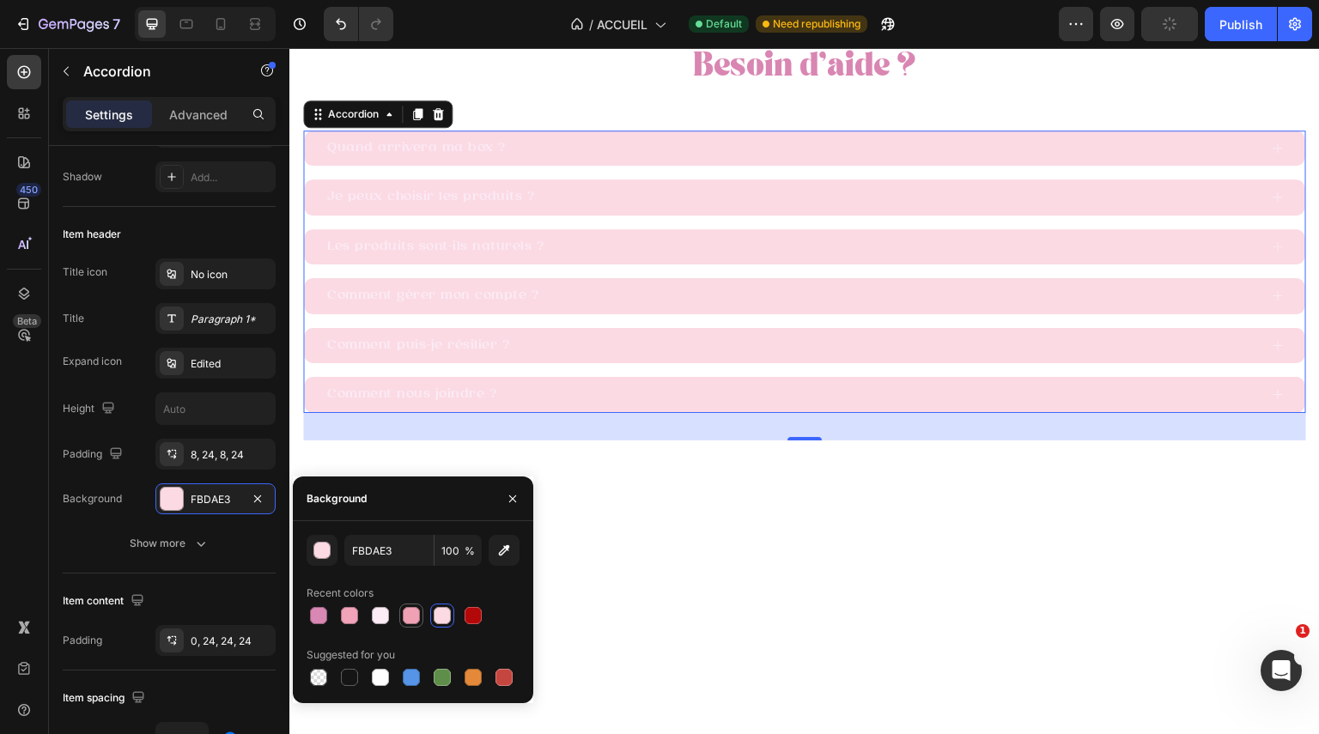
click at [401, 614] on div at bounding box center [411, 615] width 21 height 21
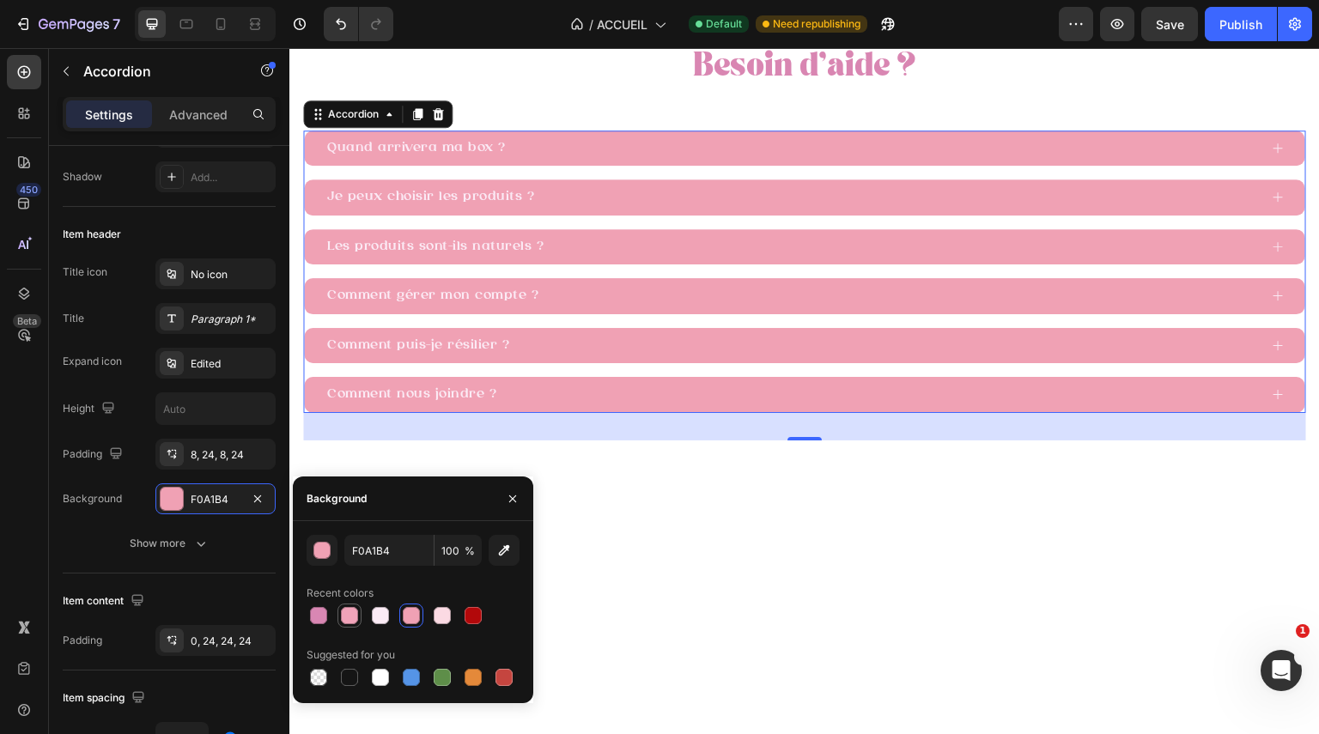
click at [356, 617] on div at bounding box center [349, 615] width 17 height 17
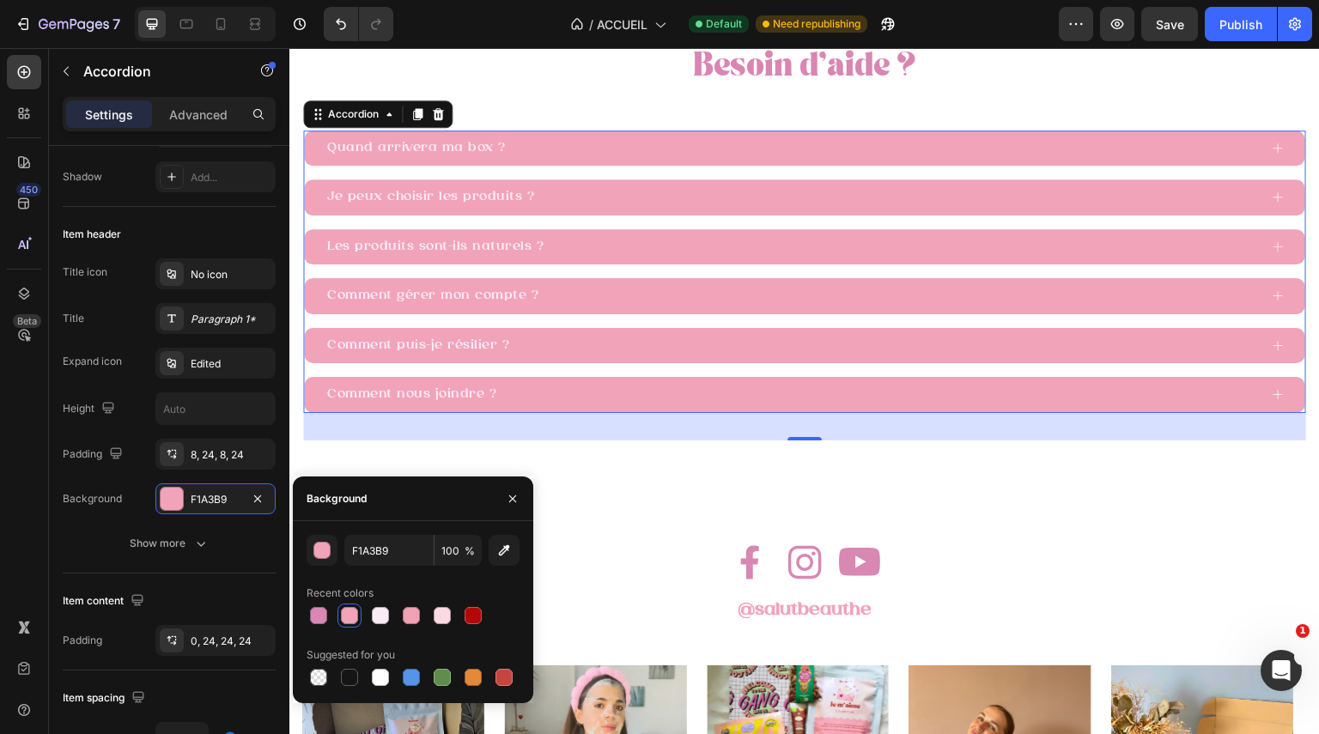
scroll to position [3455, 0]
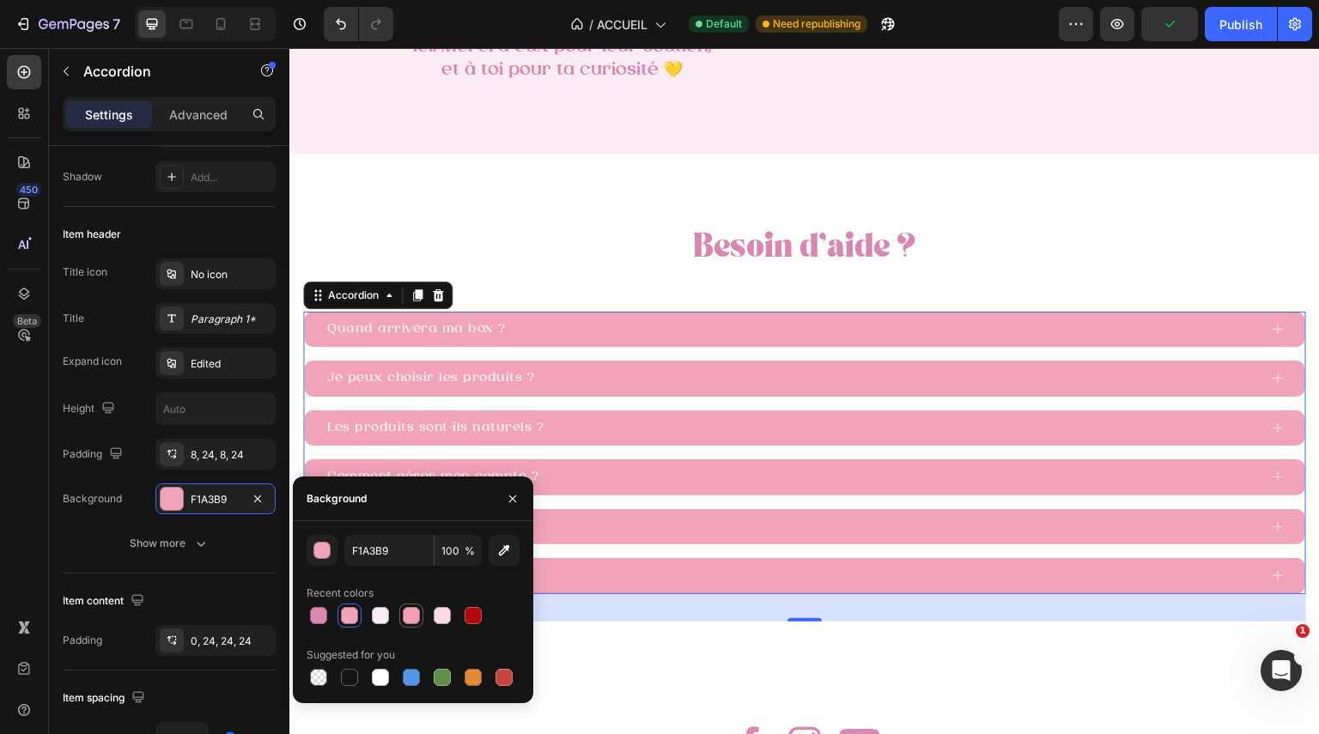
click at [415, 613] on div at bounding box center [411, 615] width 17 height 17
type input "F0A1B4"
click at [1272, 326] on icon at bounding box center [1278, 329] width 13 height 13
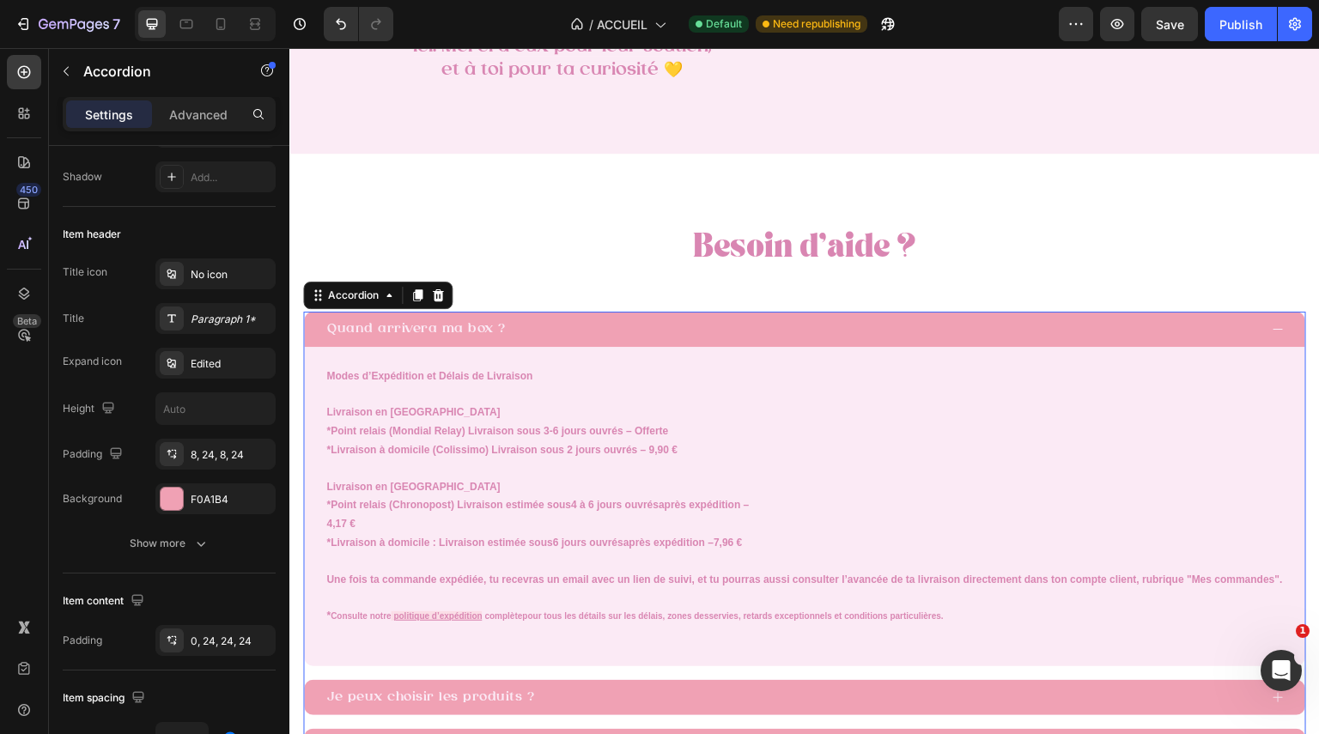
click at [1272, 326] on icon at bounding box center [1278, 329] width 13 height 13
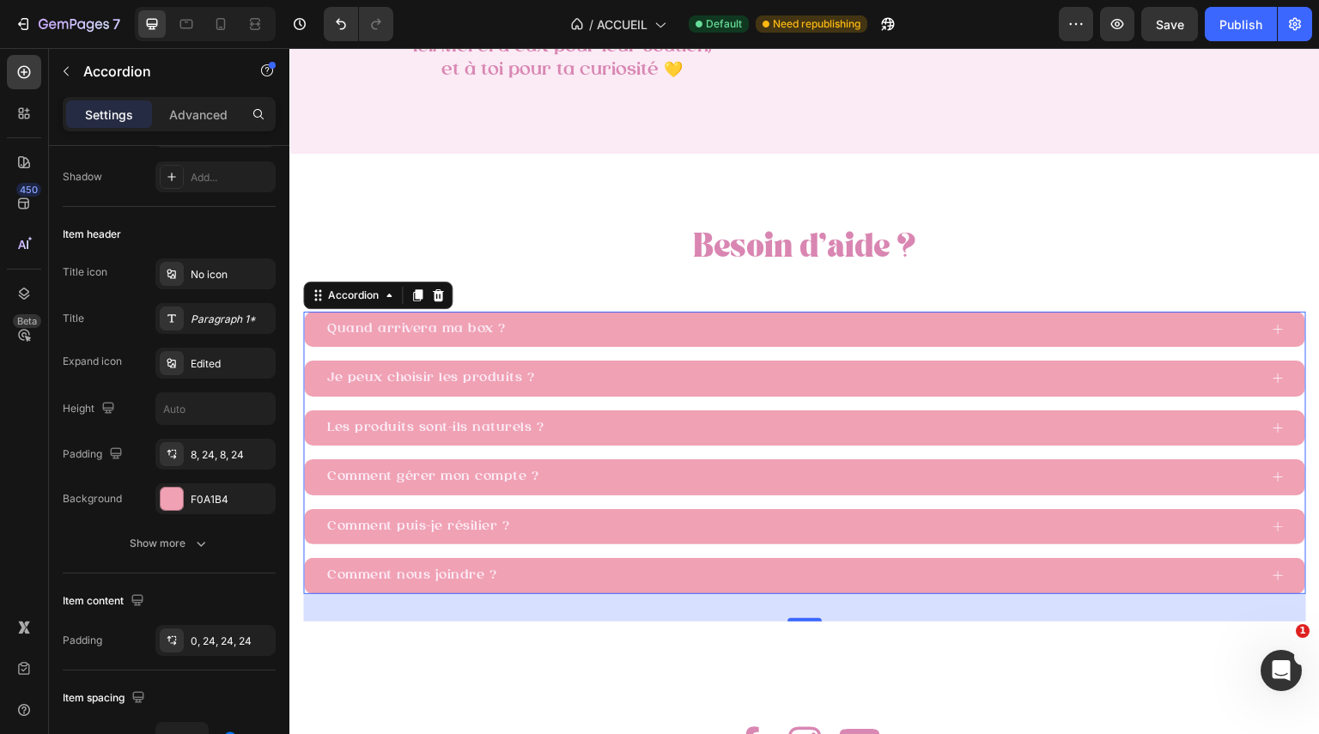
click at [449, 327] on span "Quand arrivera ma box ?" at bounding box center [416, 329] width 179 height 13
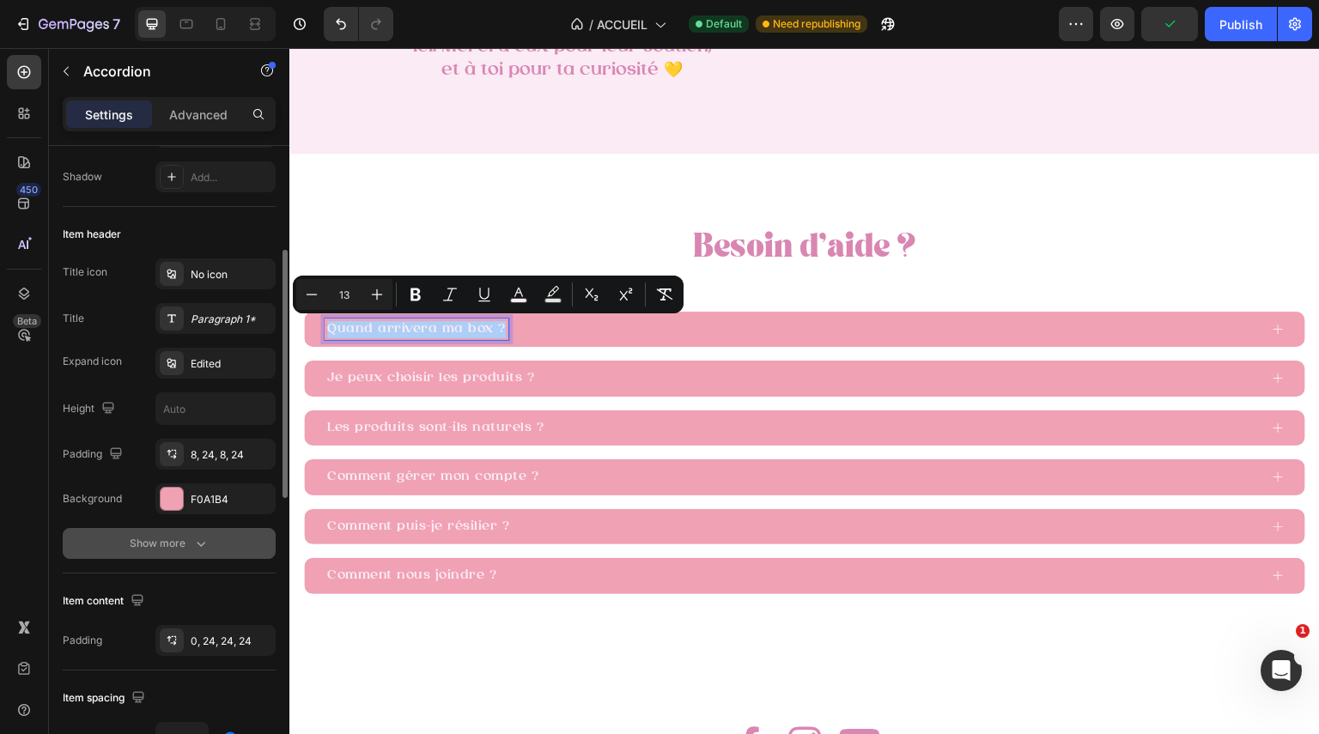
click at [199, 540] on icon "button" at bounding box center [200, 543] width 17 height 17
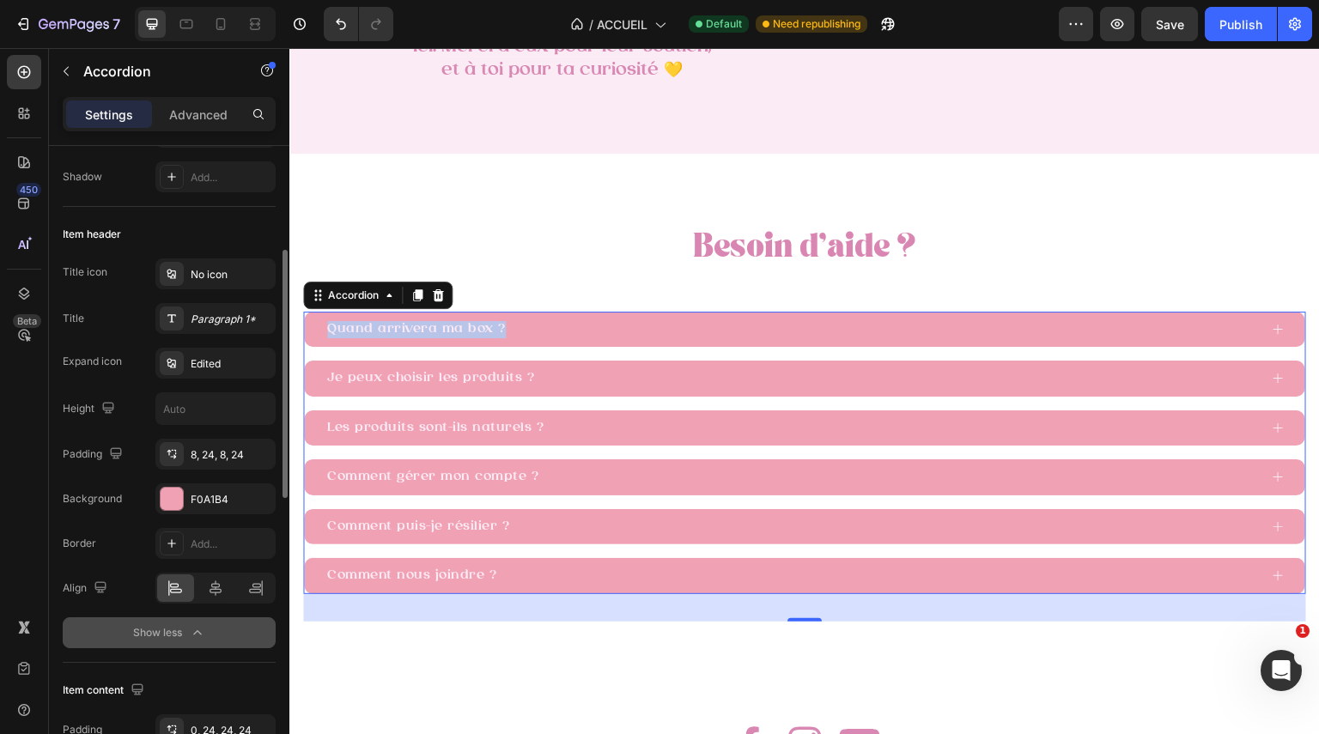
click at [363, 336] on span "Quand arrivera ma box ?" at bounding box center [416, 329] width 179 height 13
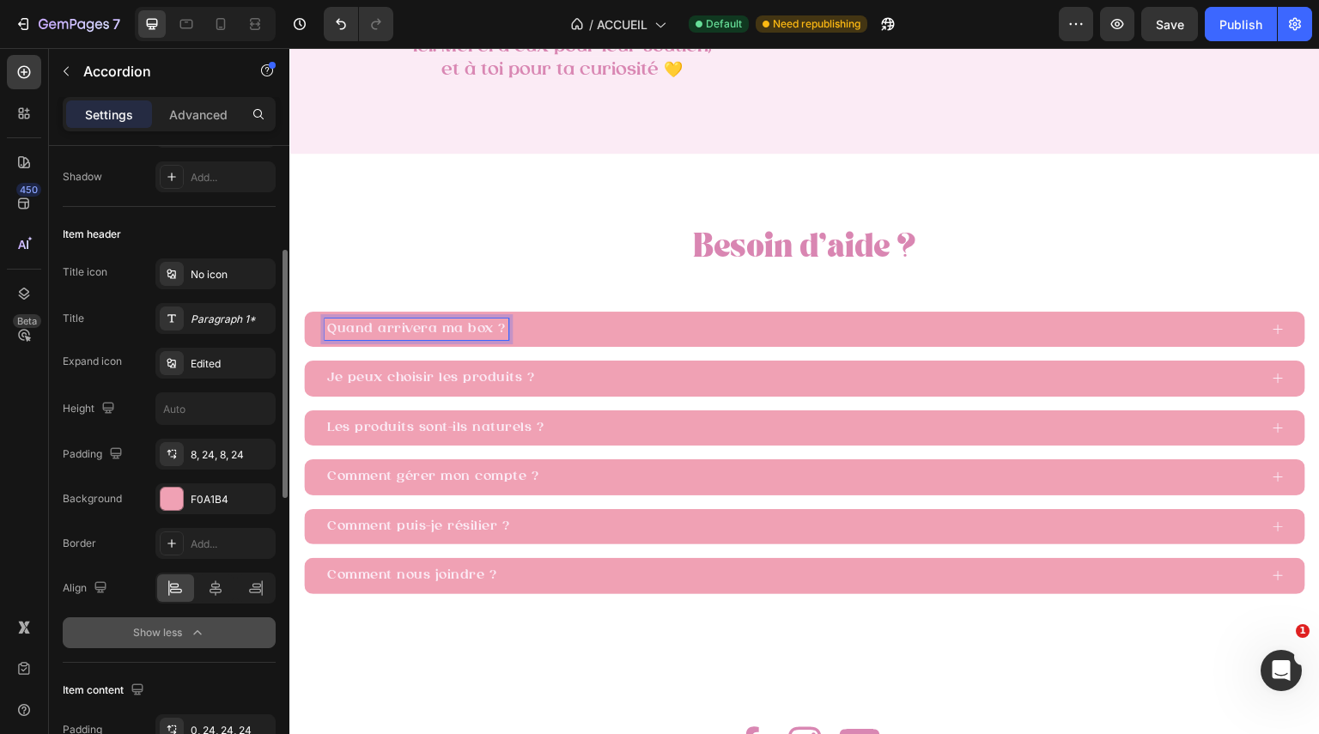
click at [363, 336] on span "Quand arrivera ma box ?" at bounding box center [416, 329] width 179 height 13
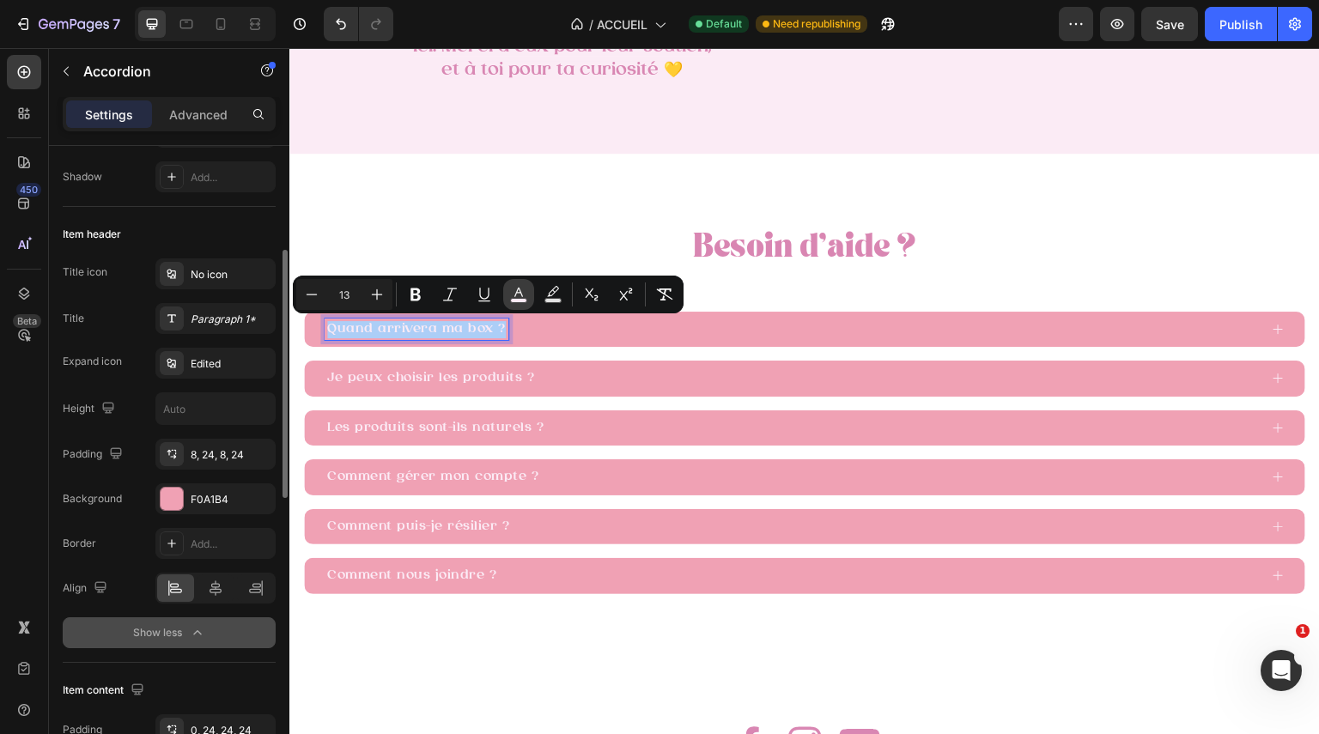
click at [520, 301] on rect "Editor contextual toolbar" at bounding box center [519, 301] width 16 height 4
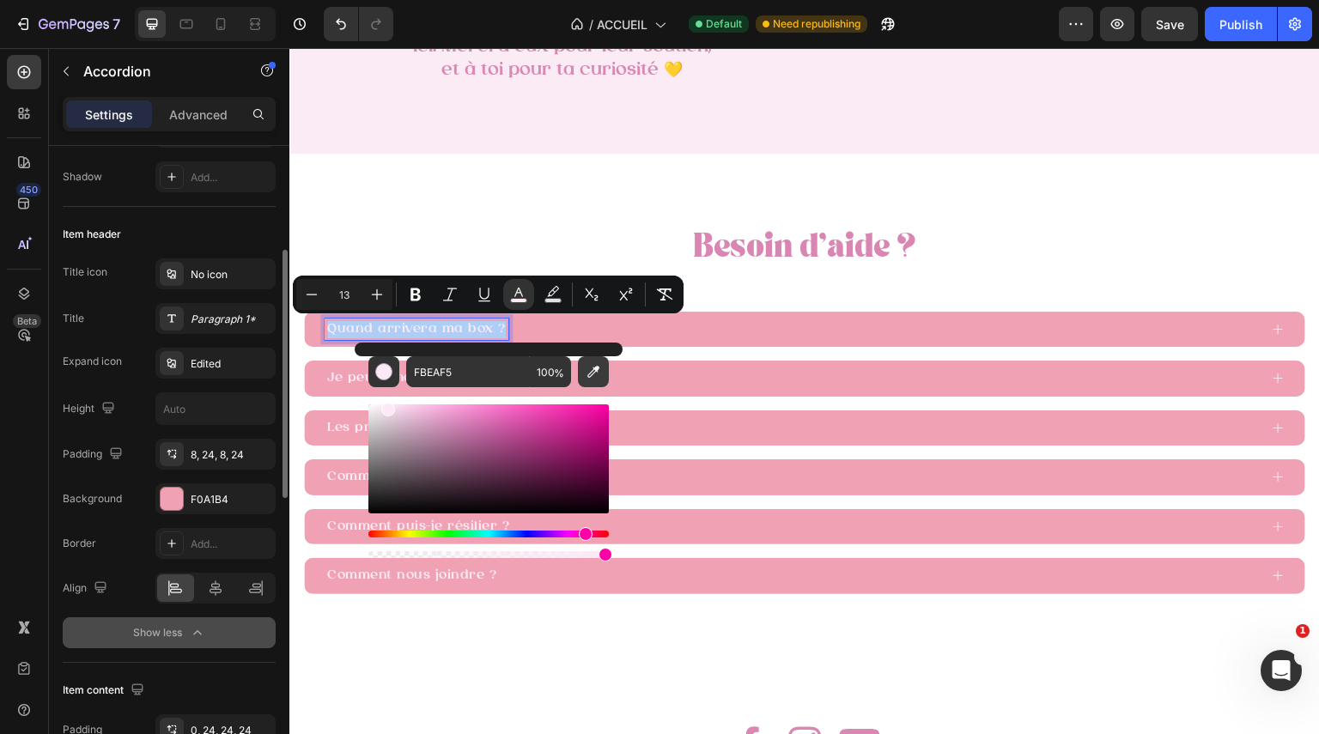
click at [594, 380] on button "Editor contextual toolbar" at bounding box center [593, 371] width 31 height 31
type input "E086B2"
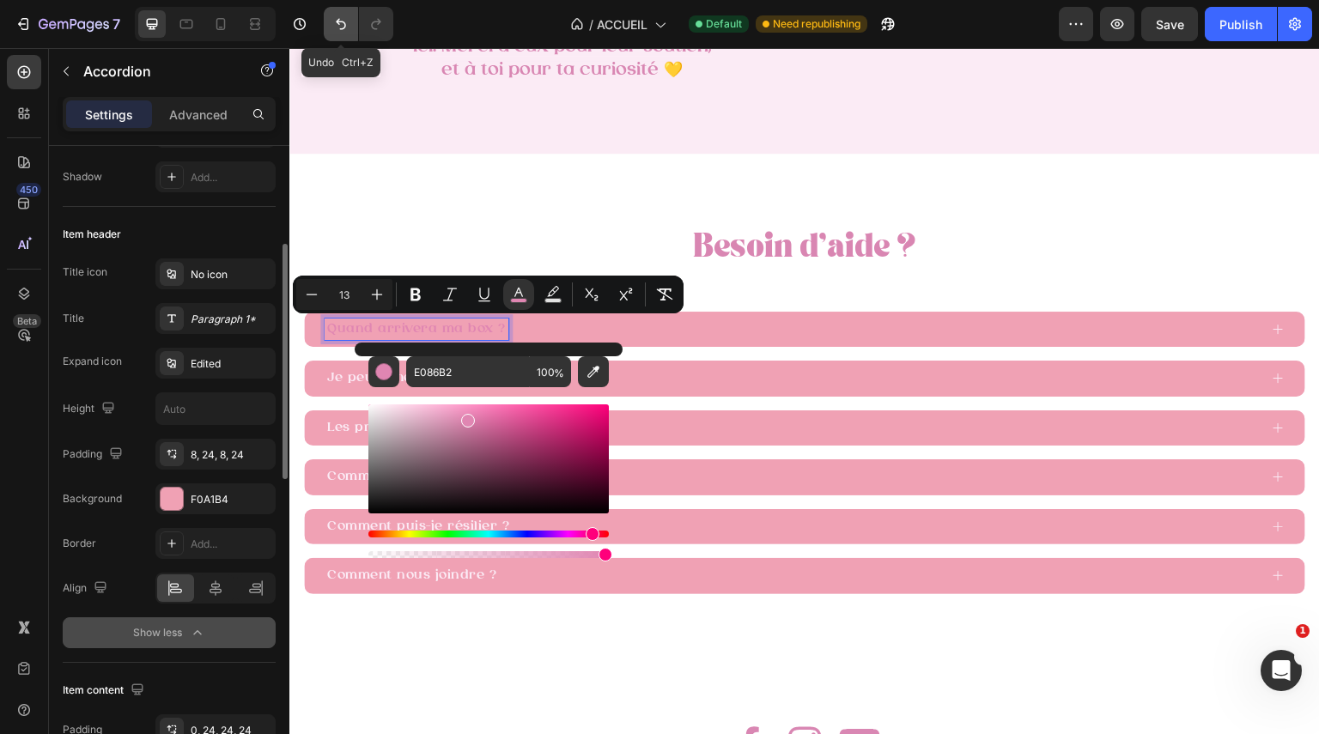
click at [330, 15] on button "Undo/Redo" at bounding box center [341, 24] width 34 height 34
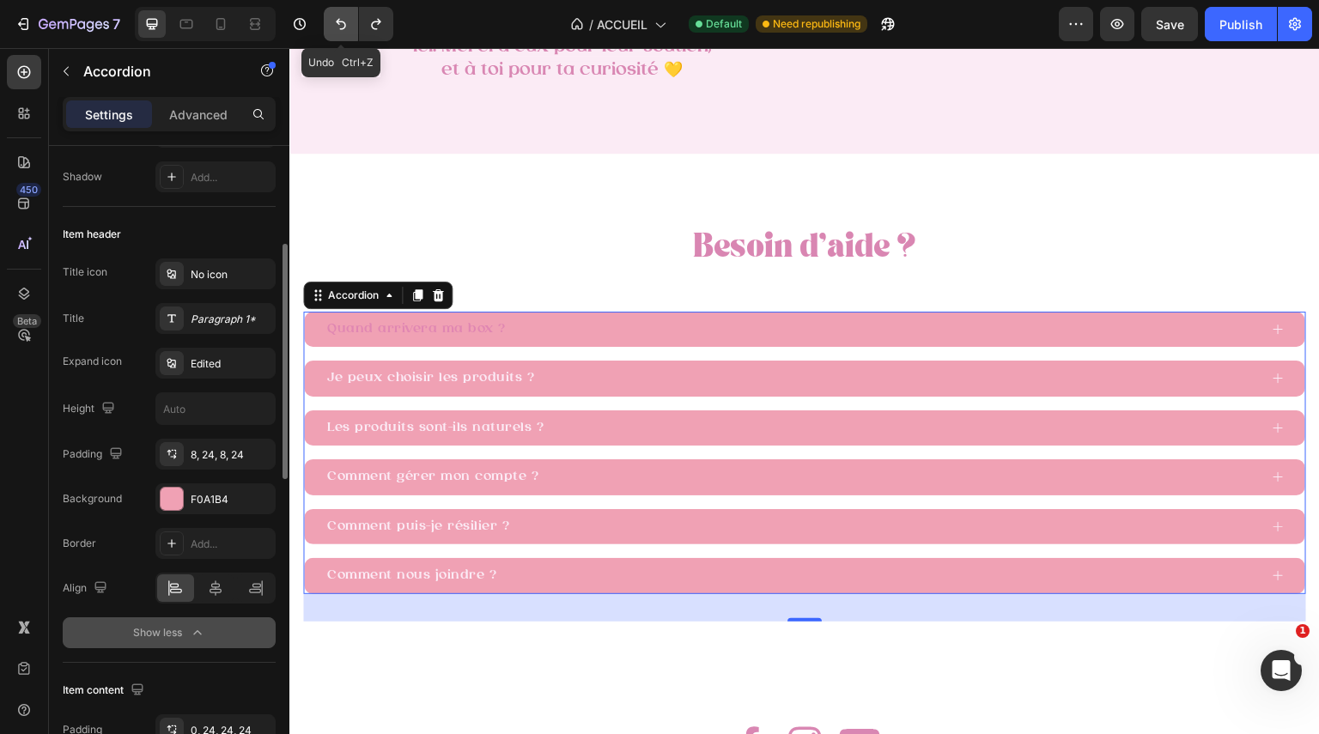
click at [330, 15] on button "Undo/Redo" at bounding box center [341, 24] width 34 height 34
click at [337, 22] on icon "Undo/Redo" at bounding box center [341, 24] width 10 height 11
click at [339, 26] on icon "Undo/Redo" at bounding box center [340, 23] width 17 height 17
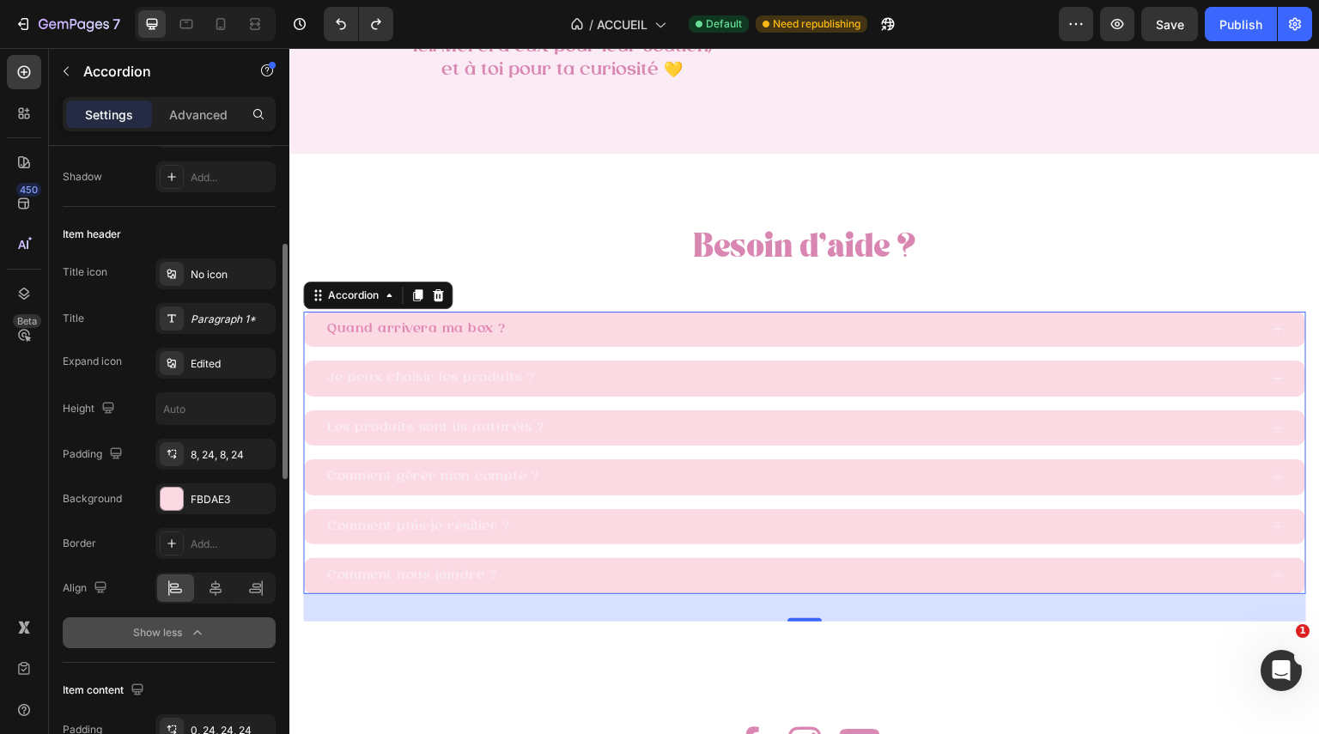
click at [684, 387] on div "Je peux choisir les produits ?" at bounding box center [792, 379] width 934 height 22
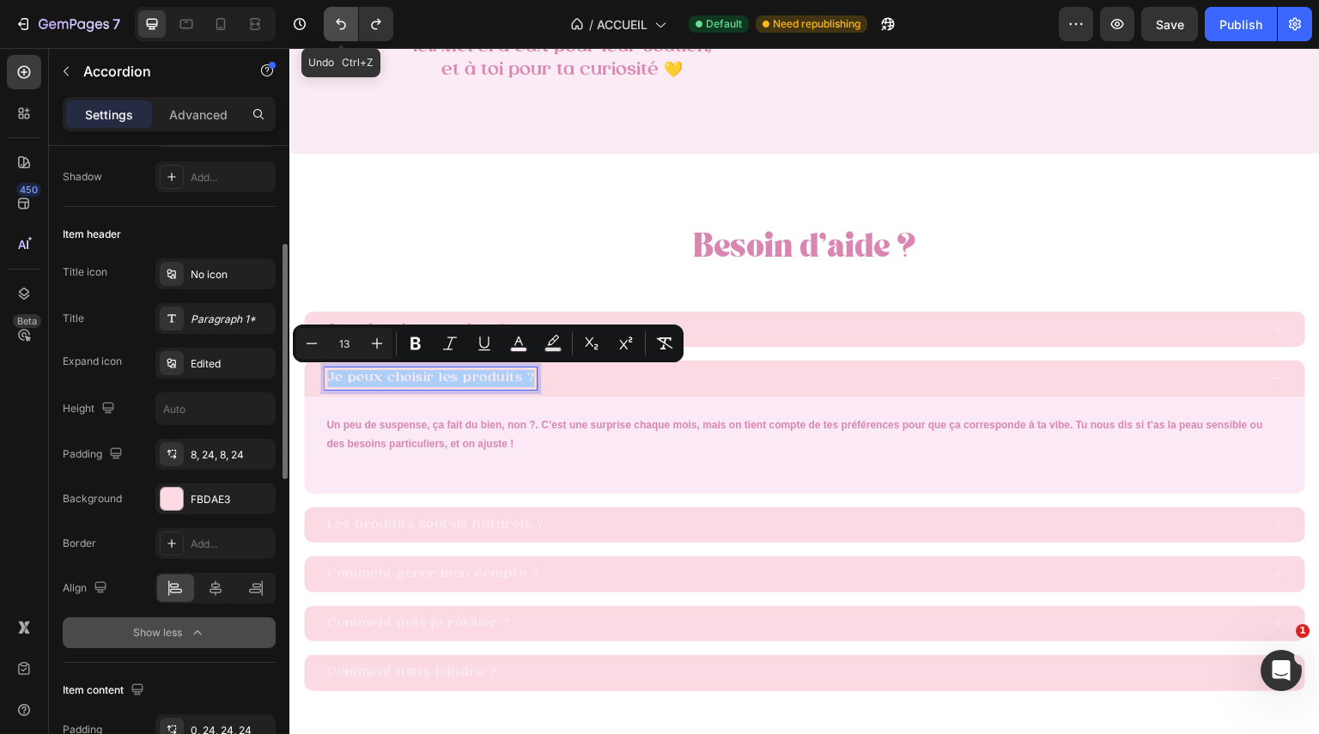
click at [338, 25] on icon "Undo/Redo" at bounding box center [340, 23] width 17 height 17
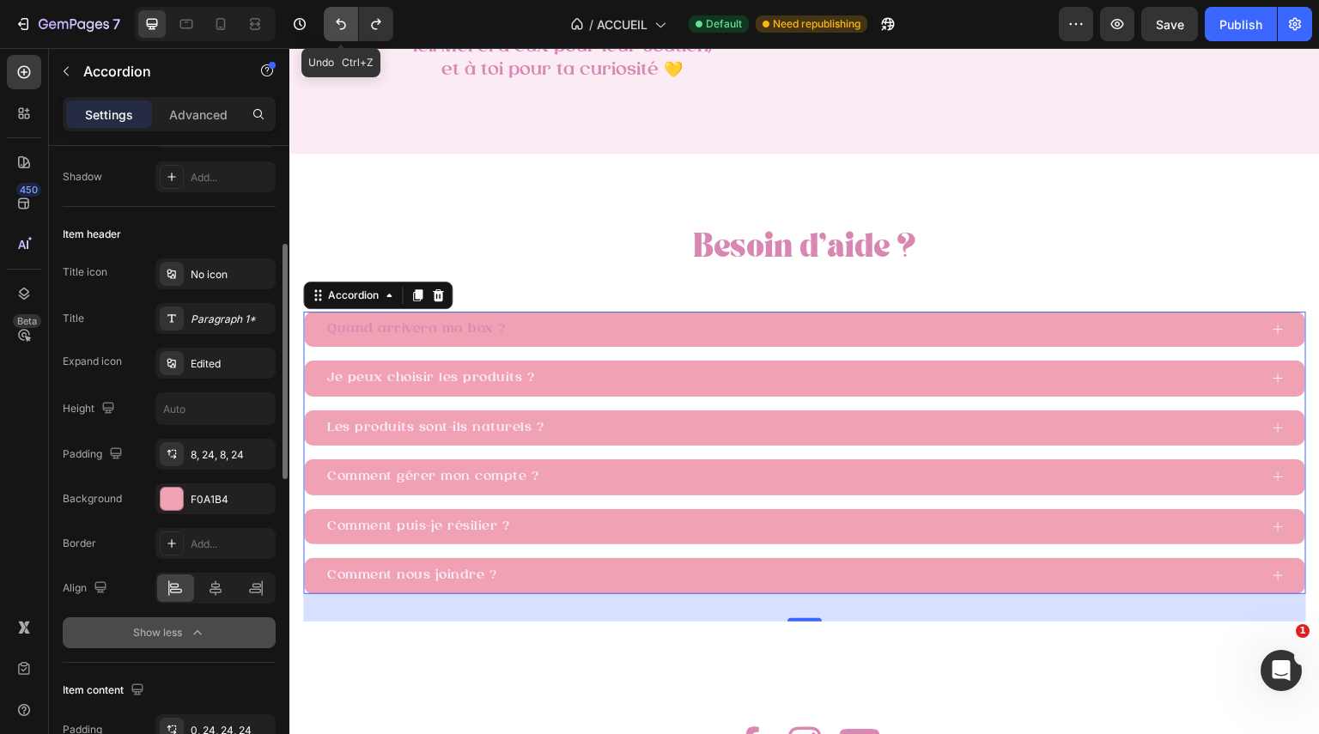
click at [341, 25] on icon "Undo/Redo" at bounding box center [340, 23] width 17 height 17
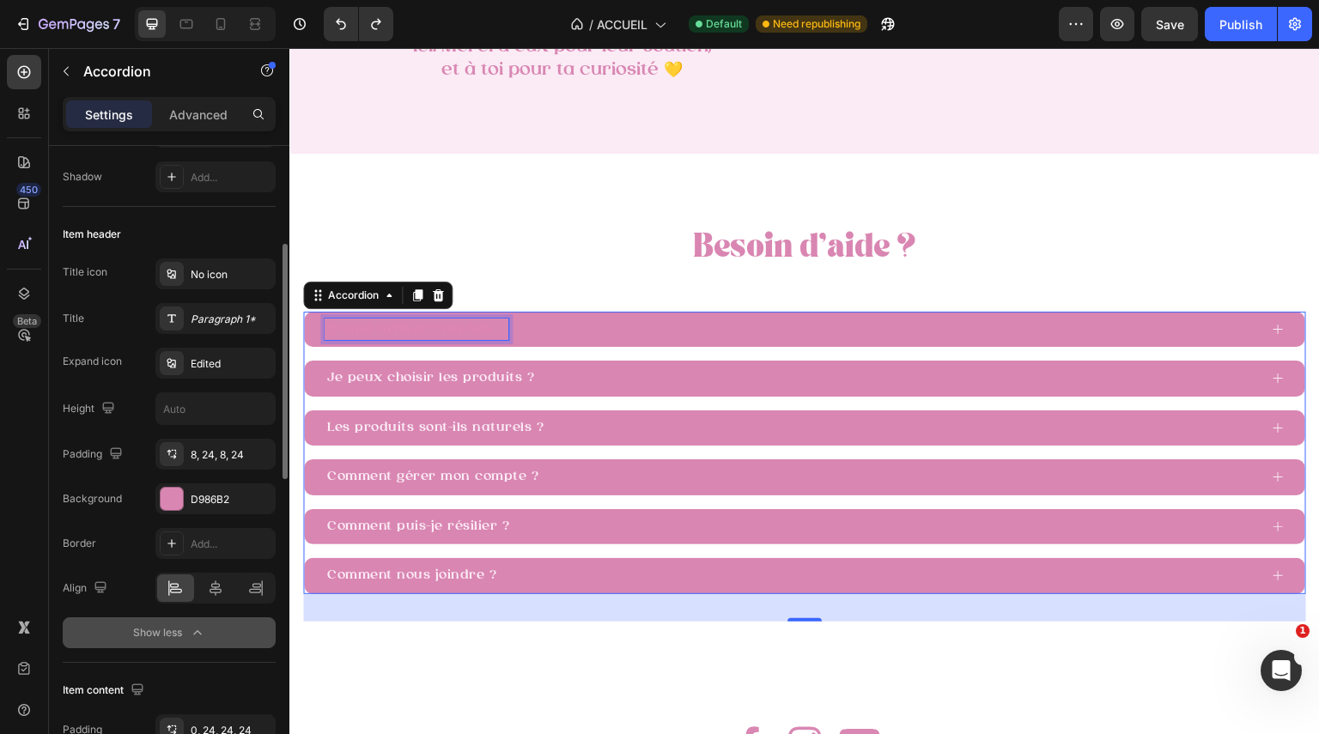
click at [459, 326] on span "Quand arrivera ma box ?" at bounding box center [416, 329] width 179 height 13
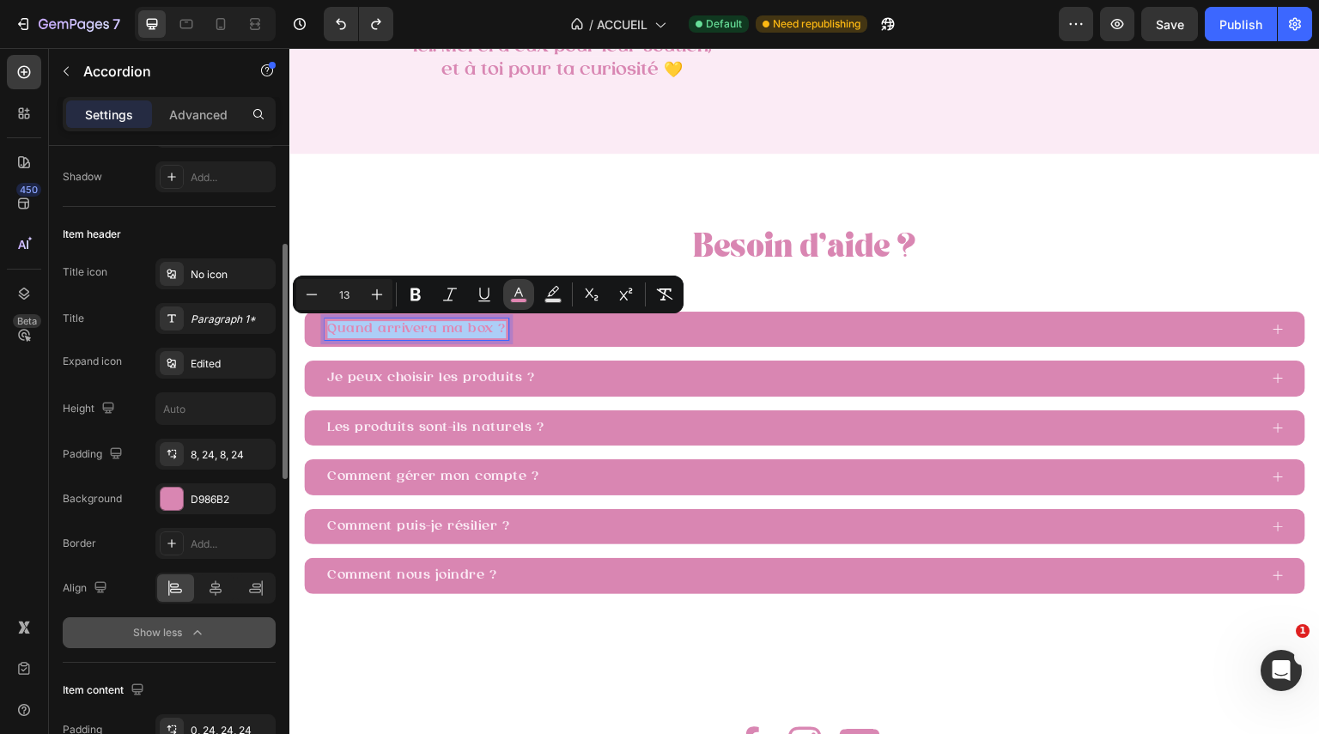
click at [514, 299] on rect "Editor contextual toolbar" at bounding box center [519, 301] width 16 height 4
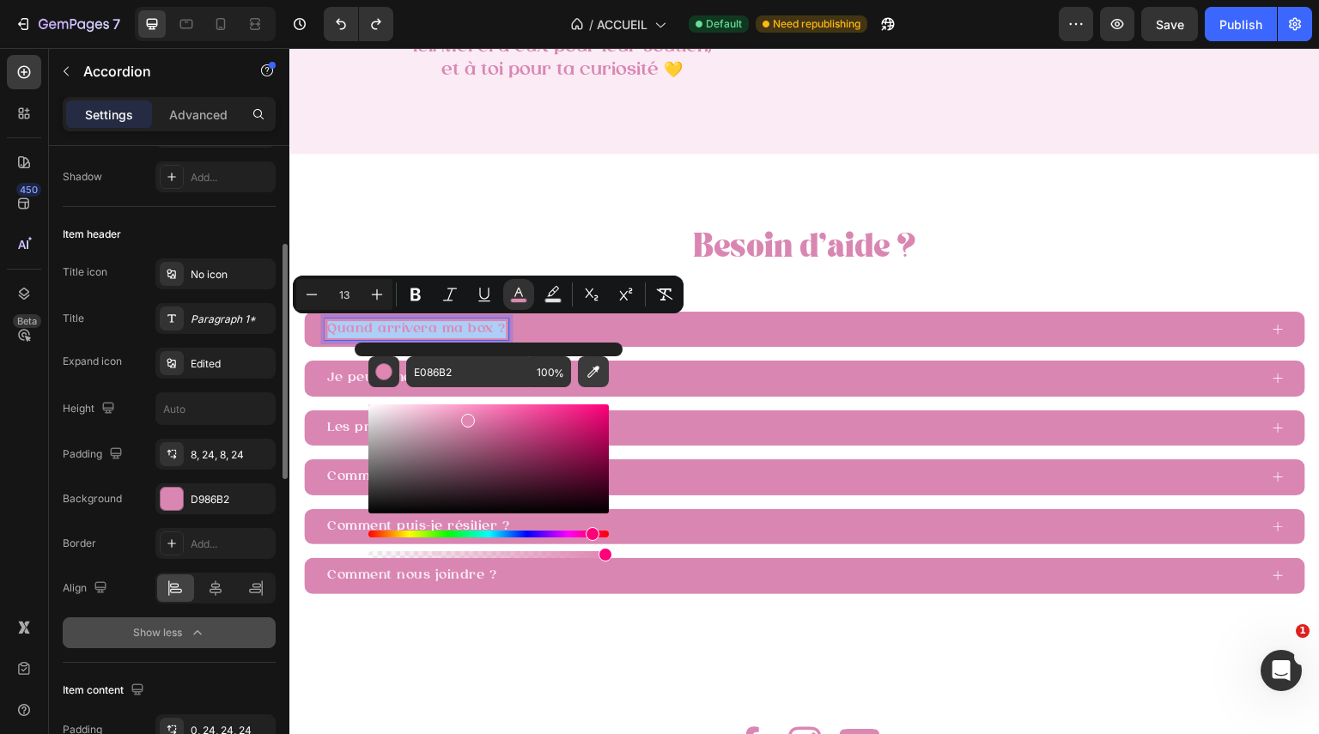
click at [599, 368] on icon "Editor contextual toolbar" at bounding box center [593, 372] width 12 height 12
type input "FFFFFF"
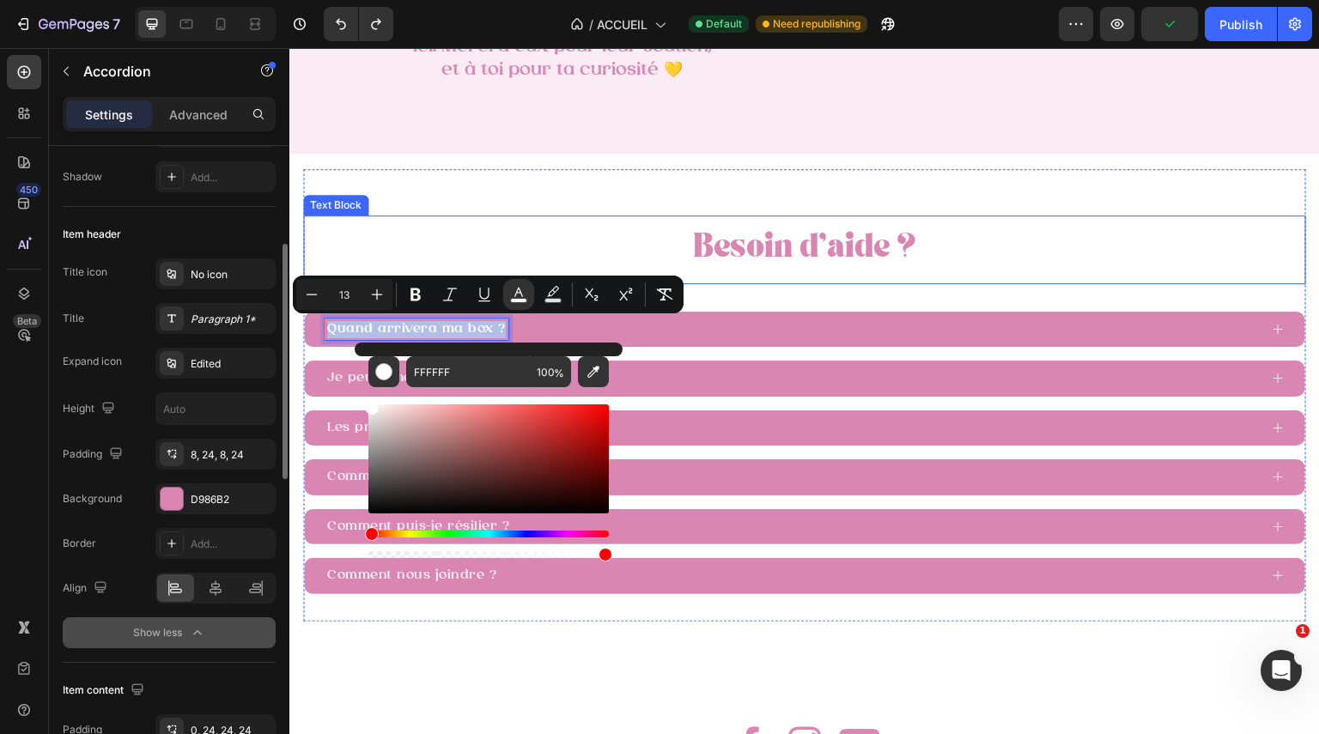
click at [755, 370] on div "Je peux choisir les produits ?" at bounding box center [792, 379] width 934 height 22
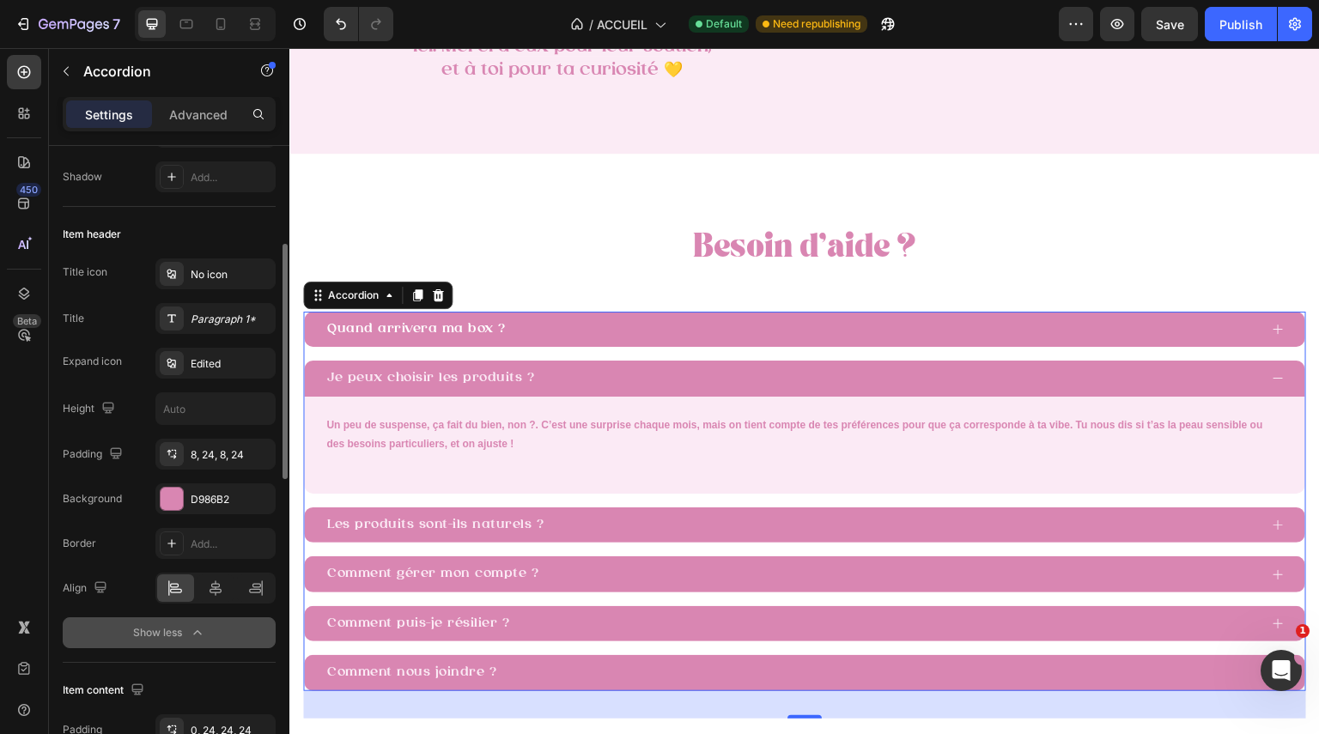
click at [1272, 334] on icon at bounding box center [1278, 329] width 13 height 13
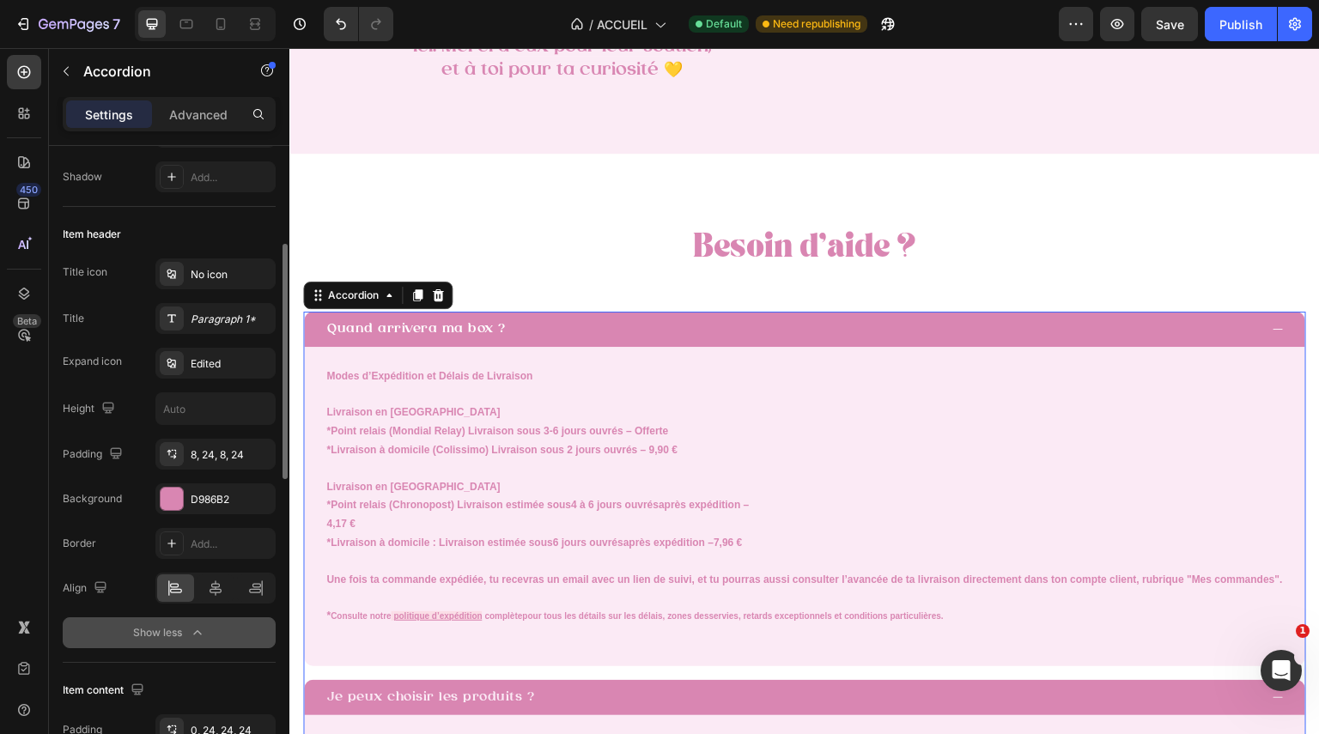
click at [1272, 334] on icon at bounding box center [1278, 329] width 13 height 13
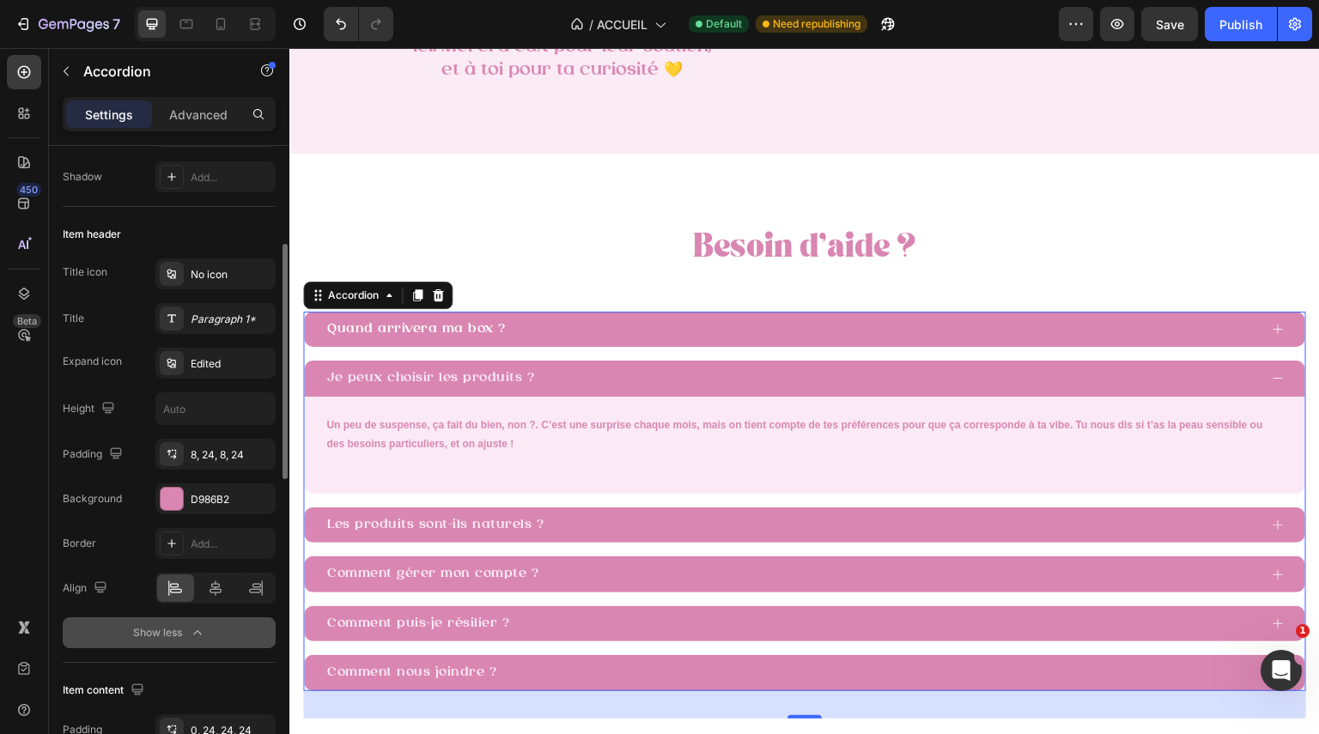
click at [1272, 376] on icon at bounding box center [1278, 378] width 13 height 13
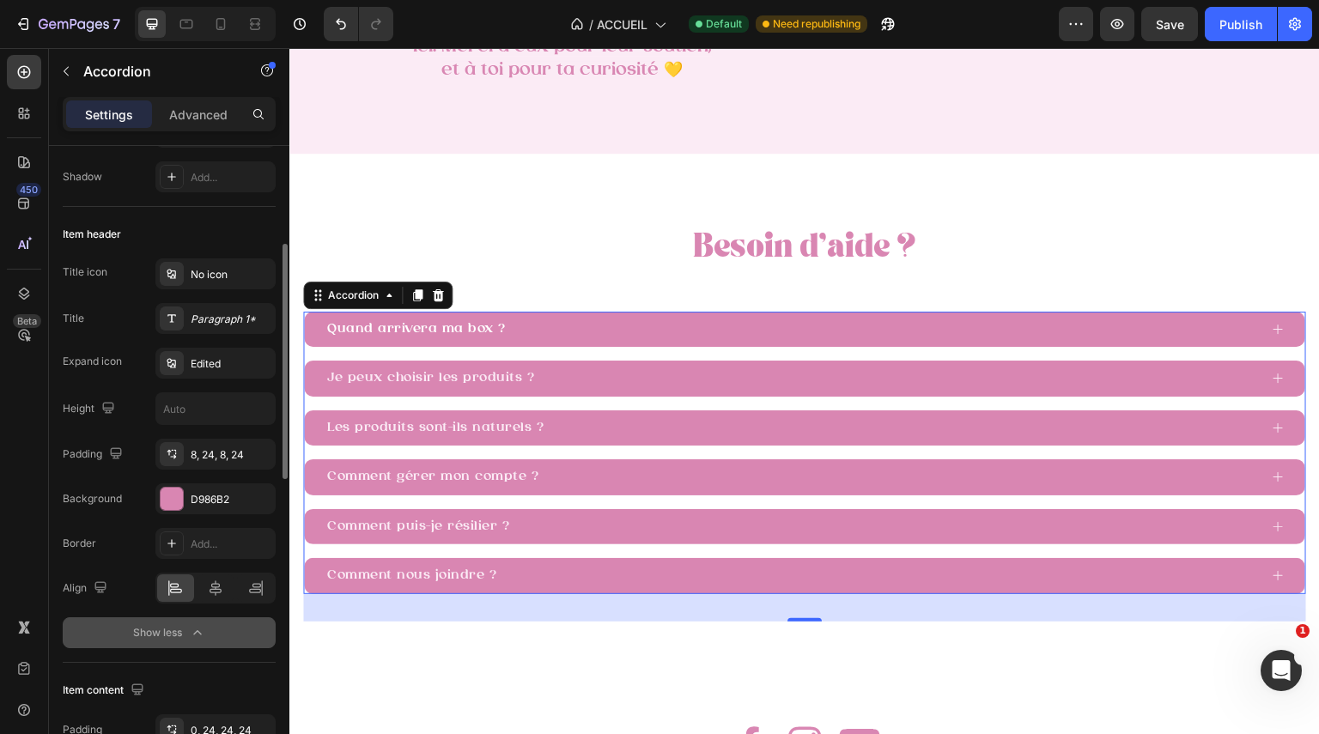
click at [1166, 240] on p "Besoin d’aide ?" at bounding box center [805, 249] width 976 height 40
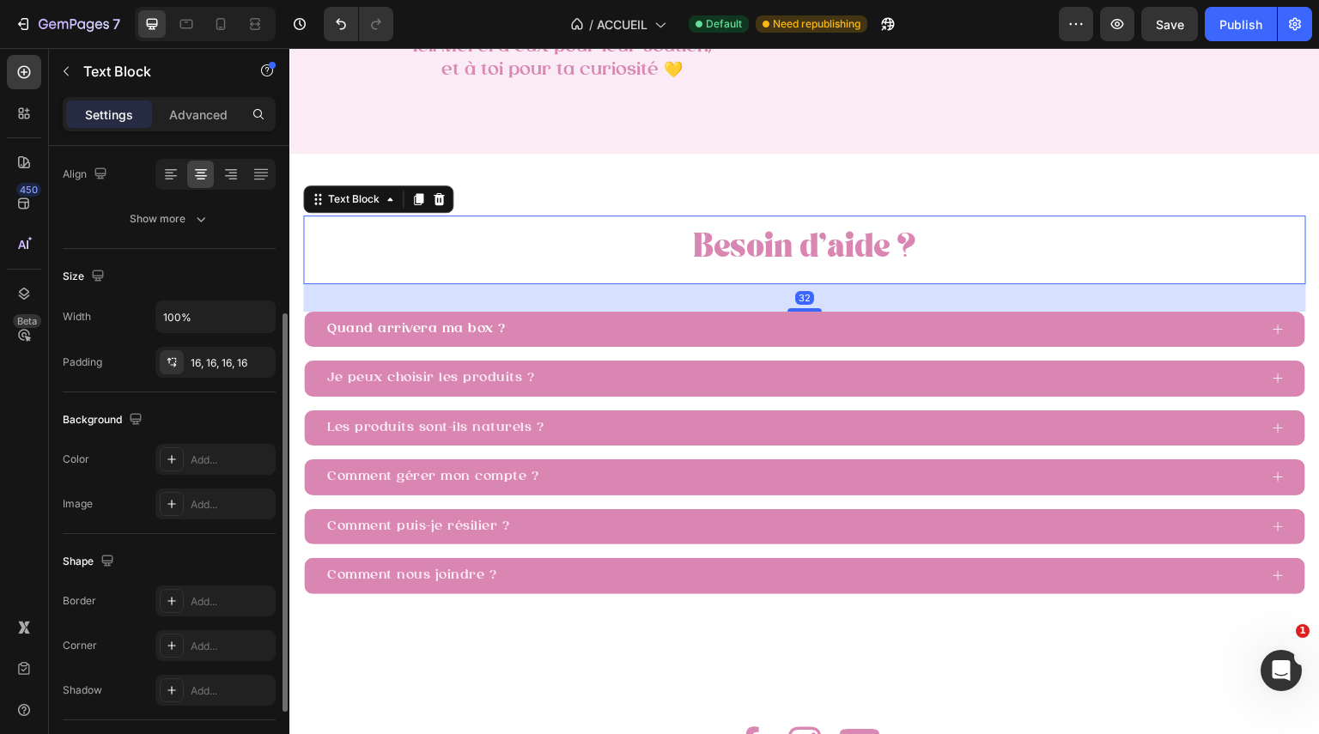
scroll to position [0, 0]
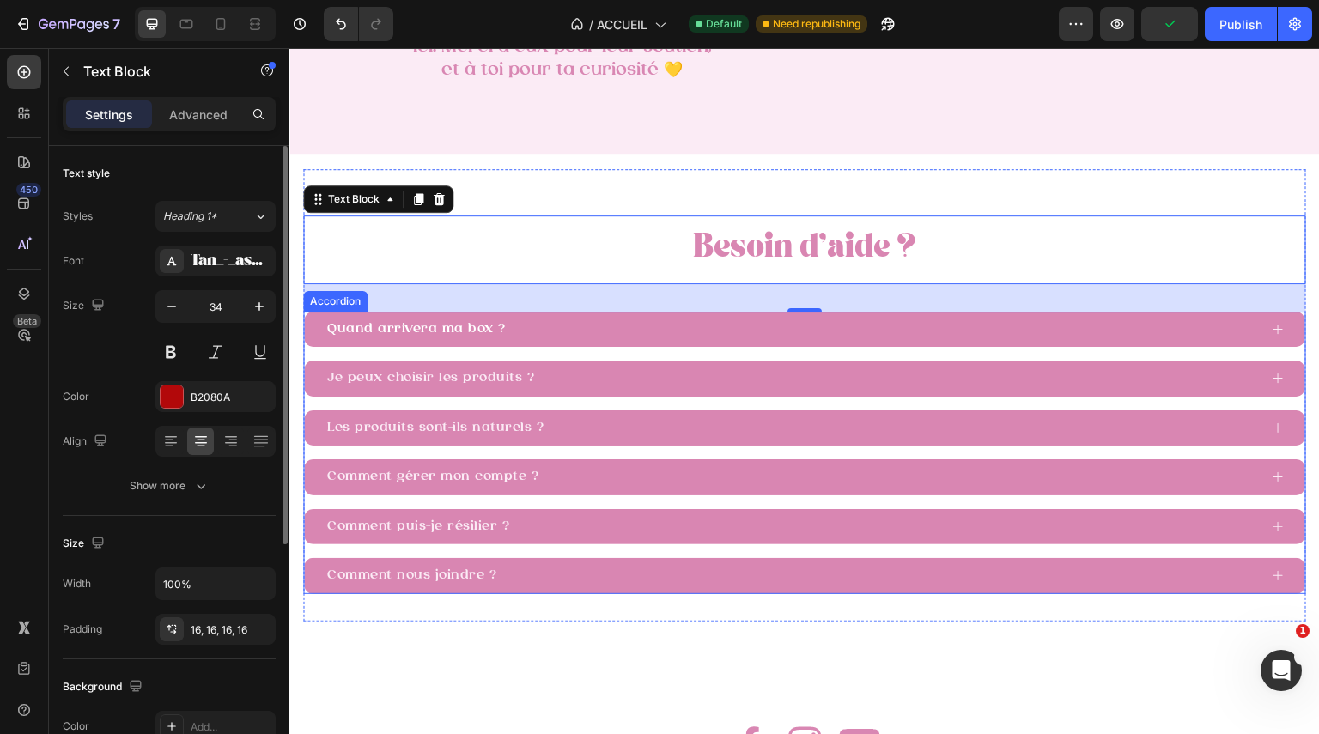
click at [463, 387] on div "Je peux choisir les produits ?" at bounding box center [431, 379] width 212 height 22
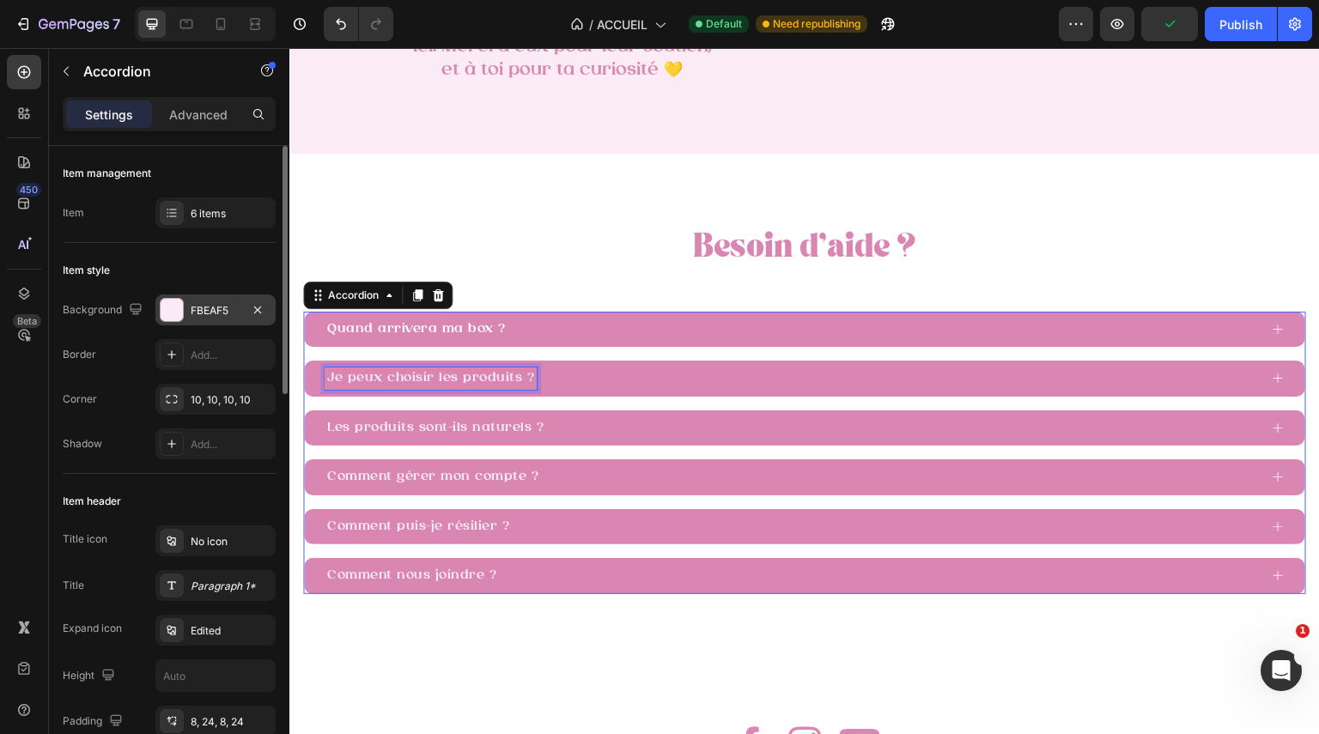
click at [177, 305] on div at bounding box center [172, 310] width 22 height 22
click at [176, 313] on div at bounding box center [172, 310] width 22 height 22
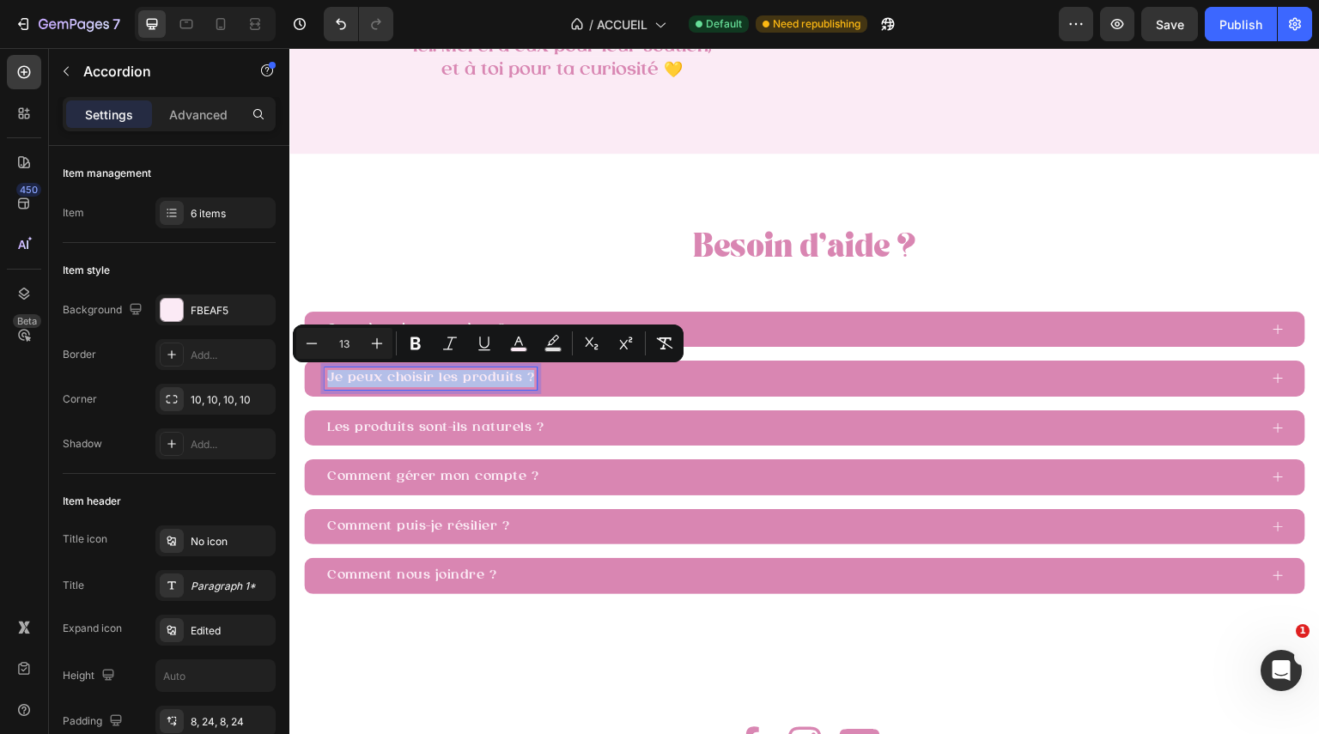
click at [389, 376] on span "Je peux choisir les produits ?" at bounding box center [430, 378] width 207 height 13
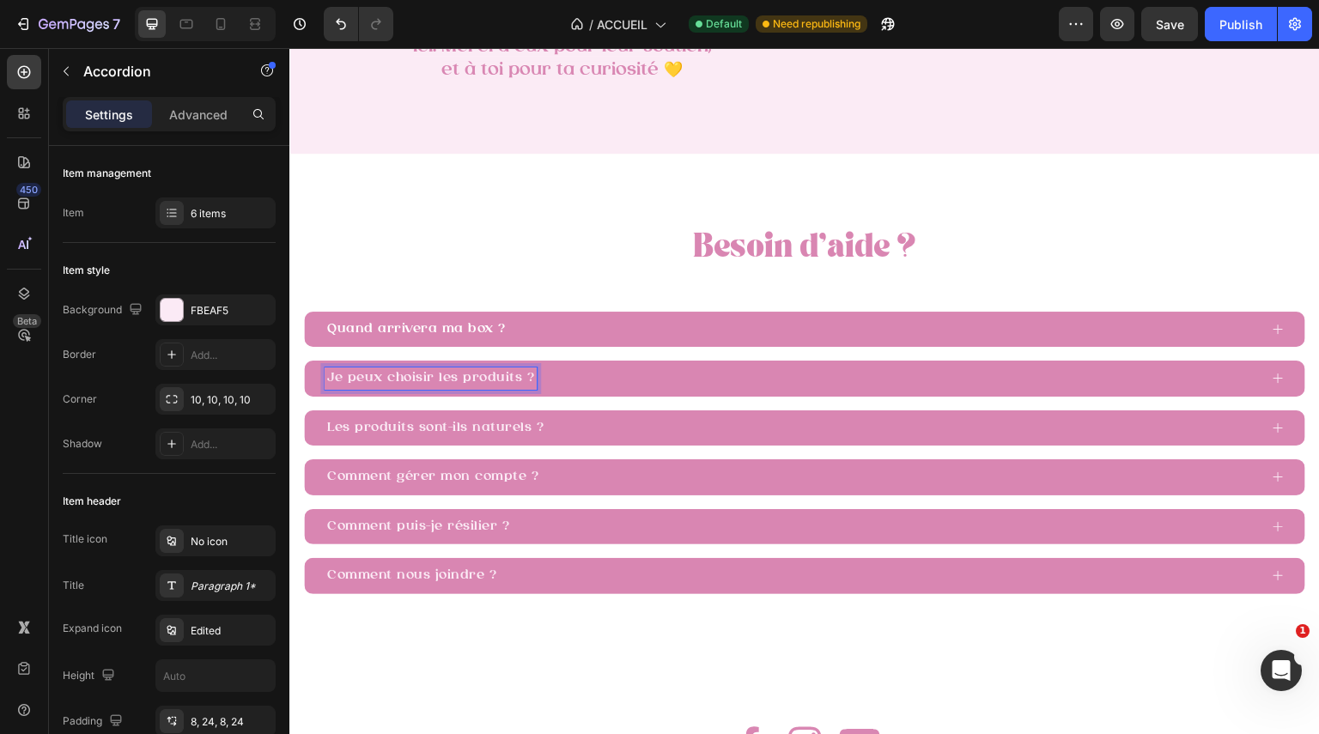
click at [389, 376] on span "Je peux choisir les produits ?" at bounding box center [430, 378] width 207 height 13
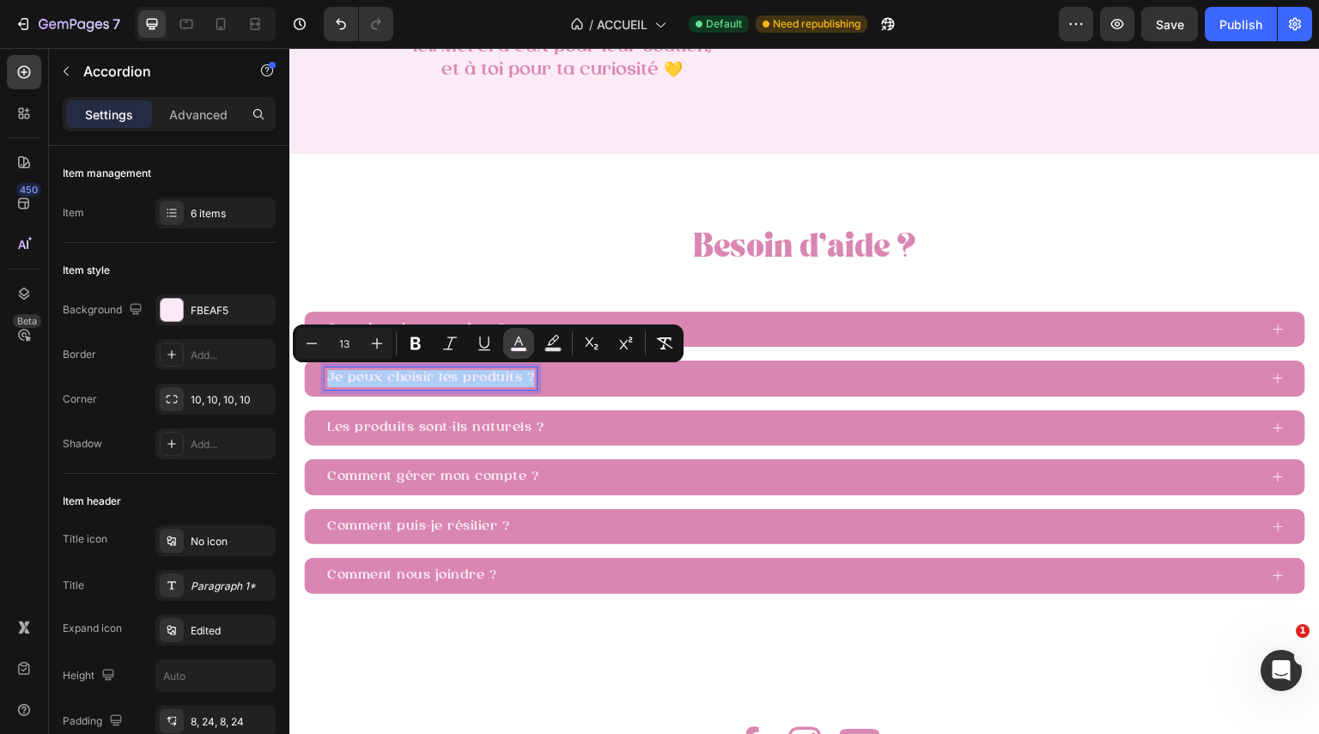
click at [515, 332] on button "color" at bounding box center [518, 343] width 31 height 31
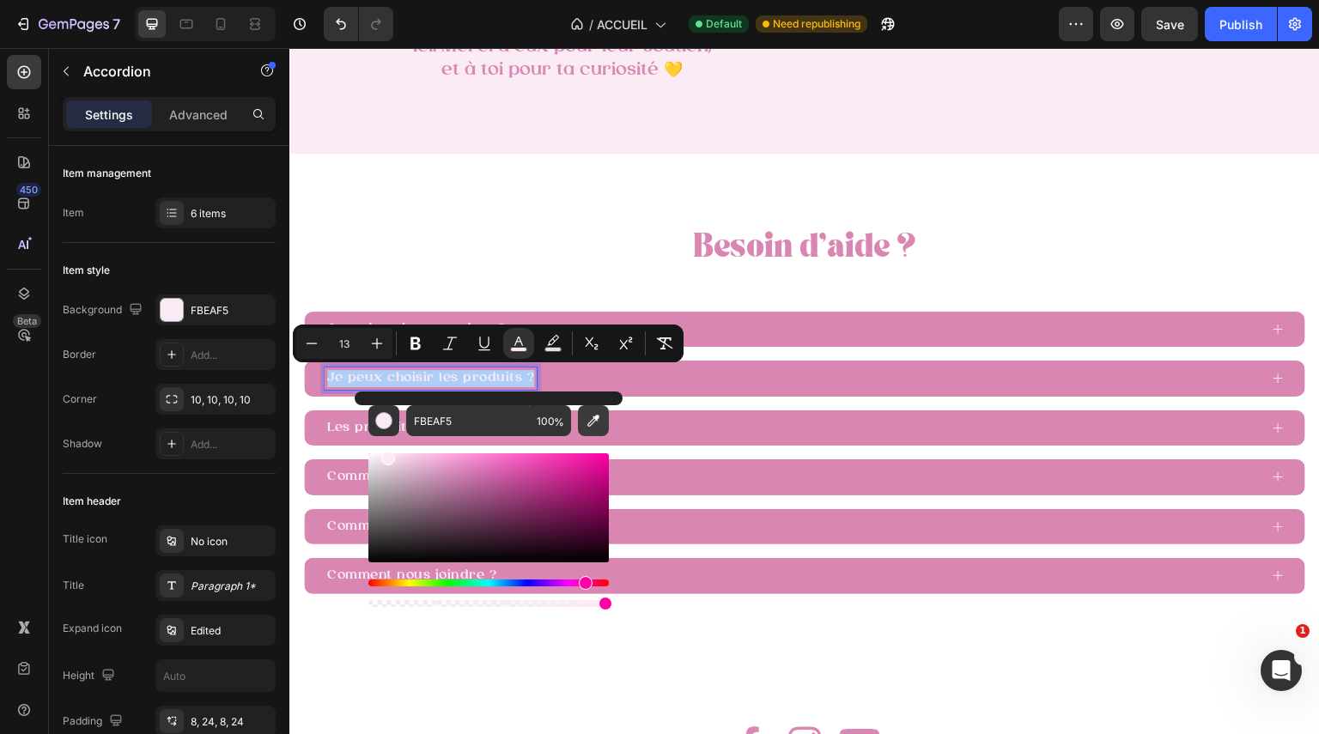
click at [603, 417] on button "Editor contextual toolbar" at bounding box center [593, 420] width 31 height 31
type input "FFFFFF"
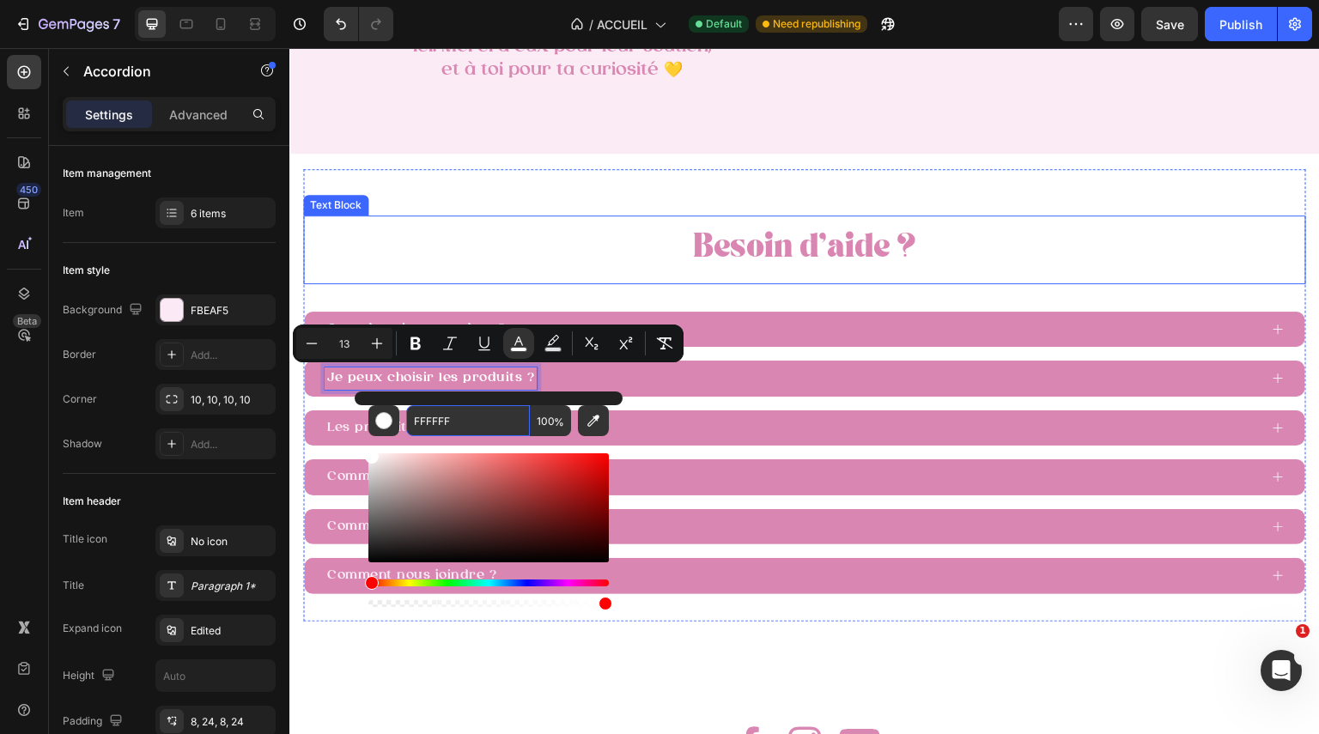
click at [470, 422] on input "FFFFFF" at bounding box center [468, 420] width 124 height 31
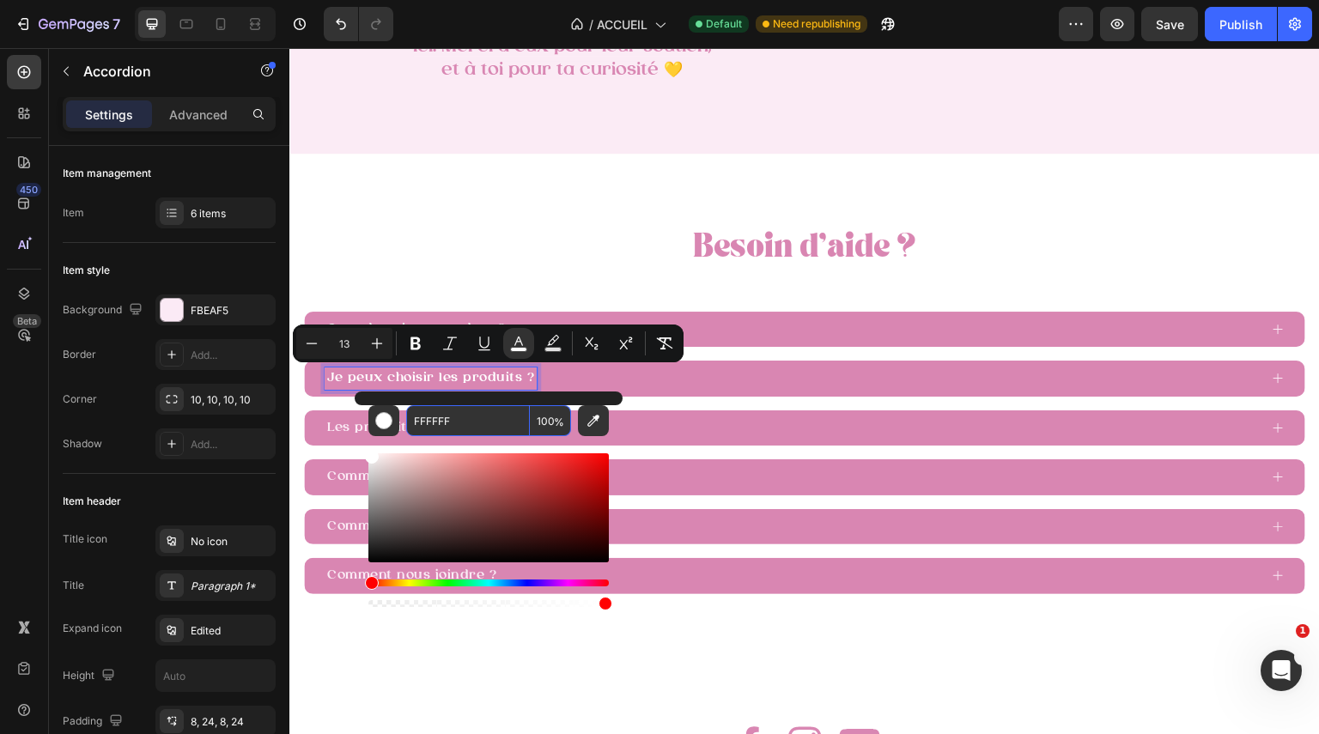
click at [470, 422] on input "FFFFFF" at bounding box center [468, 420] width 124 height 31
click at [741, 435] on div "Les produits sont-ils naturels ?" at bounding box center [792, 428] width 934 height 22
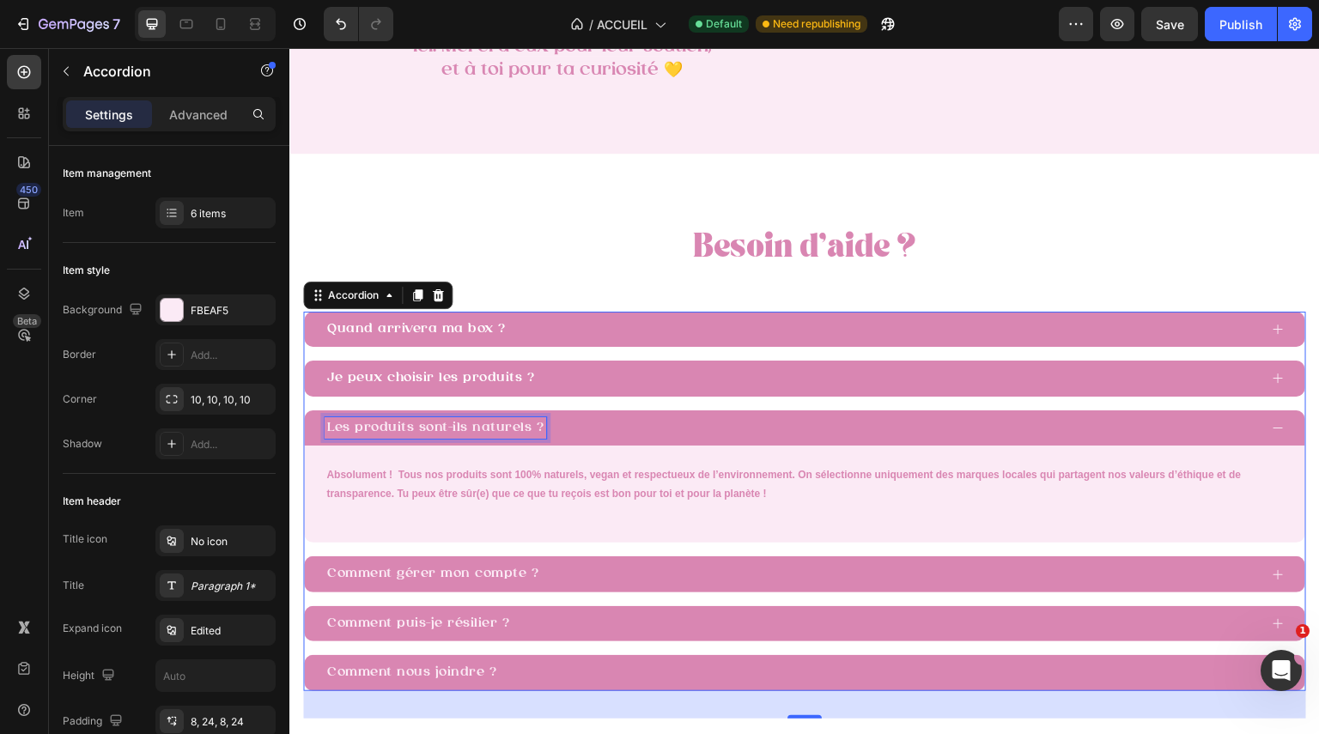
click at [392, 429] on span "Les produits sont-ils naturels ?" at bounding box center [435, 428] width 216 height 13
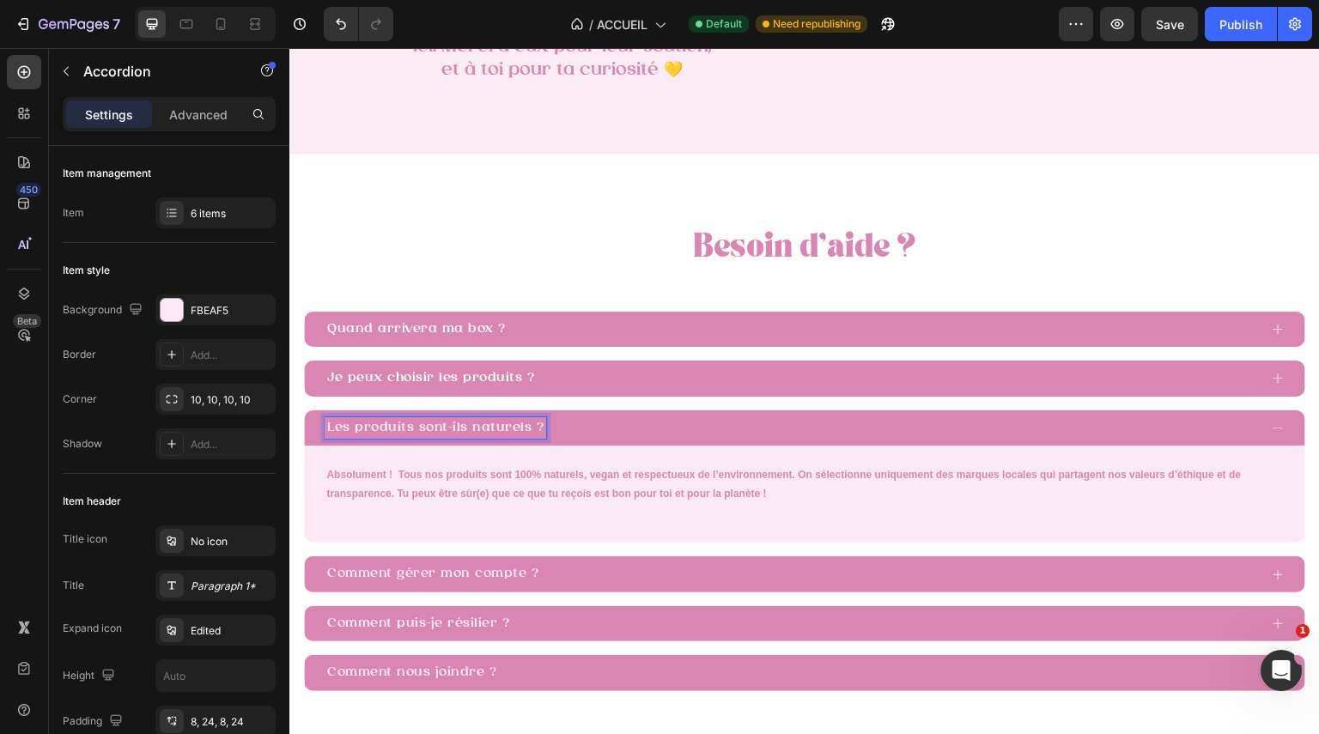
click at [392, 429] on span "Les produits sont-ils naturels ?" at bounding box center [435, 428] width 216 height 13
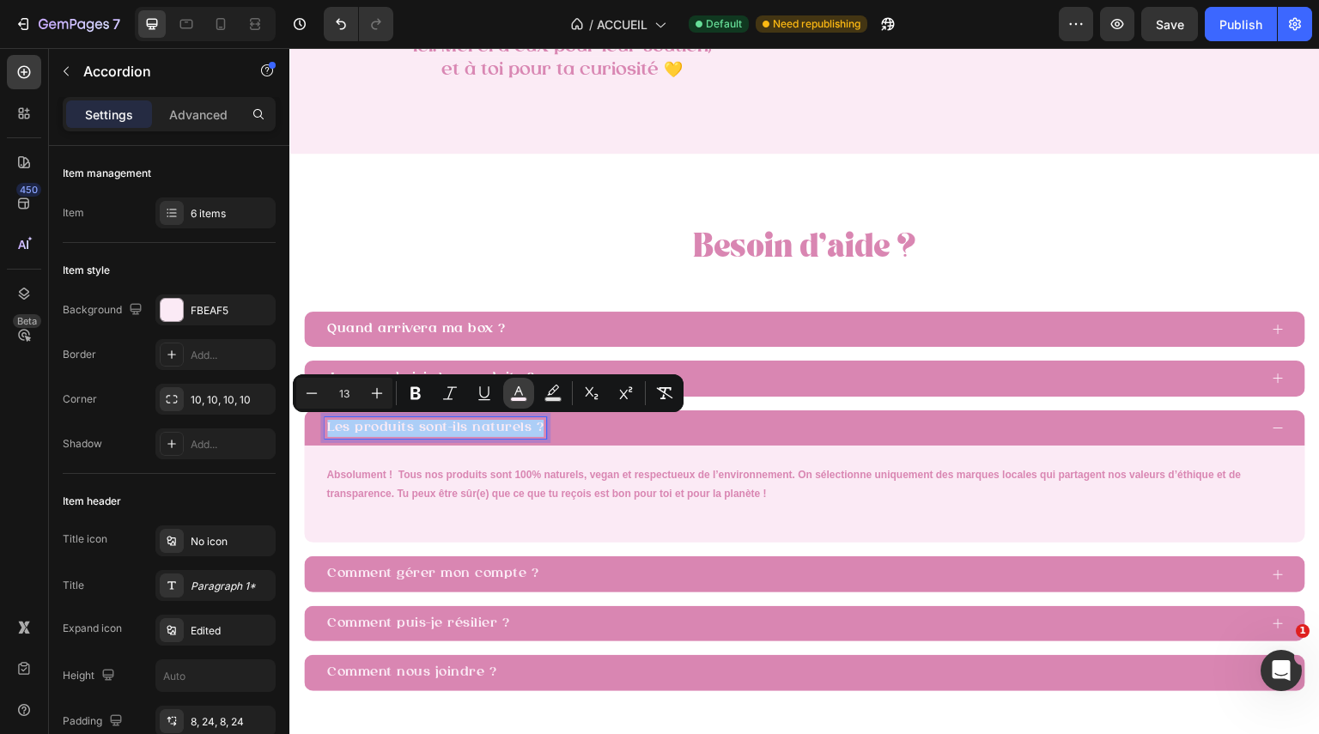
click at [514, 395] on icon "Editor contextual toolbar" at bounding box center [518, 393] width 17 height 17
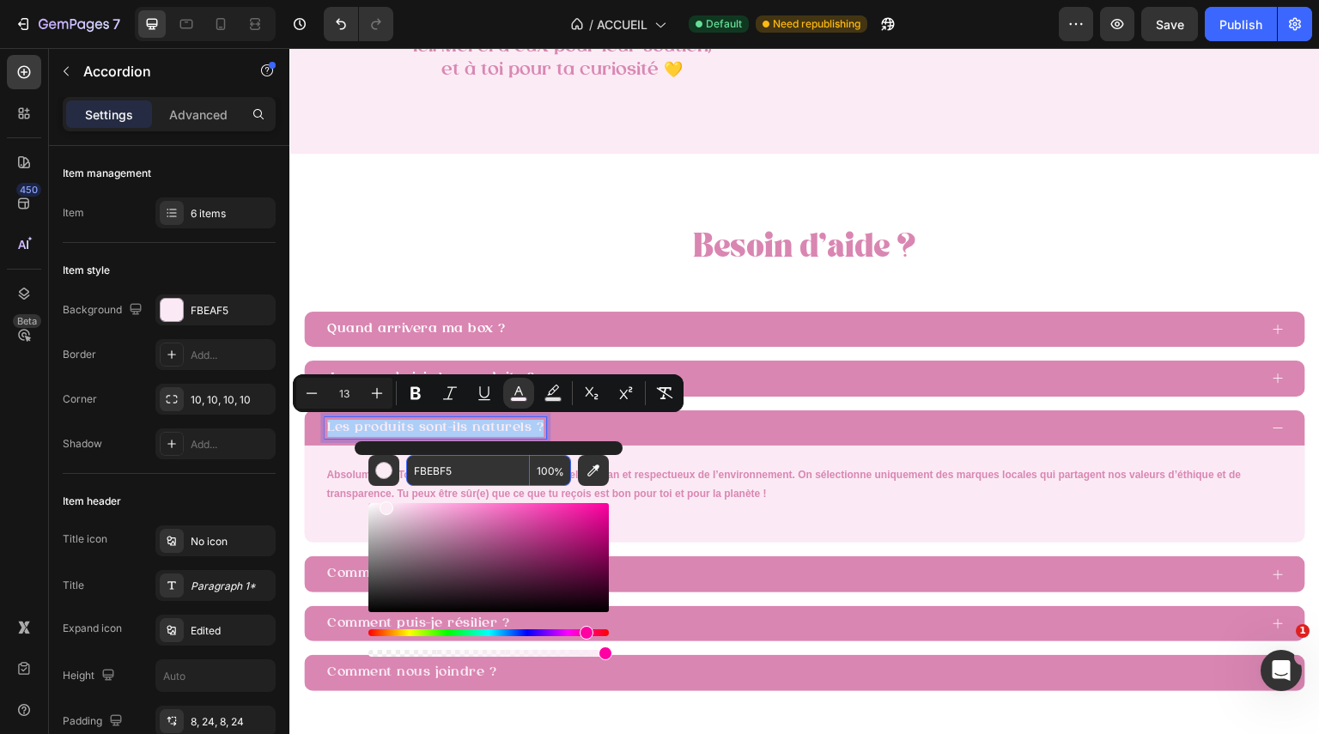
click at [483, 475] on input "FBEBF5" at bounding box center [468, 470] width 124 height 31
paste input "FFFFF"
type input "FFFFFF"
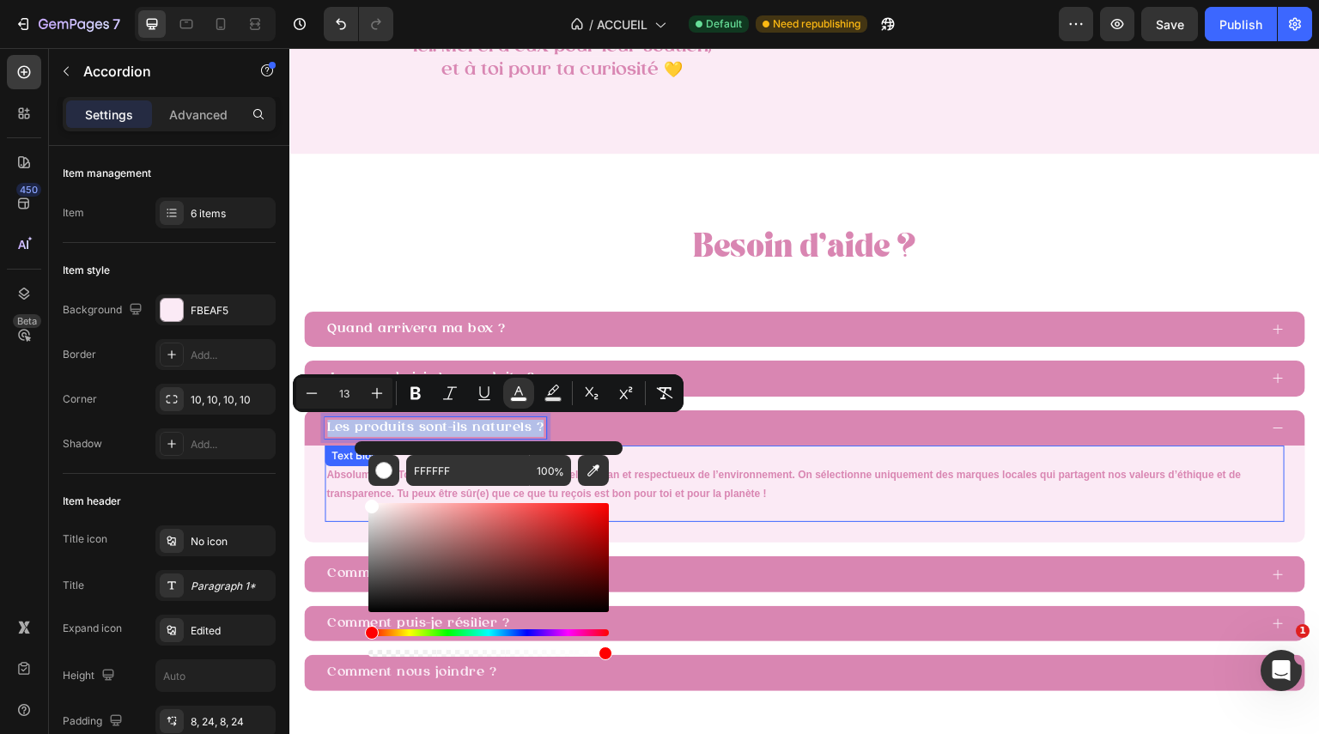
click at [727, 506] on p at bounding box center [804, 511] width 957 height 18
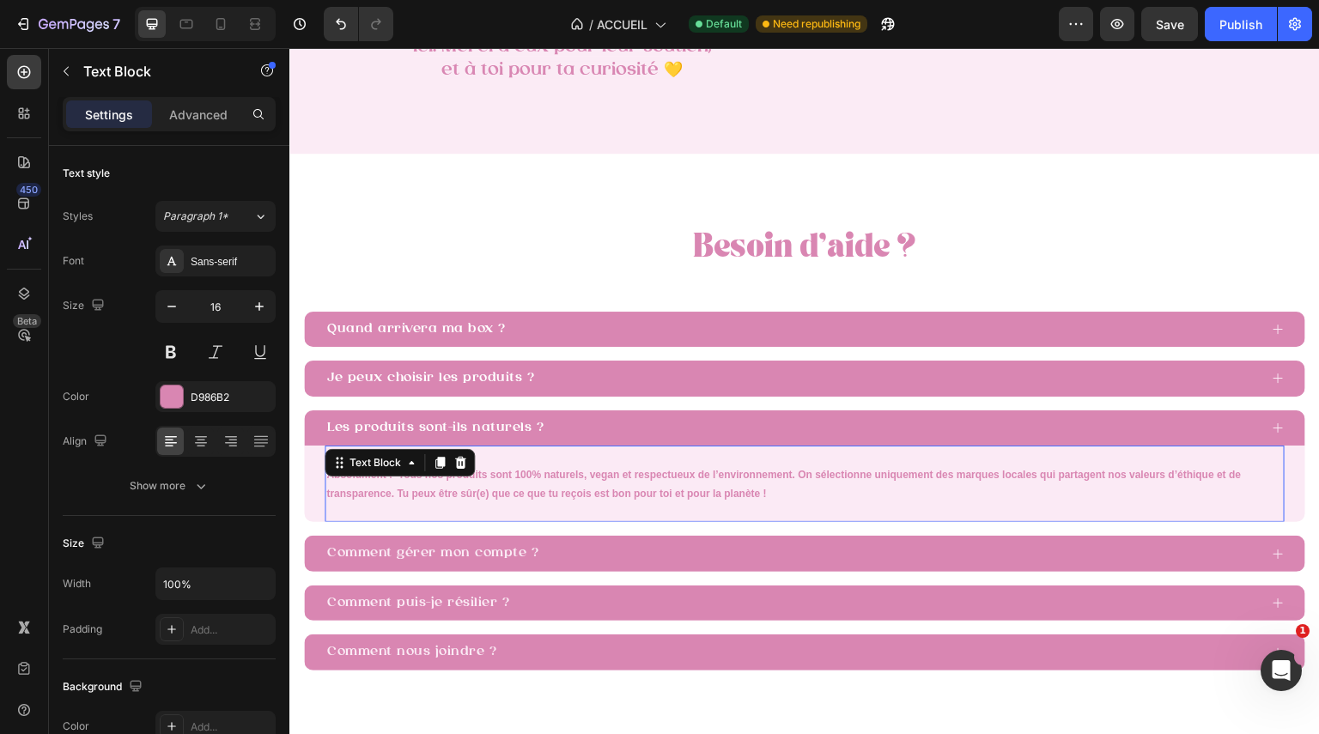
scroll to position [3550, 0]
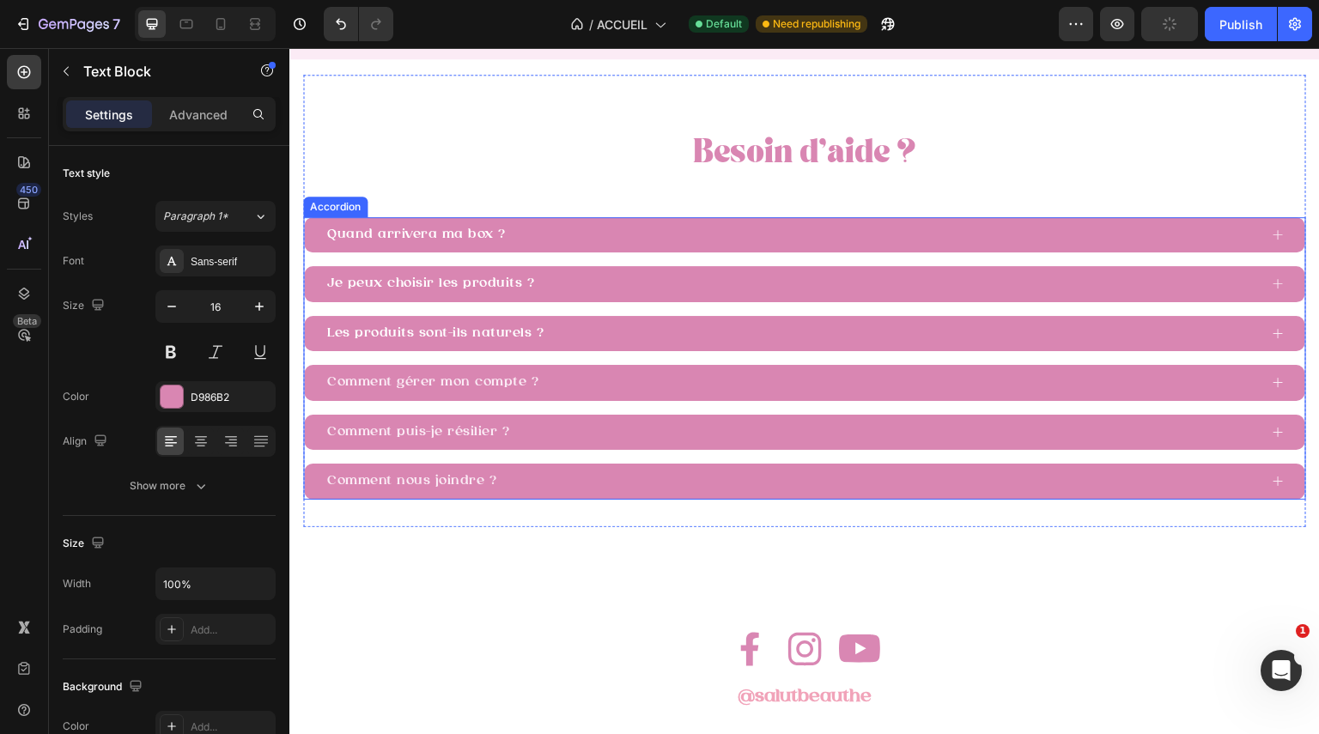
click at [501, 382] on span "Comment gérer mon compte ?" at bounding box center [432, 382] width 211 height 13
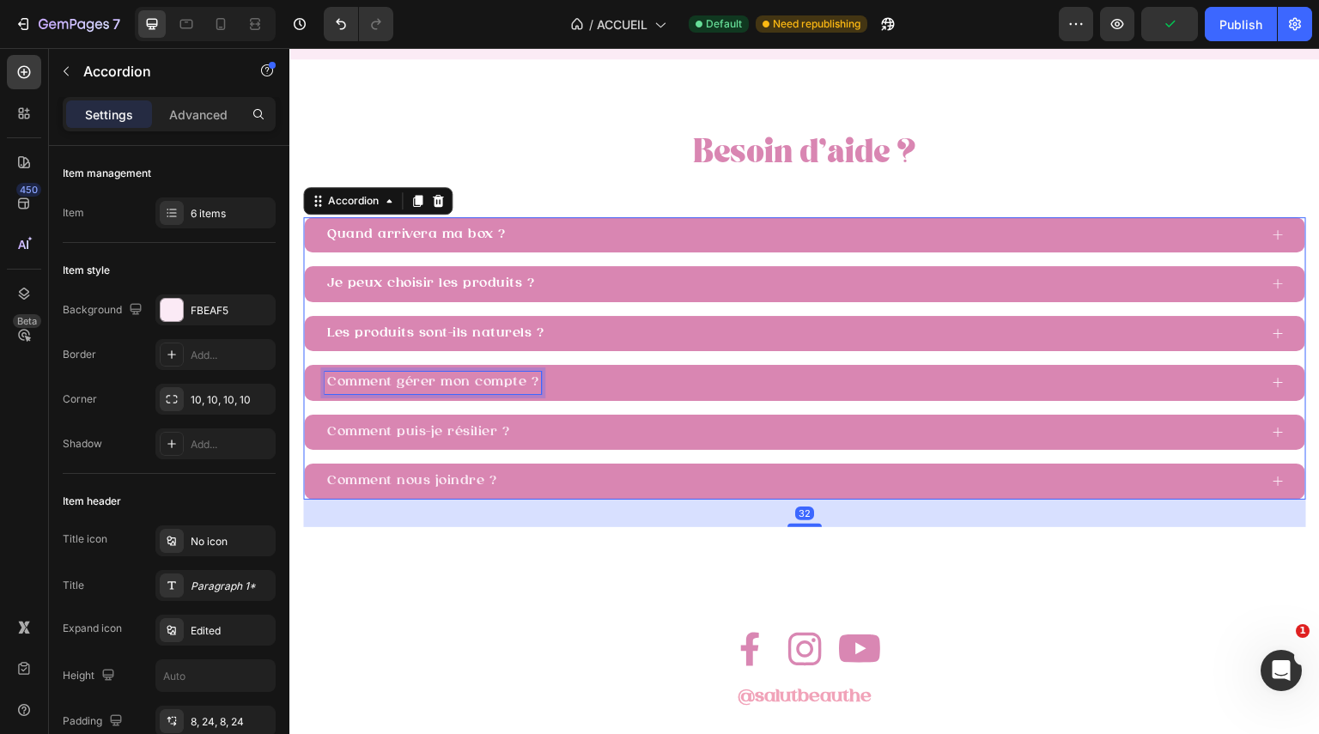
click at [501, 382] on span "Comment gérer mon compte ?" at bounding box center [432, 382] width 211 height 13
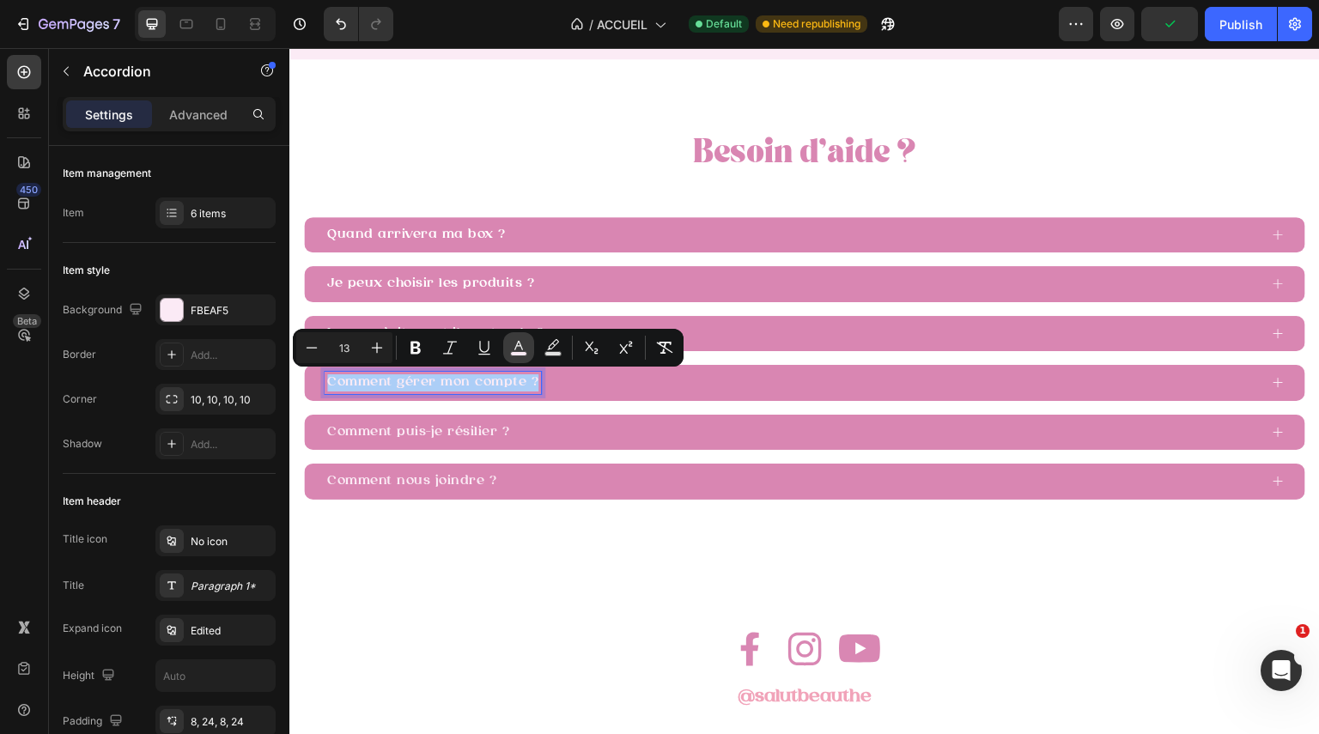
click at [521, 346] on icon "Editor contextual toolbar" at bounding box center [518, 345] width 9 height 9
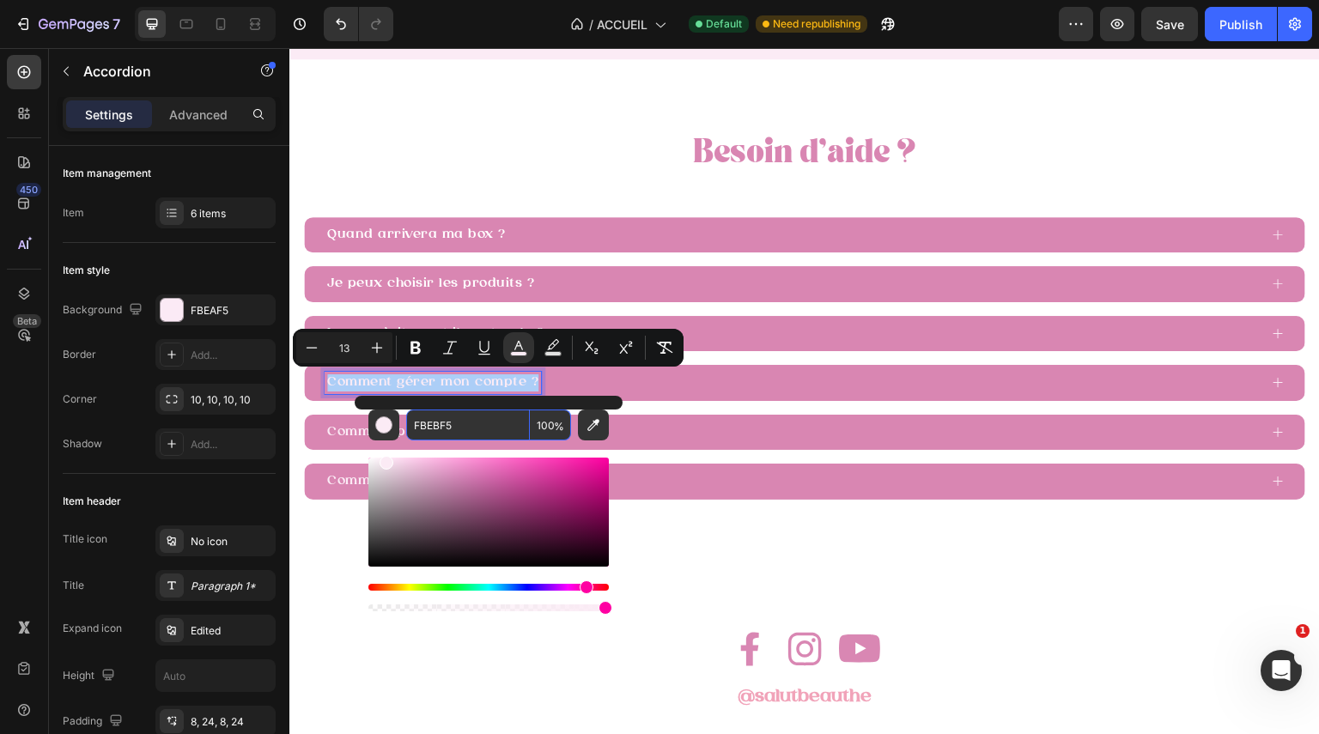
click at [471, 436] on input "FBEBF5" at bounding box center [468, 425] width 124 height 31
paste input "FFFFF"
type input "FFFFFF"
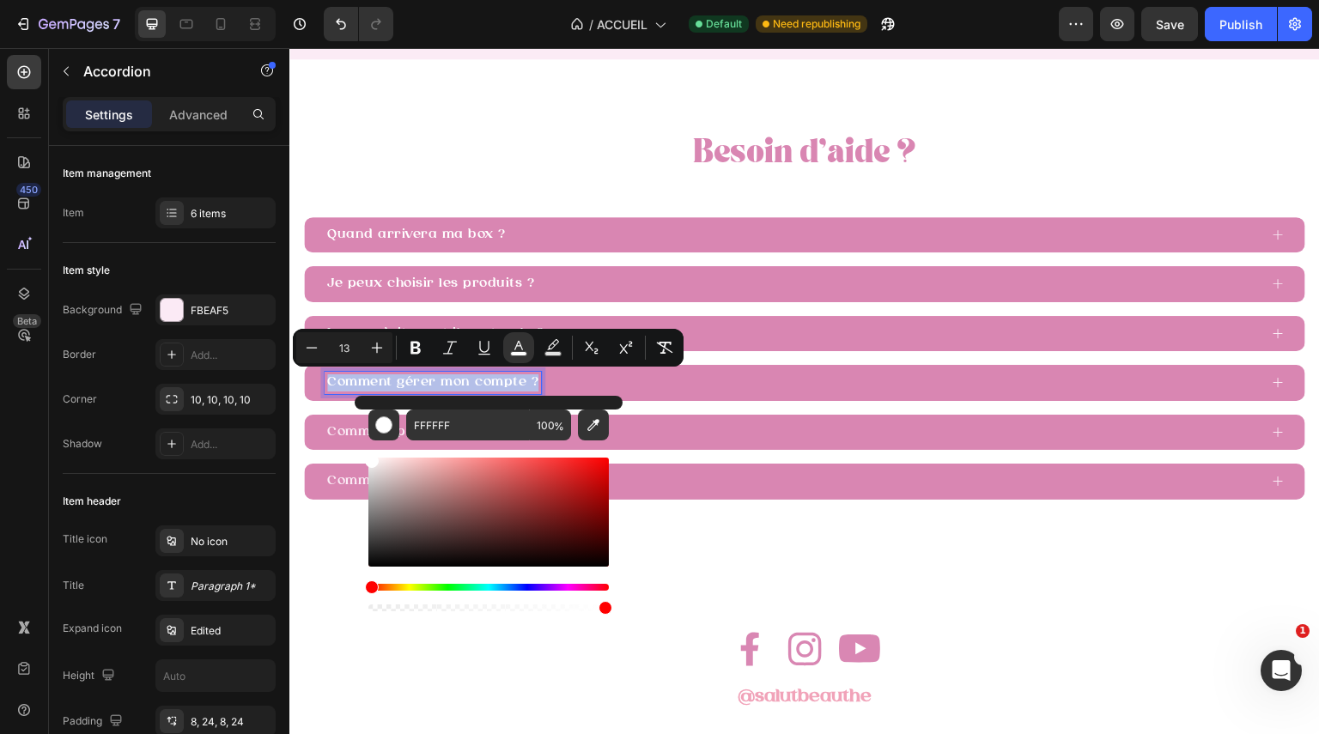
click at [690, 451] on div "Quand arrivera ma box ? Je peux choisir les produits ? Les produits sont-ils na…" at bounding box center [804, 358] width 1003 height 283
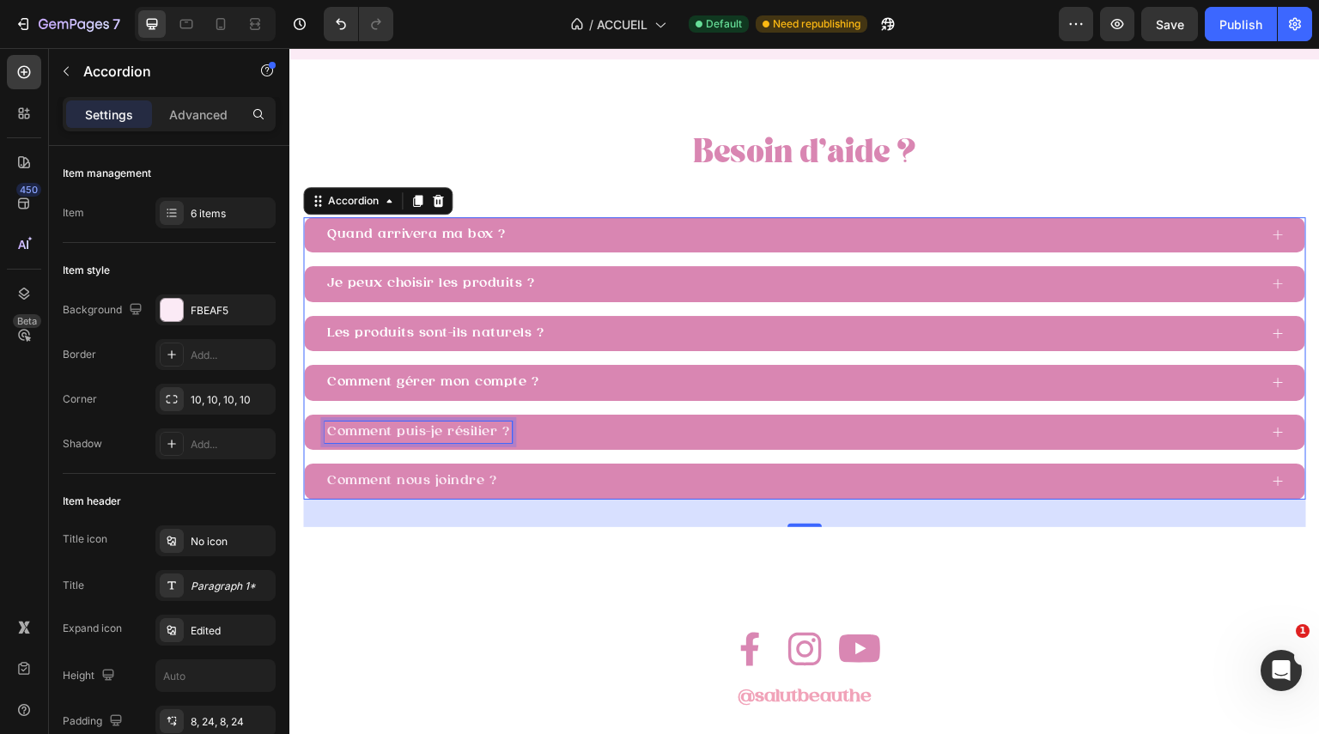
click at [425, 438] on span "Comment puis-je résilier ?" at bounding box center [418, 432] width 182 height 13
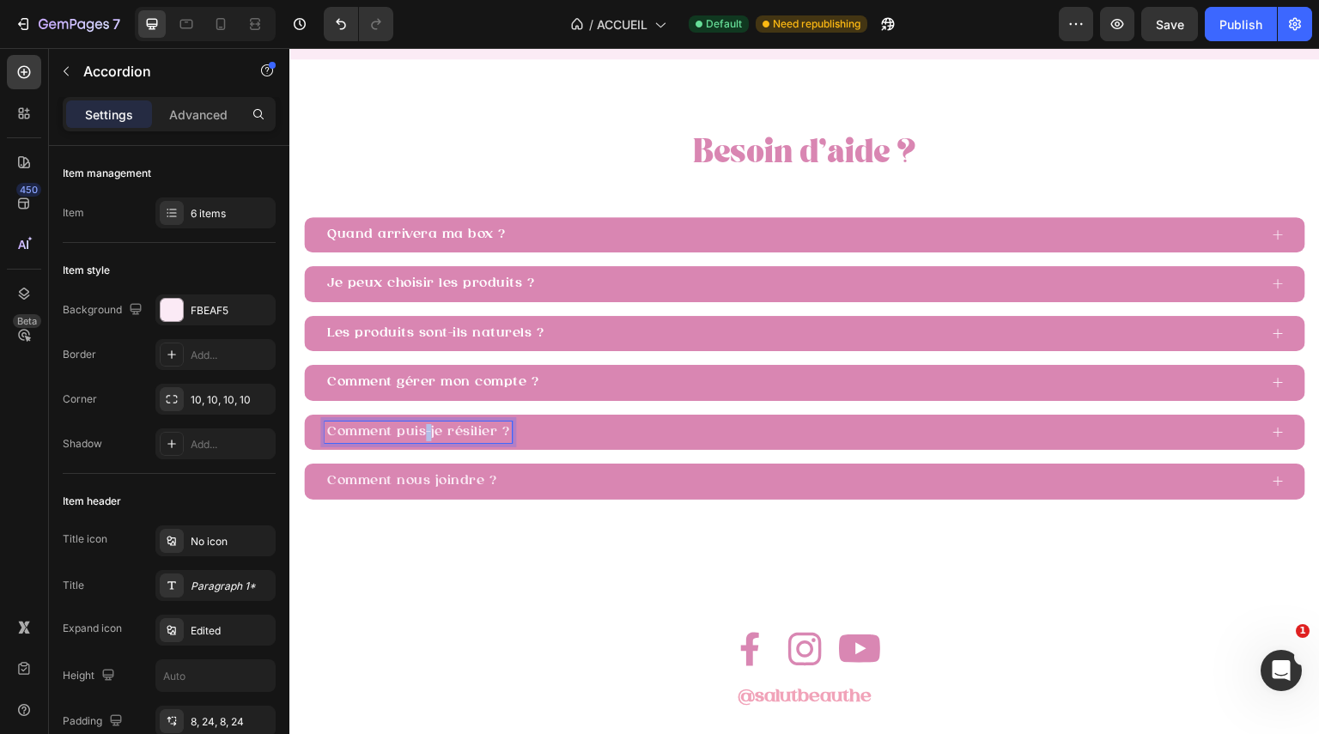
click at [425, 438] on span "Comment puis-je résilier ?" at bounding box center [418, 432] width 182 height 13
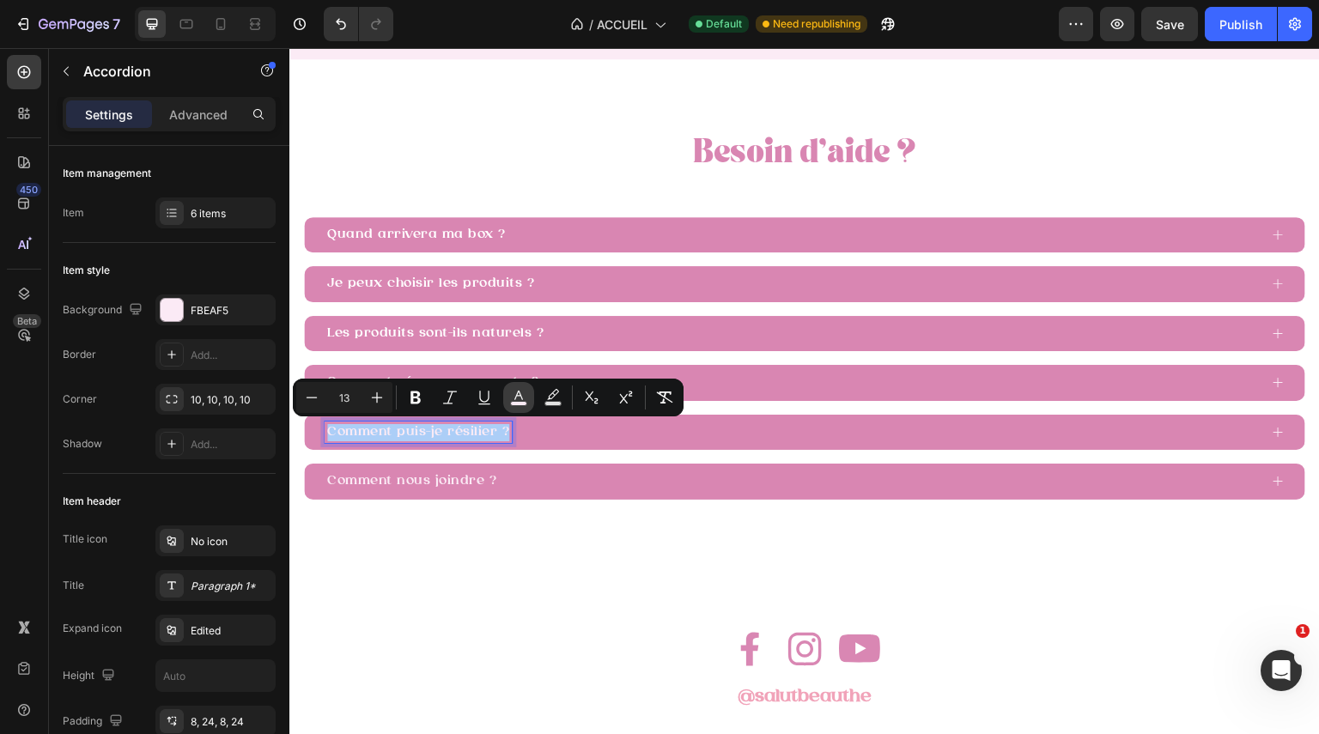
click at [516, 394] on icon "Editor contextual toolbar" at bounding box center [518, 397] width 17 height 17
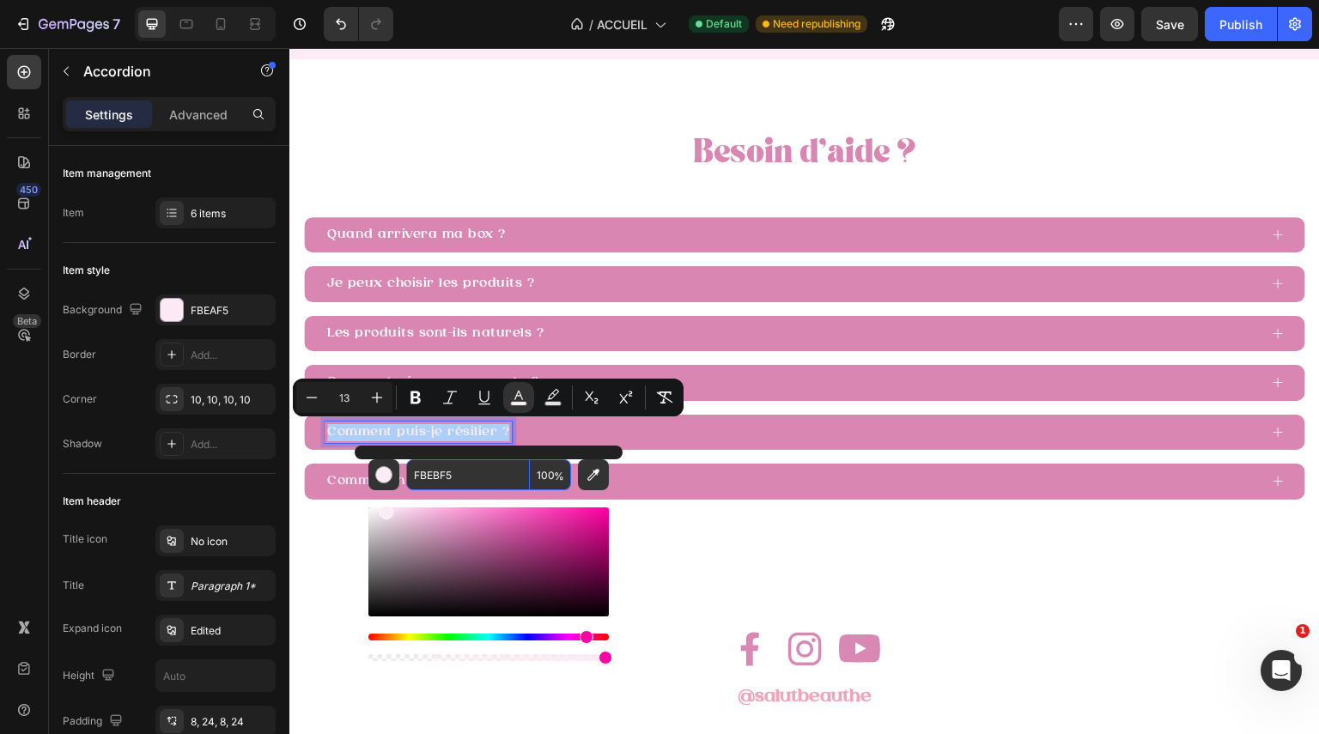
click at [501, 485] on input "FBEBF5" at bounding box center [468, 474] width 124 height 31
paste input "FFFFF"
type input "FFFFFF"
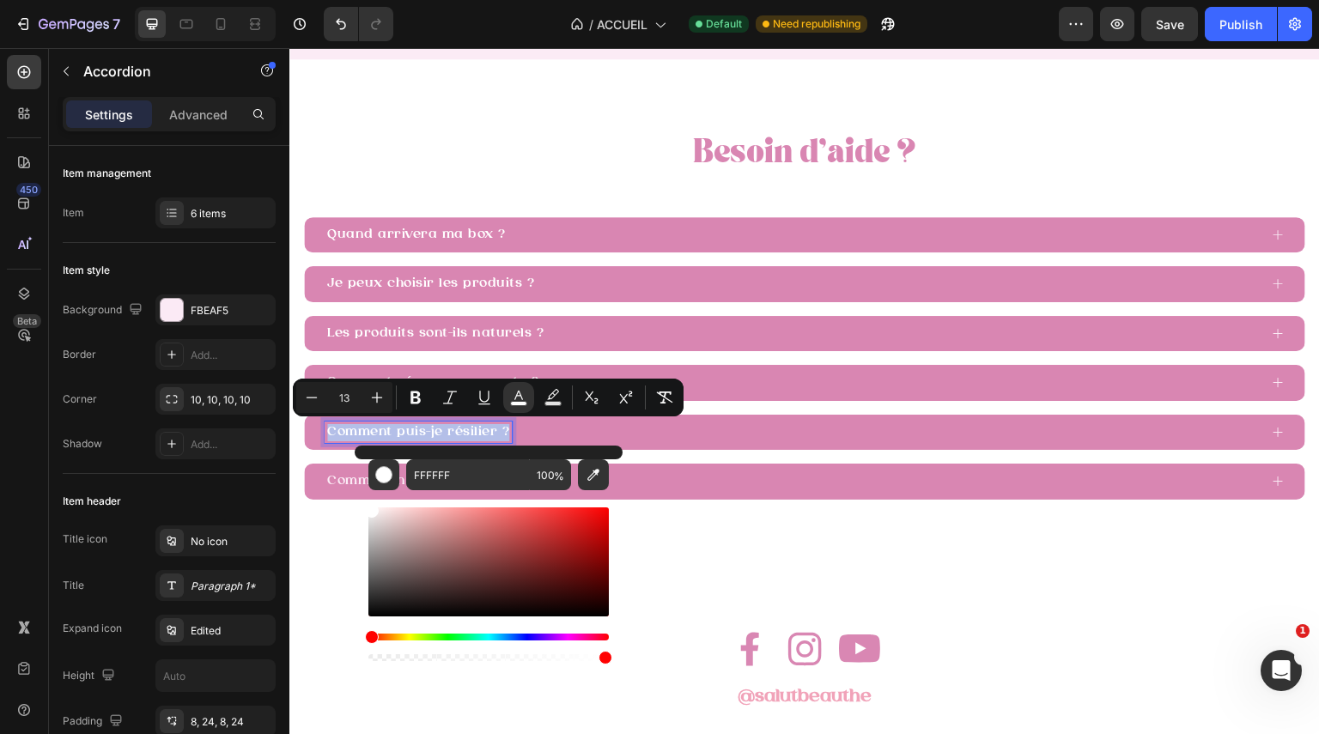
click at [689, 486] on div "Comment nous joindre ?" at bounding box center [792, 482] width 934 height 22
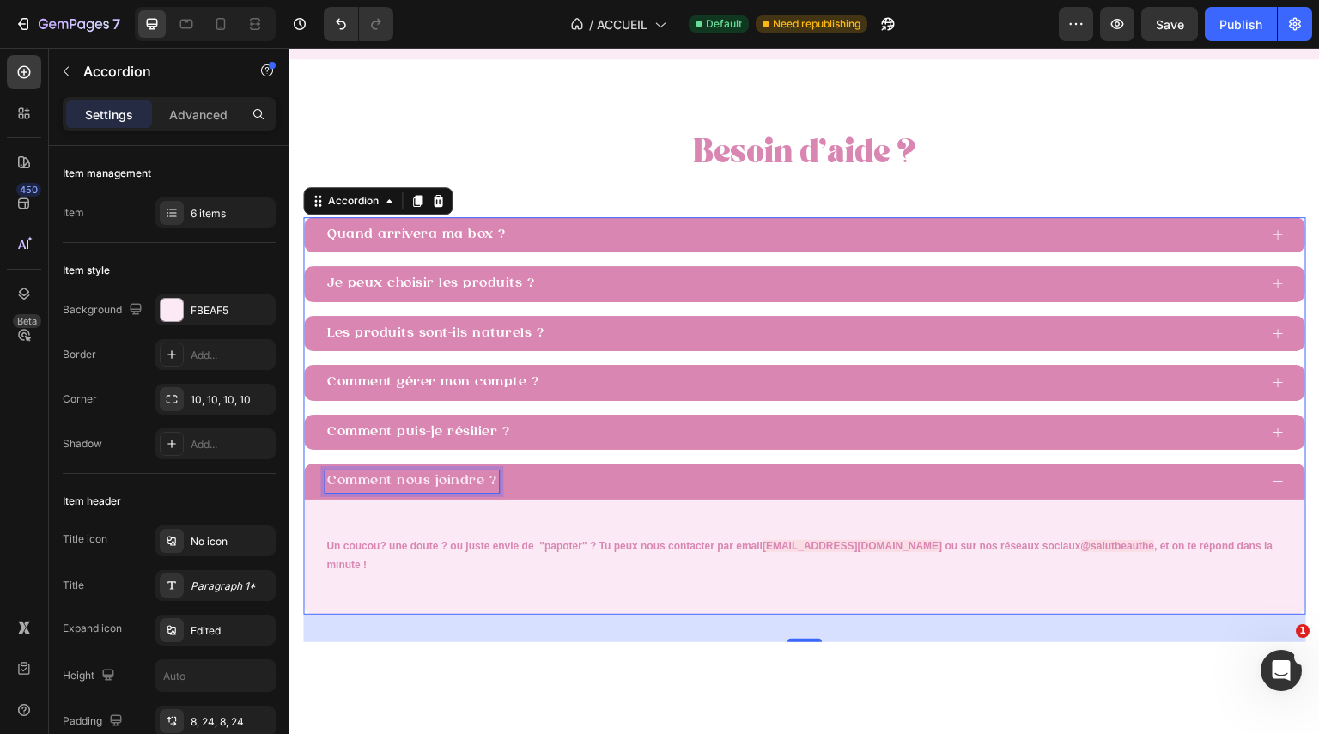
click at [368, 485] on span "Comment nous joindre ?" at bounding box center [411, 481] width 169 height 13
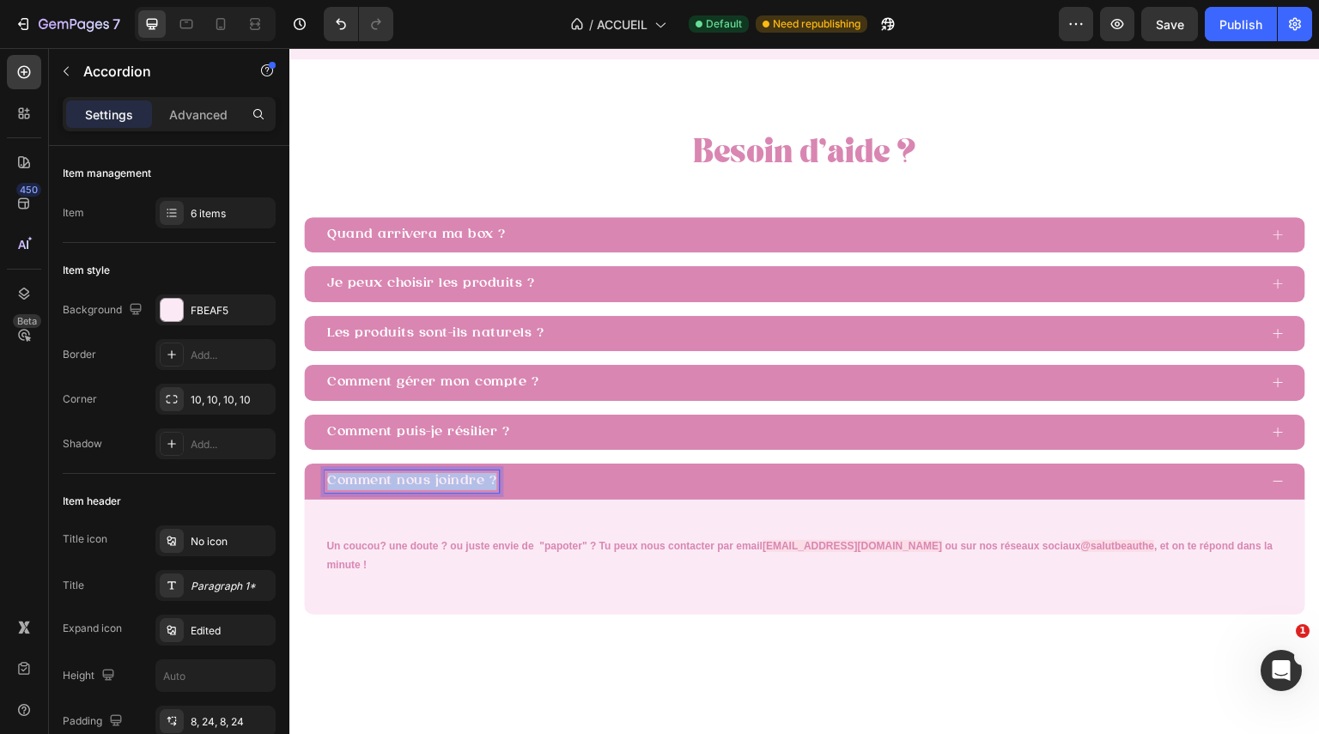
click at [368, 485] on span "Comment nous joindre ?" at bounding box center [411, 481] width 169 height 13
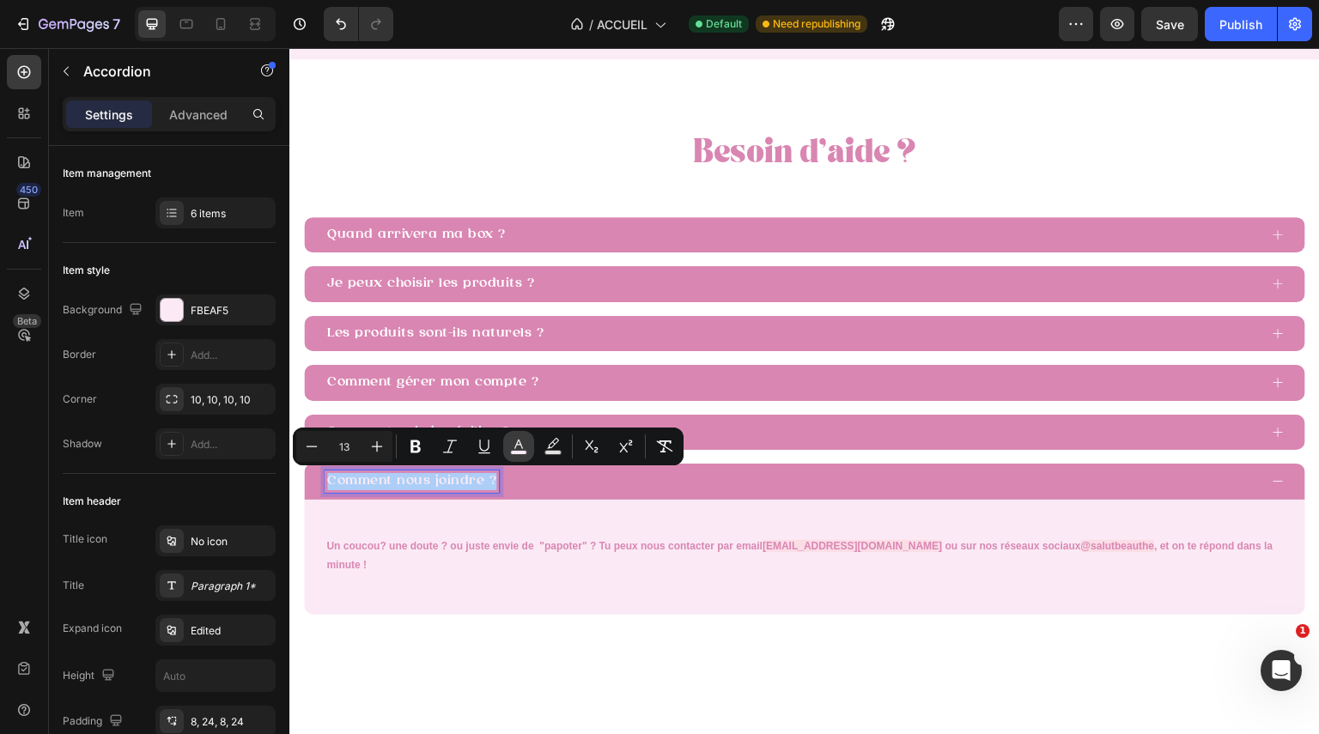
click at [524, 457] on button "color" at bounding box center [518, 446] width 31 height 31
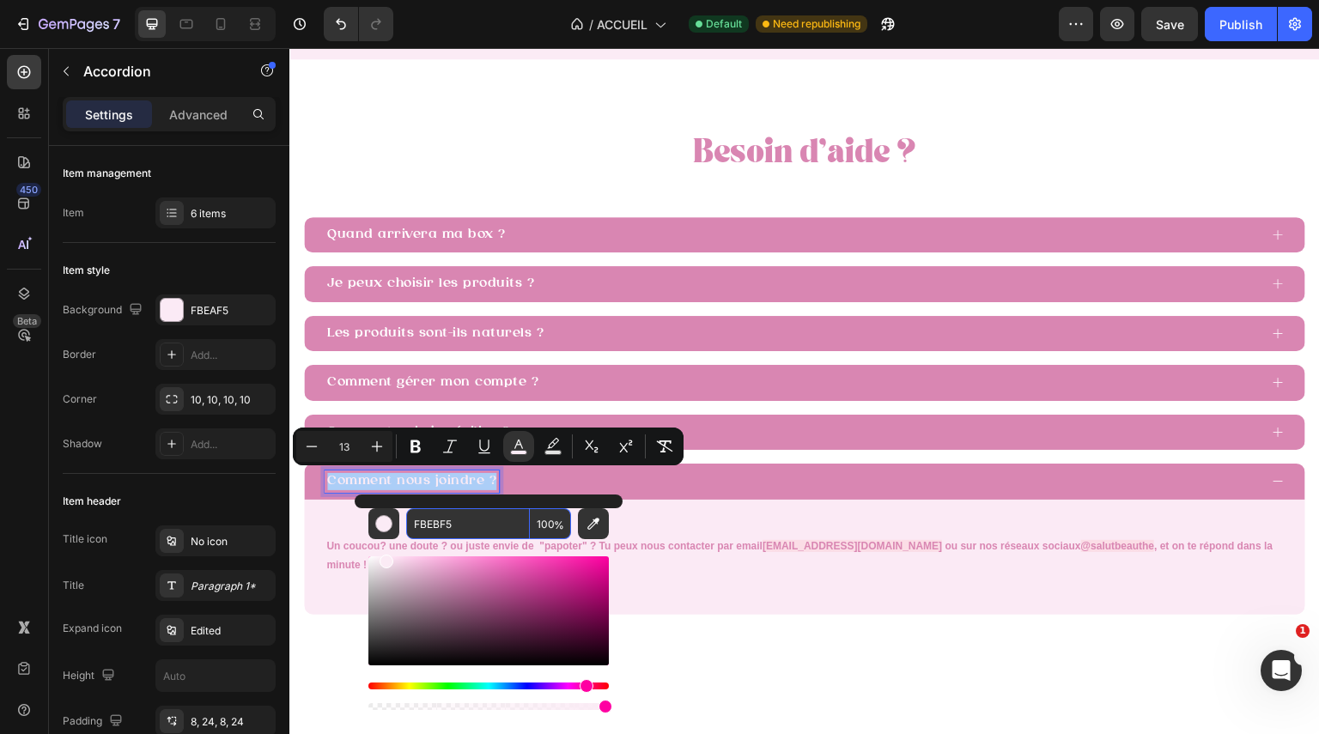
click at [467, 516] on input "FBEBF5" at bounding box center [468, 523] width 124 height 31
paste input "FFFFF"
type input "FFFFFF"
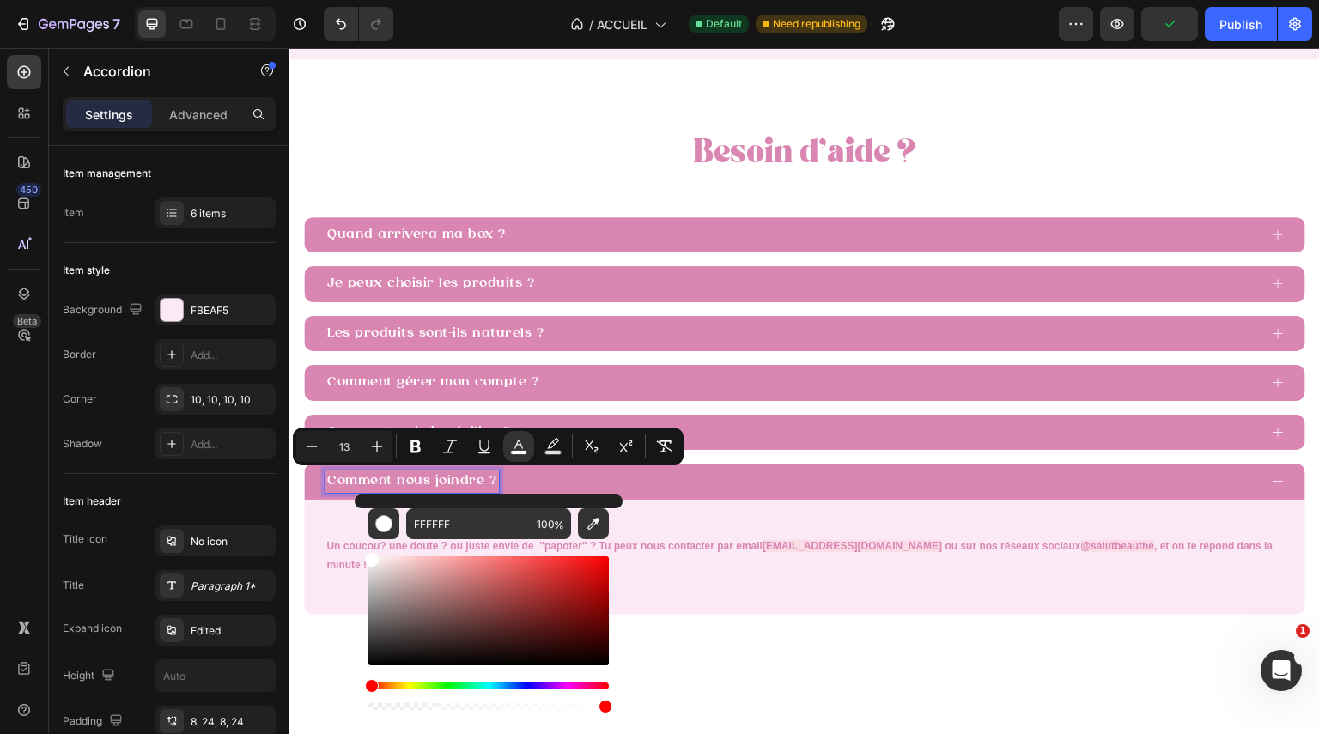
click at [750, 524] on p at bounding box center [804, 528] width 957 height 18
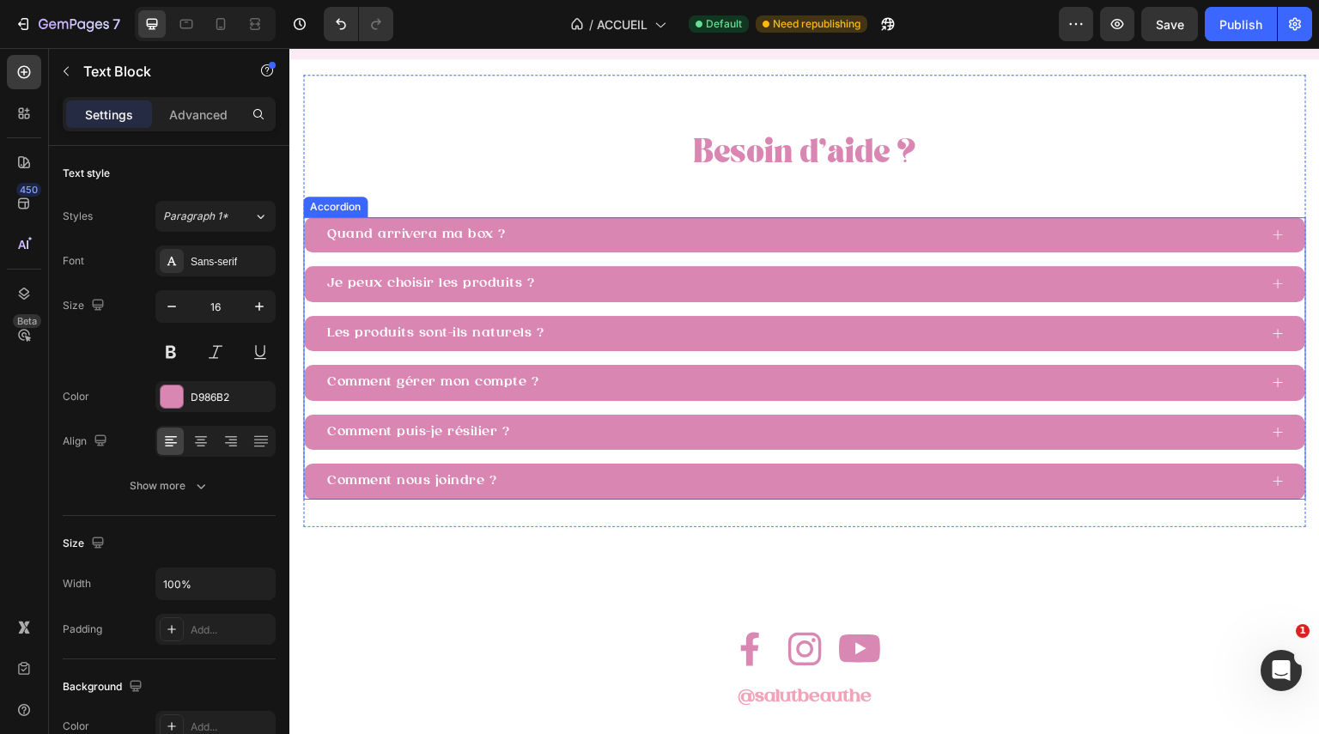
scroll to position [3202, 0]
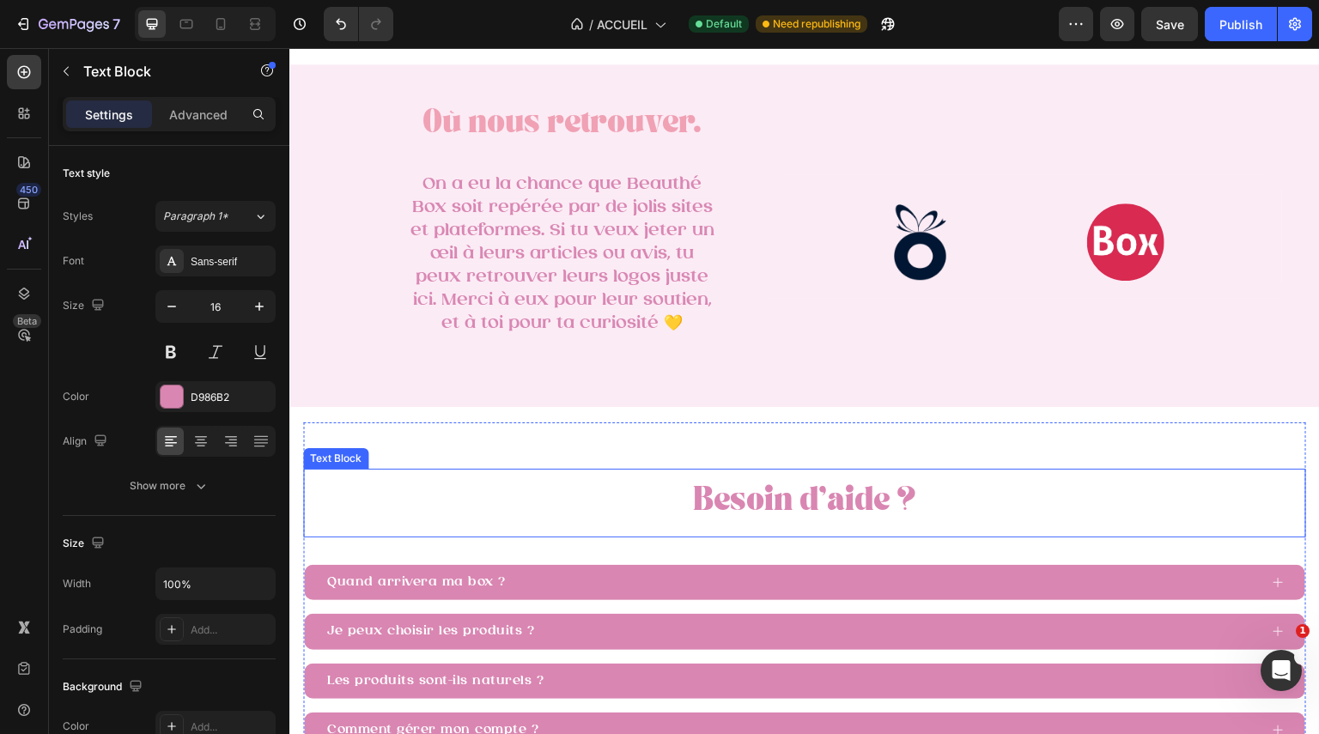
click at [844, 499] on span "Besoin d’aide ?" at bounding box center [804, 504] width 223 height 21
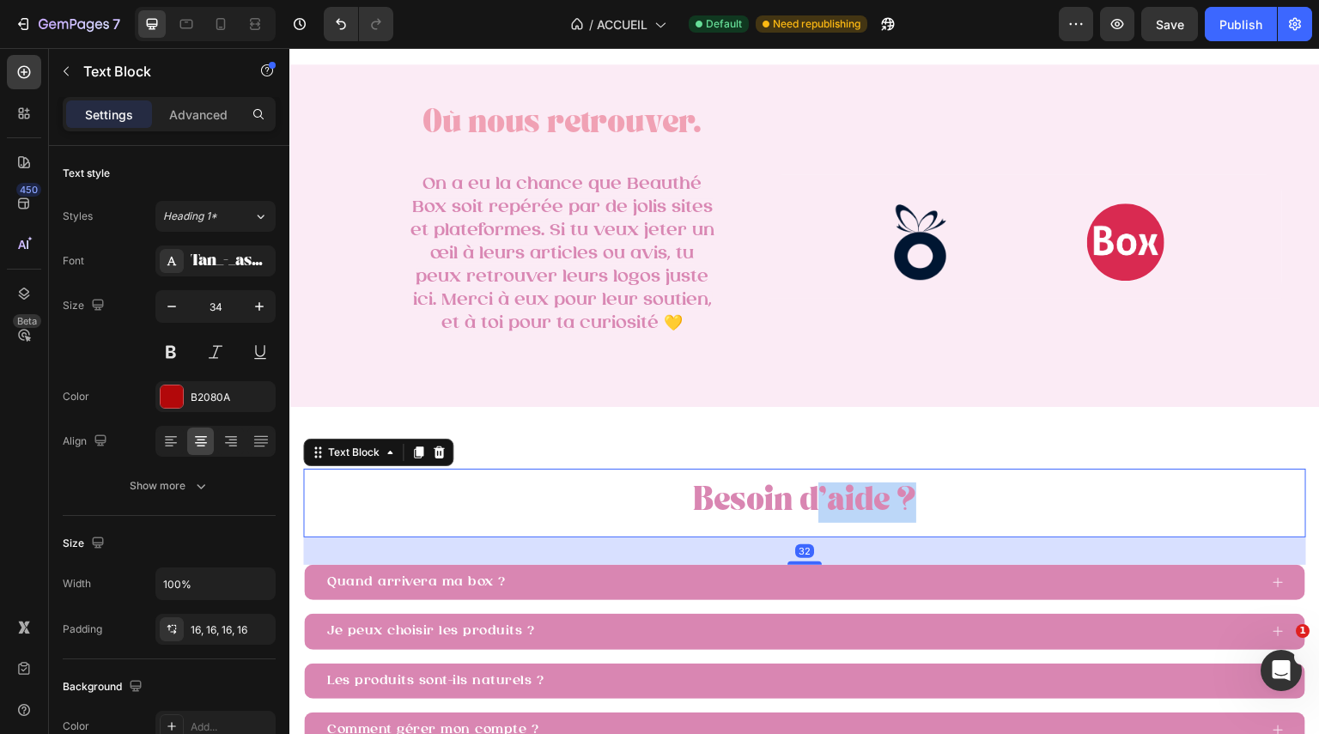
click at [844, 499] on span "Besoin d’aide ?" at bounding box center [804, 504] width 223 height 21
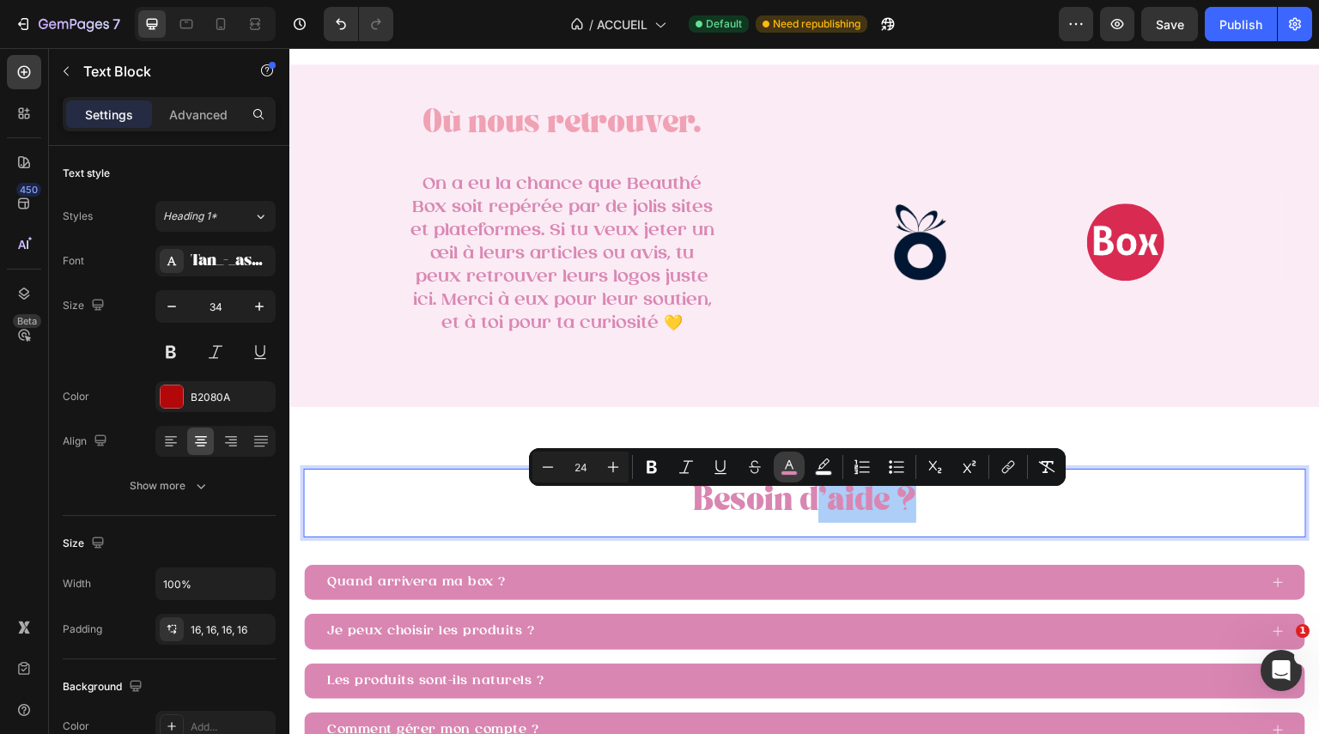
click at [792, 465] on icon "Editor contextual toolbar" at bounding box center [789, 464] width 9 height 9
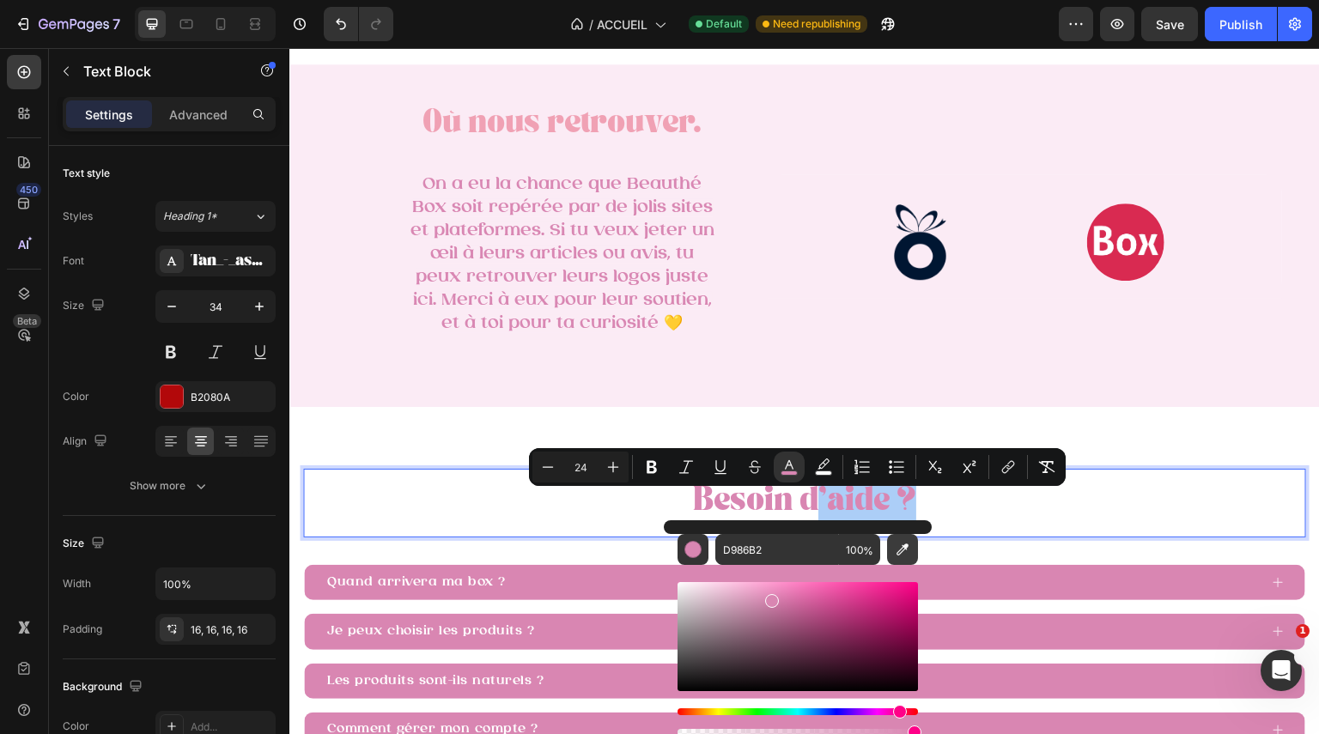
click at [899, 558] on button "Editor contextual toolbar" at bounding box center [902, 549] width 31 height 31
type input "F0A1B4"
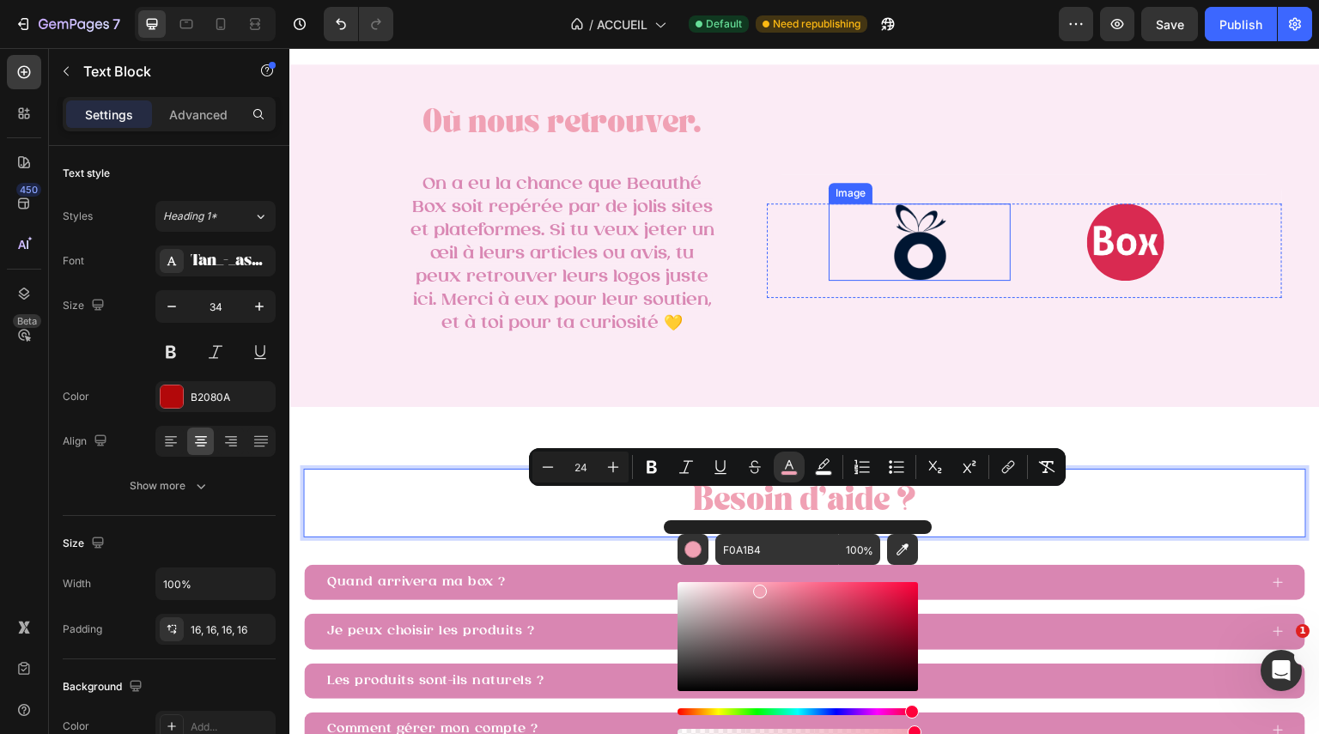
click at [919, 214] on img at bounding box center [919, 242] width 77 height 77
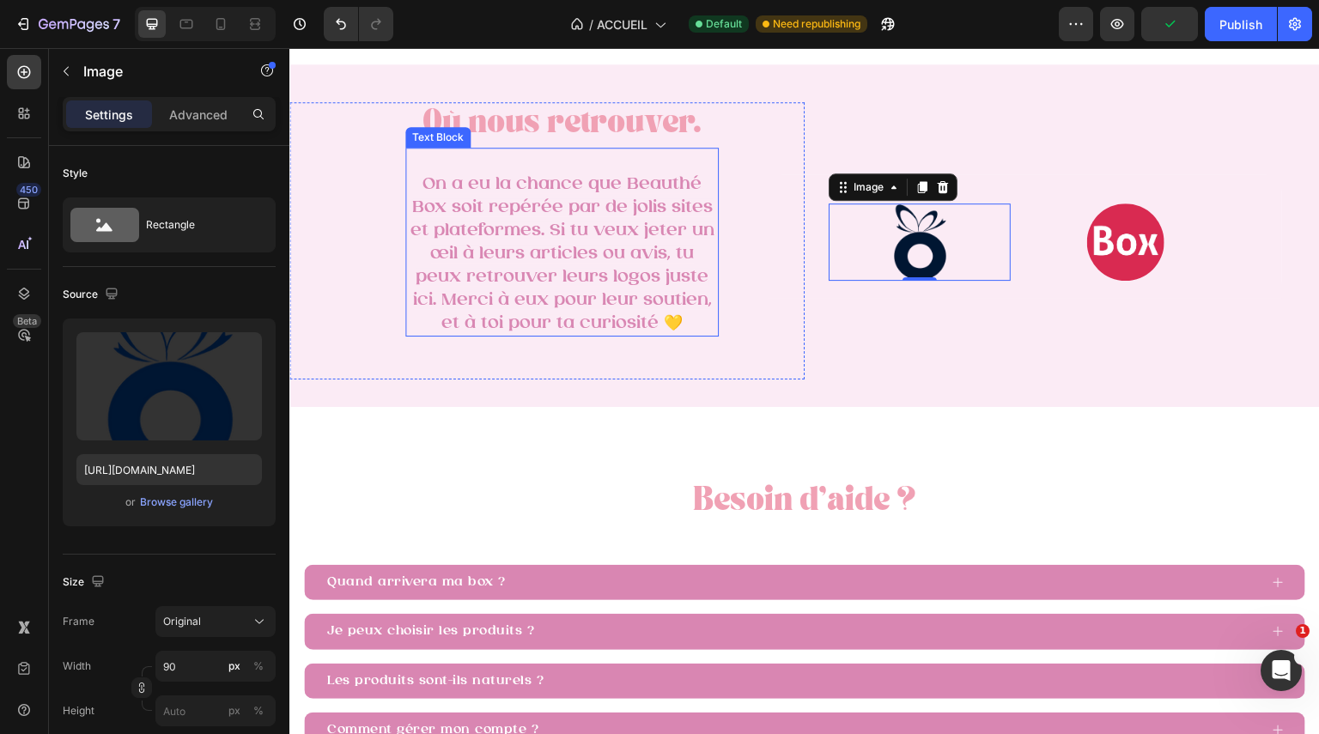
click at [619, 282] on span "On a eu la chance que Beauthé Box soit repérée par de jolis sites et plateforme…" at bounding box center [563, 253] width 304 height 157
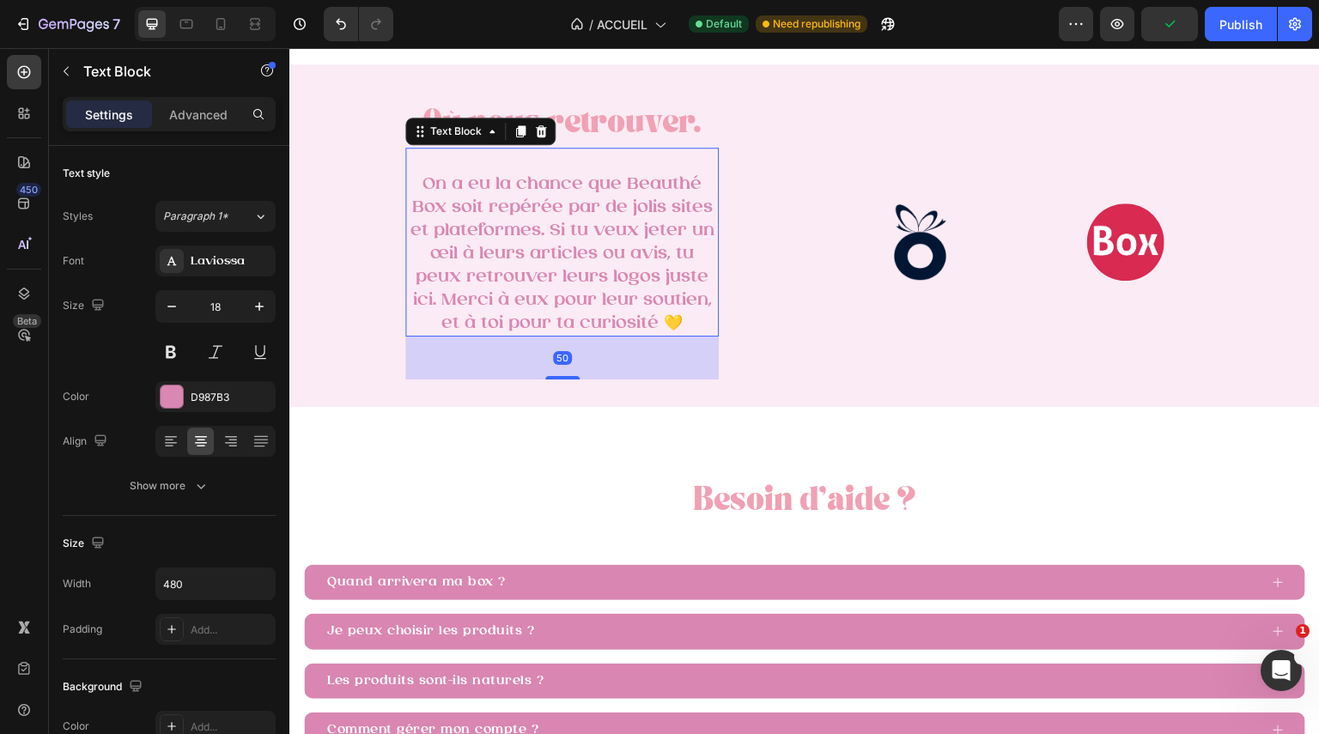
click at [619, 282] on span "On a eu la chance que Beauthé Box soit repérée par de jolis sites et plateforme…" at bounding box center [563, 253] width 304 height 157
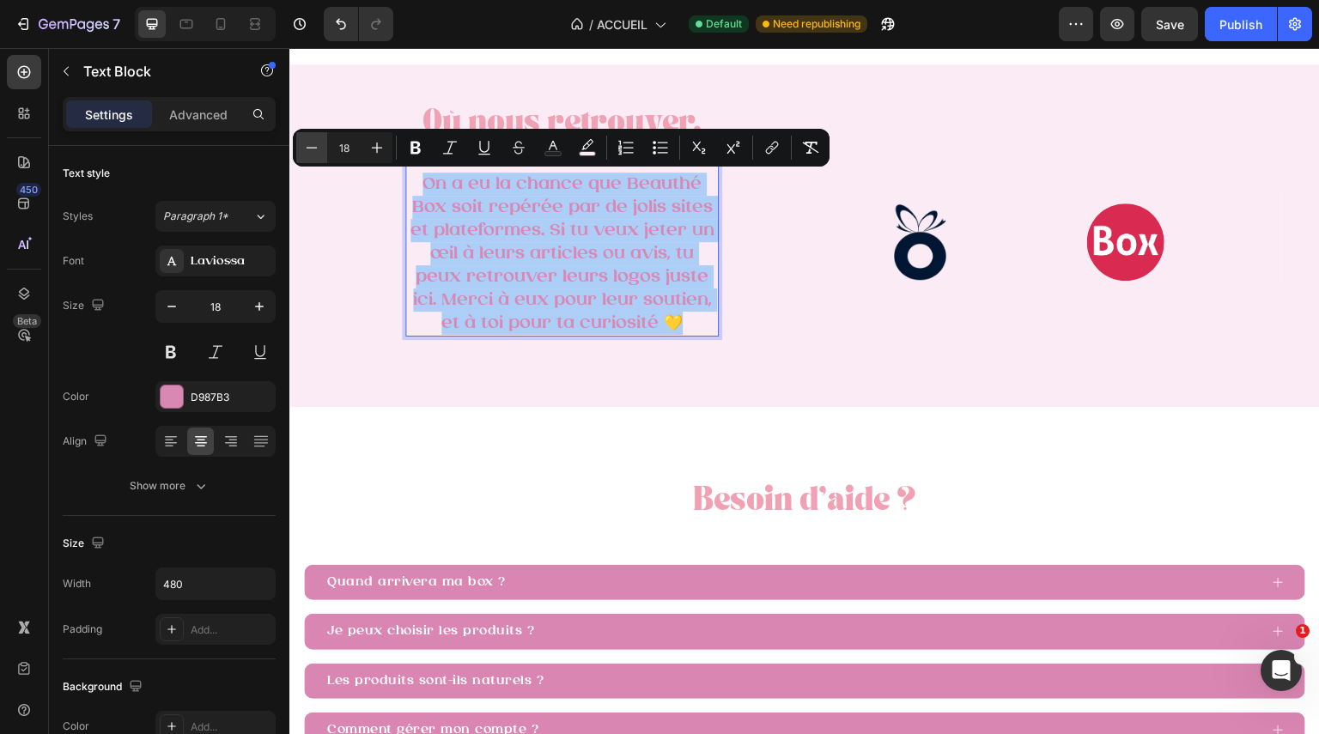
click at [326, 151] on button "Minus" at bounding box center [311, 147] width 31 height 31
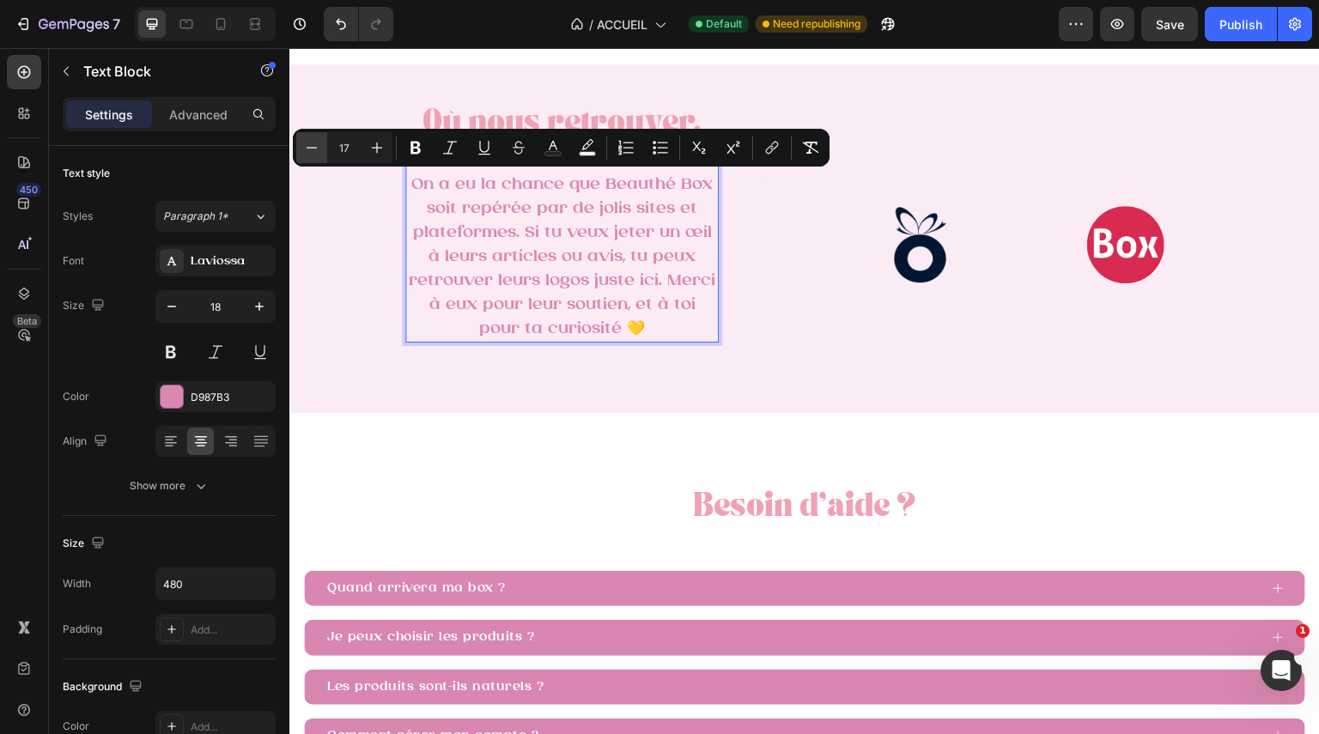
click at [326, 151] on button "Minus" at bounding box center [311, 147] width 31 height 31
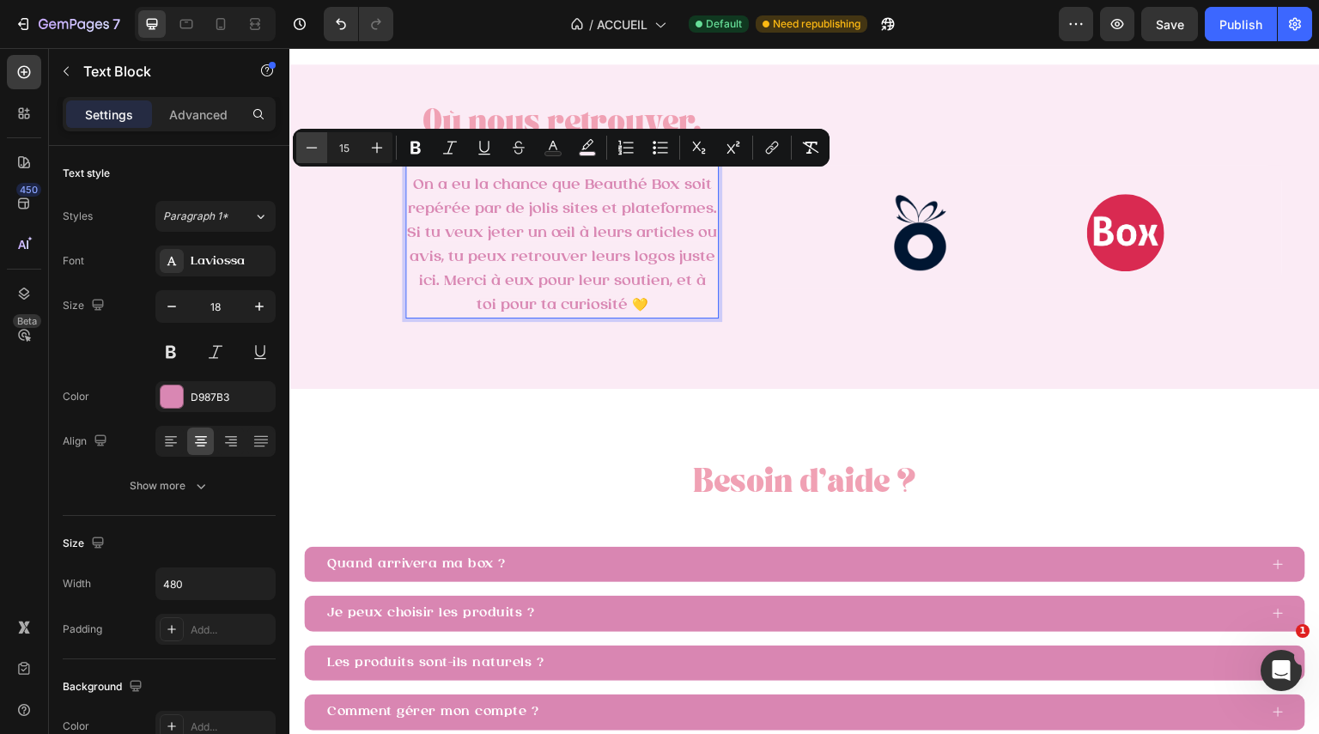
click at [326, 151] on button "Minus" at bounding box center [311, 147] width 31 height 31
type input "14"
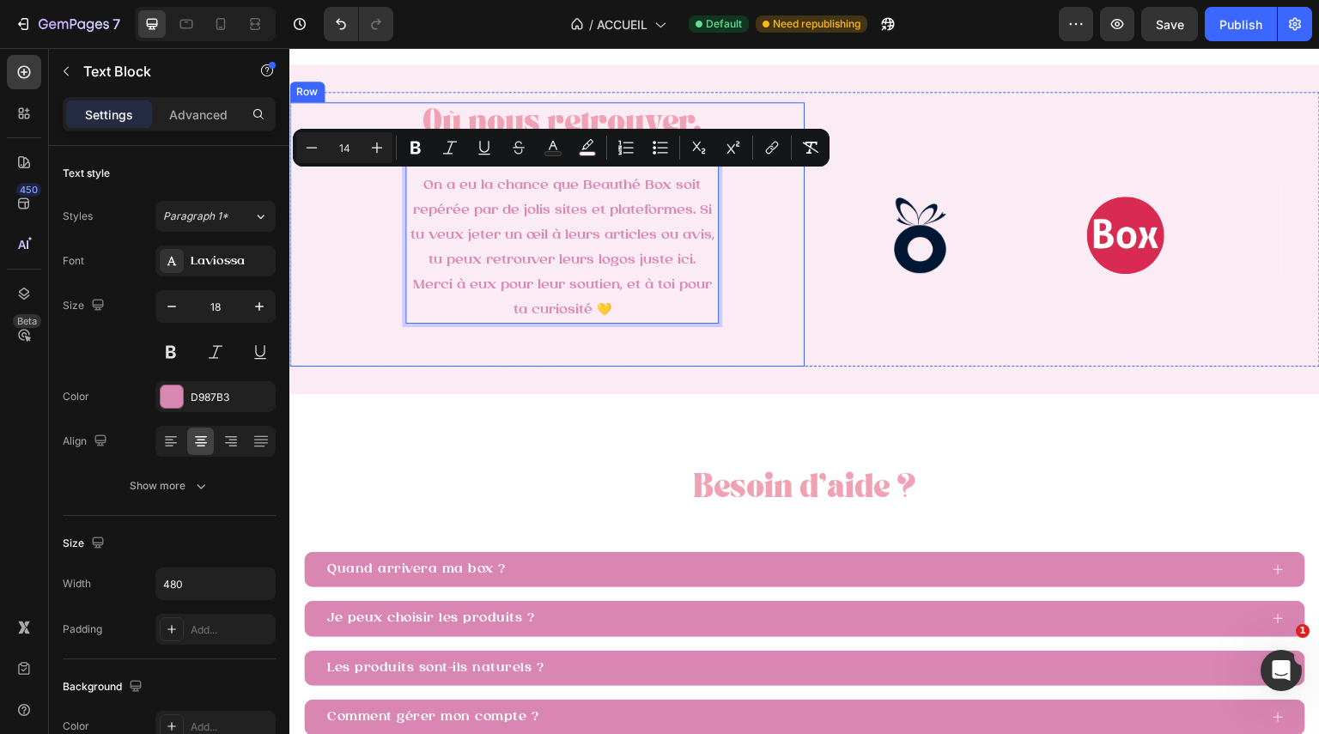
click at [754, 357] on div "Où nous retrouver. Heading On a eu la chance que Beauthé Box soit repérée par d…" at bounding box center [546, 234] width 515 height 265
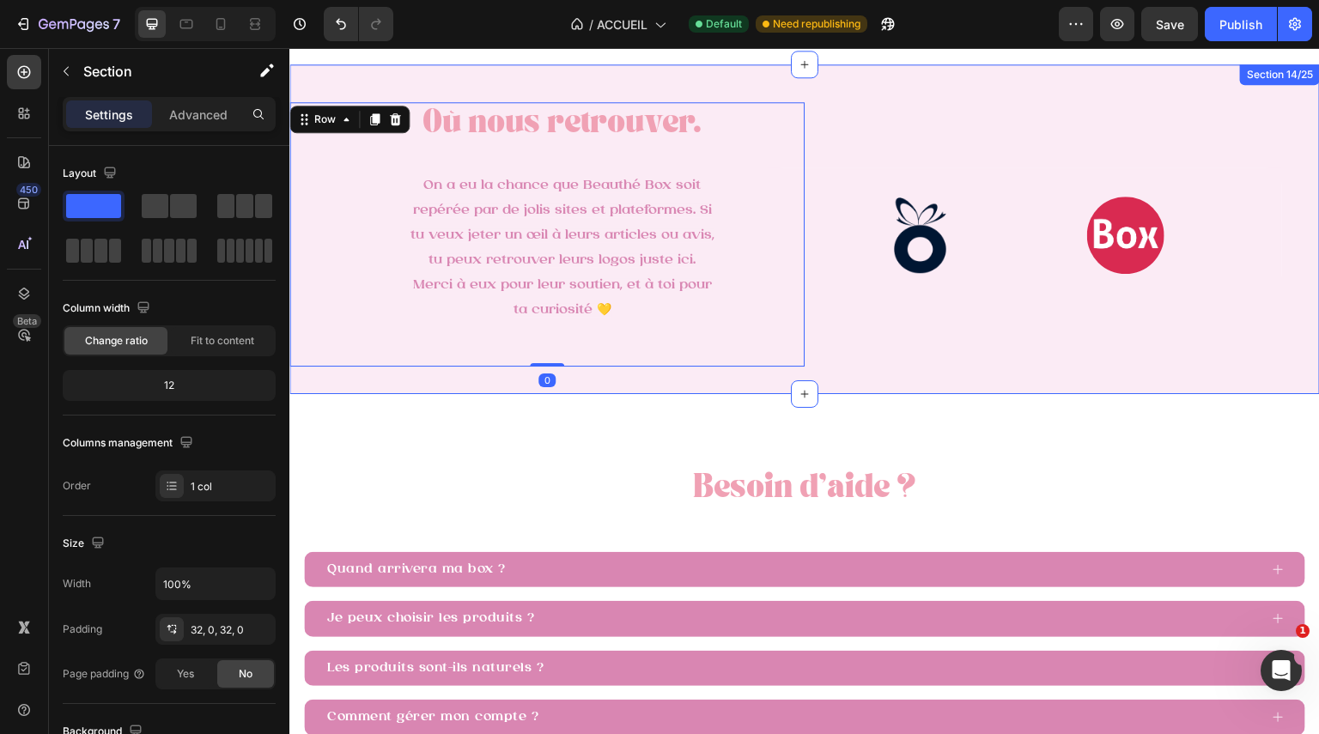
click at [803, 374] on div "Image Row Image Row Row Où nous retrouver. Heading Row Où nous retrouver. Headi…" at bounding box center [804, 229] width 1031 height 331
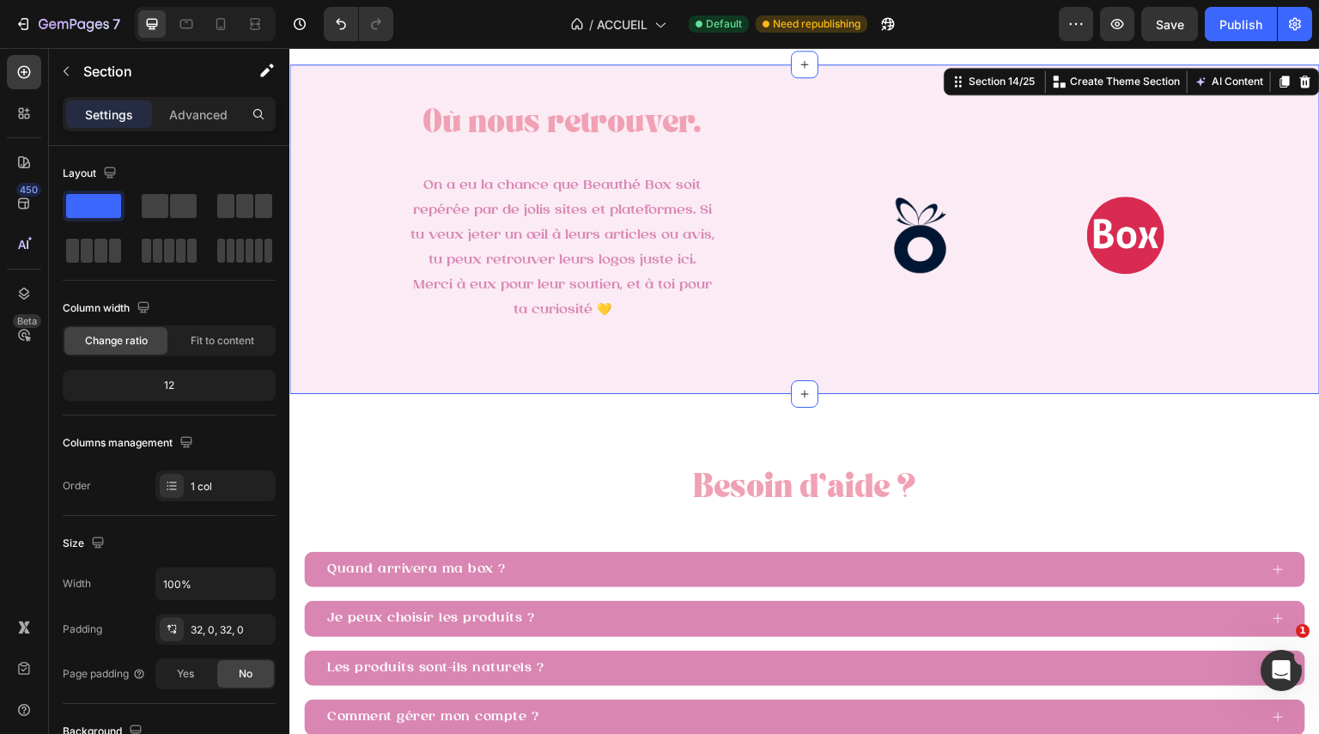
click at [198, 129] on div "Settings Advanced" at bounding box center [169, 114] width 213 height 34
click at [190, 106] on p "Advanced" at bounding box center [198, 115] width 58 height 18
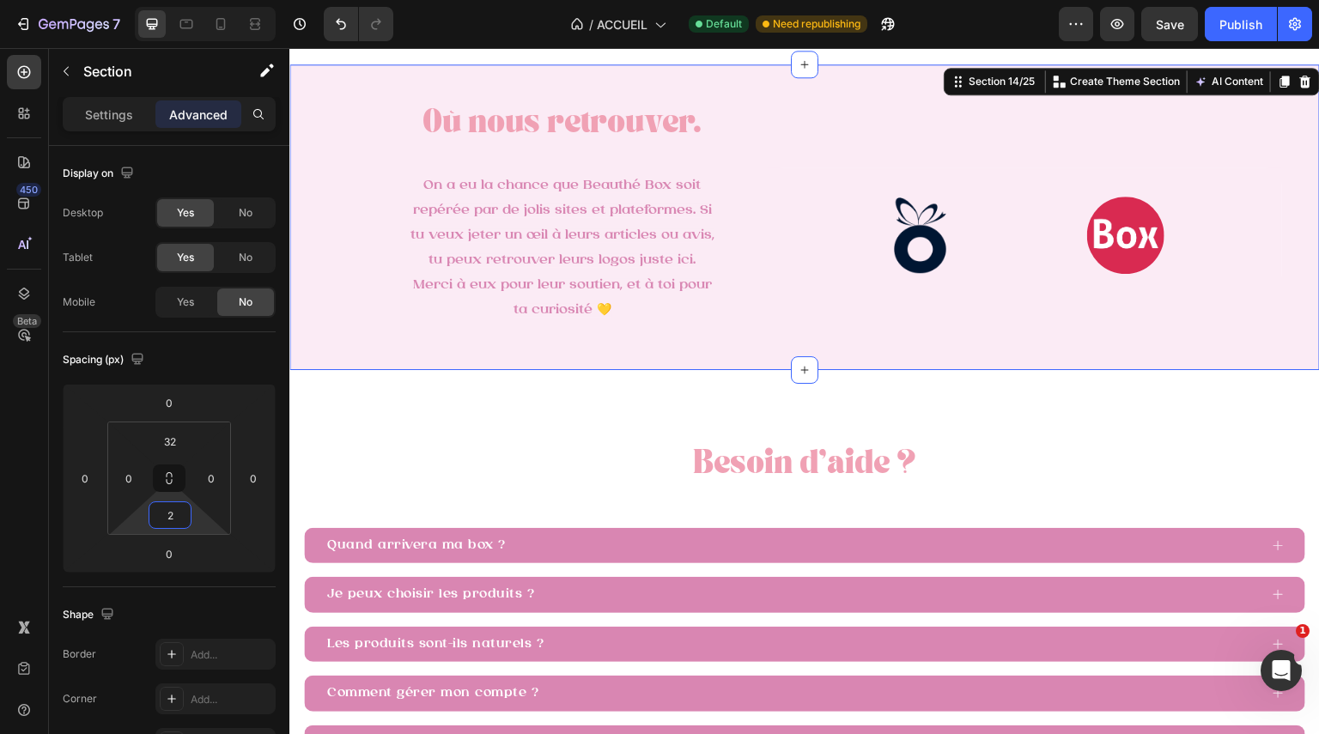
type input "0"
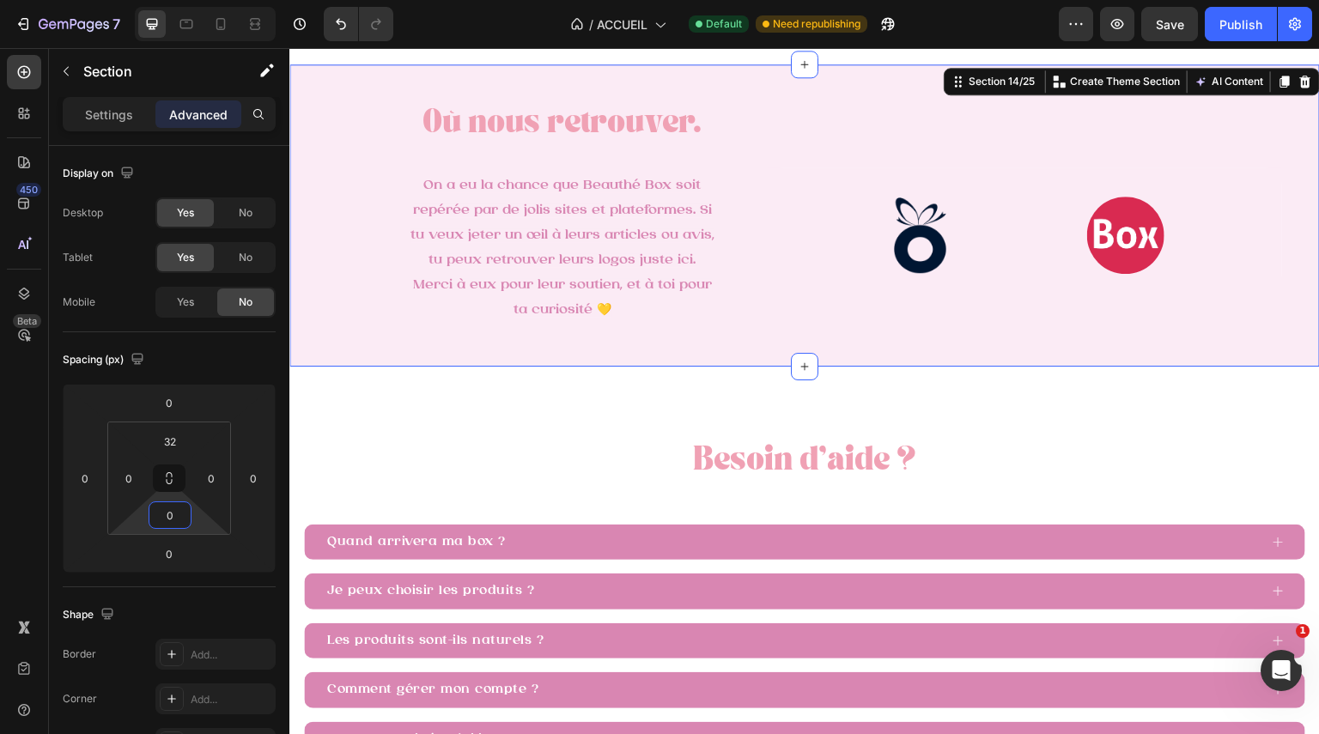
drag, startPoint x: 199, startPoint y: 514, endPoint x: 216, endPoint y: 527, distance: 22.0
click at [216, 129] on html "7 Version history / ACCUEIL Default Need republishing Preview Save Publish 450 …" at bounding box center [659, 64] width 1319 height 129
click at [183, 441] on input "32" at bounding box center [170, 442] width 34 height 26
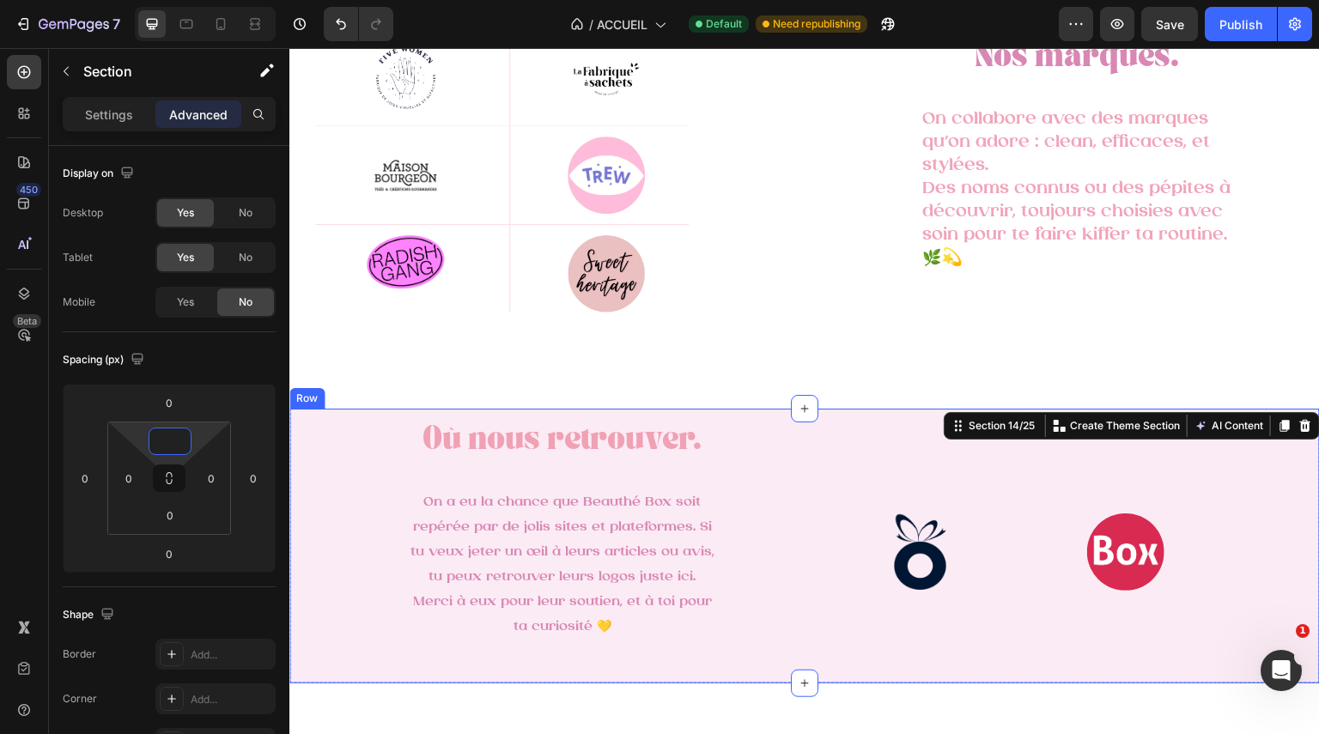
scroll to position [2859, 0]
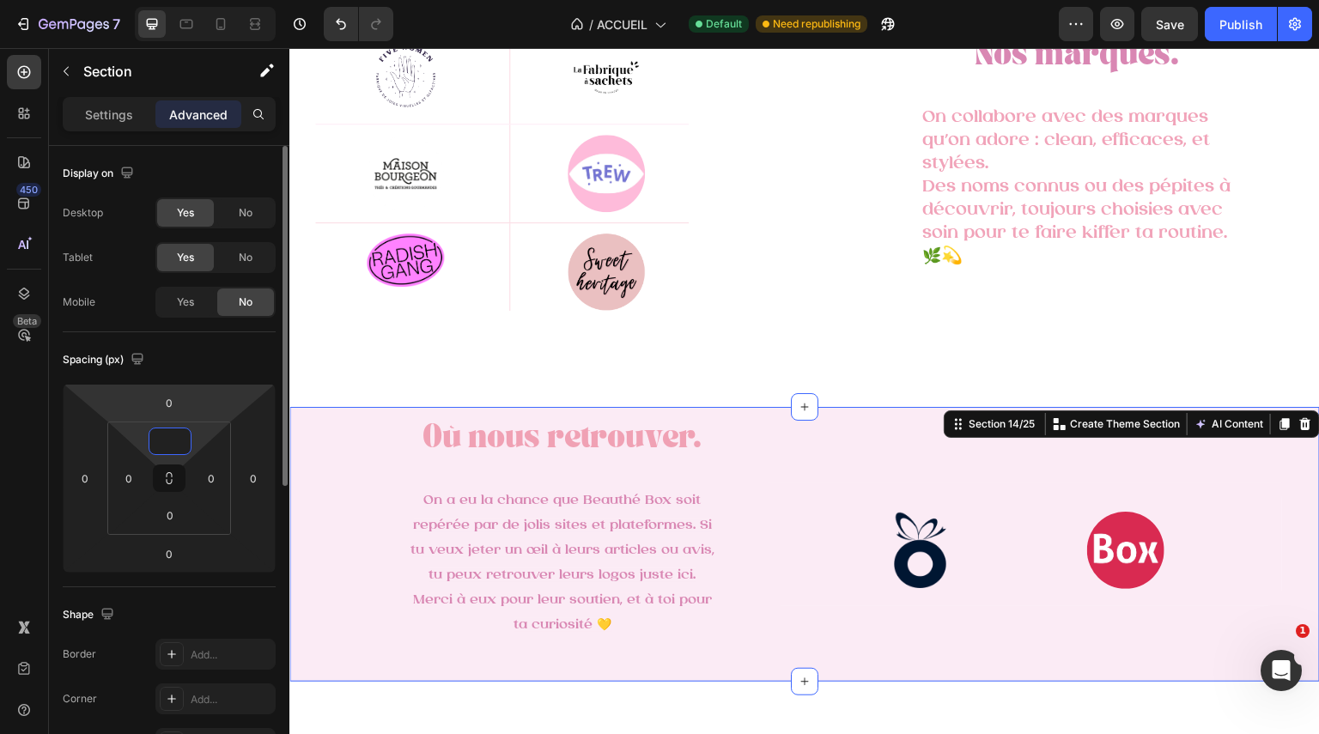
click at [212, 129] on html "7 Version history / ACCUEIL Default Need republishing Preview Save Publish 450 …" at bounding box center [659, 64] width 1319 height 129
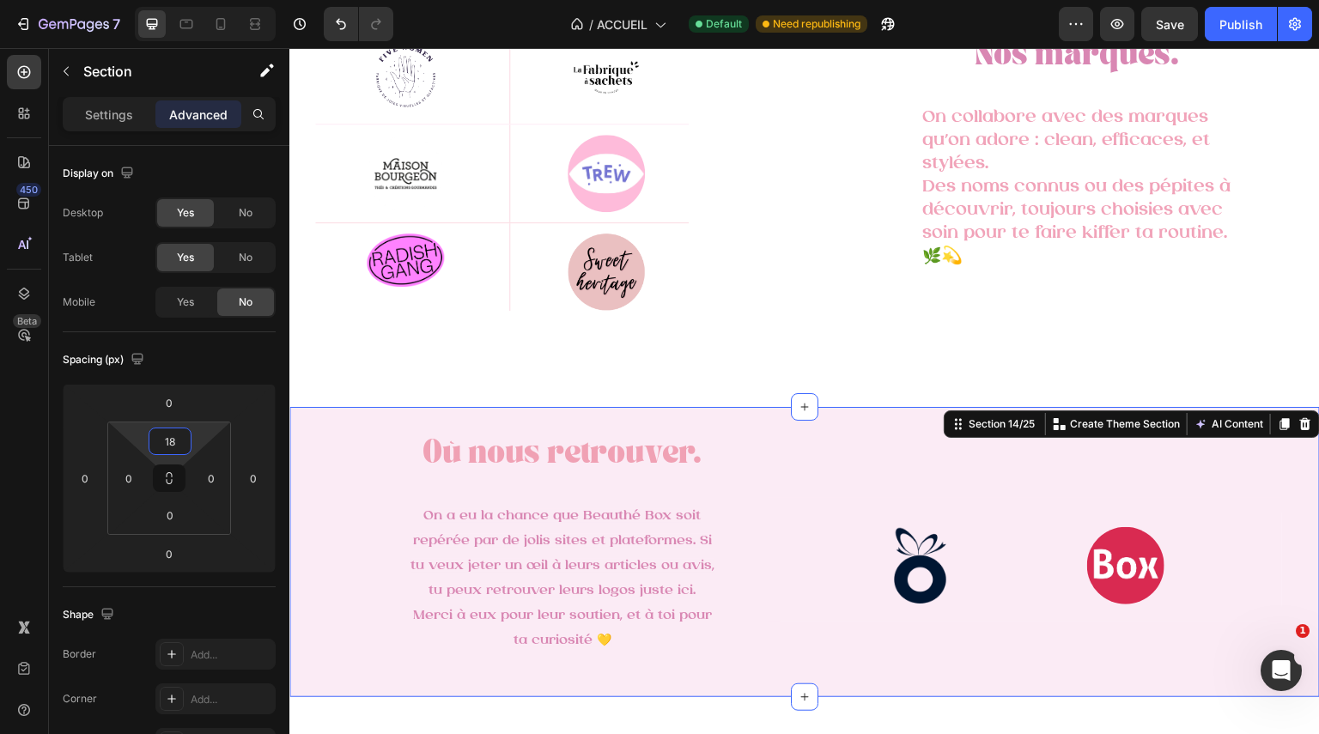
click at [194, 129] on html "7 Version history / ACCUEIL Default Need republishing Preview Save Publish 450 …" at bounding box center [659, 64] width 1319 height 129
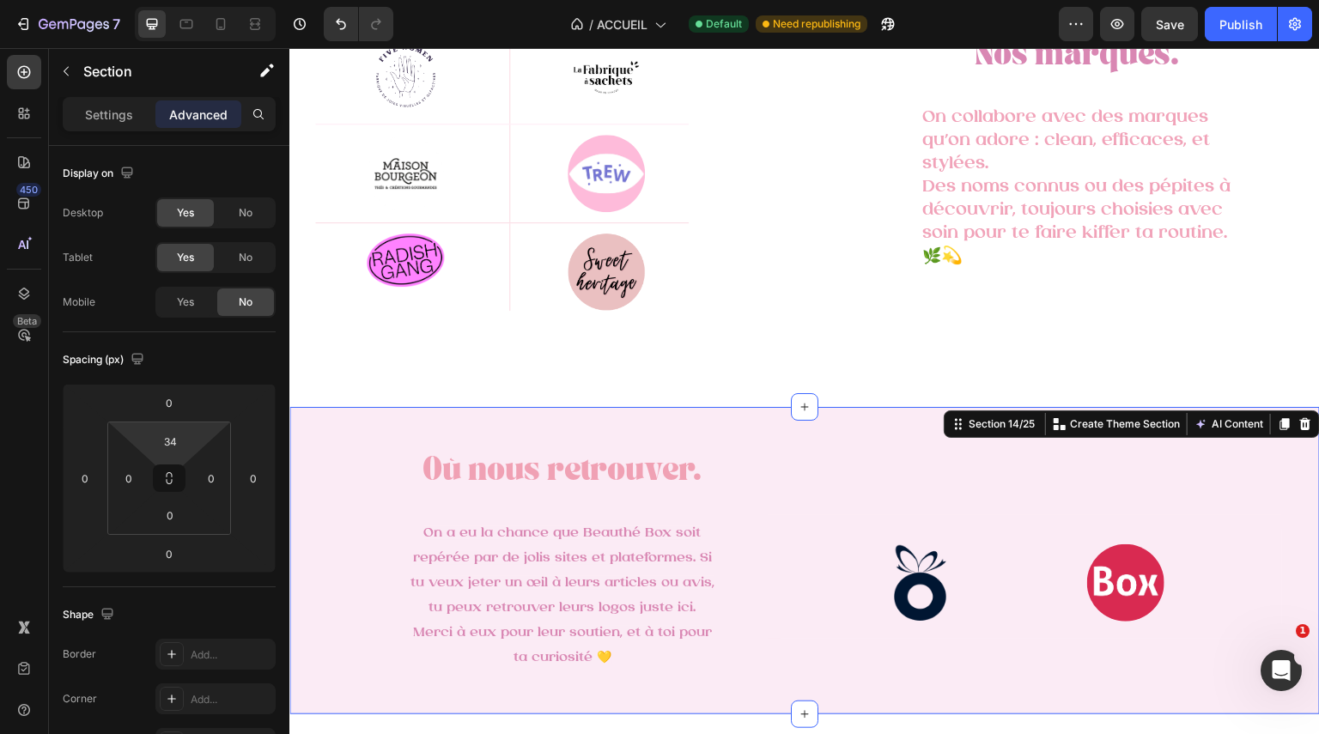
type input "40"
drag, startPoint x: 194, startPoint y: 441, endPoint x: 191, endPoint y: 431, distance: 10.1
click at [191, 129] on html "7 Version history / ACCUEIL Default Need republishing Preview Save Publish 450 …" at bounding box center [659, 64] width 1319 height 129
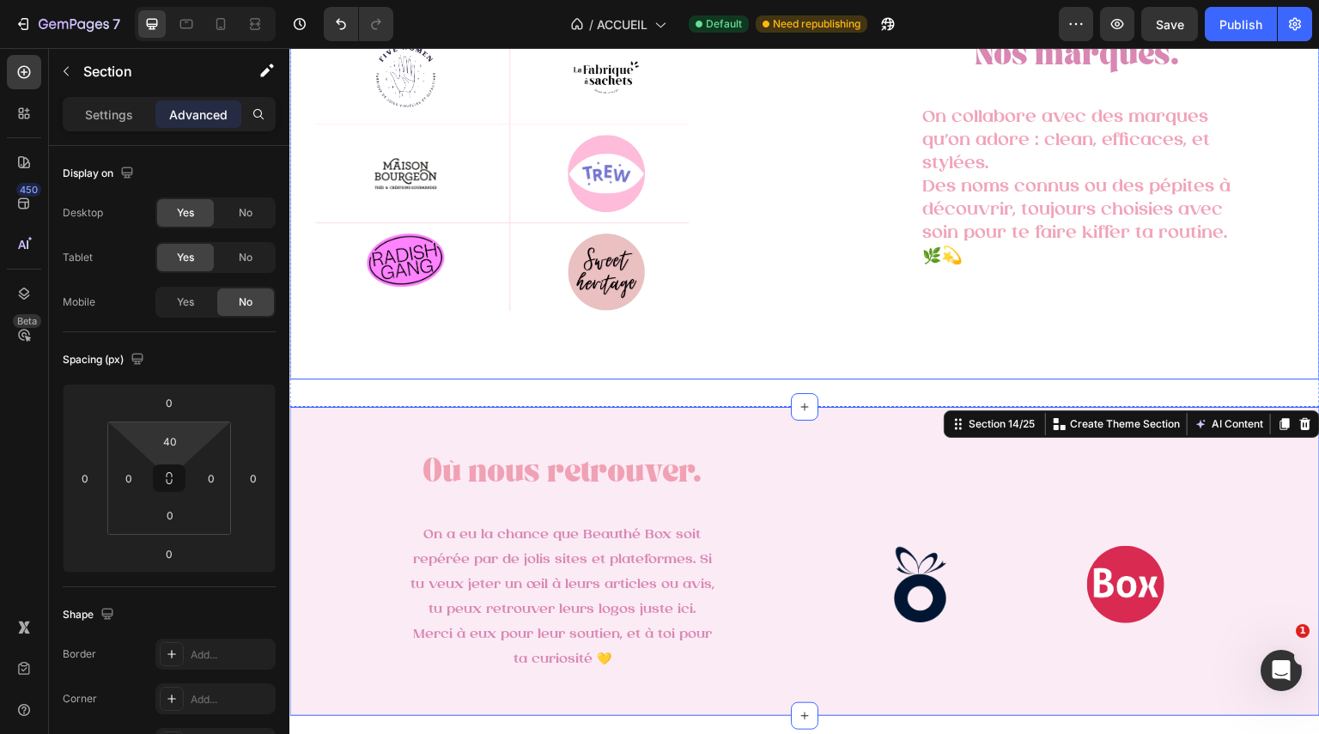
click at [841, 337] on div "Nos marques. Heading On collabore avec des marques qu’on adore : clean, efficac…" at bounding box center [1062, 173] width 515 height 412
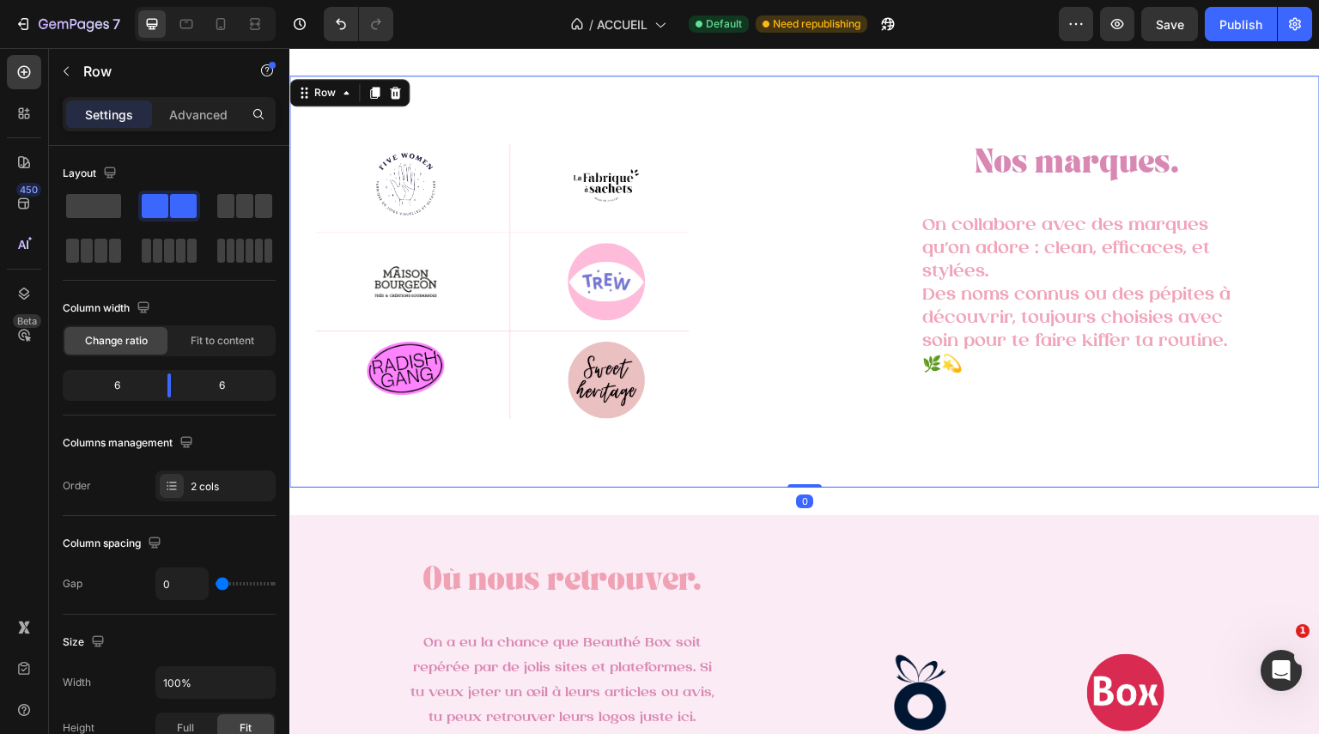
scroll to position [2730, 0]
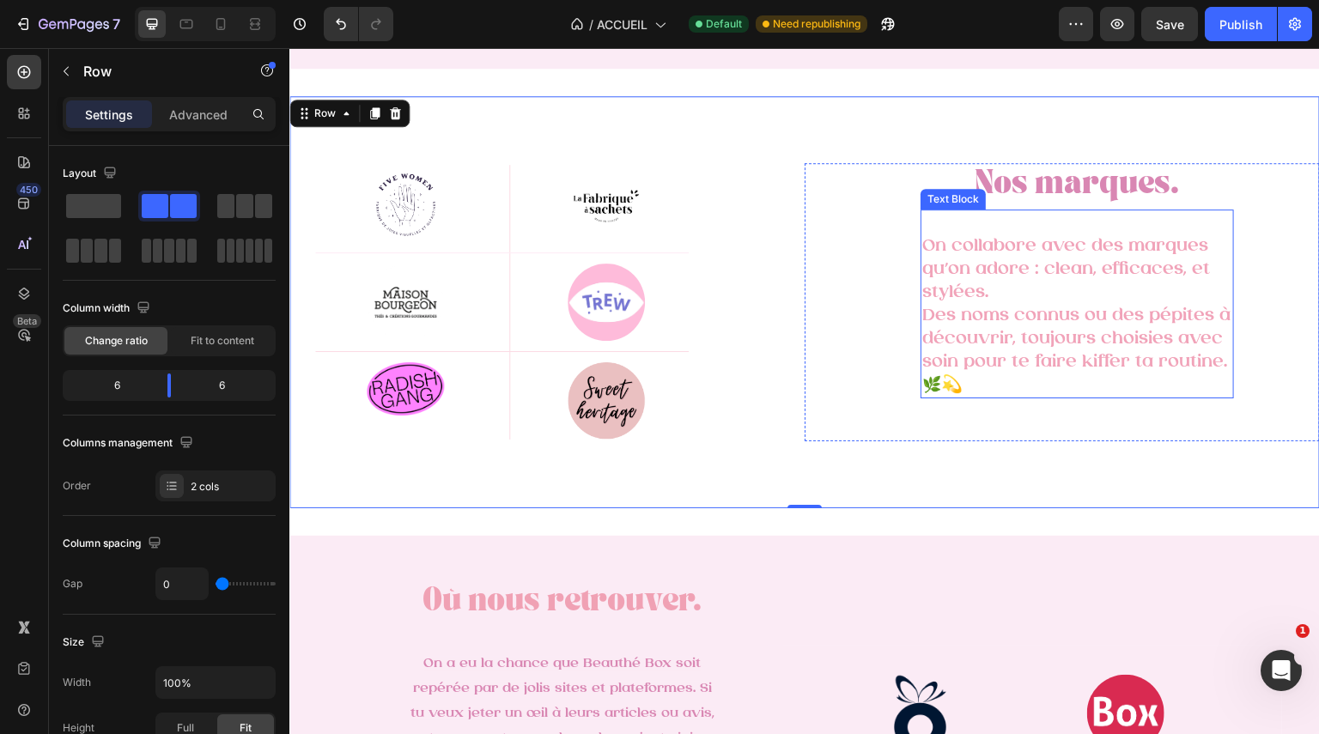
click at [959, 320] on span "Des noms connus ou des pépites à découvrir, toujours choisies avec soin pour te…" at bounding box center [1076, 351] width 308 height 88
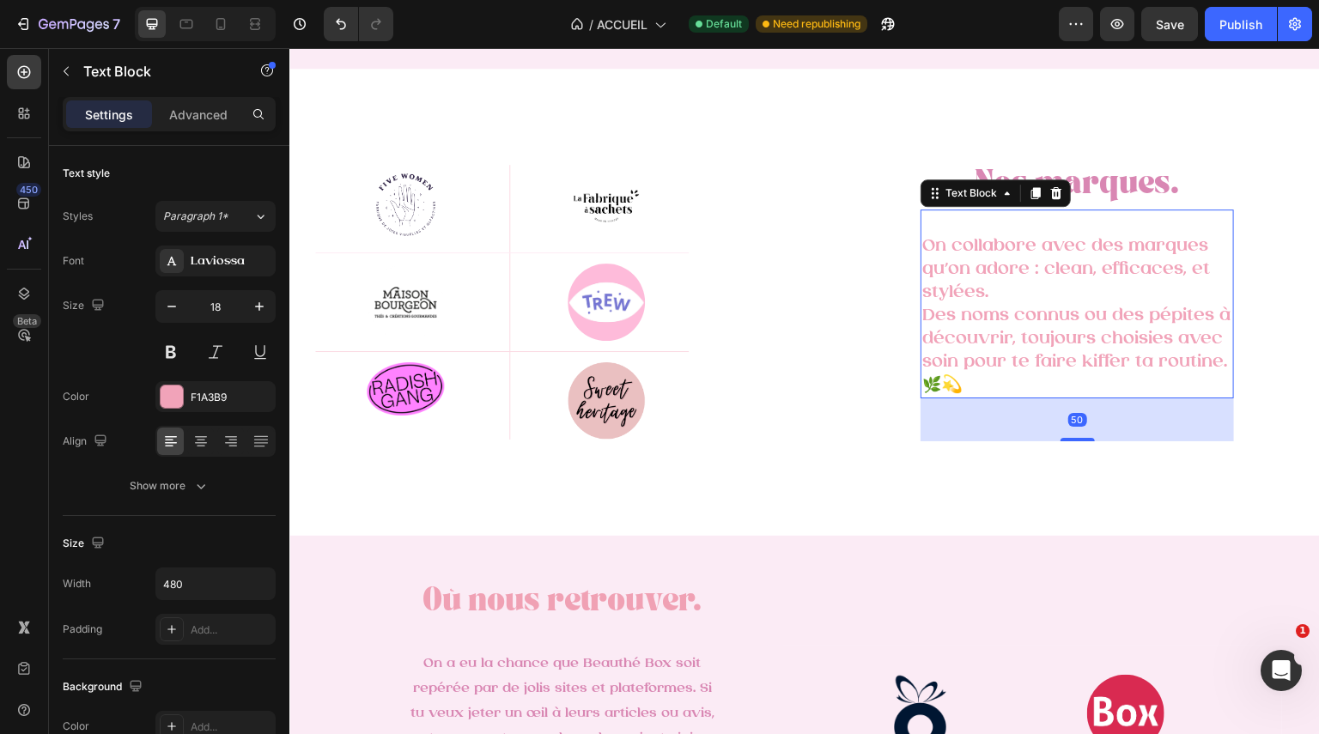
click at [959, 320] on span "Des noms connus ou des pépites à découvrir, toujours choisies avec soin pour te…" at bounding box center [1076, 351] width 308 height 88
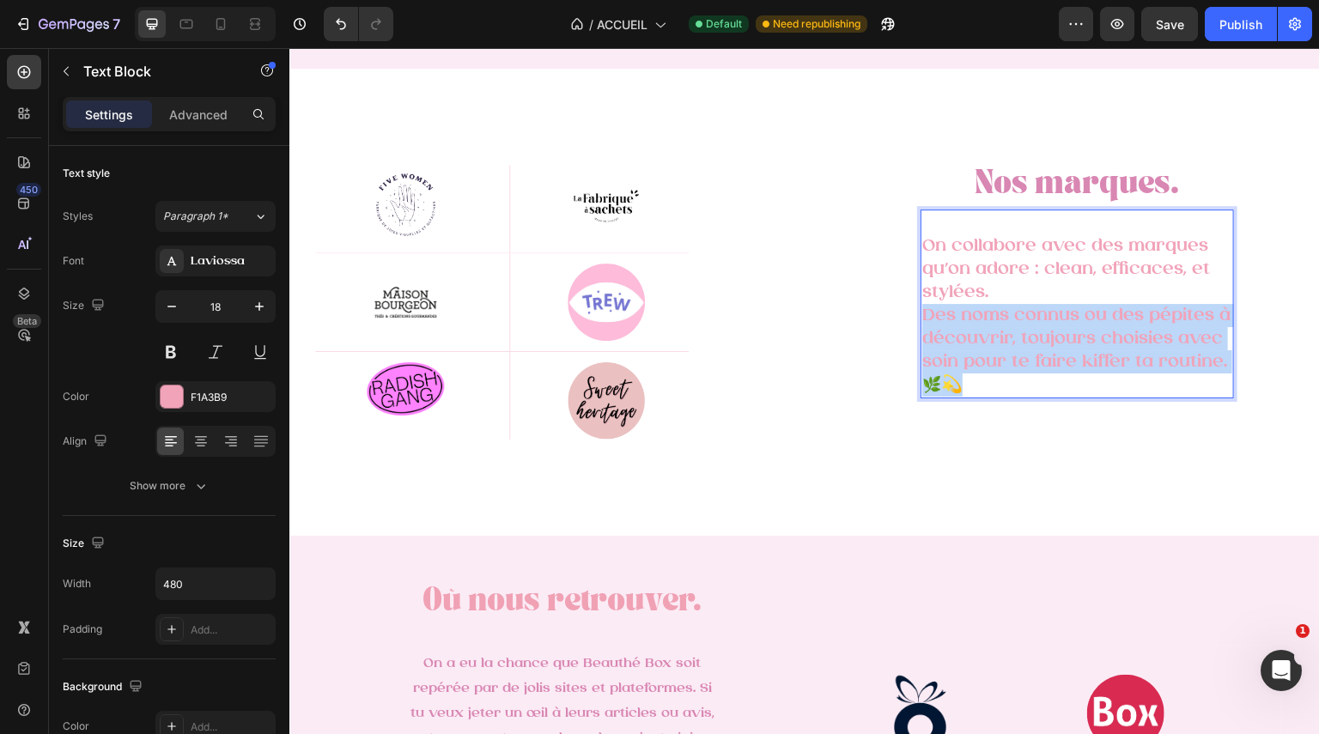
click at [959, 320] on span "Des noms connus ou des pépites à découvrir, toujours choisies avec soin pour te…" at bounding box center [1076, 351] width 308 height 88
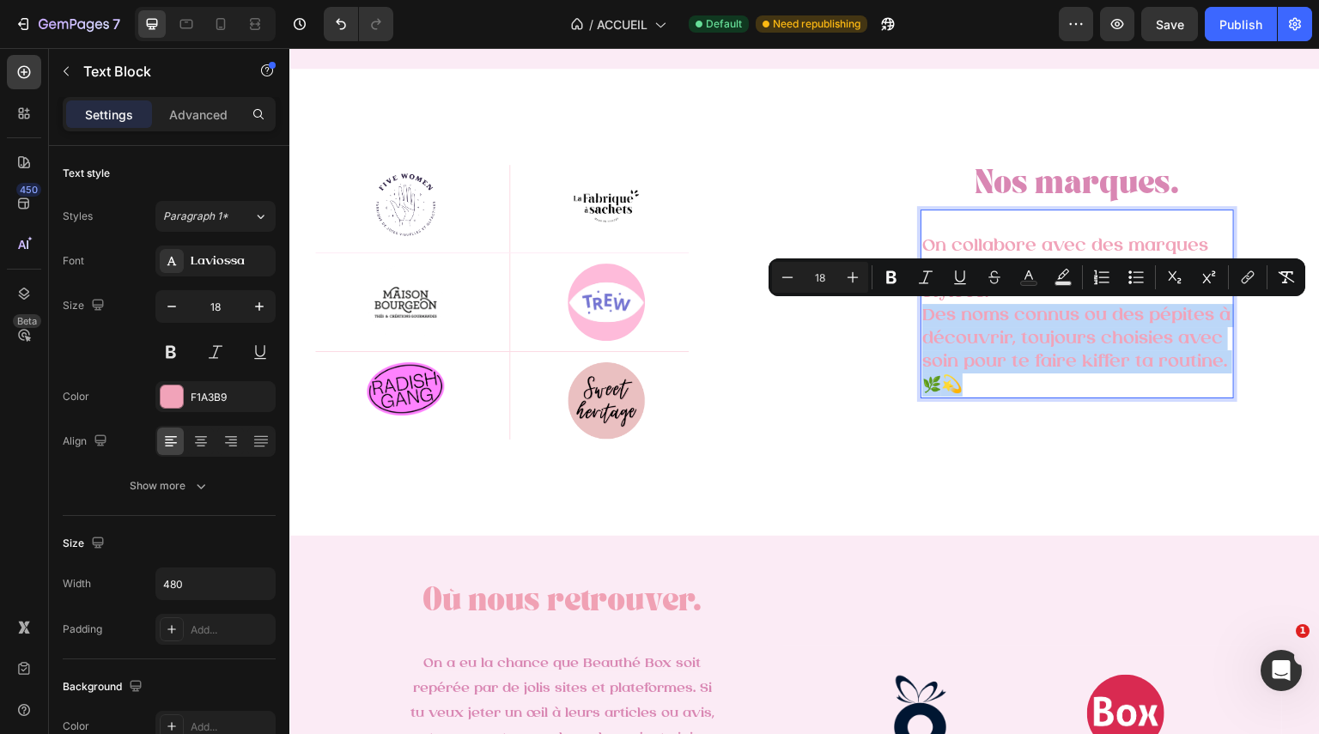
click at [1043, 364] on span "Des noms connus ou des pépites à découvrir, toujours choisies avec soin pour te…" at bounding box center [1076, 351] width 308 height 88
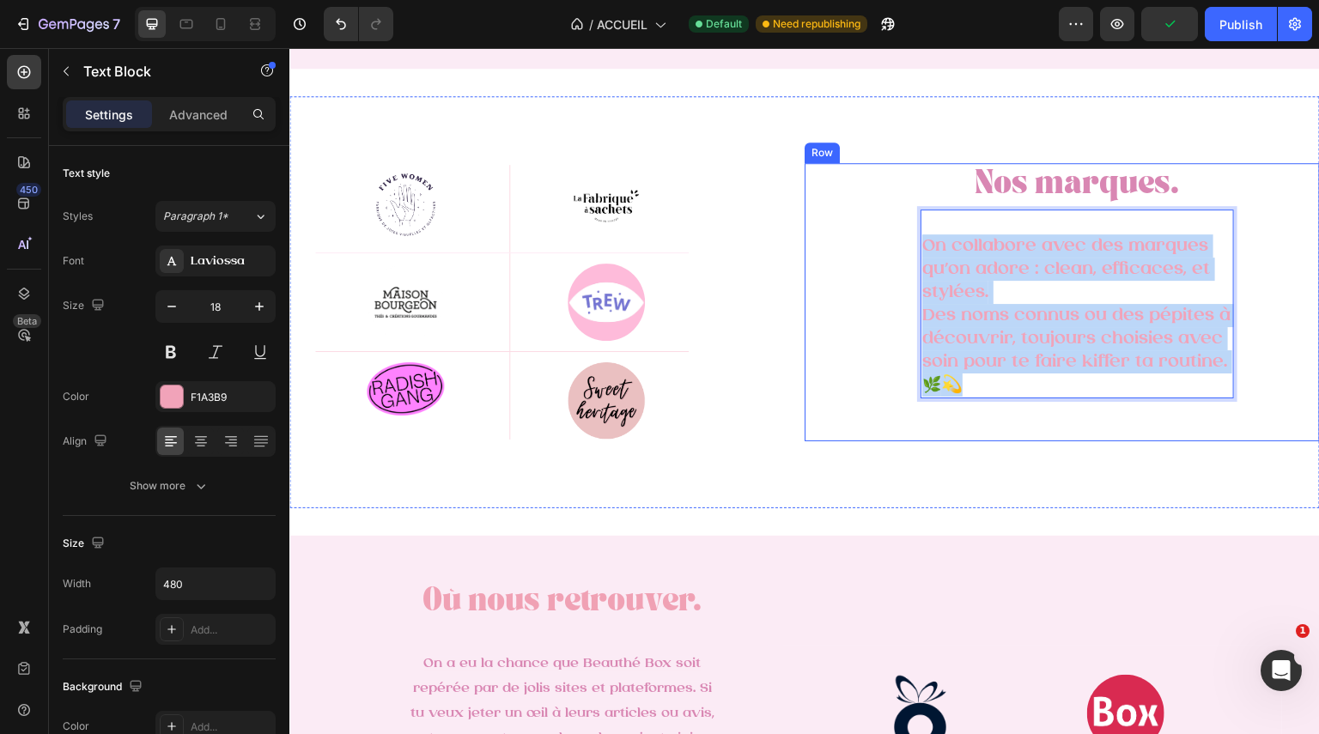
drag, startPoint x: 1059, startPoint y: 380, endPoint x: 909, endPoint y: 251, distance: 198.5
click at [909, 251] on div "Nos marques. Heading On collabore avec des marques qu’on adore : clean, efficac…" at bounding box center [1062, 302] width 515 height 278
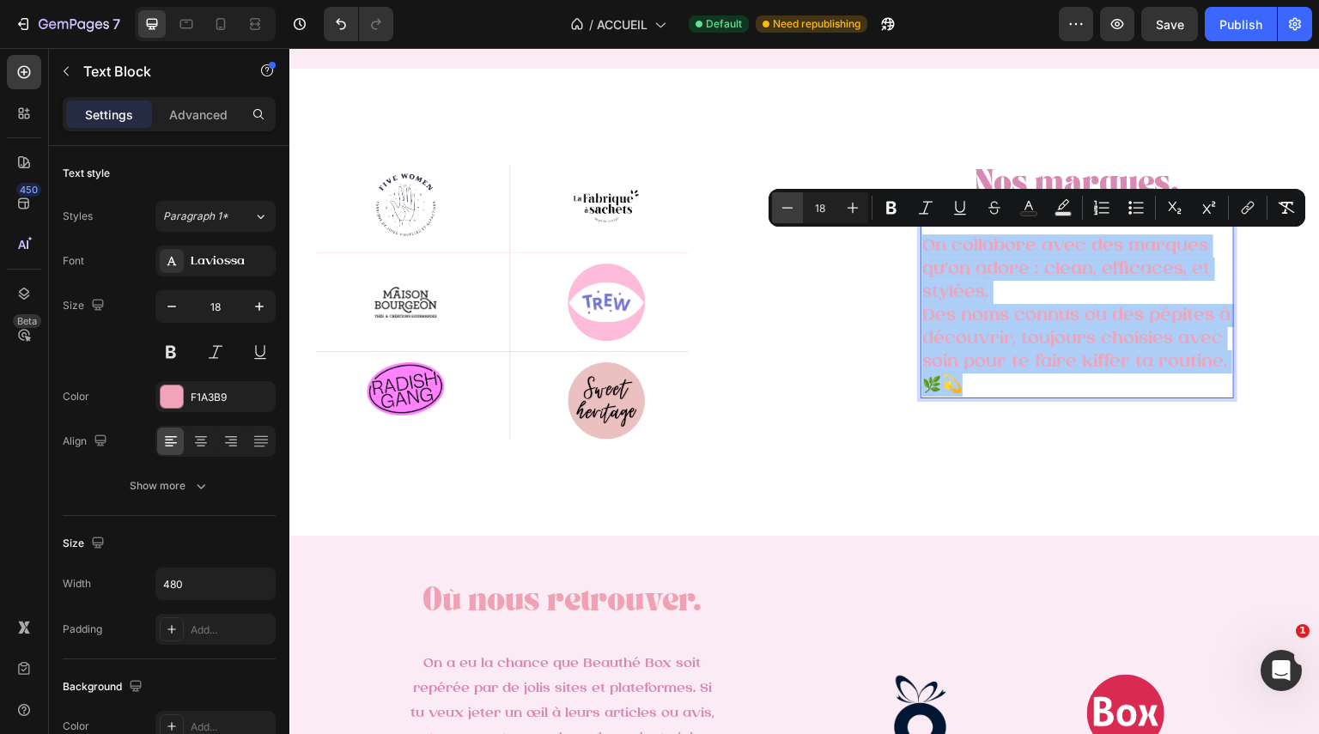
click at [800, 213] on button "Minus" at bounding box center [787, 207] width 31 height 31
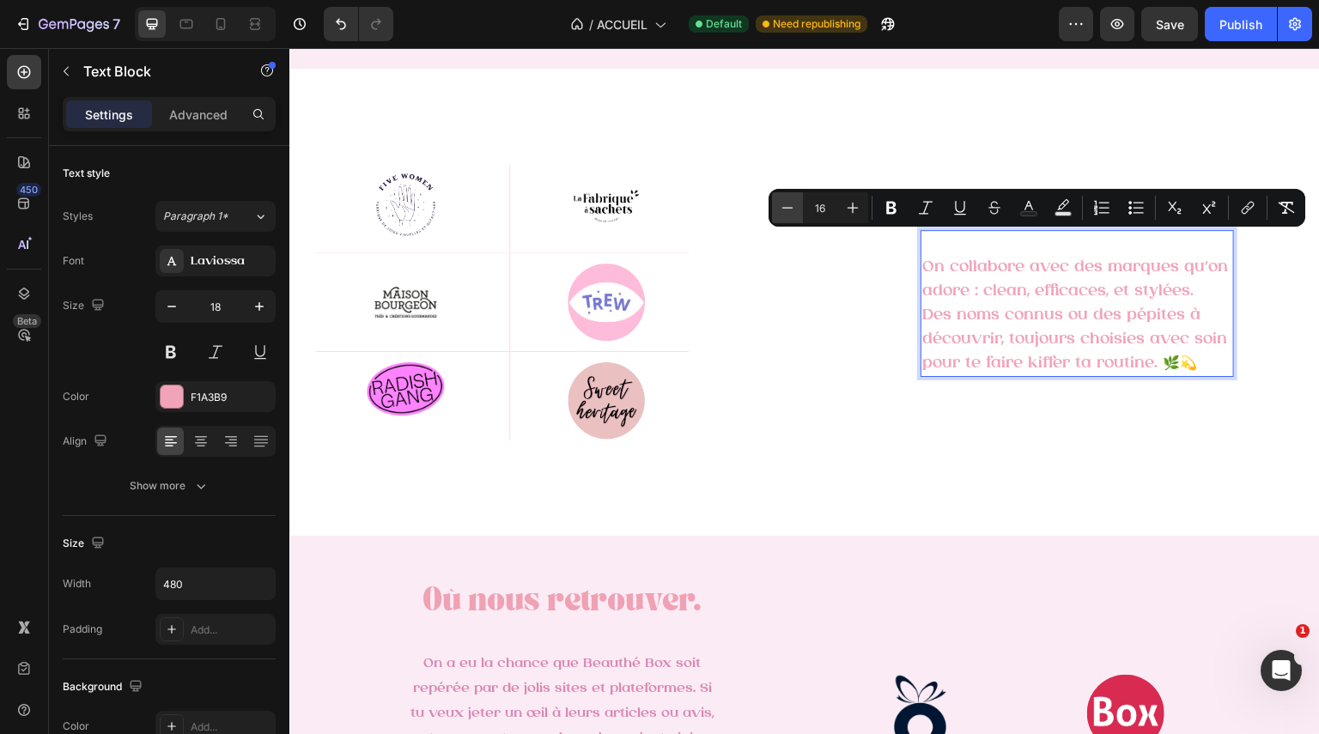
click at [800, 213] on button "Minus" at bounding box center [787, 207] width 31 height 31
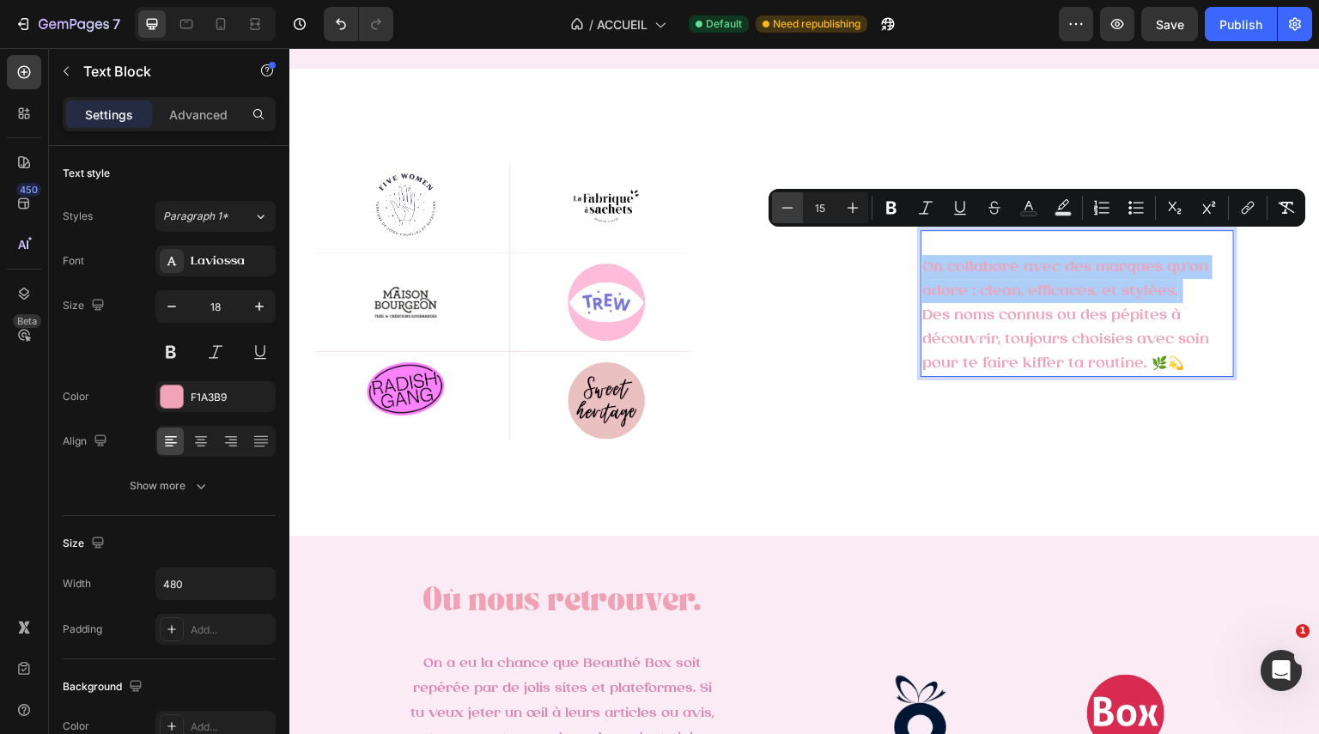
click at [800, 213] on button "Minus" at bounding box center [787, 207] width 31 height 31
type input "14"
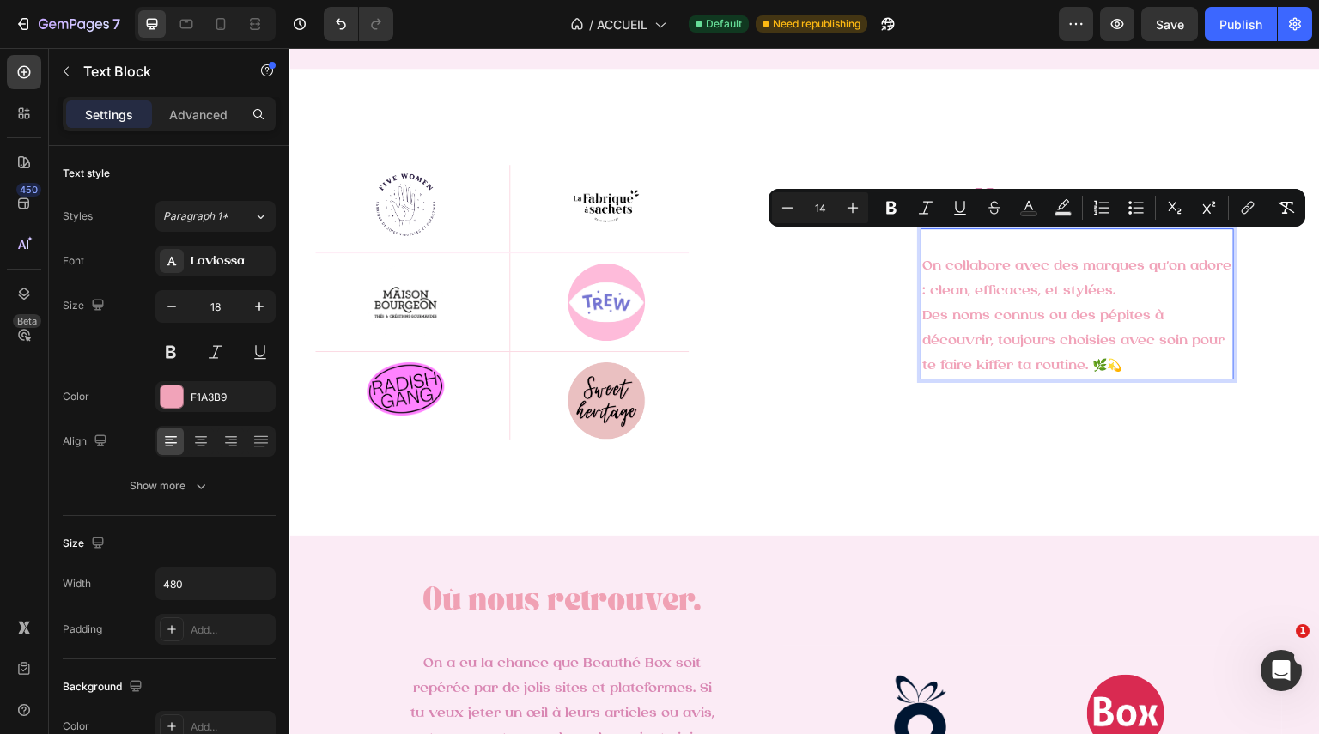
click at [831, 423] on div "Nos marques. Heading On collabore avec des marques qu’on adore : clean, efficac…" at bounding box center [1062, 302] width 515 height 412
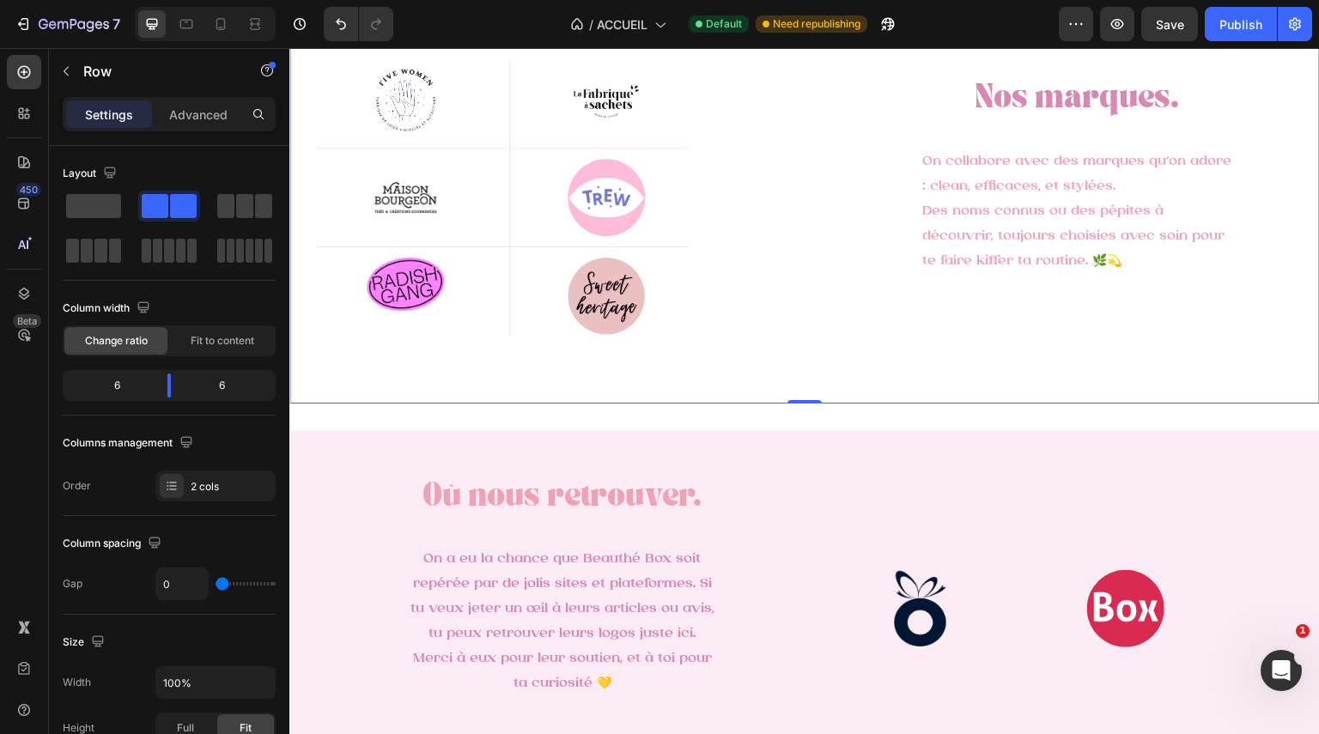
scroll to position [2778, 0]
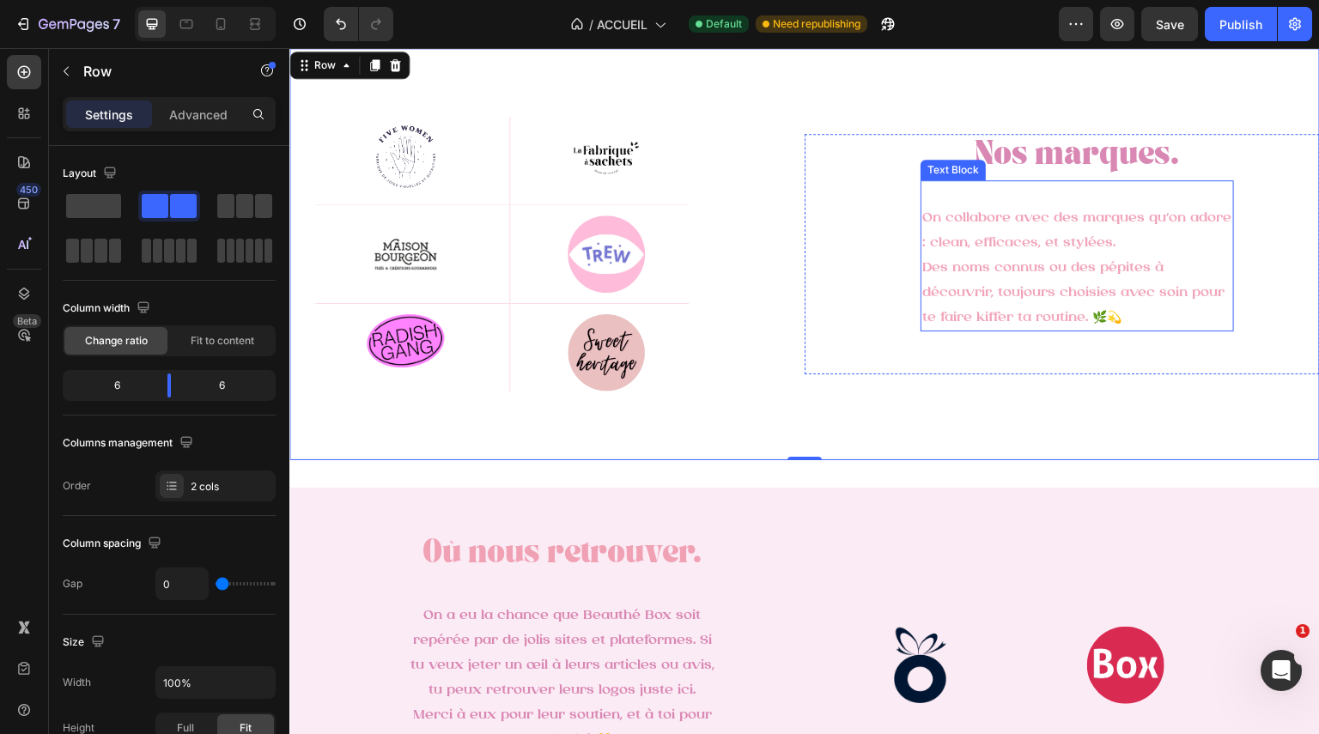
click at [1025, 325] on p "On collabore avec des marques qu’on adore : clean, efficaces, et stylées. Des n…" at bounding box center [1077, 267] width 310 height 125
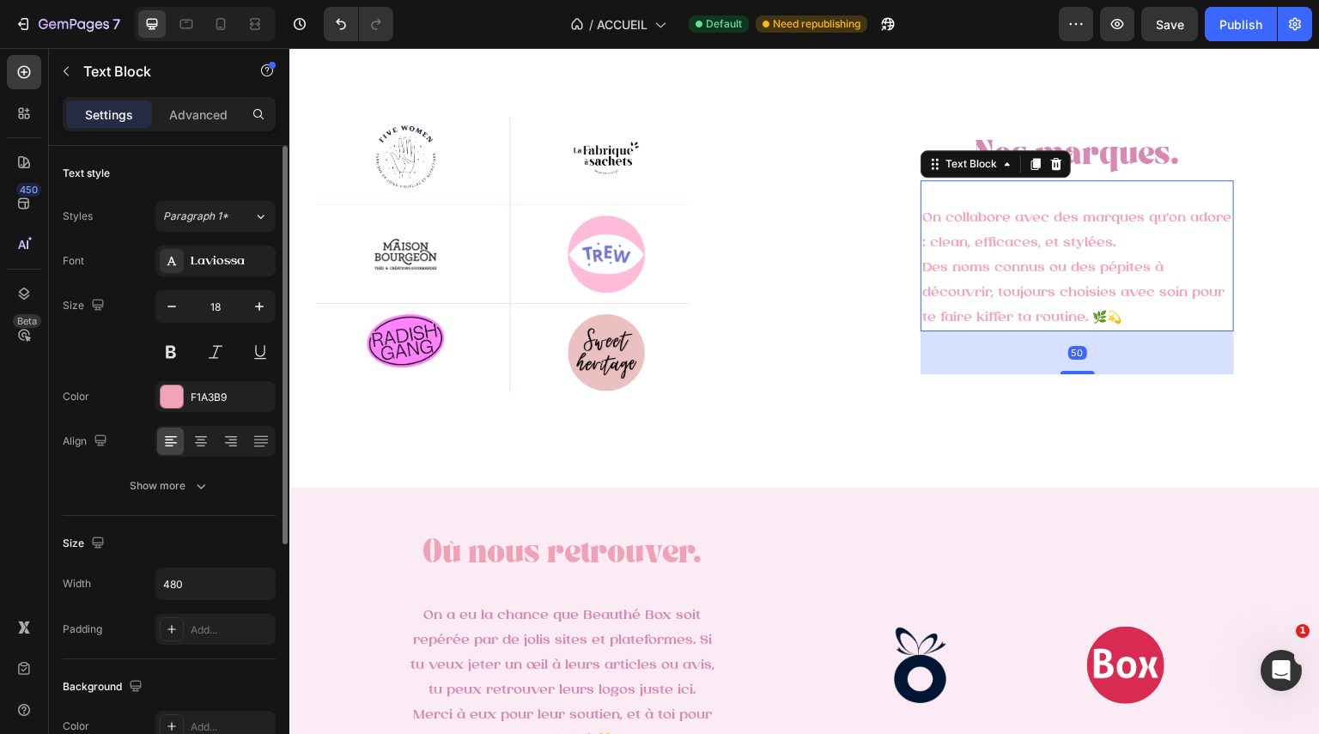
click at [200, 458] on div "Font Laviossa Size 18 Color F1A3B9 Align Show more" at bounding box center [169, 374] width 213 height 256
click at [198, 454] on div at bounding box center [200, 441] width 27 height 27
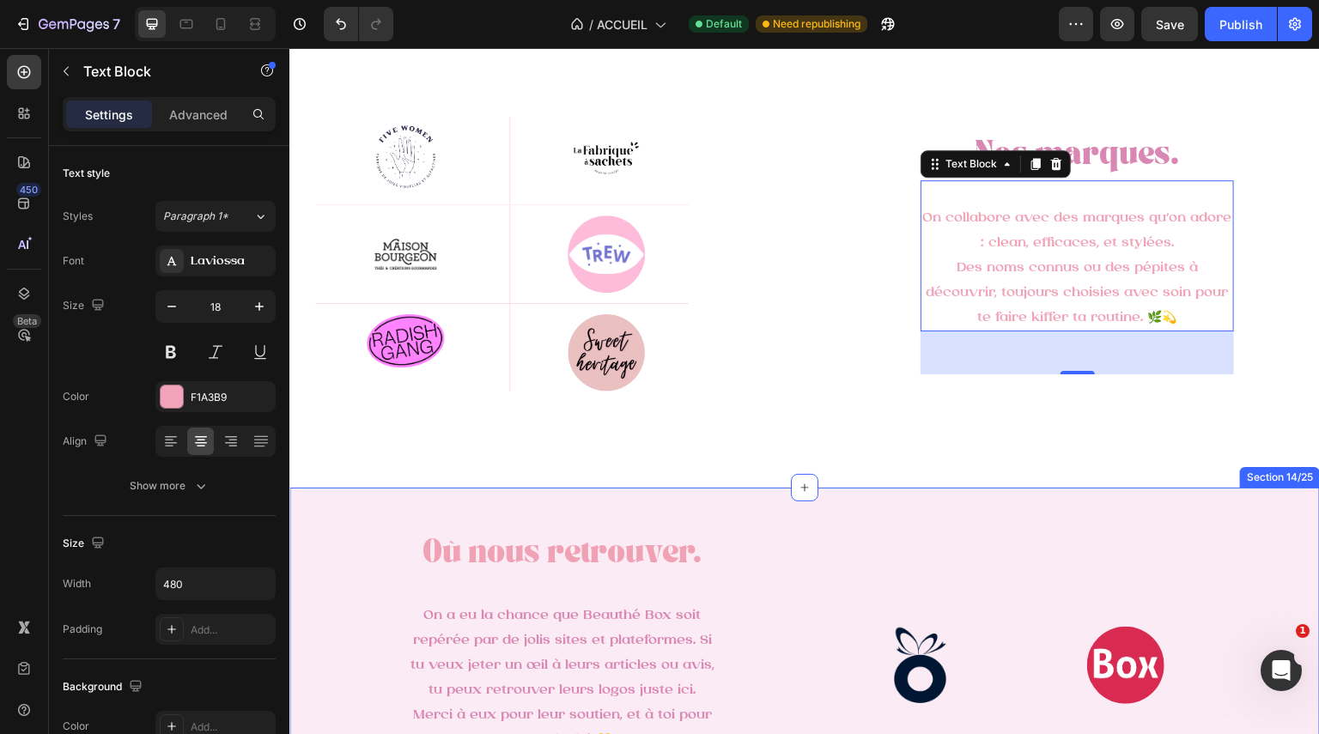
click at [828, 490] on div "Image Row Image Row Row Où nous retrouver. Heading Row Où nous retrouver. Headi…" at bounding box center [804, 643] width 1031 height 310
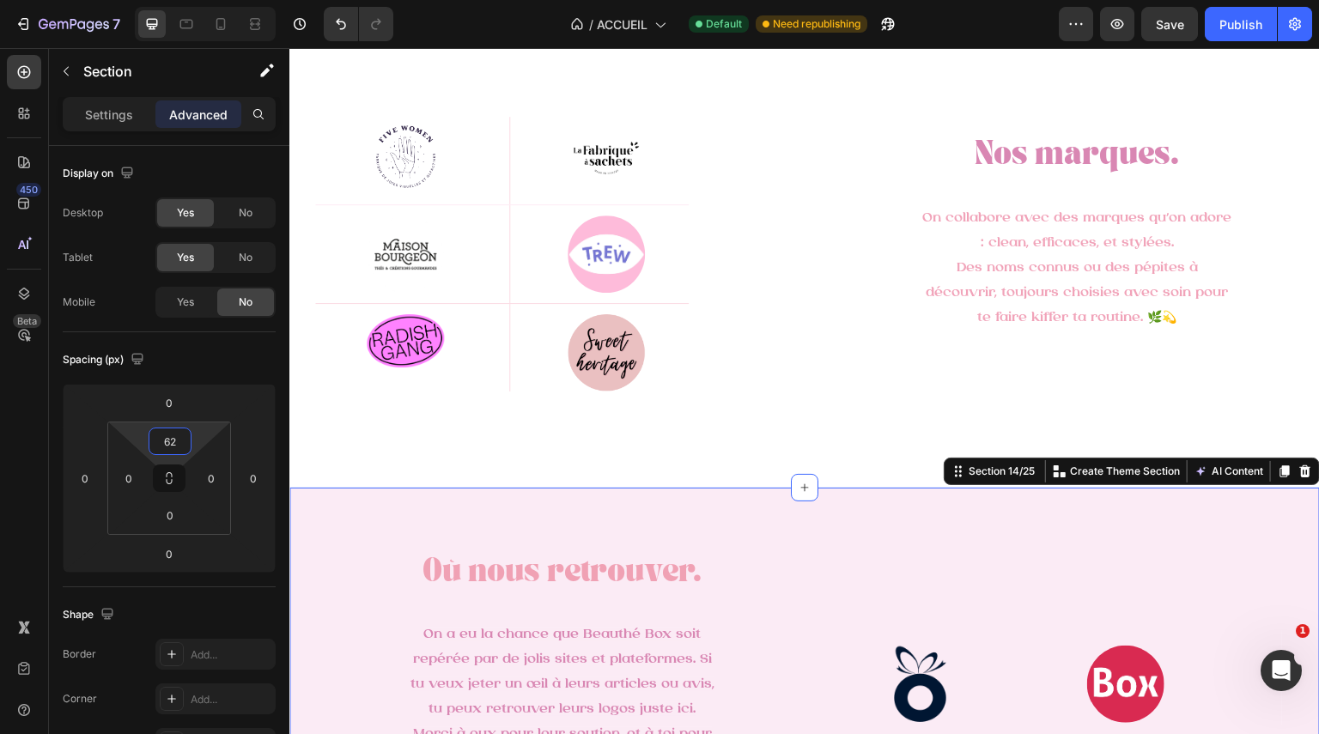
drag, startPoint x: 195, startPoint y: 440, endPoint x: 205, endPoint y: 430, distance: 14.0
click at [205, 129] on html "7 Version history / ACCUEIL Default Need republishing Preview Save Publish 450 …" at bounding box center [659, 64] width 1319 height 129
click at [342, 33] on button "Undo/Redo" at bounding box center [341, 24] width 34 height 34
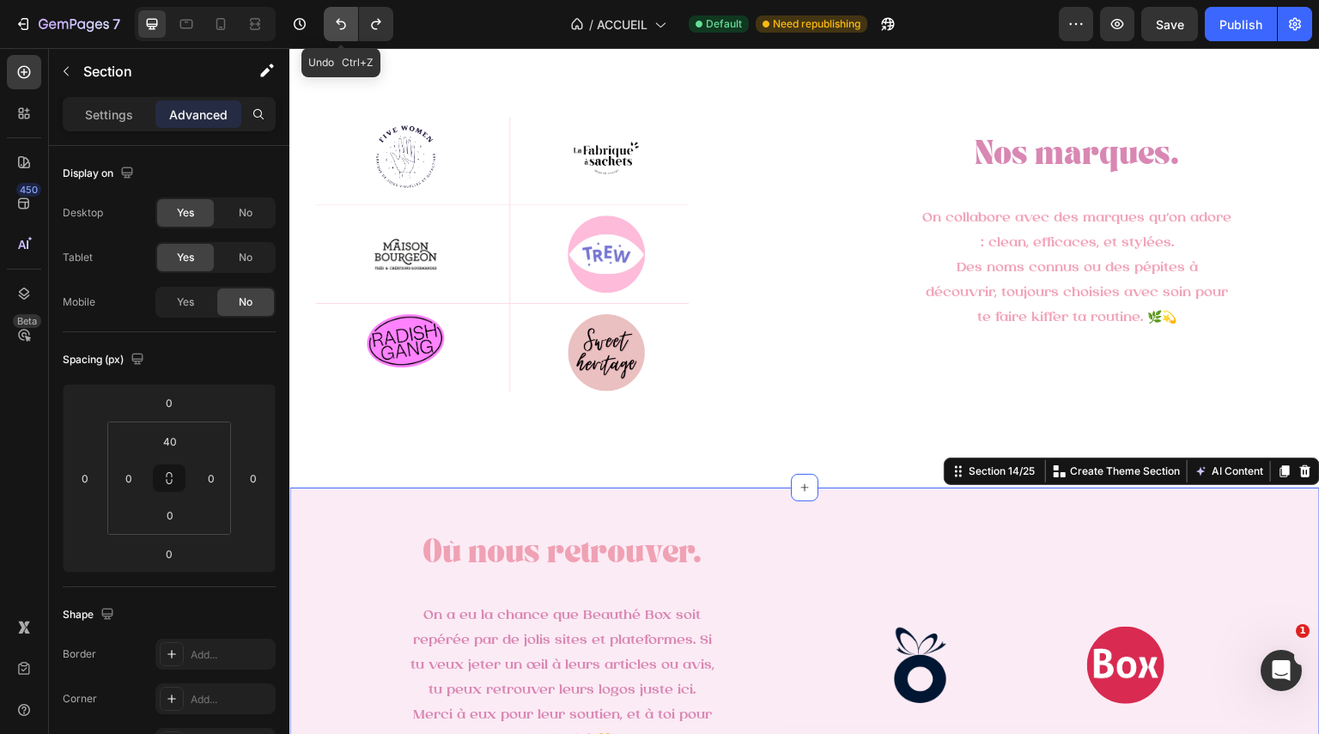
click at [342, 33] on button "Undo/Redo" at bounding box center [341, 24] width 34 height 34
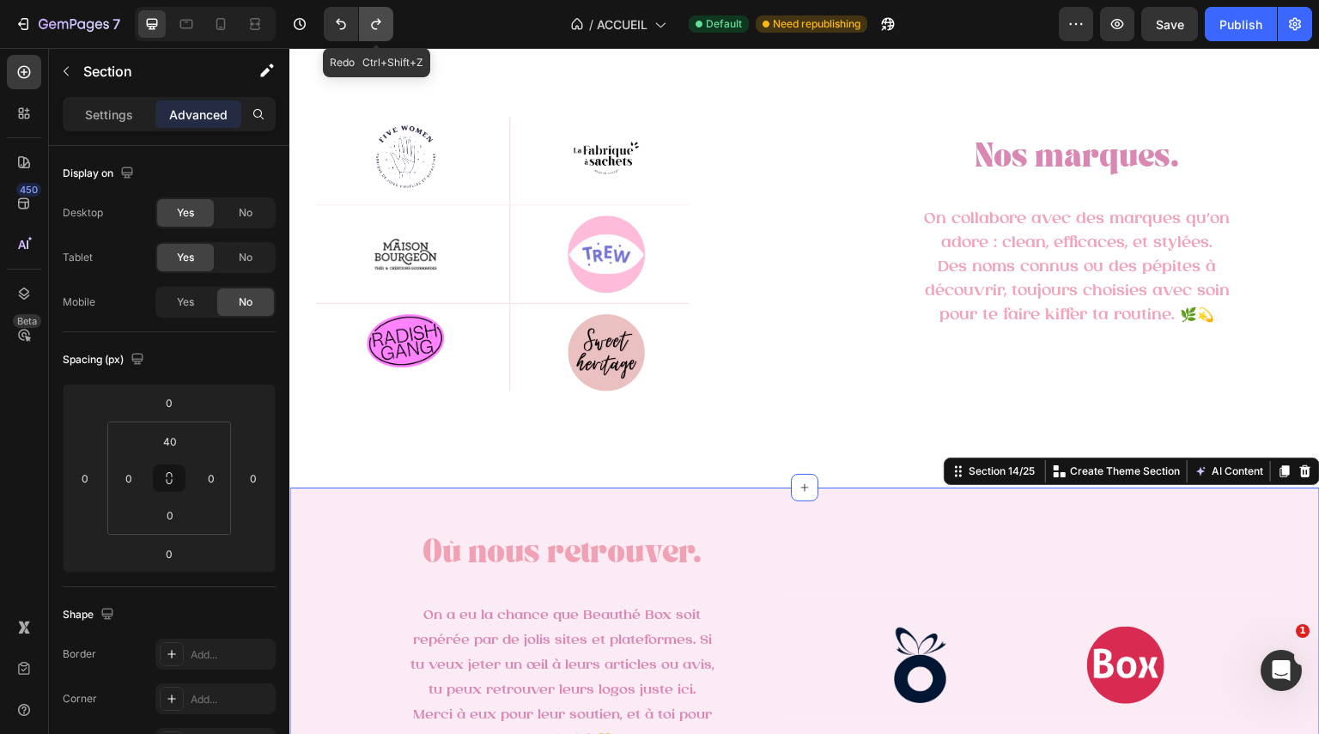
click at [376, 18] on icon "Undo/Redo" at bounding box center [376, 23] width 17 height 17
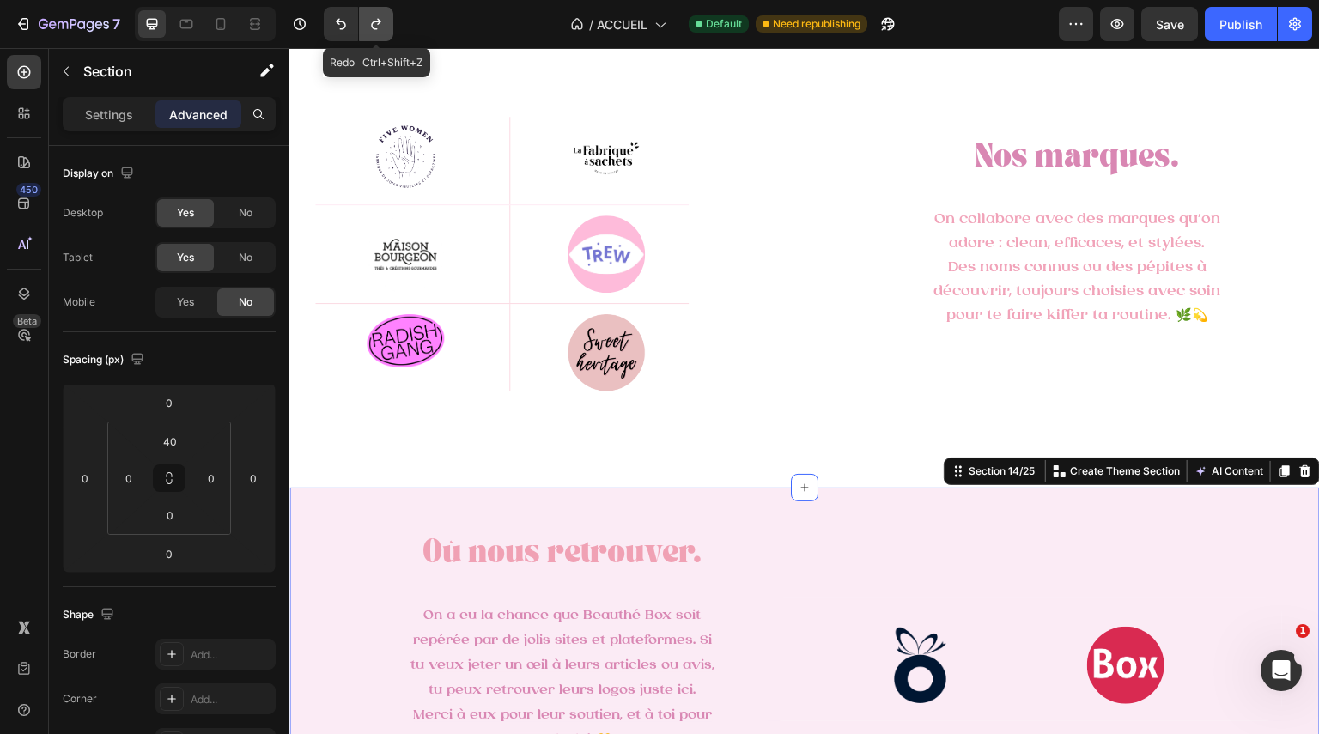
type input "62"
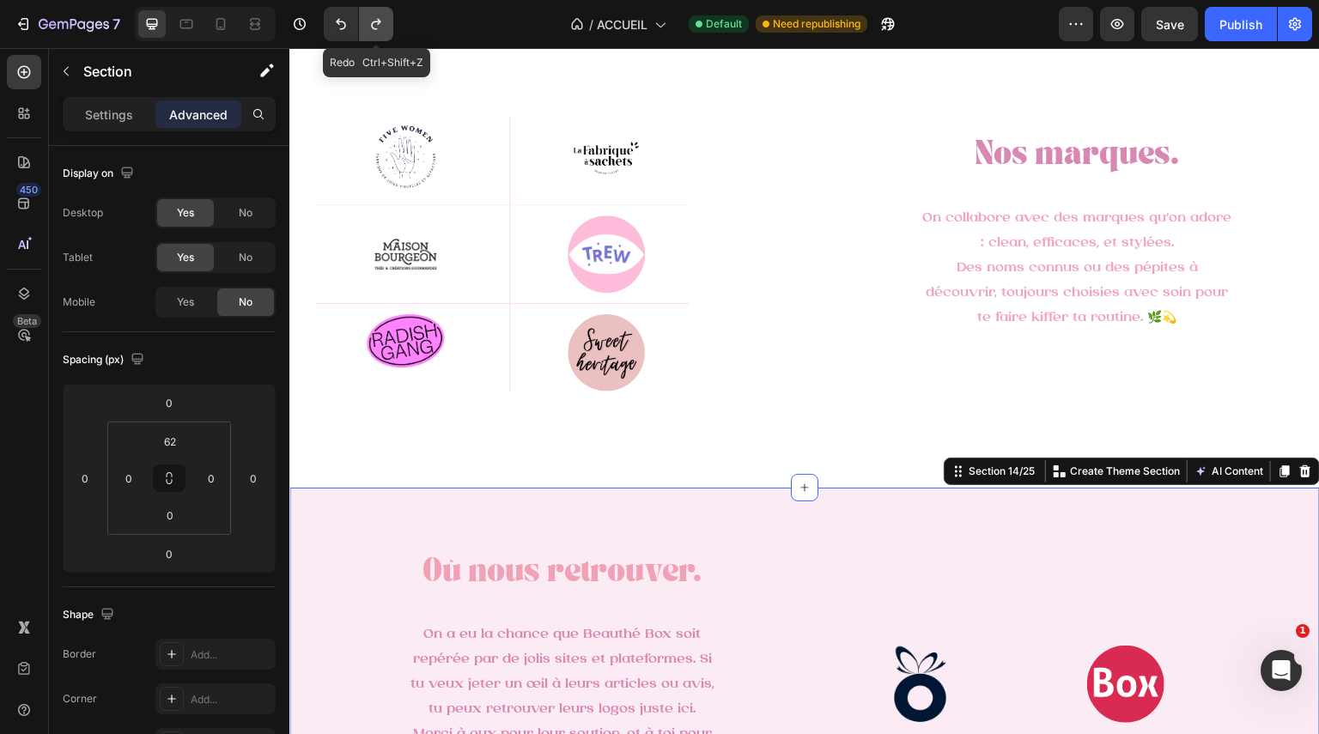
click at [376, 18] on icon "Undo/Redo" at bounding box center [376, 23] width 17 height 17
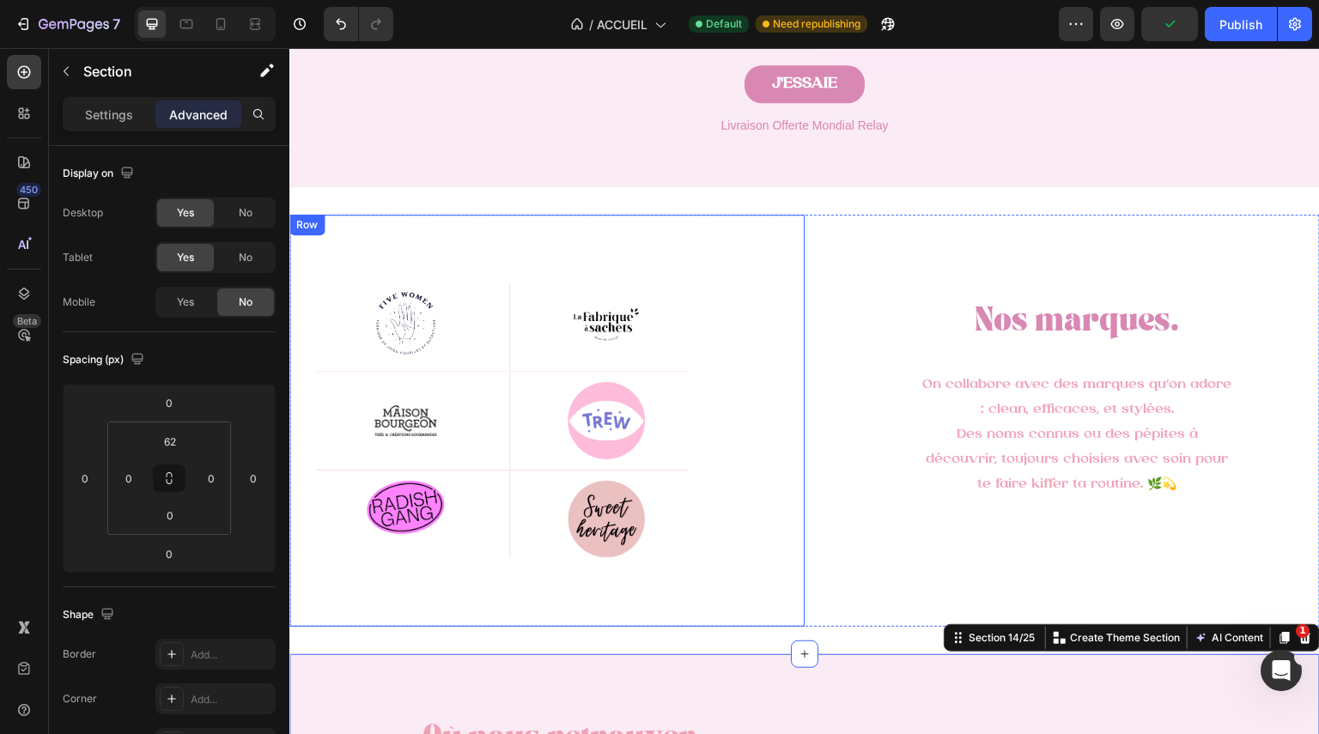
scroll to position [2619, 0]
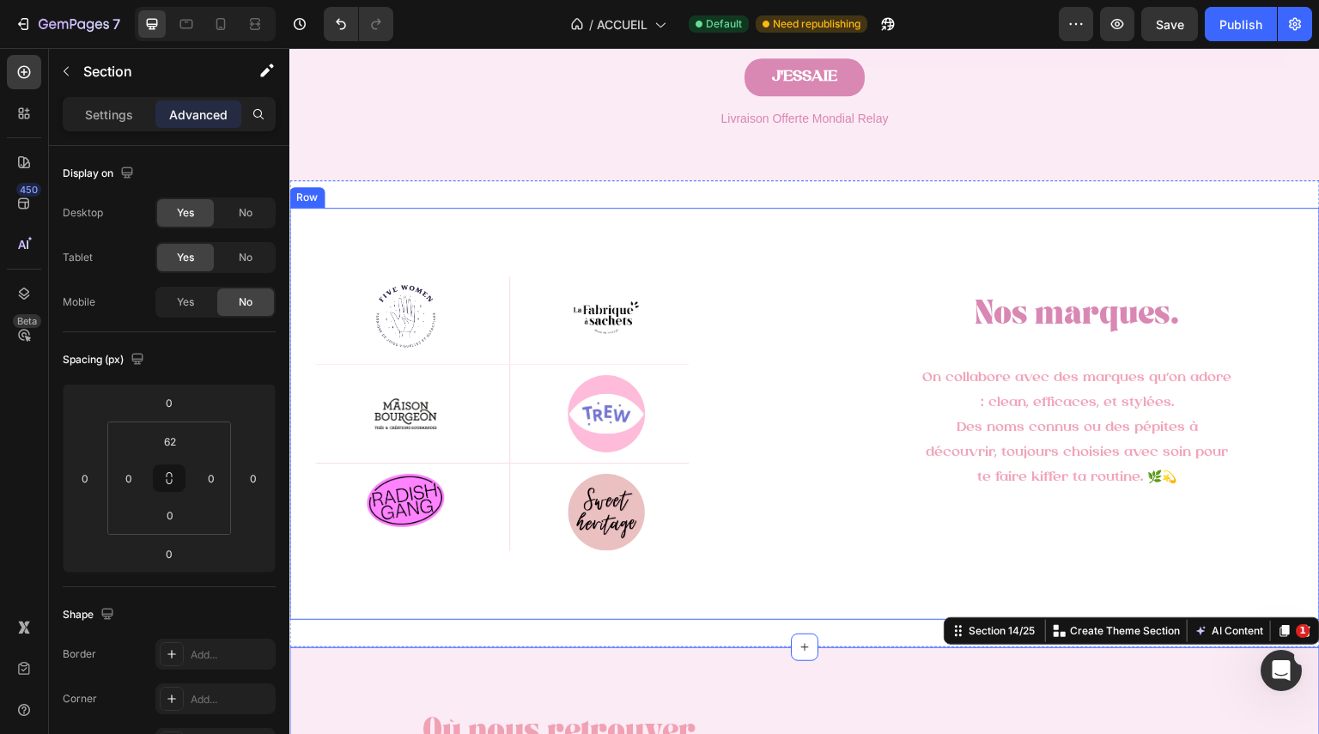
click at [864, 208] on div "Nos marques. Heading On collabore avec des marques qu’on adore : clean, efficac…" at bounding box center [1062, 414] width 515 height 412
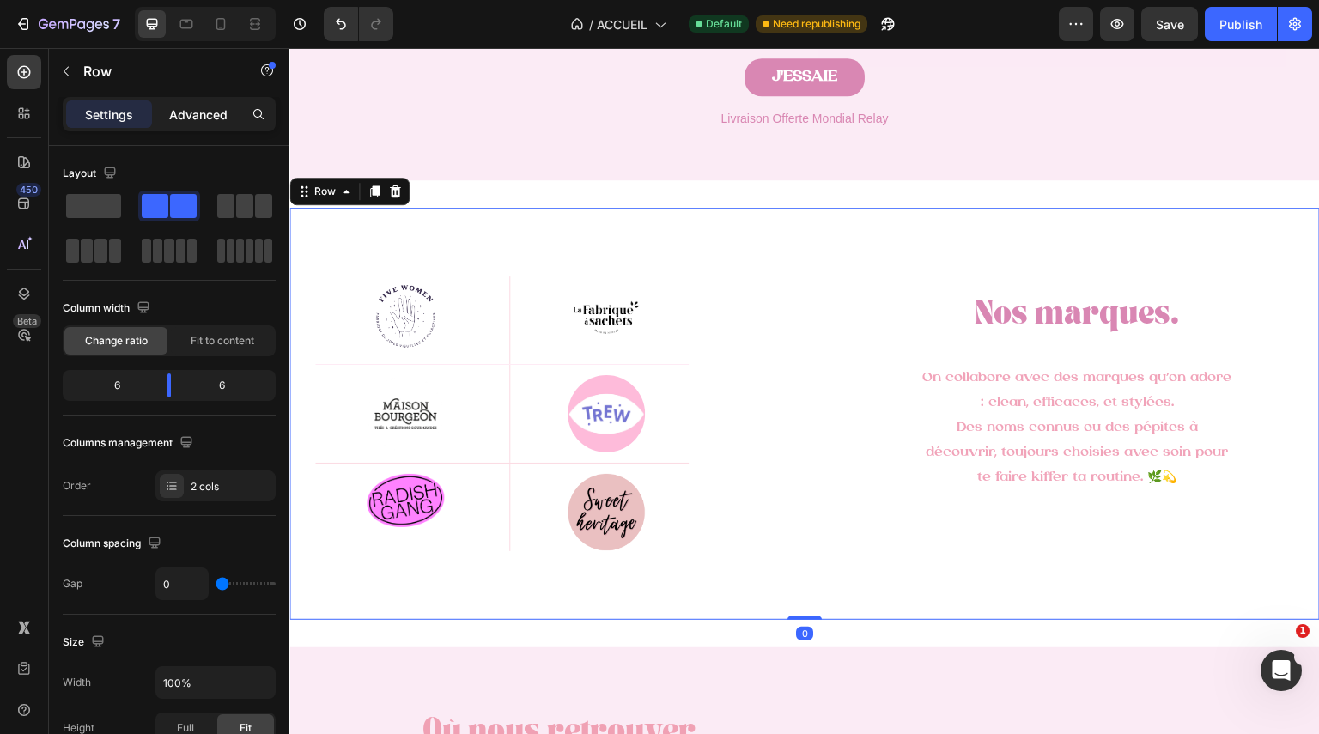
click at [212, 119] on p "Advanced" at bounding box center [198, 115] width 58 height 18
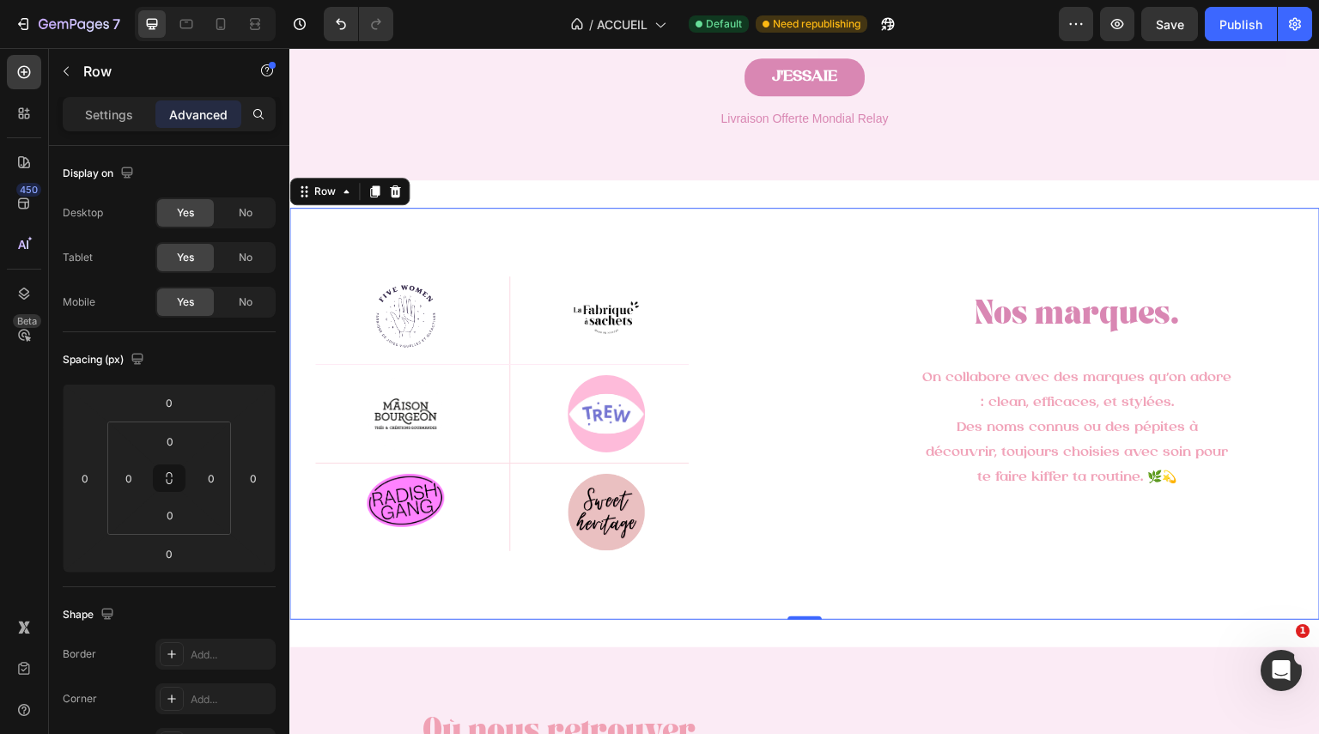
click at [834, 235] on div "Nos marques. Heading On collabore avec des marques qu’on adore : clean, efficac…" at bounding box center [1062, 414] width 515 height 412
click at [751, 272] on div "Image Row Image Row Row Image Row Image Row Row Image Row Image Row Row Row" at bounding box center [546, 414] width 515 height 412
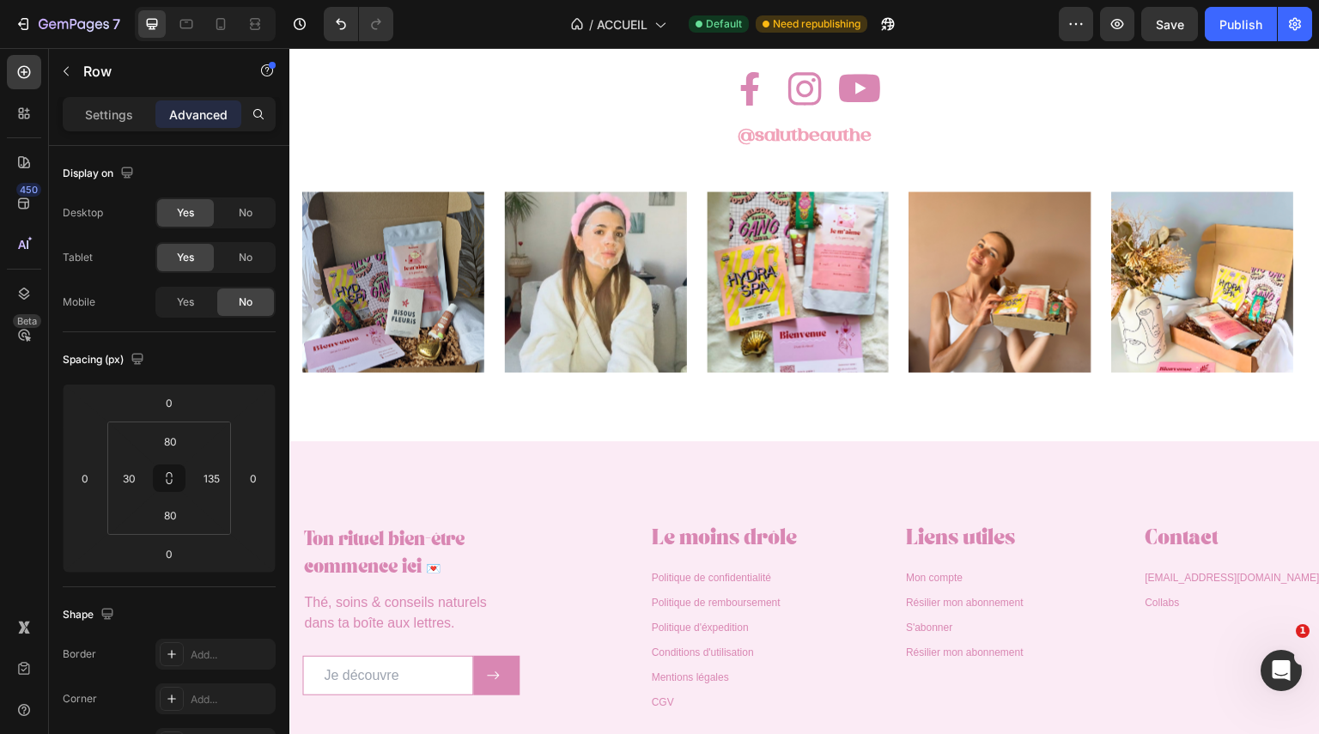
scroll to position [4615, 0]
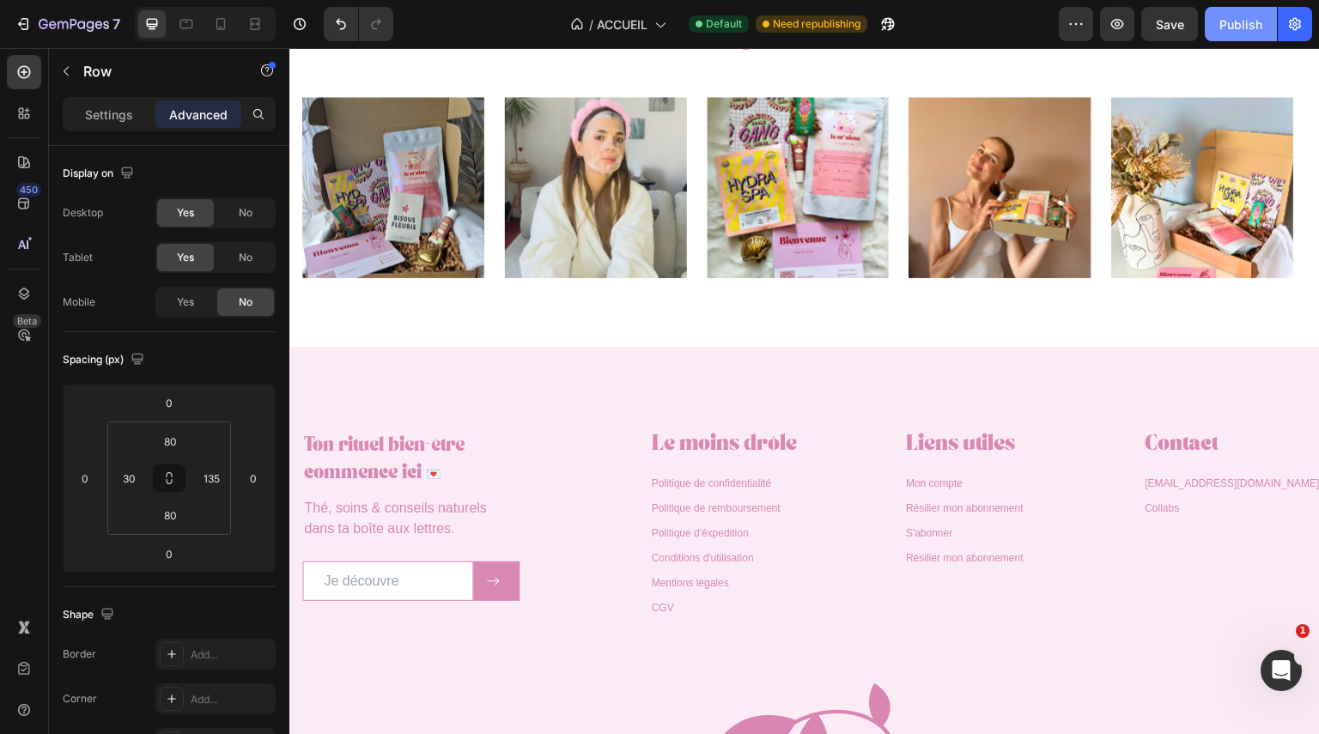
click at [1241, 18] on div "Publish" at bounding box center [1241, 24] width 43 height 18
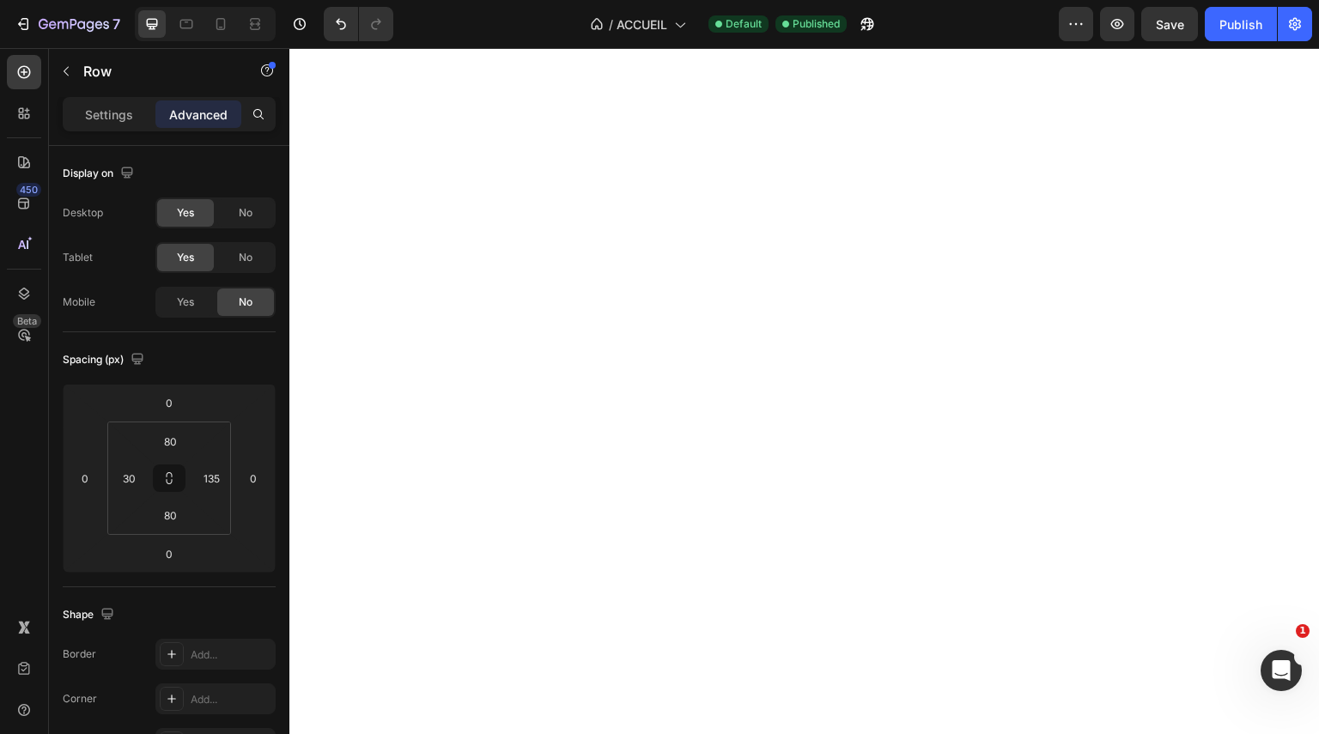
scroll to position [3236, 0]
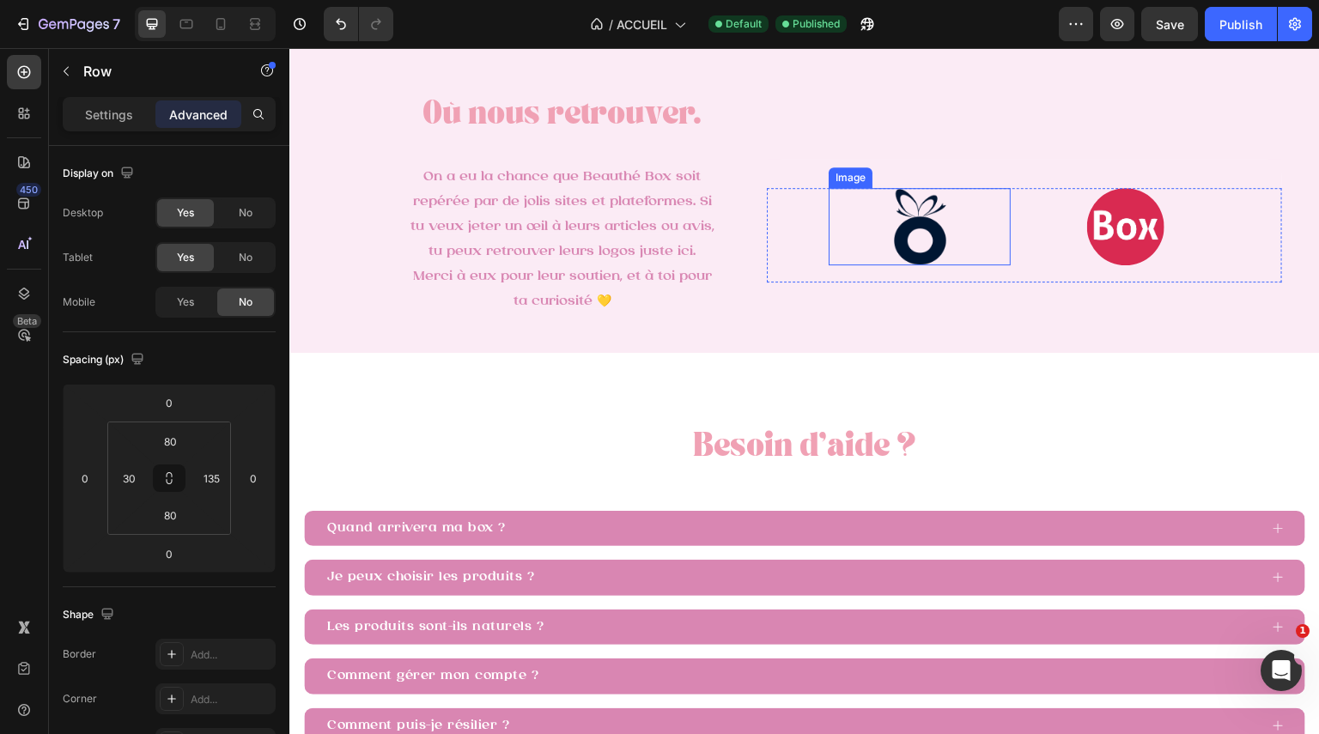
click at [907, 221] on img at bounding box center [919, 226] width 77 height 77
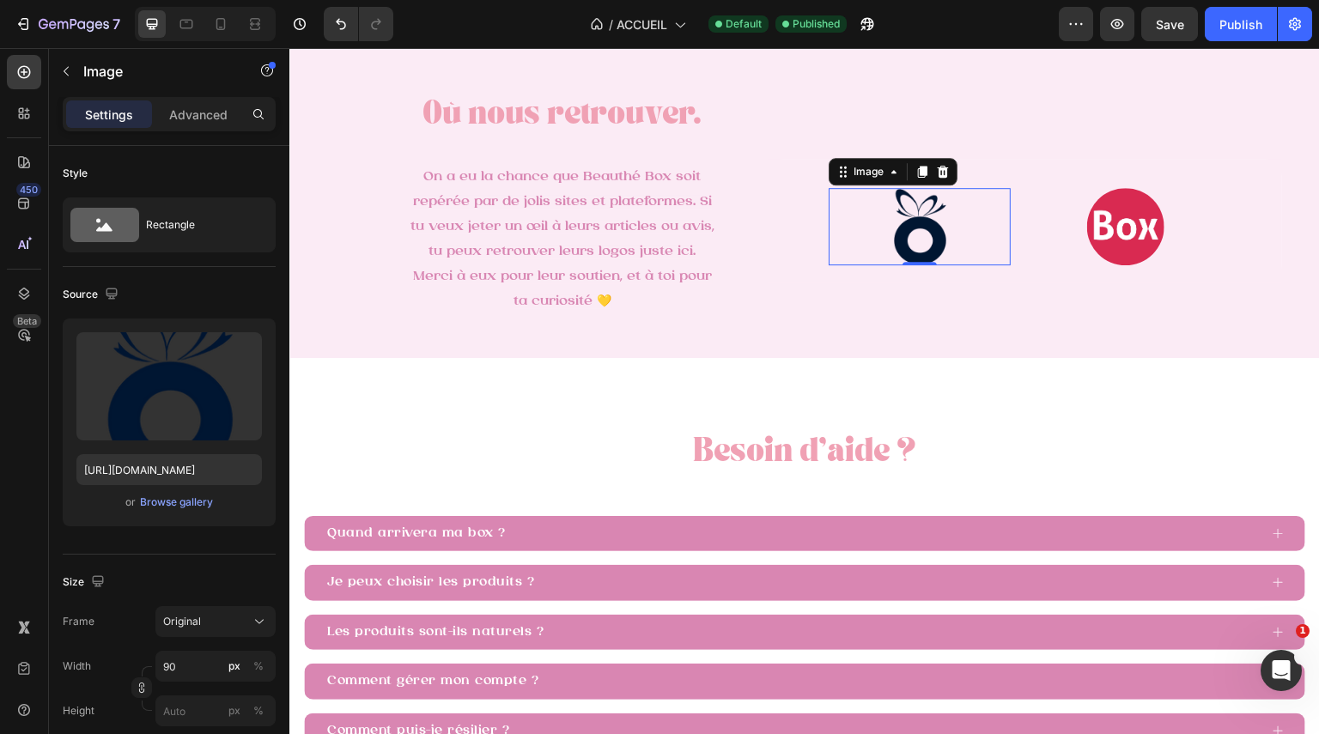
click at [912, 221] on img at bounding box center [919, 226] width 77 height 77
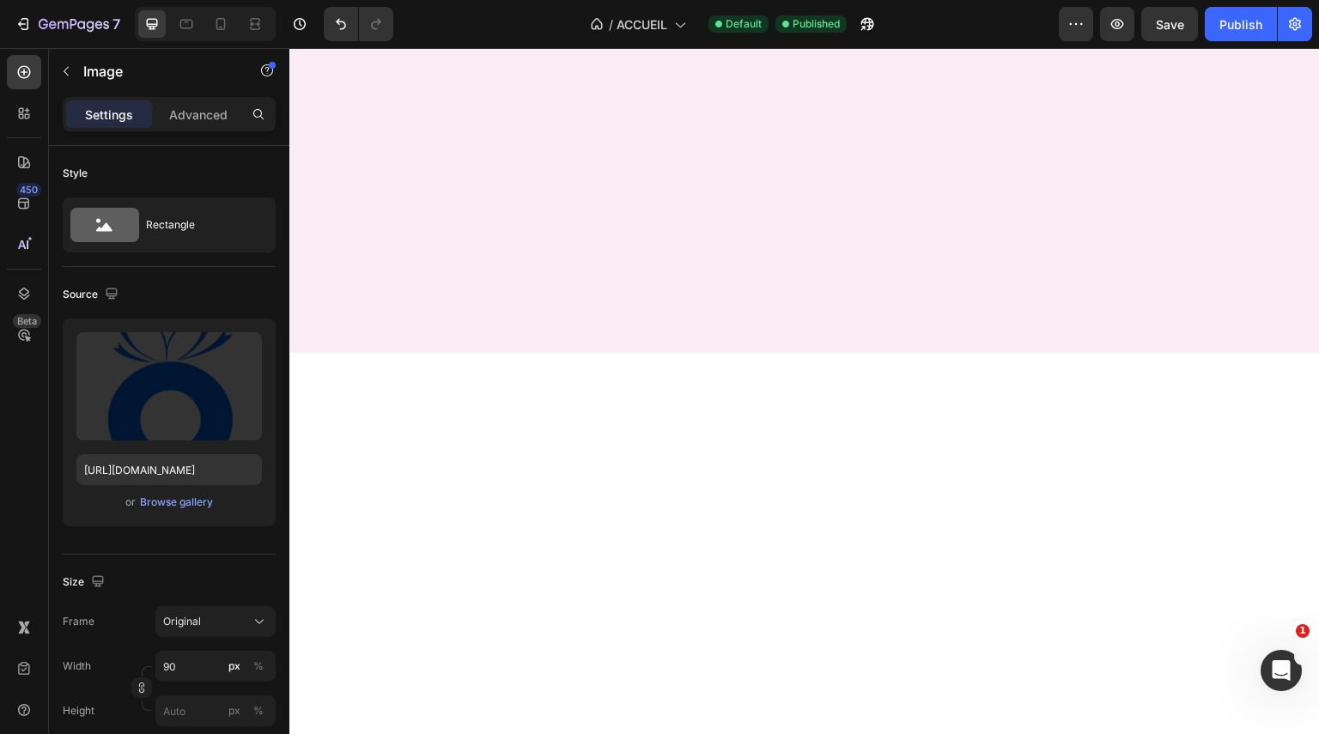
scroll to position [0, 0]
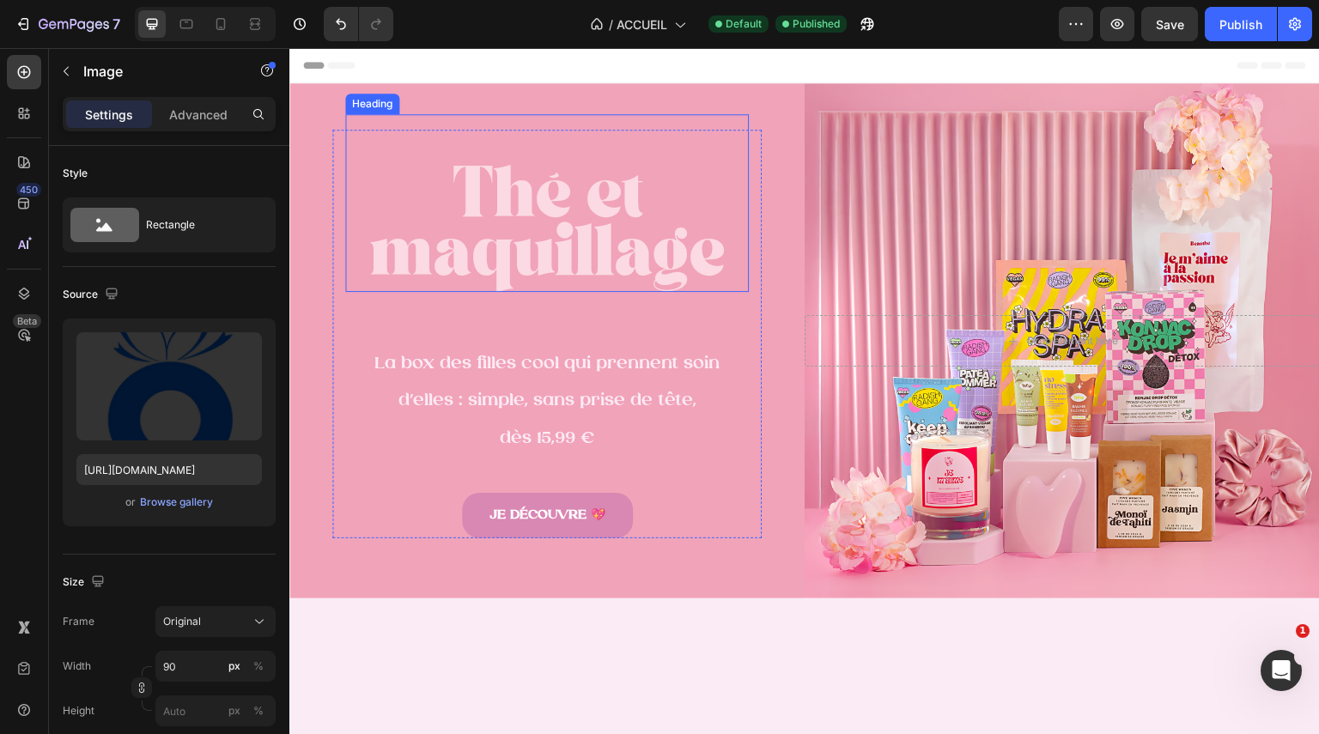
click at [607, 227] on h2 "Thé et maquillage" at bounding box center [547, 203] width 404 height 178
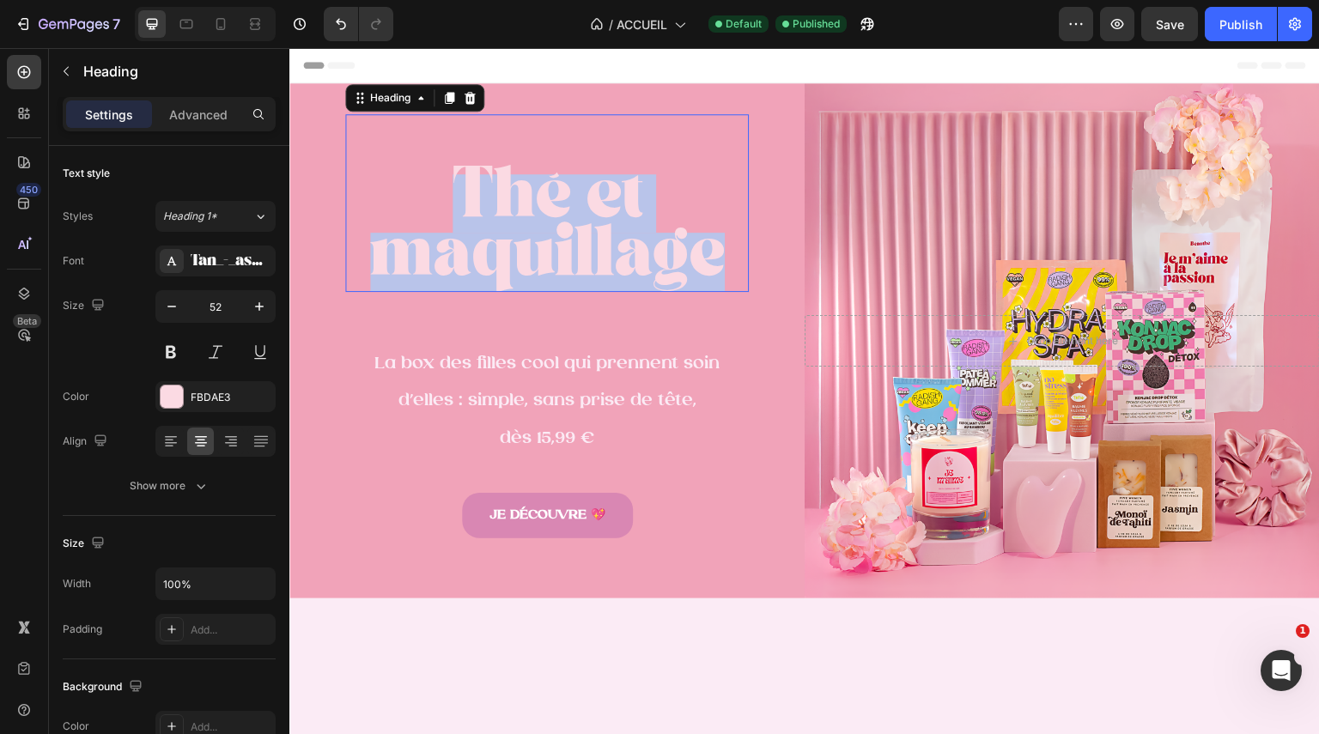
click at [607, 227] on p "Thé et maquillage" at bounding box center [547, 203] width 400 height 174
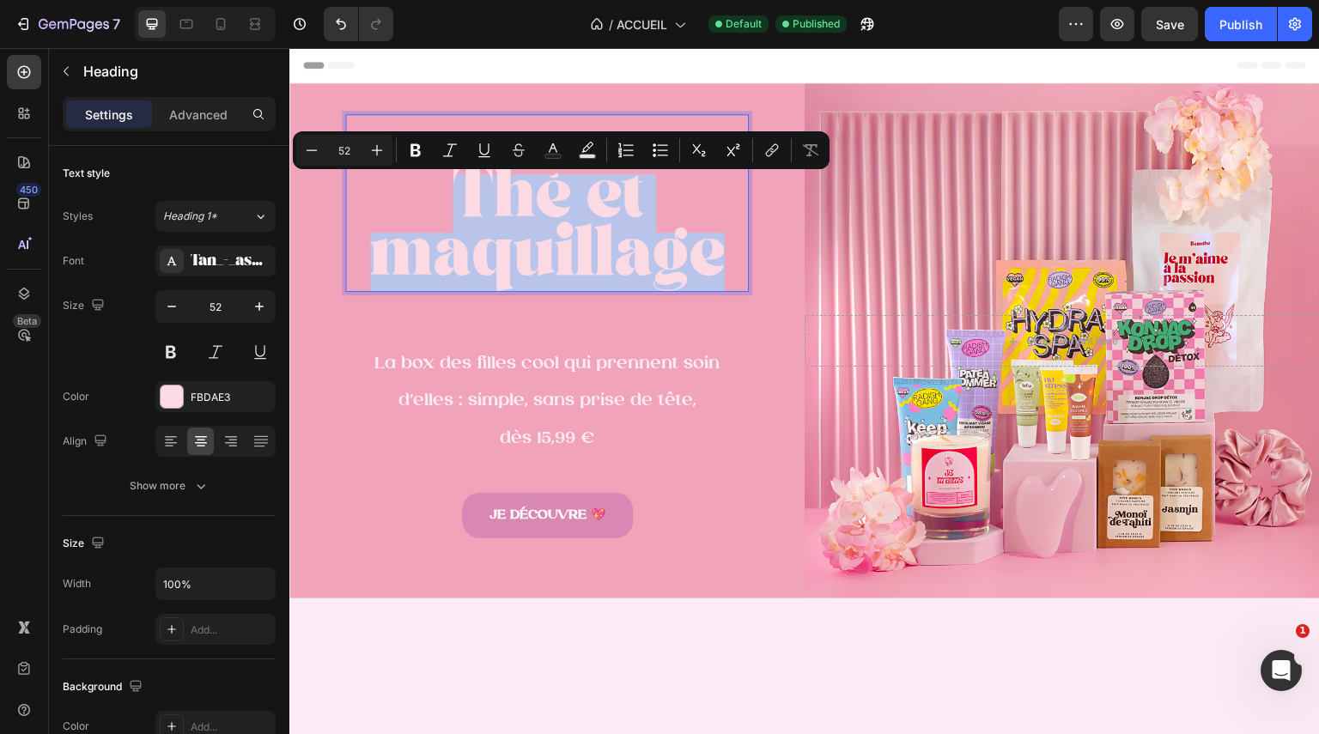
click at [621, 237] on p "Thé et maquillage" at bounding box center [547, 203] width 400 height 174
drag, startPoint x: 721, startPoint y: 261, endPoint x: 459, endPoint y: 198, distance: 269.3
click at [459, 198] on p "Thé et maquillage" at bounding box center [547, 203] width 400 height 174
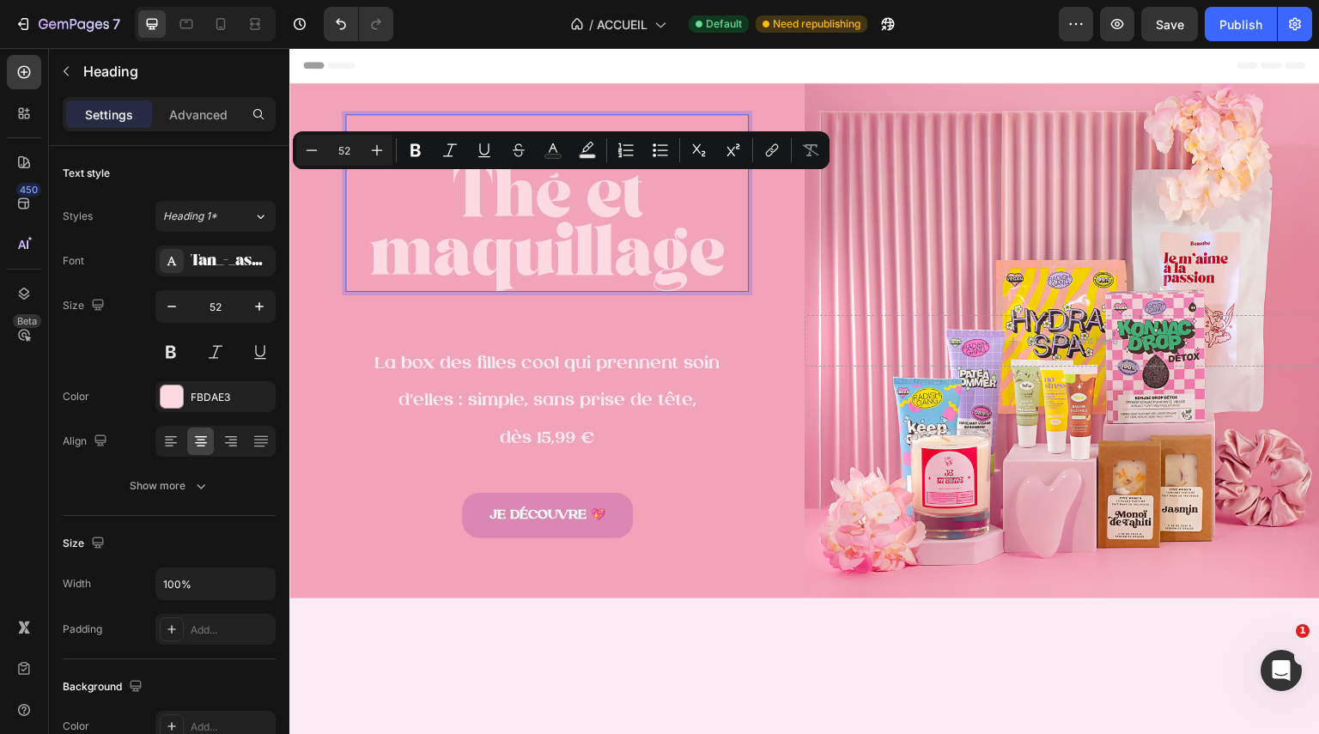
click at [578, 234] on p "Thé et maquillage" at bounding box center [547, 203] width 400 height 174
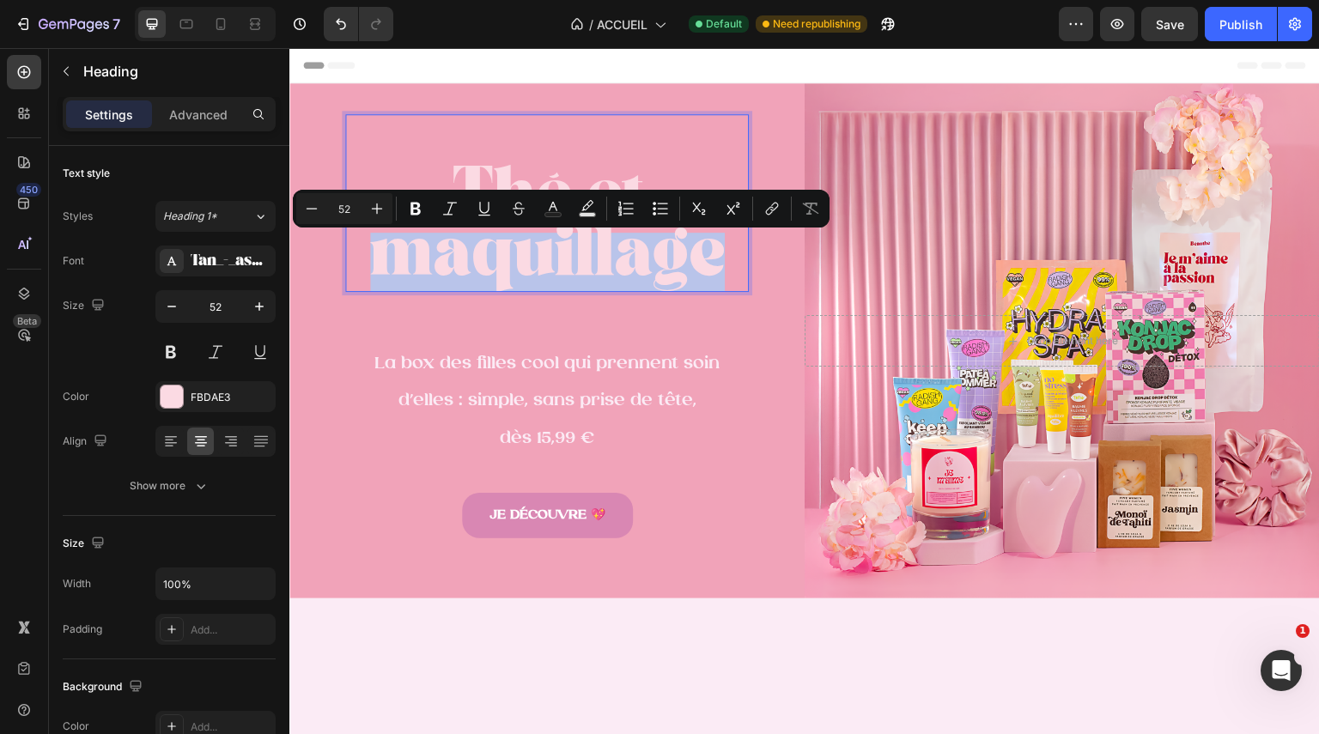
drag, startPoint x: 720, startPoint y: 257, endPoint x: 386, endPoint y: 262, distance: 334.1
click at [386, 262] on p "Thé et maquillage" at bounding box center [547, 203] width 400 height 174
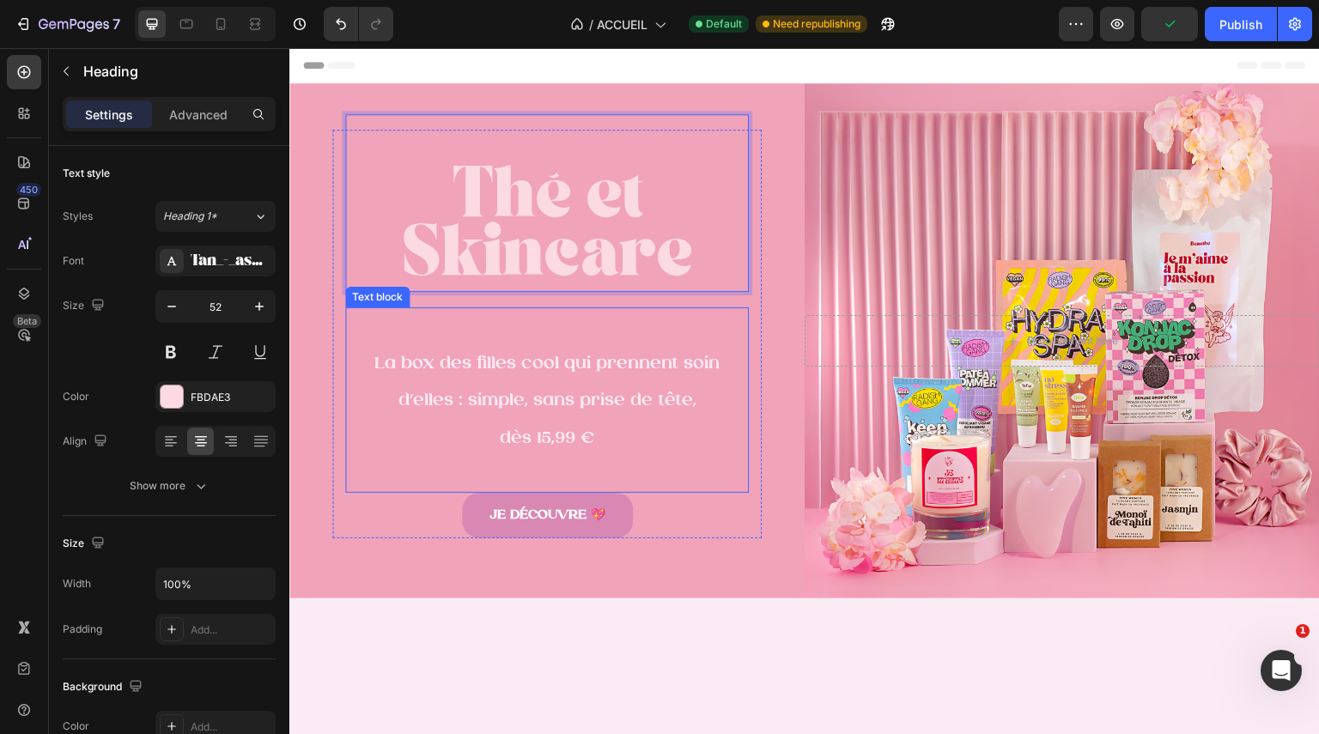
click at [581, 367] on span "La box des filles cool qui prennent soin d’elles : simple, sans prise de tête," at bounding box center [546, 383] width 345 height 56
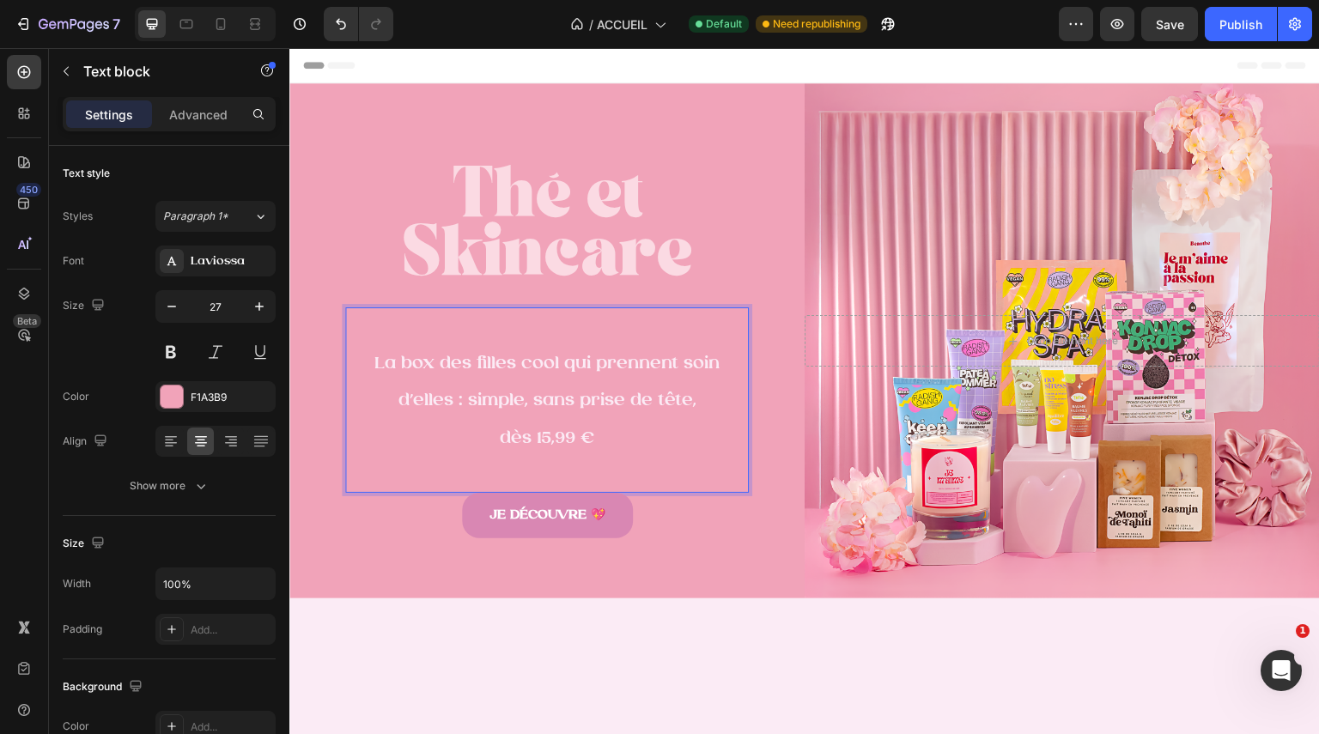
click at [617, 381] on p "La box des filles cool qui prennent soin d’elles : simple, sans prise de tête," at bounding box center [547, 381] width 400 height 75
click at [1250, 23] on div "Publish" at bounding box center [1241, 24] width 43 height 18
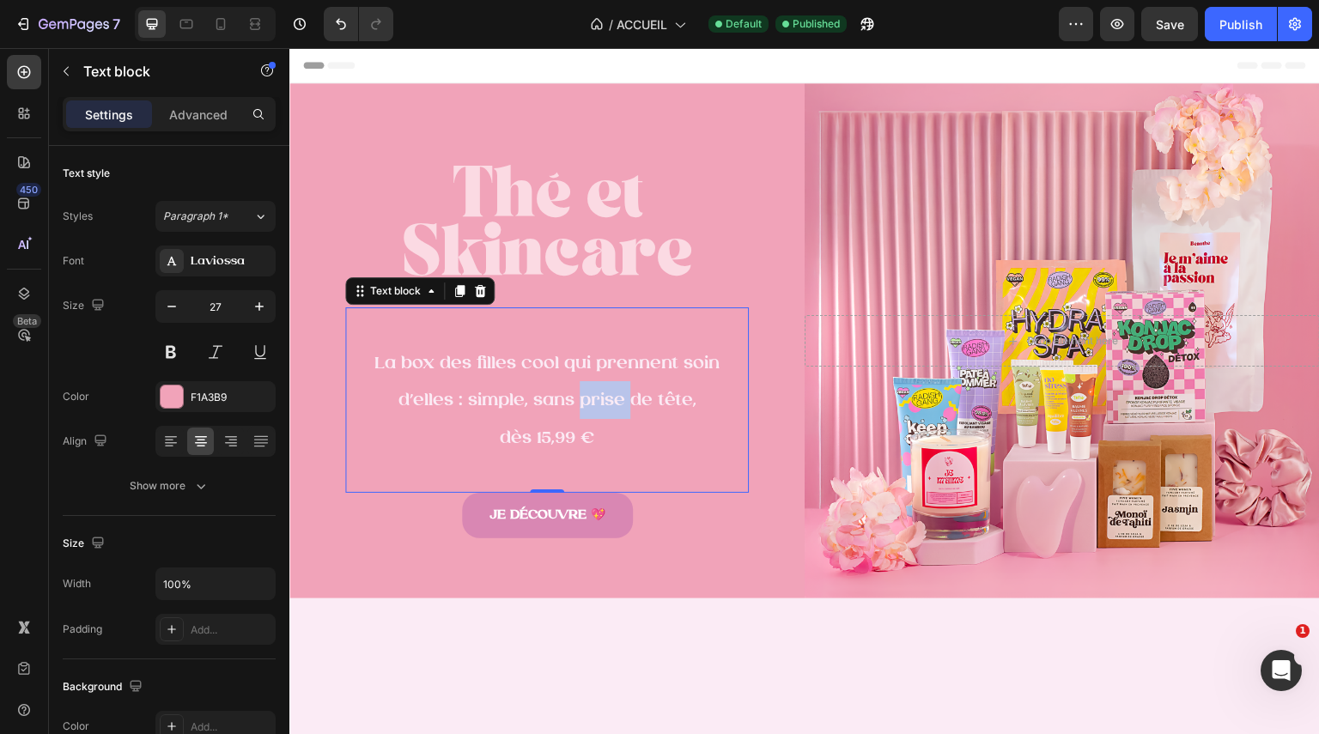
click at [580, 389] on span "La box des filles cool qui prennent soin d’elles : simple, sans prise de tête," at bounding box center [546, 383] width 345 height 56
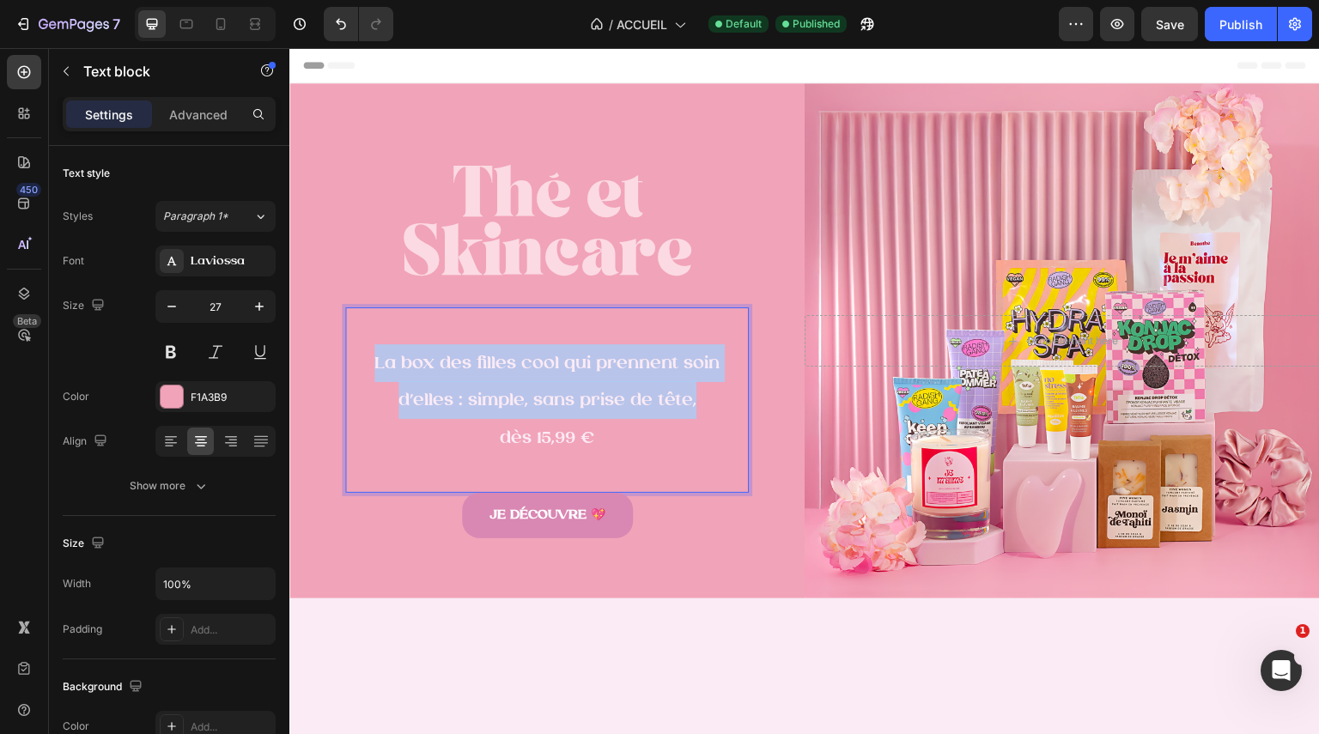
click at [580, 389] on span "La box des filles cool qui prennent soin d’elles : simple, sans prise de tête," at bounding box center [546, 383] width 345 height 56
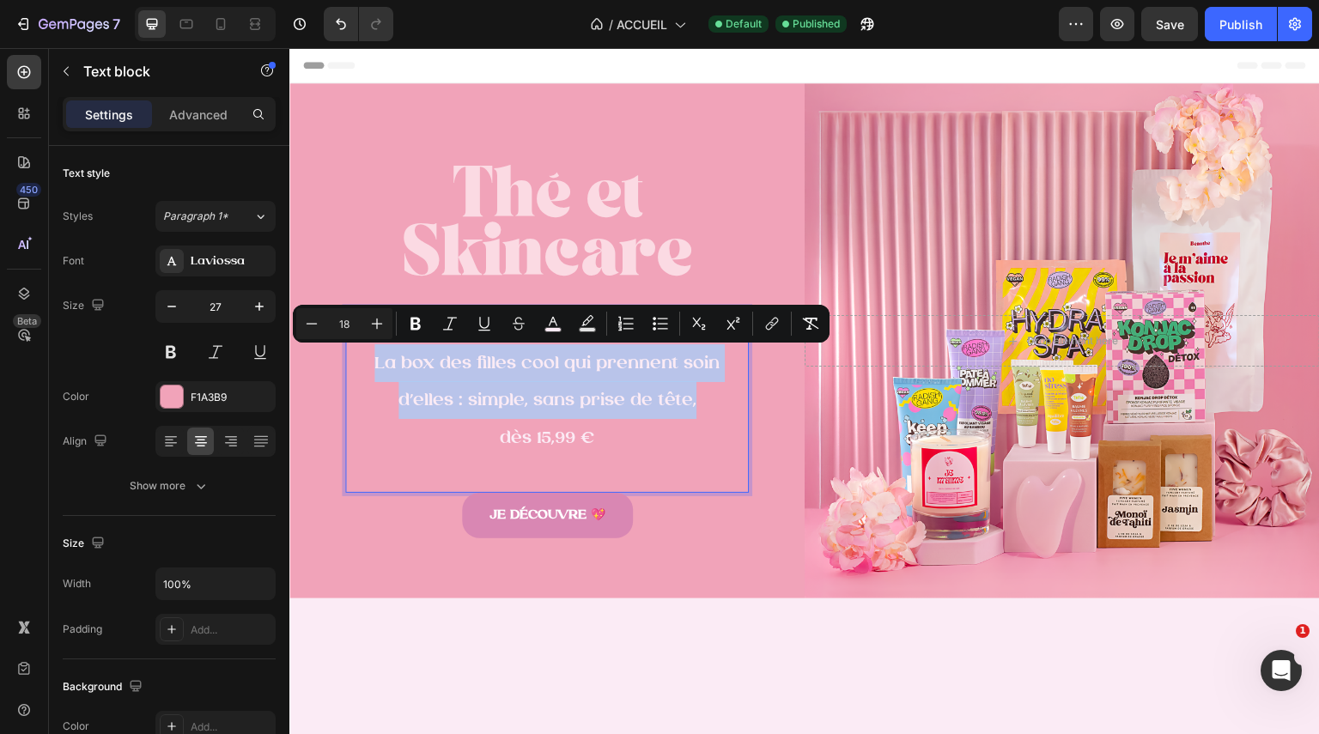
click at [552, 384] on p "La box des filles cool qui prennent soin d’elles : simple, sans prise de tête," at bounding box center [547, 381] width 400 height 75
drag, startPoint x: 521, startPoint y: 399, endPoint x: 436, endPoint y: 367, distance: 91.1
click at [436, 367] on span "La box des filles cool qui prennent soin d’elles : simple, sans prise de tête," at bounding box center [546, 383] width 345 height 56
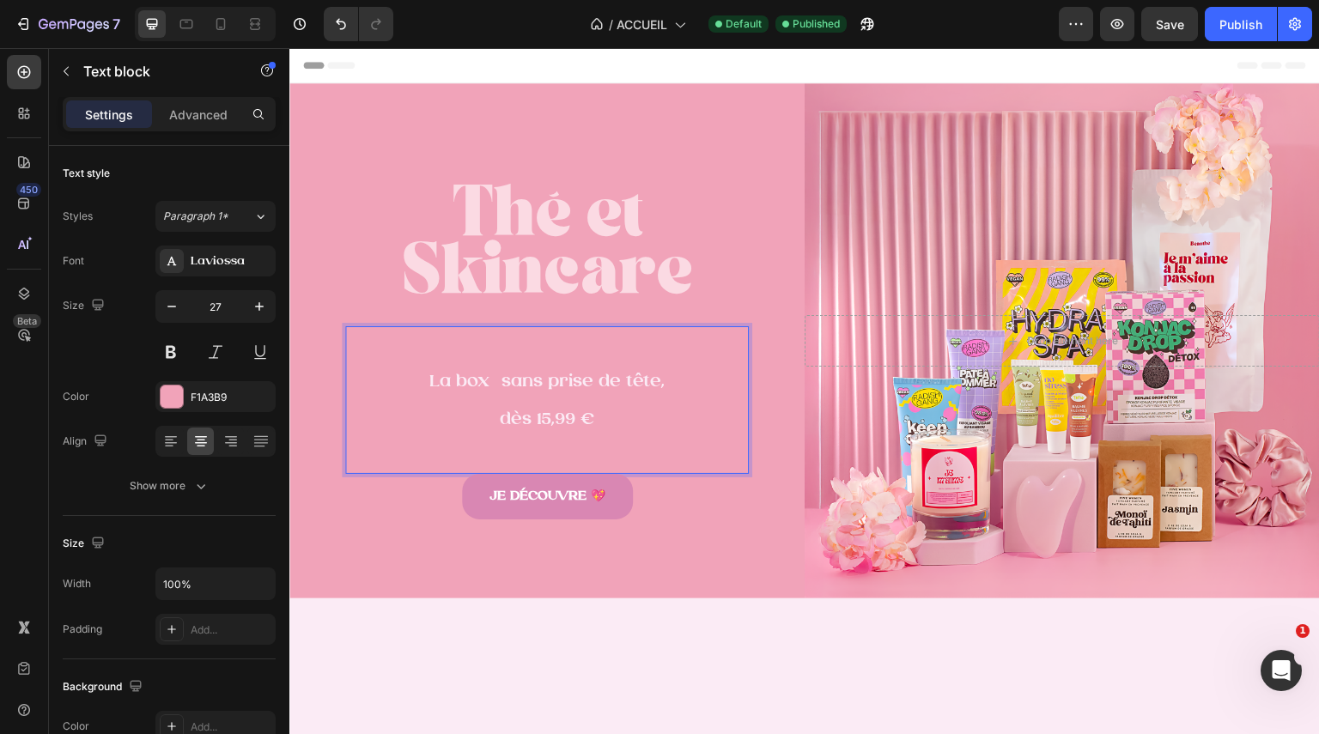
click at [496, 379] on span "La box sans prise de tête," at bounding box center [546, 382] width 235 height 18
click at [684, 383] on p "La box sans prise de tête," at bounding box center [547, 381] width 400 height 38
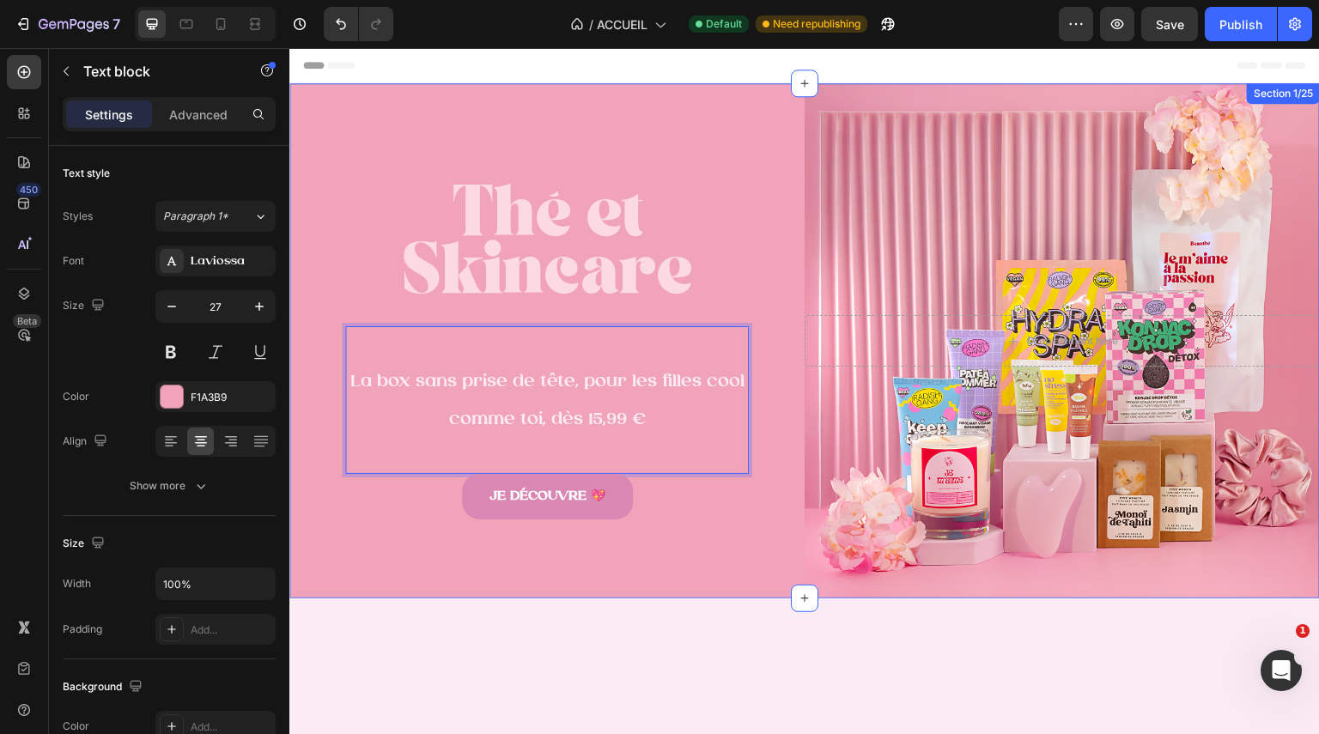
click at [703, 584] on div "⁠⁠⁠⁠⁠⁠⁠ Thé et Skincare Heading La box sans prise de tête, pour les filles cool…" at bounding box center [546, 340] width 515 height 515
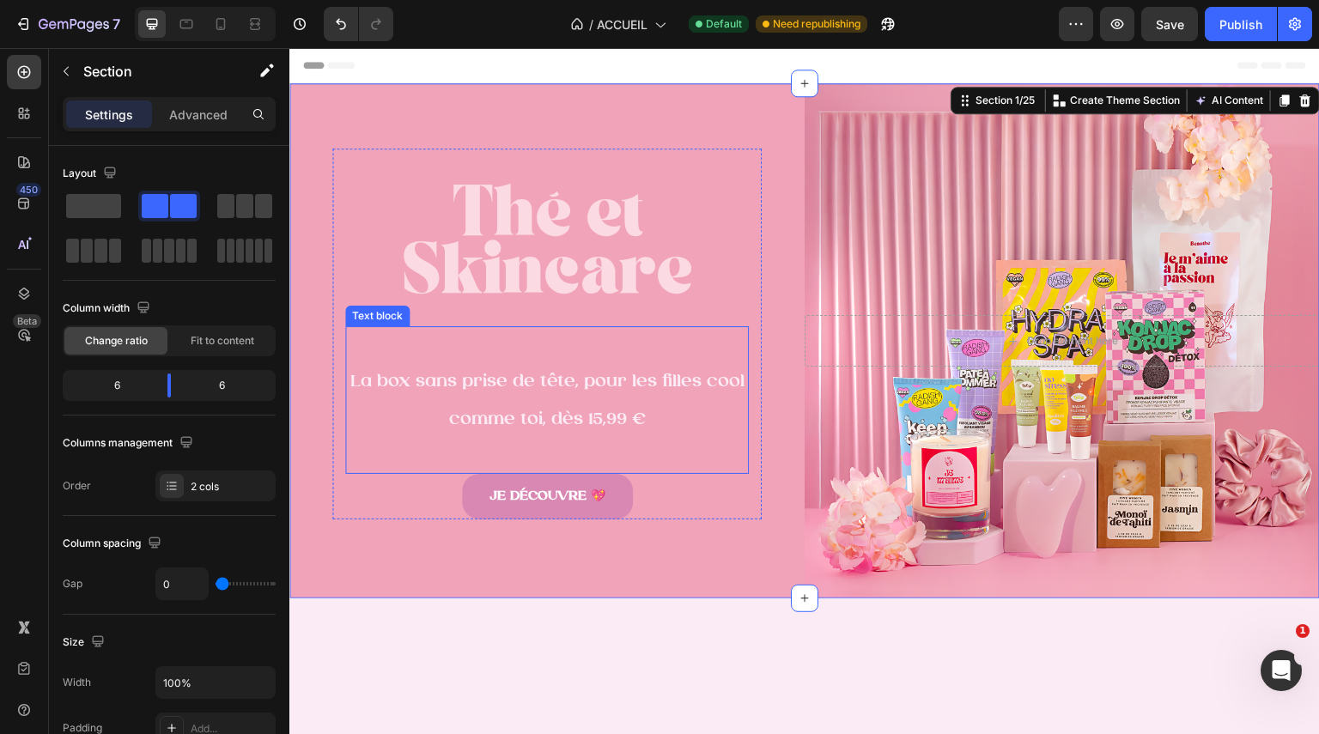
click at [616, 411] on span "La box sans prise de tête, pour les filles cool comme toi, dès 15,99 €" at bounding box center [547, 401] width 394 height 56
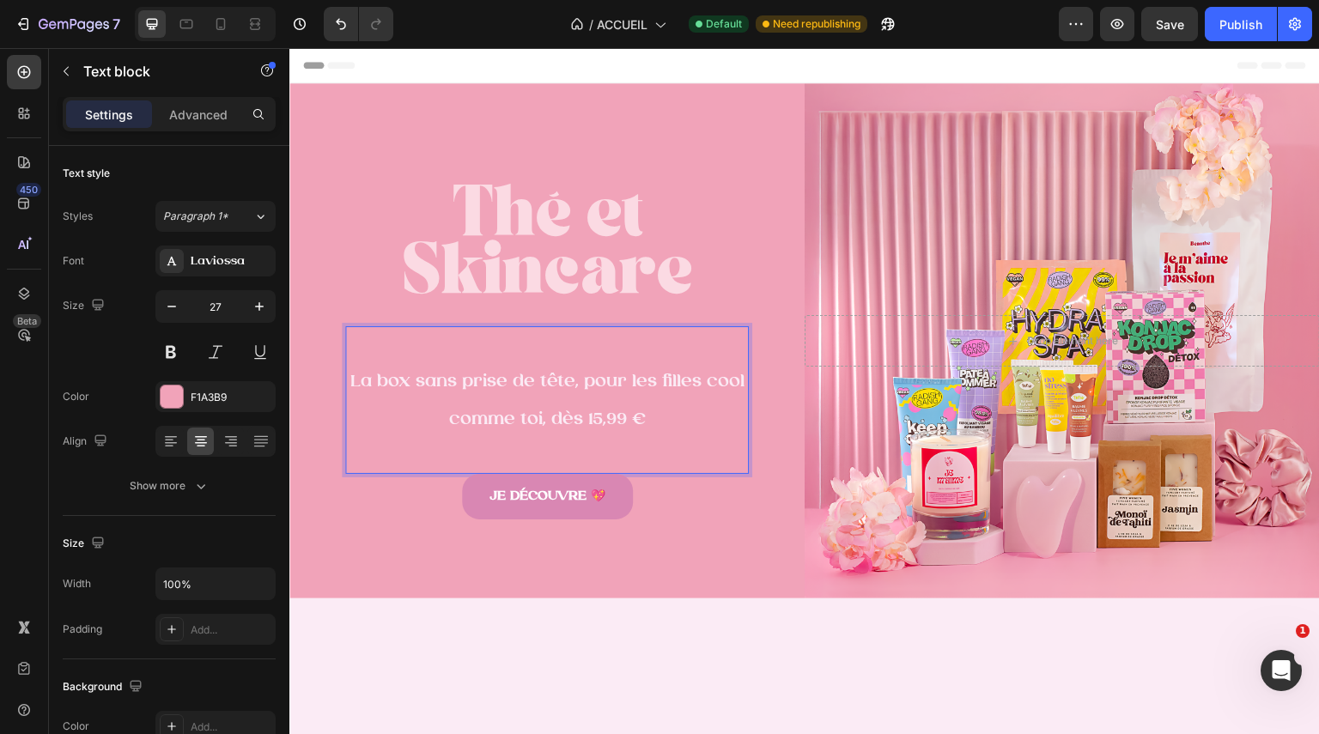
click at [616, 411] on span "La box sans prise de tête, pour les filles cool comme toi, dès 15,99 €" at bounding box center [547, 401] width 394 height 56
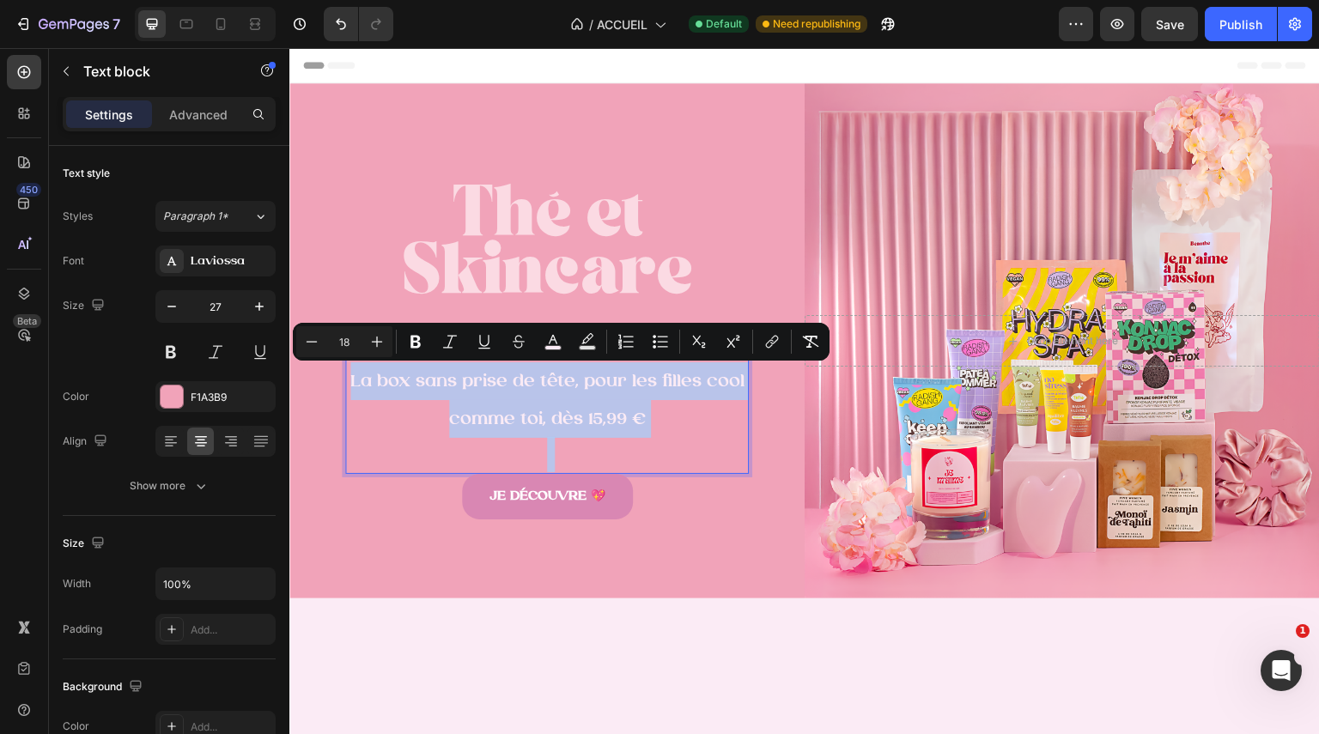
click at [616, 411] on span "La box sans prise de tête, pour les filles cool comme toi, dès 15,99 €" at bounding box center [547, 401] width 394 height 56
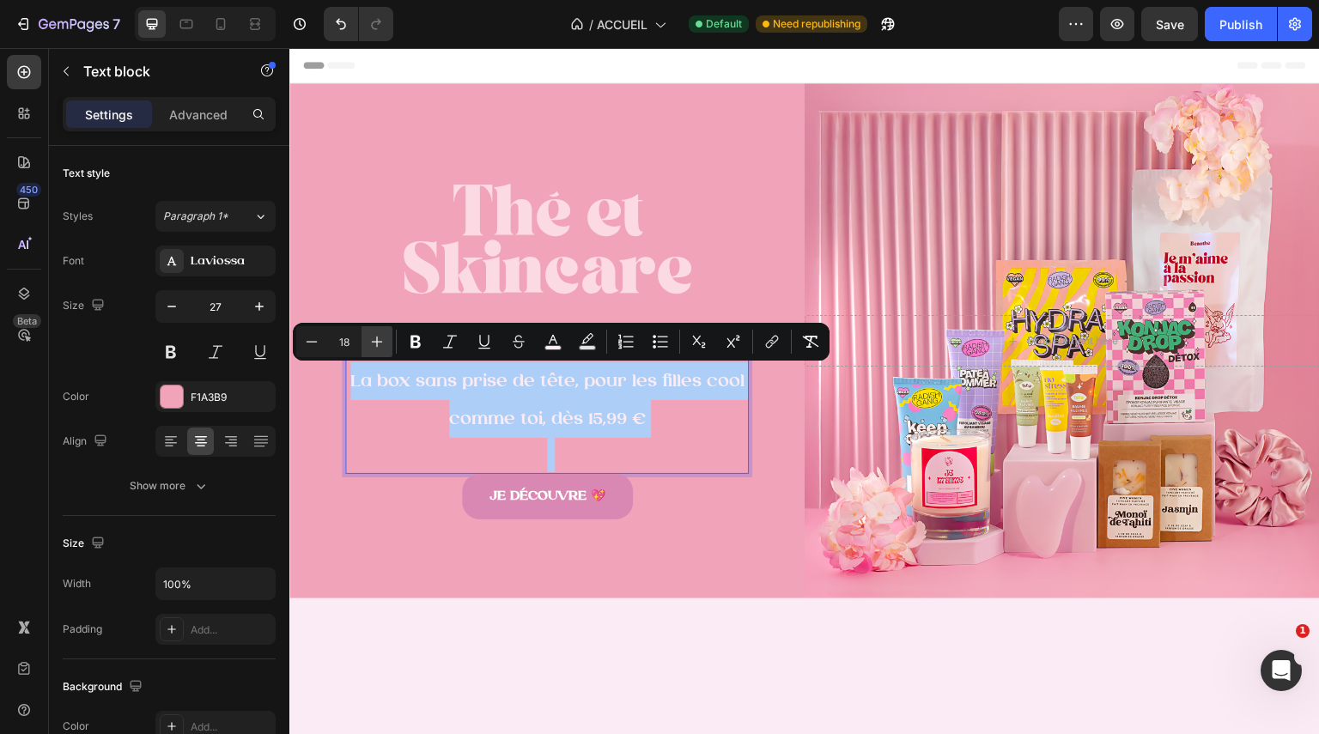
click at [380, 350] on icon "Editor contextual toolbar" at bounding box center [376, 341] width 17 height 17
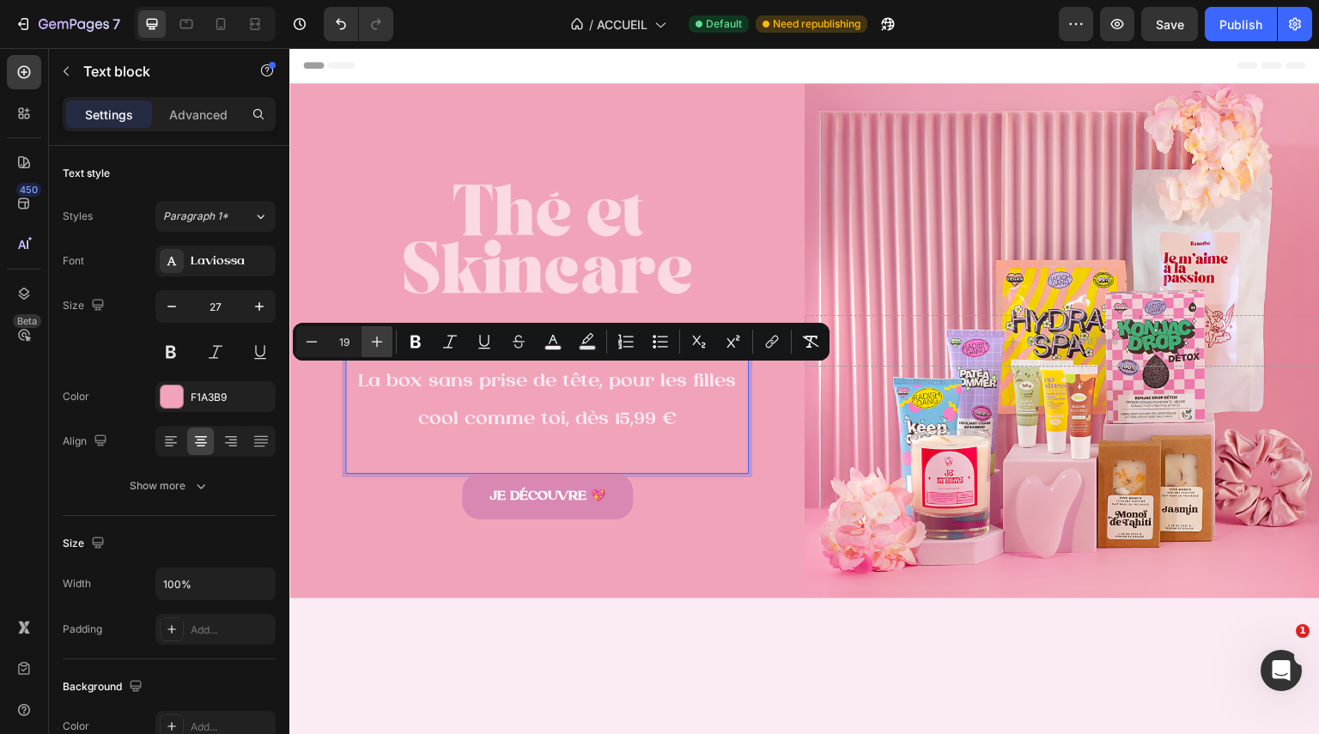
click at [380, 350] on icon "Editor contextual toolbar" at bounding box center [376, 341] width 17 height 17
type input "20"
click at [700, 515] on div "JE DÉCOUVRE 💖 Button" at bounding box center [547, 496] width 404 height 46
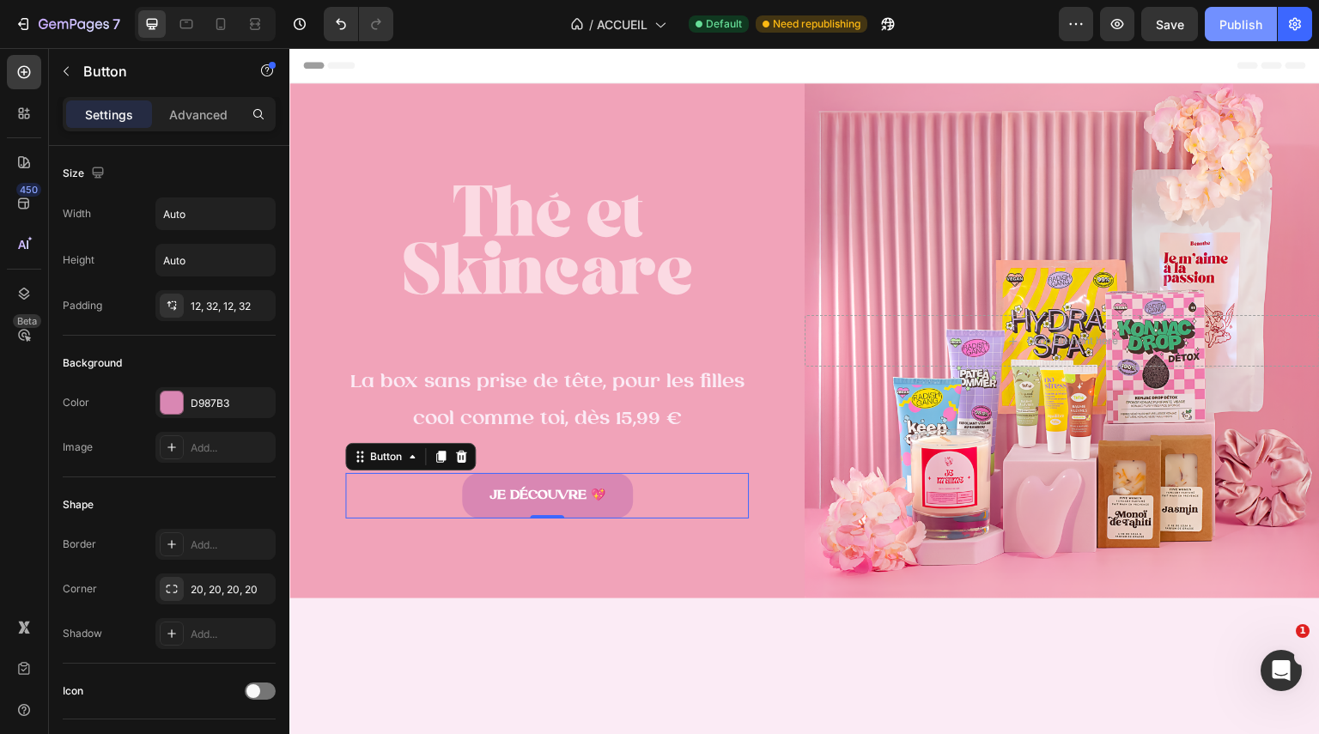
click at [1237, 29] on div "Publish" at bounding box center [1241, 24] width 43 height 18
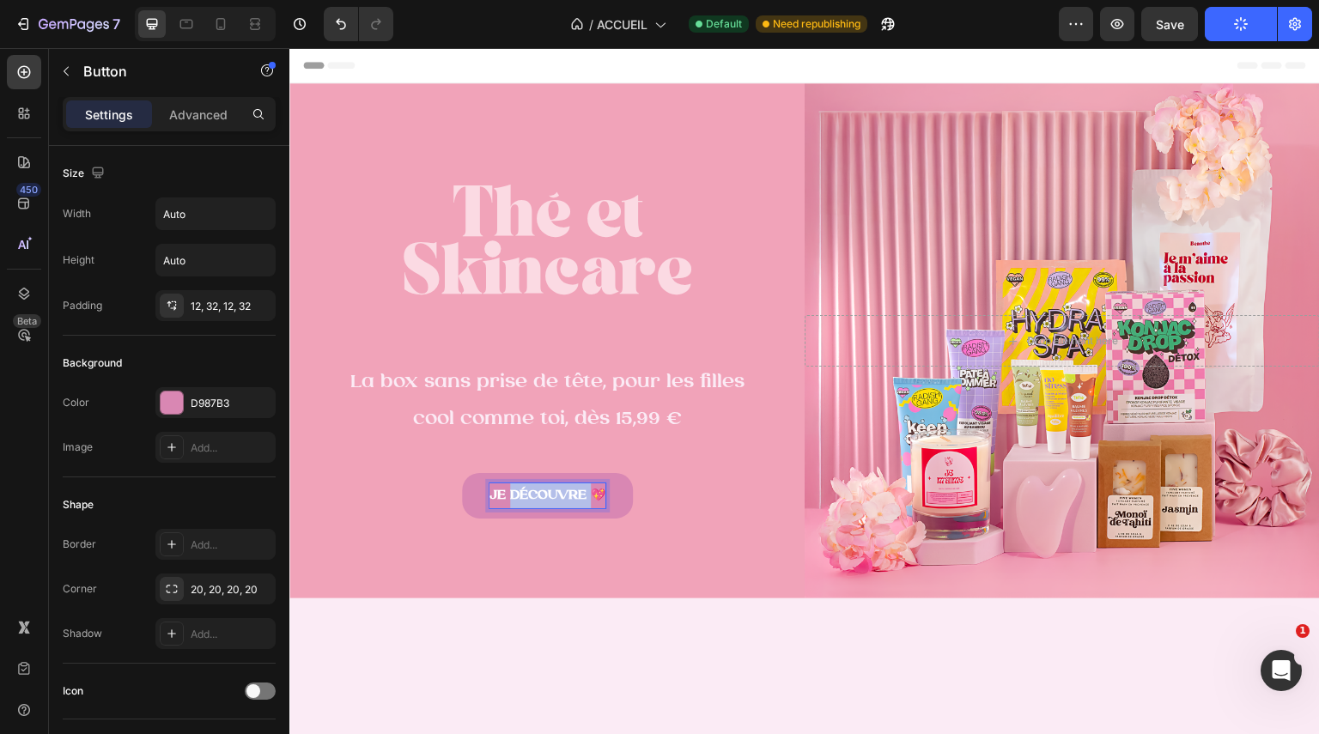
click at [569, 494] on strong "JE DÉCOUVRE 💖" at bounding box center [548, 496] width 116 height 14
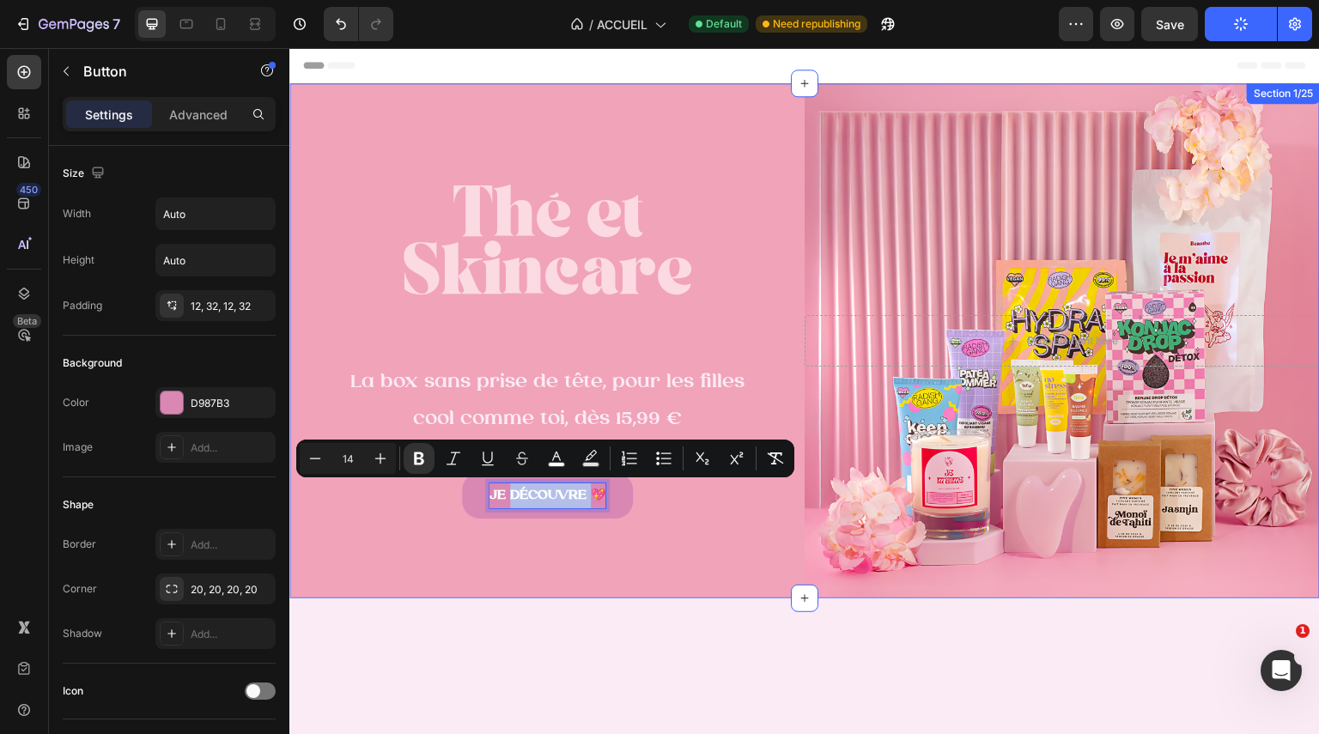
click at [722, 564] on div "⁠⁠⁠⁠⁠⁠⁠ Thé et Skincare Heading La box sans prise de tête, pour les filles cool…" at bounding box center [546, 340] width 515 height 515
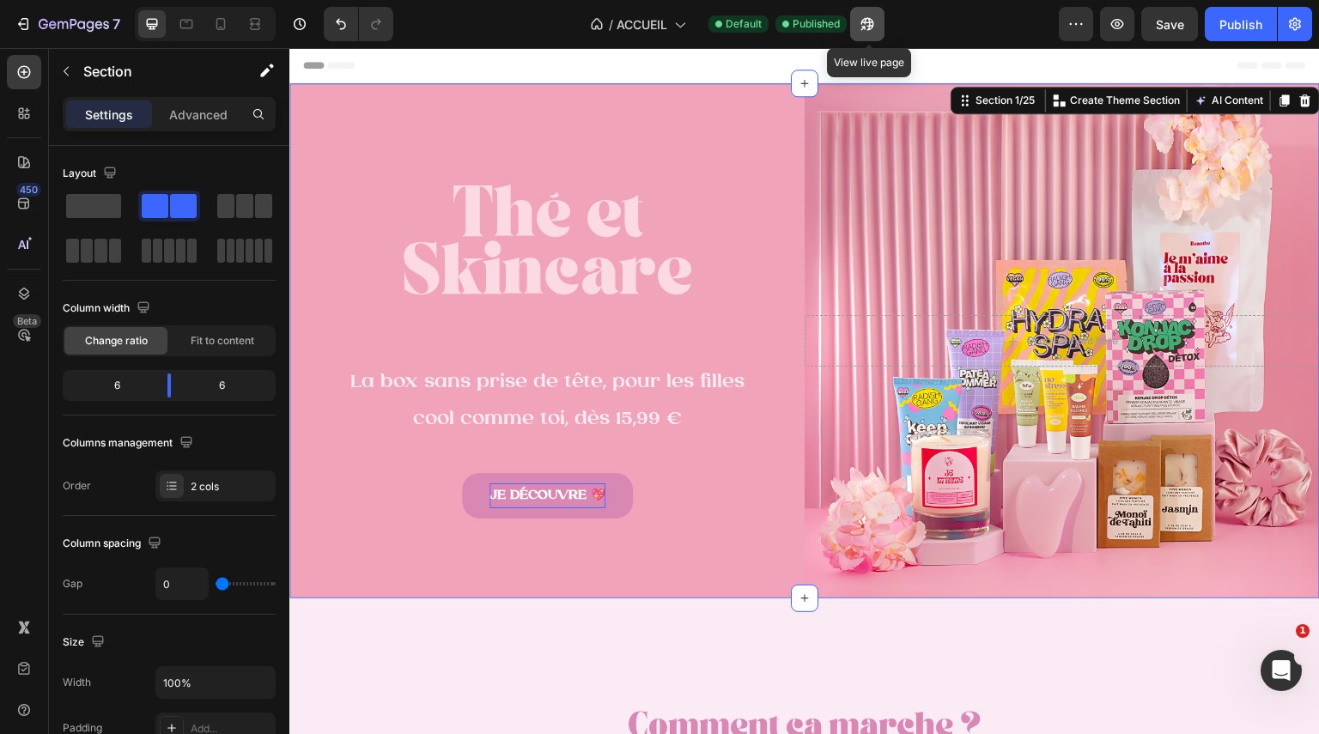
click at [869, 23] on icon "button" at bounding box center [867, 23] width 17 height 17
